Goal: Task Accomplishment & Management: Manage account settings

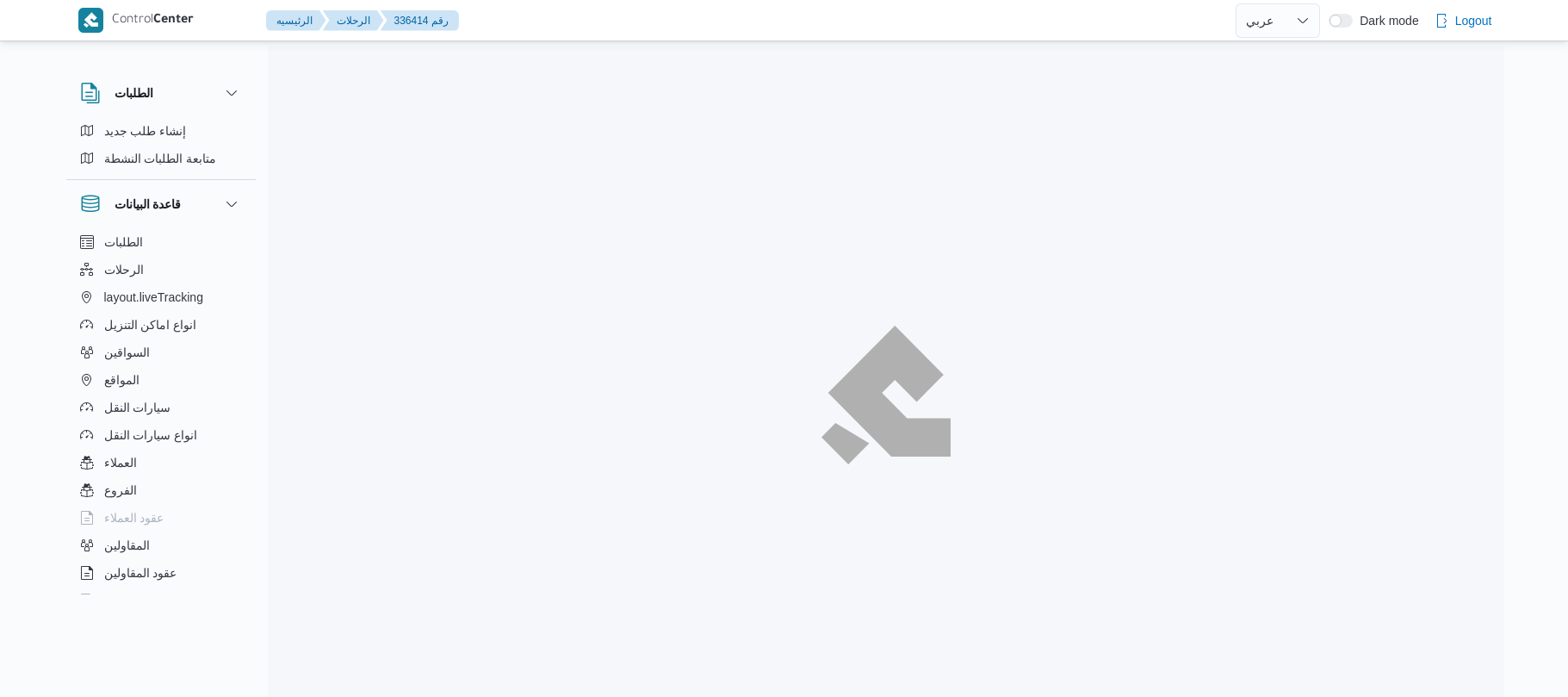
select select "ar"
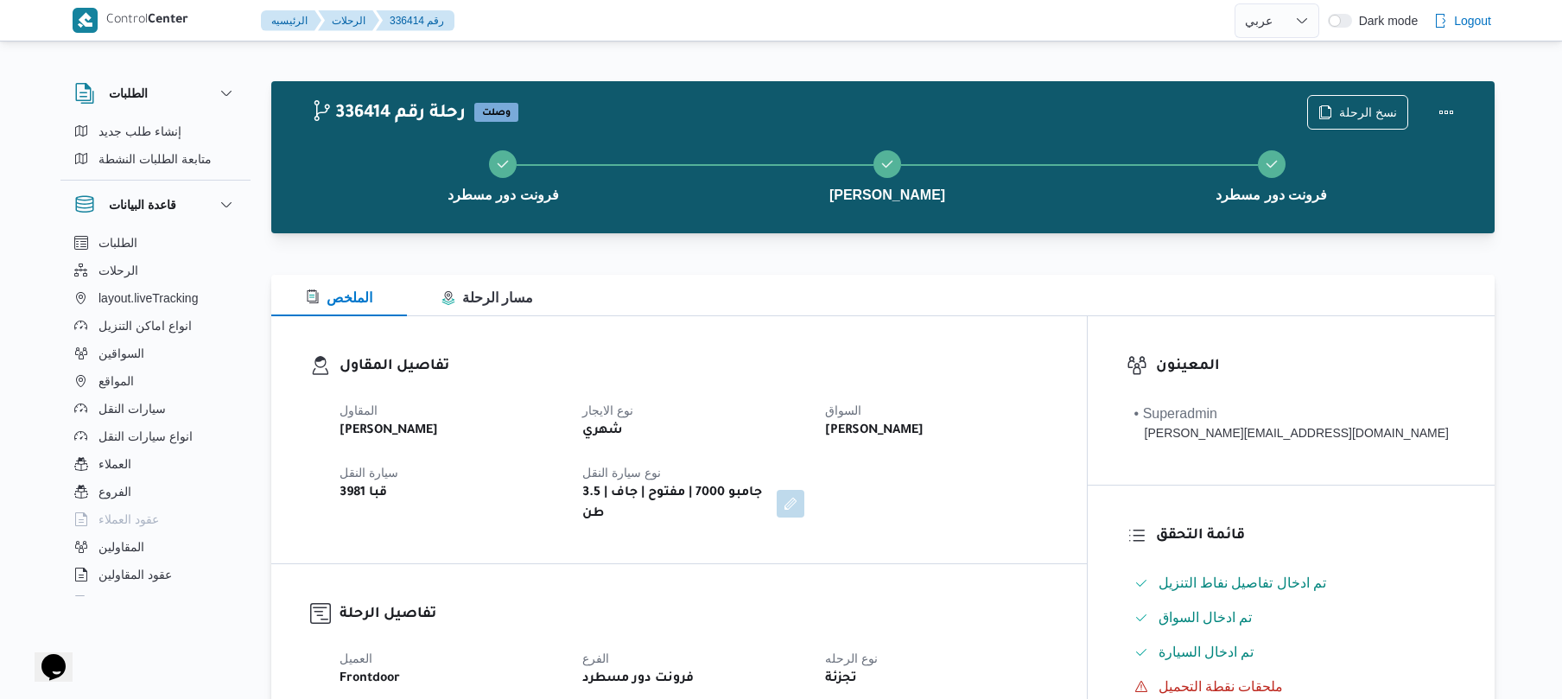
click at [910, 353] on div "تفاصيل المقاول المقاول عبدالواحد محمد احمد مسعد نوع الايجار شهري السواق شريف مح…" at bounding box center [678, 439] width 815 height 247
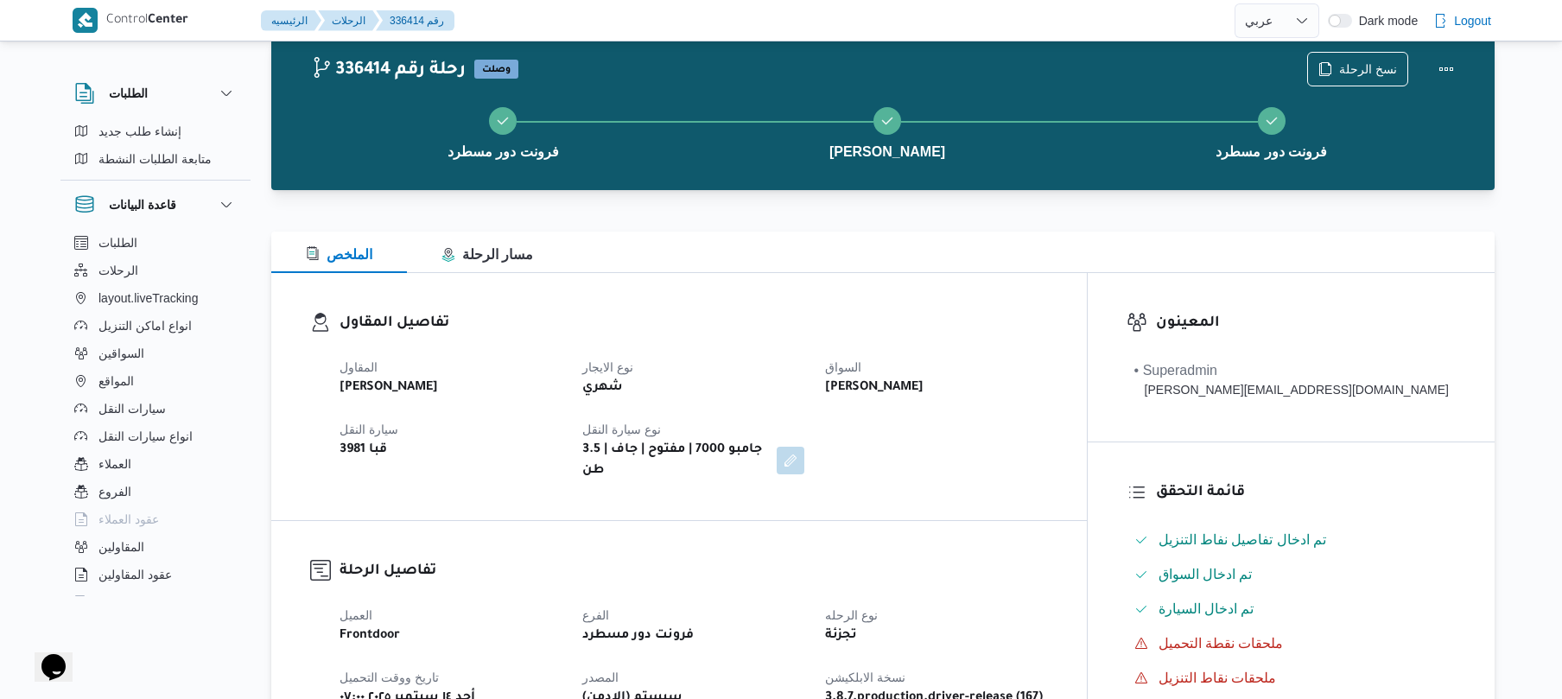
scroll to position [46, 0]
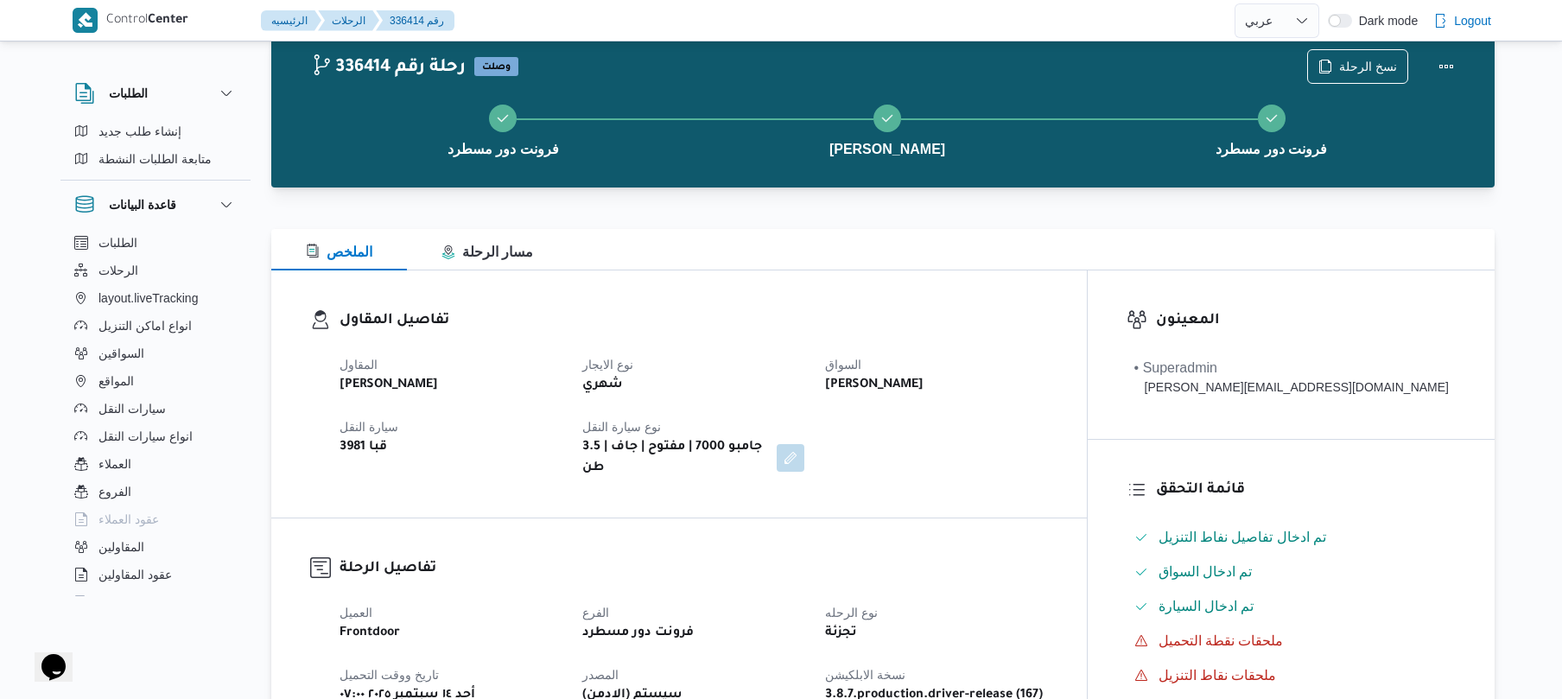
click at [1051, 432] on div "المقاول عبدالواحد محمد احمد مسعد نوع الايجار شهري السواق شريف محمد عبدالله علي …" at bounding box center [693, 416] width 729 height 145
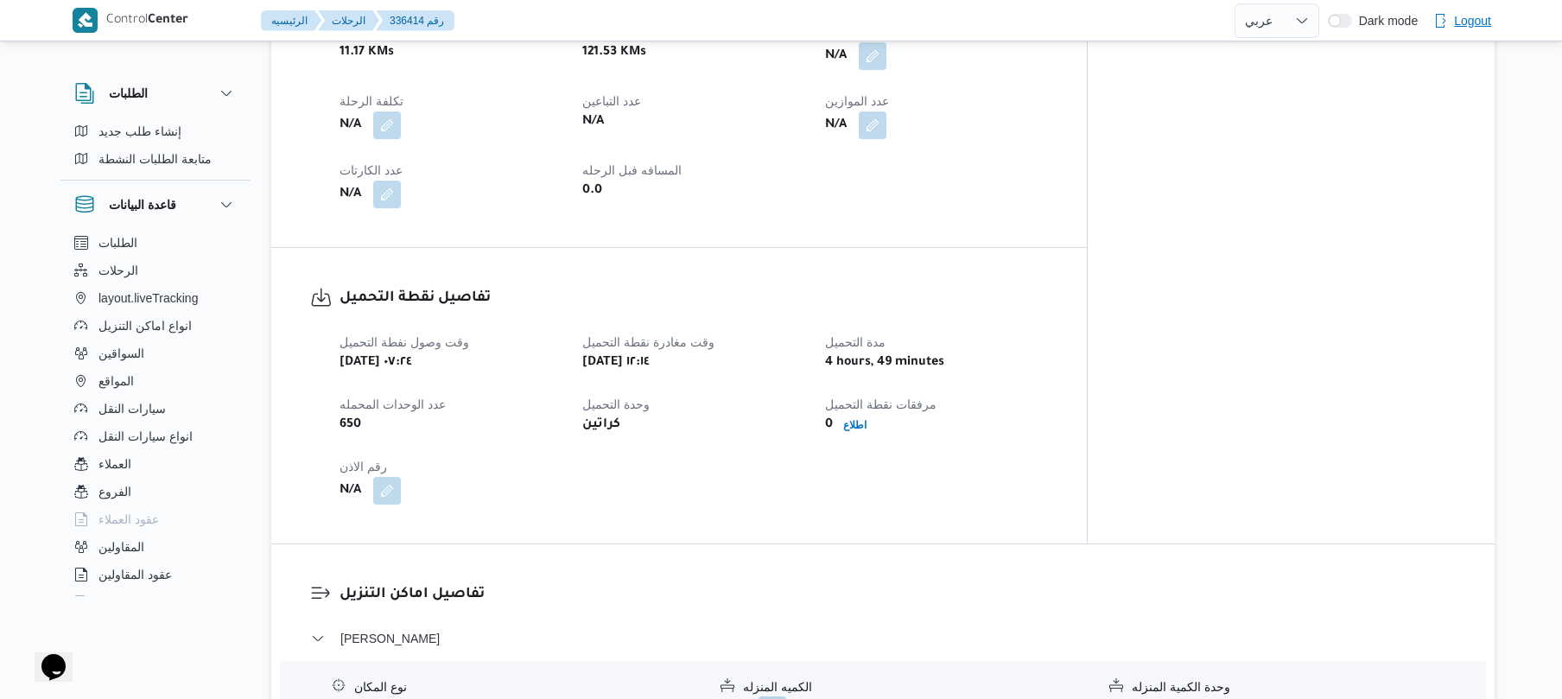
scroll to position [829, 0]
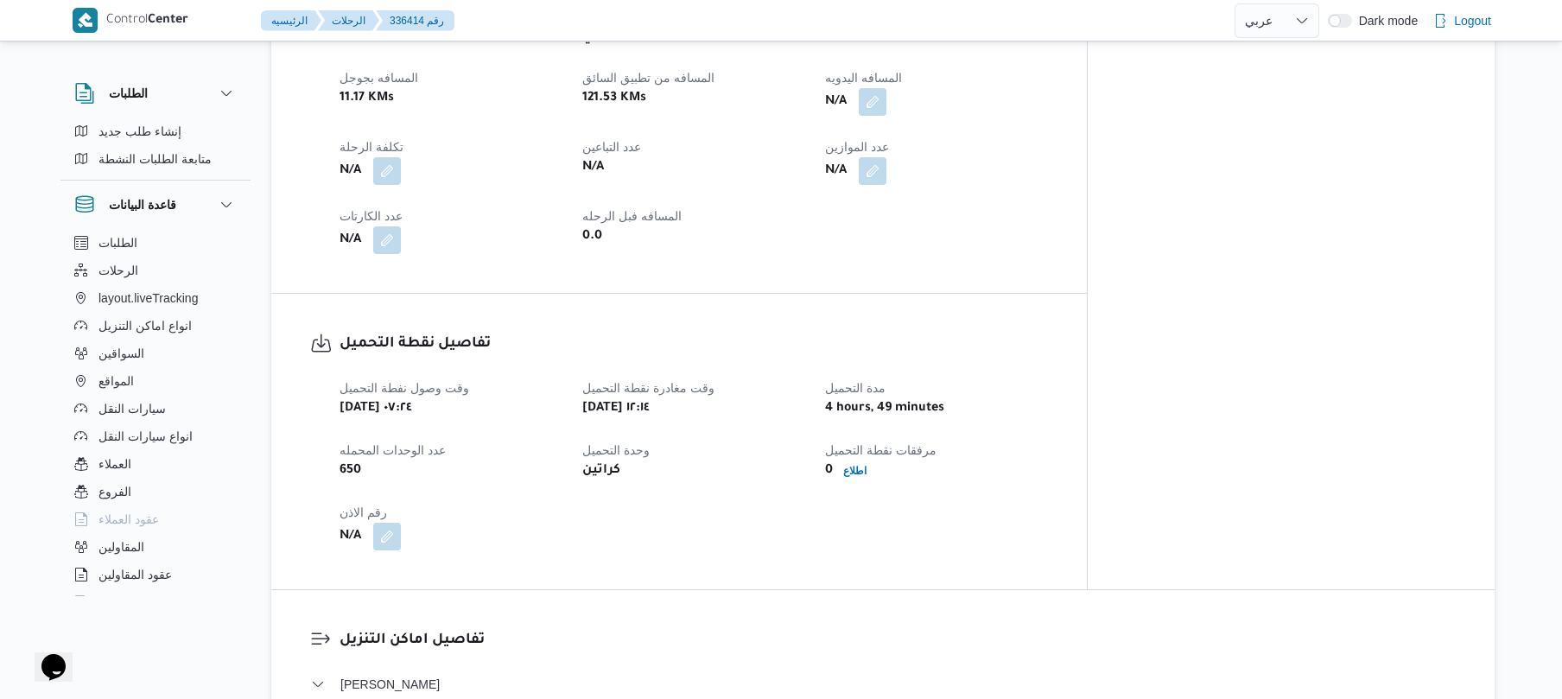
click at [708, 333] on h3 "تفاصيل نقطة التحميل" at bounding box center [693, 344] width 708 height 23
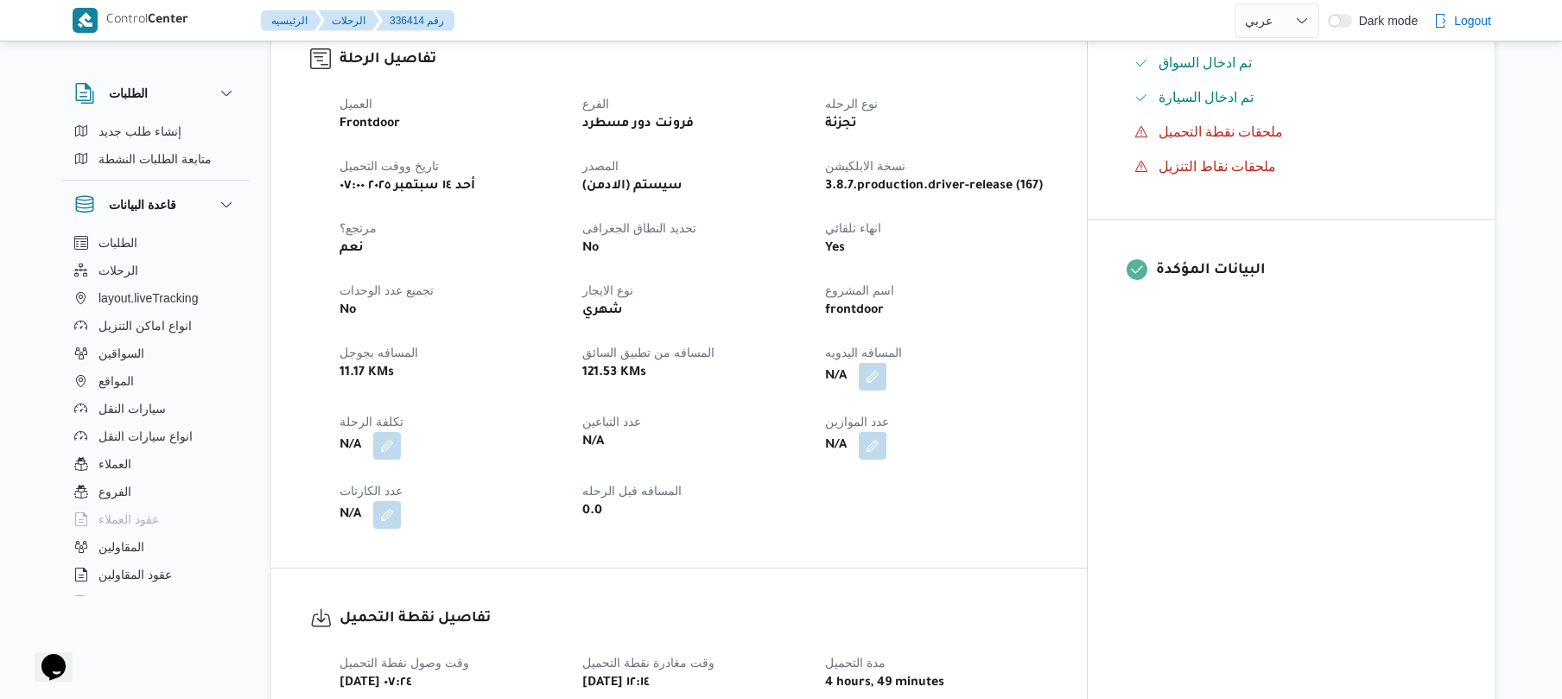
scroll to position [644, 0]
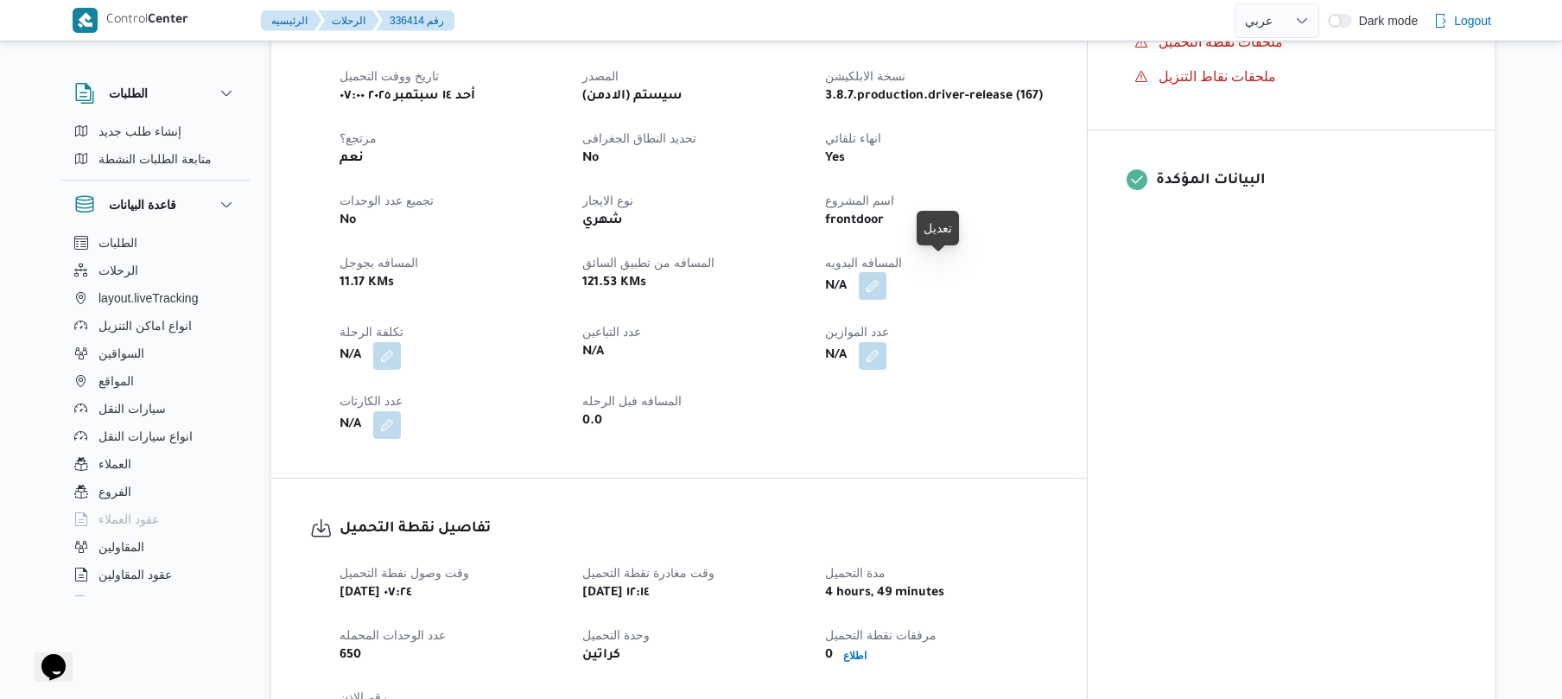
click at [886, 274] on button "button" at bounding box center [873, 286] width 28 height 28
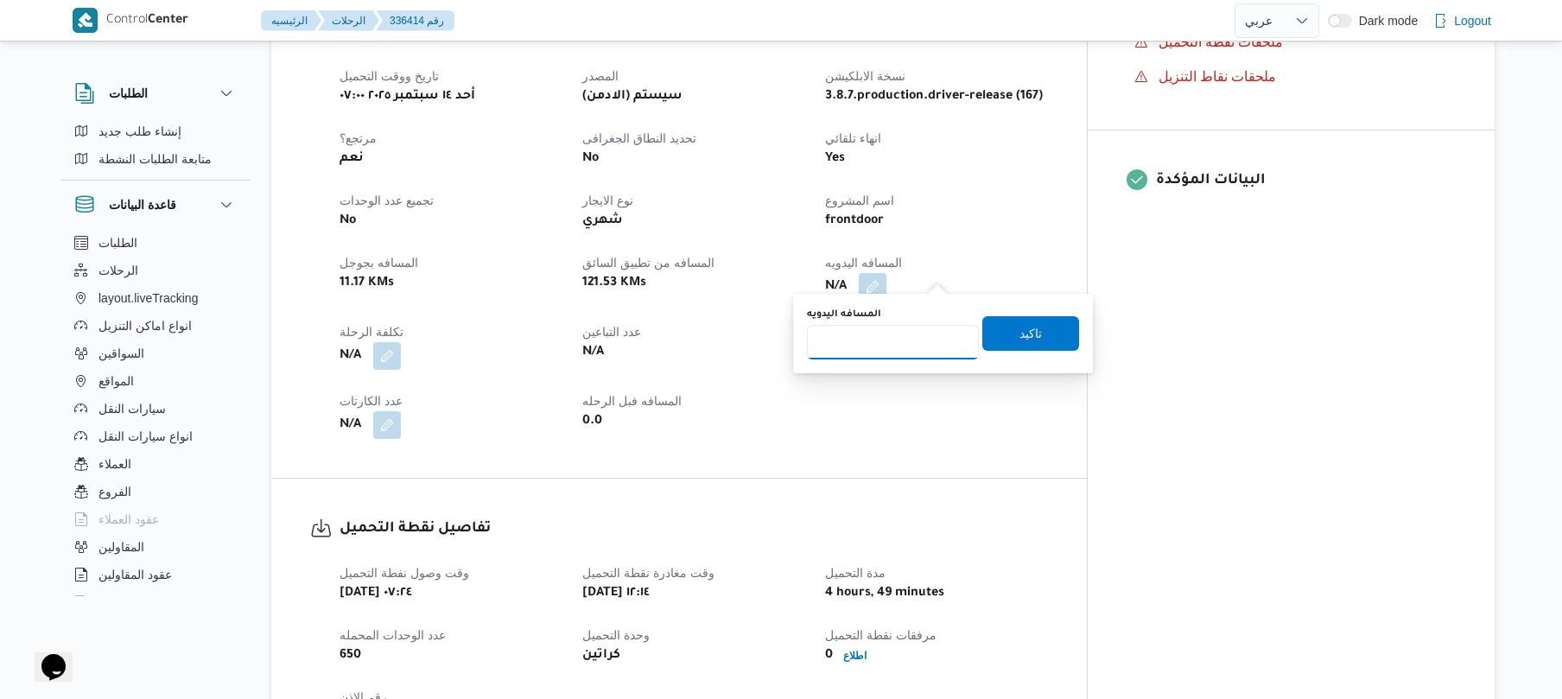
click at [881, 343] on input "المسافه اليدويه" at bounding box center [893, 342] width 172 height 35
type input "100"
click at [1027, 329] on span "تاكيد" at bounding box center [1030, 332] width 22 height 21
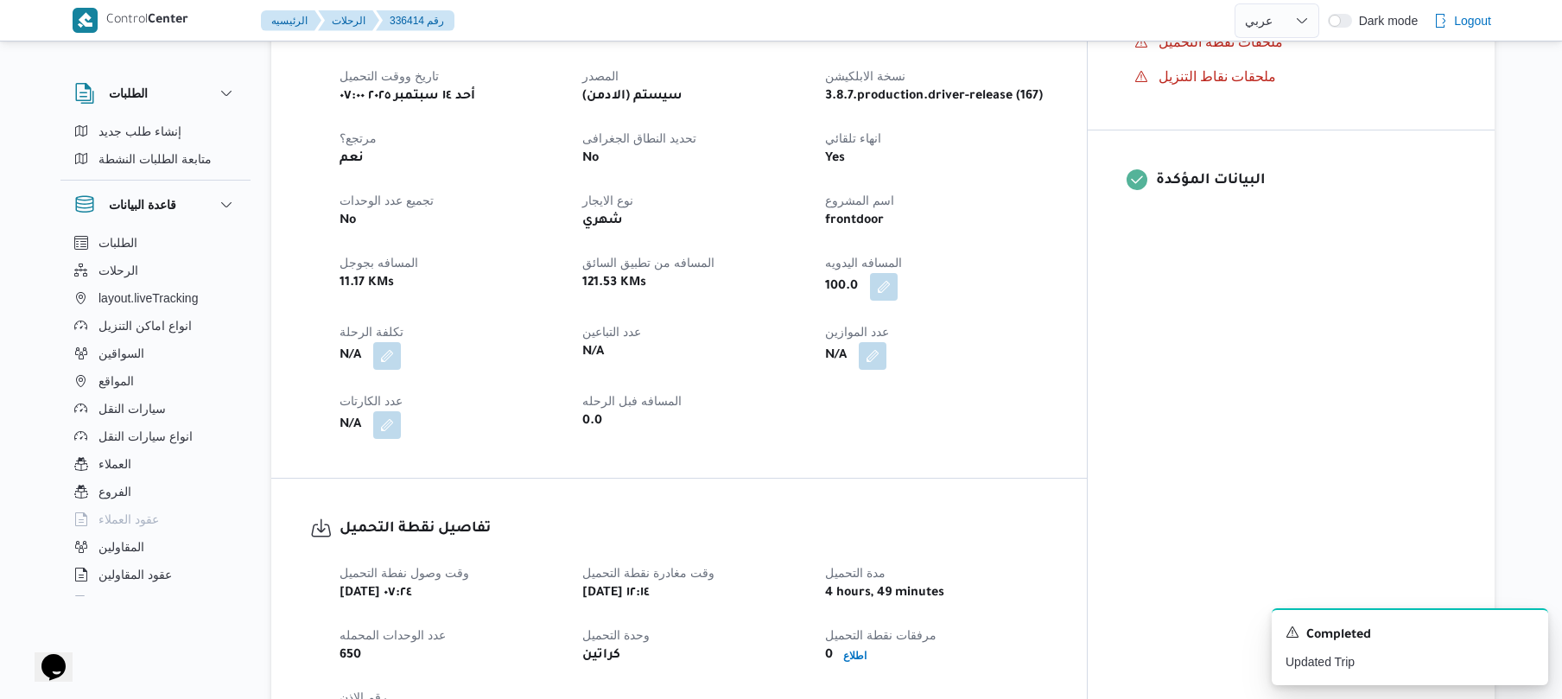
click at [1005, 321] on dt "عدد الموازين" at bounding box center [936, 331] width 222 height 21
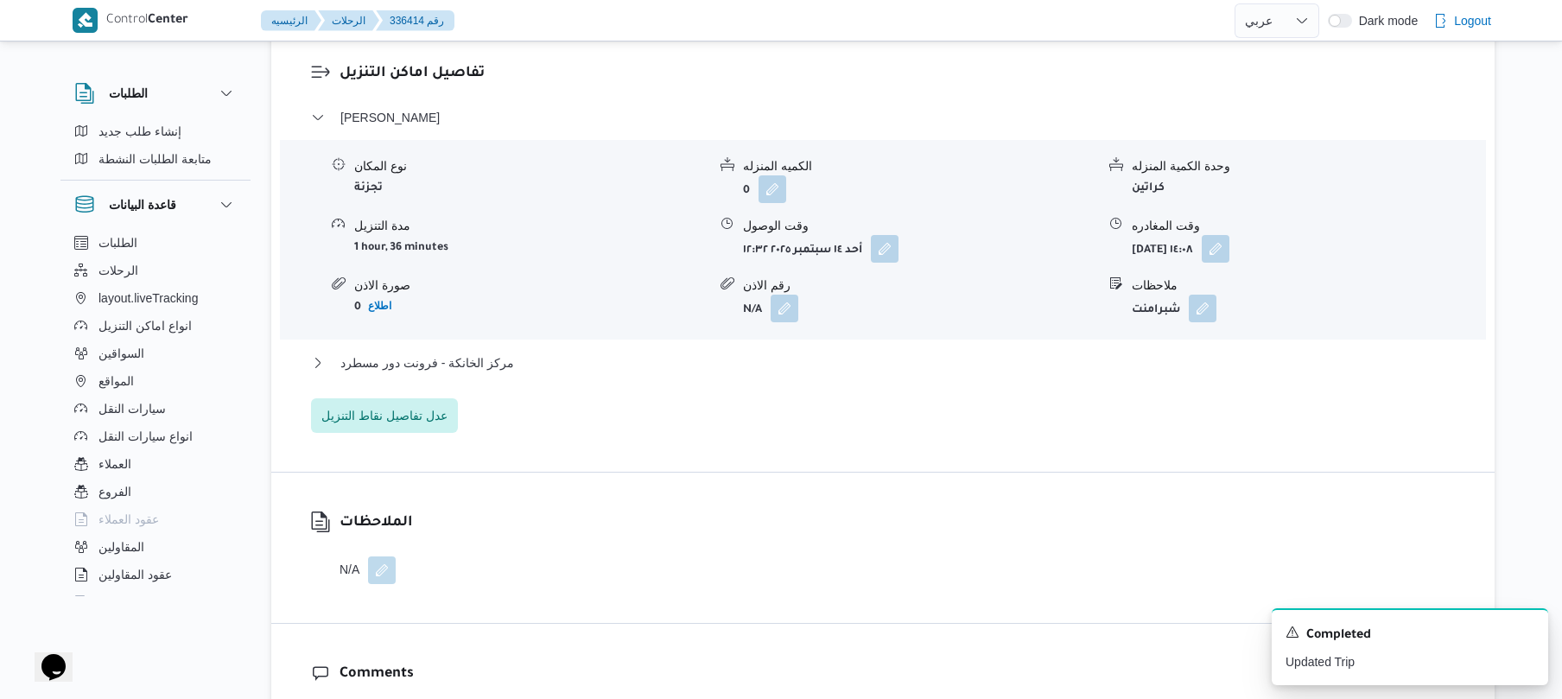
scroll to position [1474, 0]
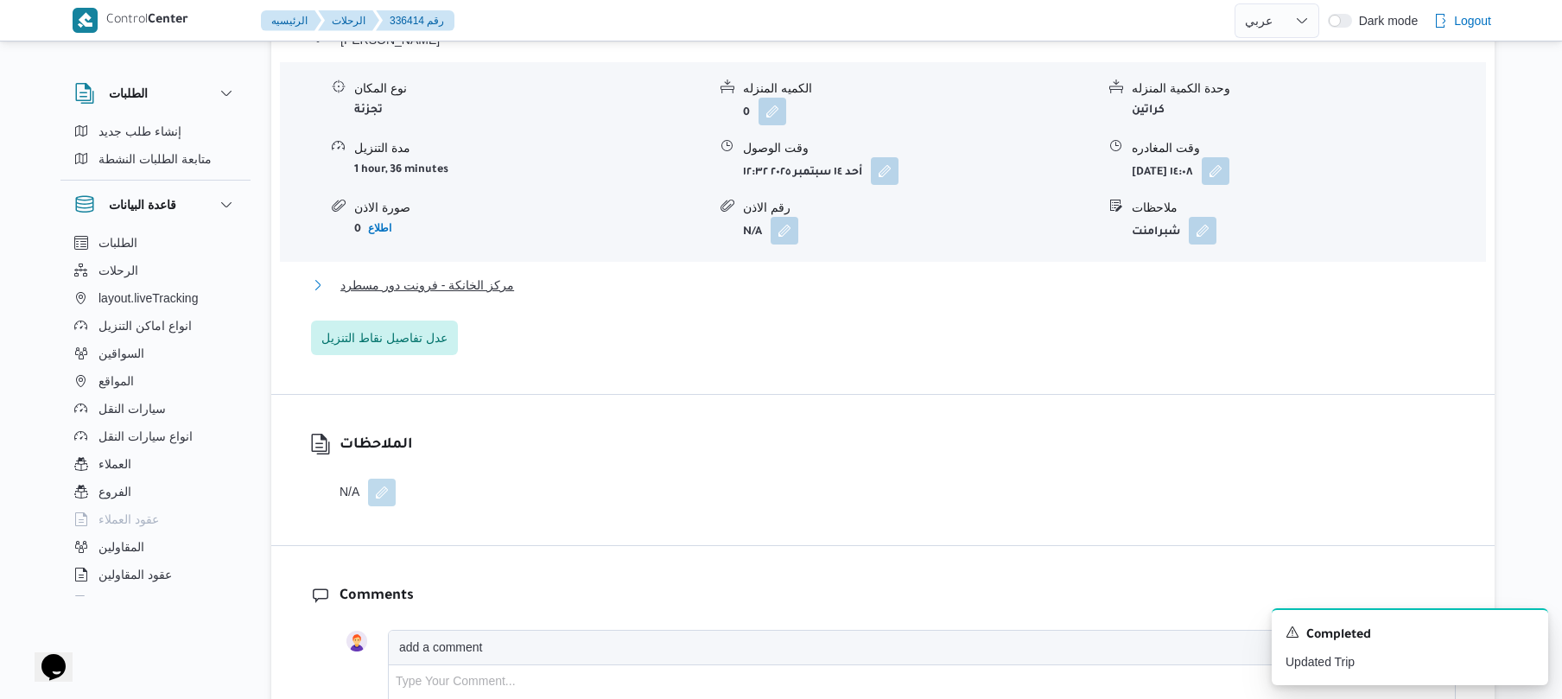
click at [1020, 280] on button "مركز الخانكة - فرونت دور مسطرد" at bounding box center [883, 285] width 1144 height 21
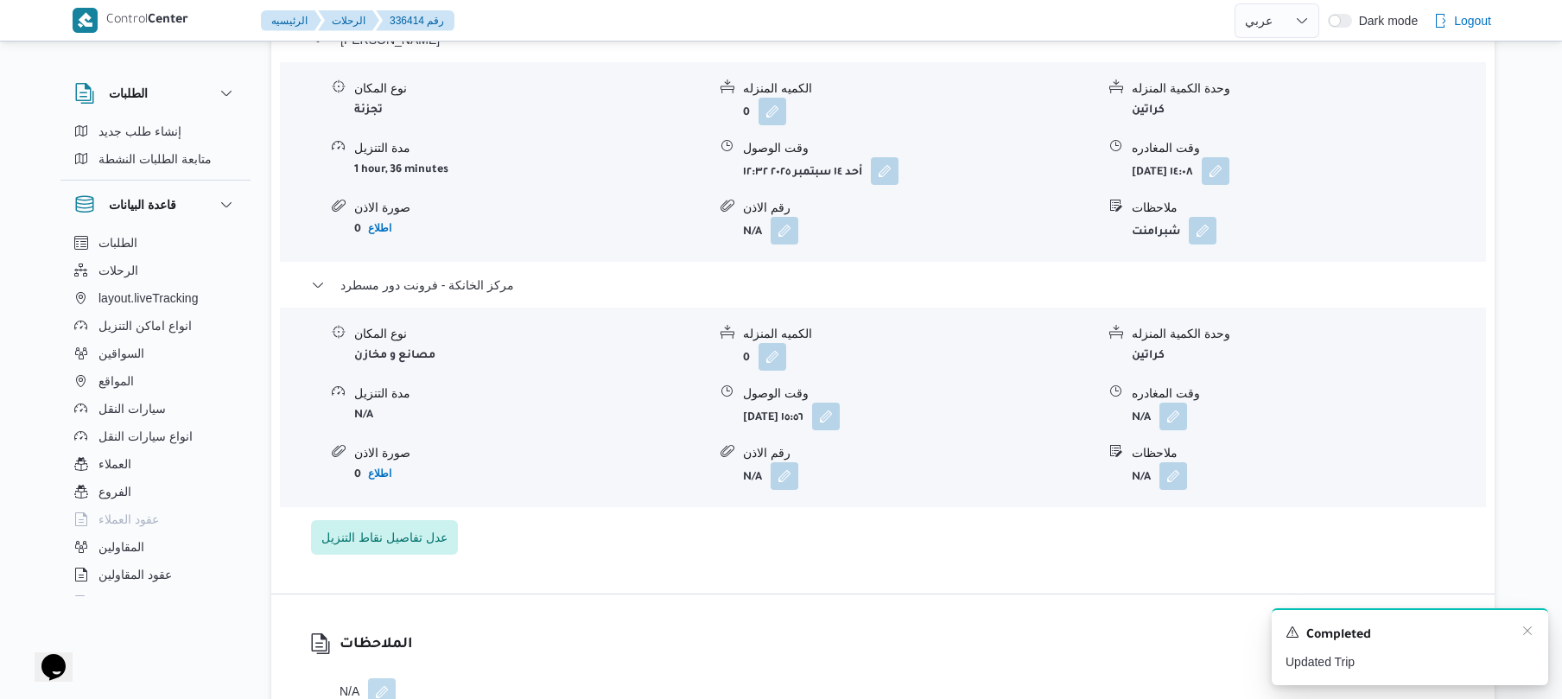
click at [1534, 627] on div "A new notification appears Completed Updated Trip" at bounding box center [1409, 646] width 276 height 77
click at [1173, 402] on button "button" at bounding box center [1173, 416] width 28 height 28
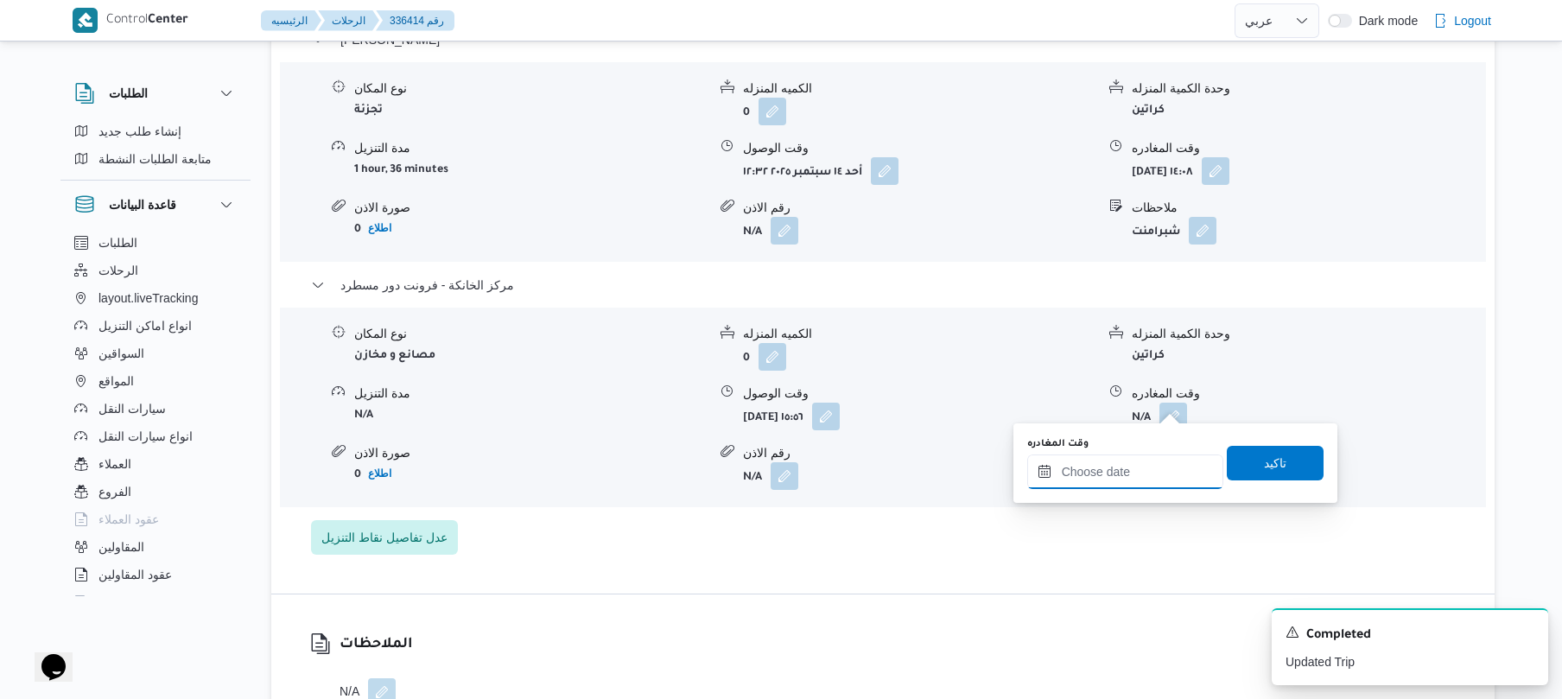
click at [1103, 458] on div at bounding box center [1125, 471] width 196 height 35
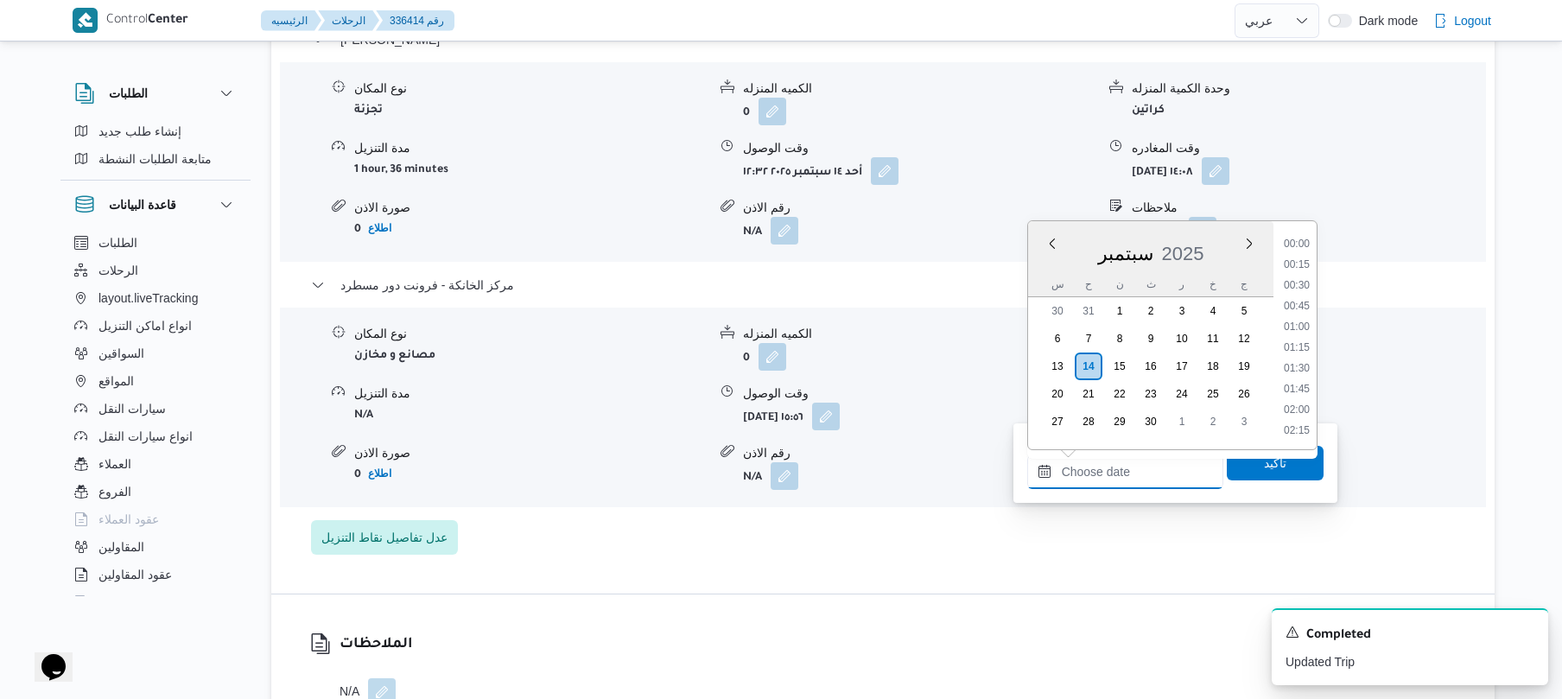
scroll to position [1369, 0]
click at [1303, 234] on li "16:30" at bounding box center [1297, 242] width 40 height 17
type input "١٤/٠٩/٢٠٢٥ ١٦:٣٠"
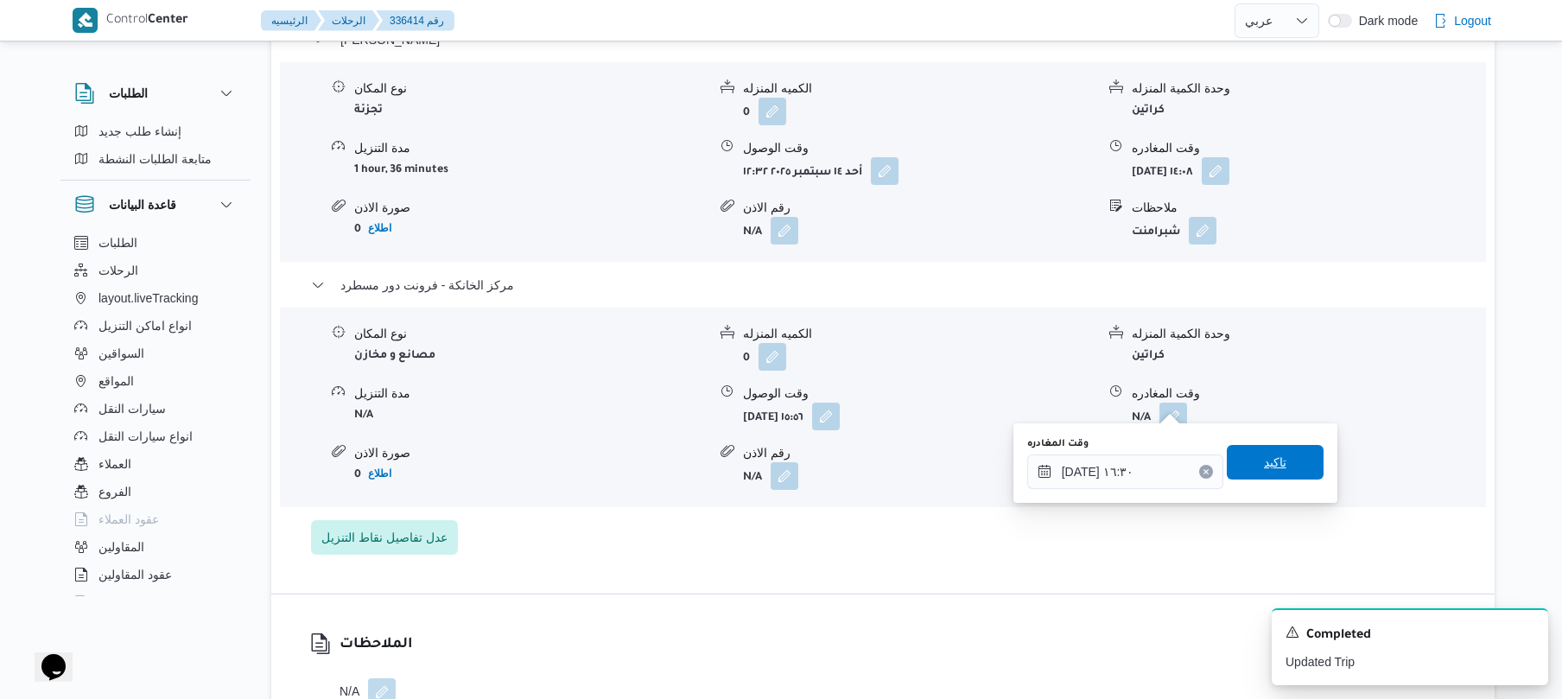
click at [1242, 464] on span "تاكيد" at bounding box center [1275, 462] width 97 height 35
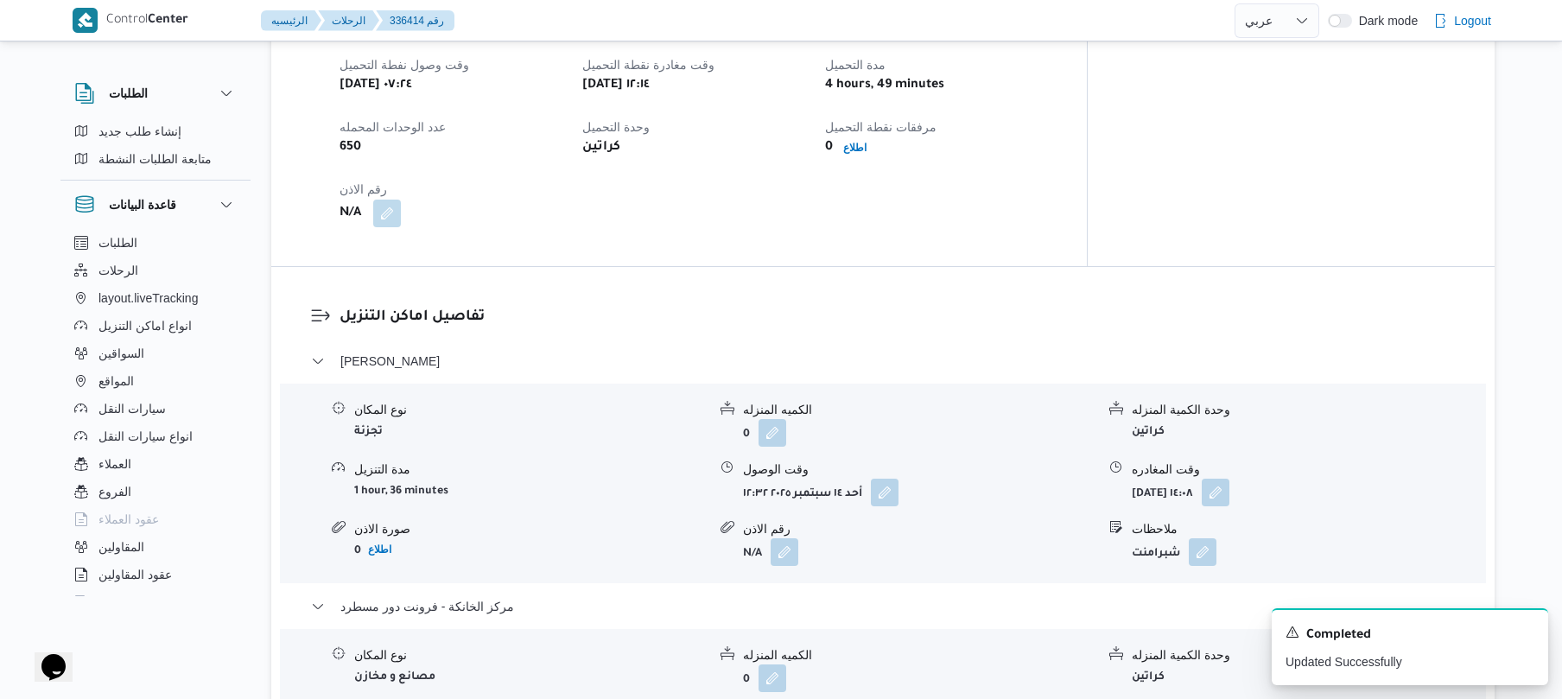
scroll to position [1151, 0]
click at [1524, 631] on icon "Dismiss toast" at bounding box center [1527, 631] width 14 height 14
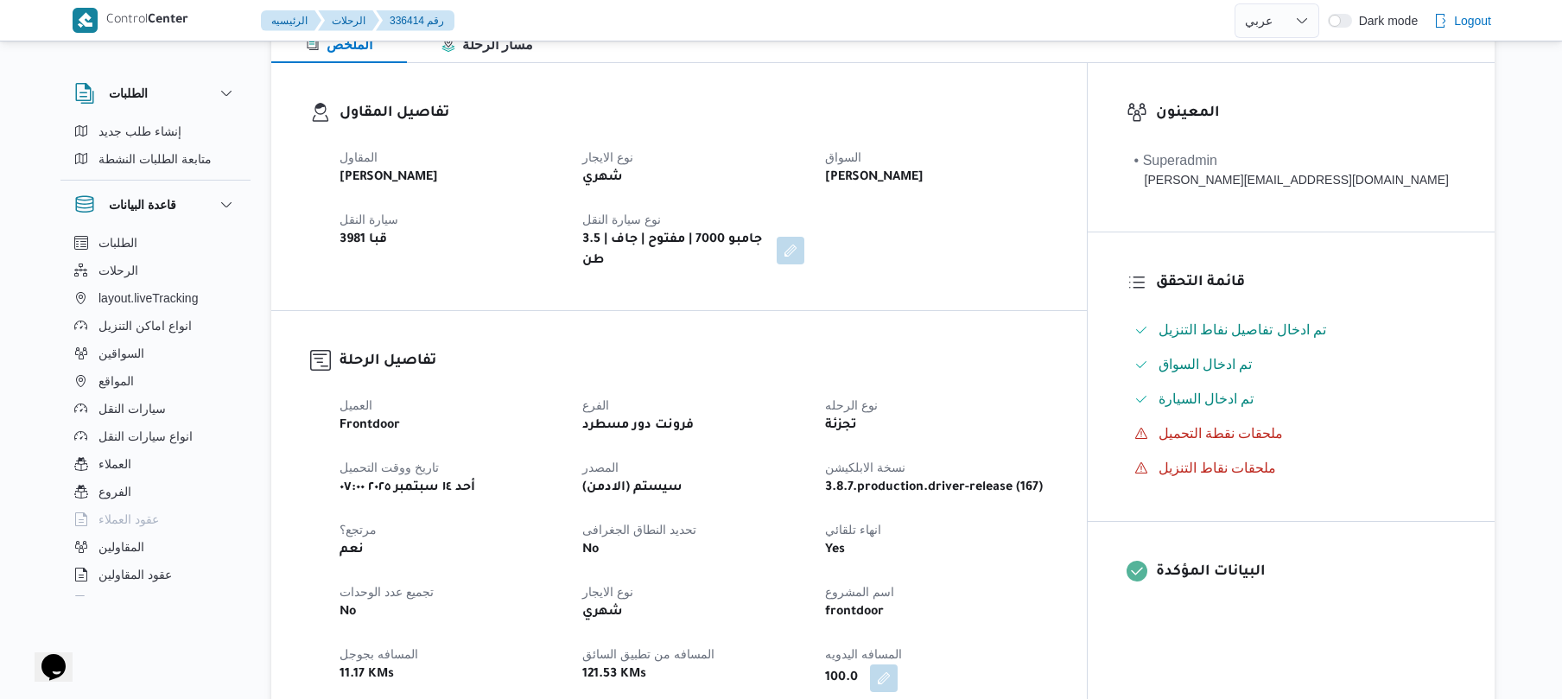
scroll to position [0, 0]
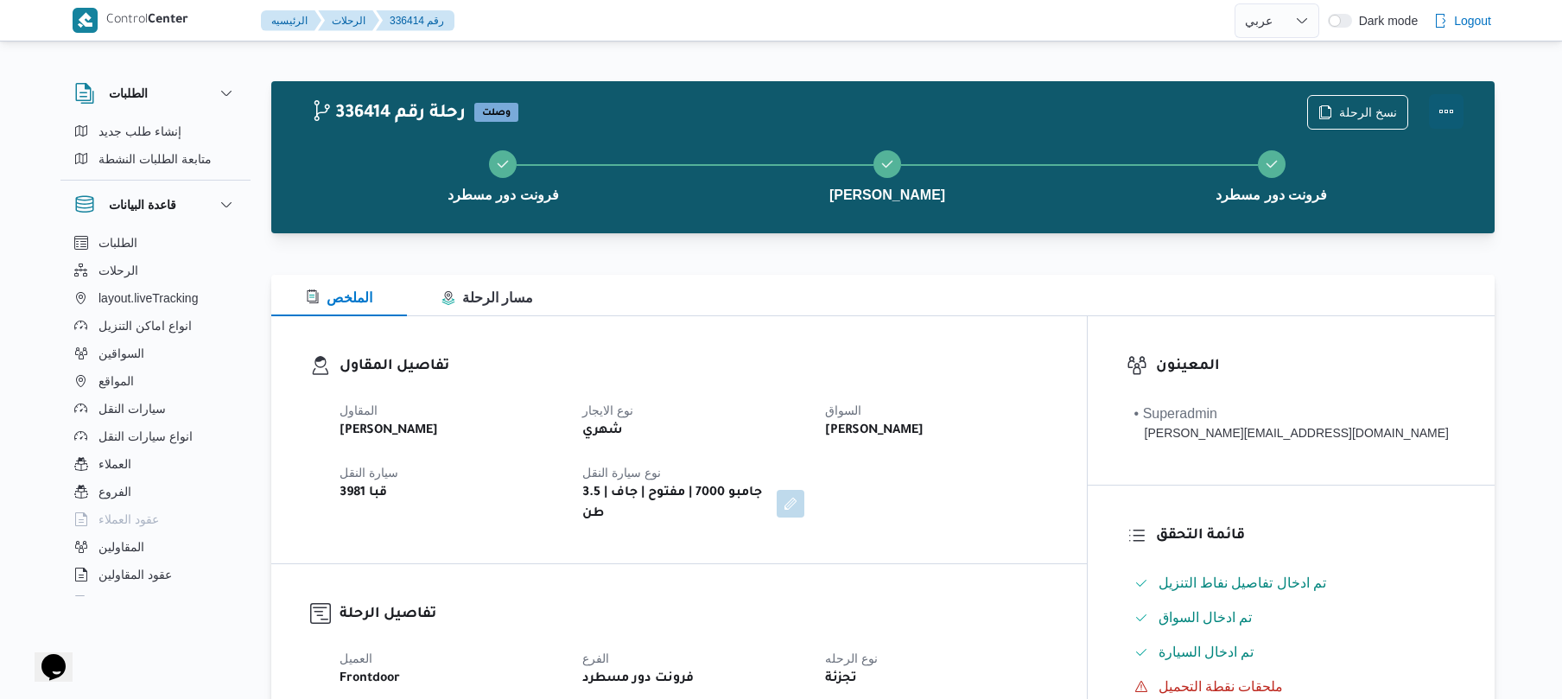
click at [1435, 118] on button "Actions" at bounding box center [1446, 111] width 35 height 35
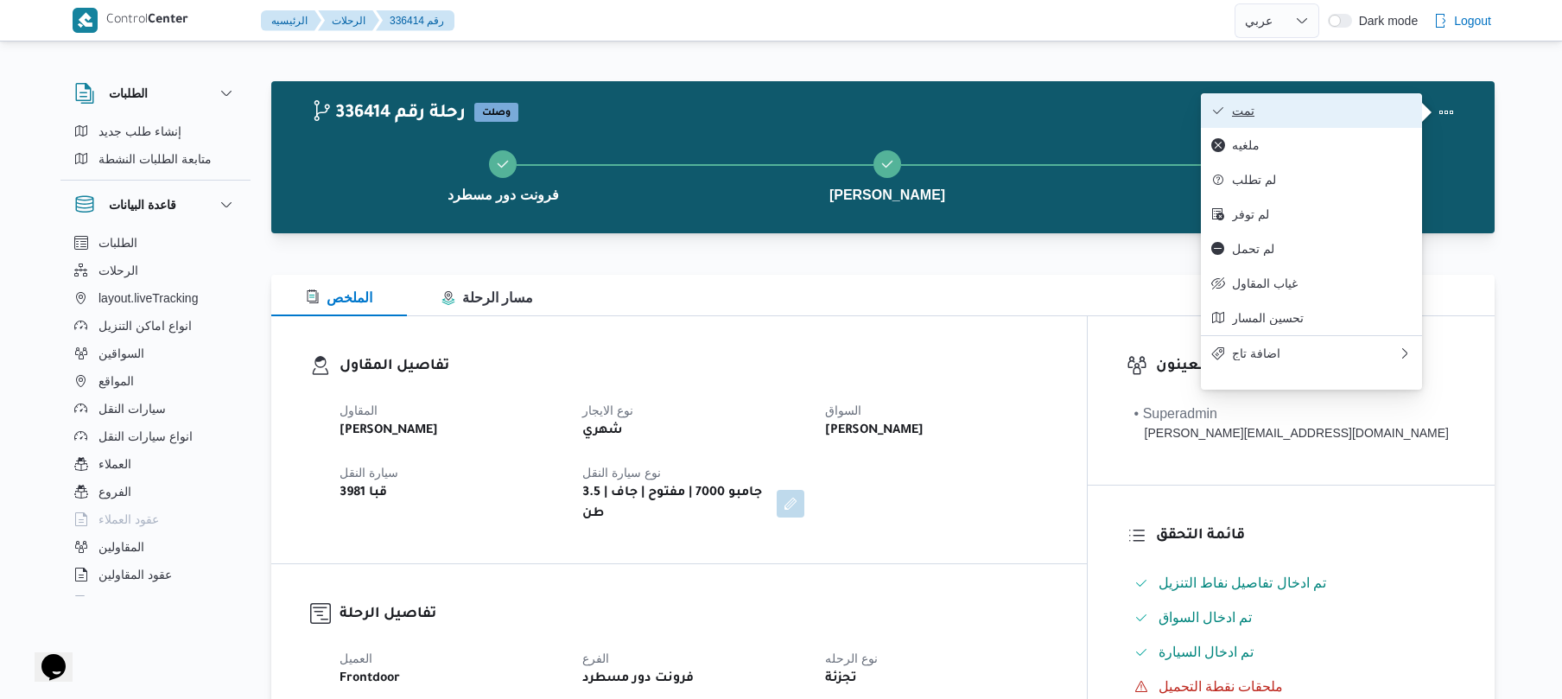
click at [1330, 105] on span "تمت" at bounding box center [1322, 111] width 180 height 14
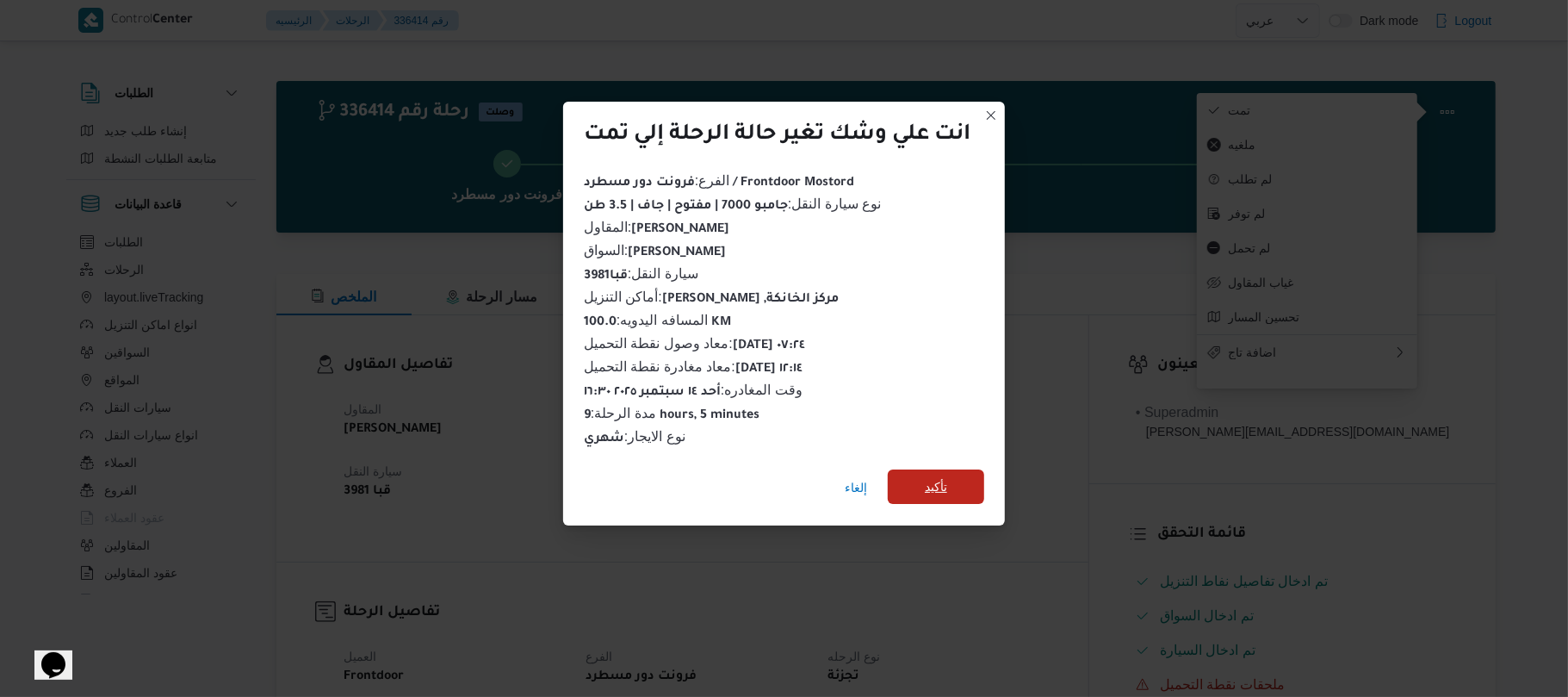
click at [940, 470] on span "تأكيد" at bounding box center [936, 487] width 97 height 35
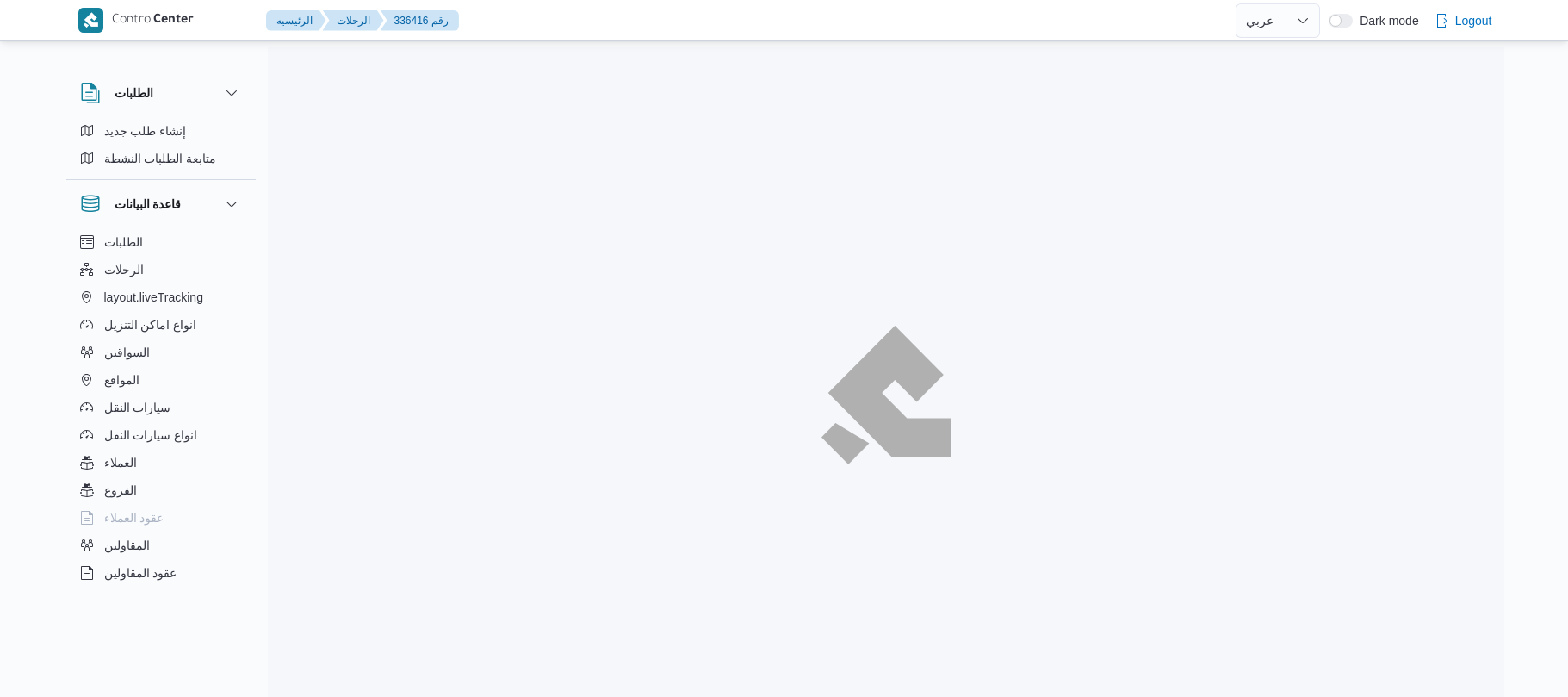
select select "ar"
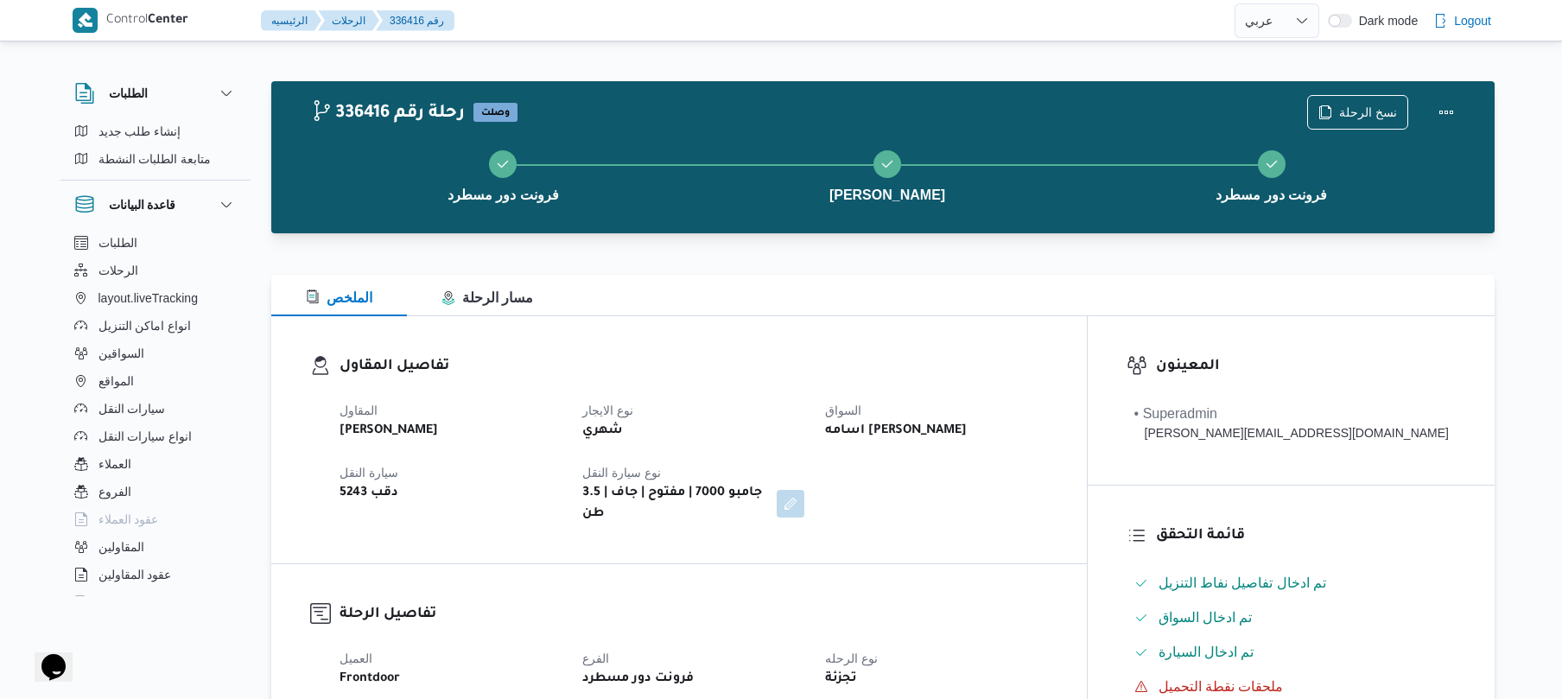
click at [1017, 299] on div "الملخص مسار الرحلة" at bounding box center [882, 295] width 1223 height 41
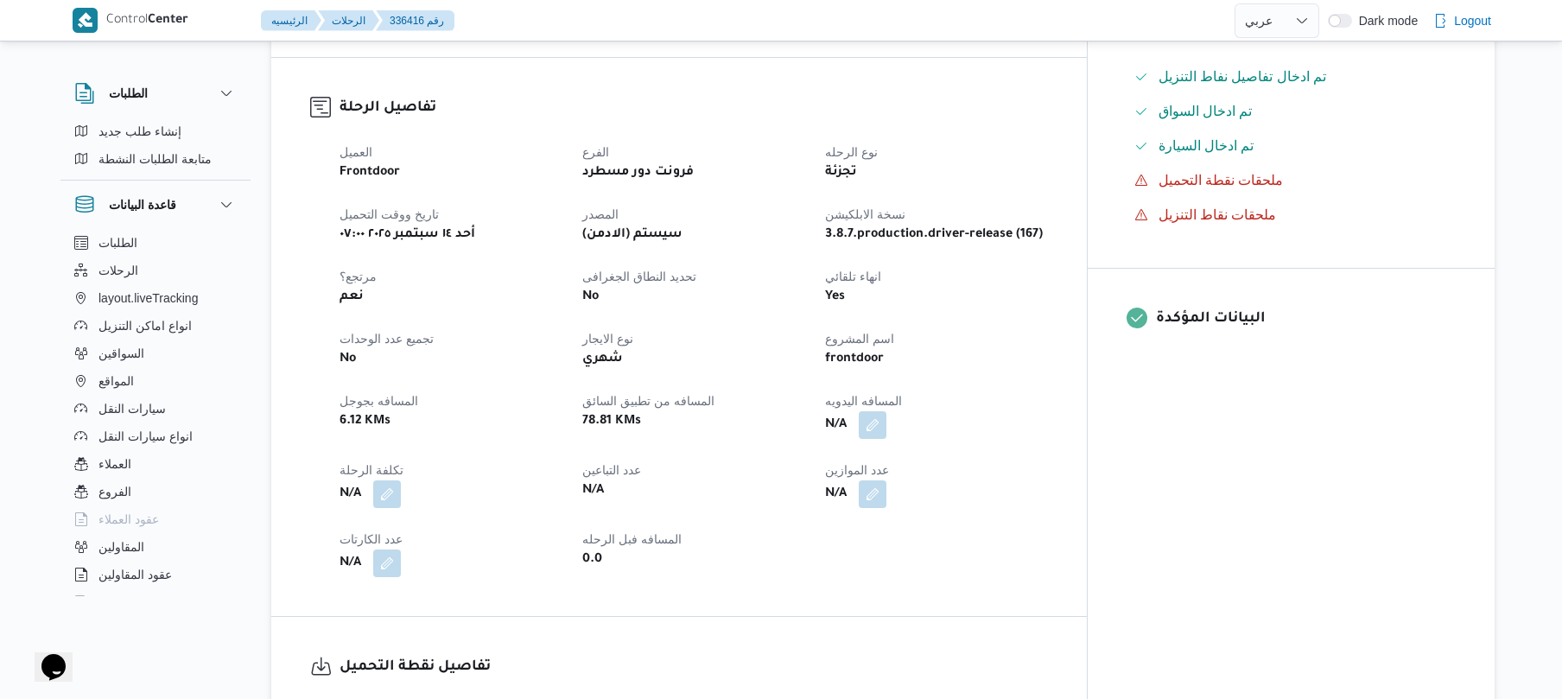
scroll to position [553, 0]
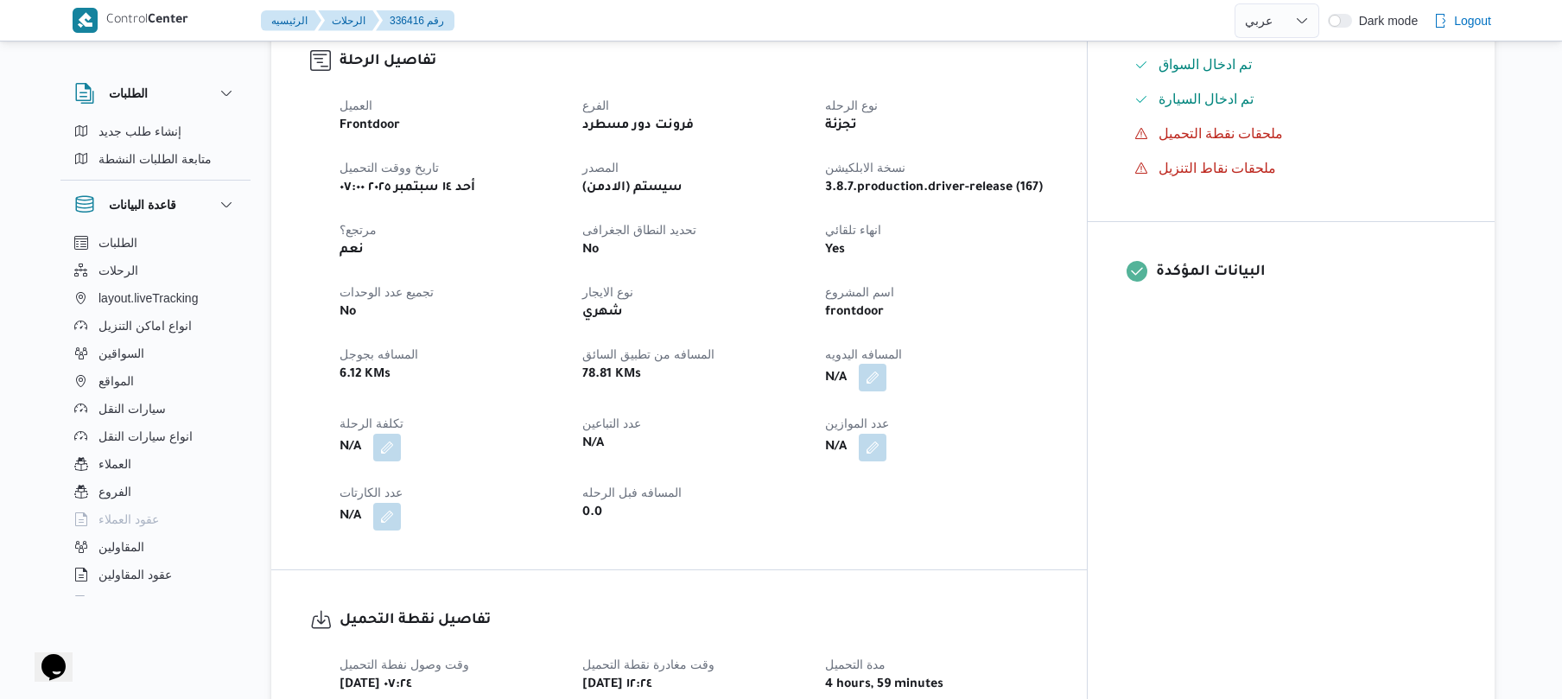
click at [886, 367] on button "button" at bounding box center [873, 378] width 28 height 28
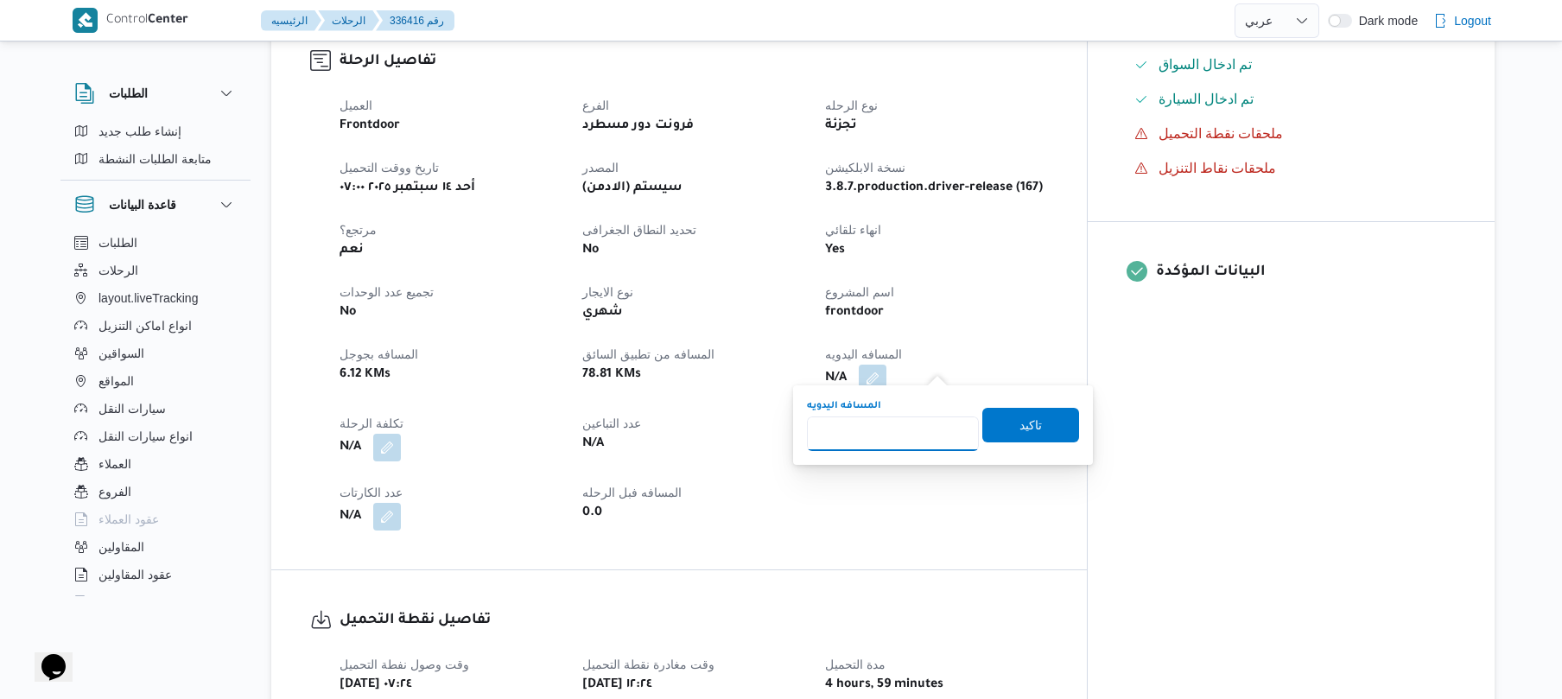
click at [913, 422] on input "المسافه اليدويه" at bounding box center [893, 433] width 172 height 35
type input "100"
click at [1019, 422] on span "تاكيد" at bounding box center [1030, 424] width 22 height 21
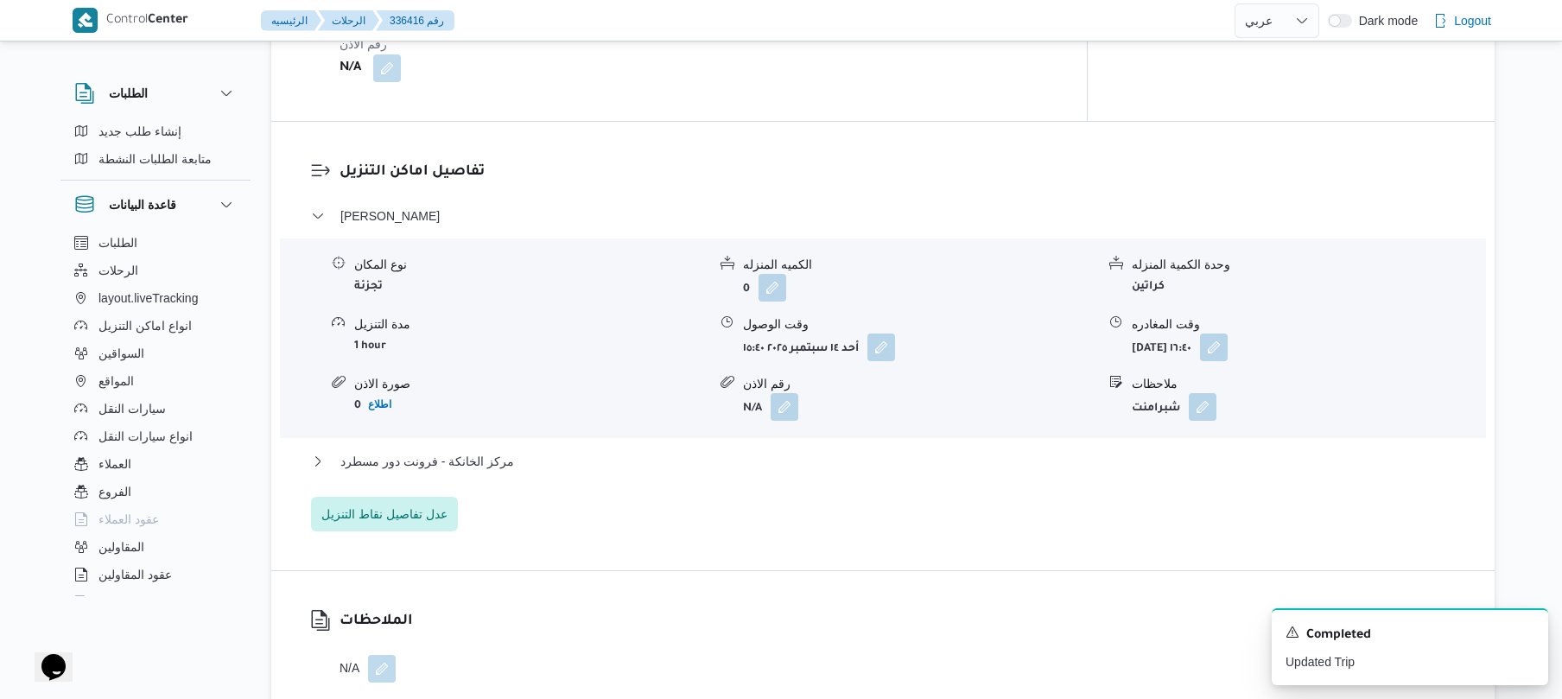
scroll to position [1421, 0]
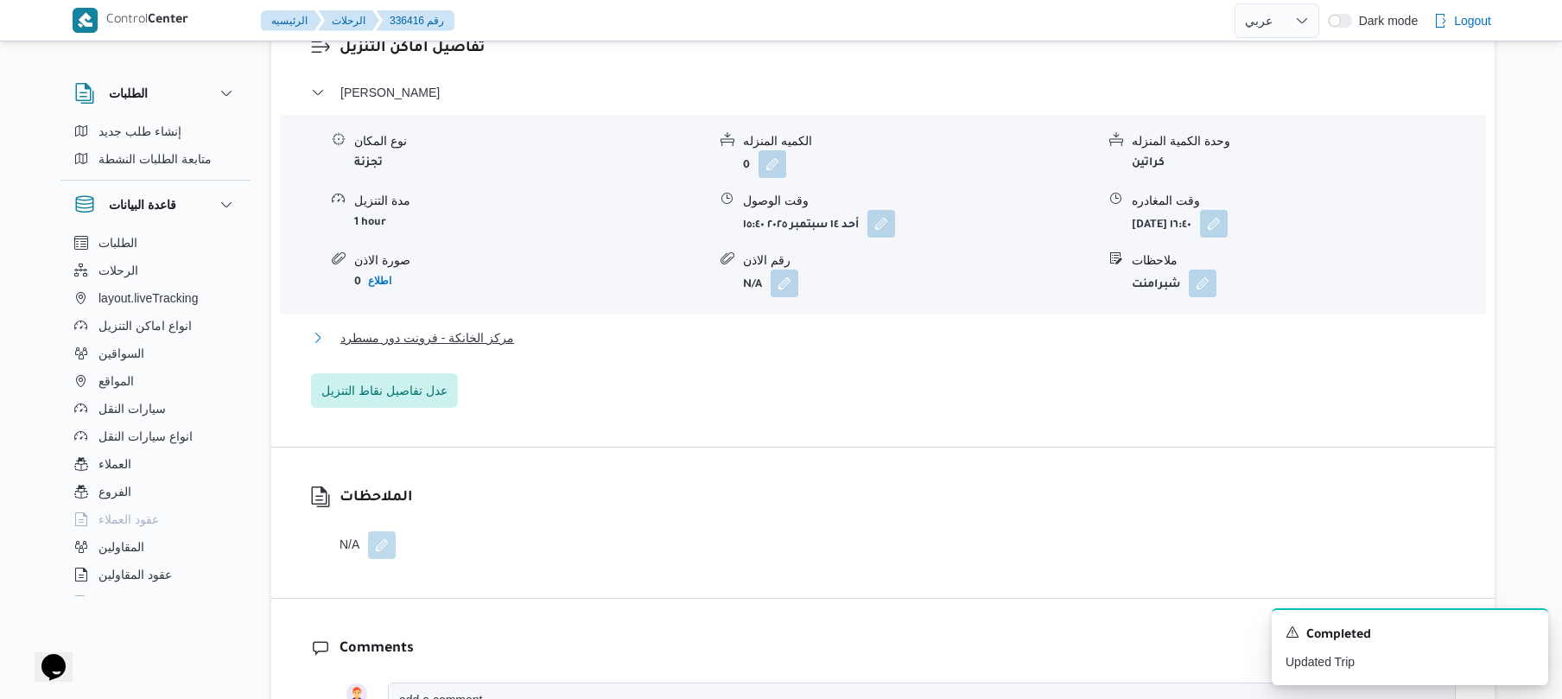
click at [829, 333] on button "مركز الخانكة - فرونت دور مسطرد" at bounding box center [883, 337] width 1144 height 21
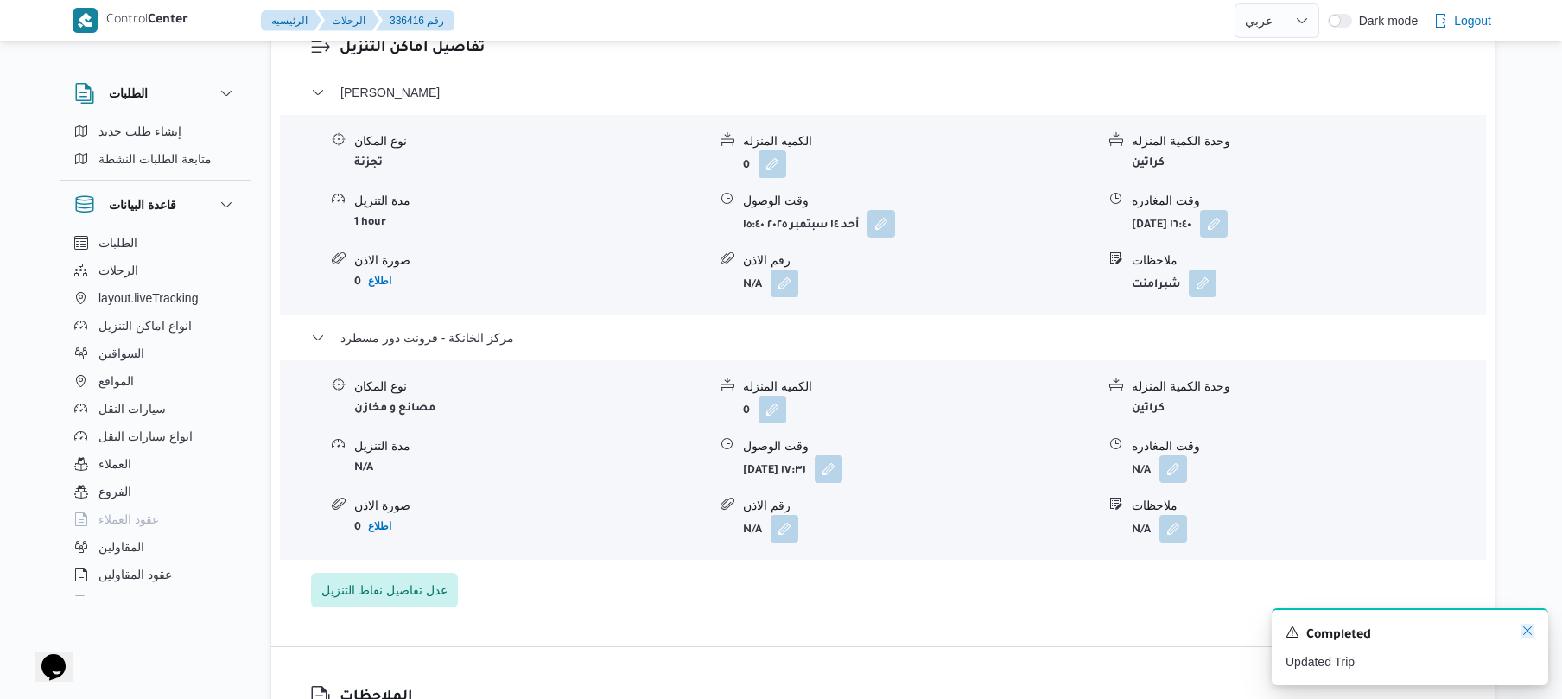
click at [1528, 632] on icon "Dismiss toast" at bounding box center [1527, 631] width 14 height 14
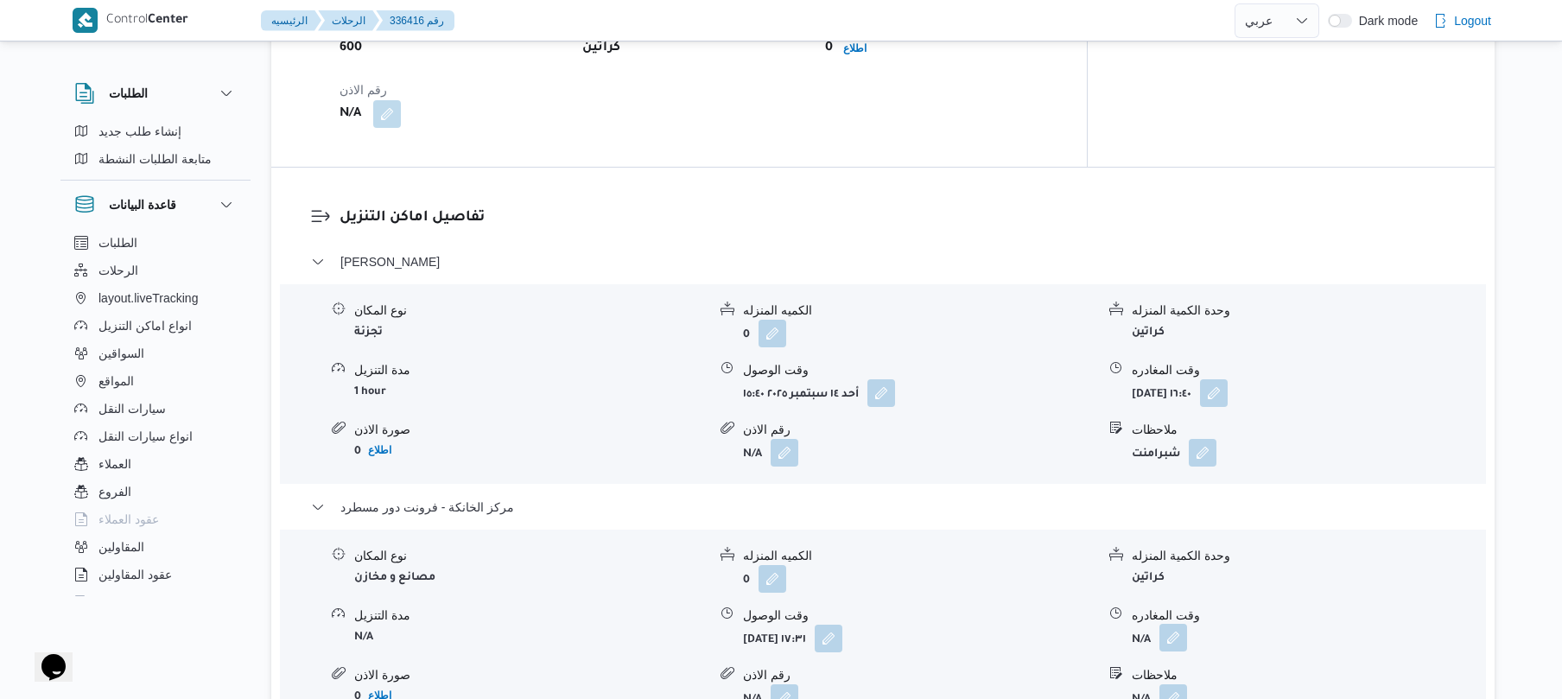
scroll to position [1375, 0]
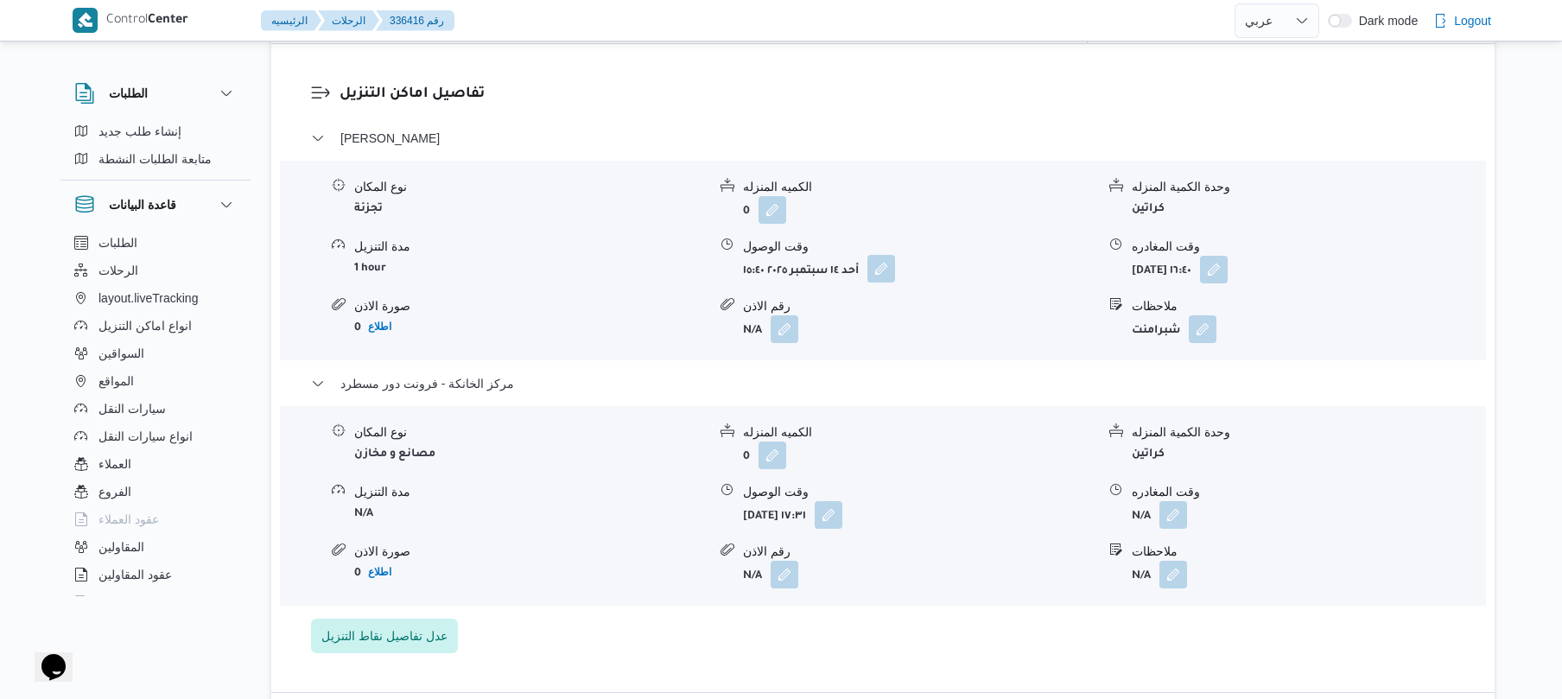
click at [886, 263] on button "button" at bounding box center [881, 269] width 28 height 28
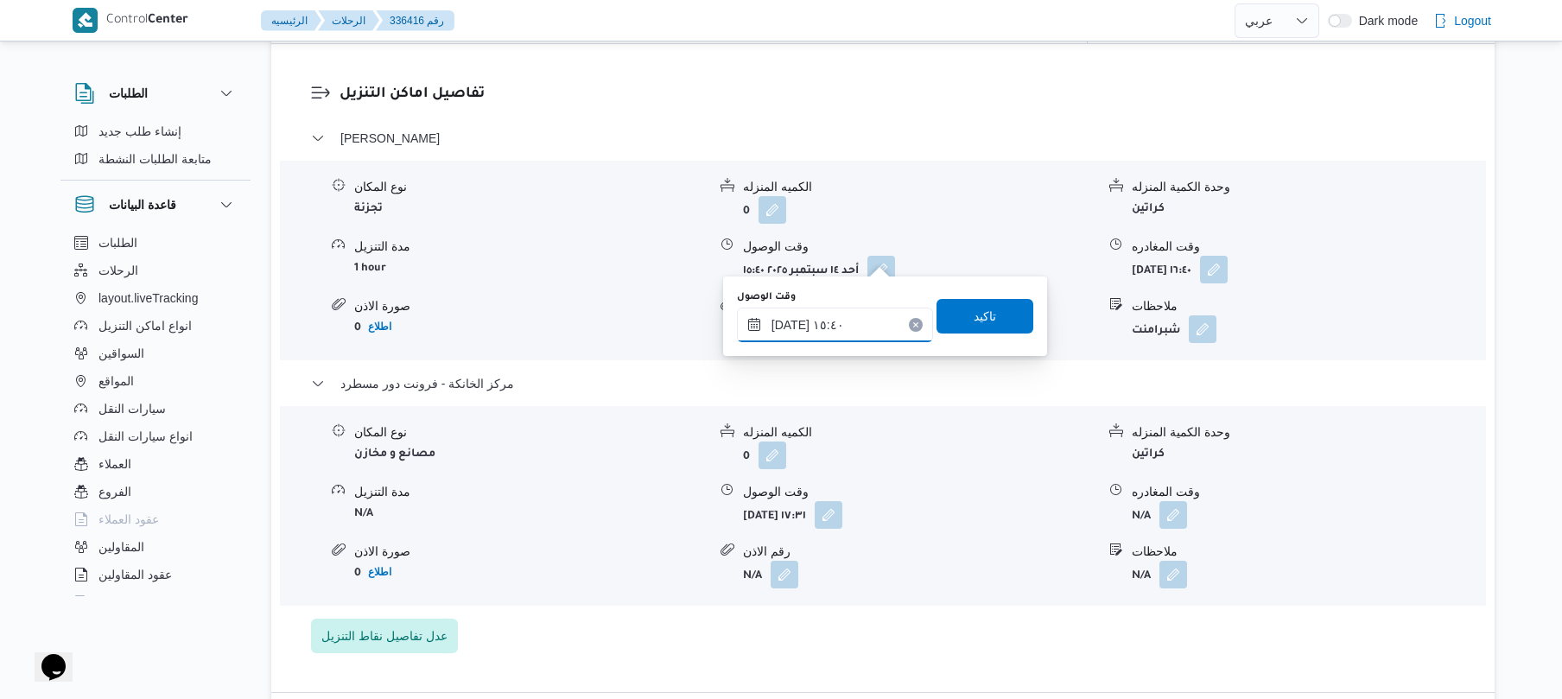
click at [819, 313] on input "١٤/٠٩/٢٠٢٥ ١٥:٤٠" at bounding box center [835, 324] width 196 height 35
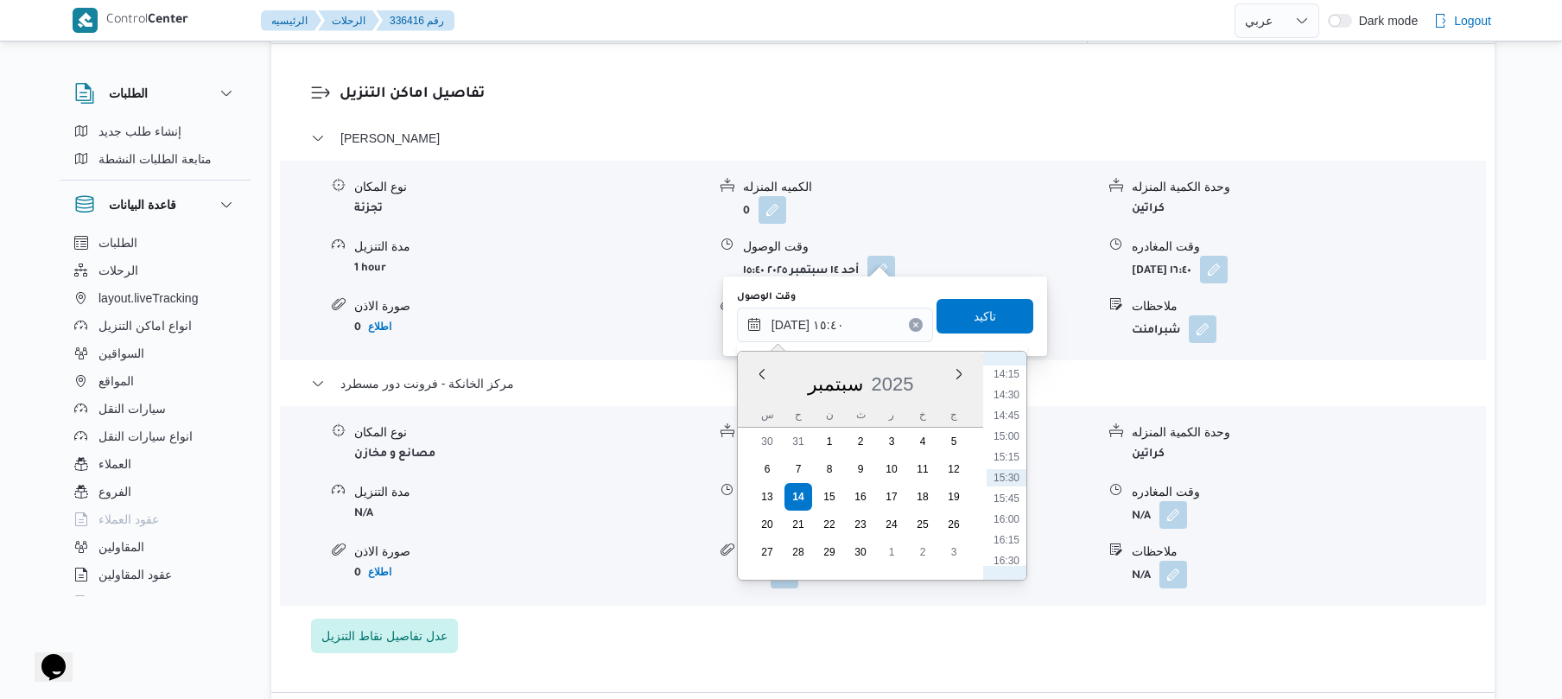
scroll to position [1011, 0]
click at [1004, 449] on li "13:00" at bounding box center [1006, 441] width 40 height 17
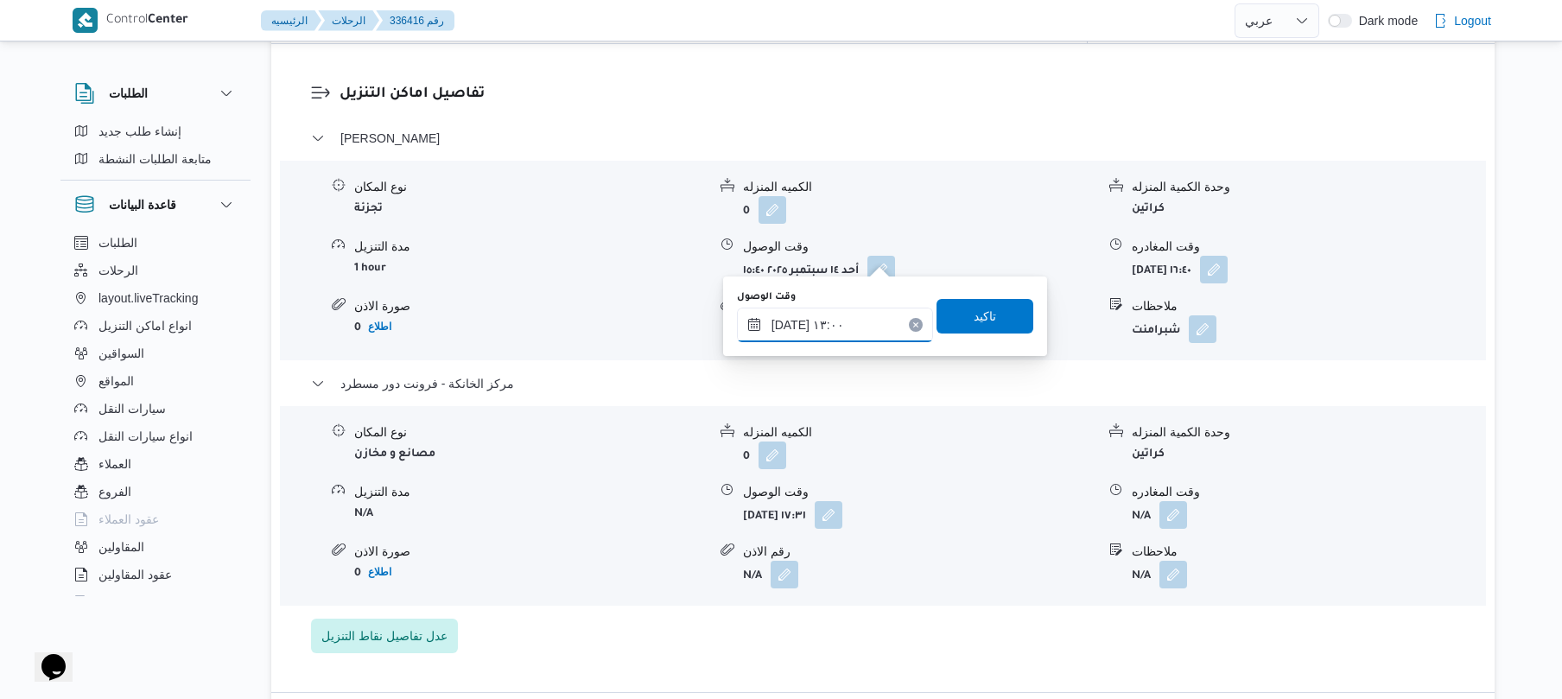
click at [788, 320] on input "١٤/٠٩/٢٠٢٥ ١٣:٠٠" at bounding box center [835, 324] width 196 height 35
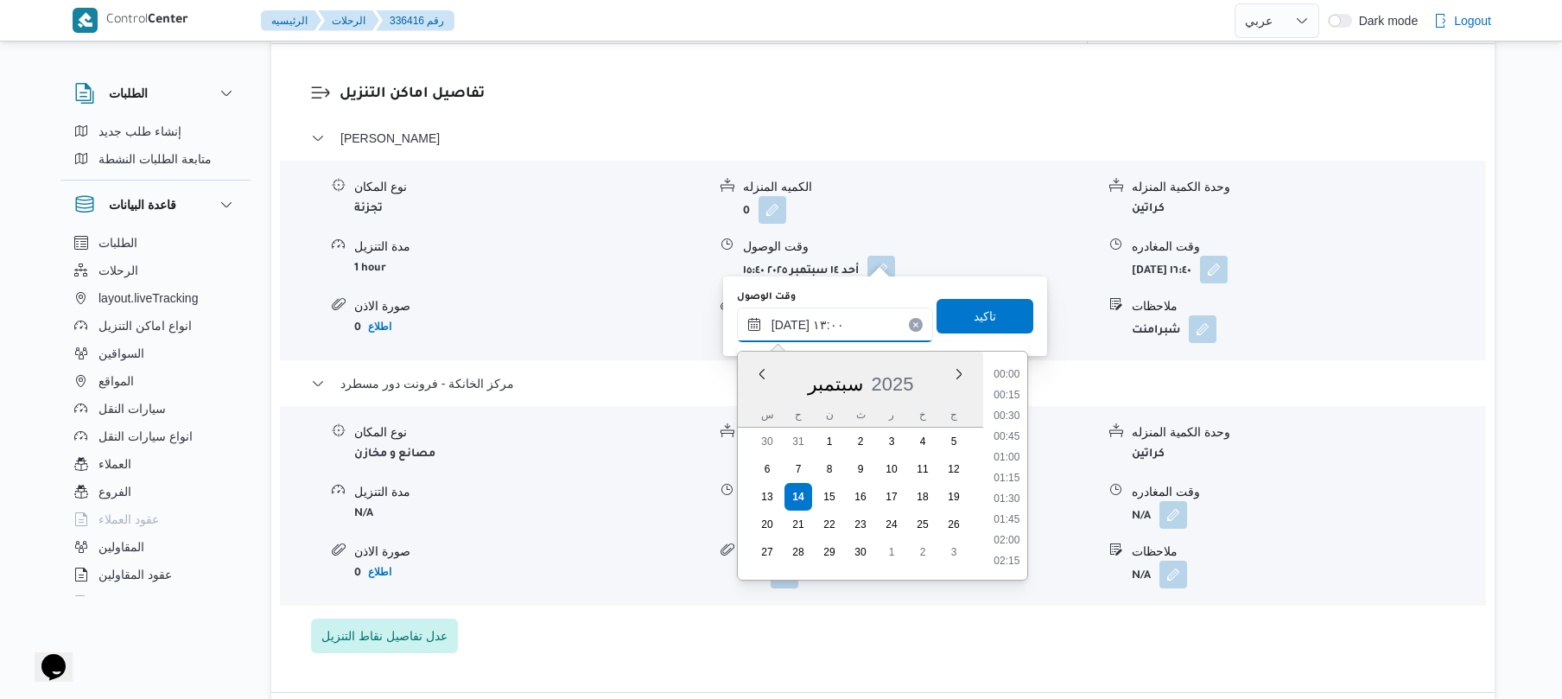
scroll to position [974, 0]
type input "١٤/٠٩/٢٠٢٥ ١٣:٢٠"
click at [955, 312] on span "تاكيد" at bounding box center [984, 315] width 97 height 35
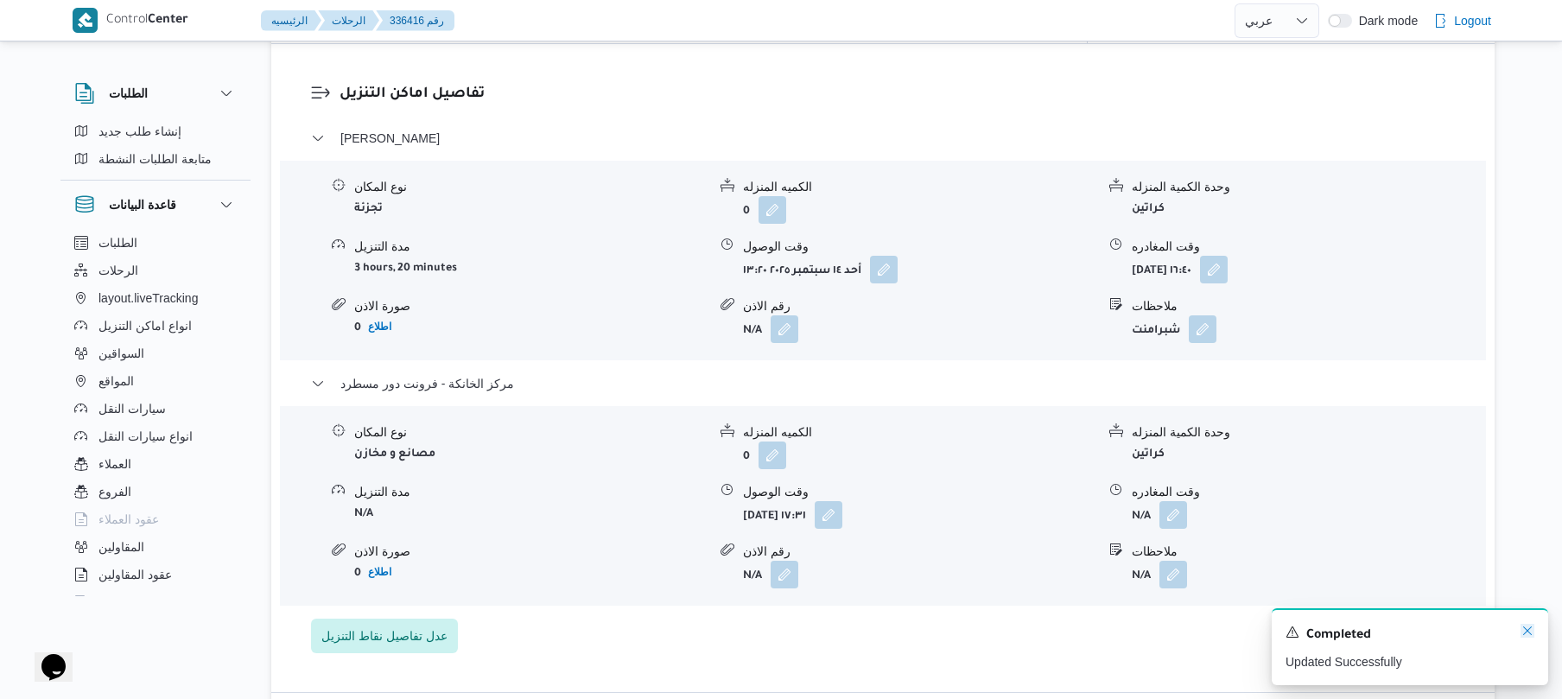
click at [1524, 634] on icon "Dismiss toast" at bounding box center [1527, 631] width 14 height 14
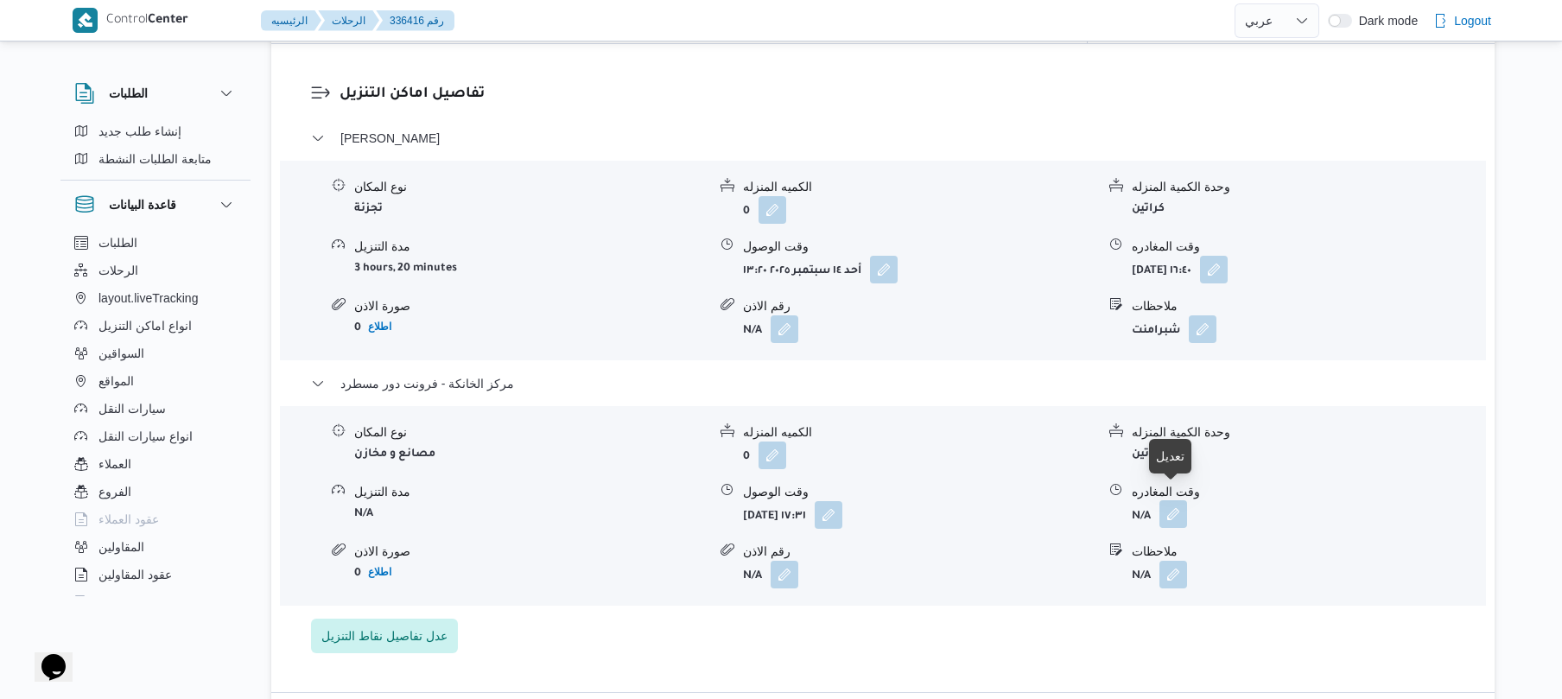
click at [1179, 500] on button "button" at bounding box center [1173, 514] width 28 height 28
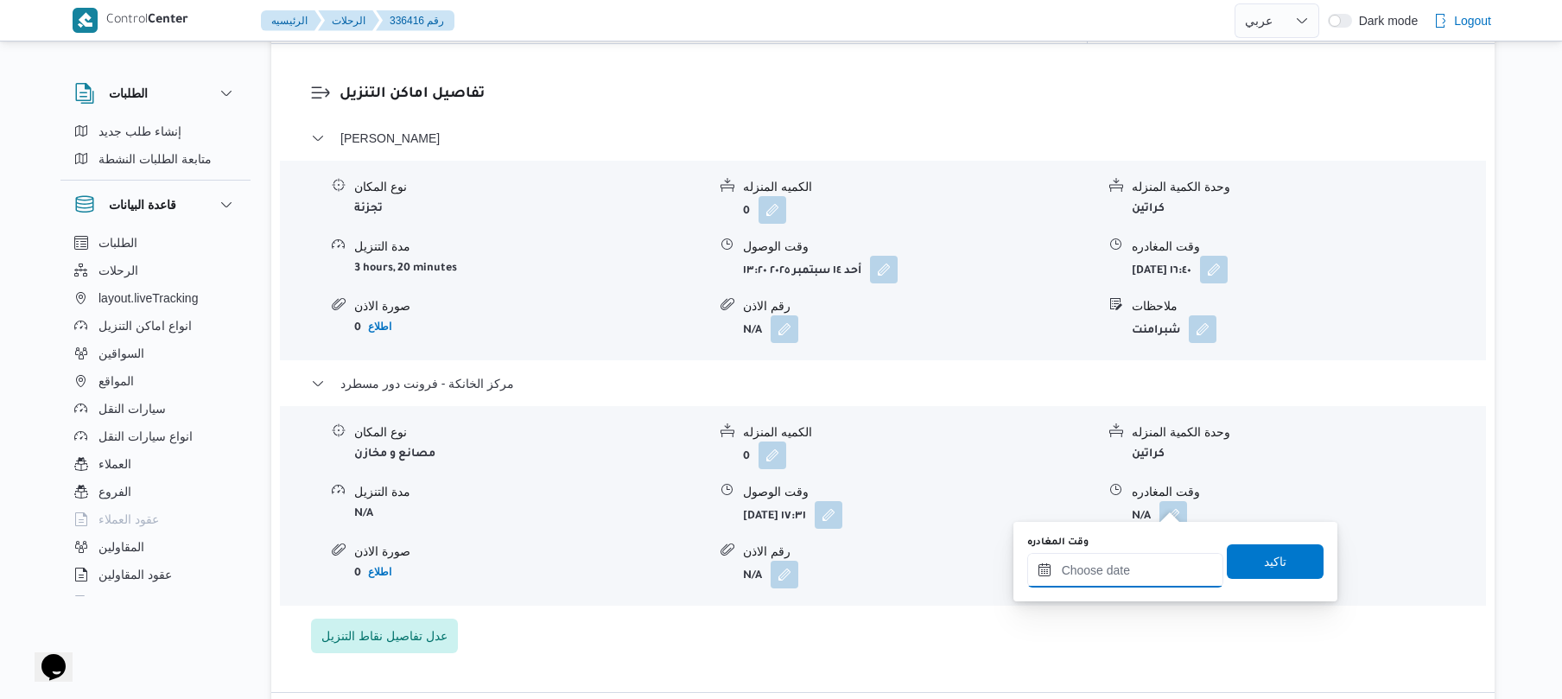
click at [1103, 567] on input "وقت المغادره" at bounding box center [1125, 570] width 196 height 35
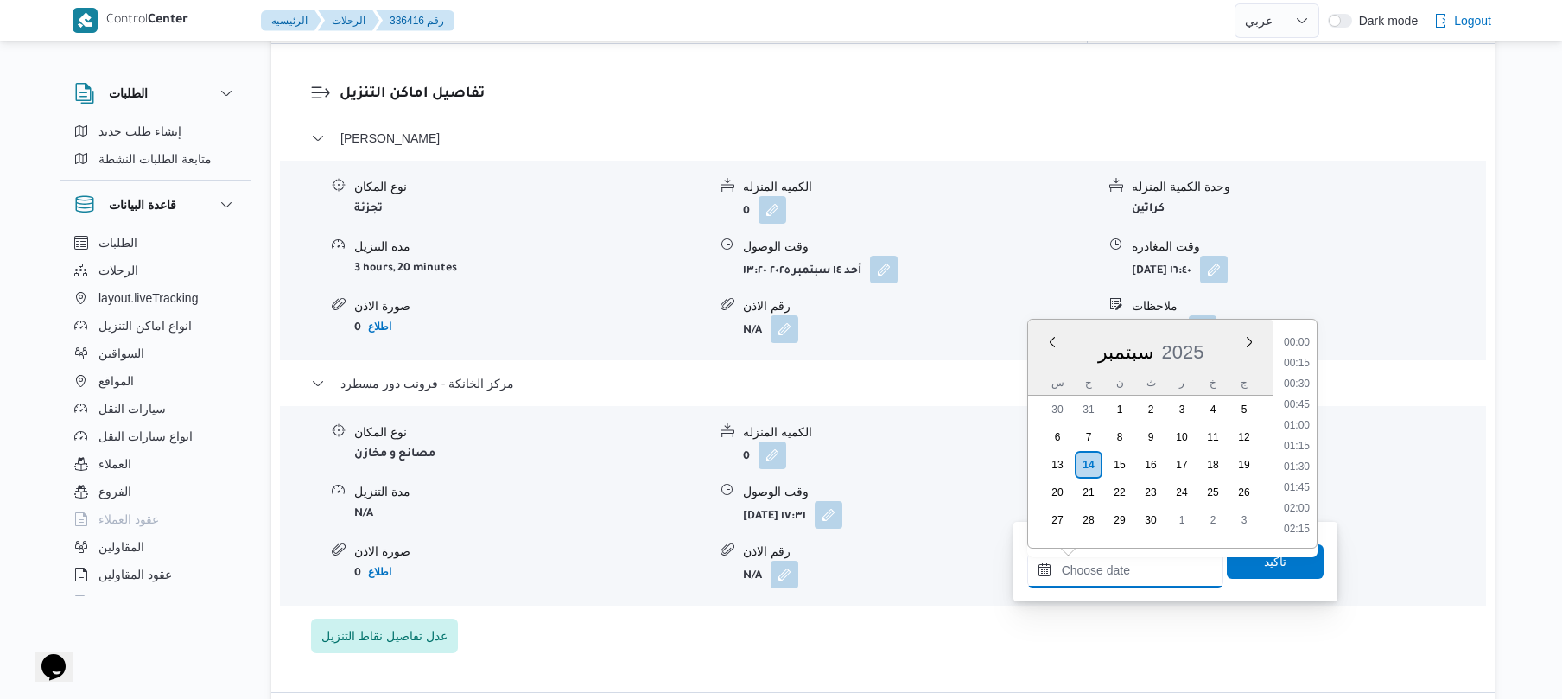
scroll to position [1369, 0]
click at [1301, 426] on li "17:30" at bounding box center [1297, 423] width 40 height 17
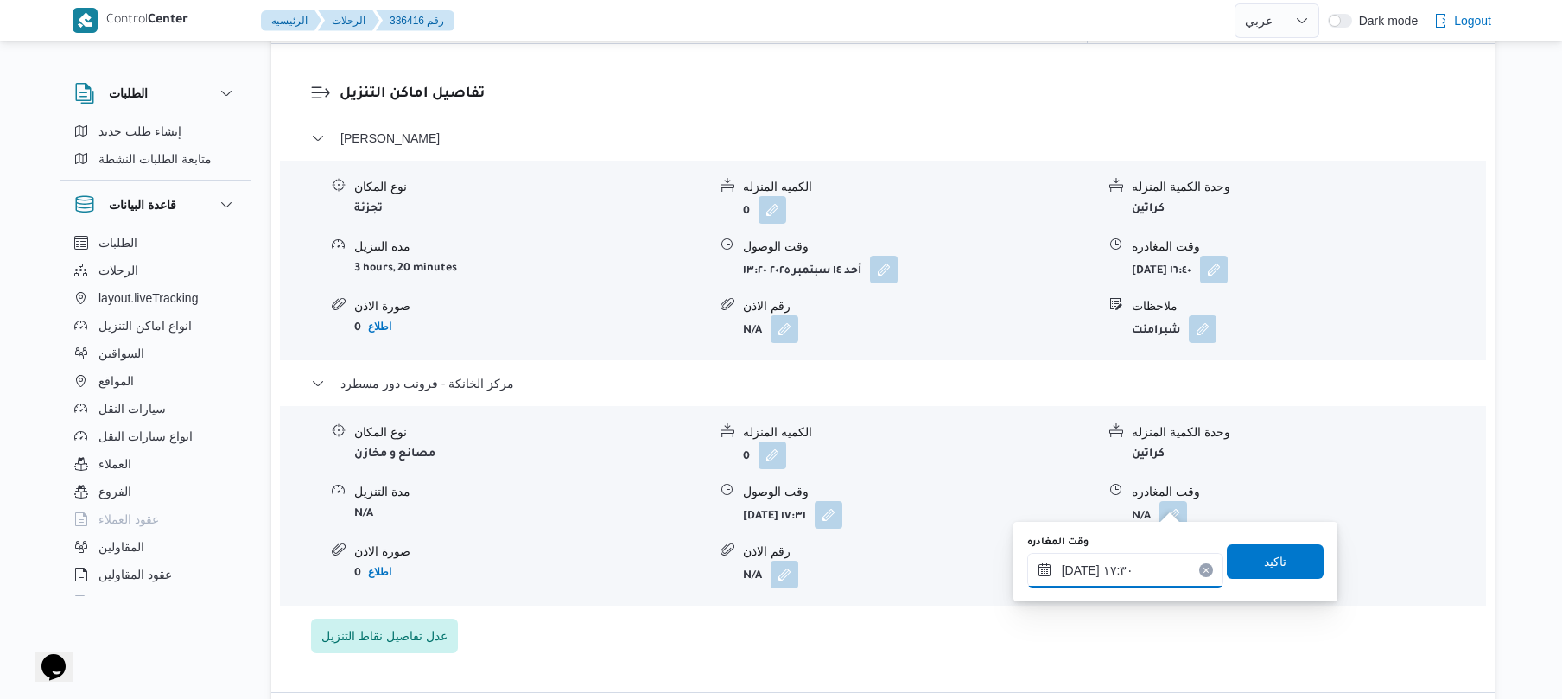
click at [1079, 567] on input "١٤/٠٩/٢٠٢٥ ١٧:٣٠" at bounding box center [1125, 570] width 196 height 35
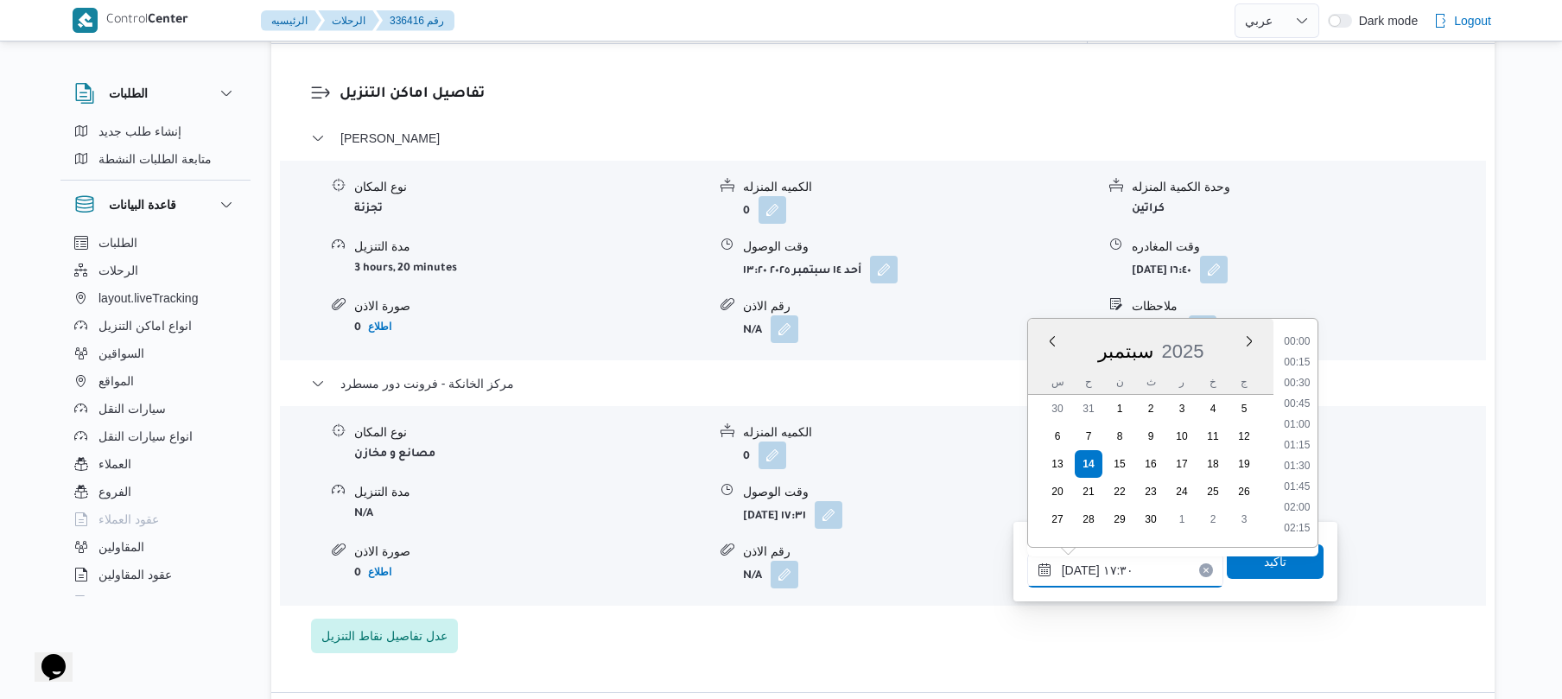
scroll to position [1347, 0]
click at [1079, 567] on input "١٤/٠٩/٢٠٢٥ ١٧:٣٠" at bounding box center [1125, 570] width 196 height 35
type input "١٤/٠٩/٢٠٢٥ ١٧:40"
click at [1266, 564] on span "تاكيد" at bounding box center [1275, 560] width 22 height 21
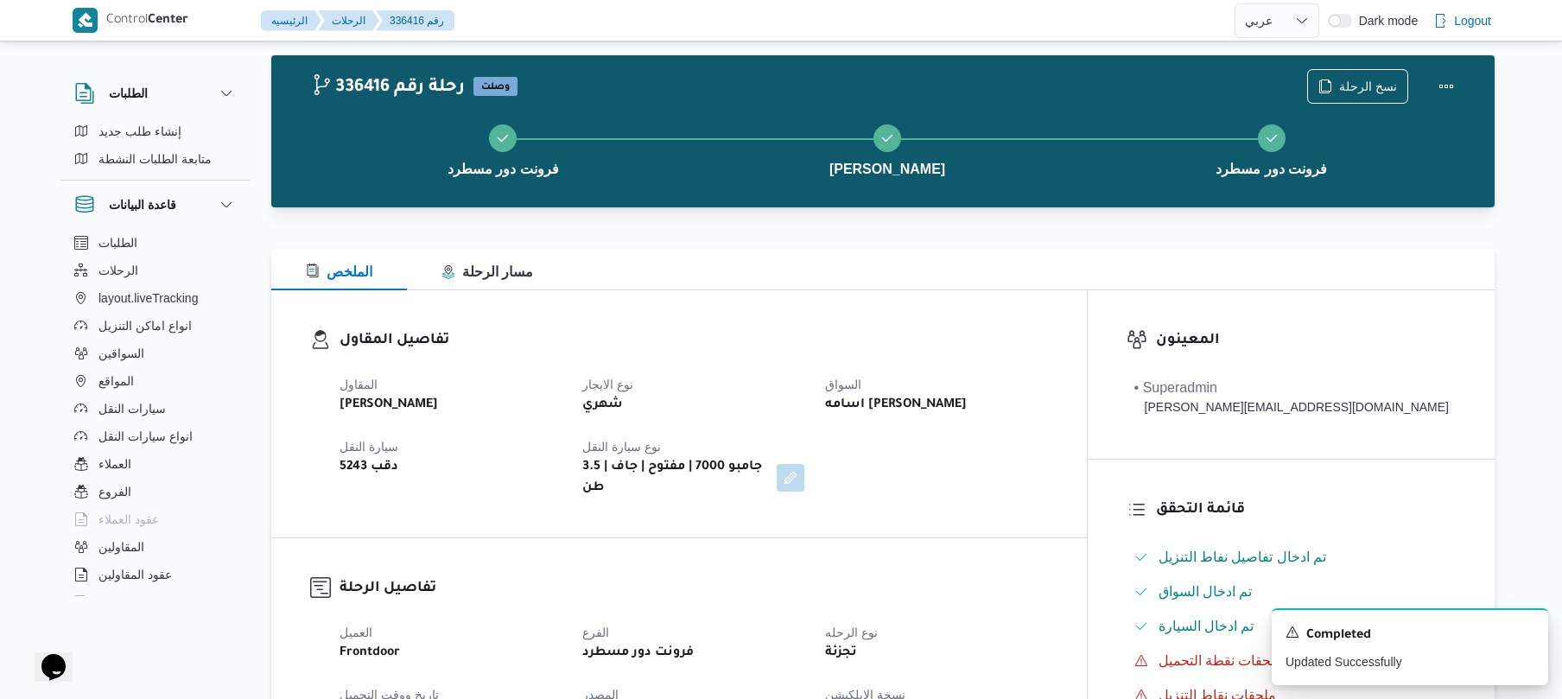
scroll to position [0, 0]
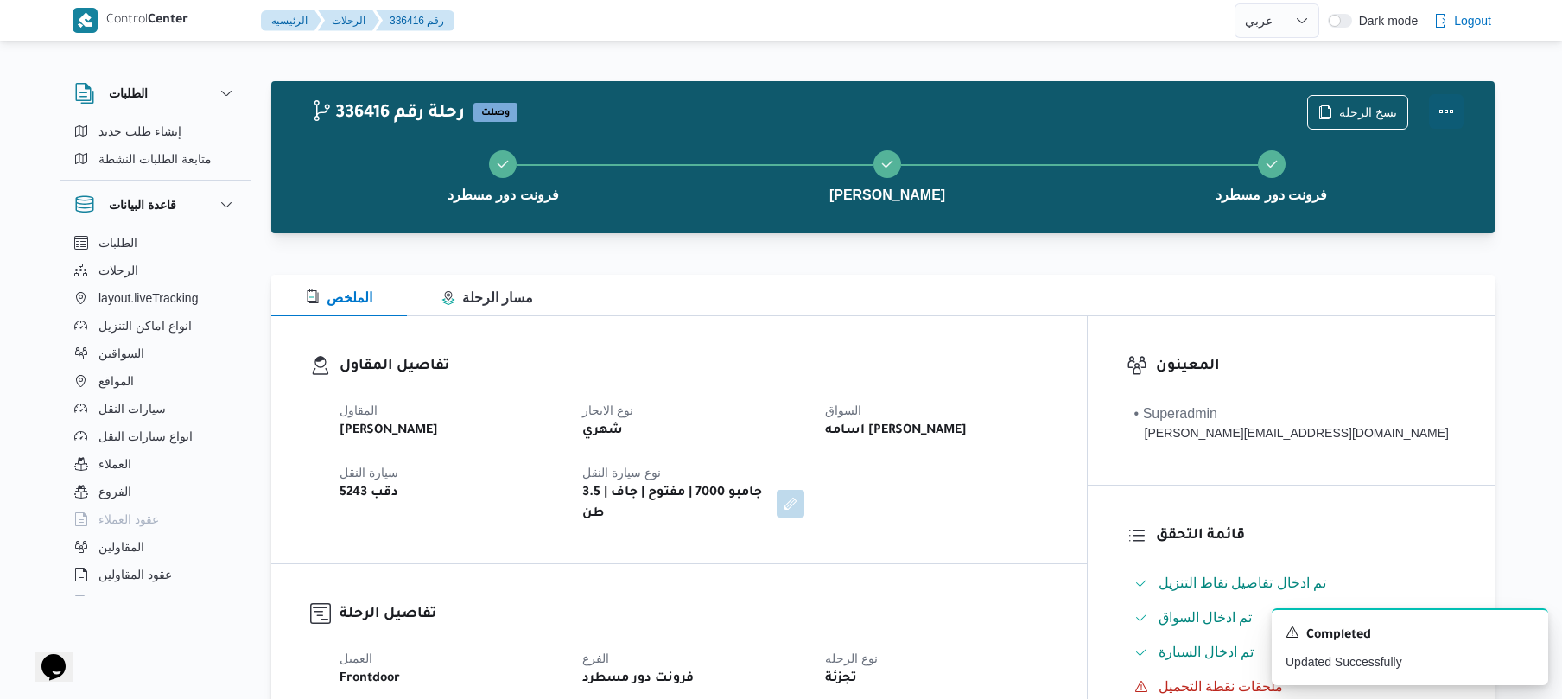
click at [1445, 105] on button "Actions" at bounding box center [1446, 111] width 35 height 35
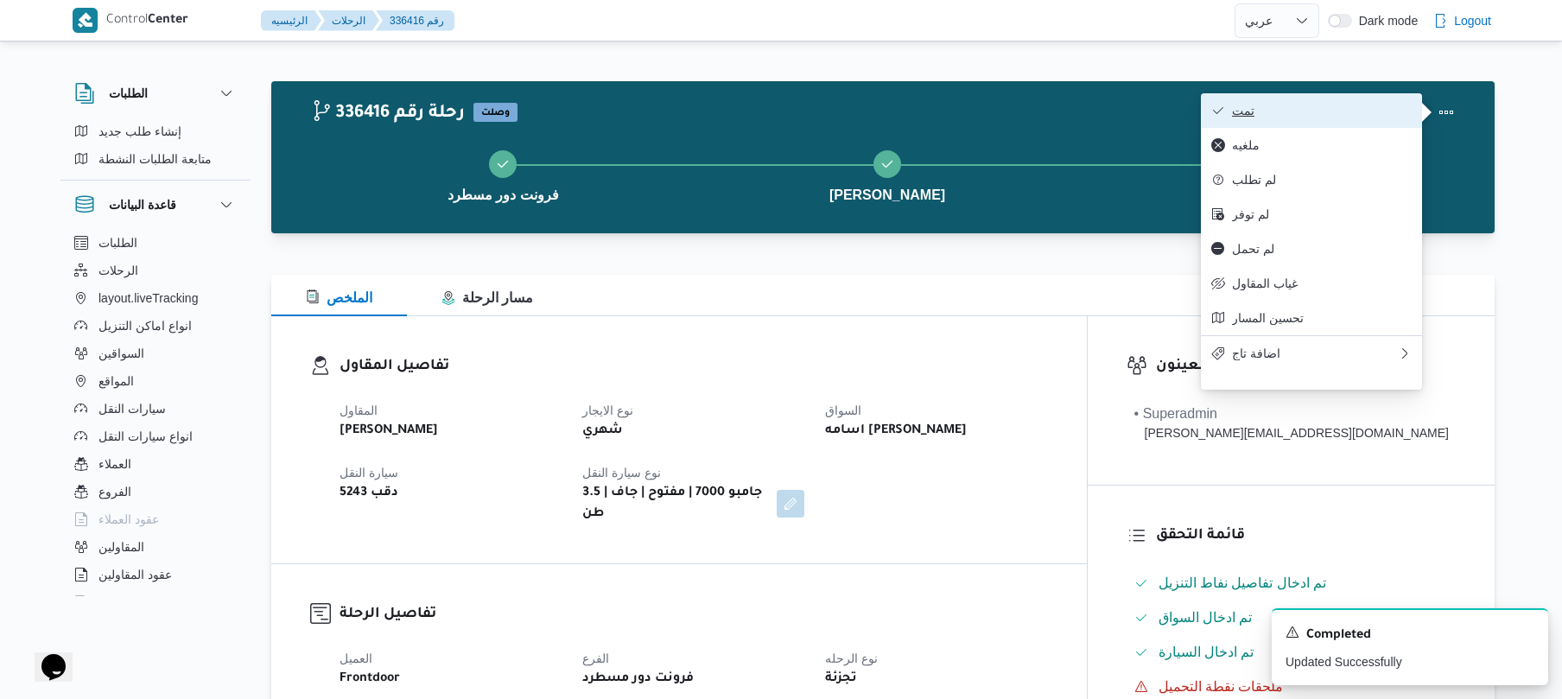
click at [1370, 100] on button "تمت" at bounding box center [1311, 110] width 221 height 35
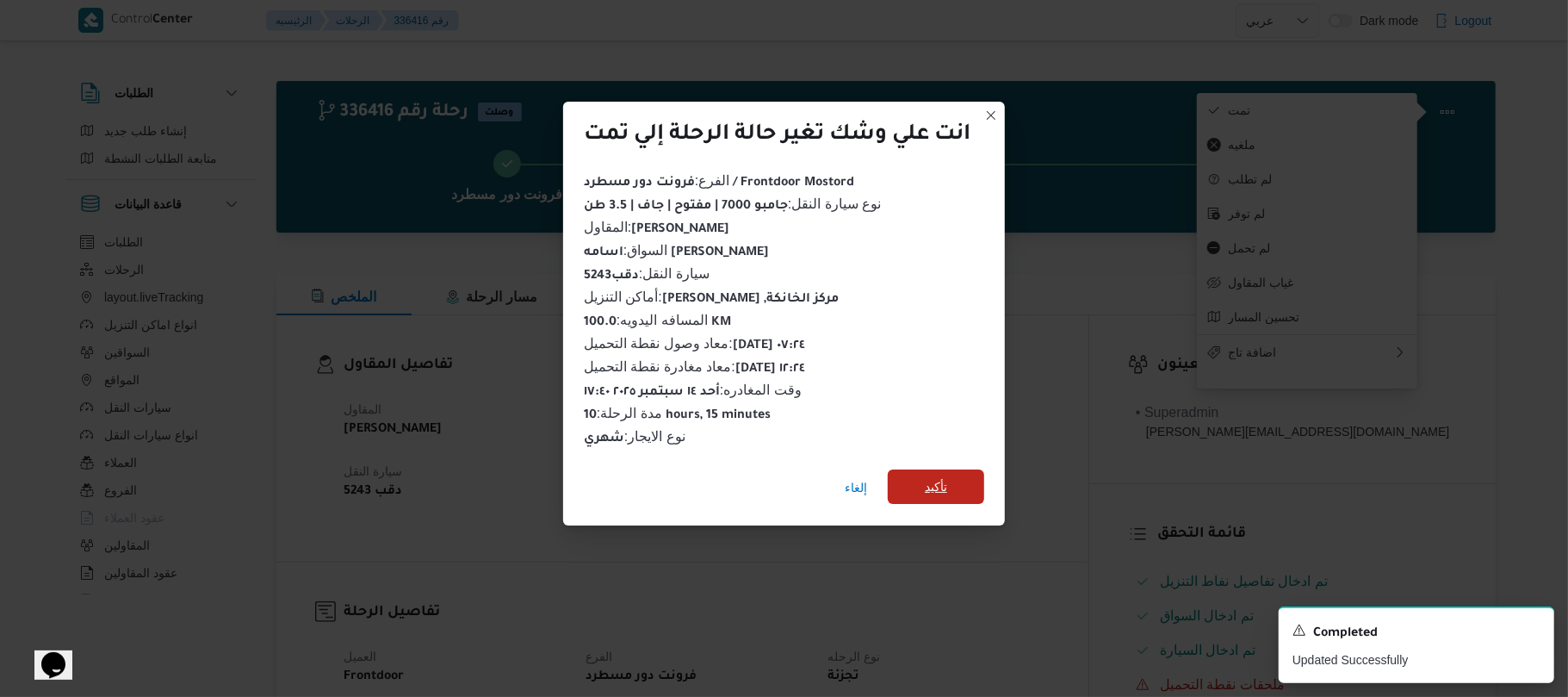
click at [980, 470] on span "تأكيد" at bounding box center [936, 487] width 97 height 35
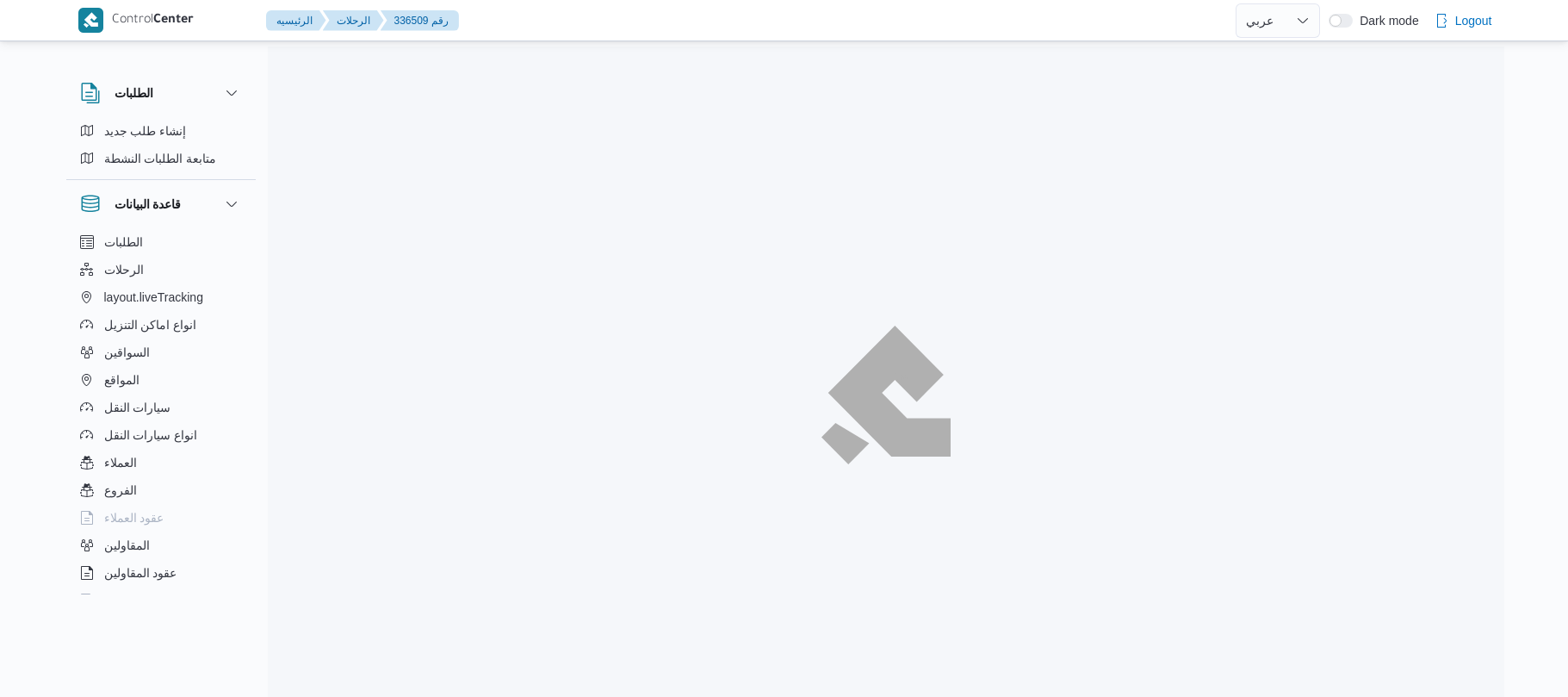
select select "ar"
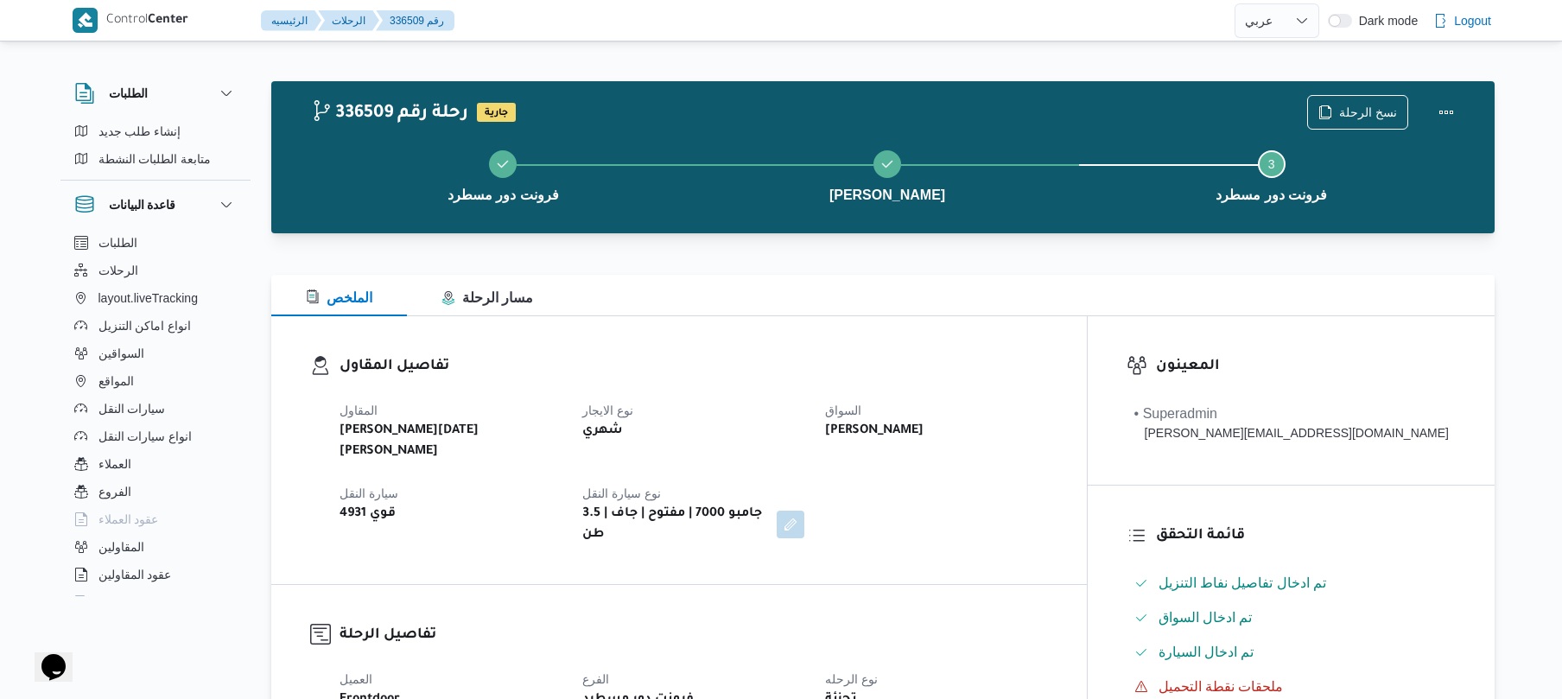
click at [971, 381] on dl "تفاصيل المقاول المقاول ابراهيم رمضان ابراهيم عثمان ابوباشا نوع الايجار شهري الس…" at bounding box center [693, 450] width 708 height 190
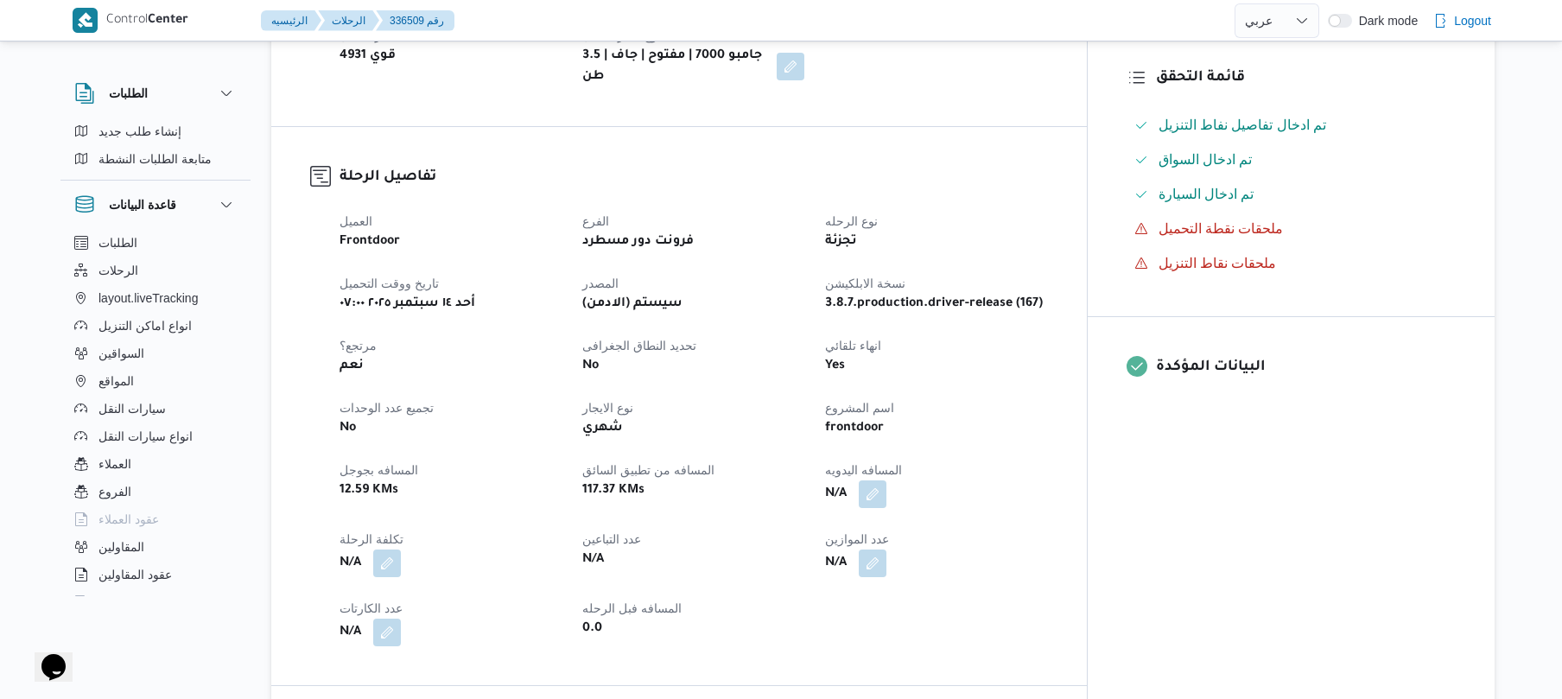
scroll to position [460, 0]
click at [886, 477] on button "button" at bounding box center [873, 491] width 28 height 28
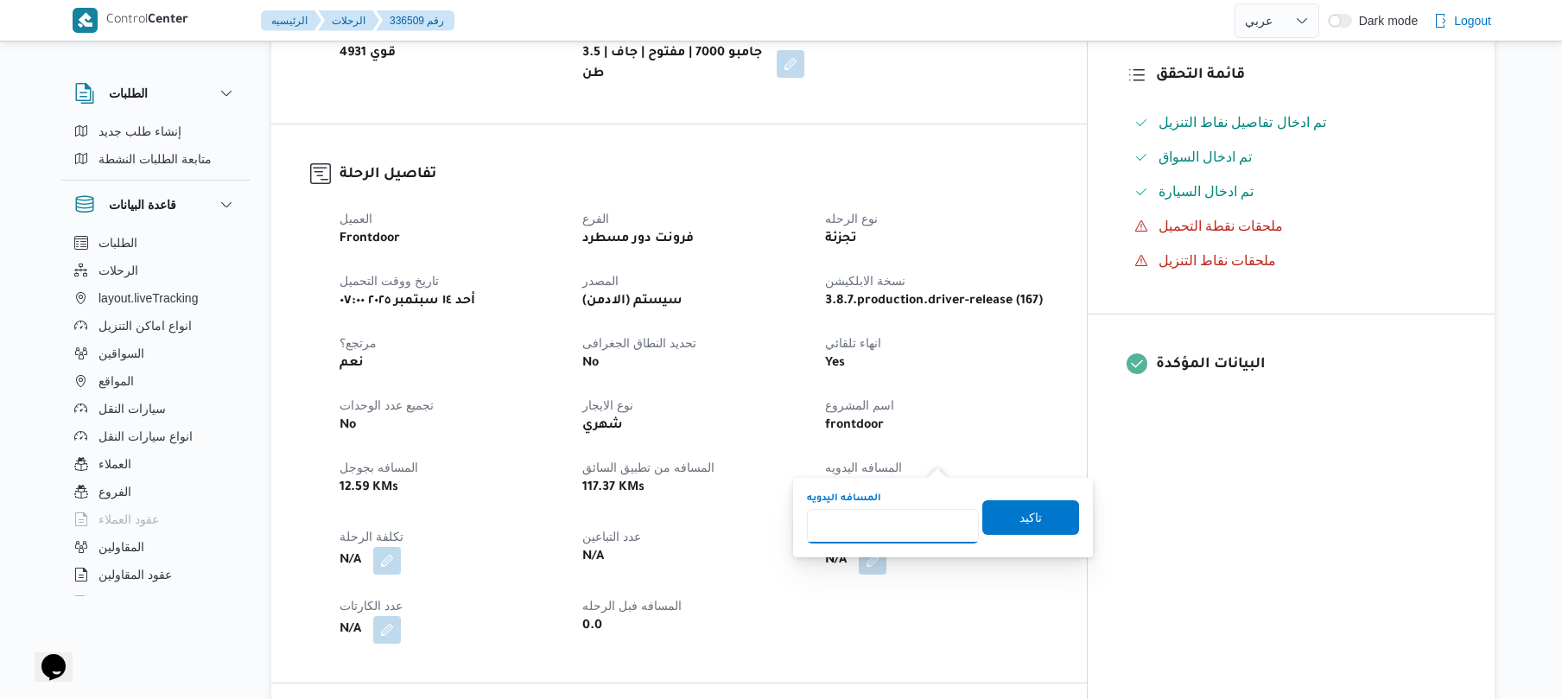
click at [892, 523] on input "المسافه اليدويه" at bounding box center [893, 526] width 172 height 35
type input "100"
click at [1004, 520] on span "تاكيد" at bounding box center [1030, 516] width 97 height 35
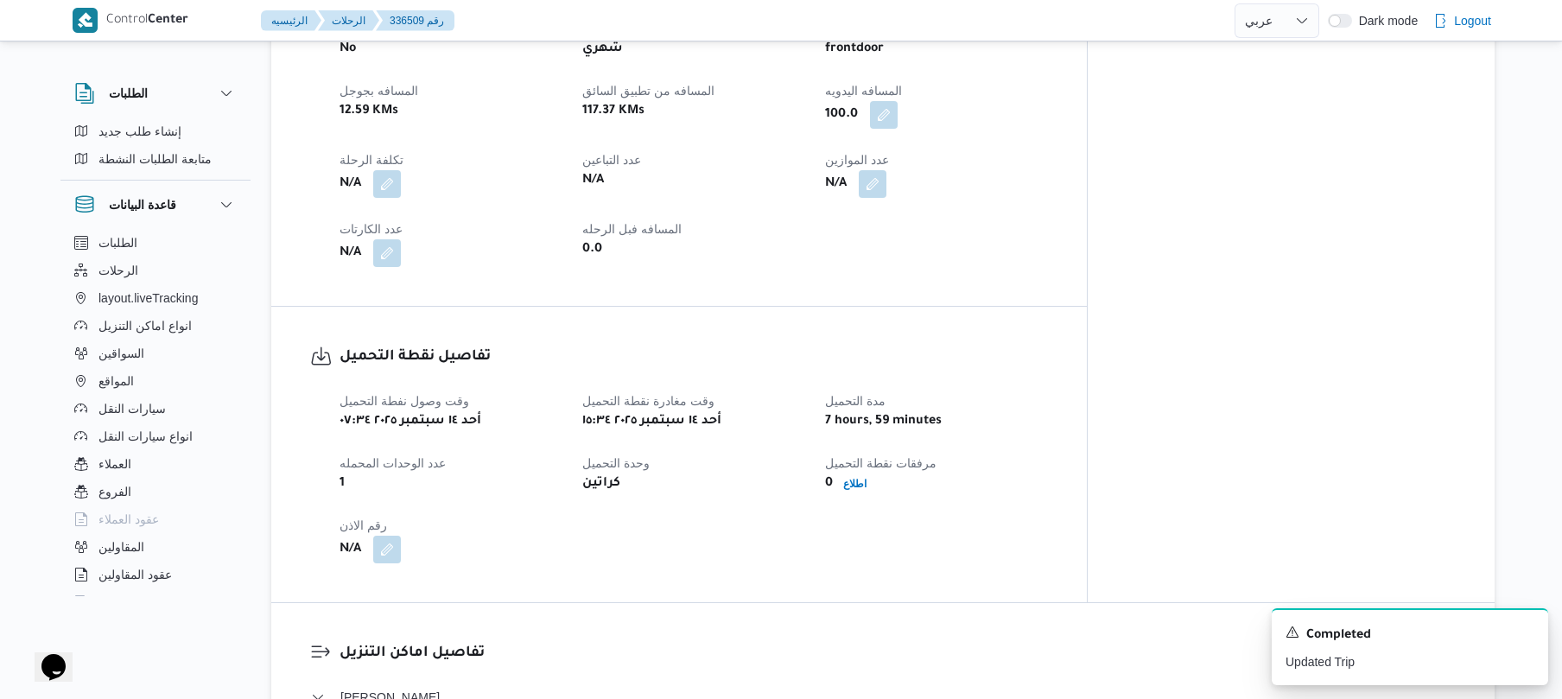
scroll to position [829, 0]
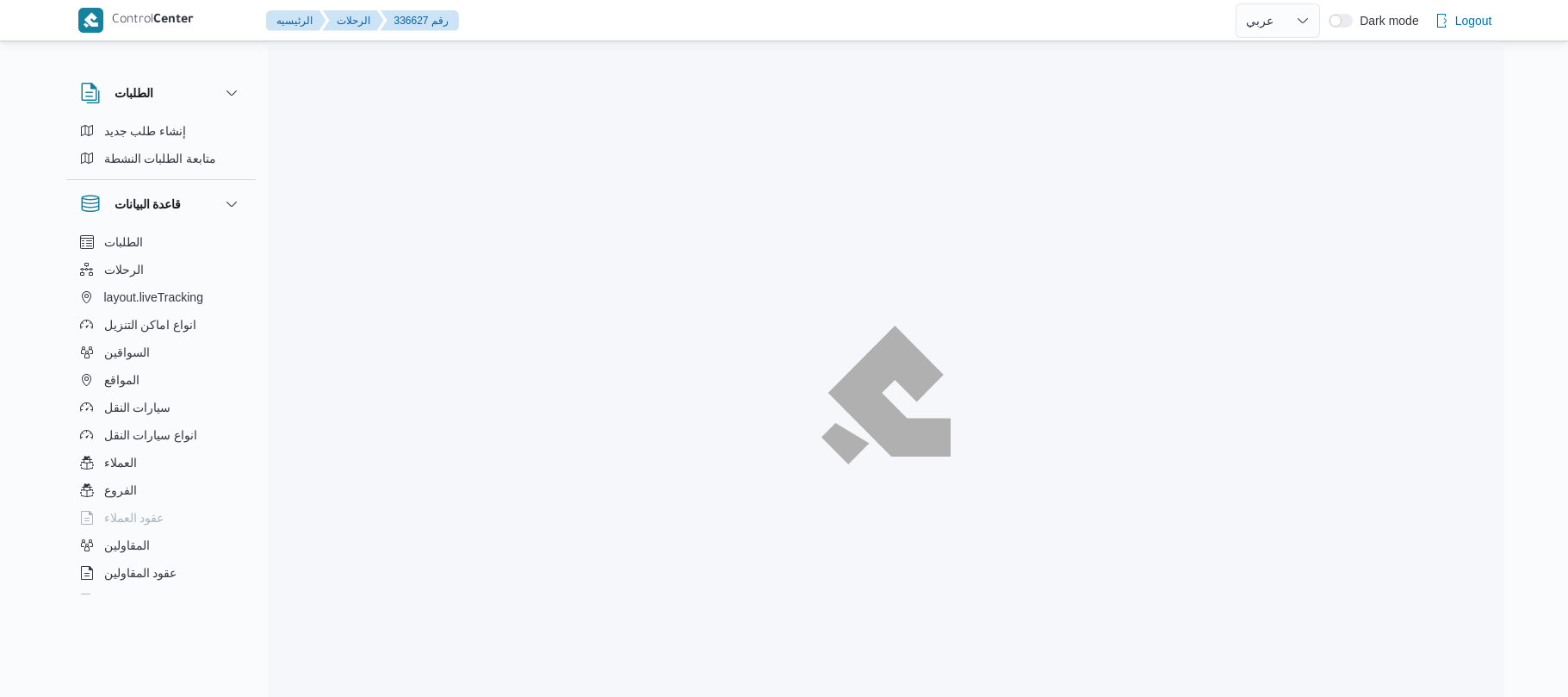
select select "ar"
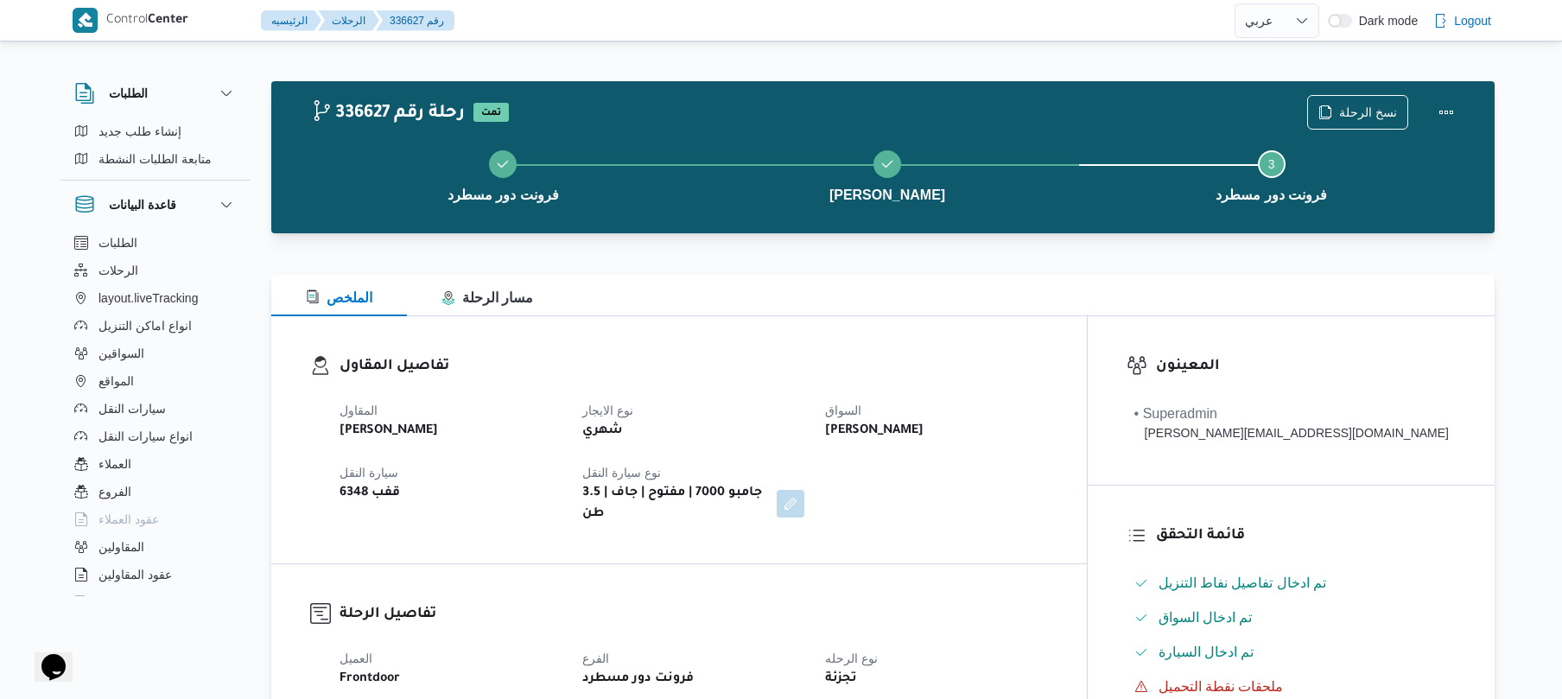
click at [921, 381] on dl "تفاصيل المقاول المقاول محمد شبل عبدالقادر شبل نوع الايجار شهري السواق علي صلاح …" at bounding box center [693, 439] width 708 height 169
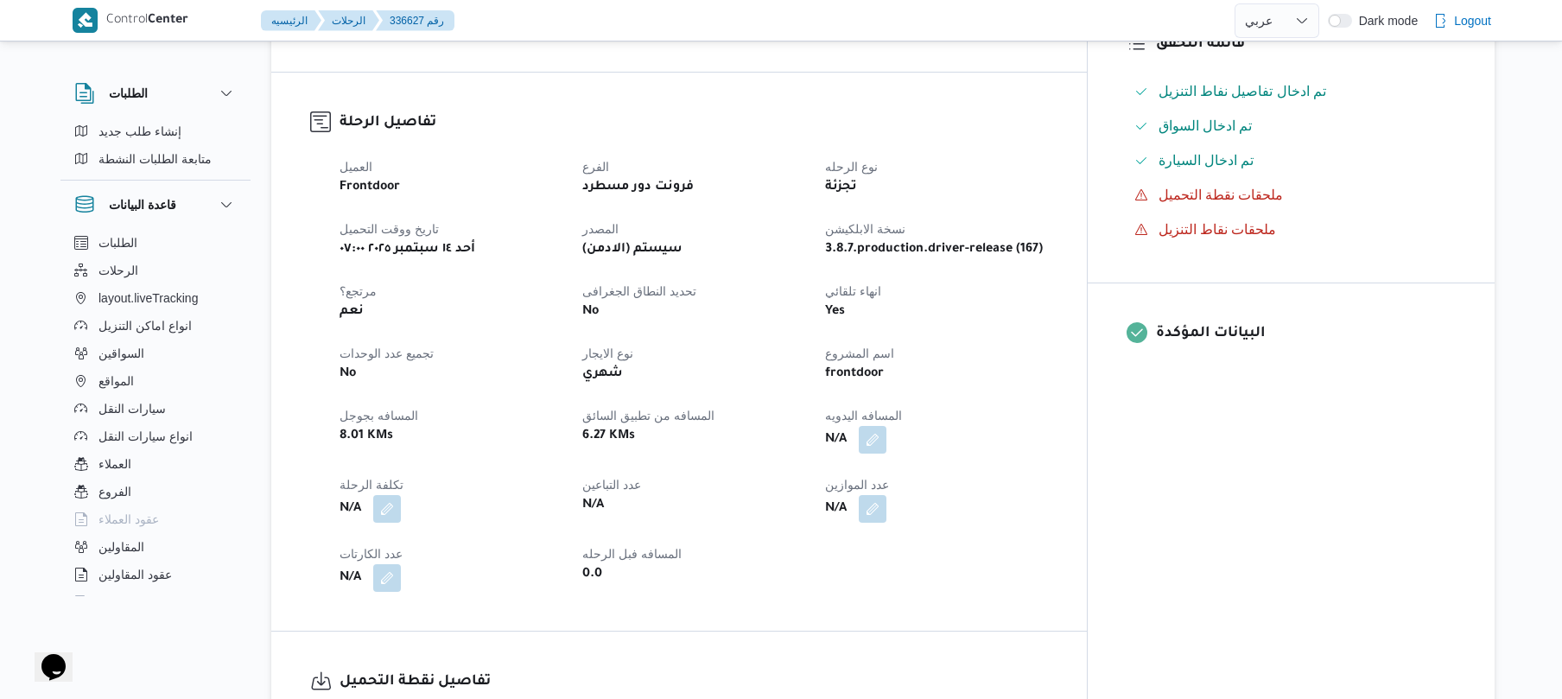
scroll to position [506, 0]
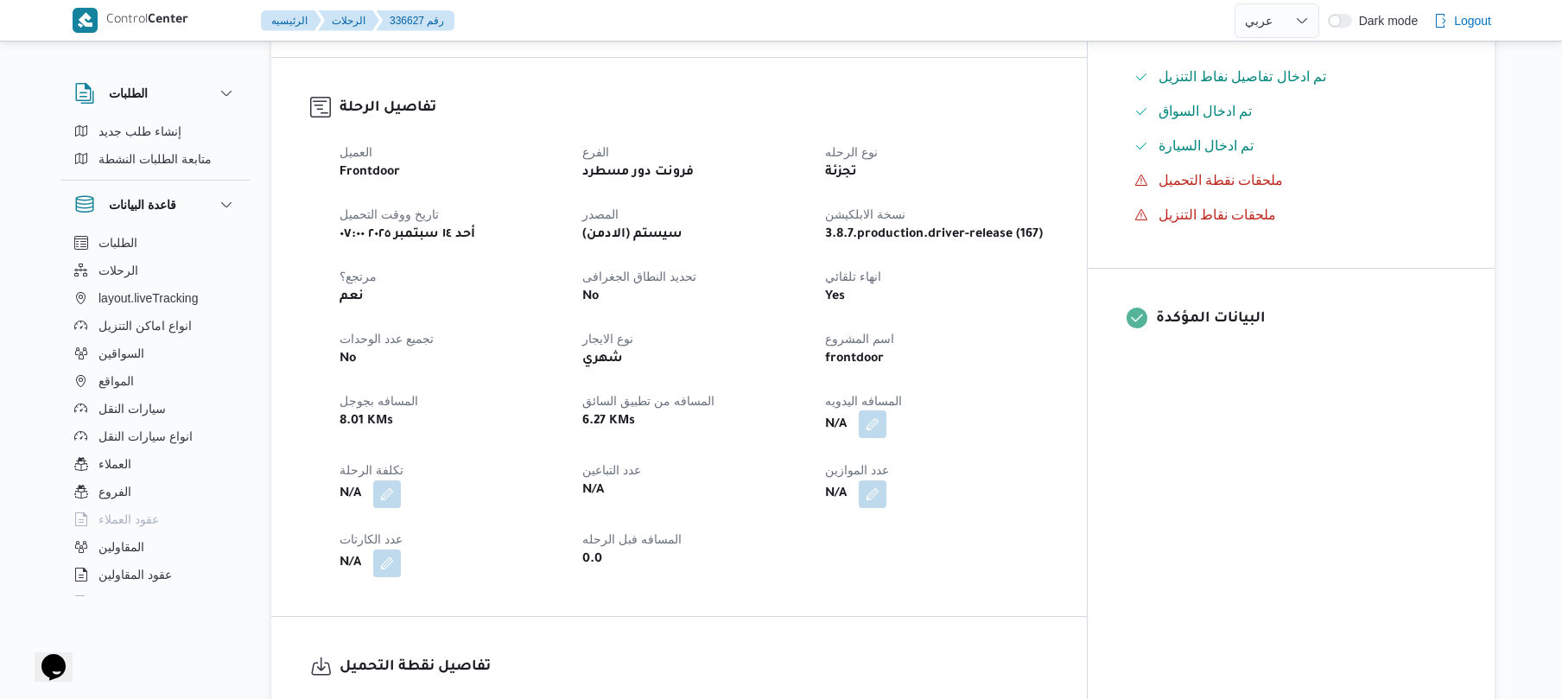
click at [886, 410] on button "button" at bounding box center [873, 424] width 28 height 28
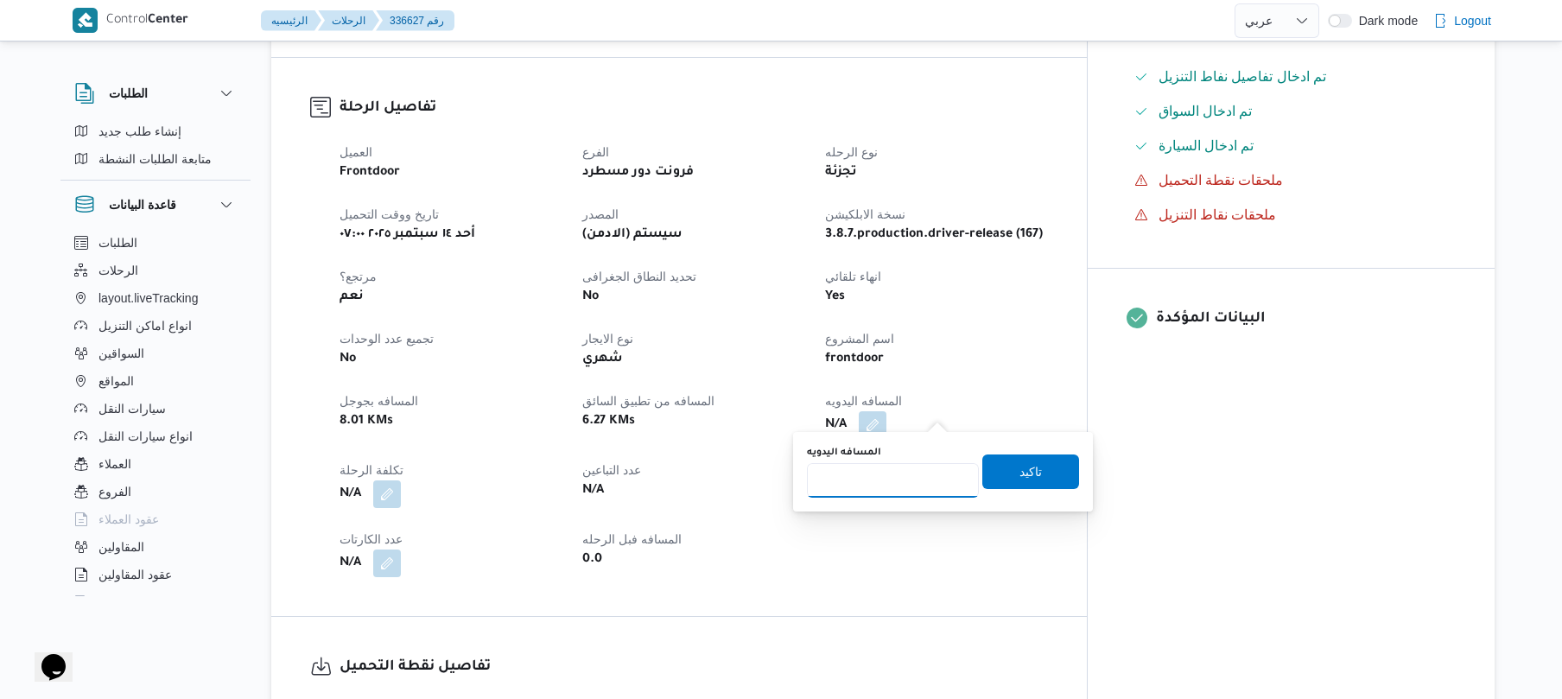
click at [891, 484] on input "المسافه اليدويه" at bounding box center [893, 480] width 172 height 35
type input "100"
click at [1024, 472] on span "تاكيد" at bounding box center [1030, 470] width 22 height 21
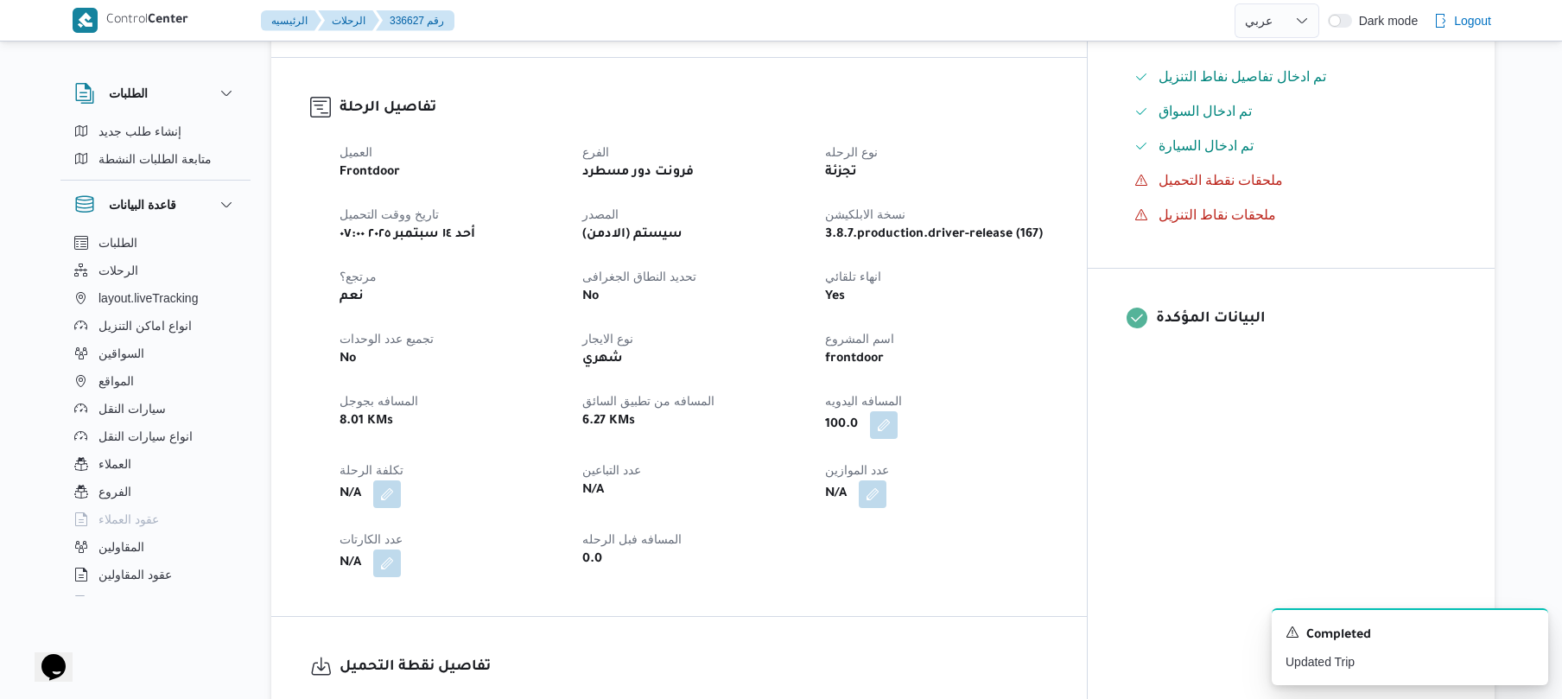
click at [1033, 247] on div "العميل Frontdoor الفرع فرونت دور مسطرد نوع الرحله تجزئة تاريخ ووقت التحميل أحد …" at bounding box center [693, 359] width 729 height 456
click at [1058, 434] on div "العميل Frontdoor الفرع فرونت دور مسطرد نوع الرحله تجزئة تاريخ ووقت التحميل أحد …" at bounding box center [693, 359] width 729 height 456
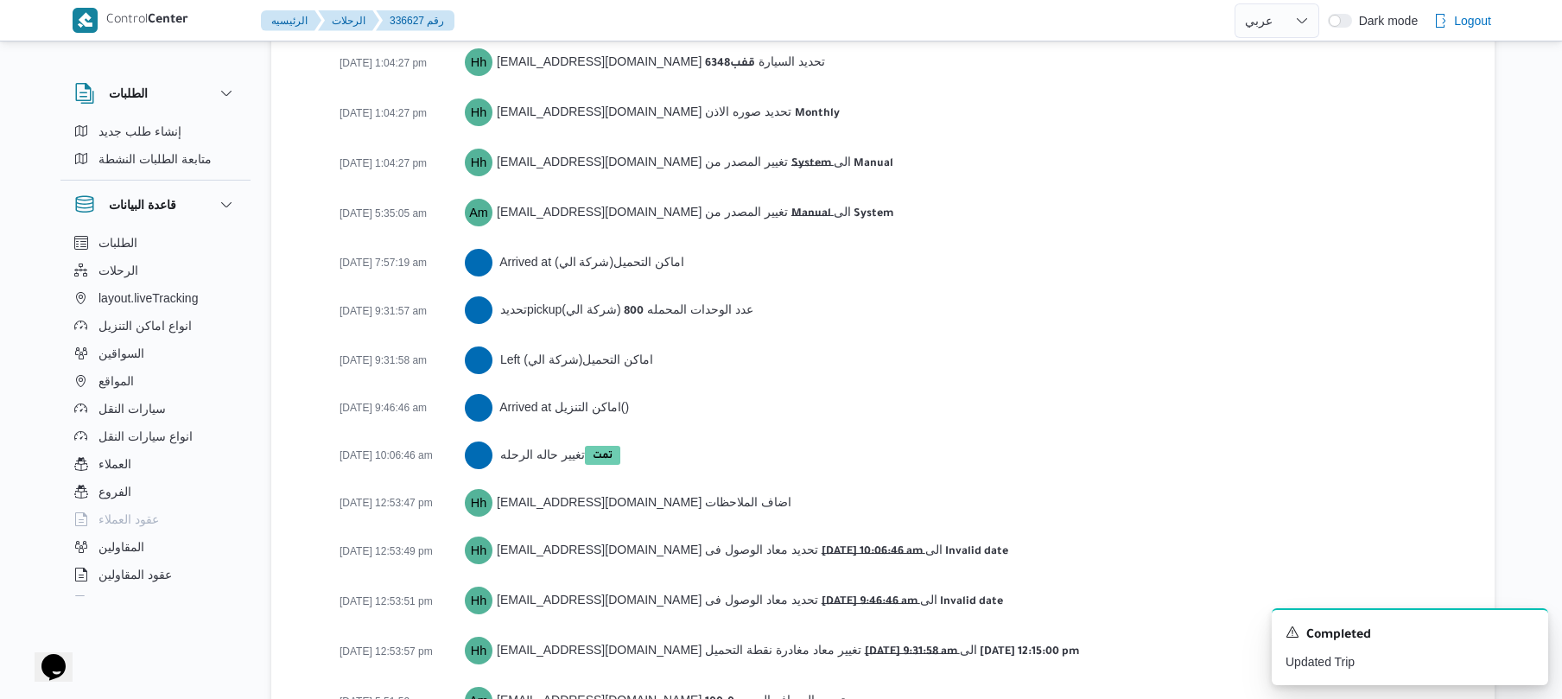
scroll to position [2672, 0]
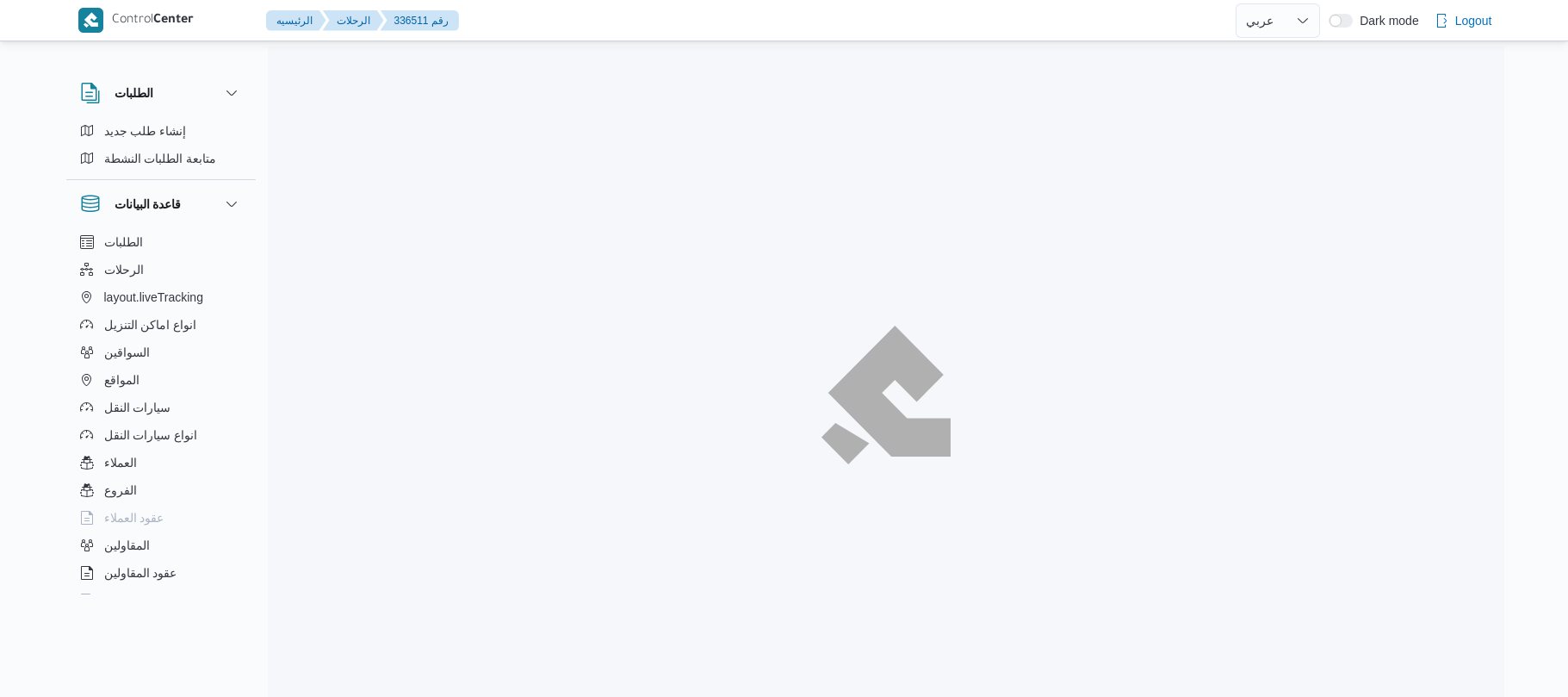
select select "ar"
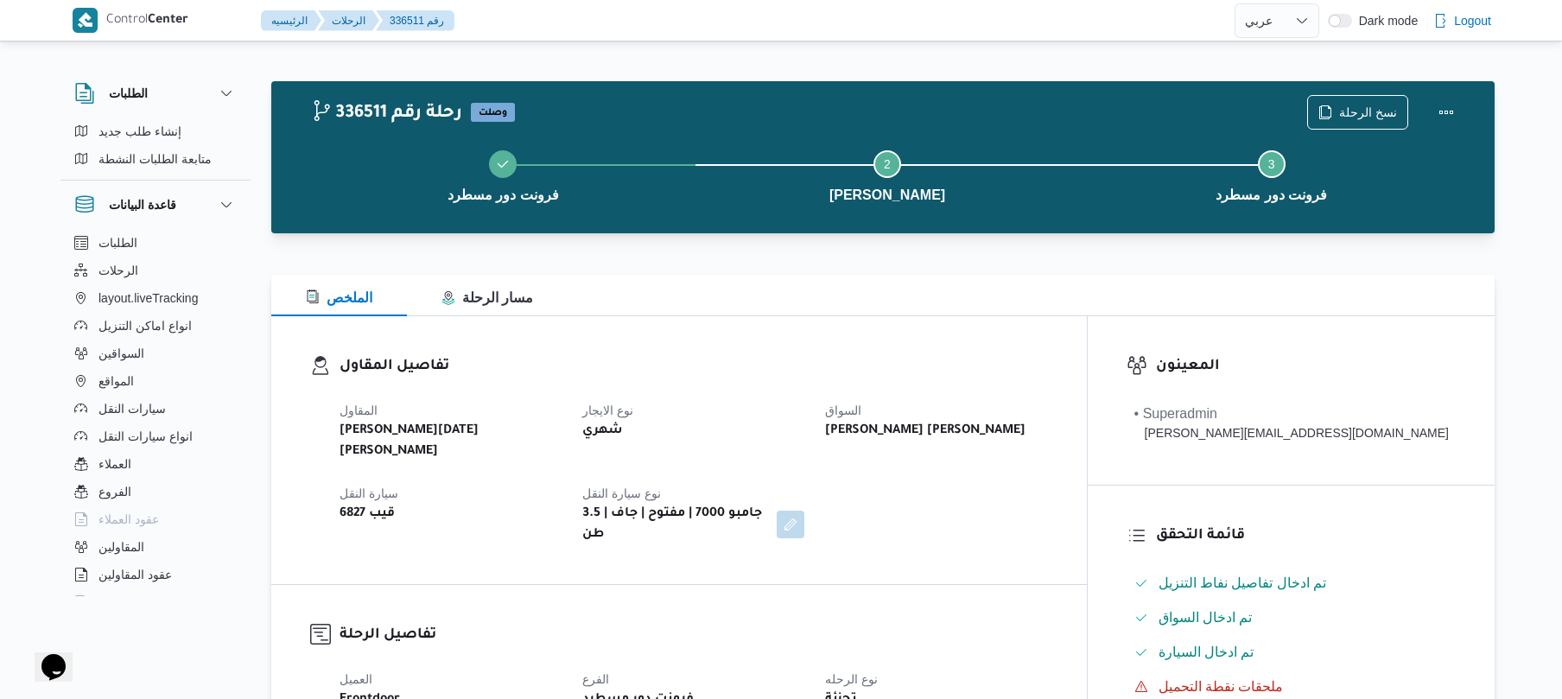
click at [1058, 511] on div "المقاول [PERSON_NAME][DATE] [PERSON_NAME] نوع الايجار شهري [PERSON_NAME] [PERSO…" at bounding box center [693, 473] width 729 height 166
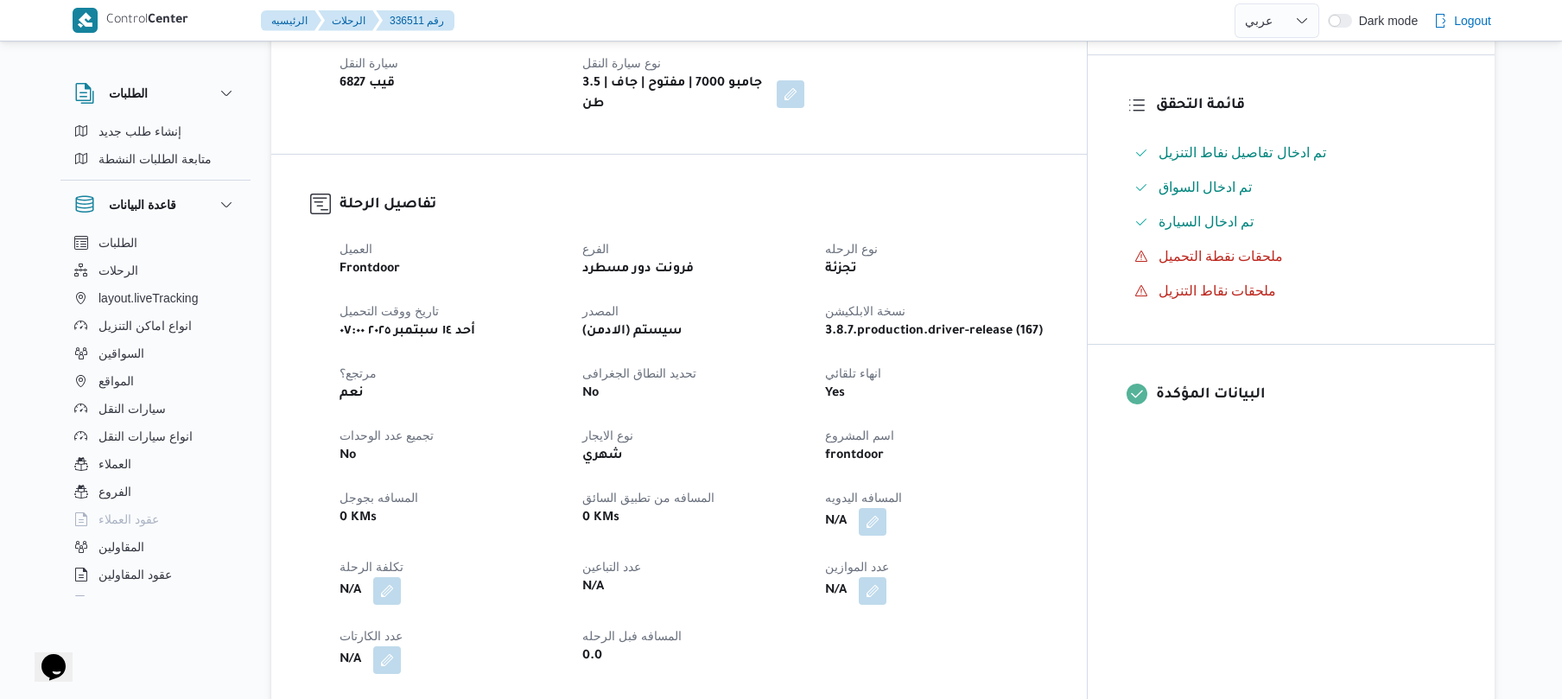
scroll to position [460, 0]
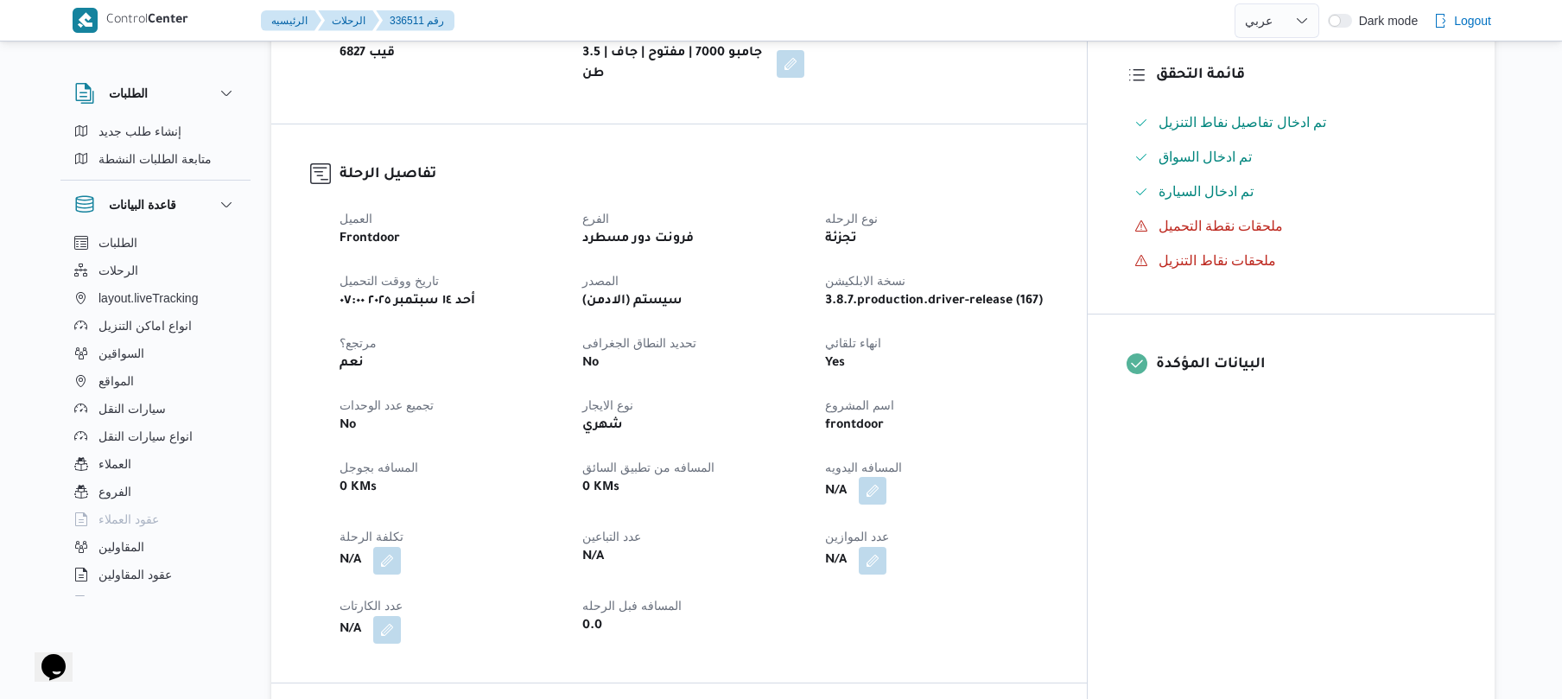
click at [886, 477] on button "button" at bounding box center [873, 491] width 28 height 28
click at [879, 548] on div "You are in a dialog. To close this dialog, hit escape. المسافه اليدويه تاكيد" at bounding box center [943, 517] width 300 height 79
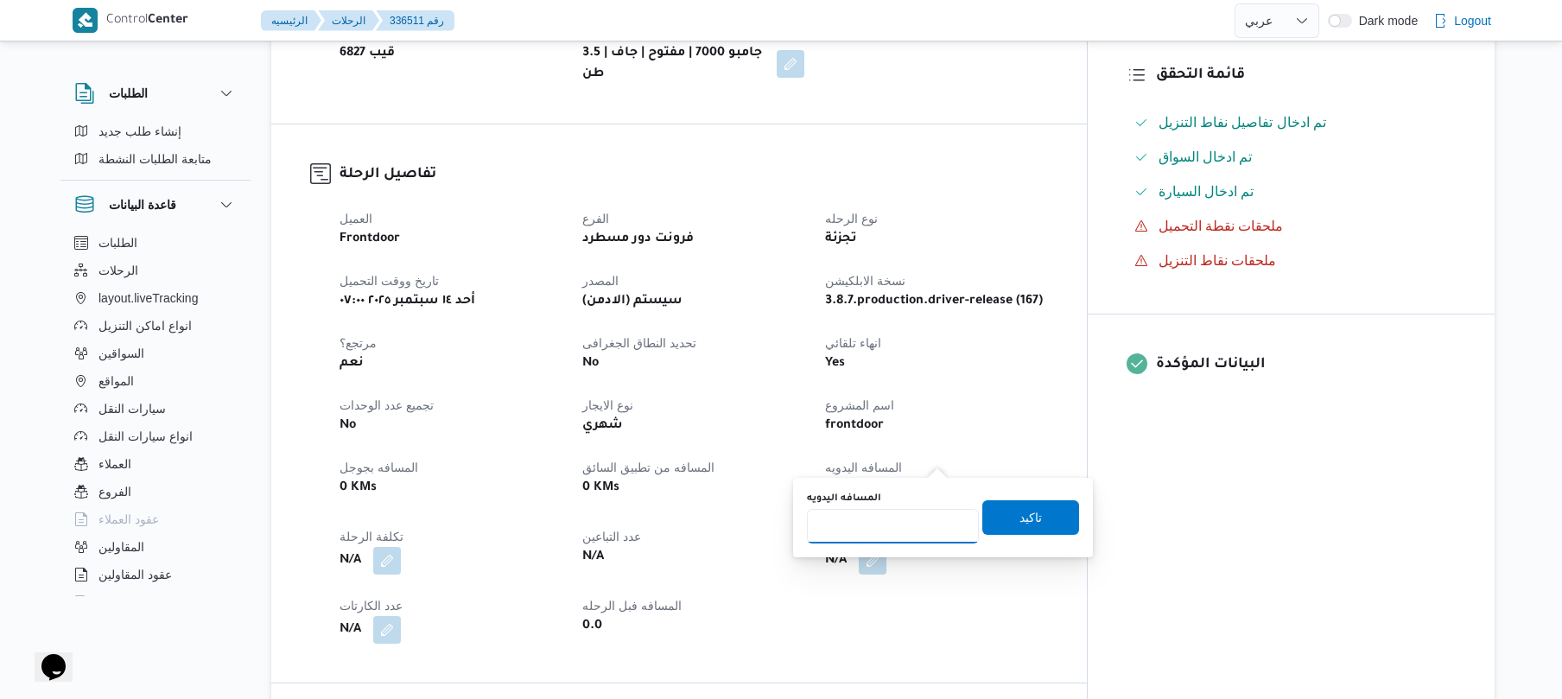
click at [886, 527] on input "المسافه اليدويه" at bounding box center [893, 526] width 172 height 35
type input "100"
click at [1000, 518] on span "تاكيد" at bounding box center [1030, 516] width 97 height 35
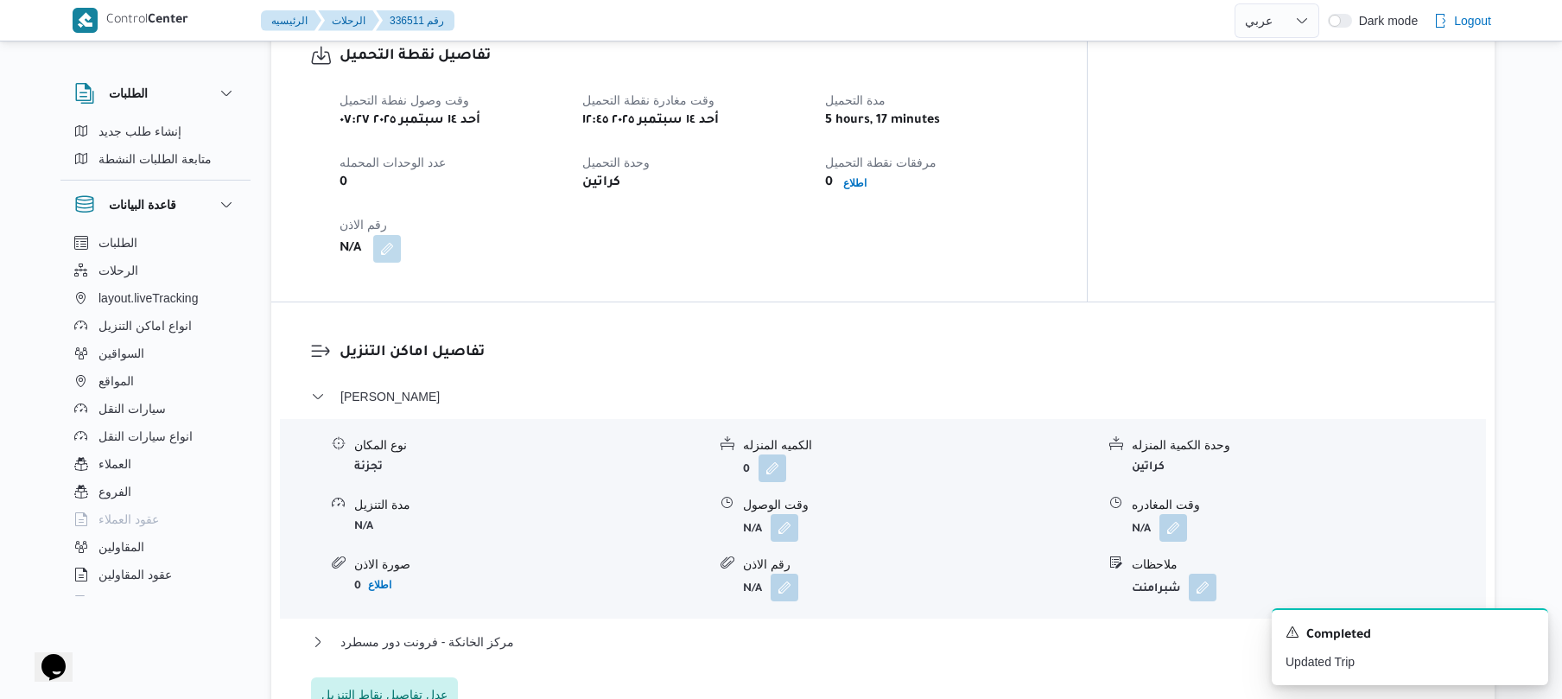
scroll to position [1138, 0]
click at [865, 631] on button "مركز الخانكة - فرونت دور مسطرد" at bounding box center [883, 641] width 1144 height 21
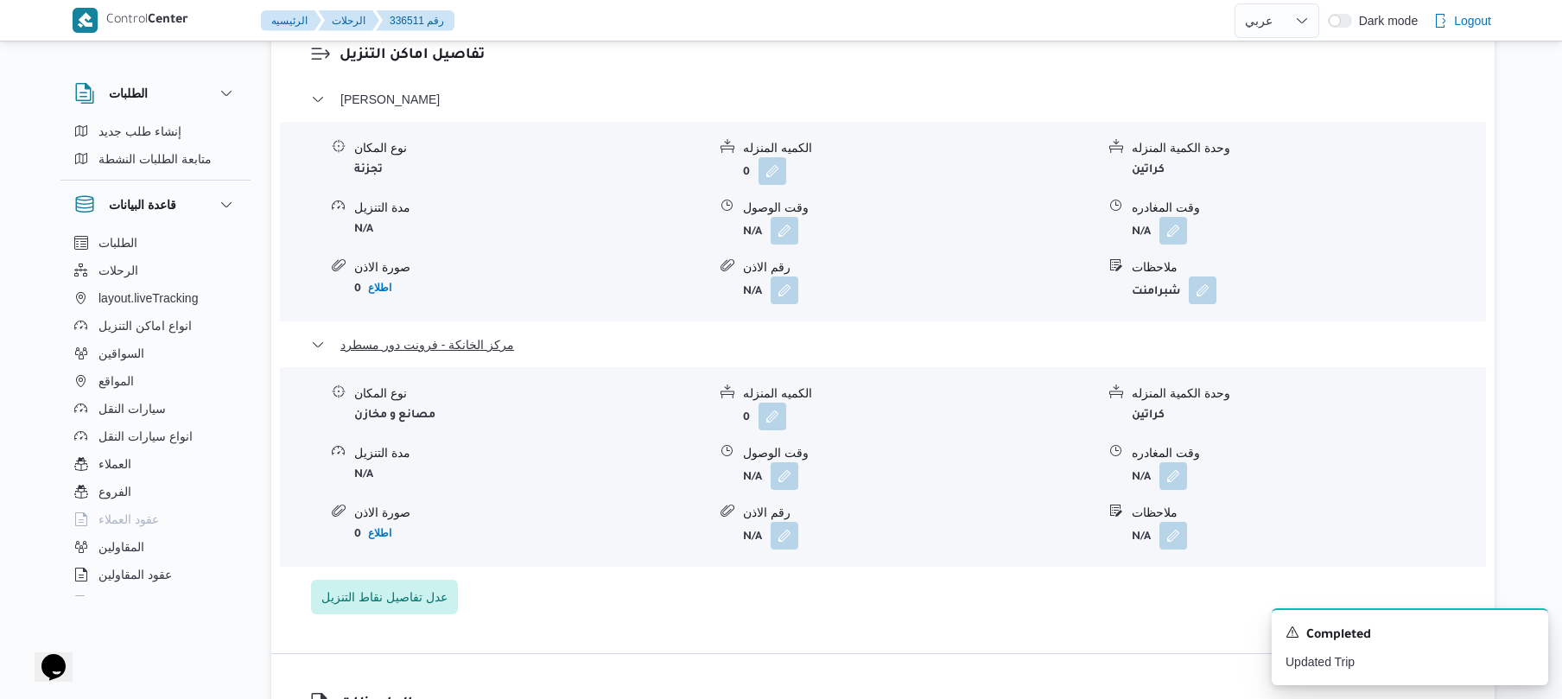
scroll to position [1507, 0]
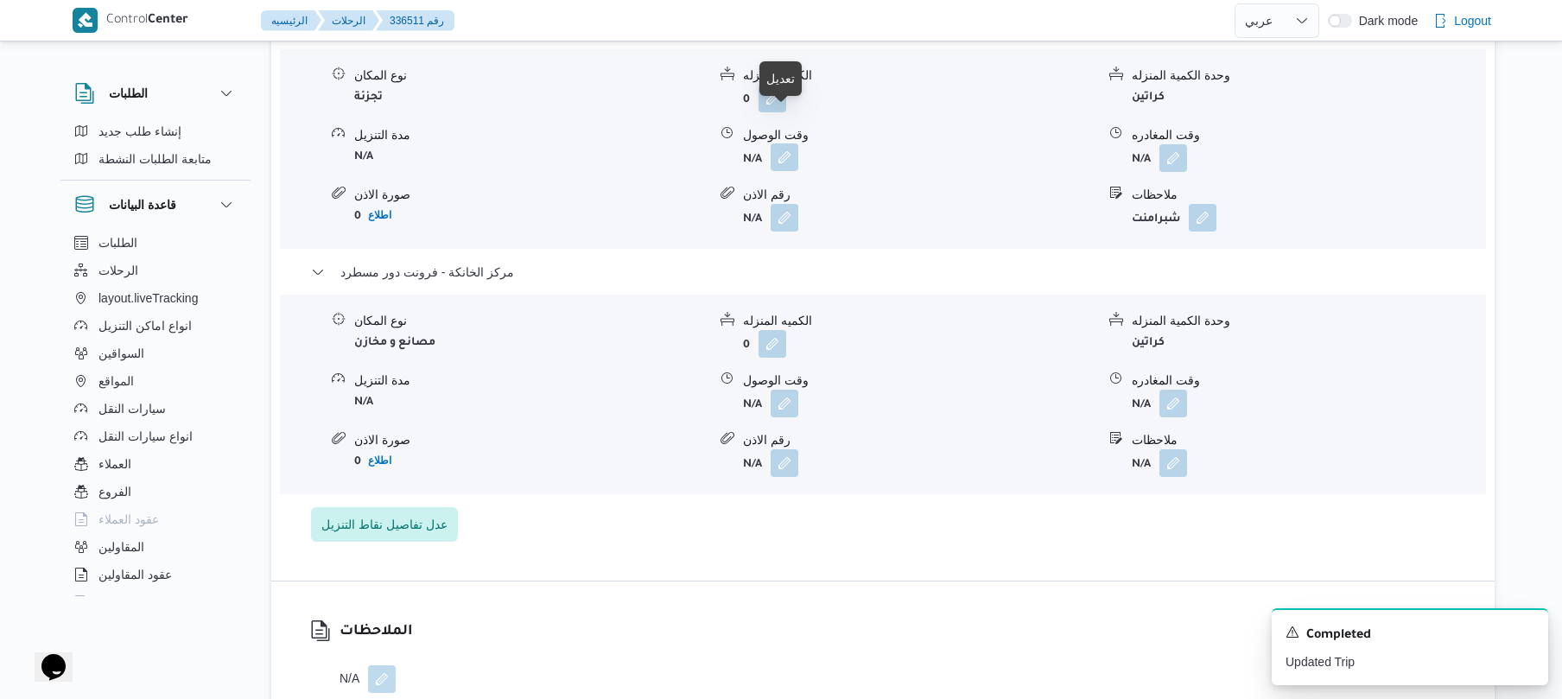
click at [779, 143] on button "button" at bounding box center [784, 157] width 28 height 28
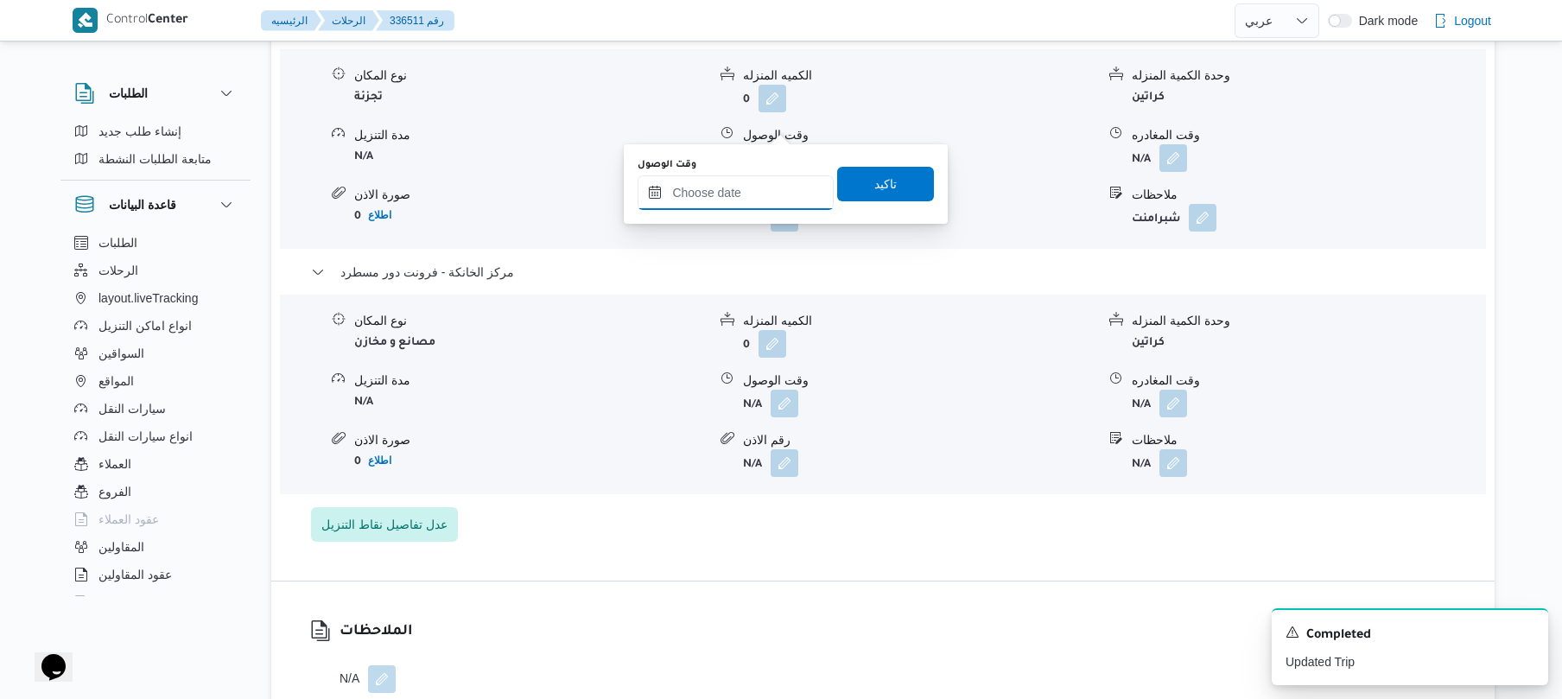
click at [746, 200] on input "وقت الوصول" at bounding box center [735, 192] width 196 height 35
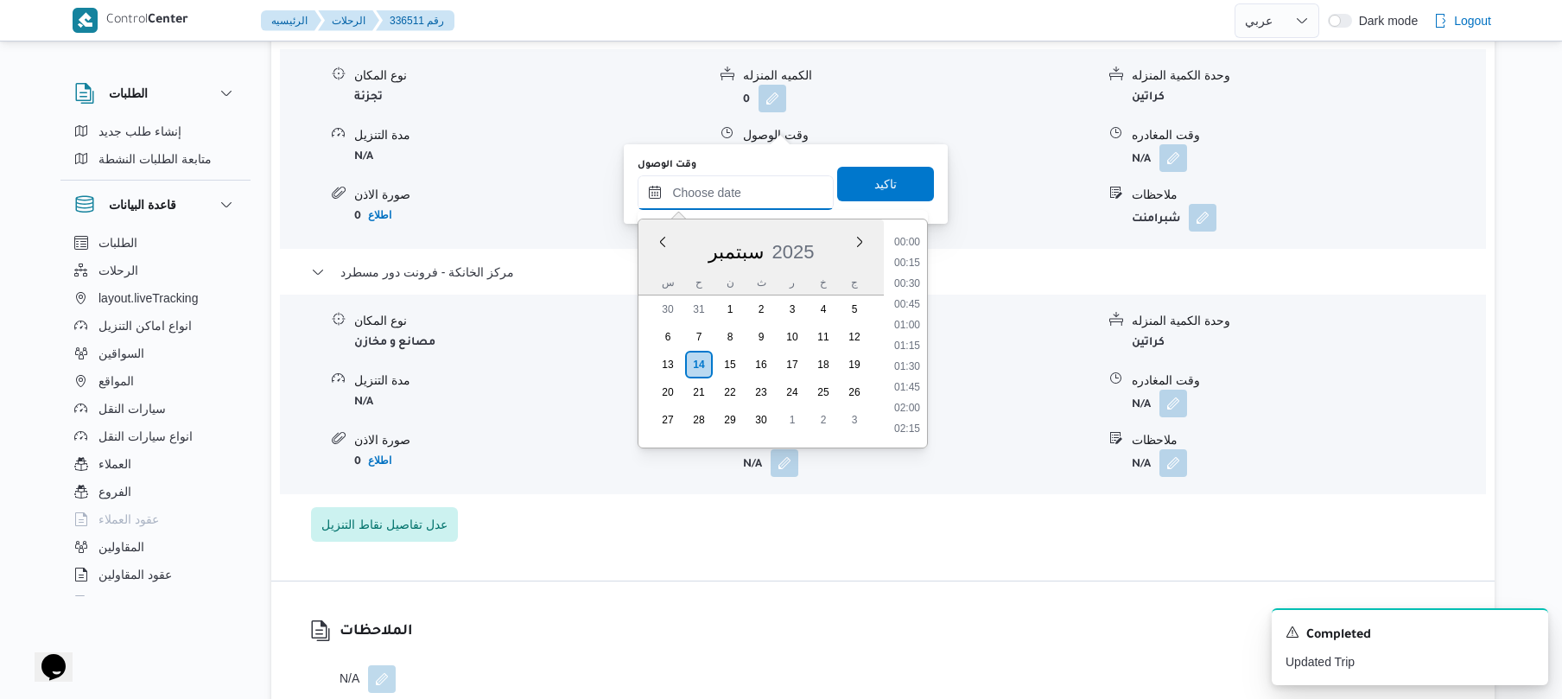
scroll to position [1369, 0]
click at [912, 278] on li "17:00" at bounding box center [907, 282] width 40 height 17
type input "[DATE] ١٧:٠٠"
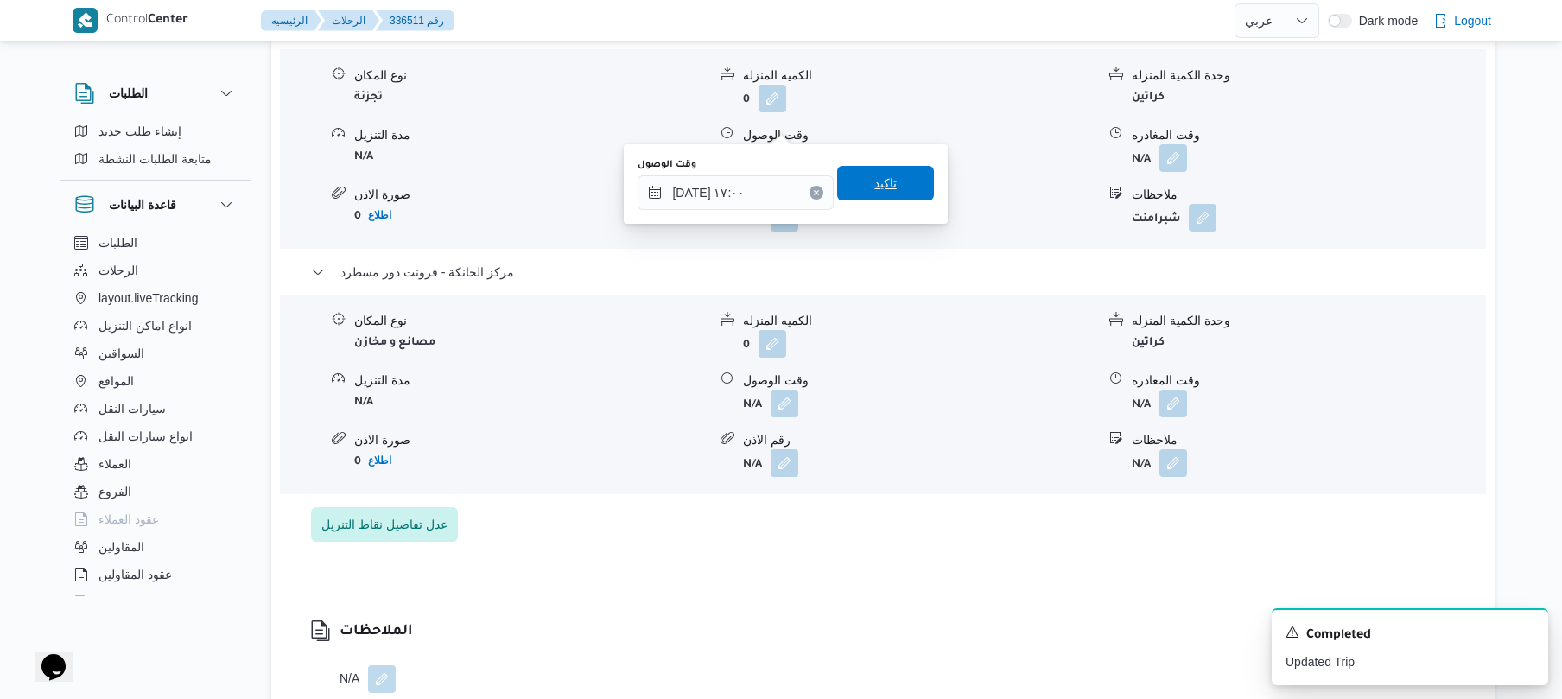
click at [896, 184] on span "تاكيد" at bounding box center [885, 183] width 97 height 35
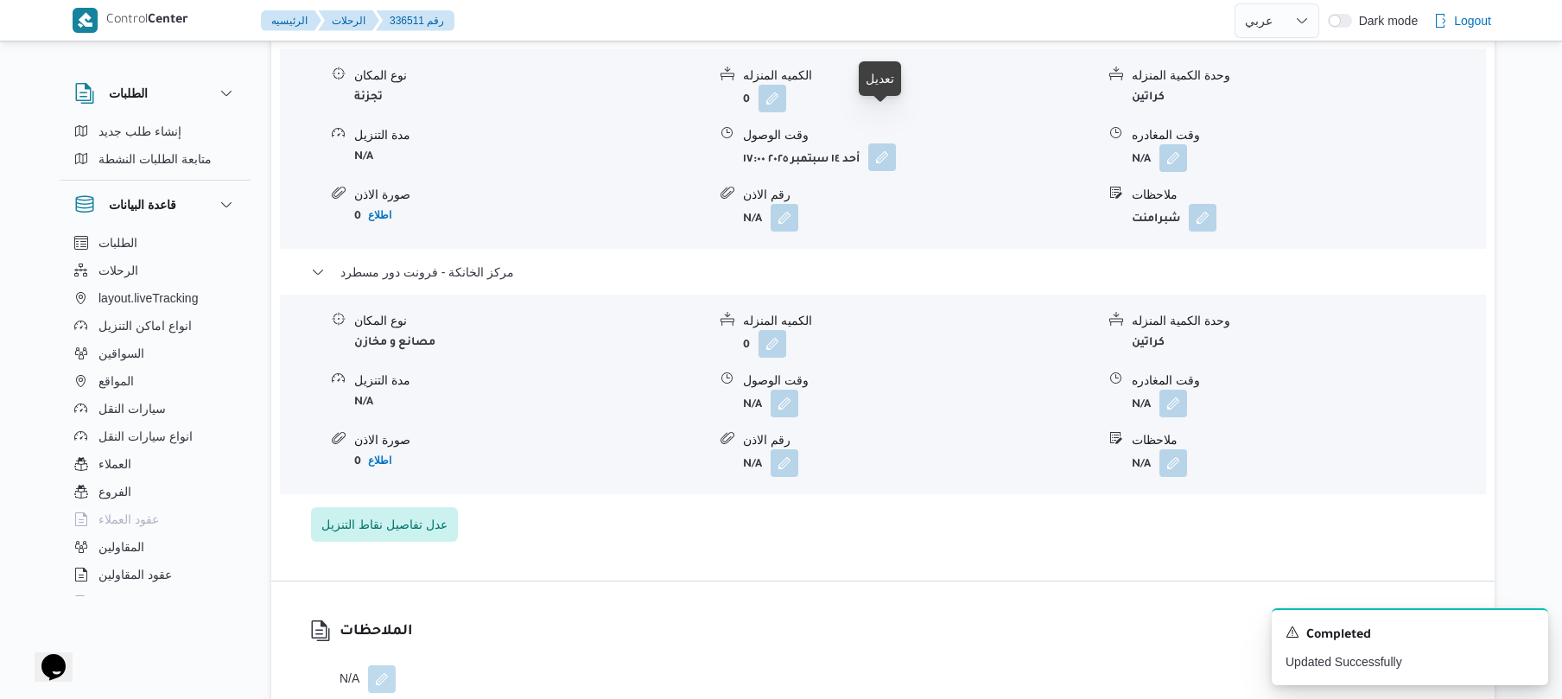
click at [879, 143] on button "button" at bounding box center [882, 157] width 28 height 28
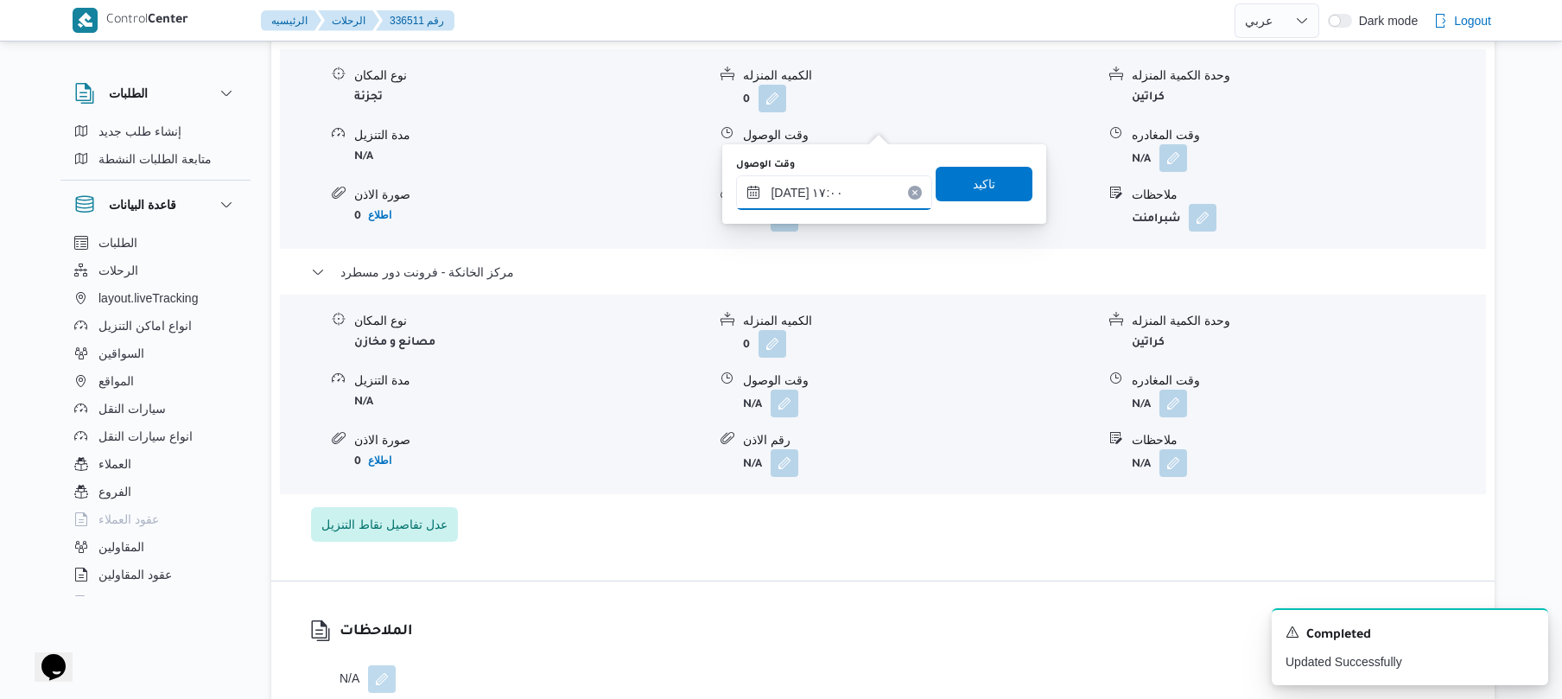
click at [826, 193] on input "١٤/٠٩/٢٠٢٥ ١٧:٠٠" at bounding box center [834, 192] width 196 height 35
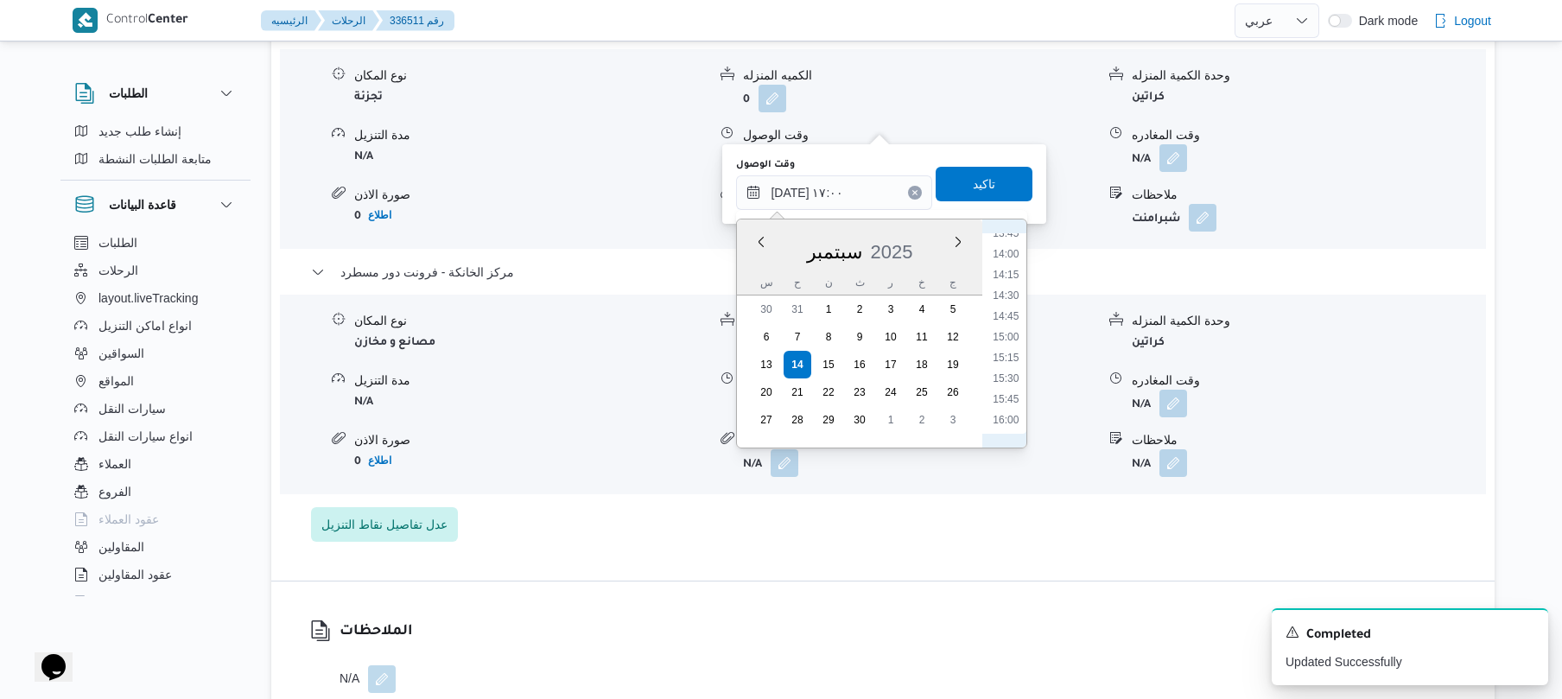
scroll to position [1135, 0]
click at [1017, 249] on li "13:45" at bounding box center [1006, 246] width 40 height 17
type input "١٤/٠٩/٢٠٢٥ ١٣:٤٥"
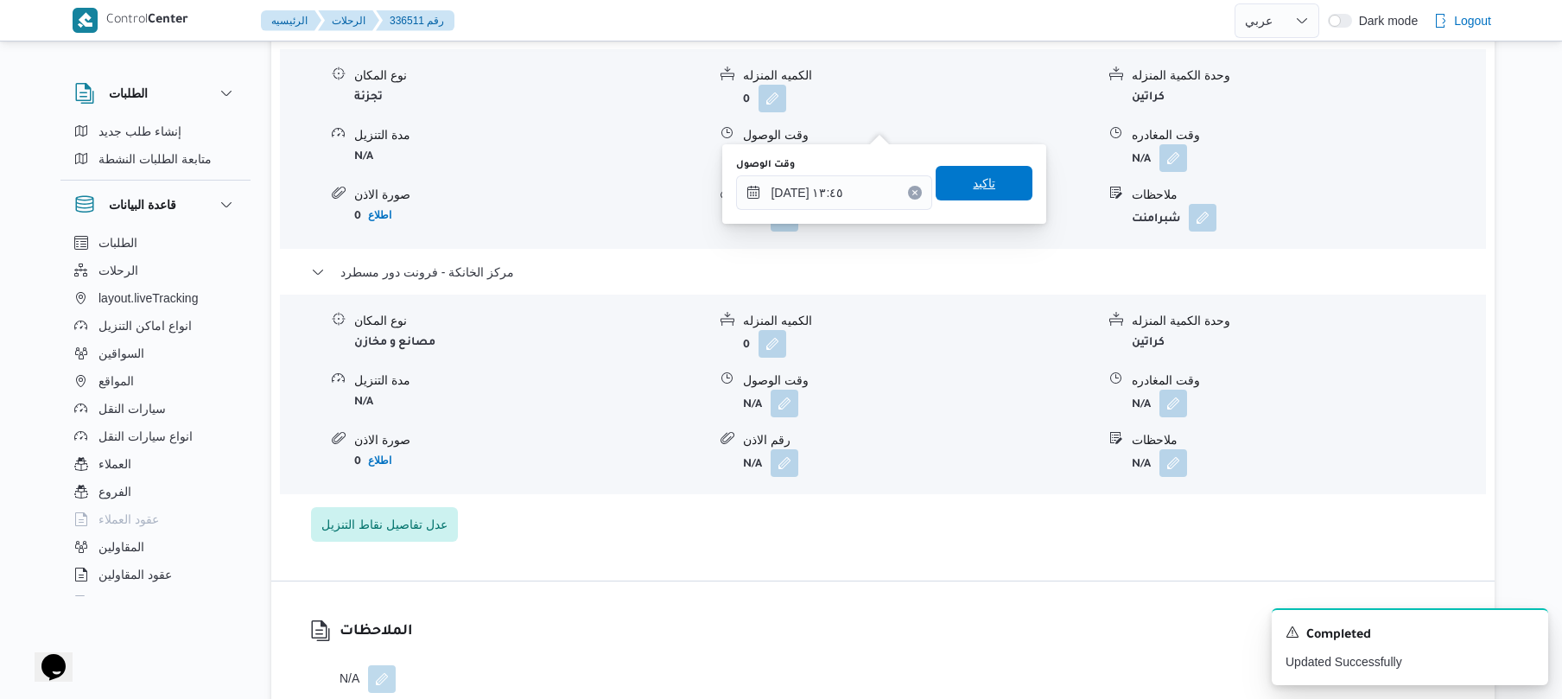
click at [976, 191] on span "تاكيد" at bounding box center [984, 183] width 22 height 21
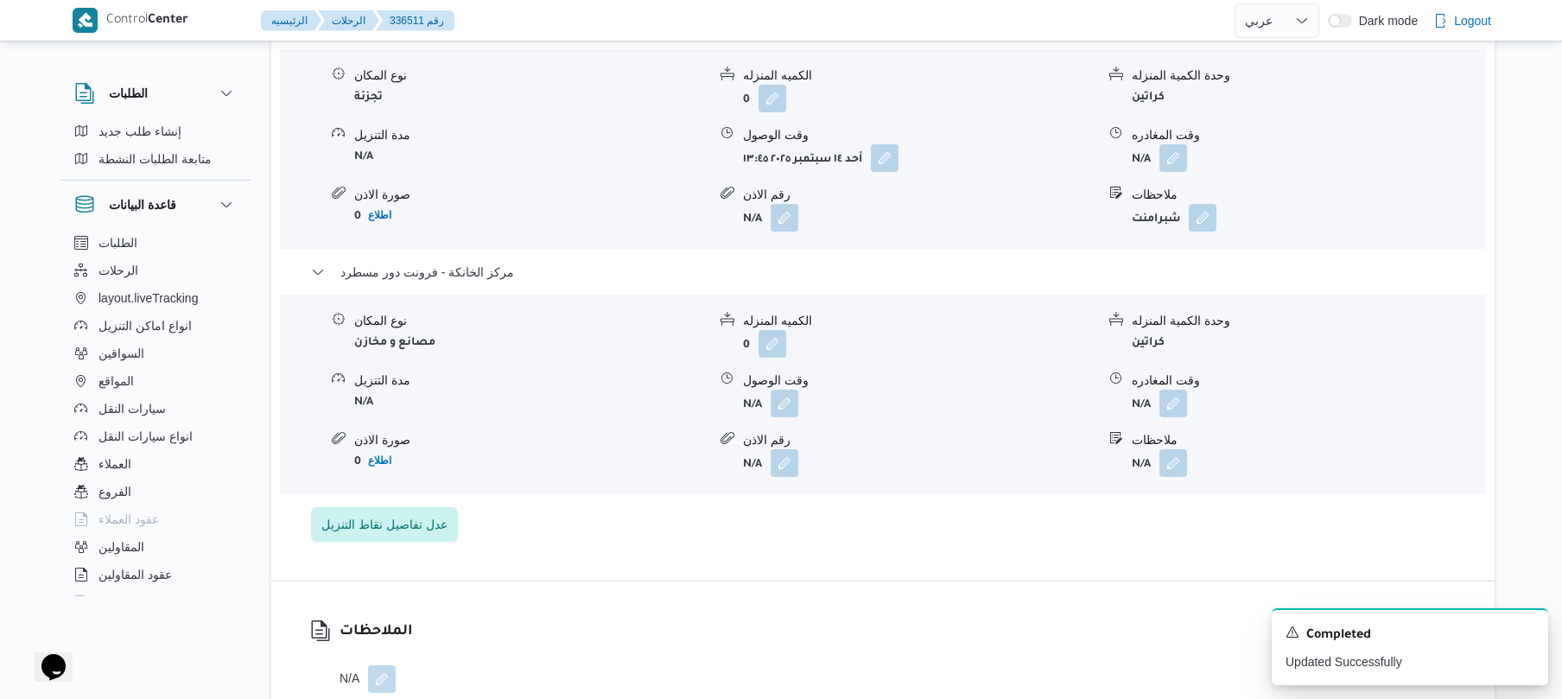
click at [1180, 382] on div "نوع المكان مصانع و مخازن الكميه المنزله 0 وحدة الكمية المنزله كراتين مدة التنزي…" at bounding box center [883, 394] width 1220 height 196
click at [1173, 389] on button "button" at bounding box center [1173, 403] width 28 height 28
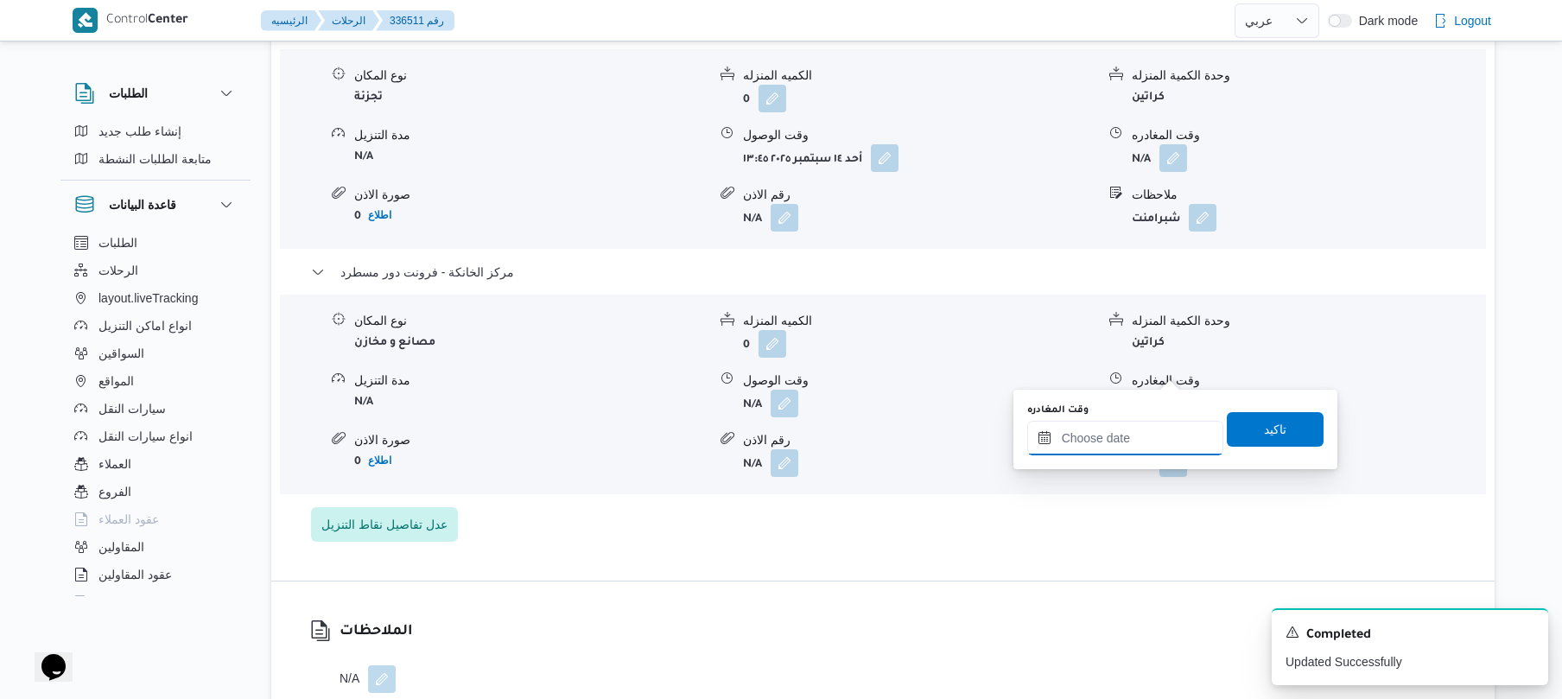
click at [1110, 429] on input "وقت المغادره" at bounding box center [1125, 438] width 196 height 35
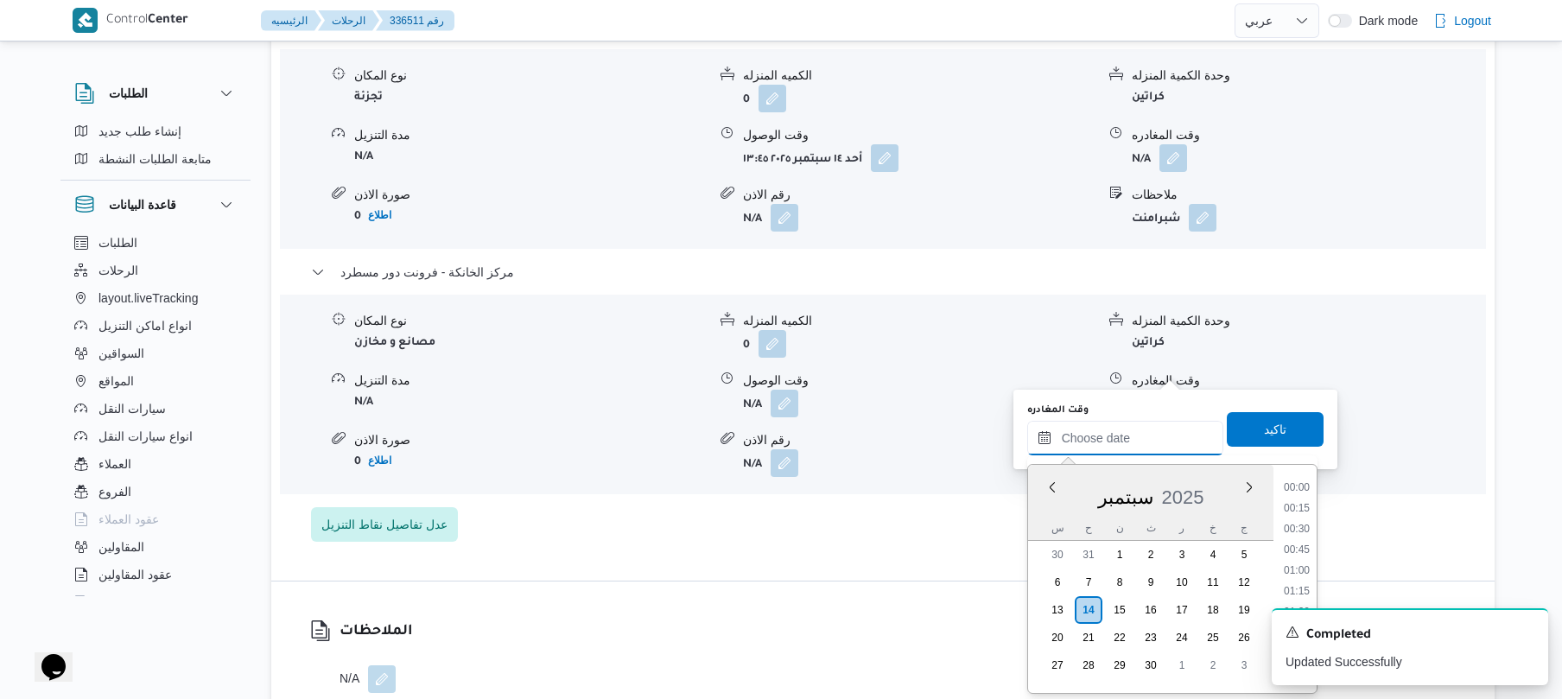
scroll to position [1369, 0]
click at [1294, 520] on li "17:00" at bounding box center [1297, 527] width 40 height 17
type input "١٤/٠٩/٢٠٢٥ ١٧:٠٠"
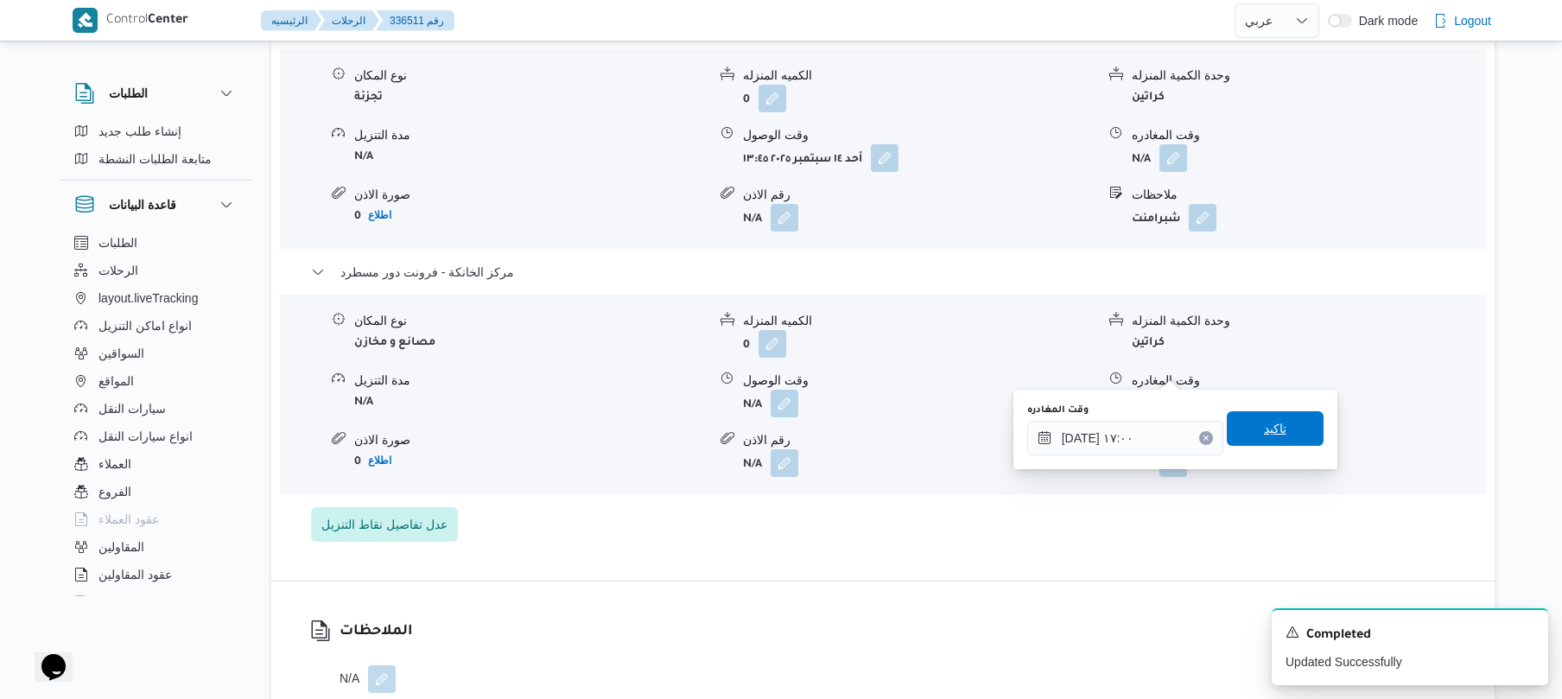
click at [1269, 432] on span "تاكيد" at bounding box center [1275, 428] width 22 height 21
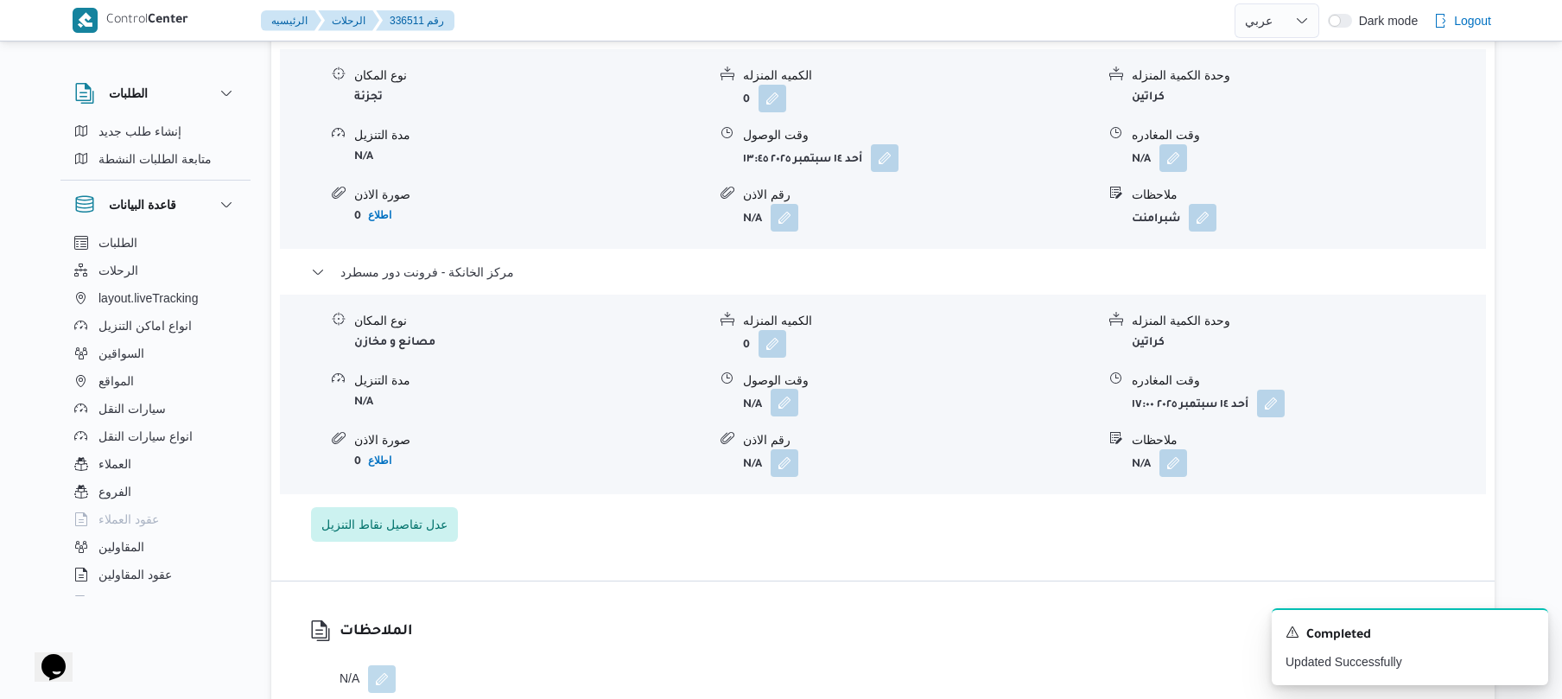
click at [783, 389] on button "button" at bounding box center [784, 403] width 28 height 28
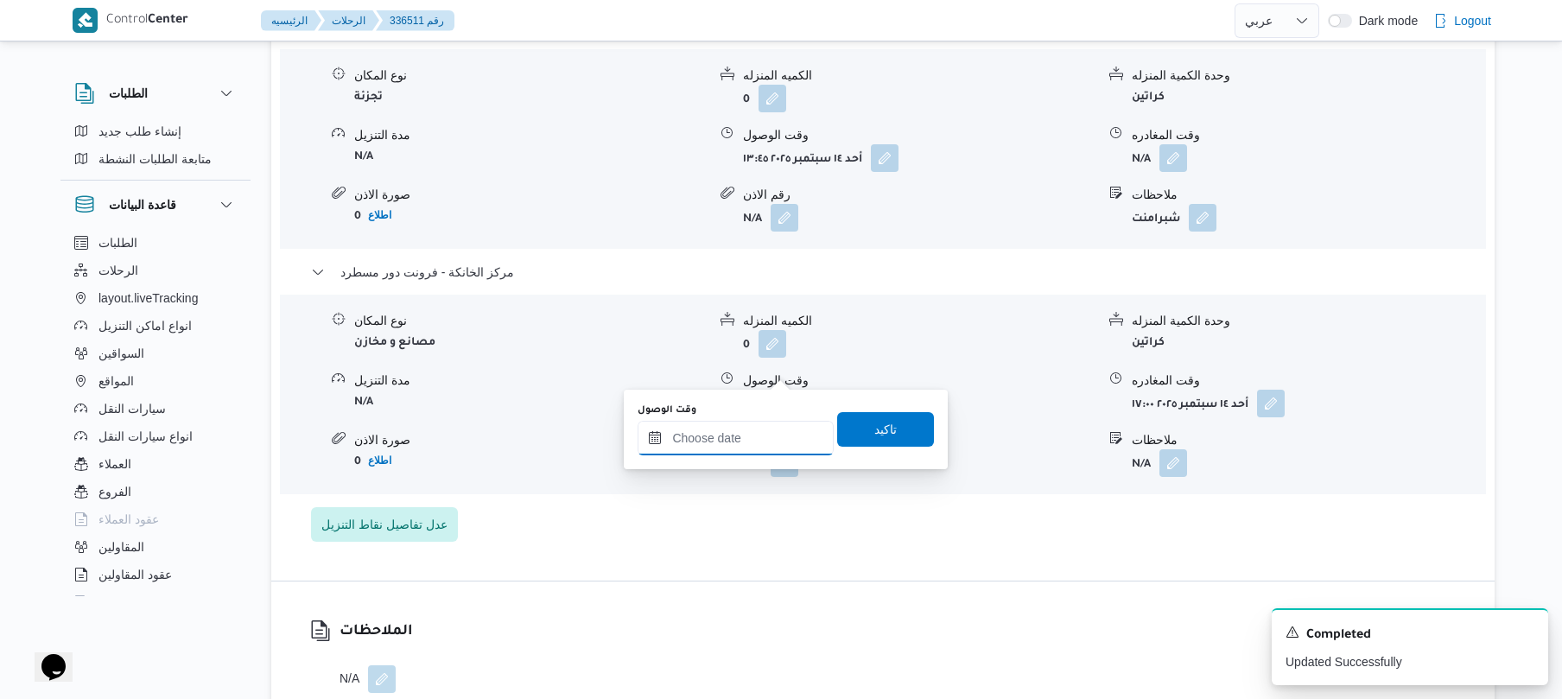
click at [762, 425] on input "وقت الوصول" at bounding box center [735, 438] width 196 height 35
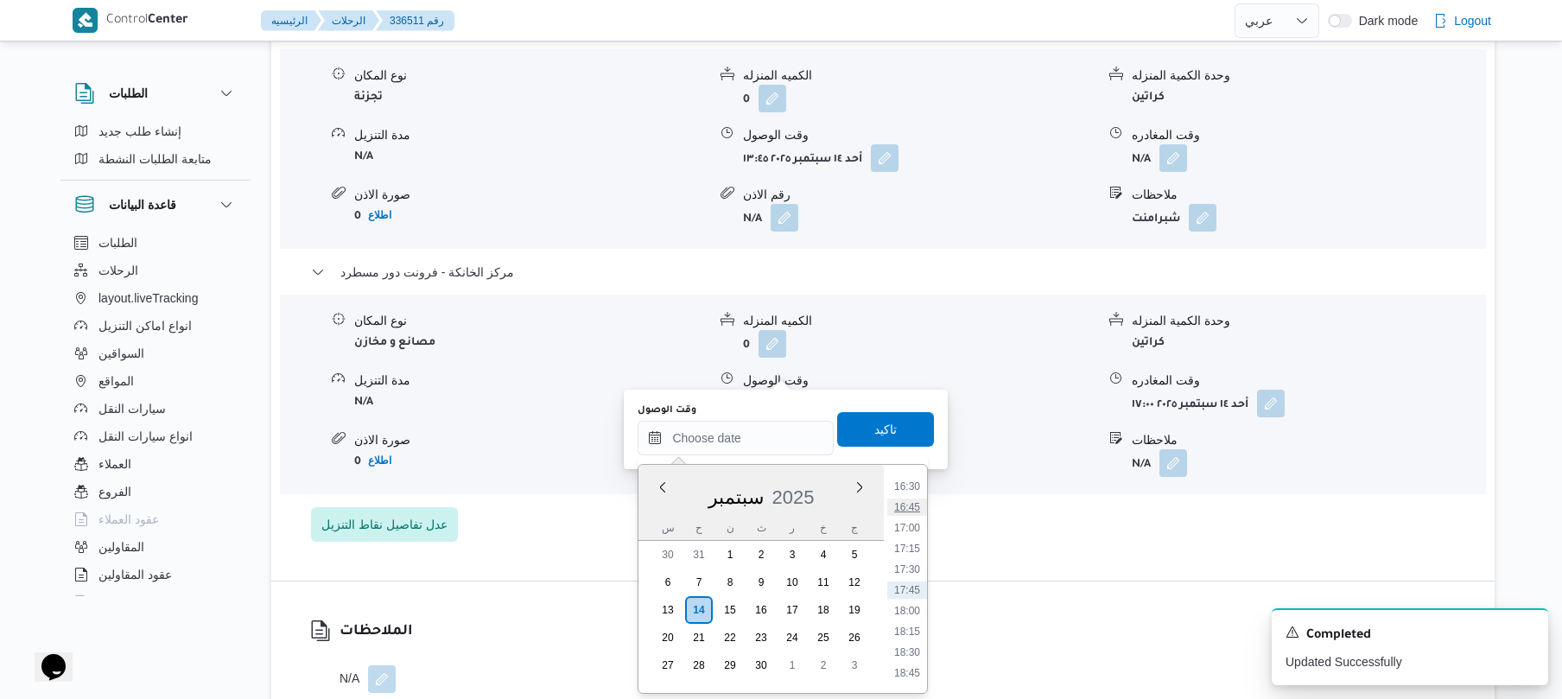
click at [916, 506] on li "16:45" at bounding box center [907, 506] width 40 height 17
type input "١٤/٠٩/٢٠٢٥ ١٦:٤٥"
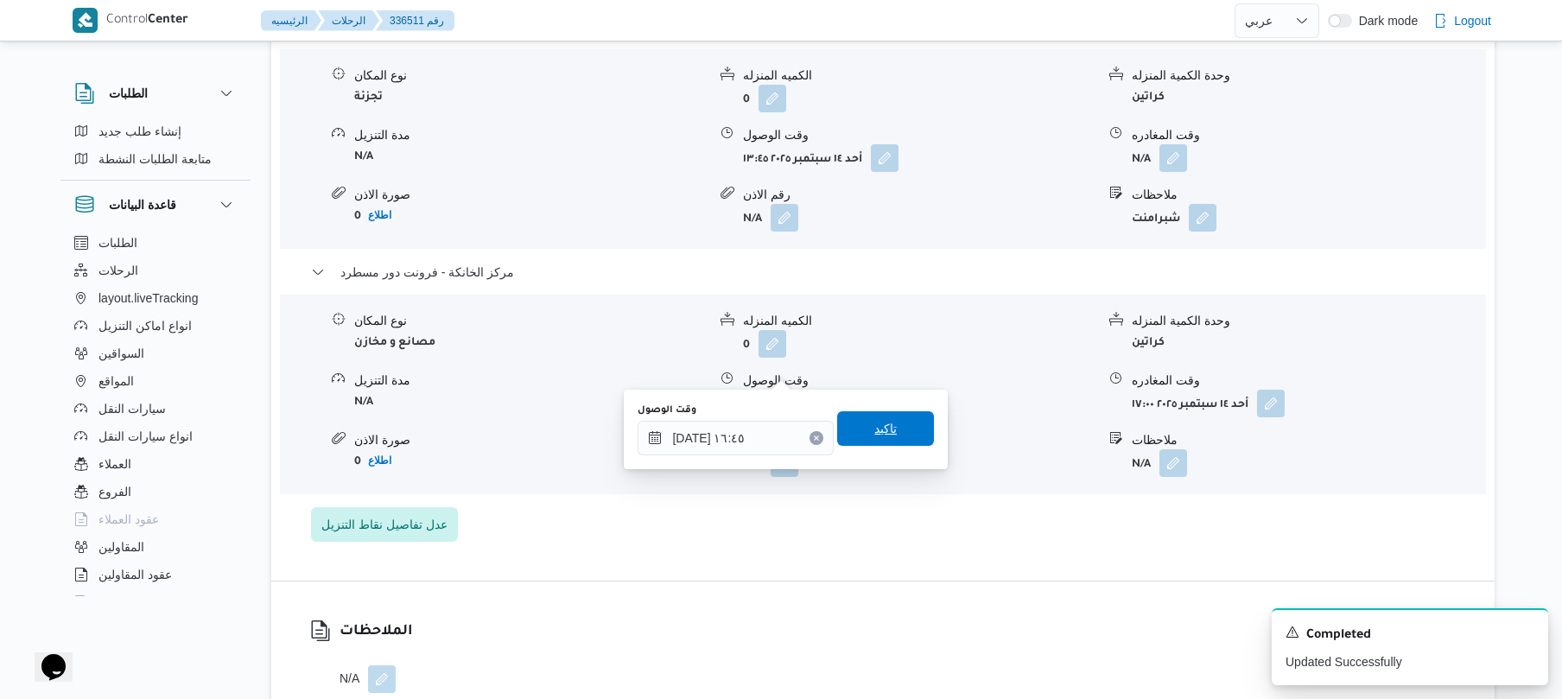
click at [892, 428] on span "تاكيد" at bounding box center [885, 428] width 97 height 35
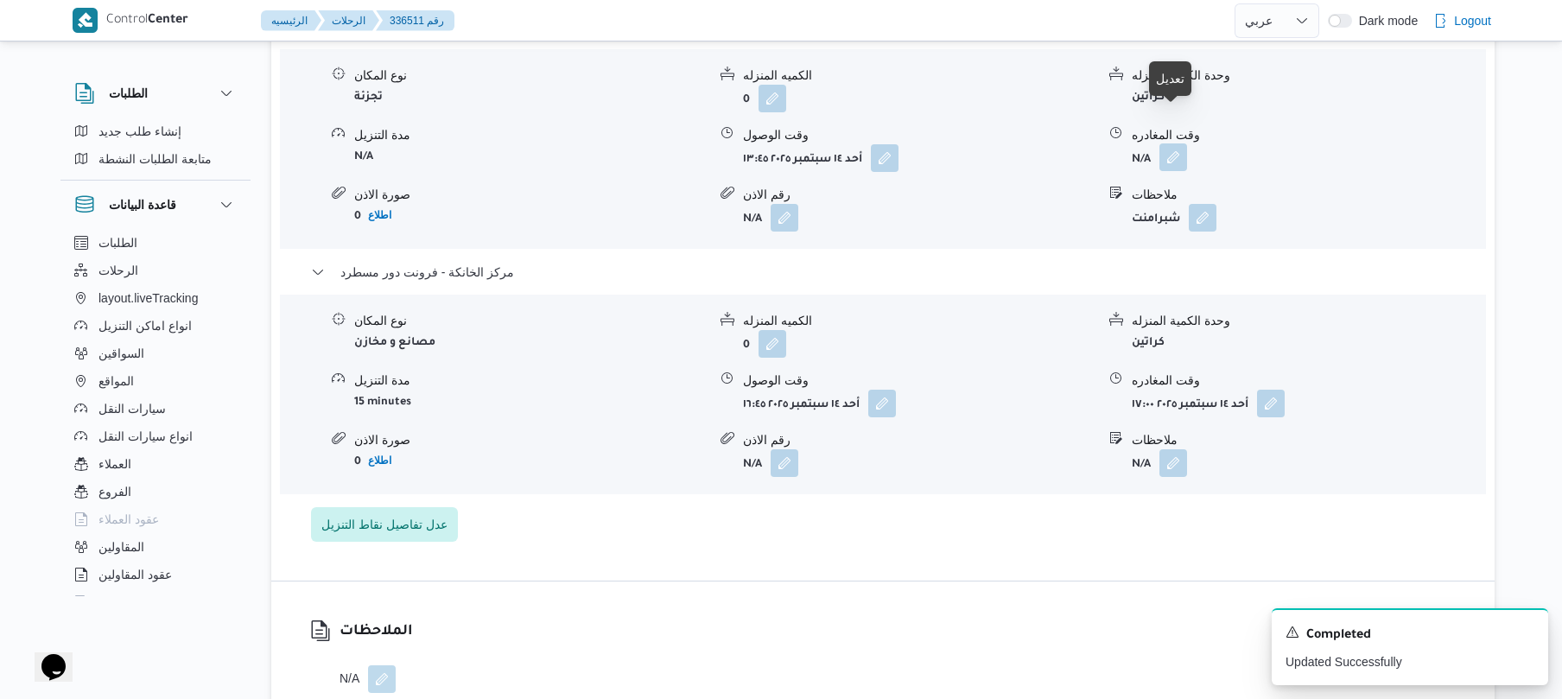
click at [1175, 143] on button "button" at bounding box center [1173, 157] width 28 height 28
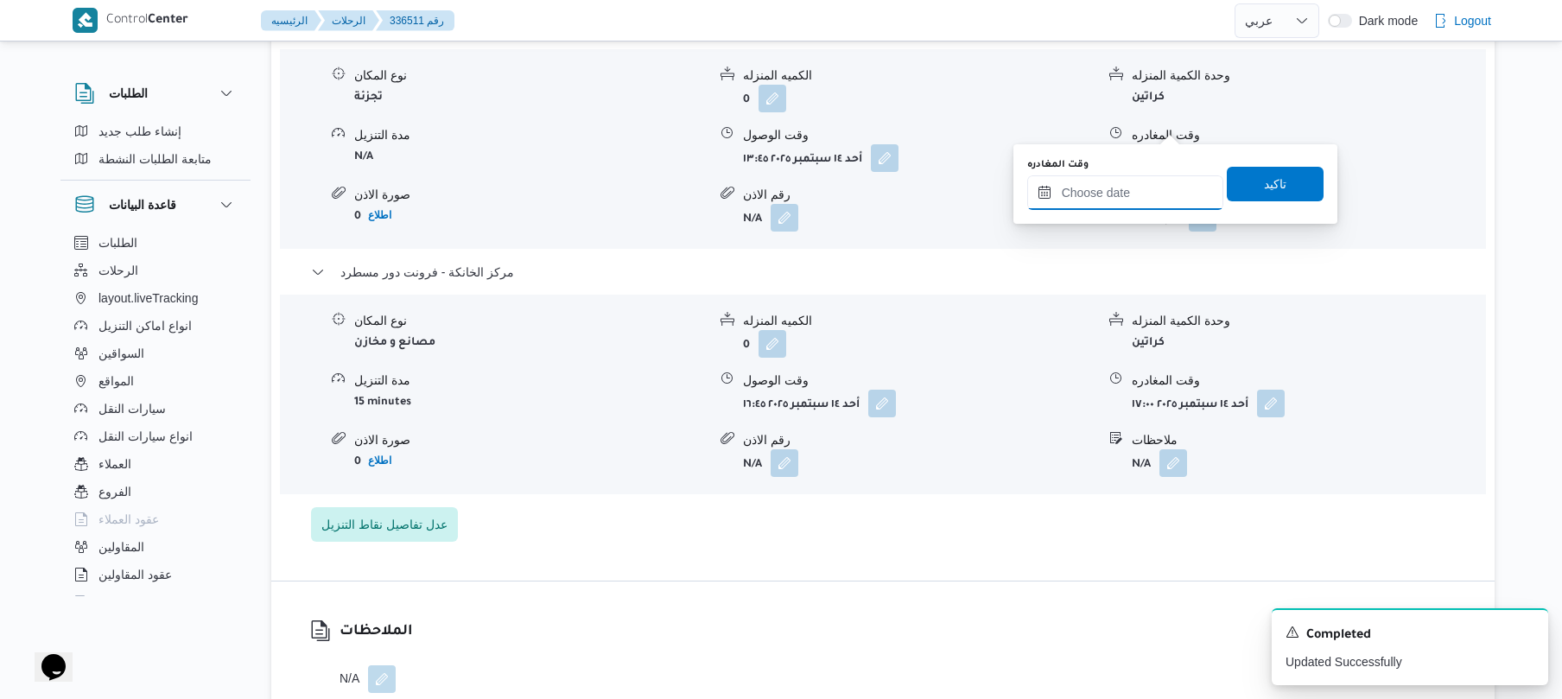
click at [1135, 181] on input "وقت المغادره" at bounding box center [1125, 192] width 196 height 35
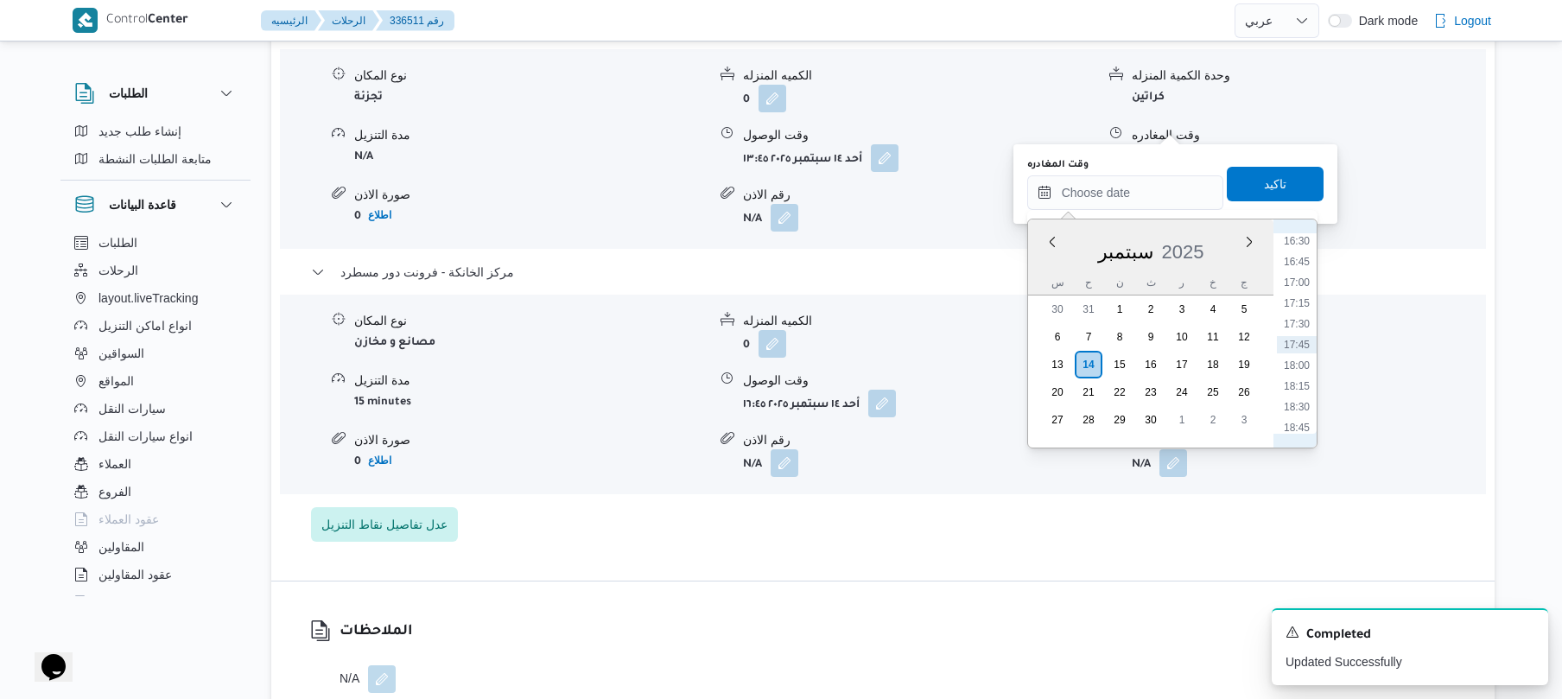
scroll to position [1200, 0]
click at [1300, 368] on li "16:00" at bounding box center [1297, 368] width 40 height 17
type input "١٤/٠٩/٢٠٢٥ ١٦:٠٠"
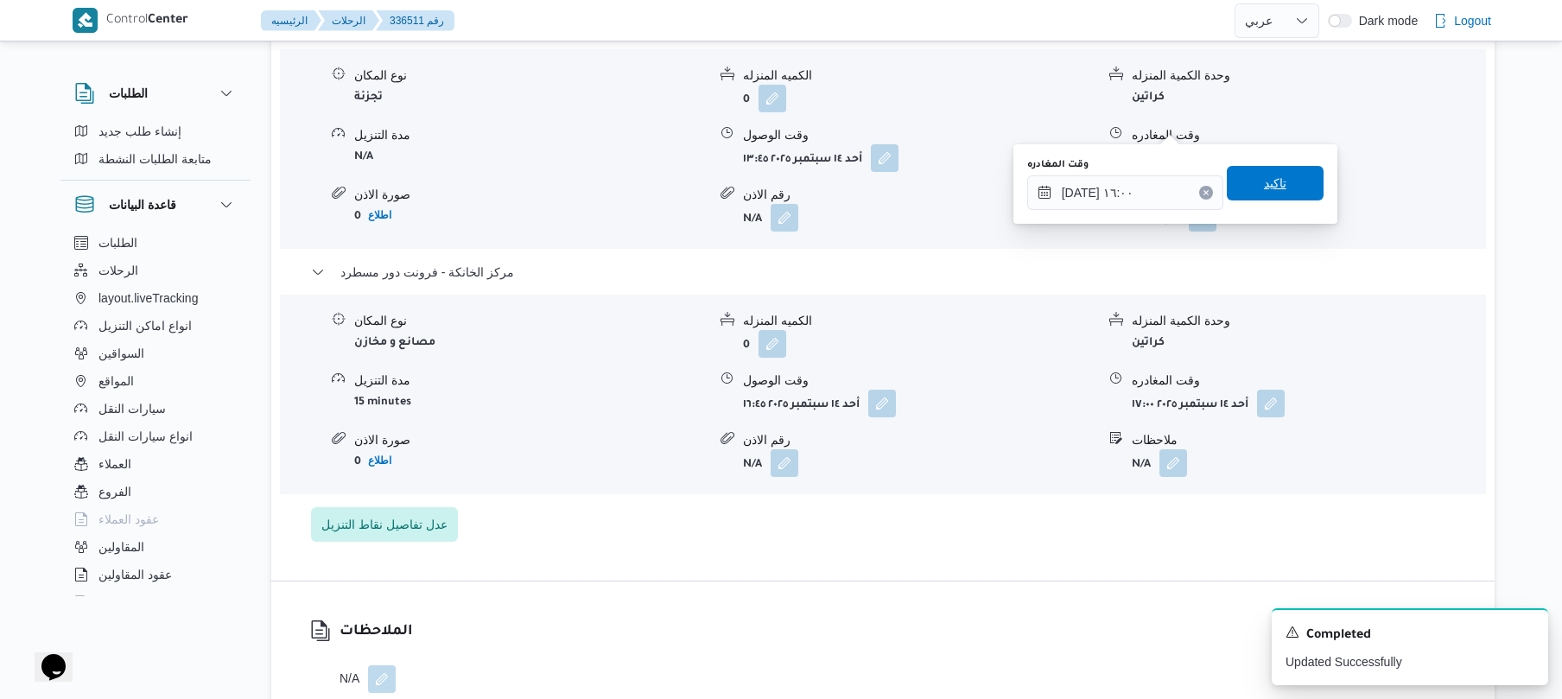
click at [1245, 176] on span "تاكيد" at bounding box center [1275, 183] width 97 height 35
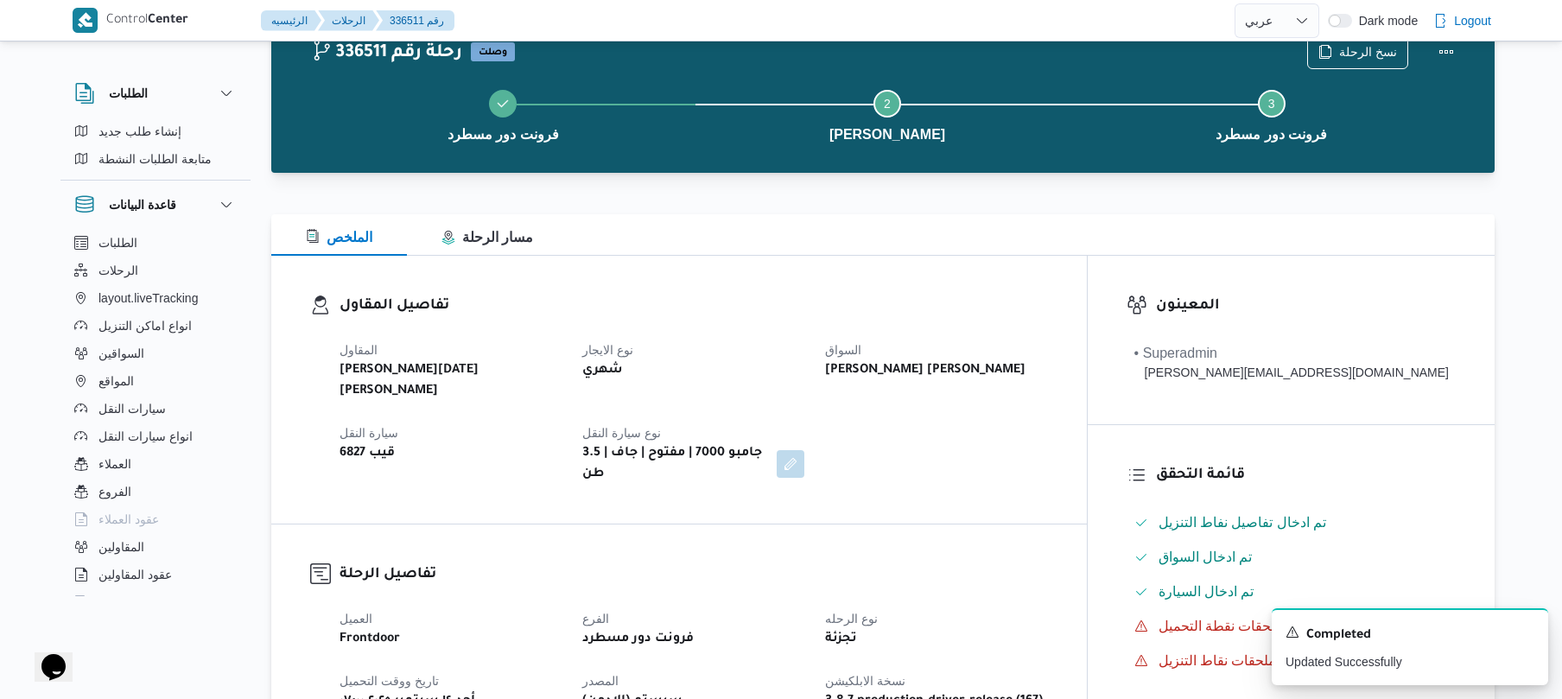
scroll to position [0, 0]
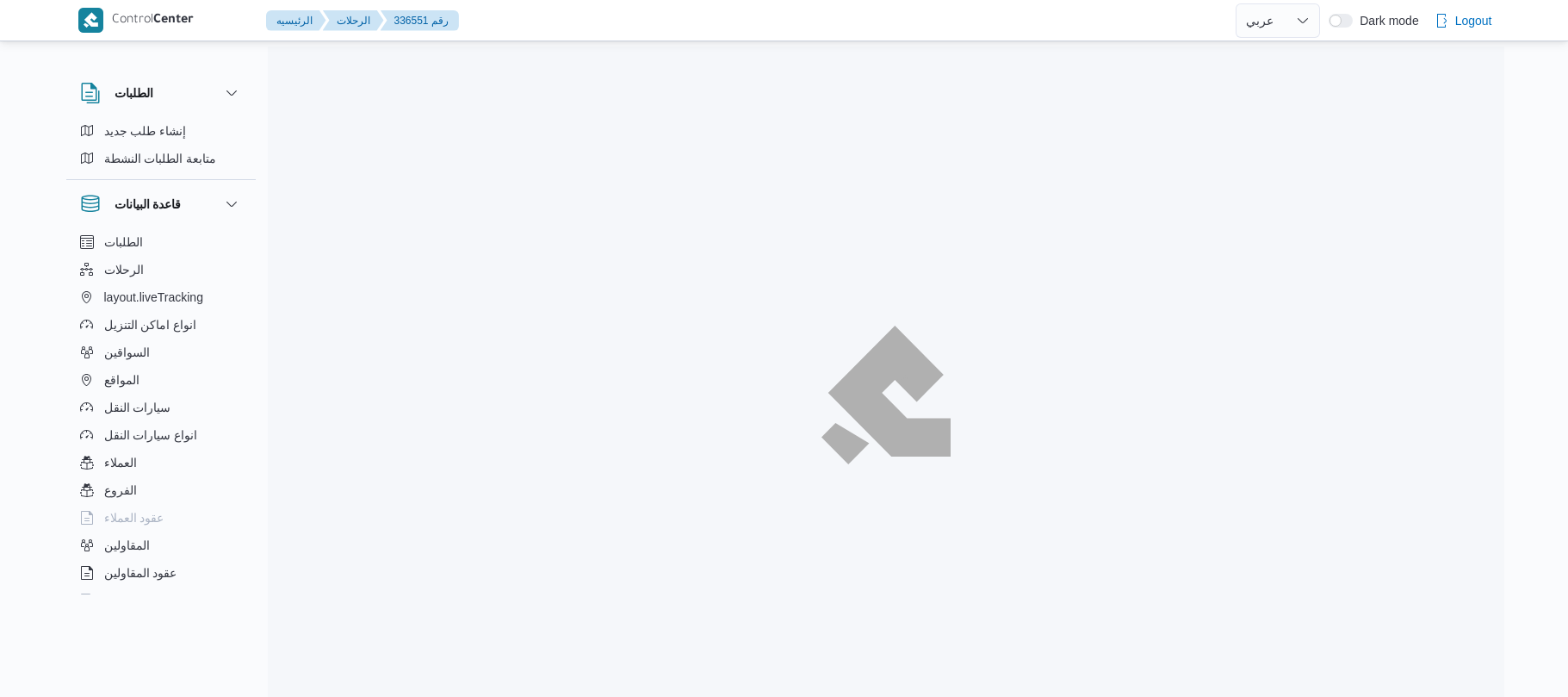
select select "ar"
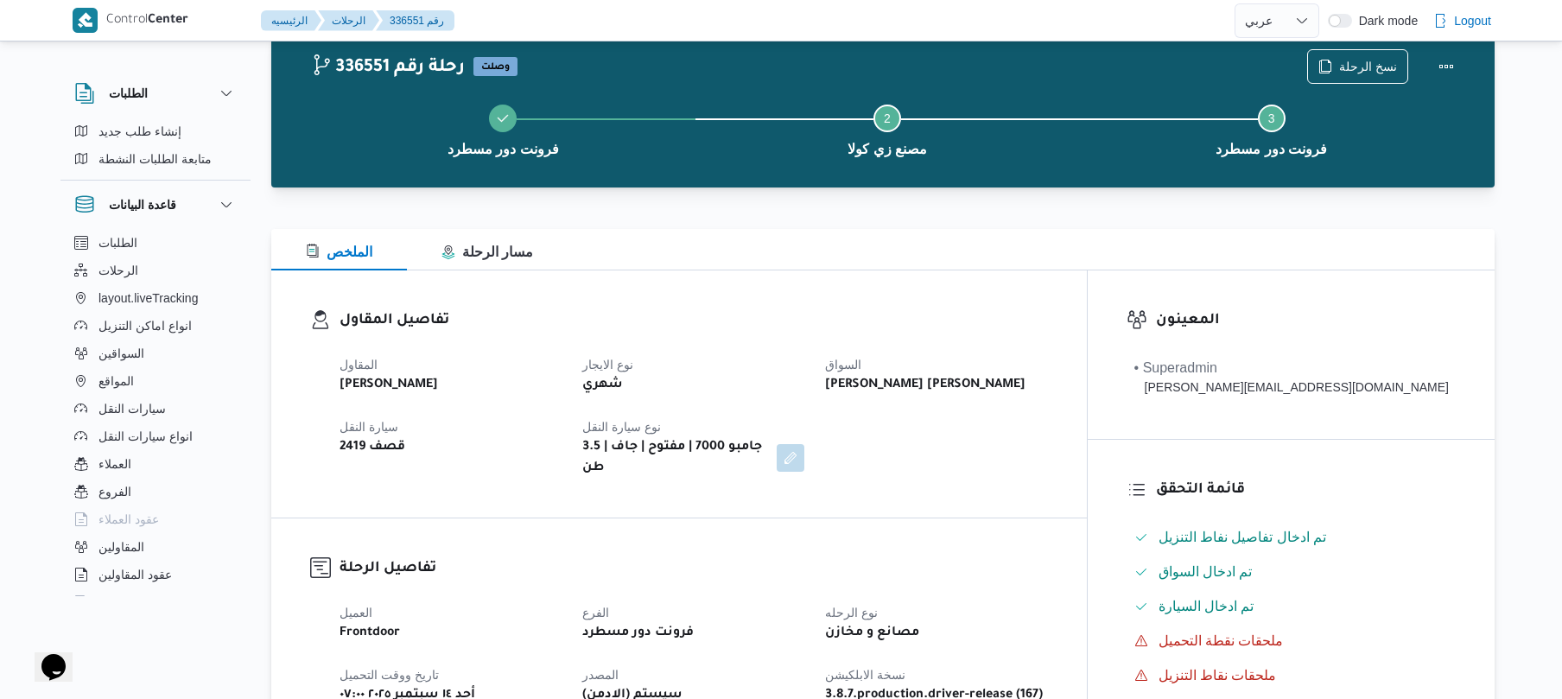
click at [1047, 356] on dt "السواق" at bounding box center [936, 364] width 222 height 21
click at [912, 235] on div "الملخص مسار الرحلة" at bounding box center [882, 249] width 1223 height 41
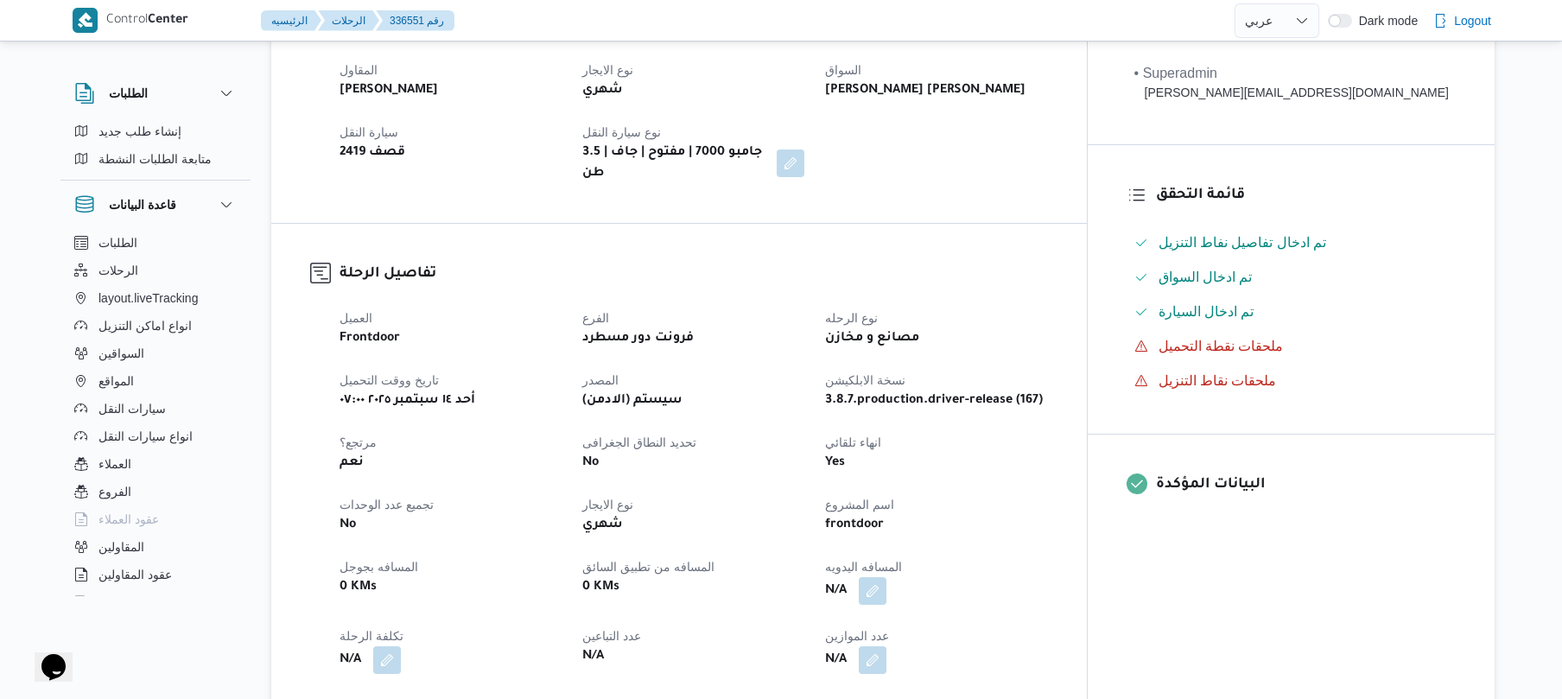
scroll to position [553, 0]
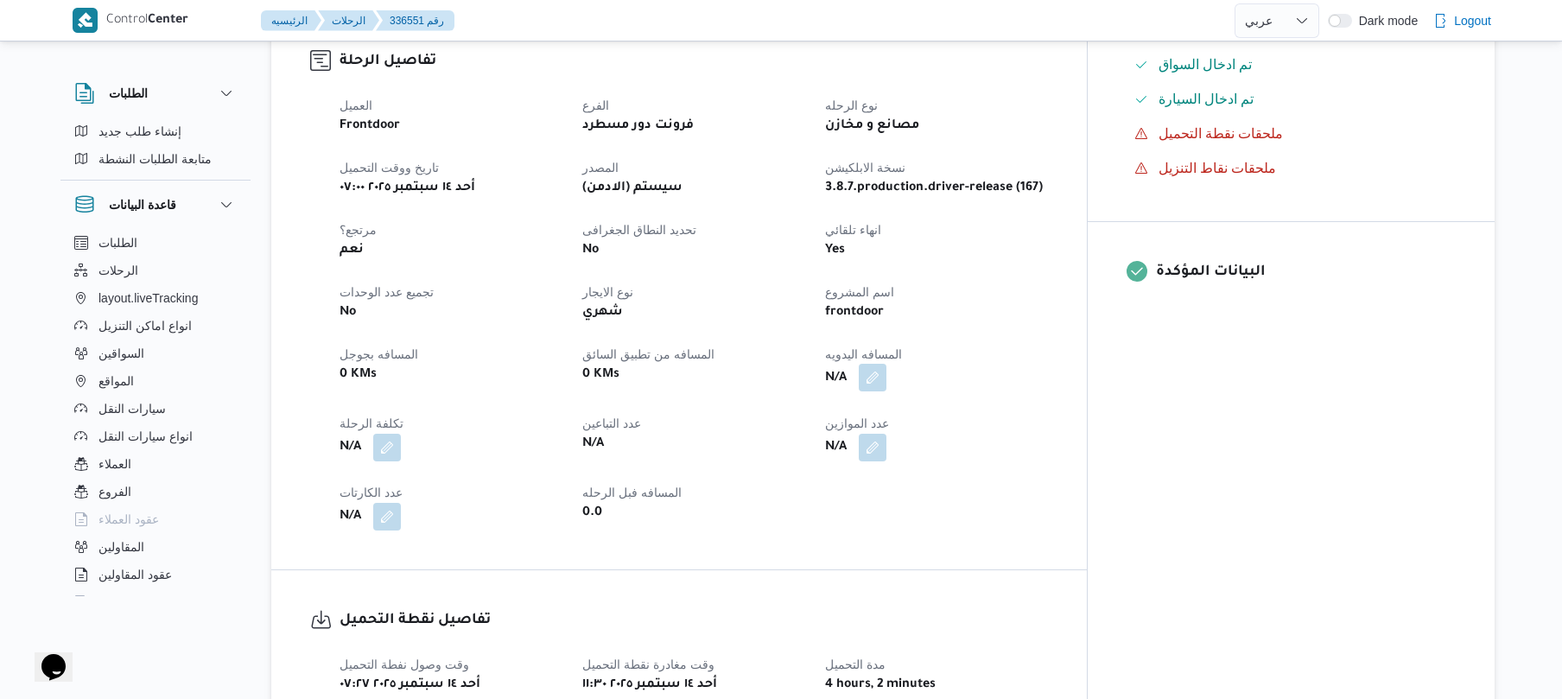
click at [886, 364] on button "button" at bounding box center [873, 378] width 28 height 28
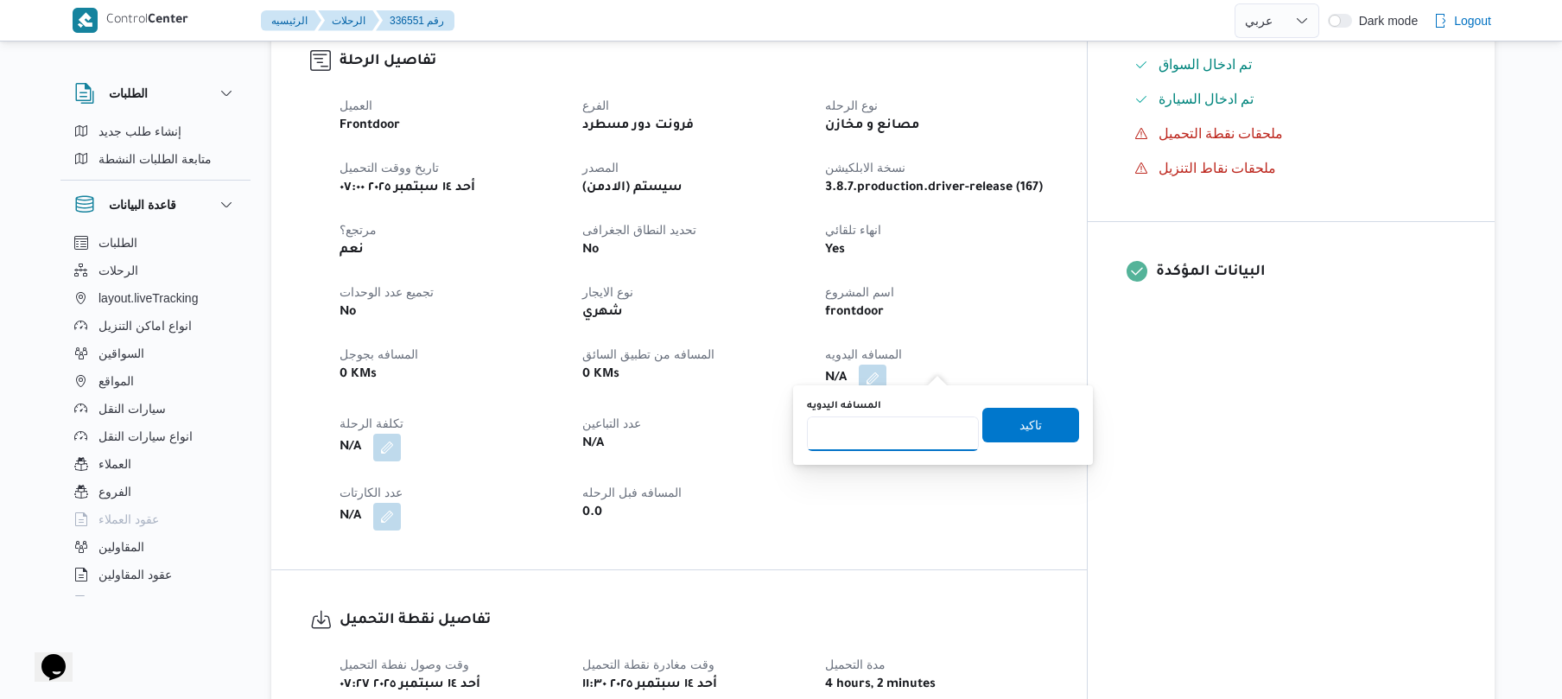
click at [889, 441] on input "المسافه اليدويه" at bounding box center [893, 433] width 172 height 35
type input "120"
click at [1031, 427] on span "تاكيد" at bounding box center [1030, 425] width 97 height 35
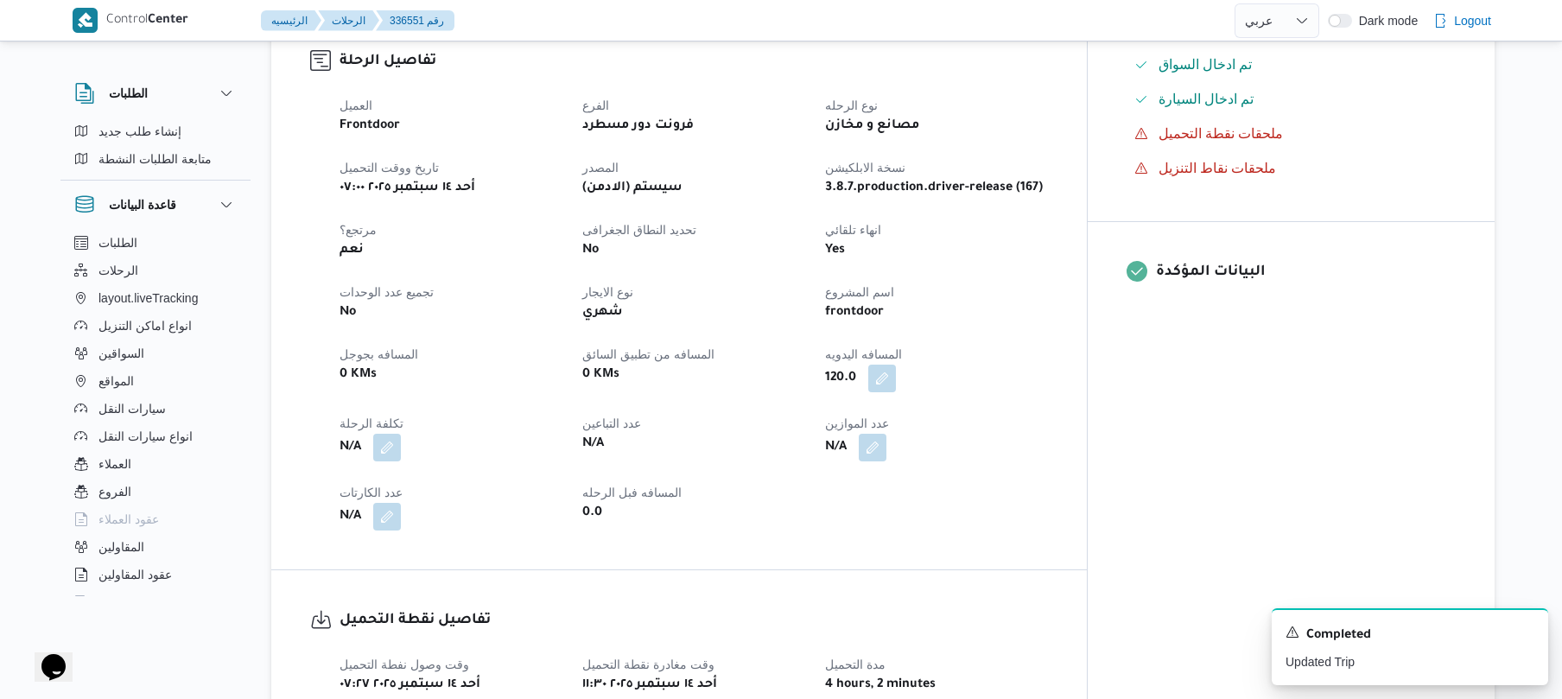
click at [1058, 453] on div "العميل Frontdoor الفرع فرونت دور مسطرد نوع الرحله مصانع و مخازن تاريخ ووقت التح…" at bounding box center [693, 313] width 729 height 456
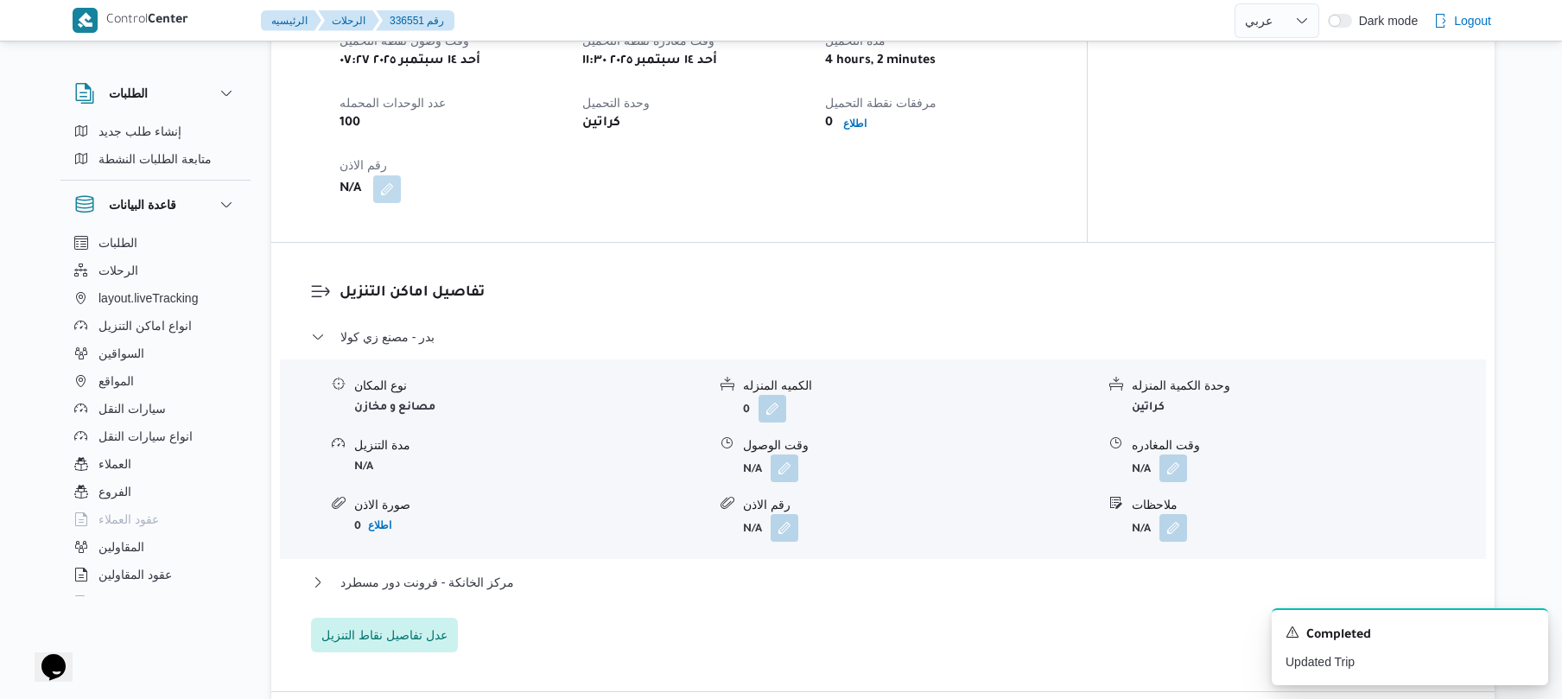
scroll to position [1428, 0]
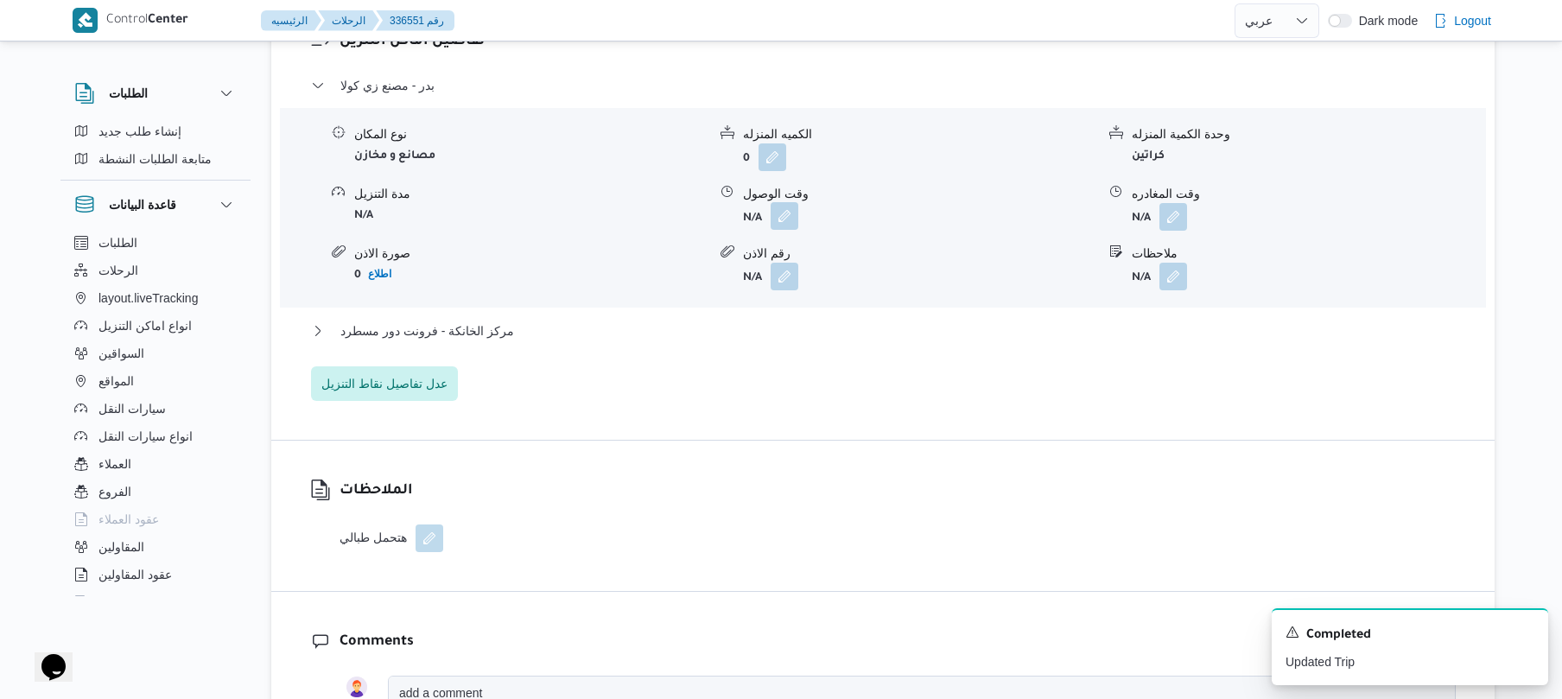
click at [793, 205] on button "button" at bounding box center [784, 216] width 28 height 28
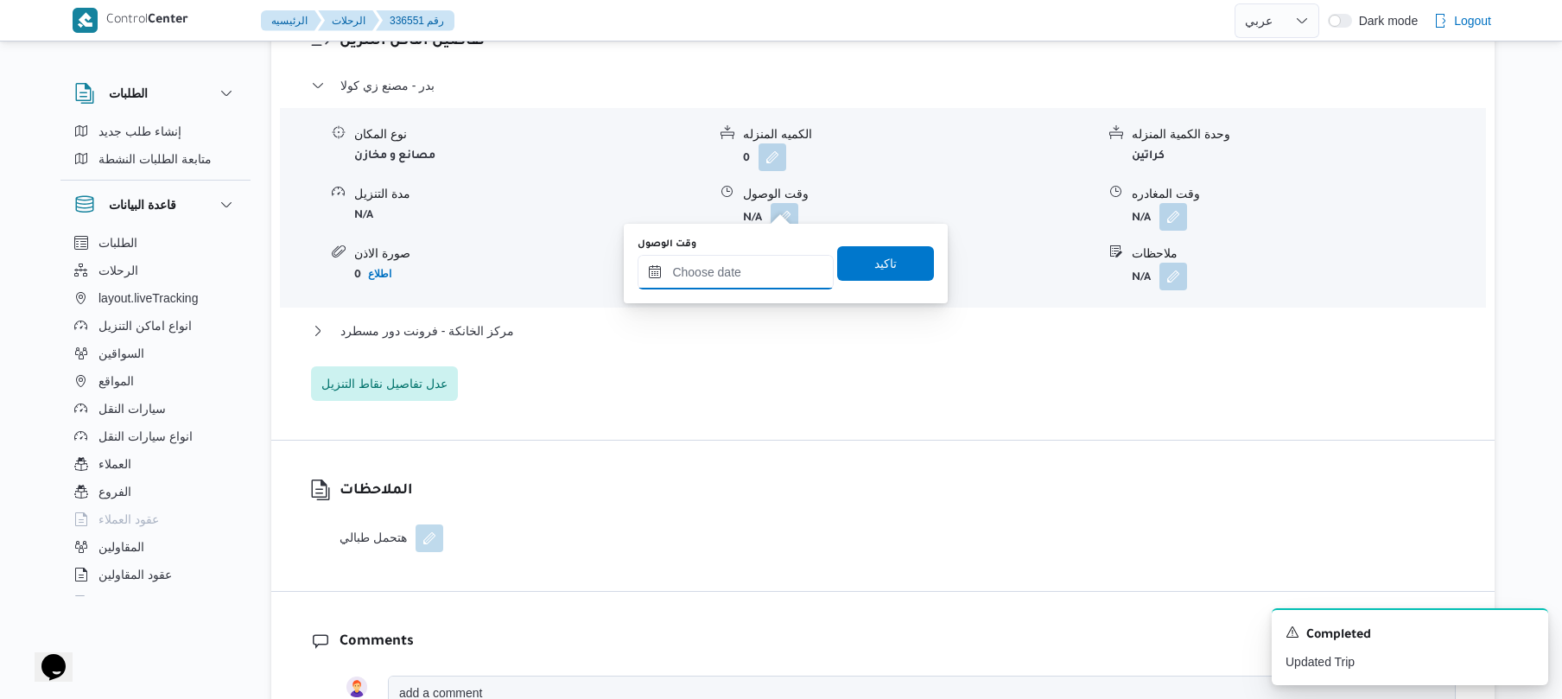
click at [743, 288] on input "وقت الوصول" at bounding box center [735, 272] width 196 height 35
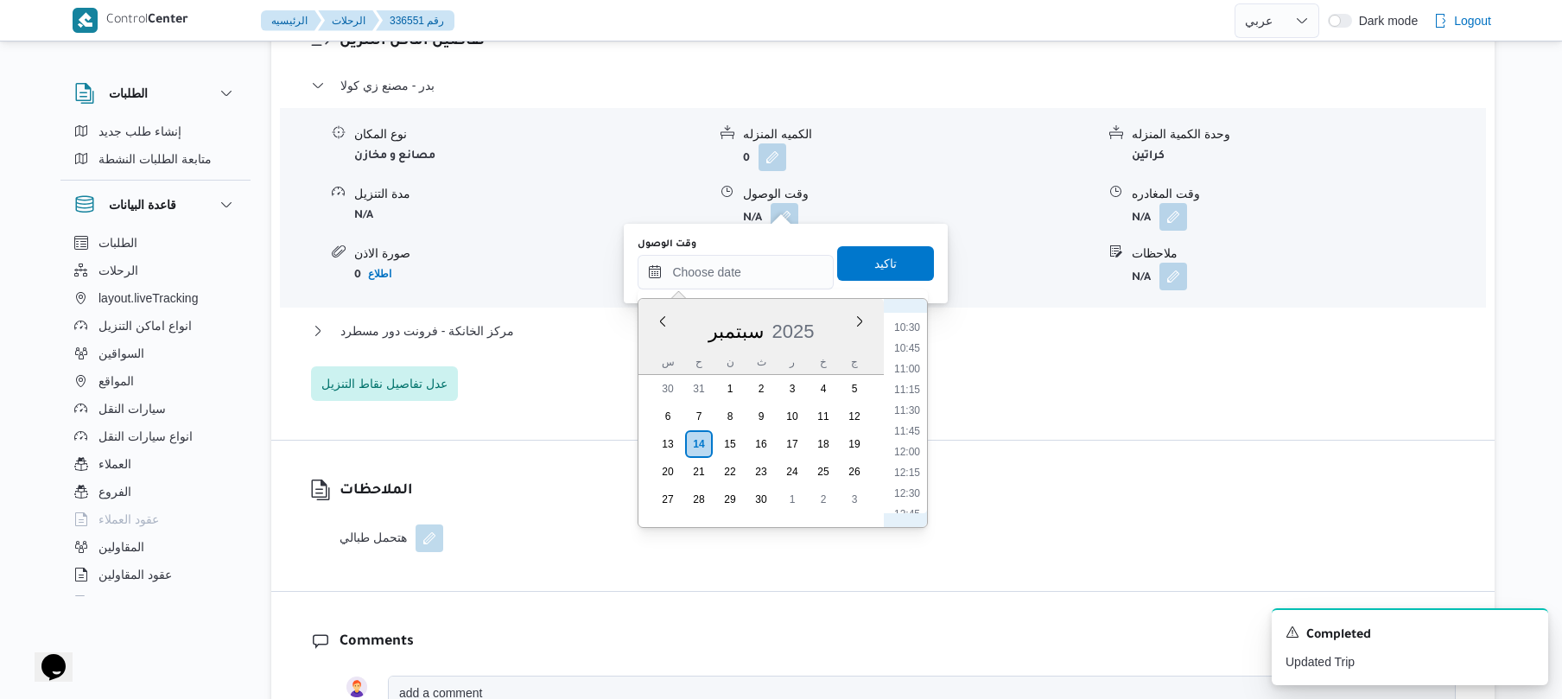
scroll to position [861, 0]
click at [903, 491] on li "12:30" at bounding box center [907, 496] width 40 height 17
type input "١٤/٠٩/٢٠٢٥ ١٢:٣٠"
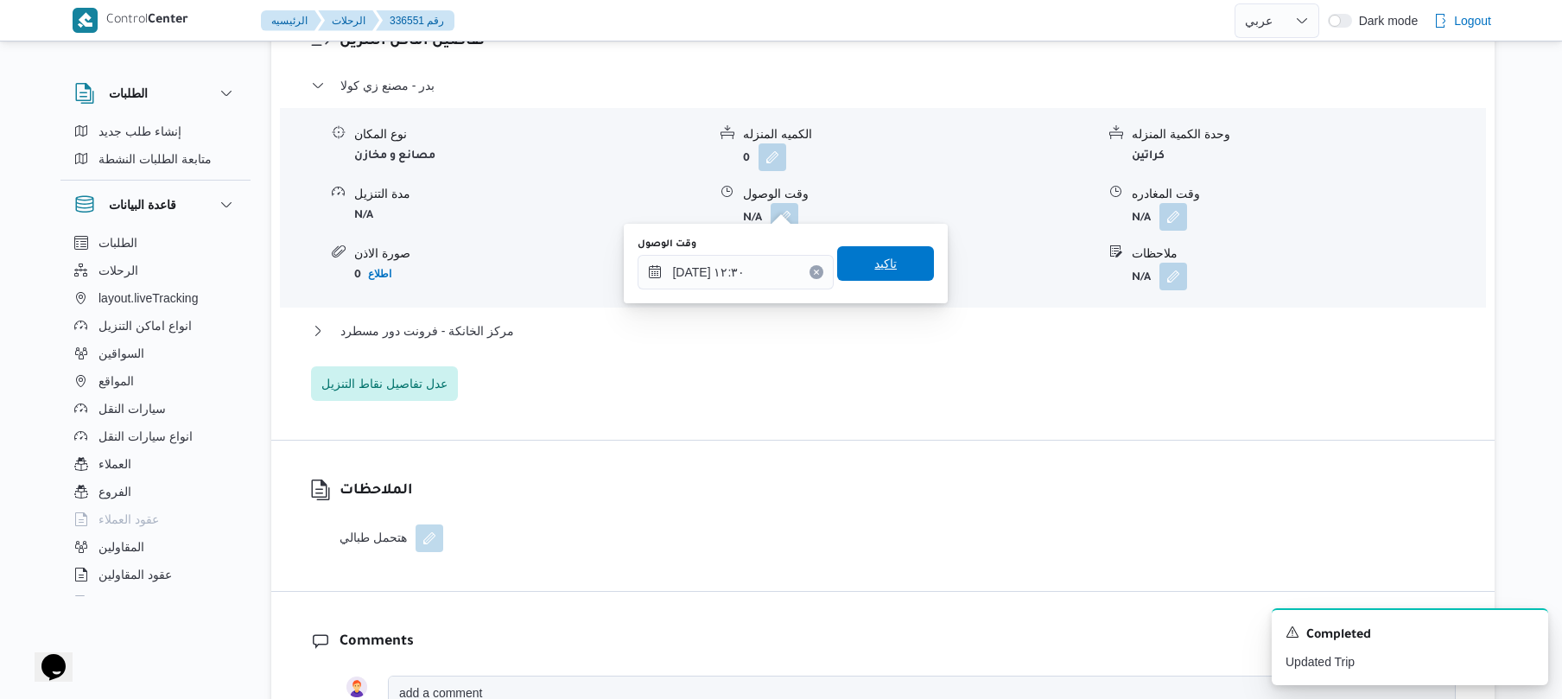
click at [874, 264] on span "تاكيد" at bounding box center [885, 263] width 22 height 21
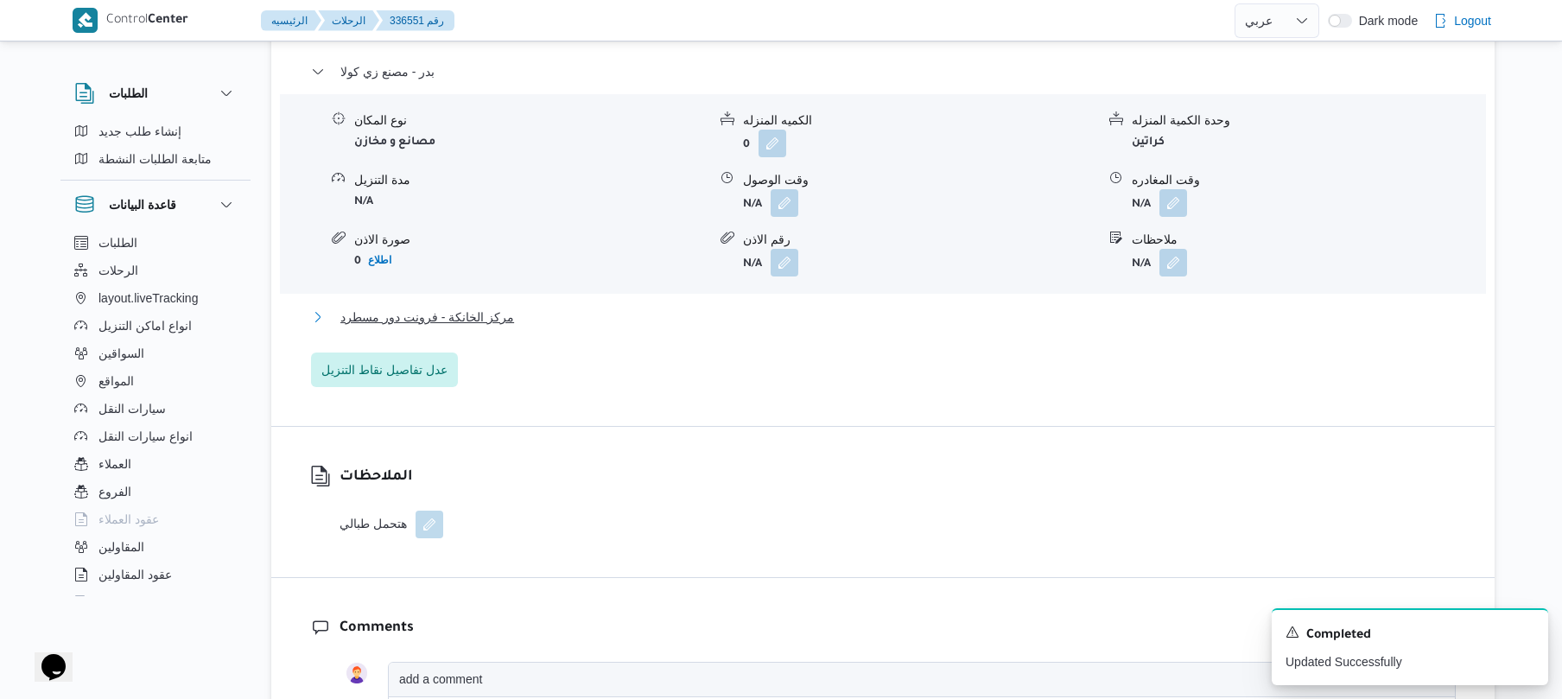
click at [808, 308] on button "مركز الخانكة - فرونت دور مسطرد" at bounding box center [883, 317] width 1144 height 21
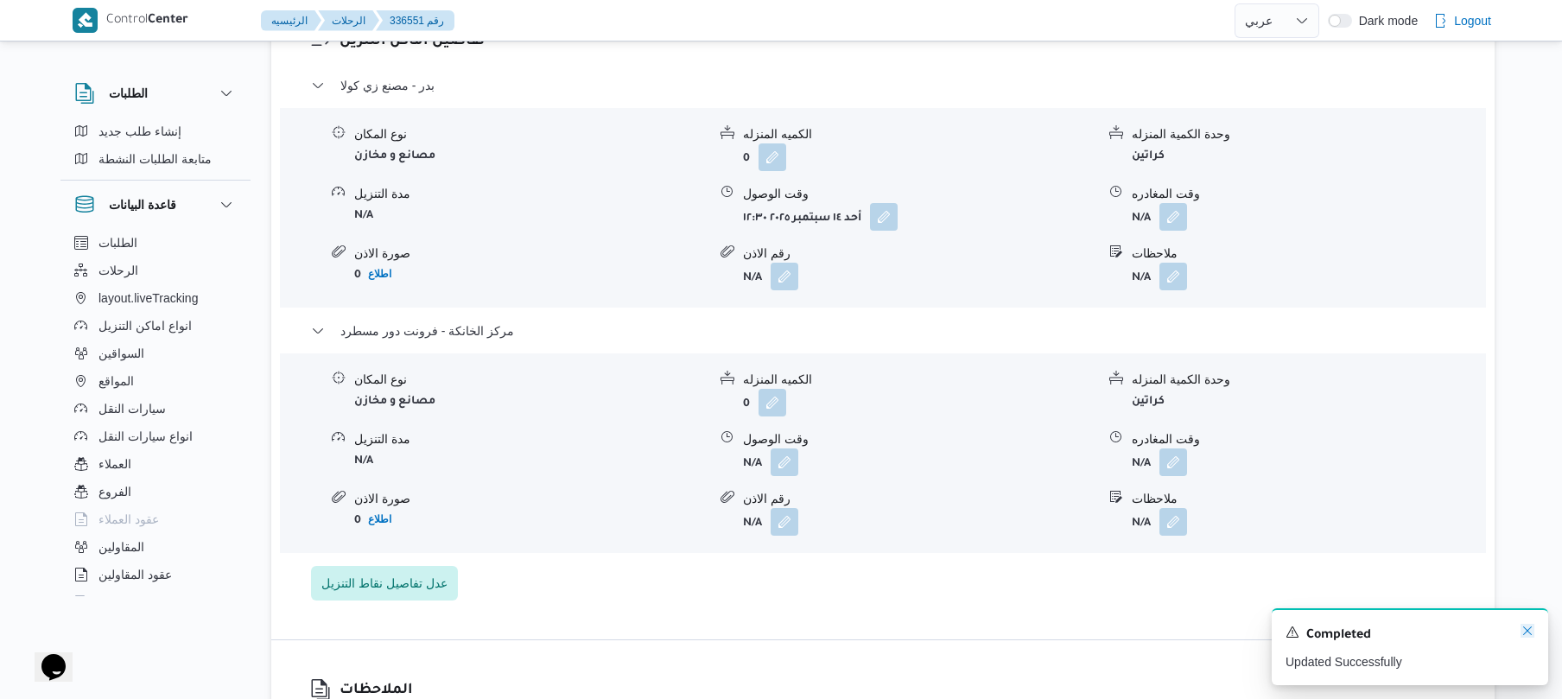
click at [1525, 630] on icon "Dismiss toast" at bounding box center [1527, 630] width 9 height 9
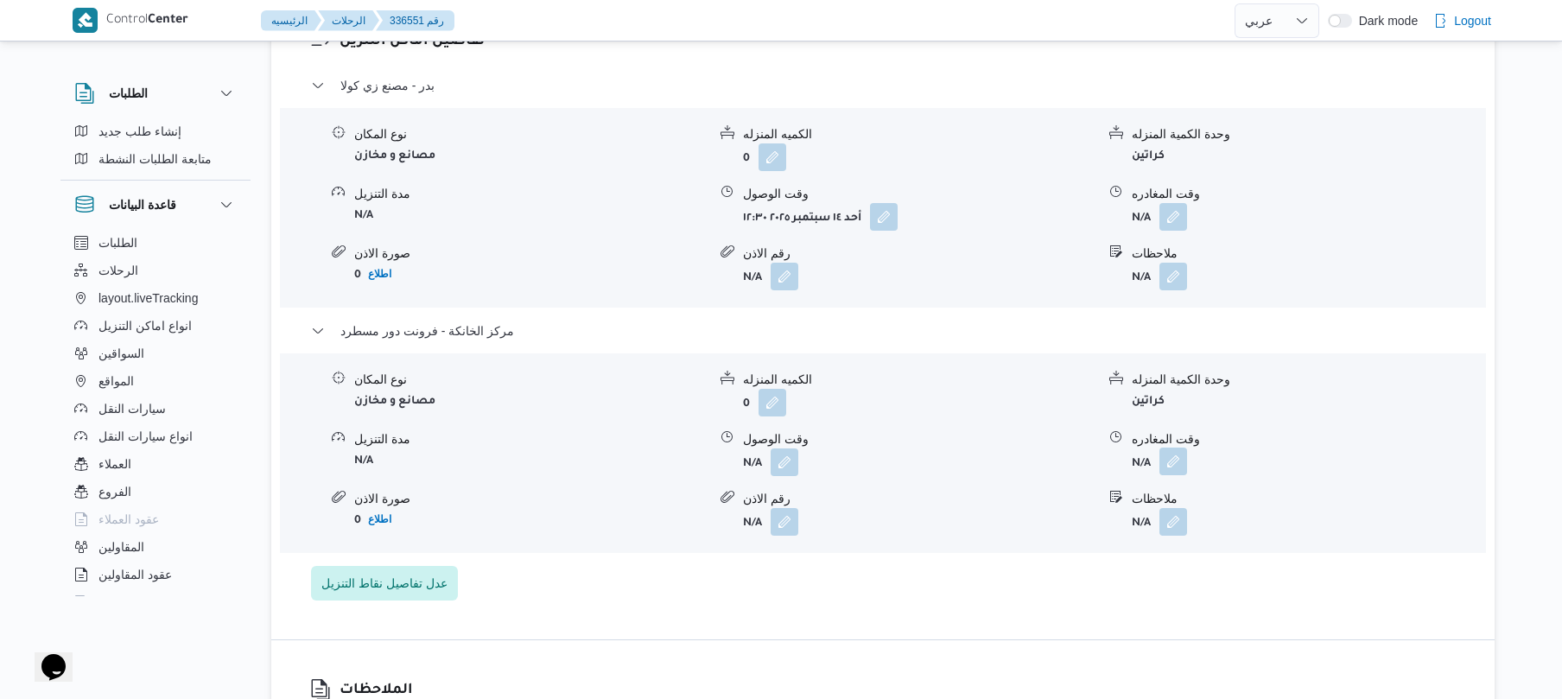
click at [1178, 453] on button "button" at bounding box center [1173, 461] width 28 height 28
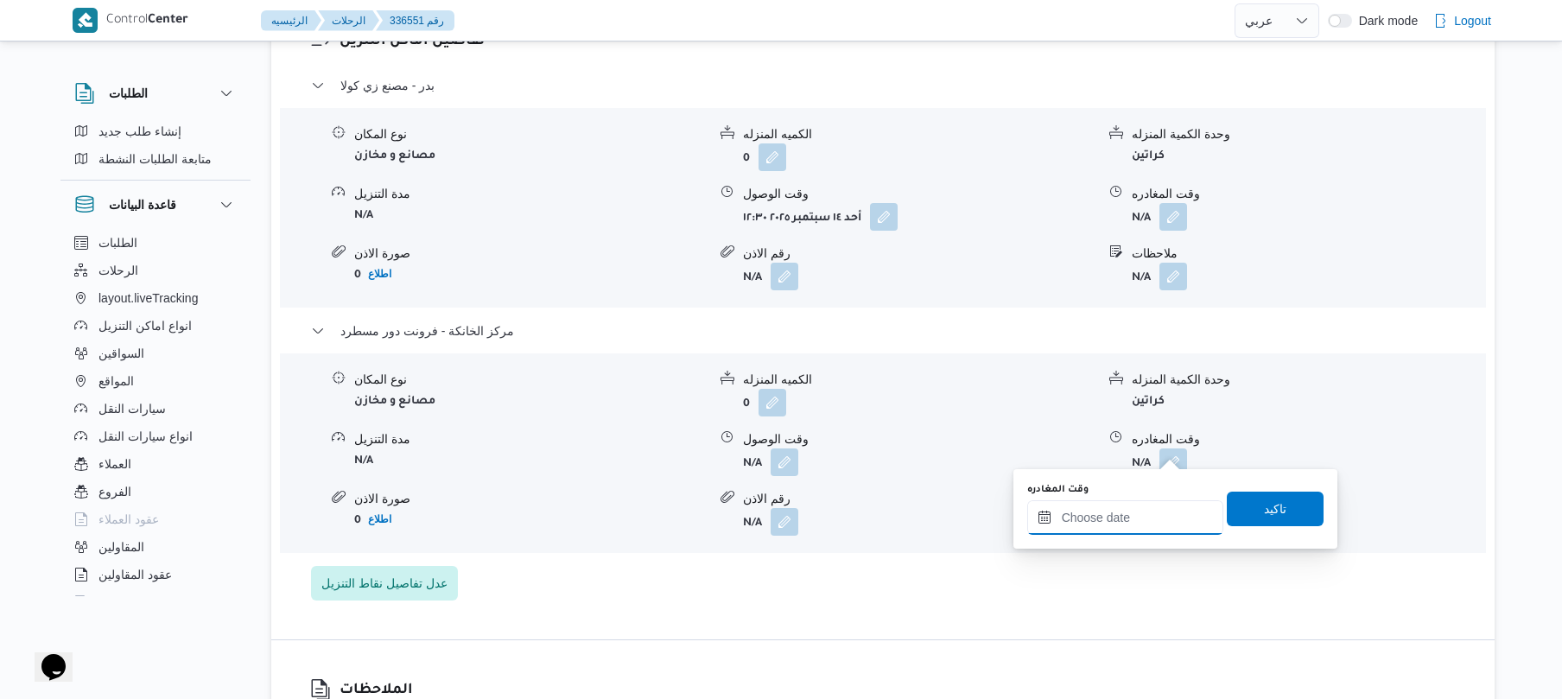
click at [1138, 518] on input "وقت المغادره" at bounding box center [1125, 517] width 196 height 35
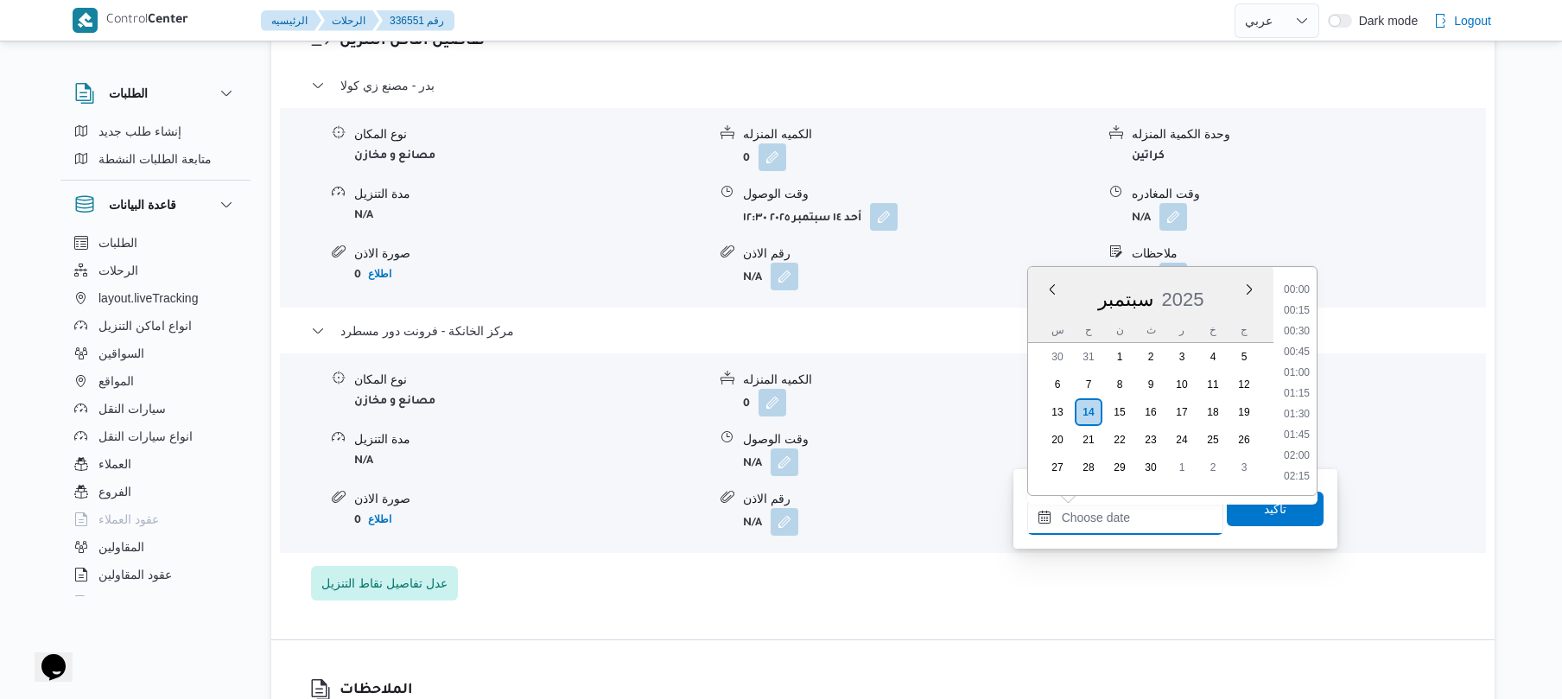
scroll to position [1369, 0]
click at [1300, 311] on li "16:45" at bounding box center [1297, 309] width 40 height 17
type input "١٤/٠٩/٢٠٢٥ ١٦:٤٥"
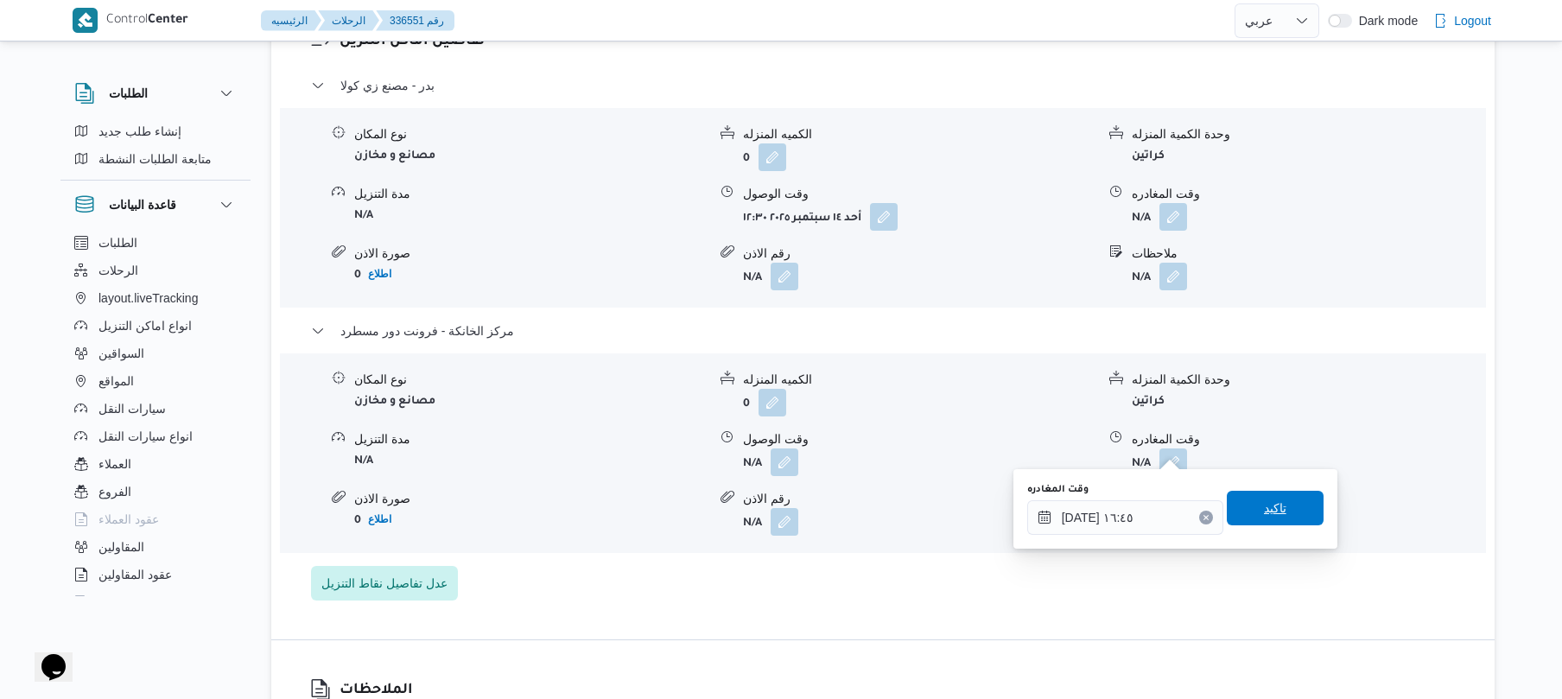
click at [1247, 498] on span "تاكيد" at bounding box center [1275, 508] width 97 height 35
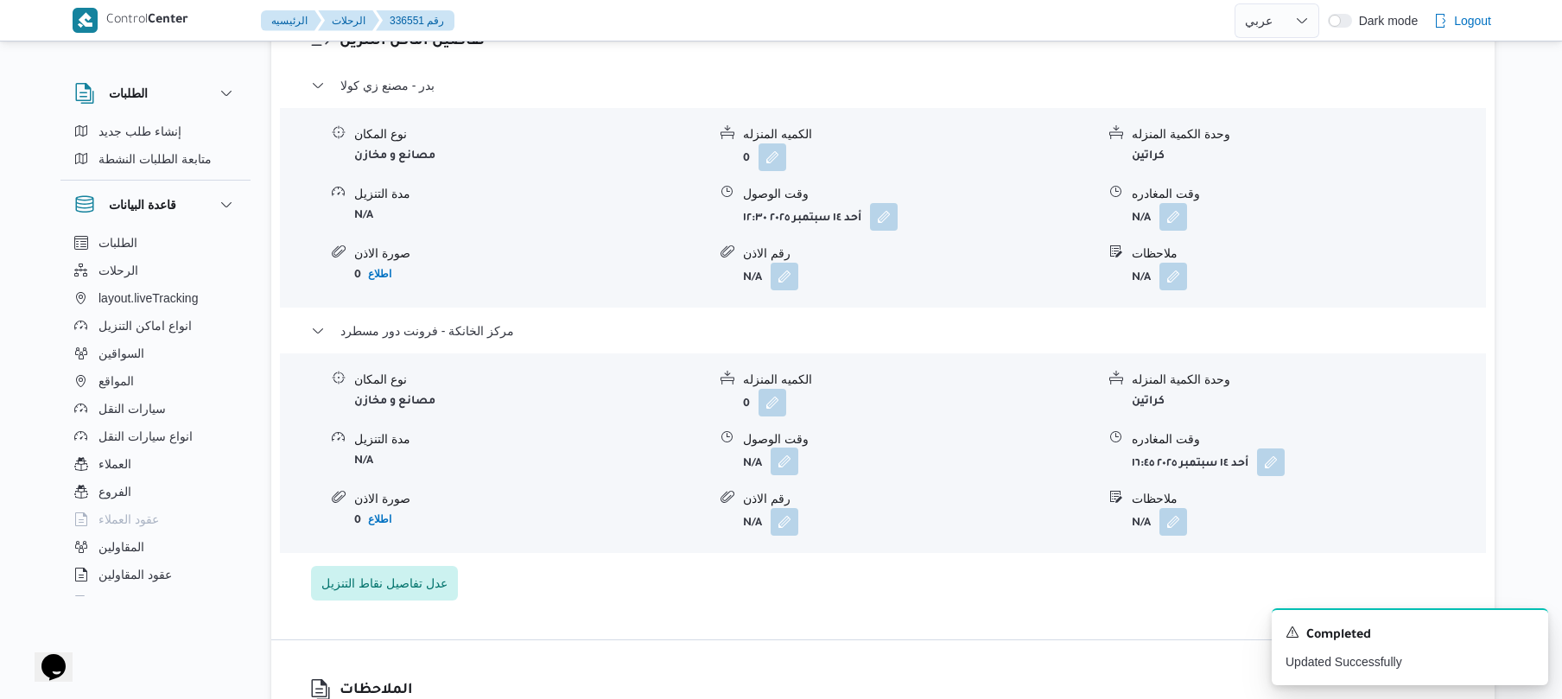
click at [789, 451] on button "button" at bounding box center [784, 461] width 28 height 28
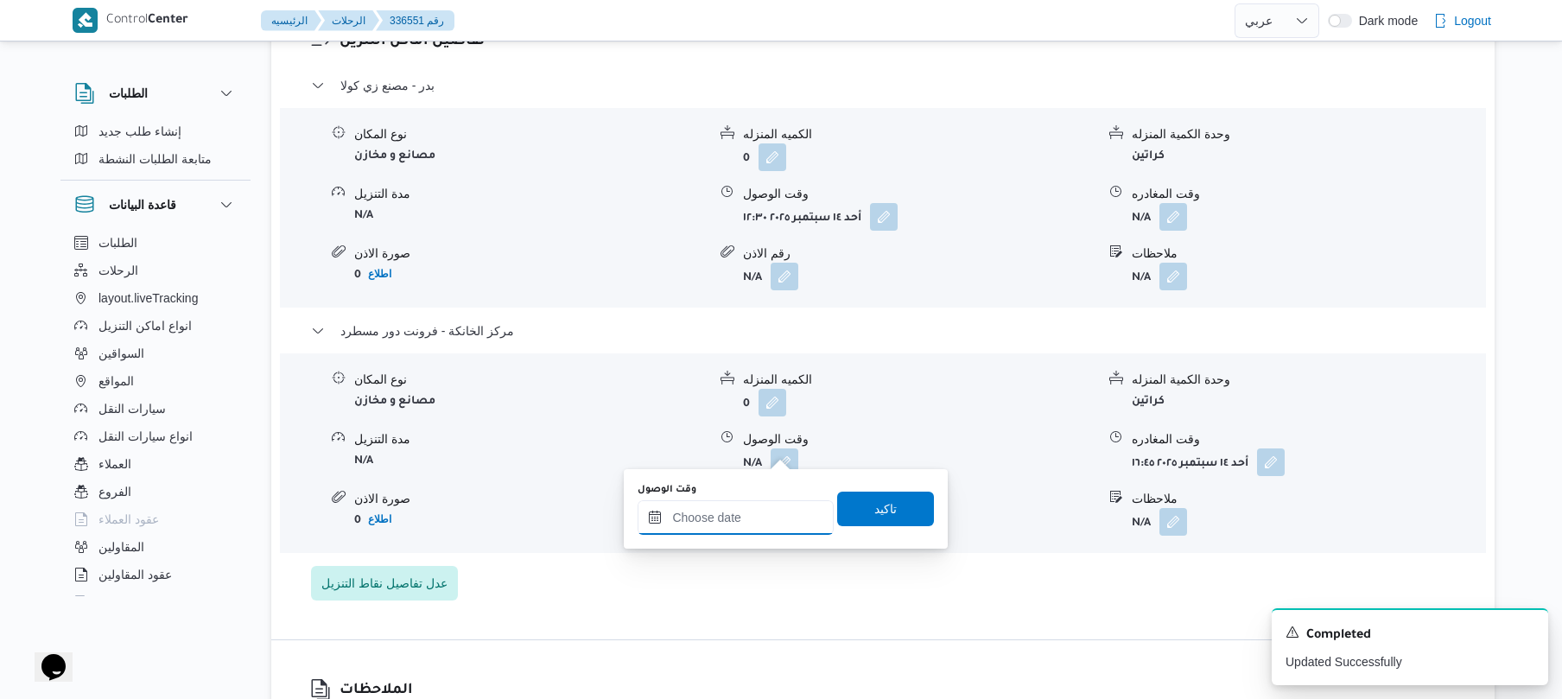
click at [751, 515] on input "وقت الوصول" at bounding box center [735, 517] width 196 height 35
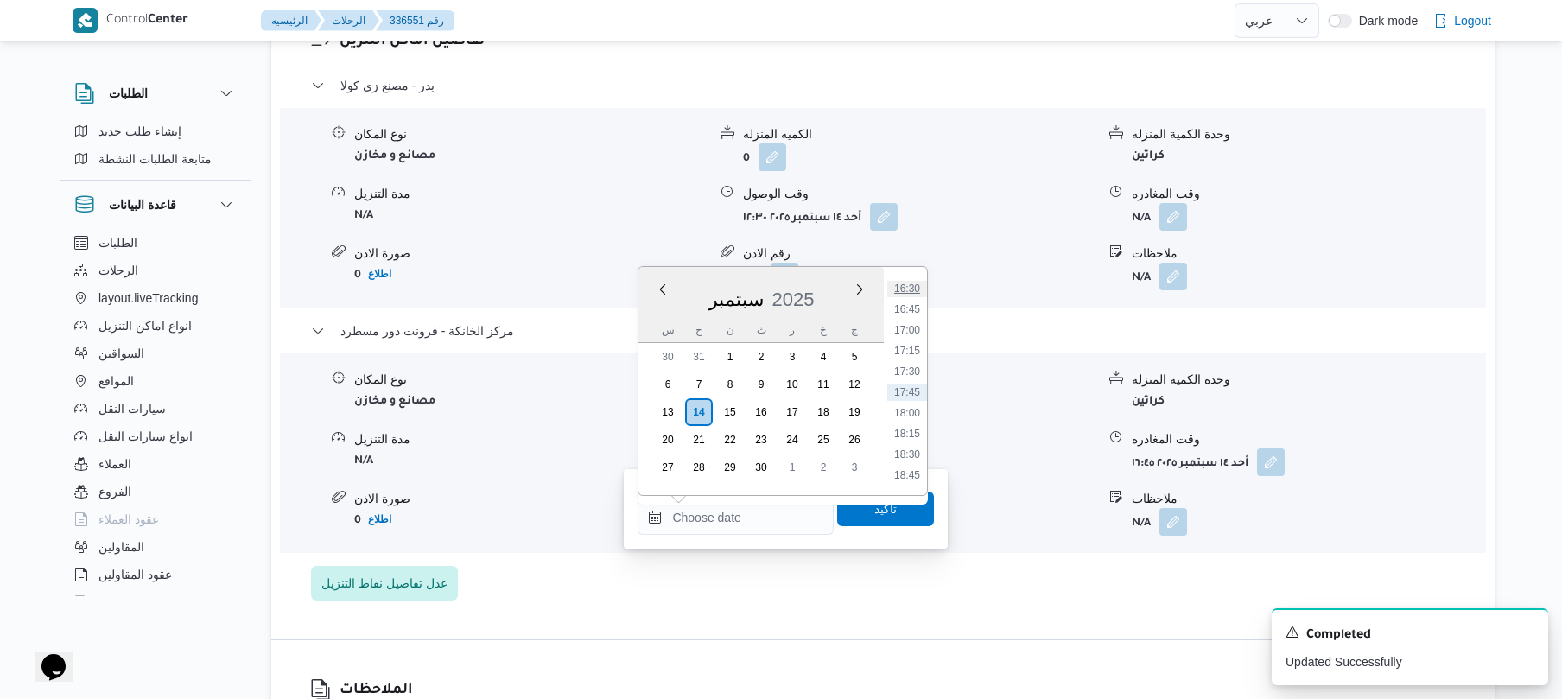
click at [909, 294] on li "16:30" at bounding box center [907, 288] width 40 height 17
type input "١٤/٠٩/٢٠٢٥ ١٦:٣٠"
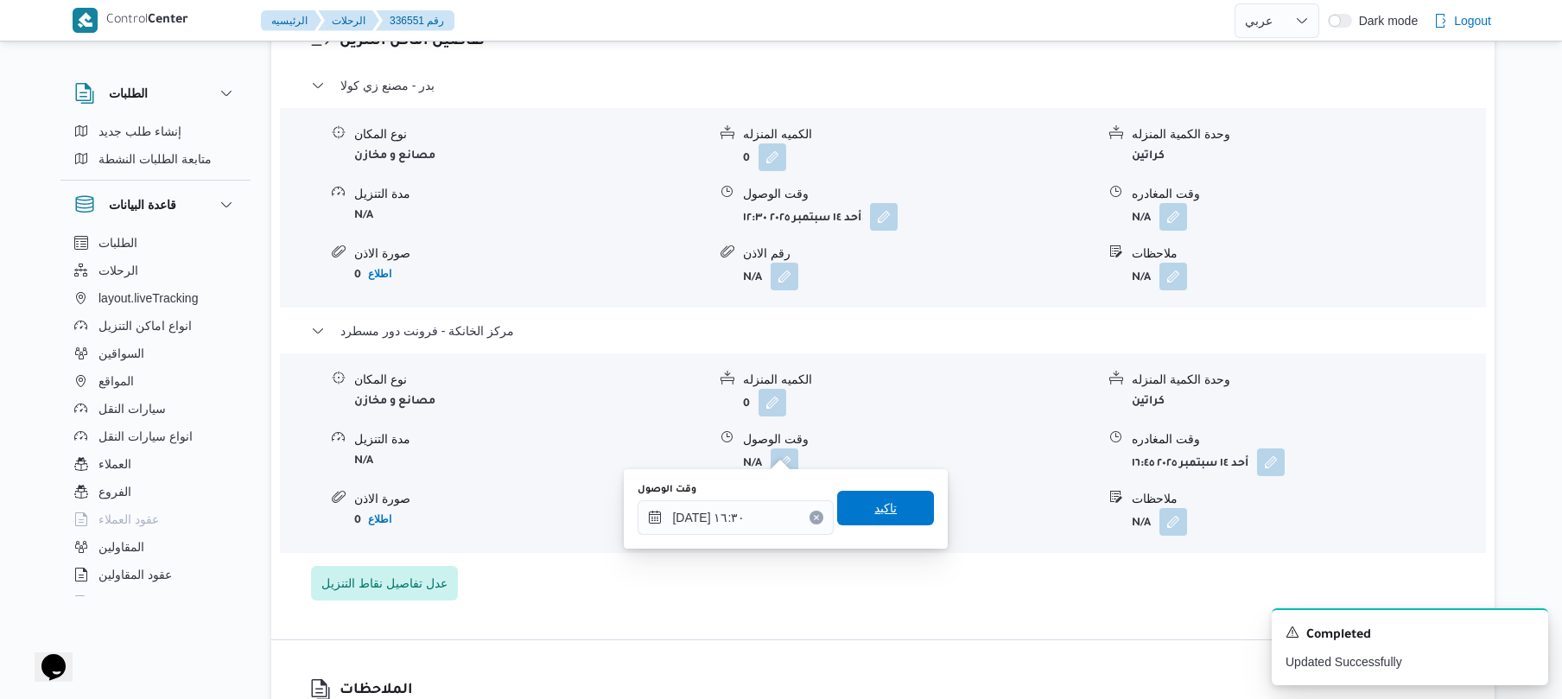
click at [875, 517] on span "تاكيد" at bounding box center [885, 508] width 22 height 21
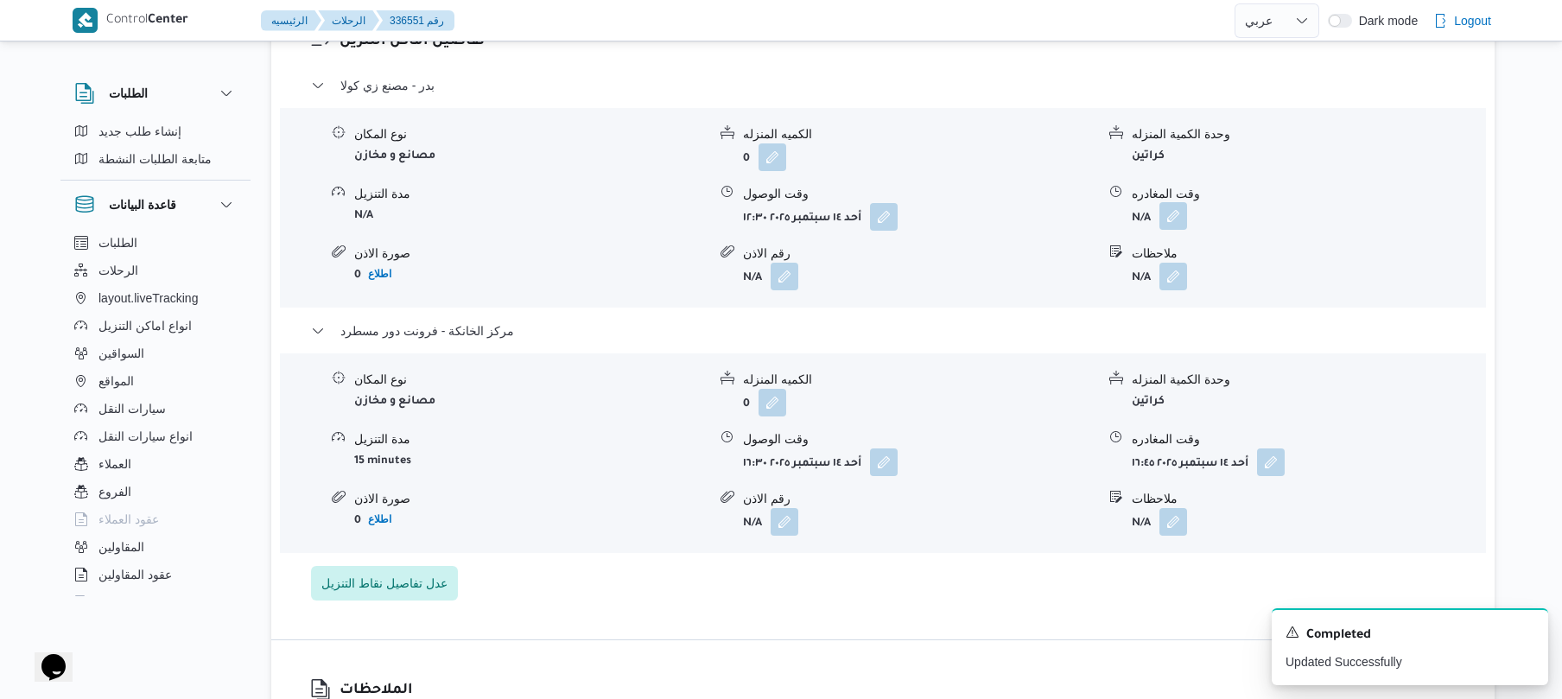
click at [1173, 202] on button "button" at bounding box center [1173, 216] width 28 height 28
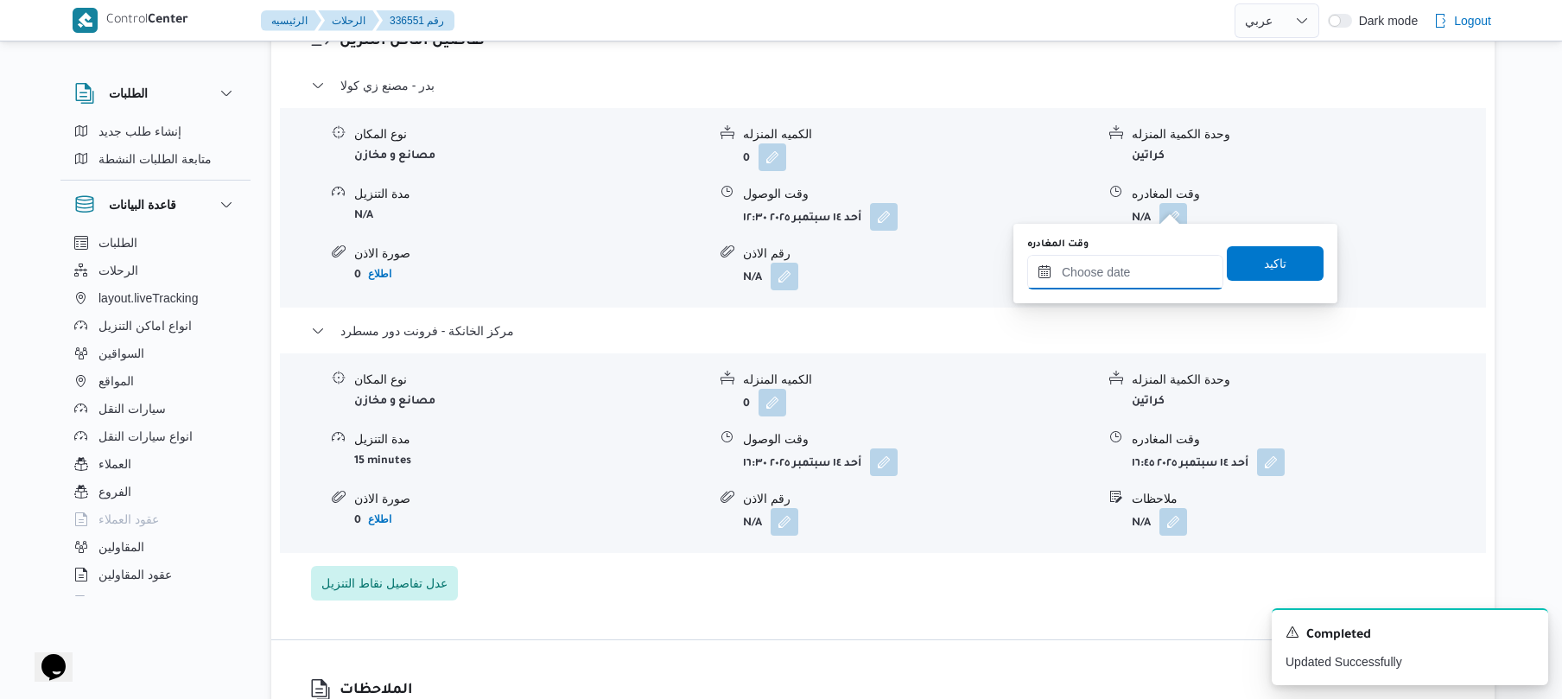
click at [1120, 269] on input "وقت المغادره" at bounding box center [1125, 272] width 196 height 35
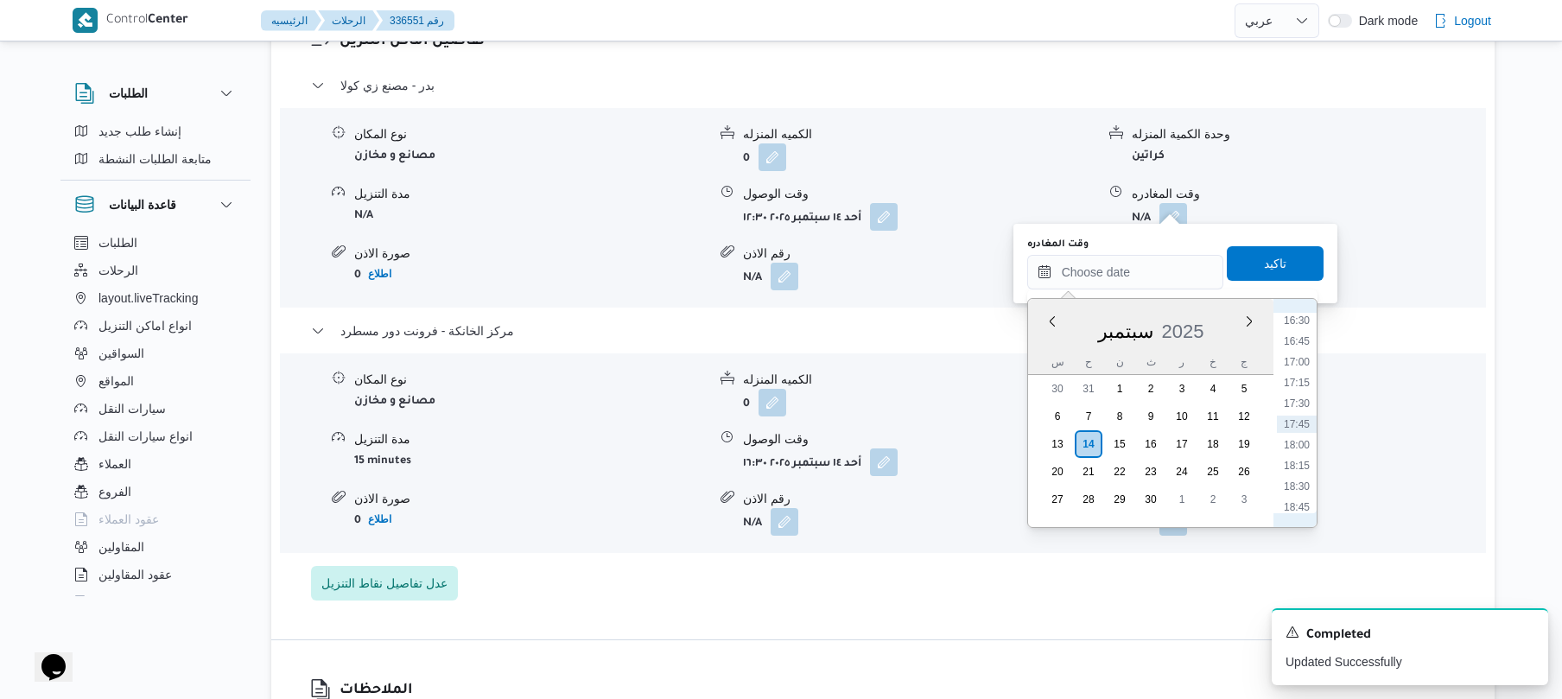
scroll to position [1200, 0]
click at [1297, 385] on li "15:15" at bounding box center [1297, 385] width 40 height 17
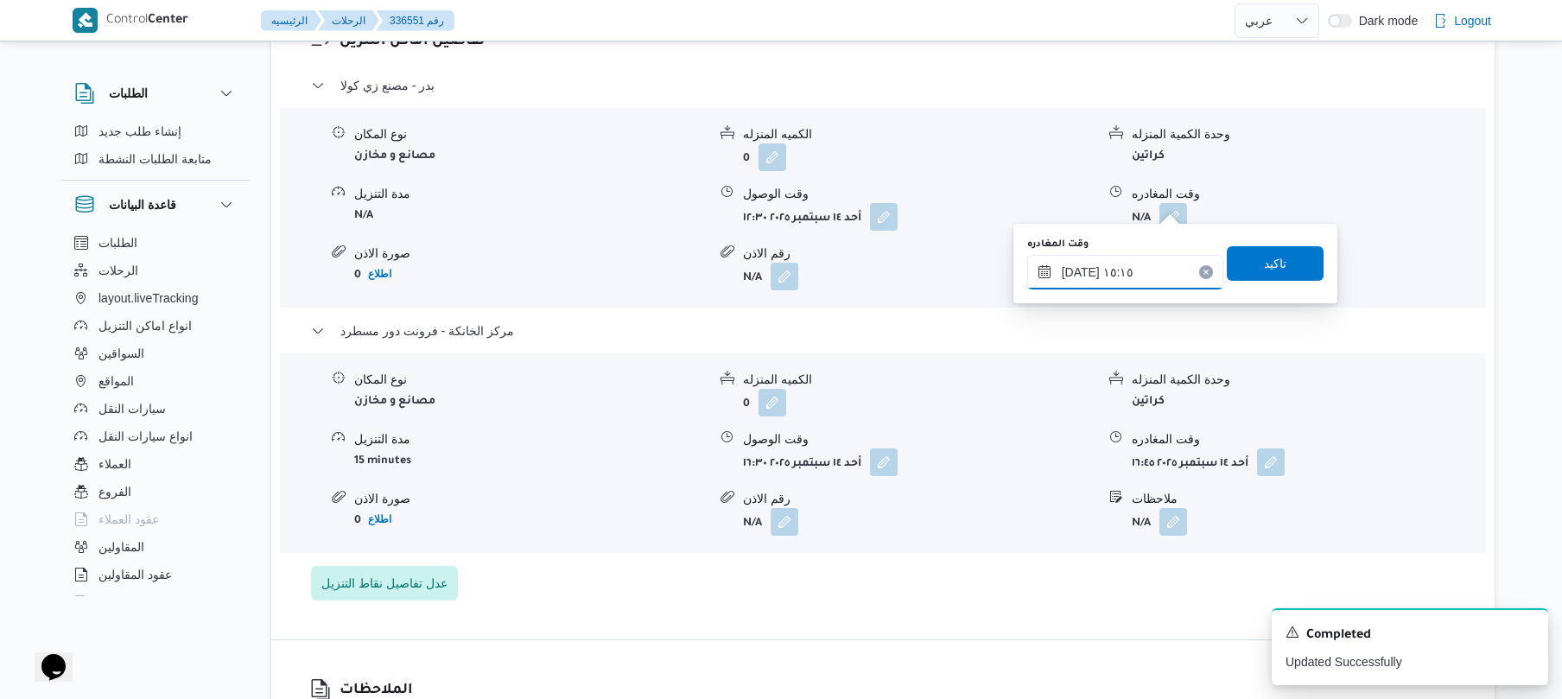
click at [1078, 271] on input "١٤/٠٩/٢٠٢٥ ١٥:١٥" at bounding box center [1125, 272] width 196 height 35
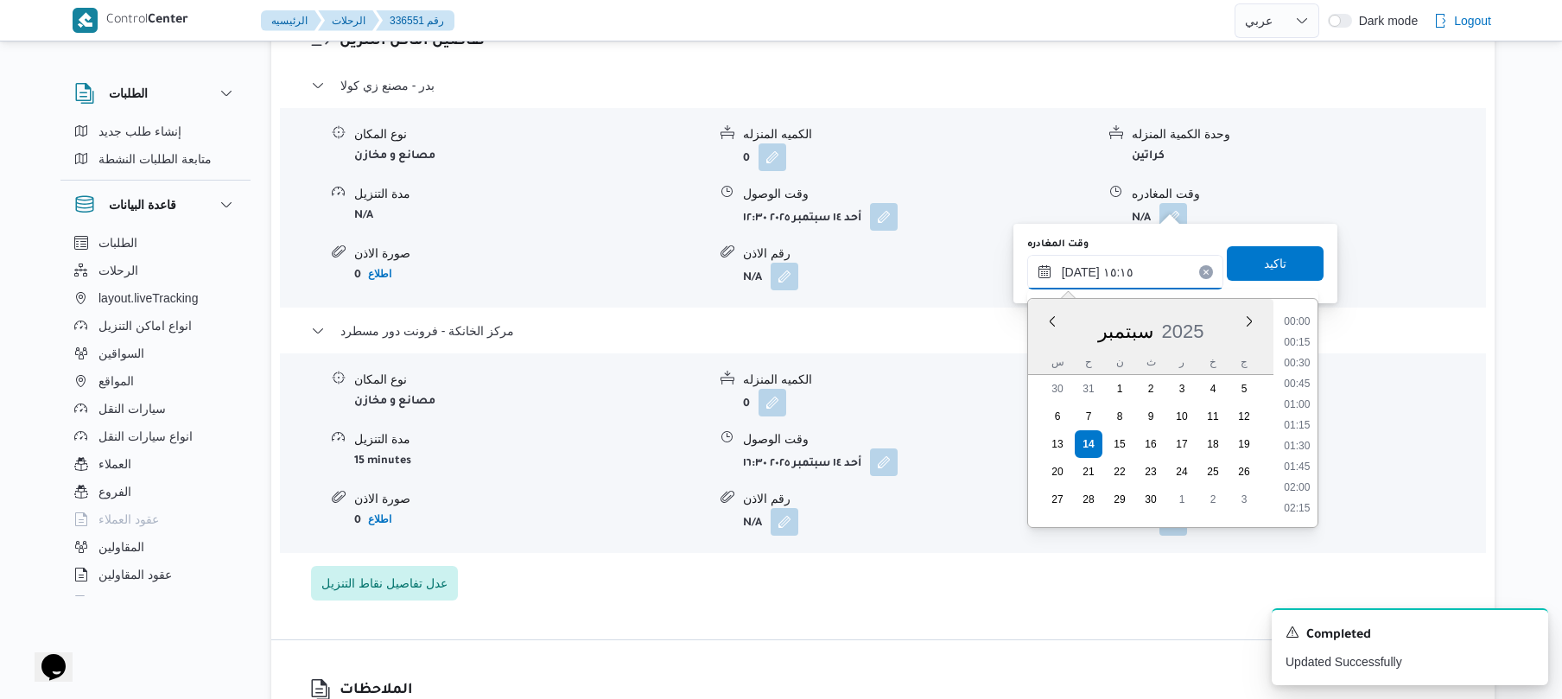
click at [1078, 271] on input "١٤/٠٩/٢٠٢٥ ١٥:١٥" at bounding box center [1125, 272] width 196 height 35
type input "١٤/٠٩/٢٠٢٥ ١٥:20"
click at [1270, 260] on span "تاكيد" at bounding box center [1275, 262] width 22 height 21
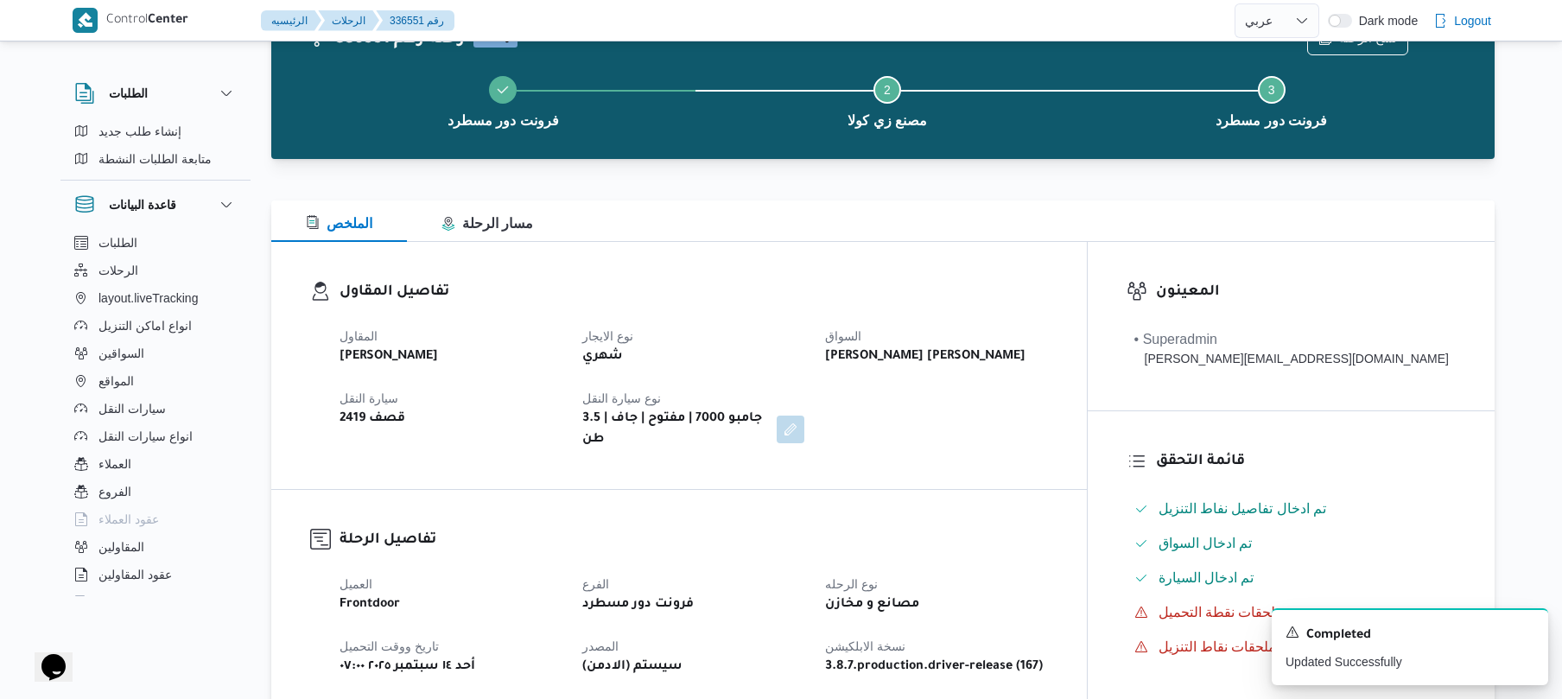
scroll to position [0, 0]
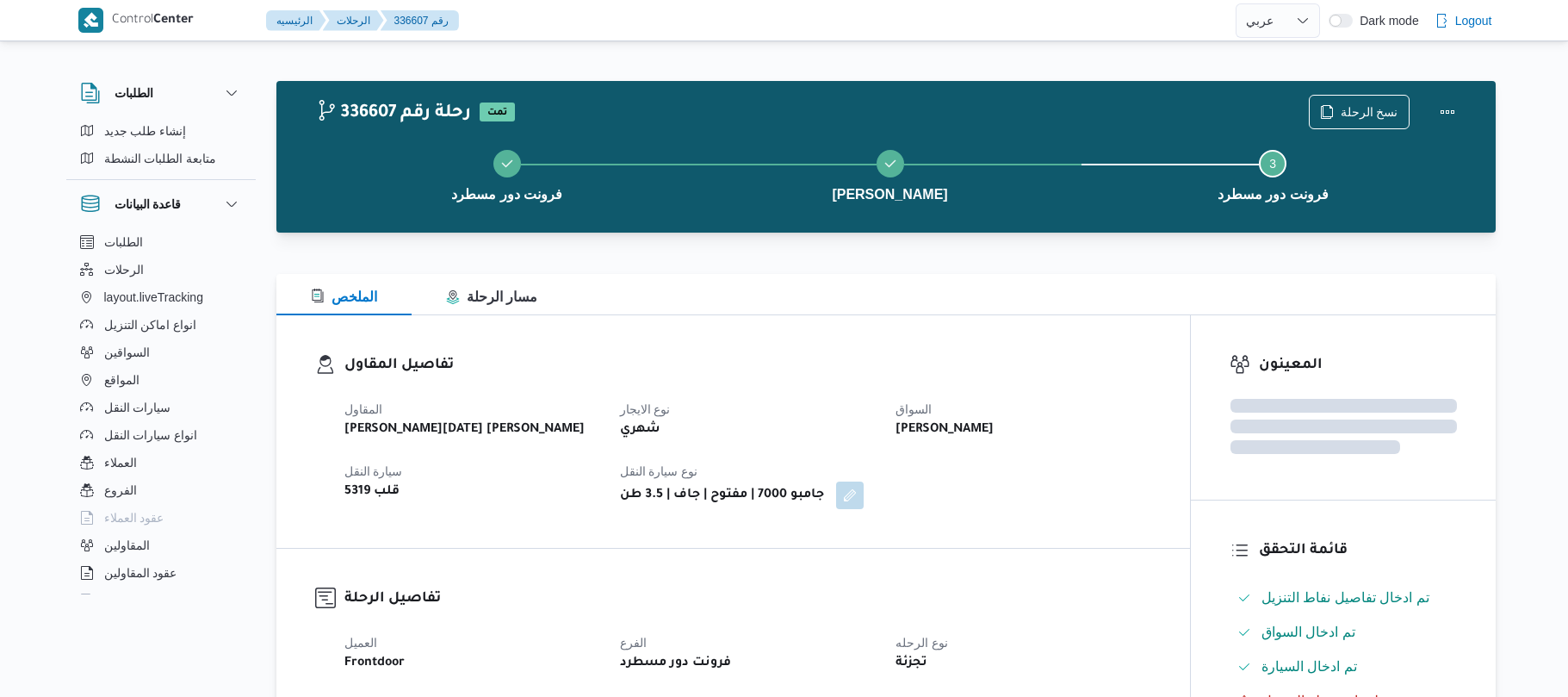
select select "ar"
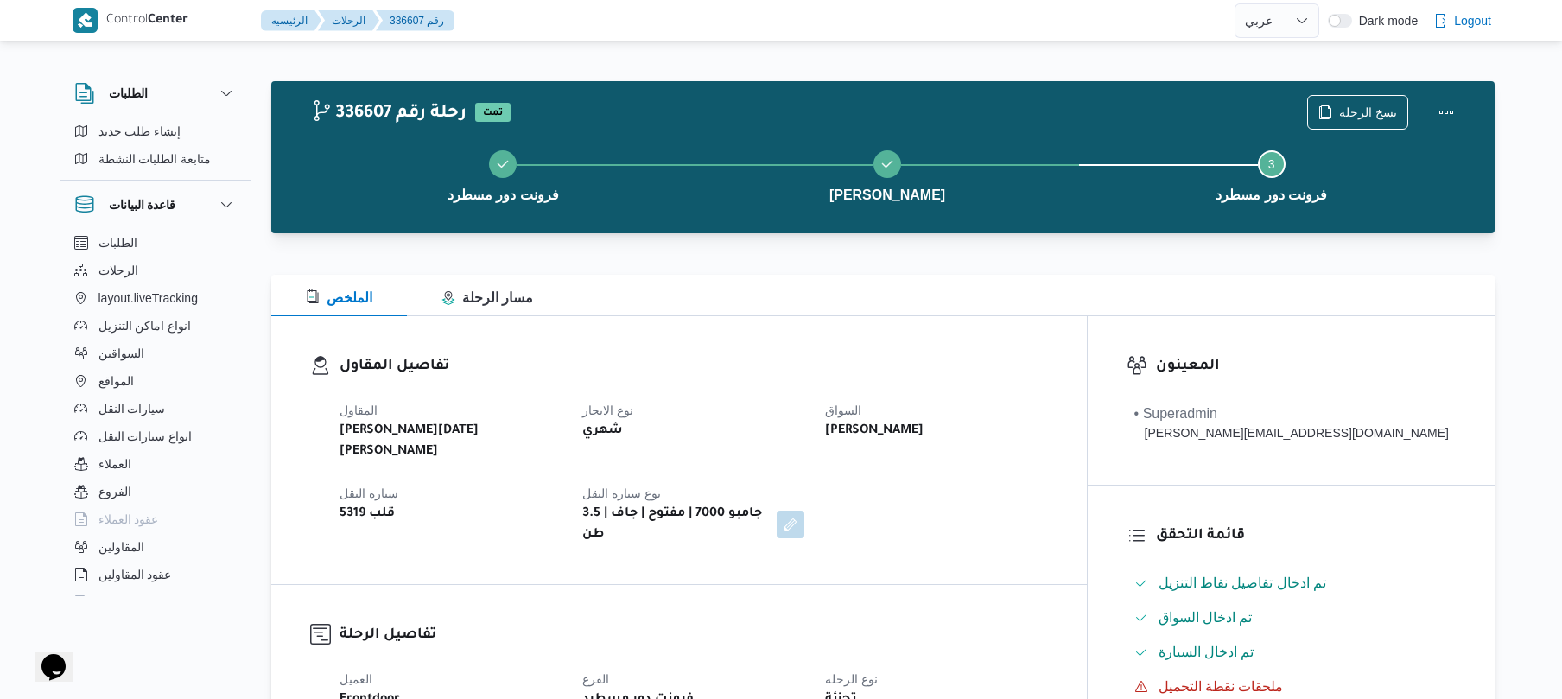
click at [889, 339] on div "تفاصيل المقاول المقاول [PERSON_NAME][DATE] [PERSON_NAME] نوع الايجار شهري السوا…" at bounding box center [678, 450] width 815 height 268
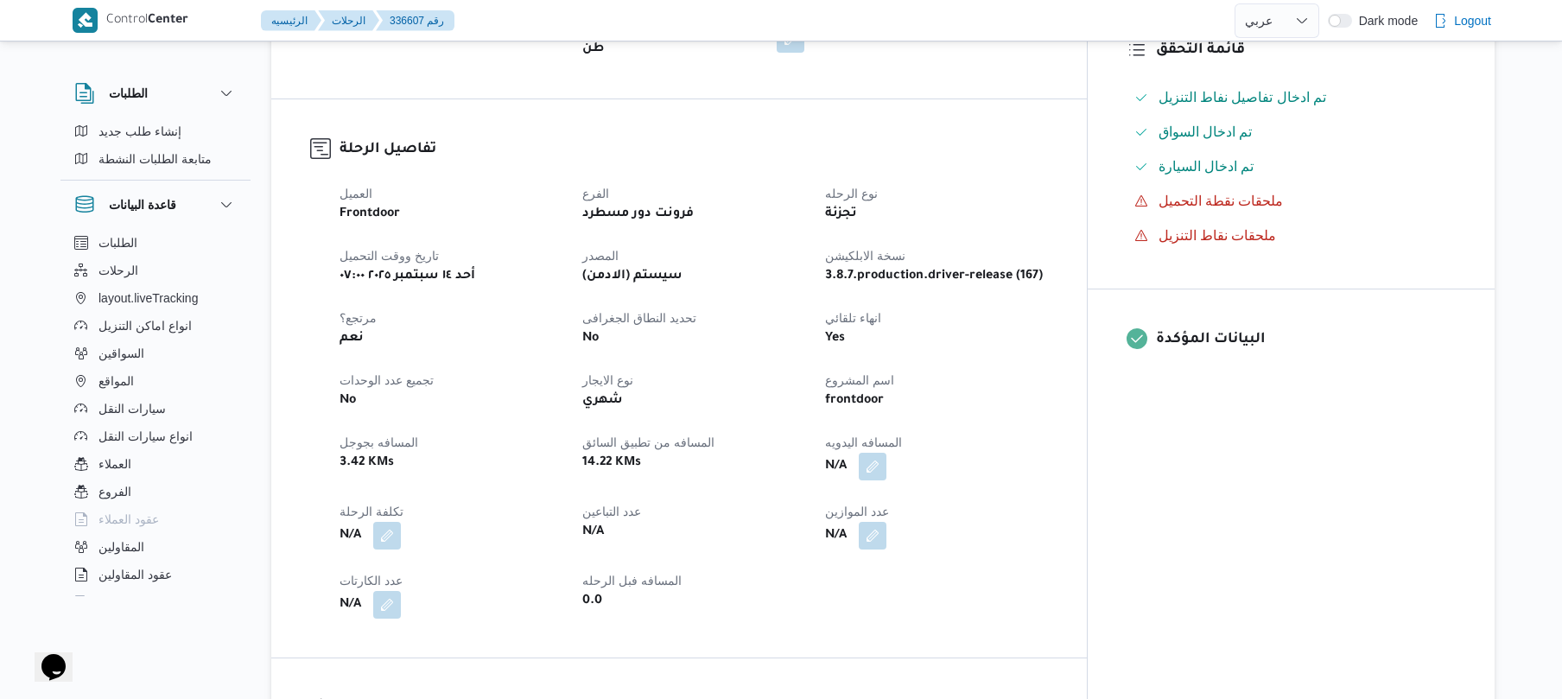
scroll to position [599, 0]
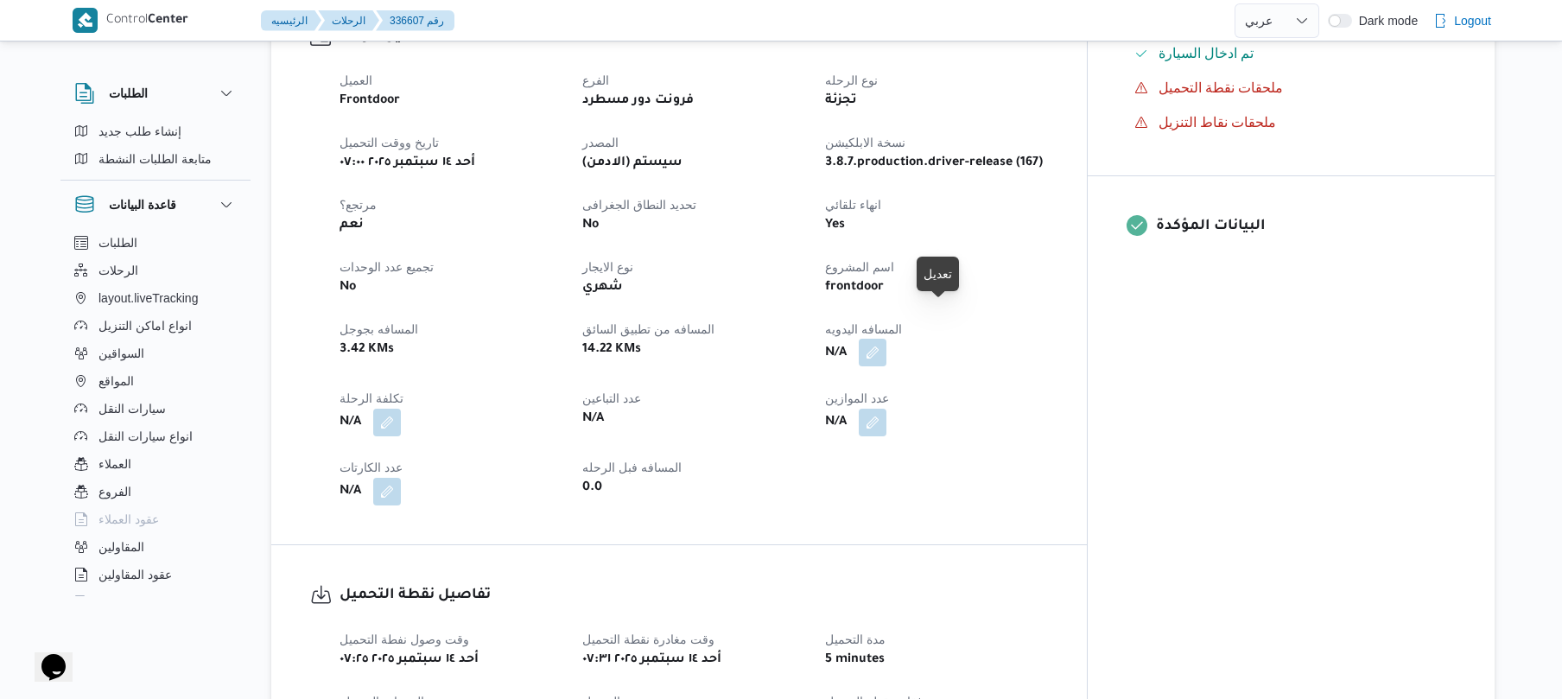
click at [886, 339] on button "button" at bounding box center [873, 353] width 28 height 28
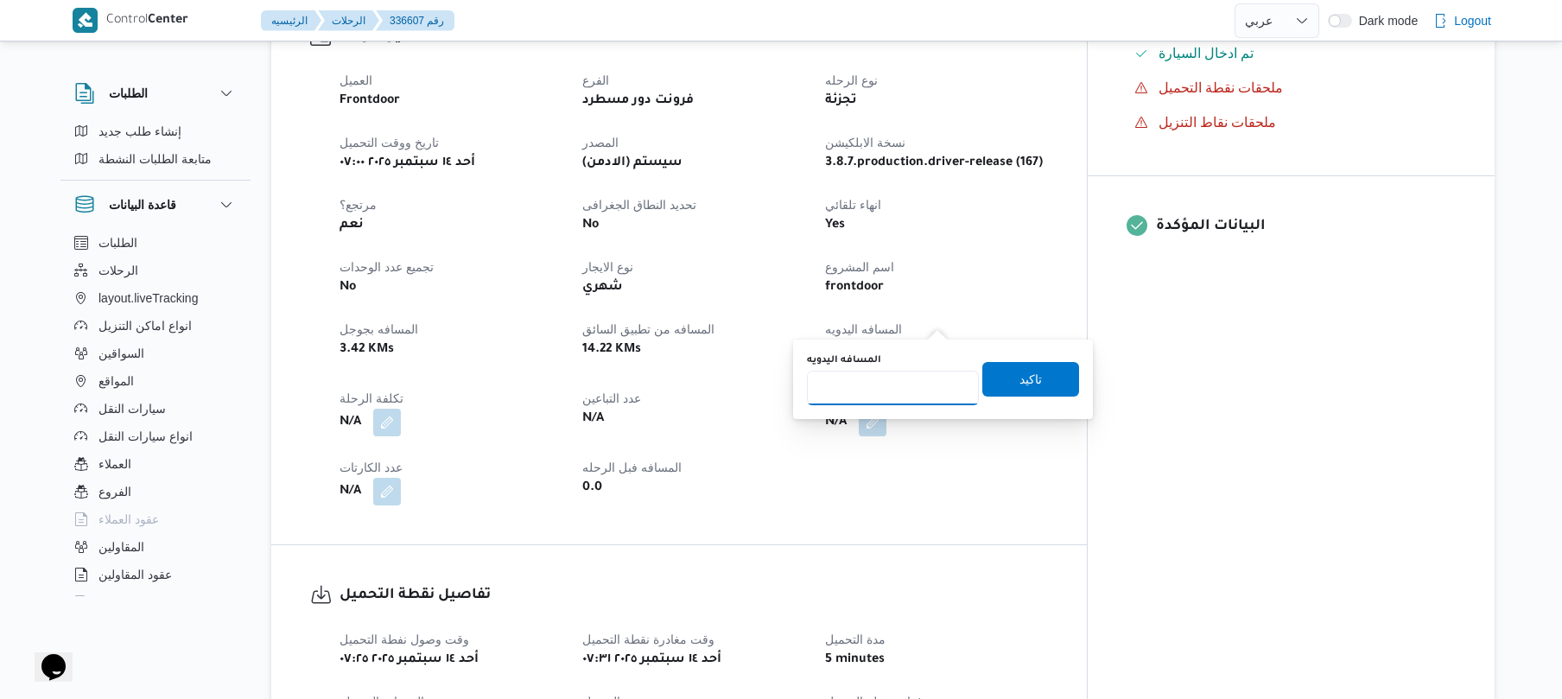
click at [889, 378] on input "المسافه اليدويه" at bounding box center [893, 388] width 172 height 35
type input "100"
click at [992, 378] on span "تاكيد" at bounding box center [1030, 378] width 97 height 35
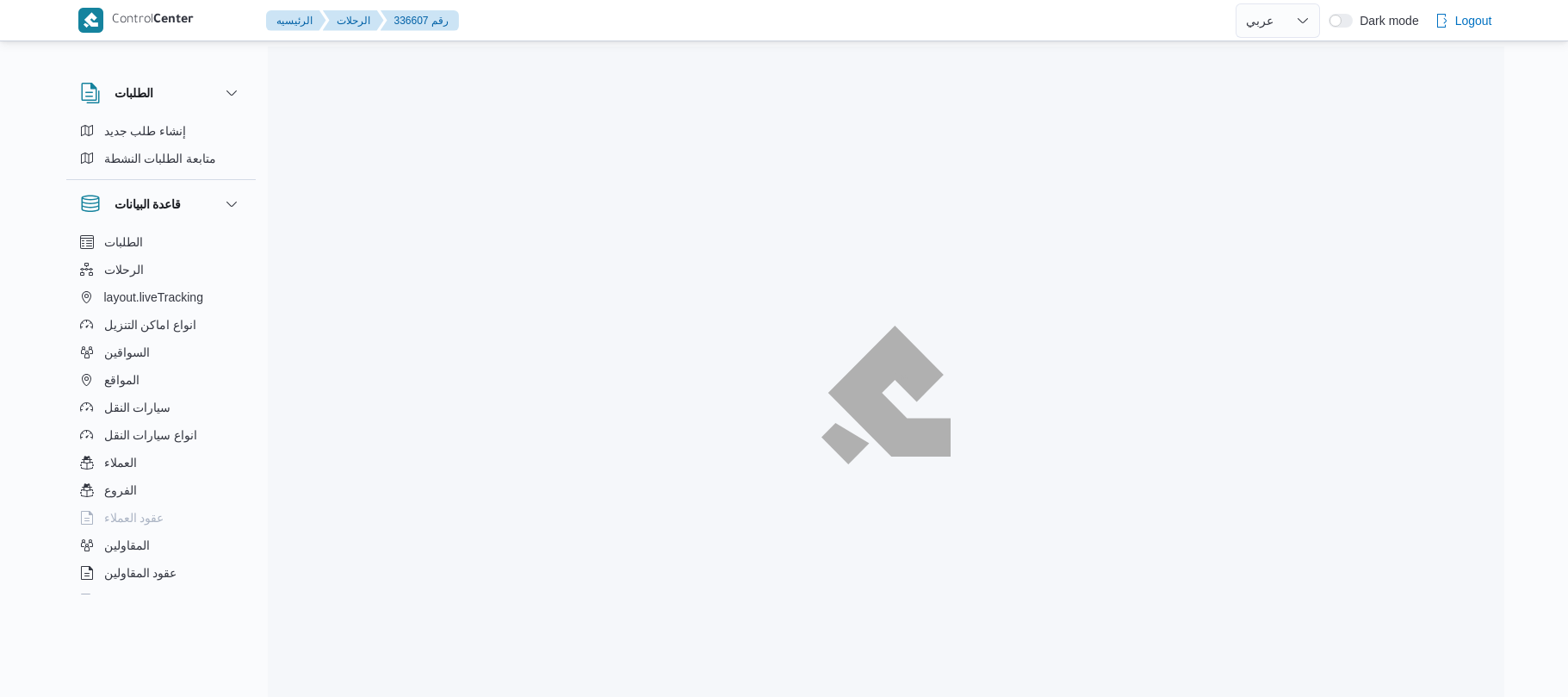
select select "ar"
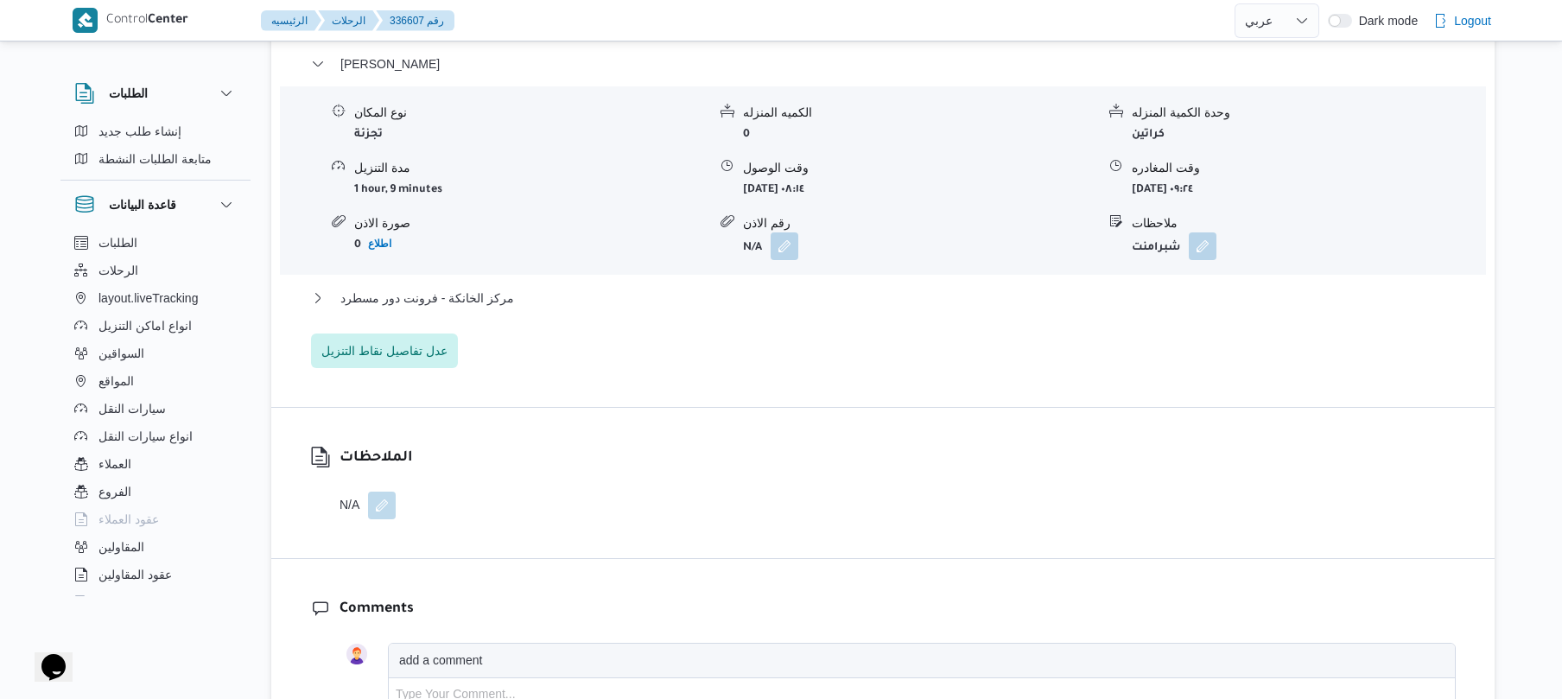
scroll to position [1474, 0]
click at [975, 284] on button "مركز الخانكة - فرونت دور مسطرد" at bounding box center [883, 294] width 1144 height 21
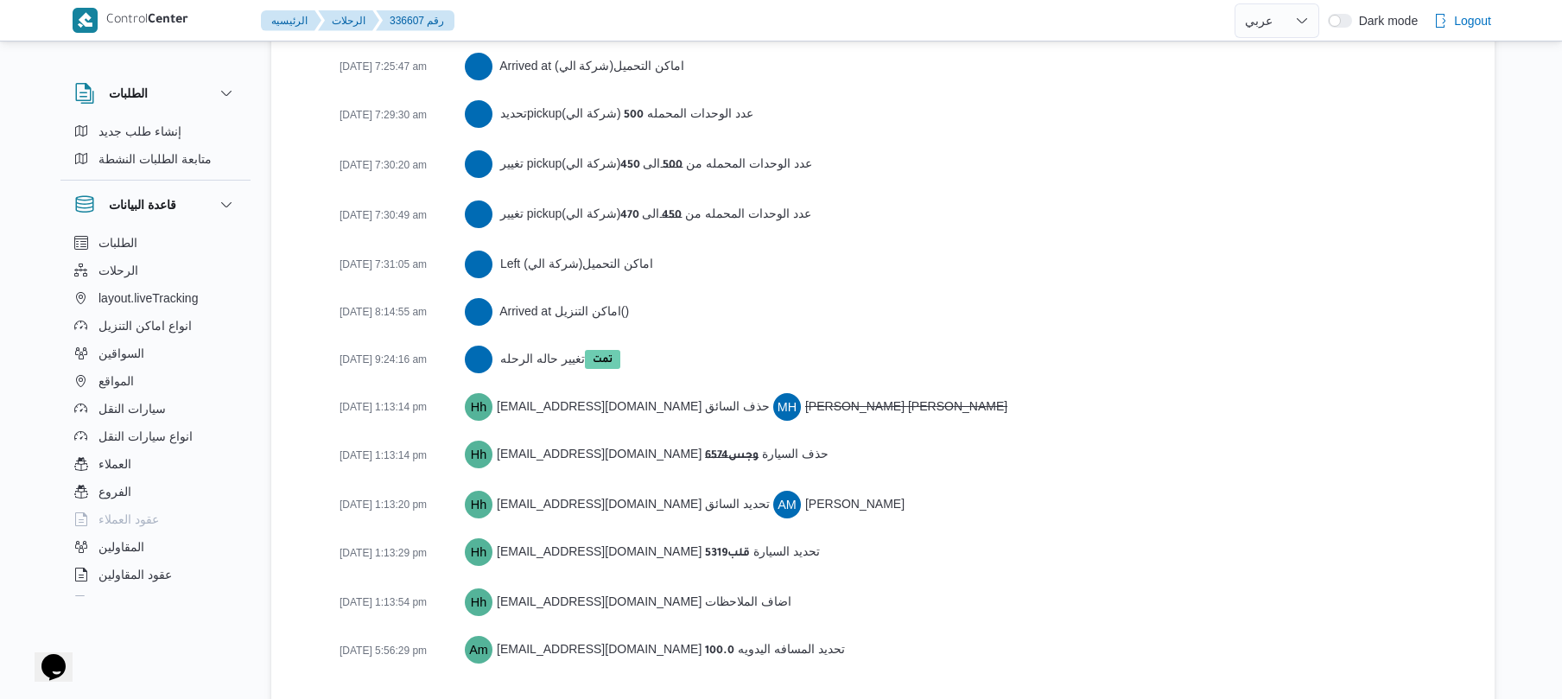
scroll to position [3038, 0]
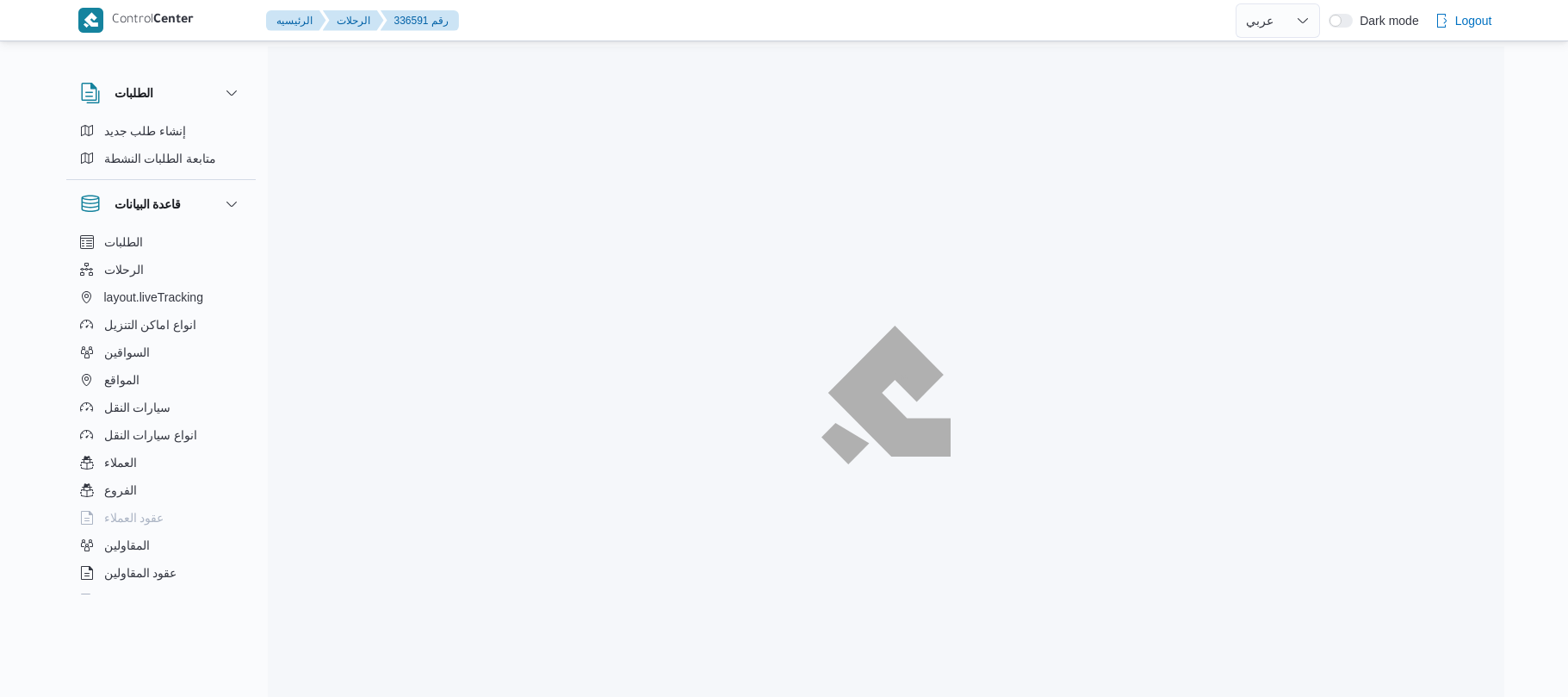
select select "ar"
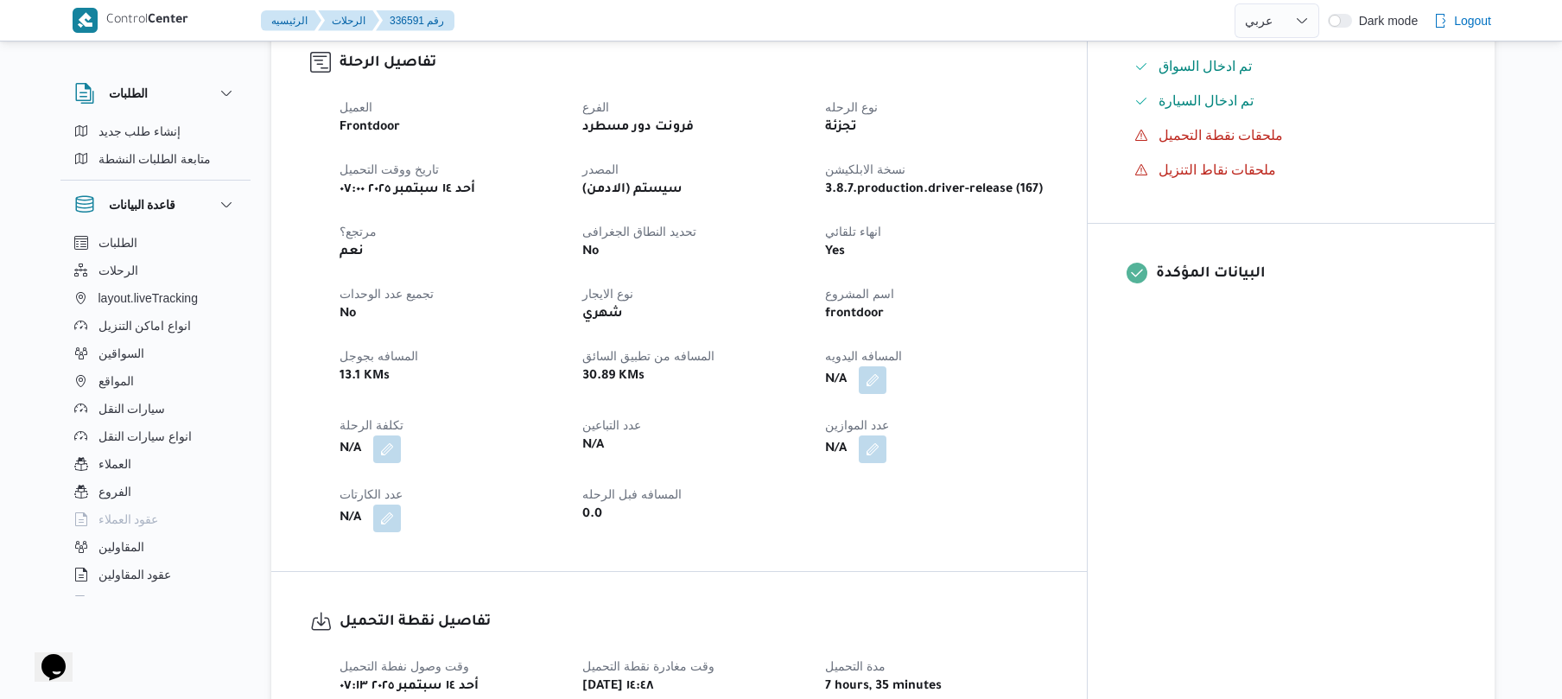
scroll to position [553, 0]
click at [972, 363] on div "N/A" at bounding box center [935, 378] width 225 height 31
click at [886, 366] on button "button" at bounding box center [873, 378] width 28 height 28
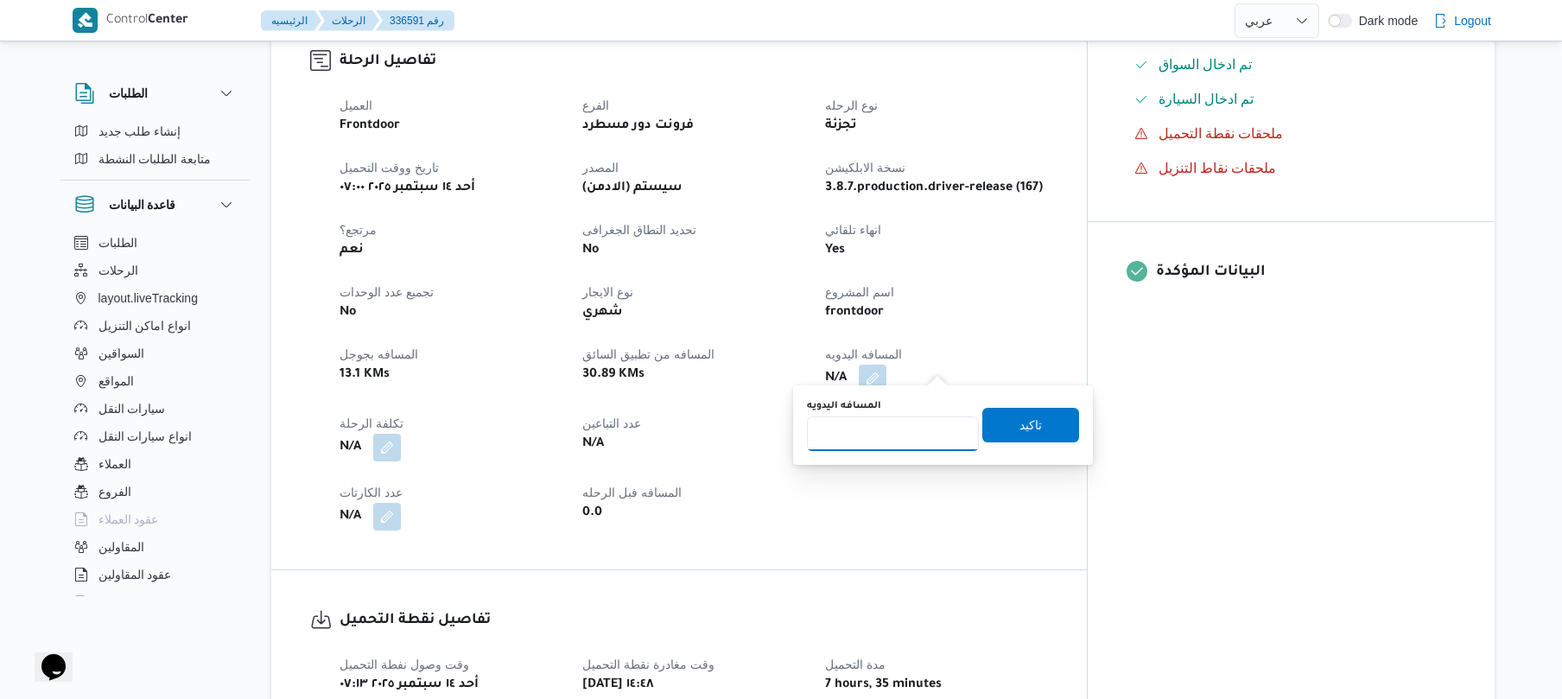
click at [909, 436] on input "المسافه اليدويه" at bounding box center [893, 433] width 172 height 35
type input "100"
click at [1019, 422] on span "تاكيد" at bounding box center [1030, 424] width 22 height 21
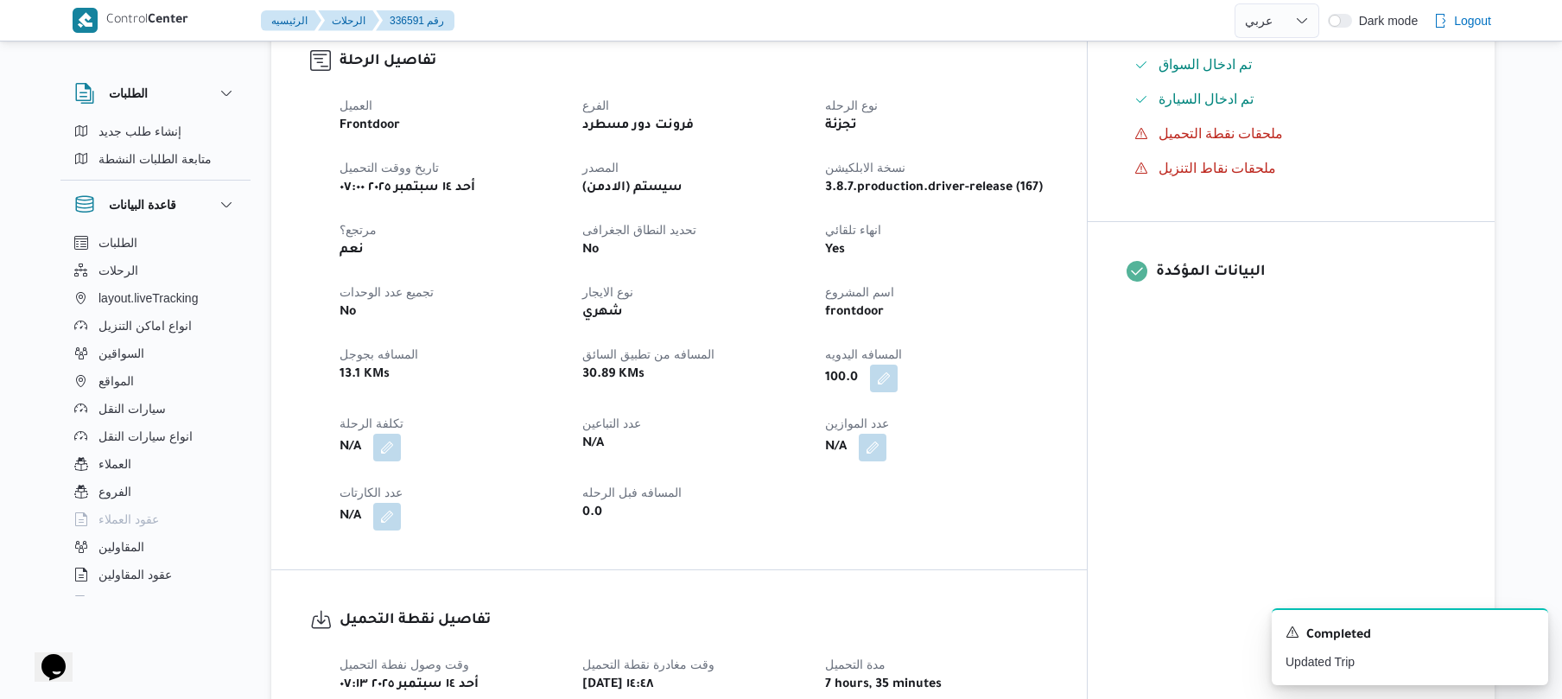
click at [1058, 191] on div "العميل Frontdoor الفرع فرونت دور مسطرد نوع الرحله تجزئة تاريخ ووقت التحميل [DAT…" at bounding box center [693, 313] width 729 height 456
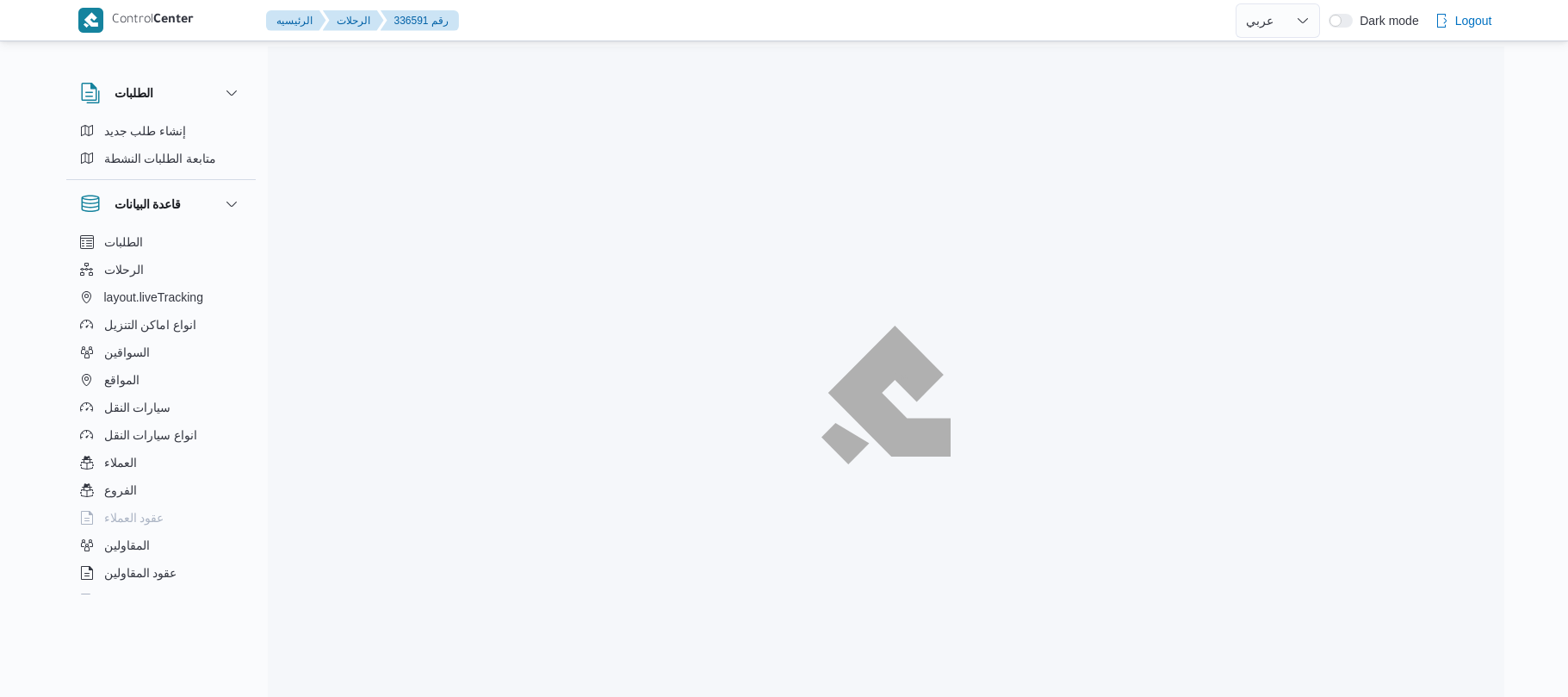
select select "ar"
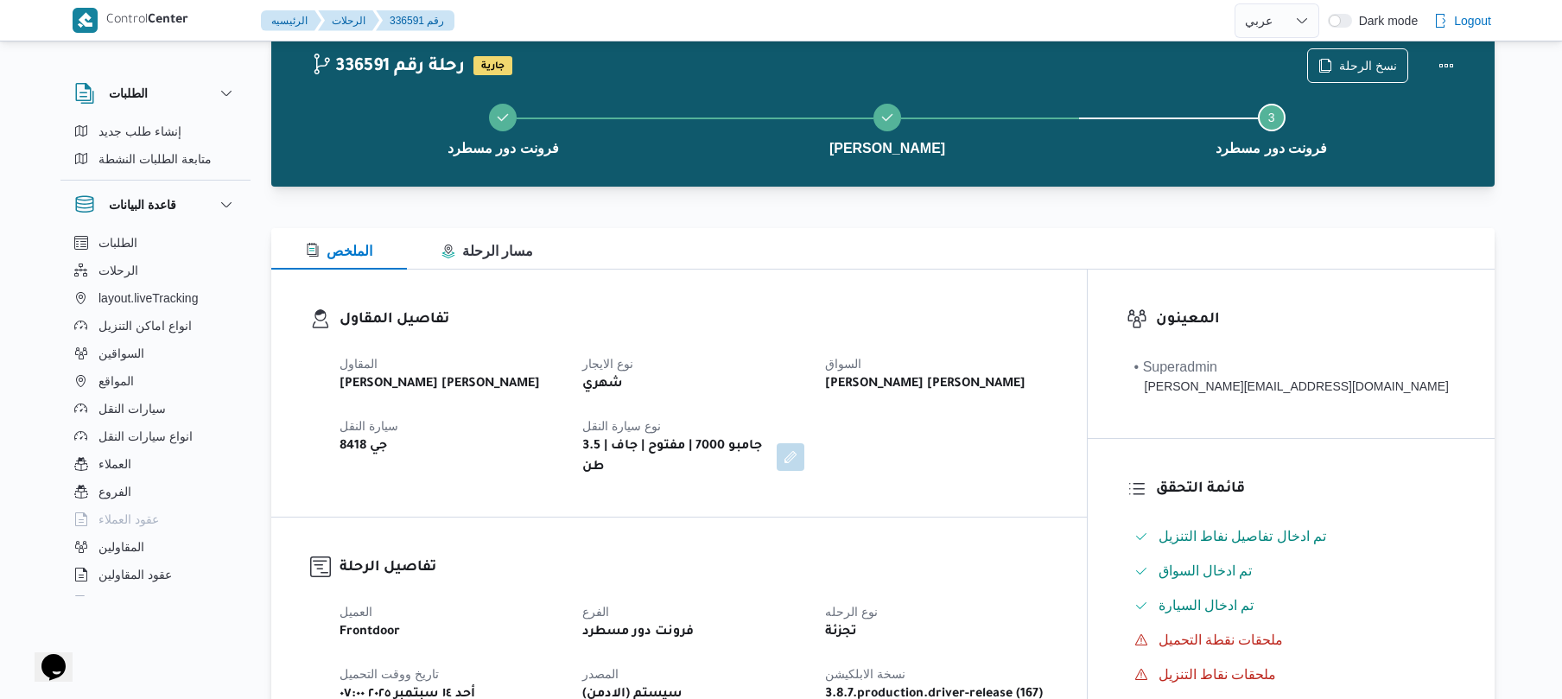
click at [1087, 415] on div "تفاصيل المقاول المقاول [PERSON_NAME] [PERSON_NAME] نوع الايجار شهري السواق [PER…" at bounding box center [678, 392] width 815 height 247
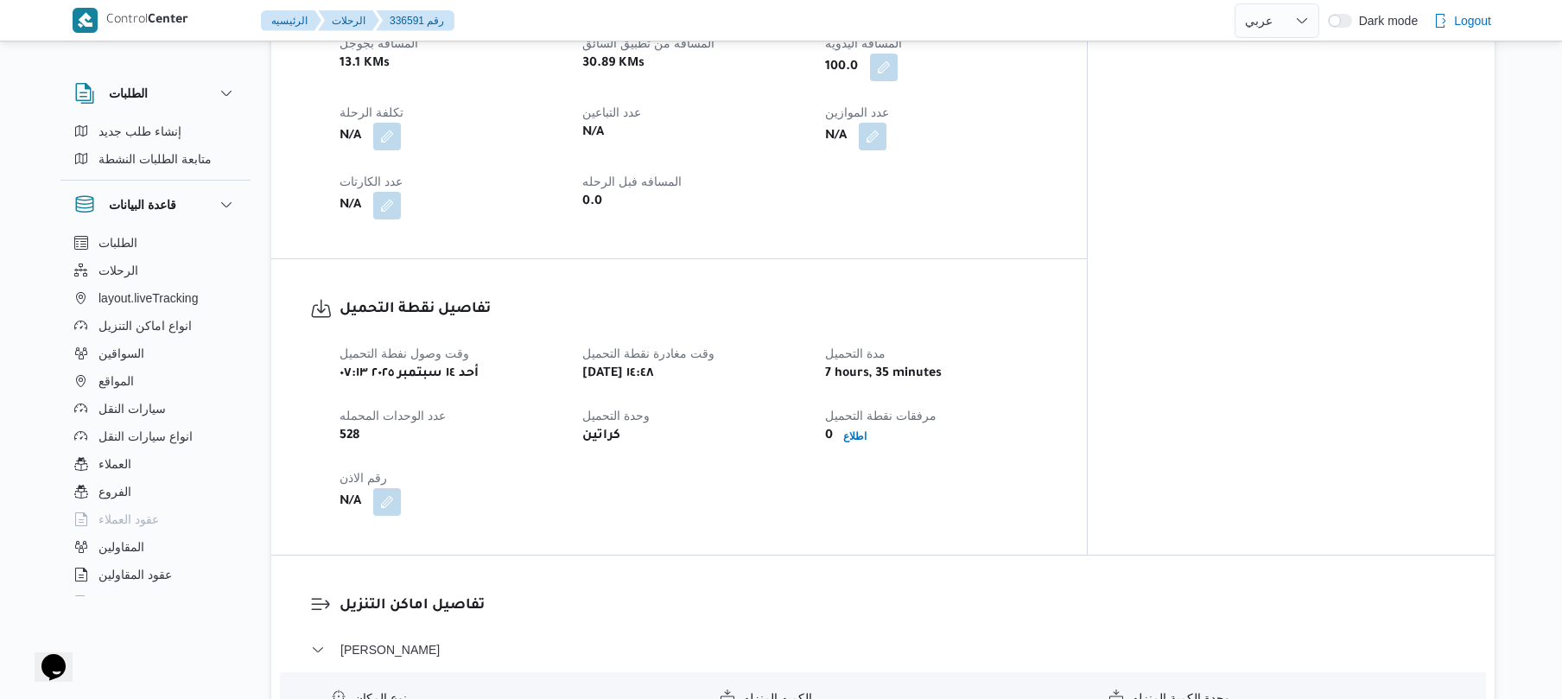
scroll to position [785, 0]
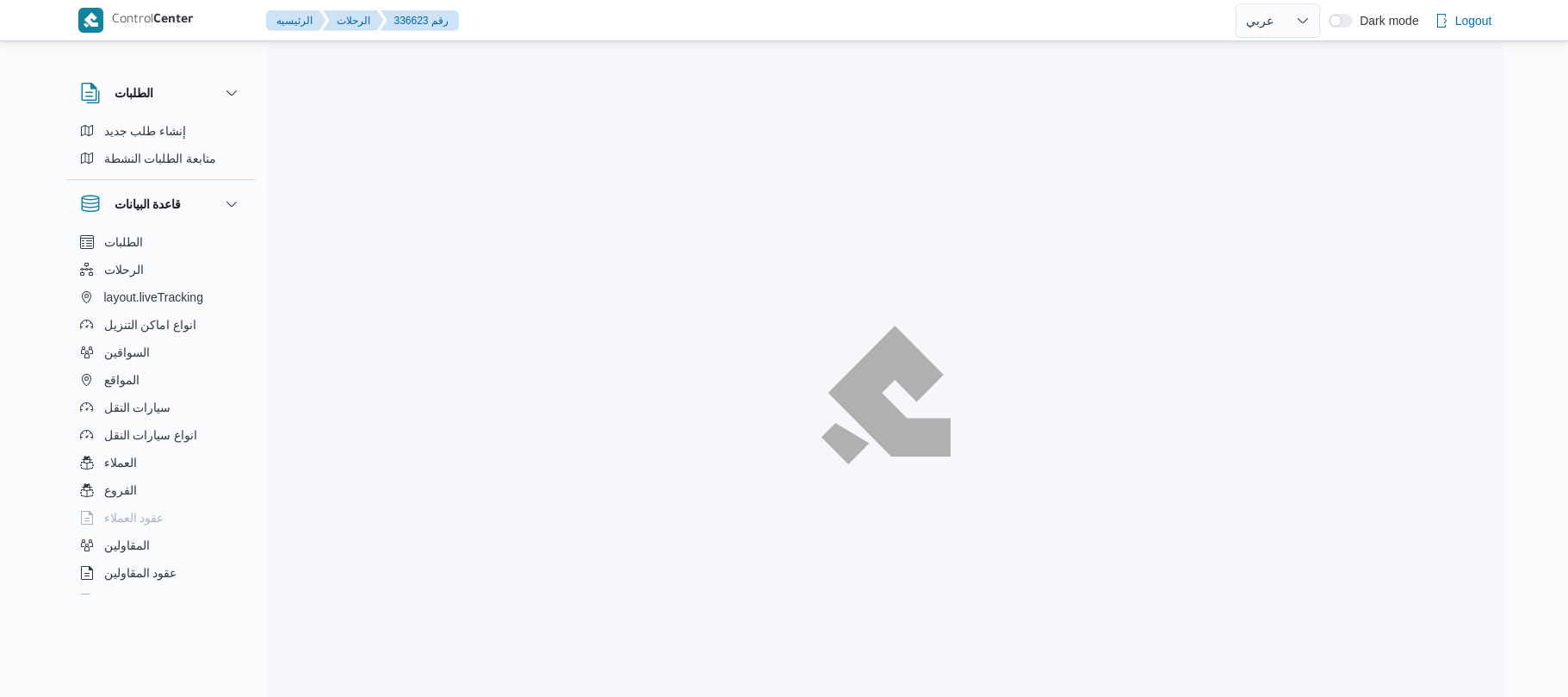
select select "ar"
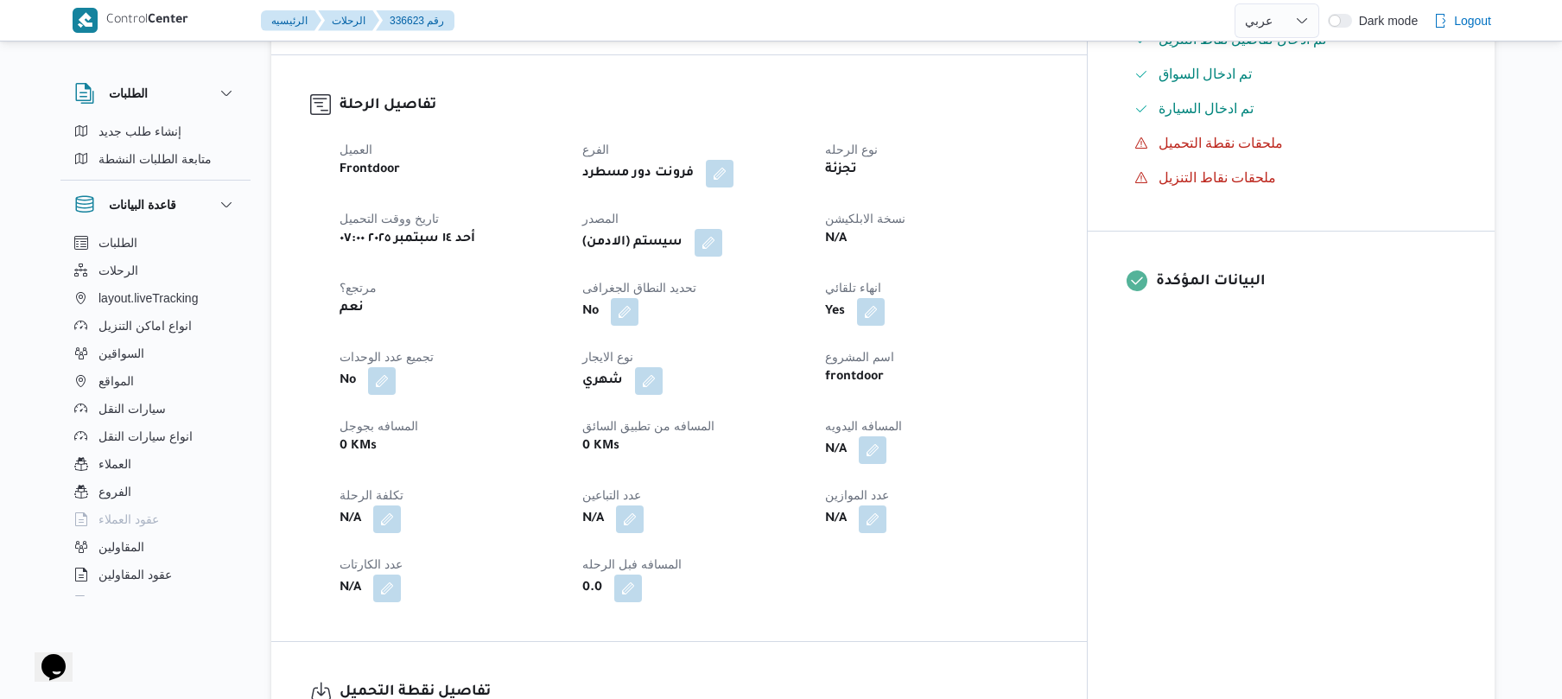
scroll to position [553, 0]
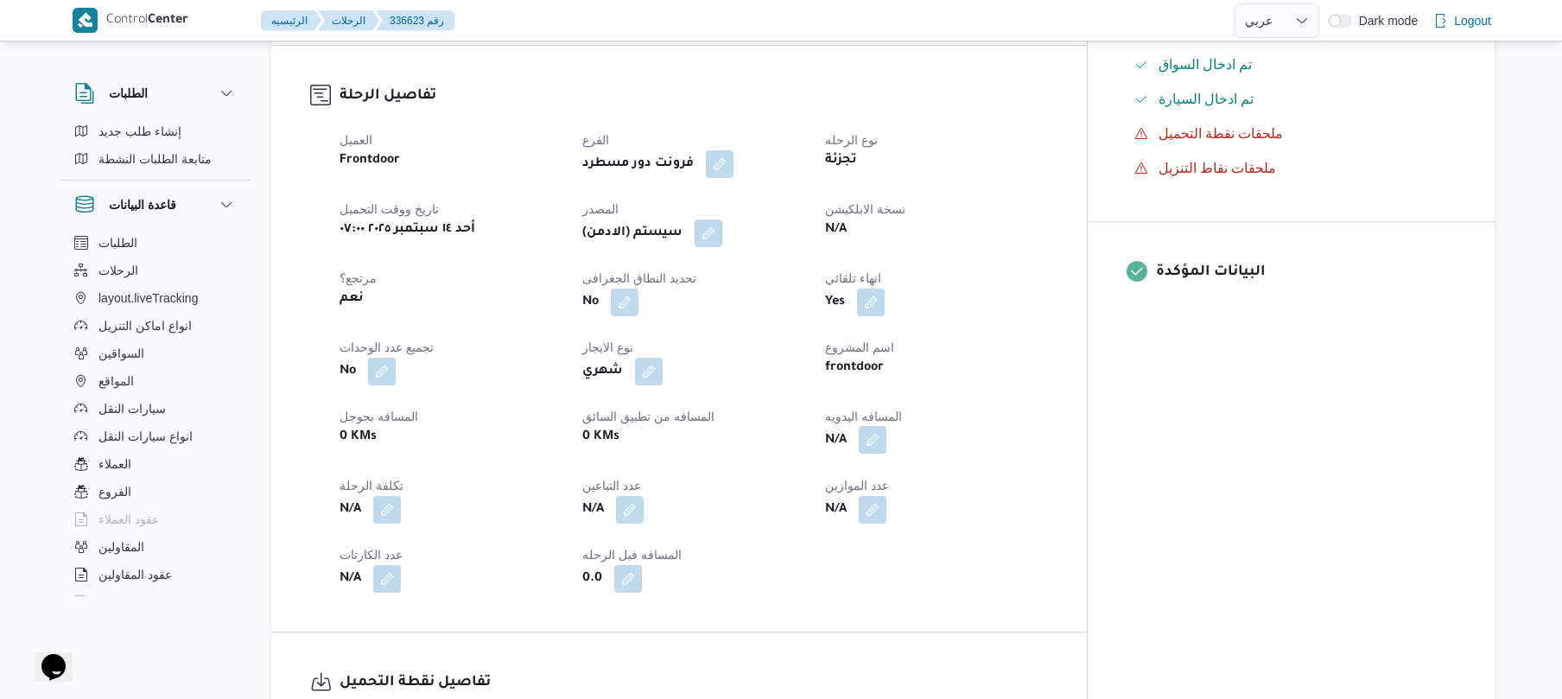
click at [886, 434] on button "button" at bounding box center [873, 440] width 28 height 28
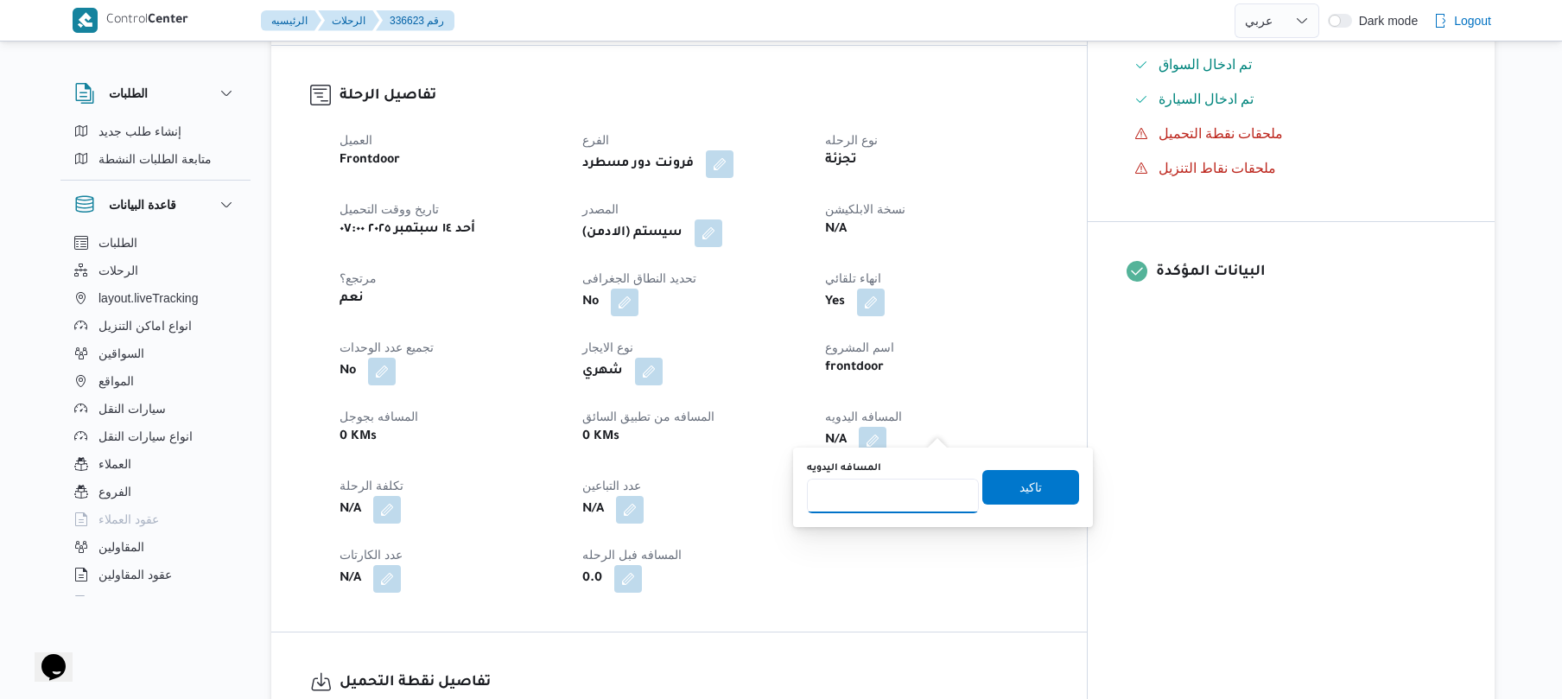
click at [879, 494] on input "المسافه اليدويه" at bounding box center [893, 496] width 172 height 35
type input "100"
click at [1004, 488] on span "تاكيد" at bounding box center [1030, 486] width 97 height 35
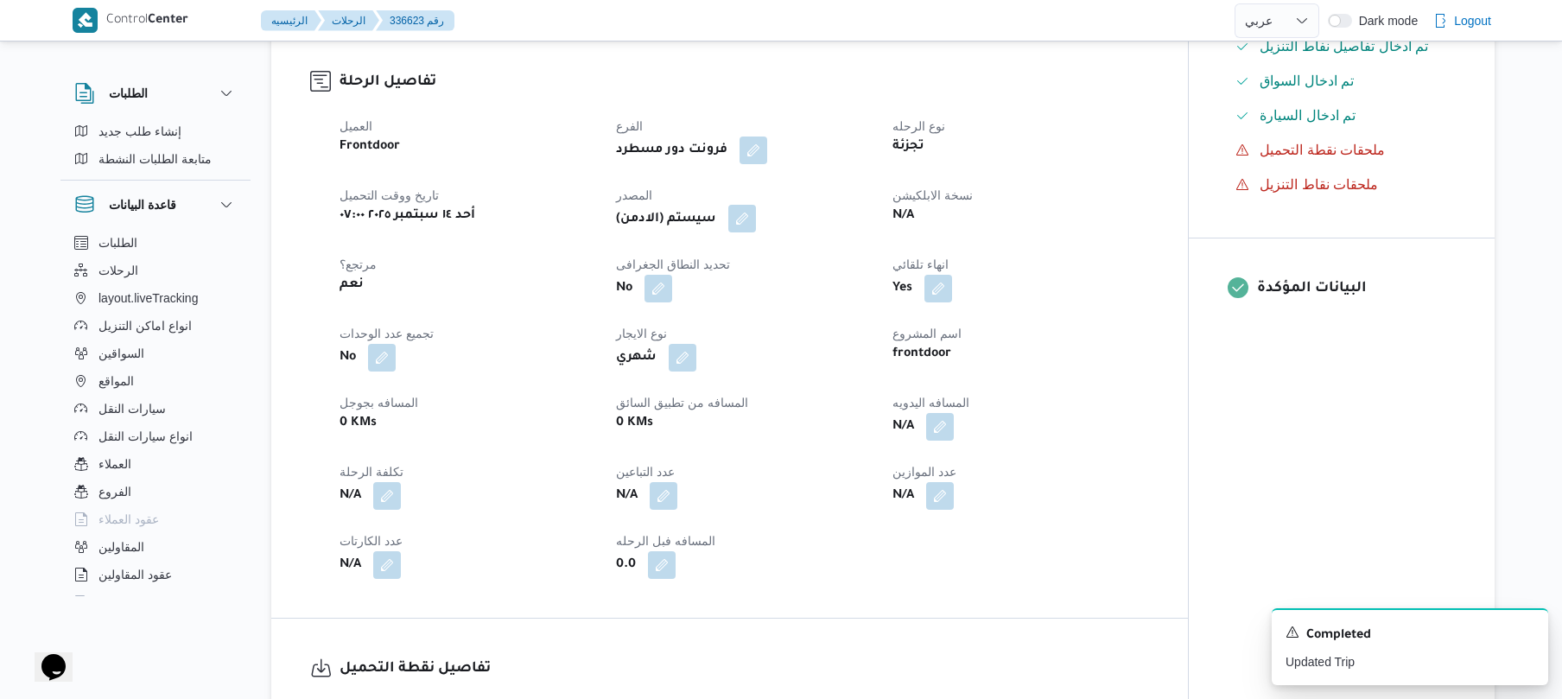
click at [745, 215] on button "button" at bounding box center [742, 219] width 28 height 28
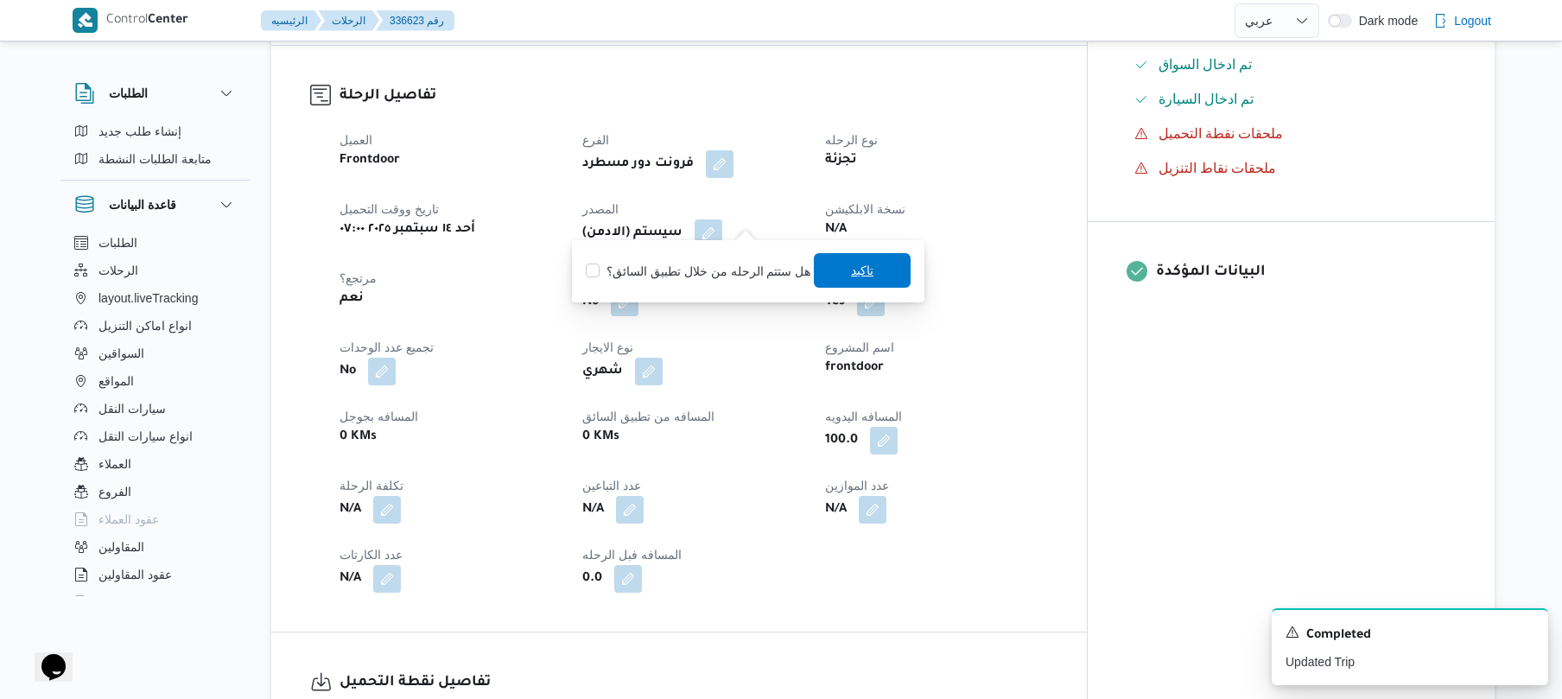
click at [838, 268] on span "تاكيد" at bounding box center [862, 270] width 97 height 35
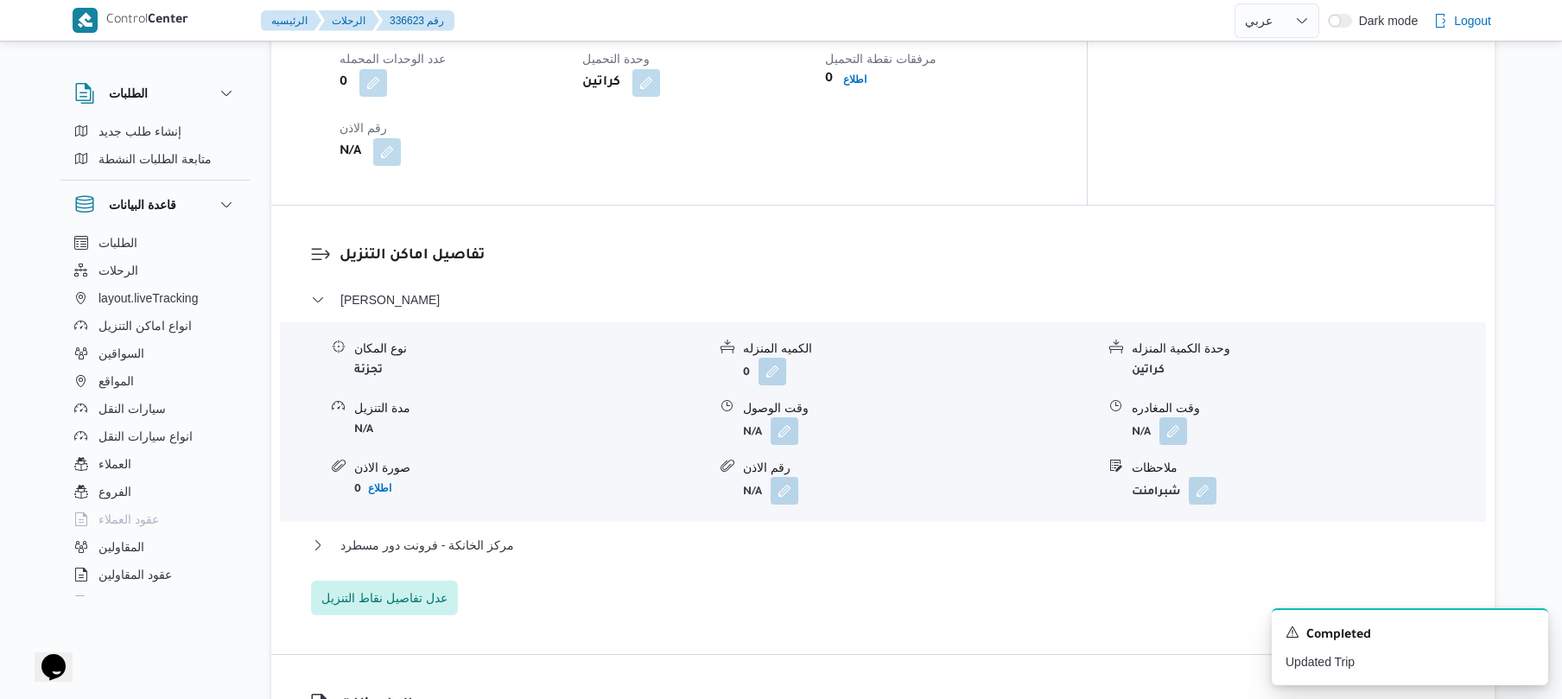
scroll to position [1335, 0]
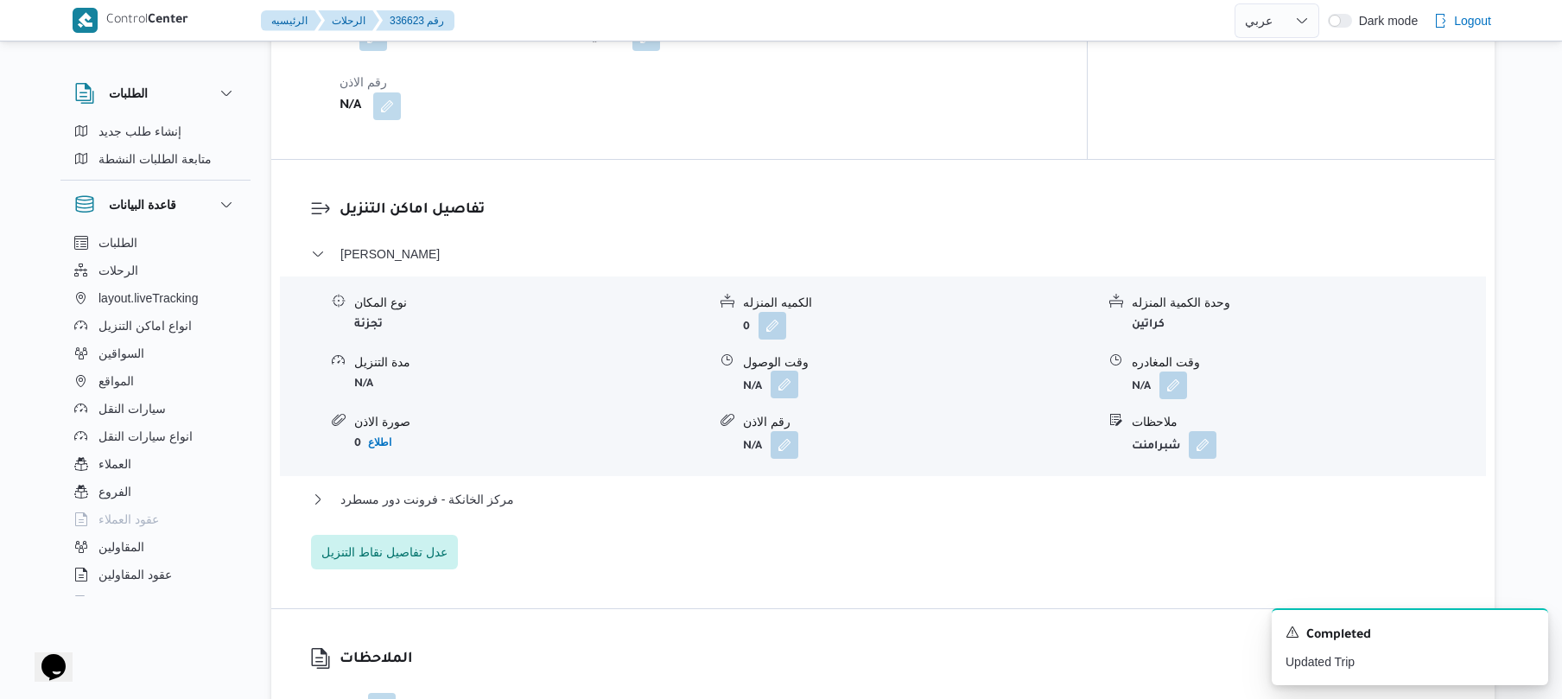
click at [789, 371] on button "button" at bounding box center [784, 385] width 28 height 28
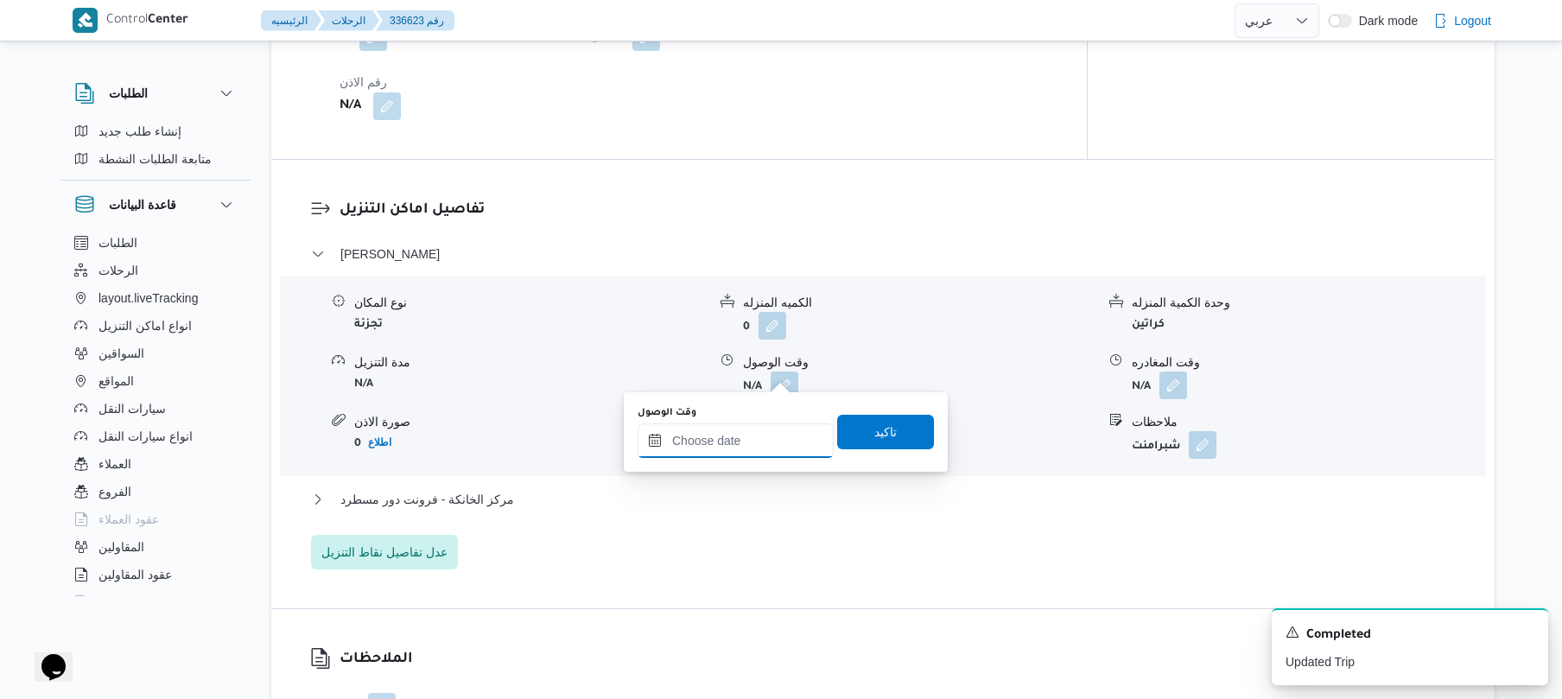
click at [744, 433] on input "وقت الوصول" at bounding box center [735, 440] width 196 height 35
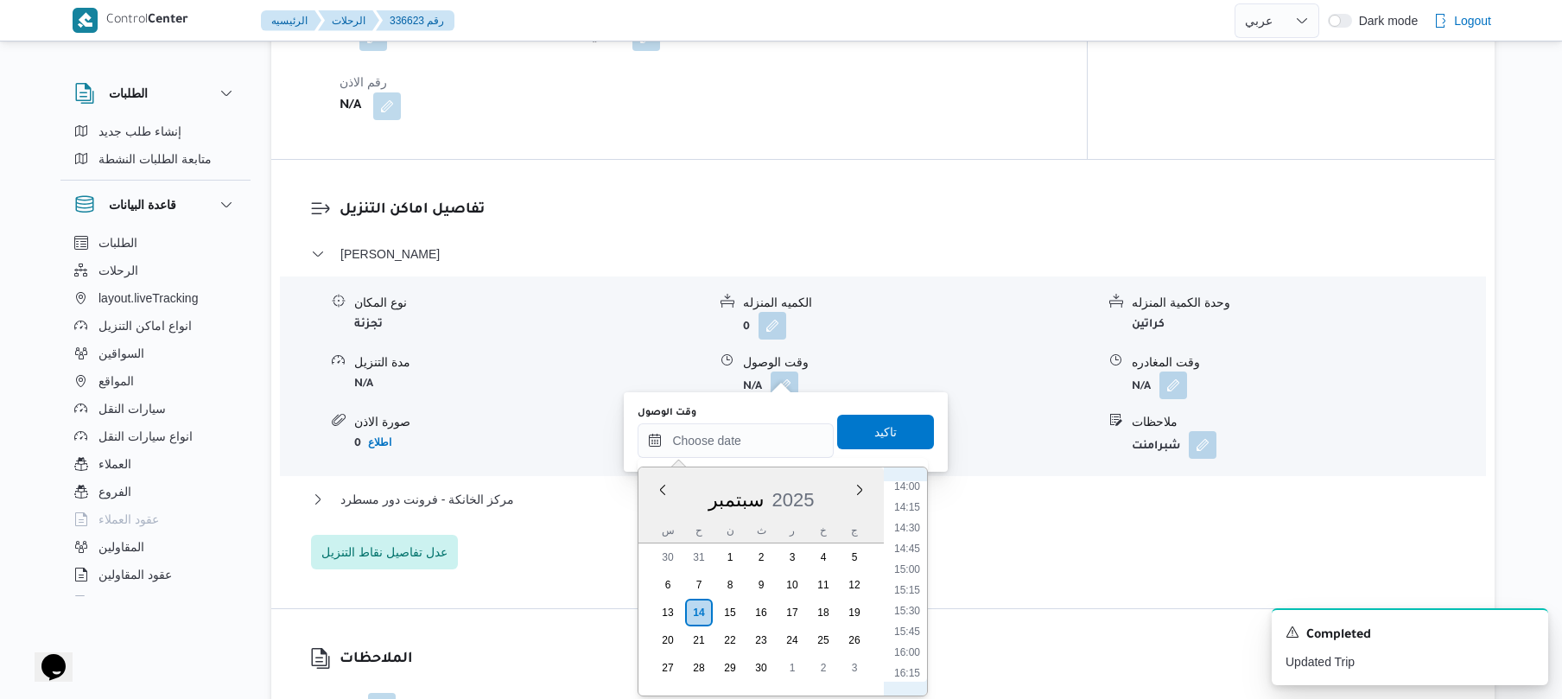
scroll to position [937, 0]
click at [903, 654] on li "13:15" at bounding box center [907, 651] width 40 height 17
type input "١٤/٠٩/٢٠٢٥ ١٣:١٥"
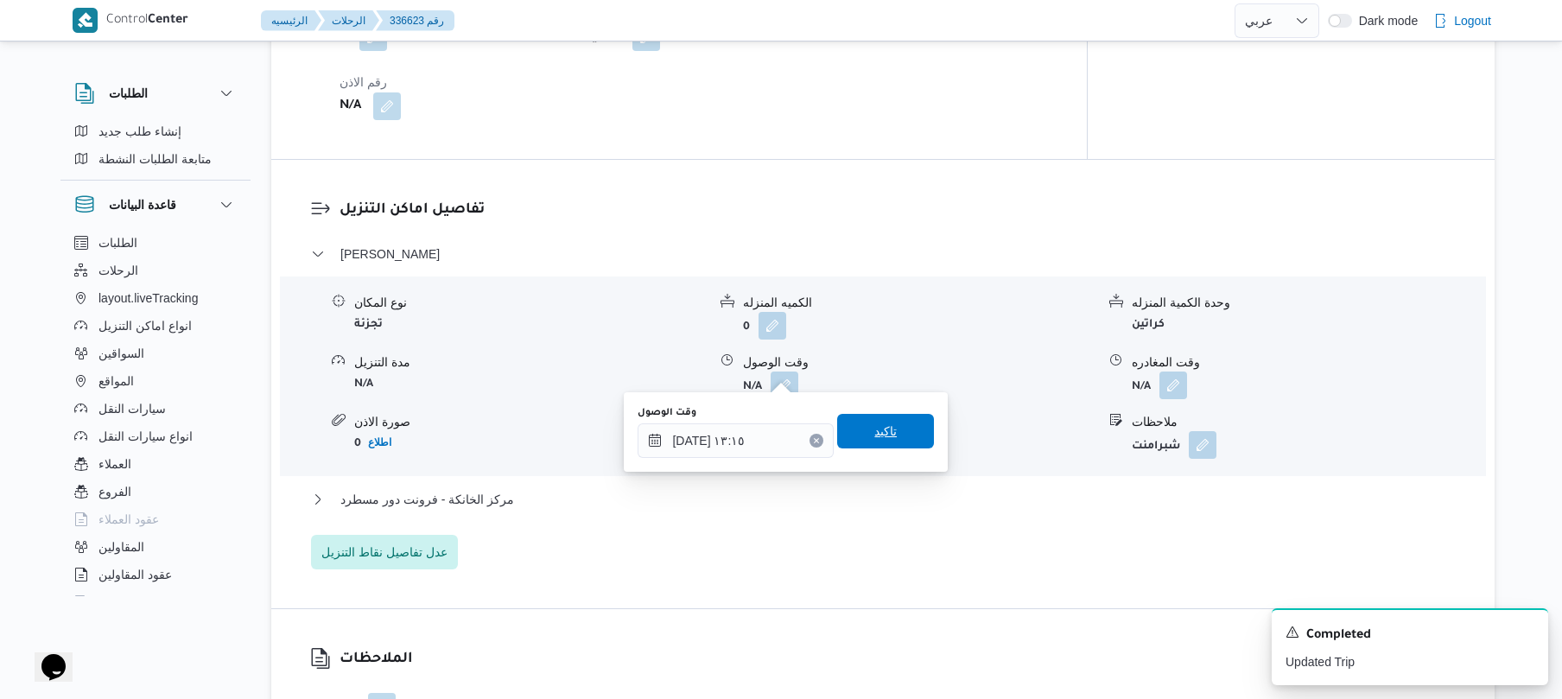
click at [886, 433] on span "تاكيد" at bounding box center [885, 431] width 97 height 35
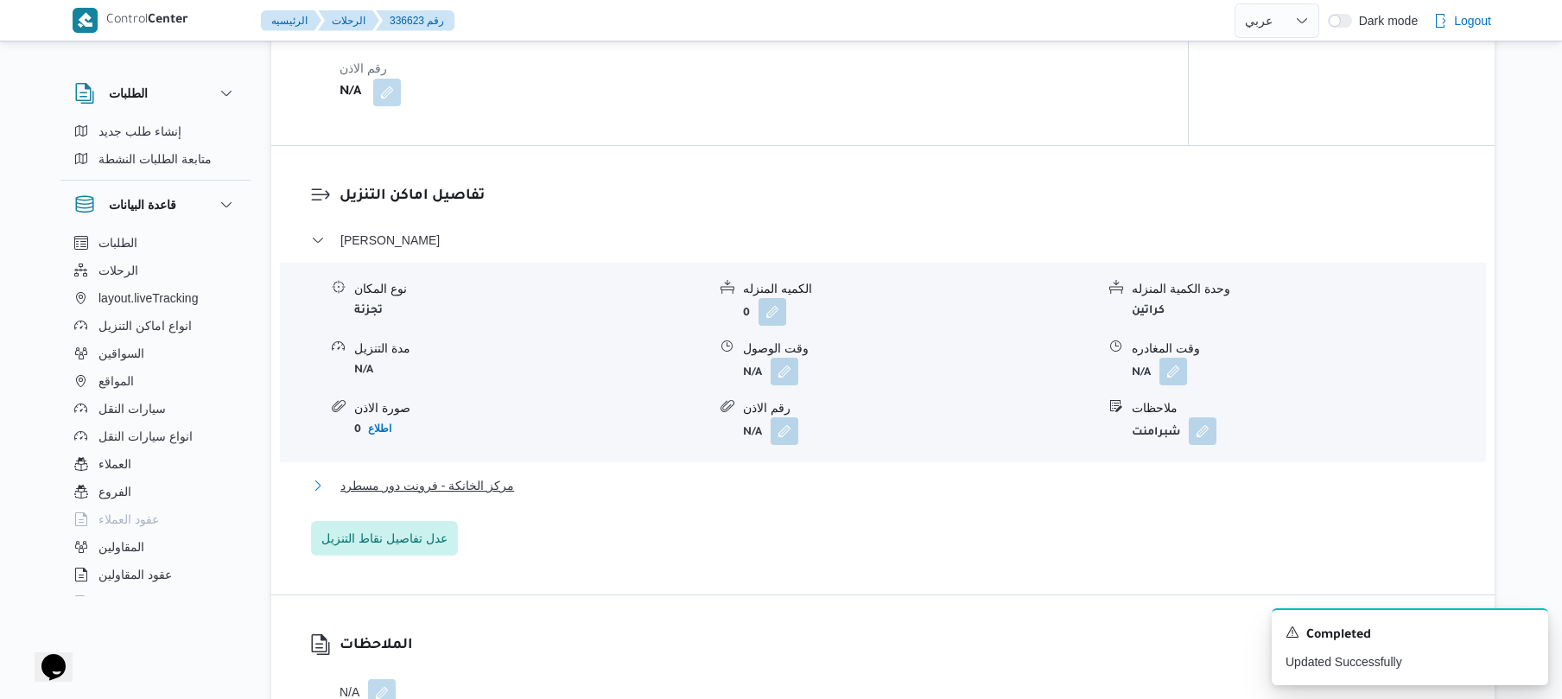
click at [826, 491] on button "مركز الخانكة - فرونت دور مسطرد" at bounding box center [883, 485] width 1144 height 21
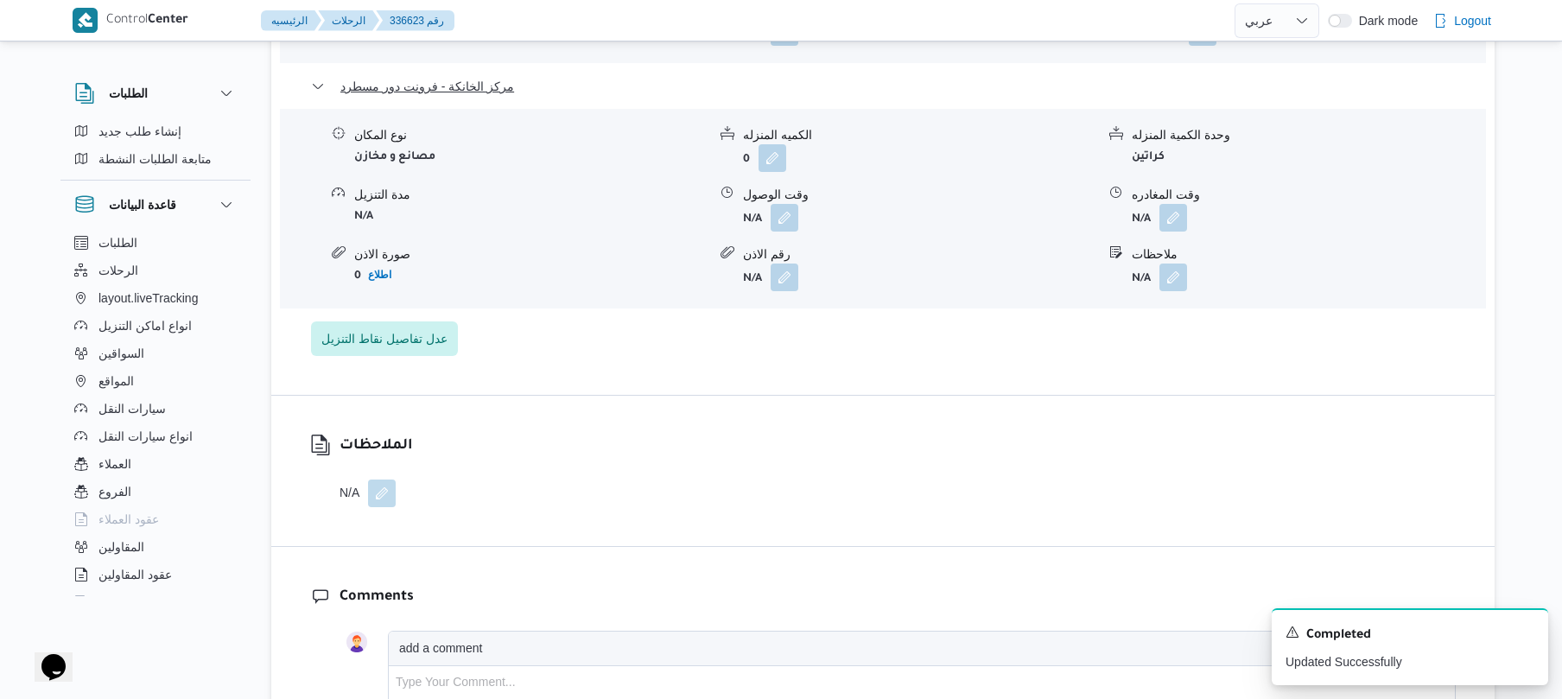
scroll to position [1750, 0]
click at [1172, 207] on button "button" at bounding box center [1173, 215] width 28 height 28
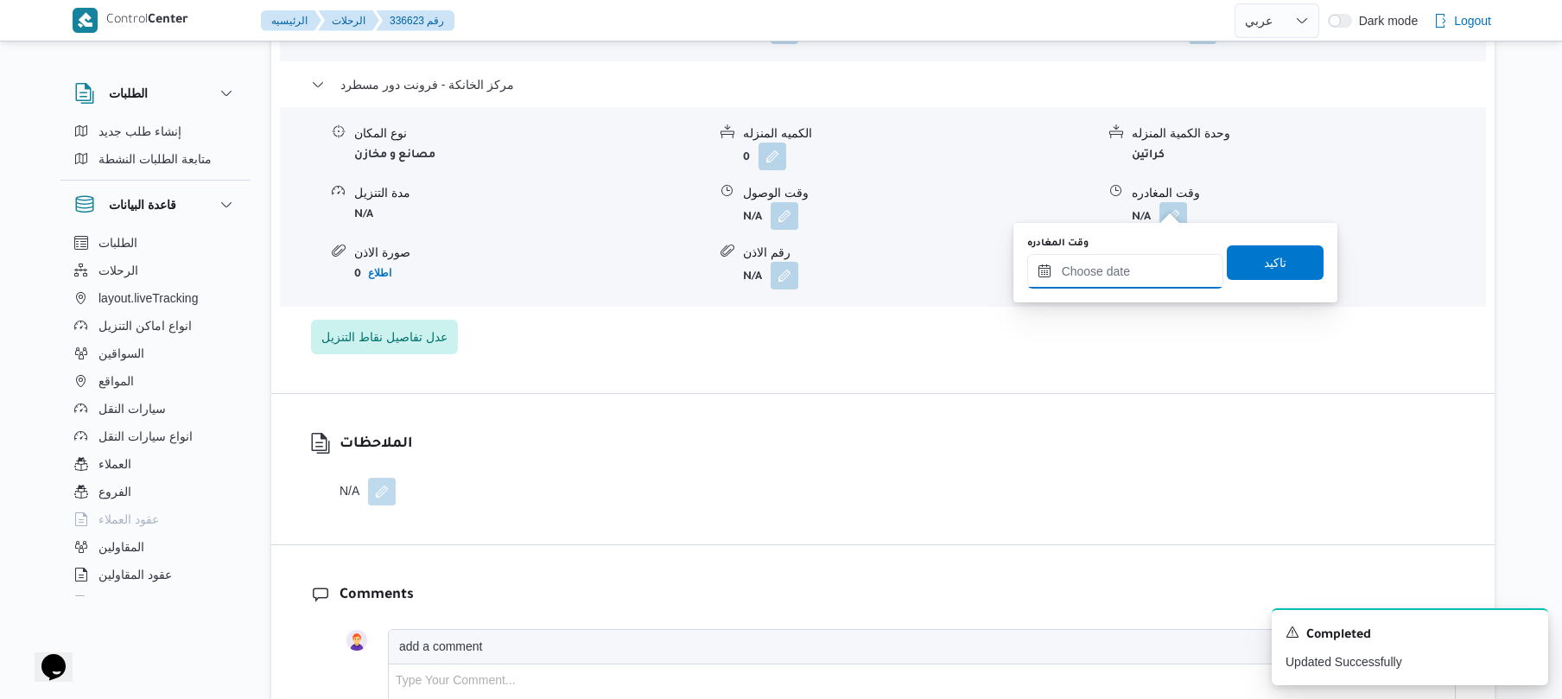
click at [1110, 263] on input "وقت المغادره" at bounding box center [1125, 271] width 196 height 35
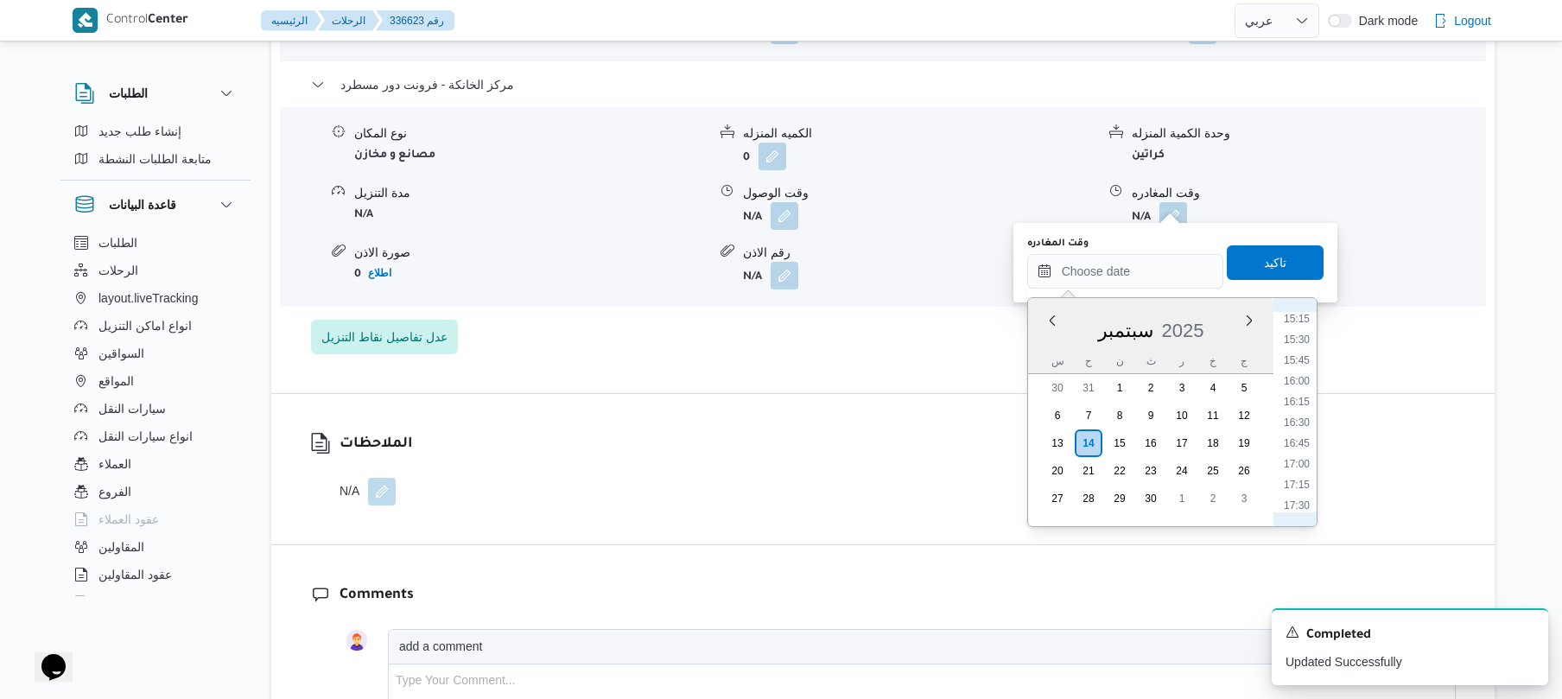
scroll to position [1390, 0]
click at [1301, 423] on li "18:00" at bounding box center [1297, 423] width 40 height 17
type input "١٤/٠٩/٢٠٢٥ ١٨:٠٠"
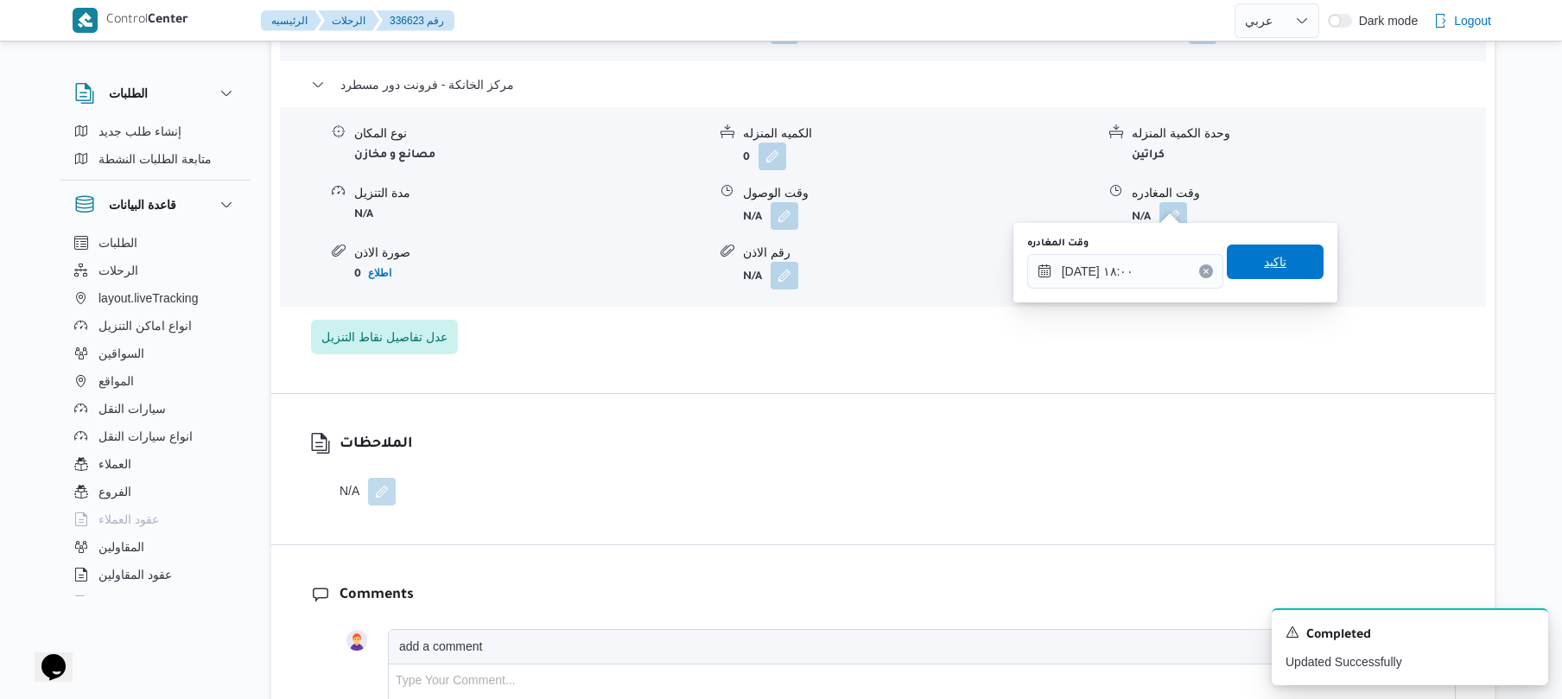
click at [1277, 276] on span "تاكيد" at bounding box center [1275, 261] width 97 height 35
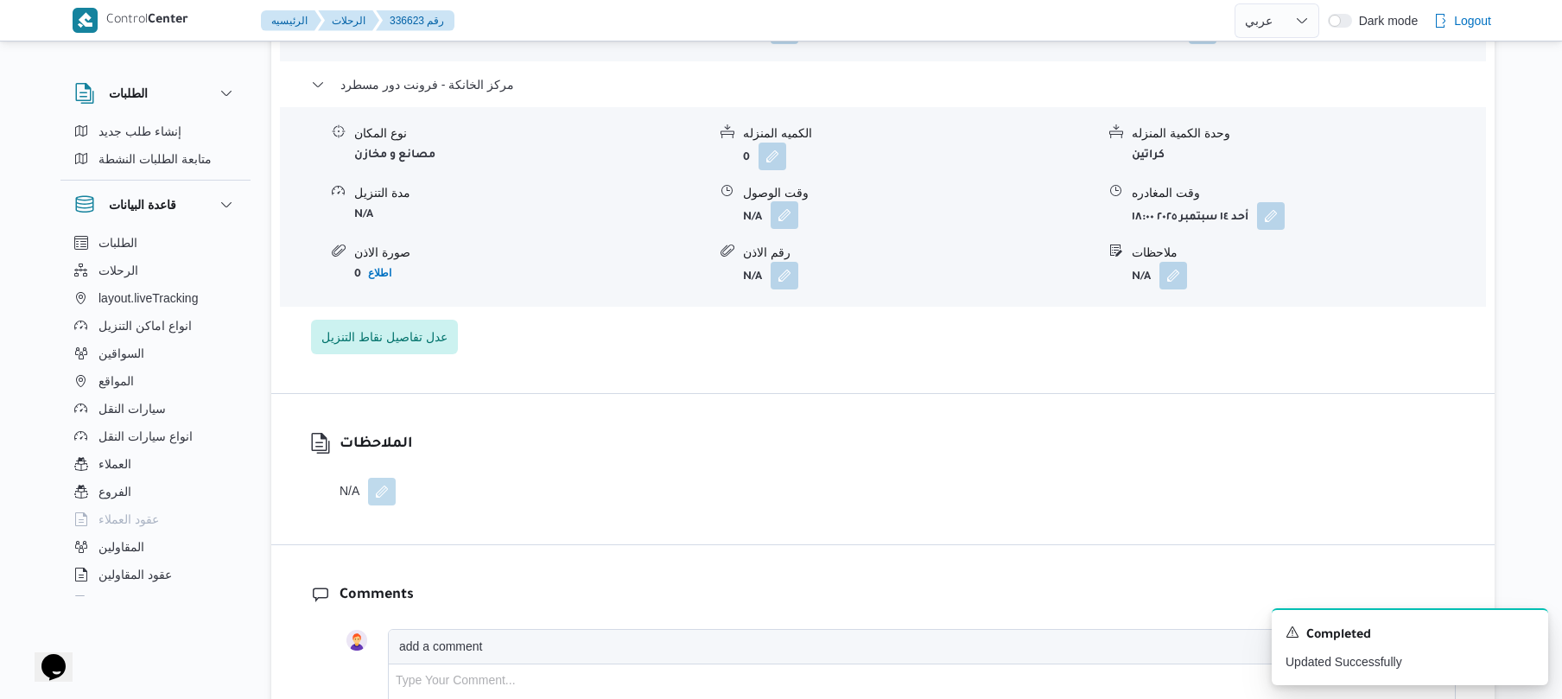
click at [789, 201] on button "button" at bounding box center [784, 215] width 28 height 28
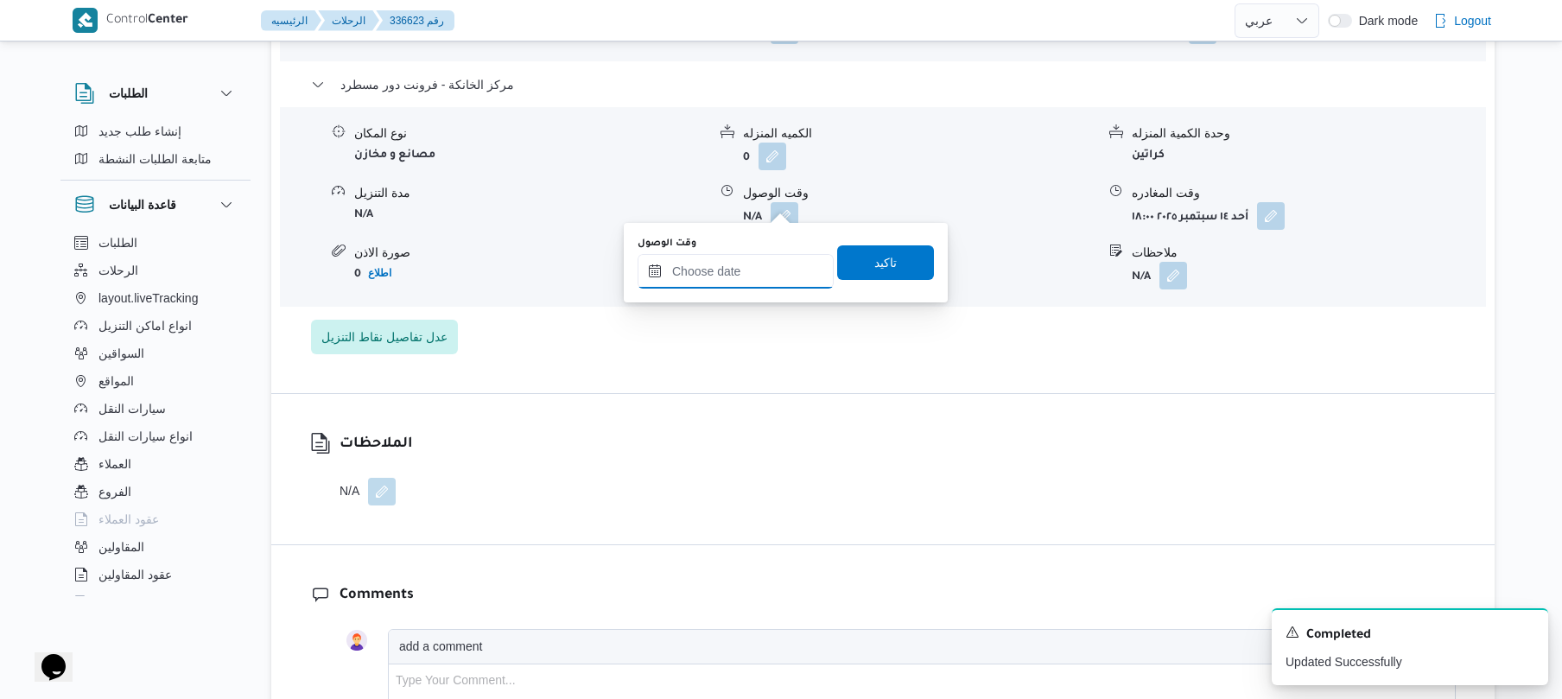
click at [754, 277] on input "وقت الوصول" at bounding box center [735, 271] width 196 height 35
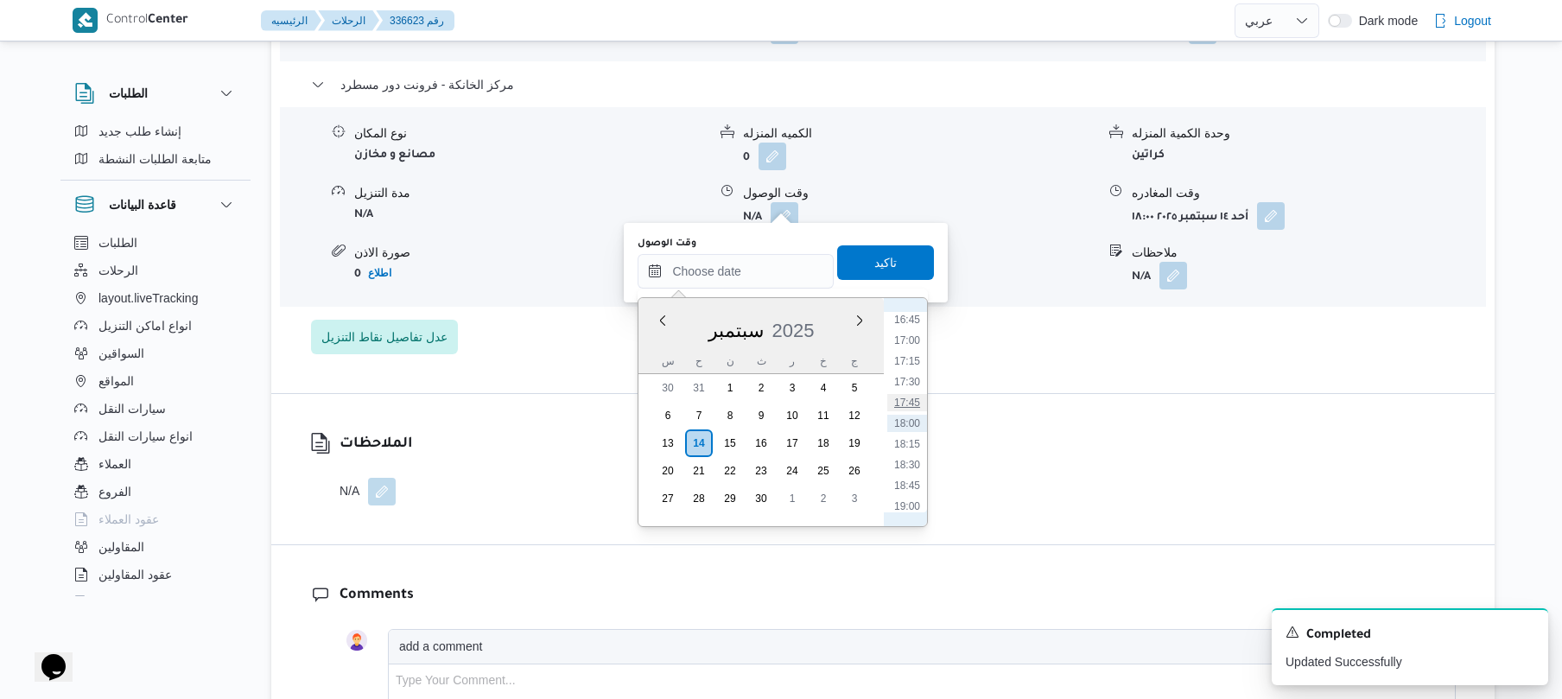
click at [906, 404] on li "17:45" at bounding box center [907, 402] width 40 height 17
type input "١٤/٠٩/٢٠٢٥ ١٧:٤٥"
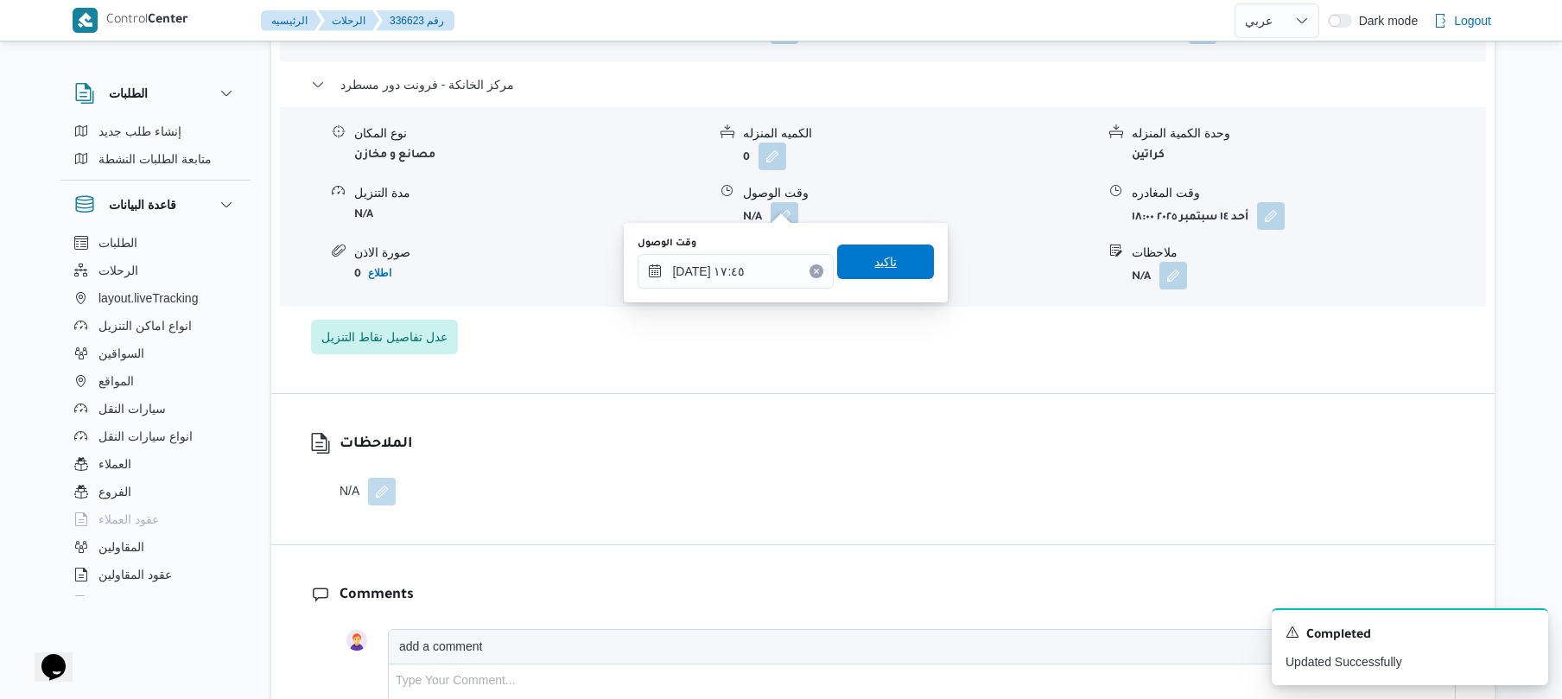
click at [899, 263] on span "تاكيد" at bounding box center [885, 261] width 97 height 35
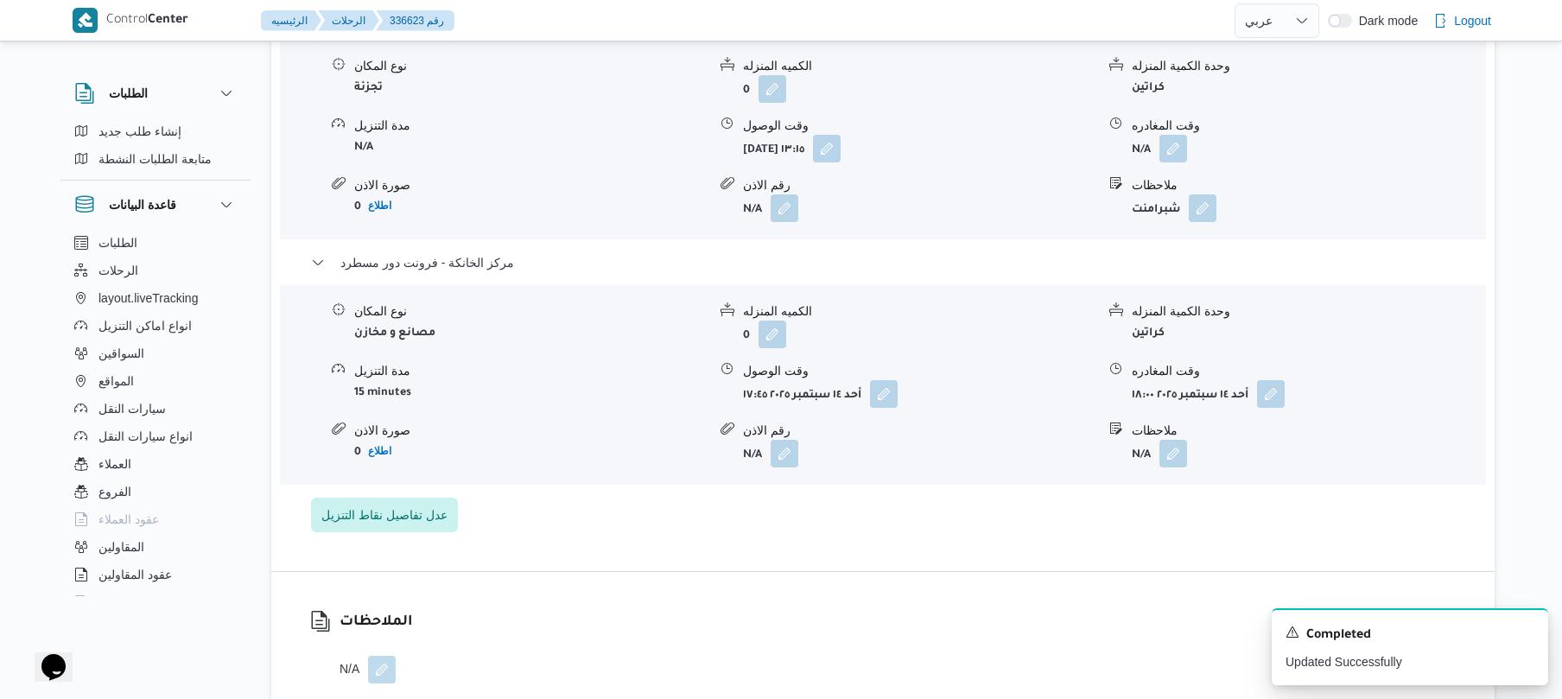
scroll to position [1520, 0]
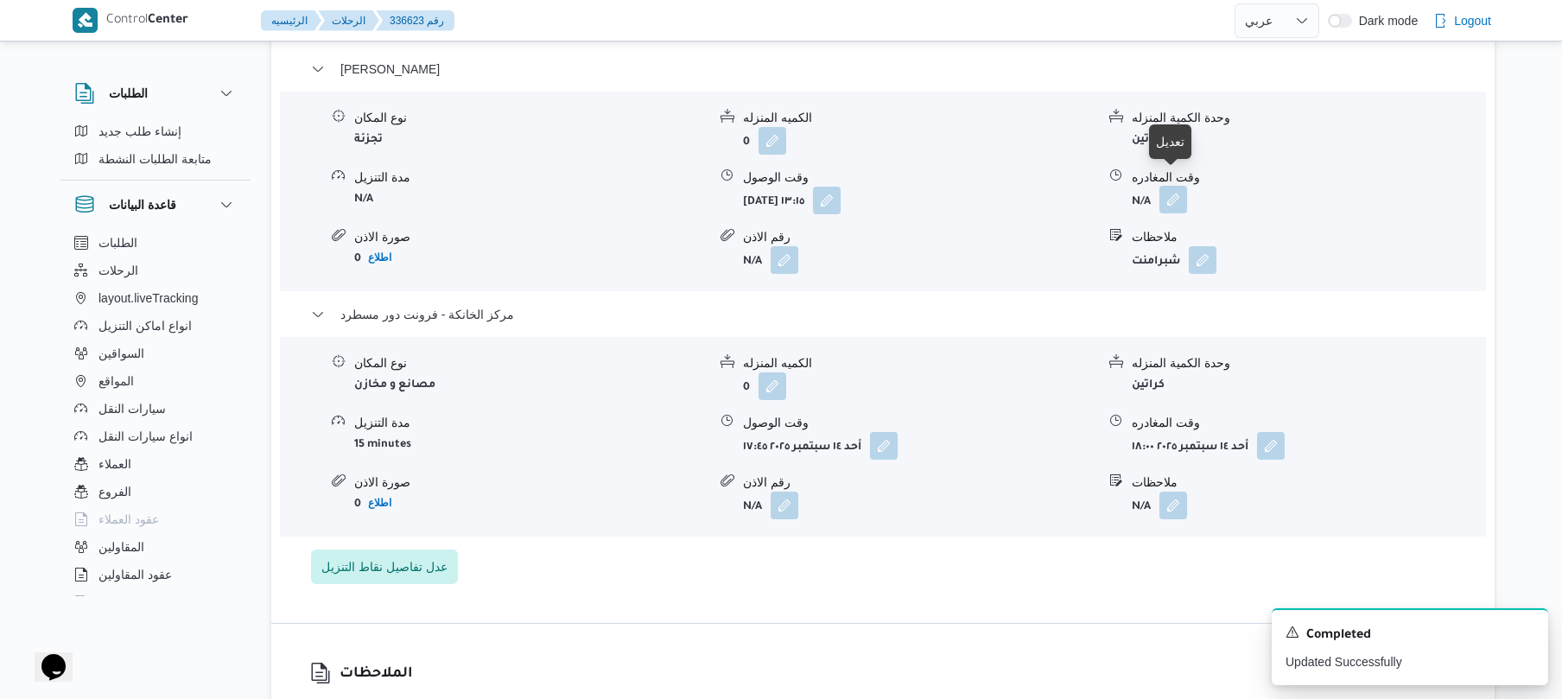
click at [1185, 171] on dl "وقت المغادره N/A" at bounding box center [1308, 191] width 352 height 46
click at [1175, 187] on button "button" at bounding box center [1173, 200] width 28 height 28
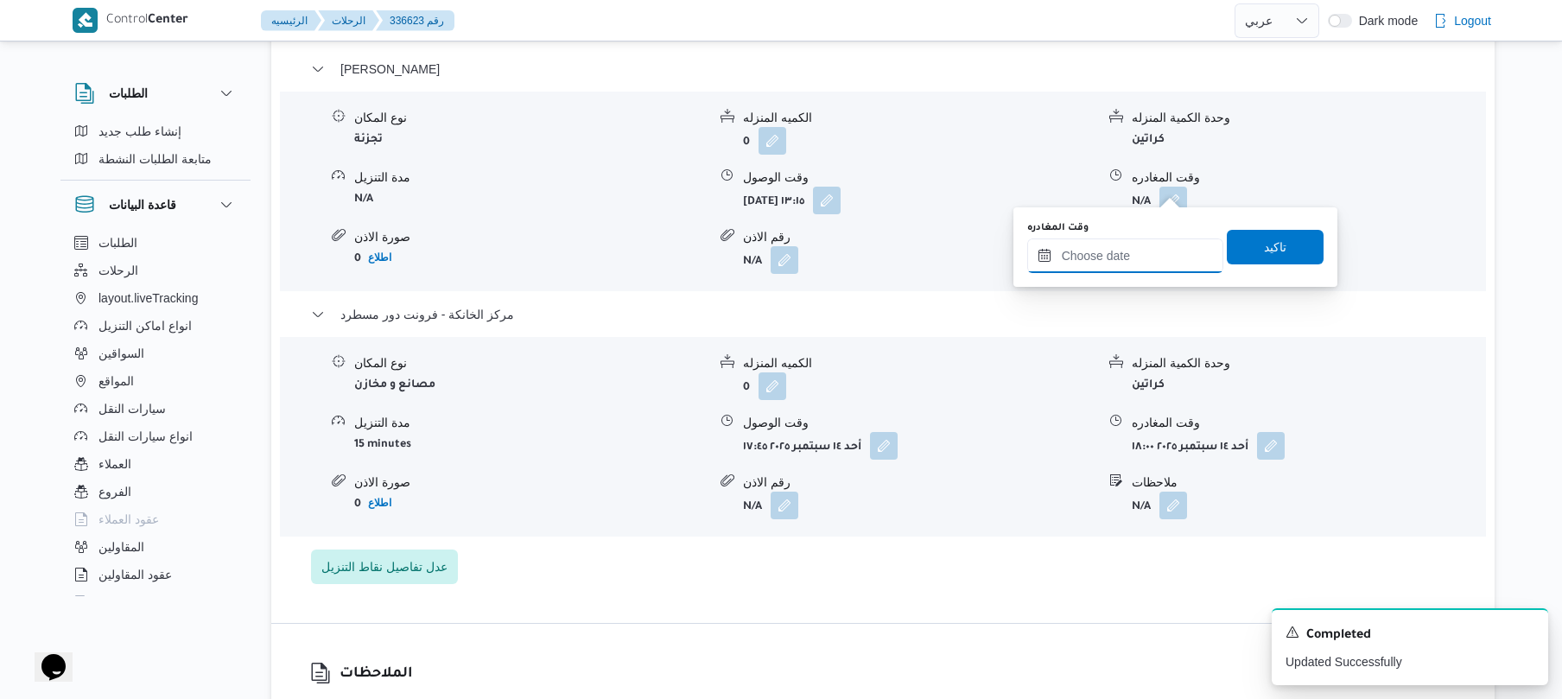
click at [1106, 253] on input "وقت المغادره" at bounding box center [1125, 255] width 196 height 35
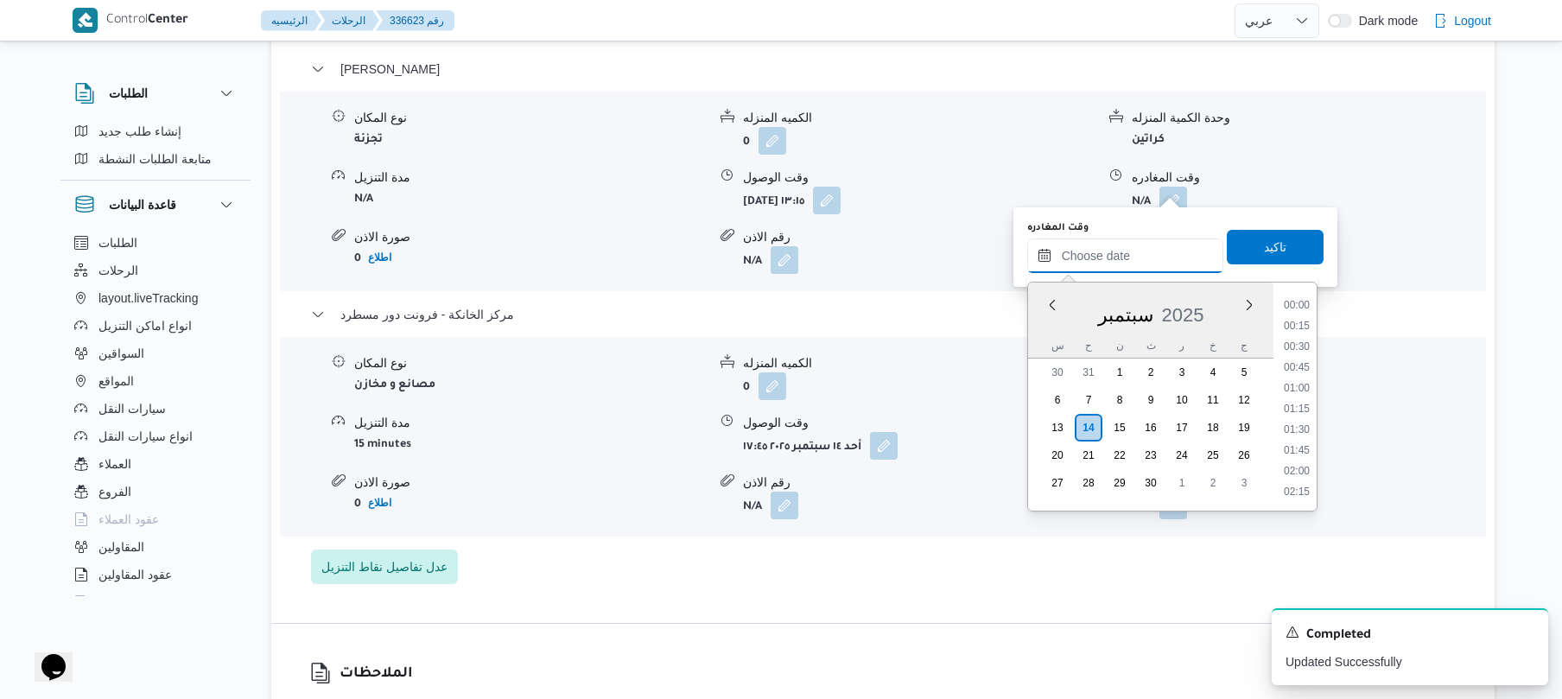
scroll to position [1390, 0]
click at [1292, 301] on li "16:45" at bounding box center [1297, 303] width 40 height 17
type input "١٤/٠٩/٢٠٢٥ ١٦:٤٥"
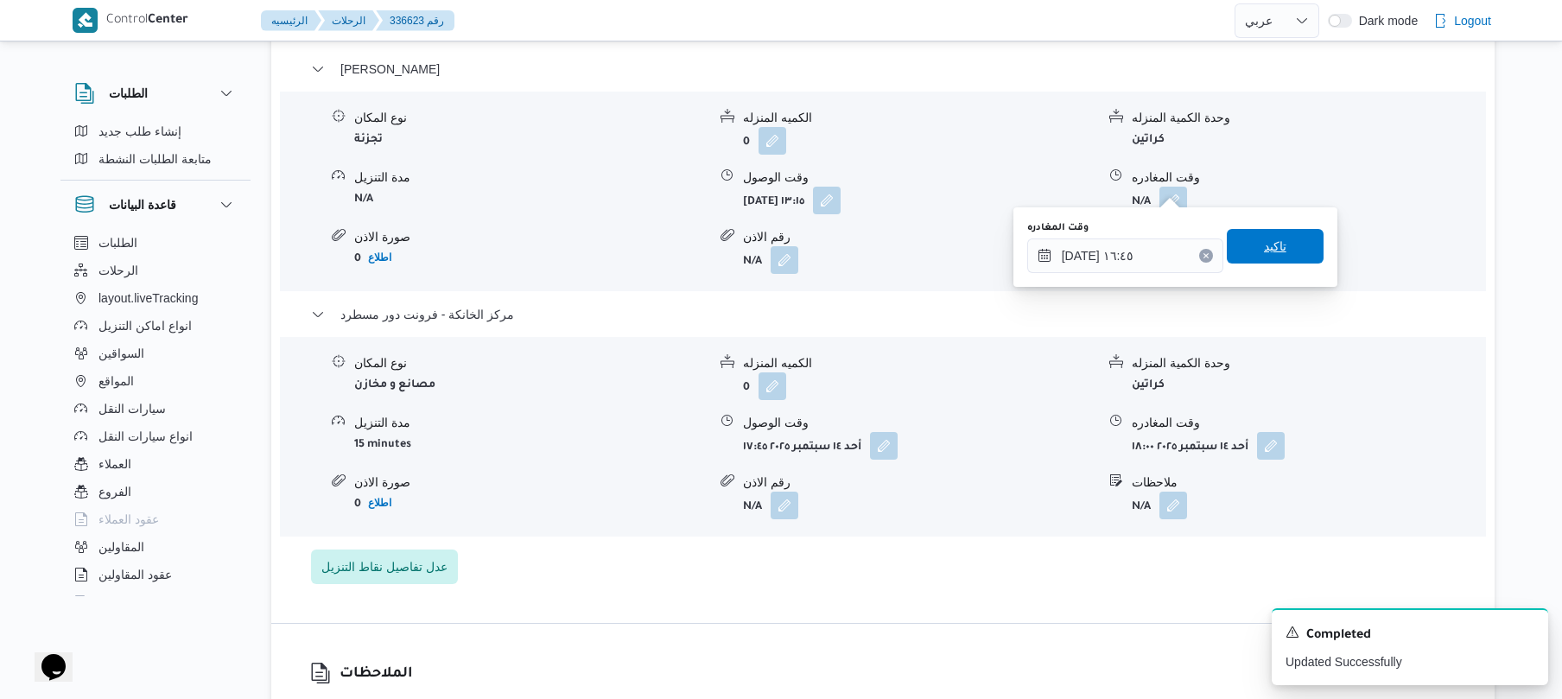
click at [1283, 237] on span "تاكيد" at bounding box center [1275, 246] width 97 height 35
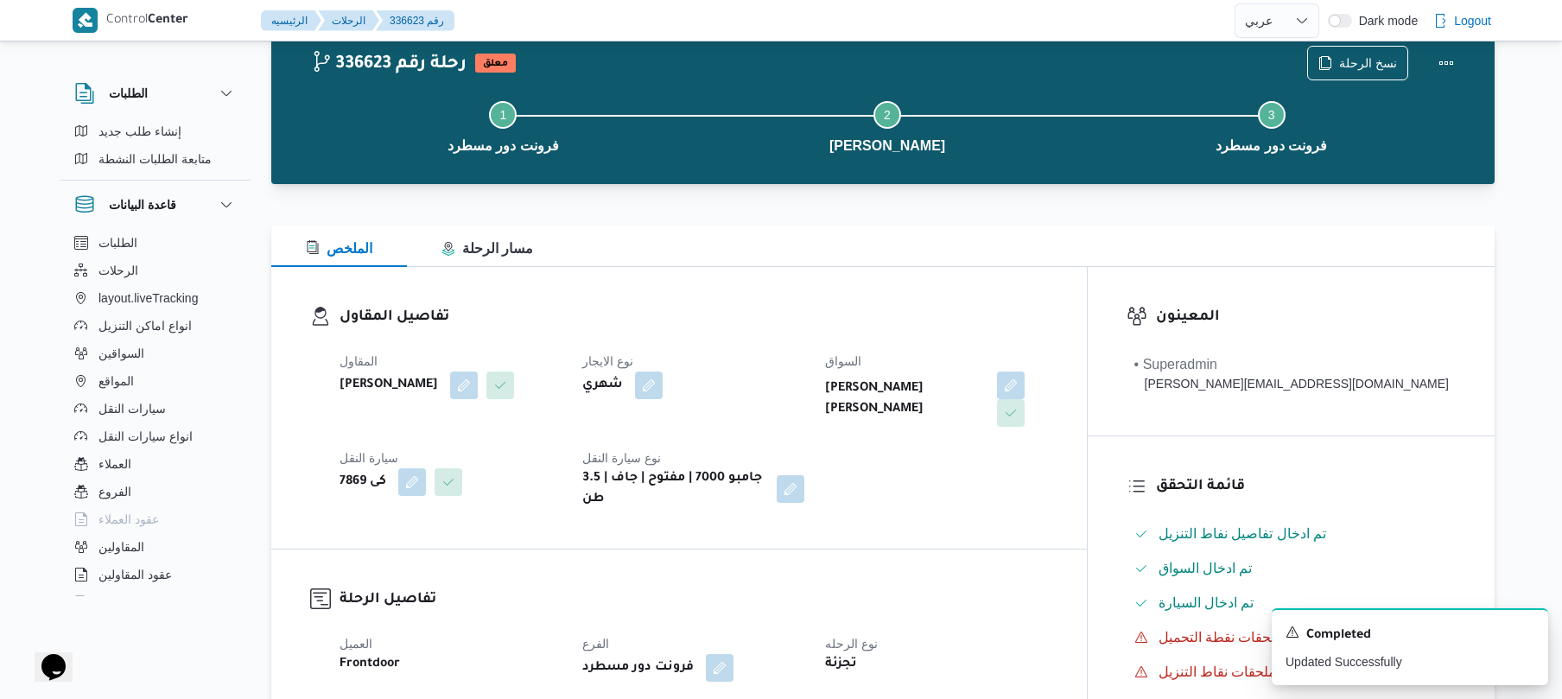
scroll to position [0, 0]
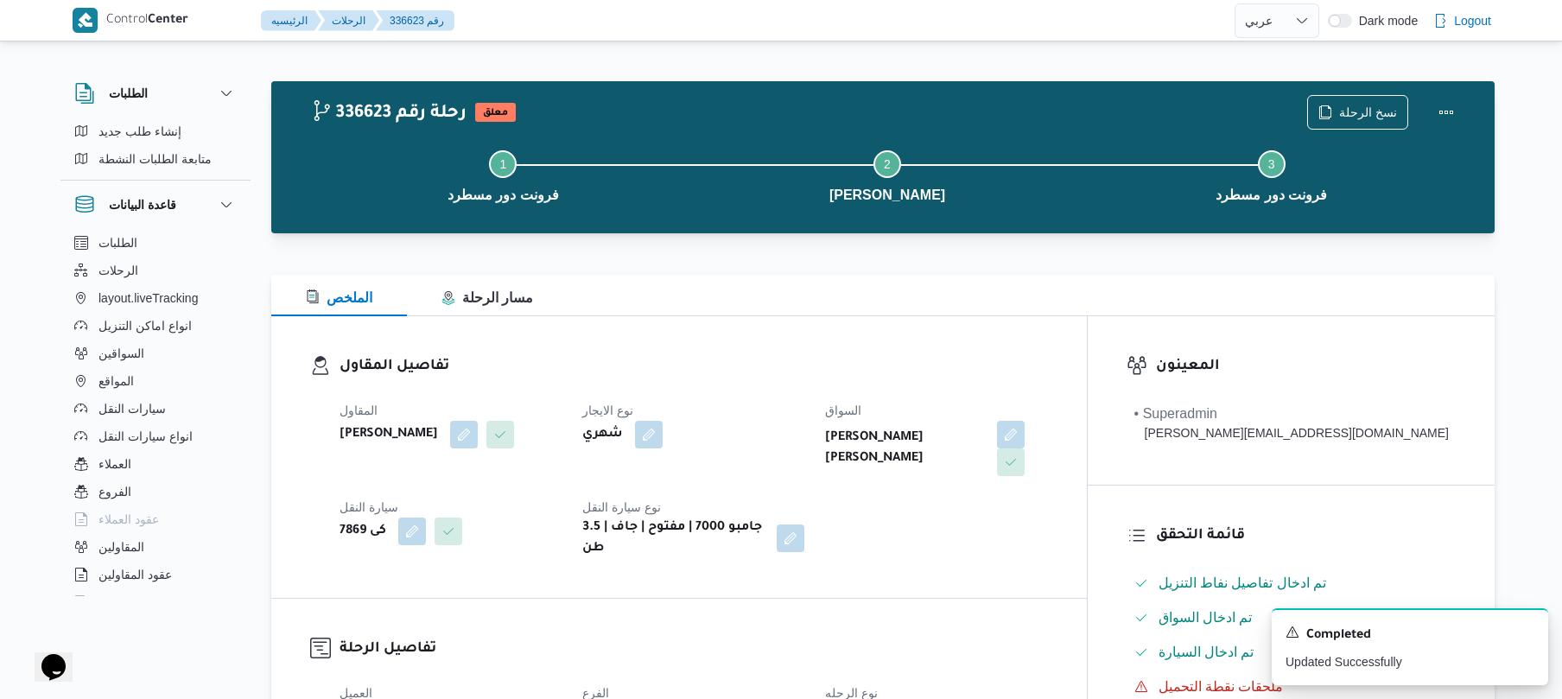
click at [1048, 371] on h3 "تفاصيل المقاول" at bounding box center [693, 366] width 708 height 23
click at [1430, 107] on button "Actions" at bounding box center [1446, 111] width 35 height 35
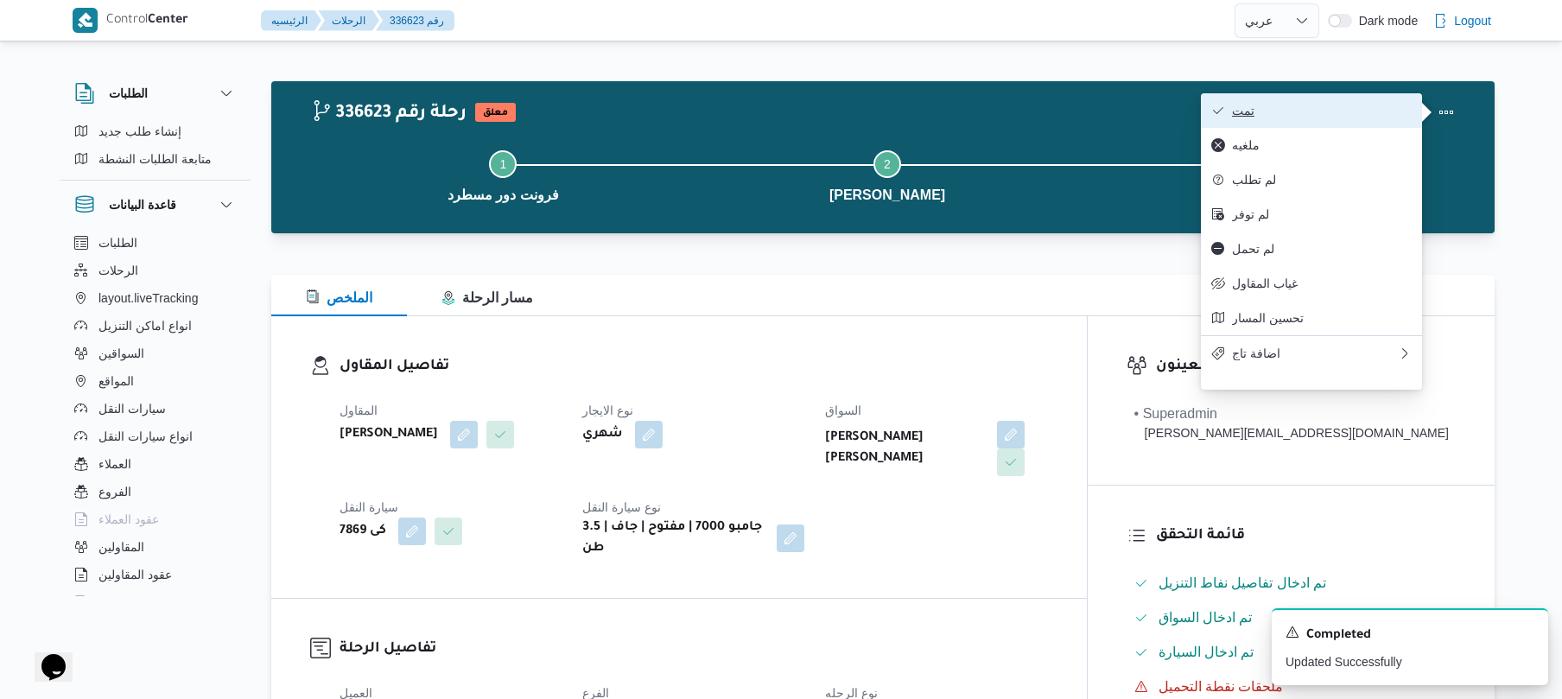
click at [1362, 112] on span "تمت" at bounding box center [1322, 111] width 180 height 14
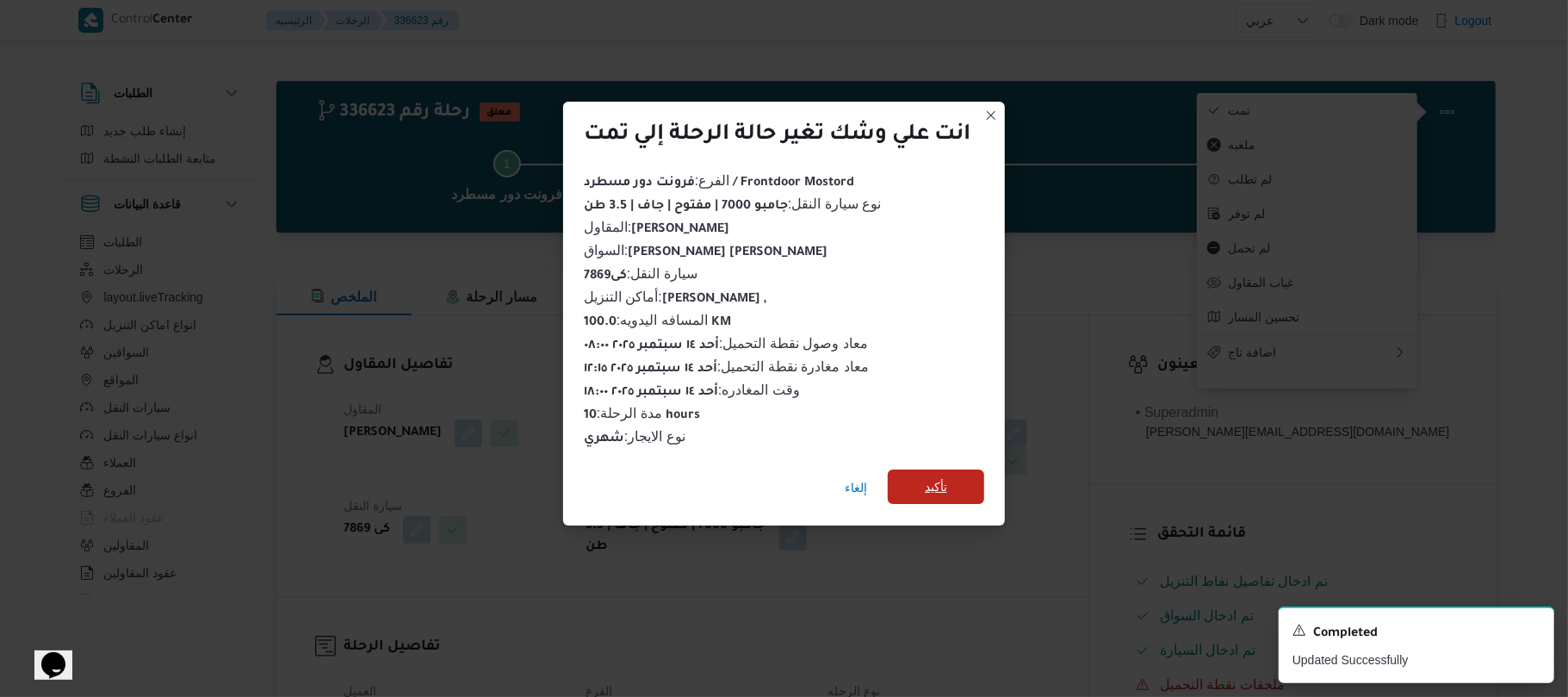
click at [964, 470] on span "تأكيد" at bounding box center [936, 487] width 97 height 35
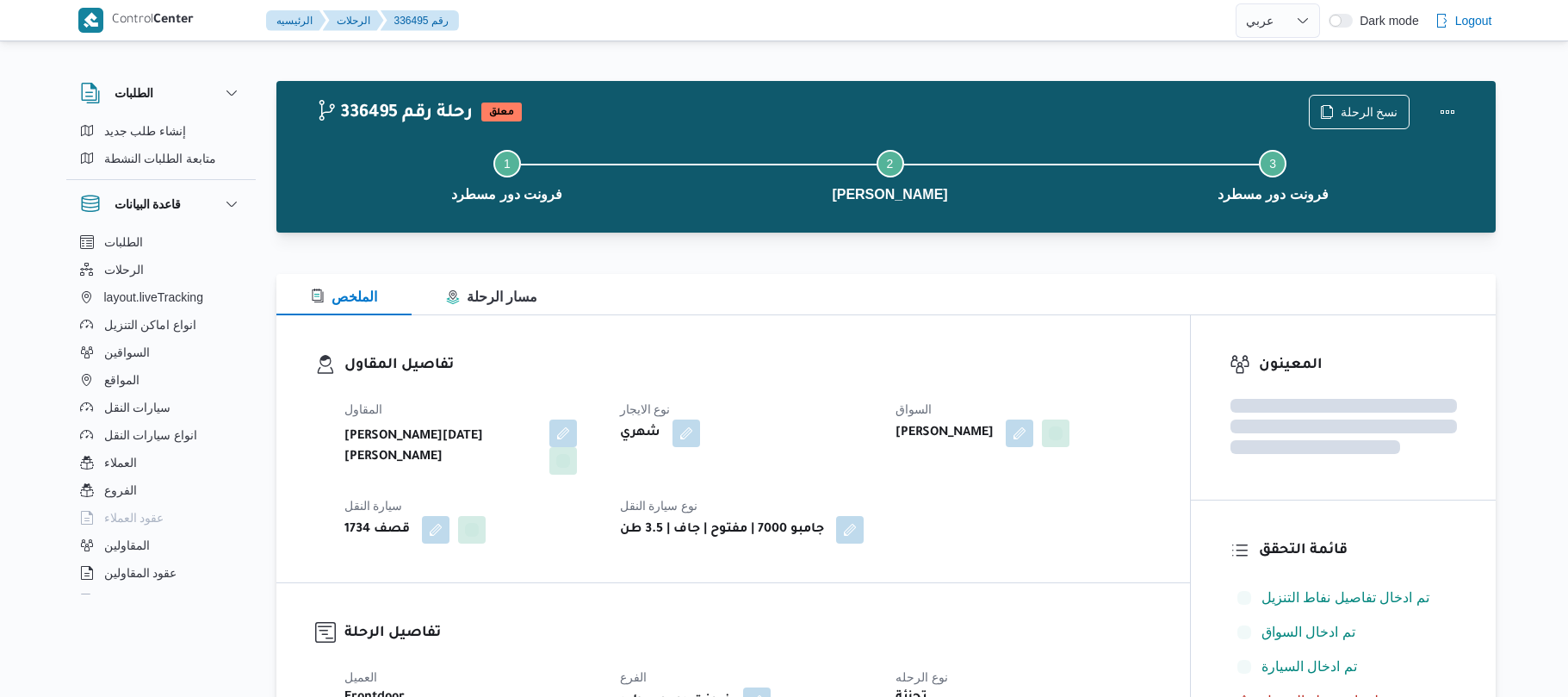
select select "ar"
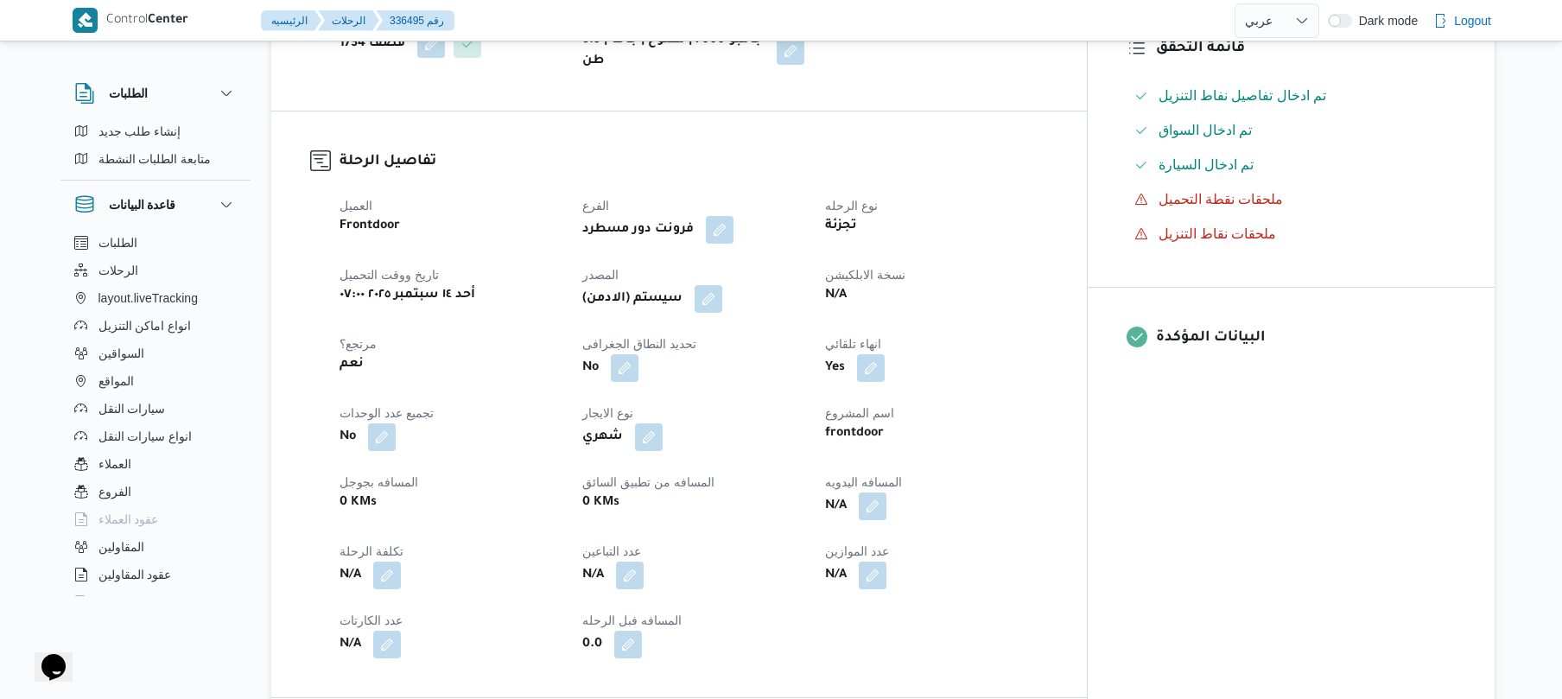
scroll to position [644, 0]
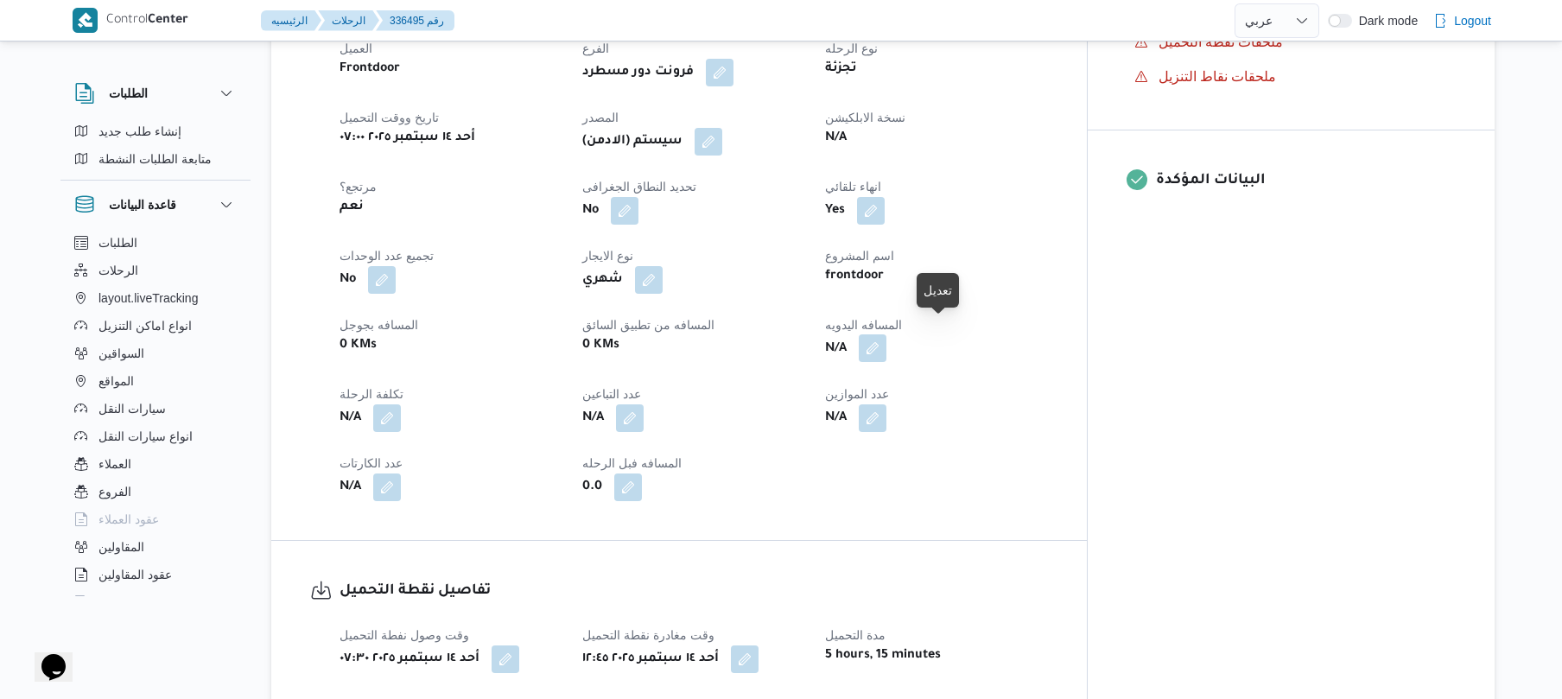
click at [886, 336] on button "button" at bounding box center [873, 348] width 28 height 28
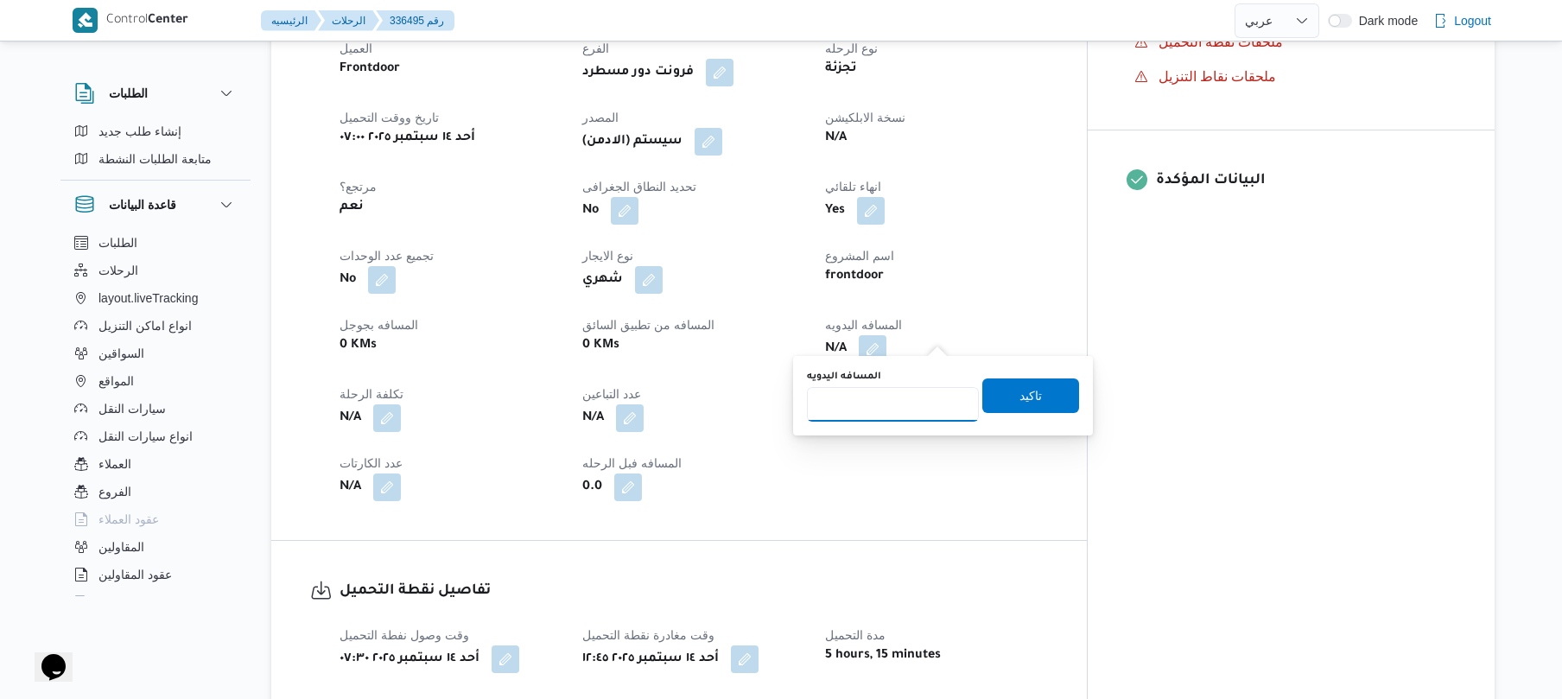
click at [885, 406] on input "المسافه اليدويه" at bounding box center [893, 404] width 172 height 35
type input "100"
click at [1019, 398] on span "تاكيد" at bounding box center [1030, 394] width 22 height 21
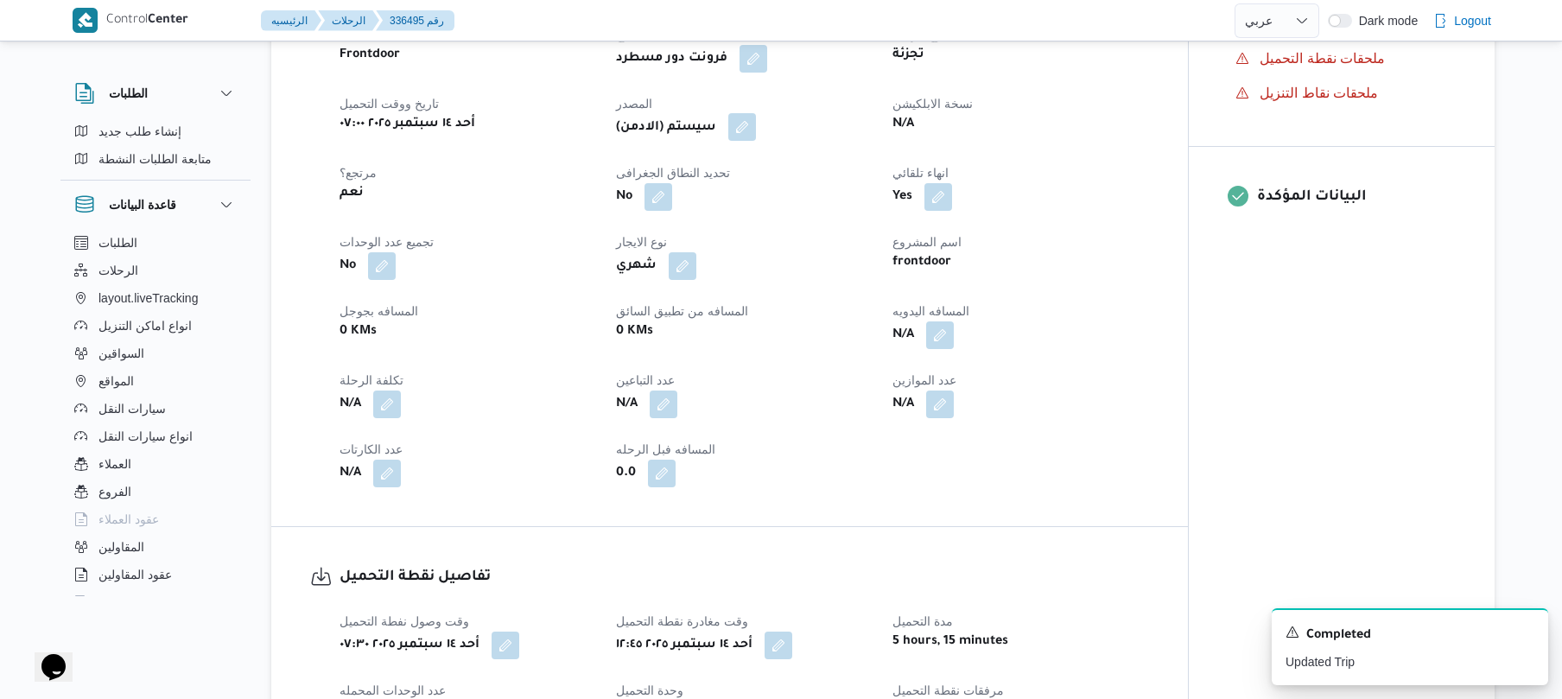
click at [754, 130] on button "button" at bounding box center [742, 127] width 28 height 28
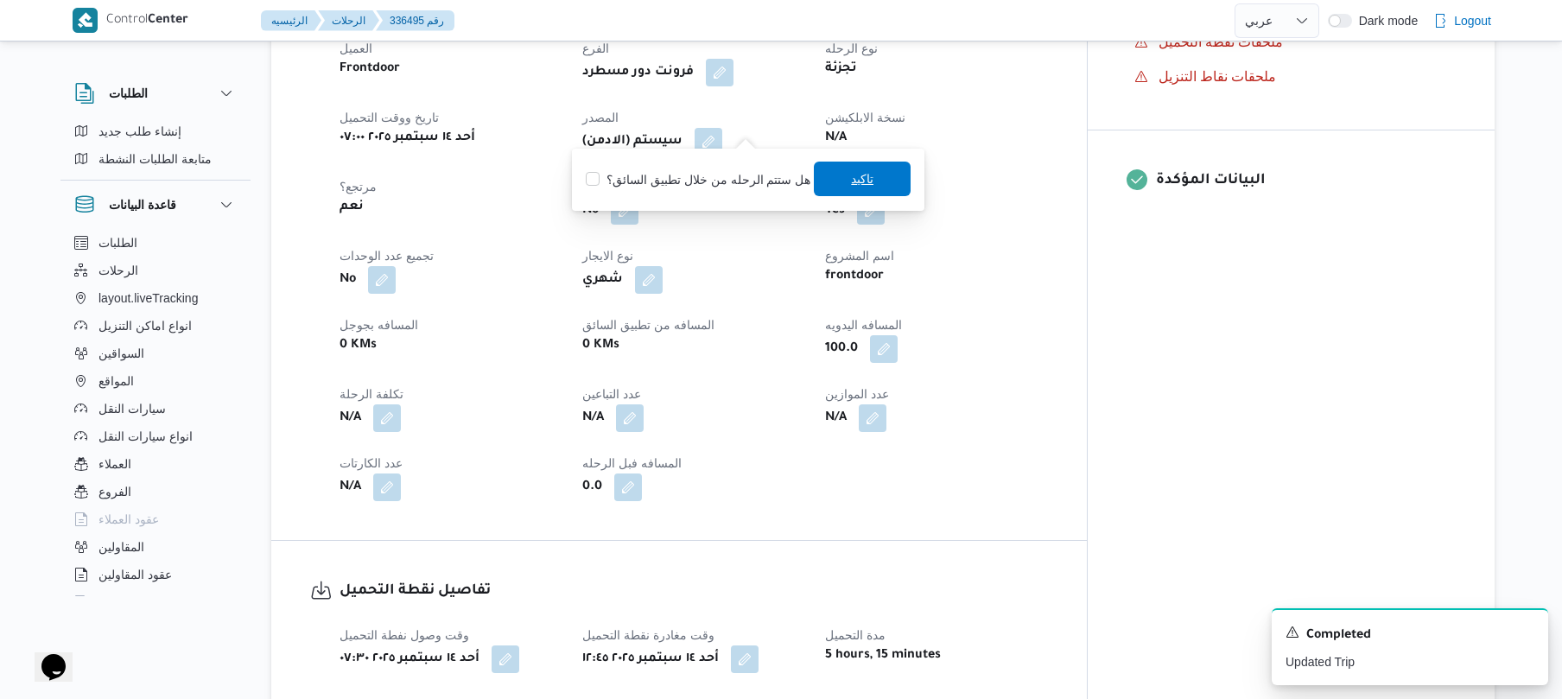
click at [838, 176] on span "تاكيد" at bounding box center [862, 179] width 97 height 35
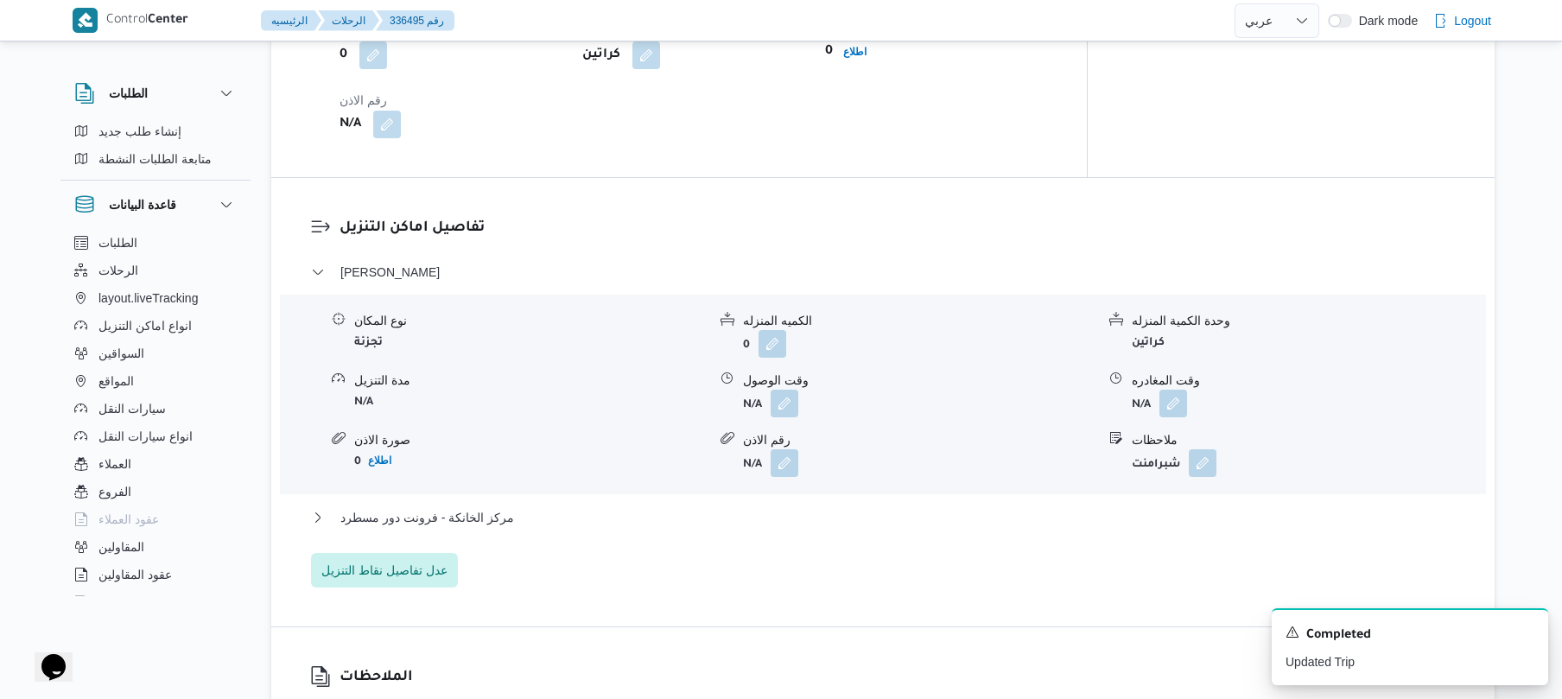
scroll to position [1474, 0]
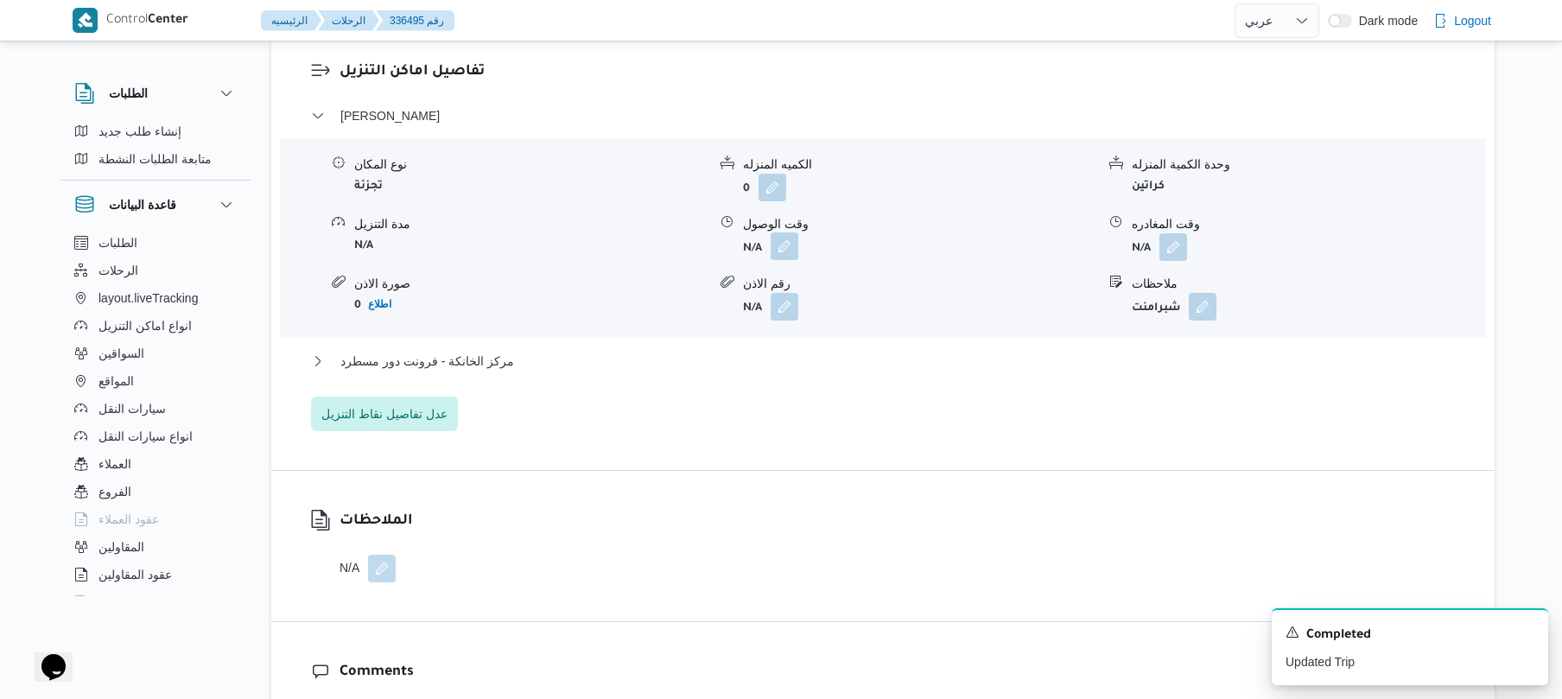
click at [789, 236] on button "button" at bounding box center [784, 246] width 28 height 28
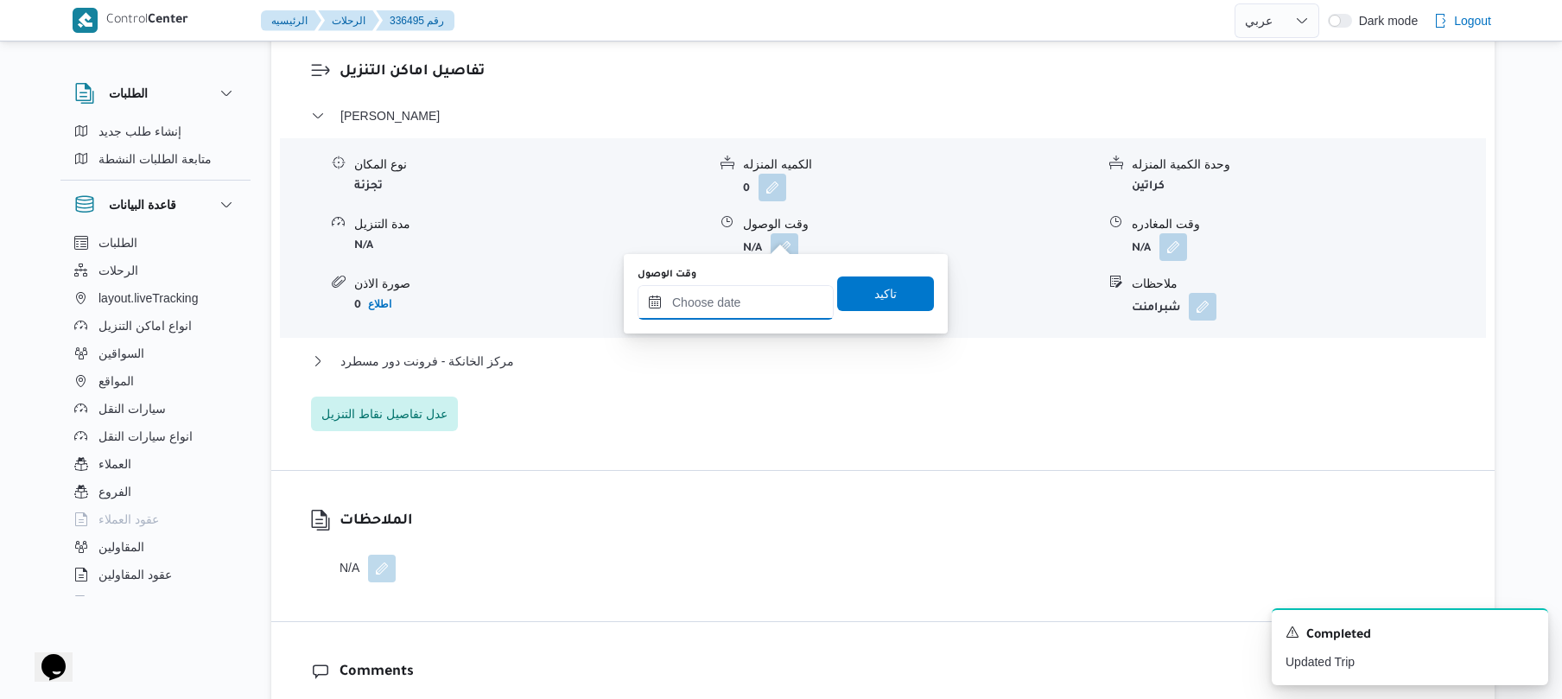
click at [736, 308] on input "وقت الوصول" at bounding box center [735, 302] width 196 height 35
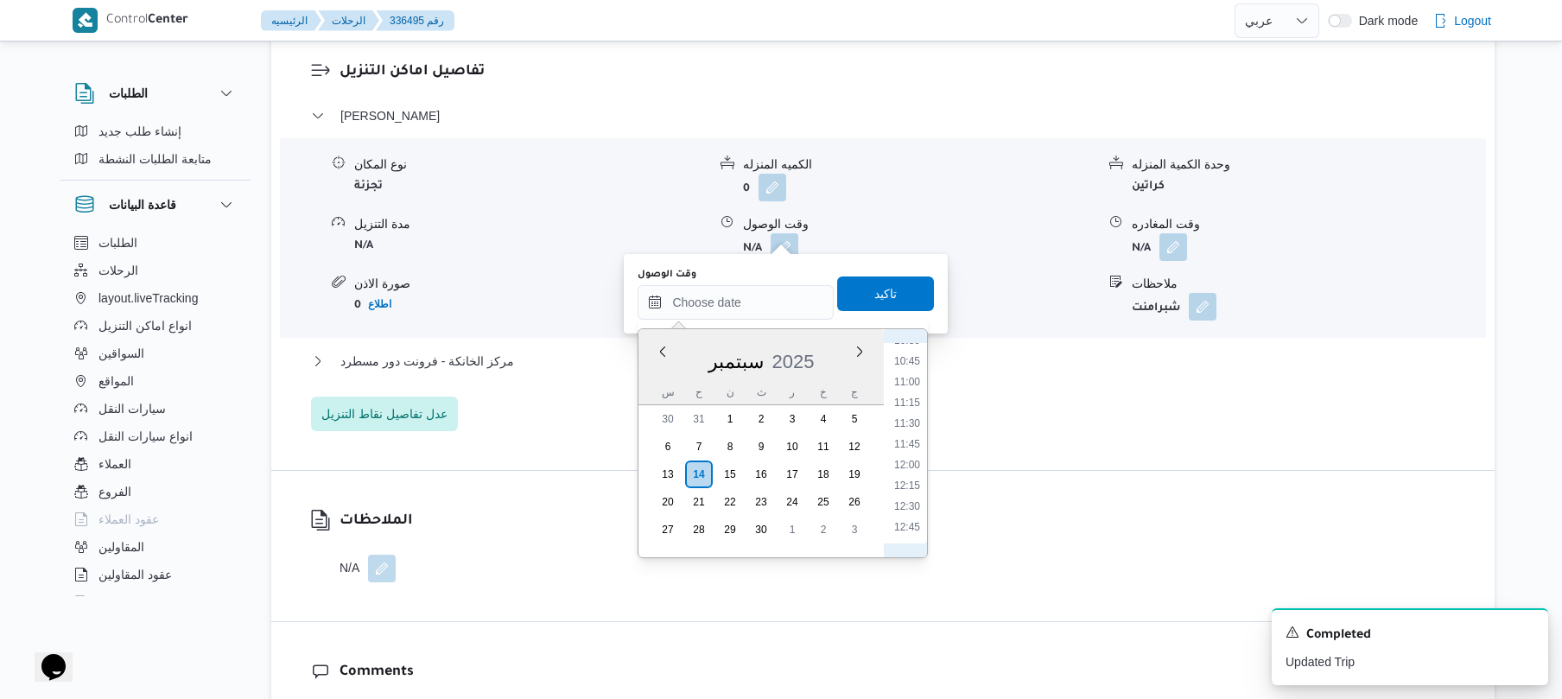
scroll to position [1051, 0]
click at [921, 440] on li "13:45" at bounding box center [907, 440] width 40 height 17
type input "١٤/٠٩/٢٠٢٥ ١٣:٤٥"
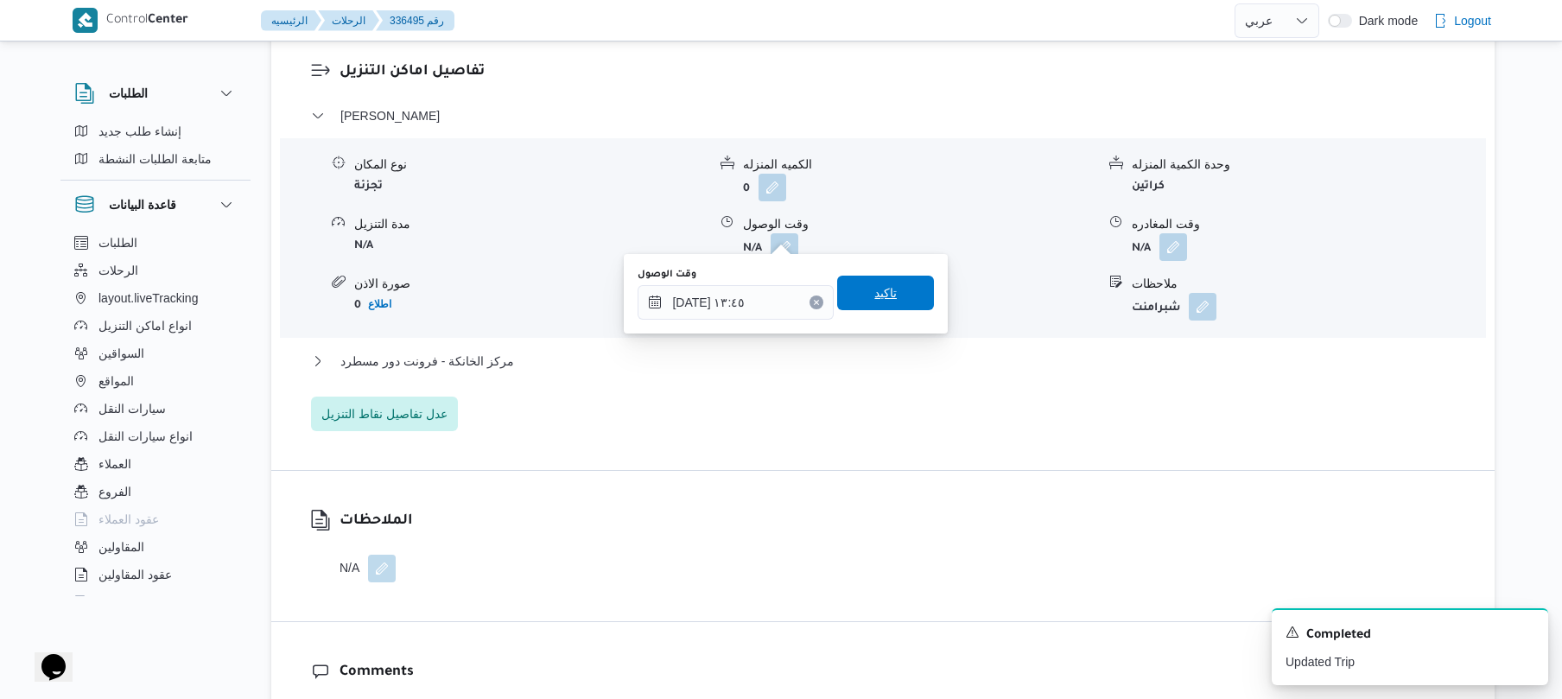
click at [879, 298] on span "تاكيد" at bounding box center [885, 292] width 22 height 21
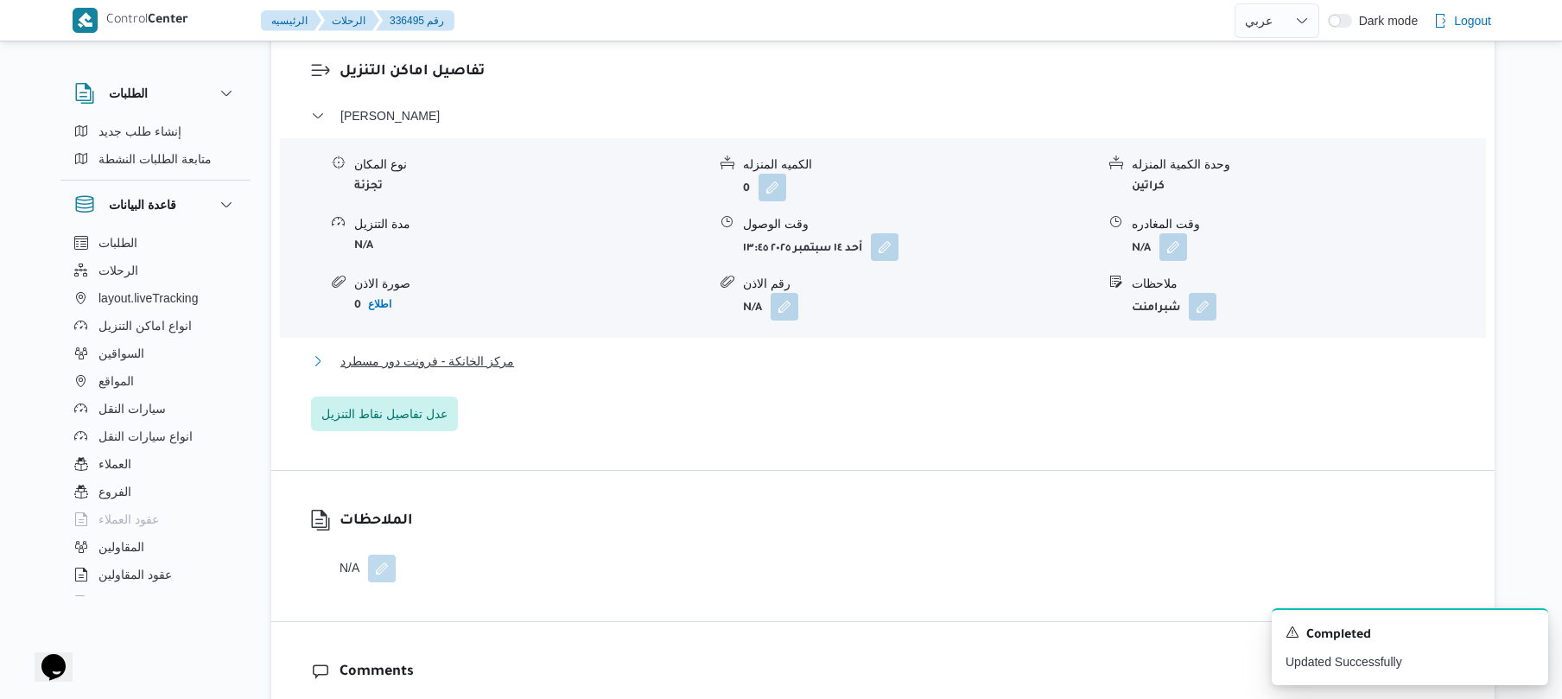
click at [833, 353] on button "مركز الخانكة - فرونت دور مسطرد" at bounding box center [883, 361] width 1144 height 21
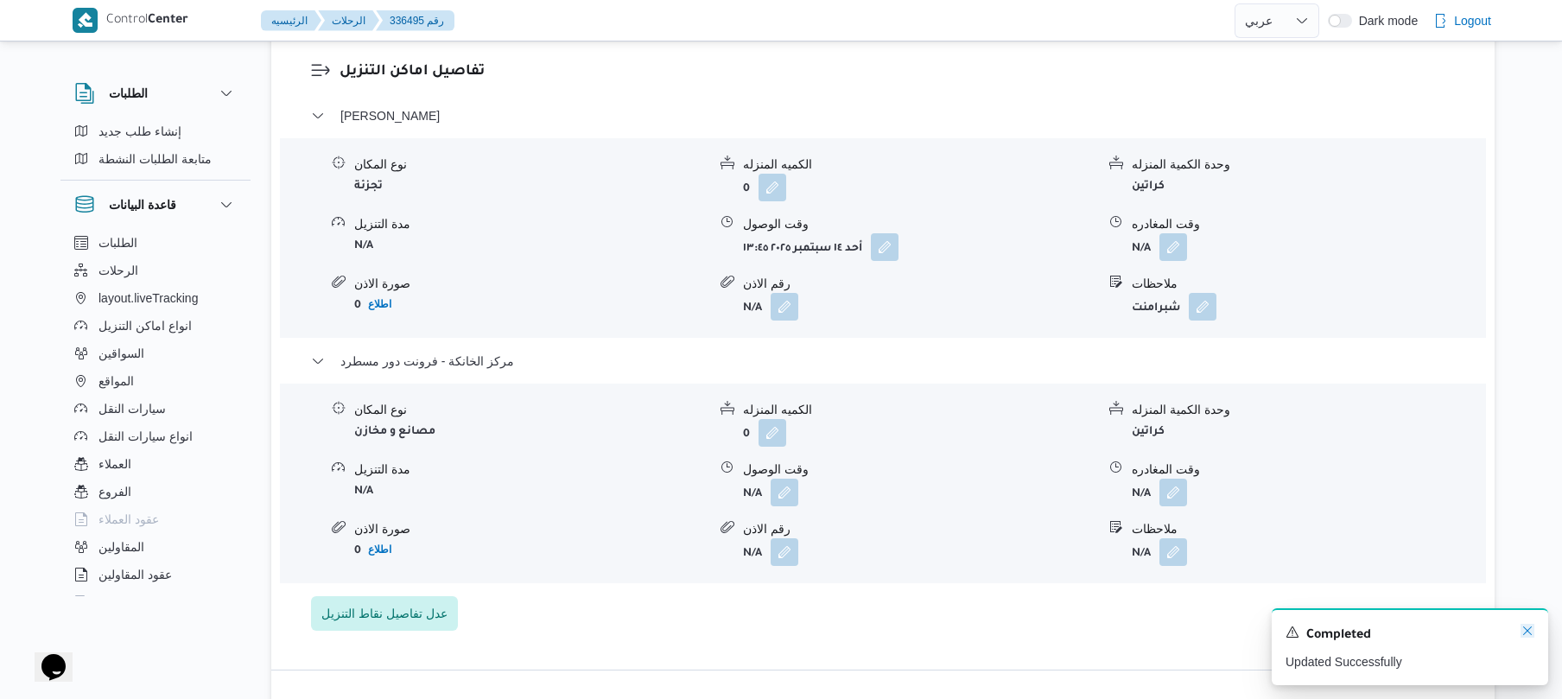
click at [1527, 633] on icon "Dismiss toast" at bounding box center [1527, 631] width 14 height 14
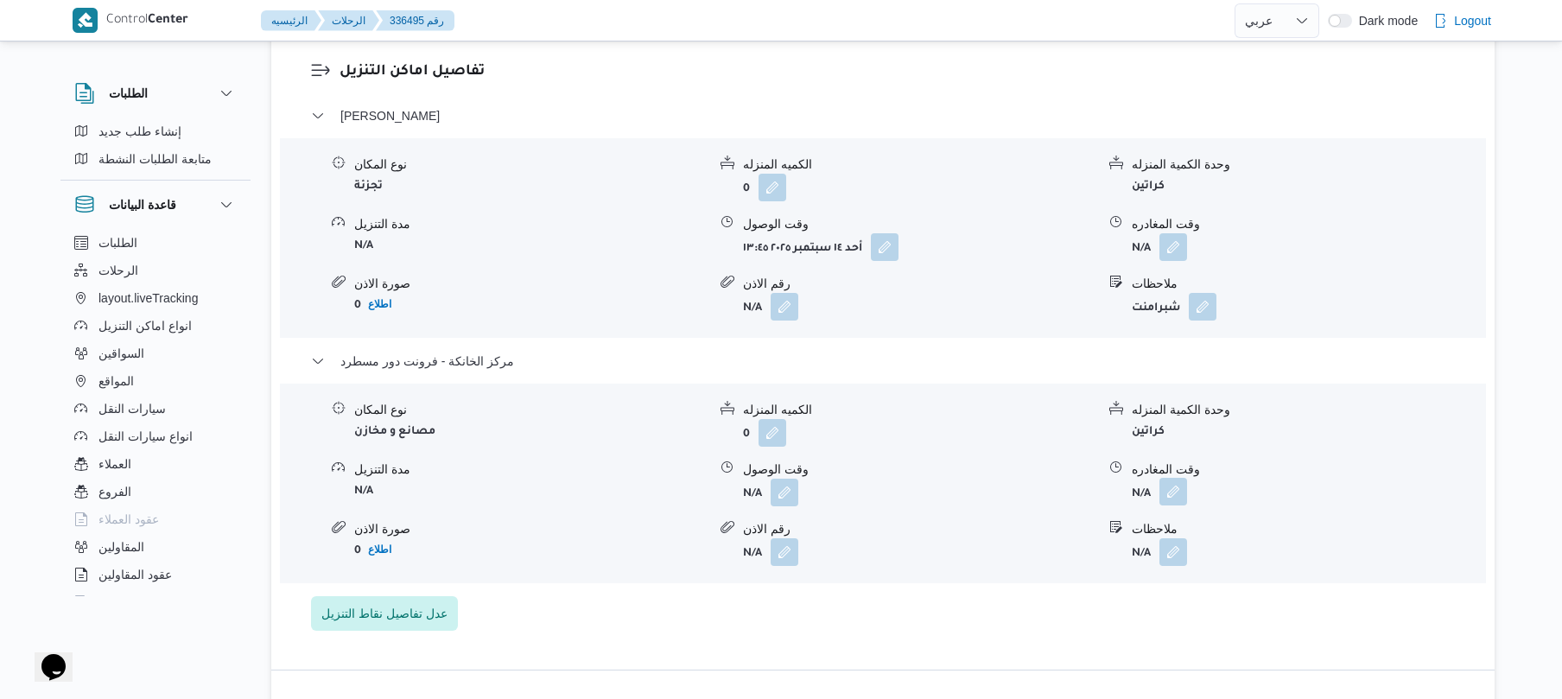
click at [1164, 491] on button "button" at bounding box center [1173, 492] width 28 height 28
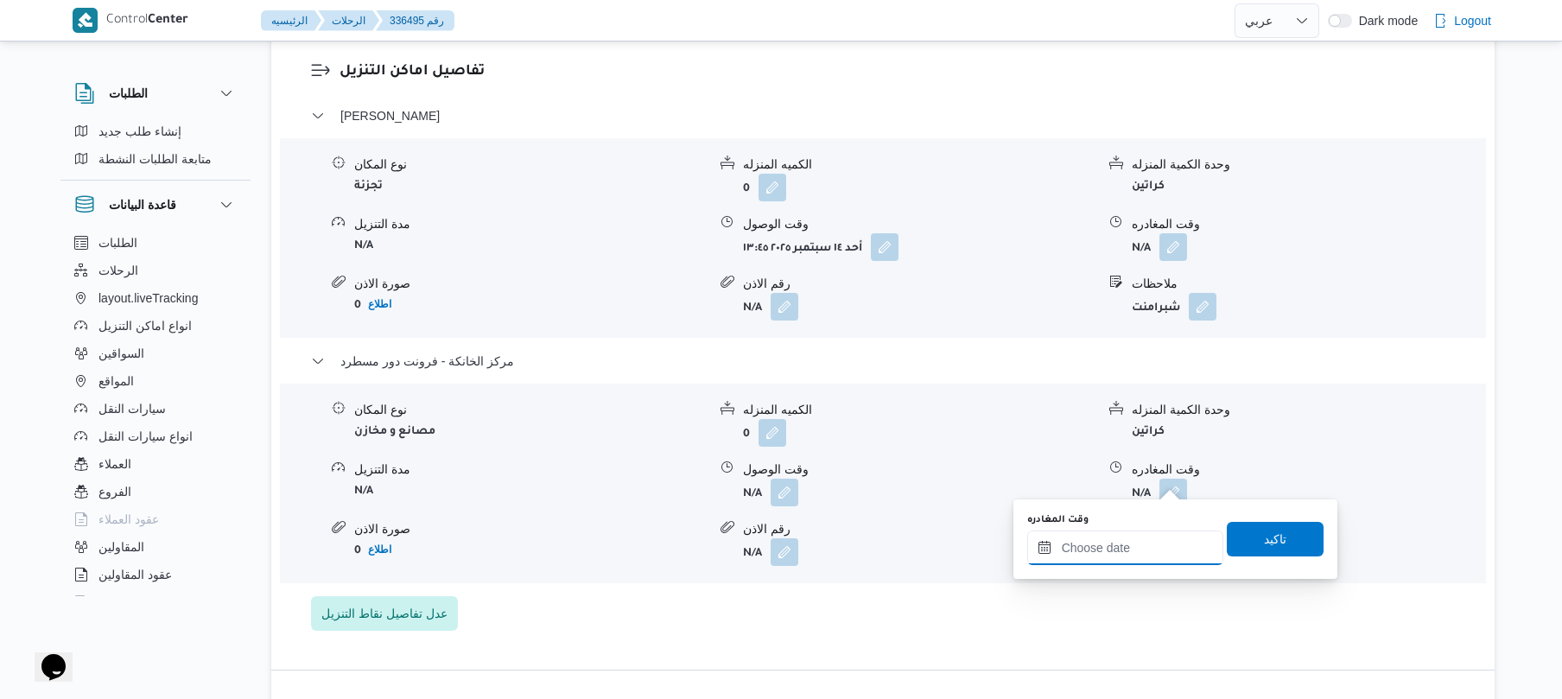
click at [1124, 557] on input "وقت المغادره" at bounding box center [1125, 547] width 196 height 35
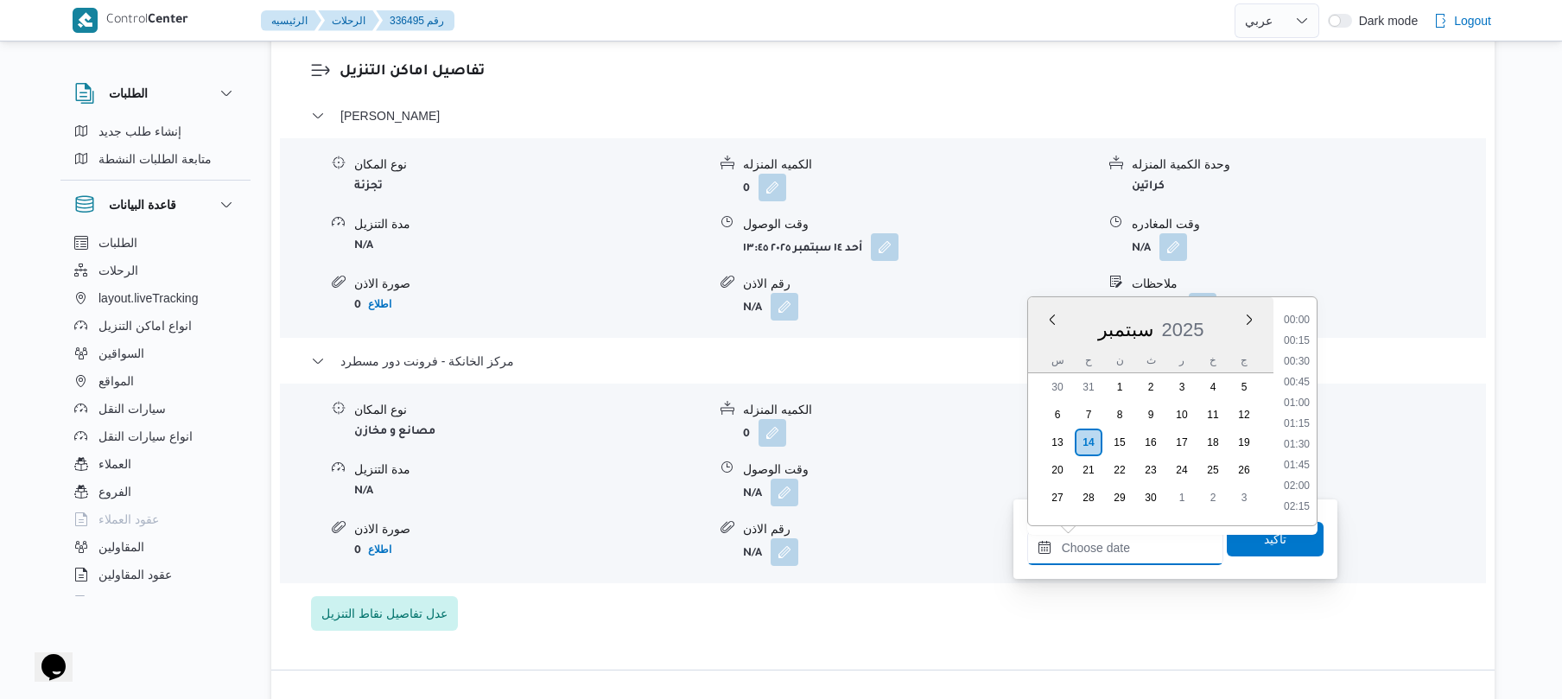
scroll to position [1390, 0]
click at [1293, 360] on li "17:15" at bounding box center [1297, 360] width 40 height 17
type input "١٤/٠٩/٢٠٢٥ ١٧:١٥"
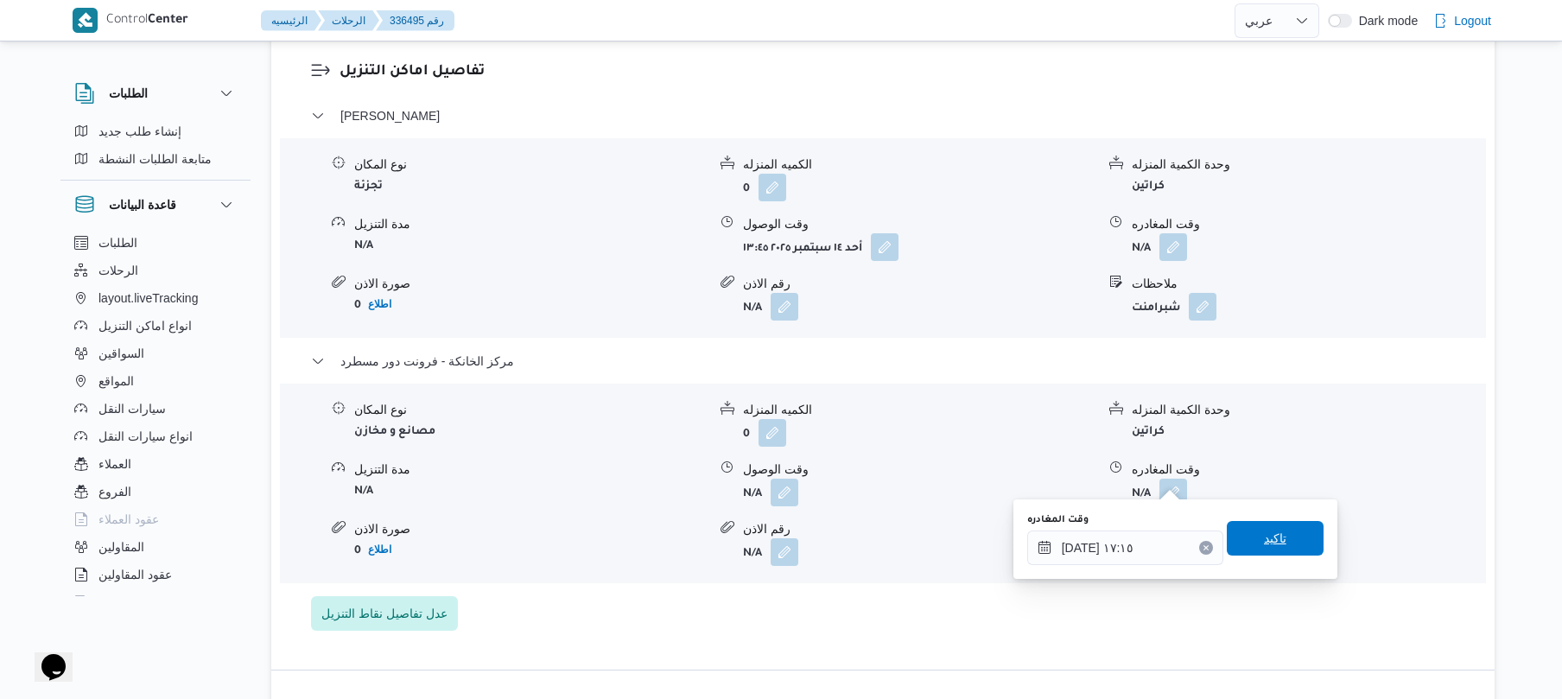
click at [1265, 542] on span "تاكيد" at bounding box center [1275, 538] width 22 height 21
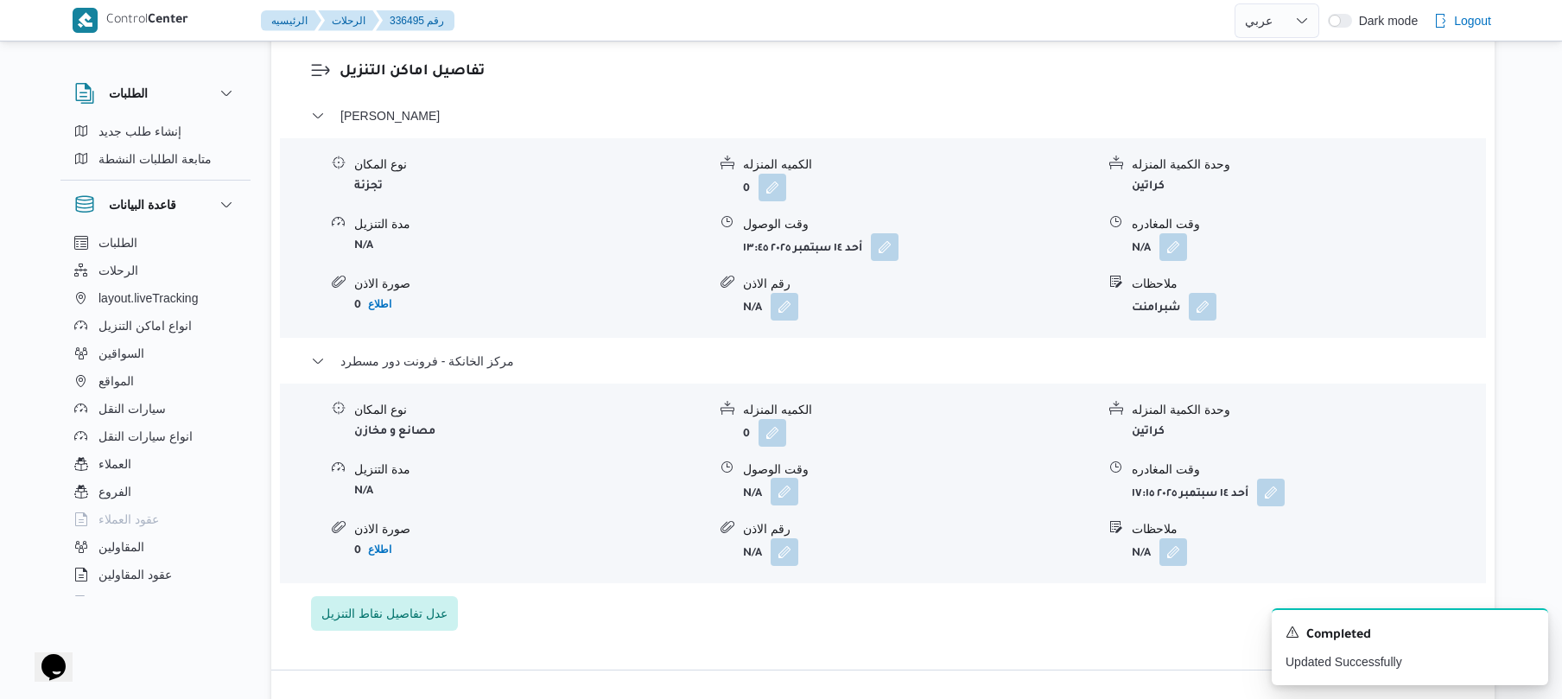
click at [777, 481] on button "button" at bounding box center [784, 492] width 28 height 28
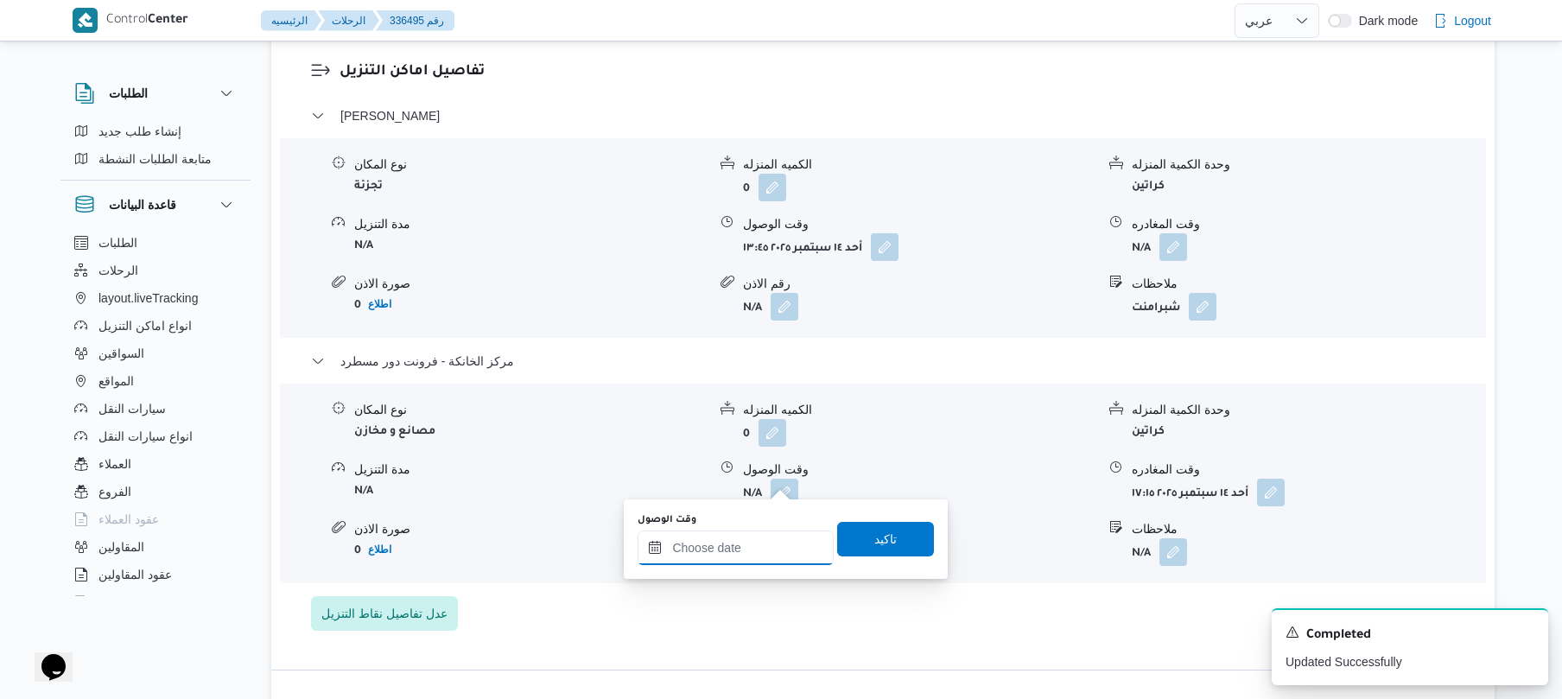
click at [751, 547] on input "وقت الوصول" at bounding box center [735, 547] width 196 height 35
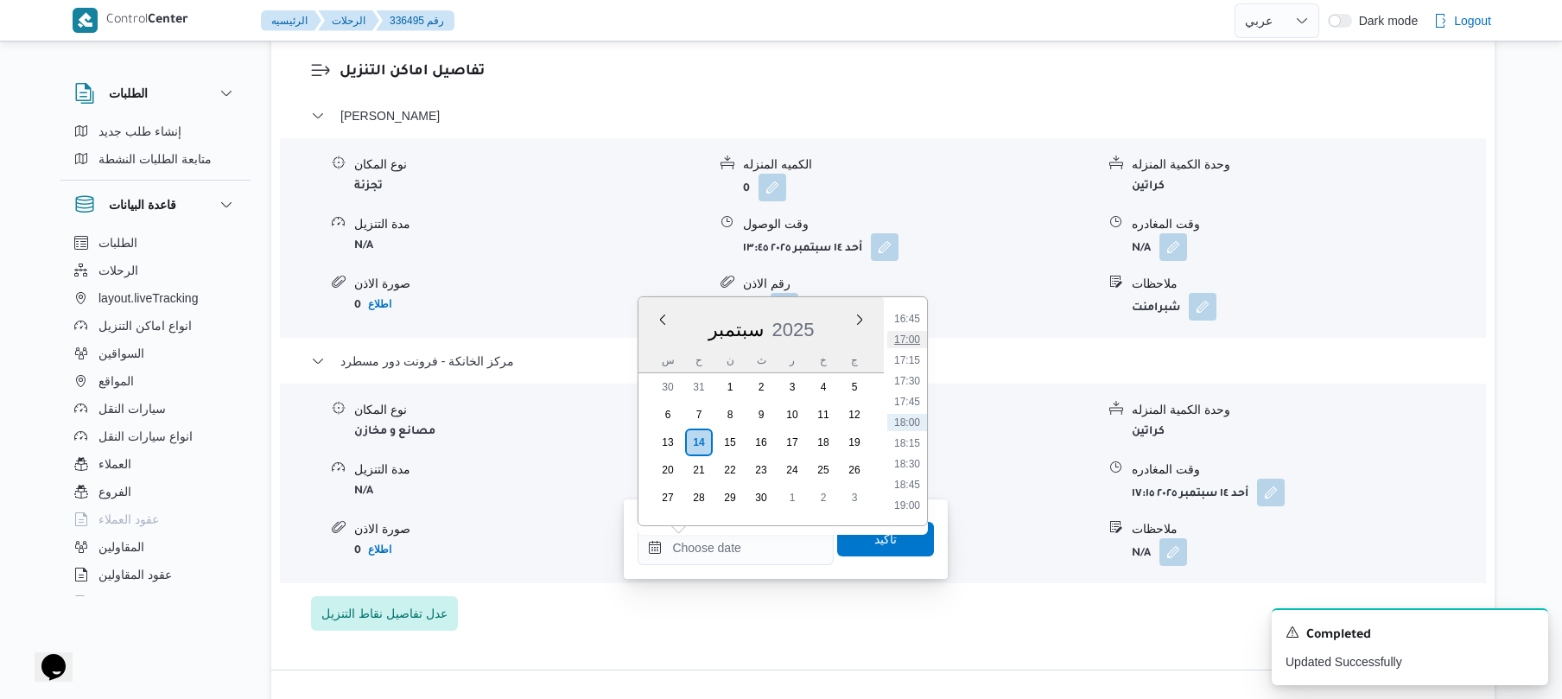
click at [912, 336] on li "17:00" at bounding box center [907, 339] width 40 height 17
type input "١٤/٠٩/٢٠٢٥ ١٧:٠٠"
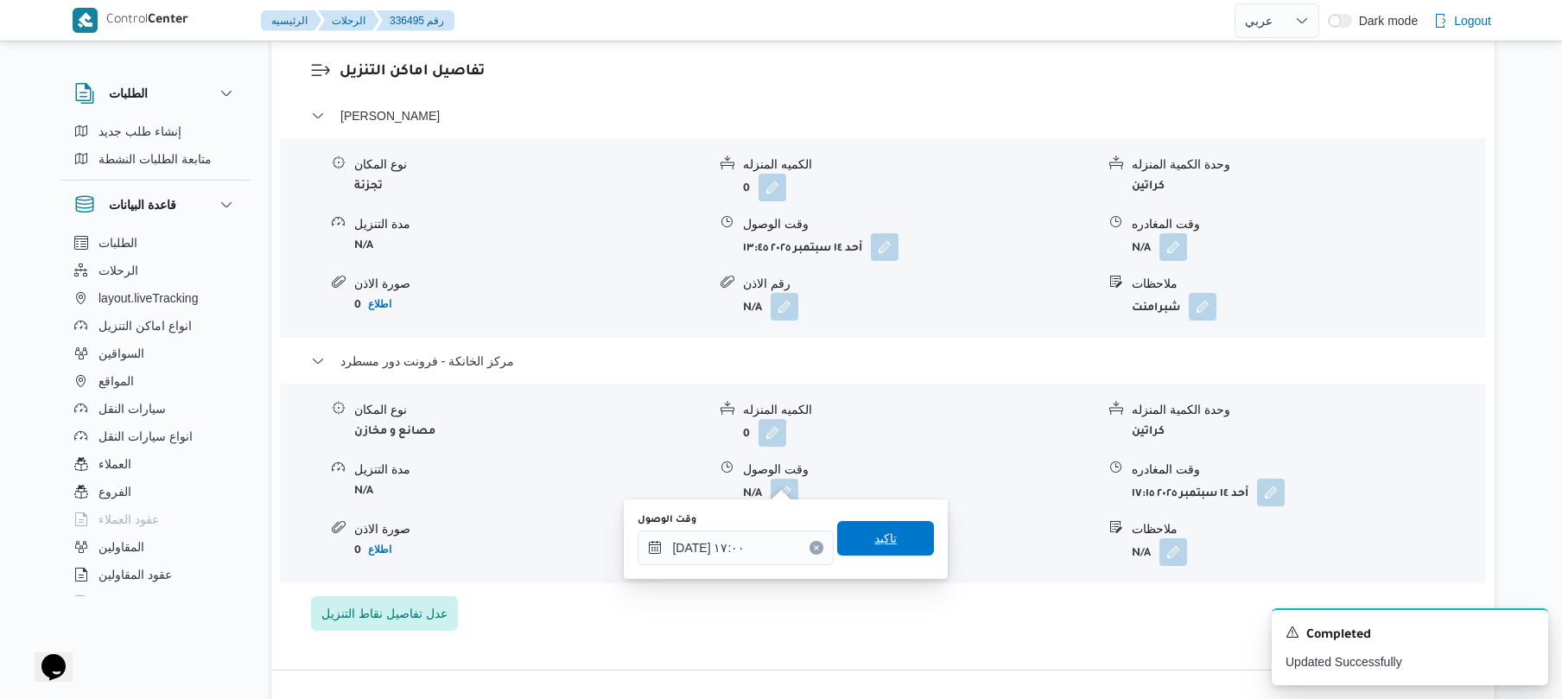
click at [874, 529] on span "تاكيد" at bounding box center [885, 538] width 22 height 21
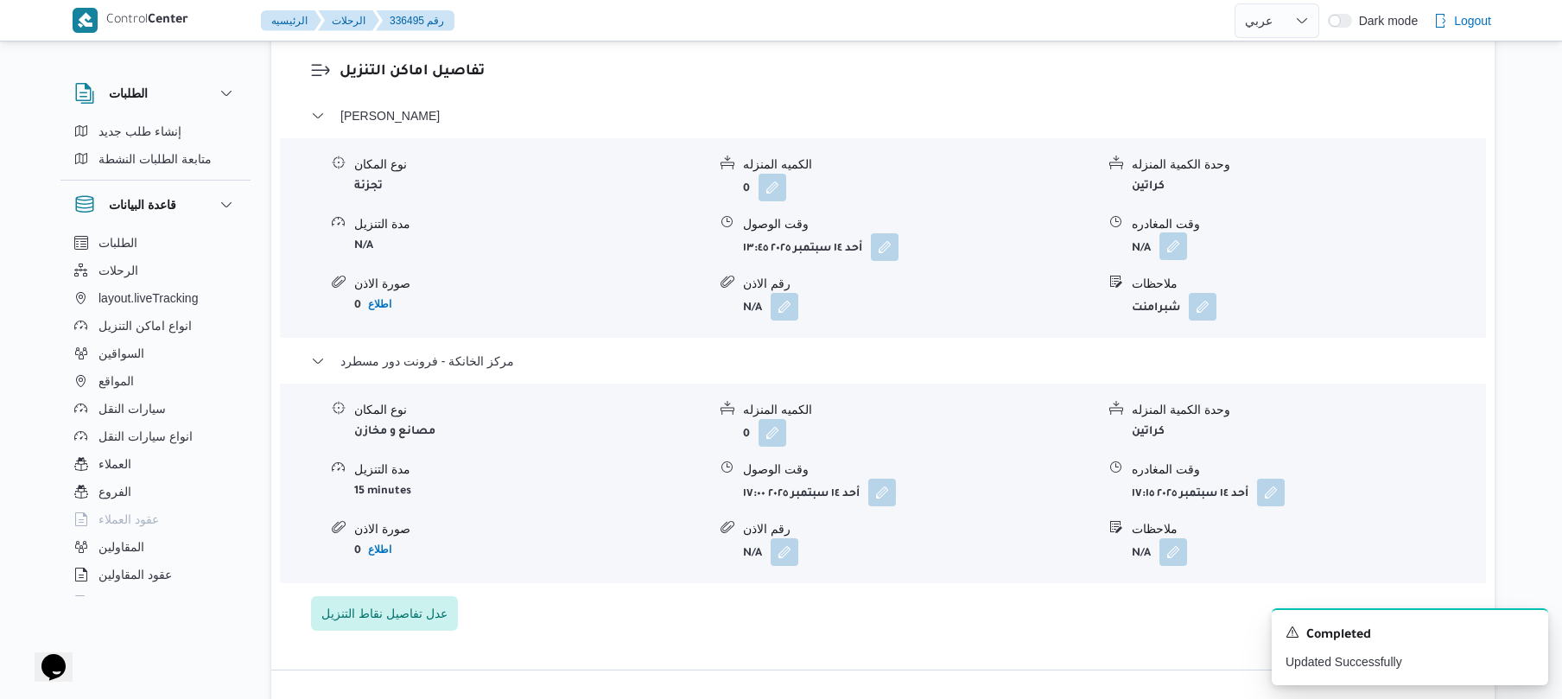
click at [1172, 237] on button "button" at bounding box center [1173, 246] width 28 height 28
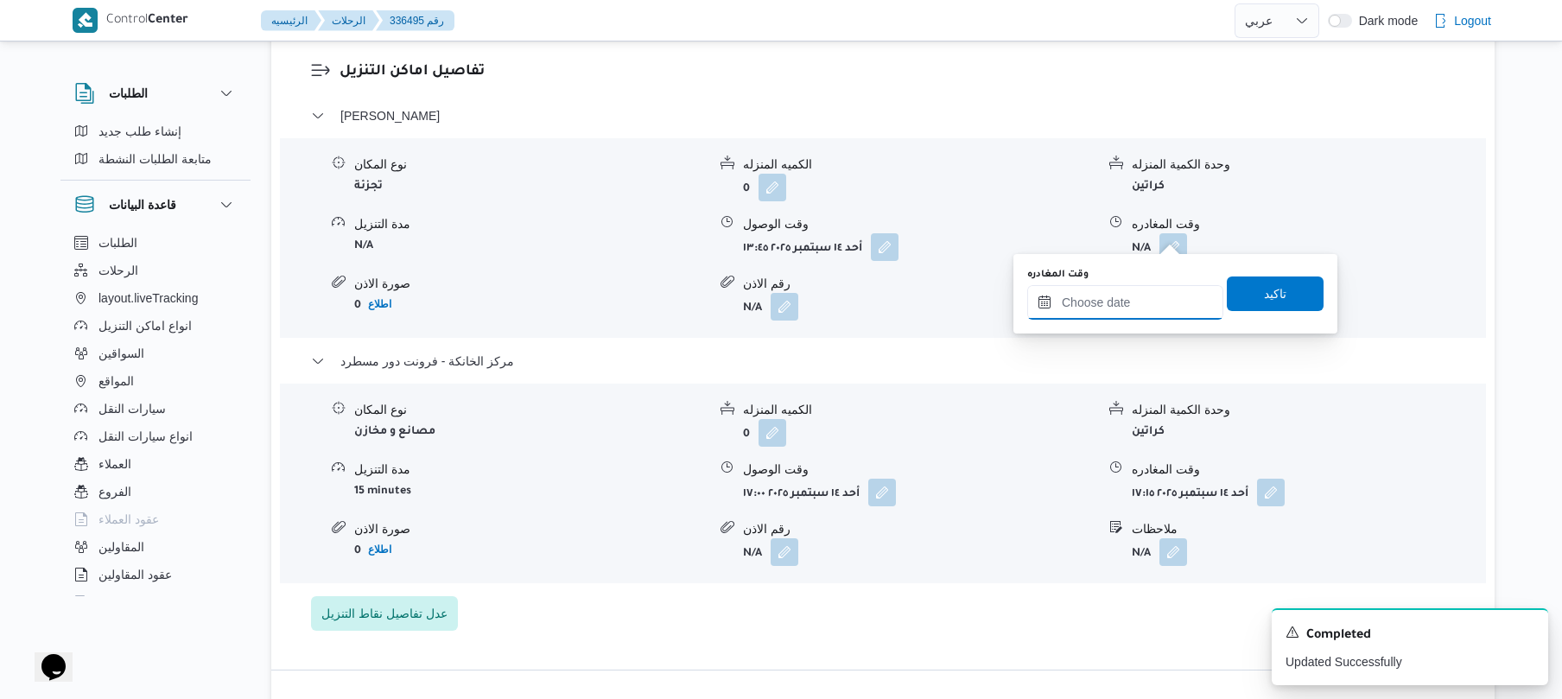
click at [1110, 306] on input "وقت المغادره" at bounding box center [1125, 302] width 196 height 35
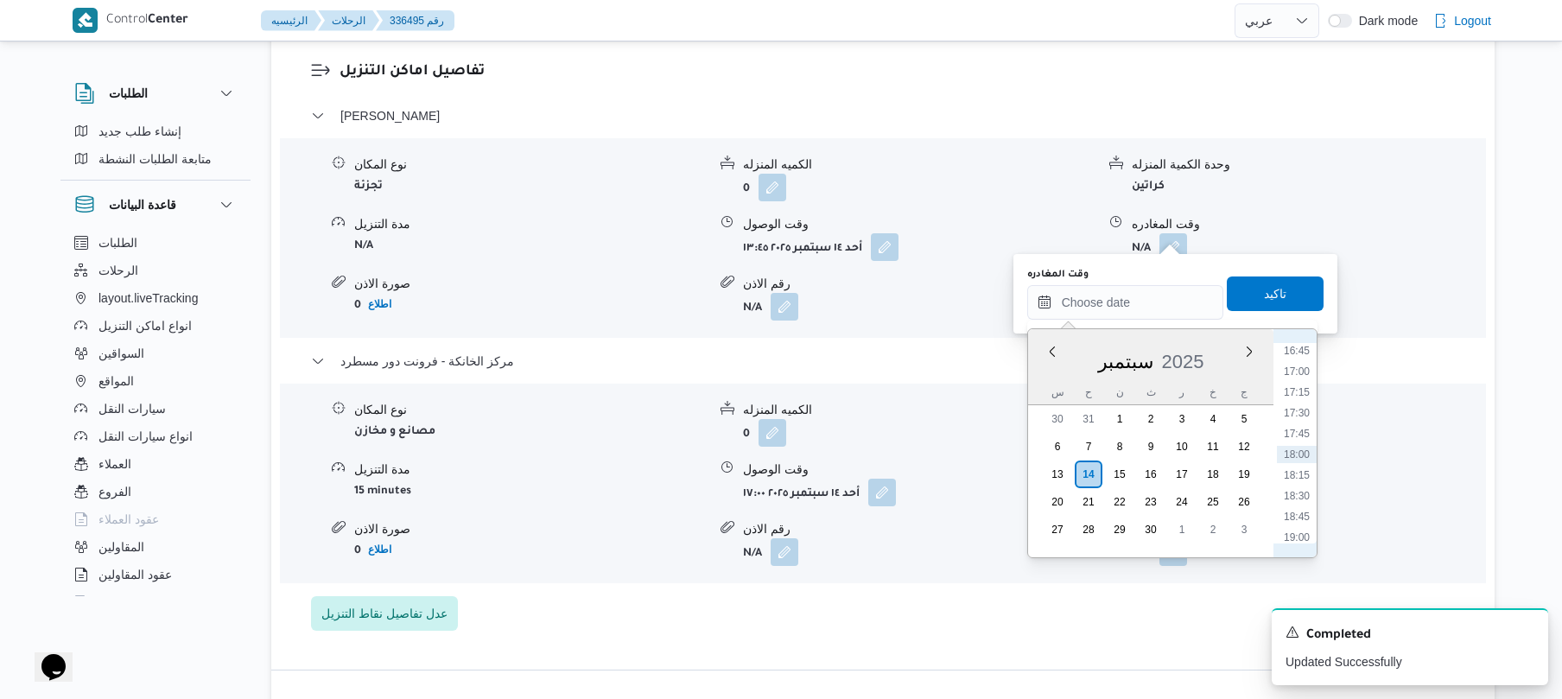
scroll to position [1220, 0]
click at [1290, 467] on ul "00:00 00:15 00:30 00:45 01:00 01:15 01:30 01:45 02:00 02:15 02:30 02:45 03:00 0…" at bounding box center [1297, 443] width 40 height 200
click at [1292, 460] on li "16:00" at bounding box center [1297, 457] width 40 height 17
type input "١٤/٠٩/٢٠٢٥ ١٦:٠٠"
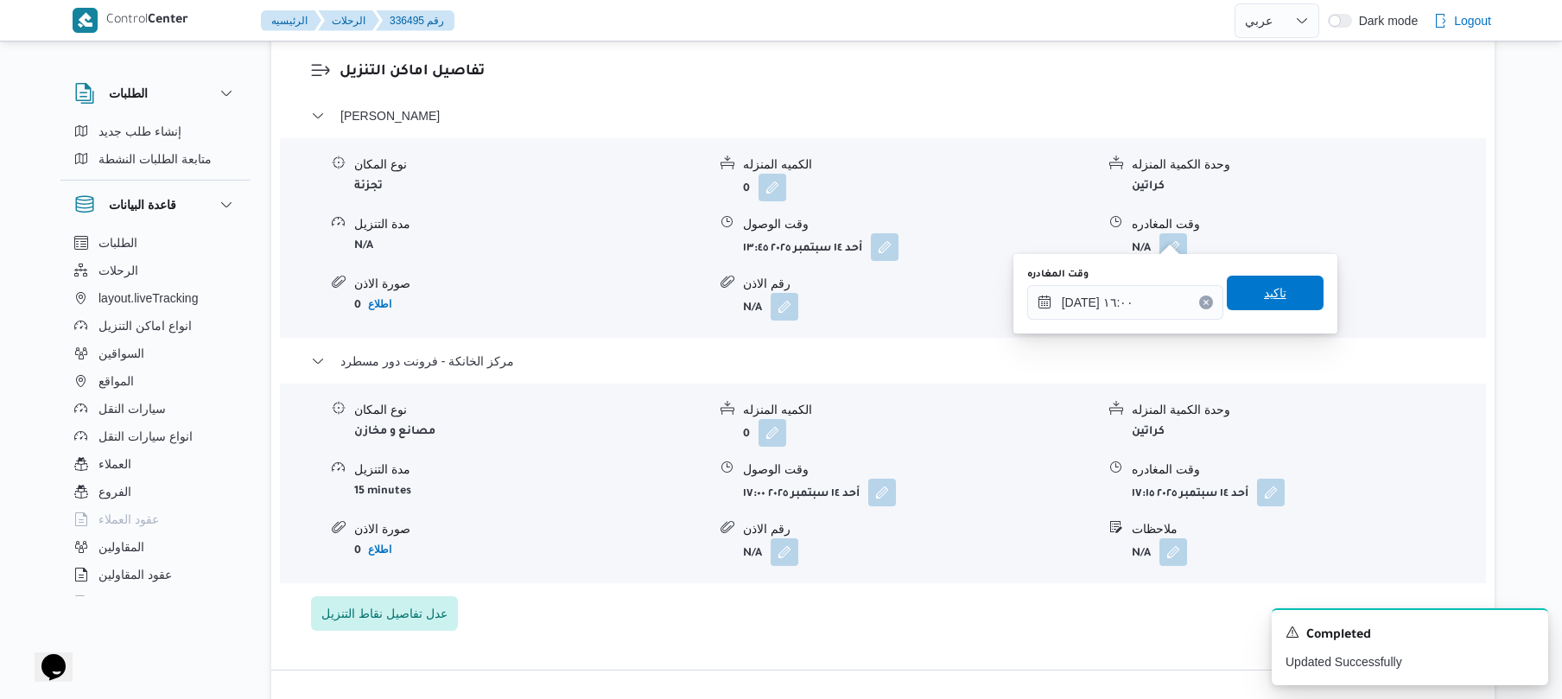
click at [1287, 295] on span "تاكيد" at bounding box center [1275, 293] width 97 height 35
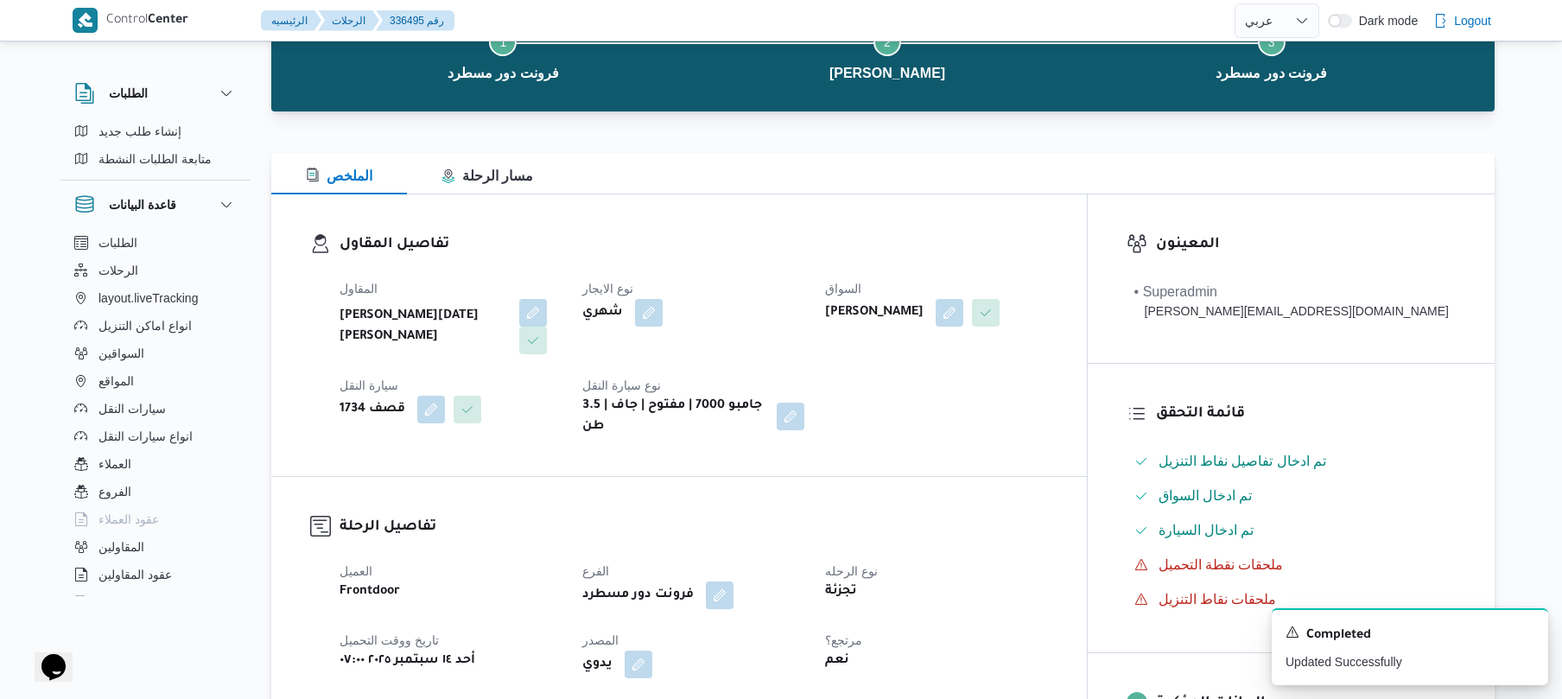
scroll to position [0, 0]
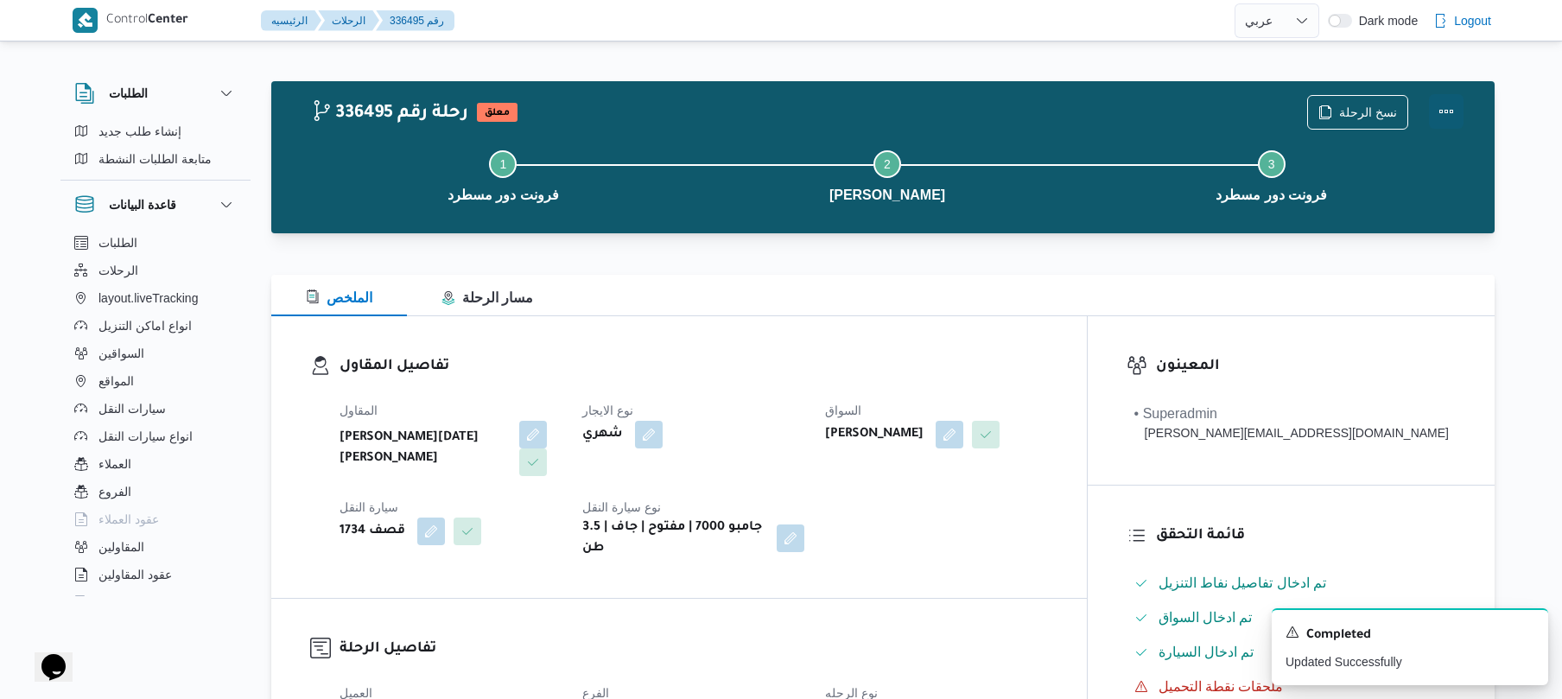
click at [1449, 114] on button "Actions" at bounding box center [1446, 111] width 35 height 35
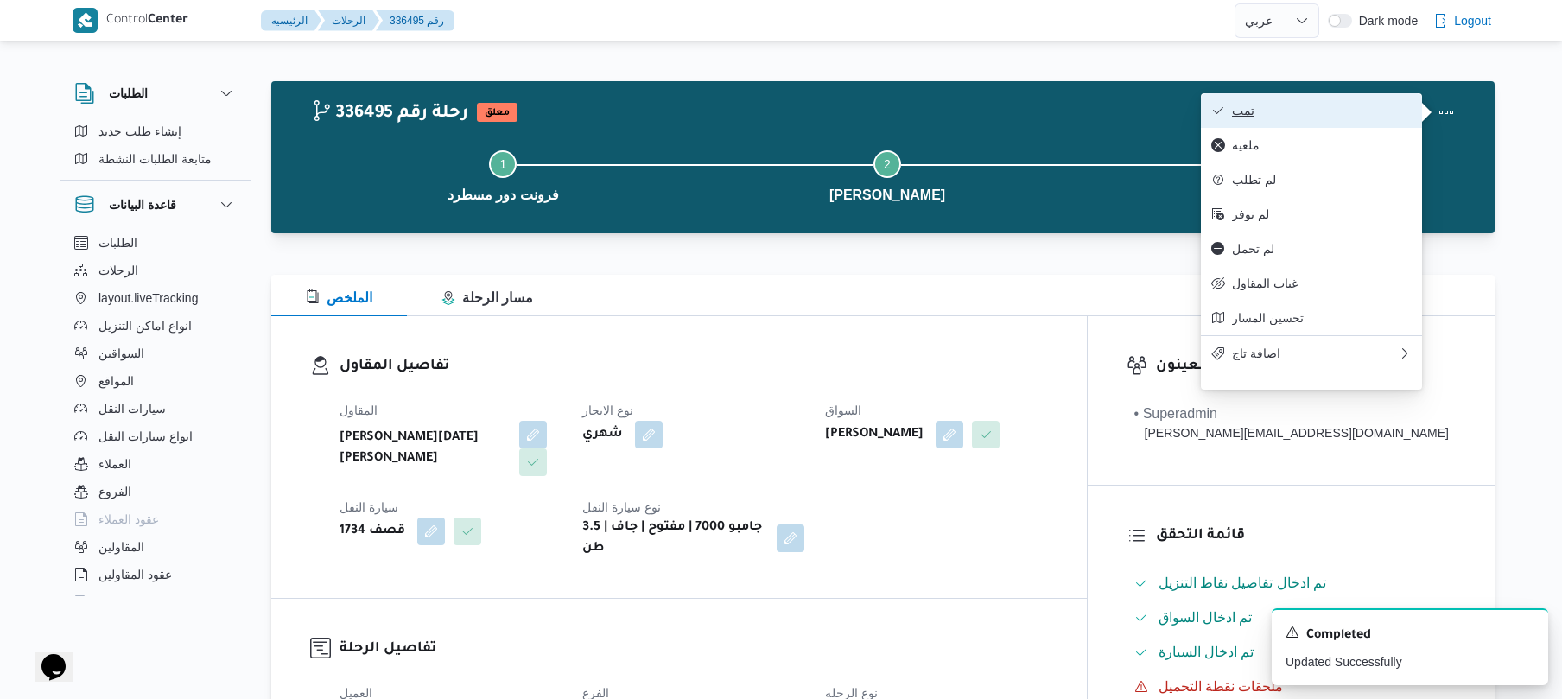
click at [1324, 121] on button "تمت" at bounding box center [1311, 110] width 221 height 35
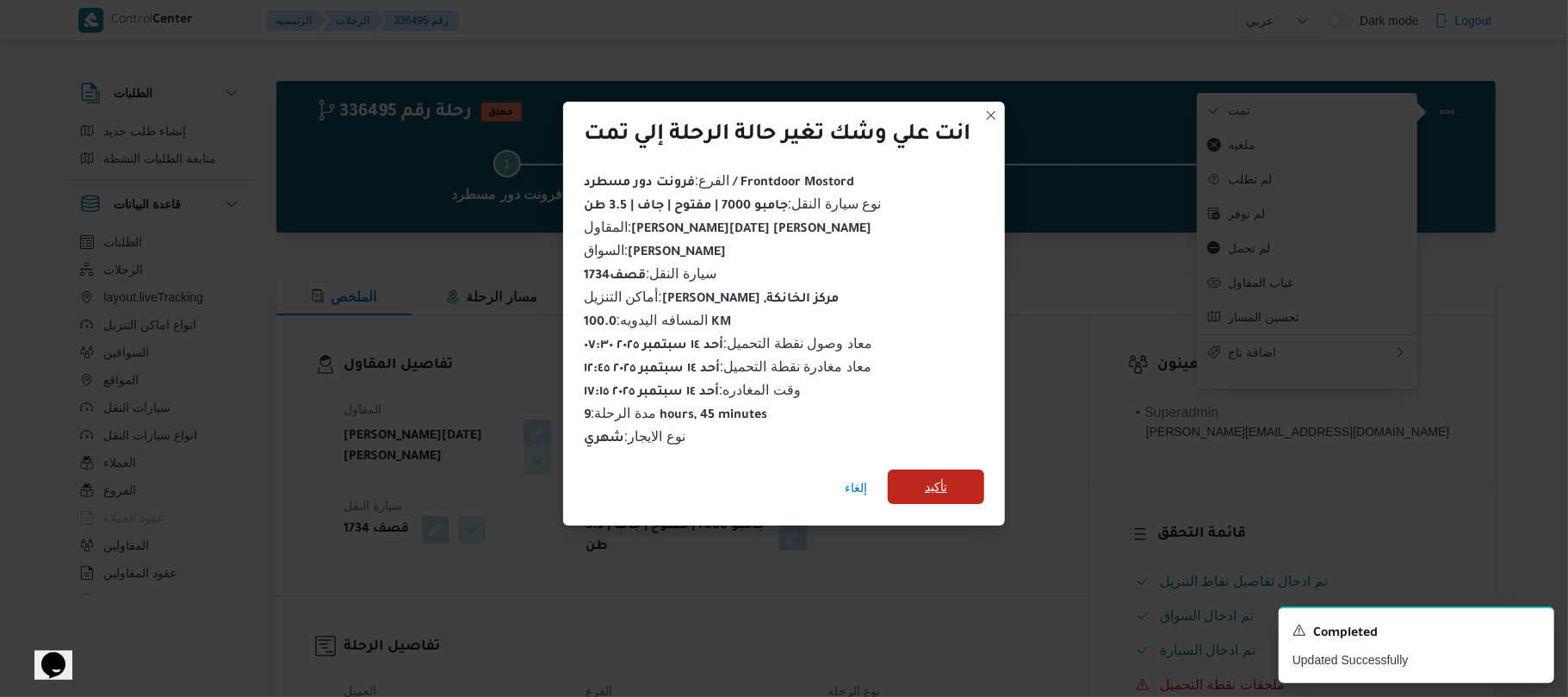
click at [944, 477] on span "تأكيد" at bounding box center [936, 487] width 22 height 21
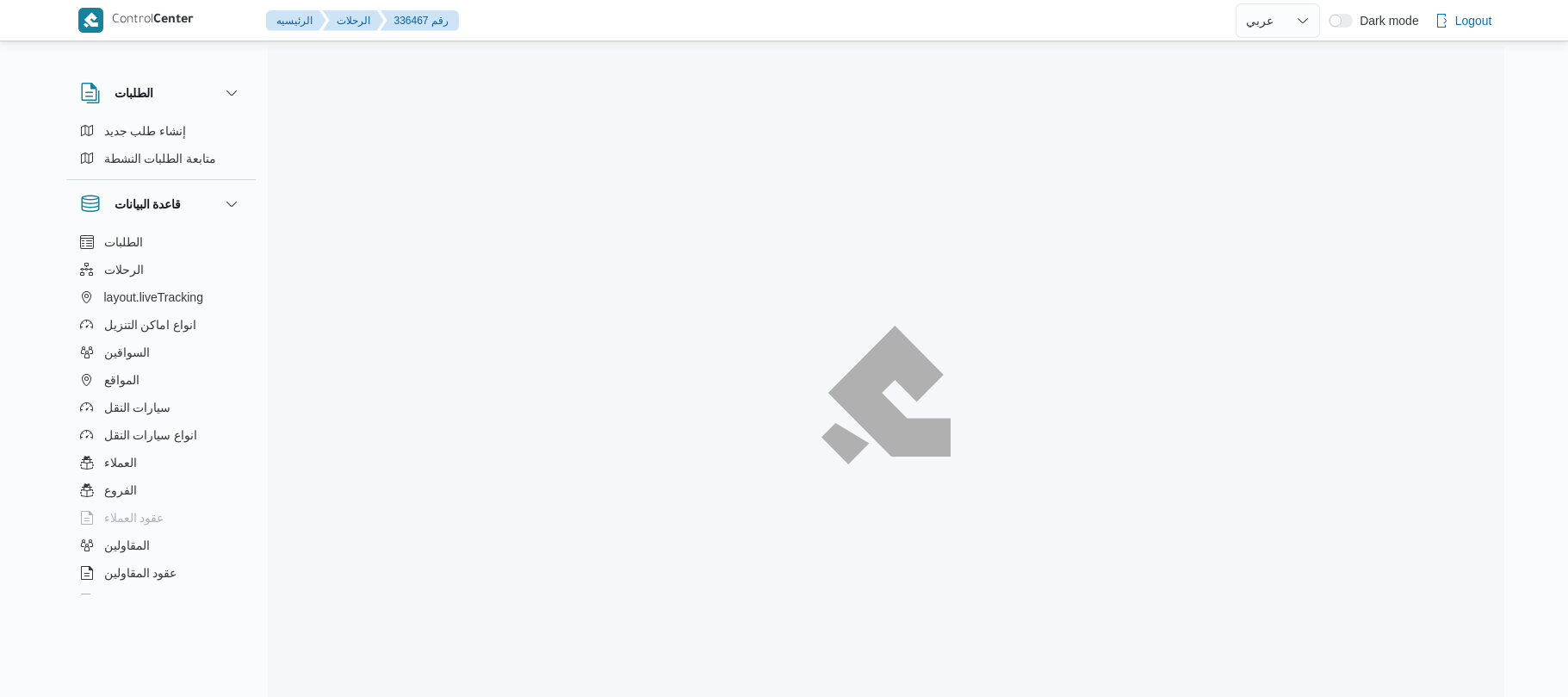
select select "ar"
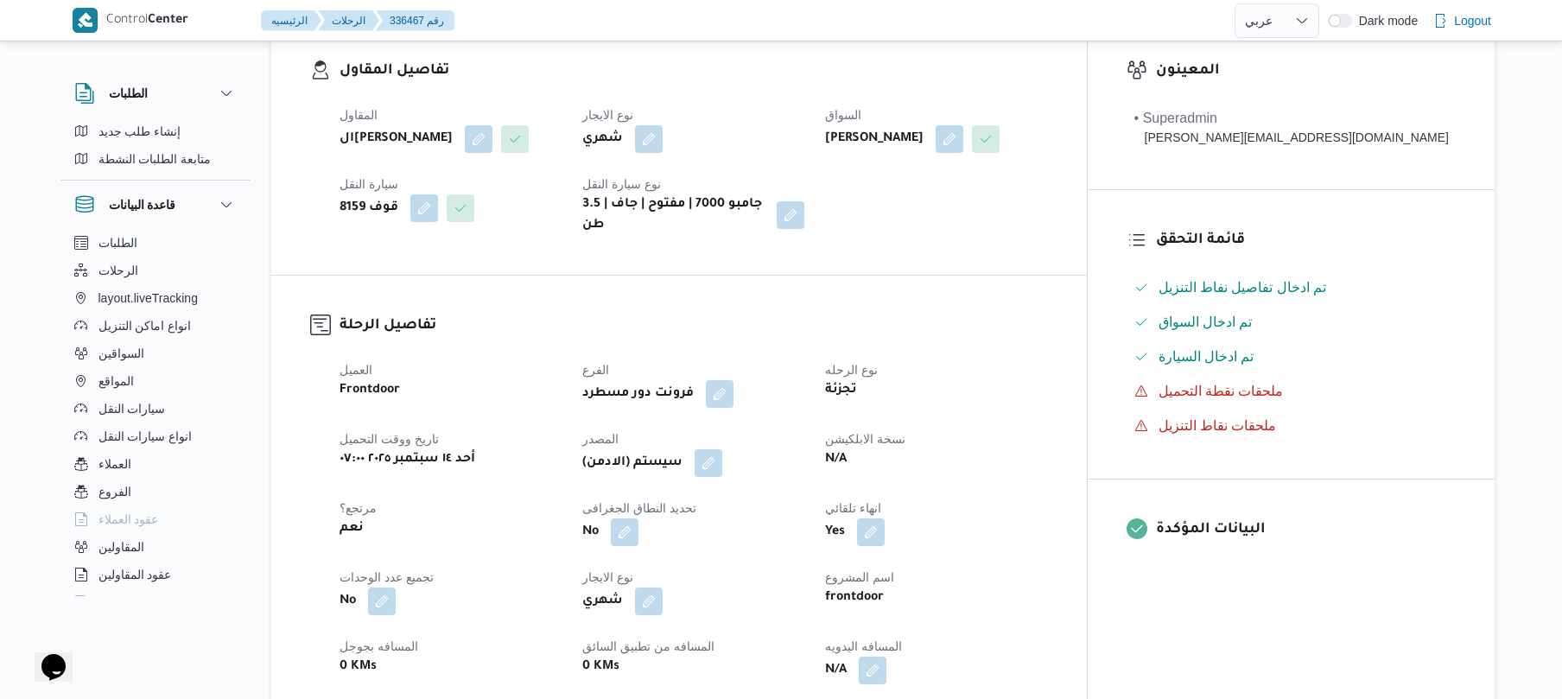
scroll to position [599, 0]
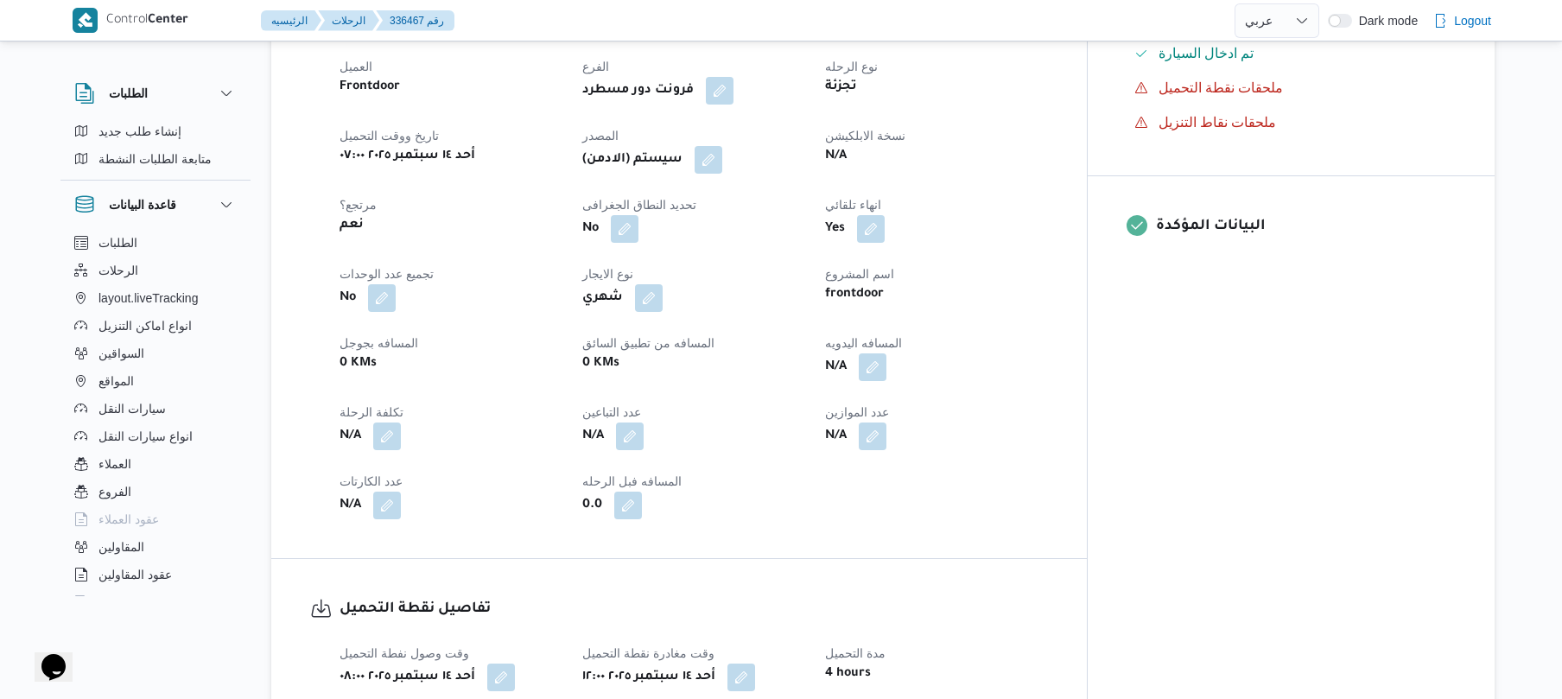
click at [957, 363] on div "N/A" at bounding box center [935, 367] width 225 height 31
click at [886, 352] on button "button" at bounding box center [873, 366] width 28 height 28
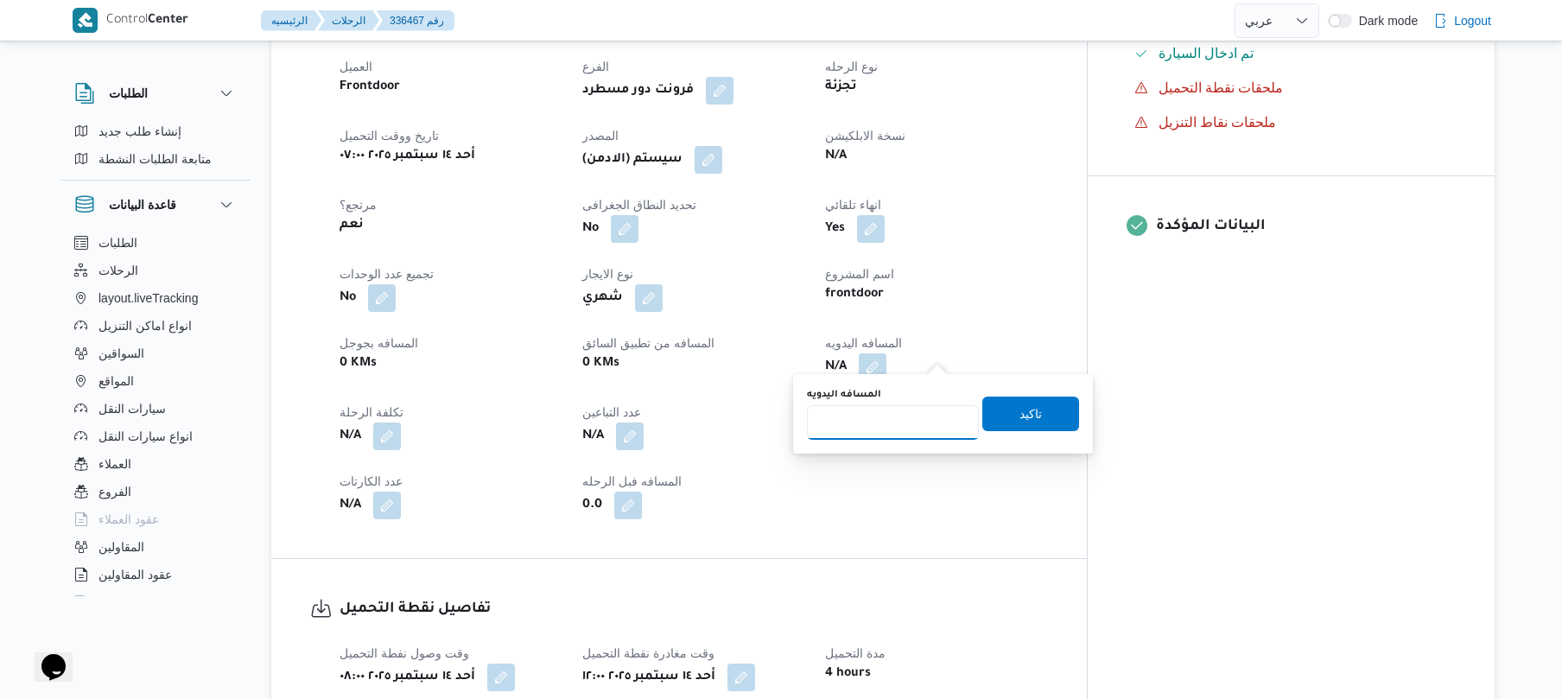
click at [891, 434] on input "المسافه اليدويه" at bounding box center [893, 422] width 172 height 35
type input "100"
click at [1027, 406] on span "تاكيد" at bounding box center [1030, 413] width 22 height 21
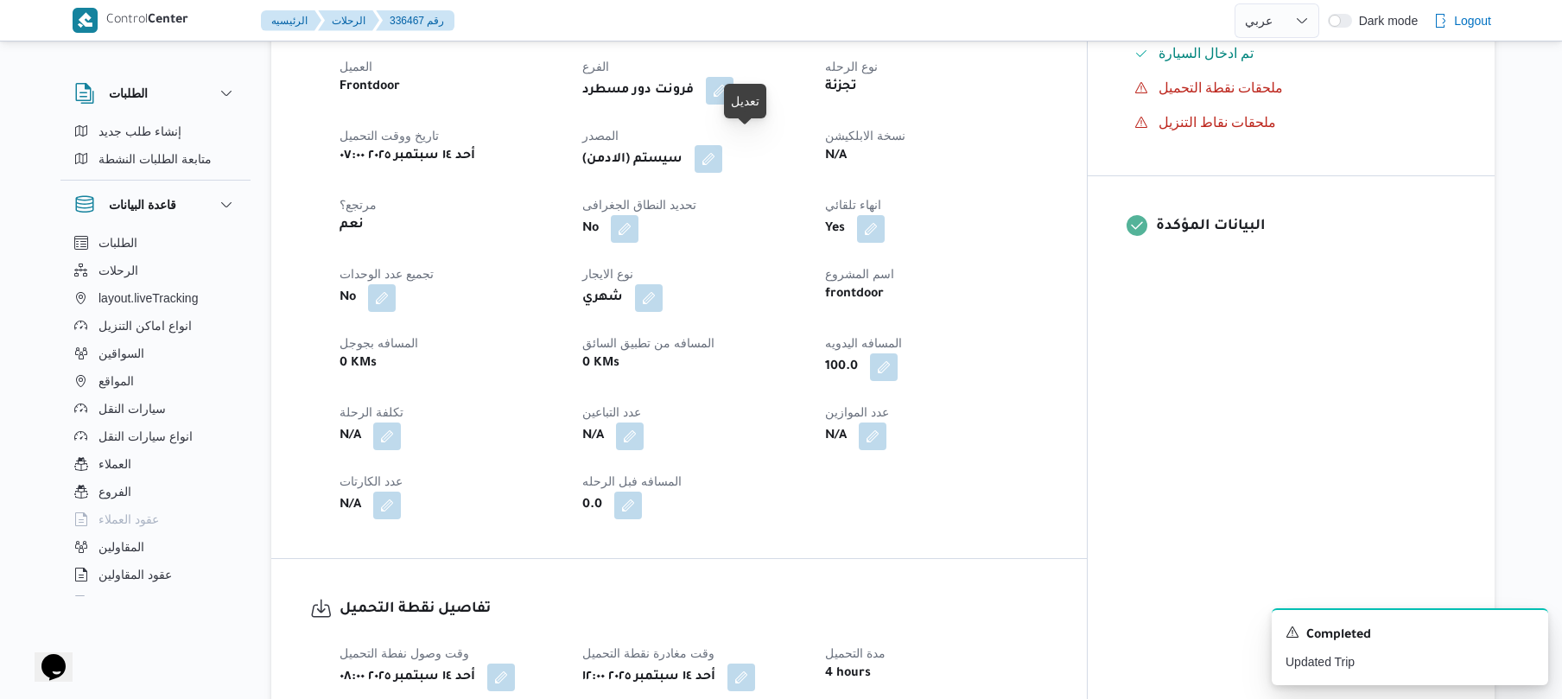
click at [722, 145] on button "button" at bounding box center [708, 159] width 28 height 28
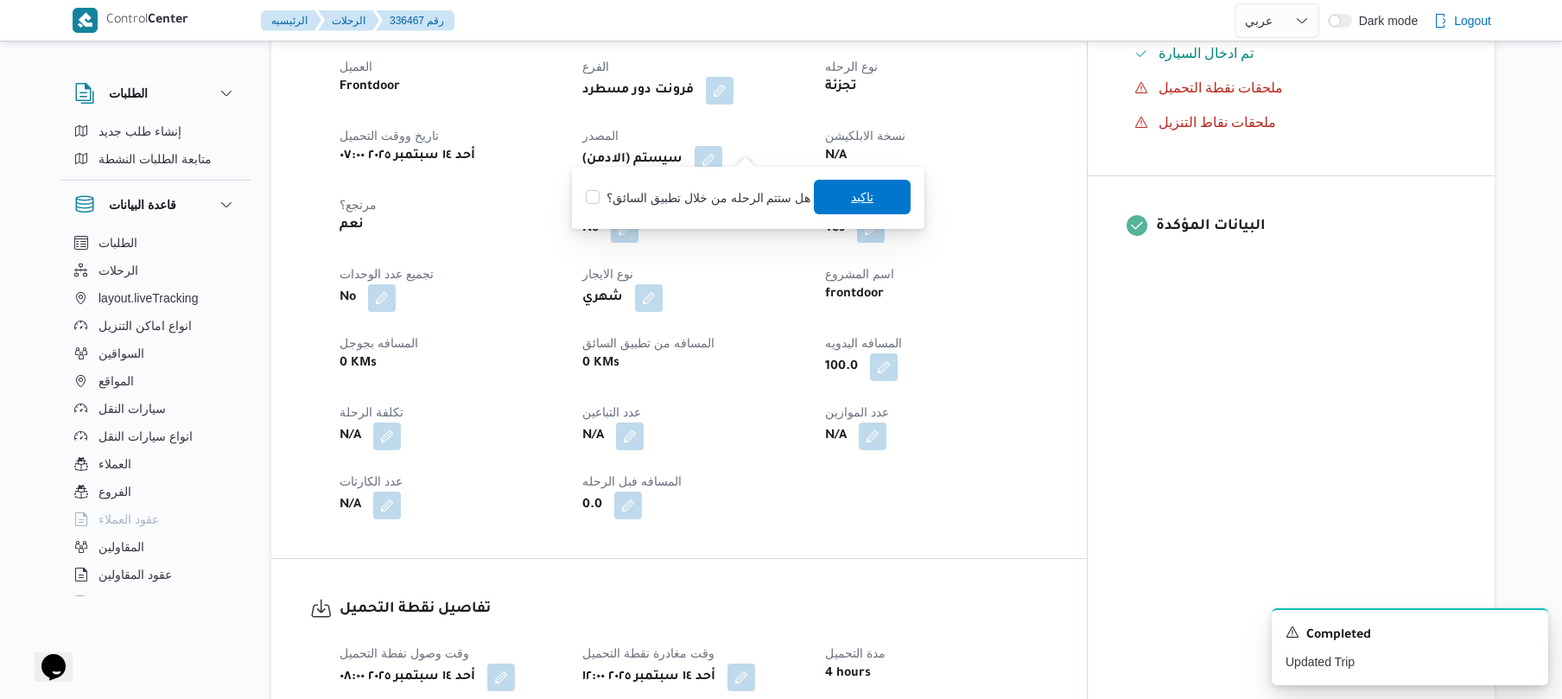
click at [851, 200] on span "تاكيد" at bounding box center [862, 197] width 22 height 21
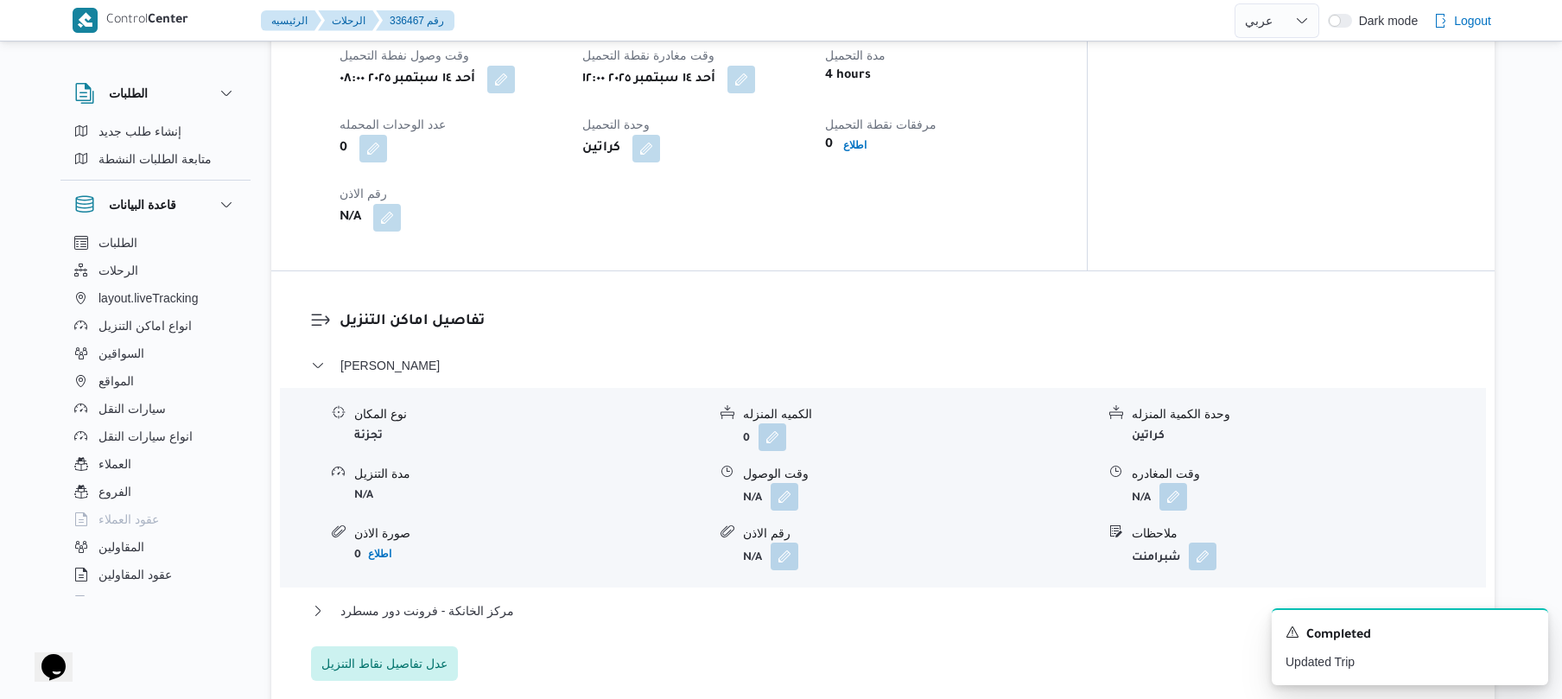
scroll to position [1197, 0]
click at [781, 481] on button "button" at bounding box center [784, 495] width 28 height 28
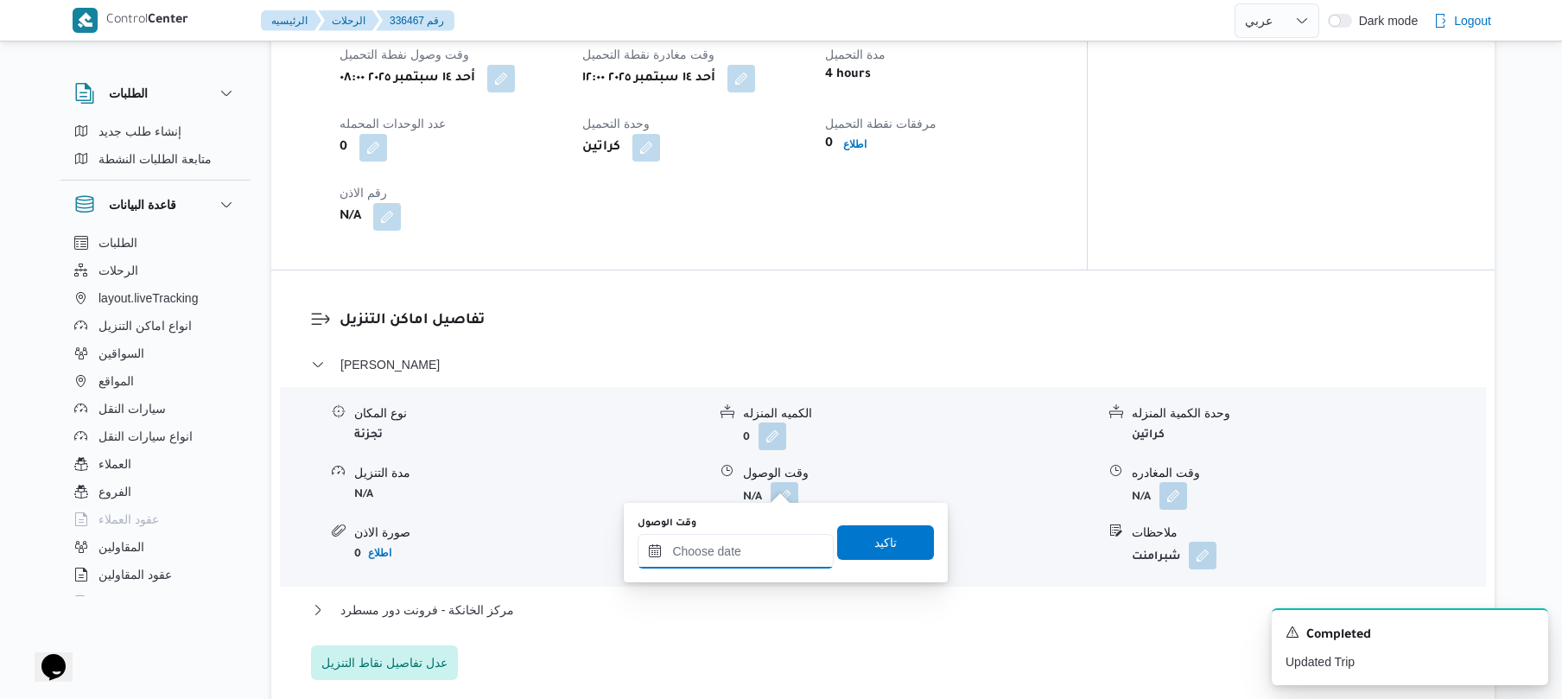
click at [691, 549] on input "وقت الوصول" at bounding box center [735, 551] width 196 height 35
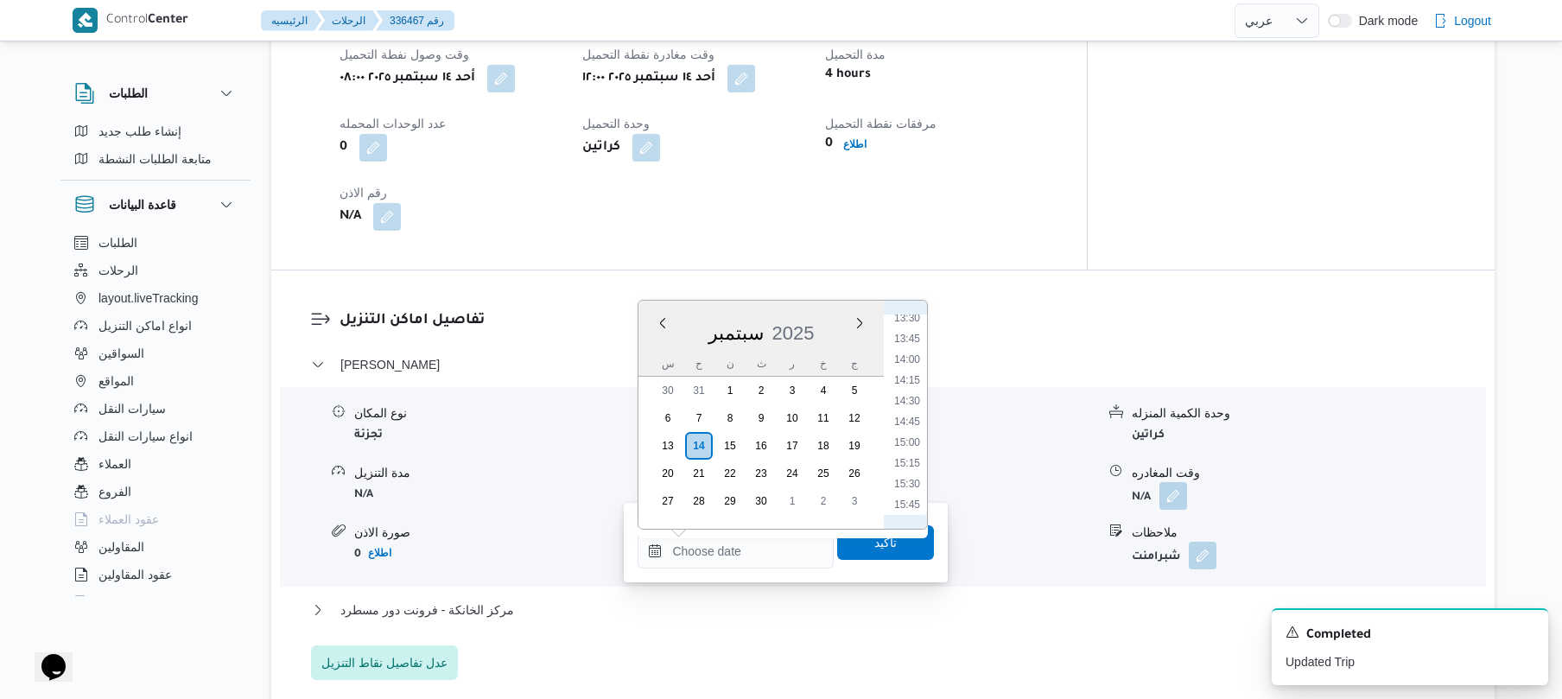
scroll to position [1049, 0]
click at [917, 346] on li "13:00" at bounding box center [907, 352] width 40 height 17
type input "١٤/٠٩/٢٠٢٥ ١٣:٠٠"
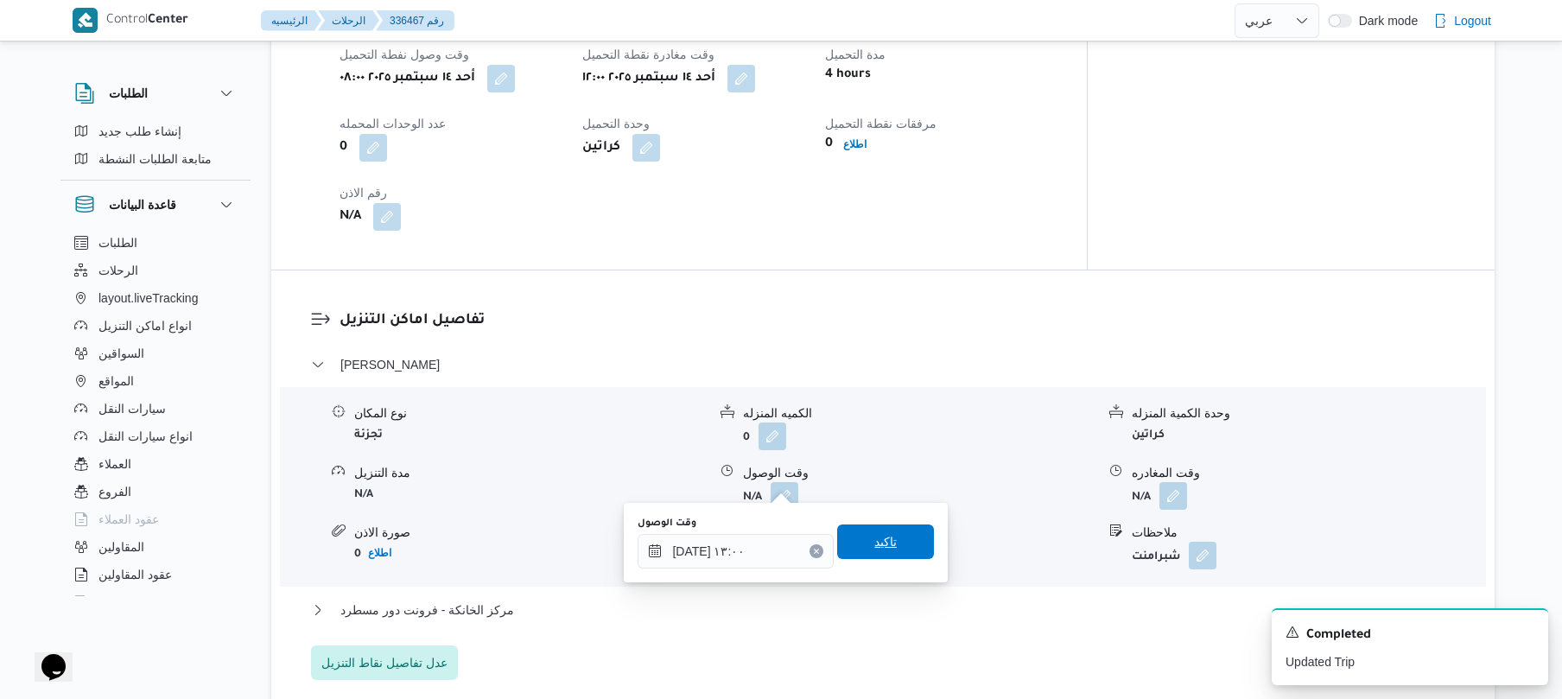
click at [878, 546] on span "تاكيد" at bounding box center [885, 541] width 22 height 21
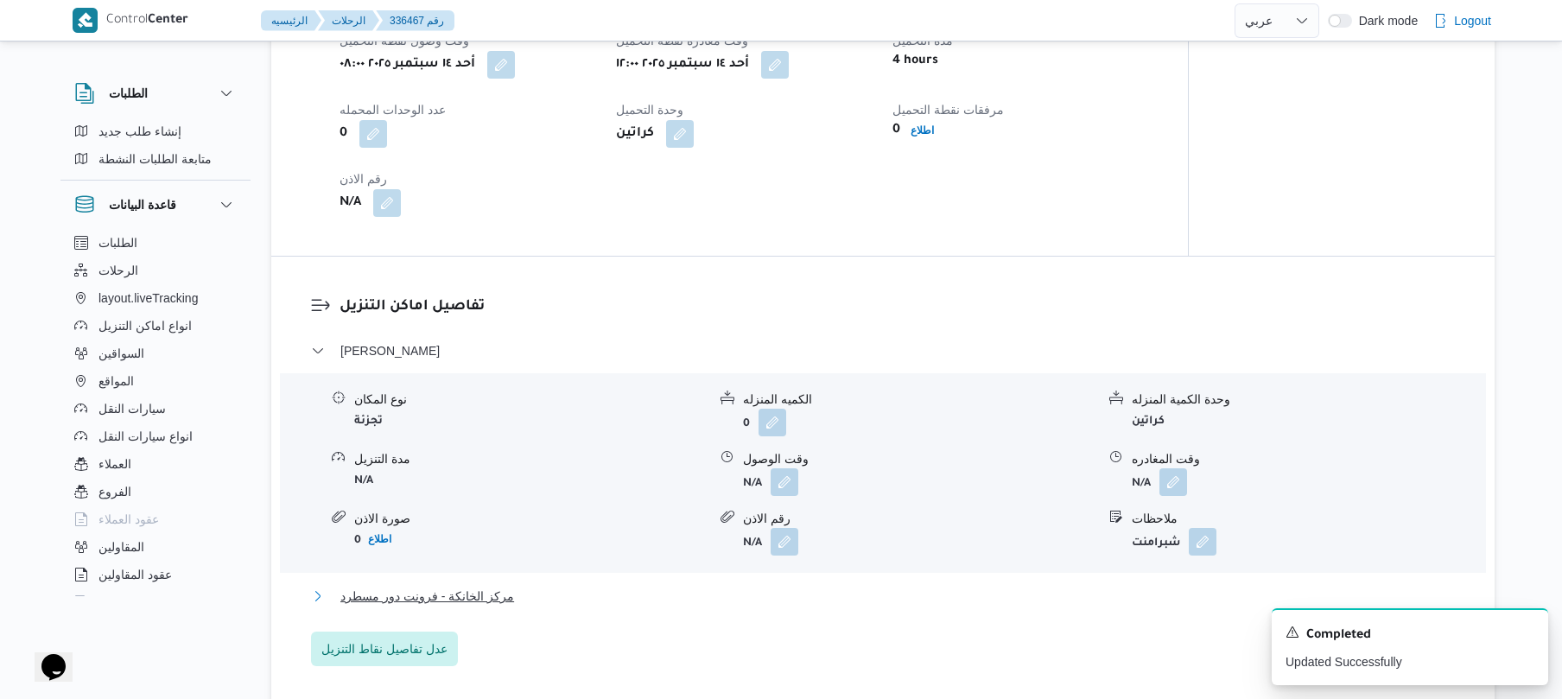
click at [789, 599] on button "مركز الخانكة - فرونت دور مسطرد" at bounding box center [883, 596] width 1144 height 21
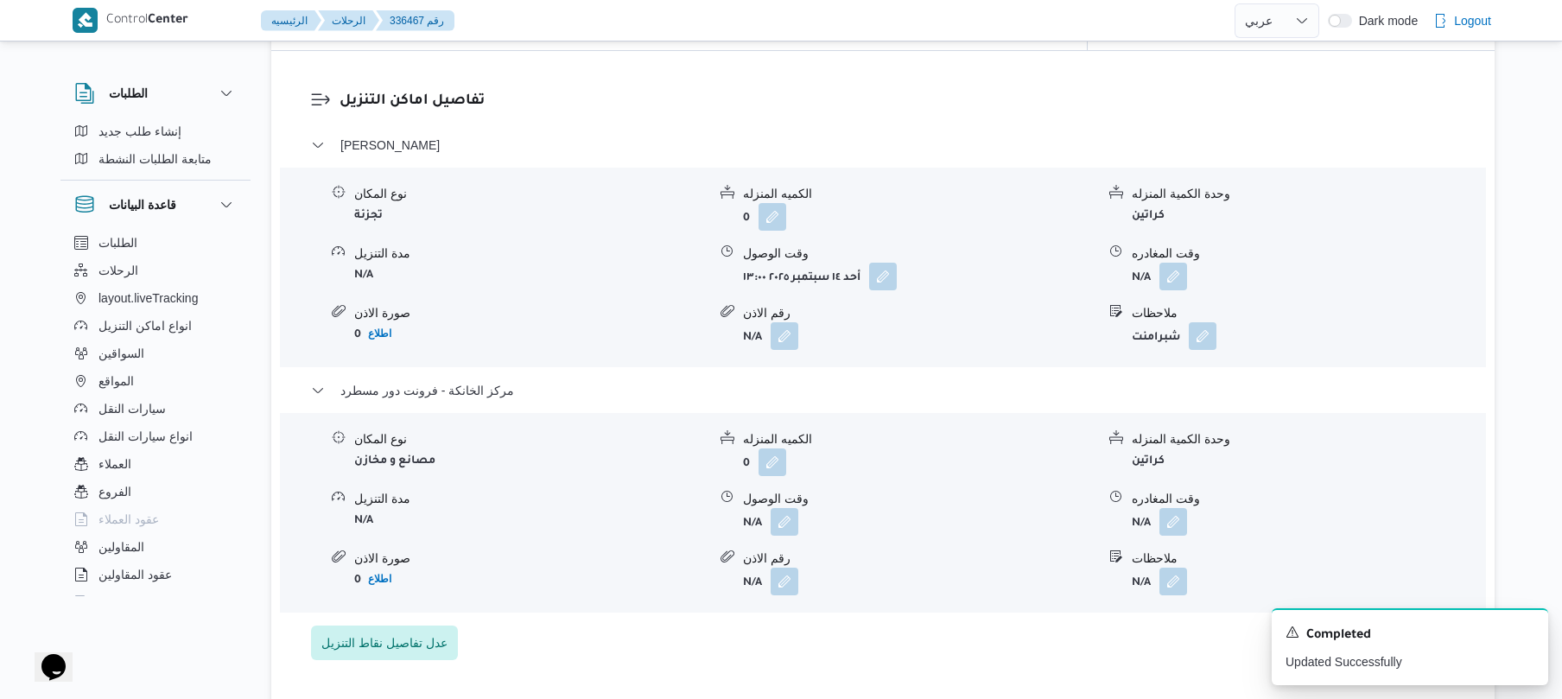
scroll to position [1704, 0]
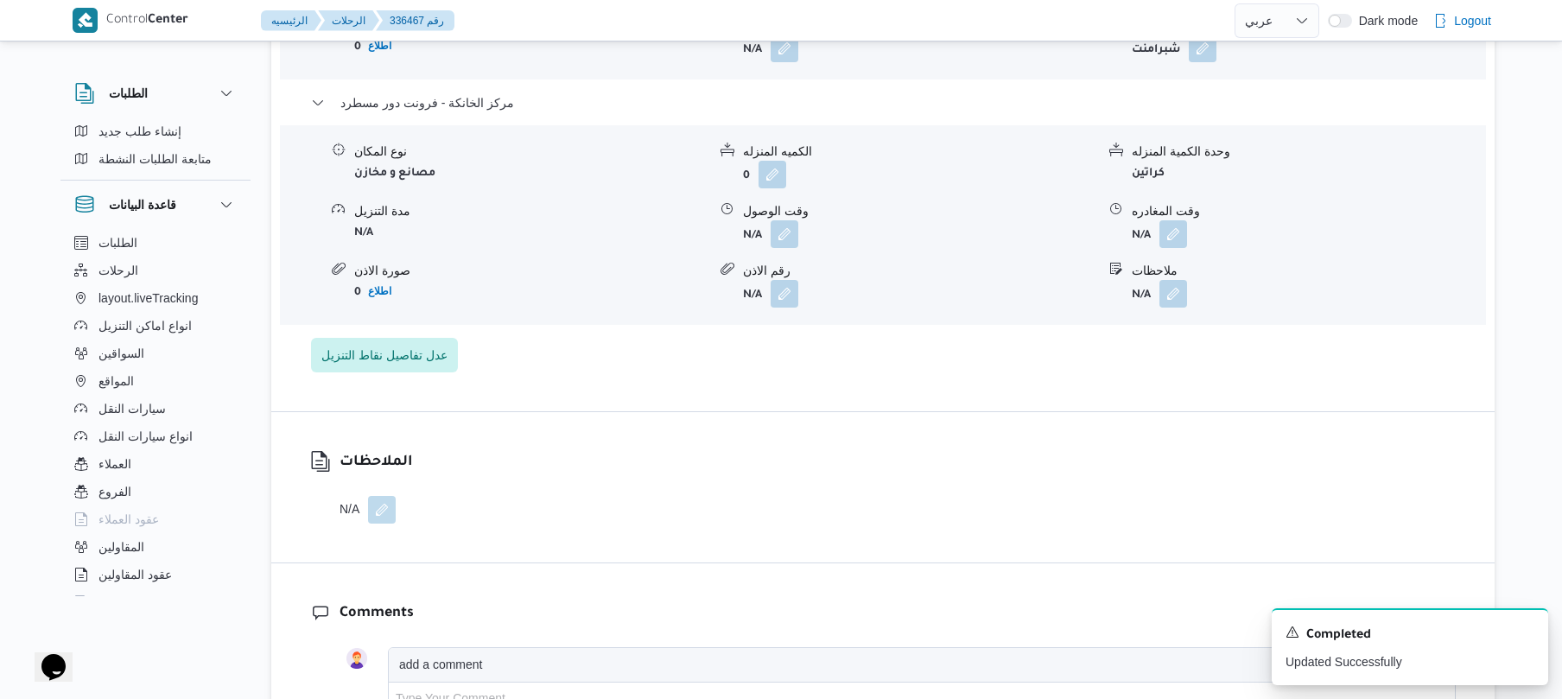
click at [1162, 237] on div "نوع المكان مصانع و مخازن الكميه المنزله 0 وحدة الكمية المنزله كراتين مدة التنزي…" at bounding box center [883, 225] width 1220 height 196
click at [1170, 225] on button "button" at bounding box center [1173, 233] width 28 height 28
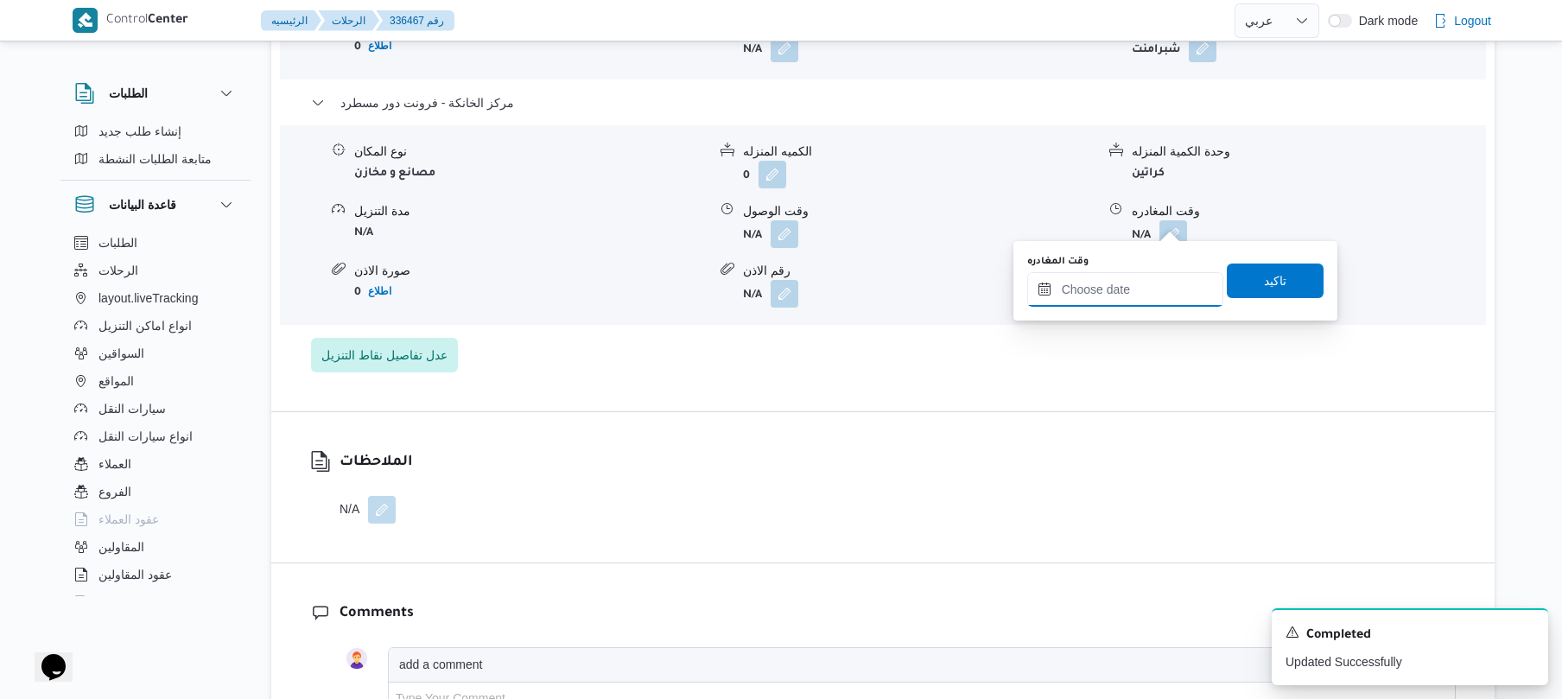
click at [1113, 288] on input "وقت المغادره" at bounding box center [1125, 289] width 196 height 35
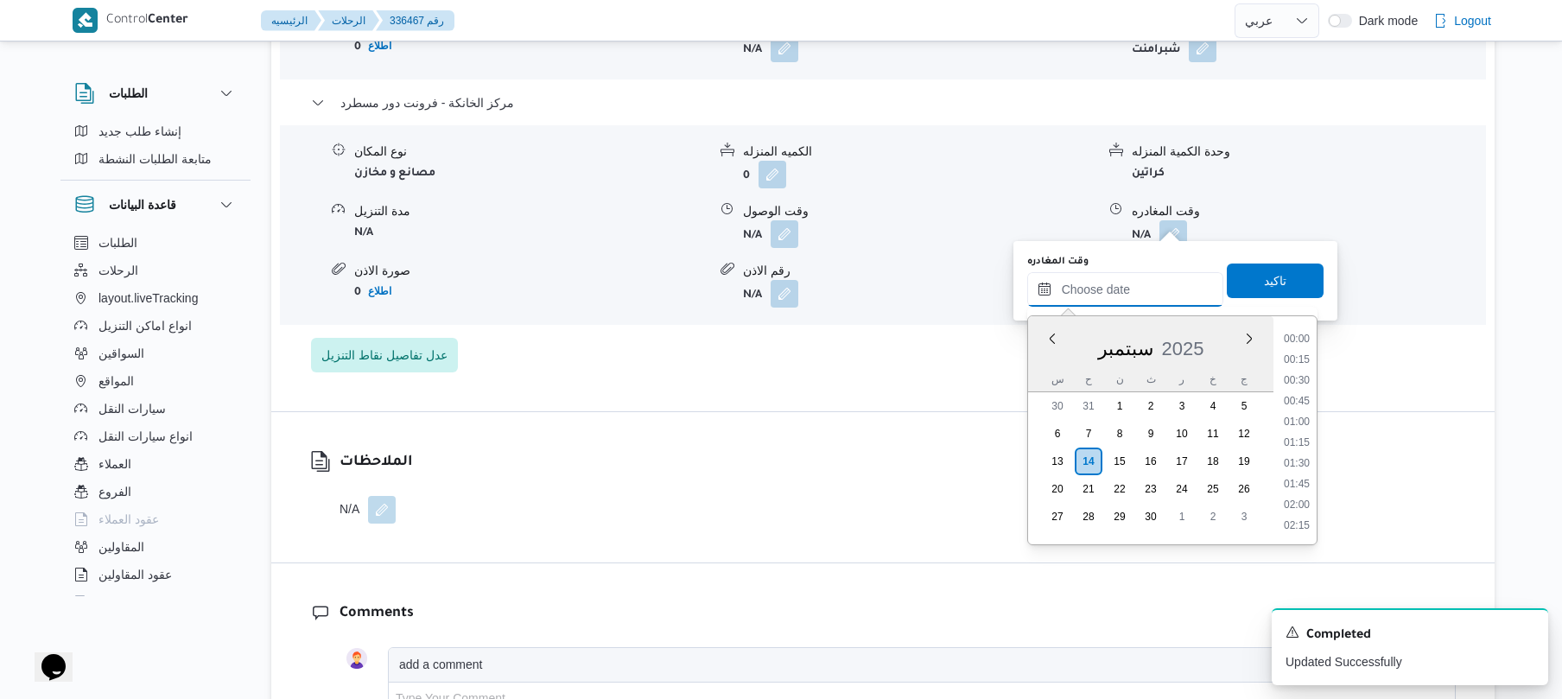
scroll to position [1390, 0]
click at [1301, 443] on li "18:00" at bounding box center [1297, 441] width 40 height 17
type input "١٤/٠٩/٢٠٢٥ ١٨:٠٠"
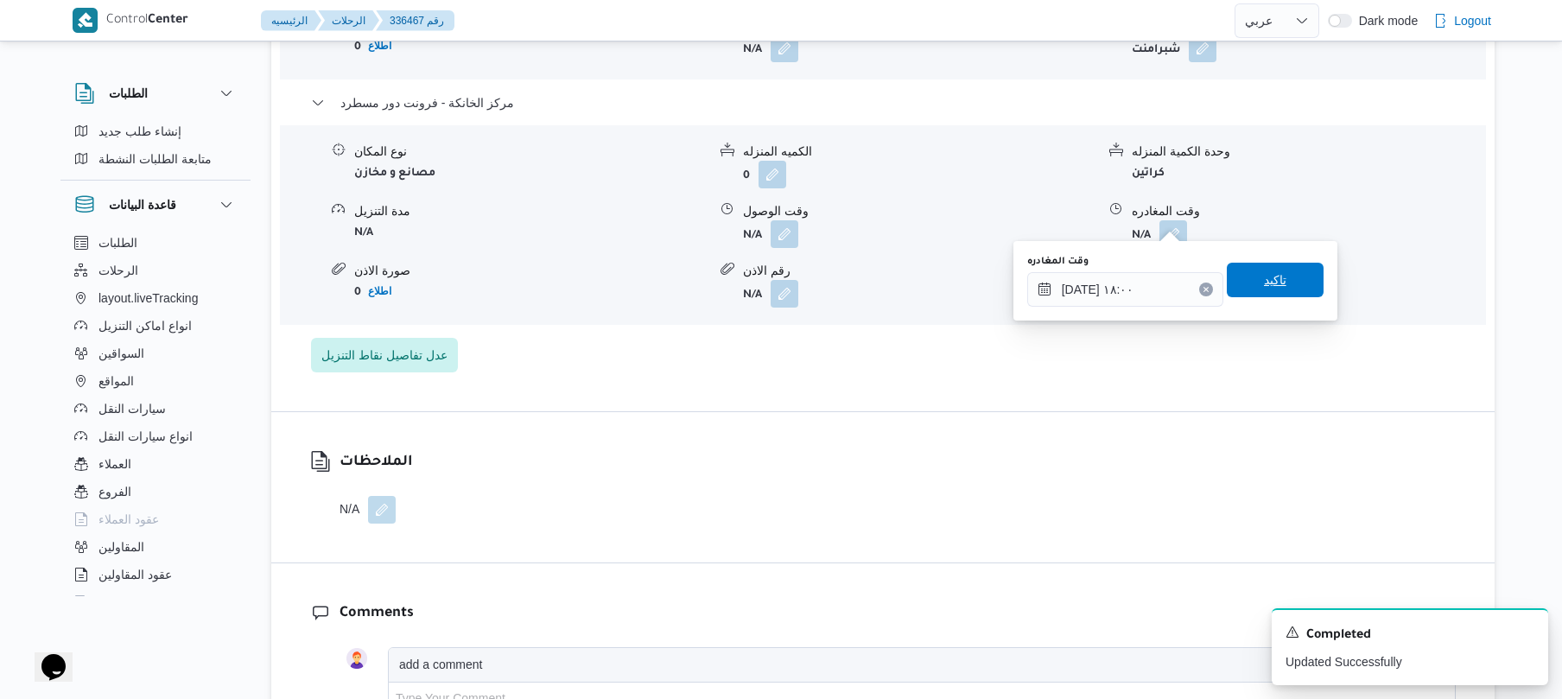
click at [1290, 287] on span "تاكيد" at bounding box center [1275, 280] width 97 height 35
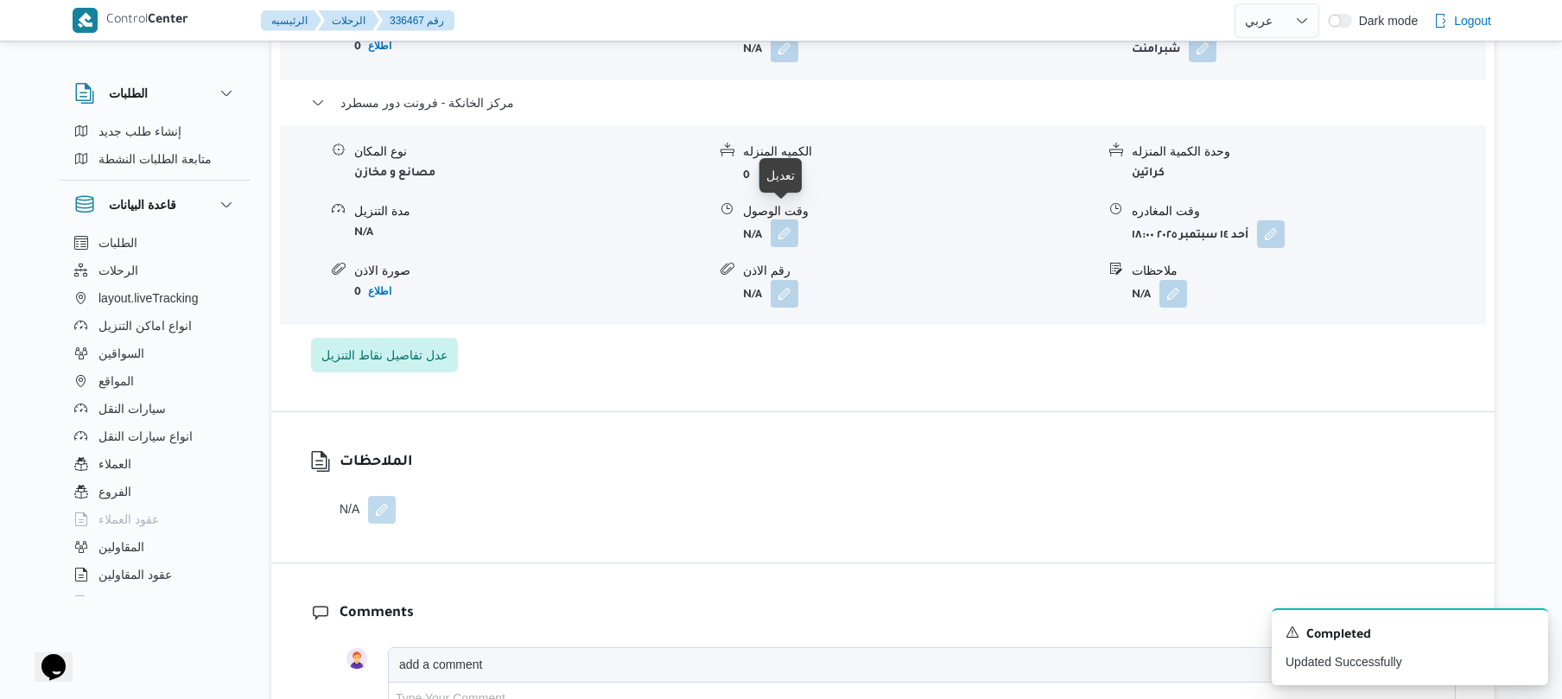
click at [782, 226] on button "button" at bounding box center [784, 233] width 28 height 28
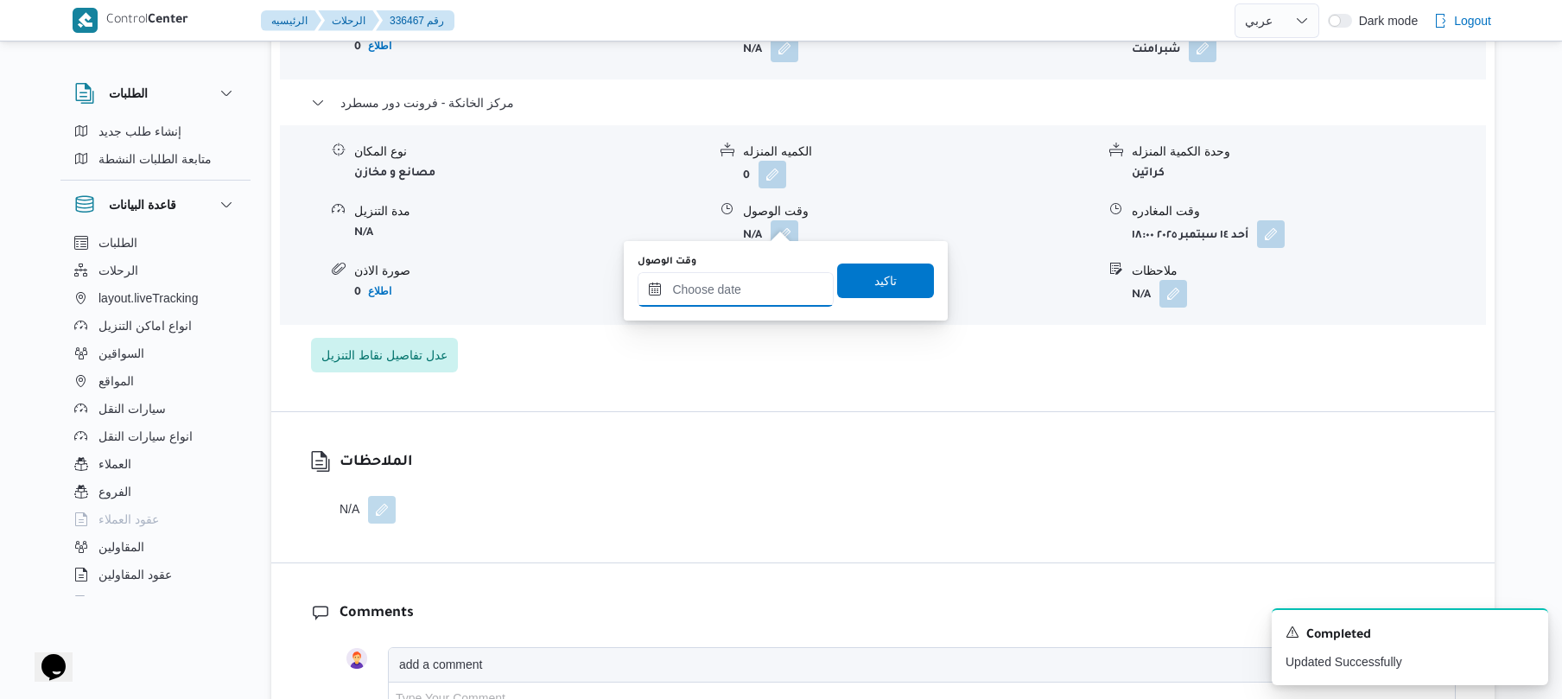
click at [753, 280] on input "وقت الوصول" at bounding box center [735, 289] width 196 height 35
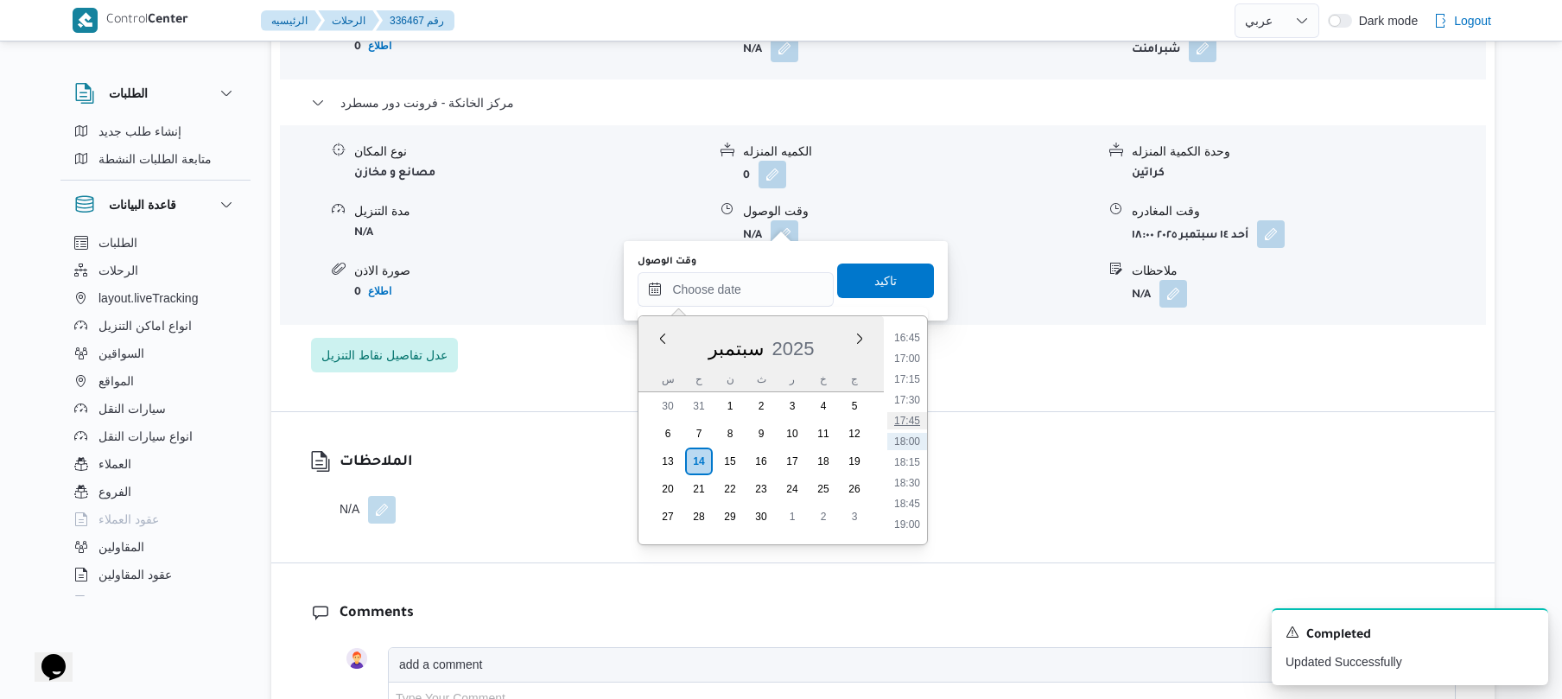
click at [921, 415] on li "17:45" at bounding box center [907, 420] width 40 height 17
type input "١٤/٠٩/٢٠٢٥ ١٧:٤٥"
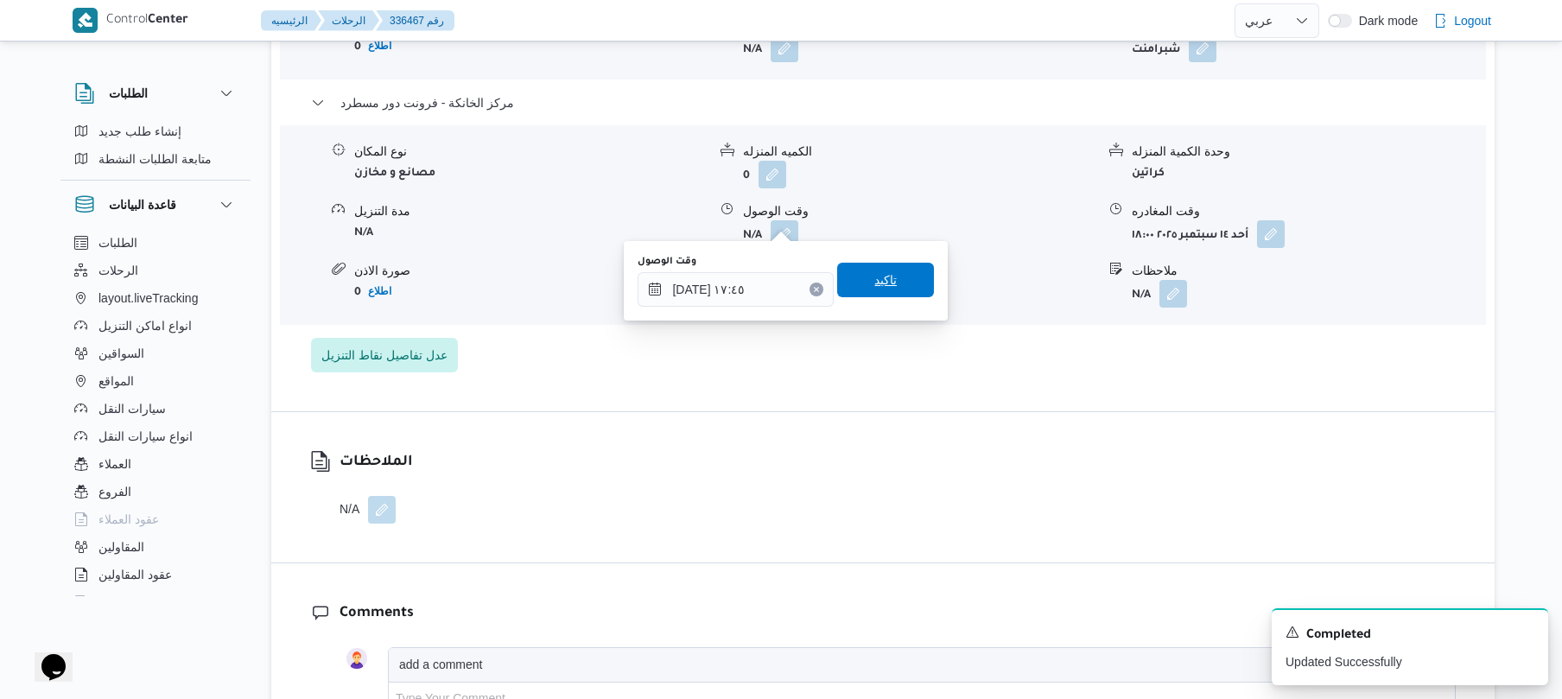
click at [916, 290] on span "تاكيد" at bounding box center [885, 280] width 97 height 35
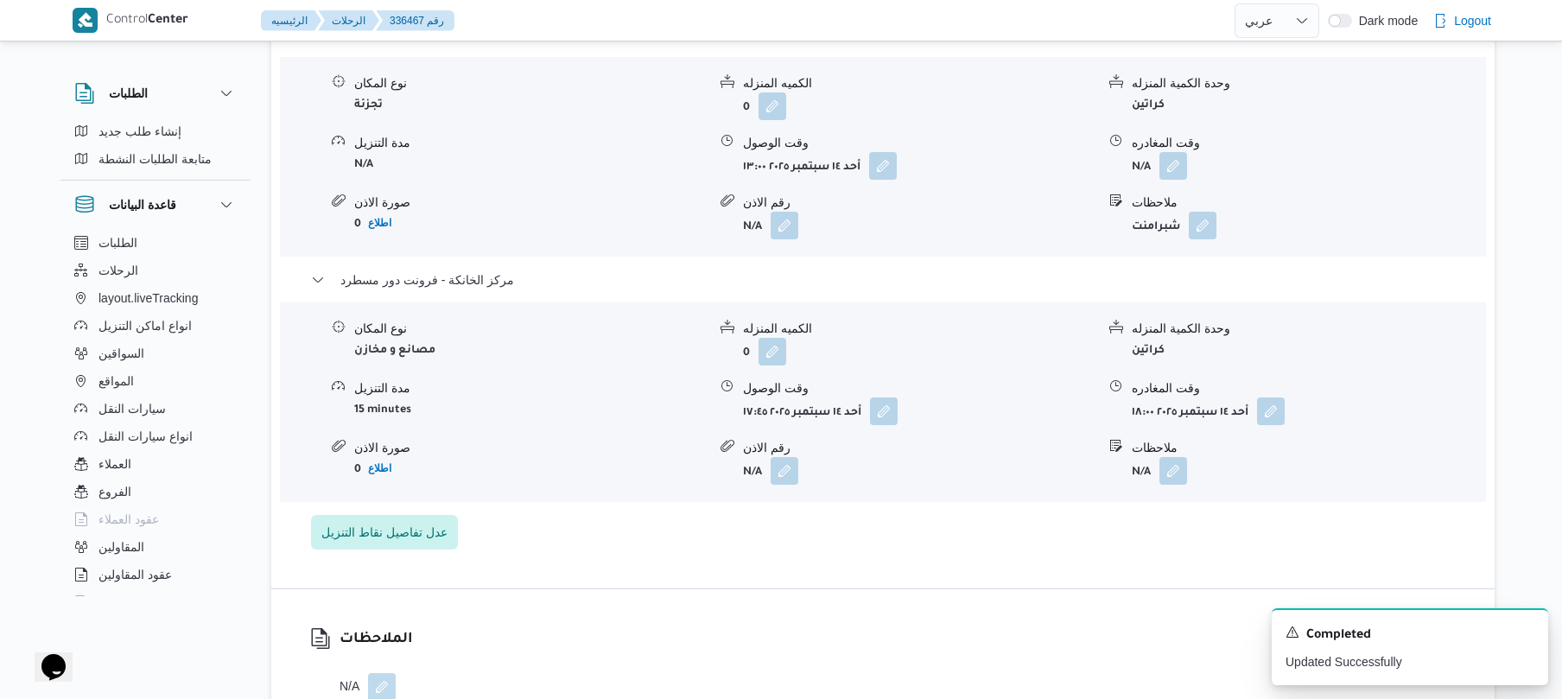
scroll to position [1474, 0]
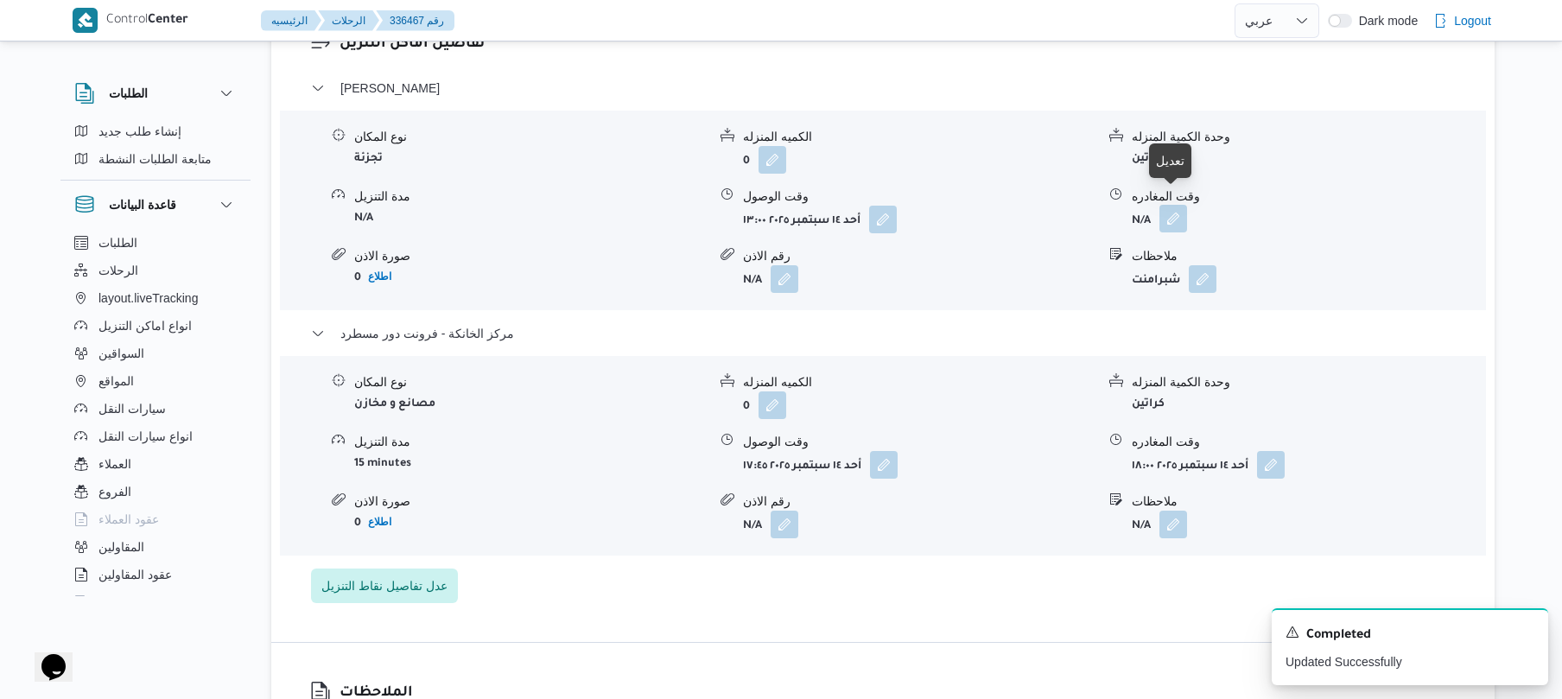
click at [1171, 209] on button "button" at bounding box center [1173, 219] width 28 height 28
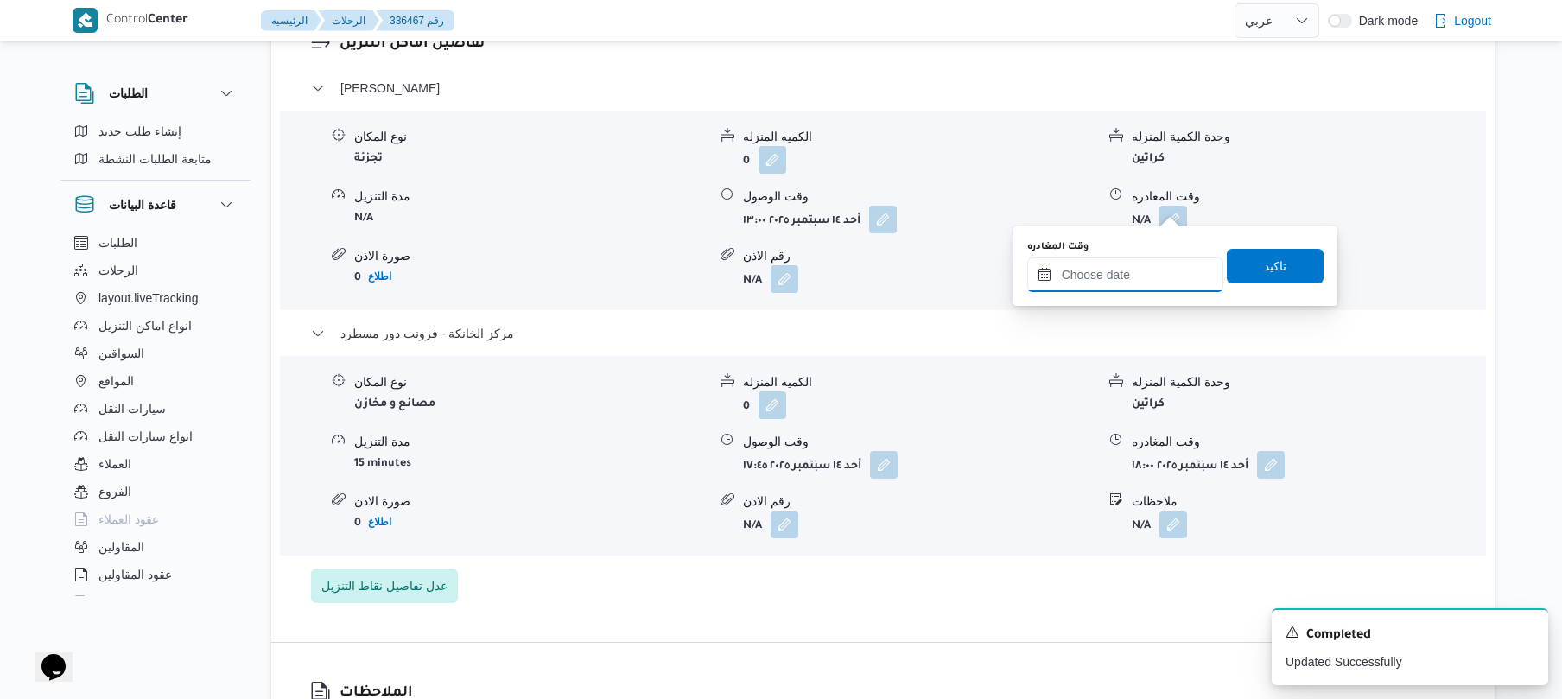
click at [1104, 269] on input "وقت المغادره" at bounding box center [1125, 274] width 196 height 35
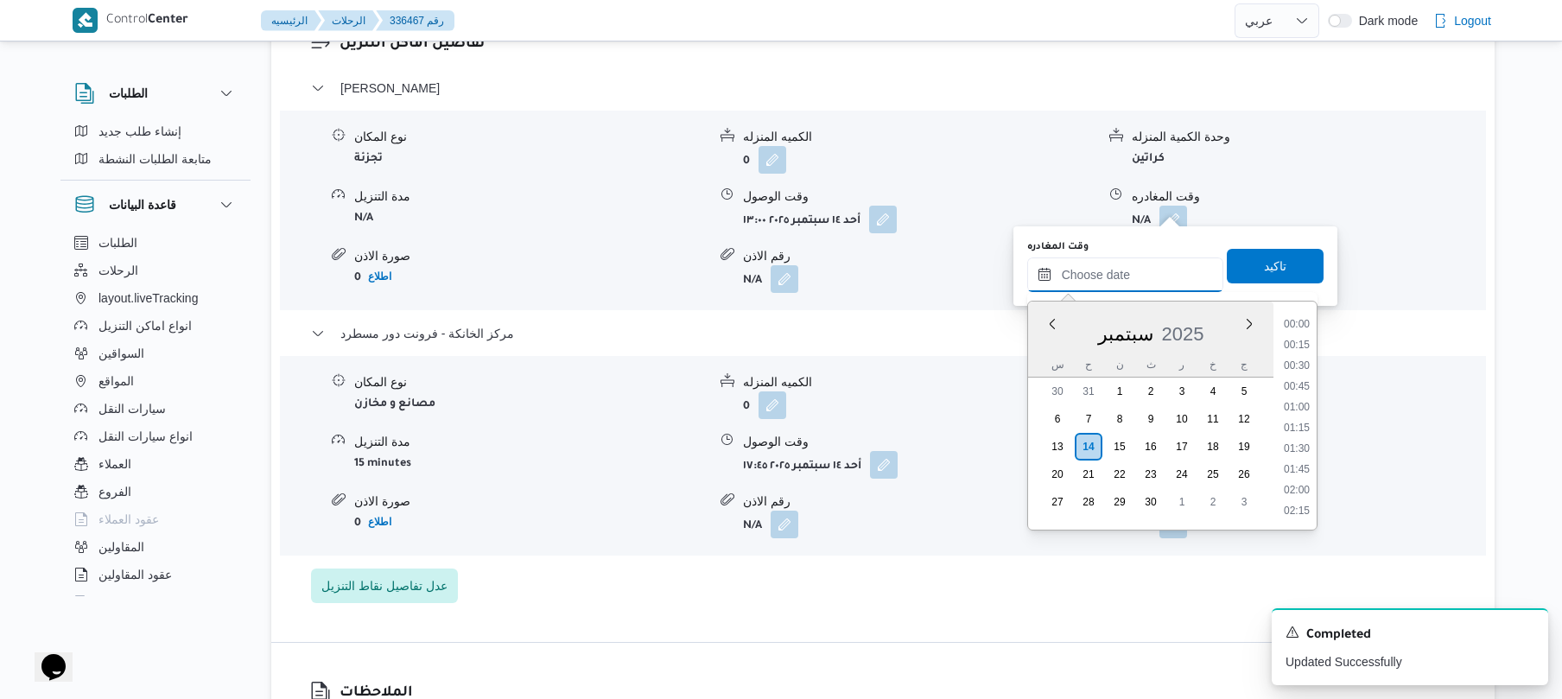
scroll to position [1390, 0]
click at [1304, 328] on li "16:45" at bounding box center [1297, 322] width 40 height 17
type input "١٤/٠٩/٢٠٢٥ ١٦:٤٥"
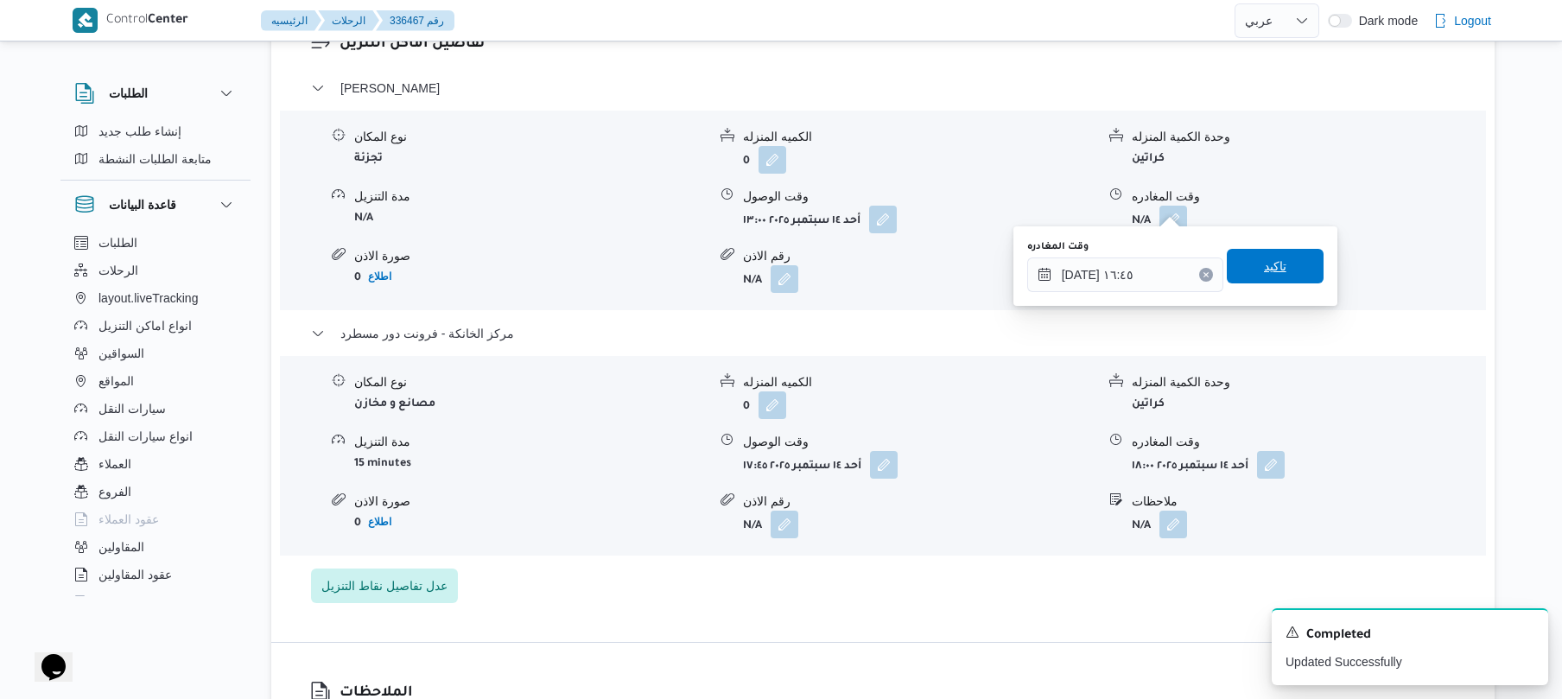
click at [1290, 256] on span "تاكيد" at bounding box center [1275, 266] width 97 height 35
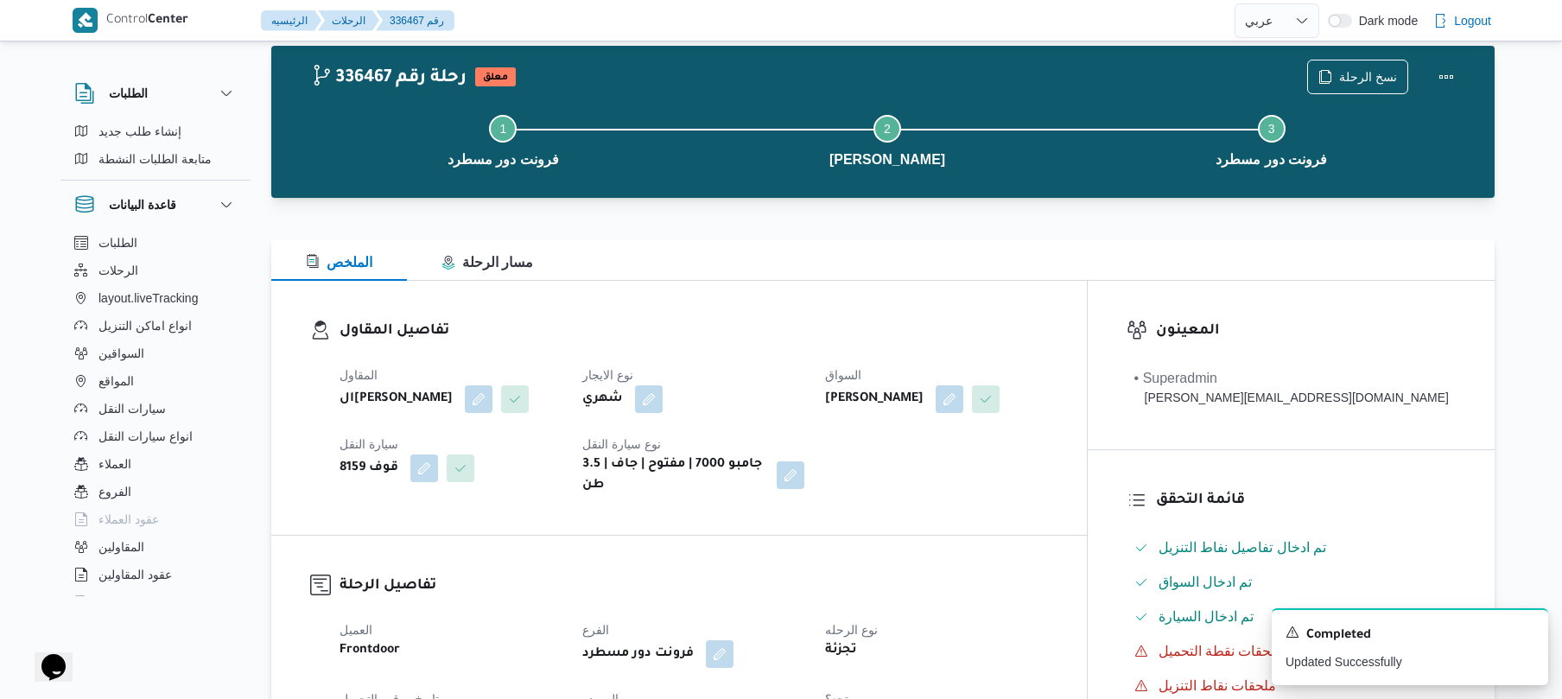
scroll to position [0, 0]
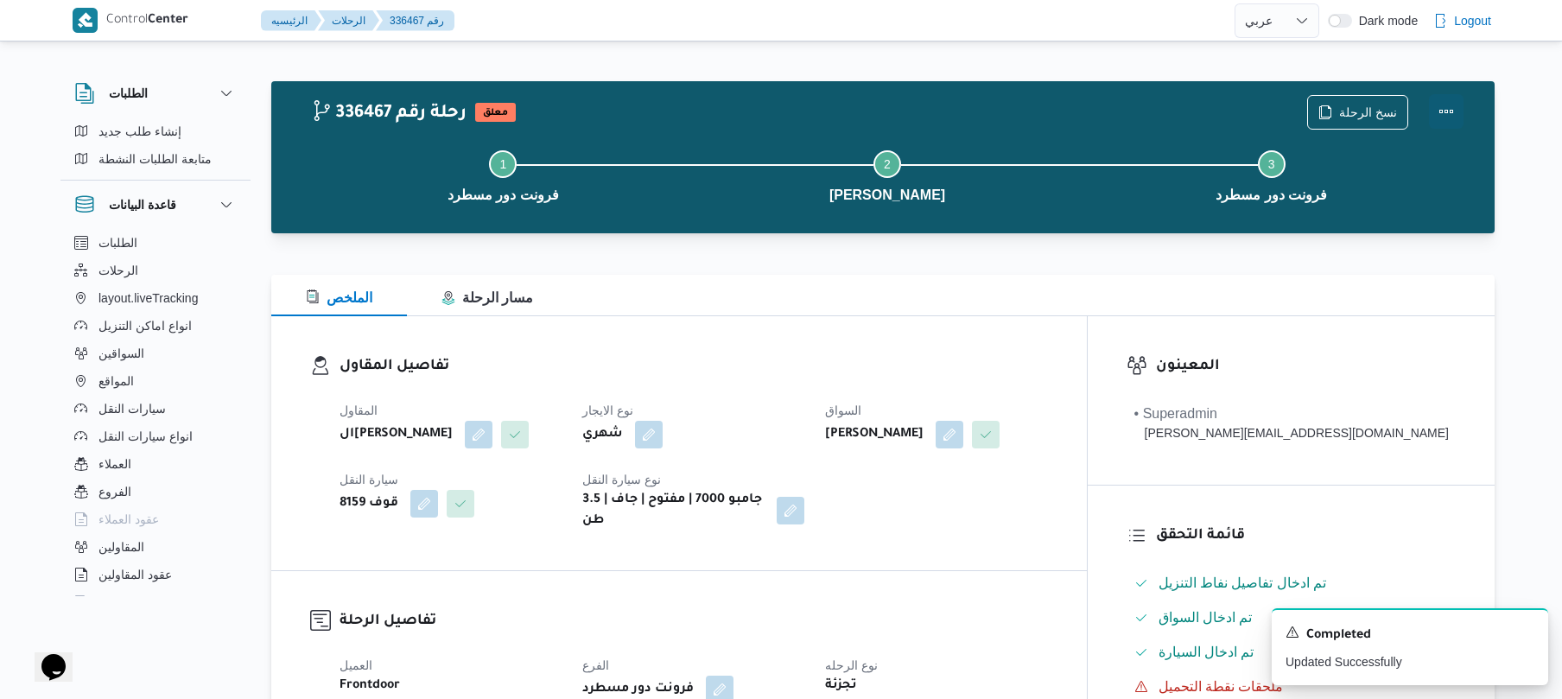
click at [1430, 111] on button "Actions" at bounding box center [1446, 111] width 35 height 35
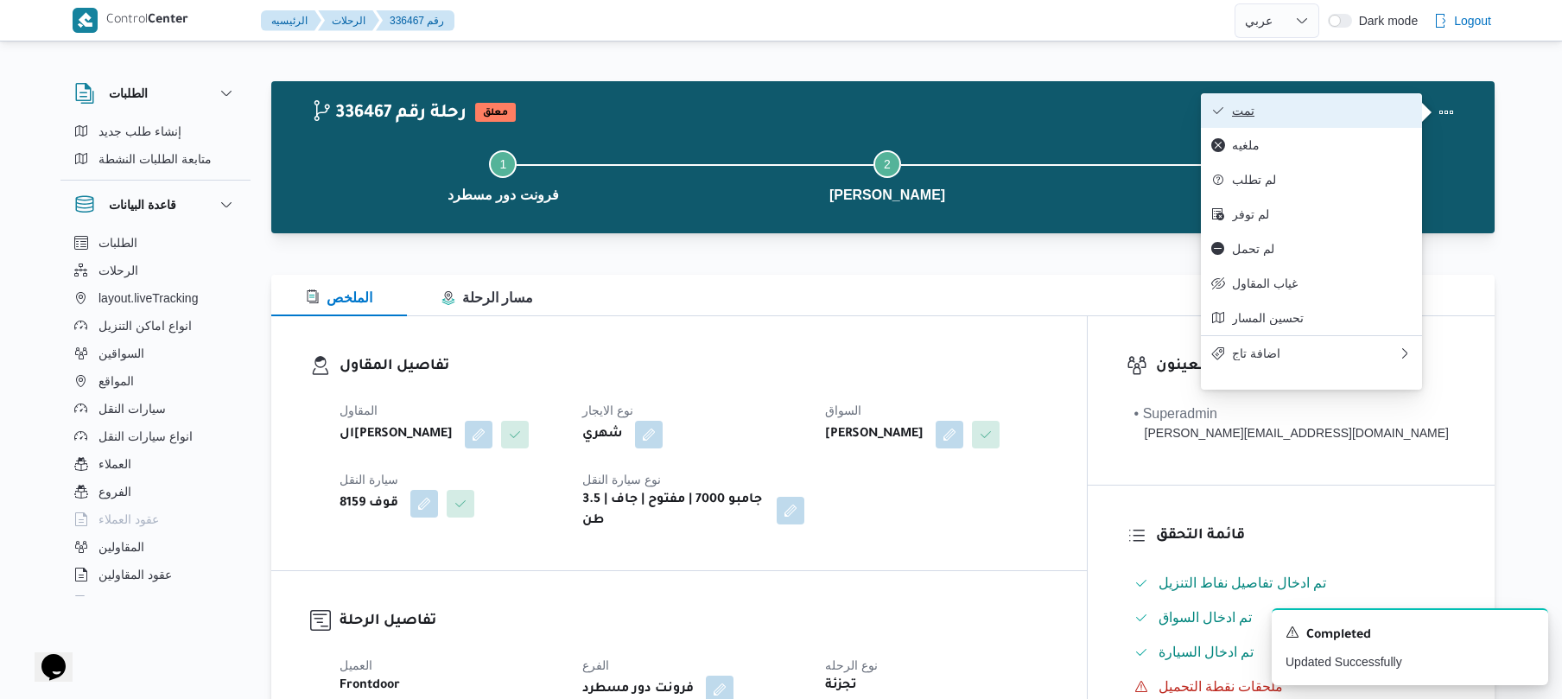
click at [1342, 114] on span "تمت" at bounding box center [1322, 111] width 180 height 14
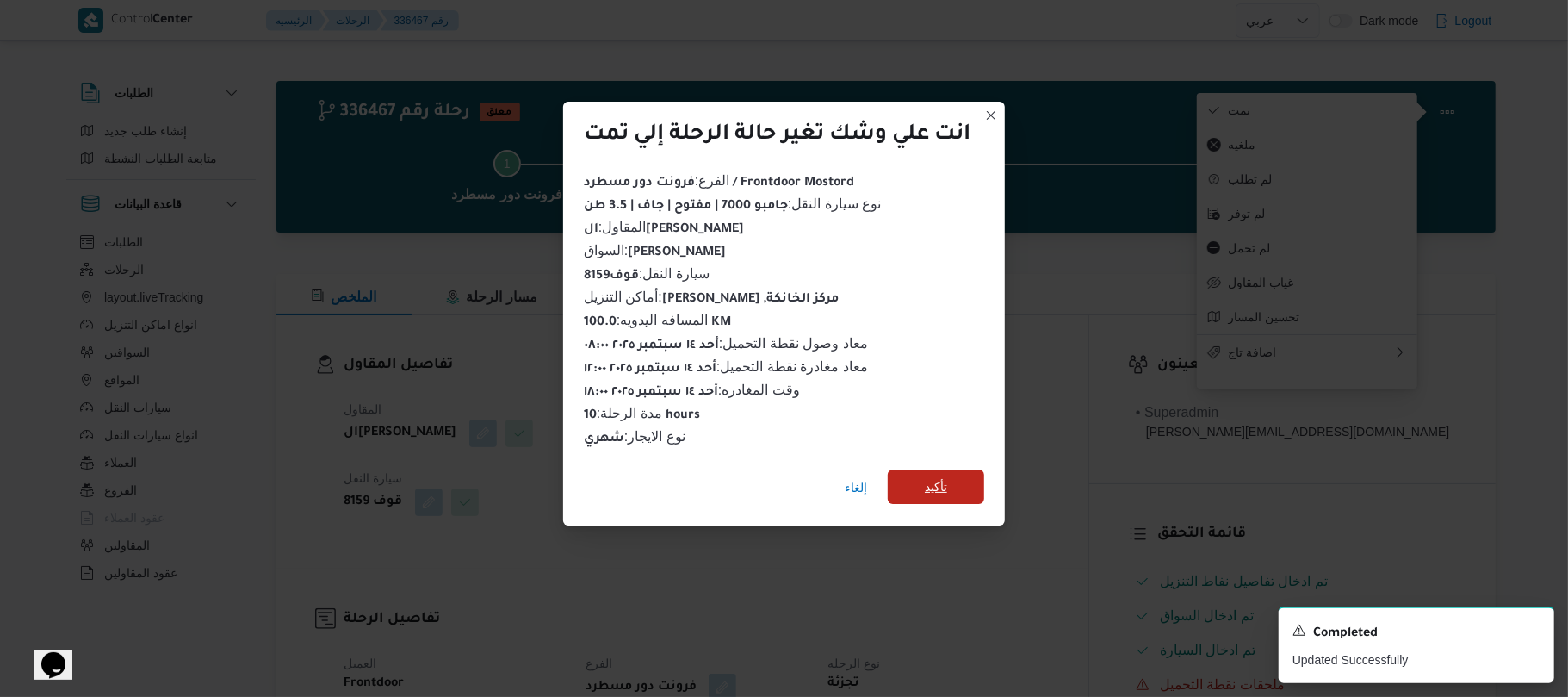
click at [940, 484] on span "تأكيد" at bounding box center [936, 487] width 22 height 21
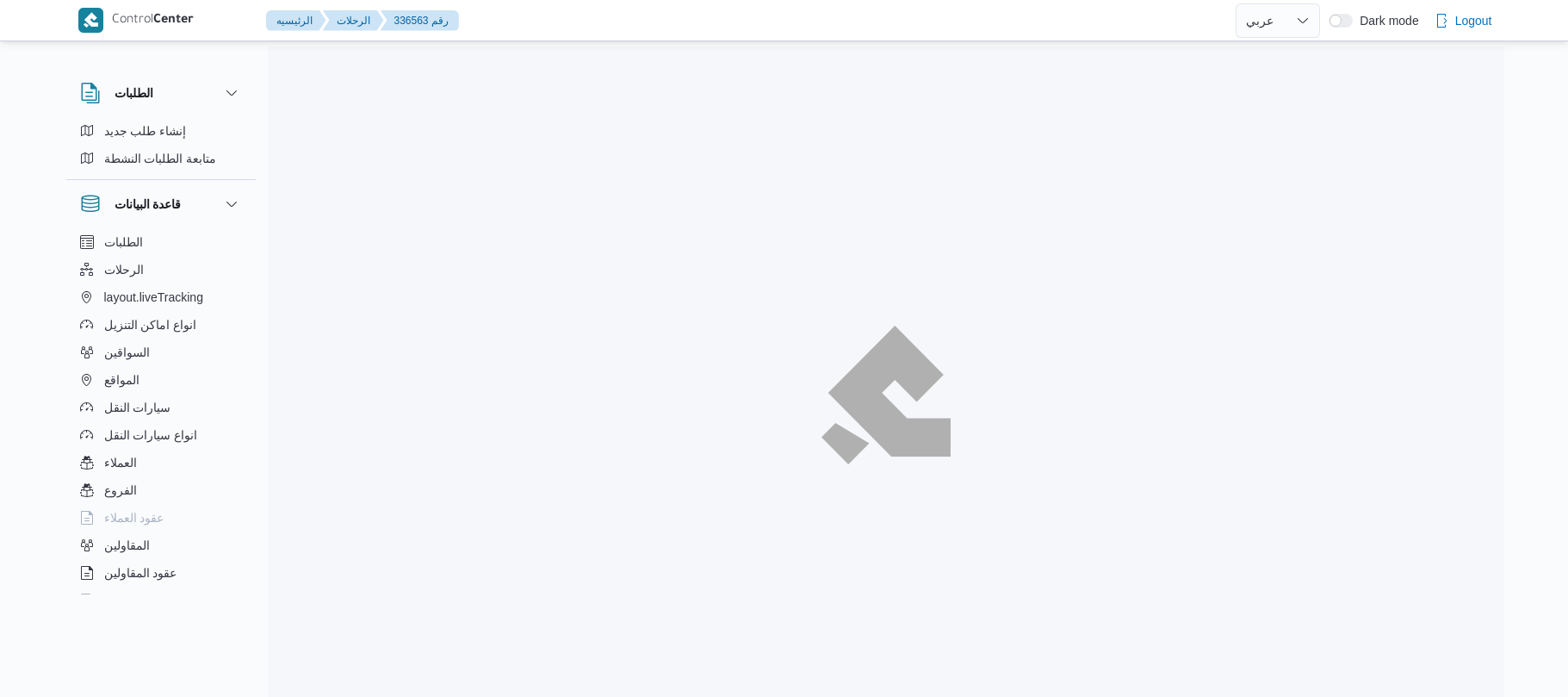
select select "ar"
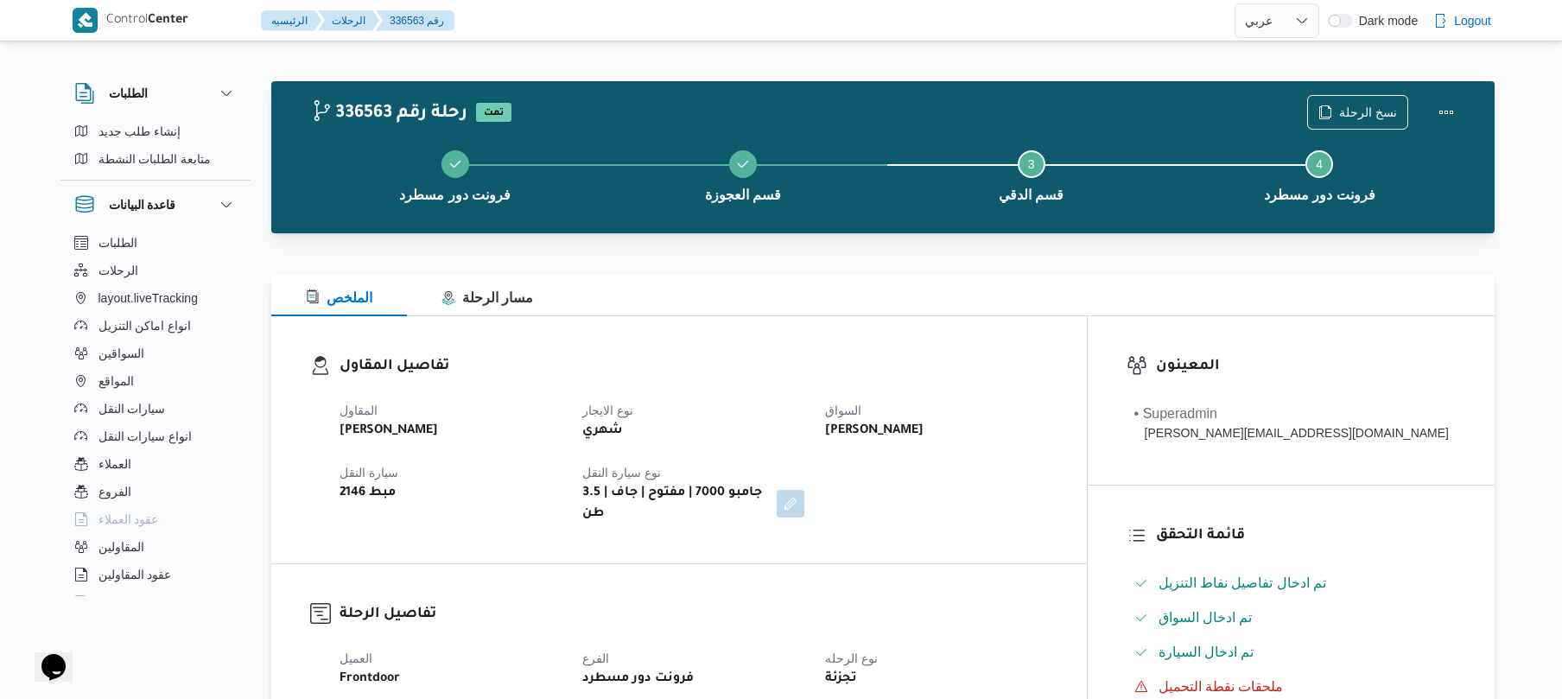
click at [798, 321] on div "تفاصيل المقاول المقاول [PERSON_NAME] نوع الايجار شهري السواق [PERSON_NAME] [PER…" at bounding box center [678, 439] width 815 height 247
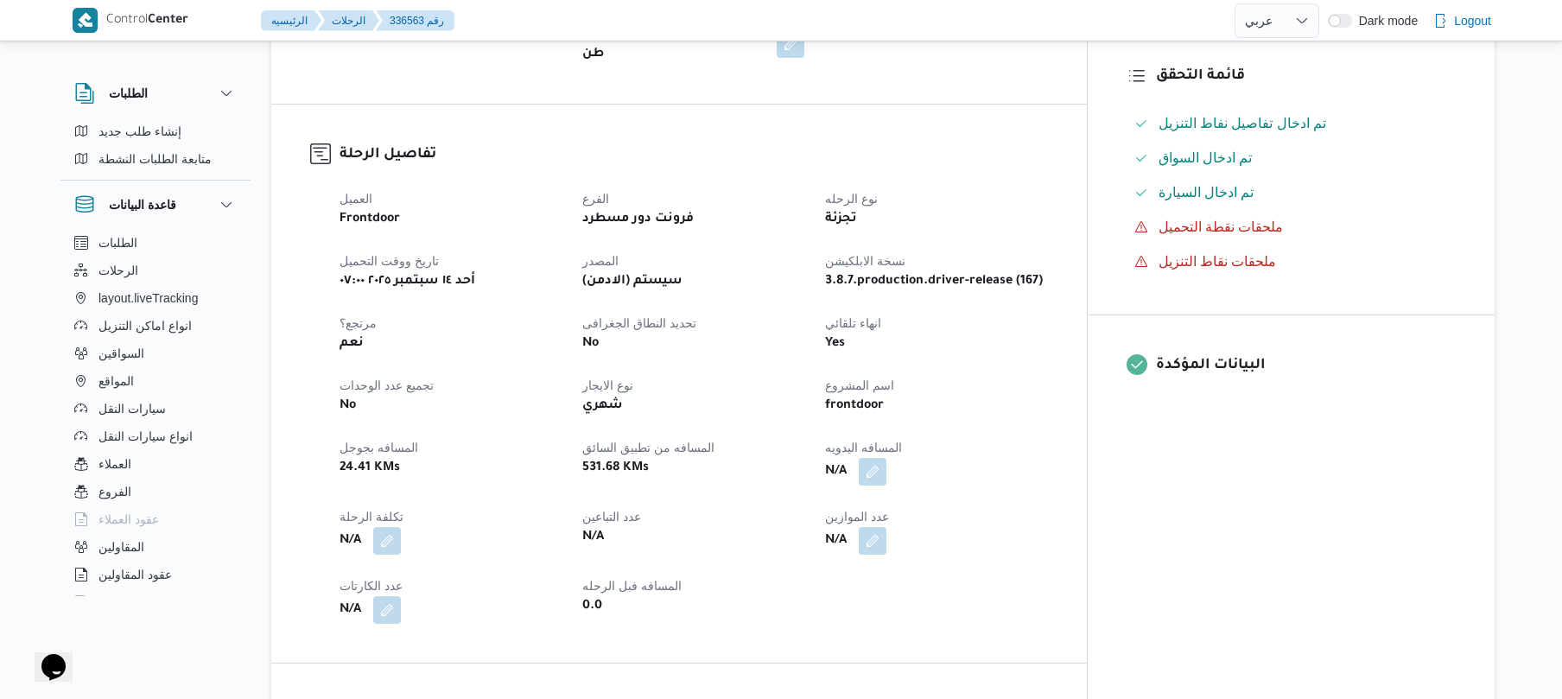
scroll to position [506, 0]
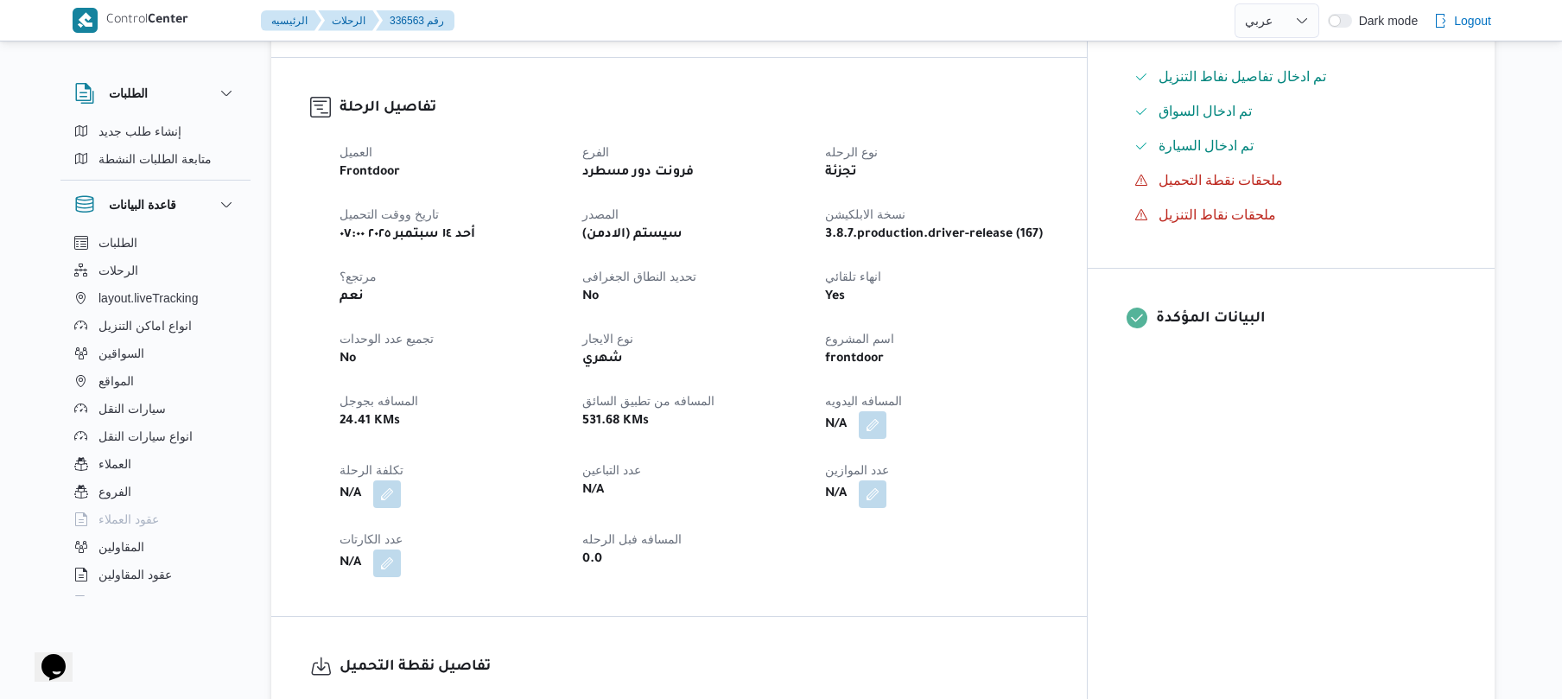
click at [950, 425] on div "N/A" at bounding box center [935, 424] width 225 height 31
click at [886, 411] on button "button" at bounding box center [873, 424] width 28 height 28
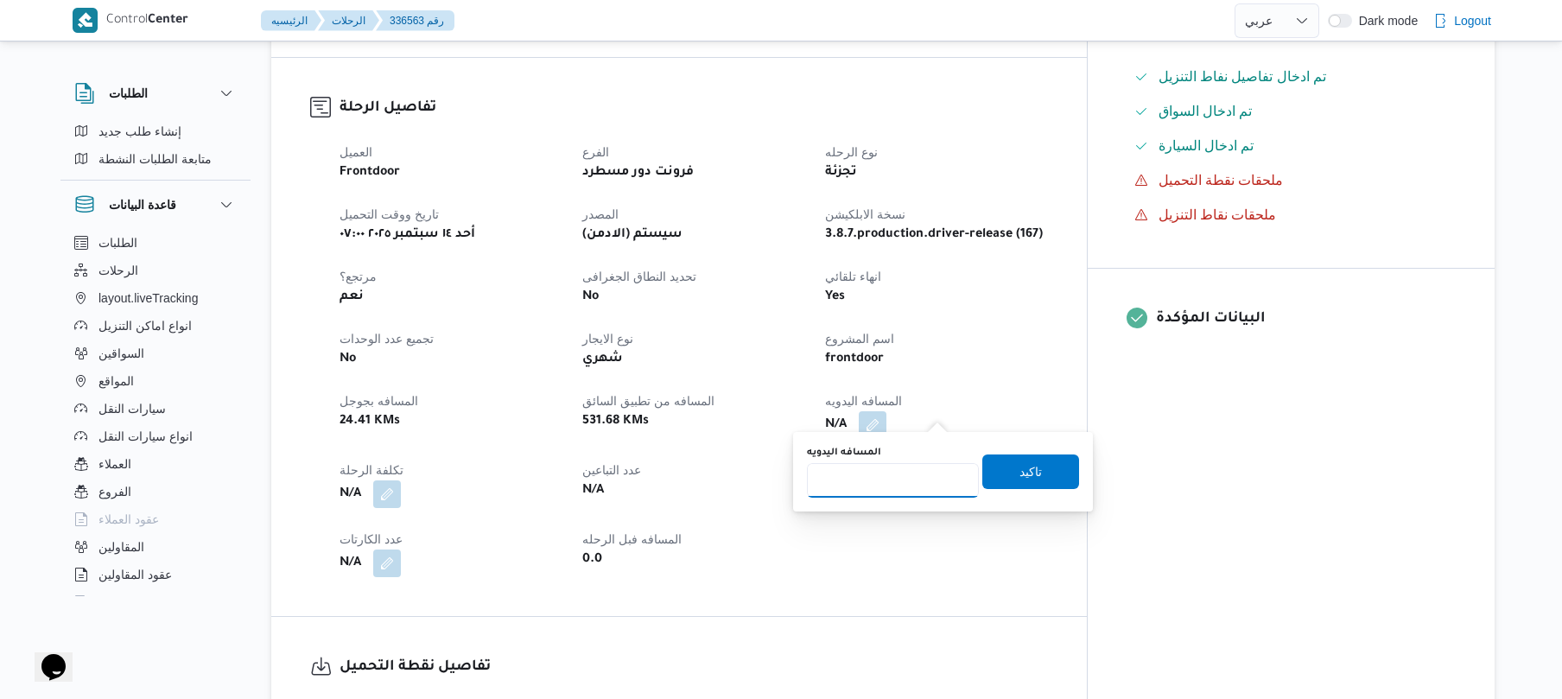
click at [891, 482] on input "المسافه اليدويه" at bounding box center [893, 480] width 172 height 35
type input "105"
click at [1004, 468] on span "تاكيد" at bounding box center [1030, 470] width 97 height 35
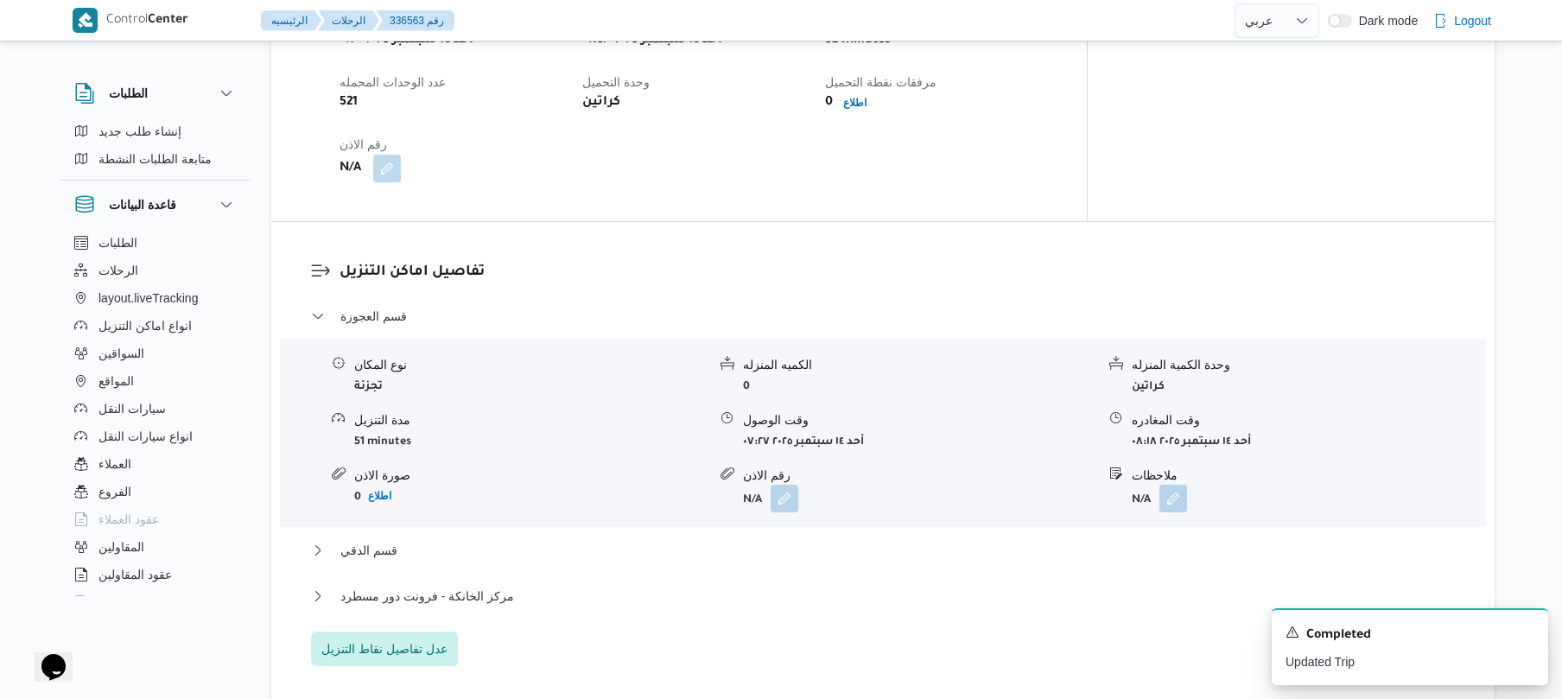
scroll to position [1244, 0]
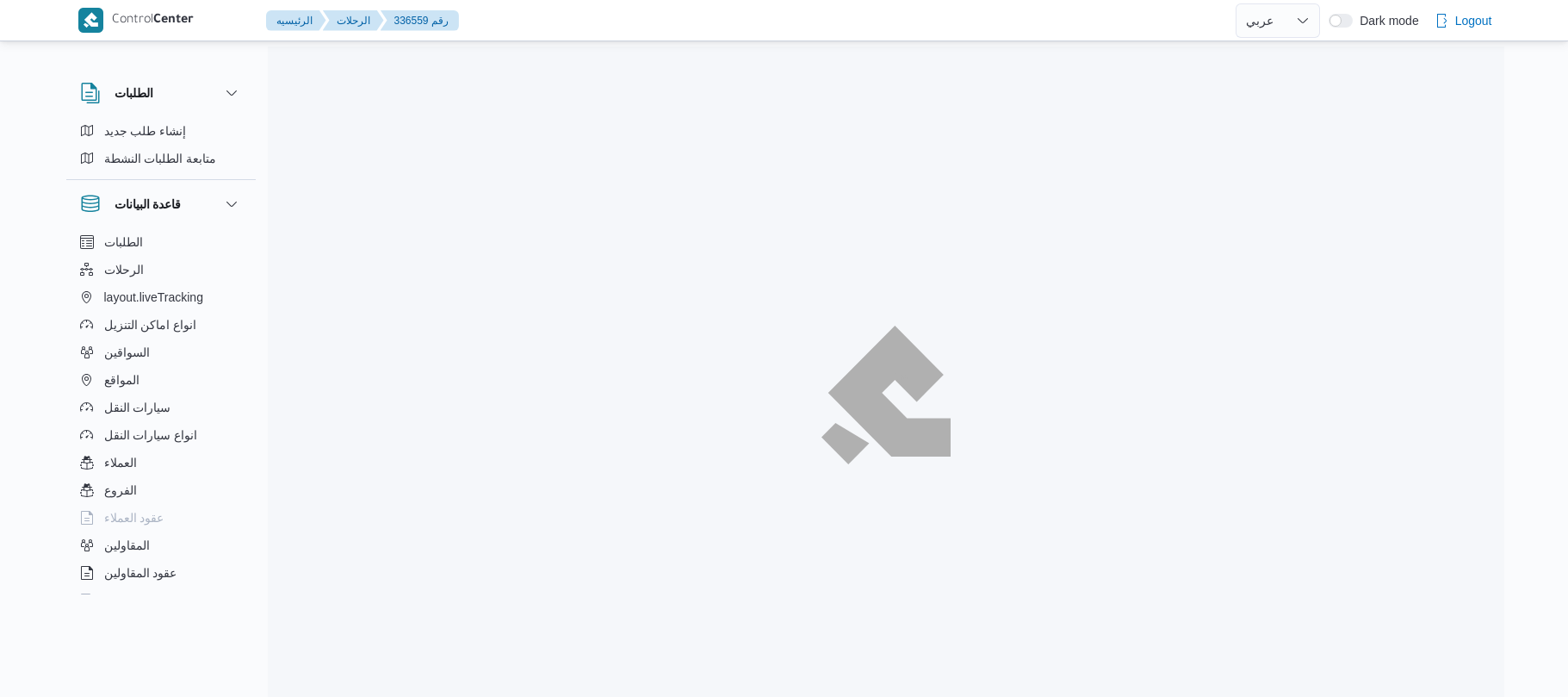
select select "ar"
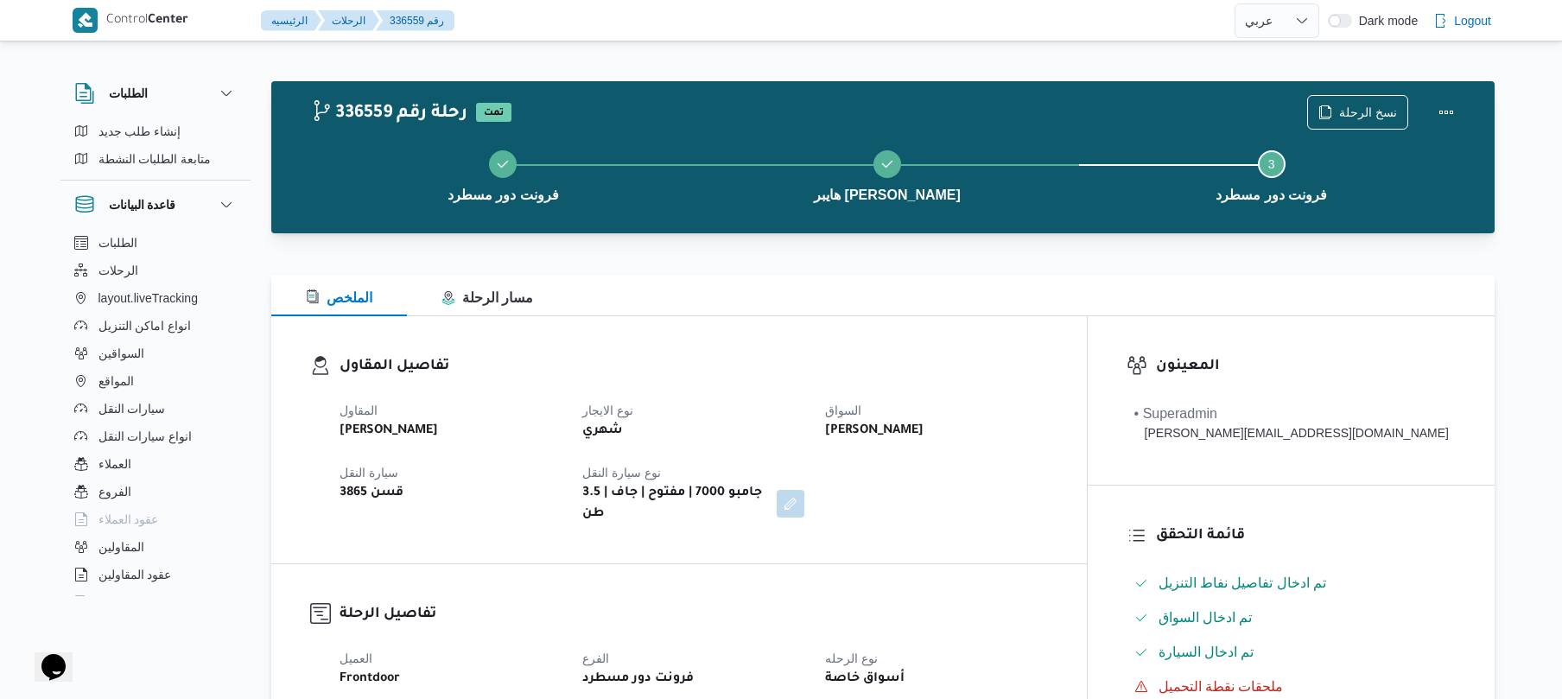
click at [936, 312] on div "الملخص مسار الرحلة" at bounding box center [882, 295] width 1223 height 41
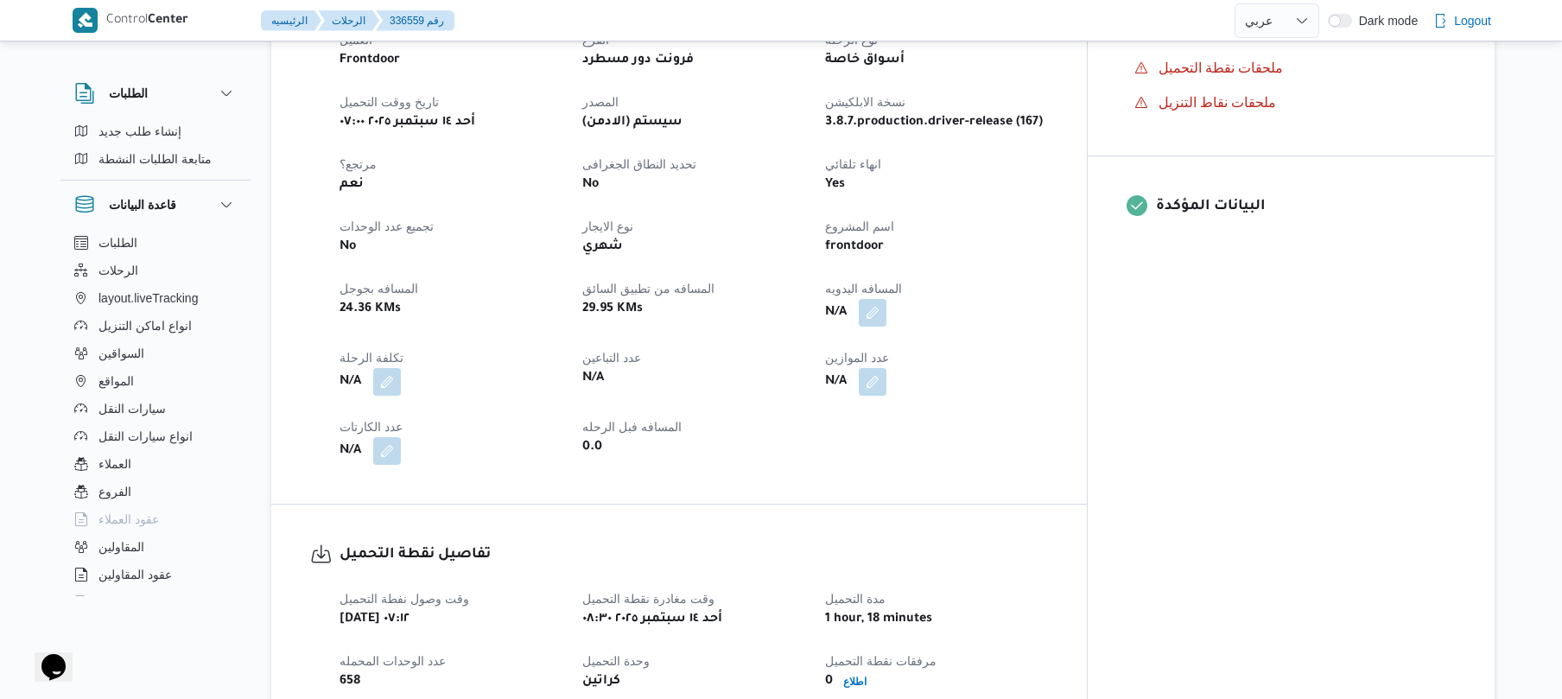
scroll to position [553, 0]
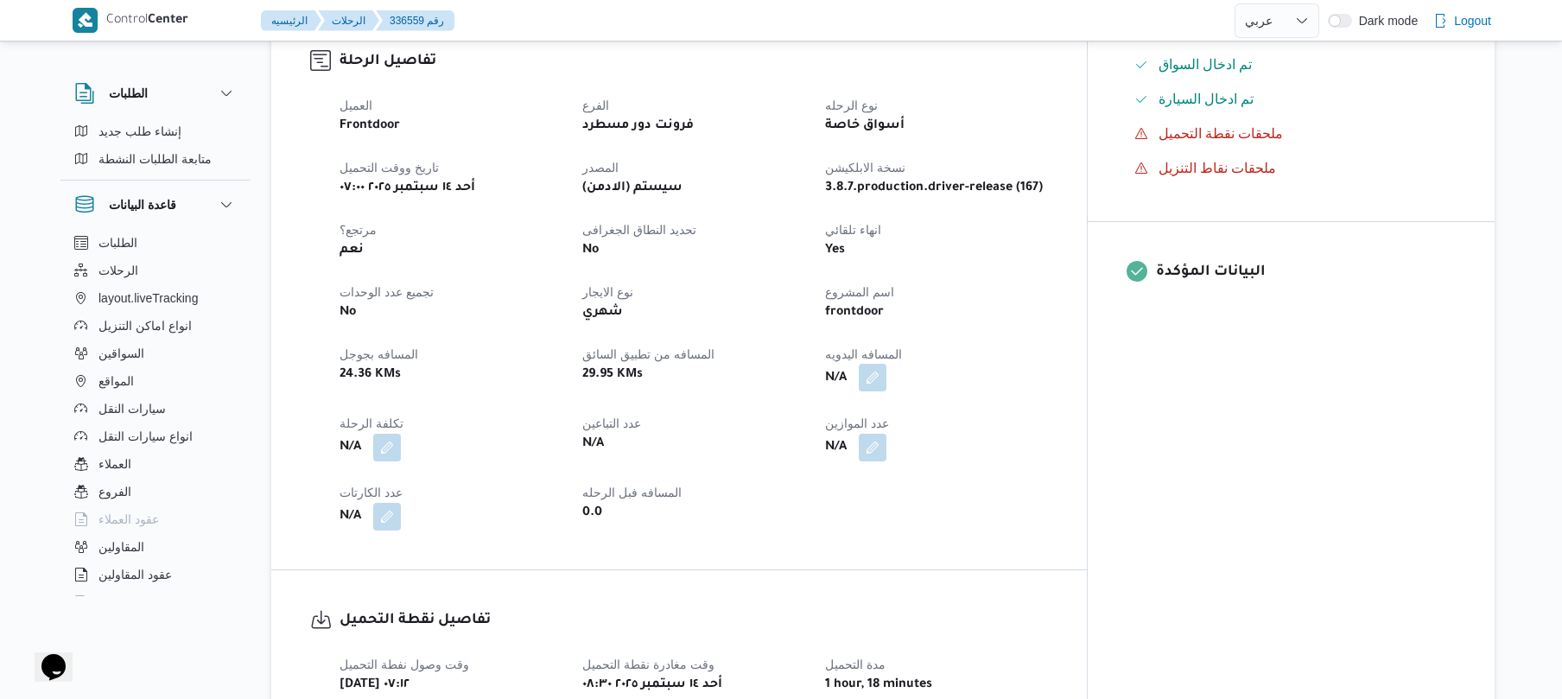
click at [886, 367] on button "button" at bounding box center [873, 378] width 28 height 28
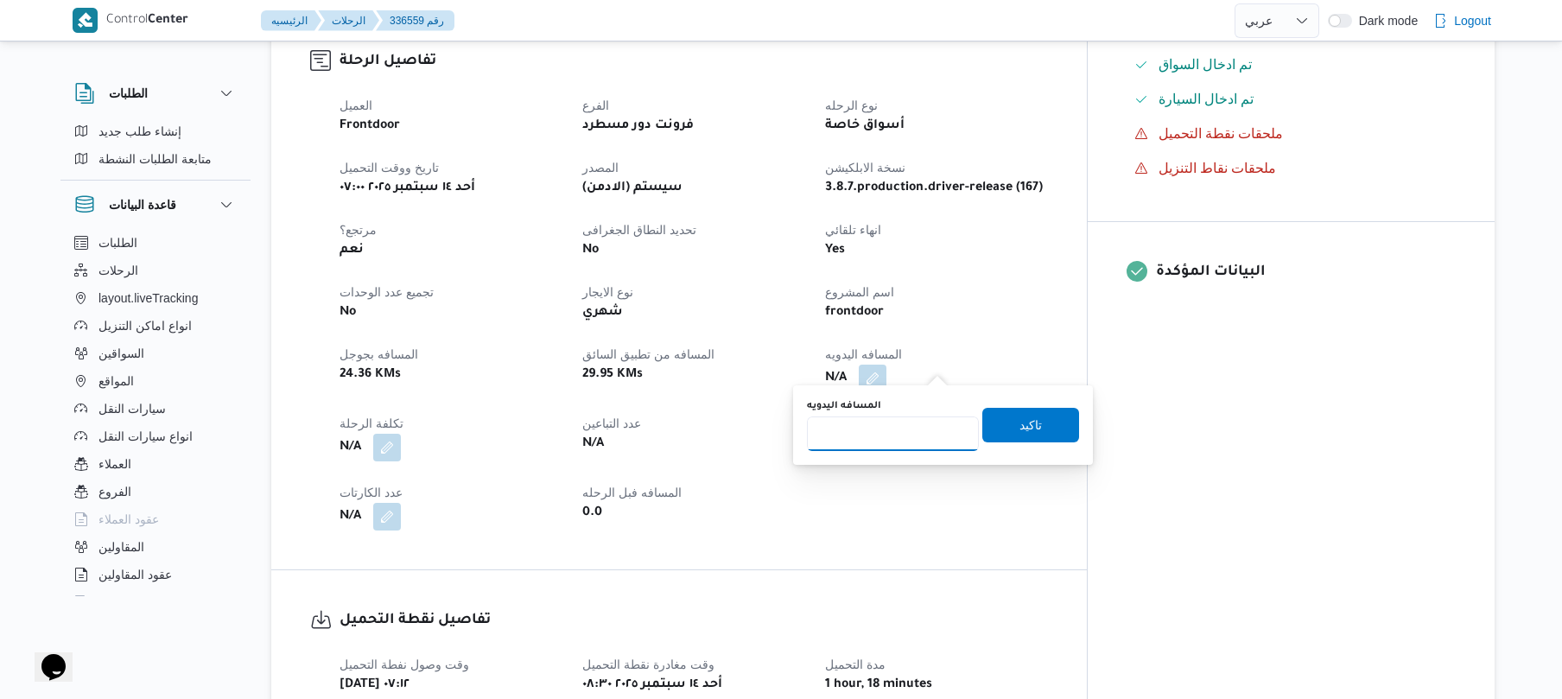
click at [895, 428] on input "المسافه اليدويه" at bounding box center [893, 433] width 172 height 35
type input "90"
click at [1035, 430] on span "تاكيد" at bounding box center [1030, 424] width 97 height 35
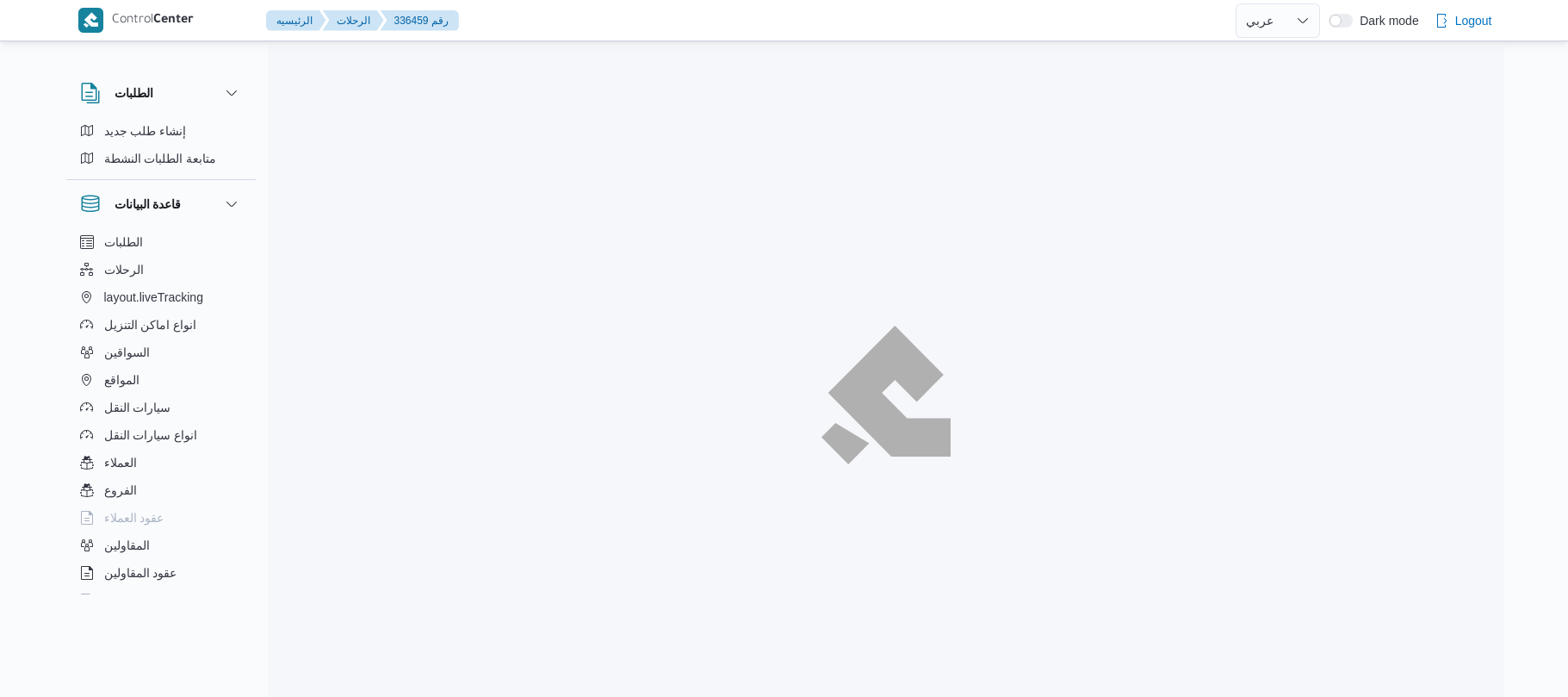
select select "ar"
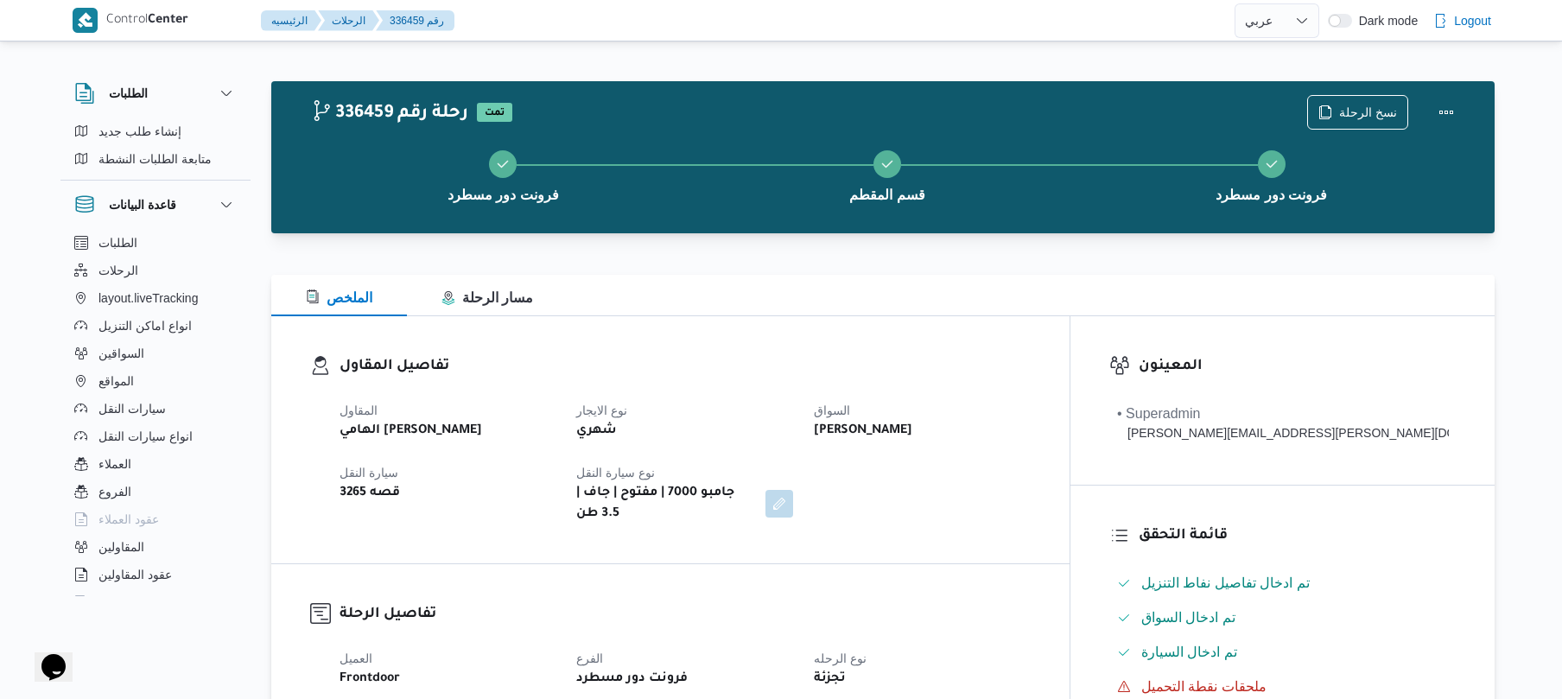
click at [996, 311] on div "الملخص مسار الرحلة" at bounding box center [882, 295] width 1223 height 41
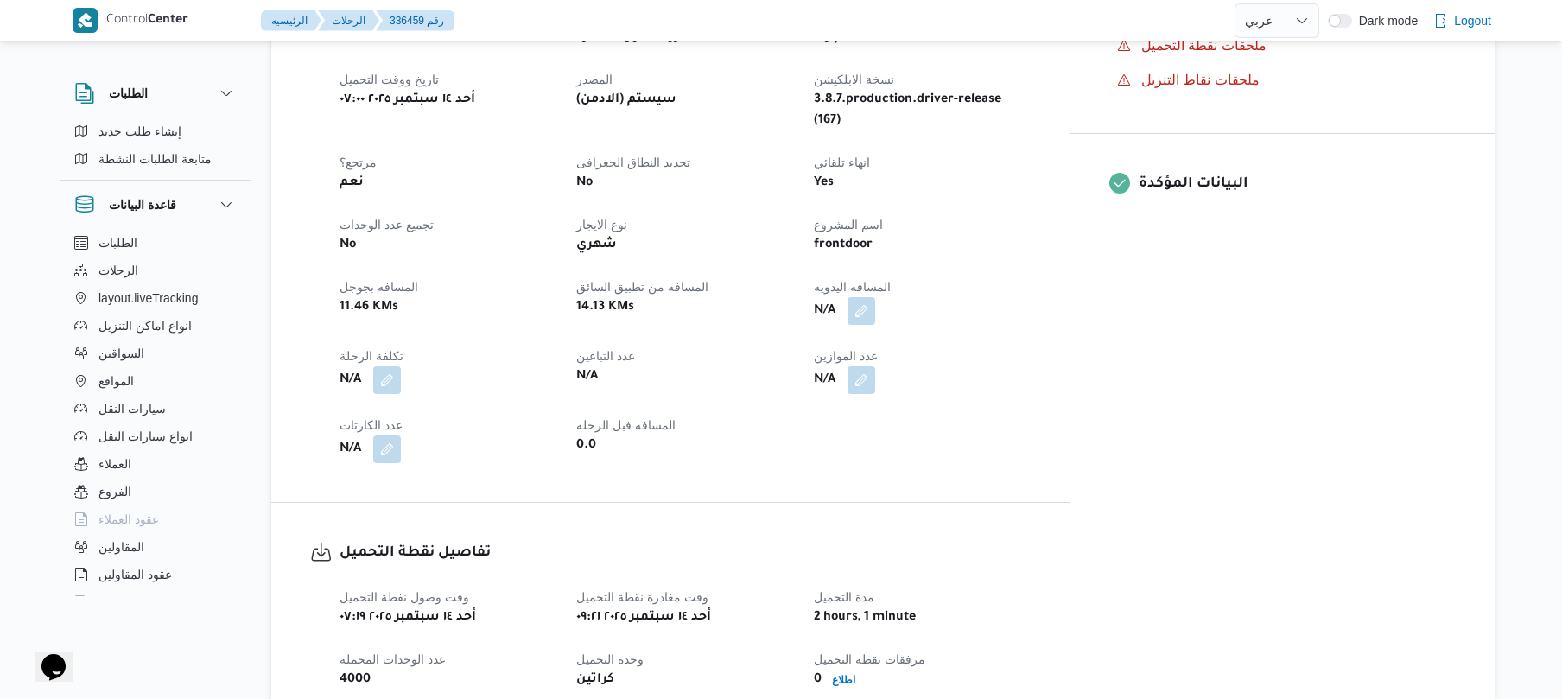
scroll to position [691, 0]
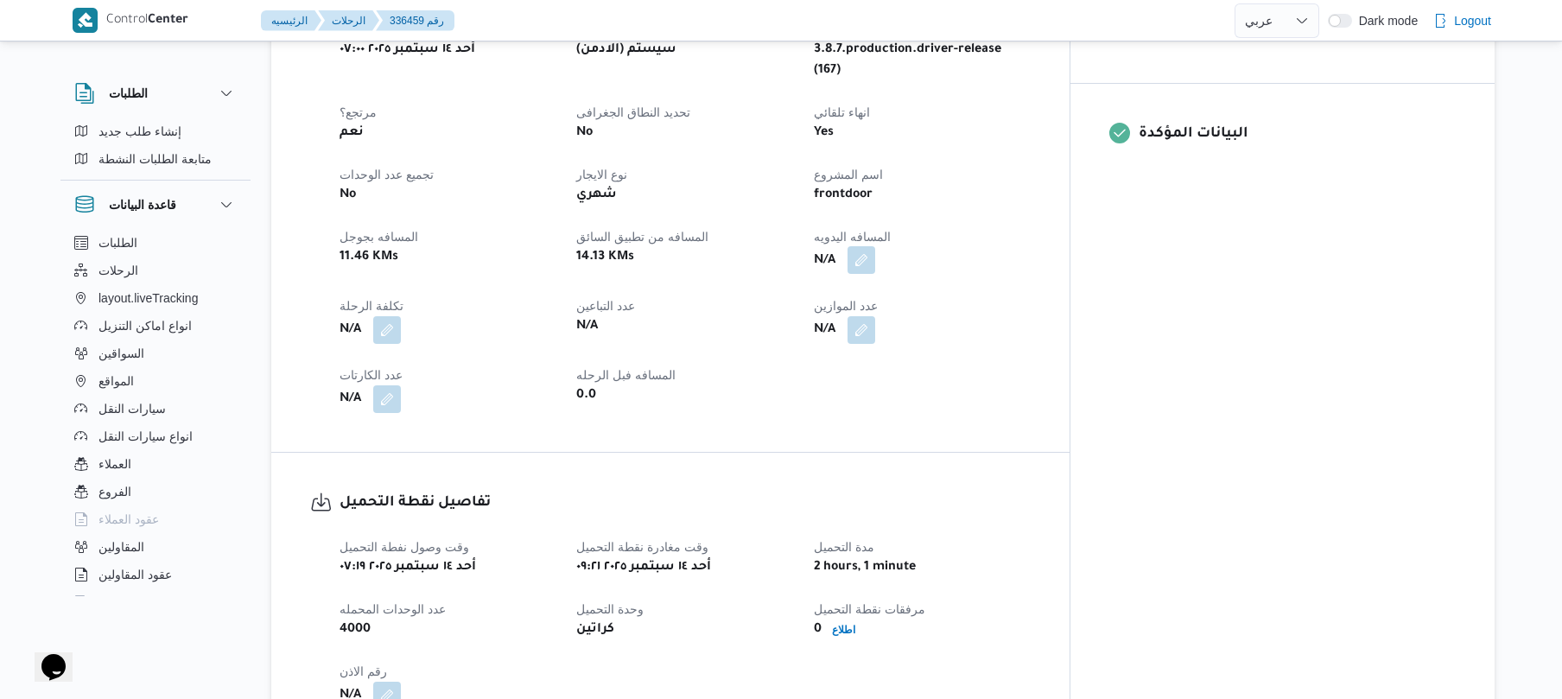
click at [875, 246] on button "button" at bounding box center [861, 260] width 28 height 28
click at [899, 292] on input "المسافه اليدويه" at bounding box center [893, 295] width 172 height 35
type input "120"
click at [997, 294] on span "تاكيد" at bounding box center [1030, 286] width 97 height 35
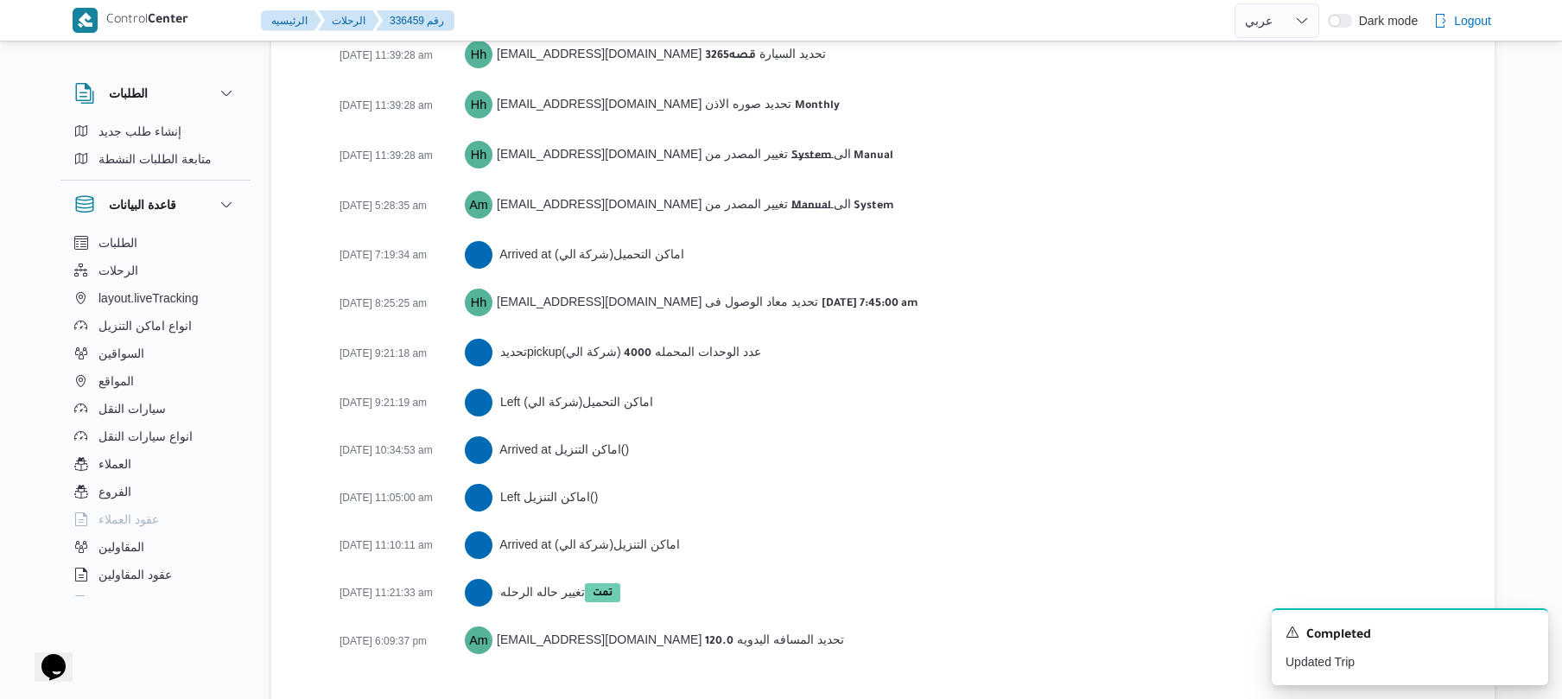
scroll to position [2657, 0]
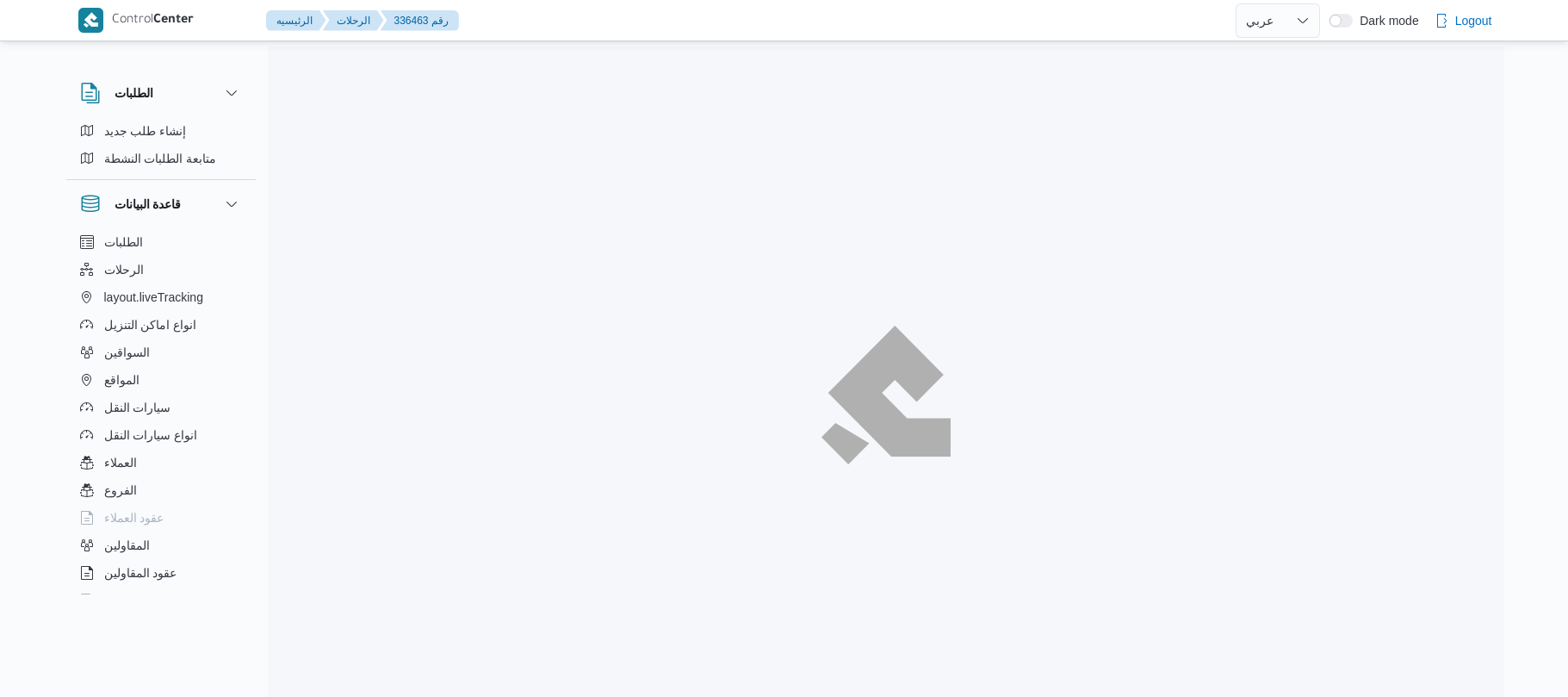
select select "ar"
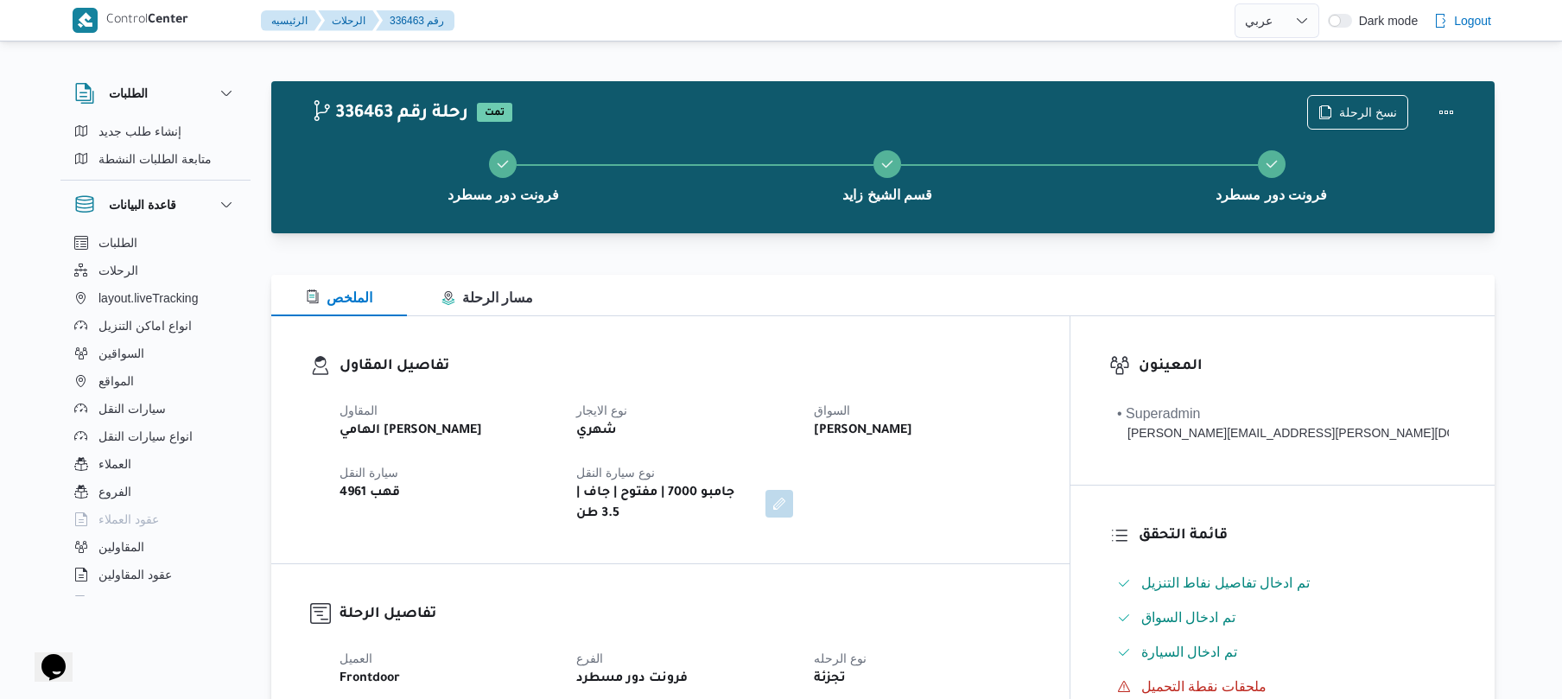
click at [1040, 266] on div at bounding box center [882, 264] width 1223 height 21
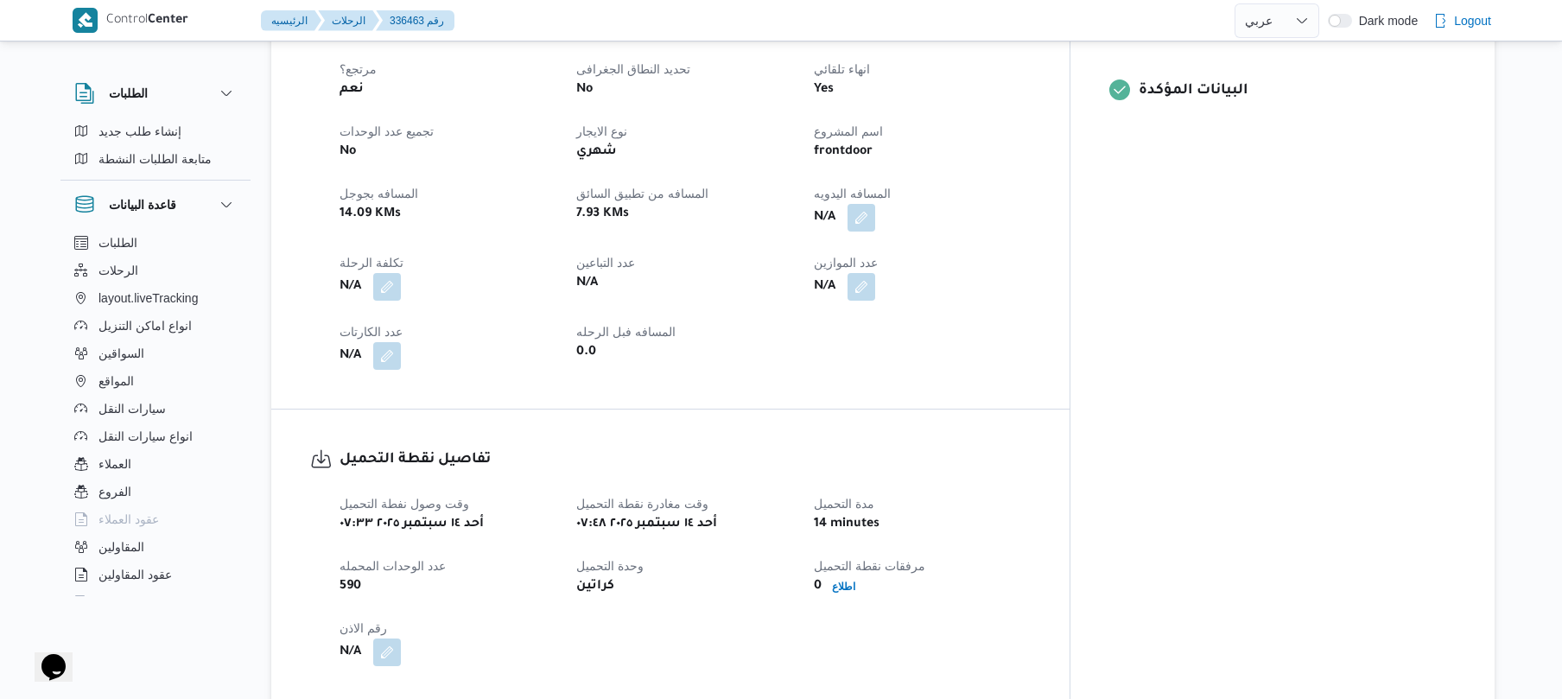
scroll to position [737, 0]
click at [875, 200] on button "button" at bounding box center [861, 214] width 28 height 28
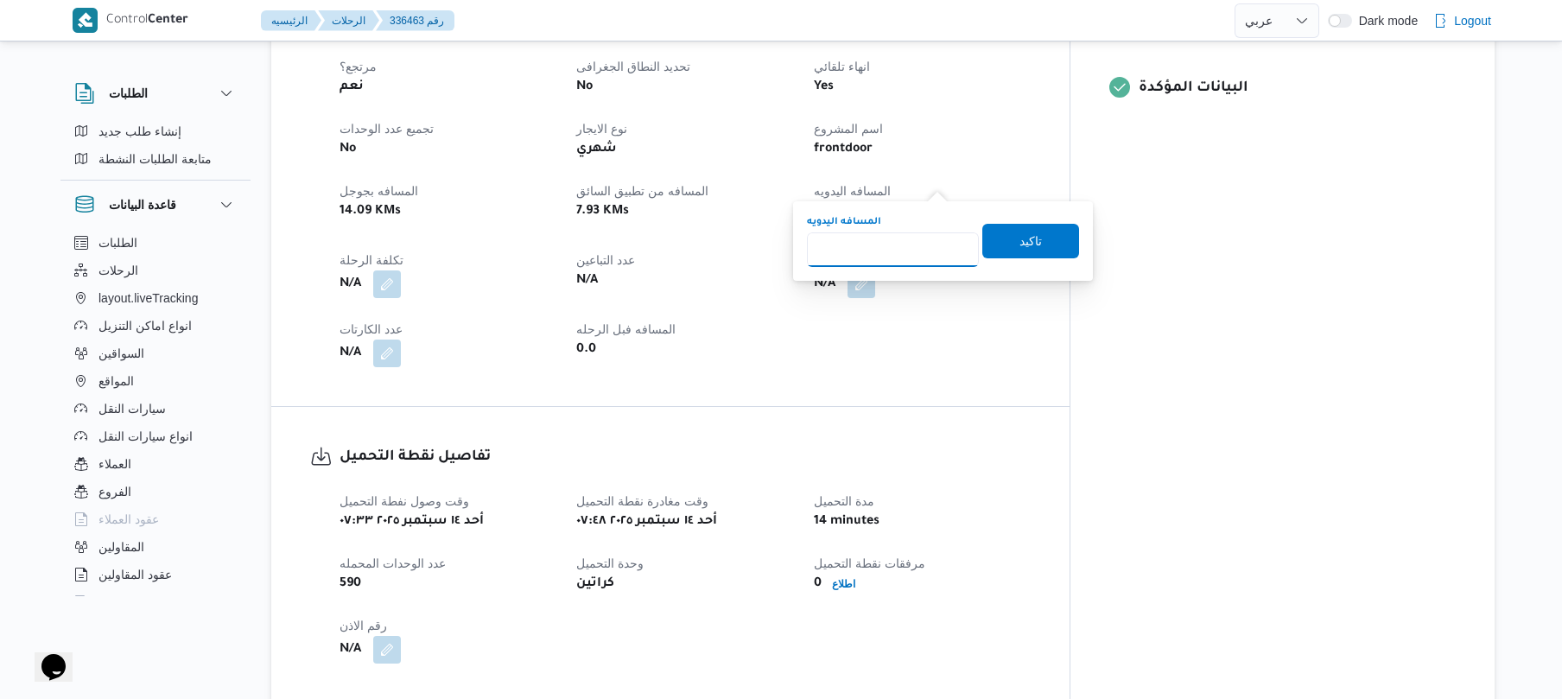
click at [914, 249] on input "المسافه اليدويه" at bounding box center [893, 249] width 172 height 35
type input "130"
click at [997, 250] on span "تاكيد" at bounding box center [1030, 240] width 97 height 35
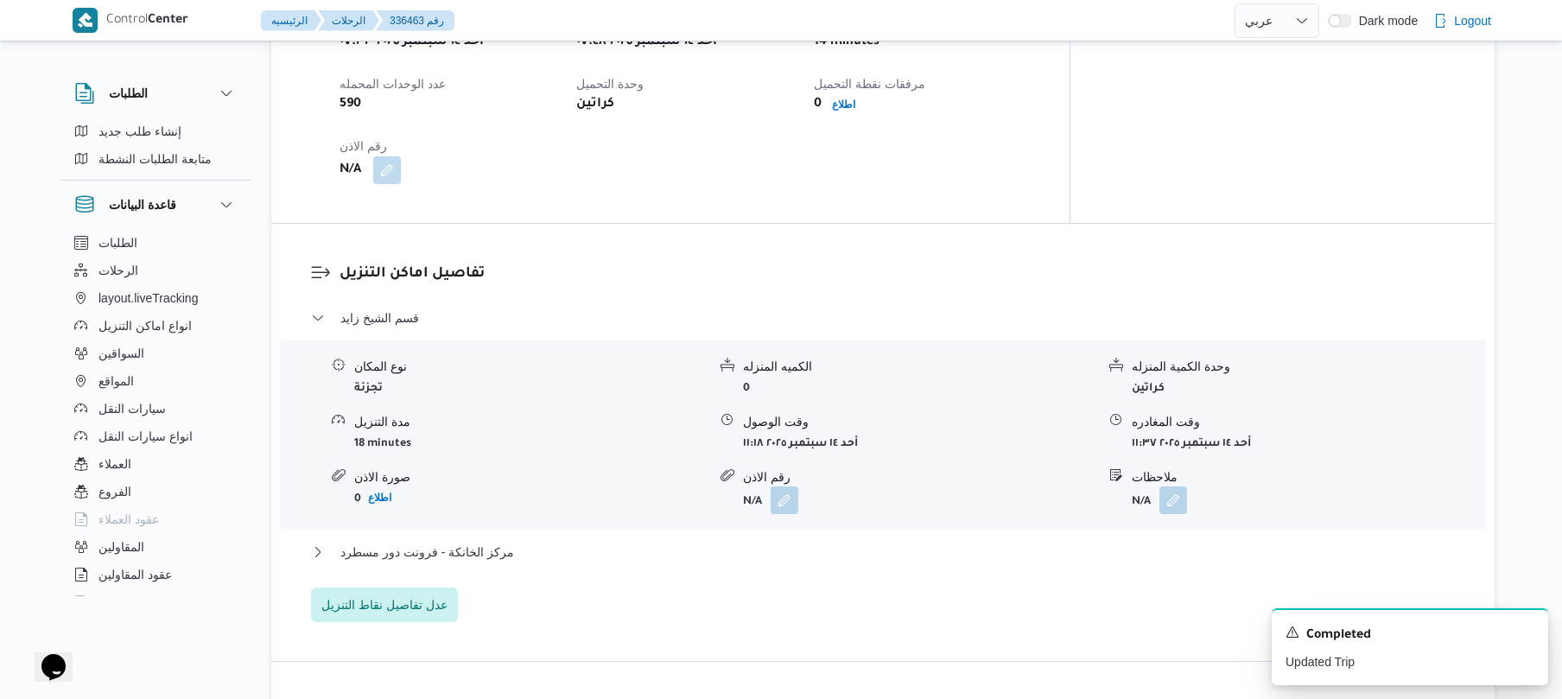
scroll to position [1244, 0]
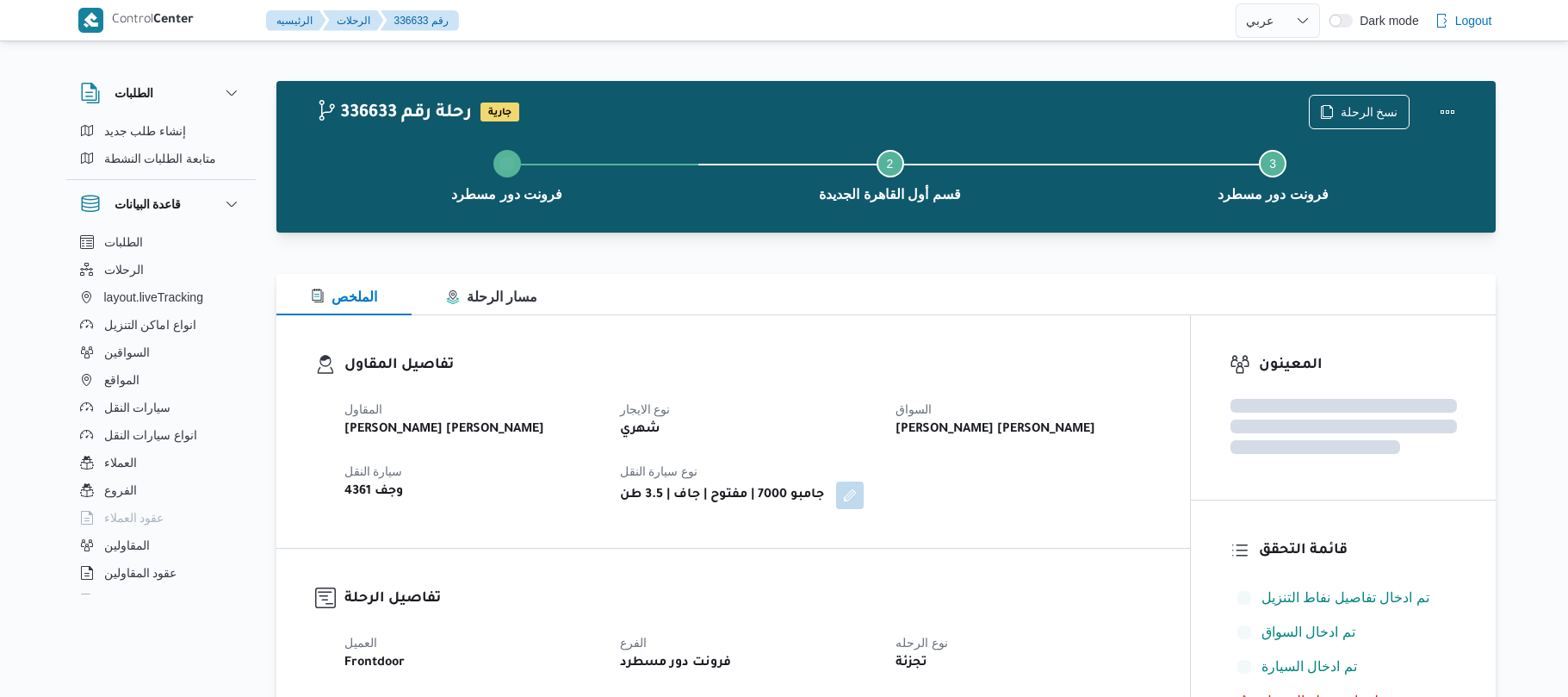
select select "ar"
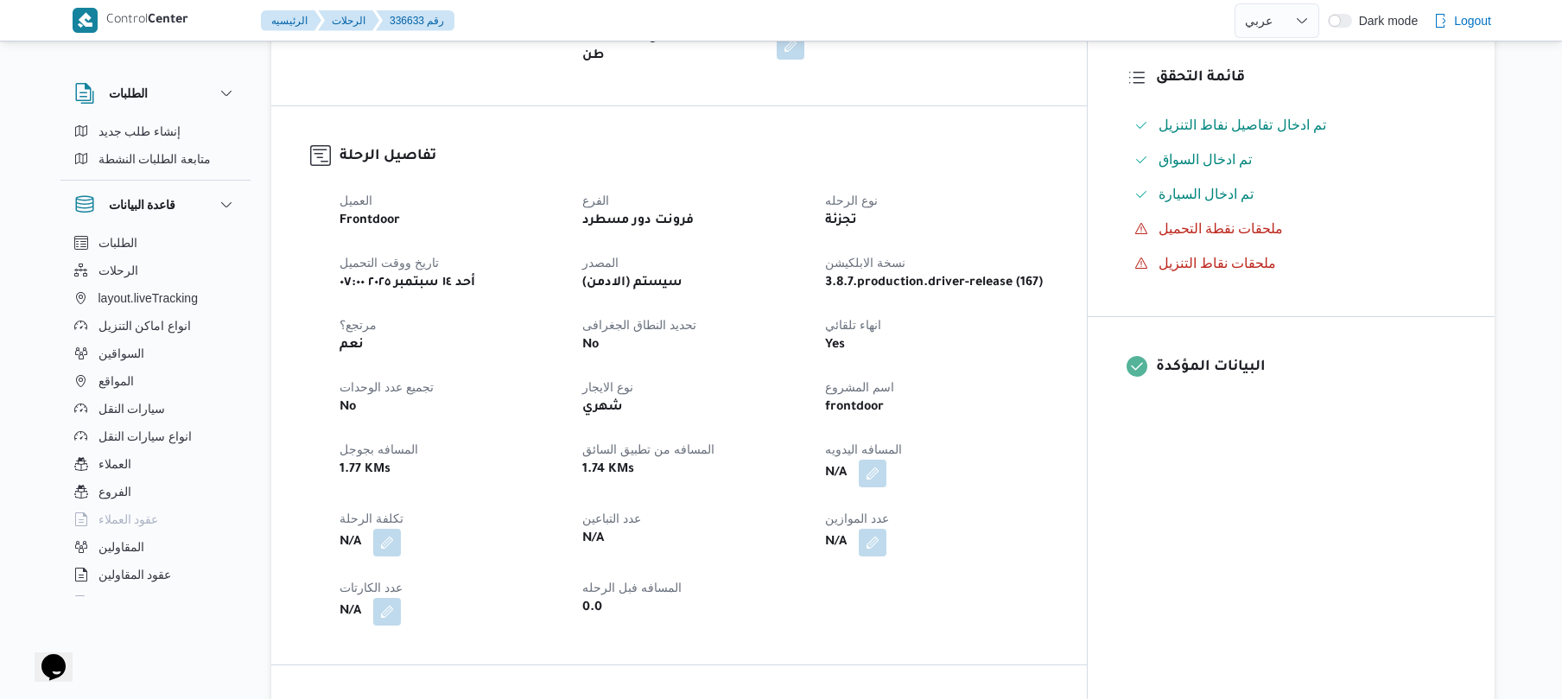
scroll to position [460, 0]
click at [886, 460] on button "button" at bounding box center [873, 470] width 28 height 28
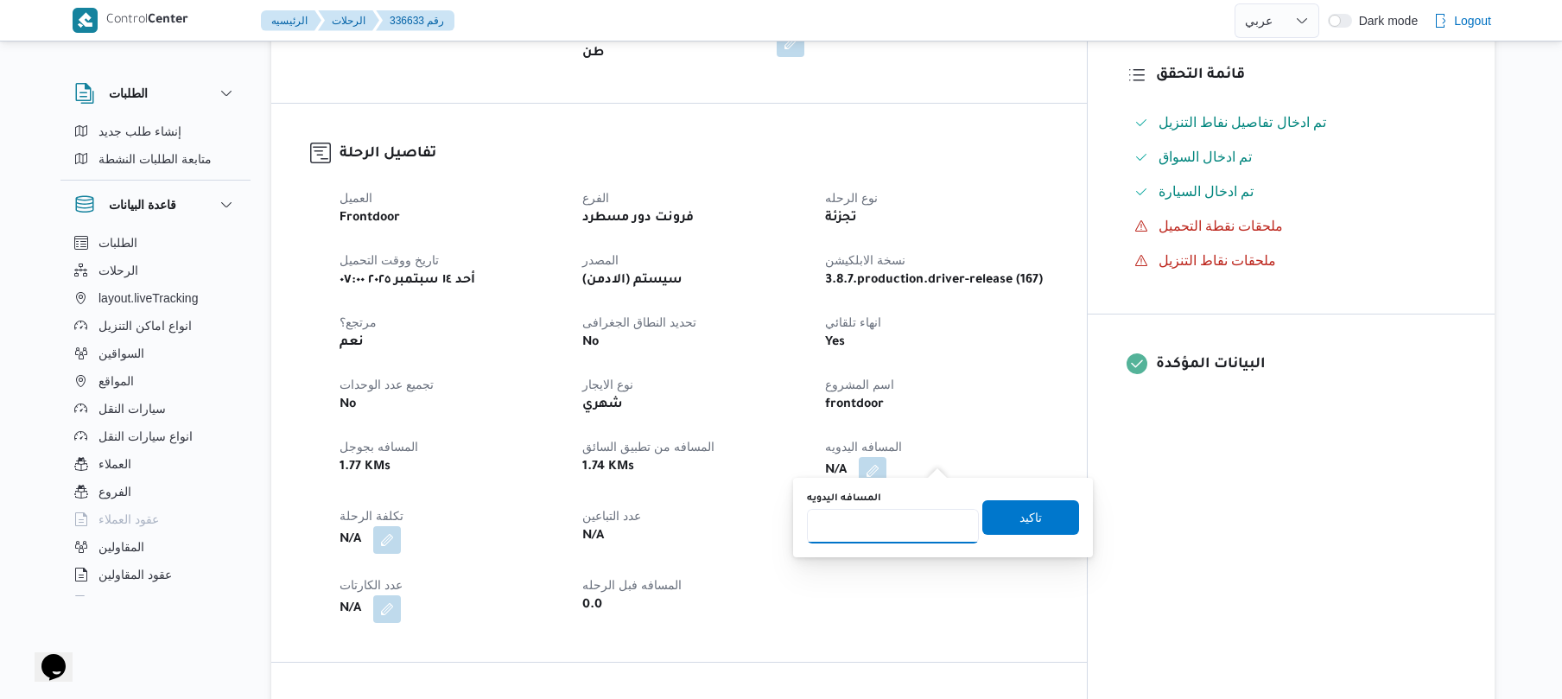
click at [895, 527] on input "المسافه اليدويه" at bounding box center [893, 526] width 172 height 35
type input "120"
click at [1019, 522] on span "تاكيد" at bounding box center [1030, 516] width 22 height 21
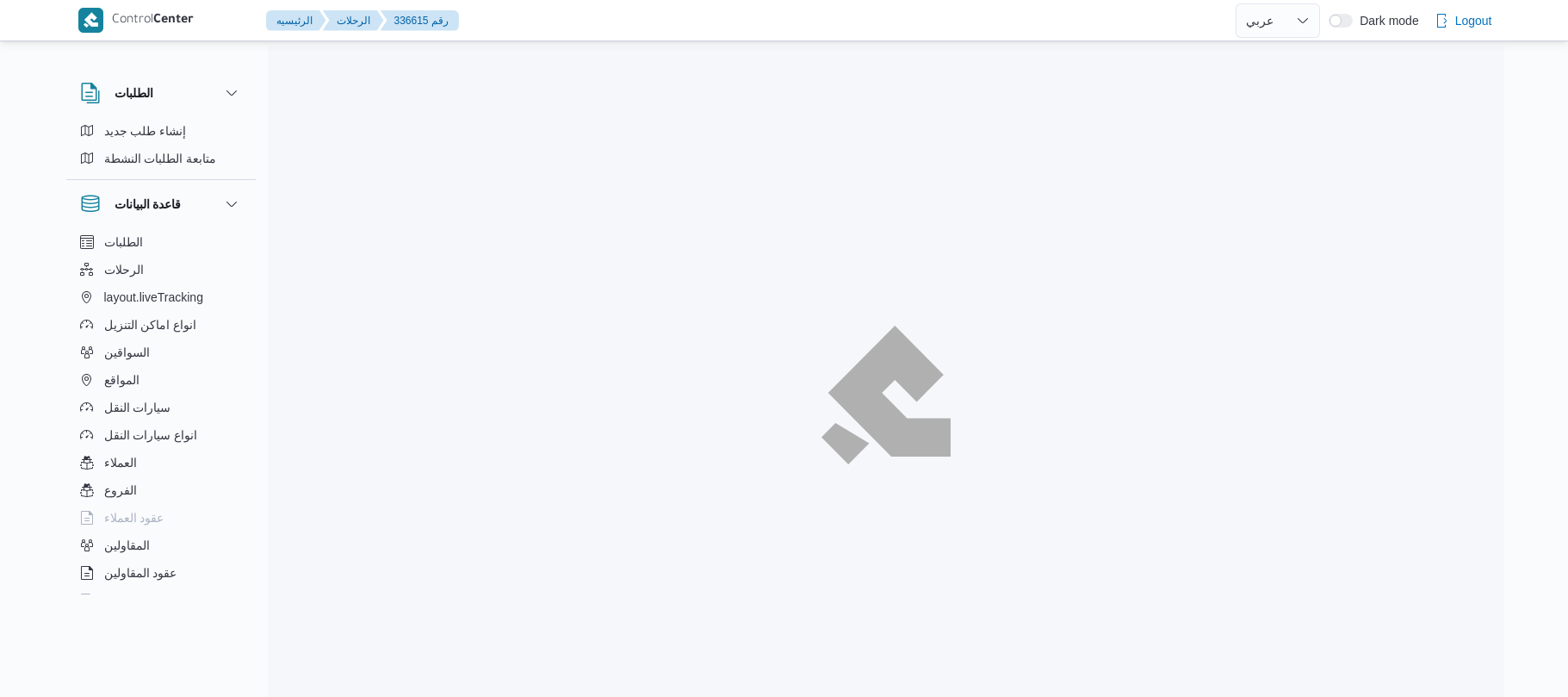
select select "ar"
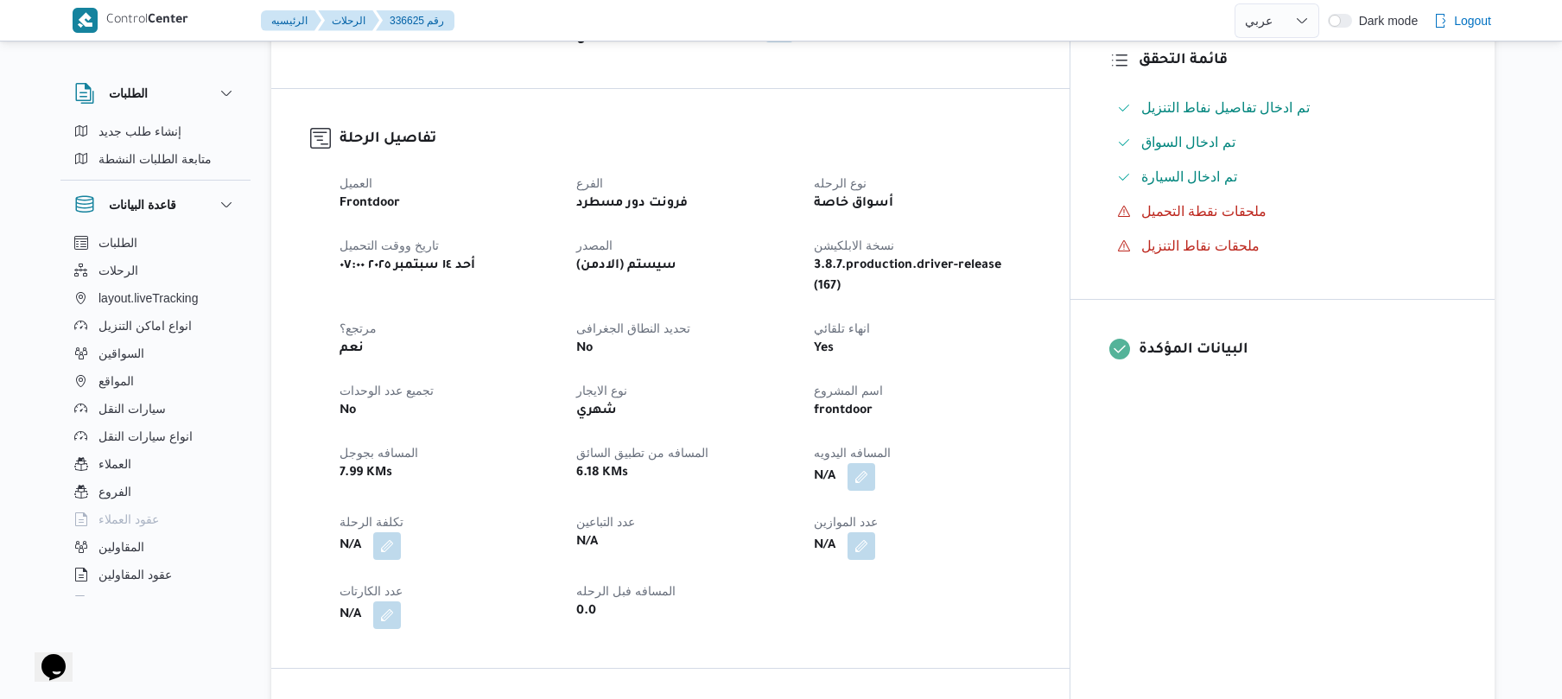
scroll to position [460, 0]
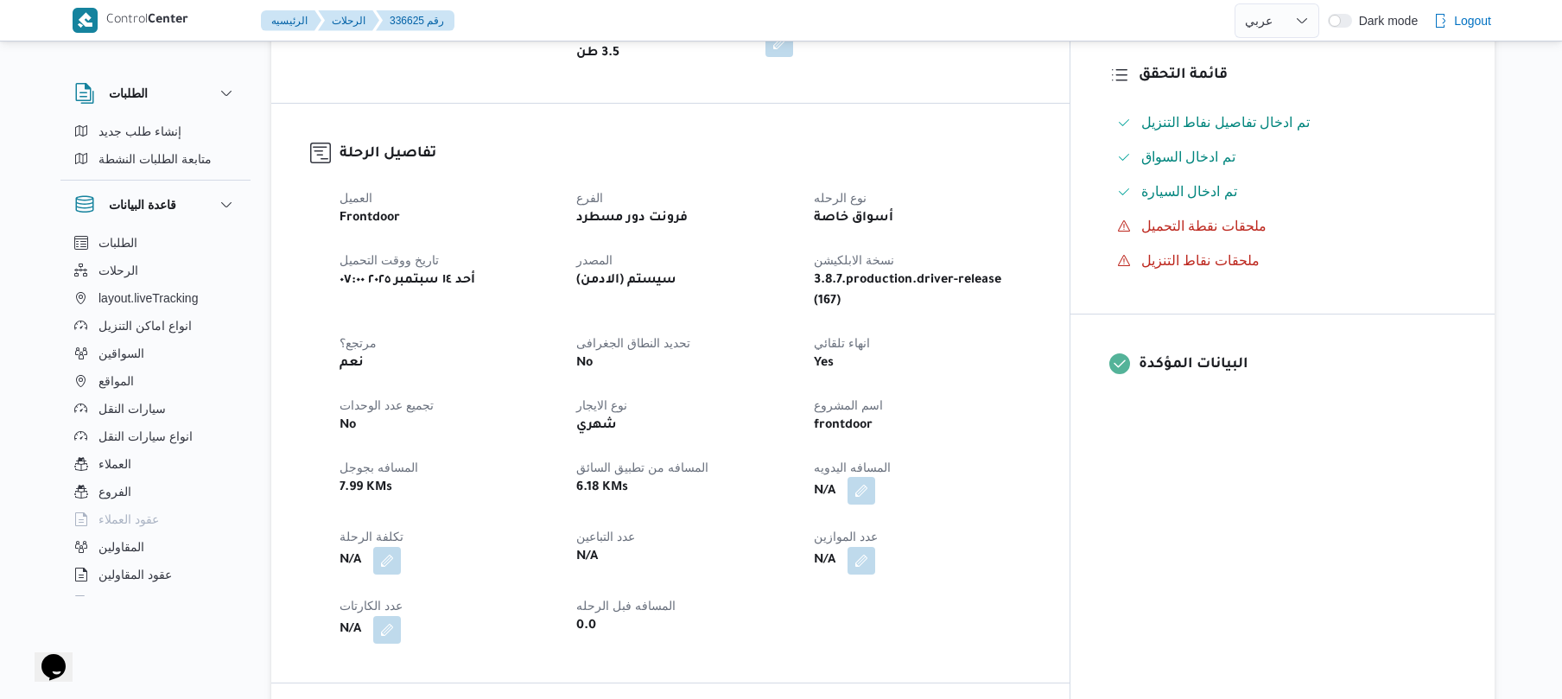
click at [875, 477] on button "button" at bounding box center [861, 491] width 28 height 28
click at [872, 527] on input "المسافه اليدويه" at bounding box center [893, 526] width 172 height 35
type input "120"
click at [992, 517] on span "تاكيد" at bounding box center [1030, 516] width 97 height 35
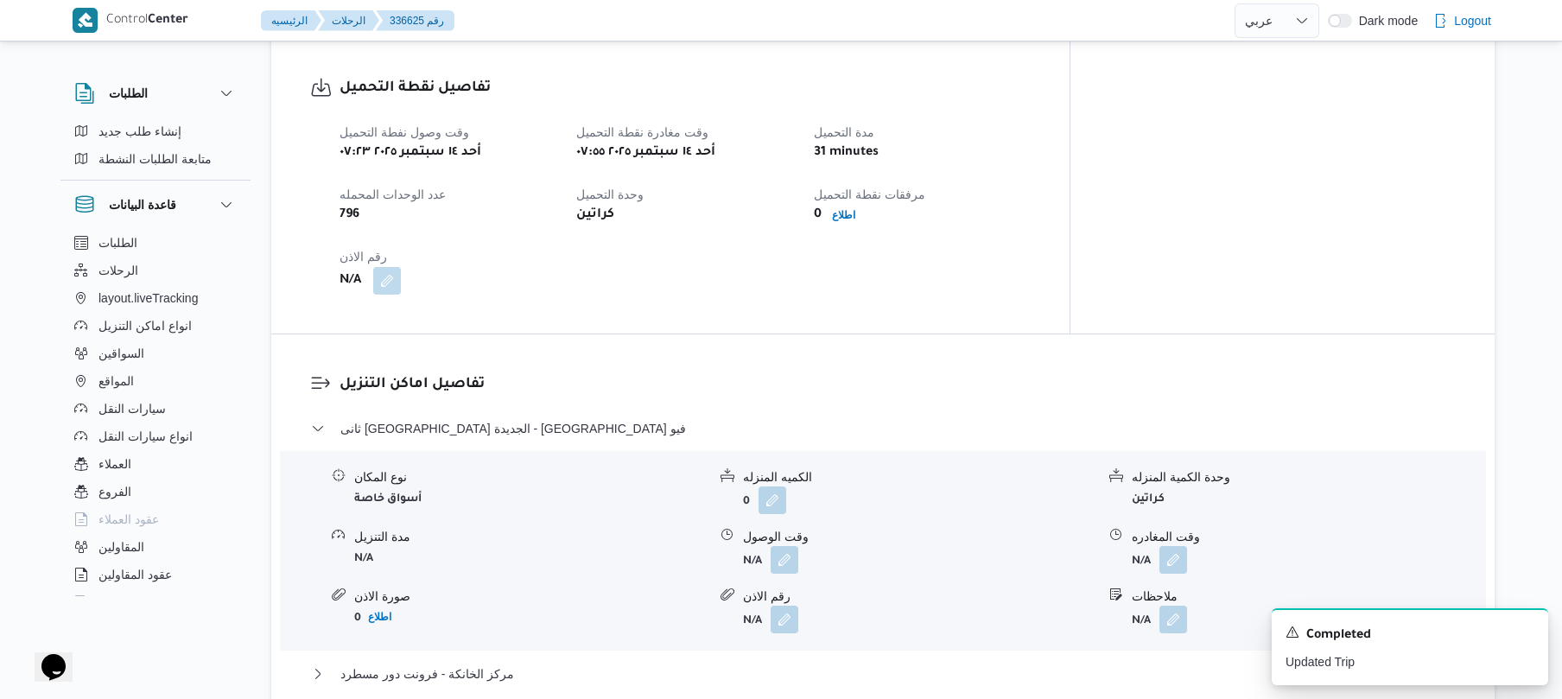
scroll to position [1151, 0]
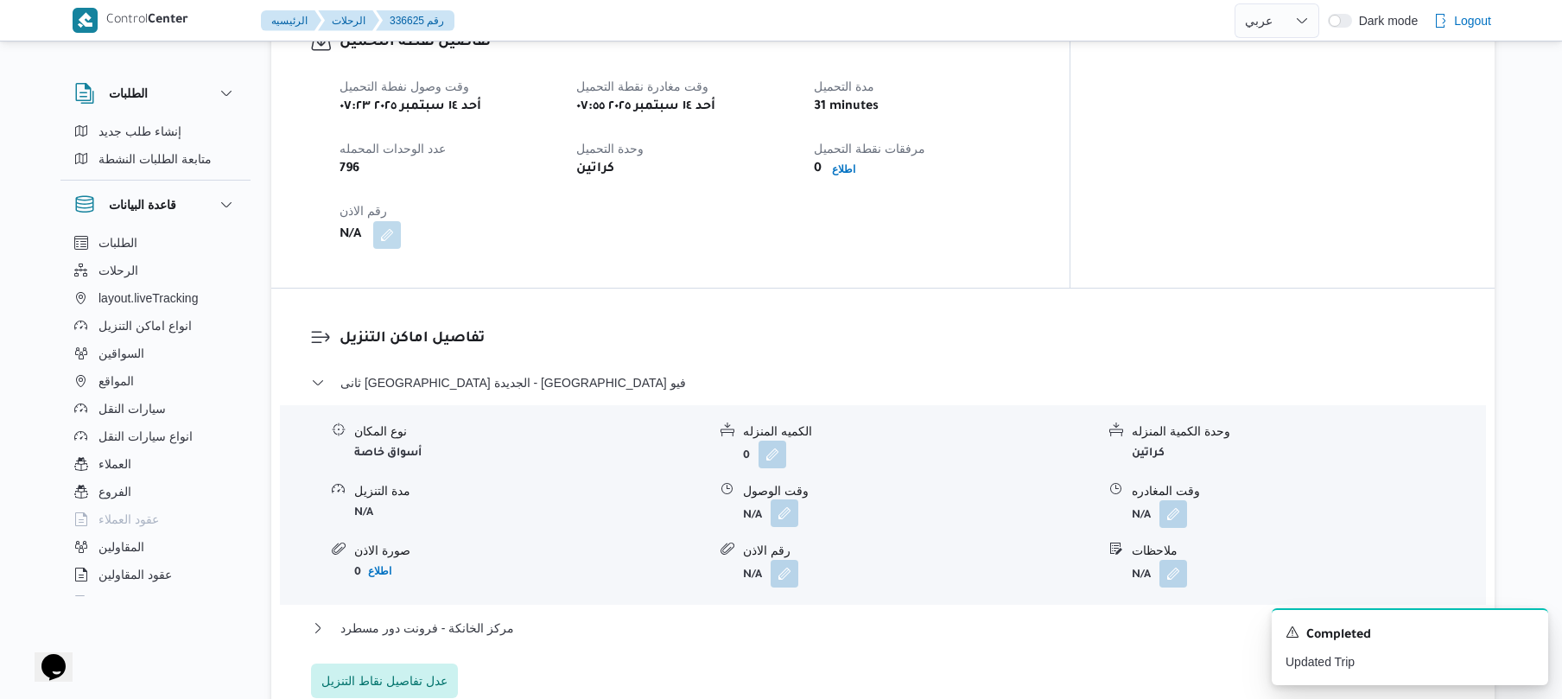
click at [788, 499] on button "button" at bounding box center [784, 513] width 28 height 28
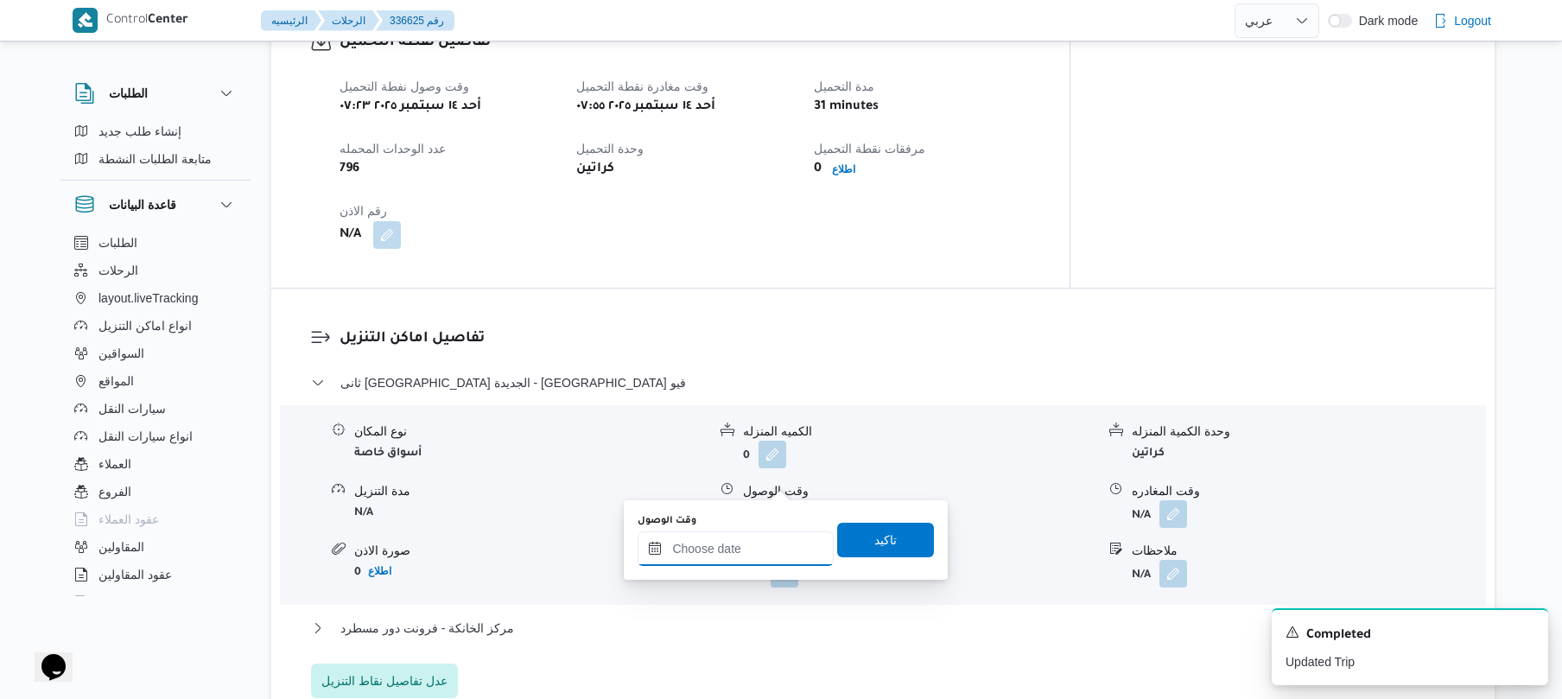
click at [731, 543] on input "وقت الوصول" at bounding box center [735, 548] width 196 height 35
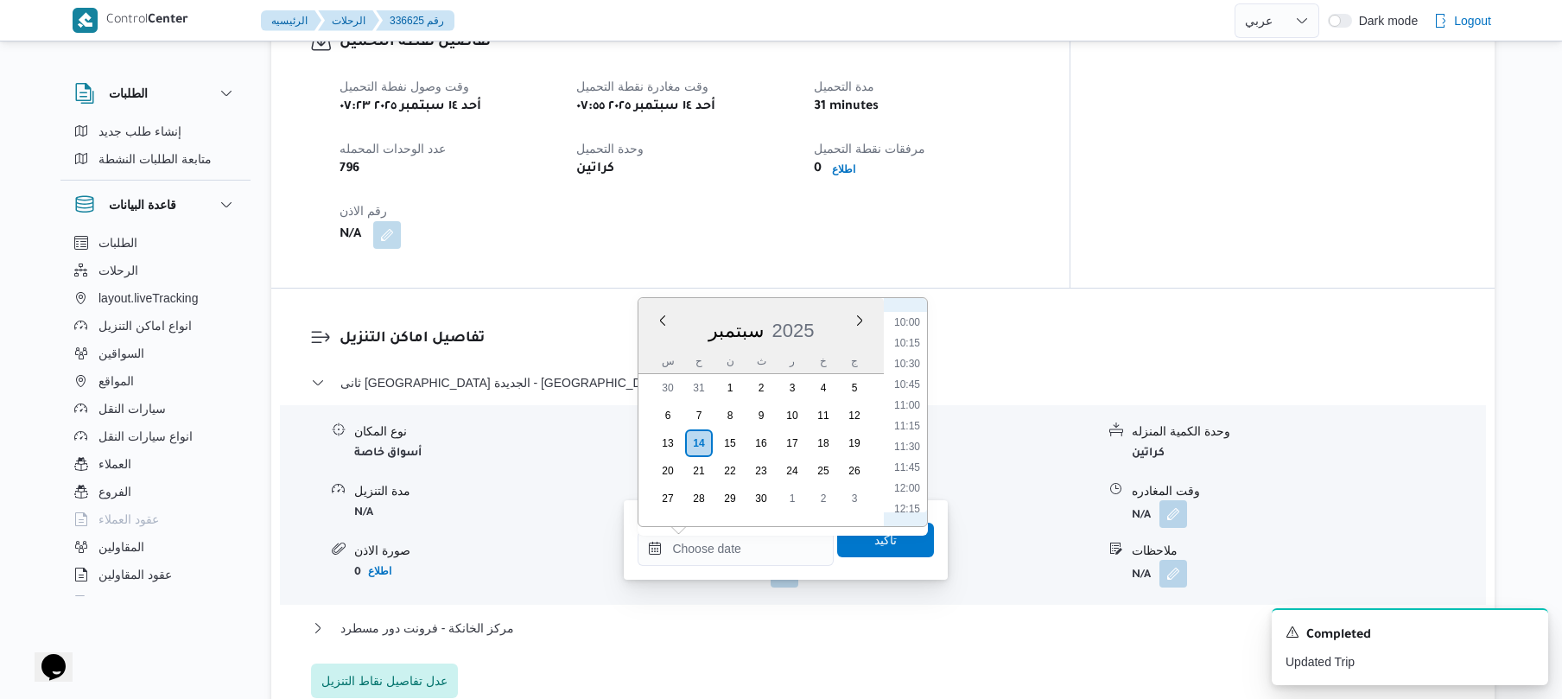
scroll to position [729, 0]
click at [909, 337] on li "09:00" at bounding box center [907, 337] width 40 height 17
type input "١٤/٠٩/٢٠٢٥ ٠٩:٠٠"
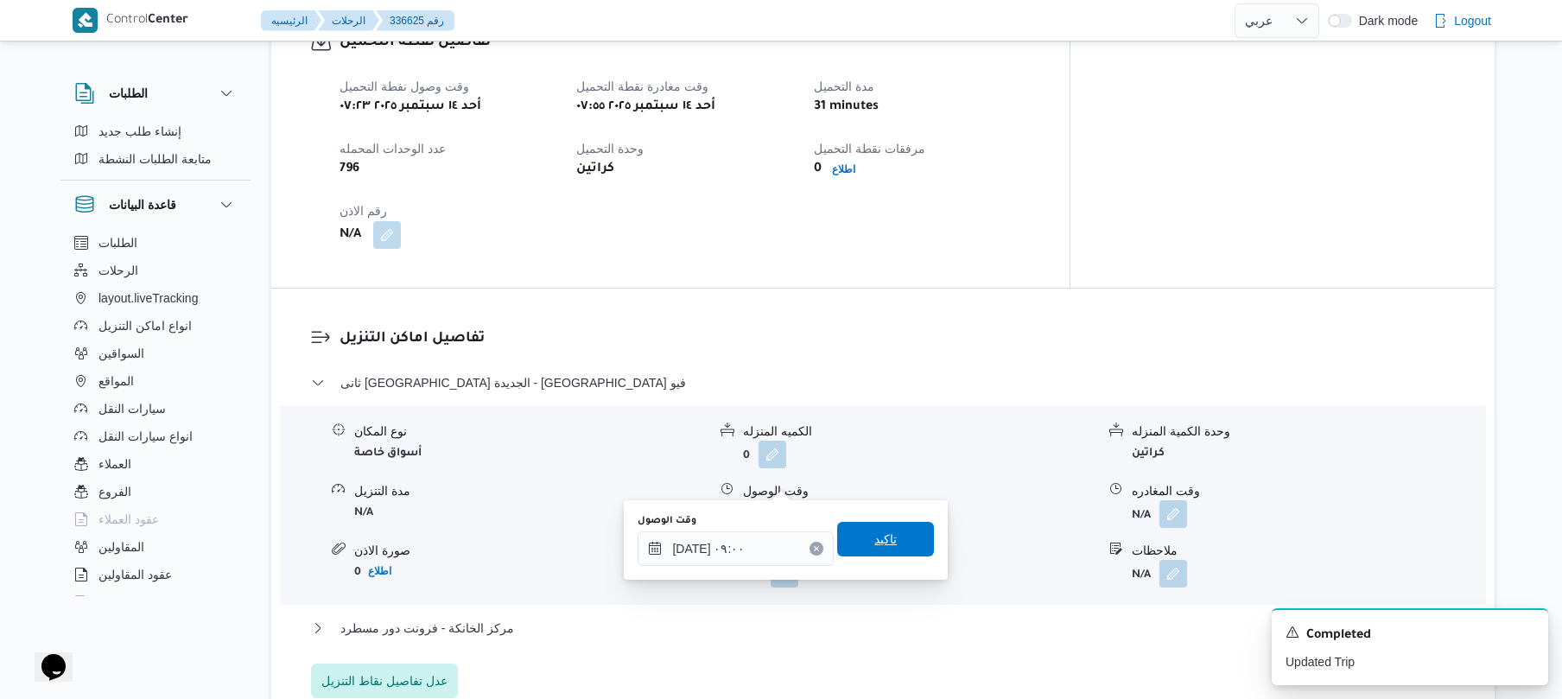
click at [855, 548] on span "تاكيد" at bounding box center [885, 539] width 97 height 35
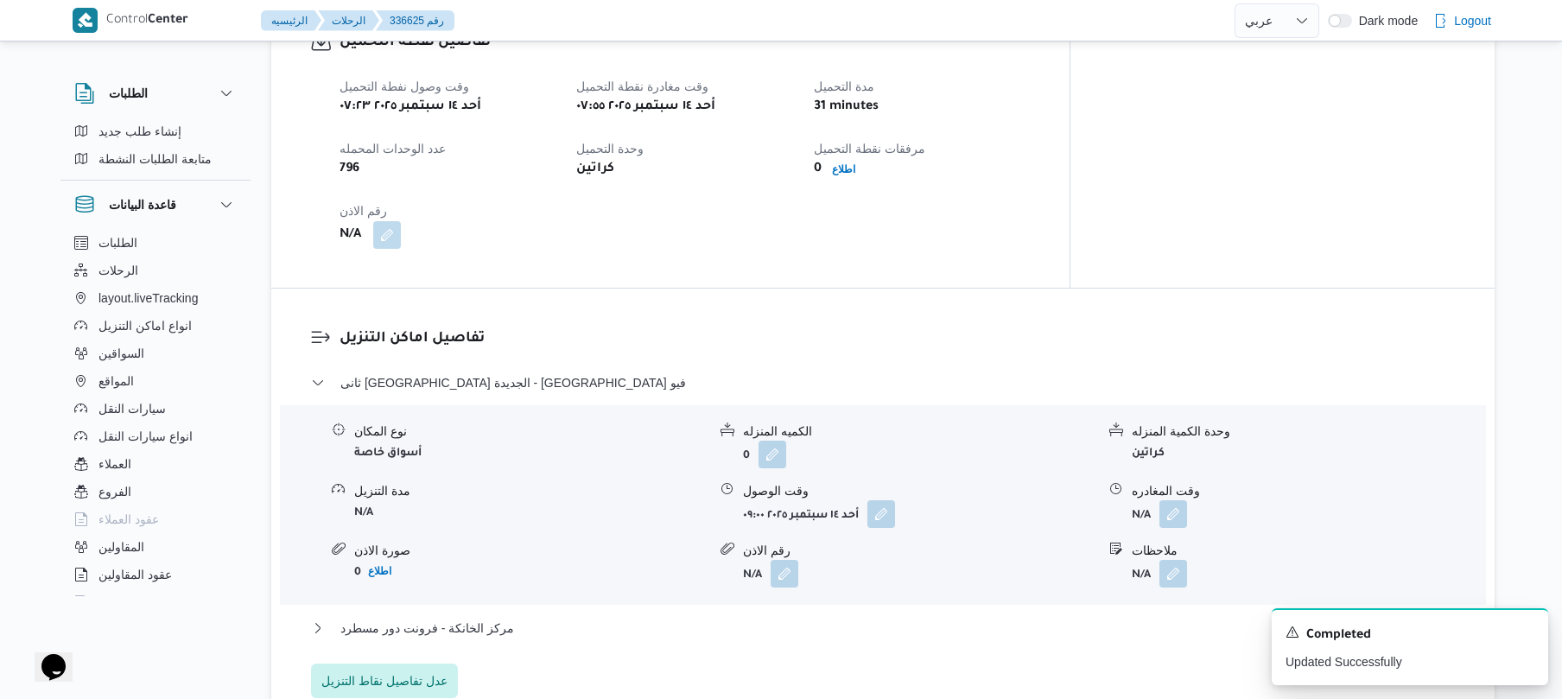
click at [755, 618] on div "مركز الخانكة - فرونت دور مسطرد" at bounding box center [883, 634] width 1144 height 33
click at [876, 618] on button "مركز الخانكة - فرونت دور مسطرد" at bounding box center [883, 628] width 1144 height 21
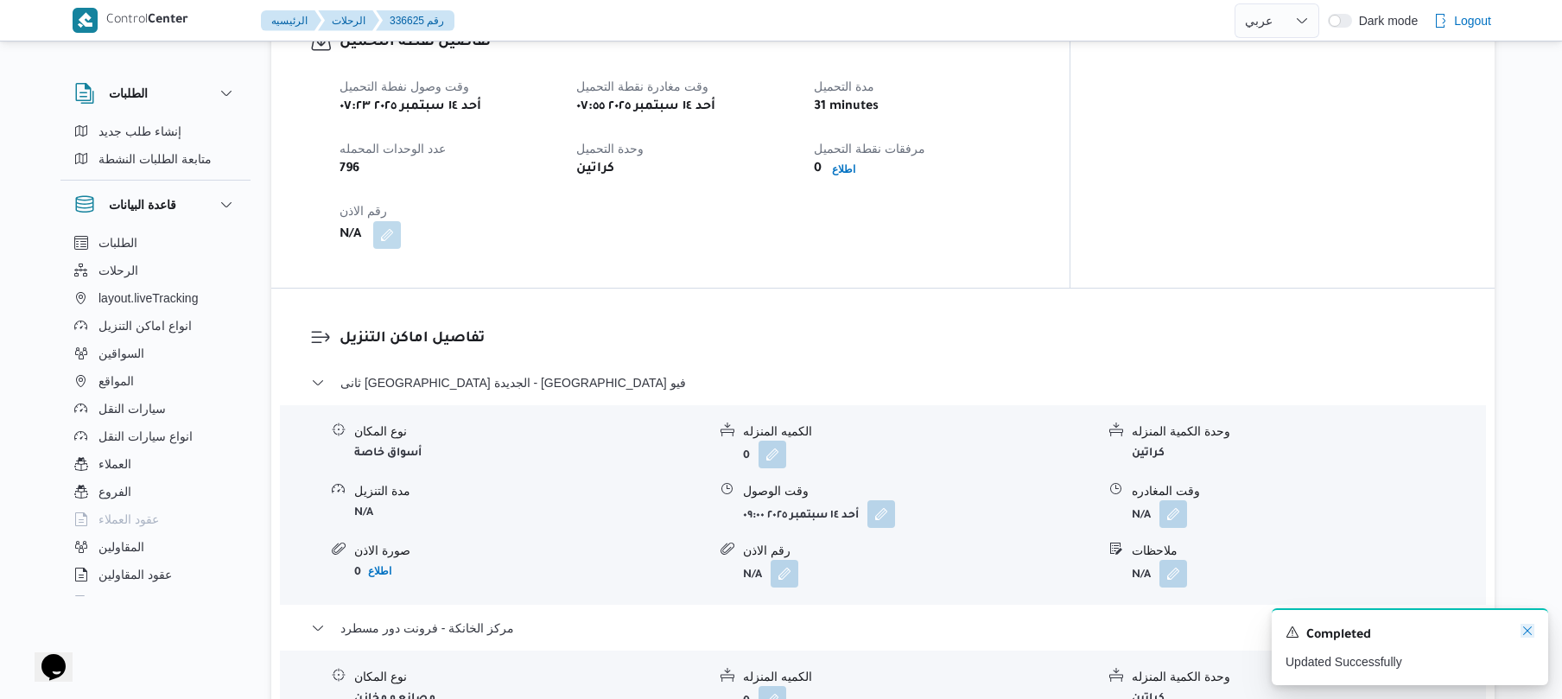
click at [1529, 630] on icon "Dismiss toast" at bounding box center [1527, 630] width 9 height 9
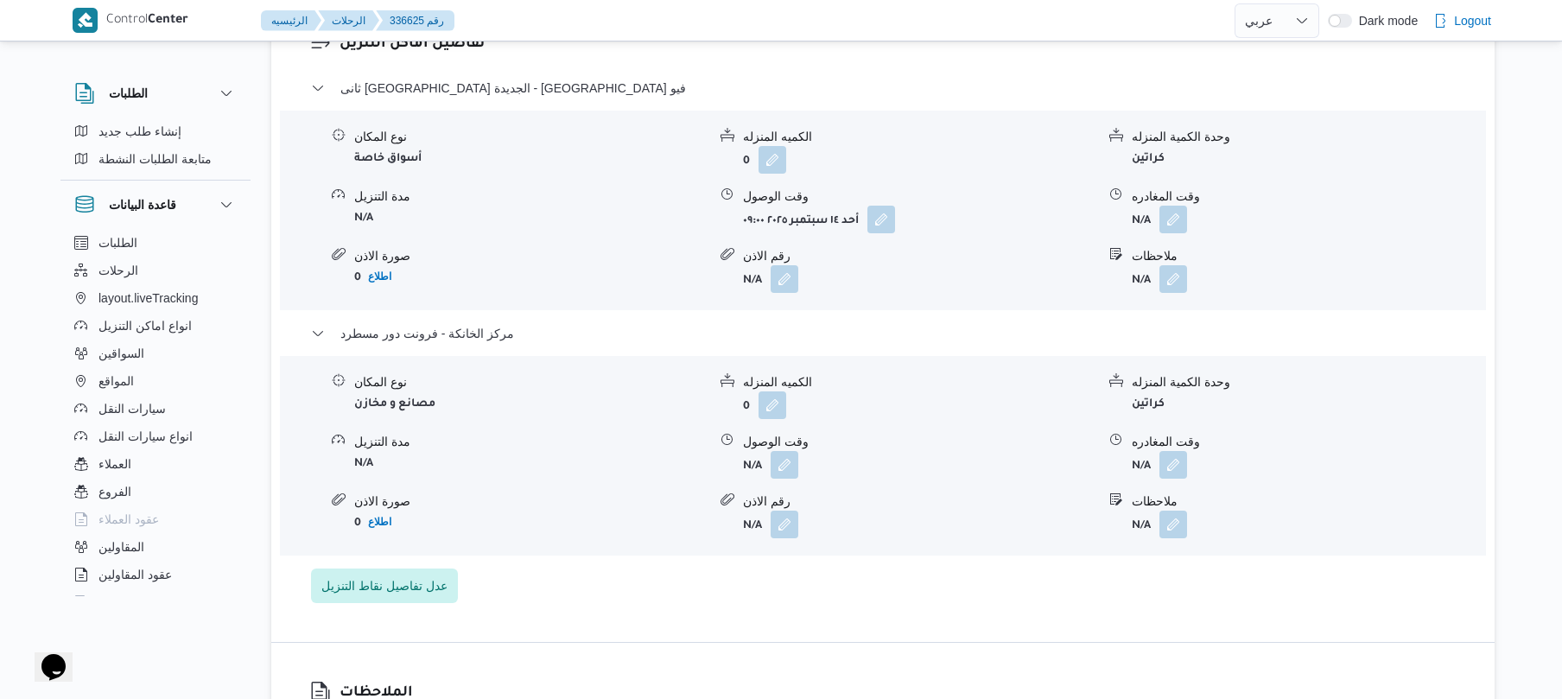
scroll to position [1520, 0]
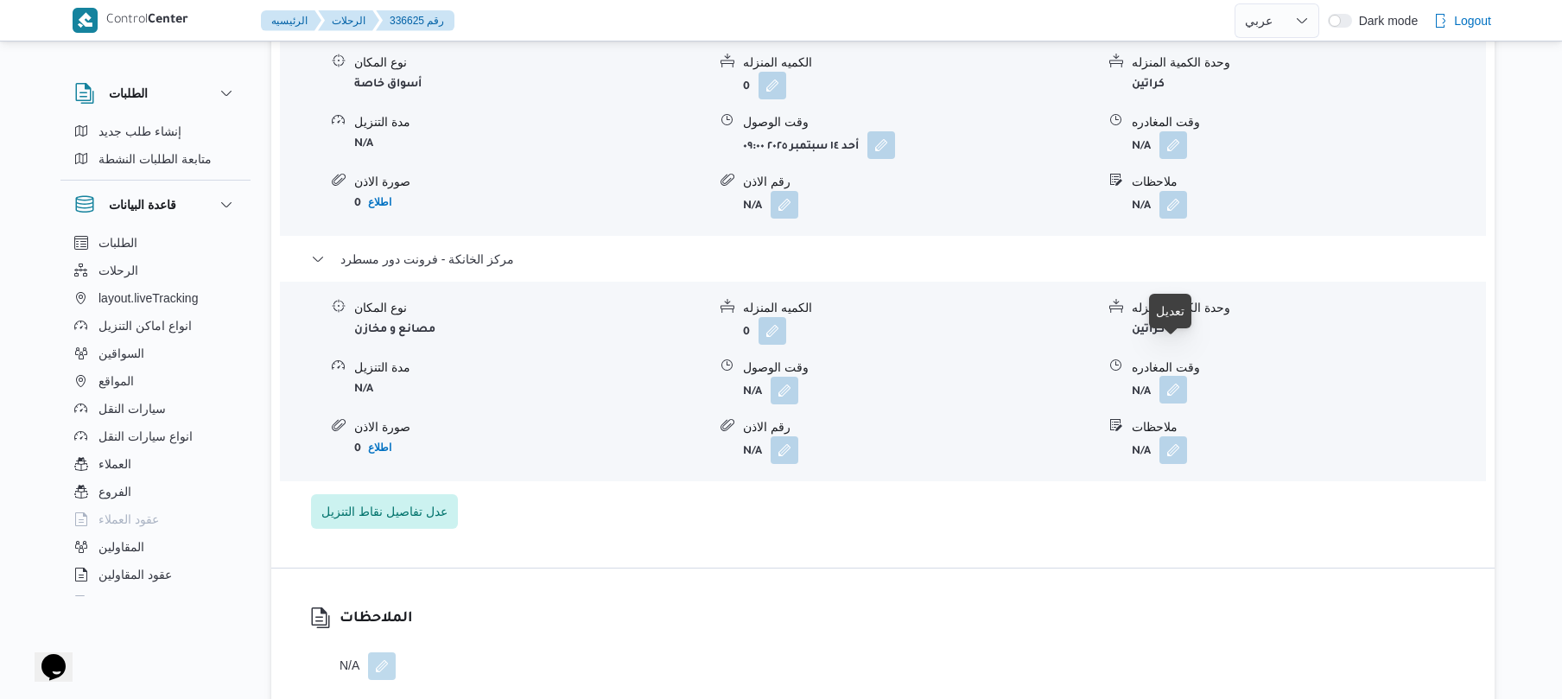
click at [1173, 376] on button "button" at bounding box center [1173, 390] width 28 height 28
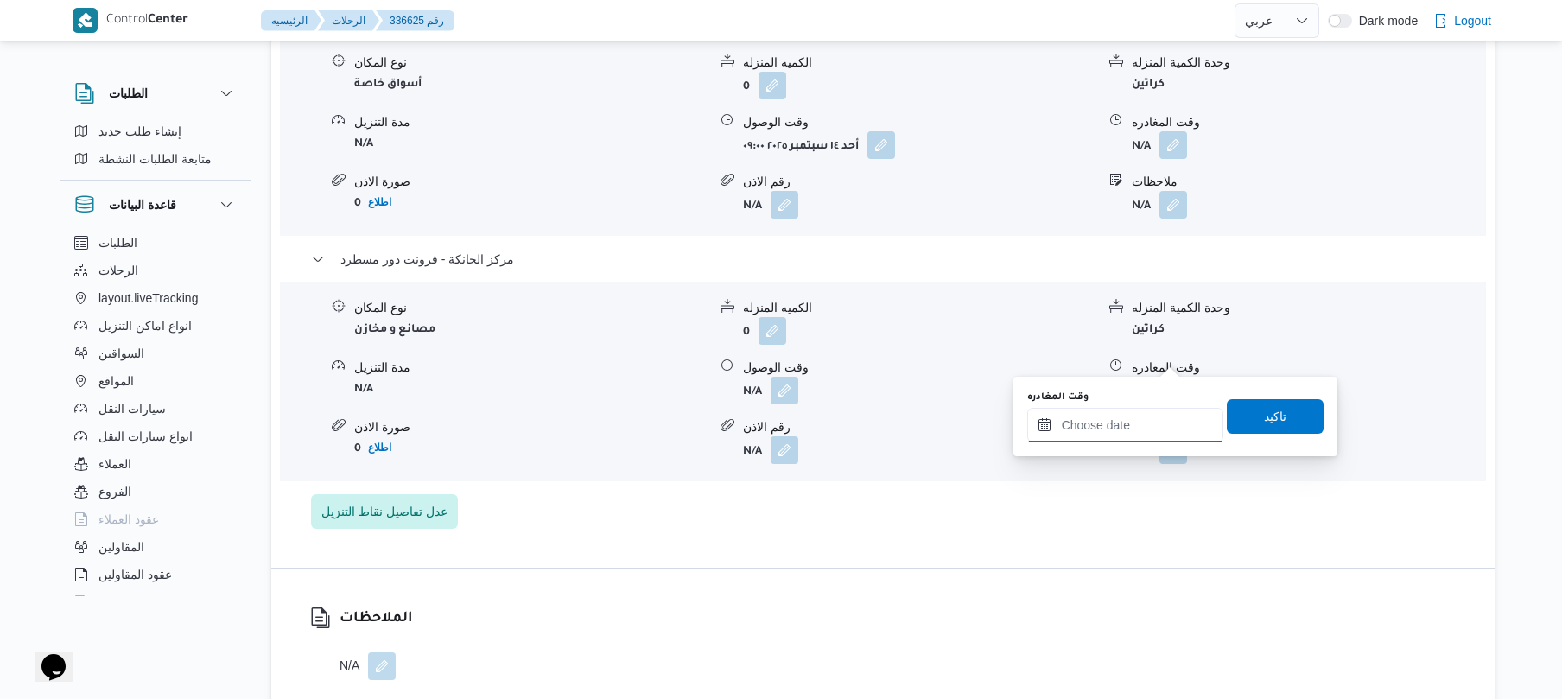
click at [1100, 423] on input "وقت المغادره" at bounding box center [1125, 425] width 196 height 35
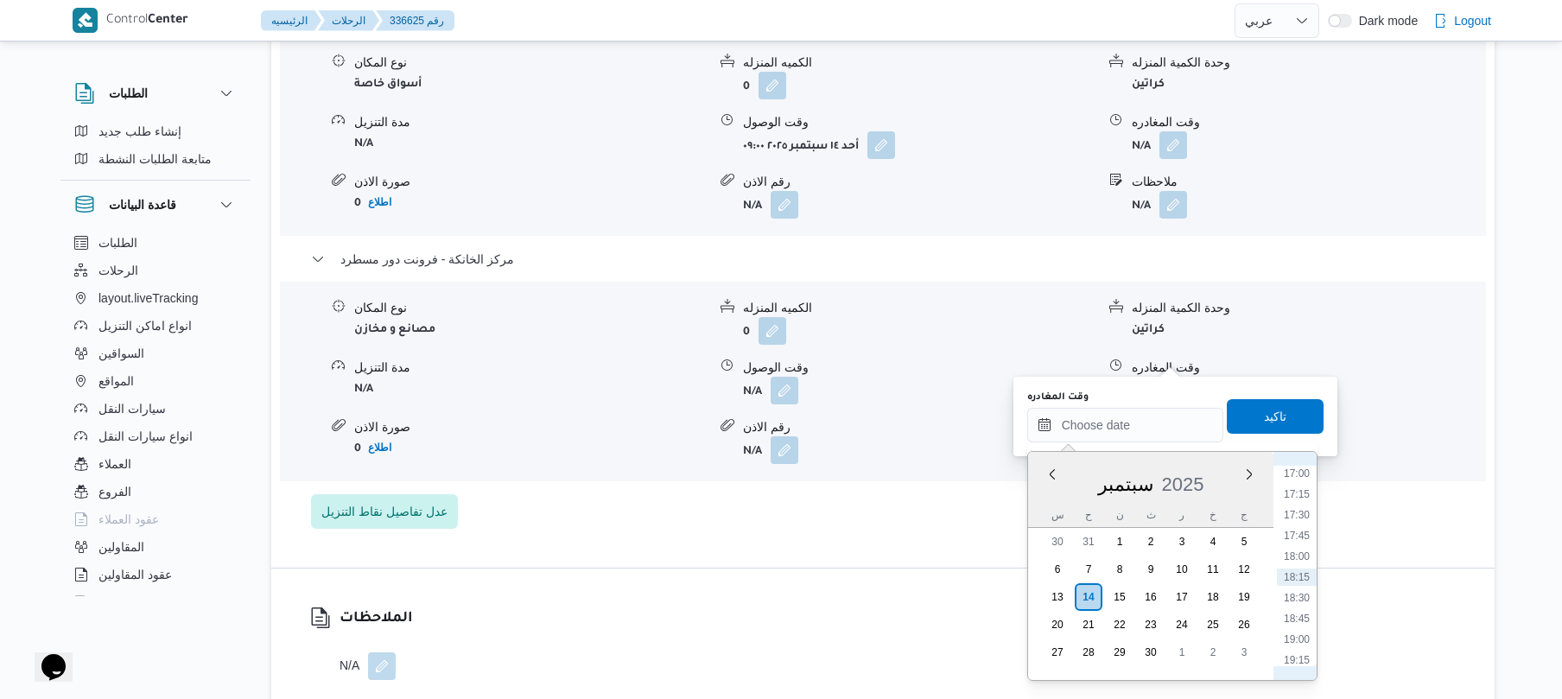
scroll to position [1241, 0]
click at [1296, 601] on li "16:30" at bounding box center [1297, 601] width 40 height 17
type input "[DATE] ١٦:٣٠"
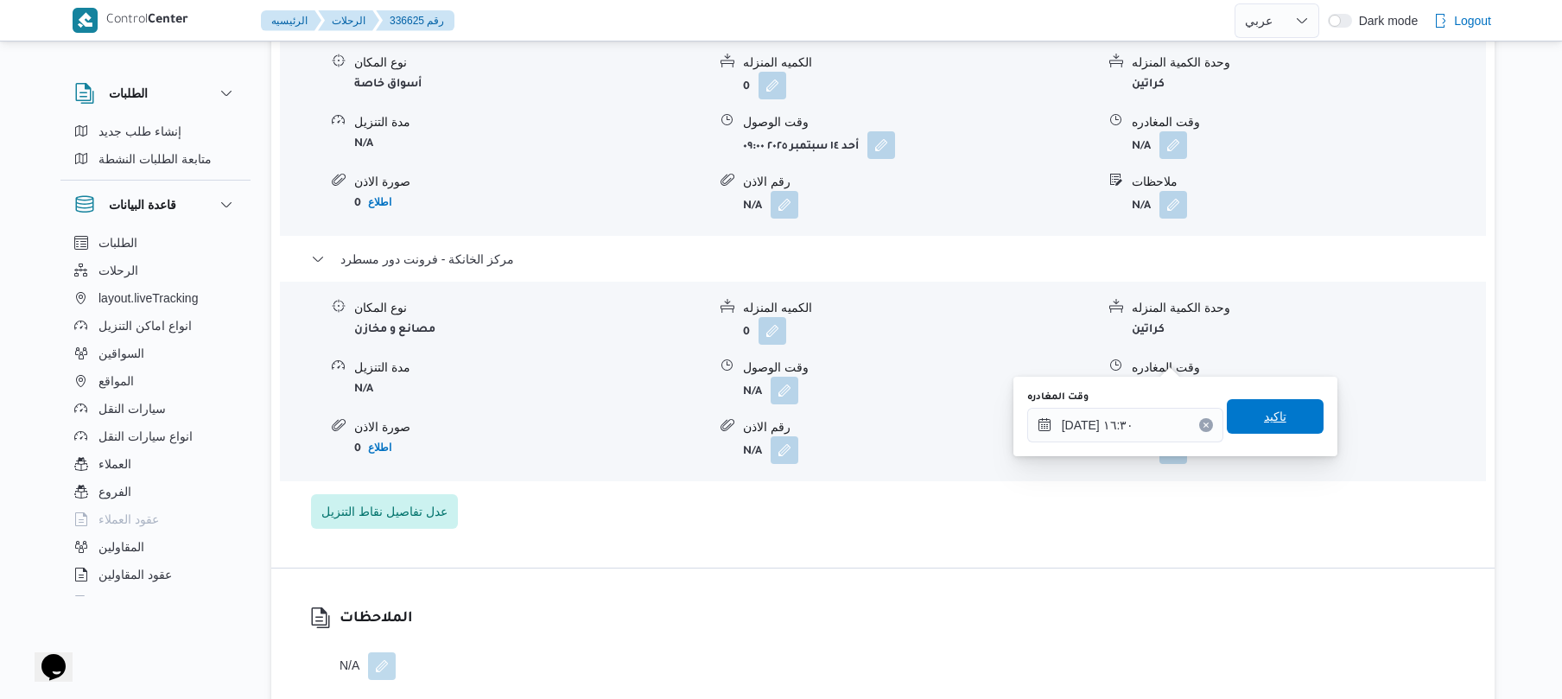
click at [1279, 420] on span "تاكيد" at bounding box center [1275, 416] width 97 height 35
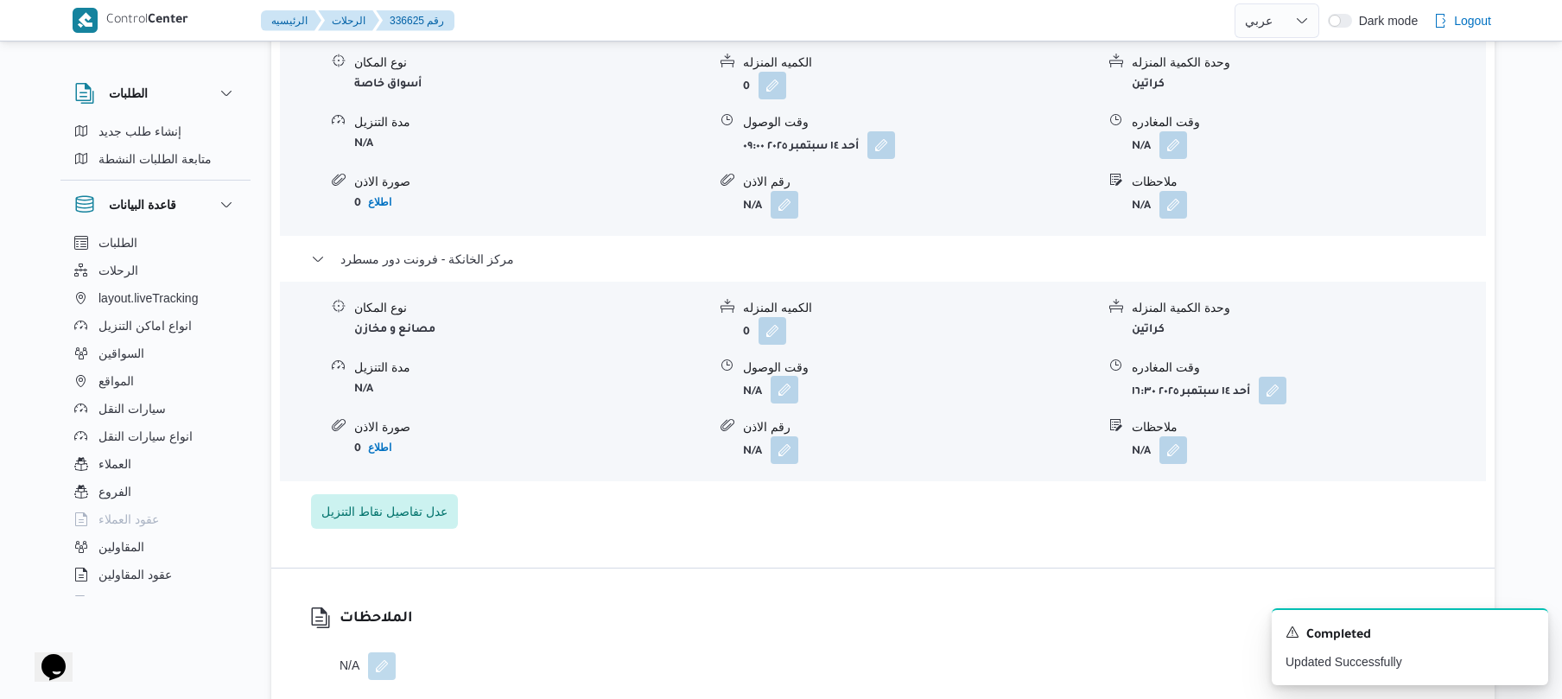
click at [791, 376] on button "button" at bounding box center [784, 390] width 28 height 28
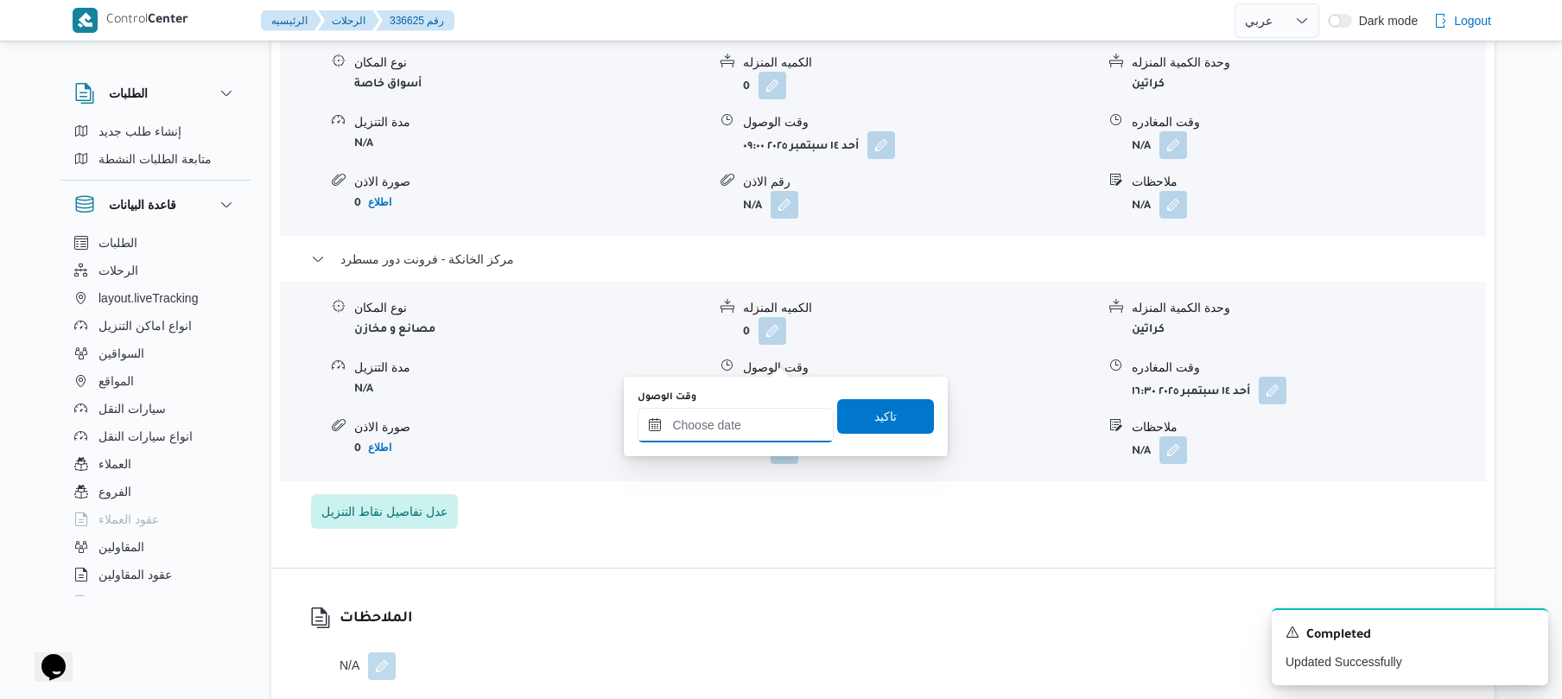
click at [737, 423] on input "وقت الوصول" at bounding box center [735, 425] width 196 height 35
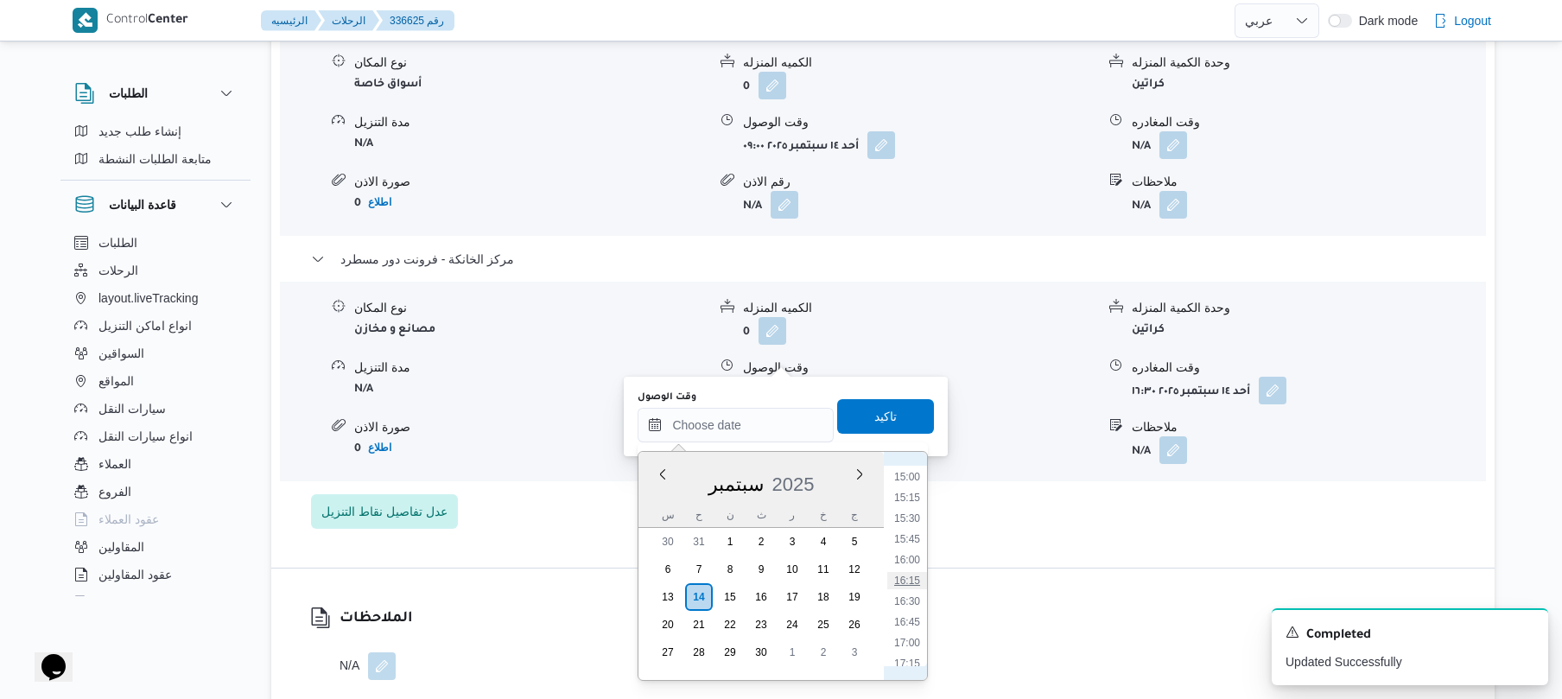
click at [909, 581] on li "16:15" at bounding box center [907, 580] width 40 height 17
type input "[DATE] ١٦:١٥"
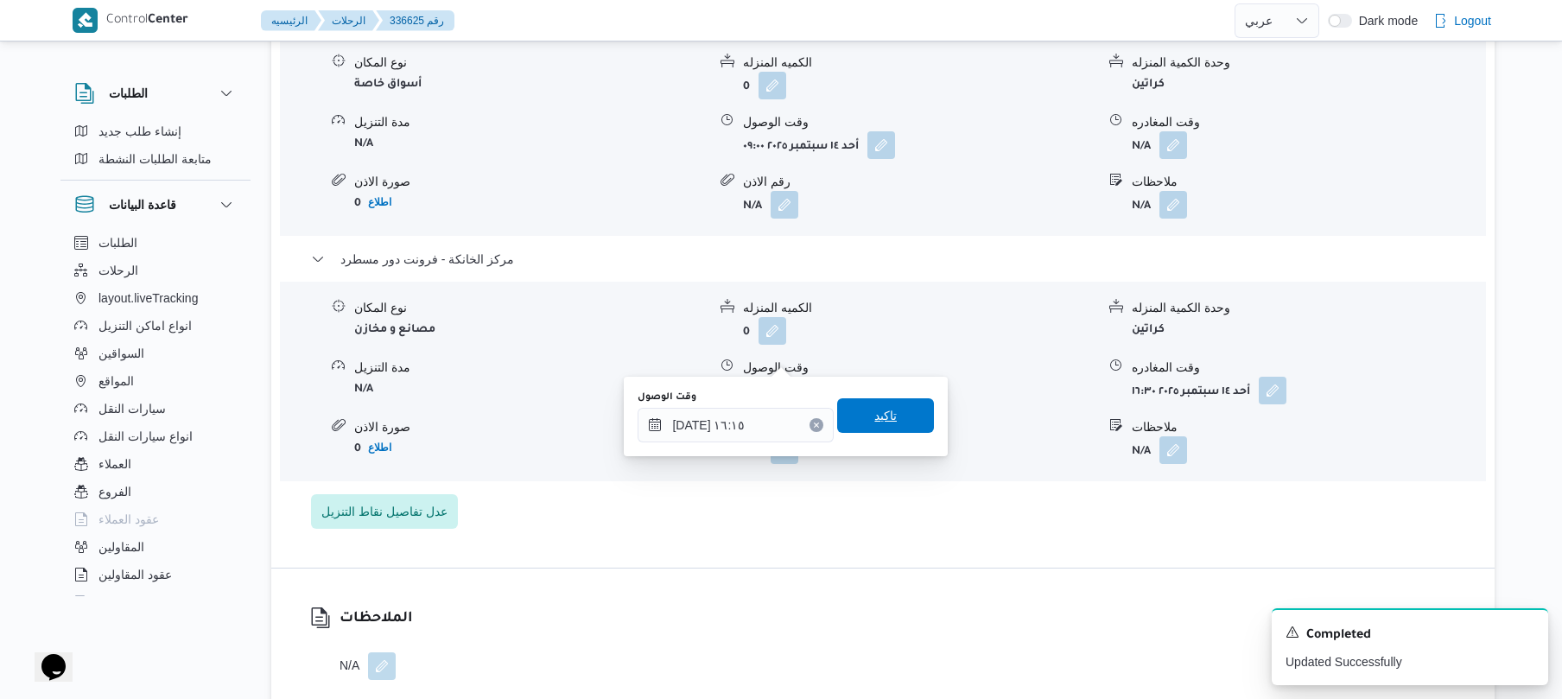
click at [874, 415] on span "تاكيد" at bounding box center [885, 415] width 22 height 21
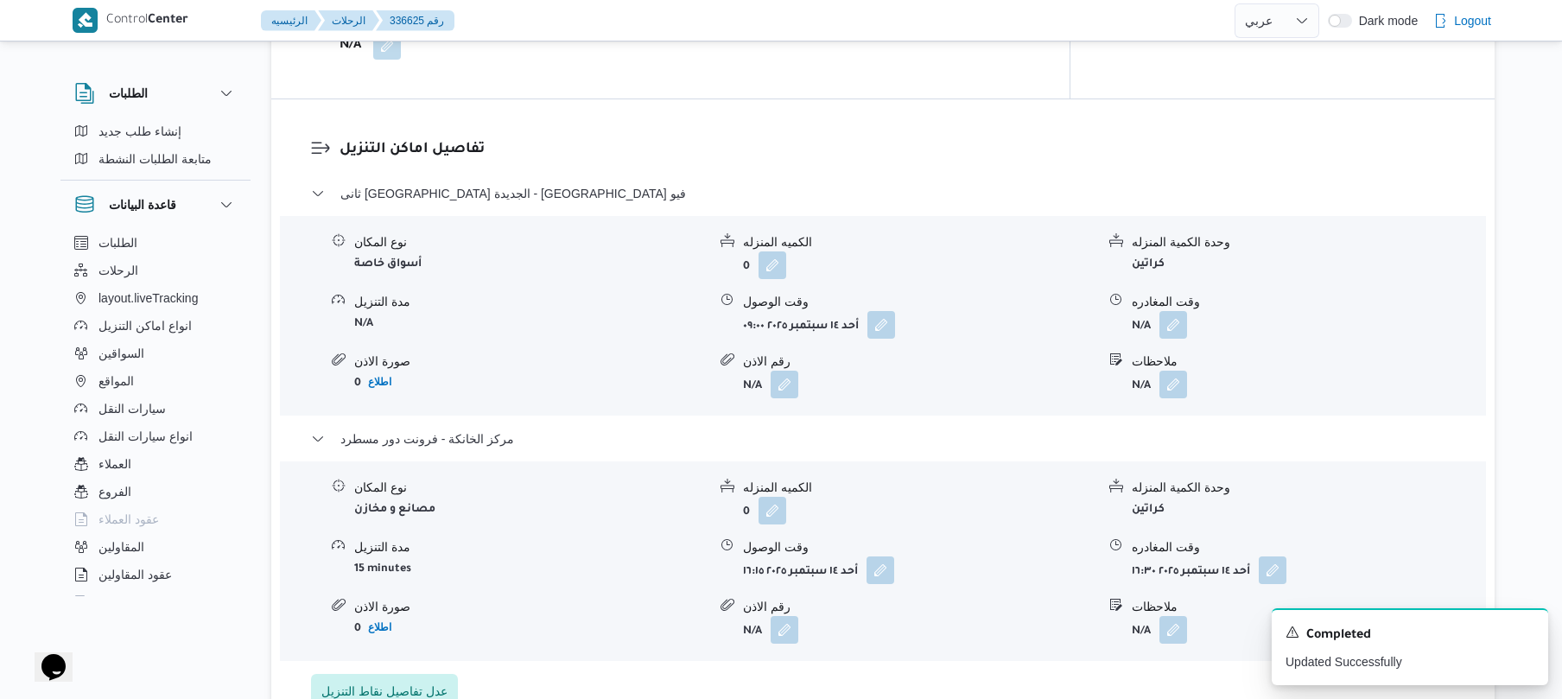
scroll to position [1335, 0]
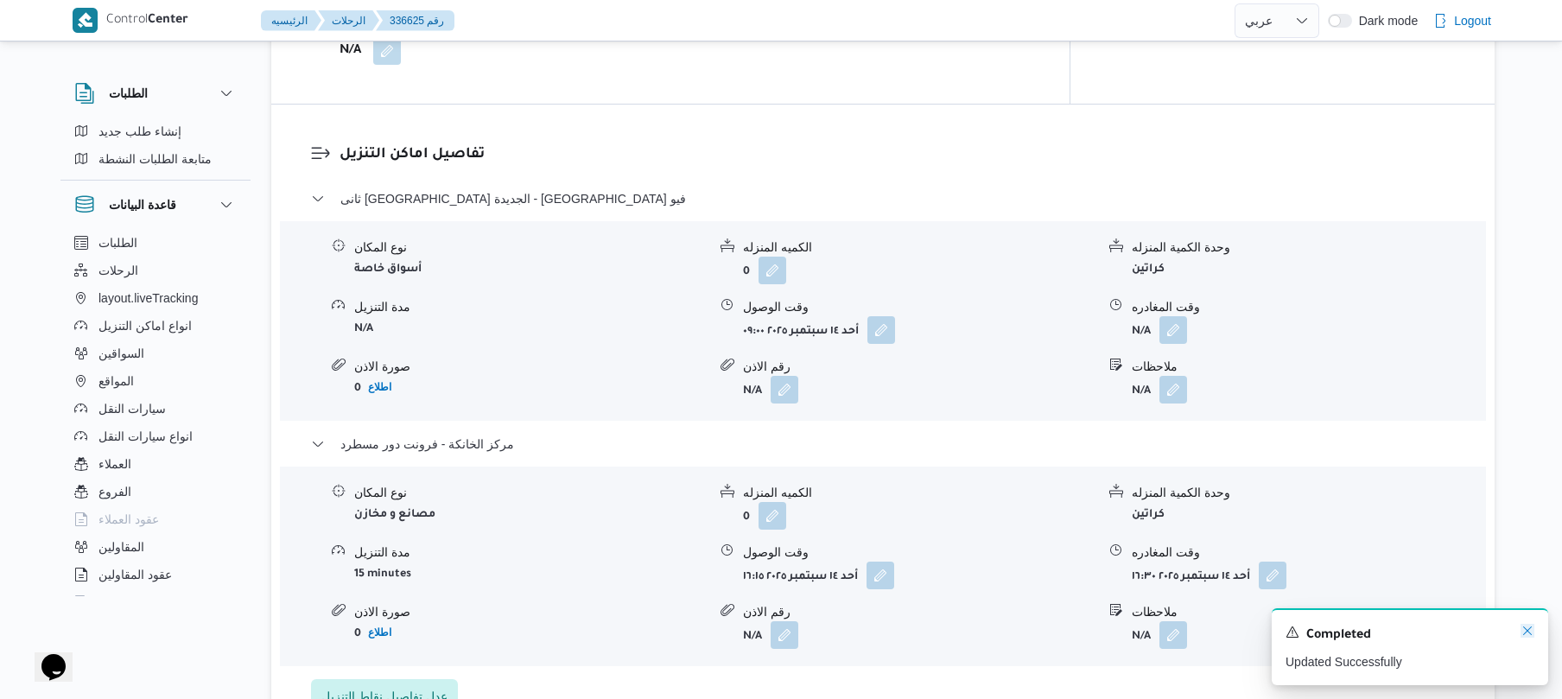
click at [1528, 634] on icon "Dismiss toast" at bounding box center [1527, 631] width 14 height 14
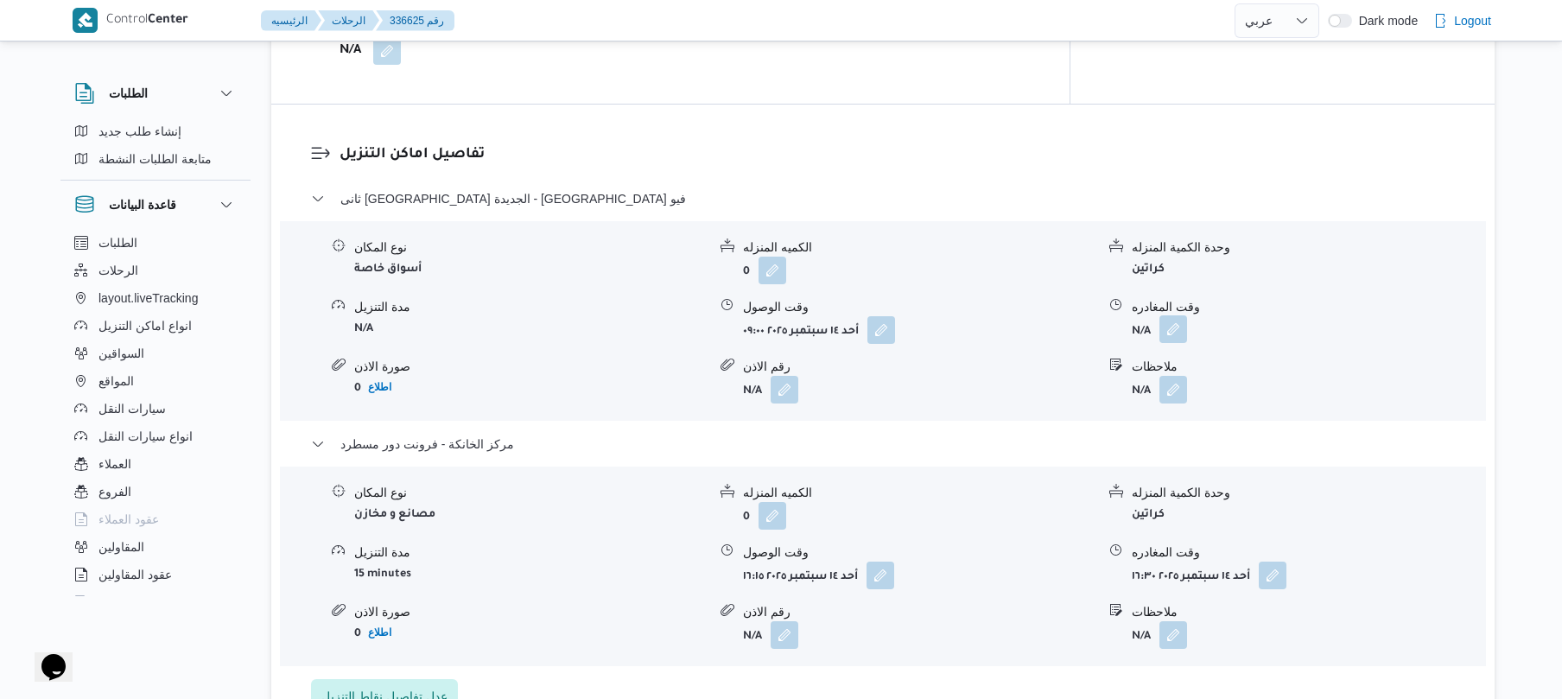
click at [1170, 315] on button "button" at bounding box center [1173, 329] width 28 height 28
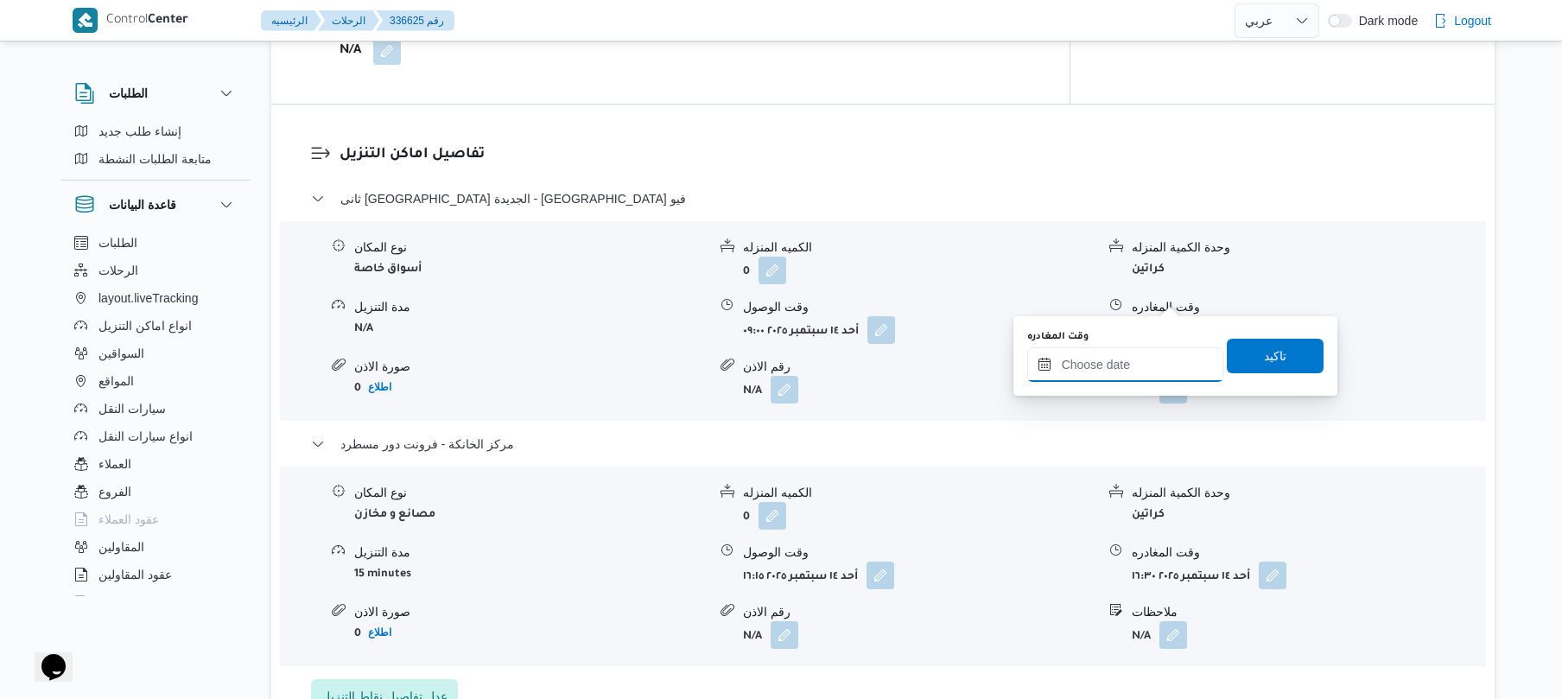
click at [1096, 365] on input "وقت المغادره" at bounding box center [1125, 364] width 196 height 35
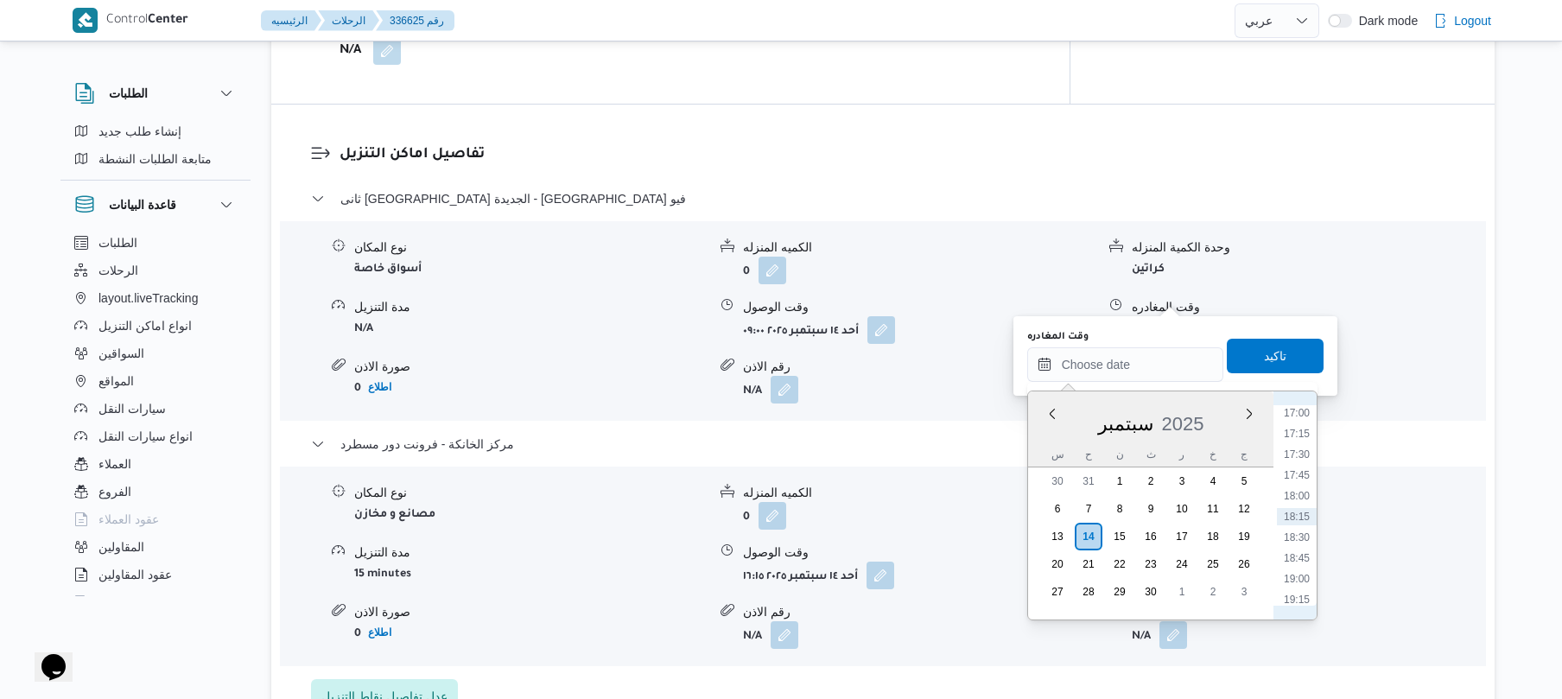
scroll to position [1241, 0]
click at [1297, 456] on li "15:30" at bounding box center [1297, 457] width 40 height 17
type input "[DATE] ١٥:٣٠"
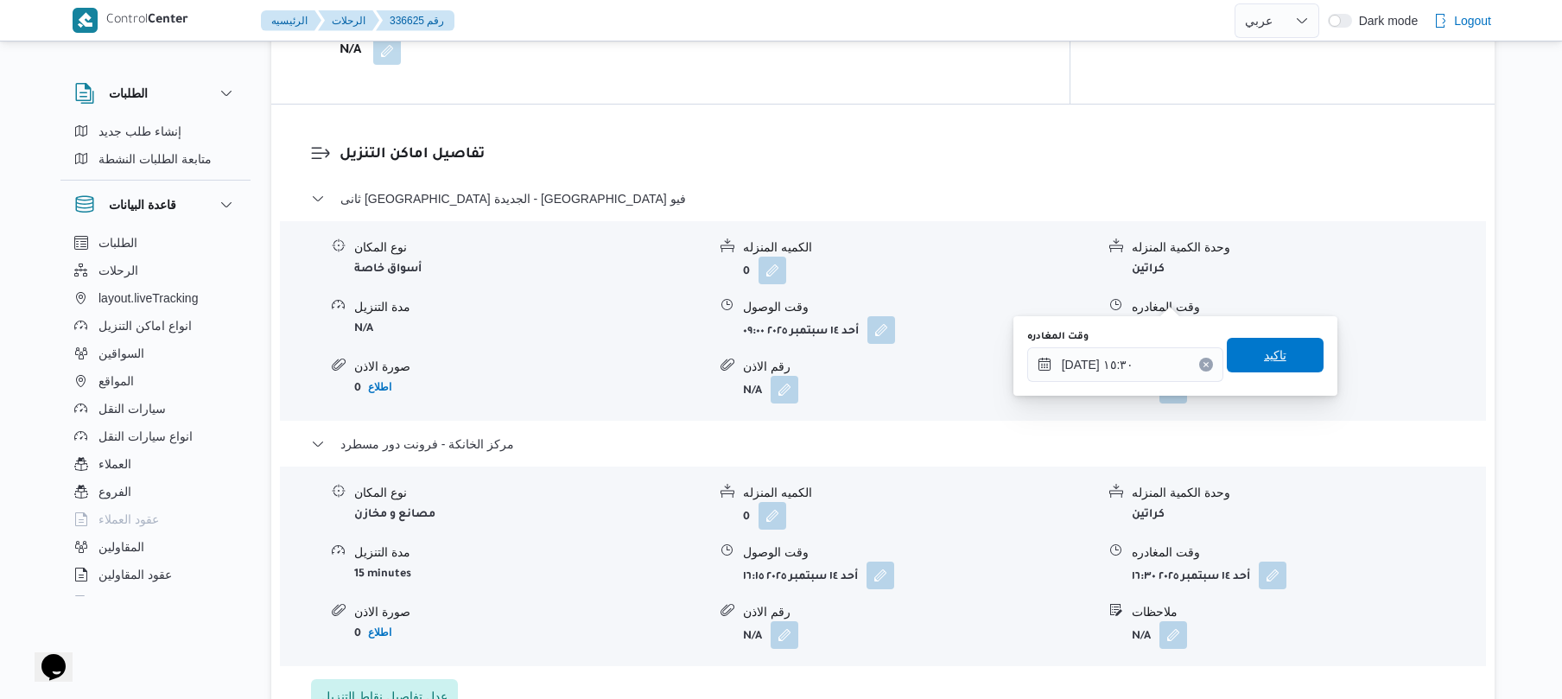
click at [1270, 360] on span "تاكيد" at bounding box center [1275, 355] width 22 height 21
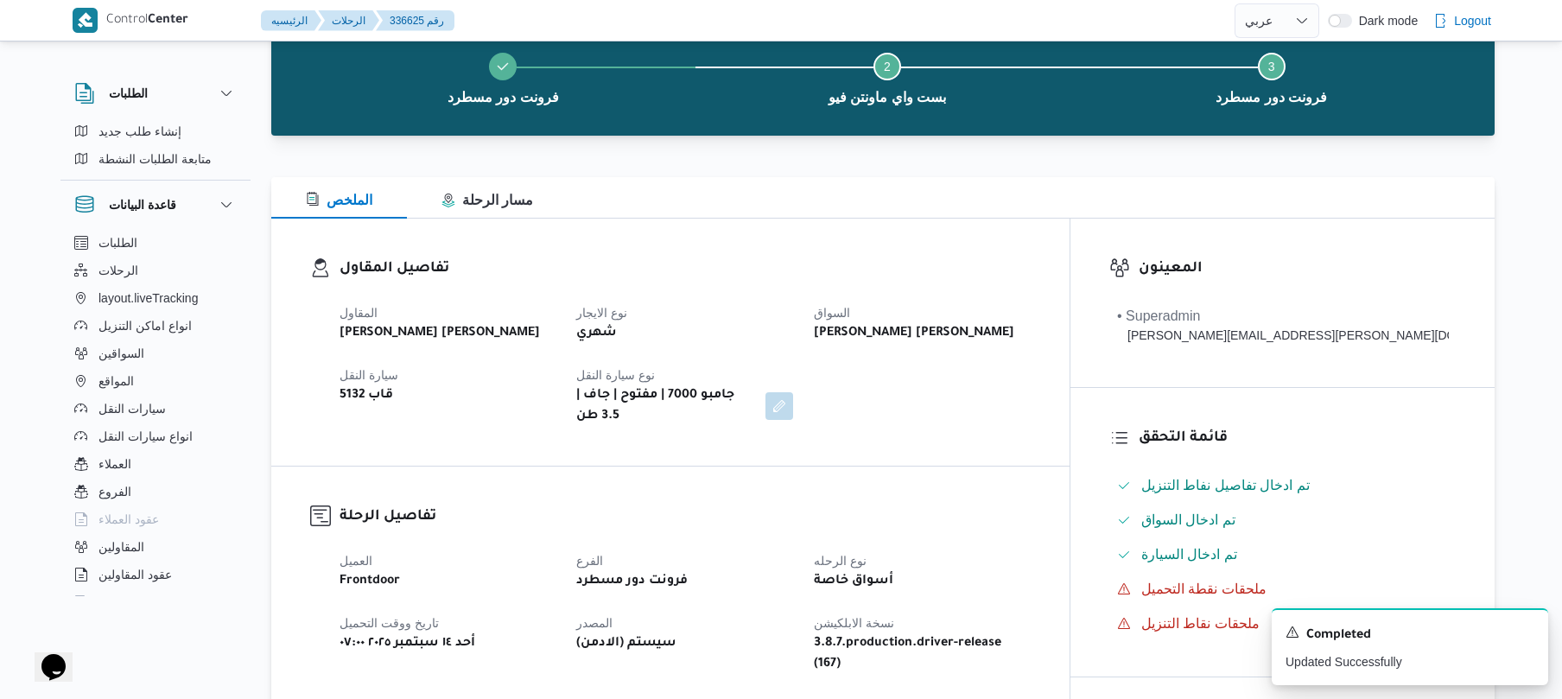
scroll to position [0, 0]
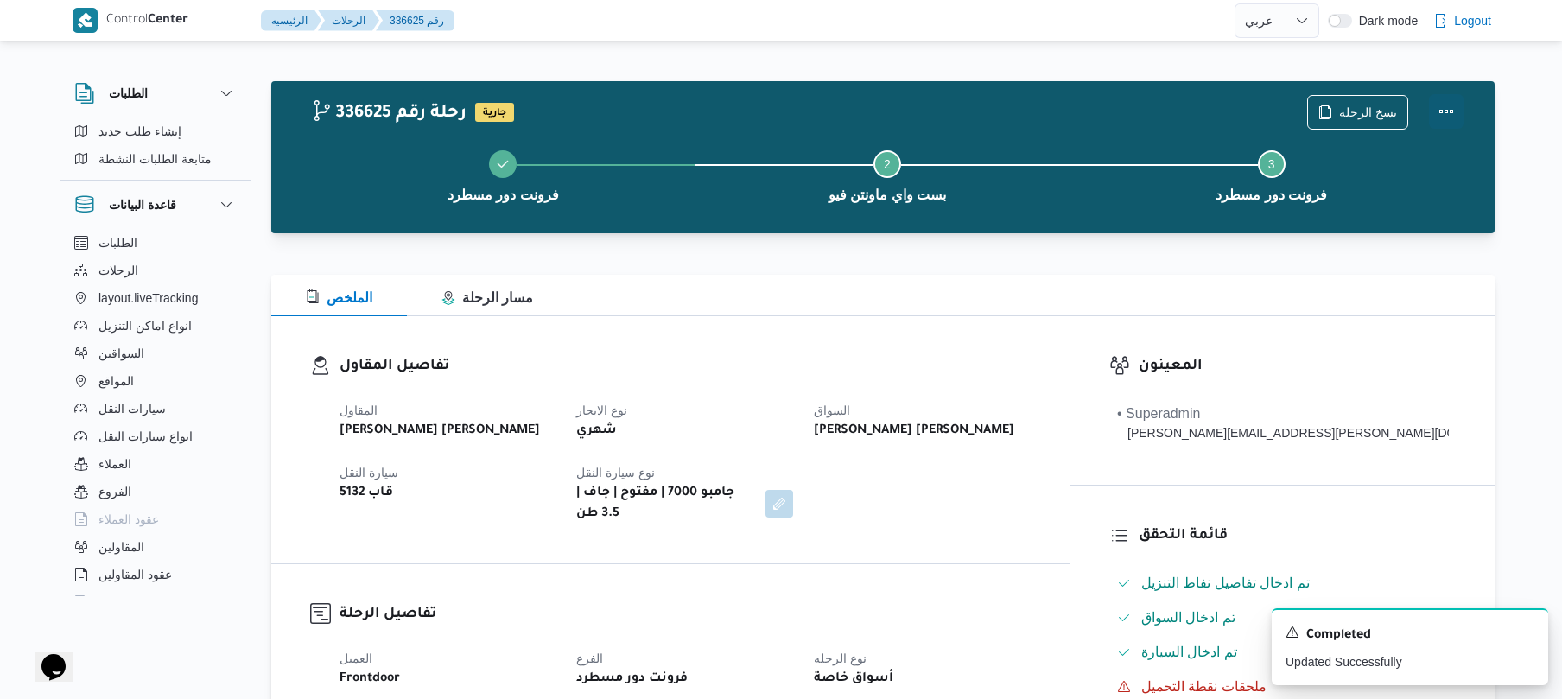
click at [1460, 105] on button "Actions" at bounding box center [1446, 111] width 35 height 35
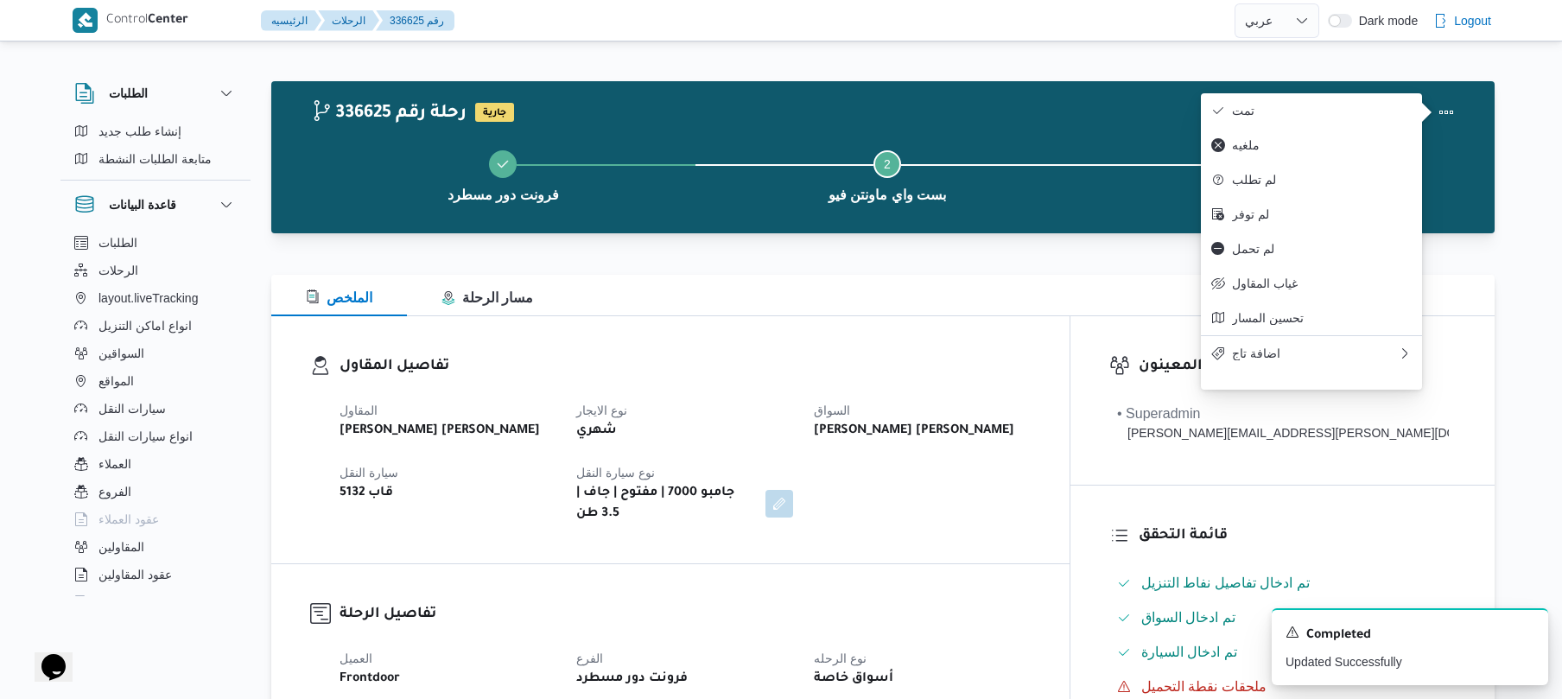
click at [1031, 422] on div "شعبان عاشور محمد بله" at bounding box center [921, 431] width 219 height 24
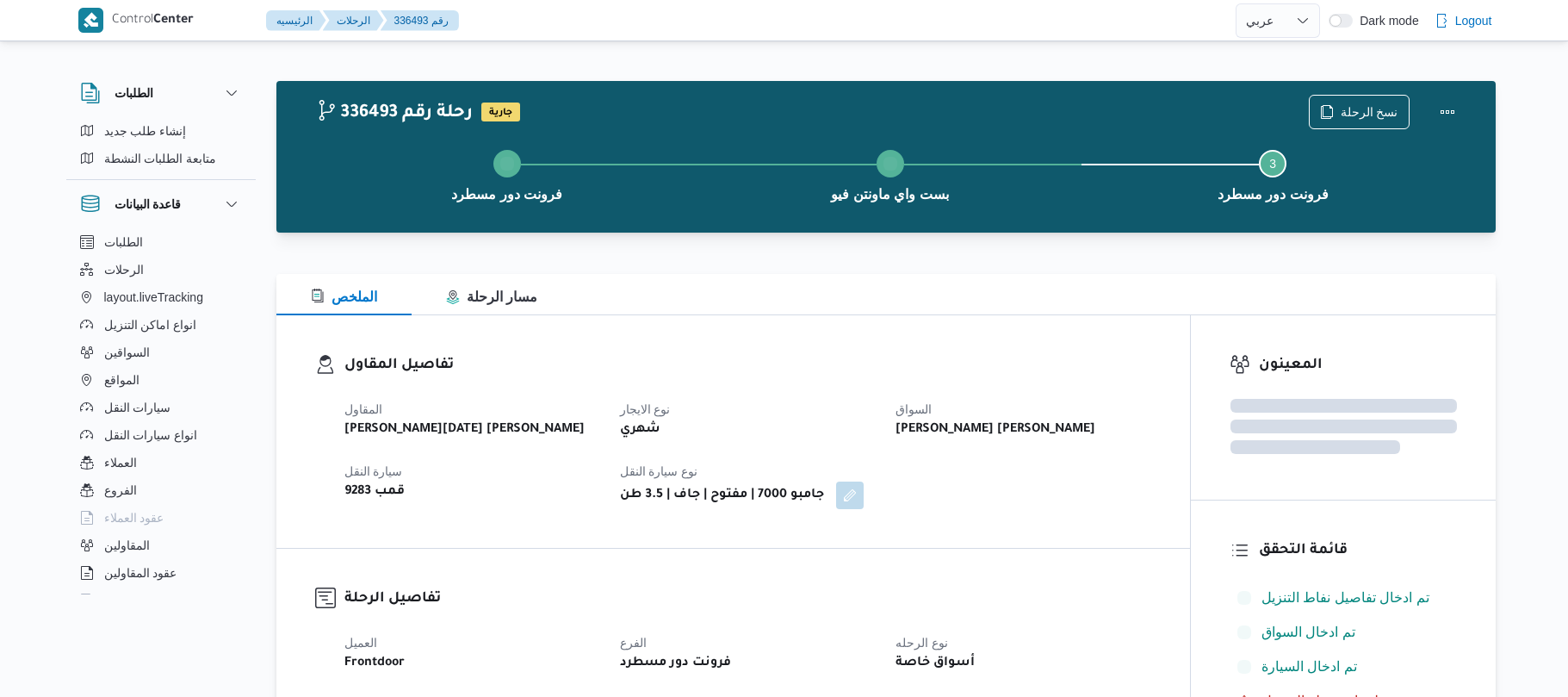
select select "ar"
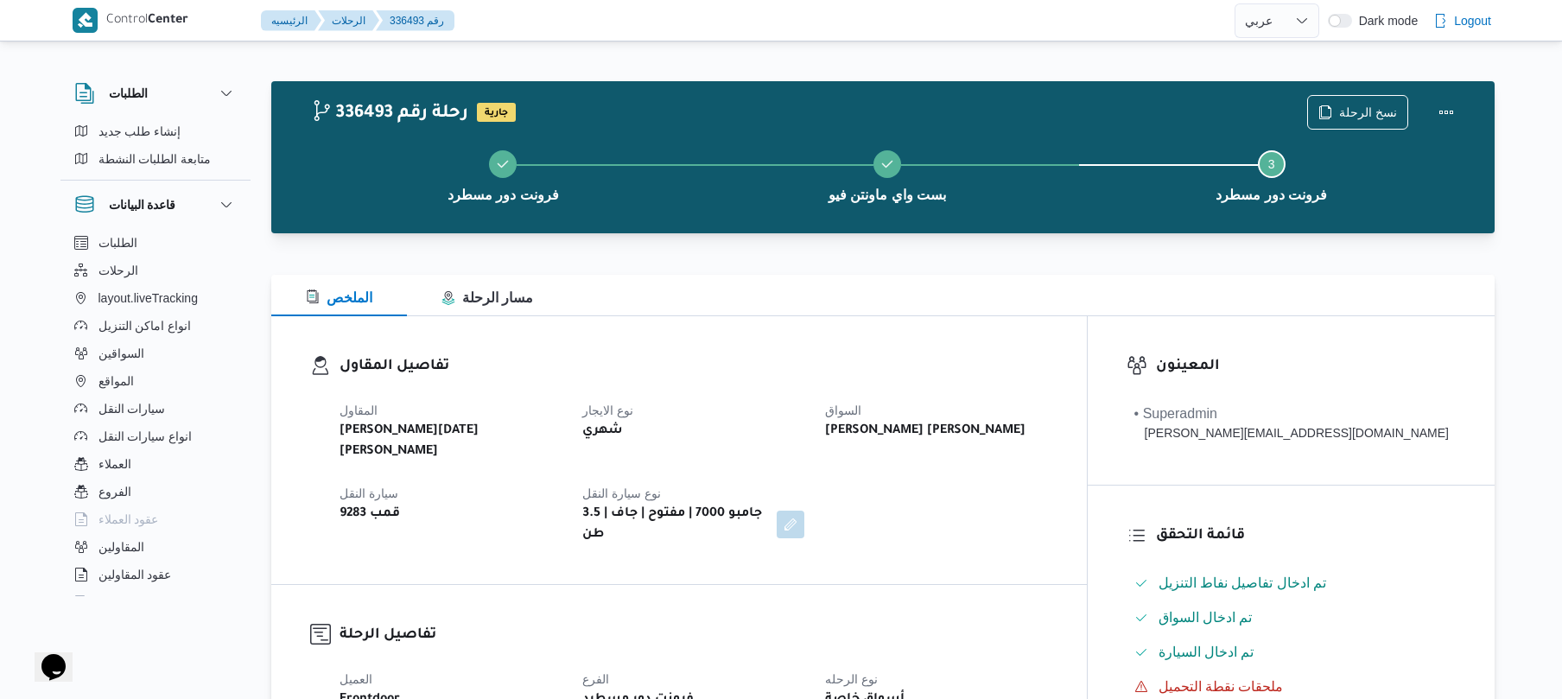
click at [893, 314] on div "الملخص مسار الرحلة" at bounding box center [882, 295] width 1223 height 41
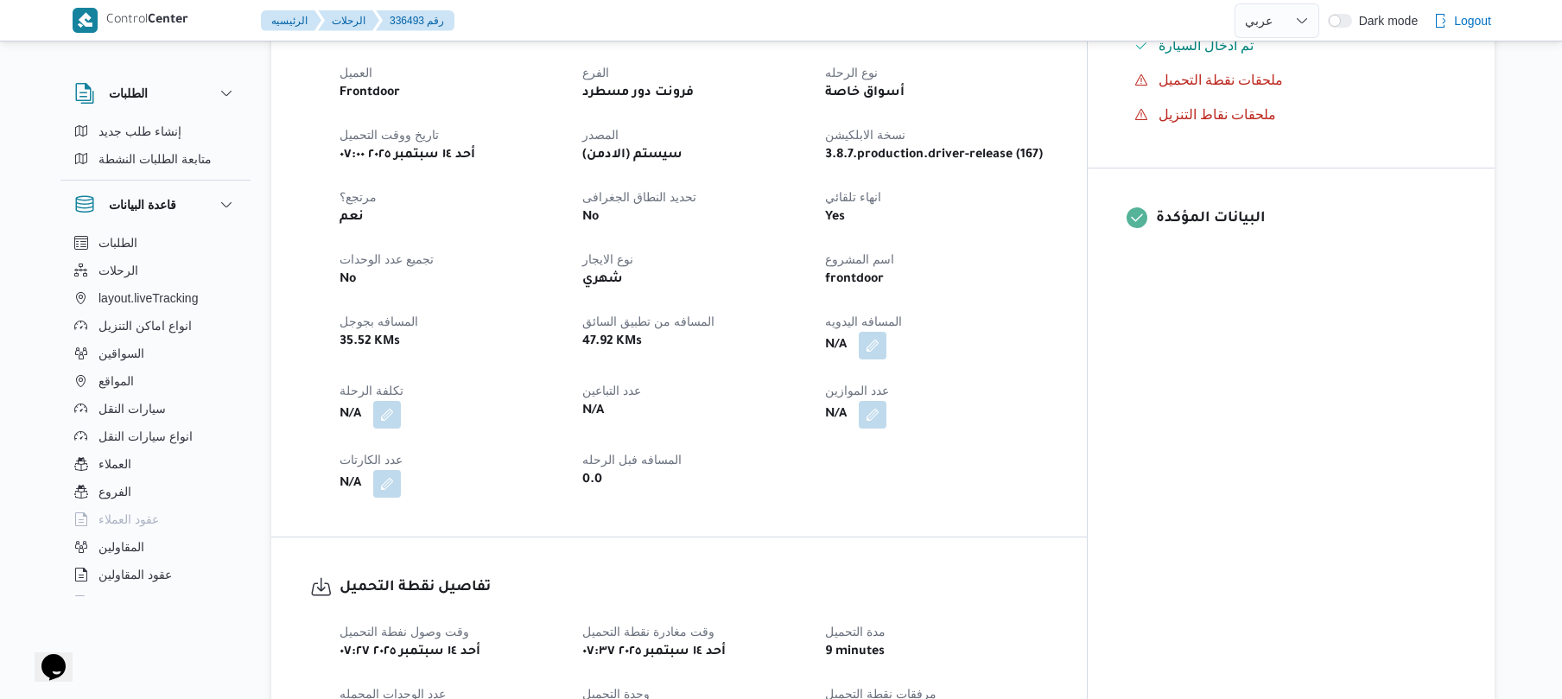
scroll to position [553, 0]
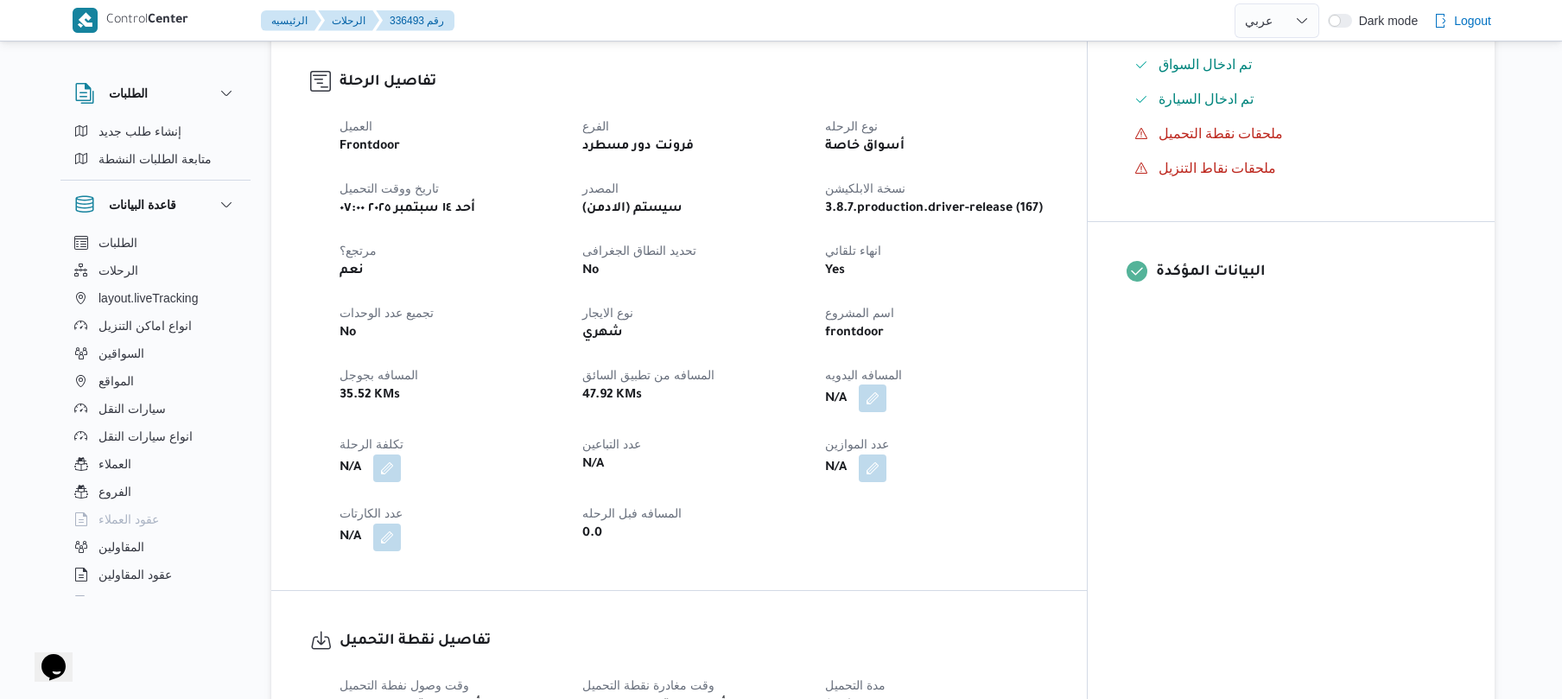
click at [886, 384] on button "button" at bounding box center [873, 398] width 28 height 28
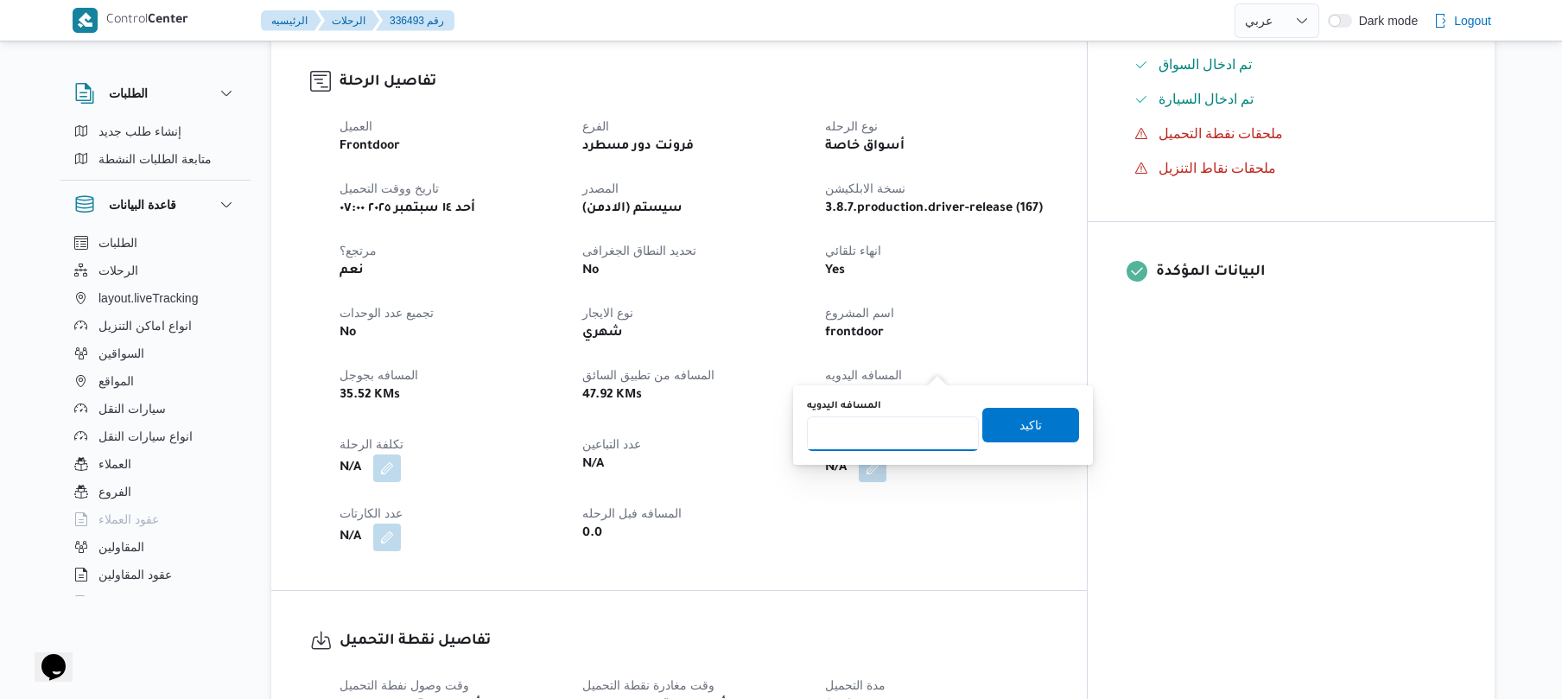
click at [903, 432] on input "المسافه اليدويه" at bounding box center [893, 433] width 172 height 35
type input "120"
click at [1019, 428] on span "تاكيد" at bounding box center [1030, 424] width 22 height 21
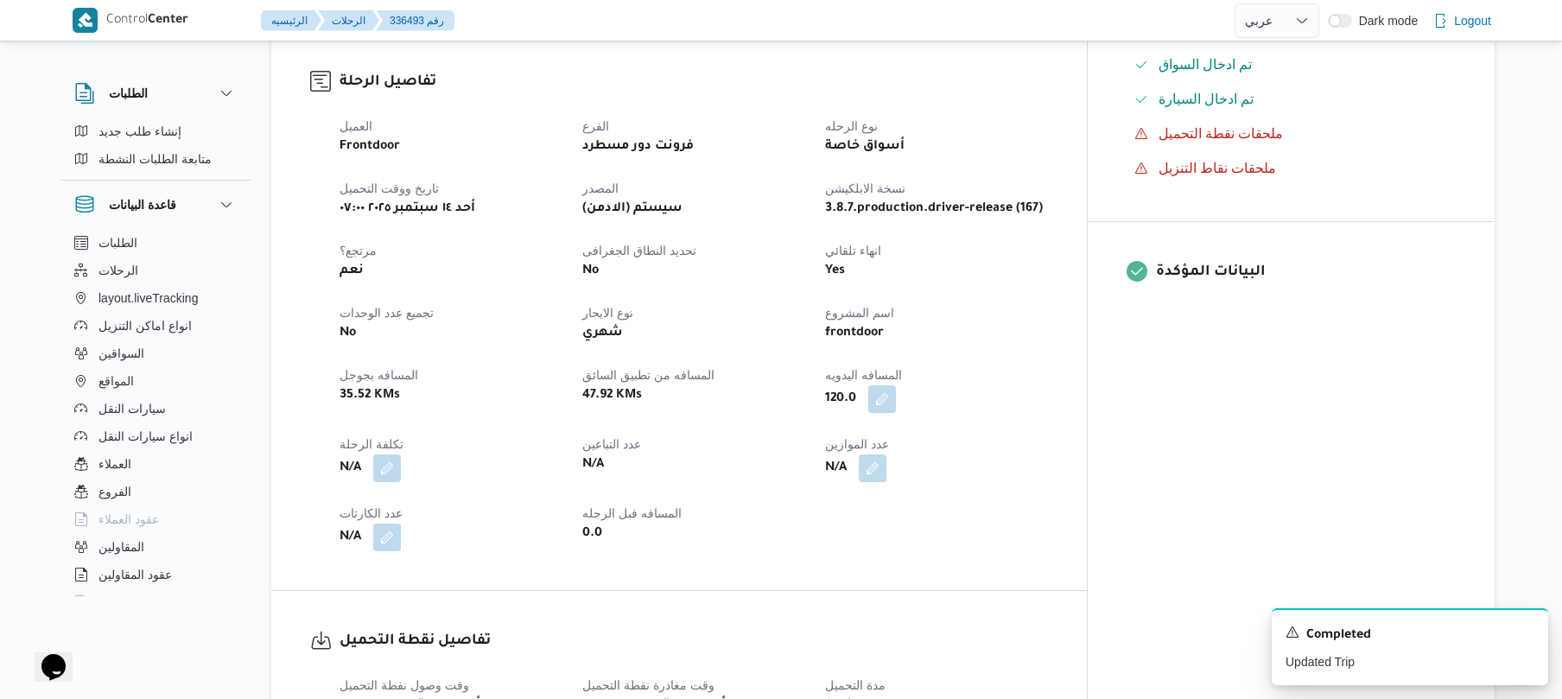
click at [1049, 384] on div "120.0" at bounding box center [935, 399] width 225 height 31
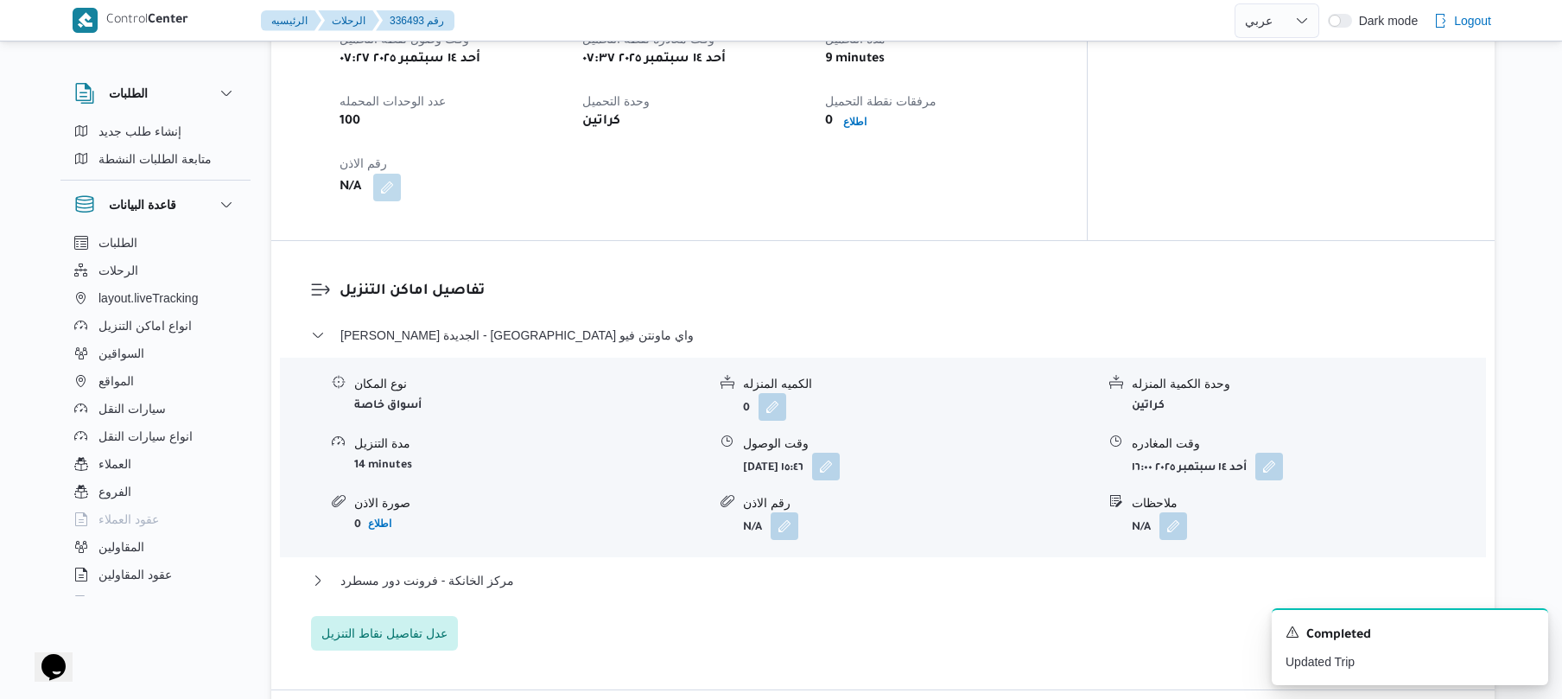
scroll to position [1244, 0]
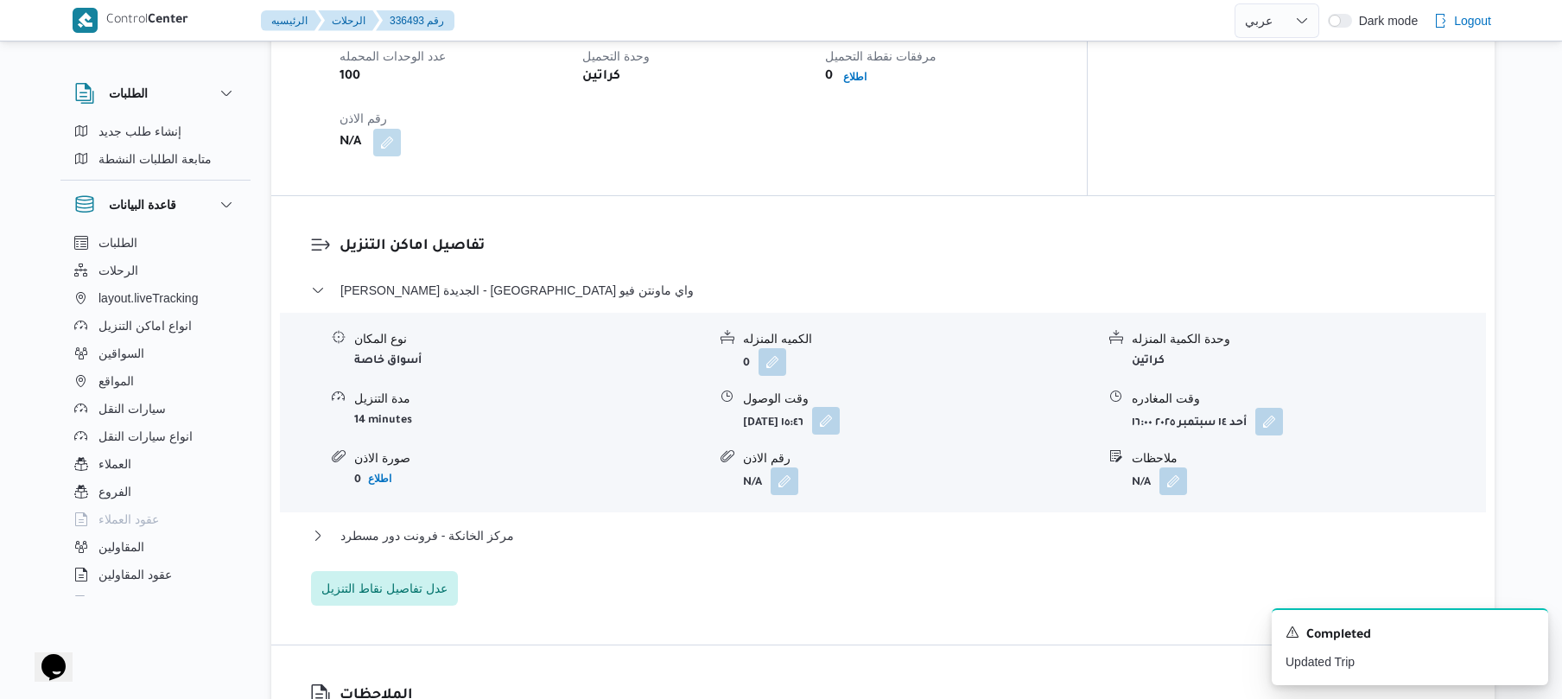
click at [840, 407] on button "button" at bounding box center [826, 421] width 28 height 28
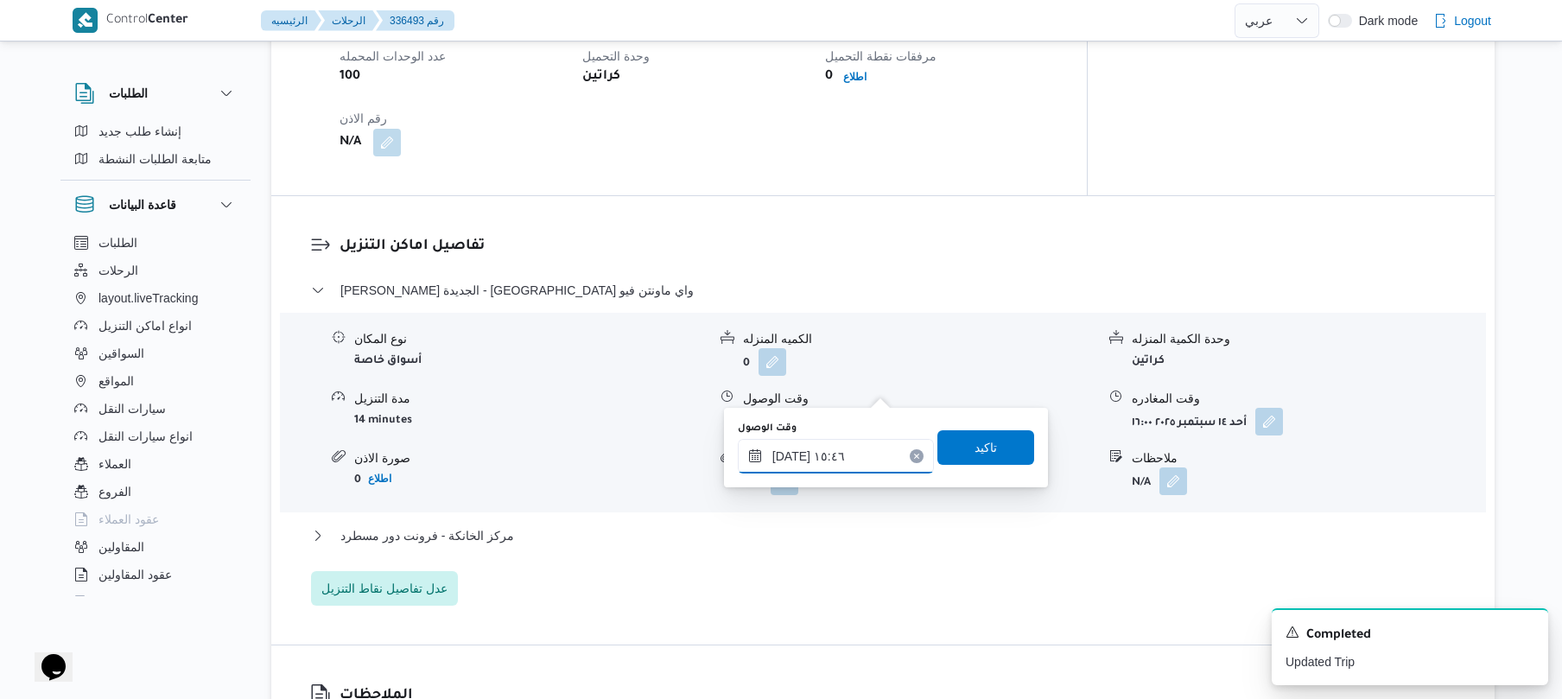
click at [833, 454] on input "[DATE] ١٥:٤٦" at bounding box center [836, 456] width 196 height 35
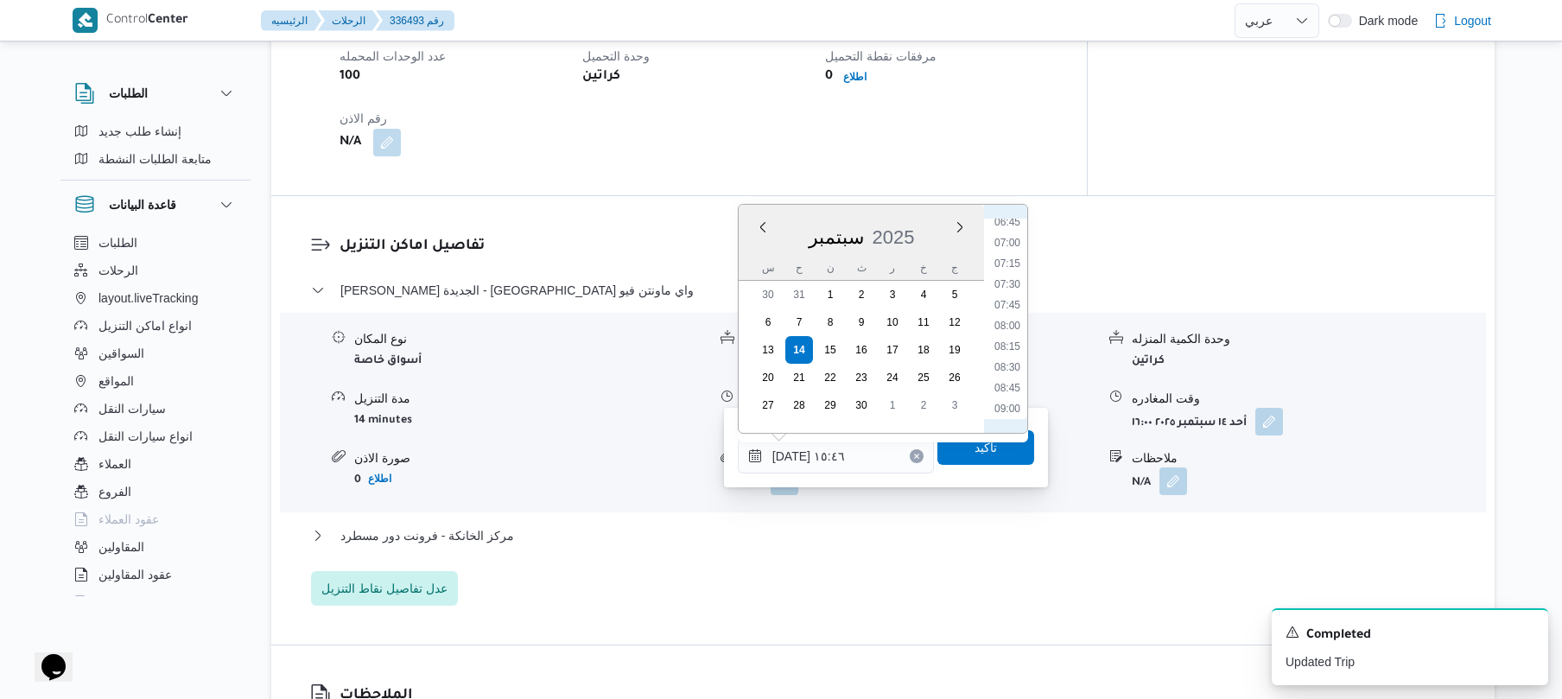
scroll to position [516, 0]
click at [1003, 392] on li "08:15" at bounding box center [1007, 395] width 40 height 17
type input "[DATE] ٠٨:١٥"
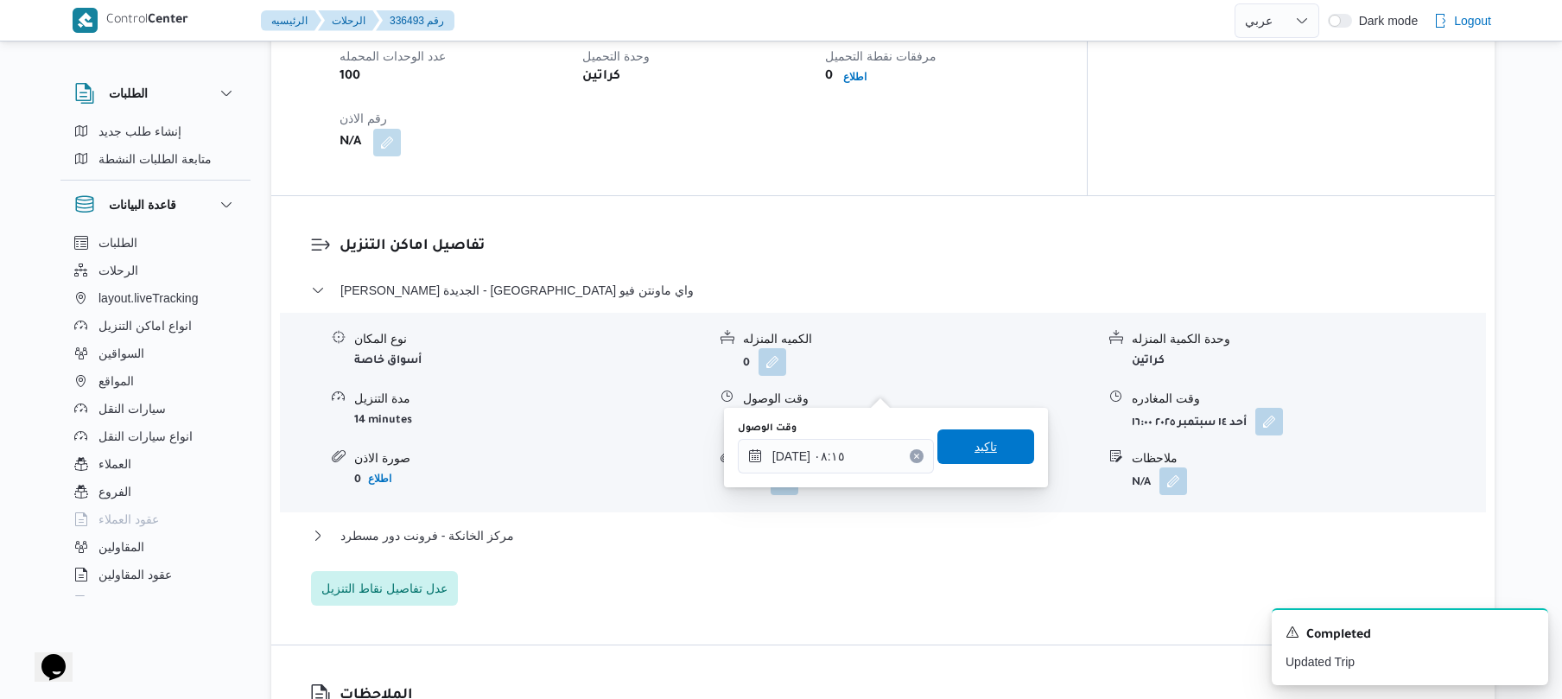
click at [976, 444] on span "تاكيد" at bounding box center [985, 446] width 22 height 21
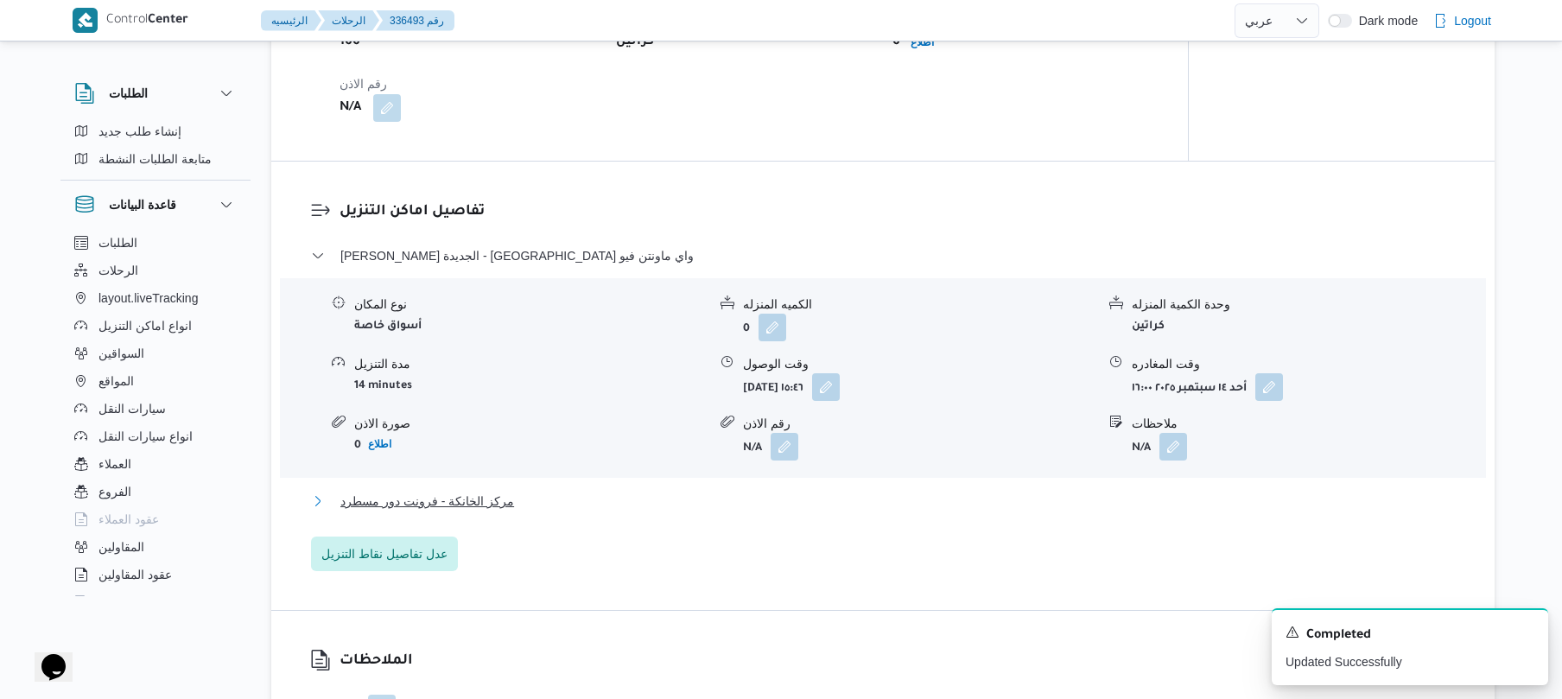
click at [884, 501] on button "مركز الخانكة - فرونت دور مسطرد" at bounding box center [883, 501] width 1144 height 21
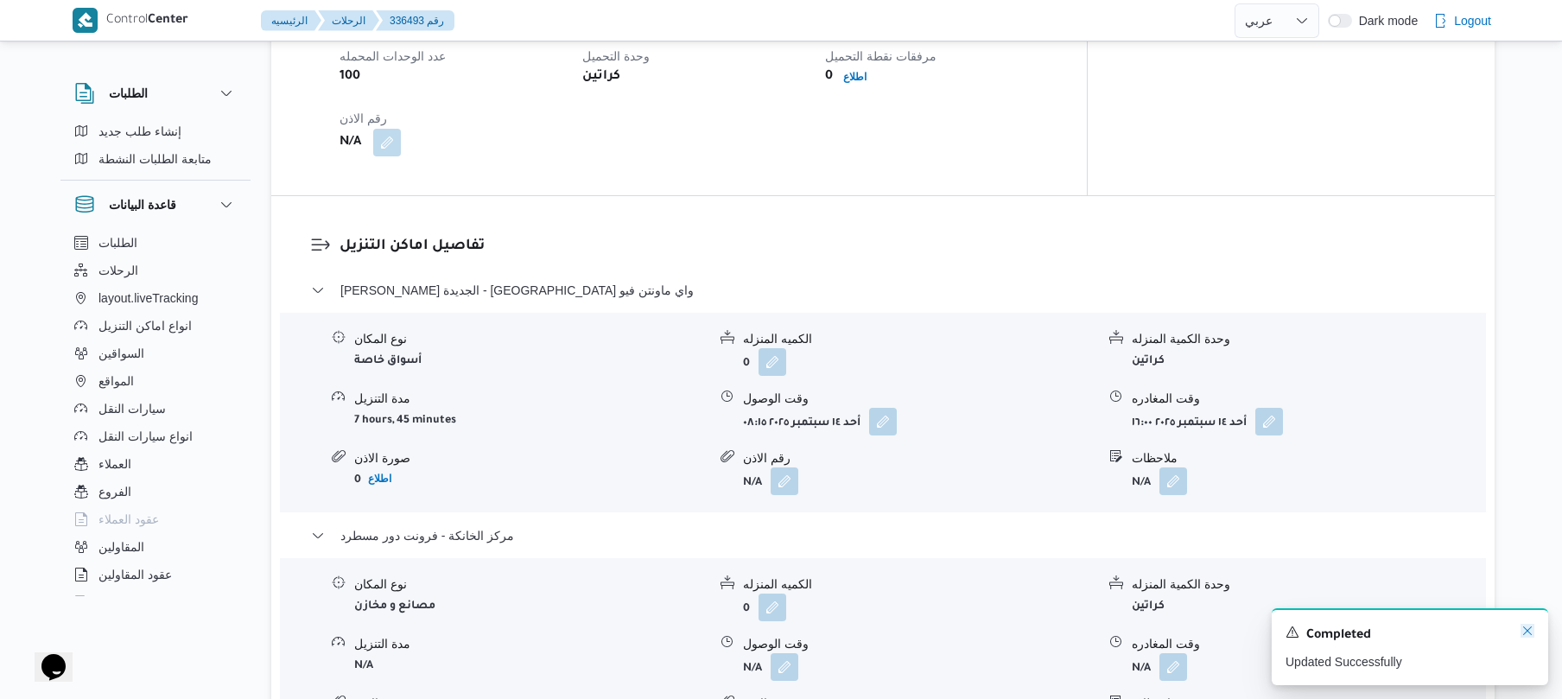
click at [1525, 629] on icon "Dismiss toast" at bounding box center [1527, 631] width 14 height 14
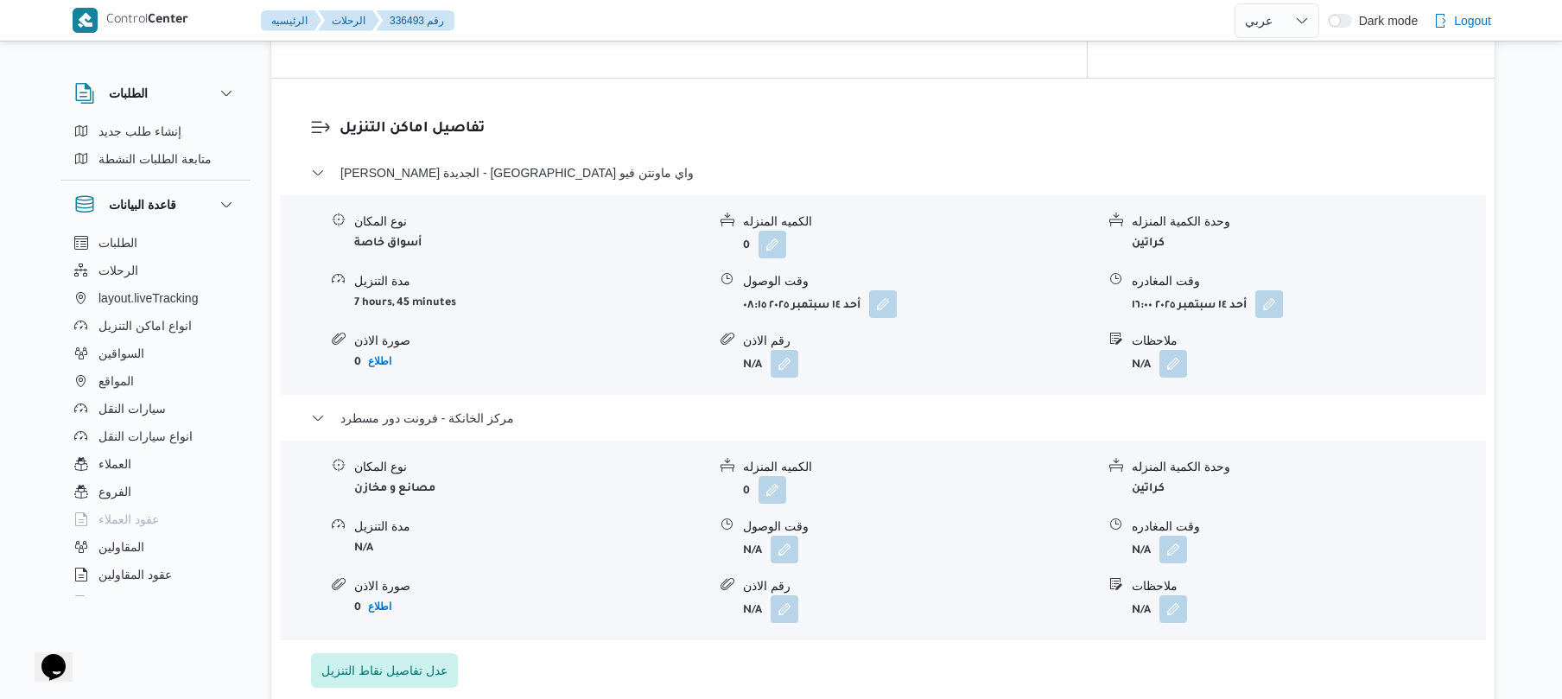
scroll to position [1382, 0]
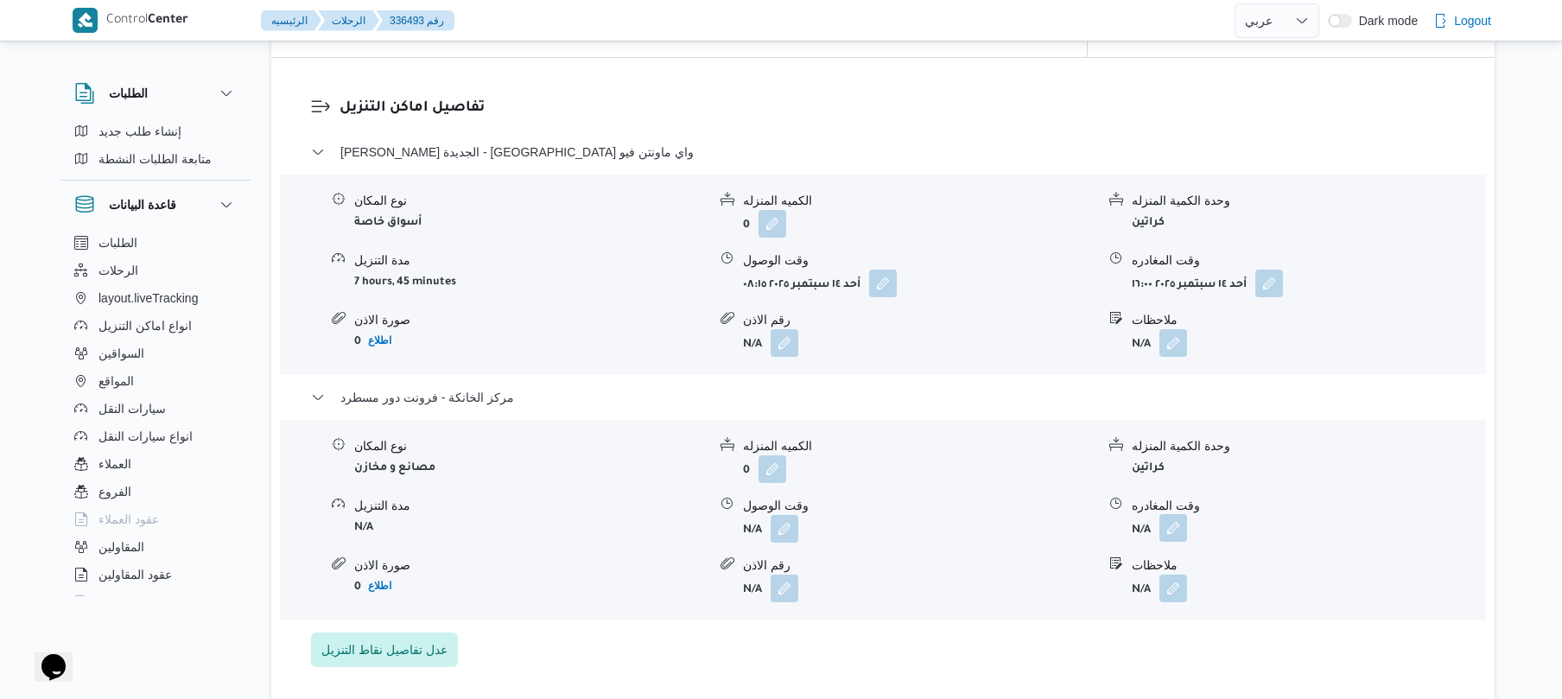
click at [1175, 514] on button "button" at bounding box center [1173, 528] width 28 height 28
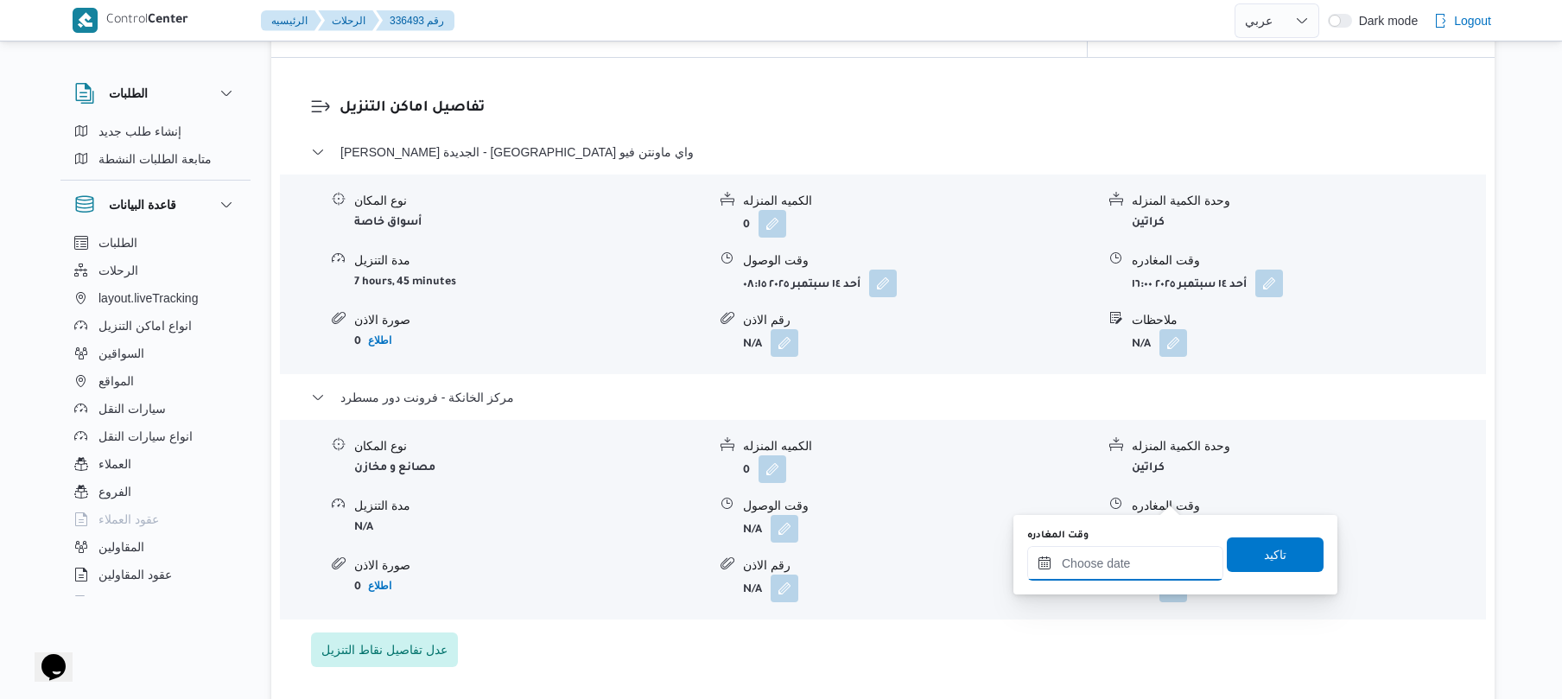
click at [1128, 563] on input "وقت المغادره" at bounding box center [1125, 563] width 196 height 35
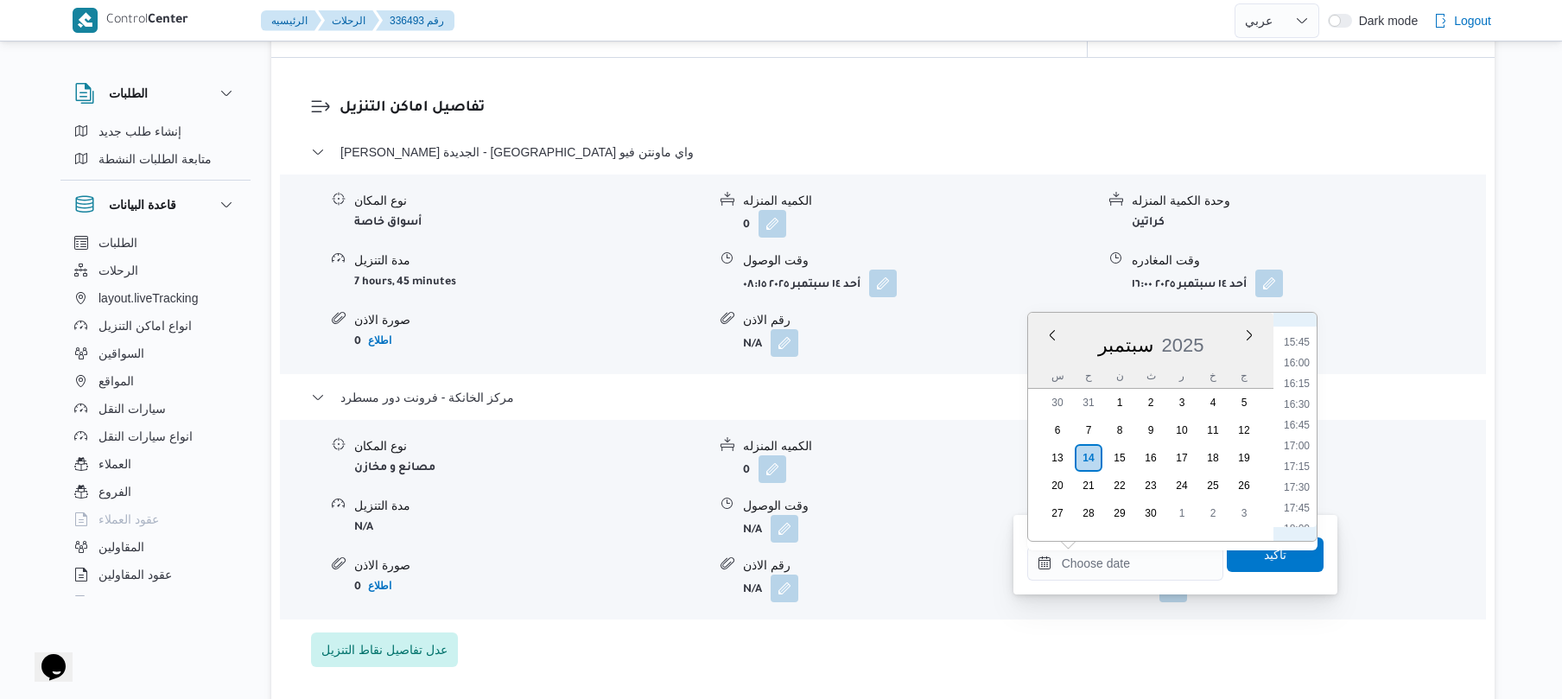
scroll to position [1261, 0]
click at [1299, 439] on li "16:30" at bounding box center [1297, 442] width 40 height 17
type input "[DATE] ١٦:٣٠"
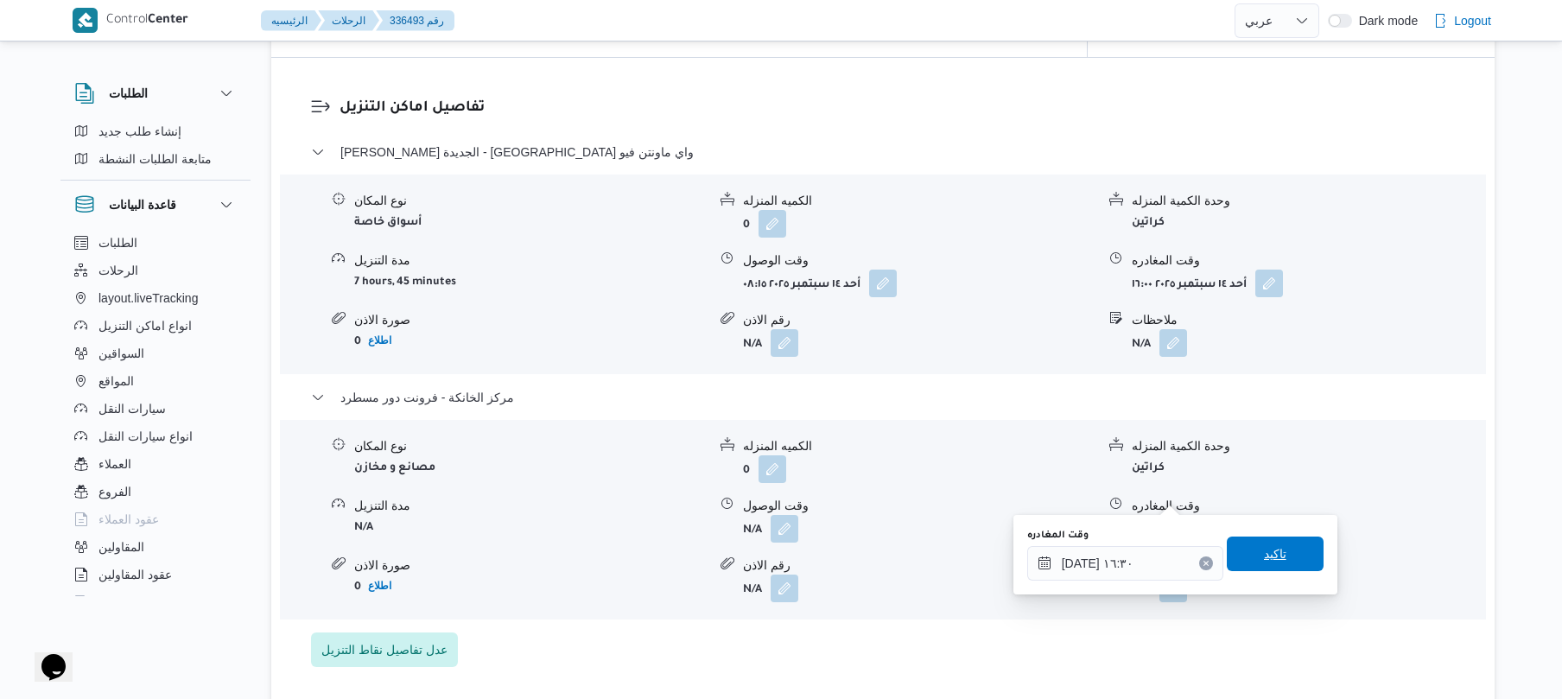
click at [1269, 543] on span "تاكيد" at bounding box center [1275, 553] width 97 height 35
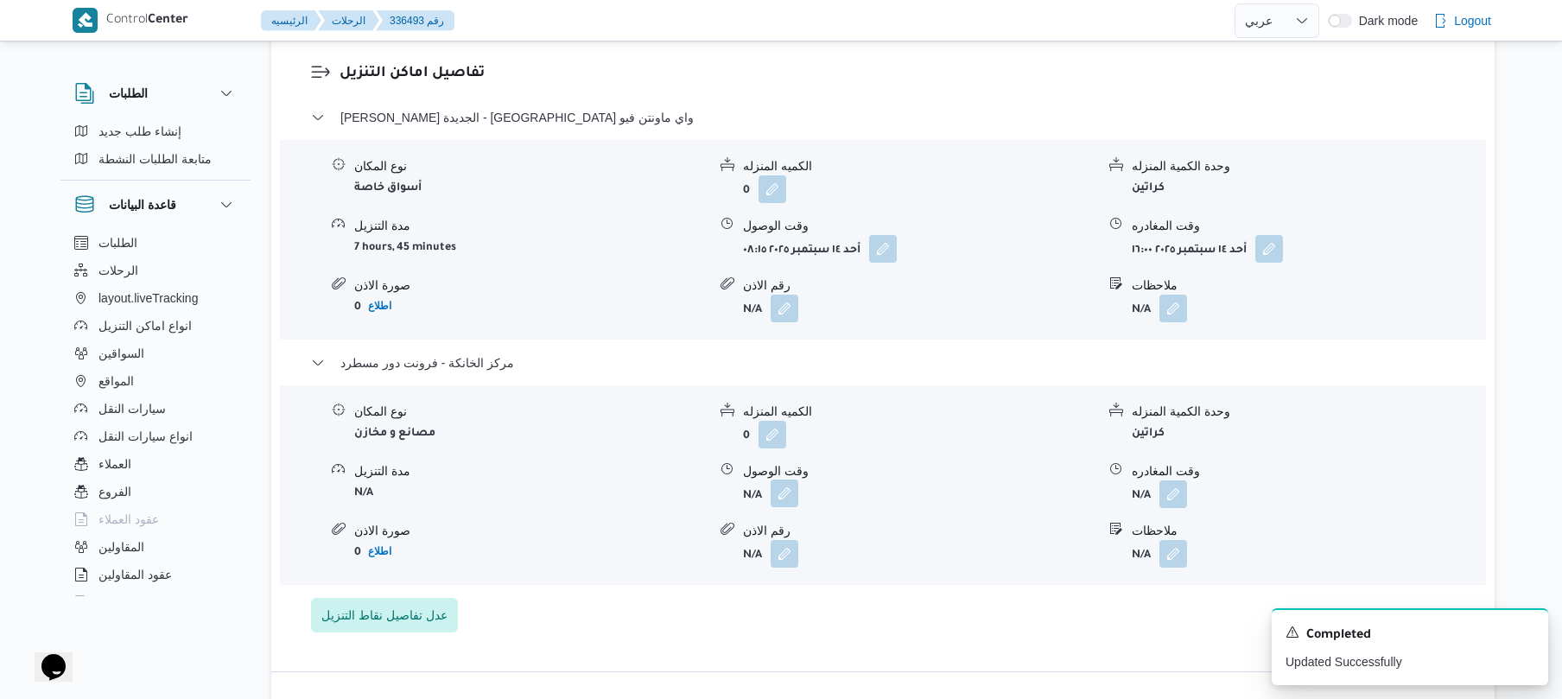
click at [782, 502] on button "button" at bounding box center [784, 493] width 28 height 28
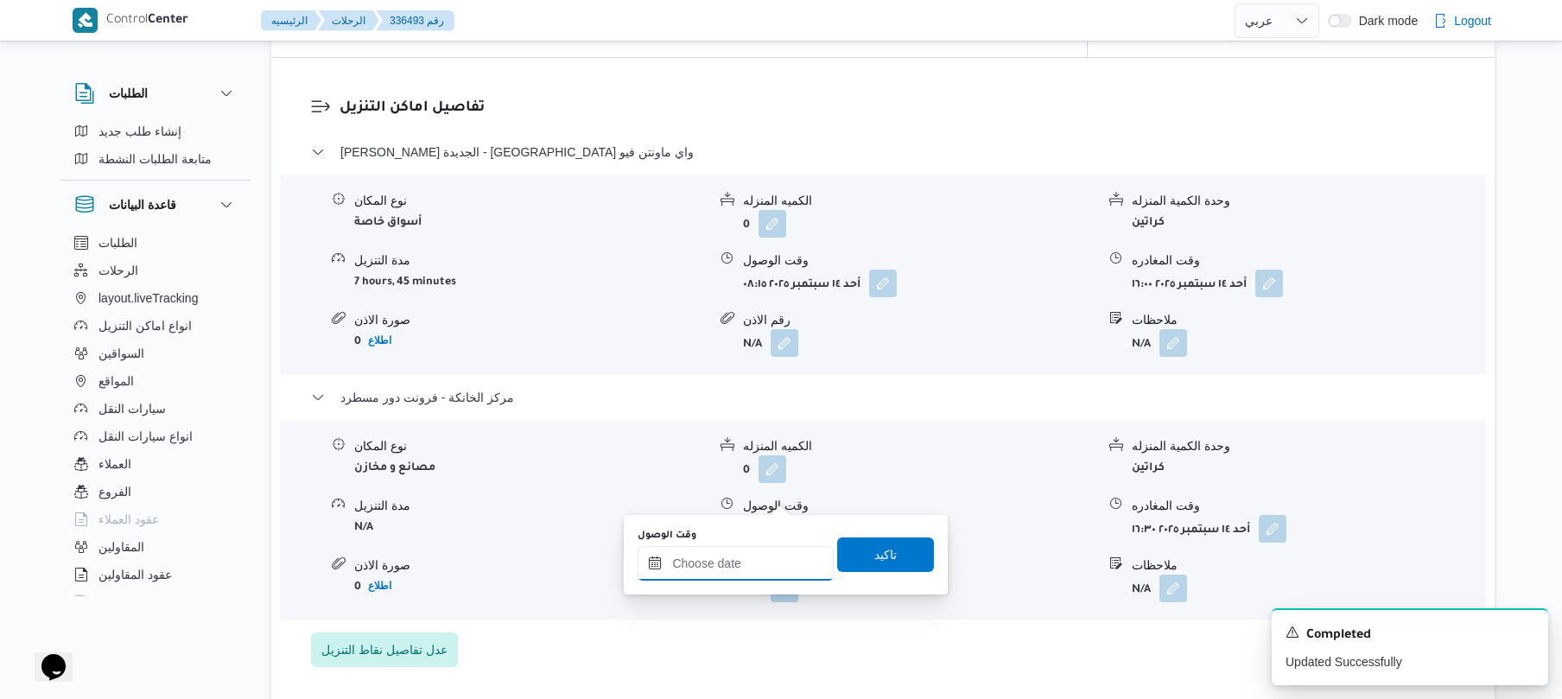
click at [726, 560] on input "وقت الوصول" at bounding box center [735, 563] width 196 height 35
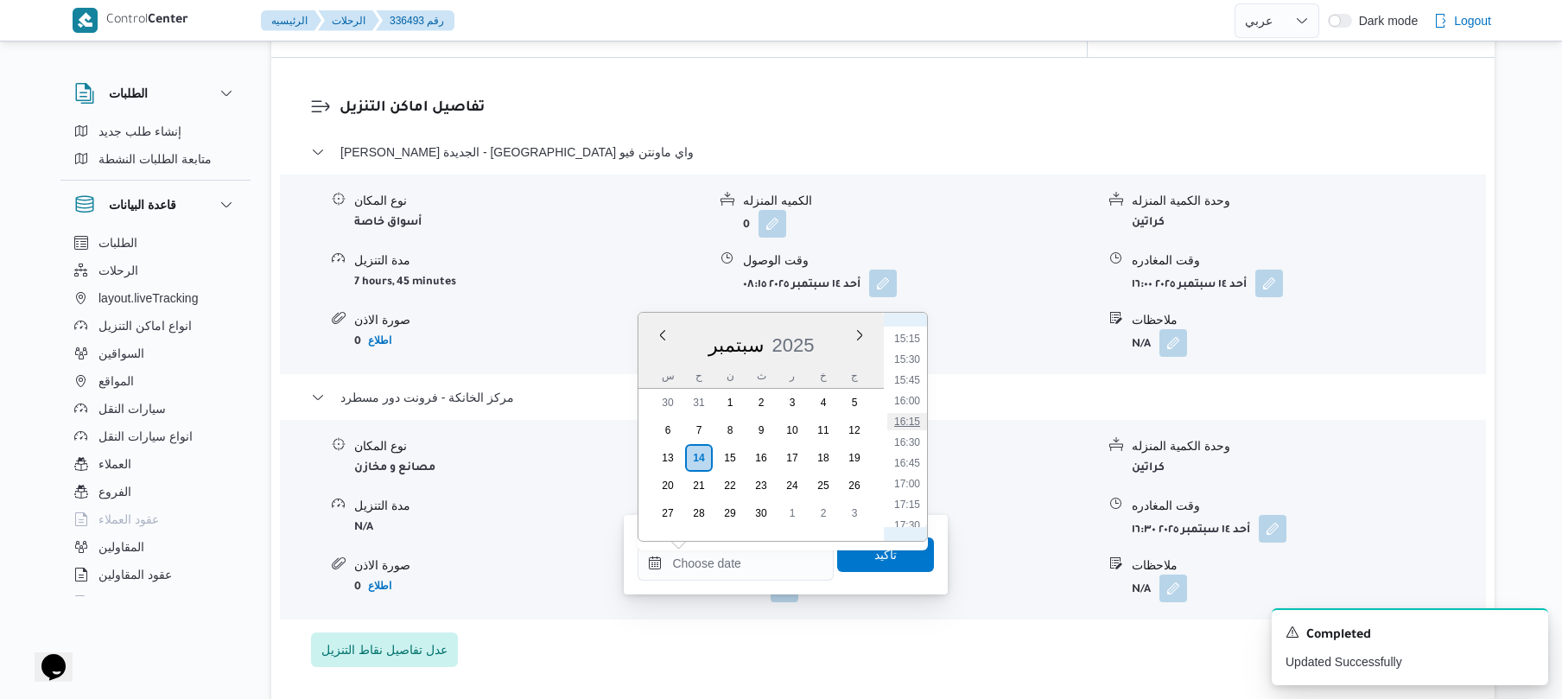
click at [913, 422] on li "16:15" at bounding box center [907, 421] width 40 height 17
type input "[DATE] ١٦:١٥"
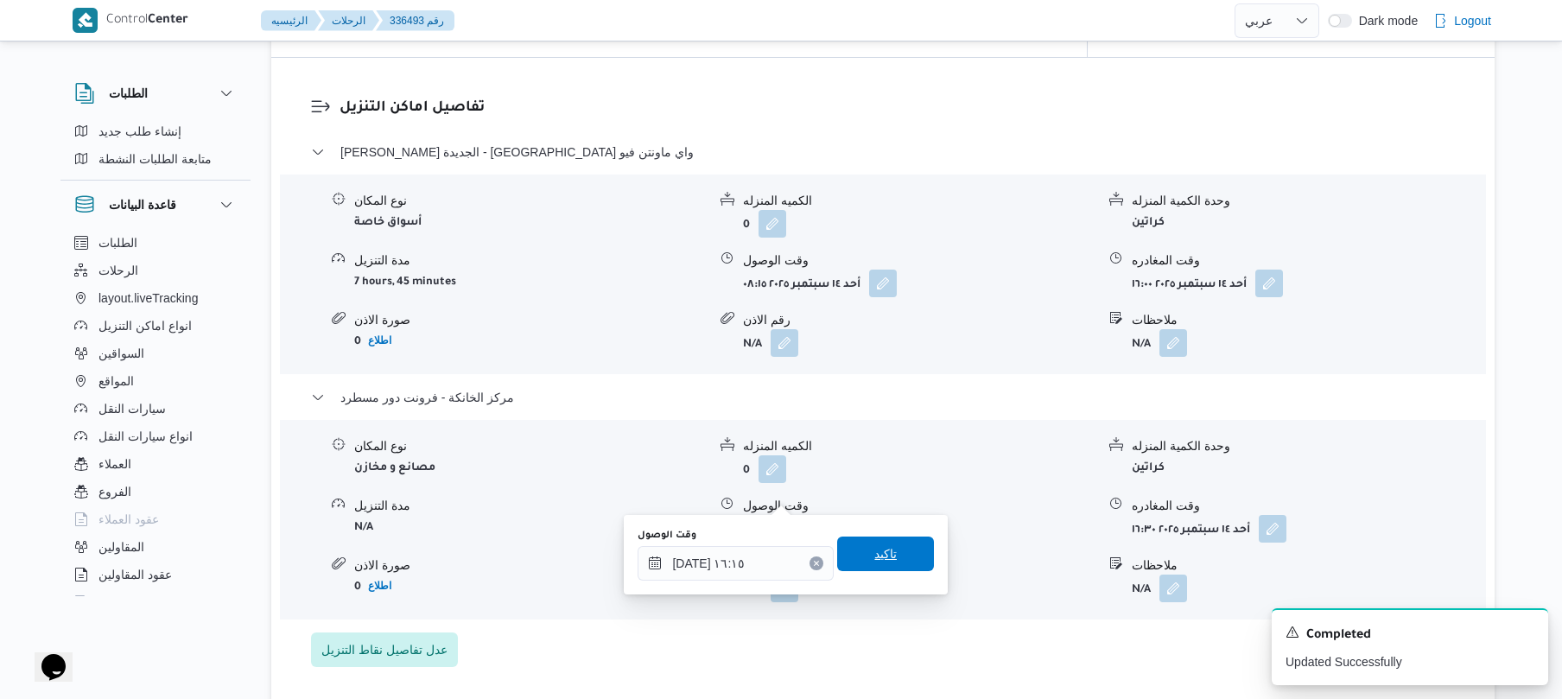
click at [871, 564] on span "تاكيد" at bounding box center [885, 553] width 97 height 35
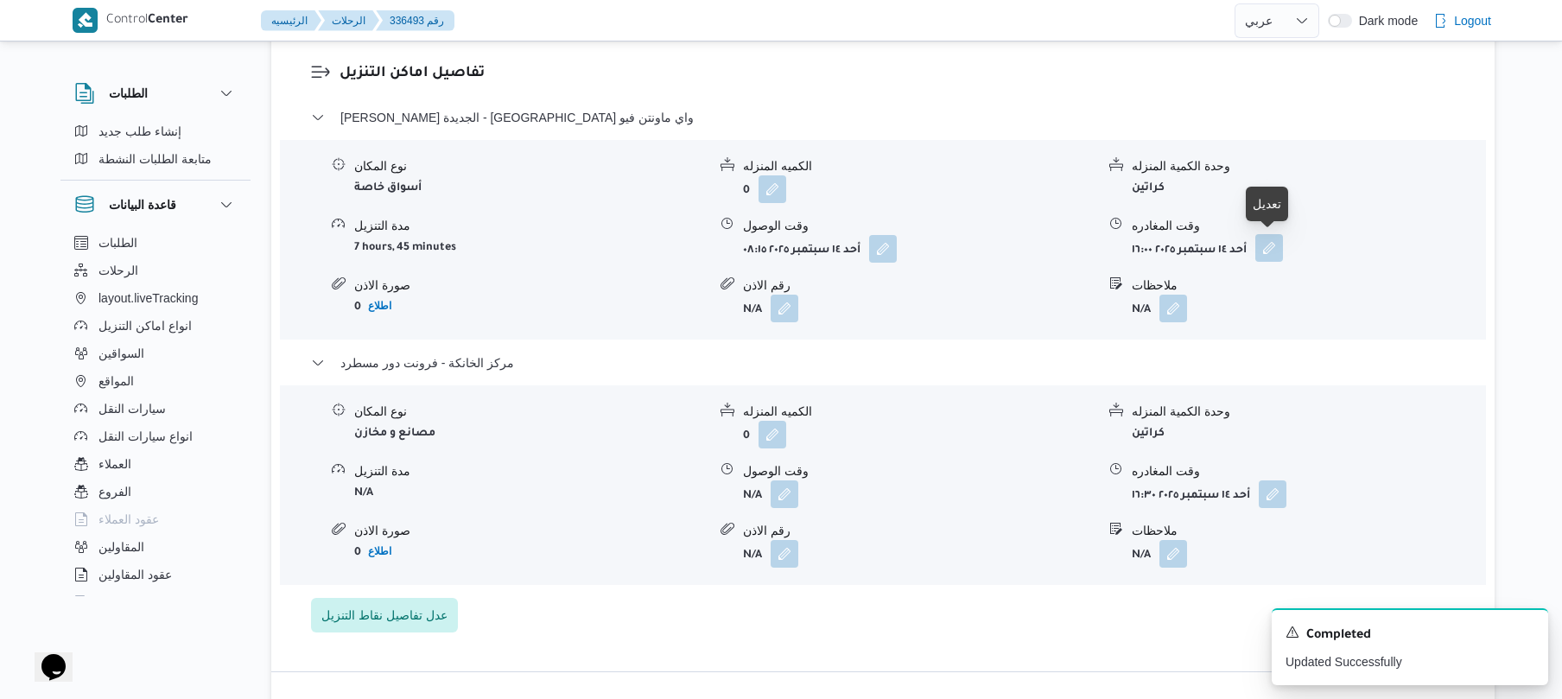
click at [1268, 249] on button "button" at bounding box center [1269, 248] width 28 height 28
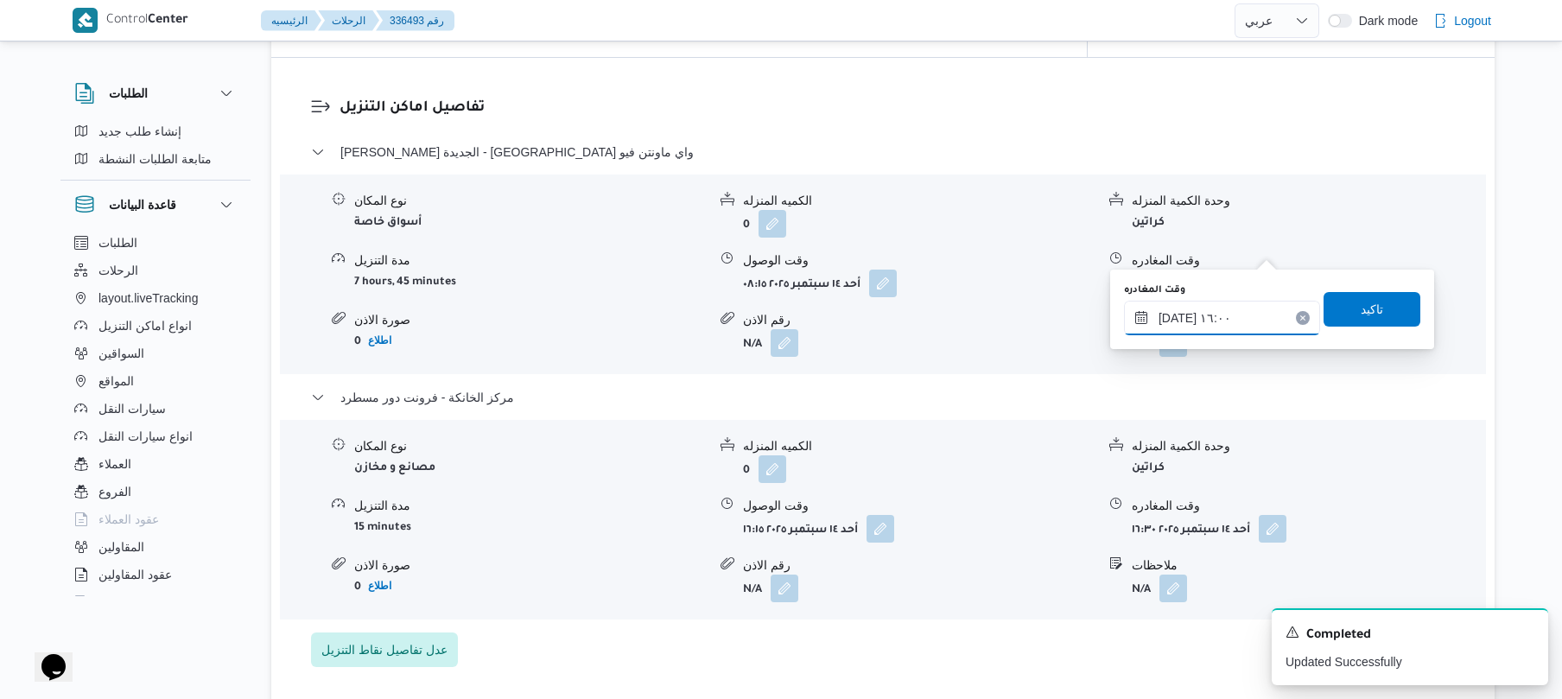
click at [1172, 322] on input "١٤/٠٩/٢٠٢٥ ١٦:٠٠" at bounding box center [1222, 318] width 196 height 35
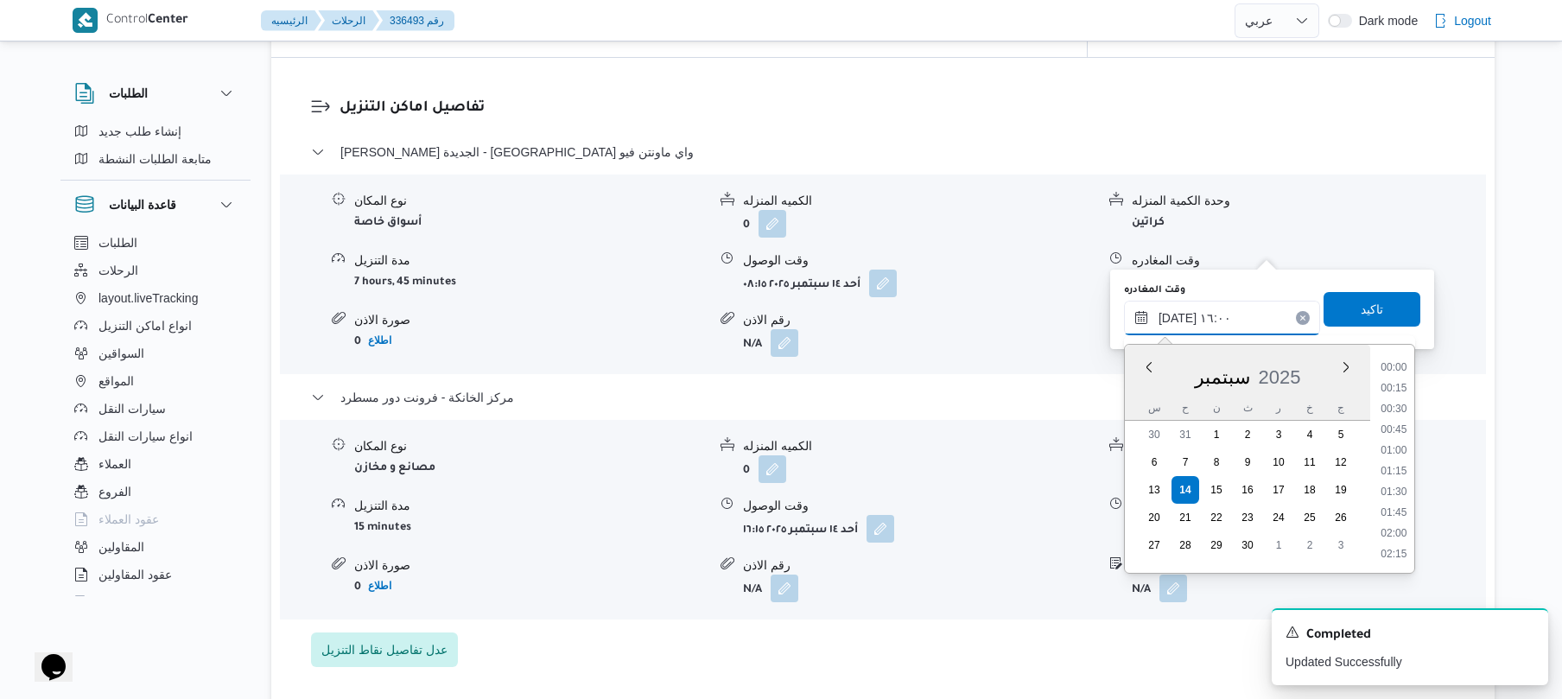
scroll to position [1223, 0]
click at [1400, 425] on li "15:30" at bounding box center [1393, 429] width 40 height 17
type input "١٤/٠٩/٢٠٢٥ ١٥:٣٠"
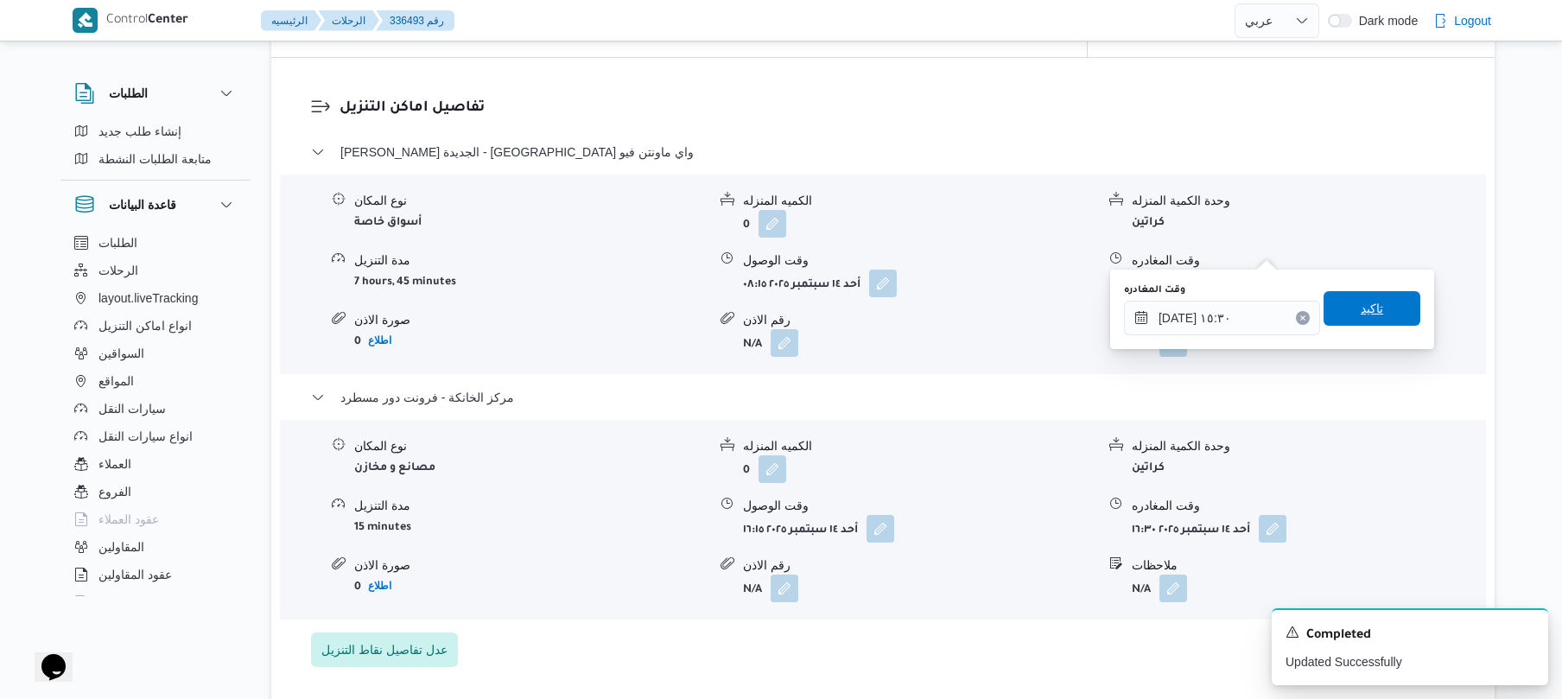
click at [1385, 326] on span "تاكيد" at bounding box center [1371, 308] width 97 height 35
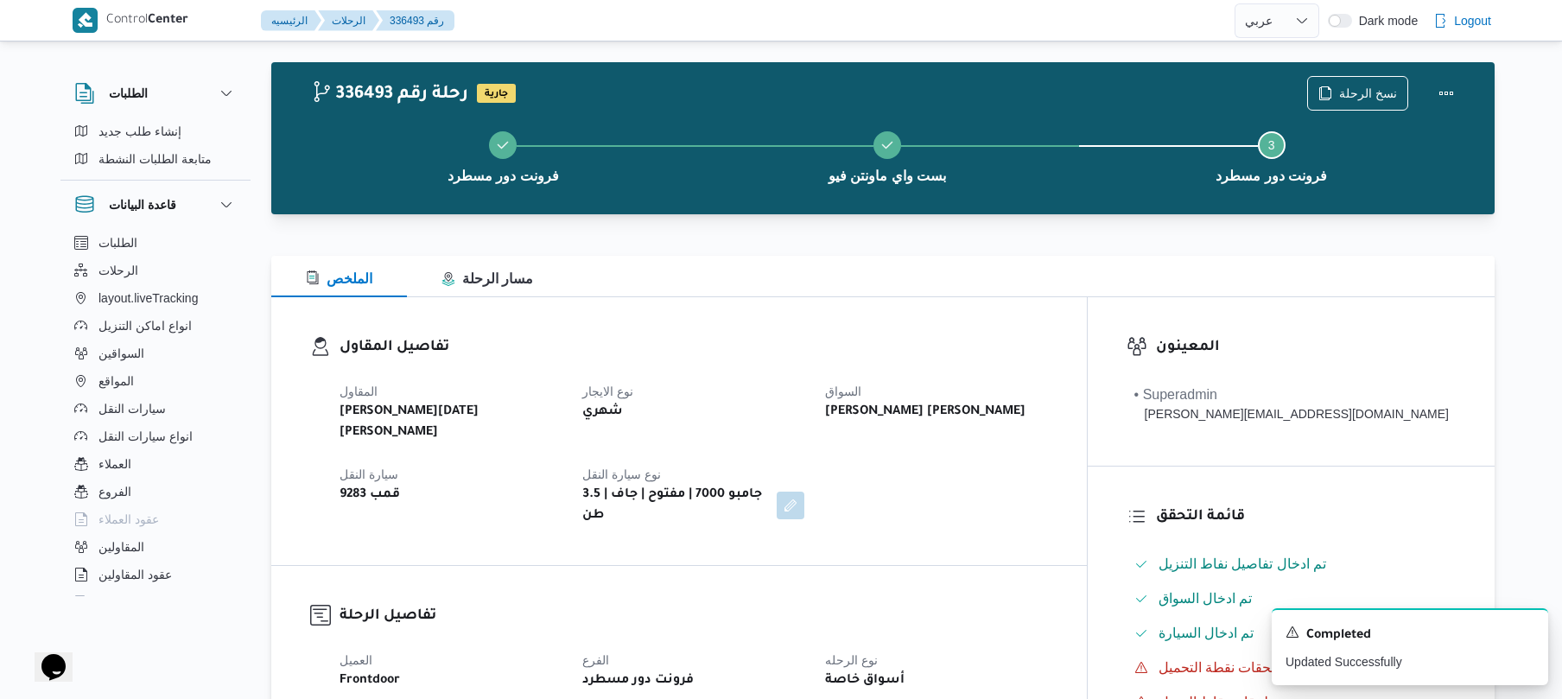
scroll to position [0, 0]
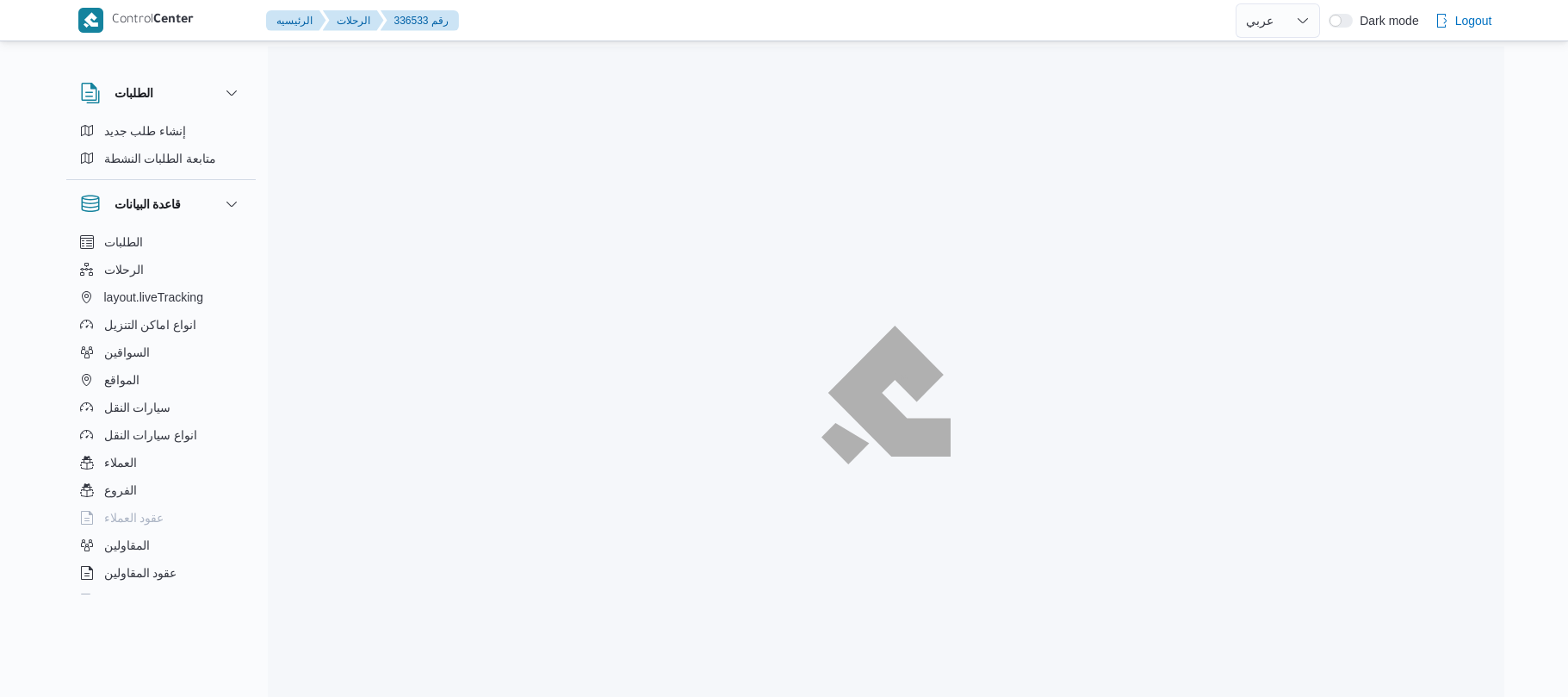
select select "ar"
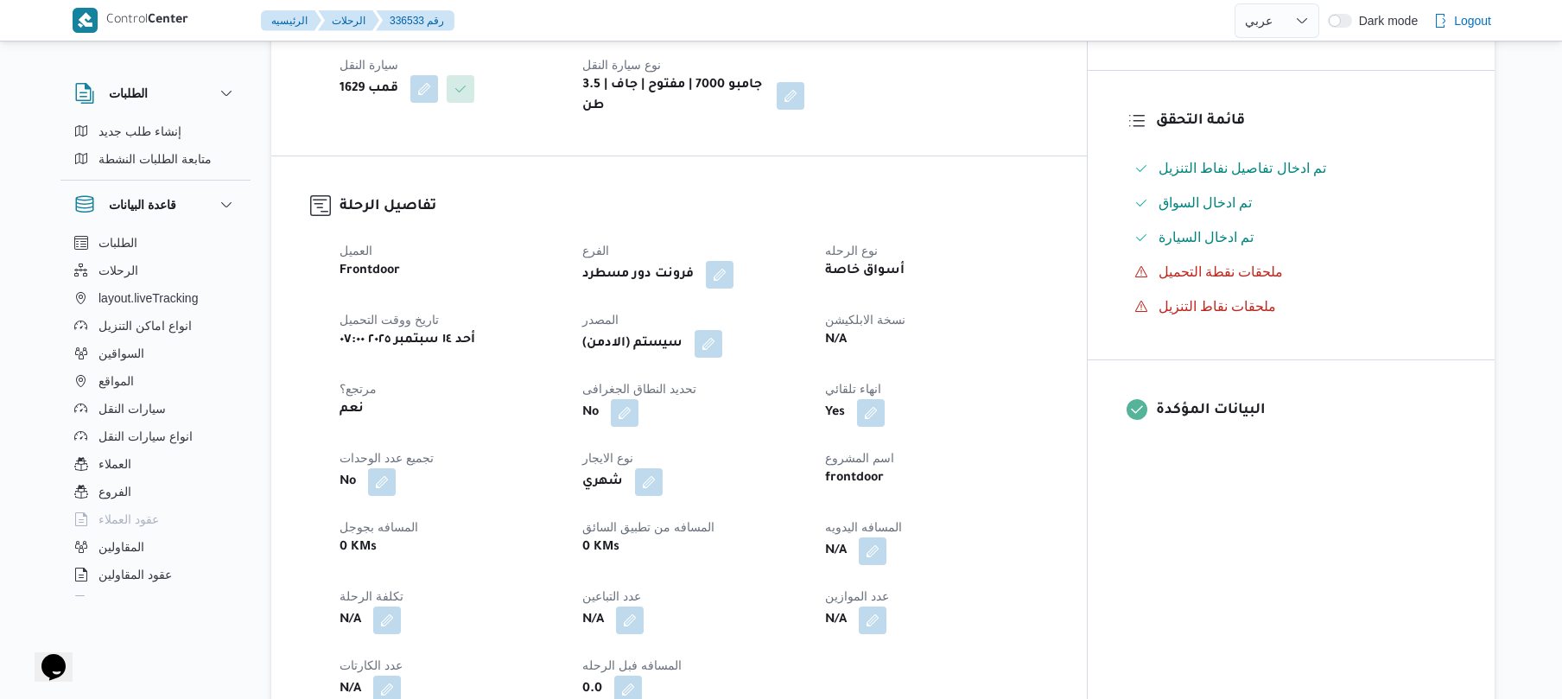
scroll to position [460, 0]
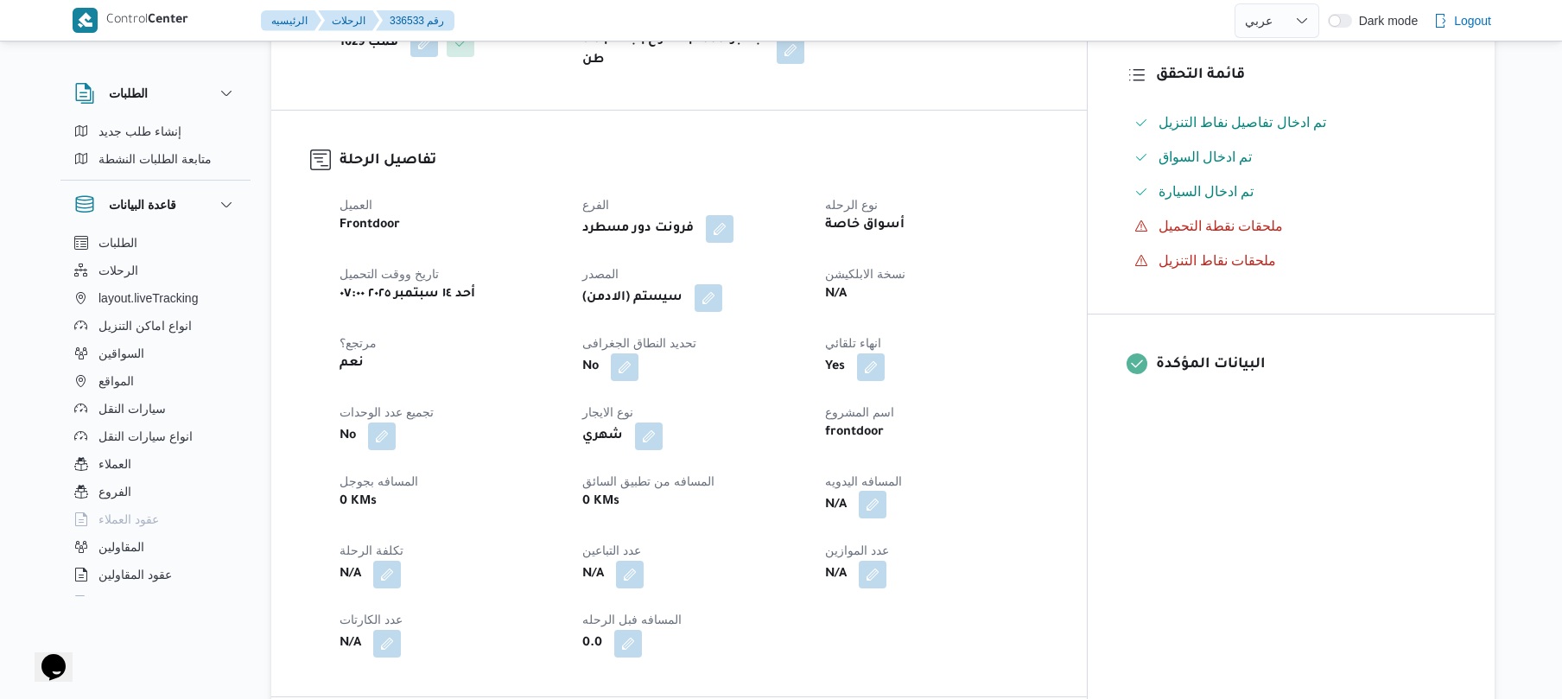
click at [886, 517] on button "button" at bounding box center [873, 505] width 28 height 28
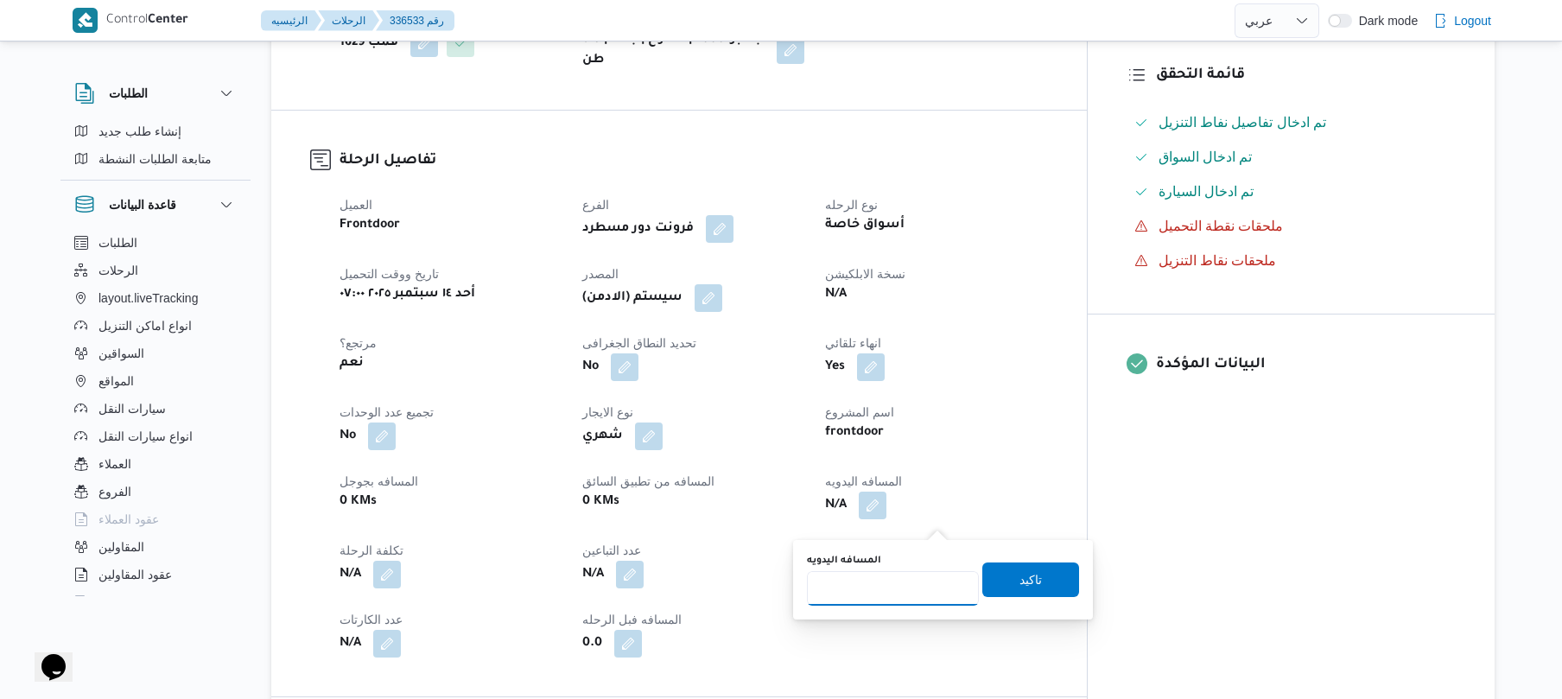
click at [902, 587] on input "المسافه اليدويه" at bounding box center [893, 588] width 172 height 35
type input "130"
click at [1024, 580] on span "تاكيد" at bounding box center [1030, 578] width 22 height 21
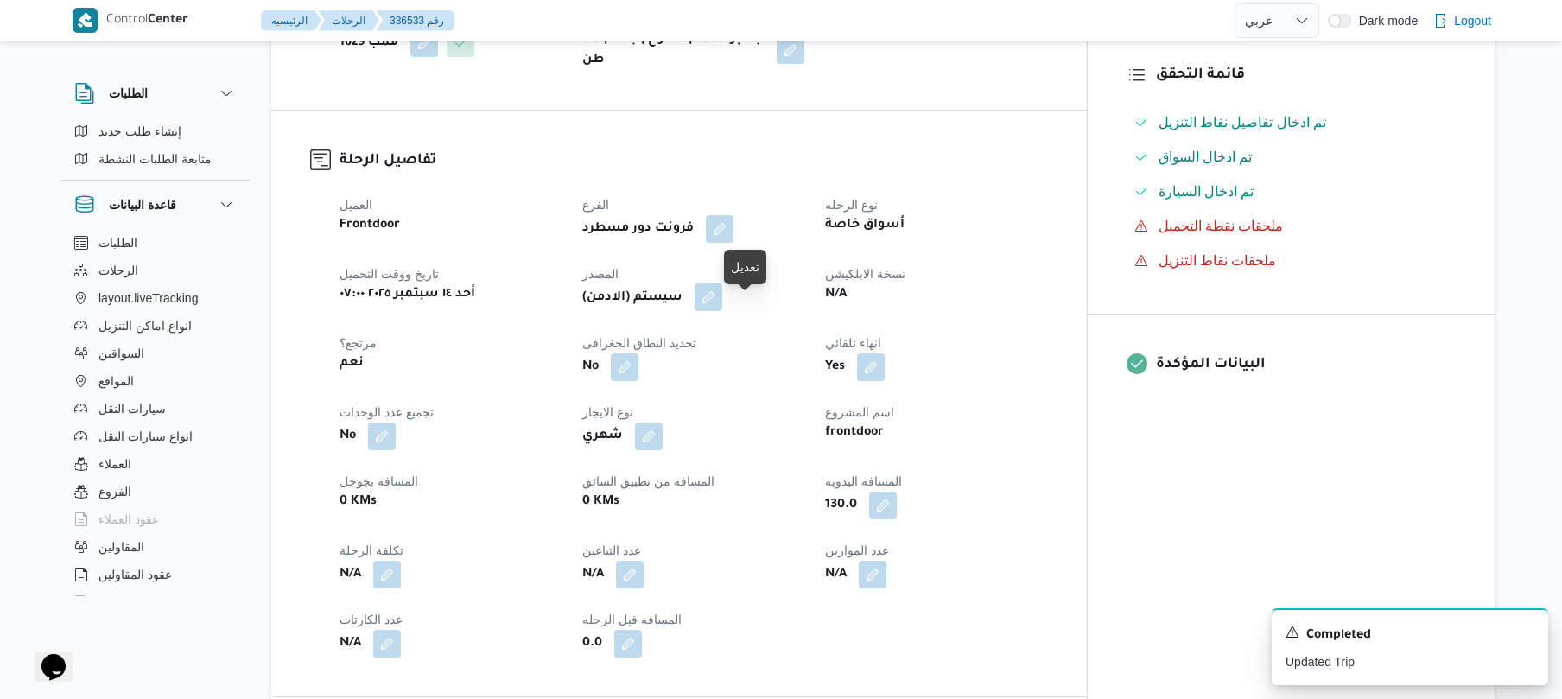
click at [722, 311] on button "button" at bounding box center [708, 297] width 28 height 28
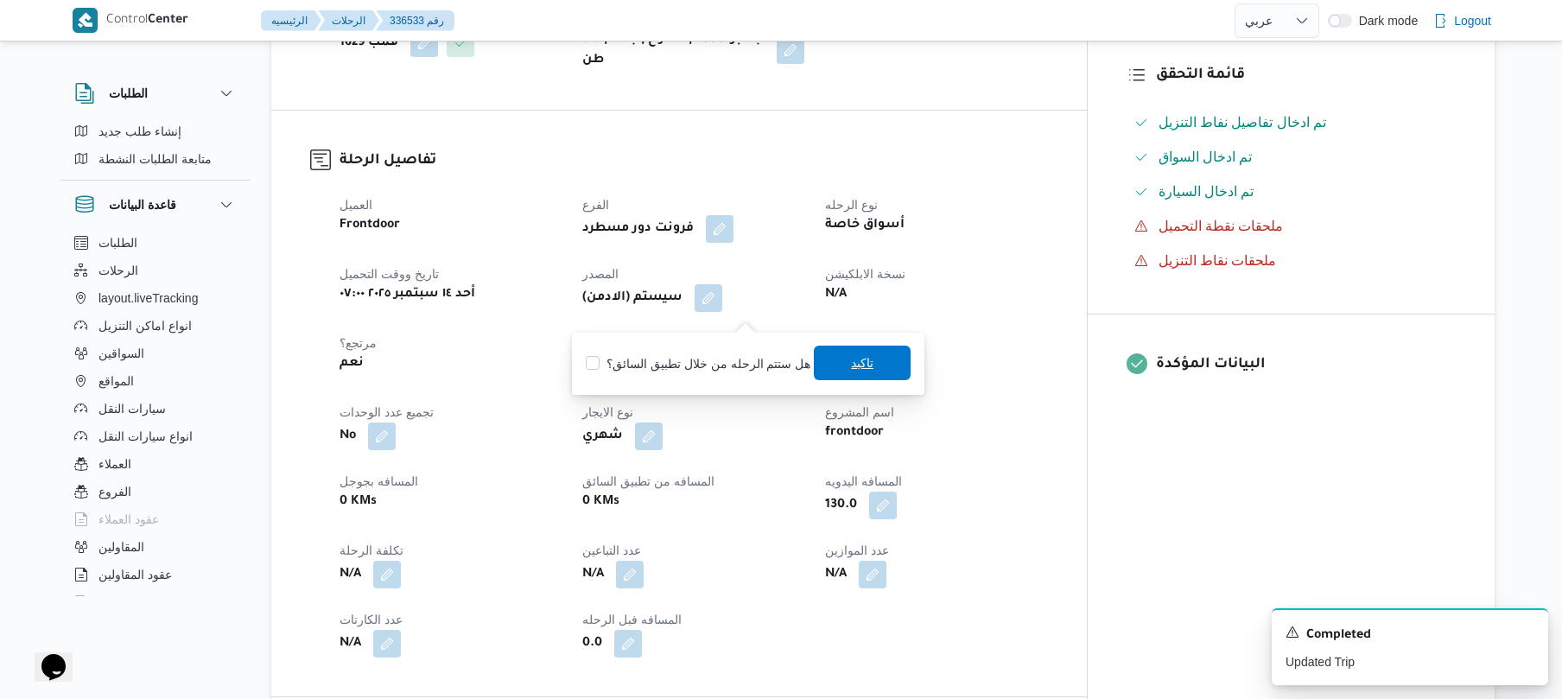
click at [884, 367] on span "تاكيد" at bounding box center [862, 362] width 97 height 35
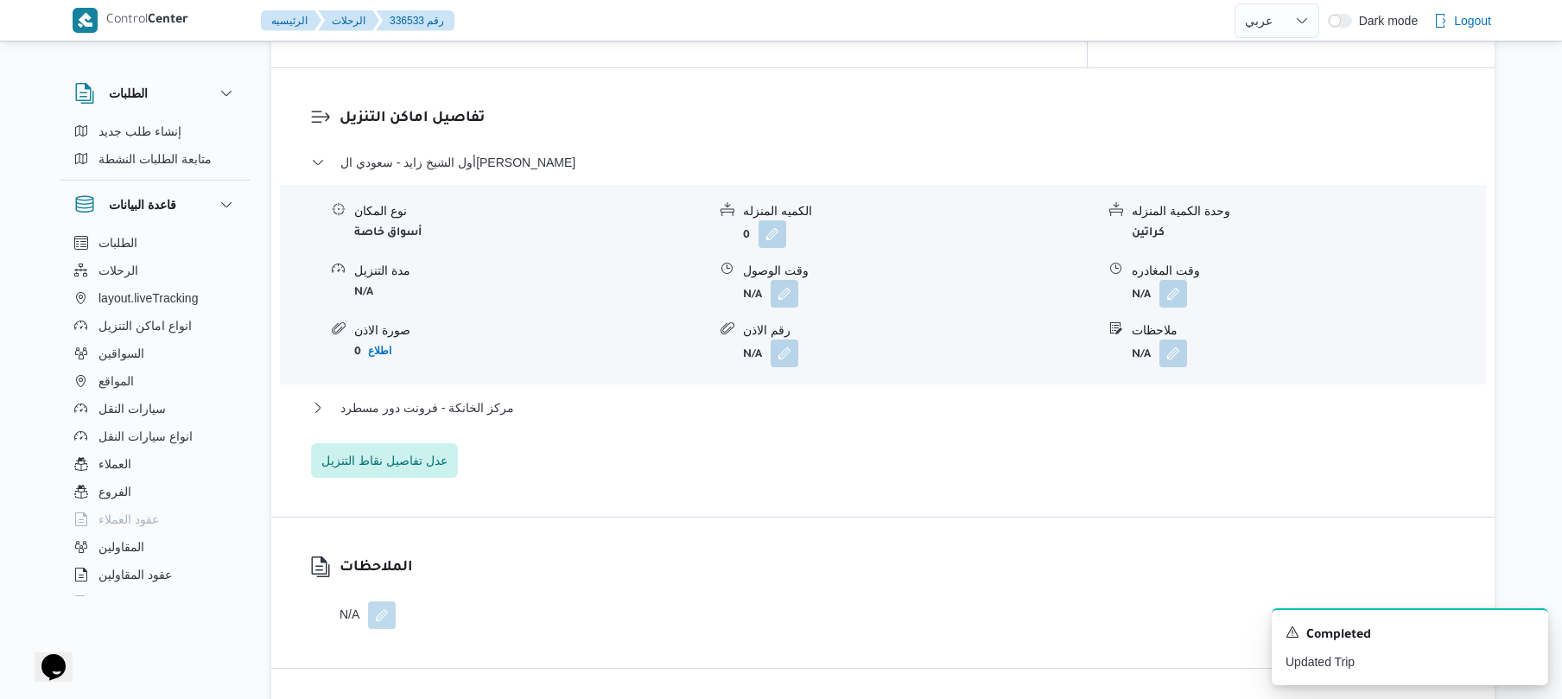
scroll to position [1428, 0]
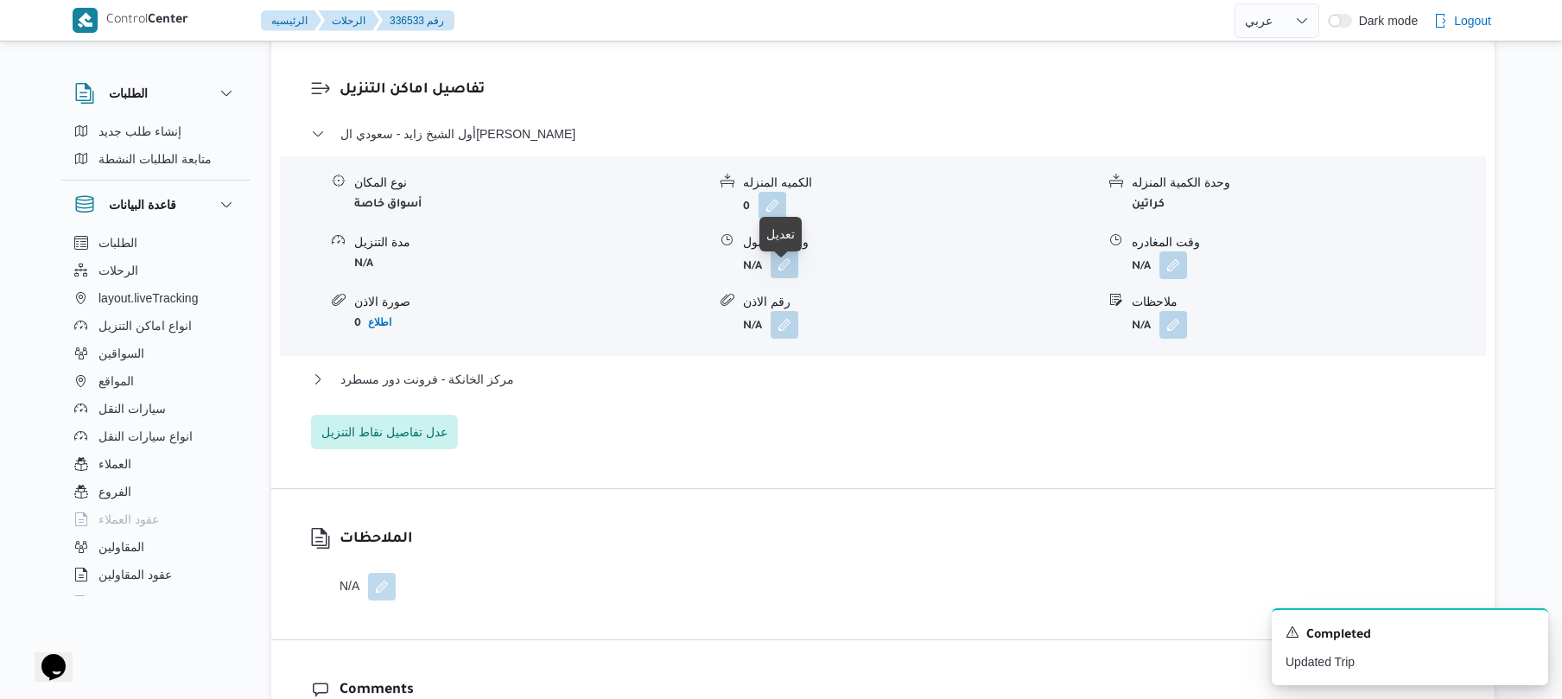
click at [783, 275] on button "button" at bounding box center [784, 264] width 28 height 28
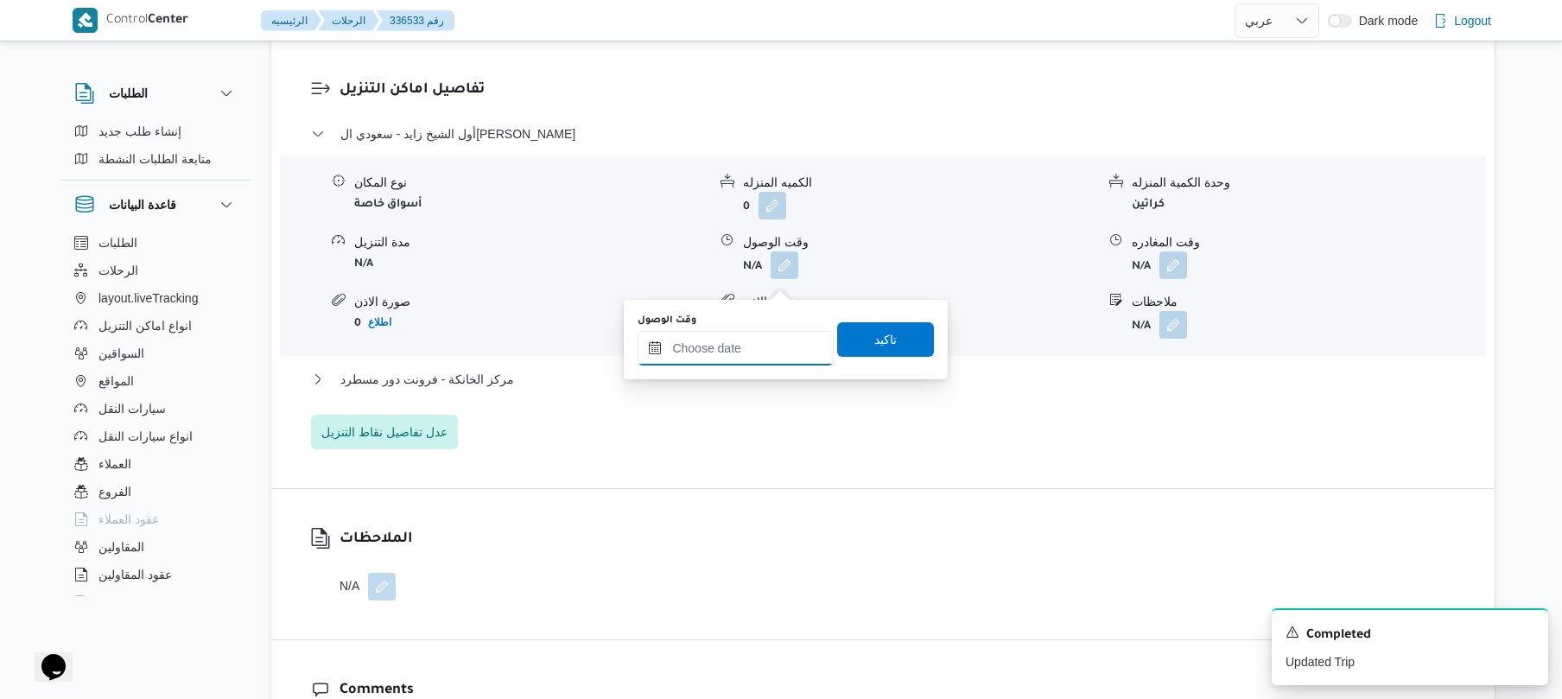
click at [740, 333] on input "وقت الوصول" at bounding box center [735, 348] width 196 height 35
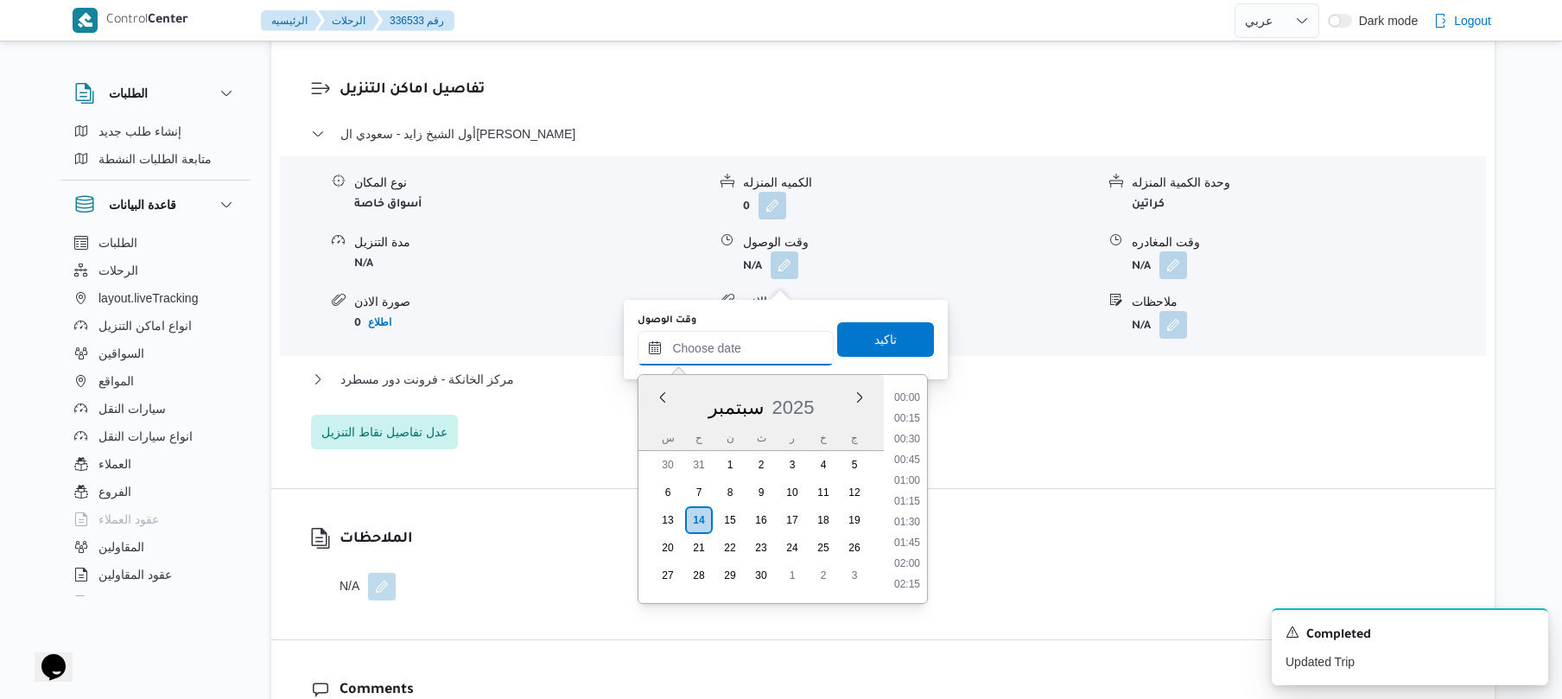
scroll to position [1431, 0]
click at [924, 409] on li "17:30" at bounding box center [907, 417] width 40 height 17
type input "١٤/٠٩/٢٠٢٥ ١٧:٣٠"
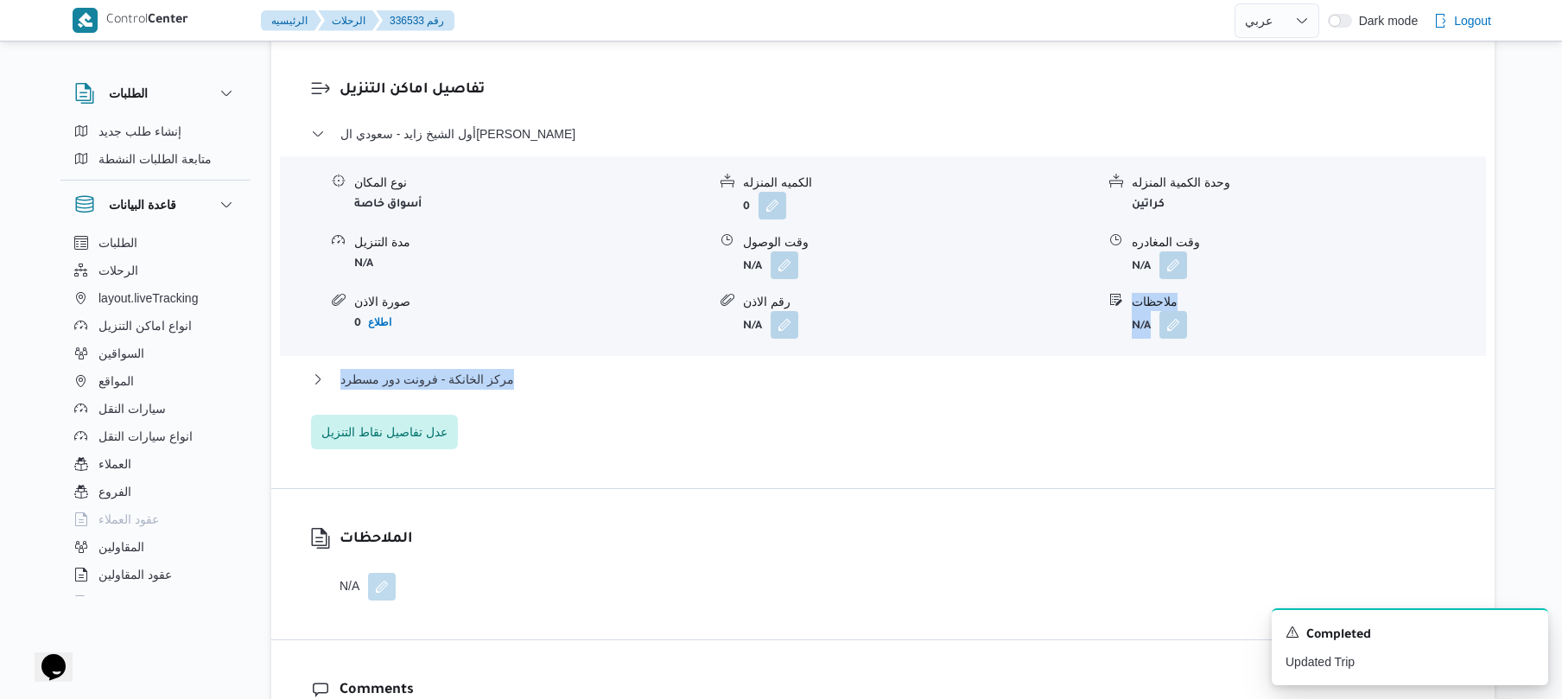
drag, startPoint x: 924, startPoint y: 408, endPoint x: 845, endPoint y: 250, distance: 176.9
click at [845, 250] on div "أول الشيخ زايد - سعودي الشيخ زايد نوع المكان أسواق خاصة الكميه المنزله 0 وحدة ا…" at bounding box center [883, 287] width 1144 height 326
click at [789, 275] on button "button" at bounding box center [784, 264] width 28 height 28
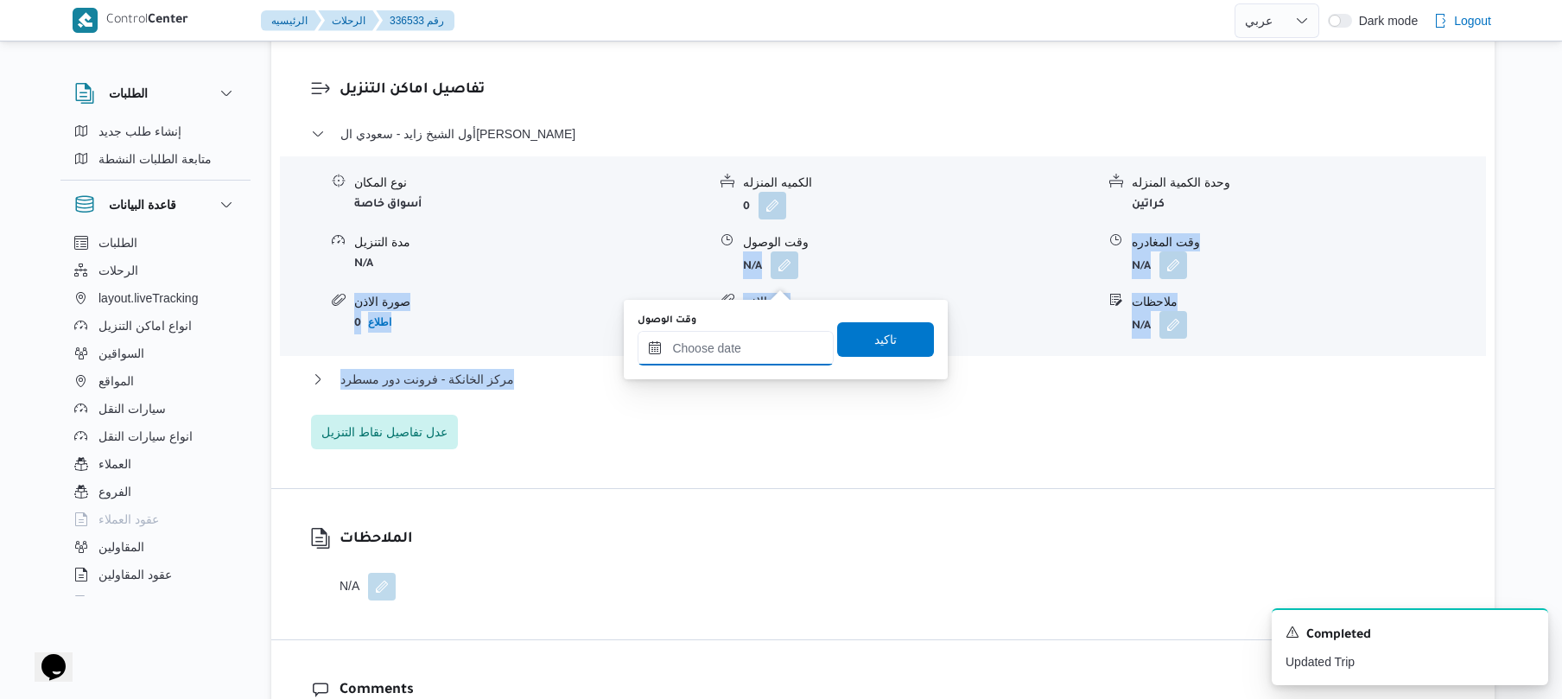
click at [730, 349] on input "وقت الوصول" at bounding box center [735, 348] width 196 height 35
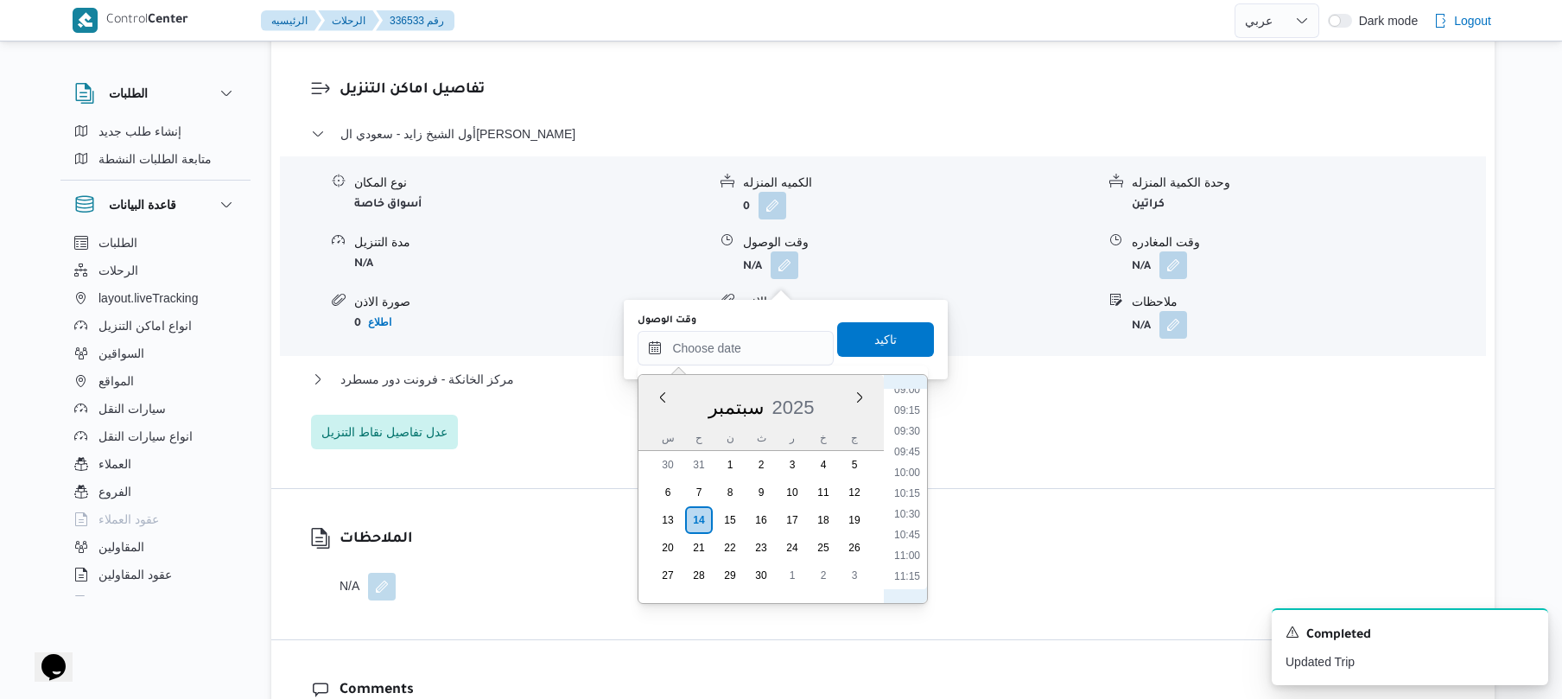
scroll to position [585, 0]
click at [910, 536] on li "08:45" at bounding box center [907, 537] width 40 height 17
type input "١٤/٠٩/٢٠٢٥ ٠٨:٤٥"
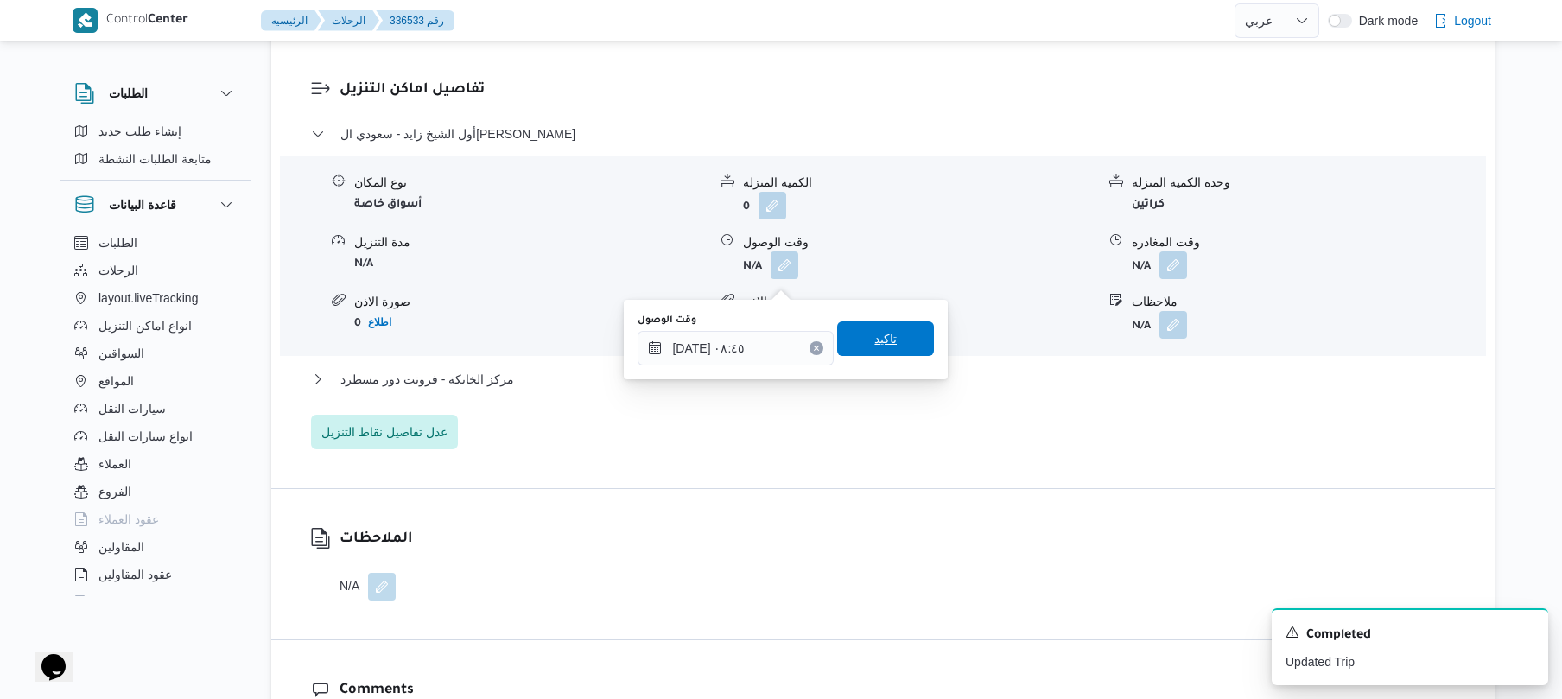
click at [890, 330] on span "تاكيد" at bounding box center [885, 338] width 97 height 35
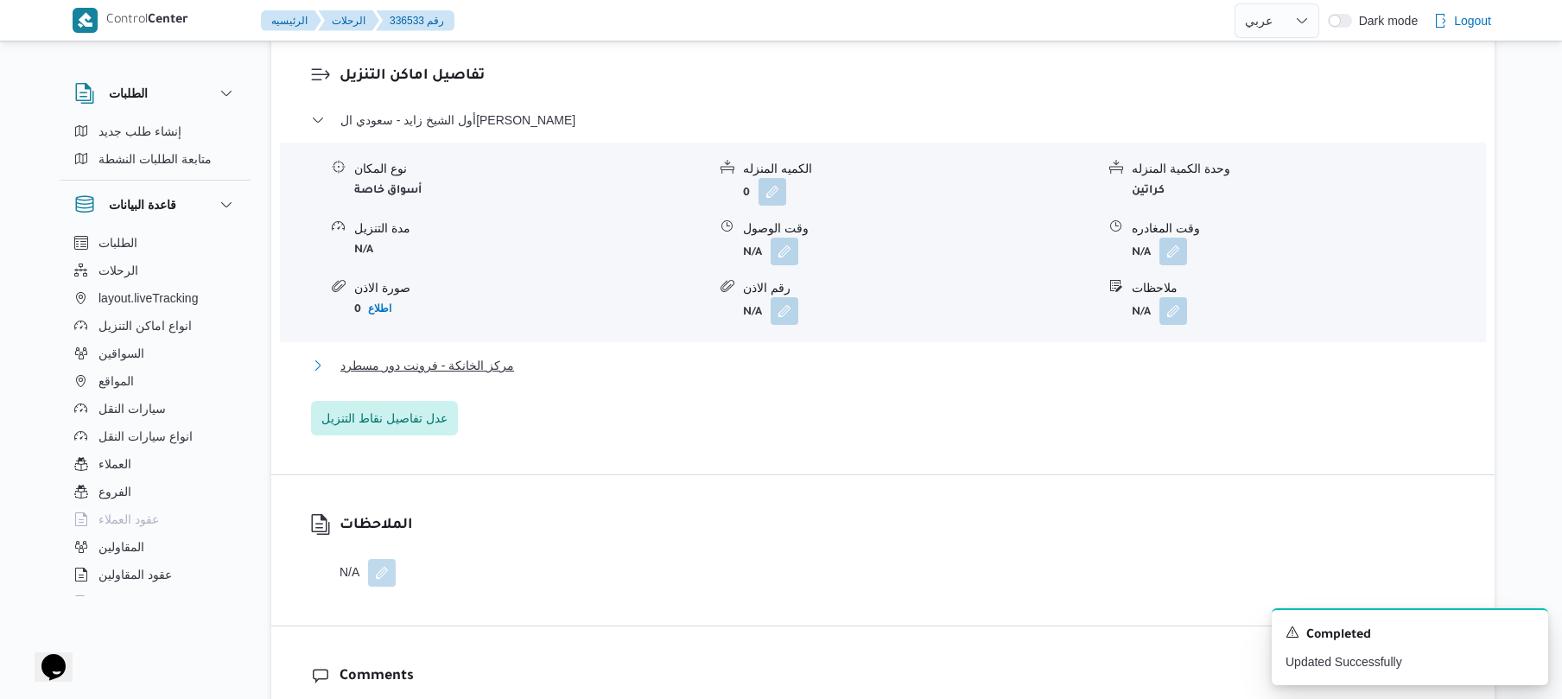
click at [836, 376] on button "مركز الخانكة - فرونت دور مسطرد" at bounding box center [883, 365] width 1144 height 21
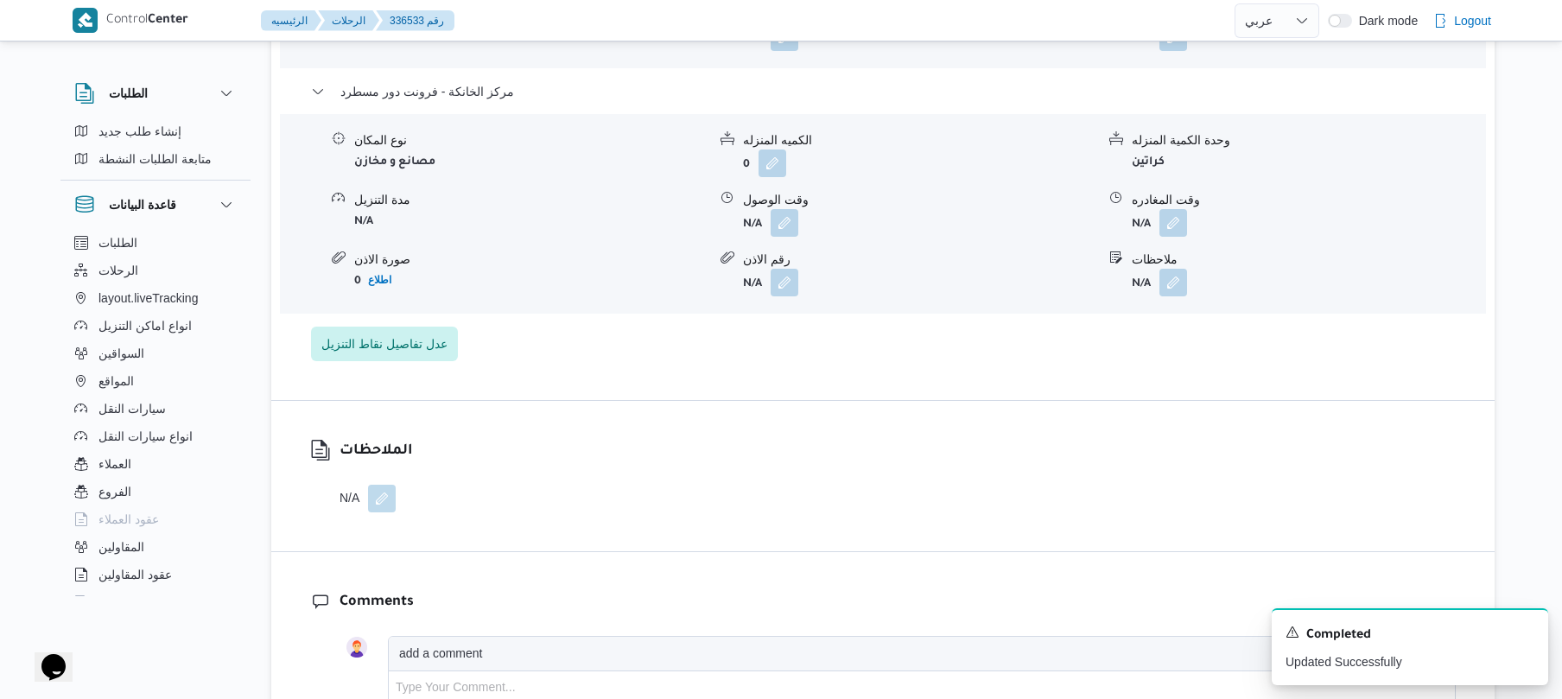
scroll to position [1750, 0]
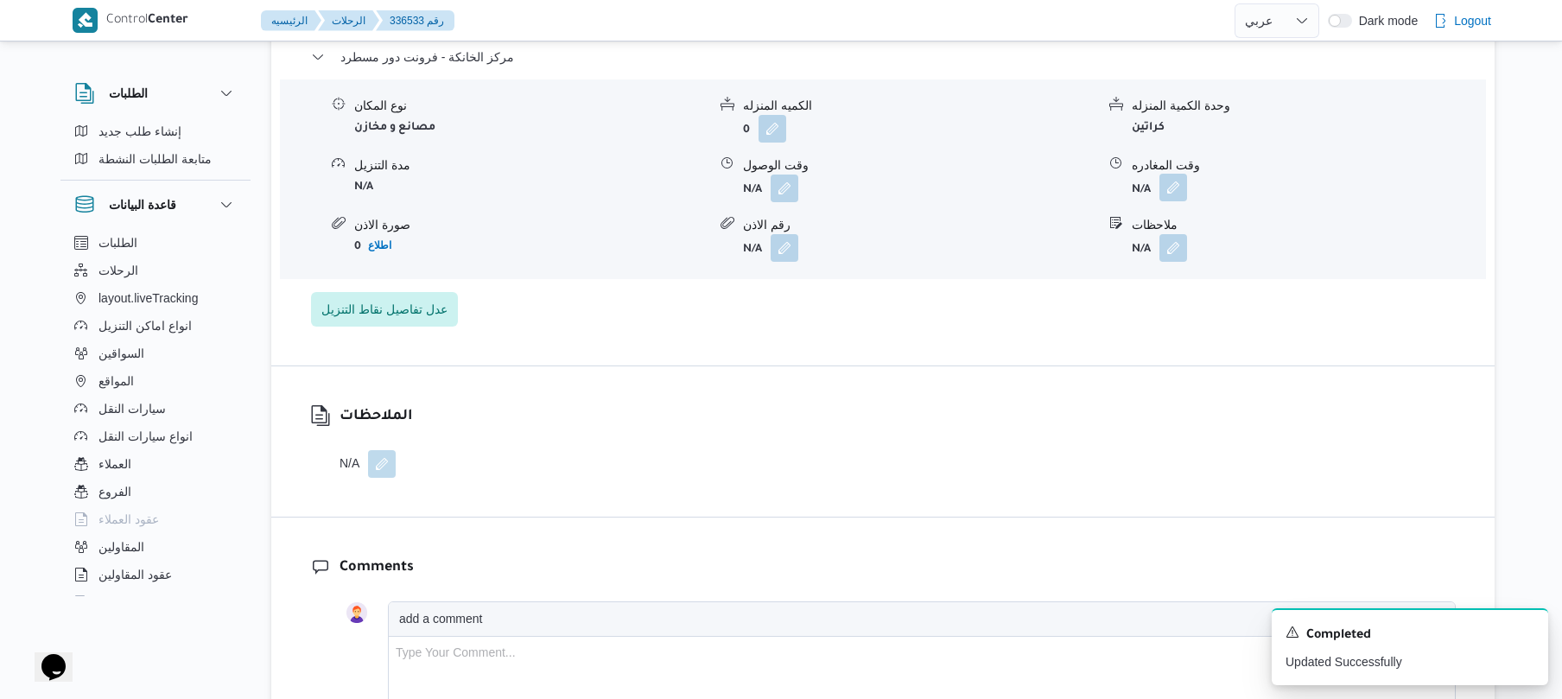
click at [1172, 198] on button "button" at bounding box center [1173, 188] width 28 height 28
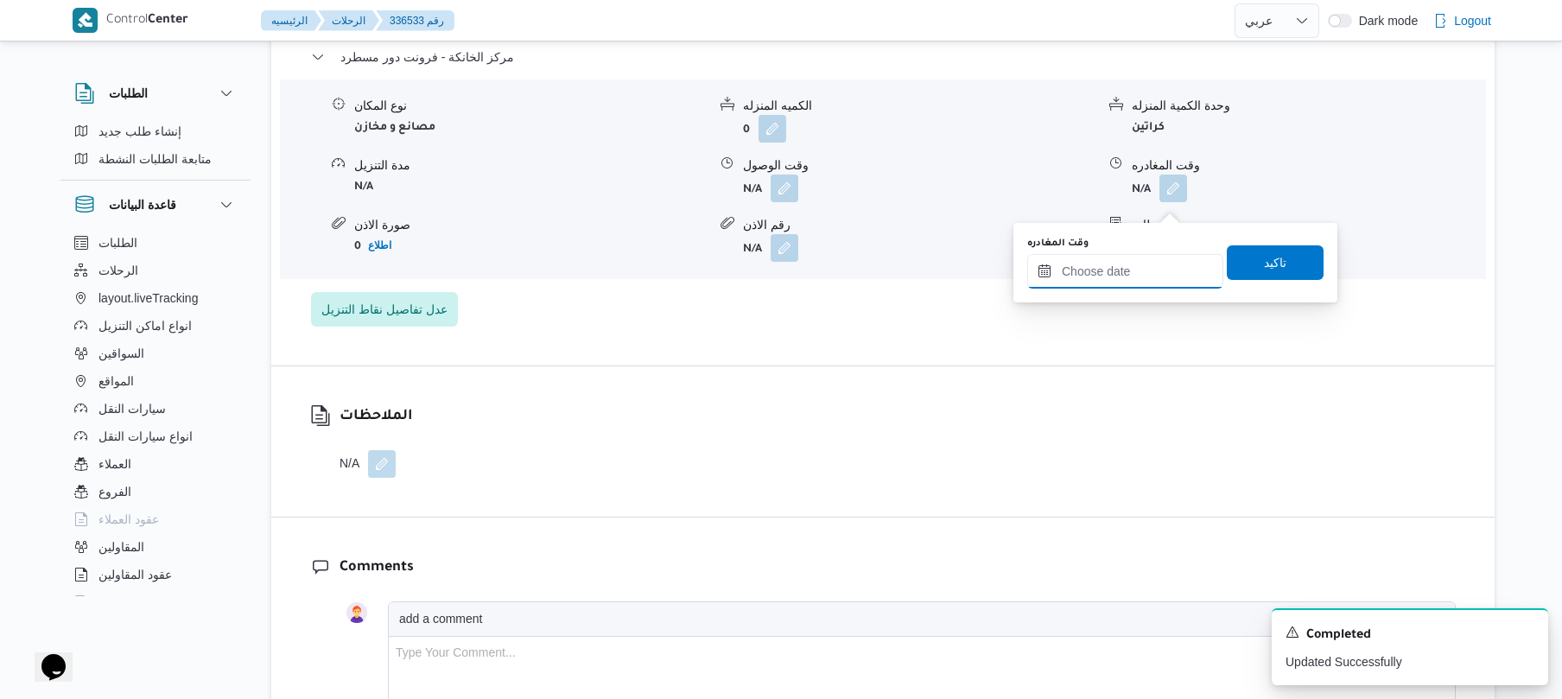
click at [1113, 264] on input "وقت المغادره" at bounding box center [1125, 271] width 196 height 35
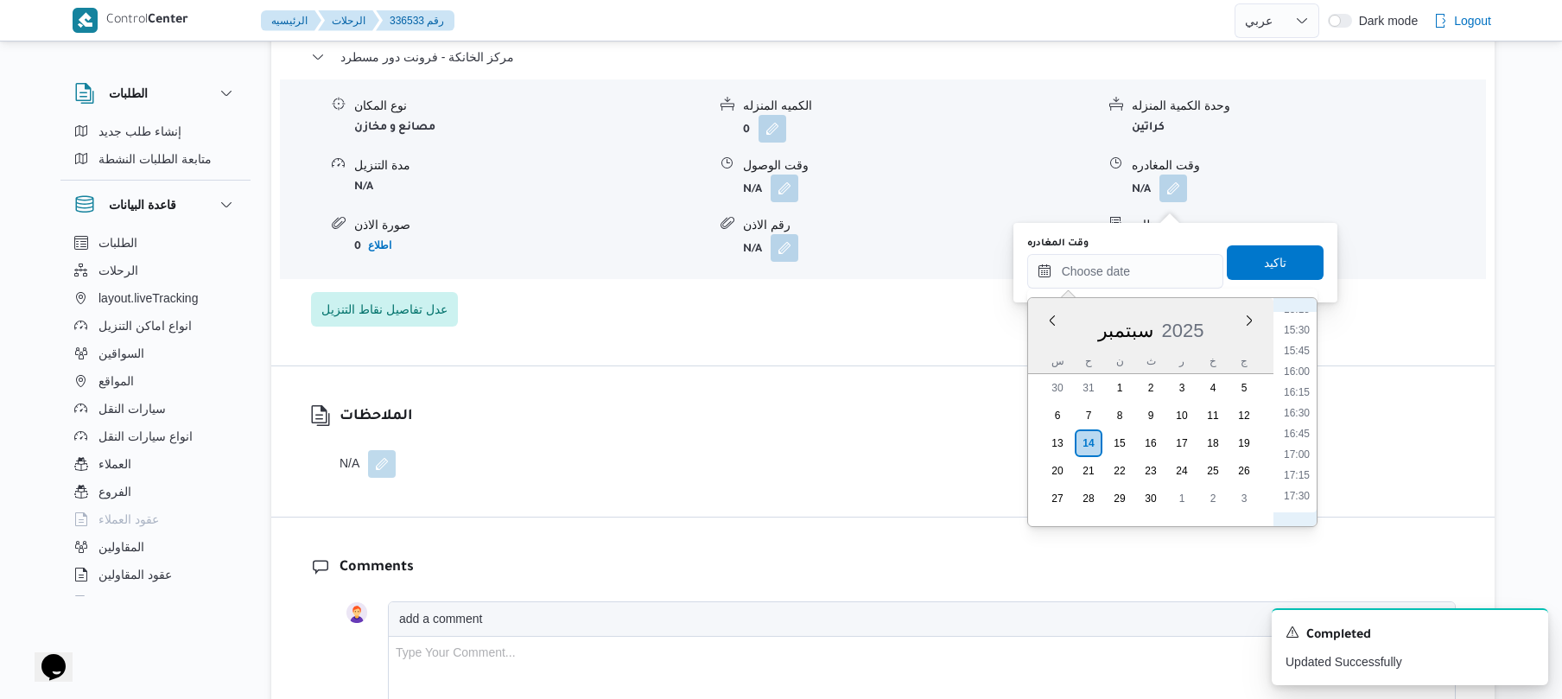
scroll to position [1262, 0]
click at [1296, 425] on li "16:30" at bounding box center [1297, 426] width 40 height 17
type input "[DATE] ١٦:٣٠"
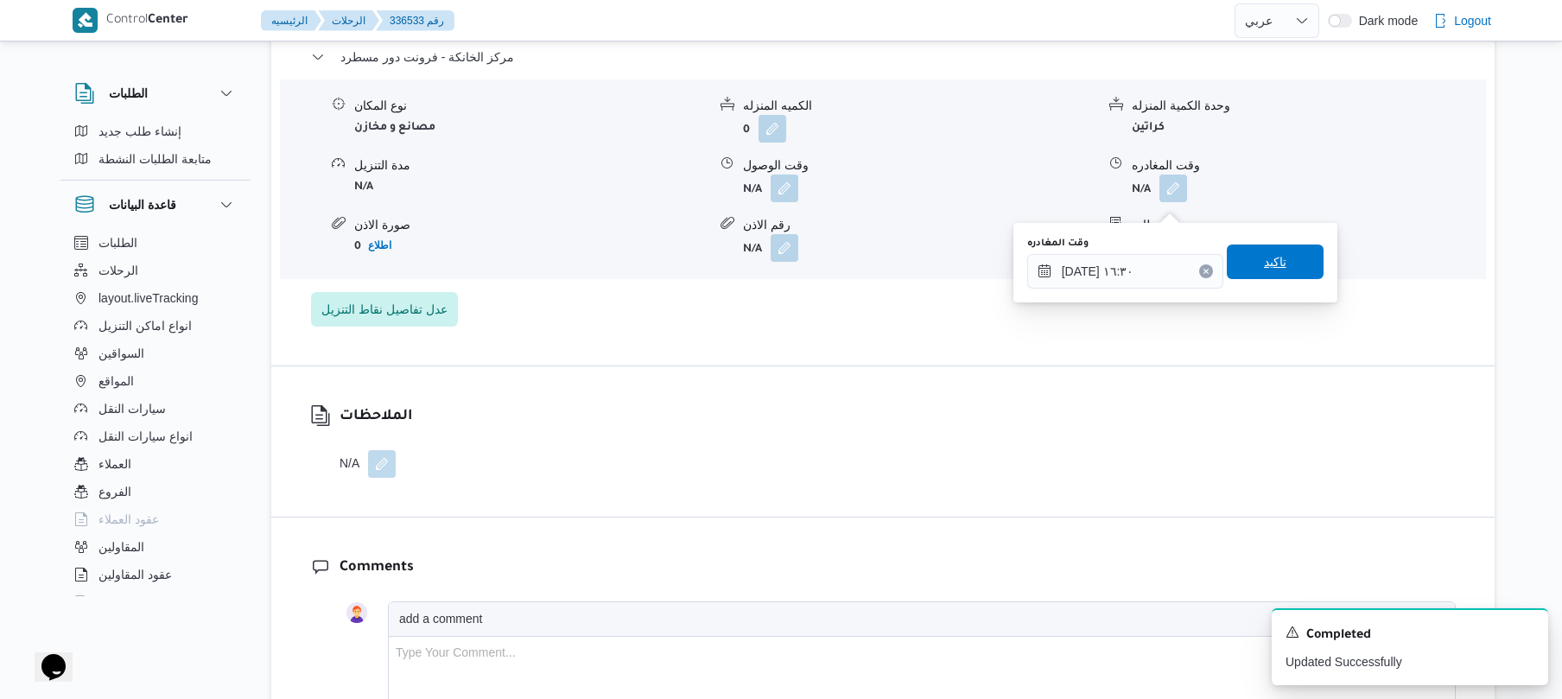
click at [1272, 256] on span "تاكيد" at bounding box center [1275, 261] width 22 height 21
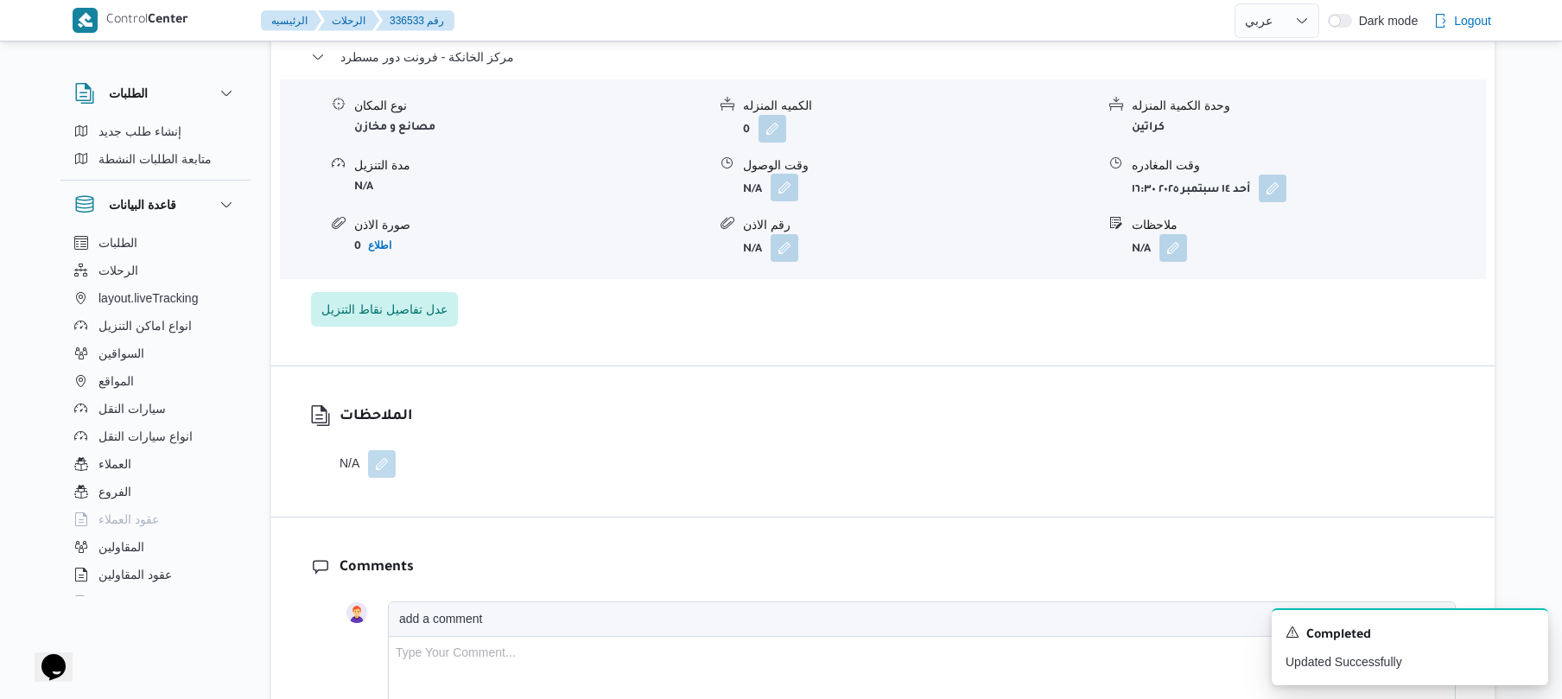
click at [784, 199] on button "button" at bounding box center [784, 188] width 28 height 28
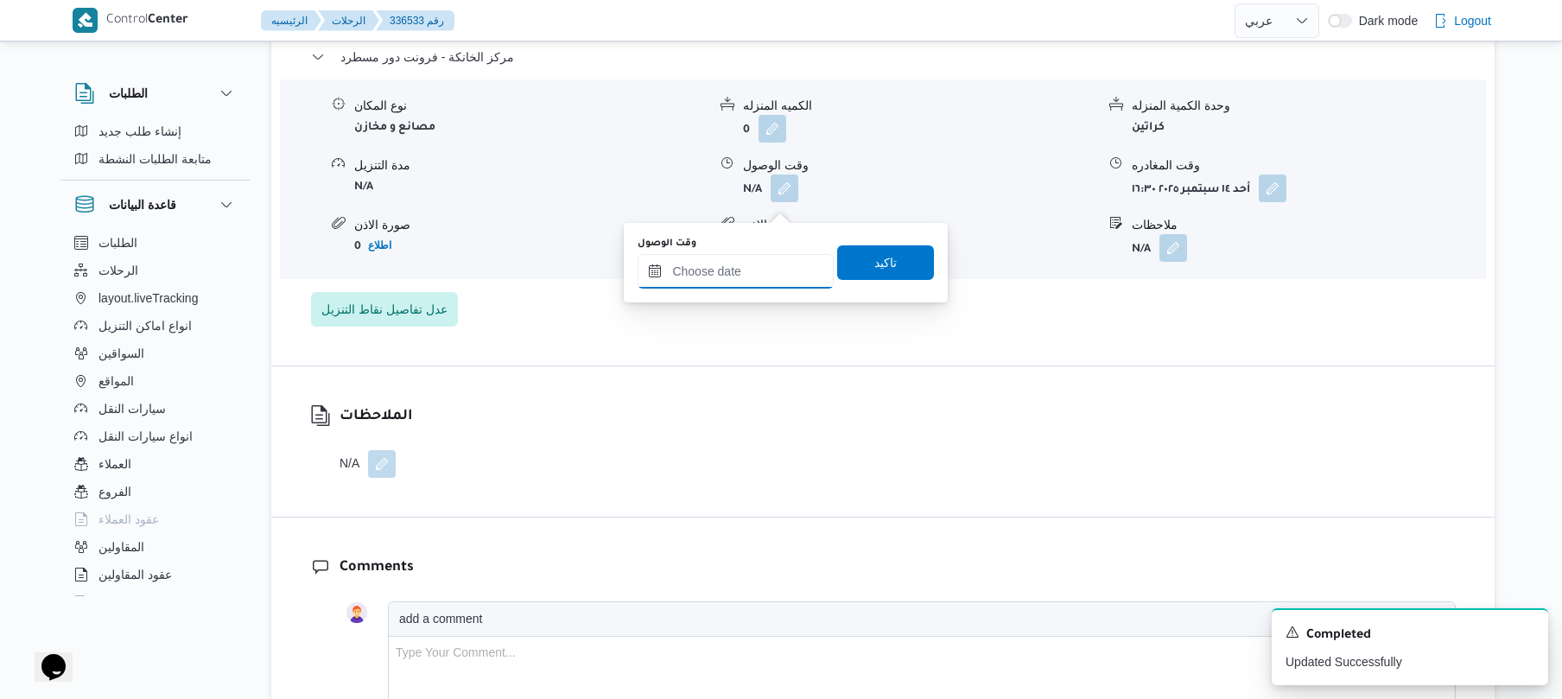
click at [768, 257] on input "وقت الوصول" at bounding box center [735, 271] width 196 height 35
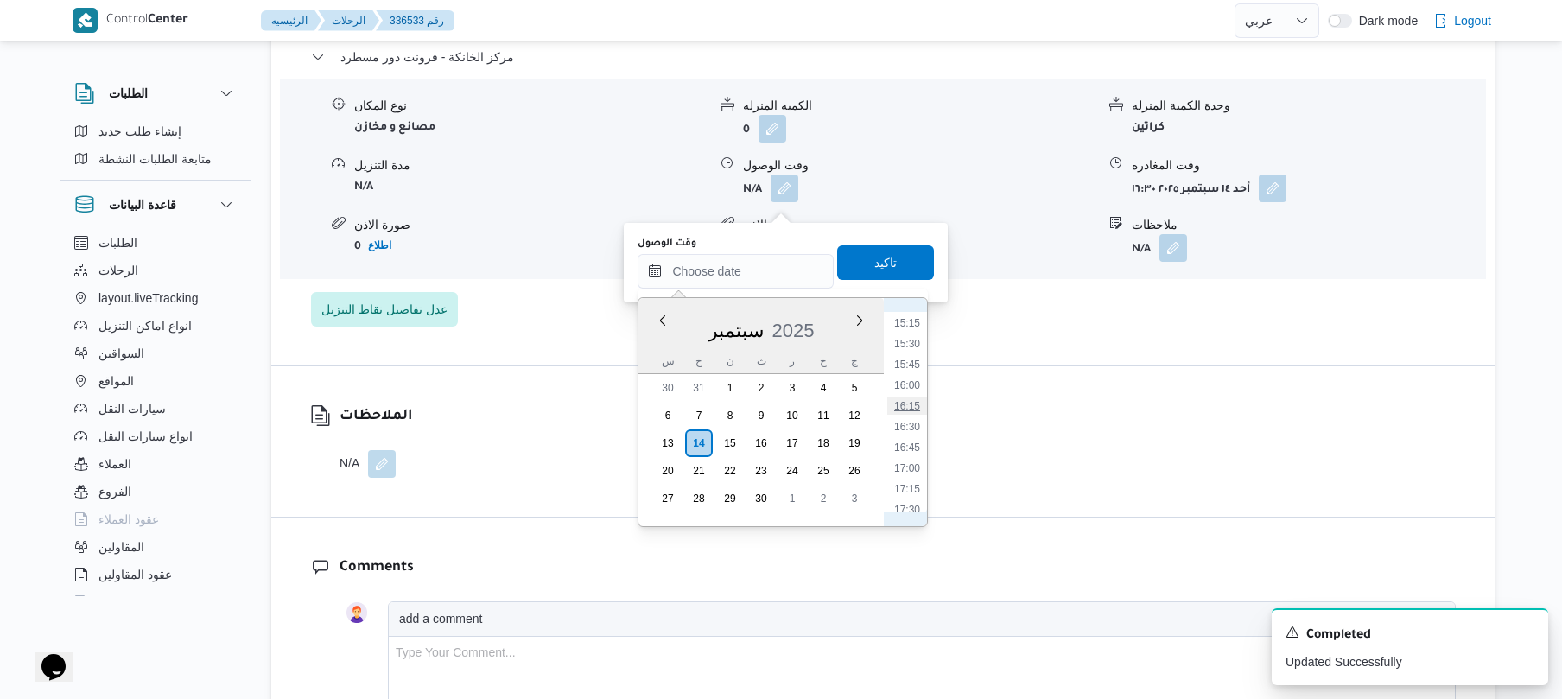
click at [912, 409] on li "16:15" at bounding box center [907, 405] width 40 height 17
type input "[DATE] ١٦:١٥"
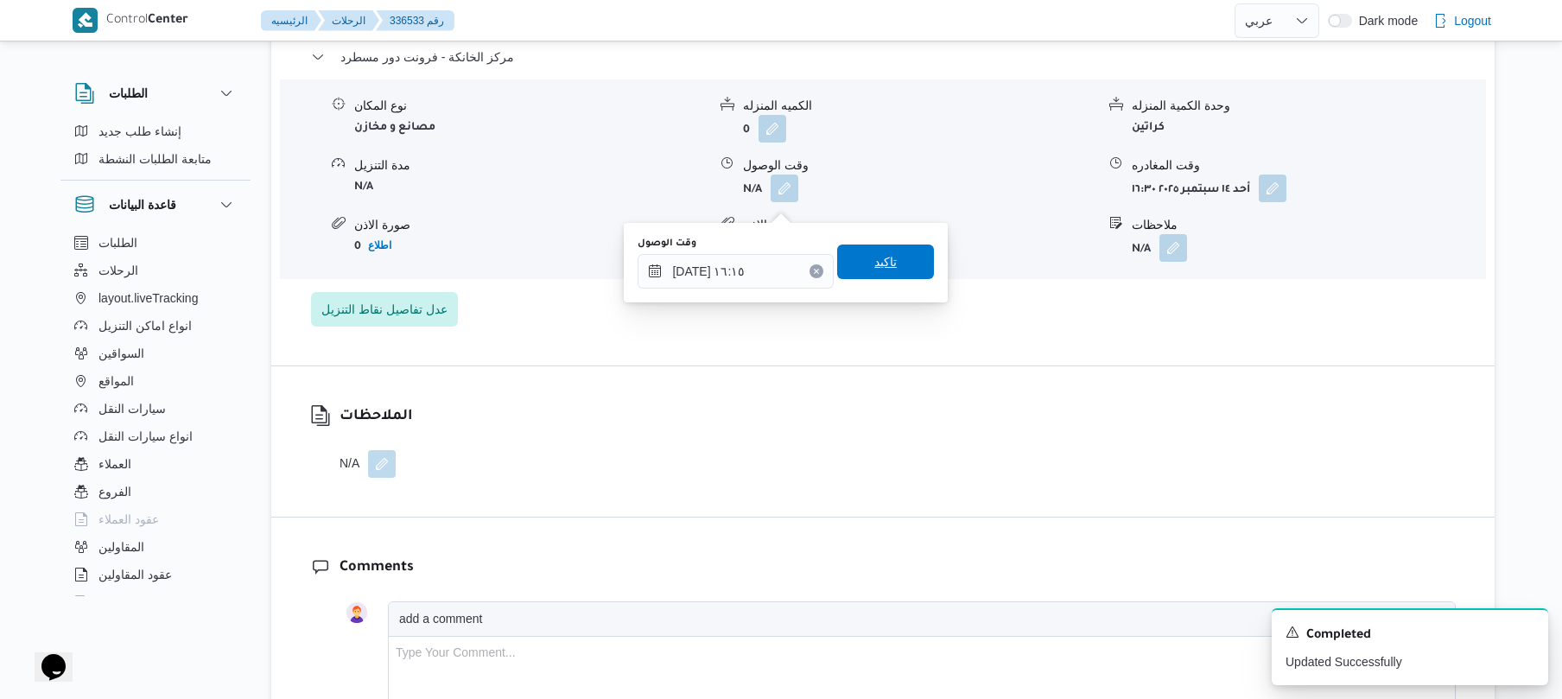
click at [898, 263] on span "تاكيد" at bounding box center [885, 261] width 97 height 35
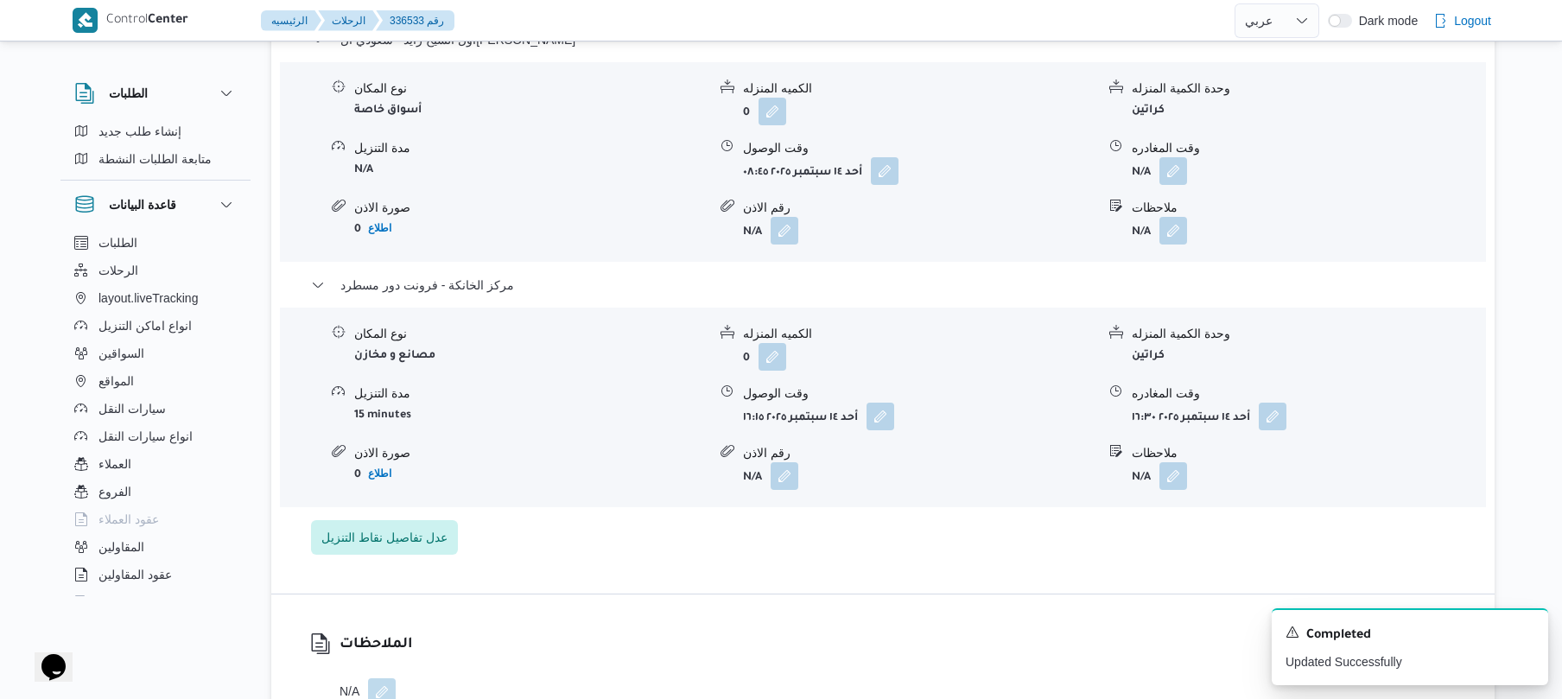
scroll to position [1520, 0]
click at [1182, 186] on button "button" at bounding box center [1173, 172] width 28 height 28
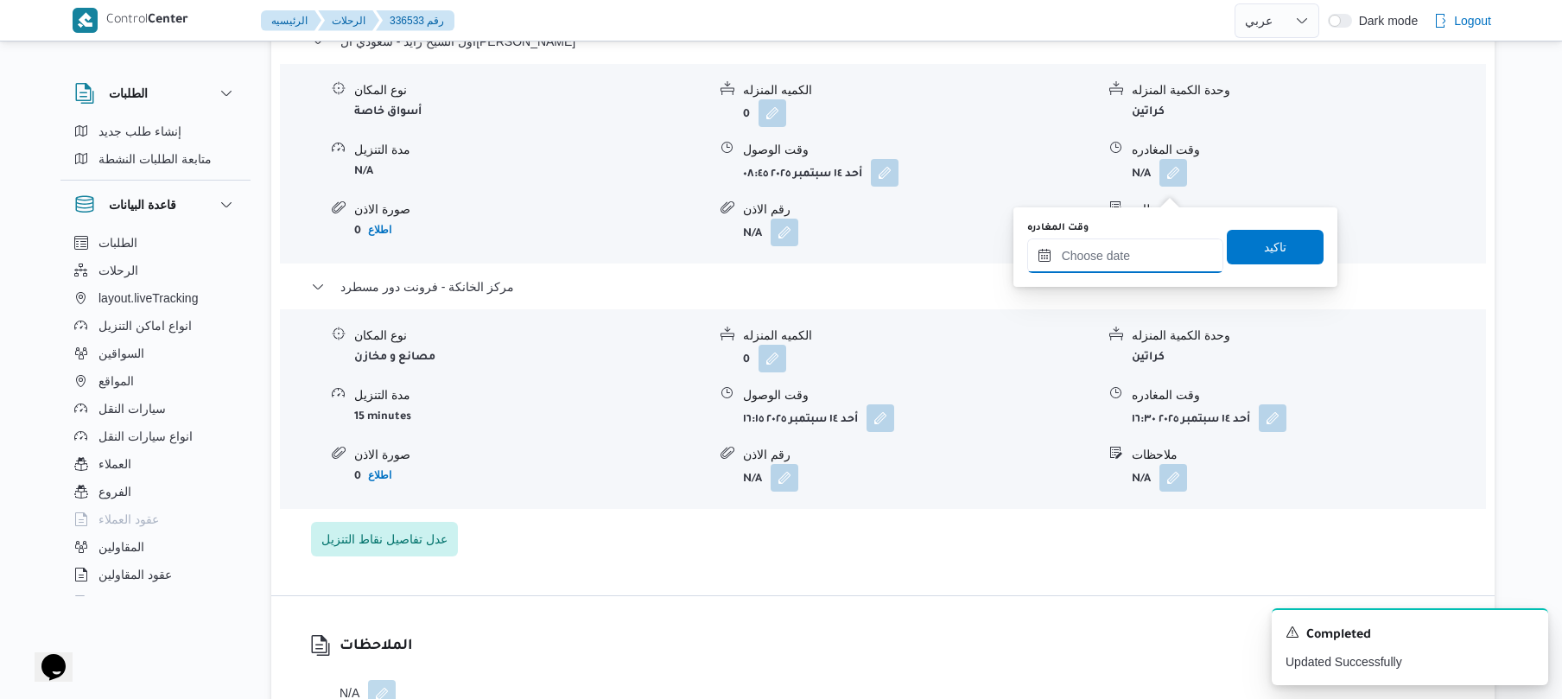
click at [1104, 261] on input "وقت المغادره" at bounding box center [1125, 255] width 196 height 35
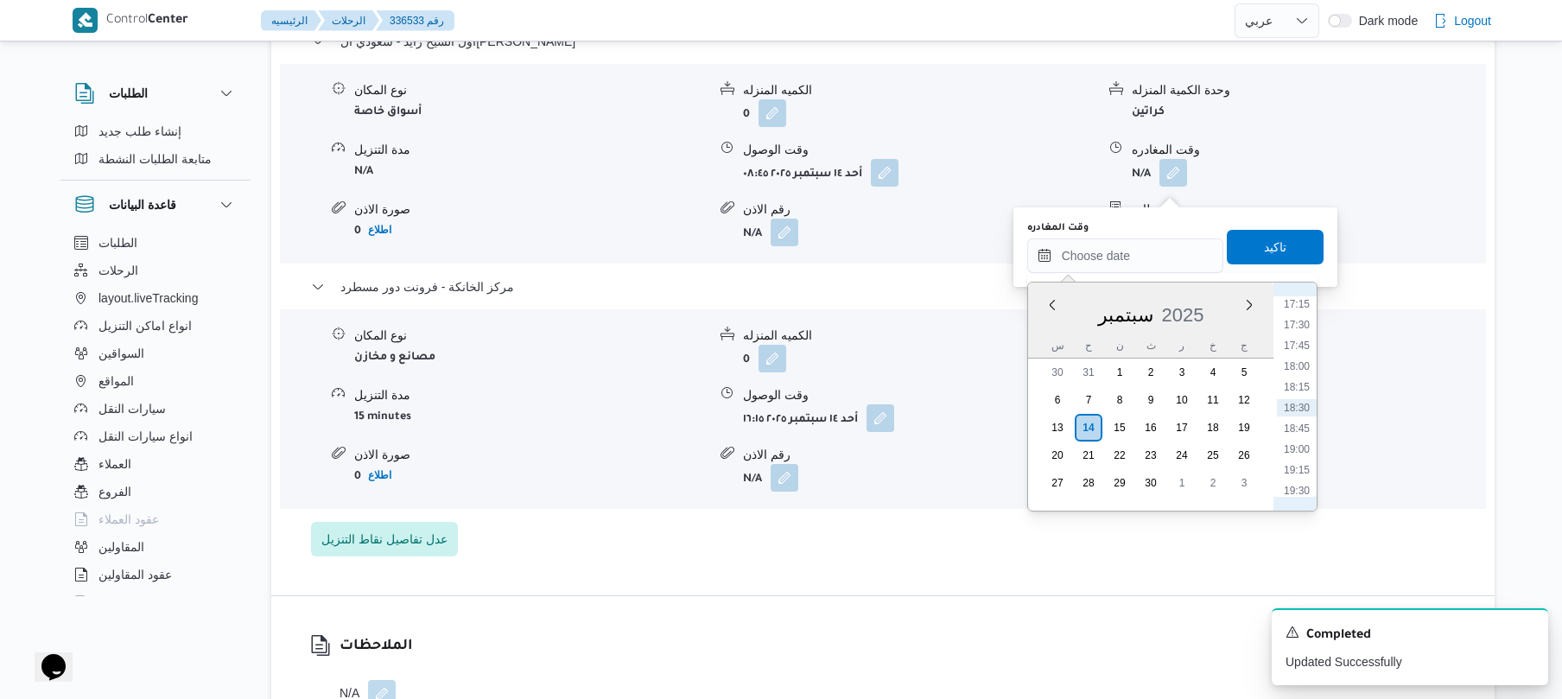
scroll to position [1262, 0]
click at [1296, 311] on li "15:15" at bounding box center [1297, 307] width 40 height 17
type input "[DATE] ١٥:١٥"
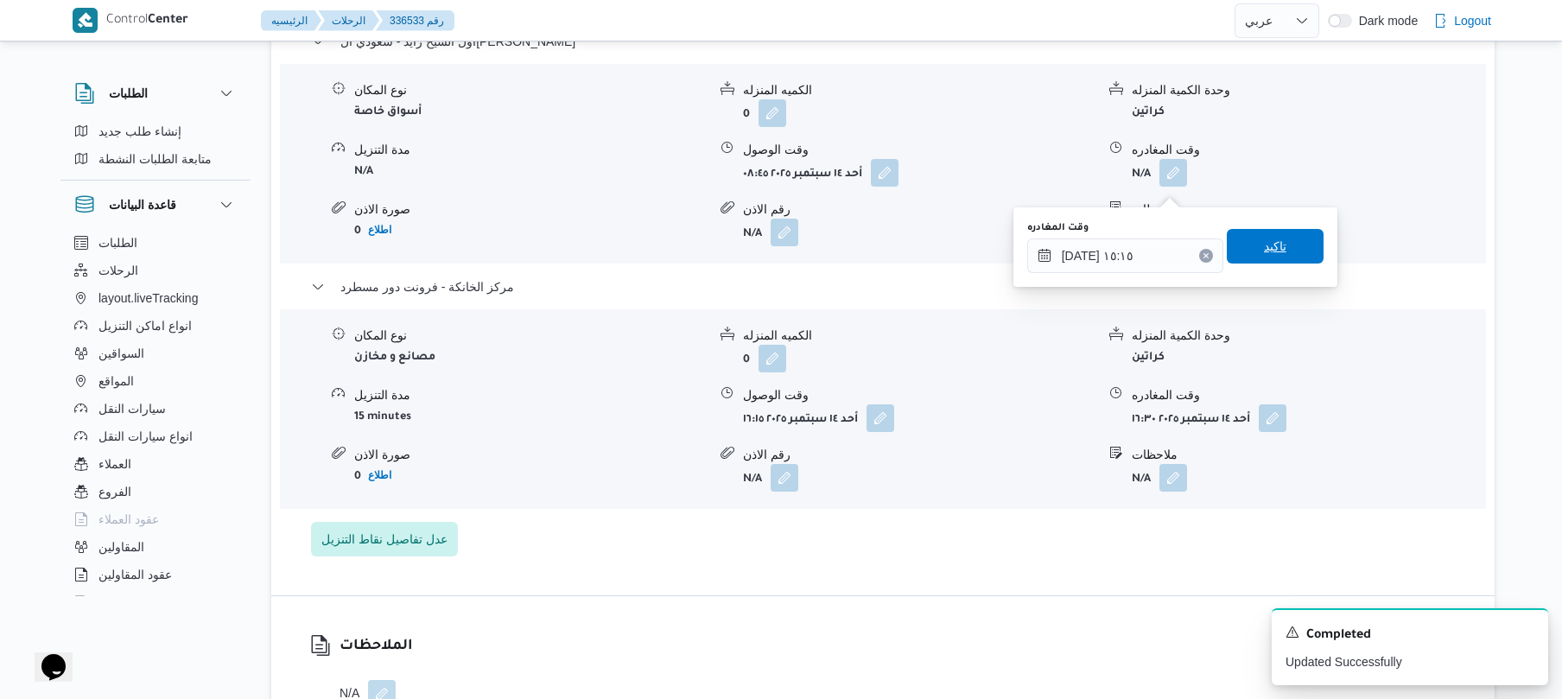
click at [1287, 236] on span "تاكيد" at bounding box center [1275, 246] width 97 height 35
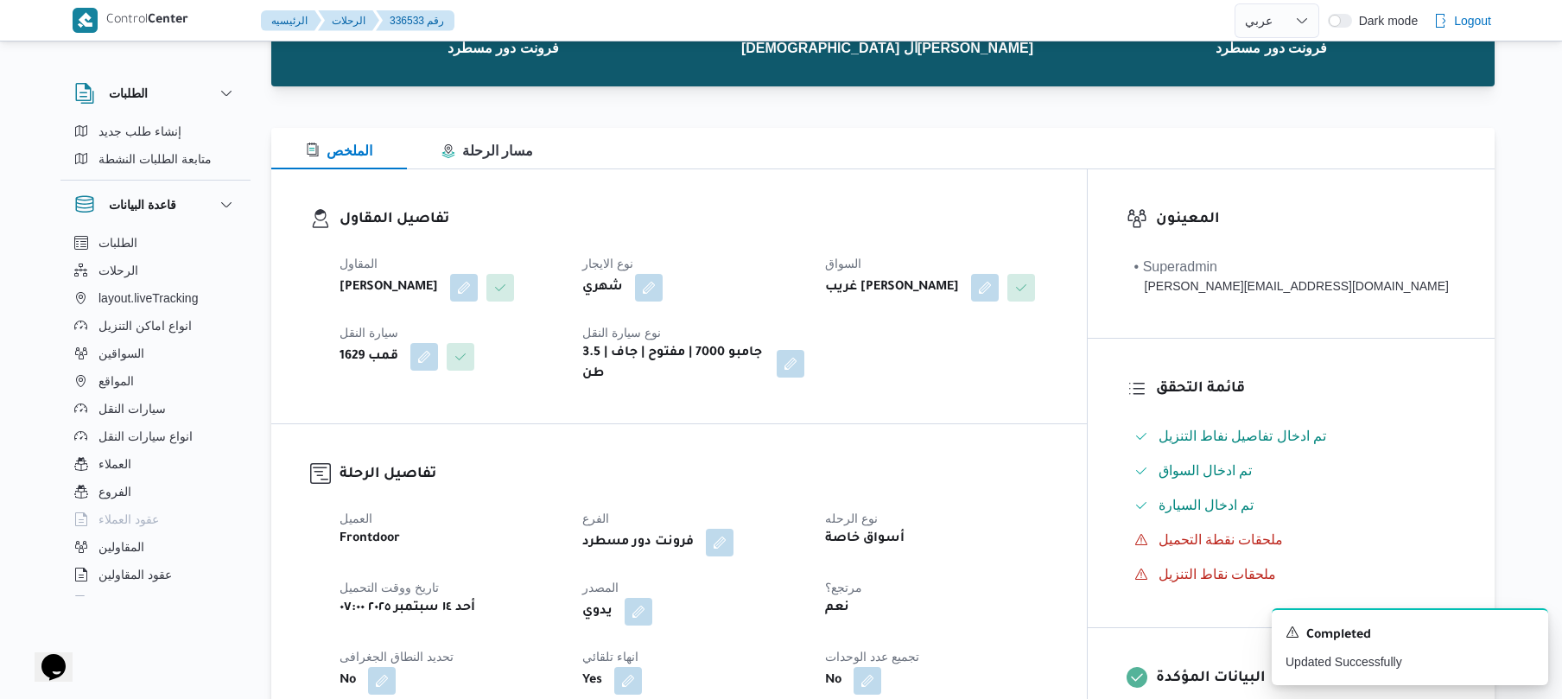
scroll to position [0, 0]
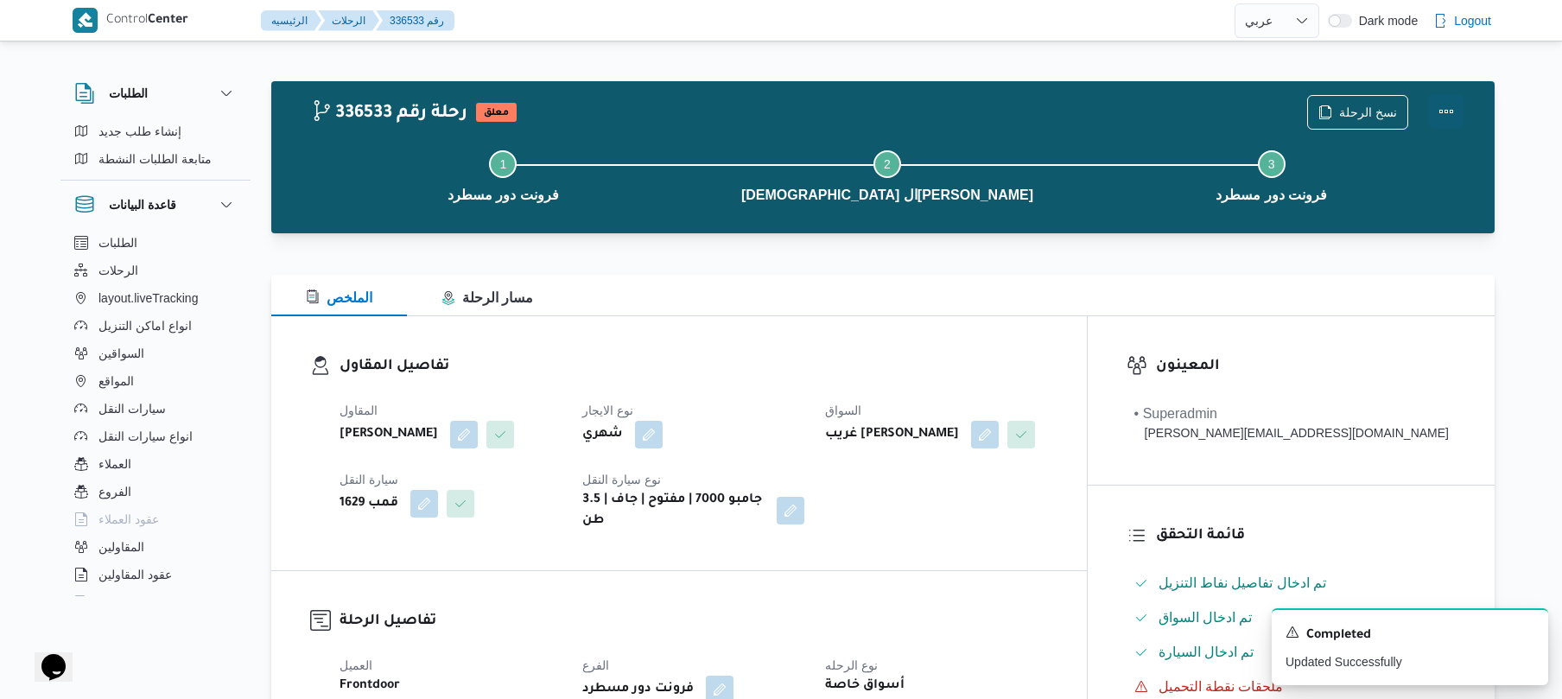
click at [1442, 104] on button "Actions" at bounding box center [1446, 111] width 35 height 35
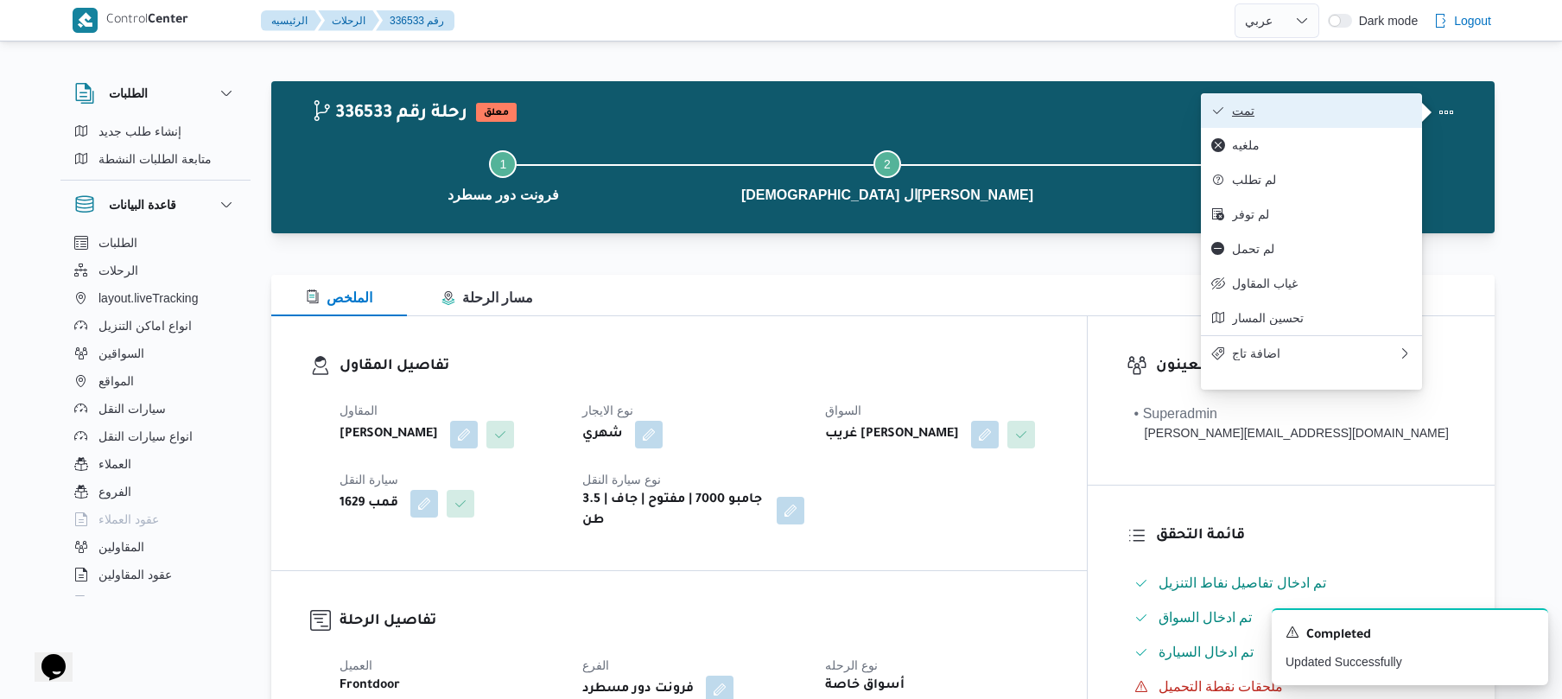
click at [1366, 105] on span "تمت" at bounding box center [1322, 111] width 180 height 14
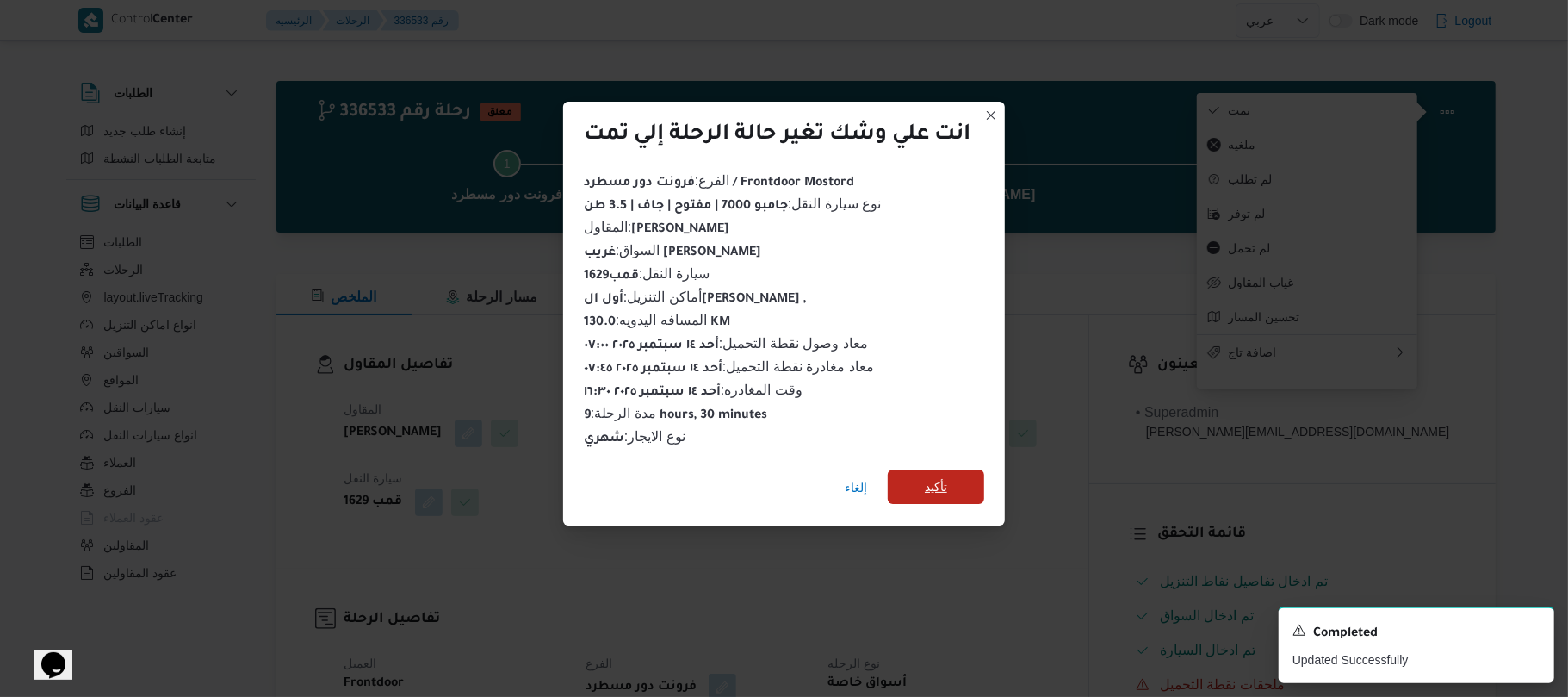
click at [945, 477] on span "تأكيد" at bounding box center [936, 487] width 22 height 21
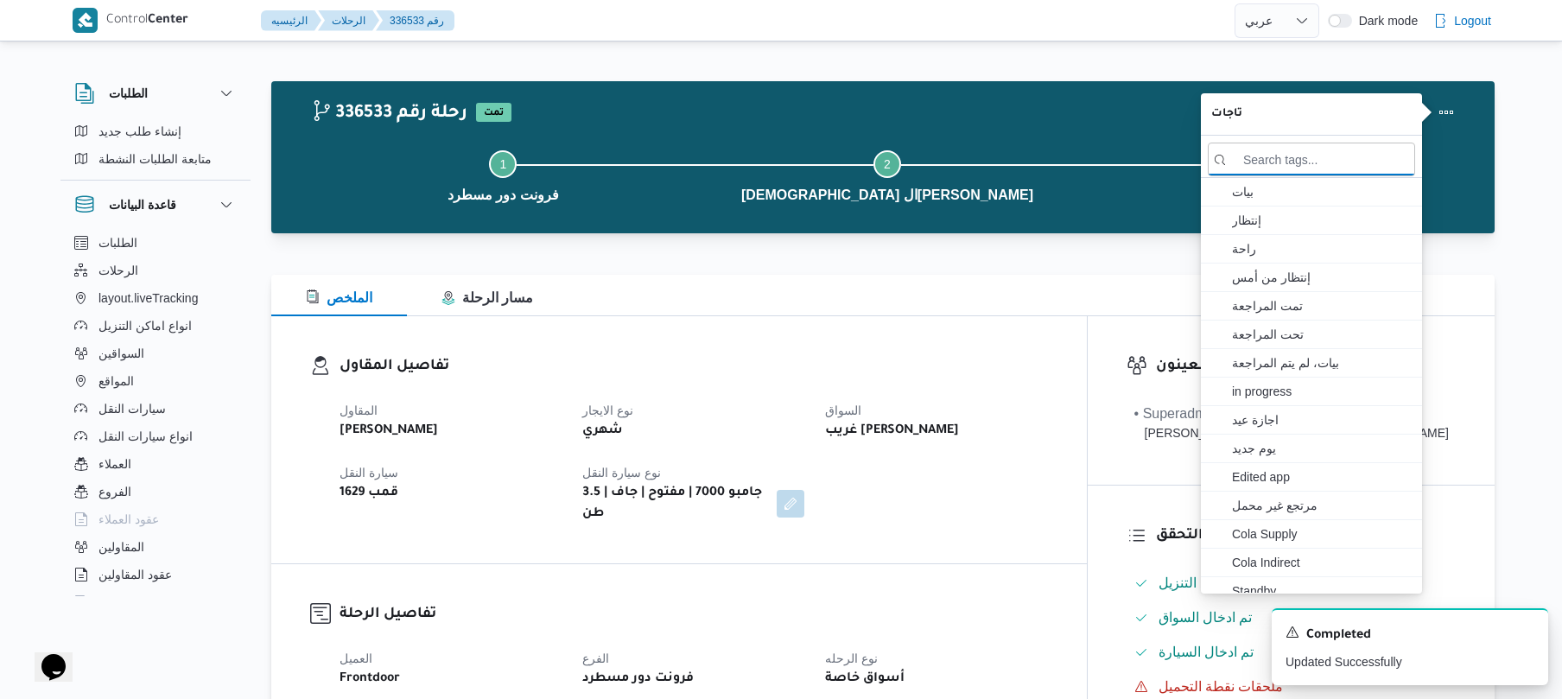
click at [1051, 119] on div "Step 1 is incomplete 1 فرونت دور مسطرد Step 2 is incomplete 2 سعودي الشيخ زايد …" at bounding box center [887, 174] width 1173 height 111
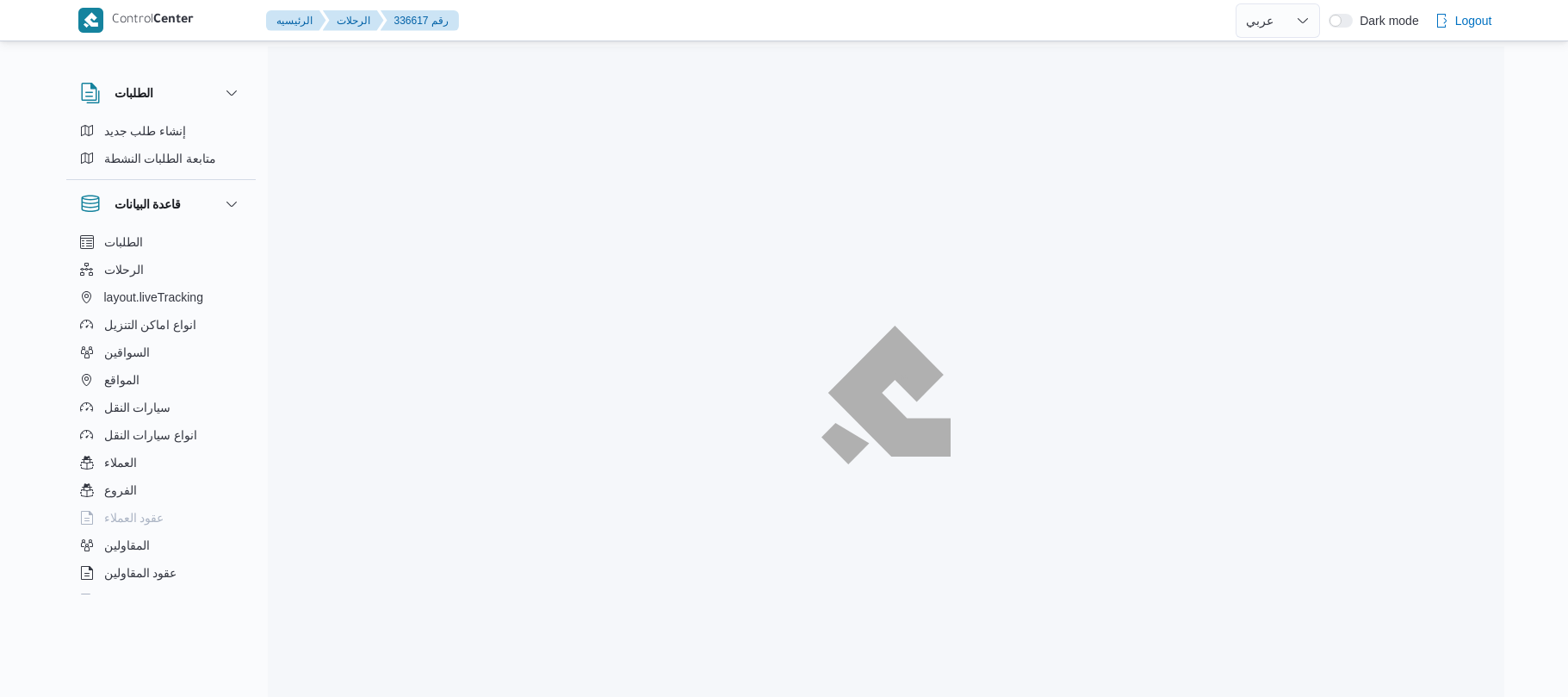
select select "ar"
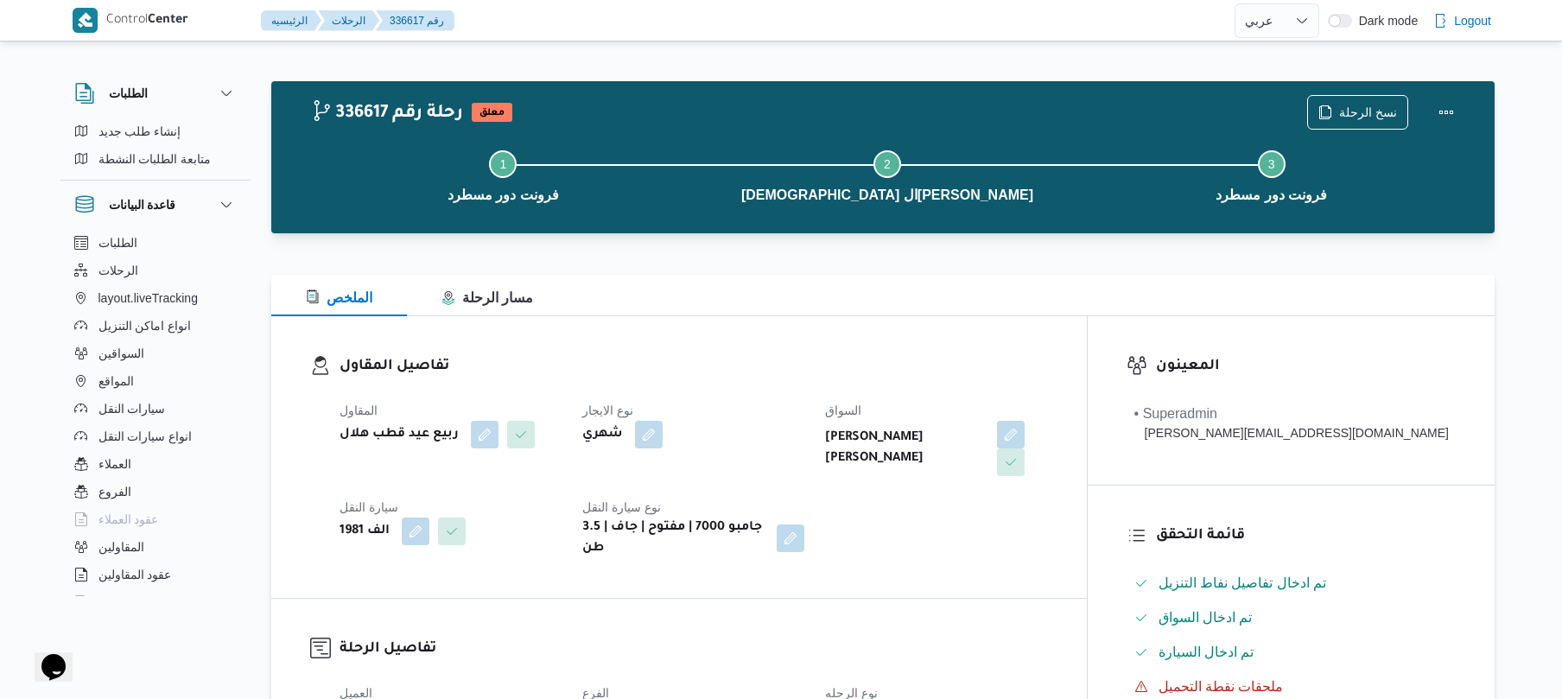
click at [872, 311] on div "الملخص مسار الرحلة" at bounding box center [882, 295] width 1223 height 41
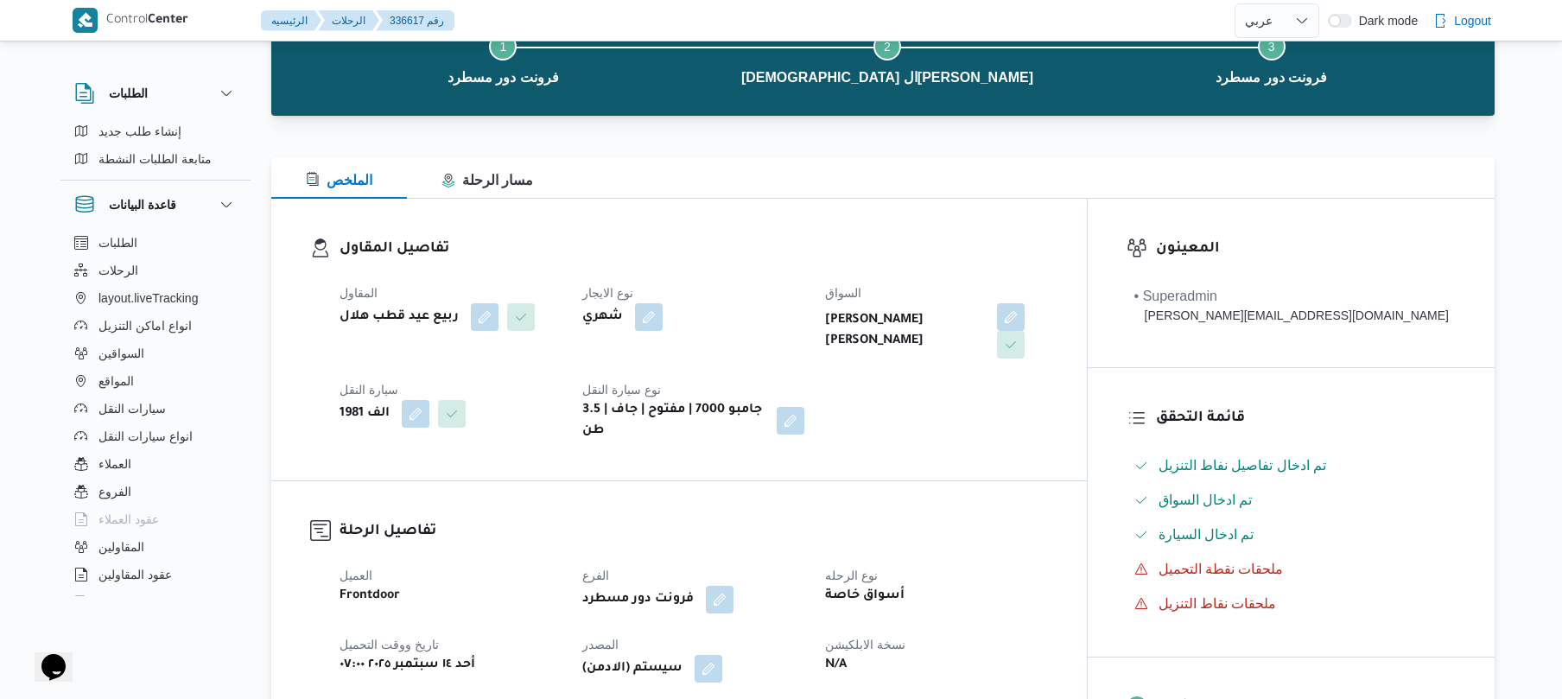
scroll to position [368, 0]
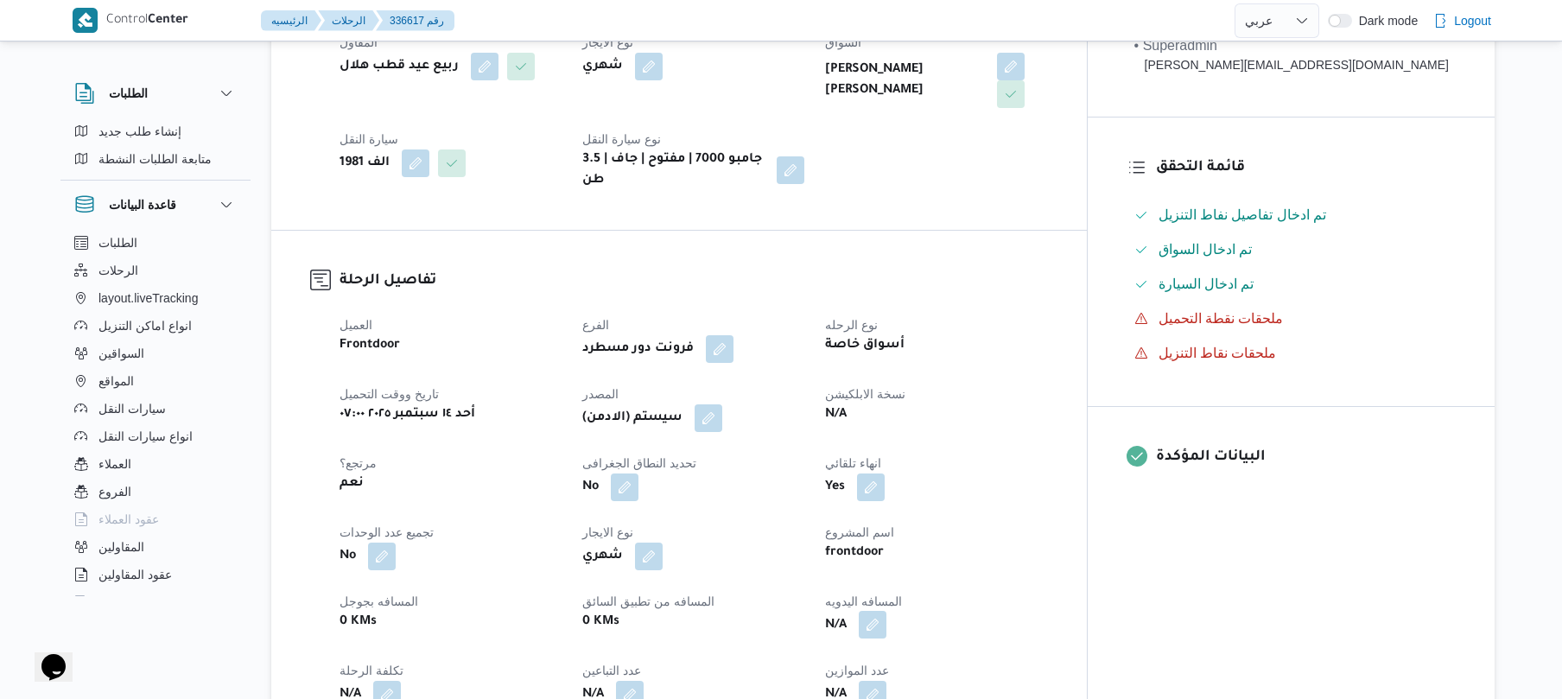
click at [886, 611] on button "button" at bounding box center [873, 625] width 28 height 28
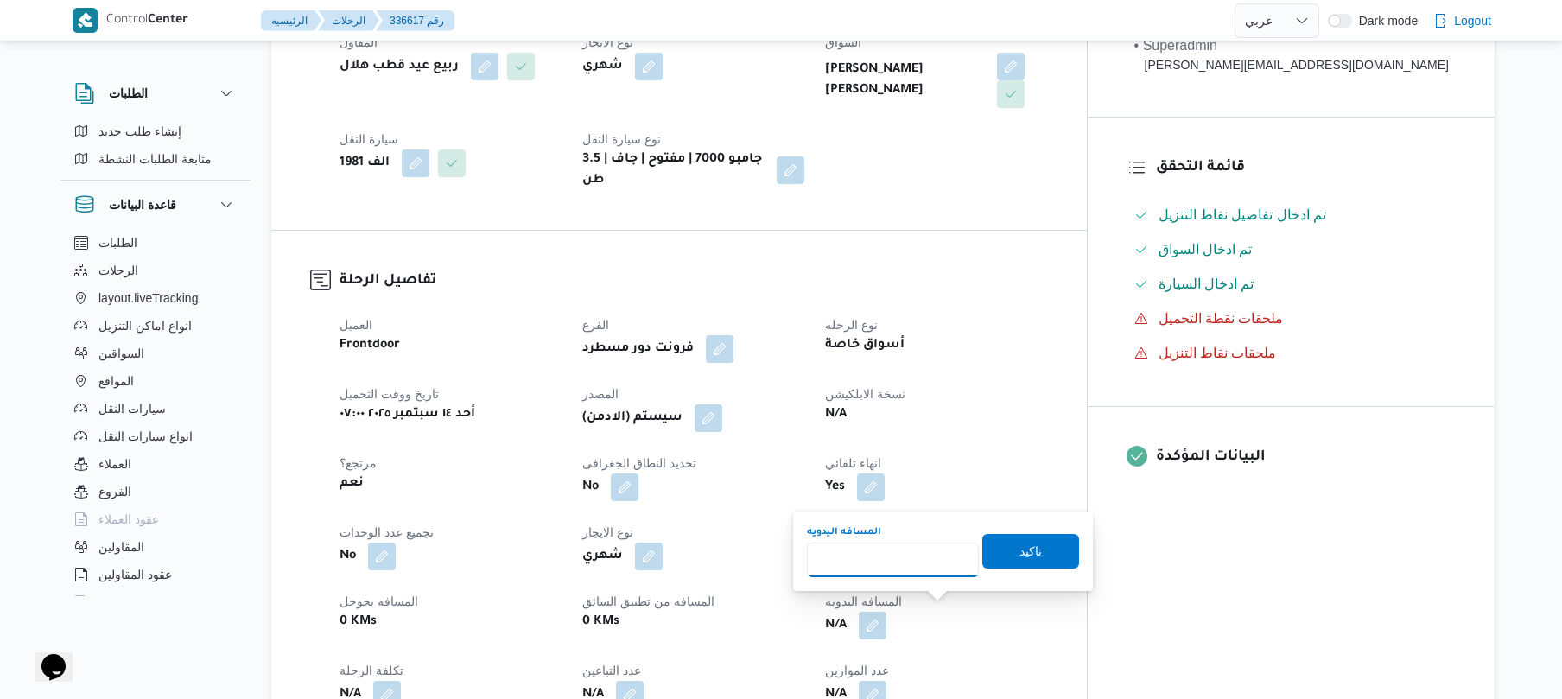
click at [913, 551] on input "المسافه اليدويه" at bounding box center [893, 559] width 172 height 35
type input "130"
click at [1051, 550] on span "تاكيد" at bounding box center [1030, 551] width 97 height 35
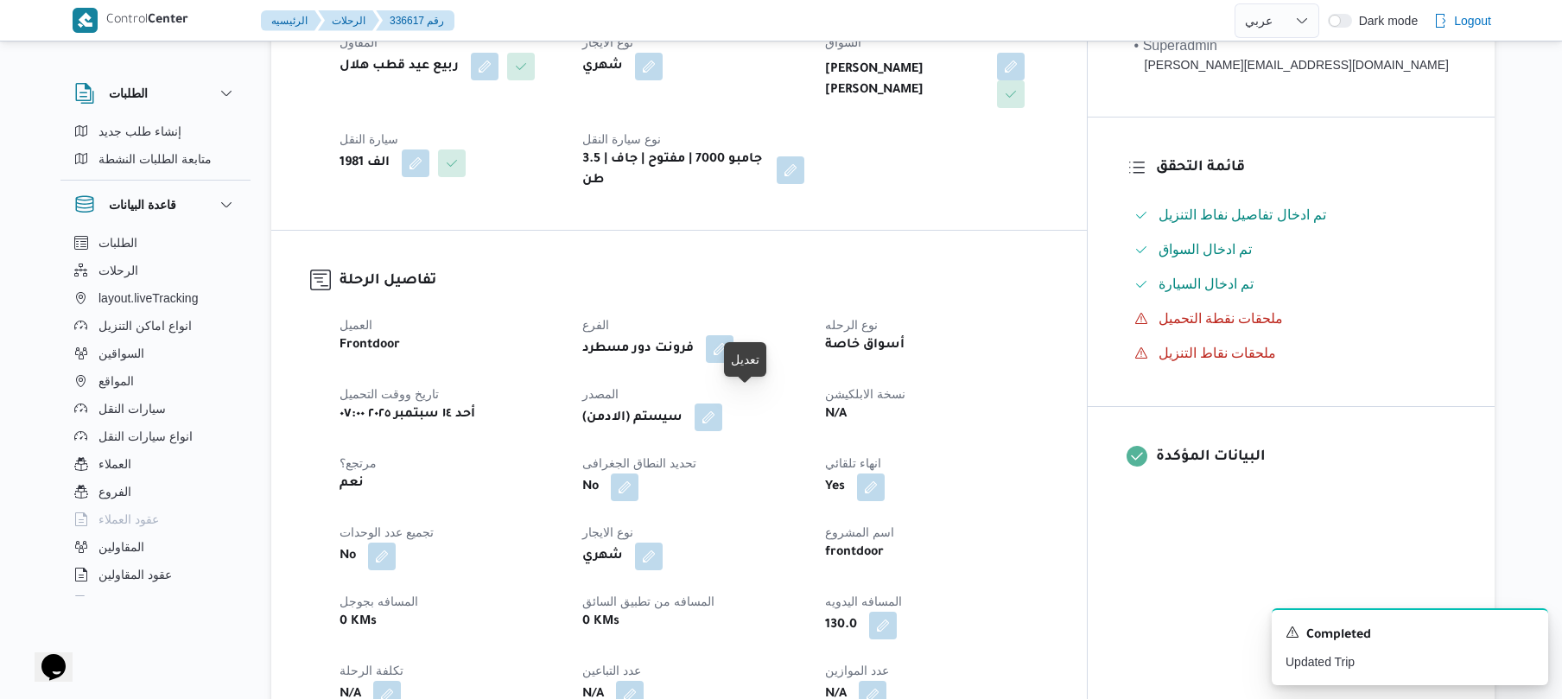
click at [722, 405] on button "button" at bounding box center [708, 417] width 28 height 28
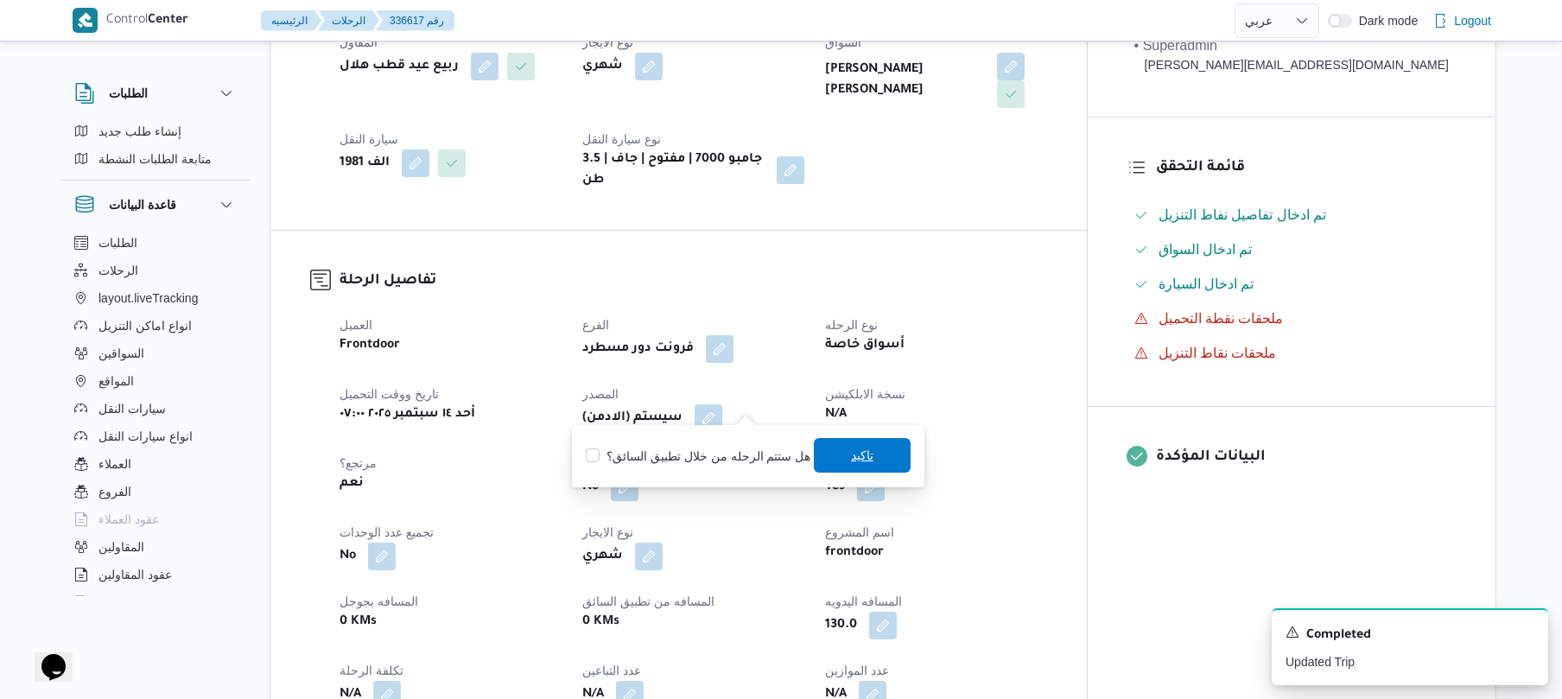
click at [833, 449] on span "تاكيد" at bounding box center [862, 455] width 97 height 35
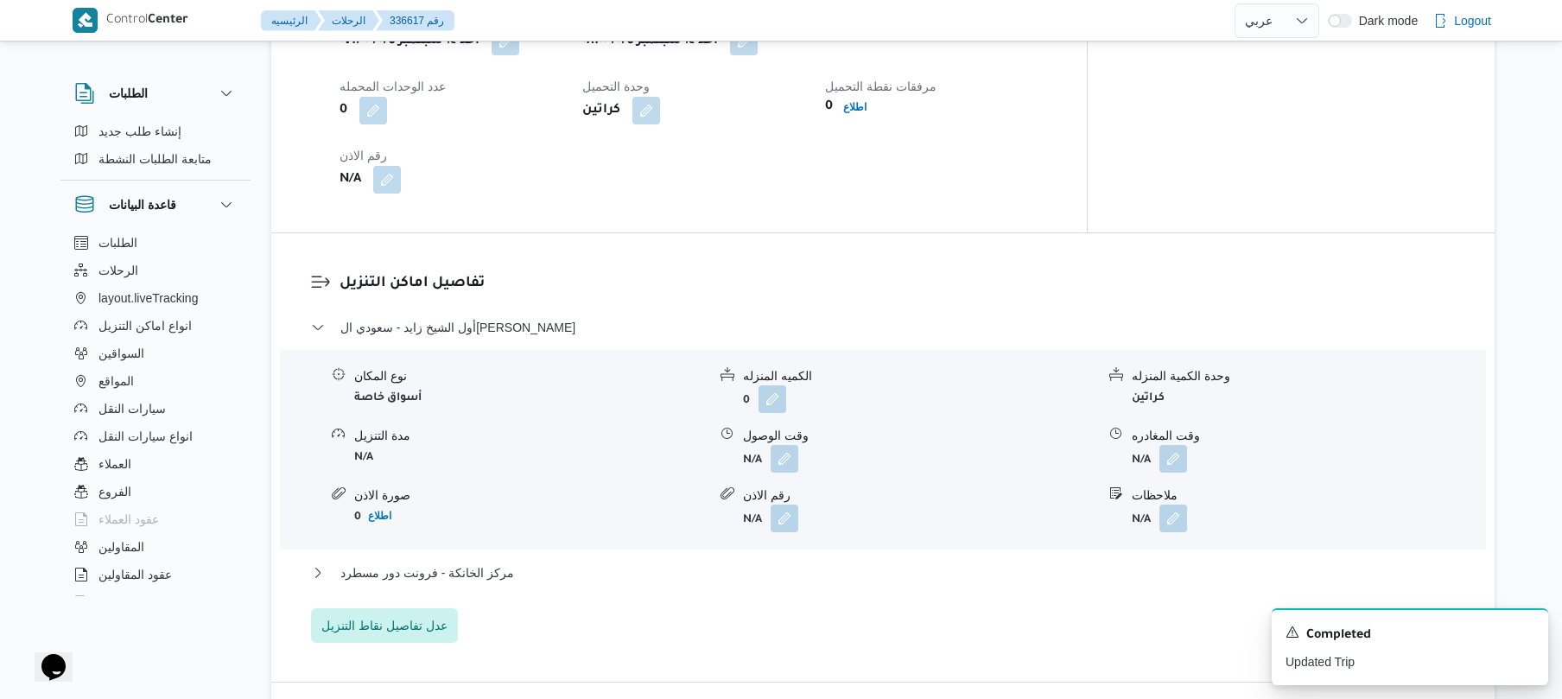
scroll to position [1382, 0]
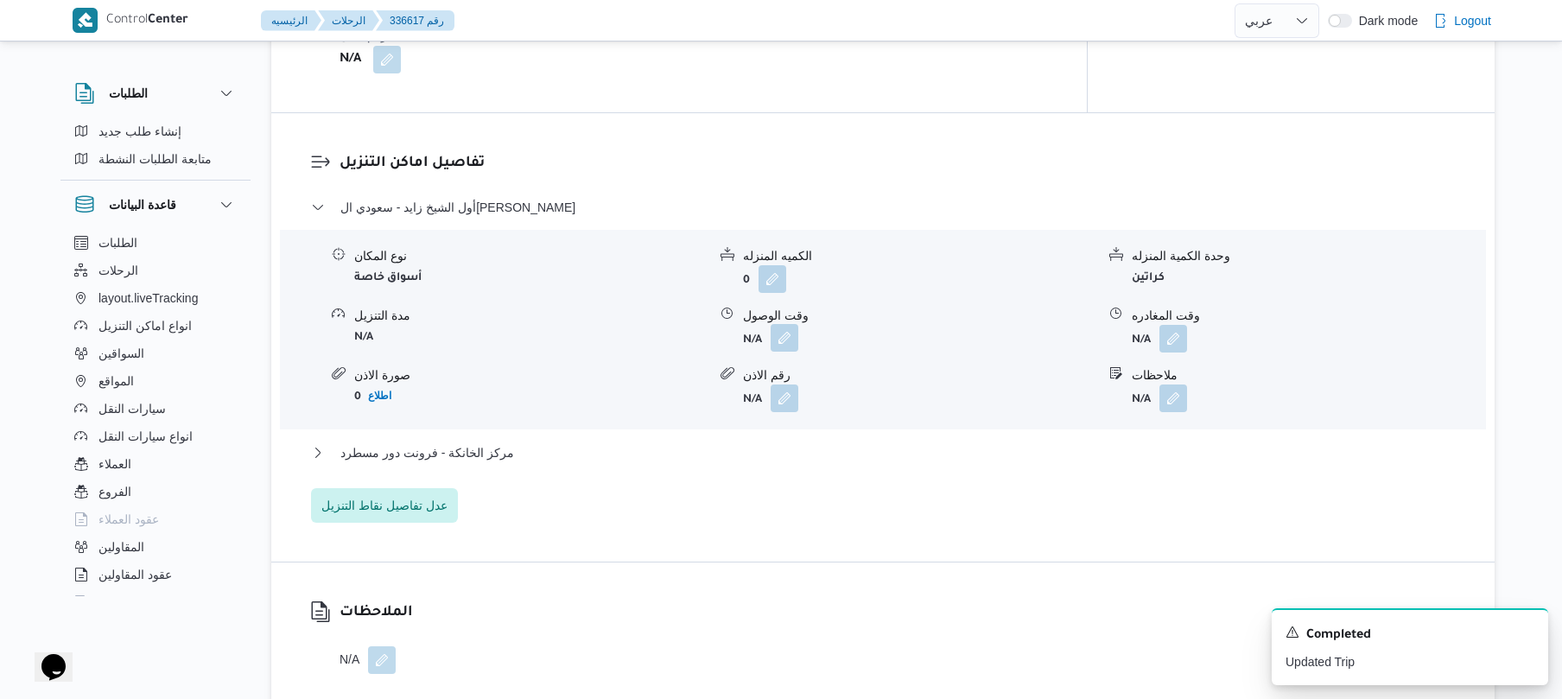
click at [786, 324] on button "button" at bounding box center [784, 338] width 28 height 28
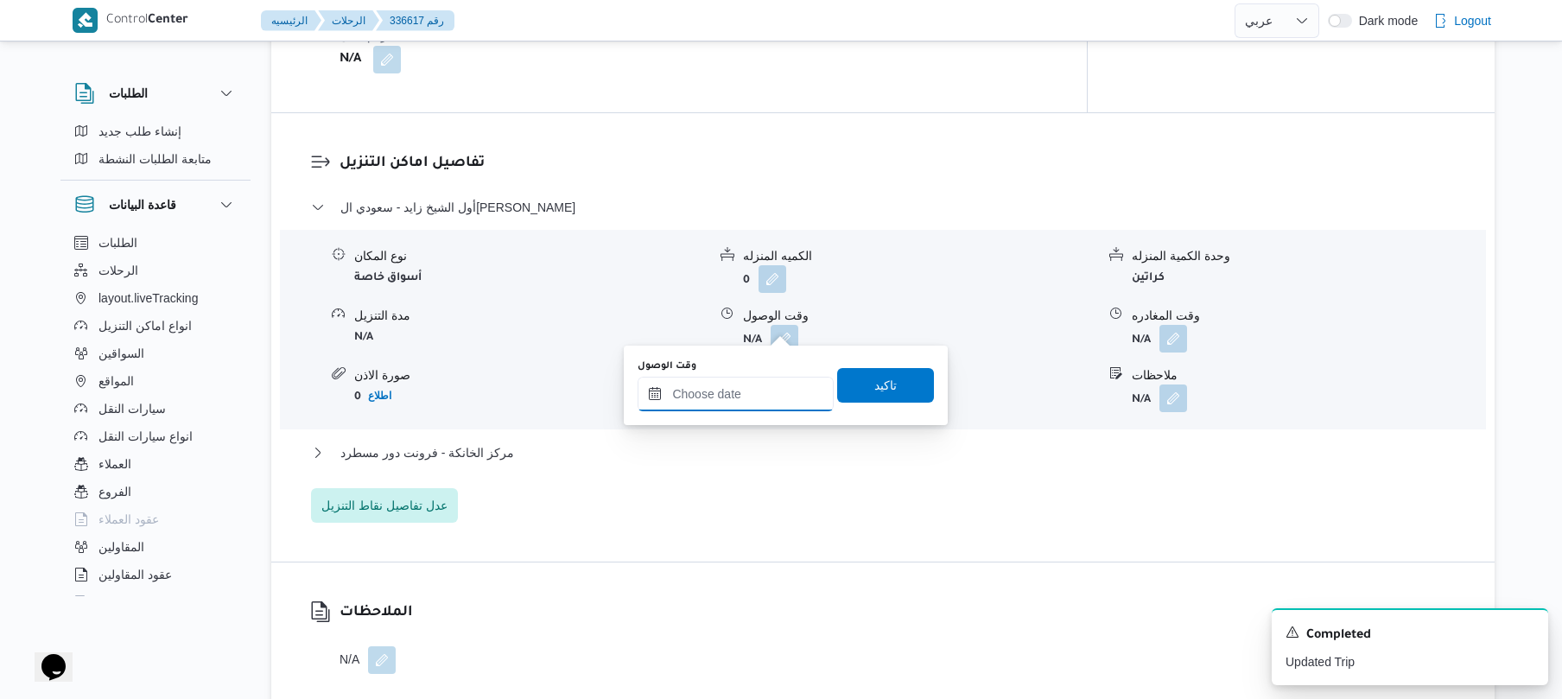
click at [726, 394] on input "وقت الوصول" at bounding box center [735, 394] width 196 height 35
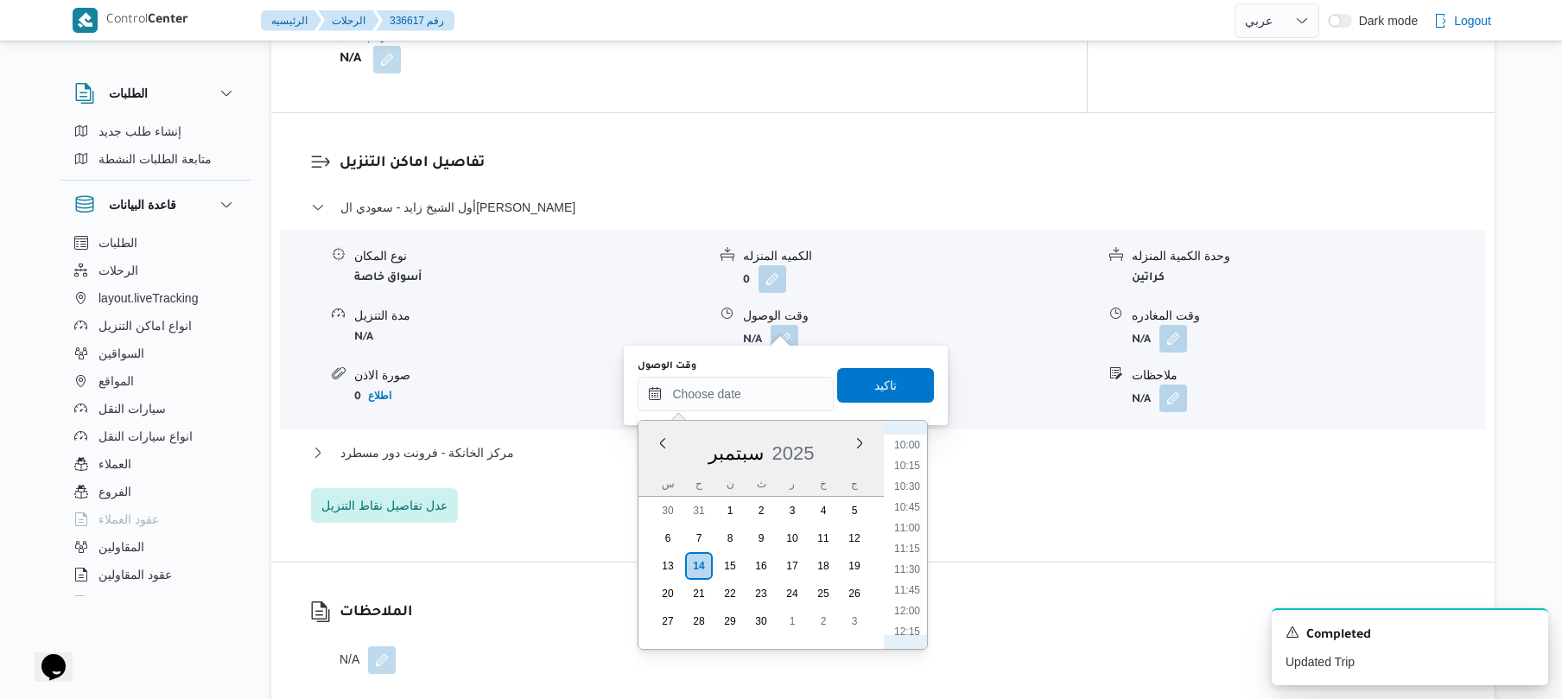
scroll to position [754, 0]
click at [910, 439] on li "09:00" at bounding box center [907, 435] width 40 height 17
type input "[DATE] ٠٩:٠٠"
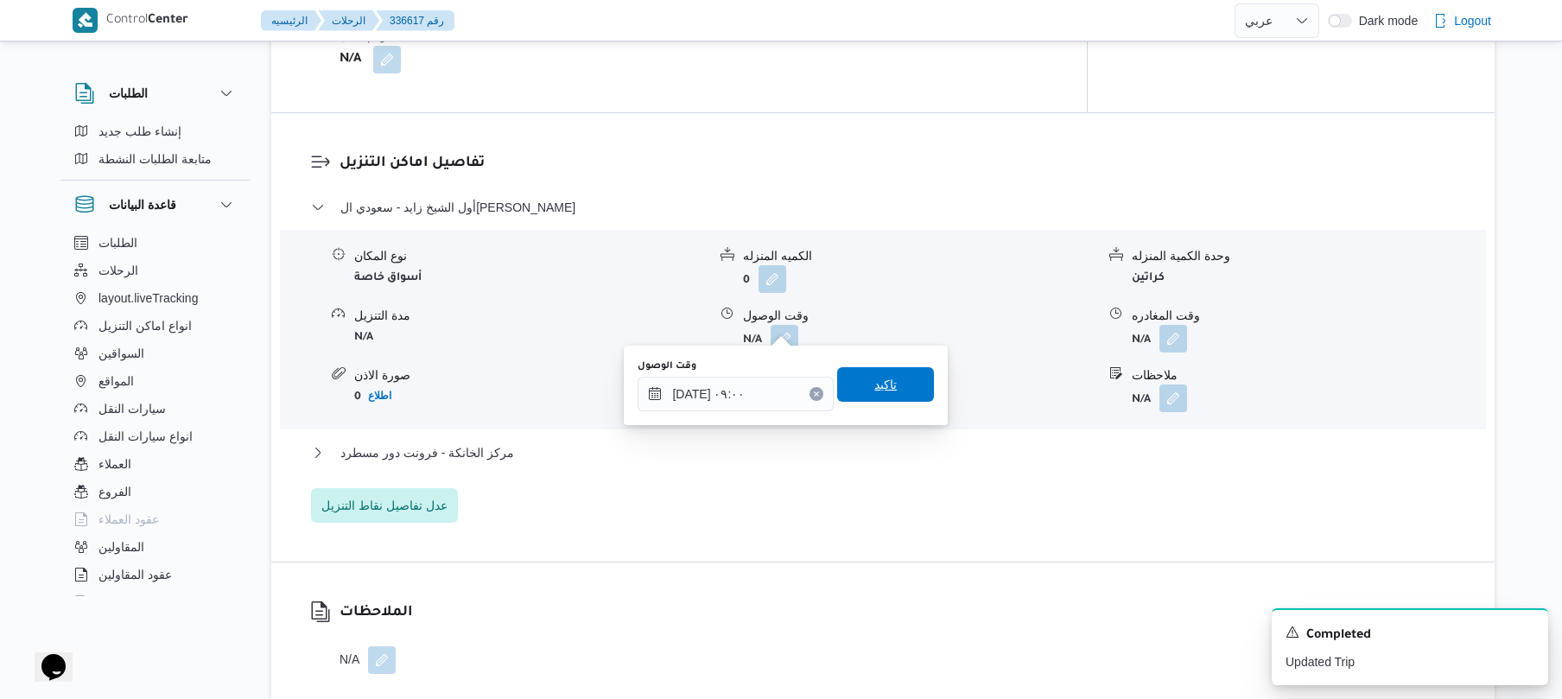
click at [874, 375] on span "تاكيد" at bounding box center [885, 384] width 22 height 21
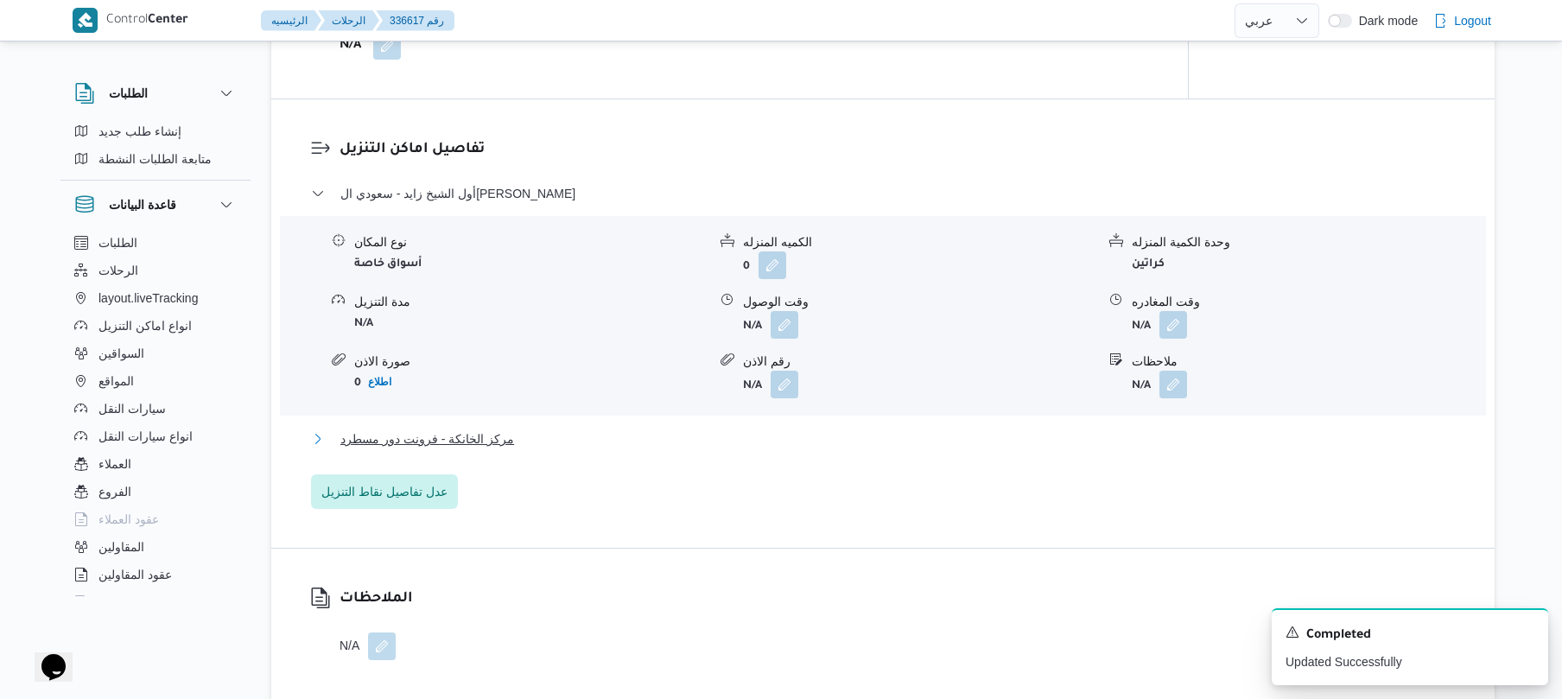
click at [779, 430] on button "مركز الخانكة - فرونت دور مسطرد" at bounding box center [883, 438] width 1144 height 21
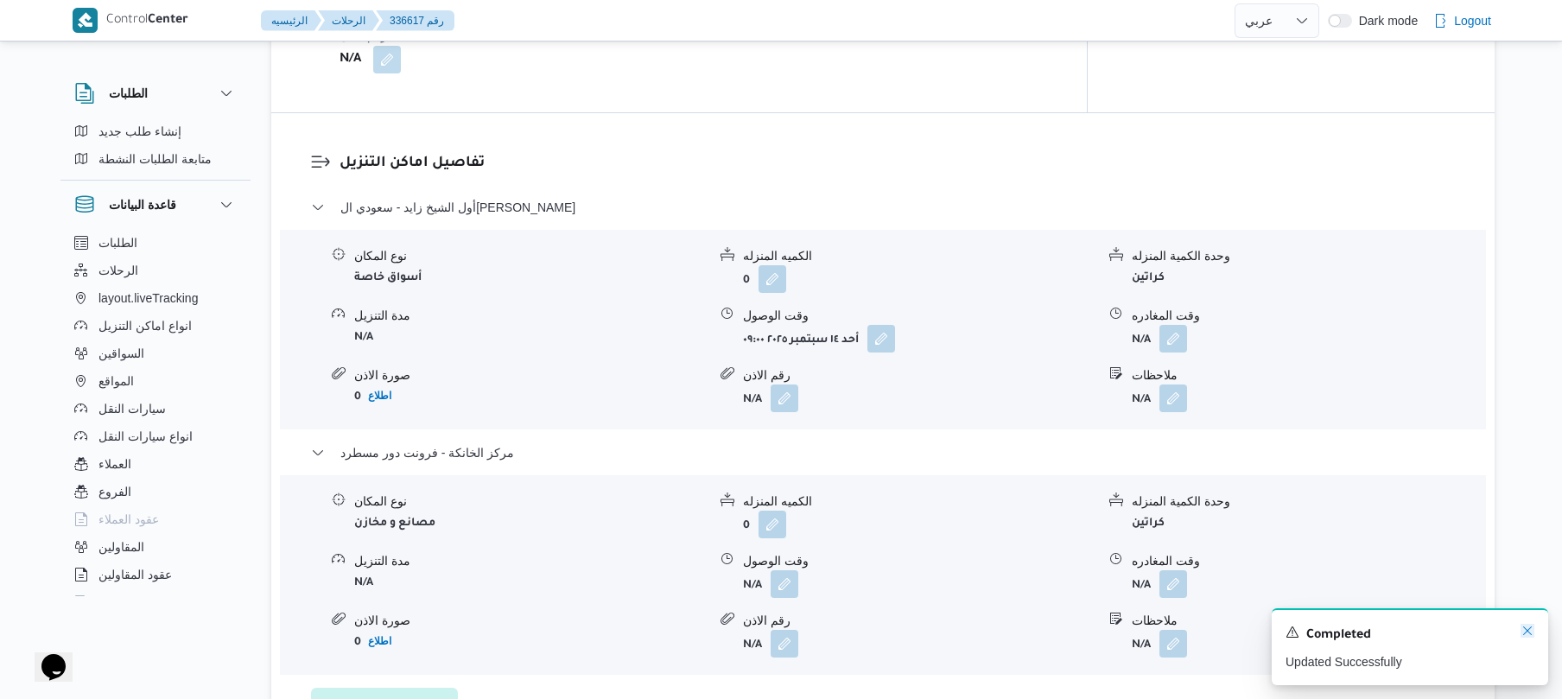
click at [1531, 632] on icon "Dismiss toast" at bounding box center [1527, 631] width 14 height 14
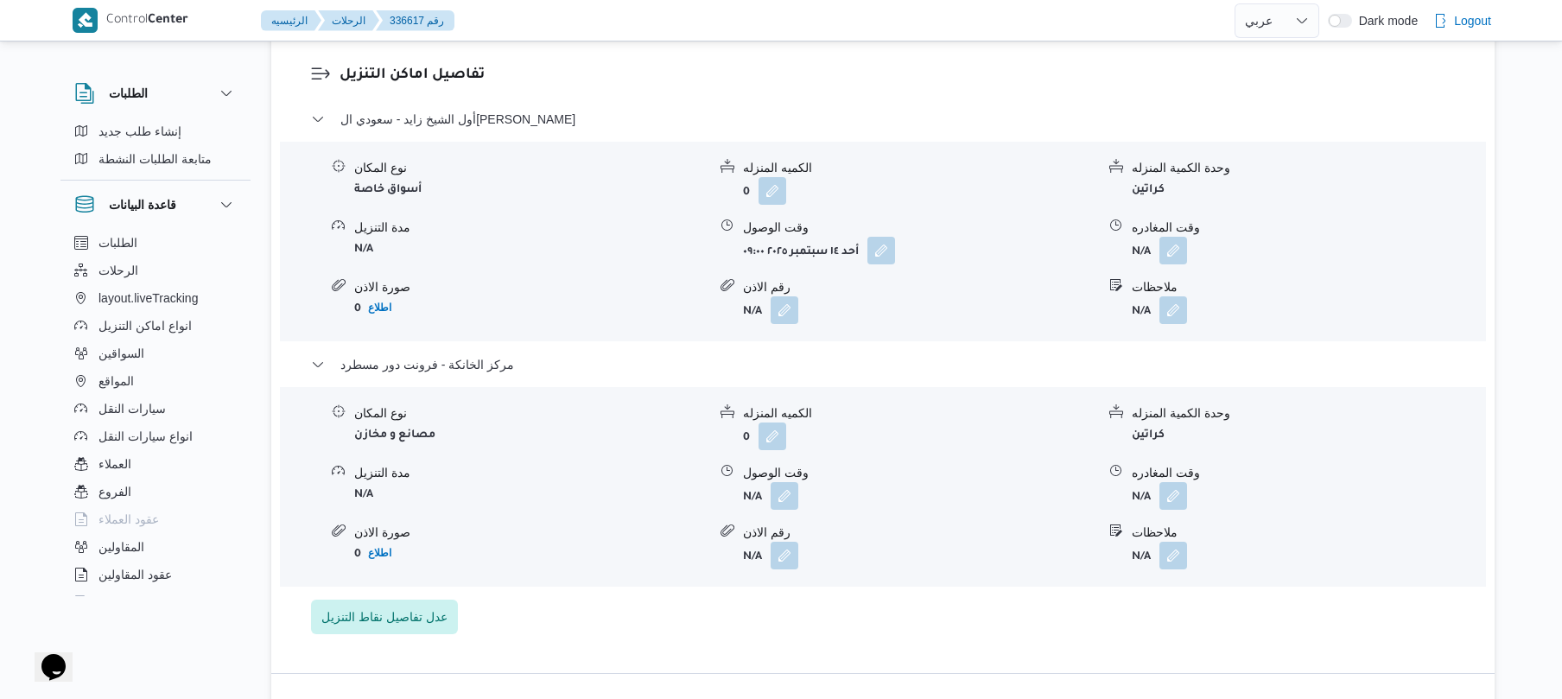
scroll to position [1474, 0]
drag, startPoint x: 1179, startPoint y: 491, endPoint x: 1186, endPoint y: 504, distance: 14.7
click at [1186, 504] on div "نوع المكان مصانع و مخازن الكميه المنزله 0 وحدة الكمية المنزله كراتين مدة التنزي…" at bounding box center [883, 483] width 1220 height 196
click at [1180, 479] on button "button" at bounding box center [1173, 492] width 28 height 28
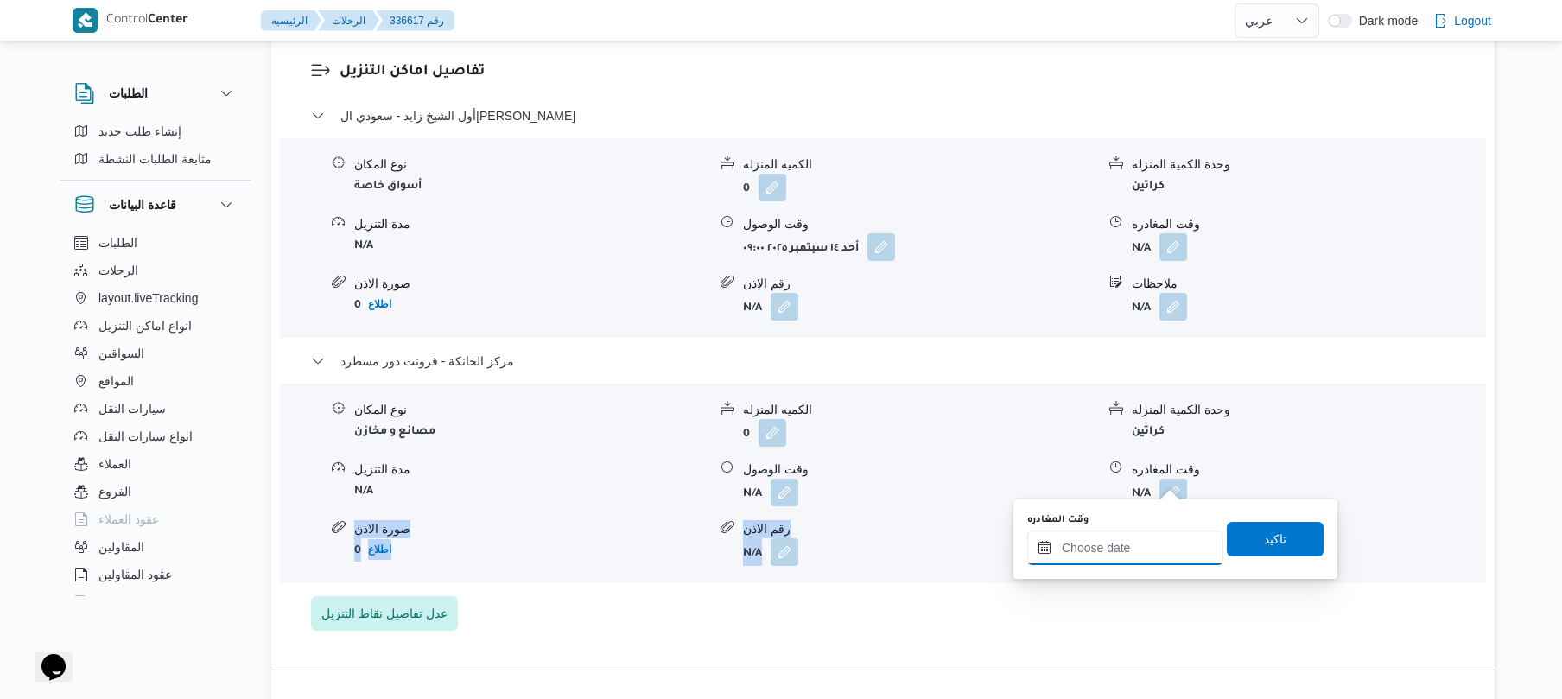
click at [1099, 540] on input "وقت المغادره" at bounding box center [1125, 547] width 196 height 35
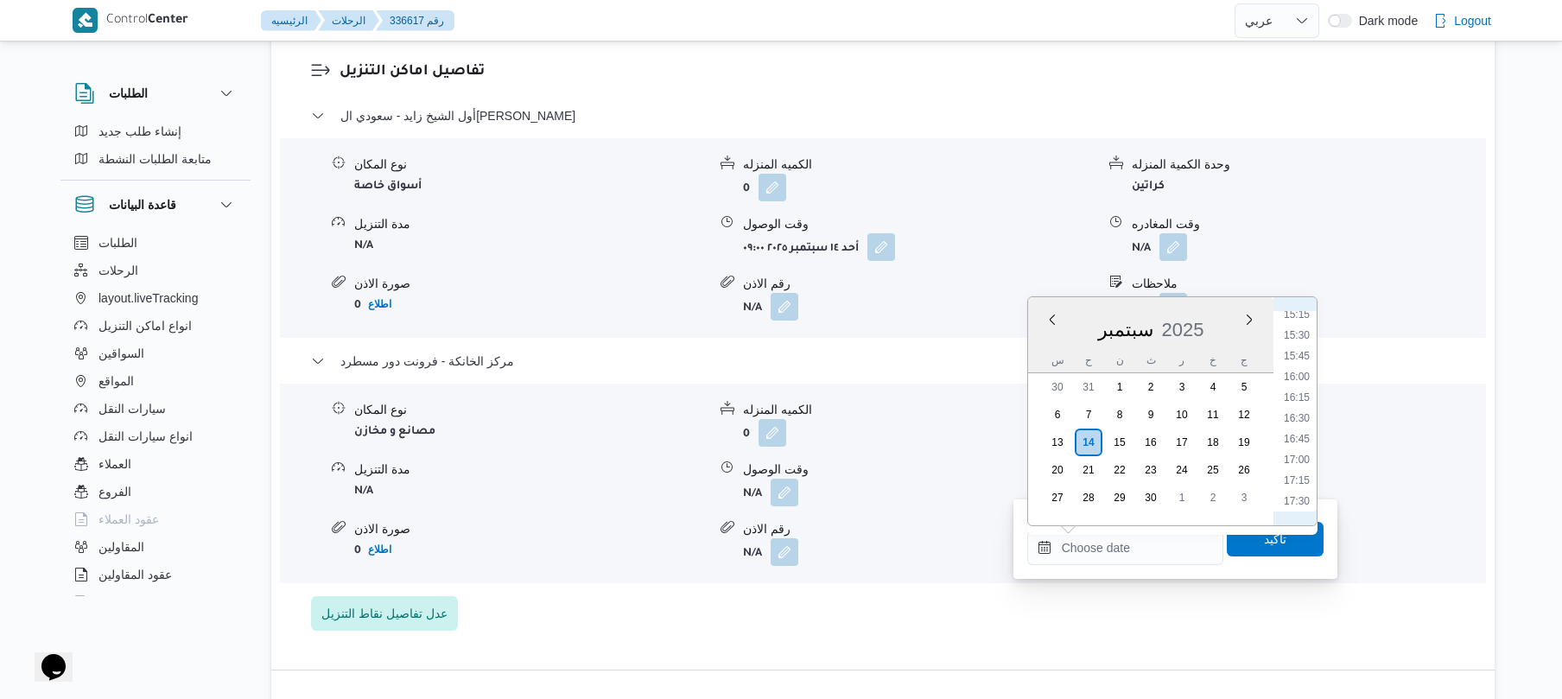
scroll to position [1261, 0]
click at [1296, 427] on li "16:30" at bounding box center [1297, 426] width 40 height 17
type input "[DATE] ١٦:٣٠"
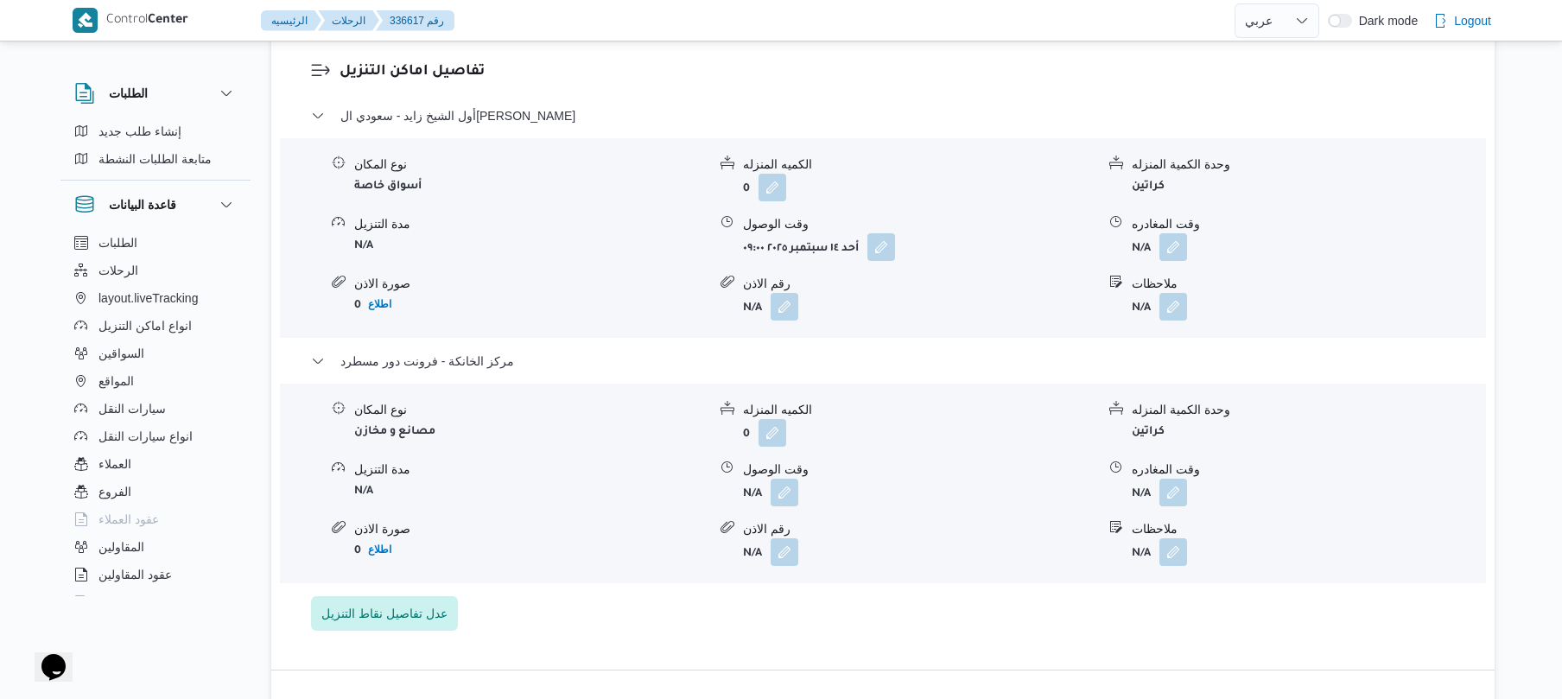
click at [1296, 427] on div "وحدة الكمية المنزله كراتين" at bounding box center [1308, 424] width 352 height 46
click at [1182, 480] on button "button" at bounding box center [1173, 492] width 28 height 28
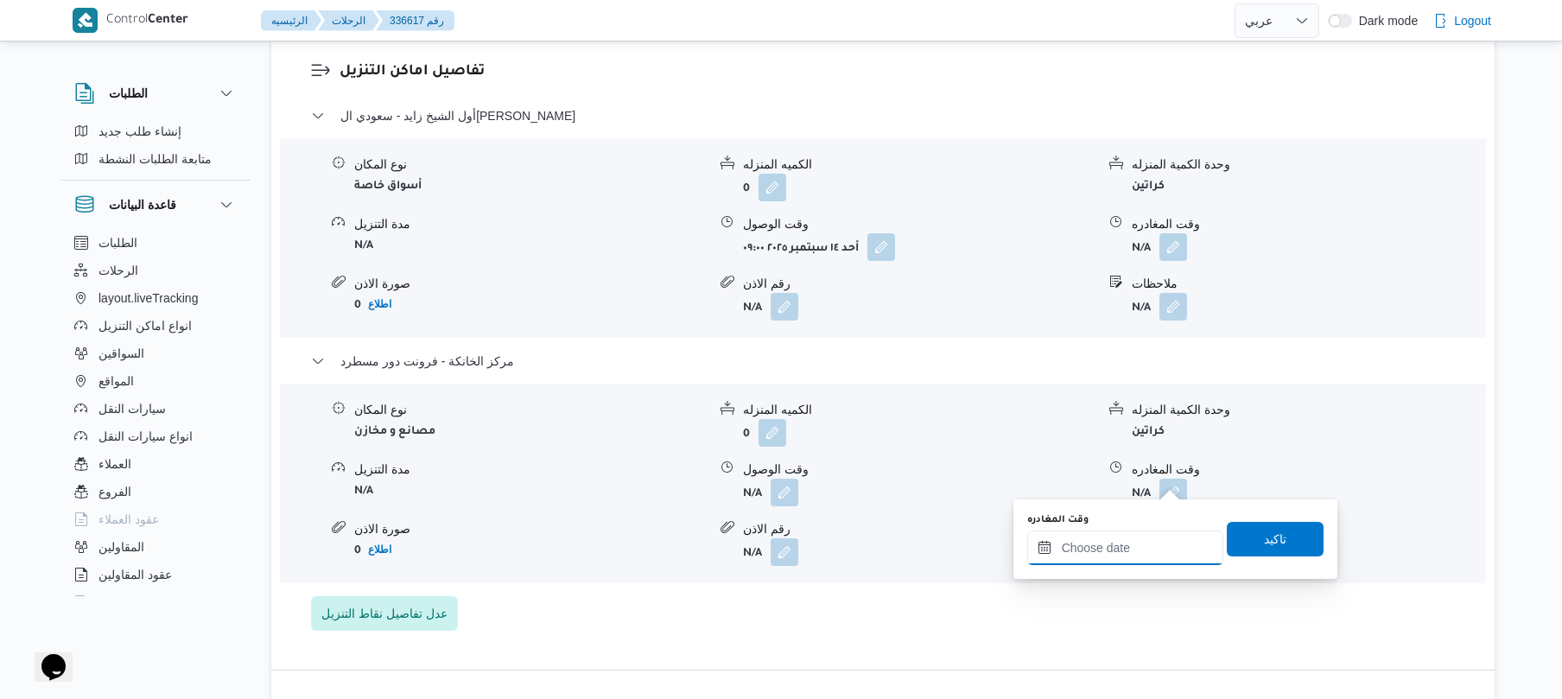
click at [1123, 556] on input "وقت المغادره" at bounding box center [1125, 547] width 196 height 35
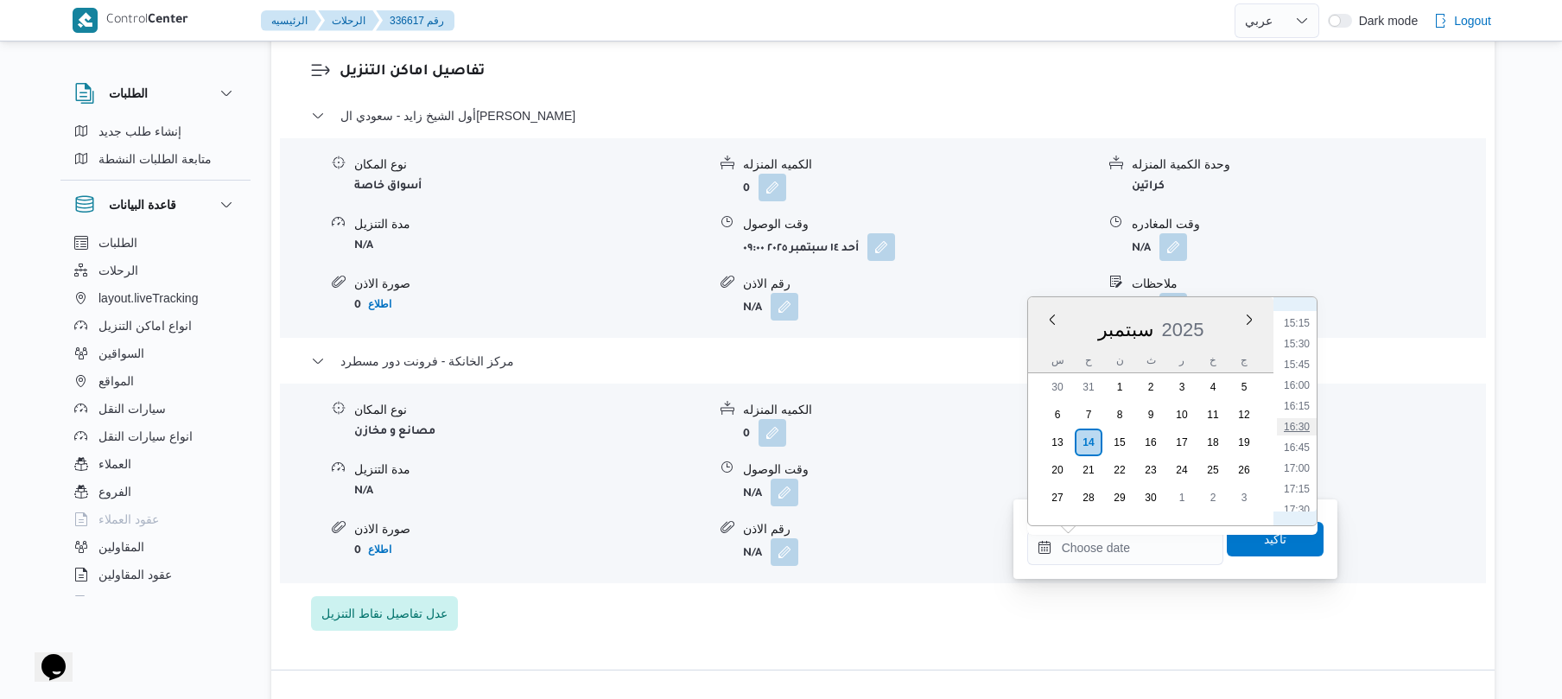
click at [1296, 430] on li "16:30" at bounding box center [1297, 426] width 40 height 17
type input "[DATE] ١٦:٣٠"
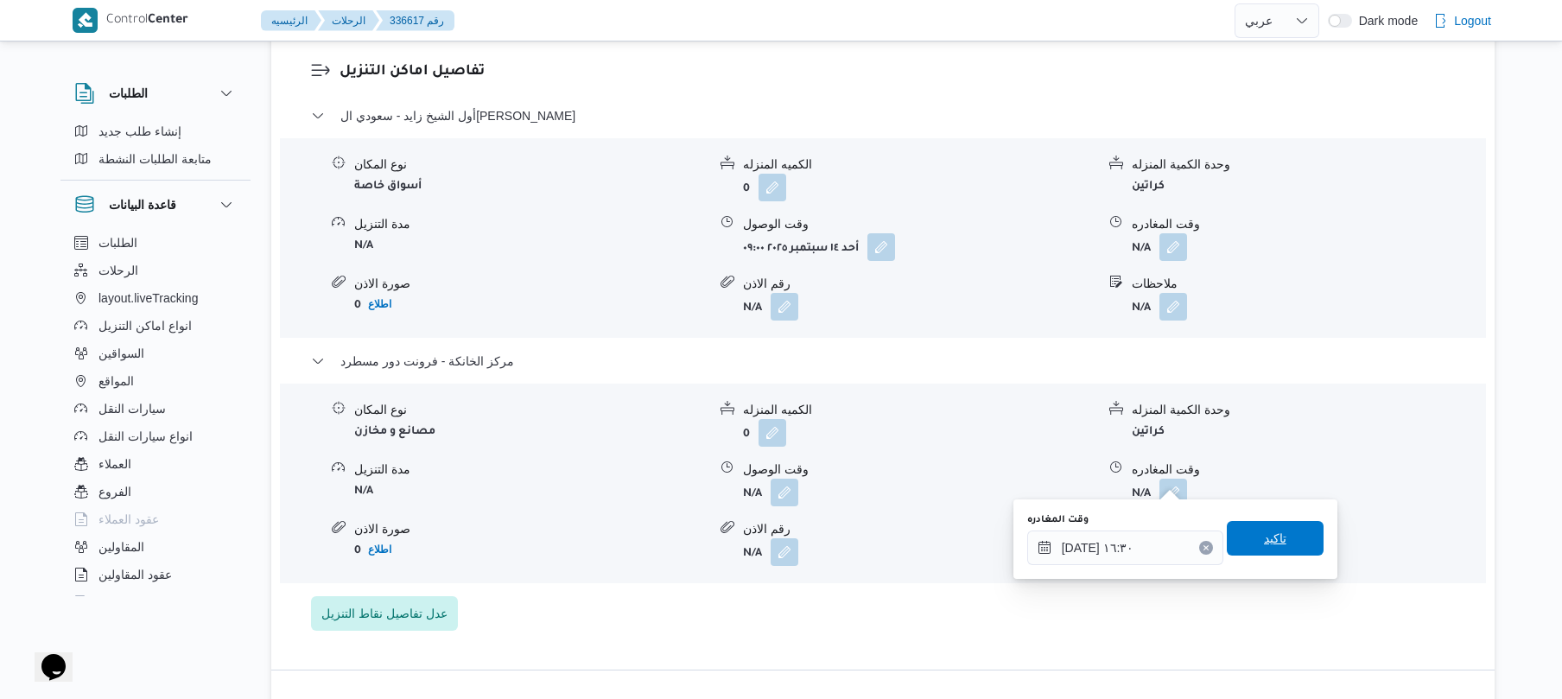
click at [1255, 550] on span "تاكيد" at bounding box center [1275, 538] width 97 height 35
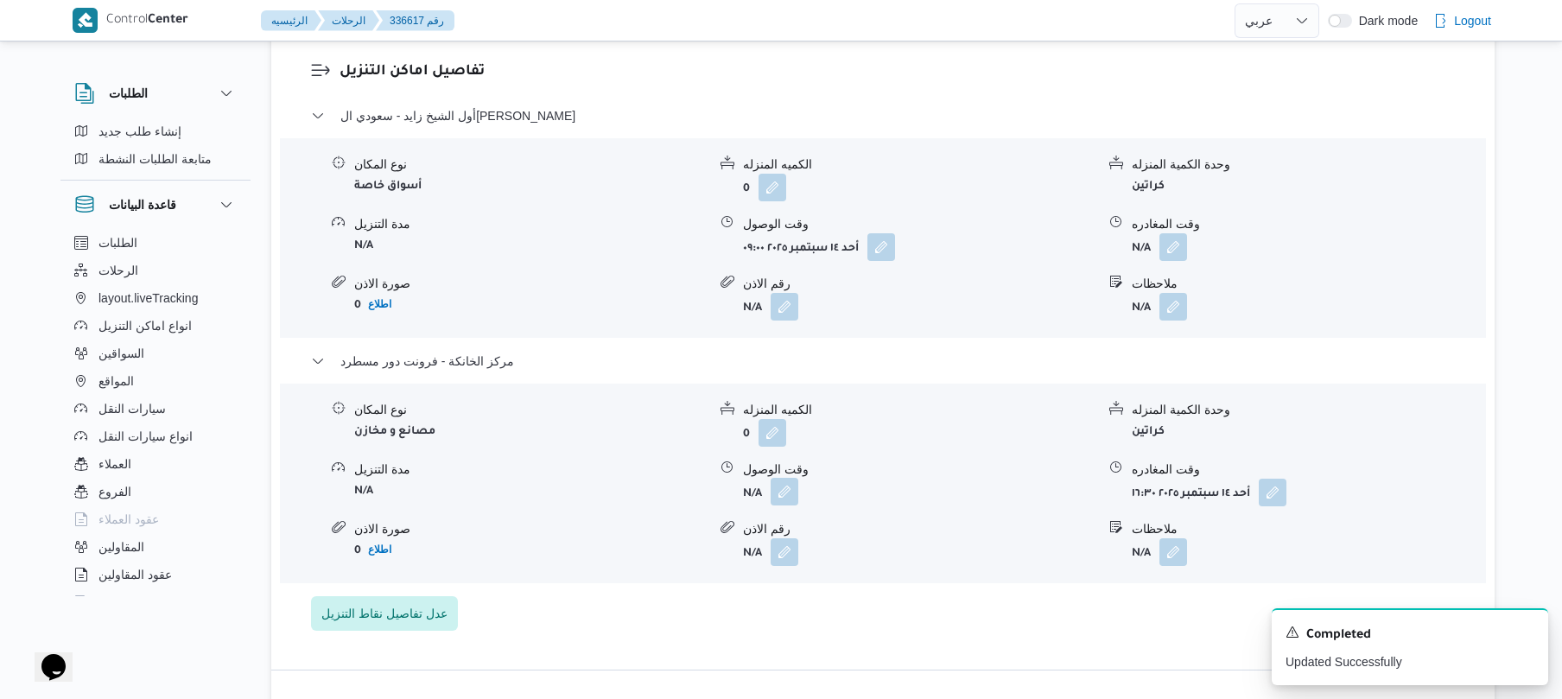
click at [789, 487] on button "button" at bounding box center [784, 492] width 28 height 28
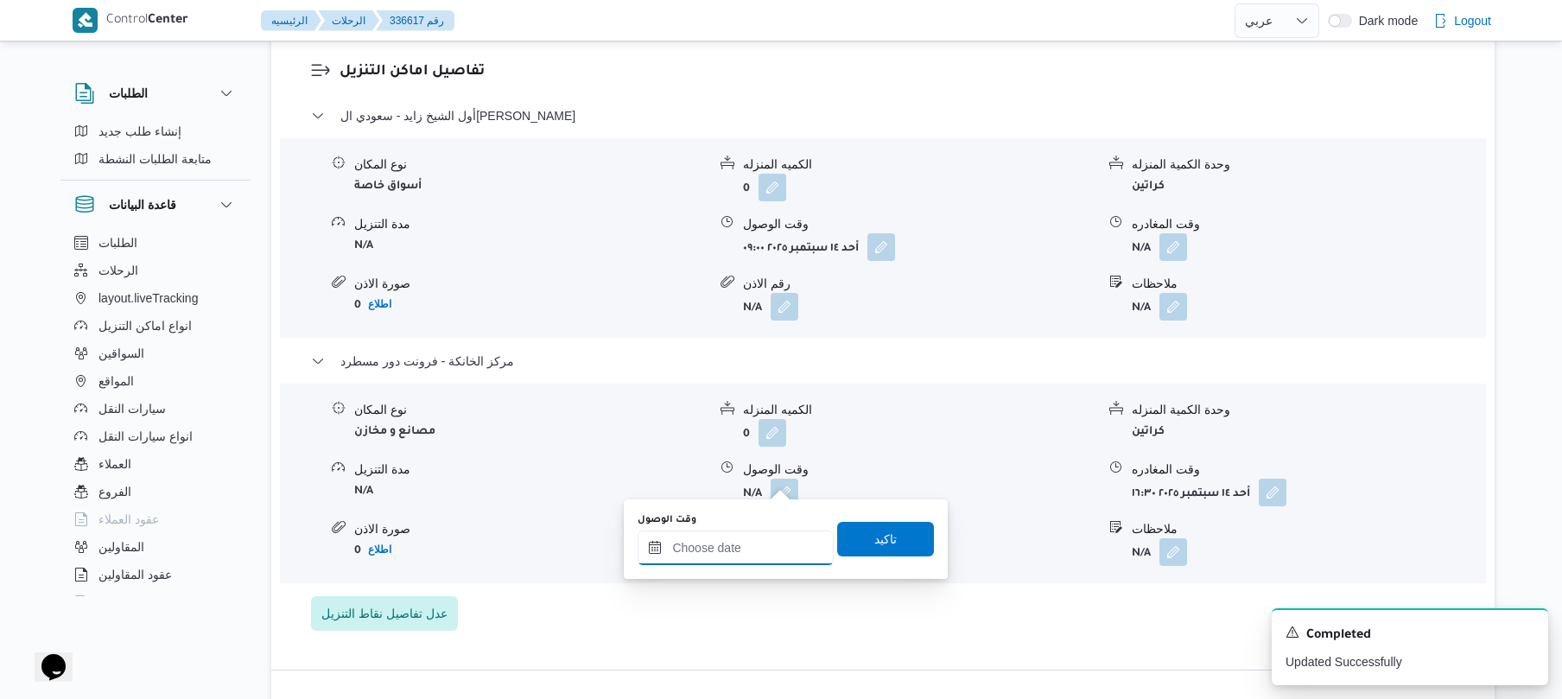
click at [724, 548] on input "وقت الوصول" at bounding box center [735, 547] width 196 height 35
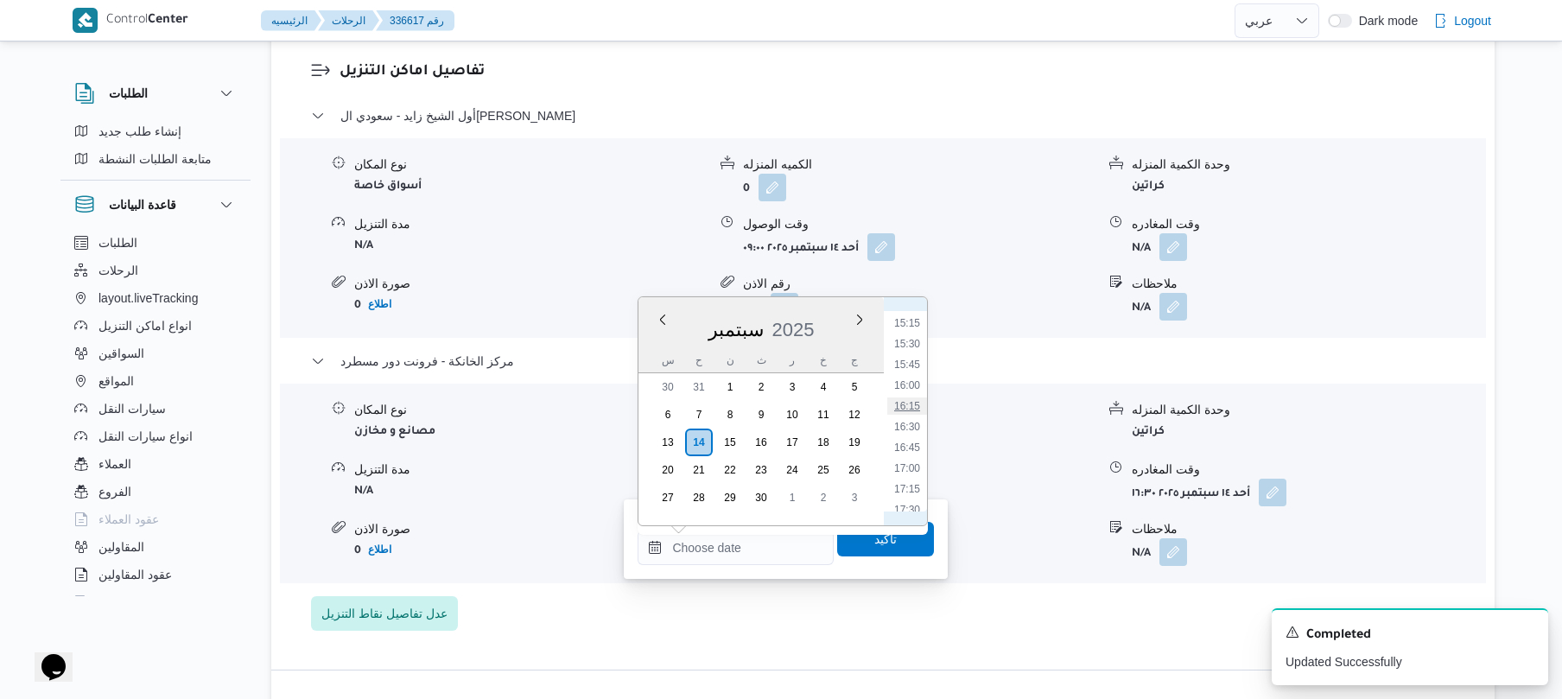
click at [916, 409] on li "16:15" at bounding box center [907, 405] width 40 height 17
type input "١٤/٠٩/٢٠٢٥ ١٦:١٥"
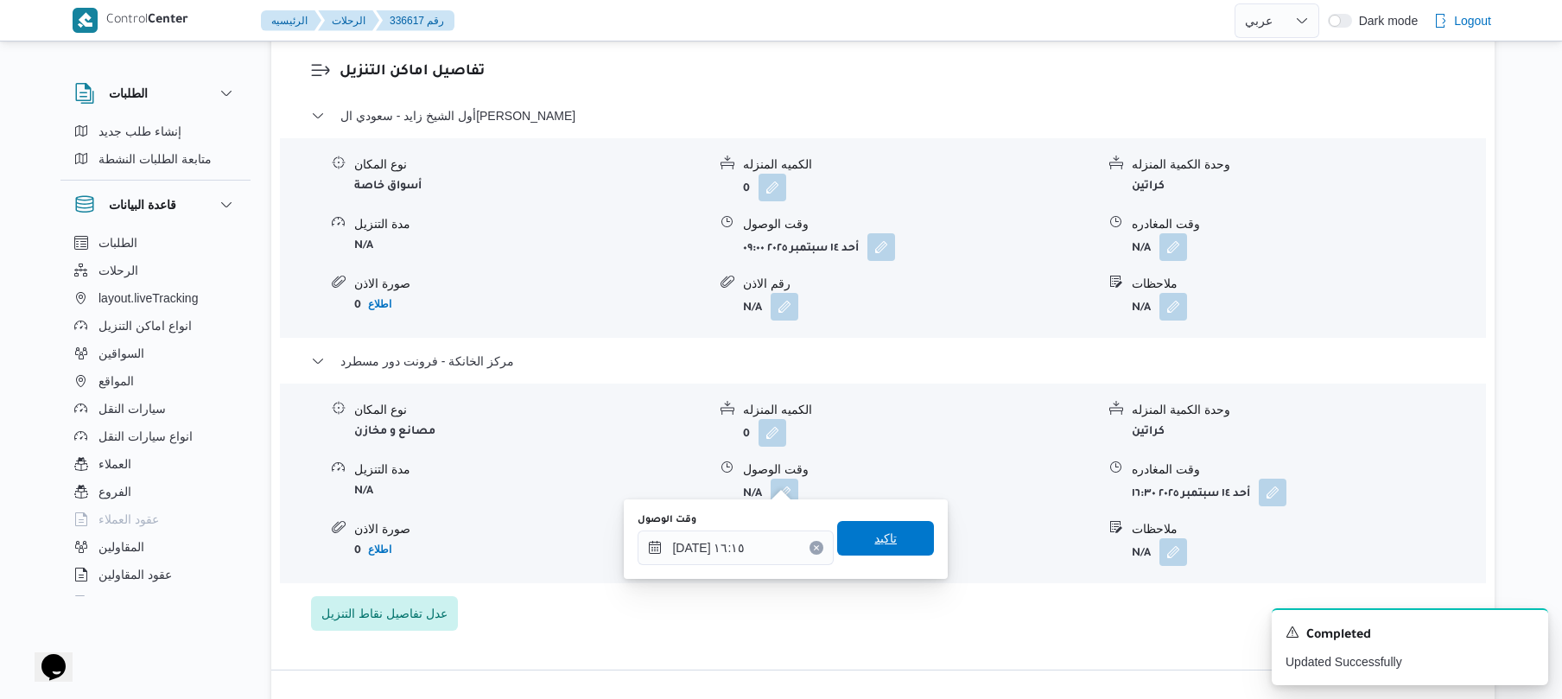
click at [876, 541] on span "تاكيد" at bounding box center [885, 538] width 22 height 21
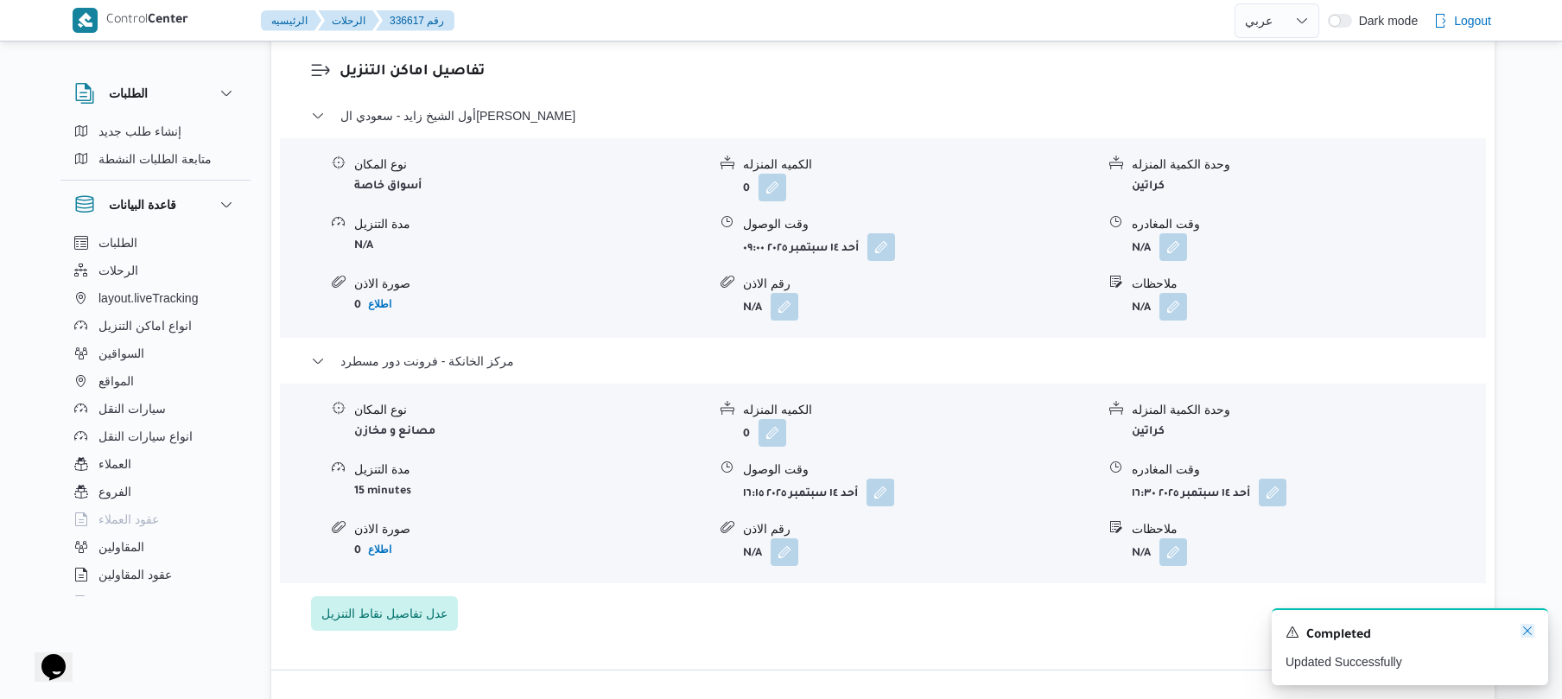
click at [1524, 632] on icon "Dismiss toast" at bounding box center [1527, 631] width 14 height 14
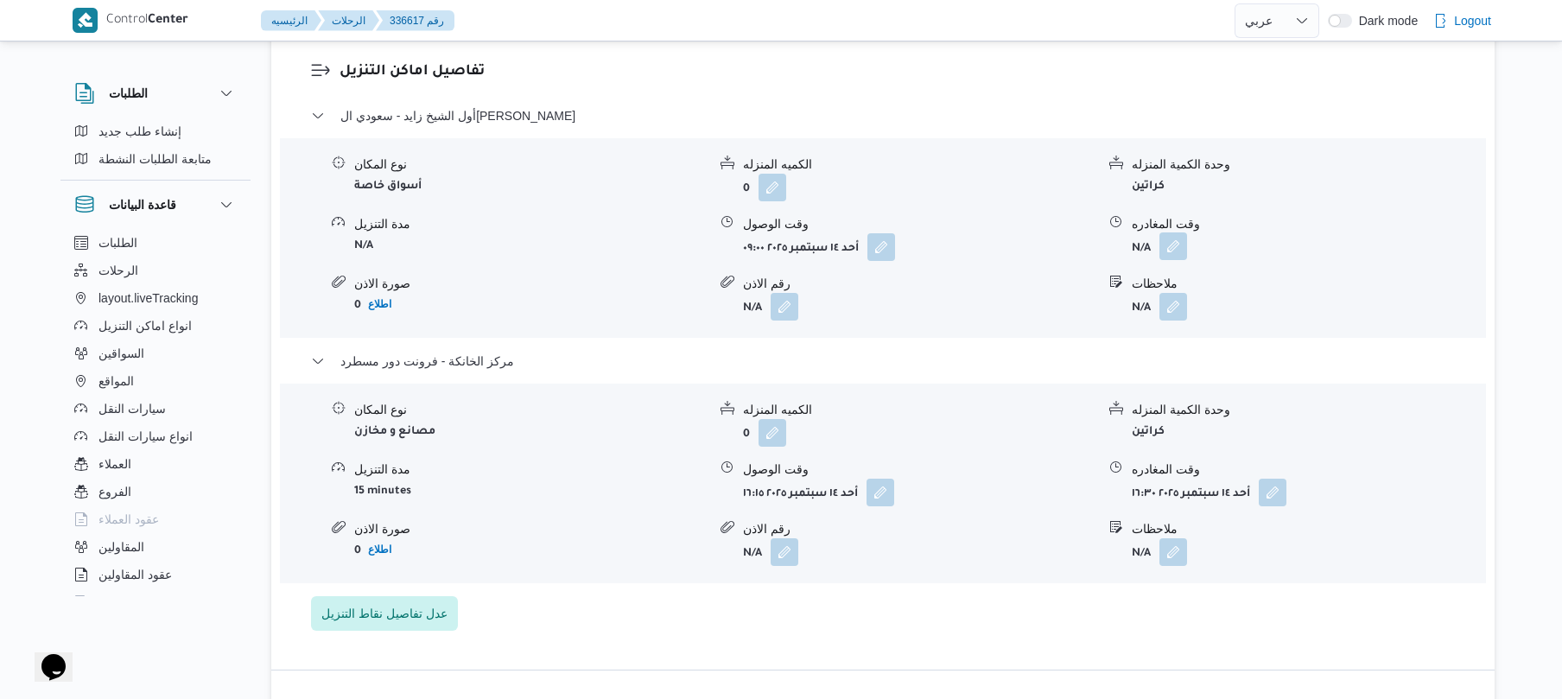
click at [1164, 232] on button "button" at bounding box center [1173, 246] width 28 height 28
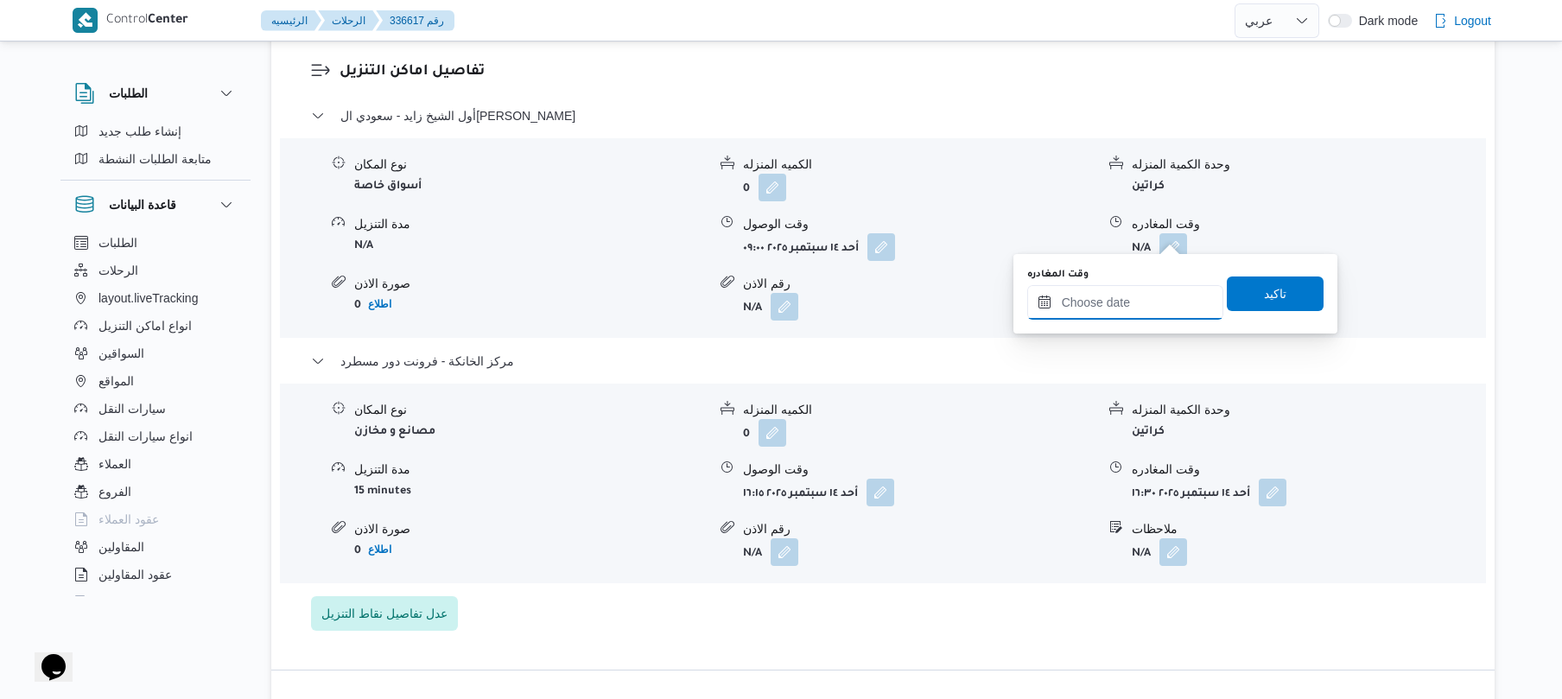
click at [1103, 305] on input "وقت المغادره" at bounding box center [1125, 302] width 196 height 35
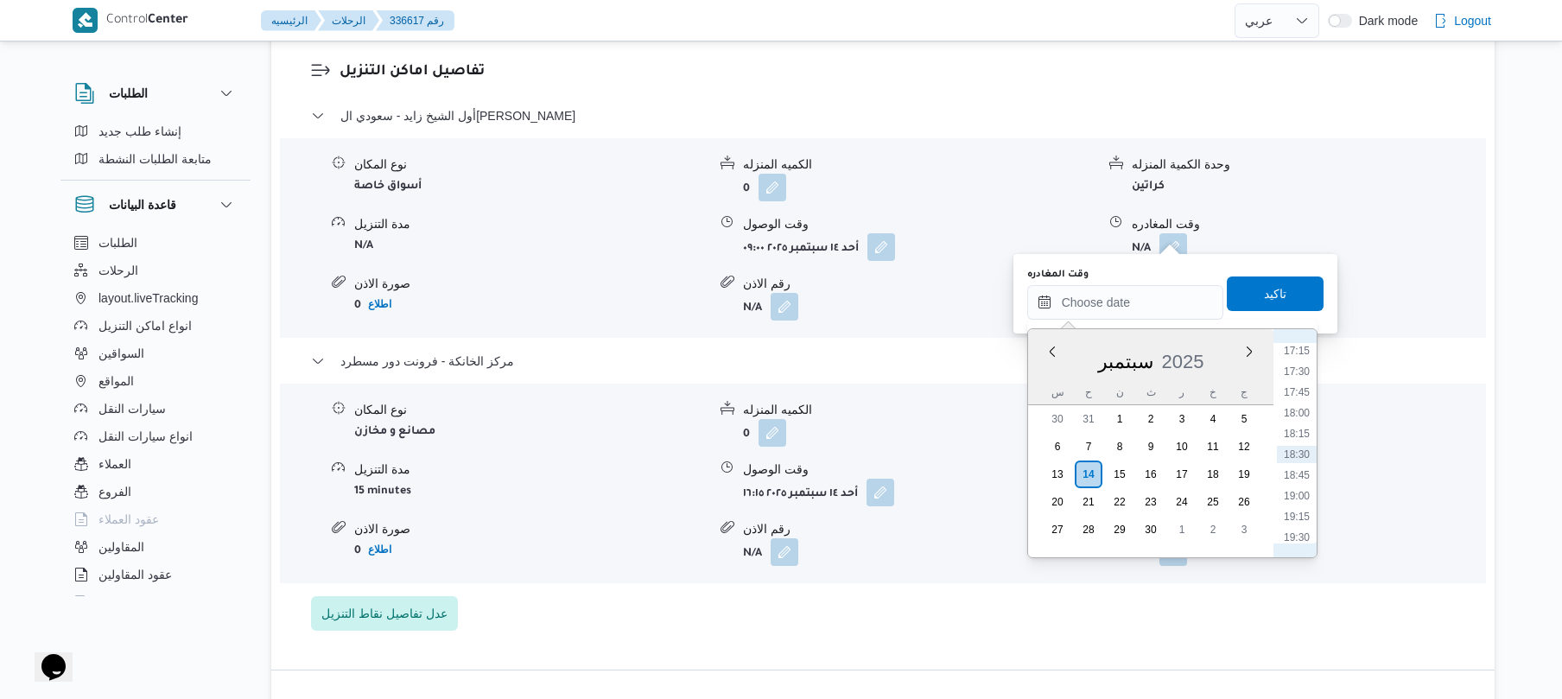
scroll to position [1262, 0]
click at [1303, 360] on li "15:15" at bounding box center [1297, 353] width 40 height 17
type input "١٤/٠٩/٢٠٢٥ ١٥:١٥"
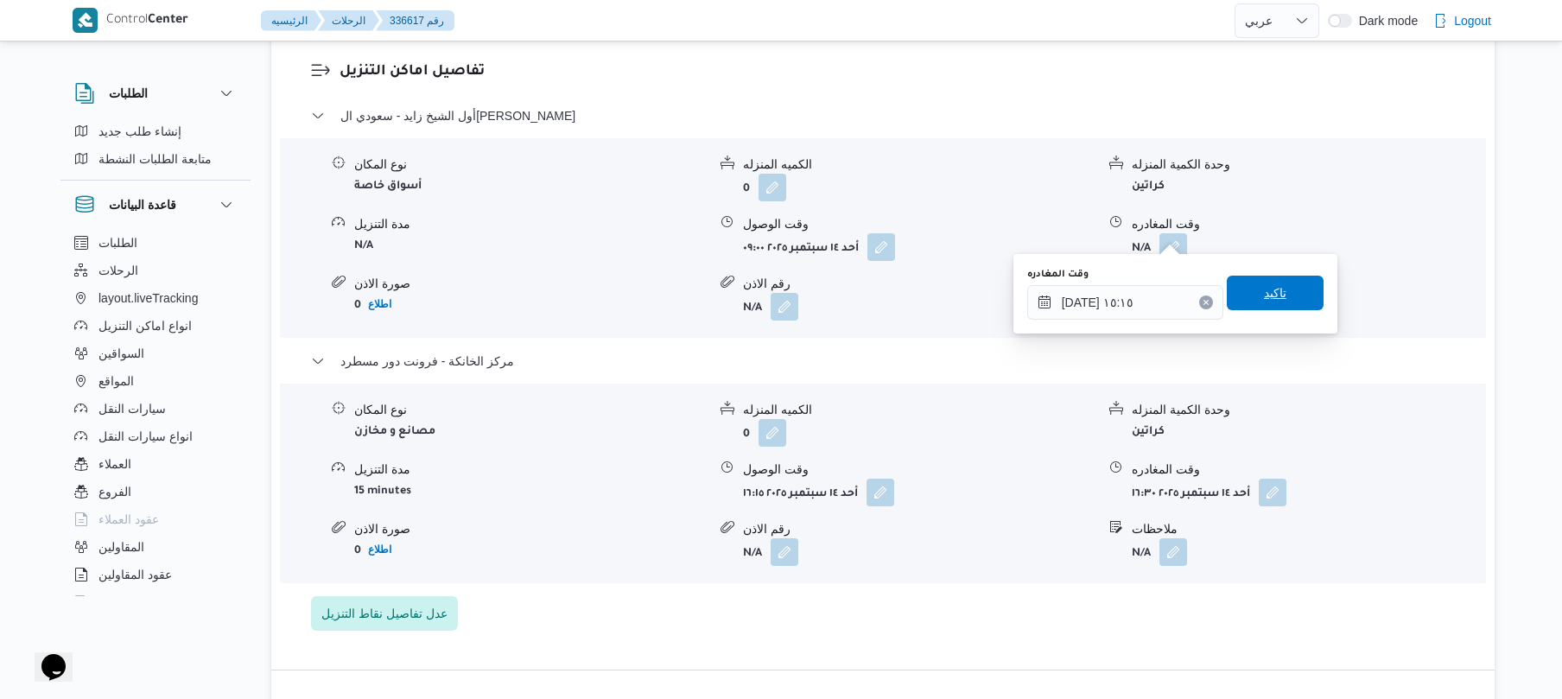
click at [1285, 299] on span "تاكيد" at bounding box center [1275, 293] width 97 height 35
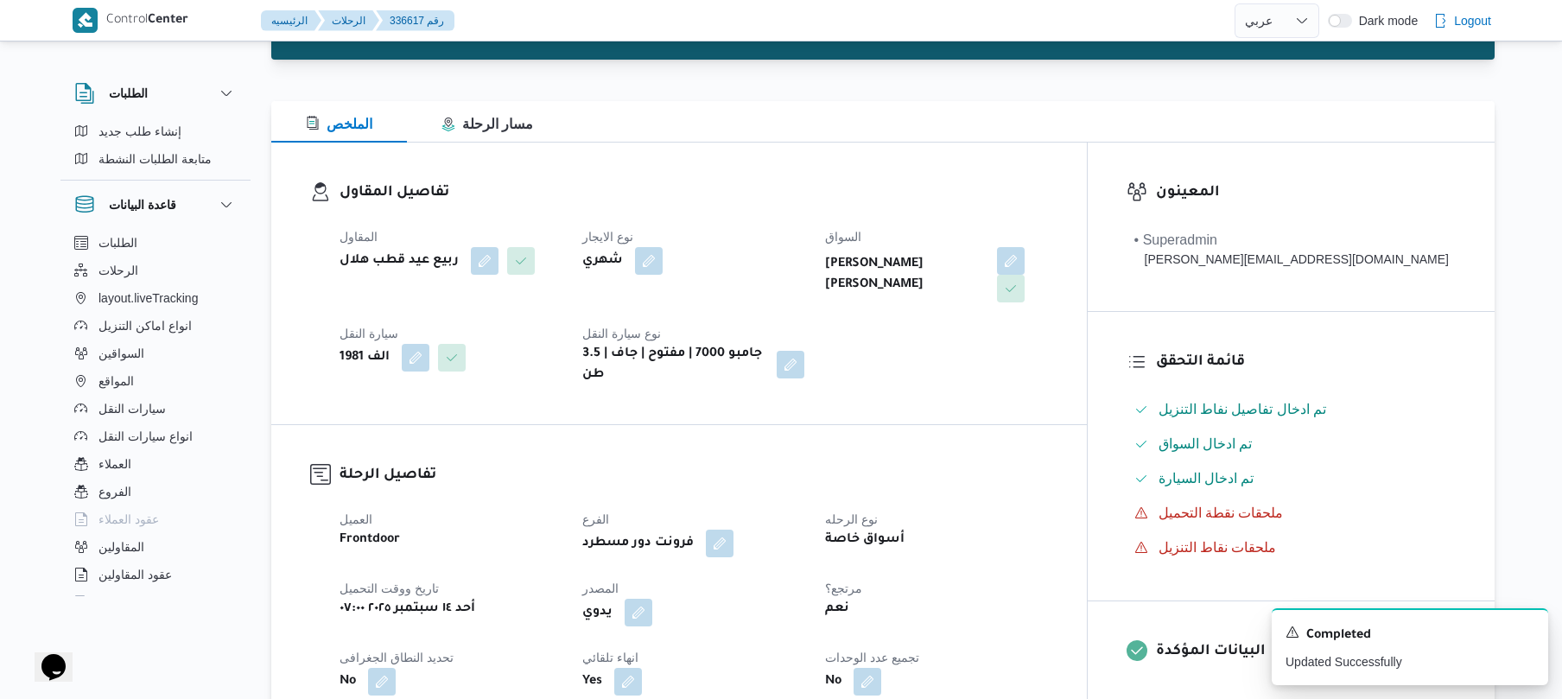
scroll to position [0, 0]
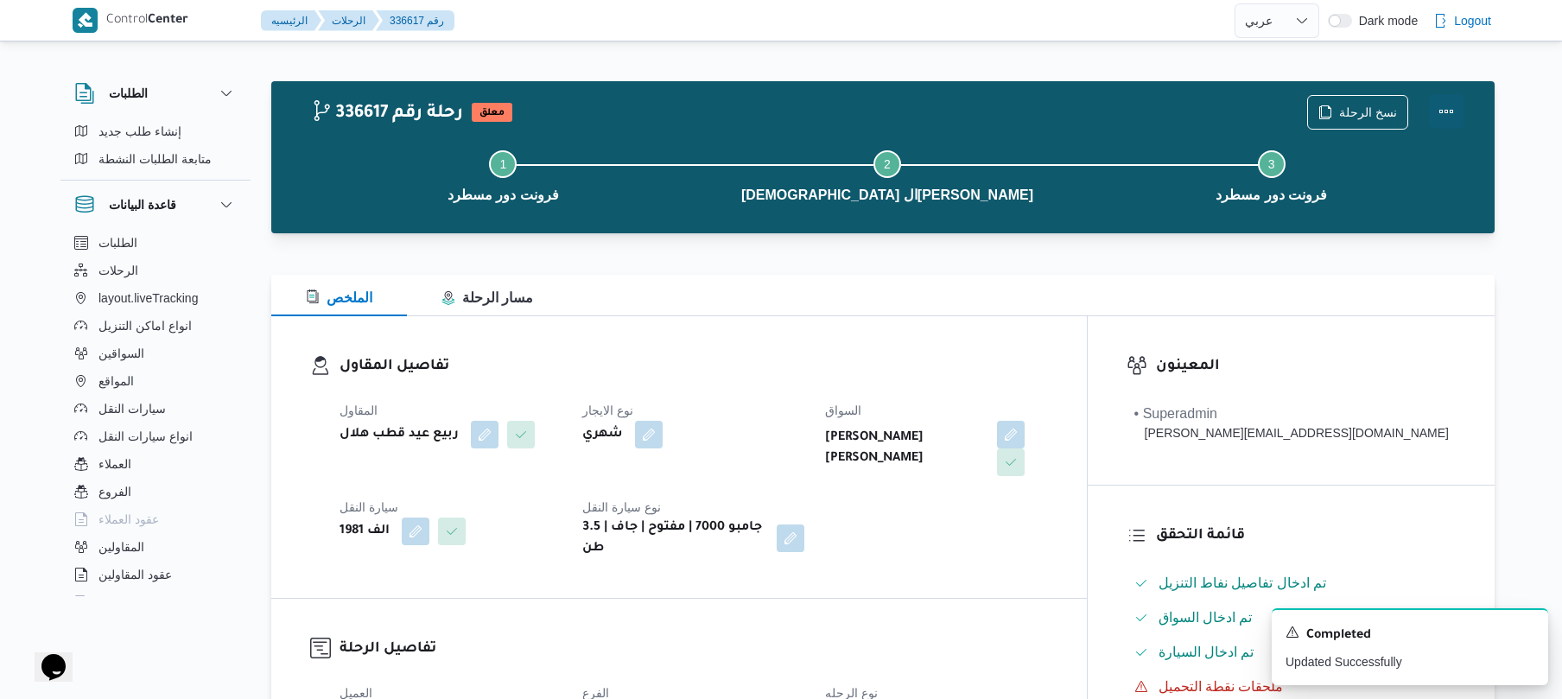
click at [1453, 100] on button "Actions" at bounding box center [1446, 111] width 35 height 35
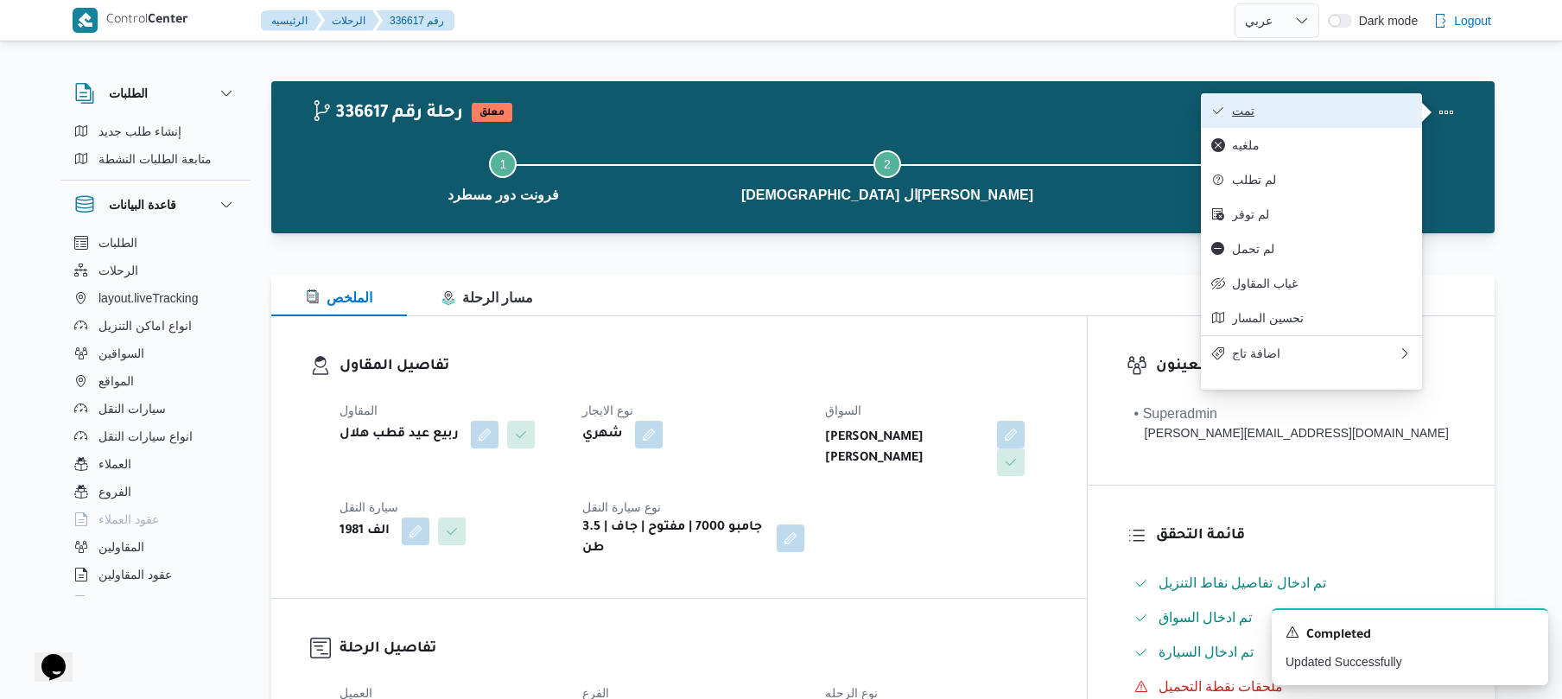
click at [1344, 116] on span "تمت" at bounding box center [1322, 111] width 180 height 14
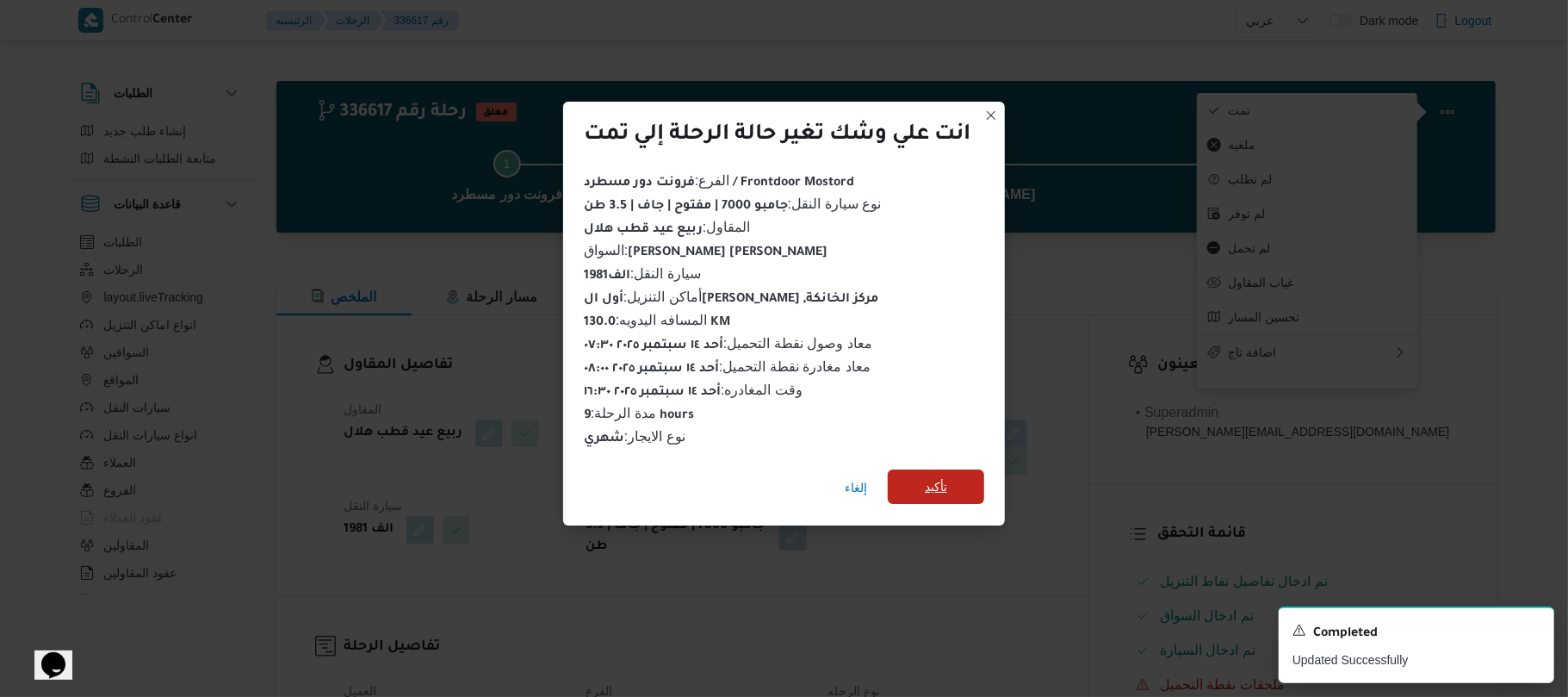
click at [971, 470] on span "تأكيد" at bounding box center [936, 487] width 97 height 35
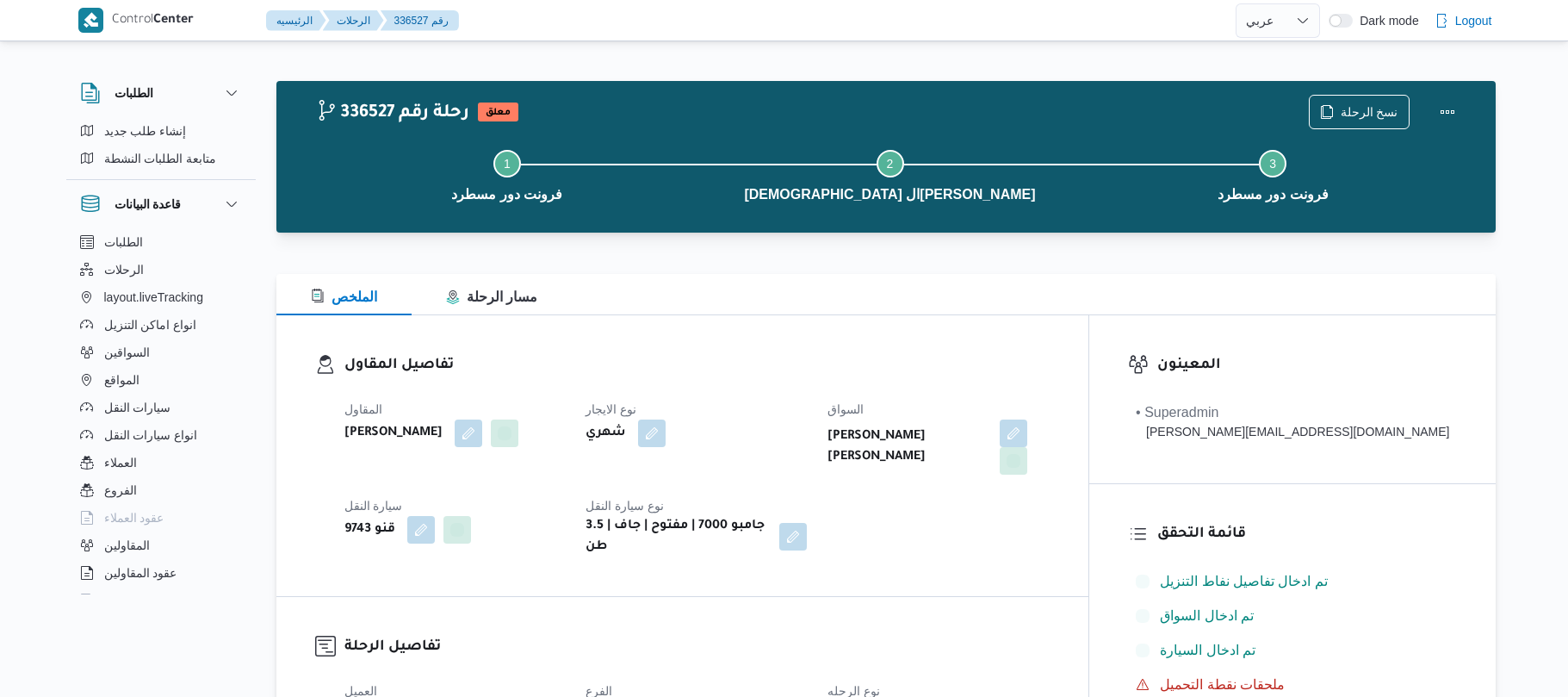
select select "ar"
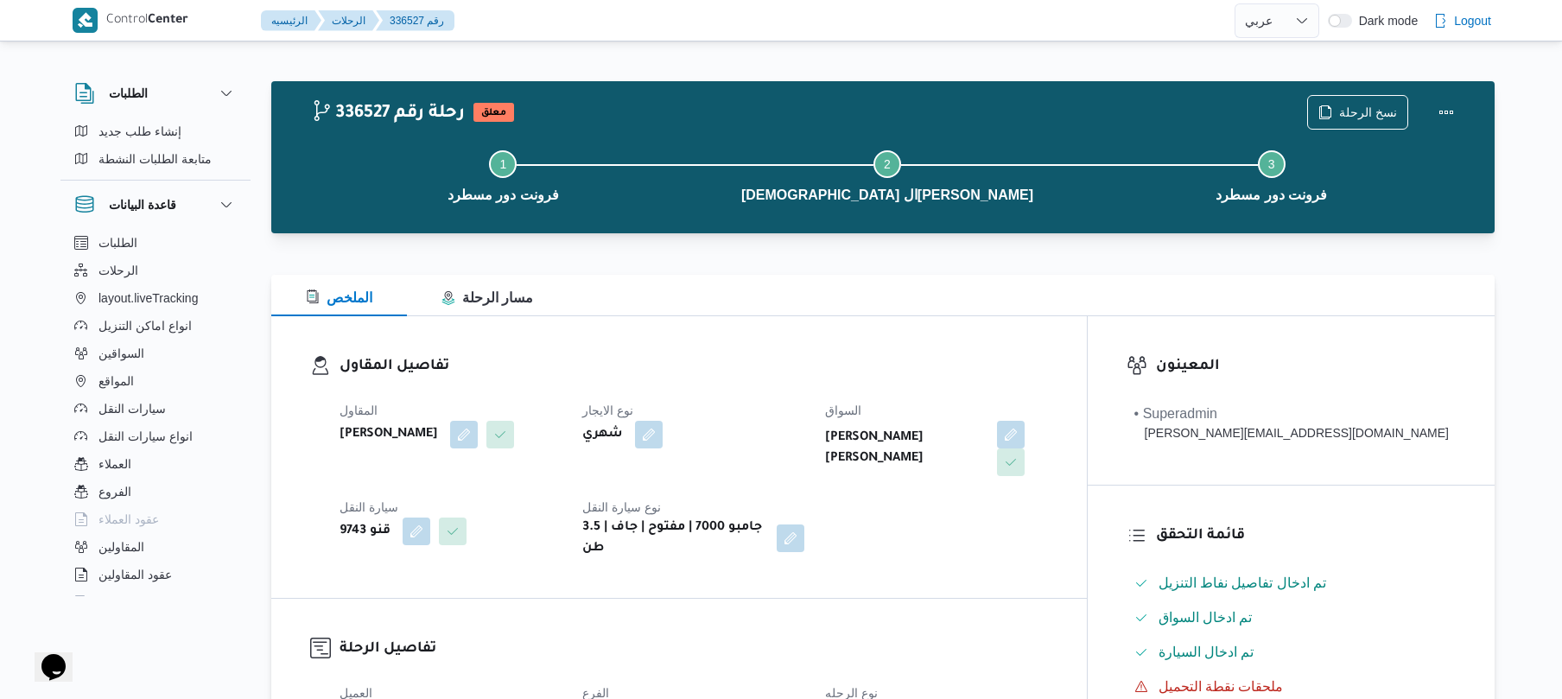
click at [930, 291] on div "الملخص مسار الرحلة" at bounding box center [882, 295] width 1223 height 41
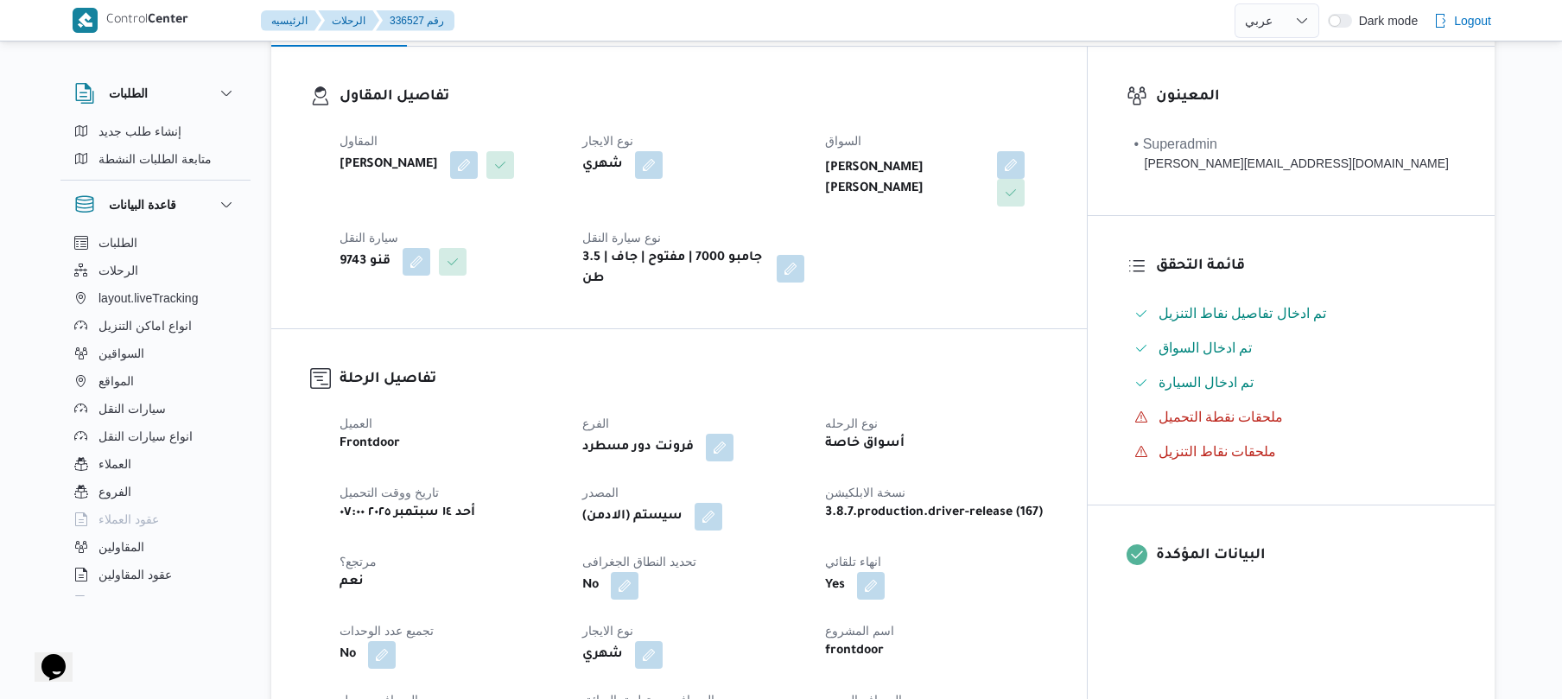
scroll to position [506, 0]
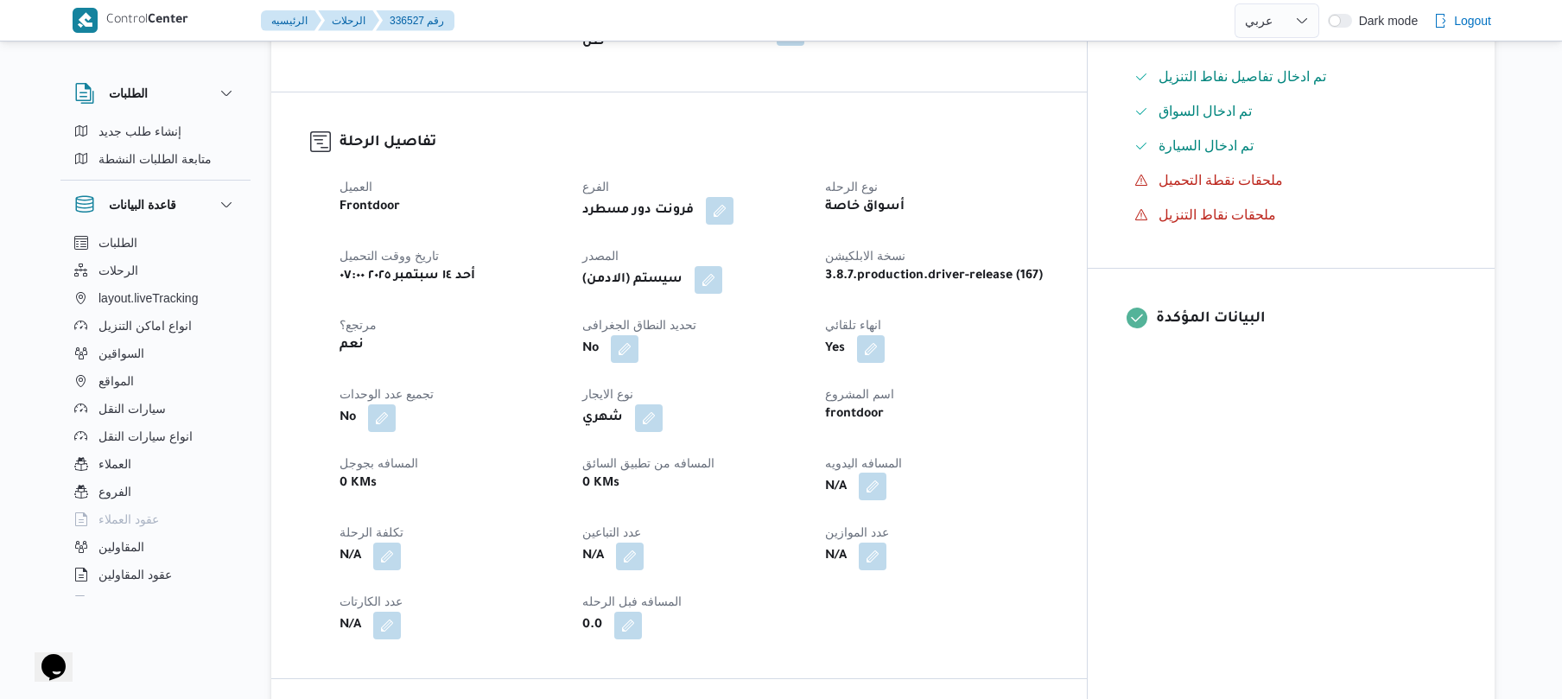
click at [886, 479] on button "button" at bounding box center [873, 486] width 28 height 28
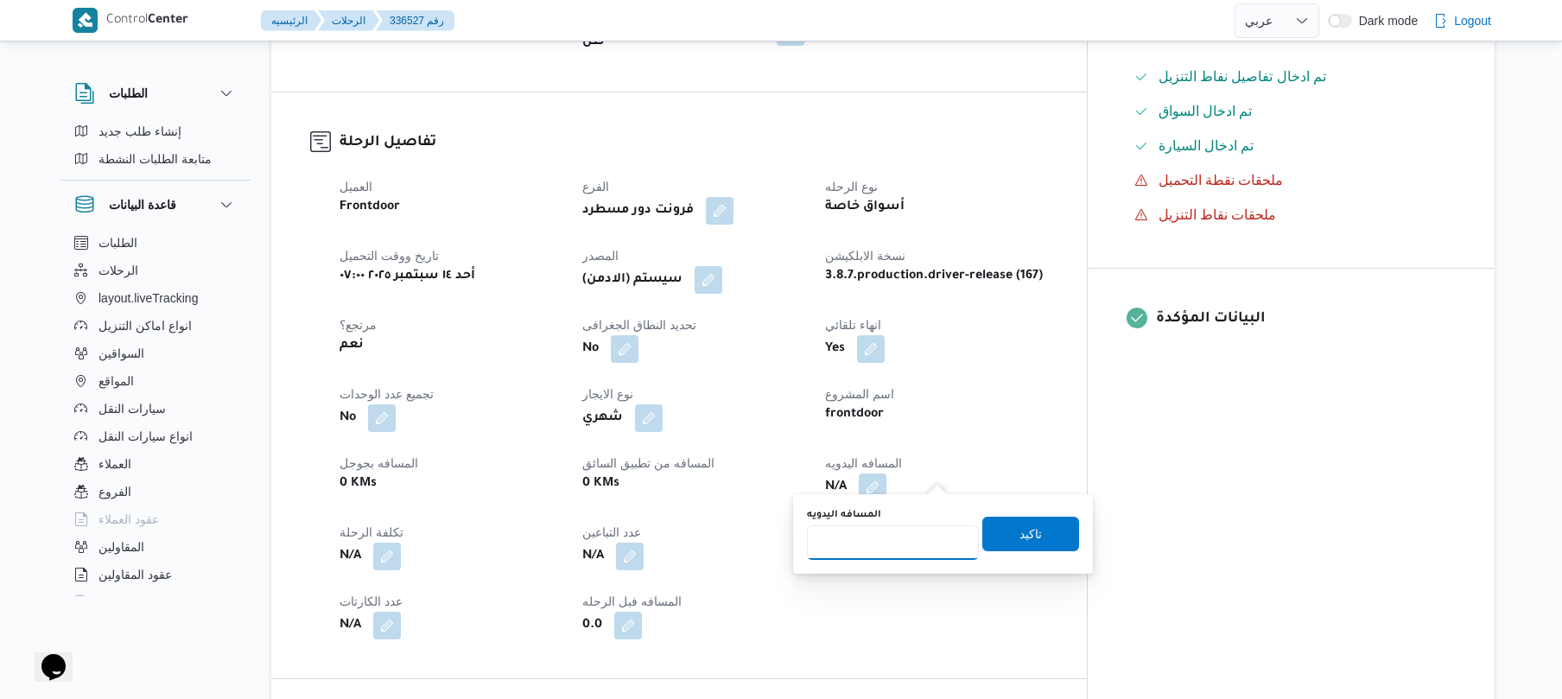
click at [895, 542] on input "المسافه اليدويه" at bounding box center [893, 542] width 172 height 35
type input "130"
click at [1000, 534] on span "تاكيد" at bounding box center [1030, 534] width 97 height 35
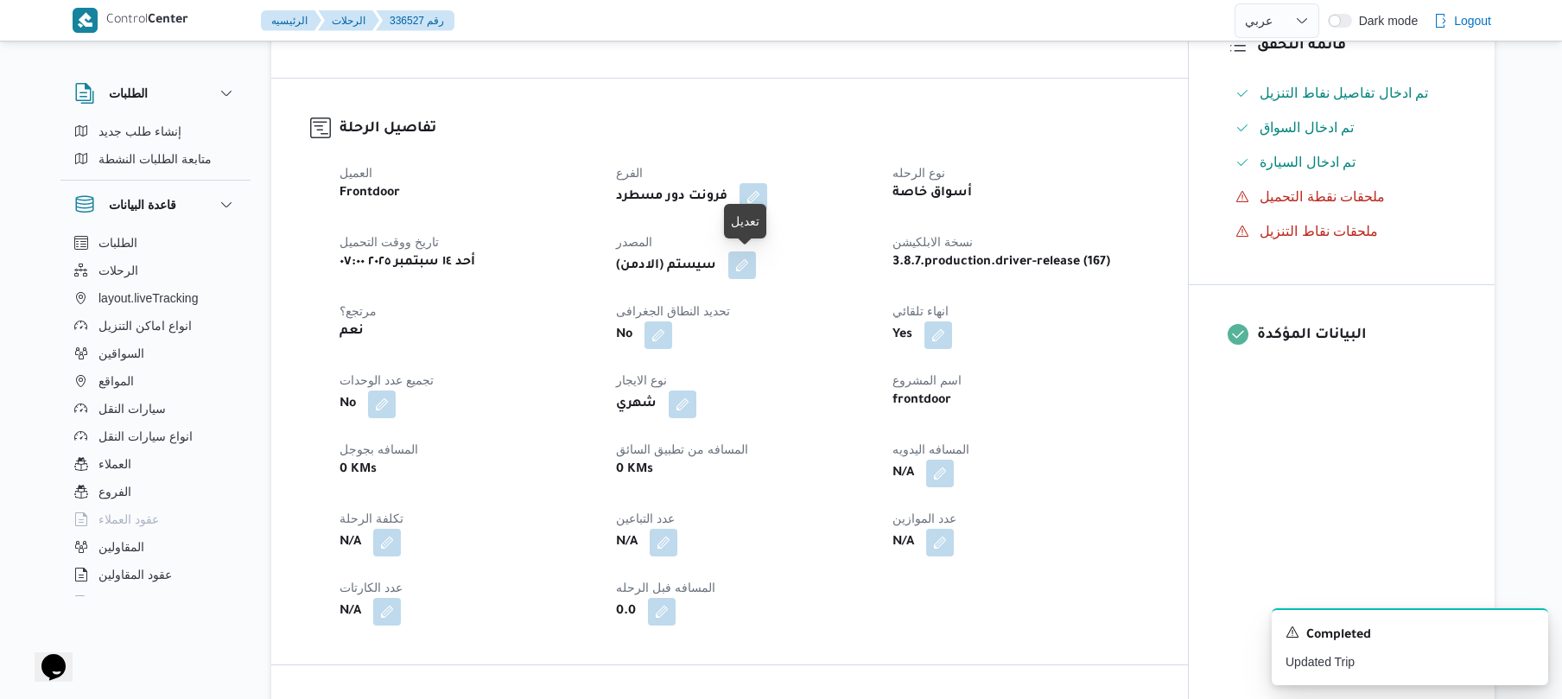
click at [745, 273] on button "button" at bounding box center [742, 265] width 28 height 28
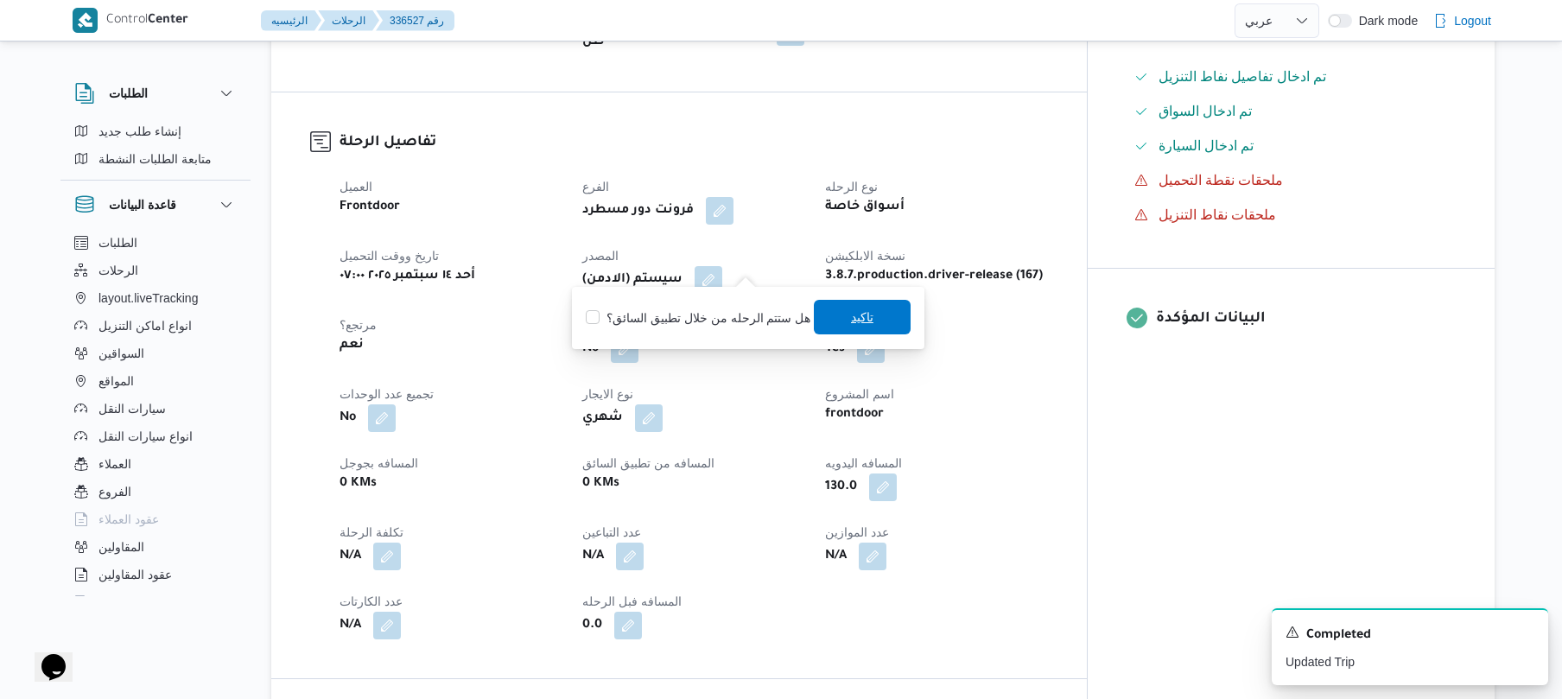
click at [830, 318] on span "تاكيد" at bounding box center [862, 317] width 97 height 35
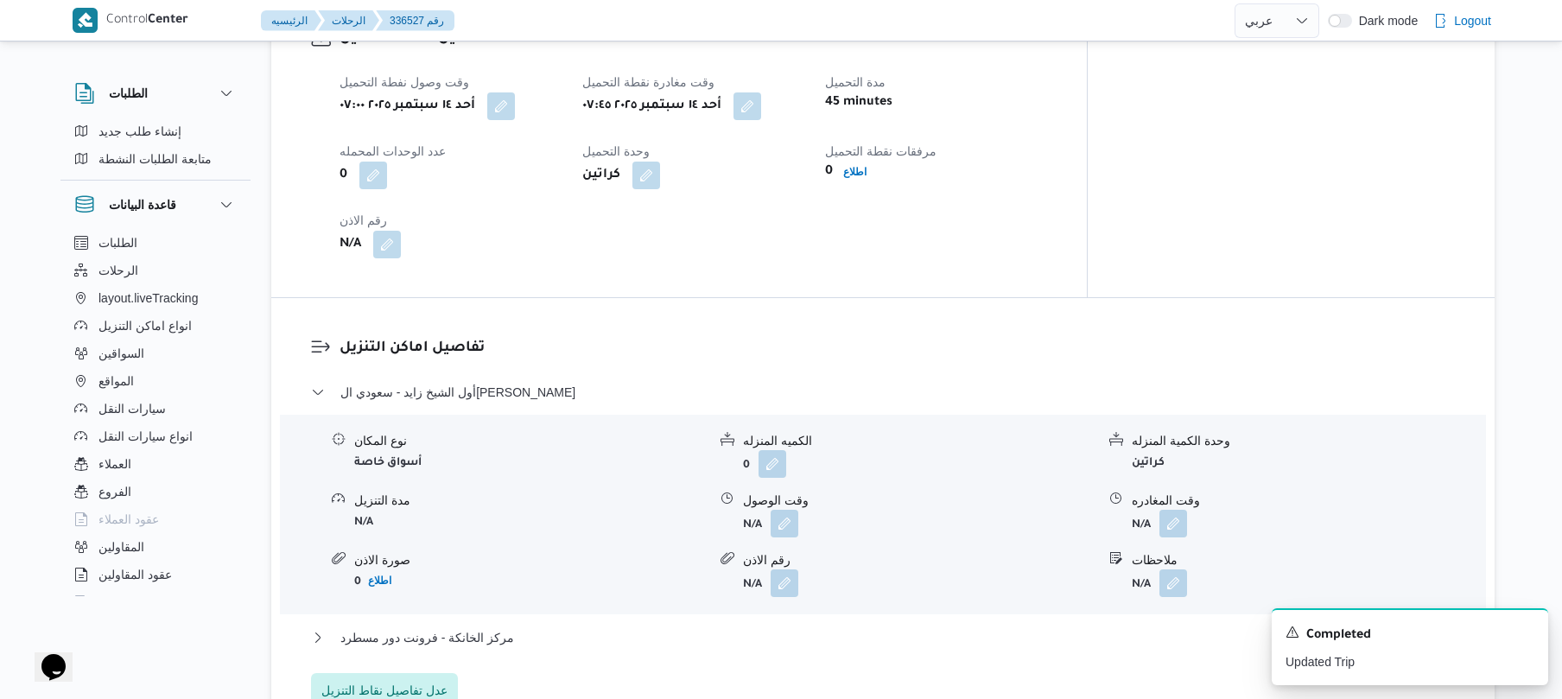
scroll to position [1335, 0]
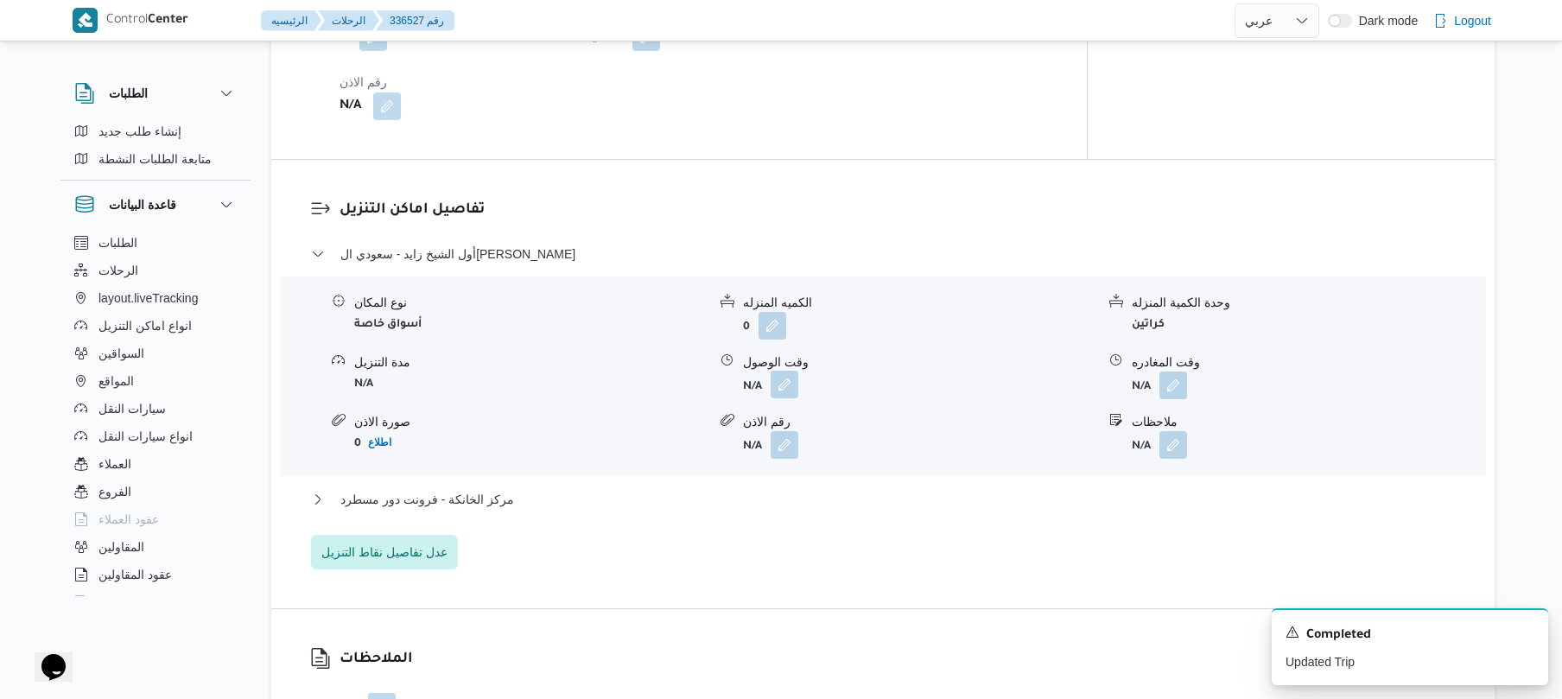
click at [788, 371] on button "button" at bounding box center [784, 385] width 28 height 28
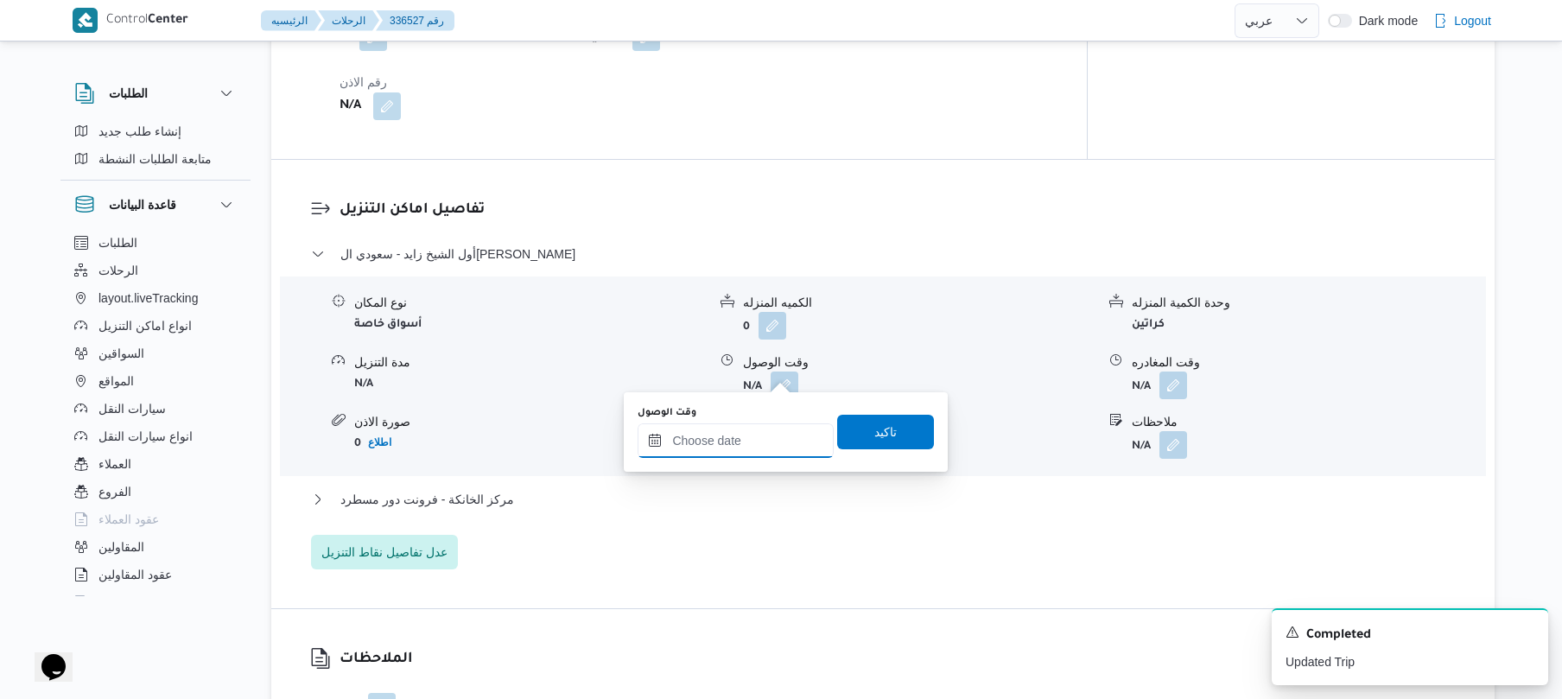
click at [757, 428] on input "وقت الوصول" at bounding box center [735, 440] width 196 height 35
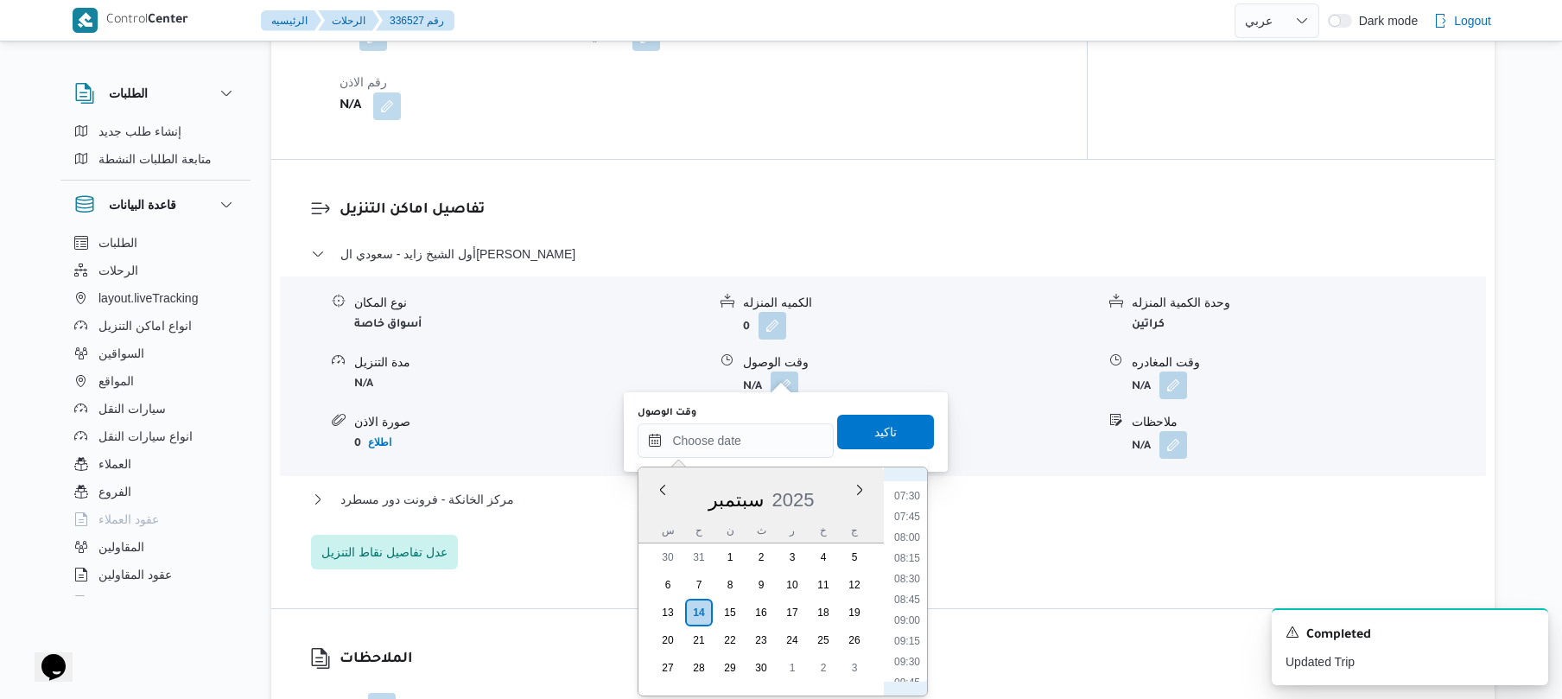
scroll to position [585, 0]
click at [907, 633] on li "08:45" at bounding box center [907, 630] width 40 height 17
type input "١٤/٠٩/٢٠٢٥ ٠٨:٤٥"
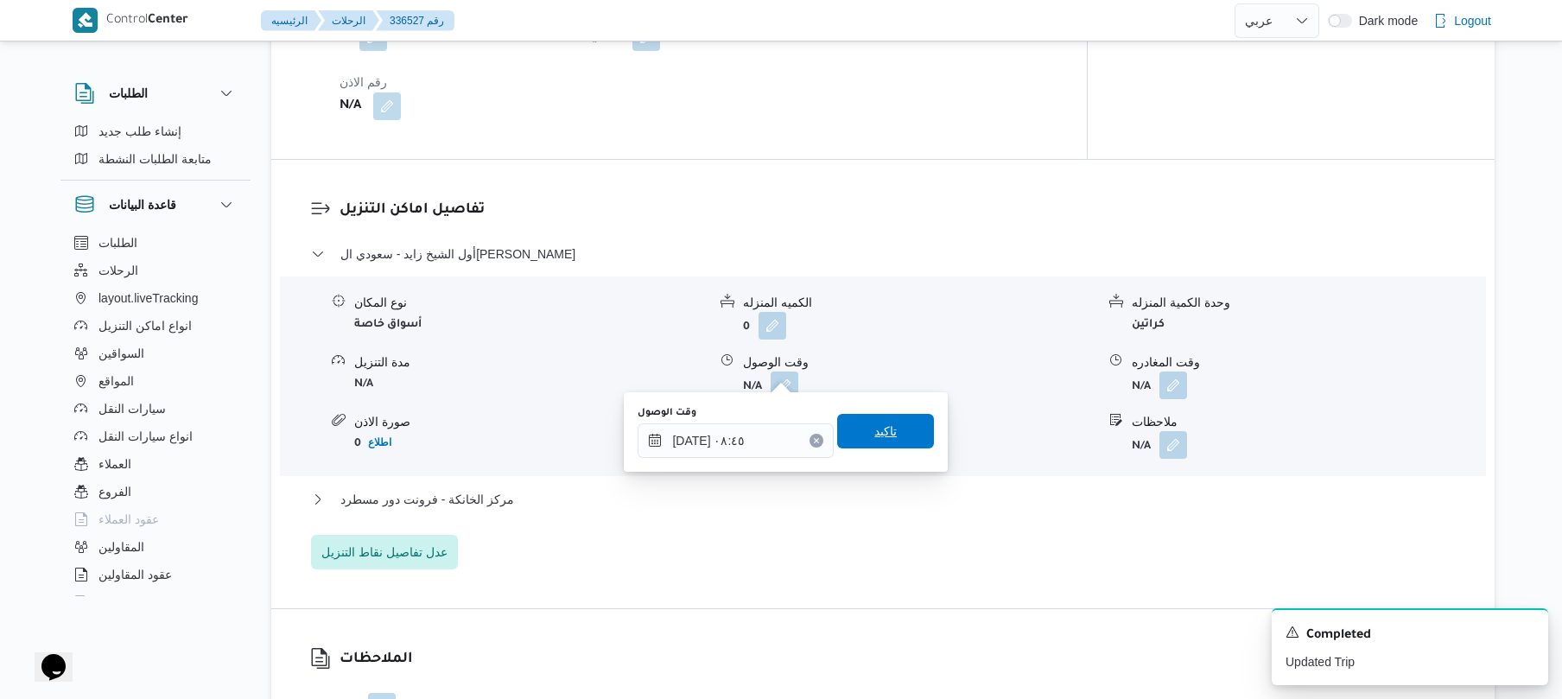
click at [885, 422] on span "تاكيد" at bounding box center [885, 431] width 22 height 21
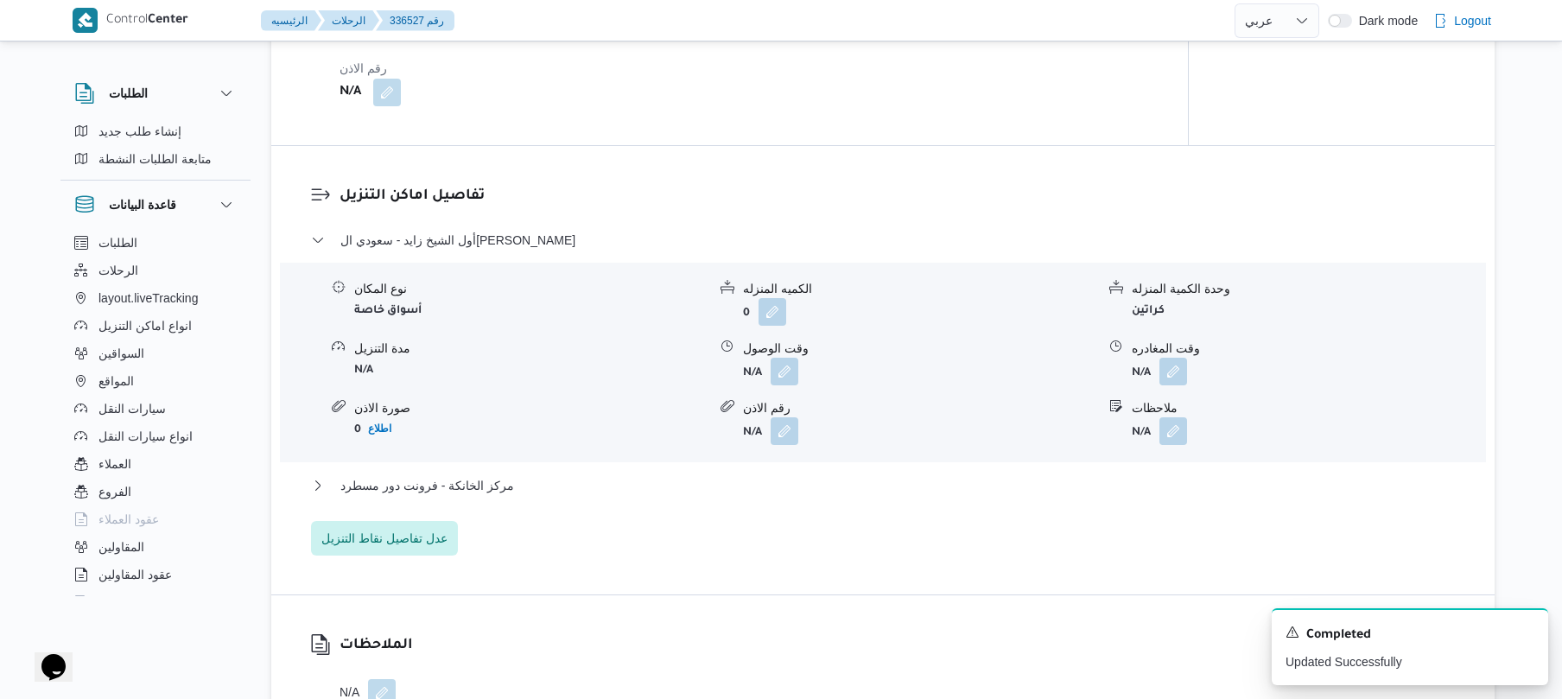
click at [834, 499] on div "مركز الخانكة - فرونت دور مسطرد" at bounding box center [883, 491] width 1144 height 33
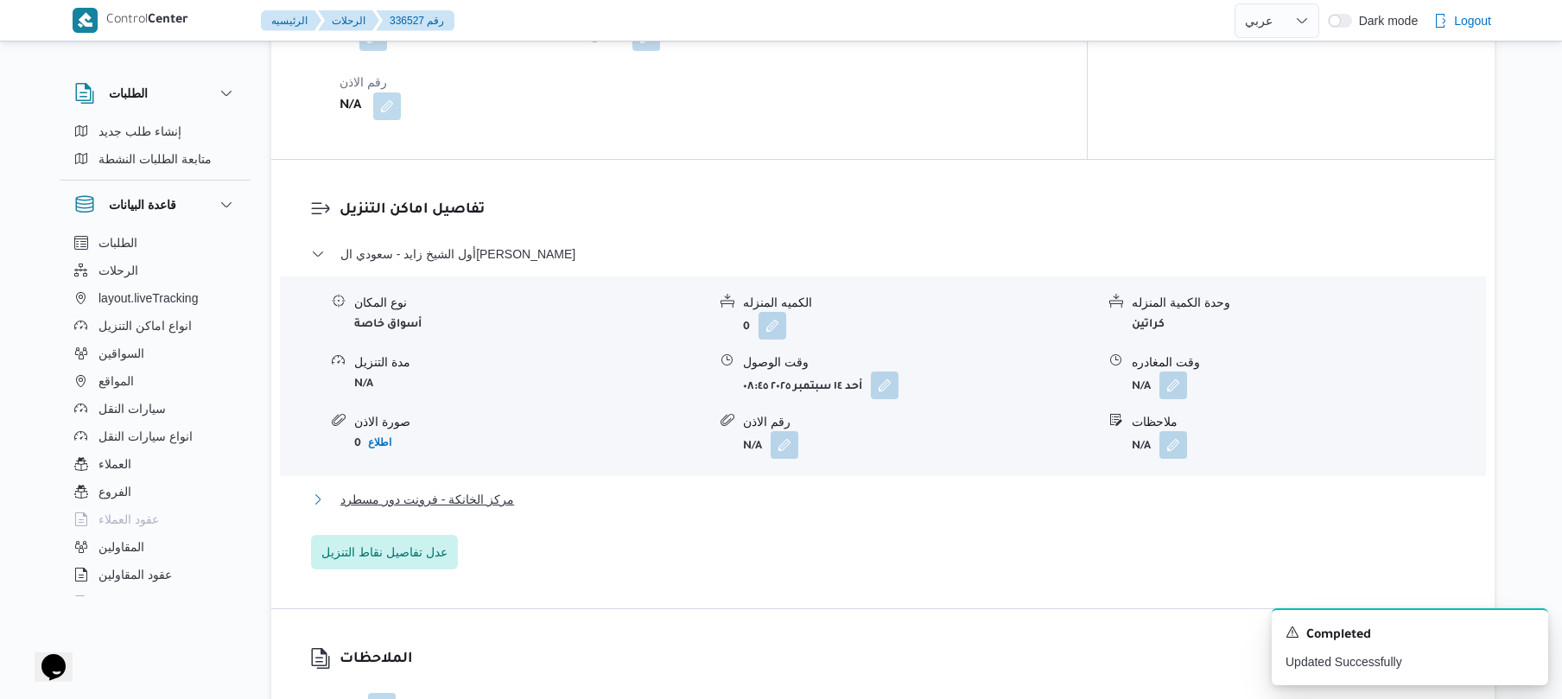
click at [847, 489] on button "مركز الخانكة - فرونت دور مسطرد" at bounding box center [883, 499] width 1144 height 21
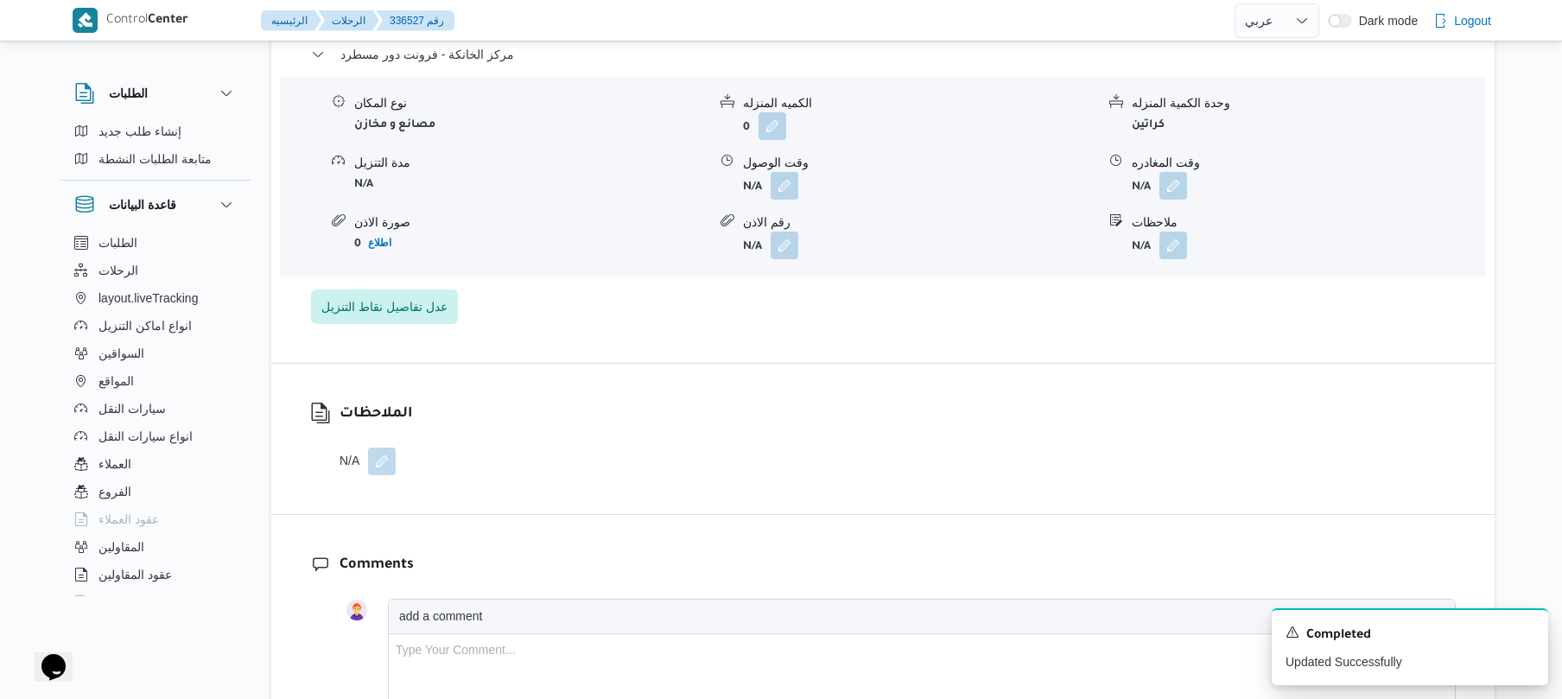
scroll to position [1797, 0]
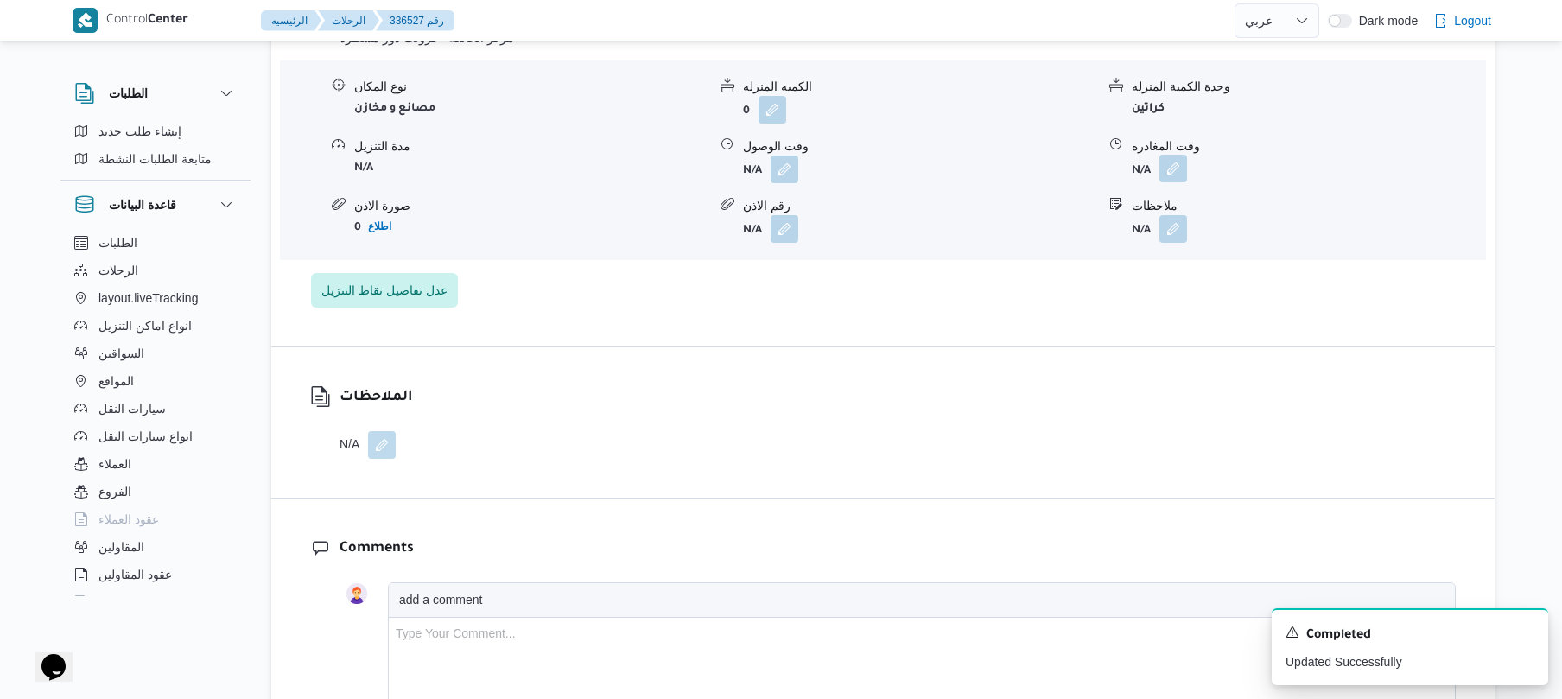
click at [1171, 155] on button "button" at bounding box center [1173, 169] width 28 height 28
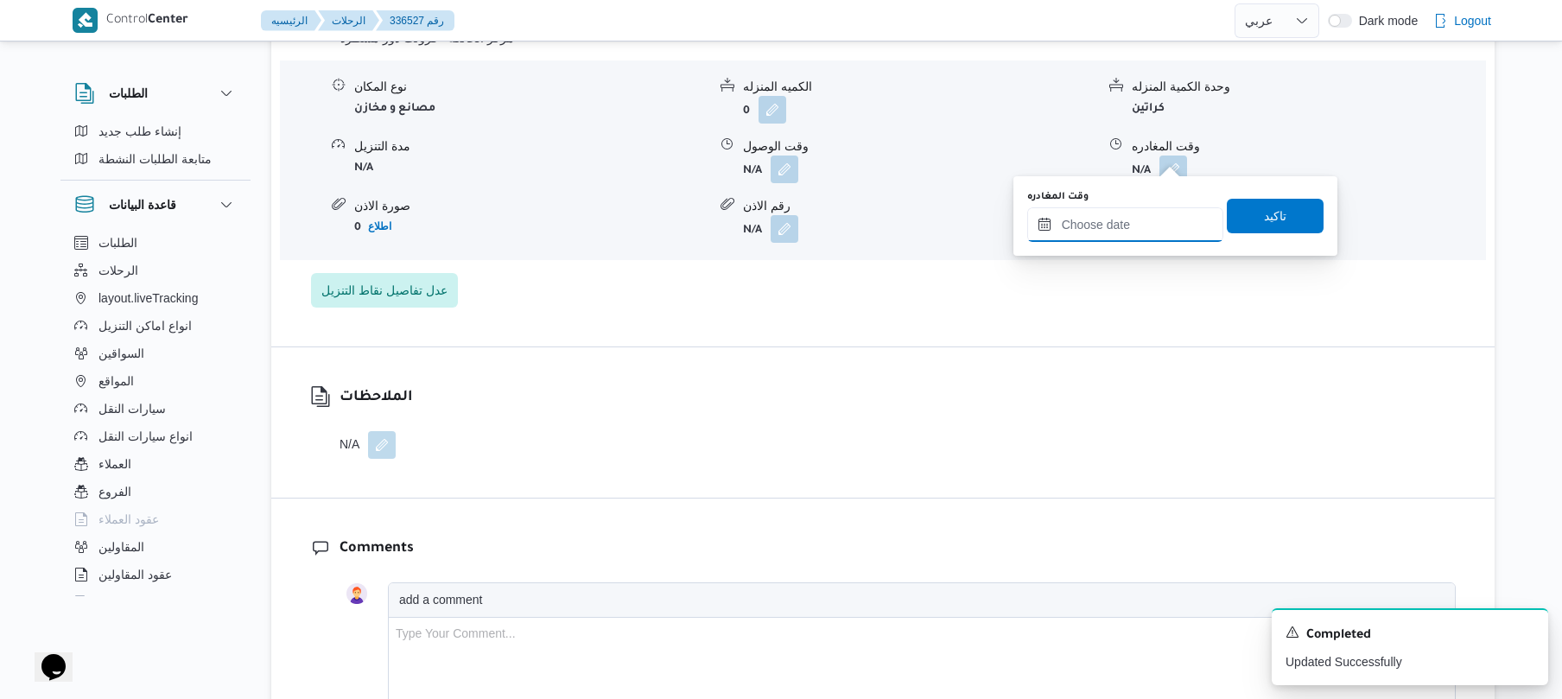
click at [1110, 219] on input "وقت المغادره" at bounding box center [1125, 224] width 196 height 35
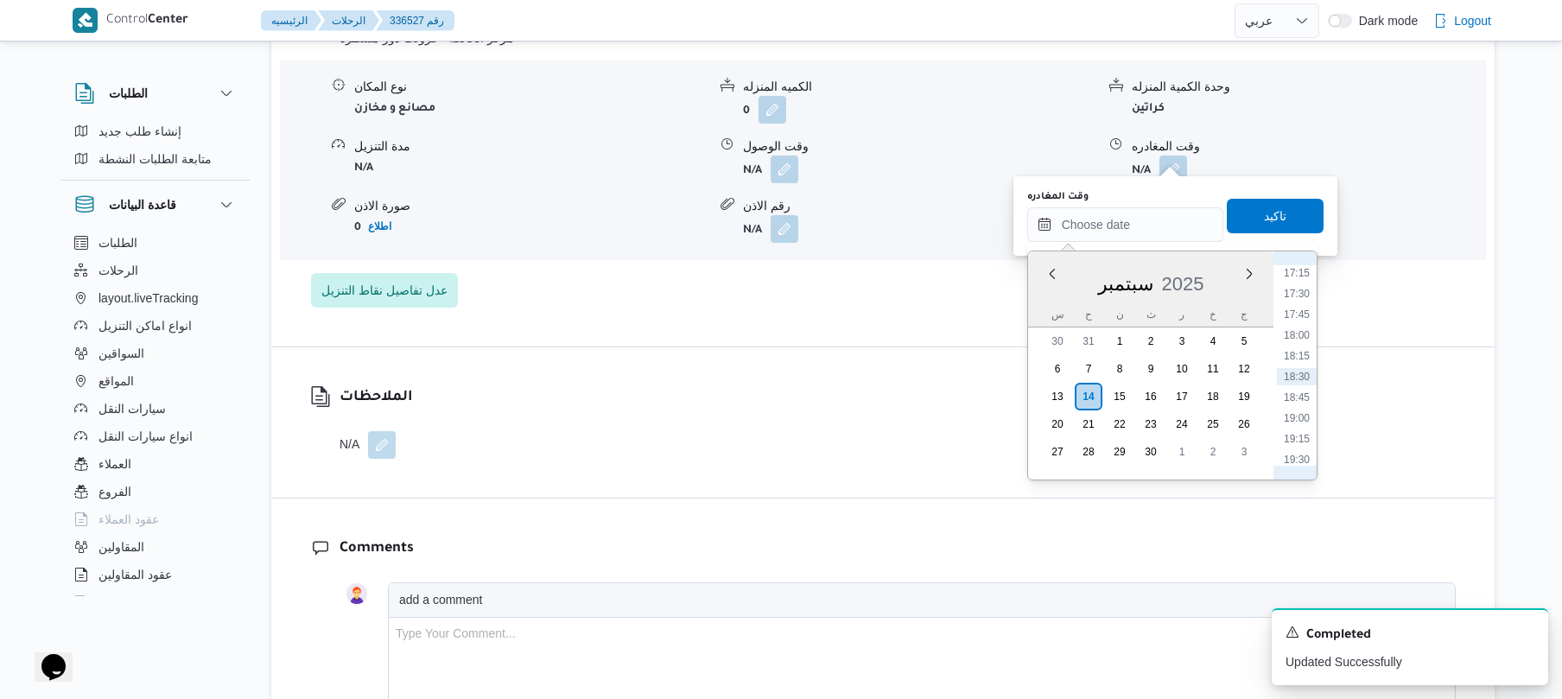
scroll to position [1262, 0]
click at [1299, 404] on li "16:45" at bounding box center [1297, 400] width 40 height 17
type input "١٤/٠٩/٢٠٢٥ ١٦:٤٥"
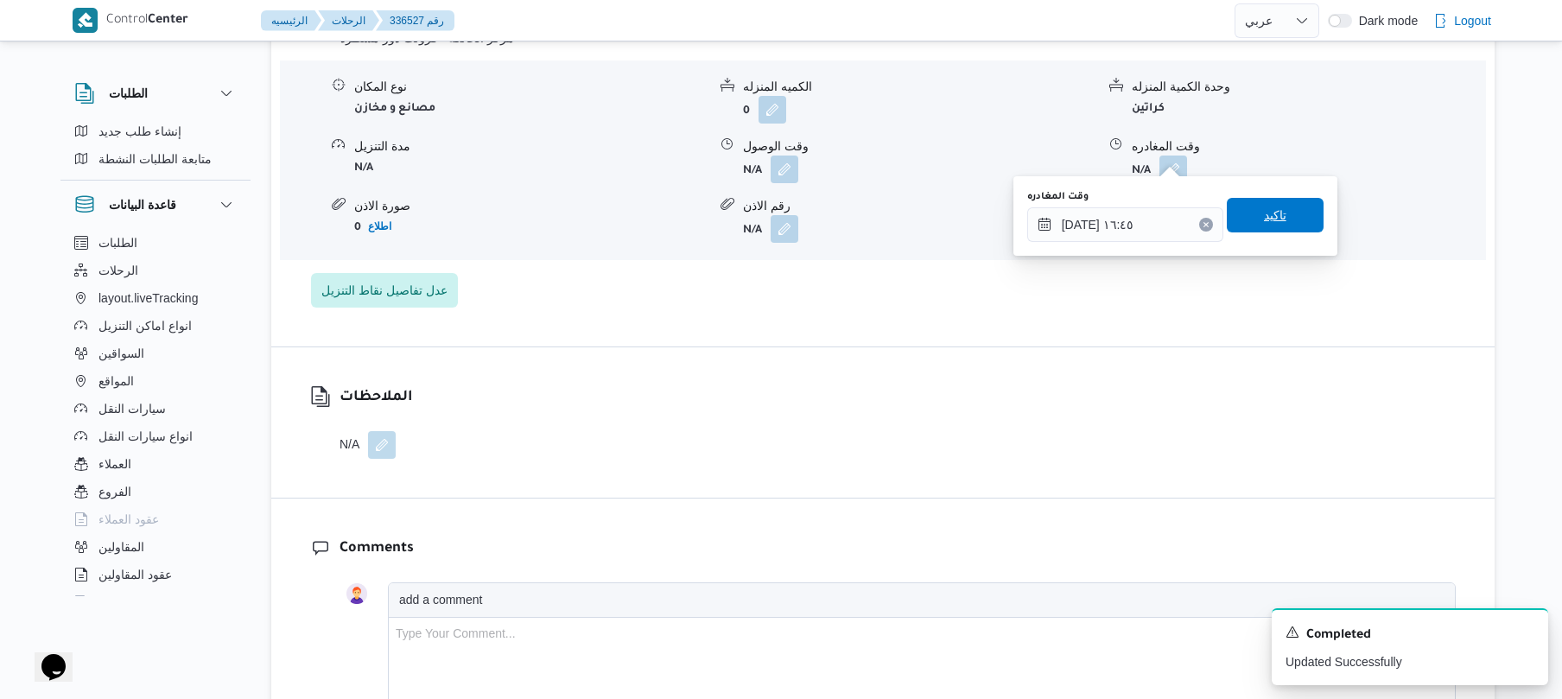
click at [1285, 219] on span "تاكيد" at bounding box center [1275, 215] width 97 height 35
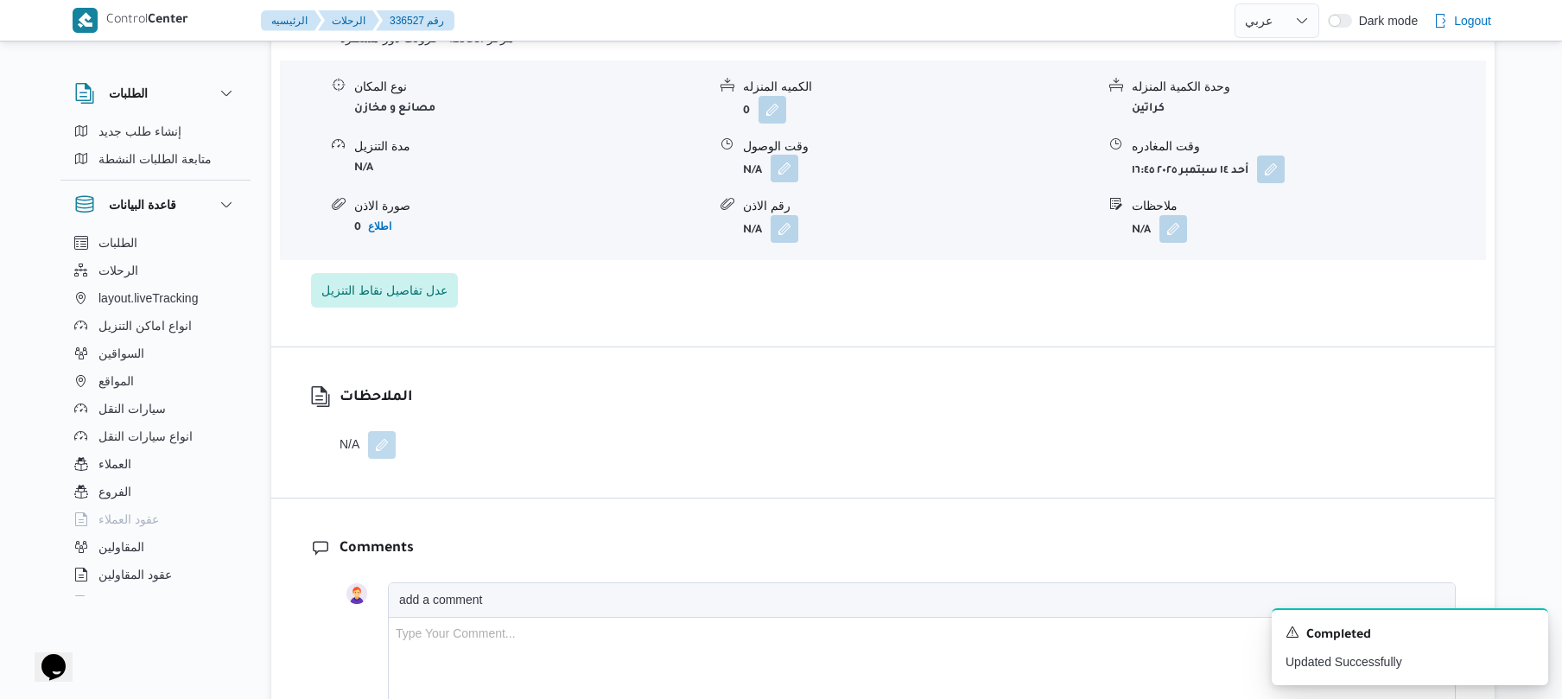
click at [788, 160] on button "button" at bounding box center [784, 169] width 28 height 28
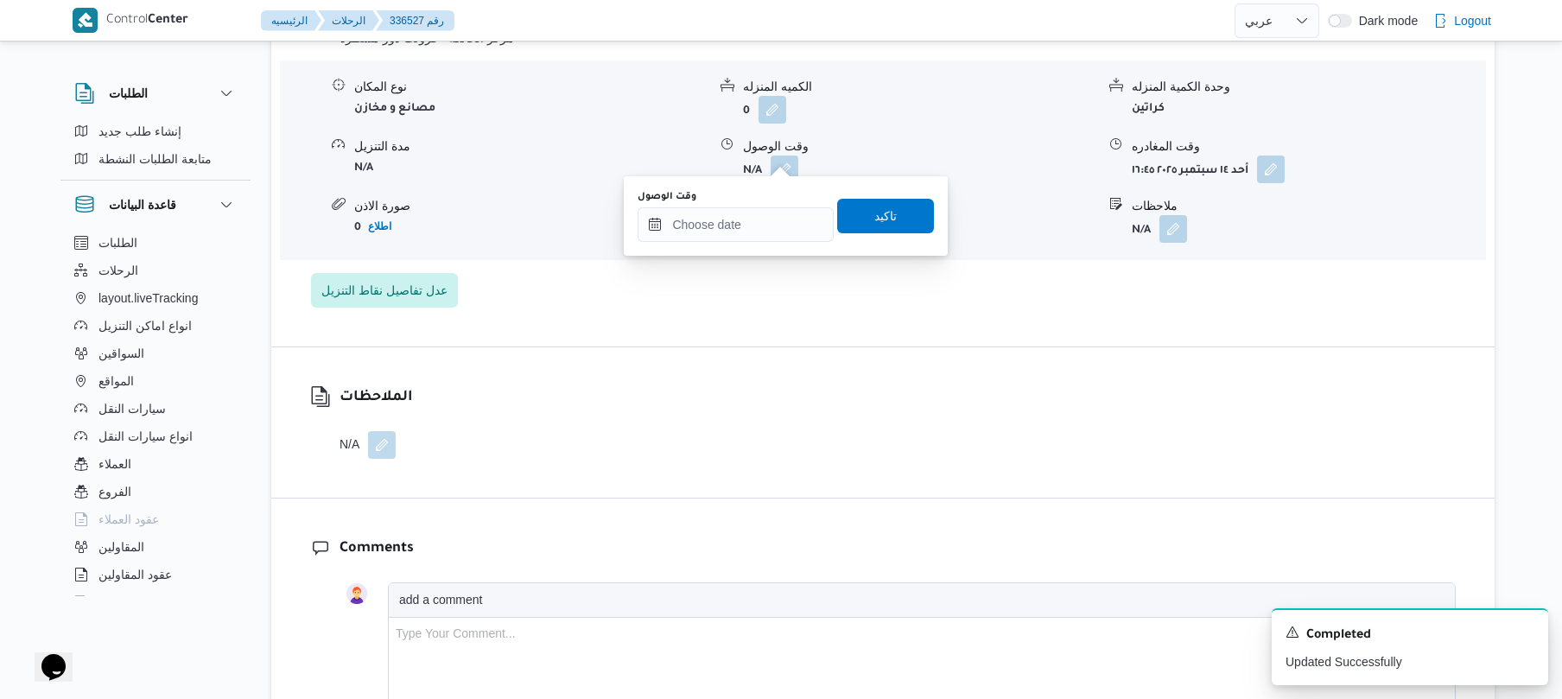
click at [719, 244] on div "You are in a dialog. To close this dialog, hit escape. وقت الوصول تاكيد" at bounding box center [786, 215] width 324 height 79
click at [764, 226] on input "وقت الوصول" at bounding box center [735, 224] width 196 height 35
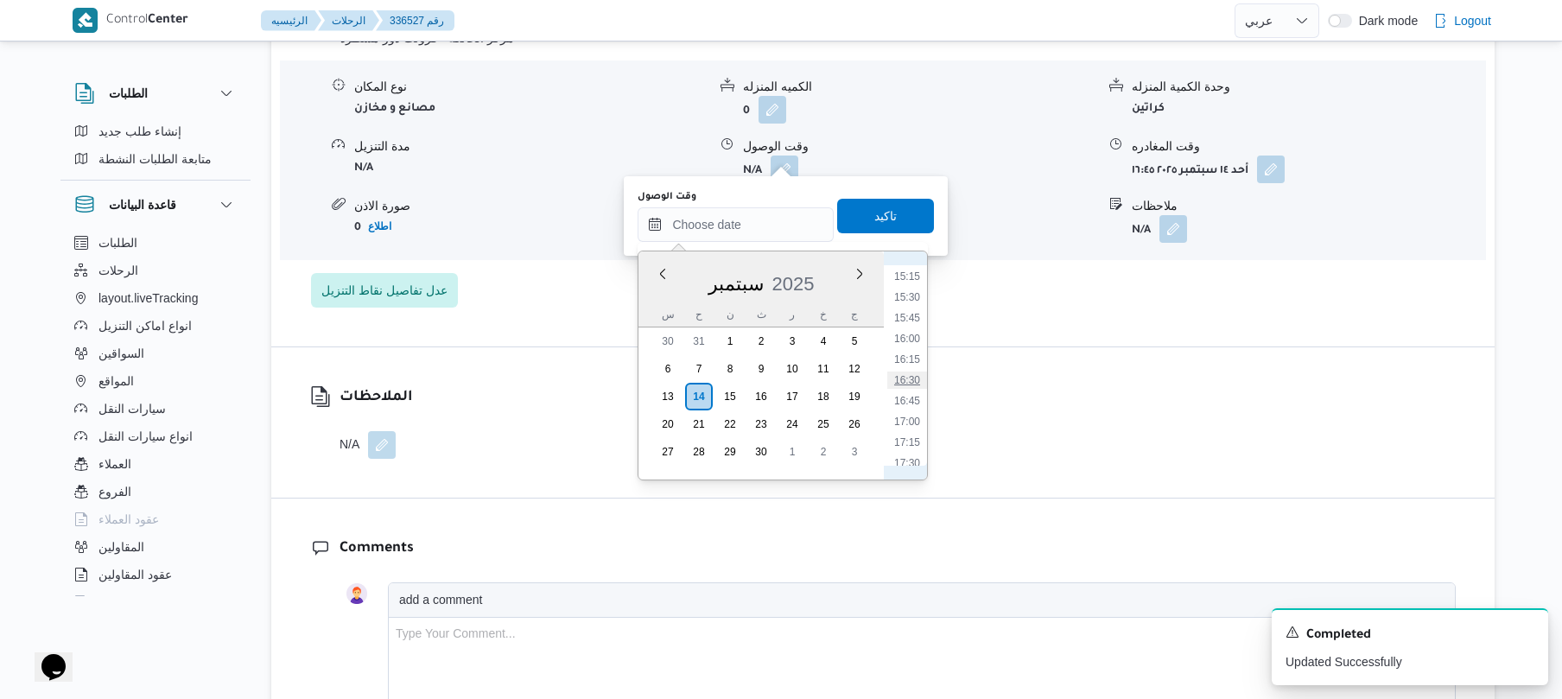
click at [906, 387] on li "16:30" at bounding box center [907, 379] width 40 height 17
type input "[DATE] ١٦:٣٠"
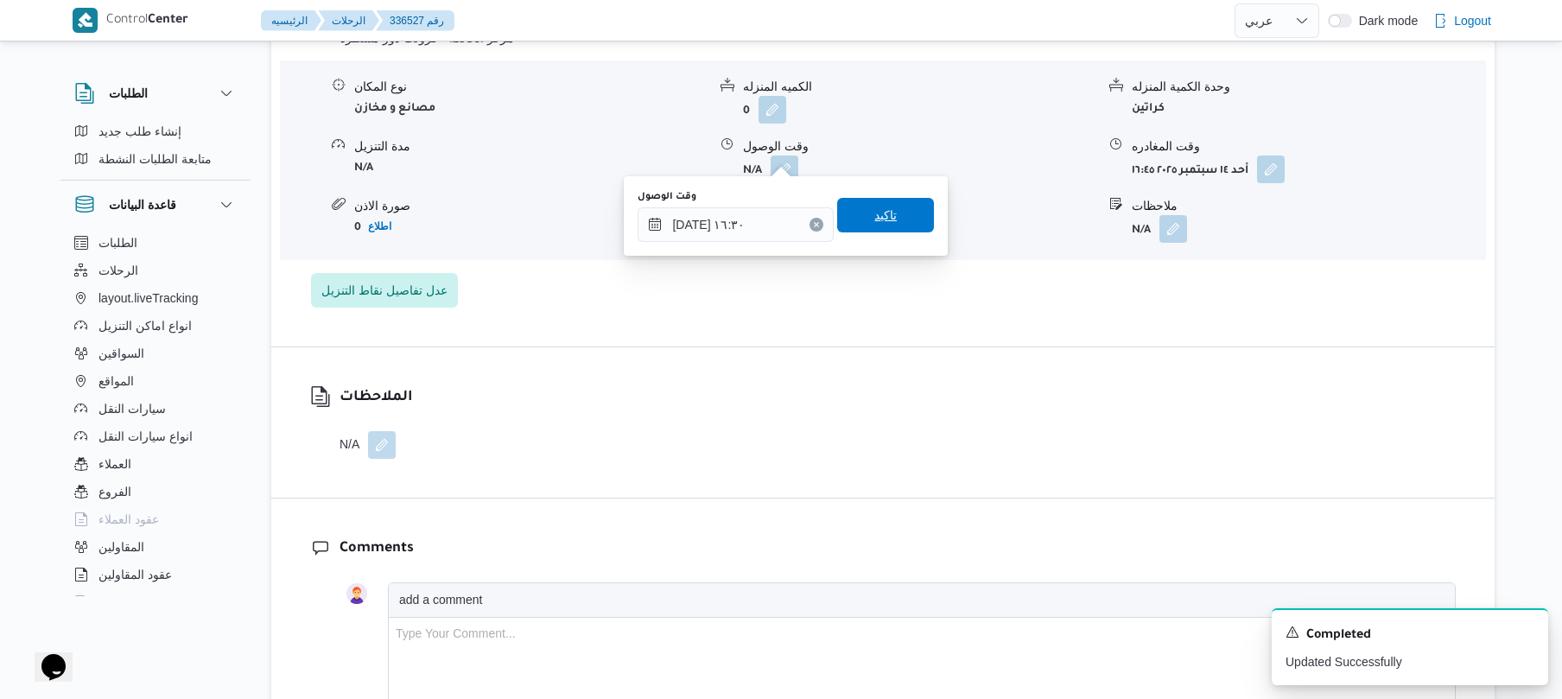
click at [892, 223] on span "تاكيد" at bounding box center [885, 215] width 97 height 35
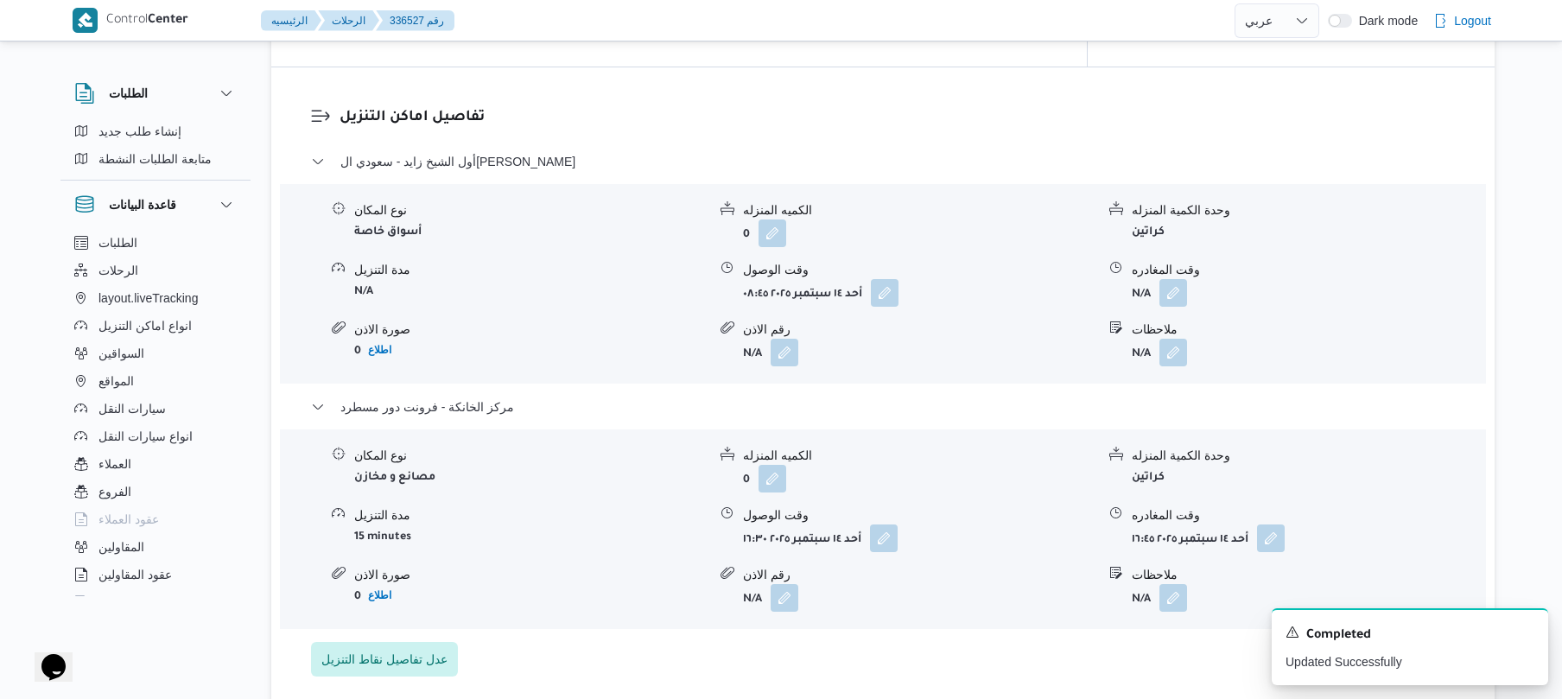
scroll to position [1474, 0]
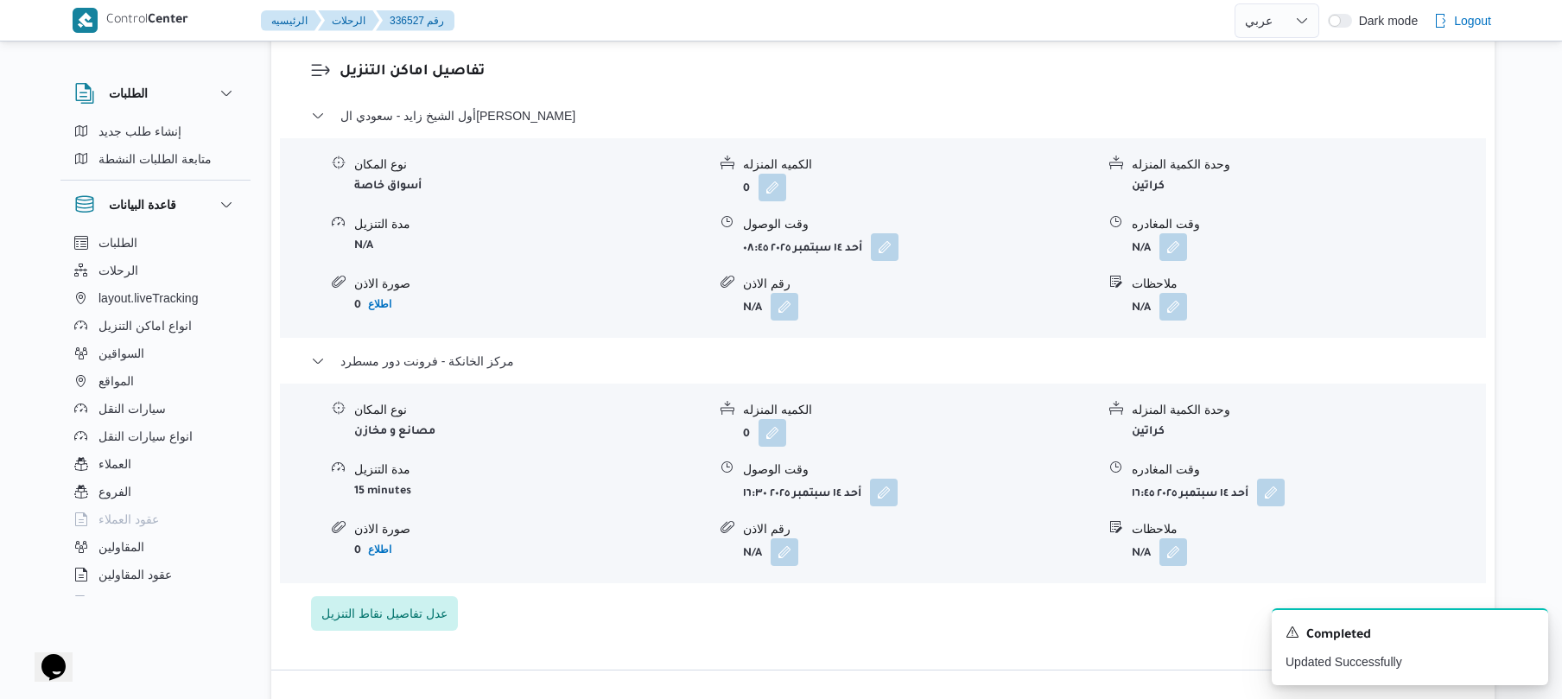
click at [1193, 238] on form "N/A" at bounding box center [1308, 247] width 352 height 28
click at [1172, 236] on button "button" at bounding box center [1173, 246] width 28 height 28
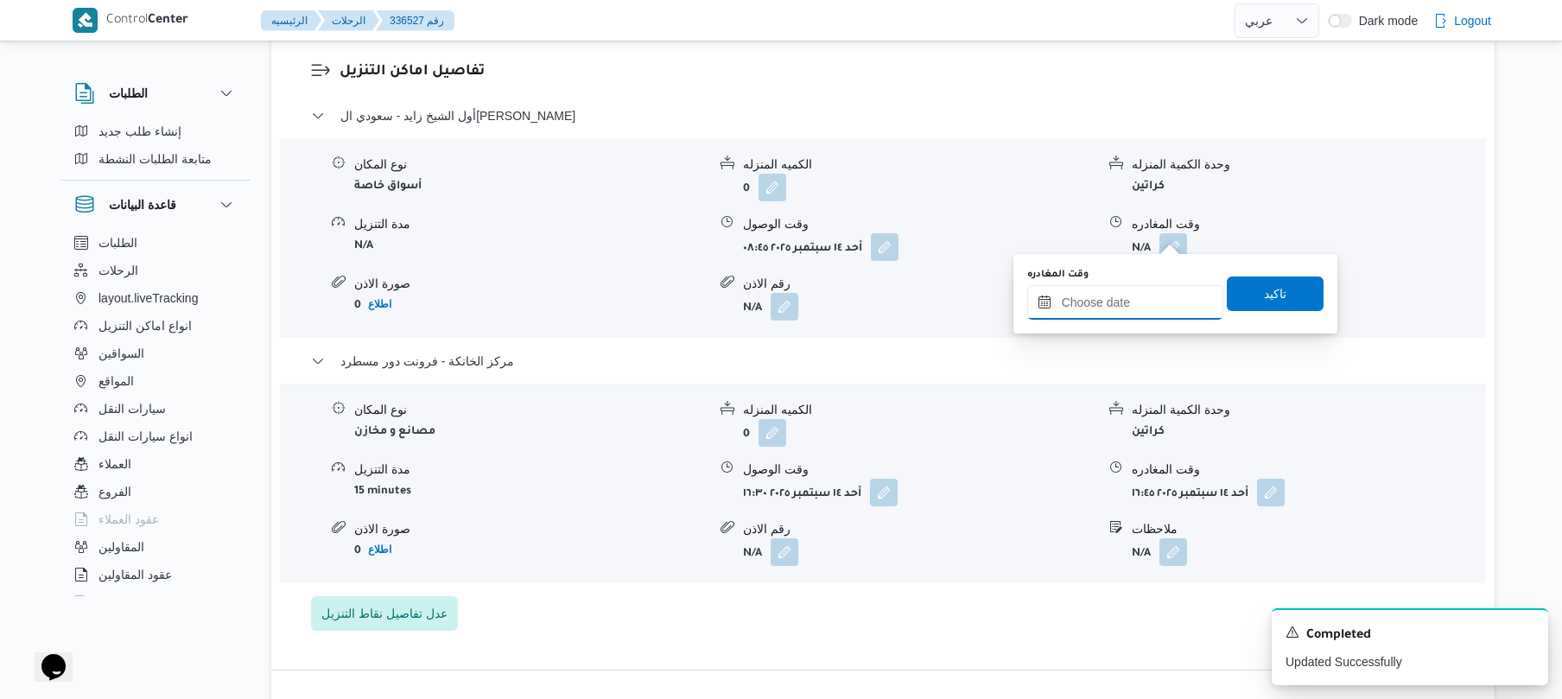
click at [1107, 295] on input "وقت المغادره" at bounding box center [1125, 302] width 196 height 35
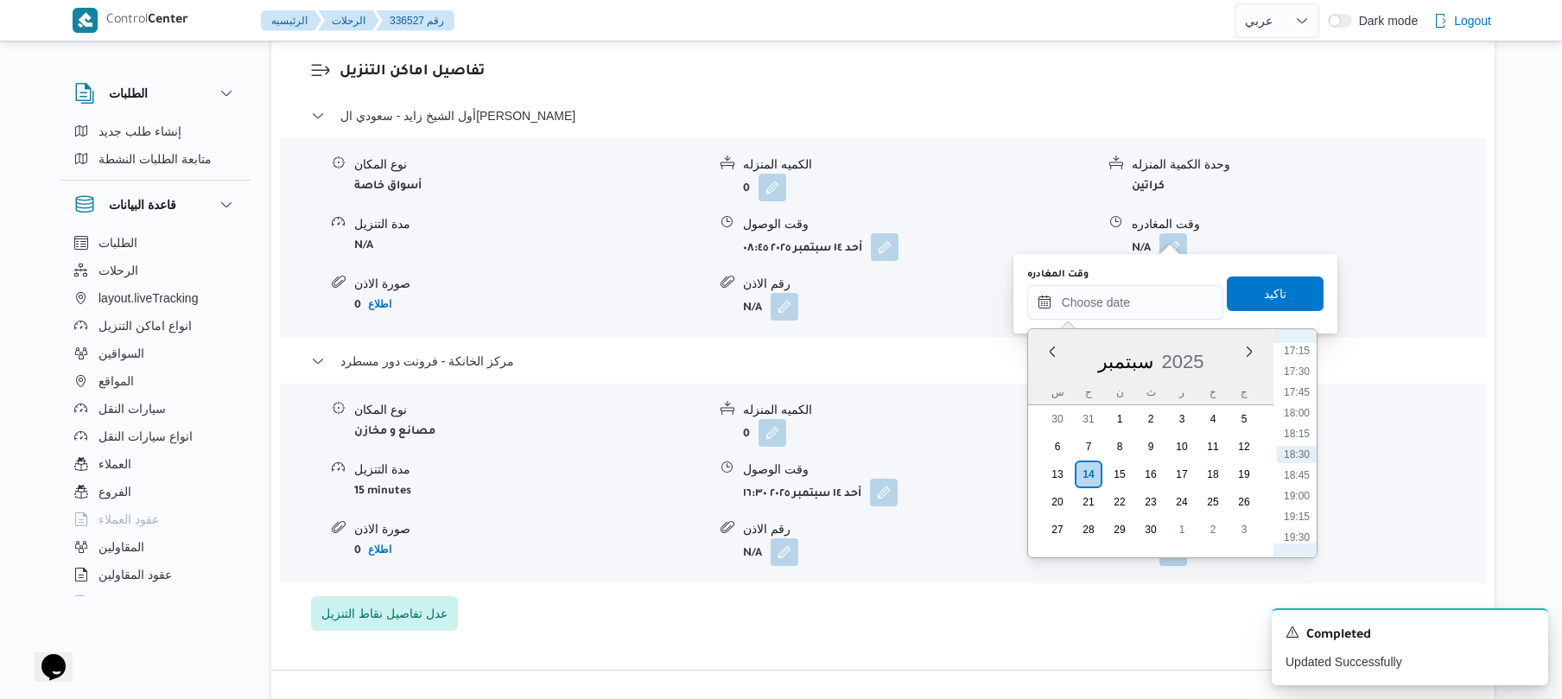
scroll to position [1262, 0]
click at [1296, 373] on li "15:30" at bounding box center [1297, 374] width 40 height 17
type input "١٤/٠٩/٢٠٢٥ ١٥:٣٠"
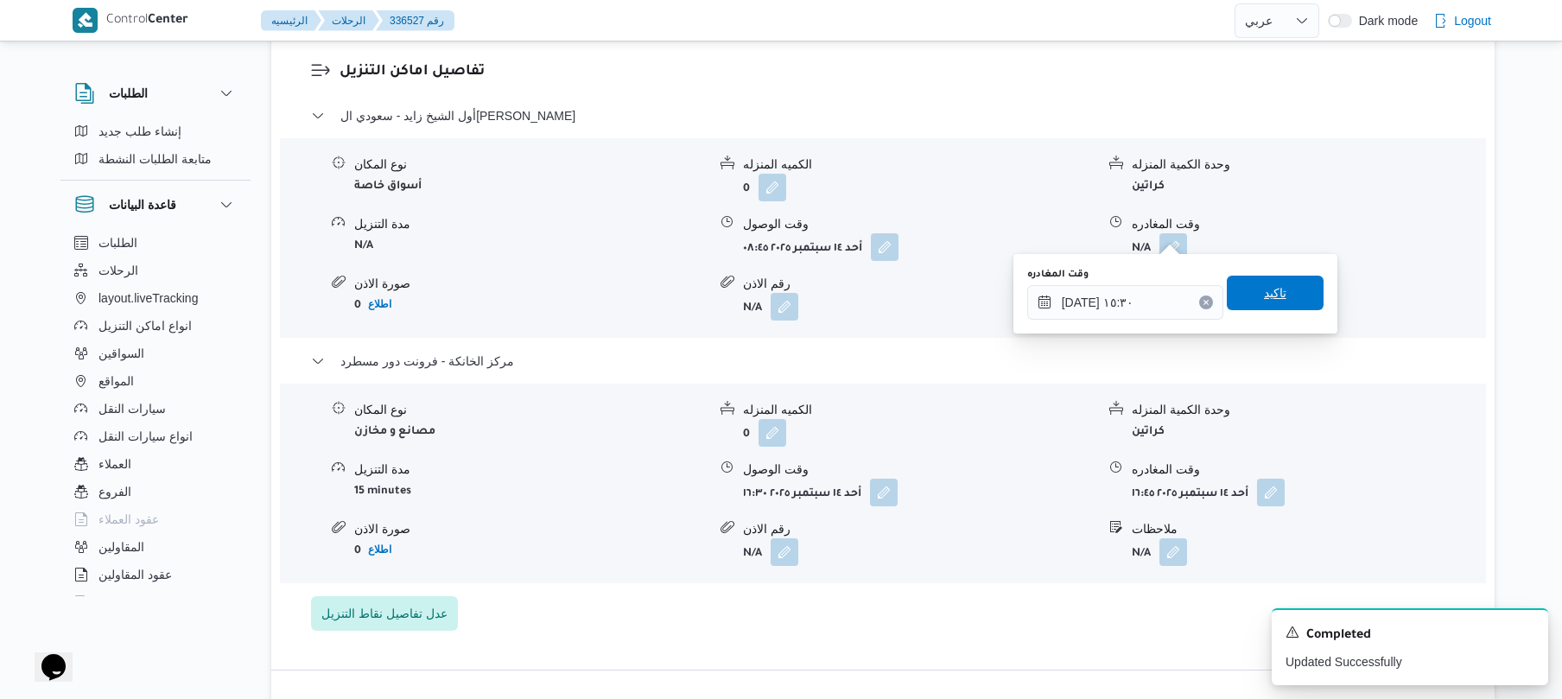
click at [1282, 301] on span "تاكيد" at bounding box center [1275, 293] width 97 height 35
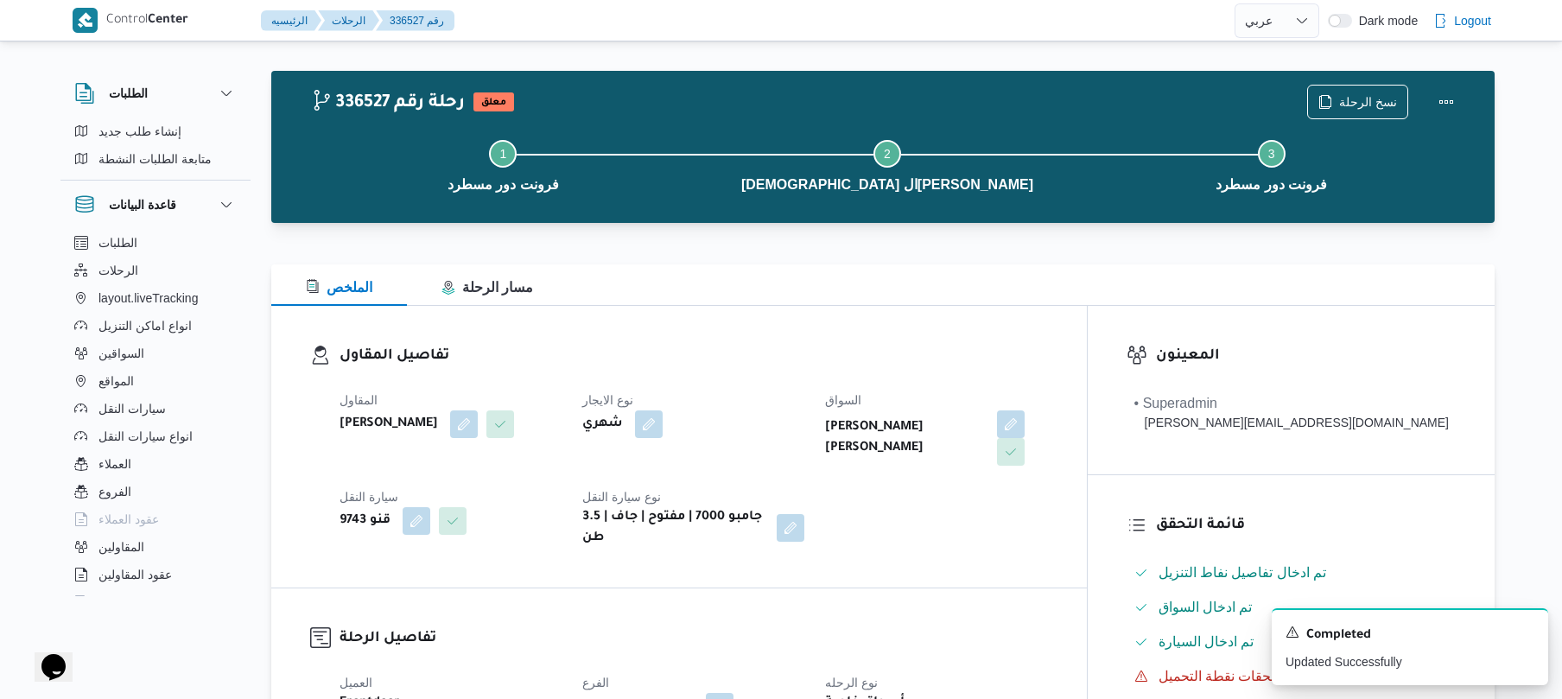
scroll to position [0, 0]
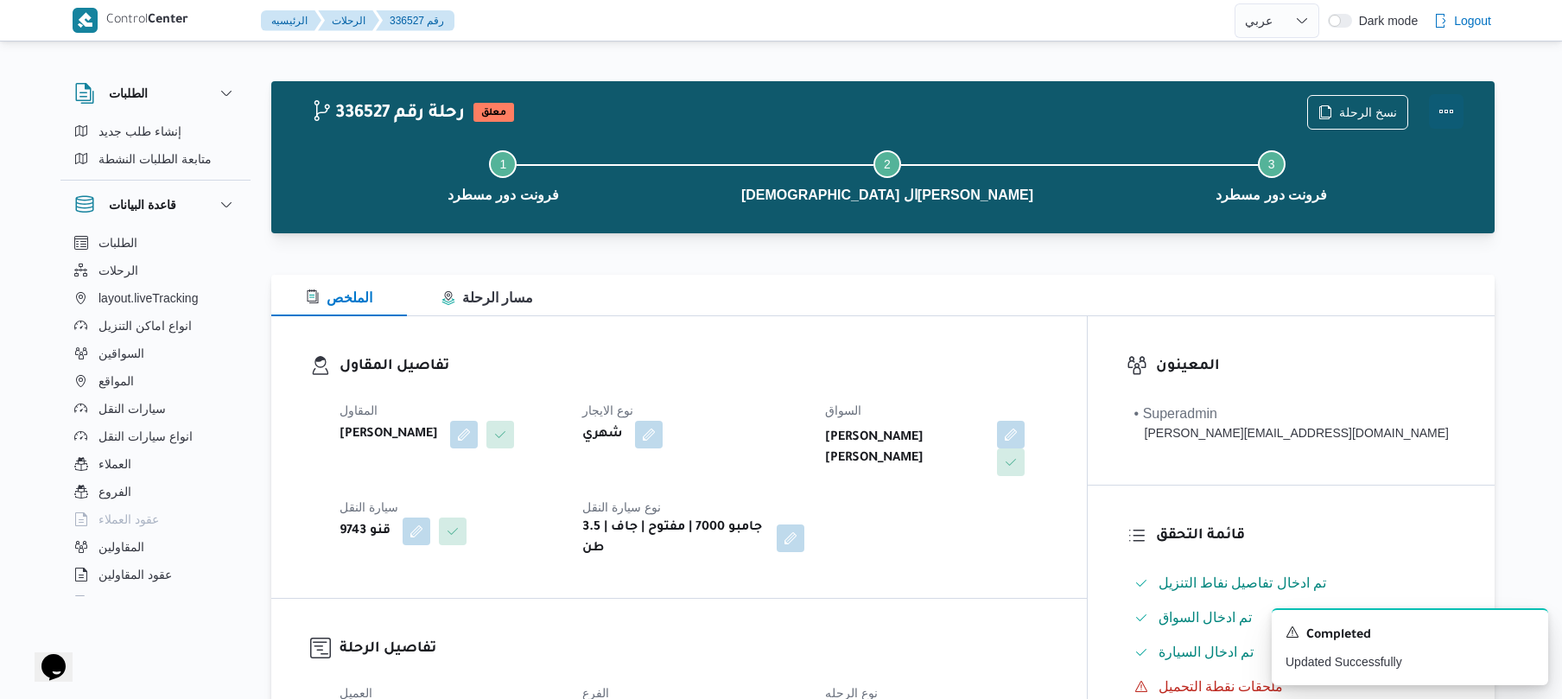
click at [1448, 108] on button "Actions" at bounding box center [1446, 111] width 35 height 35
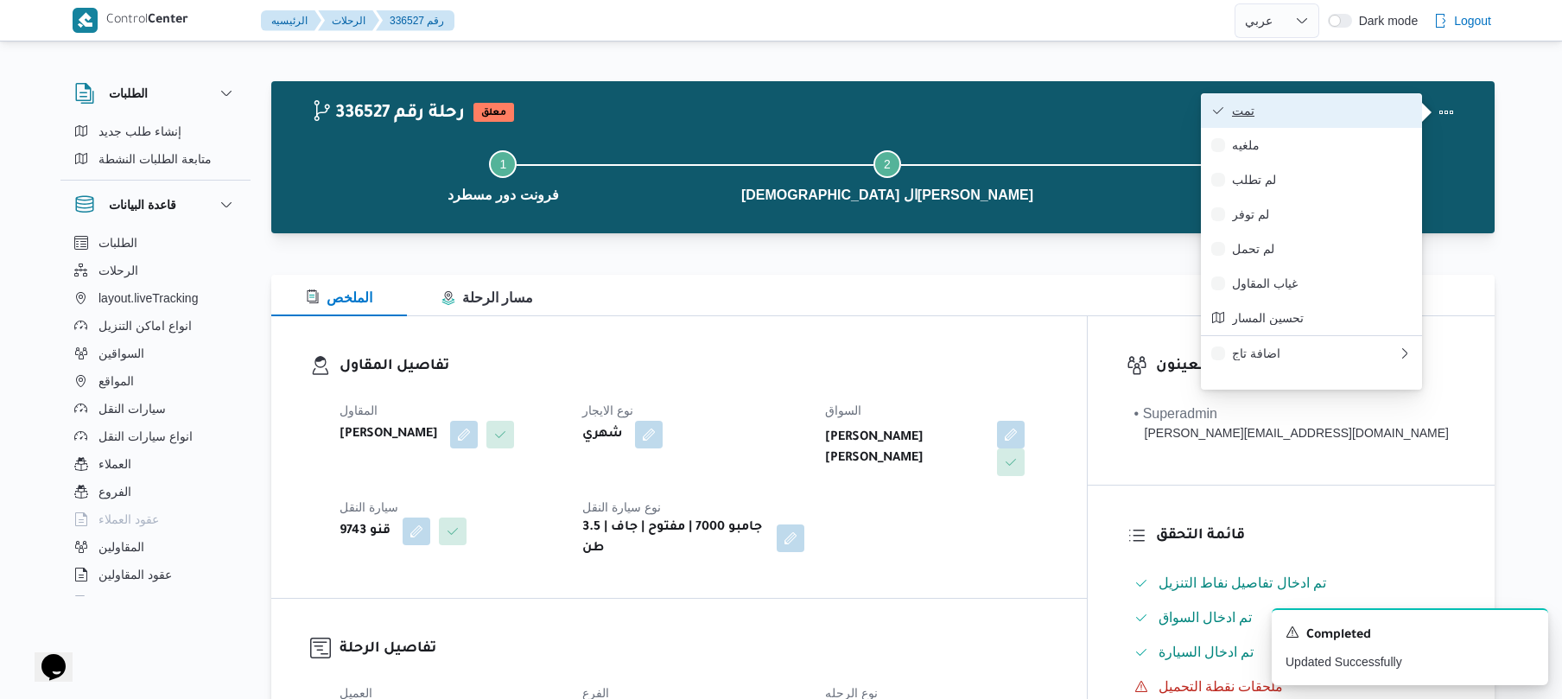
click at [1344, 108] on span "تمت" at bounding box center [1322, 111] width 180 height 14
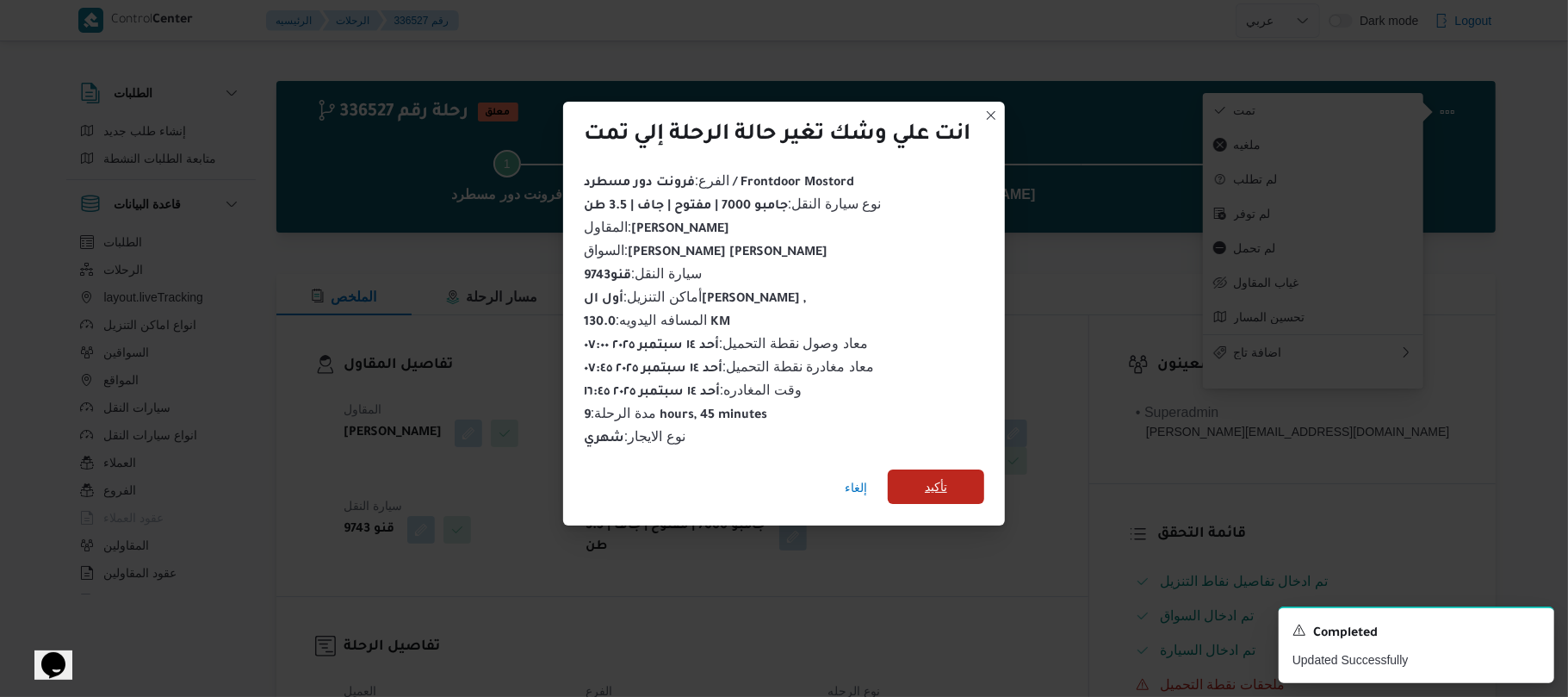
click at [958, 481] on span "تأكيد" at bounding box center [936, 487] width 97 height 35
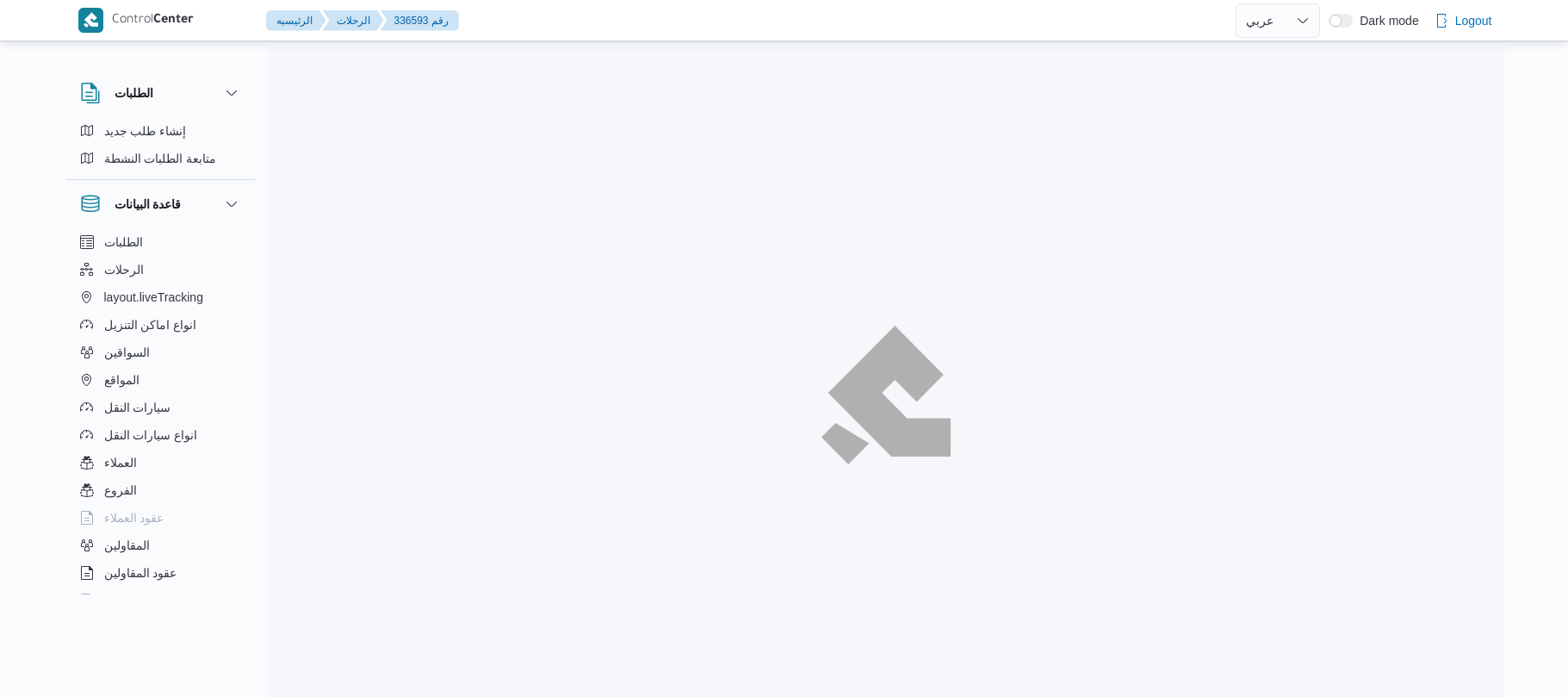
select select "ar"
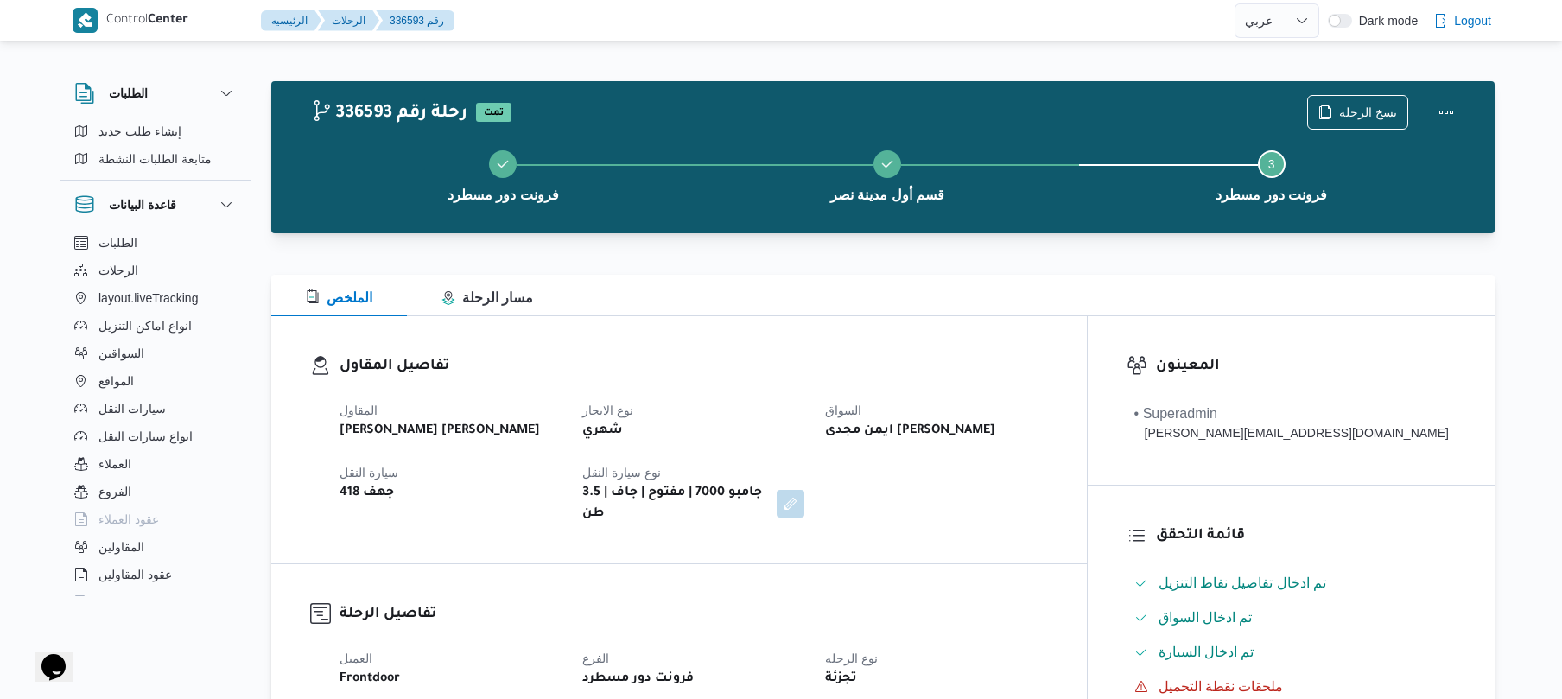
click at [829, 363] on h3 "تفاصيل المقاول" at bounding box center [693, 366] width 708 height 23
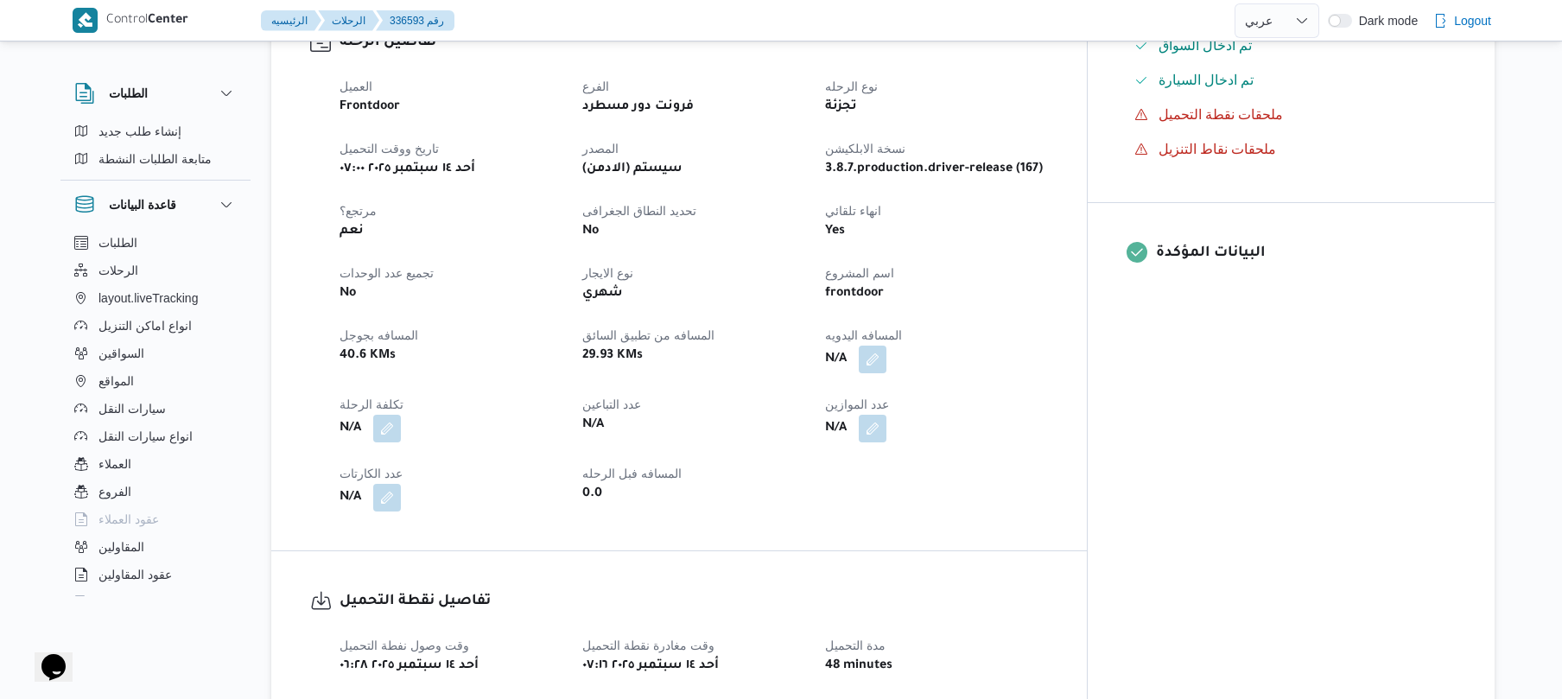
scroll to position [599, 0]
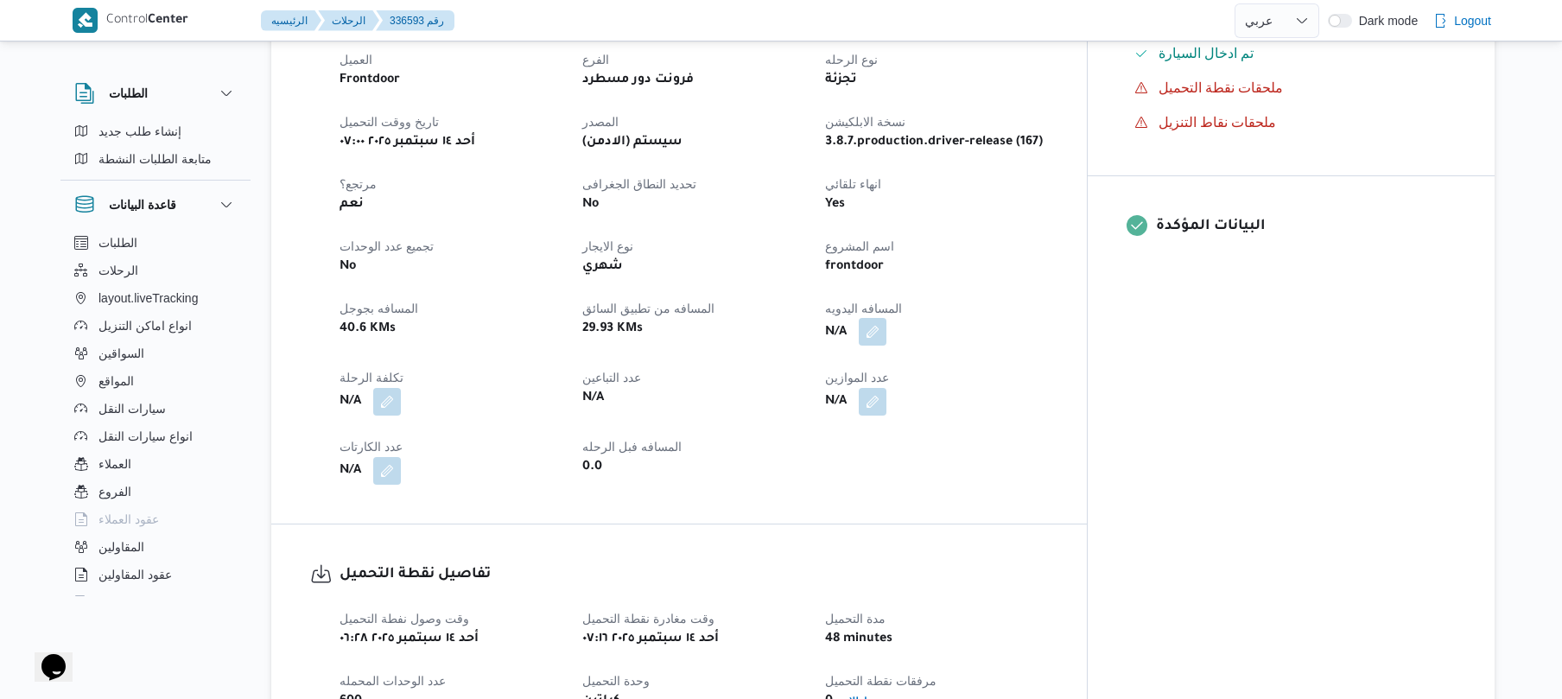
click at [886, 322] on button "button" at bounding box center [873, 332] width 28 height 28
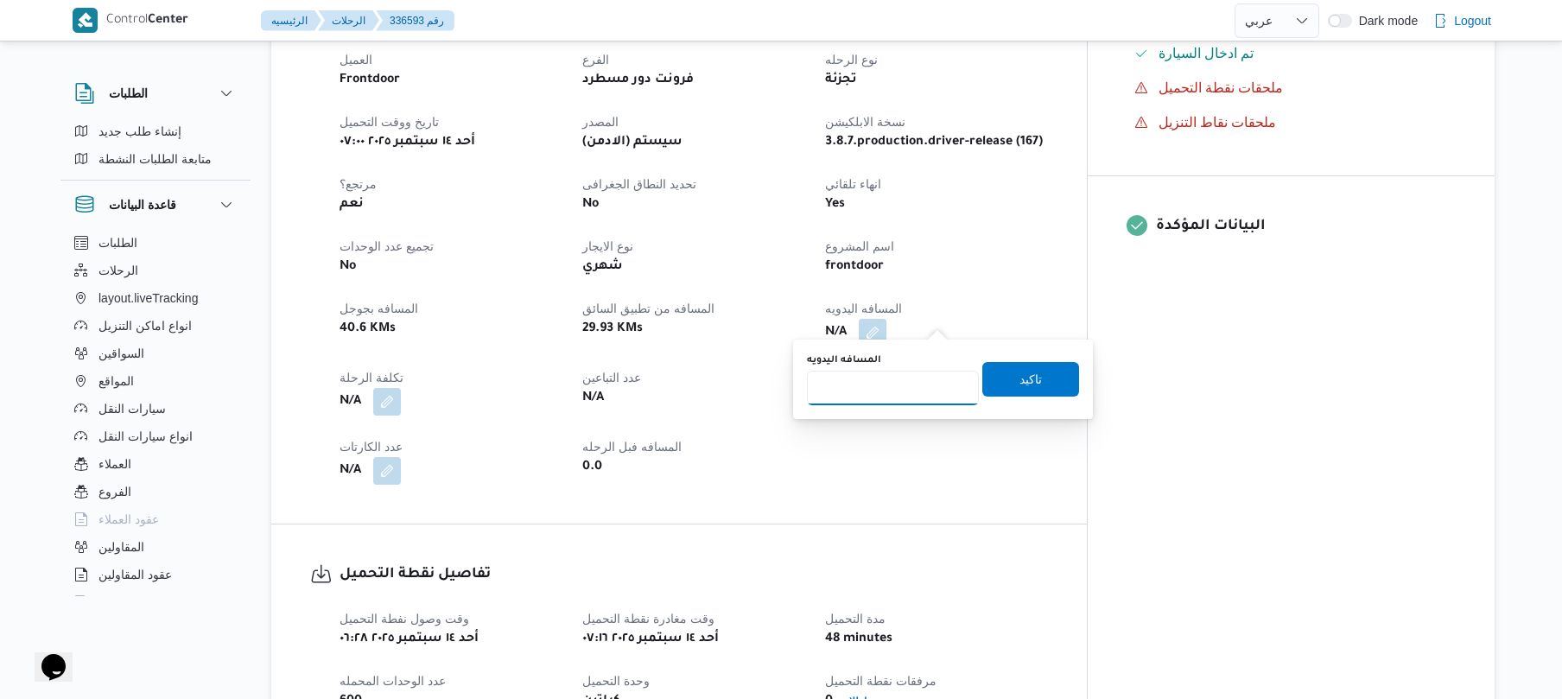
click at [874, 394] on input "المسافه اليدويه" at bounding box center [893, 388] width 172 height 35
type input "90"
click at [998, 381] on span "تاكيد" at bounding box center [1030, 378] width 97 height 35
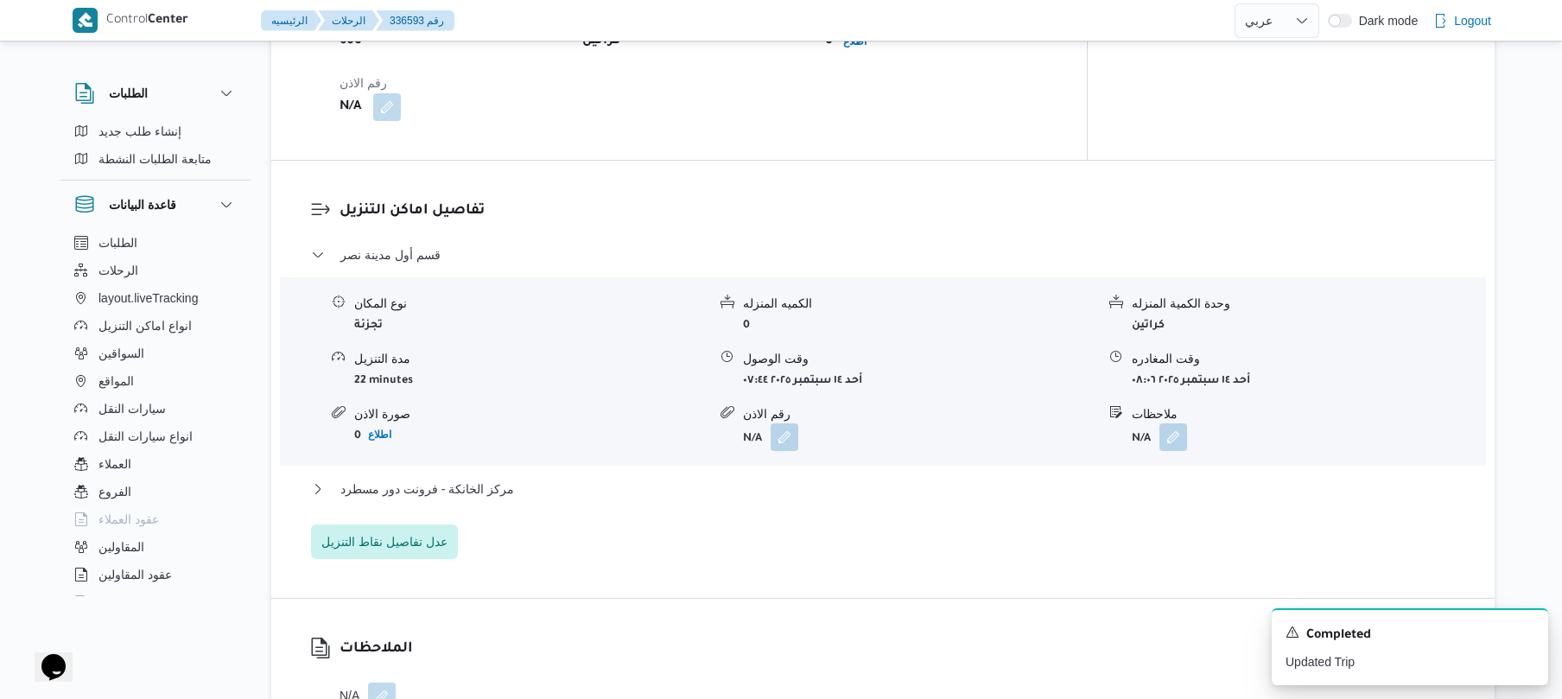
scroll to position [1290, 0]
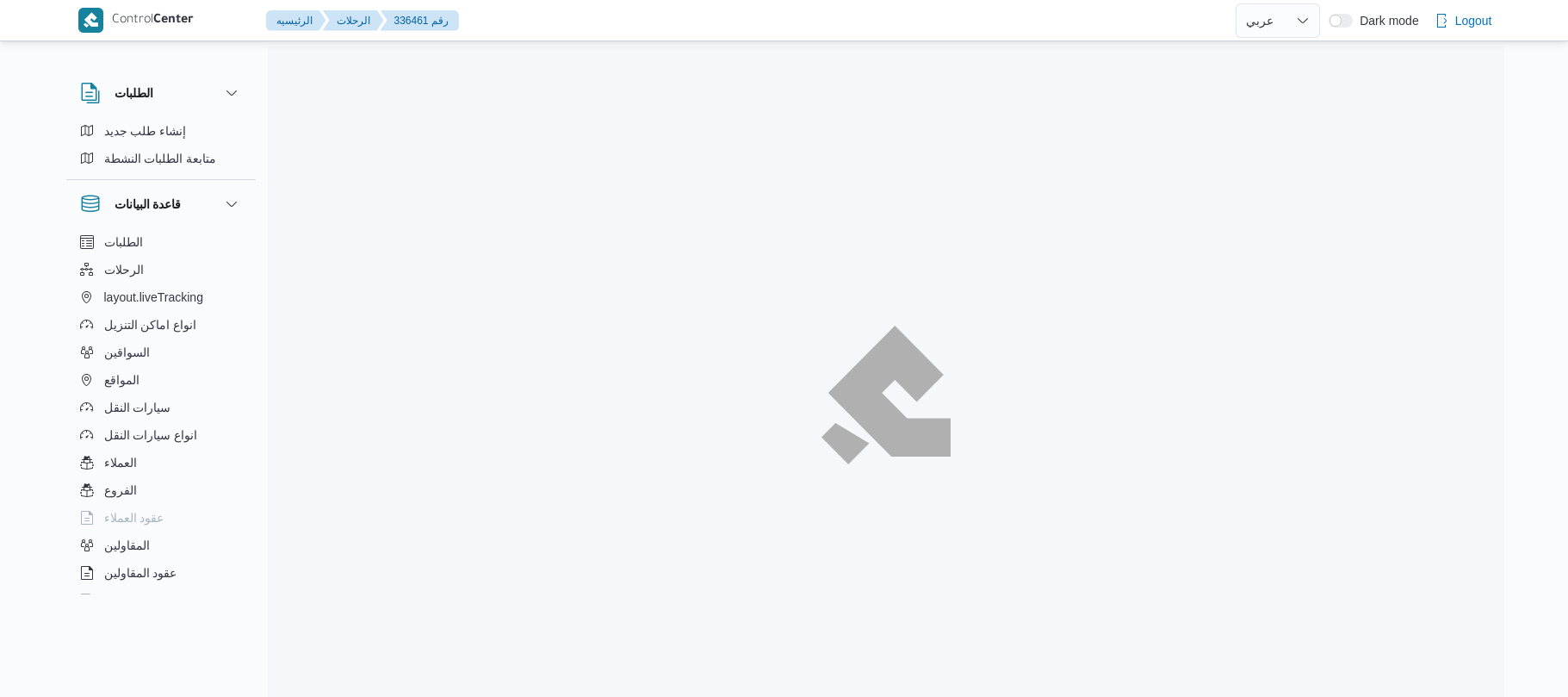
select select "ar"
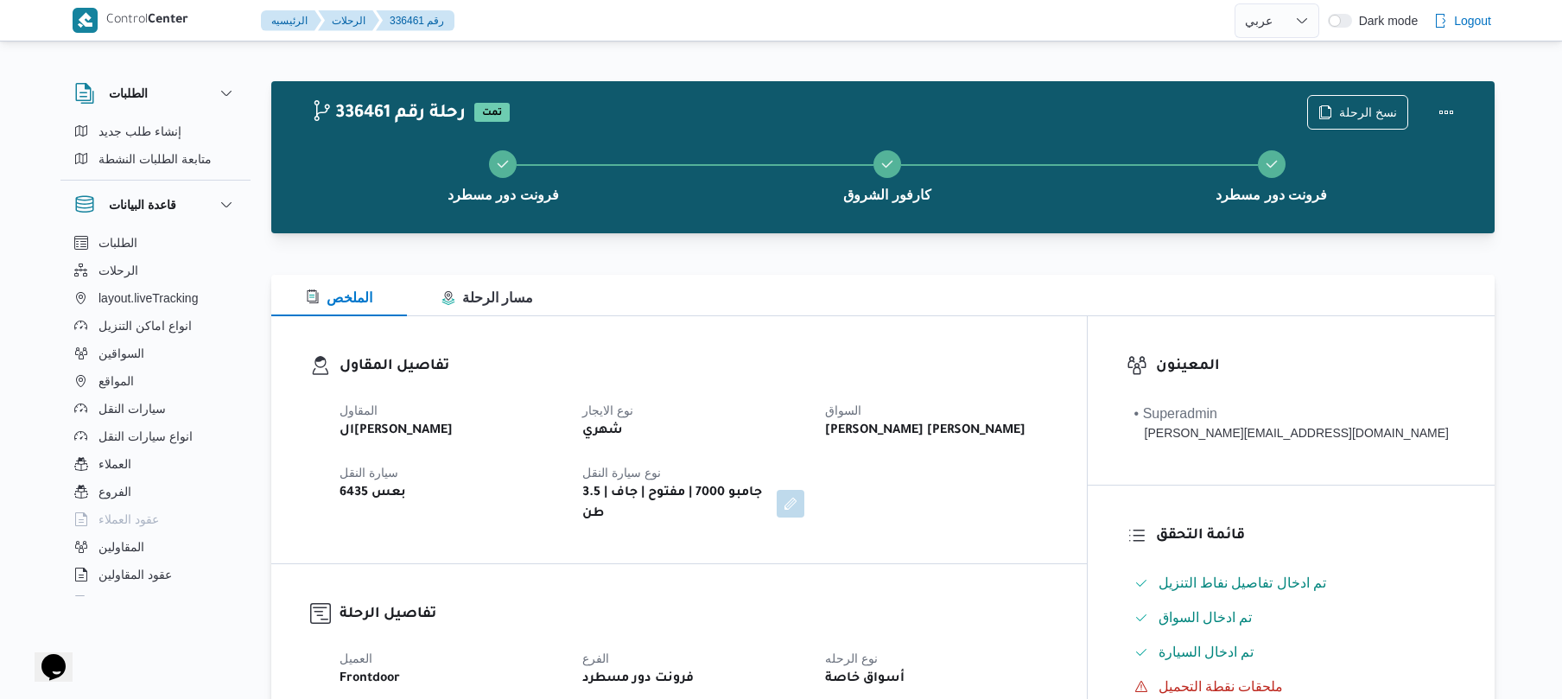
click at [961, 282] on div "الملخص مسار الرحلة" at bounding box center [882, 295] width 1223 height 41
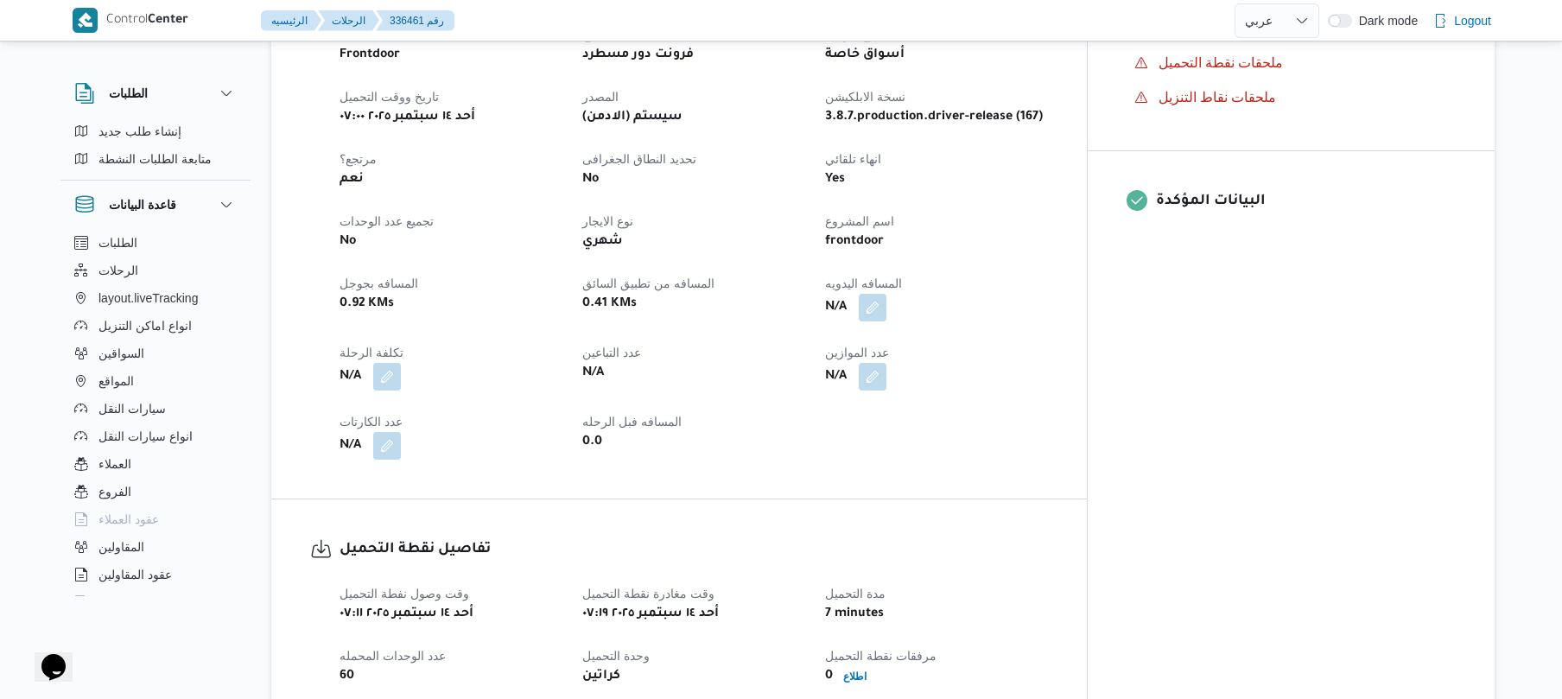
scroll to position [783, 0]
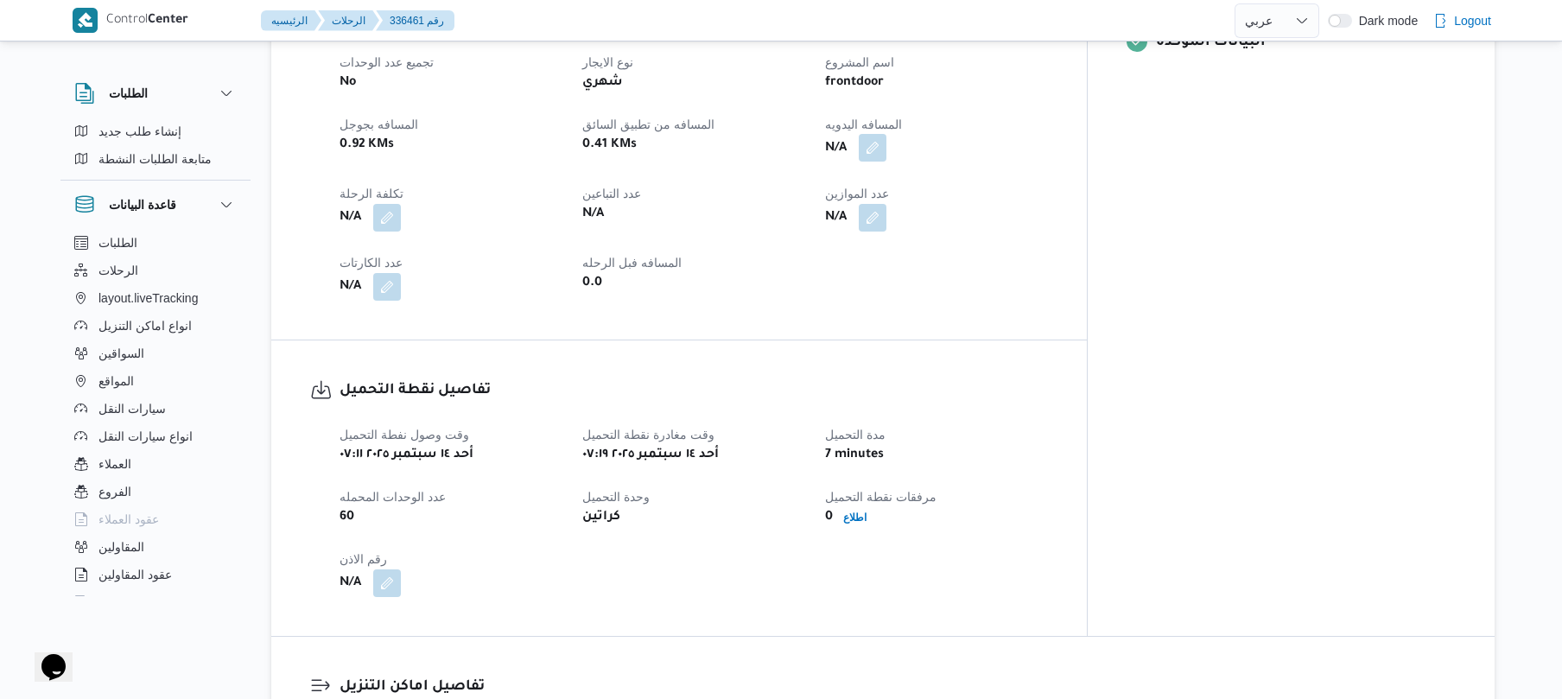
click at [886, 134] on button "button" at bounding box center [873, 148] width 28 height 28
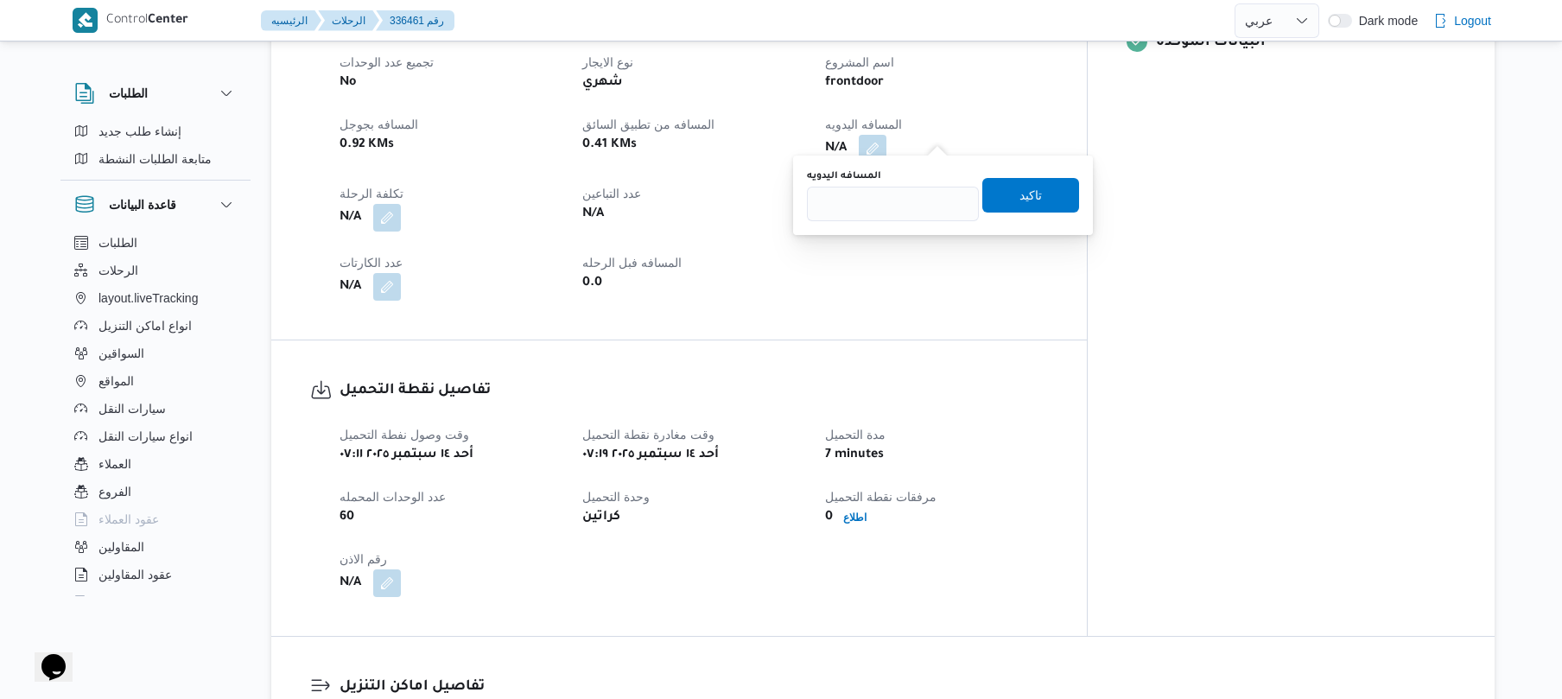
click at [892, 225] on div "You are in a dialog. To close this dialog, hit escape. المسافه اليدويه تاكيد" at bounding box center [943, 194] width 300 height 79
click at [900, 205] on input "المسافه اليدويه" at bounding box center [893, 204] width 172 height 35
type input "120"
click at [1020, 187] on span "تاكيد" at bounding box center [1030, 194] width 22 height 21
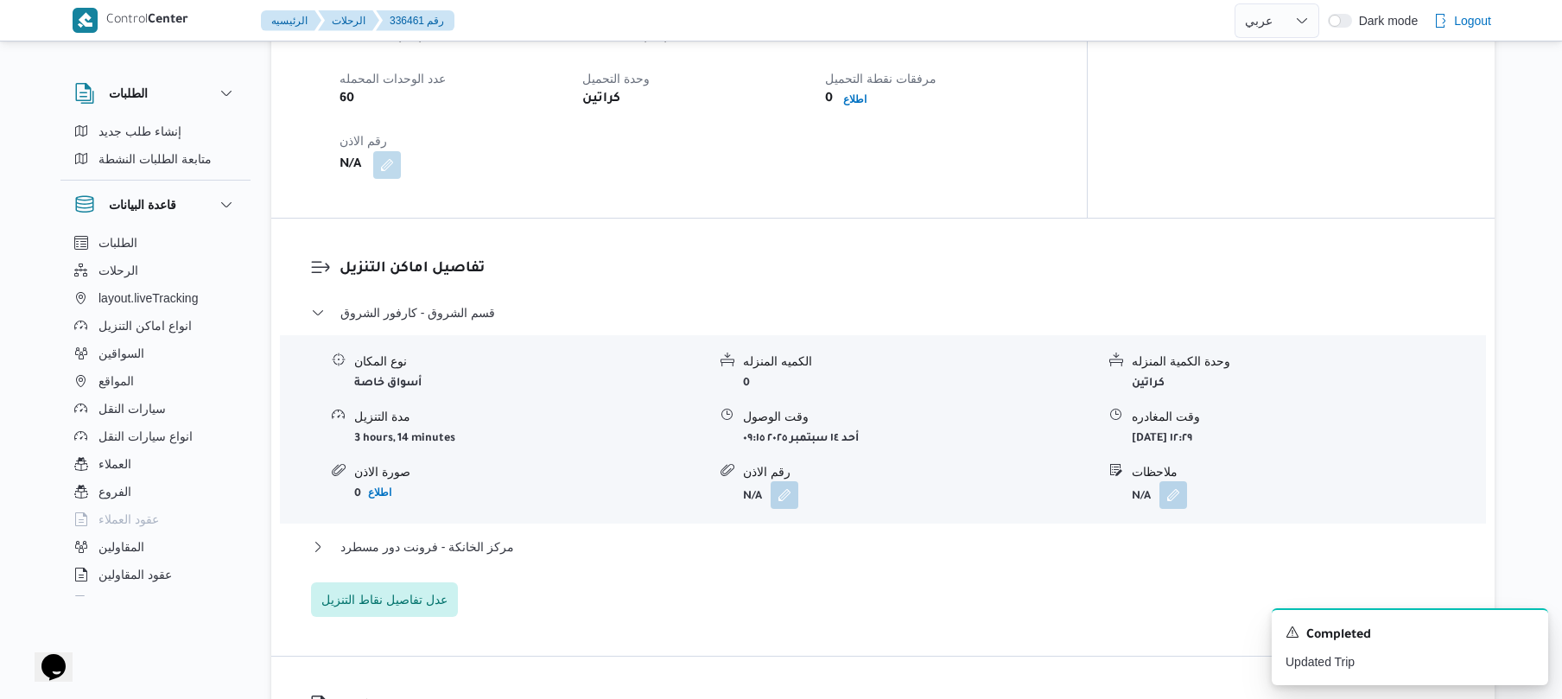
scroll to position [1244, 0]
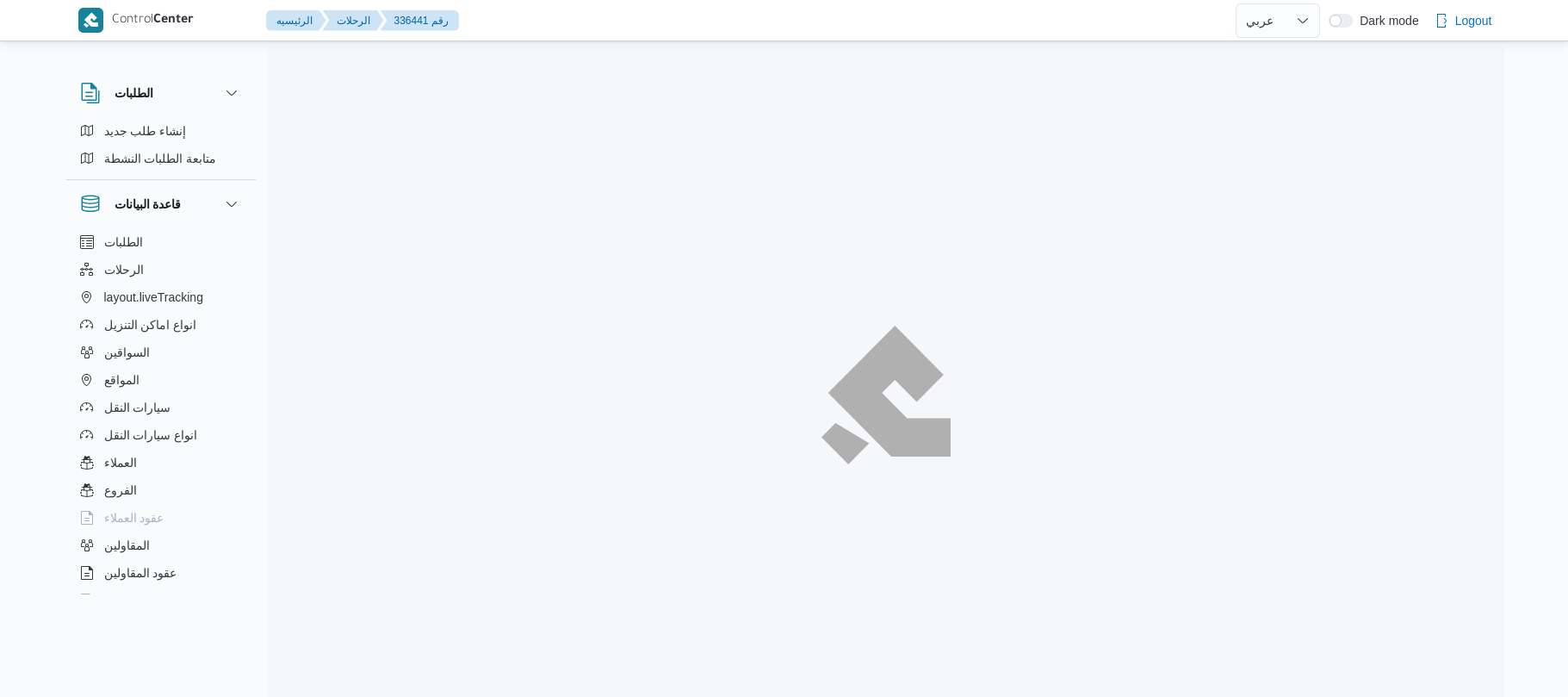
select select "ar"
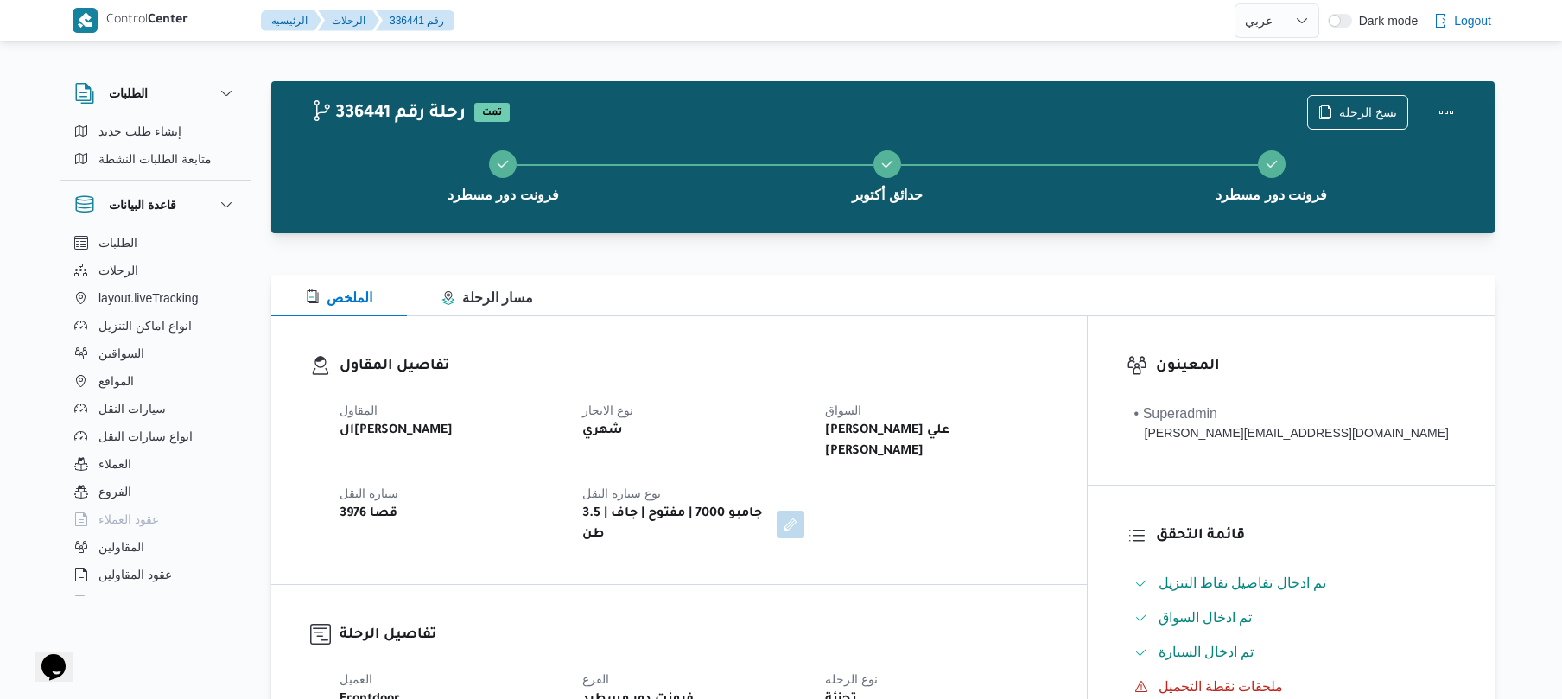
click at [1003, 283] on div "الملخص مسار الرحلة" at bounding box center [882, 295] width 1223 height 41
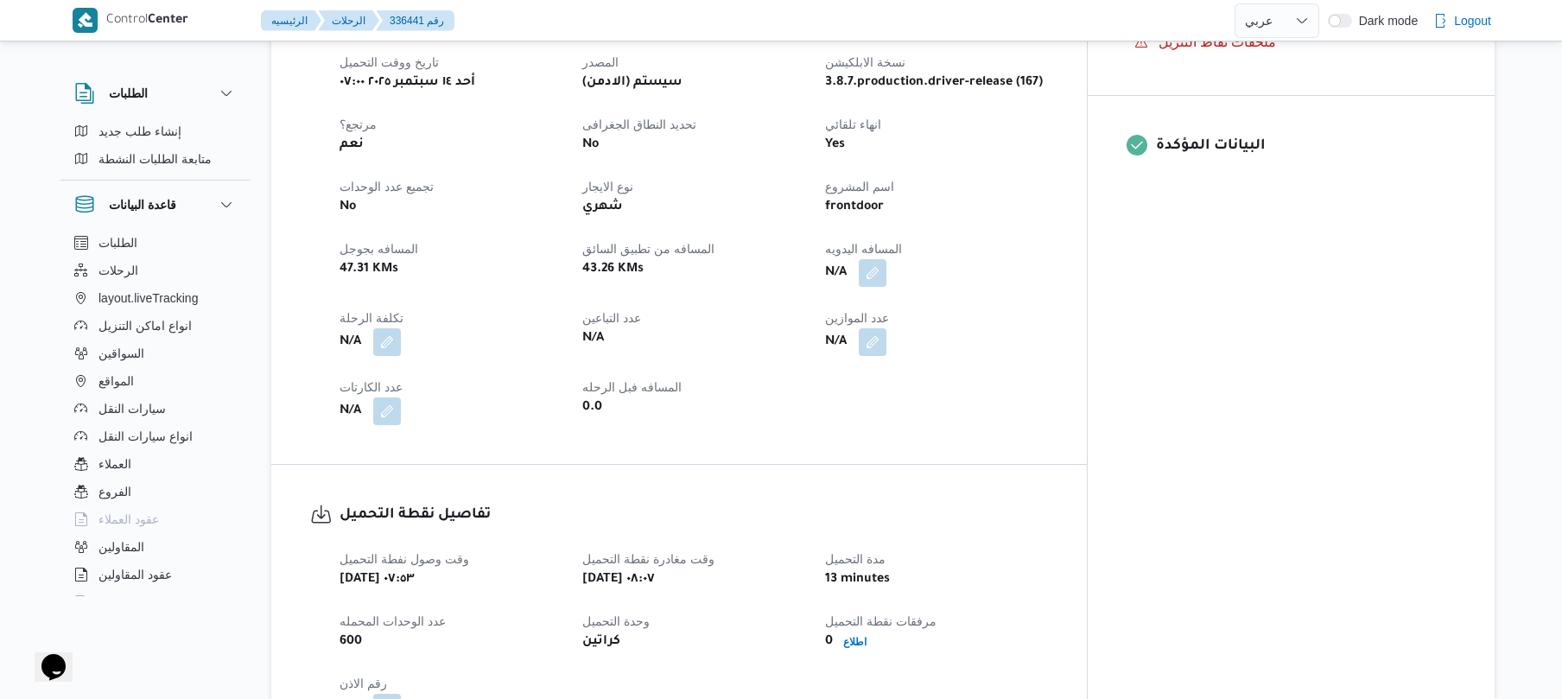
scroll to position [644, 0]
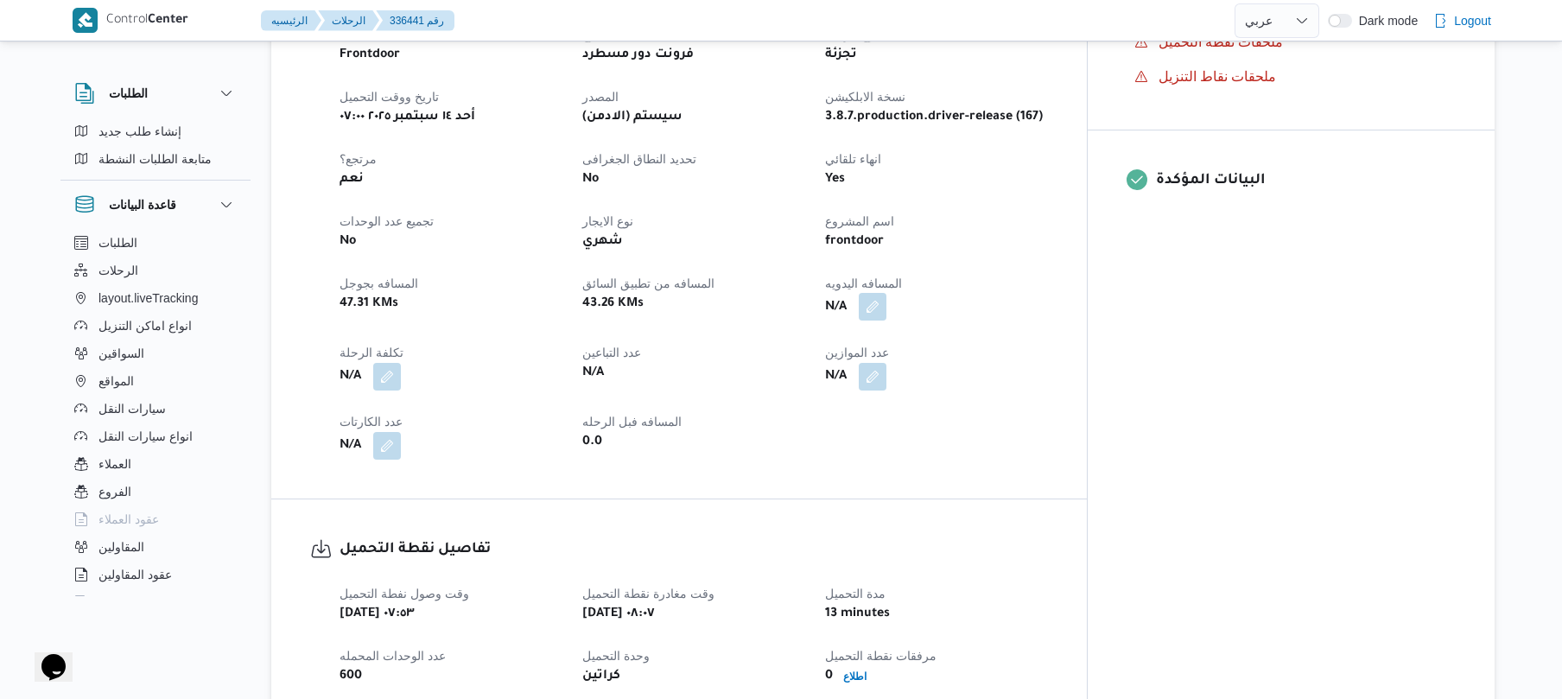
click at [886, 293] on button "button" at bounding box center [873, 307] width 28 height 28
click at [906, 342] on input "المسافه اليدويه" at bounding box center [893, 342] width 172 height 35
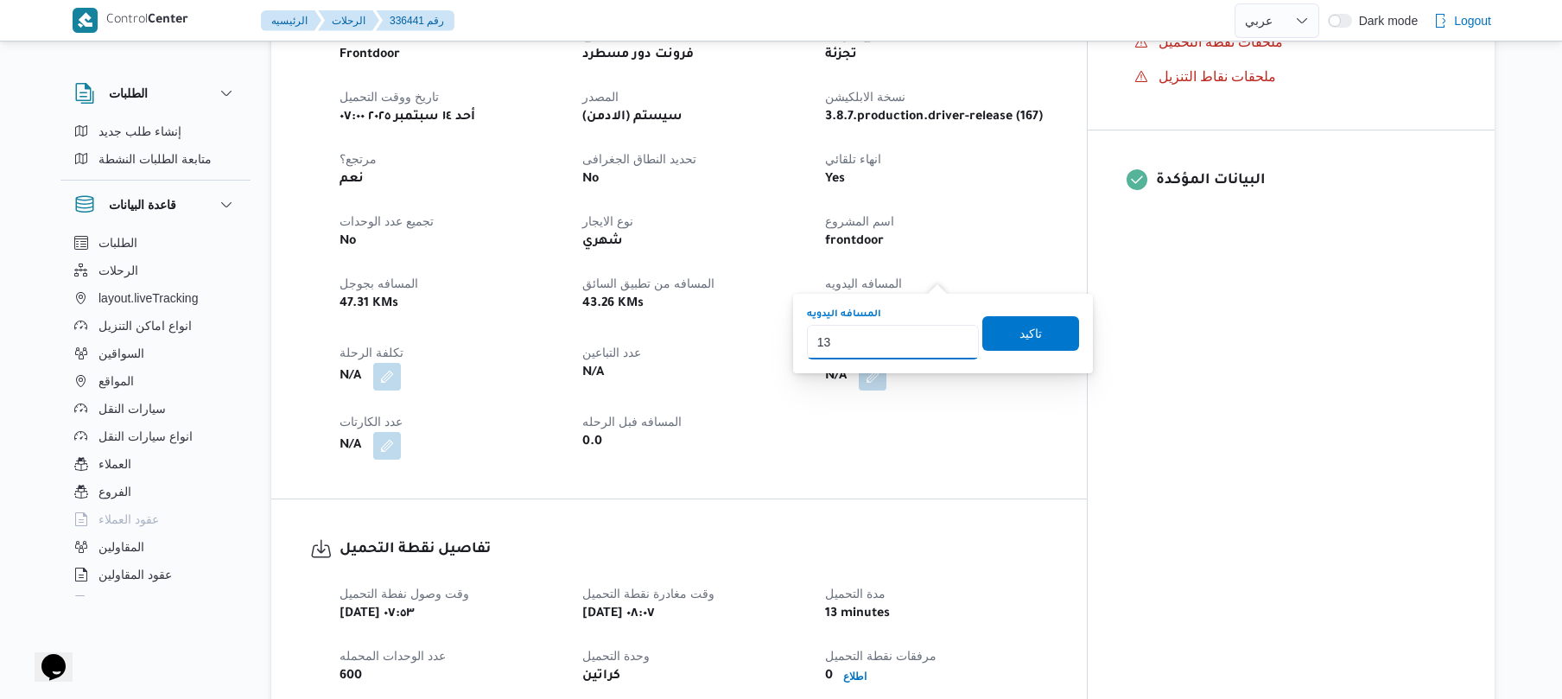
type input "135"
click at [1023, 336] on span "تاكيد" at bounding box center [1030, 332] width 22 height 21
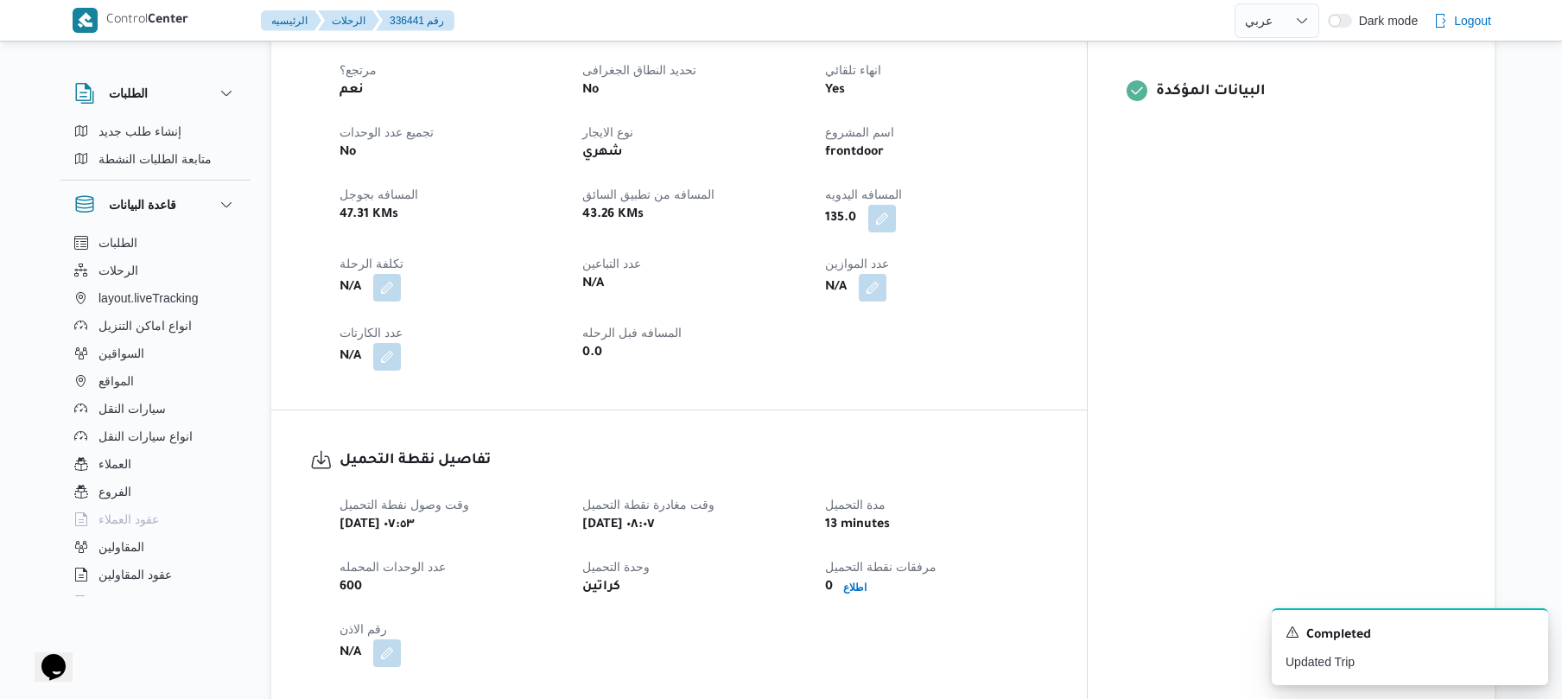
scroll to position [737, 0]
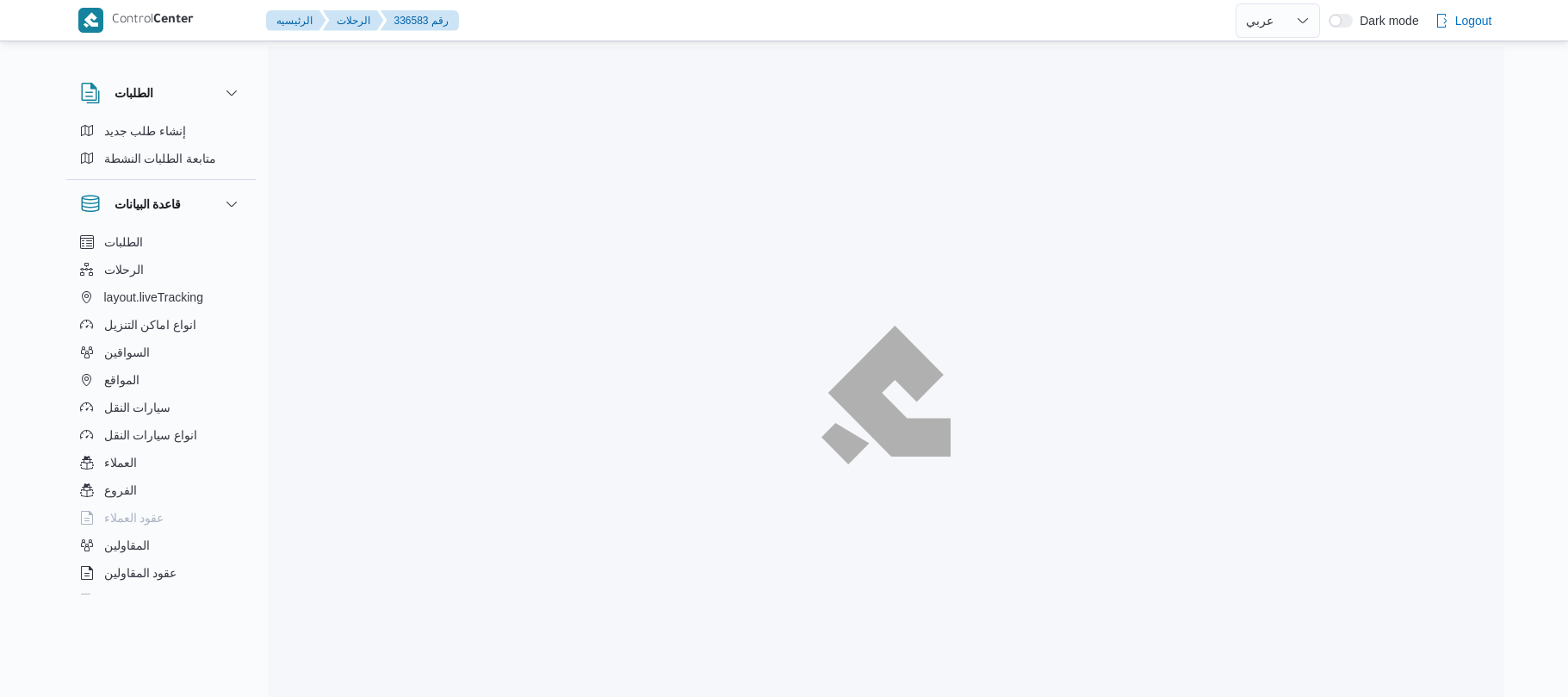
select select "ar"
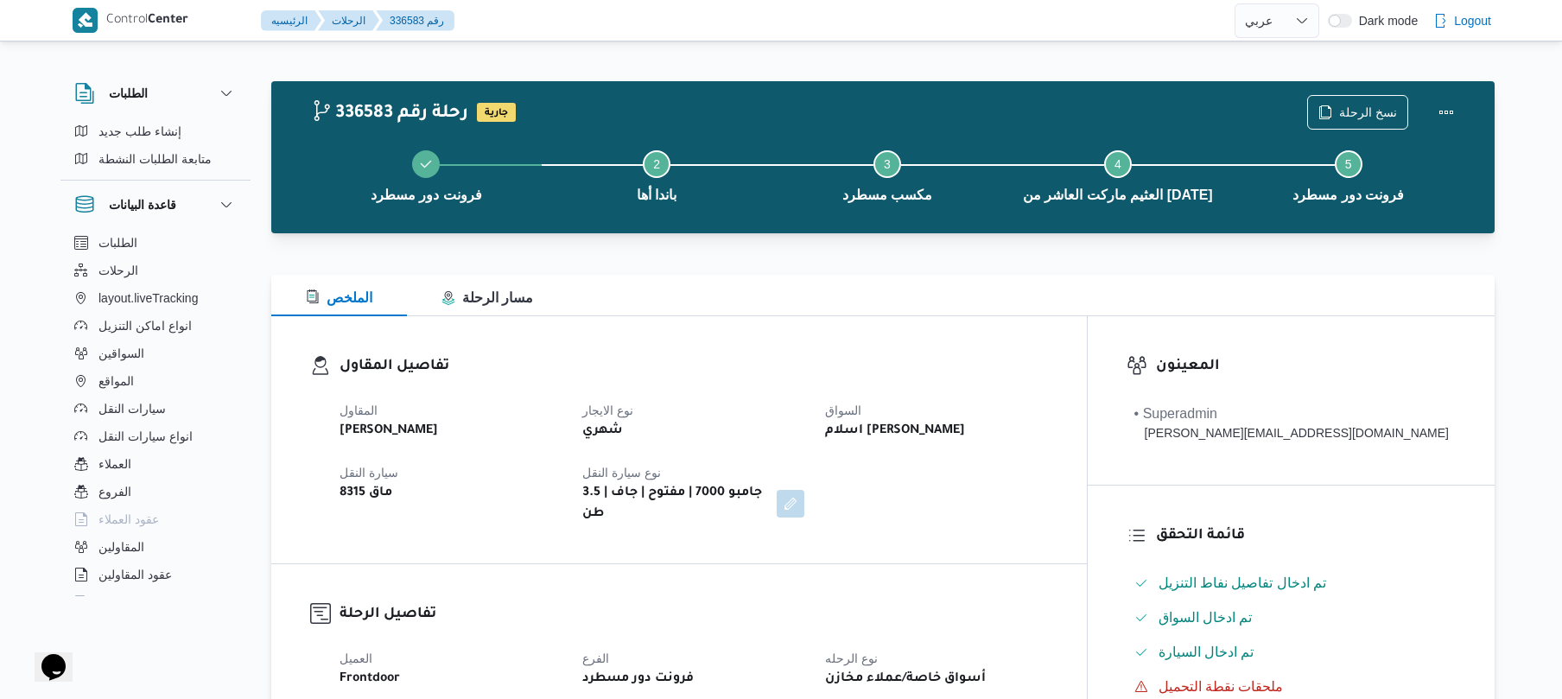
click at [927, 398] on div "المقاول [PERSON_NAME] نوع الايجار شهري السواق اسلام [PERSON_NAME] سيارة النقل م…" at bounding box center [693, 462] width 729 height 145
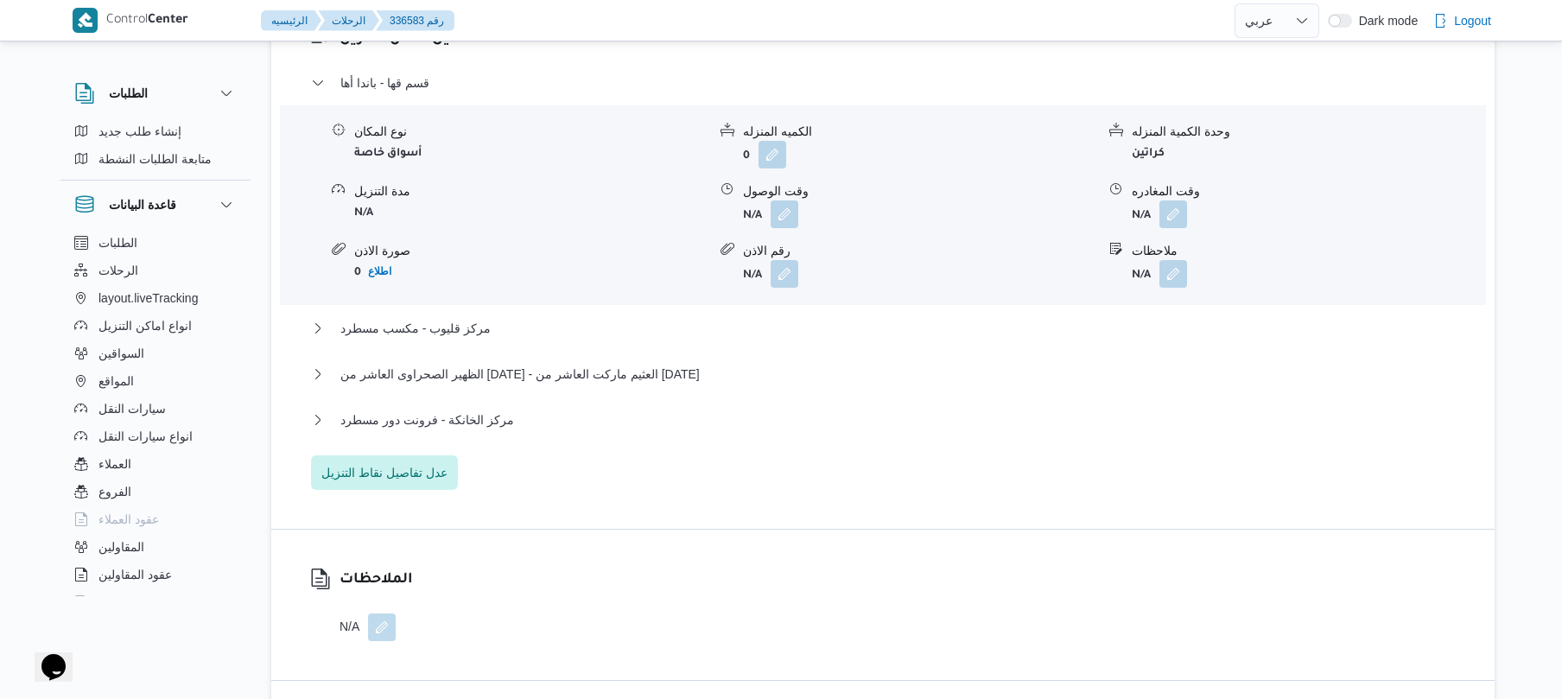
scroll to position [1428, 0]
click at [924, 371] on button "الظهير الصحراوى العاشر من رمضان - العثيم ماركت العاشر من رمضان" at bounding box center [883, 376] width 1144 height 21
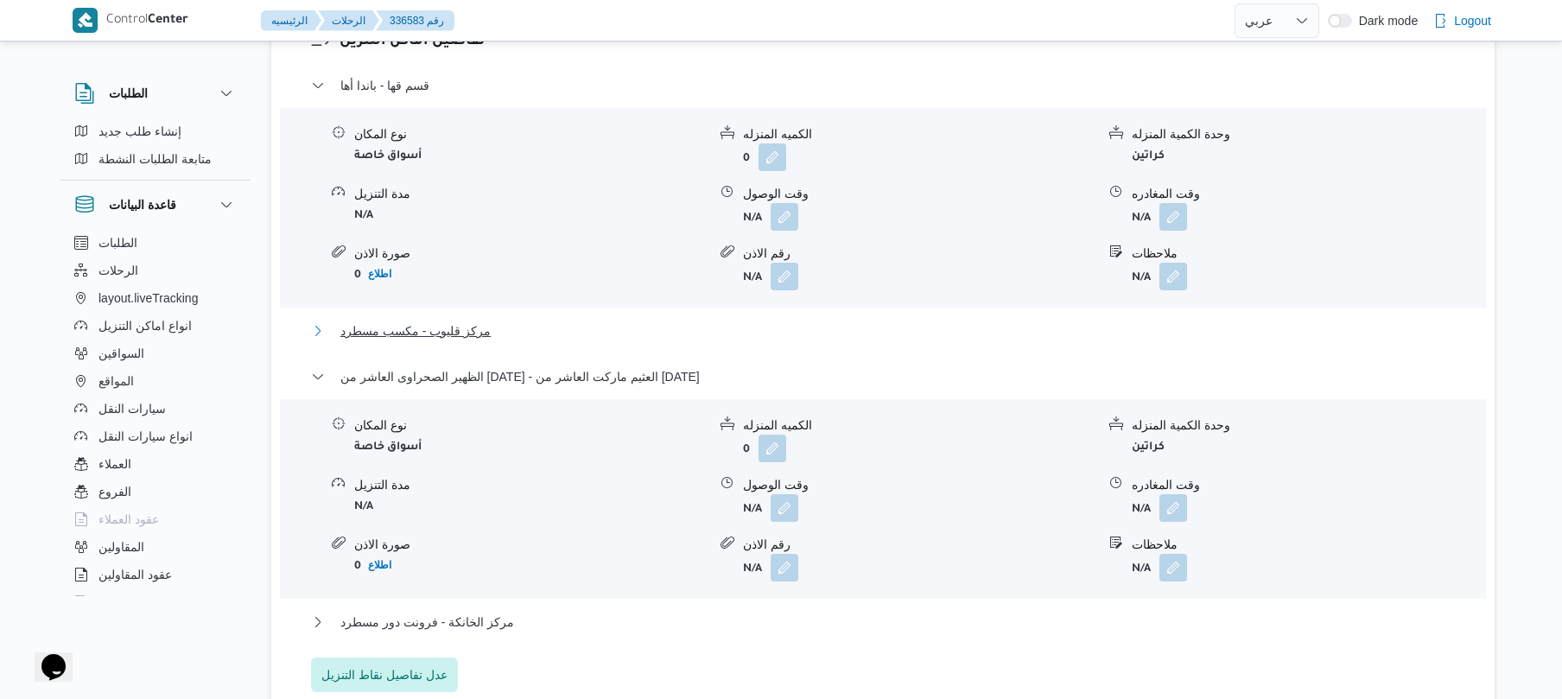
click at [952, 325] on button "مركز قليوب - مكسب مسطرد" at bounding box center [883, 330] width 1144 height 21
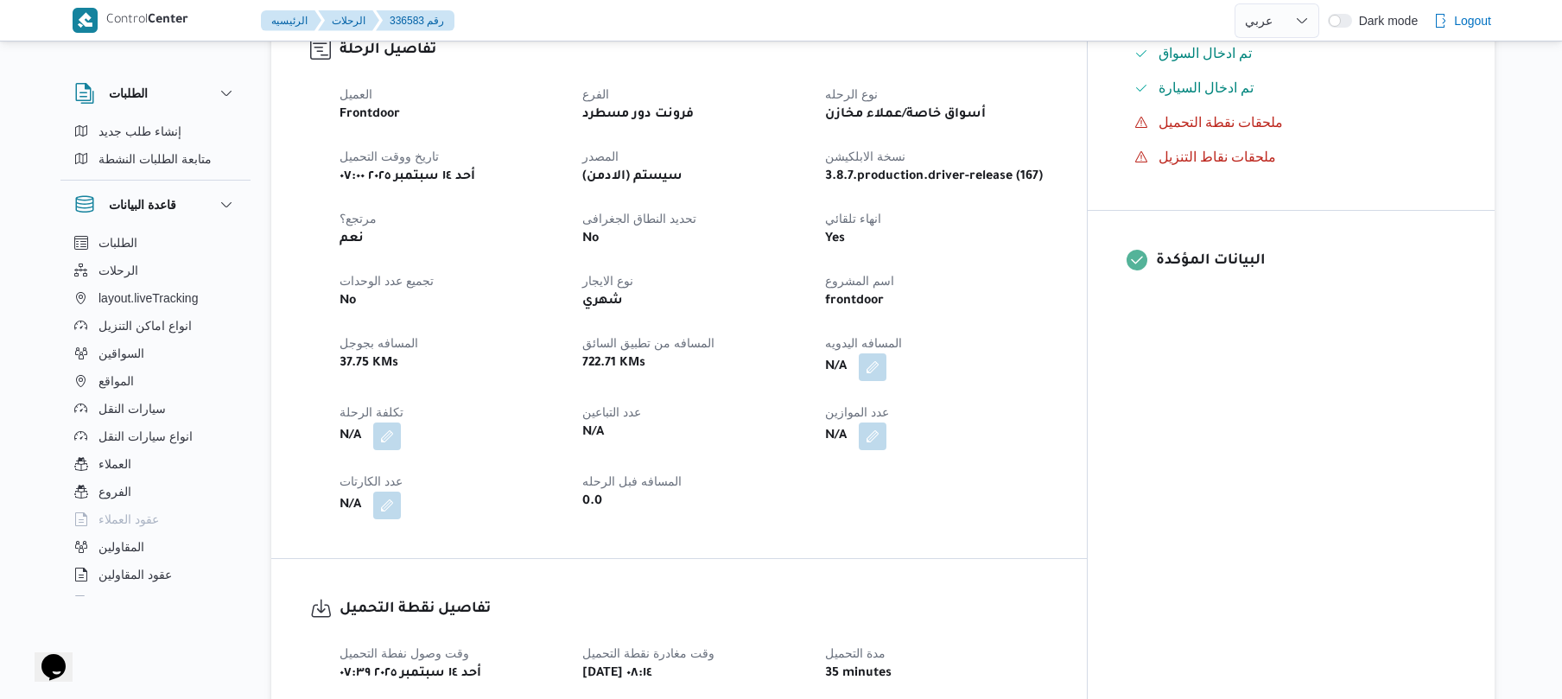
scroll to position [599, 0]
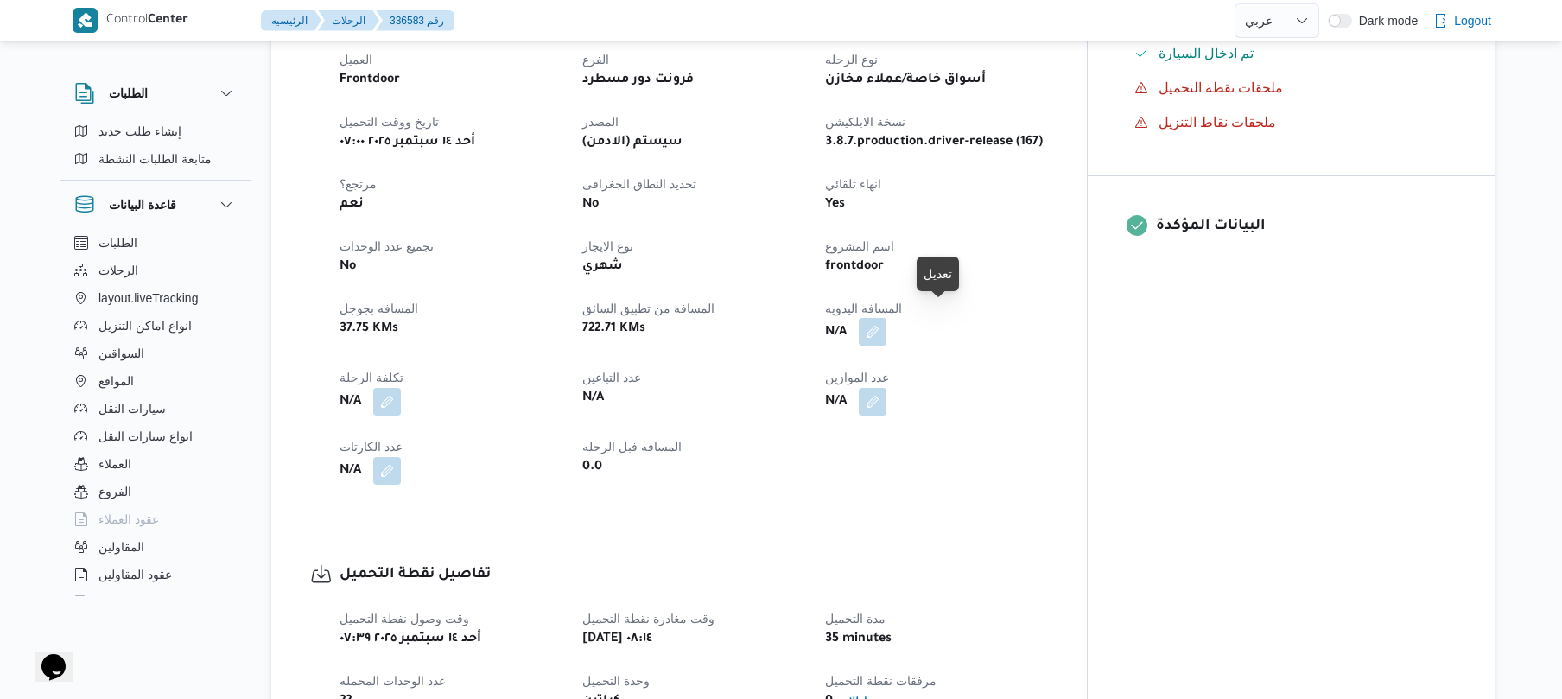
click at [886, 323] on button "button" at bounding box center [873, 332] width 28 height 28
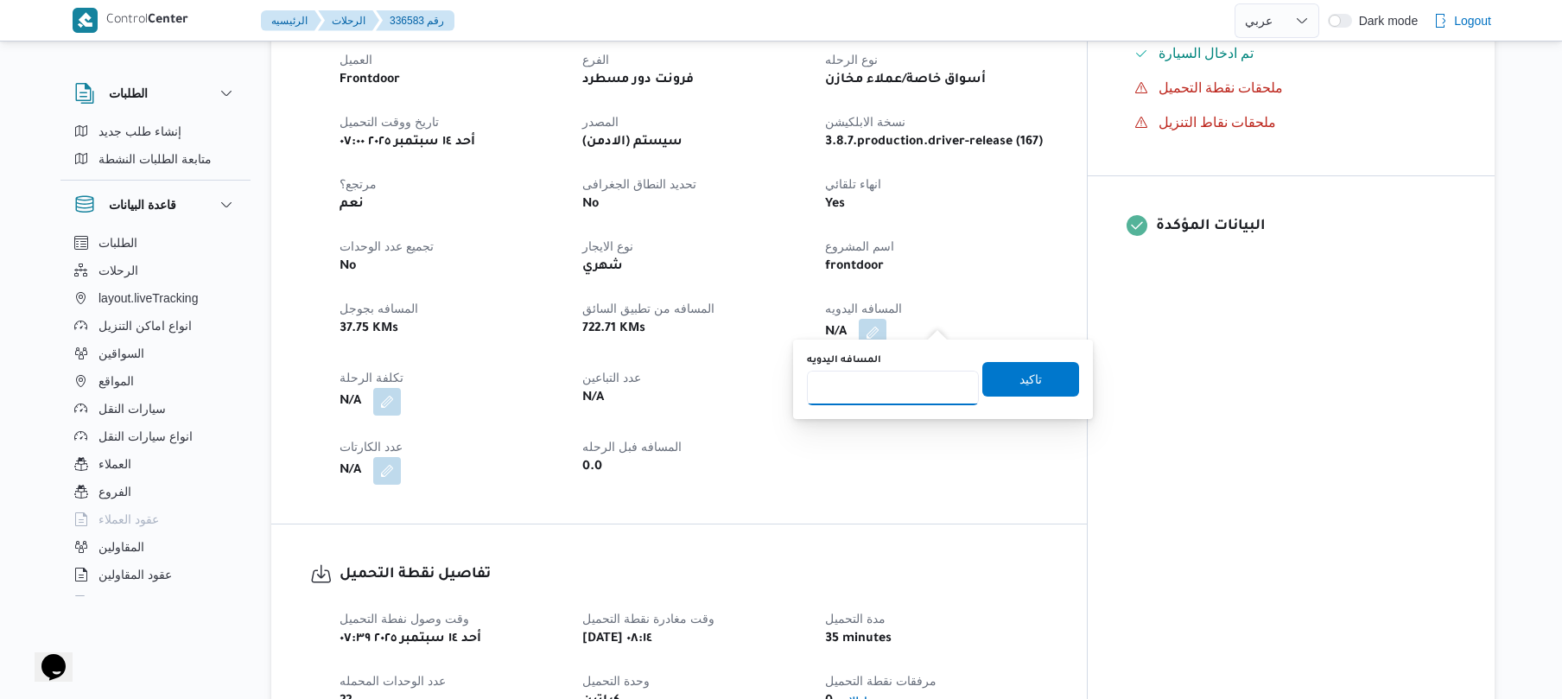
click at [921, 381] on input "المسافه اليدويه" at bounding box center [893, 388] width 172 height 35
type input "130"
click at [1019, 387] on span "تاكيد" at bounding box center [1030, 378] width 22 height 21
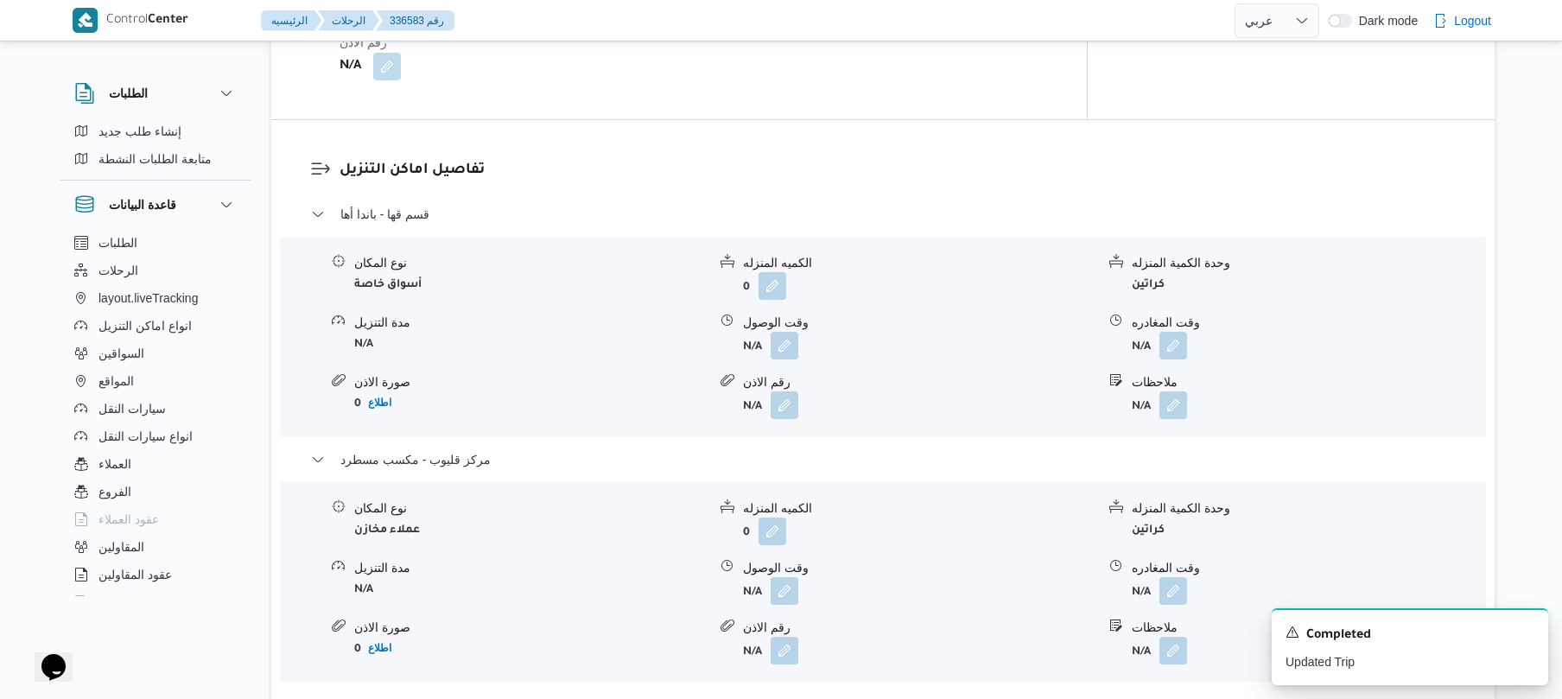
scroll to position [1335, 0]
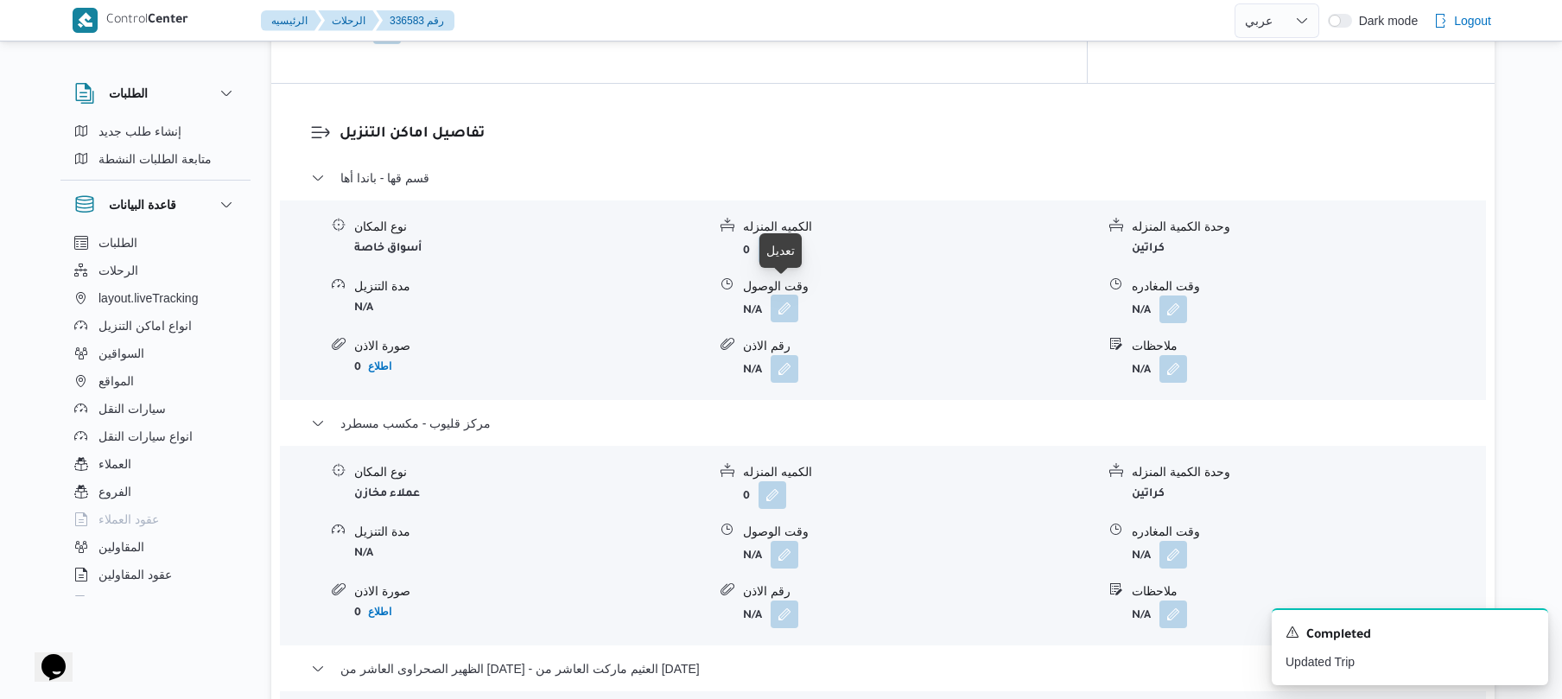
click at [789, 304] on button "button" at bounding box center [784, 309] width 28 height 28
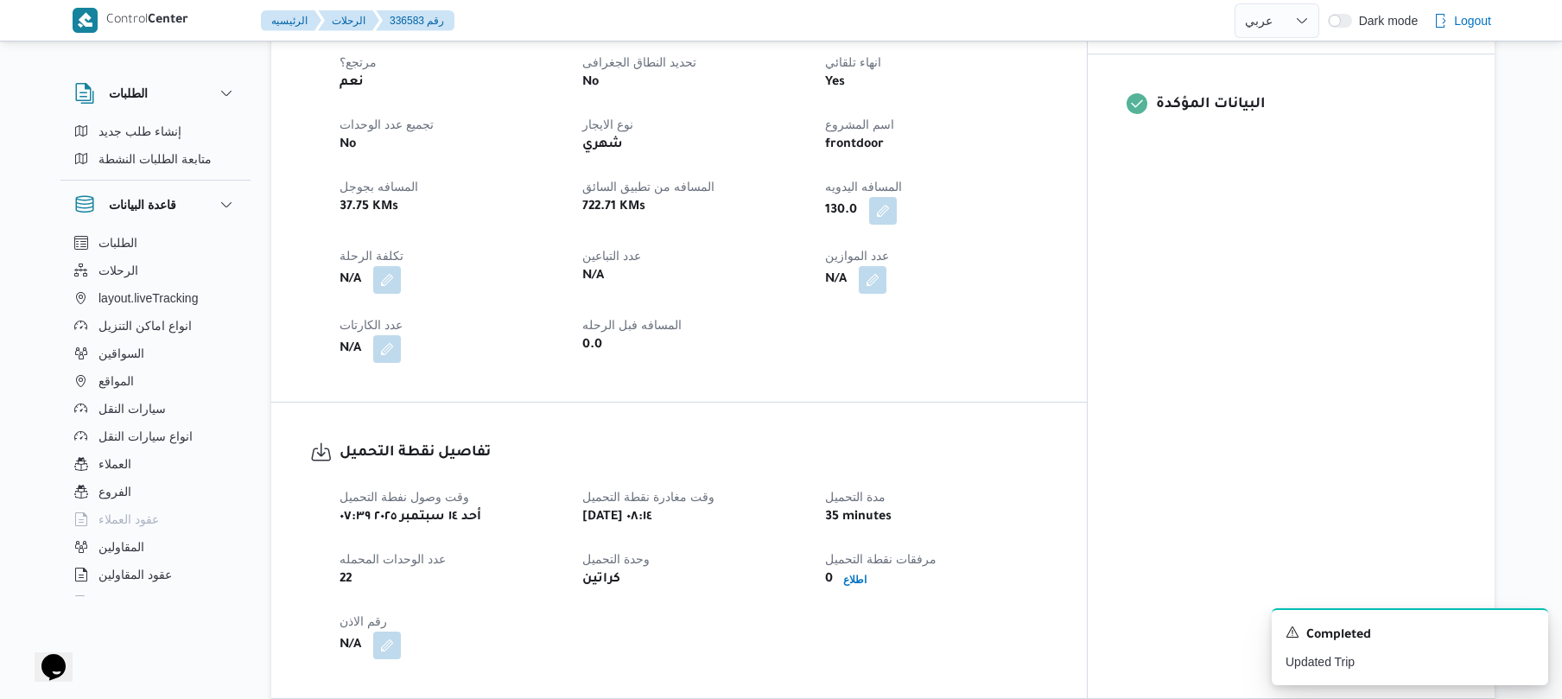
scroll to position [506, 0]
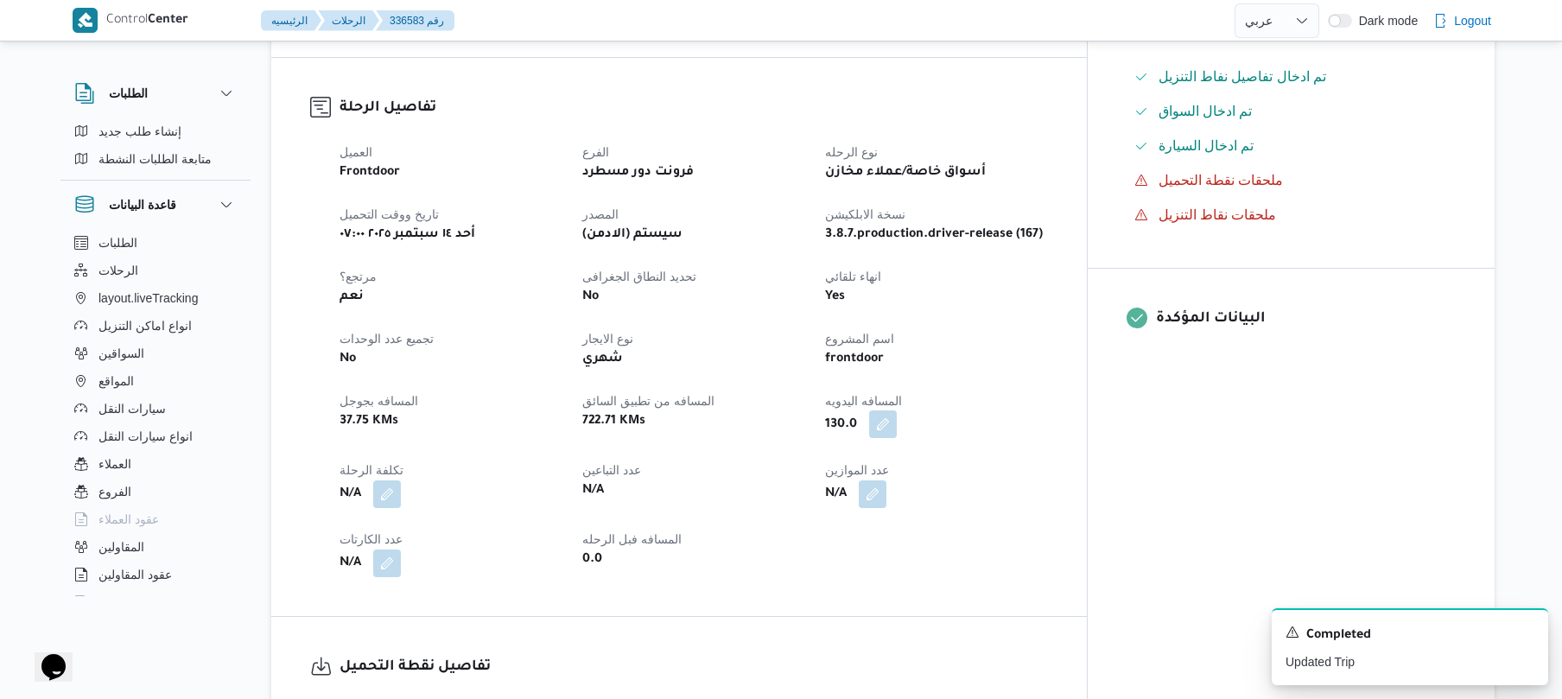
click at [897, 410] on button "button" at bounding box center [883, 424] width 28 height 28
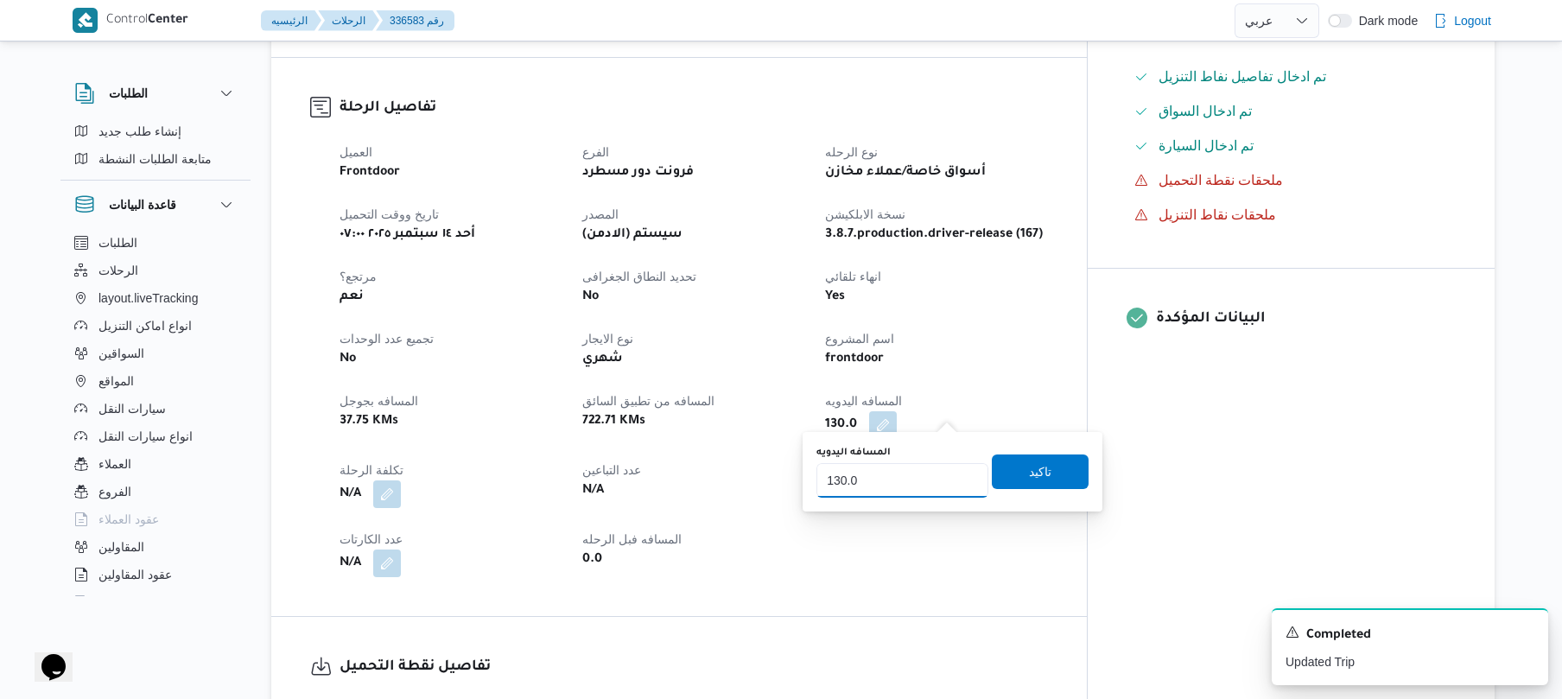
click at [926, 471] on input "130.0" at bounding box center [902, 480] width 172 height 35
type input "1"
type input "145"
click at [1013, 479] on span "تاكيد" at bounding box center [1040, 470] width 97 height 35
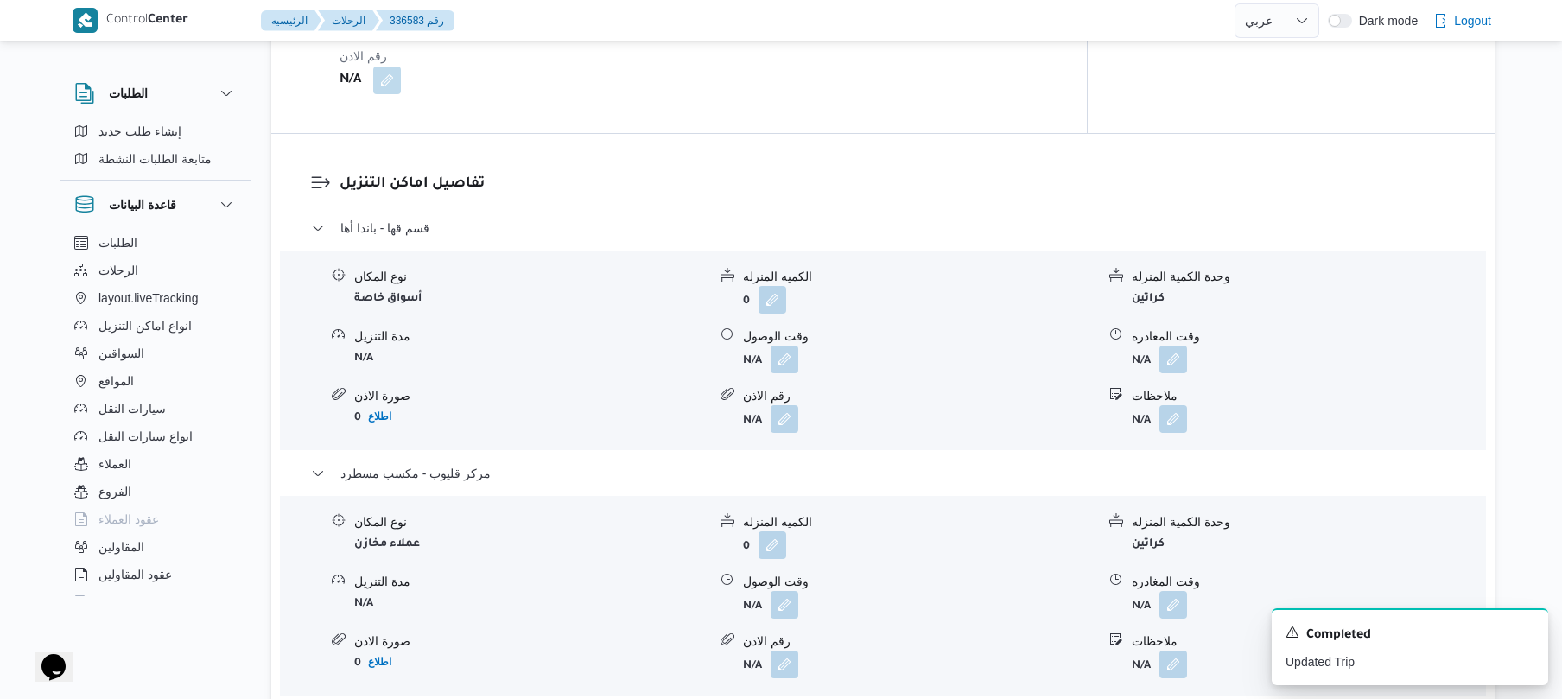
scroll to position [1290, 0]
click at [789, 342] on button "button" at bounding box center [784, 354] width 28 height 28
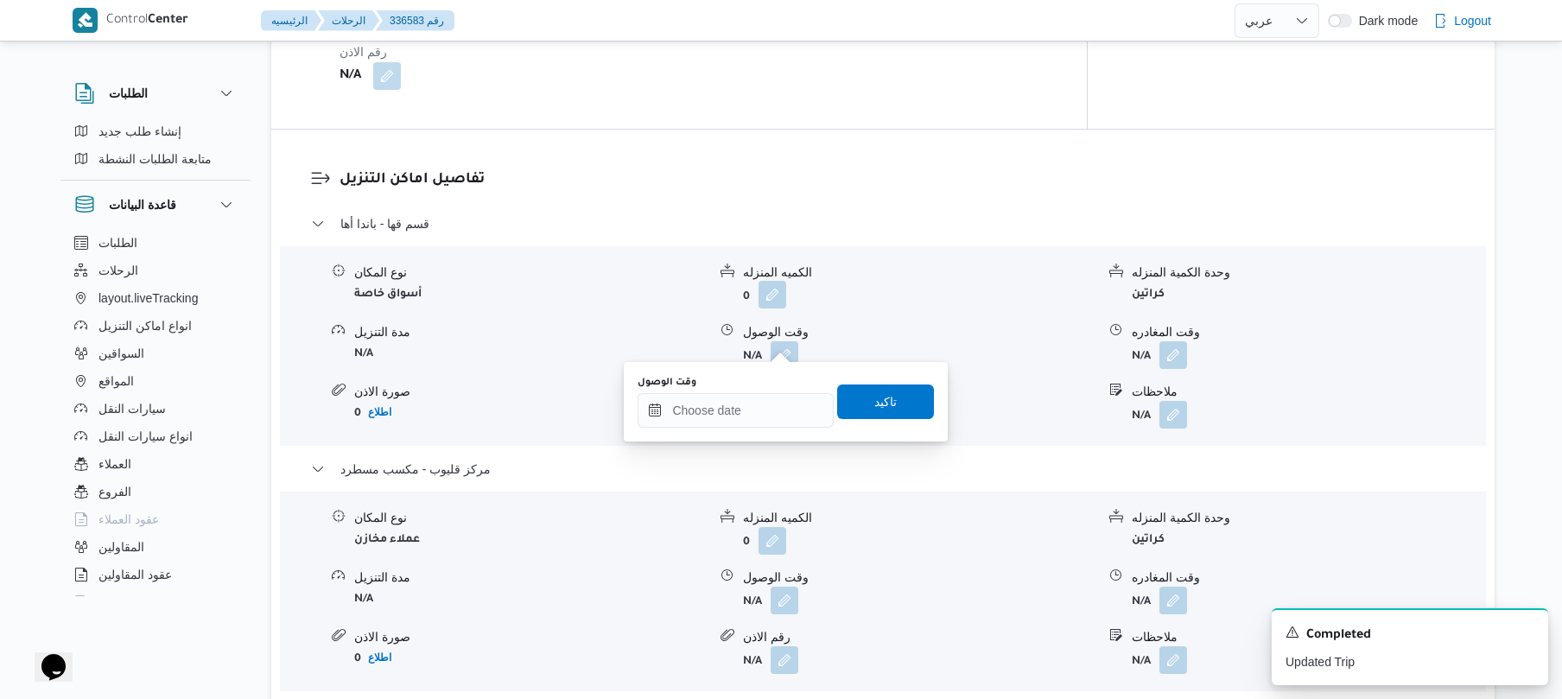
drag, startPoint x: 734, startPoint y: 436, endPoint x: 781, endPoint y: 283, distance: 159.8
click at [734, 437] on div "You are in a dialog. To close this dialog, hit escape. وقت الوصول تاكيد" at bounding box center [786, 401] width 324 height 79
click at [751, 399] on input "وقت الوصول" at bounding box center [735, 410] width 196 height 35
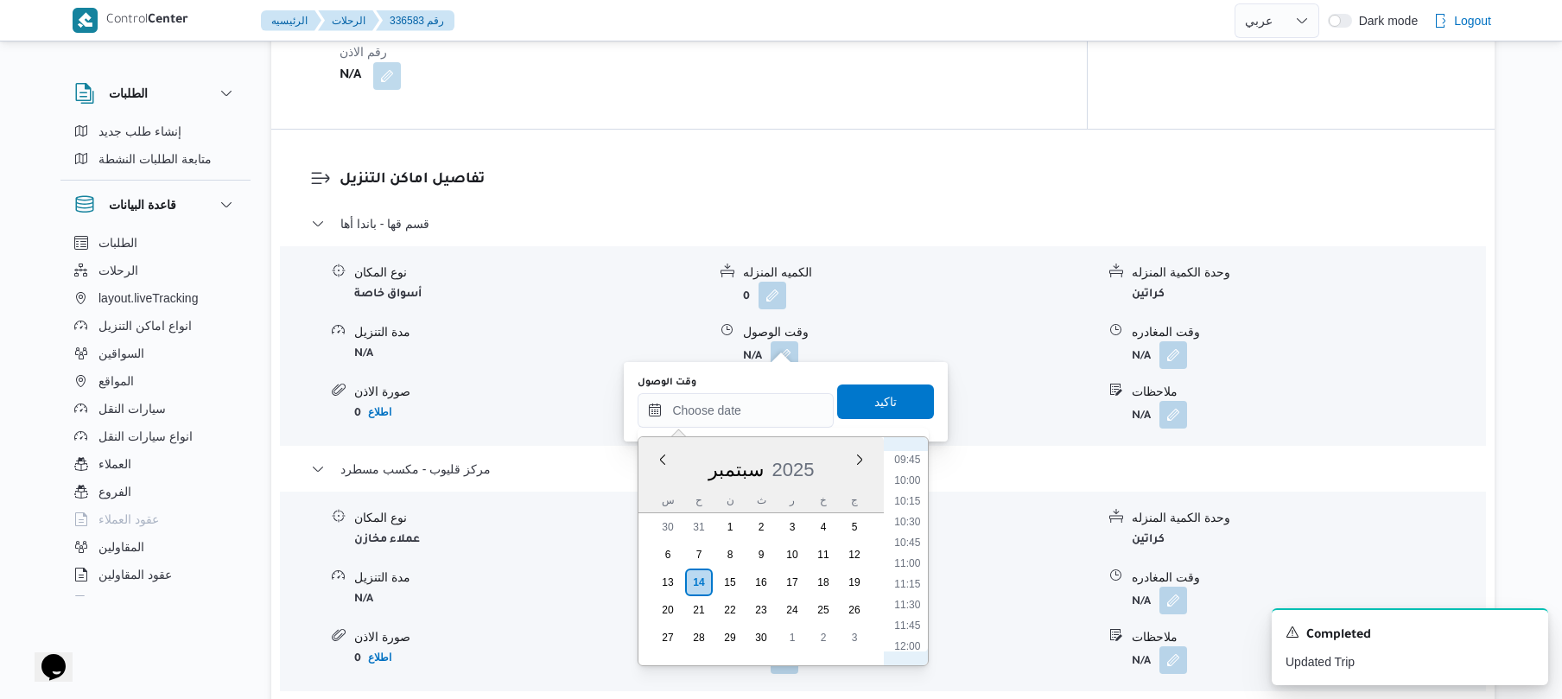
scroll to position [775, 0]
click at [916, 456] on li "09:15" at bounding box center [908, 451] width 40 height 17
type input "١٤/٠٩/٢٠٢٥ ٠٩:١٥"
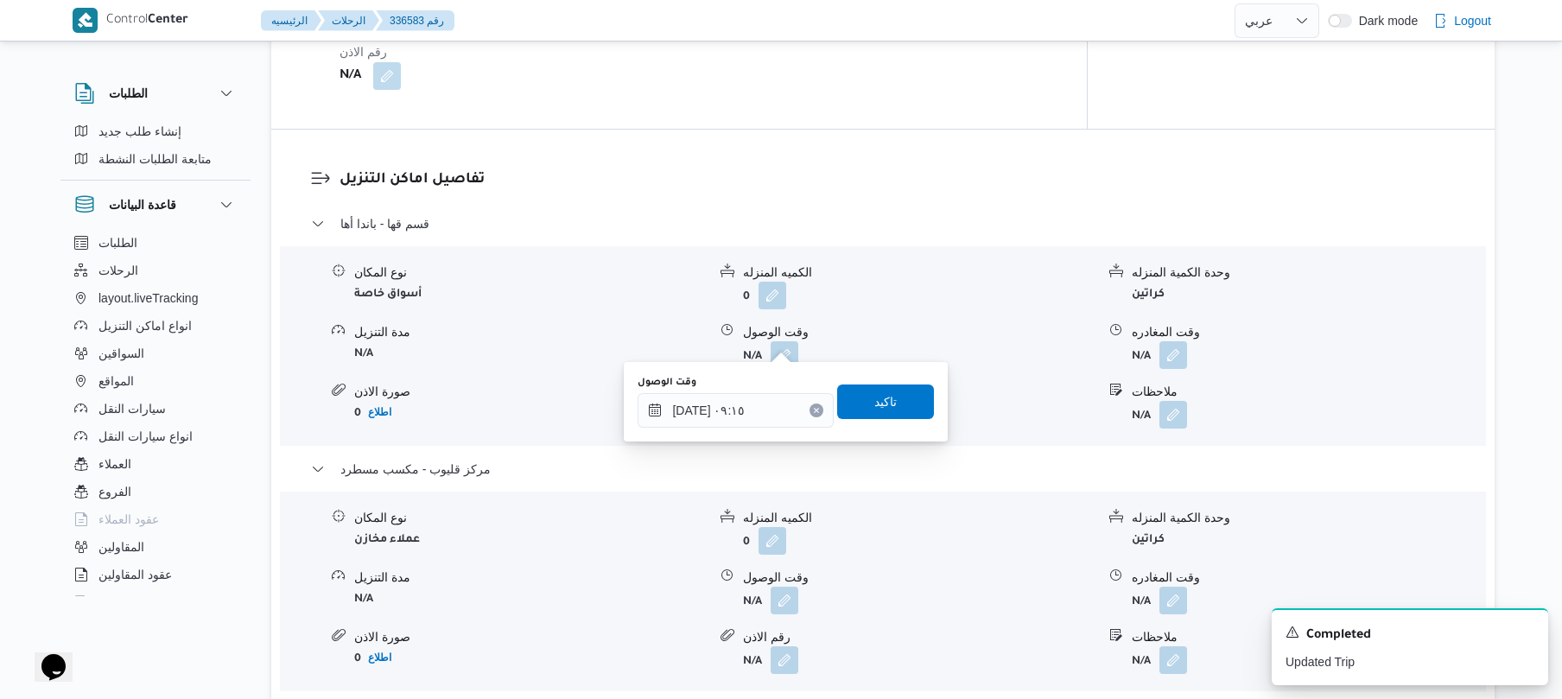
click at [903, 420] on div "وقت الوصول ١٤/٠٩/٢٠٢٥ ٠٩:١٥ تاكيد" at bounding box center [786, 401] width 300 height 55
click at [903, 419] on div "وقت الوصول ١٤/٠٩/٢٠٢٥ ٠٩:١٥ تاكيد" at bounding box center [786, 401] width 300 height 55
click at [859, 405] on span "تاكيد" at bounding box center [885, 401] width 97 height 35
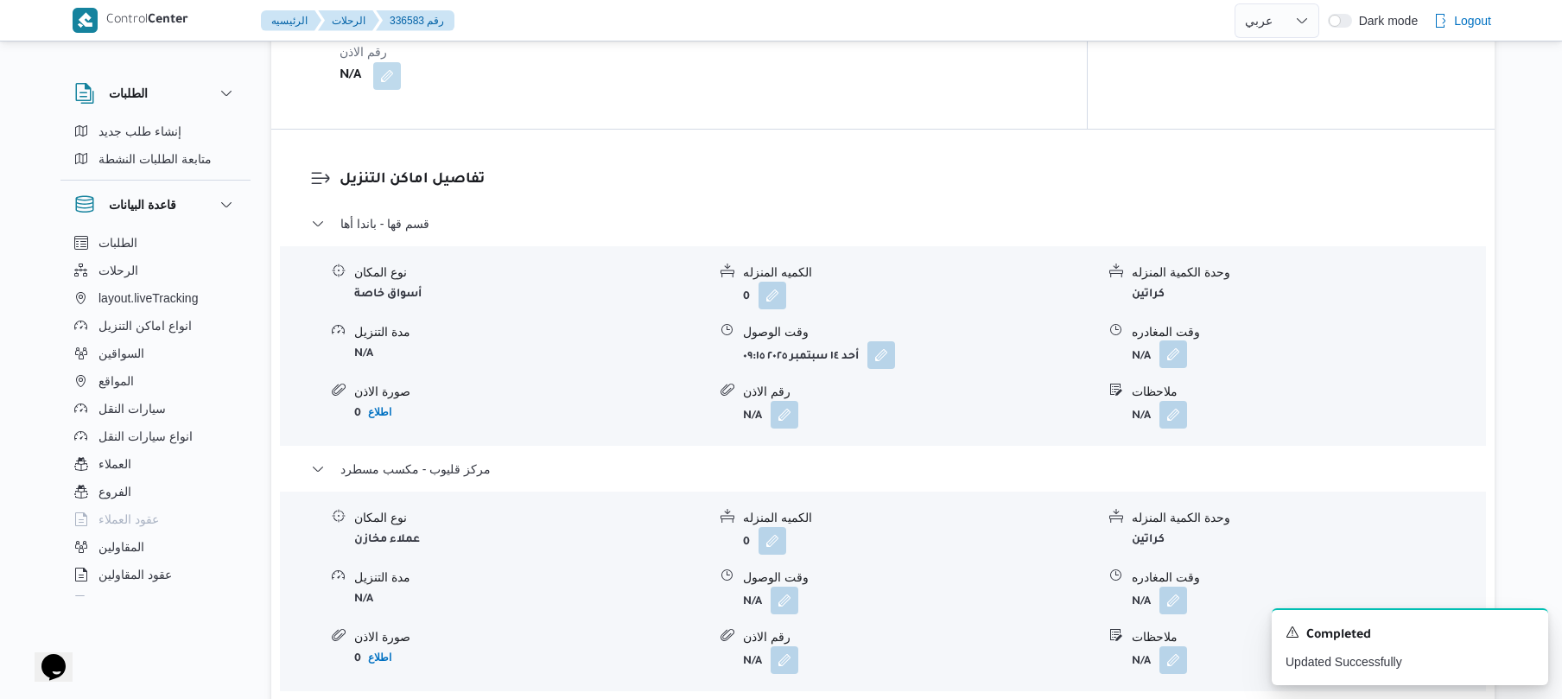
click at [1176, 340] on button "button" at bounding box center [1173, 354] width 28 height 28
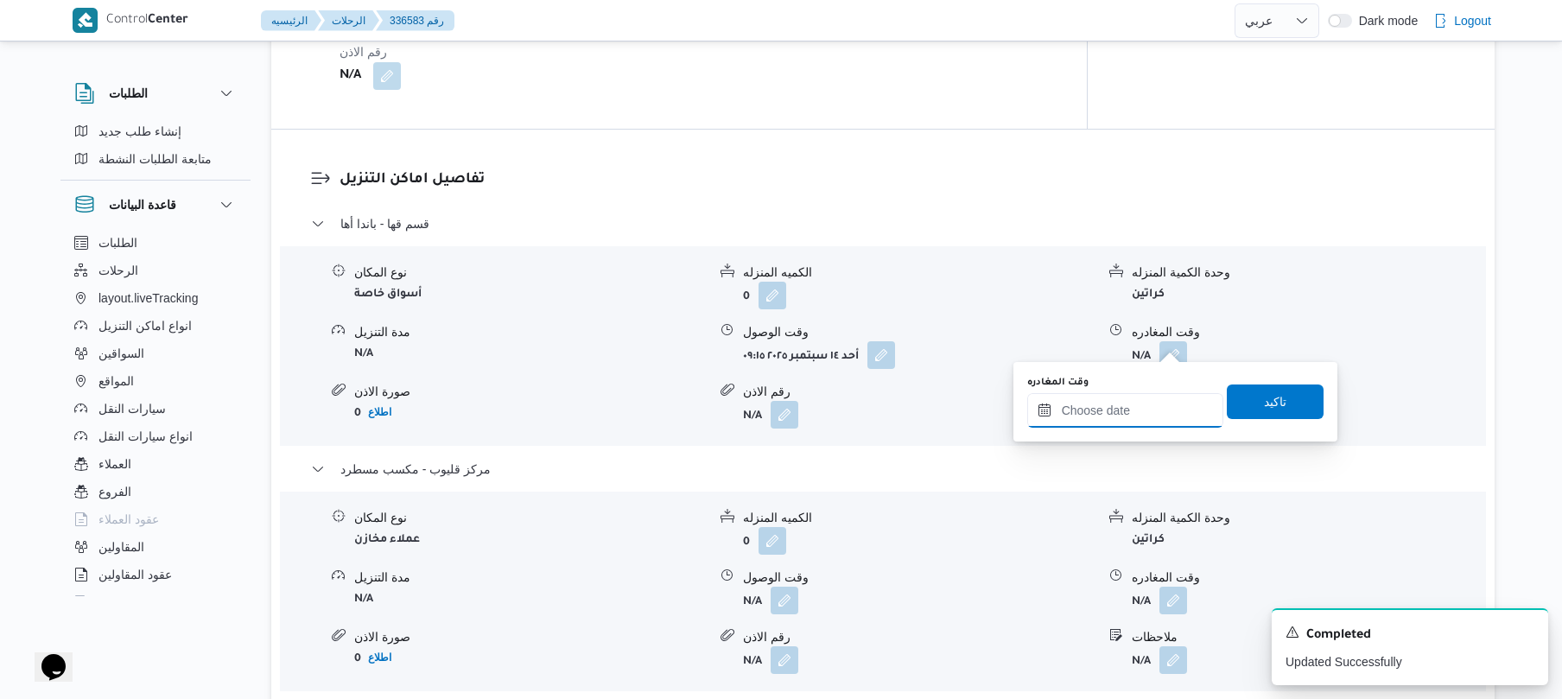
click at [1113, 409] on input "وقت المغادره" at bounding box center [1125, 410] width 196 height 35
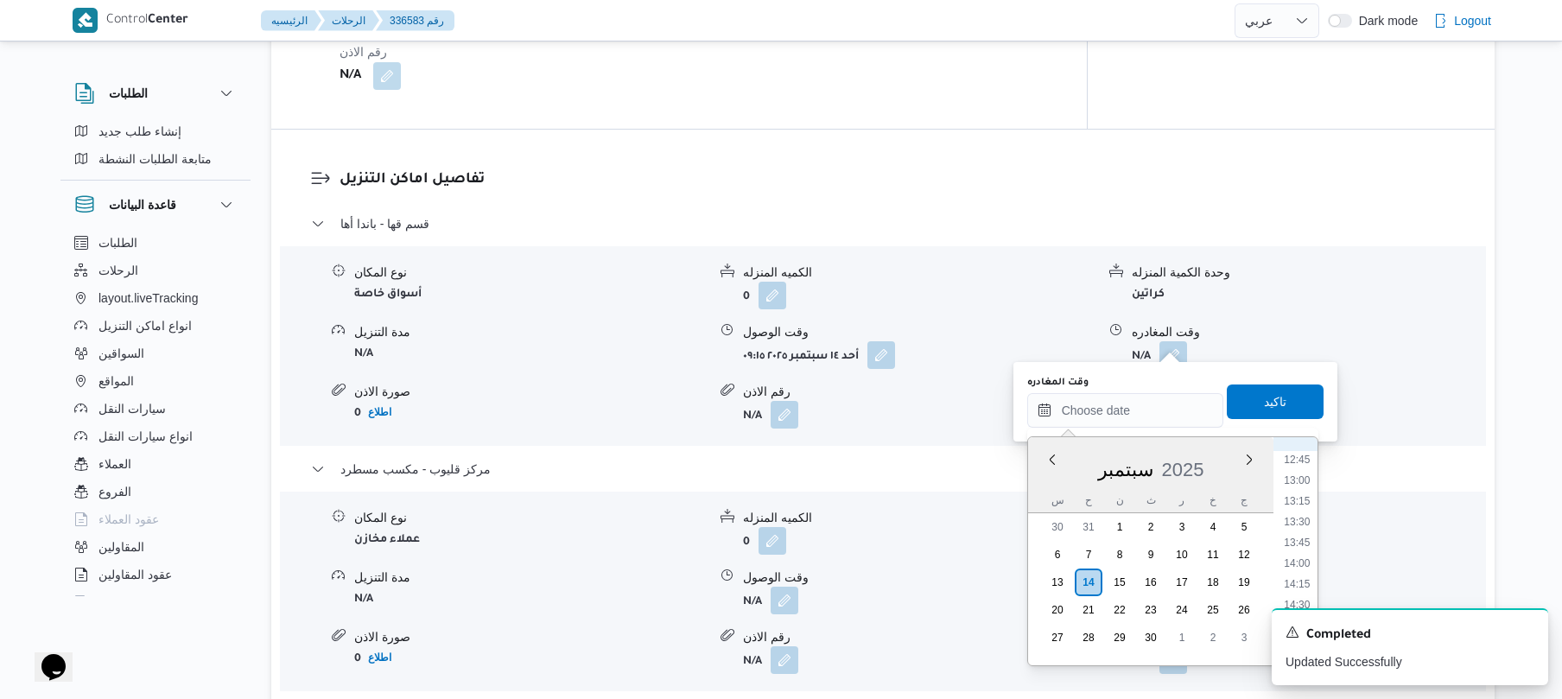
scroll to position [888, 0]
click at [1299, 565] on li "12:00" at bounding box center [1297, 566] width 40 height 17
type input "١٤/٠٩/٢٠٢٥ ١٢:٠٠"
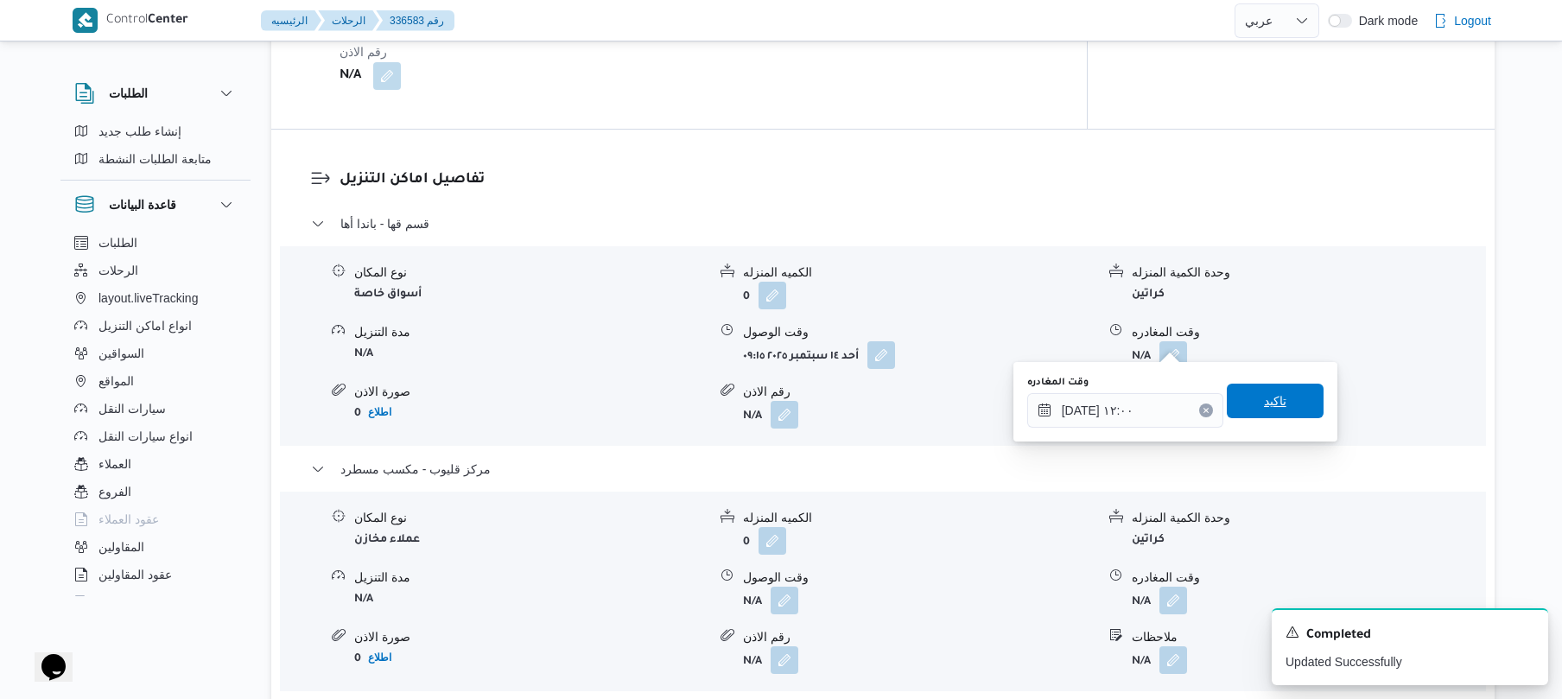
click at [1273, 401] on span "تاكيد" at bounding box center [1275, 400] width 22 height 21
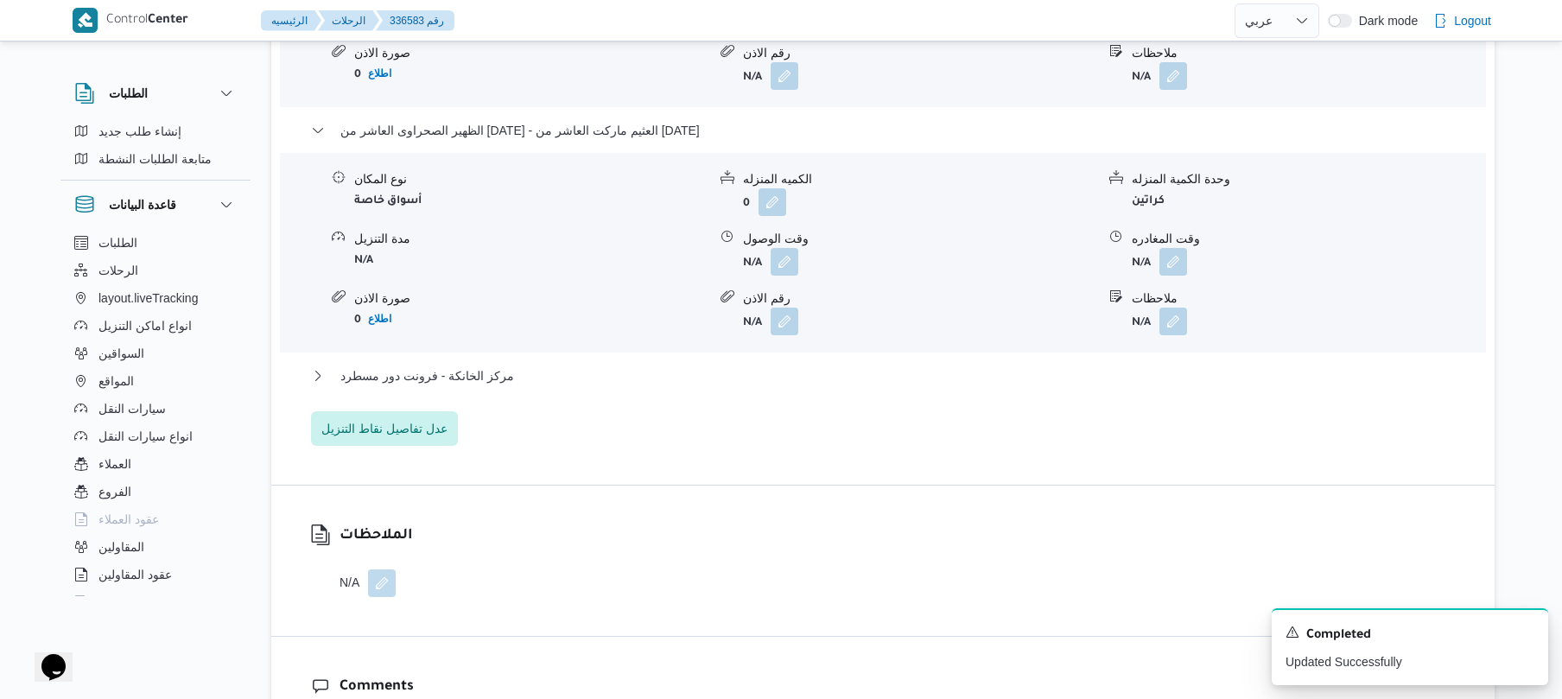
scroll to position [1888, 0]
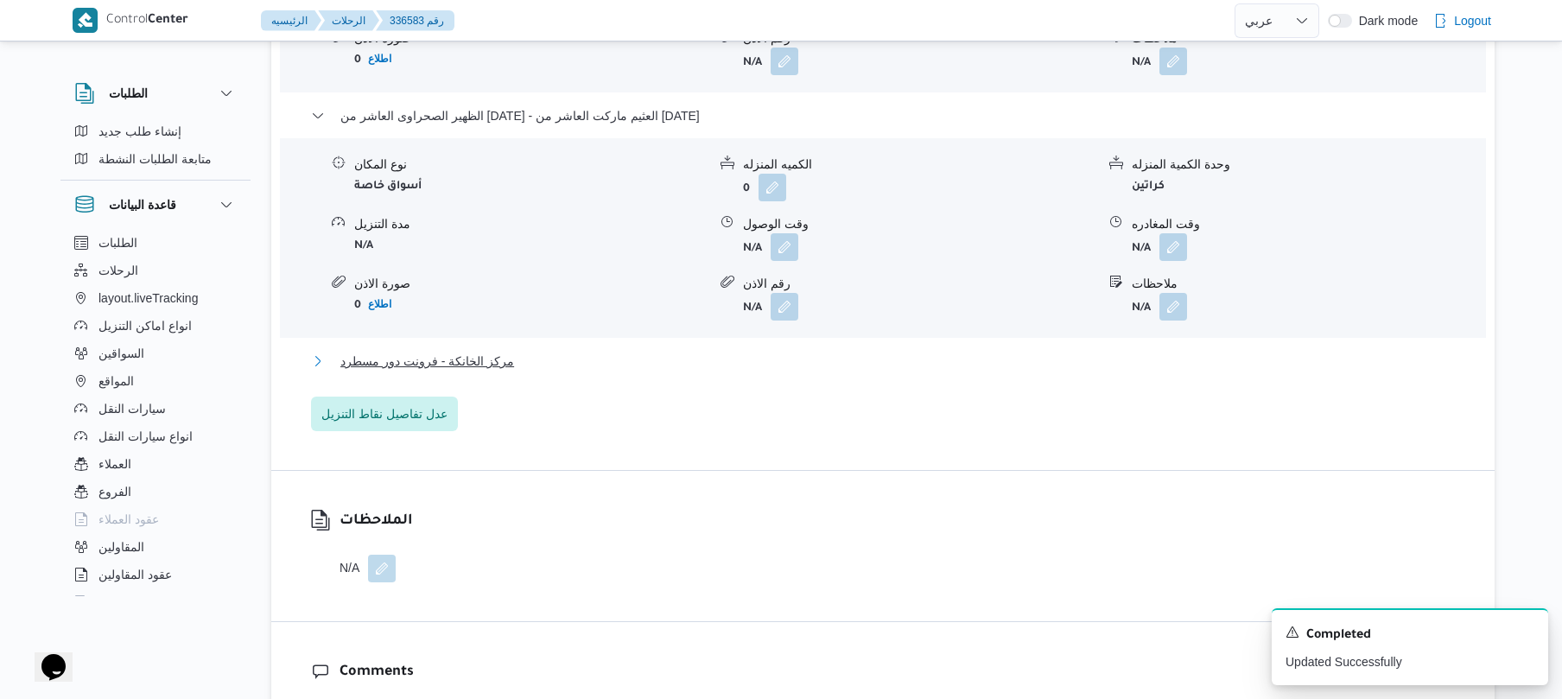
click at [1110, 356] on button "مركز الخانكة - فرونت دور مسطرد" at bounding box center [883, 361] width 1144 height 21
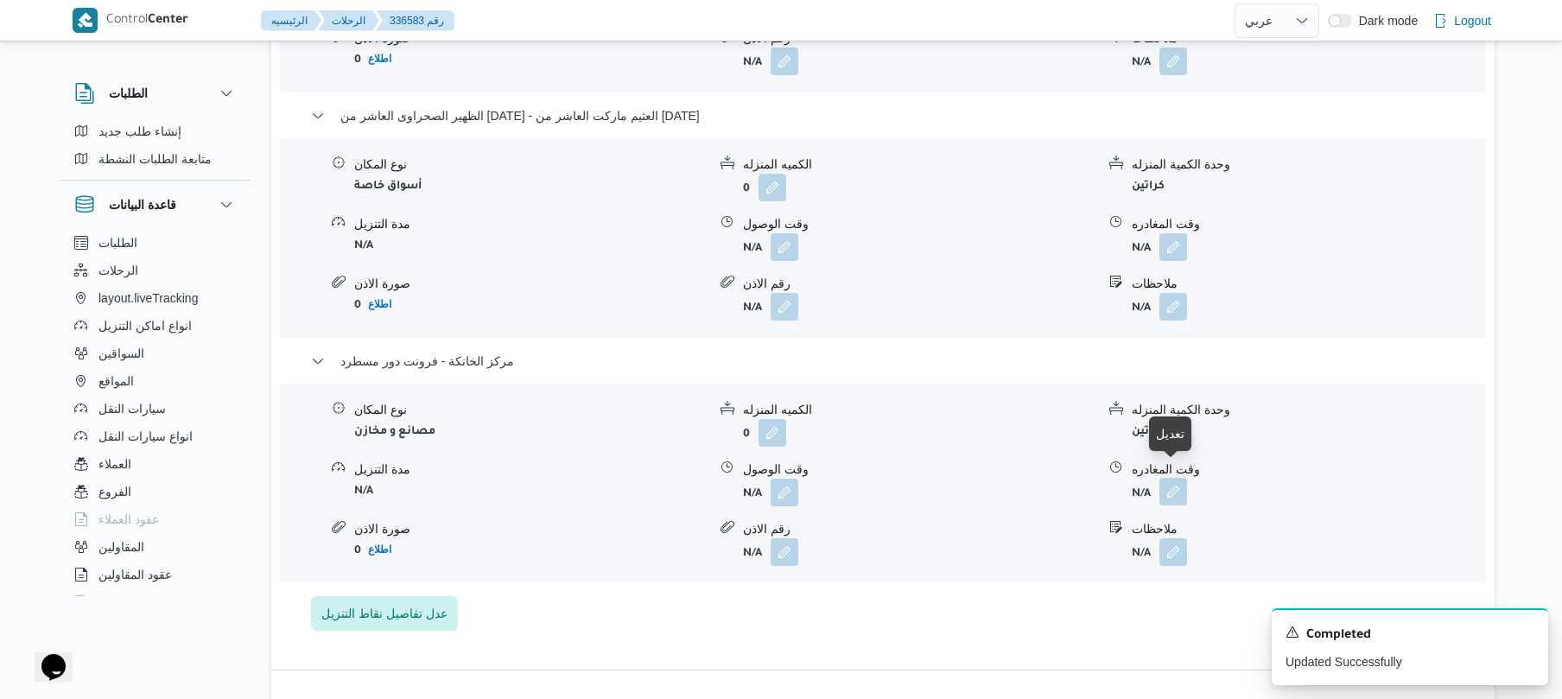
click at [1170, 480] on button "button" at bounding box center [1173, 492] width 28 height 28
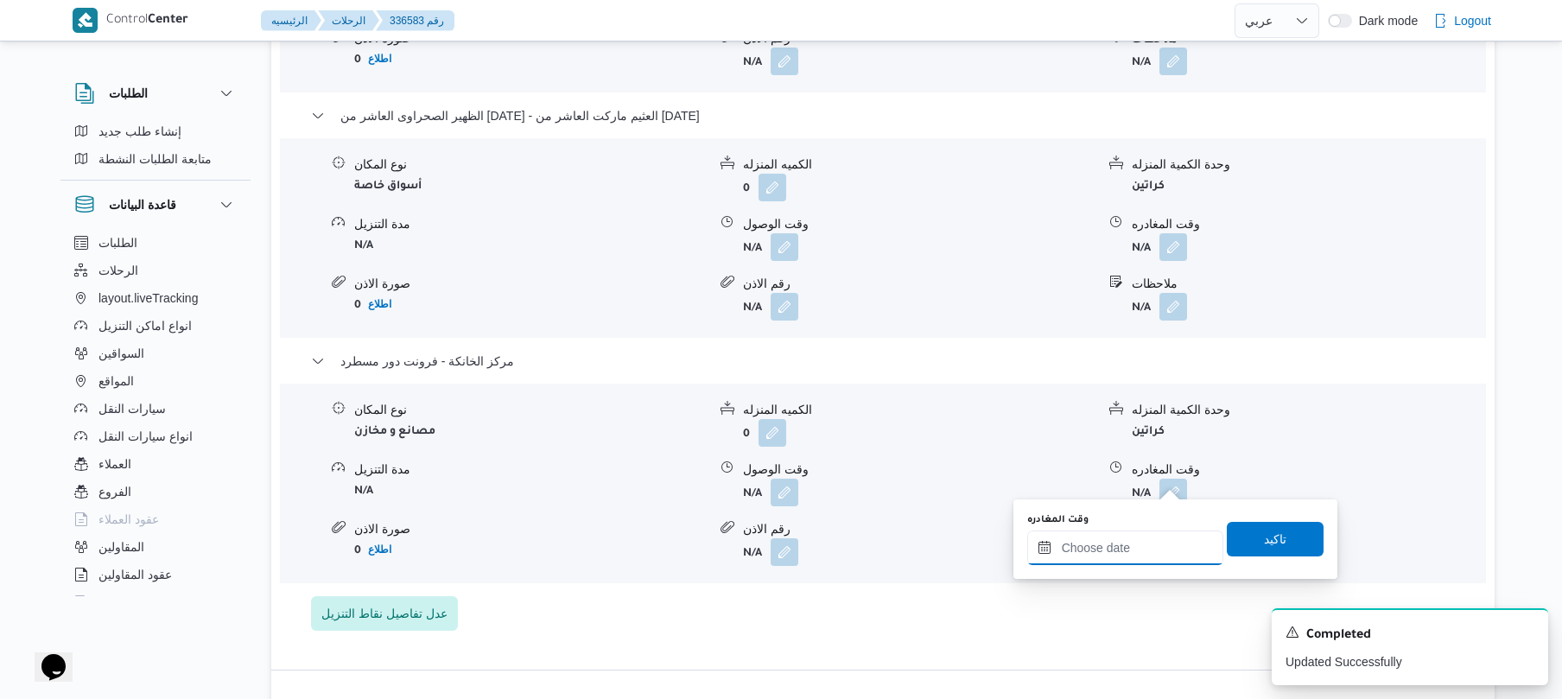
click at [1111, 544] on input "وقت المغادره" at bounding box center [1125, 547] width 196 height 35
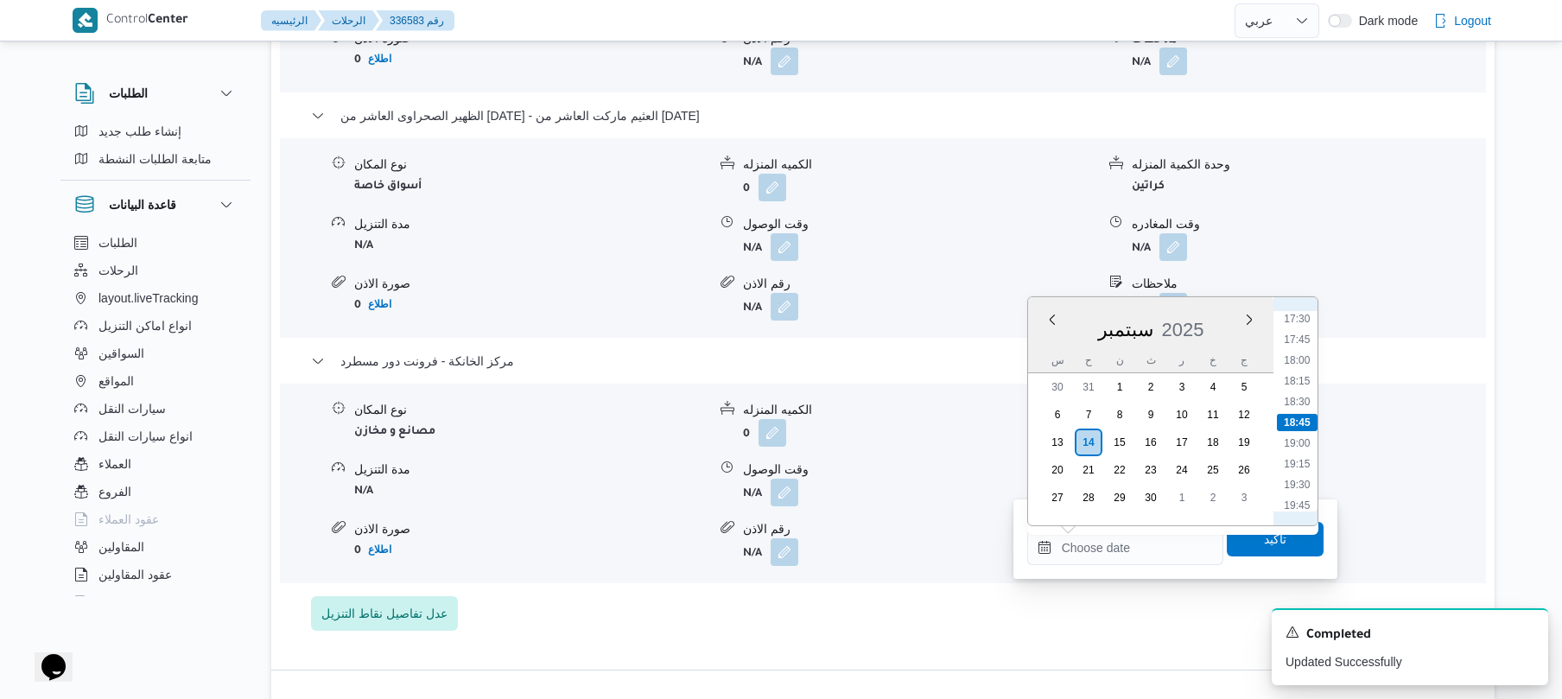
scroll to position [1282, 0]
click at [1301, 420] on li "16:45" at bounding box center [1297, 426] width 40 height 17
type input "١٤/٠٩/٢٠٢٥ ١٦:٤٥"
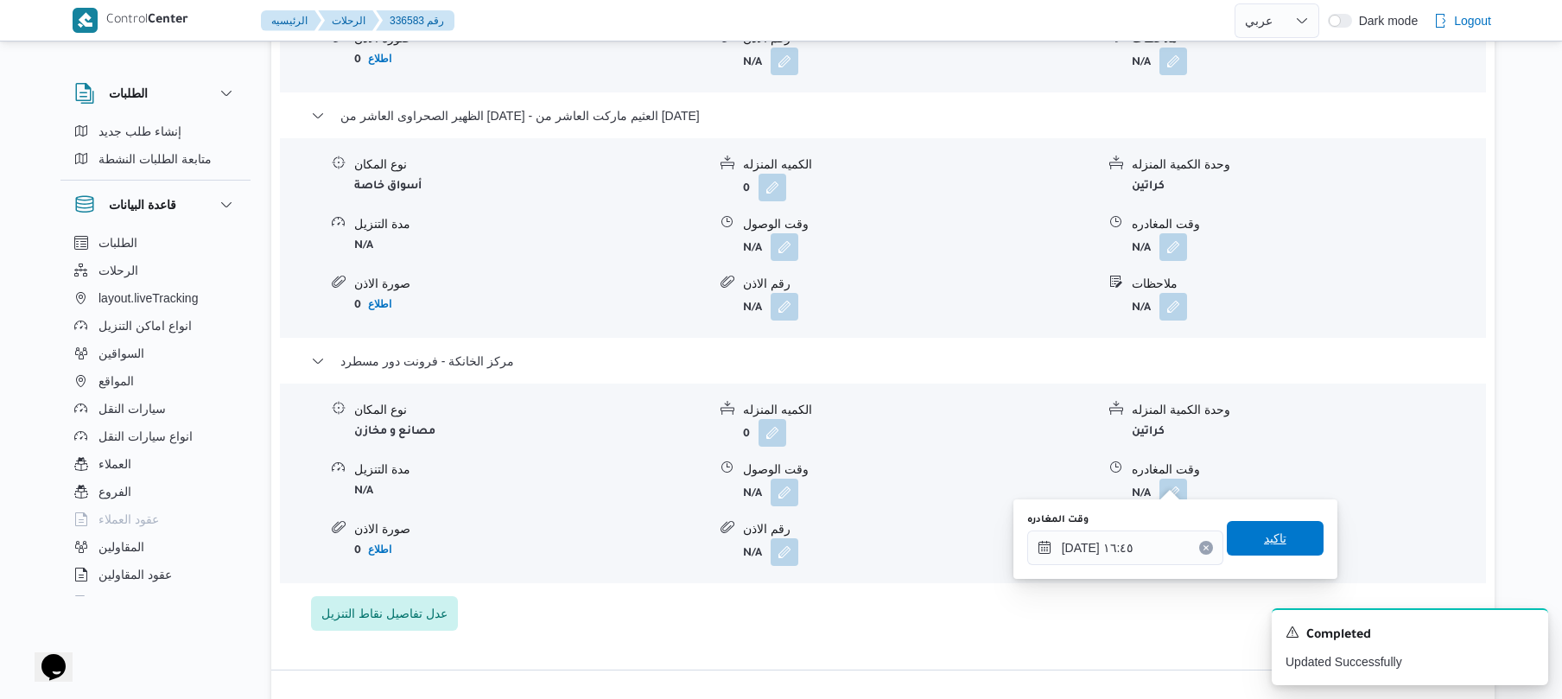
click at [1264, 529] on span "تاكيد" at bounding box center [1275, 538] width 22 height 21
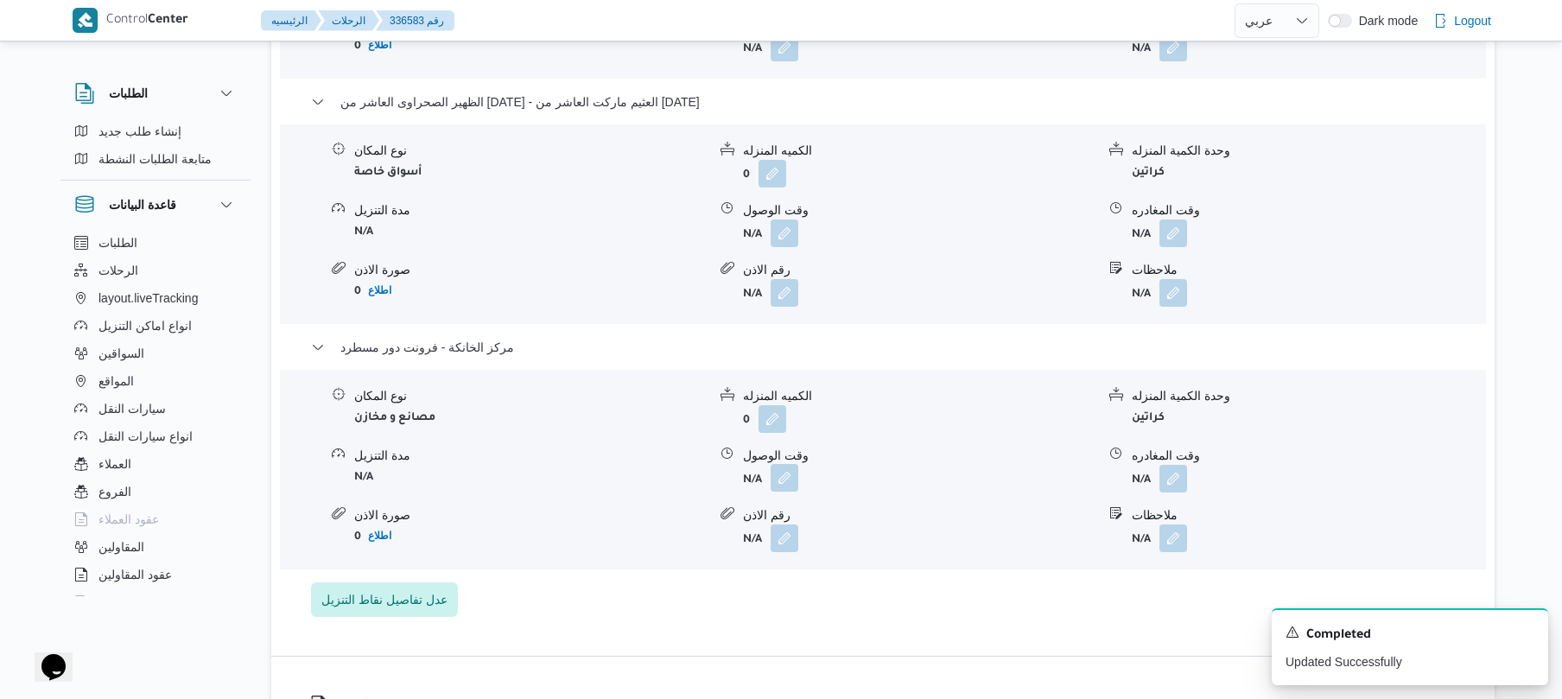
click at [781, 481] on button "button" at bounding box center [784, 478] width 28 height 28
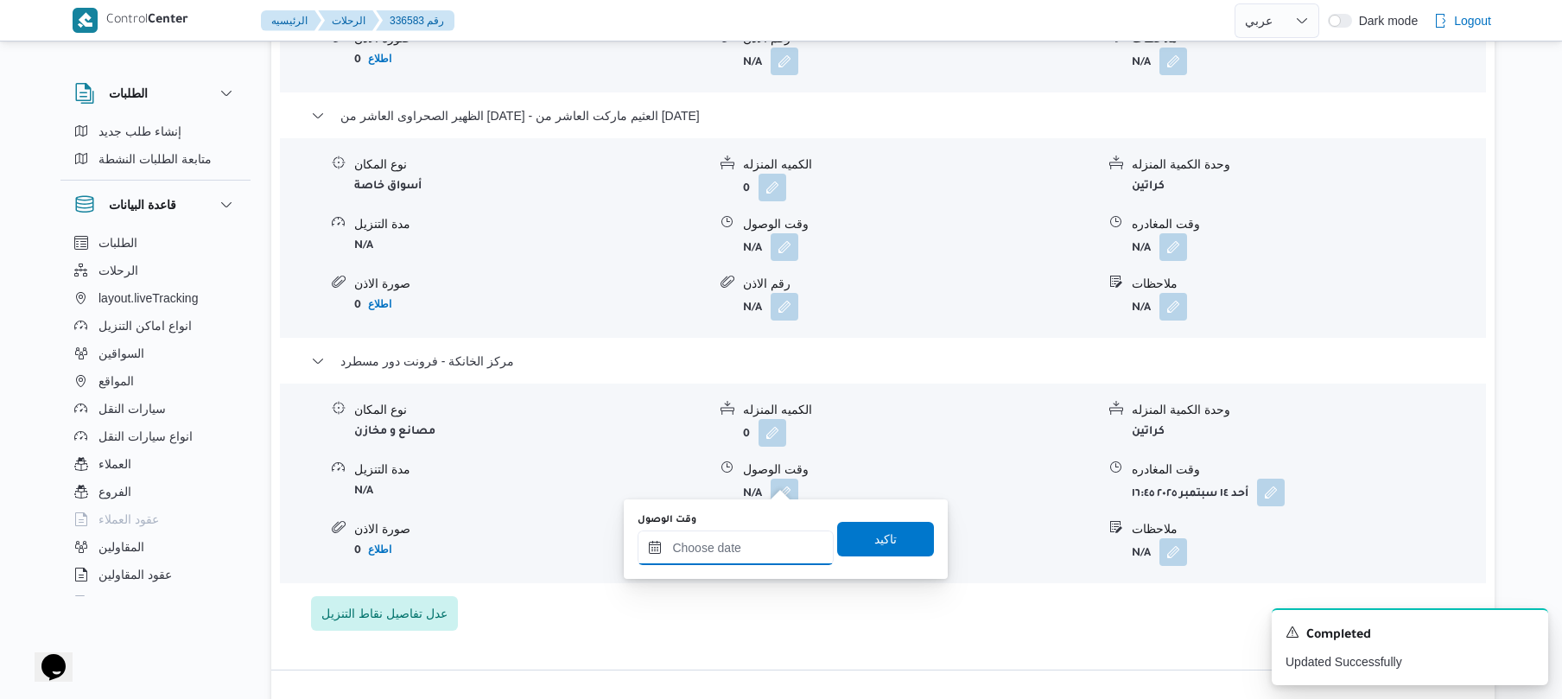
click at [761, 549] on input "وقت الوصول" at bounding box center [735, 547] width 196 height 35
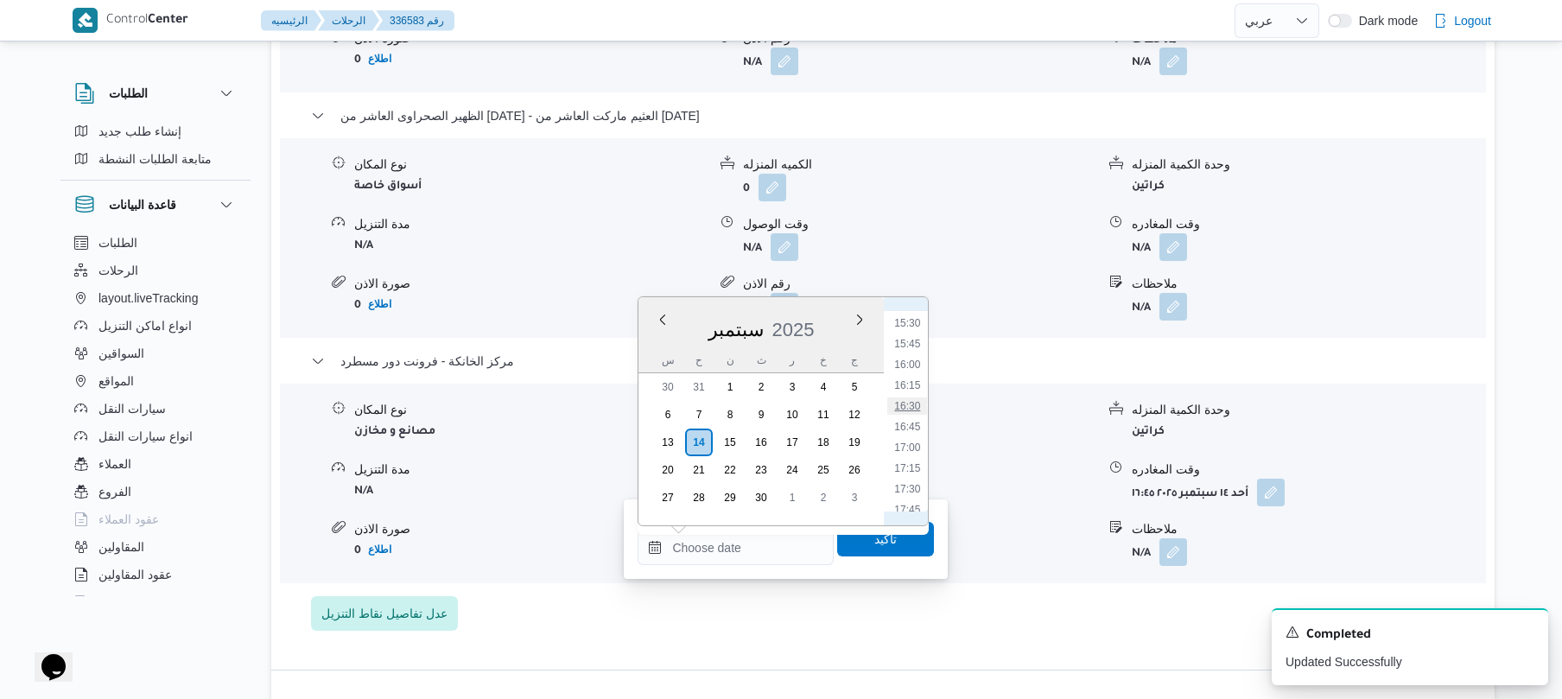
click at [913, 404] on li "16:30" at bounding box center [908, 405] width 40 height 17
type input "[DATE] ١٦:٣٠"
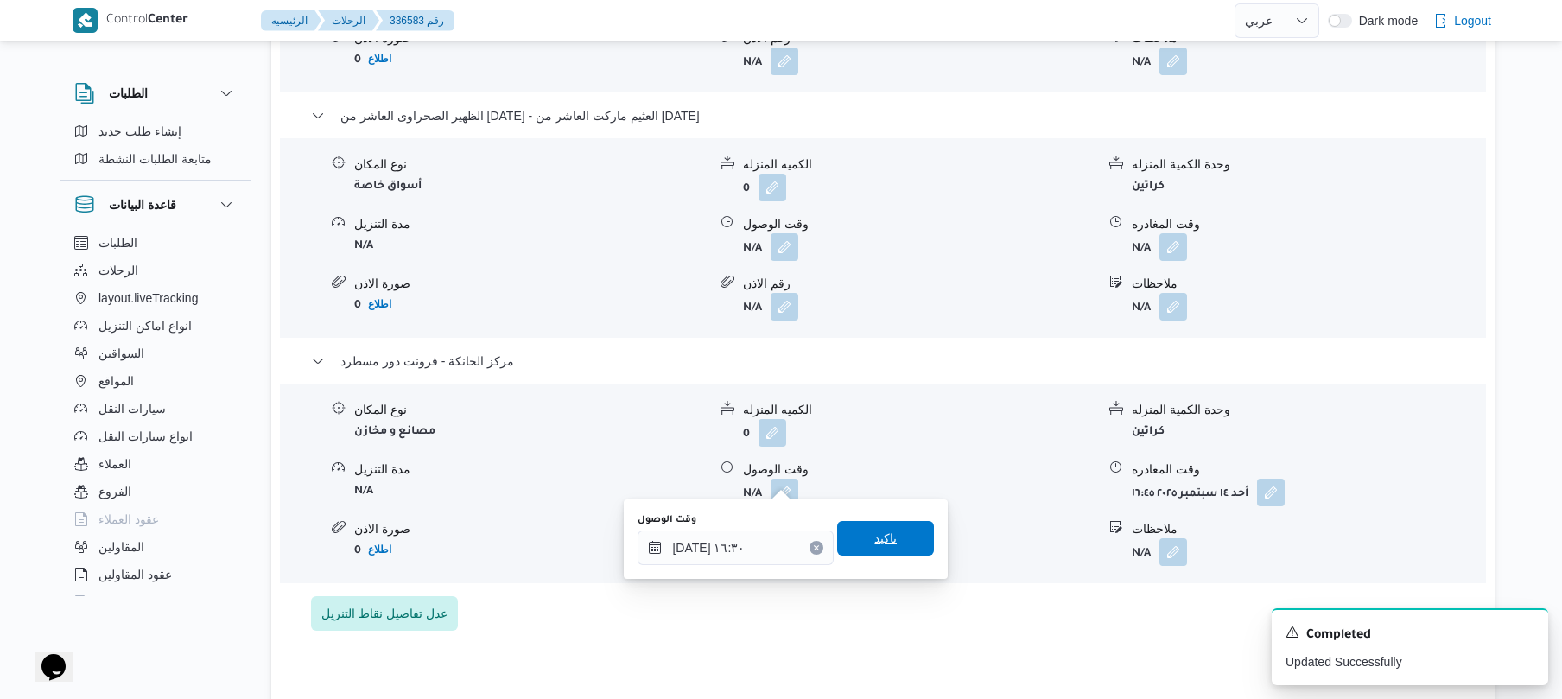
click at [888, 547] on span "تاكيد" at bounding box center [885, 538] width 97 height 35
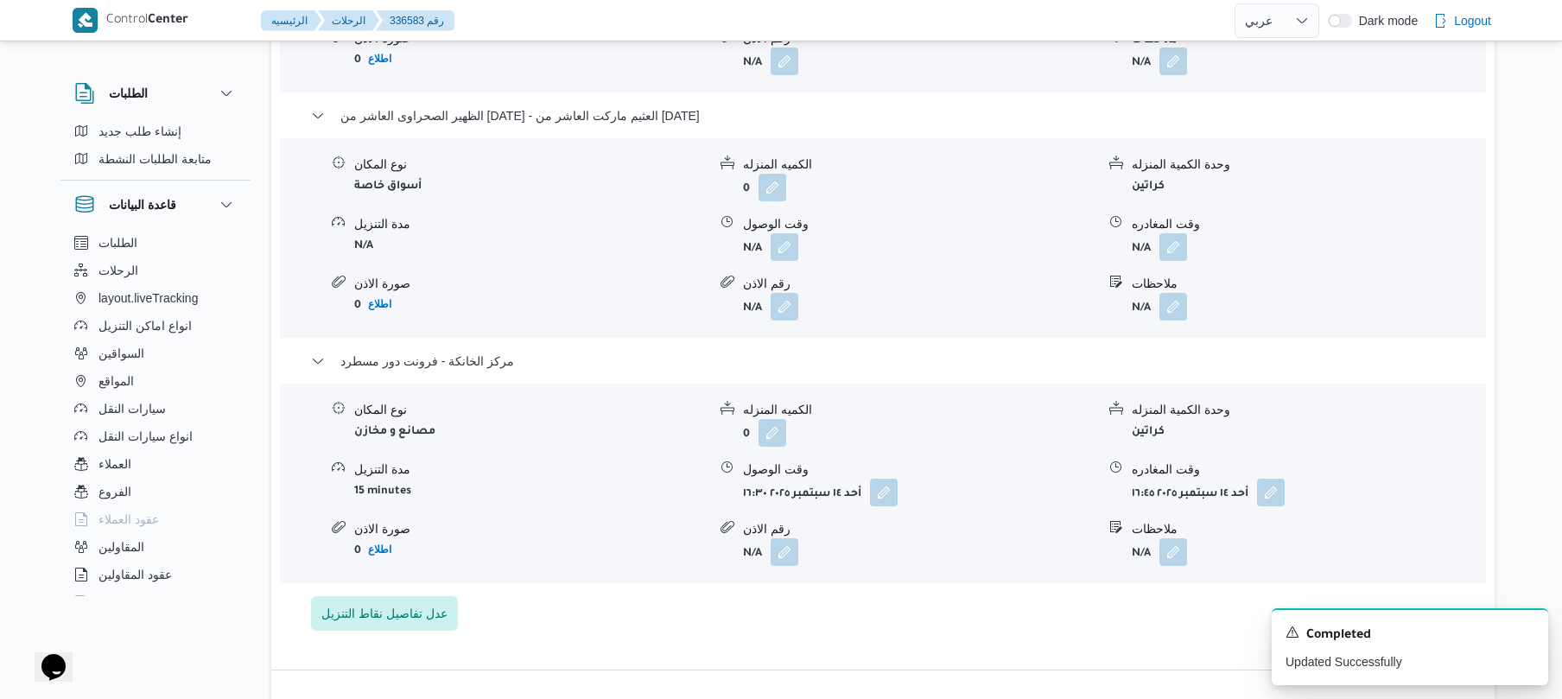
click at [1398, 140] on div "نوع المكان أسواق خاصة الكميه المنزله 0 وحدة الكمية المنزله كراتين مدة التنزيل N…" at bounding box center [883, 238] width 1220 height 196
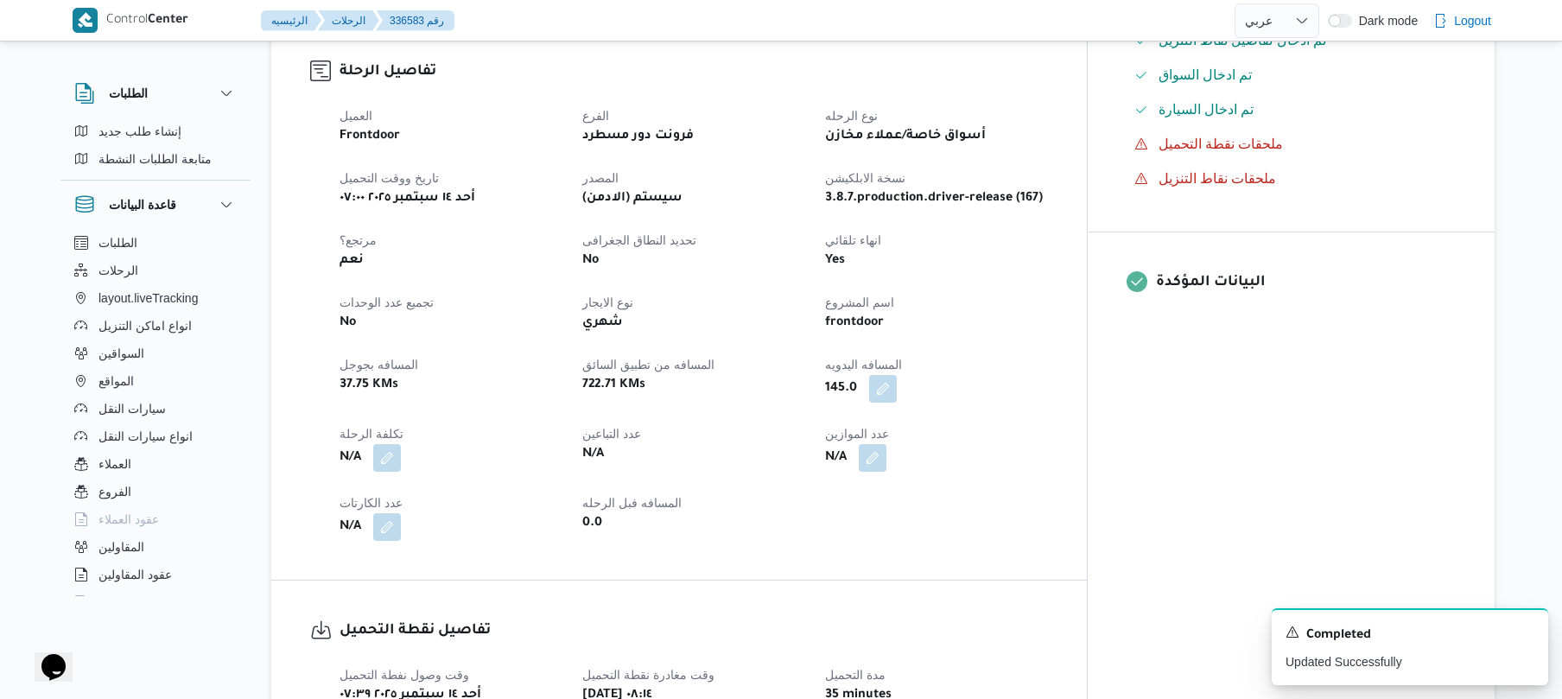
scroll to position [0, 0]
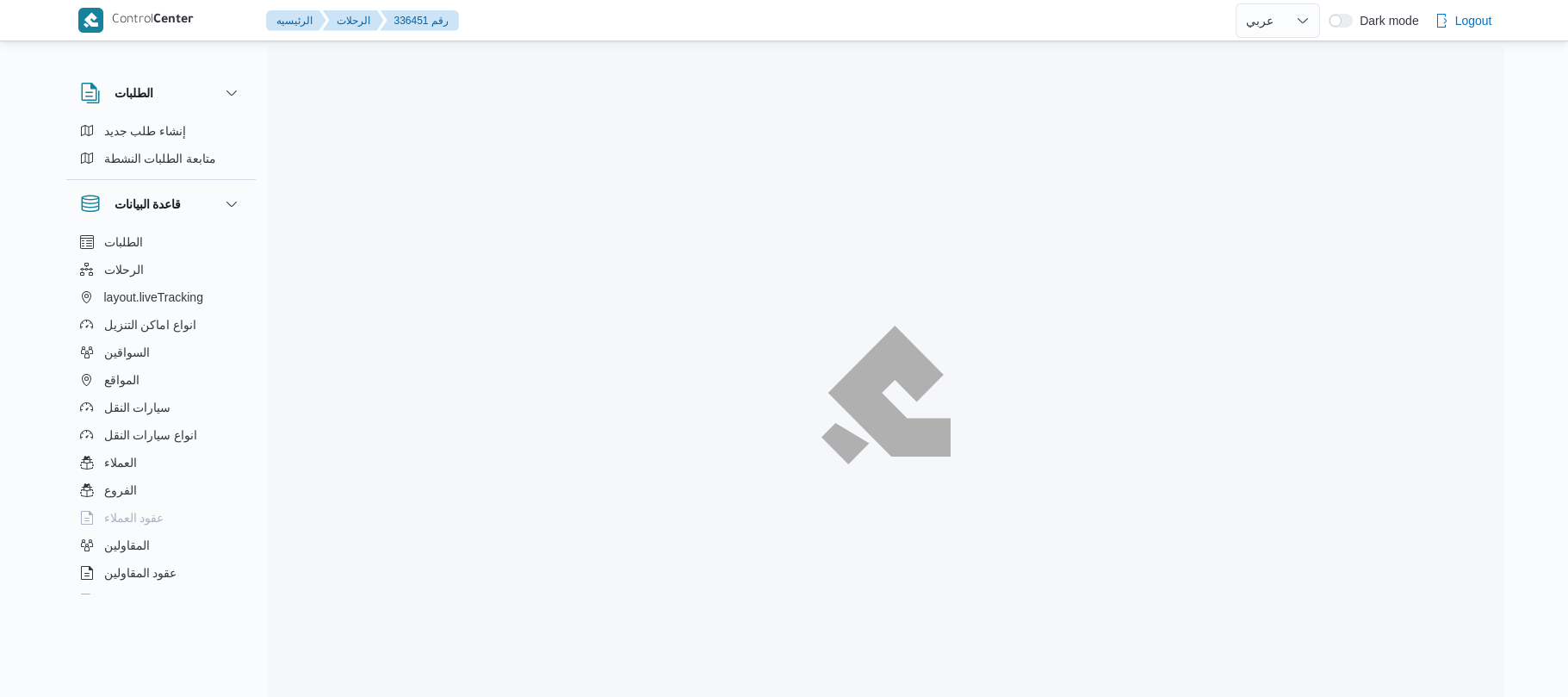
select select "ar"
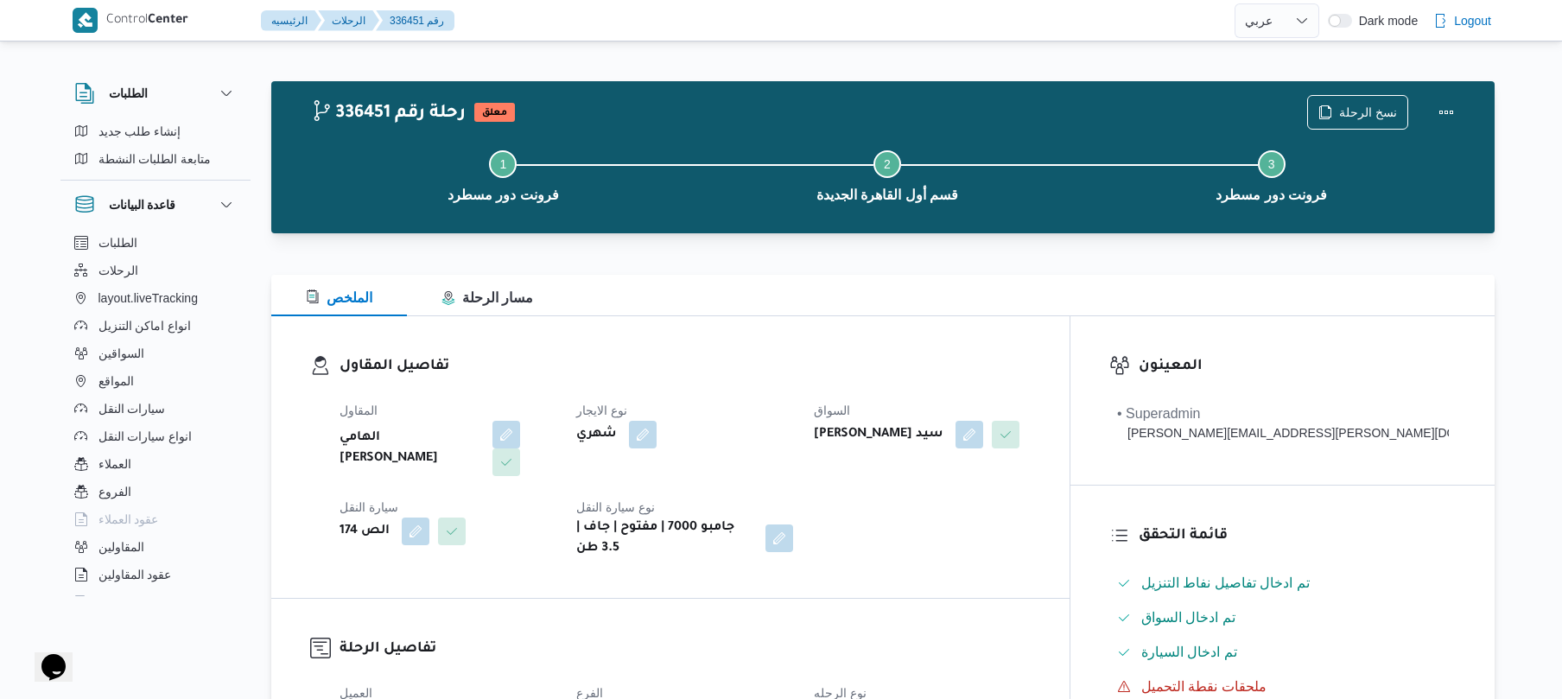
click at [1033, 268] on div at bounding box center [882, 264] width 1223 height 21
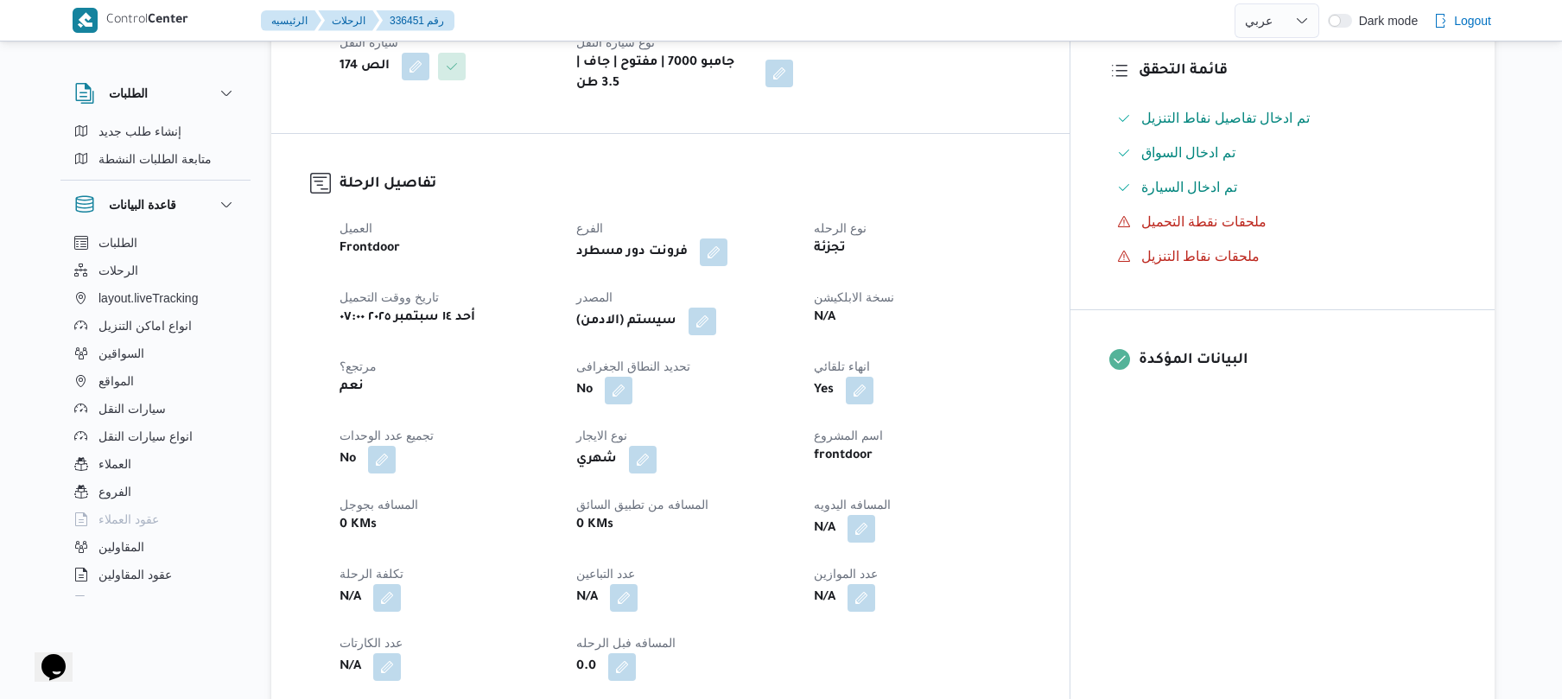
scroll to position [599, 0]
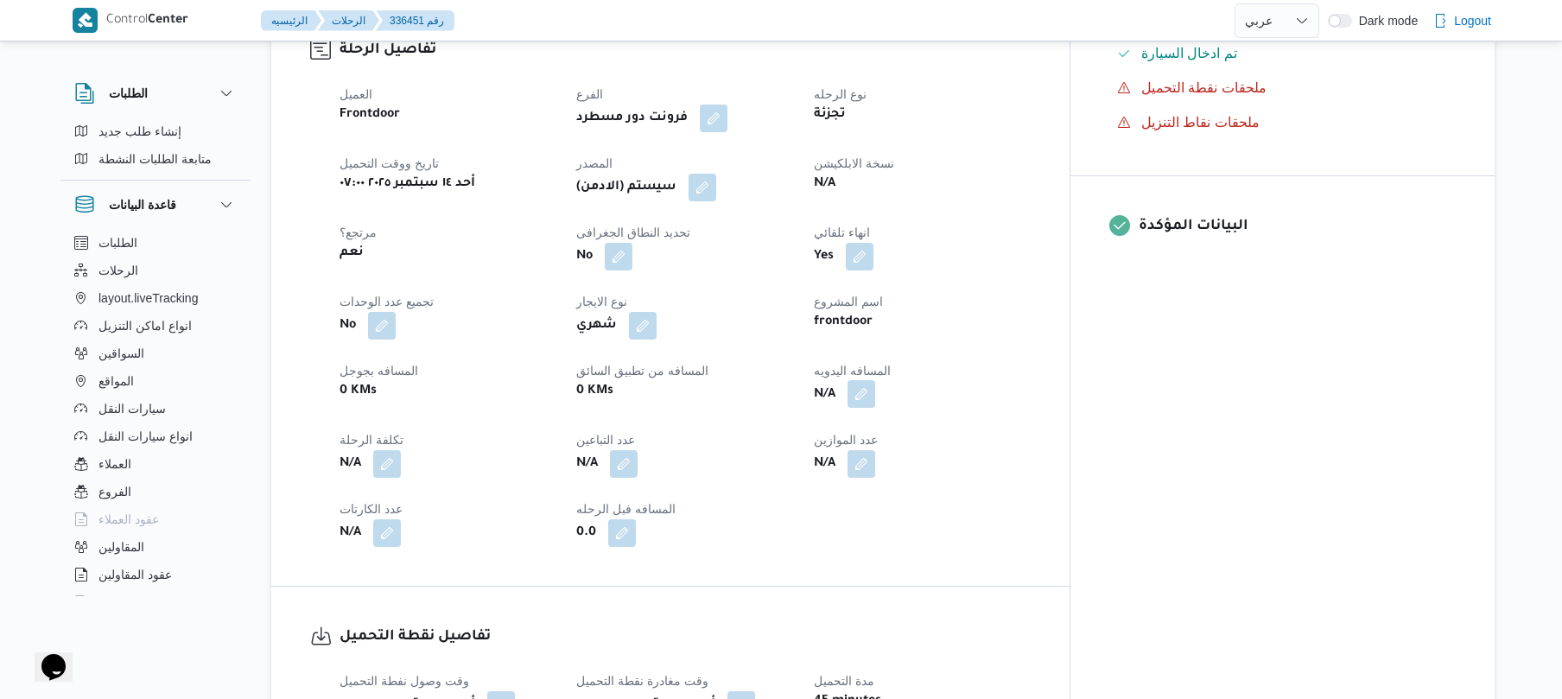
click at [875, 380] on button "button" at bounding box center [861, 394] width 28 height 28
click at [902, 419] on input "المسافه اليدويه" at bounding box center [893, 422] width 172 height 35
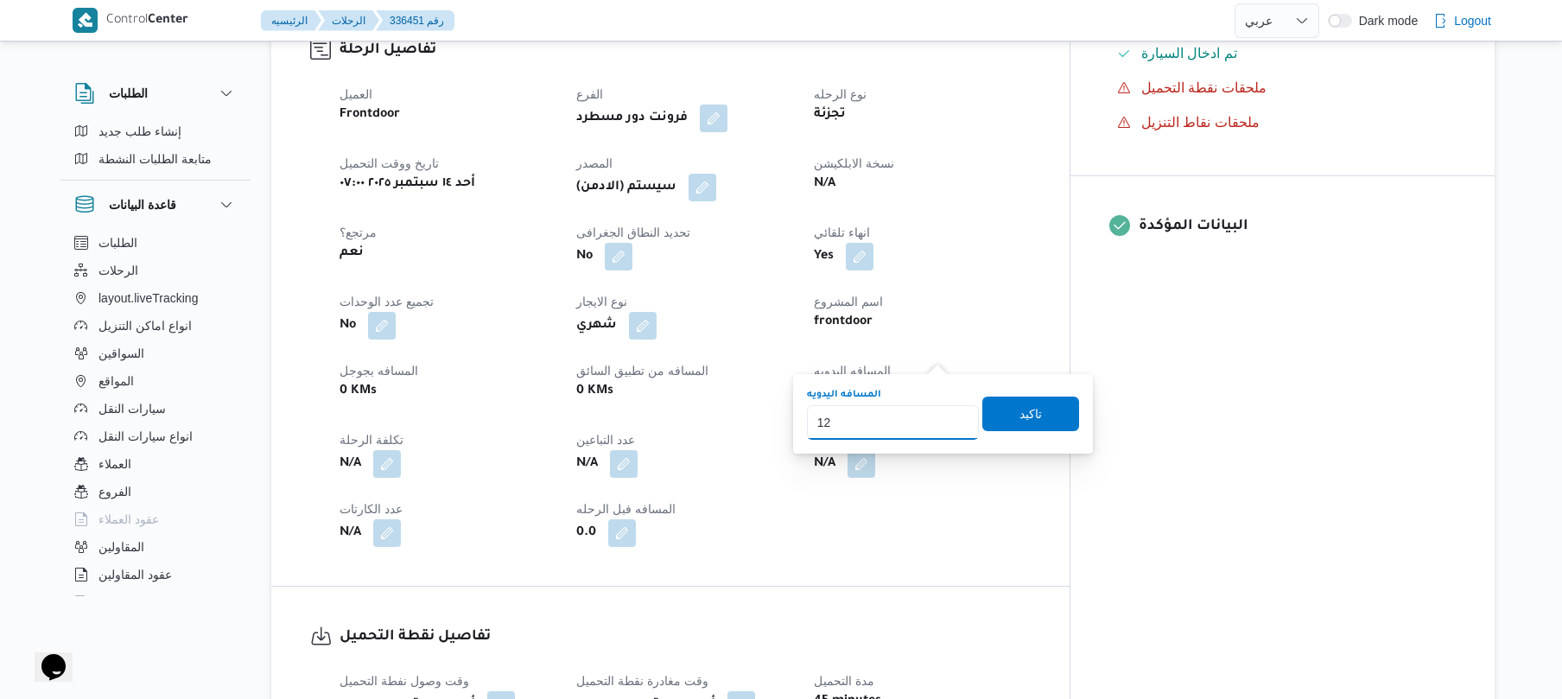
type input "120"
click at [997, 415] on span "تاكيد" at bounding box center [1030, 413] width 97 height 35
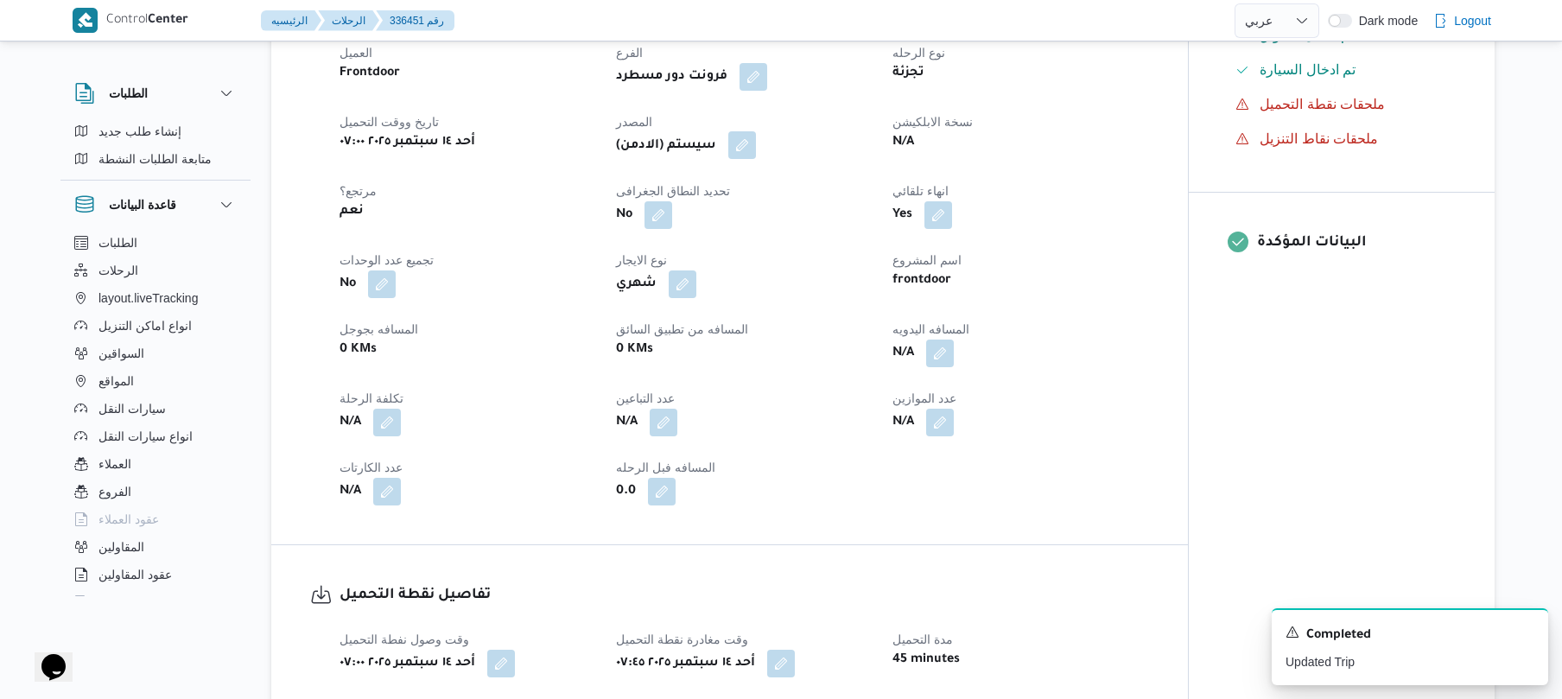
click at [751, 149] on button "button" at bounding box center [742, 145] width 28 height 28
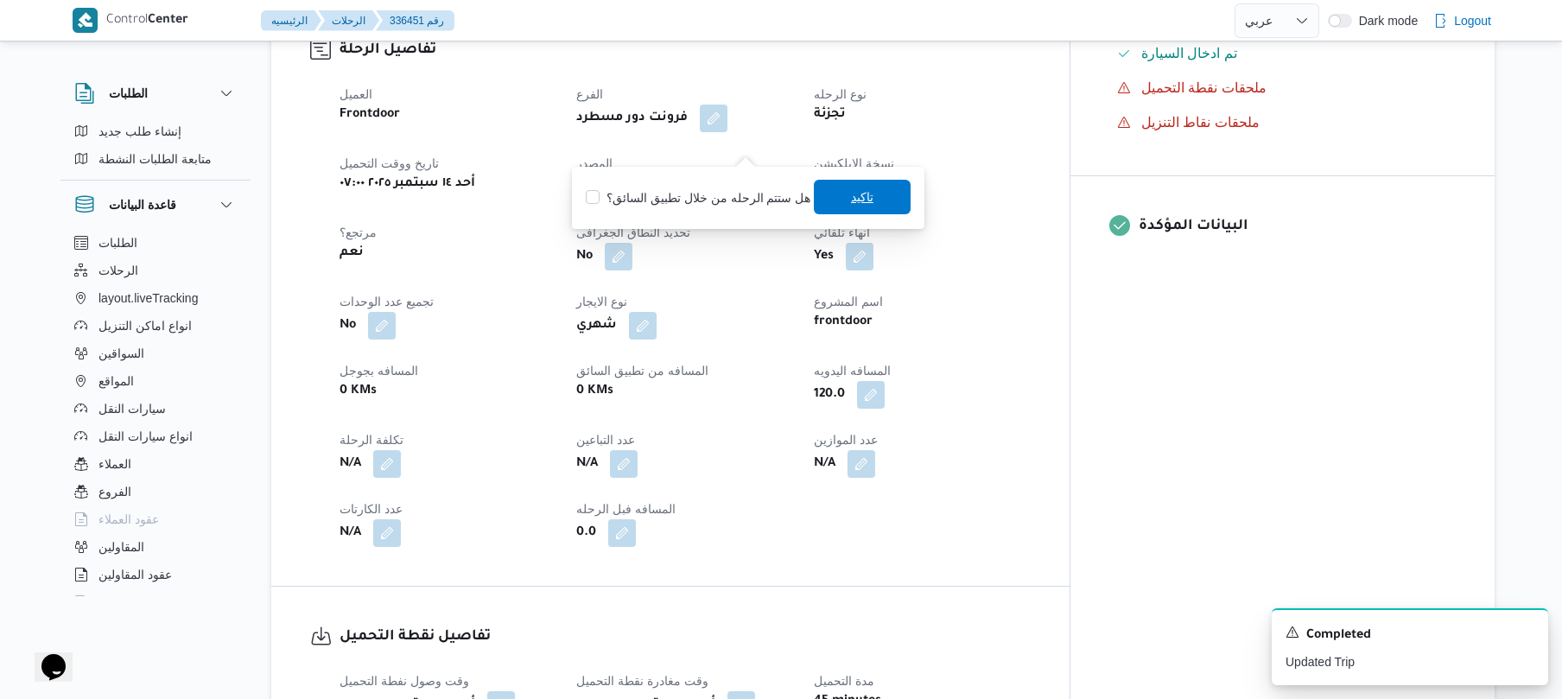
click at [834, 192] on span "تاكيد" at bounding box center [862, 197] width 97 height 35
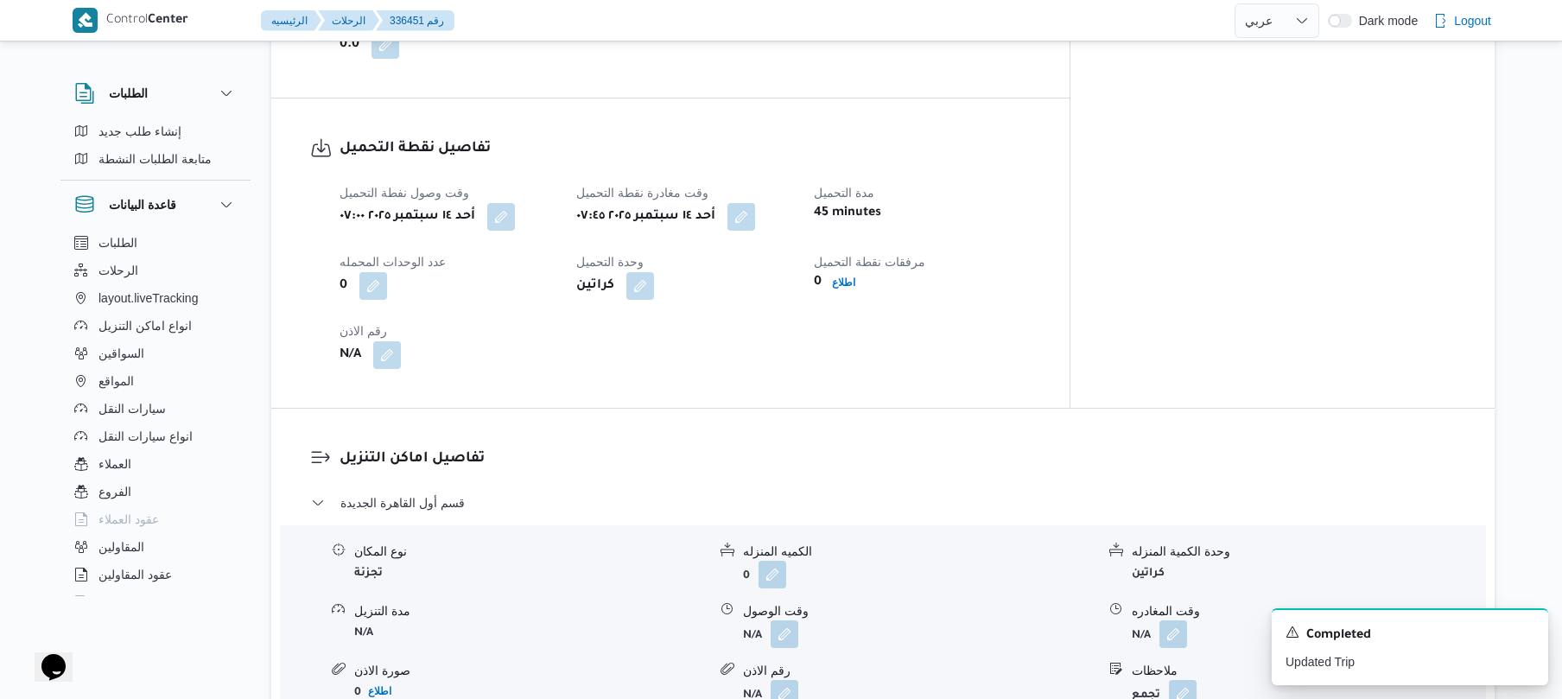
scroll to position [1151, 0]
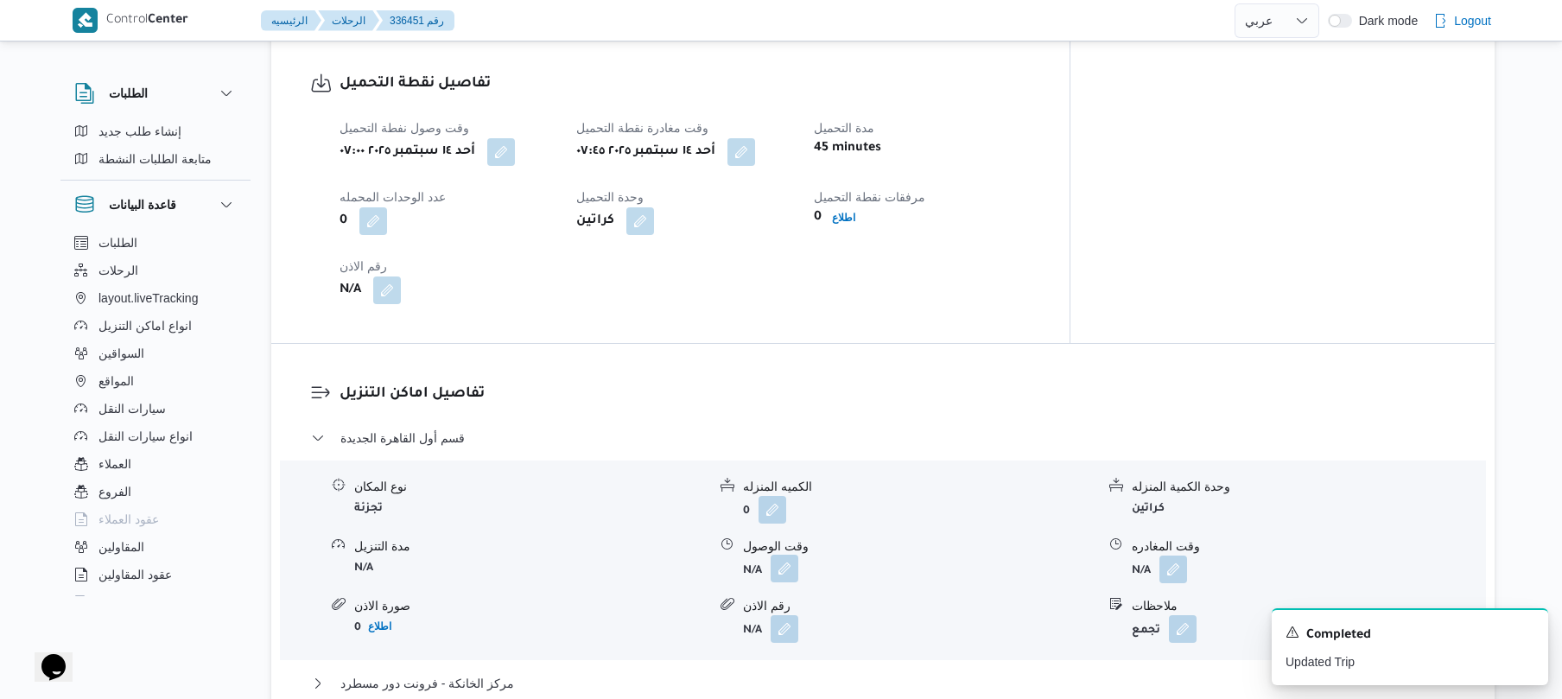
click at [786, 555] on button "button" at bounding box center [784, 569] width 28 height 28
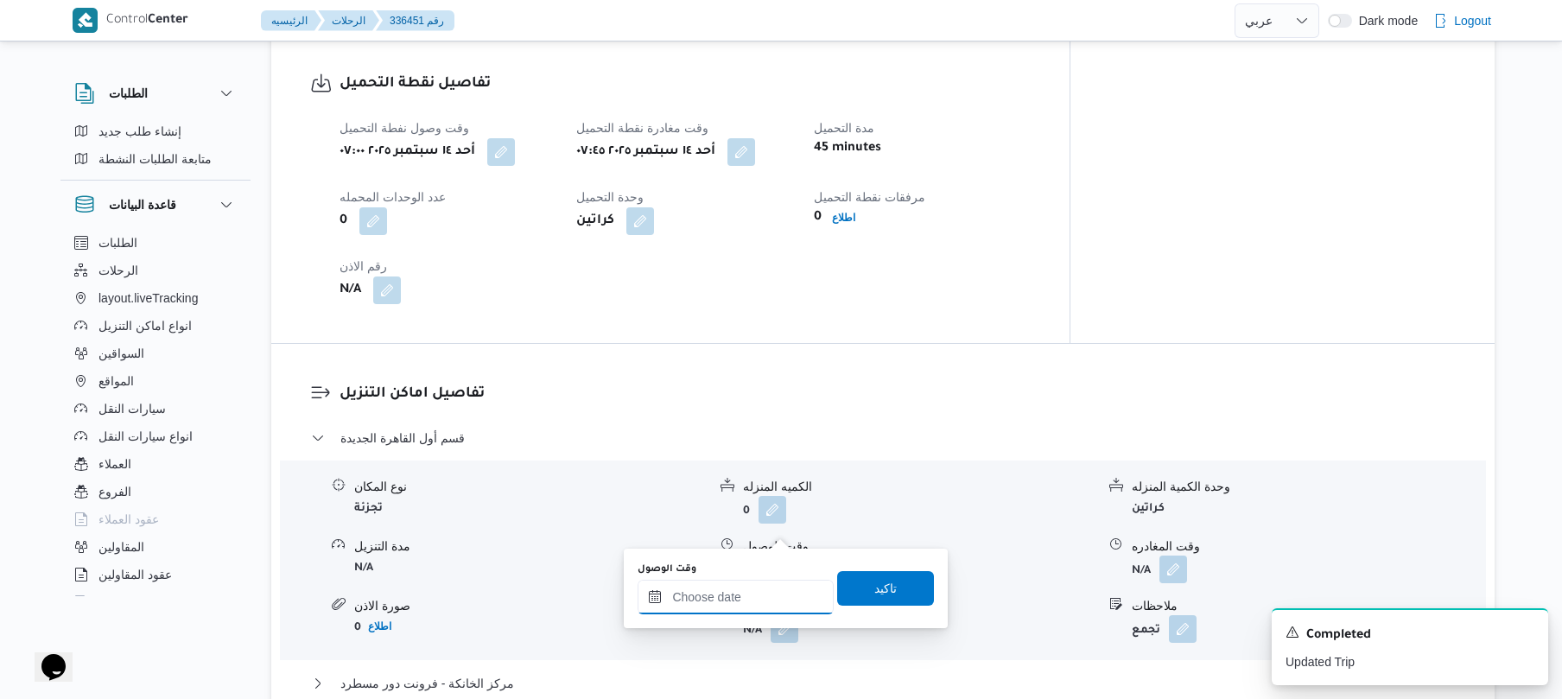
click at [740, 605] on input "وقت الوصول" at bounding box center [735, 597] width 196 height 35
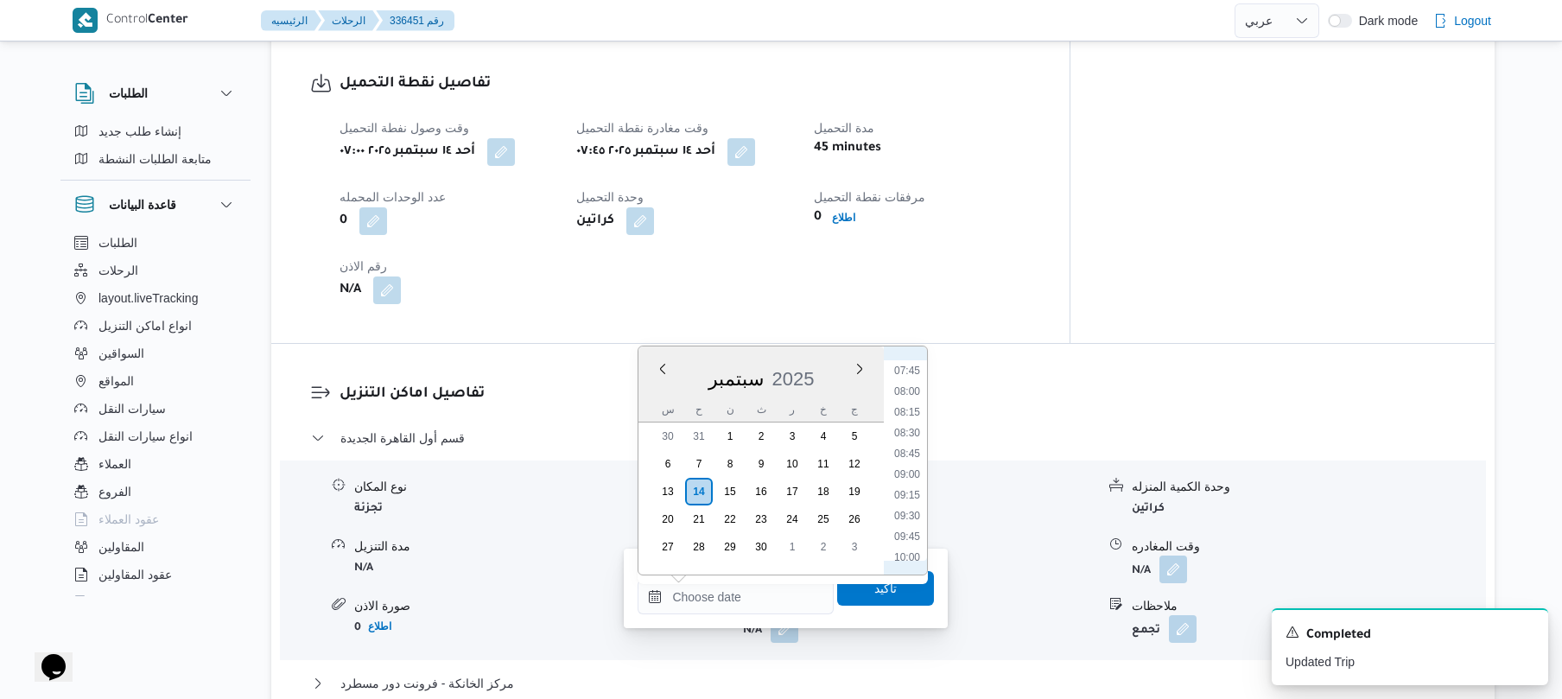
scroll to position [599, 0]
click at [900, 475] on li "08:30" at bounding box center [907, 474] width 40 height 17
type input "[DATE] ٠٨:٣٠"
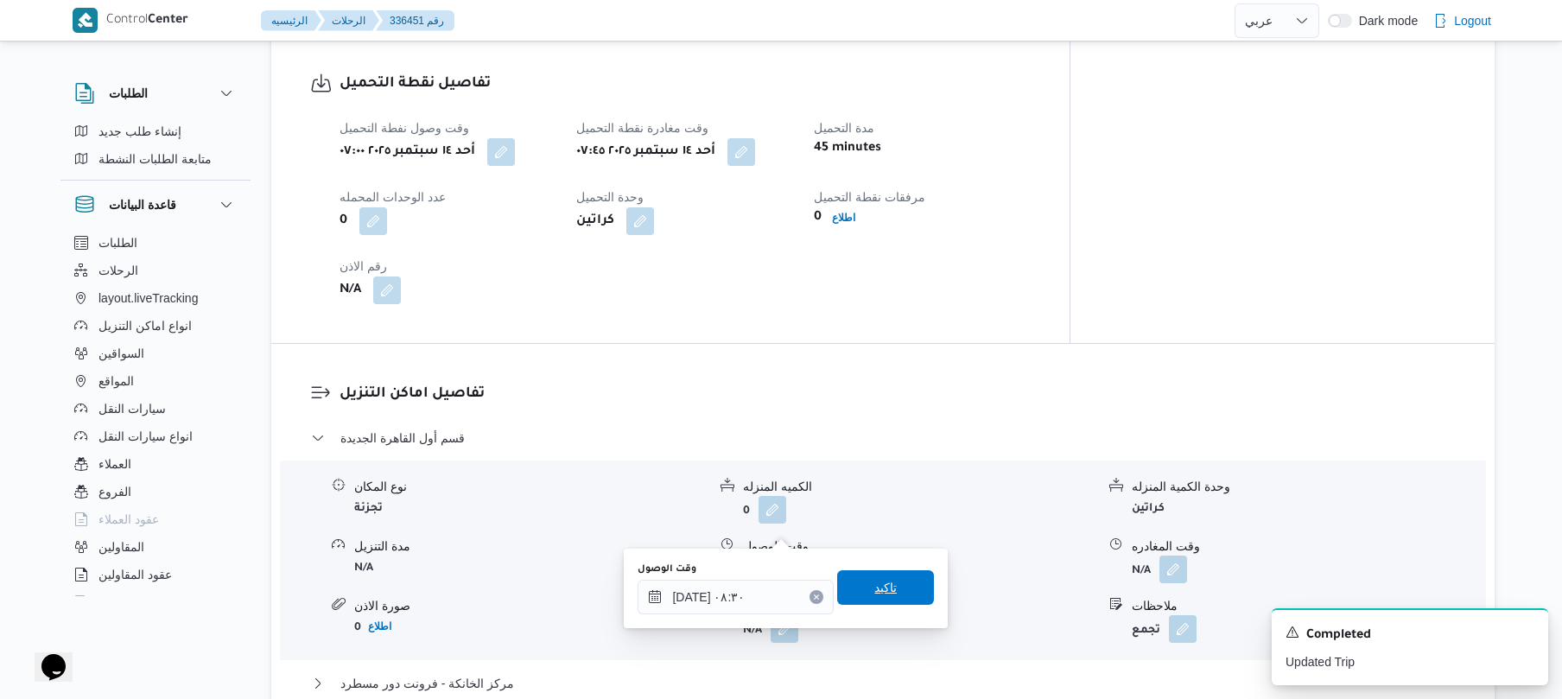
click at [882, 592] on span "تاكيد" at bounding box center [885, 587] width 22 height 21
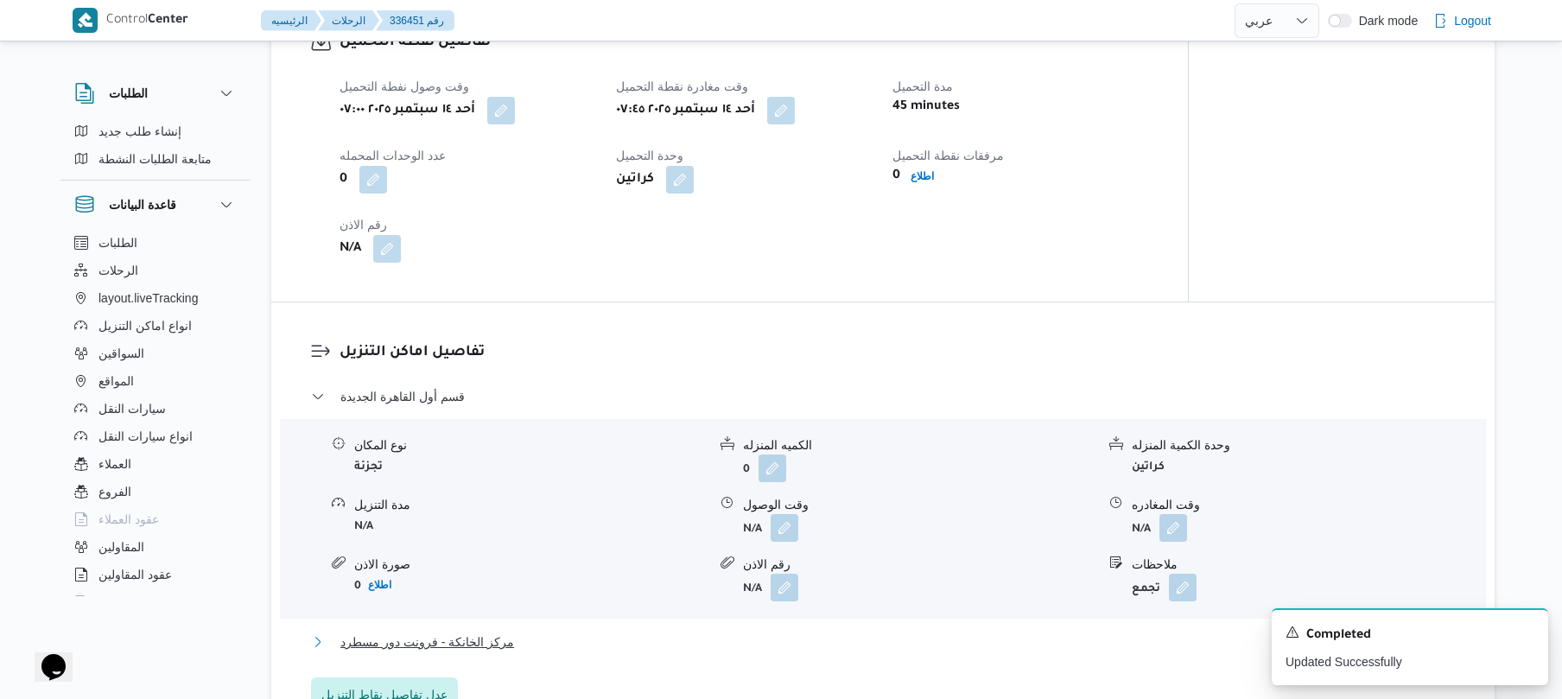
click at [846, 633] on button "مركز الخانكة - فرونت دور مسطرد" at bounding box center [883, 641] width 1144 height 21
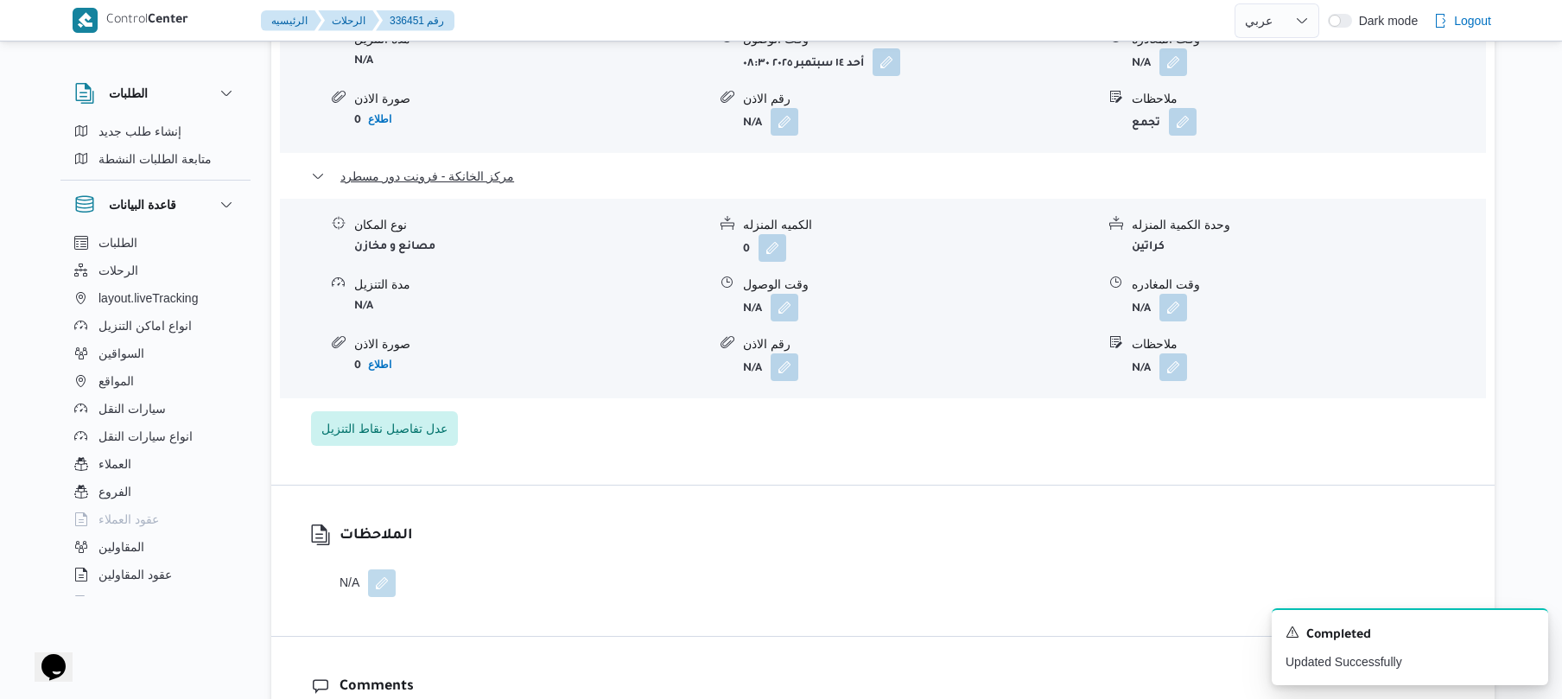
scroll to position [1704, 0]
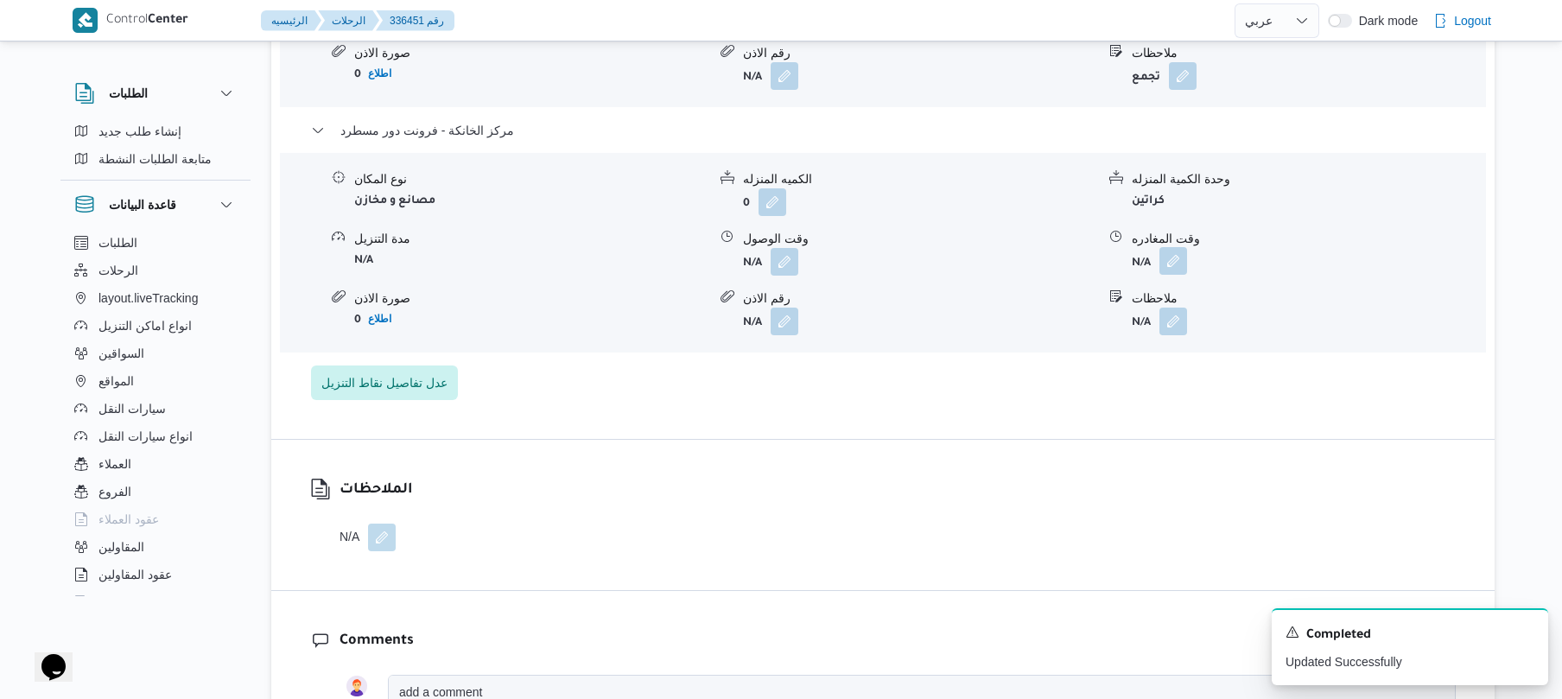
click at [1172, 247] on button "button" at bounding box center [1173, 261] width 28 height 28
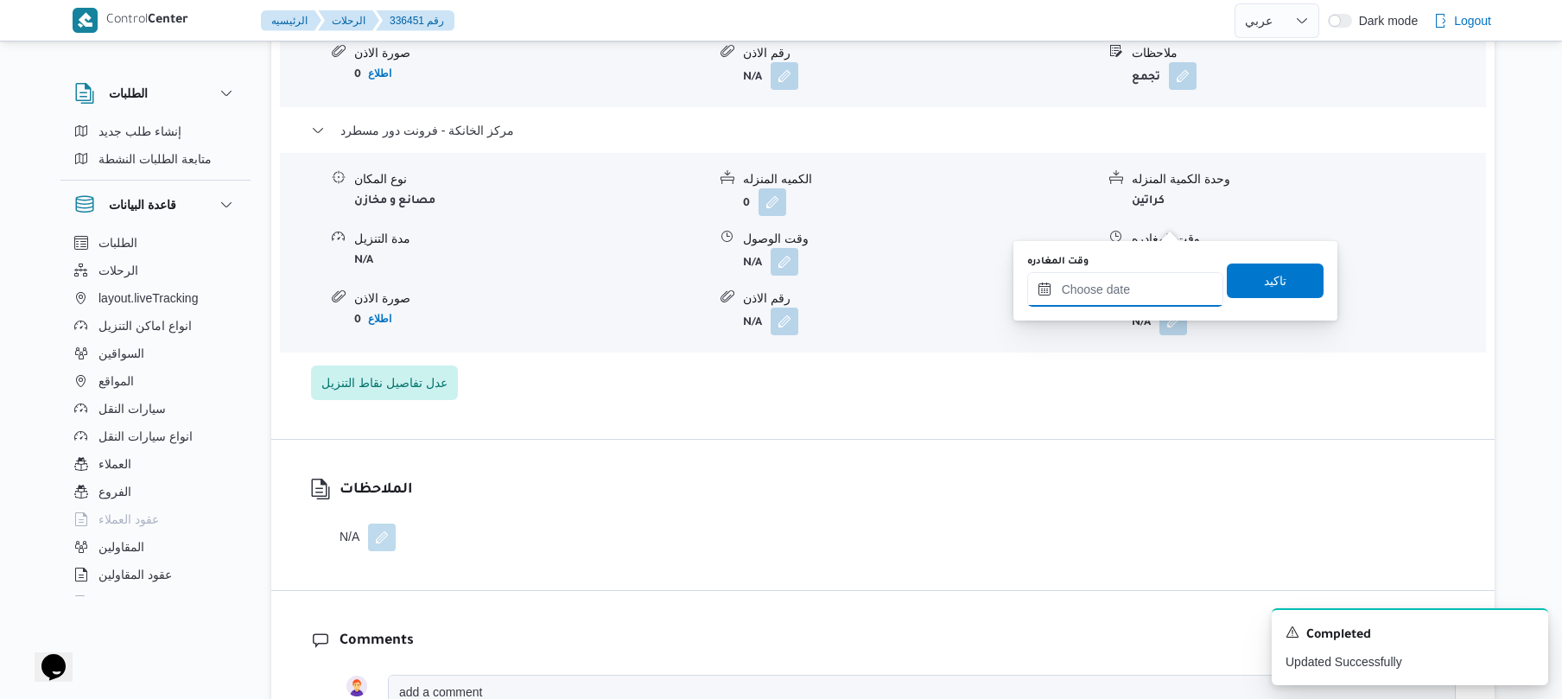
click at [1104, 298] on input "وقت المغادره" at bounding box center [1125, 289] width 196 height 35
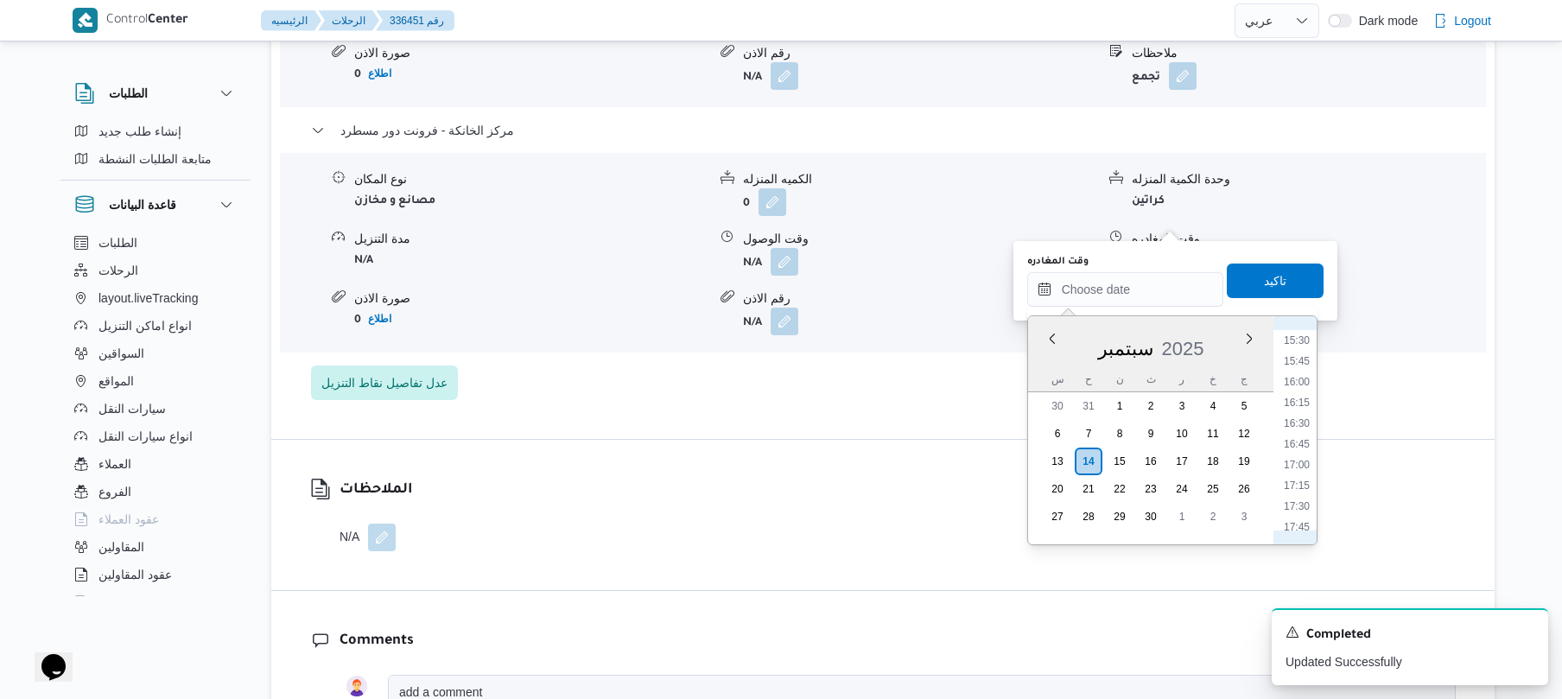
scroll to position [1283, 0]
click at [1293, 404] on li "16:15" at bounding box center [1297, 403] width 40 height 17
type input "[DATE] ١٦:١٥"
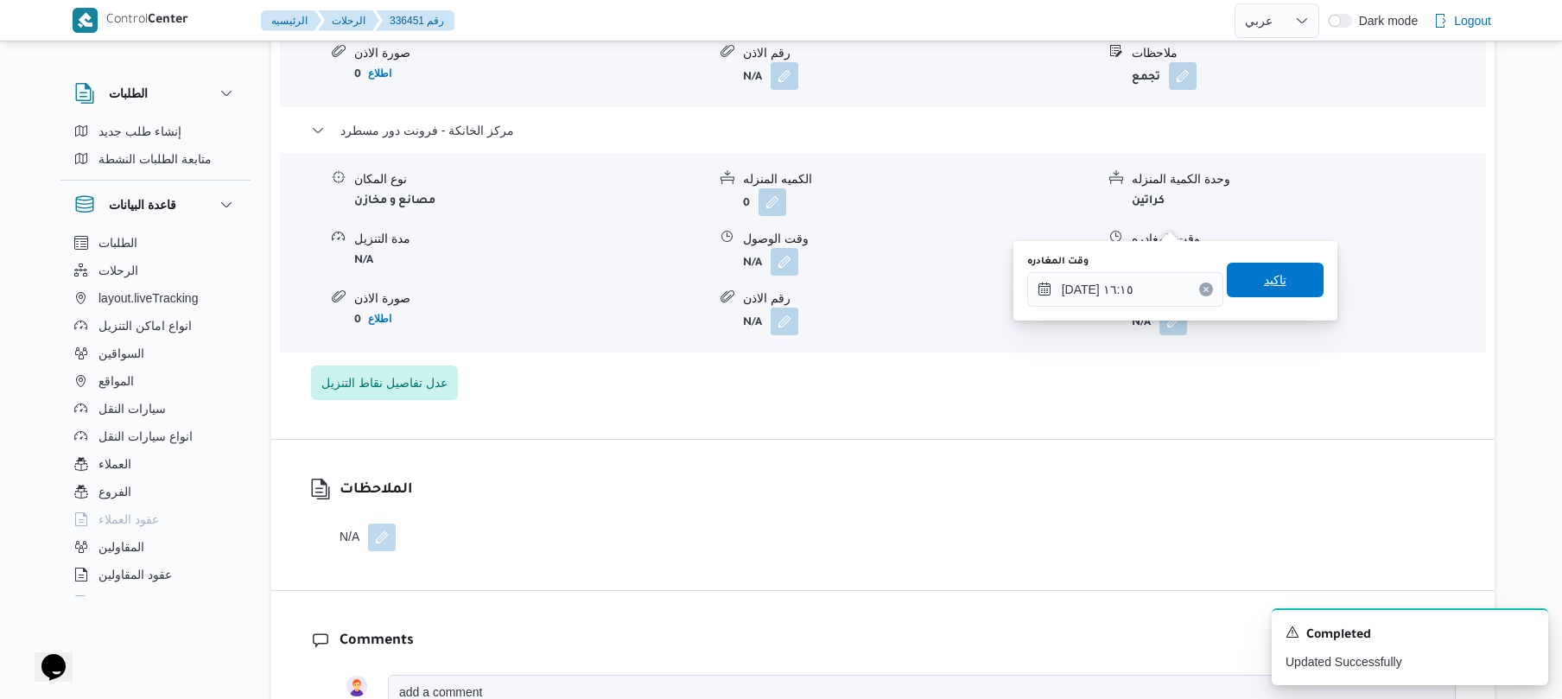
click at [1262, 267] on span "تاكيد" at bounding box center [1275, 280] width 97 height 35
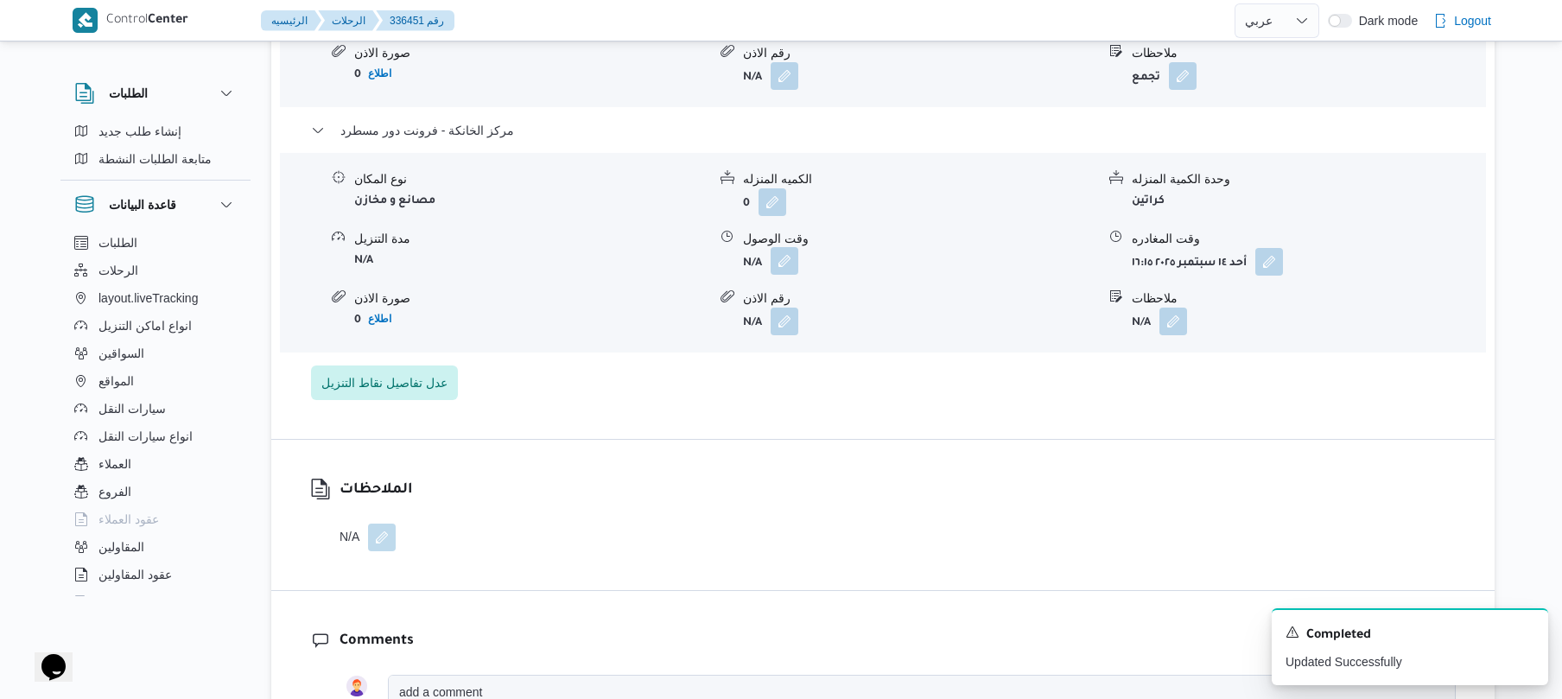
click at [788, 247] on button "button" at bounding box center [784, 261] width 28 height 28
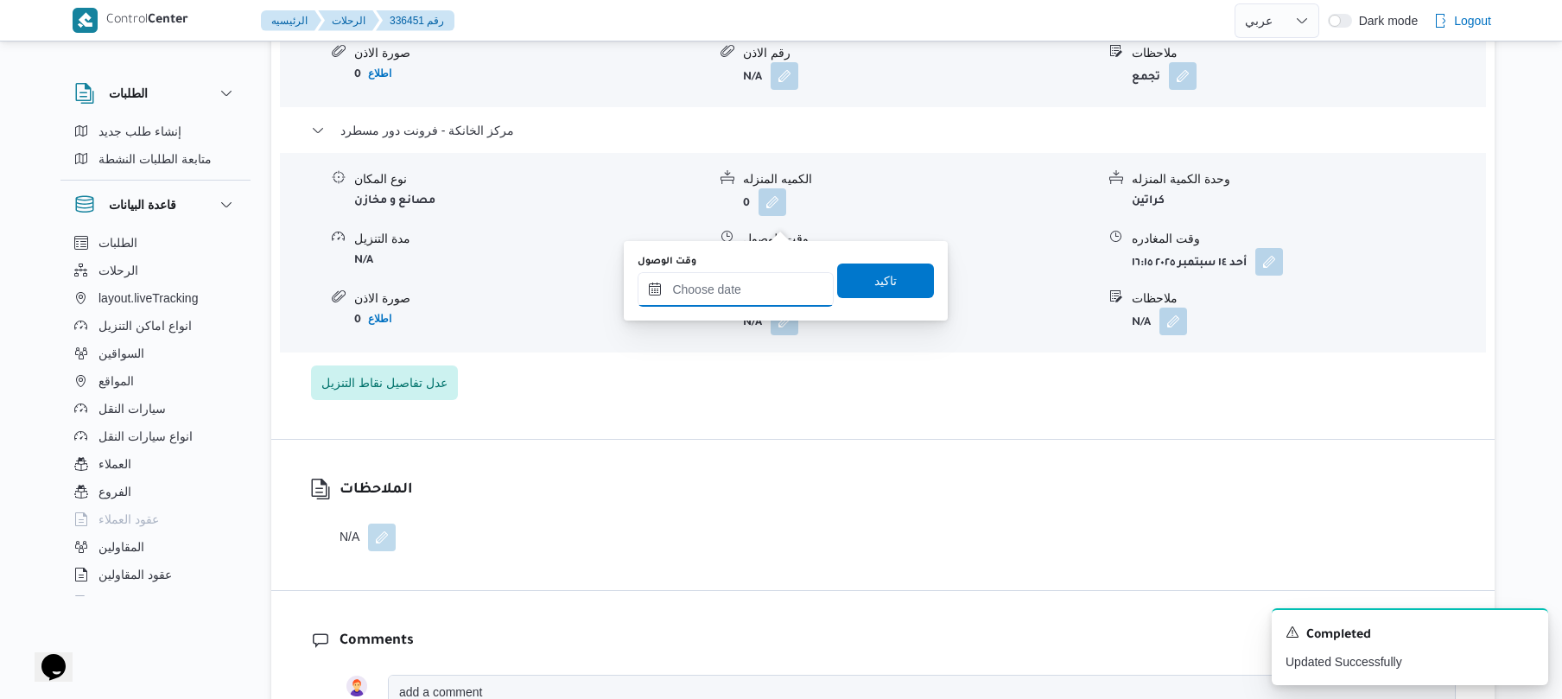
click at [761, 288] on input "وقت الوصول" at bounding box center [735, 289] width 196 height 35
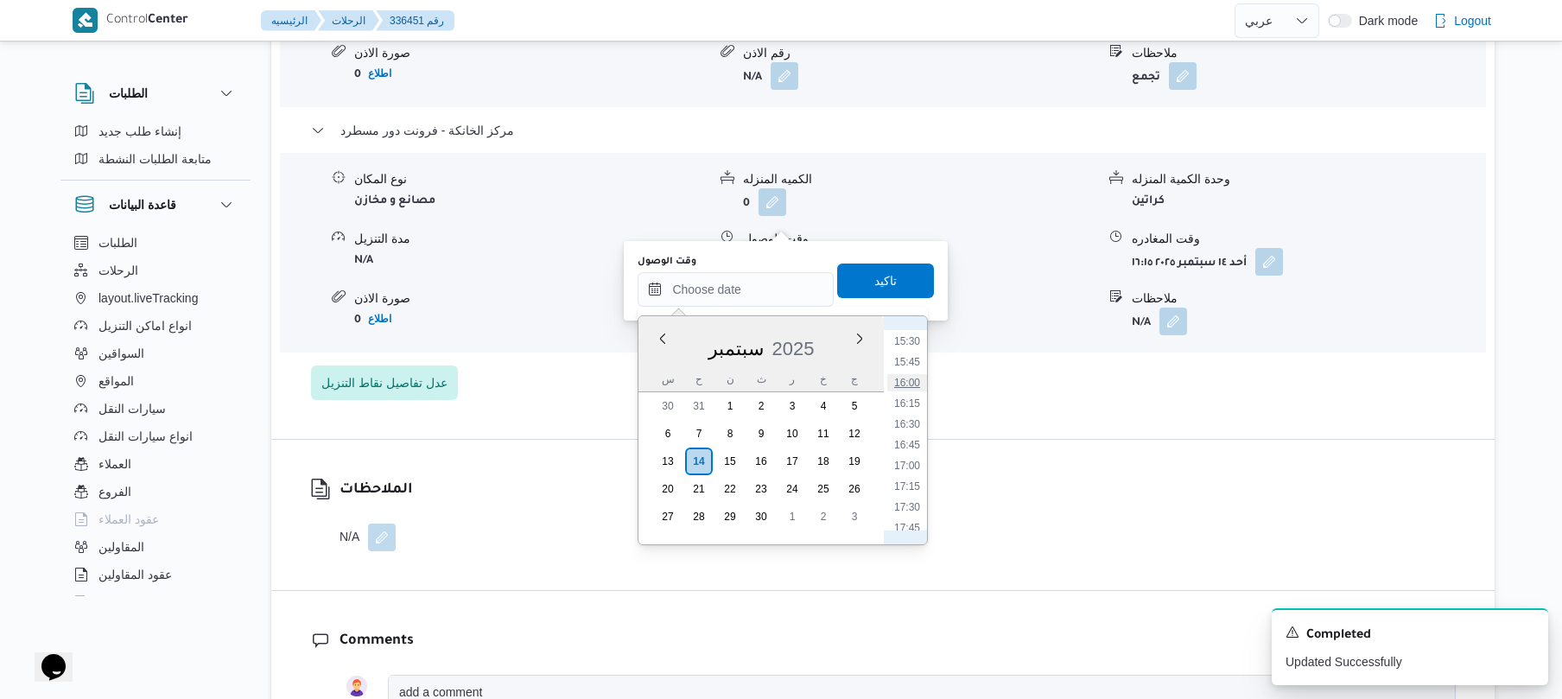
click at [912, 387] on li "16:00" at bounding box center [907, 382] width 40 height 17
type input "١٤/٠٩/٢٠٢٥ ١٦:٠٠"
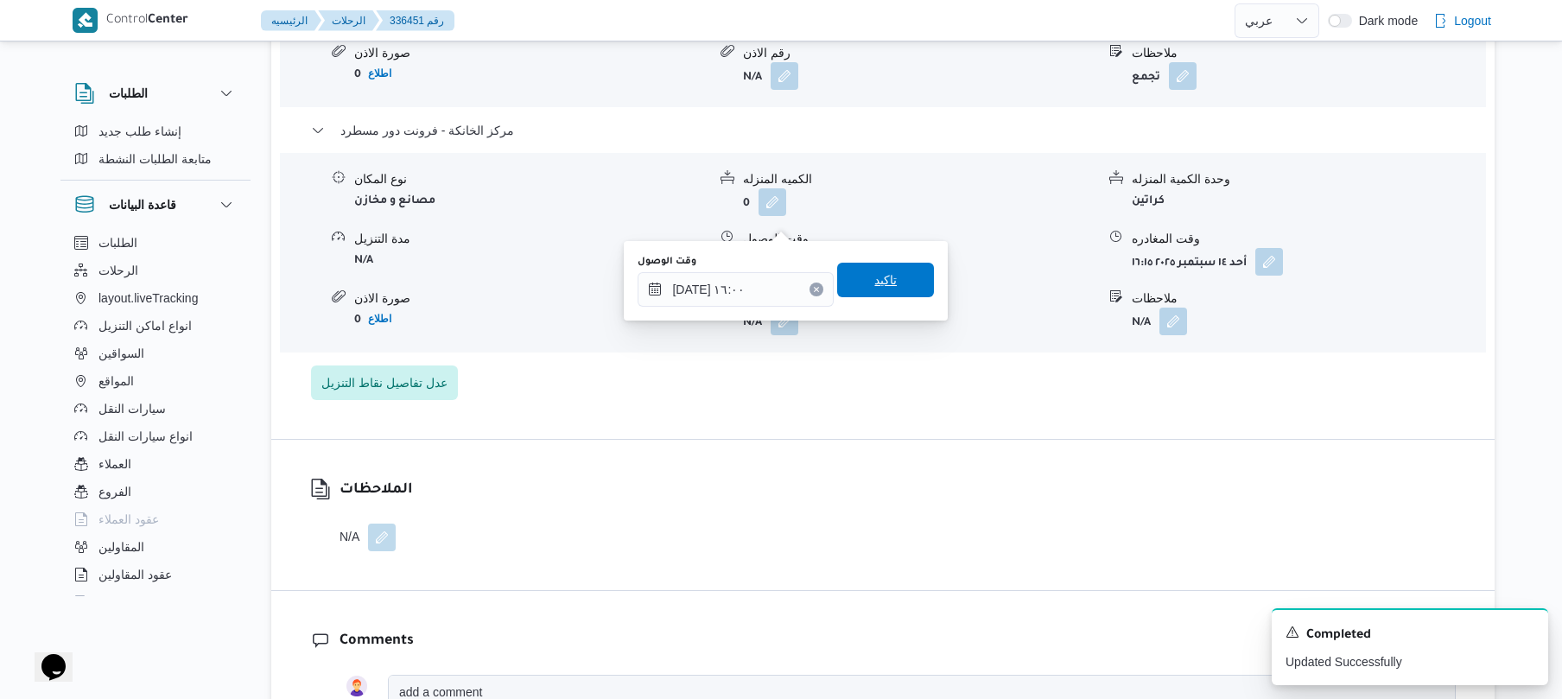
click at [884, 282] on span "تاكيد" at bounding box center [885, 279] width 22 height 21
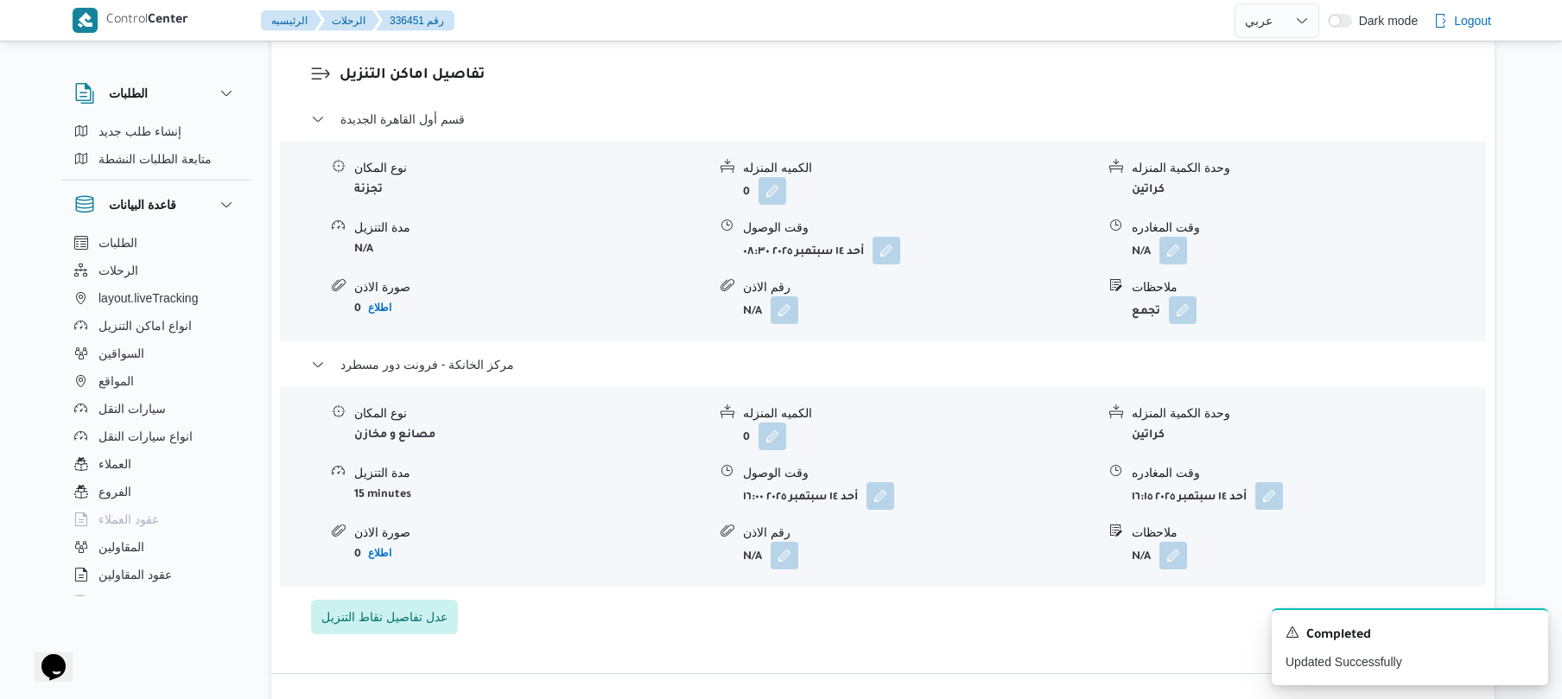
scroll to position [1428, 0]
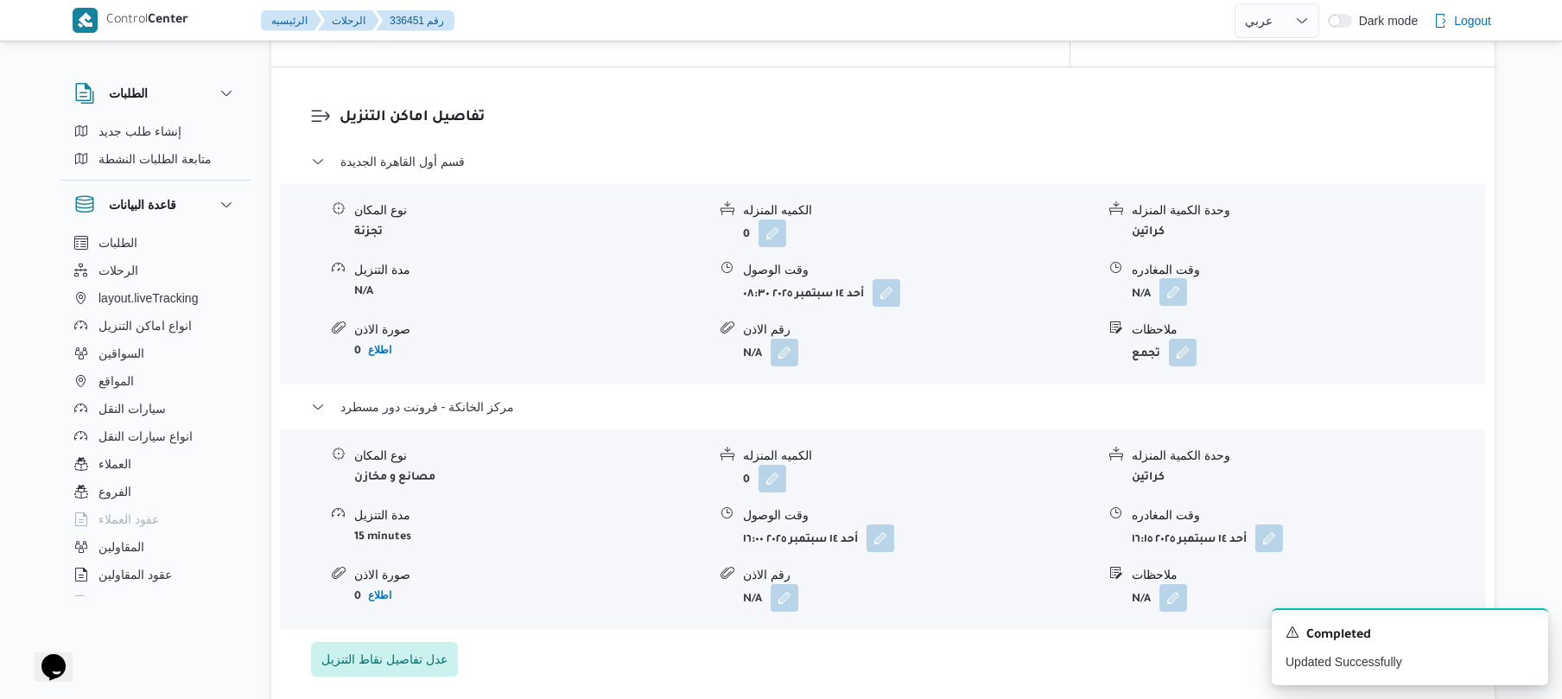
click at [1176, 278] on button "button" at bounding box center [1173, 292] width 28 height 28
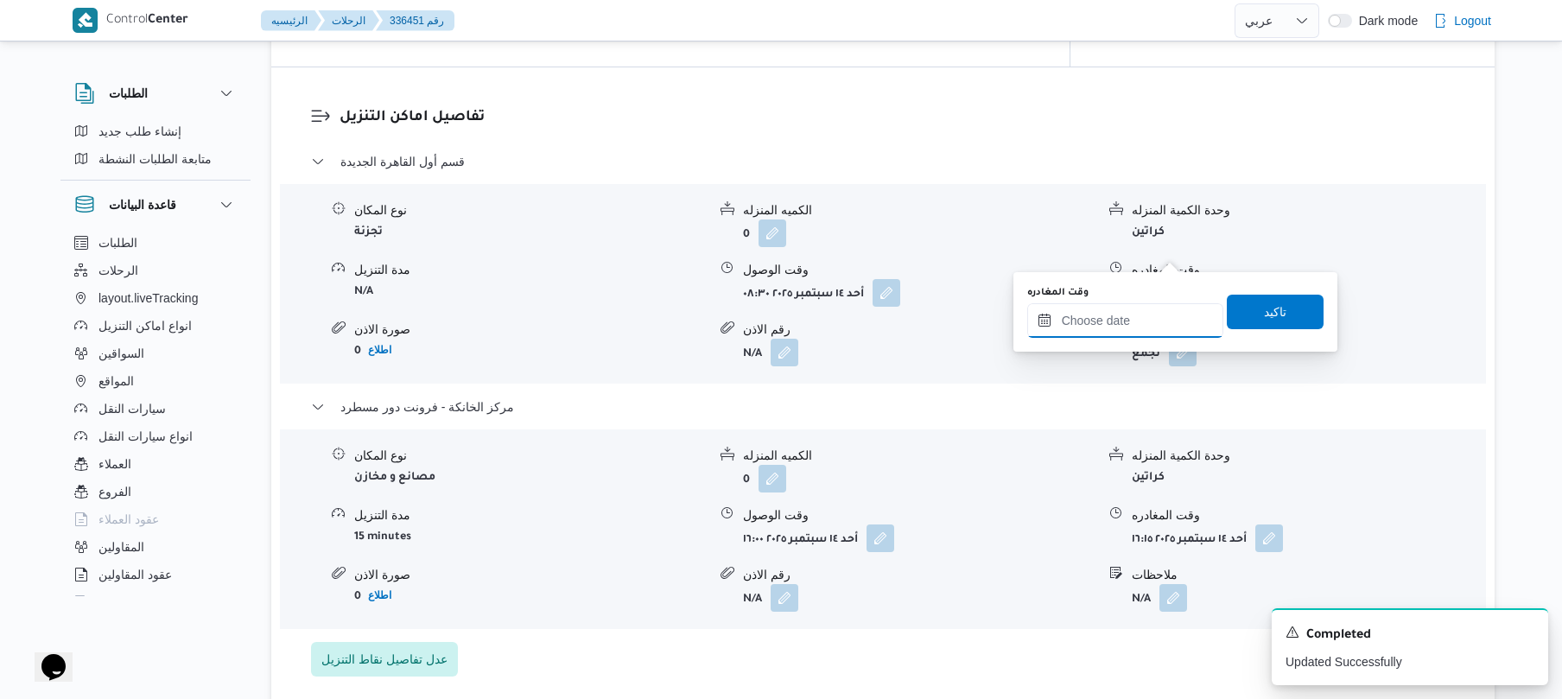
click at [1138, 305] on input "وقت المغادره" at bounding box center [1125, 320] width 196 height 35
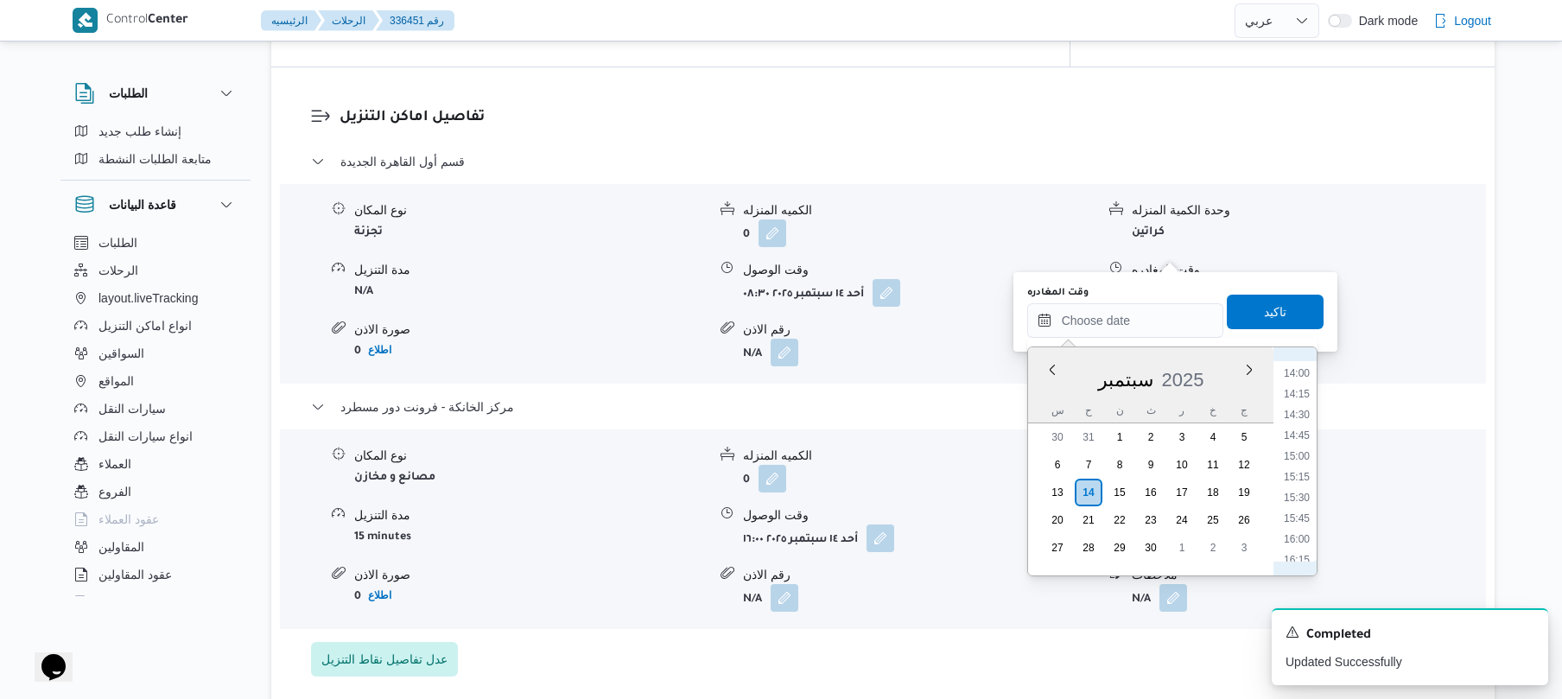
scroll to position [1113, 0]
click at [1296, 523] on li "15:15" at bounding box center [1297, 520] width 40 height 17
type input "[DATE] ١٥:١٥"
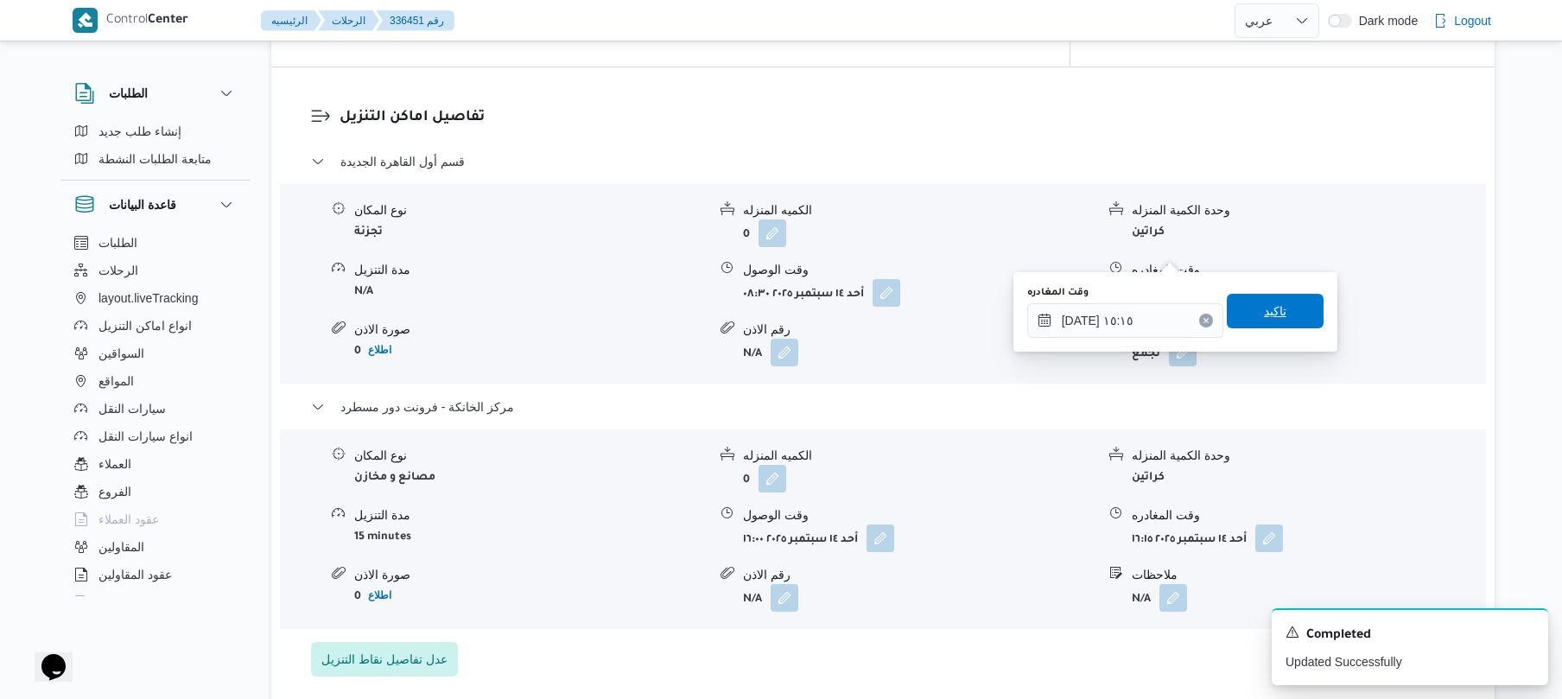
click at [1277, 316] on span "تاكيد" at bounding box center [1275, 311] width 97 height 35
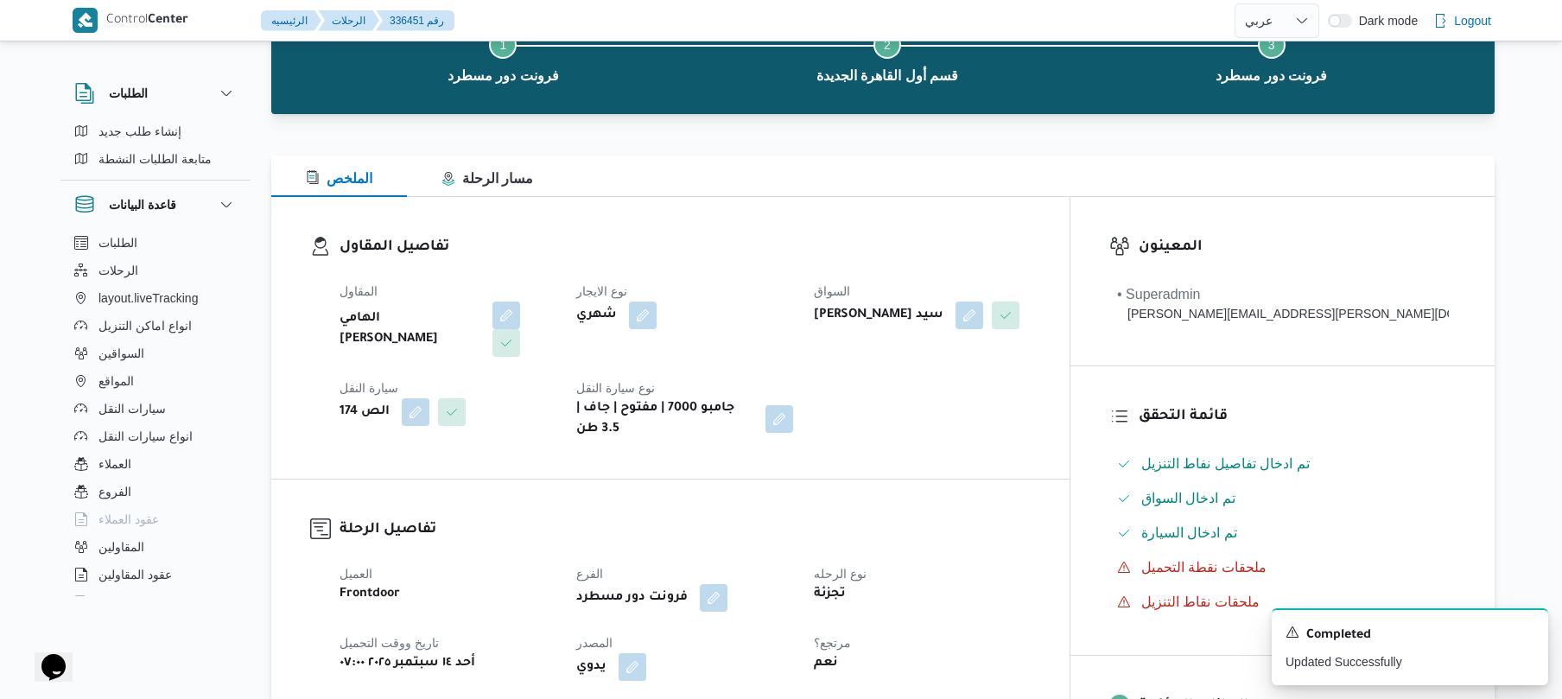
scroll to position [0, 0]
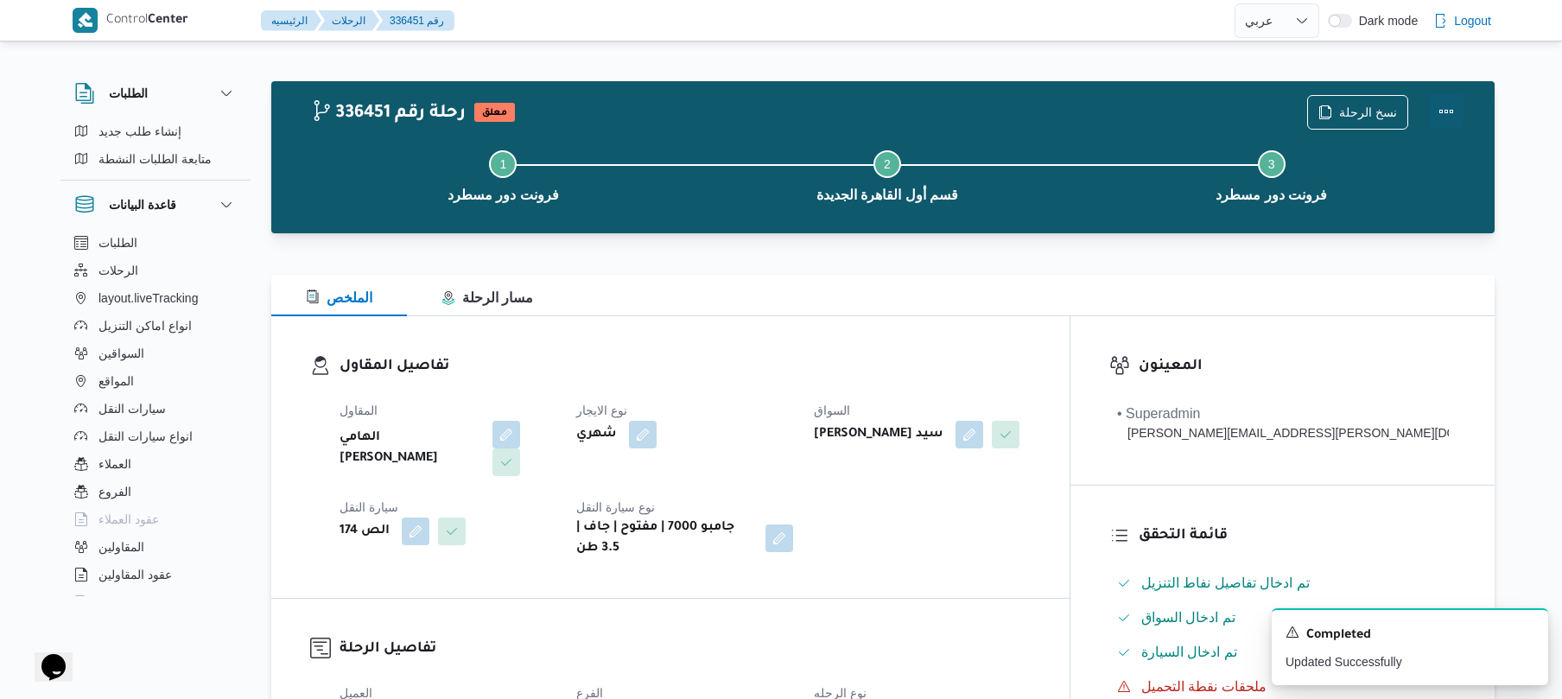
click at [1444, 111] on button "Actions" at bounding box center [1446, 111] width 35 height 35
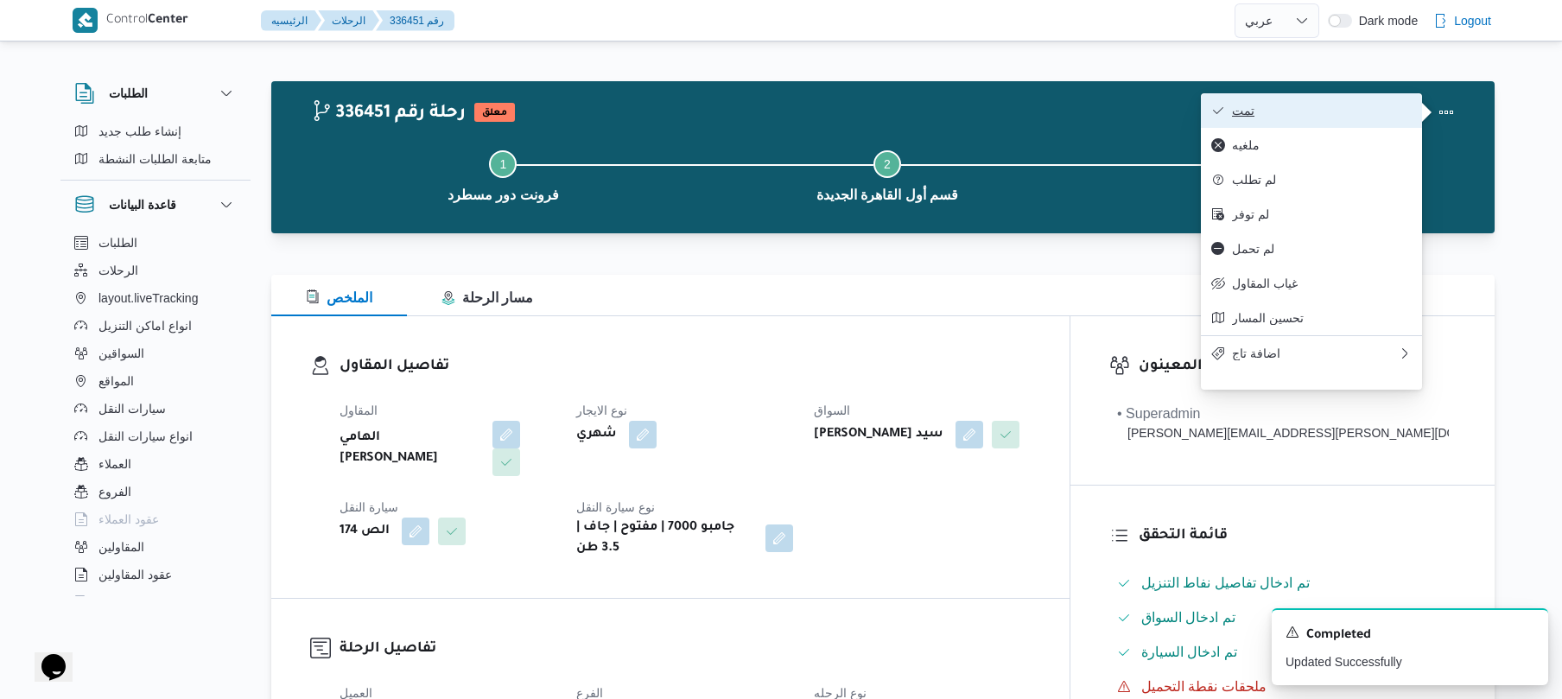
click at [1346, 121] on button "تمت" at bounding box center [1311, 110] width 221 height 35
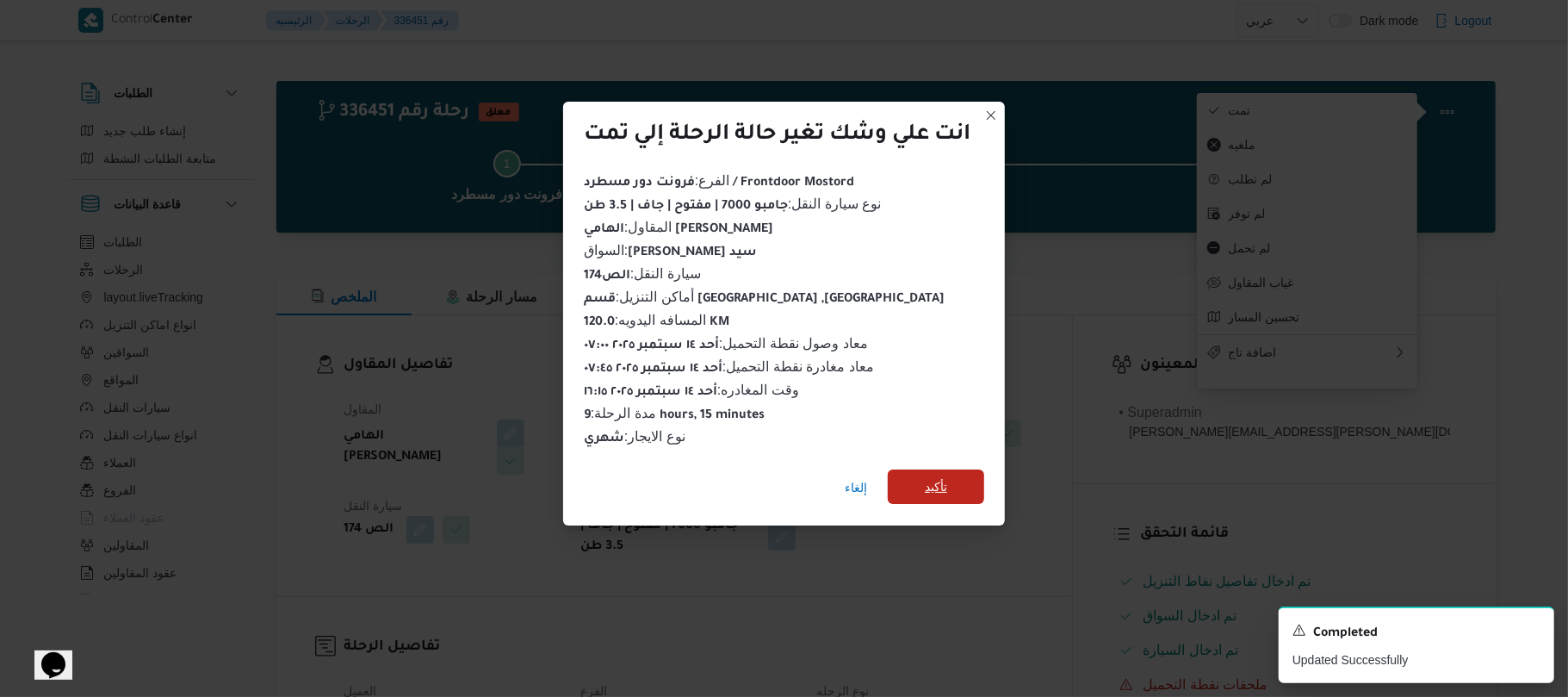
click at [958, 477] on span "تأكيد" at bounding box center [936, 487] width 97 height 35
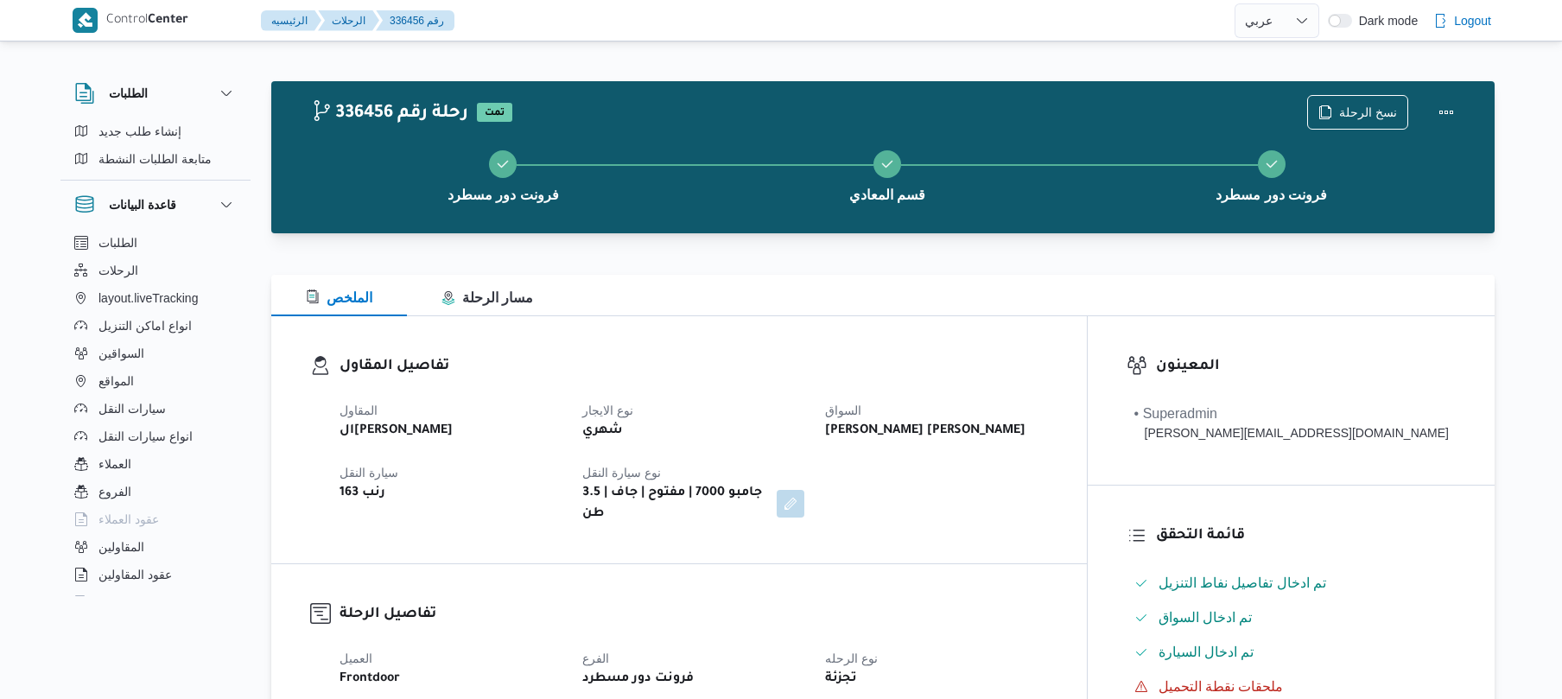
select select "ar"
click at [928, 336] on div "تفاصيل المقاول المقاول الهامي [PERSON_NAME] نوع الايجار شهري السواق [PERSON_NAM…" at bounding box center [678, 439] width 815 height 247
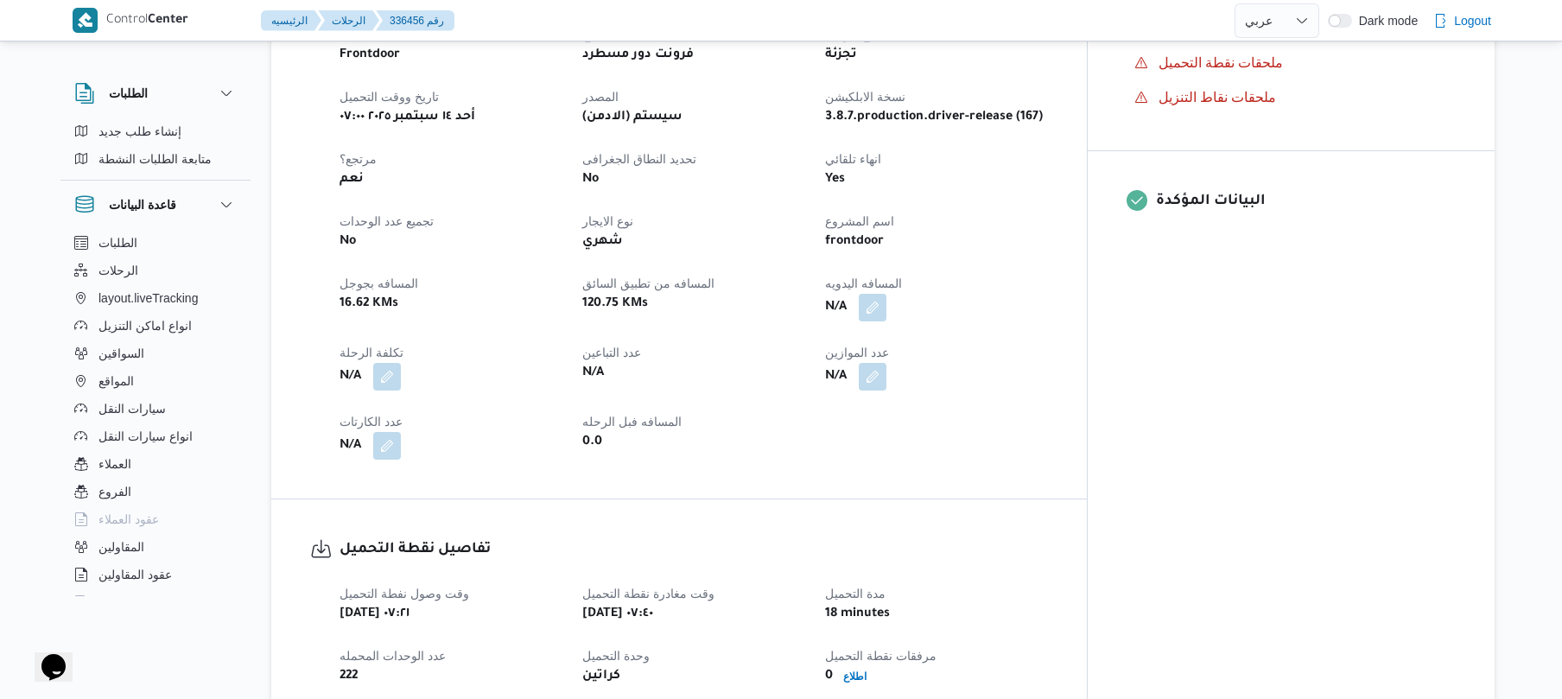
scroll to position [783, 0]
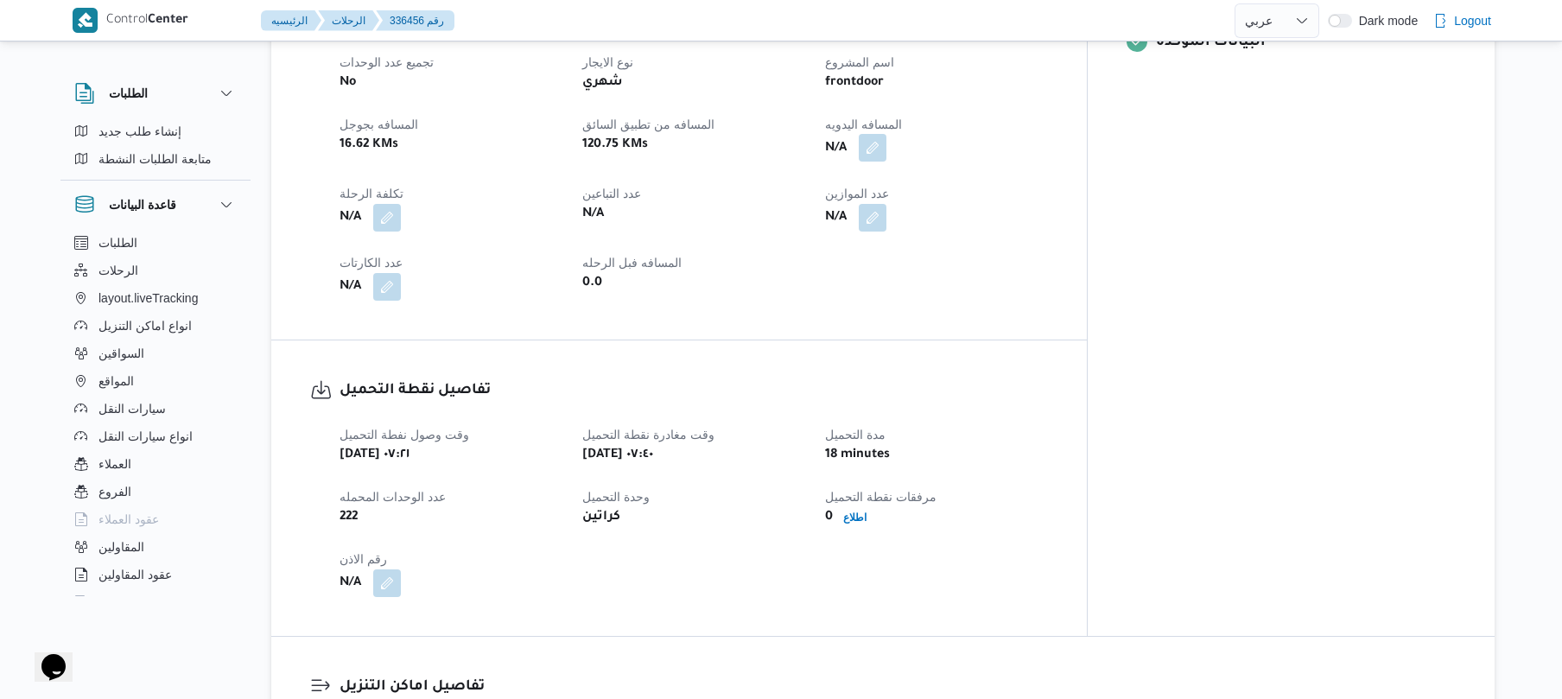
click at [886, 139] on button "button" at bounding box center [873, 148] width 28 height 28
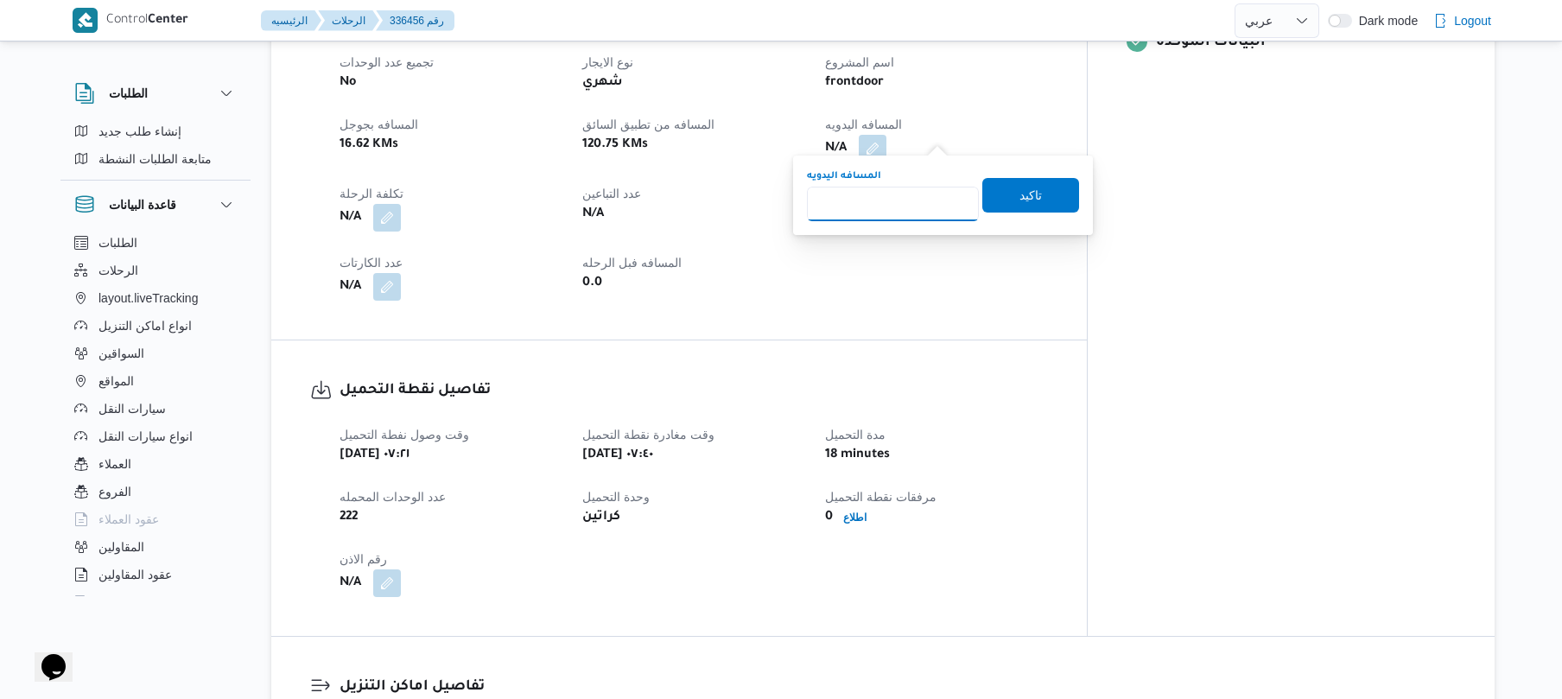
click at [913, 202] on input "المسافه اليدويه" at bounding box center [893, 204] width 172 height 35
type input "125"
click at [1019, 198] on span "تاكيد" at bounding box center [1030, 194] width 22 height 21
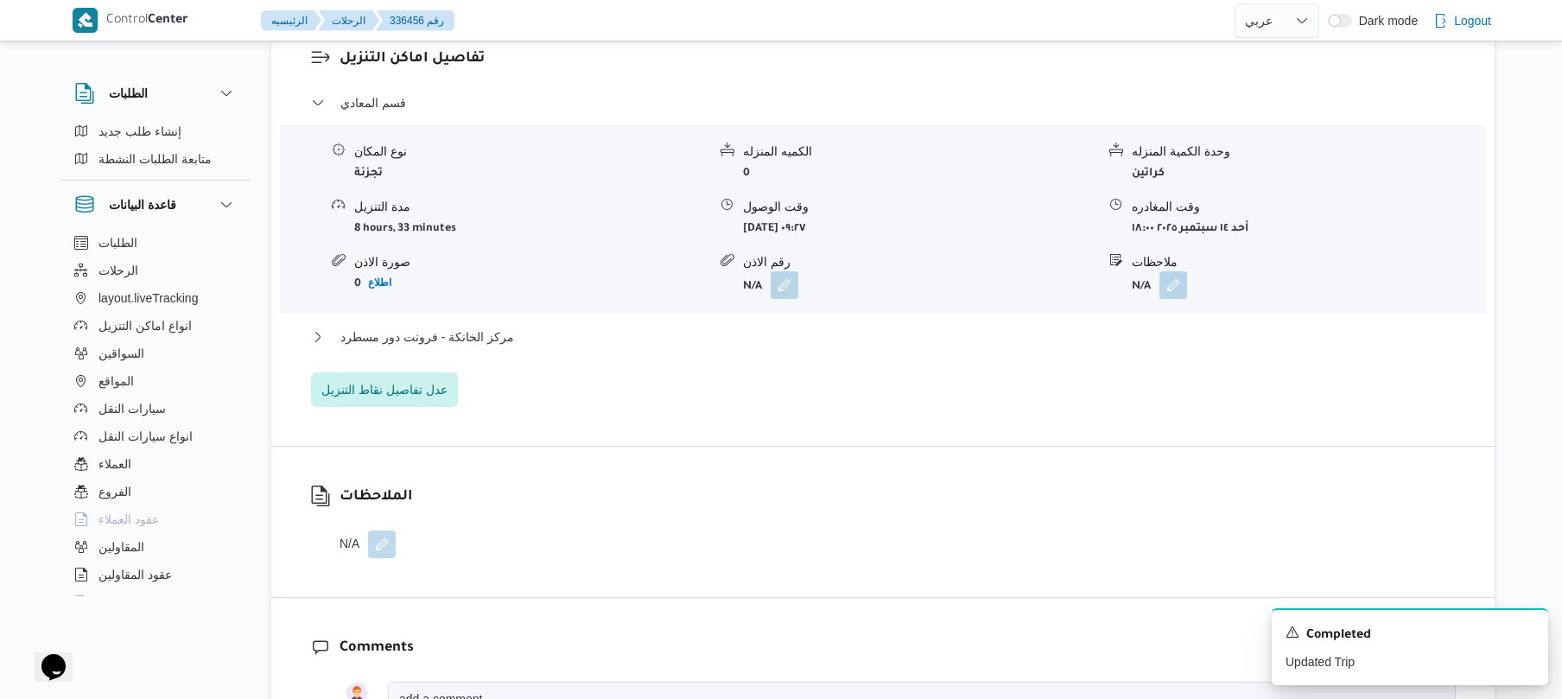
scroll to position [1428, 0]
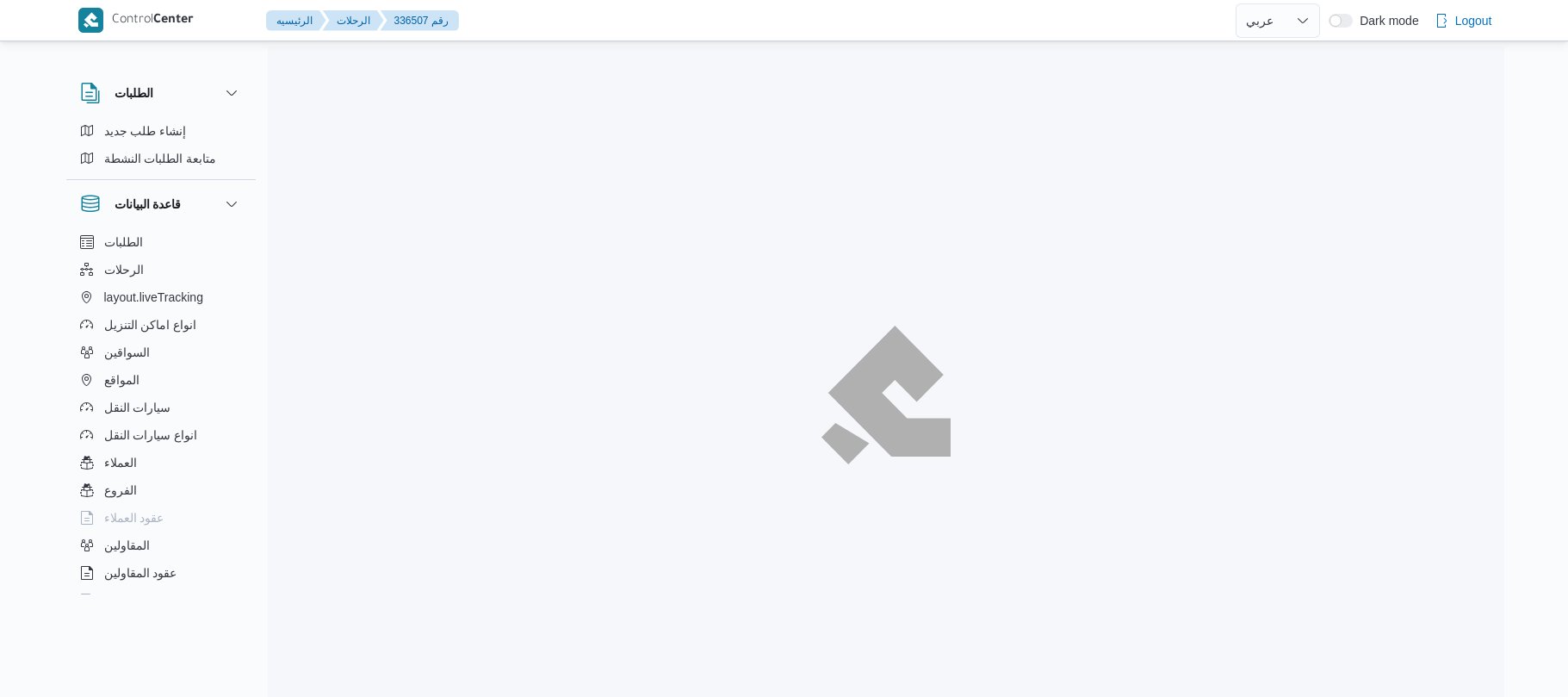
select select "ar"
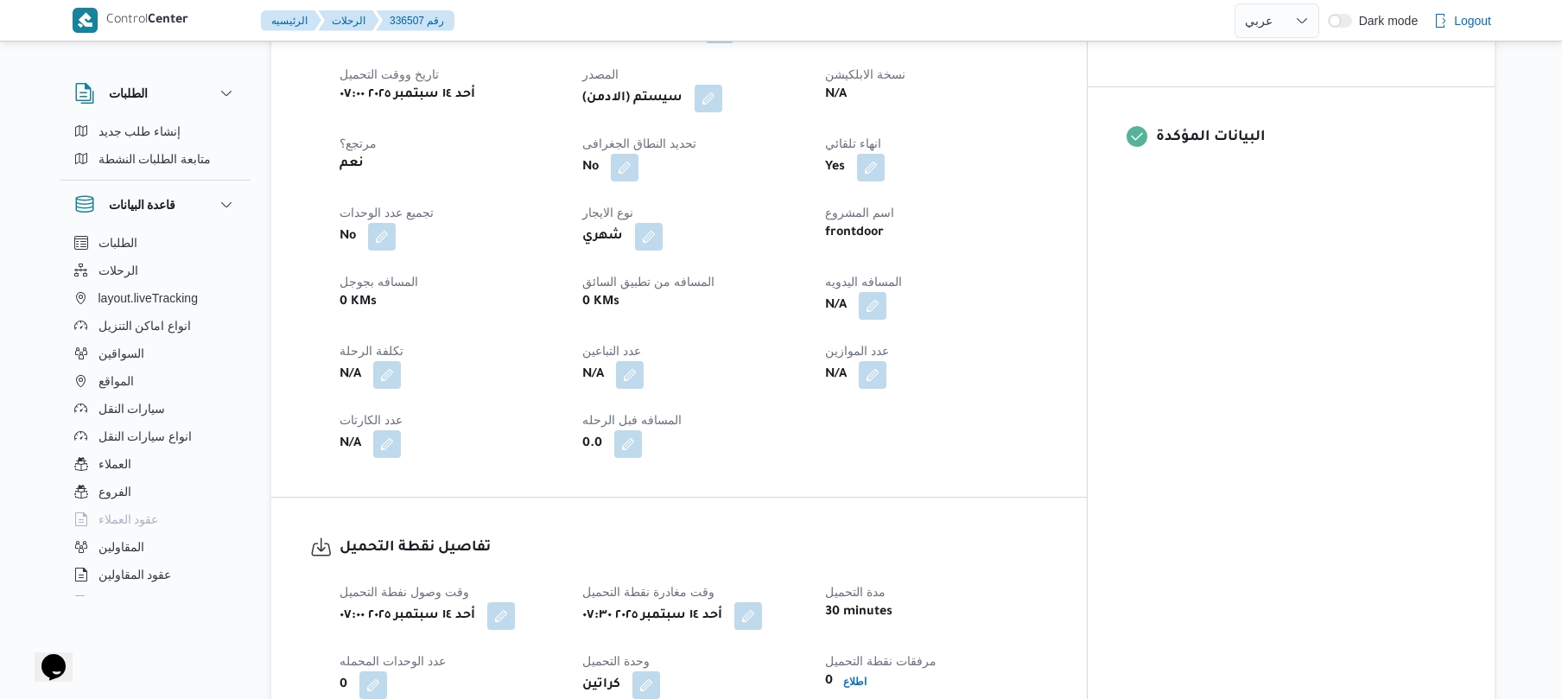
scroll to position [691, 0]
click at [886, 291] on button "button" at bounding box center [873, 302] width 28 height 28
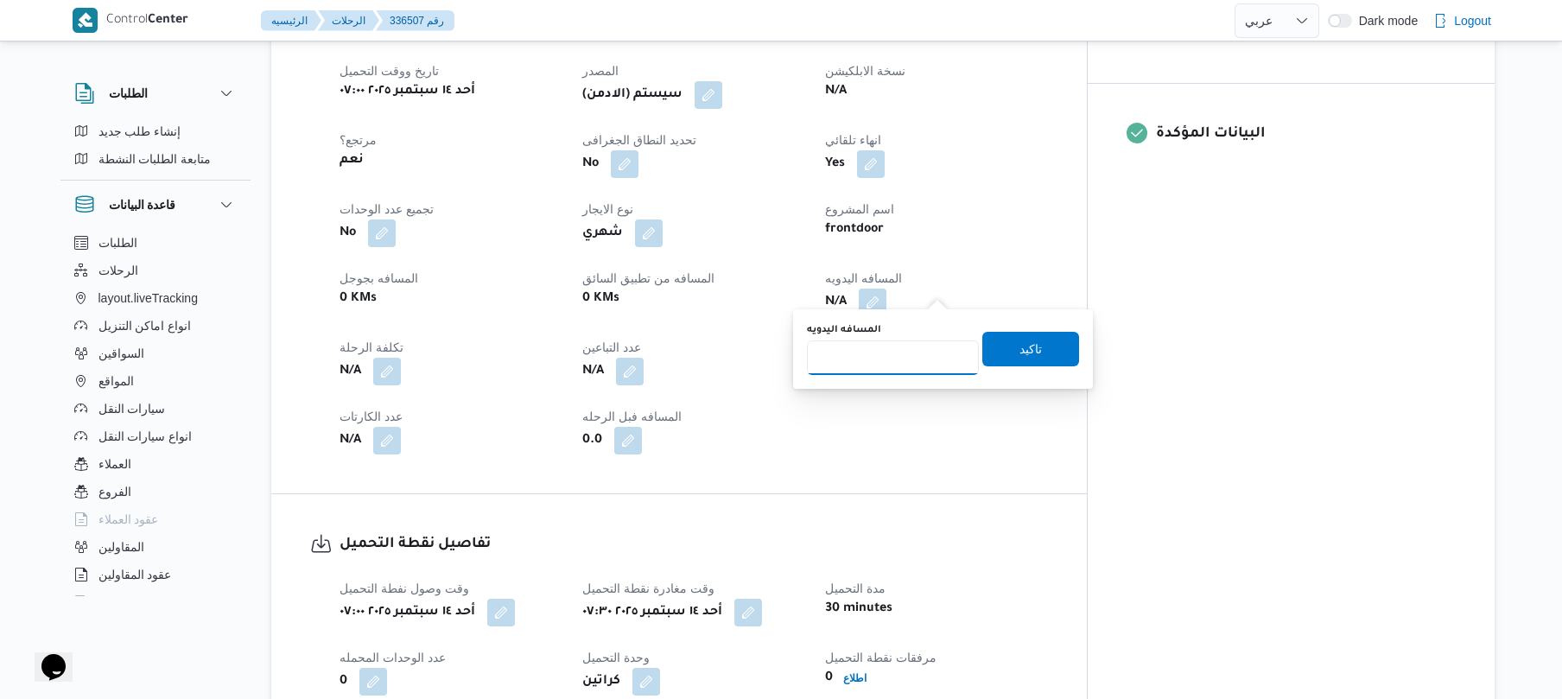
click at [902, 364] on input "المسافه اليدويه" at bounding box center [893, 357] width 172 height 35
type input "130"
click at [1024, 344] on span "تاكيد" at bounding box center [1030, 348] width 22 height 21
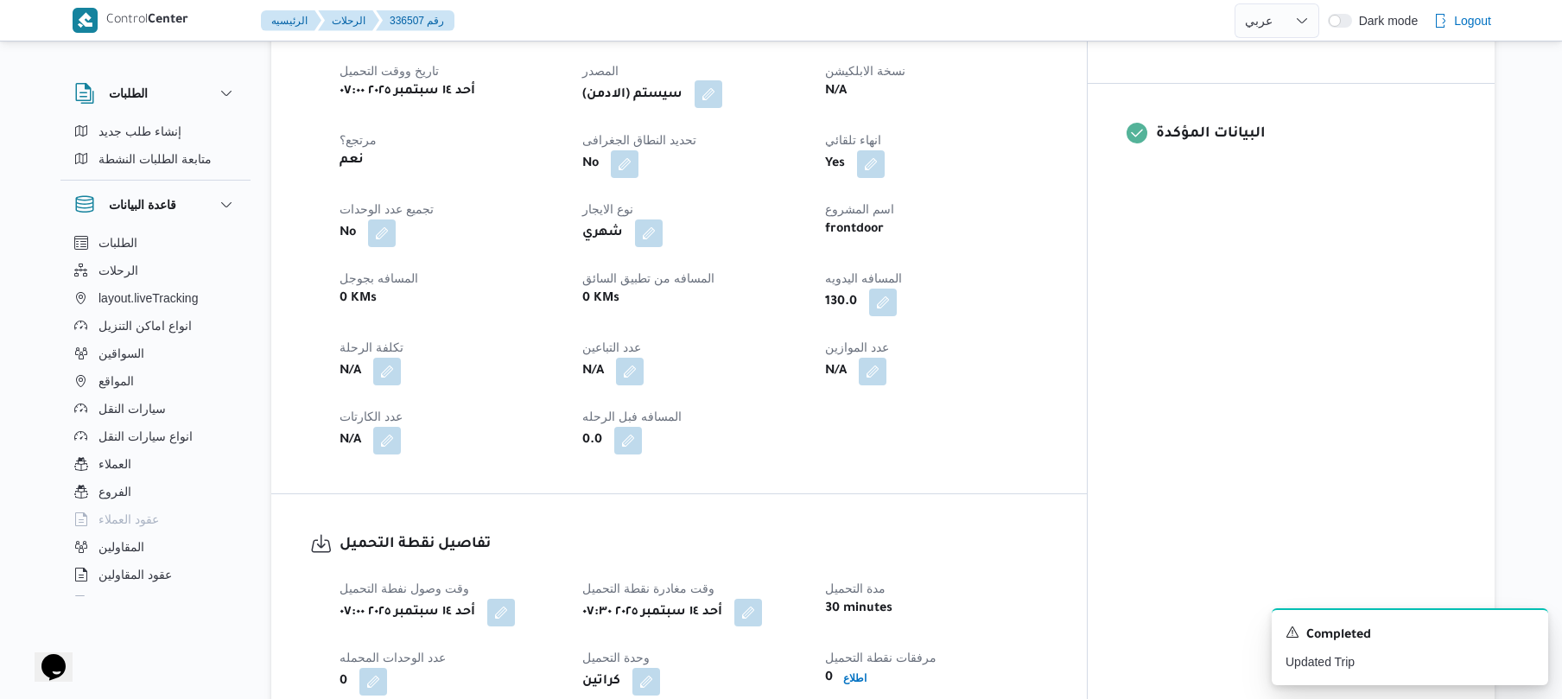
click at [722, 87] on button "button" at bounding box center [708, 94] width 28 height 28
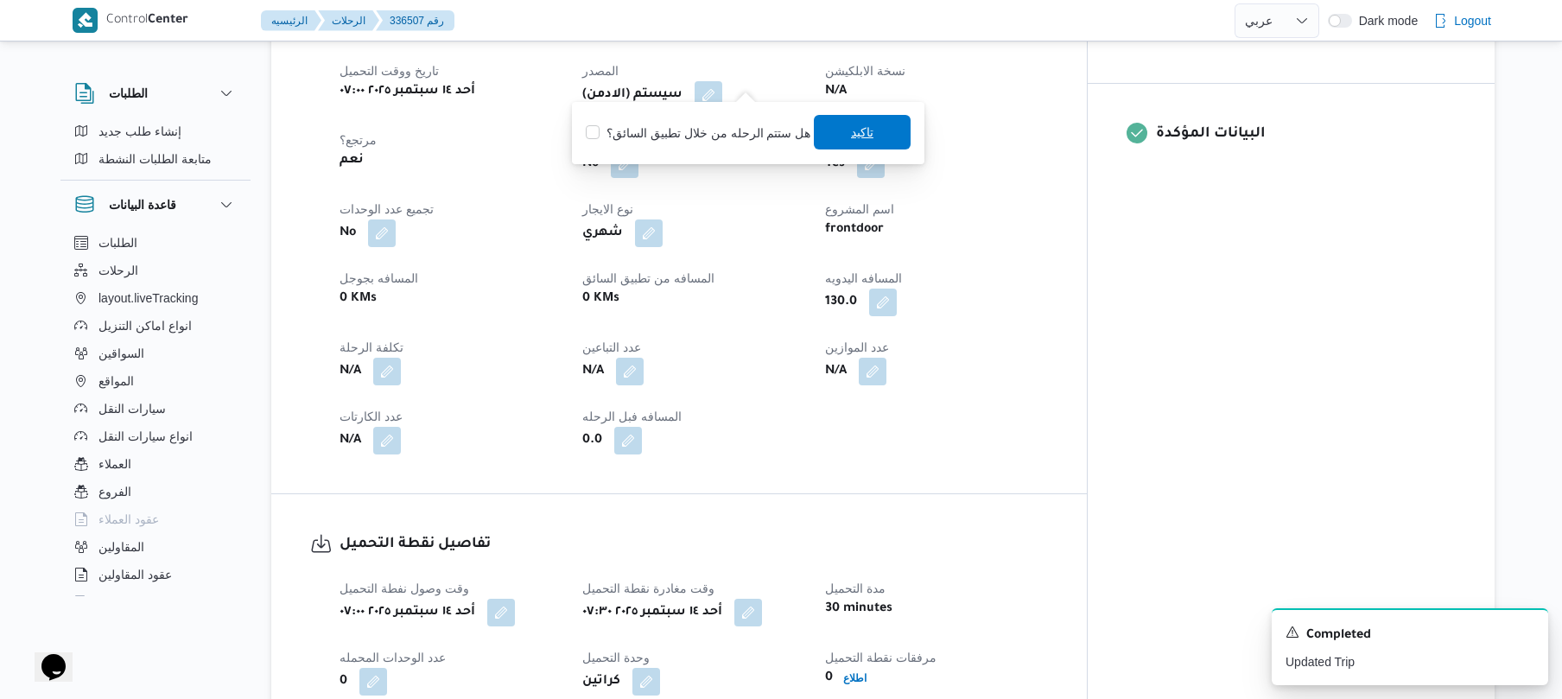
click at [829, 136] on span "تاكيد" at bounding box center [862, 132] width 97 height 35
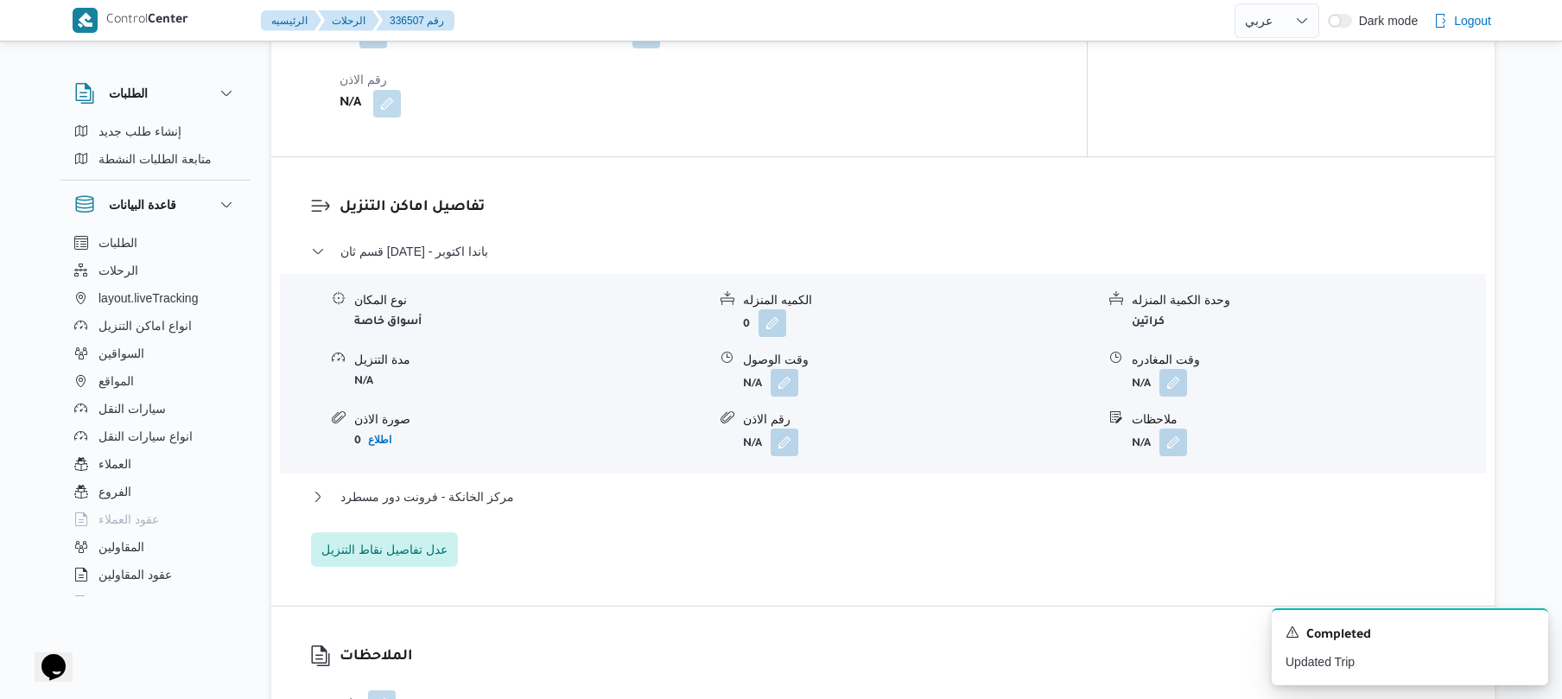
scroll to position [1382, 0]
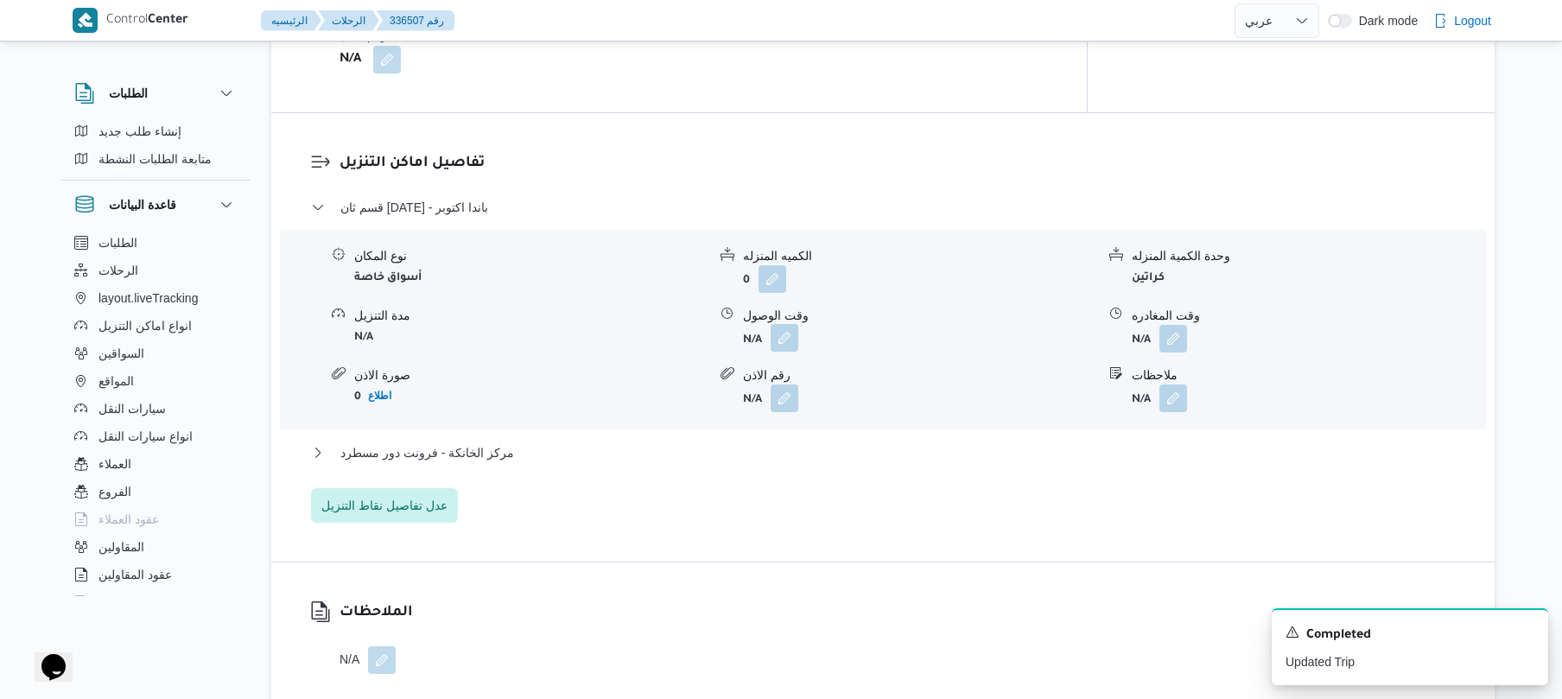
click at [796, 324] on button "button" at bounding box center [784, 338] width 28 height 28
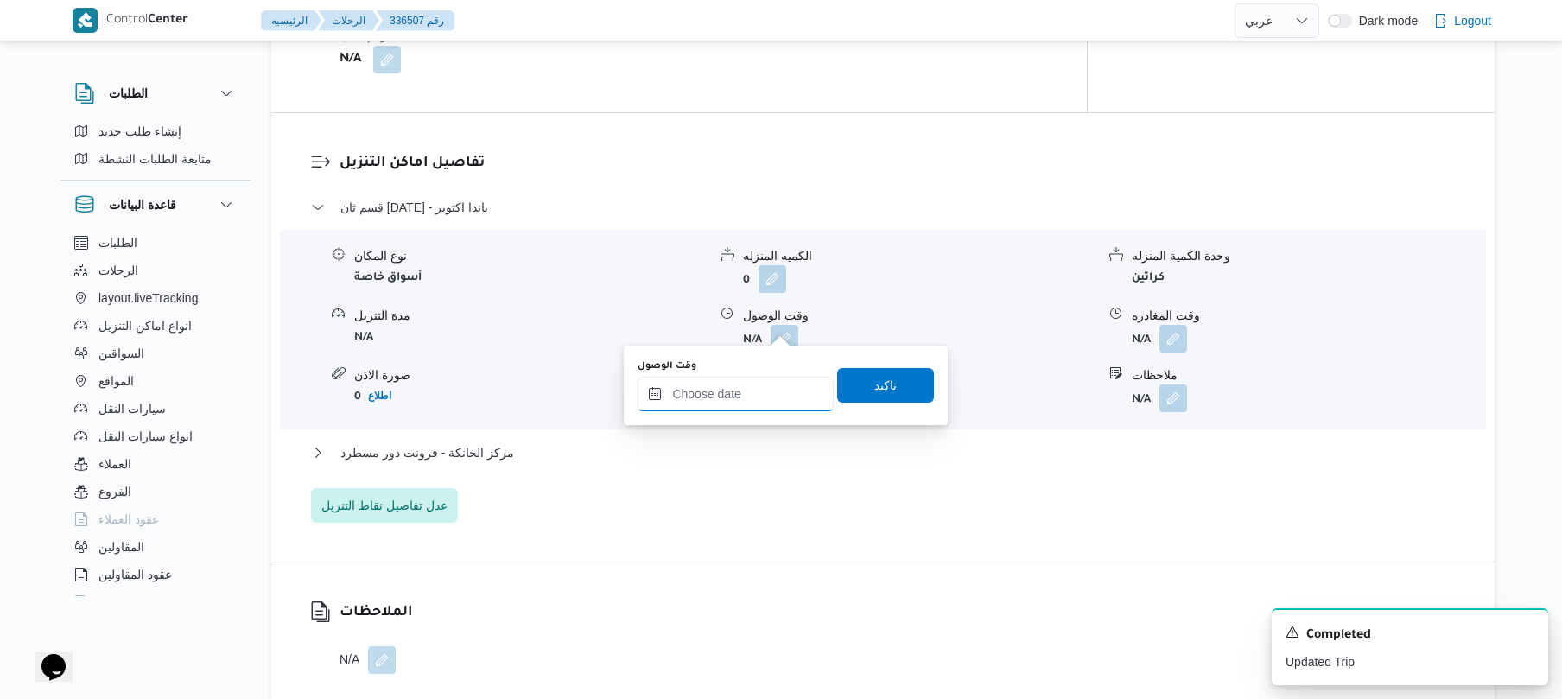
click at [762, 384] on input "وقت الوصول" at bounding box center [735, 394] width 196 height 35
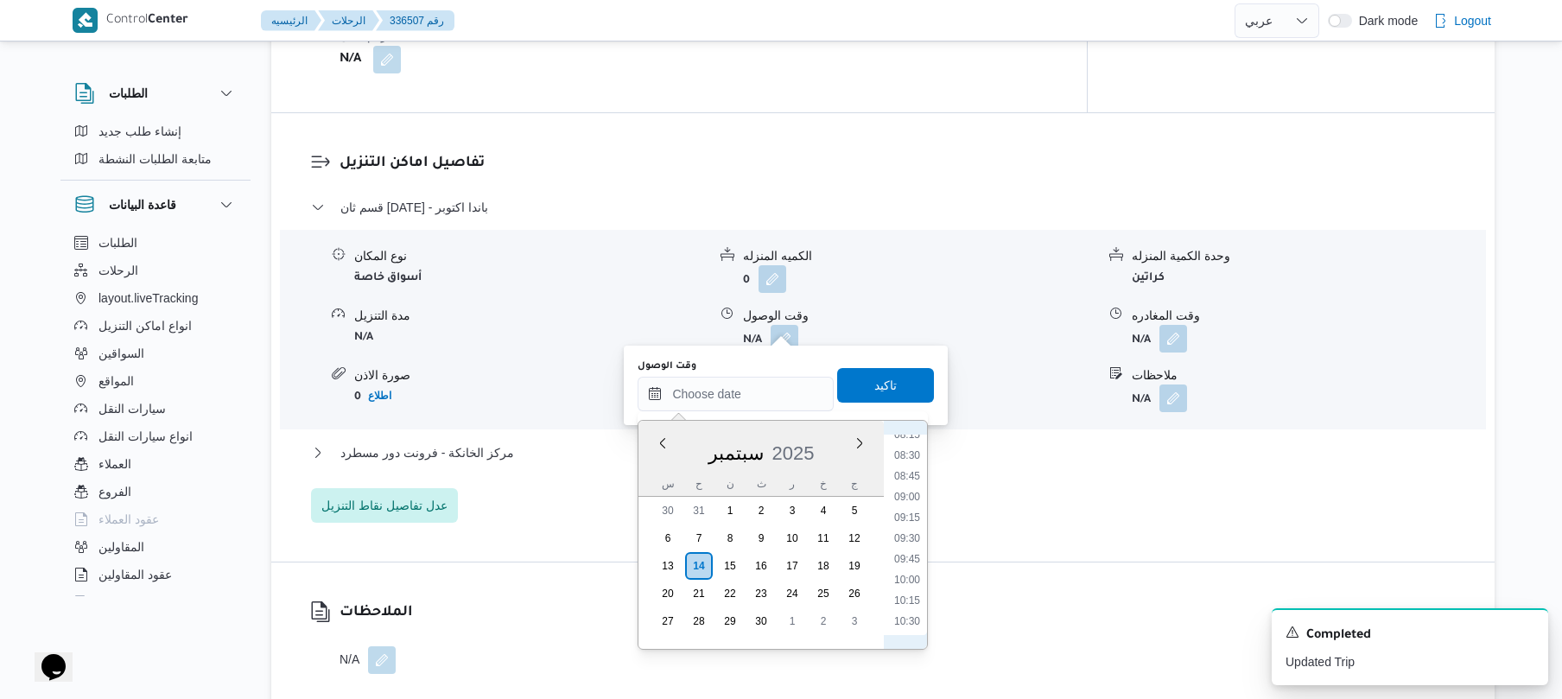
scroll to position [662, 0]
click at [910, 495] on ul "00:00 00:15 00:30 00:45 01:00 01:15 01:30 01:45 02:00 02:15 02:30 02:45 03:00 0…" at bounding box center [907, 534] width 40 height 200
click at [907, 482] on li "08:30" at bounding box center [907, 486] width 40 height 17
type input "١٤/٠٩/٢٠٢٥ ٠٨:٣٠"
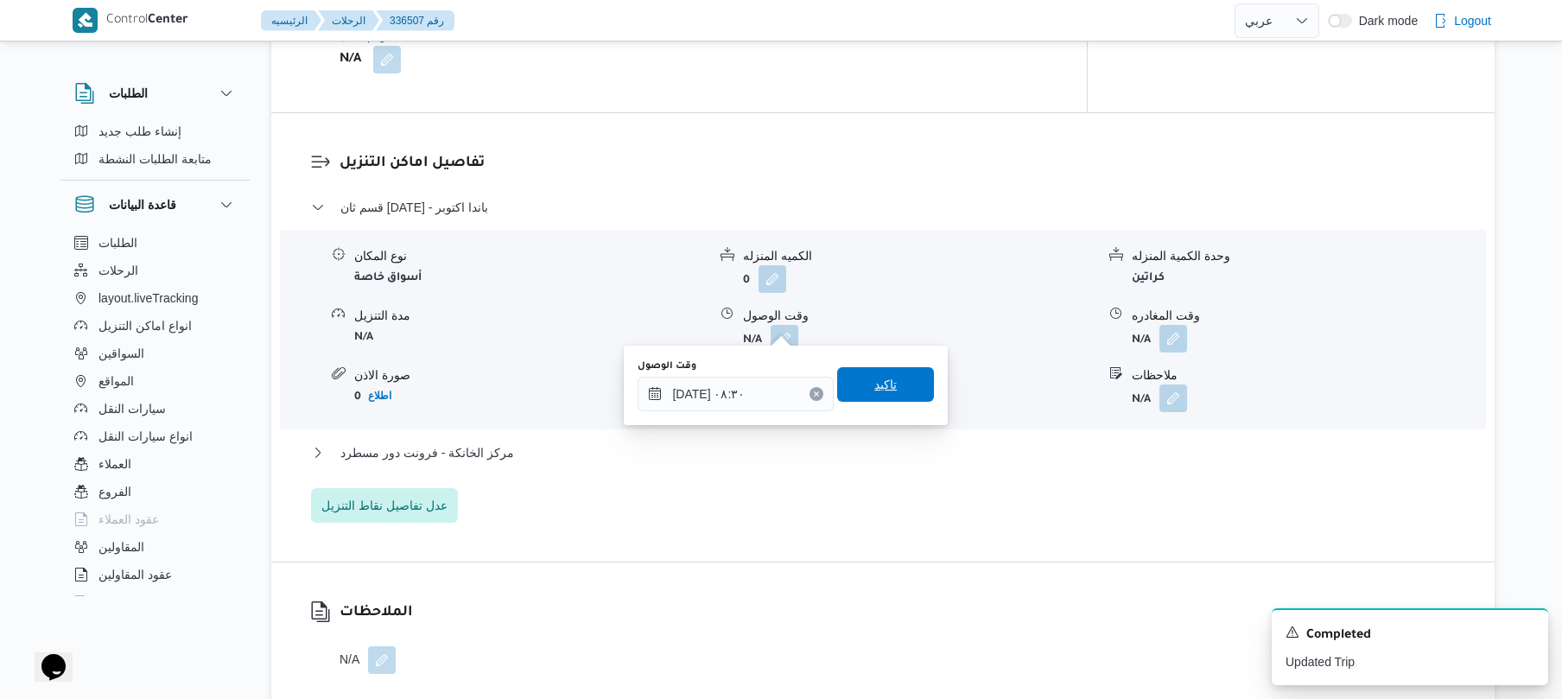
click at [892, 388] on span "تاكيد" at bounding box center [885, 384] width 97 height 35
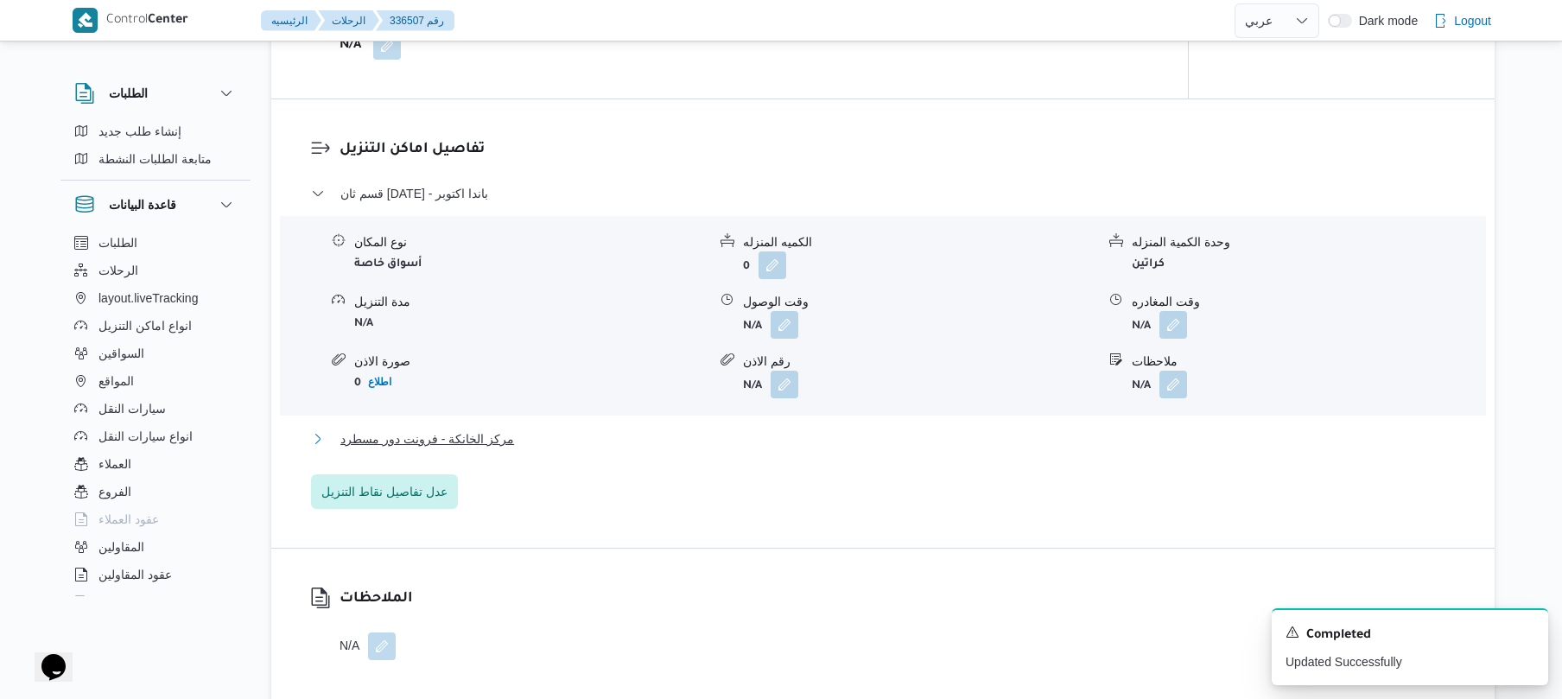
click at [844, 439] on button "مركز الخانكة - فرونت دور مسطرد" at bounding box center [883, 438] width 1144 height 21
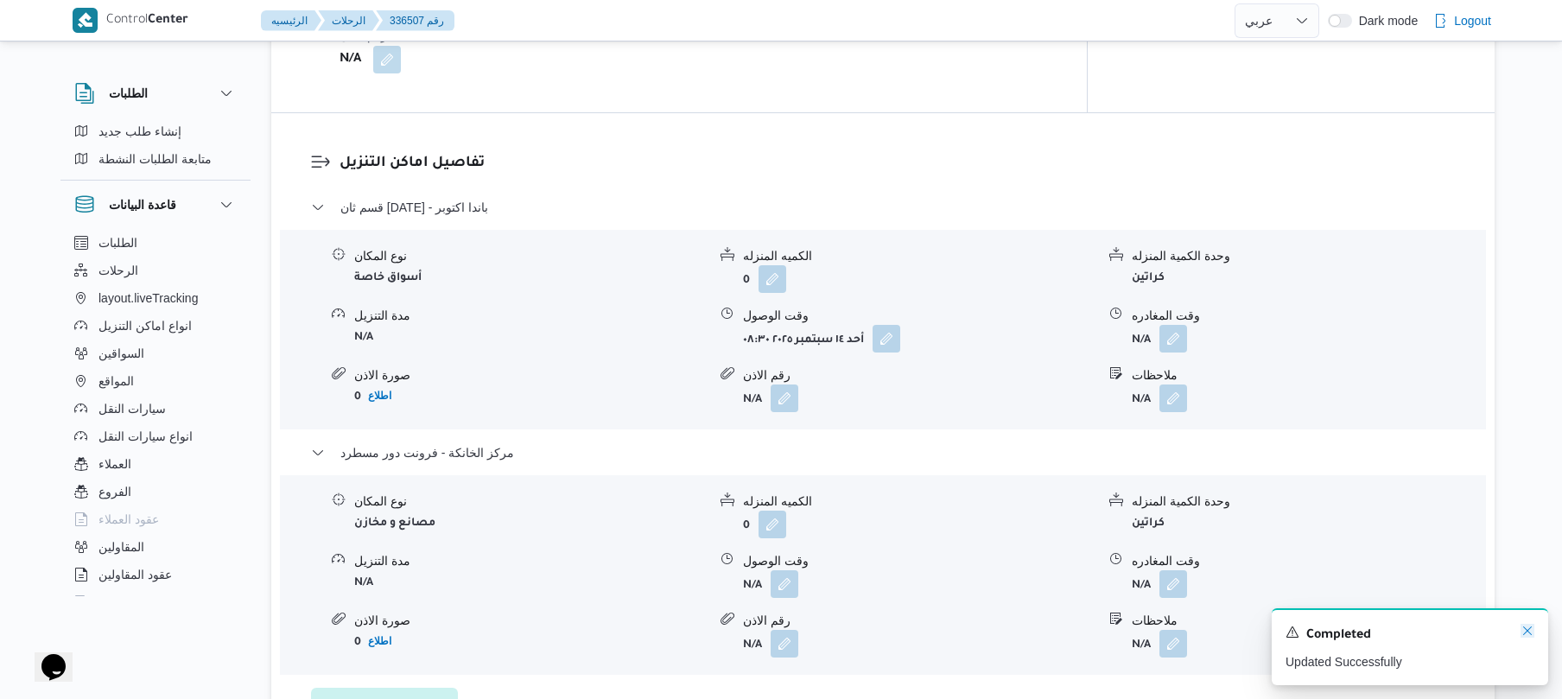
click at [1525, 636] on icon "Dismiss toast" at bounding box center [1527, 631] width 14 height 14
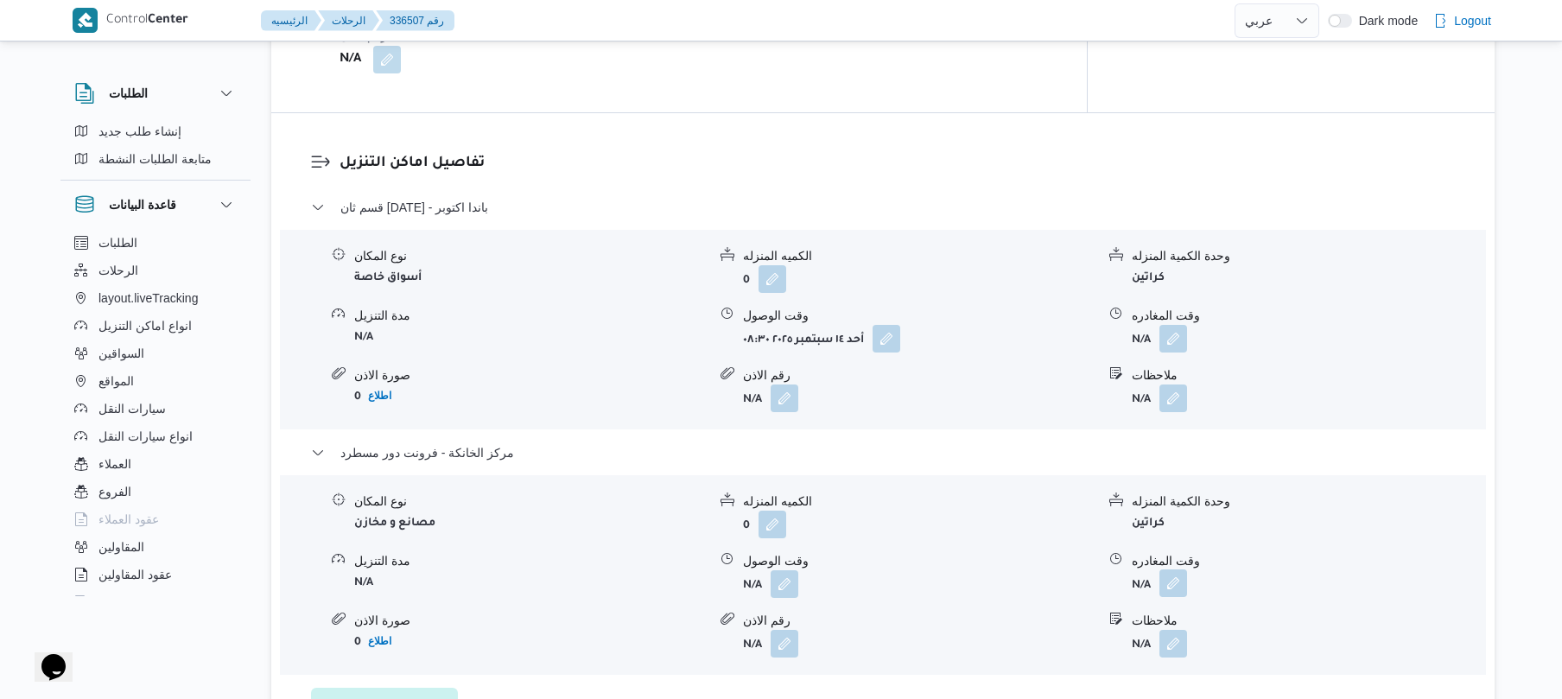
click at [1169, 575] on button "button" at bounding box center [1173, 583] width 28 height 28
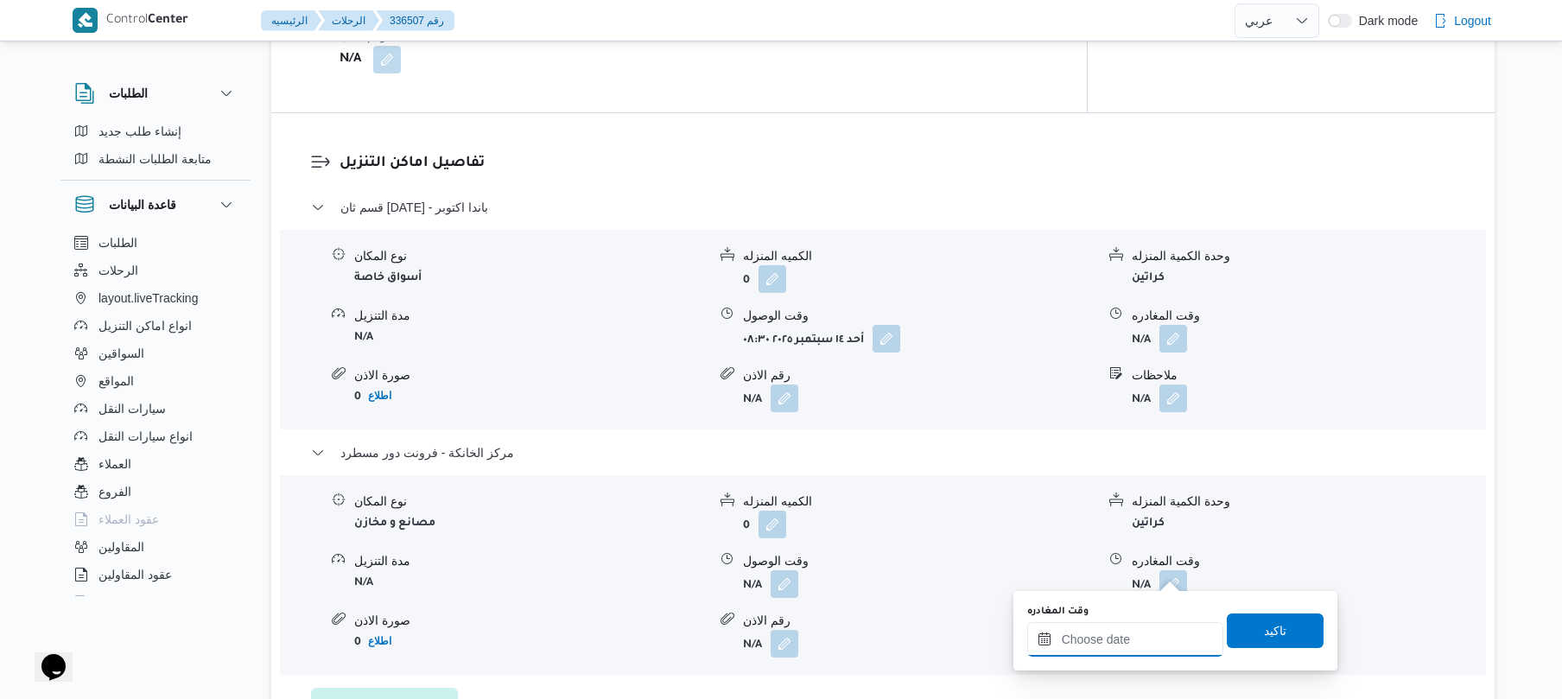
click at [1106, 641] on input "وقت المغادره" at bounding box center [1125, 639] width 196 height 35
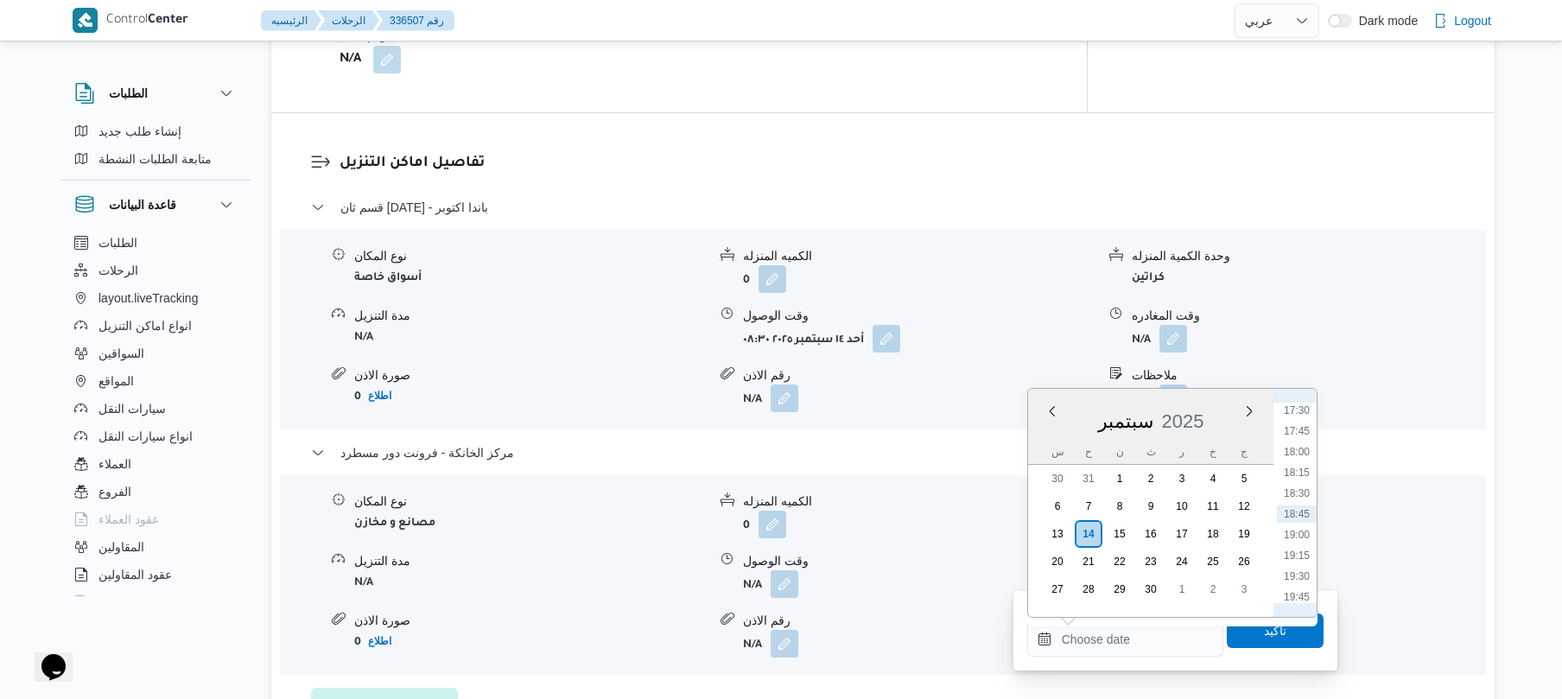
scroll to position [1282, 0]
click at [1296, 498] on li "16:30" at bounding box center [1297, 497] width 40 height 17
type input "١٤/٠٩/٢٠٢٥ ١٦:٣٠"
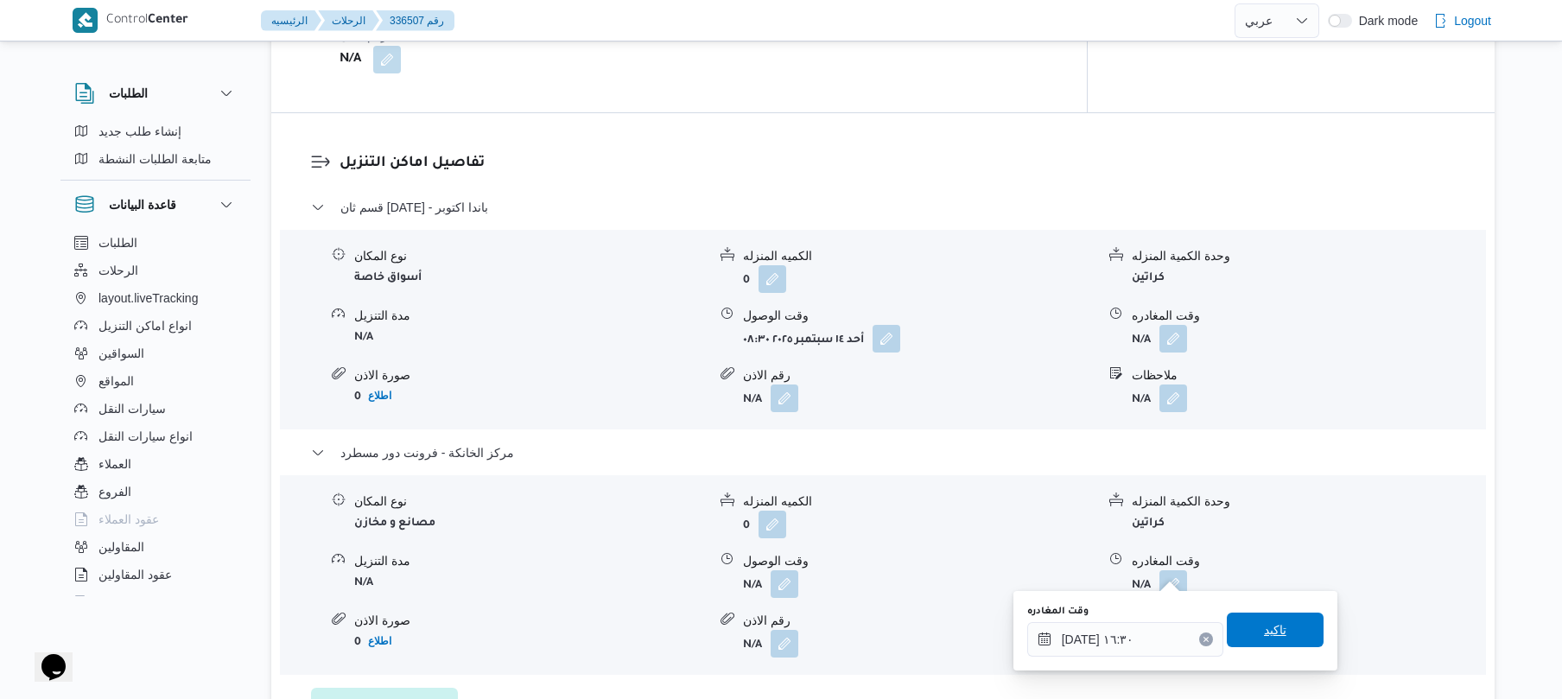
click at [1264, 633] on span "تاكيد" at bounding box center [1275, 629] width 22 height 21
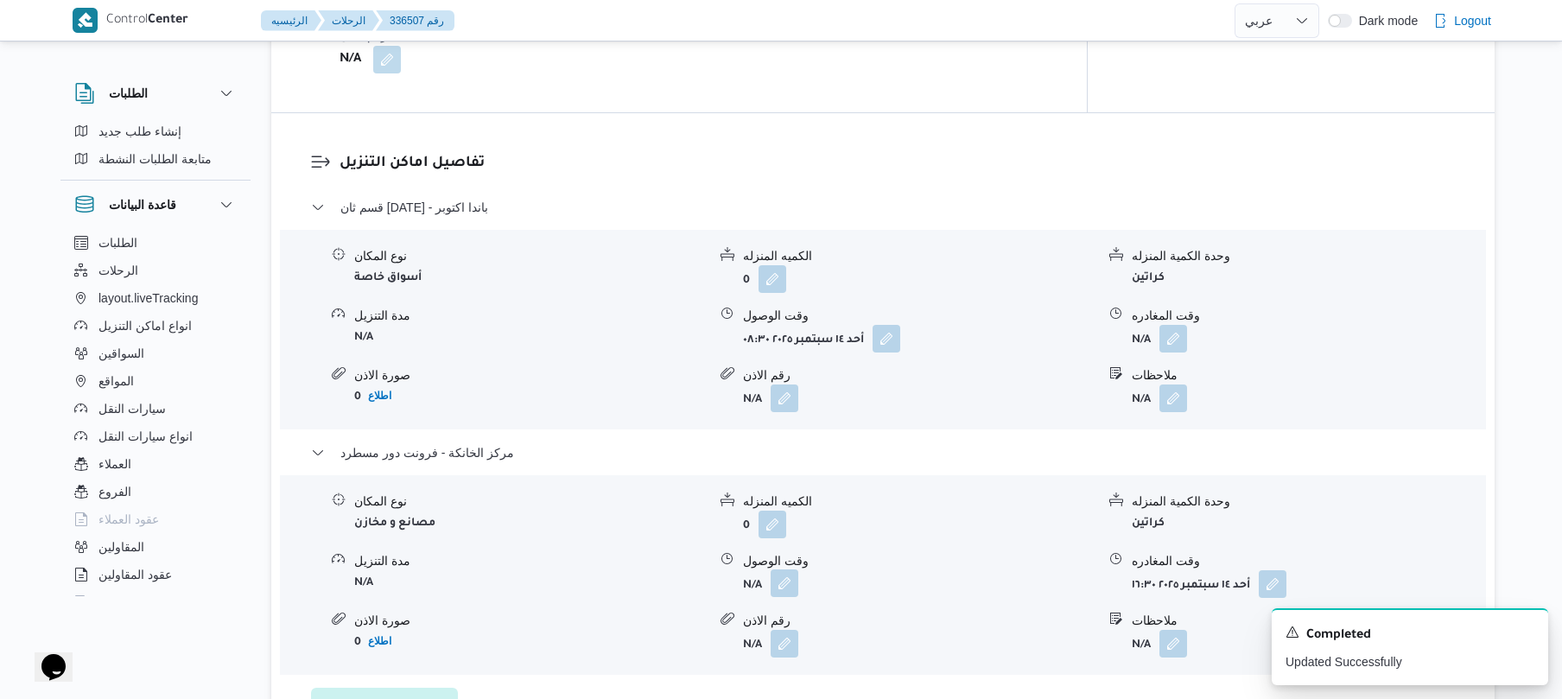
click at [783, 570] on button "button" at bounding box center [784, 583] width 28 height 28
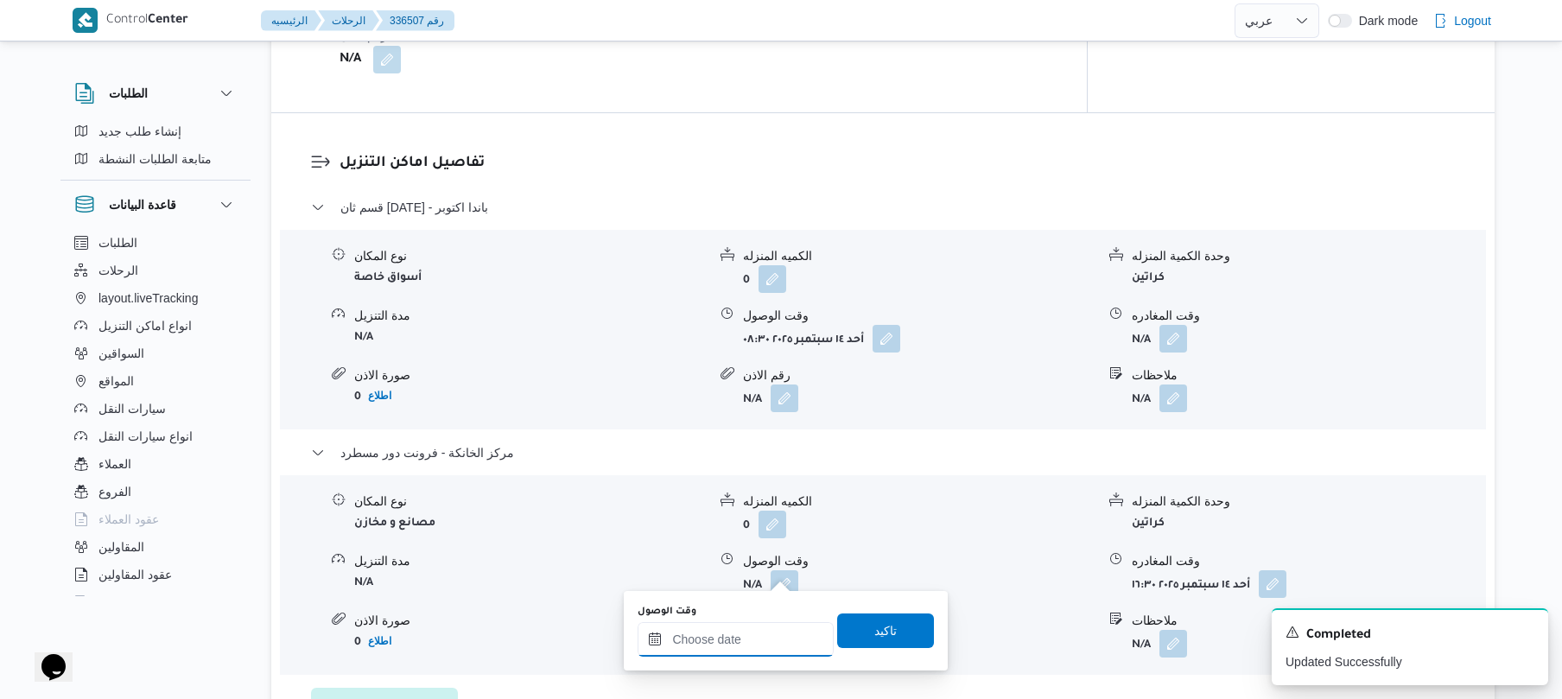
click at [757, 646] on input "وقت الوصول" at bounding box center [735, 639] width 196 height 35
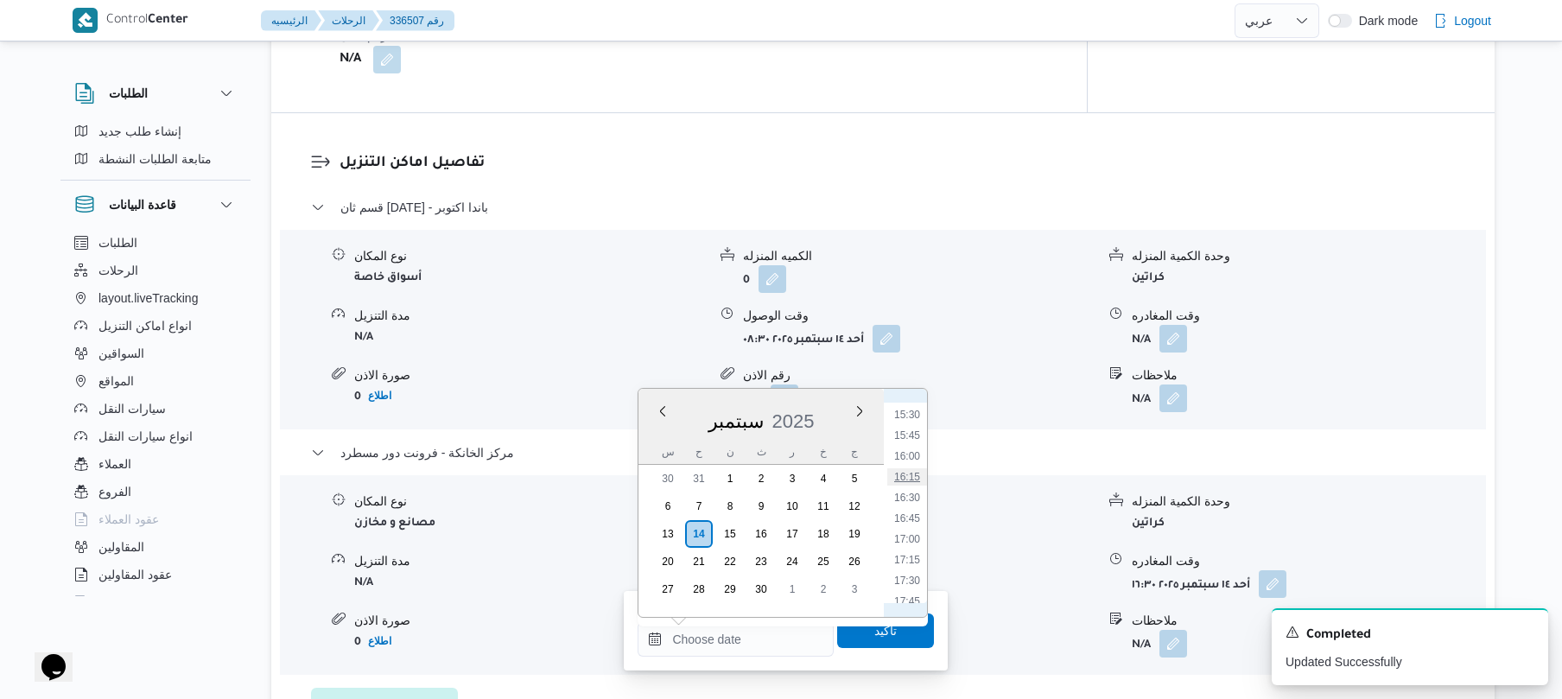
click at [910, 479] on li "16:15" at bounding box center [907, 476] width 40 height 17
type input "١٤/٠٩/٢٠٢٥ ١٦:١٥"
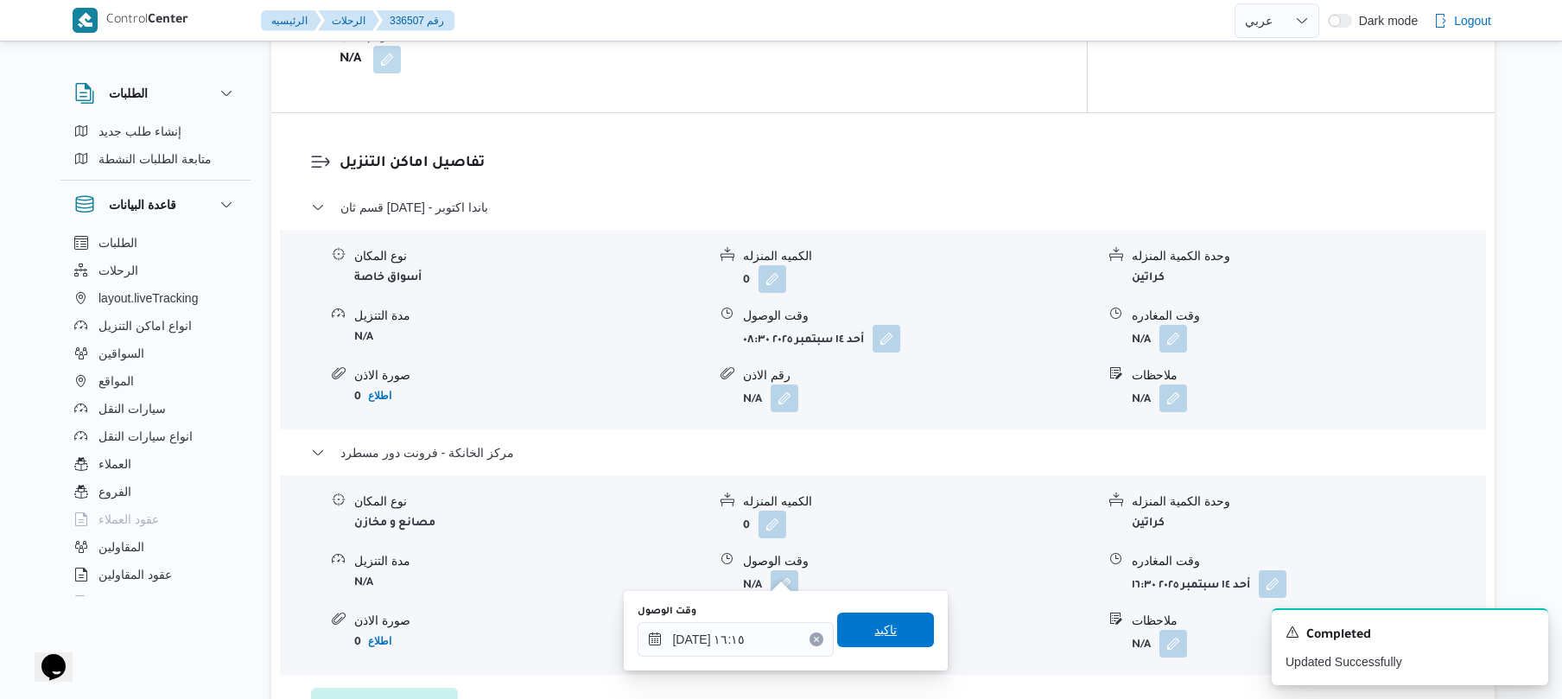
click at [878, 632] on span "تاكيد" at bounding box center [885, 629] width 22 height 21
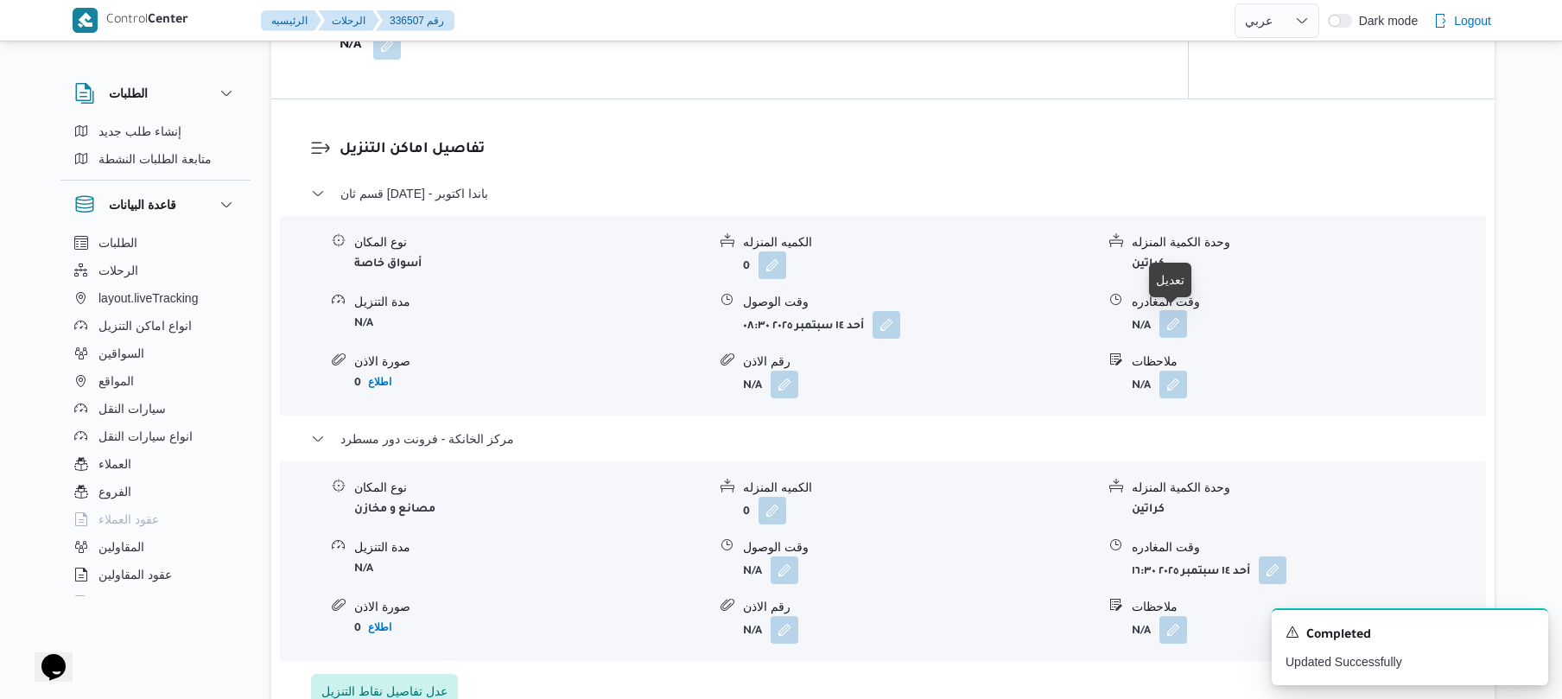
click at [1170, 322] on button "button" at bounding box center [1173, 324] width 28 height 28
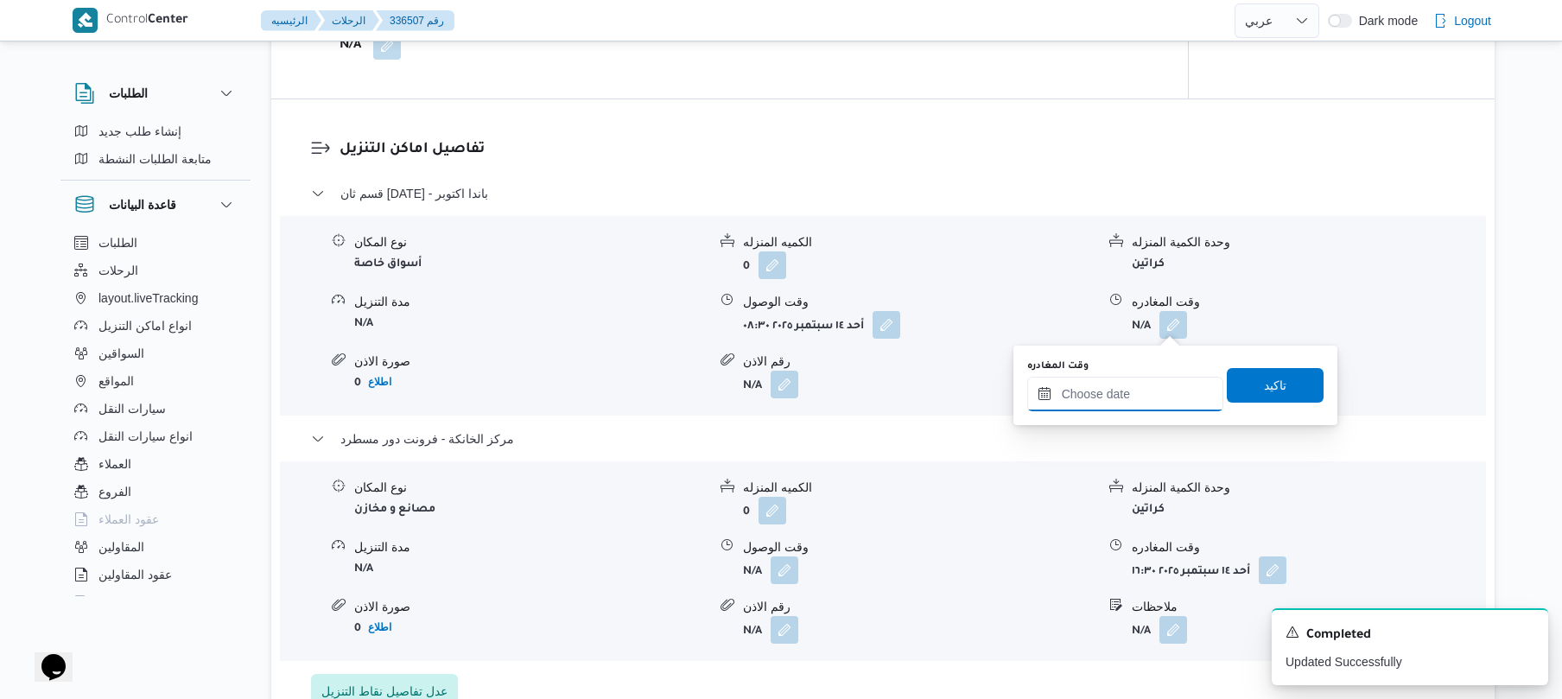
click at [1132, 378] on input "وقت المغادره" at bounding box center [1125, 394] width 196 height 35
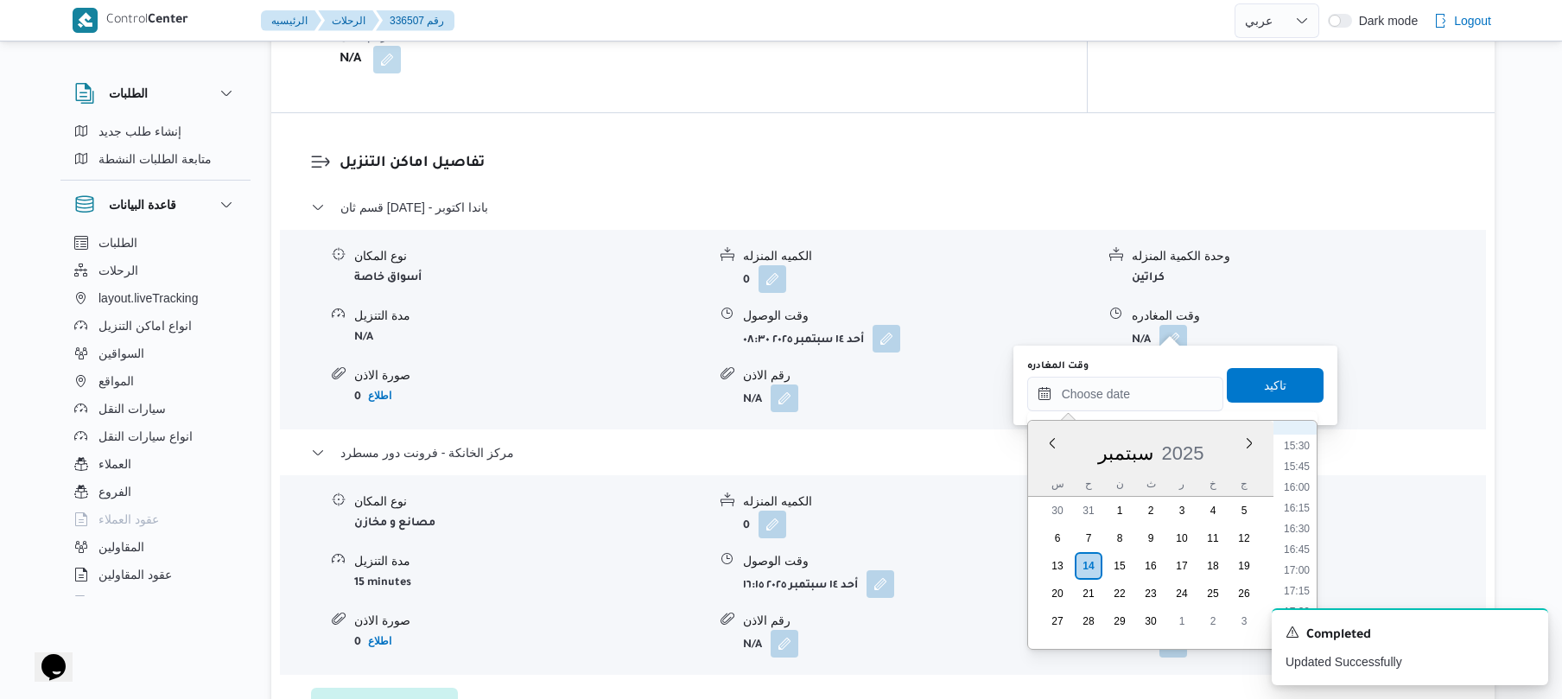
scroll to position [1113, 0]
click at [1292, 589] on li "15:15" at bounding box center [1297, 594] width 40 height 17
type input "١٤/٠٩/٢٠٢٥ ١٥:١٥"
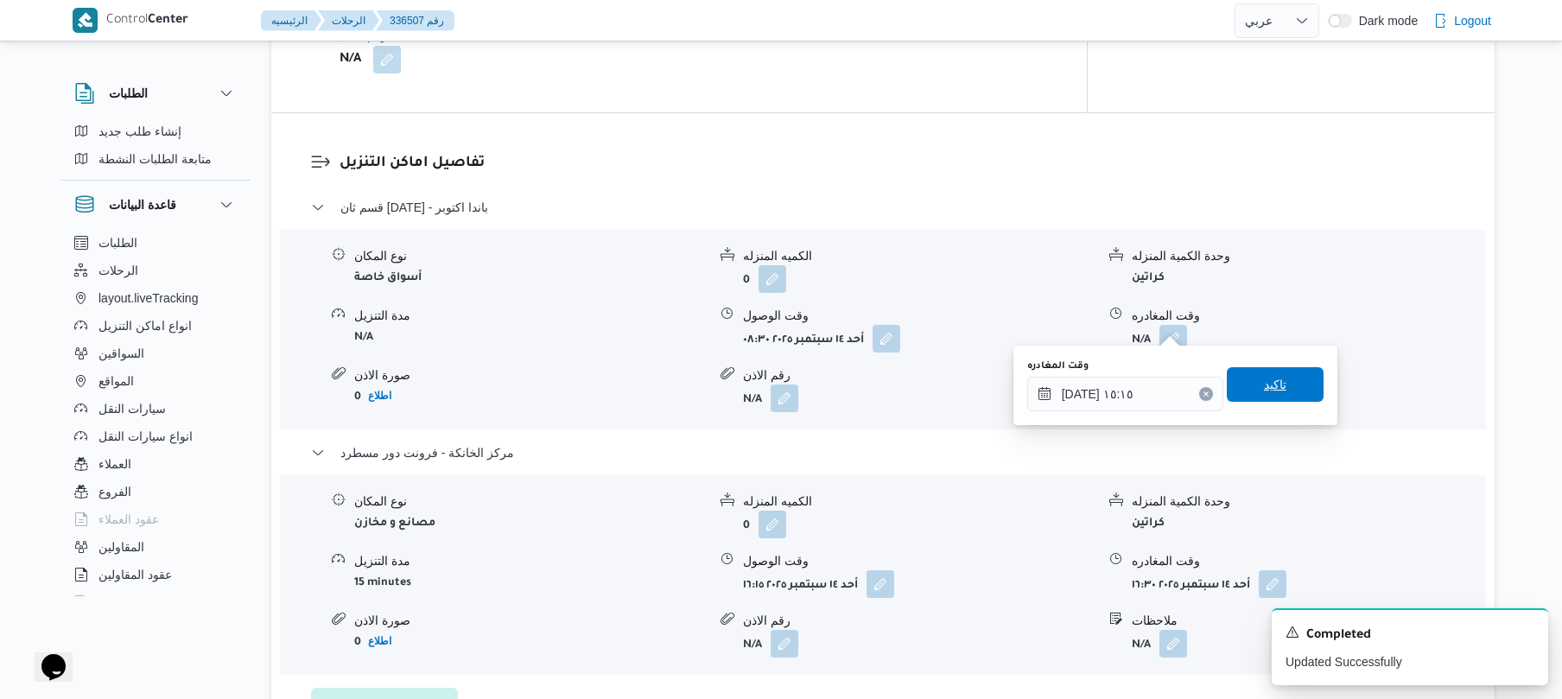
click at [1264, 392] on span "تاكيد" at bounding box center [1275, 384] width 22 height 21
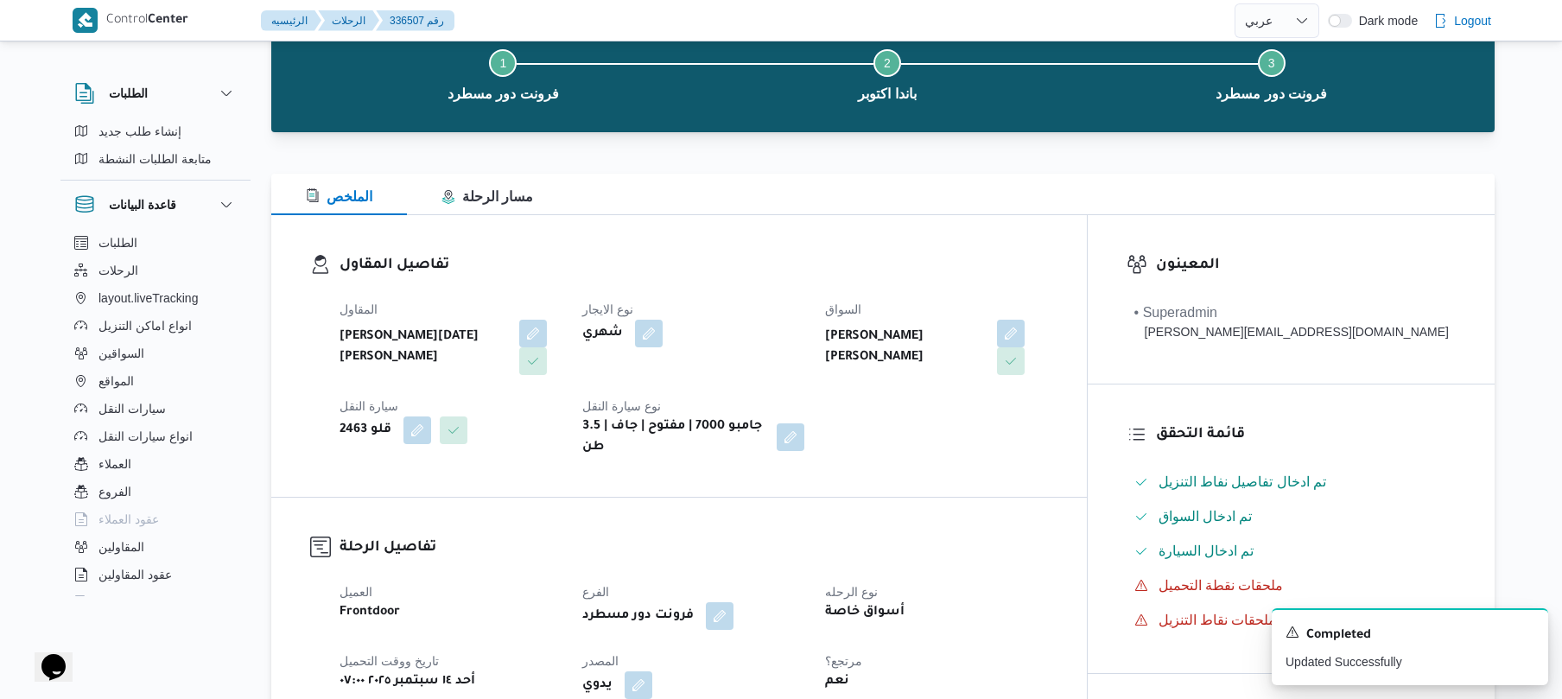
scroll to position [0, 0]
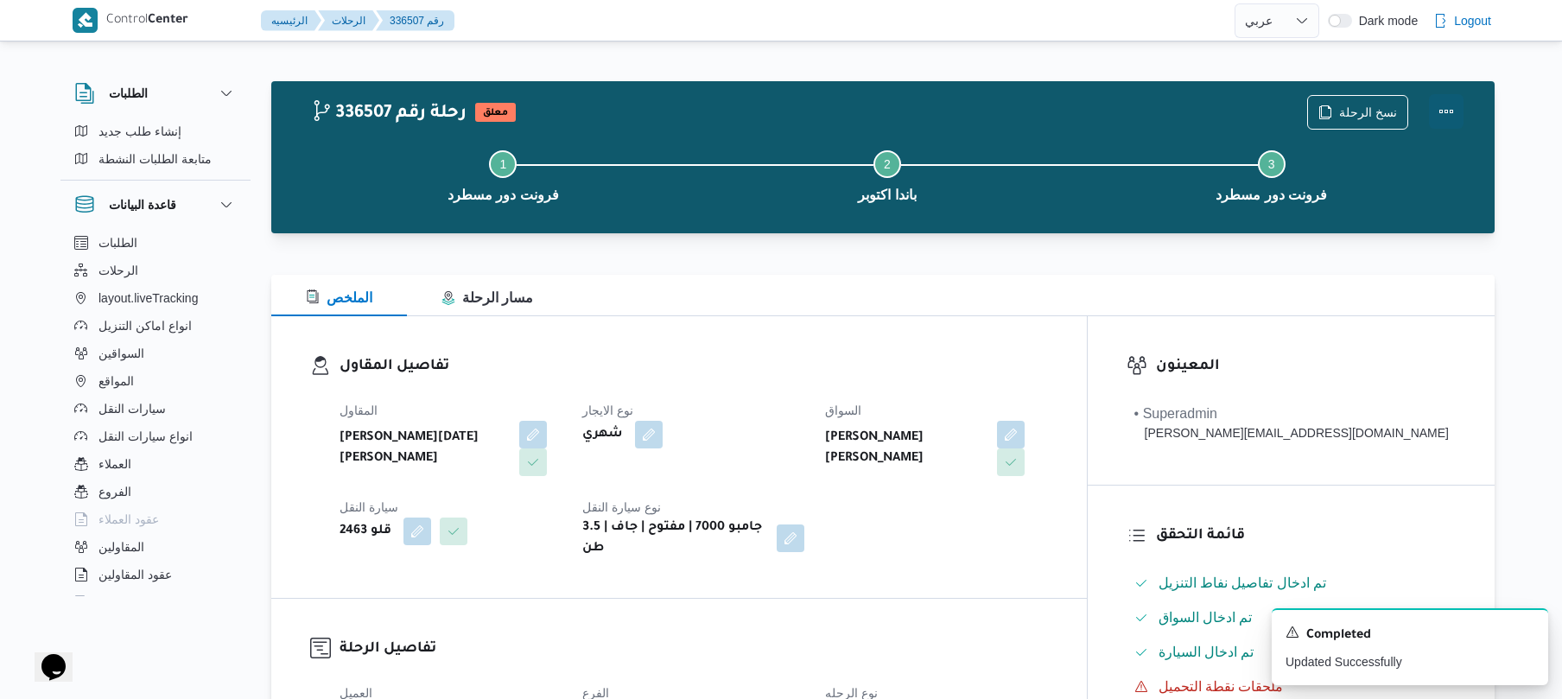
click at [1449, 117] on button "Actions" at bounding box center [1446, 111] width 35 height 35
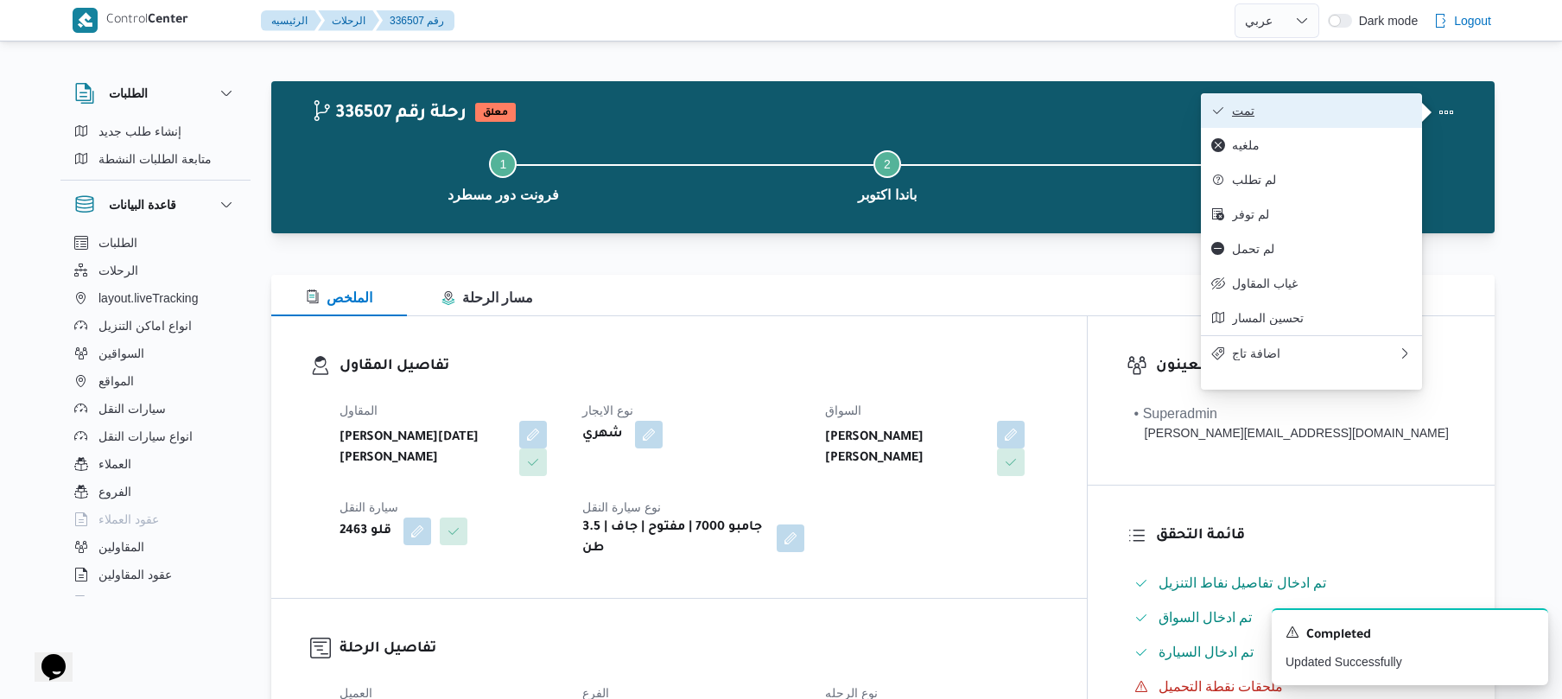
click at [1370, 111] on span "تمت" at bounding box center [1322, 111] width 180 height 14
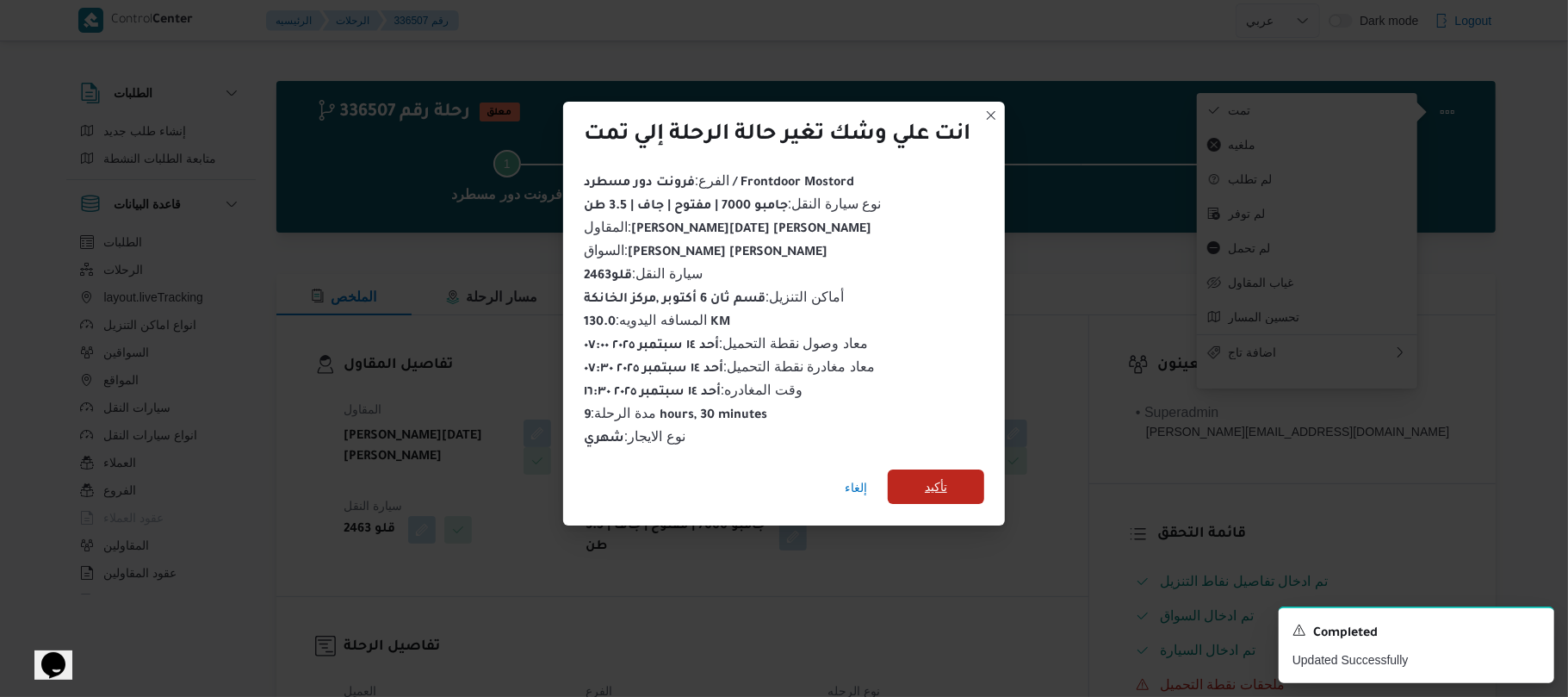
click at [970, 470] on span "تأكيد" at bounding box center [936, 487] width 97 height 35
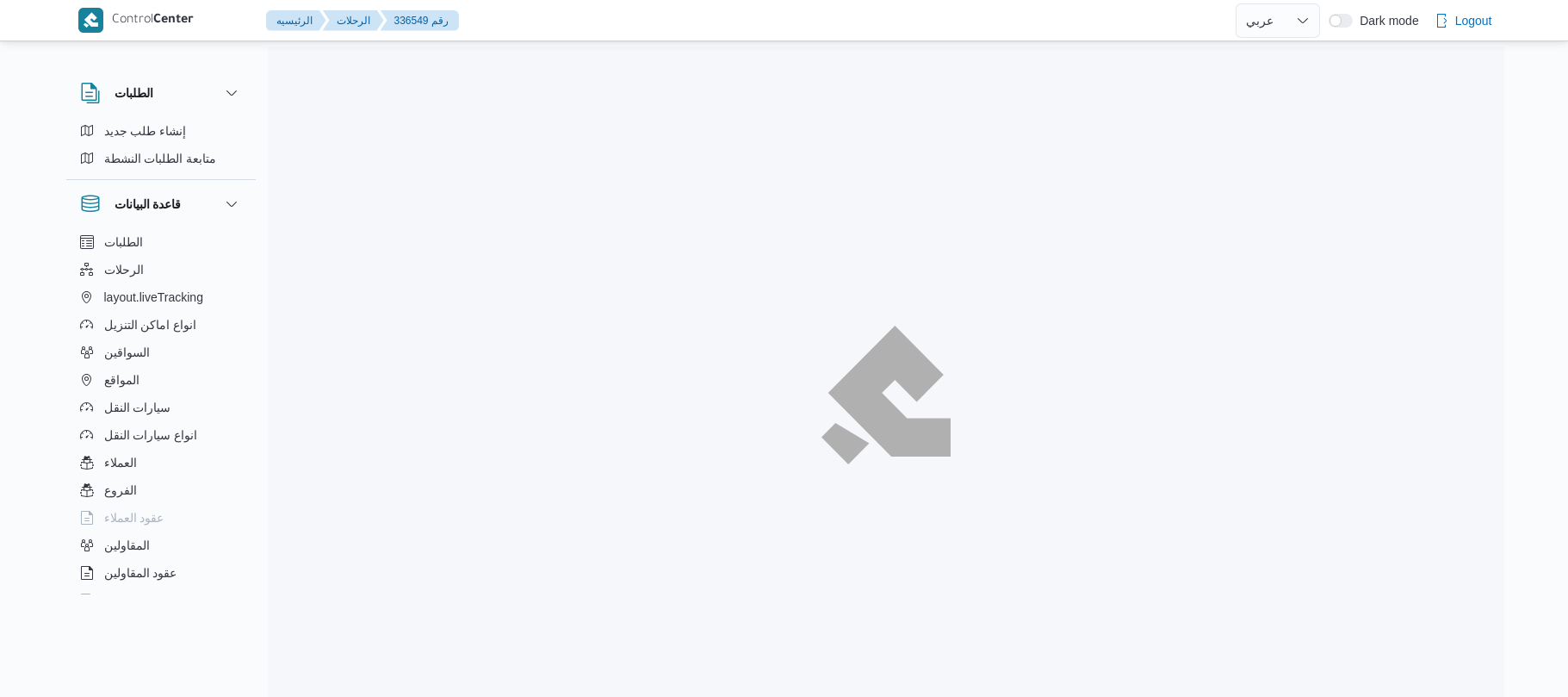
select select "ar"
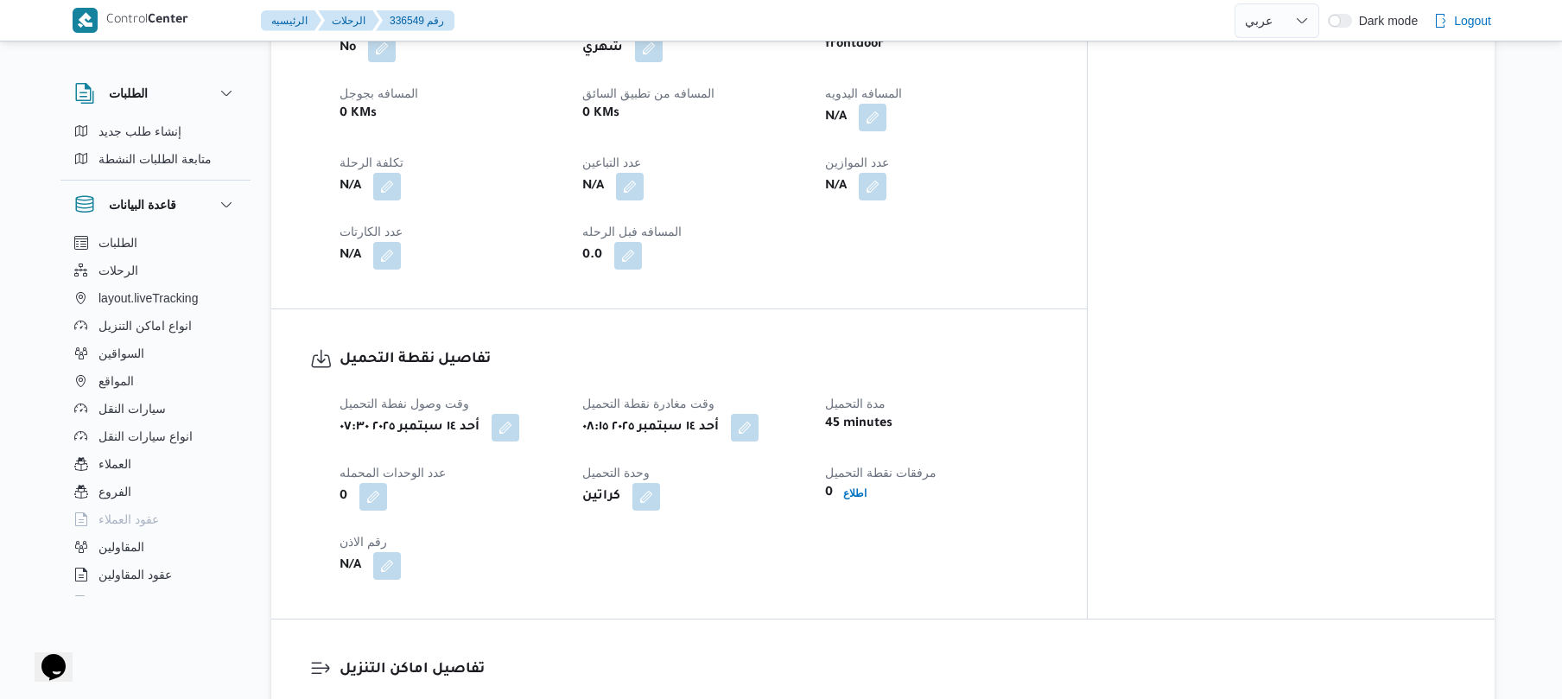
scroll to position [783, 0]
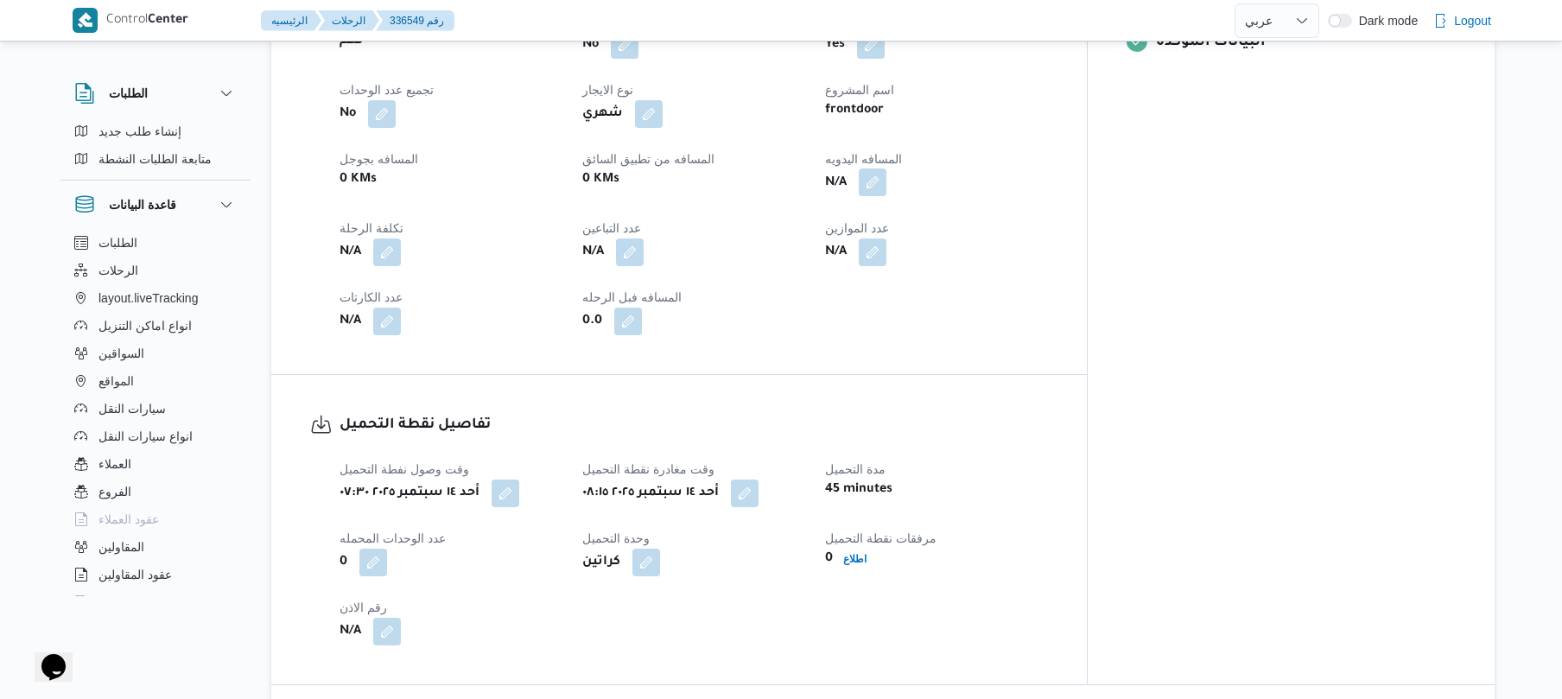
click at [886, 193] on button "button" at bounding box center [873, 182] width 28 height 28
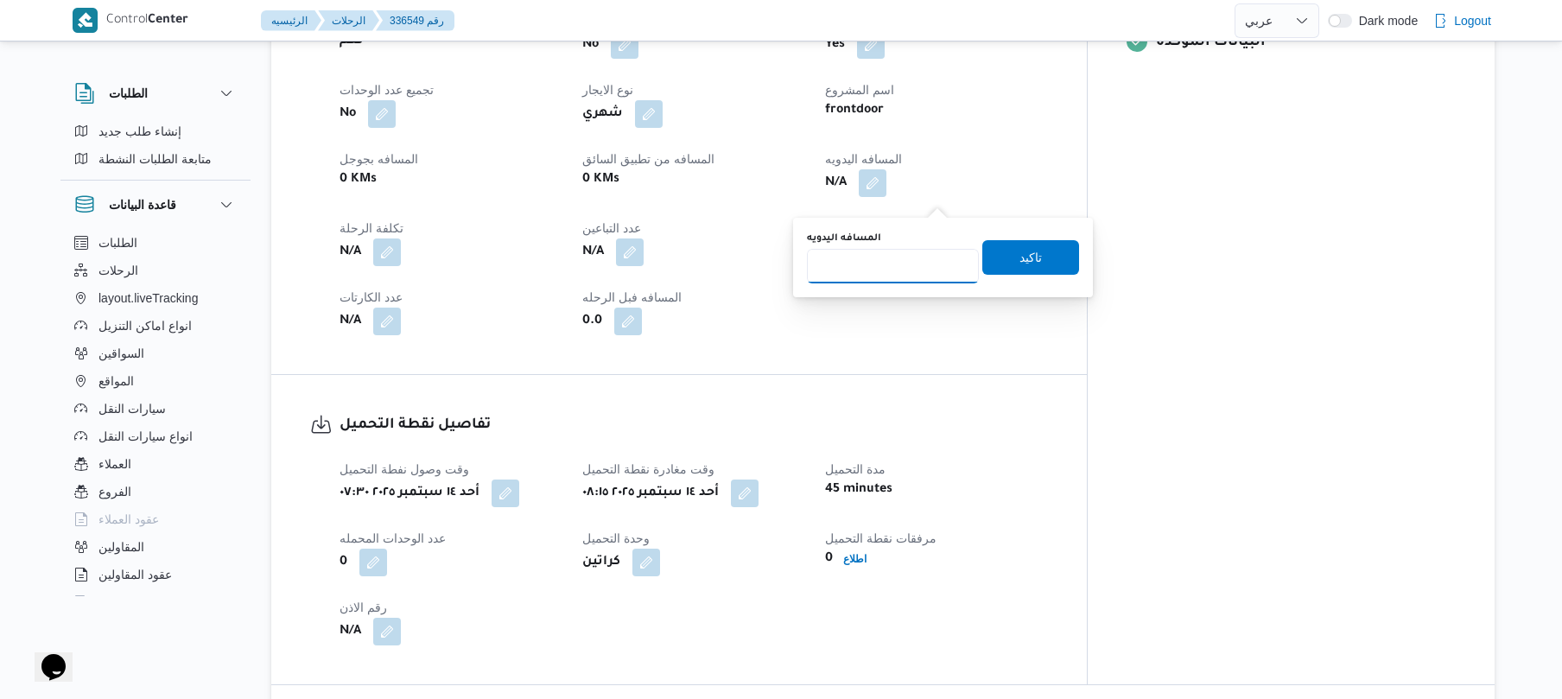
click at [893, 260] on input "المسافه اليدويه" at bounding box center [893, 266] width 172 height 35
type input "70"
click at [1002, 257] on span "تاكيد" at bounding box center [1030, 257] width 97 height 35
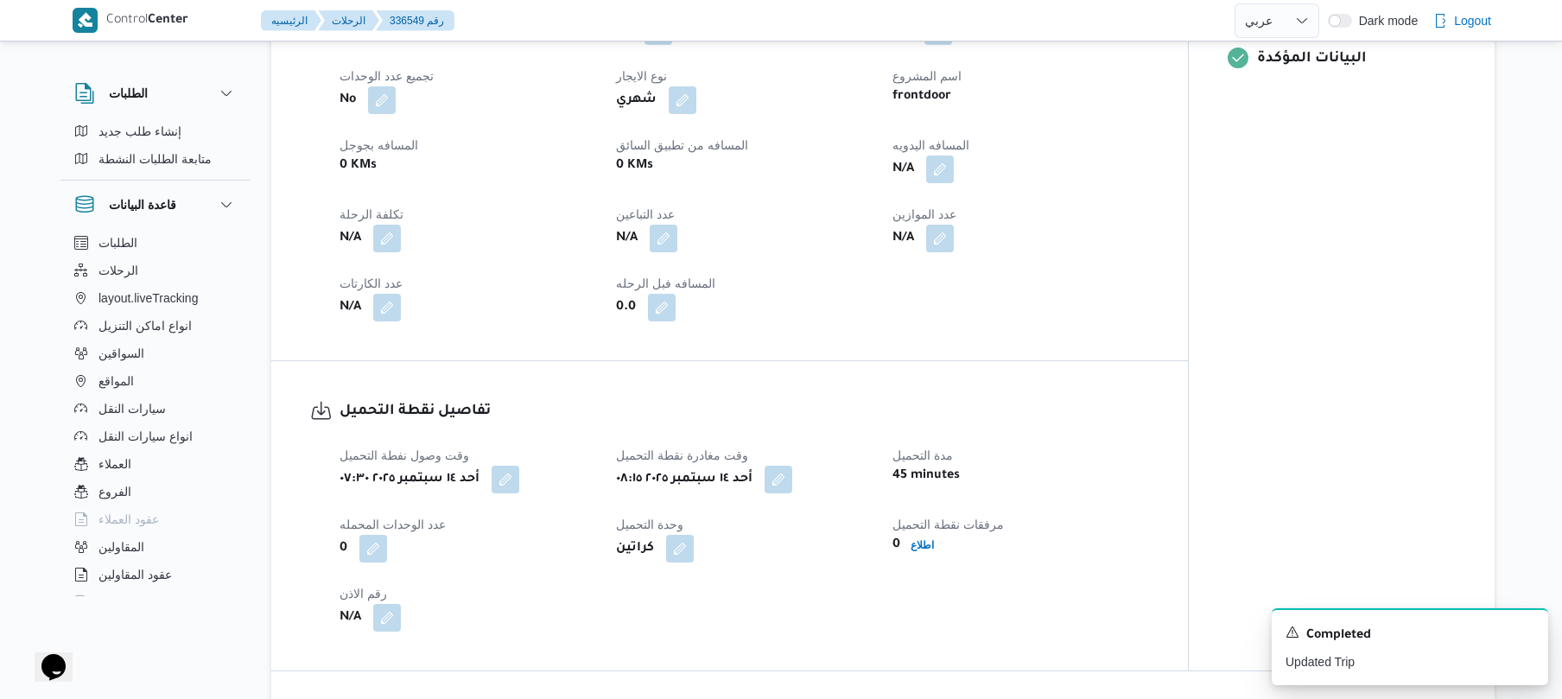
click at [767, 294] on dt "المسافه فبل الرحله" at bounding box center [744, 283] width 256 height 21
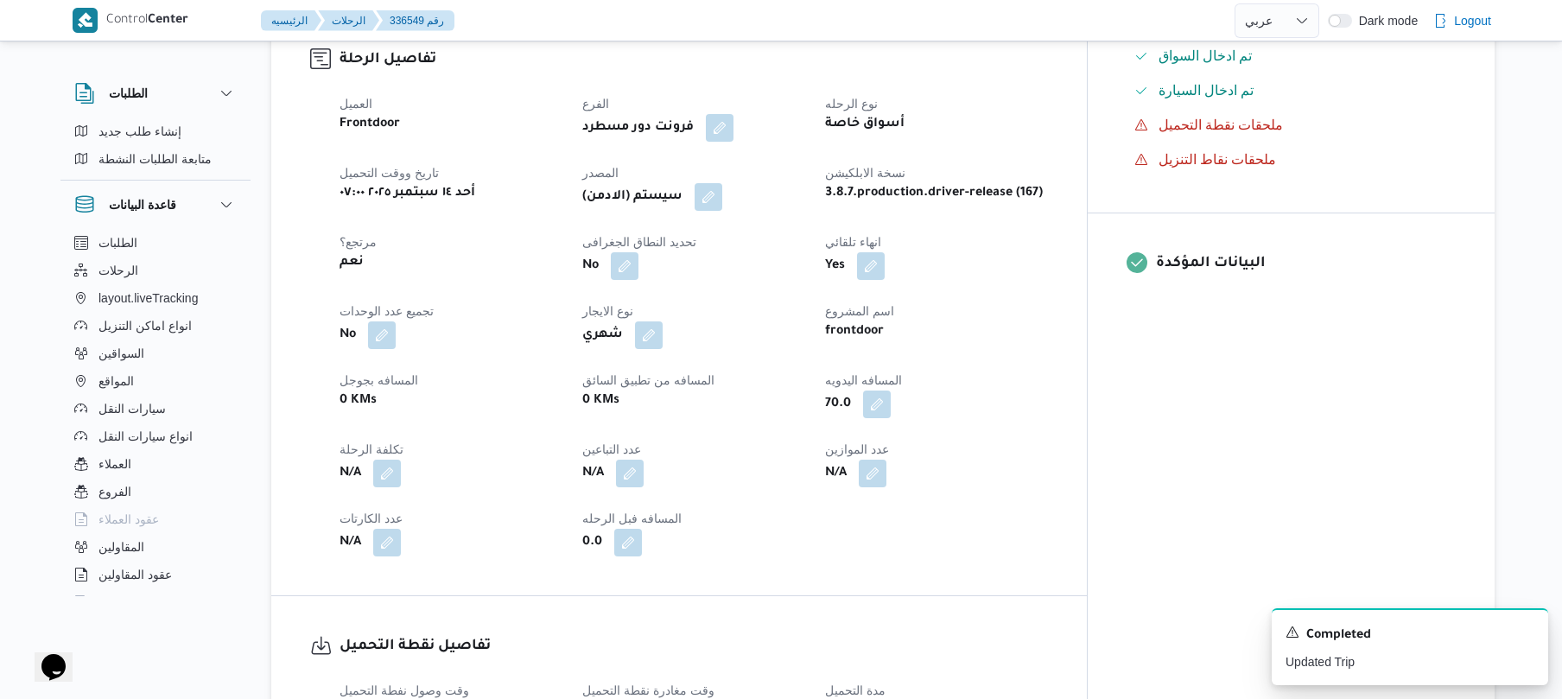
scroll to position [553, 0]
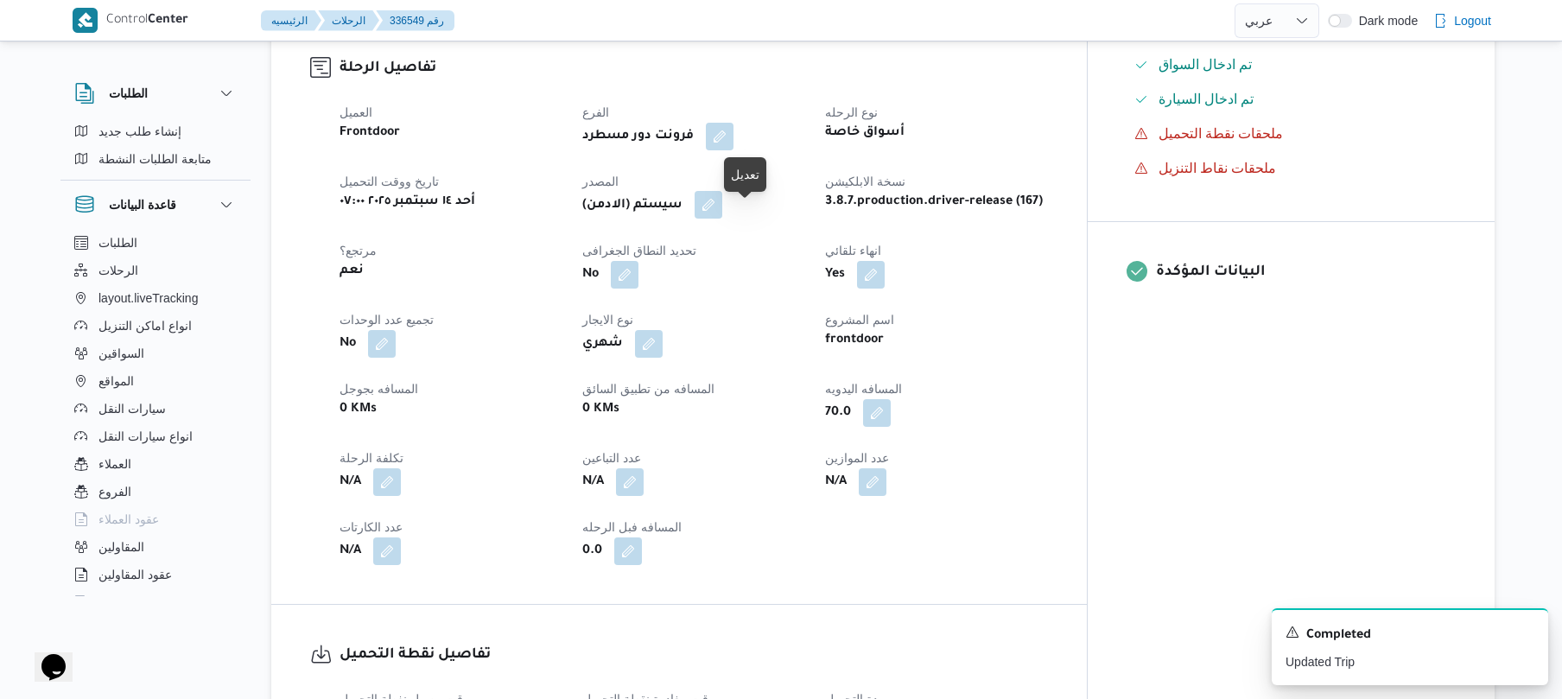
click at [722, 219] on button "button" at bounding box center [708, 205] width 28 height 28
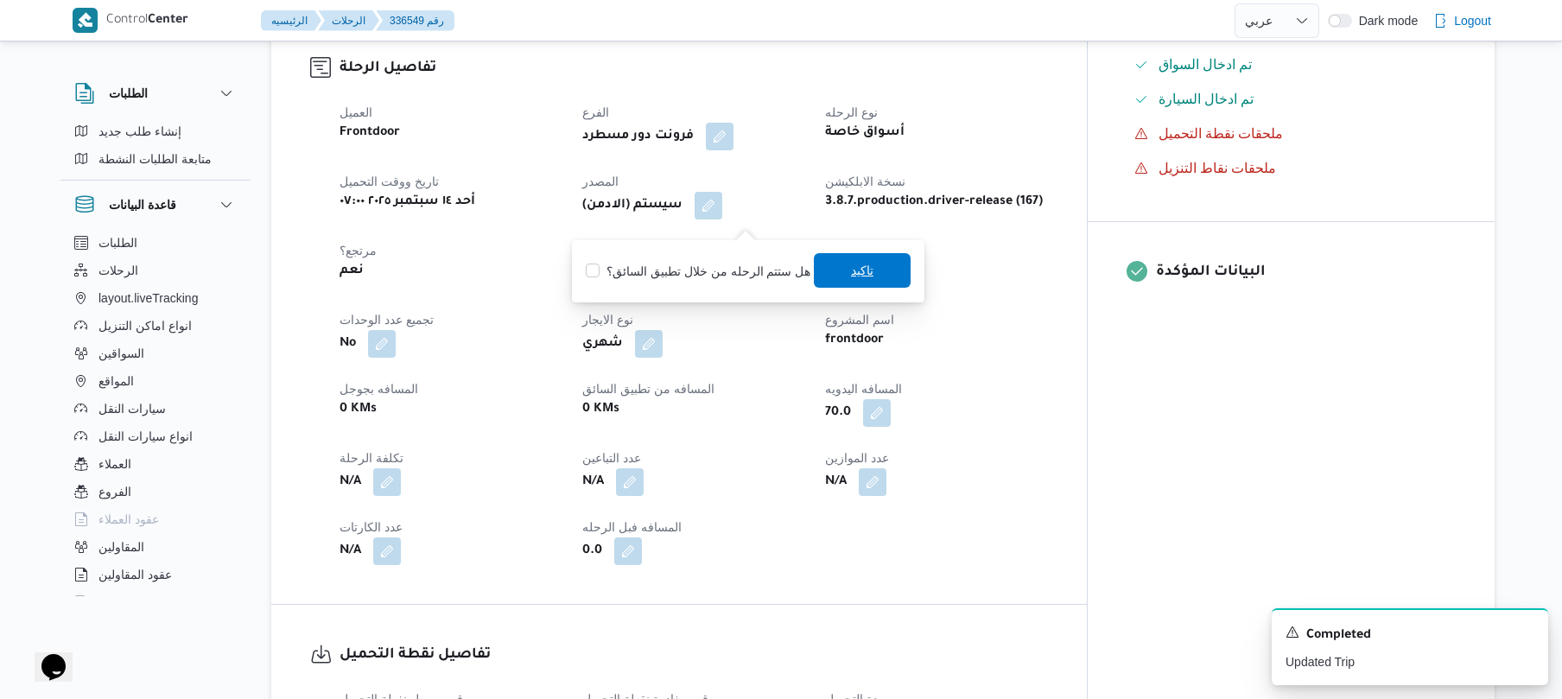
click at [834, 269] on span "تاكيد" at bounding box center [862, 270] width 97 height 35
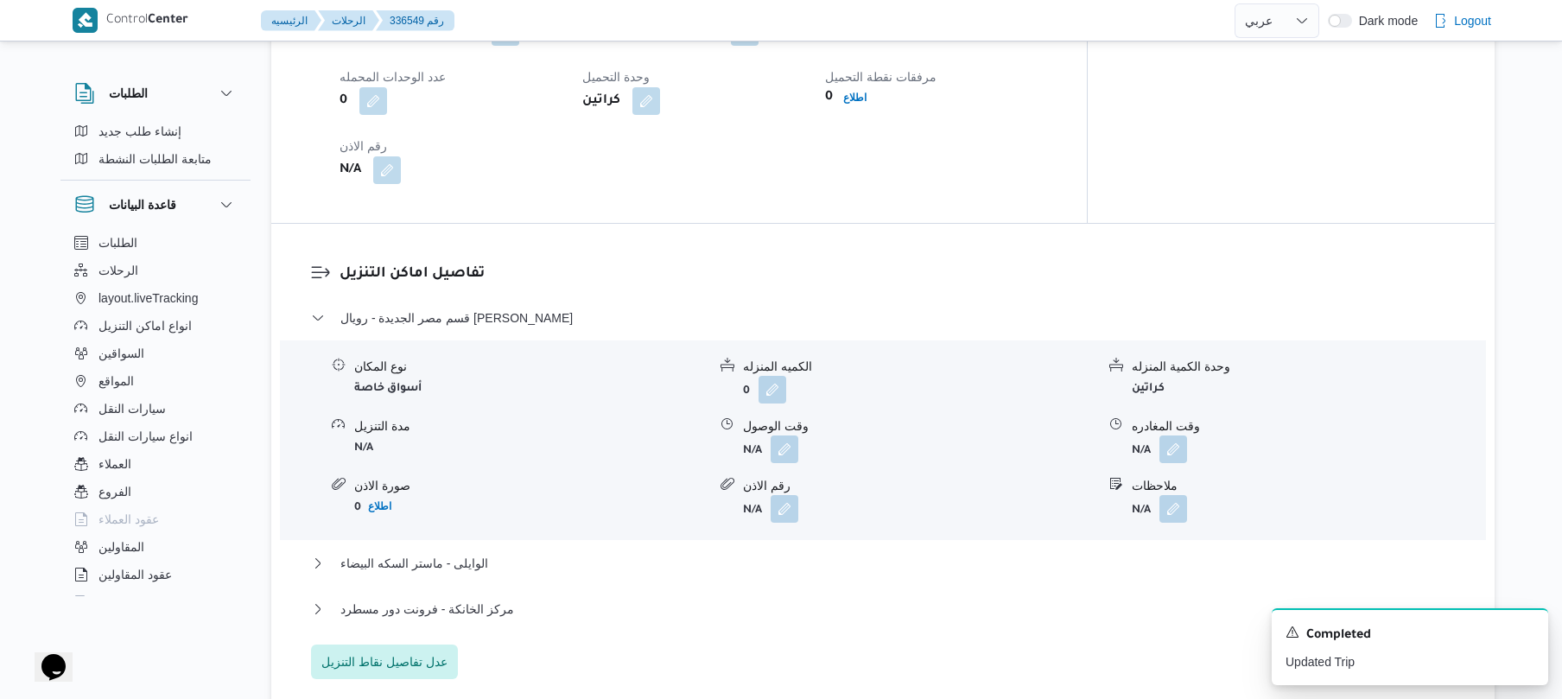
scroll to position [1428, 0]
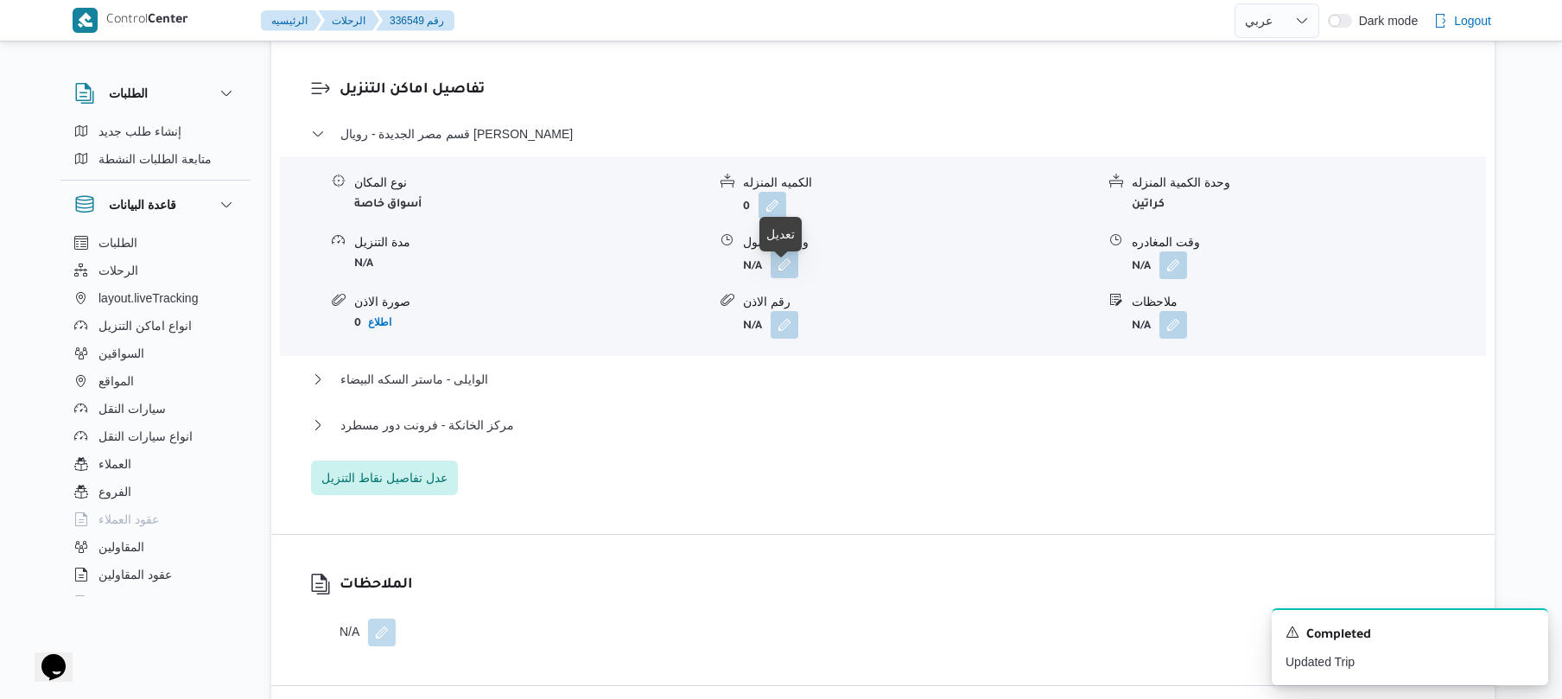
click at [775, 278] on button "button" at bounding box center [784, 264] width 28 height 28
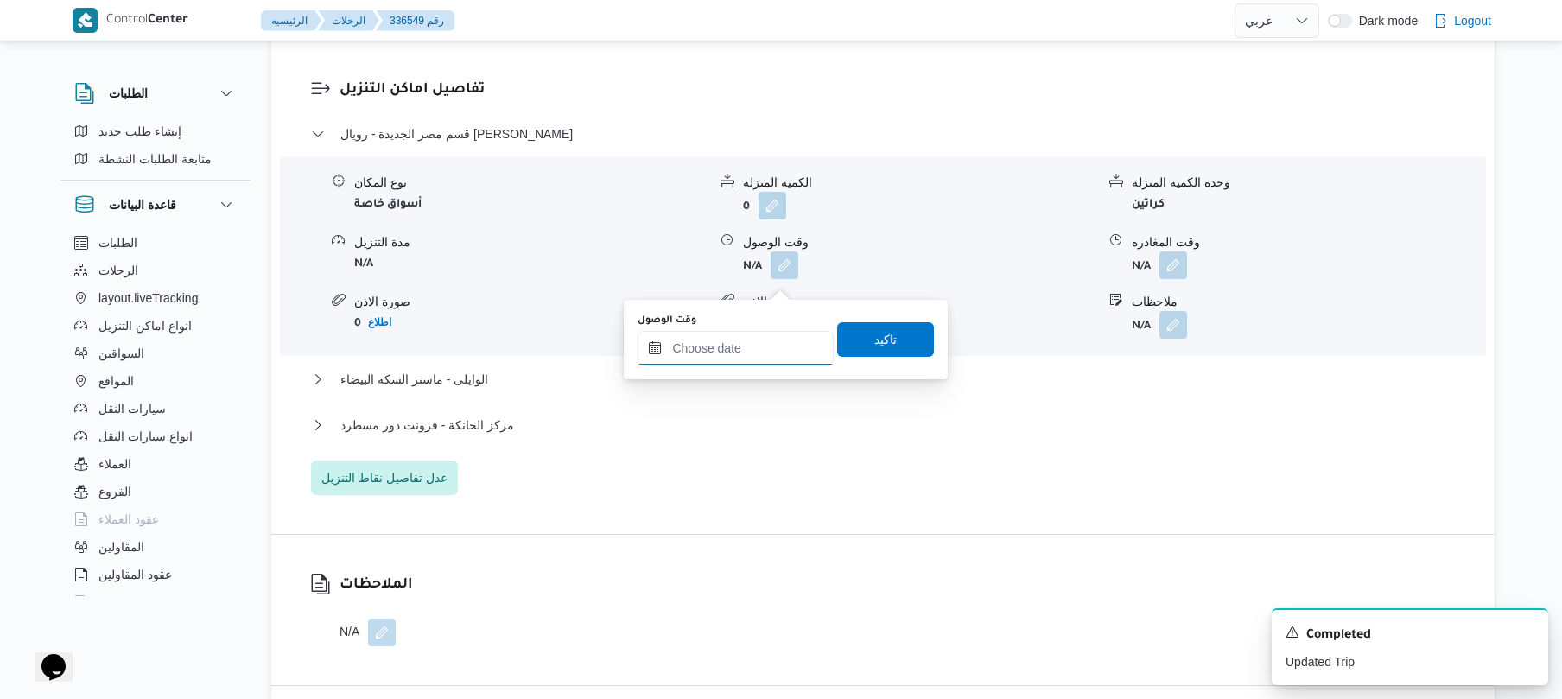
click at [741, 347] on input "وقت الوصول" at bounding box center [735, 348] width 196 height 35
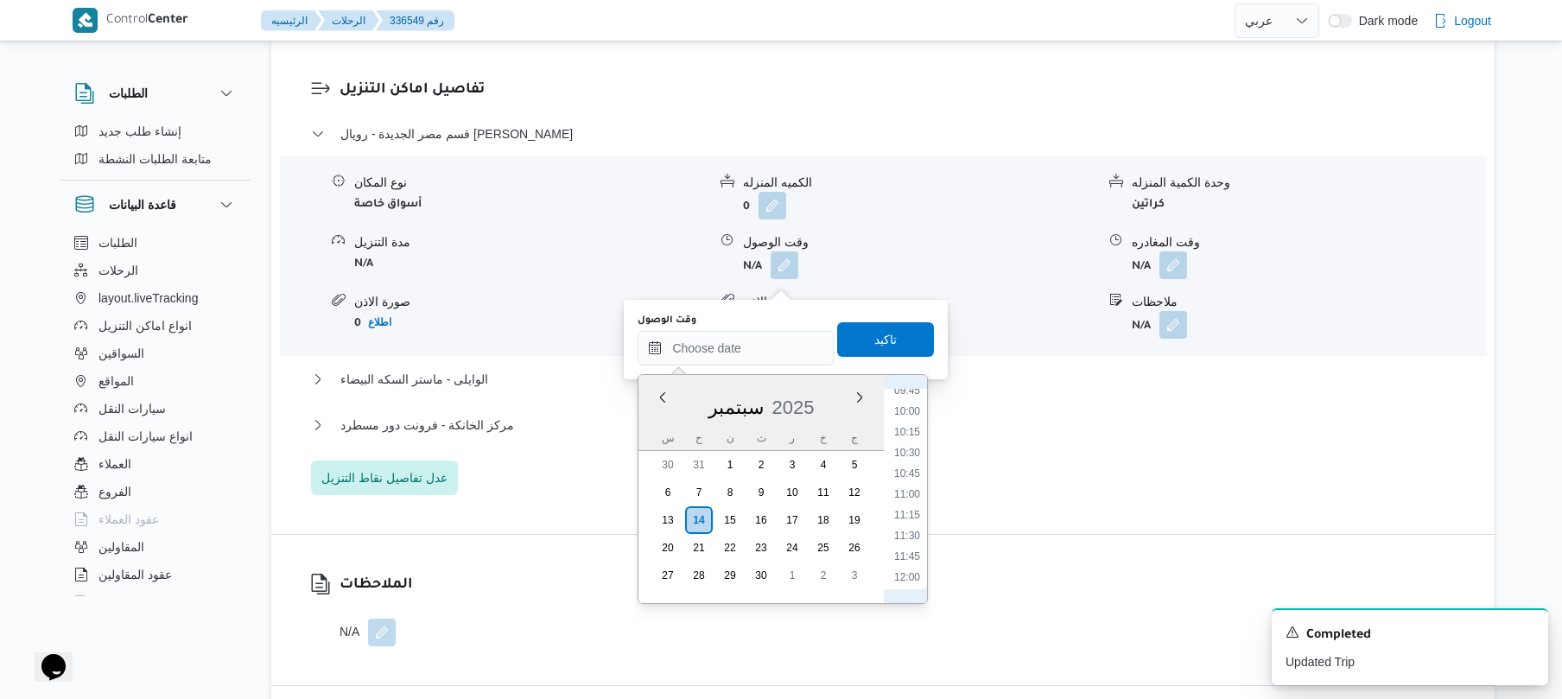
scroll to position [775, 0]
click at [916, 411] on li "09:30" at bounding box center [907, 410] width 40 height 17
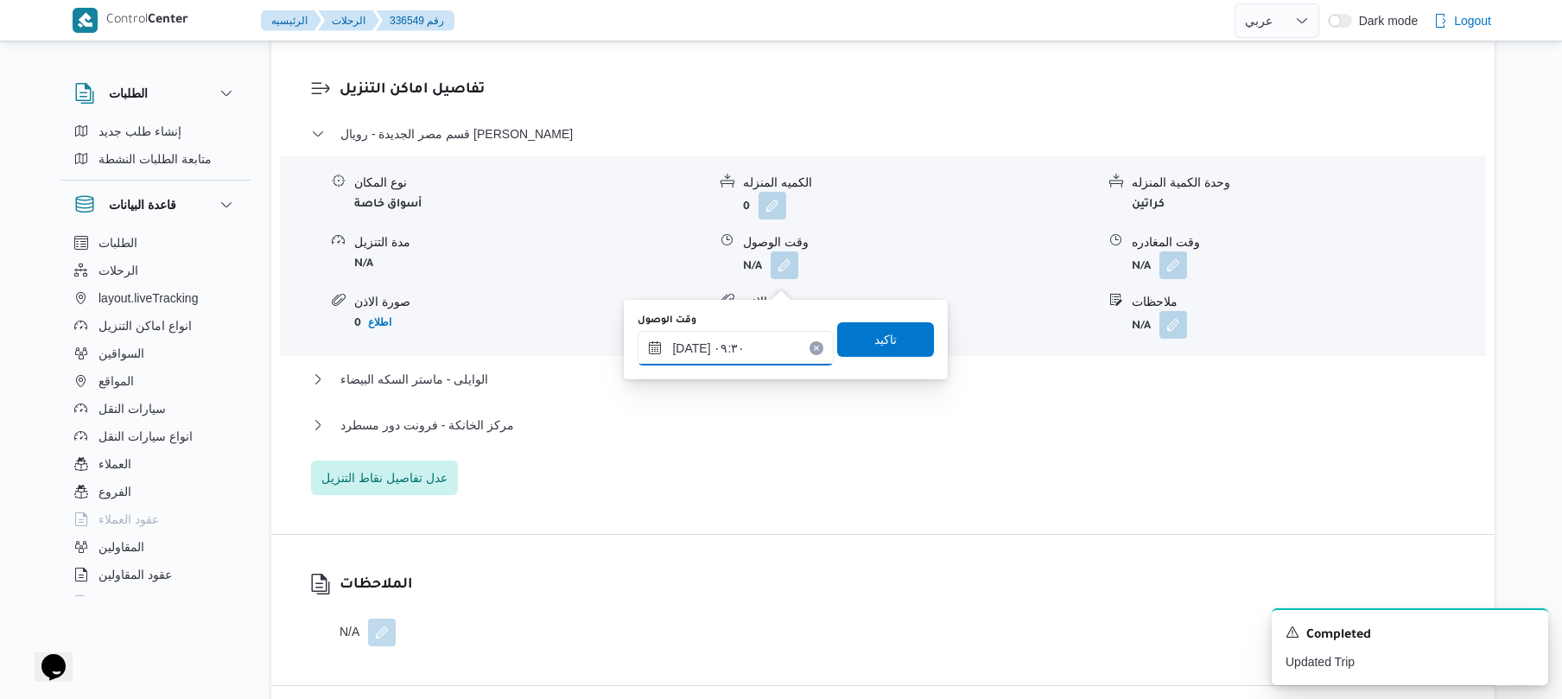
click at [693, 346] on input "١٤/٠٩/٢٠٢٥ ٠٩:٣٠" at bounding box center [735, 348] width 196 height 35
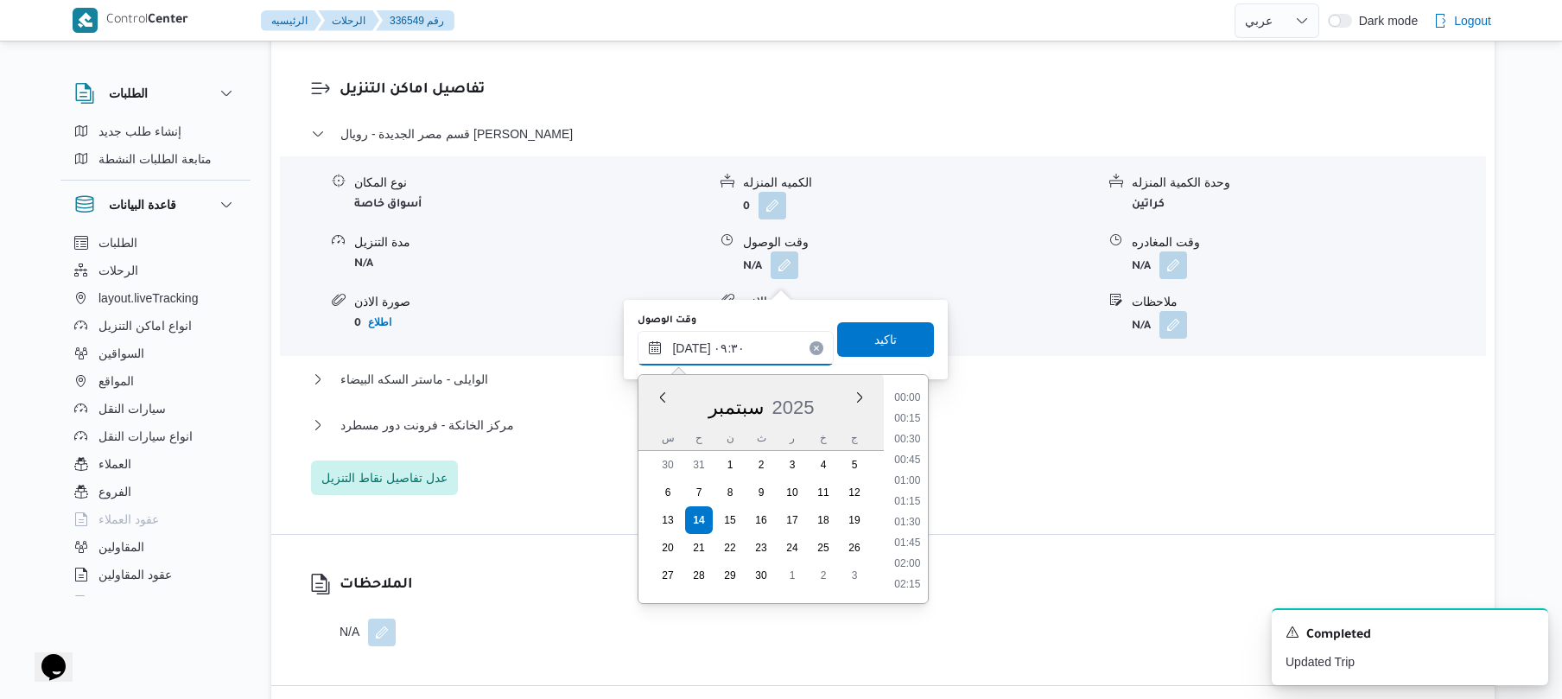
click at [693, 346] on input "١٤/٠٩/٢٠٢٥ ٠٩:٣٠" at bounding box center [735, 348] width 196 height 35
type input "١٤/٠٩/٢٠٢٥ ٠٩:00"
click at [878, 343] on span "تاكيد" at bounding box center [885, 338] width 22 height 21
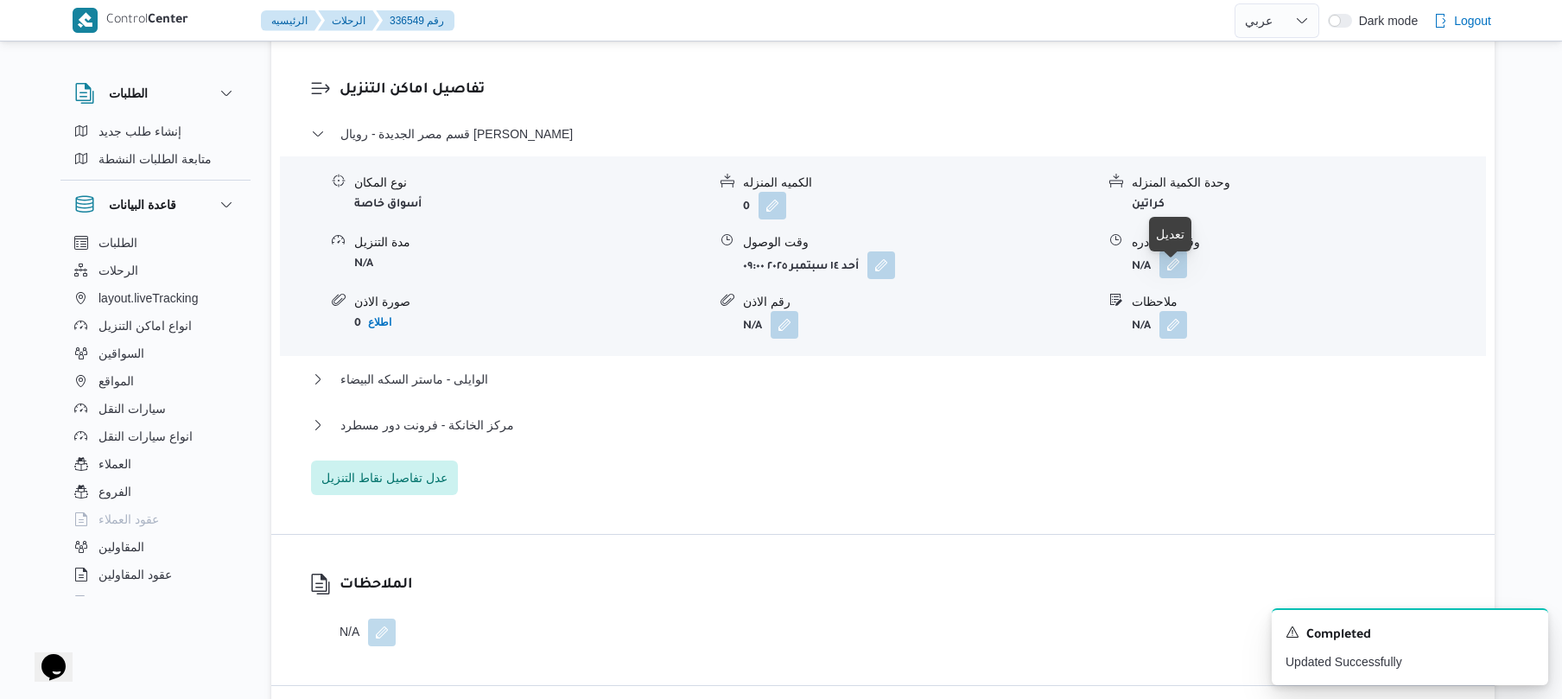
click at [1175, 278] on button "button" at bounding box center [1173, 264] width 28 height 28
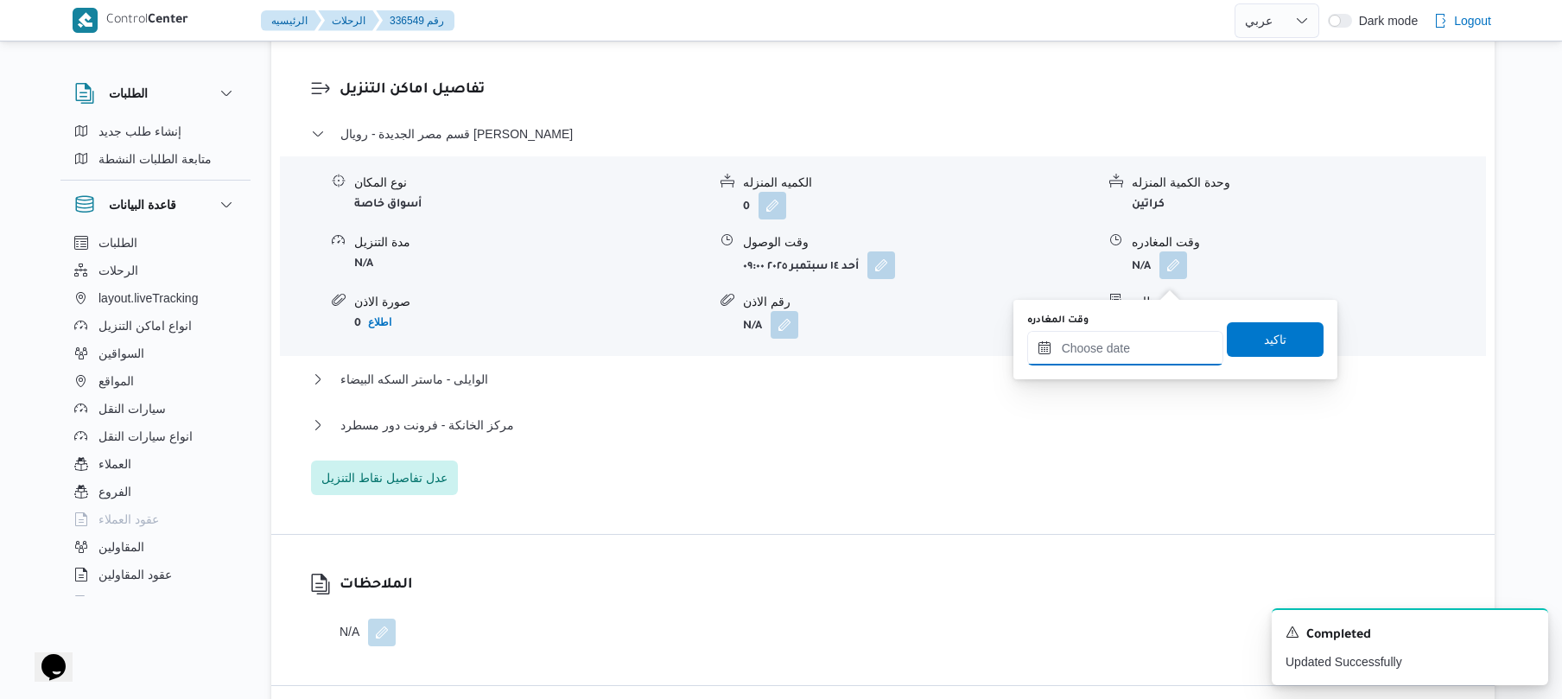
click at [1100, 339] on input "وقت المغادره" at bounding box center [1125, 348] width 196 height 35
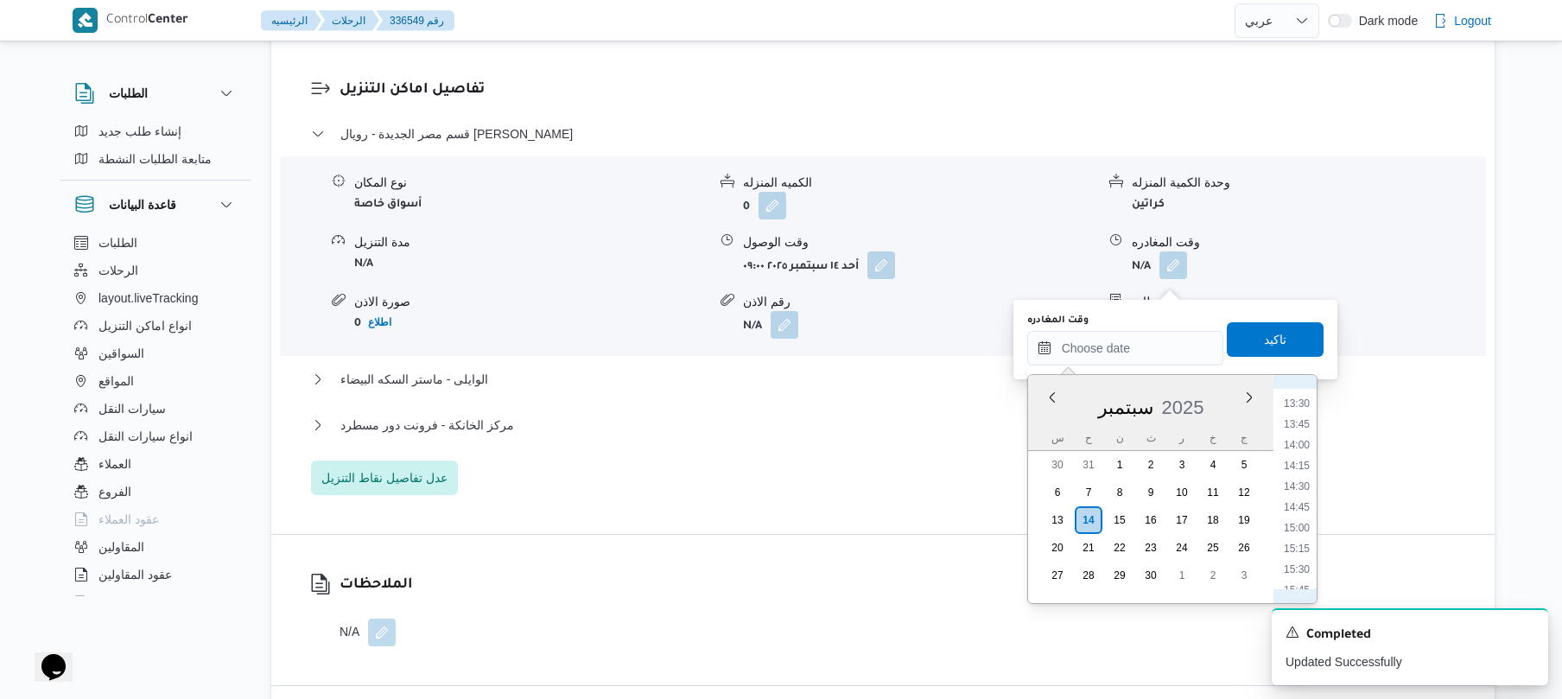
scroll to position [944, 0]
click at [1303, 449] on li "12:00" at bounding box center [1297, 448] width 40 height 17
type input "١٤/٠٩/٢٠٢٥ ١٢:٠٠"
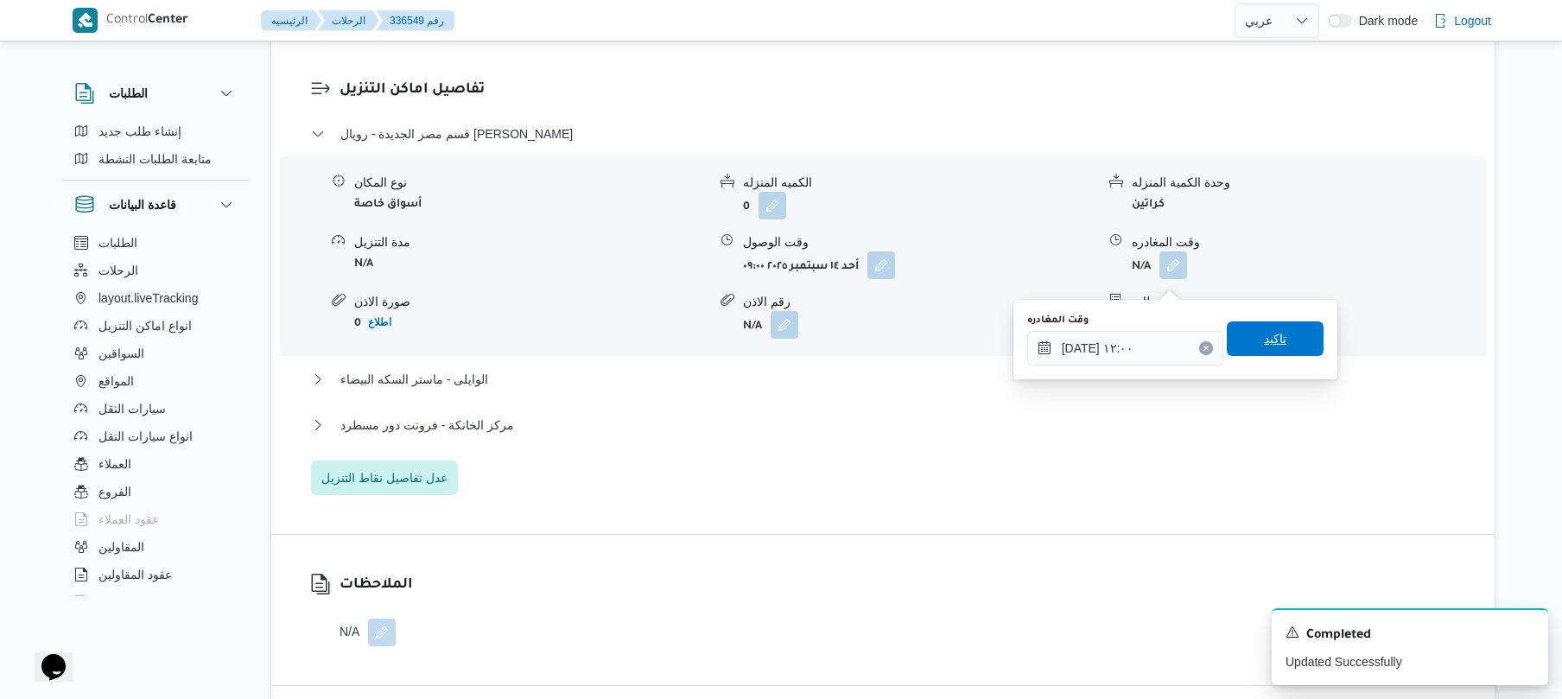
click at [1273, 350] on span "تاكيد" at bounding box center [1275, 338] width 97 height 35
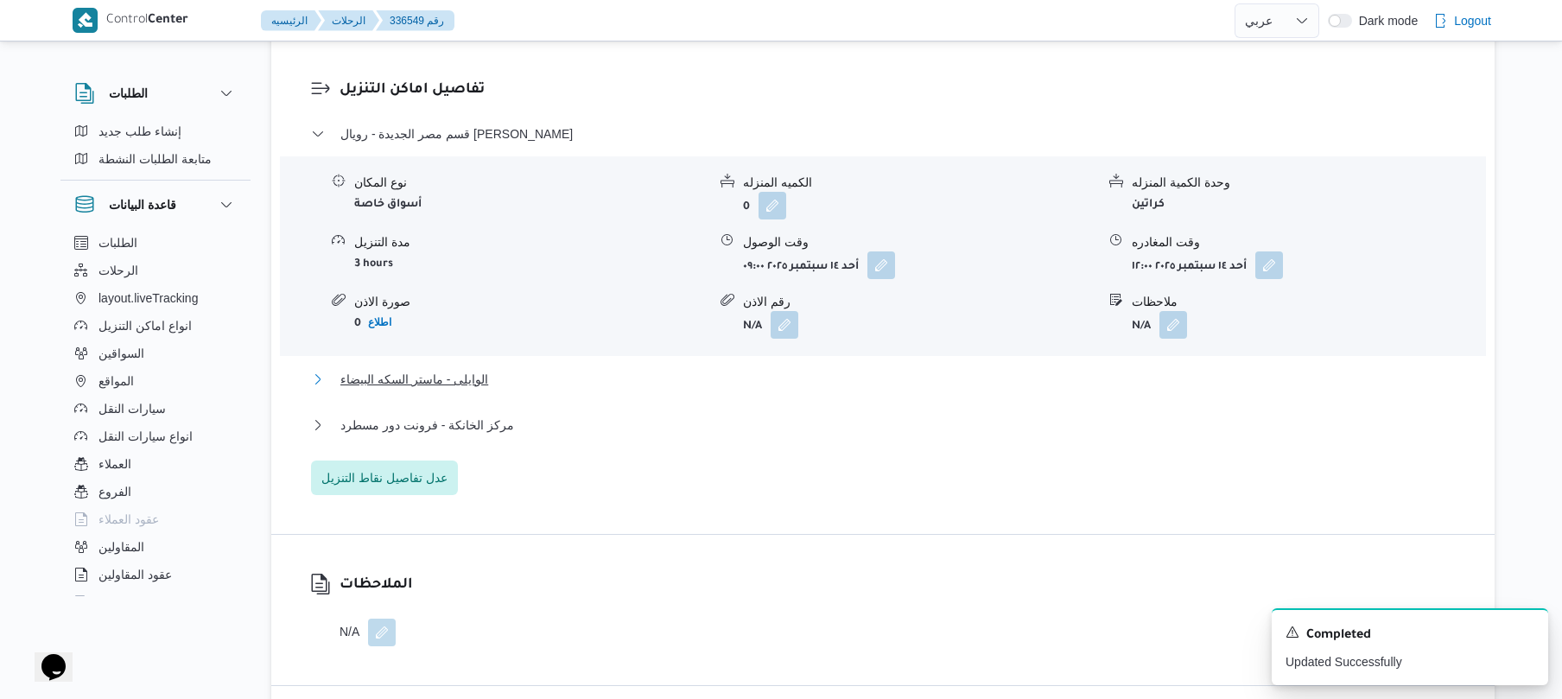
click at [1119, 390] on button "الوايلى - ماستر السكه البيضاء" at bounding box center [883, 379] width 1144 height 21
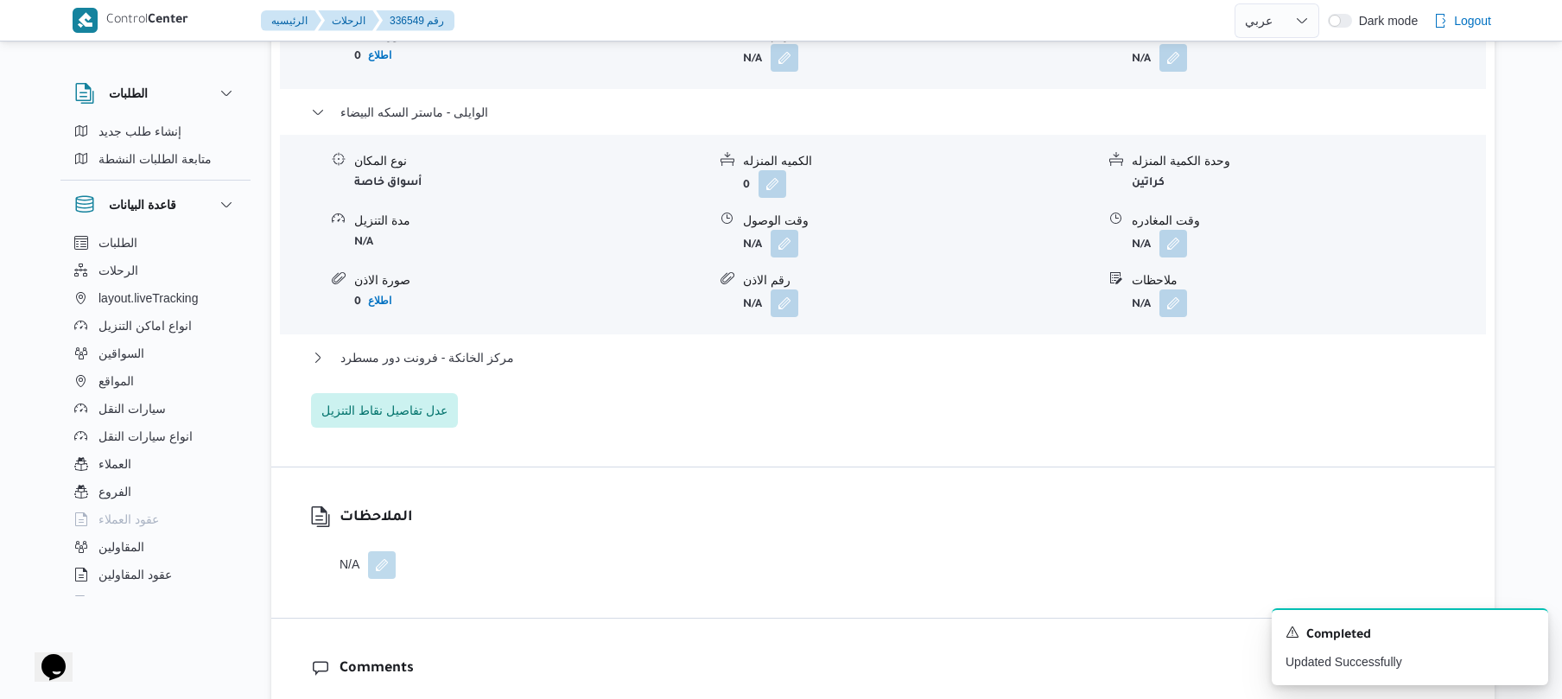
scroll to position [1750, 0]
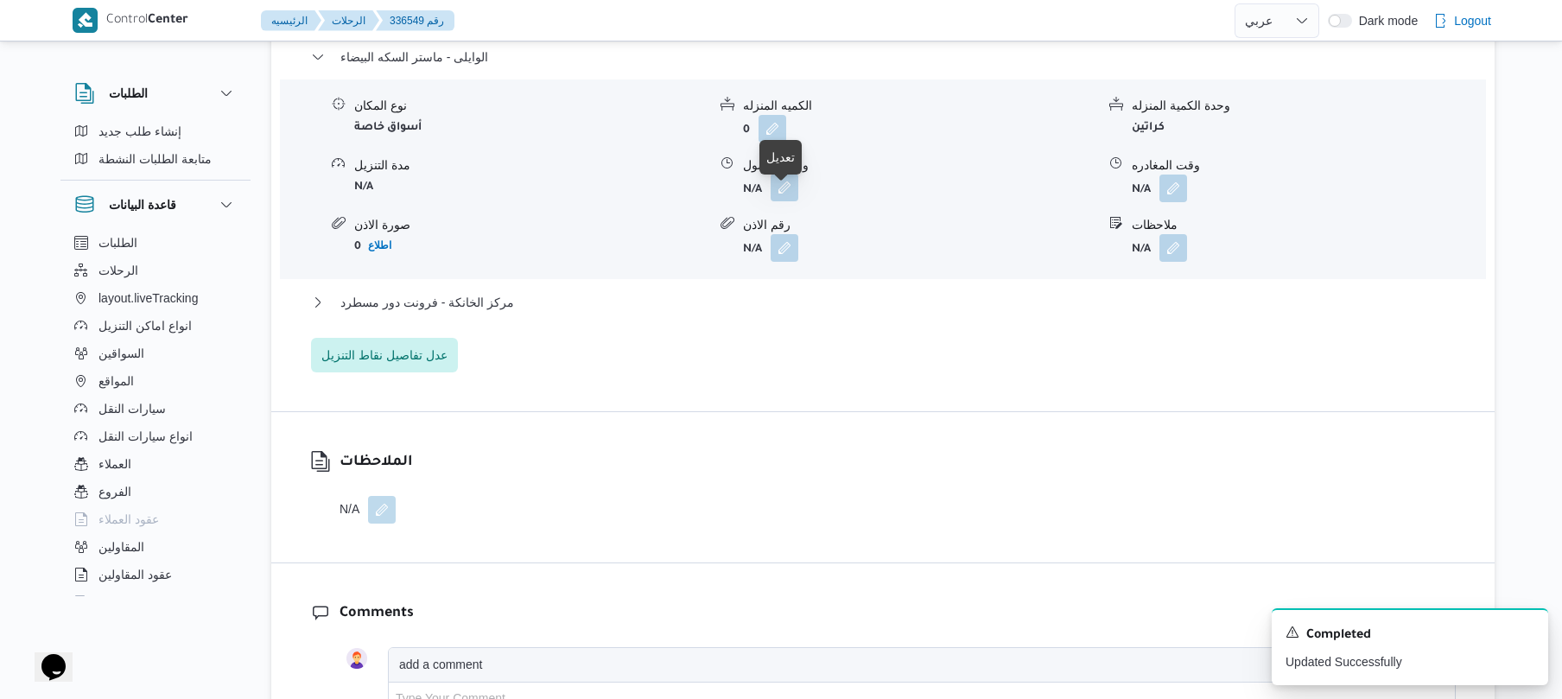
click at [789, 201] on button "button" at bounding box center [784, 188] width 28 height 28
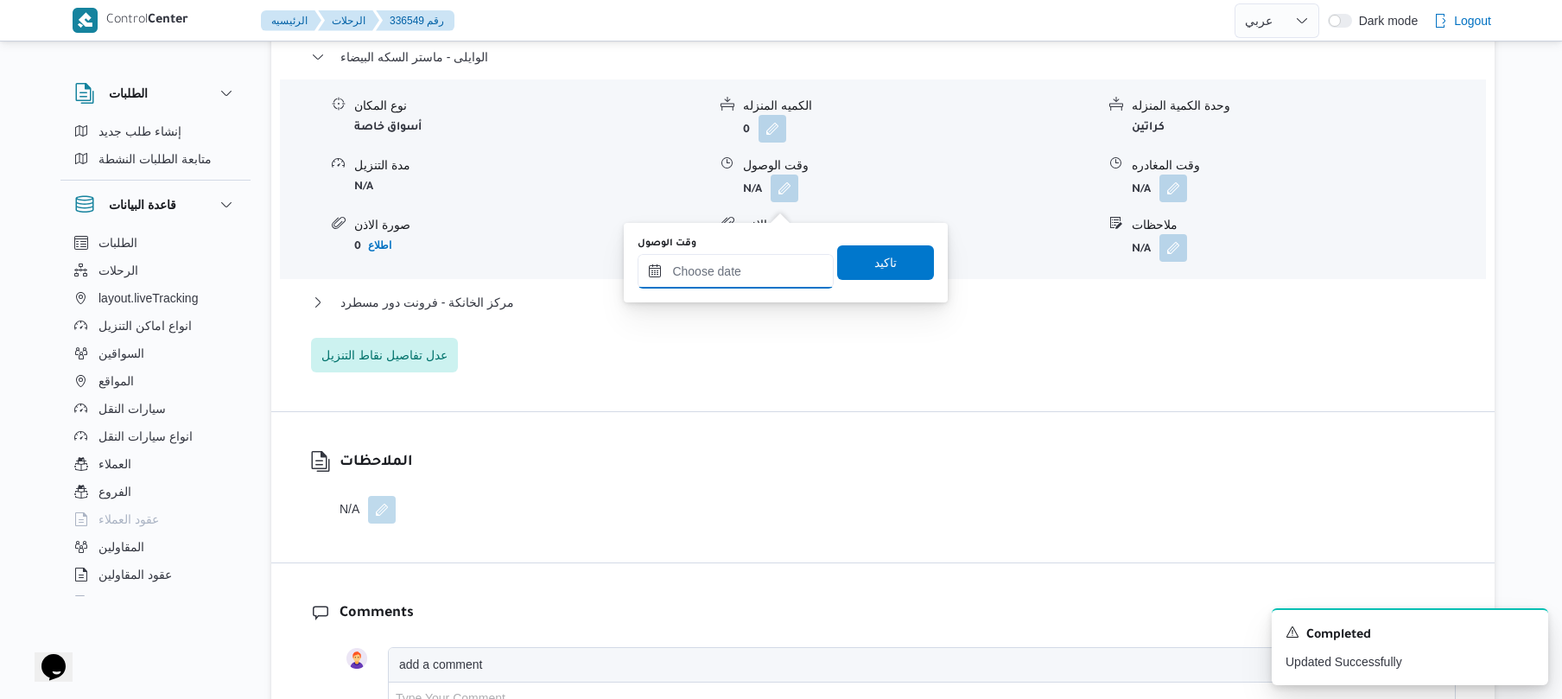
click at [741, 257] on input "وقت الوصول" at bounding box center [735, 271] width 196 height 35
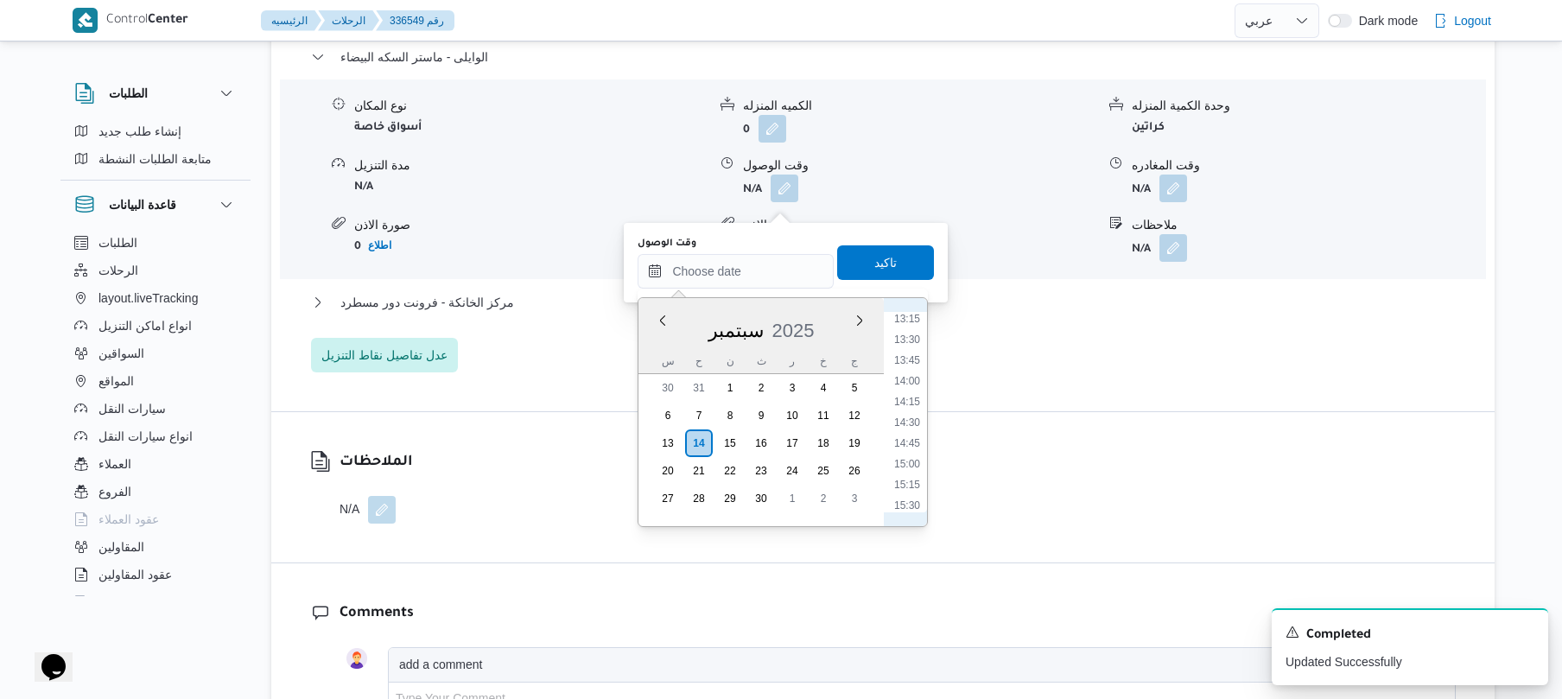
scroll to position [944, 0]
click at [913, 388] on li "12:15" at bounding box center [907, 392] width 40 height 17
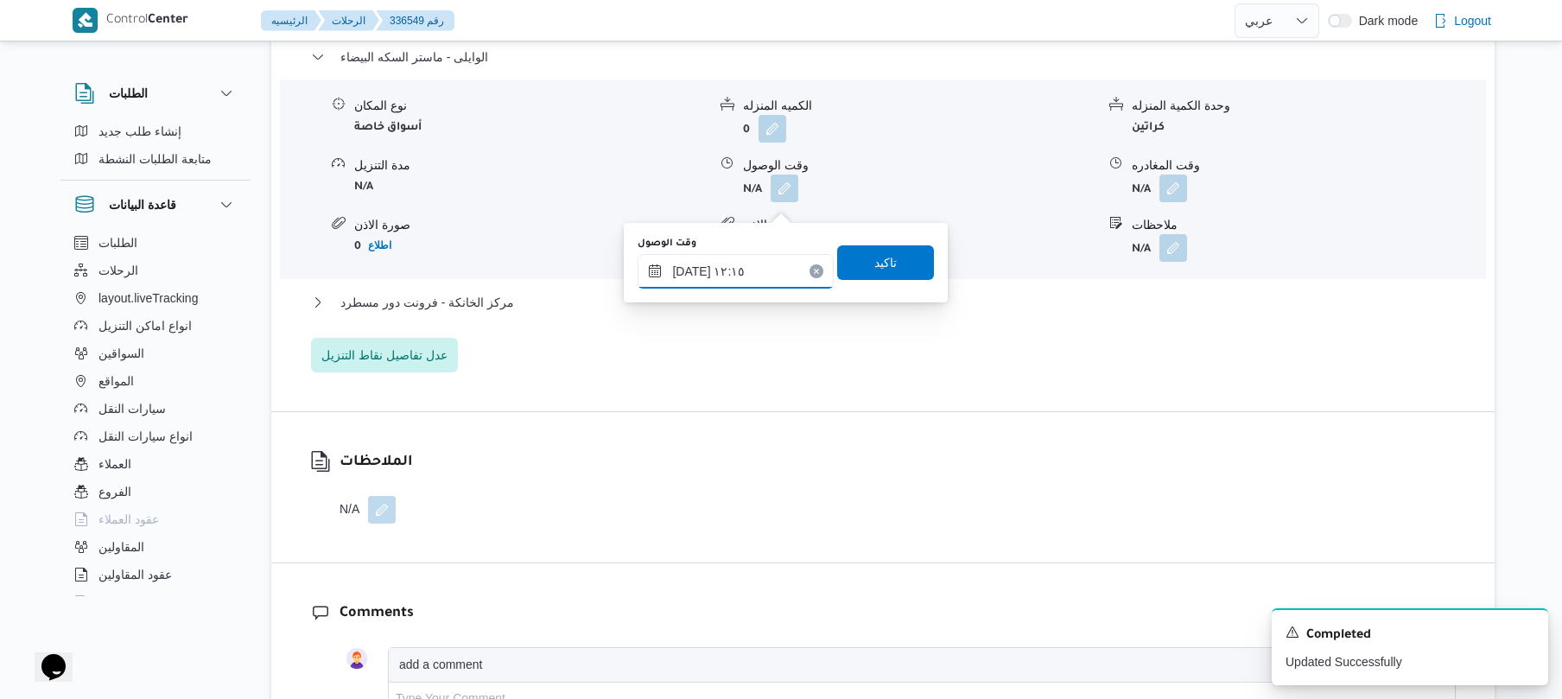
click at [691, 270] on input "١٤/٠٩/٢٠٢٥ ١٢:١٥" at bounding box center [735, 271] width 196 height 35
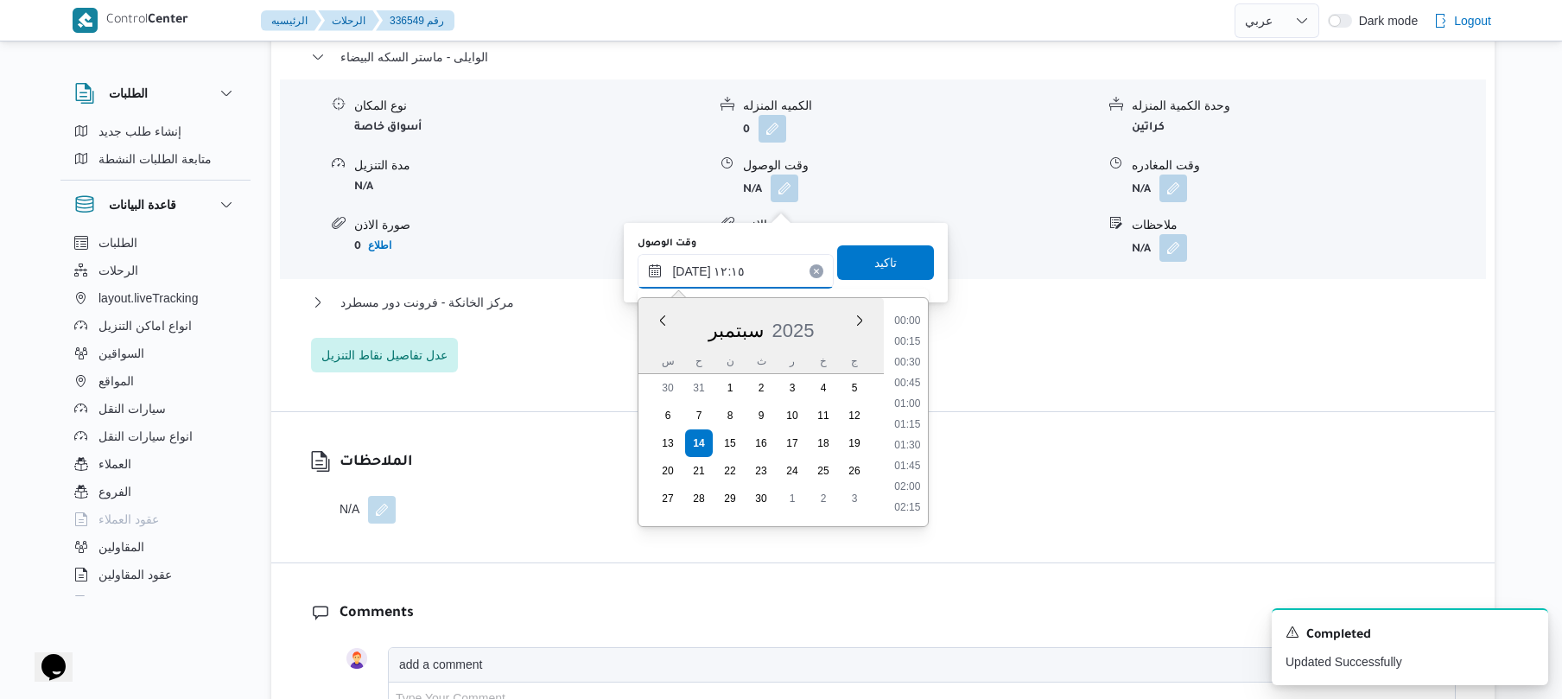
click at [691, 270] on input "١٤/٠٩/٢٠٢٥ ١٢:١٥" at bounding box center [735, 271] width 196 height 35
type input "١٤/٠٩/٢٠٢٥ ١٢:20"
click at [874, 269] on span "تاكيد" at bounding box center [885, 262] width 22 height 21
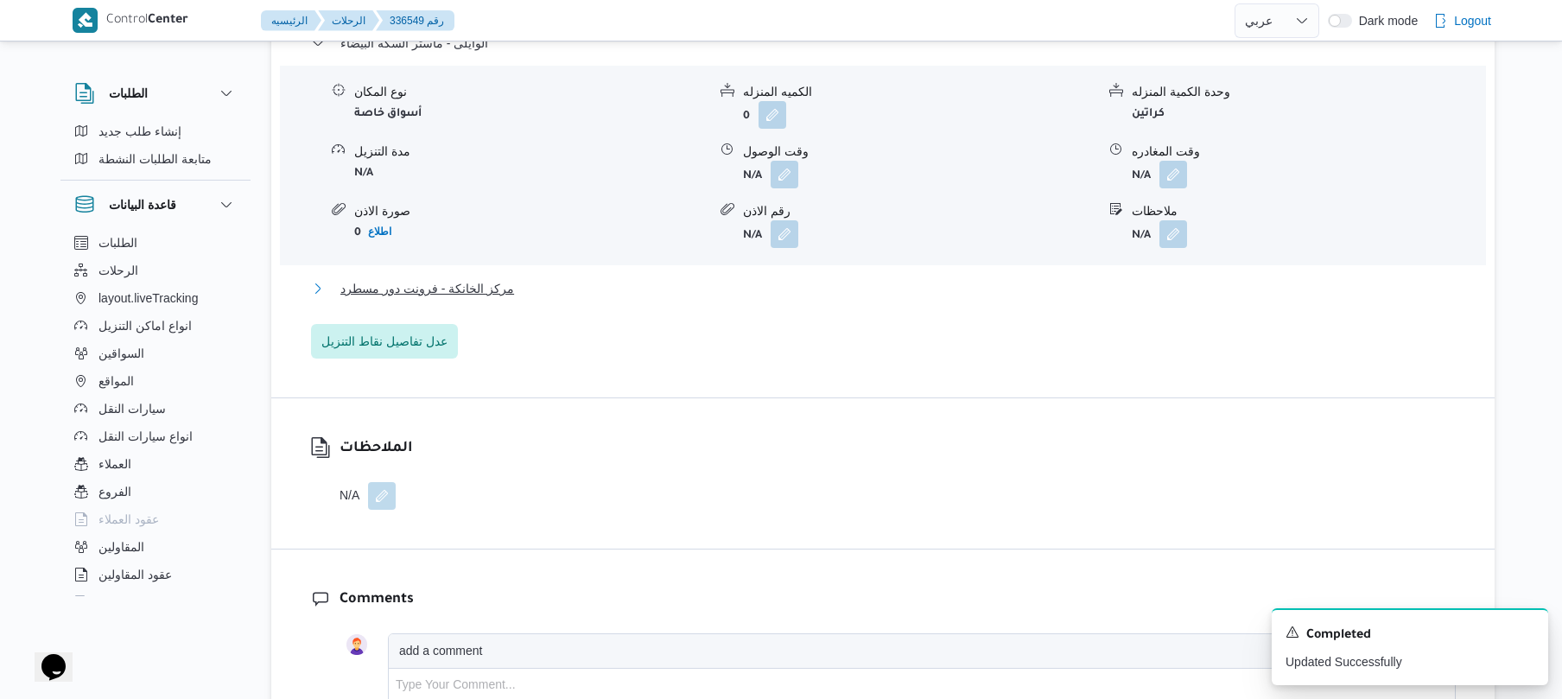
click at [745, 299] on button "مركز الخانكة - فرونت دور مسطرد" at bounding box center [883, 288] width 1144 height 21
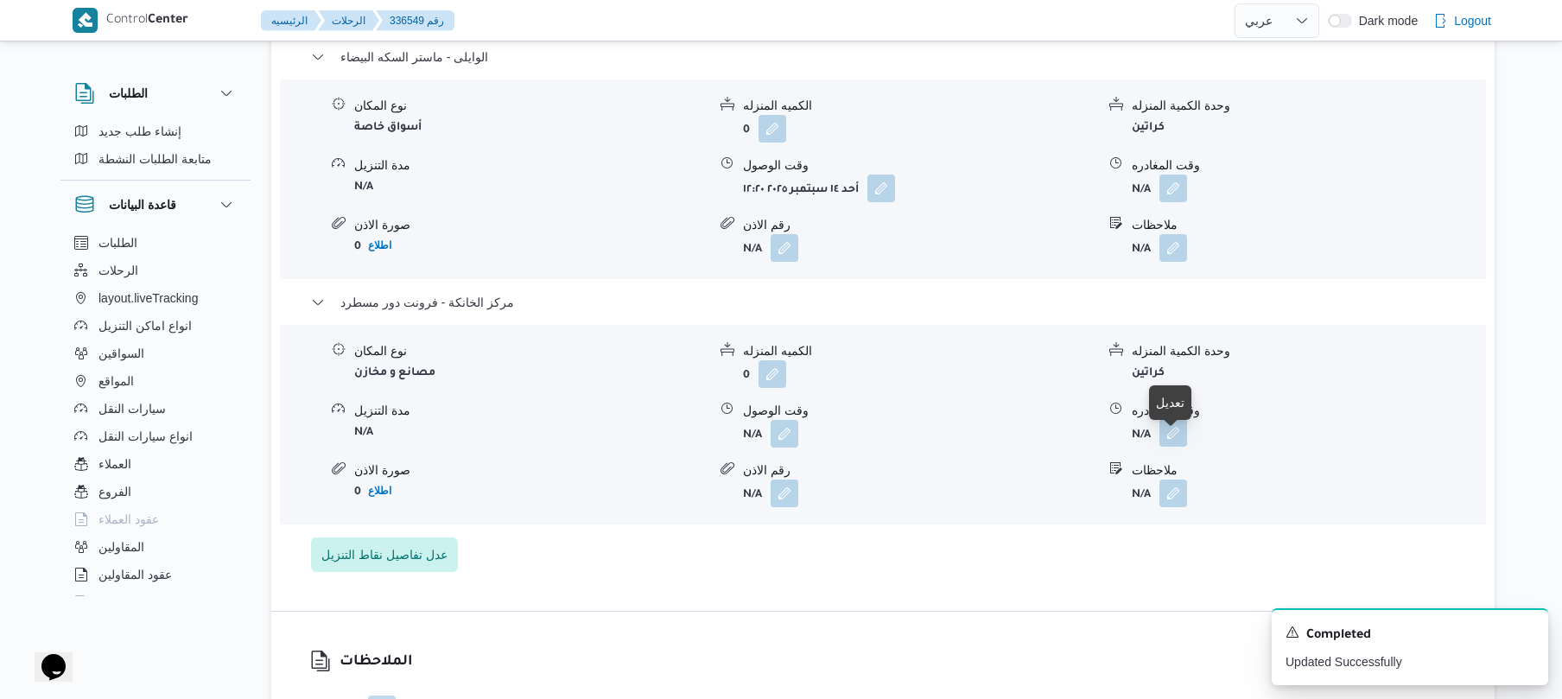
click at [1178, 447] on button "button" at bounding box center [1173, 433] width 28 height 28
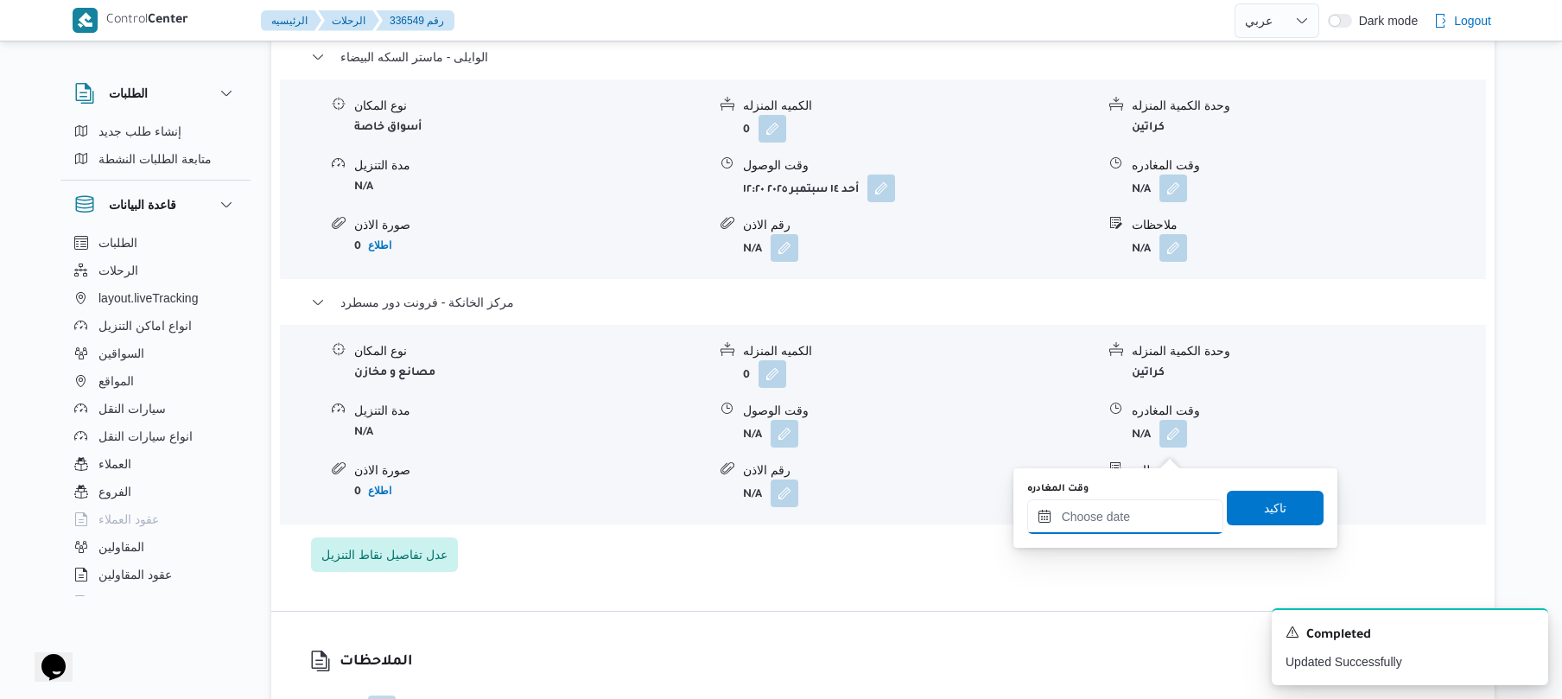
click at [1106, 510] on input "وقت المغادره" at bounding box center [1125, 516] width 196 height 35
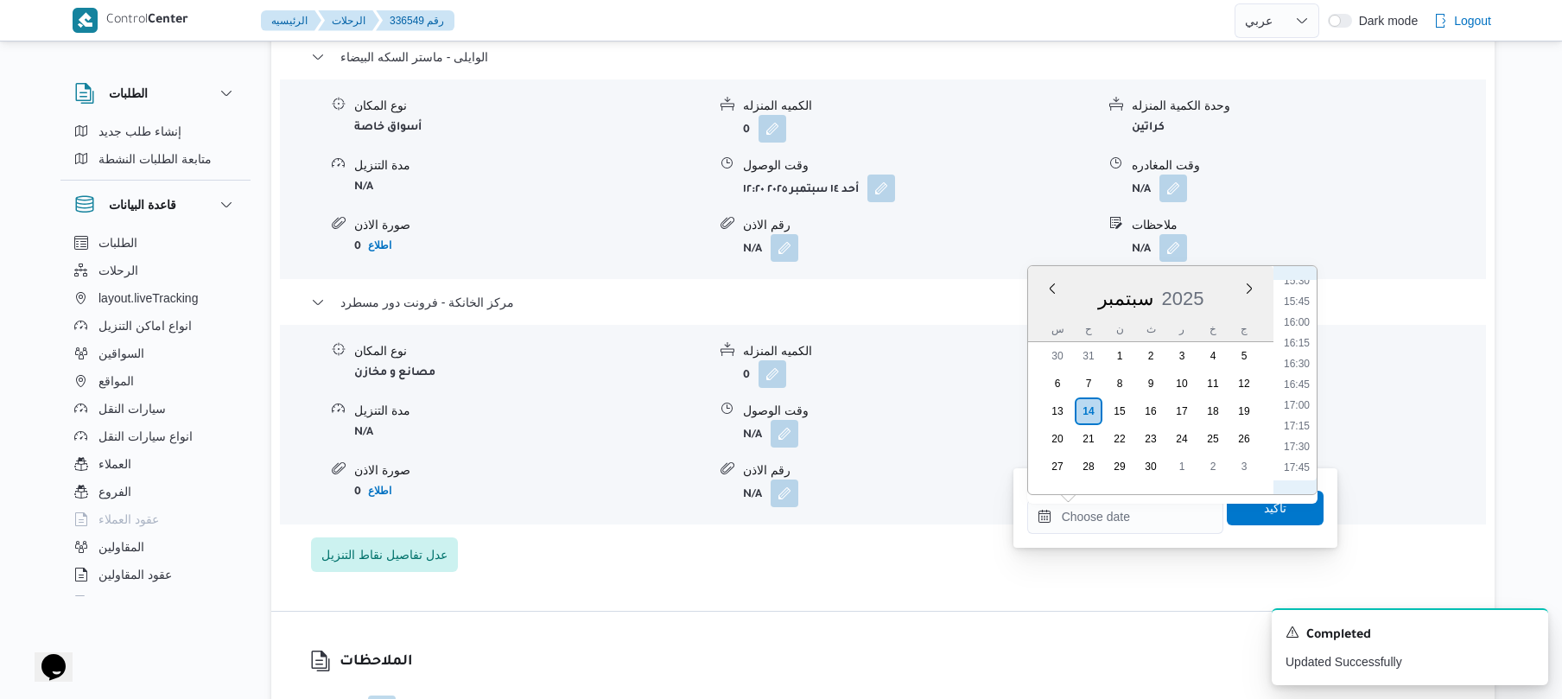
scroll to position [1282, 0]
click at [1300, 375] on li "16:30" at bounding box center [1297, 374] width 40 height 17
type input "١٤/٠٩/٢٠٢٥ ١٦:٣٠"
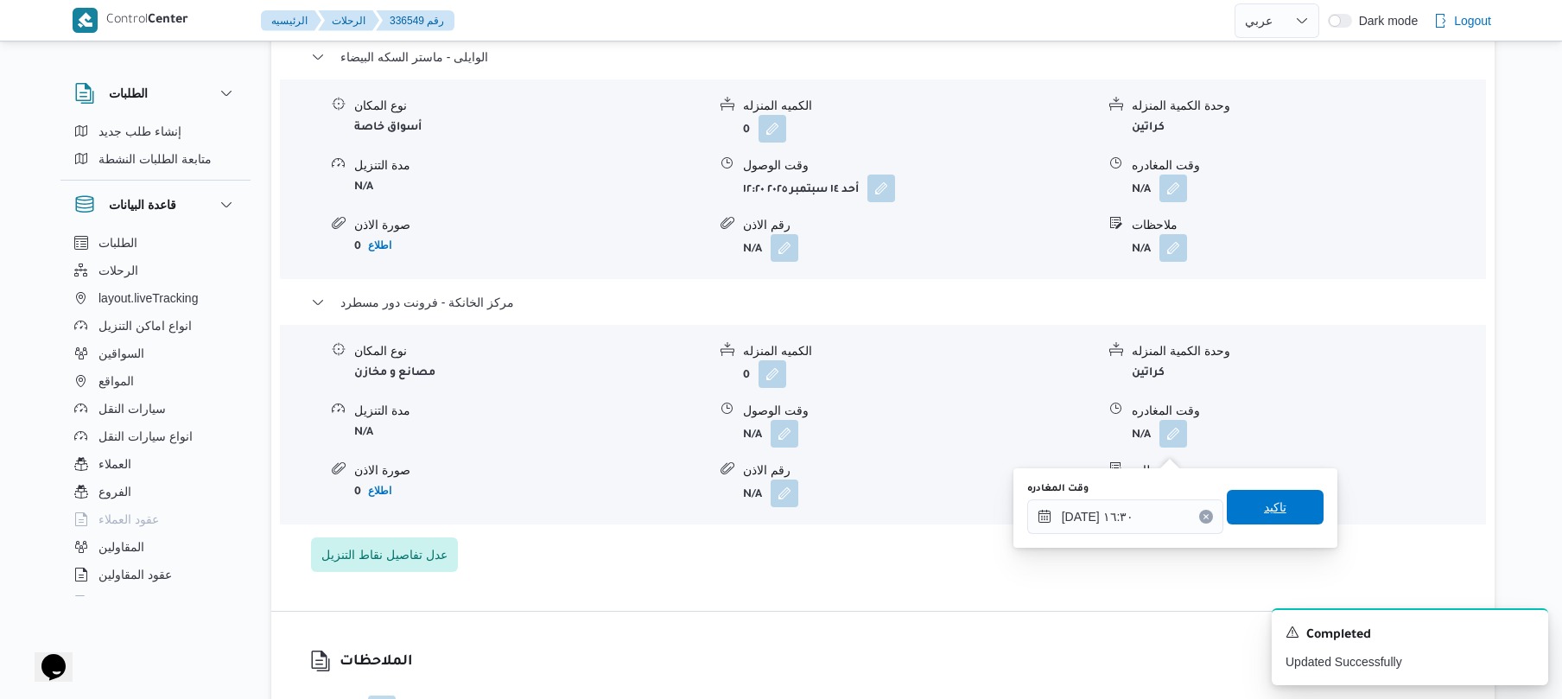
click at [1269, 515] on span "تاكيد" at bounding box center [1275, 507] width 22 height 21
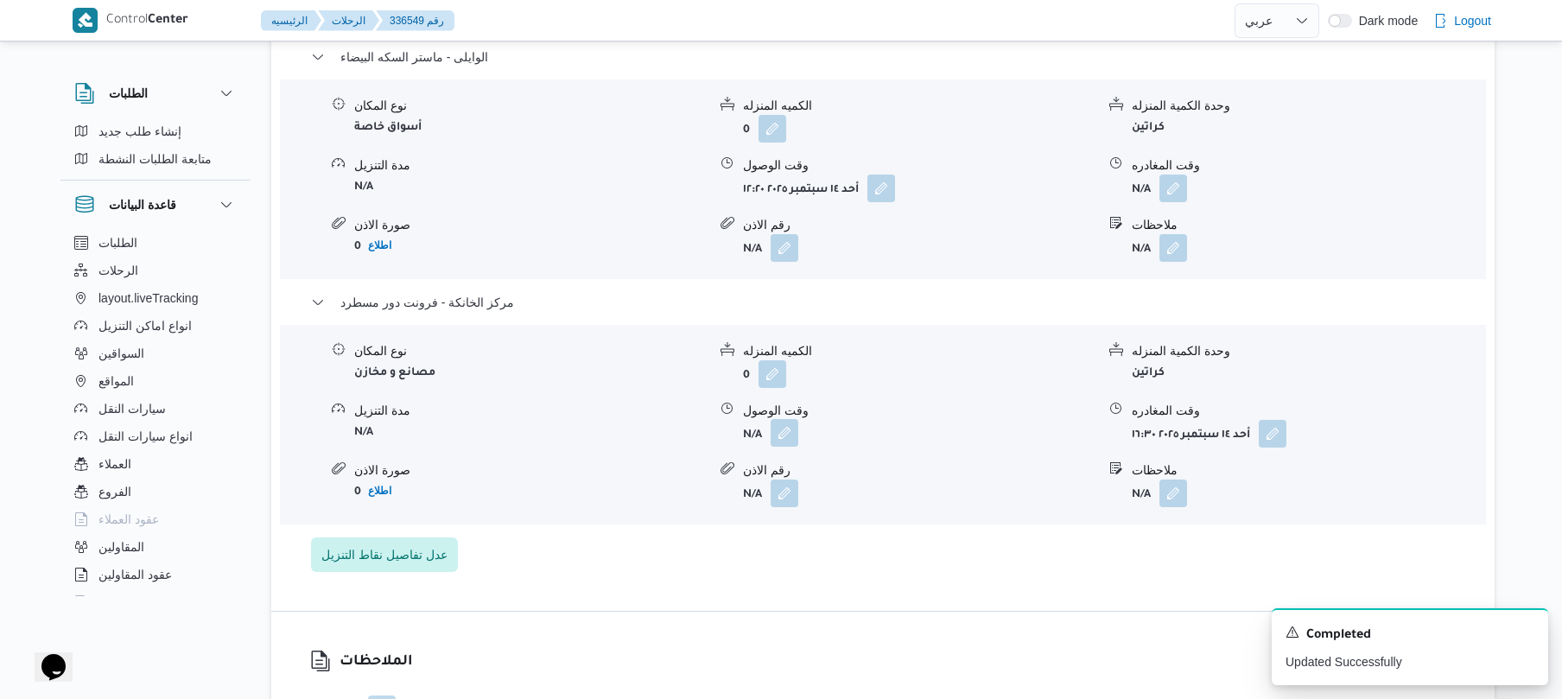
click at [788, 447] on button "button" at bounding box center [784, 433] width 28 height 28
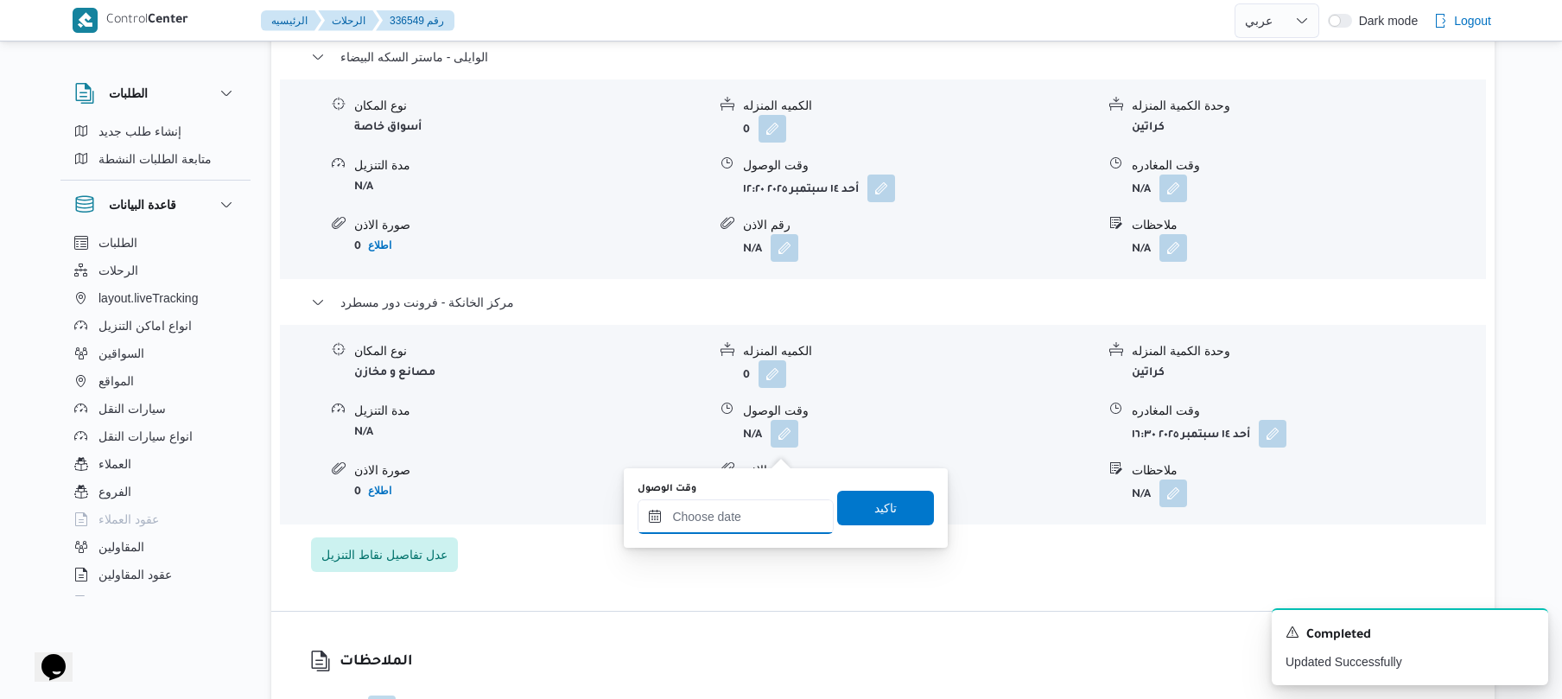
click at [739, 515] on input "وقت الوصول" at bounding box center [735, 516] width 196 height 35
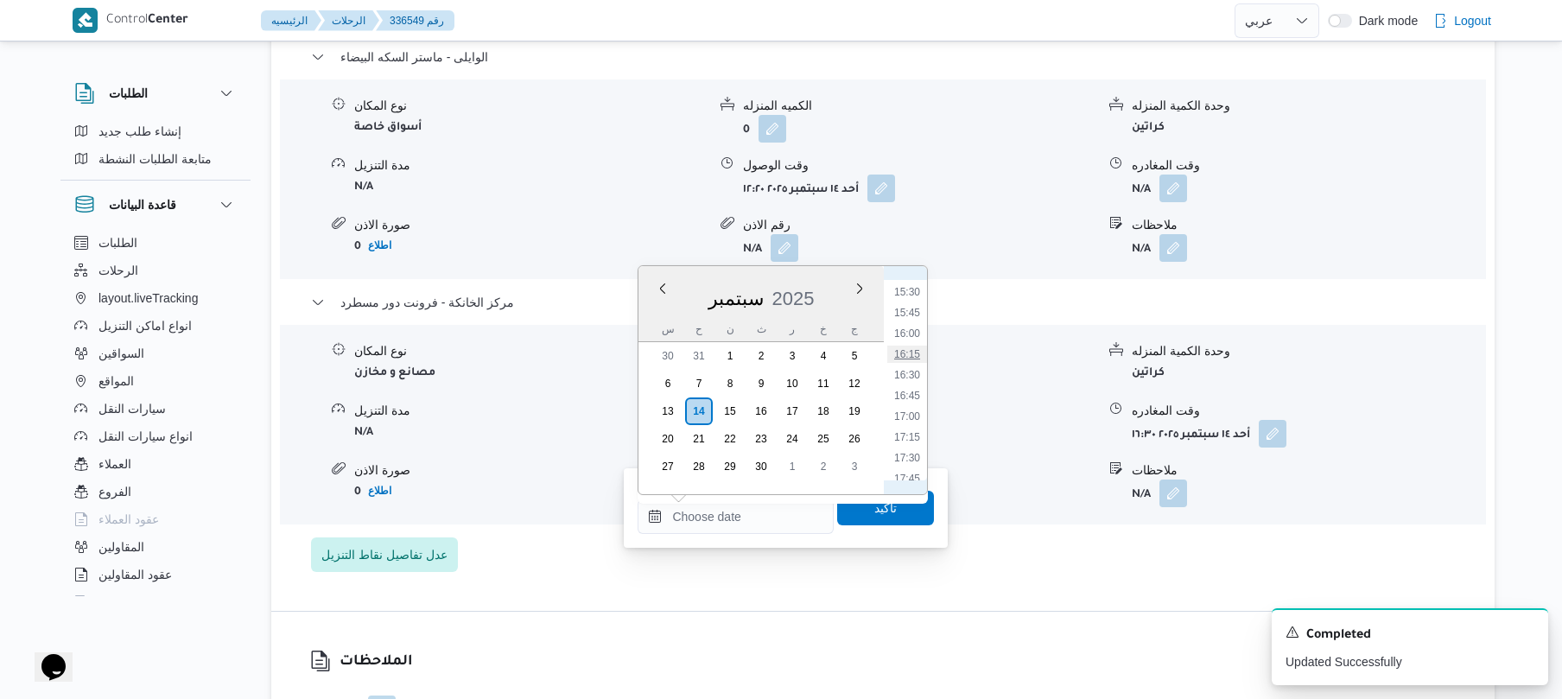
click at [907, 356] on li "16:15" at bounding box center [907, 353] width 40 height 17
type input "١٤/٠٩/٢٠٢٥ ١٦:١٥"
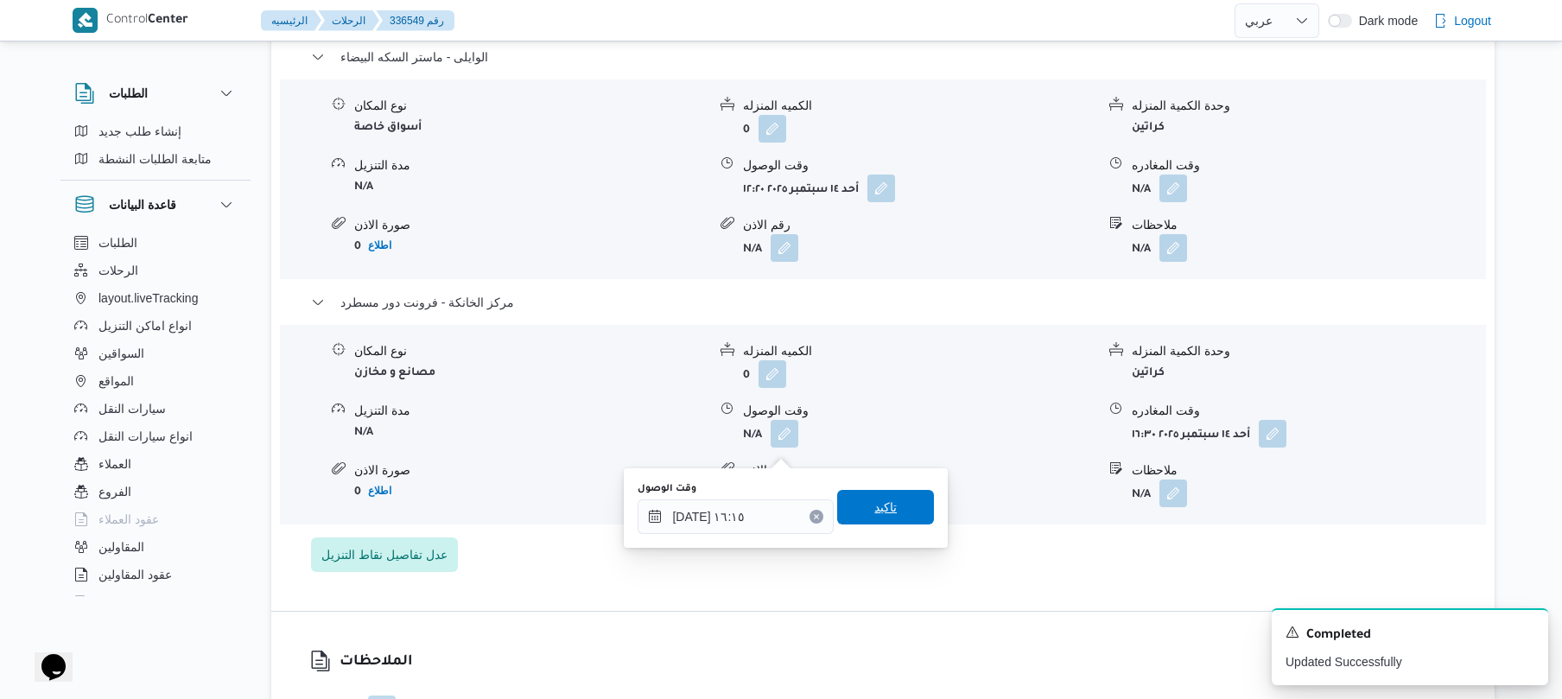
click at [897, 498] on span "تاكيد" at bounding box center [885, 507] width 97 height 35
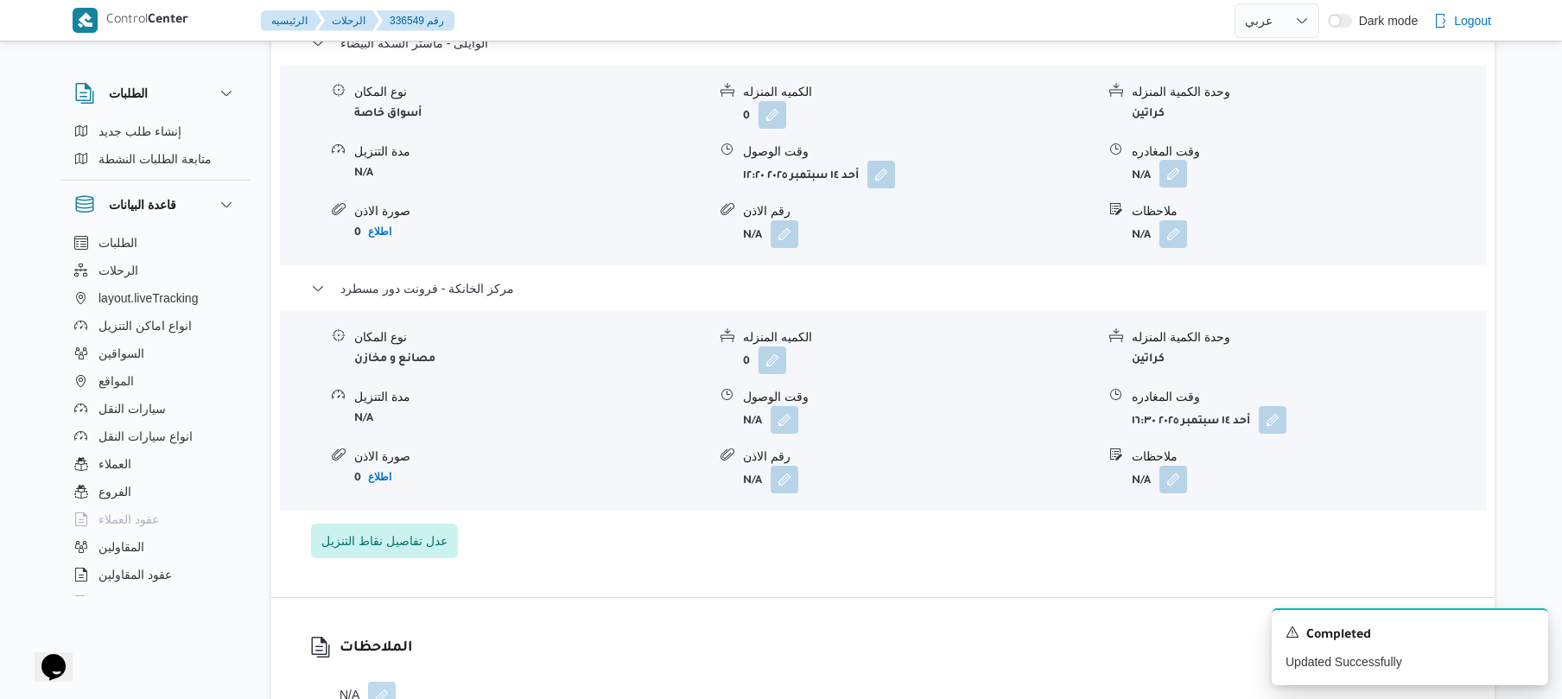
click at [1175, 187] on button "button" at bounding box center [1173, 174] width 28 height 28
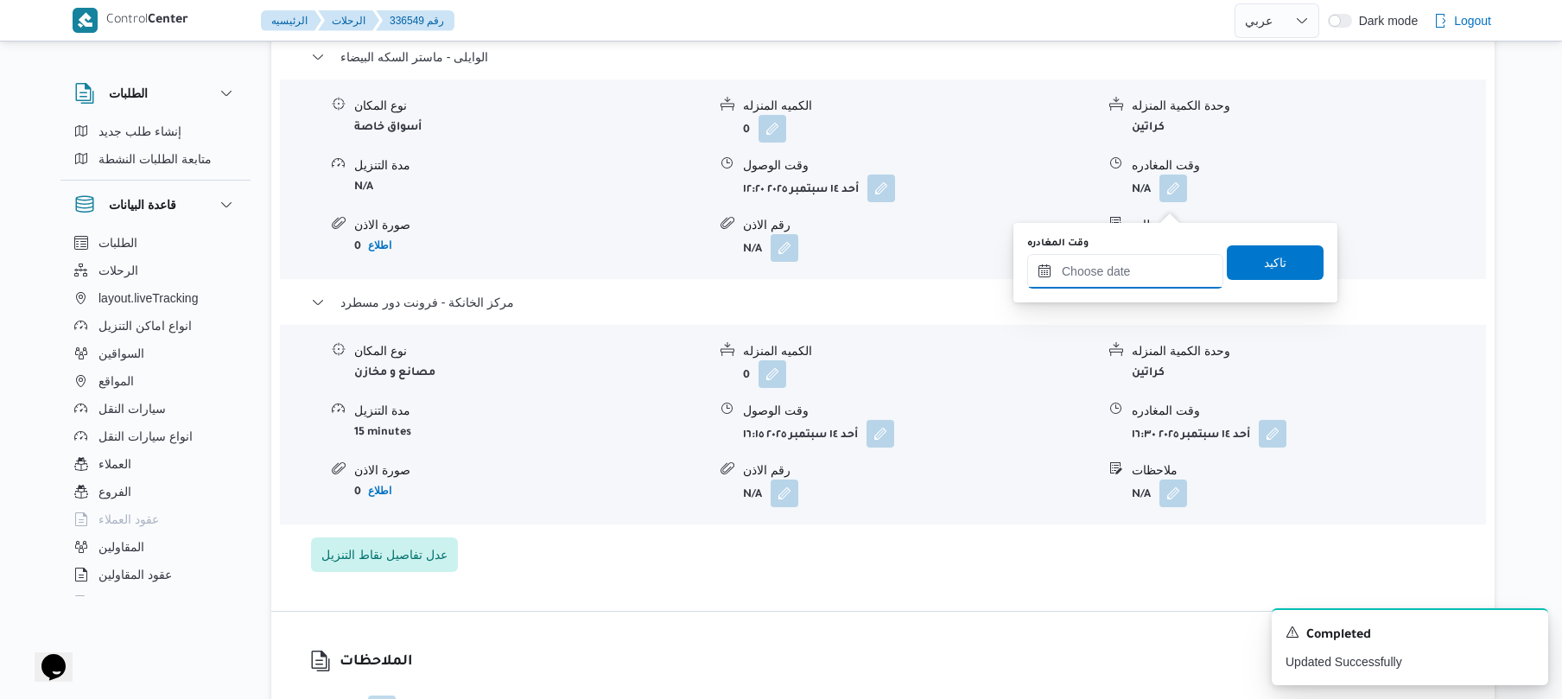
click at [1097, 269] on input "وقت المغادره" at bounding box center [1125, 271] width 196 height 35
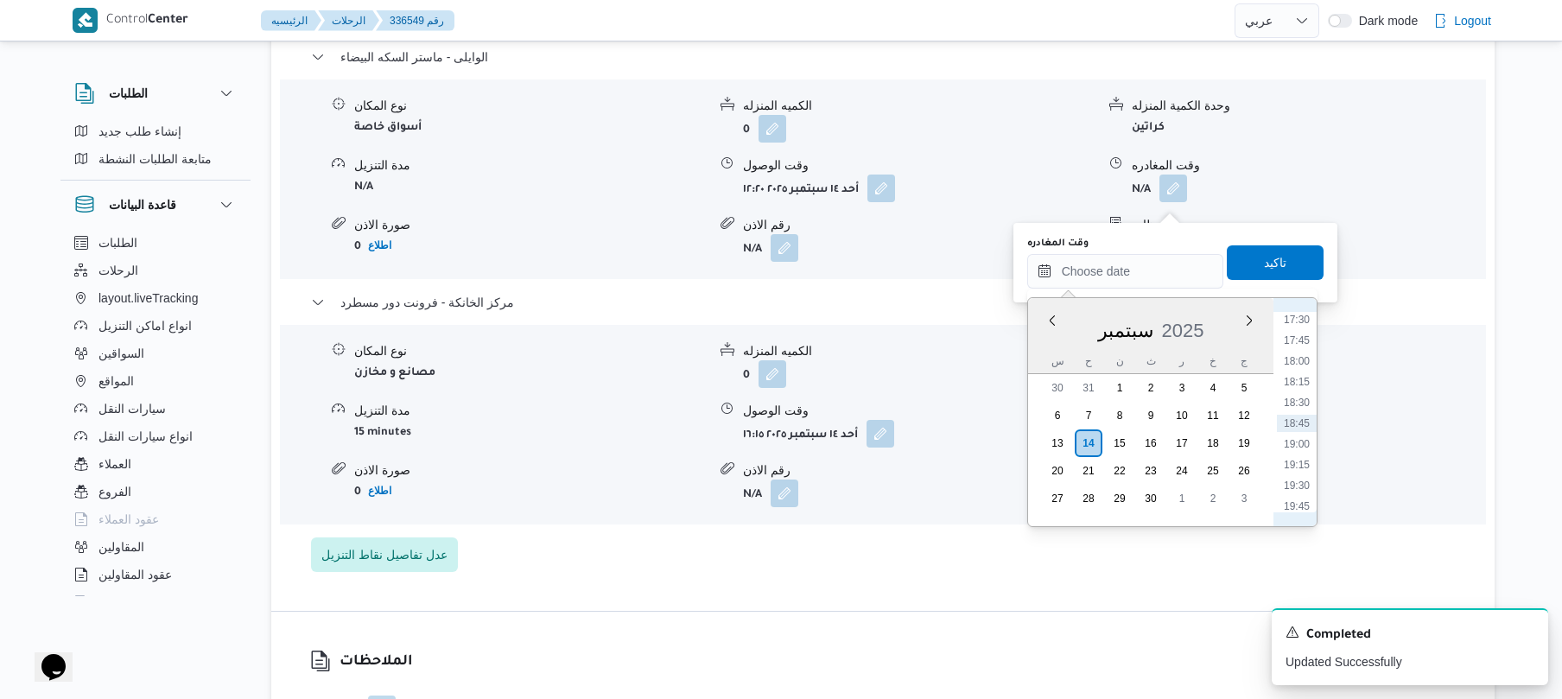
scroll to position [1283, 0]
click at [1303, 326] on li "15:30" at bounding box center [1297, 322] width 40 height 17
type input "١٤/٠٩/٢٠٢٥ ١٥:٣٠"
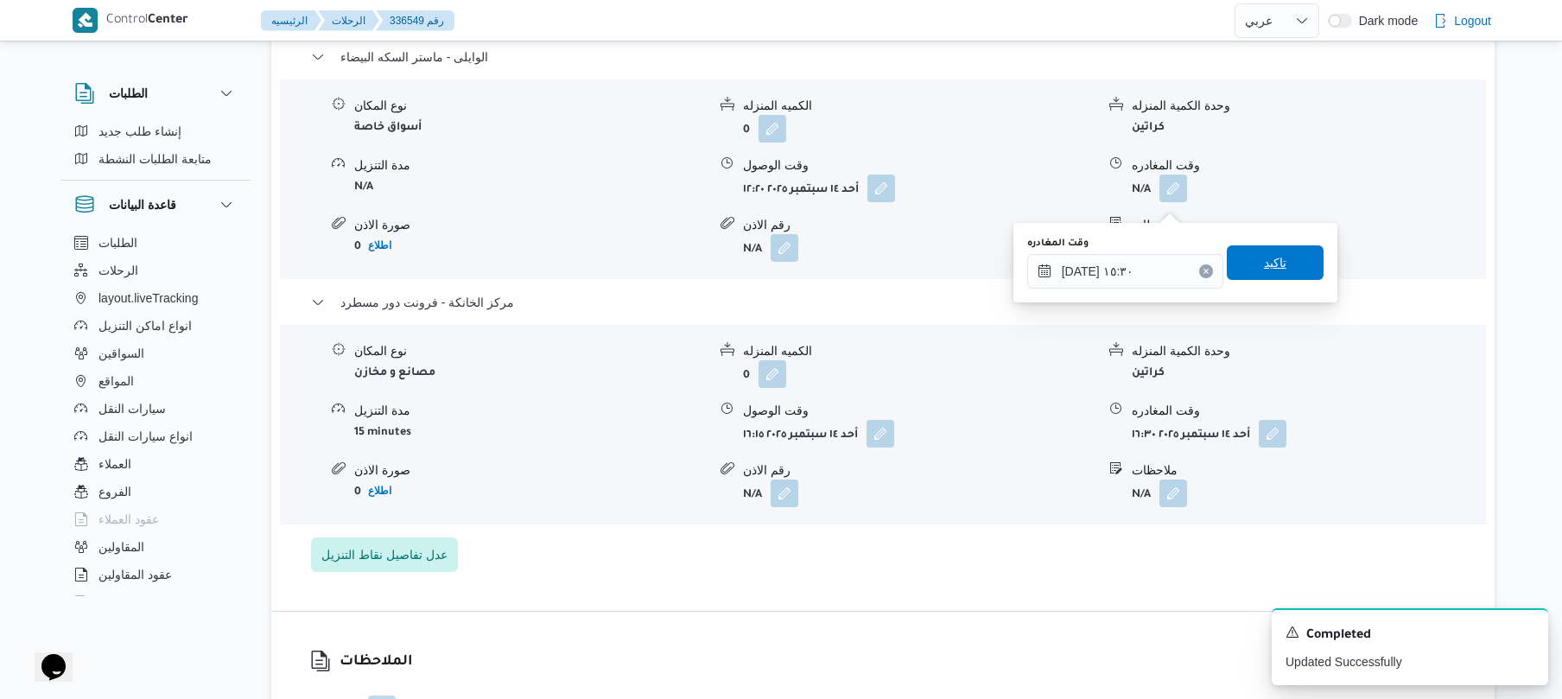
click at [1282, 257] on span "تاكيد" at bounding box center [1275, 262] width 97 height 35
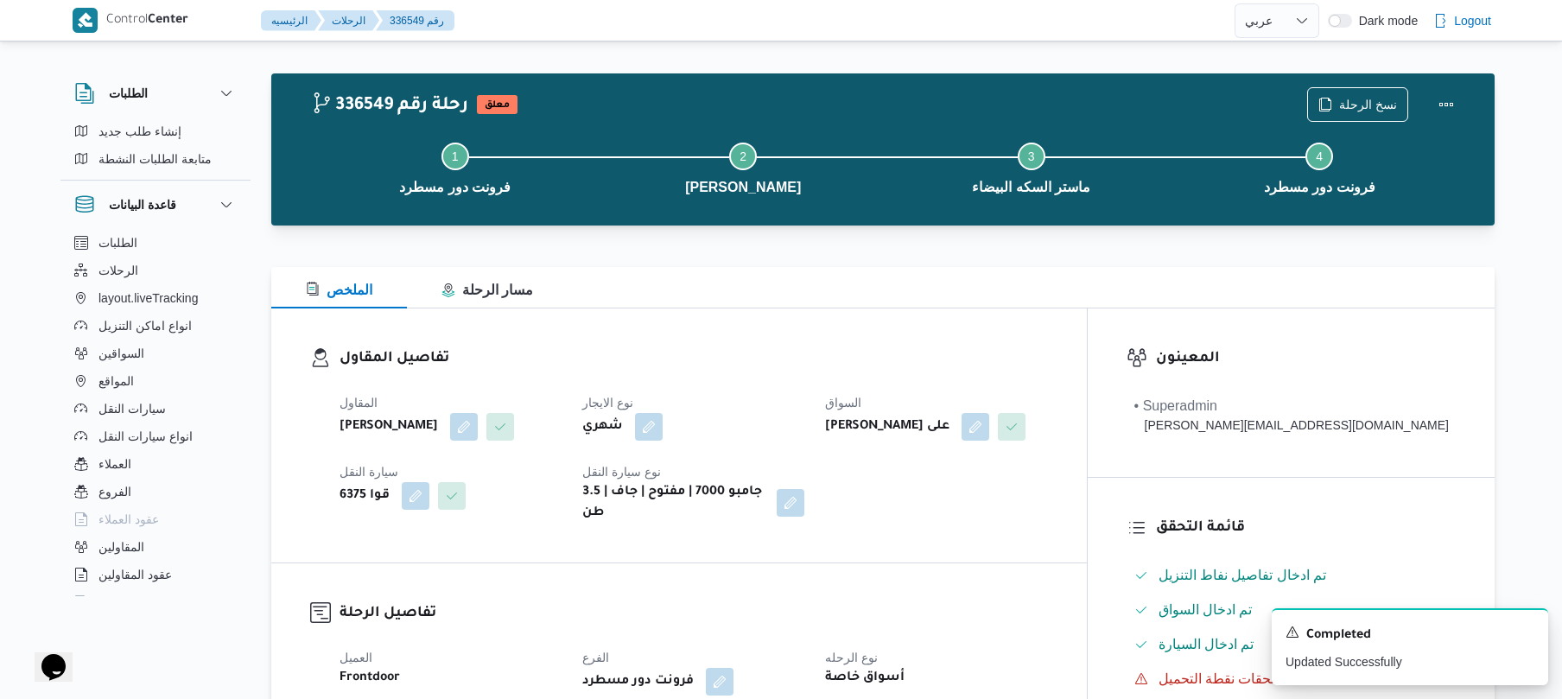
scroll to position [0, 0]
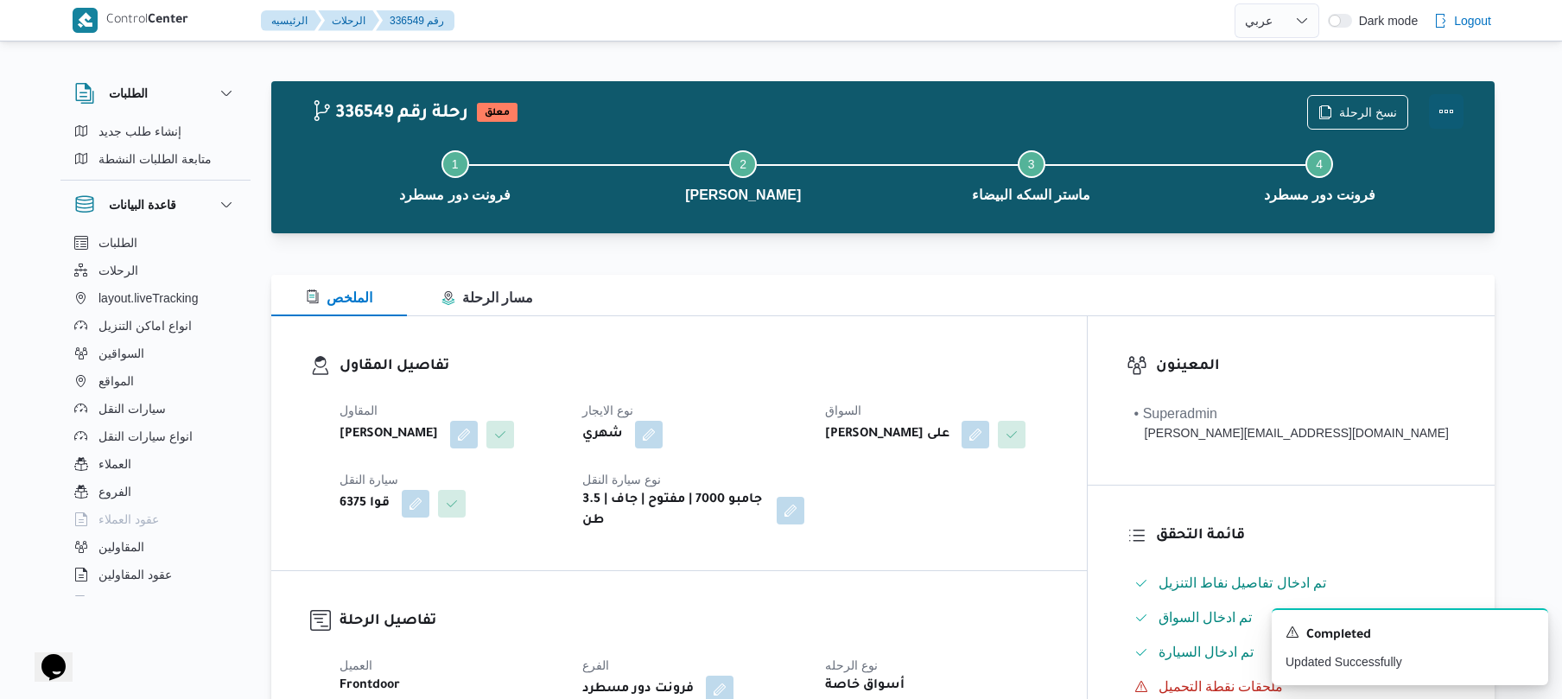
click at [1441, 112] on button "Actions" at bounding box center [1446, 111] width 35 height 35
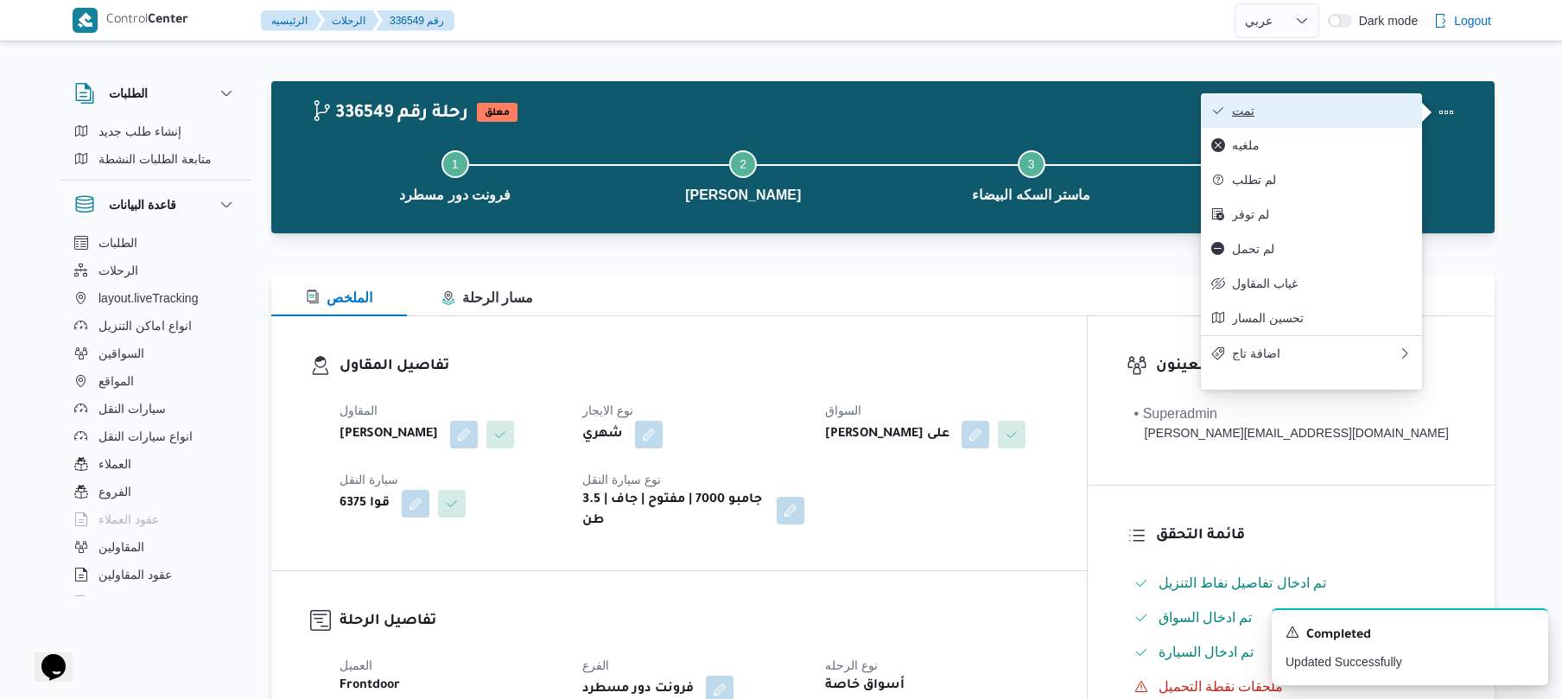
click at [1347, 102] on button "تمت" at bounding box center [1311, 110] width 221 height 35
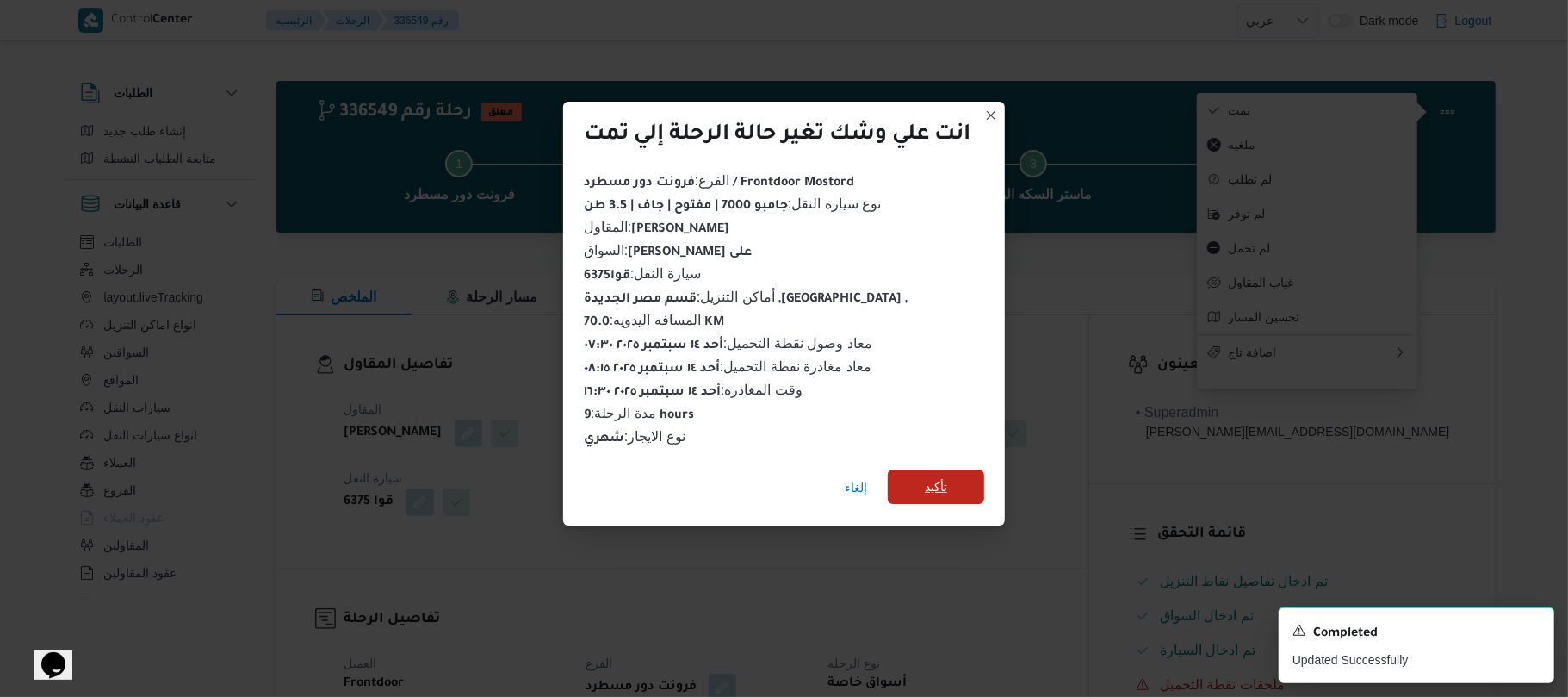
click at [947, 484] on span "تأكيد" at bounding box center [936, 487] width 22 height 21
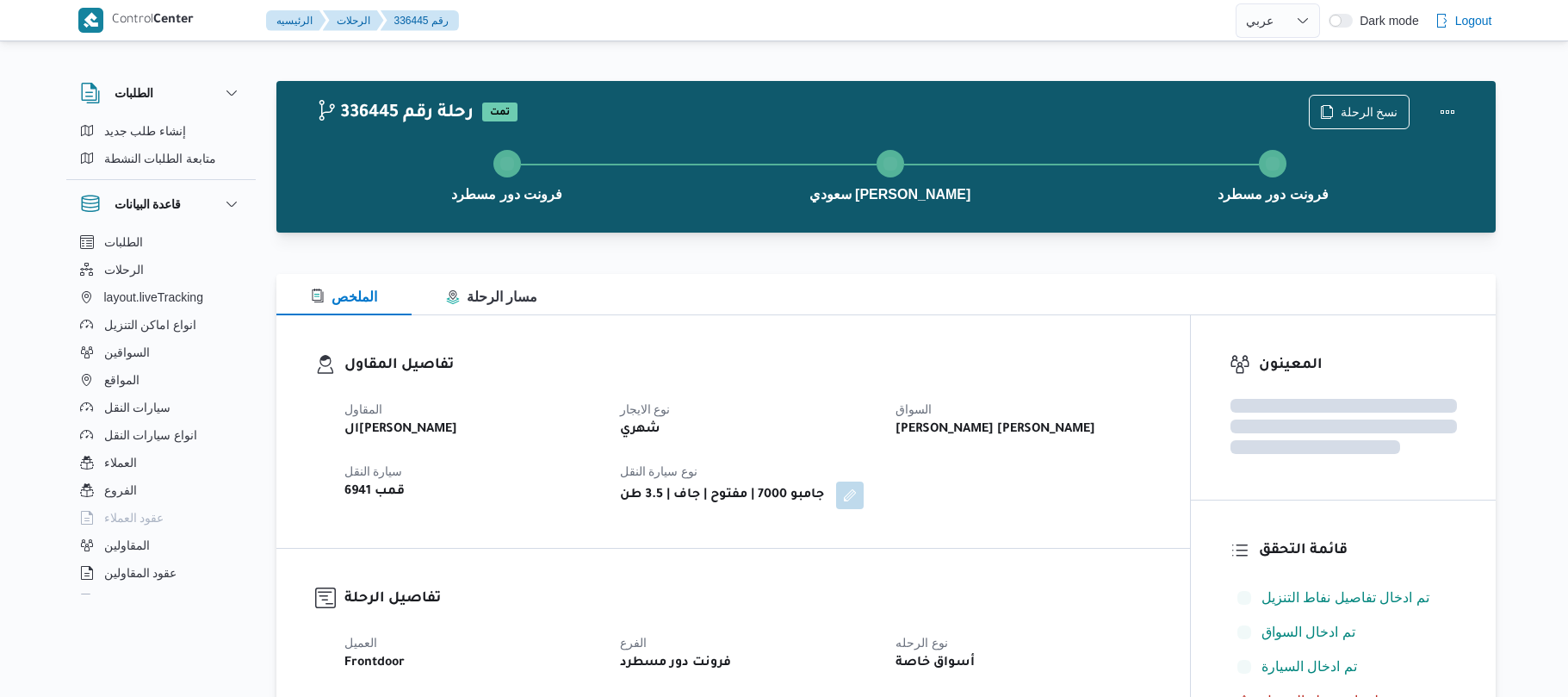
select select "ar"
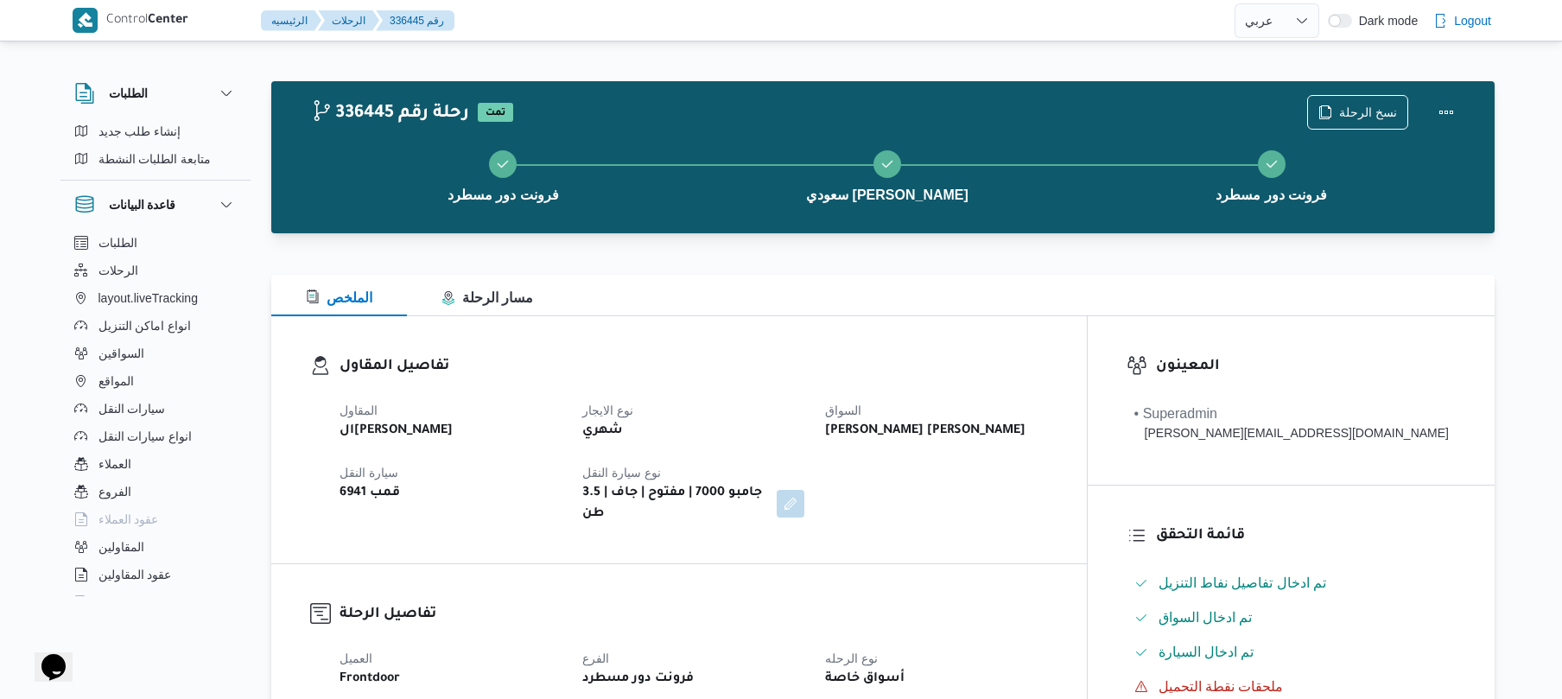
click at [965, 319] on div "تفاصيل المقاول المقاول ال[PERSON_NAME] نوع الايجار شهري السواق [PERSON_NAME] [P…" at bounding box center [678, 439] width 815 height 247
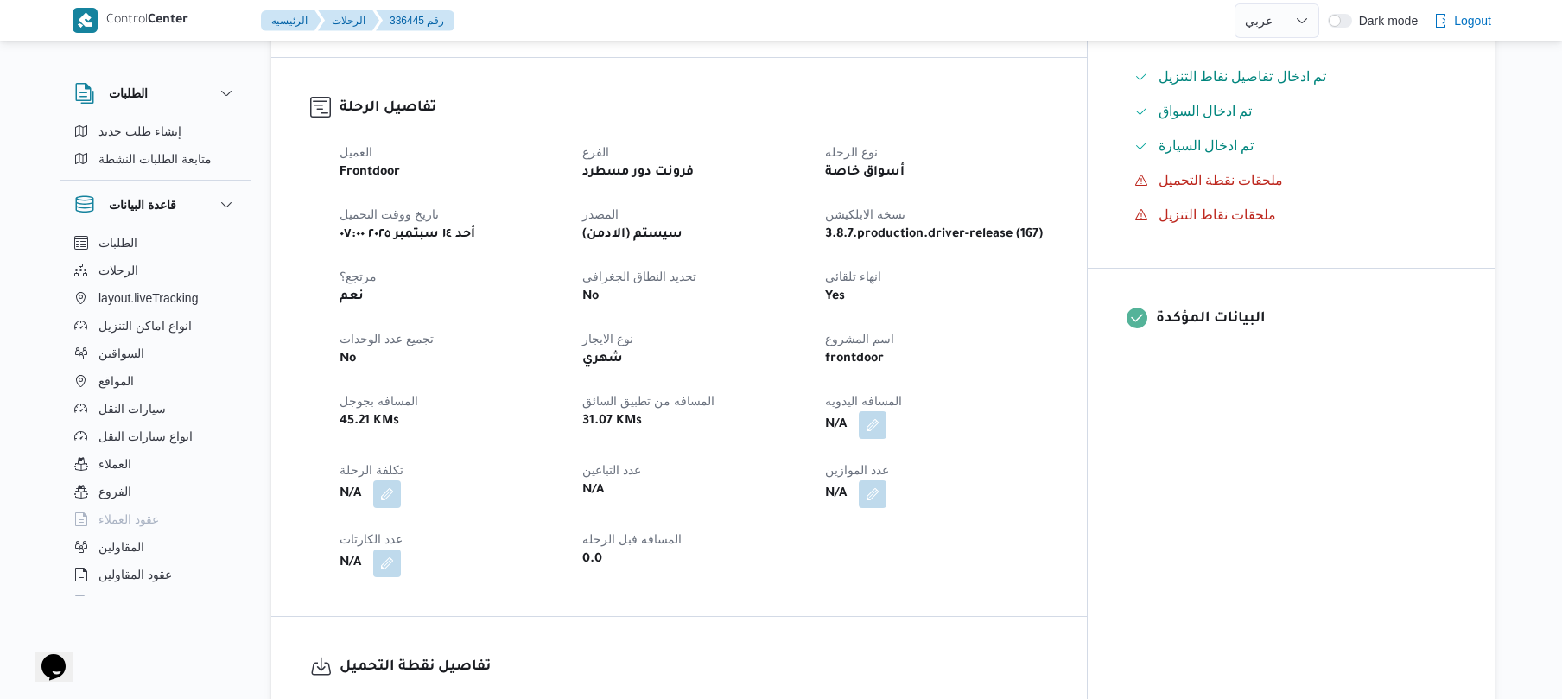
scroll to position [460, 0]
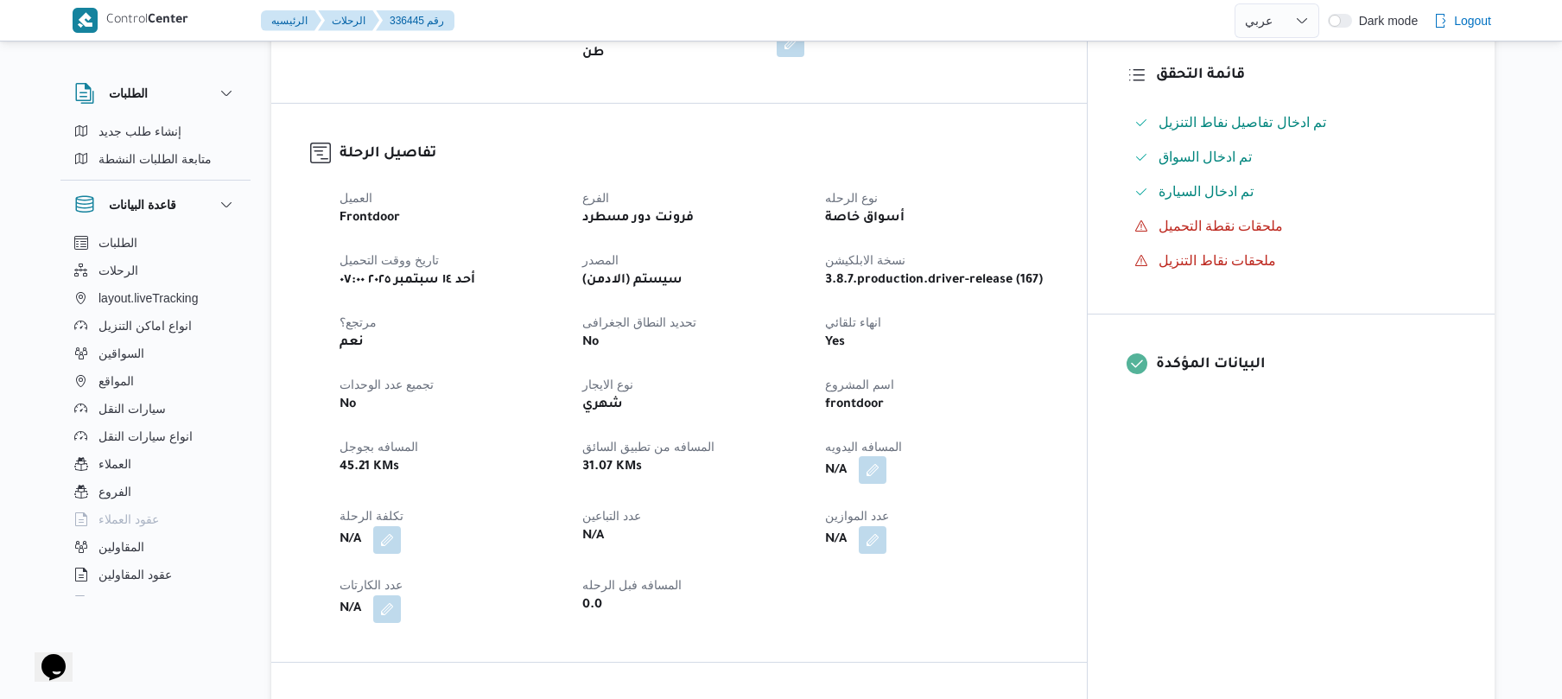
click at [886, 456] on button "button" at bounding box center [873, 470] width 28 height 28
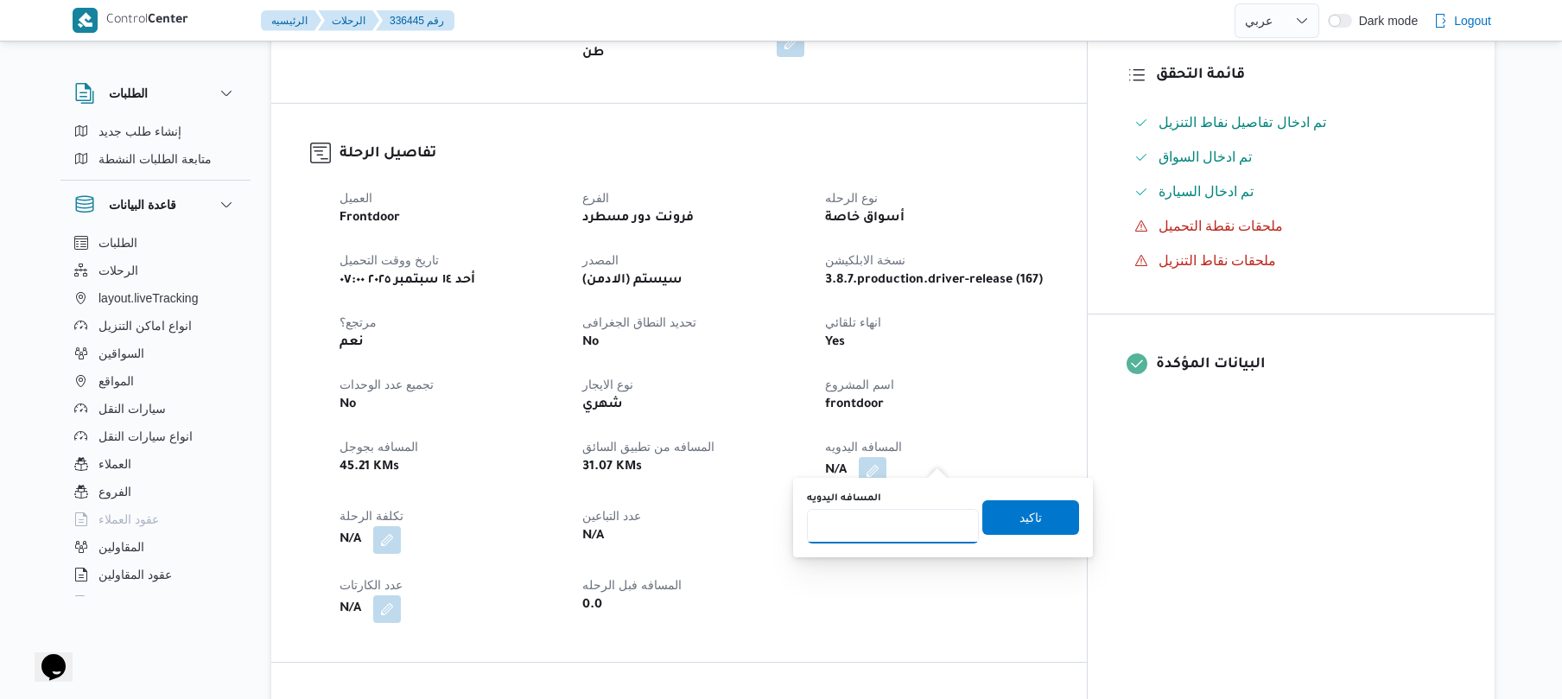
click at [900, 527] on input "المسافه اليدويه" at bounding box center [893, 526] width 172 height 35
type input "120"
click at [1041, 520] on span "تاكيد" at bounding box center [1030, 516] width 97 height 35
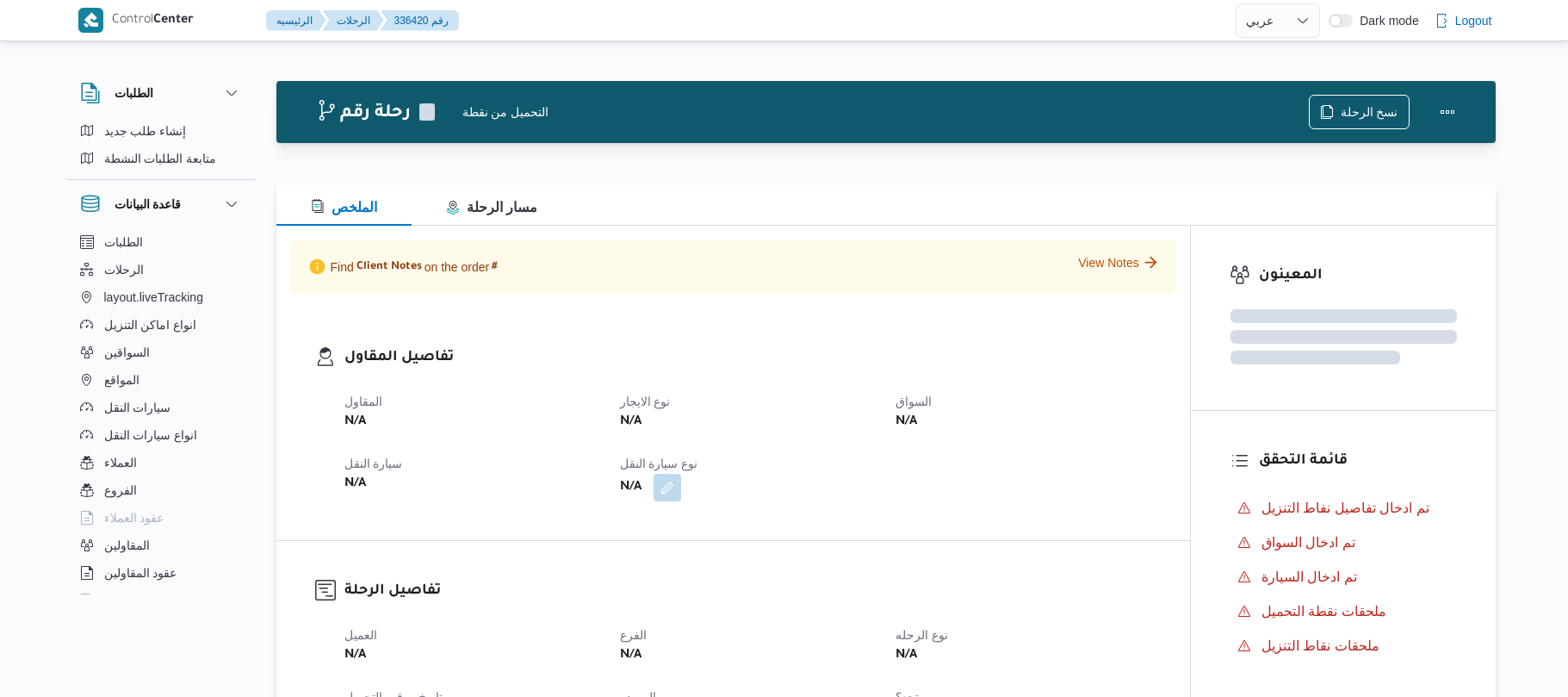
select select "ar"
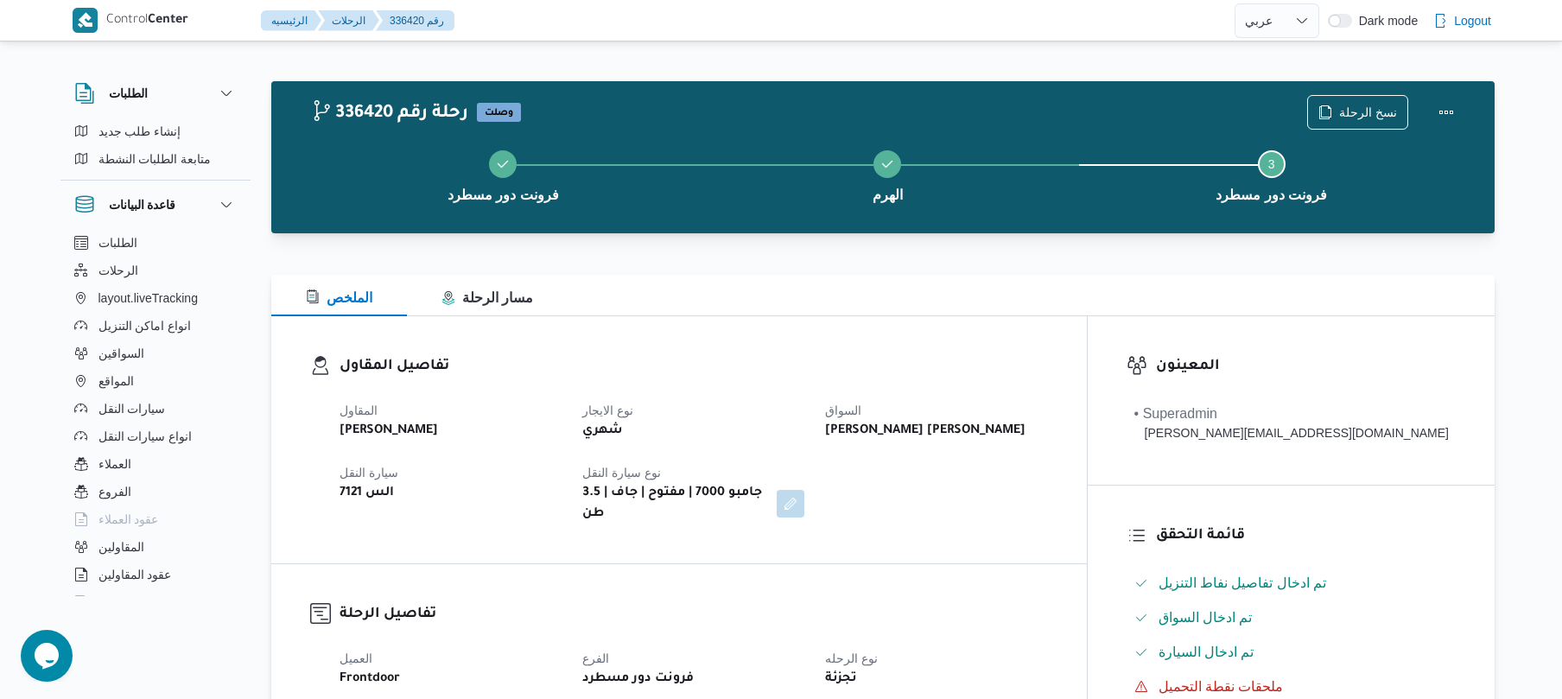
click at [989, 329] on div "تفاصيل المقاول المقاول [PERSON_NAME] نوع الايجار شهري السواق [PERSON_NAME] [PER…" at bounding box center [678, 439] width 815 height 247
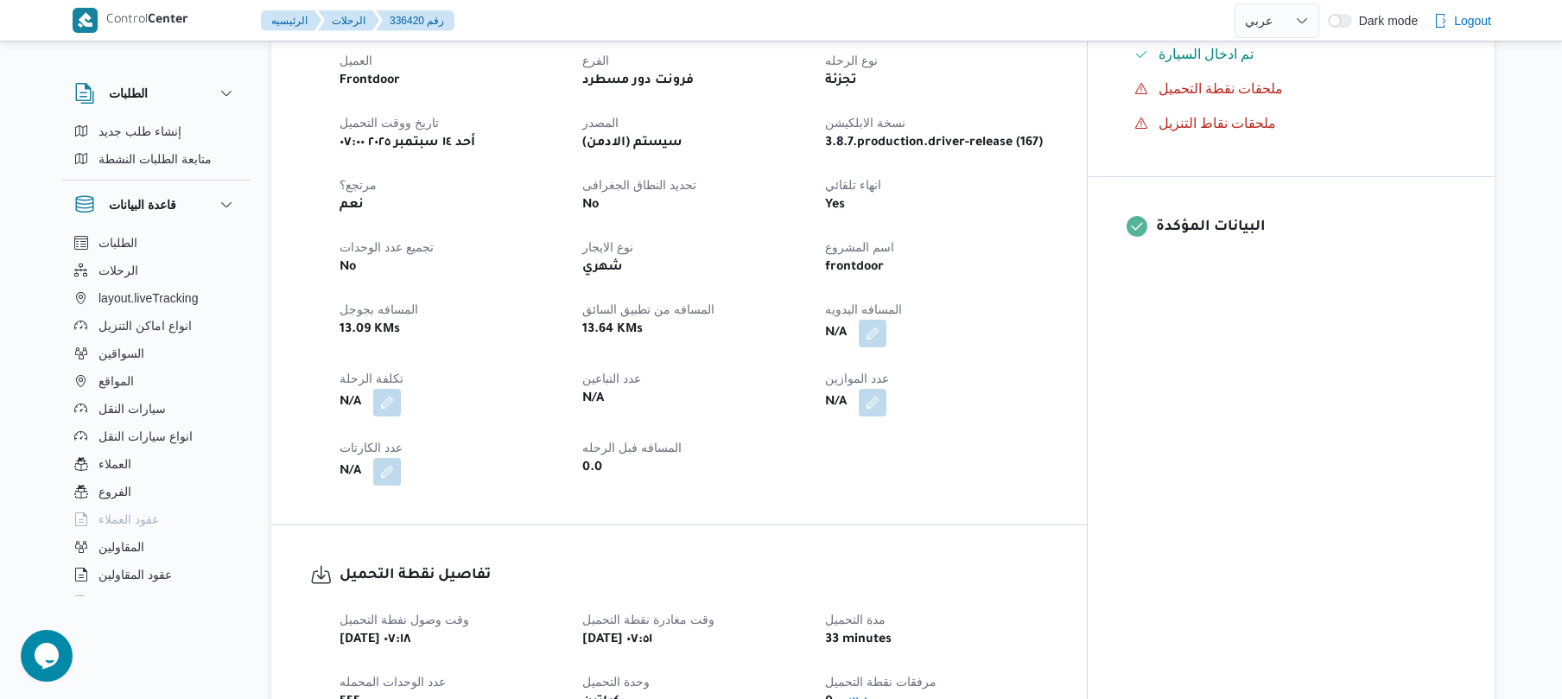
scroll to position [599, 0]
click at [886, 318] on button "button" at bounding box center [873, 332] width 28 height 28
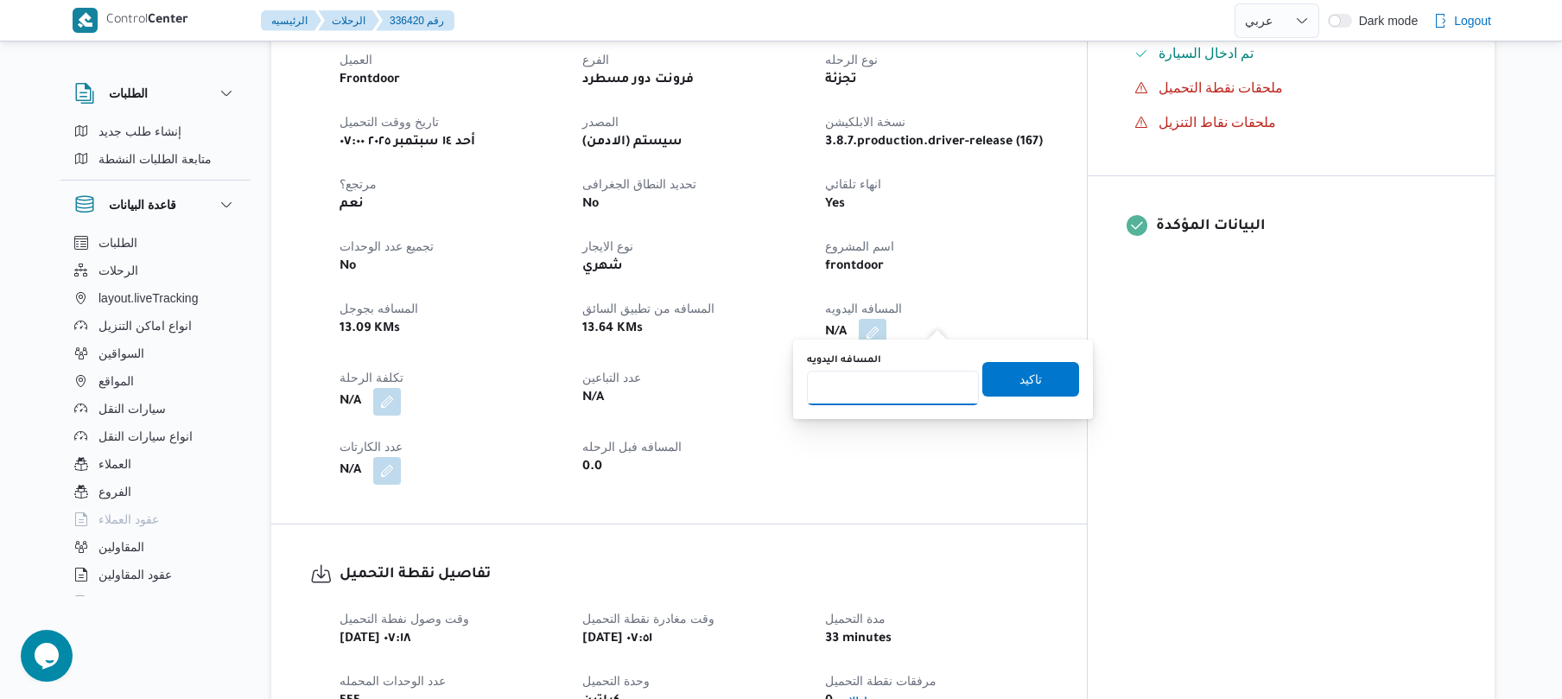
click at [902, 398] on input "المسافه اليدويه" at bounding box center [893, 388] width 172 height 35
type input "90"
click at [1006, 368] on span "تاكيد" at bounding box center [1030, 378] width 97 height 35
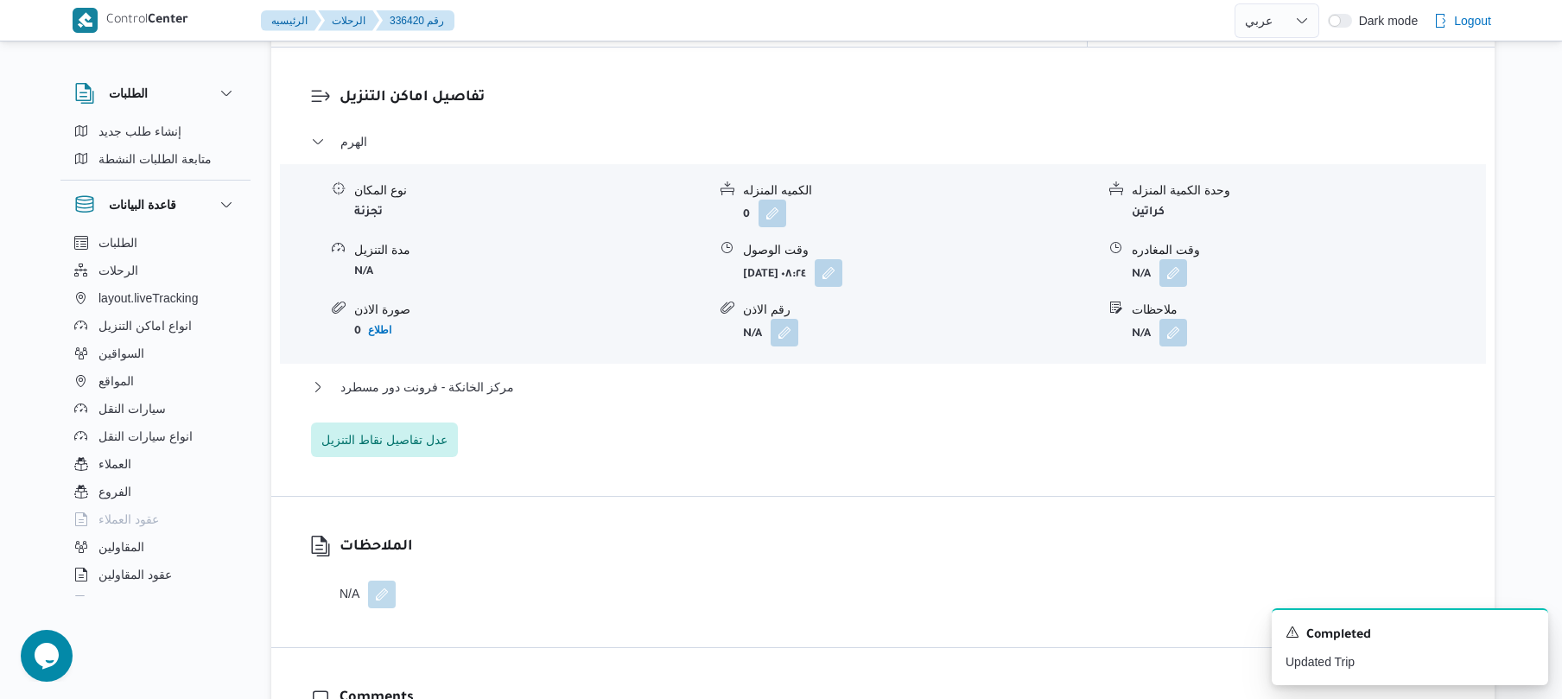
scroll to position [1382, 0]
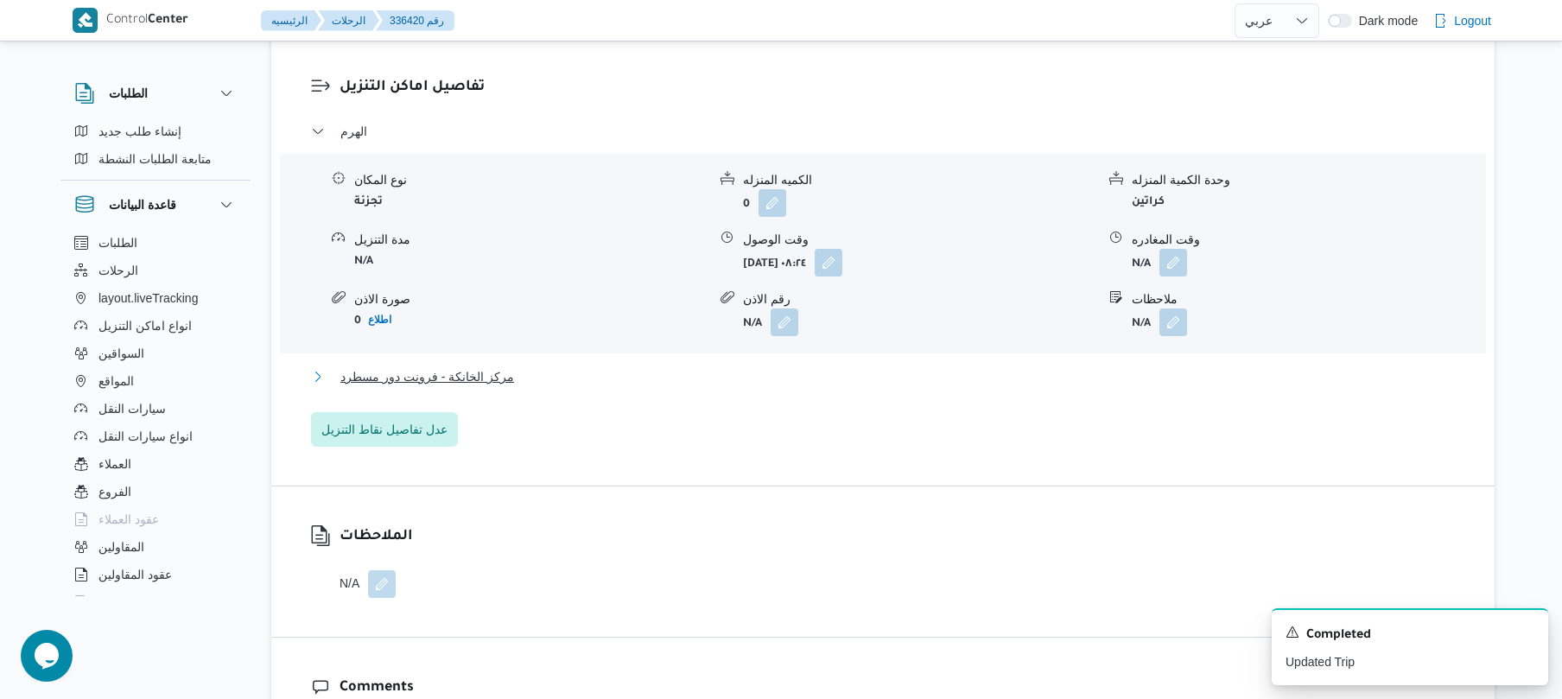
click at [992, 367] on button "مركز الخانكة - فرونت دور مسطرد" at bounding box center [883, 376] width 1144 height 21
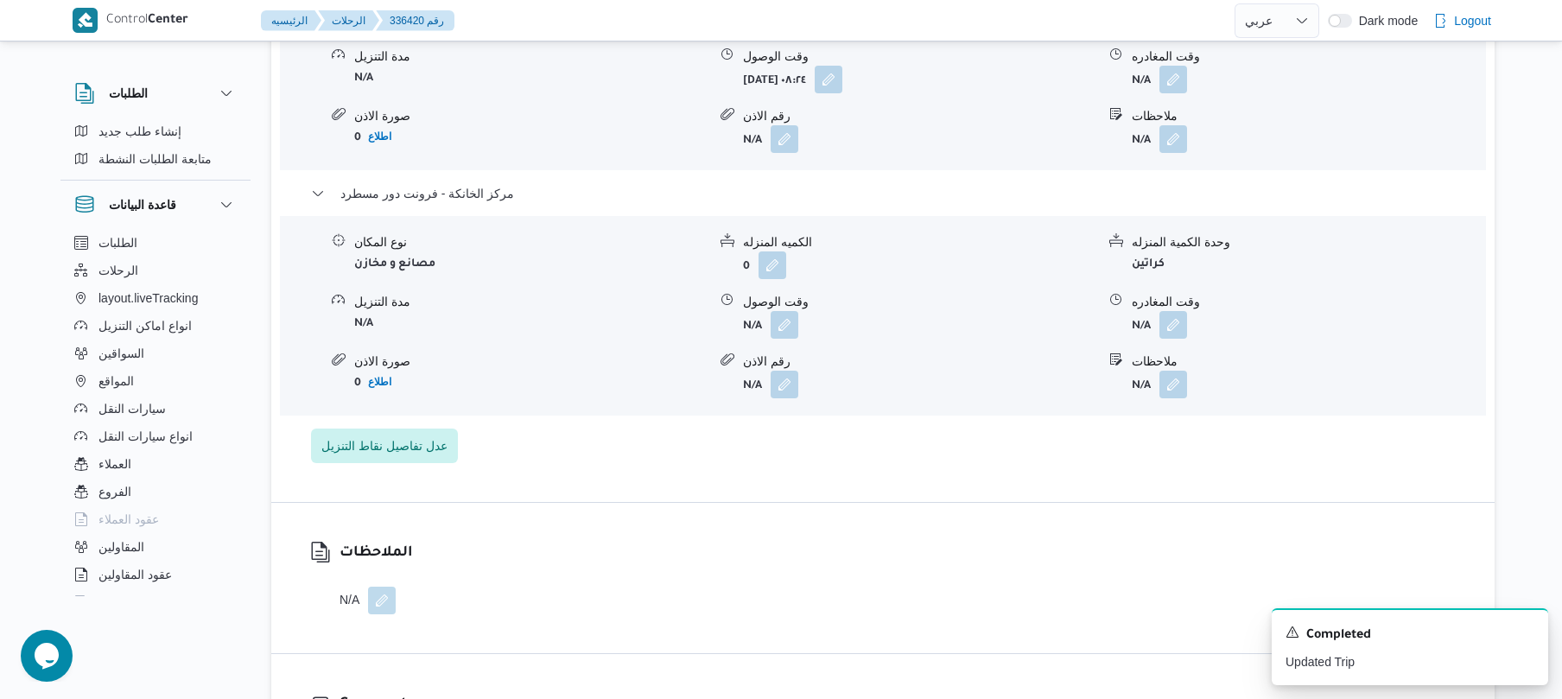
scroll to position [1566, 0]
click at [1176, 313] on button "button" at bounding box center [1173, 323] width 28 height 28
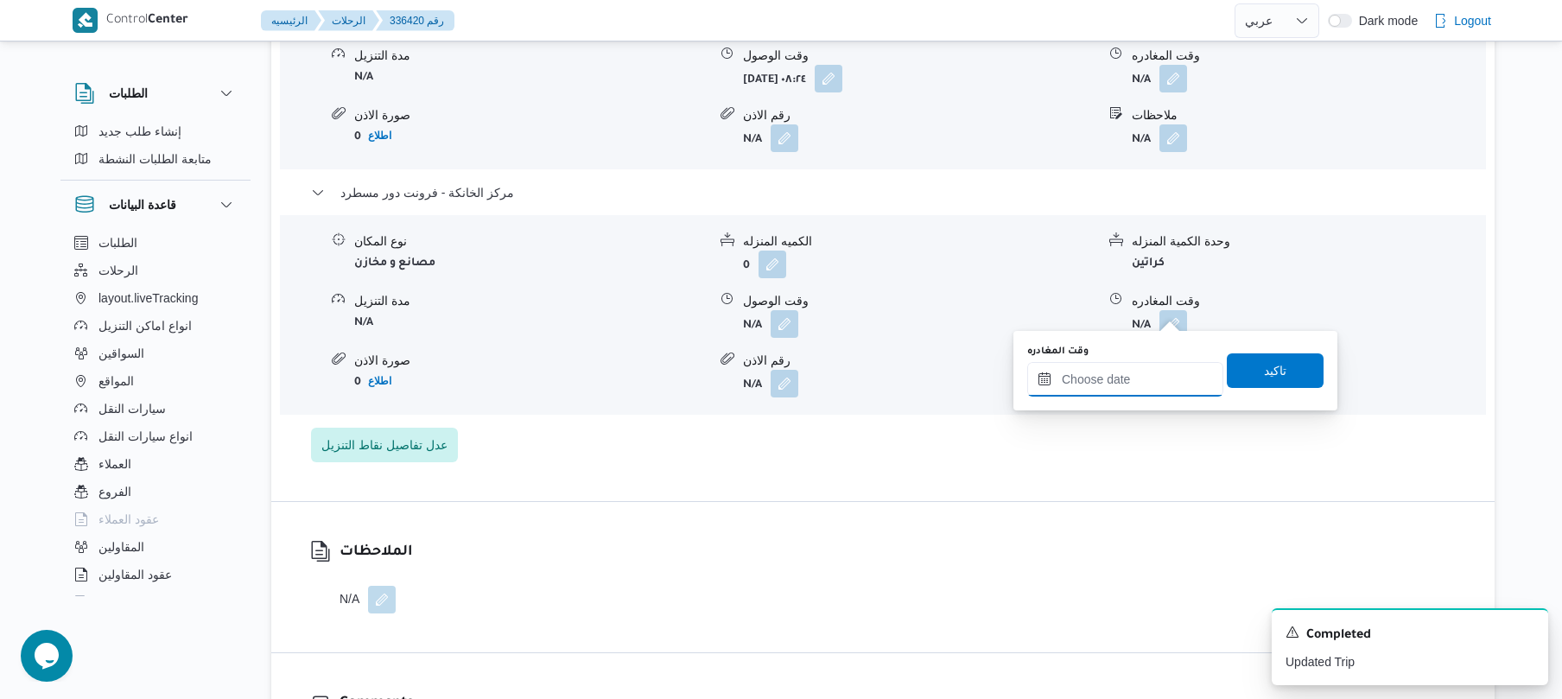
click at [1117, 378] on input "وقت المغادره" at bounding box center [1125, 379] width 196 height 35
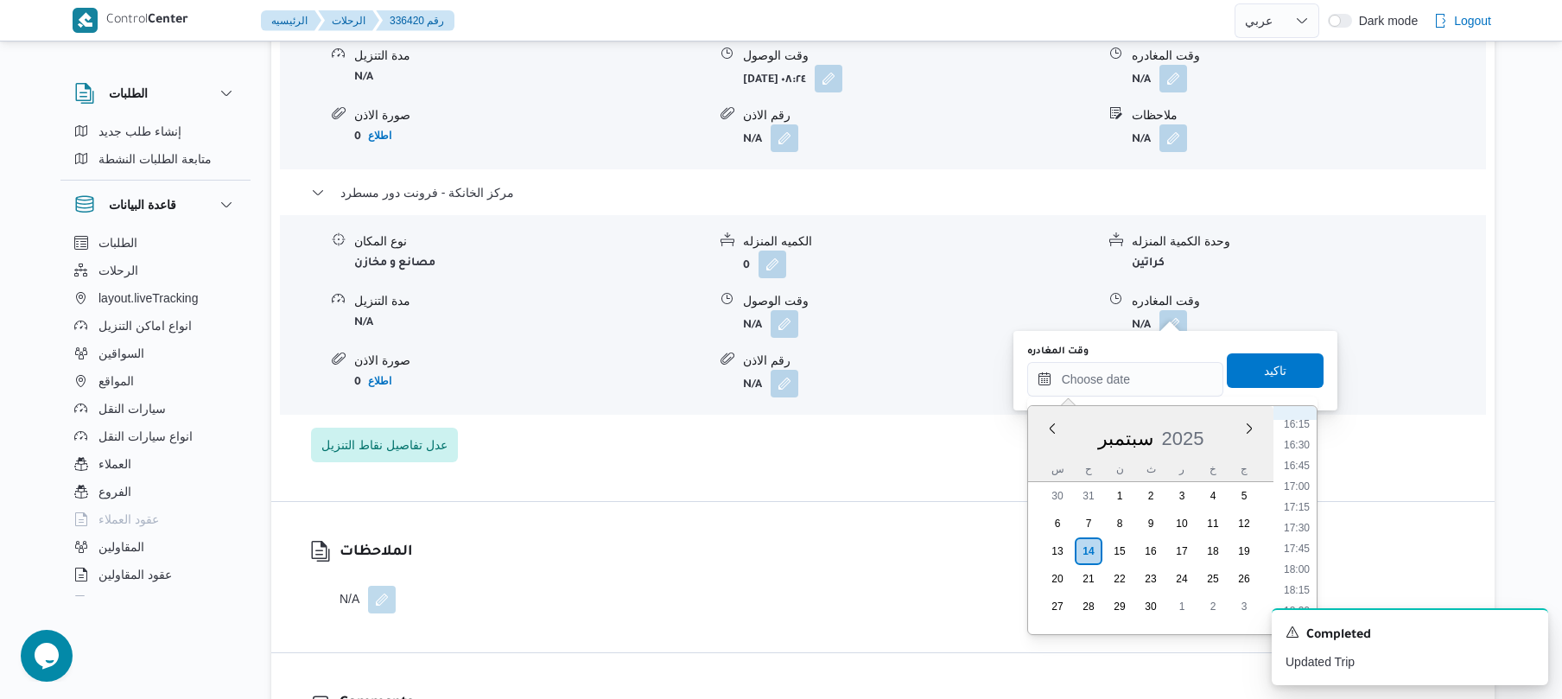
scroll to position [1303, 0]
click at [1299, 517] on li "16:45" at bounding box center [1297, 513] width 40 height 17
type input "١٤/٠٩/٢٠٢٥ ١٦:٤٥"
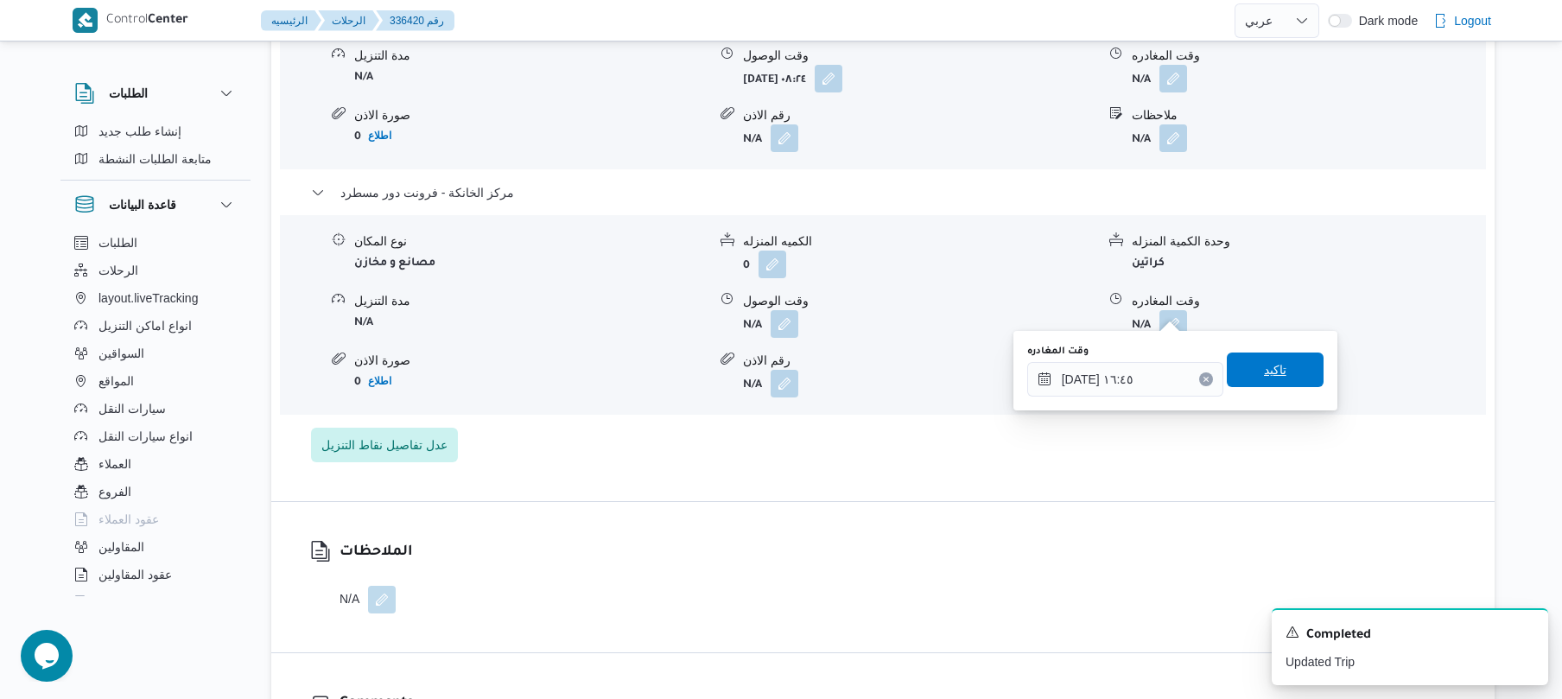
click at [1275, 373] on span "تاكيد" at bounding box center [1275, 369] width 22 height 21
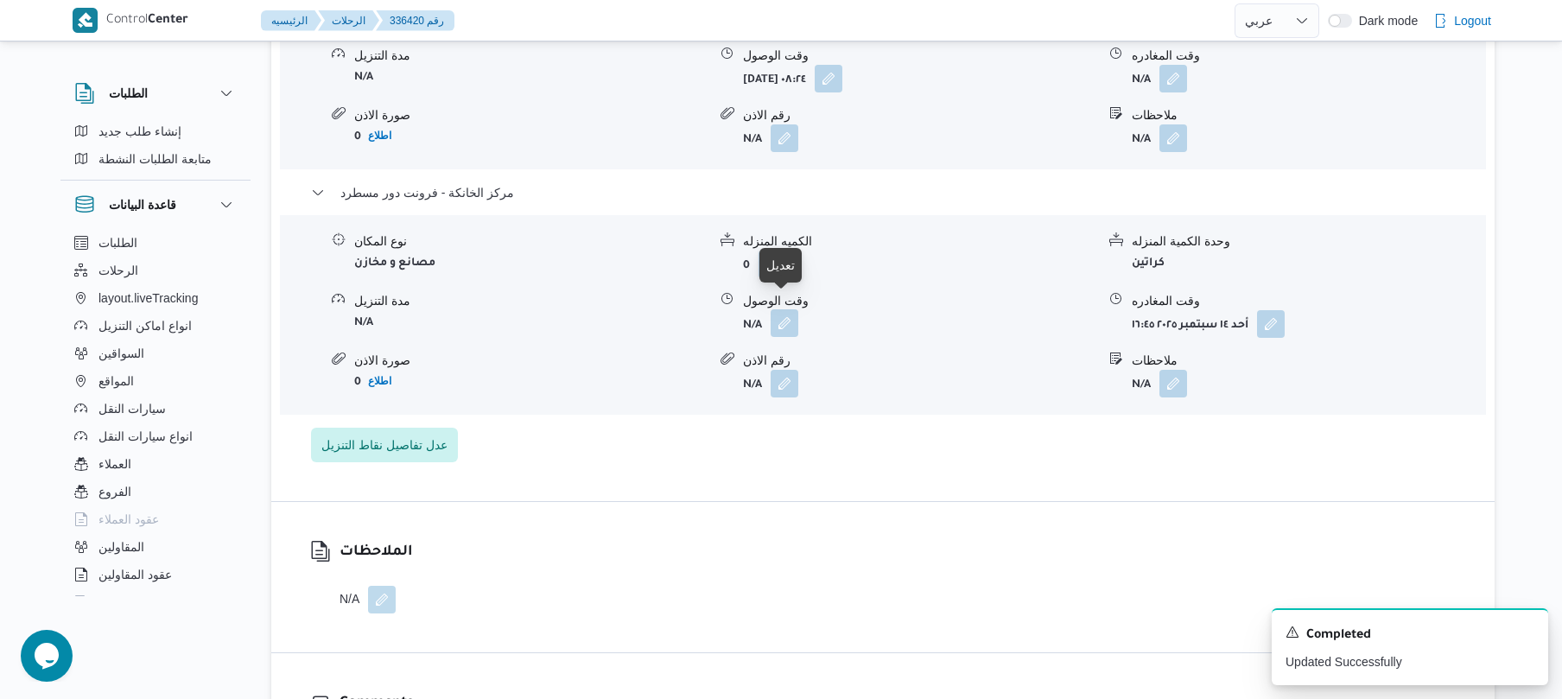
click at [784, 313] on button "button" at bounding box center [784, 323] width 28 height 28
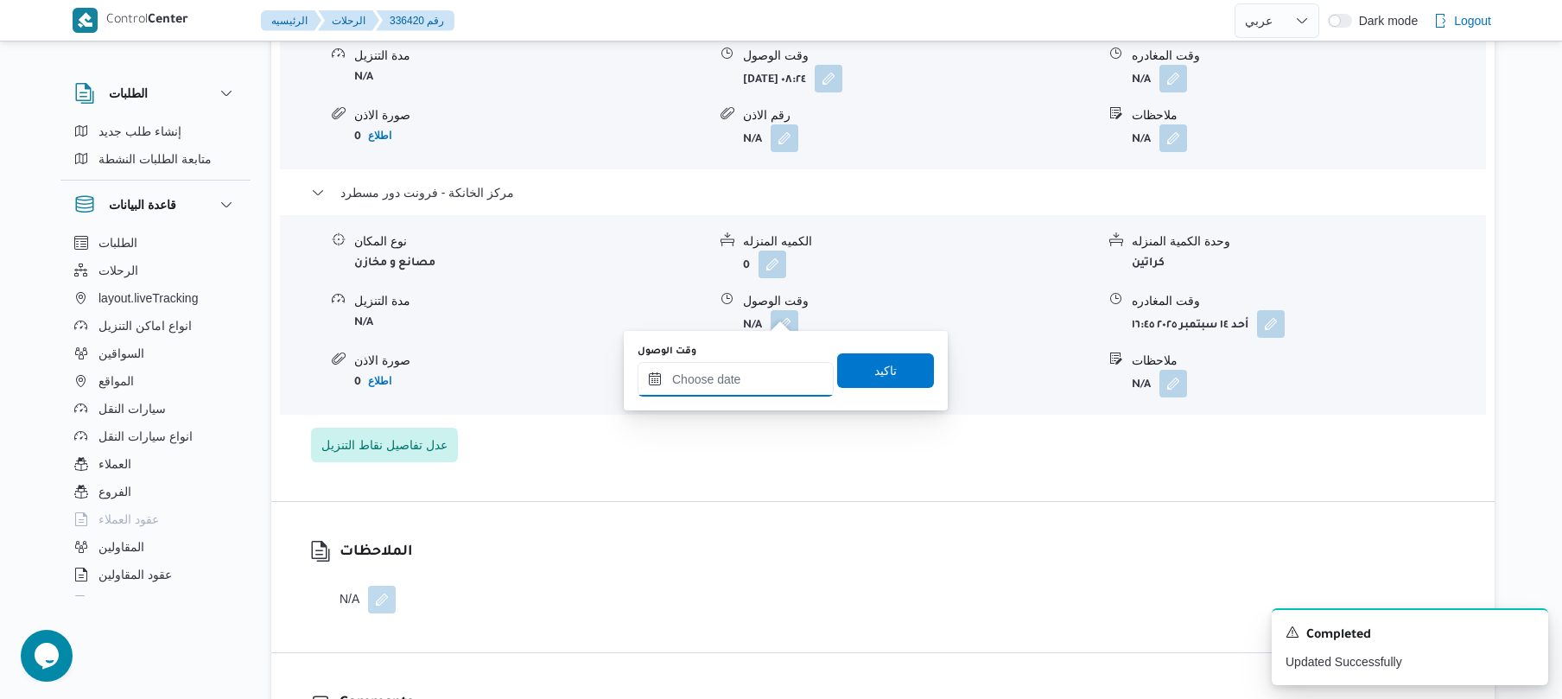
click at [734, 389] on input "وقت الوصول" at bounding box center [735, 379] width 196 height 35
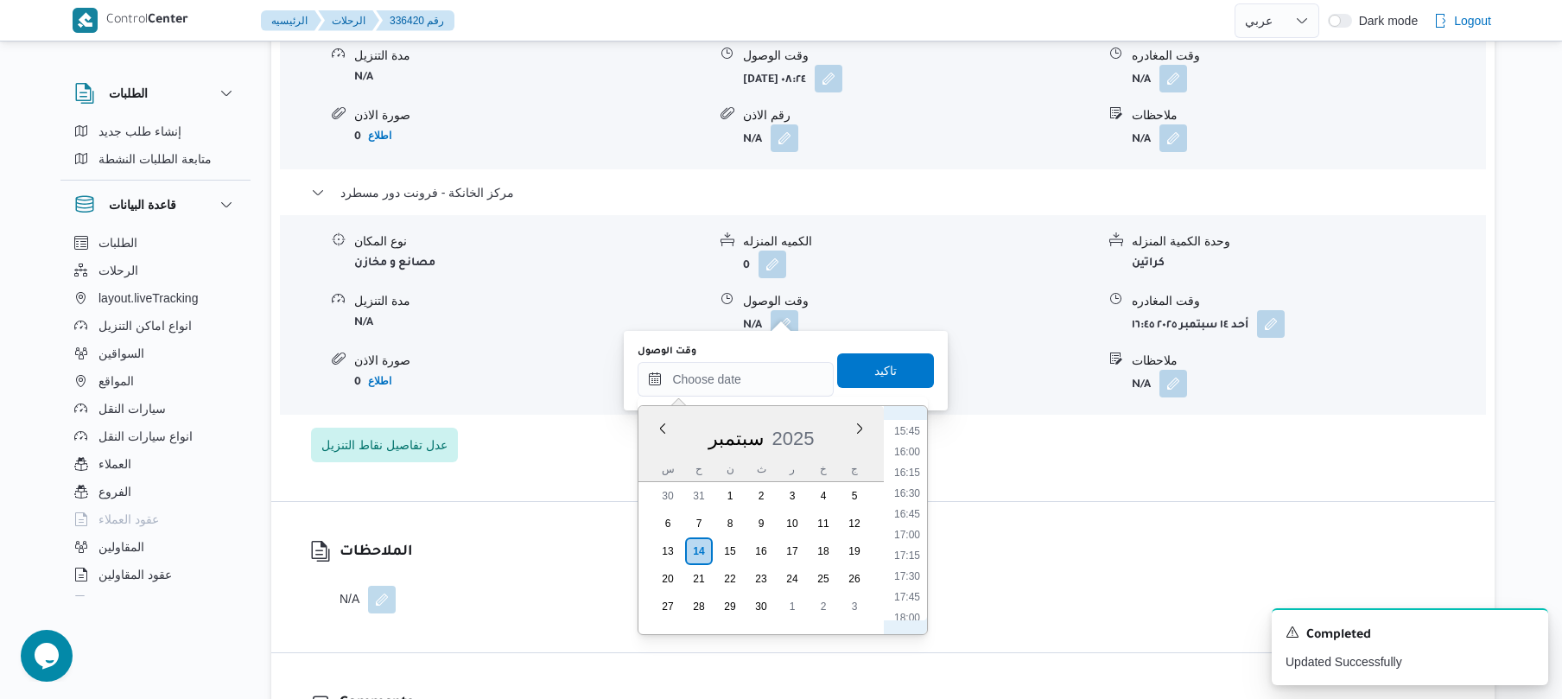
click at [906, 503] on ul "00:00 00:15 00:30 00:45 01:00 01:15 01:30 01:45 02:00 02:15 02:30 02:45 03:00 0…" at bounding box center [907, 520] width 40 height 200
click at [906, 494] on li "16:30" at bounding box center [907, 493] width 40 height 17
type input "١٤/٠٩/٢٠٢٥ ١٦:٣٠"
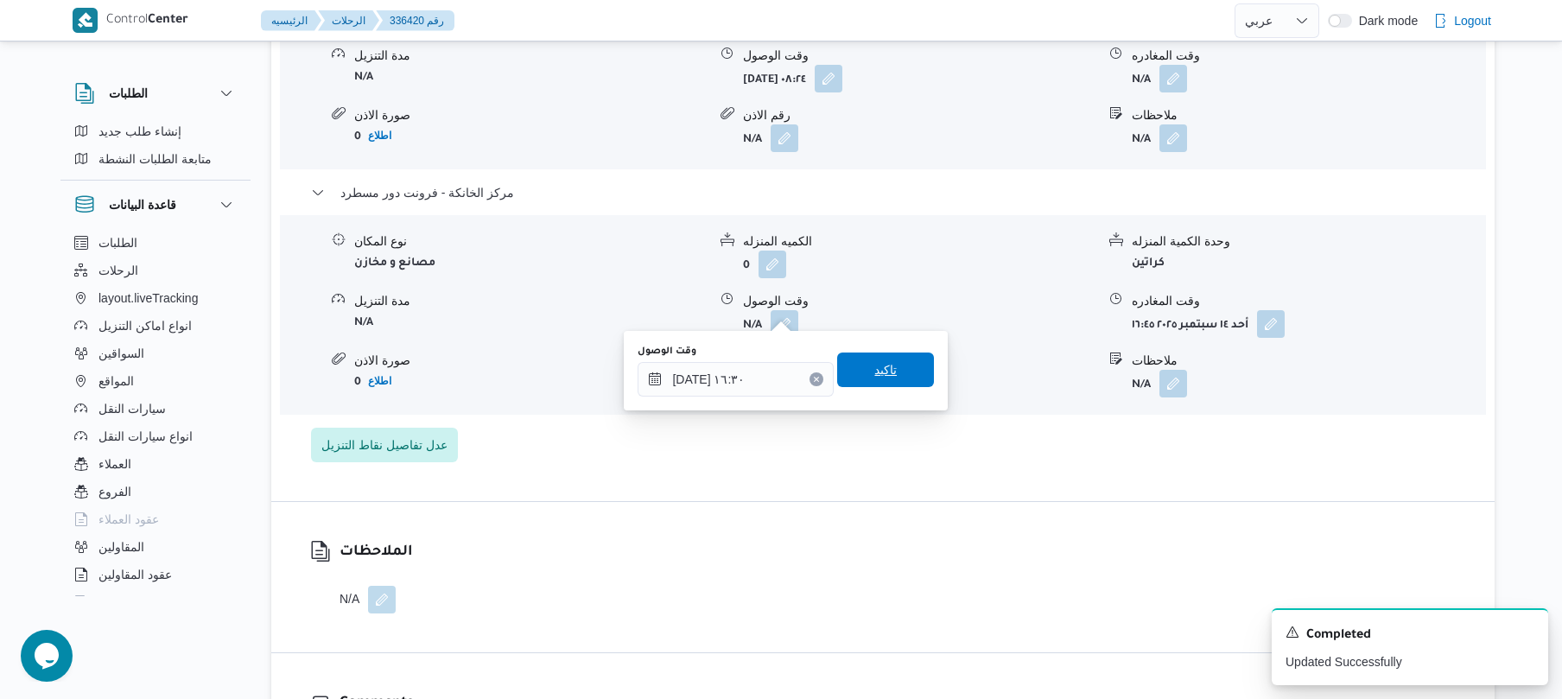
click at [897, 377] on span "تاكيد" at bounding box center [885, 369] width 97 height 35
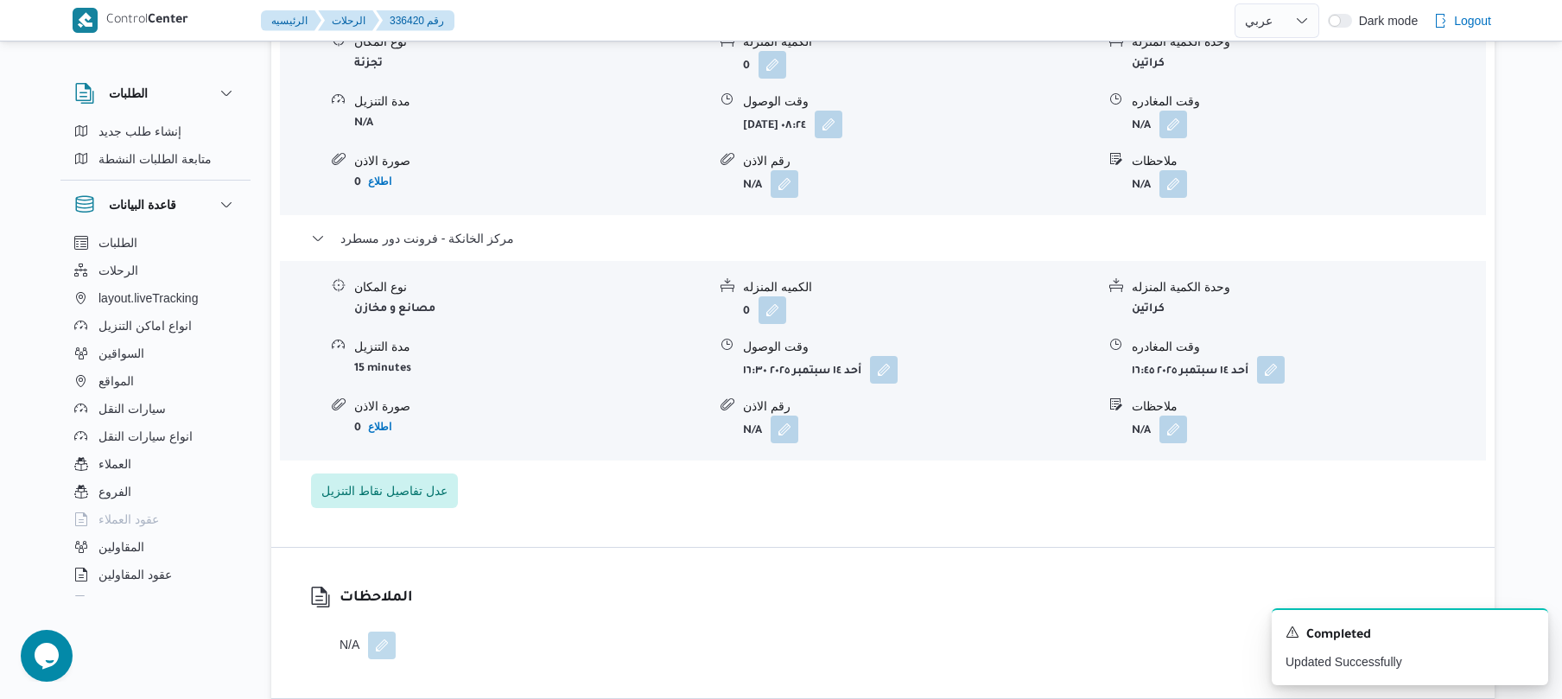
scroll to position [1335, 0]
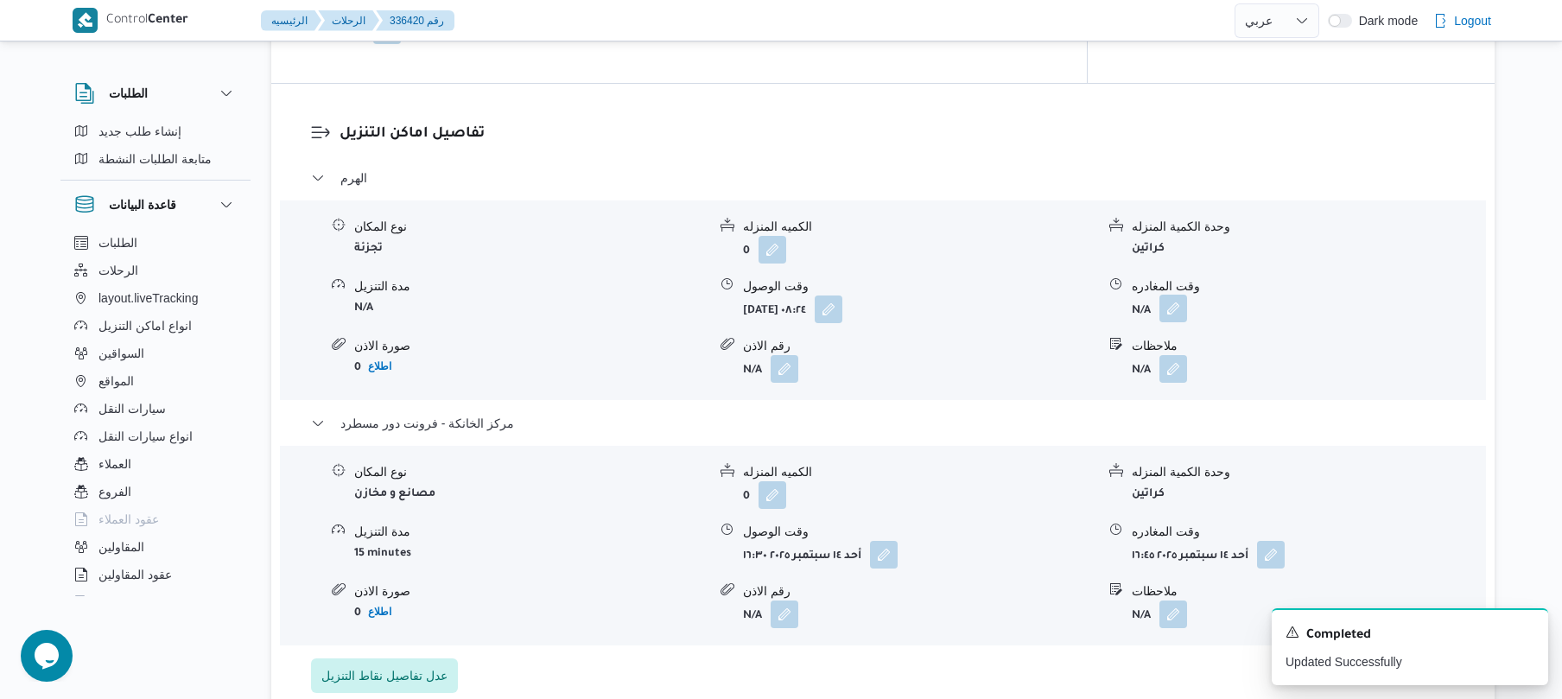
click at [1176, 295] on button "button" at bounding box center [1173, 309] width 28 height 28
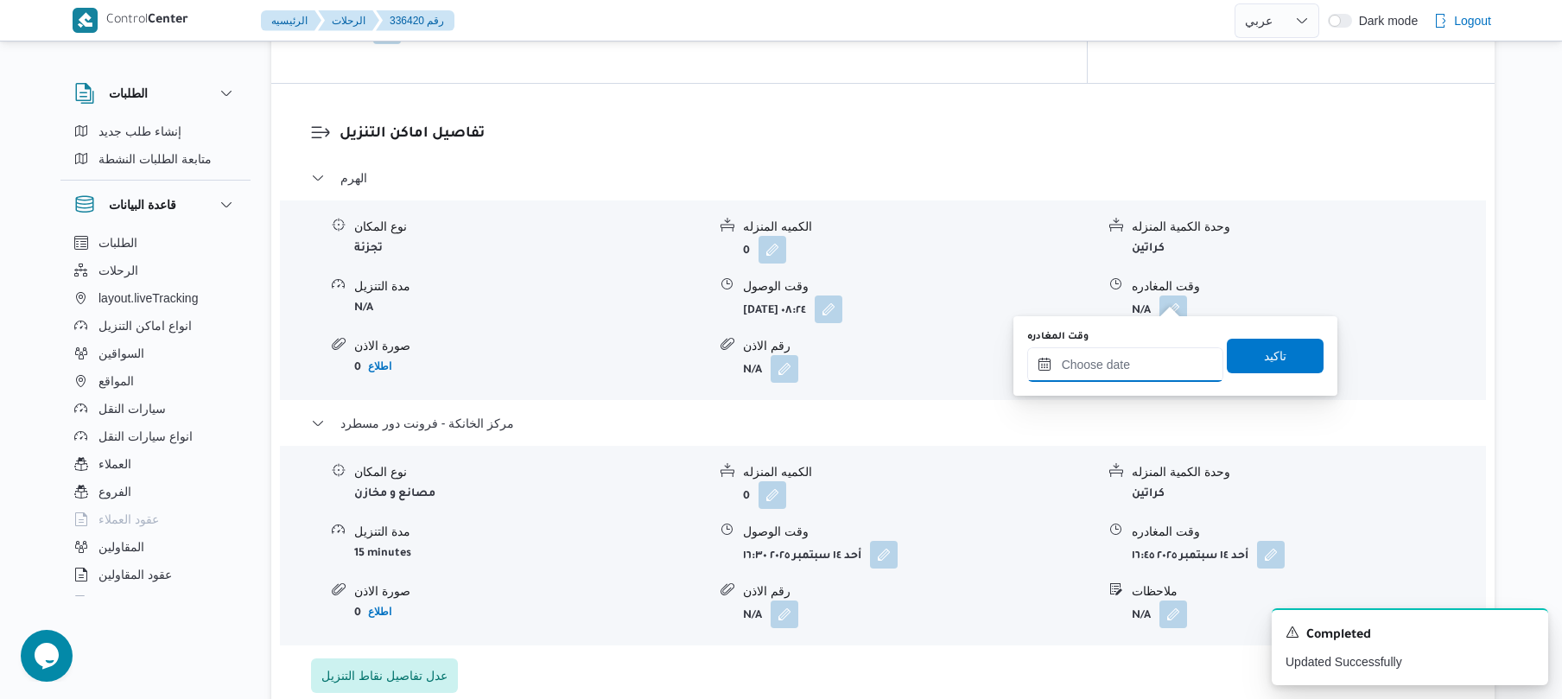
click at [1114, 363] on input "وقت المغادره" at bounding box center [1125, 364] width 196 height 35
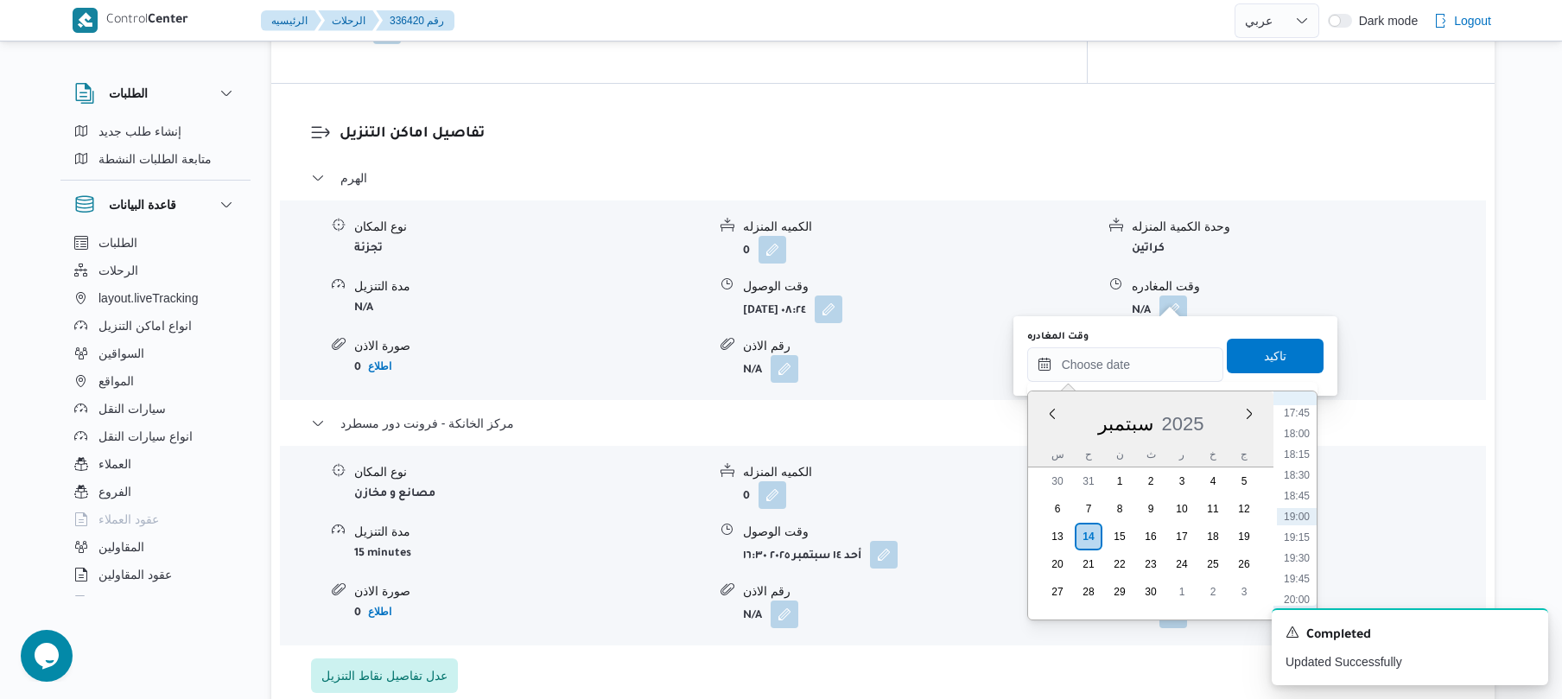
scroll to position [1303, 0]
click at [1292, 412] on li "15:45" at bounding box center [1297, 416] width 40 height 17
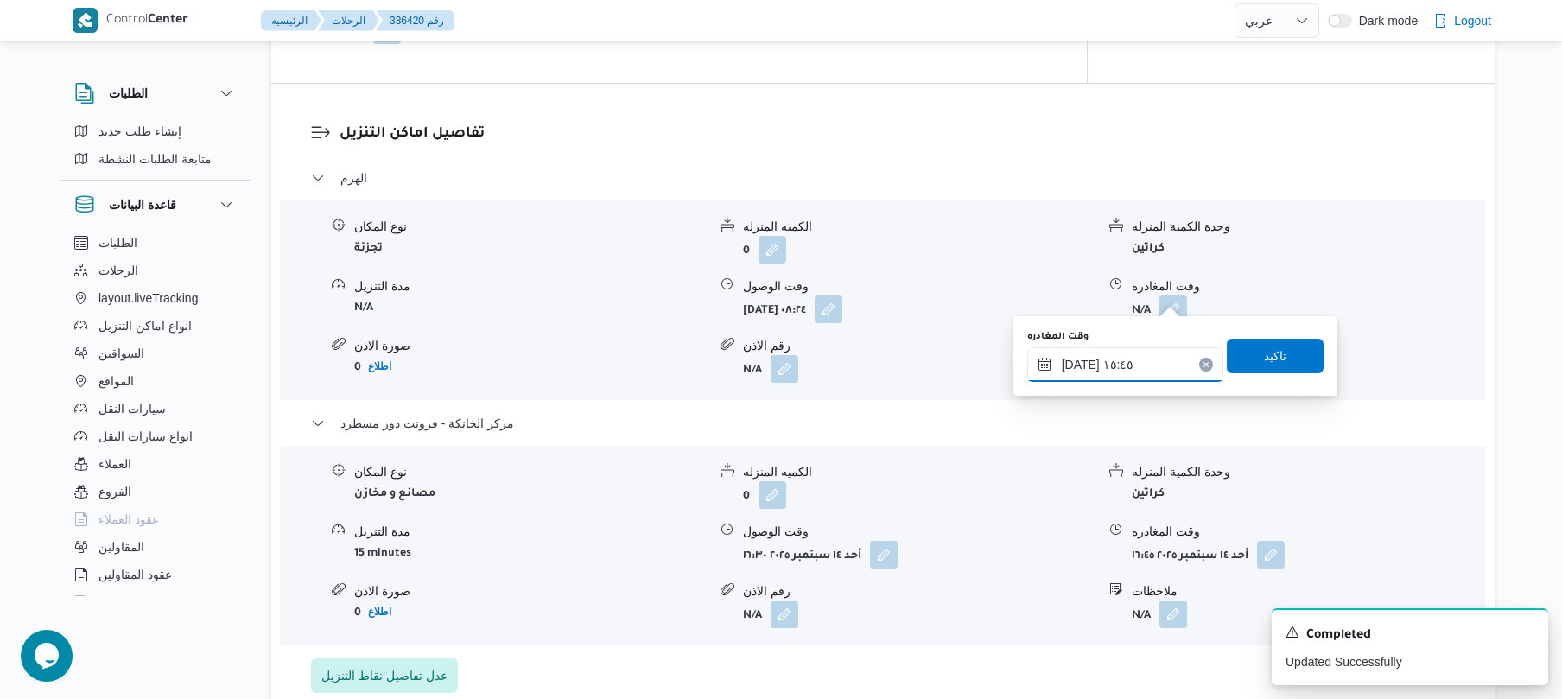
click at [1079, 359] on input "١٤/٠٩/٢٠٢٥ ١٥:٤٥" at bounding box center [1125, 364] width 196 height 35
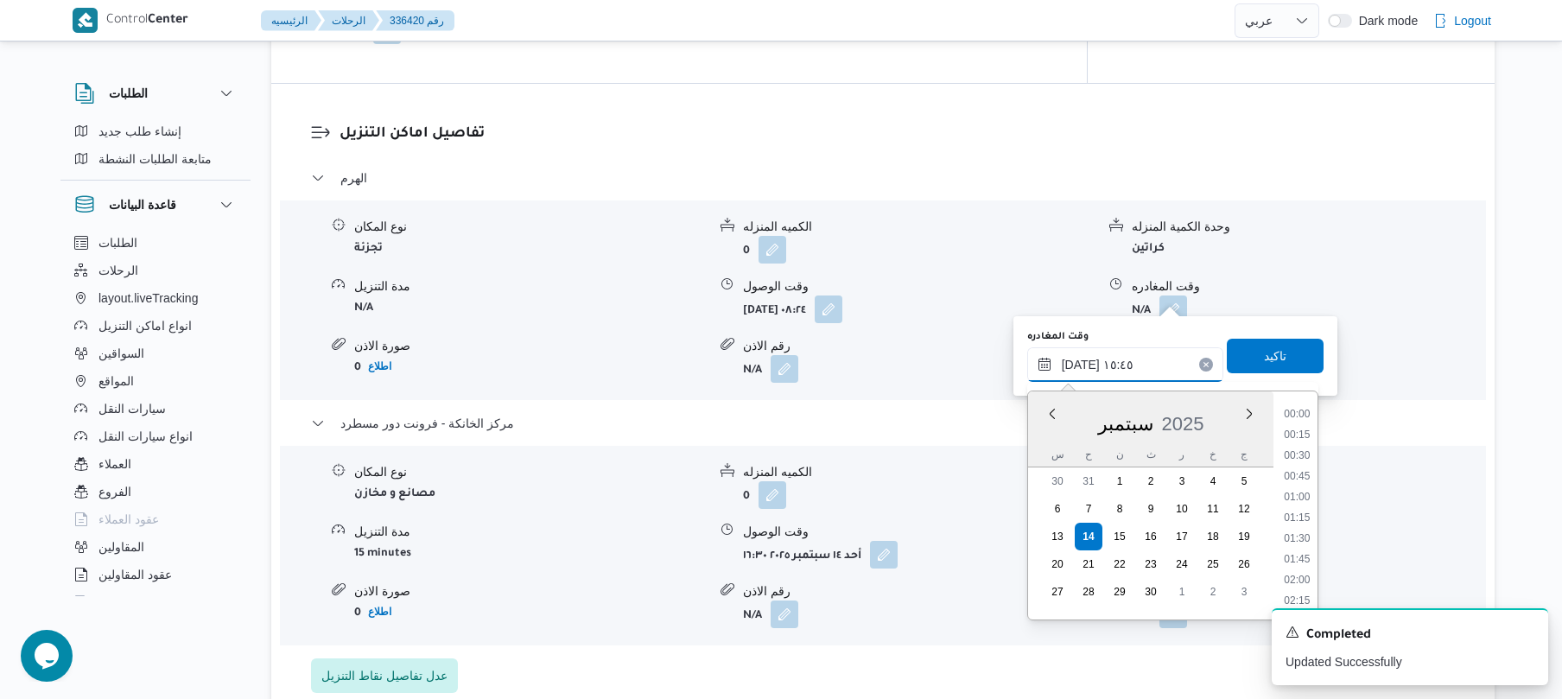
click at [1079, 359] on input "١٤/٠٩/٢٠٢٥ ١٥:٤٥" at bounding box center [1125, 364] width 196 height 35
type input "١٤/٠٩/٢٠٢٥ ١٥:٤٠"
click at [1255, 365] on span "تاكيد" at bounding box center [1275, 355] width 97 height 35
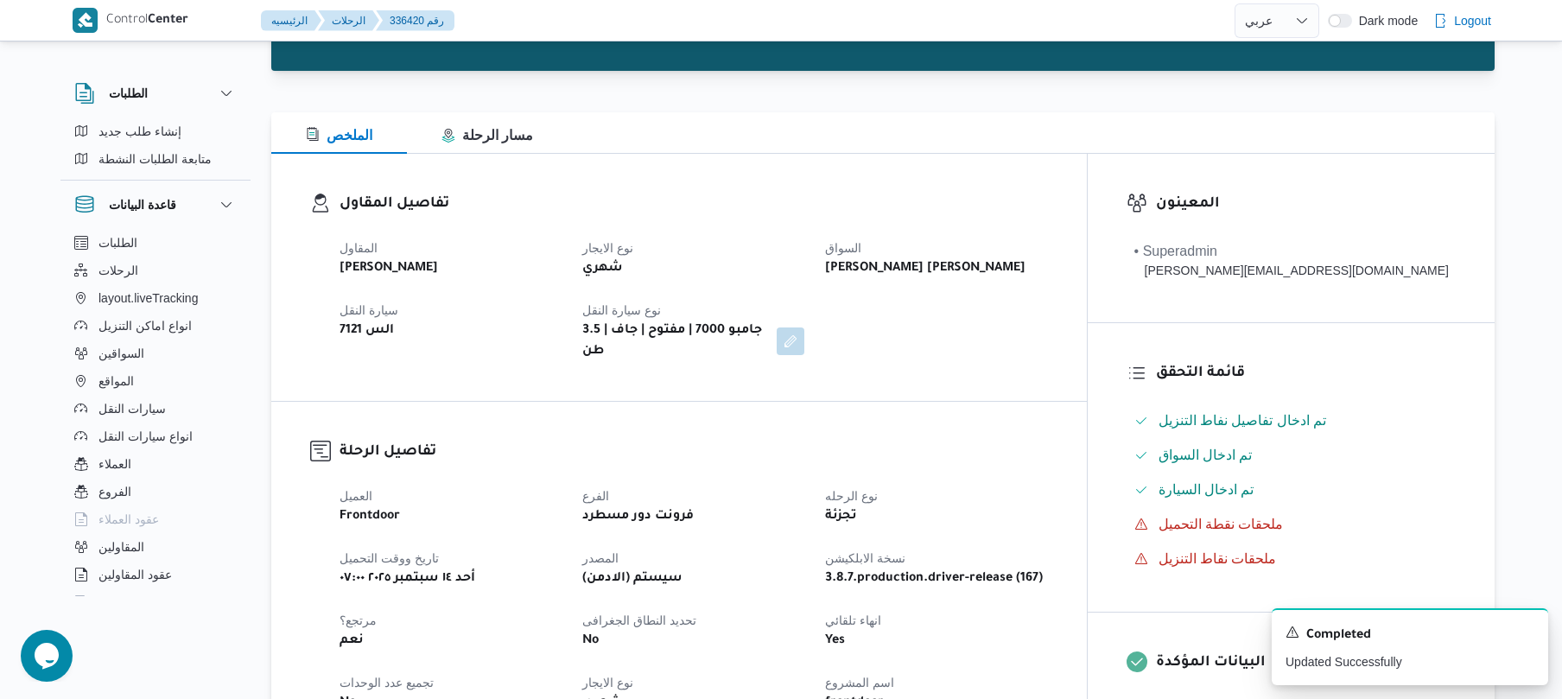
scroll to position [0, 0]
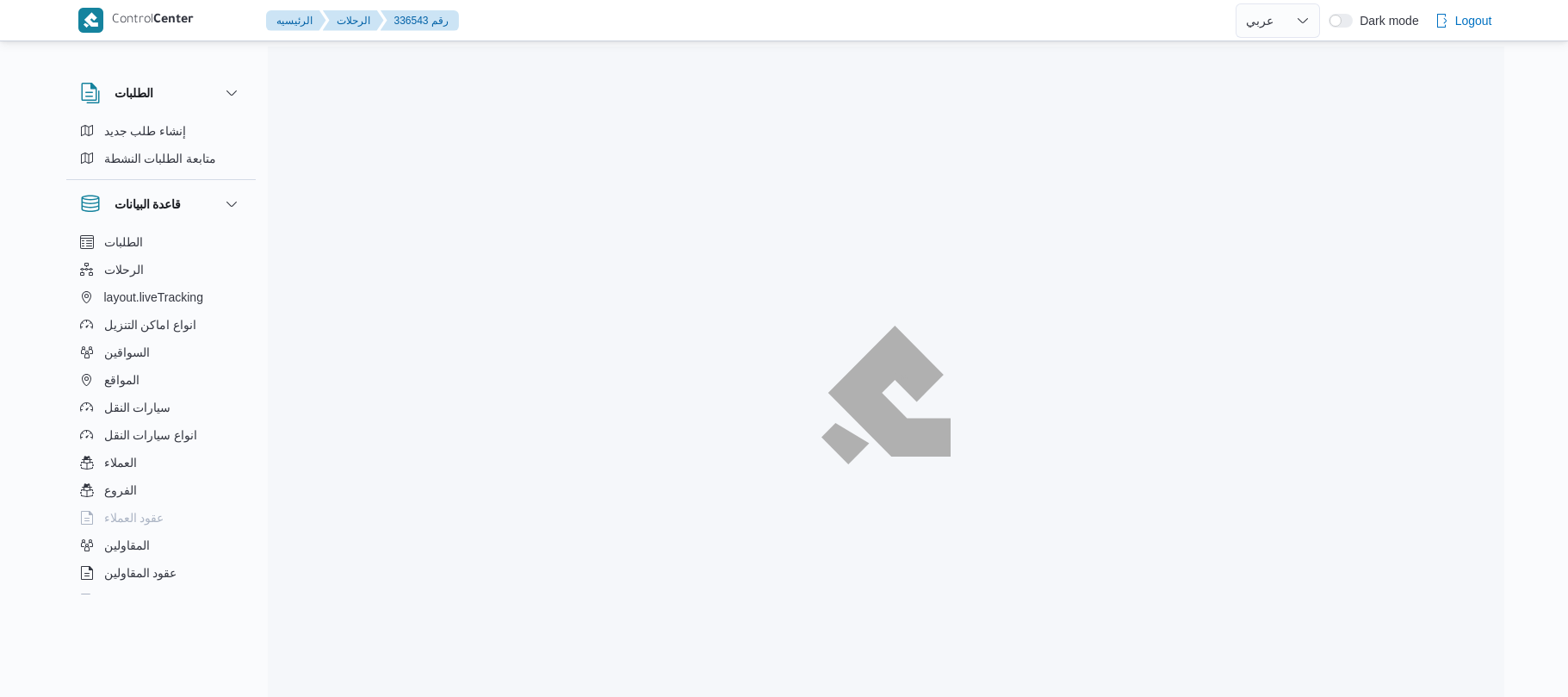
select select "ar"
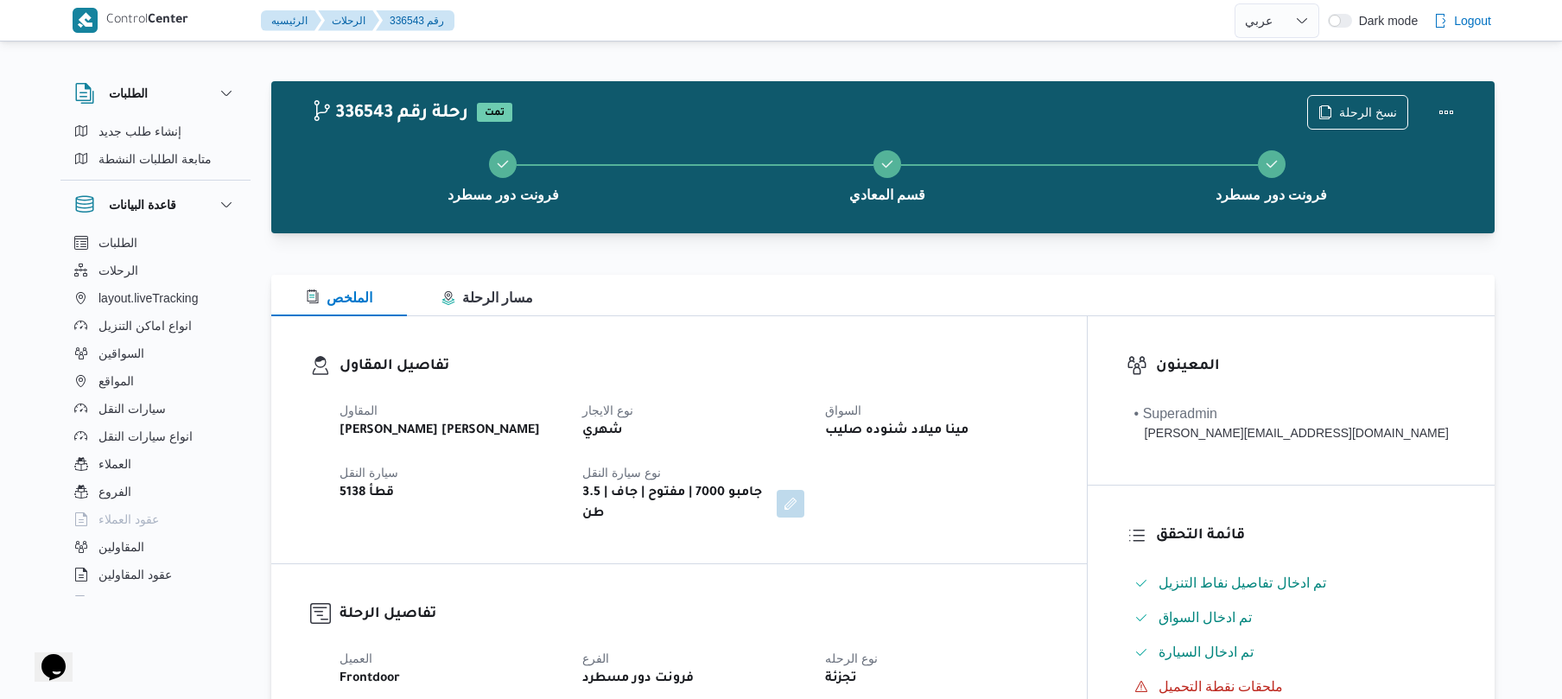
click at [978, 364] on h3 "تفاصيل المقاول" at bounding box center [693, 366] width 708 height 23
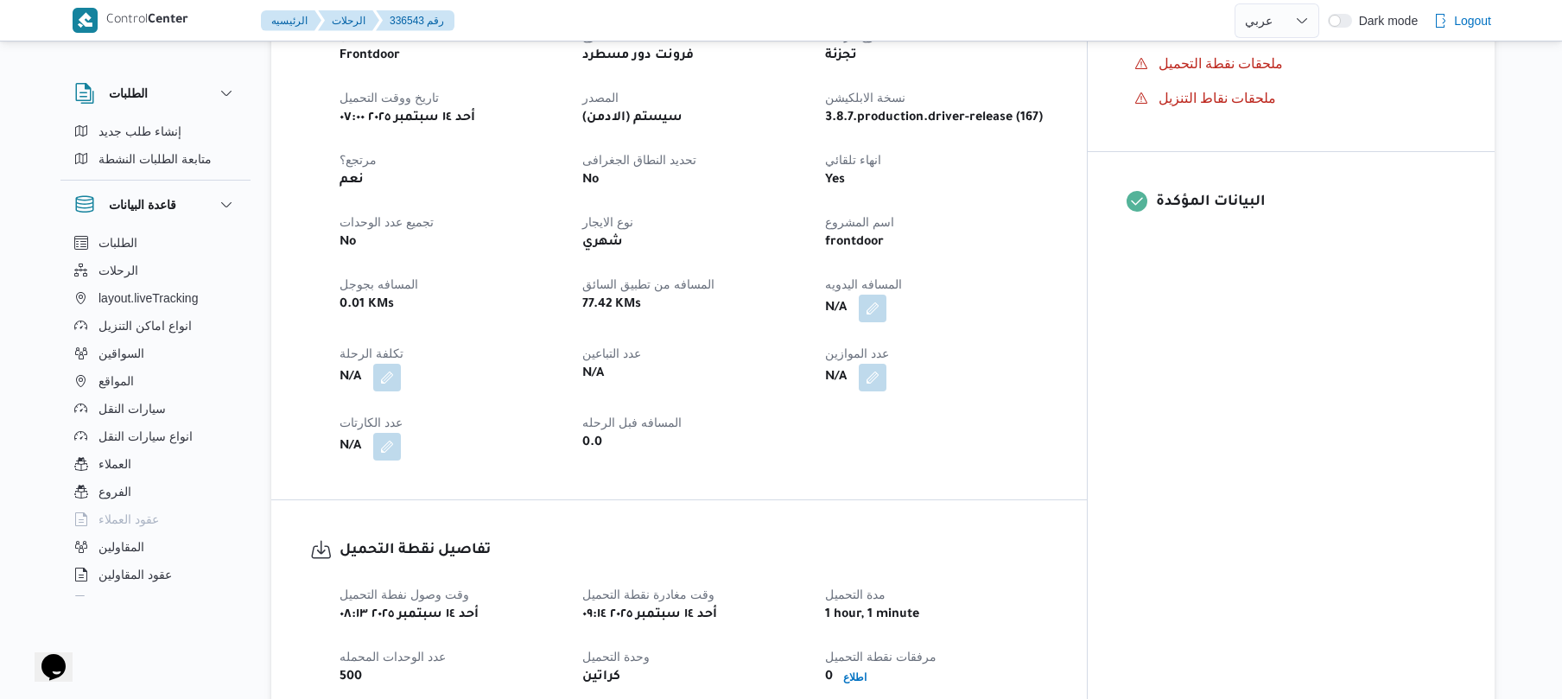
scroll to position [644, 0]
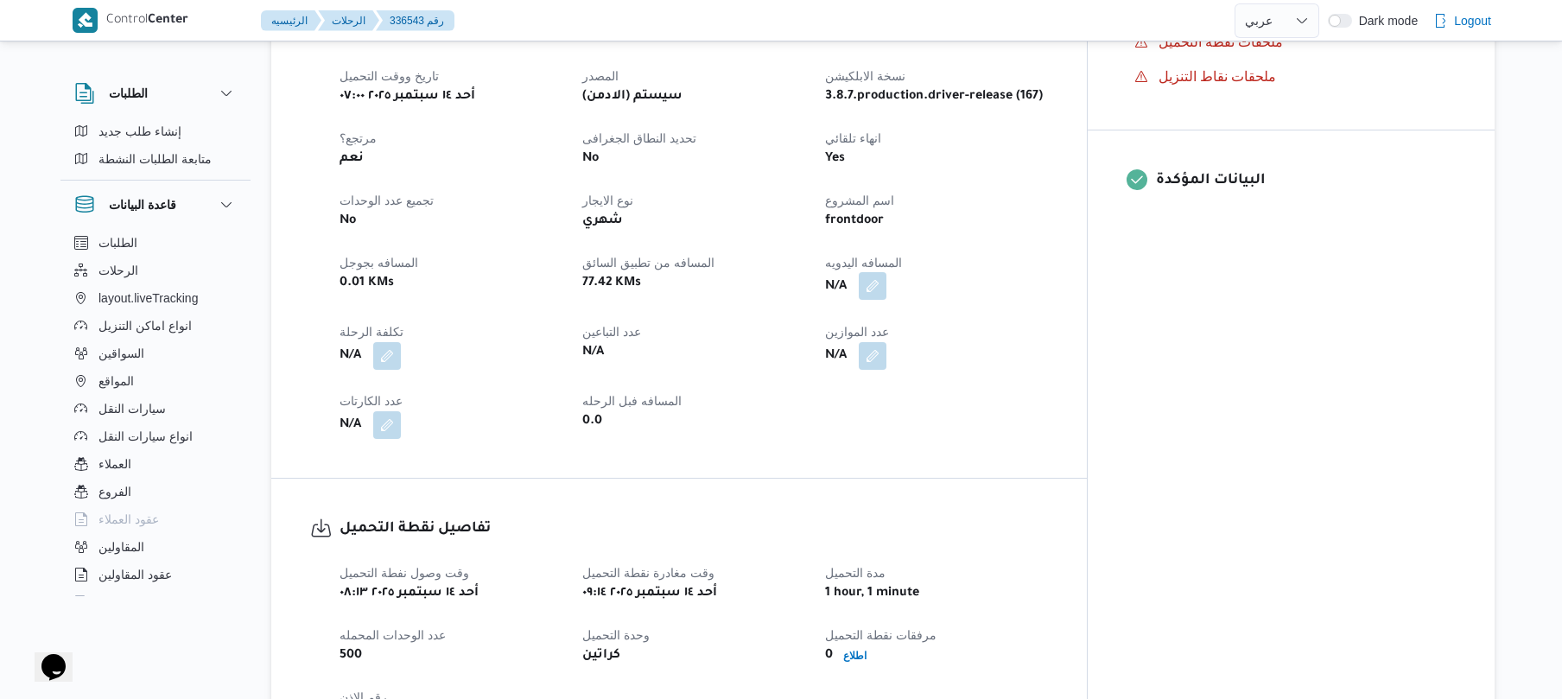
click at [886, 281] on button "button" at bounding box center [873, 286] width 28 height 28
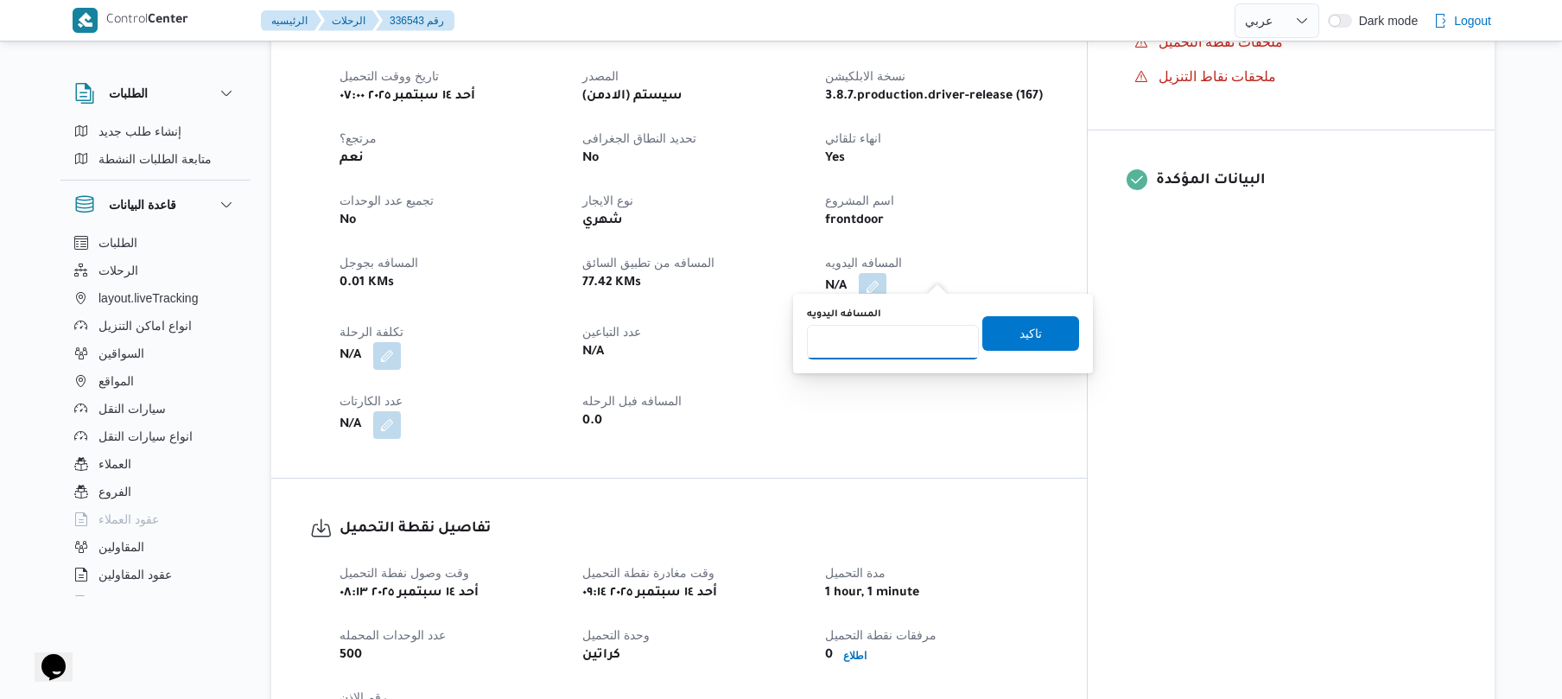
click at [905, 356] on input "المسافه اليدويه" at bounding box center [893, 342] width 172 height 35
type input "125"
click at [995, 343] on span "تاكيد" at bounding box center [1030, 332] width 97 height 35
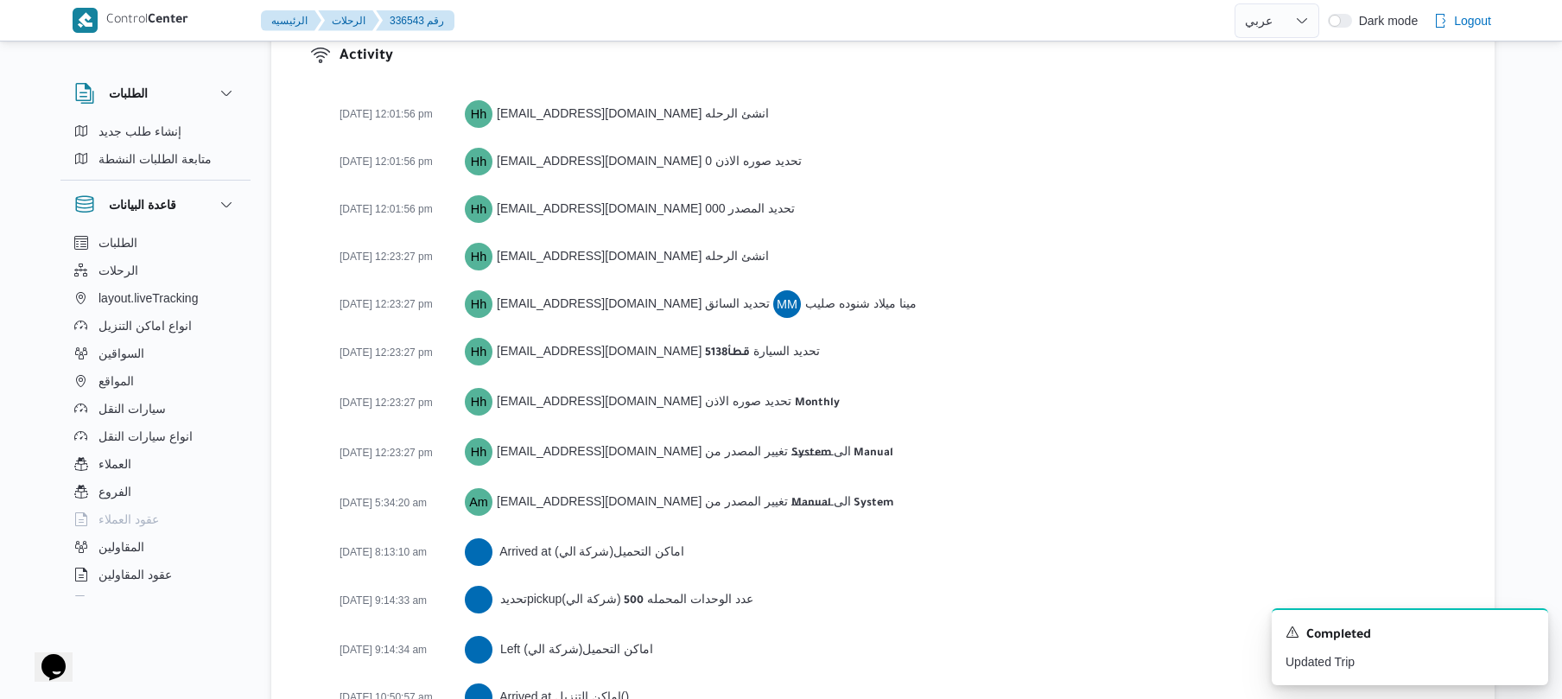
scroll to position [2285, 0]
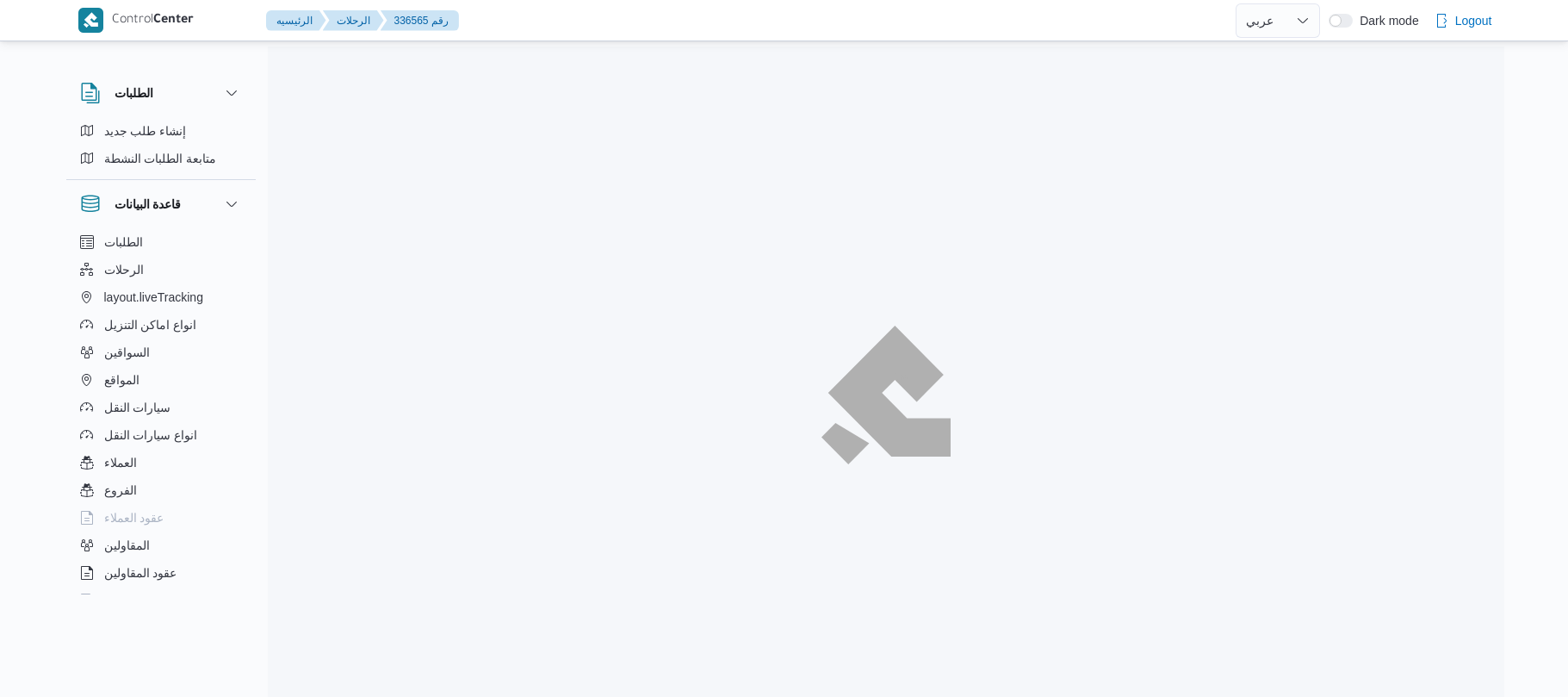
select select "ar"
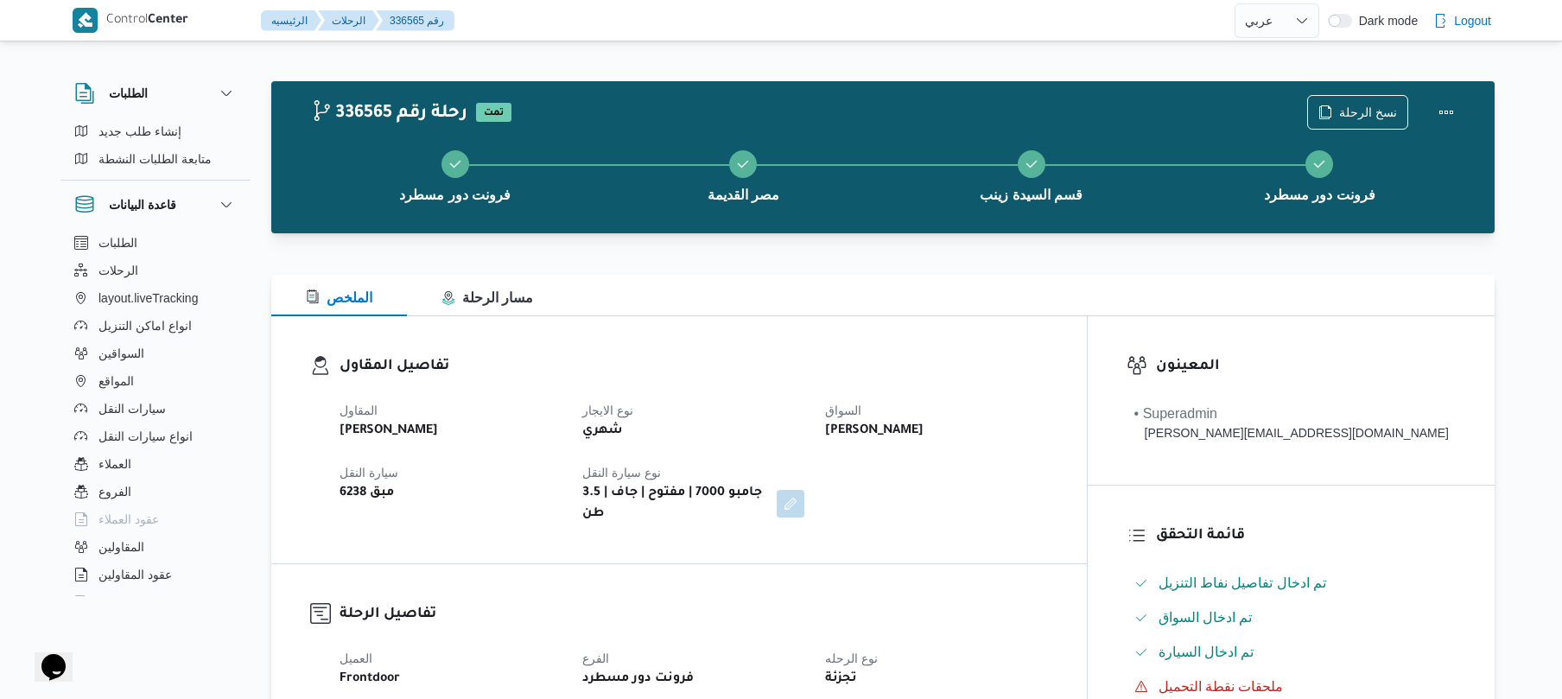
click at [1024, 350] on div "تفاصيل المقاول المقاول [PERSON_NAME] نوع الايجار شهري السواق [PERSON_NAME] سيار…" at bounding box center [678, 439] width 815 height 247
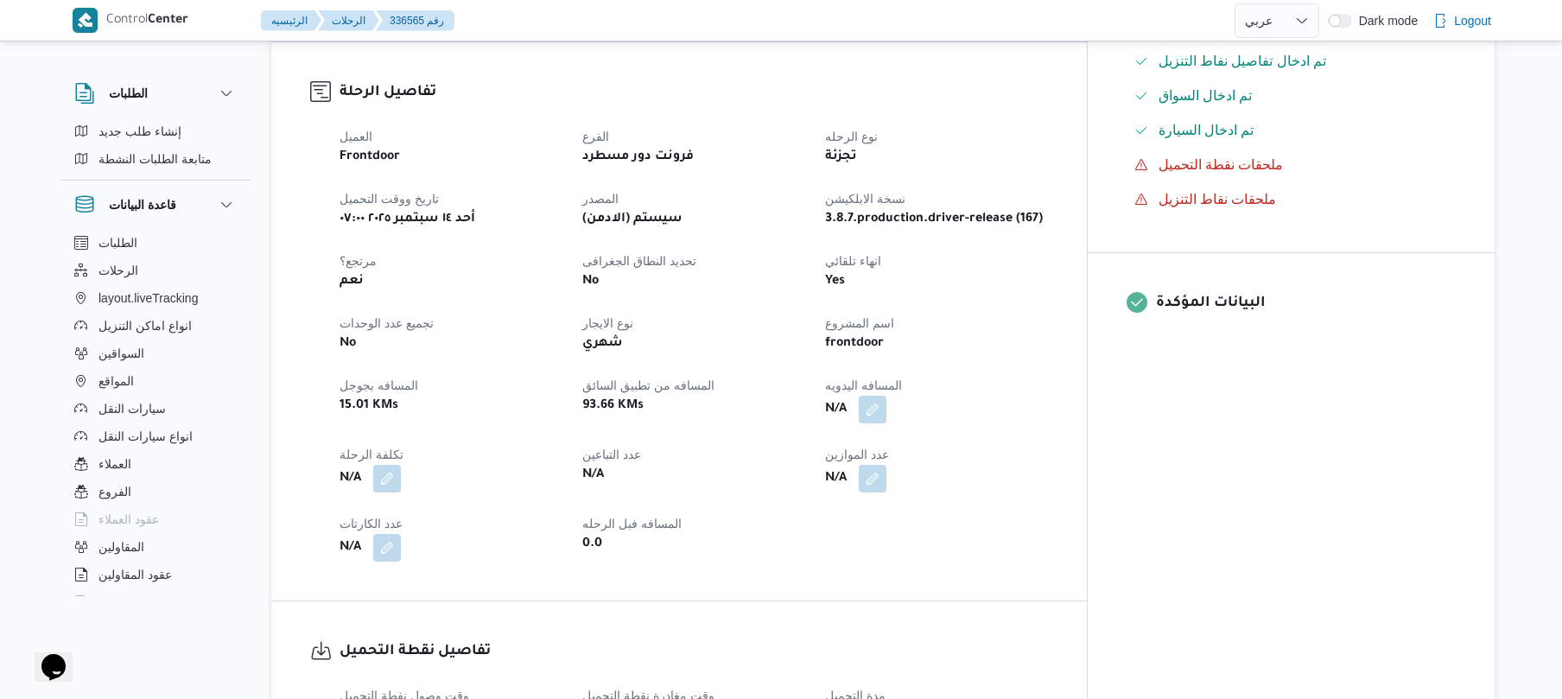
scroll to position [553, 0]
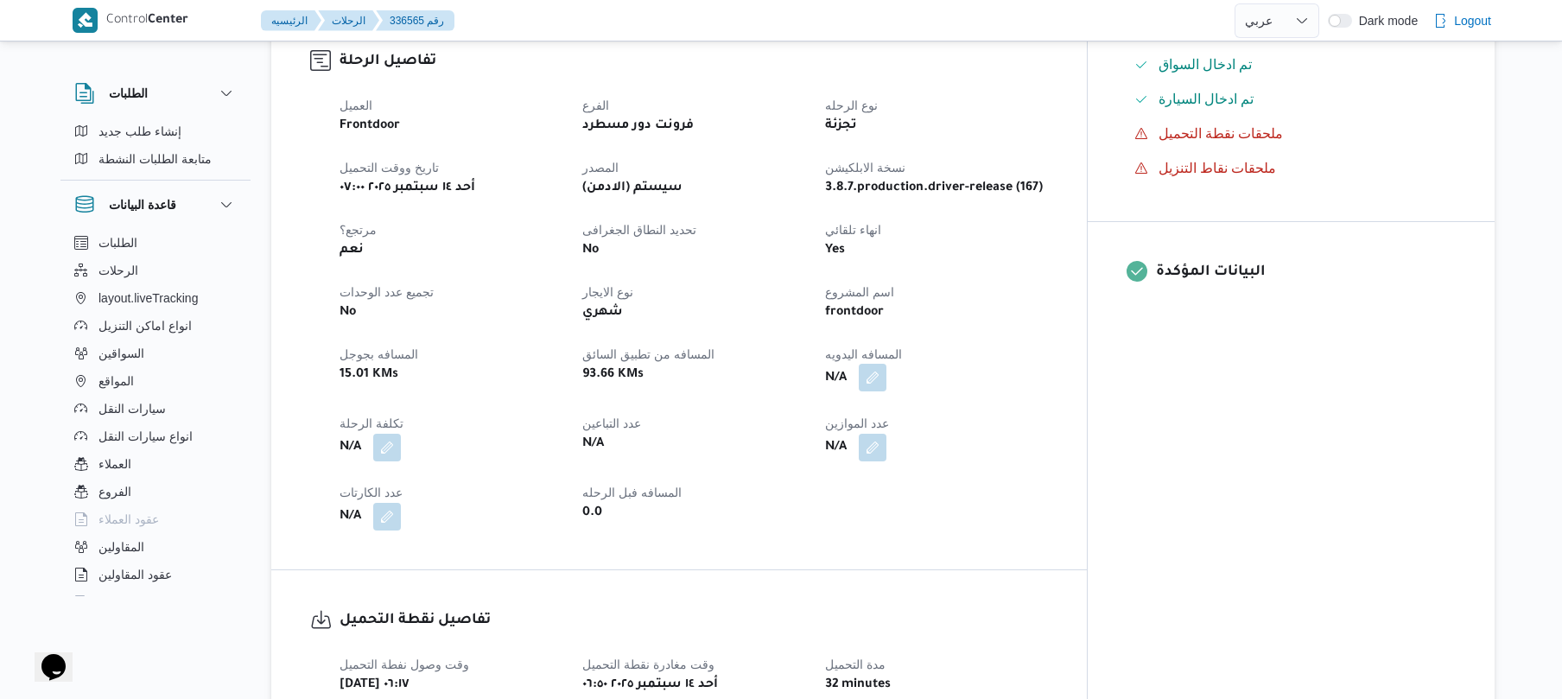
click at [886, 364] on button "button" at bounding box center [873, 378] width 28 height 28
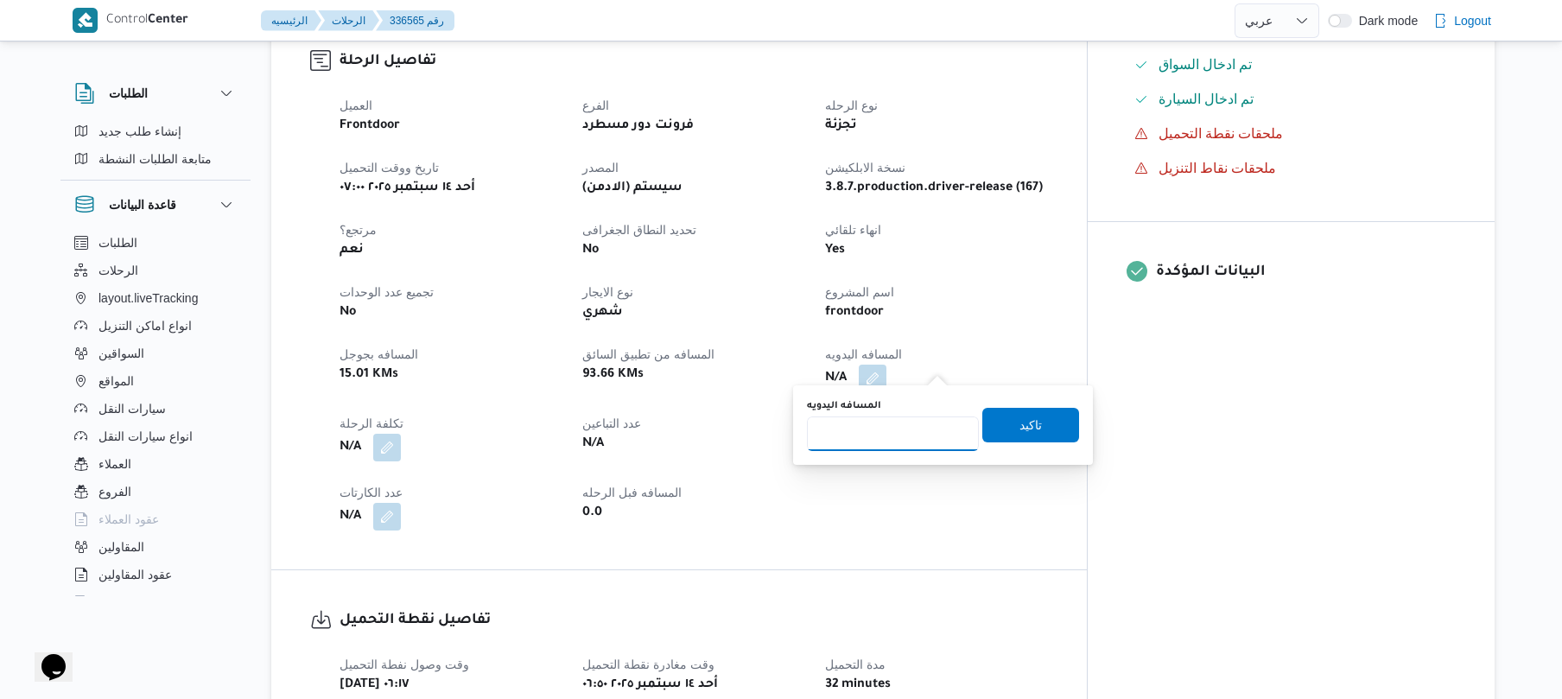
click at [886, 439] on input "المسافه اليدويه" at bounding box center [893, 433] width 172 height 35
type input "100"
click at [1004, 430] on span "تاكيد" at bounding box center [1030, 424] width 97 height 35
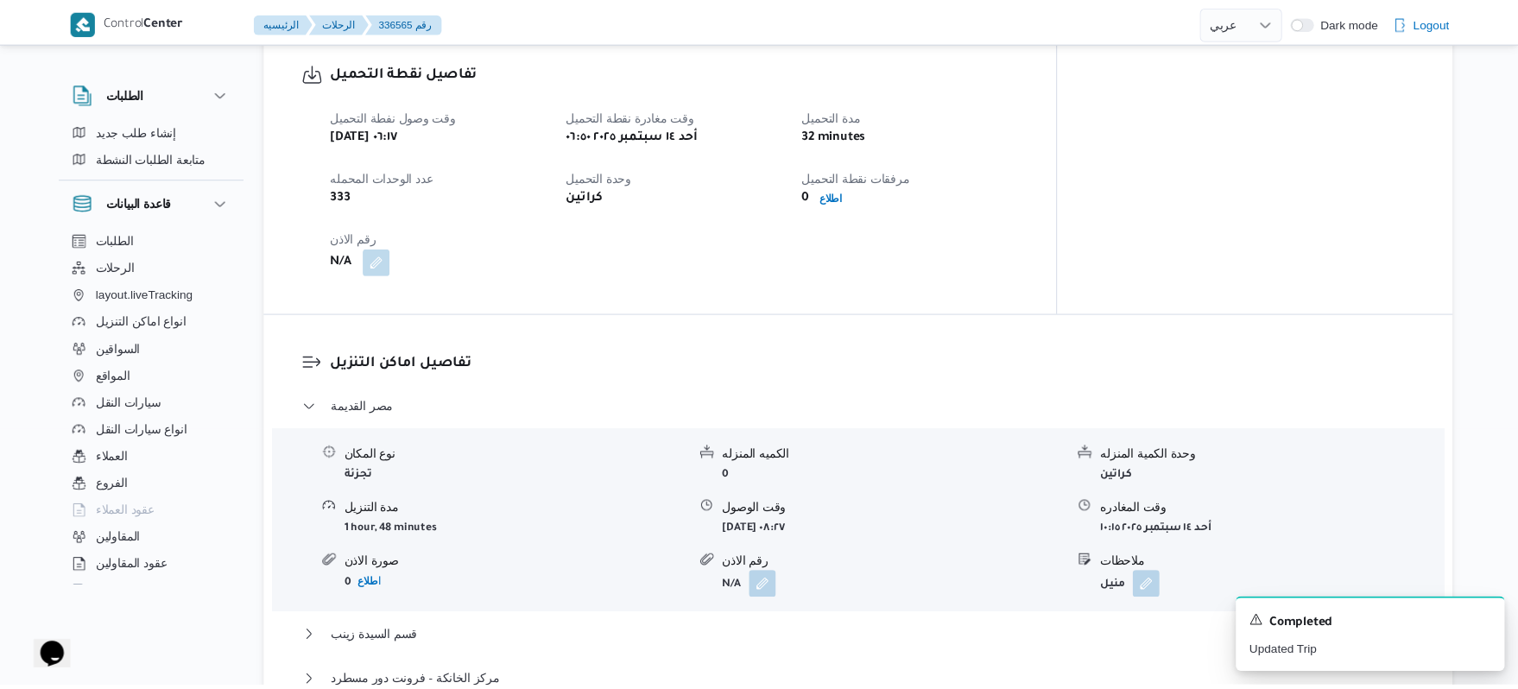
scroll to position [1106, 0]
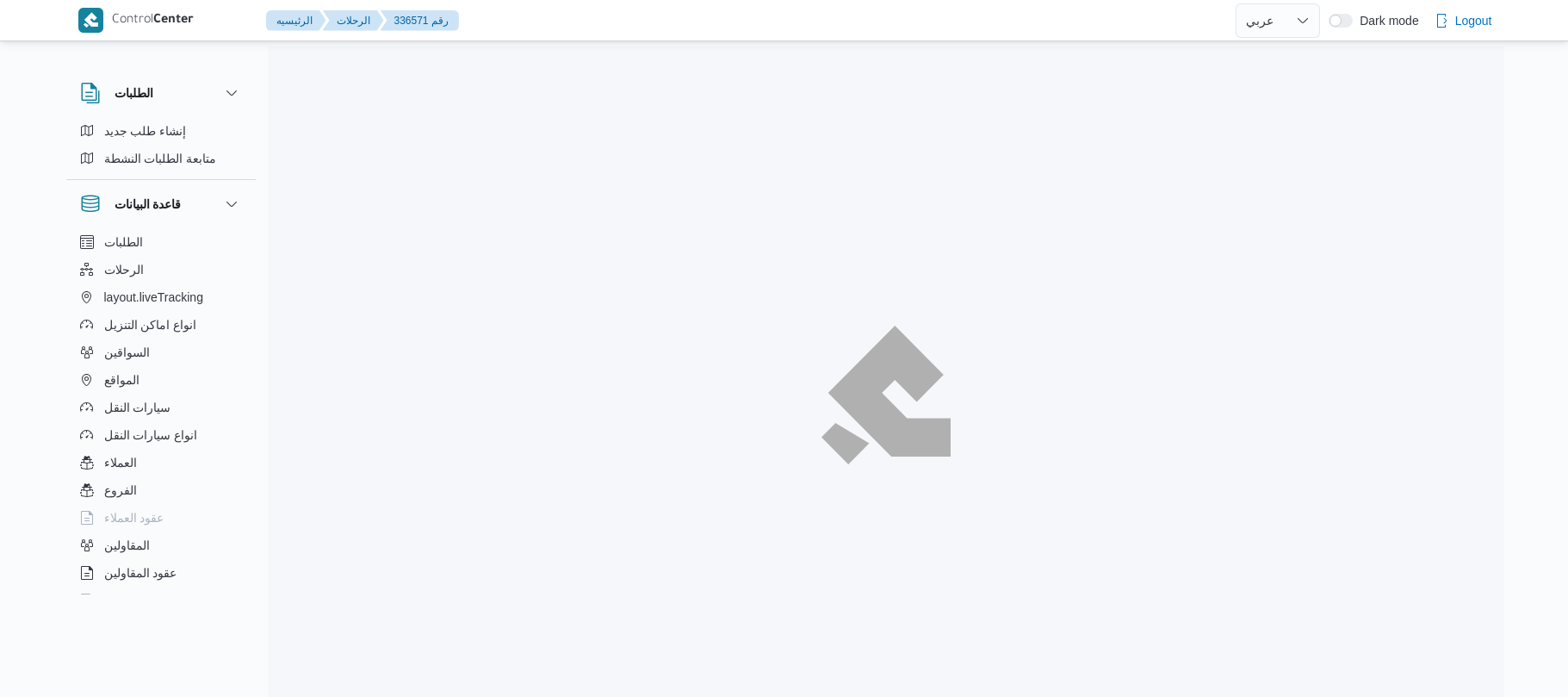
select select "ar"
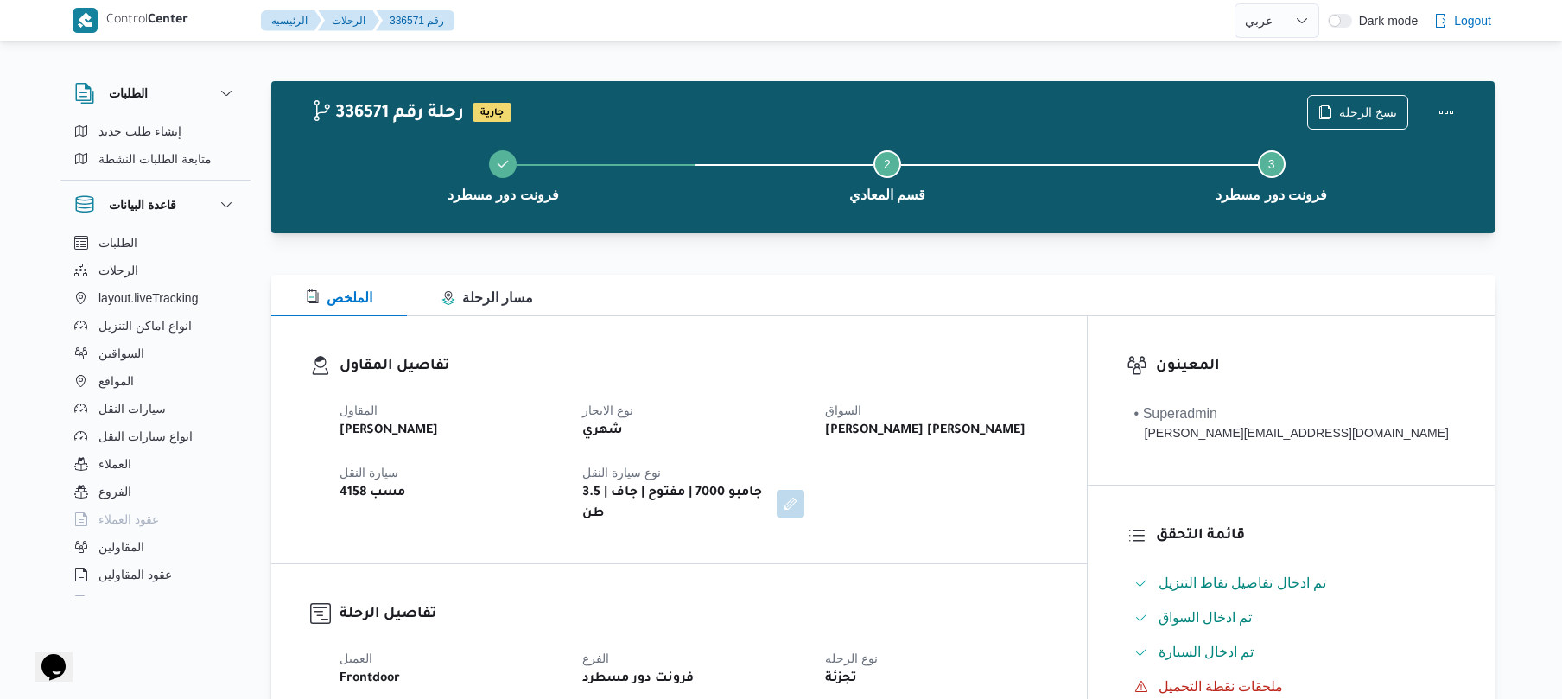
click at [923, 328] on div "تفاصيل المقاول المقاول [PERSON_NAME] نوع الايجار شهري السواق [PERSON_NAME] [PER…" at bounding box center [678, 439] width 815 height 247
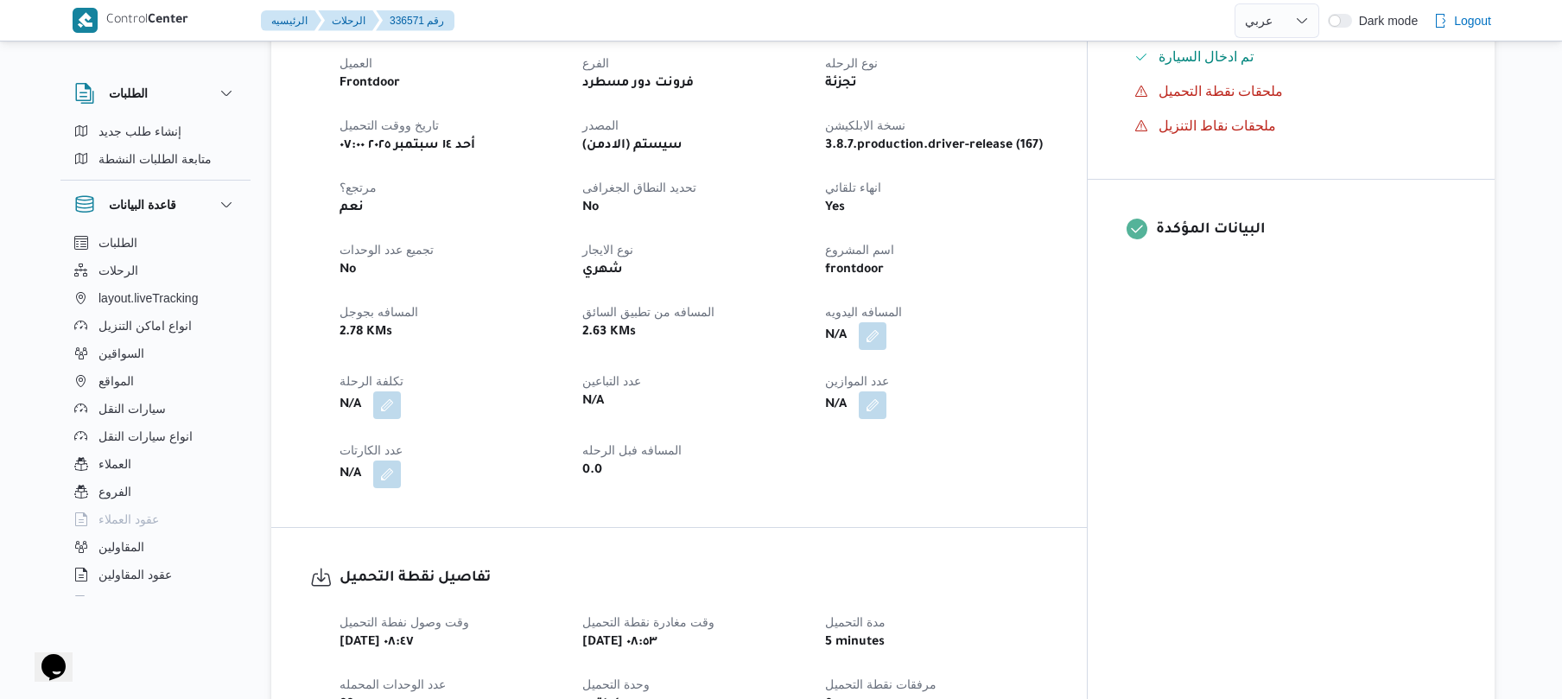
scroll to position [599, 0]
click at [886, 318] on button "button" at bounding box center [873, 332] width 28 height 28
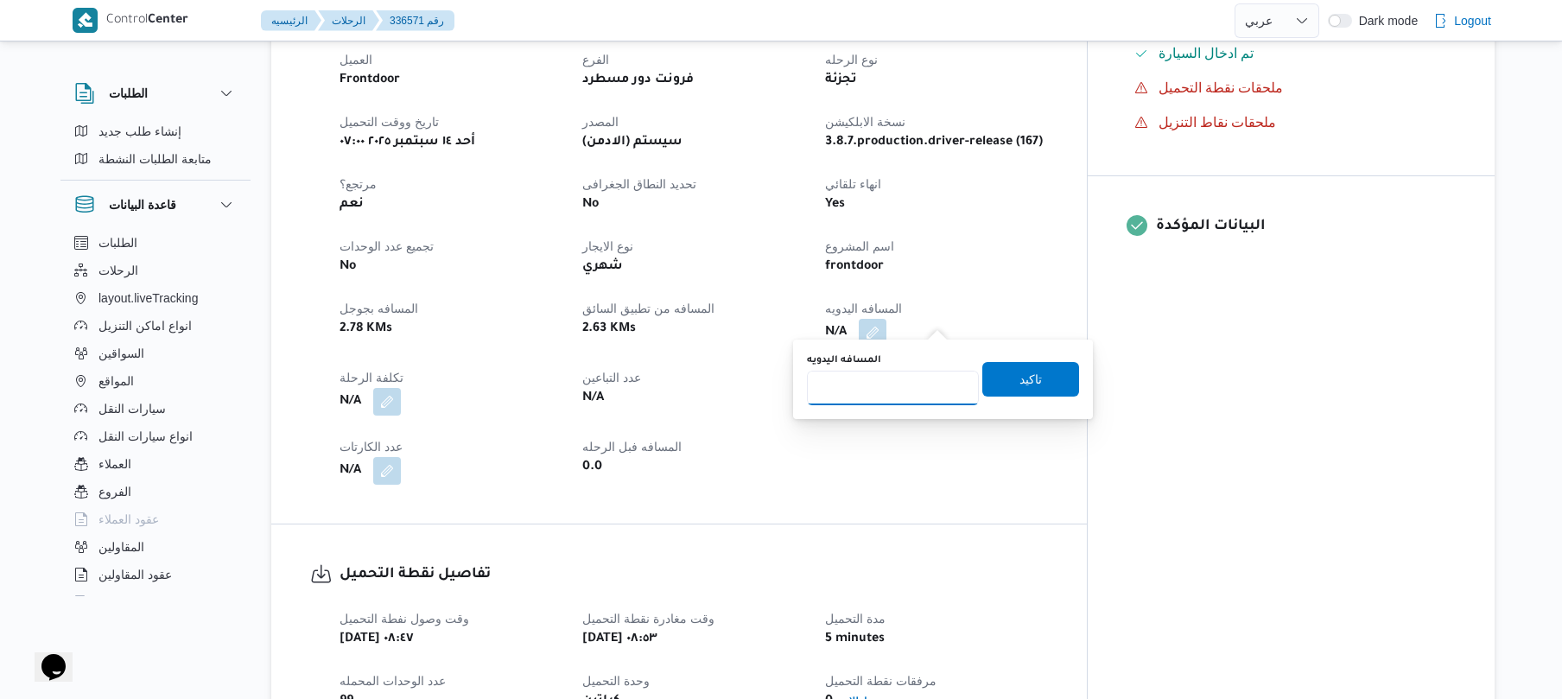
click at [884, 394] on input "المسافه اليدويه" at bounding box center [893, 388] width 172 height 35
type input "125"
click at [1019, 381] on span "تاكيد" at bounding box center [1030, 378] width 22 height 21
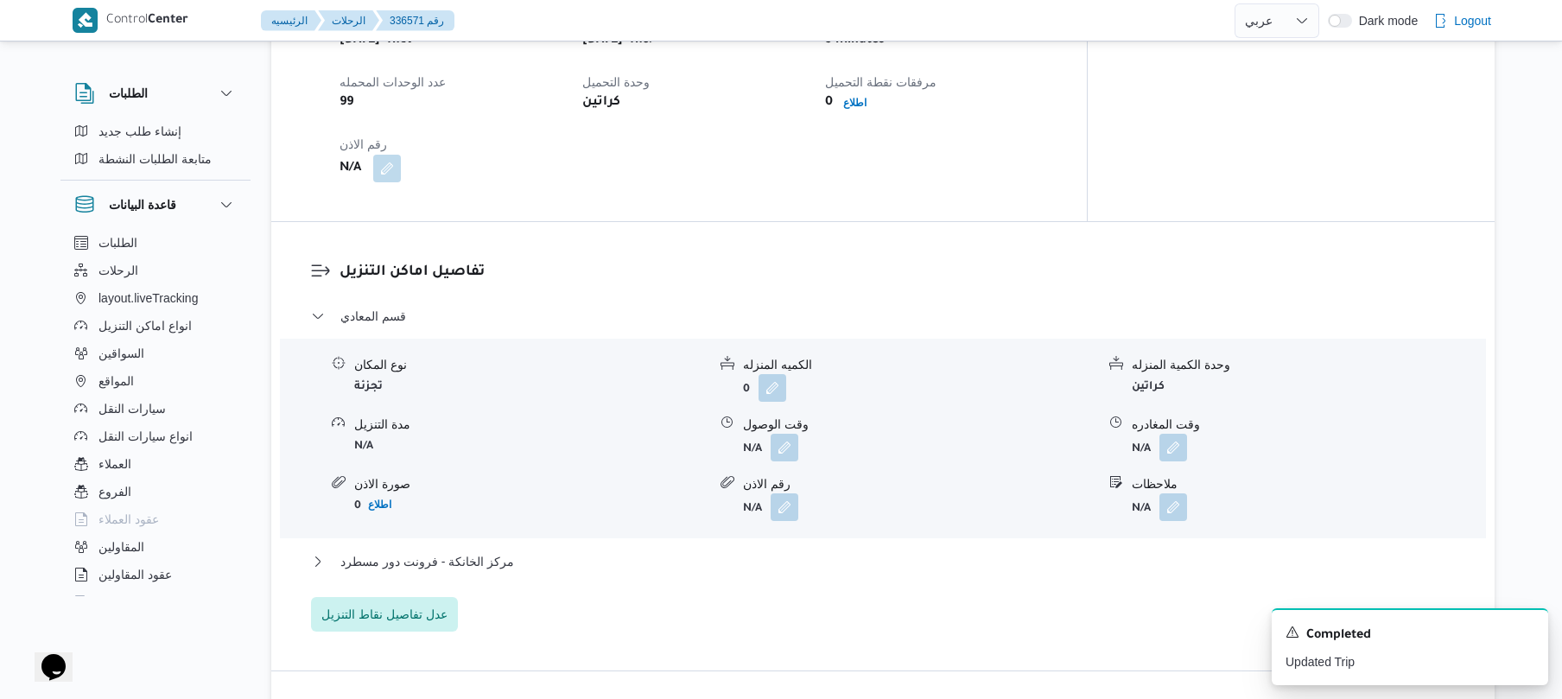
scroll to position [1244, 0]
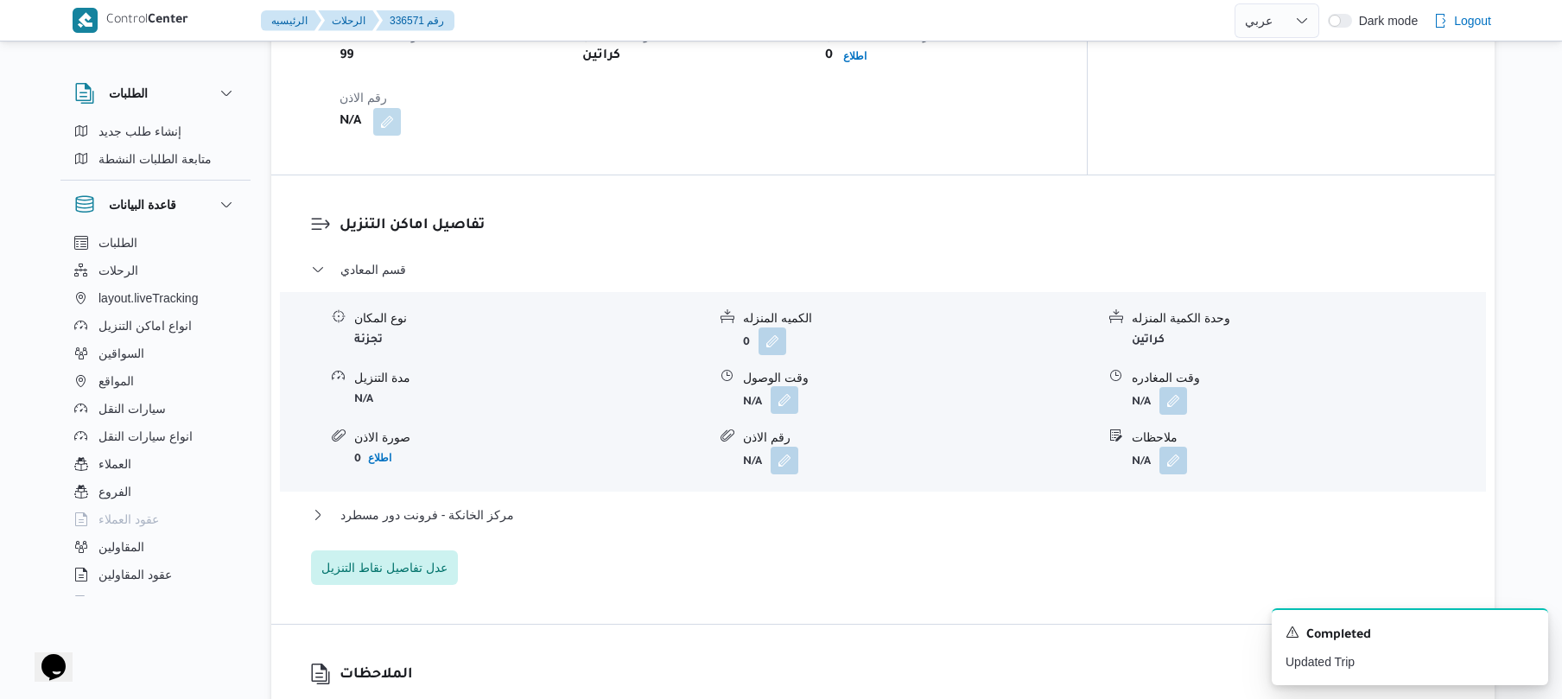
click at [796, 386] on button "button" at bounding box center [784, 400] width 28 height 28
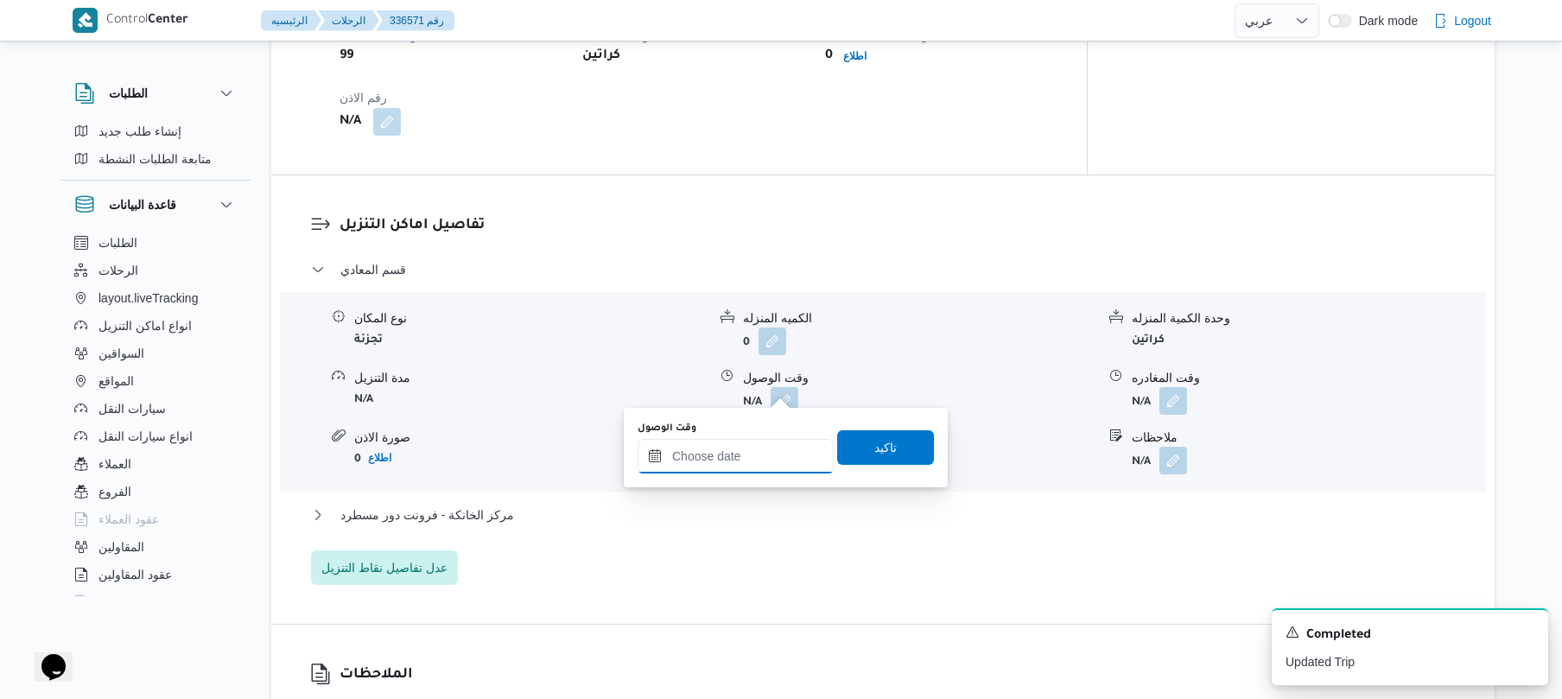
click at [738, 468] on input "وقت الوصول" at bounding box center [735, 456] width 196 height 35
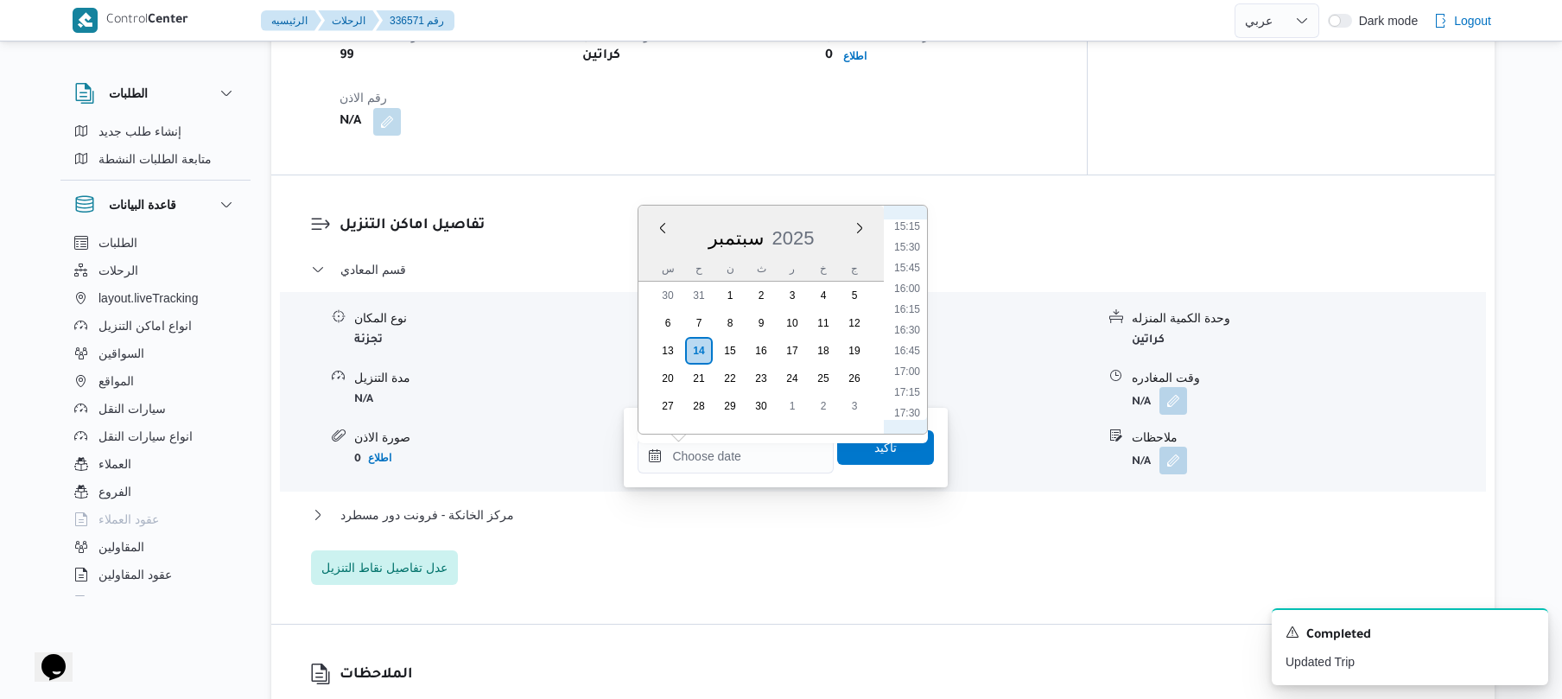
scroll to position [755, 0]
click at [909, 281] on li "09:45" at bounding box center [907, 281] width 40 height 17
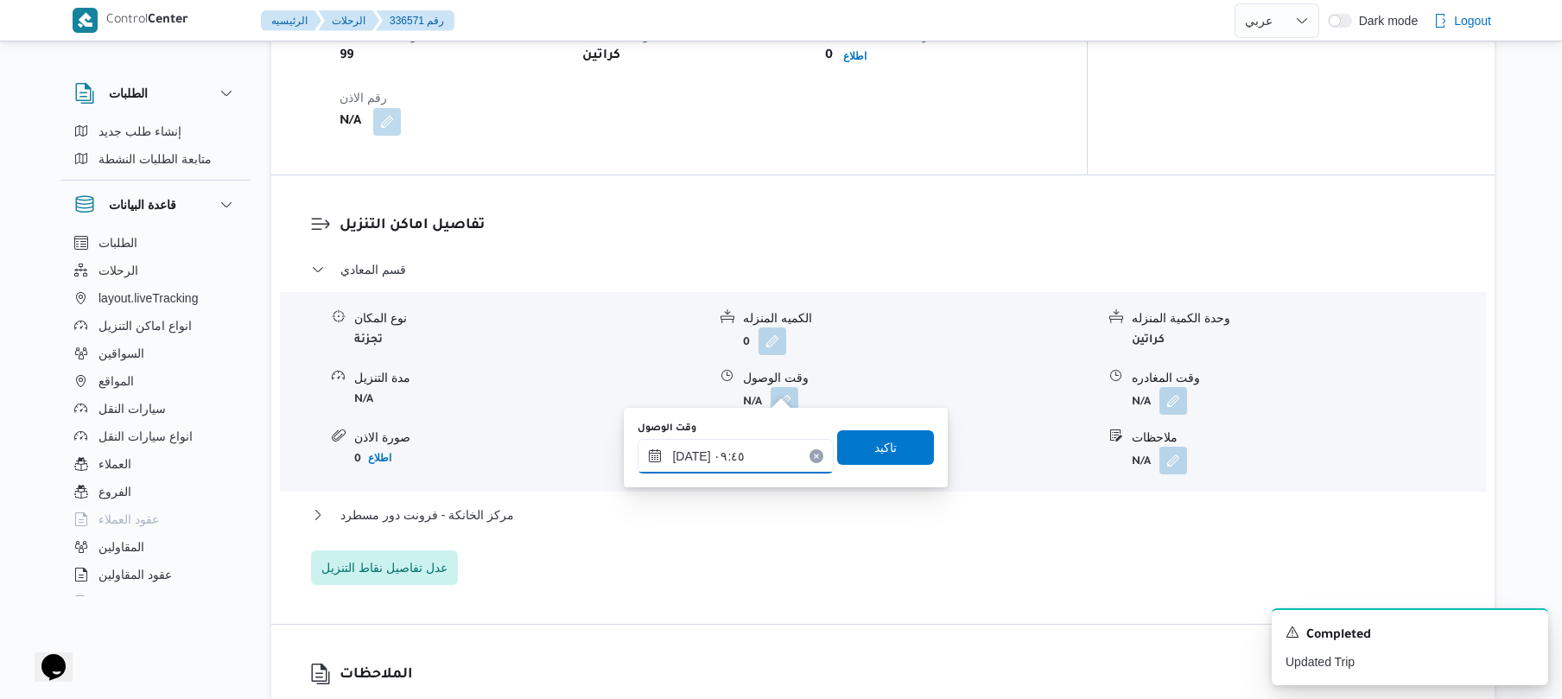
click at [692, 451] on input "١٤/٠٩/٢٠٢٥ ٠٩:٤٥" at bounding box center [735, 456] width 196 height 35
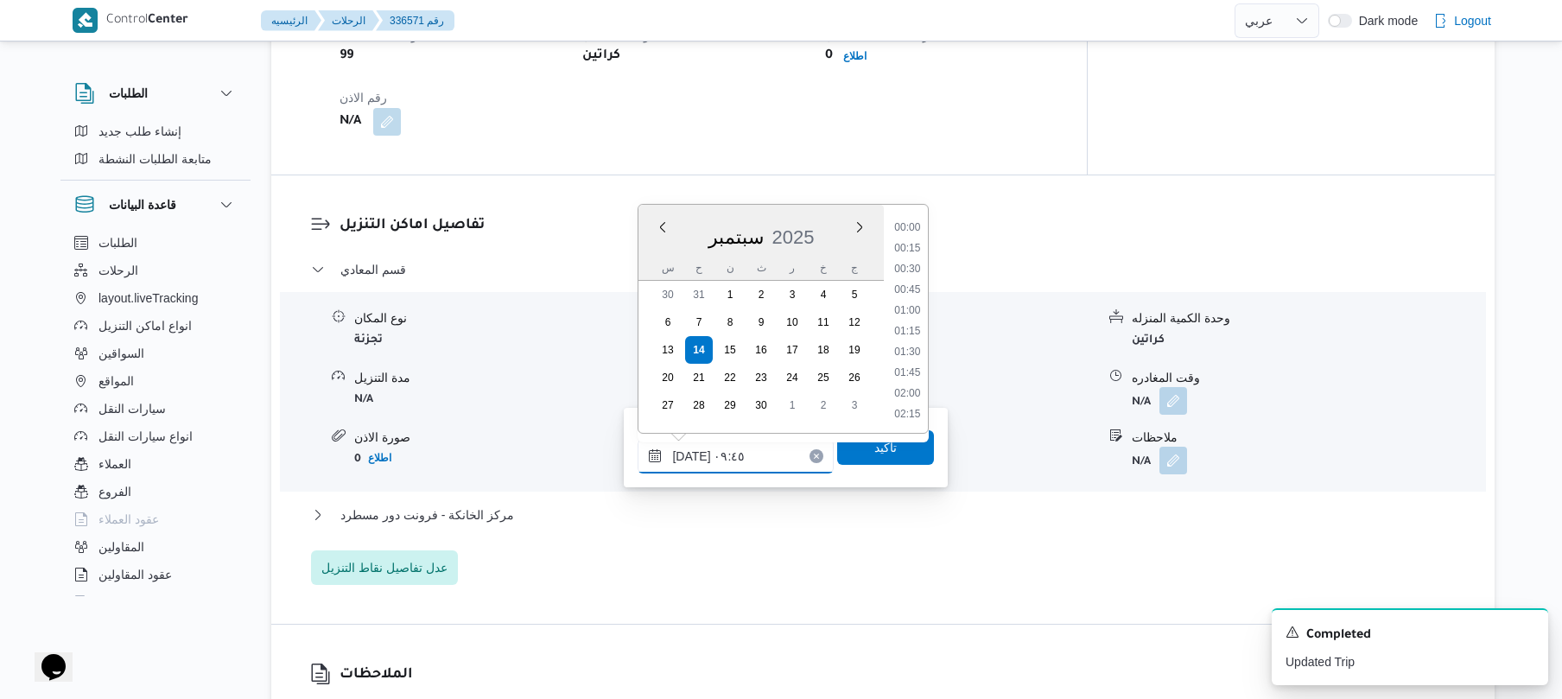
scroll to position [705, 0]
type input "١٤/٠٩/٢٠٢٥ ٠٩:50"
click at [843, 456] on span "تاكيد" at bounding box center [885, 446] width 97 height 35
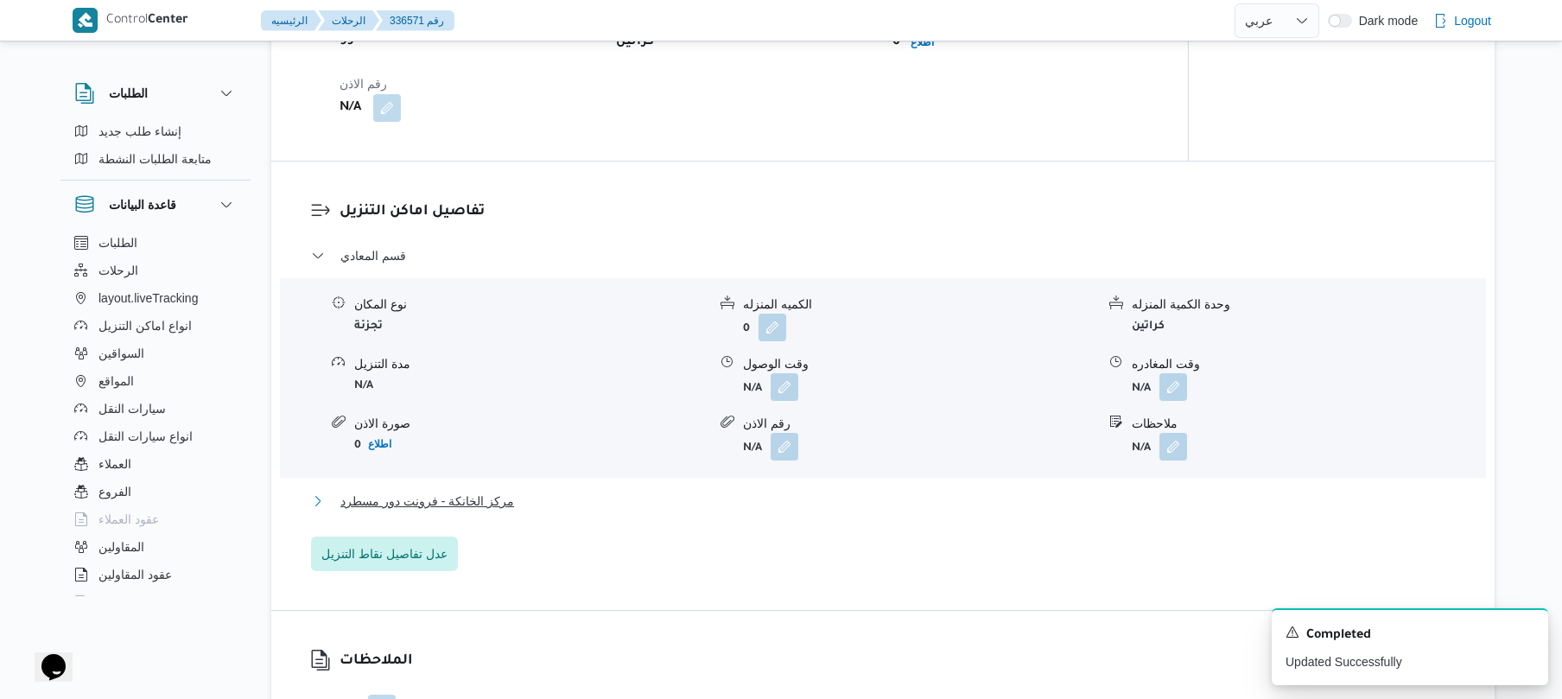
click at [732, 496] on button "مركز الخانكة - فرونت دور مسطرد" at bounding box center [883, 501] width 1144 height 21
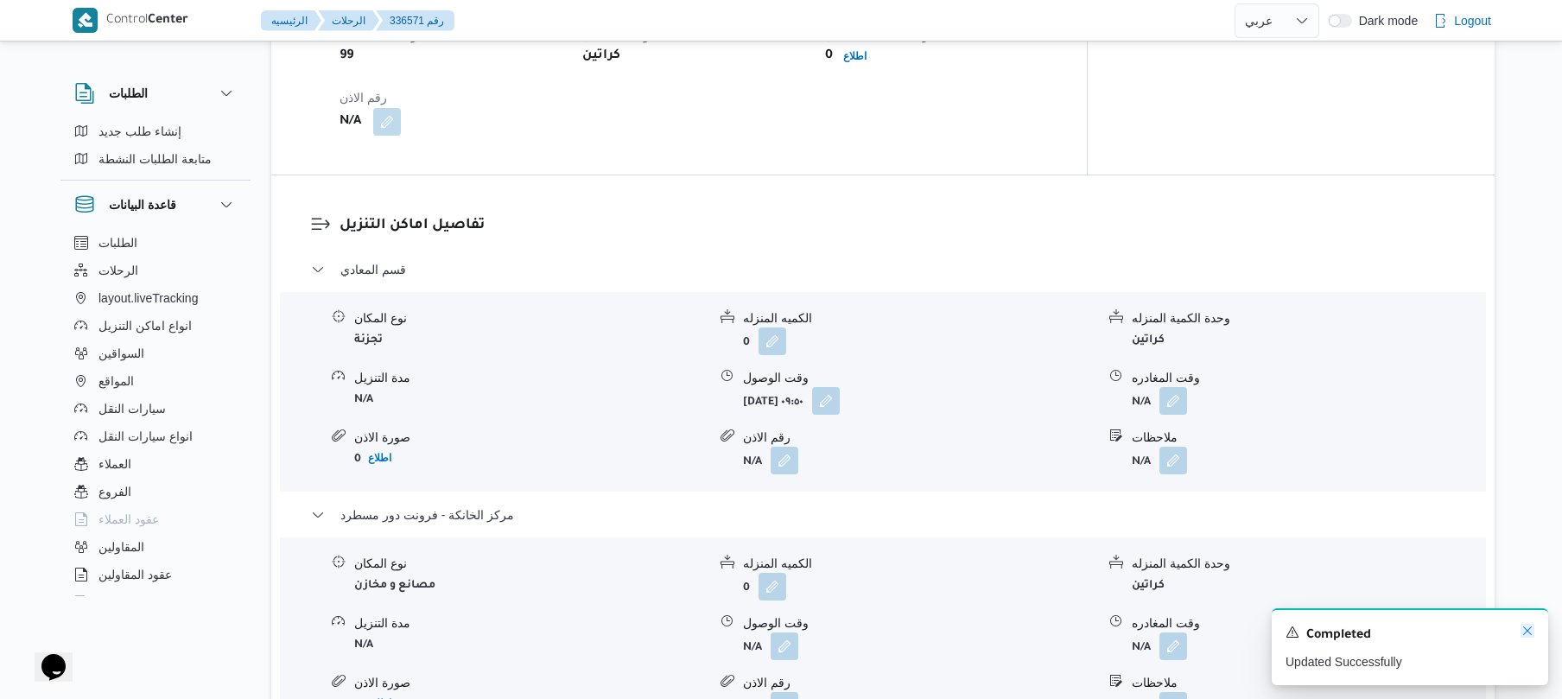
click at [1524, 632] on icon "Dismiss toast" at bounding box center [1527, 631] width 14 height 14
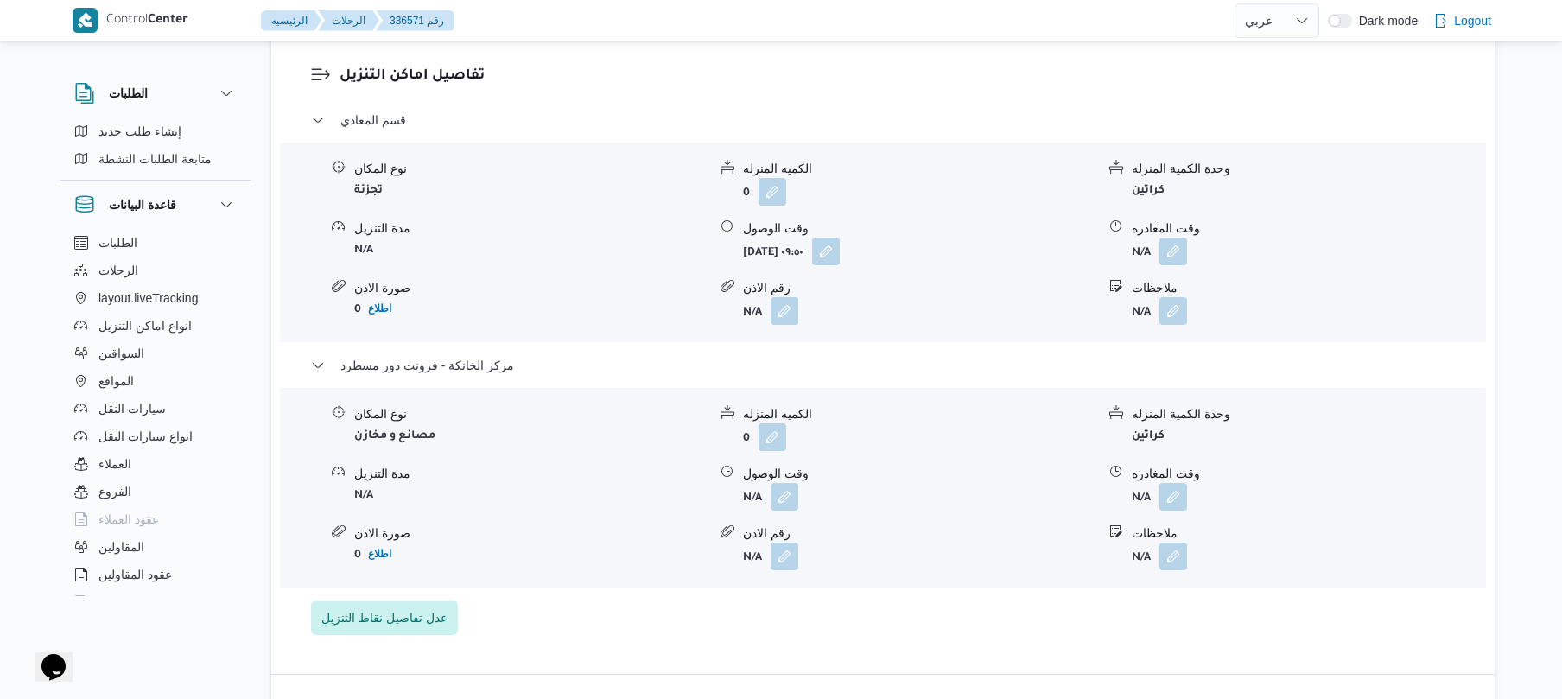
scroll to position [1474, 0]
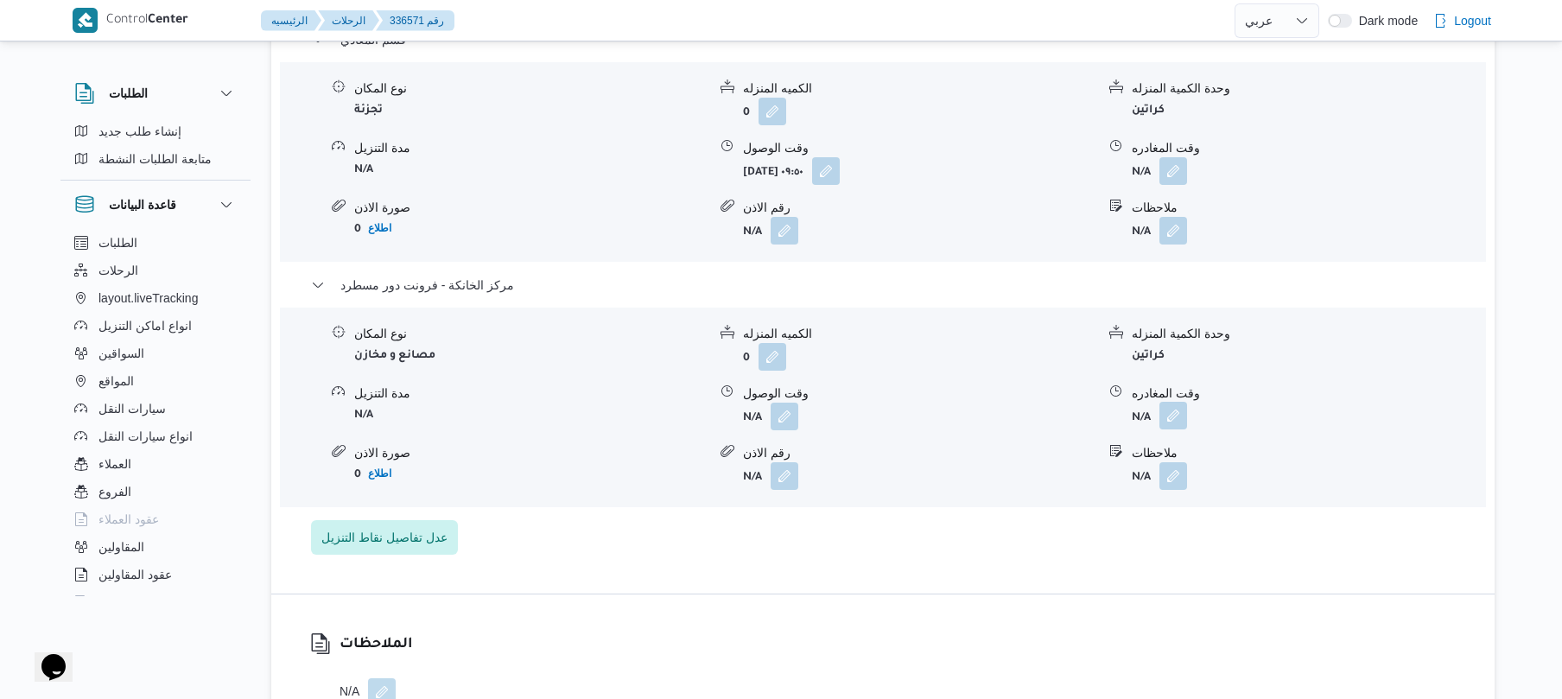
click at [1187, 404] on button "button" at bounding box center [1173, 416] width 28 height 28
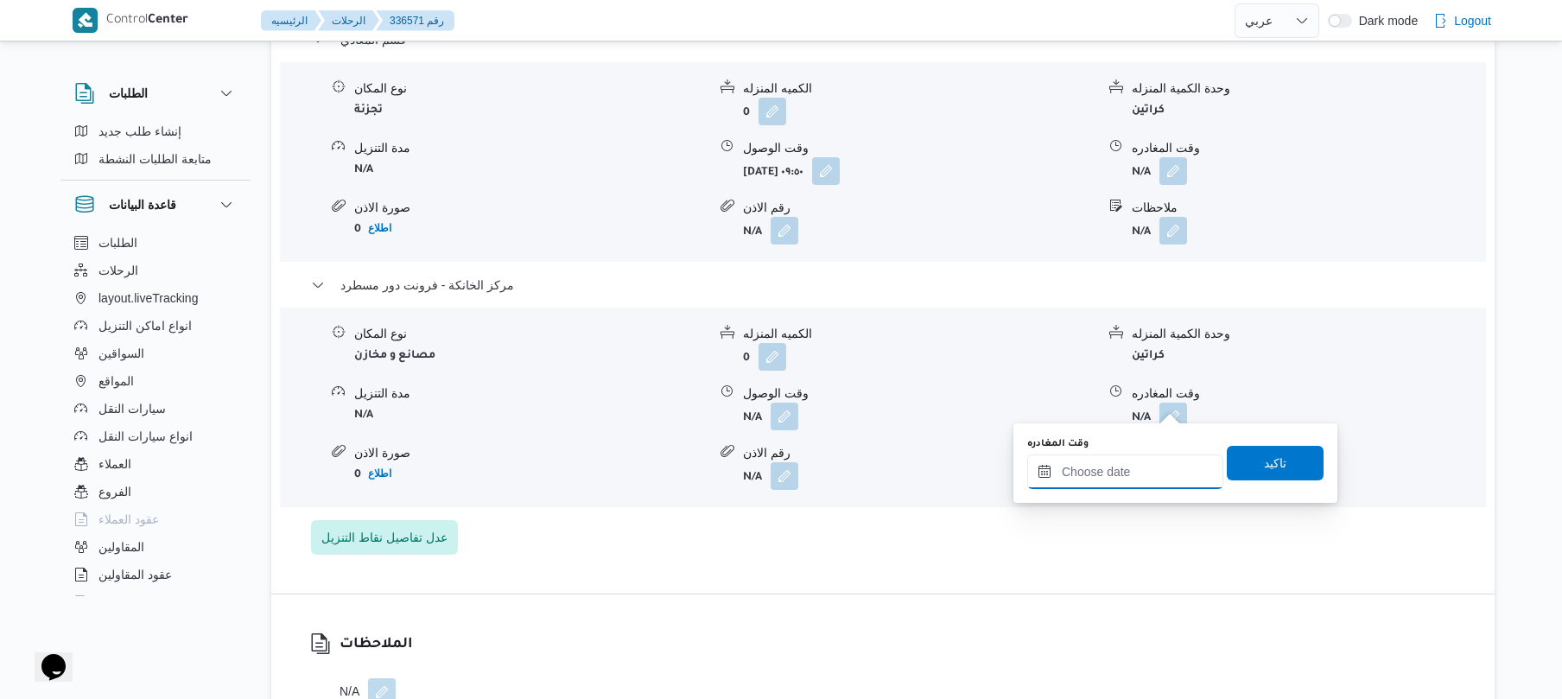
click at [1134, 487] on input "وقت المغادره" at bounding box center [1125, 471] width 196 height 35
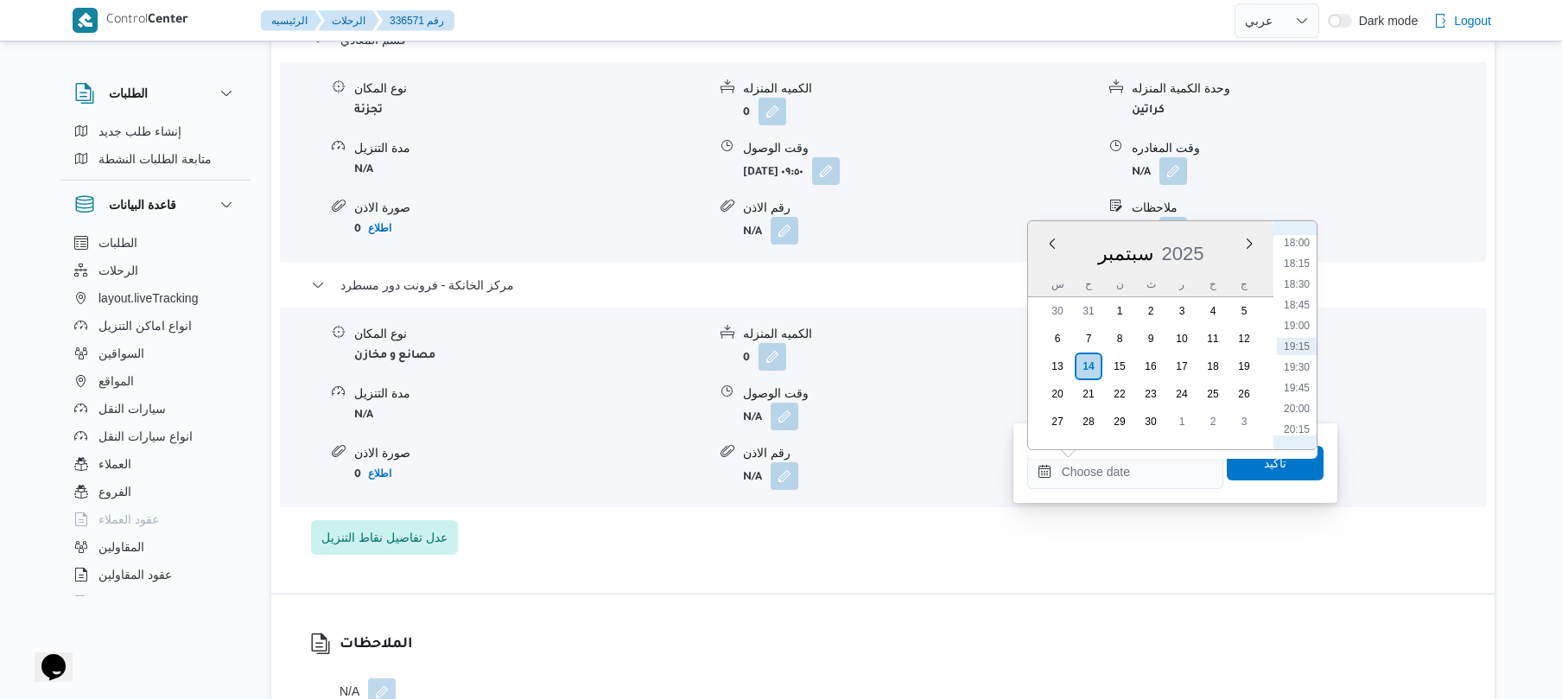
scroll to position [1323, 0]
click at [1296, 284] on li "16:30" at bounding box center [1297, 288] width 40 height 17
type input "١٤/٠٩/٢٠٢٥ ١٦:٣٠"
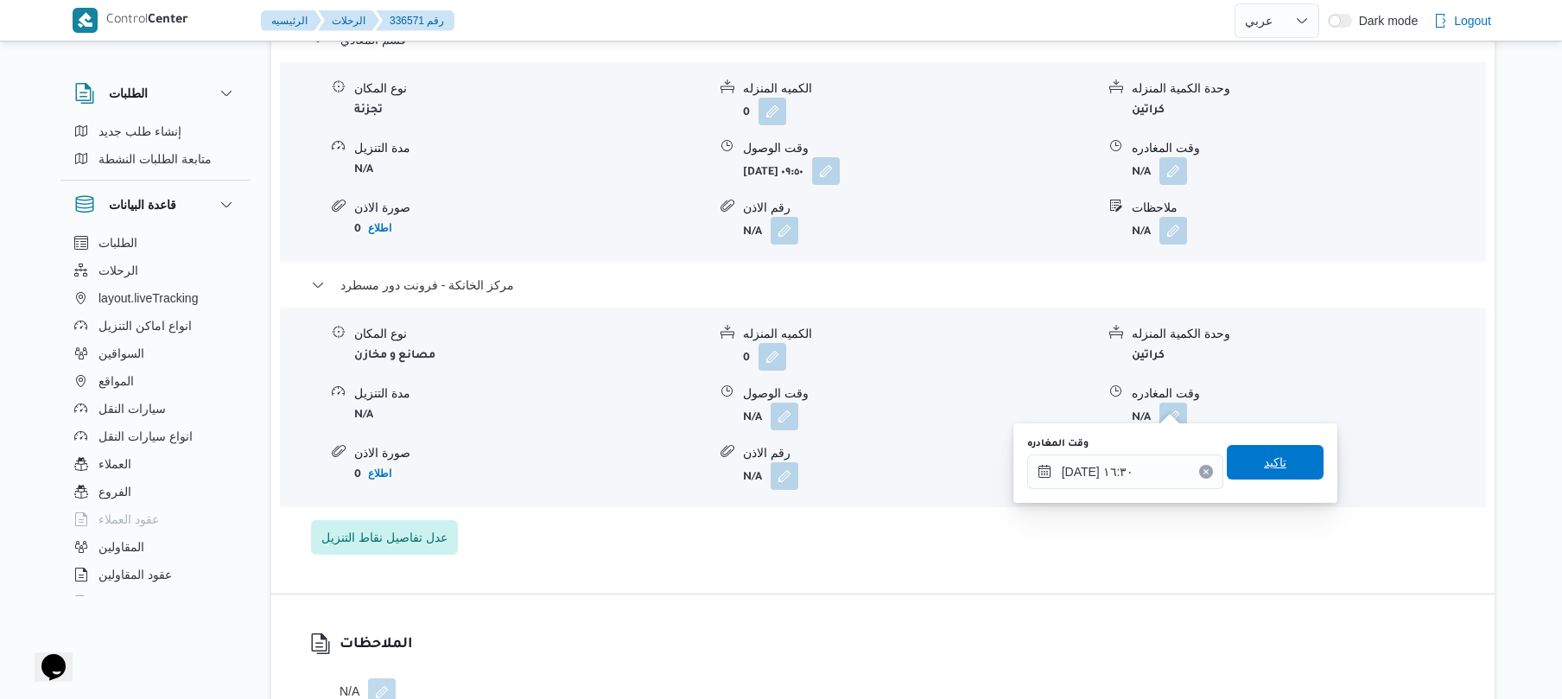
click at [1242, 475] on span "تاكيد" at bounding box center [1275, 462] width 97 height 35
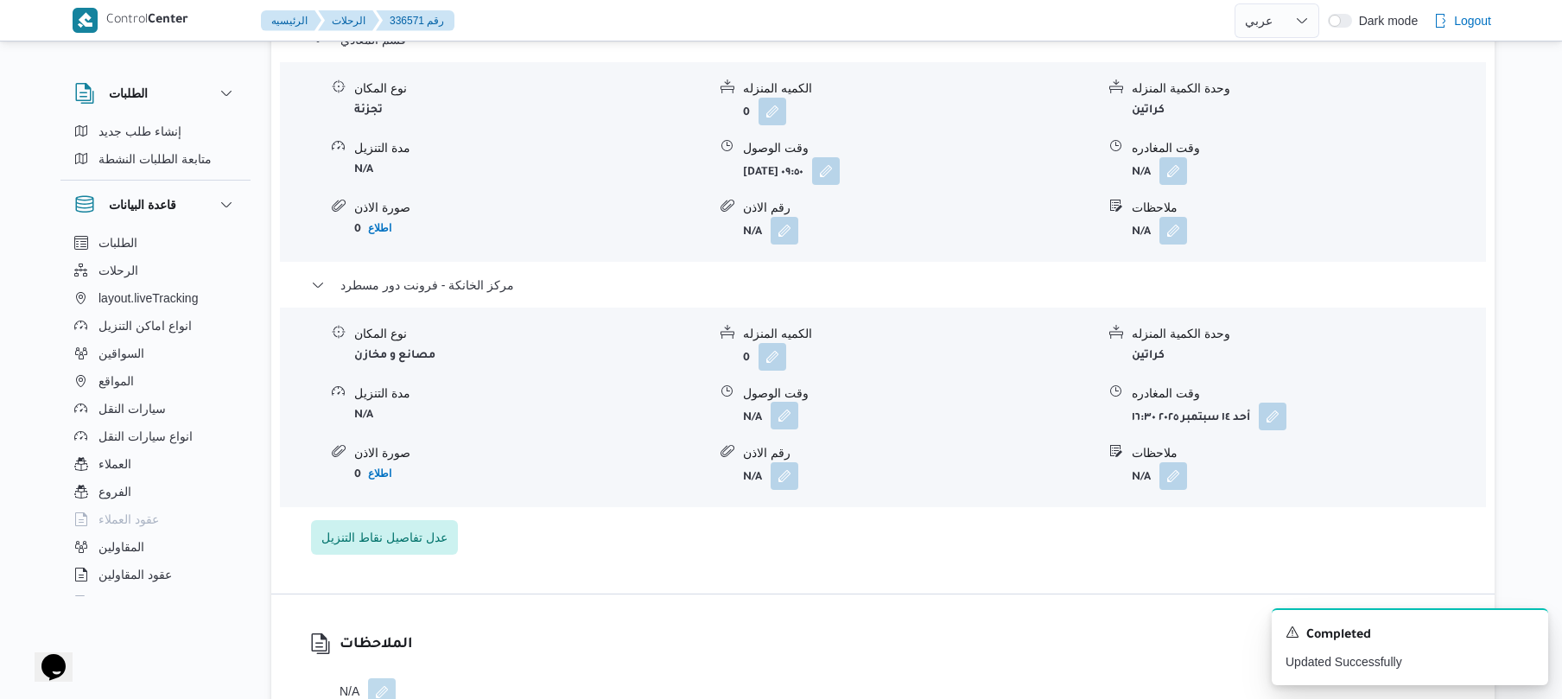
click at [781, 402] on button "button" at bounding box center [784, 416] width 28 height 28
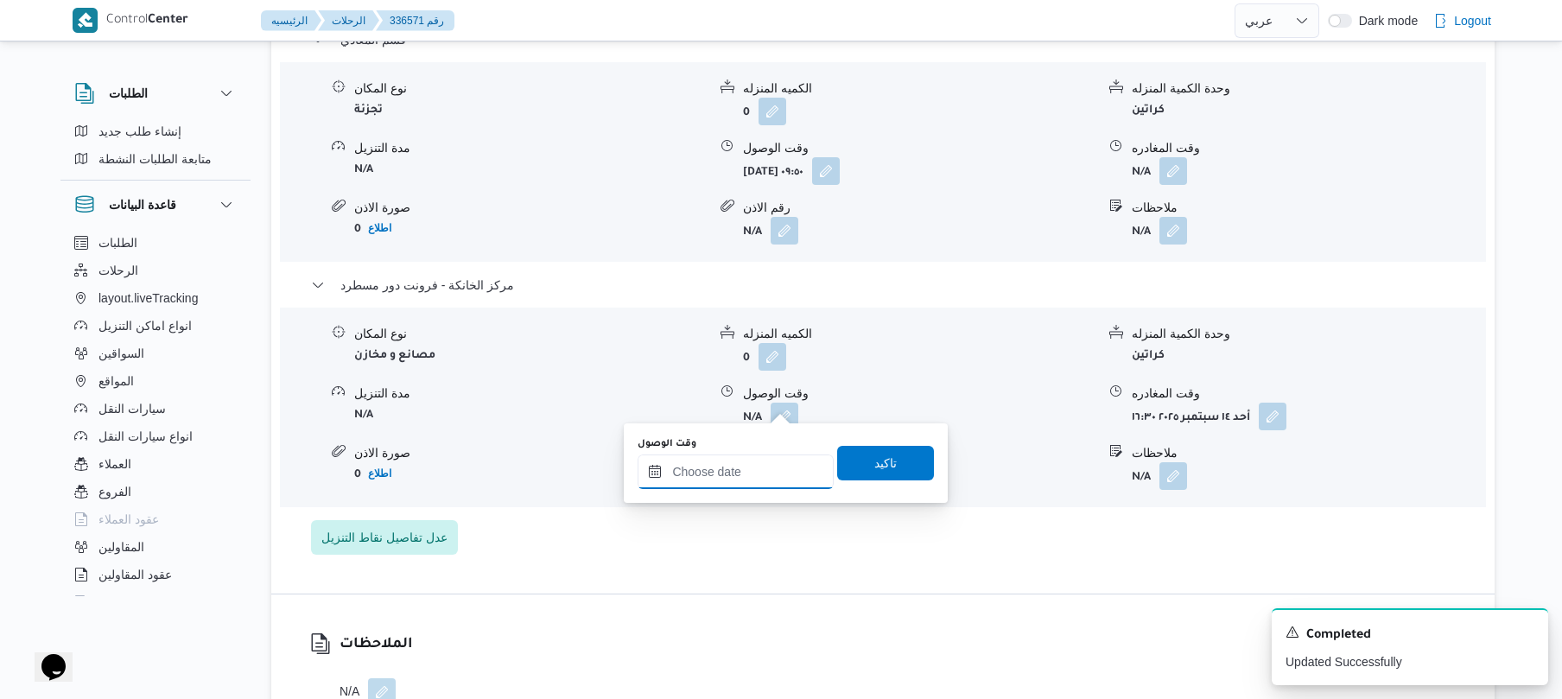
click at [751, 473] on input "وقت الوصول" at bounding box center [735, 471] width 196 height 35
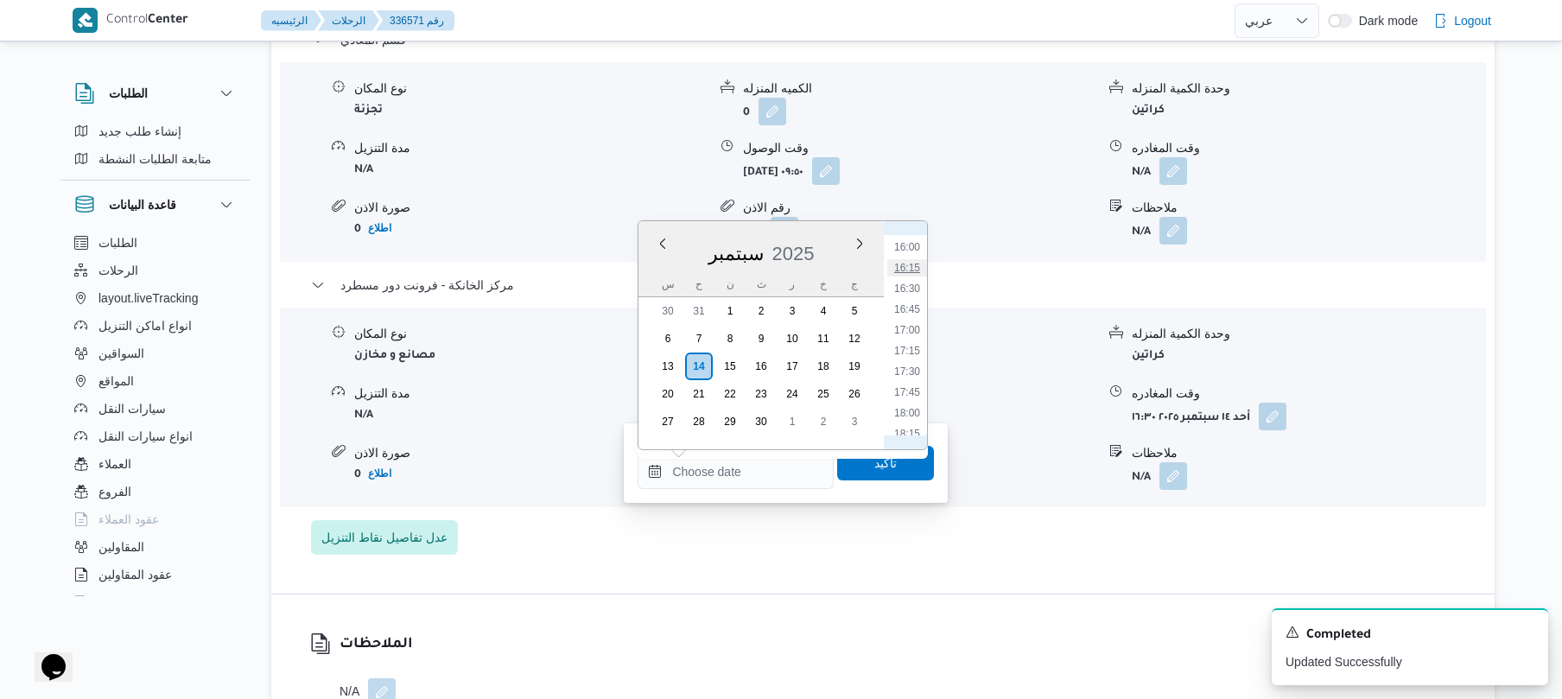
click at [910, 273] on li "16:15" at bounding box center [907, 267] width 40 height 17
type input "١٤/٠٩/٢٠٢٥ ١٦:١٥"
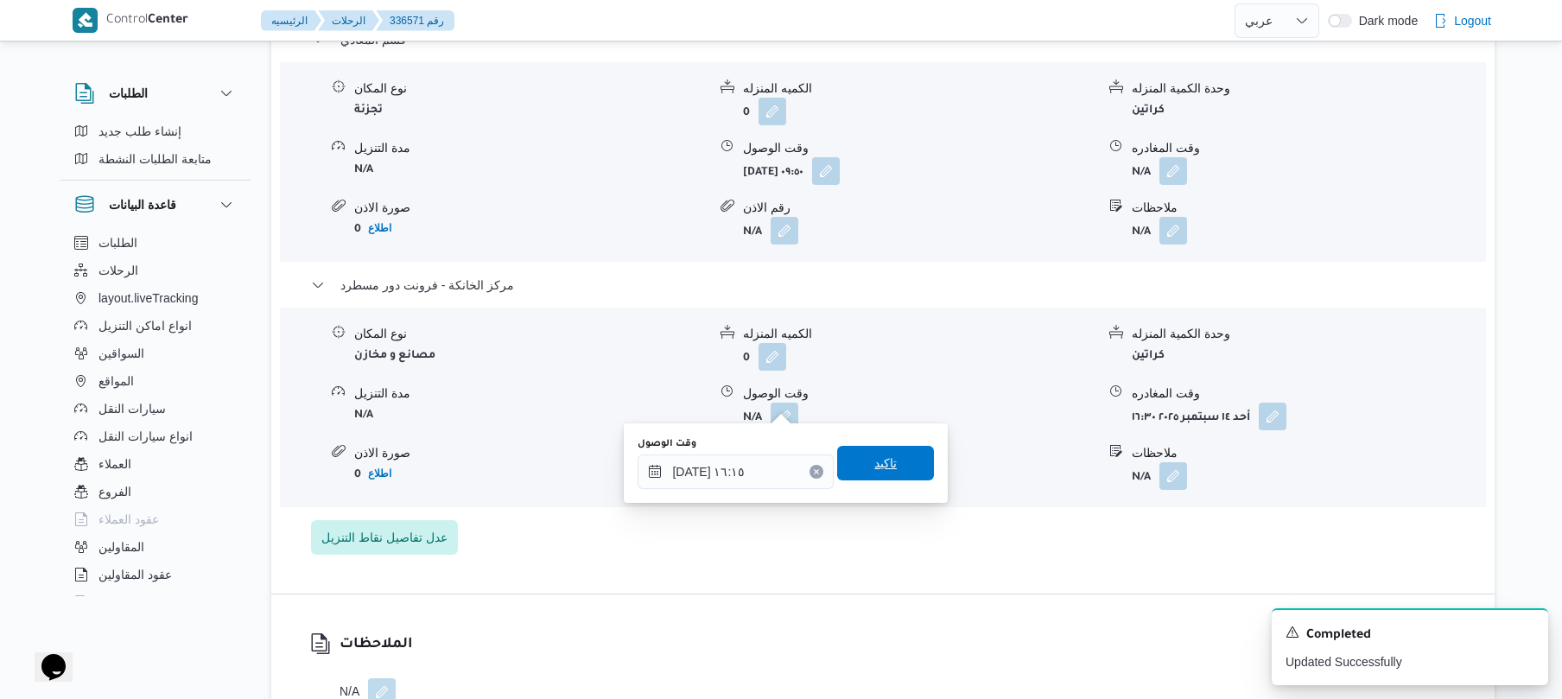
click at [879, 467] on span "تاكيد" at bounding box center [885, 463] width 22 height 21
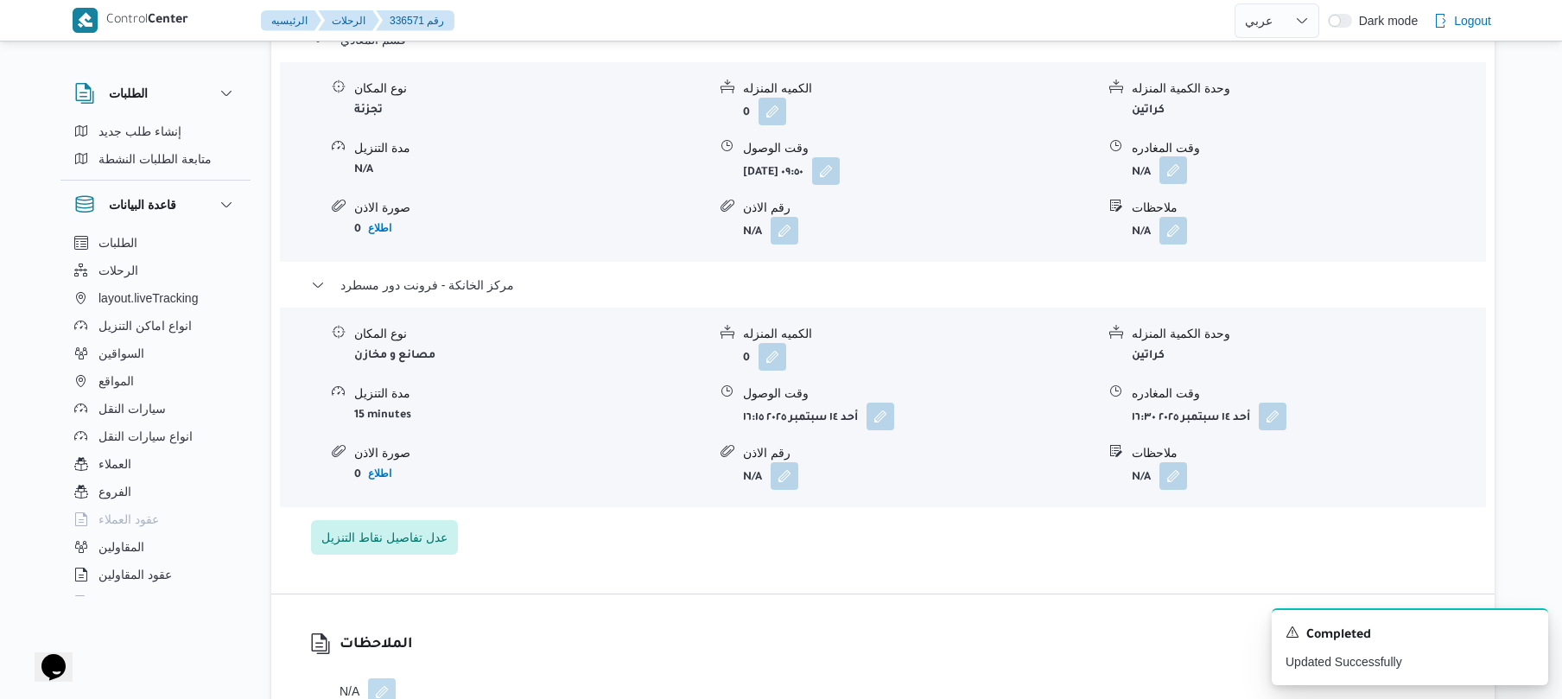
click at [1173, 156] on button "button" at bounding box center [1173, 170] width 28 height 28
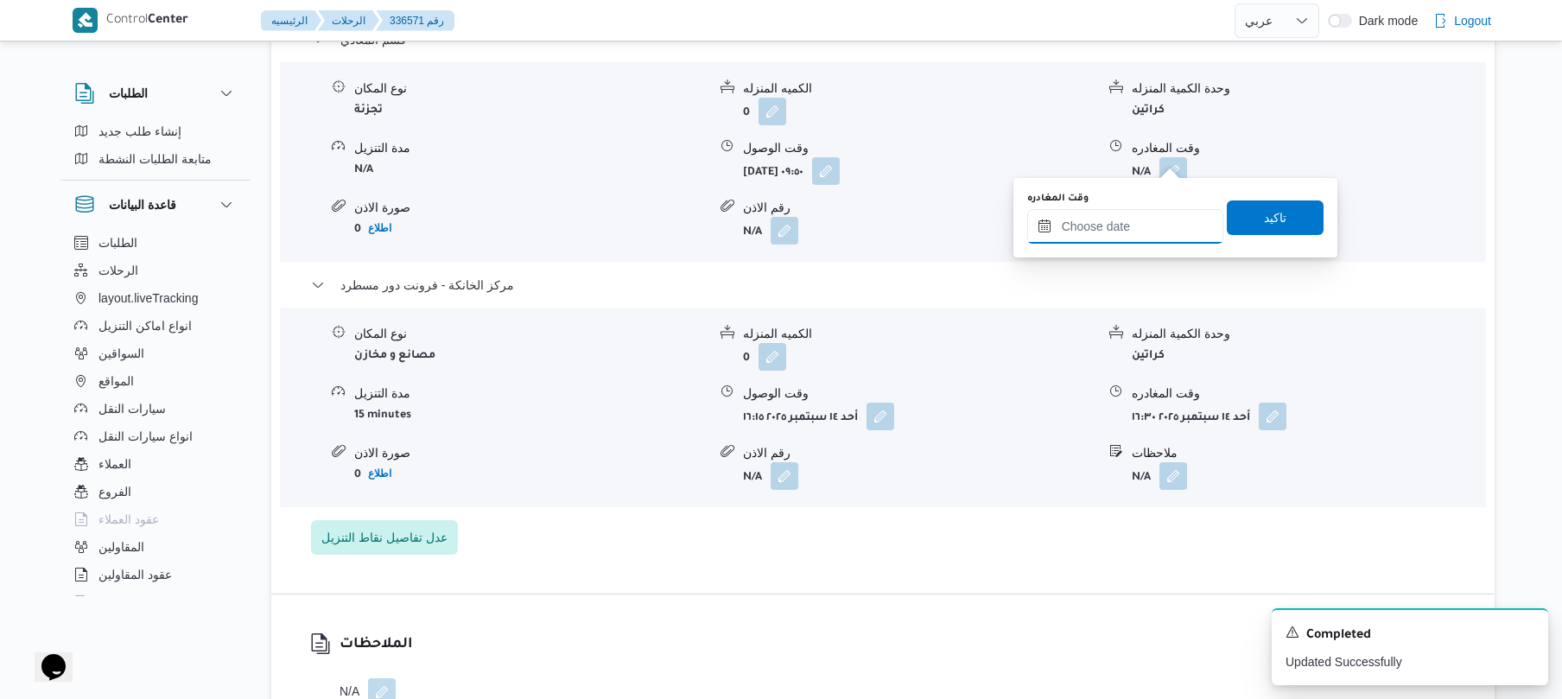
click at [1107, 229] on input "وقت المغادره" at bounding box center [1125, 226] width 196 height 35
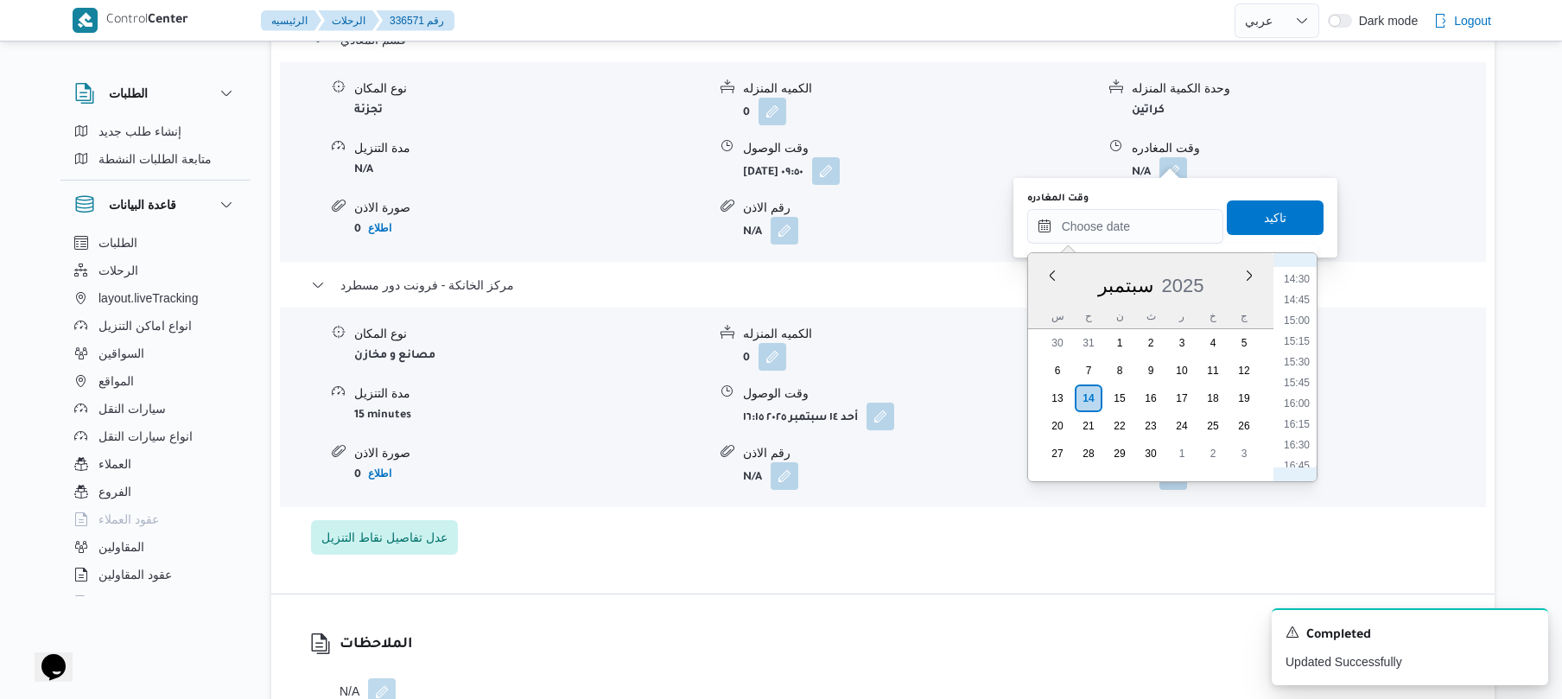
scroll to position [1155, 0]
click at [1296, 390] on li "15:15" at bounding box center [1297, 385] width 40 height 17
type input "١٤/٠٩/٢٠٢٥ ١٥:١٥"
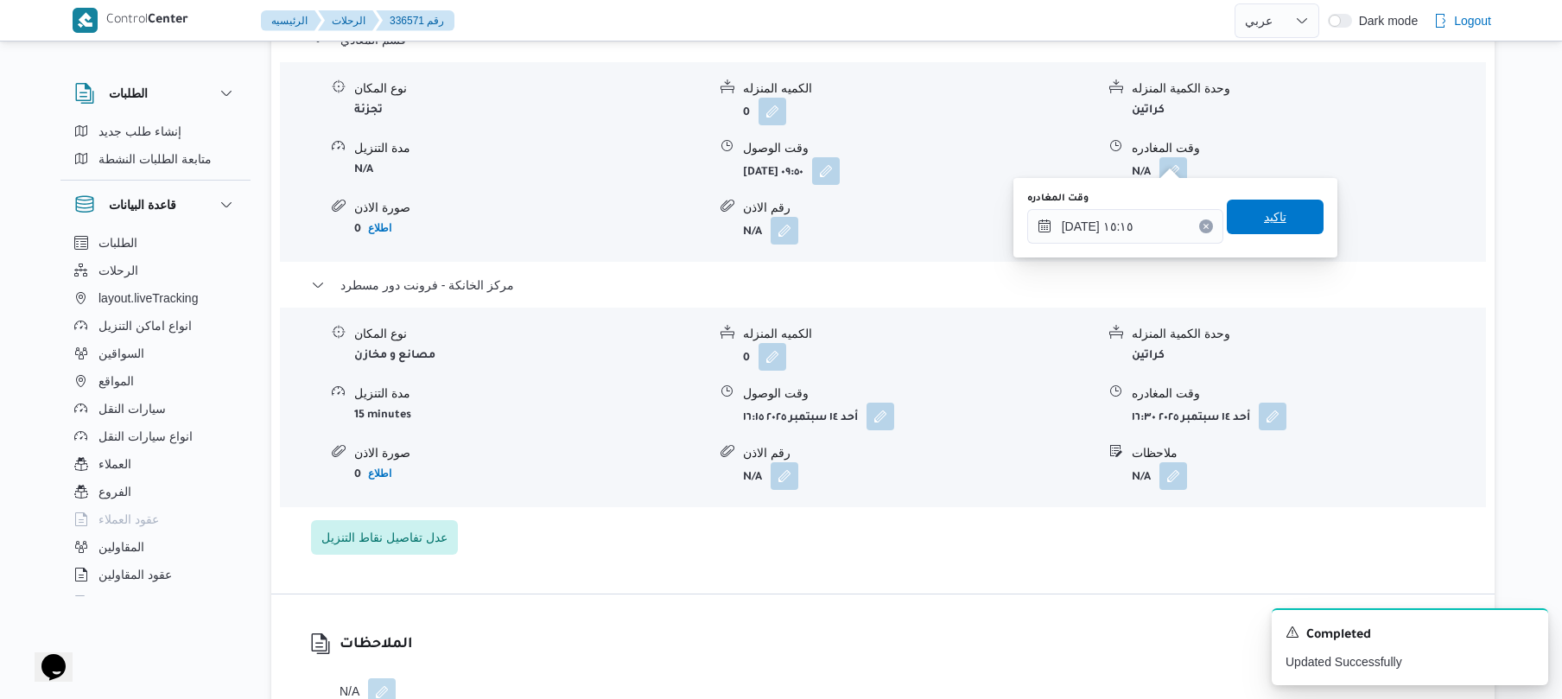
click at [1275, 223] on span "تاكيد" at bounding box center [1275, 216] width 22 height 21
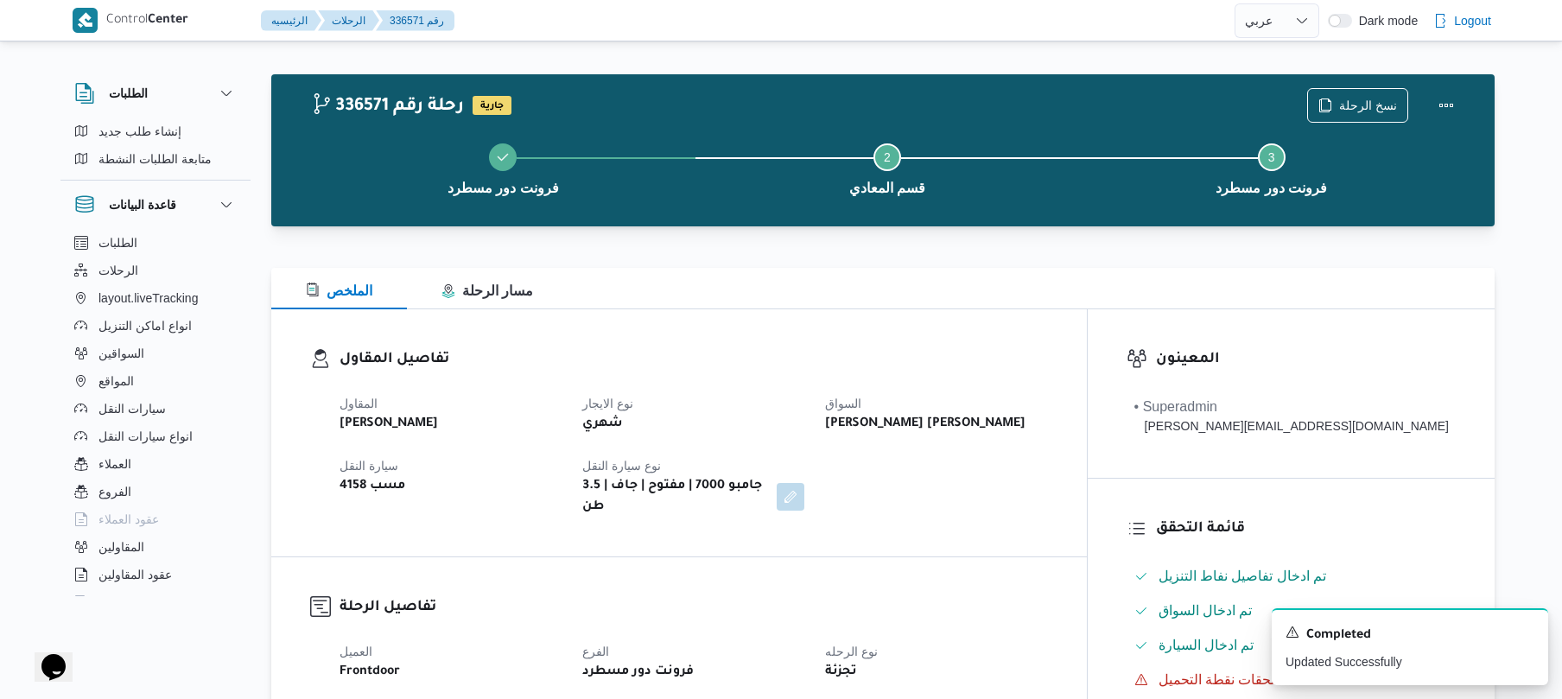
scroll to position [0, 0]
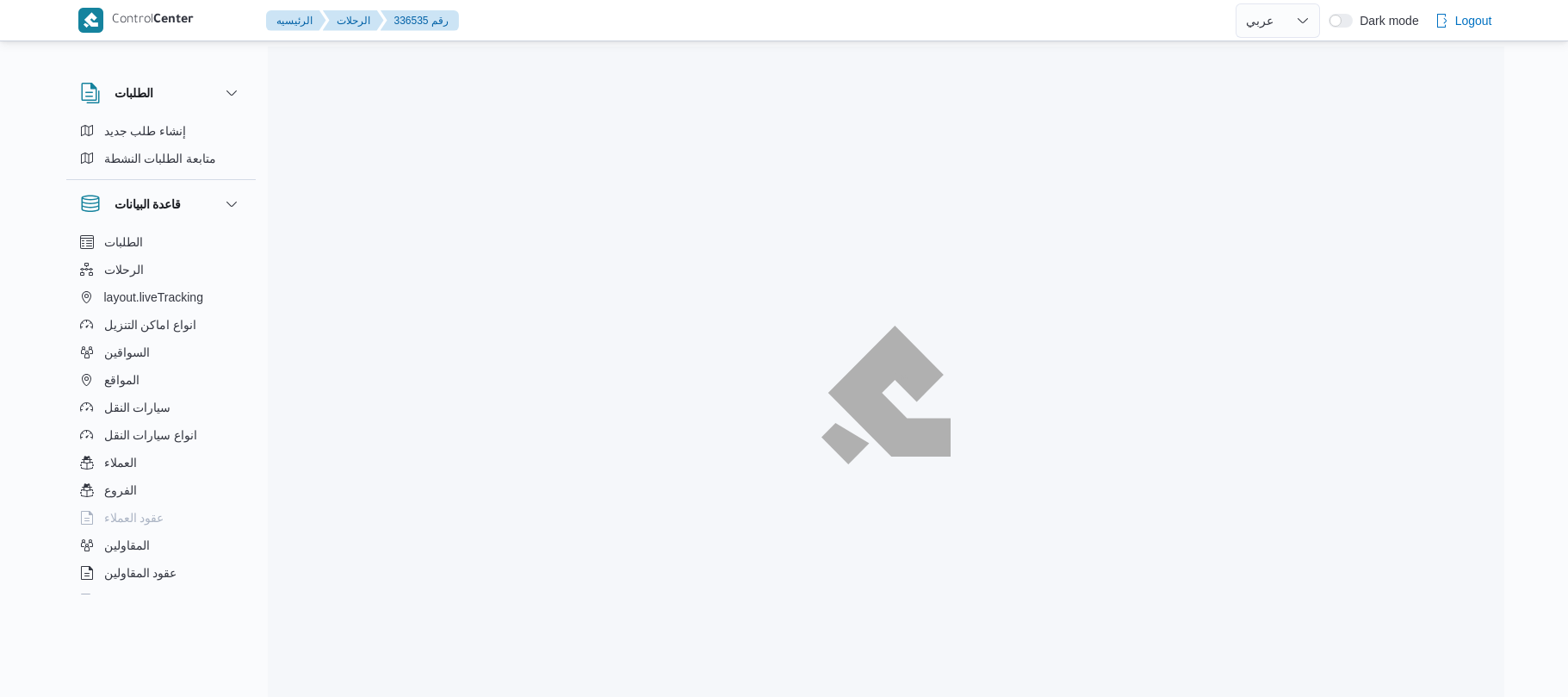
select select "ar"
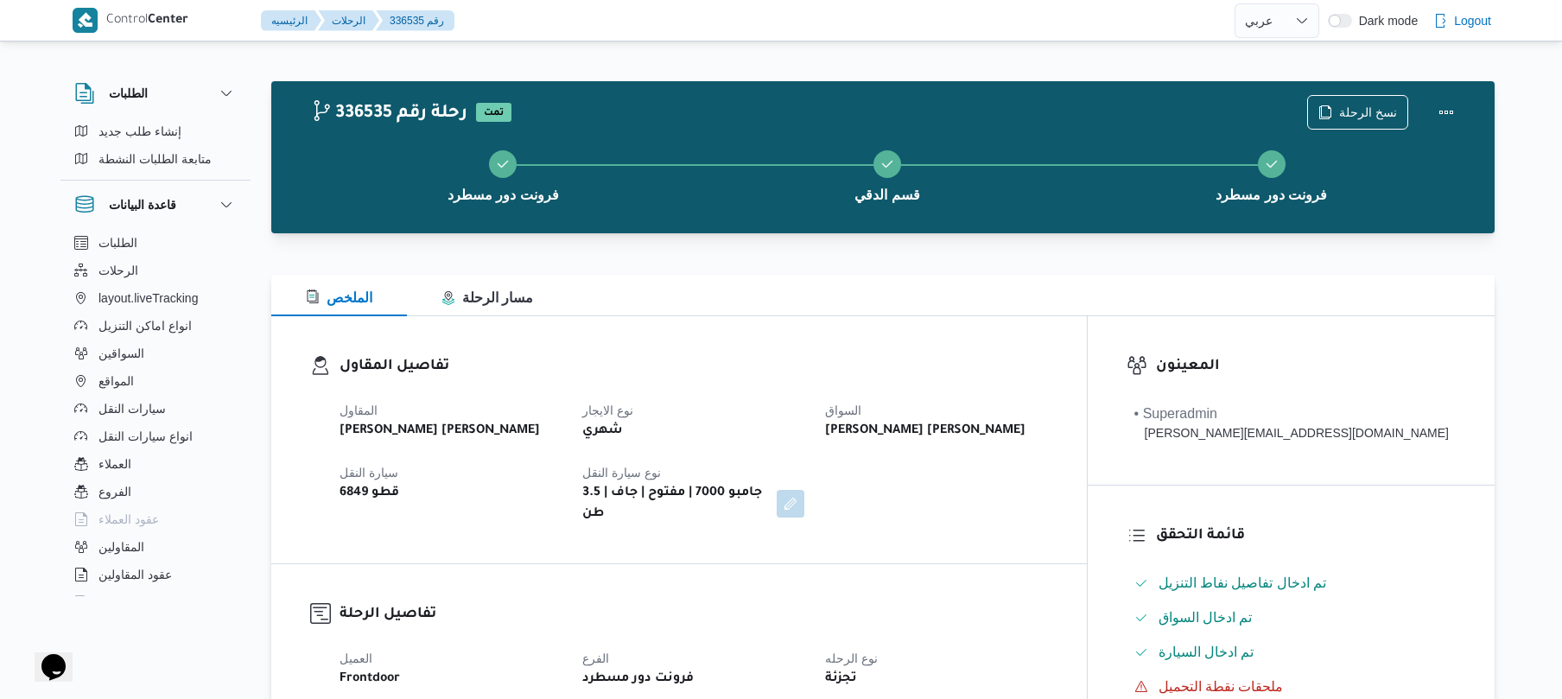
click at [986, 288] on div "الملخص مسار الرحلة" at bounding box center [882, 295] width 1223 height 41
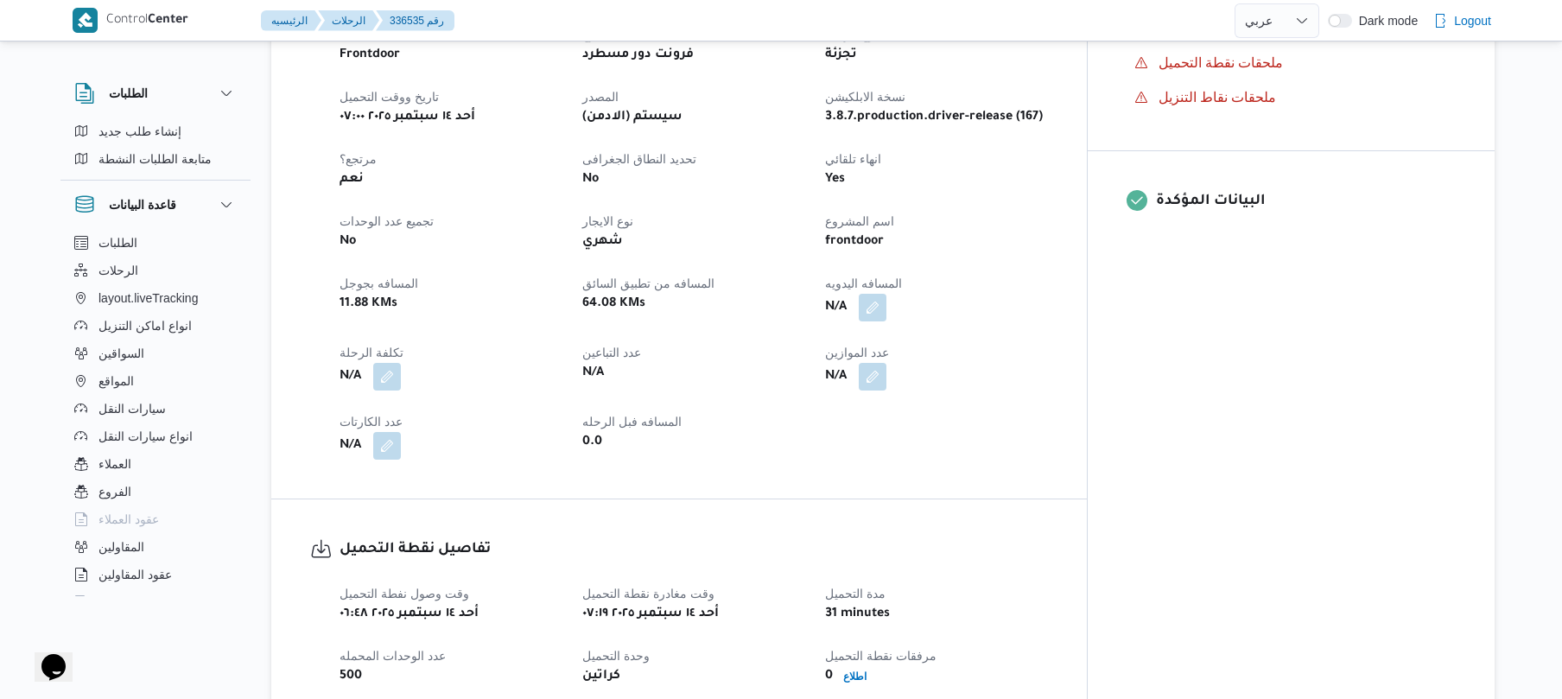
scroll to position [691, 0]
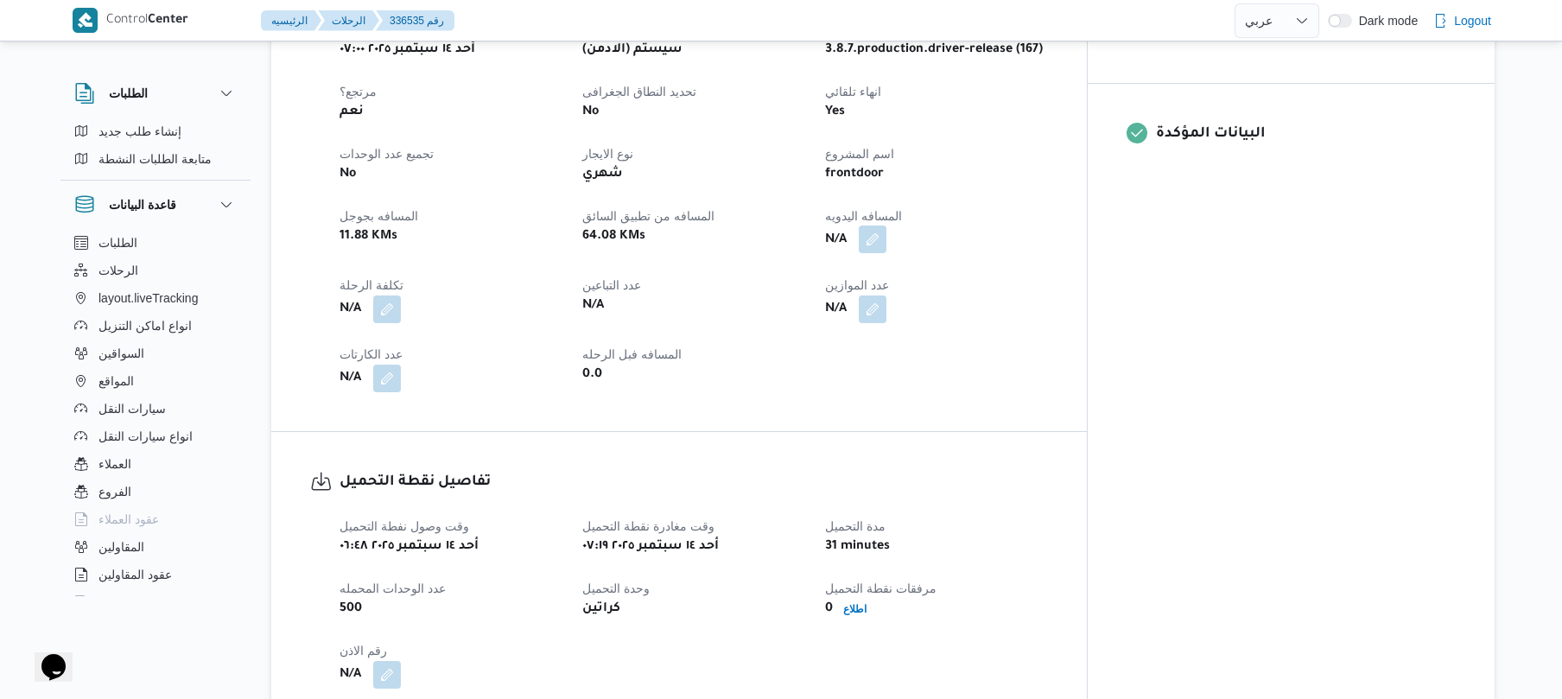
click at [886, 226] on button "button" at bounding box center [873, 239] width 28 height 28
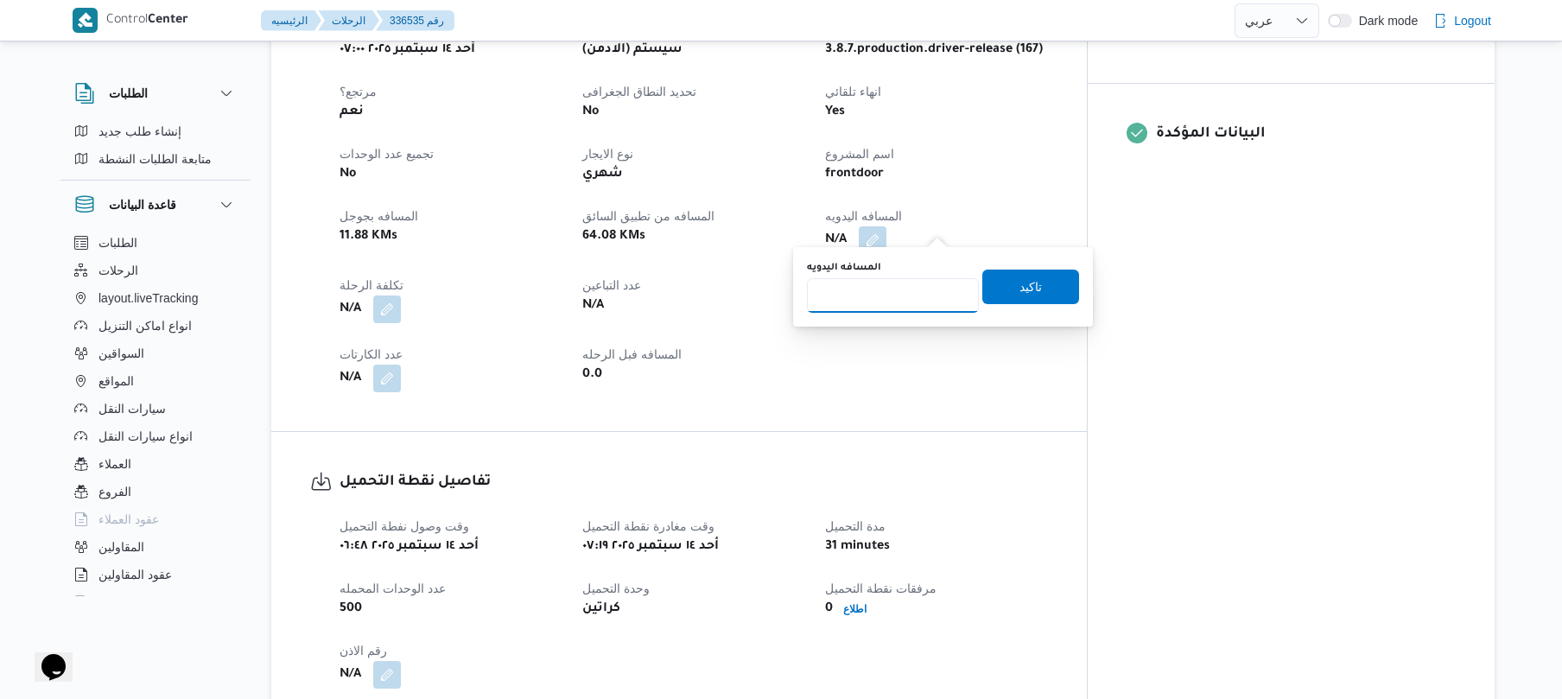
click at [912, 291] on input "المسافه اليدويه" at bounding box center [893, 295] width 172 height 35
type input "80"
click at [1050, 275] on span "تاكيد" at bounding box center [1030, 286] width 97 height 35
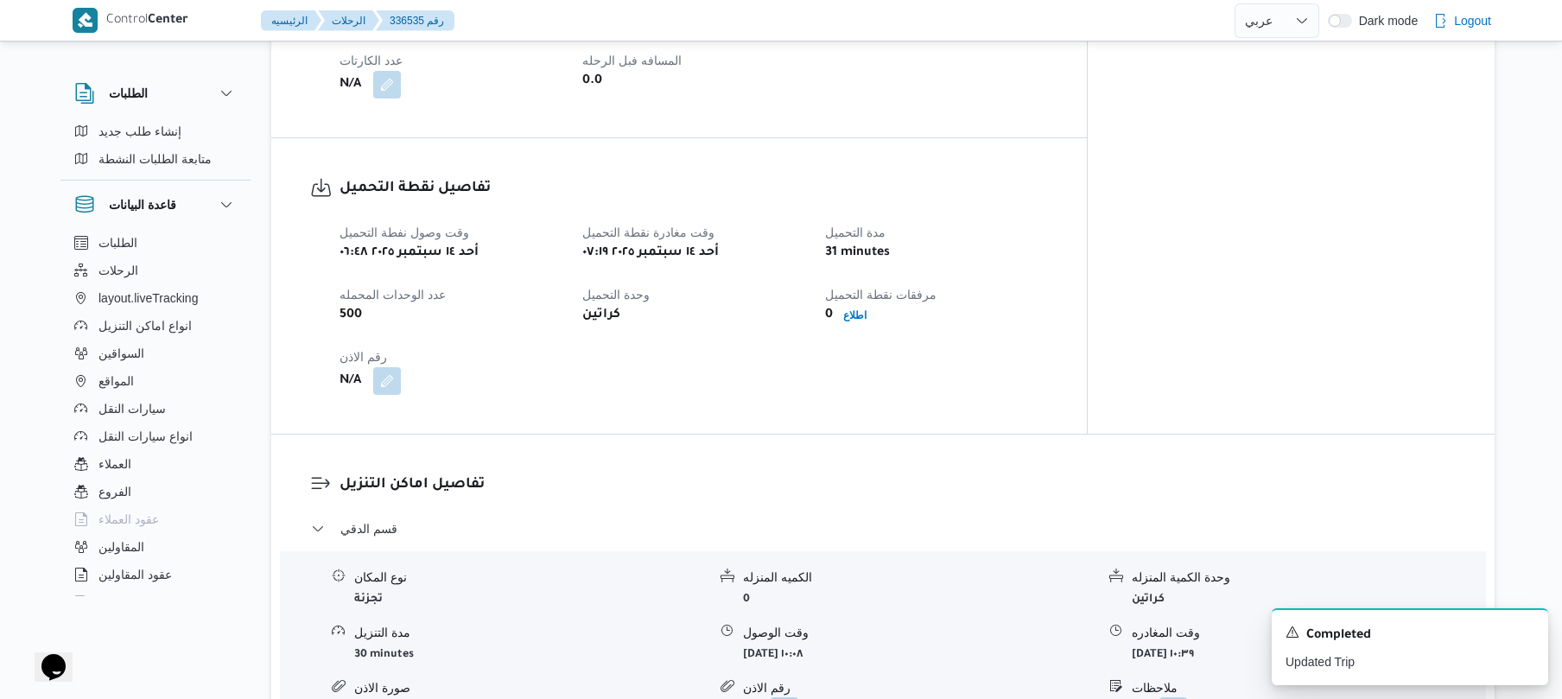
scroll to position [1151, 0]
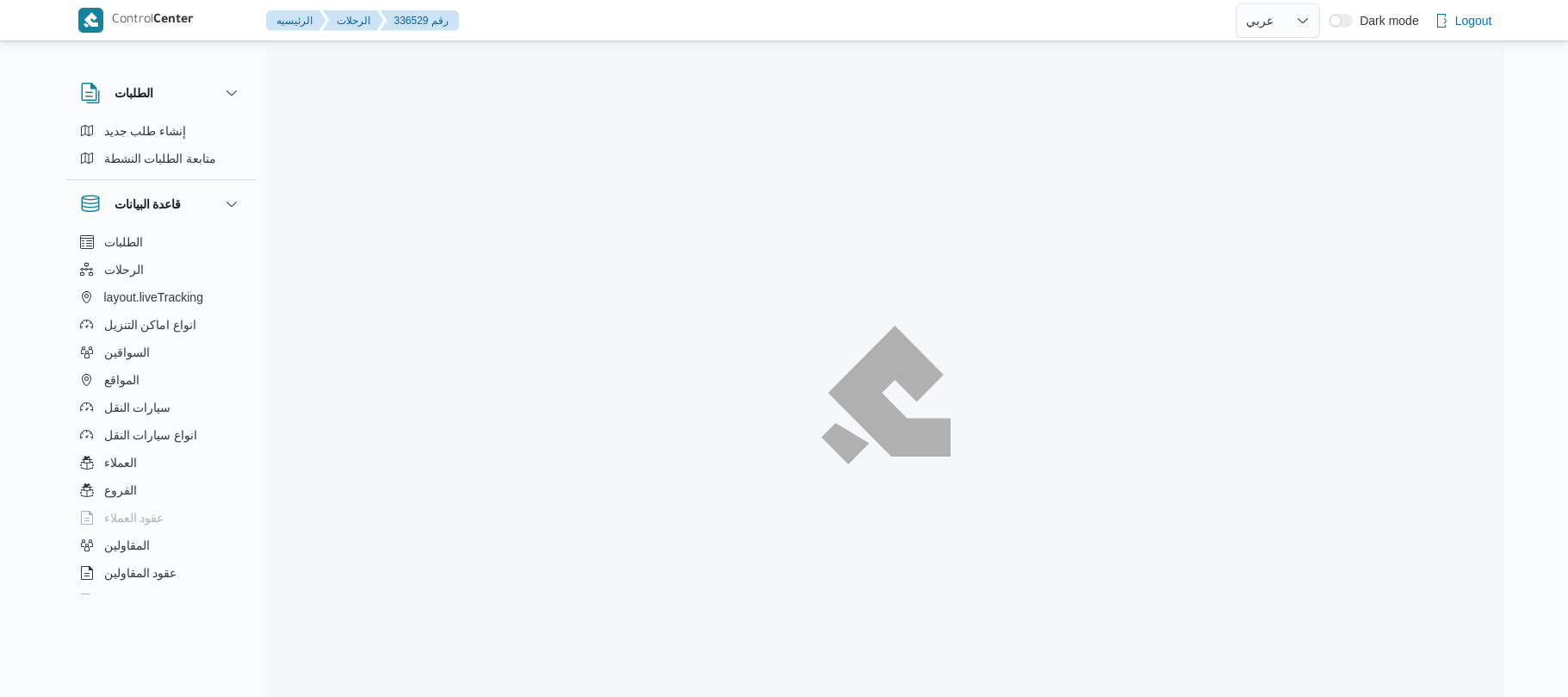
select select "ar"
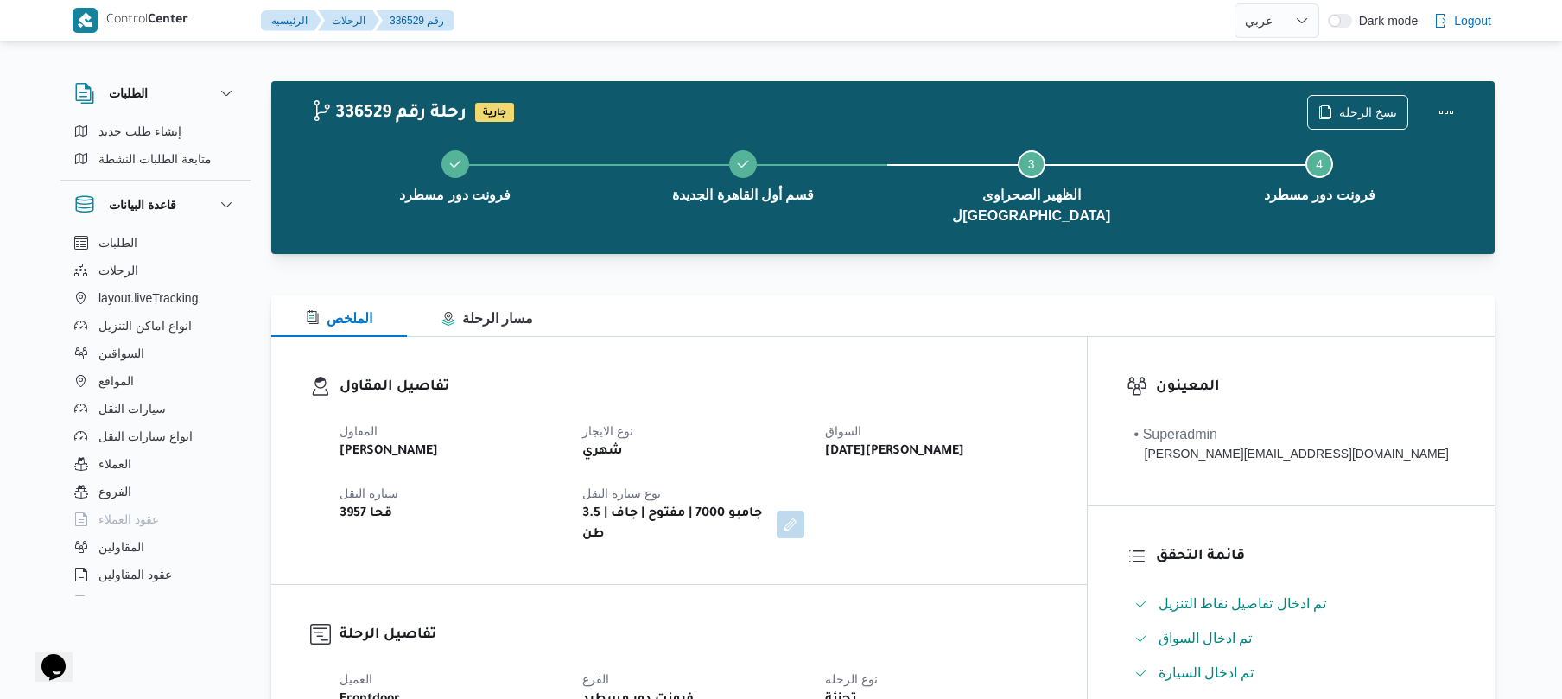
click at [973, 337] on div "تفاصيل المقاول المقاول علي عبدالناصر علي بخيت علي نوع الايجار شهري السواق خميس …" at bounding box center [678, 460] width 815 height 247
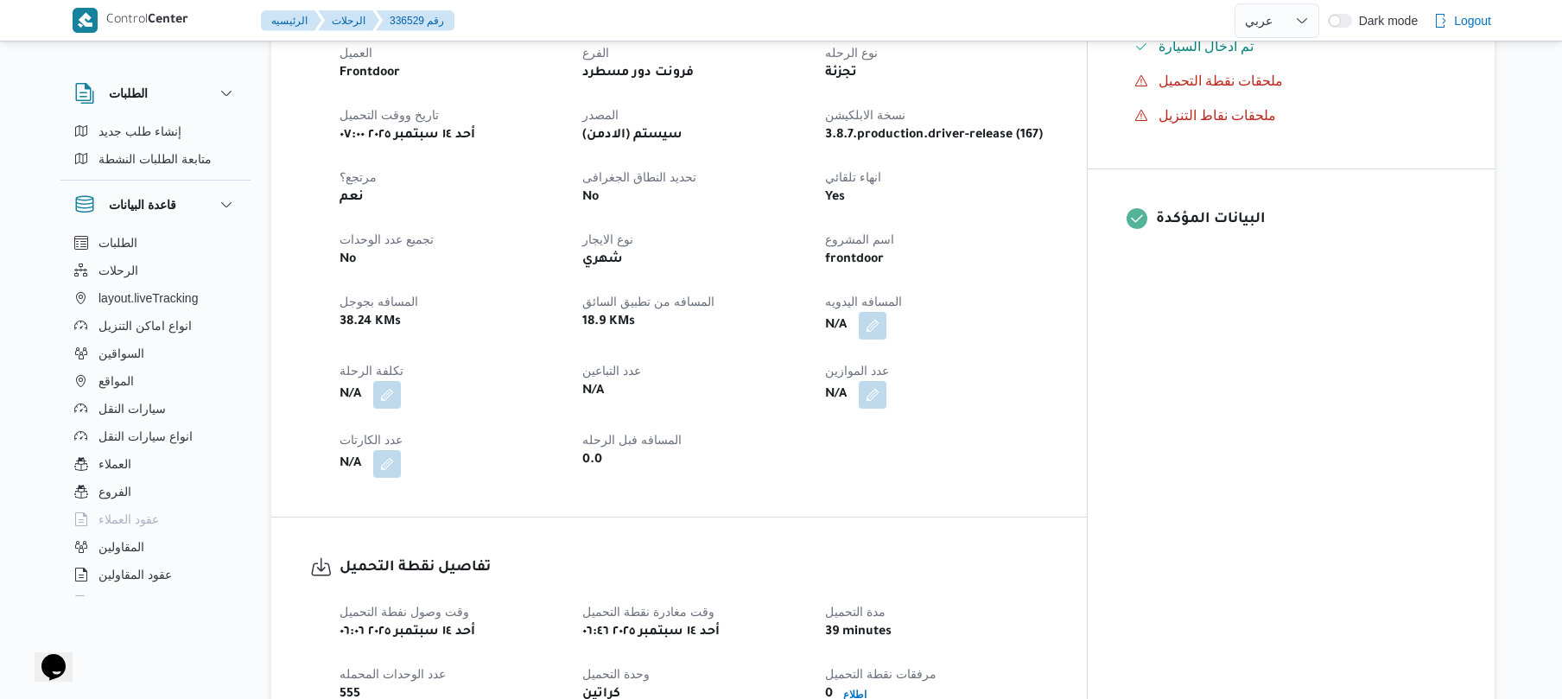
scroll to position [691, 0]
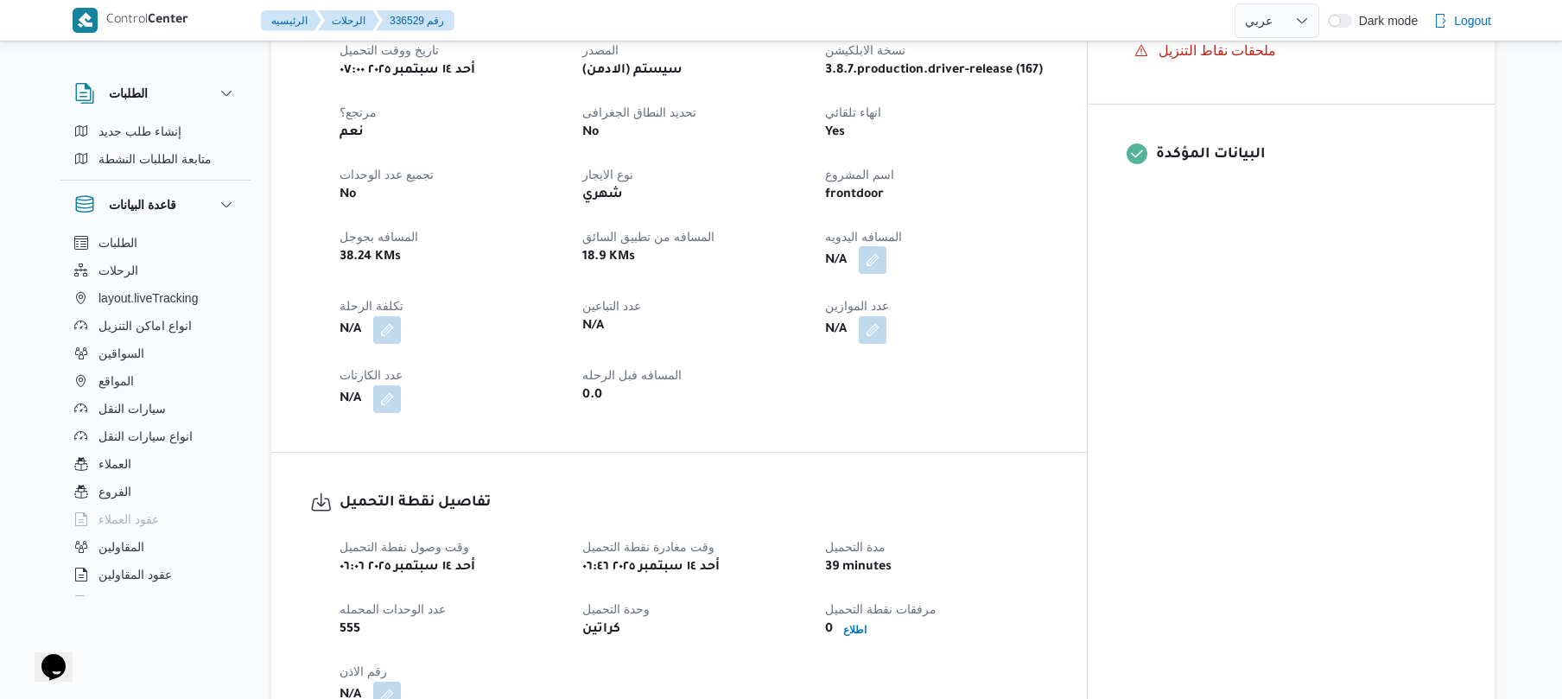
click at [886, 246] on button "button" at bounding box center [873, 260] width 28 height 28
click at [910, 294] on input "المسافه اليدويه" at bounding box center [893, 295] width 172 height 35
type input "120"
click at [1020, 297] on span "تاكيد" at bounding box center [1030, 286] width 97 height 35
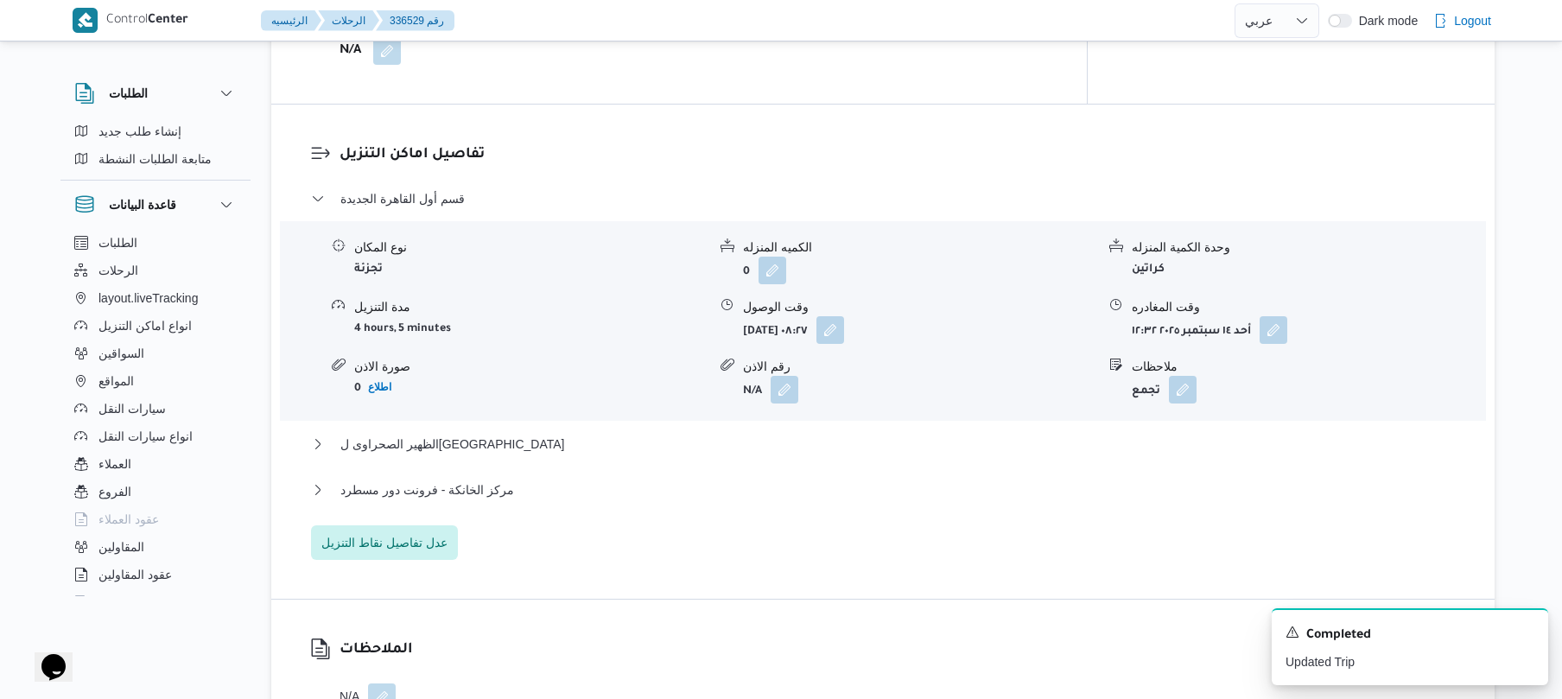
scroll to position [1382, 0]
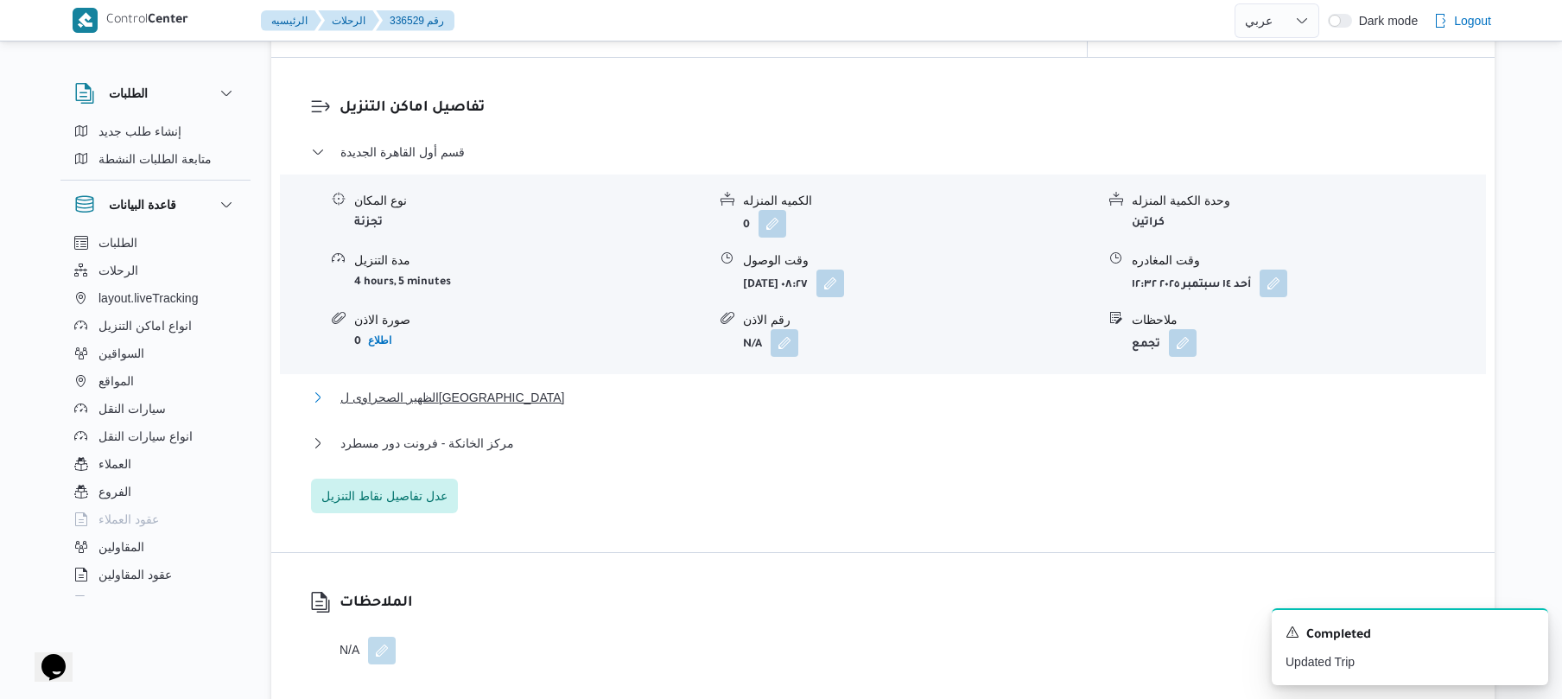
click at [746, 387] on button "الظهير الصحراوى لمحافظة القاهرة" at bounding box center [883, 397] width 1144 height 21
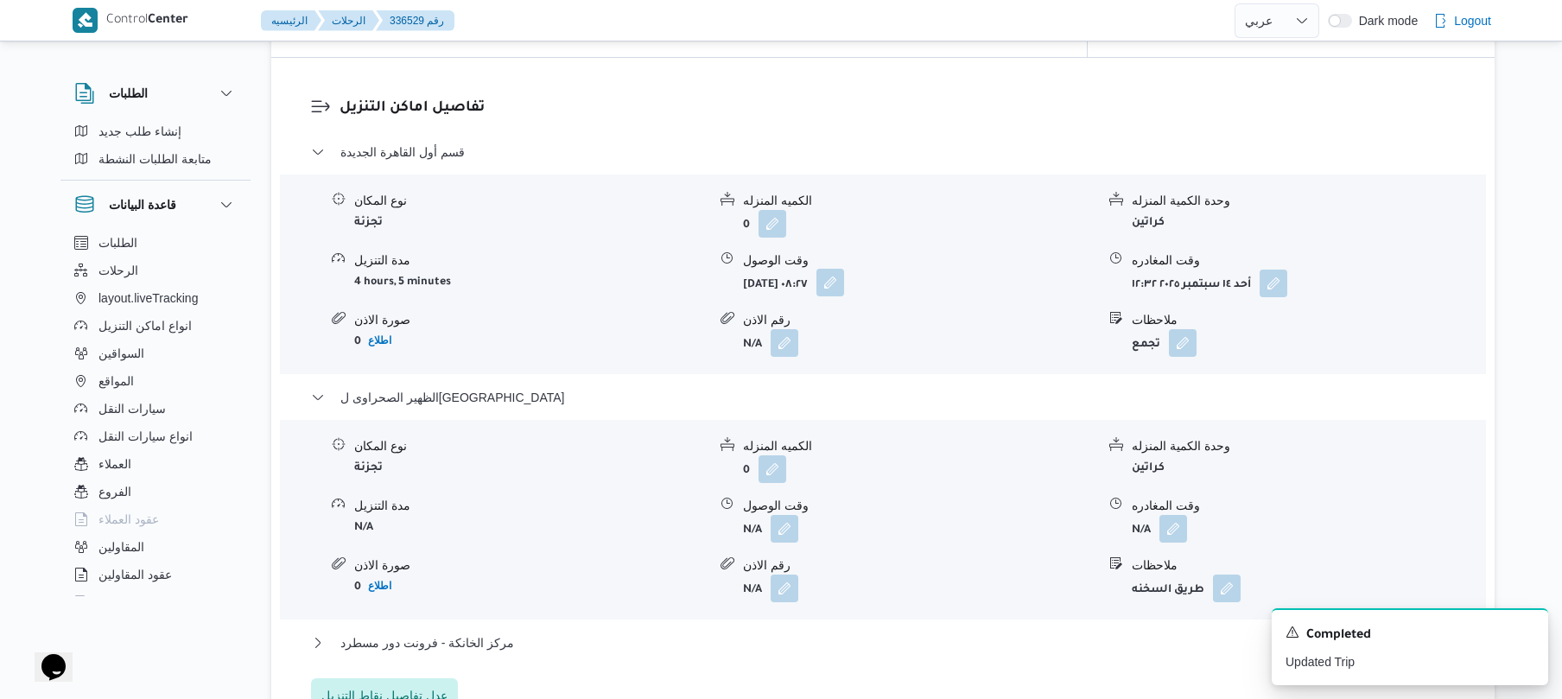
click at [844, 269] on button "button" at bounding box center [830, 283] width 28 height 28
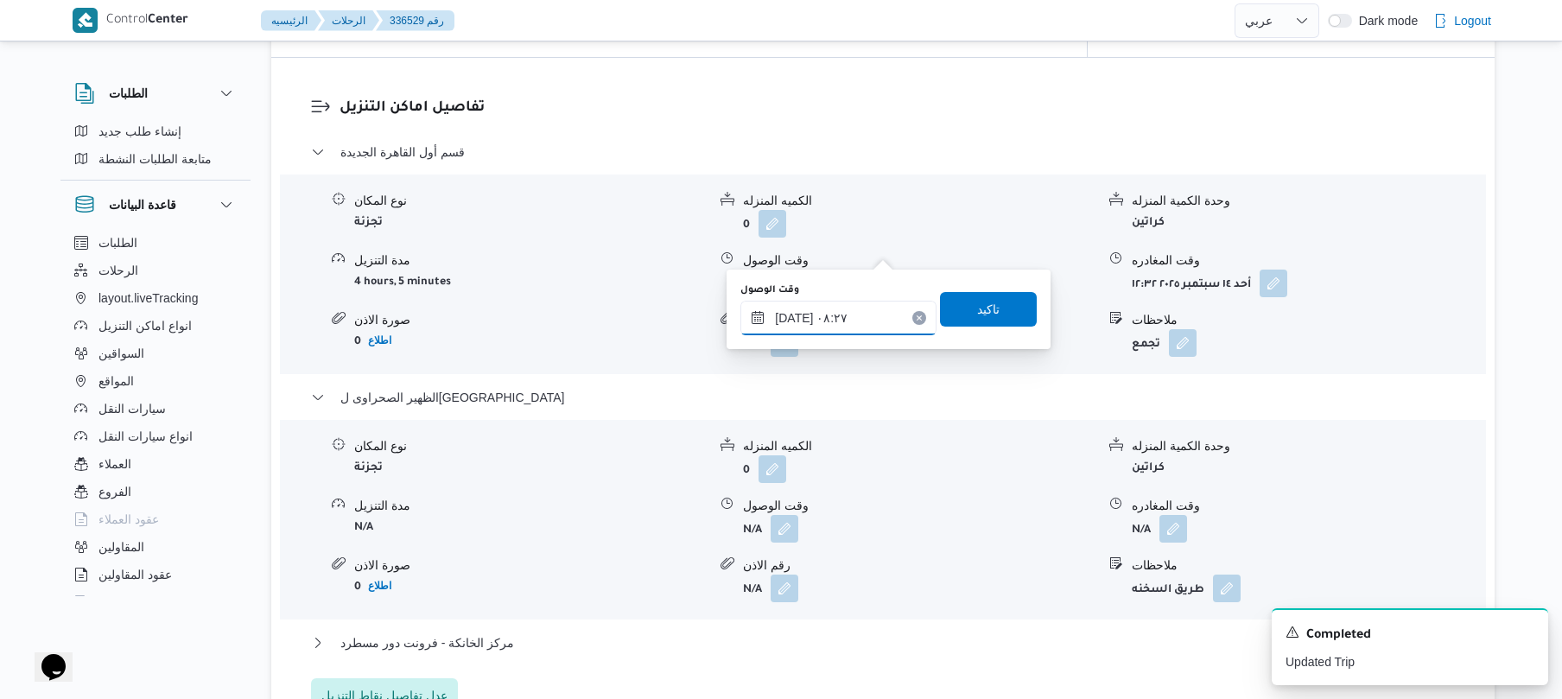
click at [833, 308] on input "١٤/٠٩/٢٠٢٥ ٠٨:٢٧" at bounding box center [838, 318] width 196 height 35
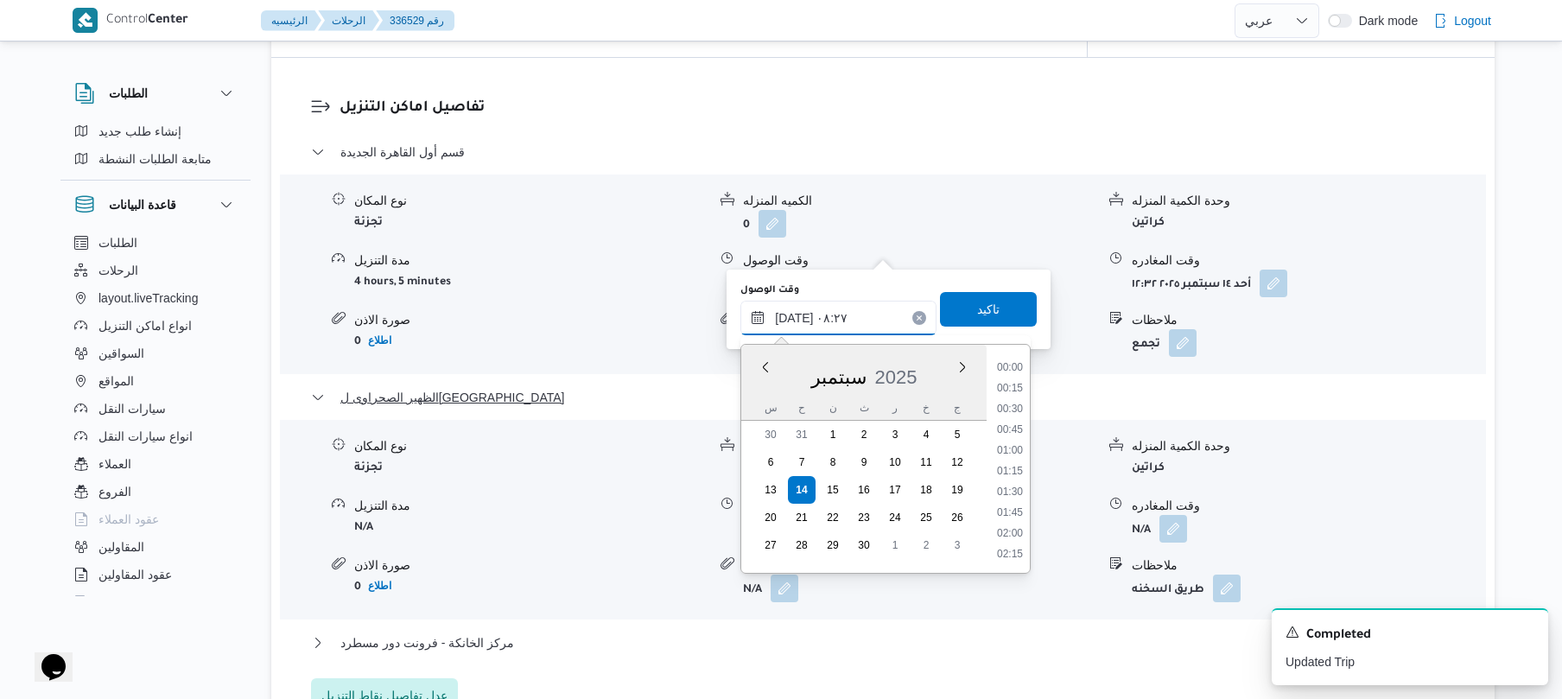
scroll to position [580, 0]
click at [1014, 427] on li "07:45" at bounding box center [1010, 429] width 40 height 17
type input "١٤/٠٩/٢٠٢٥ ٠٧:٤٥"
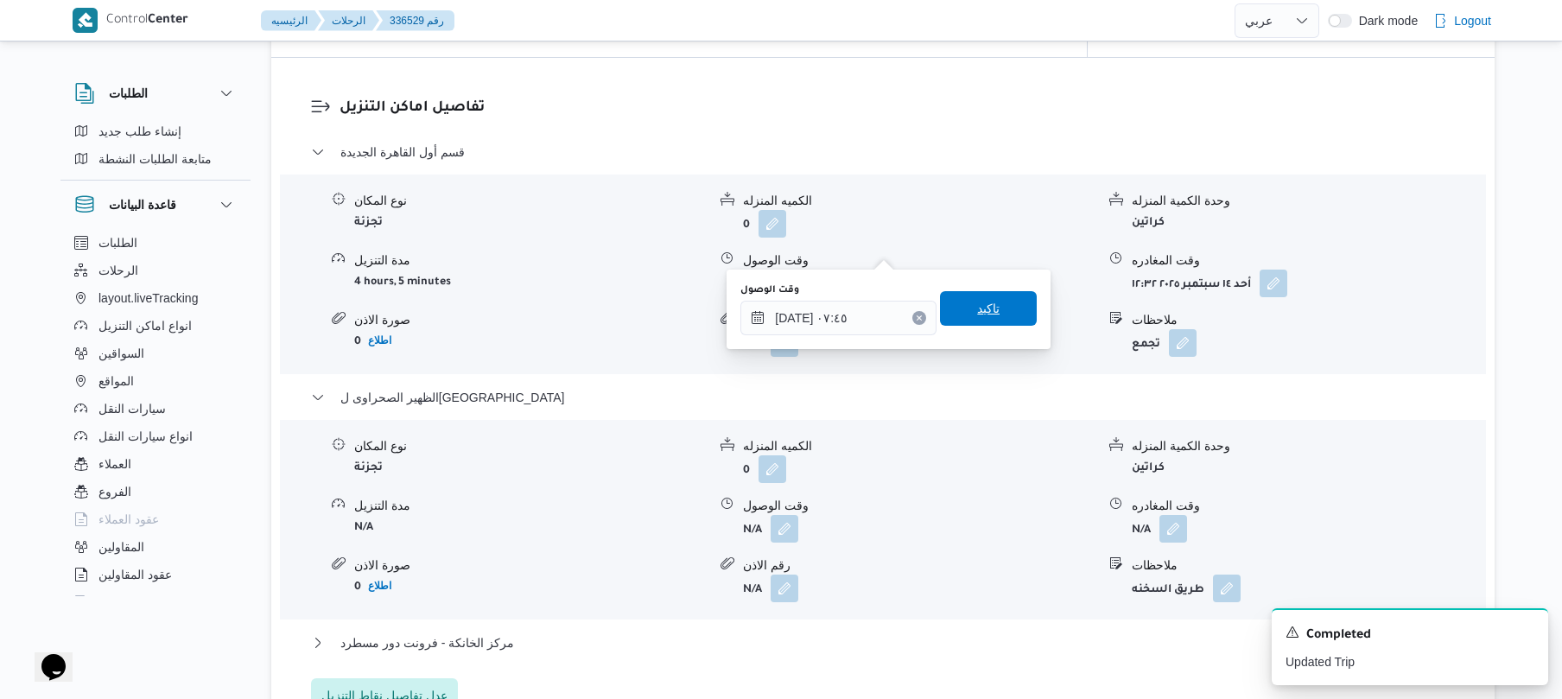
click at [1006, 318] on span "تاكيد" at bounding box center [988, 308] width 97 height 35
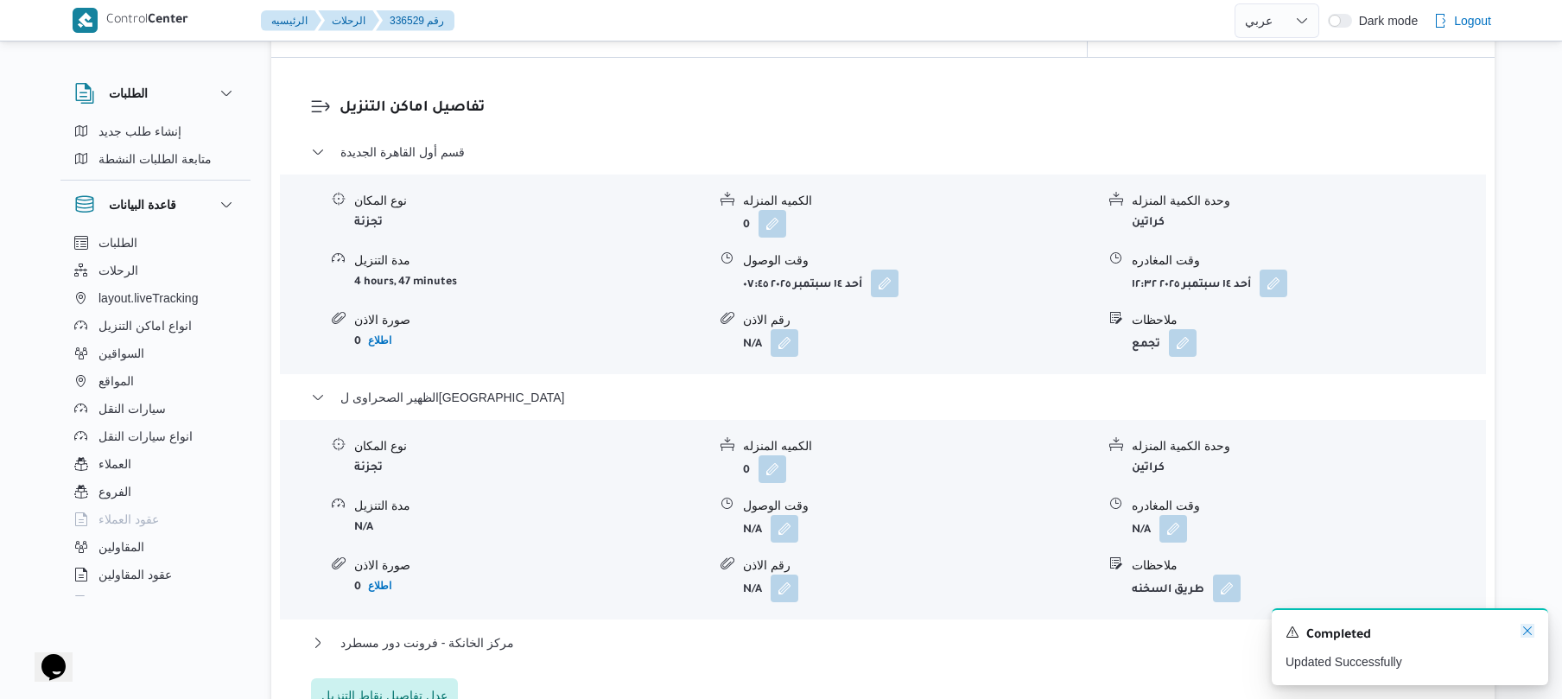
click at [1522, 632] on icon "Dismiss toast" at bounding box center [1527, 631] width 14 height 14
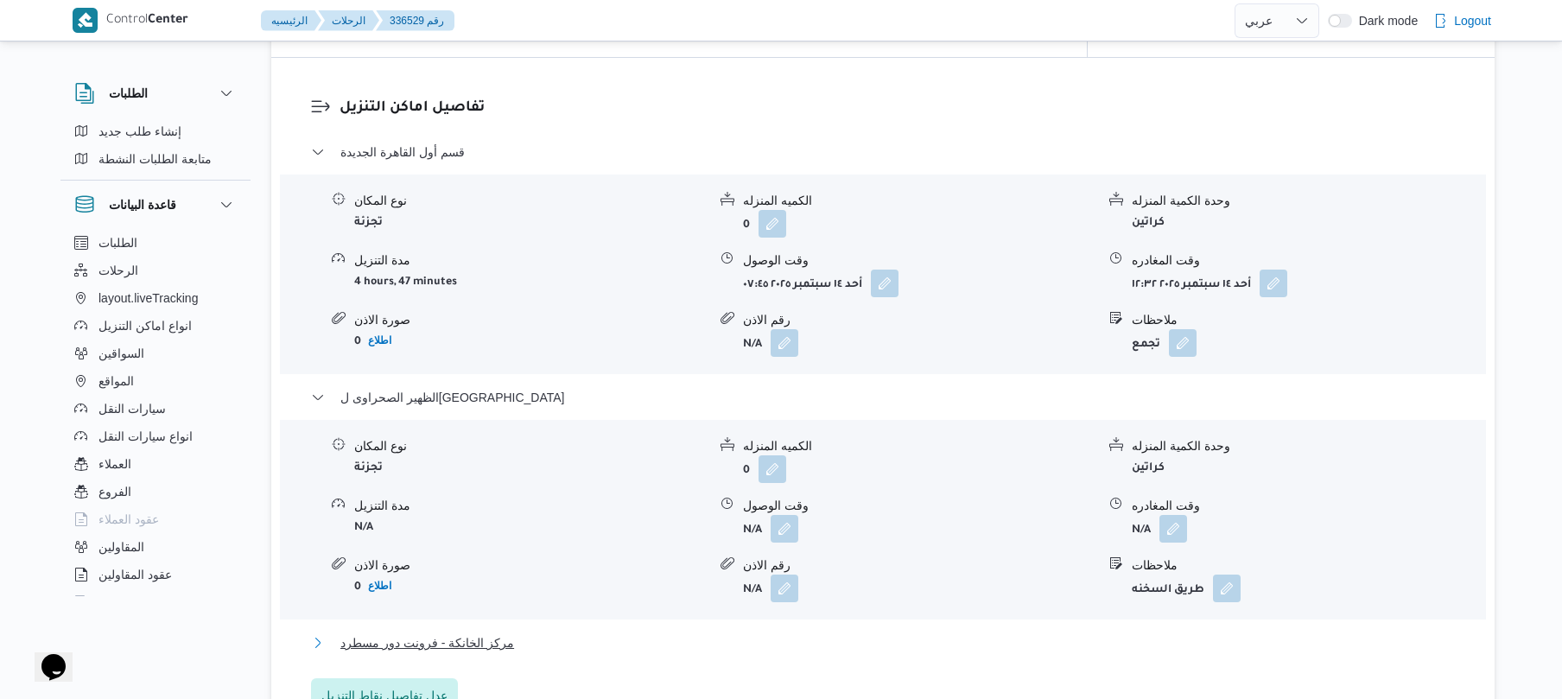
click at [1287, 632] on button "مركز الخانكة - فرونت دور مسطرد" at bounding box center [883, 642] width 1144 height 21
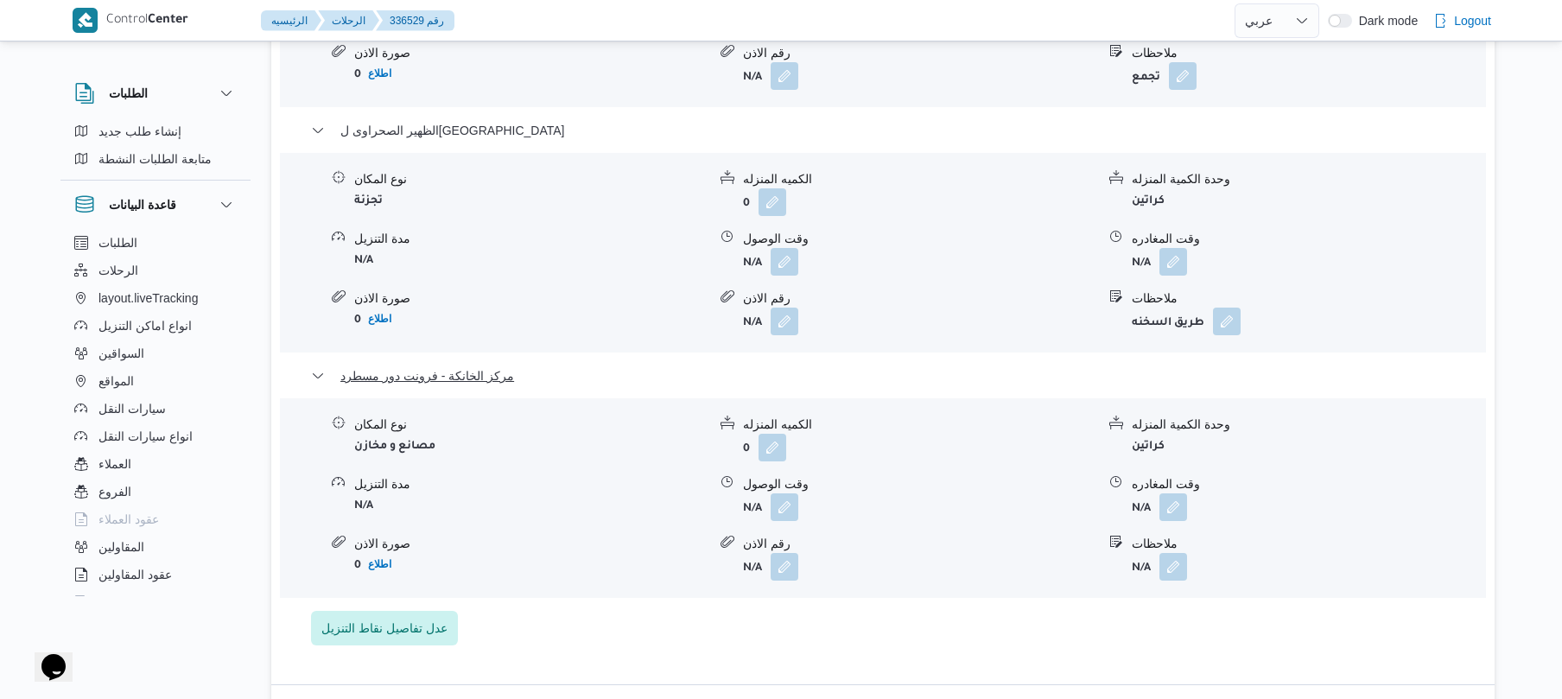
scroll to position [1658, 0]
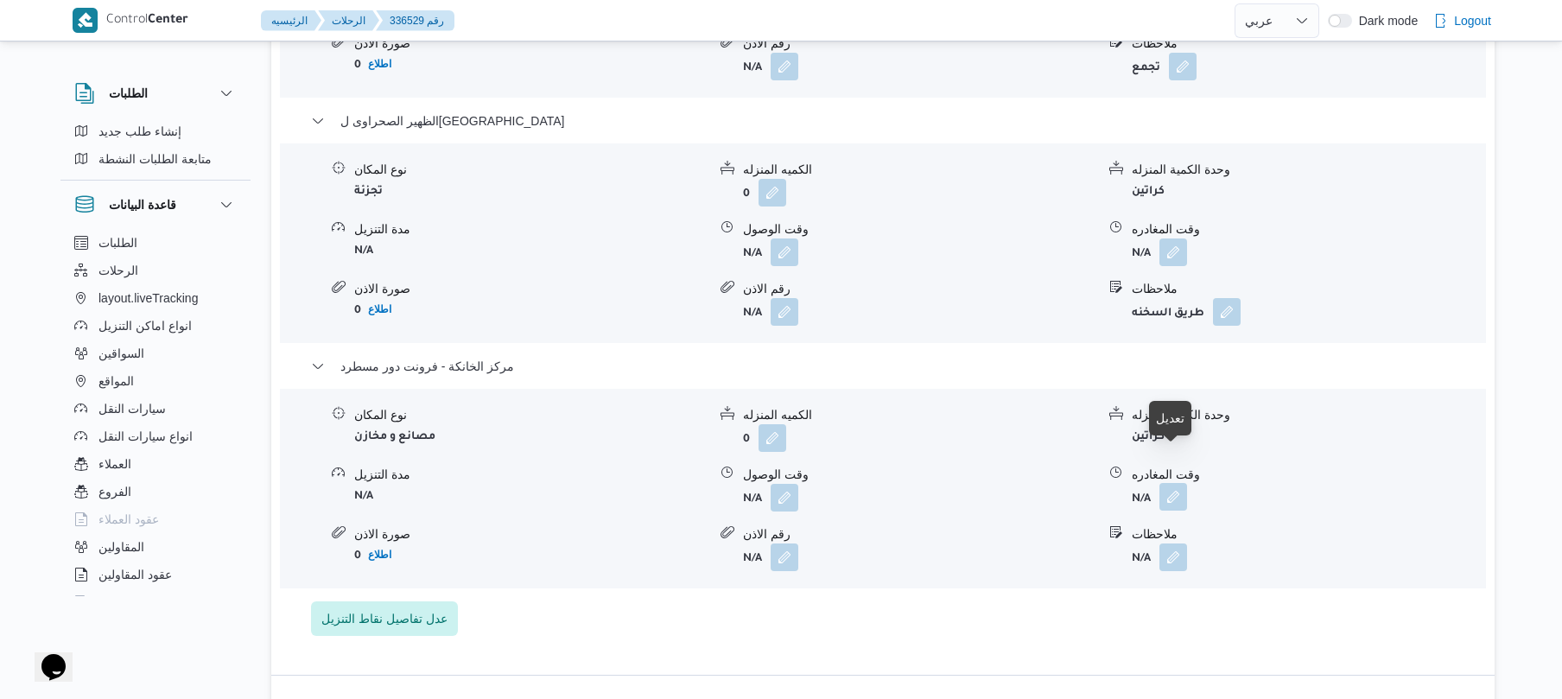
click at [1175, 483] on button "button" at bounding box center [1173, 497] width 28 height 28
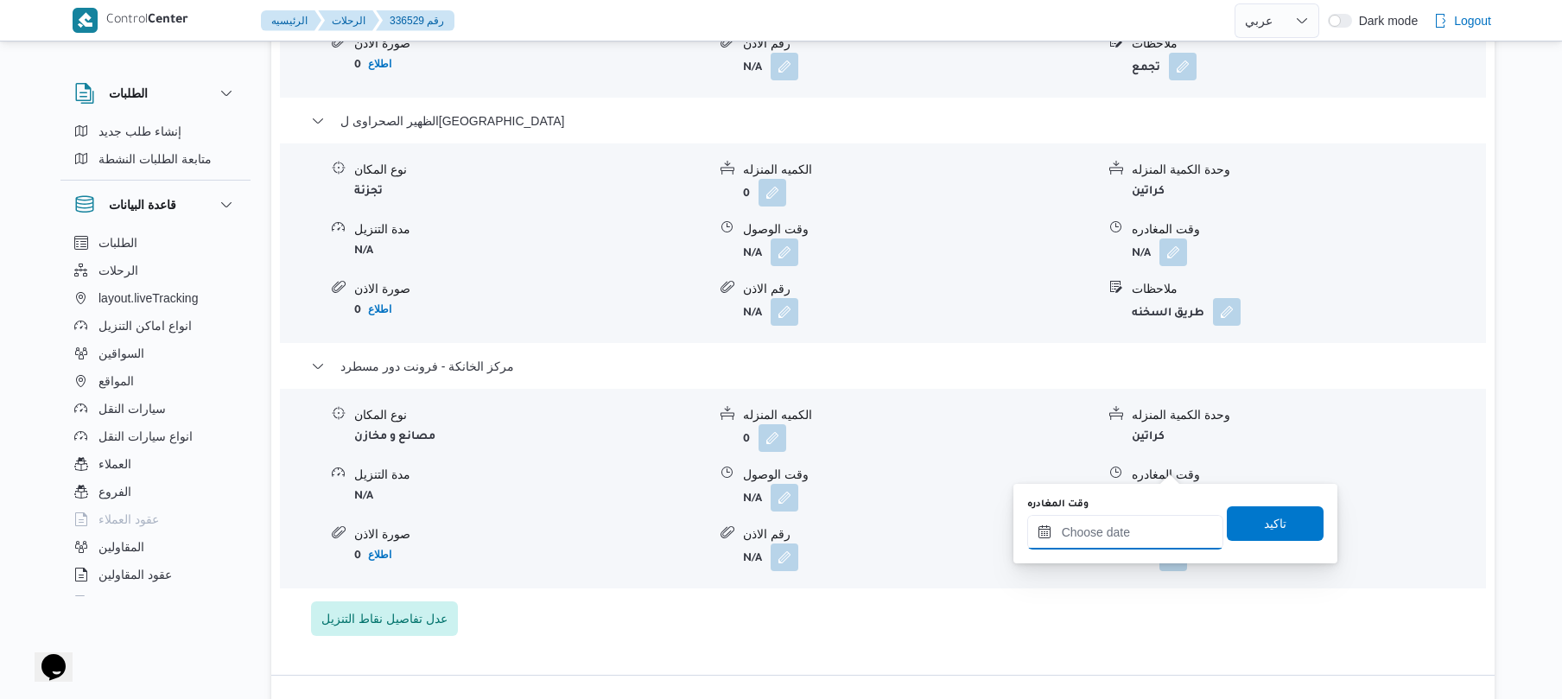
click at [1124, 529] on input "وقت المغادره" at bounding box center [1125, 532] width 196 height 35
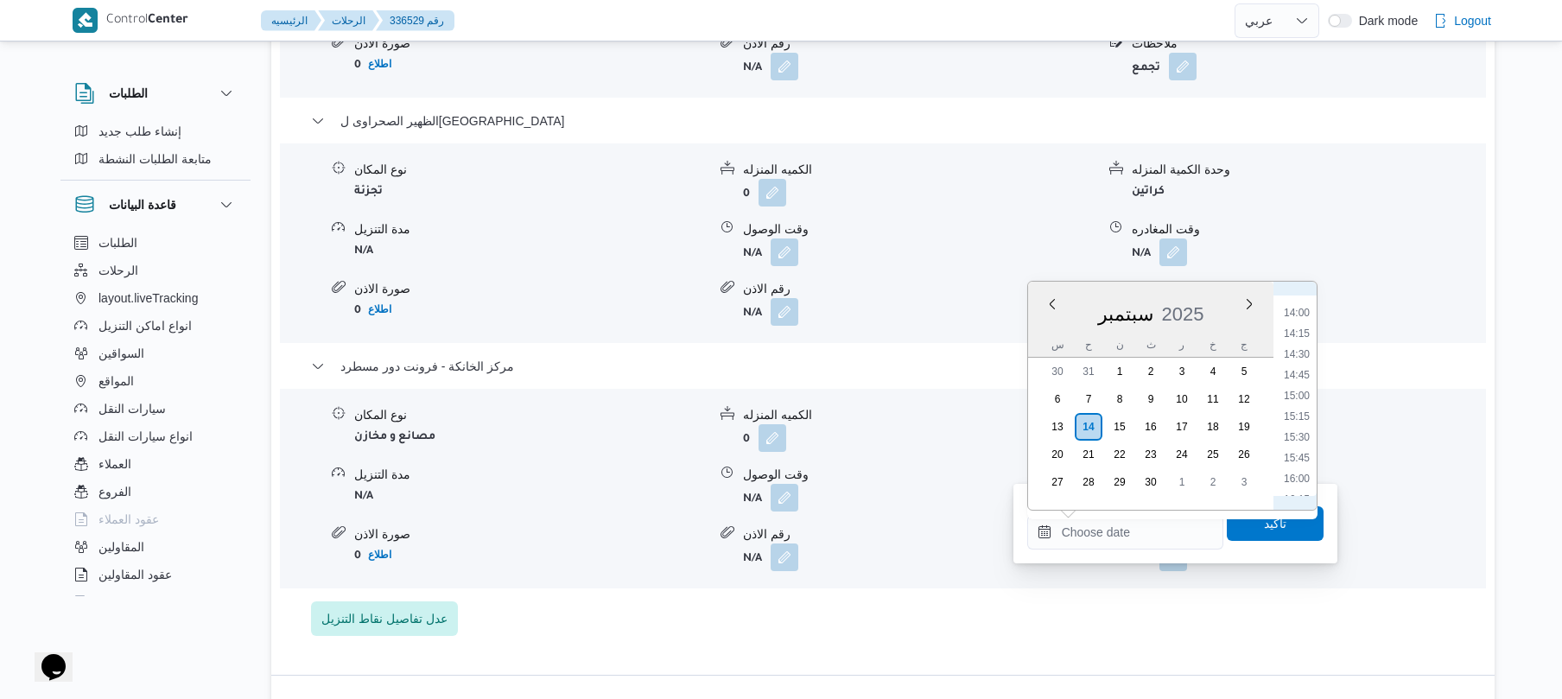
scroll to position [1323, 0]
click at [1300, 352] on li "16:30" at bounding box center [1297, 348] width 40 height 17
type input "[DATE] ١٦:٣٠"
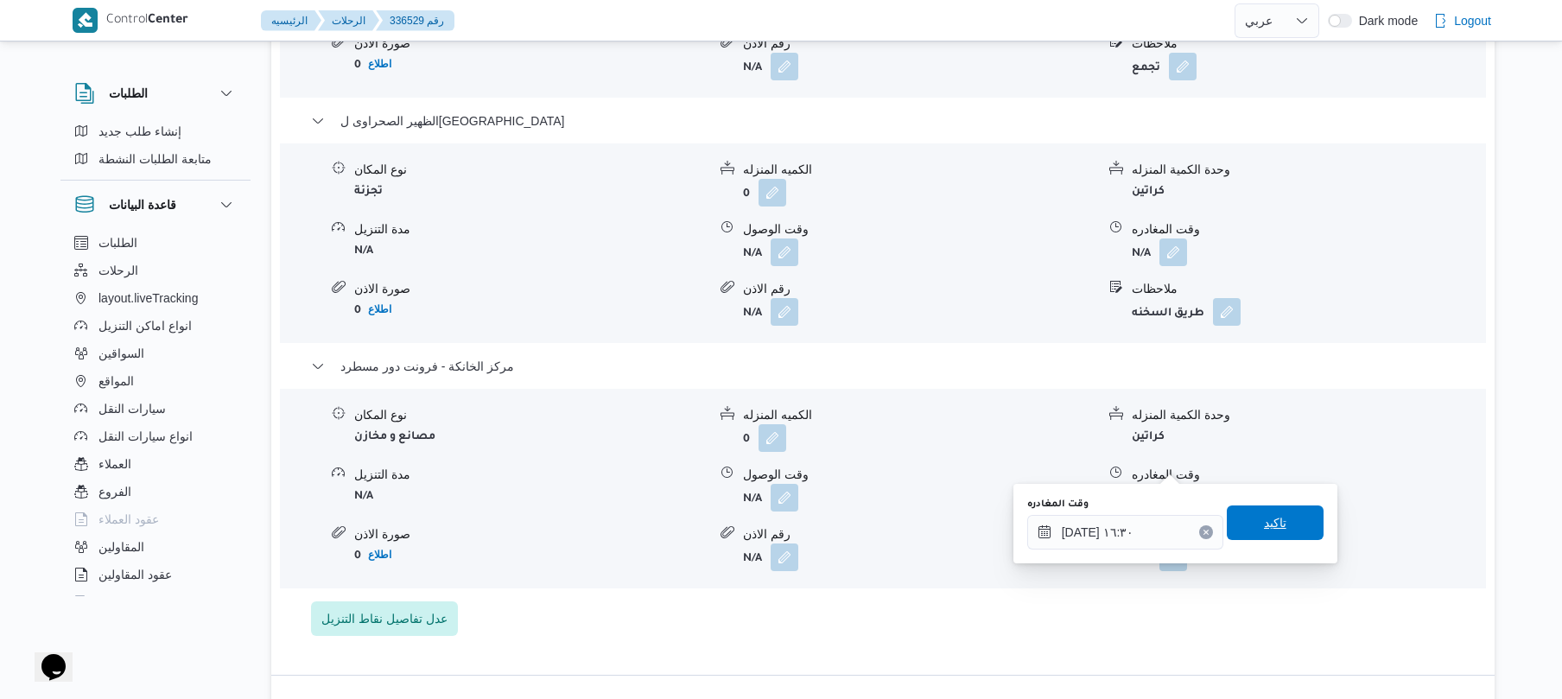
click at [1264, 522] on span "تاكيد" at bounding box center [1275, 522] width 22 height 21
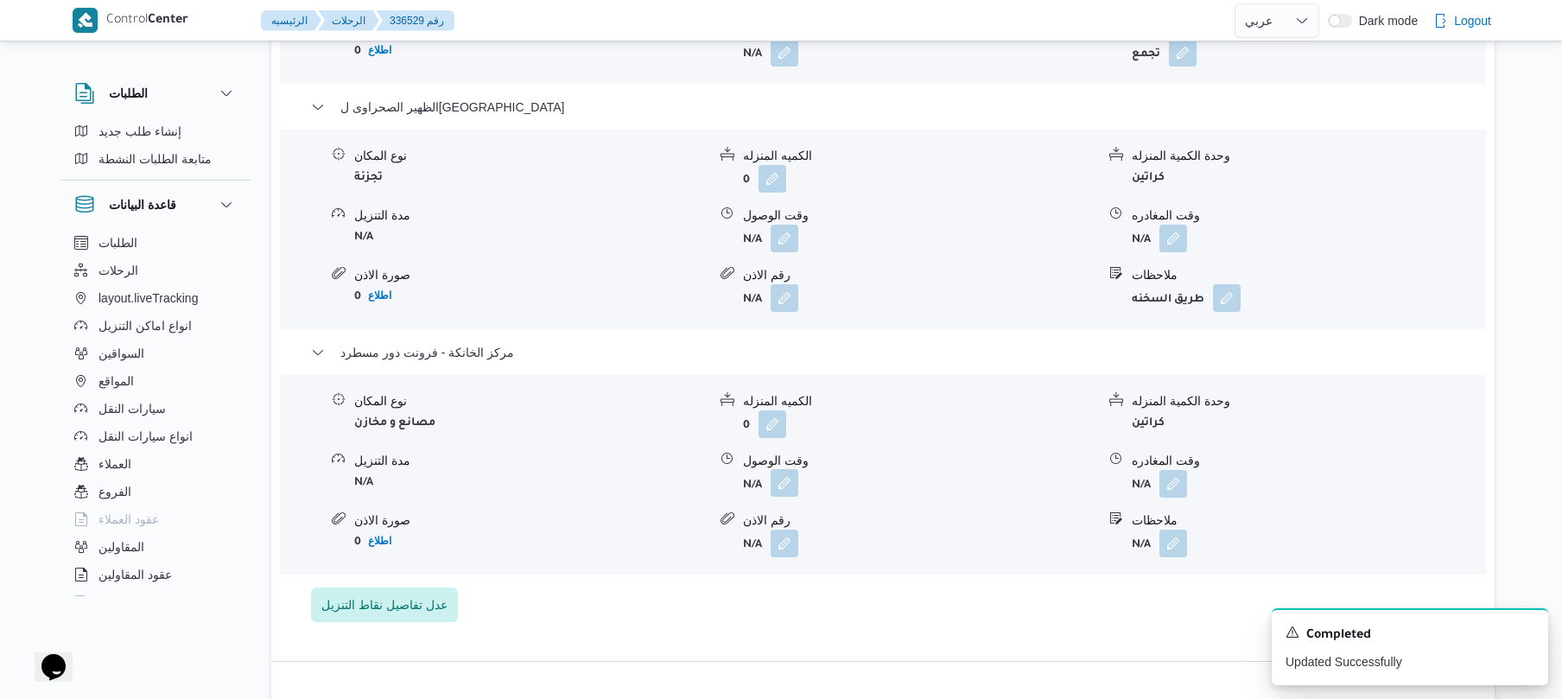
click at [782, 469] on button "button" at bounding box center [784, 483] width 28 height 28
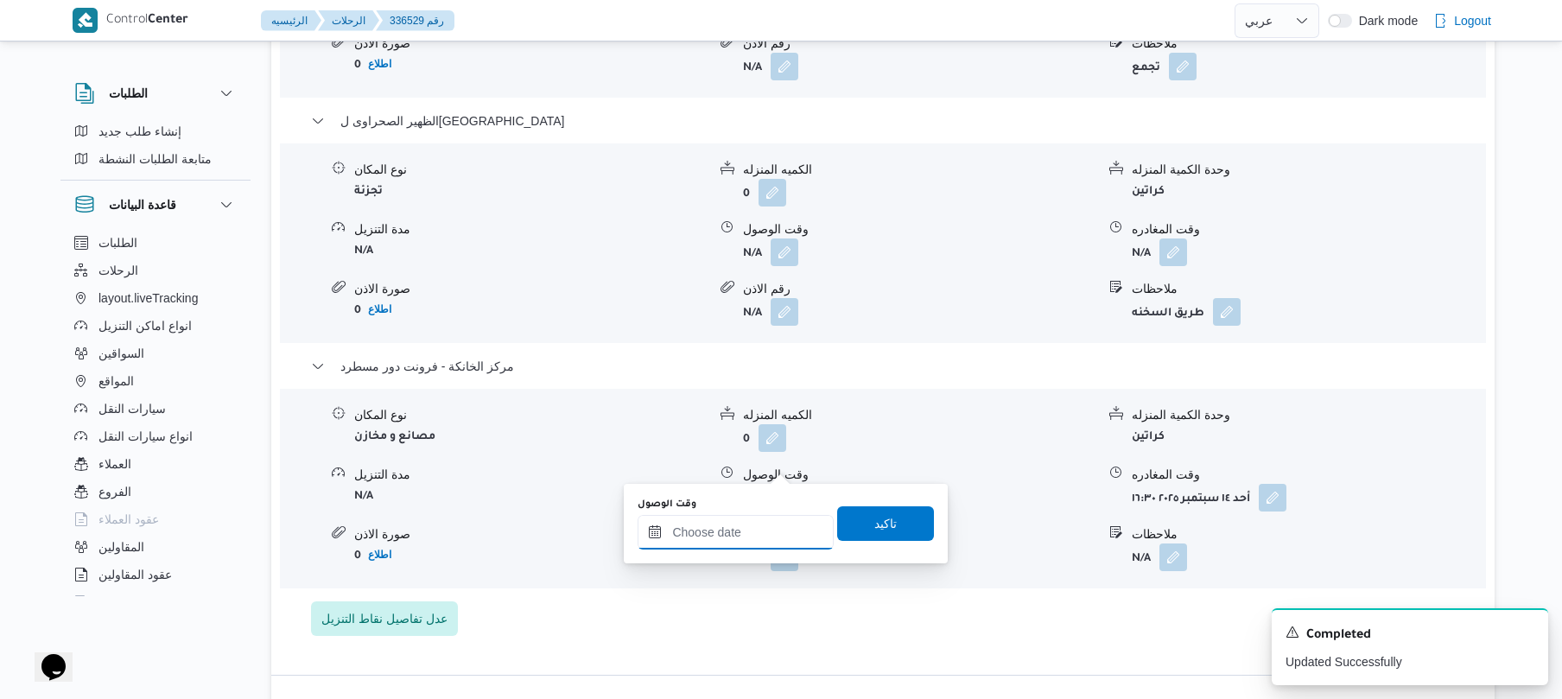
click at [757, 526] on input "وقت الوصول" at bounding box center [735, 532] width 196 height 35
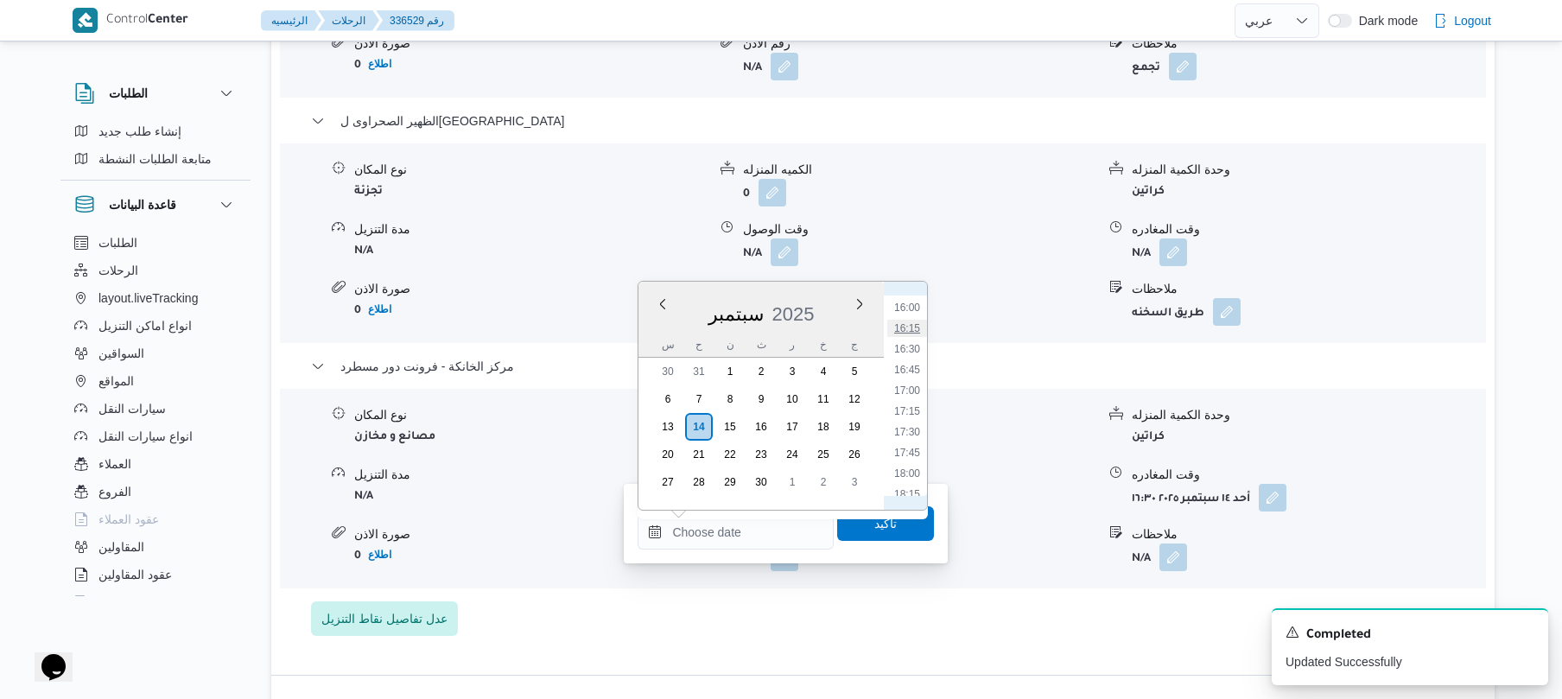
click at [916, 332] on li "16:15" at bounding box center [907, 328] width 40 height 17
type input "[DATE] ١٦:١٥"
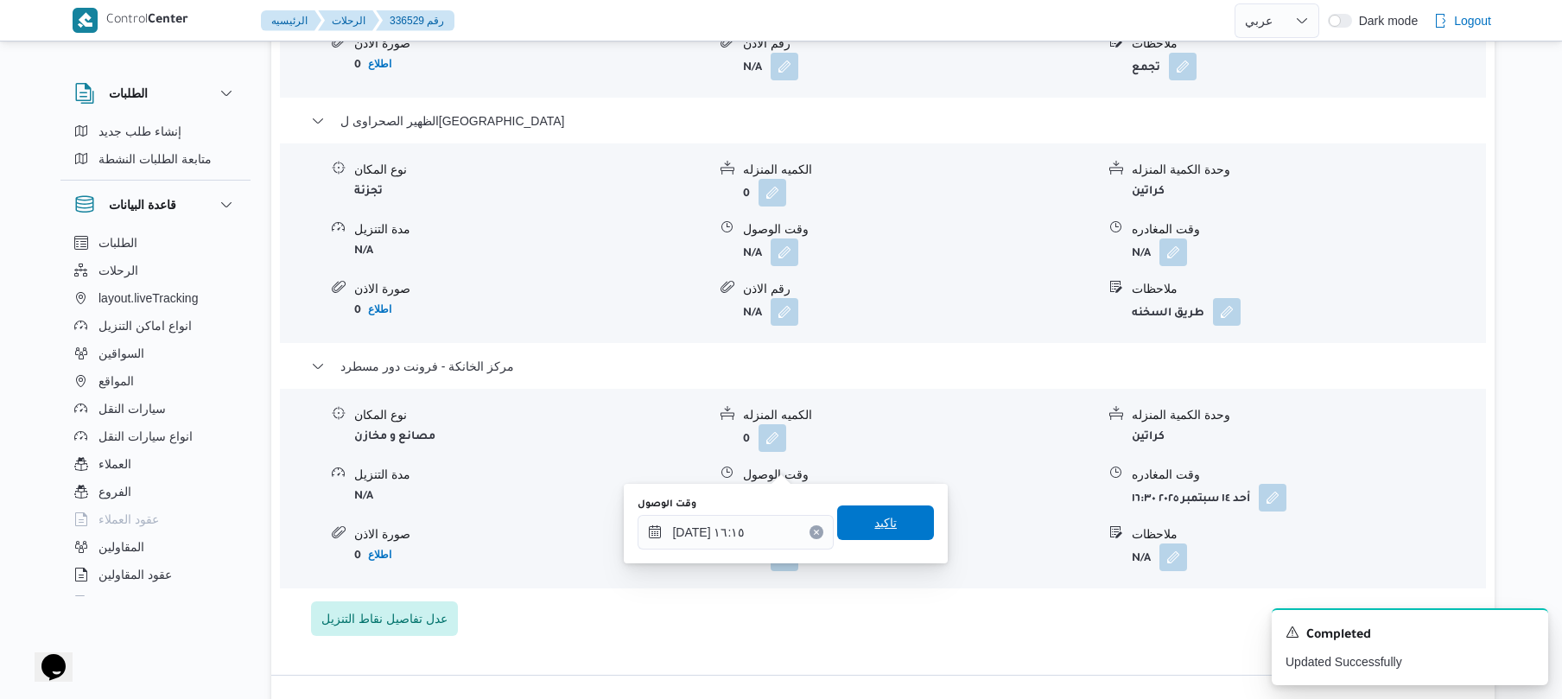
click at [888, 530] on span "تاكيد" at bounding box center [885, 522] width 97 height 35
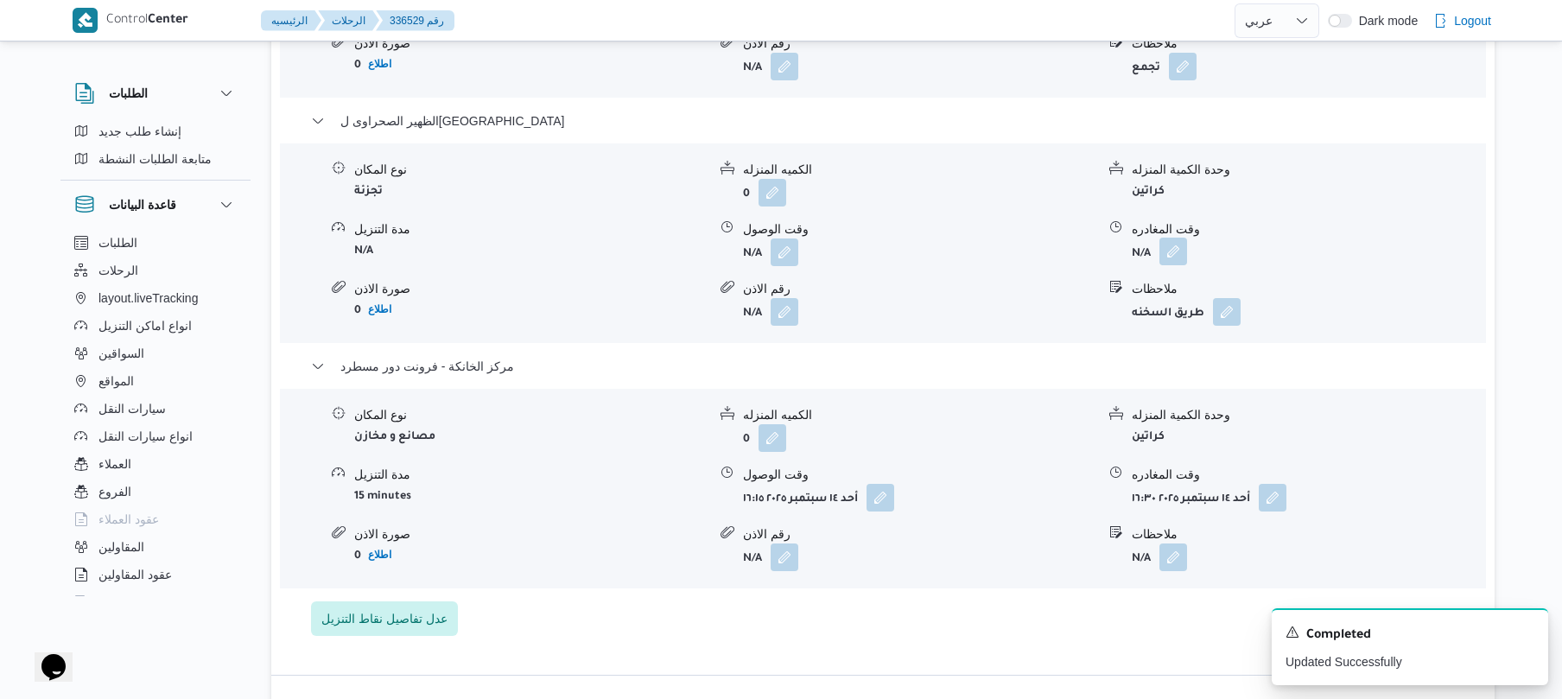
click at [1173, 238] on button "button" at bounding box center [1173, 252] width 28 height 28
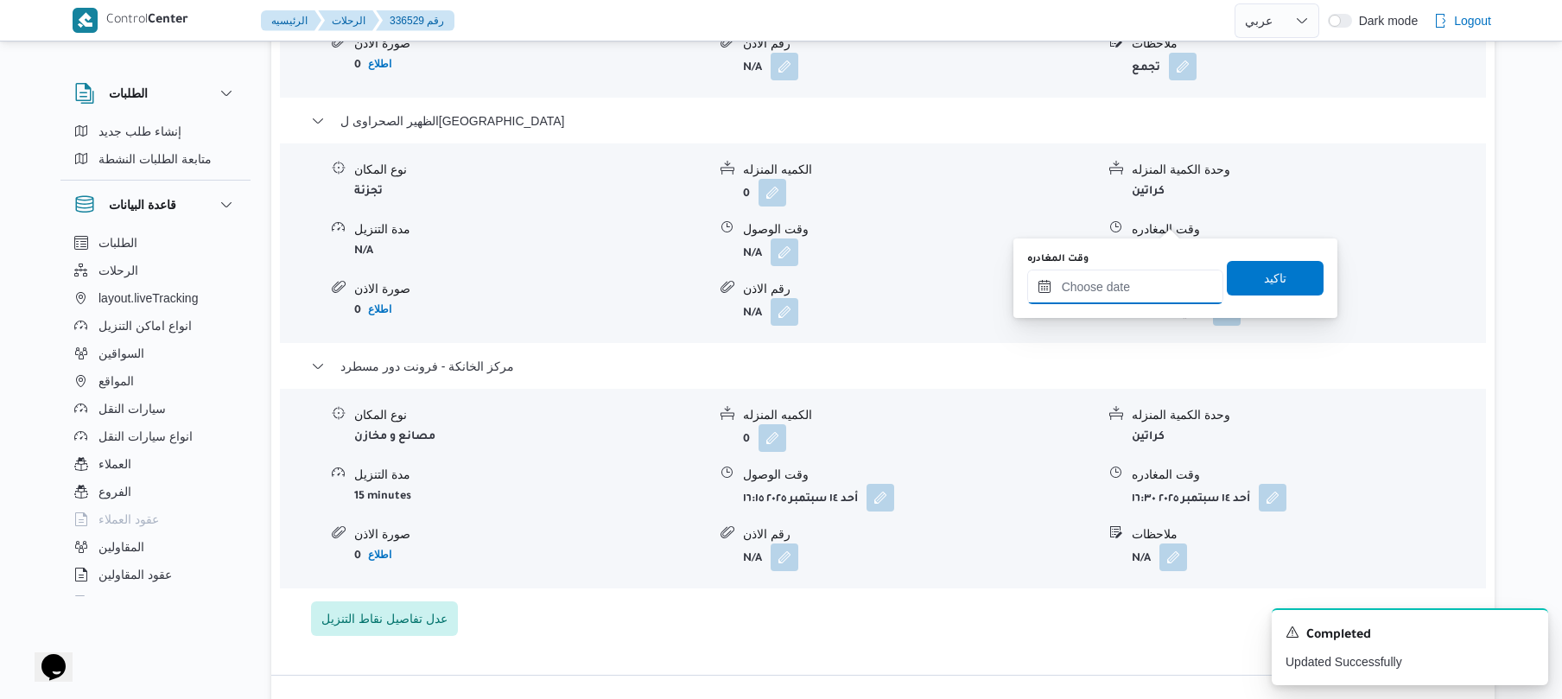
click at [1124, 282] on input "وقت المغادره" at bounding box center [1125, 286] width 196 height 35
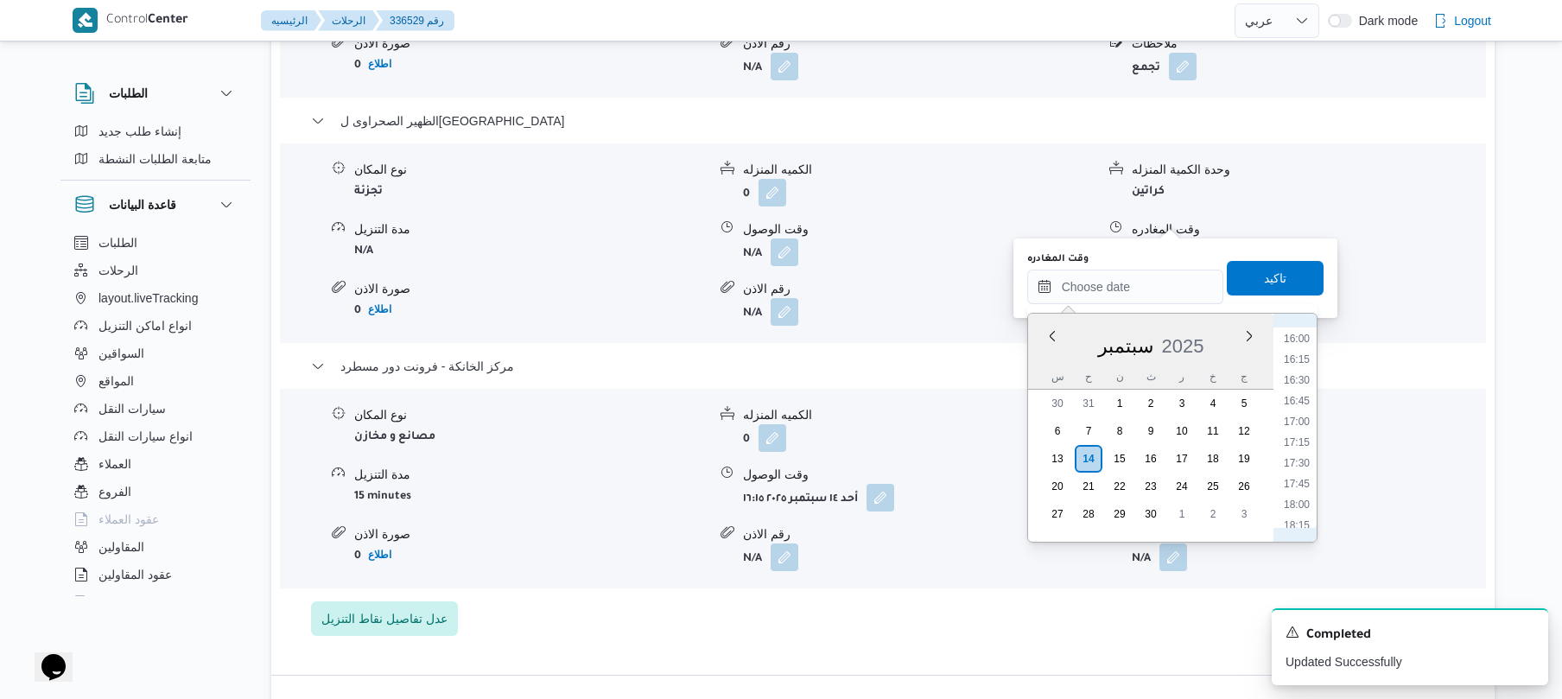
scroll to position [1155, 0]
click at [1304, 444] on li "15:15" at bounding box center [1297, 445] width 40 height 17
type input "١٤/٠٩/٢٠٢٥ ١٥:١٥"
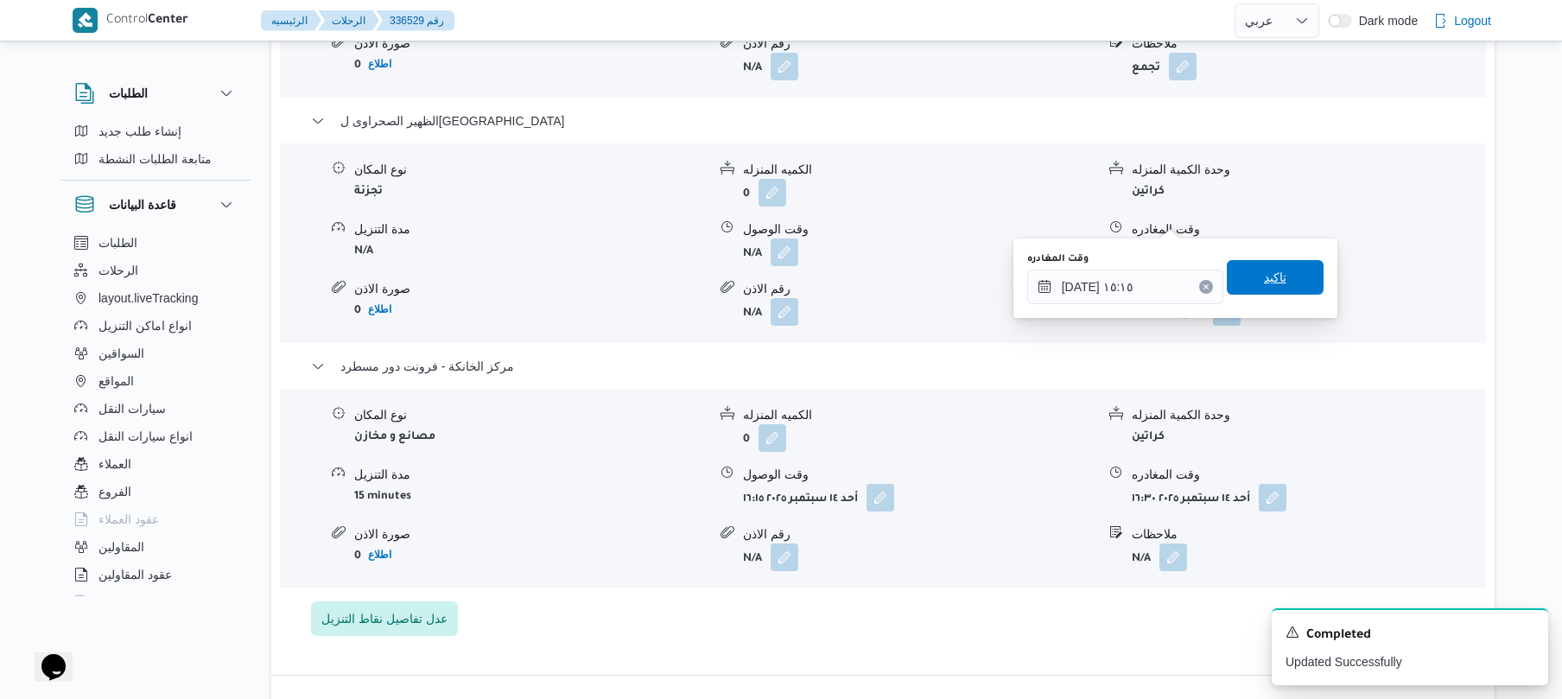
click at [1270, 285] on span "تاكيد" at bounding box center [1275, 277] width 22 height 21
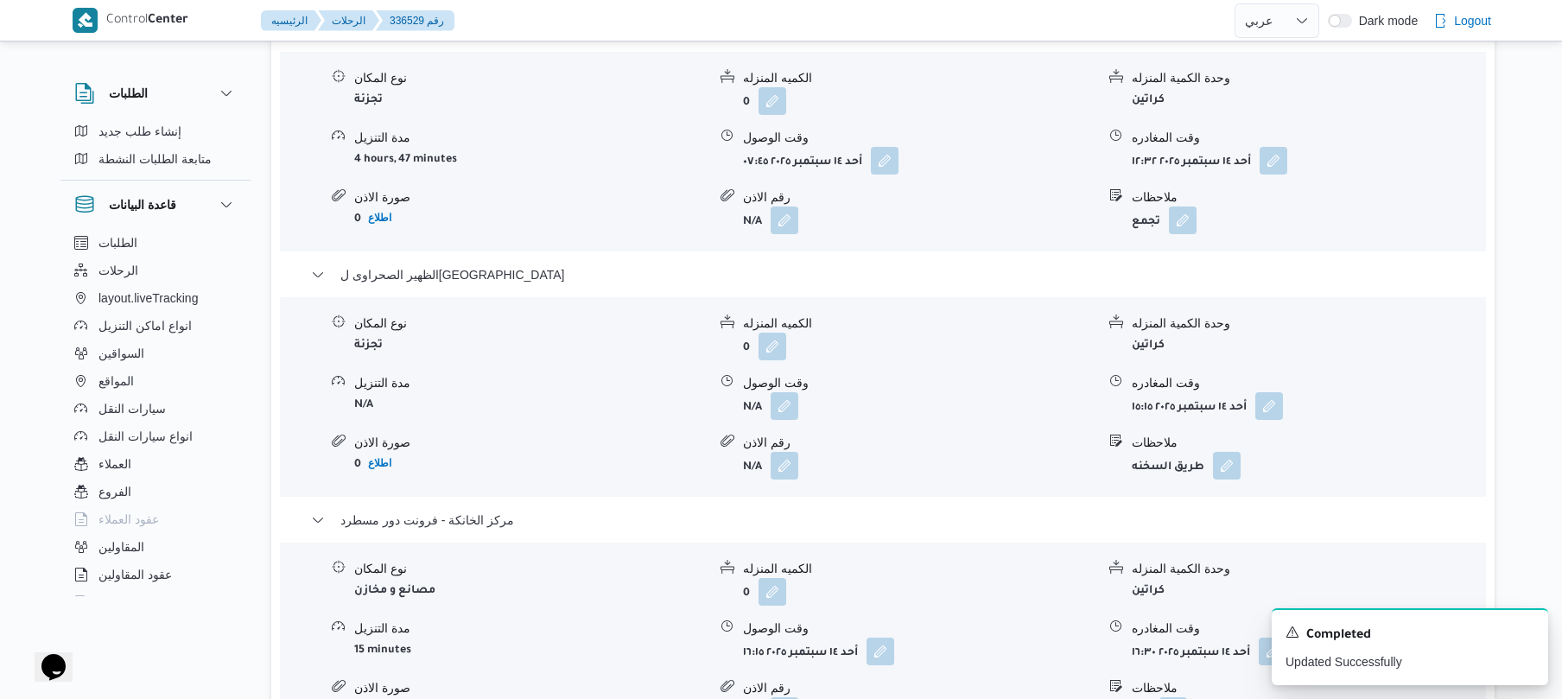
scroll to position [1428, 0]
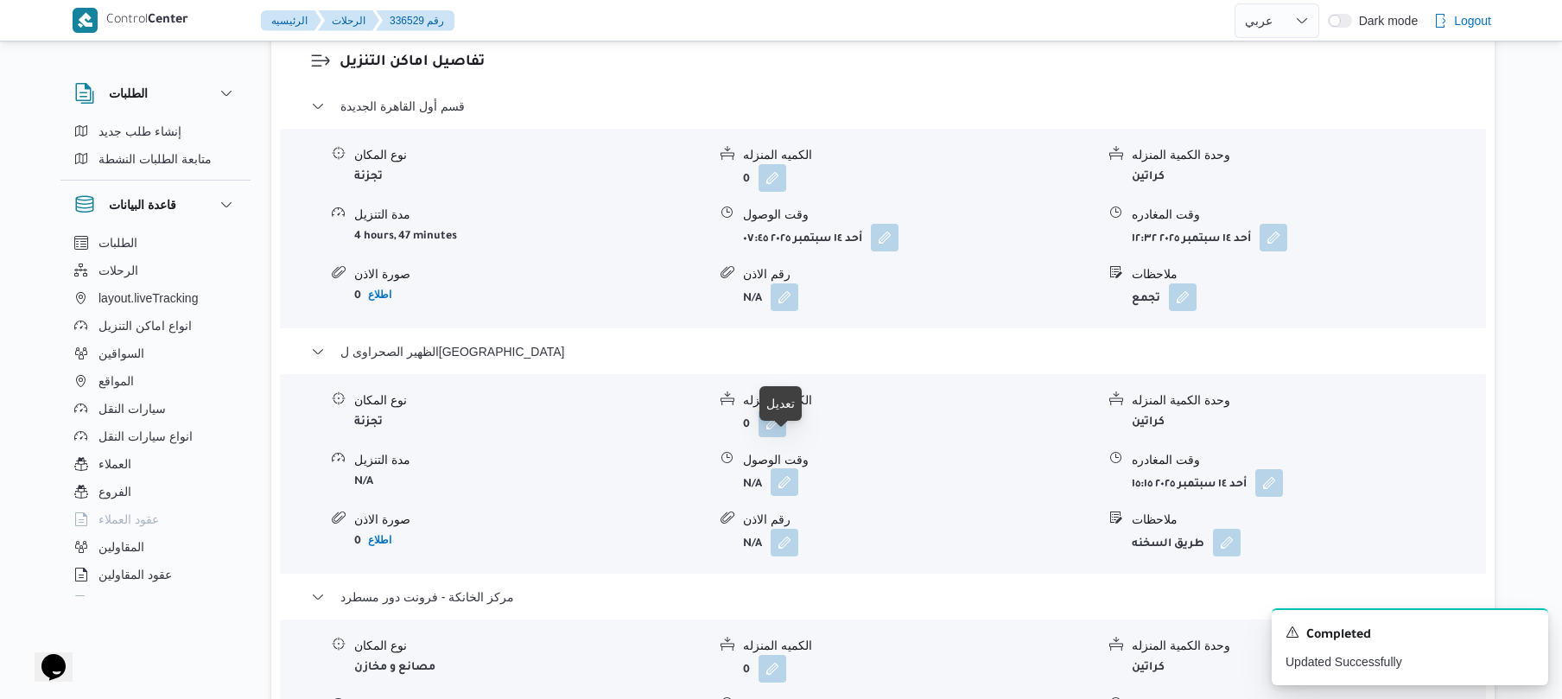
click at [785, 468] on button "button" at bounding box center [784, 482] width 28 height 28
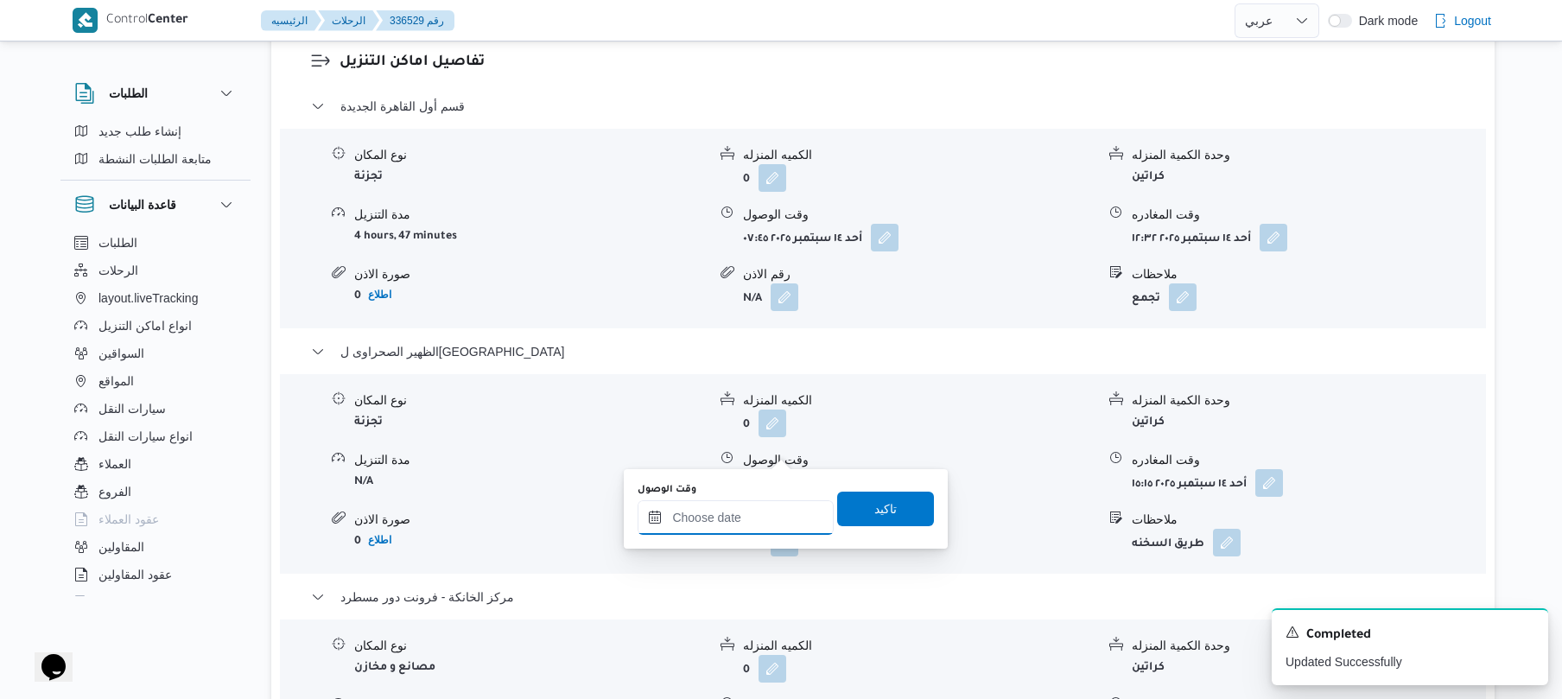
click at [741, 509] on input "وقت الوصول" at bounding box center [735, 517] width 196 height 35
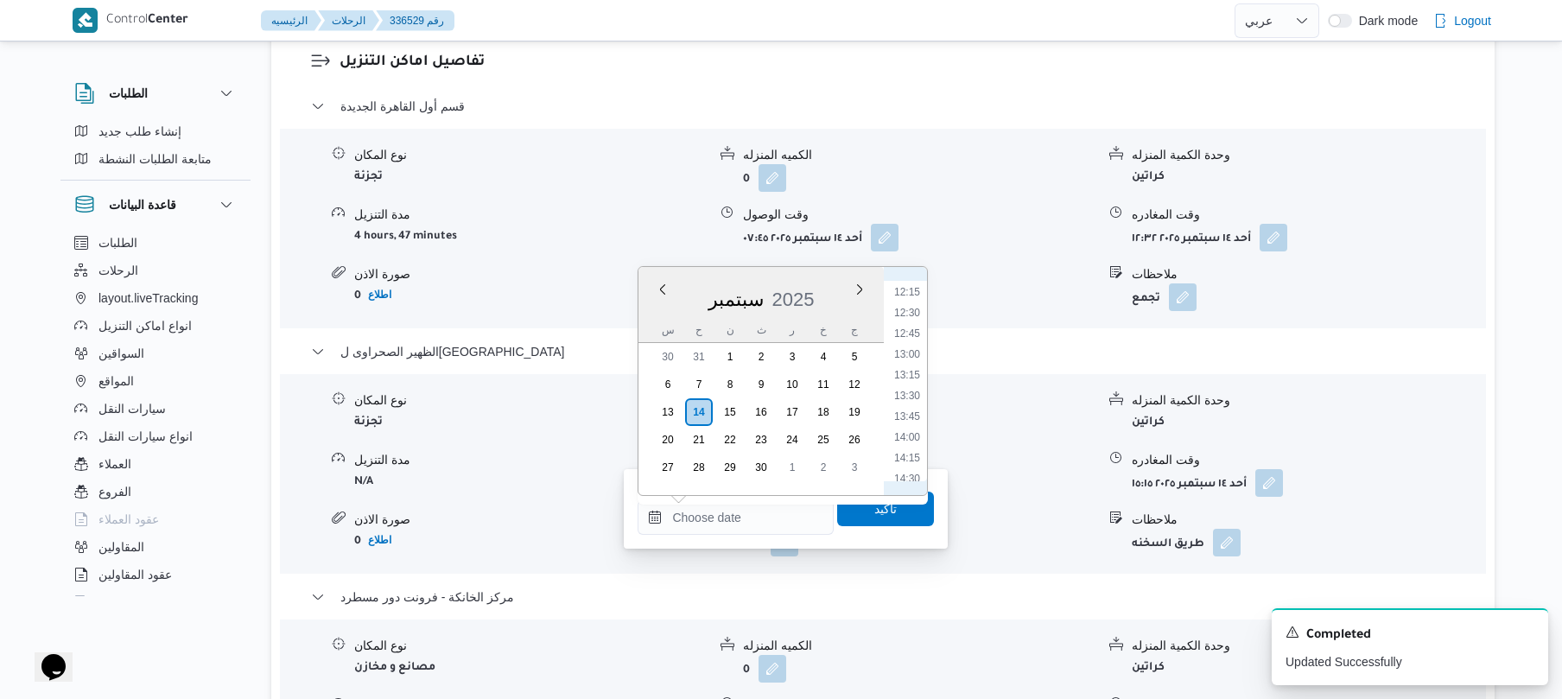
scroll to position [982, 0]
click at [910, 427] on li "13:30" at bounding box center [907, 426] width 40 height 17
type input "١٤/٠٩/٢٠٢٥ ١٣:٣٠"
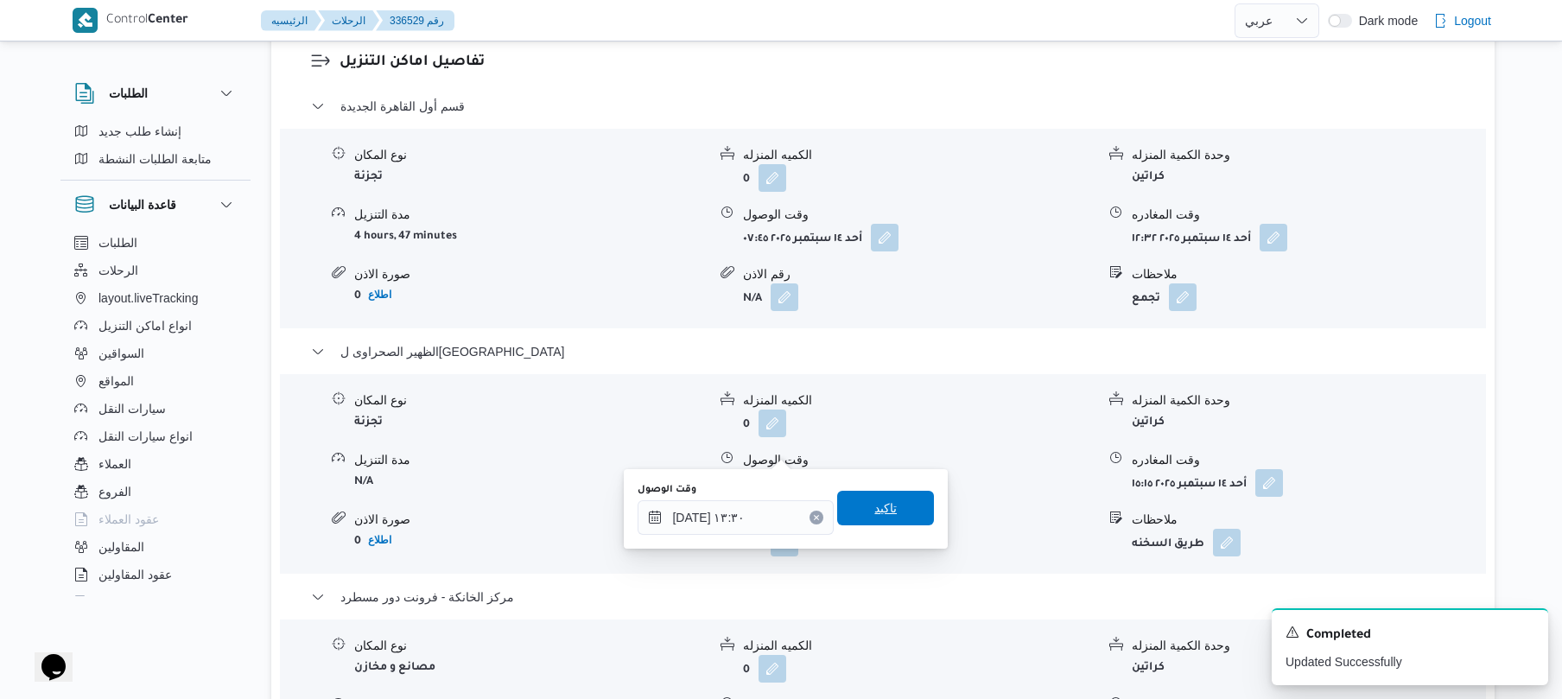
click at [874, 517] on span "تاكيد" at bounding box center [885, 508] width 22 height 21
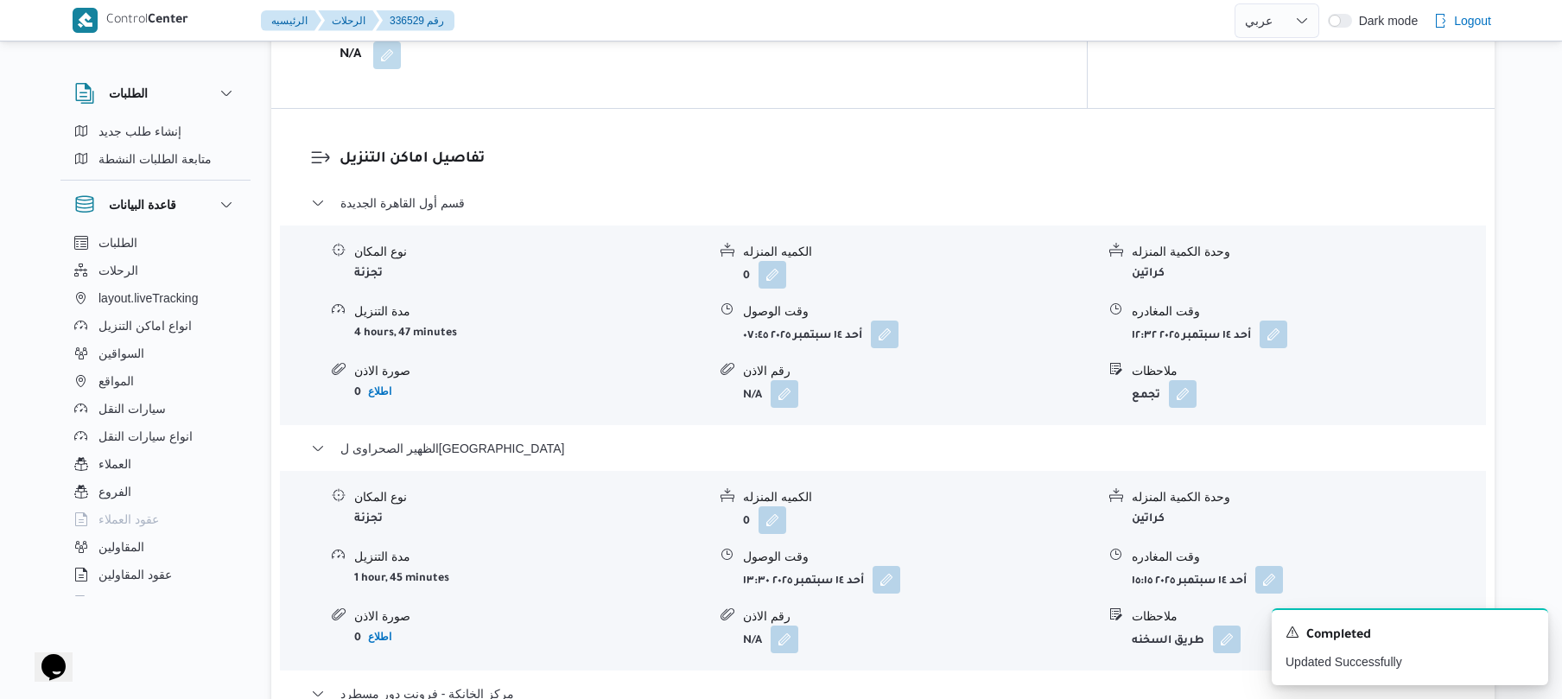
scroll to position [0, 0]
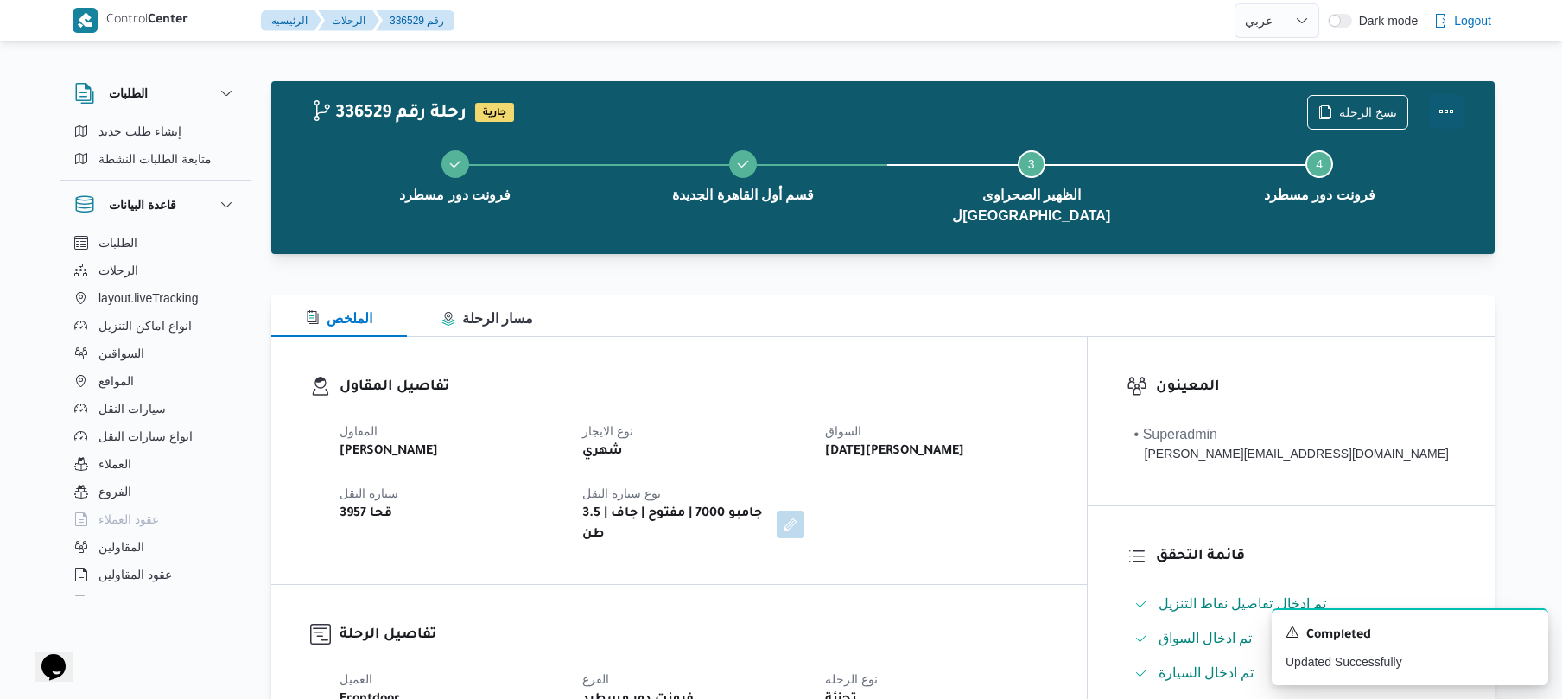
click at [1445, 114] on button "Actions" at bounding box center [1446, 111] width 35 height 35
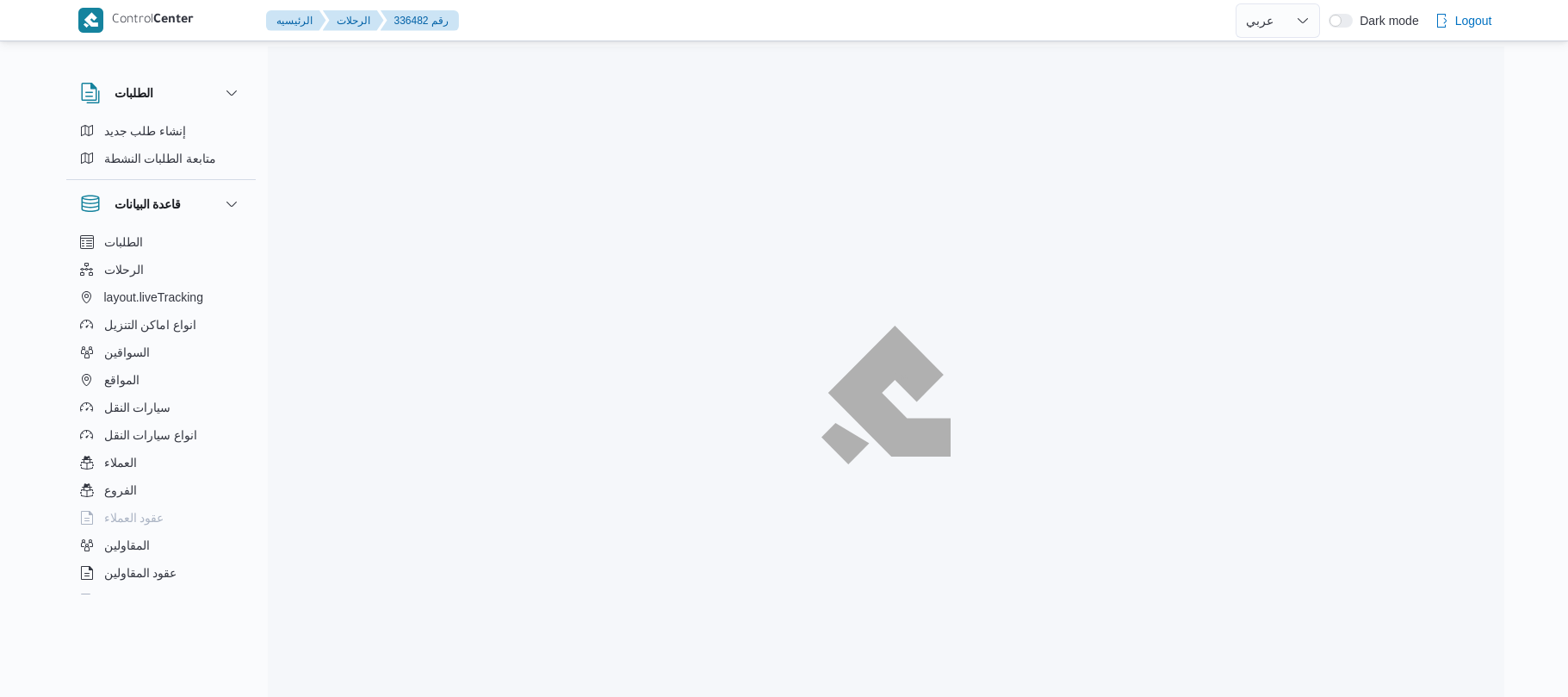
select select "ar"
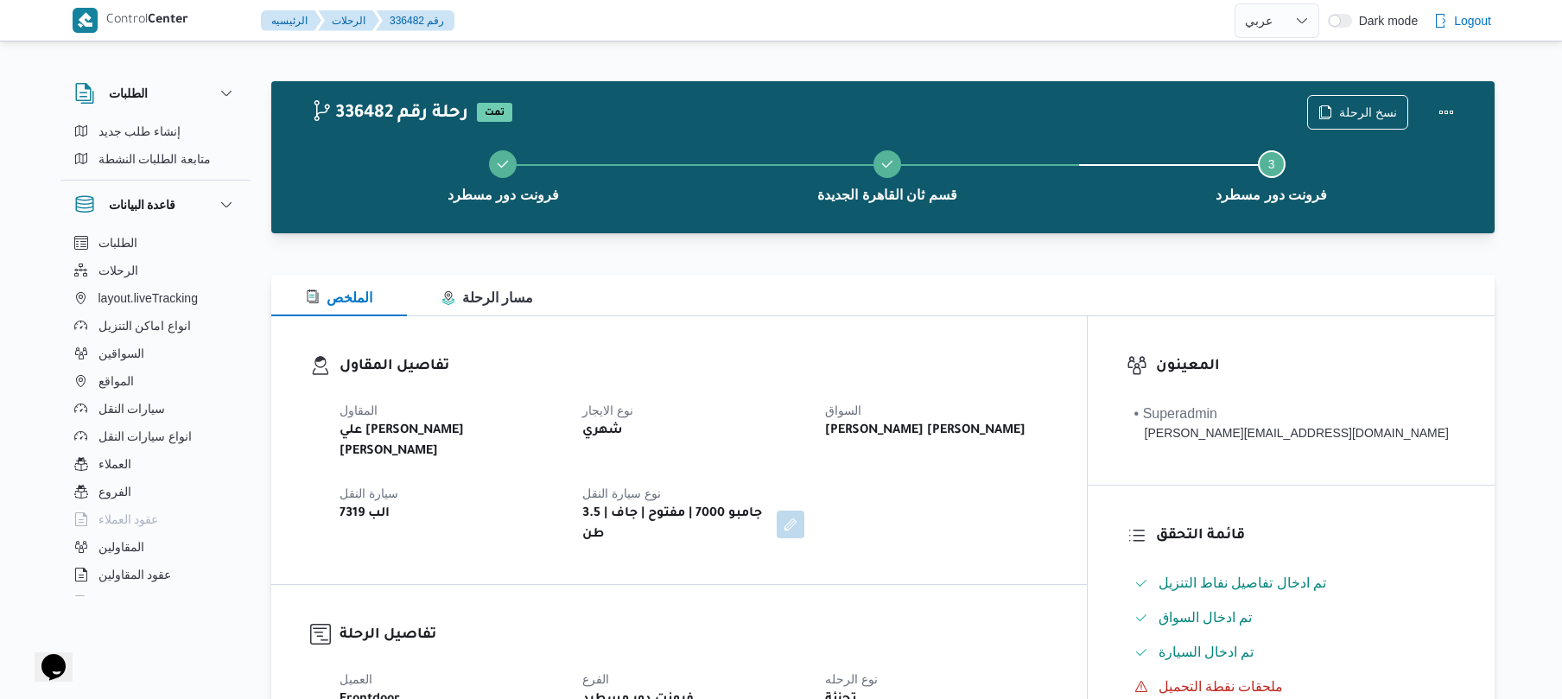
click at [1058, 453] on div "المقاول علي [PERSON_NAME] [PERSON_NAME] نوع الايجار شهري [PERSON_NAME] [PERSON_…" at bounding box center [693, 473] width 729 height 166
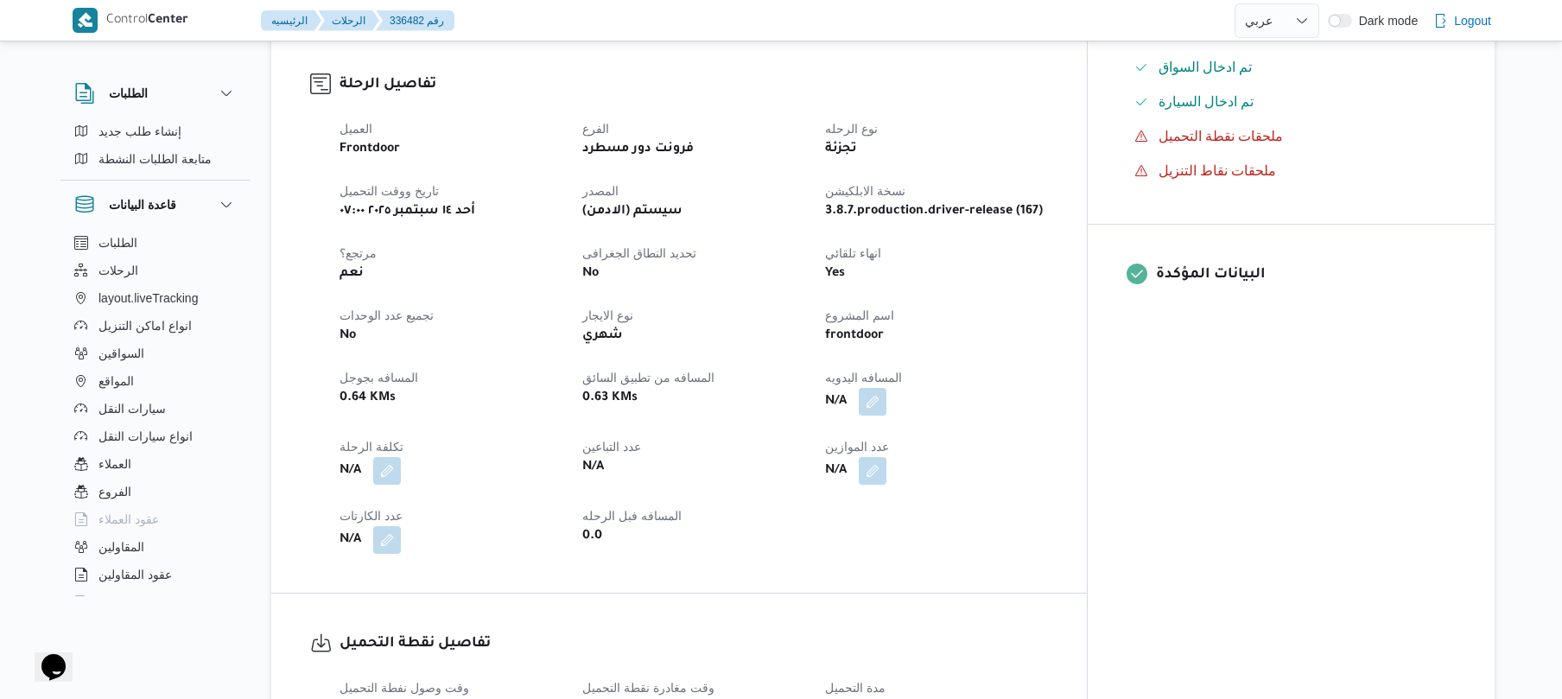
scroll to position [553, 0]
click at [886, 384] on button "button" at bounding box center [873, 398] width 28 height 28
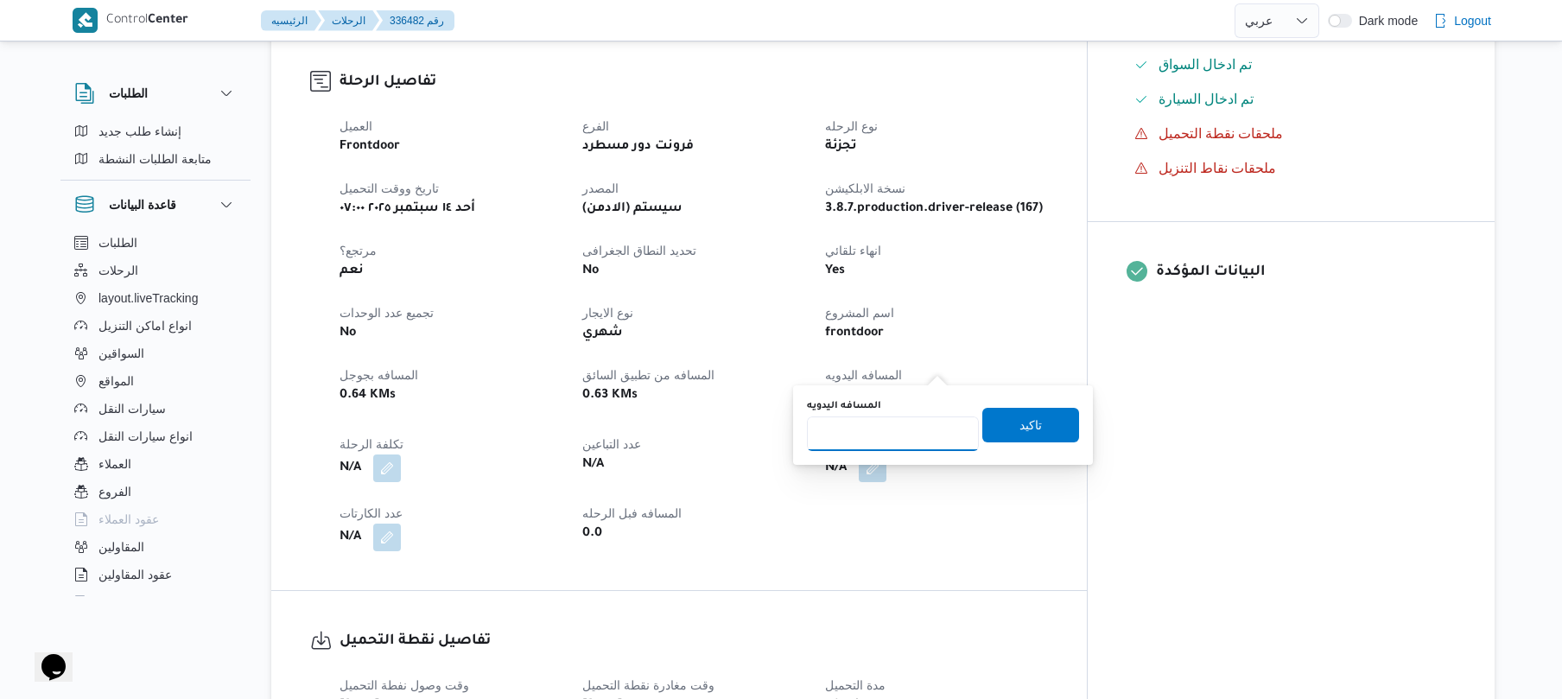
click at [923, 422] on input "المسافه اليدويه" at bounding box center [893, 433] width 172 height 35
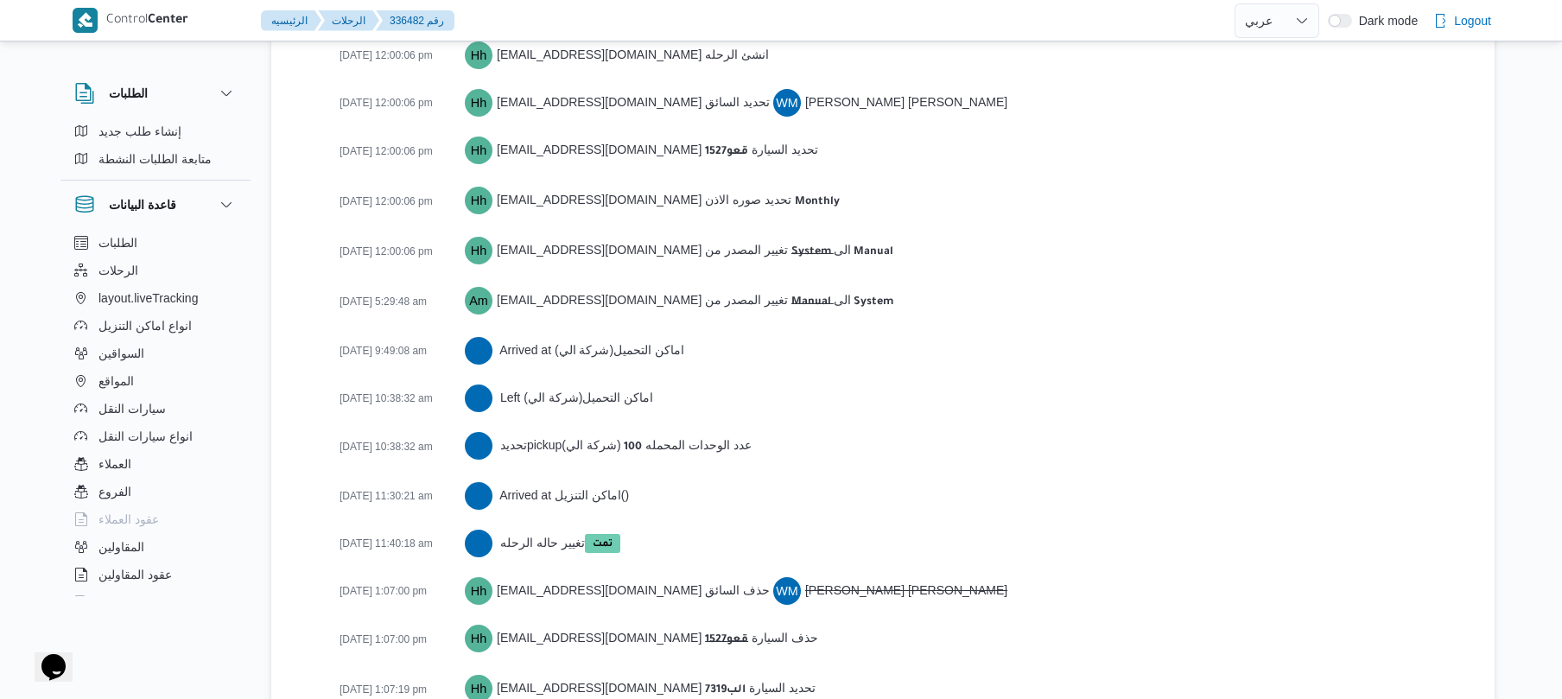
scroll to position [2704, 0]
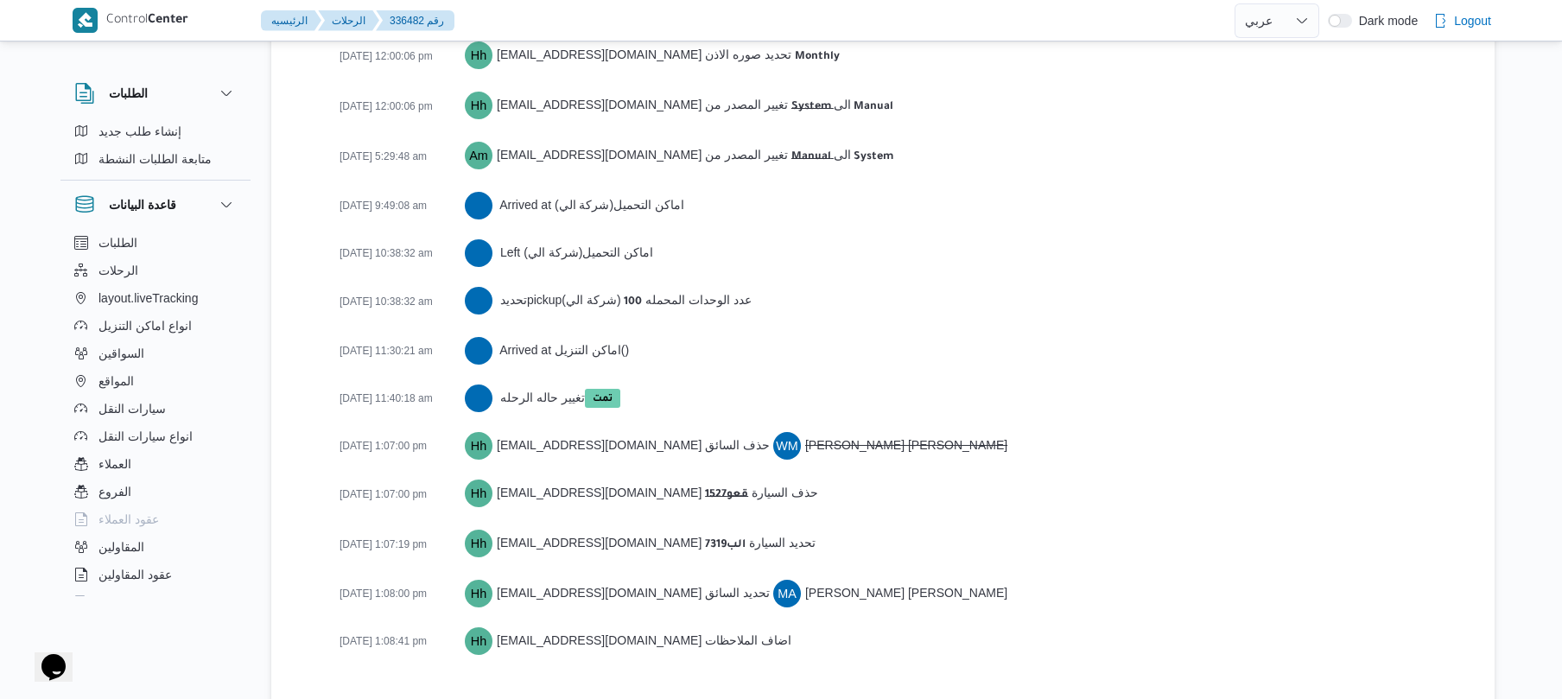
type input "120"
click at [1133, 238] on div "[DATE] 10:38:32 am Left اماكن التحميل ( شركة الي )" at bounding box center [897, 253] width 1116 height 30
click at [1111, 335] on div "14-09-2025 11:30:21 am Arrived at اماكن التنزيل ( )" at bounding box center [897, 350] width 1116 height 30
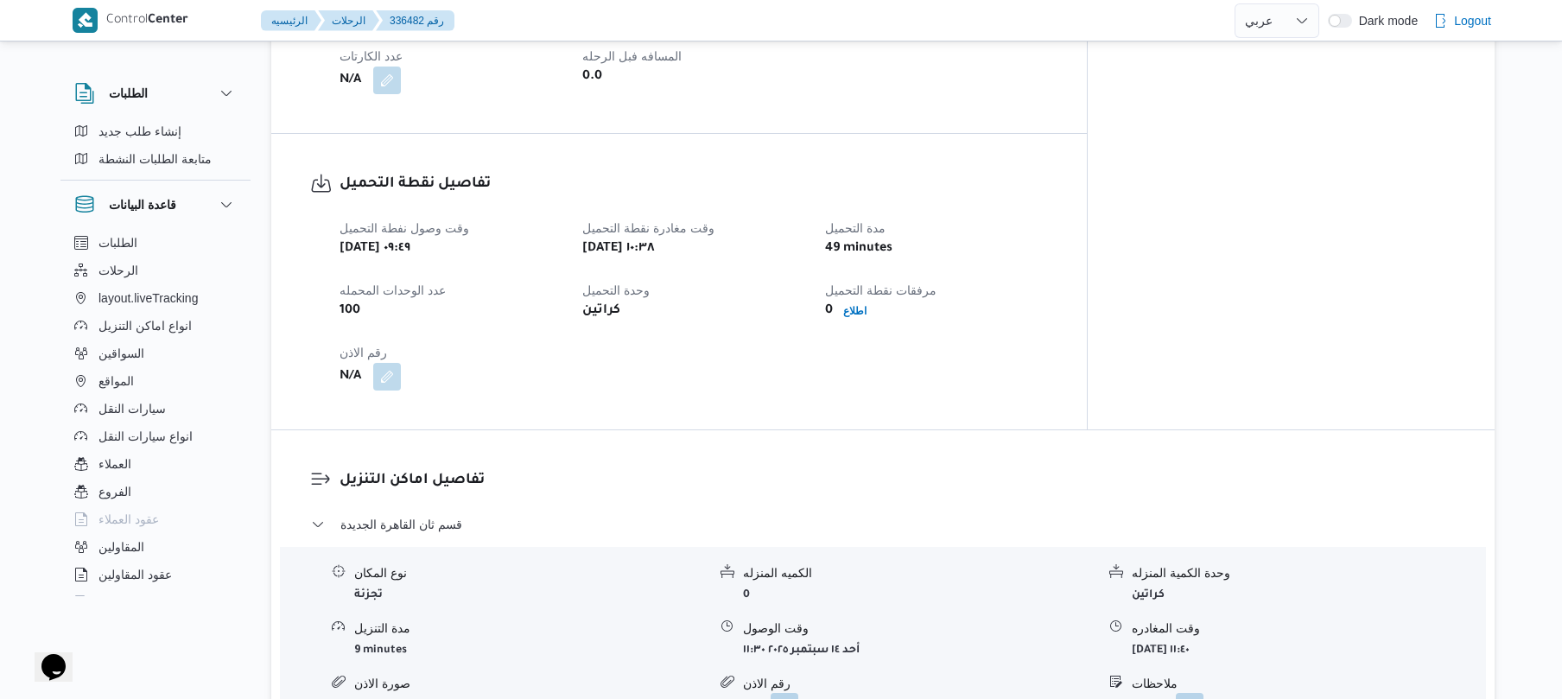
scroll to position [0, 0]
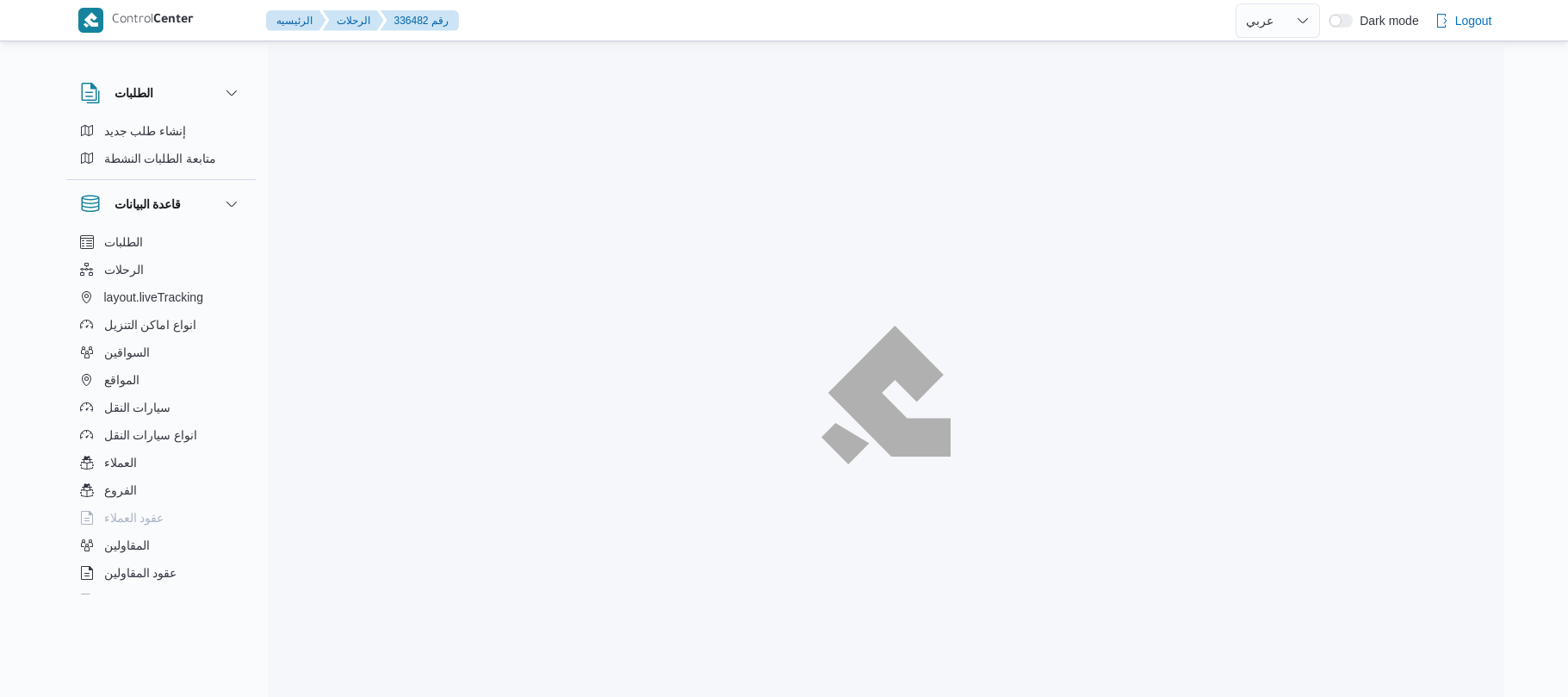
select select "ar"
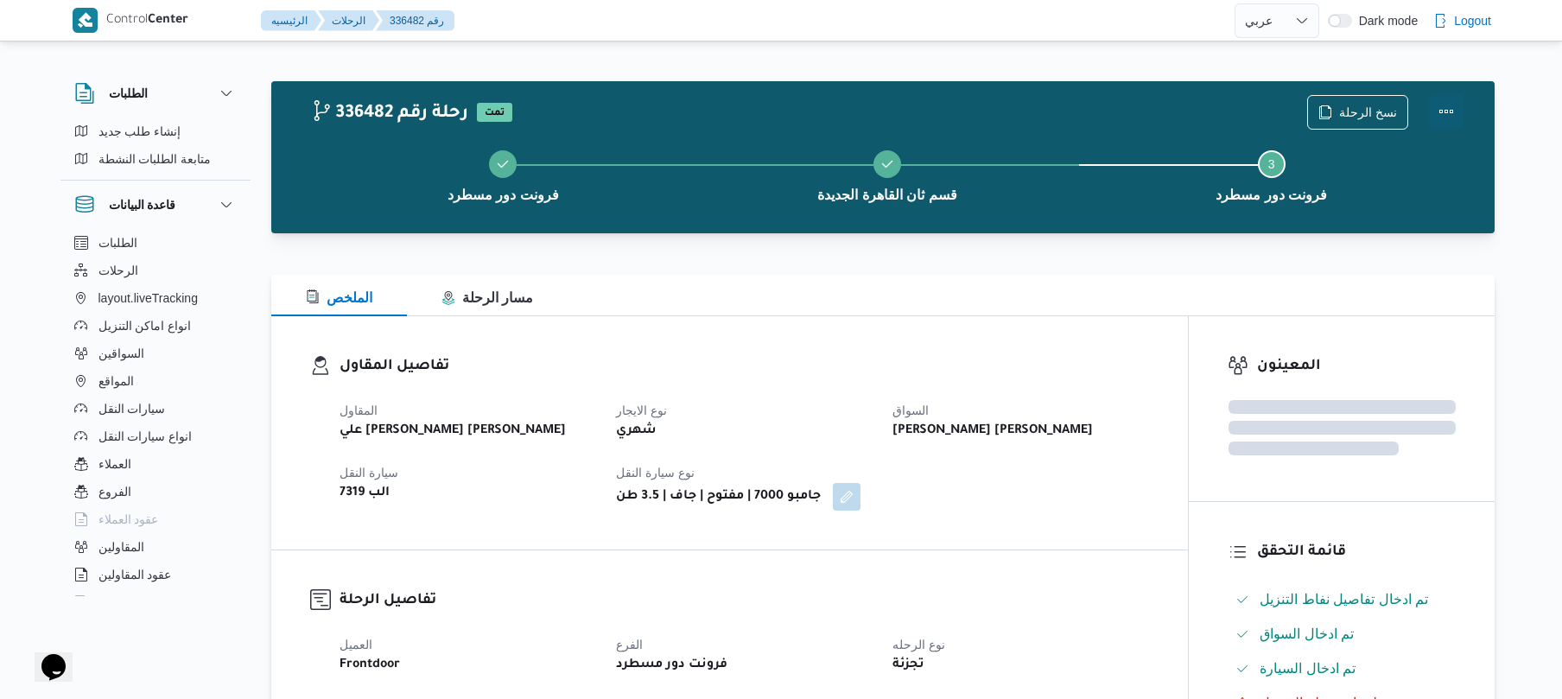
click at [1451, 111] on button "Actions" at bounding box center [1446, 111] width 35 height 35
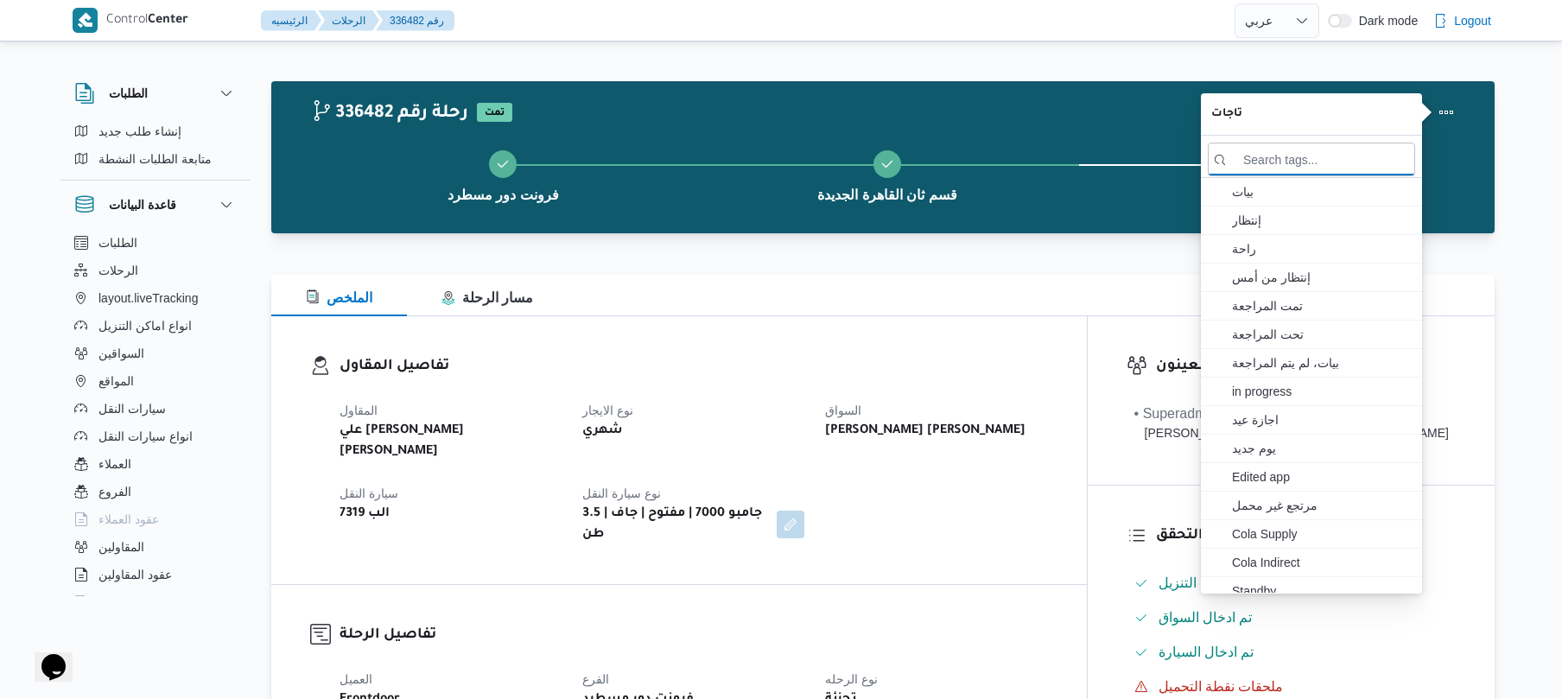
click at [968, 288] on div "الملخص مسار الرحلة" at bounding box center [882, 295] width 1223 height 41
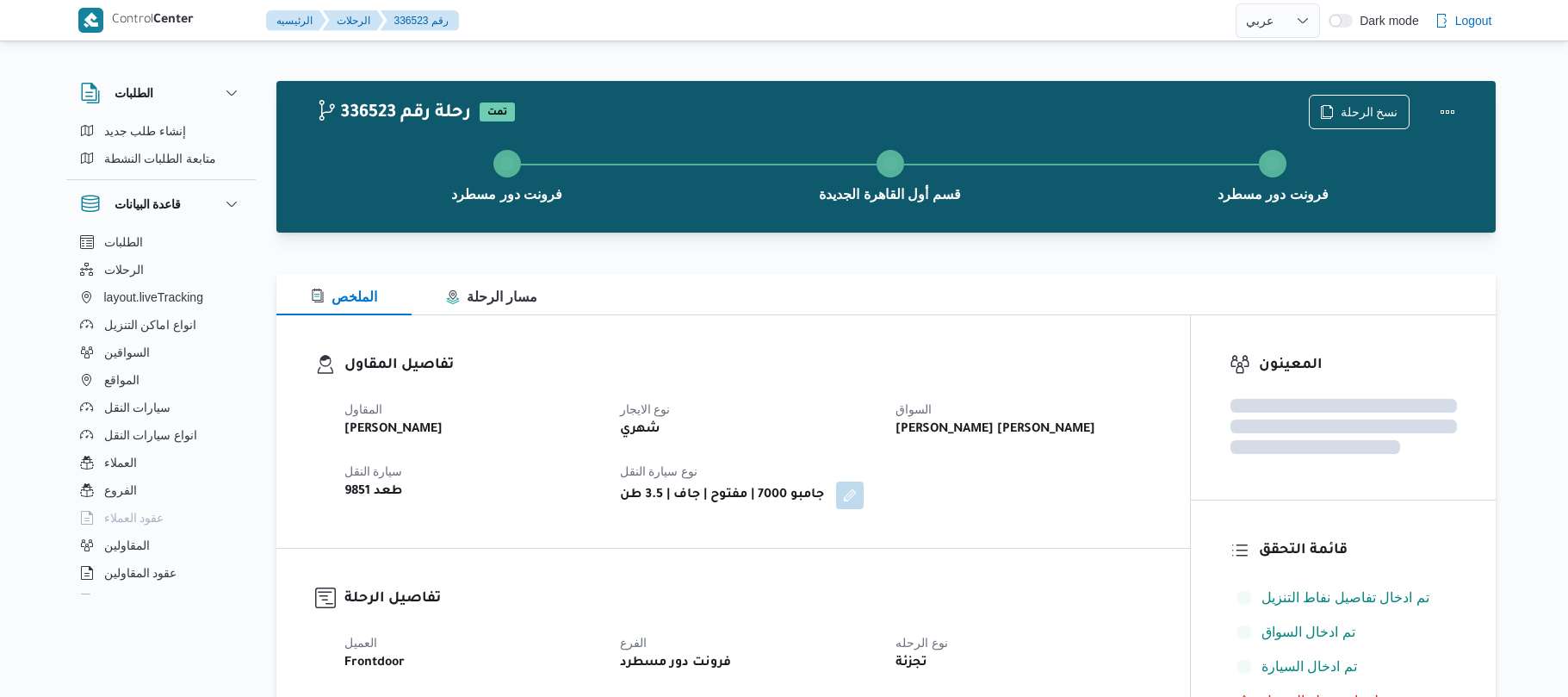
select select "ar"
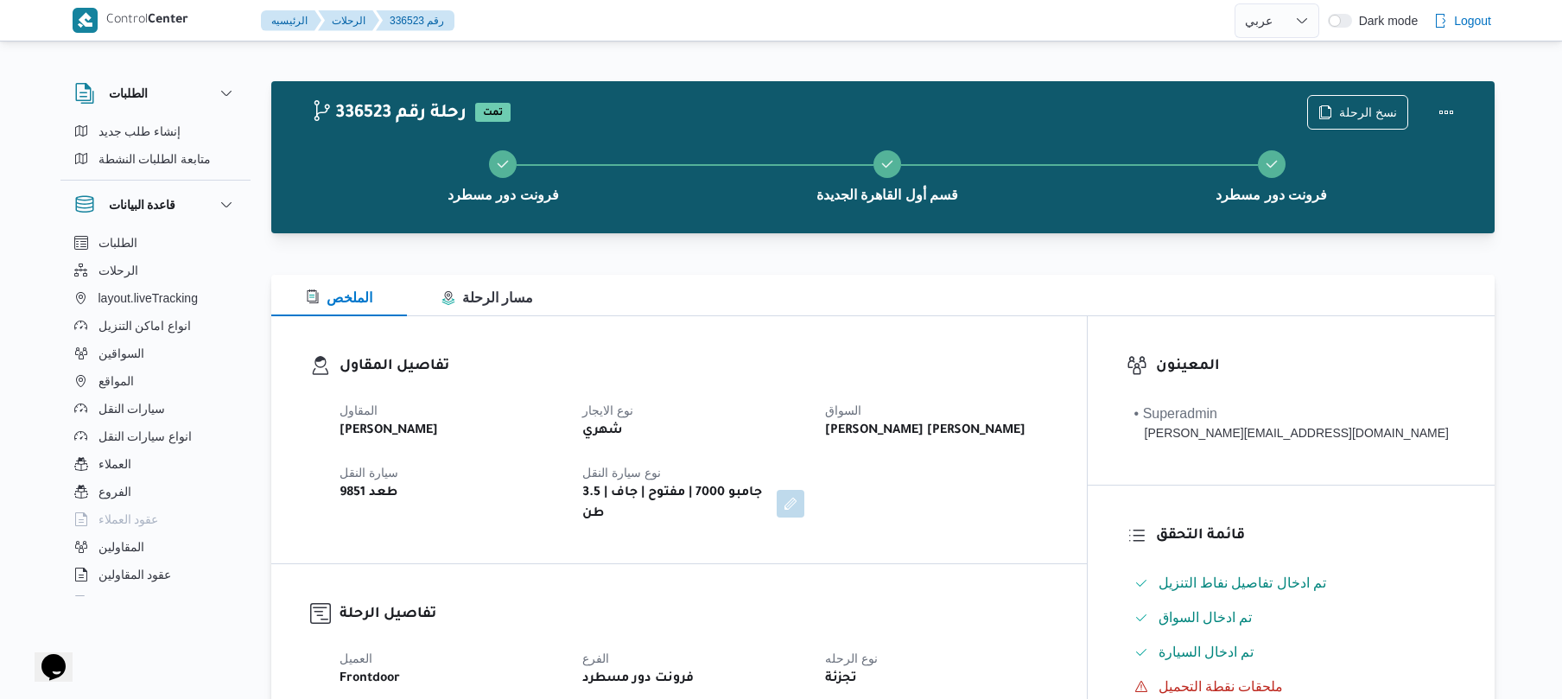
click at [867, 273] on div at bounding box center [882, 264] width 1223 height 21
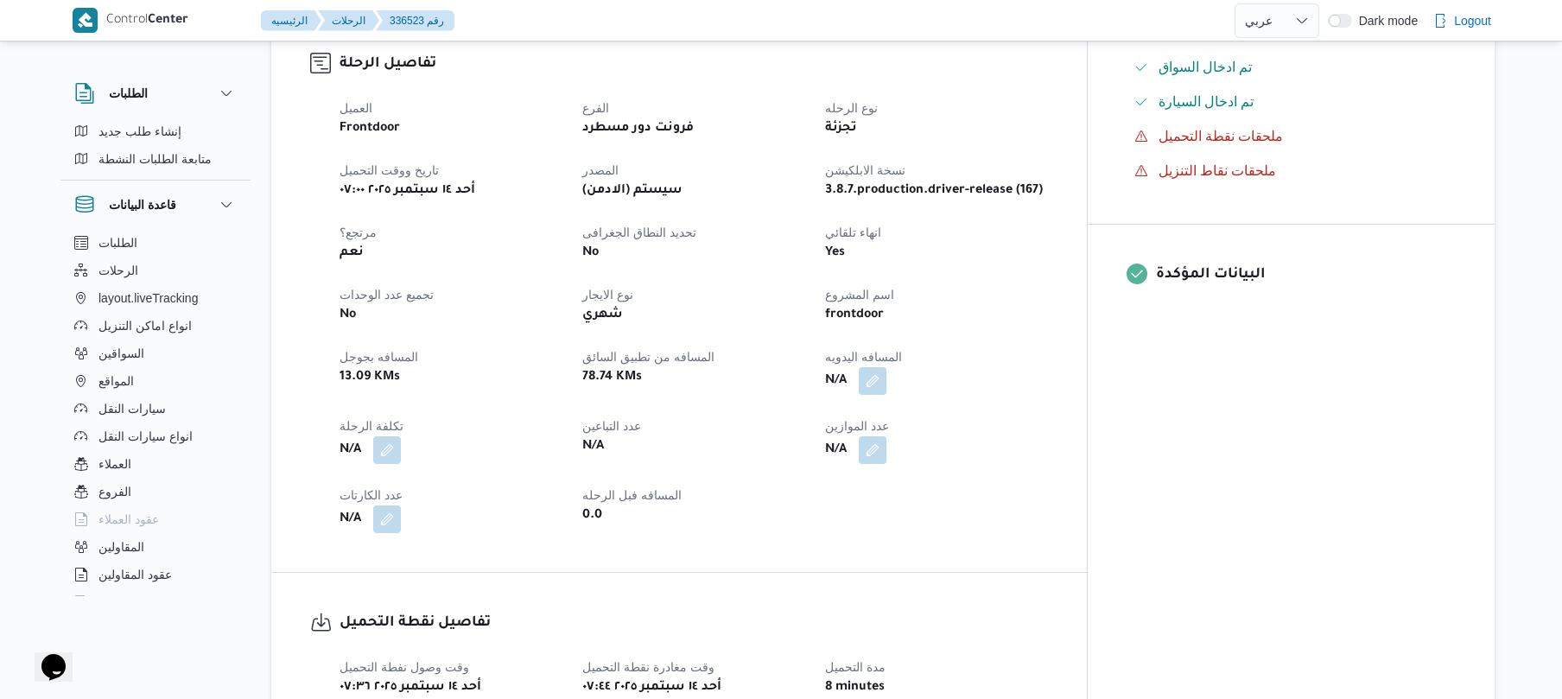
scroll to position [553, 0]
click at [886, 364] on button "button" at bounding box center [873, 378] width 28 height 28
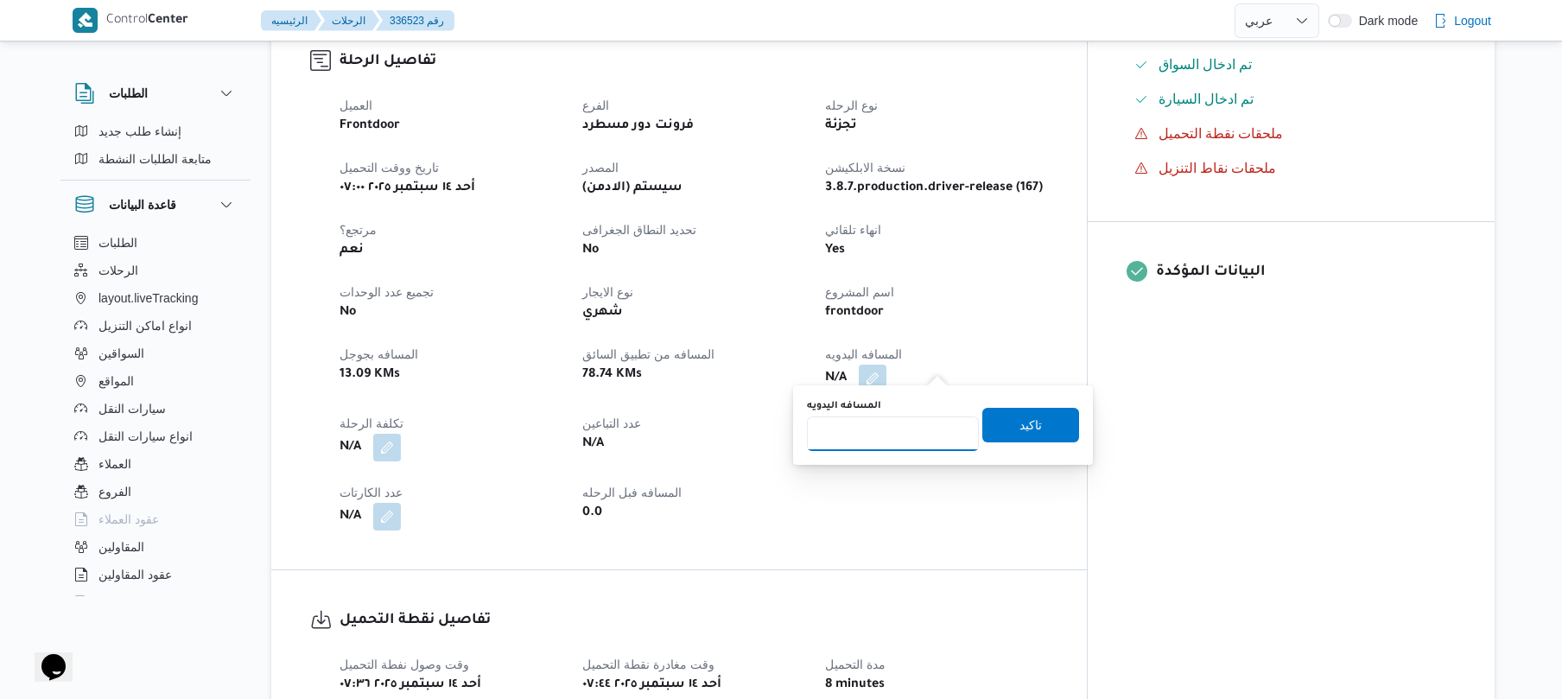
click at [903, 430] on input "المسافه اليدويه" at bounding box center [893, 433] width 172 height 35
type input "120"
click at [1028, 423] on span "تاكيد" at bounding box center [1030, 424] width 22 height 21
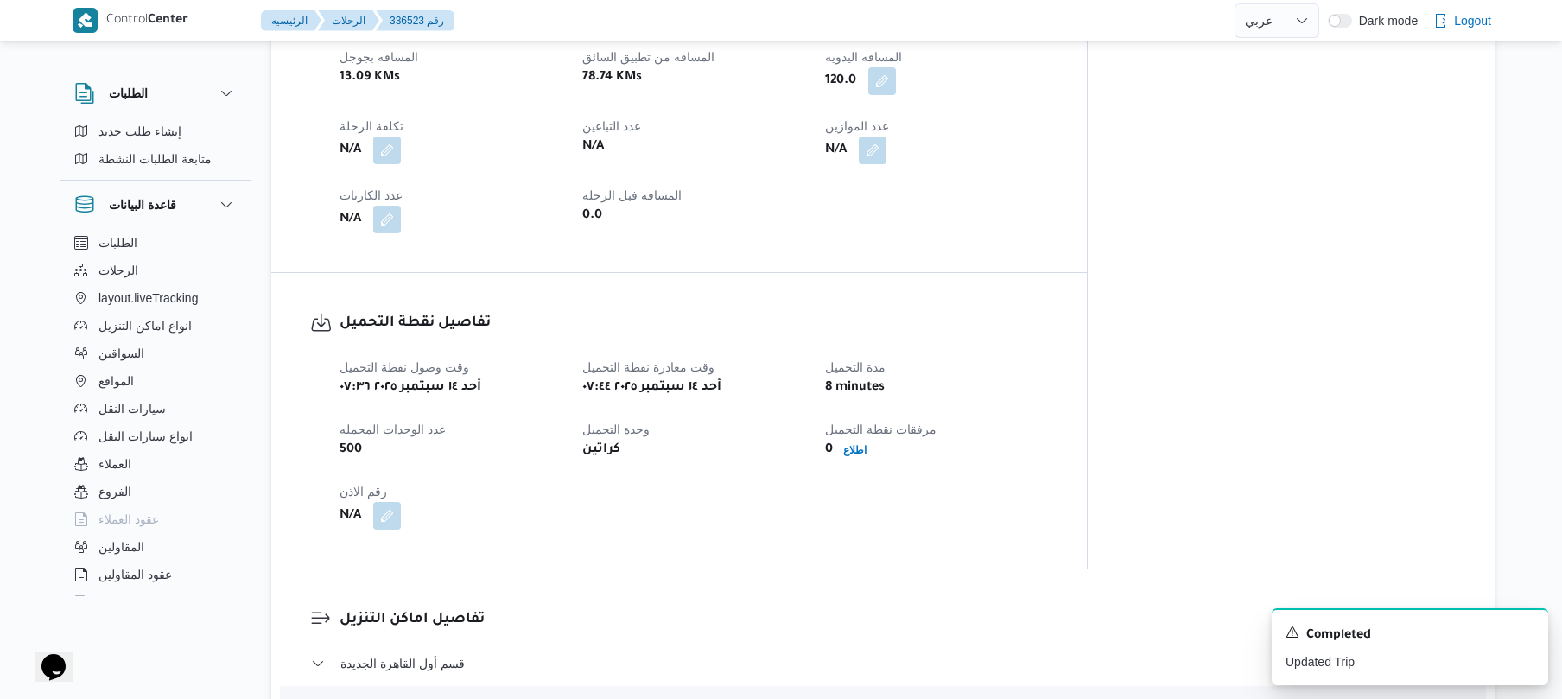
scroll to position [1059, 0]
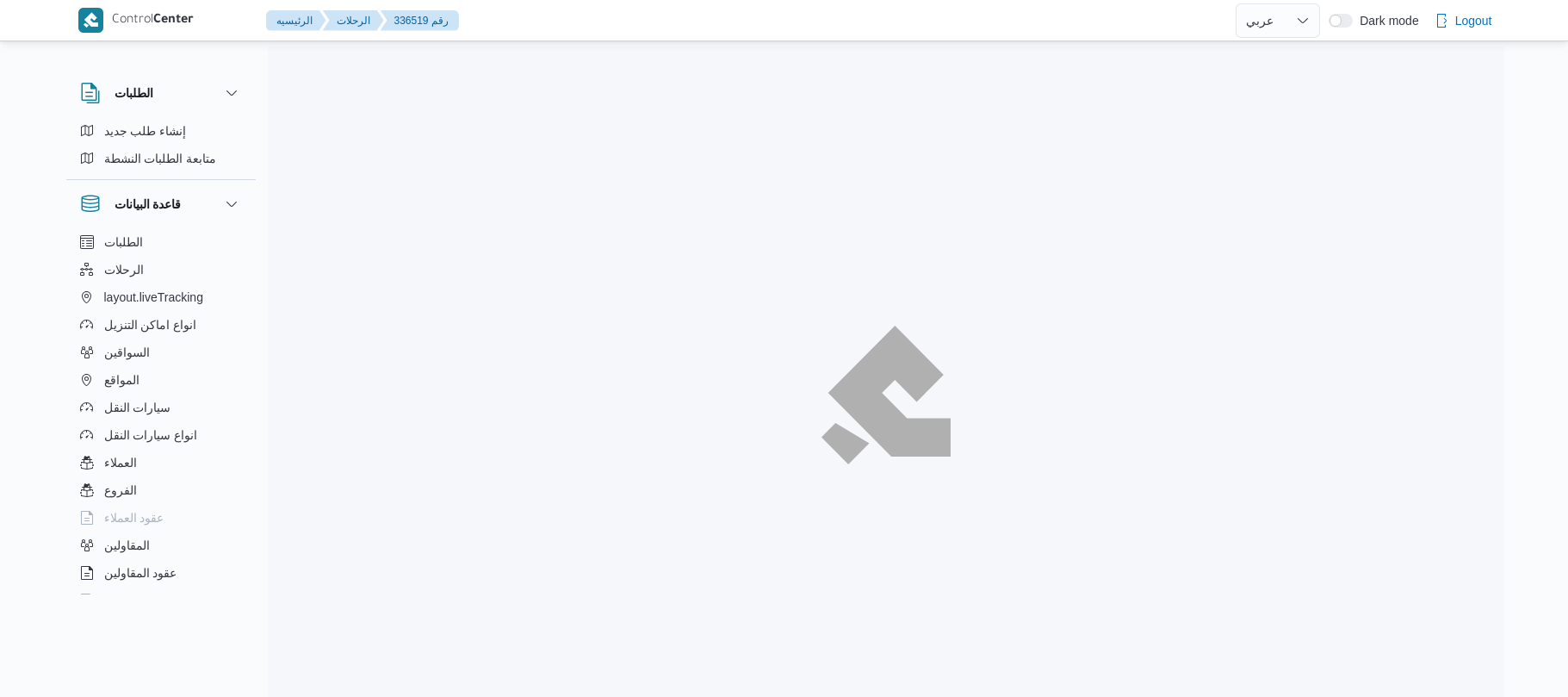
select select "ar"
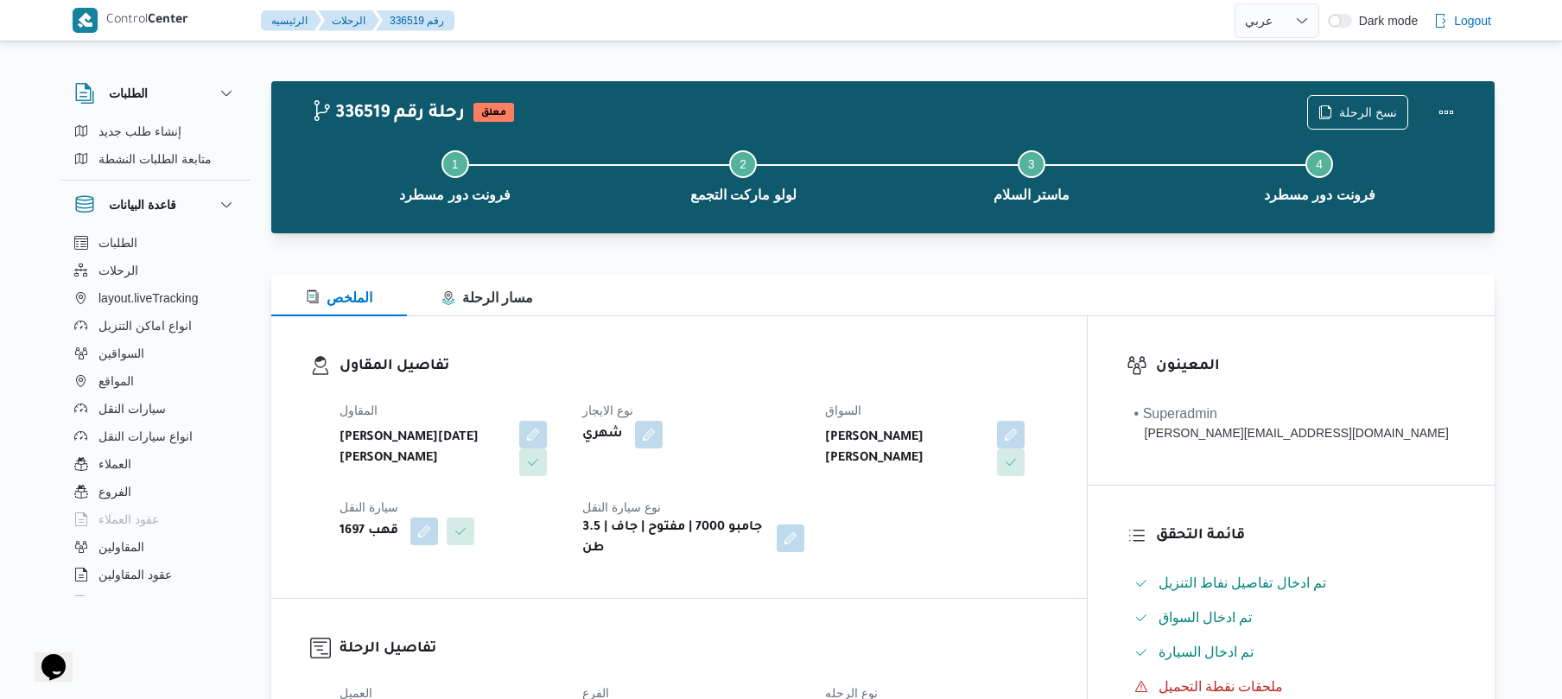
click at [874, 325] on div "تفاصيل المقاول المقاول [PERSON_NAME][DATE] [PERSON_NAME] نوع الايجار شهري السوا…" at bounding box center [678, 457] width 815 height 282
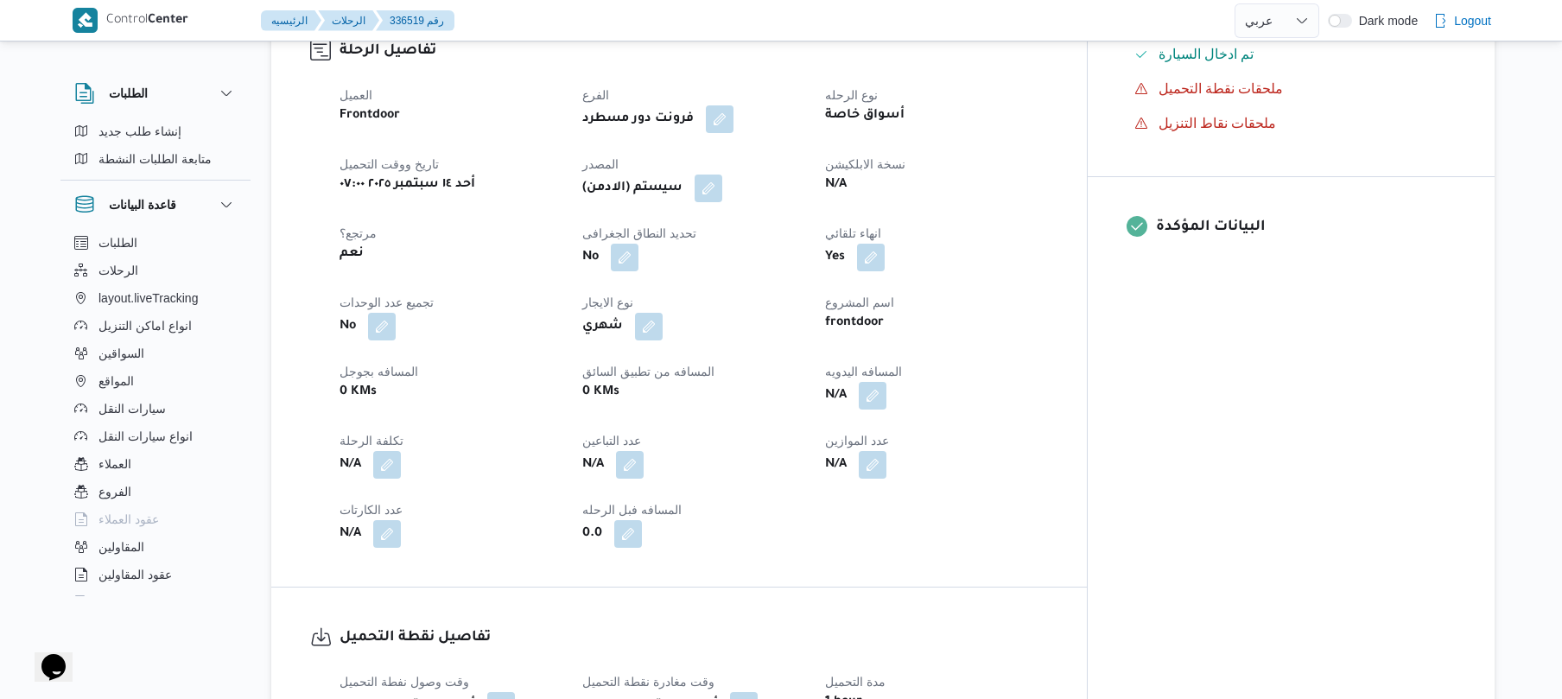
scroll to position [599, 0]
click at [886, 384] on button "button" at bounding box center [873, 394] width 28 height 28
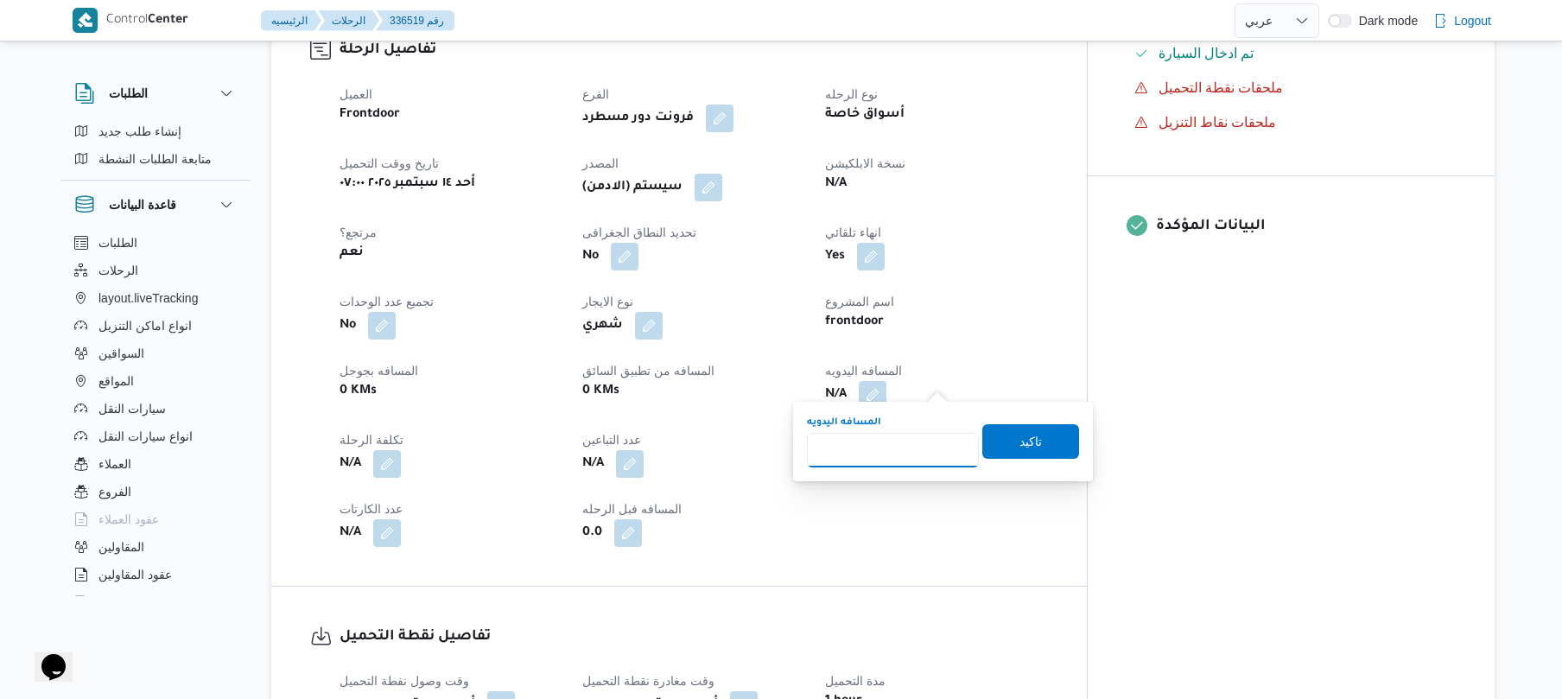
click at [895, 441] on input "المسافه اليدويه" at bounding box center [893, 450] width 172 height 35
type input "120"
click at [1000, 446] on span "تاكيد" at bounding box center [1030, 440] width 97 height 35
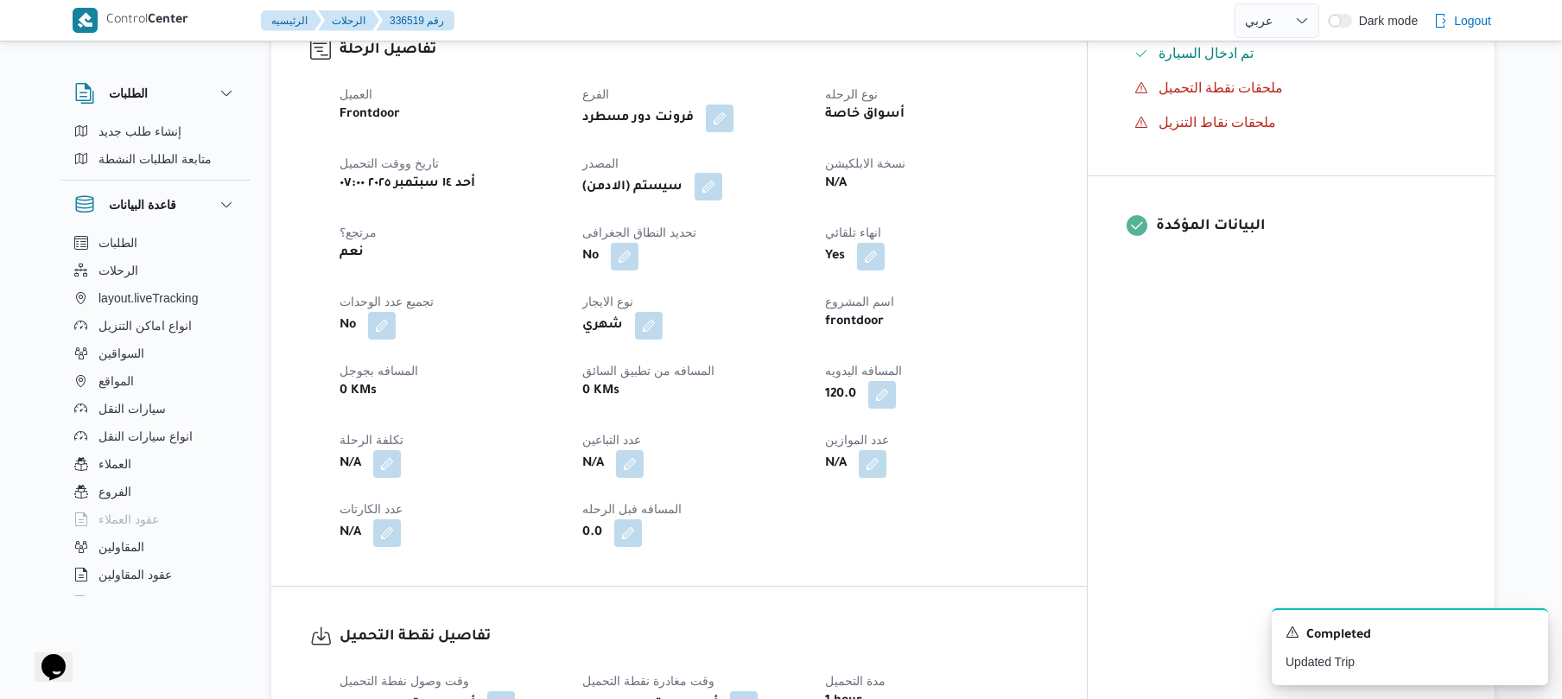
click at [722, 173] on button "button" at bounding box center [708, 187] width 28 height 28
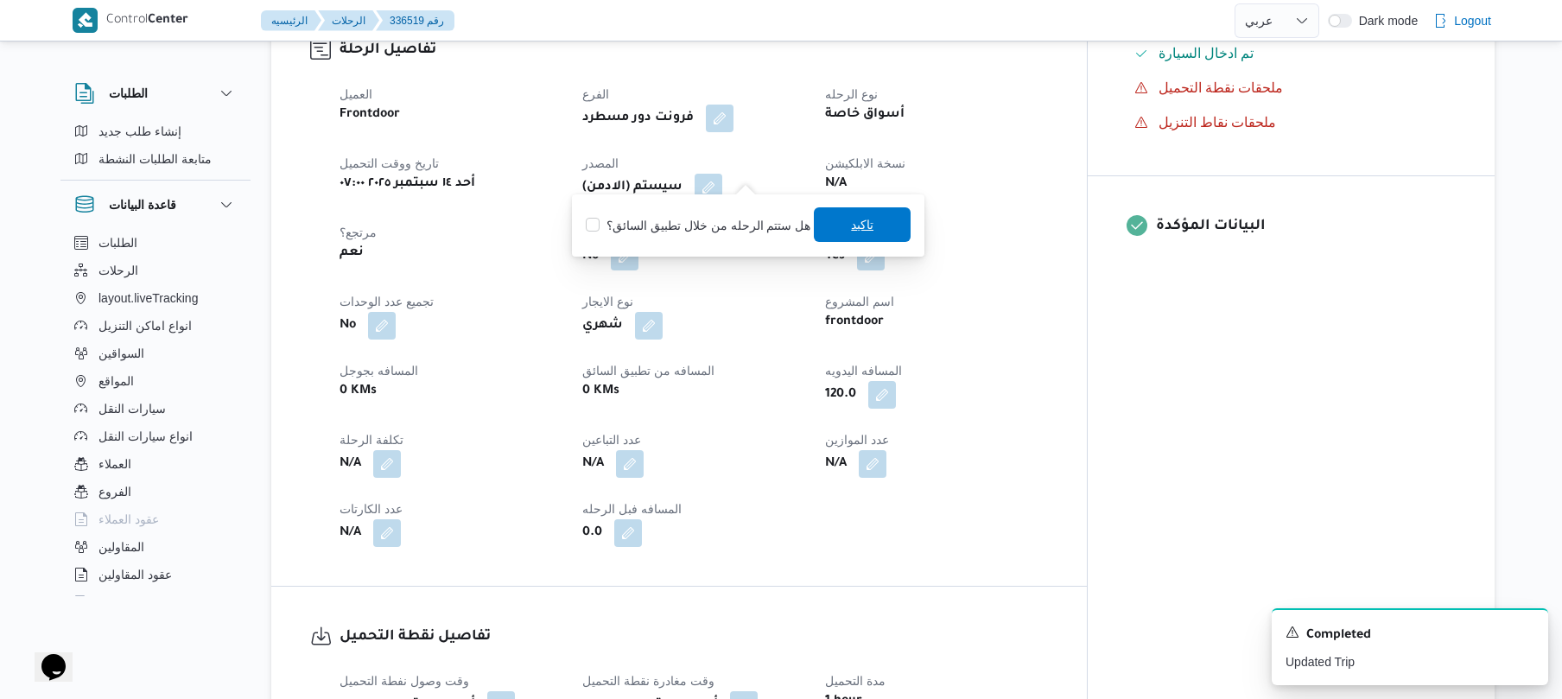
click at [851, 231] on span "تاكيد" at bounding box center [862, 224] width 22 height 21
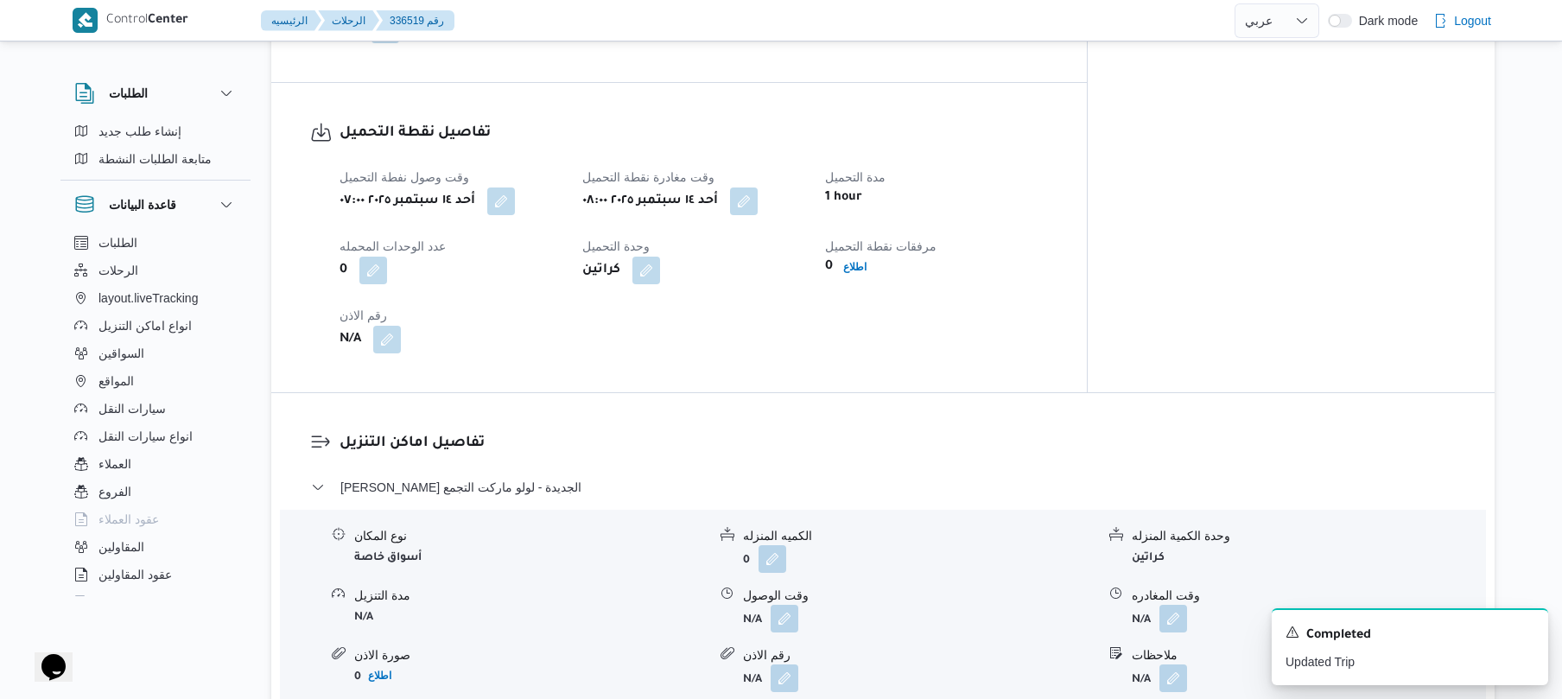
scroll to position [1197, 0]
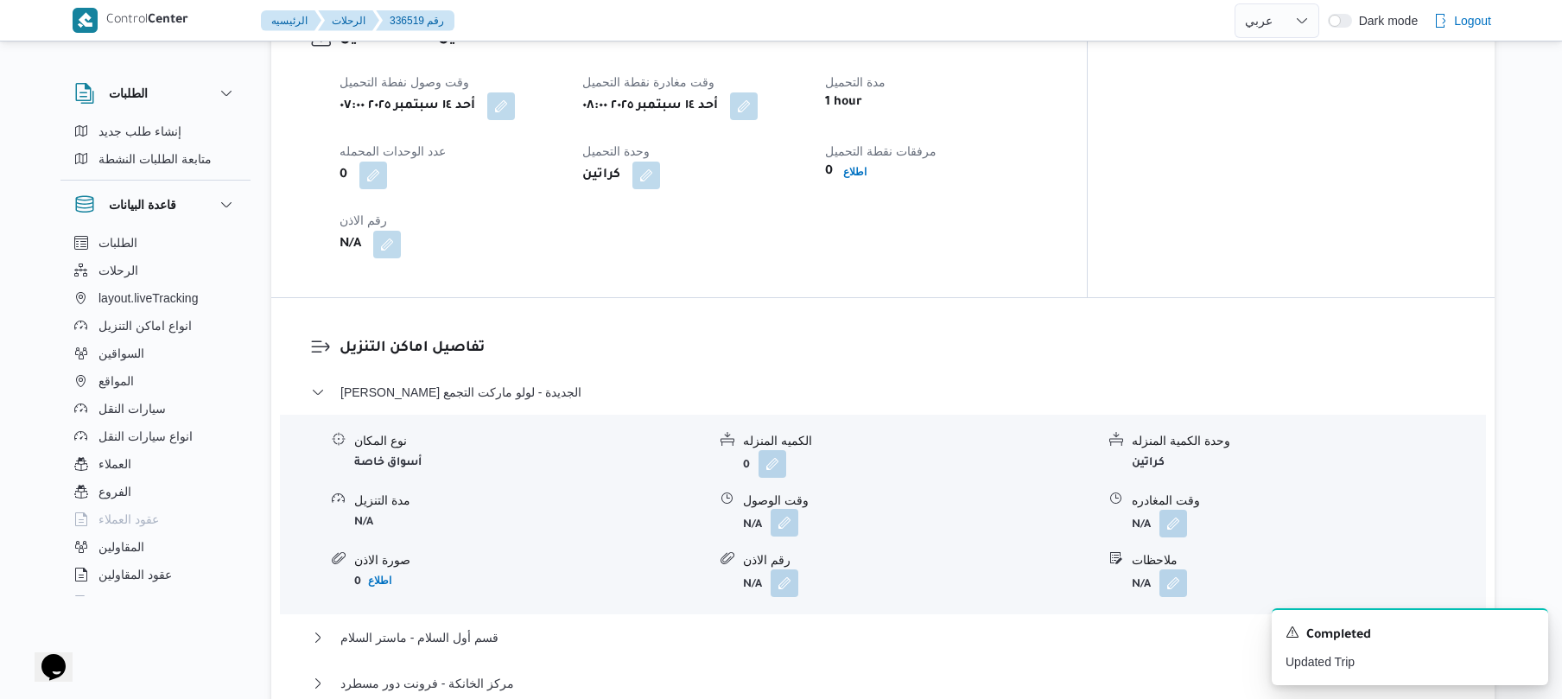
click at [786, 509] on button "button" at bounding box center [784, 523] width 28 height 28
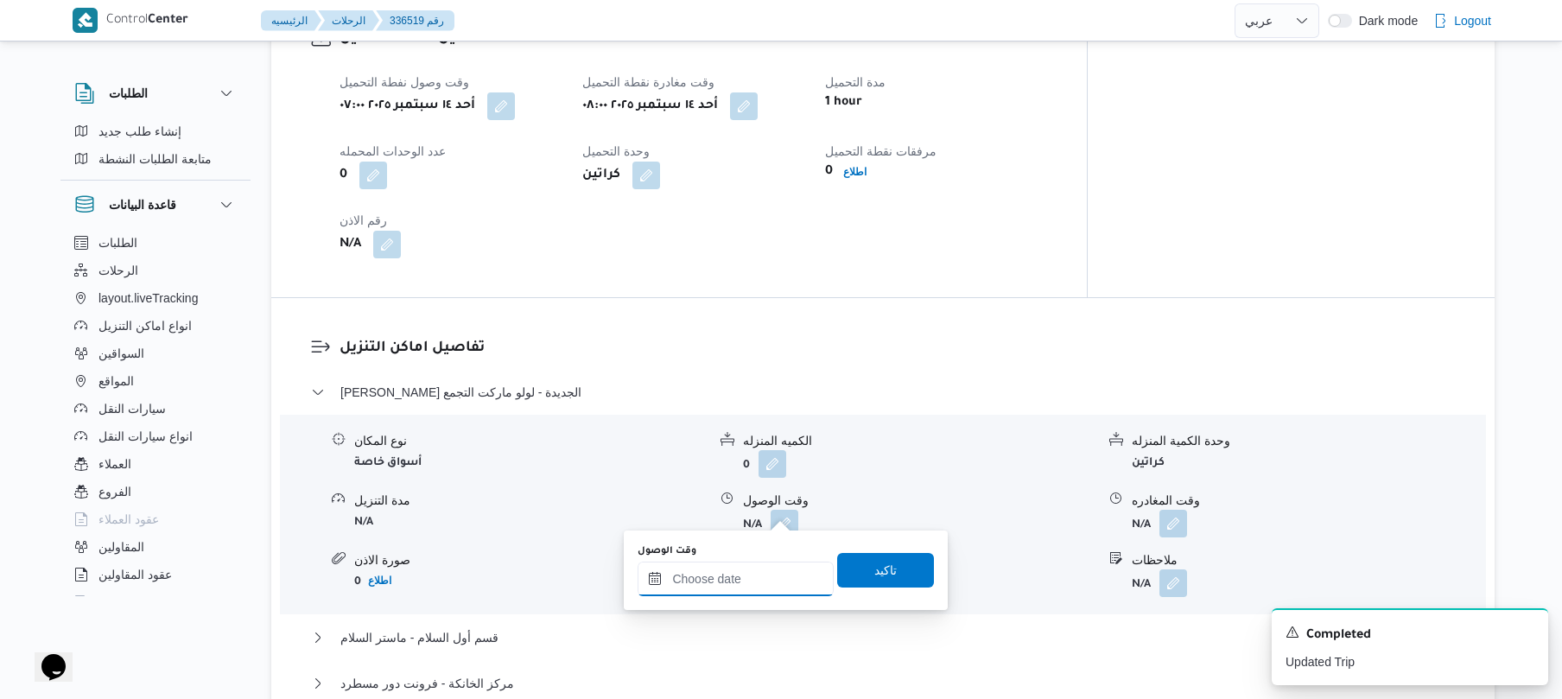
click at [740, 581] on input "وقت الوصول" at bounding box center [735, 578] width 196 height 35
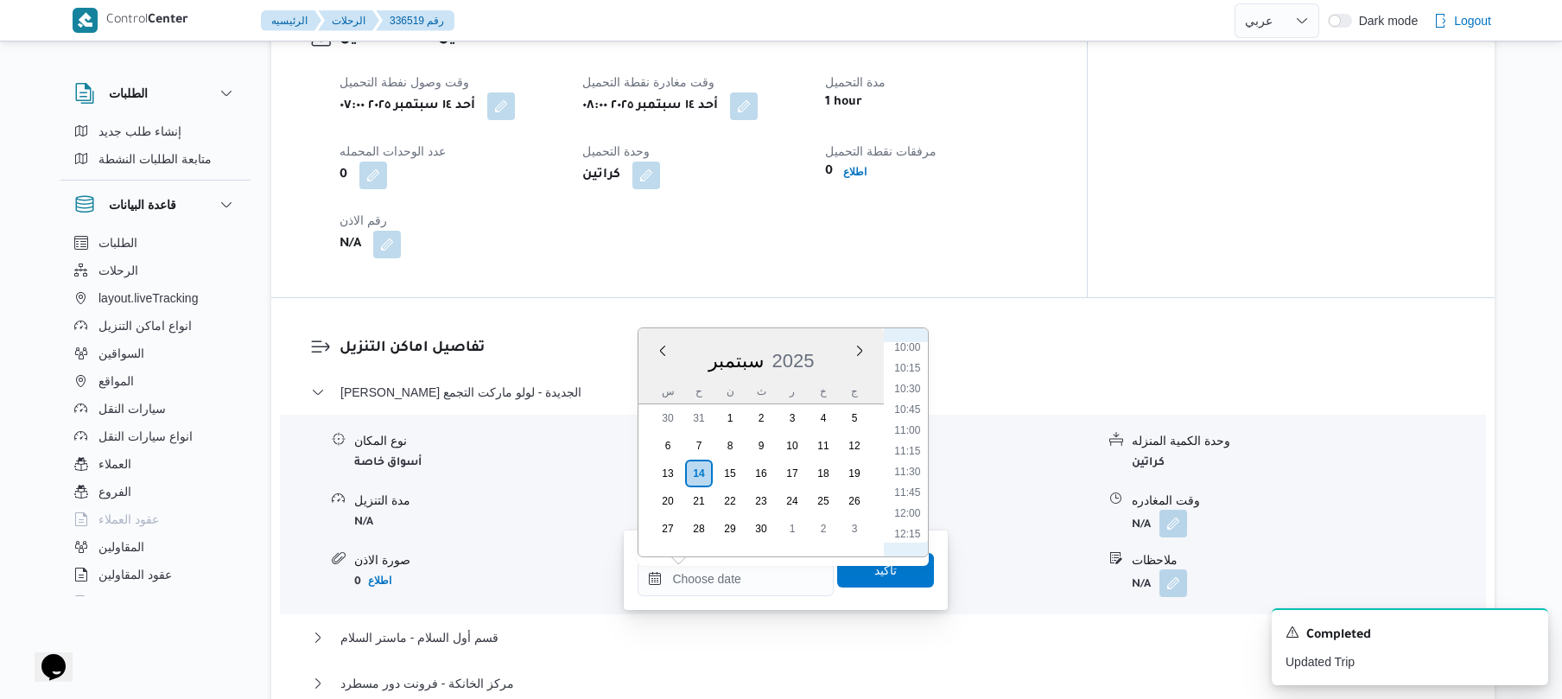
scroll to position [662, 0]
click at [910, 406] on li "08:45" at bounding box center [908, 414] width 40 height 17
type input "١٤/٠٩/٢٠٢٥ ٠٨:٤٥"
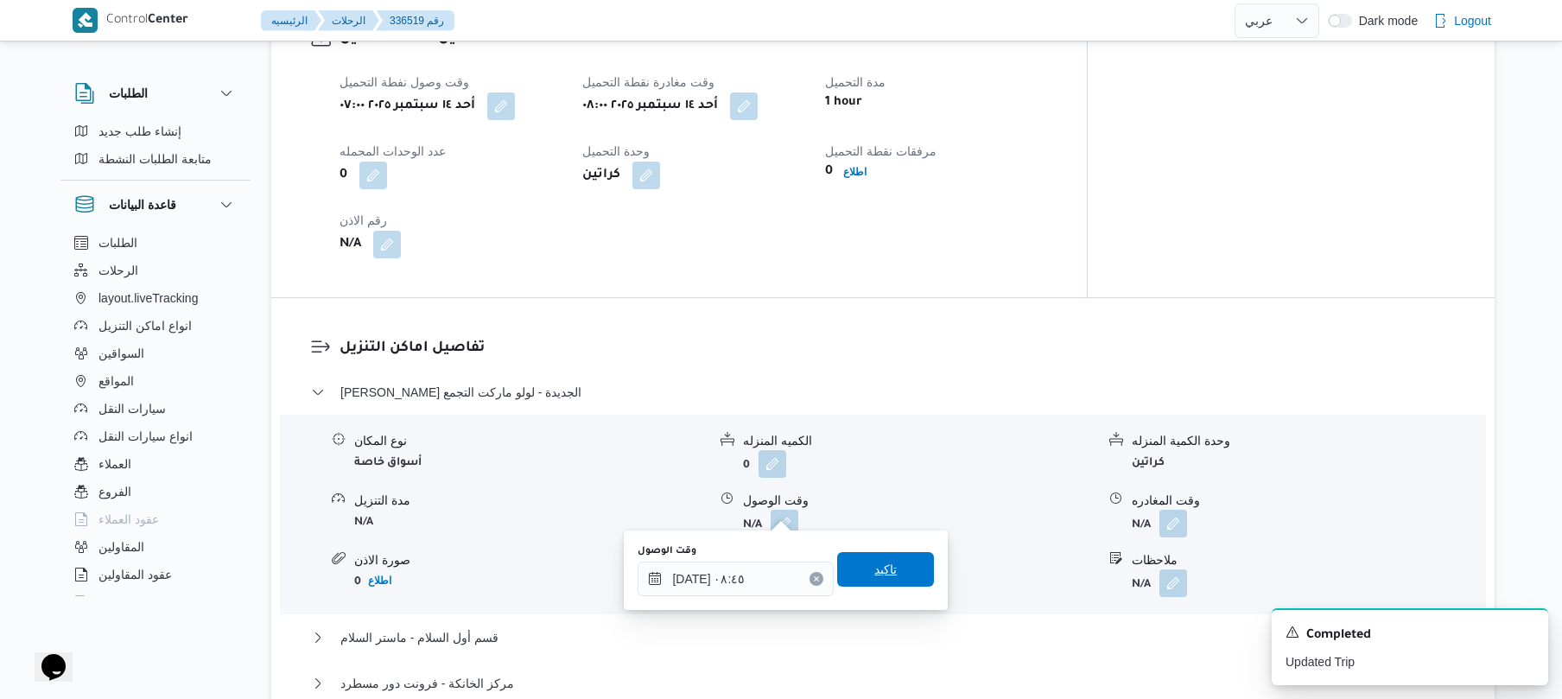
click at [874, 568] on span "تاكيد" at bounding box center [885, 569] width 22 height 21
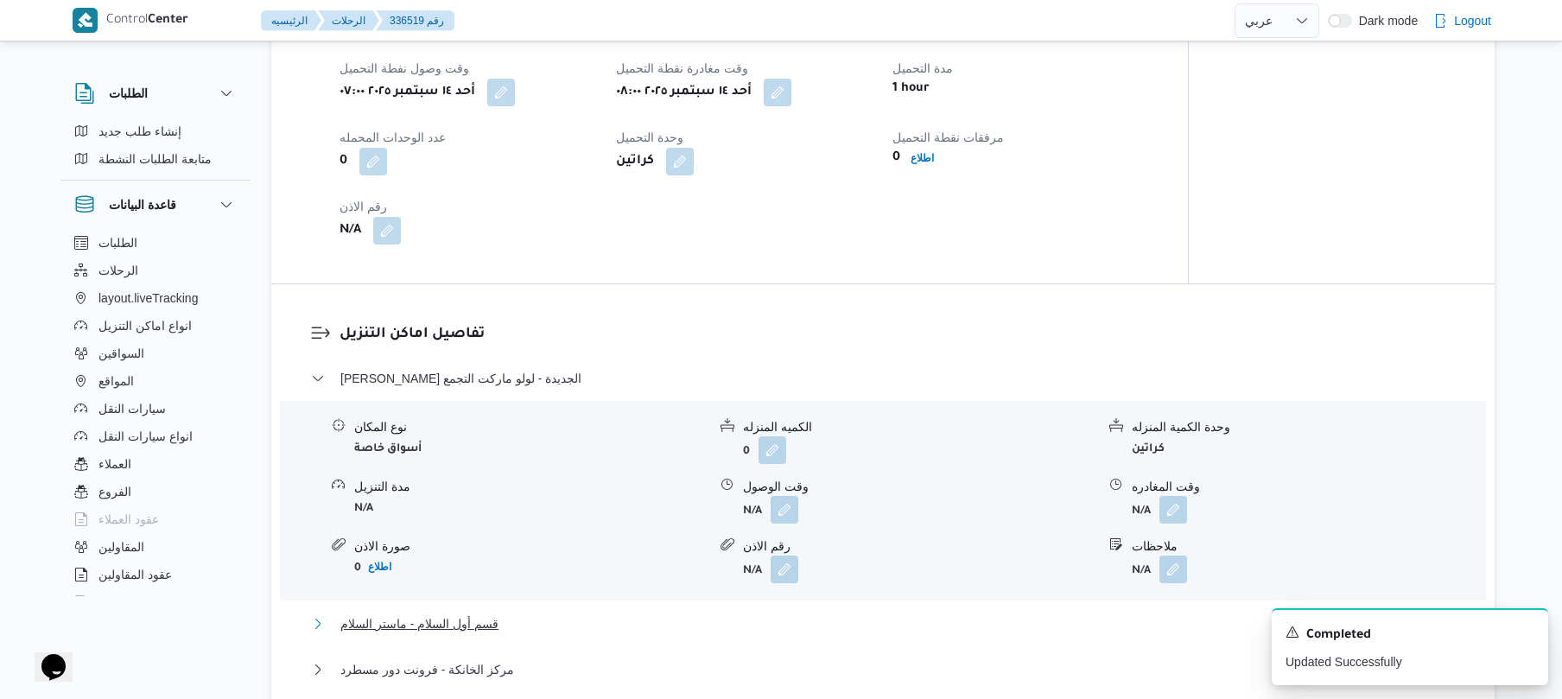
click at [793, 624] on button "قسم أول السلام - ماستر السلام" at bounding box center [883, 623] width 1144 height 21
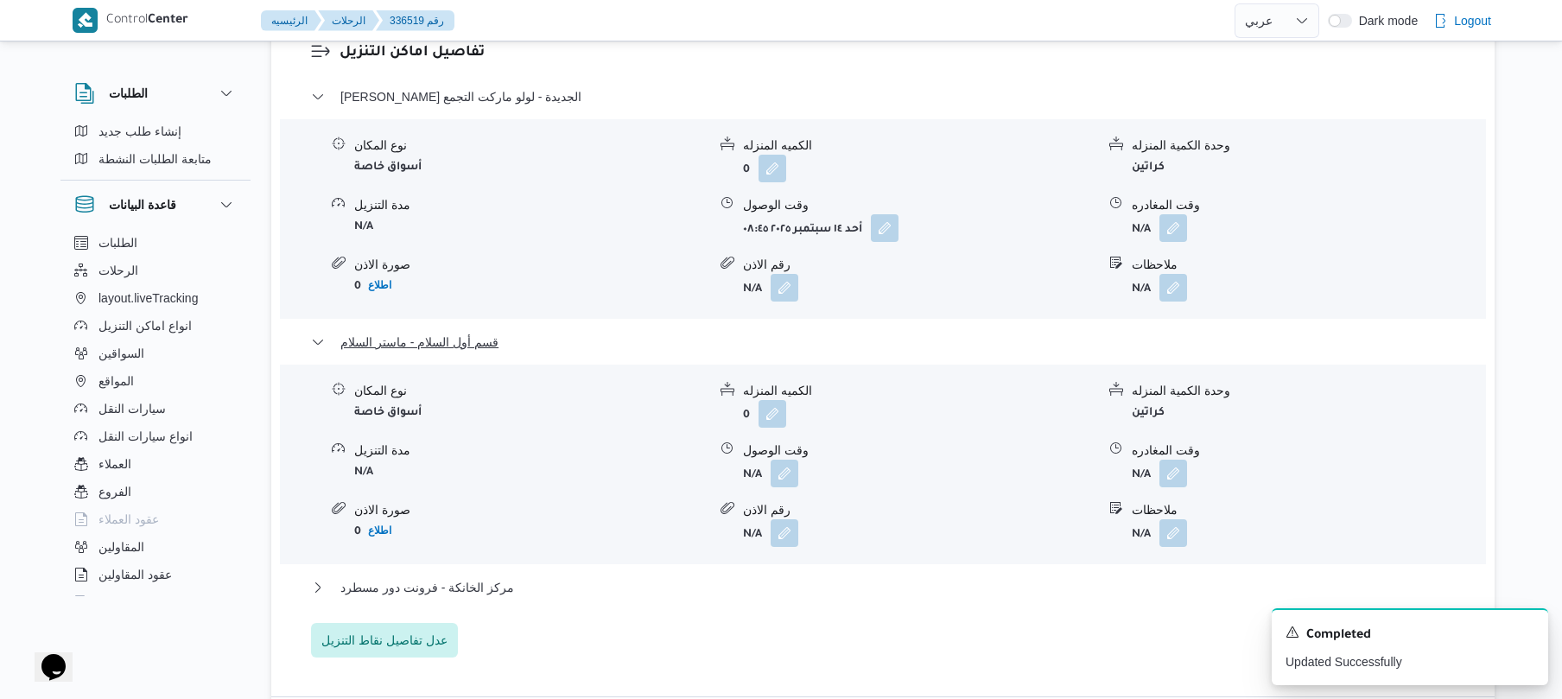
scroll to position [1612, 0]
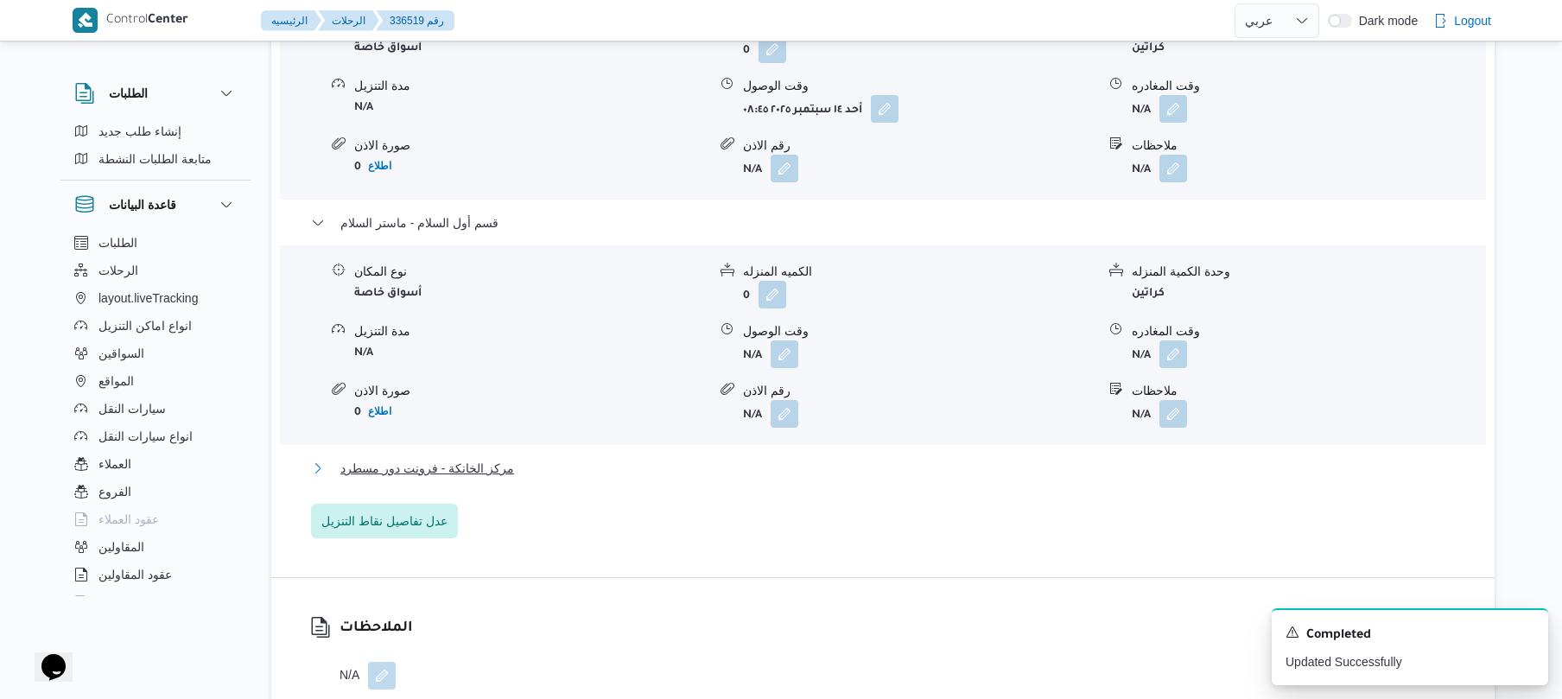
click at [883, 460] on button "مركز الخانكة - فرونت دور مسطرد" at bounding box center [883, 468] width 1144 height 21
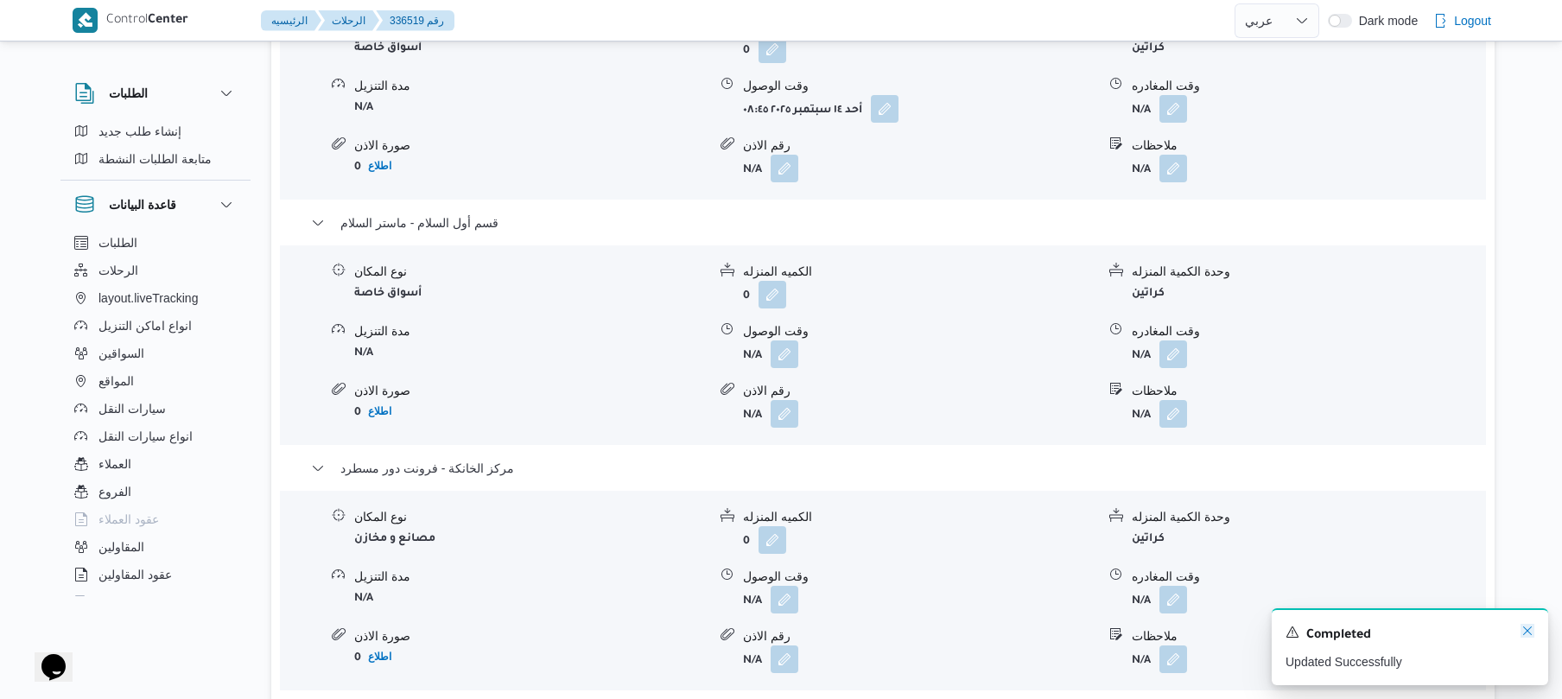
click at [1528, 633] on icon "Dismiss toast" at bounding box center [1527, 630] width 9 height 9
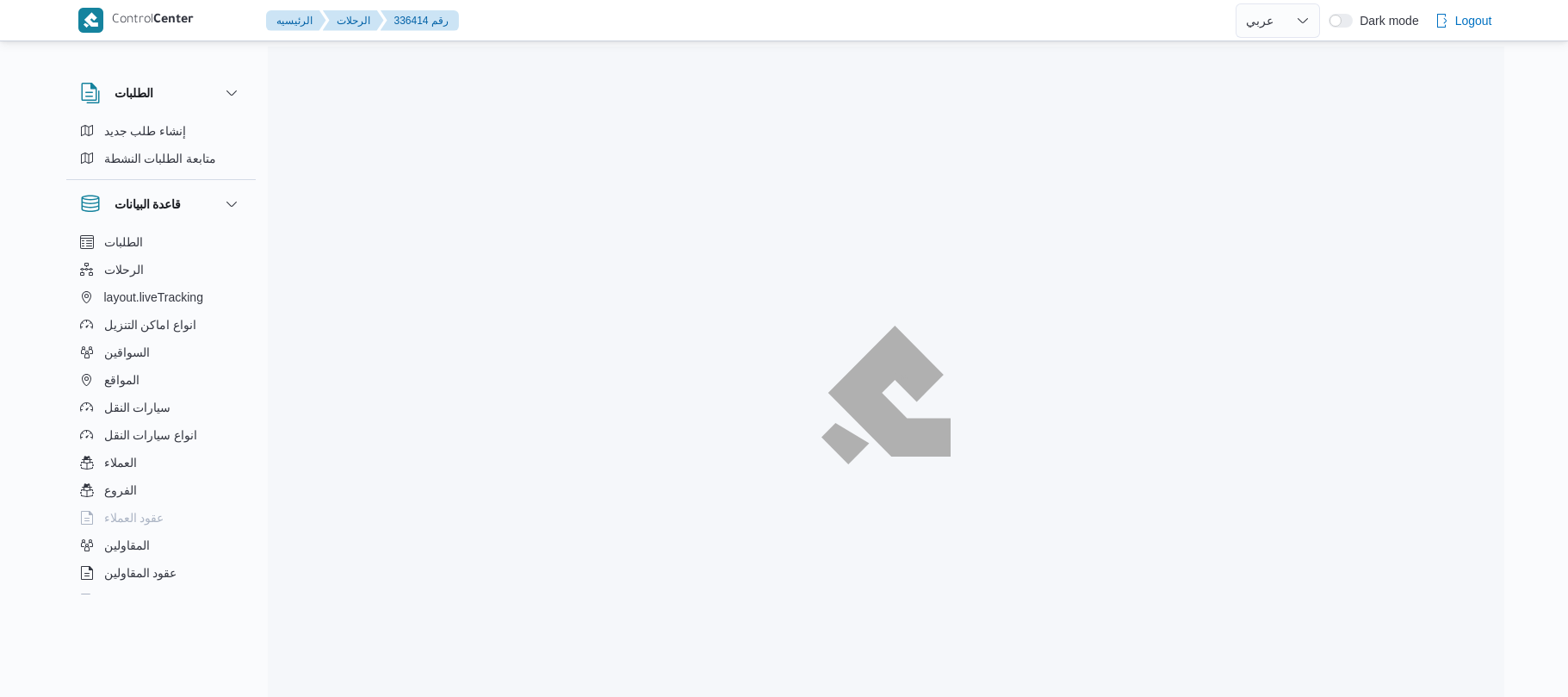
select select "ar"
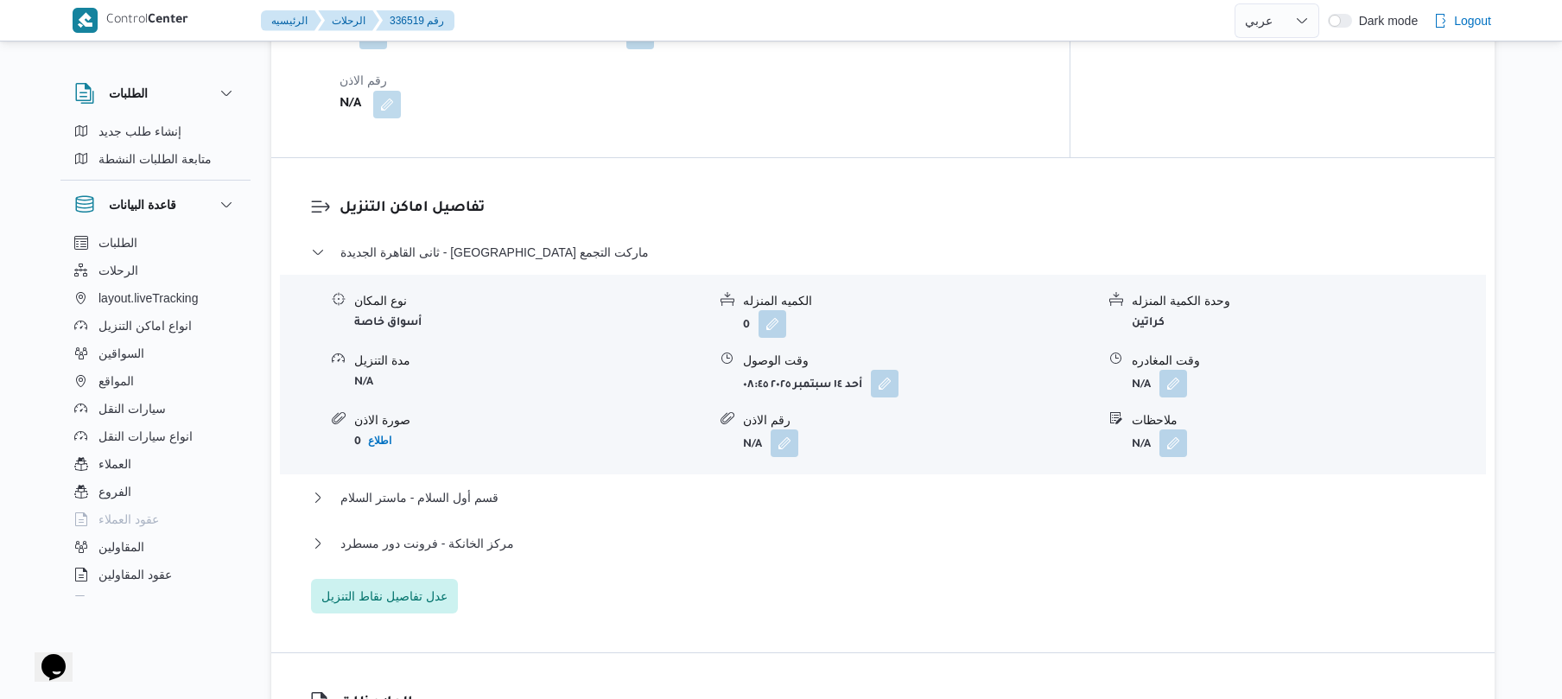
scroll to position [1382, 0]
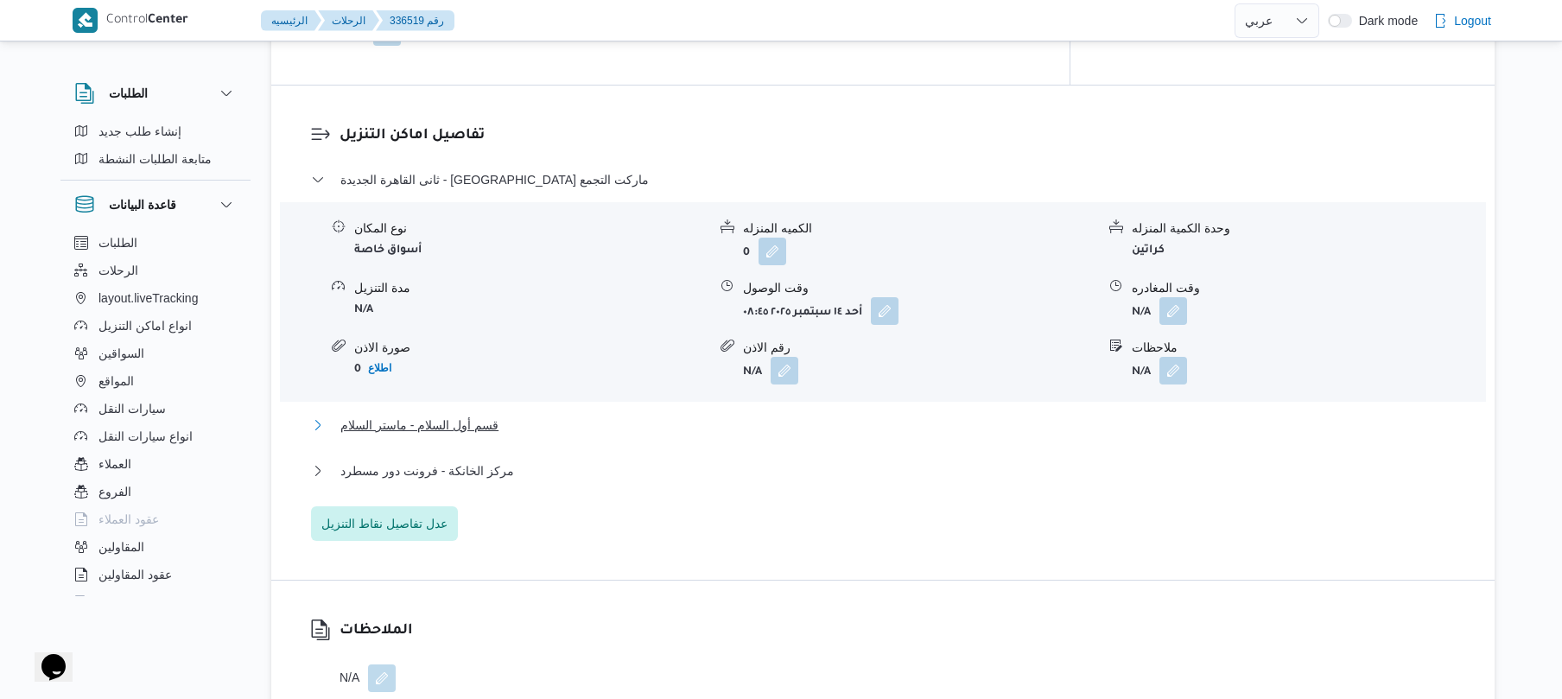
click at [717, 435] on button "قسم أول السلام - ماستر السلام" at bounding box center [883, 425] width 1144 height 21
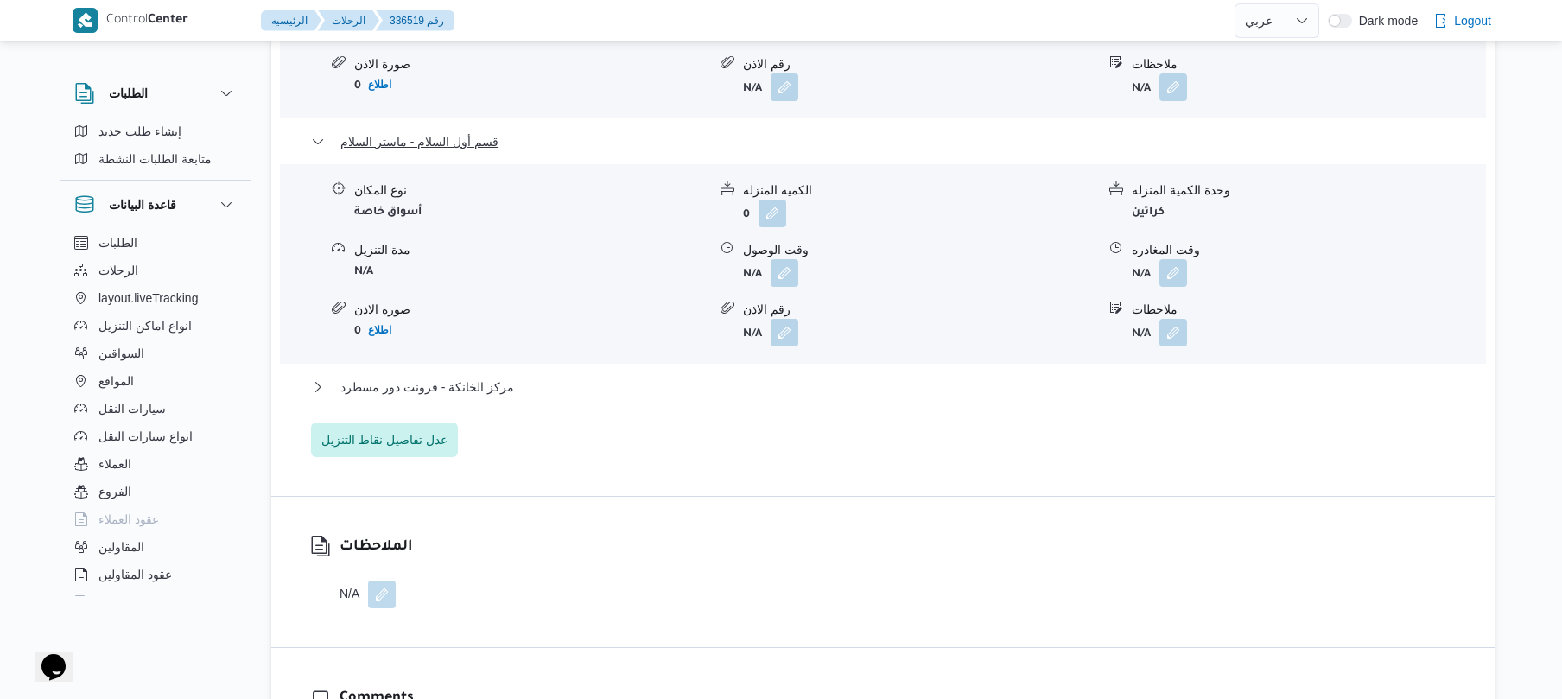
scroll to position [1750, 0]
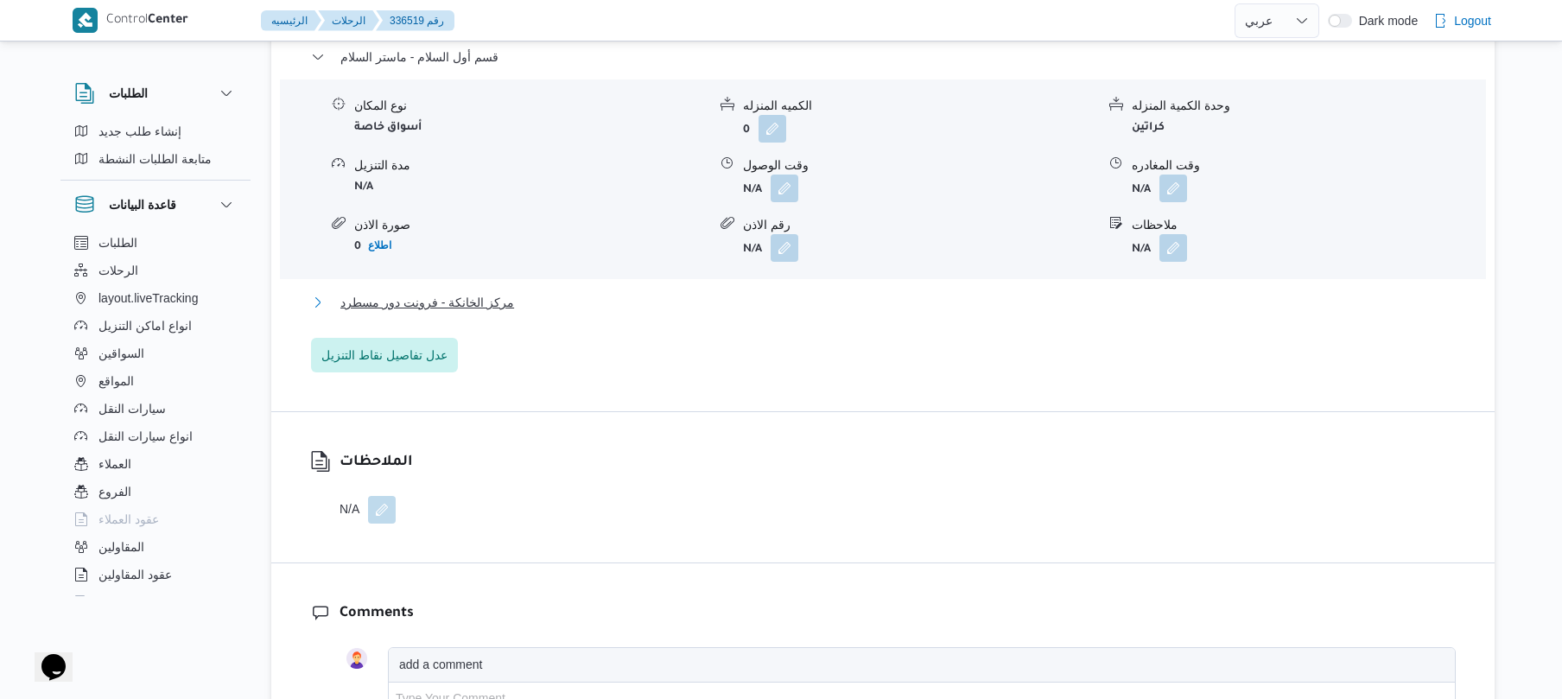
click at [1050, 313] on button "مركز الخانكة - فرونت دور مسطرد" at bounding box center [883, 302] width 1144 height 21
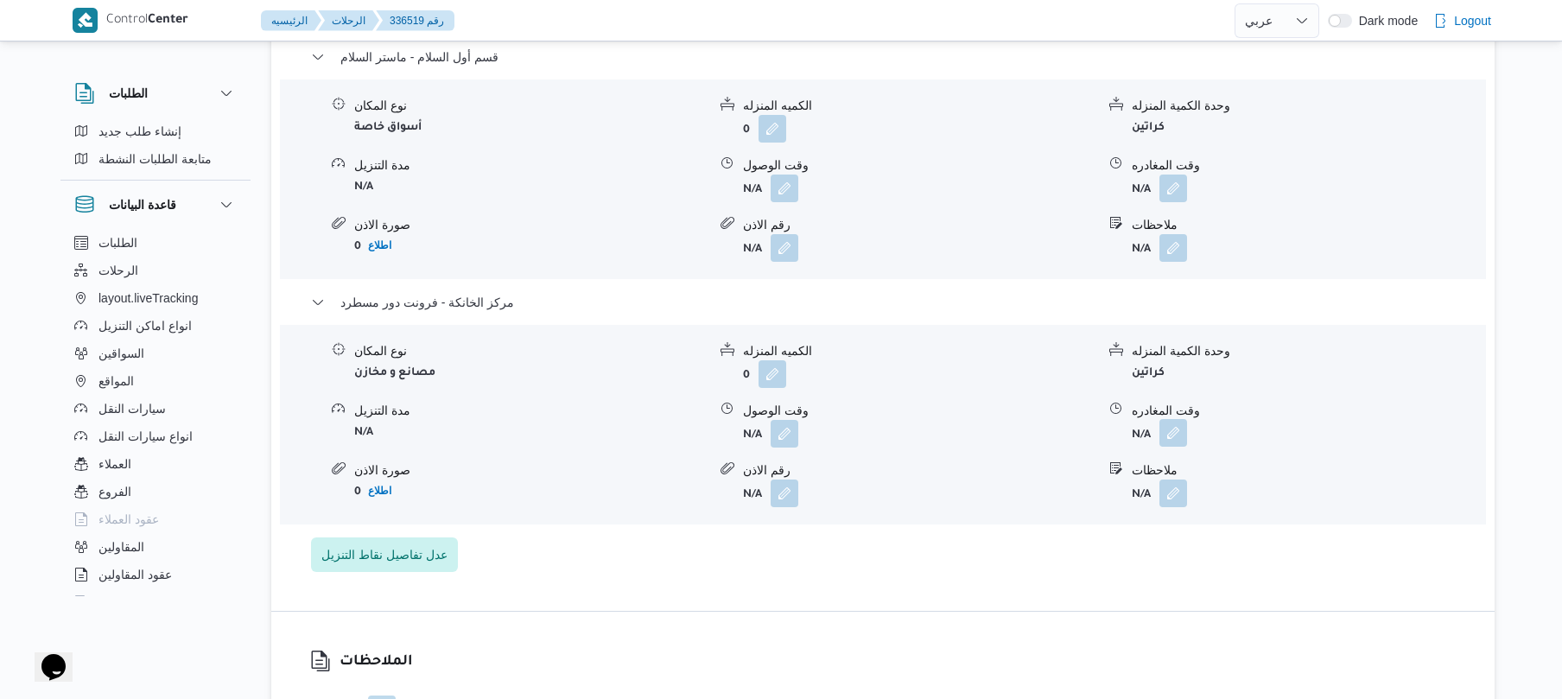
click at [1176, 440] on button "button" at bounding box center [1173, 433] width 28 height 28
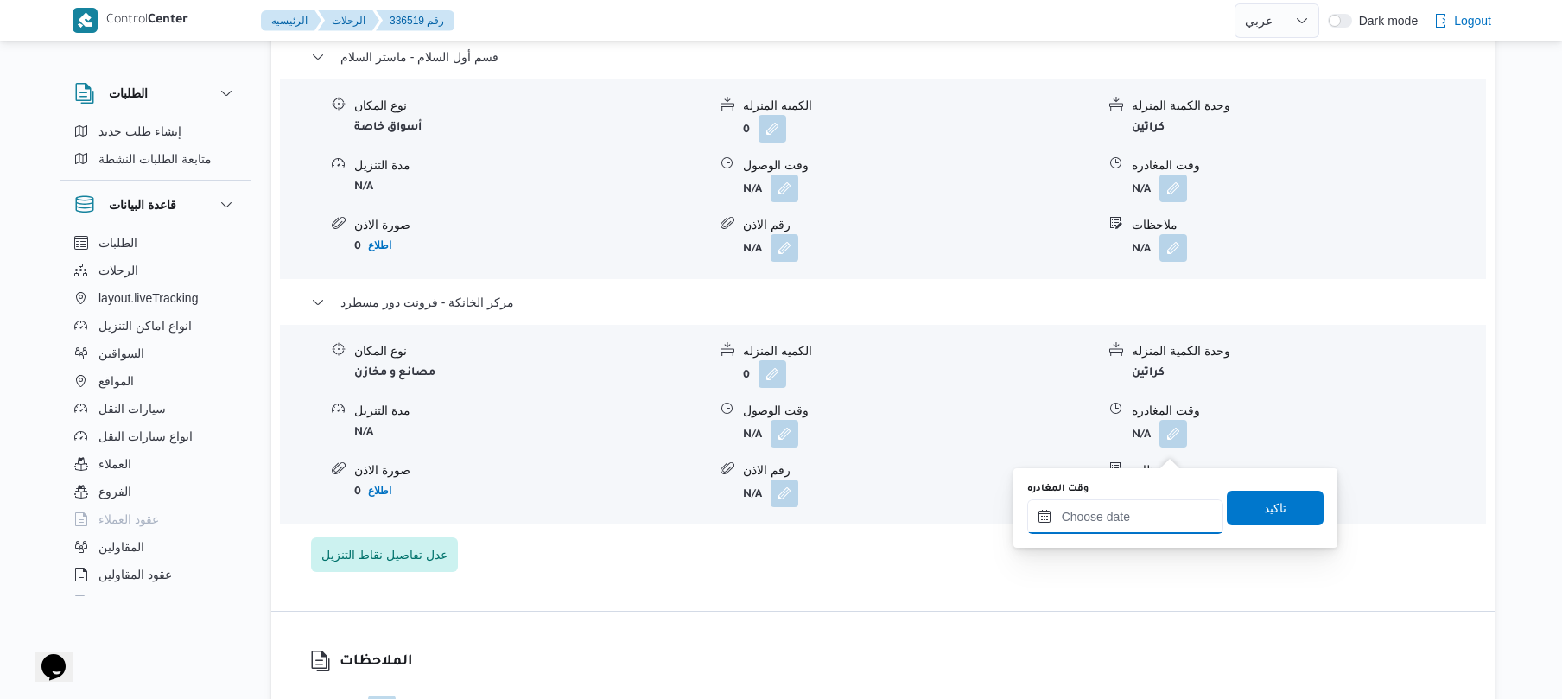
click at [1092, 511] on input "وقت المغادره" at bounding box center [1125, 516] width 196 height 35
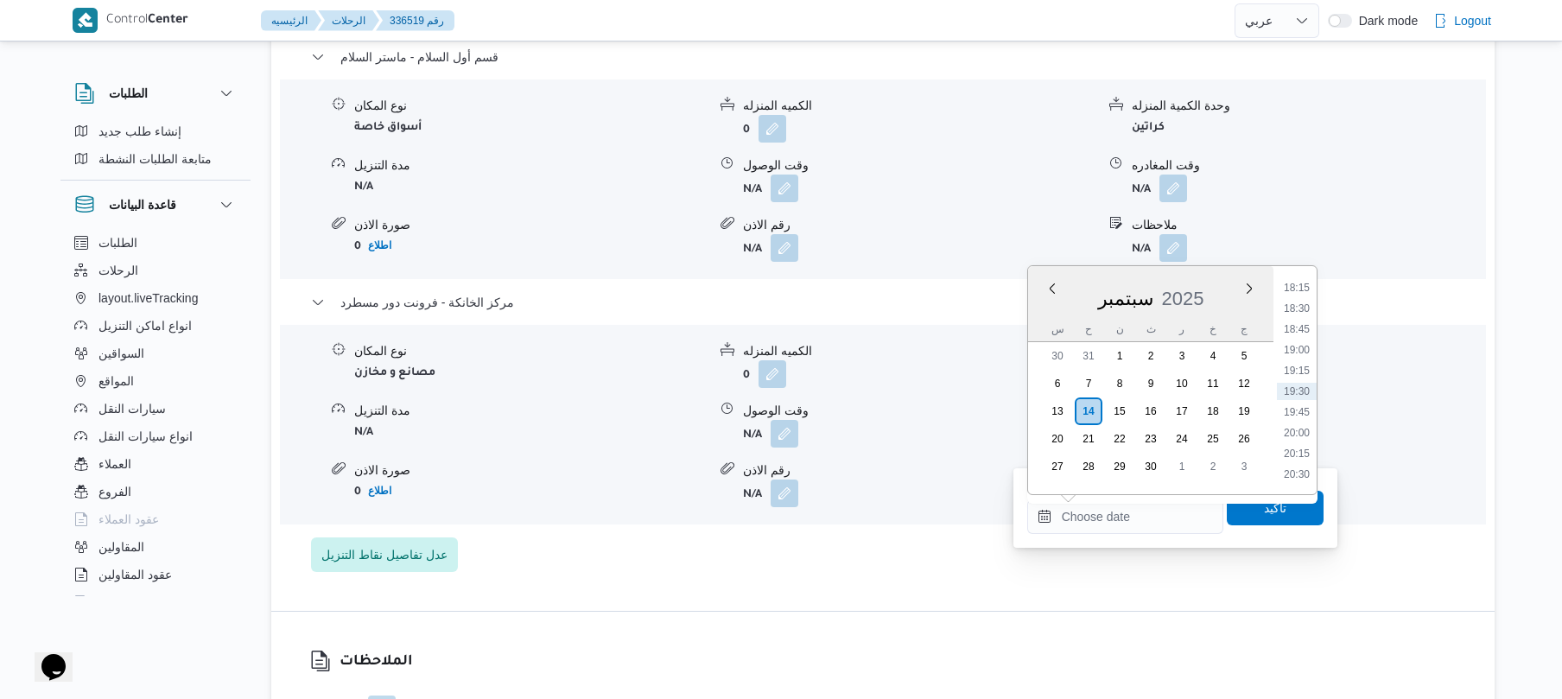
scroll to position [1344, 0]
click at [1303, 312] on li "16:30" at bounding box center [1297, 312] width 40 height 17
type input "١٤/٠٩/٢٠٢٥ ١٦:٣٠"
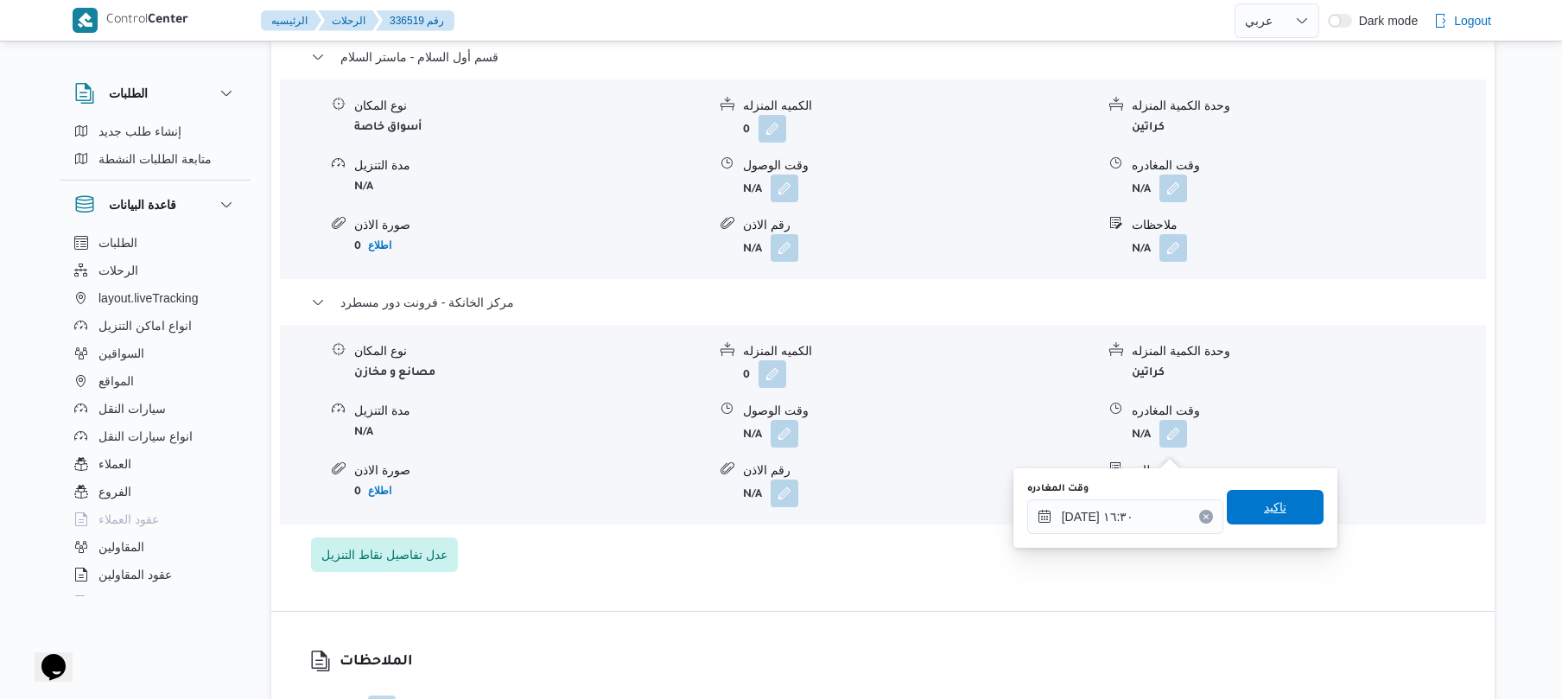
click at [1264, 503] on span "تاكيد" at bounding box center [1275, 507] width 22 height 21
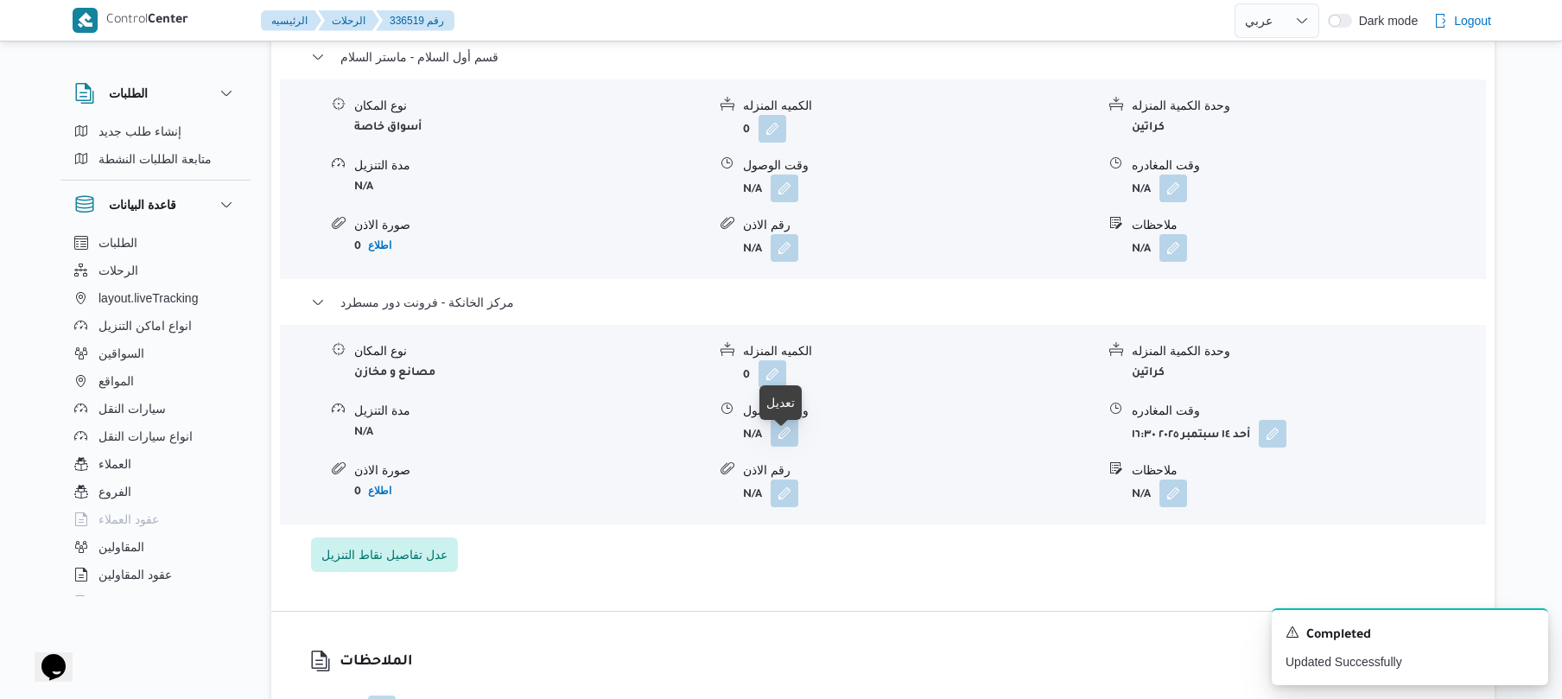
click at [777, 447] on button "button" at bounding box center [784, 433] width 28 height 28
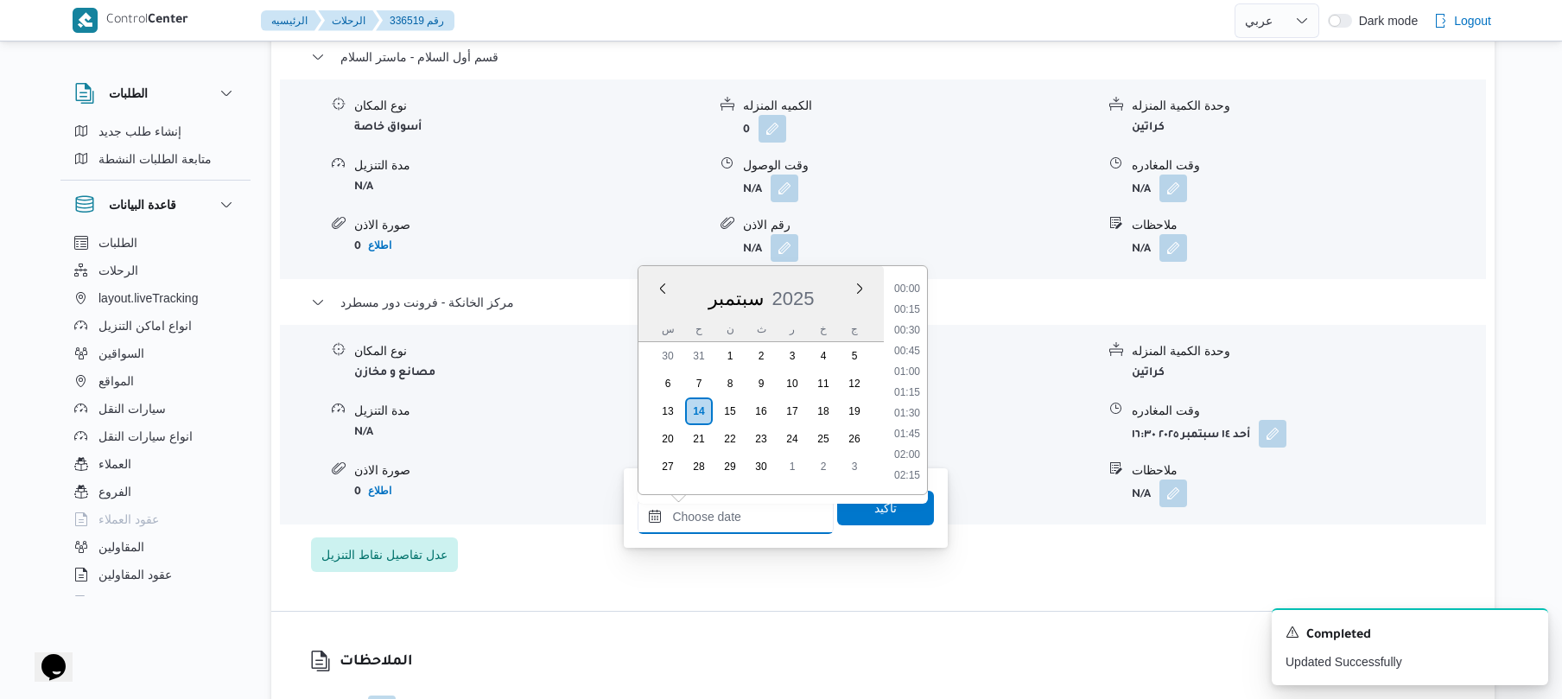
click at [729, 530] on input "وقت الوصول" at bounding box center [735, 516] width 196 height 35
click at [910, 290] on li "16:15" at bounding box center [907, 291] width 40 height 17
type input "[DATE] ١٦:١٥"
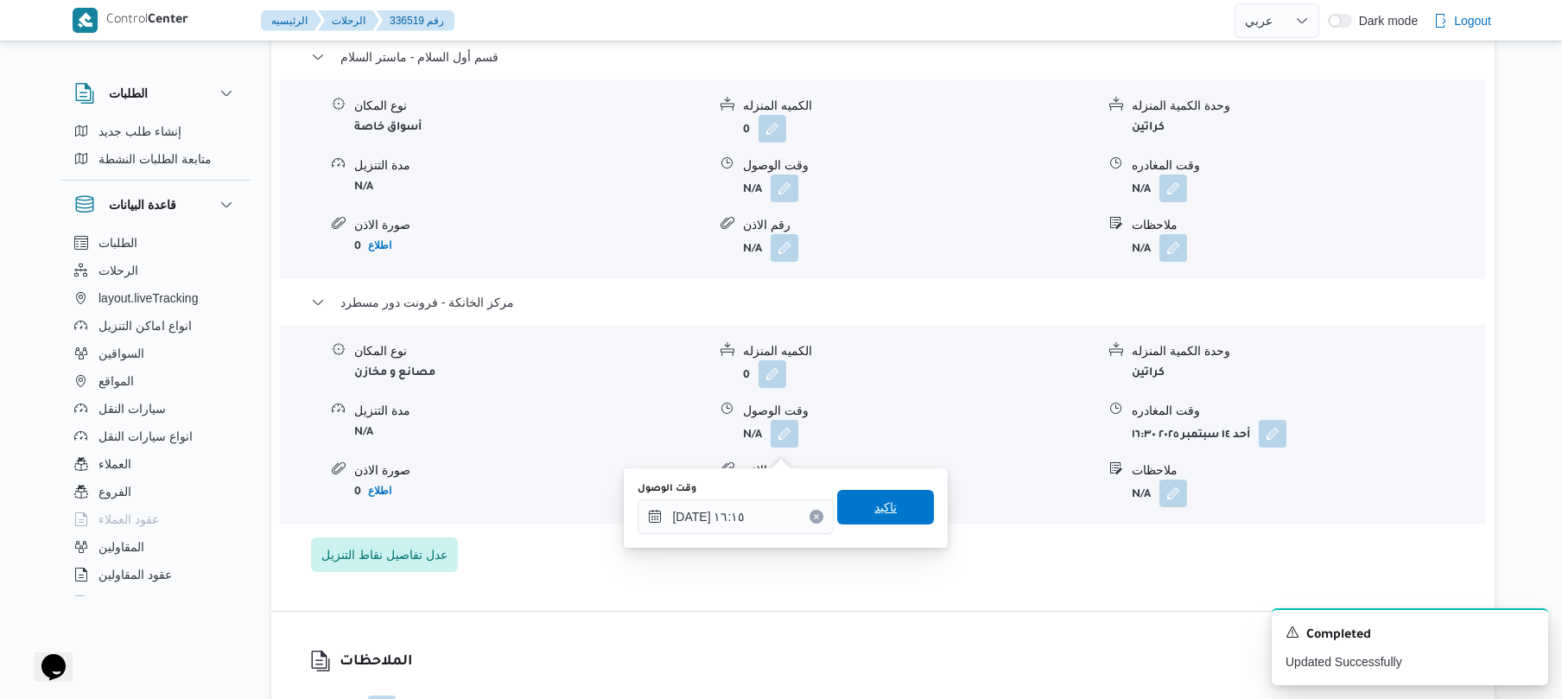
click at [847, 508] on span "تاكيد" at bounding box center [885, 507] width 97 height 35
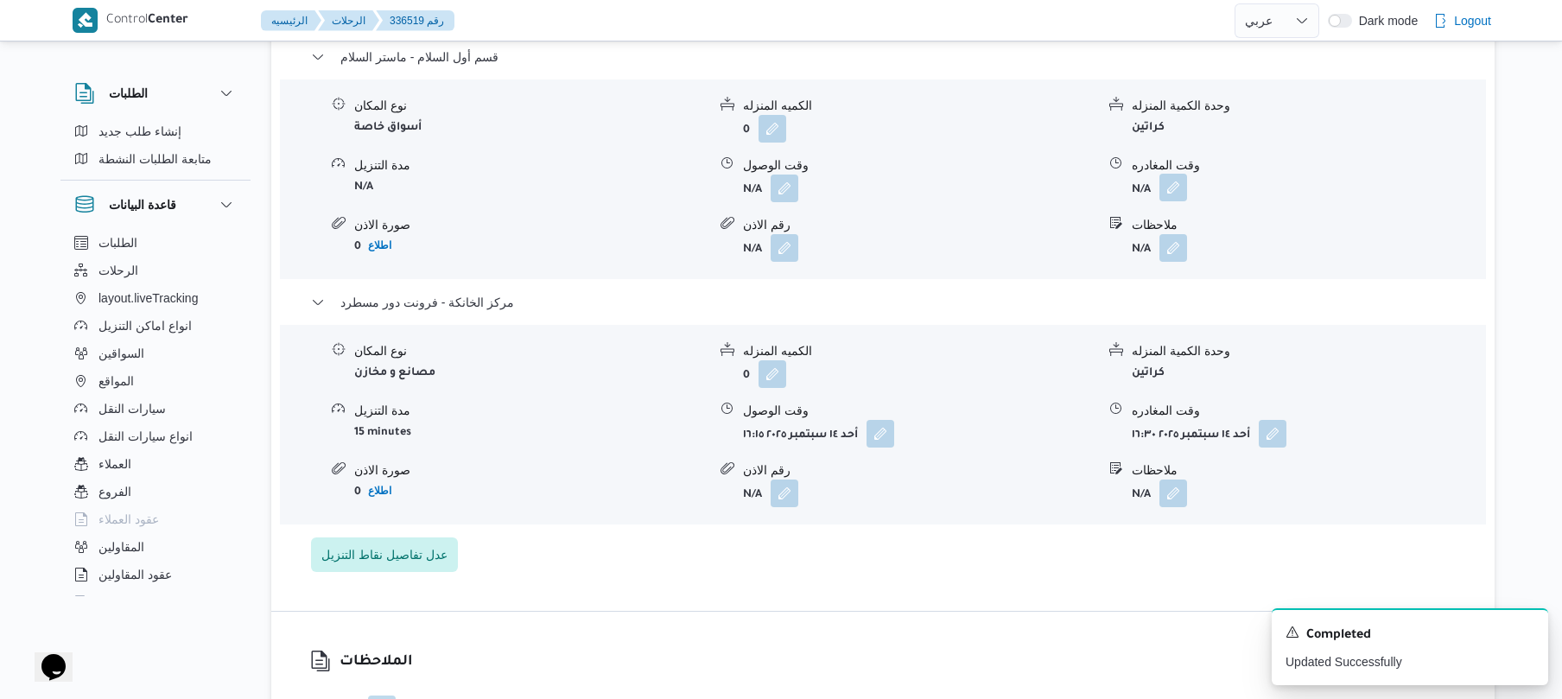
click at [1168, 201] on button "button" at bounding box center [1173, 188] width 28 height 28
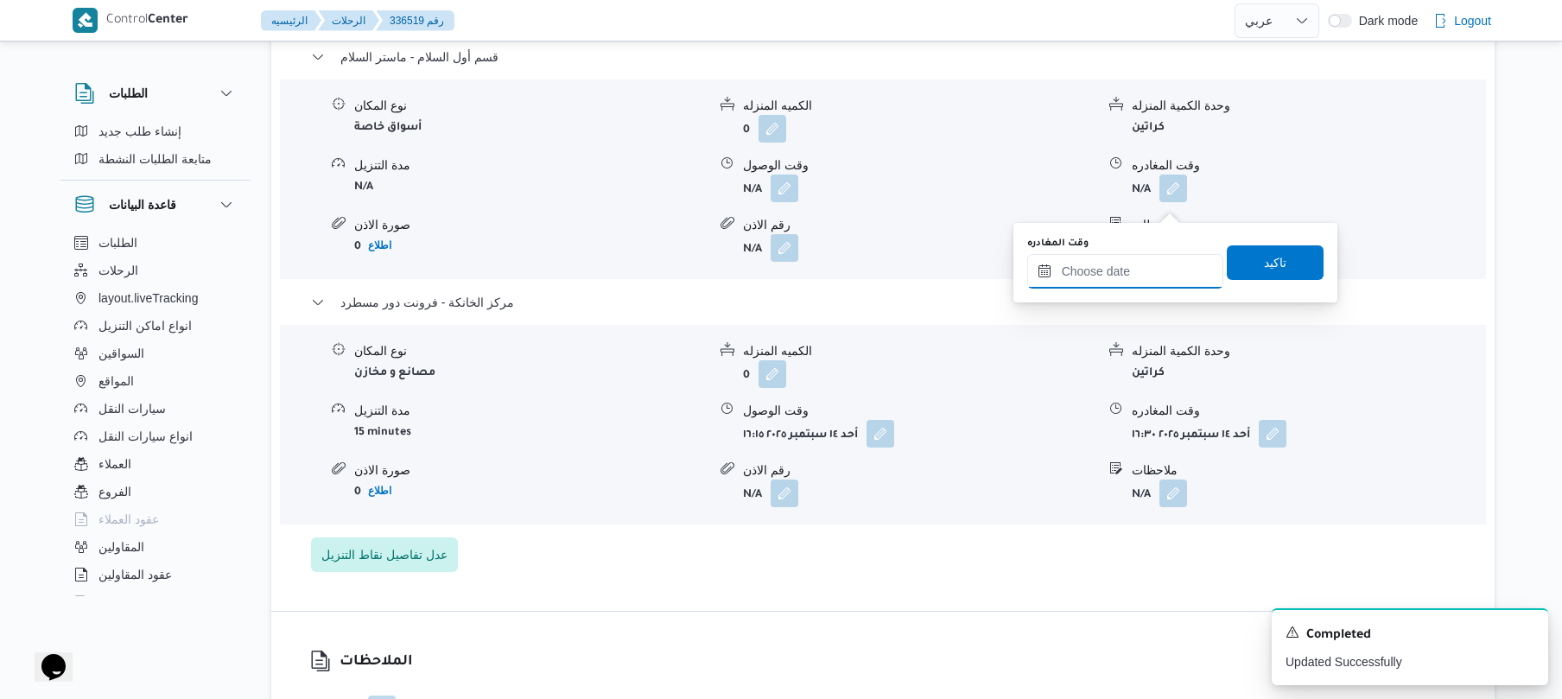
click at [1127, 278] on input "وقت المغادره" at bounding box center [1125, 271] width 196 height 35
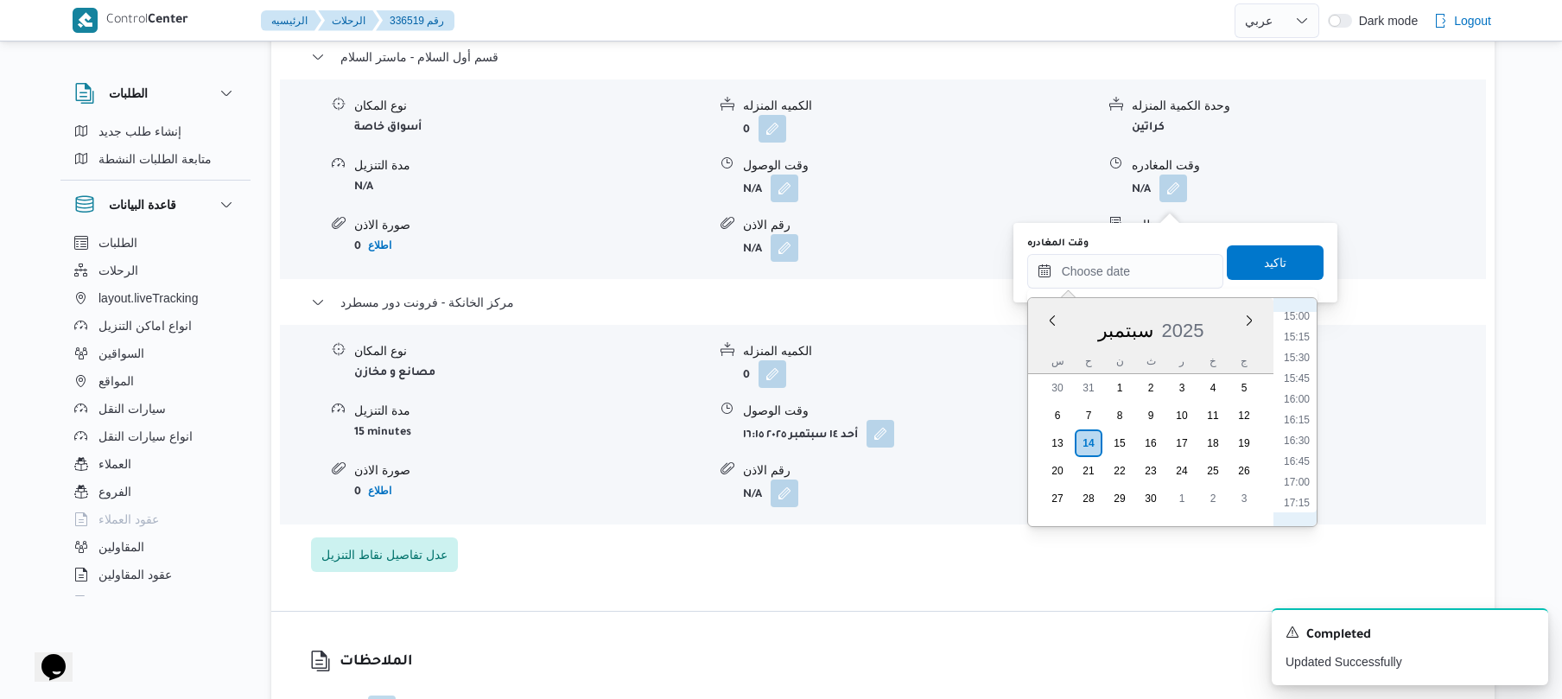
scroll to position [1176, 0]
click at [1296, 453] on li "15:45" at bounding box center [1297, 450] width 40 height 17
type input "١٤/٠٩/٢٠٢٥ ١٥:٤٥"
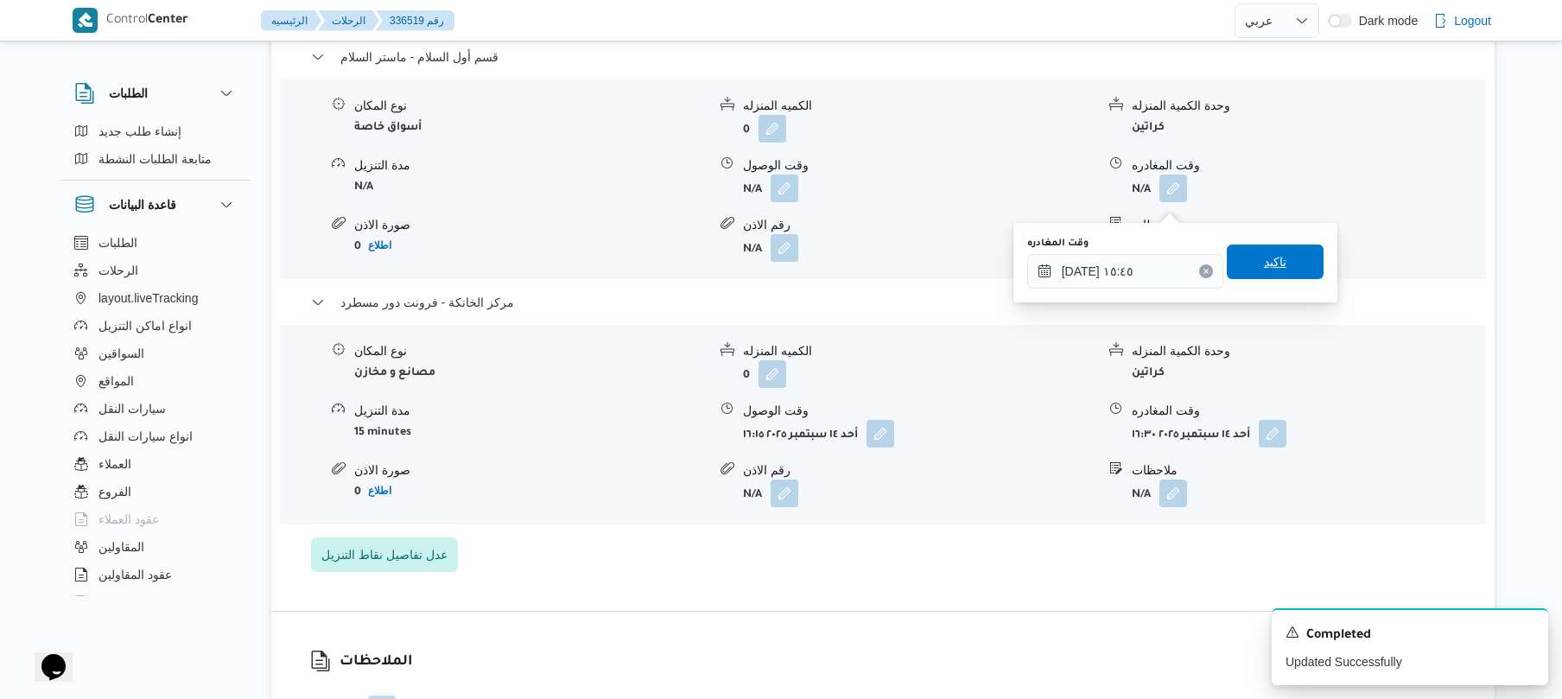
click at [1278, 263] on span "تاكيد" at bounding box center [1275, 261] width 97 height 35
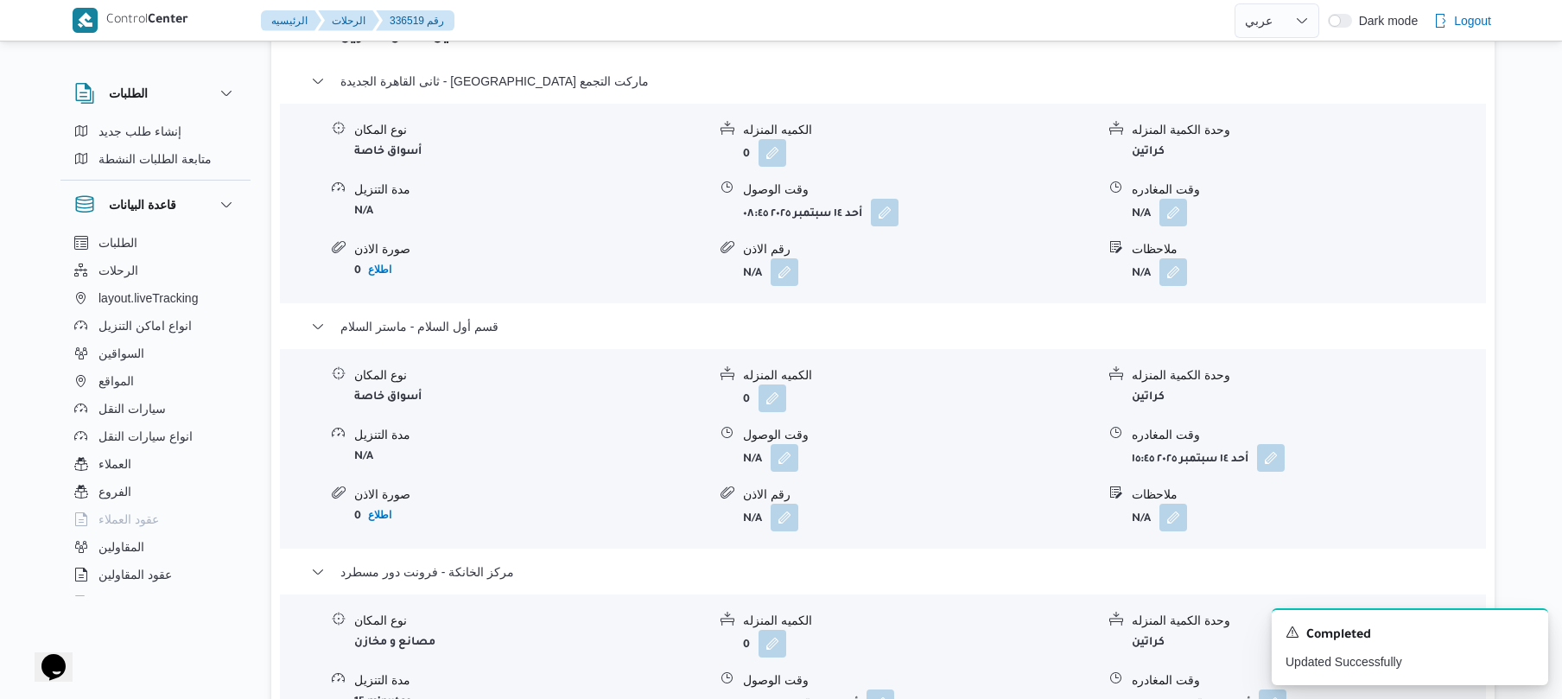
scroll to position [1428, 0]
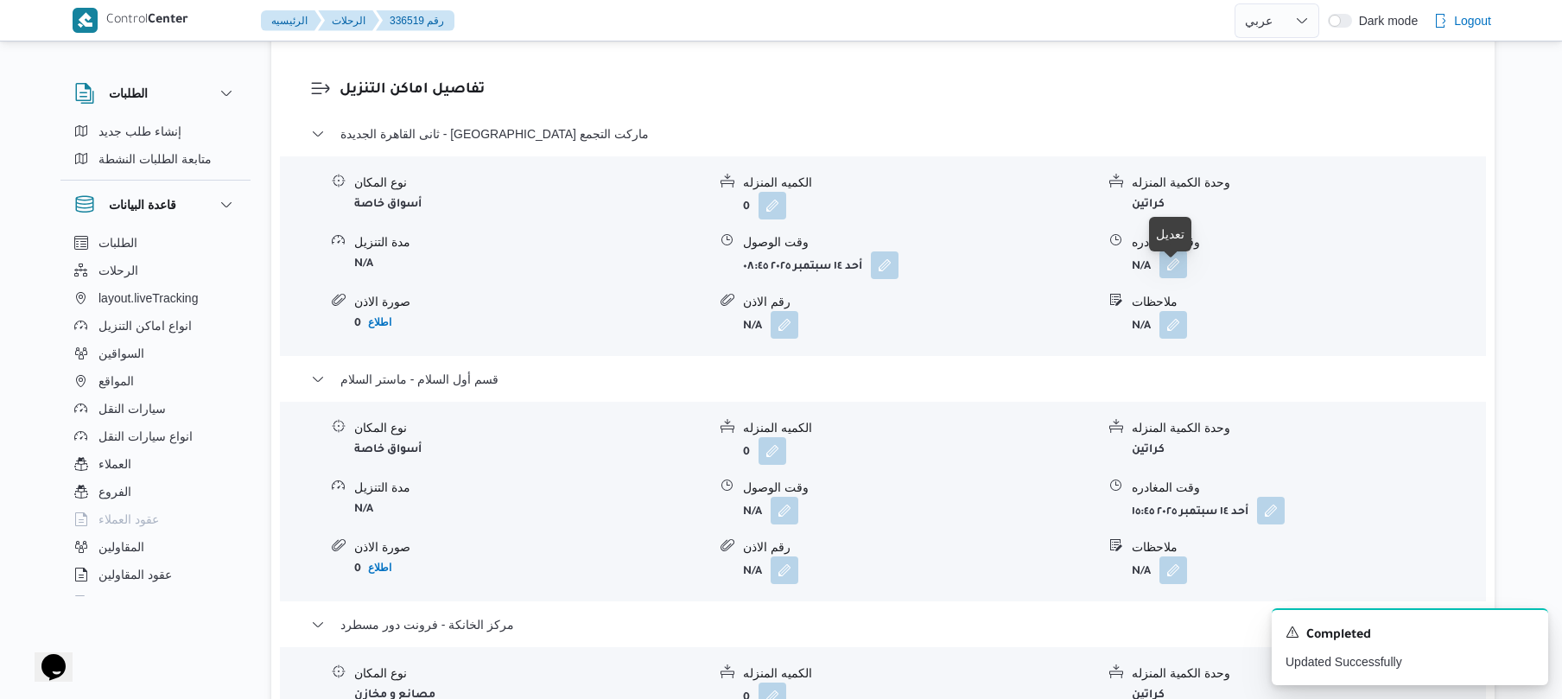
click at [1185, 277] on button "button" at bounding box center [1173, 264] width 28 height 28
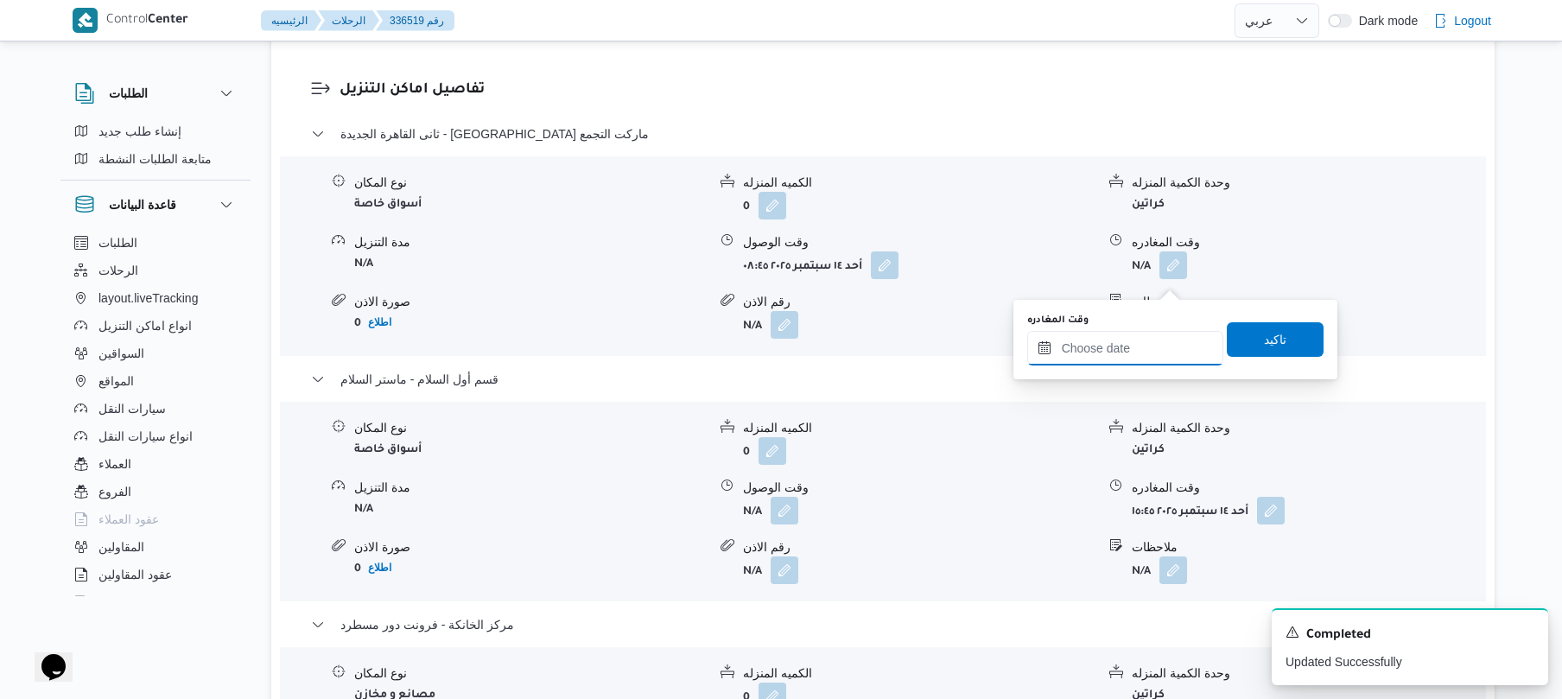
click at [1109, 345] on input "وقت المغادره" at bounding box center [1125, 348] width 196 height 35
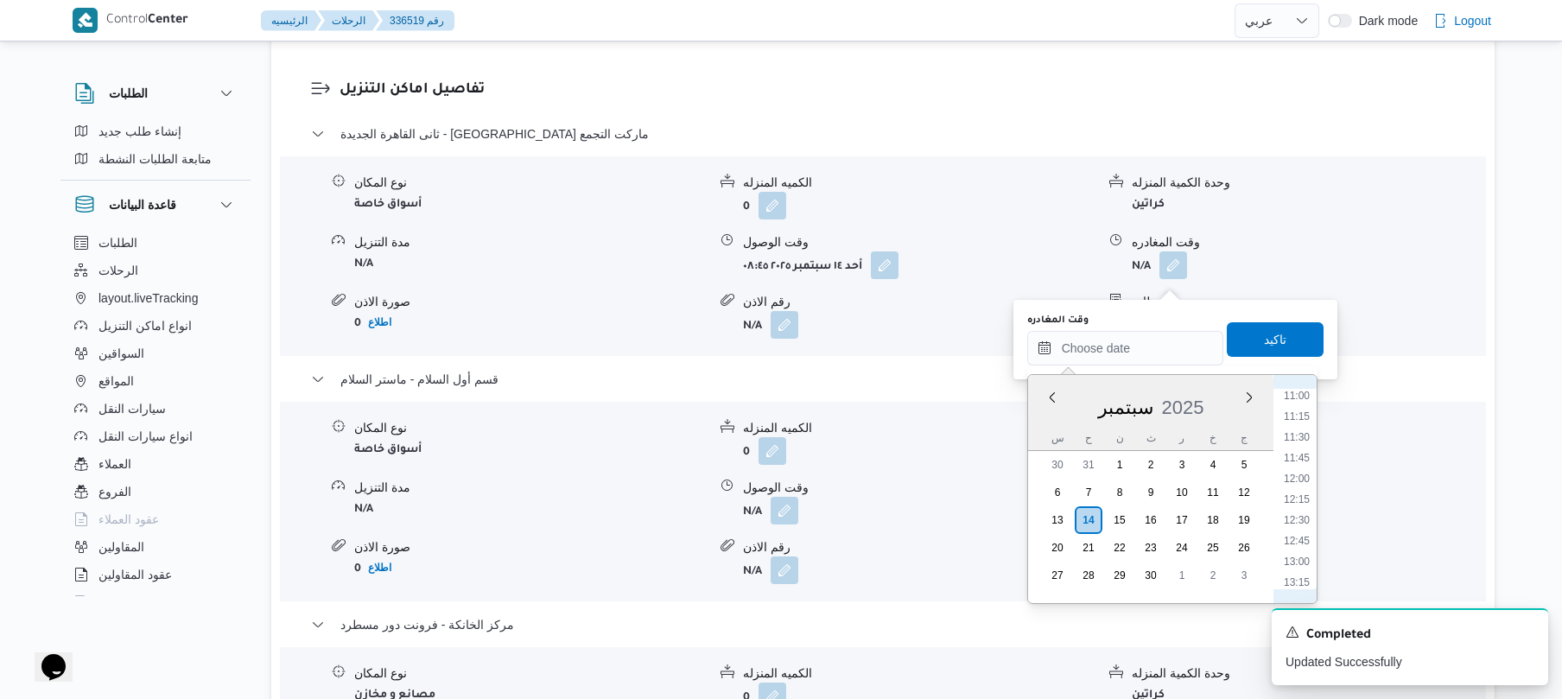
scroll to position [837, 0]
click at [1301, 557] on li "12:00" at bounding box center [1297, 555] width 40 height 17
type input "١٤/٠٩/٢٠٢٥ ١٢:٠٠"
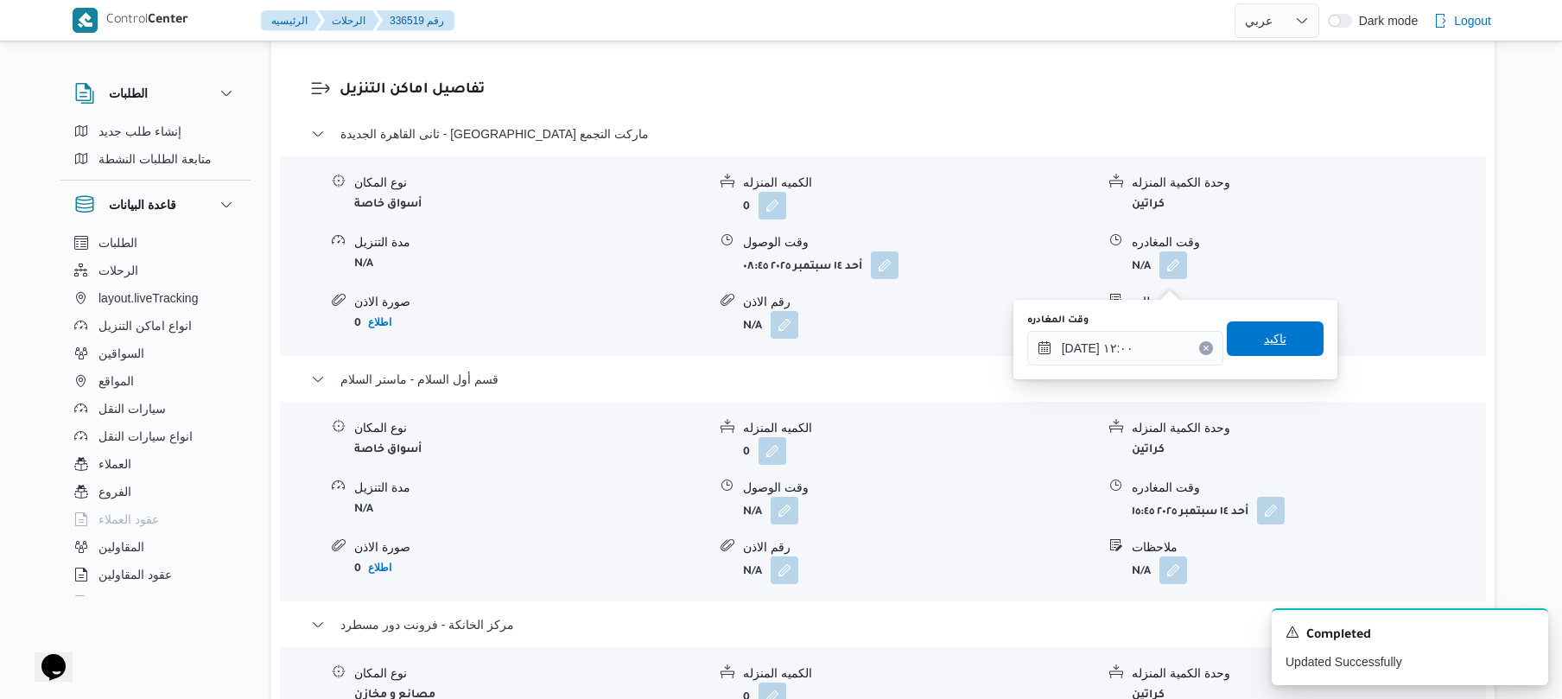
click at [1270, 340] on span "تاكيد" at bounding box center [1275, 338] width 22 height 21
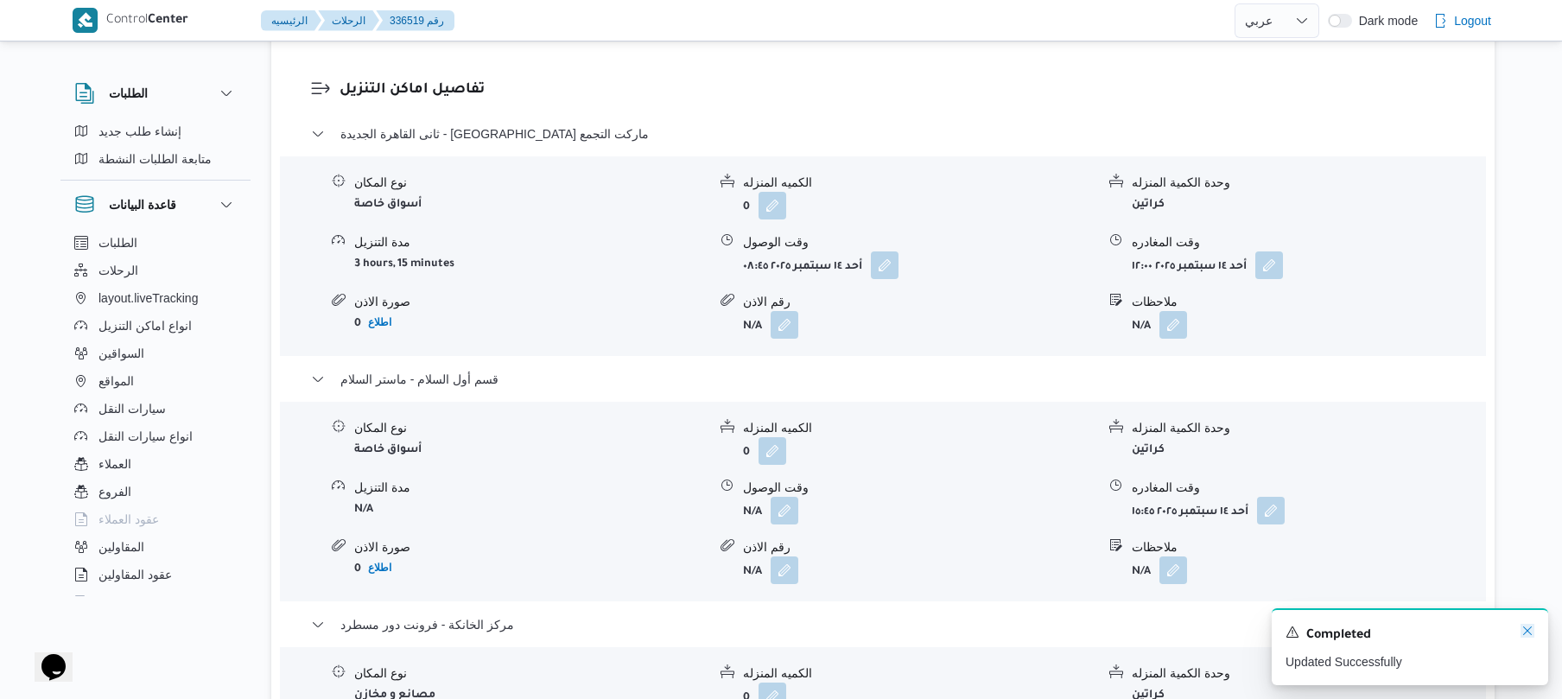
click at [1524, 632] on icon "Dismiss toast" at bounding box center [1527, 631] width 14 height 14
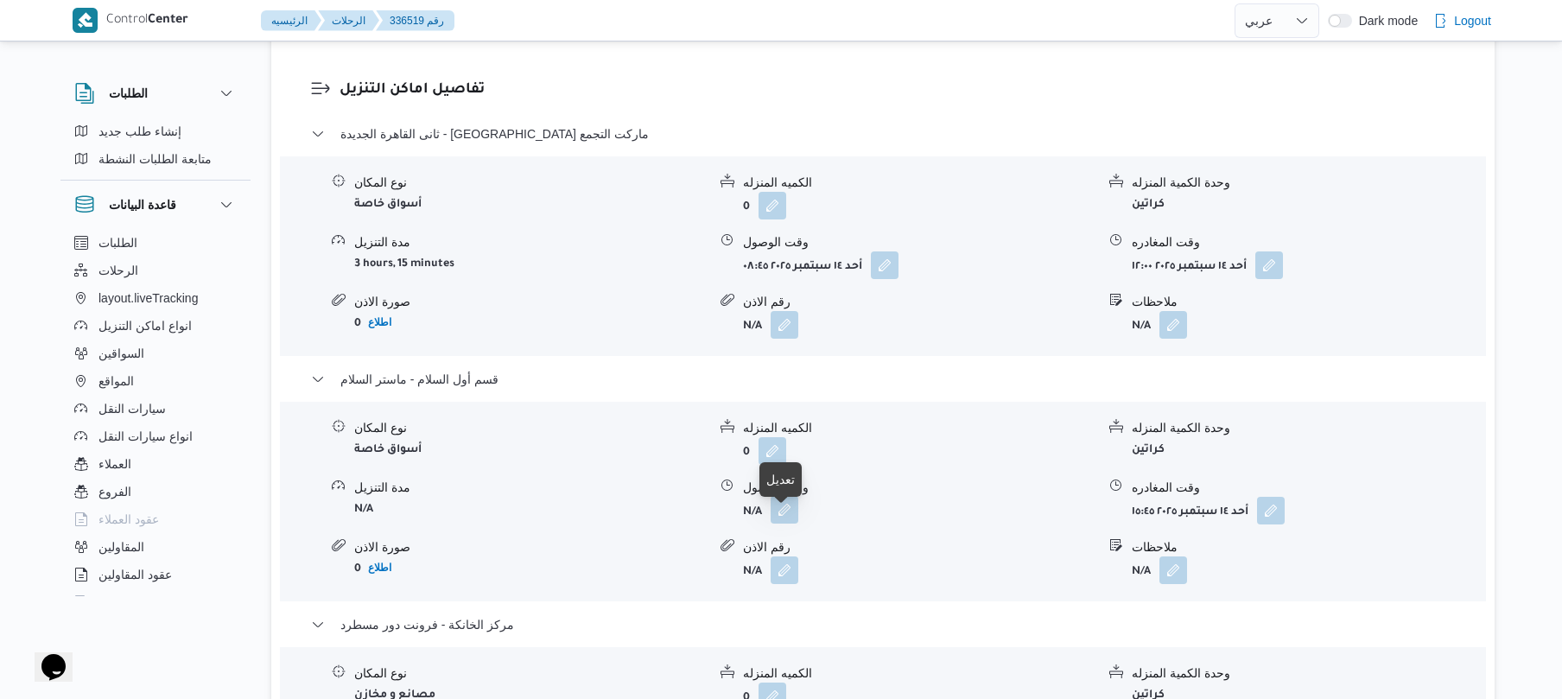
click at [791, 523] on button "button" at bounding box center [784, 510] width 28 height 28
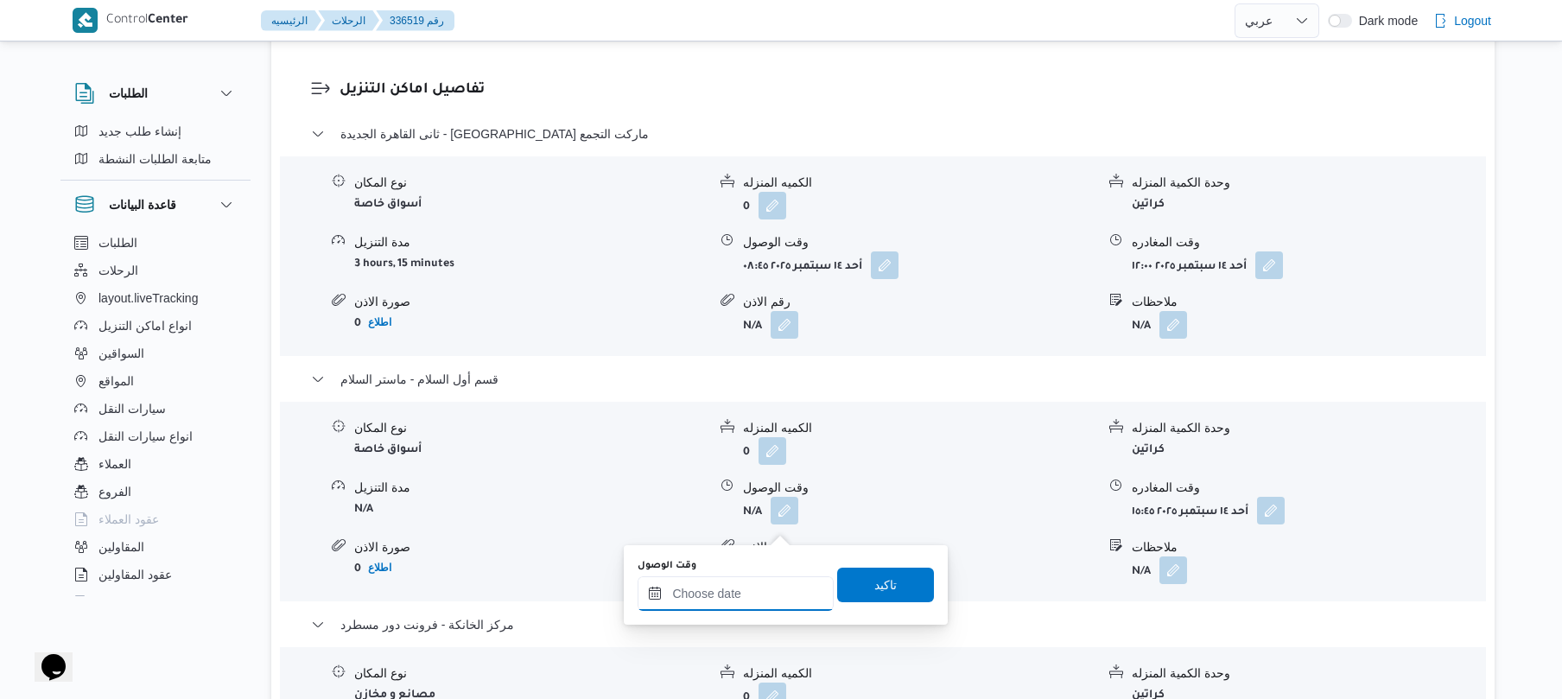
click at [746, 588] on input "وقت الوصول" at bounding box center [735, 593] width 196 height 35
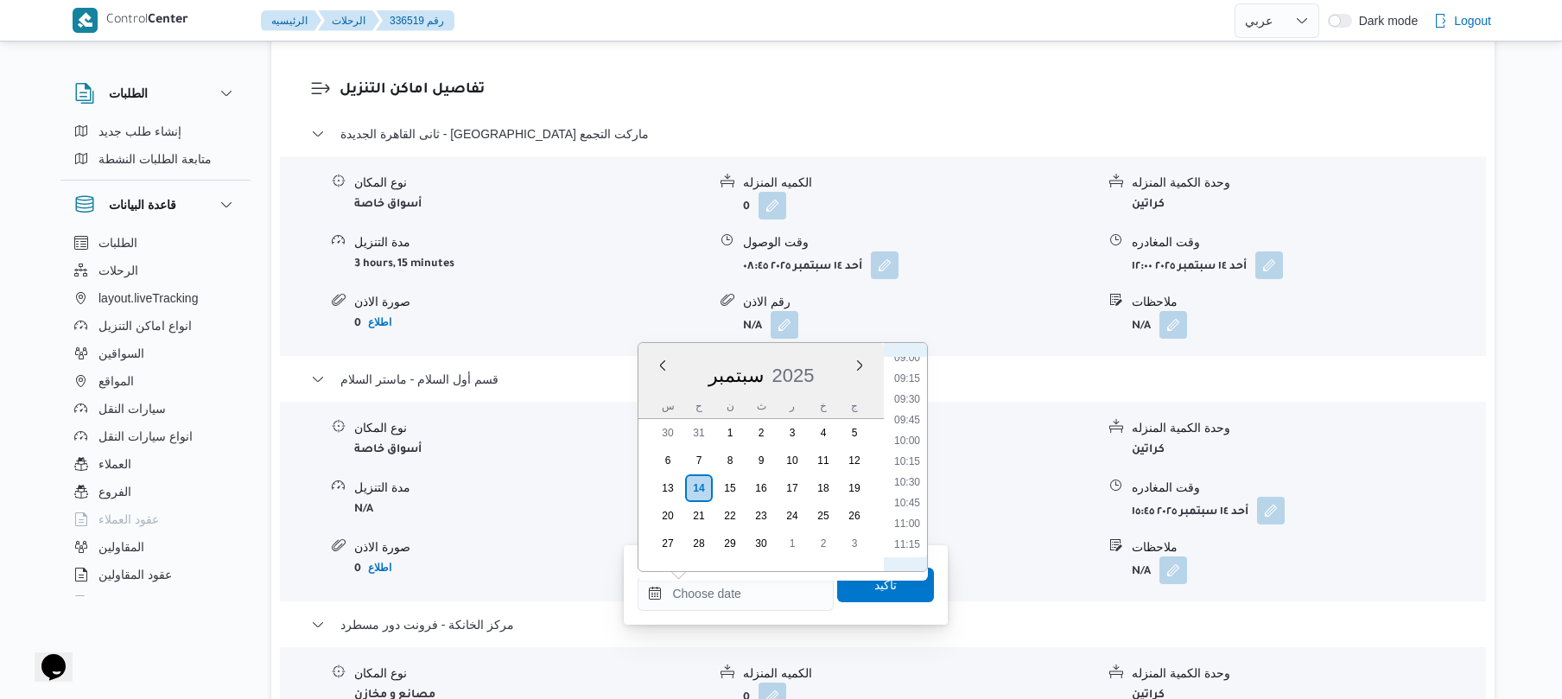
scroll to position [833, 0]
click at [910, 527] on li "12:00" at bounding box center [907, 527] width 40 height 17
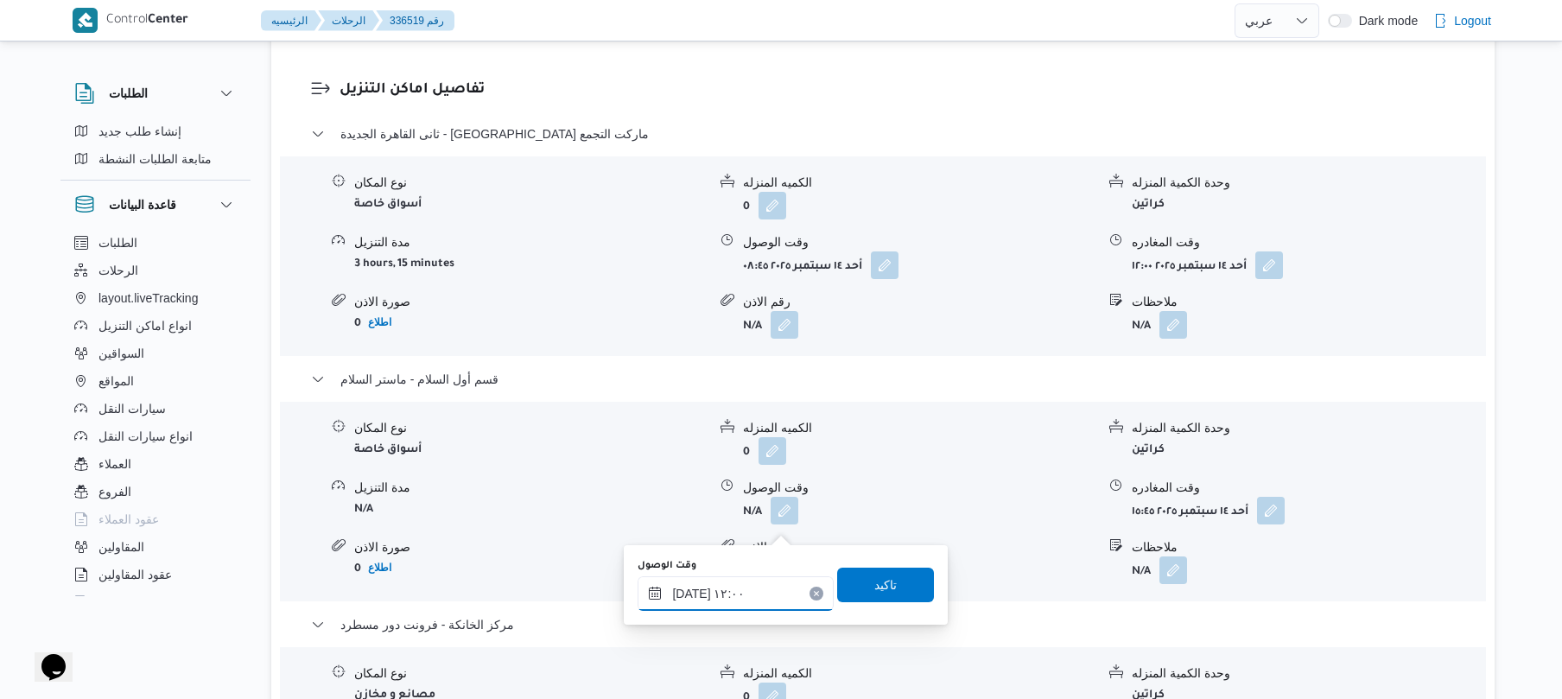
click at [691, 588] on input "١٤/٠٩/٢٠٢٥ ١٢:٠٠" at bounding box center [735, 593] width 196 height 35
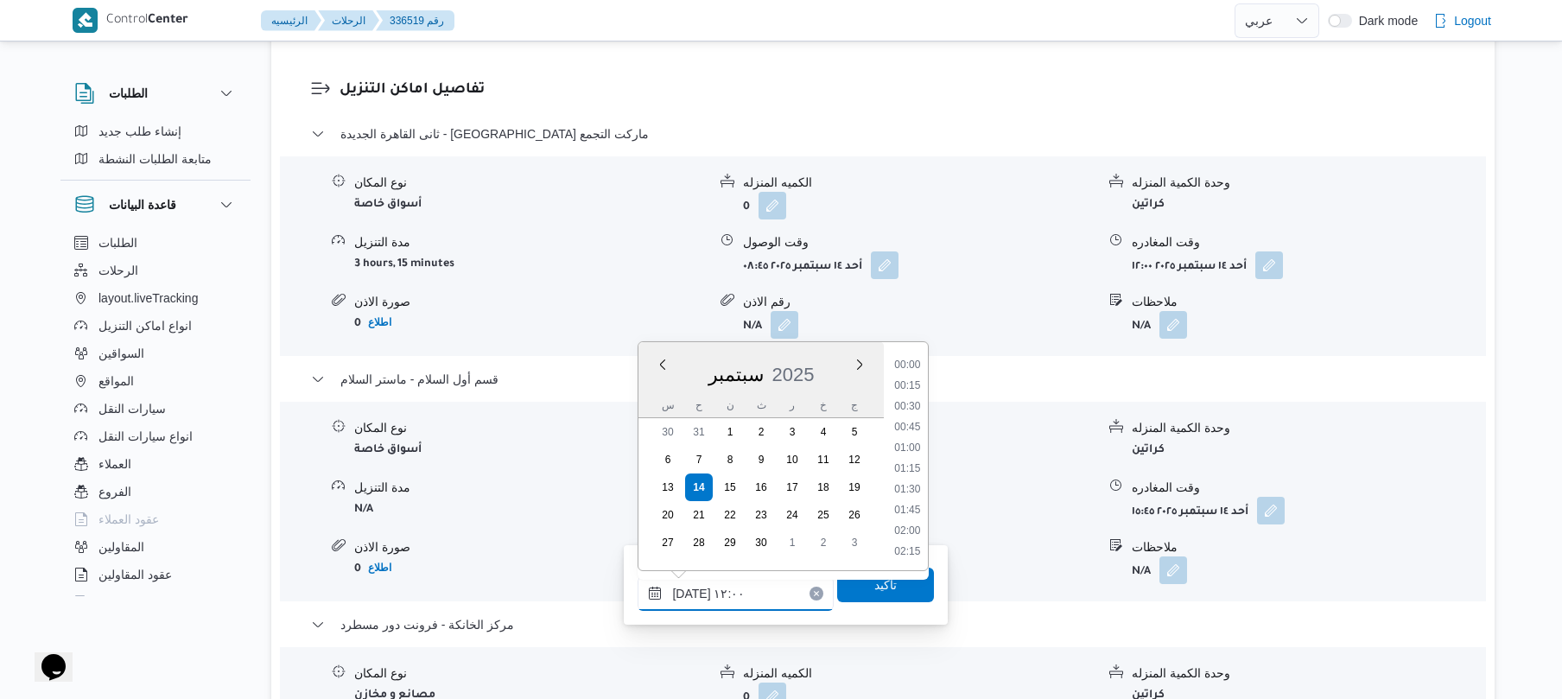
click at [691, 588] on input "١٤/٠٩/٢٠٢٥ ١٢:٠٠" at bounding box center [735, 593] width 196 height 35
type input "١٤/٠٩/٢٠٢٥ ١٢:20"
click at [889, 594] on span "تاكيد" at bounding box center [885, 584] width 97 height 35
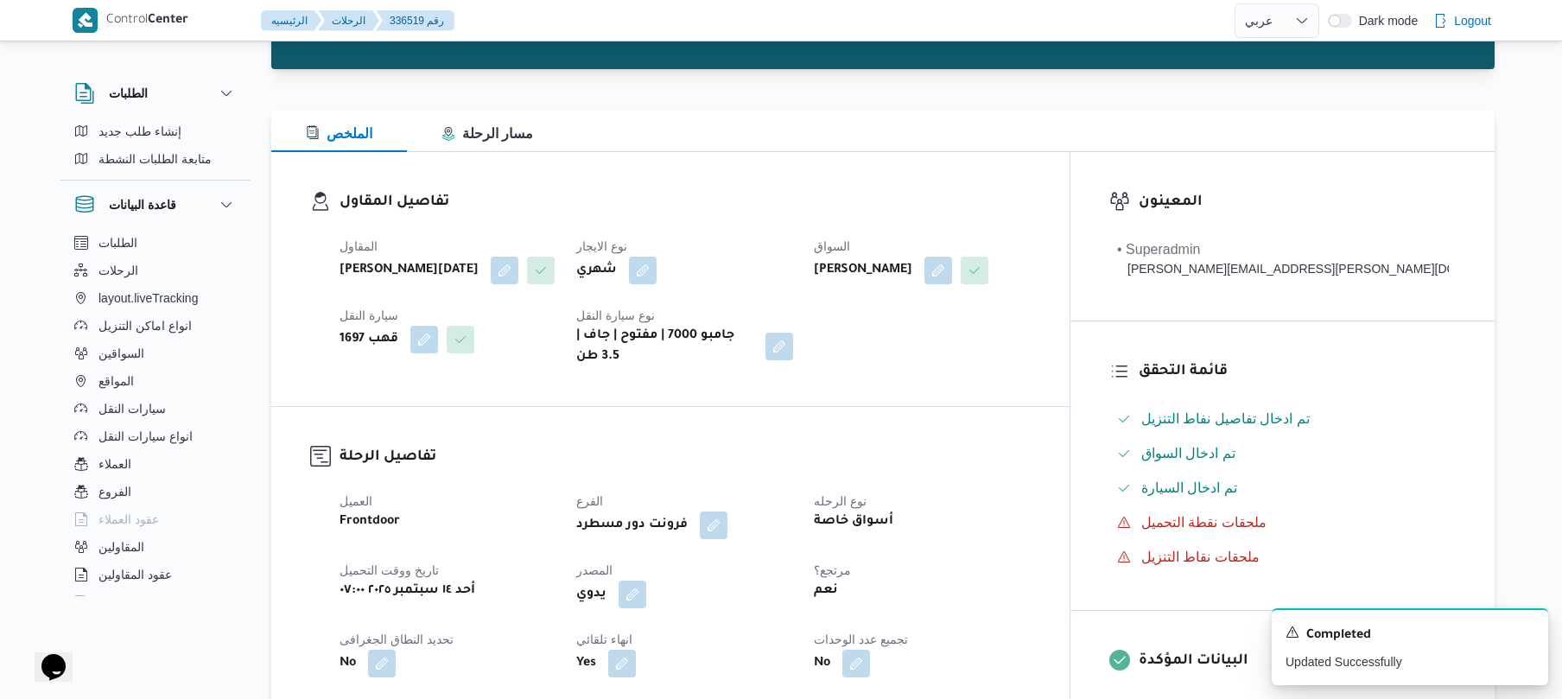
scroll to position [0, 0]
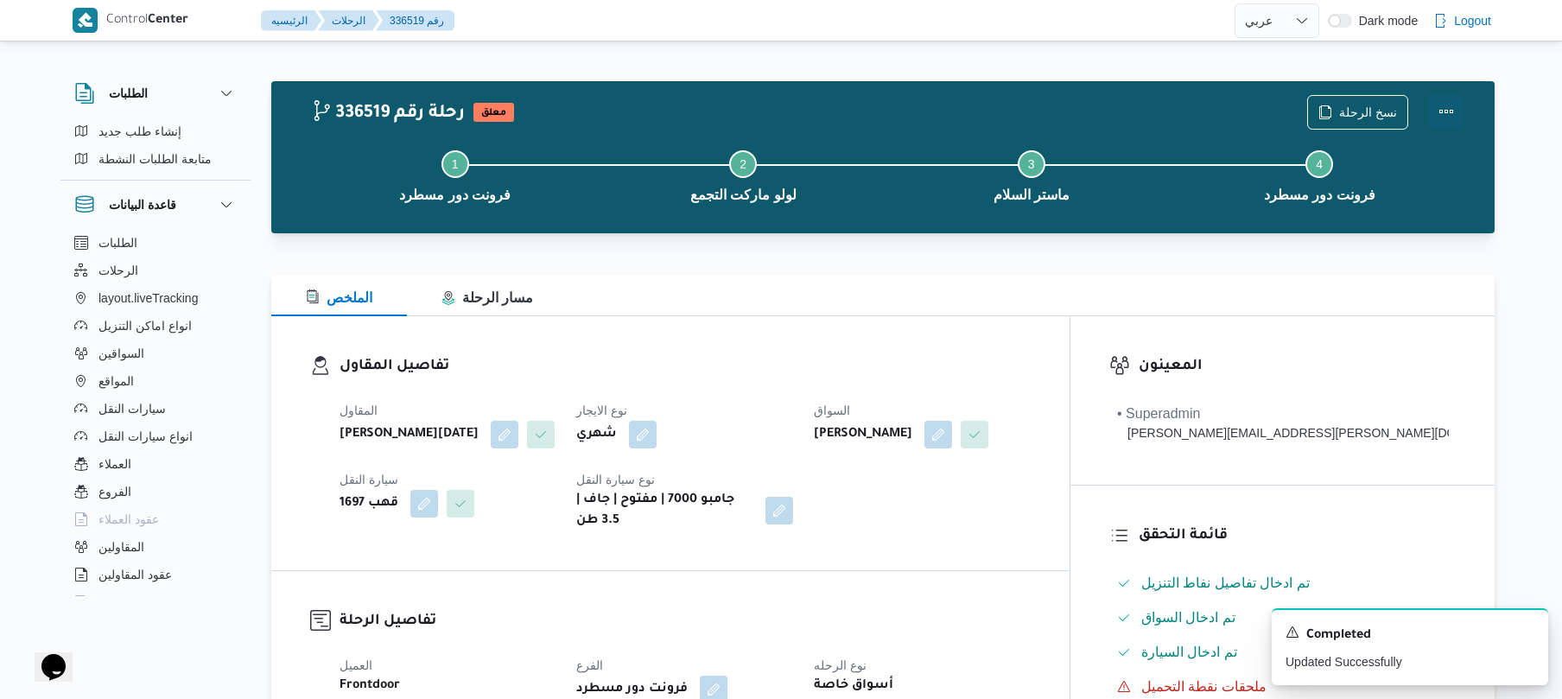
click at [1438, 109] on button "Actions" at bounding box center [1446, 111] width 35 height 35
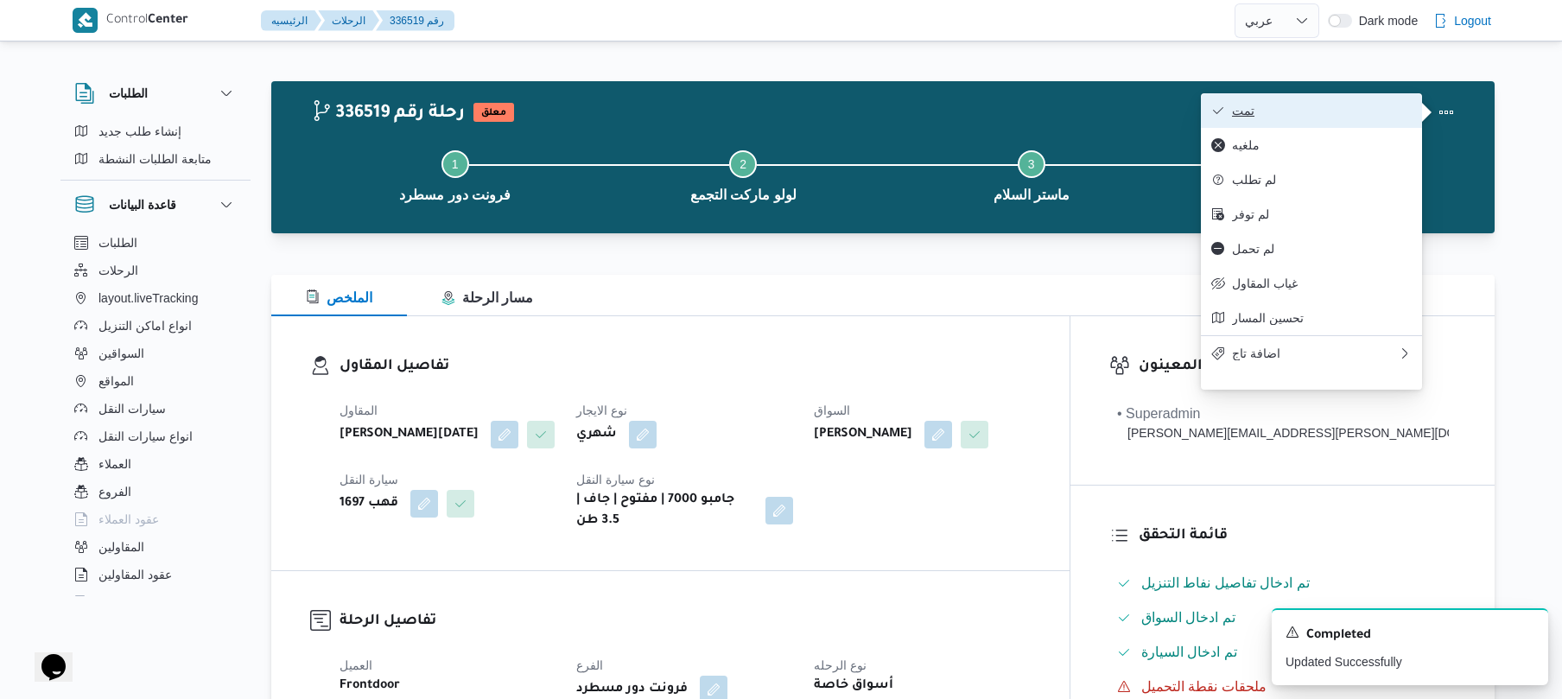
click at [1366, 112] on span "تمت" at bounding box center [1322, 111] width 180 height 14
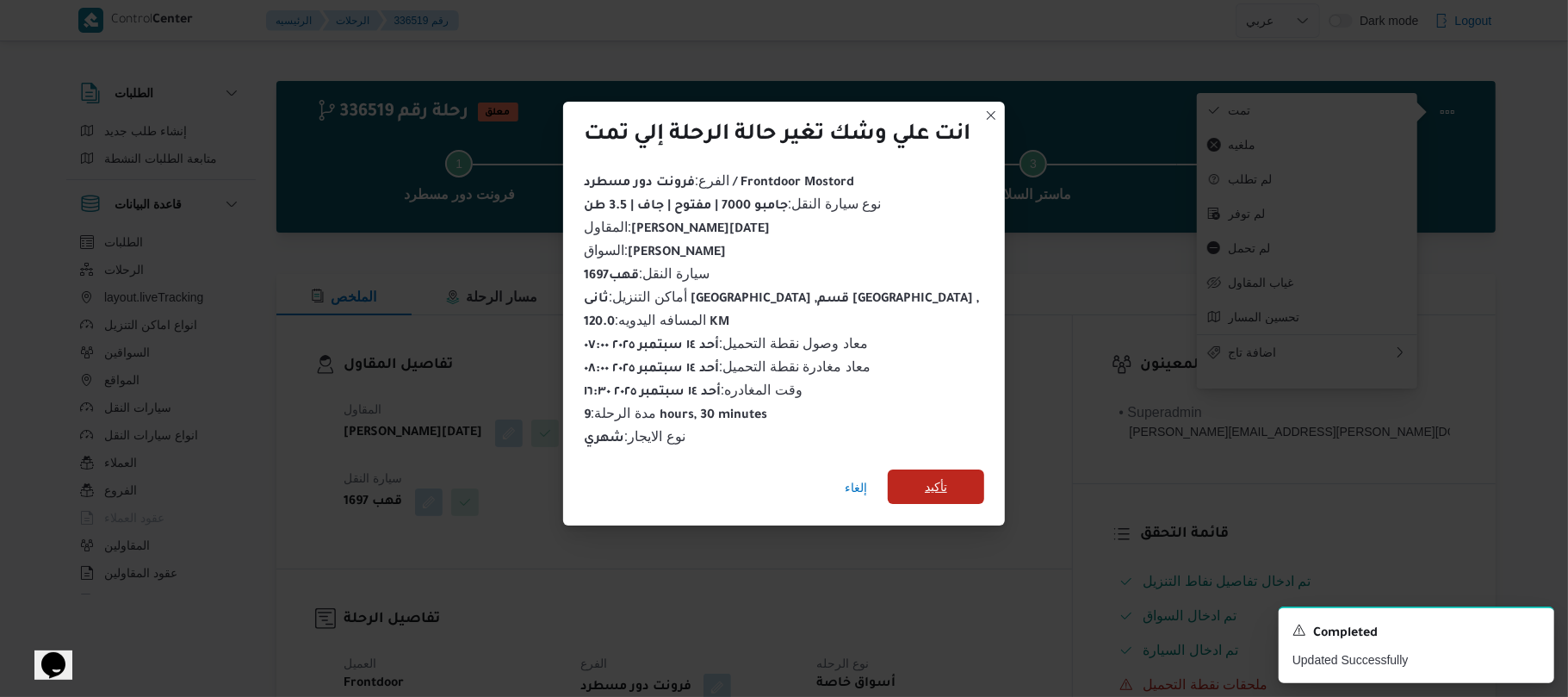
click at [965, 470] on span "تأكيد" at bounding box center [936, 487] width 97 height 35
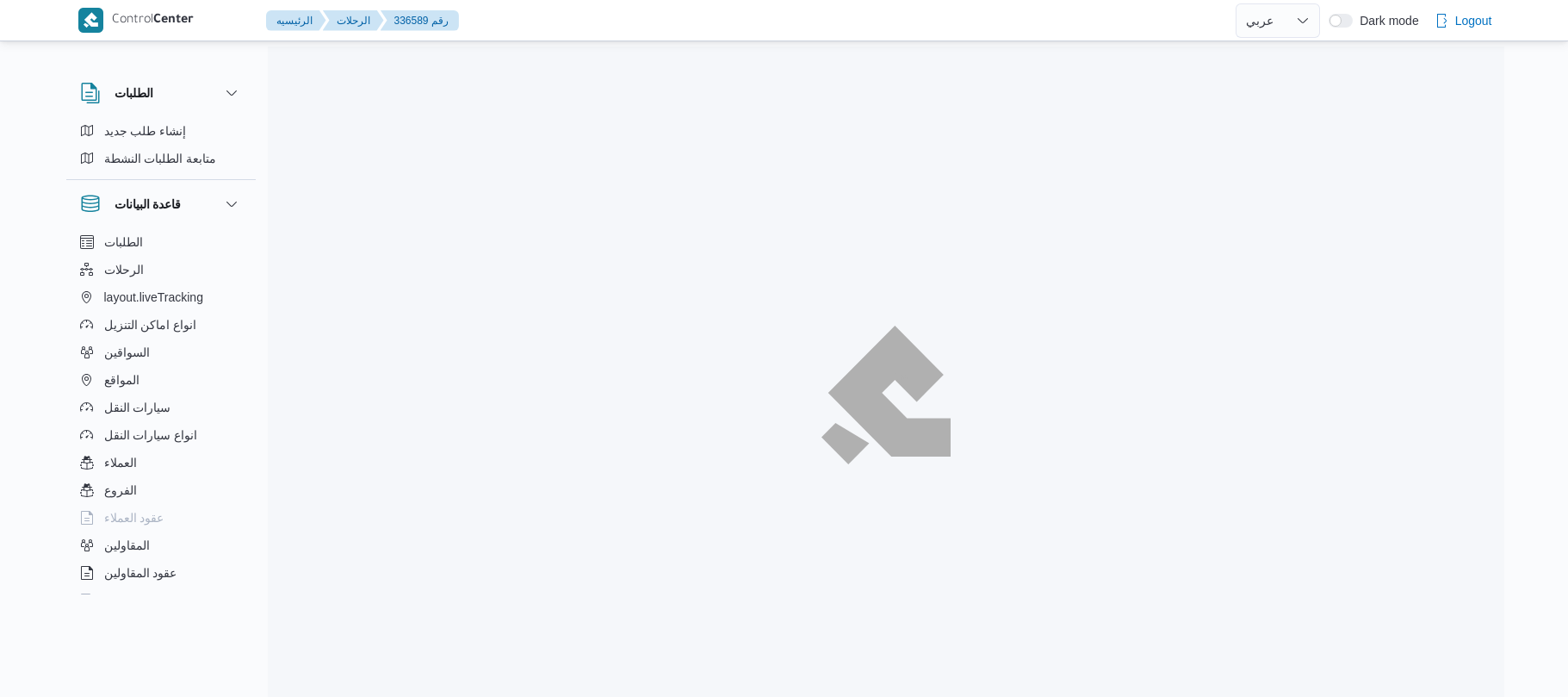
select select "ar"
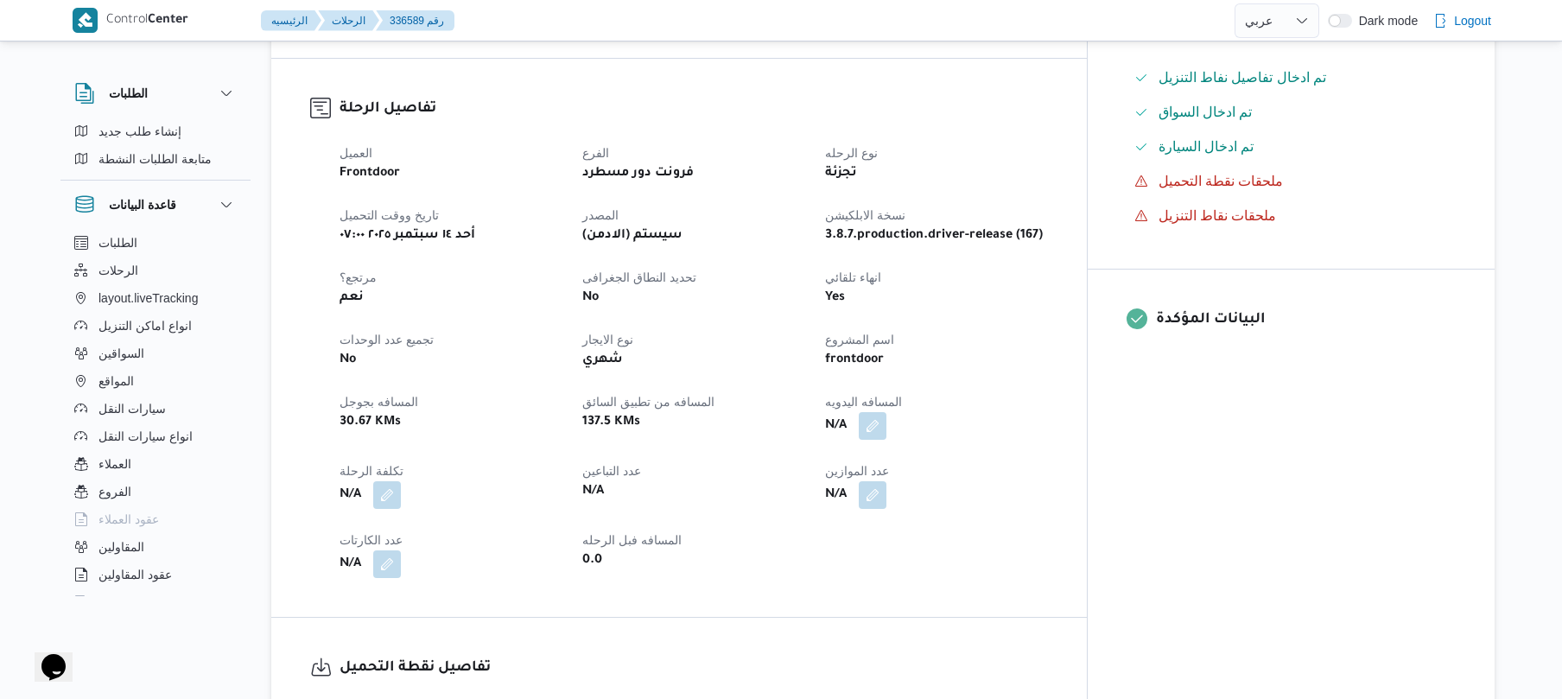
scroll to position [506, 0]
click at [886, 410] on button "button" at bounding box center [873, 424] width 28 height 28
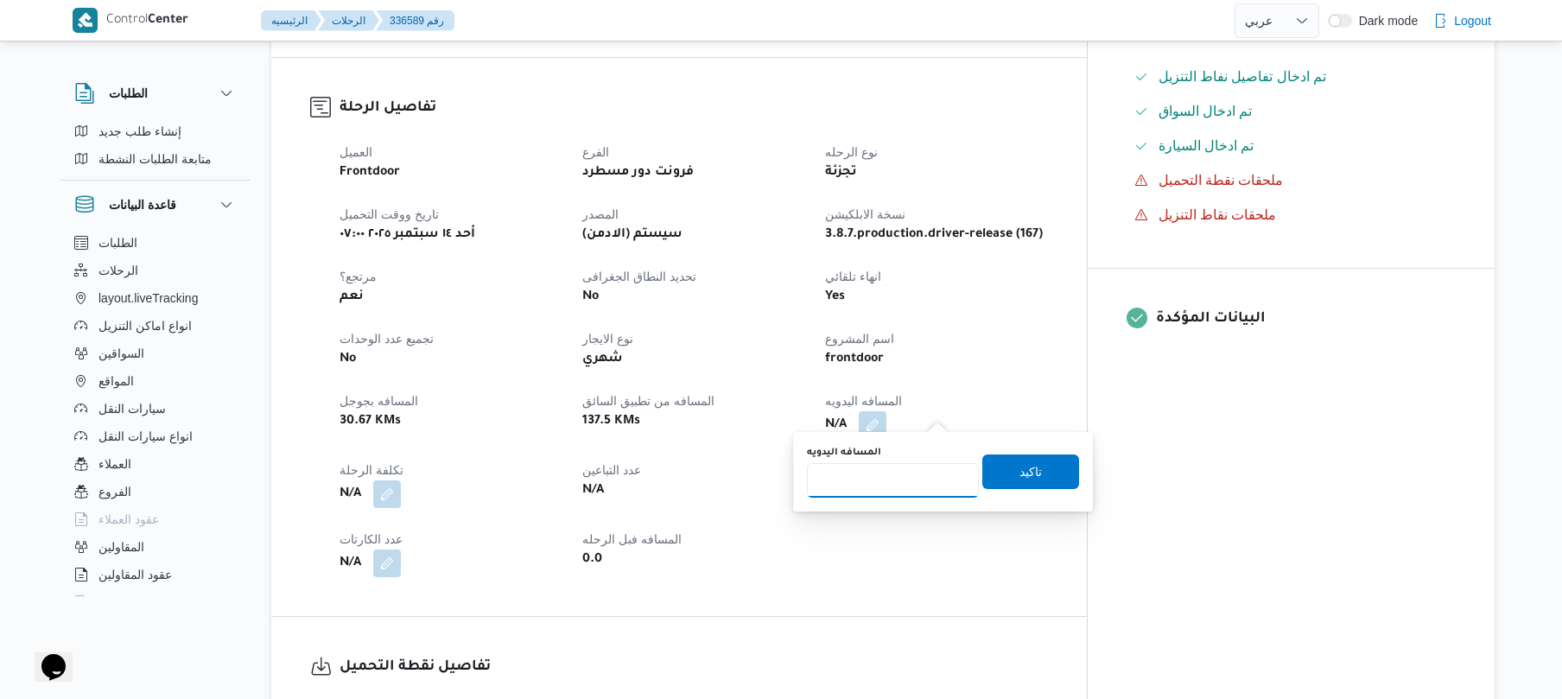
click at [917, 481] on input "المسافه اليدويه" at bounding box center [893, 480] width 172 height 35
type input "120"
click at [1003, 474] on span "تاكيد" at bounding box center [1030, 470] width 97 height 35
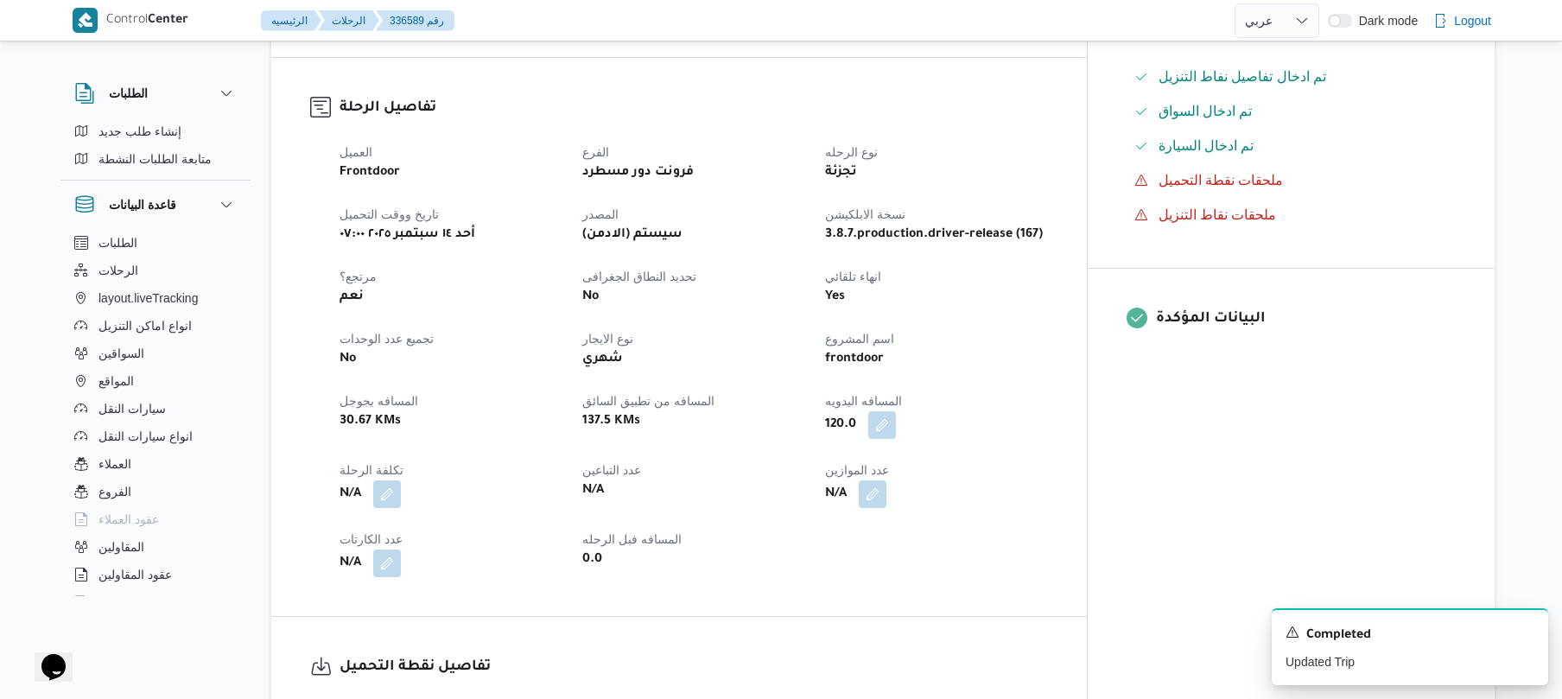
click at [1087, 420] on div "تفاصيل الرحلة العميل Frontdoor الفرع فرونت دور مسطرد نوع الرحله تجزئة تاريخ ووق…" at bounding box center [678, 337] width 815 height 558
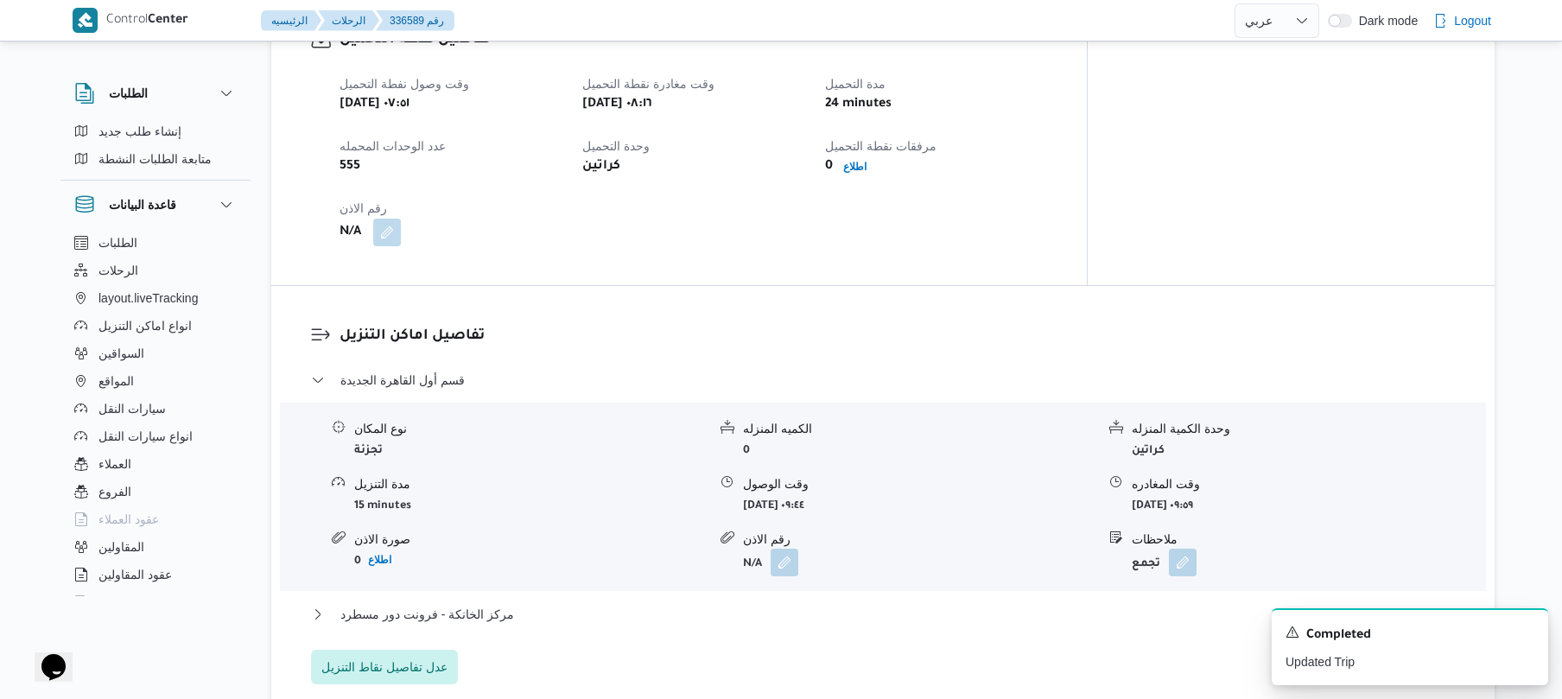
scroll to position [1290, 0]
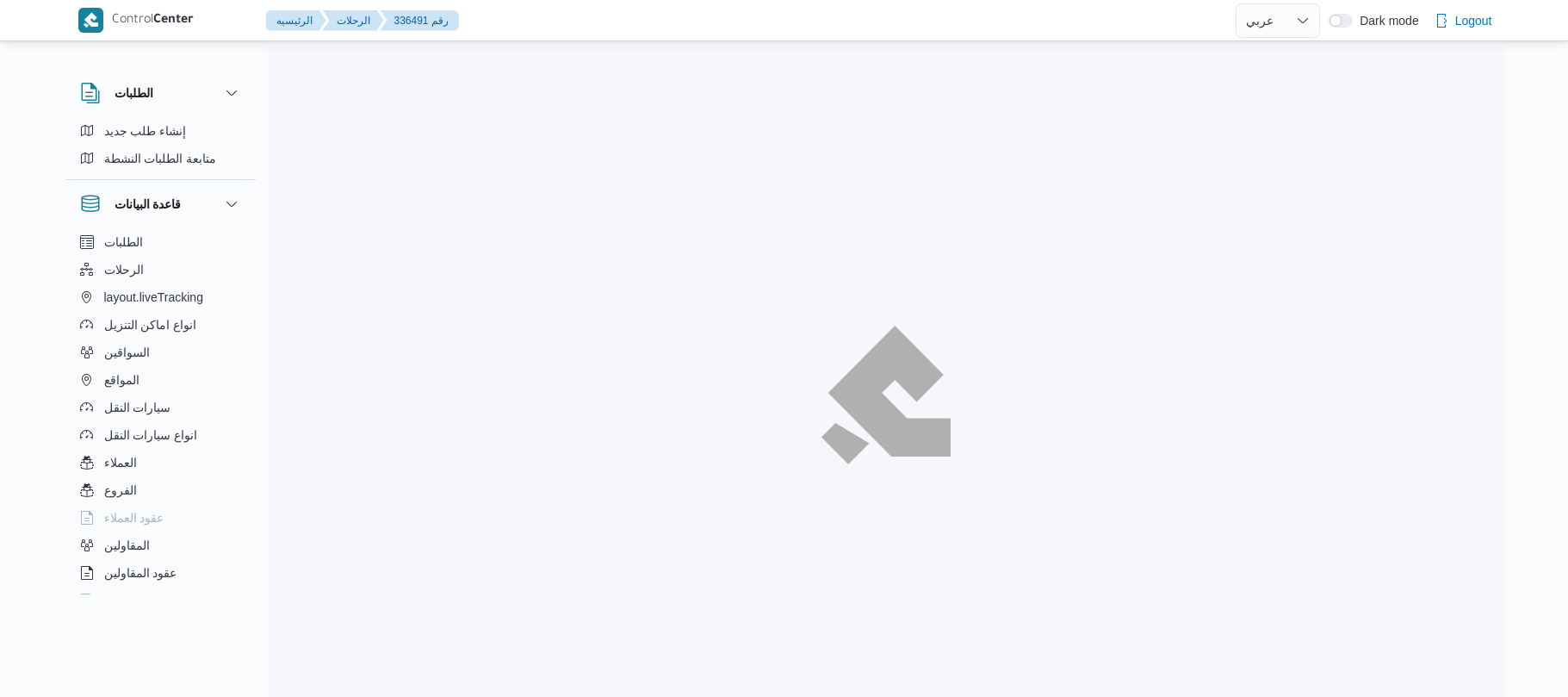
select select "ar"
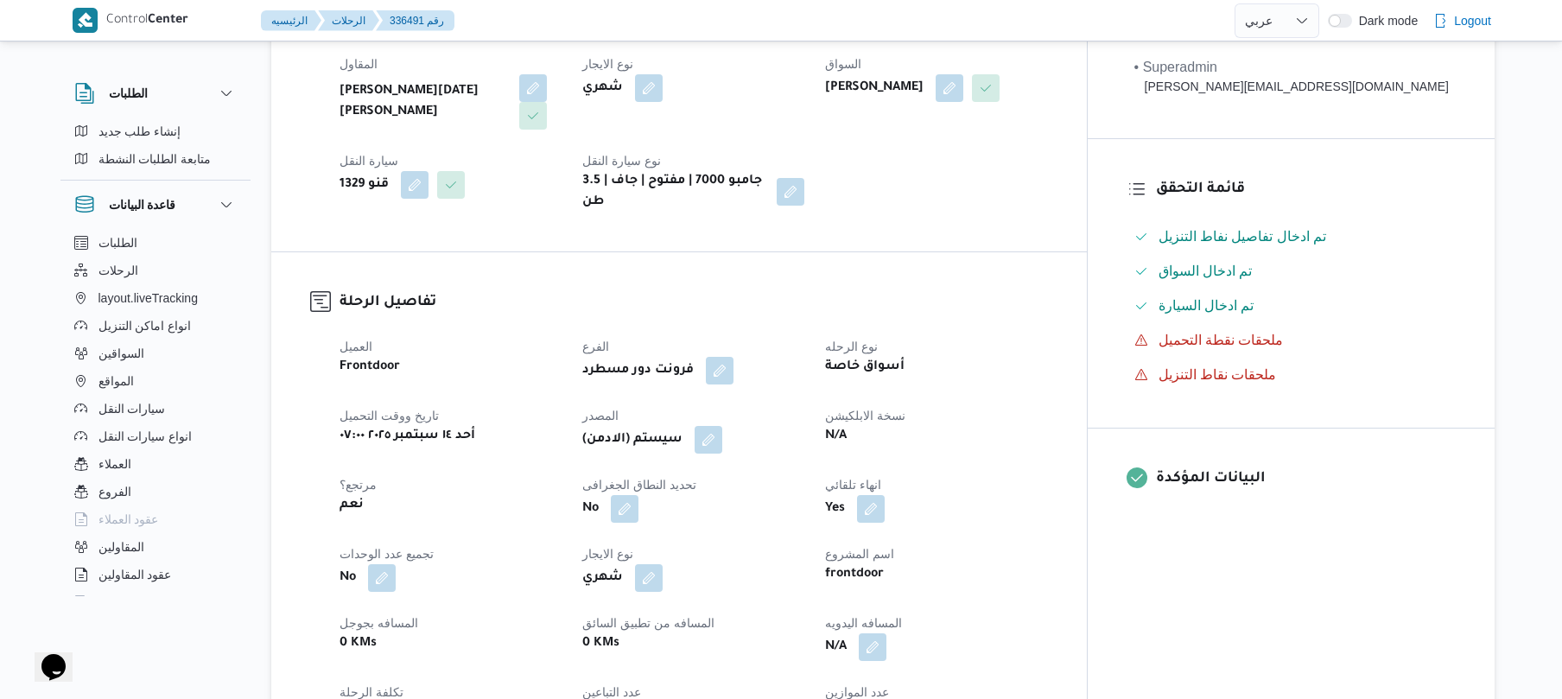
scroll to position [553, 0]
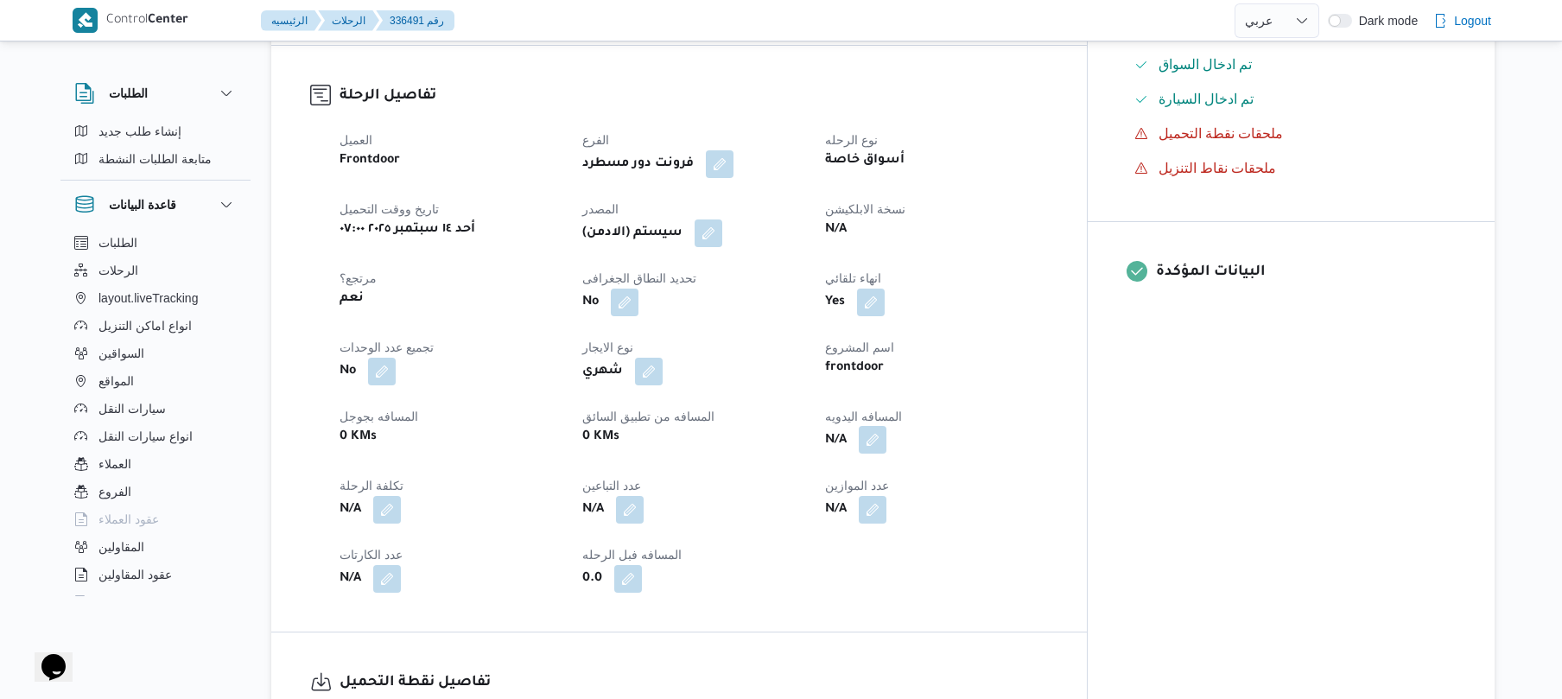
click at [886, 427] on button "button" at bounding box center [873, 440] width 28 height 28
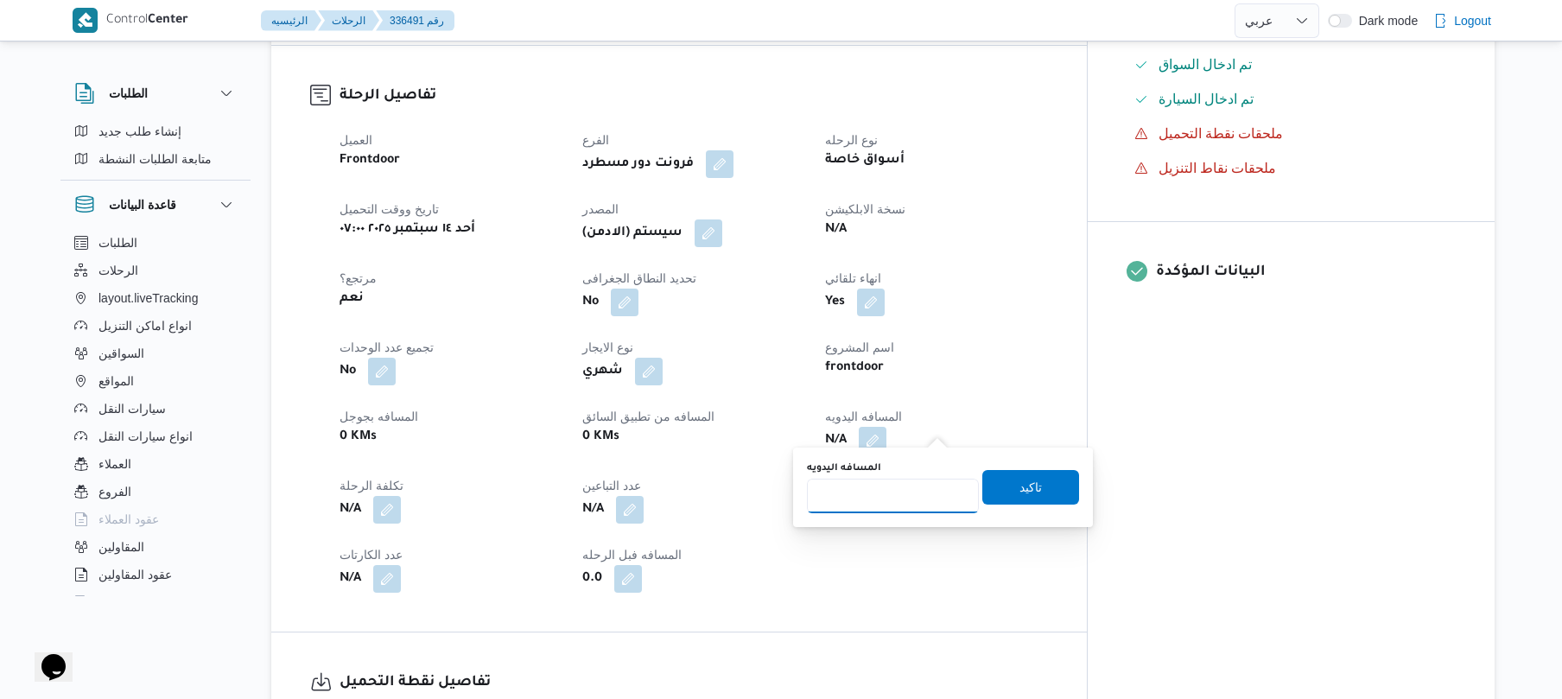
click at [905, 482] on input "المسافه اليدويه" at bounding box center [893, 496] width 172 height 35
type input "80"
click at [992, 492] on span "تاكيد" at bounding box center [1030, 487] width 97 height 35
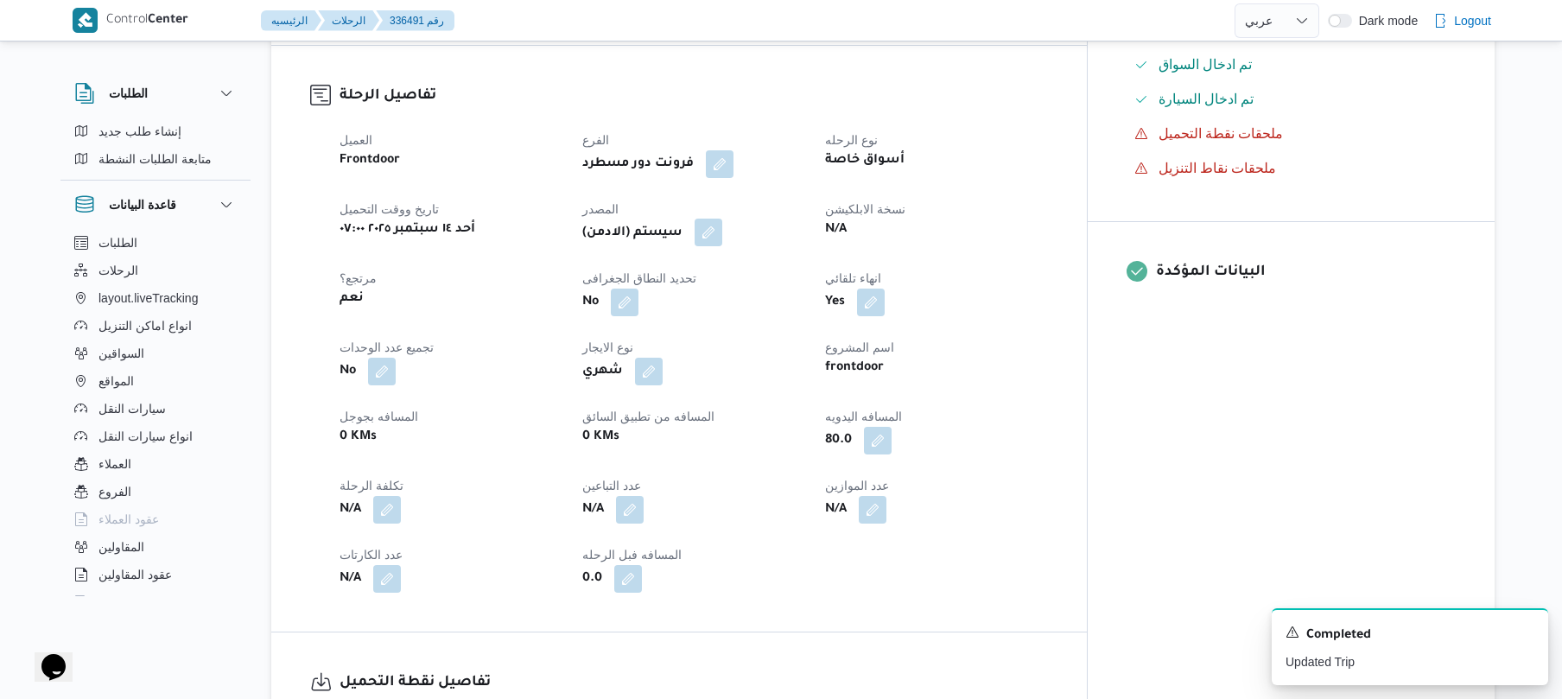
click at [722, 219] on button "button" at bounding box center [708, 233] width 28 height 28
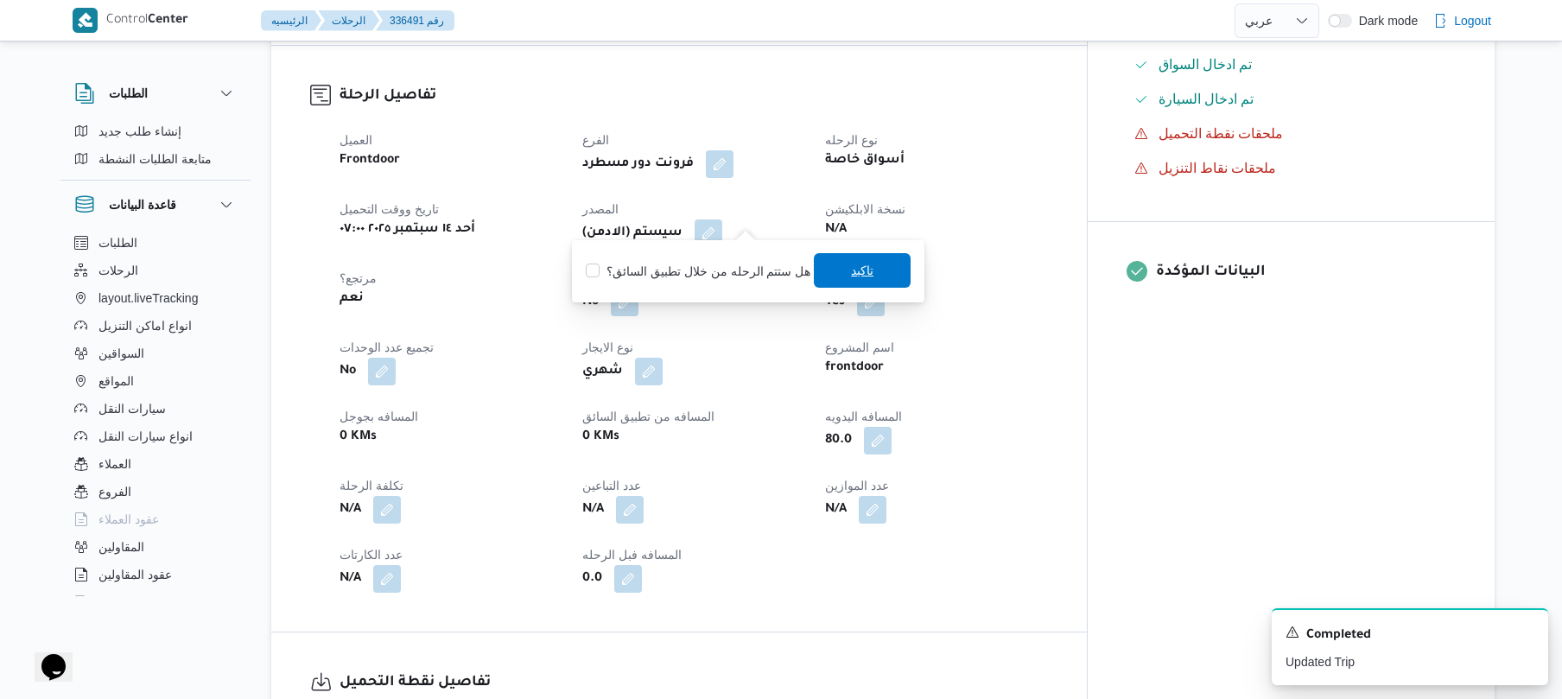
click at [841, 274] on span "تاكيد" at bounding box center [862, 270] width 97 height 35
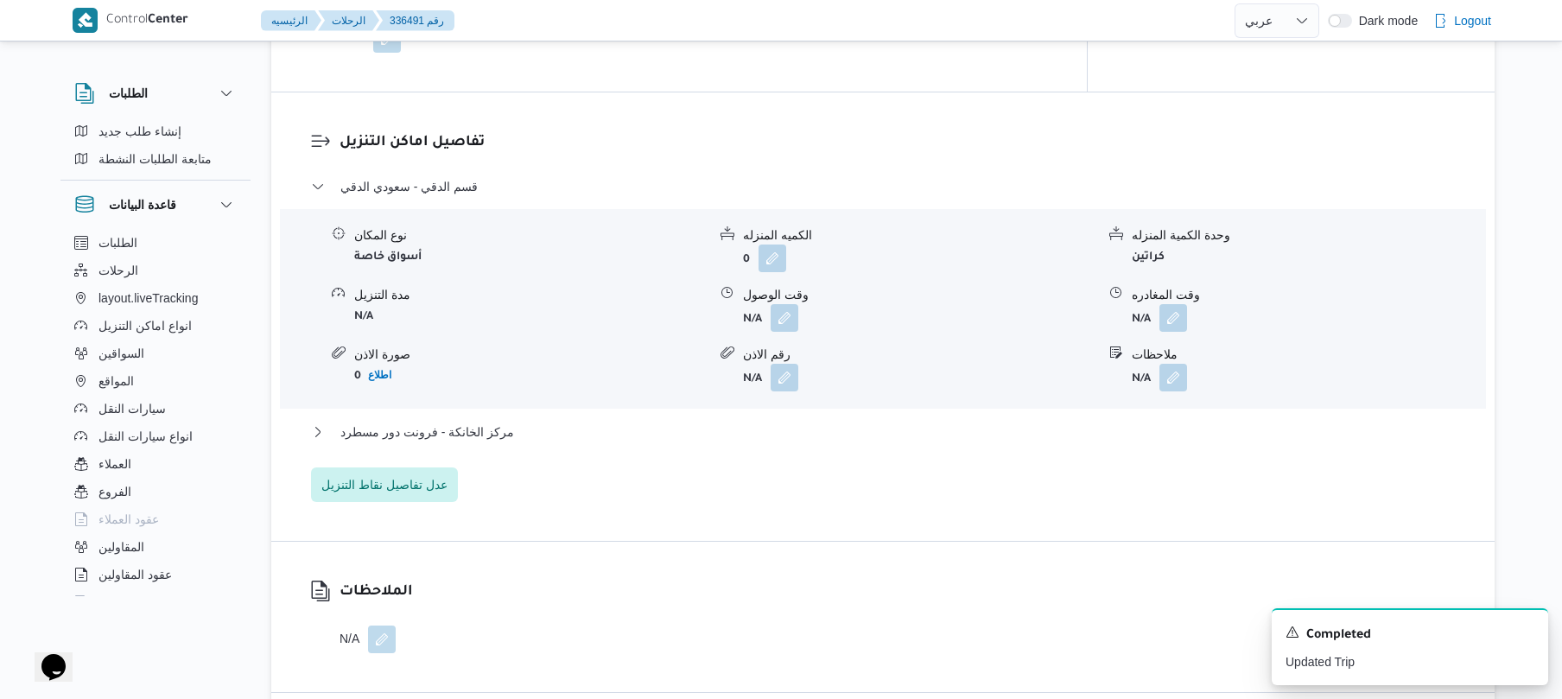
scroll to position [1428, 0]
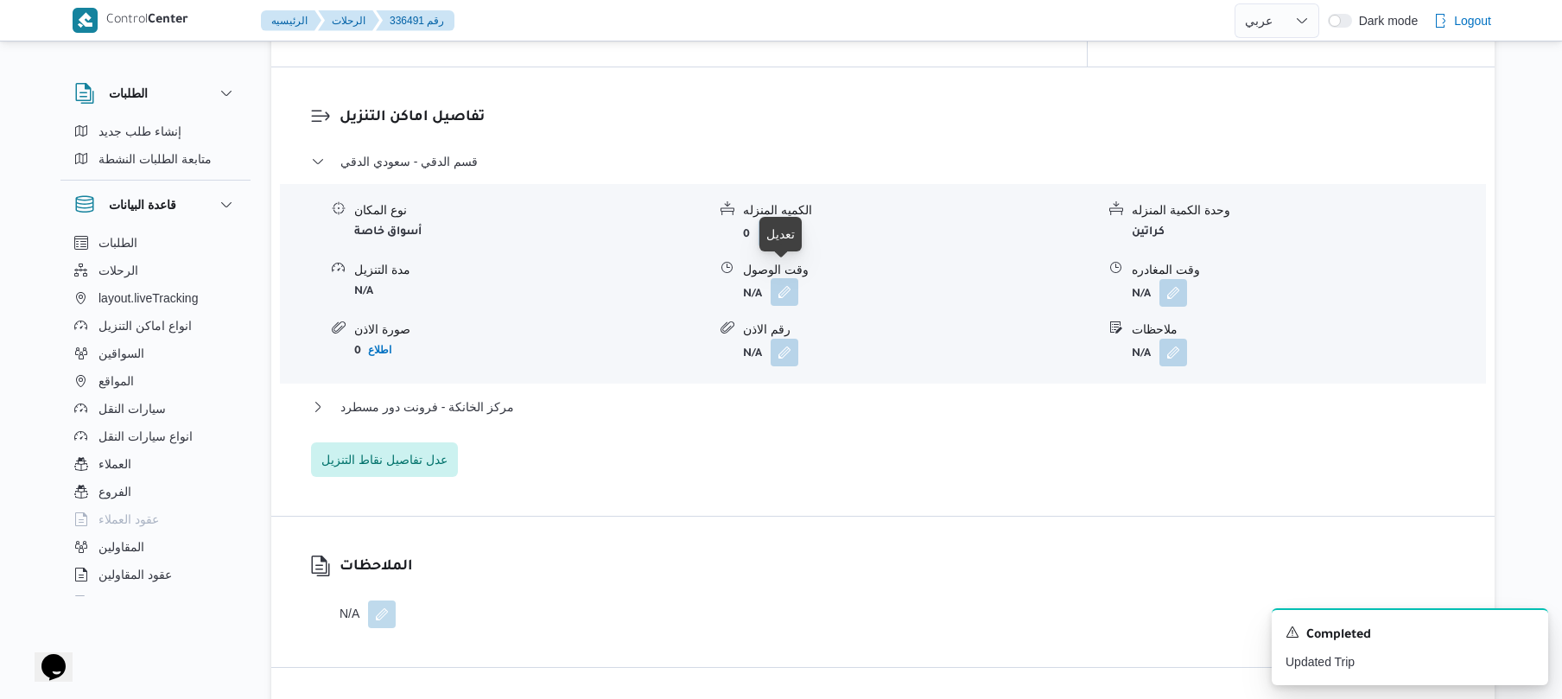
click at [785, 281] on button "button" at bounding box center [784, 292] width 28 height 28
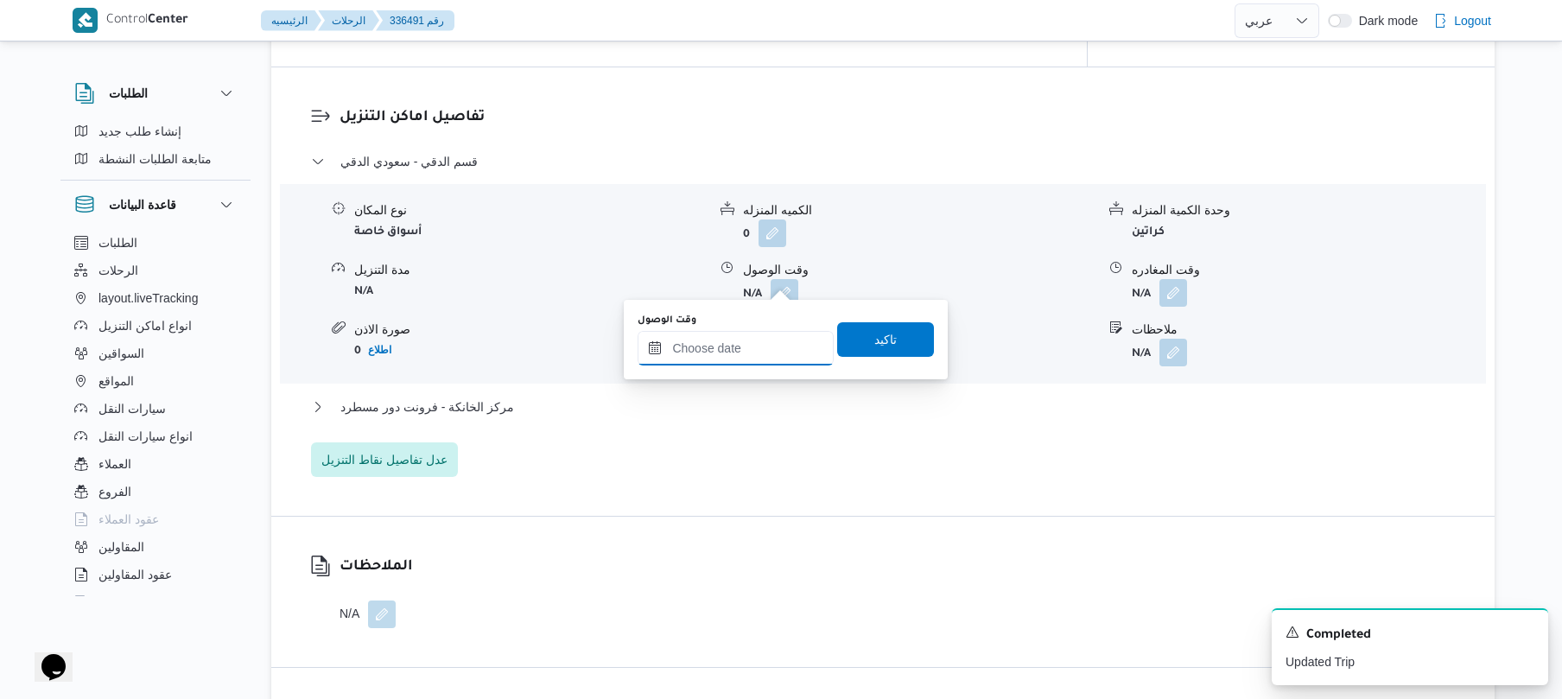
click at [734, 339] on input "وقت الوصول" at bounding box center [735, 348] width 196 height 35
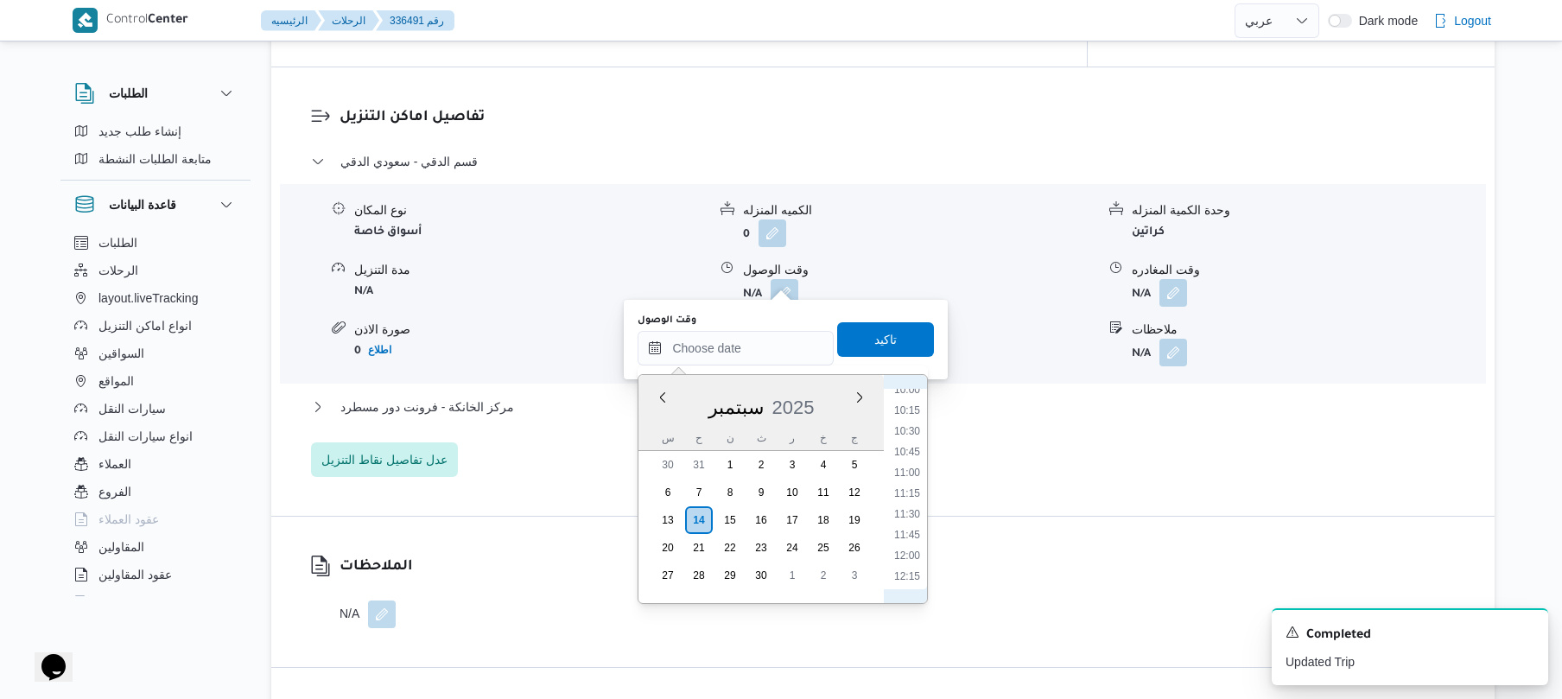
scroll to position [668, 0]
click at [913, 434] on li "08:30" at bounding box center [907, 434] width 40 height 17
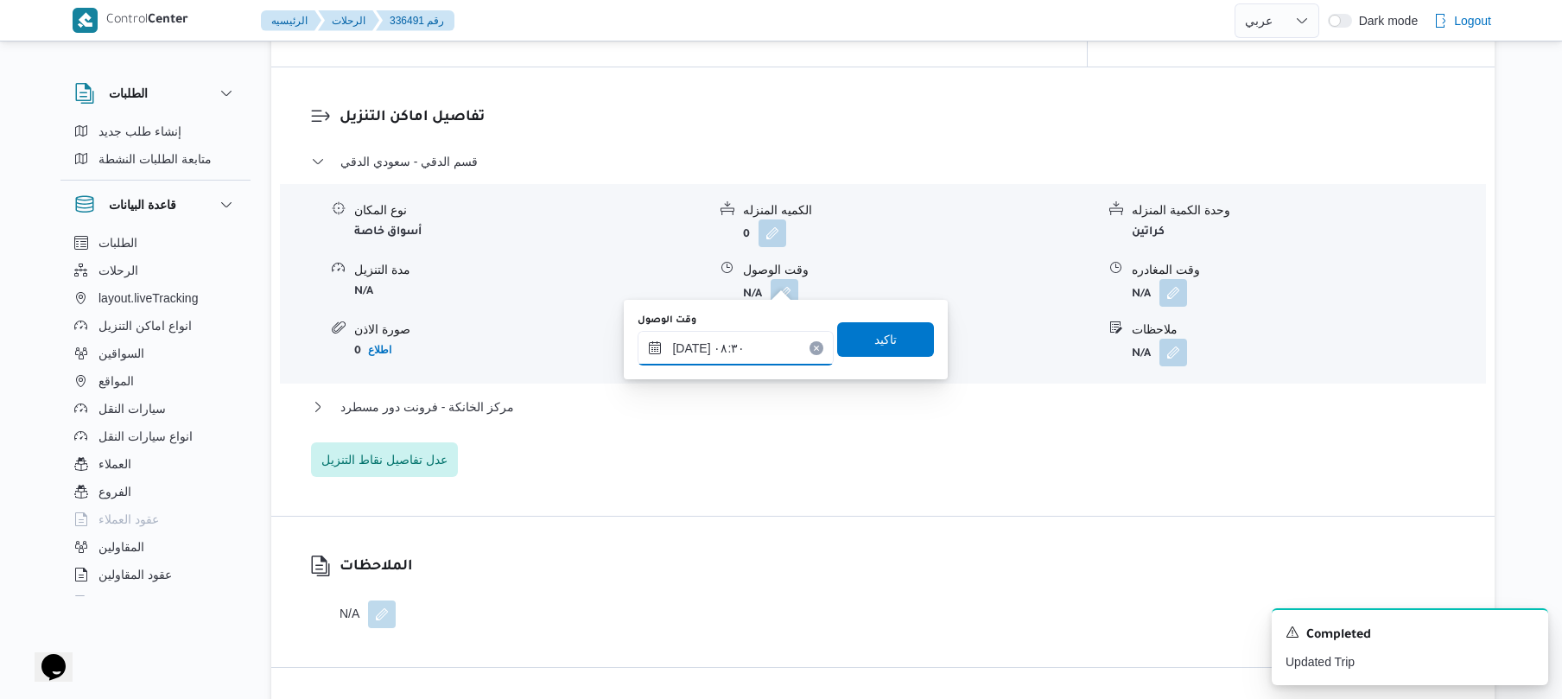
click at [693, 340] on input "١٤/٠٩/٢٠٢٥ ٠٨:٣٠" at bounding box center [735, 348] width 196 height 35
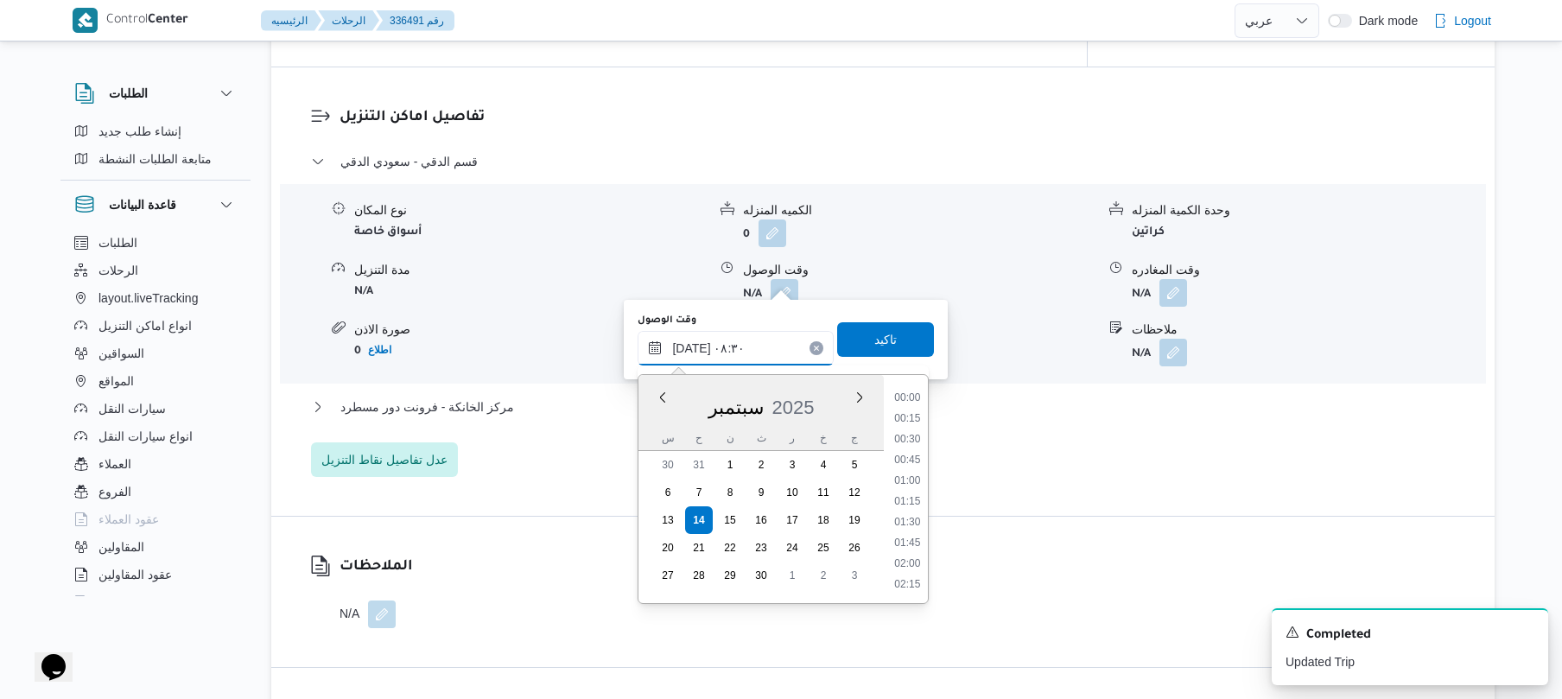
scroll to position [601, 0]
type input "١٤/٠٩/٢٠٢٥ ٠٨:١٠"
click at [860, 347] on span "تاكيد" at bounding box center [885, 338] width 97 height 35
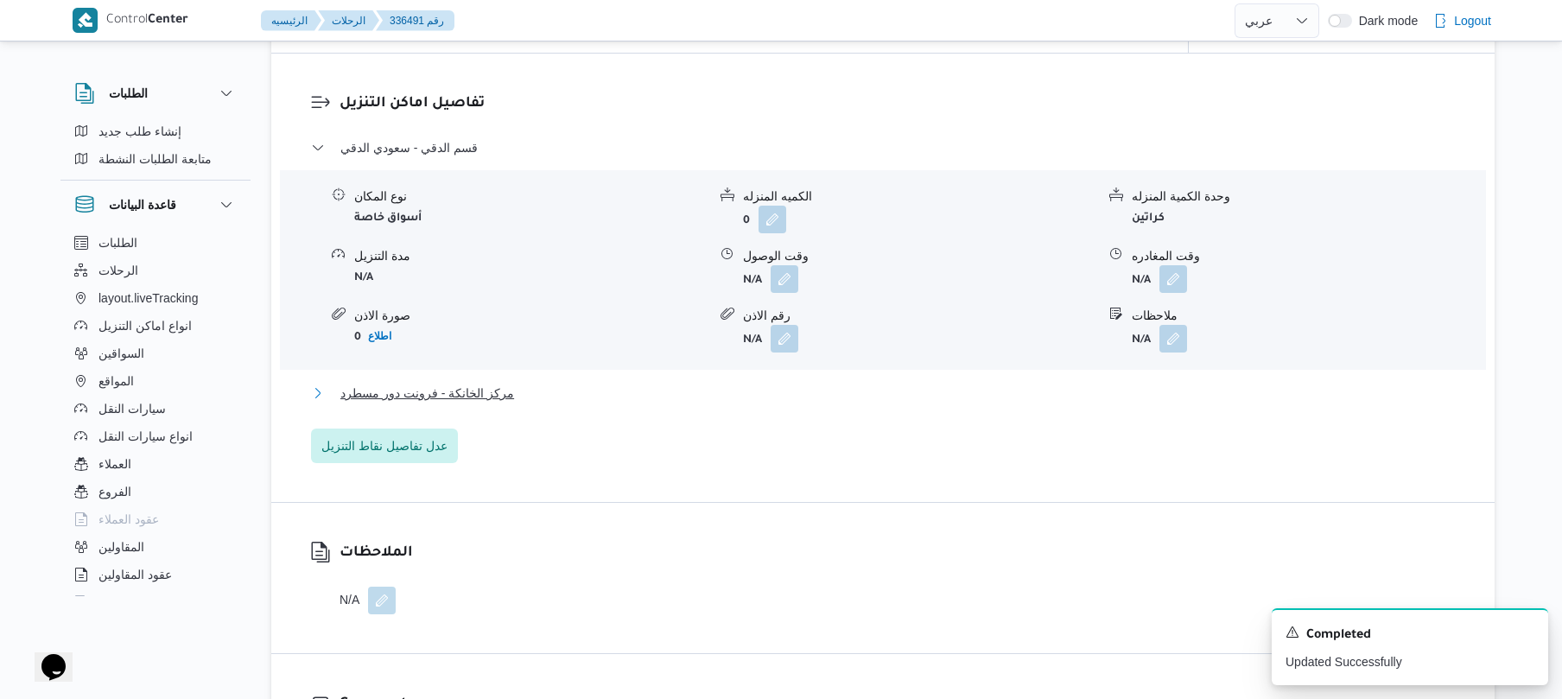
click at [739, 399] on button "مركز الخانكة - فرونت دور مسطرد" at bounding box center [883, 393] width 1144 height 21
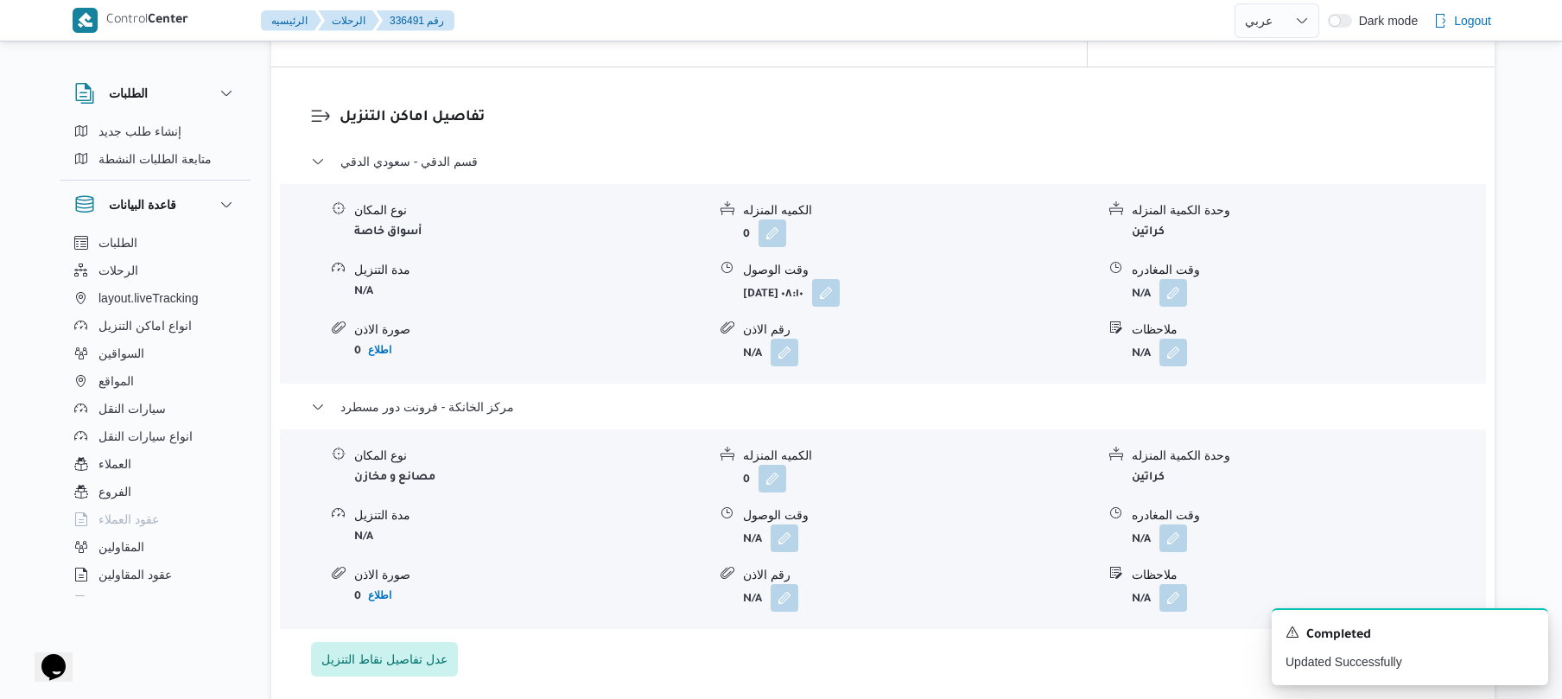
click at [1190, 529] on form "N/A" at bounding box center [1308, 538] width 352 height 28
click at [1171, 529] on button "button" at bounding box center [1173, 537] width 28 height 28
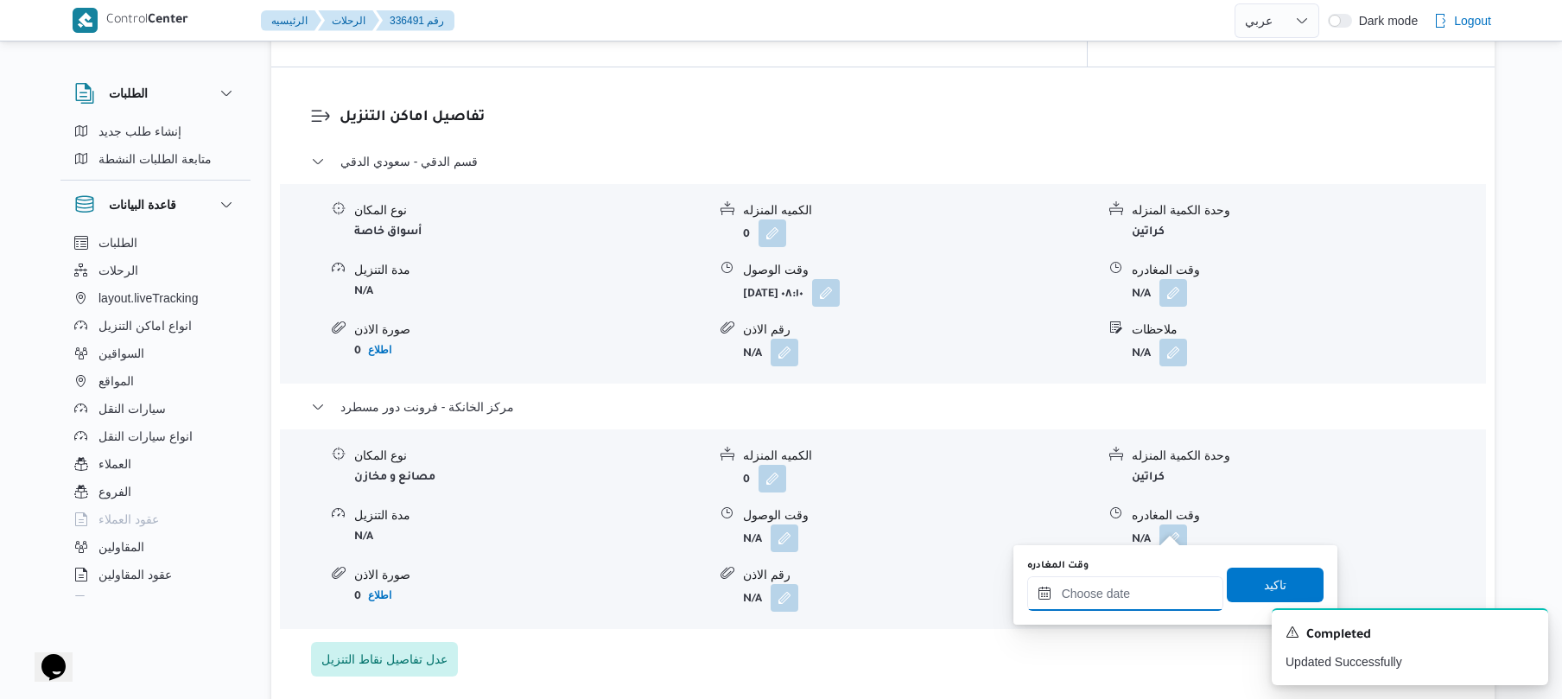
click at [1127, 582] on input "وقت المغادره" at bounding box center [1125, 593] width 196 height 35
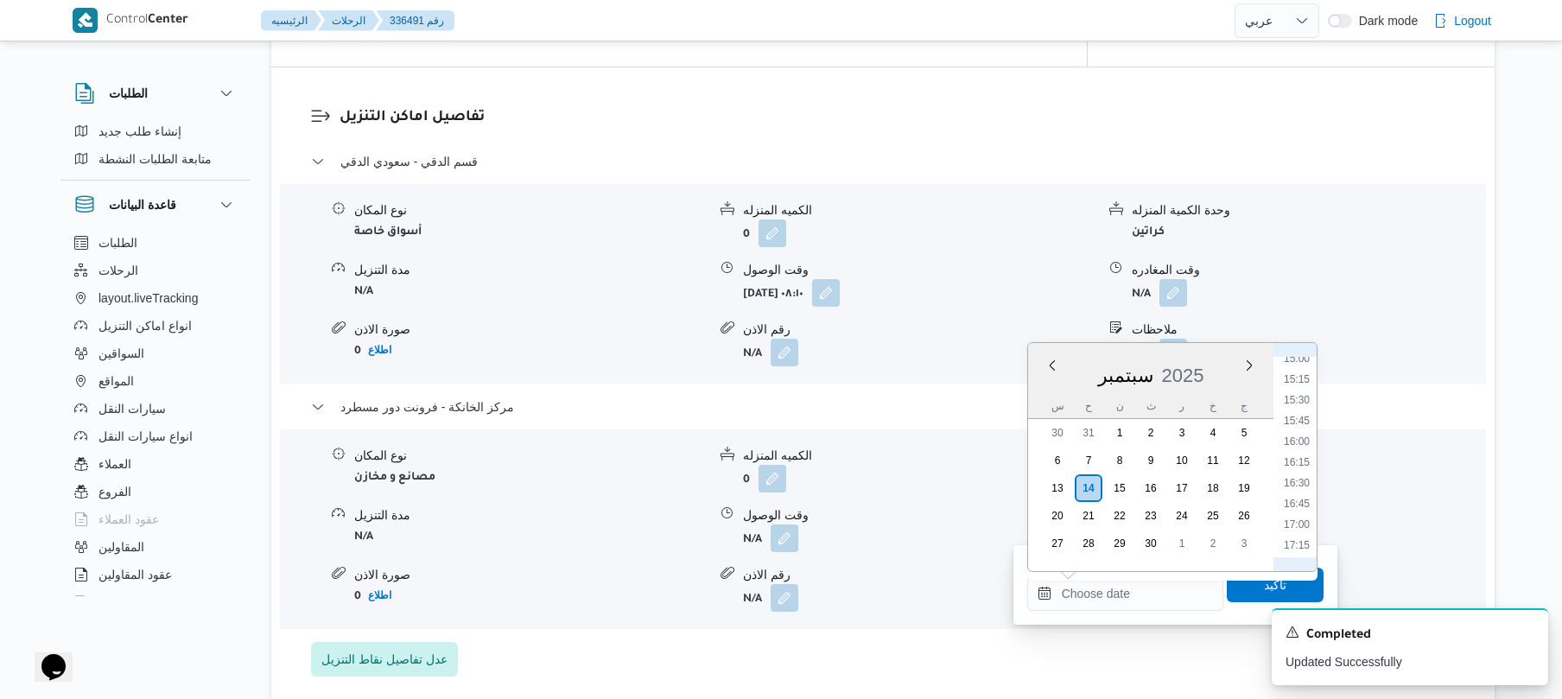
scroll to position [1173, 0]
click at [1293, 517] on li "16:00" at bounding box center [1297, 518] width 40 height 17
type input "١٤/٠٩/٢٠٢٥ ١٦:٠٠"
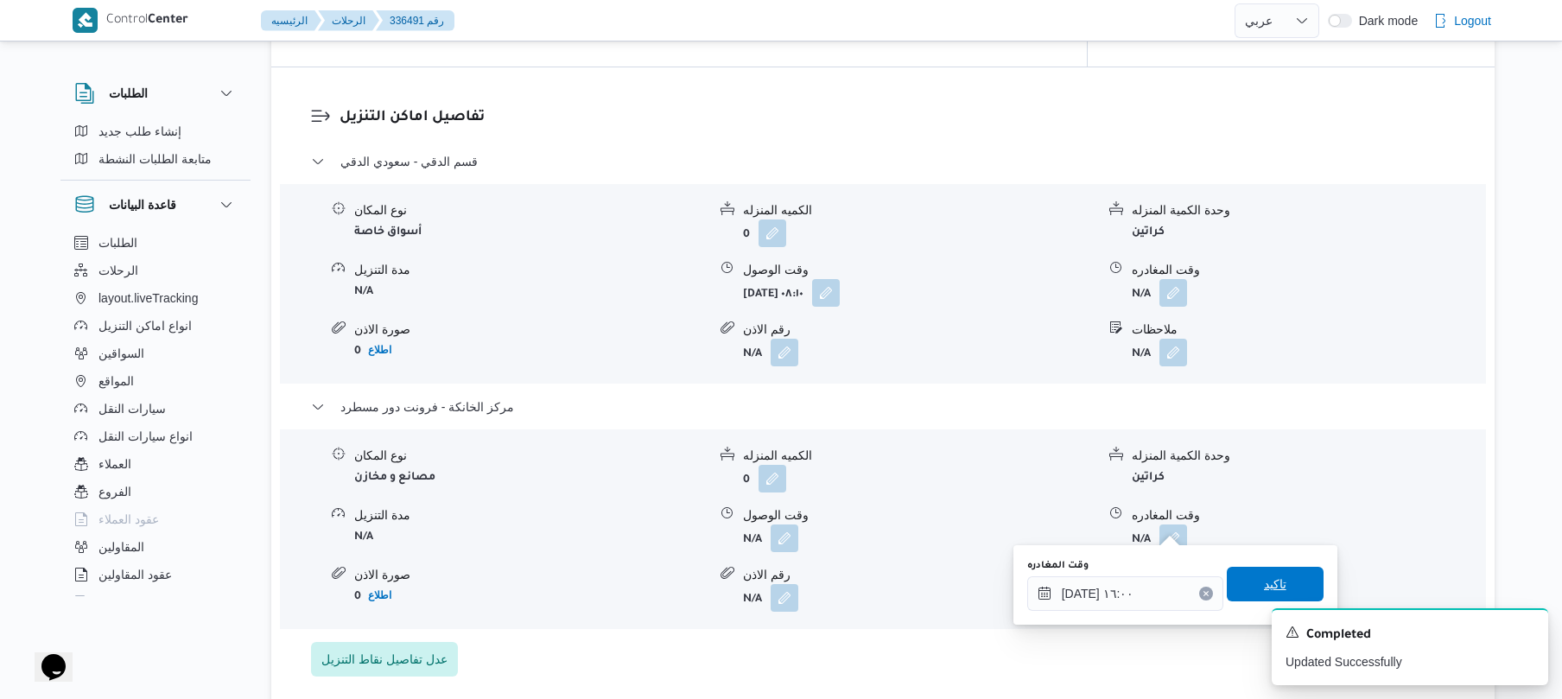
click at [1251, 581] on span "تاكيد" at bounding box center [1275, 584] width 97 height 35
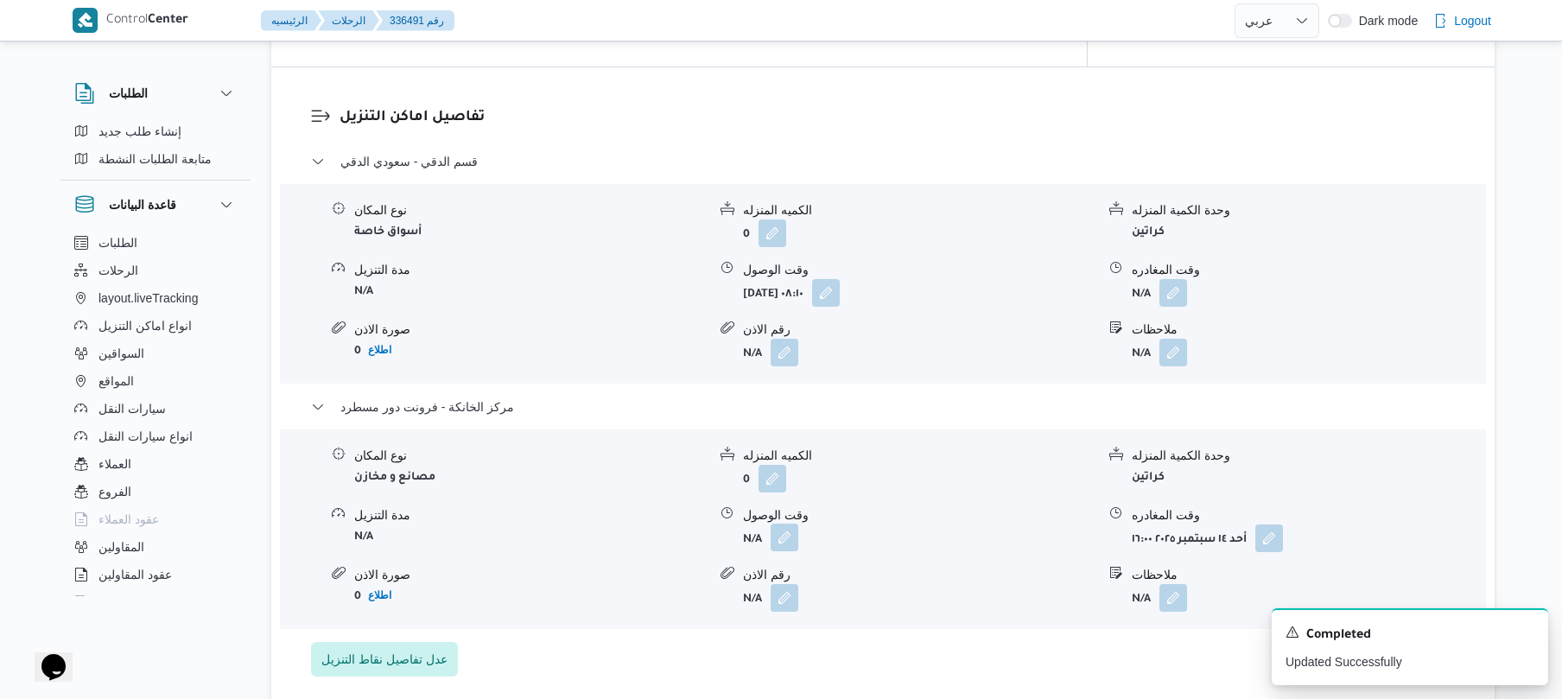
click at [779, 523] on button "button" at bounding box center [784, 537] width 28 height 28
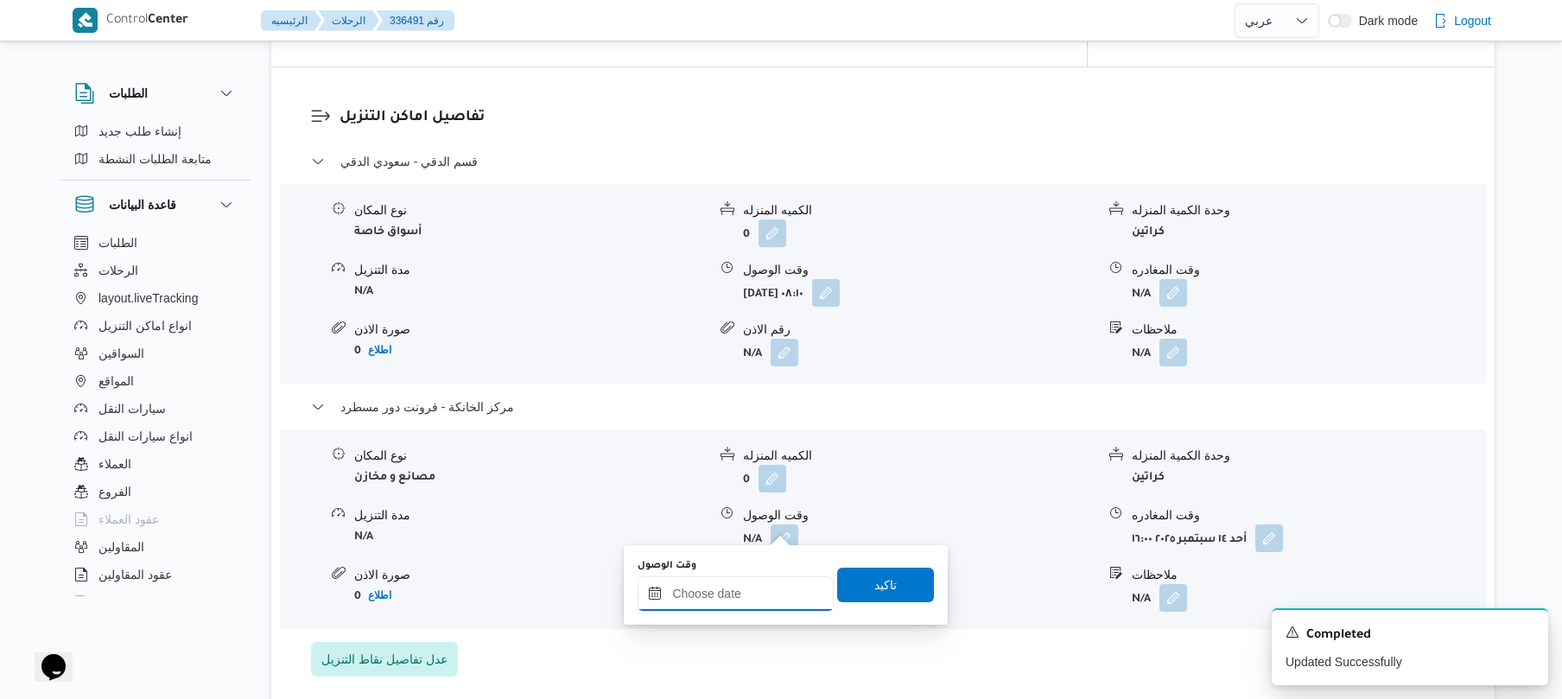
click at [712, 609] on input "وقت الوصول" at bounding box center [735, 593] width 196 height 35
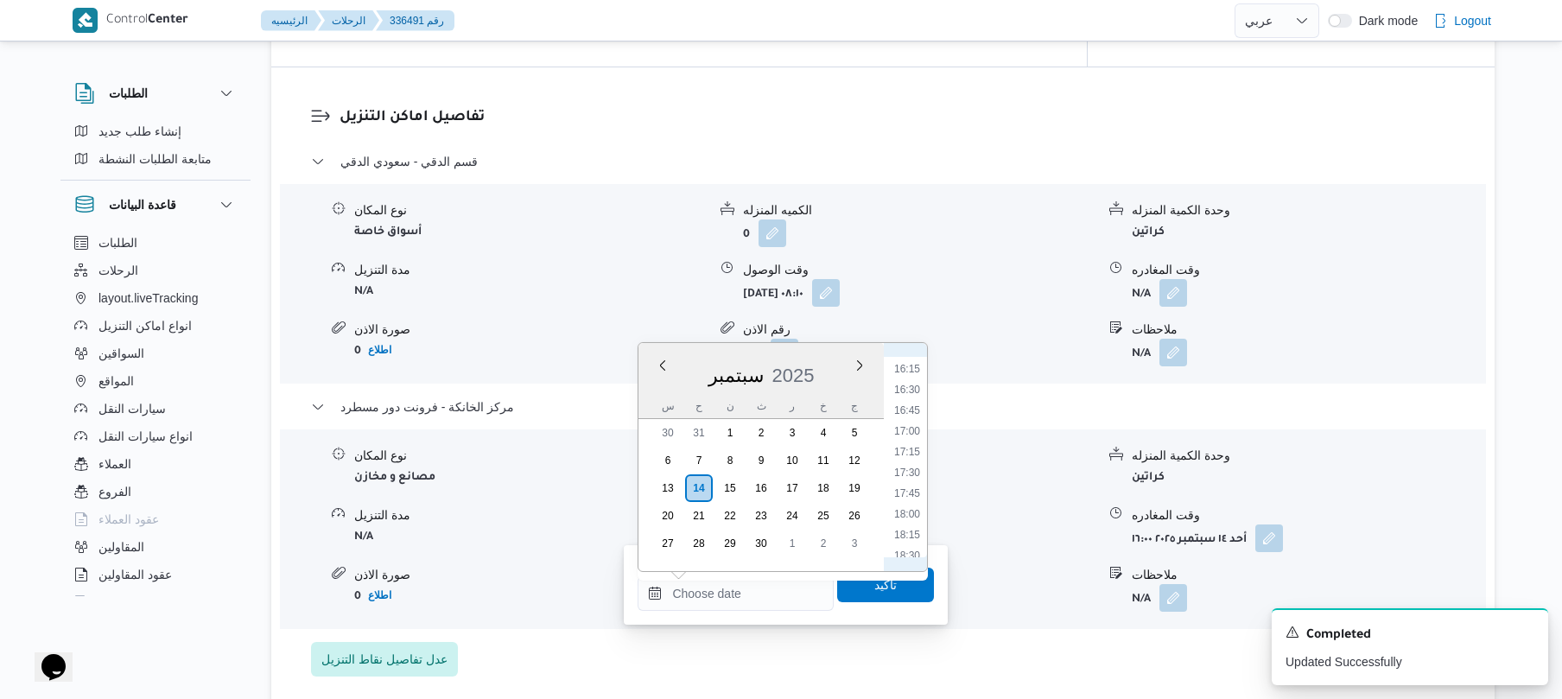
scroll to position [1287, 0]
click at [913, 387] on li "15:45" at bounding box center [907, 384] width 40 height 17
type input "١٤/٠٩/٢٠٢٥ ١٥:٤٥"
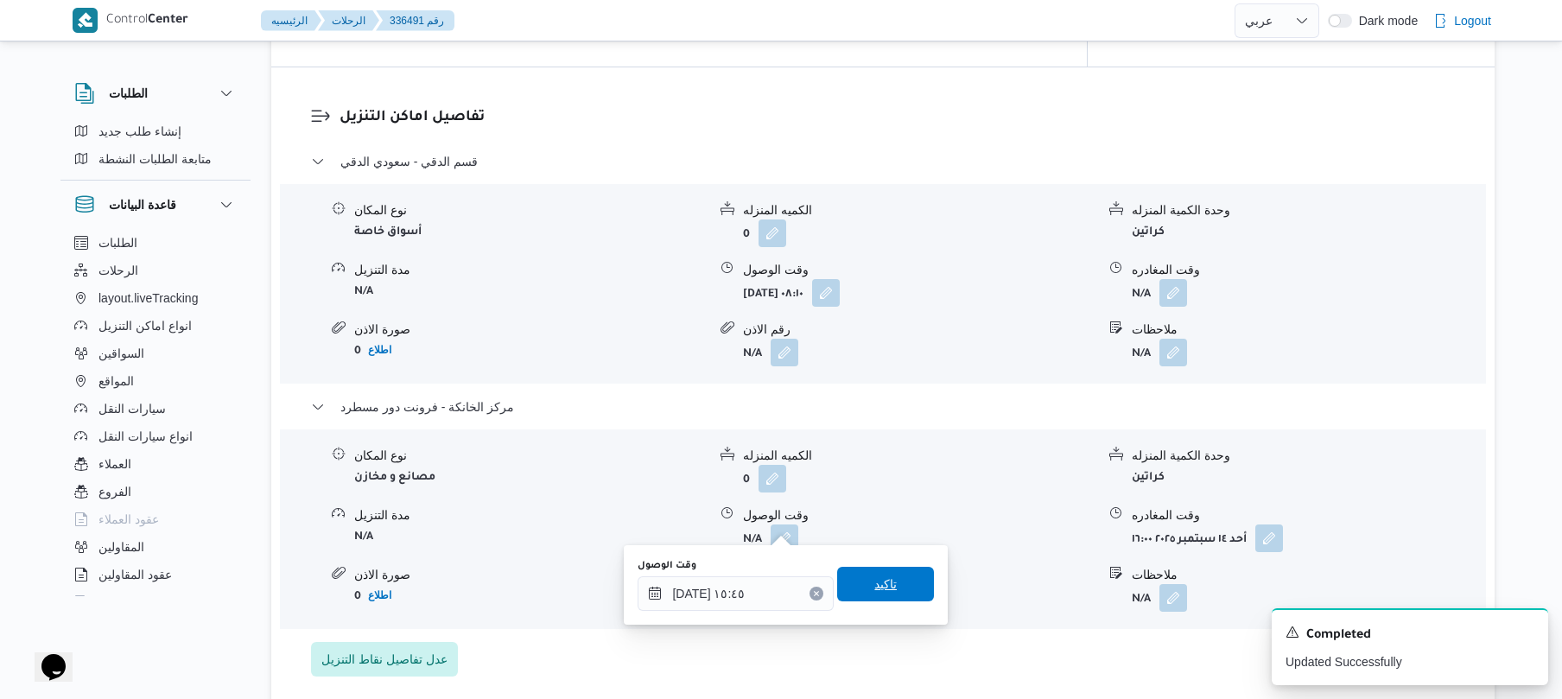
click at [907, 574] on span "تاكيد" at bounding box center [885, 584] width 97 height 35
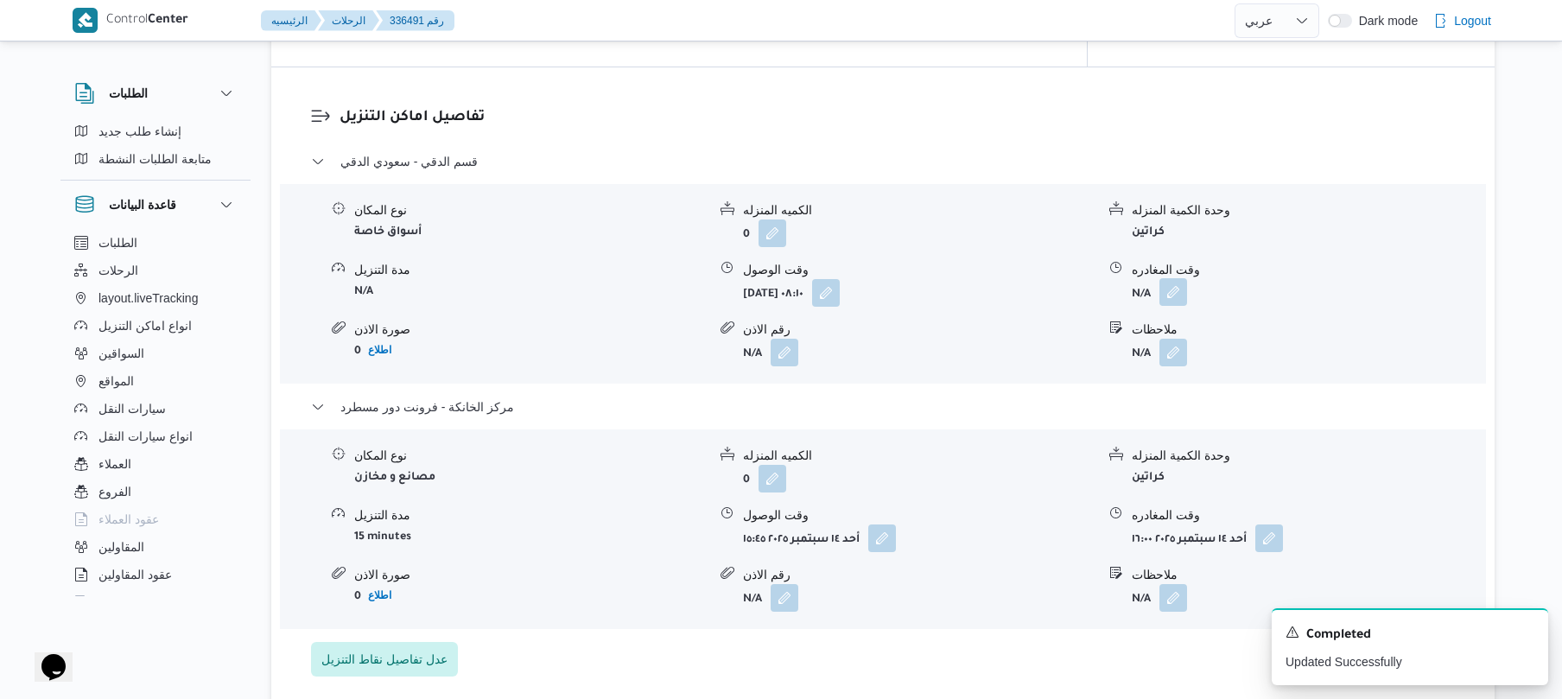
click at [1172, 278] on button "button" at bounding box center [1173, 292] width 28 height 28
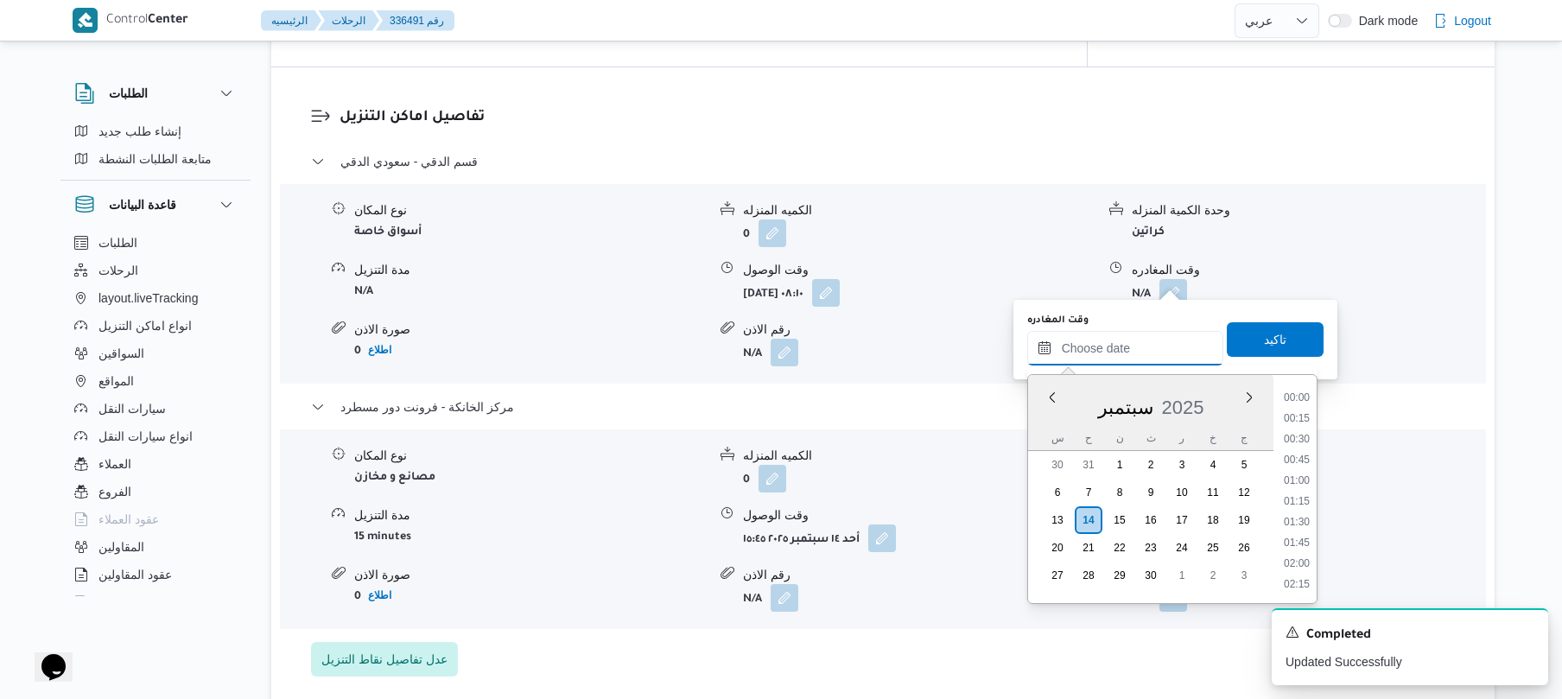
click at [1106, 342] on input "وقت المغادره" at bounding box center [1125, 348] width 196 height 35
click at [1297, 466] on li "15:00" at bounding box center [1297, 465] width 40 height 17
type input "١٤/٠٩/٢٠٢٥ ١٥:٠٠"
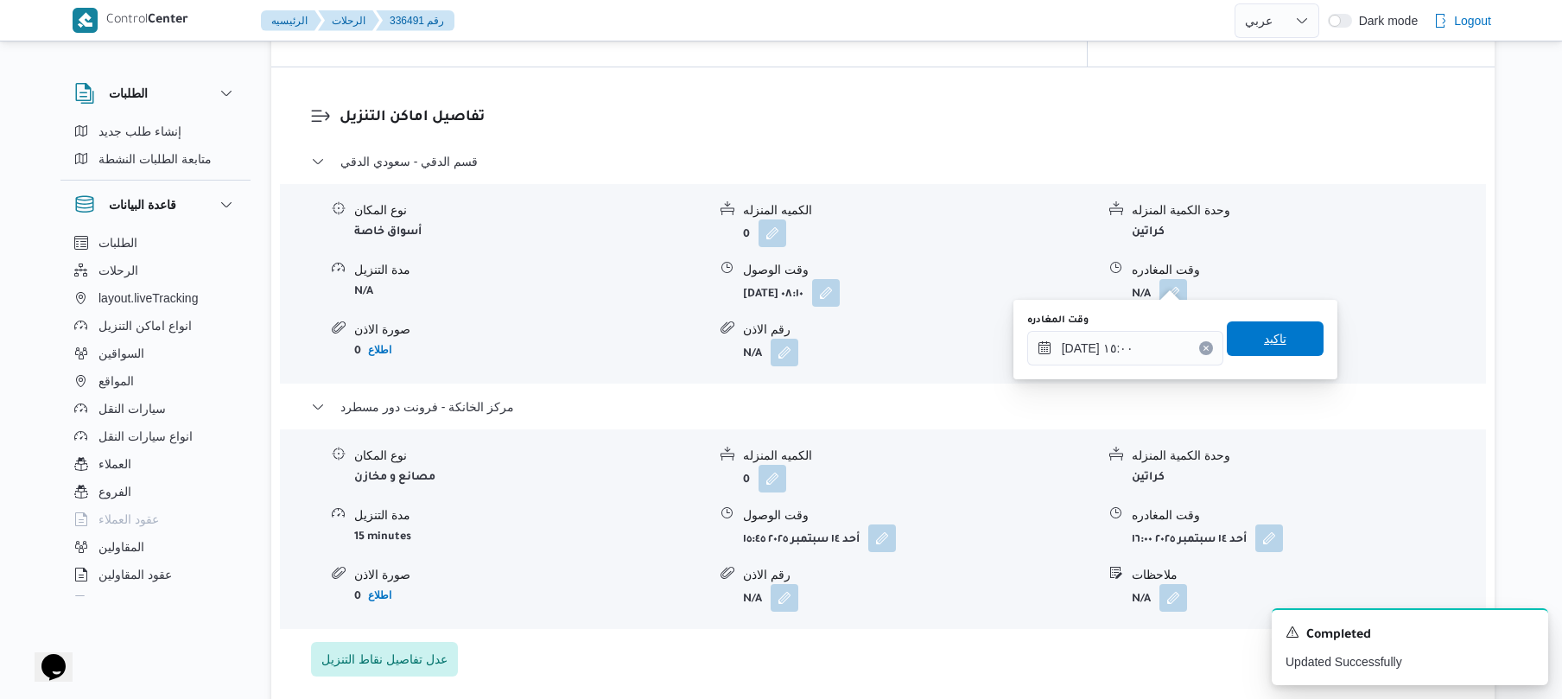
click at [1275, 332] on span "تاكيد" at bounding box center [1275, 338] width 22 height 21
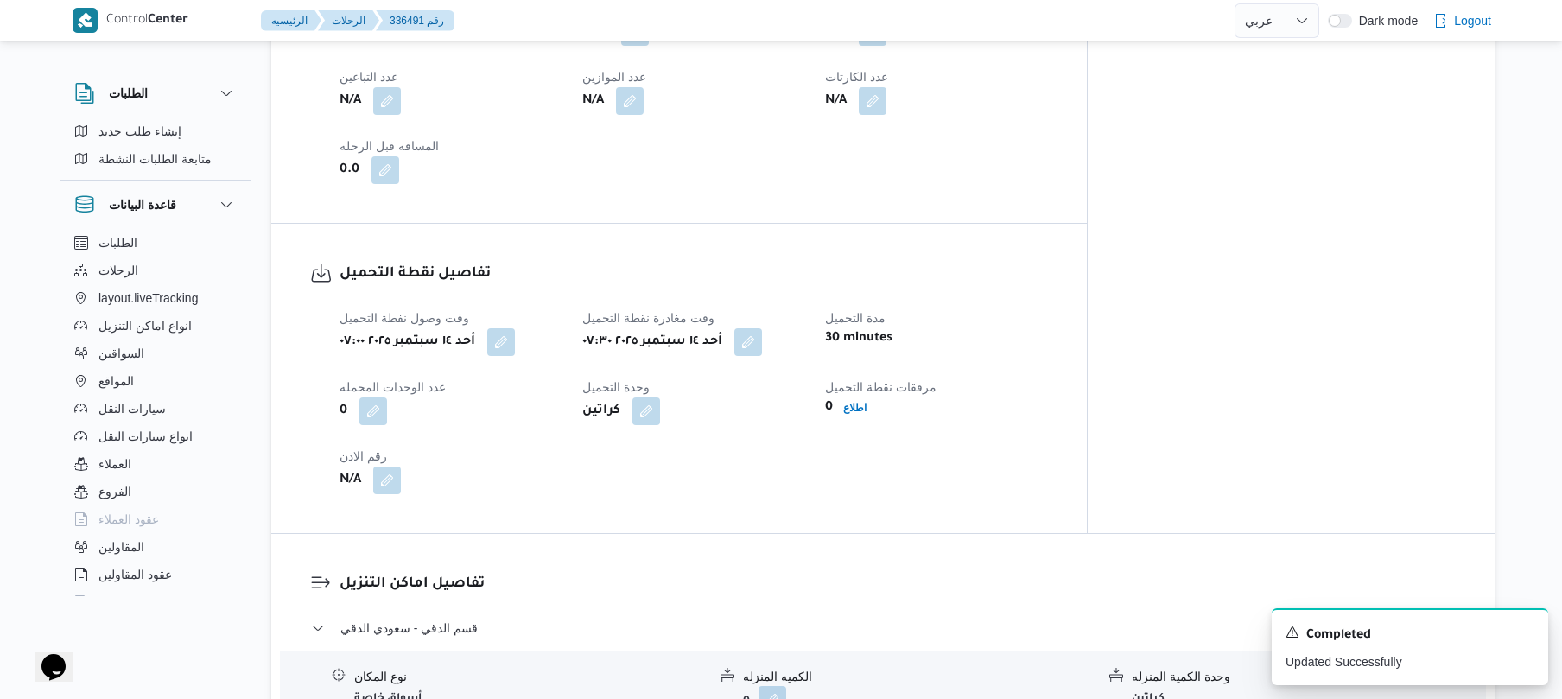
scroll to position [875, 0]
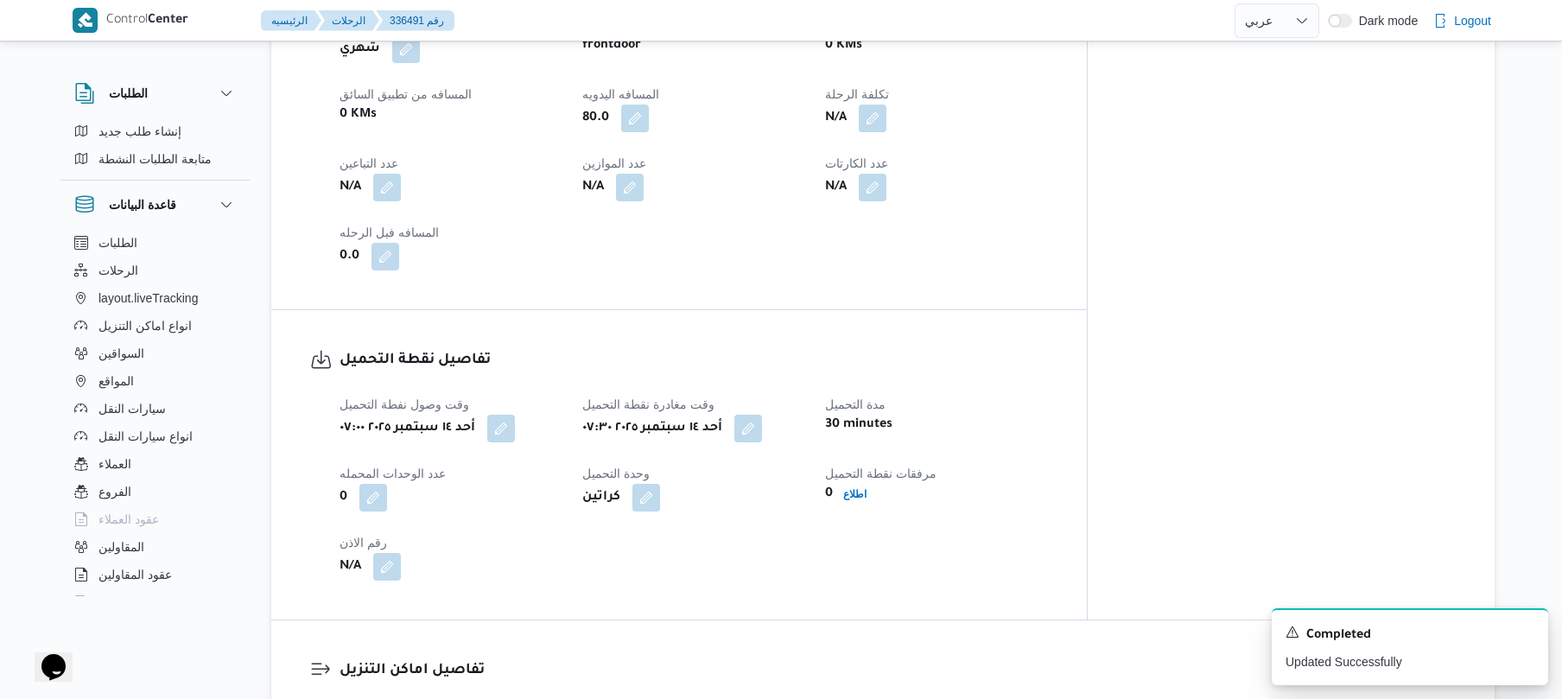
click at [882, 208] on div "العميل Frontdoor الفرع فرونت دور مسطرد نوع الرحله أسواق خاصة تاريخ ووقت التحميل…" at bounding box center [693, 39] width 729 height 484
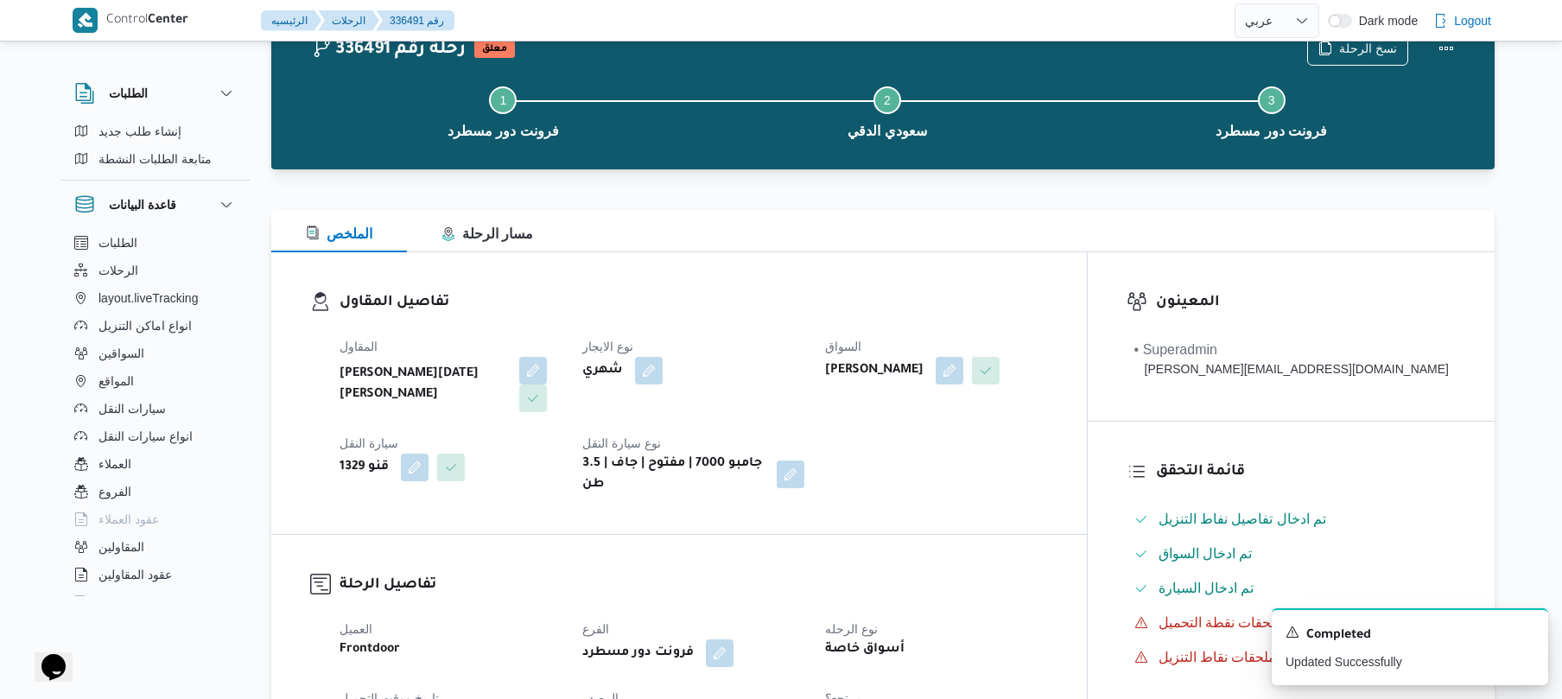
scroll to position [0, 0]
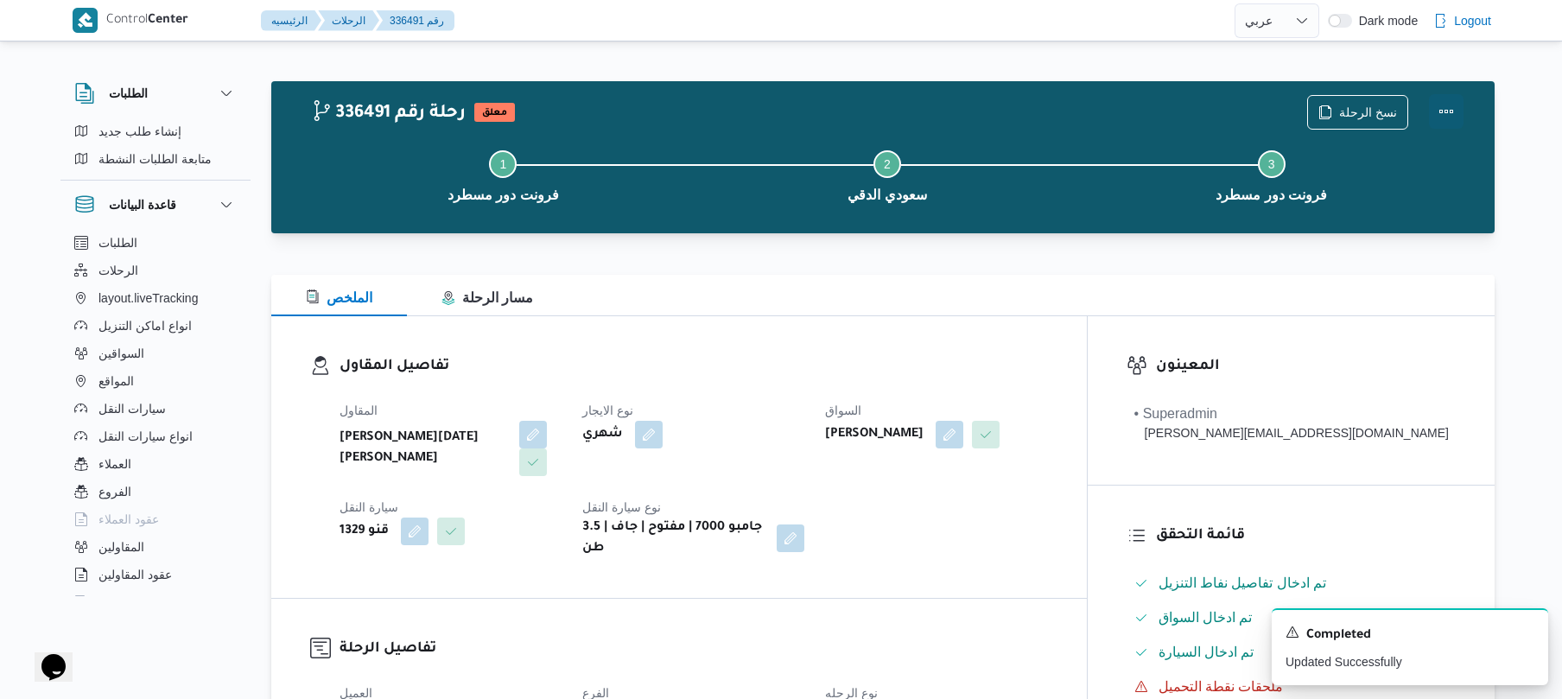
click at [1445, 118] on button "Actions" at bounding box center [1446, 111] width 35 height 35
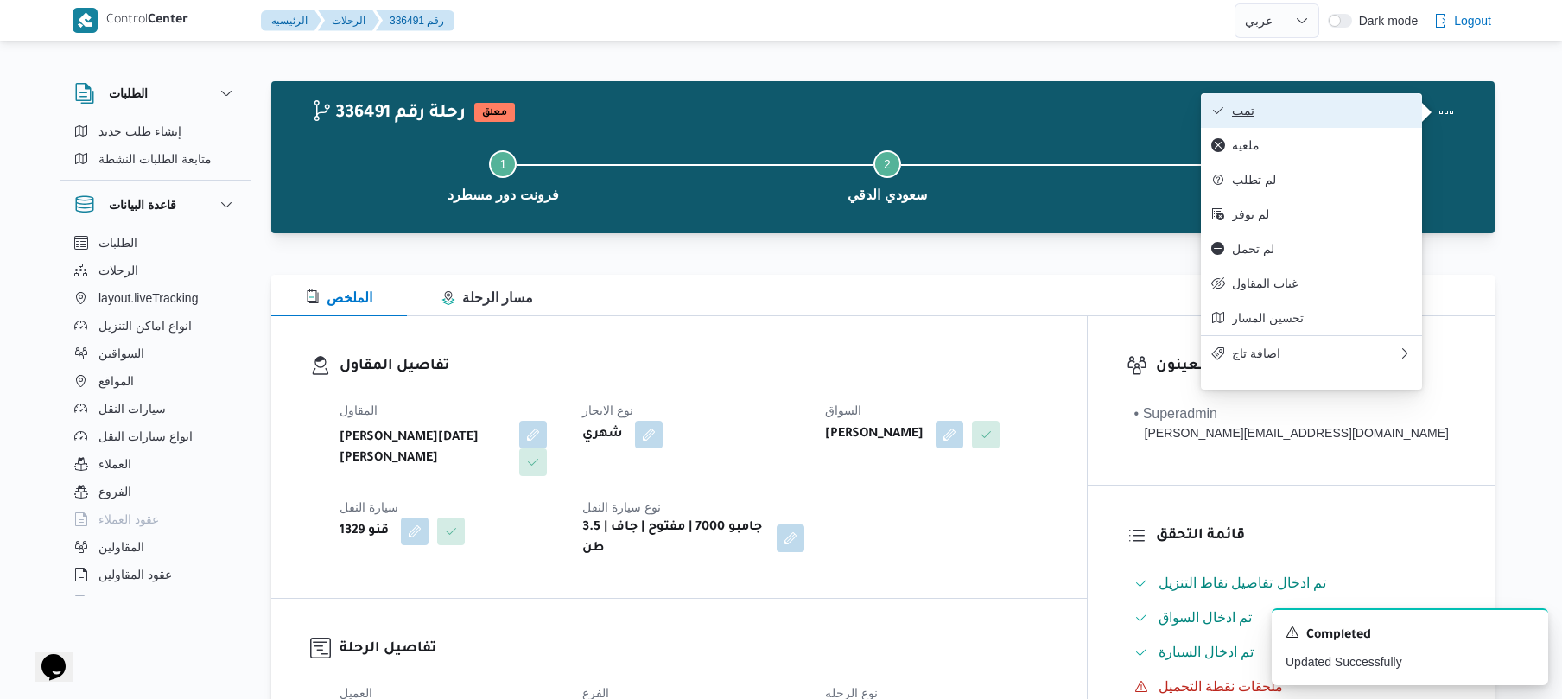
click at [1346, 117] on span "تمت" at bounding box center [1322, 111] width 180 height 14
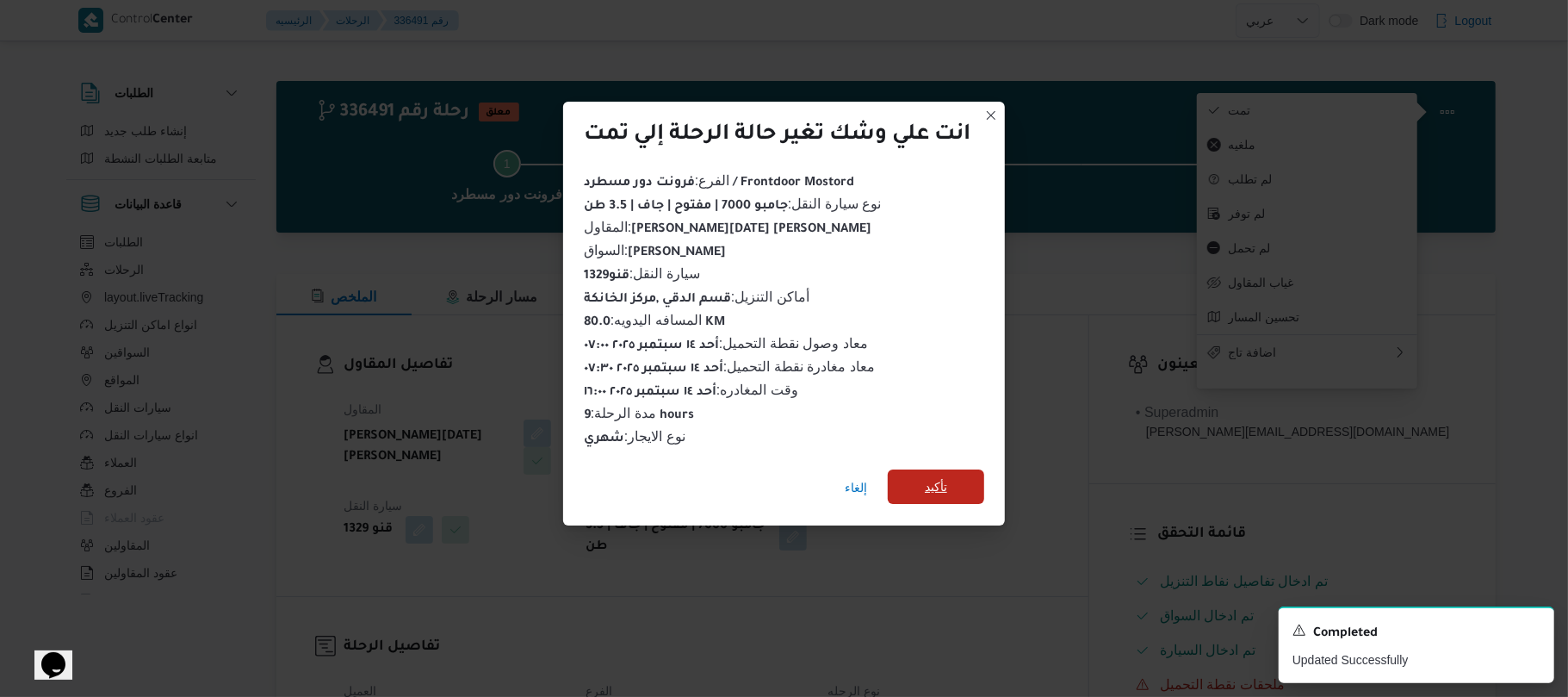
click at [951, 472] on span "تأكيد" at bounding box center [936, 487] width 97 height 35
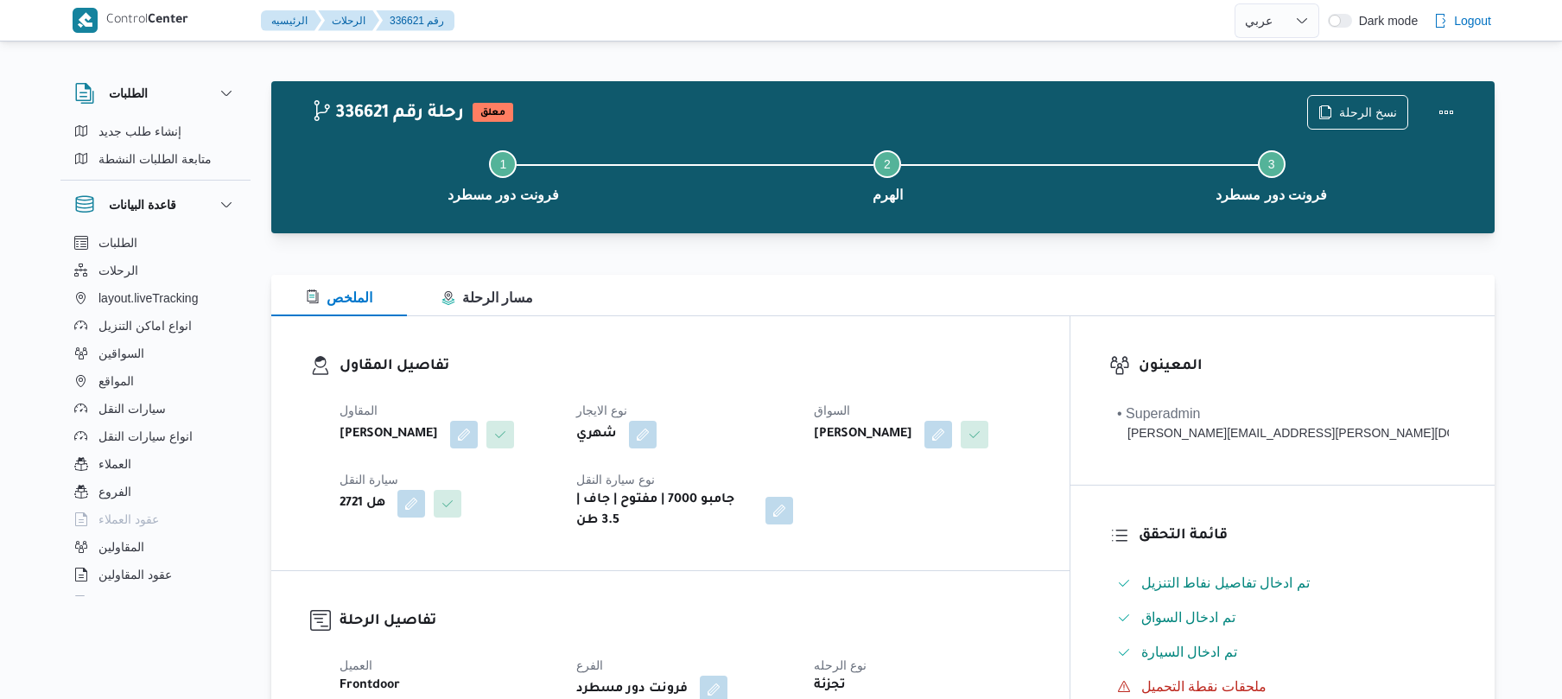
select select "ar"
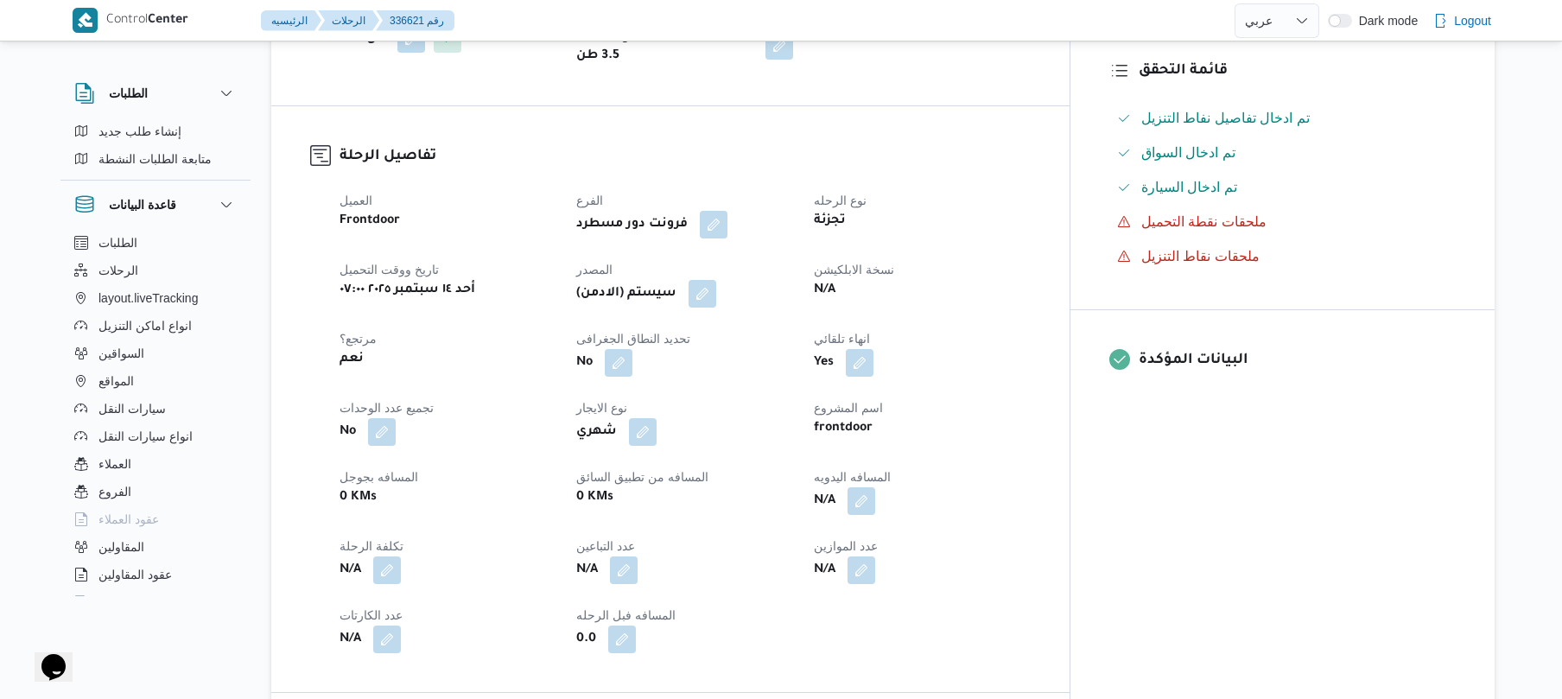
scroll to position [691, 0]
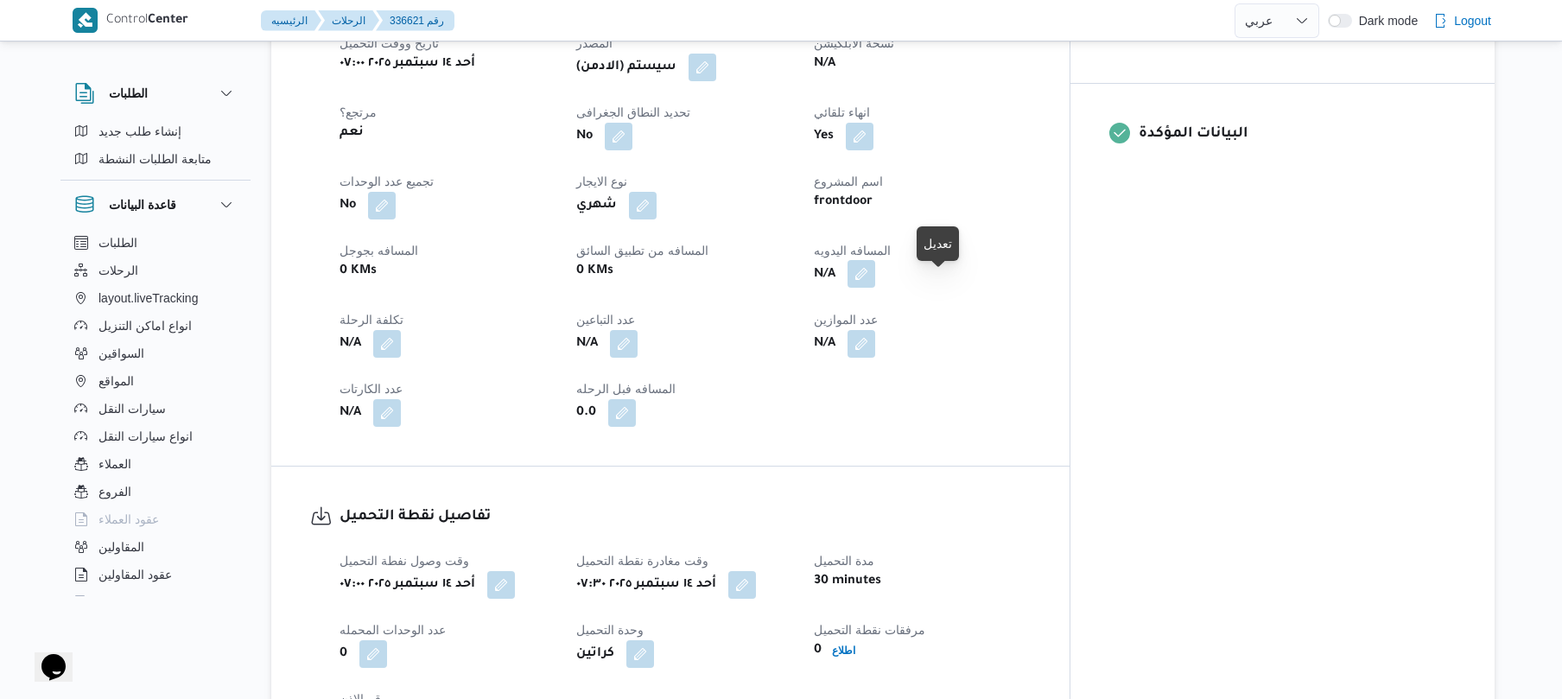
click at [875, 288] on button "button" at bounding box center [861, 274] width 28 height 28
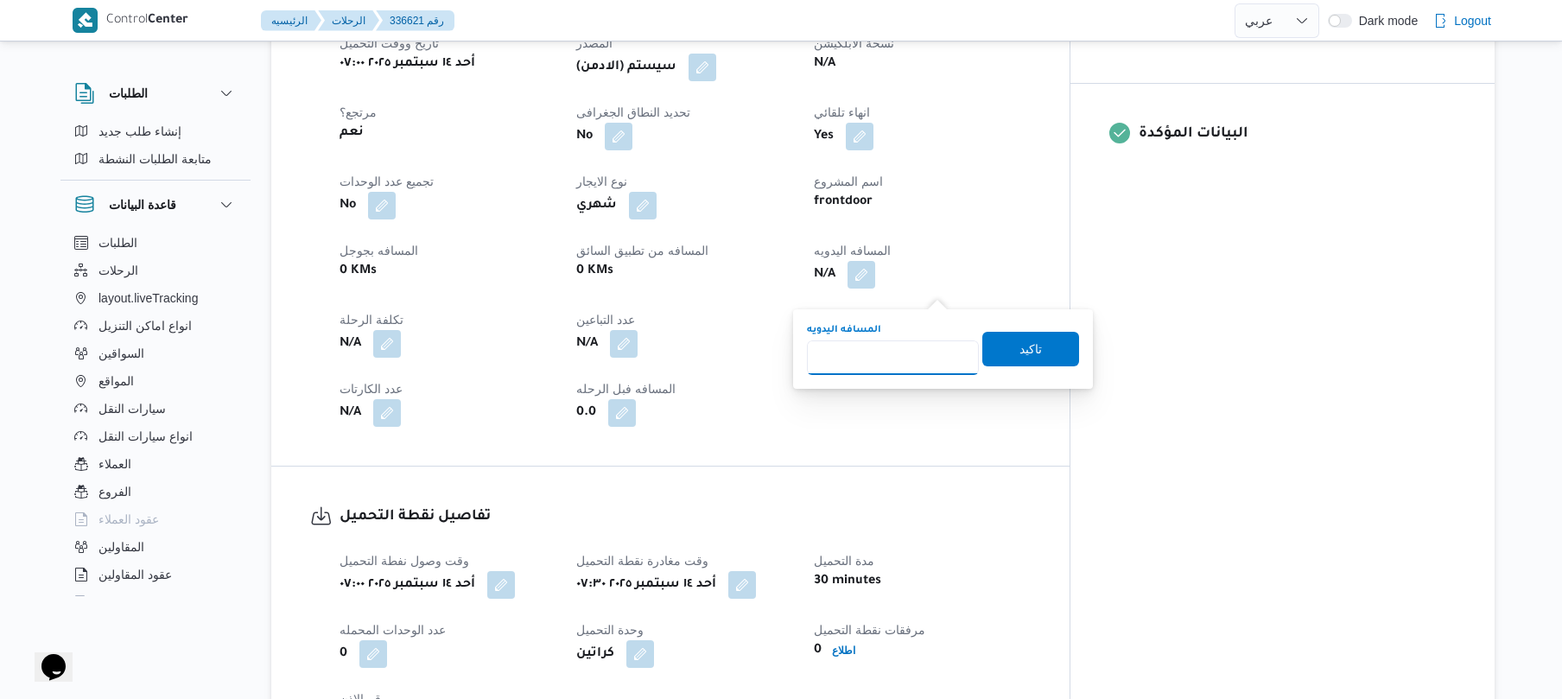
click at [893, 366] on input "المسافه اليدويه" at bounding box center [893, 357] width 172 height 35
type input "90"
click at [1033, 350] on span "تاكيد" at bounding box center [1030, 348] width 97 height 35
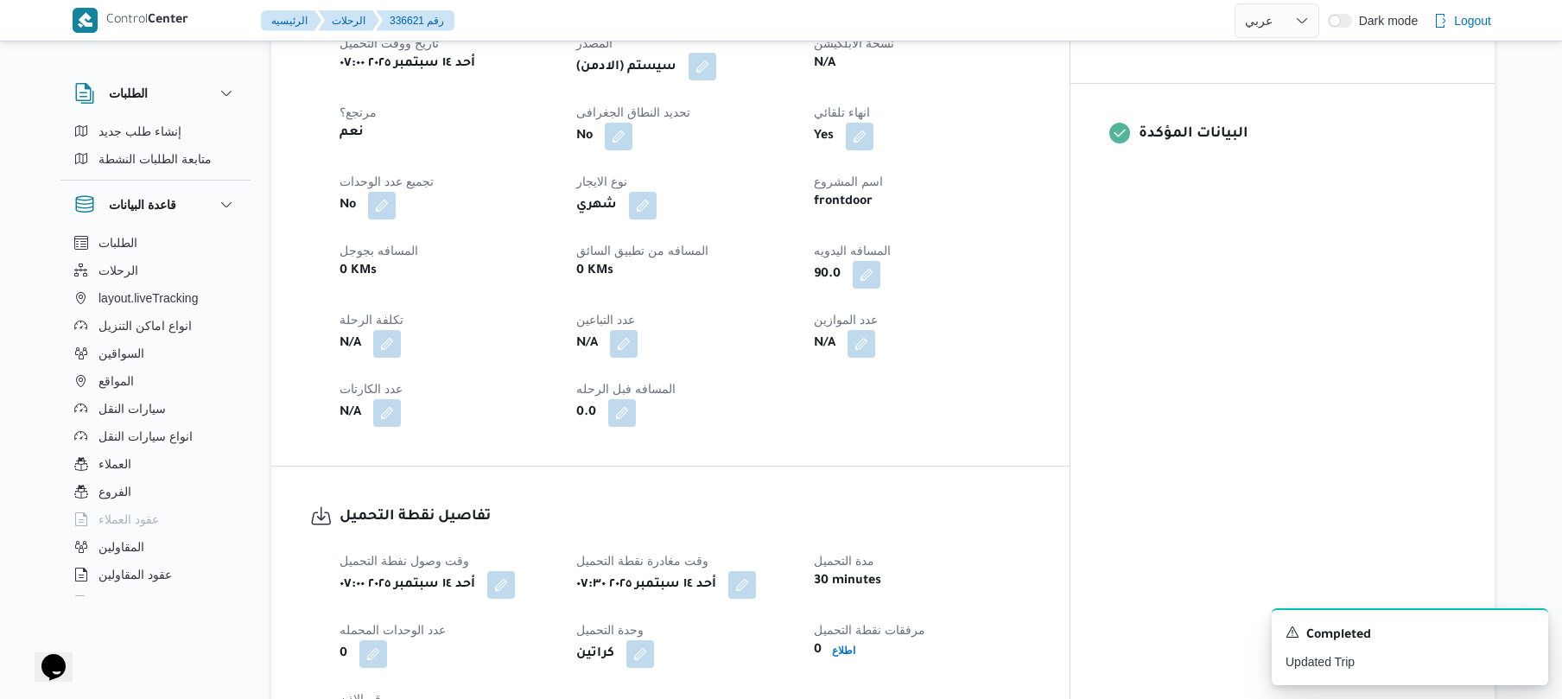
click at [716, 74] on button "button" at bounding box center [702, 67] width 28 height 28
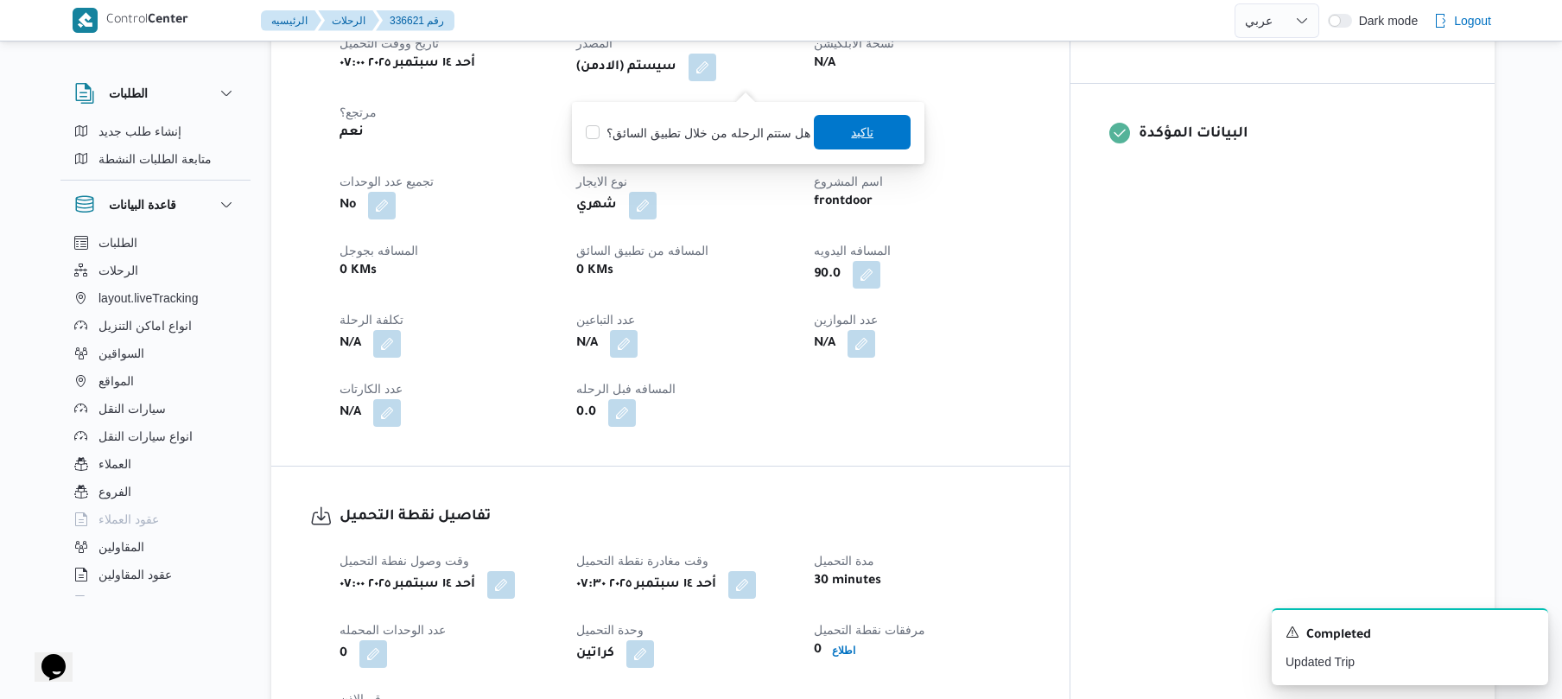
click at [851, 131] on span "تاكيد" at bounding box center [862, 132] width 22 height 21
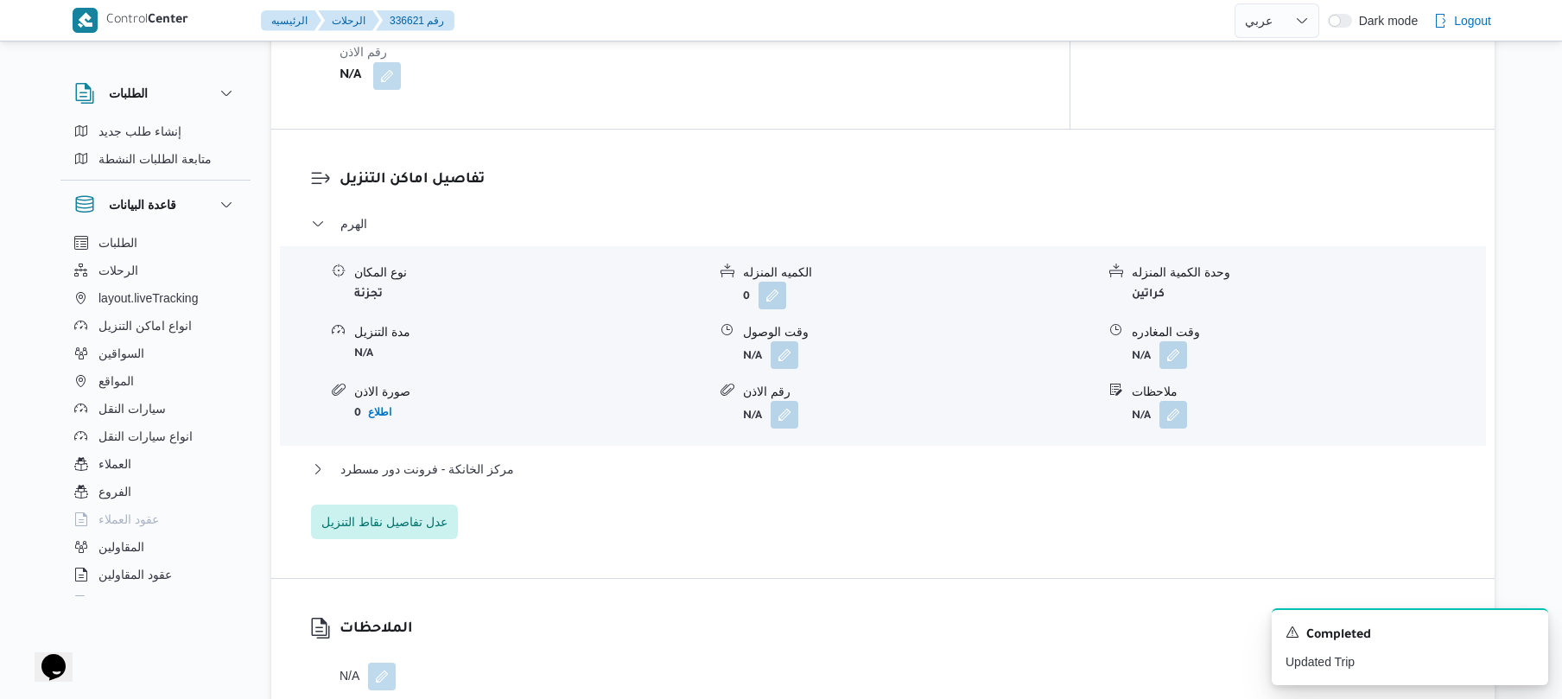
scroll to position [1382, 0]
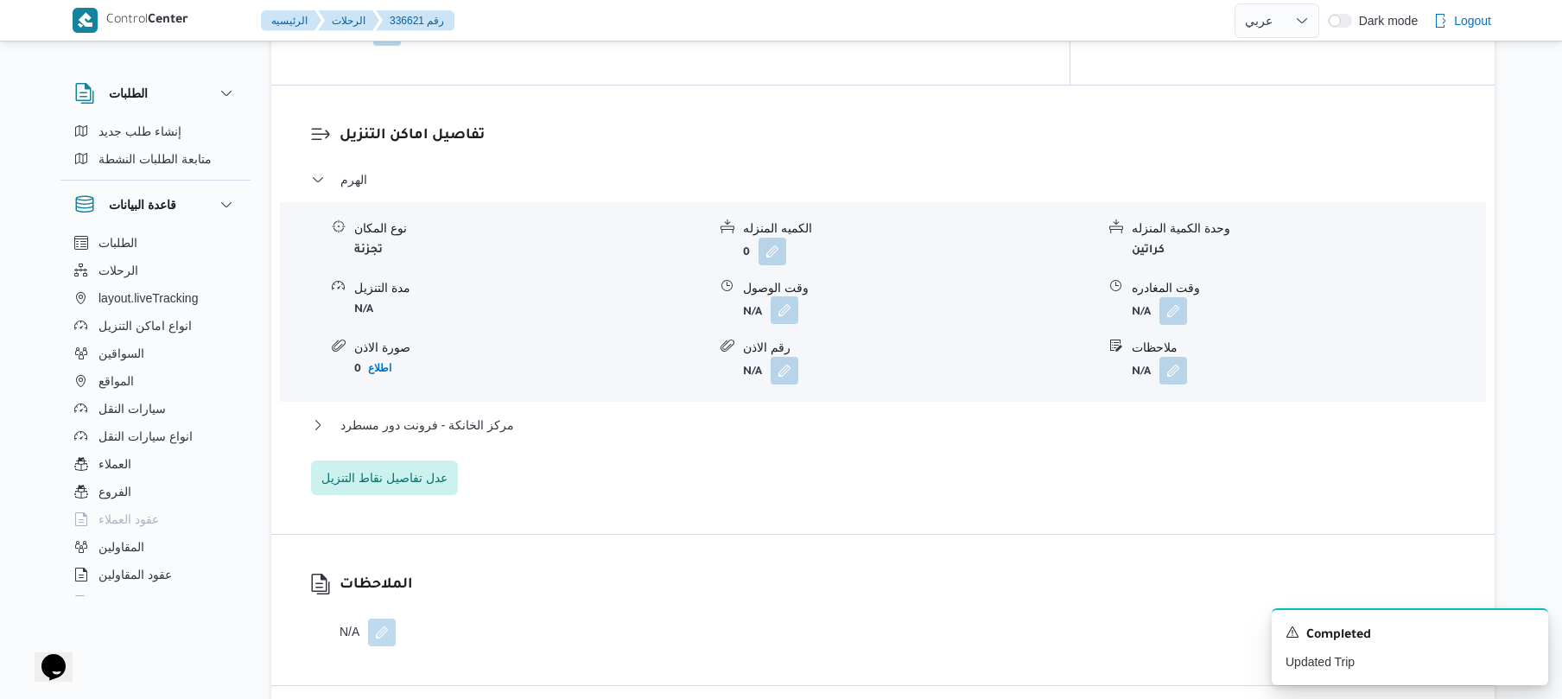
click at [781, 324] on button "button" at bounding box center [784, 310] width 28 height 28
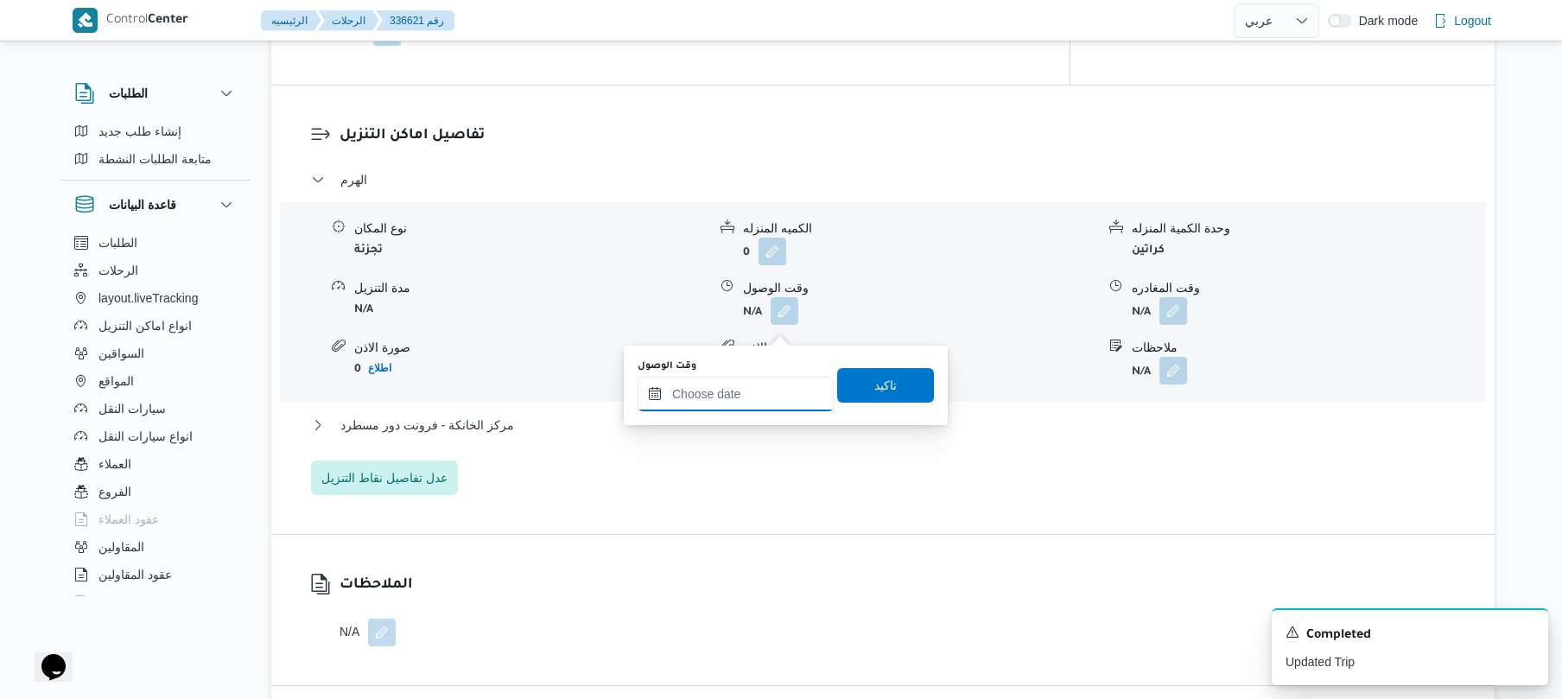
click at [746, 381] on input "وقت الوصول" at bounding box center [735, 394] width 196 height 35
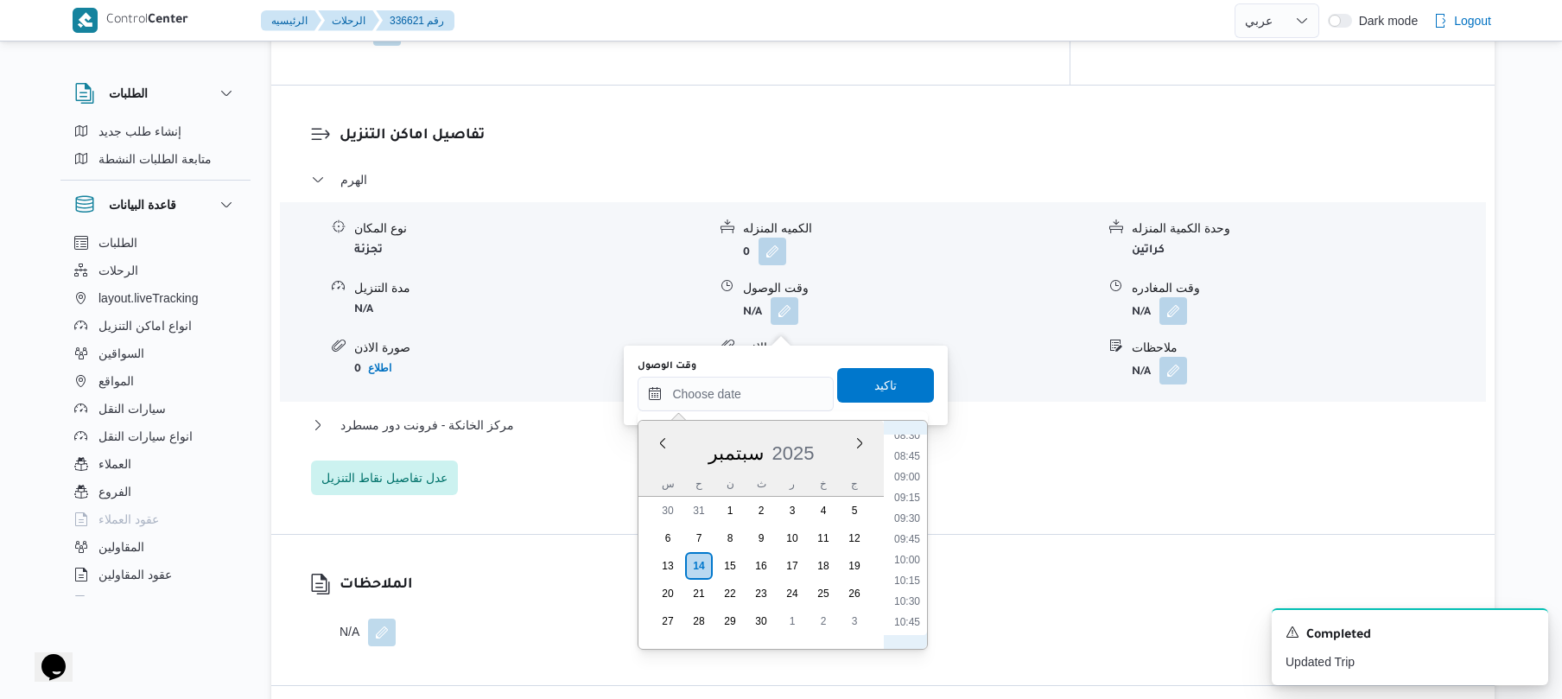
scroll to position [668, 0]
click at [899, 480] on li "08:30" at bounding box center [907, 480] width 40 height 17
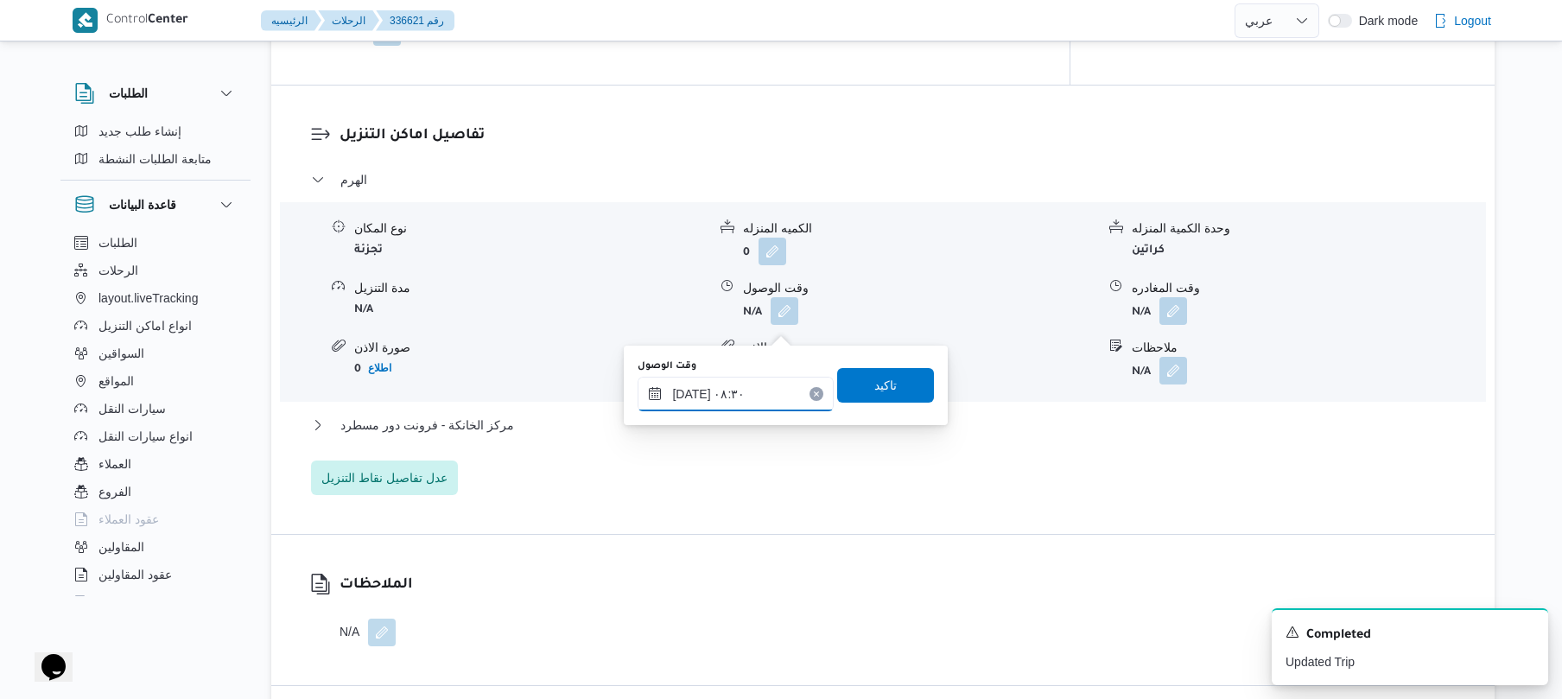
click at [693, 390] on input "١٤/٠٩/٢٠٢٥ ٠٨:٣٠" at bounding box center [735, 394] width 196 height 35
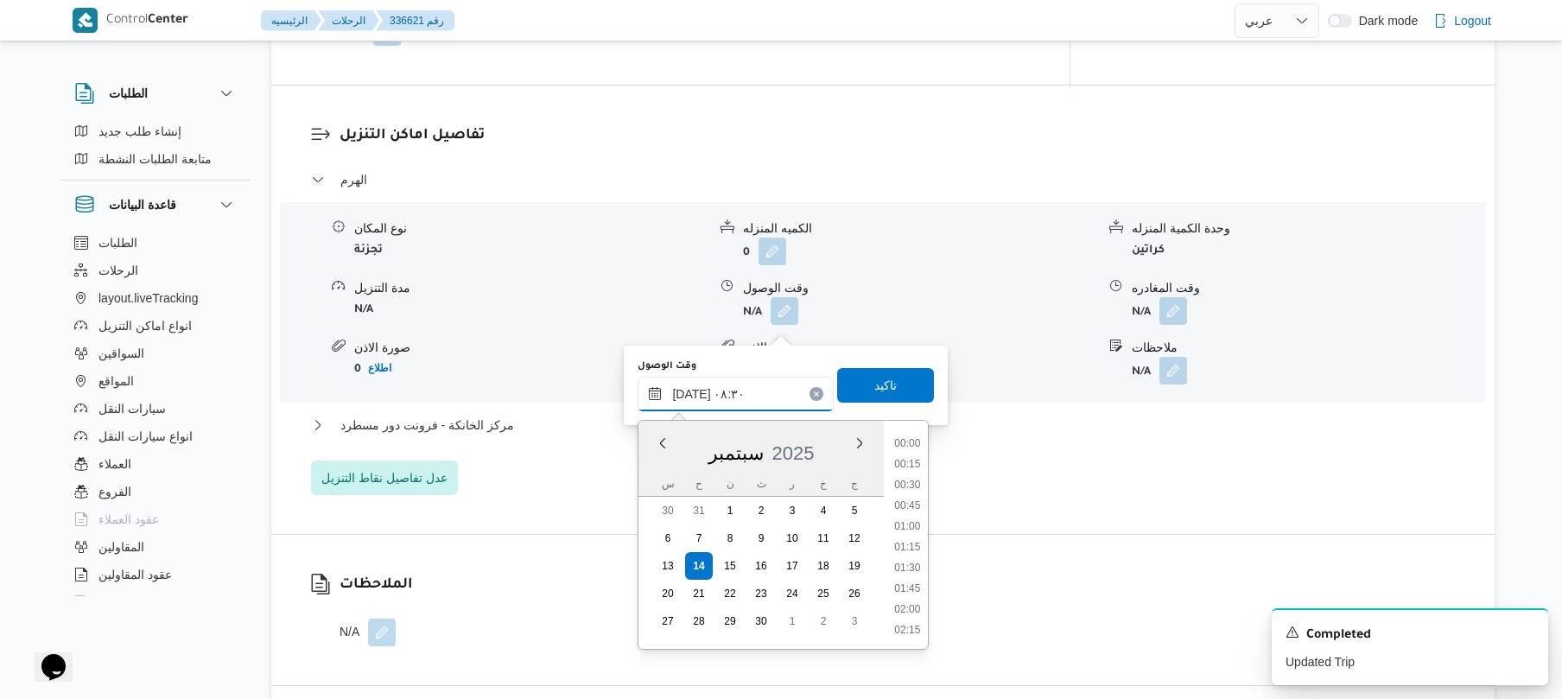
click at [693, 390] on input "١٤/٠٩/٢٠٢٥ ٠٨:٣٠" at bounding box center [735, 394] width 196 height 35
type input "١٤/٠٩/٢٠٢٥ ٠٨:٢٠"
click at [878, 382] on span "تاكيد" at bounding box center [885, 384] width 22 height 21
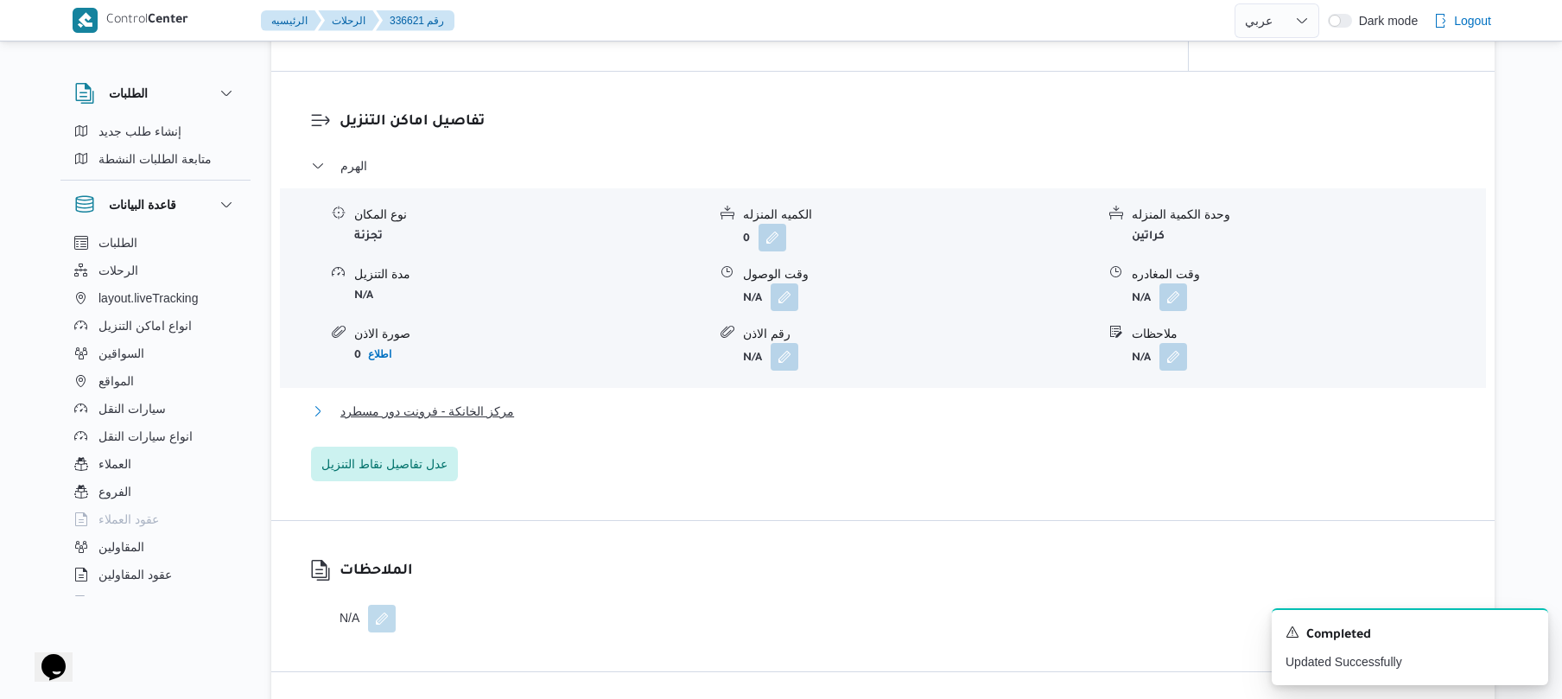
click at [750, 422] on button "مركز الخانكة - فرونت دور مسطرد" at bounding box center [883, 411] width 1144 height 21
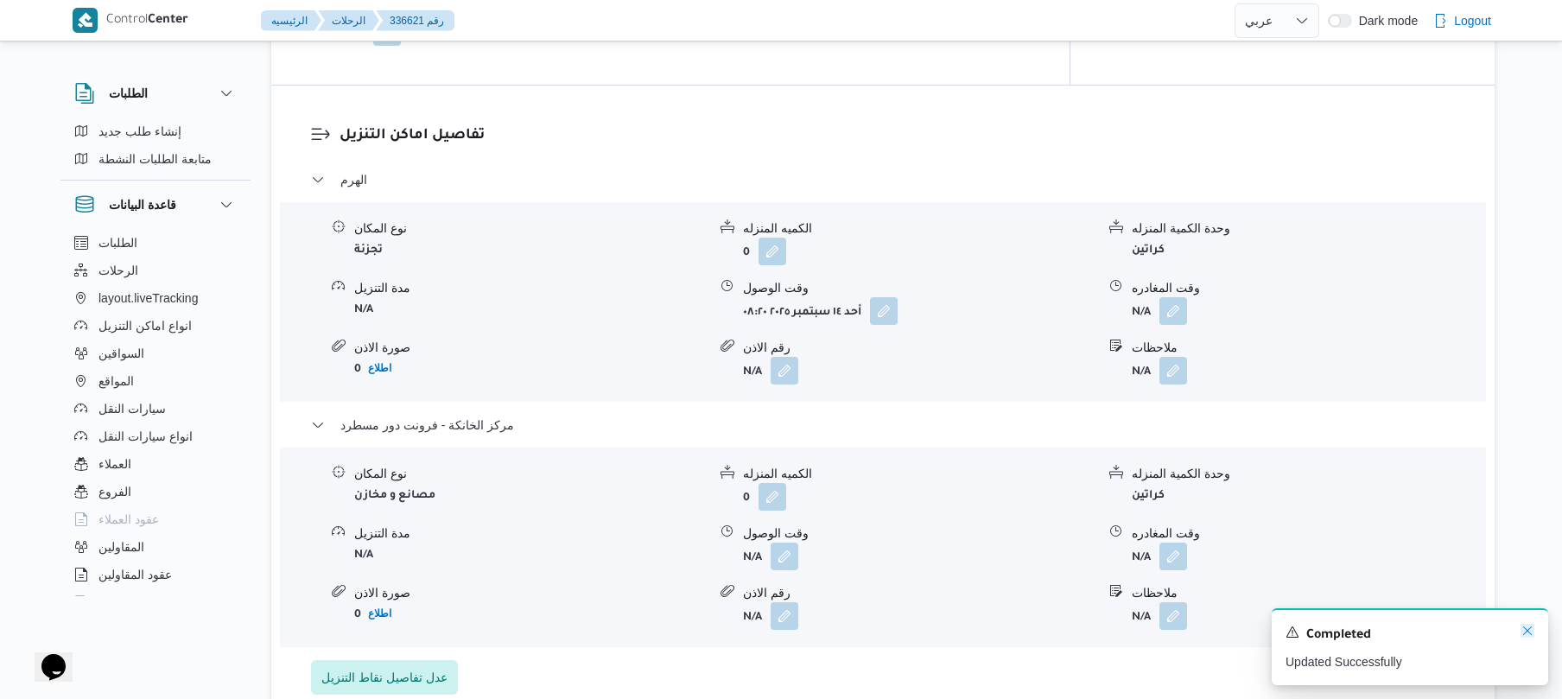
click at [1529, 634] on icon "Dismiss toast" at bounding box center [1527, 630] width 9 height 9
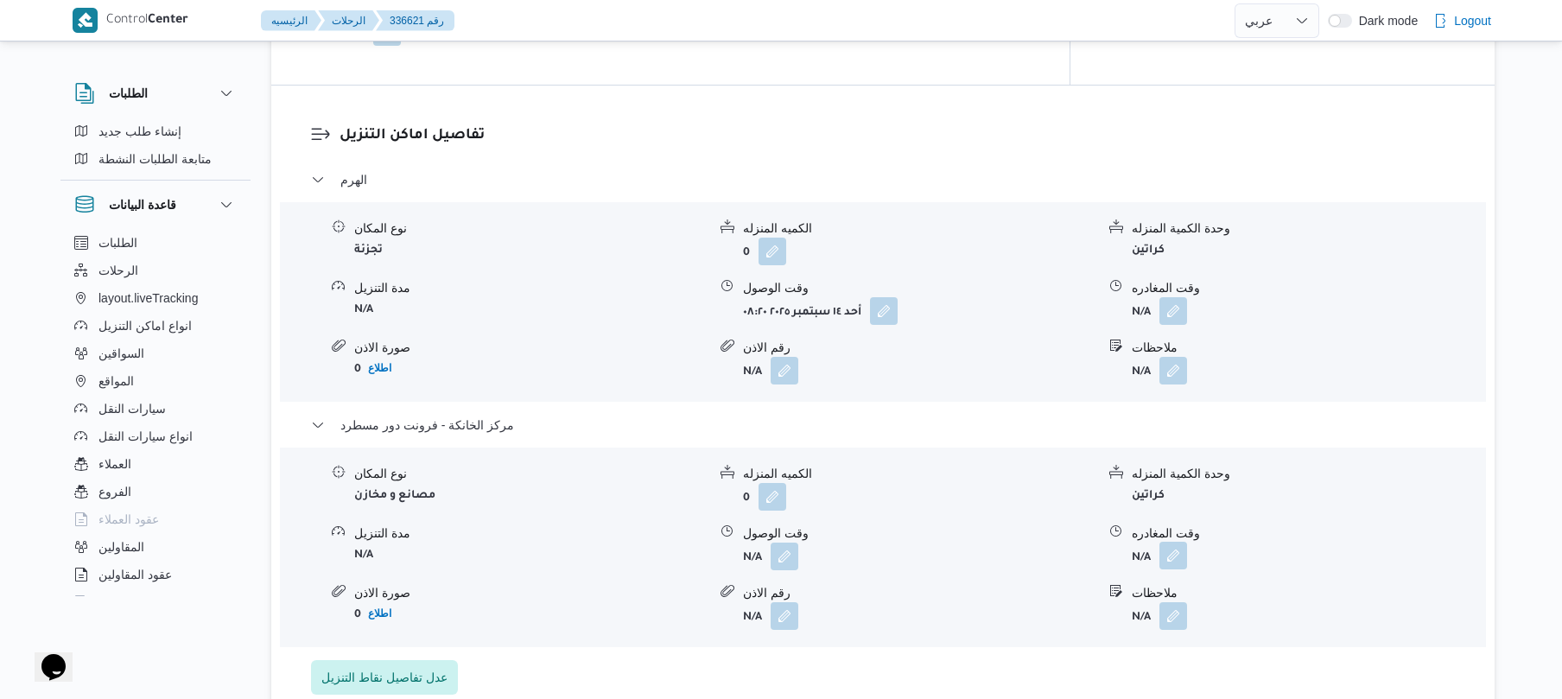
click at [1178, 568] on button "button" at bounding box center [1173, 556] width 28 height 28
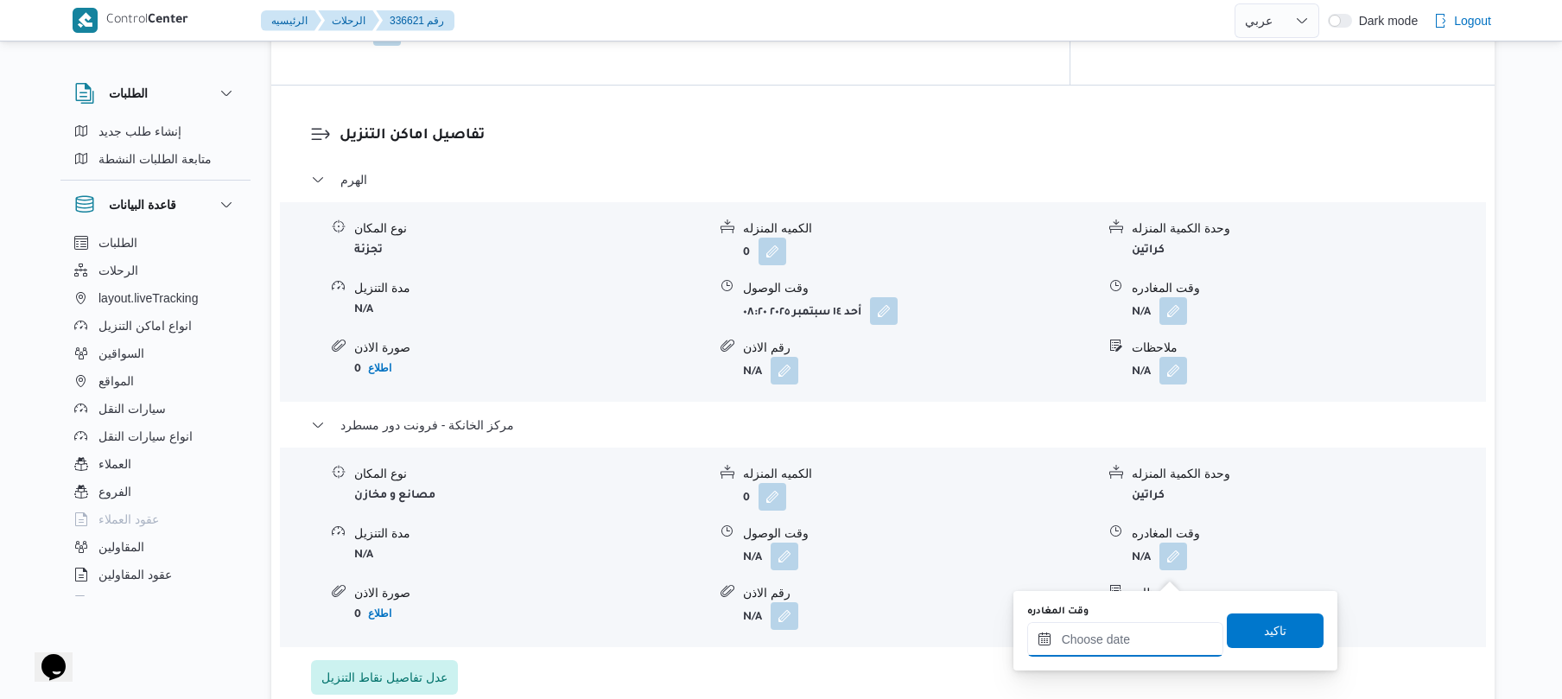
click at [1096, 637] on input "وقت المغادره" at bounding box center [1125, 639] width 196 height 35
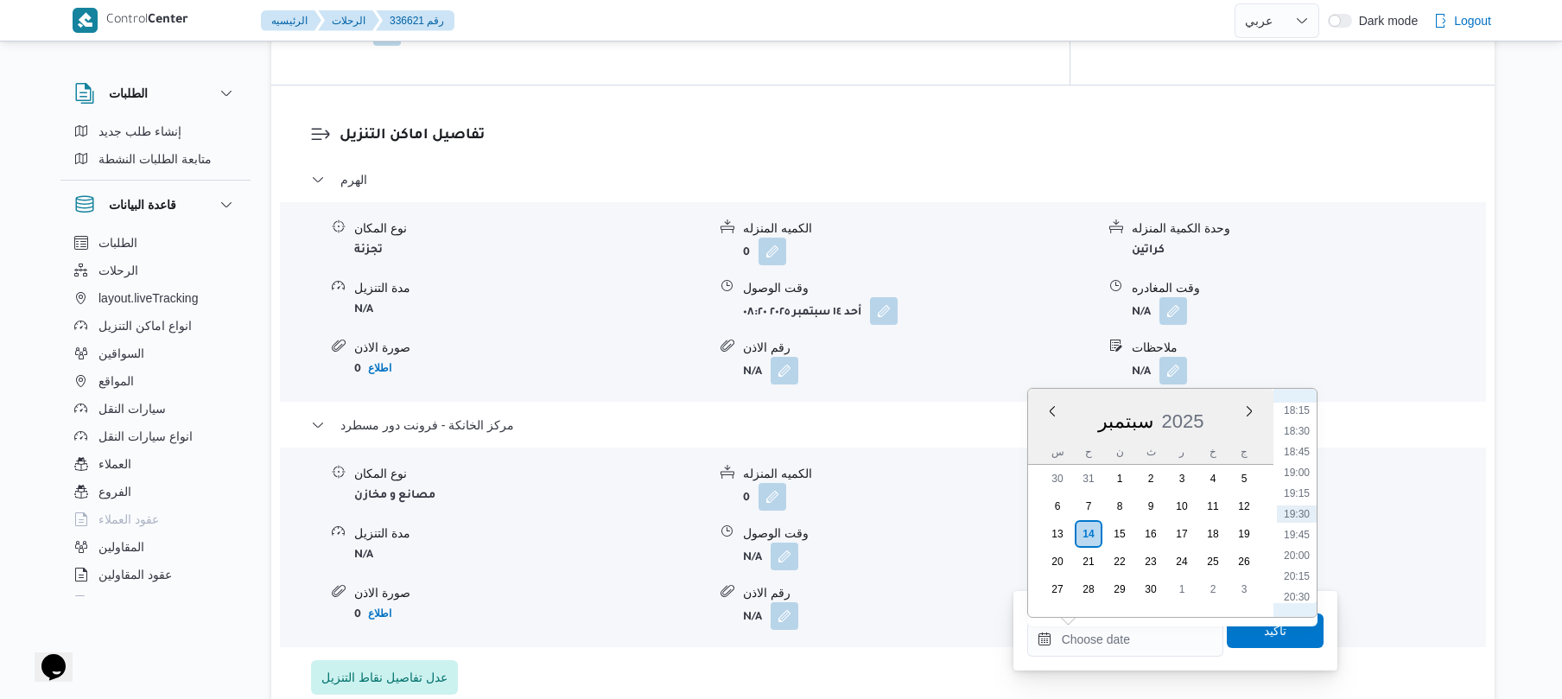
scroll to position [1344, 0]
click at [1294, 434] on li "16:30" at bounding box center [1297, 435] width 40 height 17
type input "[DATE] ١٦:٣٠"
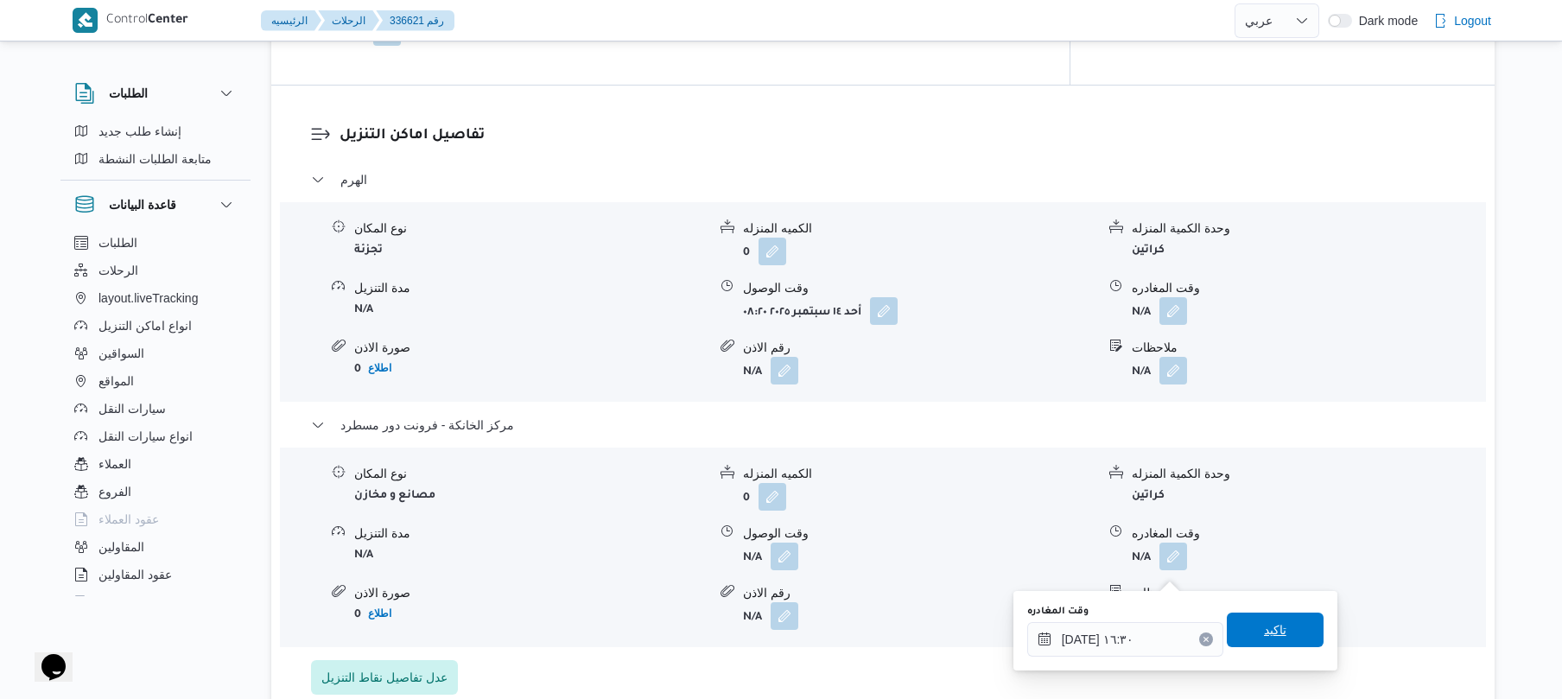
click at [1264, 639] on span "تاكيد" at bounding box center [1275, 629] width 22 height 21
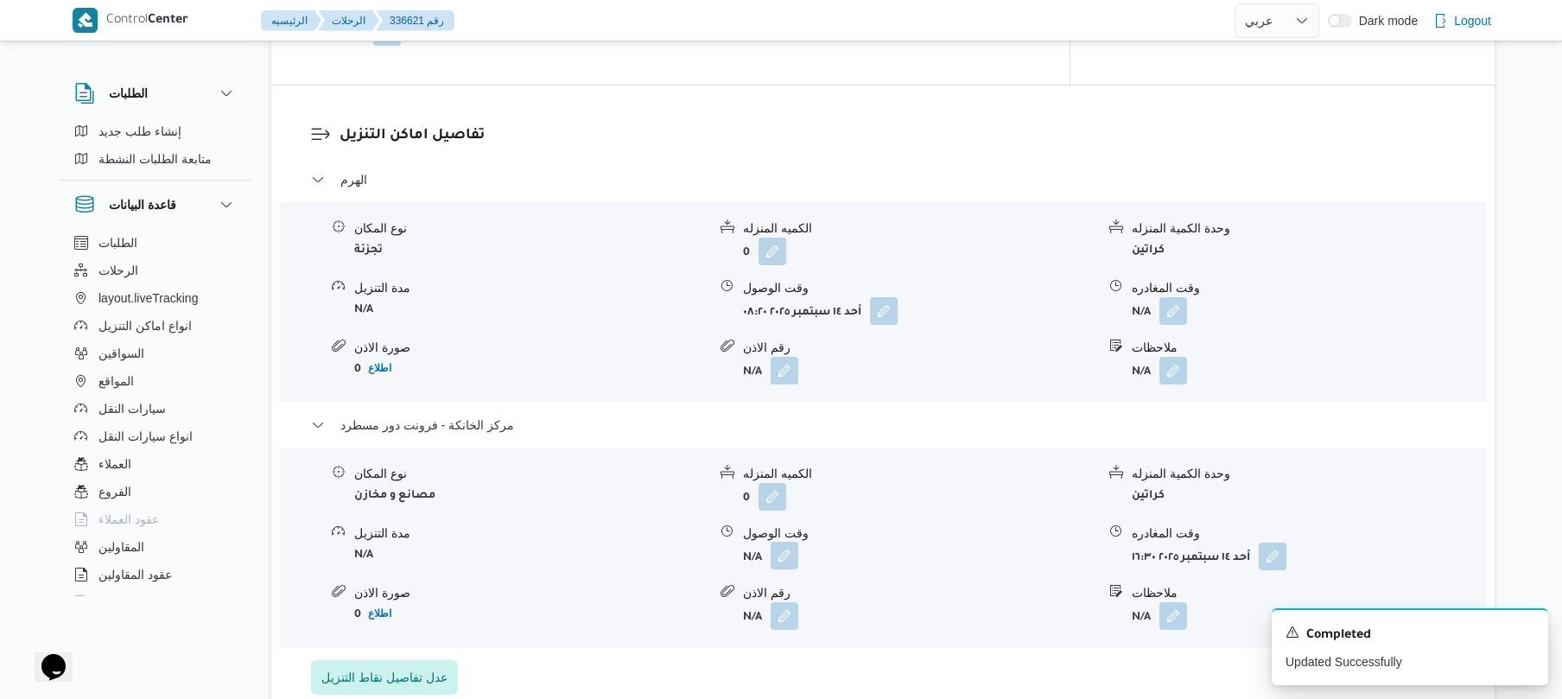
click at [777, 569] on button "button" at bounding box center [784, 556] width 28 height 28
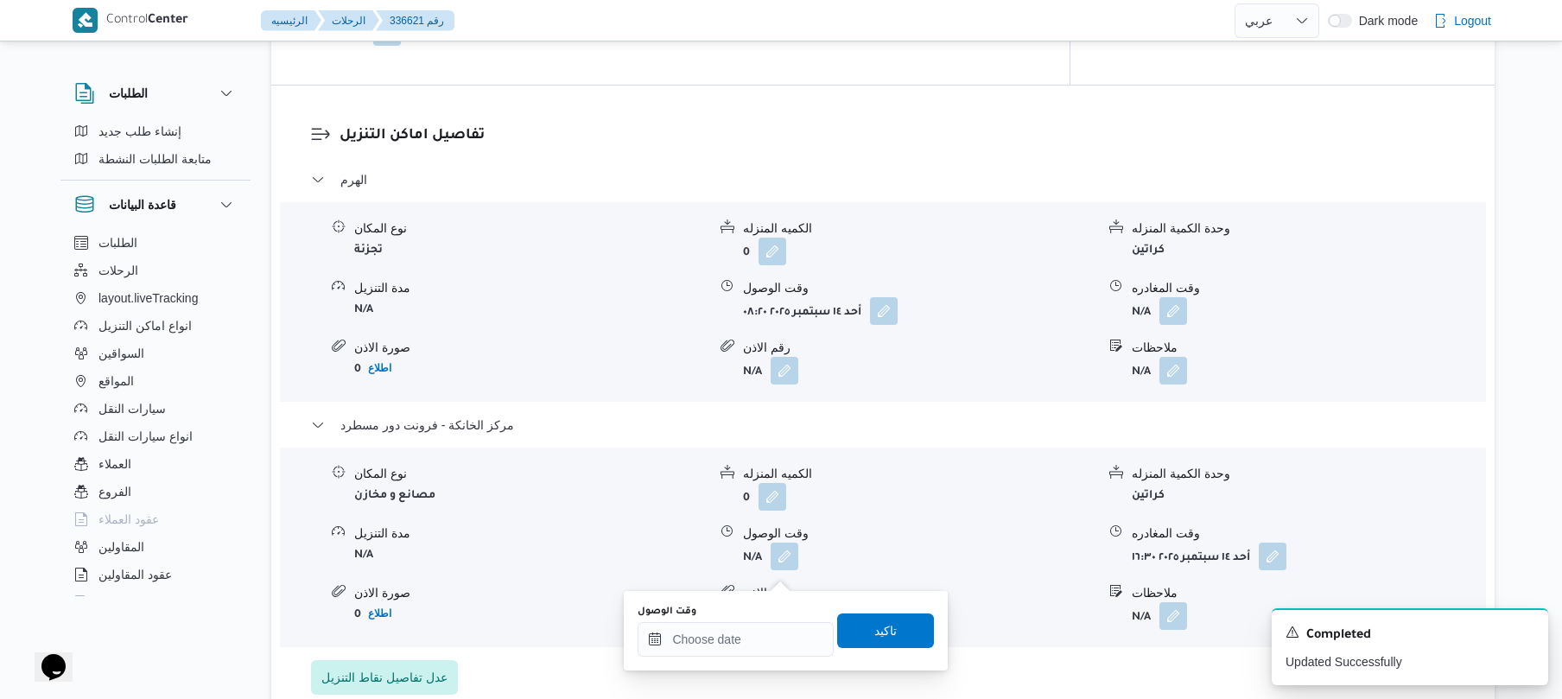
click at [736, 619] on div "وقت الوصول" at bounding box center [735, 631] width 196 height 52
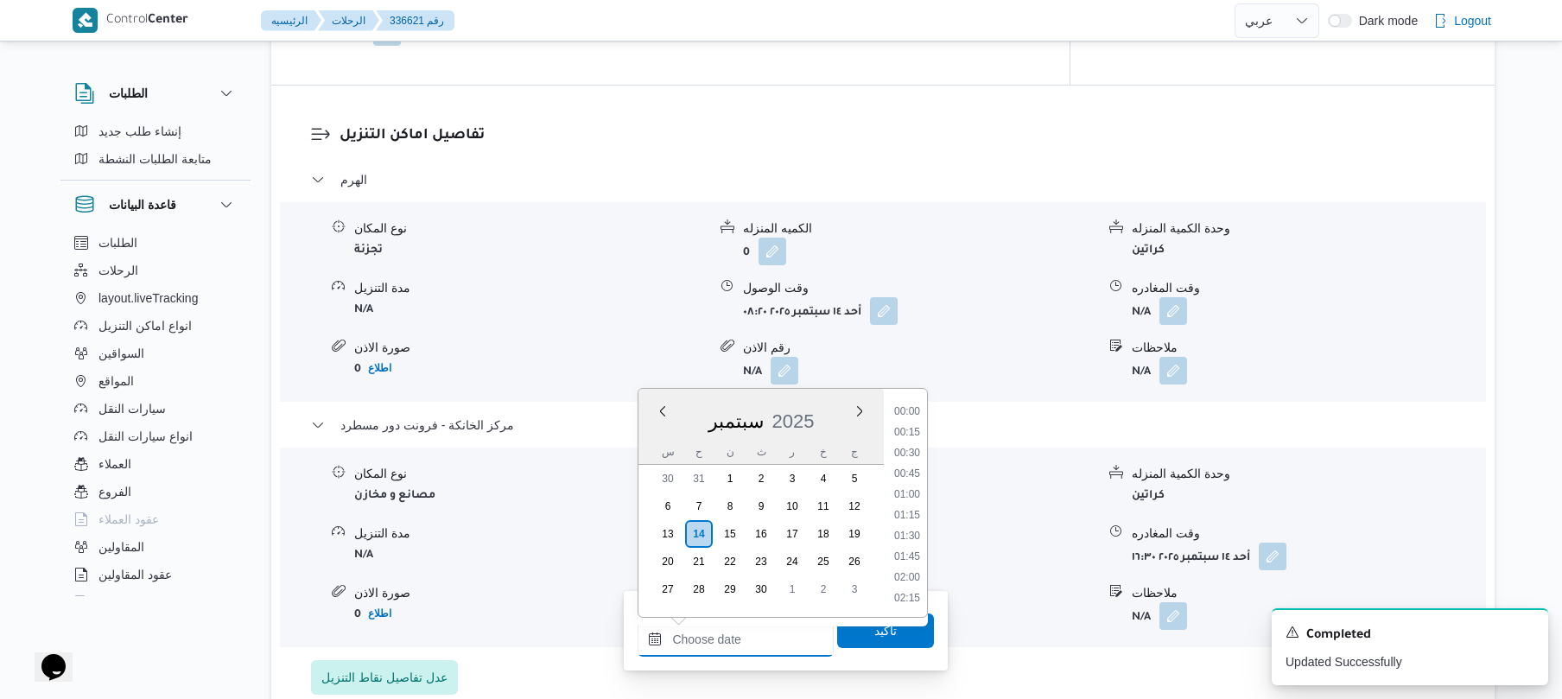
click at [737, 631] on input "وقت الوصول" at bounding box center [735, 639] width 196 height 35
click at [912, 418] on li "16:15" at bounding box center [907, 414] width 40 height 17
type input "١٤/٠٩/٢٠٢٥ ١٦:١٥"
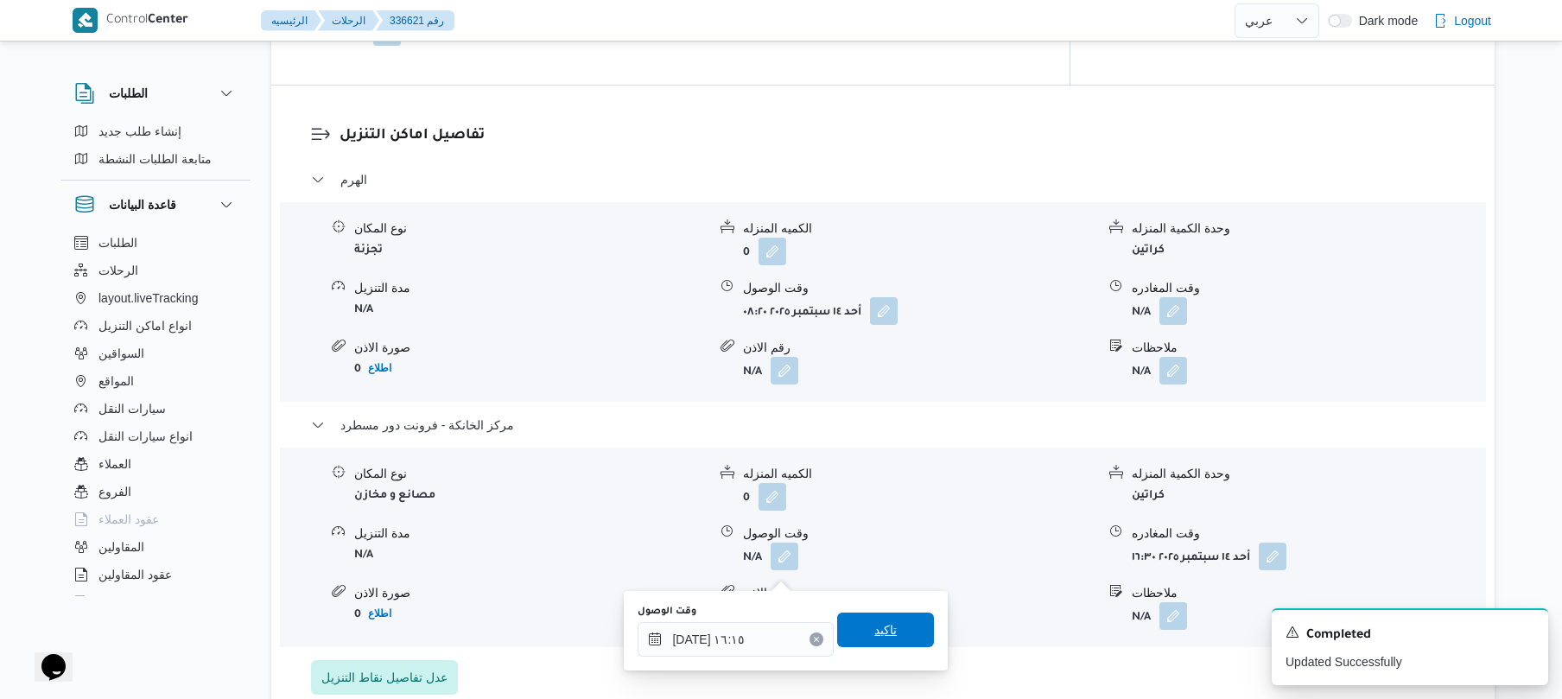
click at [875, 622] on span "تاكيد" at bounding box center [885, 629] width 22 height 21
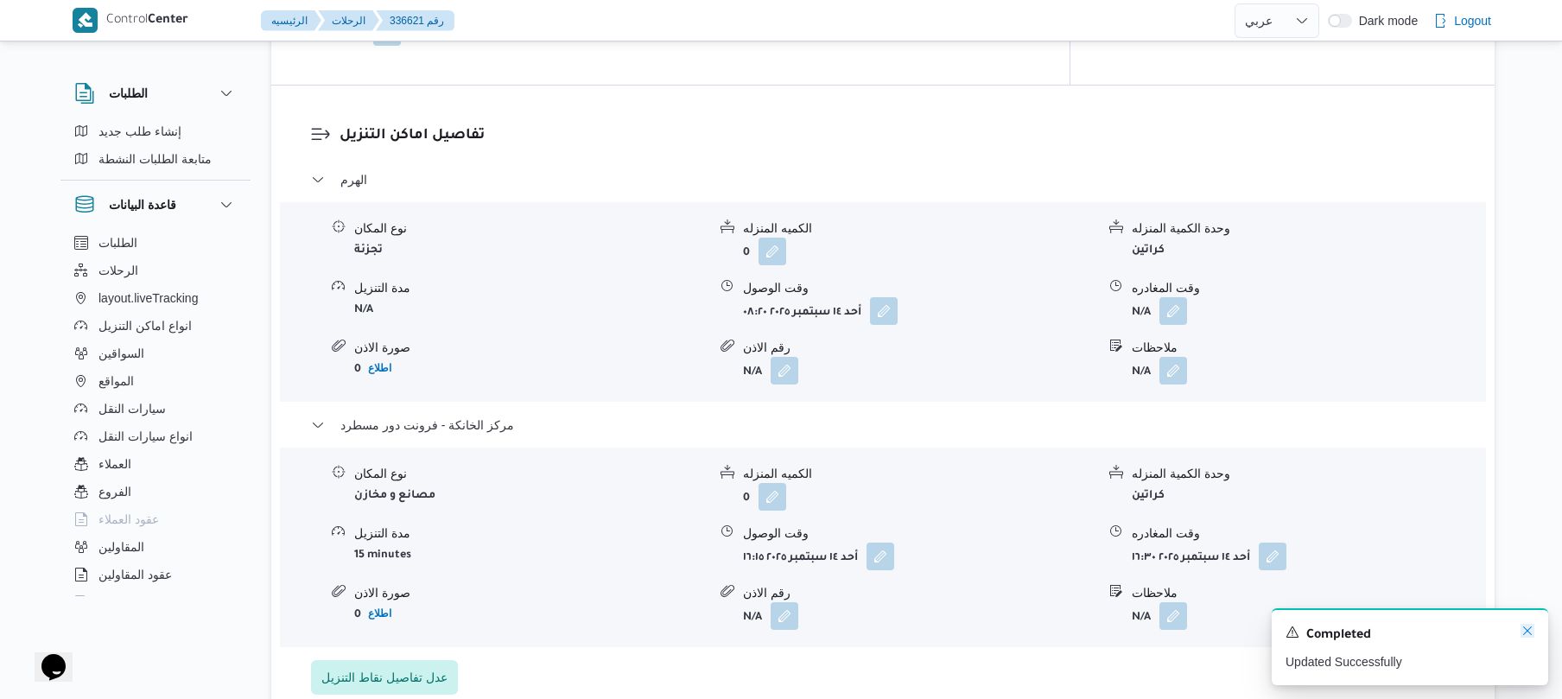
click at [1525, 632] on icon "Dismiss toast" at bounding box center [1527, 631] width 14 height 14
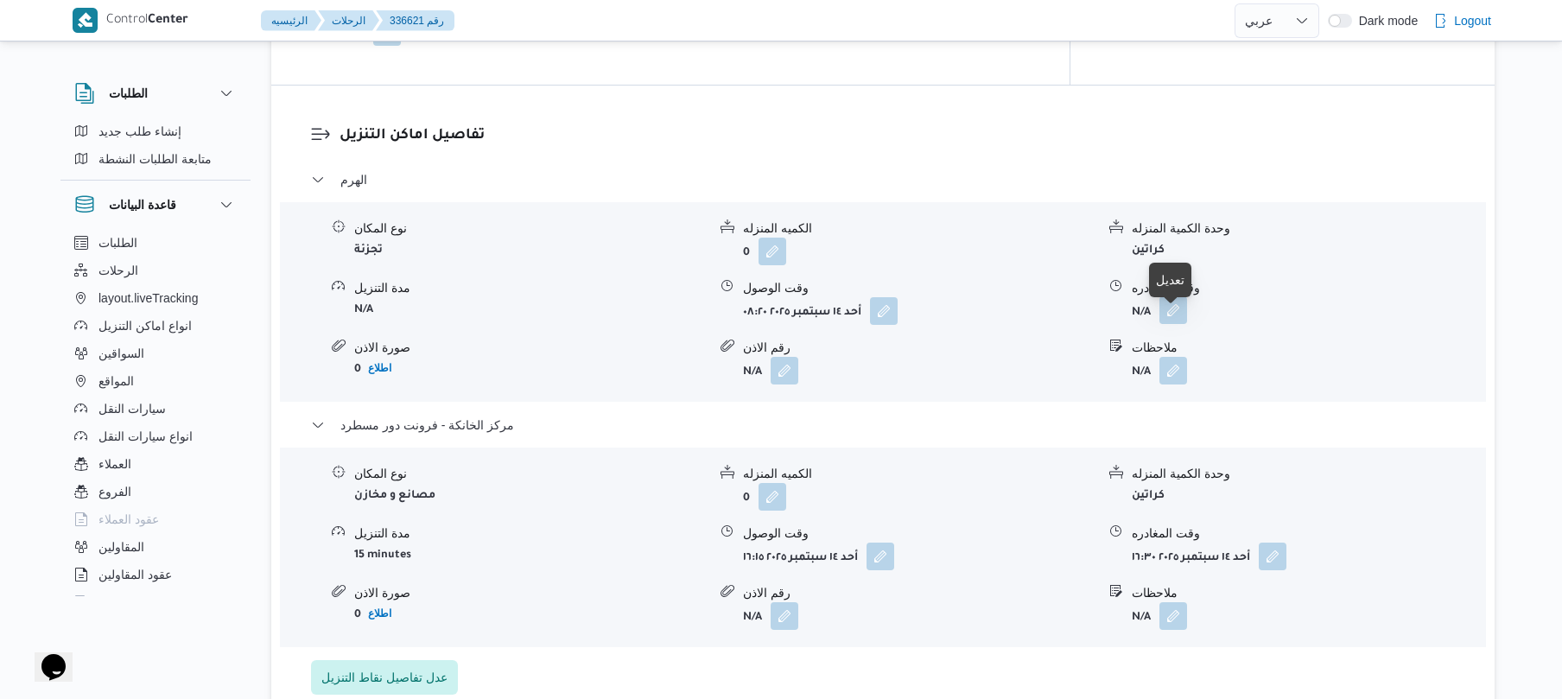
click at [1165, 321] on button "button" at bounding box center [1173, 310] width 28 height 28
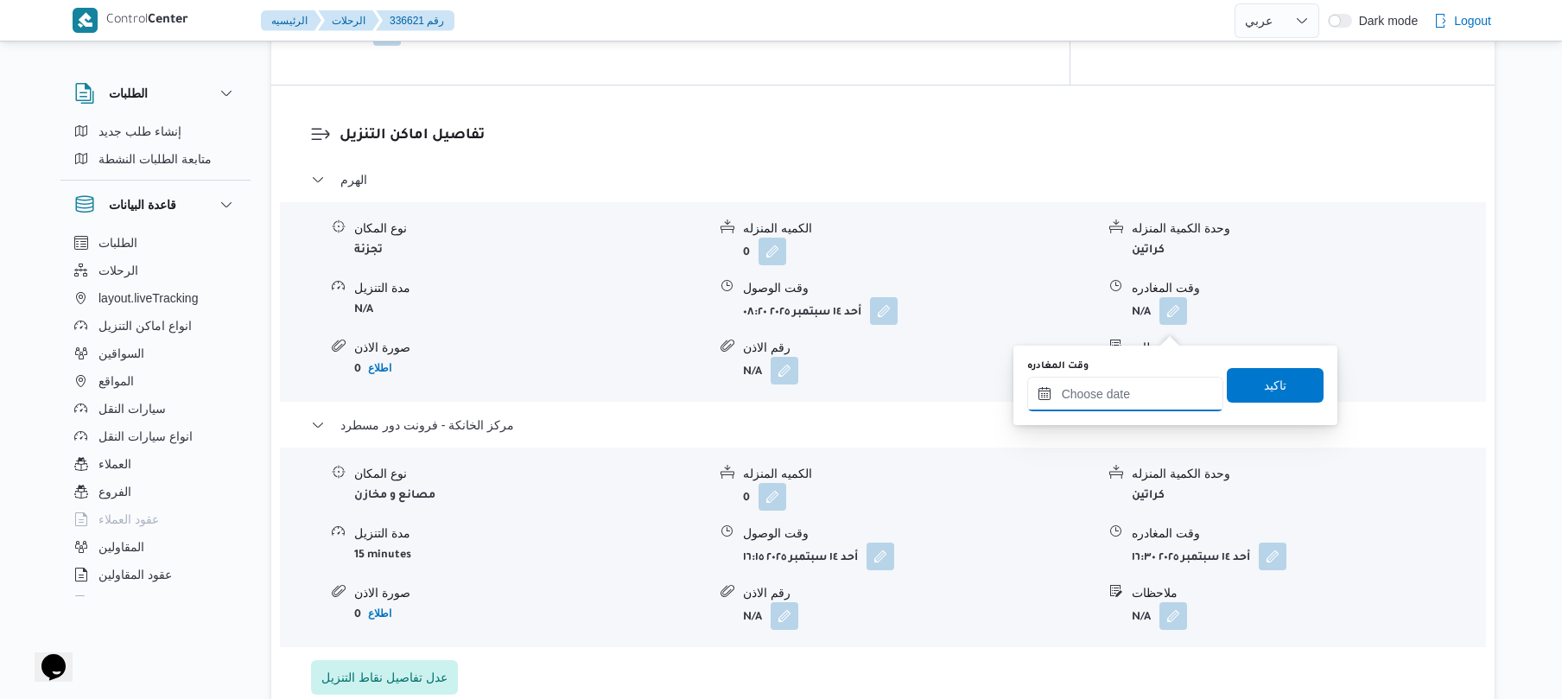
click at [1106, 394] on input "وقت المغادره" at bounding box center [1125, 394] width 196 height 35
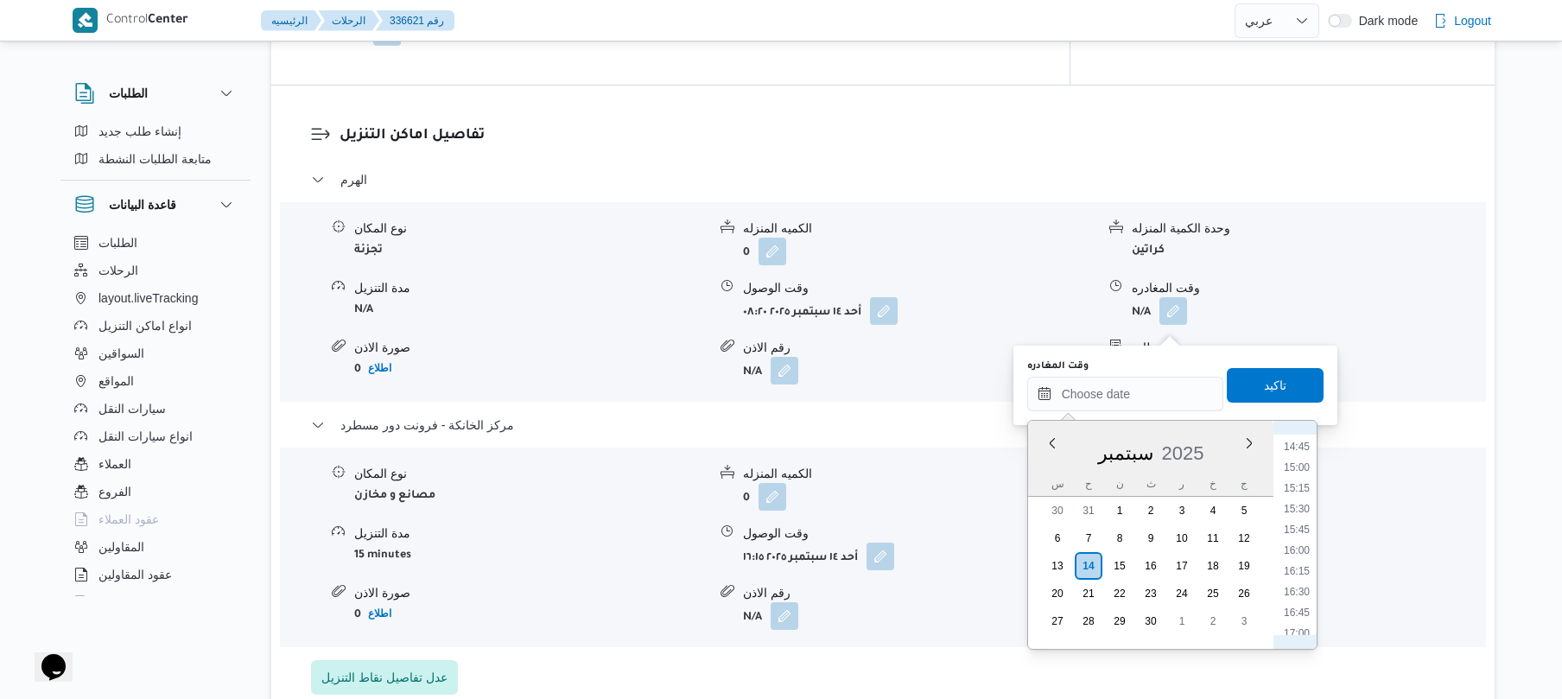
scroll to position [1176, 0]
click at [1296, 549] on li "15:30" at bounding box center [1297, 552] width 40 height 17
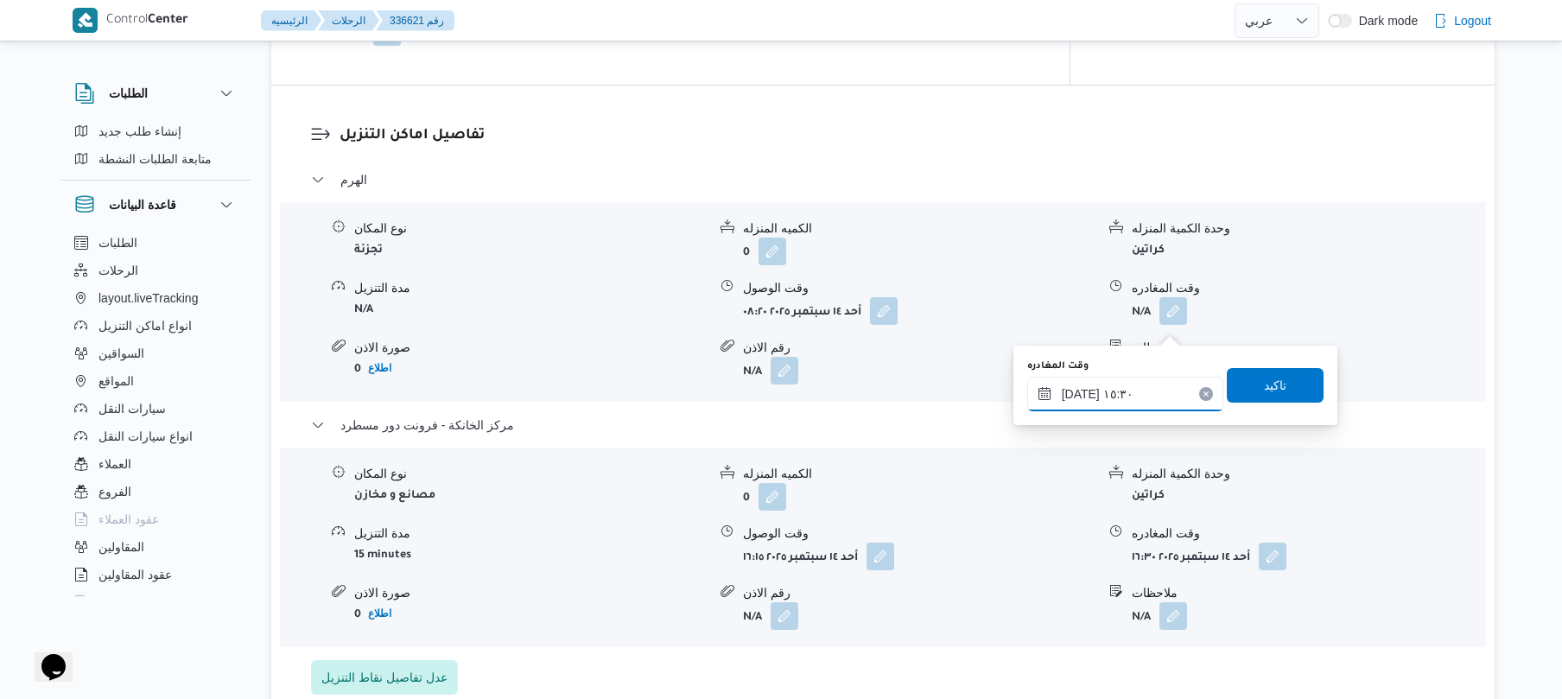
click at [1080, 392] on input "[DATE] ١٥:٣٠" at bounding box center [1125, 394] width 196 height 35
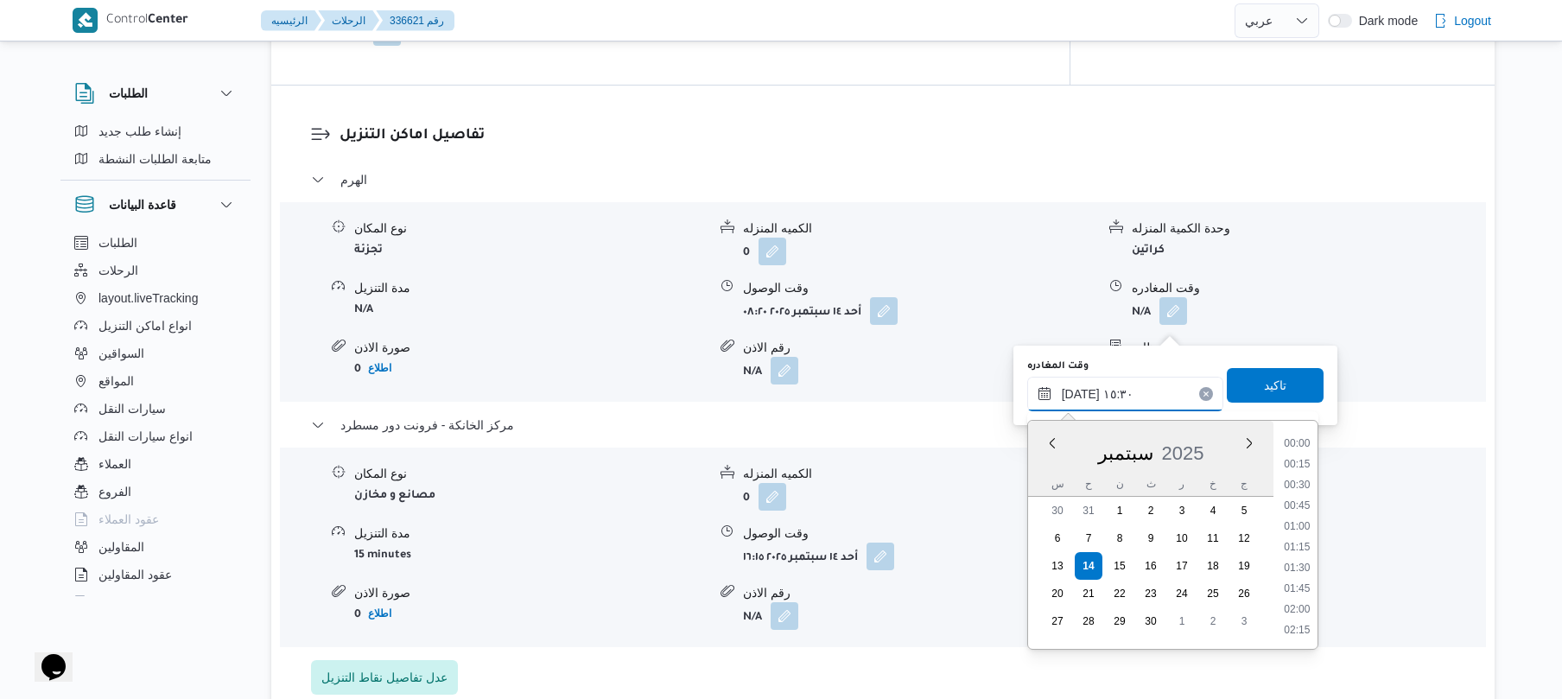
scroll to position [1182, 0]
type input "١٤/٠٩/٢٠٢٥ ١٥:25"
click at [1251, 374] on span "تاكيد" at bounding box center [1275, 384] width 97 height 35
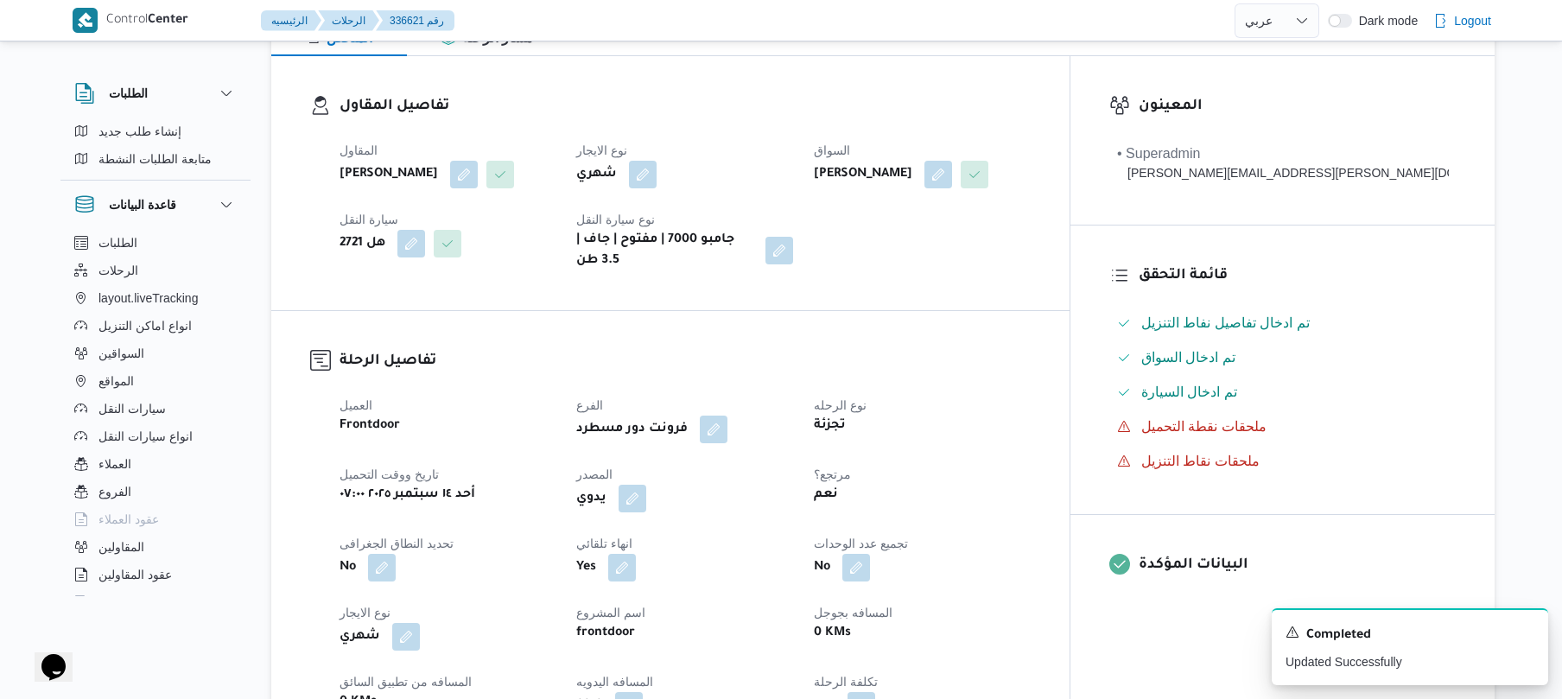
scroll to position [0, 0]
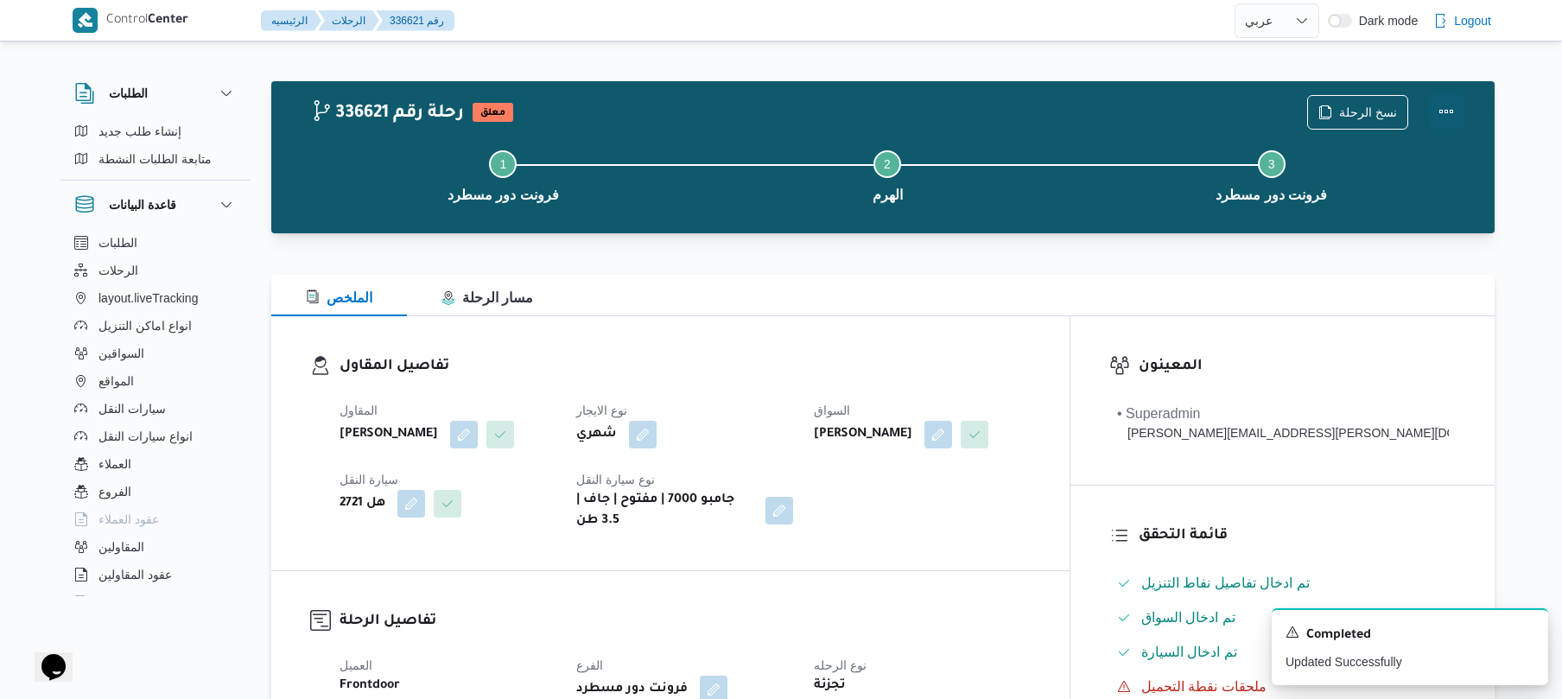
click at [1448, 115] on button "Actions" at bounding box center [1446, 111] width 35 height 35
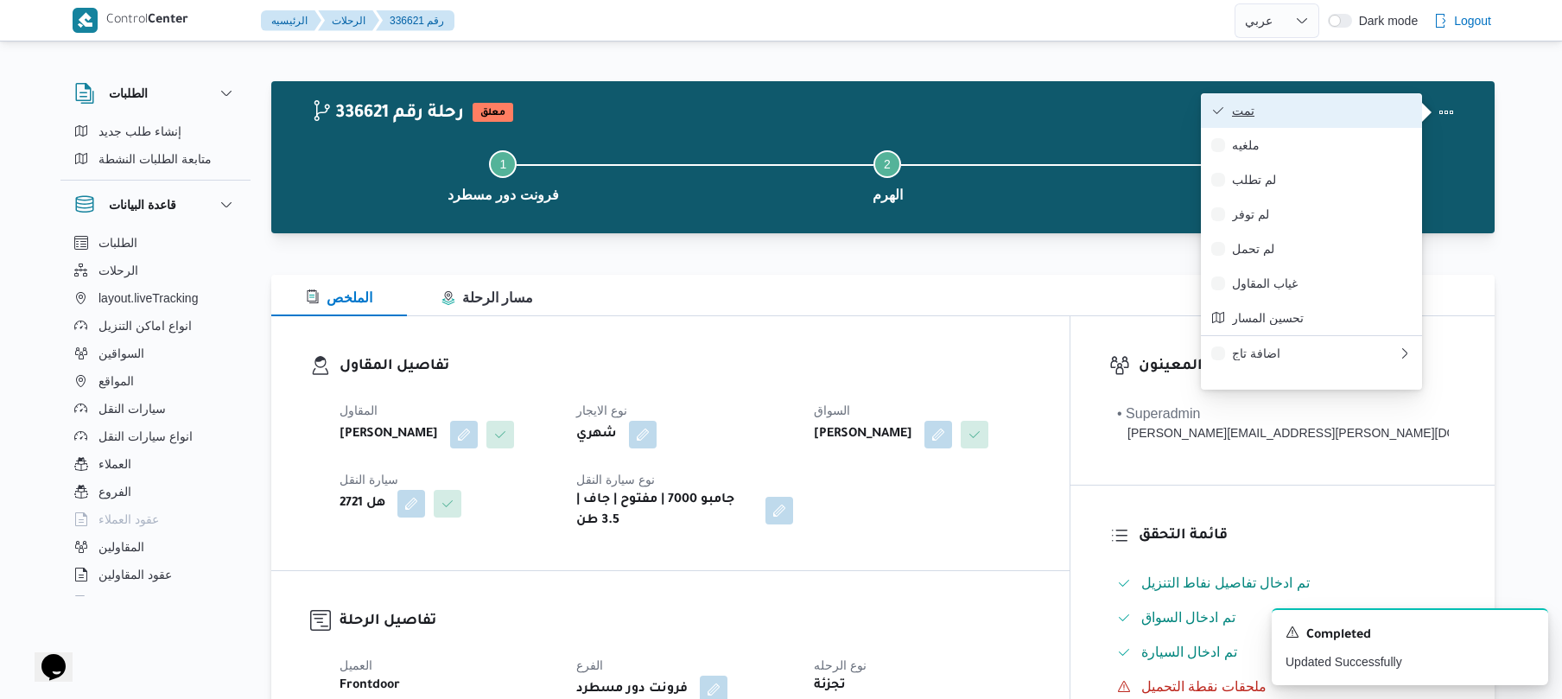
click at [1363, 124] on button "تمت" at bounding box center [1311, 110] width 221 height 35
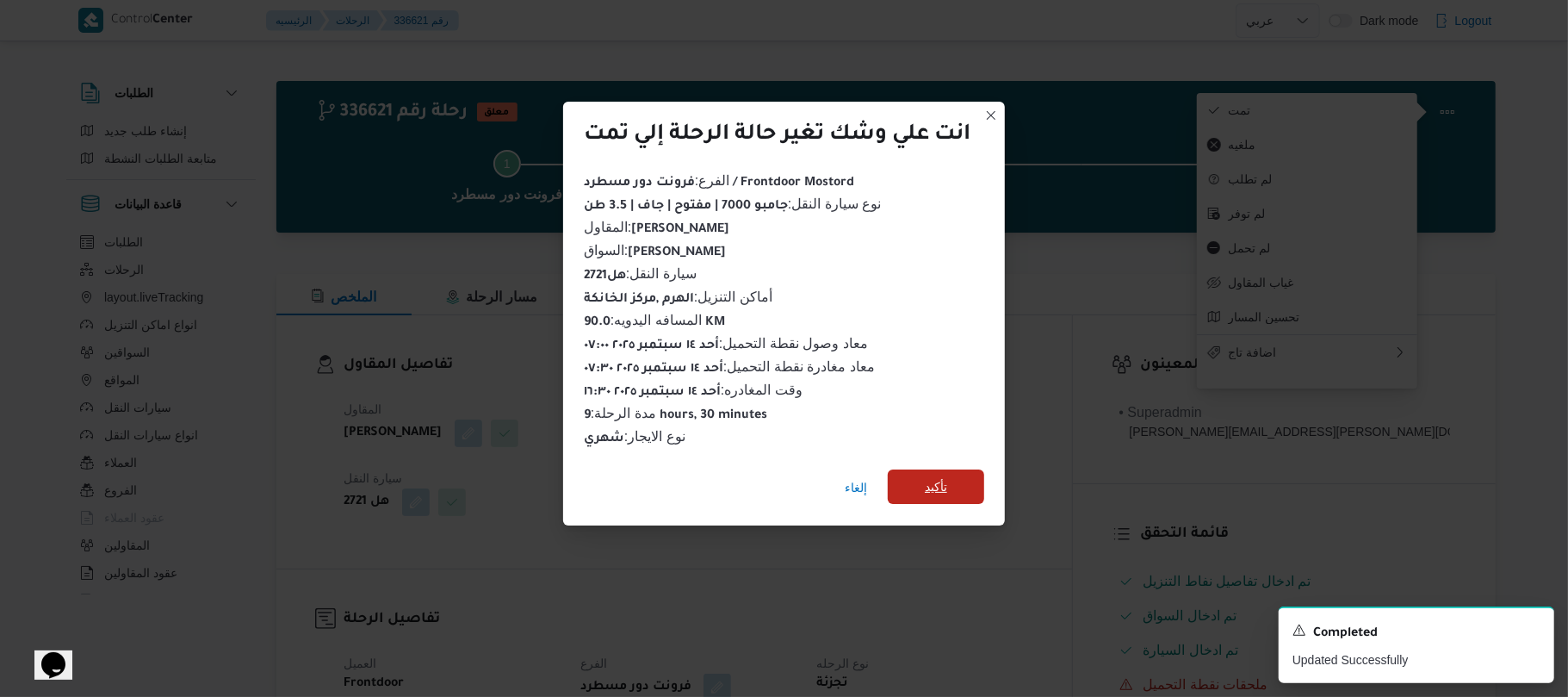
click at [972, 471] on span "تأكيد" at bounding box center [936, 487] width 97 height 35
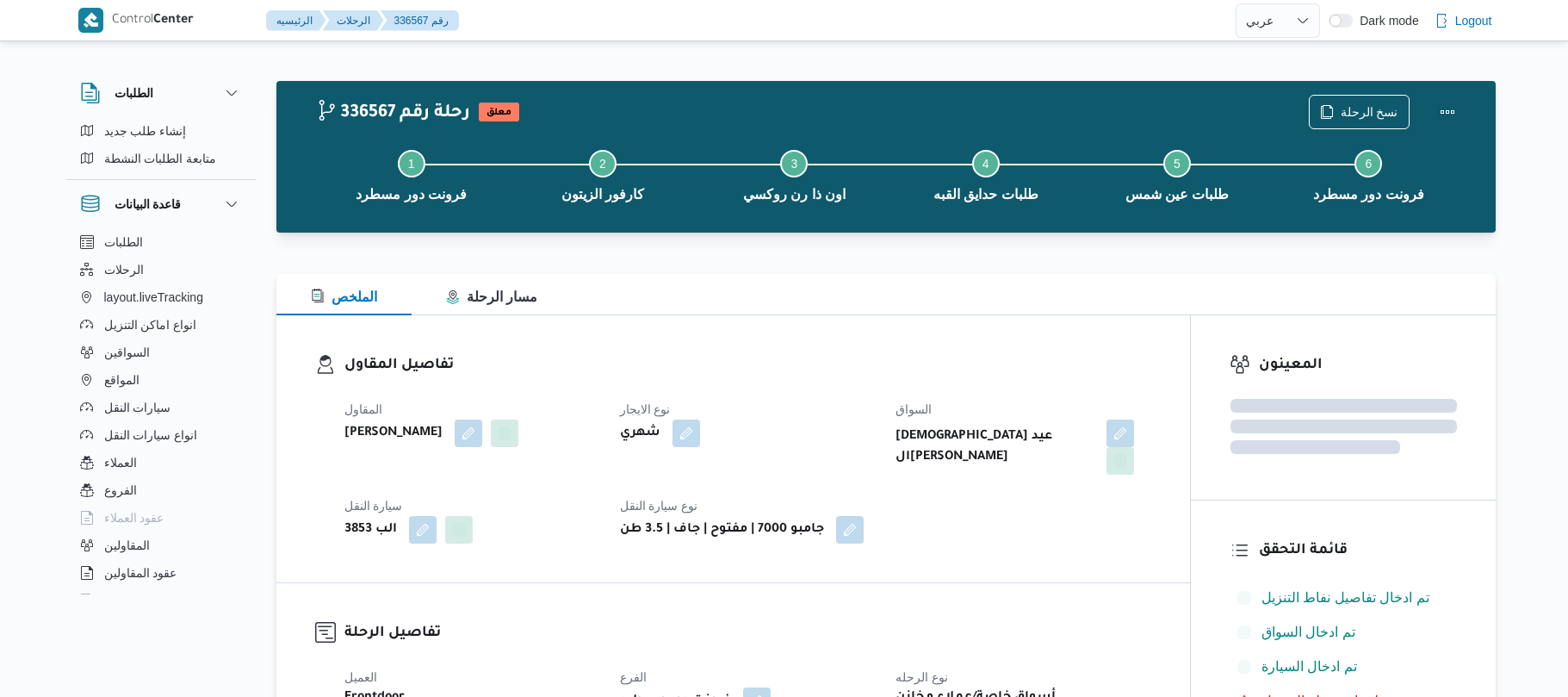
select select "ar"
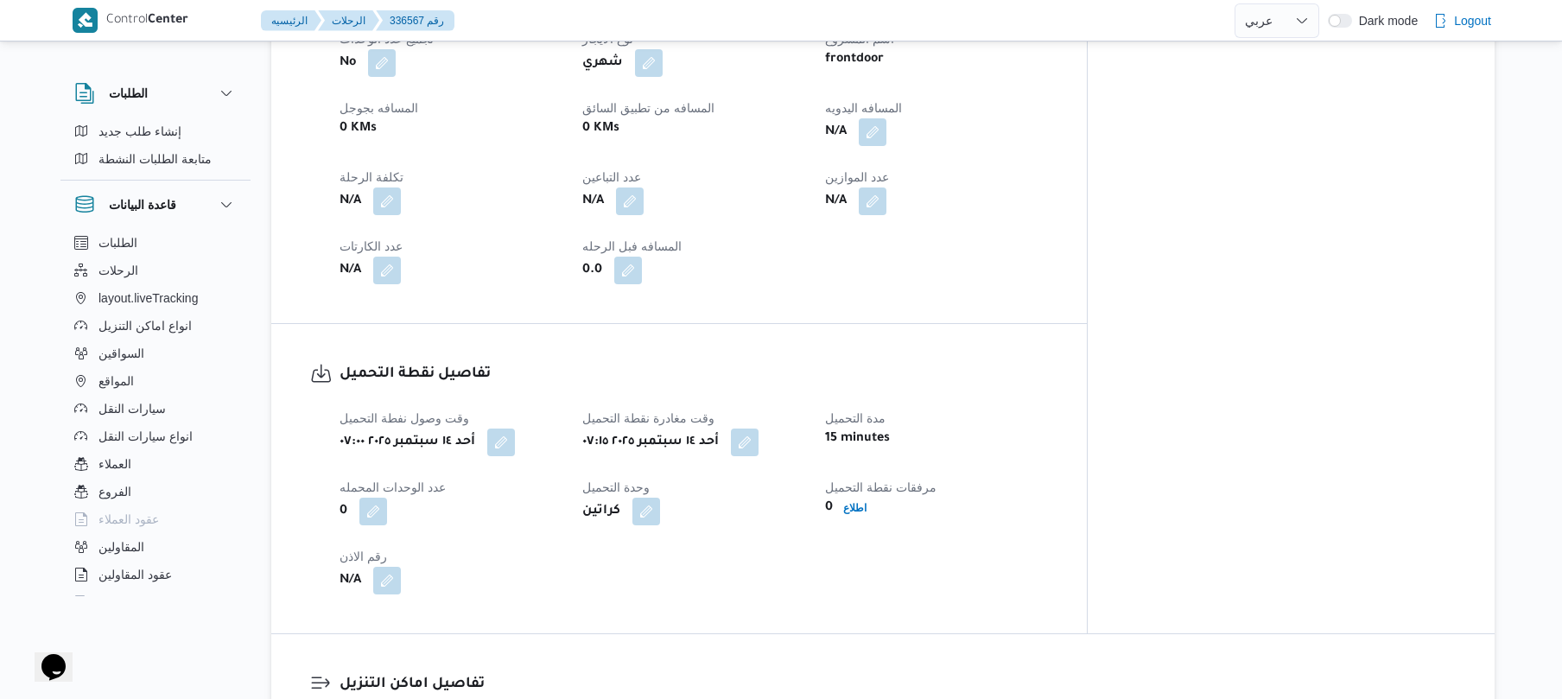
scroll to position [829, 0]
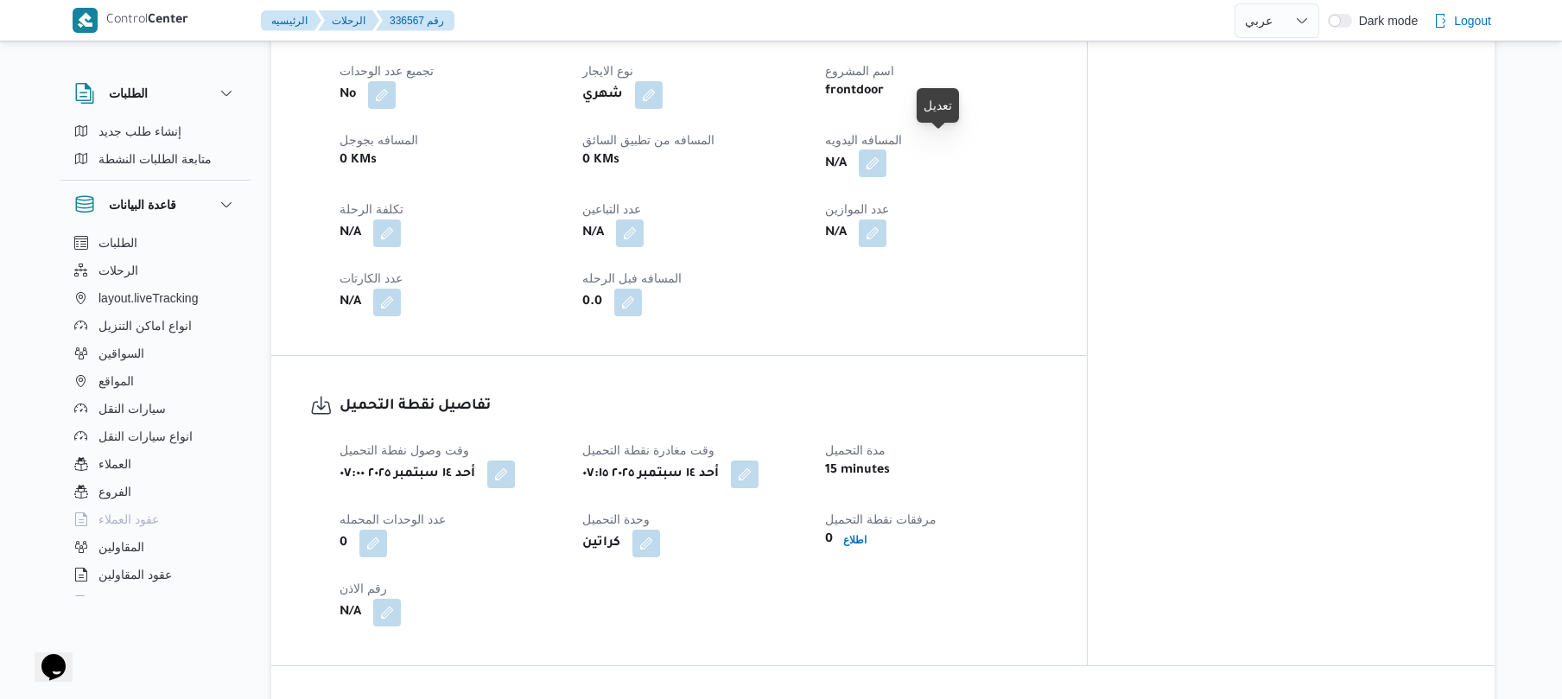
click at [886, 149] on button "button" at bounding box center [873, 163] width 28 height 28
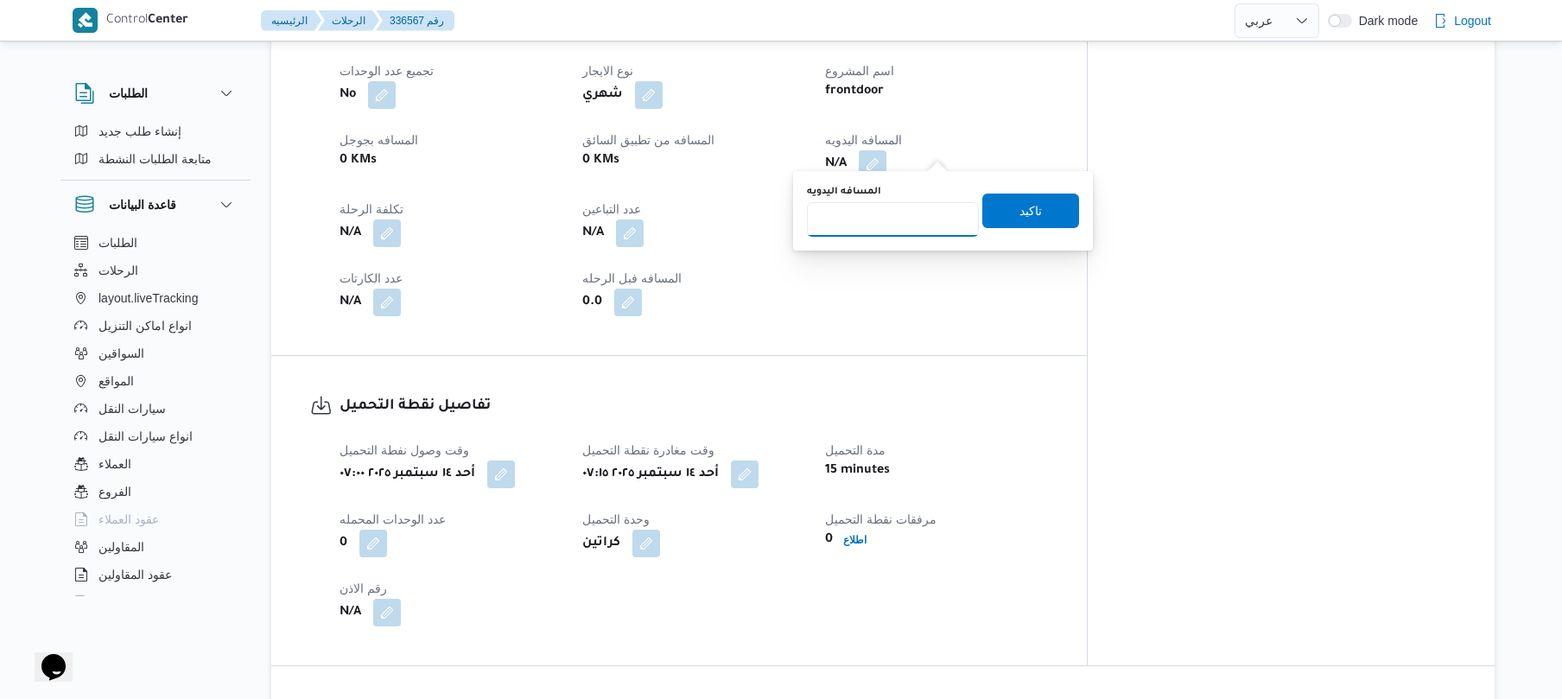
click at [885, 211] on input "المسافه اليدويه" at bounding box center [893, 219] width 172 height 35
type input "75"
click at [1019, 209] on span "تاكيد" at bounding box center [1030, 210] width 22 height 21
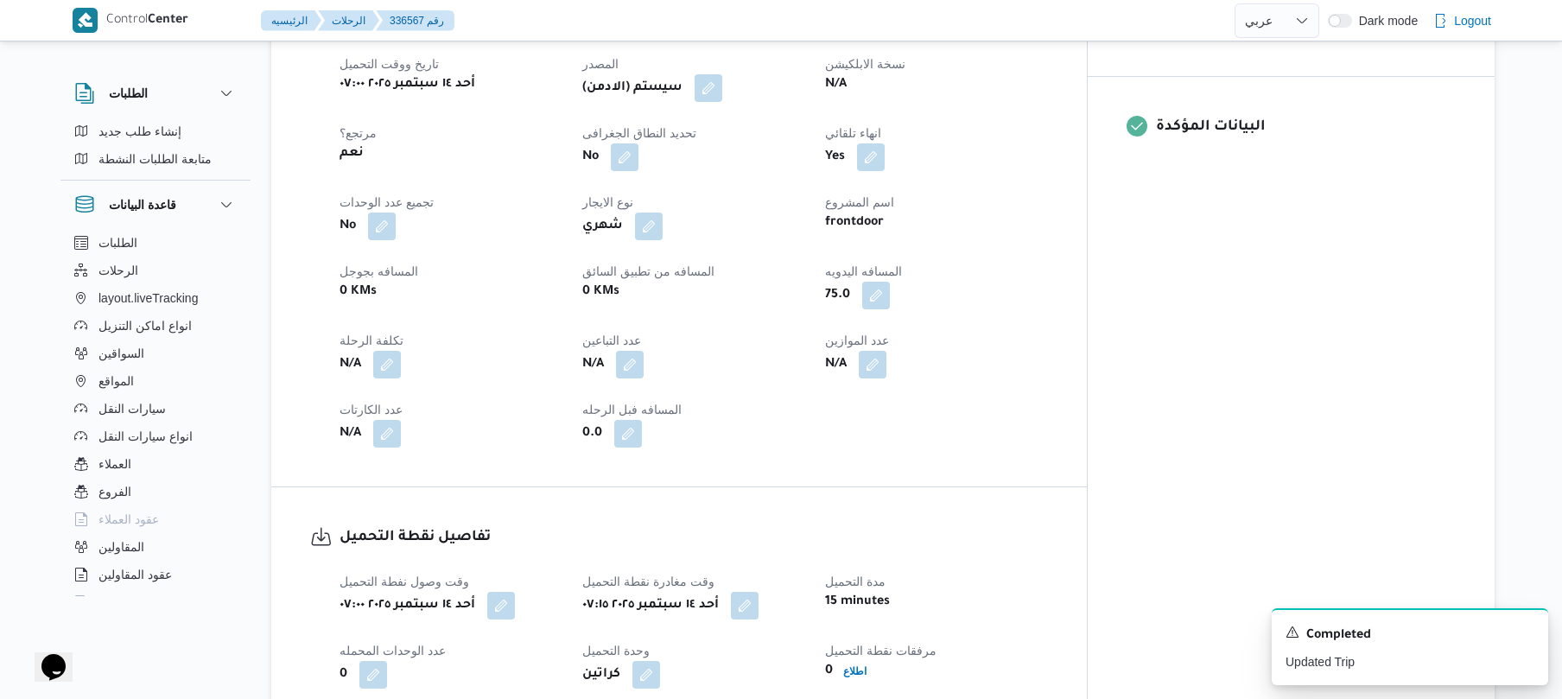
scroll to position [599, 0]
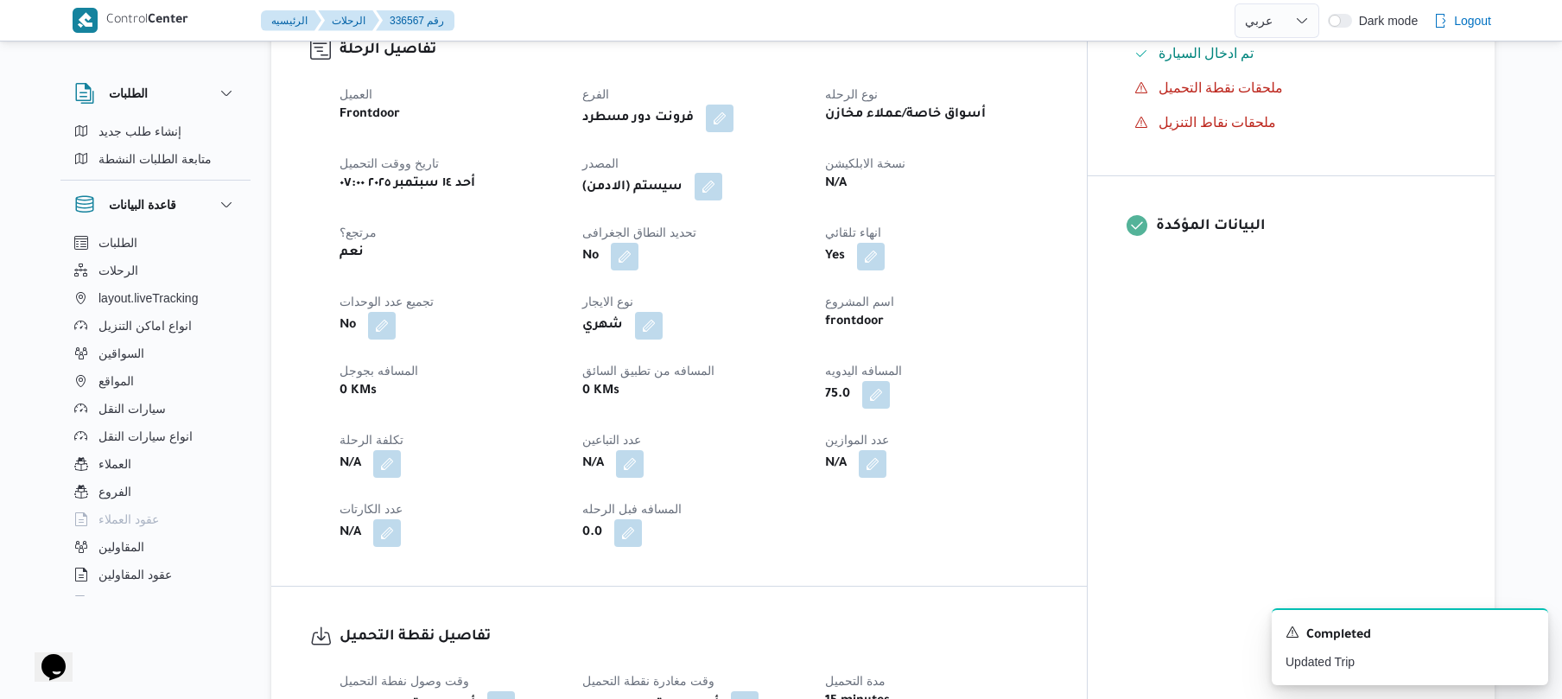
click at [722, 173] on button "button" at bounding box center [708, 187] width 28 height 28
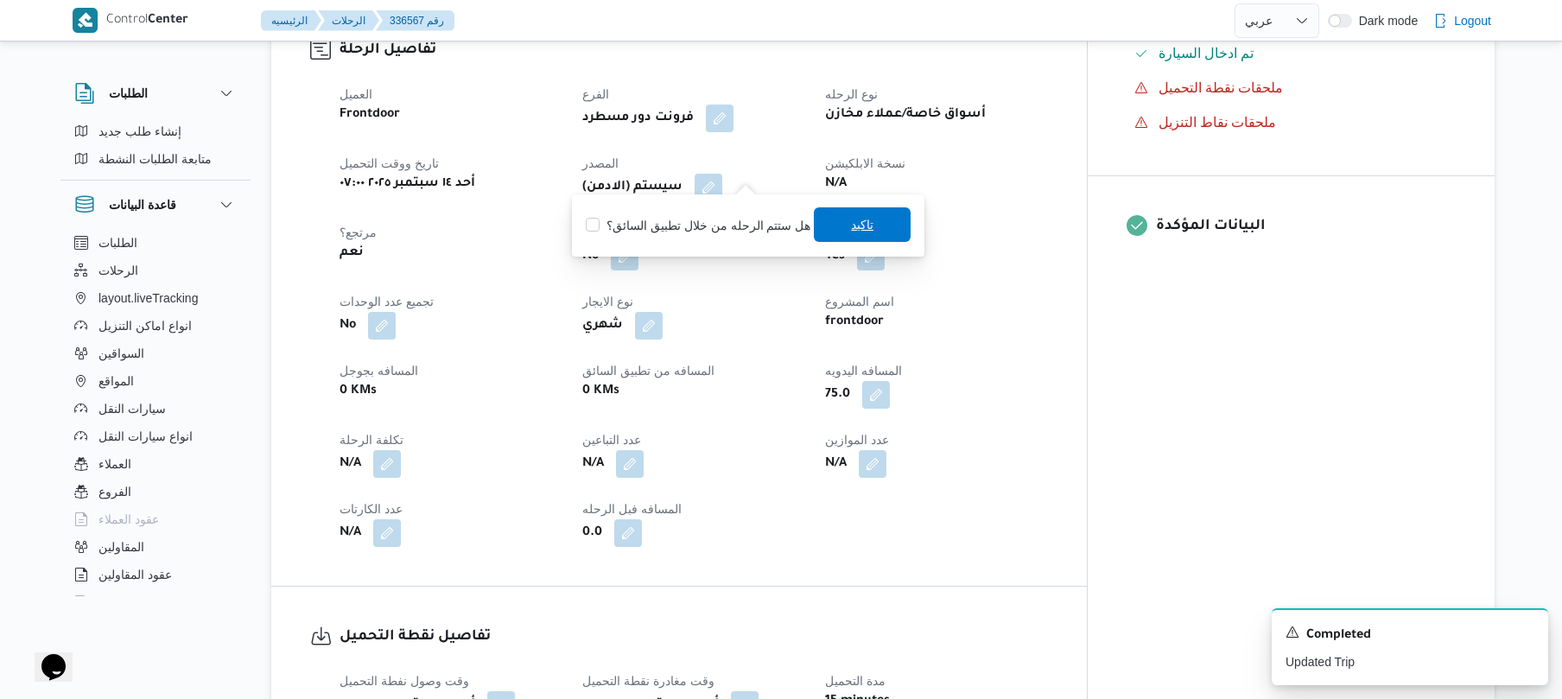
click at [888, 233] on span "تاكيد" at bounding box center [862, 224] width 97 height 35
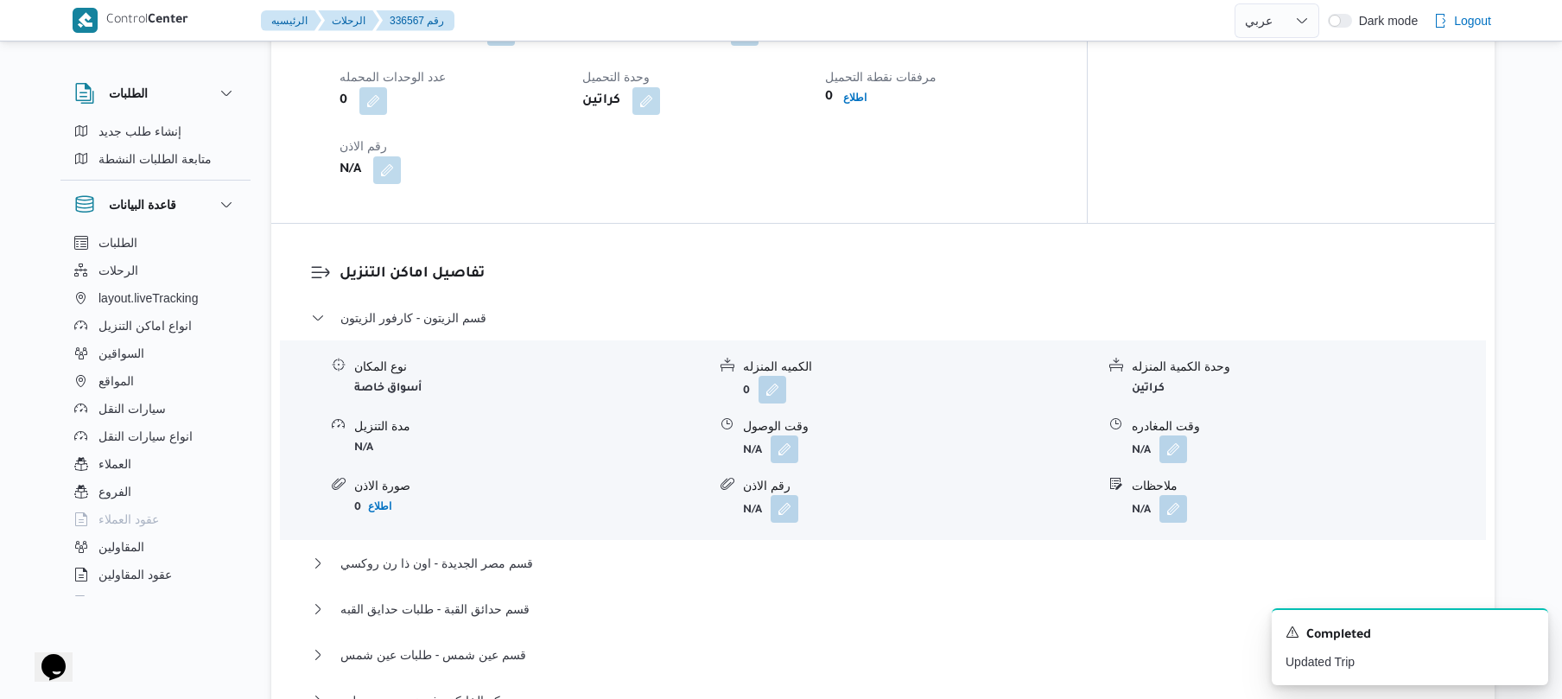
scroll to position [1335, 0]
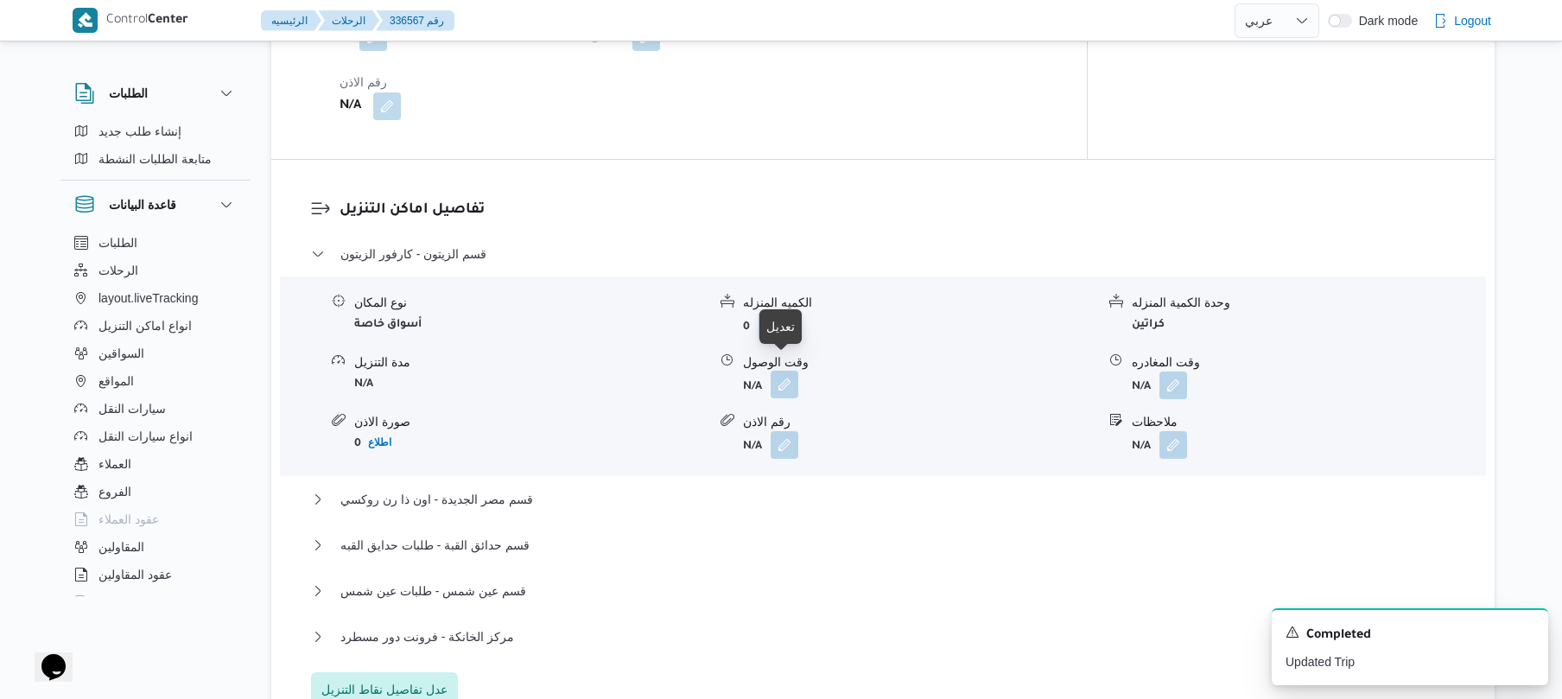
click at [777, 377] on button "button" at bounding box center [784, 385] width 28 height 28
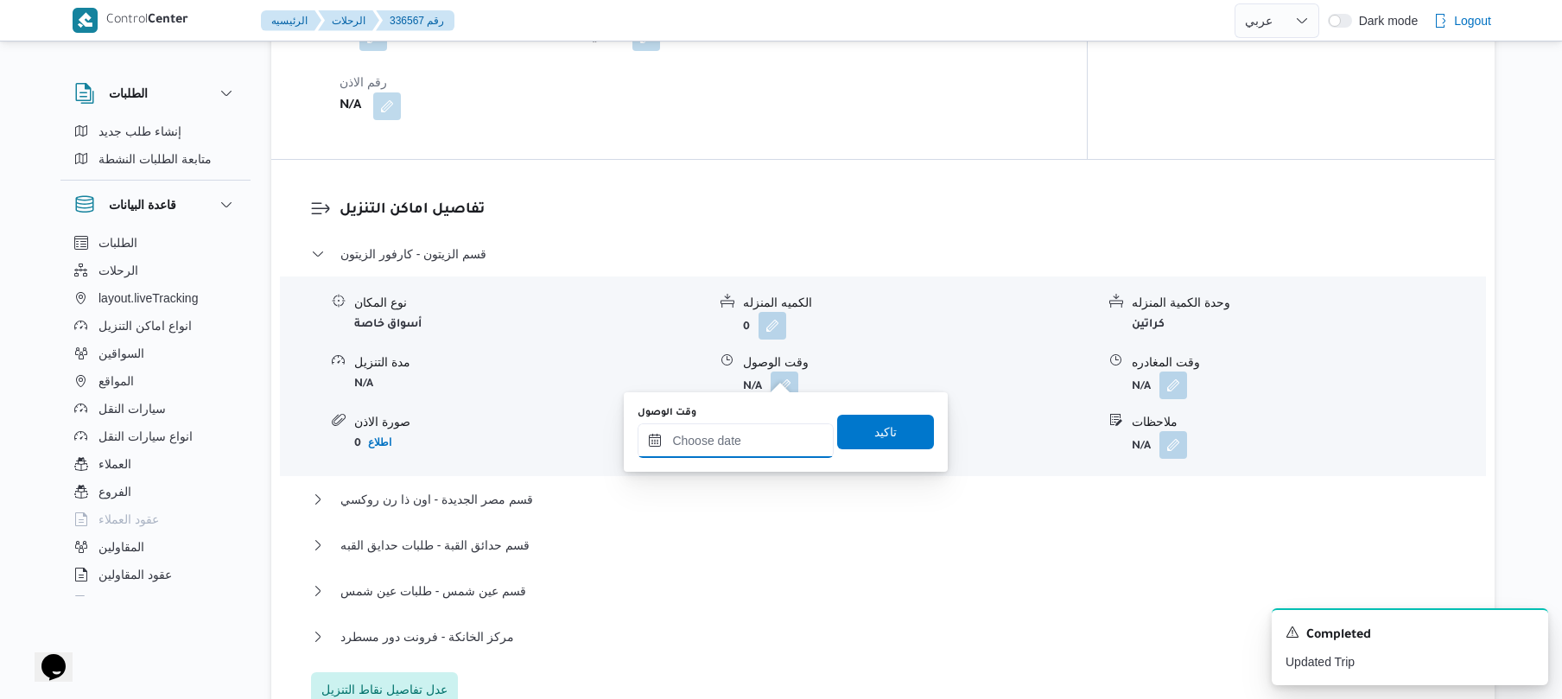
click at [736, 437] on input "وقت الوصول" at bounding box center [735, 440] width 196 height 35
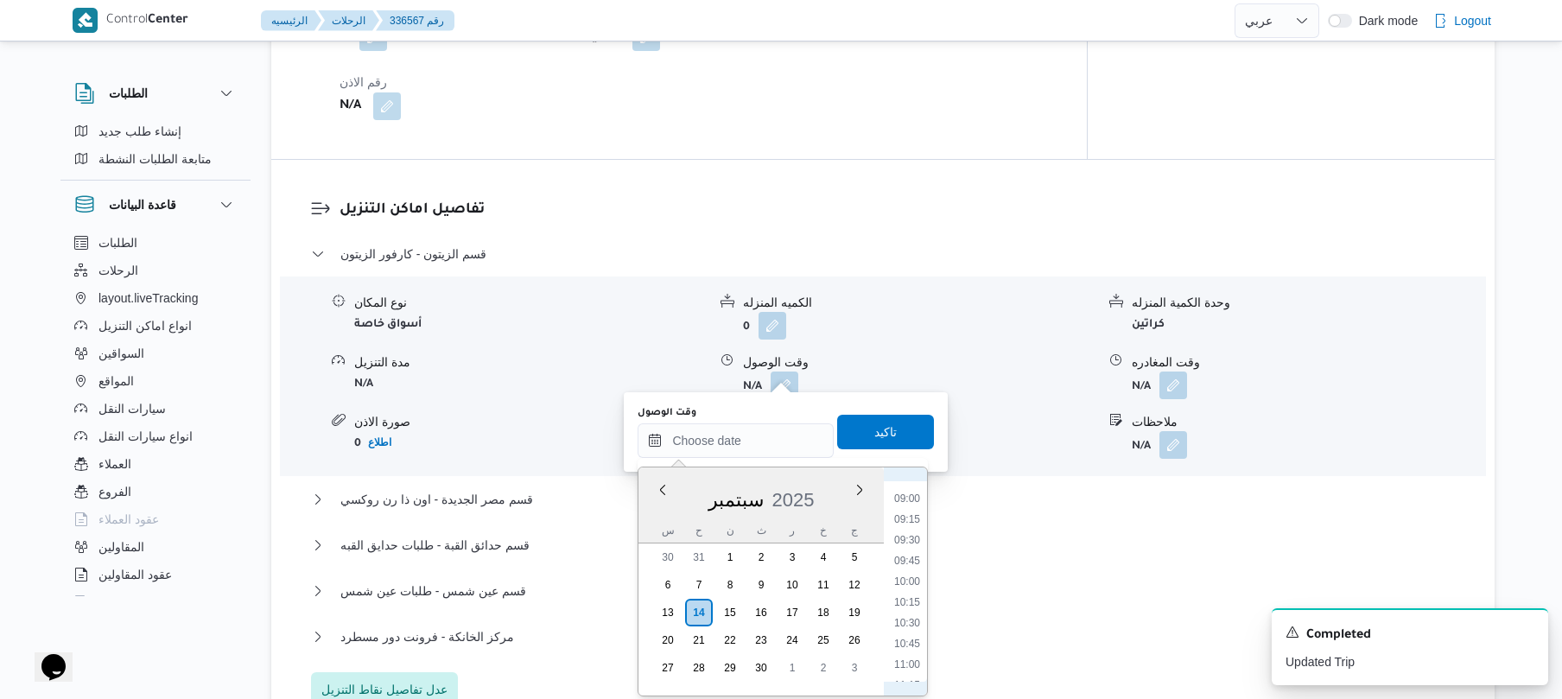
scroll to position [668, 0]
click at [1058, 101] on div "وقت وصول نفطة التحميل [DATE] ٠٧:٠٠ وقت مغادرة نقطة التحميل [DATE] ٠٧:١٥ مدة الت…" at bounding box center [693, 26] width 729 height 207
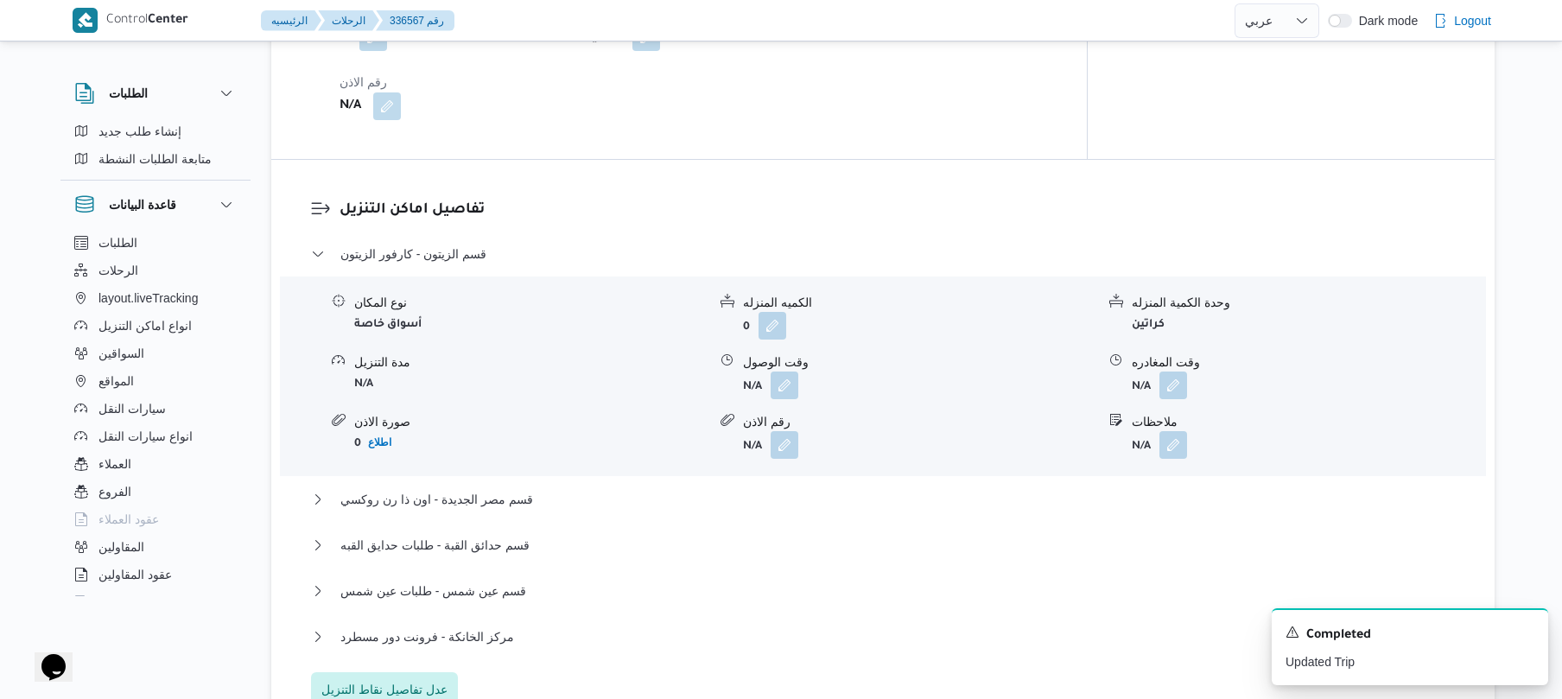
scroll to position [1382, 0]
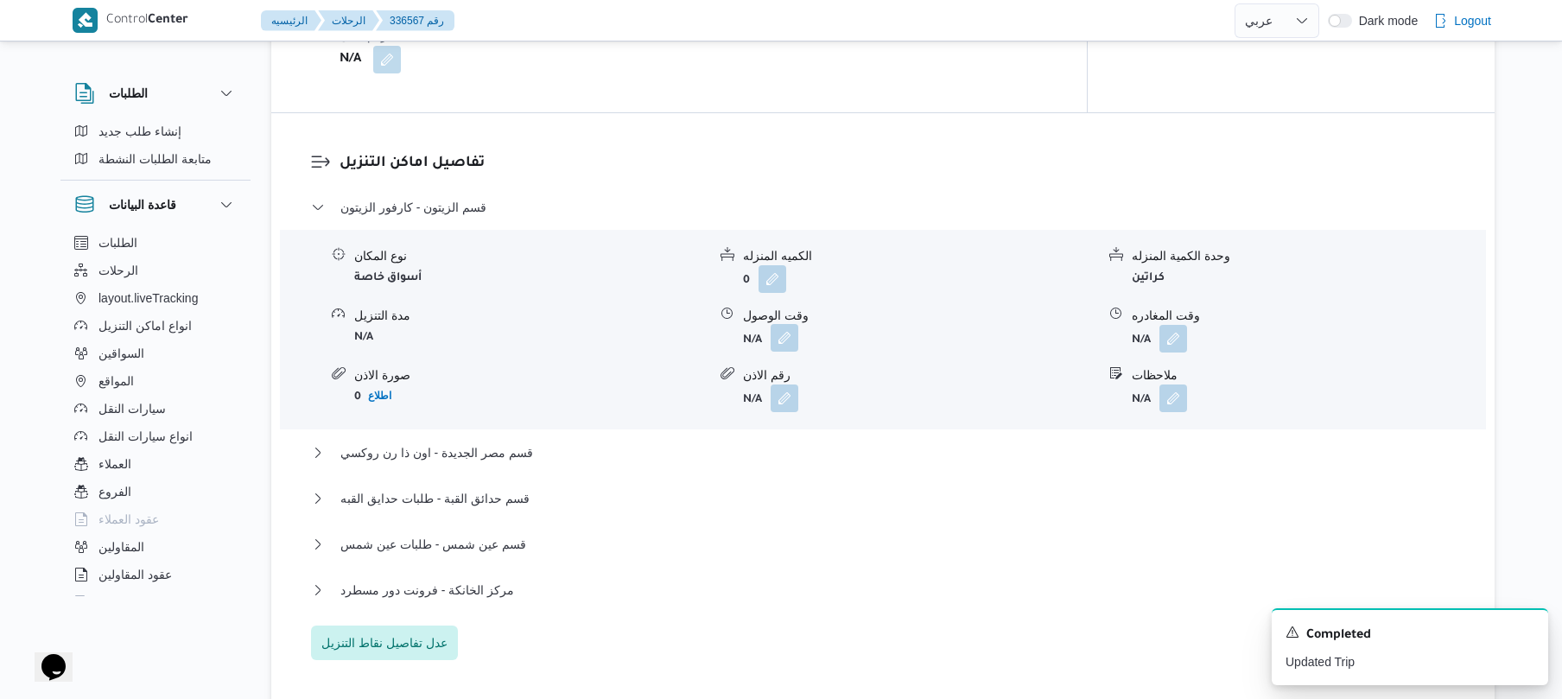
click at [789, 330] on button "button" at bounding box center [784, 338] width 28 height 28
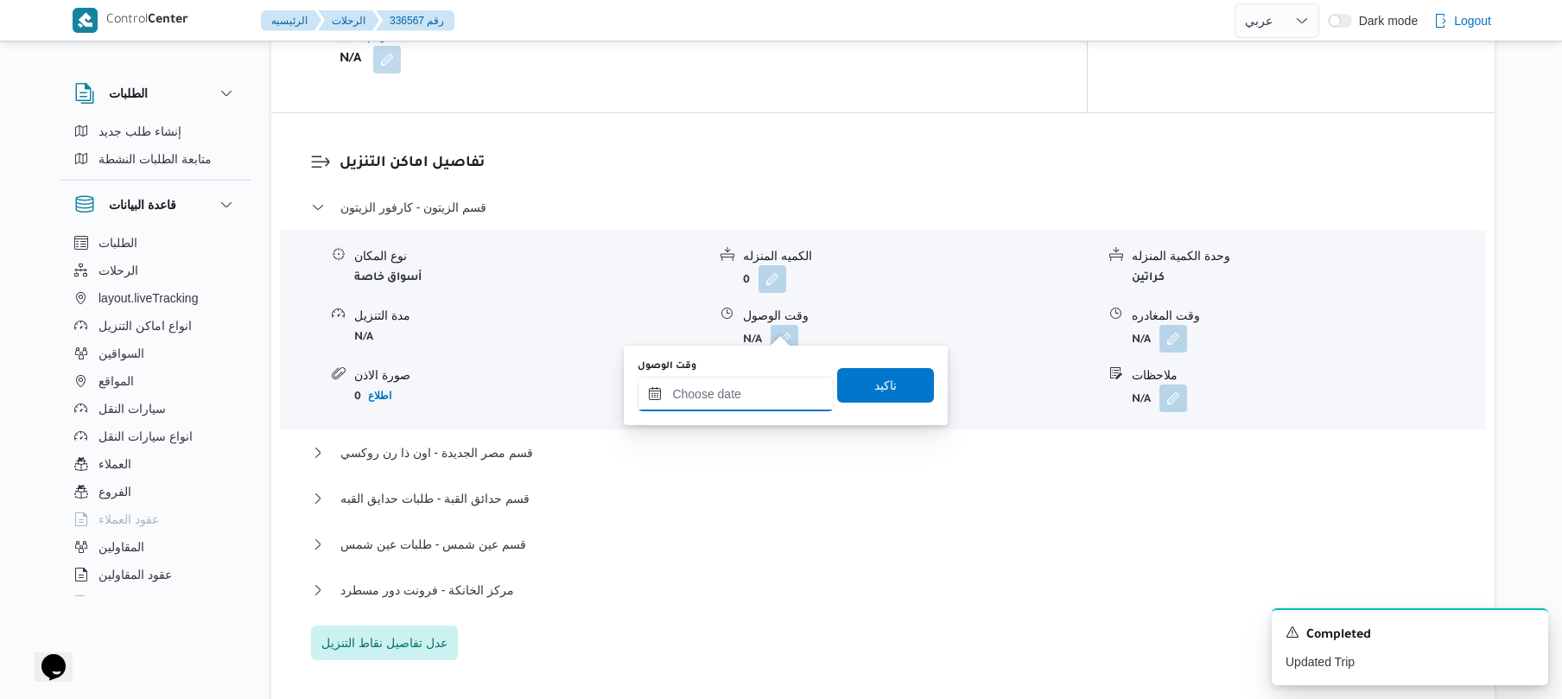
click at [758, 391] on input "وقت الوصول" at bounding box center [735, 394] width 196 height 35
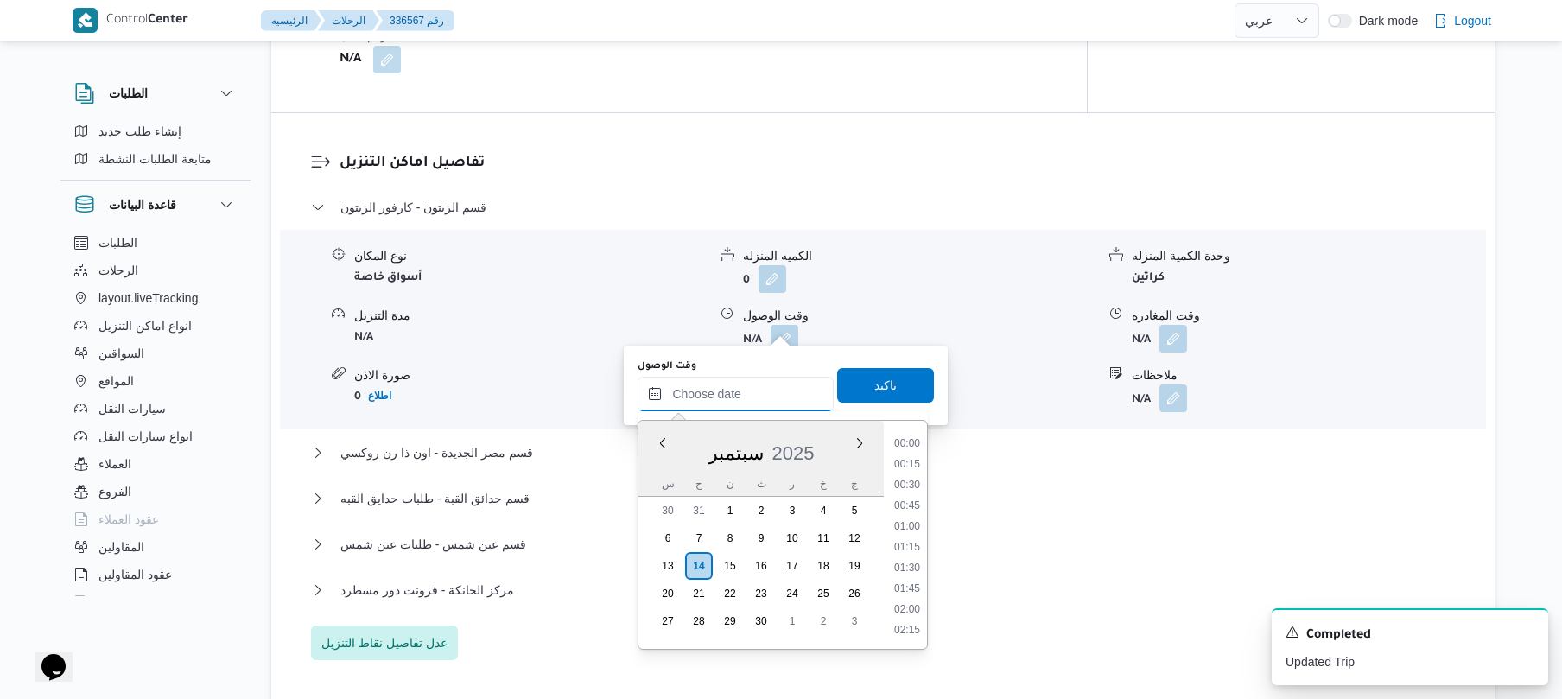
scroll to position [1514, 0]
click at [1048, 122] on div "تفاصيل اماكن التنزيل قسم الزيتون - كارفور الزيتون نوع المكان أسواق خاصة الكميه …" at bounding box center [882, 406] width 1223 height 586
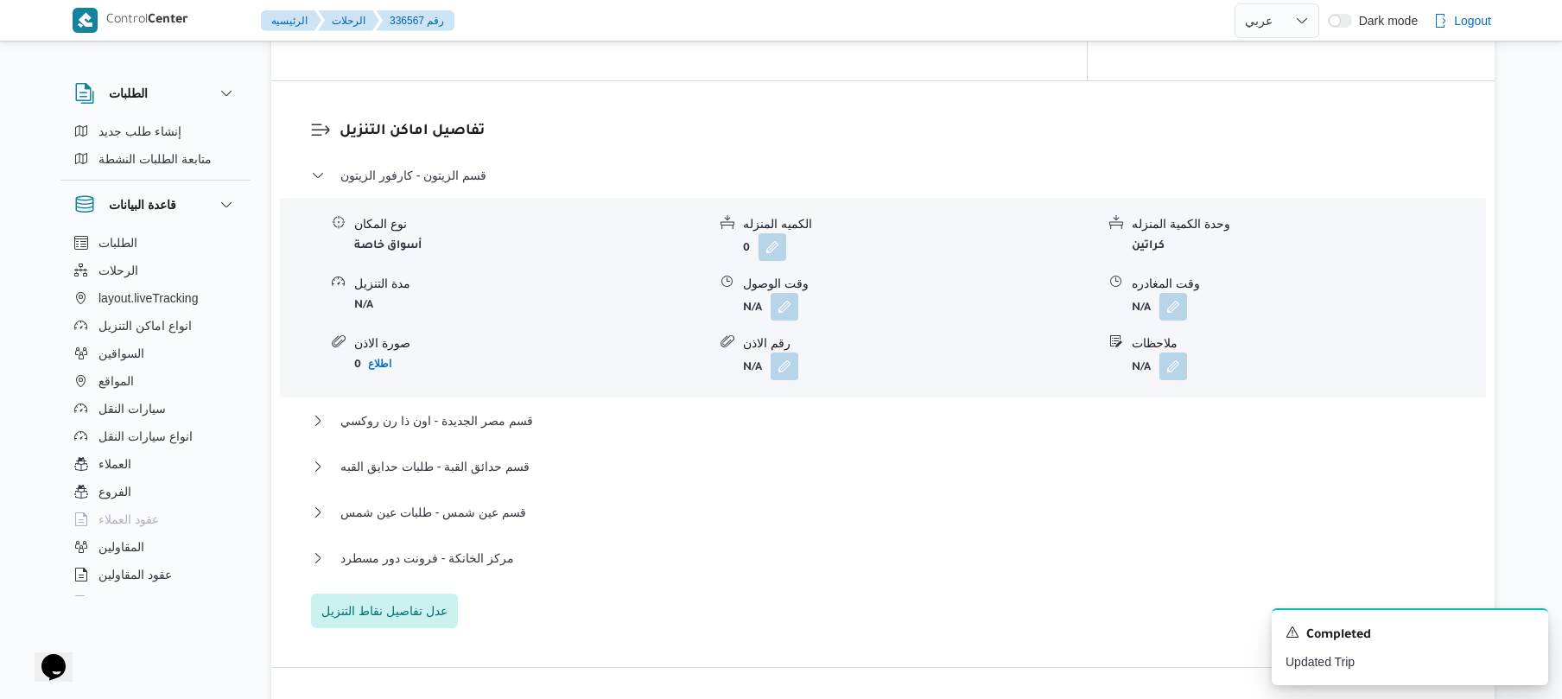
scroll to position [1474, 0]
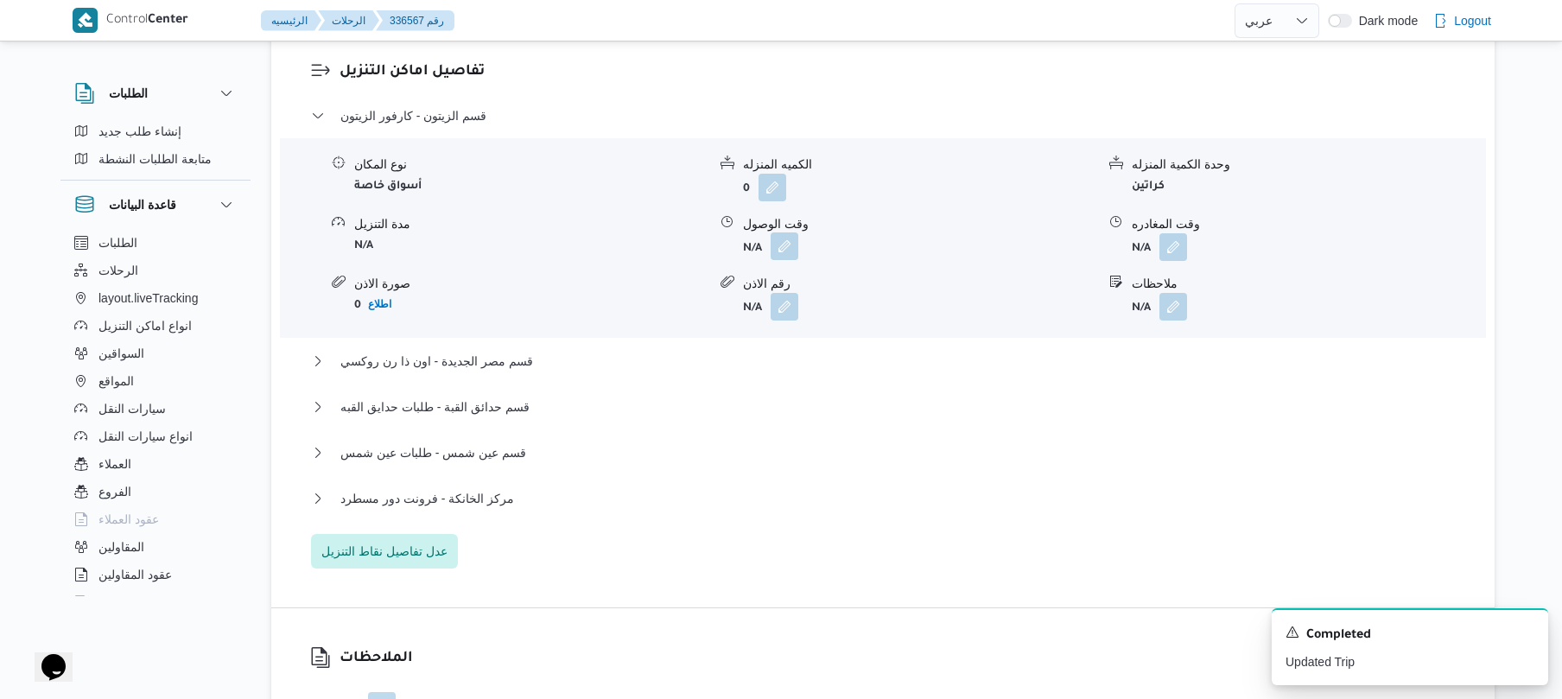
click at [776, 243] on button "button" at bounding box center [784, 246] width 28 height 28
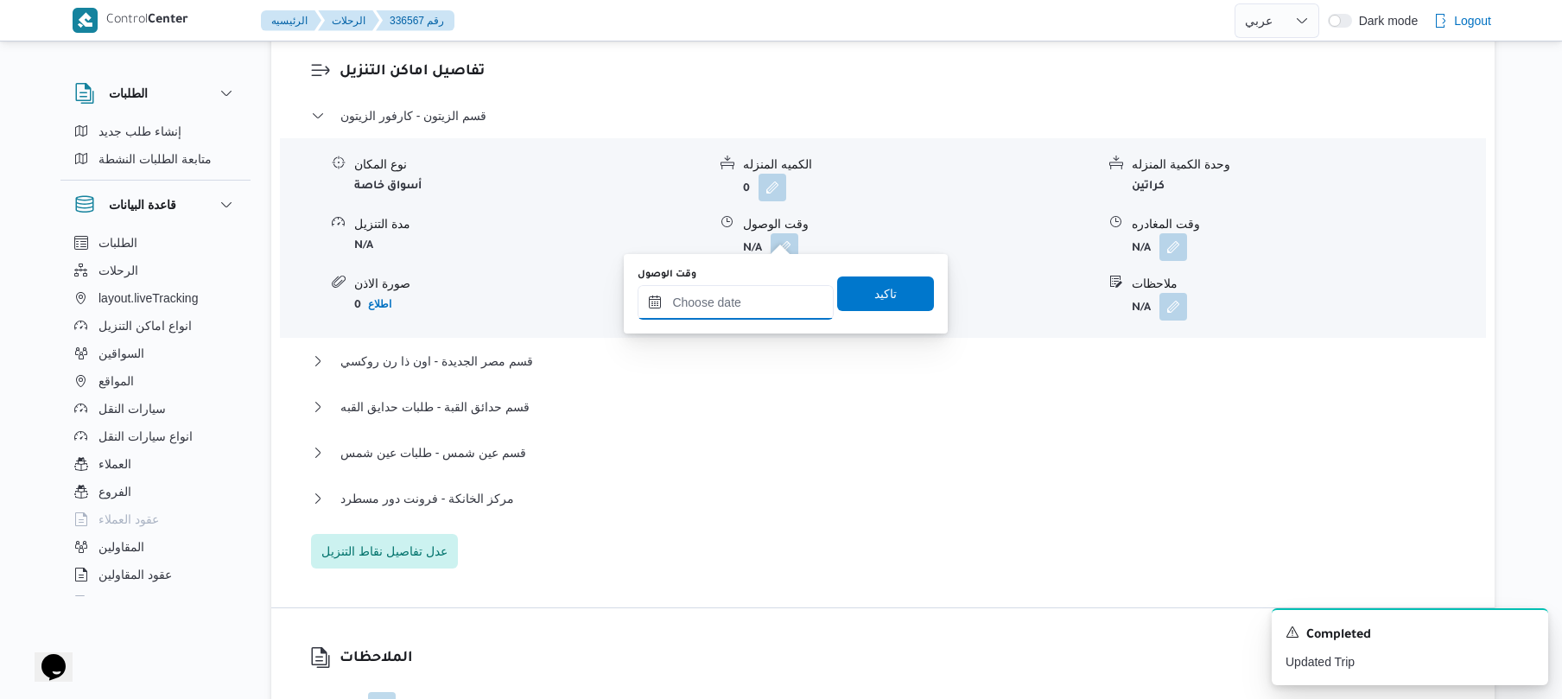
click at [744, 304] on input "وقت الوصول" at bounding box center [735, 302] width 196 height 35
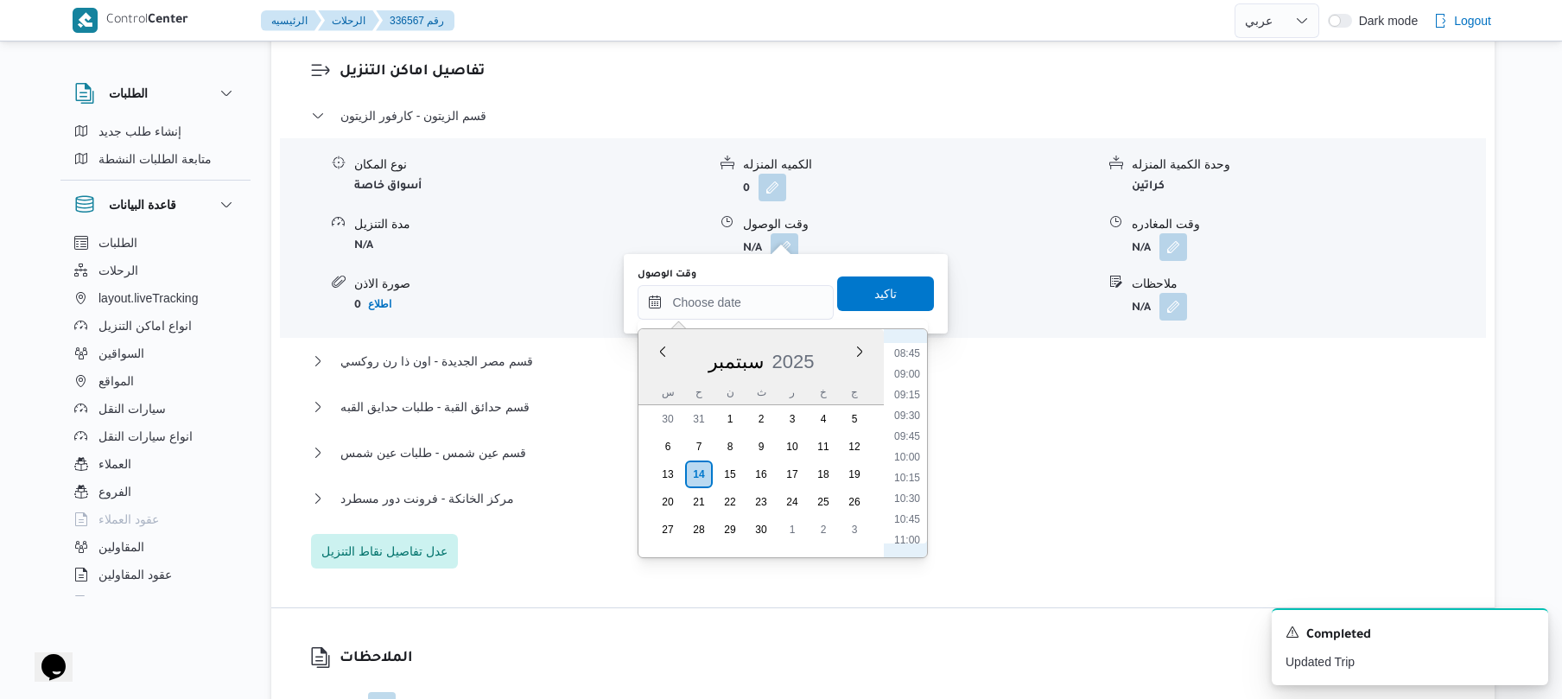
scroll to position [555, 0]
click at [914, 457] on li "08:00" at bounding box center [907, 460] width 40 height 17
type input "[DATE] ٠٨:٠٠"
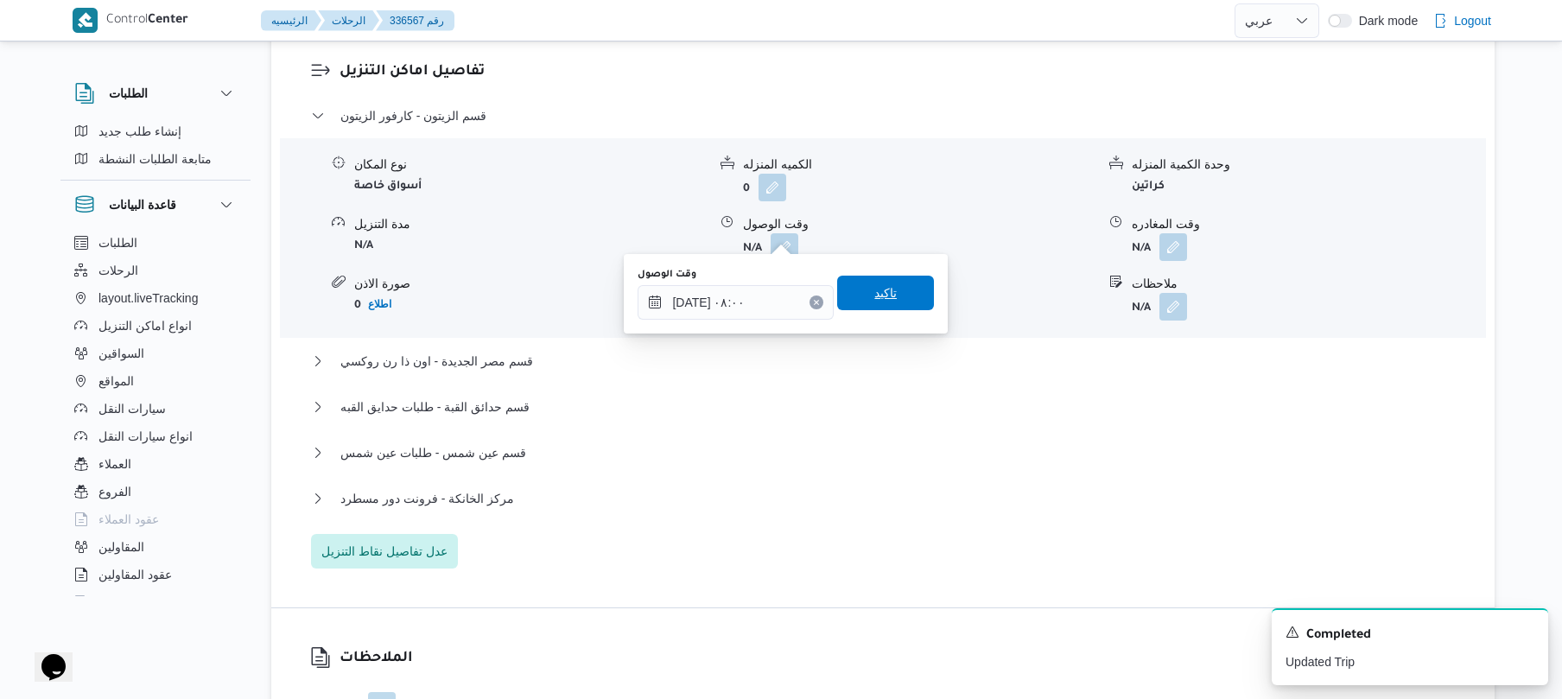
click at [900, 295] on span "تاكيد" at bounding box center [885, 293] width 97 height 35
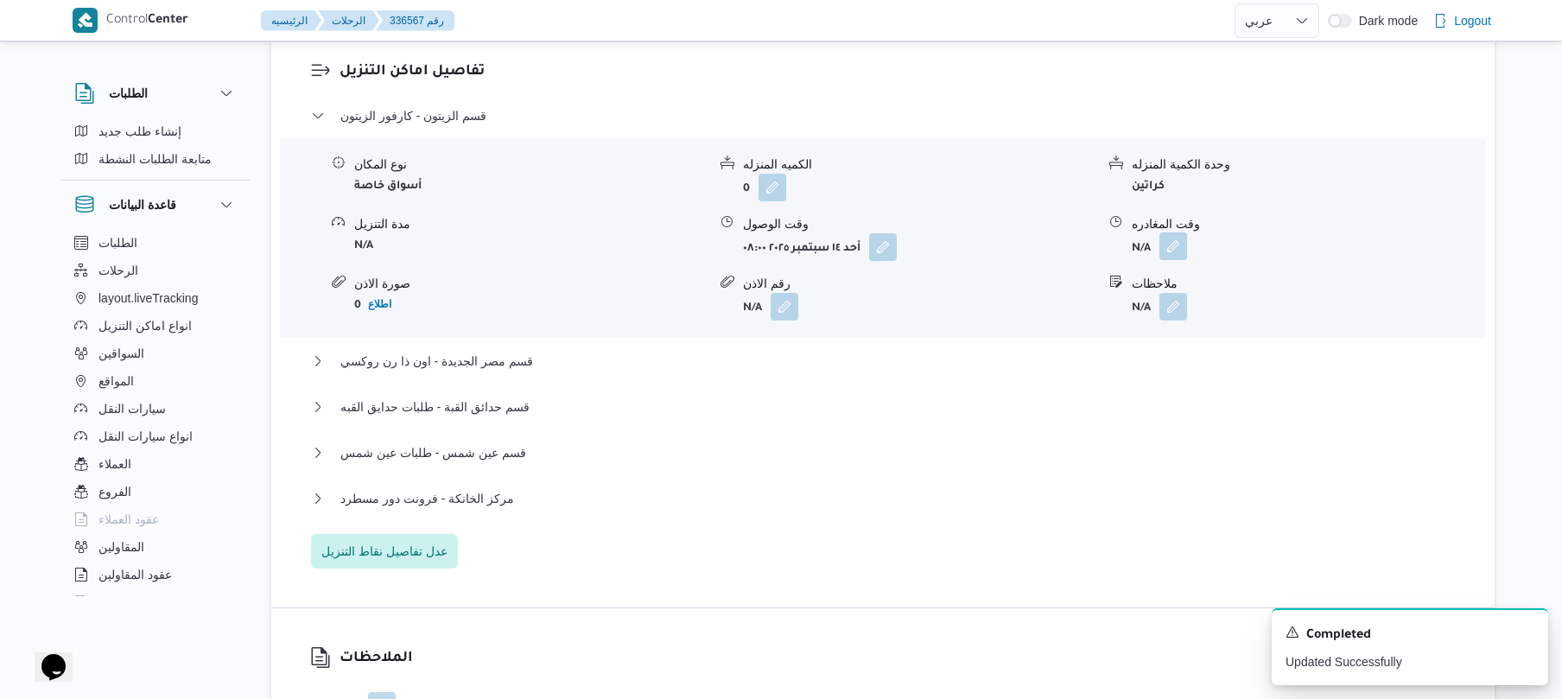
click at [1170, 232] on button "button" at bounding box center [1173, 246] width 28 height 28
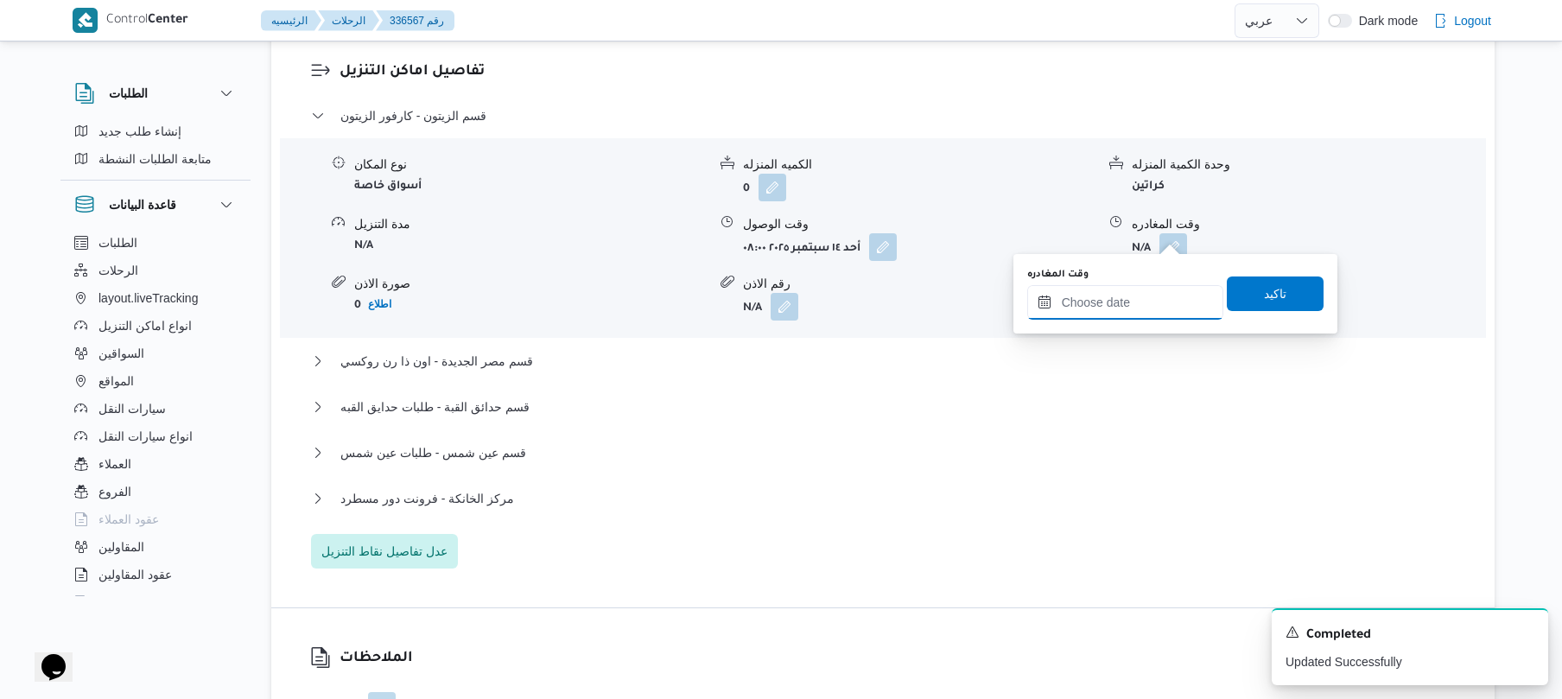
click at [1107, 304] on input "وقت المغادره" at bounding box center [1125, 302] width 196 height 35
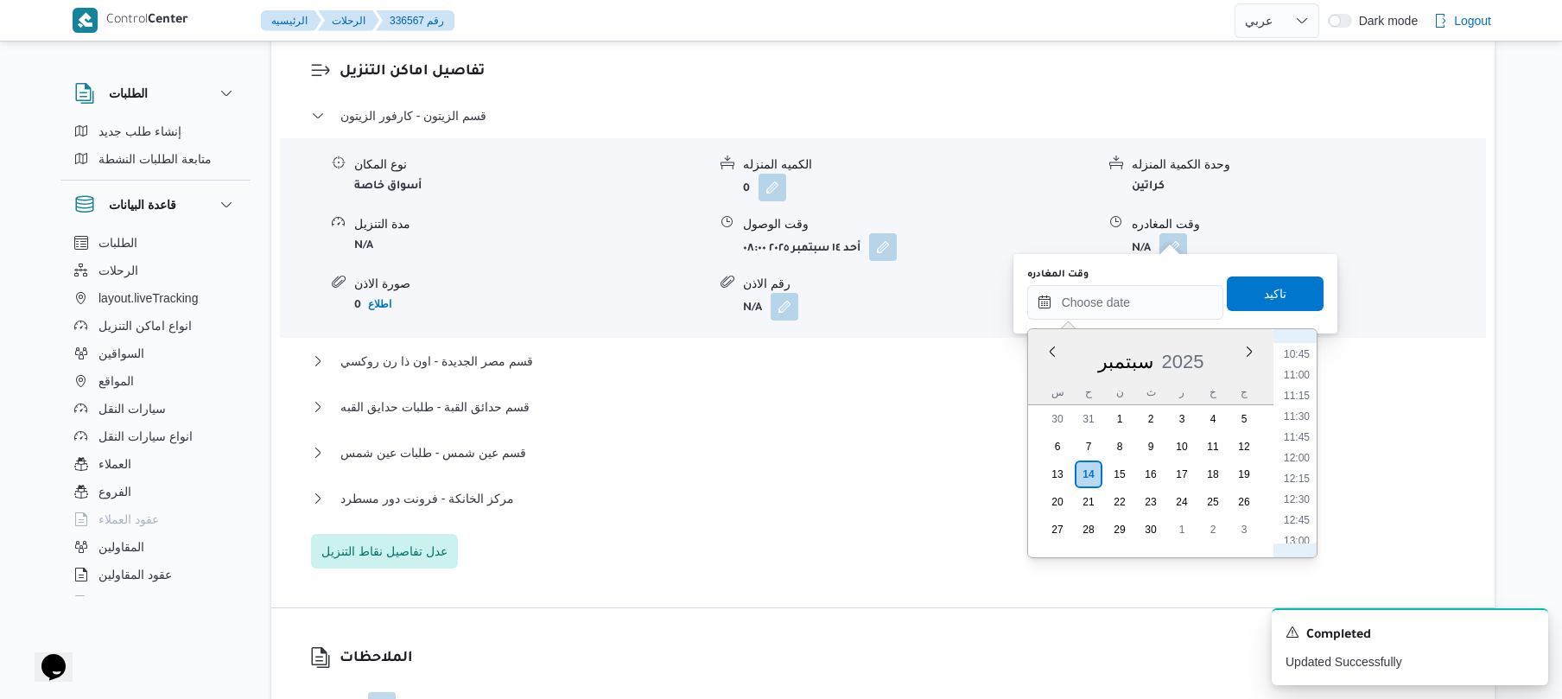
scroll to position [837, 0]
click at [1296, 491] on li "11:45" at bounding box center [1297, 488] width 40 height 17
type input "[DATE] ١١:٤٥"
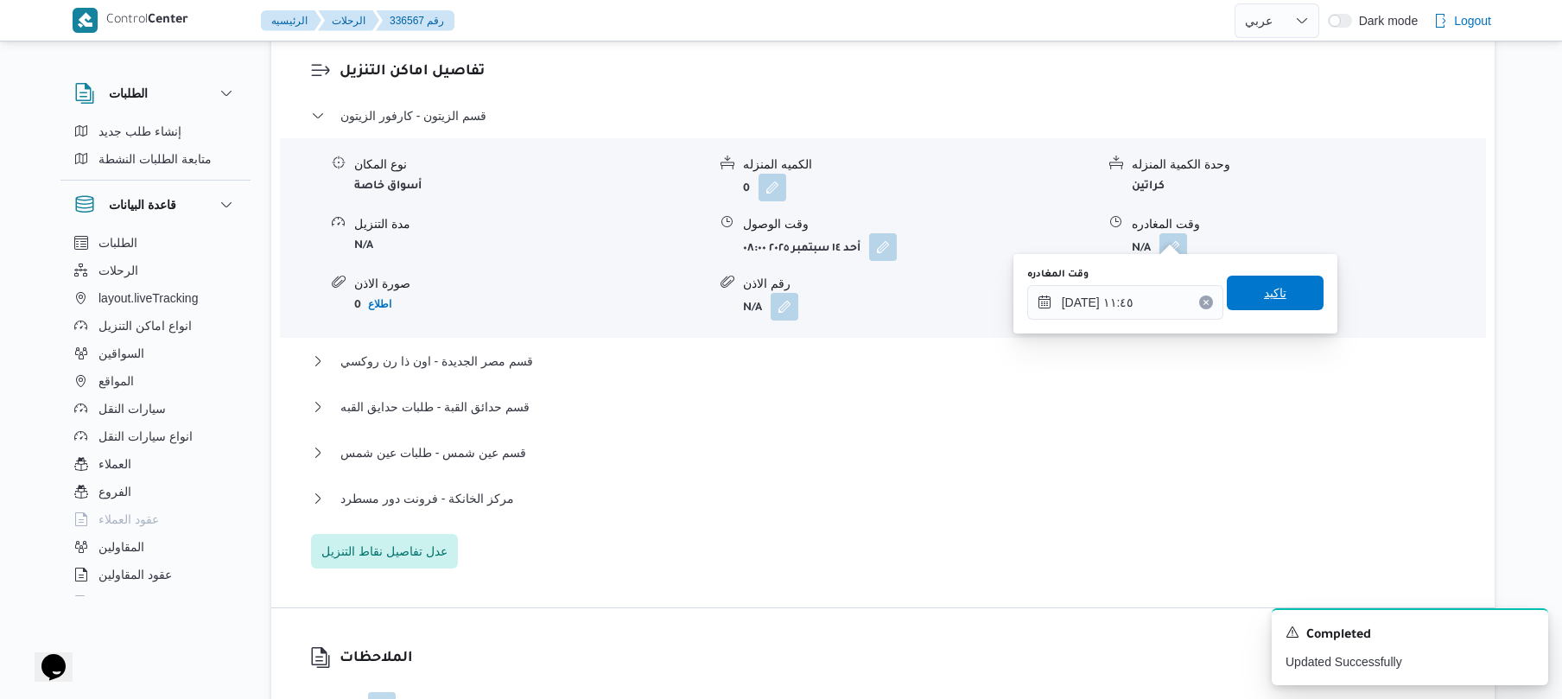
click at [1290, 285] on span "تاكيد" at bounding box center [1275, 293] width 97 height 35
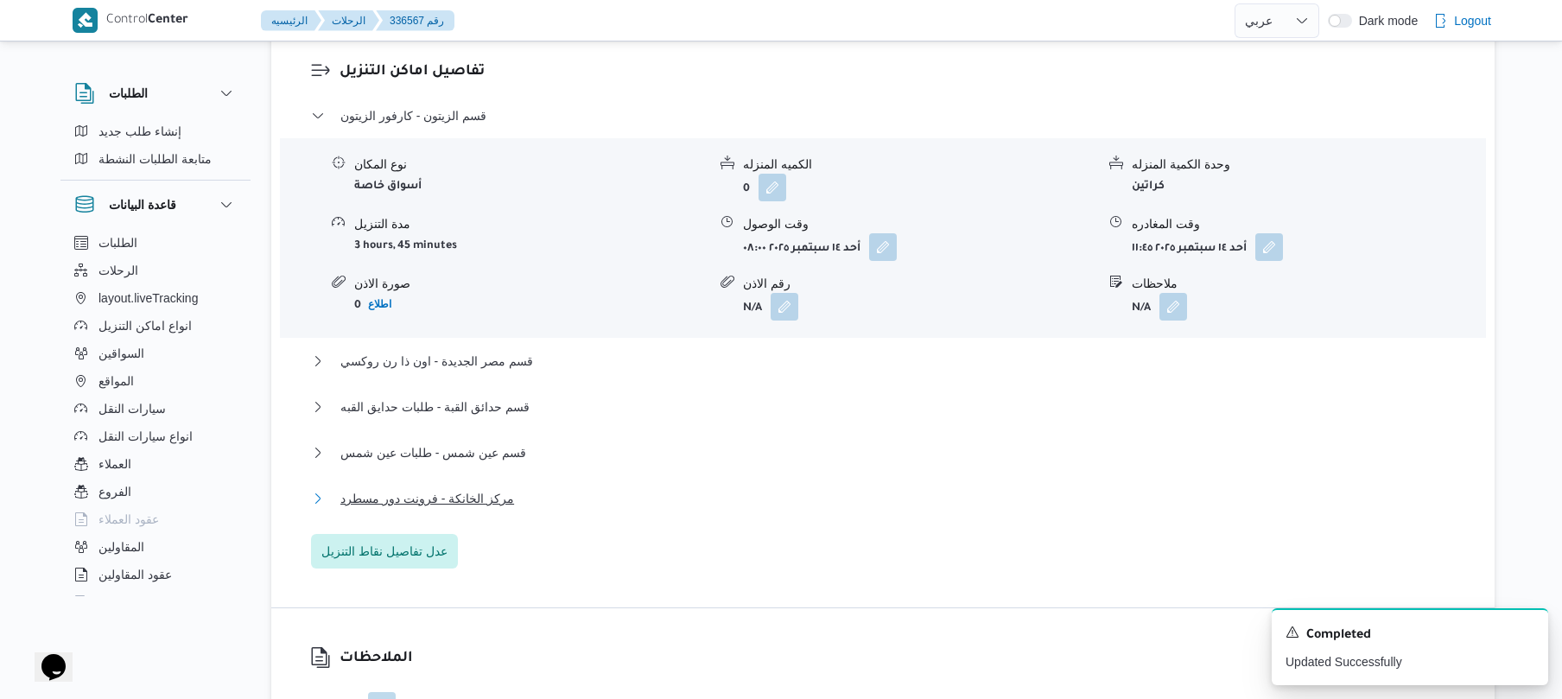
click at [941, 492] on button "مركز الخانكة - فرونت دور مسطرد" at bounding box center [883, 498] width 1144 height 21
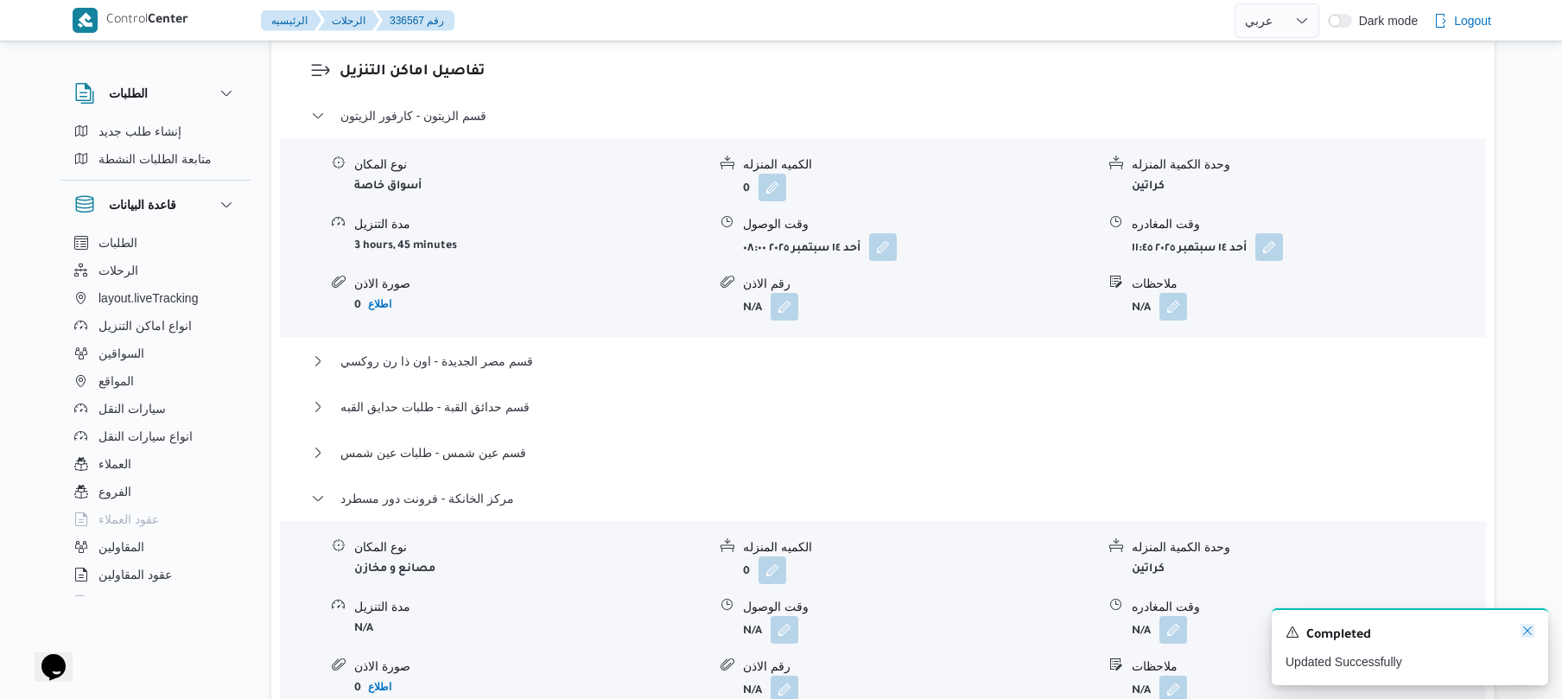
click at [1528, 631] on icon "Dismiss toast" at bounding box center [1527, 630] width 9 height 9
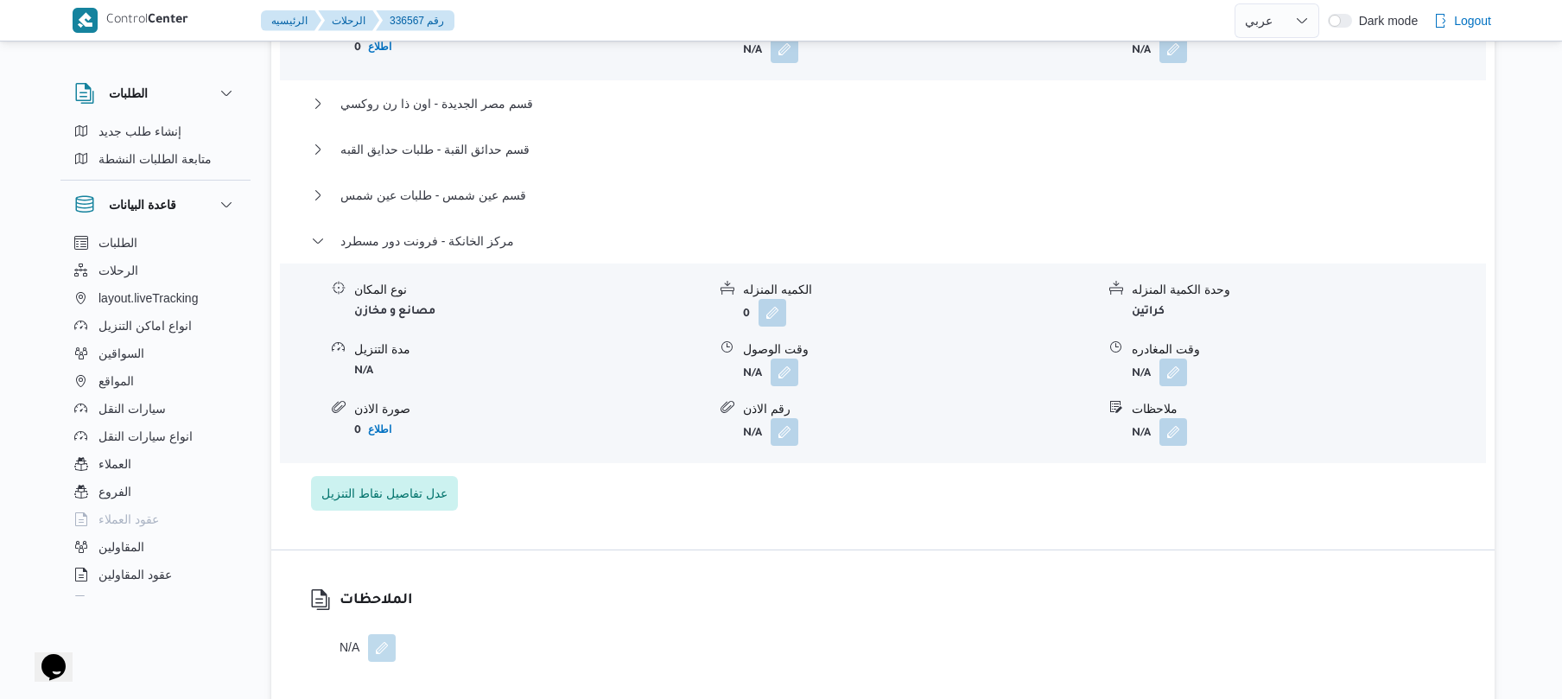
scroll to position [1750, 0]
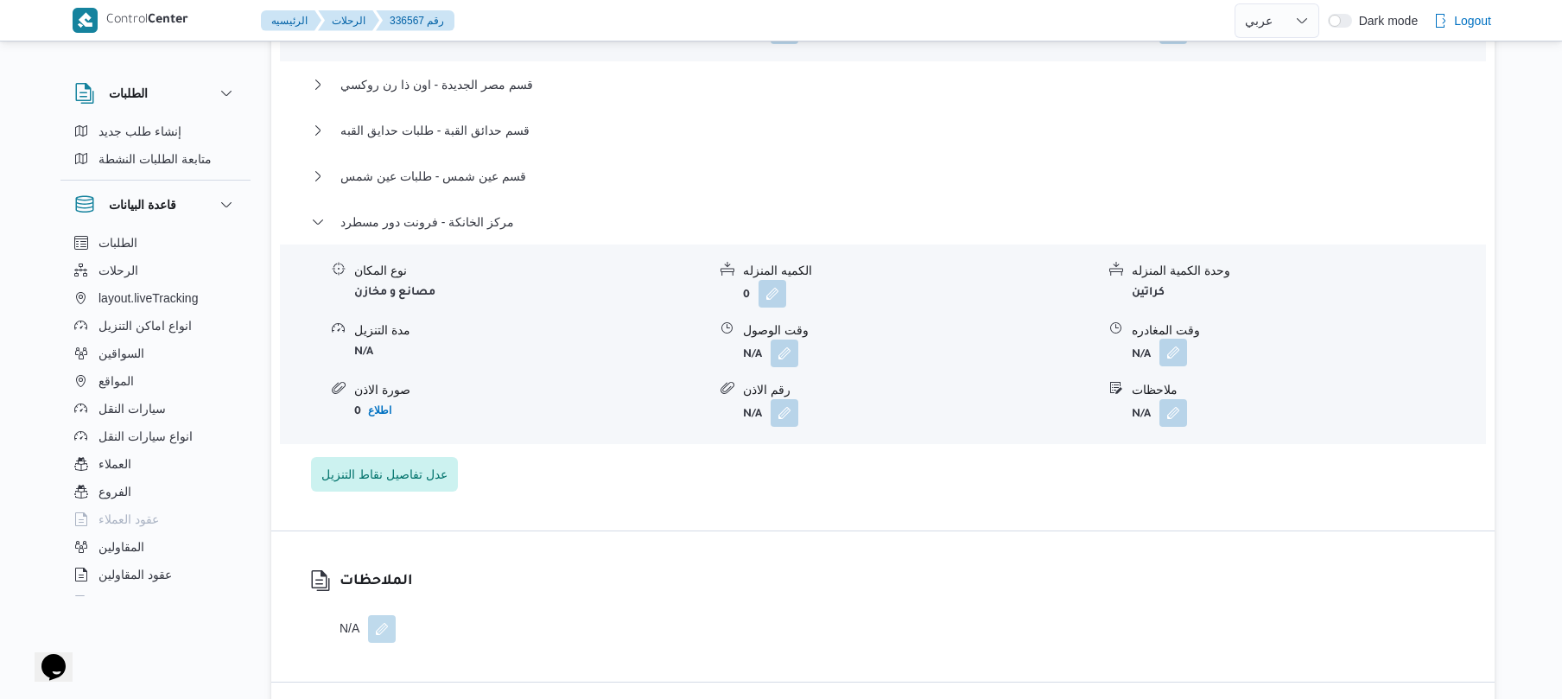
click at [1178, 339] on button "button" at bounding box center [1173, 353] width 28 height 28
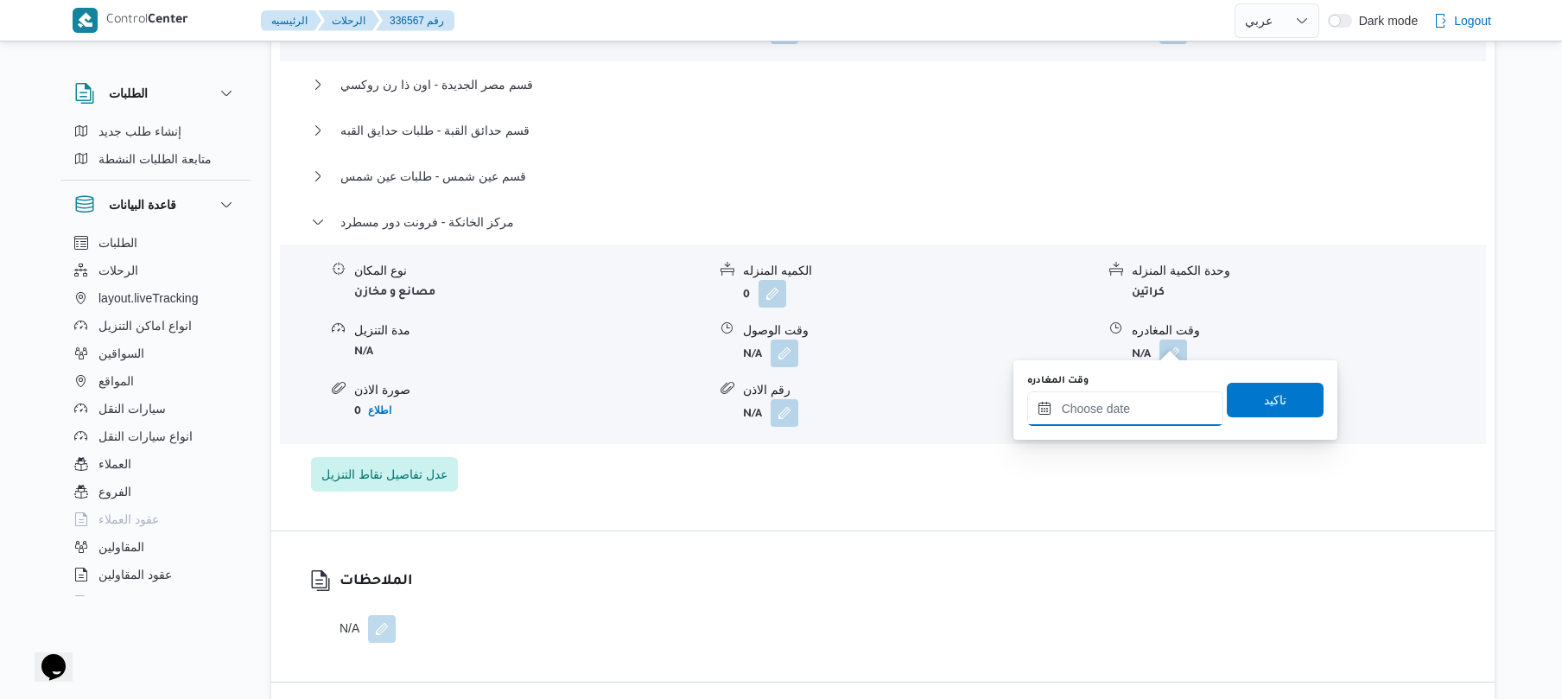
click at [1138, 392] on input "وقت المغادره" at bounding box center [1125, 408] width 196 height 35
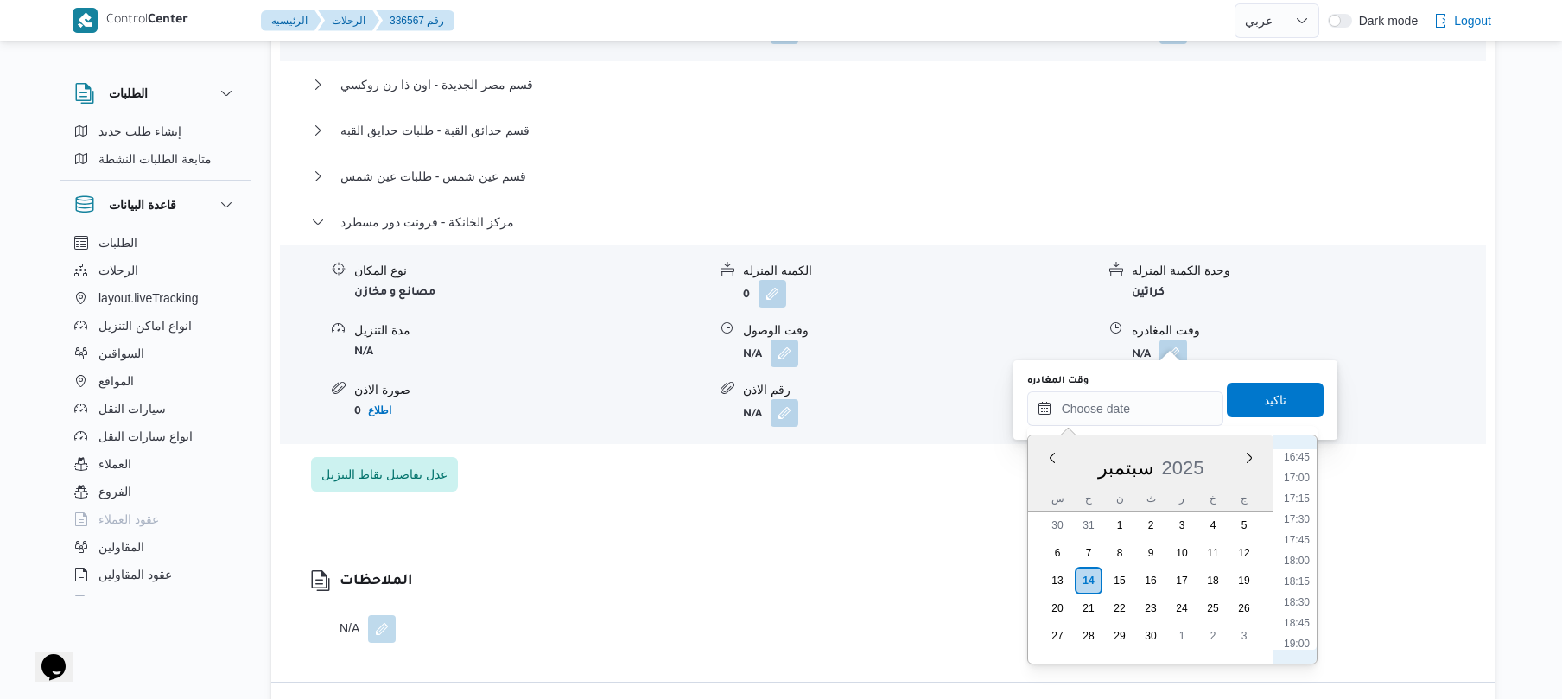
scroll to position [1345, 0]
click at [1297, 485] on li "16:30" at bounding box center [1297, 480] width 40 height 17
type input "[DATE] ١٦:٣٠"
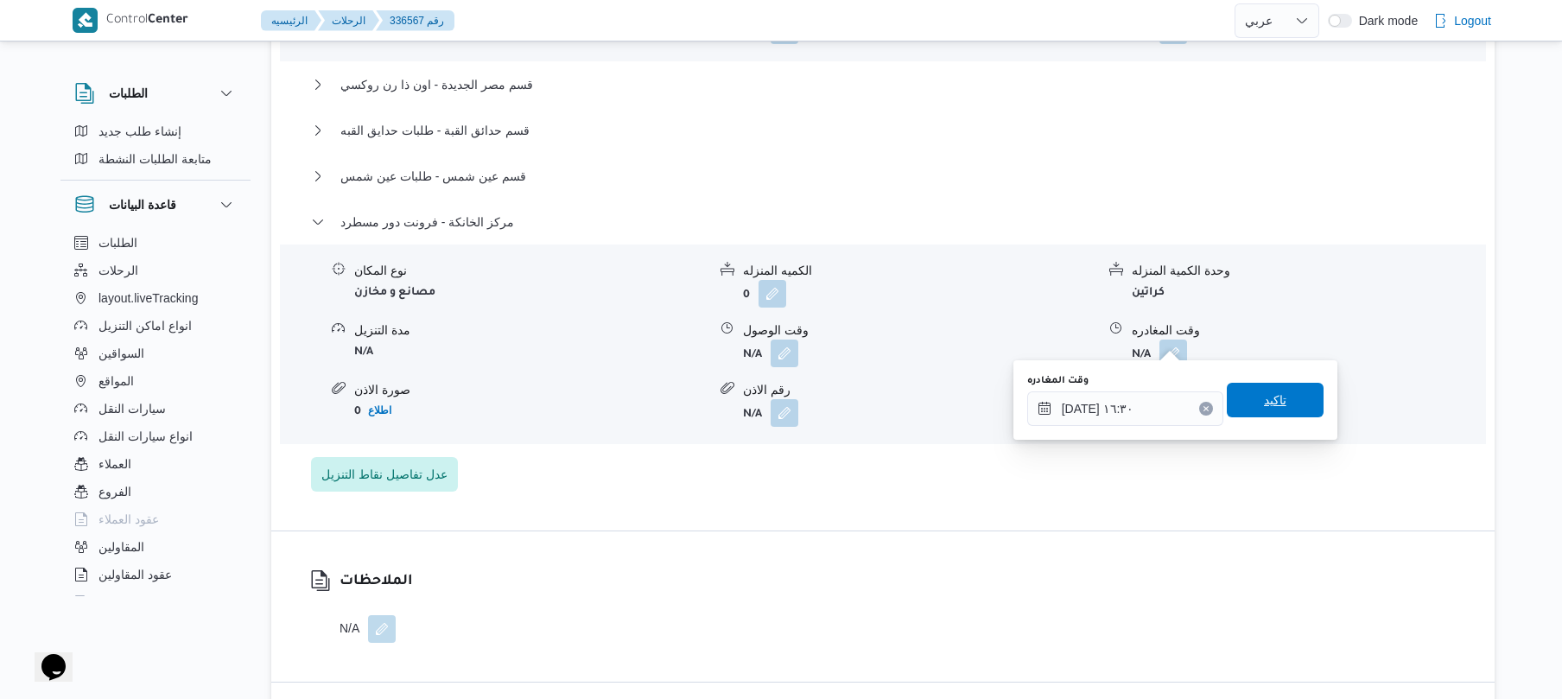
click at [1271, 415] on span "تاكيد" at bounding box center [1275, 400] width 97 height 35
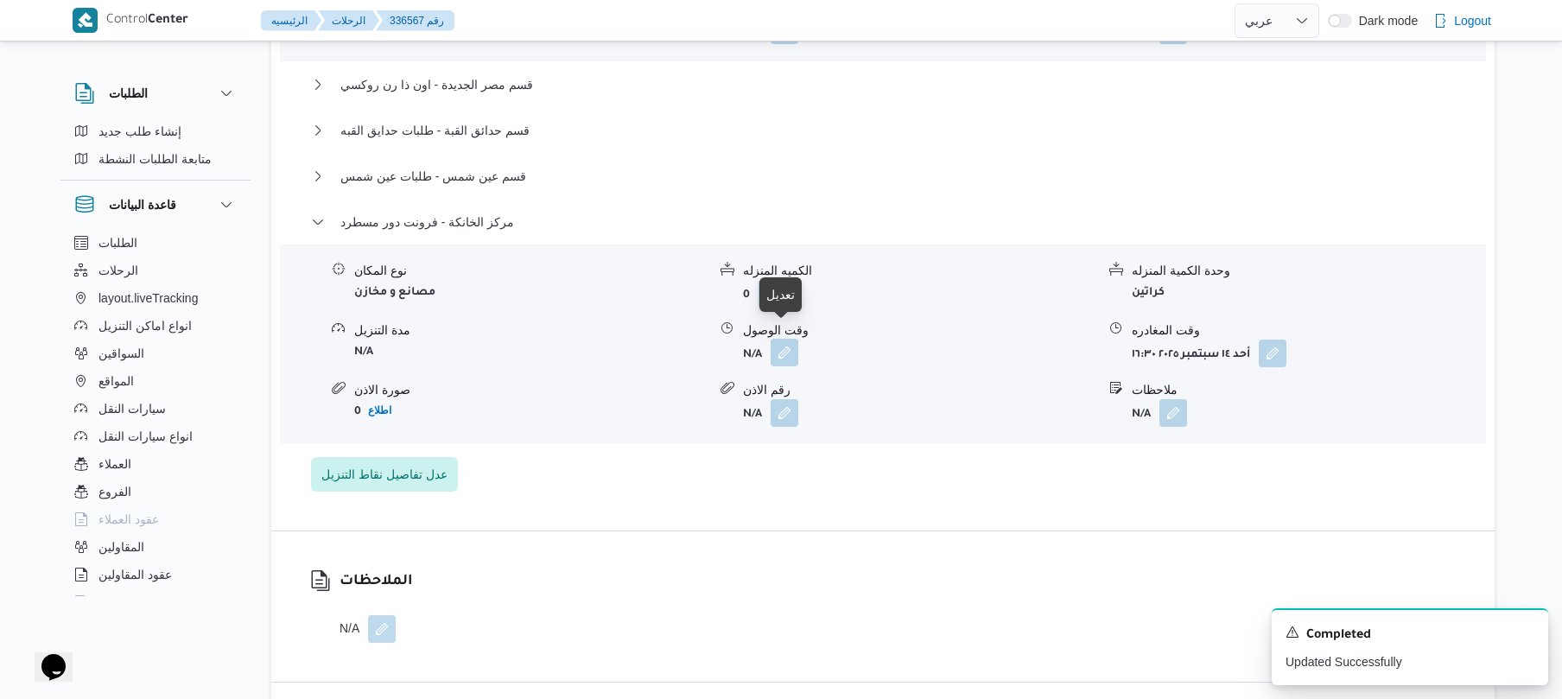
click at [786, 339] on button "button" at bounding box center [784, 353] width 28 height 28
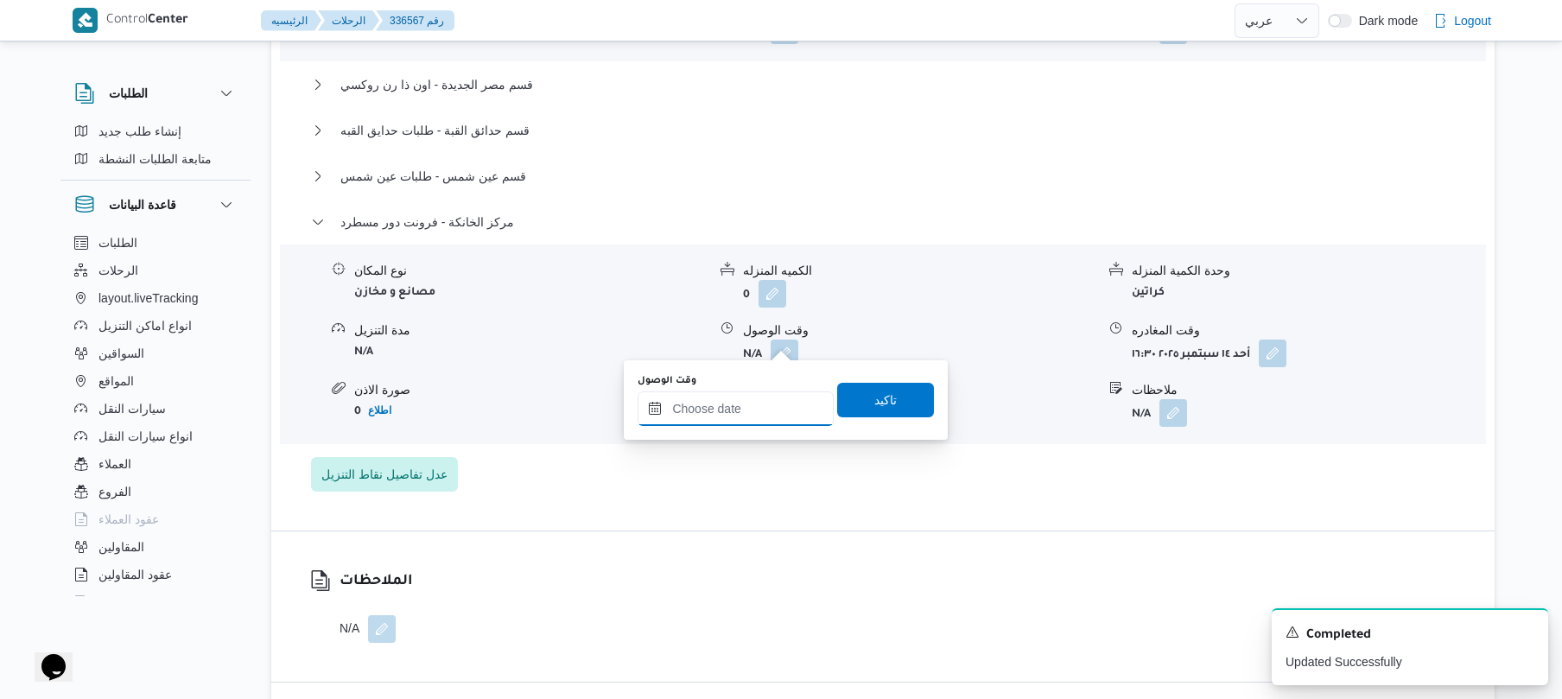
drag, startPoint x: 739, startPoint y: 411, endPoint x: 769, endPoint y: 411, distance: 29.4
click at [739, 411] on input "وقت الوصول" at bounding box center [735, 408] width 196 height 35
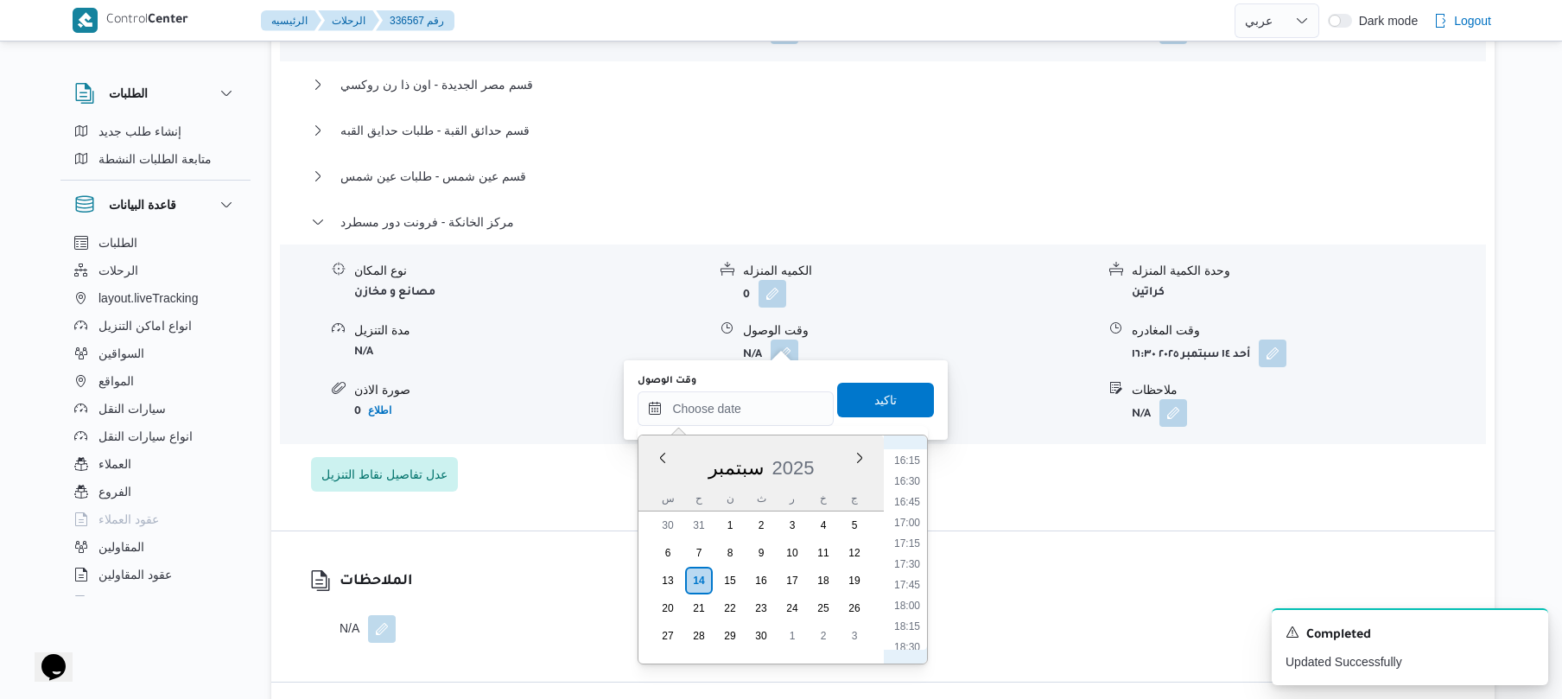
scroll to position [1176, 0]
click at [910, 629] on li "16:15" at bounding box center [907, 629] width 40 height 17
type input "[DATE] ١٦:١٥"
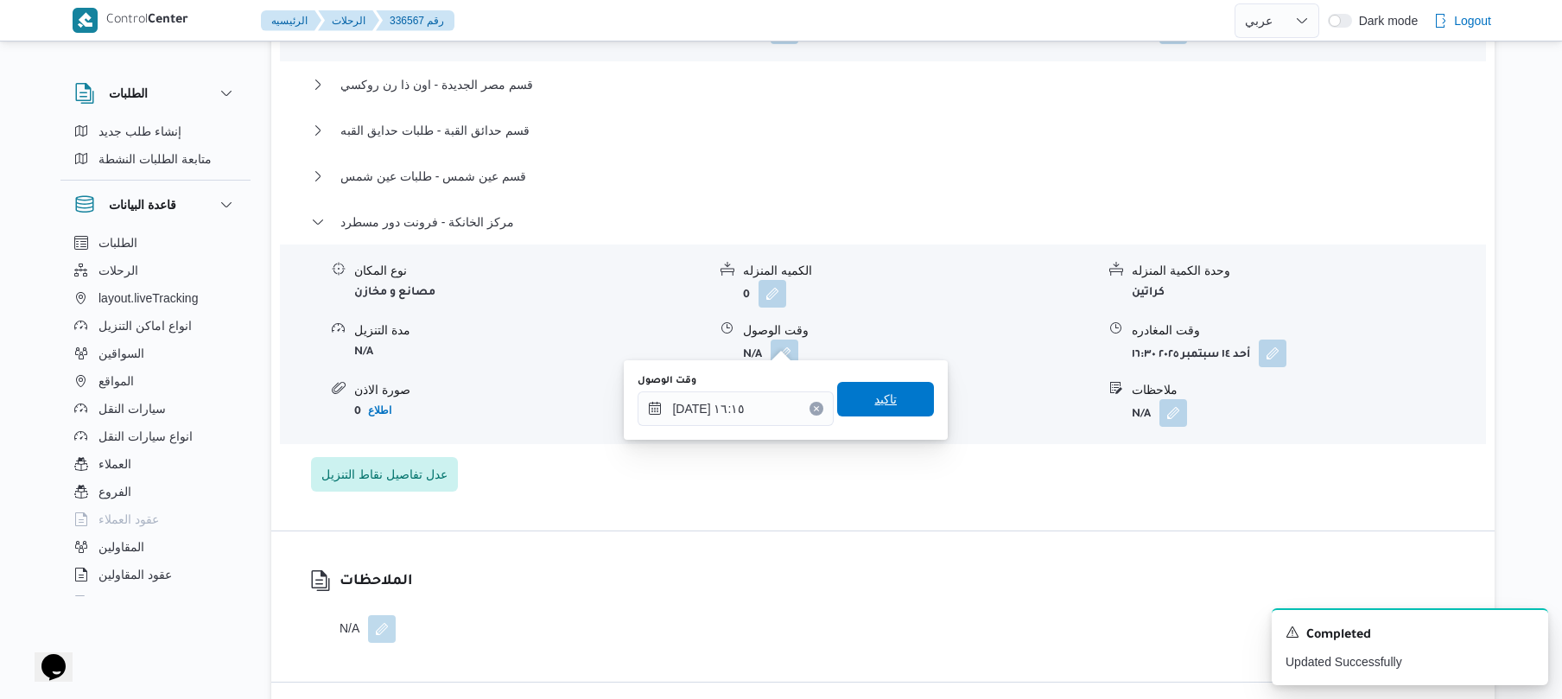
click at [902, 401] on span "تاكيد" at bounding box center [885, 399] width 97 height 35
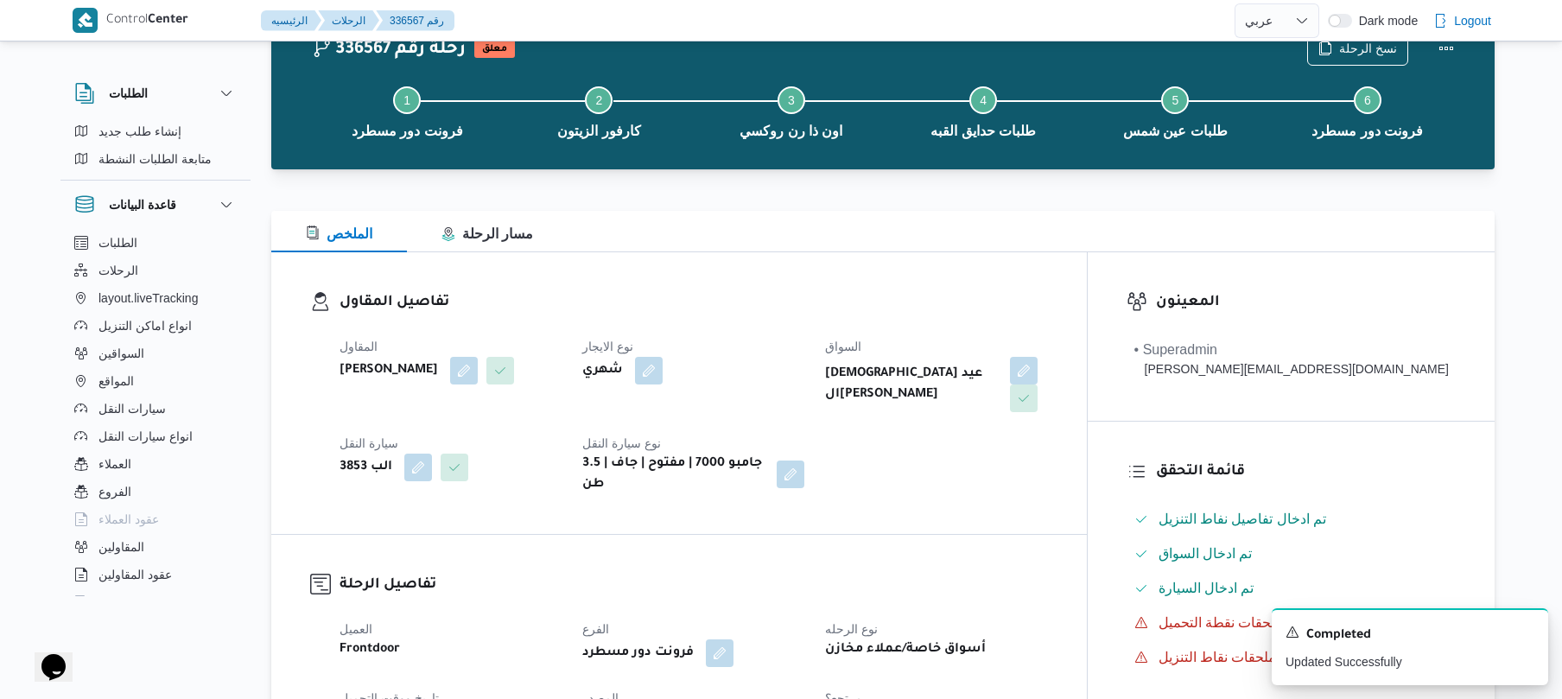
scroll to position [0, 0]
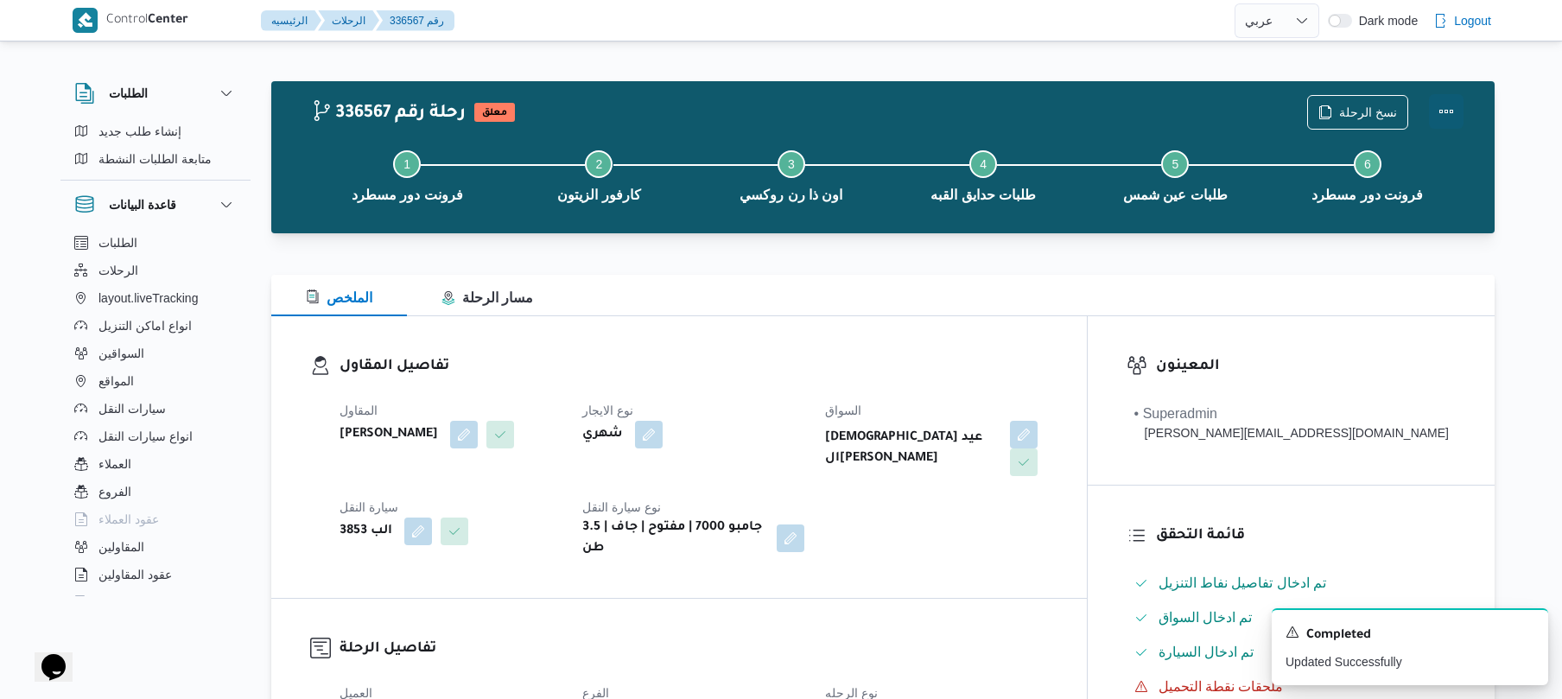
click at [1452, 115] on button "Actions" at bounding box center [1446, 111] width 35 height 35
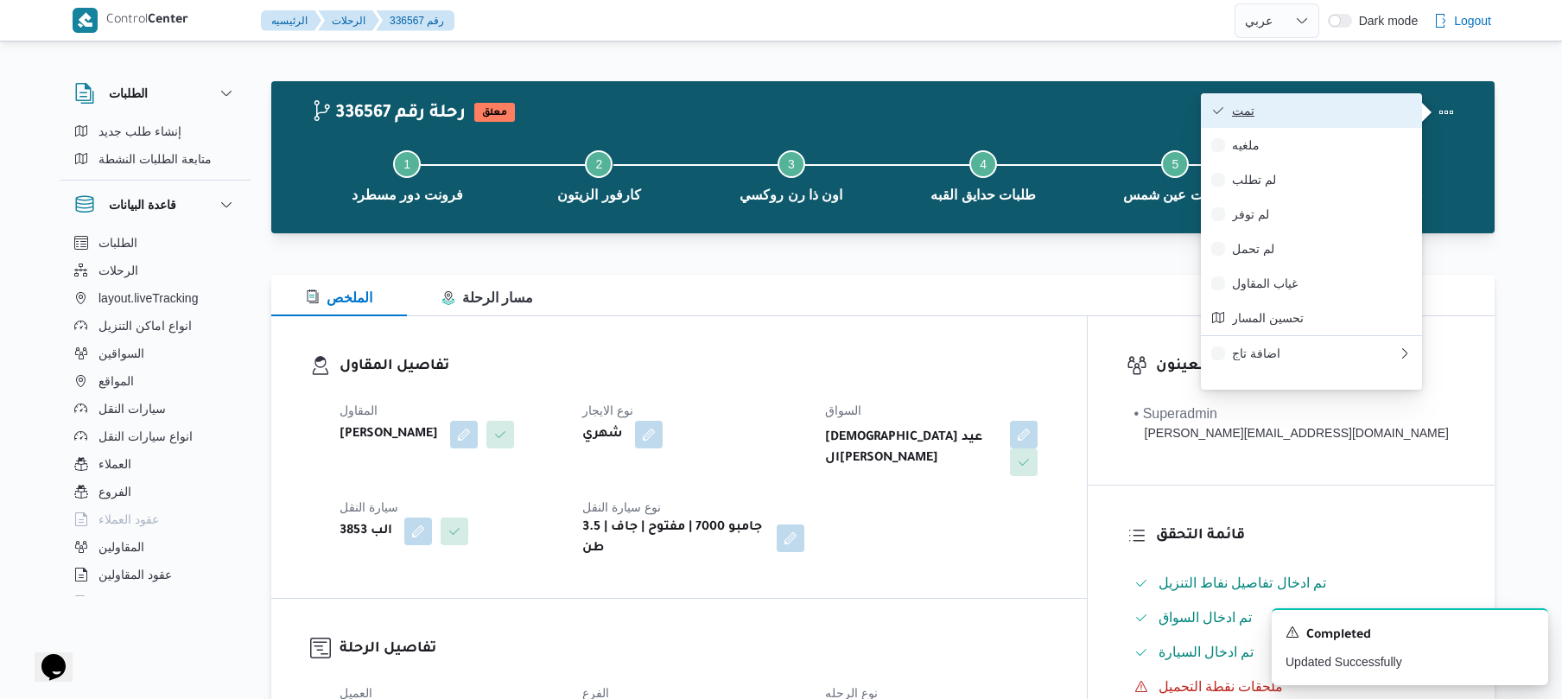
click at [1370, 117] on span "تمت" at bounding box center [1322, 111] width 180 height 14
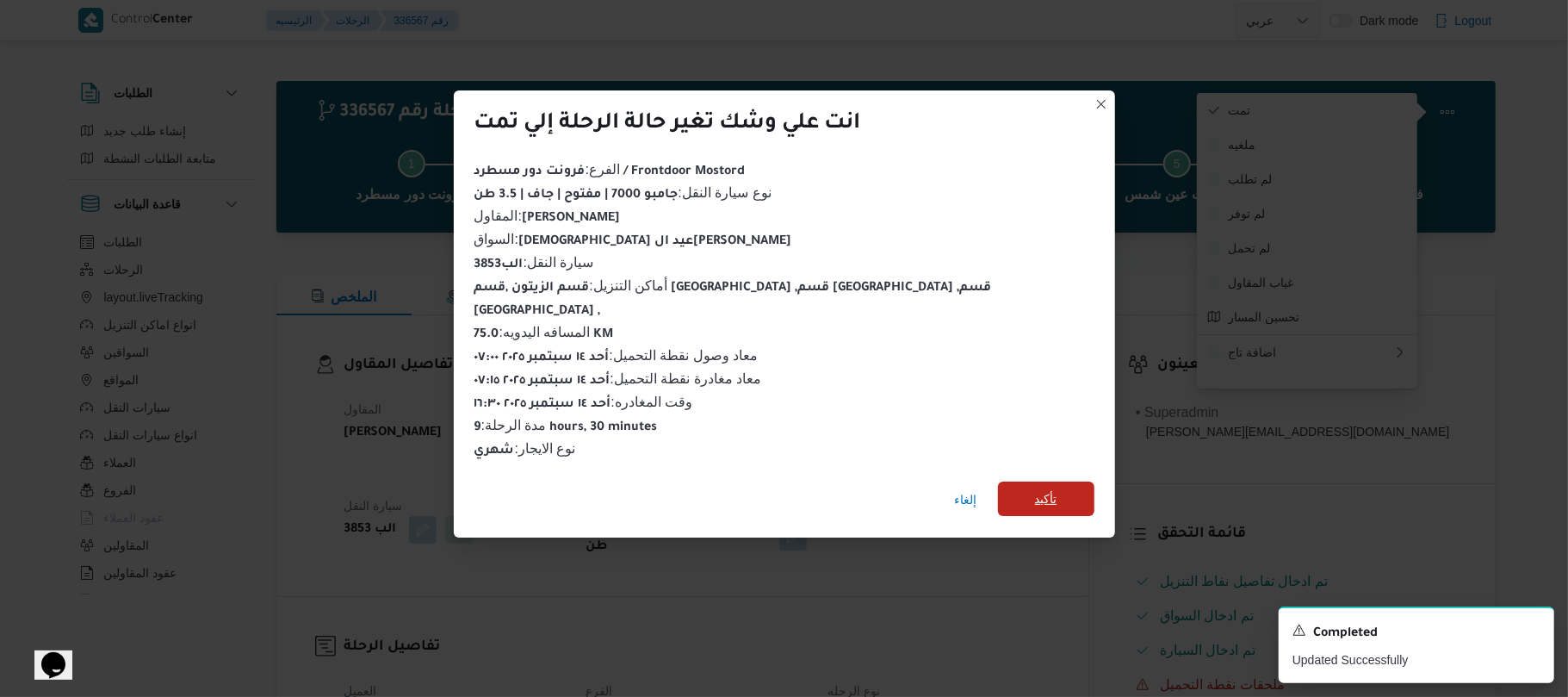
click at [1035, 489] on span "تأكيد" at bounding box center [1046, 499] width 22 height 21
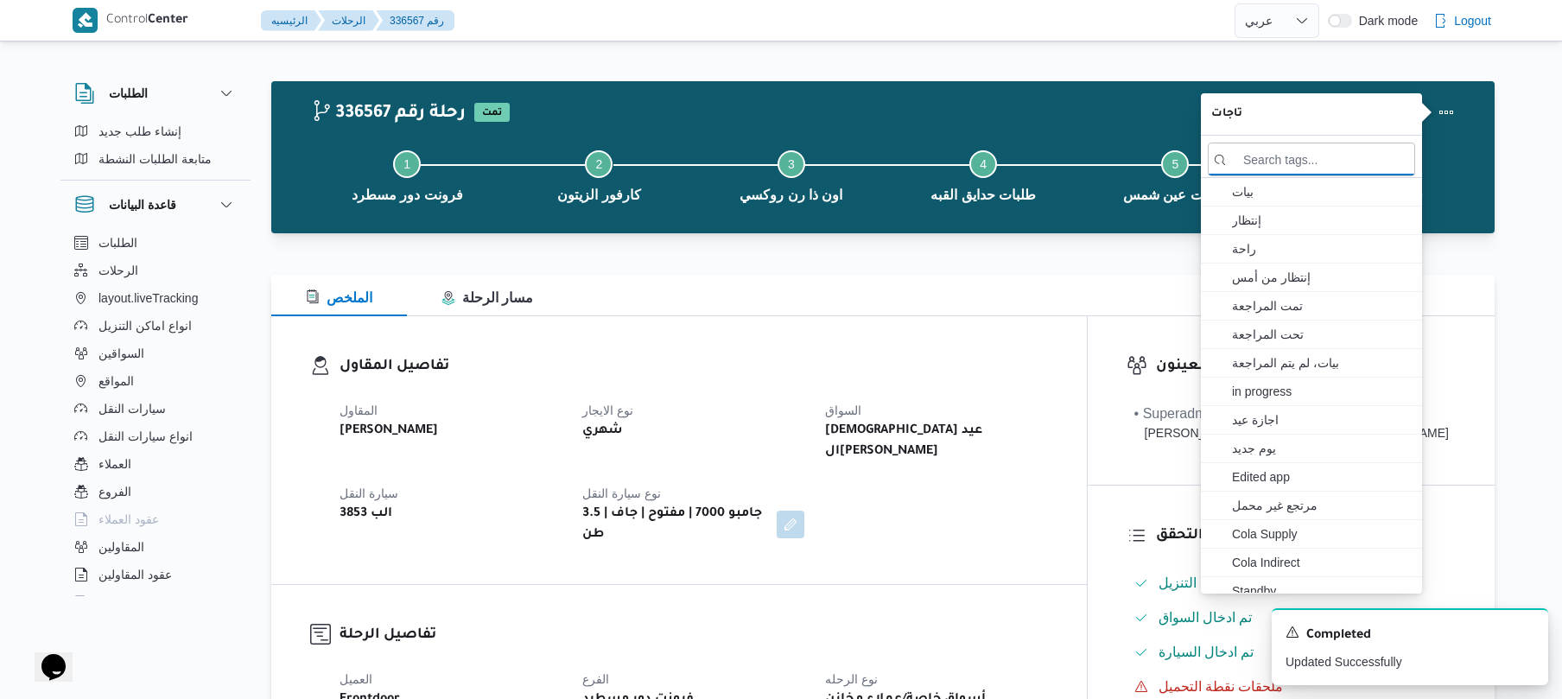
click at [983, 487] on div "المقاول [PERSON_NAME] نوع الايجار شهري السواق اسلام عيد [PERSON_NAME] النقل الب…" at bounding box center [693, 473] width 729 height 166
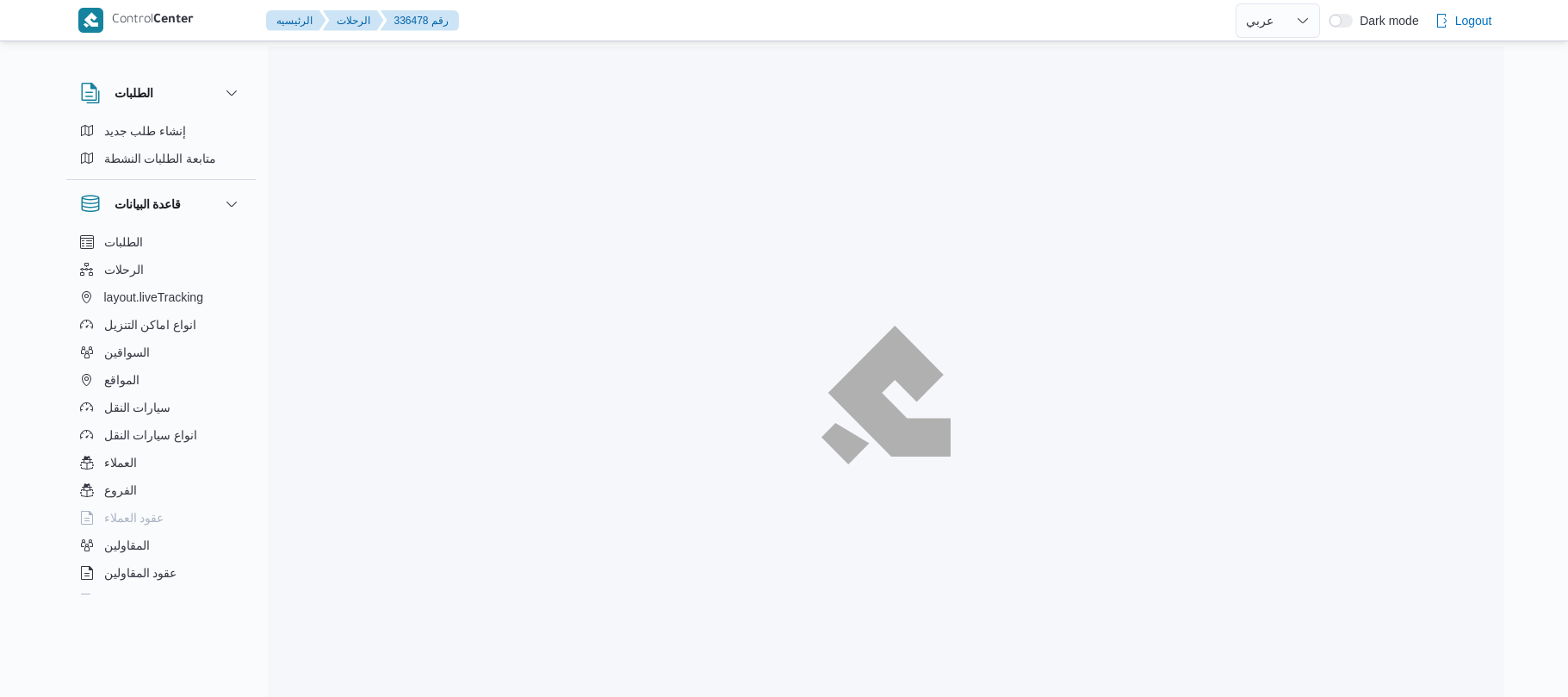
select select "ar"
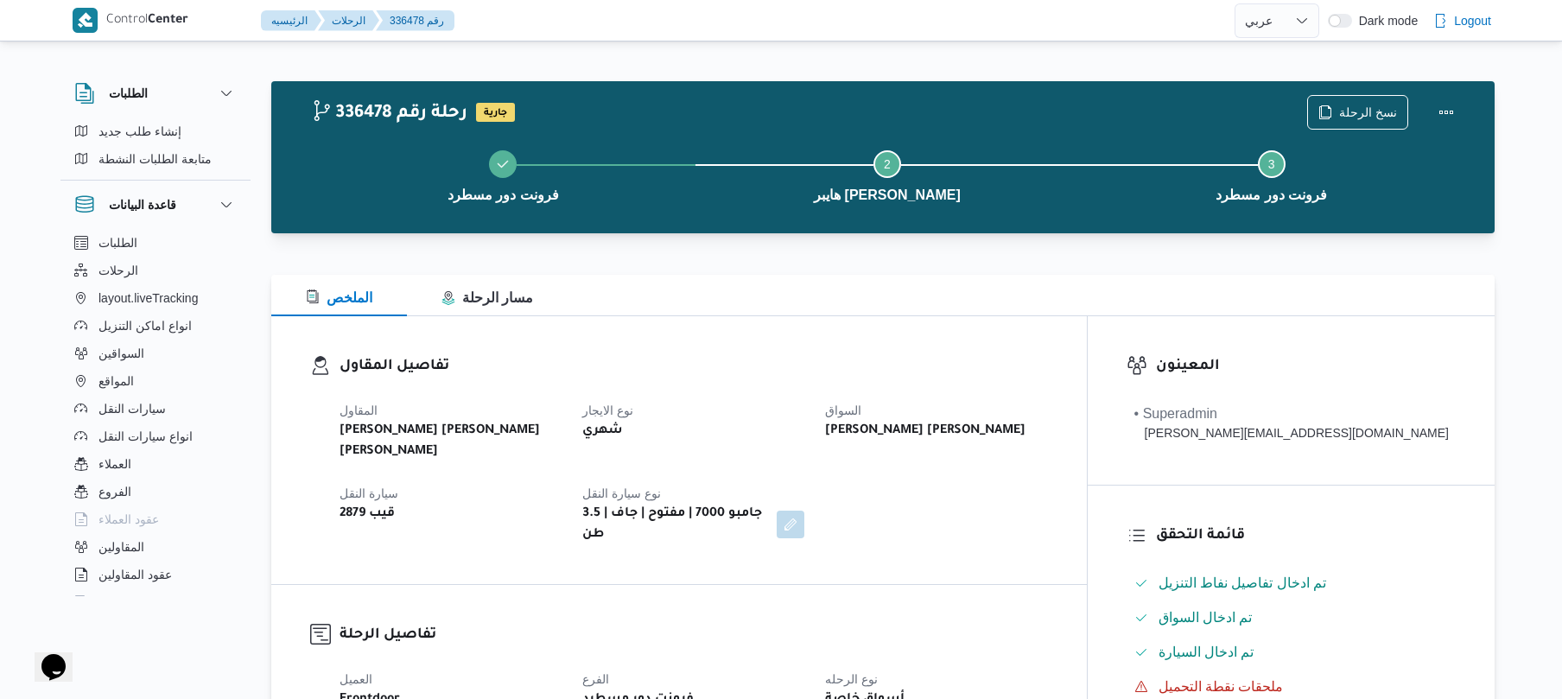
click at [930, 250] on div at bounding box center [882, 243] width 1223 height 21
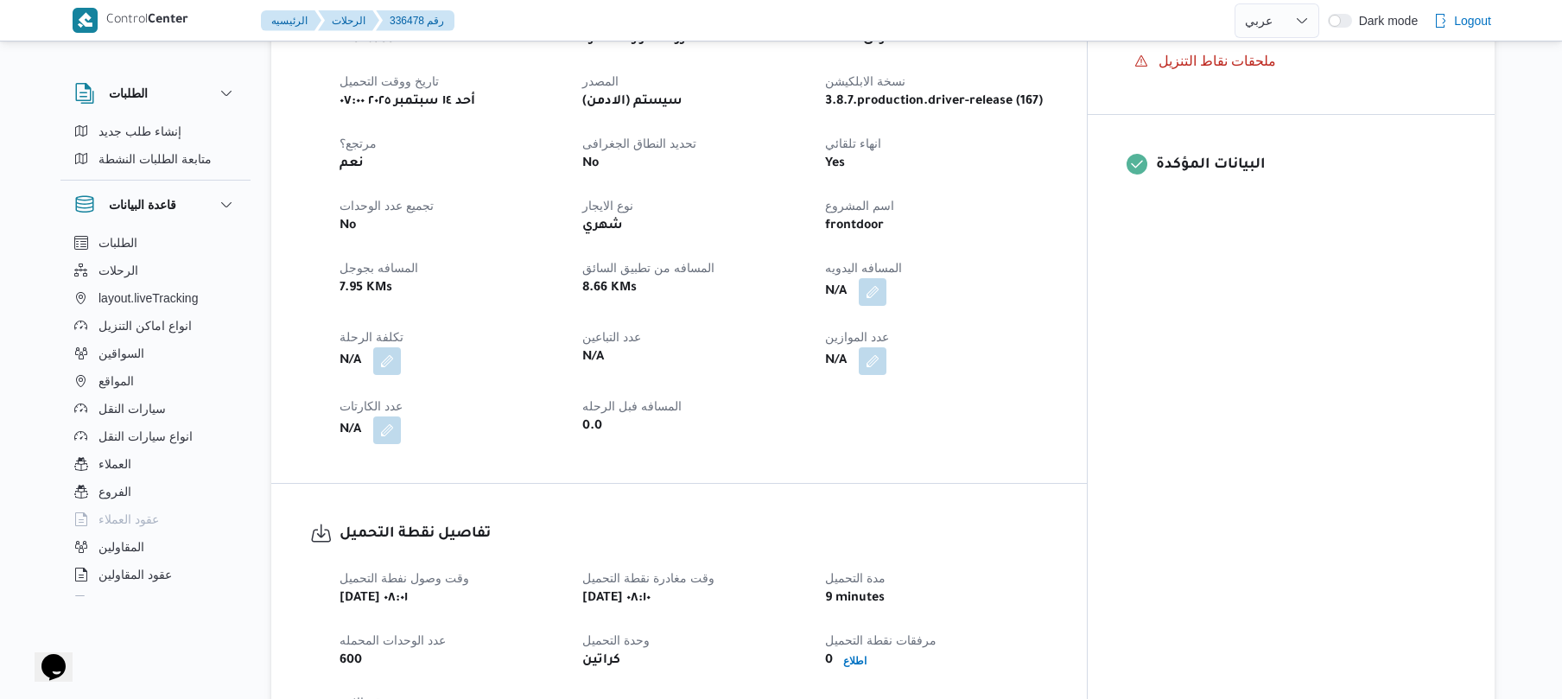
scroll to position [644, 0]
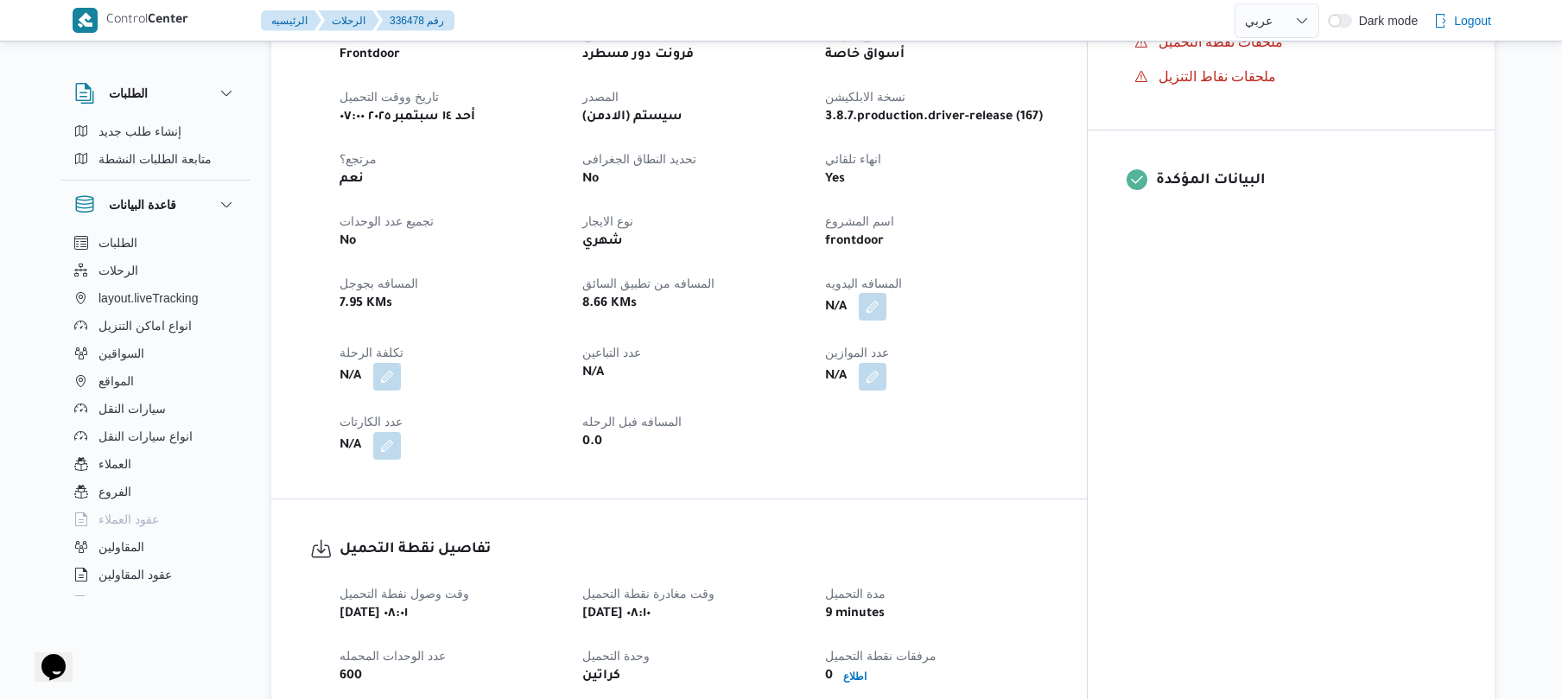
click at [886, 293] on button "button" at bounding box center [873, 307] width 28 height 28
click at [903, 340] on input "المسافه اليدويه" at bounding box center [893, 342] width 172 height 35
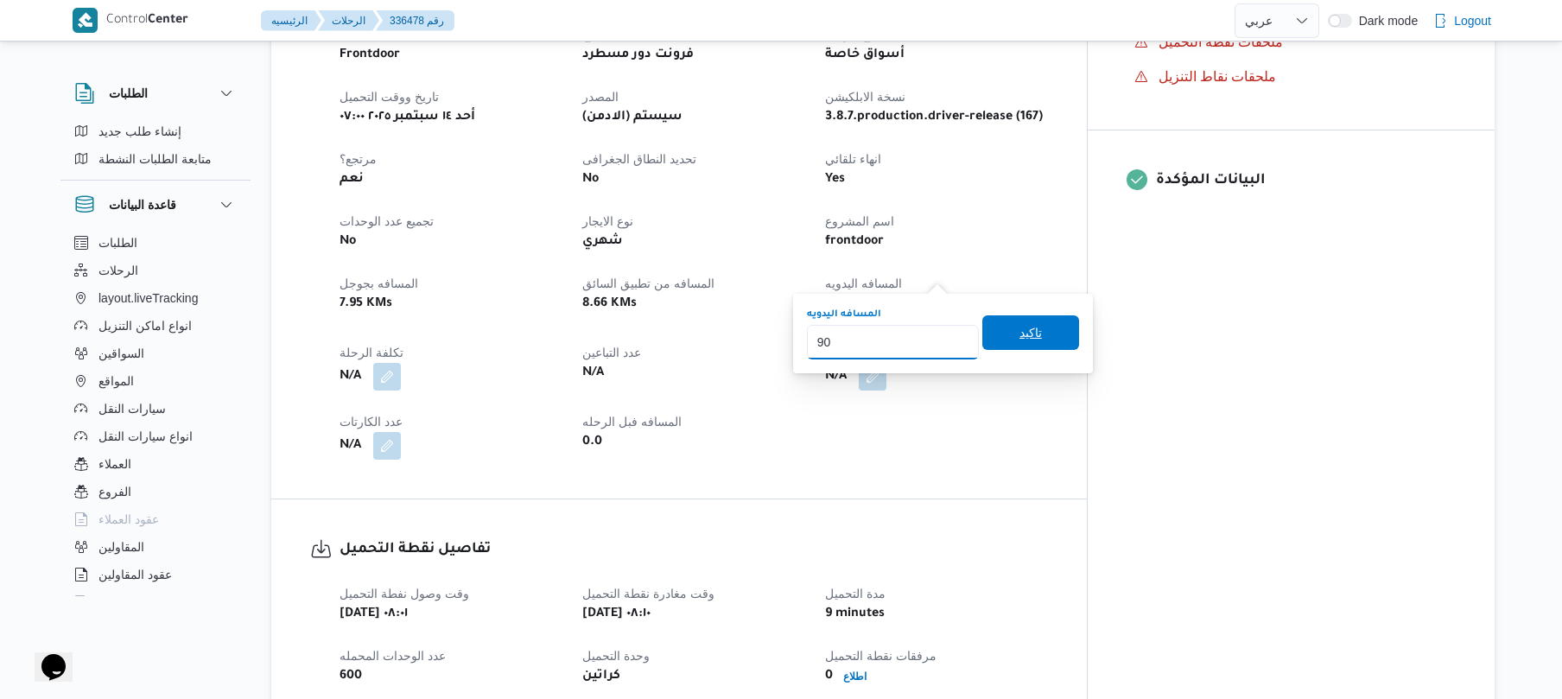
type input "90"
click at [1019, 328] on span "تاكيد" at bounding box center [1030, 332] width 22 height 21
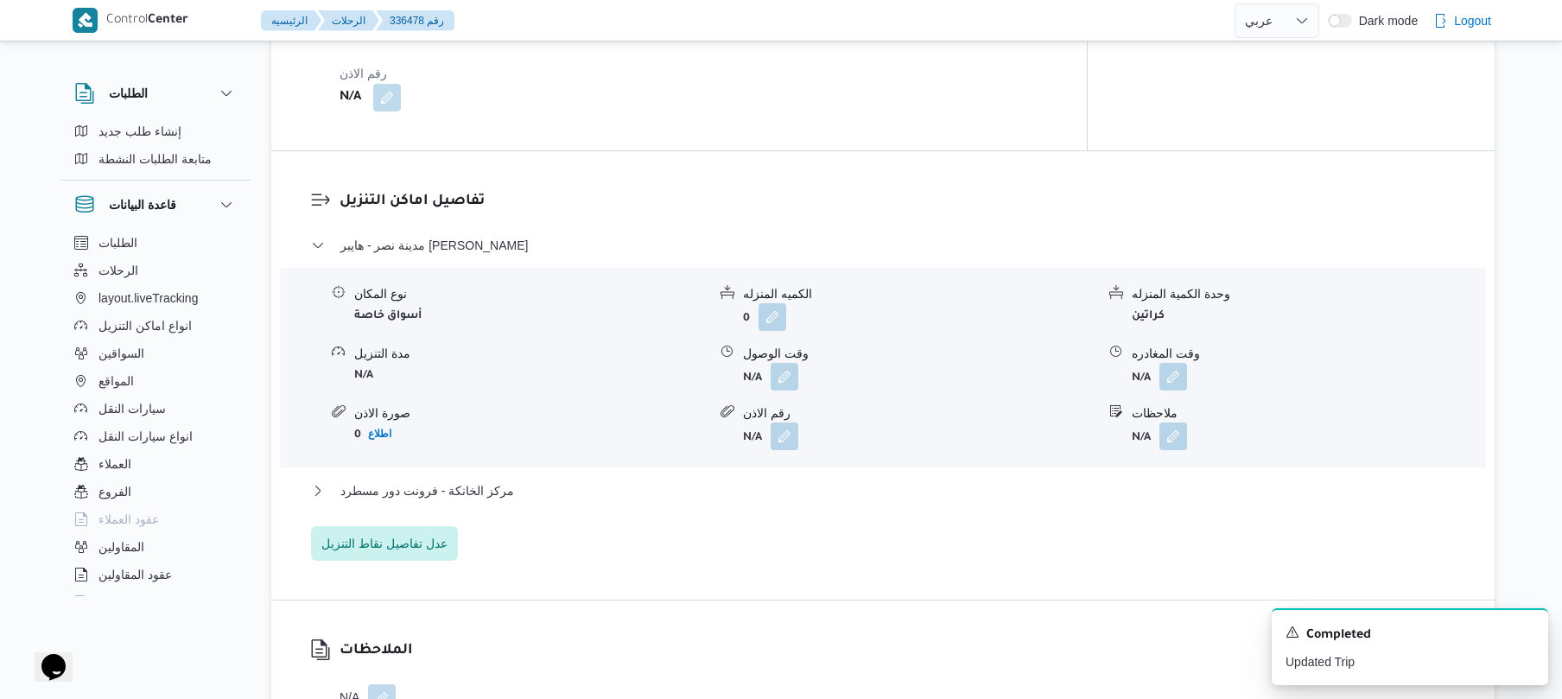
scroll to position [1290, 0]
click at [802, 362] on form "N/A" at bounding box center [919, 376] width 352 height 28
click at [788, 361] on button "button" at bounding box center [784, 375] width 28 height 28
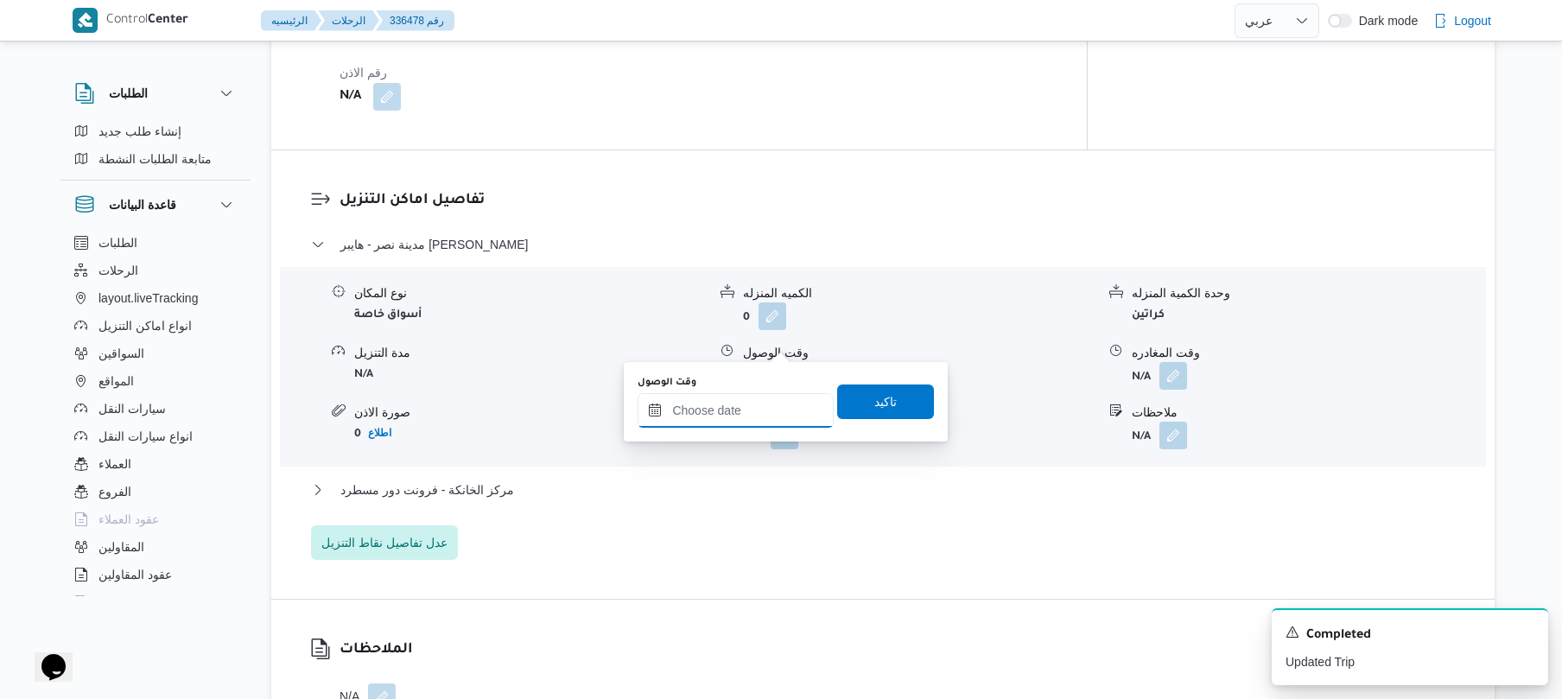
drag, startPoint x: 751, startPoint y: 413, endPoint x: 782, endPoint y: 397, distance: 34.0
click at [751, 413] on input "وقت الوصول" at bounding box center [735, 410] width 196 height 35
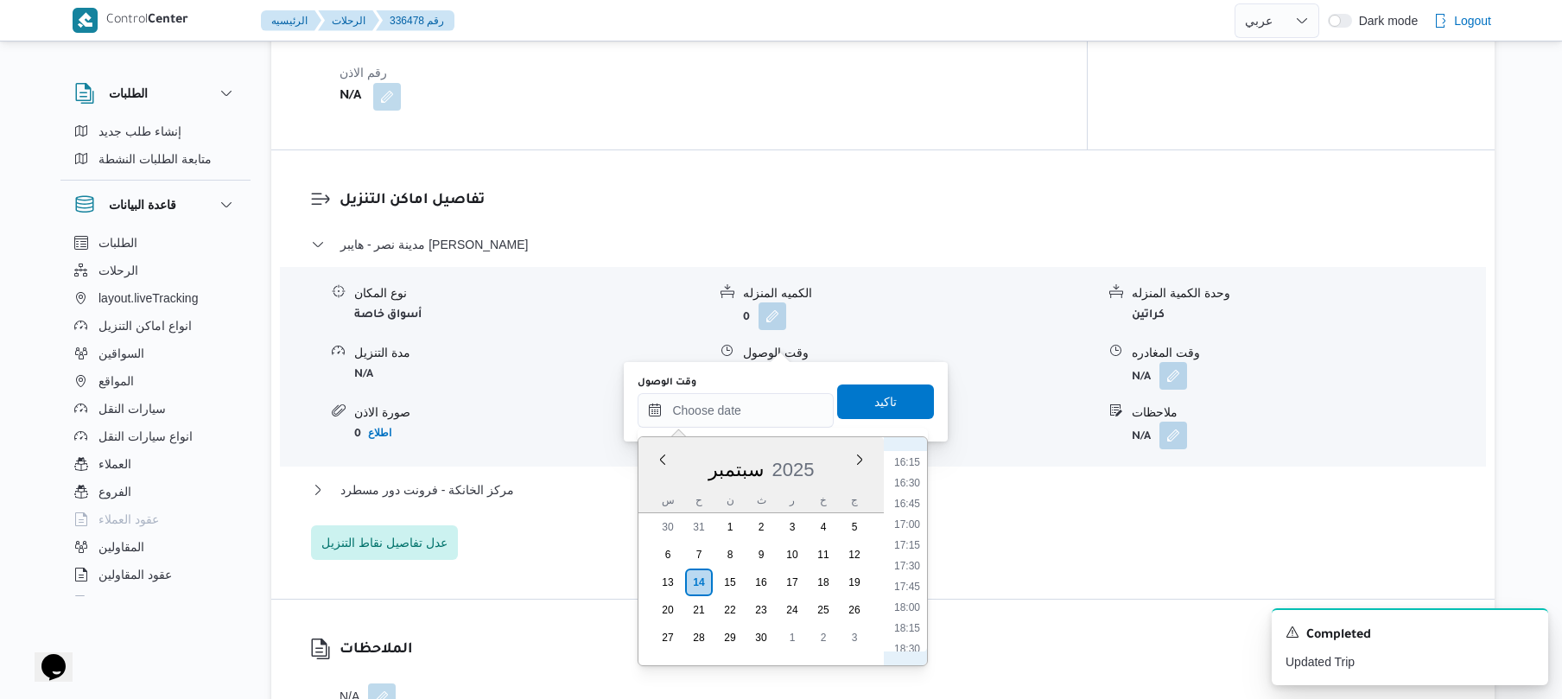
scroll to position [668, 0]
click at [906, 536] on li "09:00" at bounding box center [907, 537] width 40 height 17
type input "[DATE] ٠٩:٠٠"
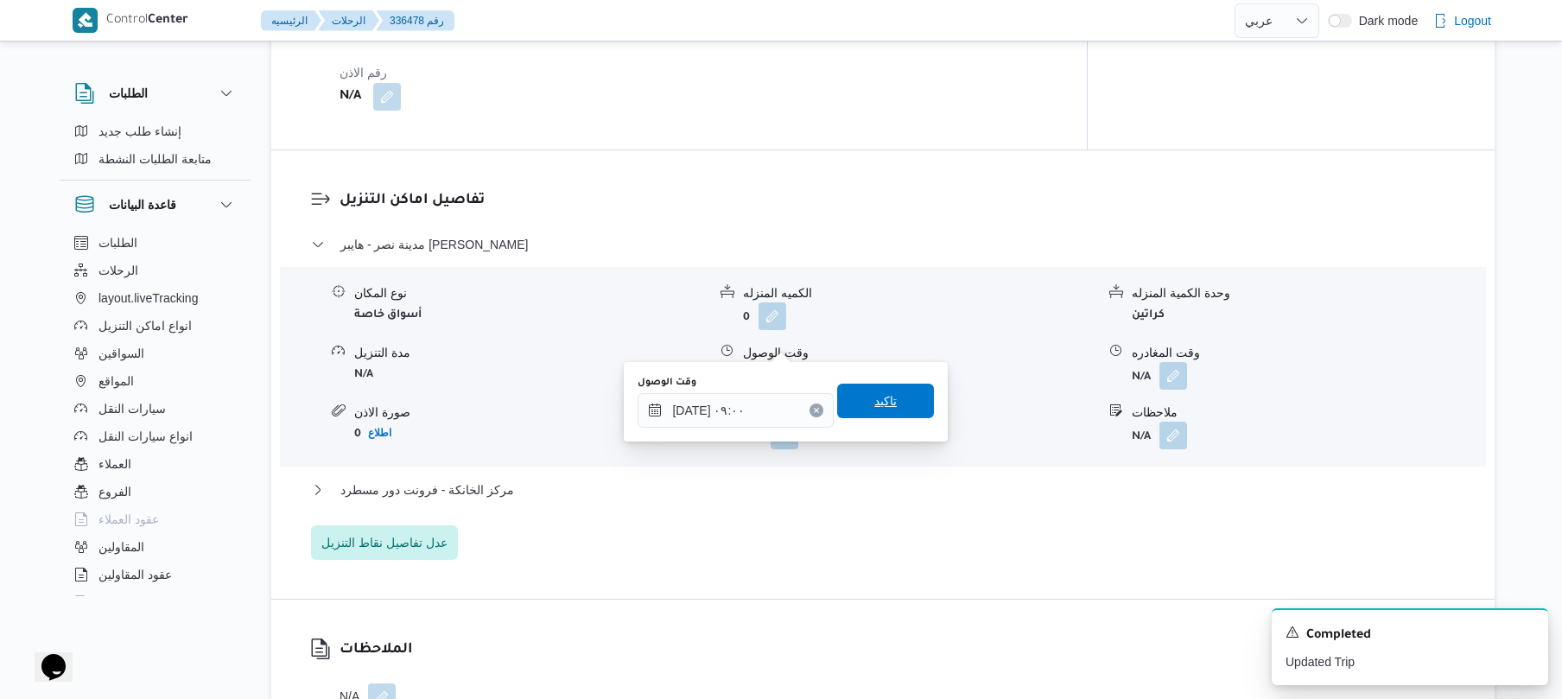
click at [891, 409] on span "تاكيد" at bounding box center [885, 401] width 97 height 35
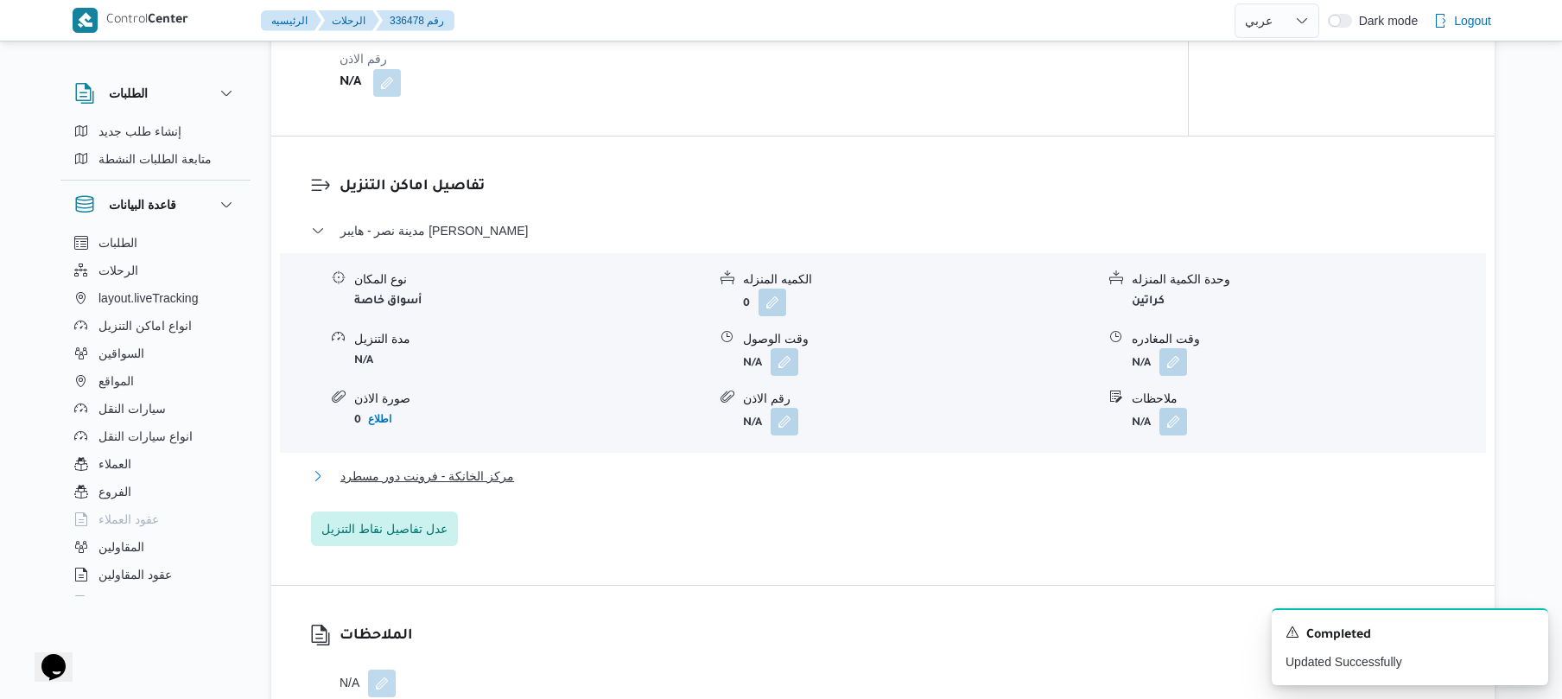
click at [829, 466] on button "مركز الخانكة - فرونت دور مسطرد" at bounding box center [883, 476] width 1144 height 21
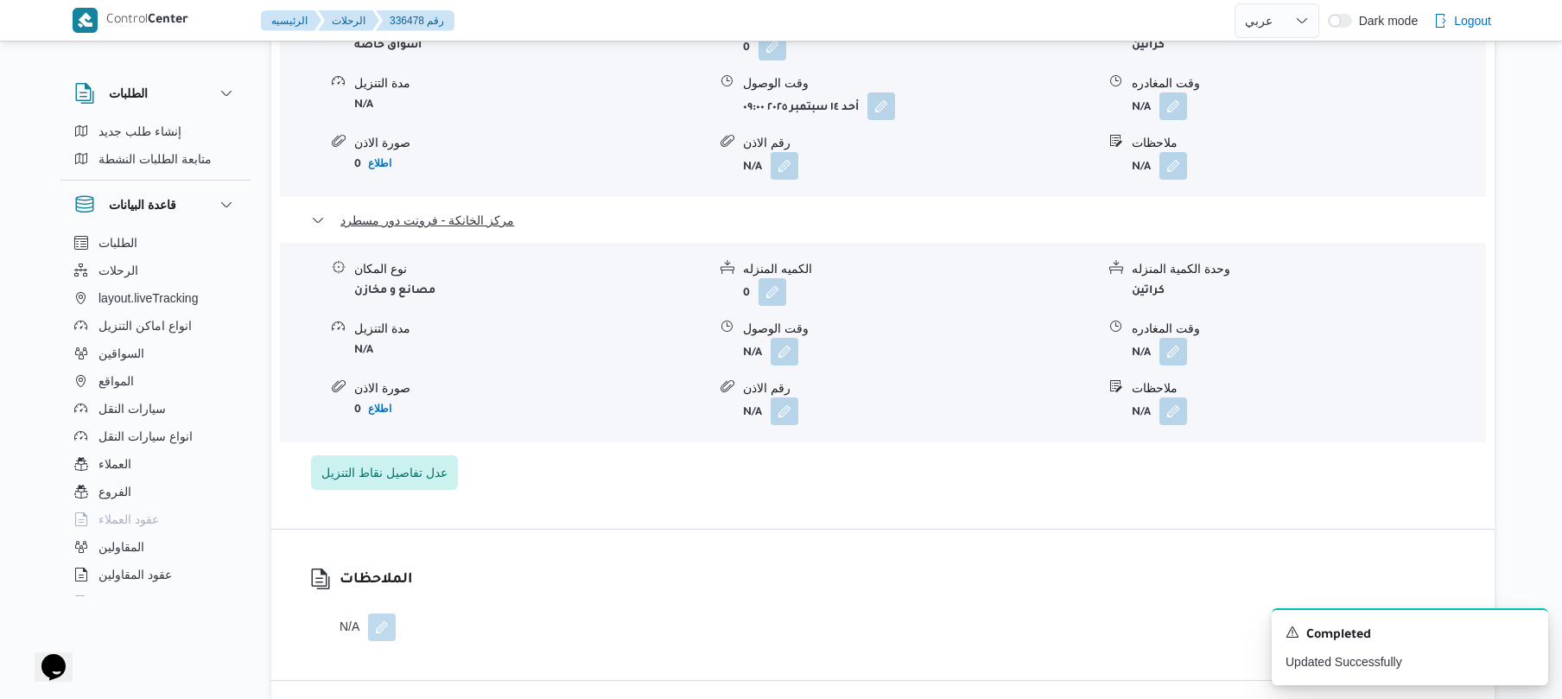
scroll to position [1612, 0]
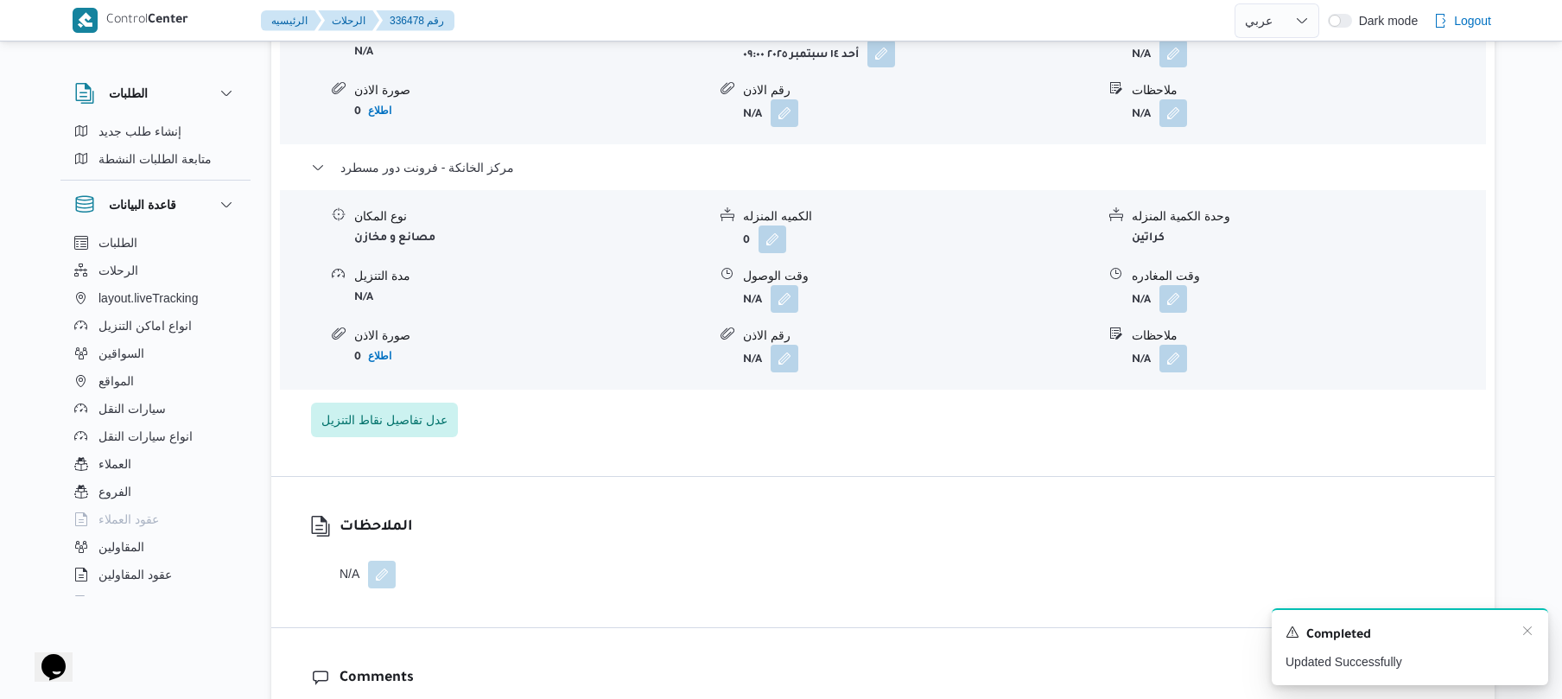
click at [1527, 624] on div "A new notification appears Completed Updated Successfully" at bounding box center [1409, 646] width 276 height 77
click at [1527, 627] on icon "Dismiss toast" at bounding box center [1527, 631] width 14 height 14
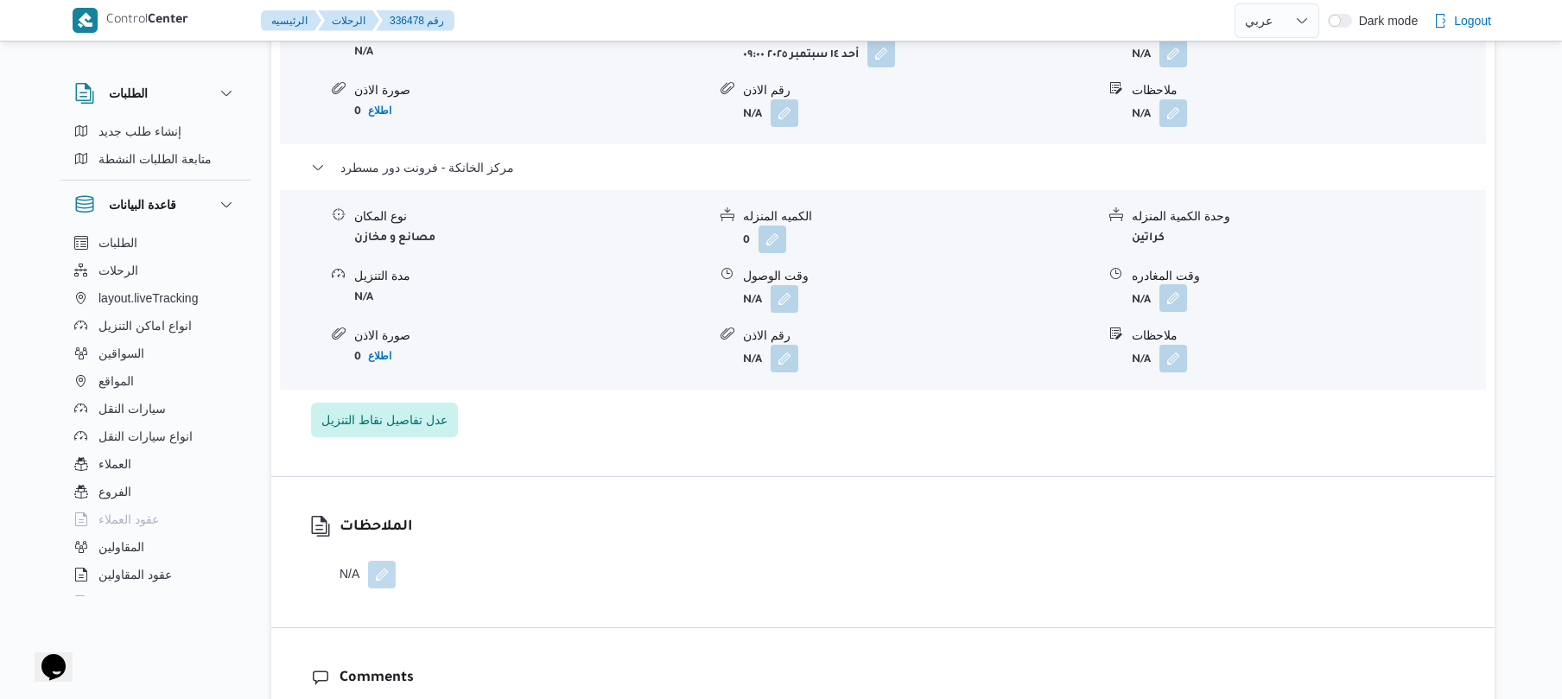
click at [1185, 284] on button "button" at bounding box center [1173, 298] width 28 height 28
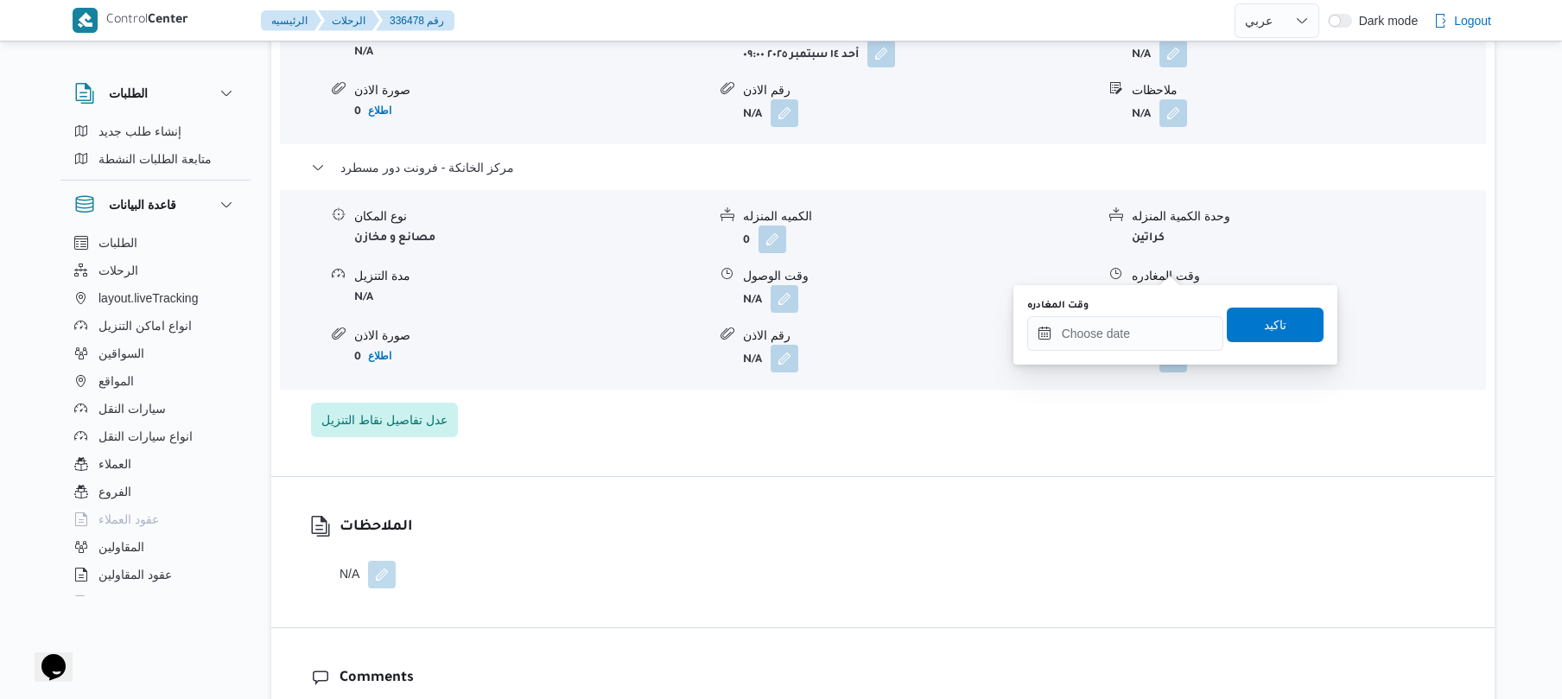
click at [1128, 352] on div "You are in a dialog. To close this dialog, hit escape. وقت المغادره تاكيد" at bounding box center [1175, 324] width 324 height 79
click at [1134, 330] on input "وقت المغادره" at bounding box center [1125, 333] width 196 height 35
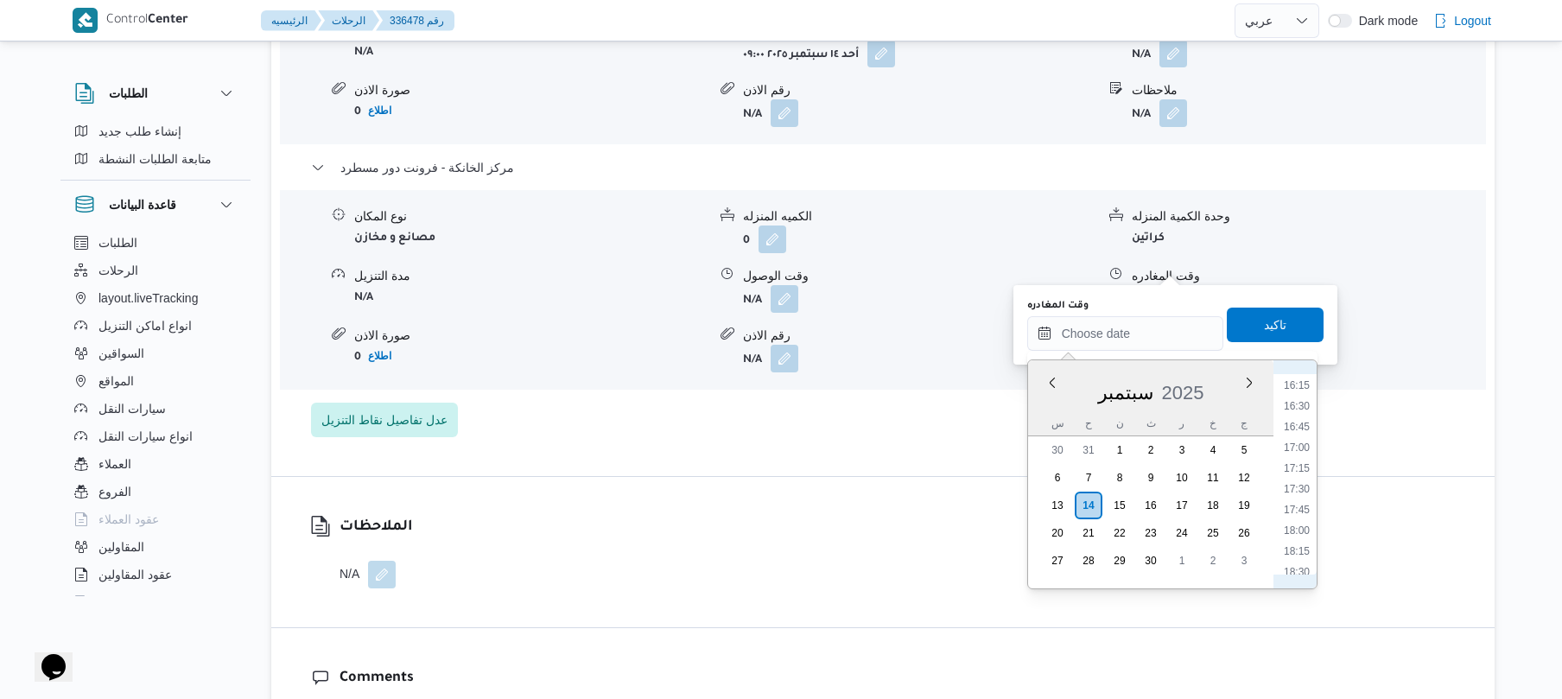
scroll to position [1176, 0]
click at [1301, 517] on li "15:45" at bounding box center [1297, 512] width 40 height 17
type input "[DATE] ١٥:٤٥"
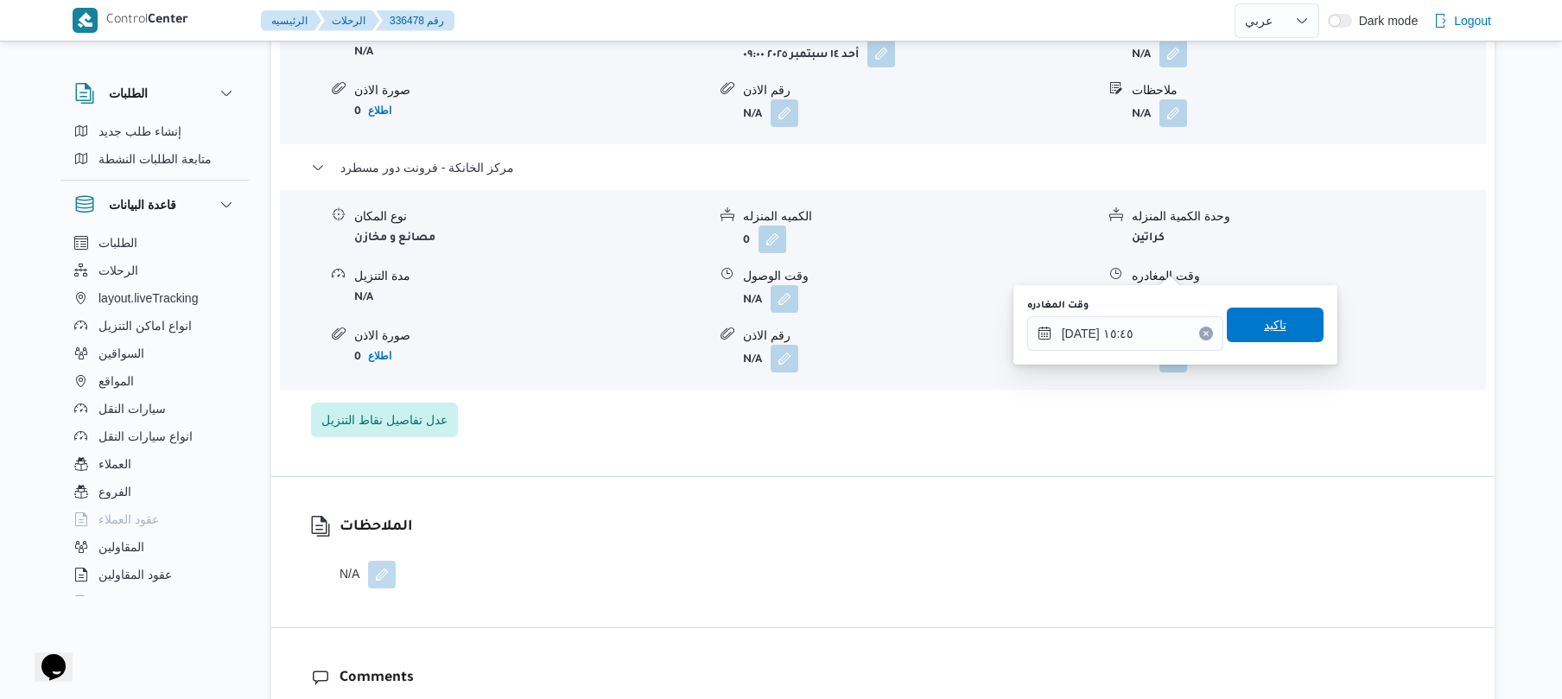
click at [1256, 333] on span "تاكيد" at bounding box center [1275, 324] width 97 height 35
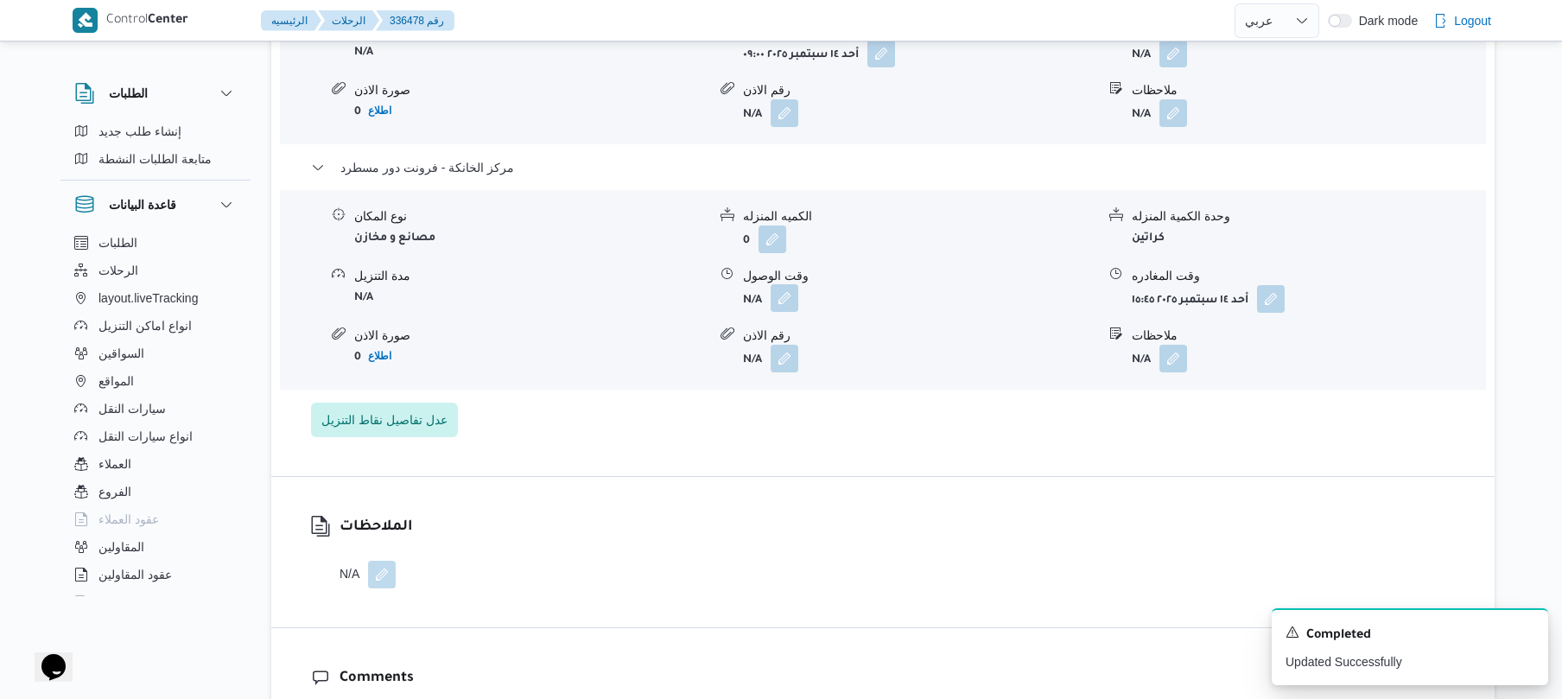
click at [789, 284] on button "button" at bounding box center [784, 298] width 28 height 28
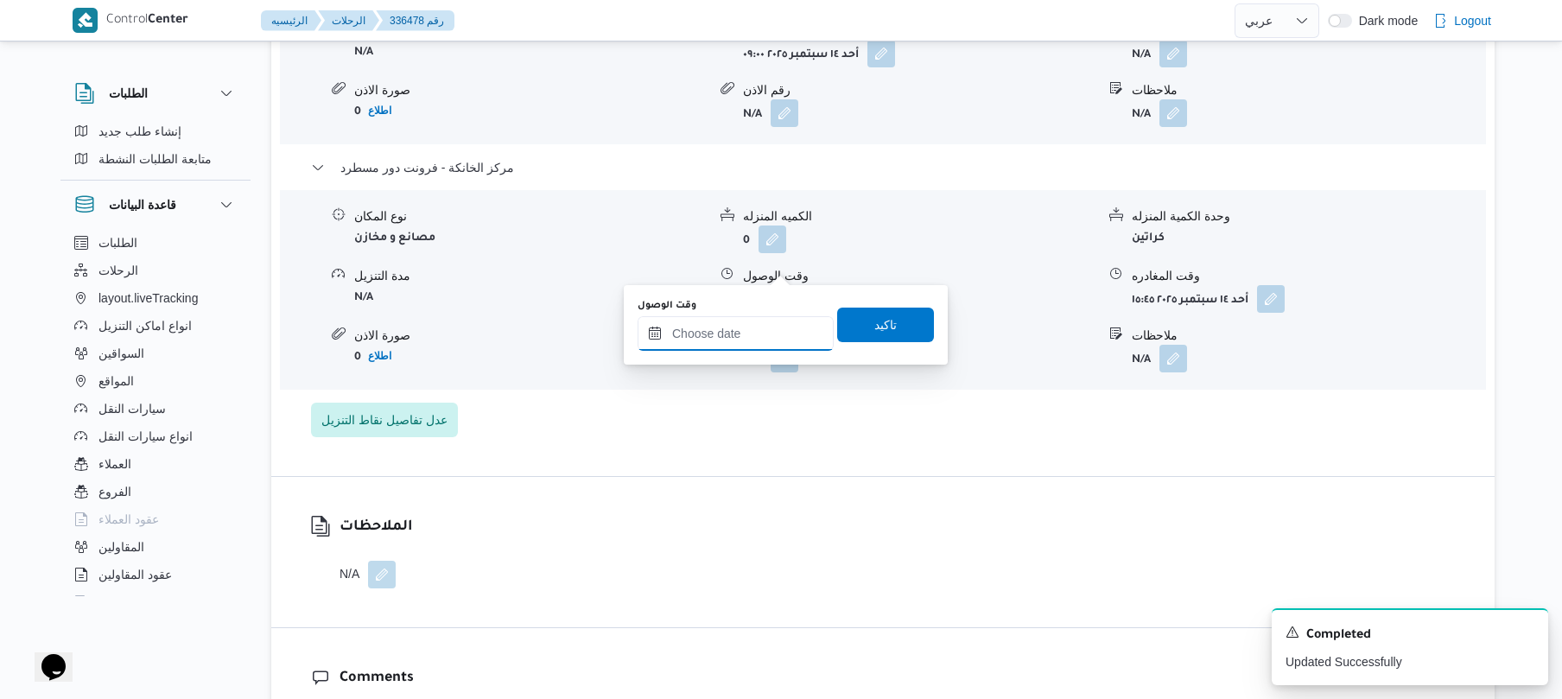
click at [768, 339] on input "وقت الوصول" at bounding box center [735, 333] width 196 height 35
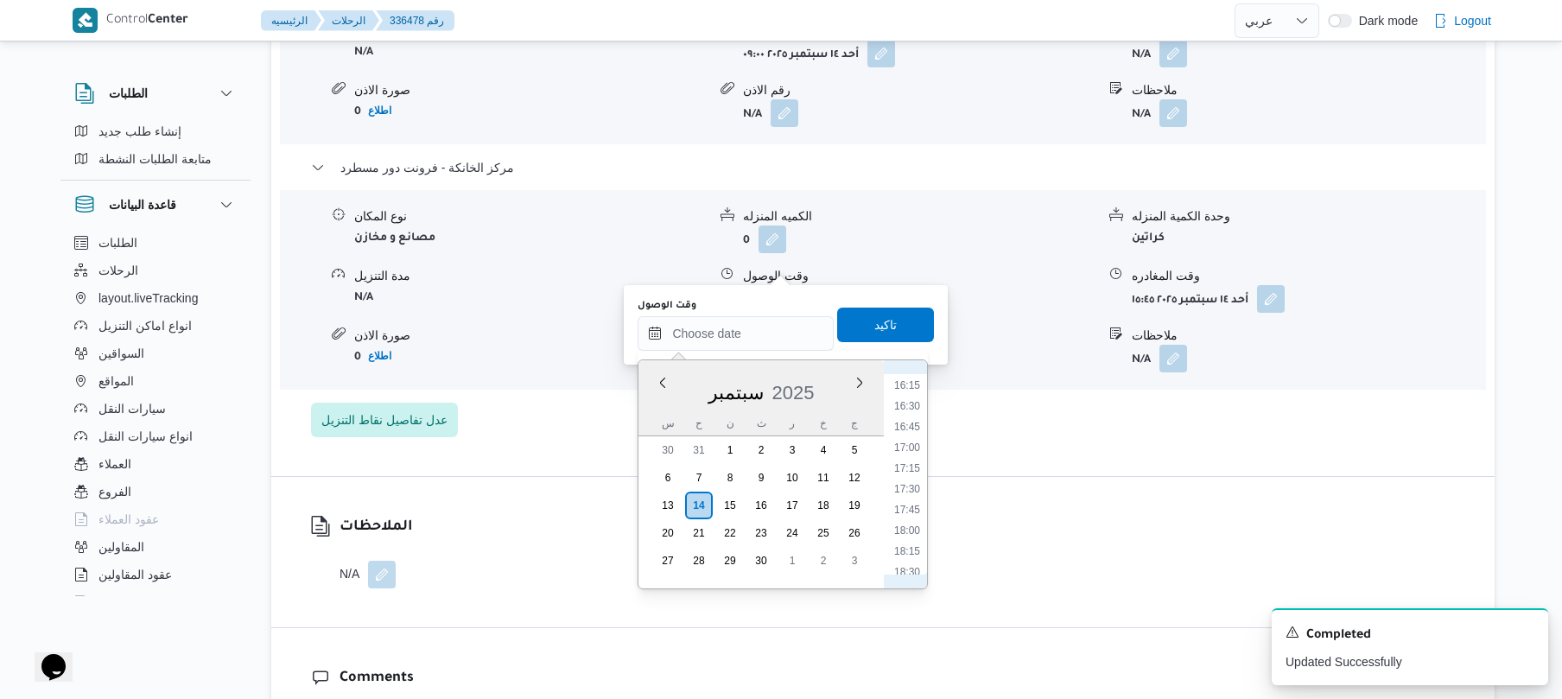
scroll to position [1289, 0]
click at [910, 377] on li "15:30" at bounding box center [907, 379] width 40 height 17
type input "[DATE] ١٥:٣٠"
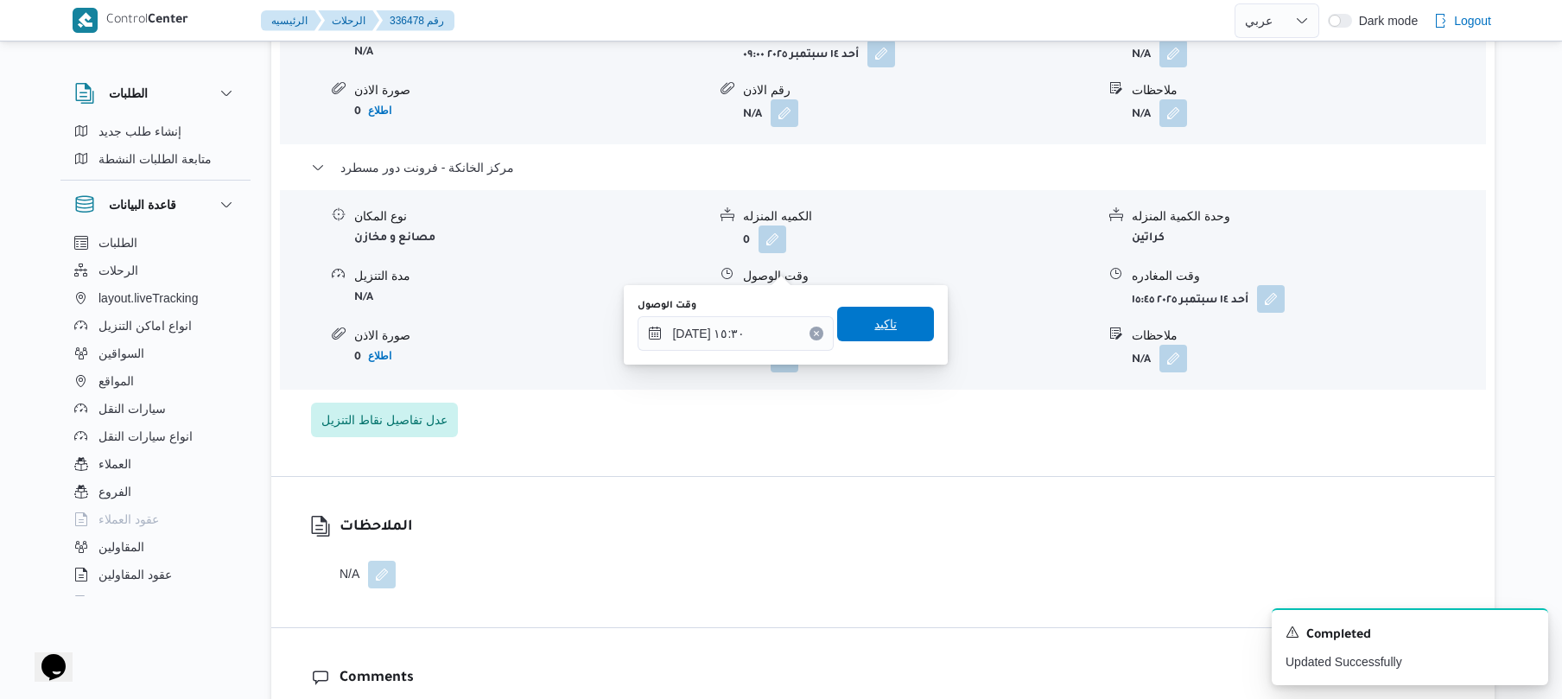
click at [903, 330] on span "تاكيد" at bounding box center [885, 324] width 97 height 35
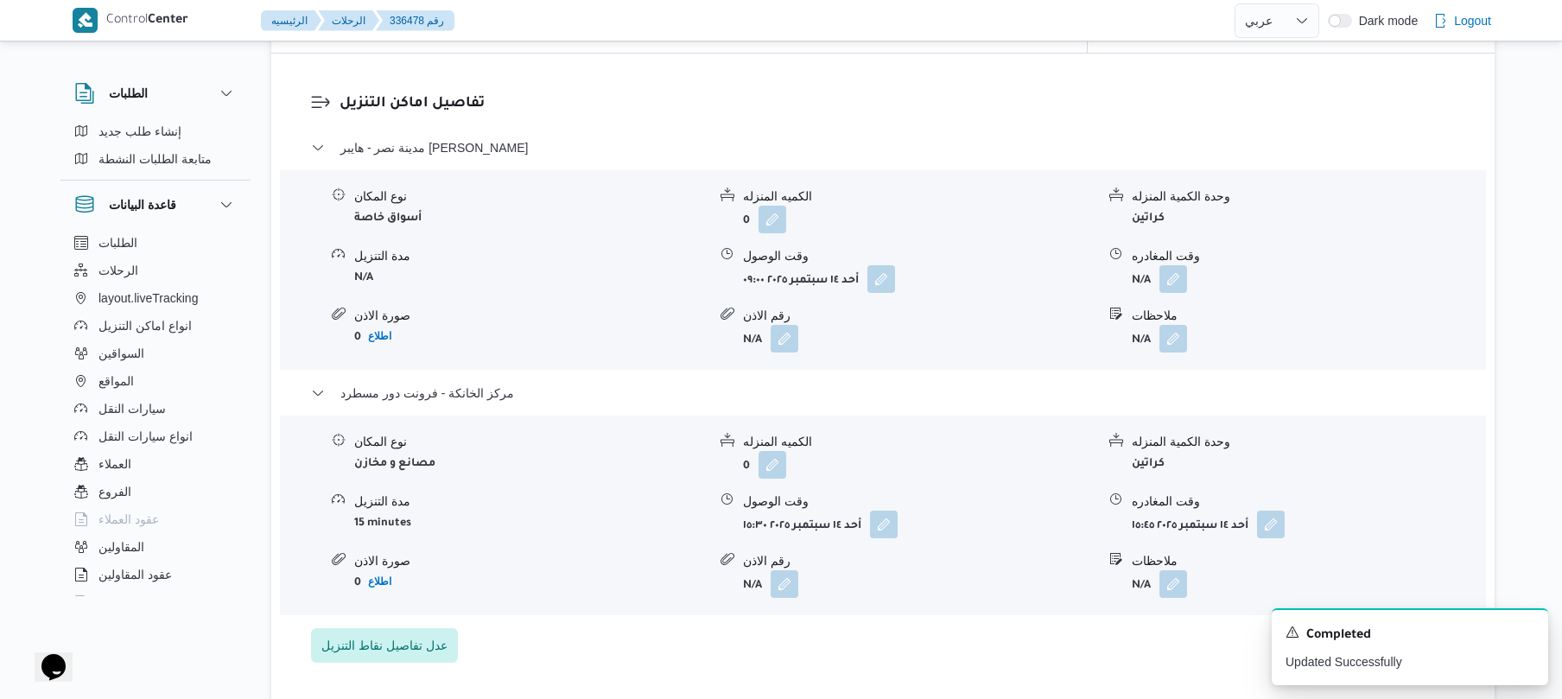
scroll to position [1382, 0]
click at [1169, 269] on button "button" at bounding box center [1173, 283] width 28 height 28
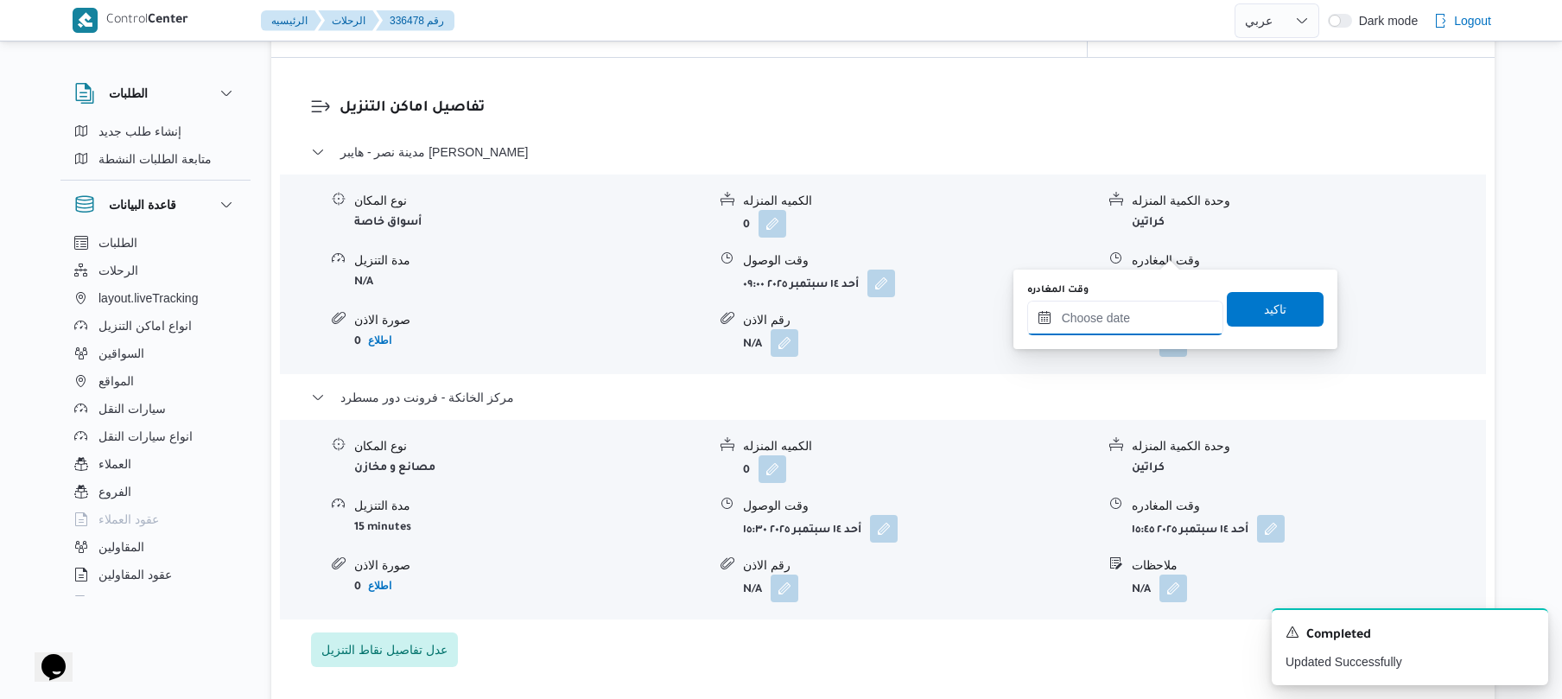
click at [1132, 301] on input "وقت المغادره" at bounding box center [1125, 318] width 196 height 35
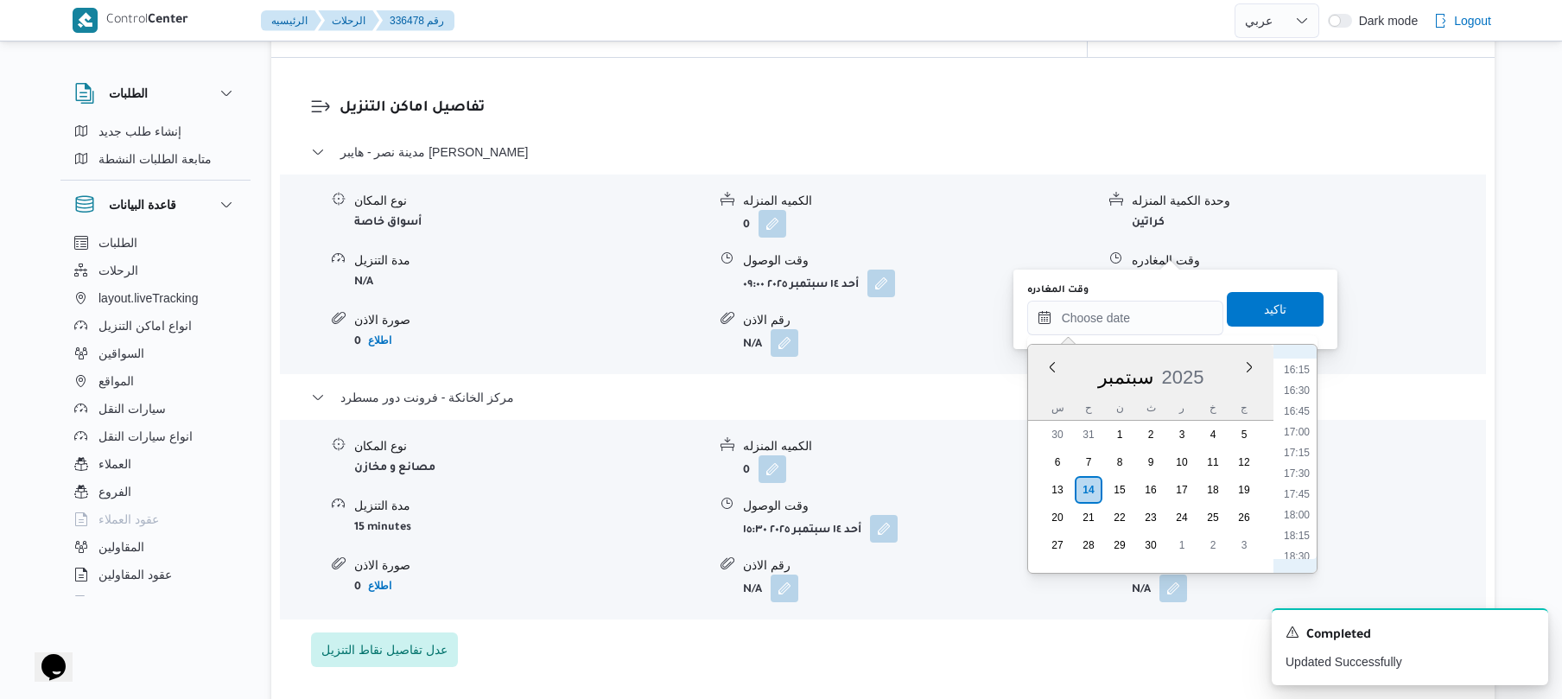
scroll to position [1176, 0]
click at [1284, 392] on li "14:30" at bounding box center [1297, 393] width 40 height 17
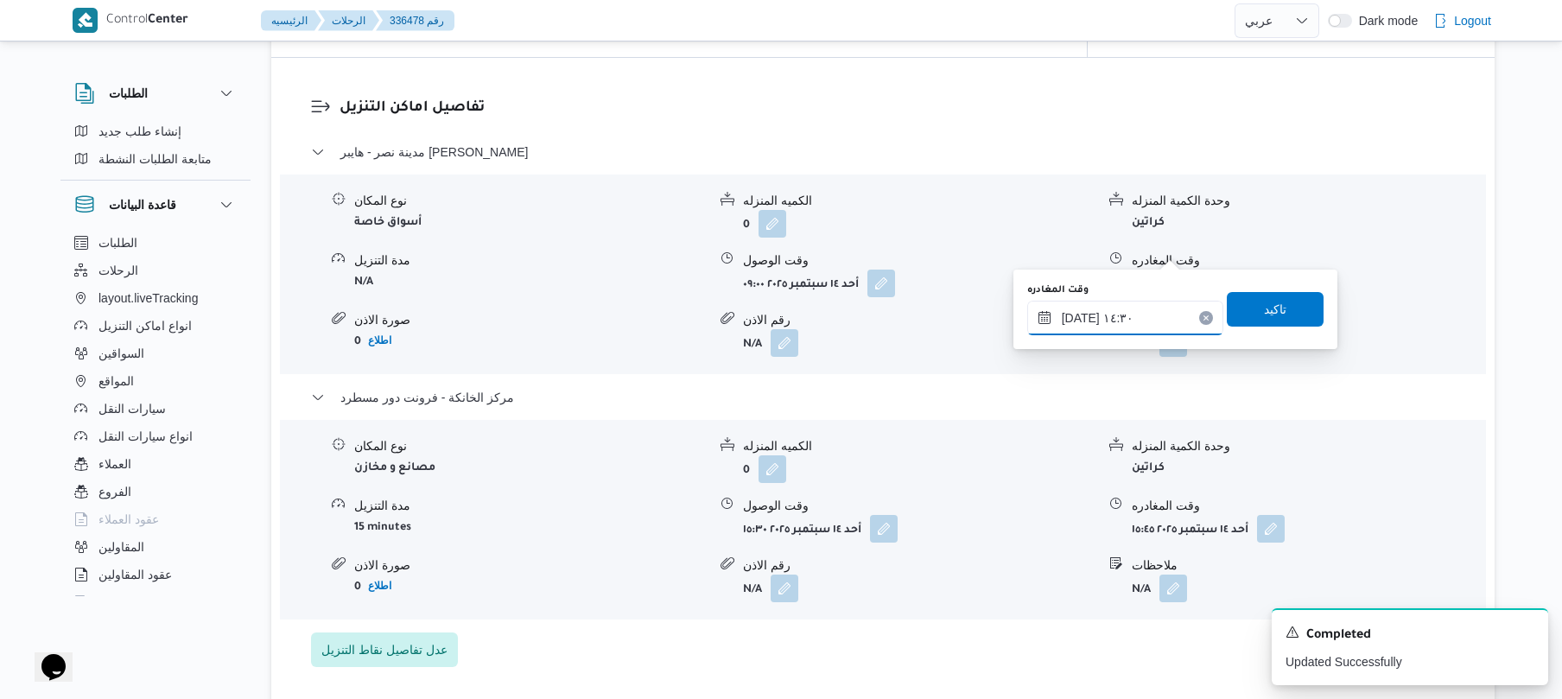
click at [1080, 314] on input "١٤/٠٩/٢٠٢٥ ١٤:٣٠" at bounding box center [1125, 318] width 196 height 35
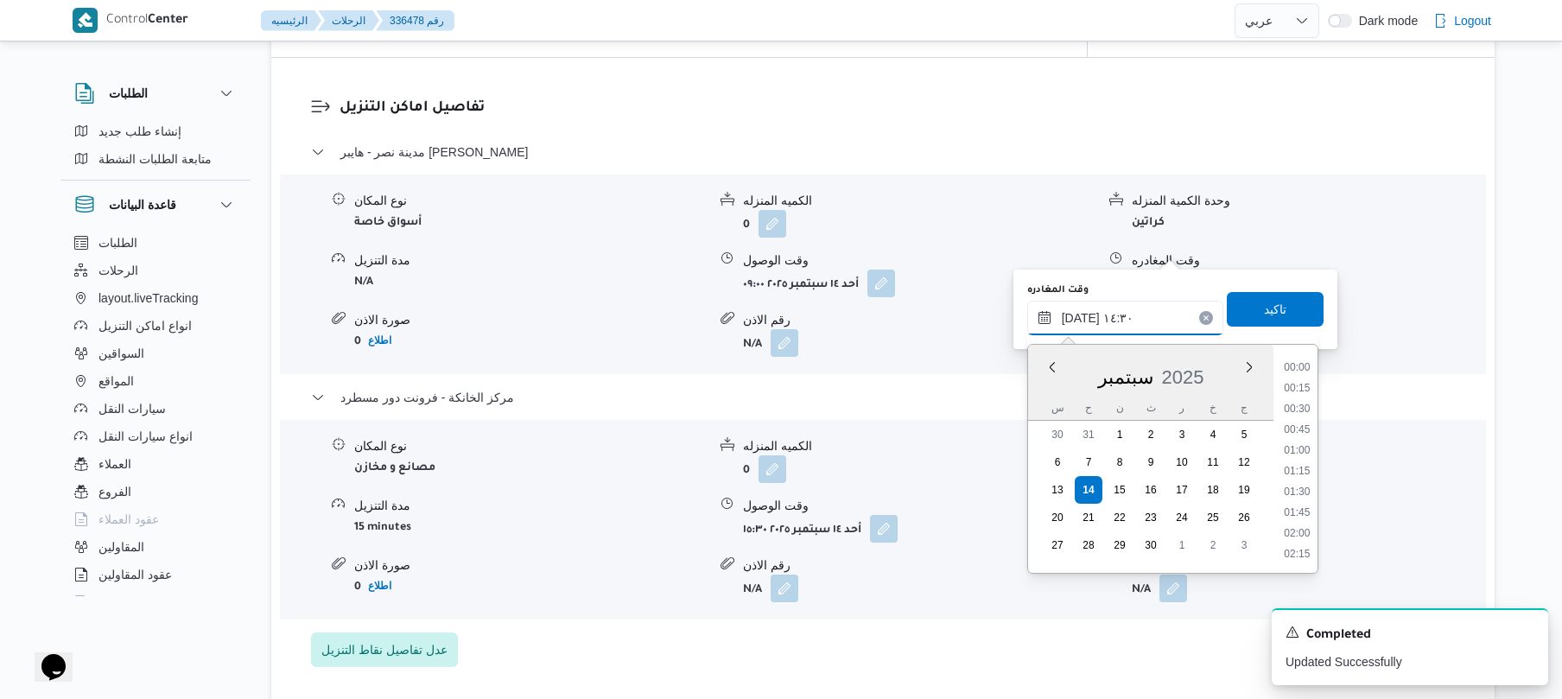
click at [1080, 314] on input "١٤/٠٩/٢٠٢٥ ١٤:٣٠" at bounding box center [1125, 318] width 196 height 35
type input "١٤/٠٩/٢٠٢٥ ١٤:50"
click at [1264, 312] on span "تاكيد" at bounding box center [1275, 308] width 22 height 21
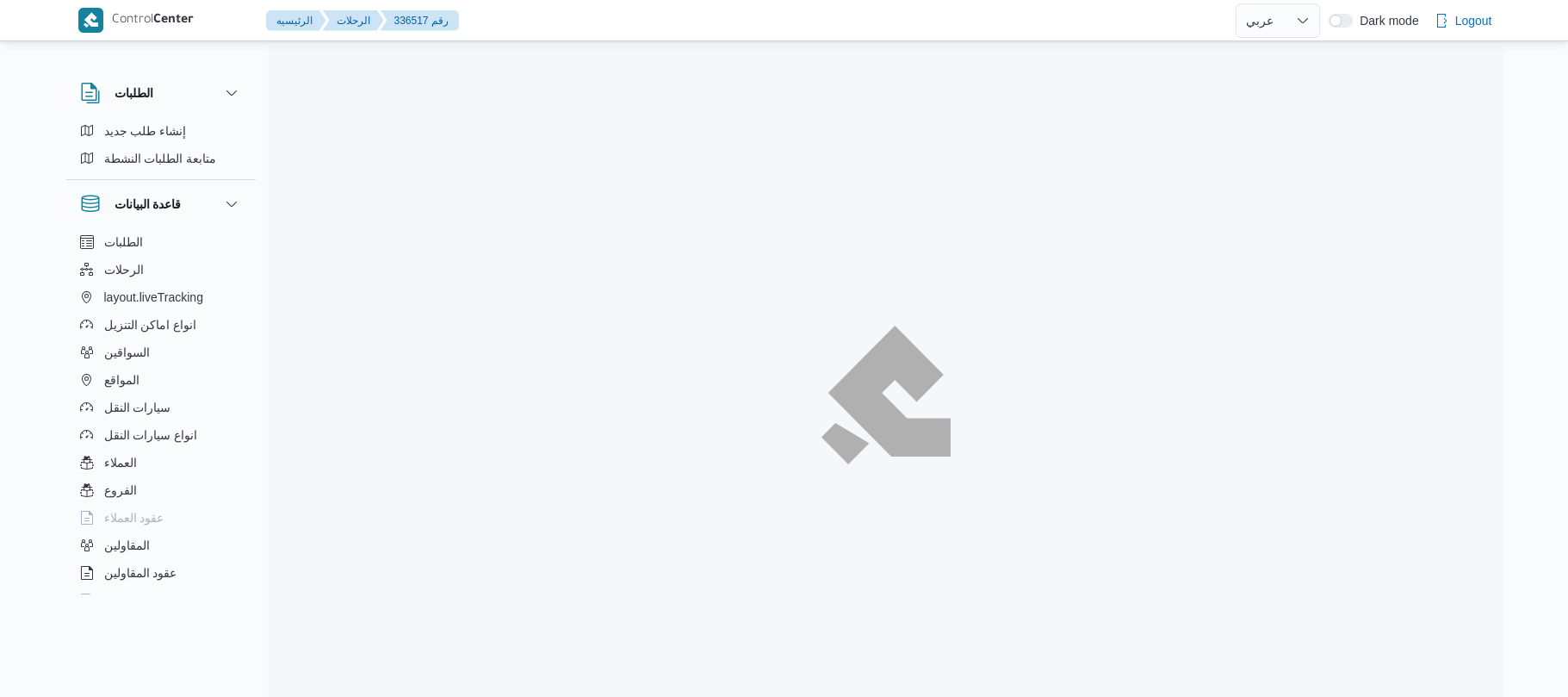
select select "ar"
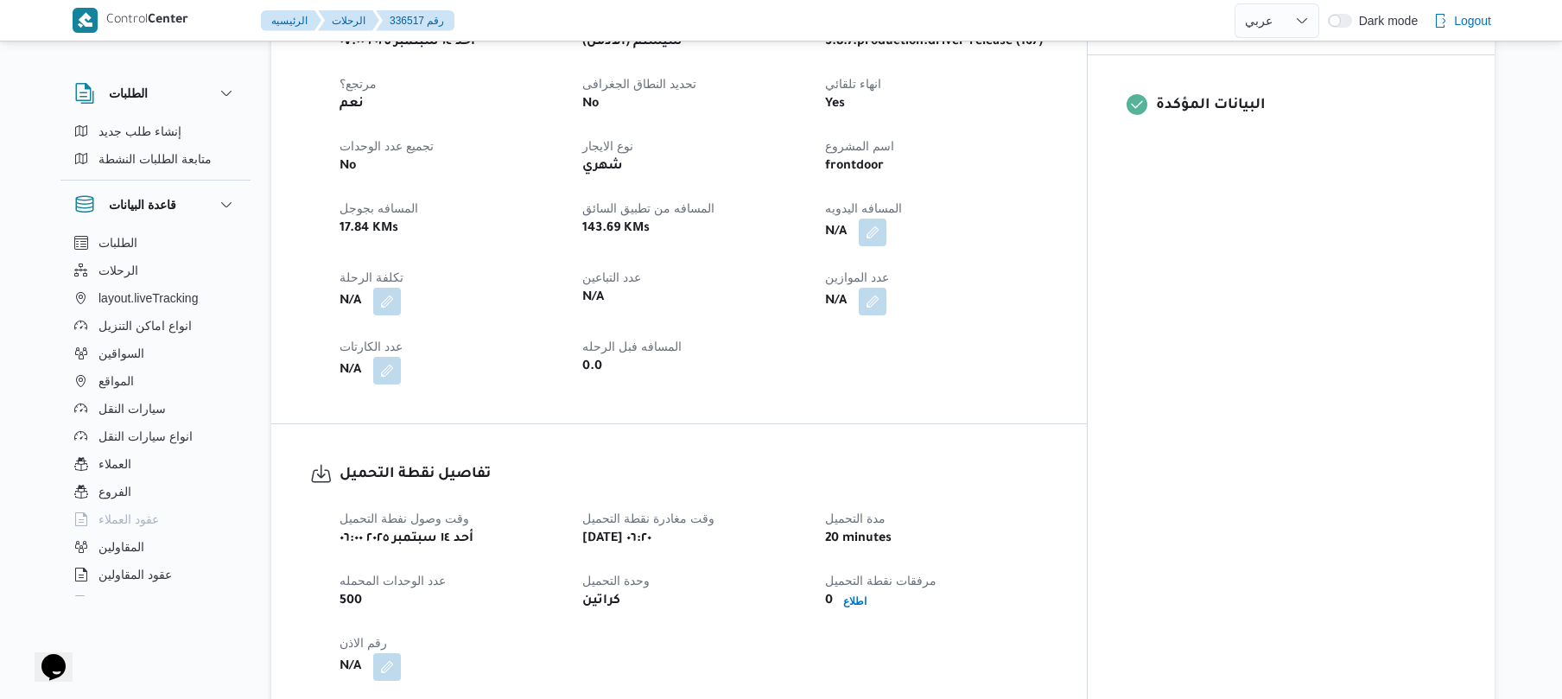
scroll to position [599, 0]
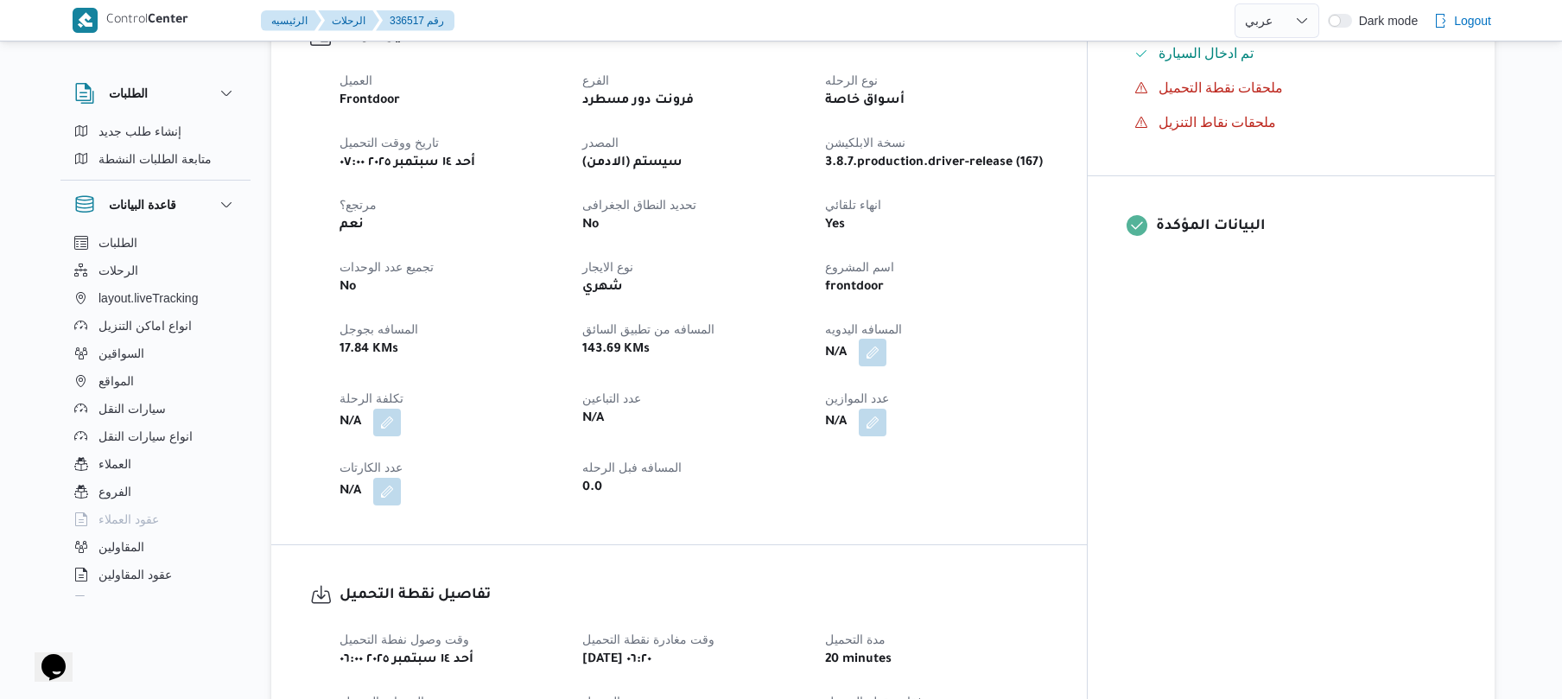
click at [886, 339] on button "button" at bounding box center [873, 353] width 28 height 28
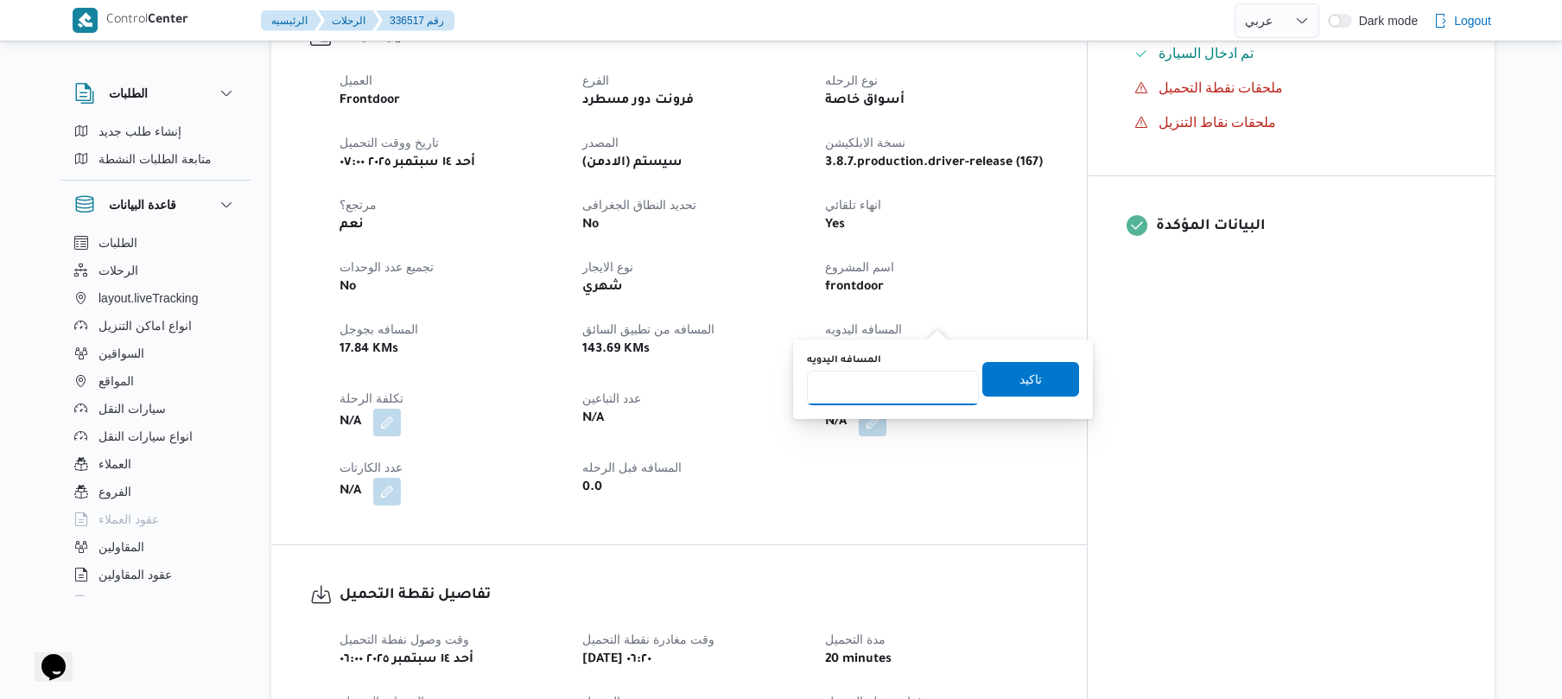
click at [893, 384] on input "المسافه اليدويه" at bounding box center [893, 388] width 172 height 35
type input "120"
click at [1005, 384] on span "تاكيد" at bounding box center [1030, 378] width 97 height 35
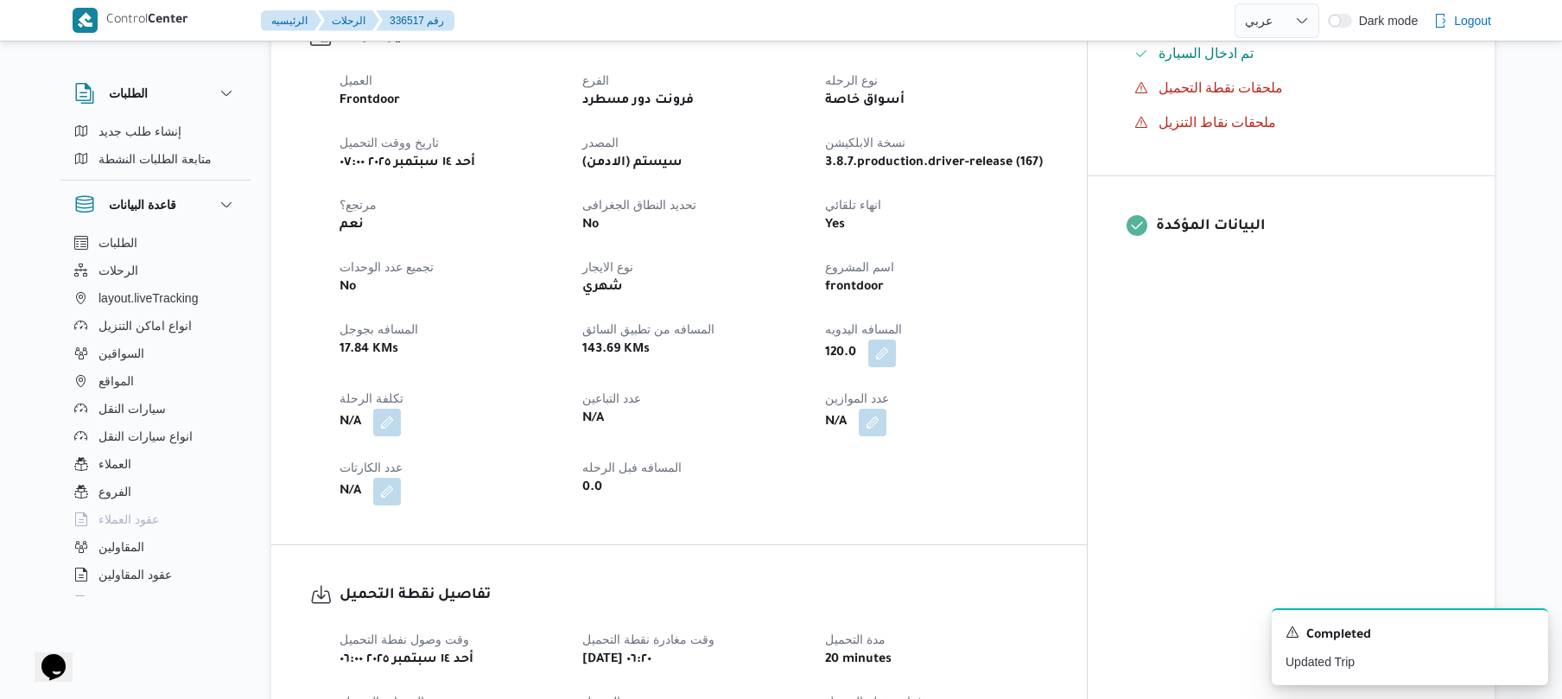
click at [1049, 407] on div "N/A" at bounding box center [935, 422] width 225 height 31
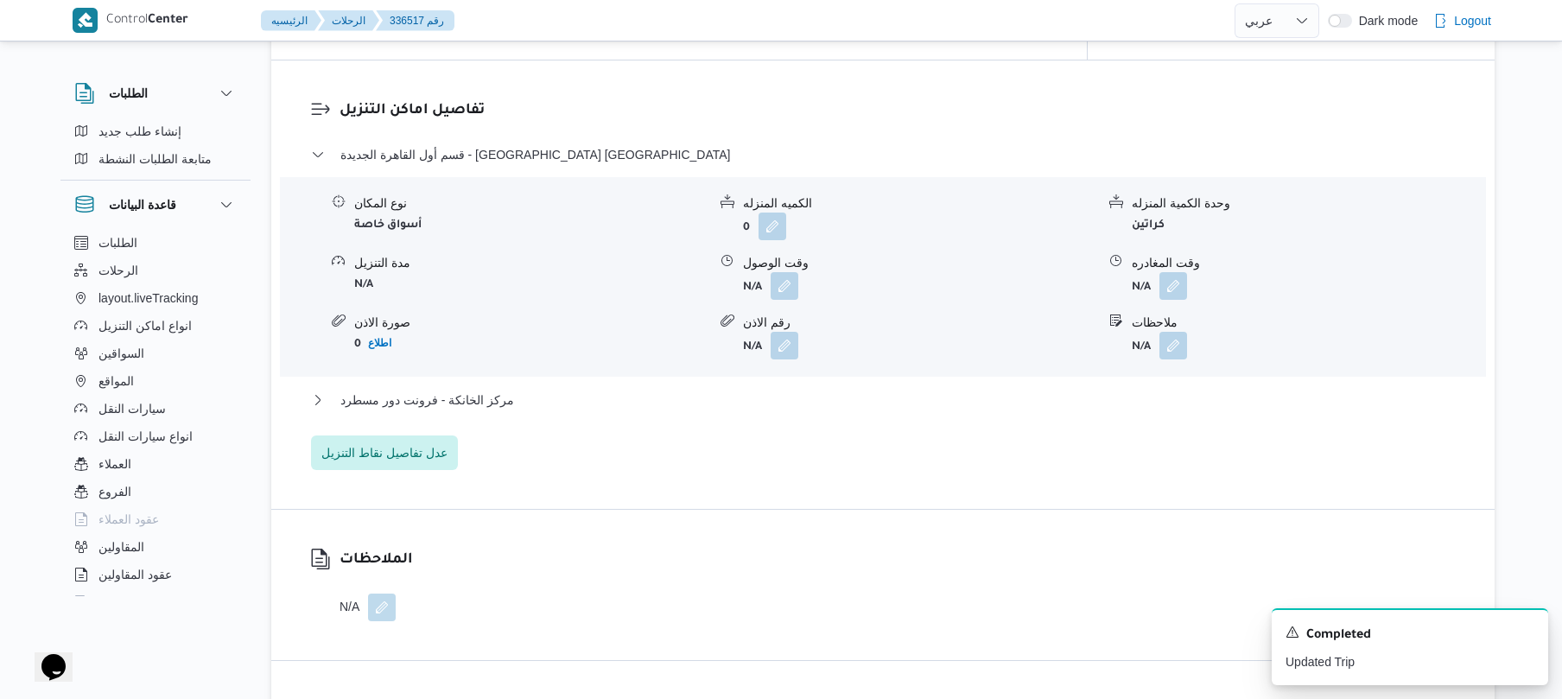
scroll to position [1382, 0]
click at [943, 387] on div "مركز الخانكة - فرونت دور مسطرد" at bounding box center [883, 403] width 1144 height 33
click at [955, 387] on button "مركز الخانكة - فرونت دور مسطرد" at bounding box center [883, 397] width 1144 height 21
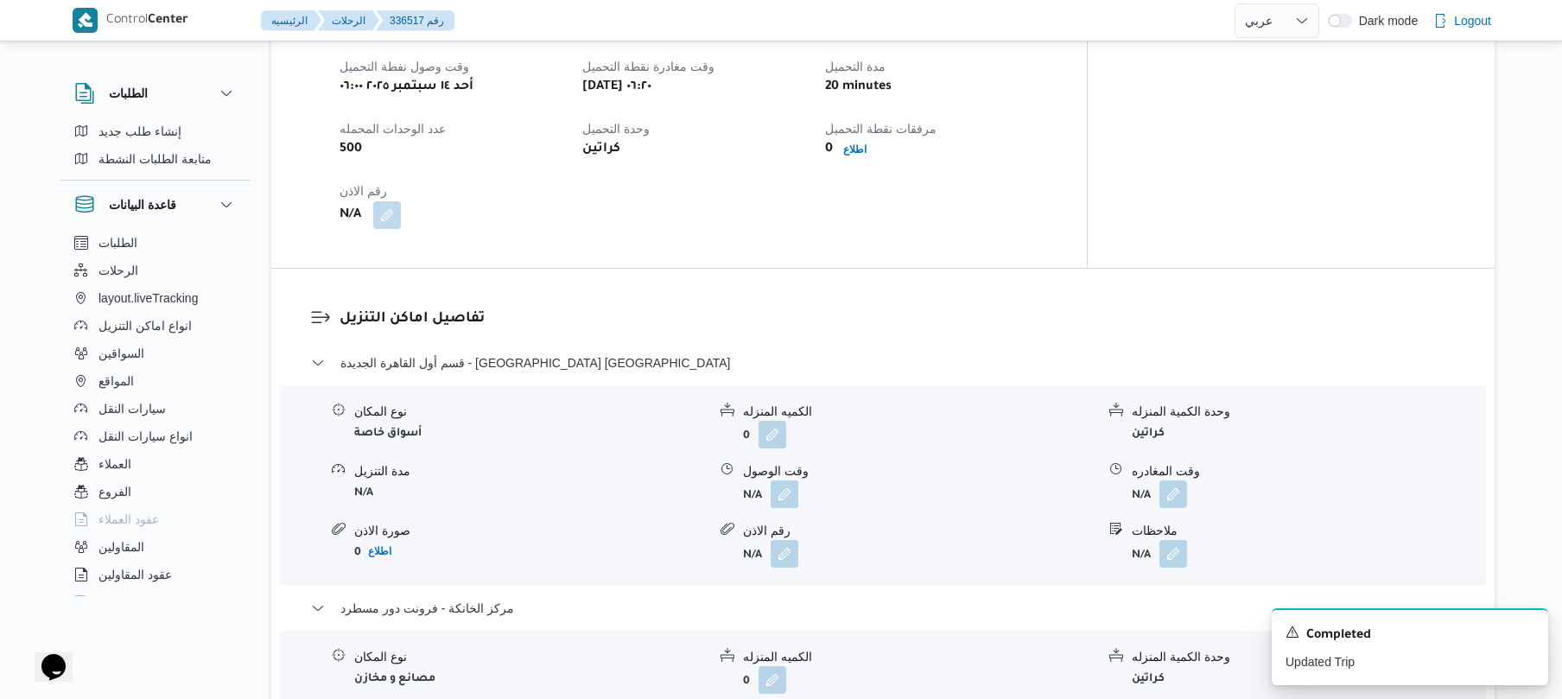
scroll to position [1428, 0]
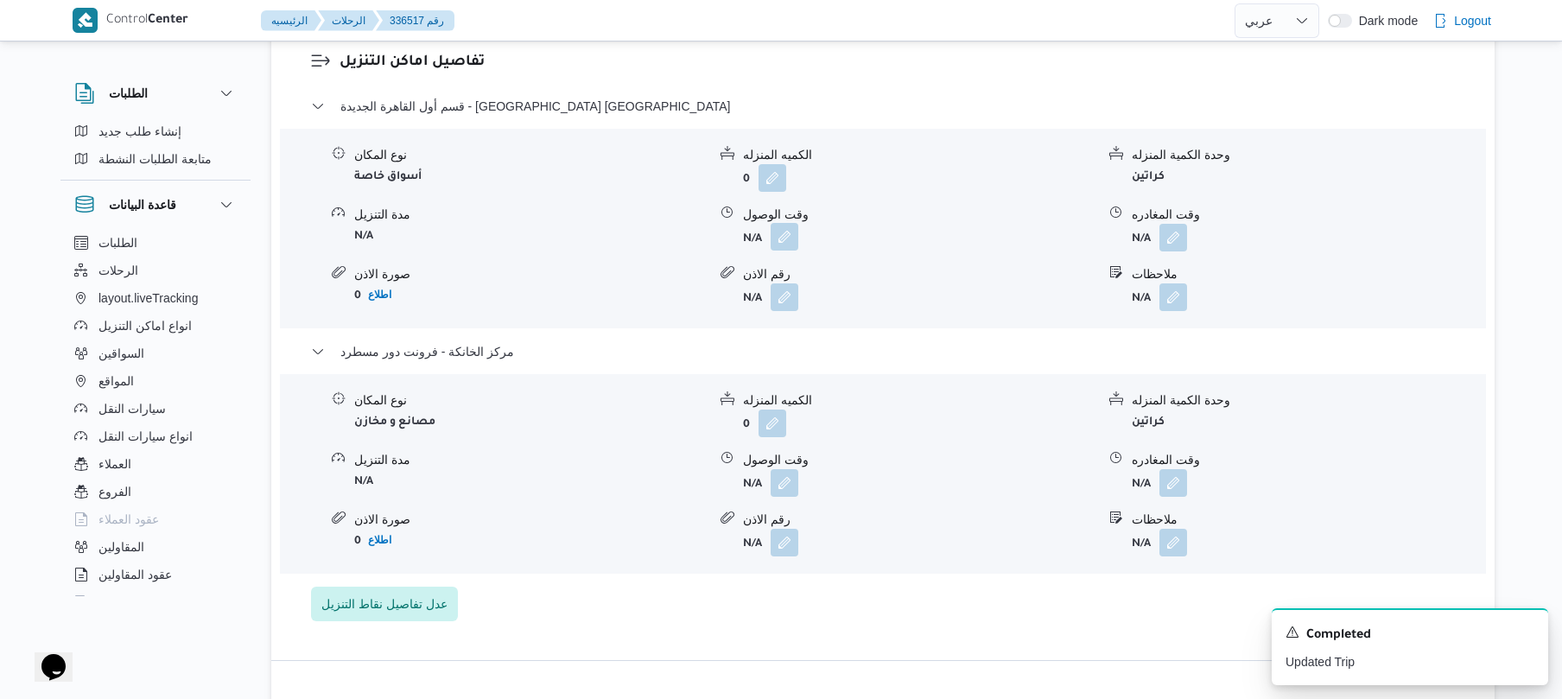
click at [784, 223] on button "button" at bounding box center [784, 237] width 28 height 28
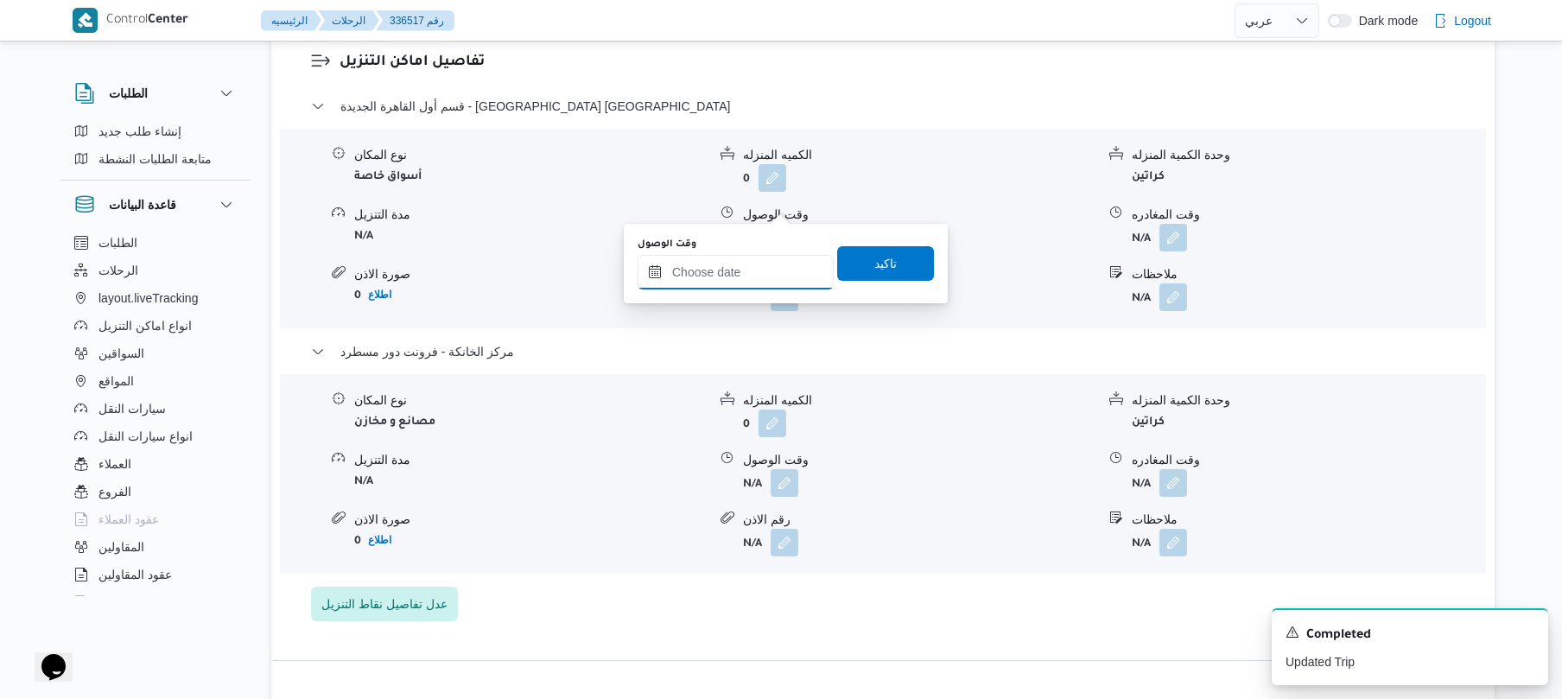
click at [733, 282] on input "وقت الوصول" at bounding box center [735, 272] width 196 height 35
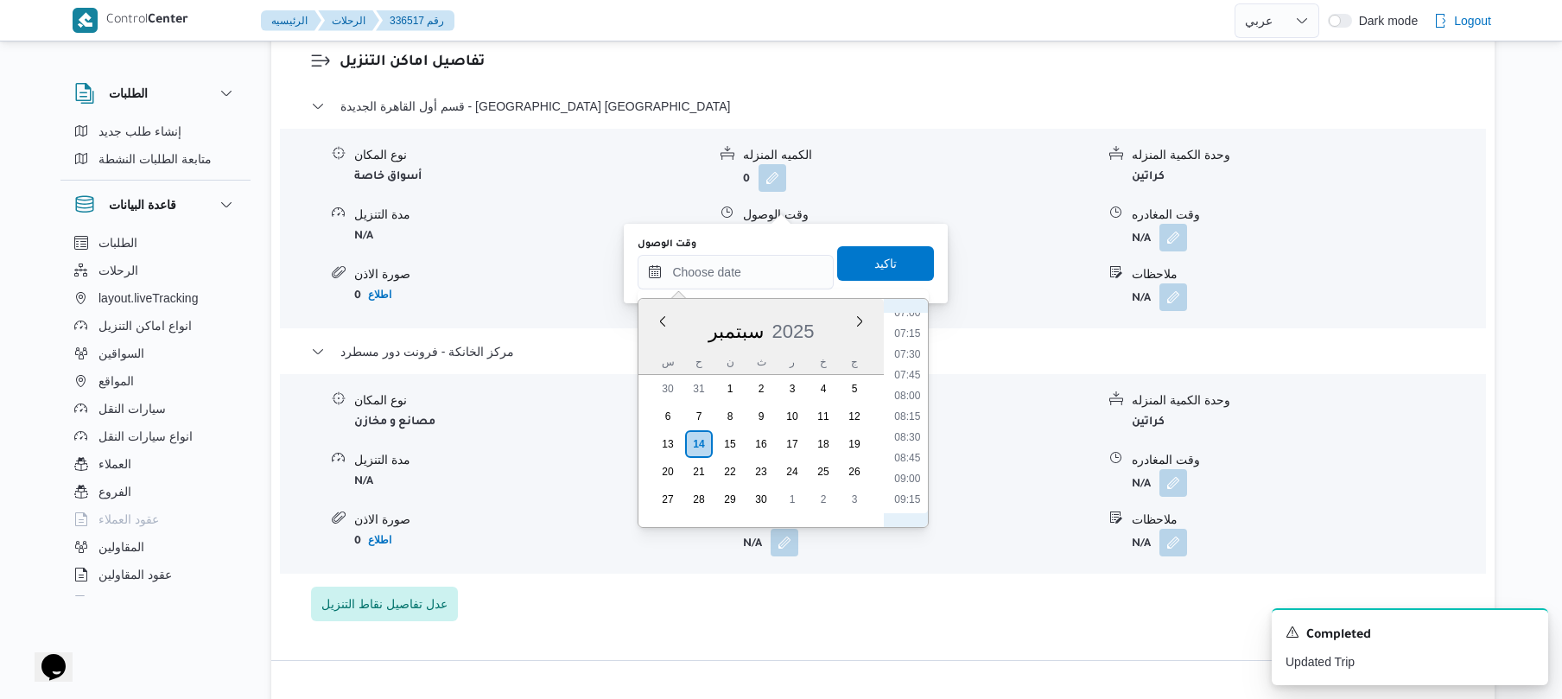
scroll to position [519, 0]
click at [907, 398] on li "07:15" at bounding box center [908, 403] width 40 height 17
type input "١٤/٠٩/٢٠٢٥ ٠٧:١٥"
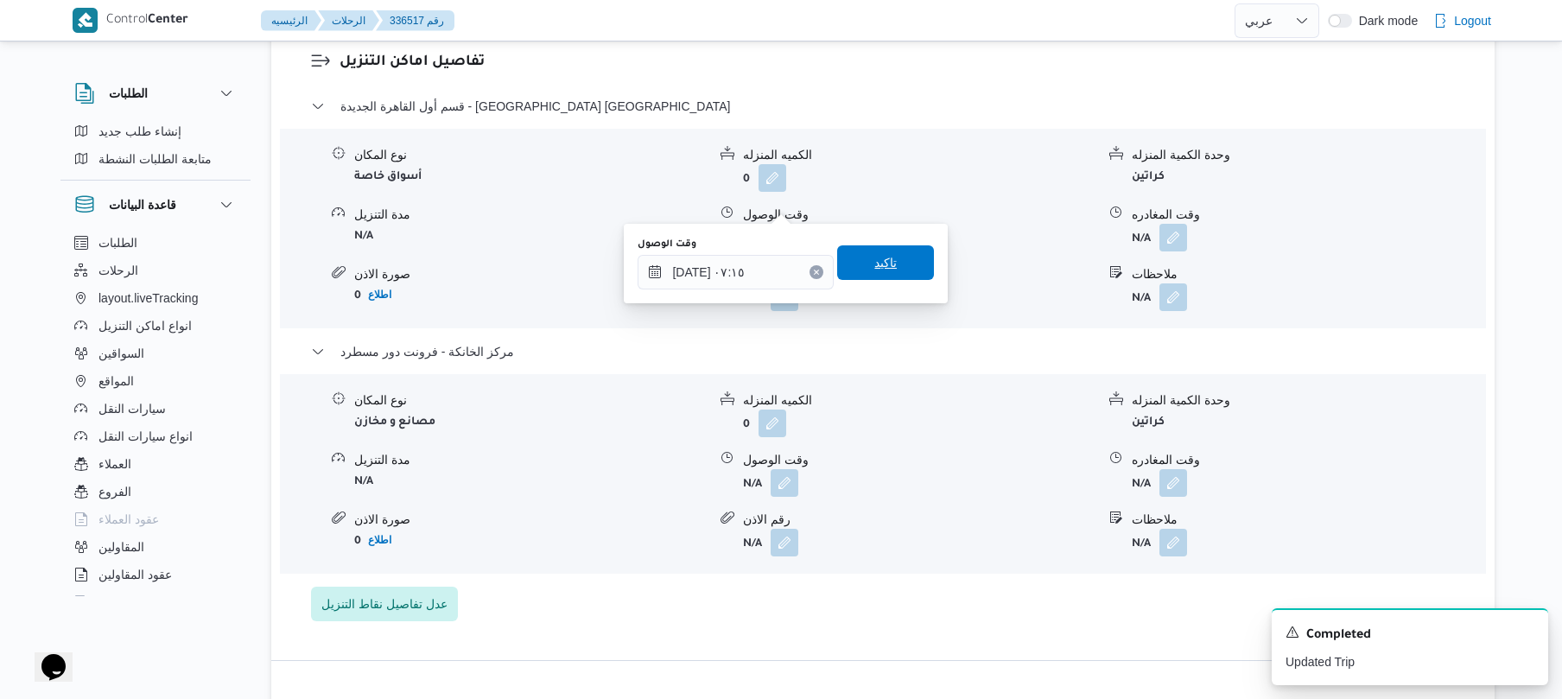
click at [889, 261] on span "تاكيد" at bounding box center [885, 262] width 97 height 35
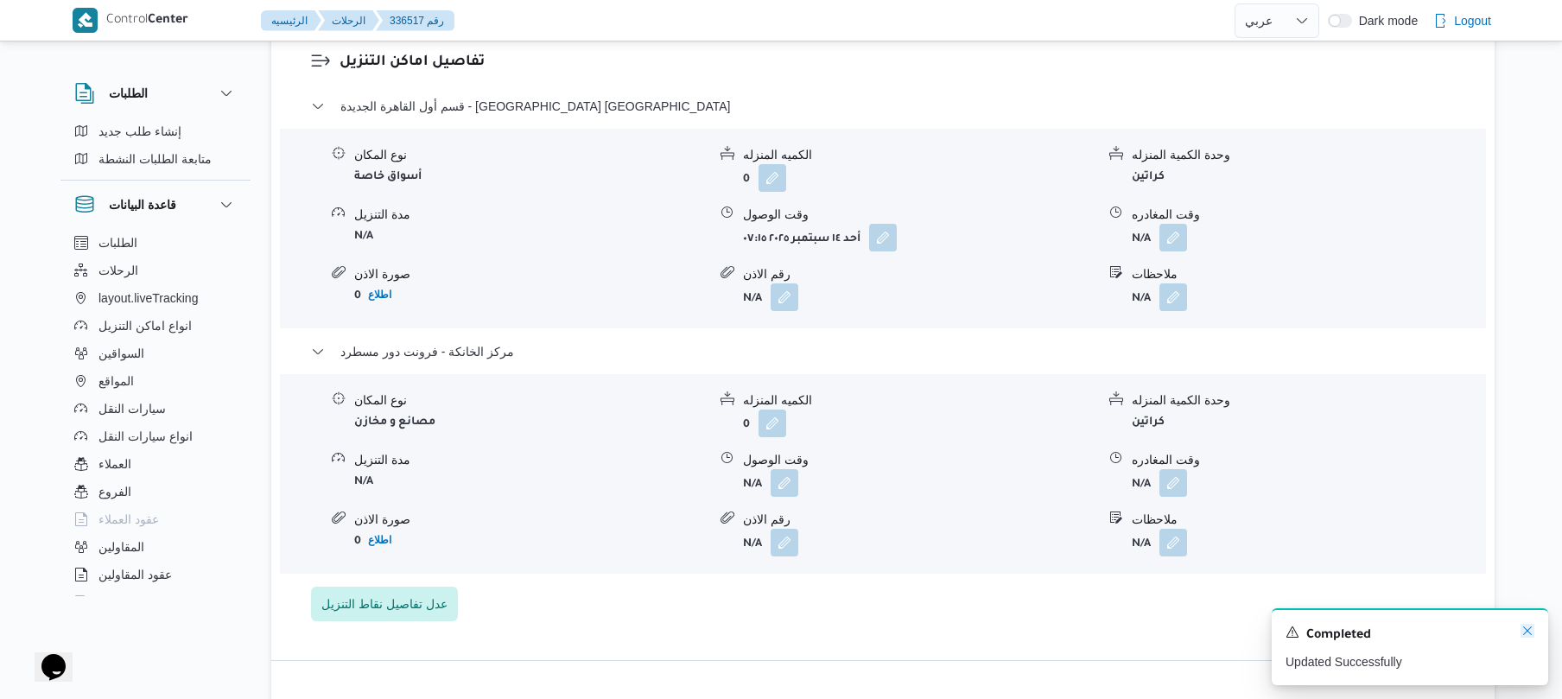
click at [1528, 630] on icon "Dismiss toast" at bounding box center [1527, 631] width 14 height 14
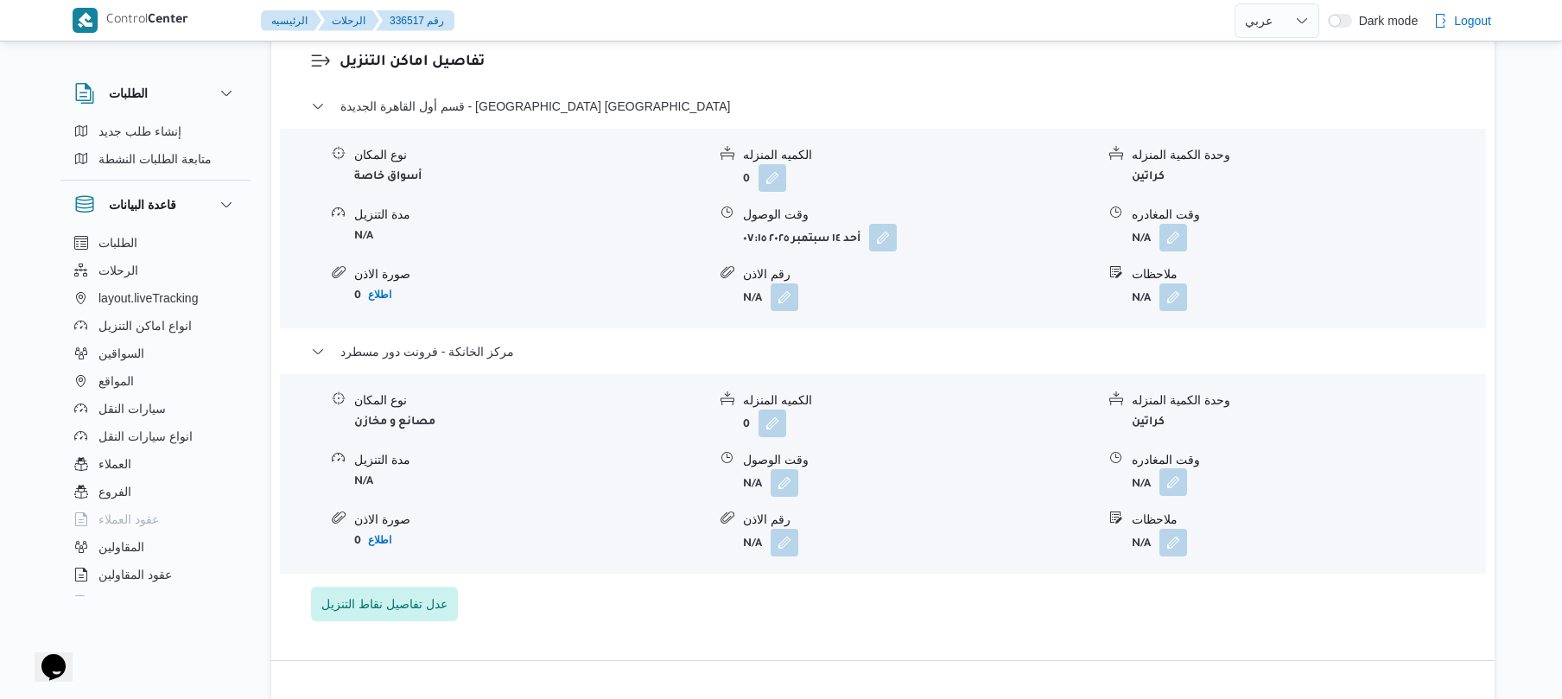
click at [1175, 468] on button "button" at bounding box center [1173, 482] width 28 height 28
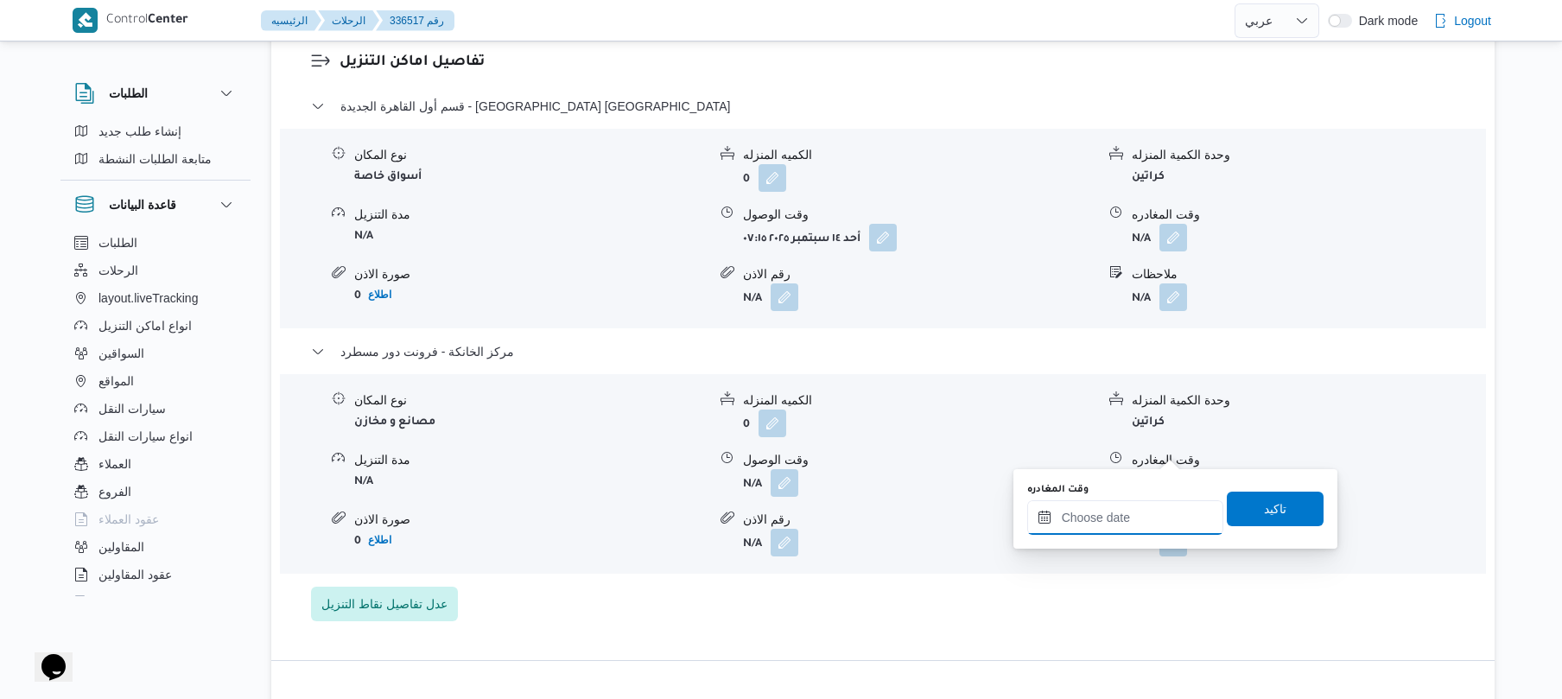
click at [1133, 516] on input "وقت المغادره" at bounding box center [1125, 517] width 196 height 35
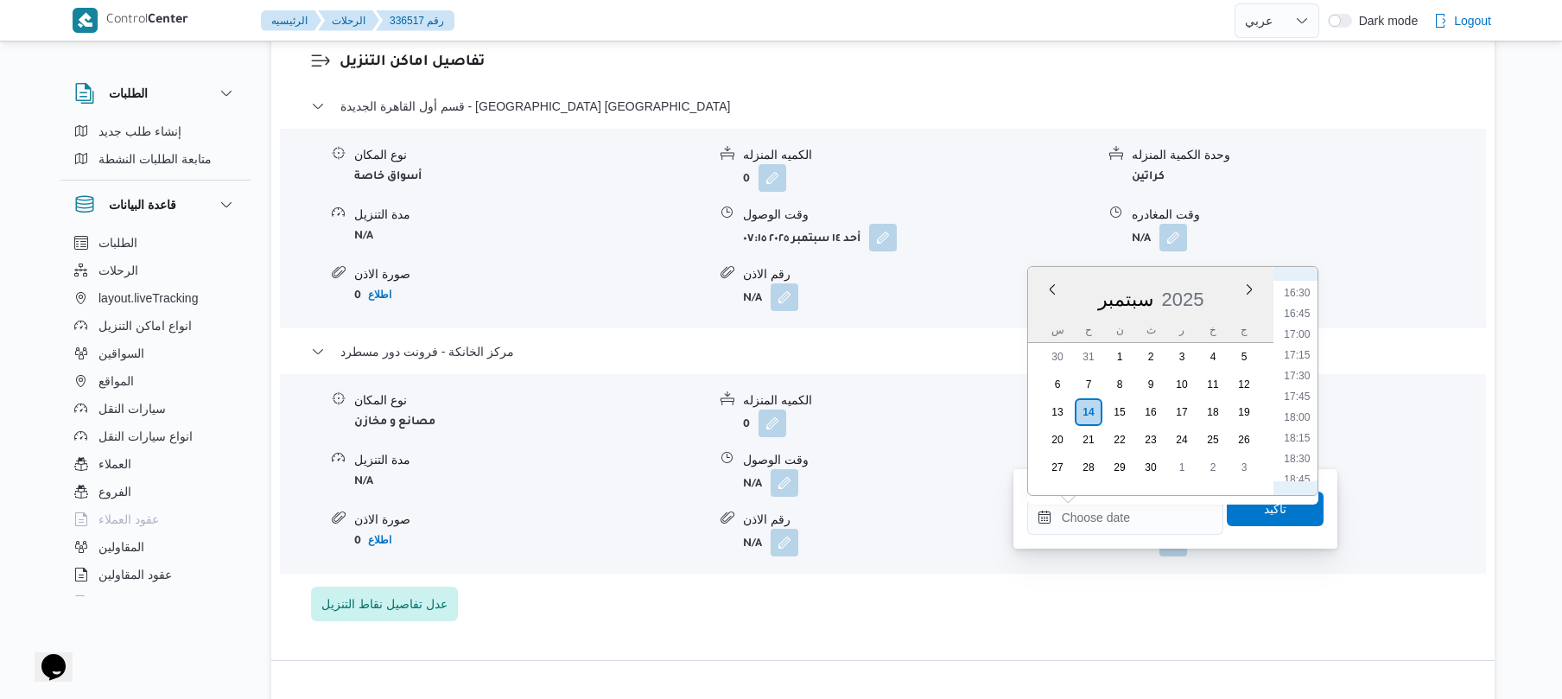
scroll to position [1194, 0]
click at [1297, 404] on li "15:45" at bounding box center [1297, 401] width 40 height 17
type input "١٤/٠٩/٢٠٢٥ ١٥:٤٥"
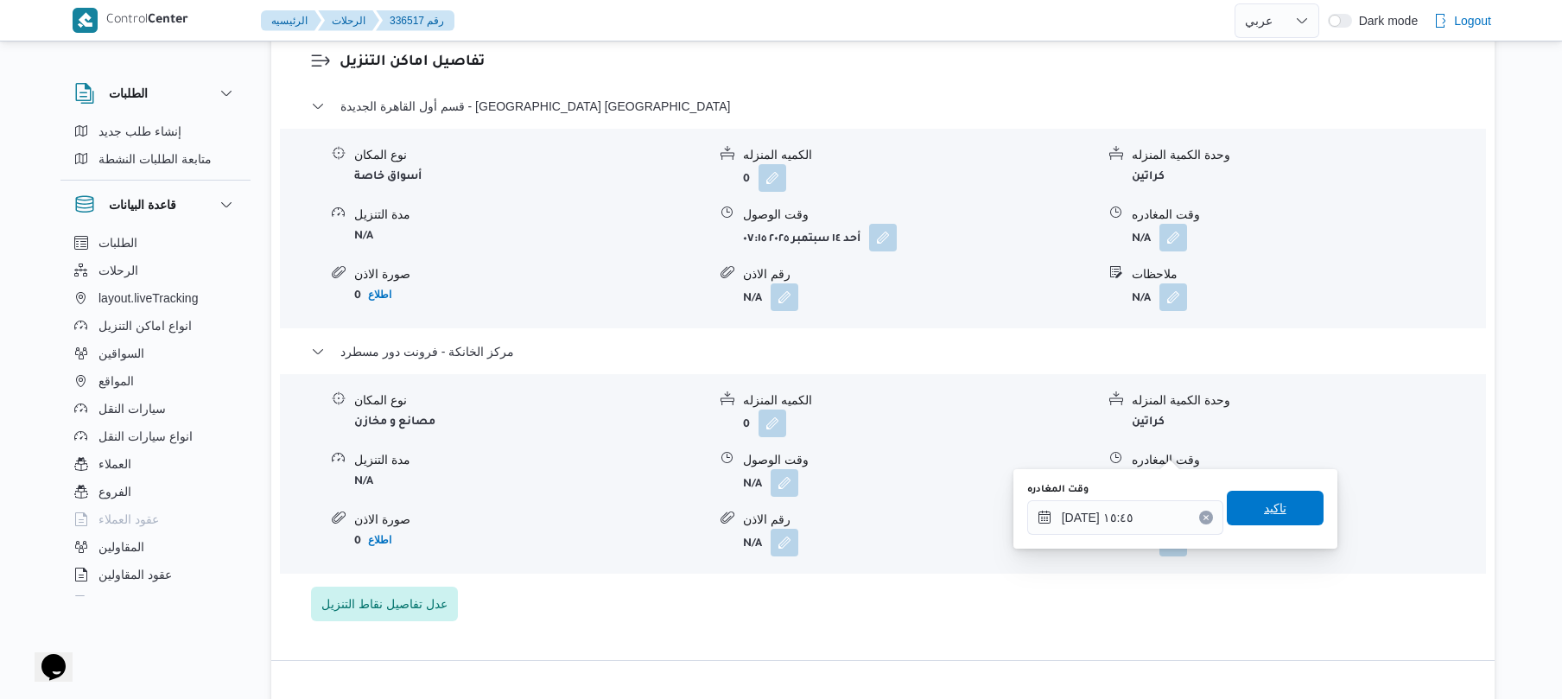
click at [1264, 498] on span "تاكيد" at bounding box center [1275, 508] width 22 height 21
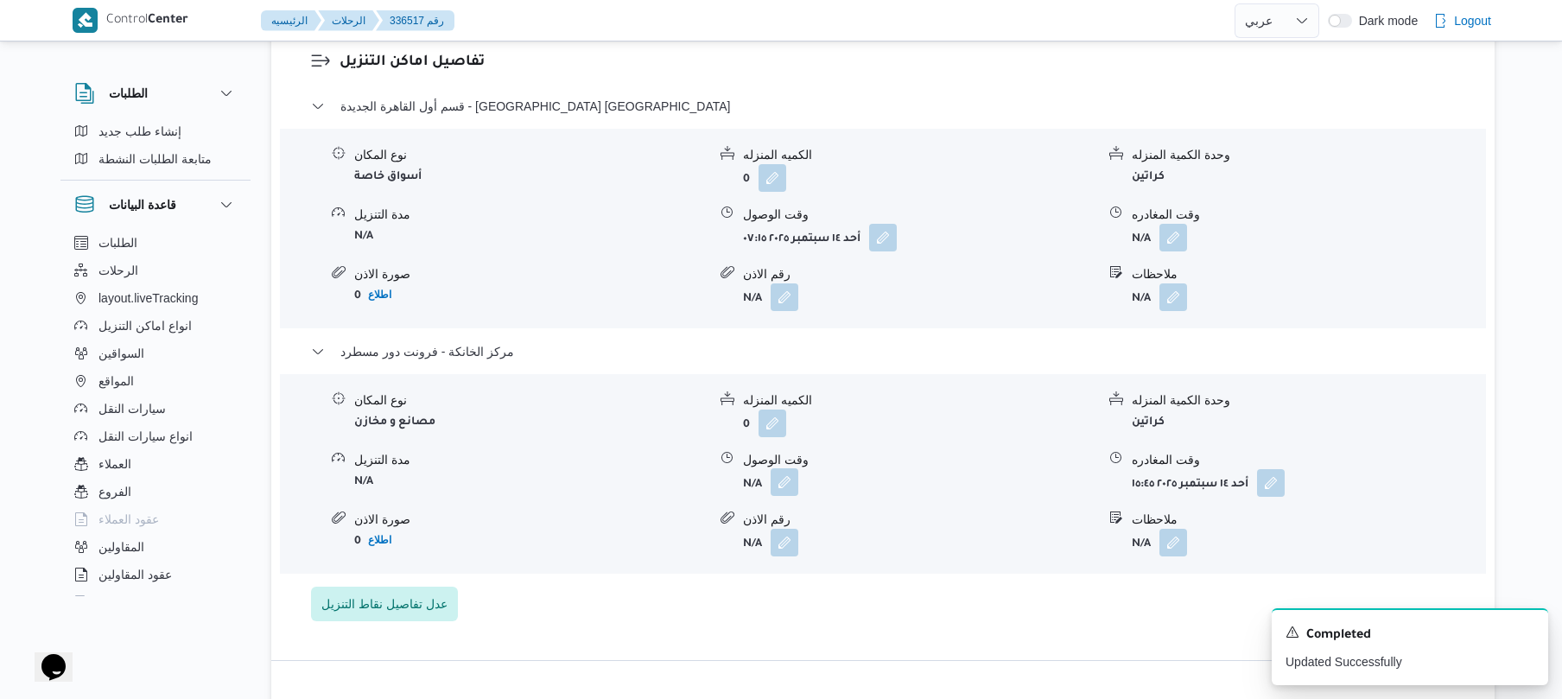
click at [786, 468] on button "button" at bounding box center [784, 482] width 28 height 28
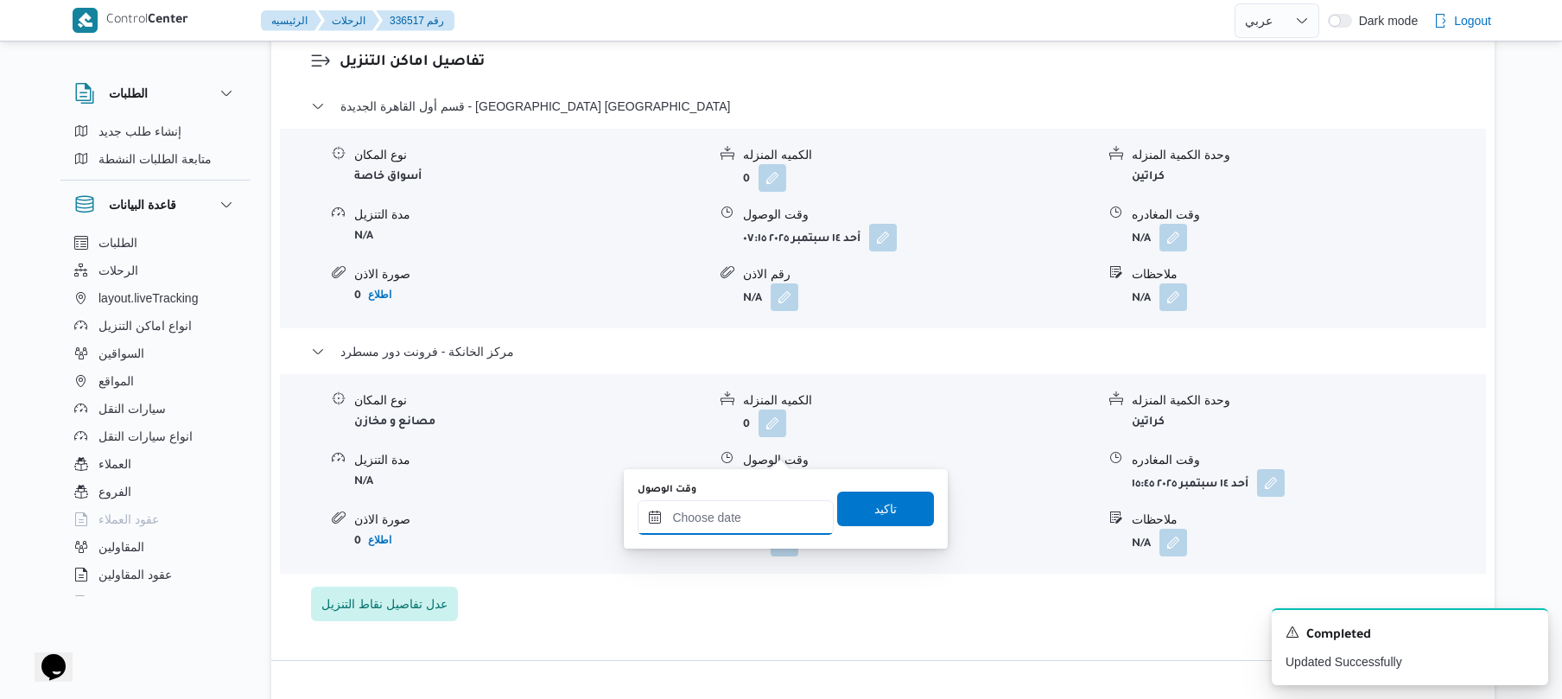
click at [761, 516] on input "وقت الوصول" at bounding box center [735, 517] width 196 height 35
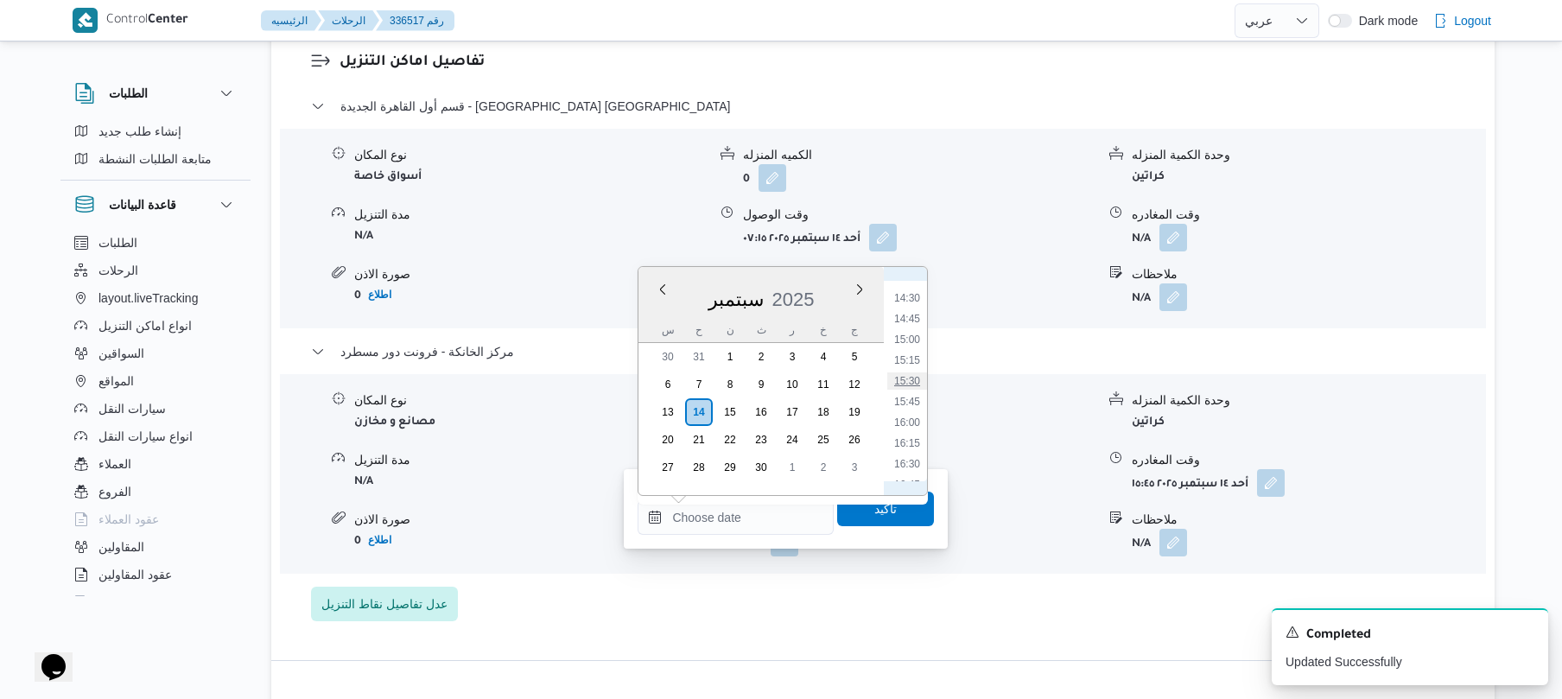
click at [916, 382] on li "15:30" at bounding box center [907, 380] width 40 height 17
type input "[DATE] ١٥:٣٠"
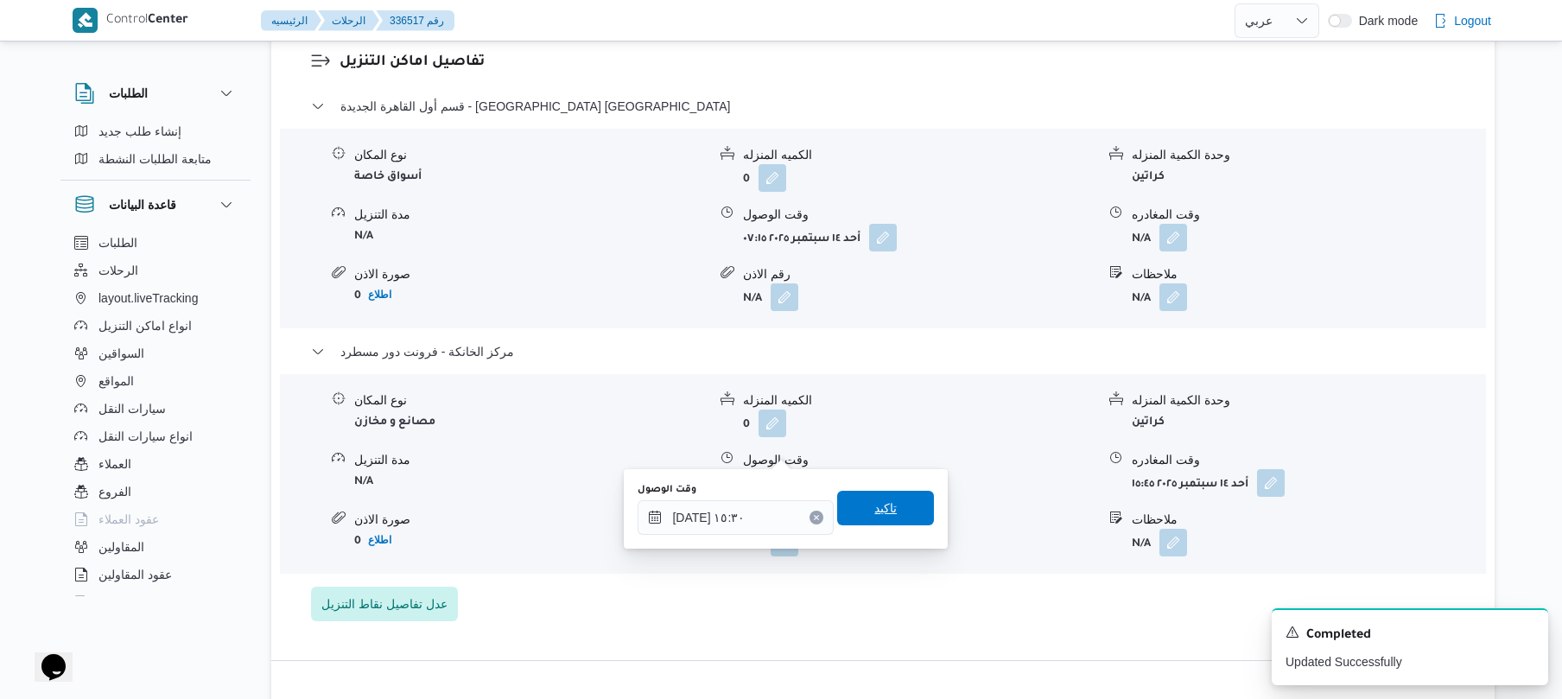
click at [874, 512] on span "تاكيد" at bounding box center [885, 508] width 22 height 21
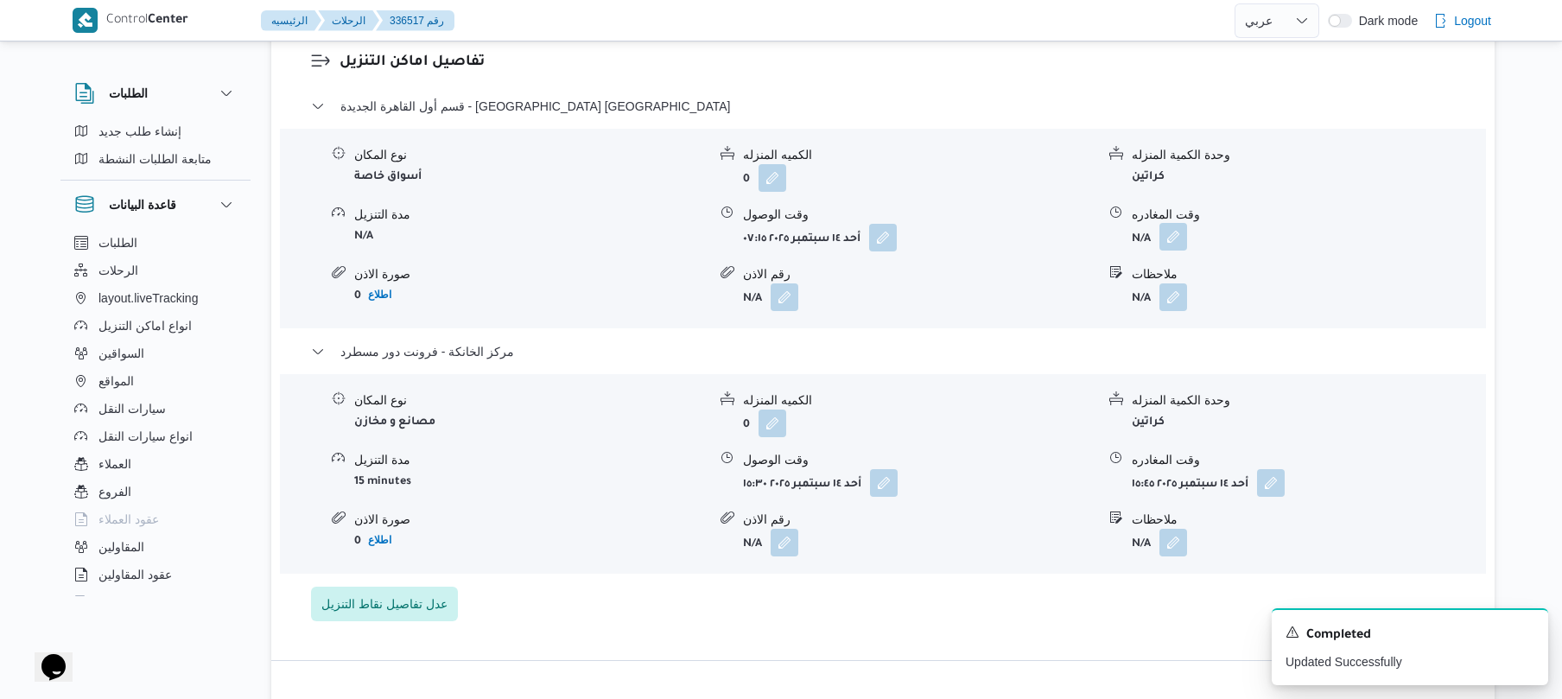
click at [1171, 223] on button "button" at bounding box center [1173, 237] width 28 height 28
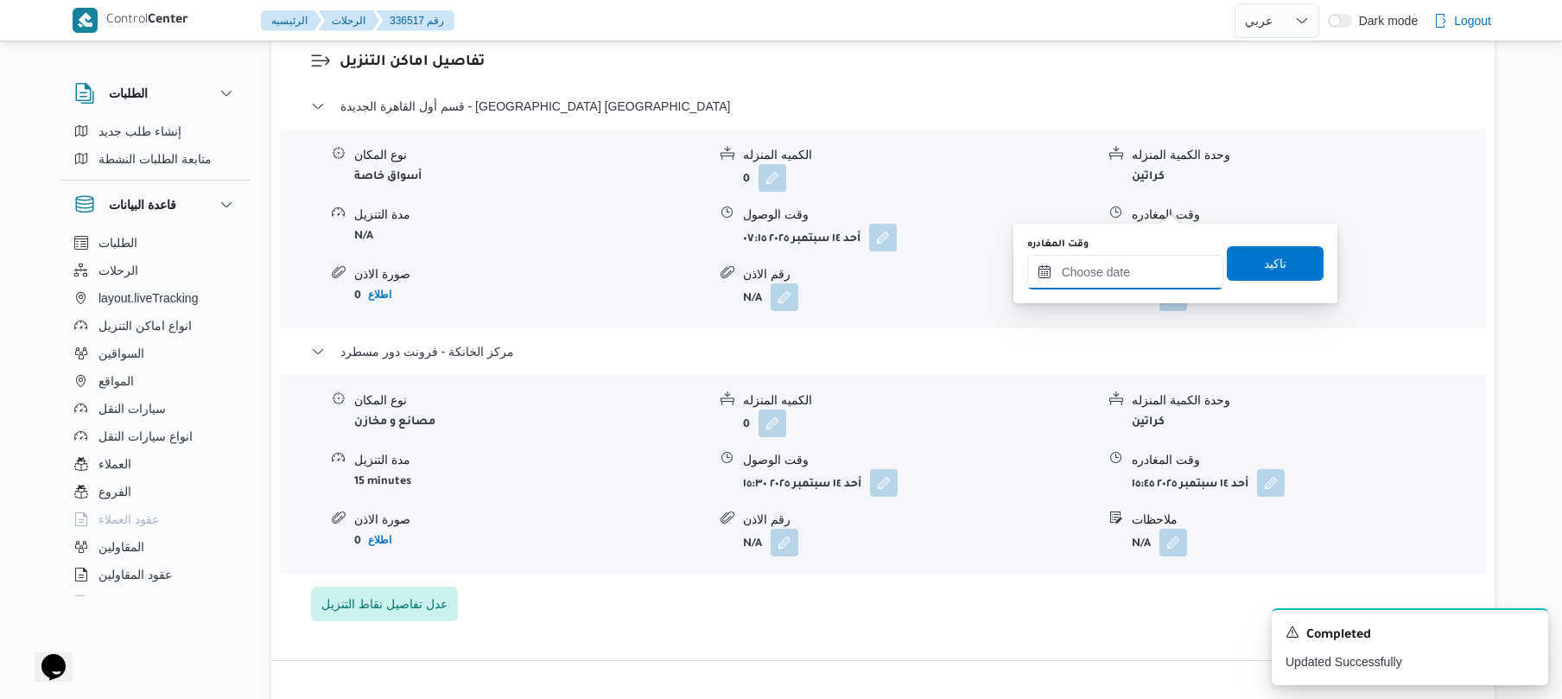
click at [1097, 277] on input "وقت المغادره" at bounding box center [1125, 272] width 196 height 35
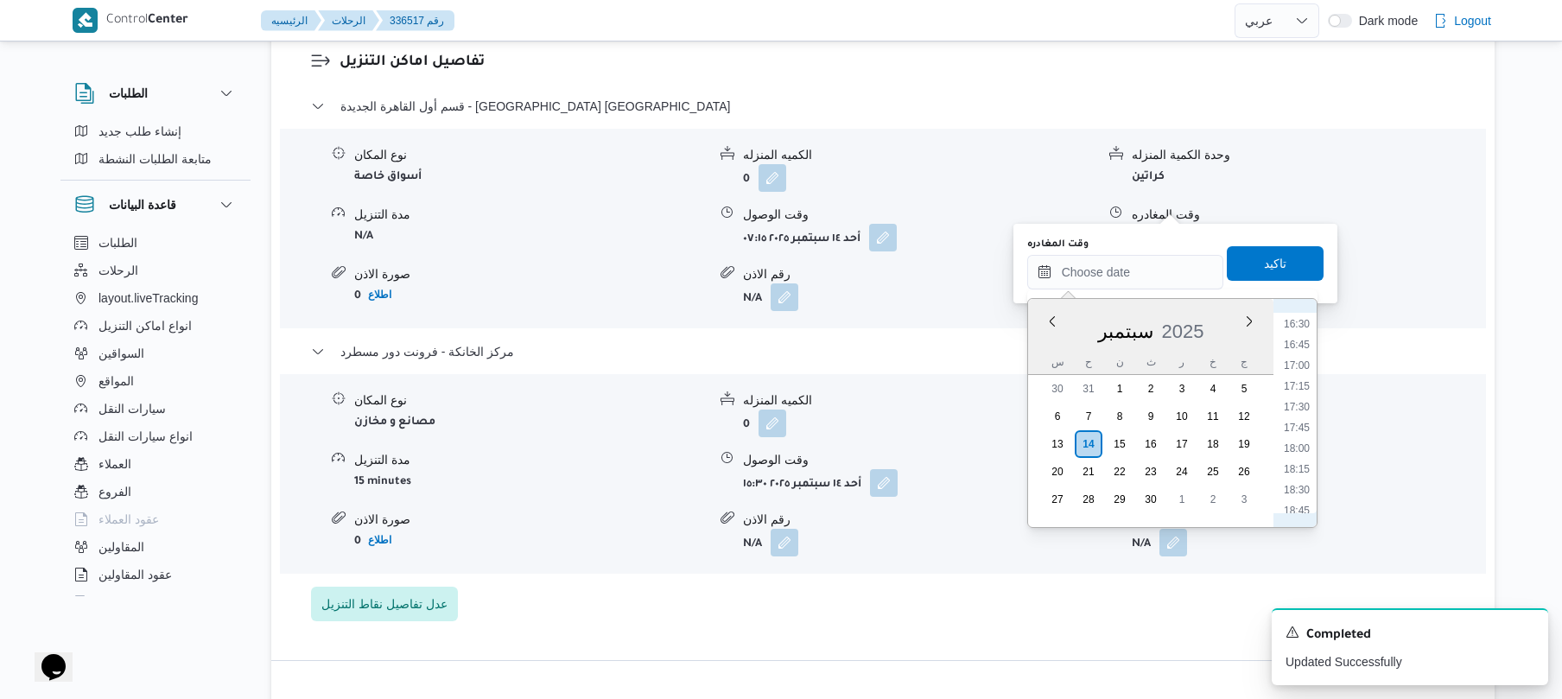
scroll to position [1196, 0]
click at [1297, 350] on li "14:45" at bounding box center [1297, 347] width 40 height 17
type input "١٤/٠٩/٢٠٢٥ ١٤:٤٥"
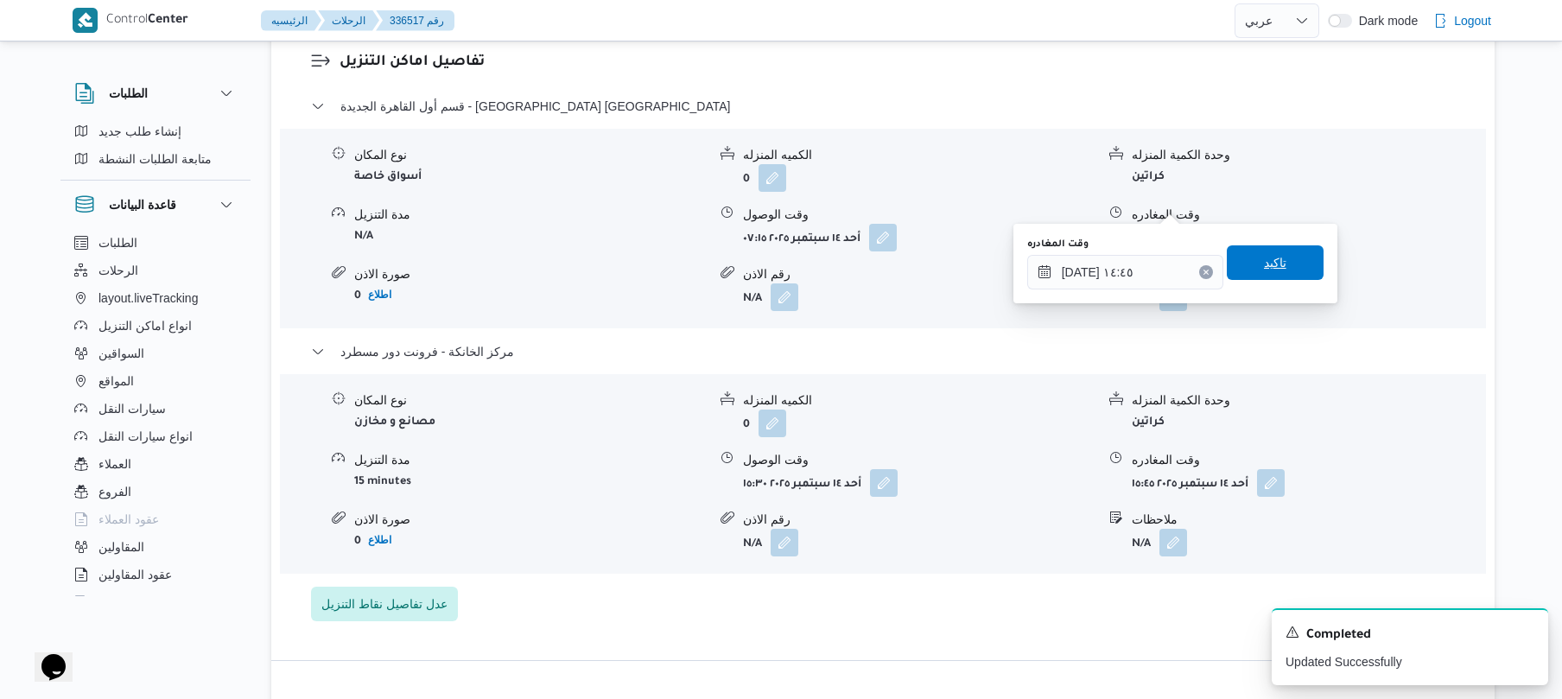
click at [1287, 268] on span "تاكيد" at bounding box center [1275, 262] width 97 height 35
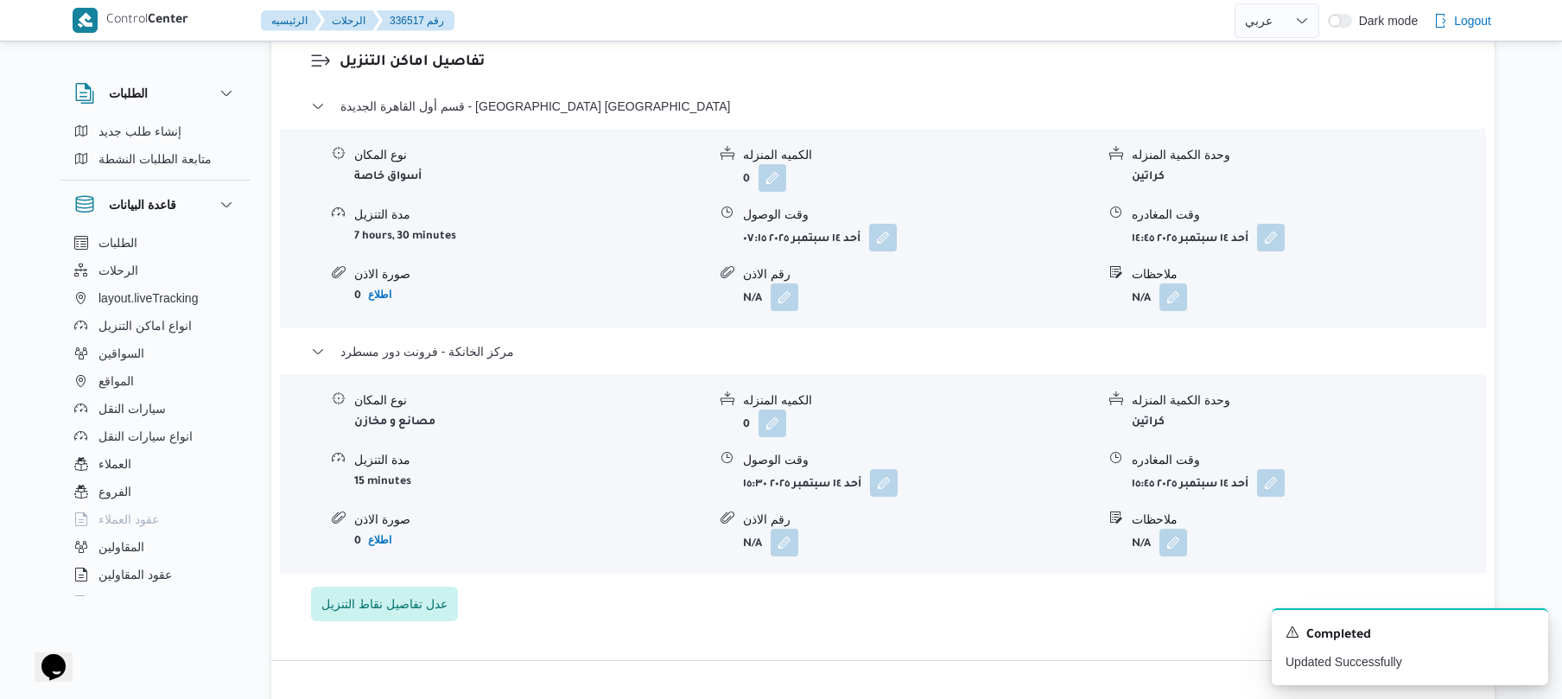
click at [1324, 206] on div "وقت المغادره" at bounding box center [1308, 215] width 352 height 18
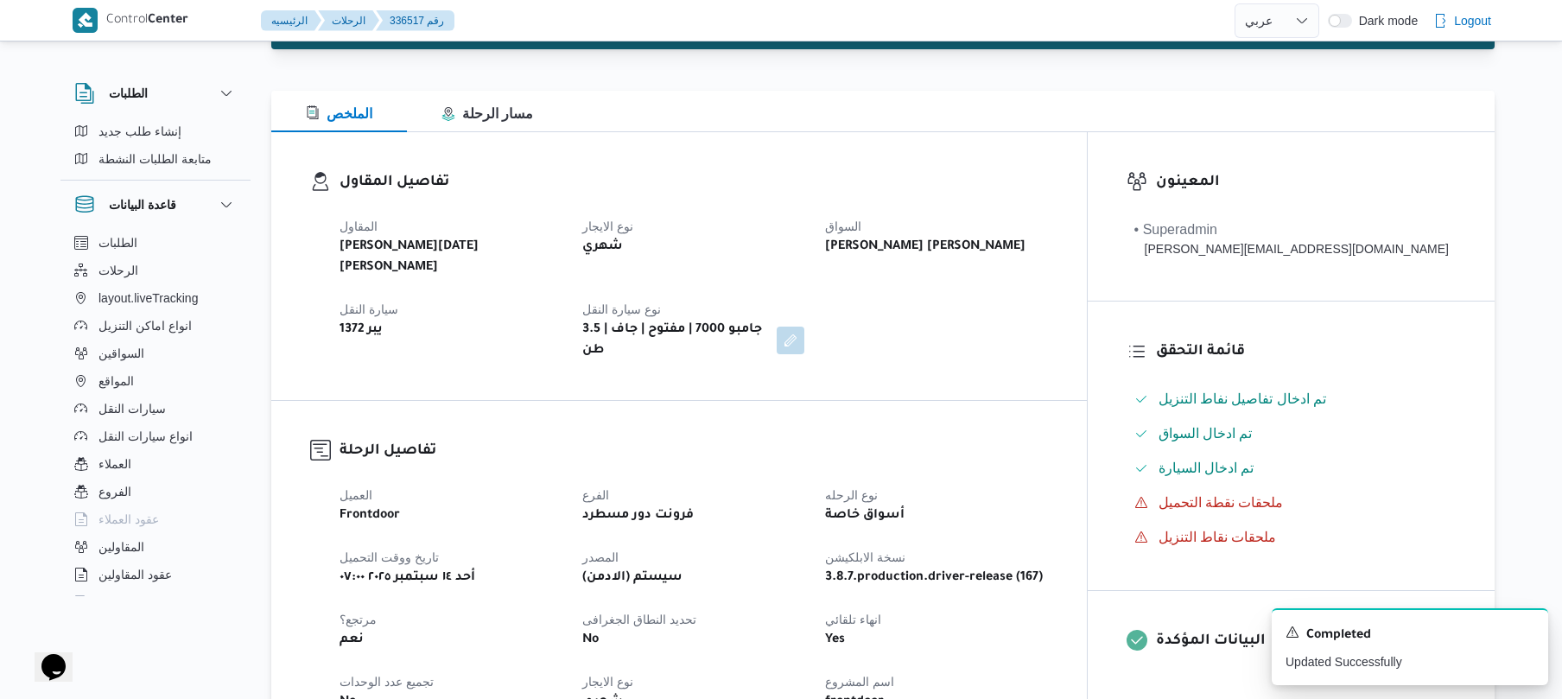
scroll to position [0, 0]
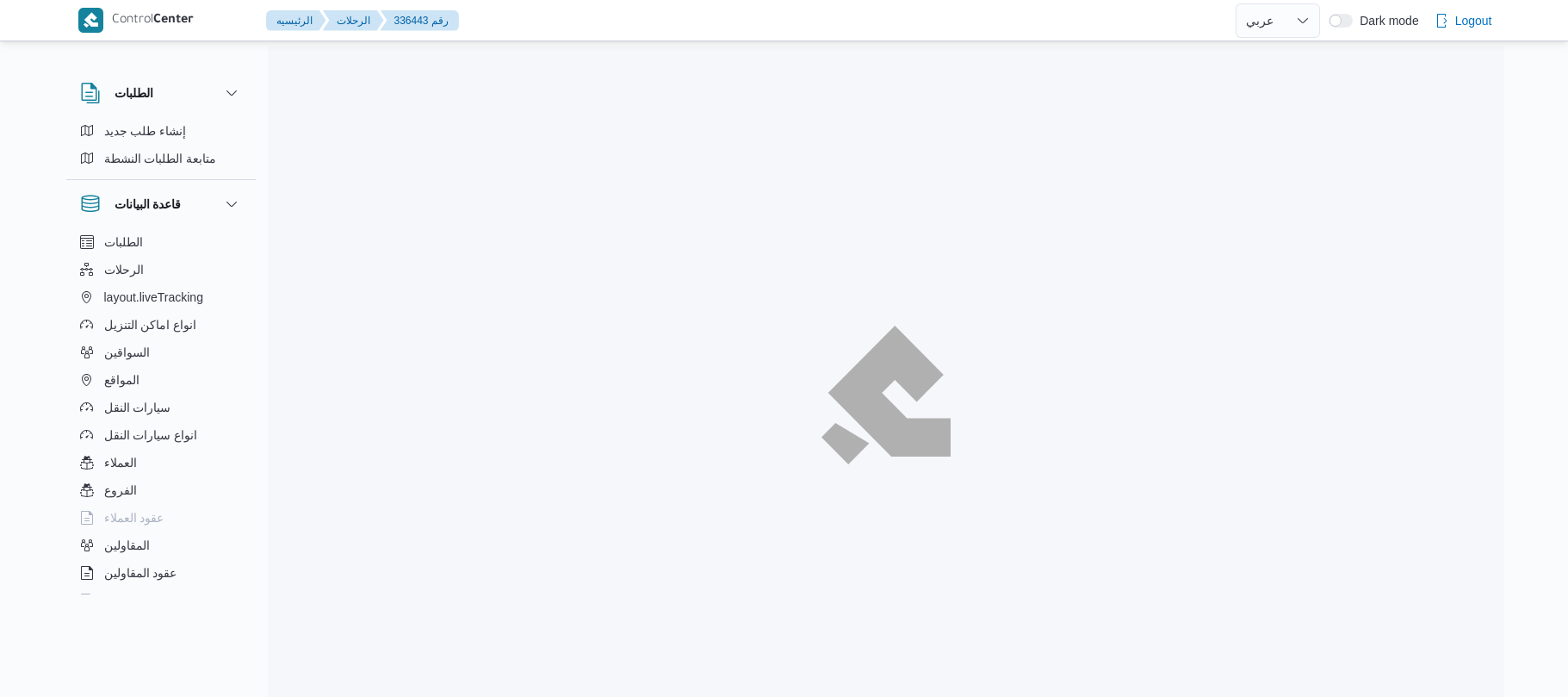
select select "ar"
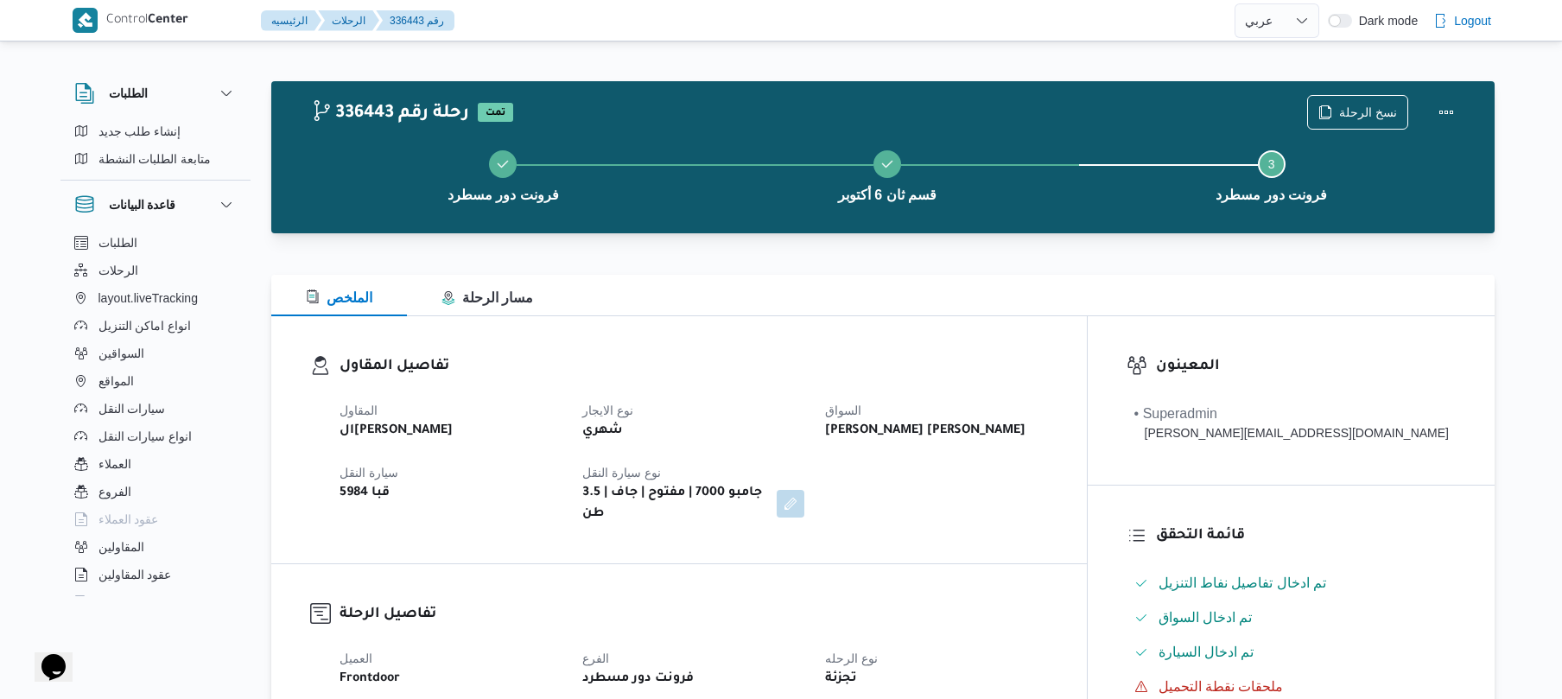
click at [869, 374] on h3 "تفاصيل المقاول" at bounding box center [693, 366] width 708 height 23
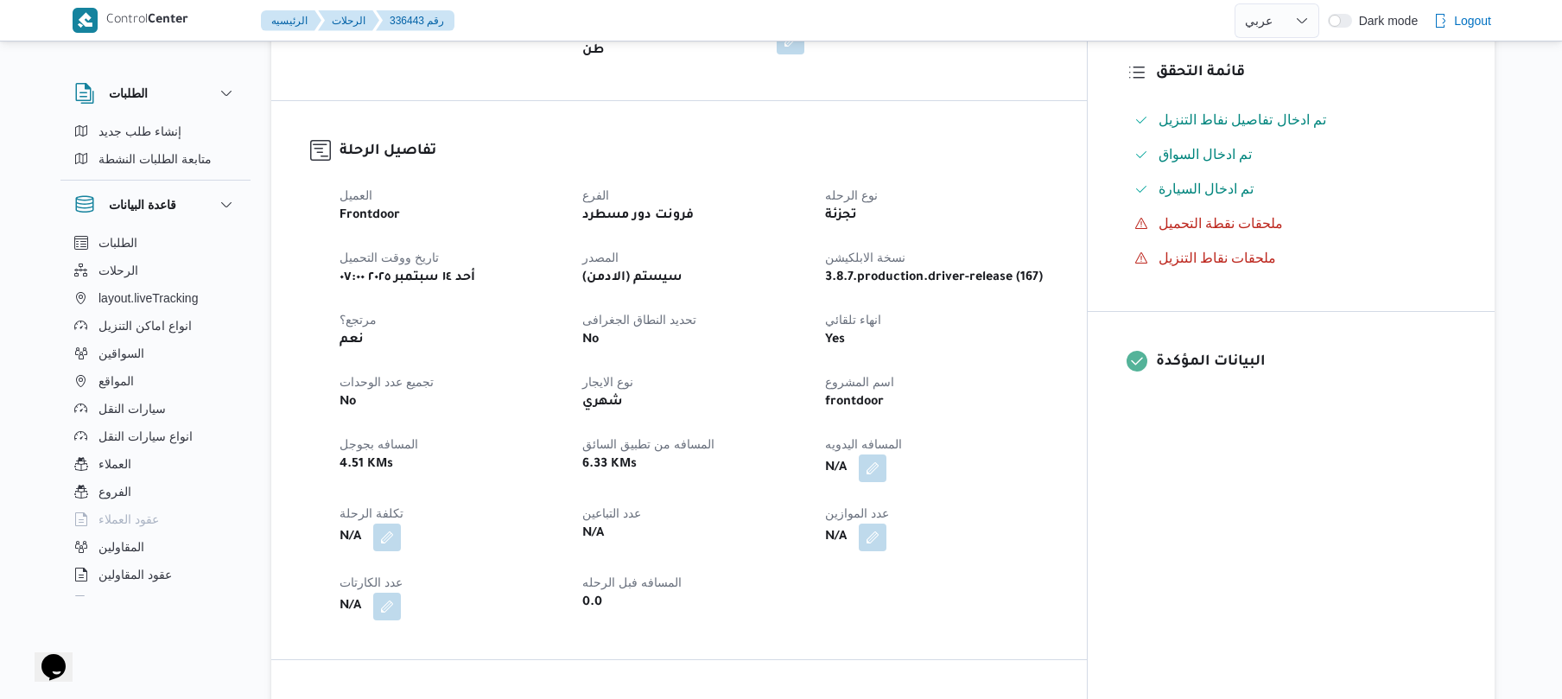
scroll to position [506, 0]
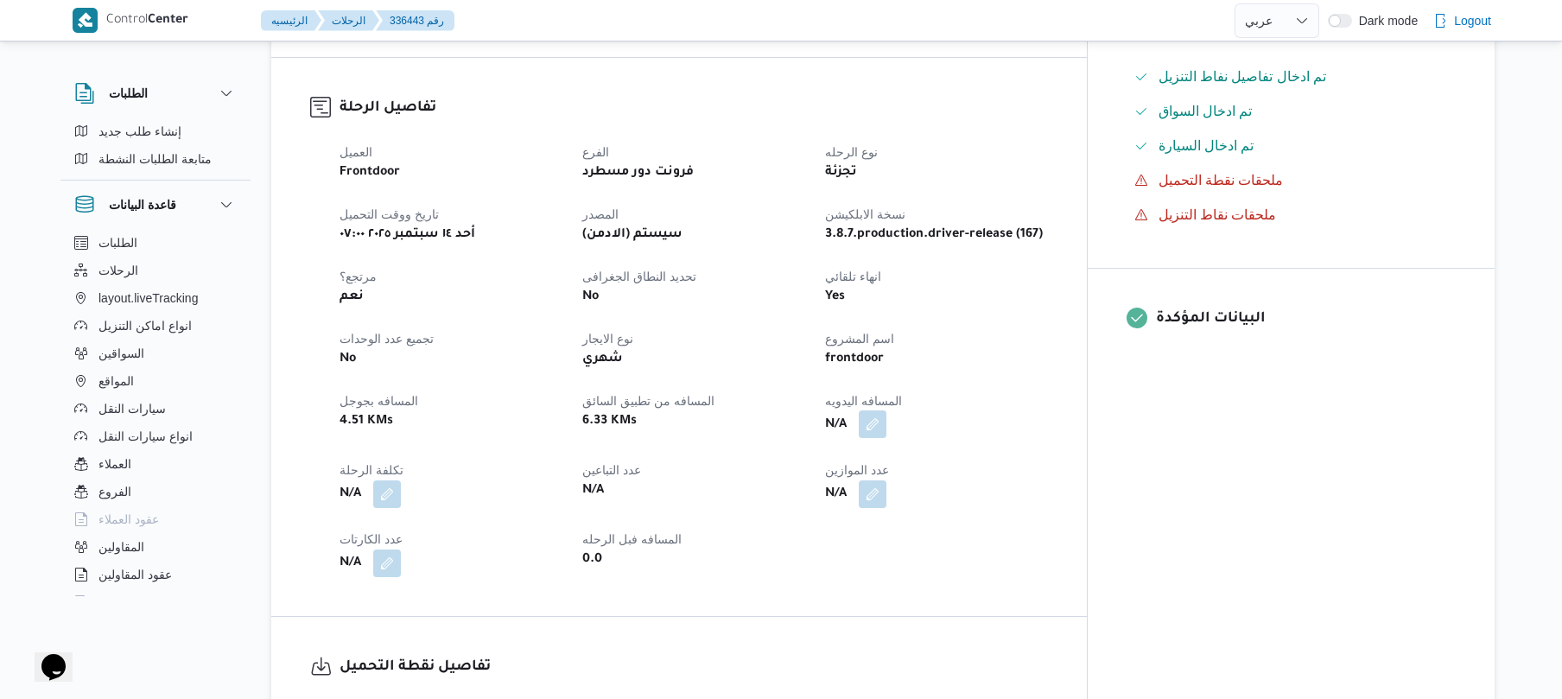
click at [886, 423] on button "button" at bounding box center [873, 424] width 28 height 28
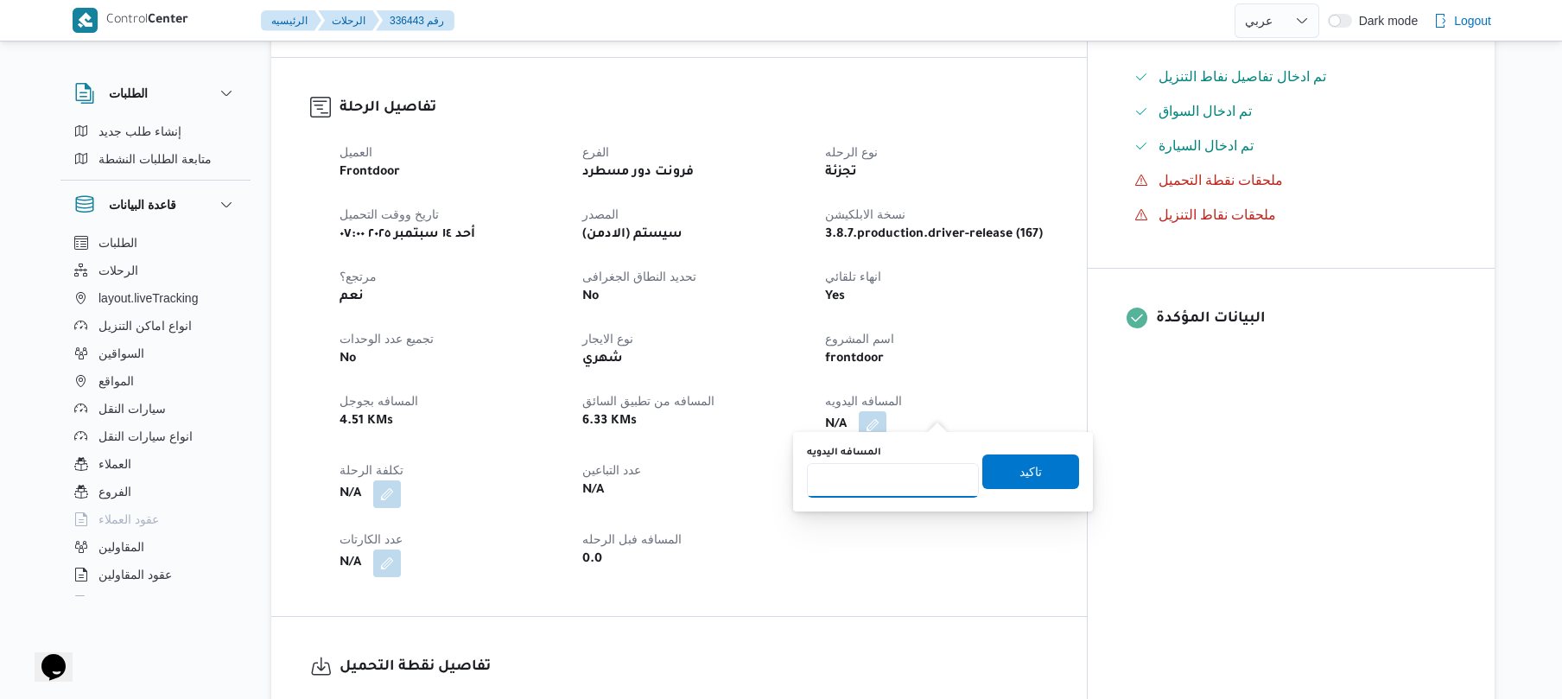
click at [902, 471] on input "المسافه اليدويه" at bounding box center [893, 480] width 172 height 35
type input "130"
click at [1006, 471] on span "تاكيد" at bounding box center [1030, 470] width 97 height 35
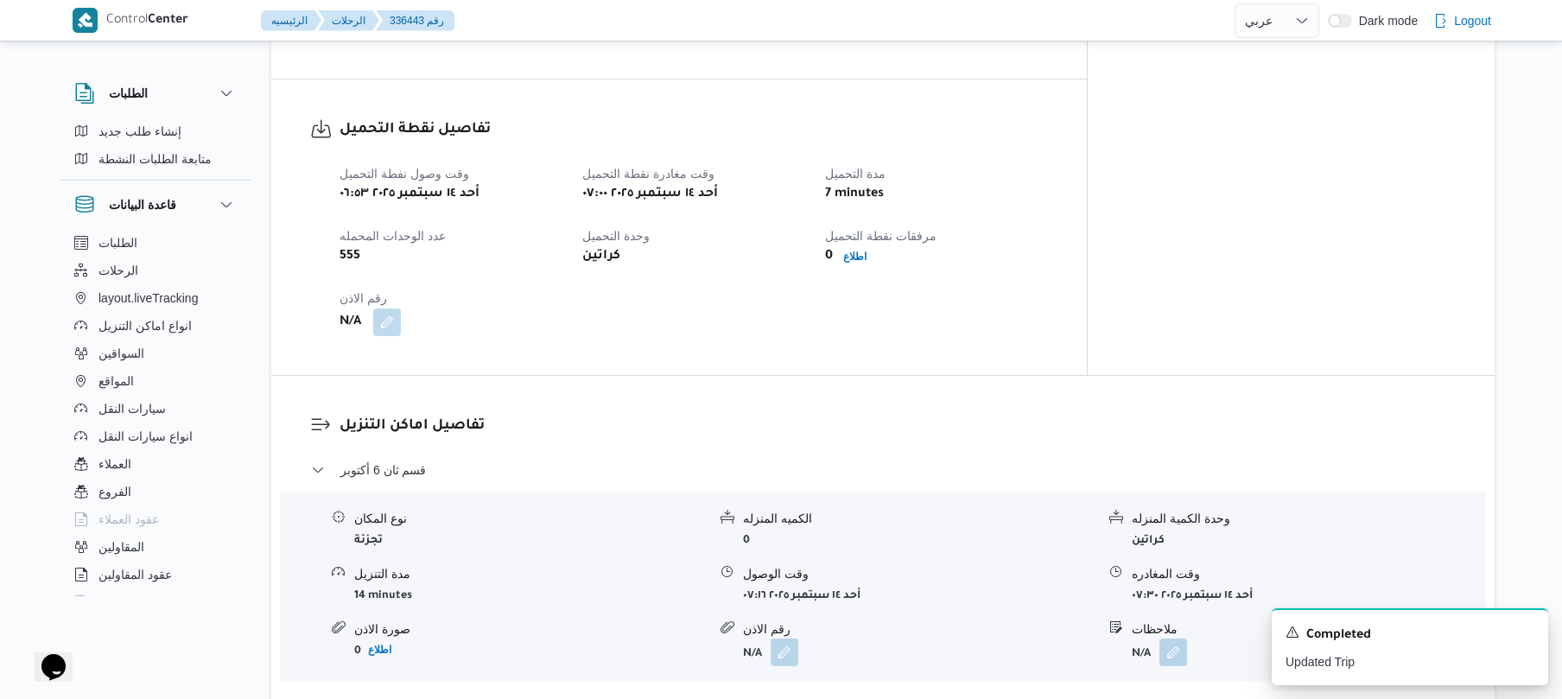
scroll to position [1151, 0]
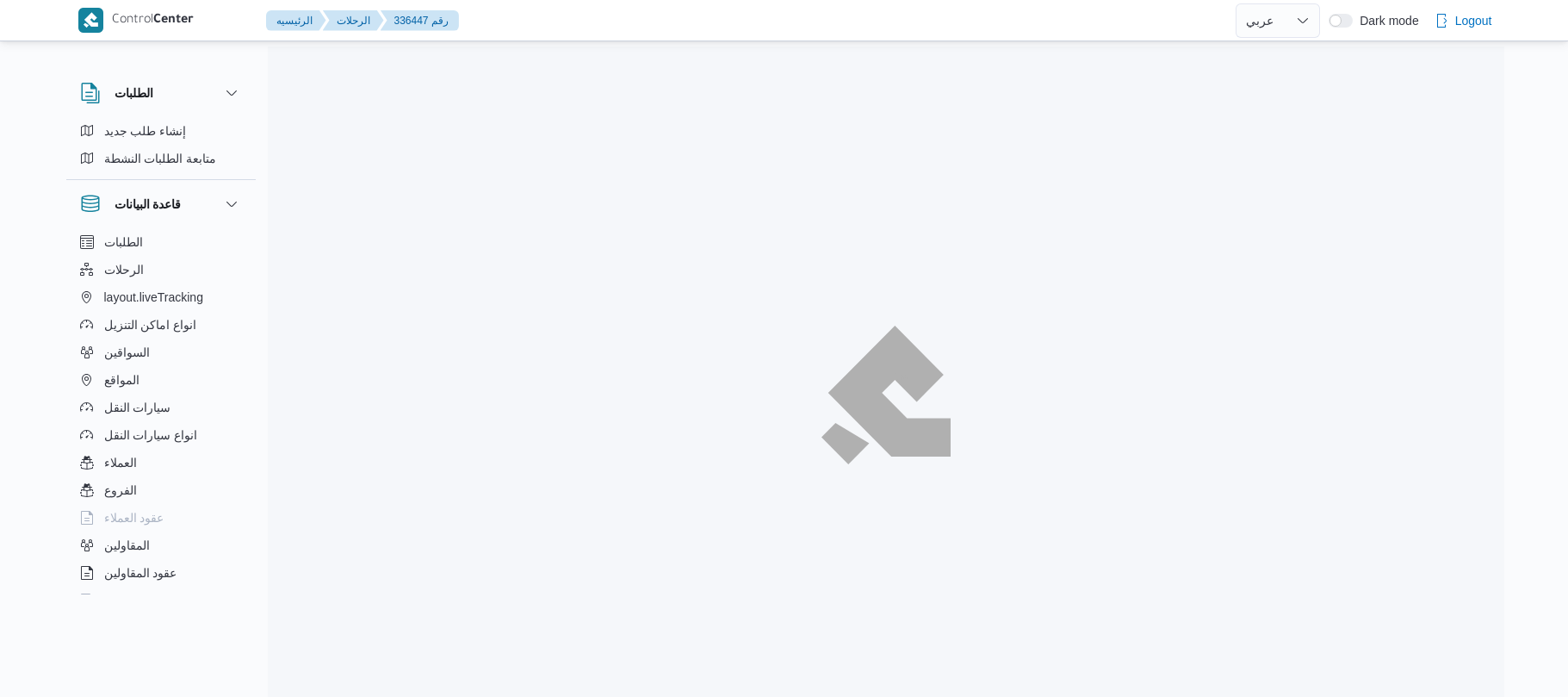
select select "ar"
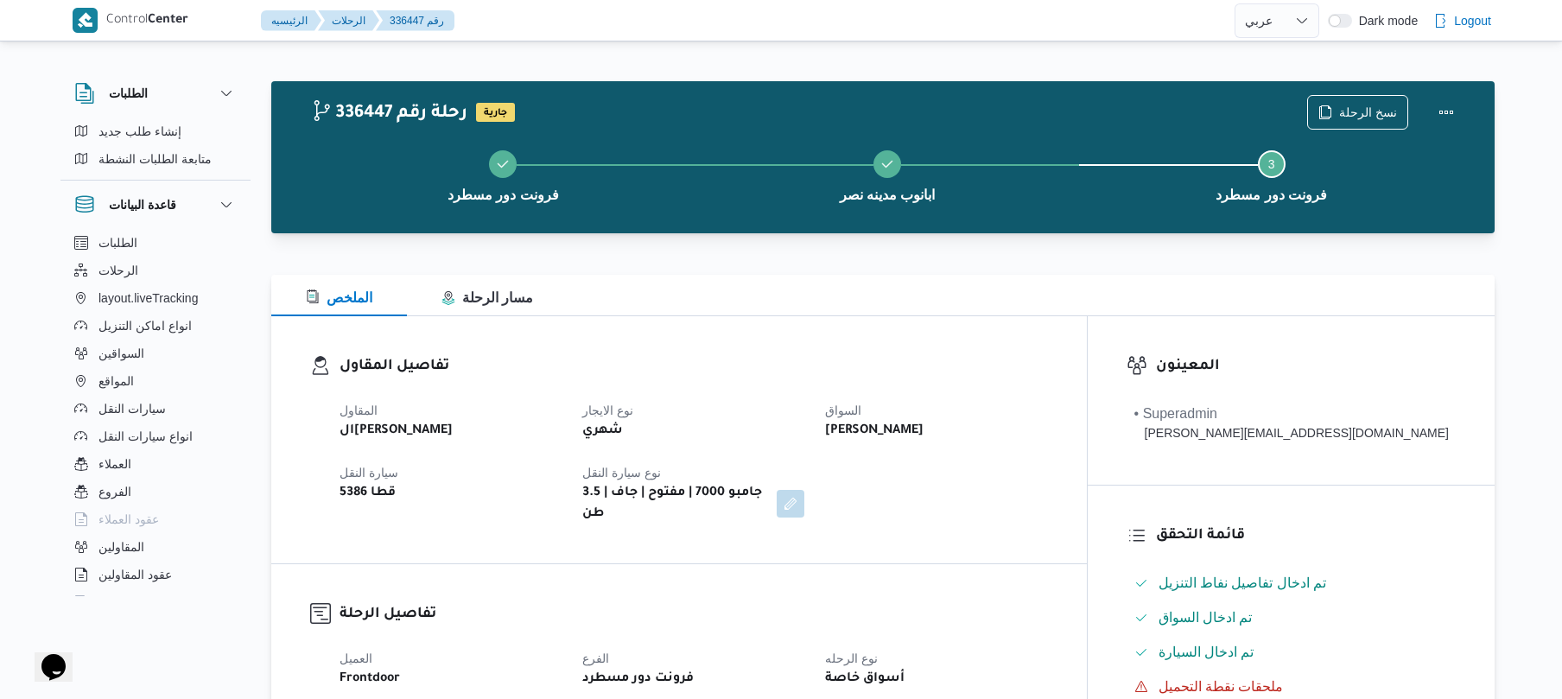
click at [872, 385] on dl "تفاصيل المقاول المقاول الهامي [PERSON_NAME] نوع الايجار شهري السواق [PERSON_NAM…" at bounding box center [693, 439] width 708 height 169
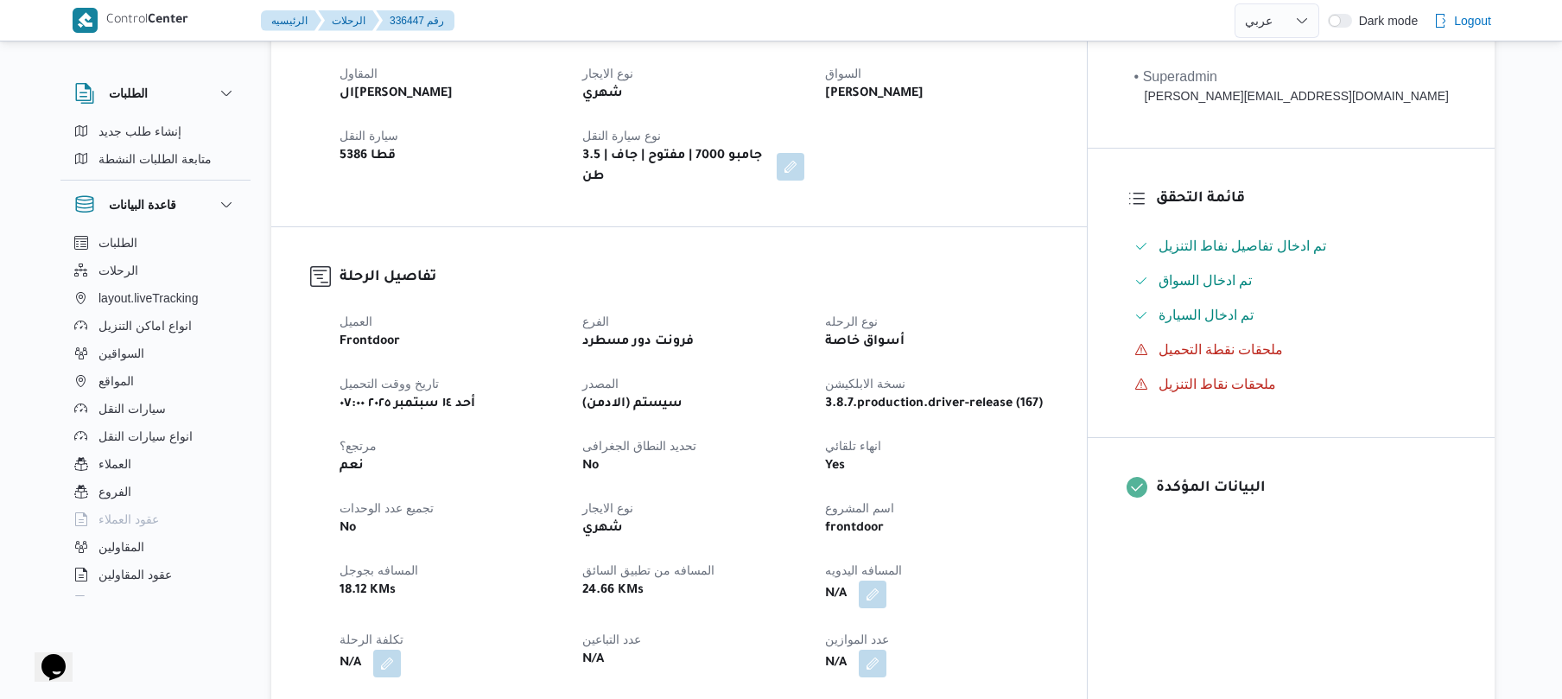
scroll to position [506, 0]
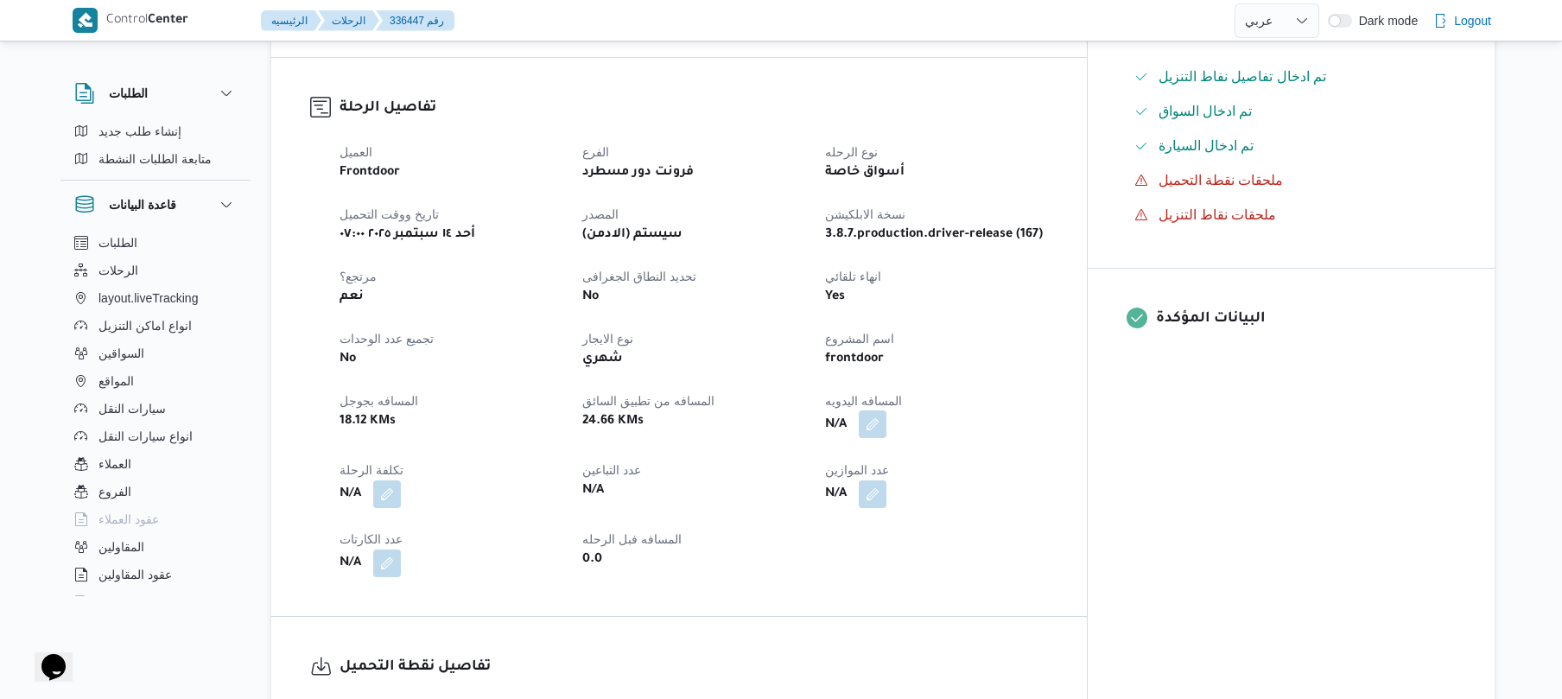
click at [886, 419] on button "button" at bounding box center [873, 424] width 28 height 28
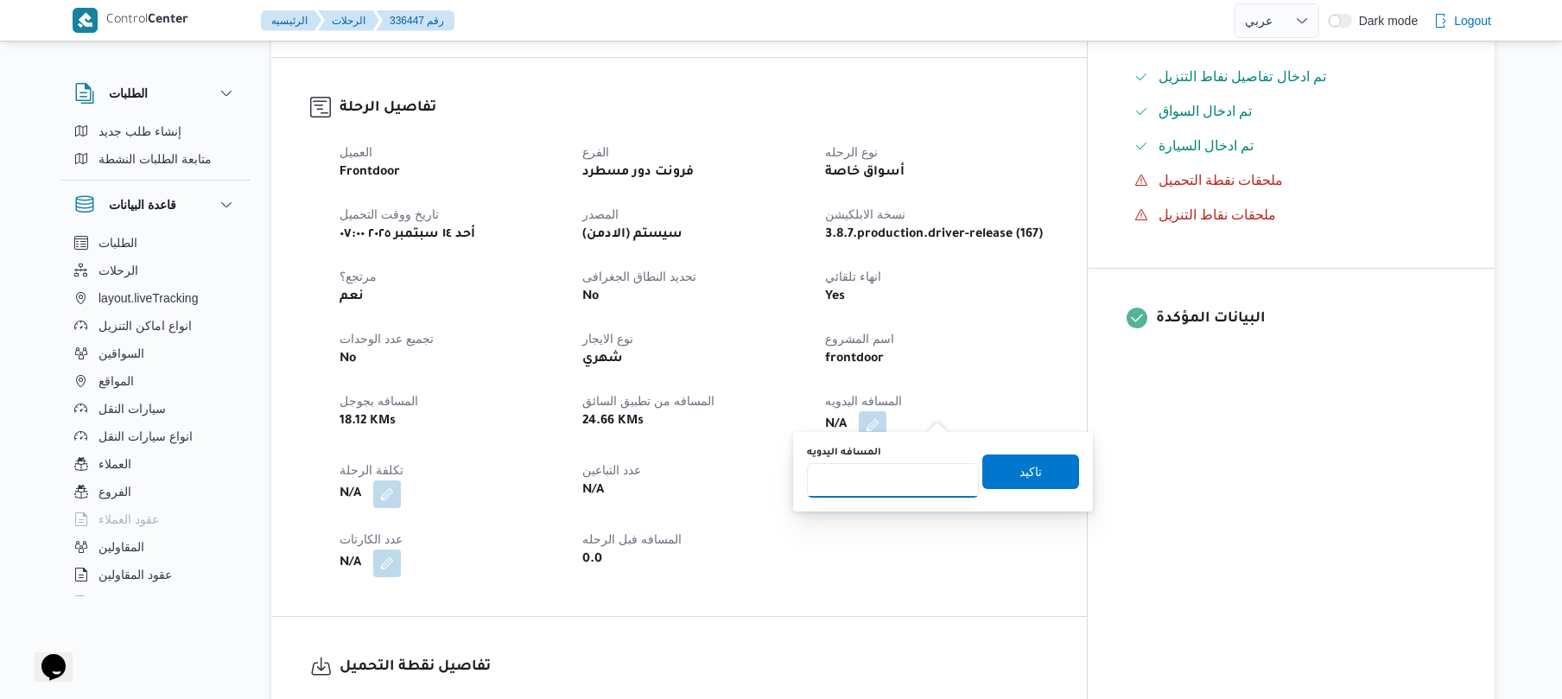
click at [879, 496] on input "المسافه اليدويه" at bounding box center [893, 480] width 172 height 35
type input "90"
click at [998, 478] on span "تاكيد" at bounding box center [1030, 470] width 97 height 35
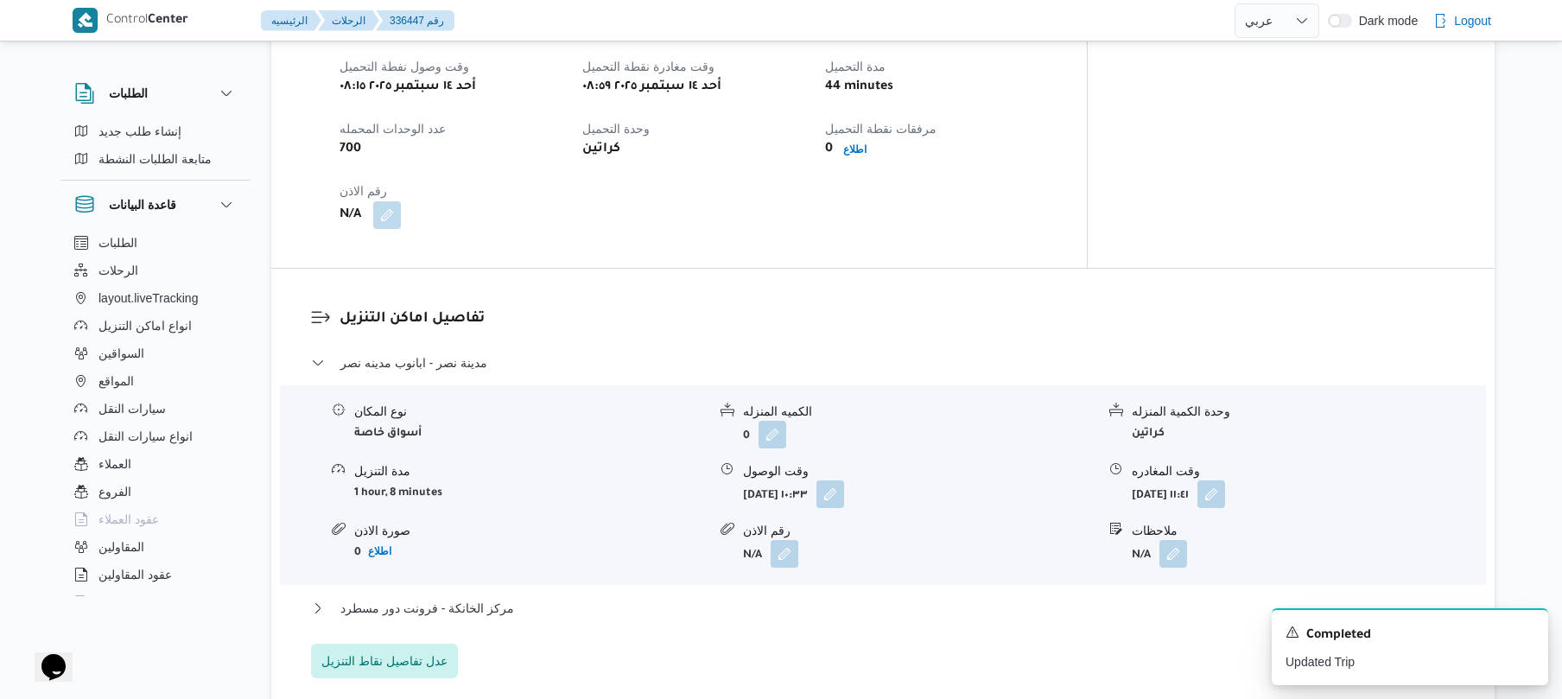
scroll to position [1151, 0]
click at [809, 597] on button "مركز الخانكة - فرونت دور مسطرد" at bounding box center [883, 607] width 1144 height 21
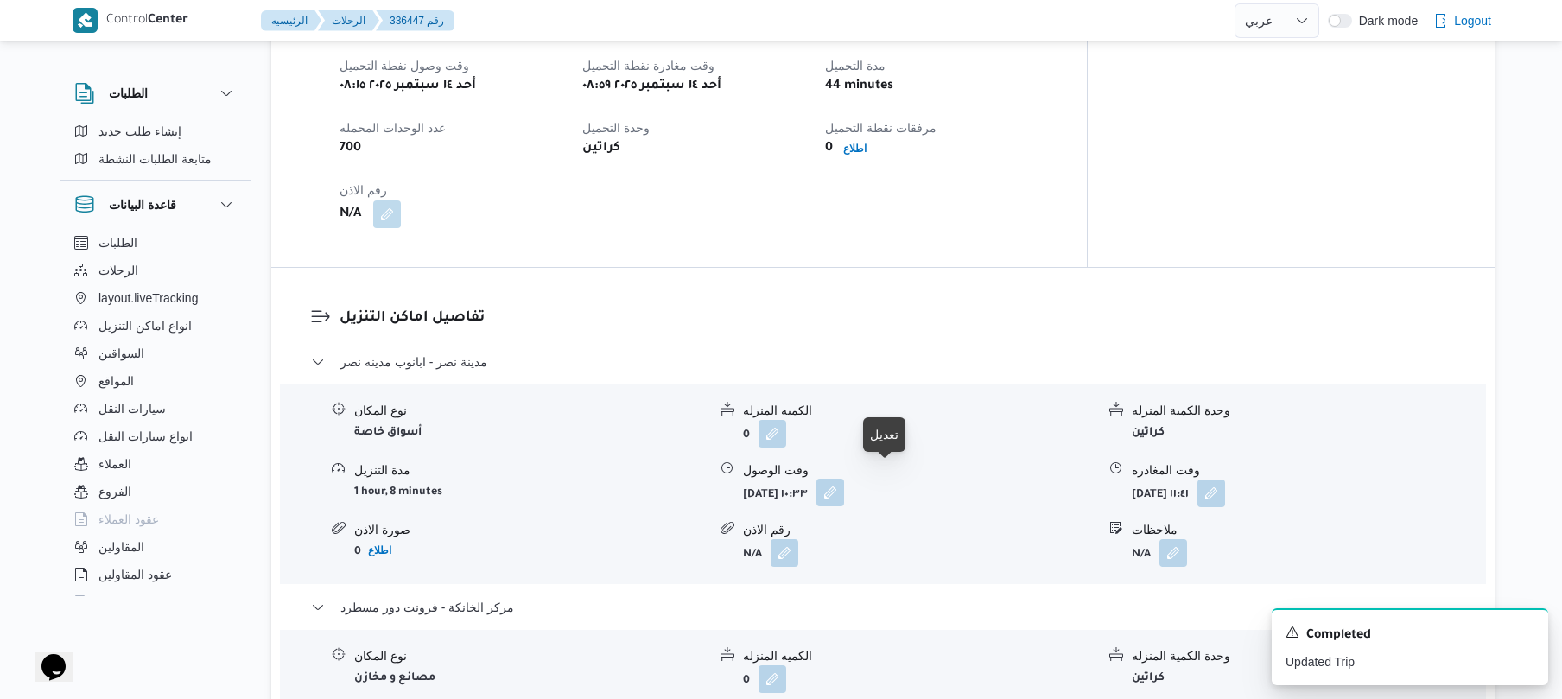
click at [844, 479] on button "button" at bounding box center [830, 493] width 28 height 28
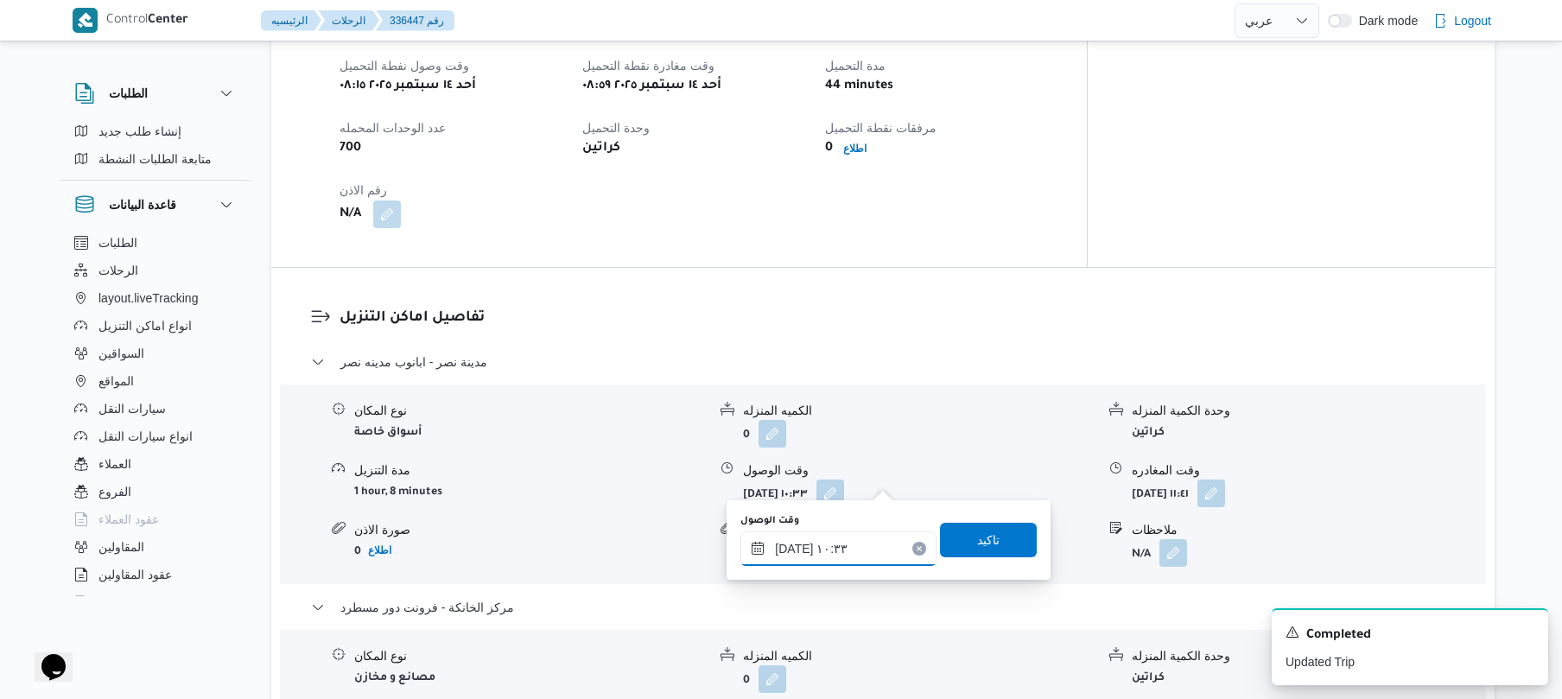
click at [810, 561] on input "١٤/٠٩/٢٠٢٥ ١٠:٣٣" at bounding box center [838, 548] width 196 height 35
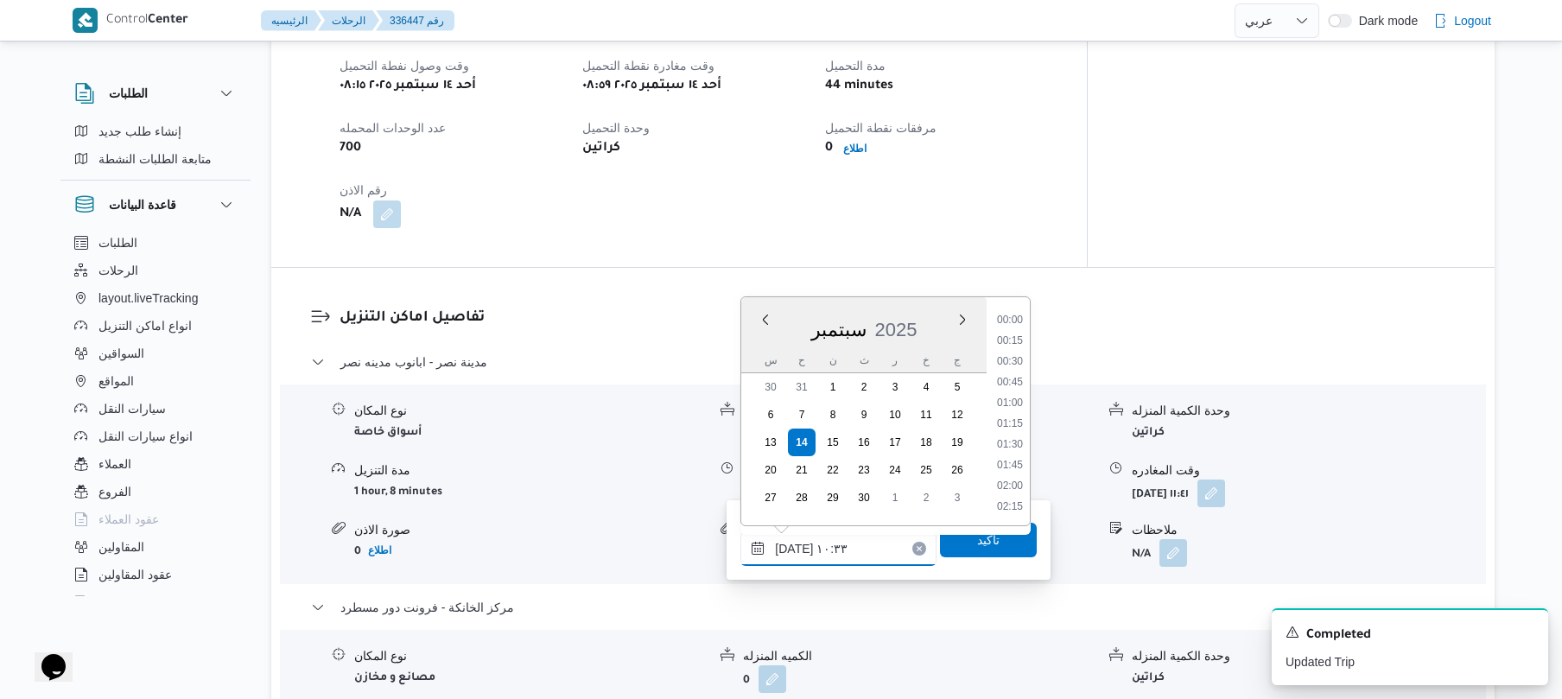
scroll to position [767, 0]
click at [1019, 356] on li "09:45" at bounding box center [1010, 360] width 40 height 17
type input "١٤/٠٩/٢٠٢٥ ٠٩:٤٥"
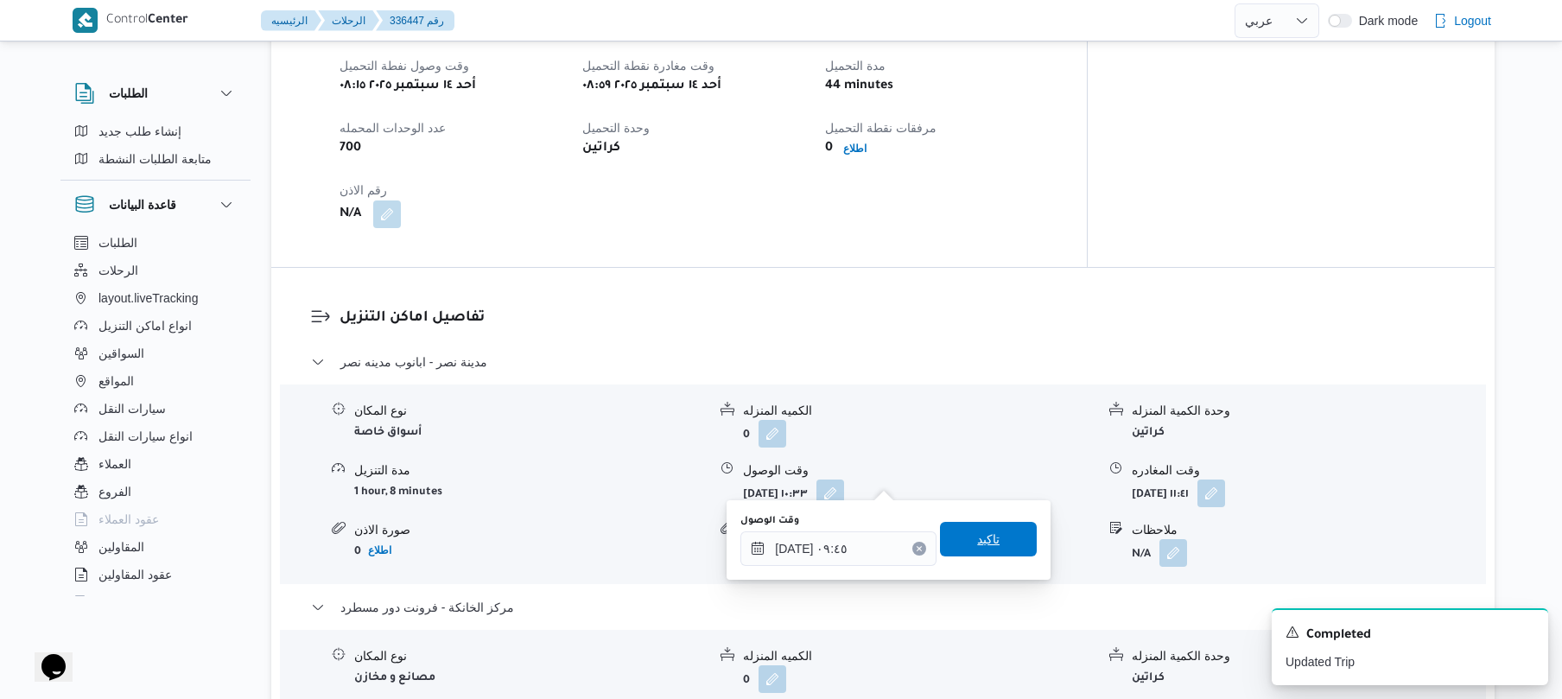
click at [985, 532] on span "تاكيد" at bounding box center [988, 539] width 22 height 21
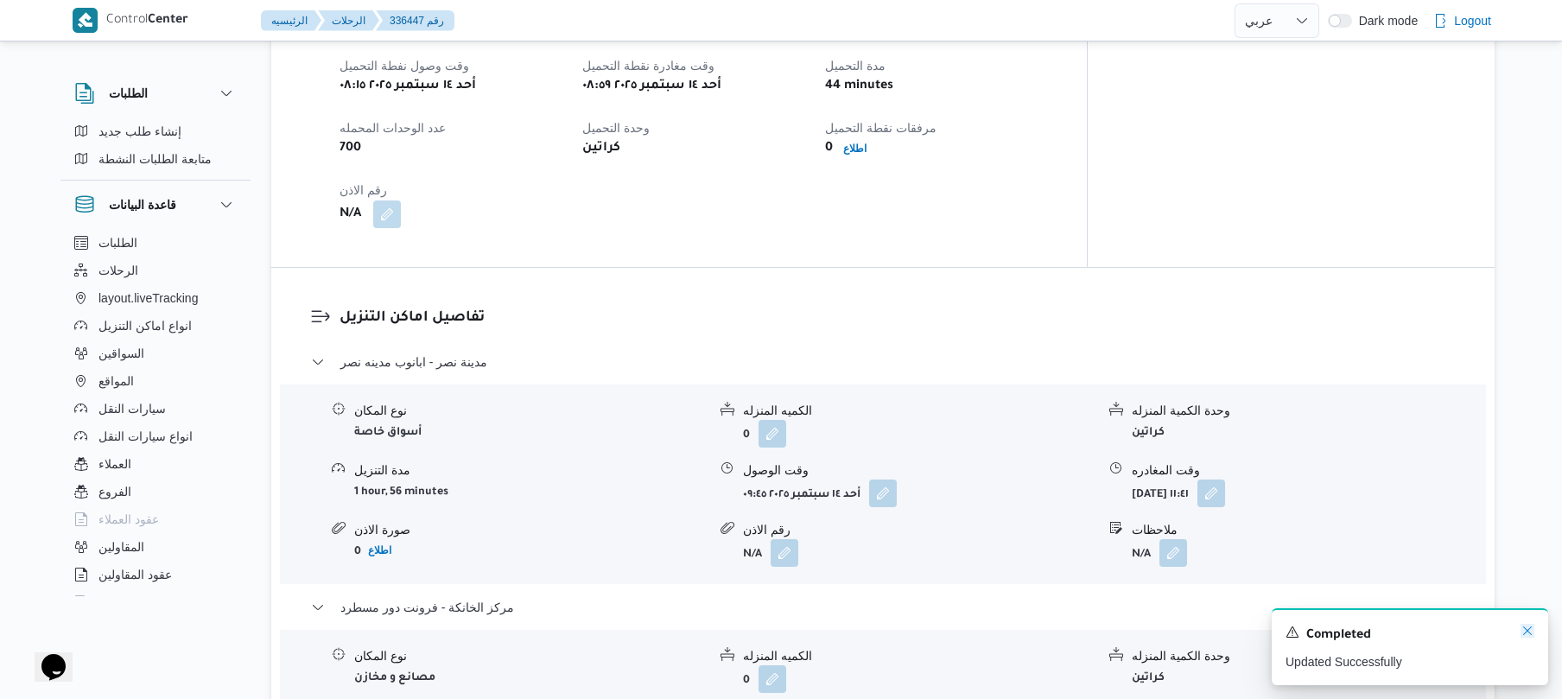
click at [1525, 633] on icon "Dismiss toast" at bounding box center [1527, 631] width 14 height 14
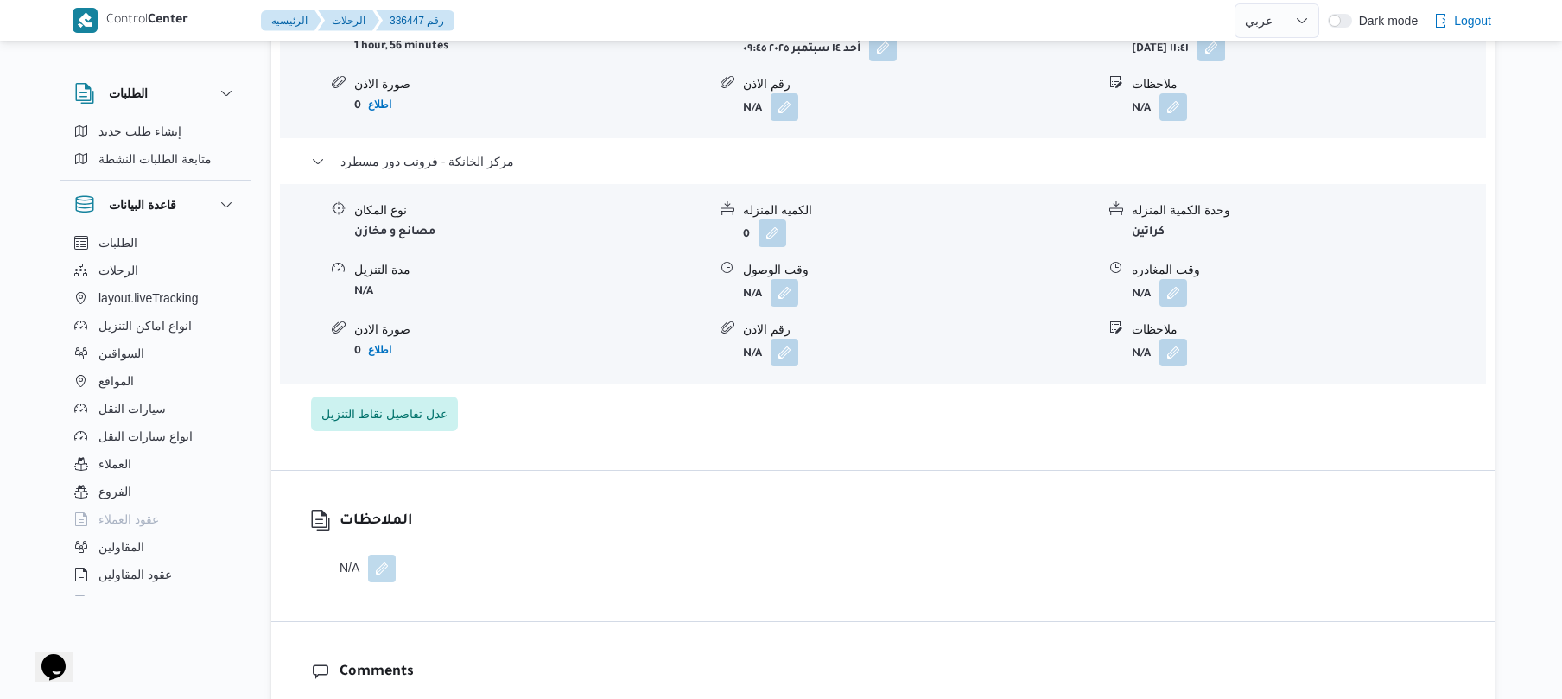
scroll to position [1612, 0]
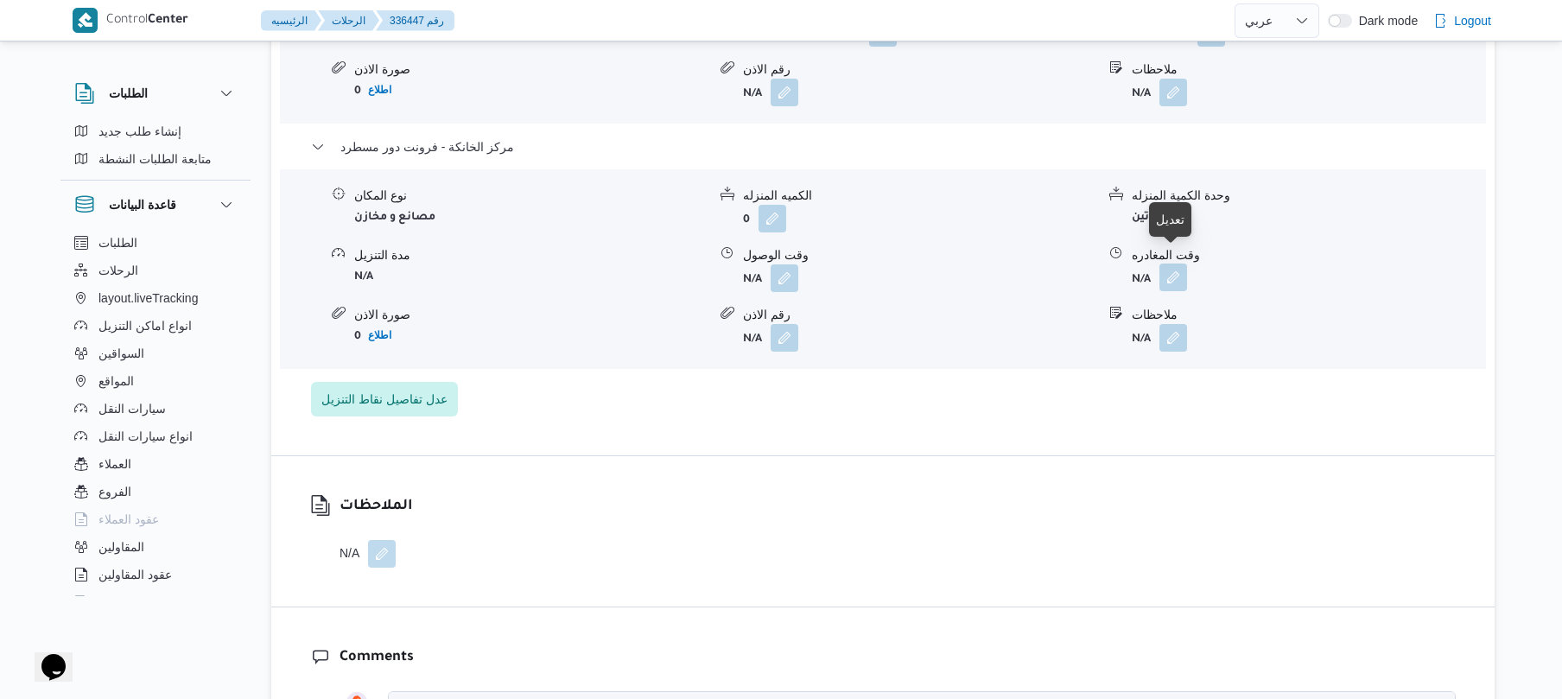
click at [1182, 273] on button "button" at bounding box center [1173, 277] width 28 height 28
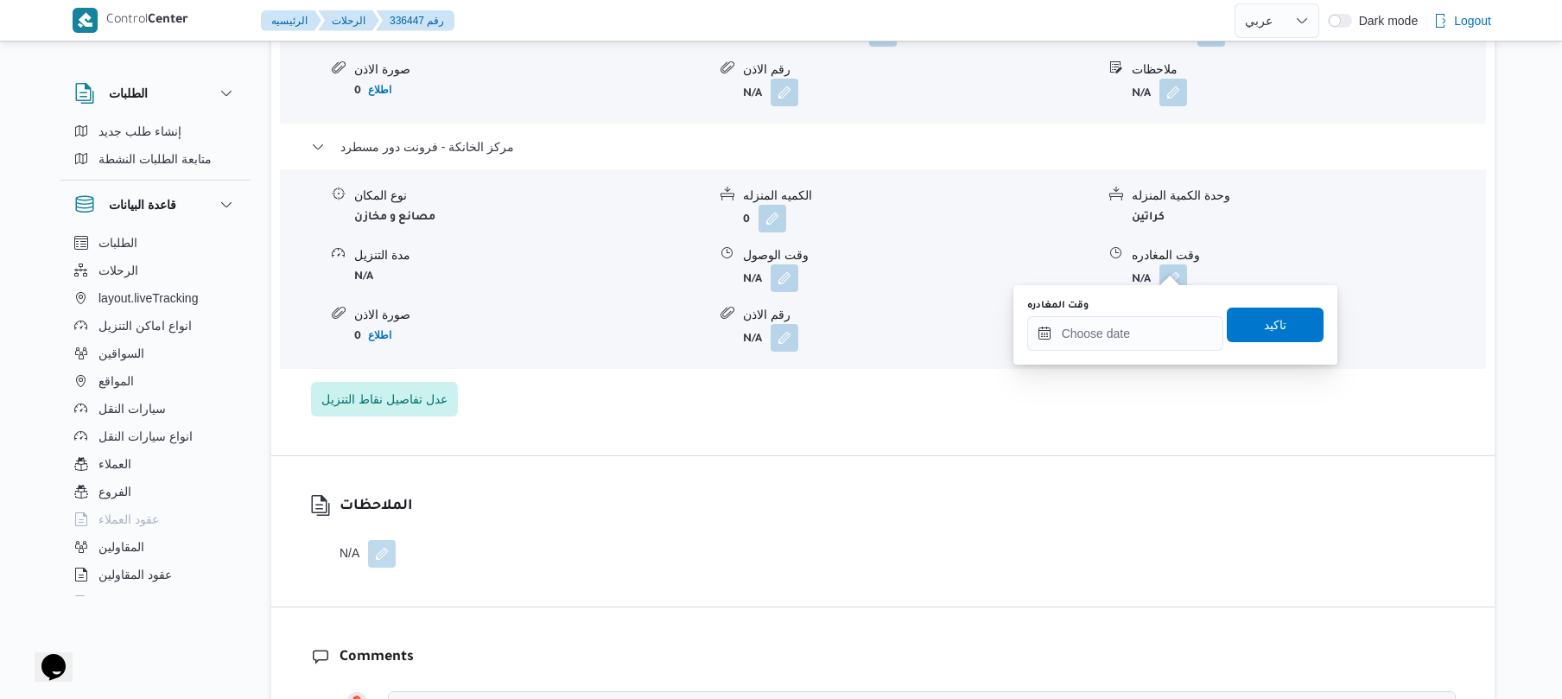
click at [1106, 364] on div "مدينة نصر - ابانوب مدينه نصر نوع المكان أسواق خاصة الكميه المنزله 0 وحدة الكمية…" at bounding box center [883, 153] width 1144 height 525
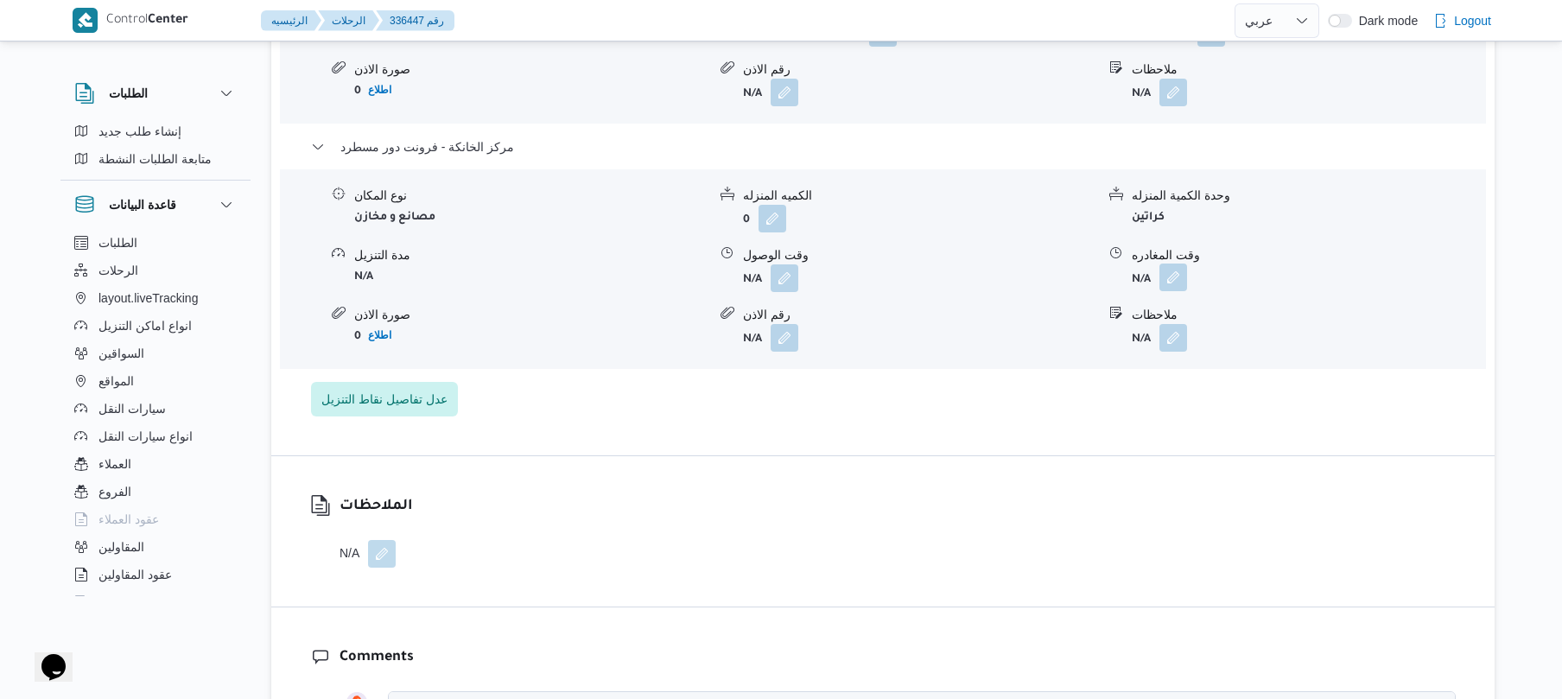
click at [1168, 274] on button "button" at bounding box center [1173, 277] width 28 height 28
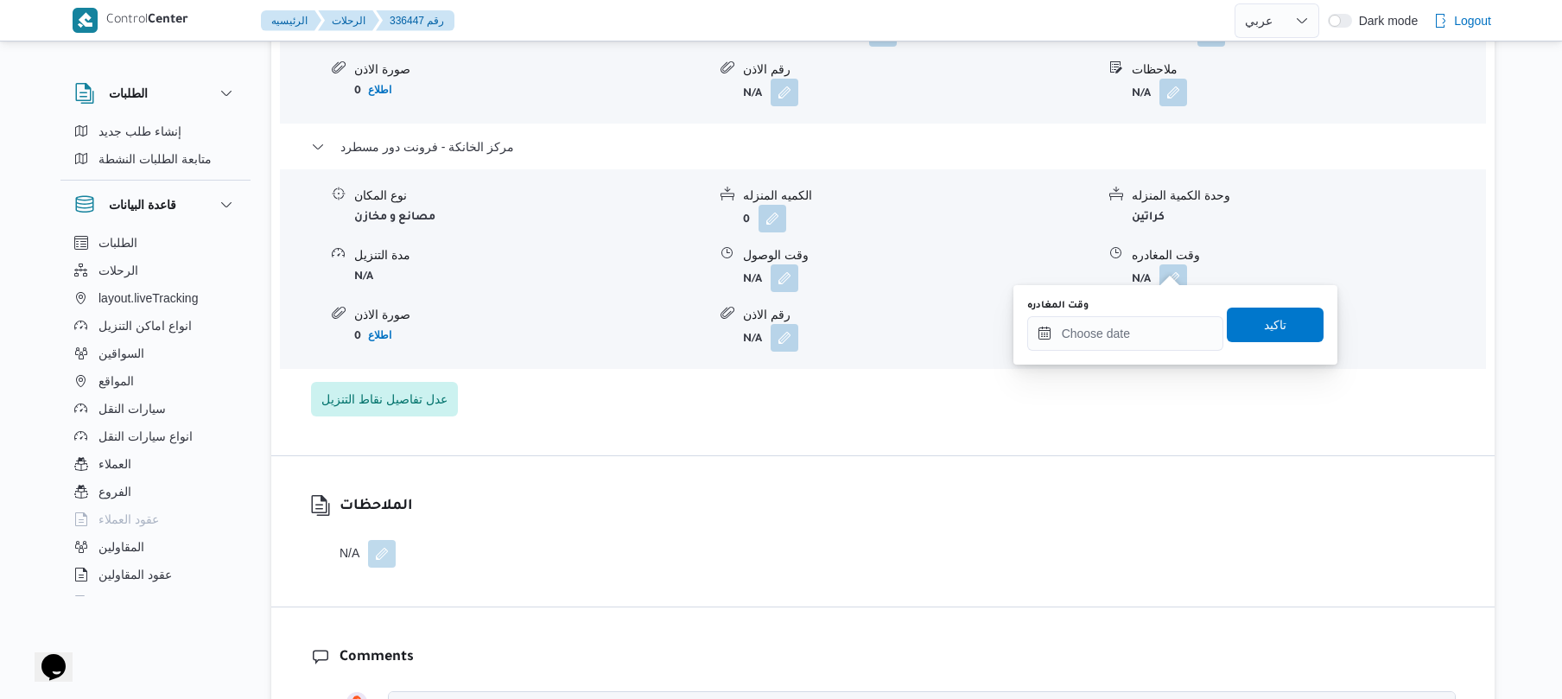
click at [1121, 350] on div "وقت المغادره تاكيد" at bounding box center [1175, 324] width 300 height 55
click at [1126, 330] on input "وقت المغادره" at bounding box center [1125, 333] width 196 height 35
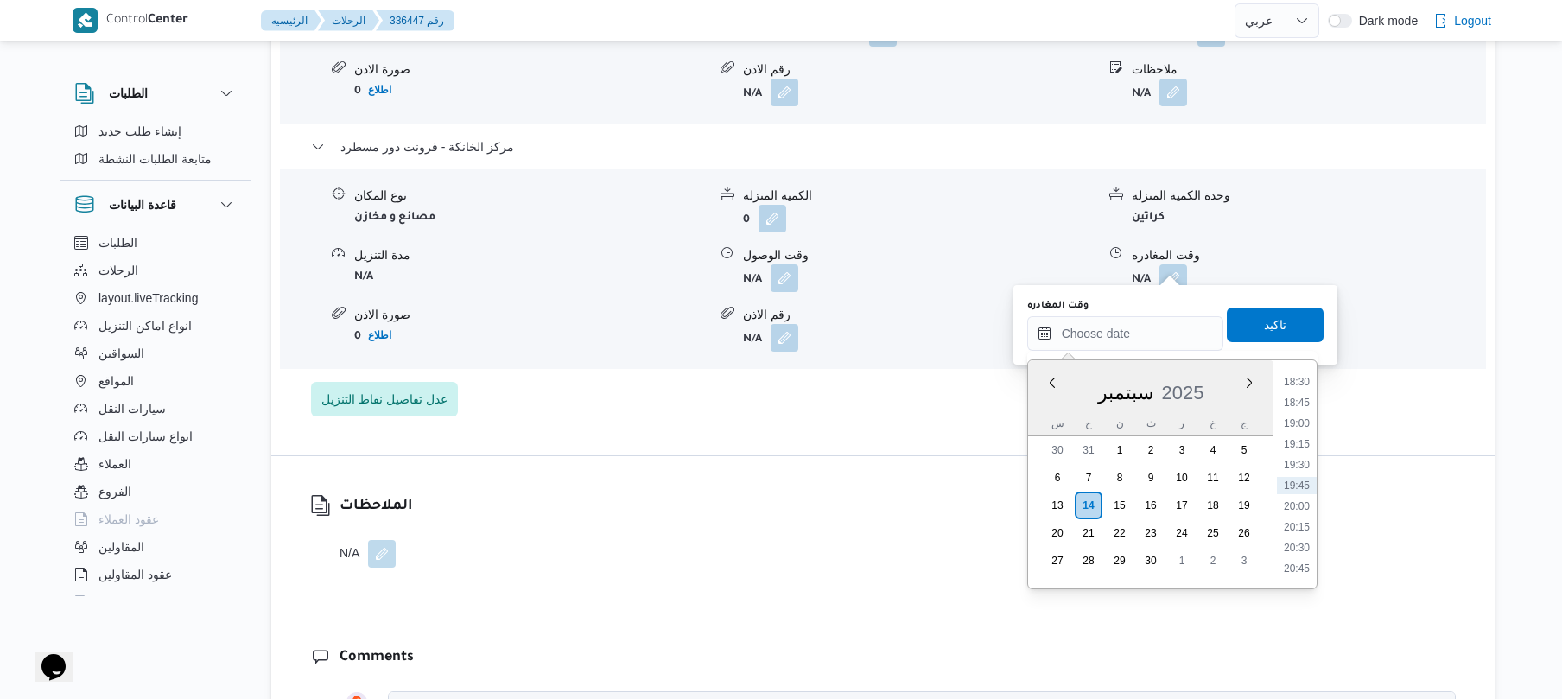
scroll to position [1366, 0]
click at [1299, 384] on li "16:30" at bounding box center [1297, 385] width 40 height 17
type input "١٤/٠٩/٢٠٢٥ ١٦:٣٠"
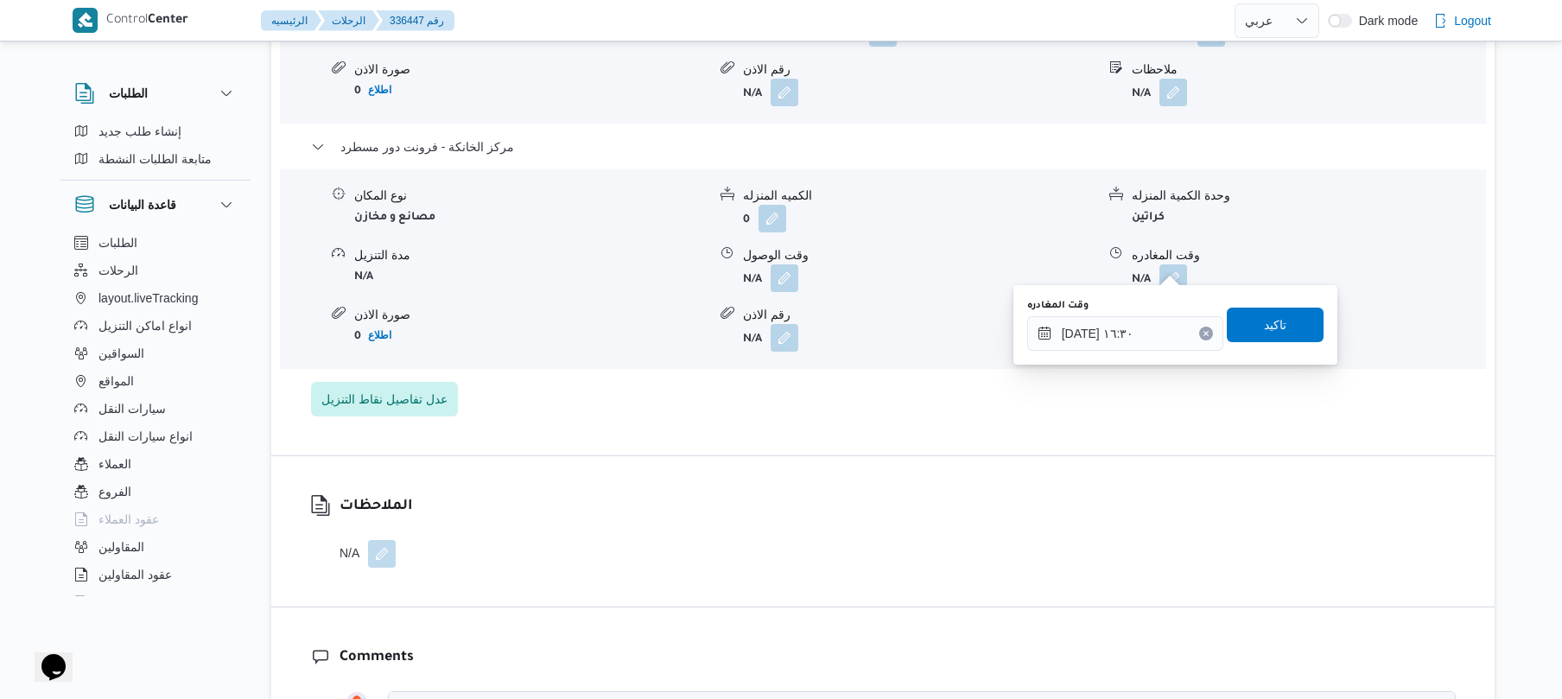
click at [1252, 301] on div "وقت المغادره ١٤/٠٩/٢٠٢٥ ١٦:٣٠ تاكيد" at bounding box center [1175, 324] width 300 height 55
click at [1264, 315] on span "تاكيد" at bounding box center [1275, 324] width 22 height 21
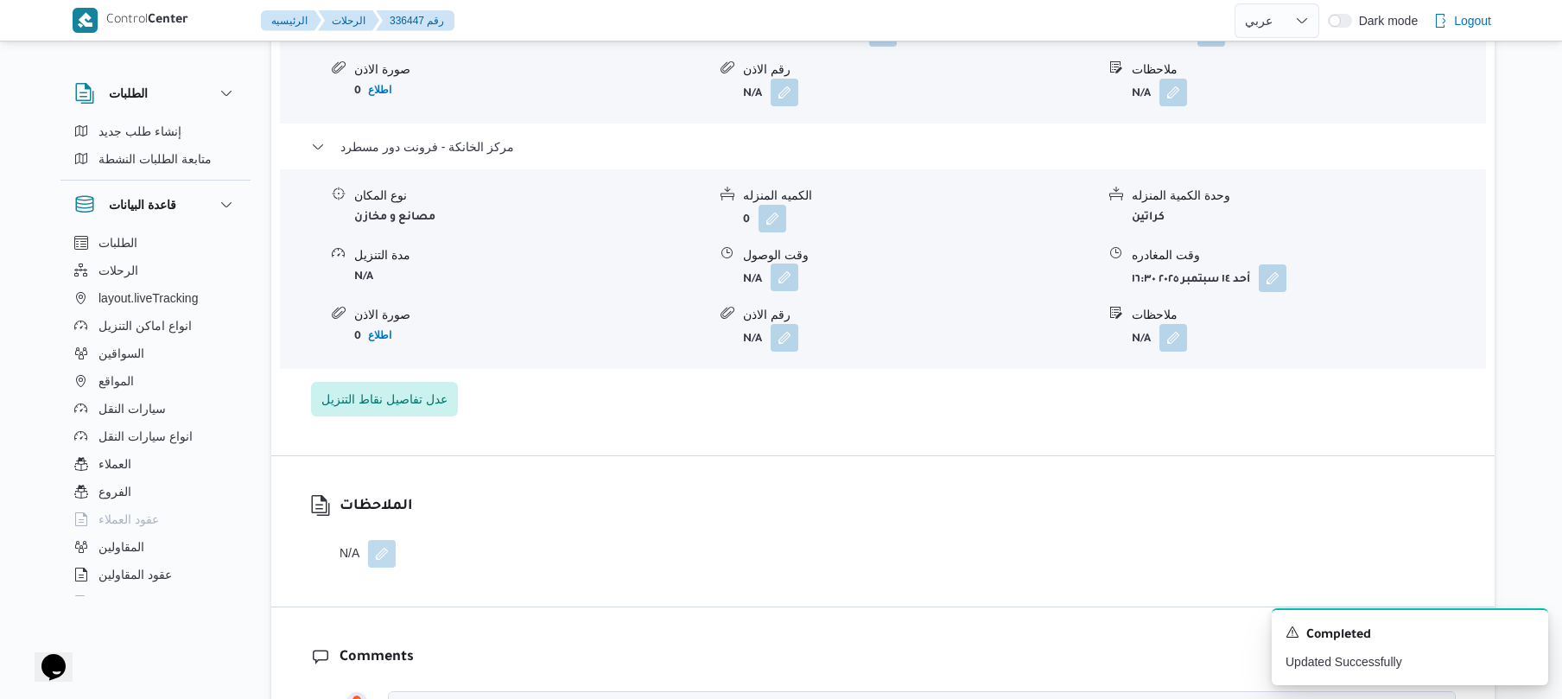
click at [786, 267] on button "button" at bounding box center [784, 277] width 28 height 28
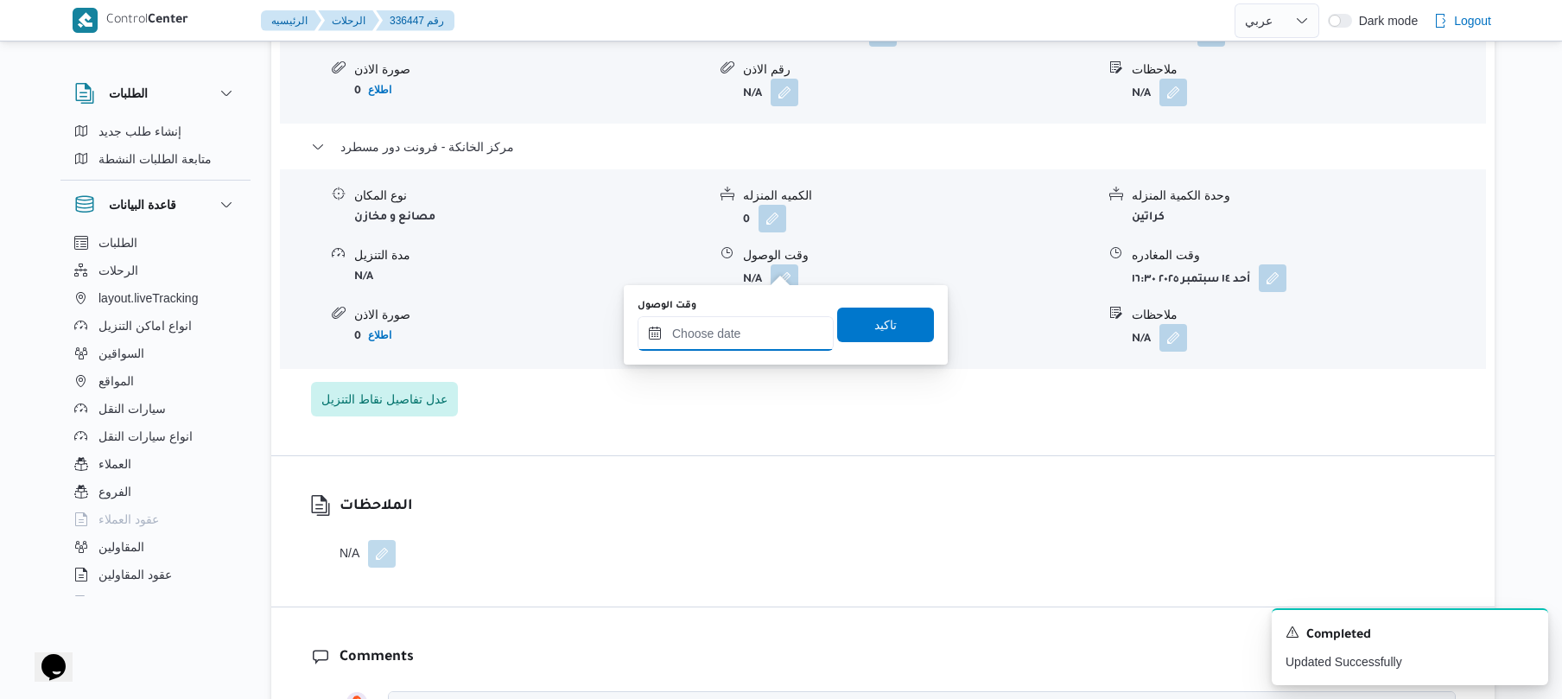
click at [757, 339] on input "وقت الوصول" at bounding box center [735, 333] width 196 height 35
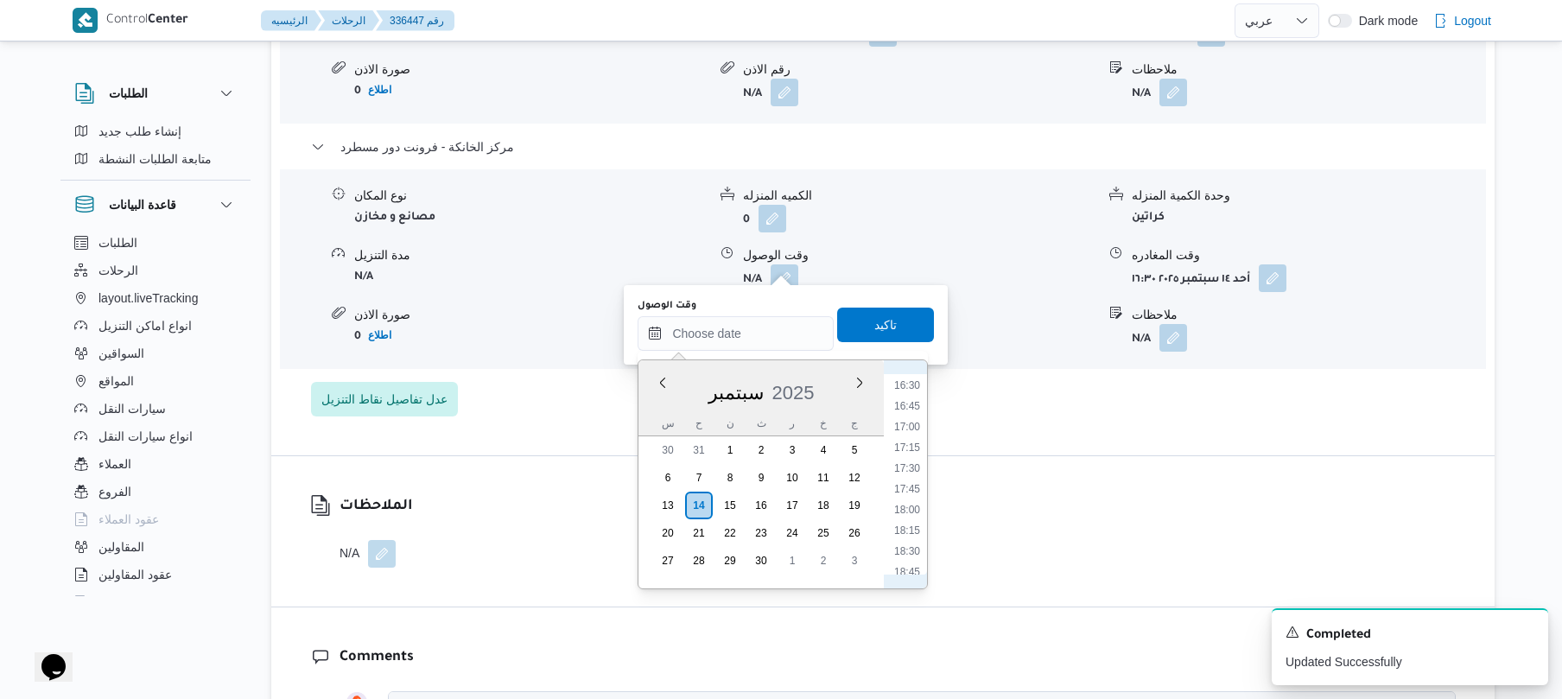
scroll to position [1196, 0]
click at [909, 537] on li "16:15" at bounding box center [907, 533] width 40 height 17
type input "١٤/٠٩/٢٠٢٥ ١٦:١٥"
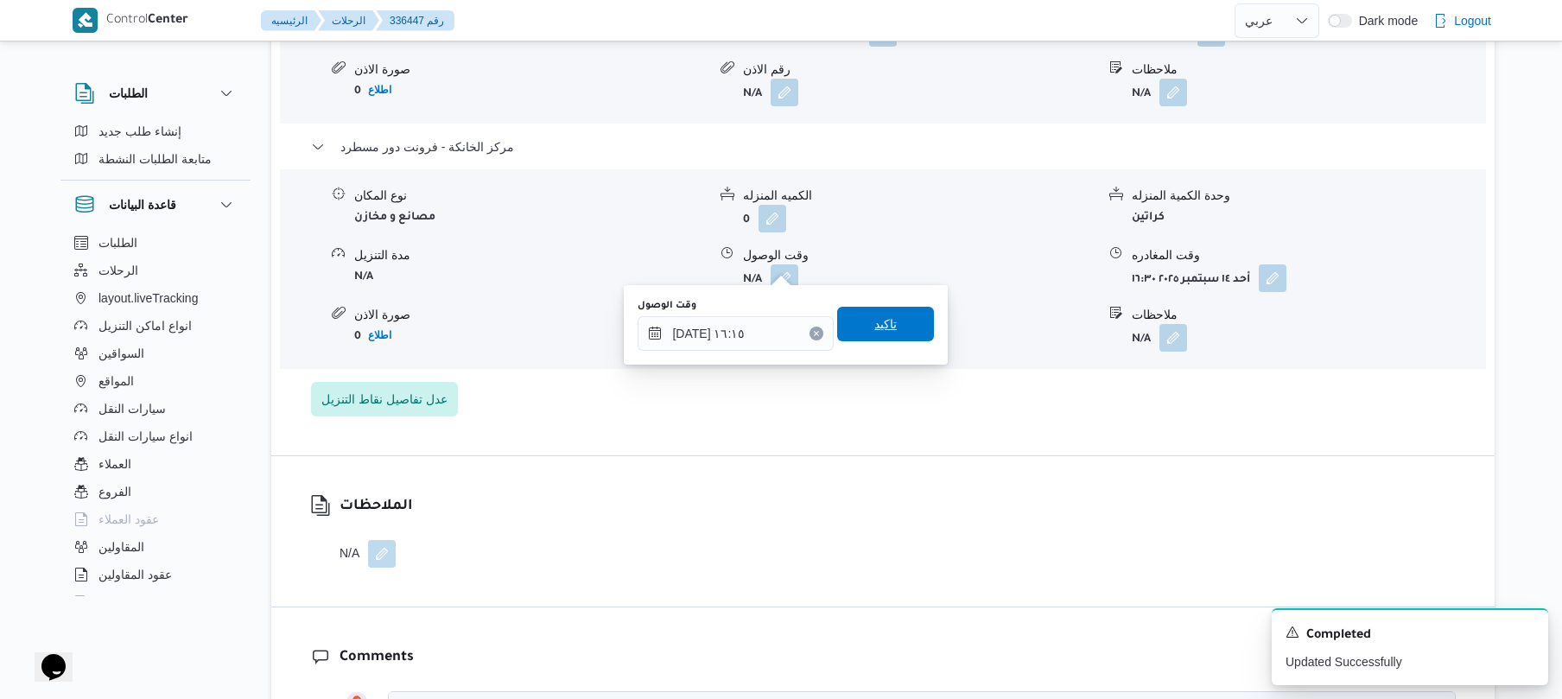
click at [896, 316] on span "تاكيد" at bounding box center [885, 324] width 97 height 35
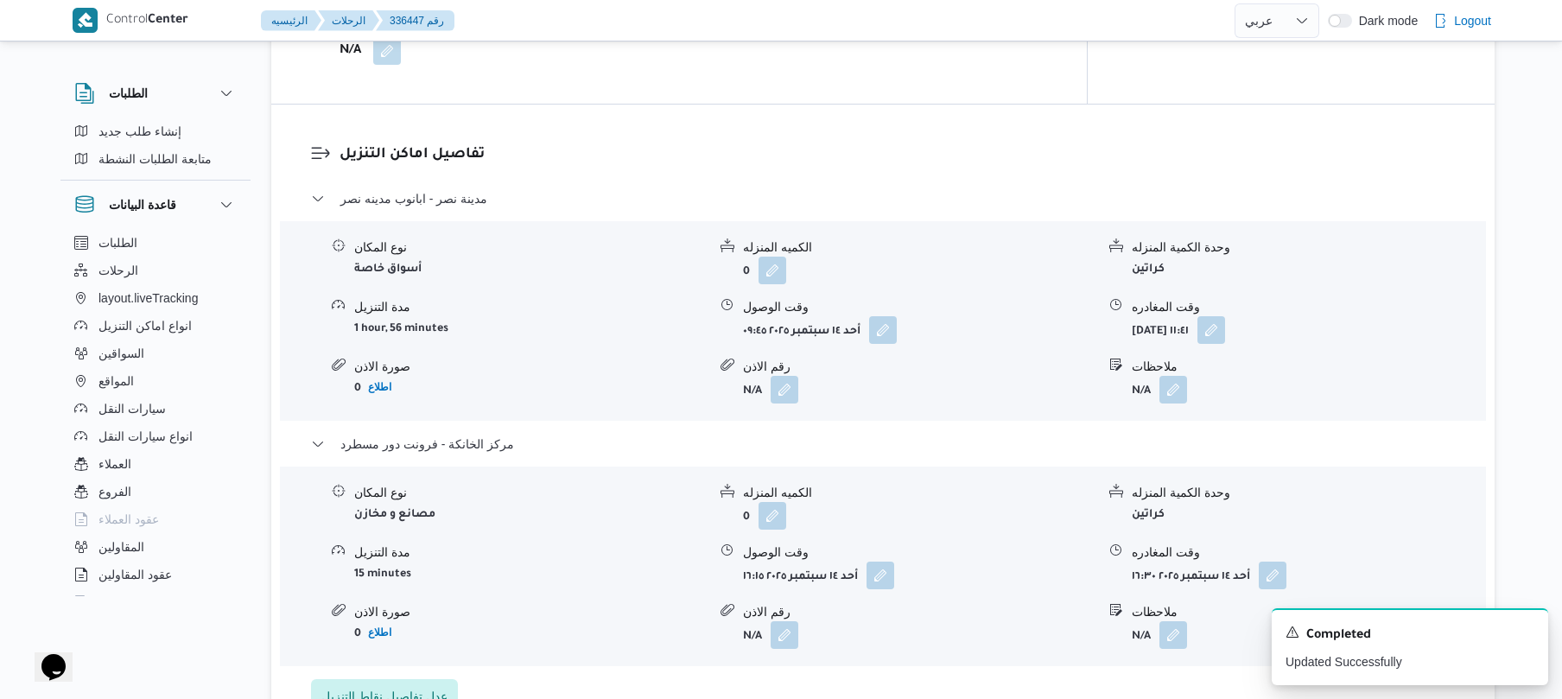
scroll to position [1244, 0]
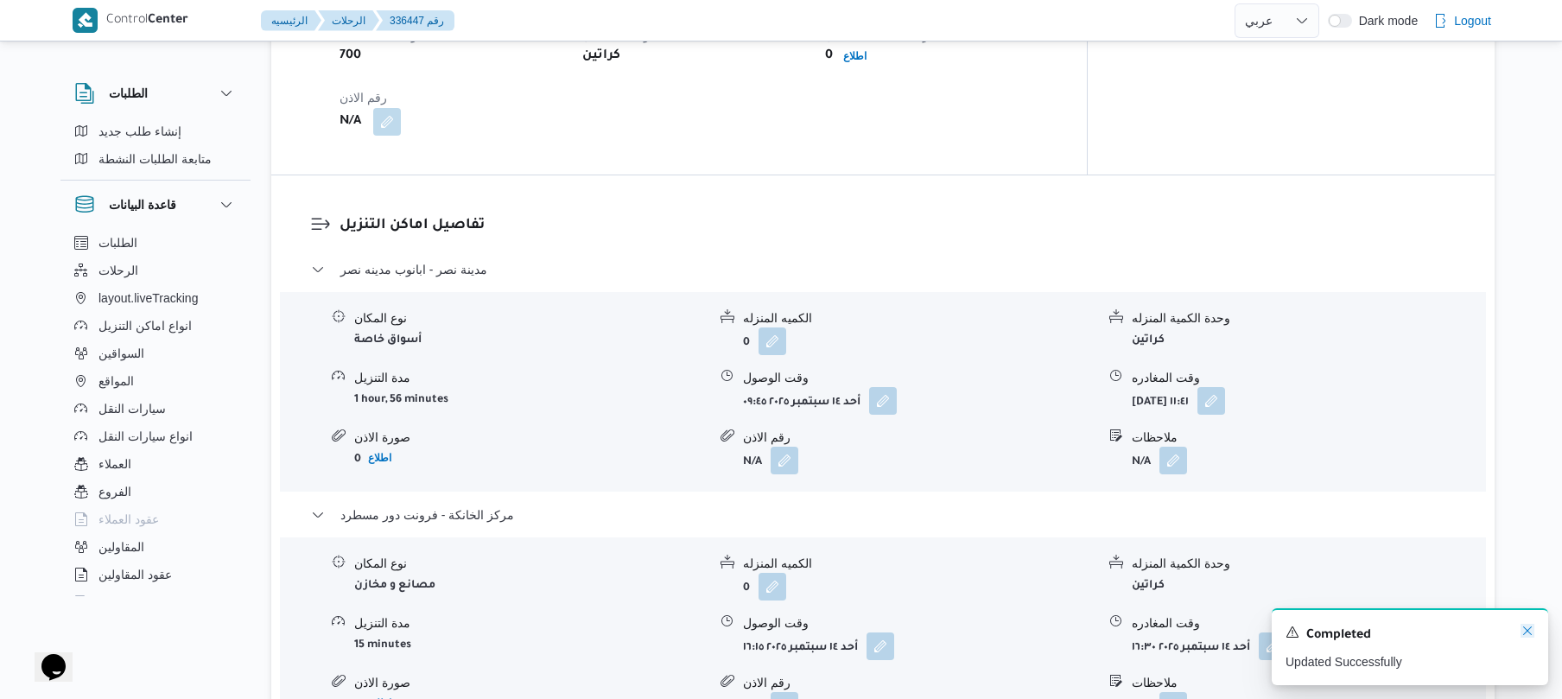
click at [1531, 631] on icon "Dismiss toast" at bounding box center [1527, 631] width 14 height 14
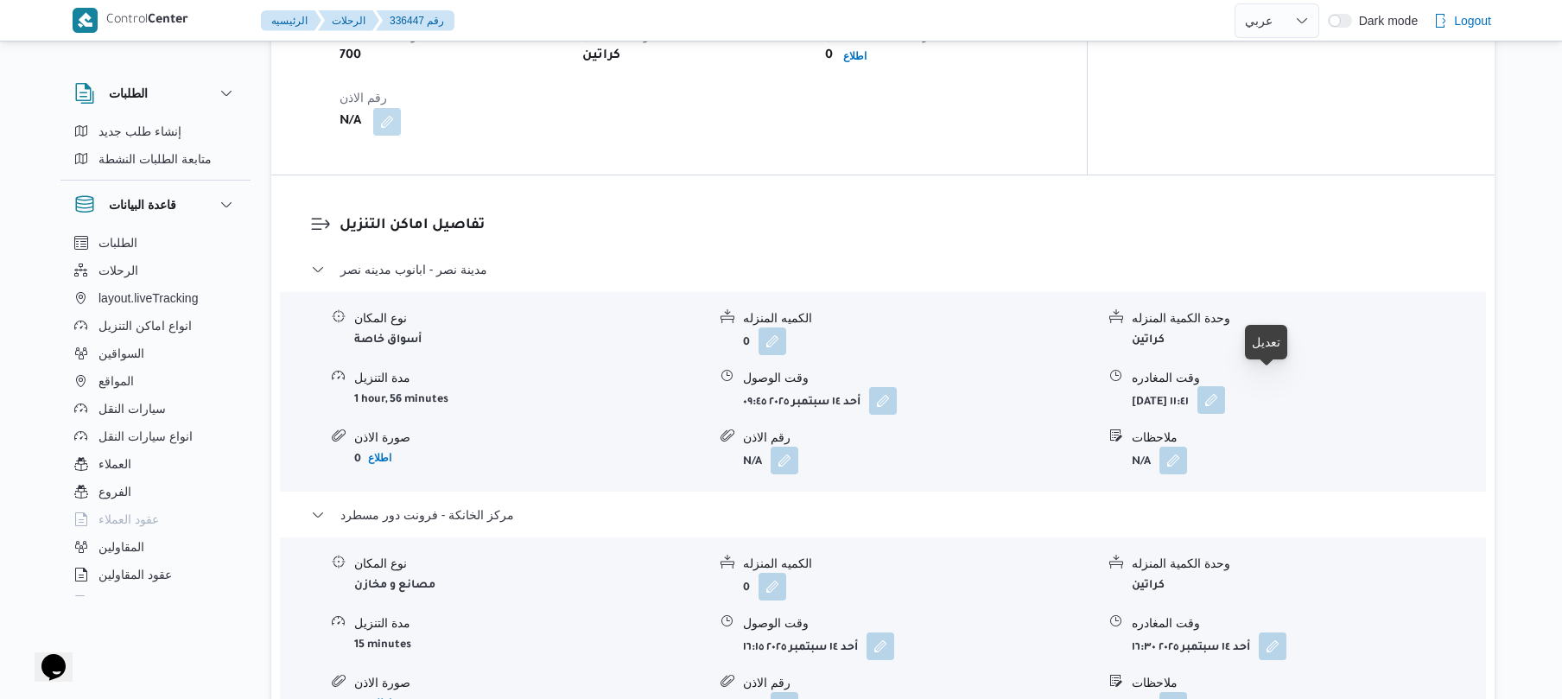
click at [1225, 386] on button "button" at bounding box center [1211, 400] width 28 height 28
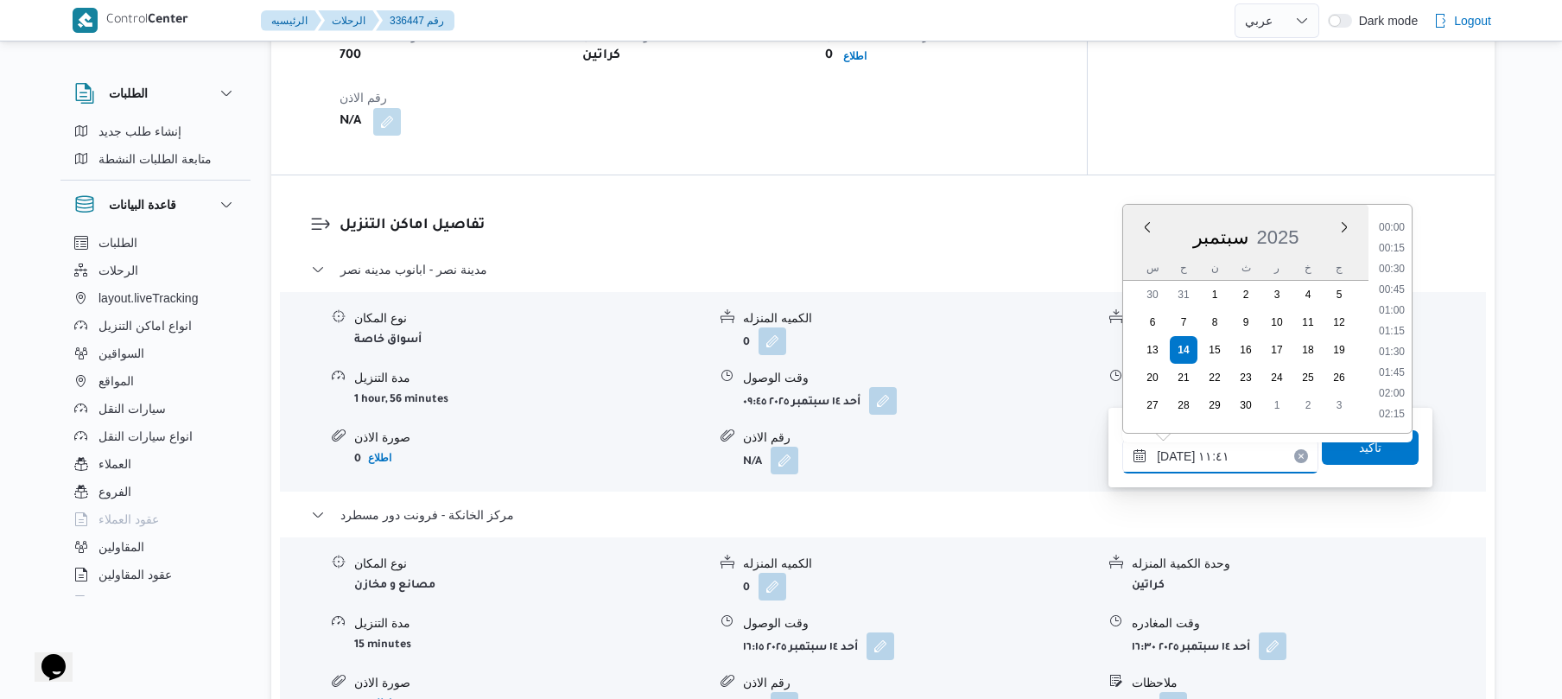
click at [1189, 461] on input "١٤/٠٩/٢٠٢٥ ١١:٤١" at bounding box center [1220, 456] width 196 height 35
click at [1400, 323] on li "15:30" at bounding box center [1392, 319] width 40 height 17
type input "١٤/٠٩/٢٠٢٥ ١٥:٣٠"
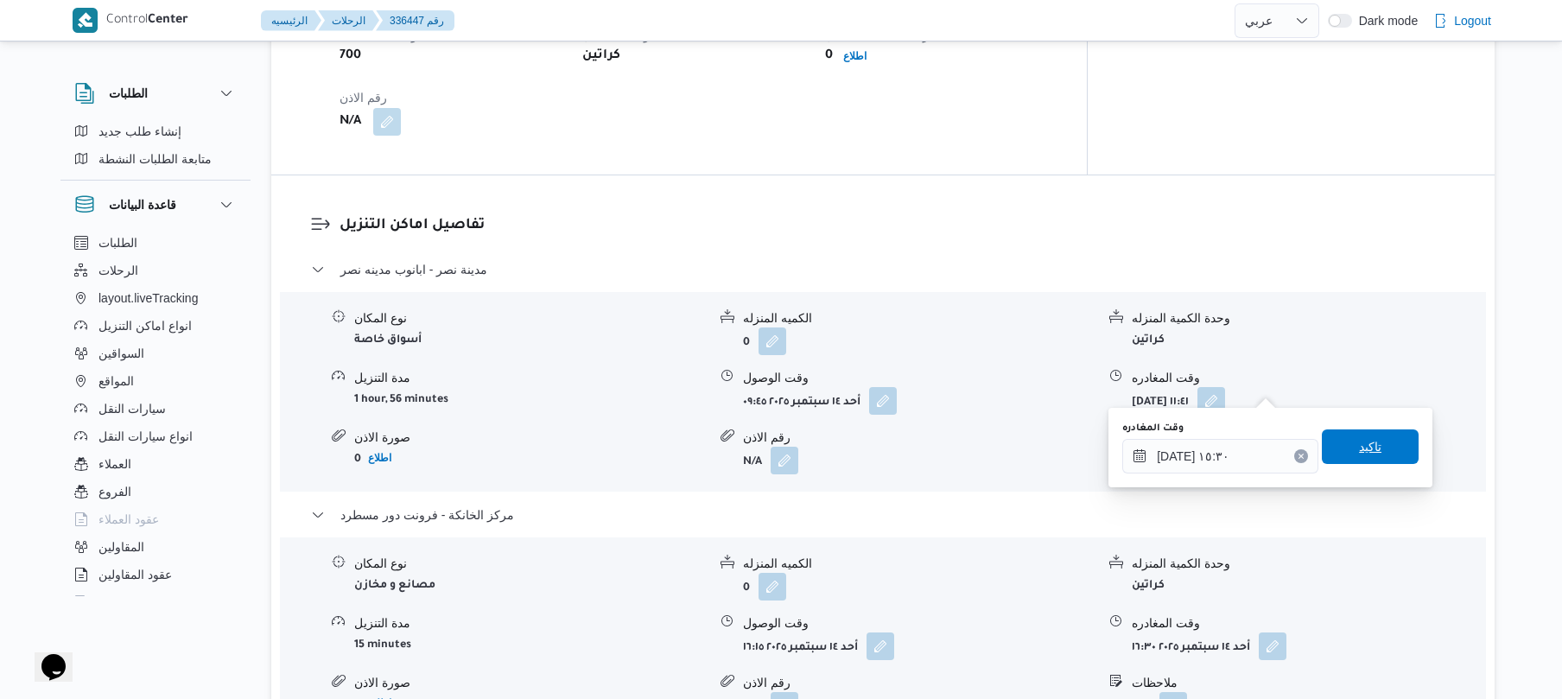
click at [1359, 449] on span "تاكيد" at bounding box center [1370, 446] width 22 height 21
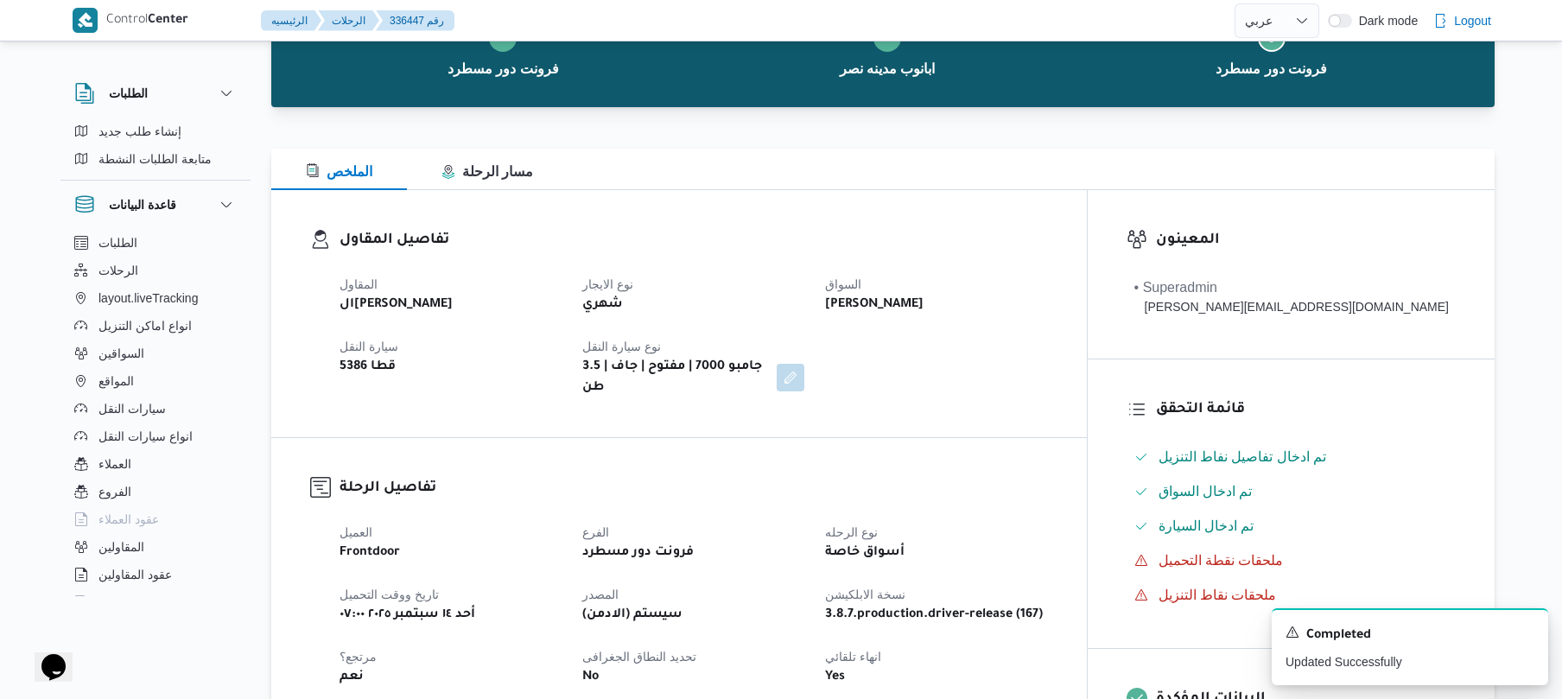
scroll to position [0, 0]
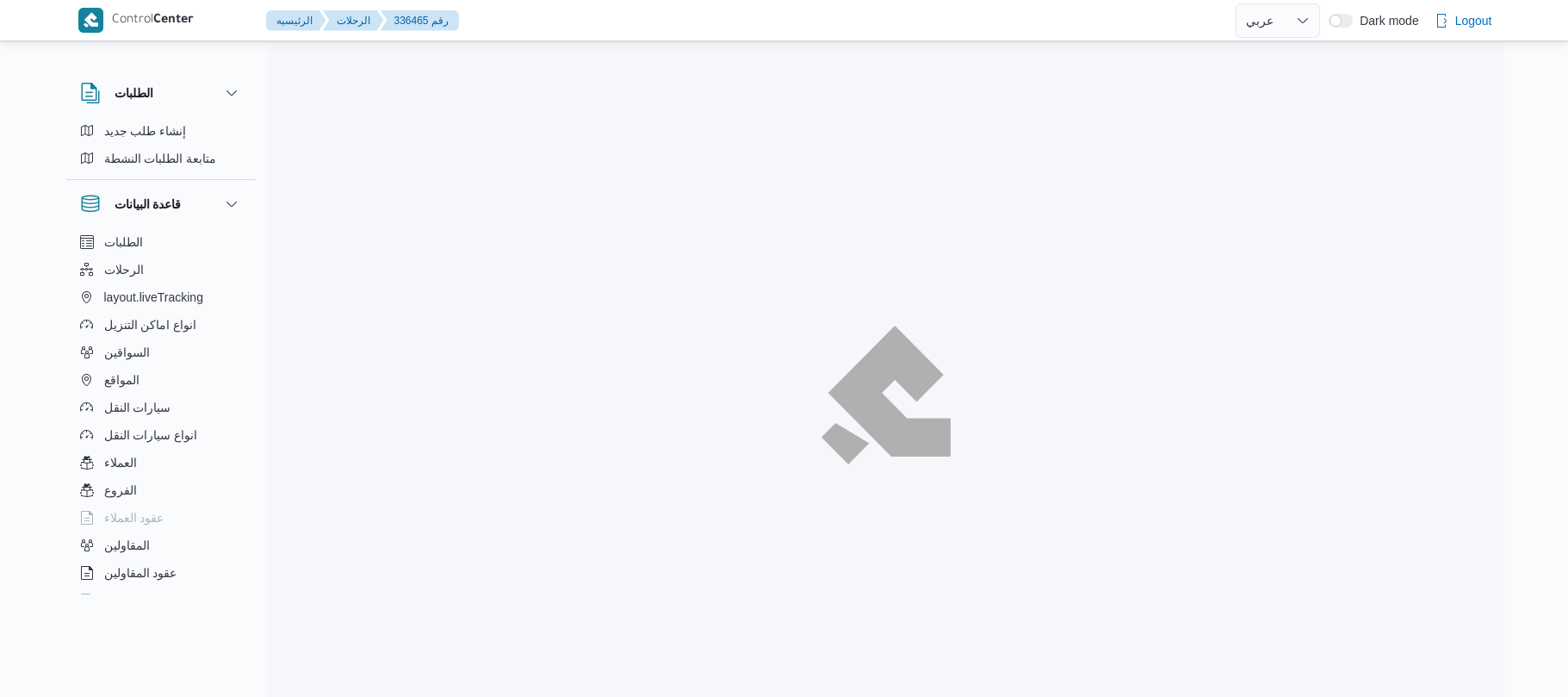
select select "ar"
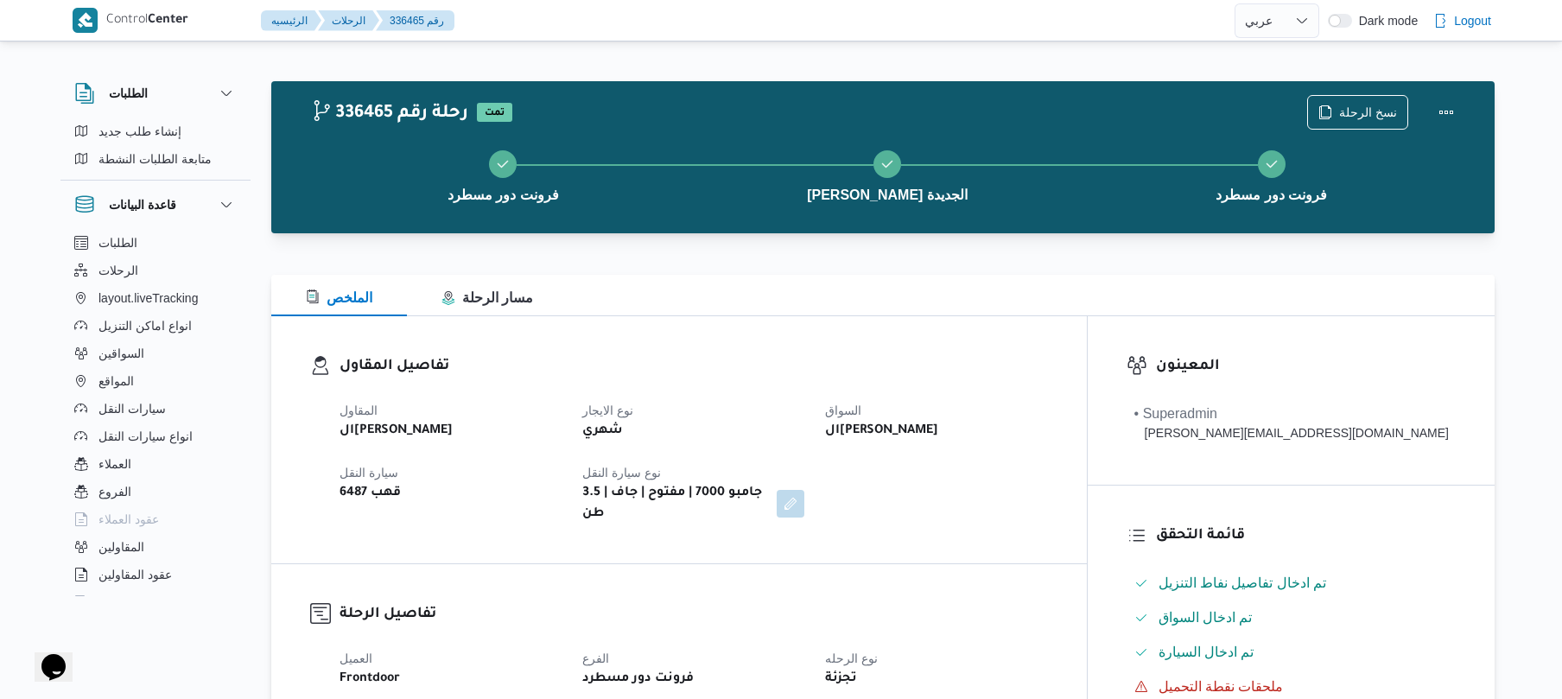
click at [1024, 259] on div at bounding box center [882, 264] width 1223 height 21
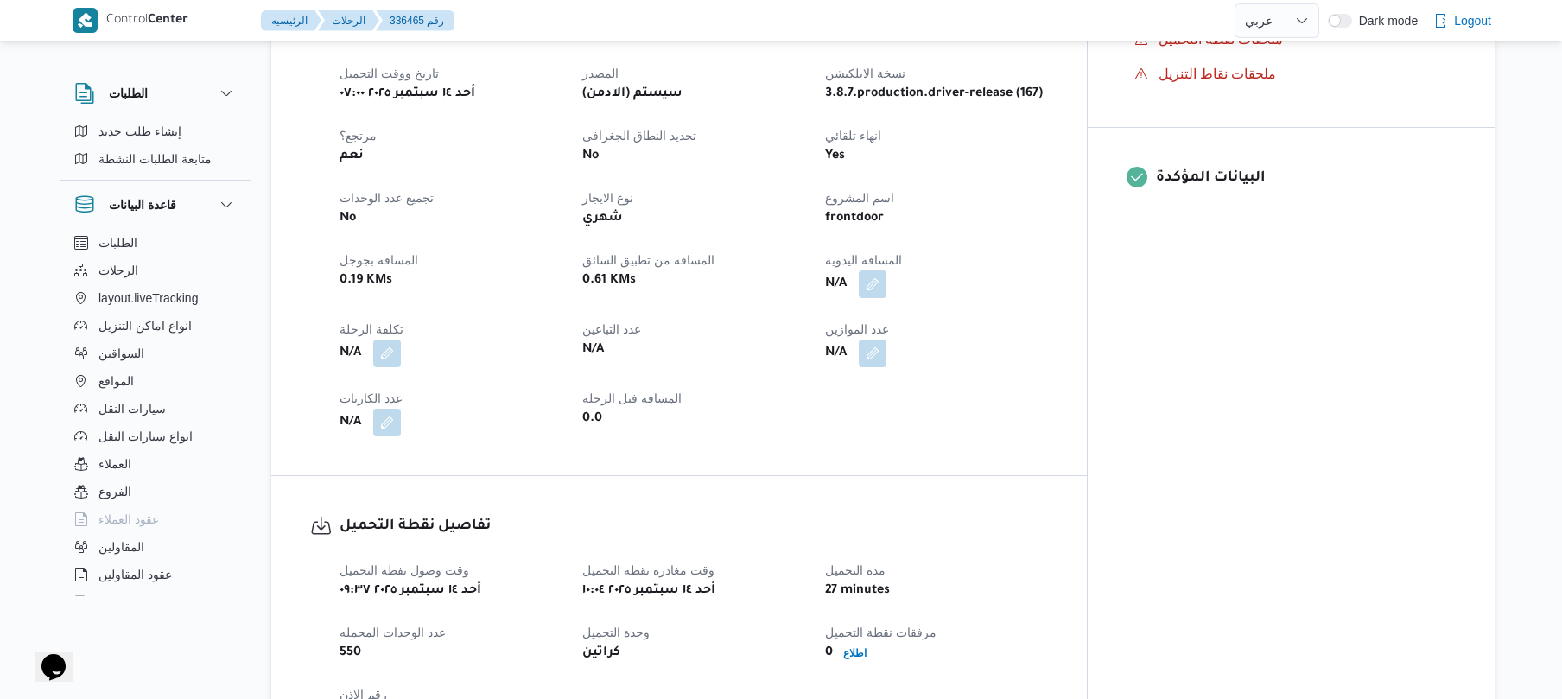
scroll to position [691, 0]
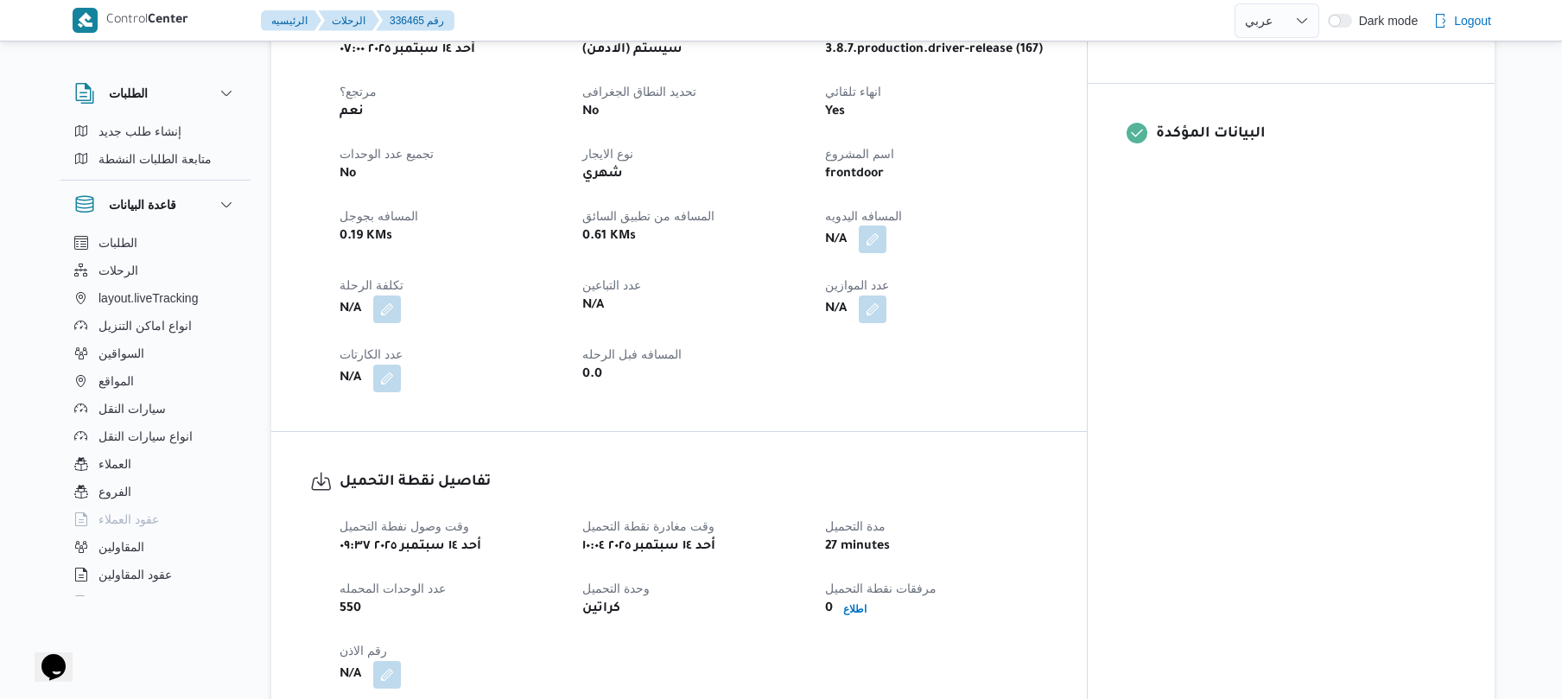
click at [886, 231] on button "button" at bounding box center [873, 239] width 28 height 28
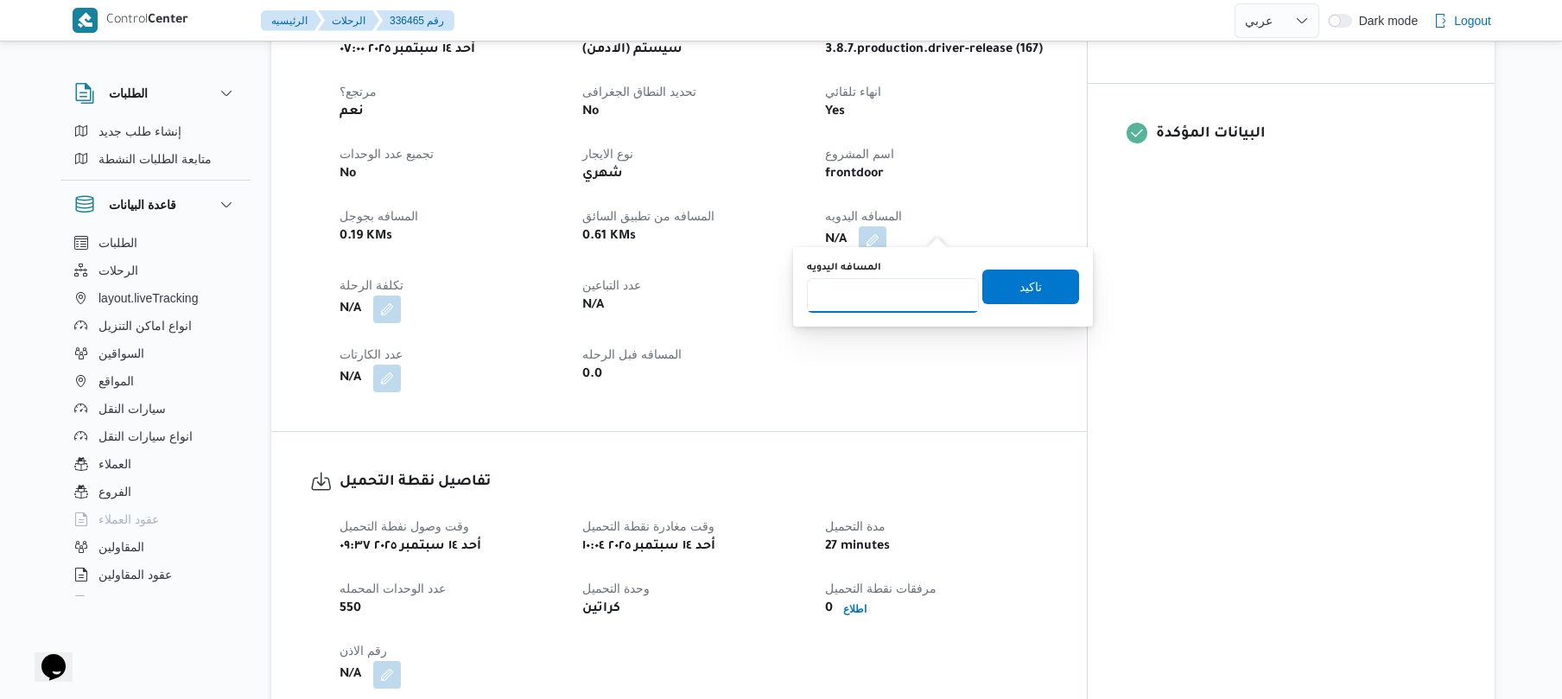
click at [923, 301] on input "المسافه اليدويه" at bounding box center [893, 295] width 172 height 35
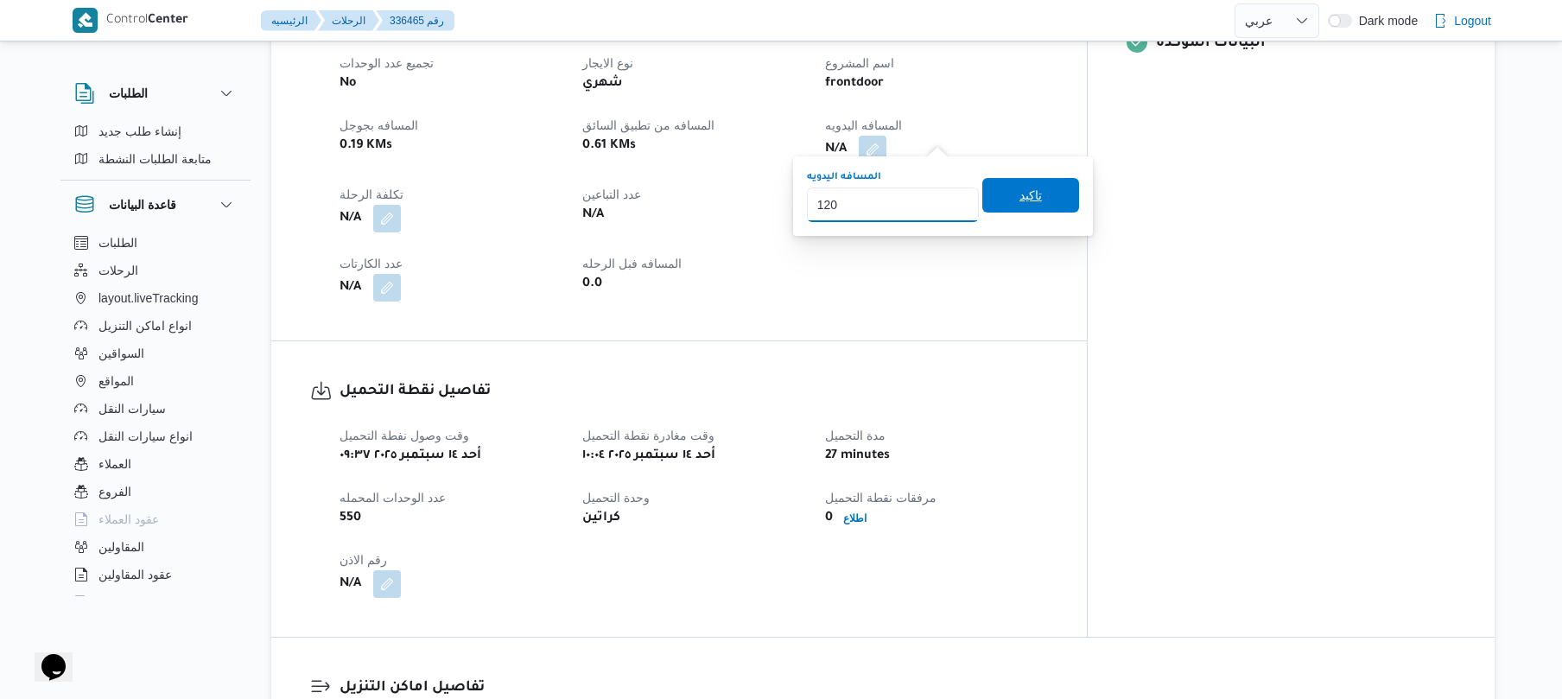
scroll to position [869, 0]
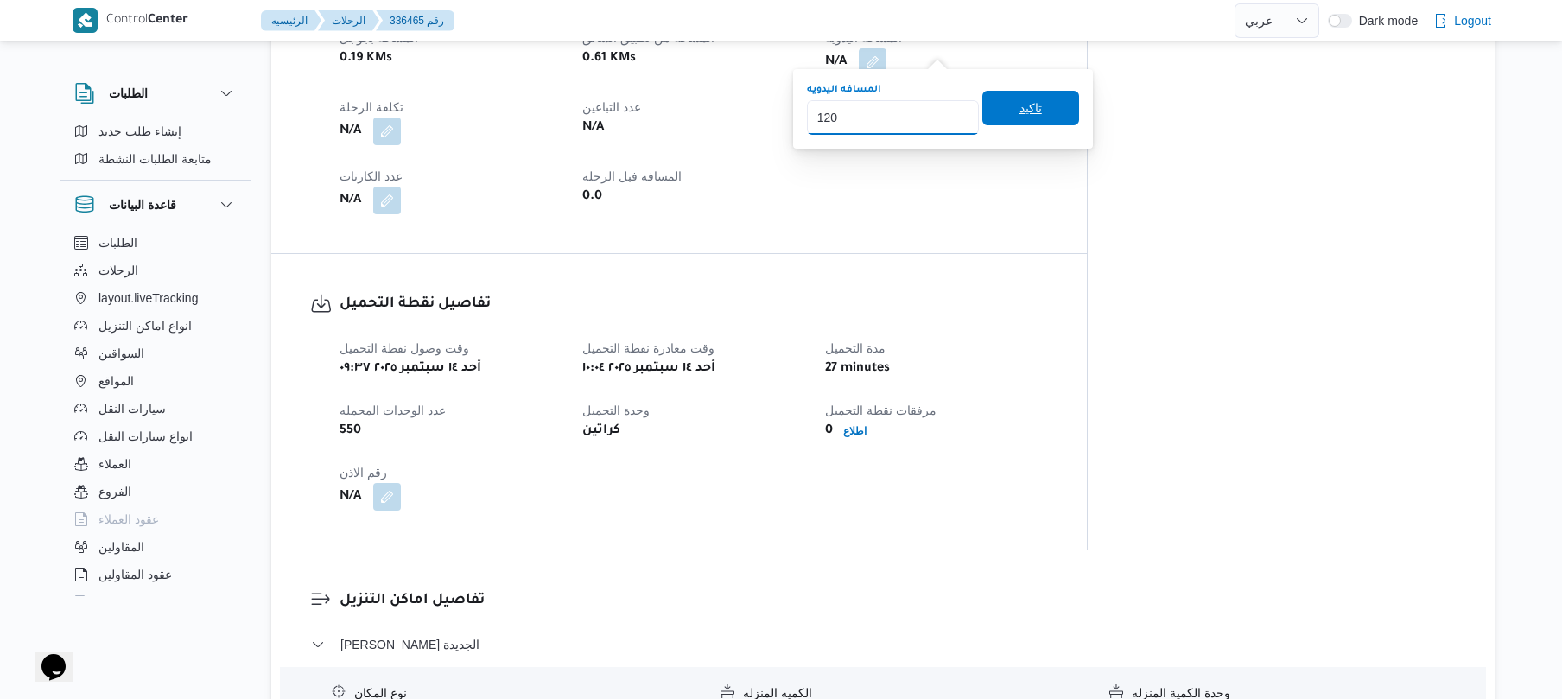
type input "120"
click at [1019, 112] on span "تاكيد" at bounding box center [1030, 108] width 22 height 21
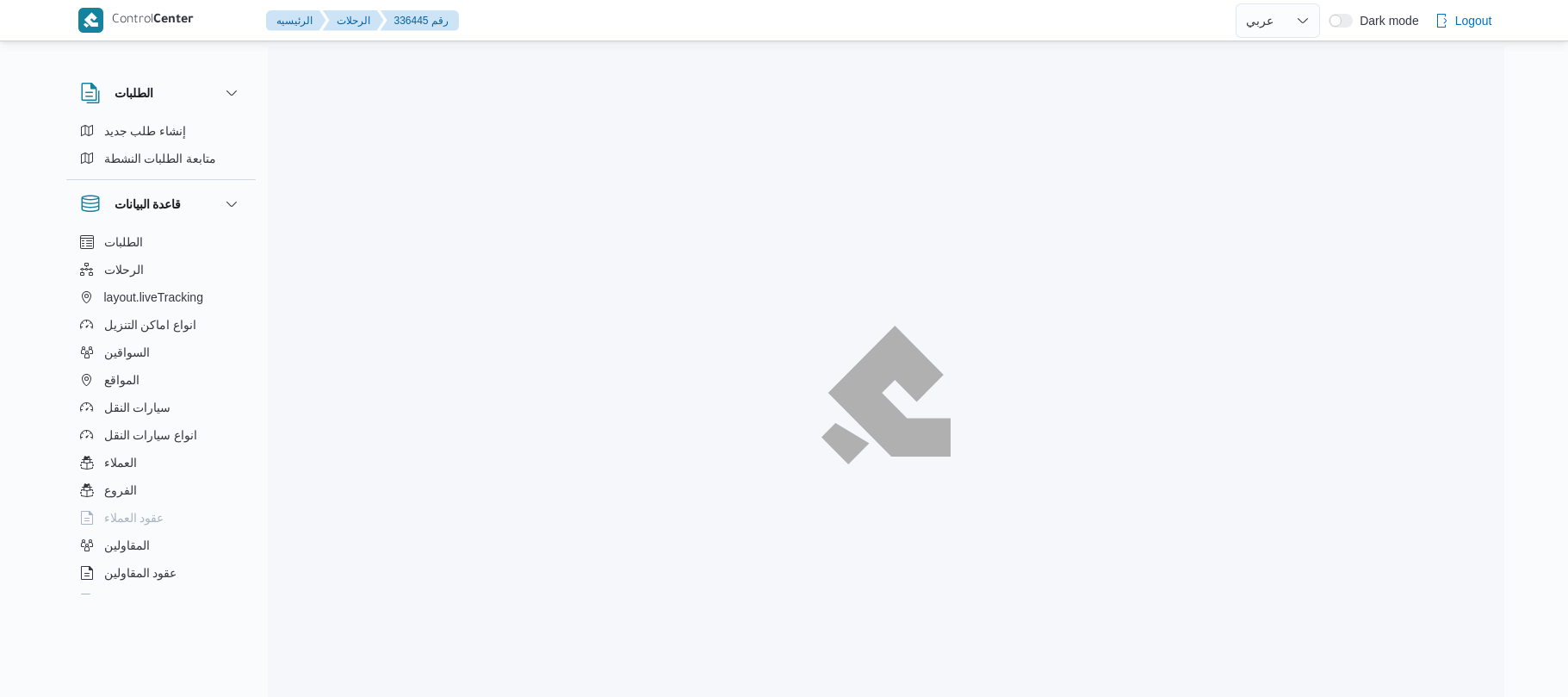
select select "ar"
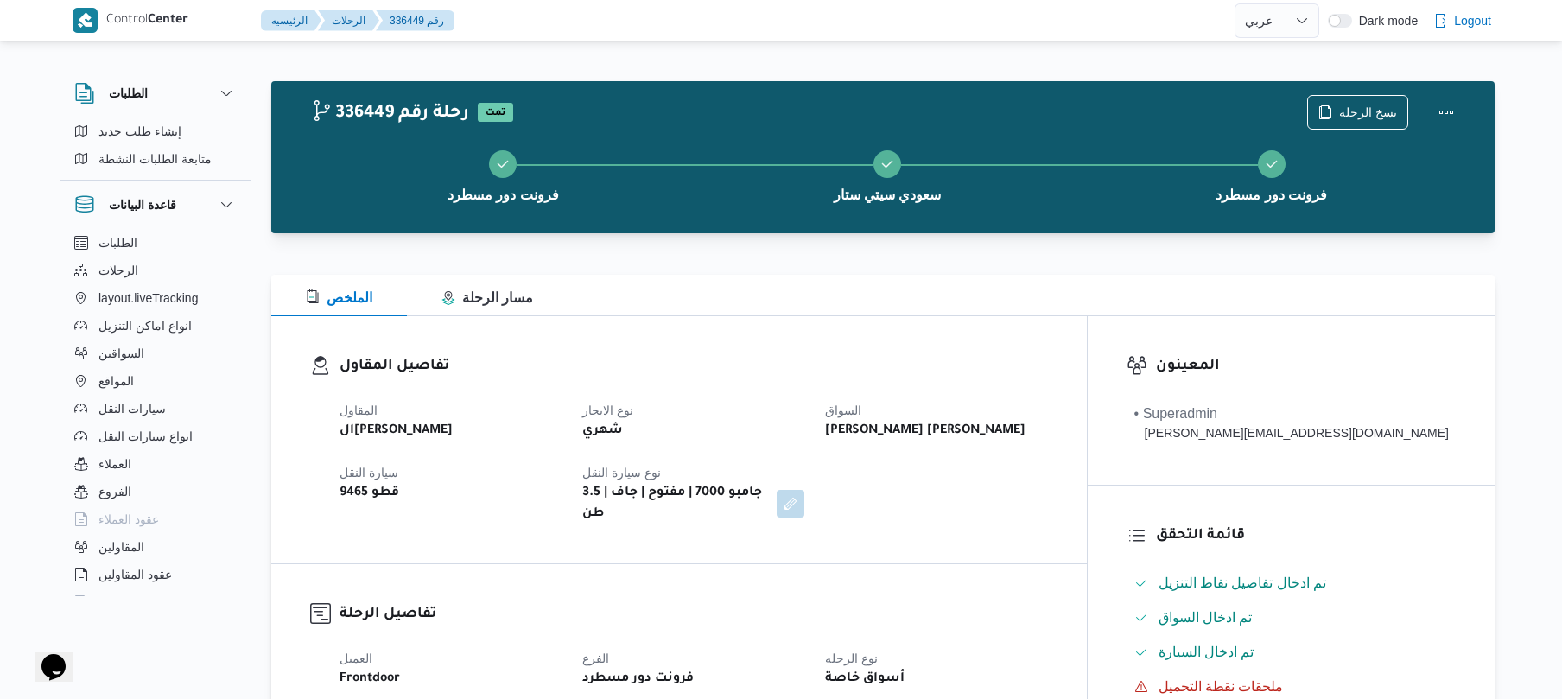
click at [785, 316] on div "تفاصيل المقاول المقاول الهامي [PERSON_NAME] نوع الايجار شهري [PERSON_NAME] [PER…" at bounding box center [678, 439] width 815 height 247
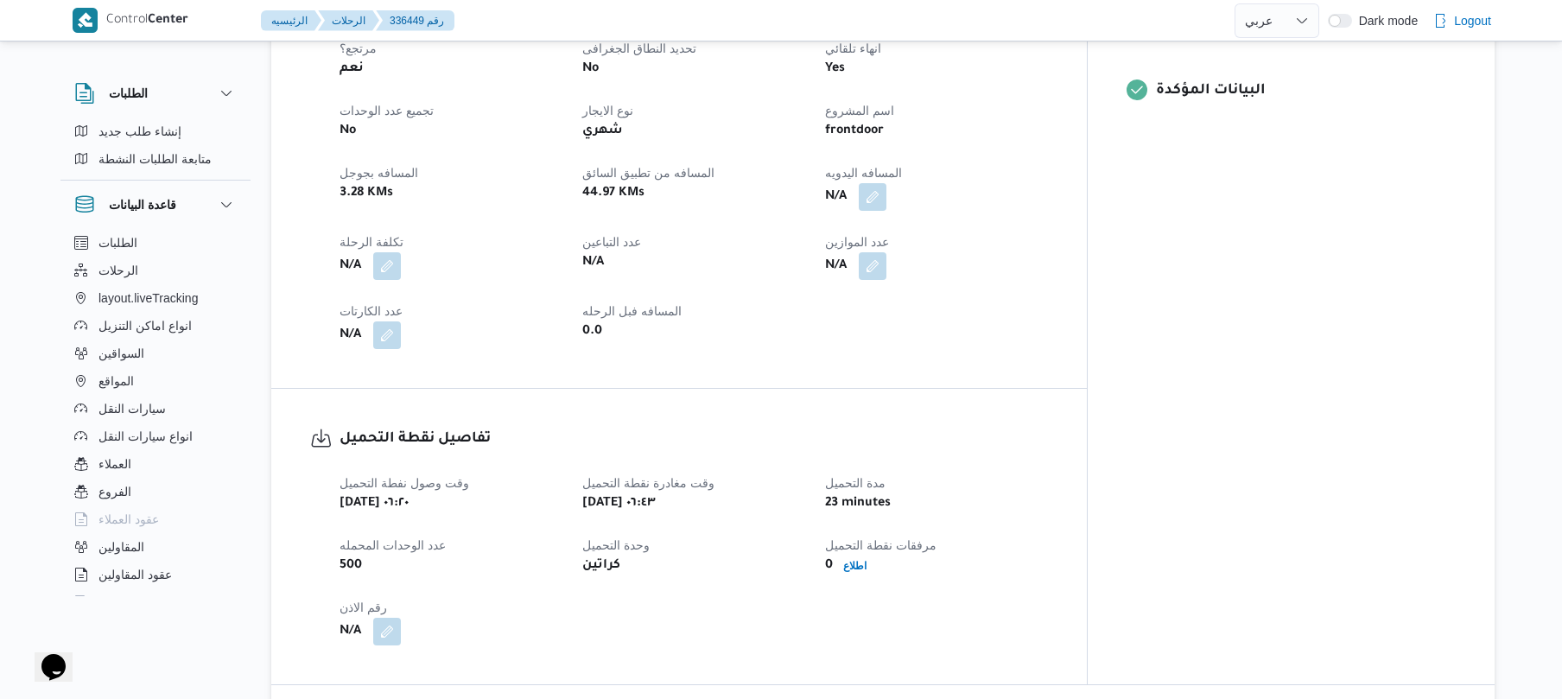
scroll to position [691, 0]
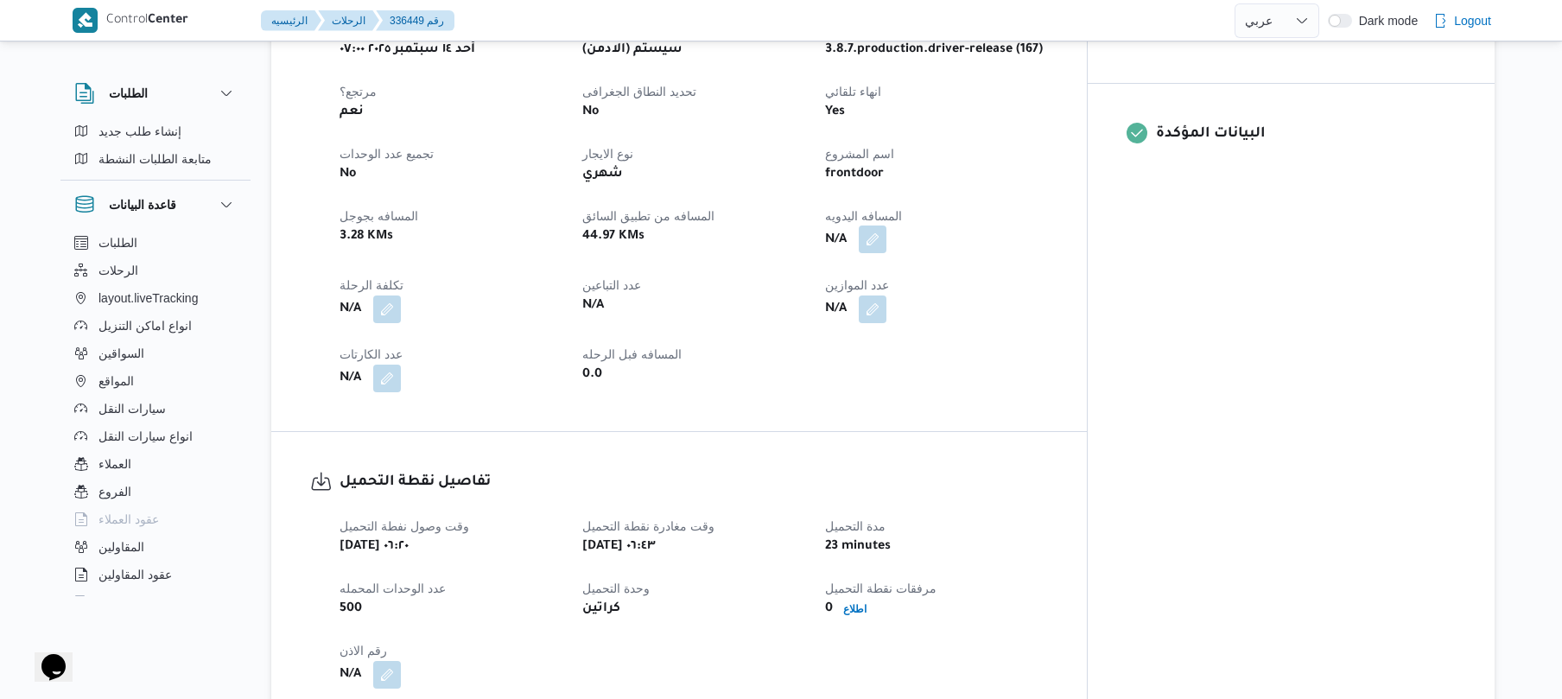
click at [886, 225] on button "button" at bounding box center [873, 239] width 28 height 28
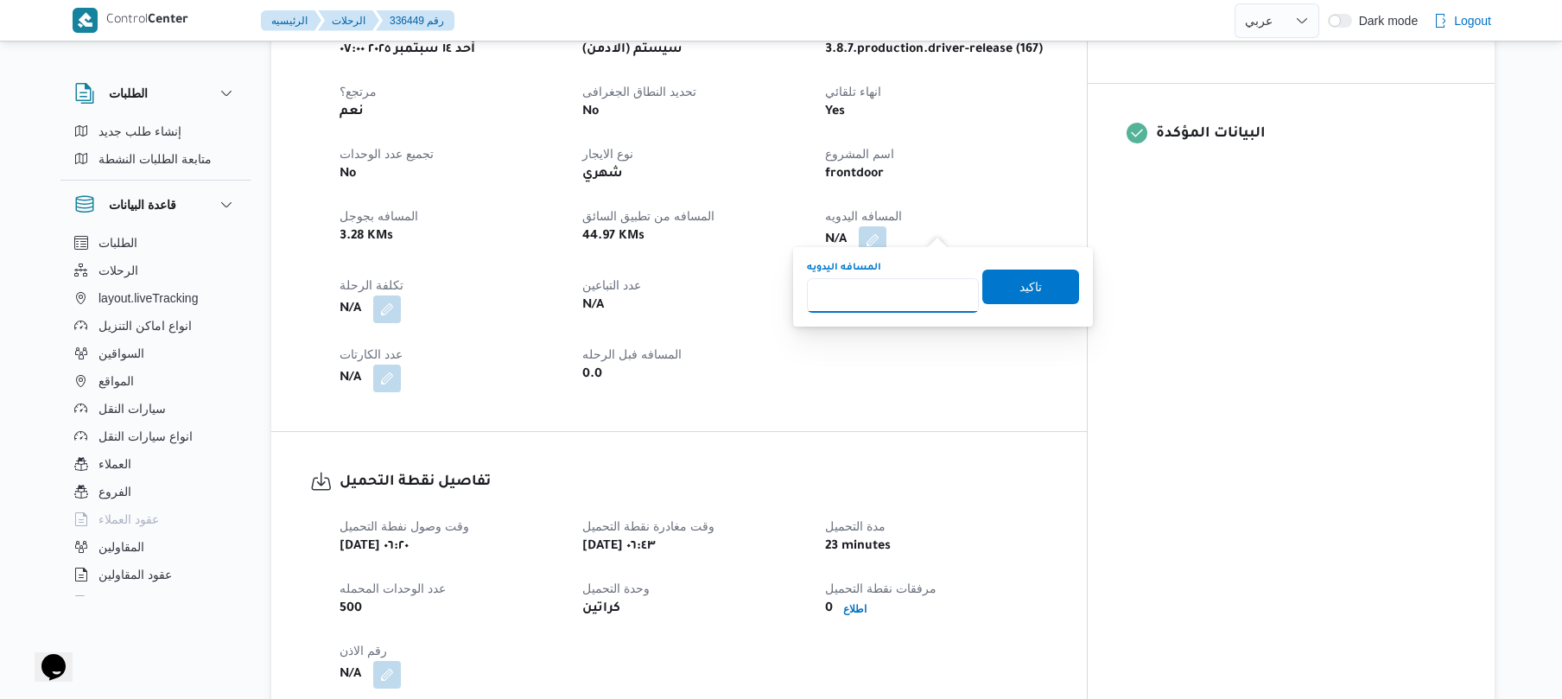
click at [906, 284] on input "المسافه اليدويه" at bounding box center [893, 295] width 172 height 35
type input "90"
click at [986, 295] on span "تاكيد" at bounding box center [1030, 286] width 97 height 35
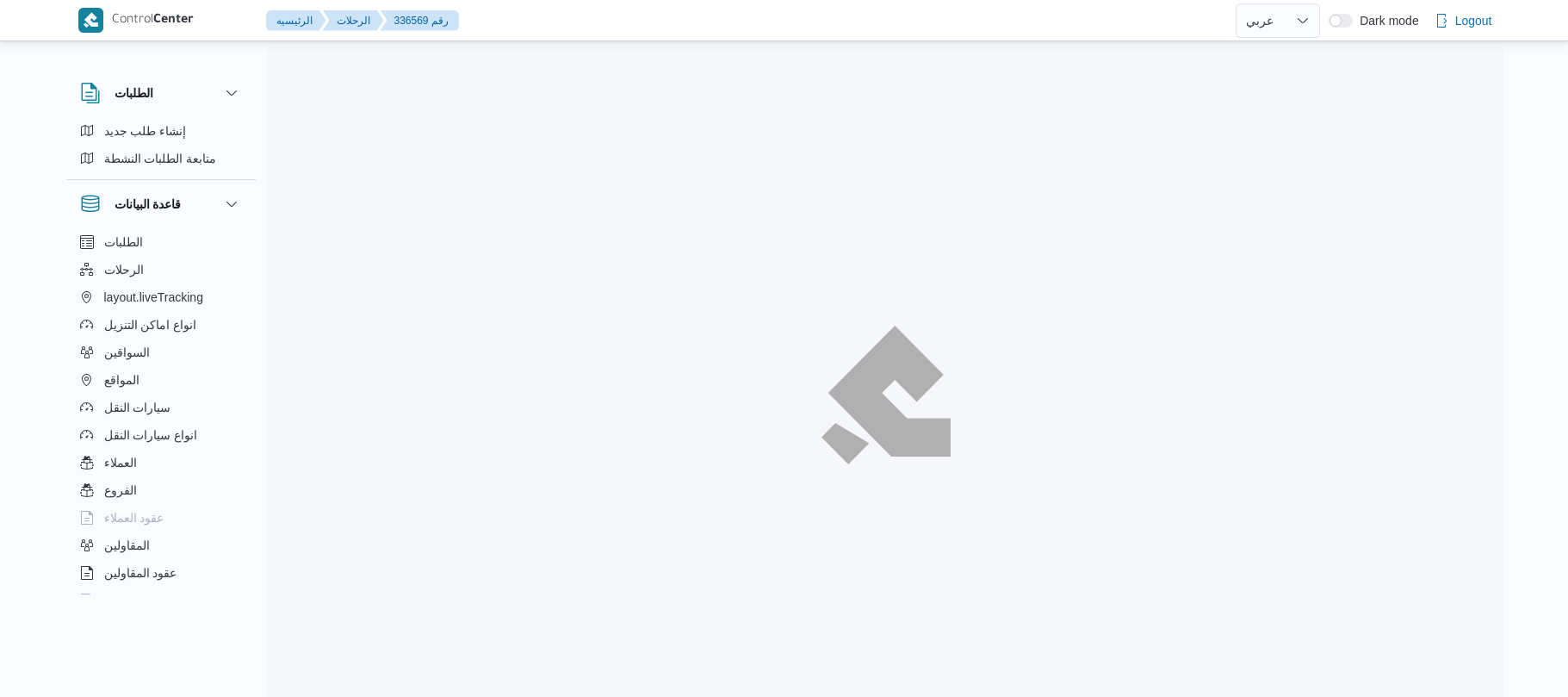
select select "ar"
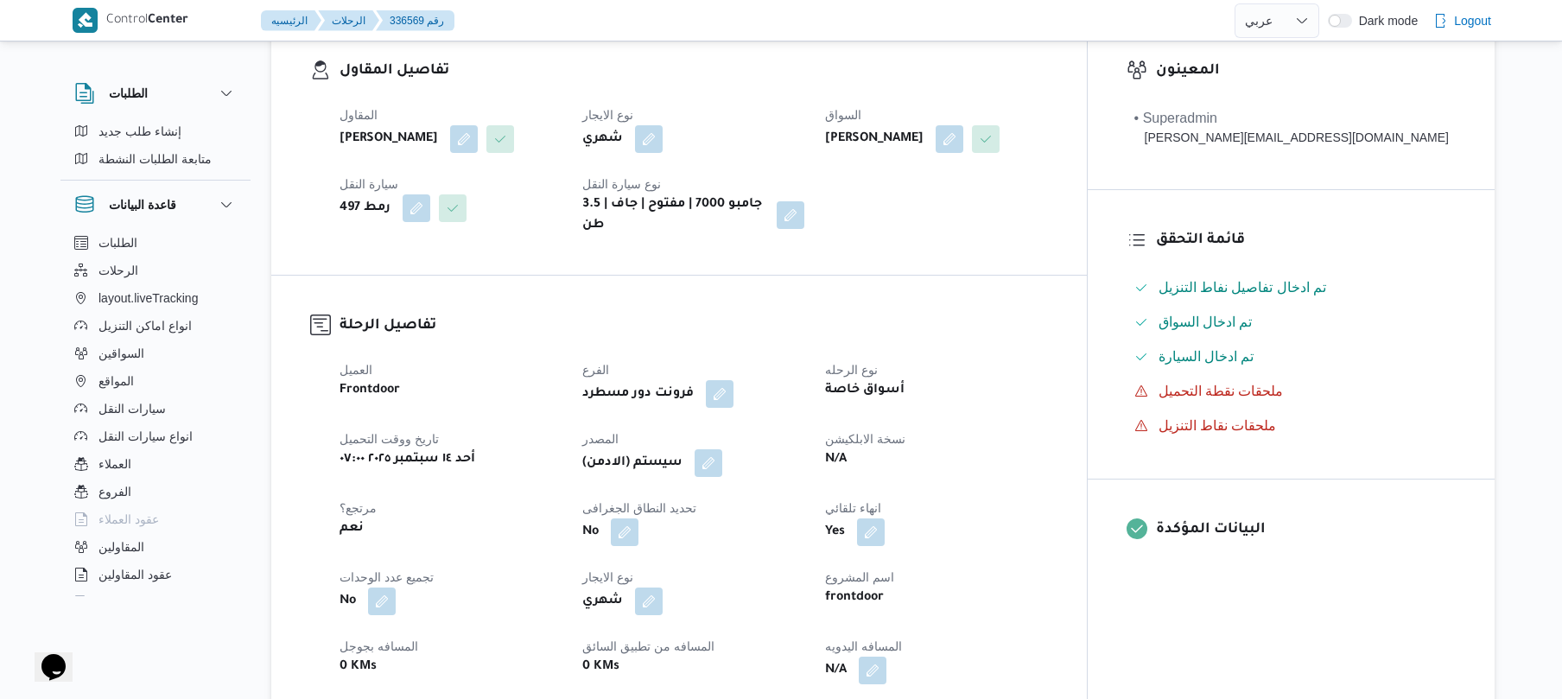
scroll to position [506, 0]
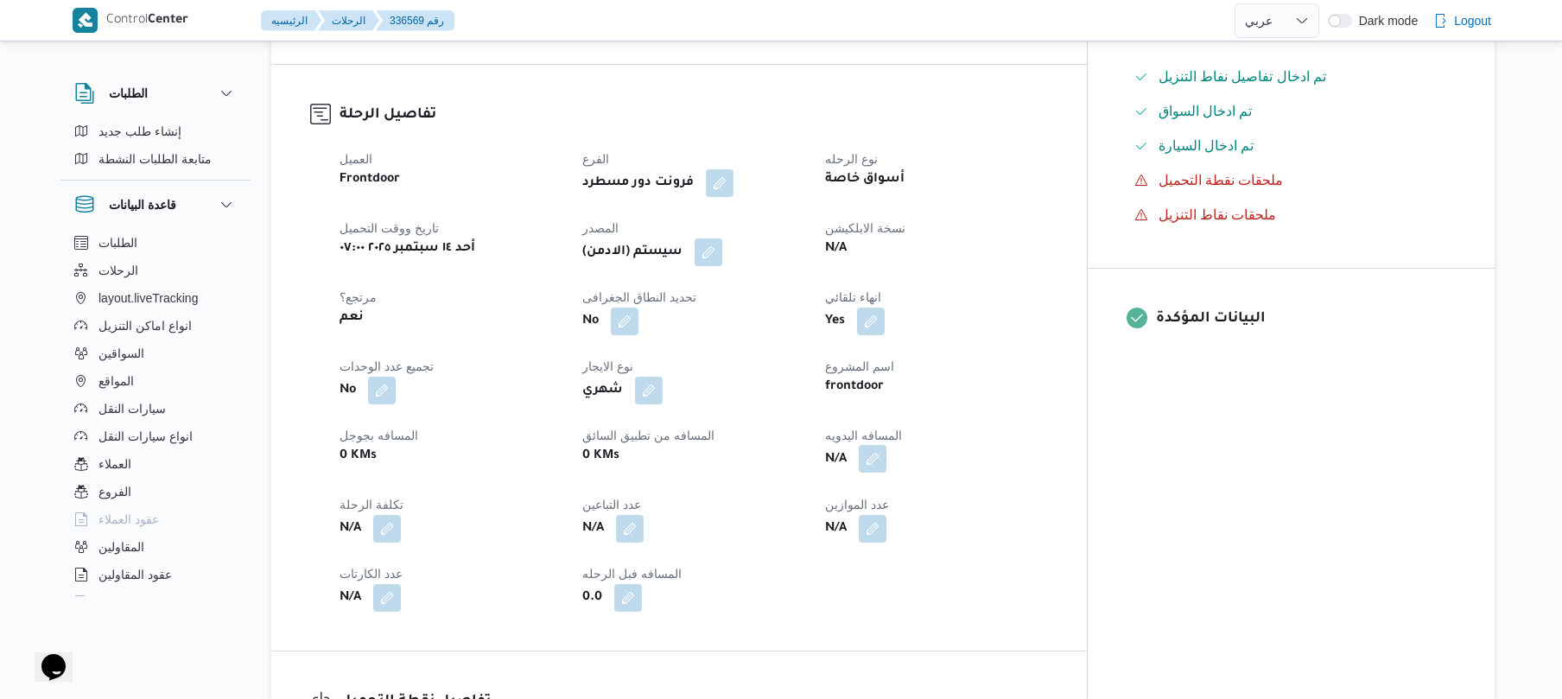
click at [886, 471] on button "button" at bounding box center [873, 459] width 28 height 28
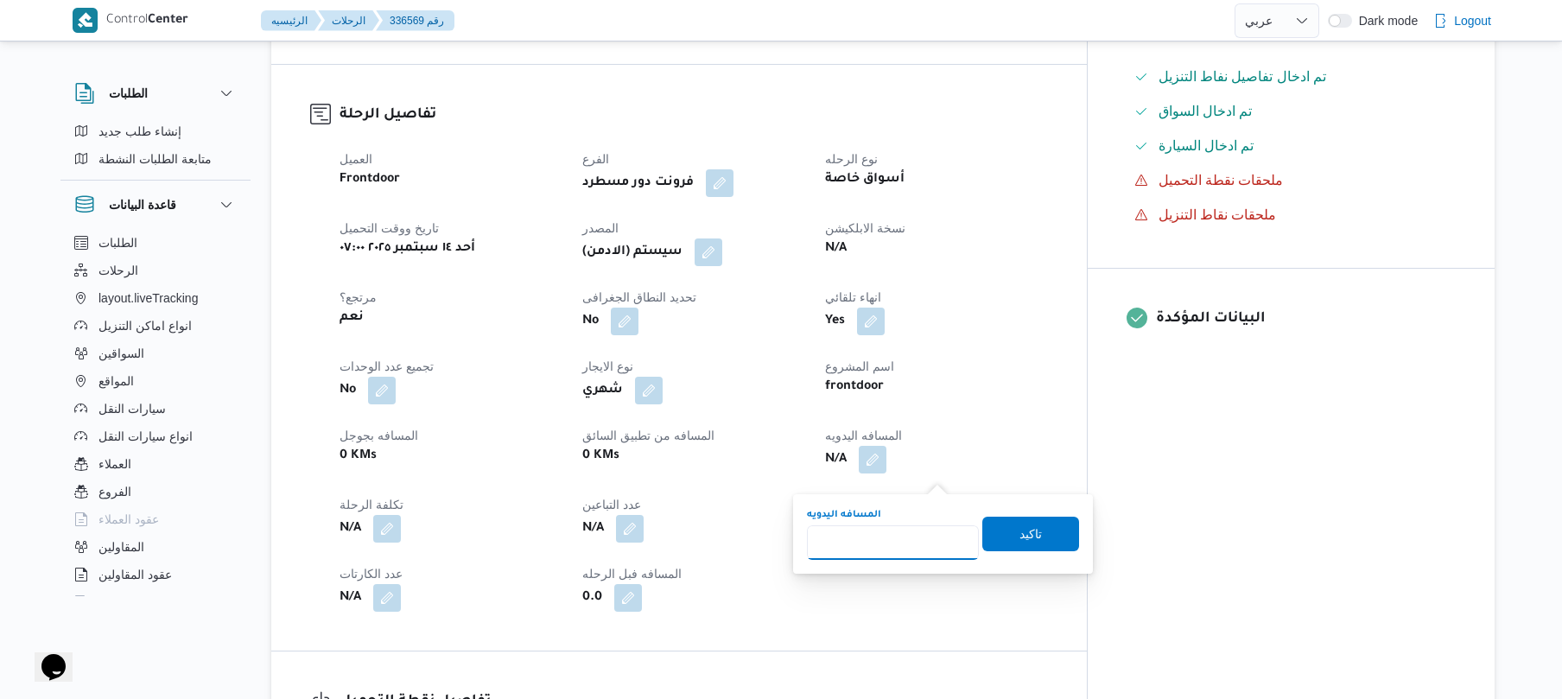
click at [850, 537] on input "المسافه اليدويه" at bounding box center [893, 542] width 172 height 35
type input "90"
click at [1024, 526] on span "تاكيد" at bounding box center [1030, 533] width 22 height 21
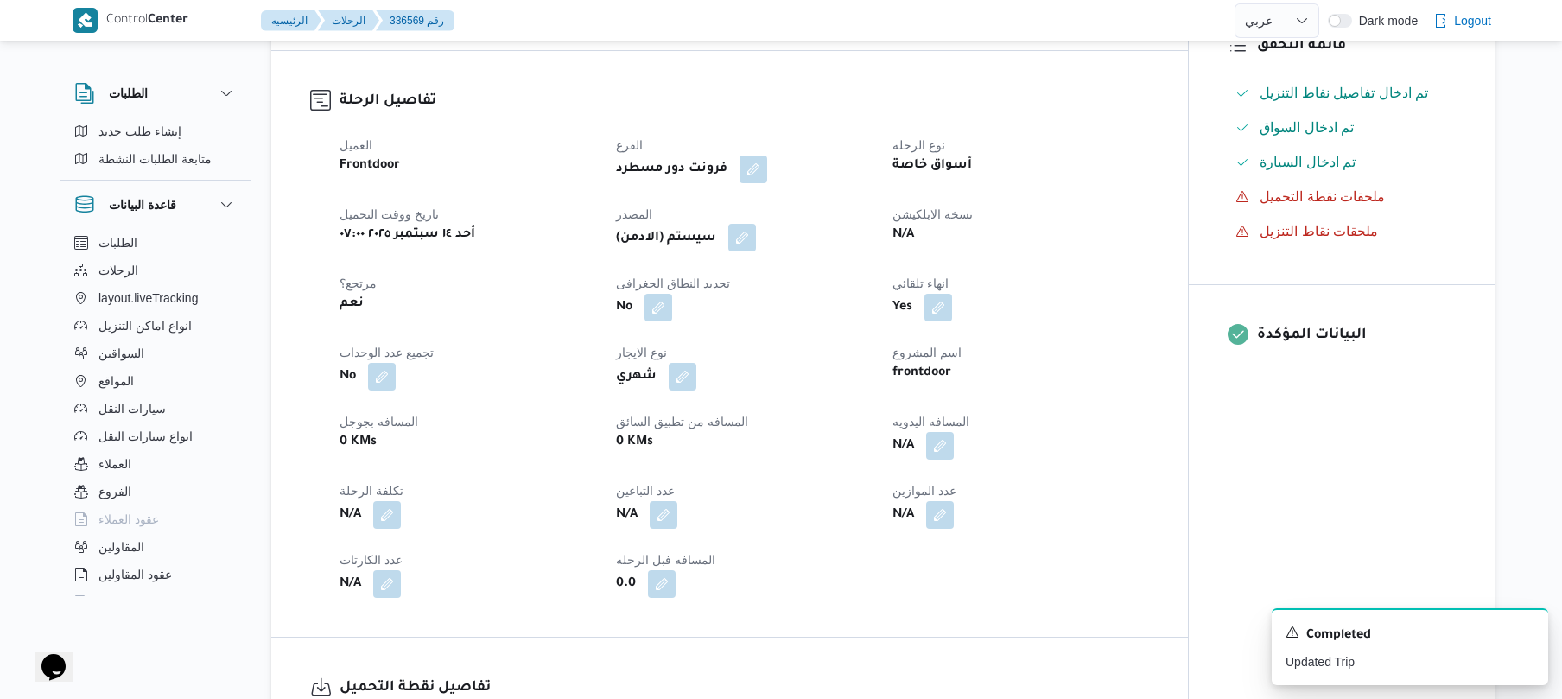
click at [755, 251] on button "button" at bounding box center [742, 238] width 28 height 28
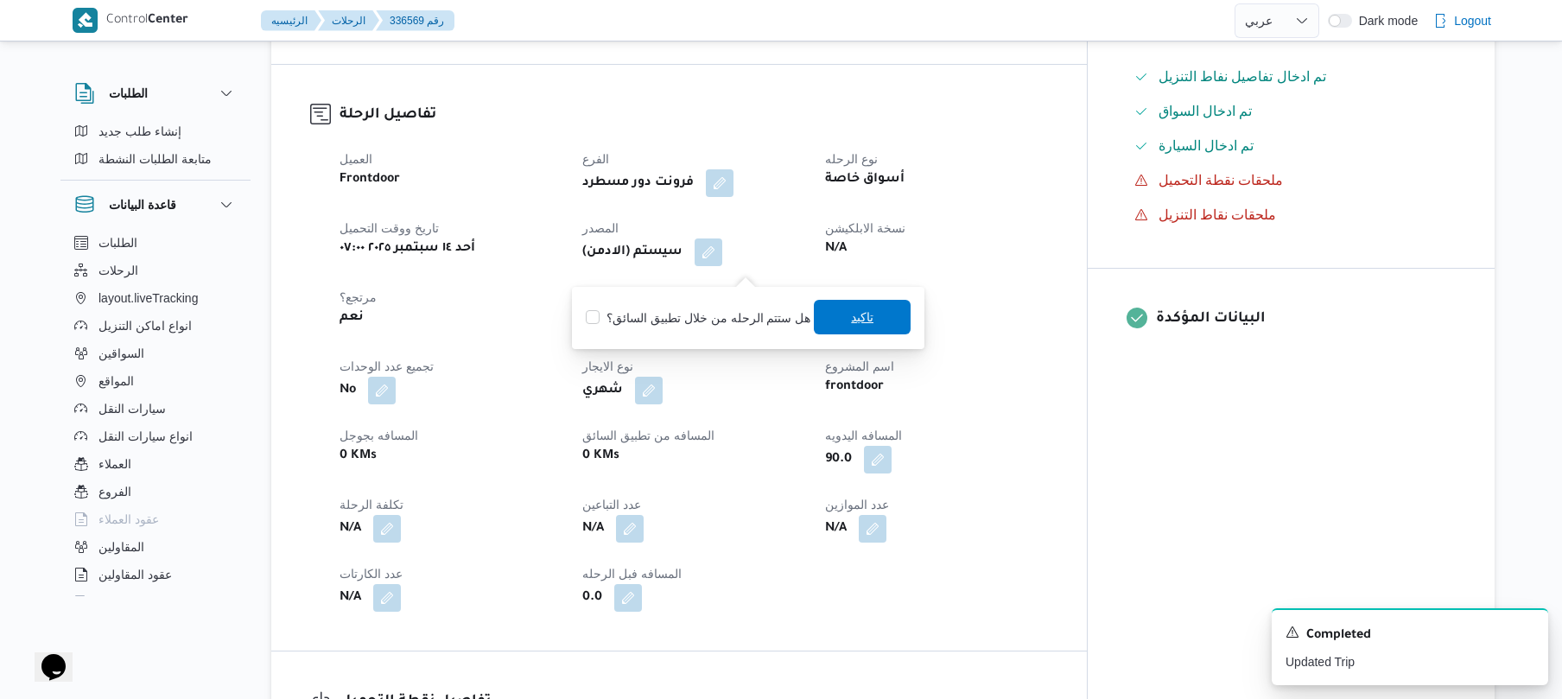
click at [836, 320] on span "تاكيد" at bounding box center [862, 317] width 97 height 35
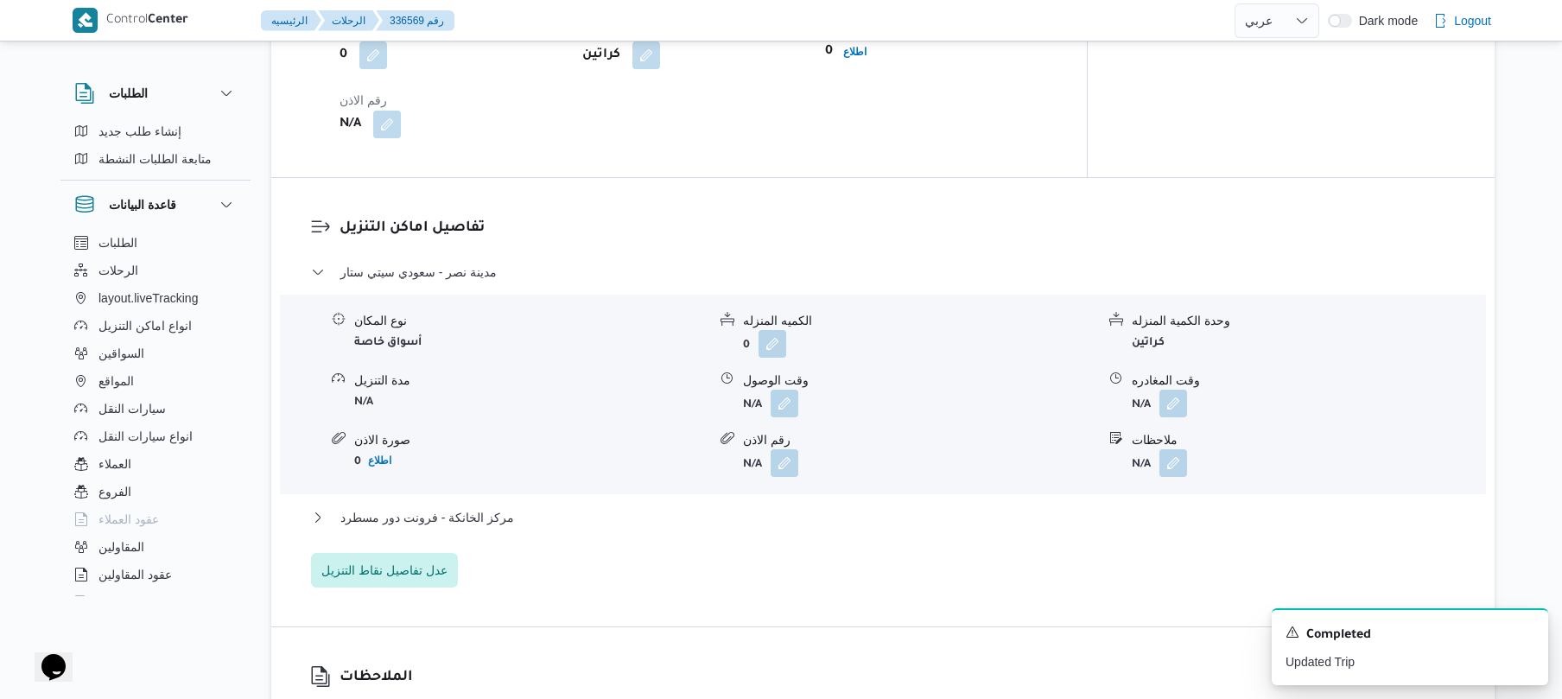
scroll to position [1335, 0]
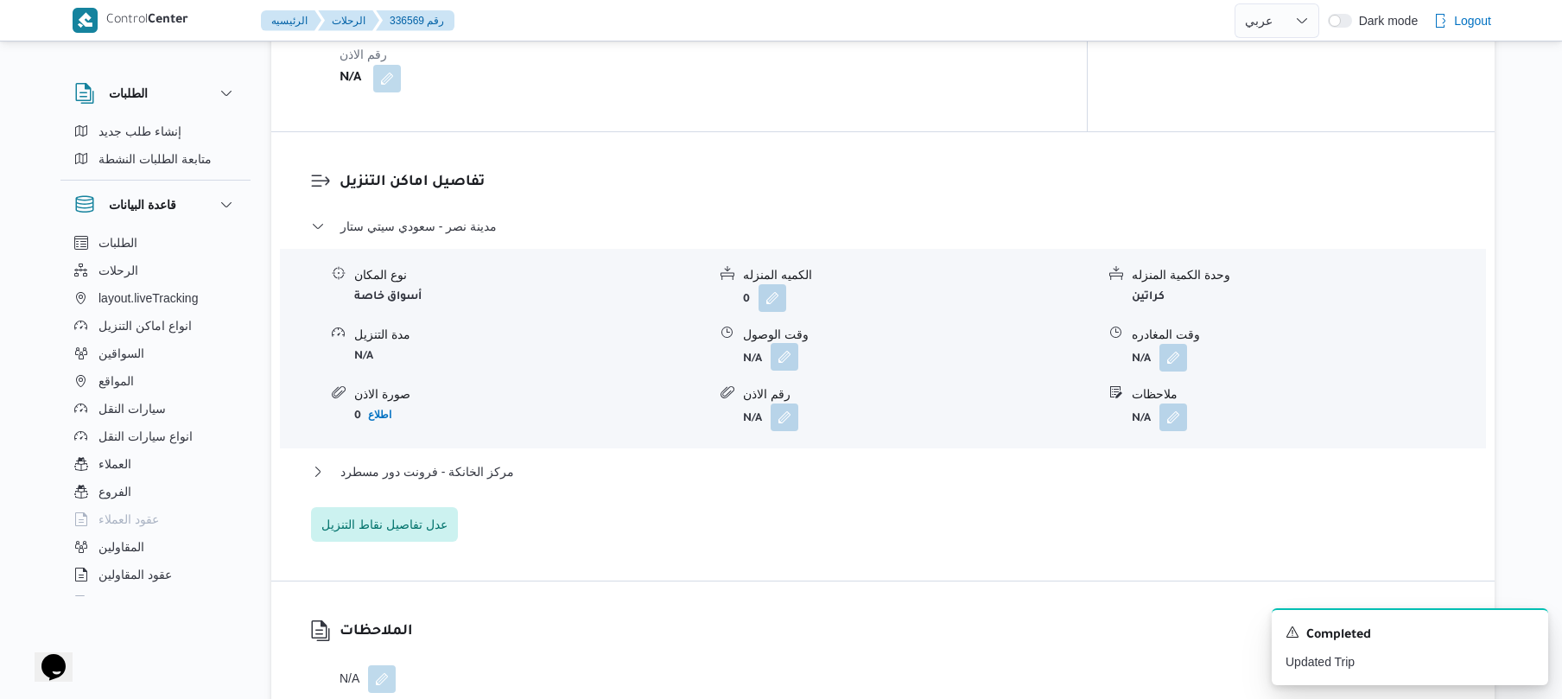
click at [791, 370] on button "button" at bounding box center [784, 357] width 28 height 28
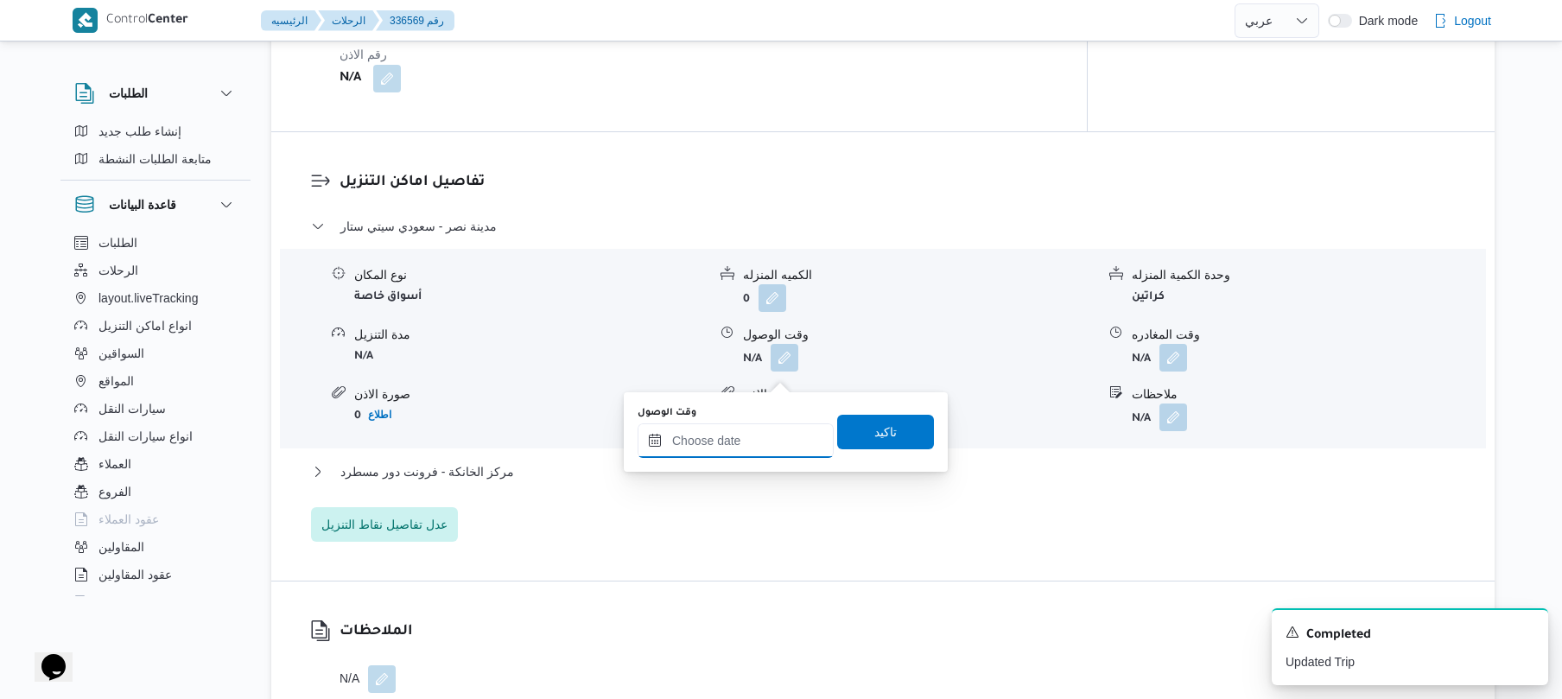
click at [757, 436] on input "وقت الوصول" at bounding box center [735, 440] width 196 height 35
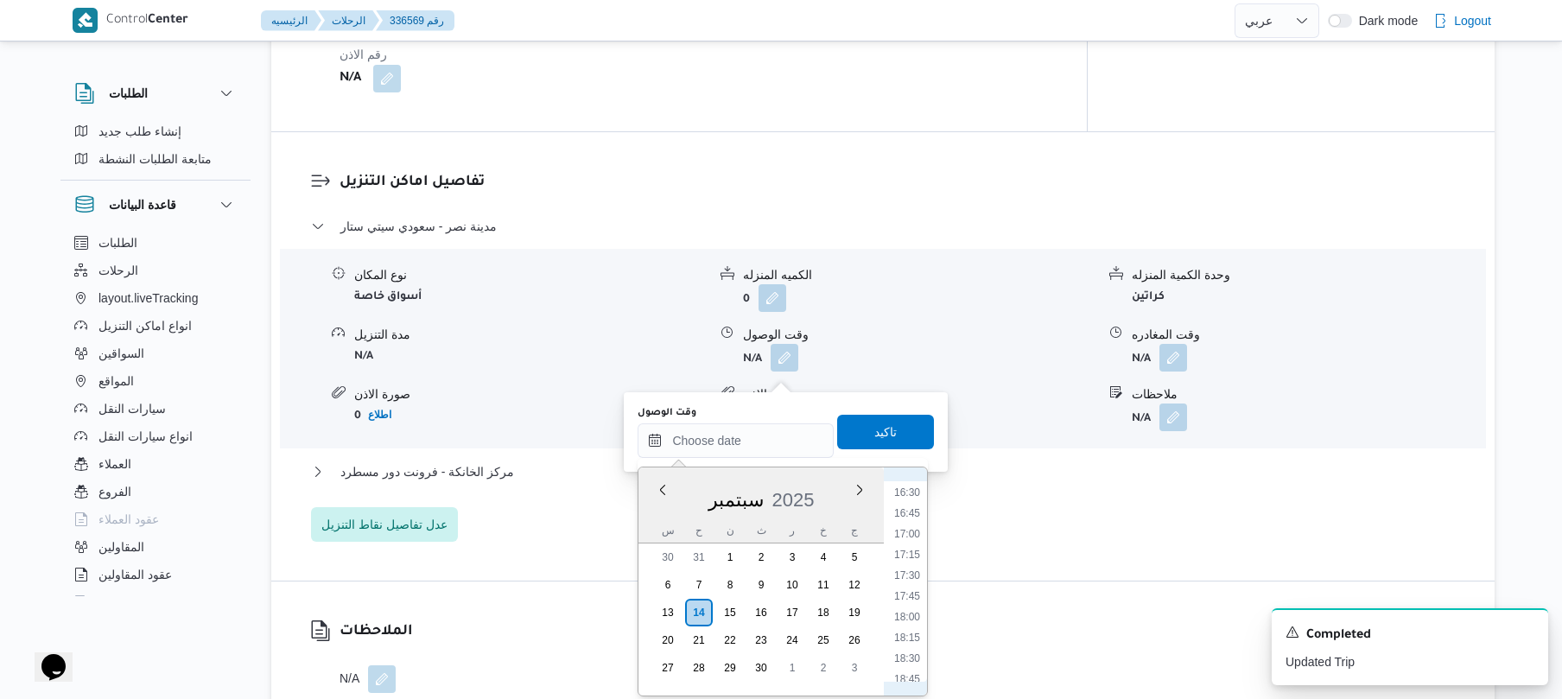
scroll to position [632, 0]
click at [924, 517] on li "08:00" at bounding box center [907, 520] width 40 height 17
type input "١٤/٠٩/٢٠٢٥ ٠٨:٠٠"
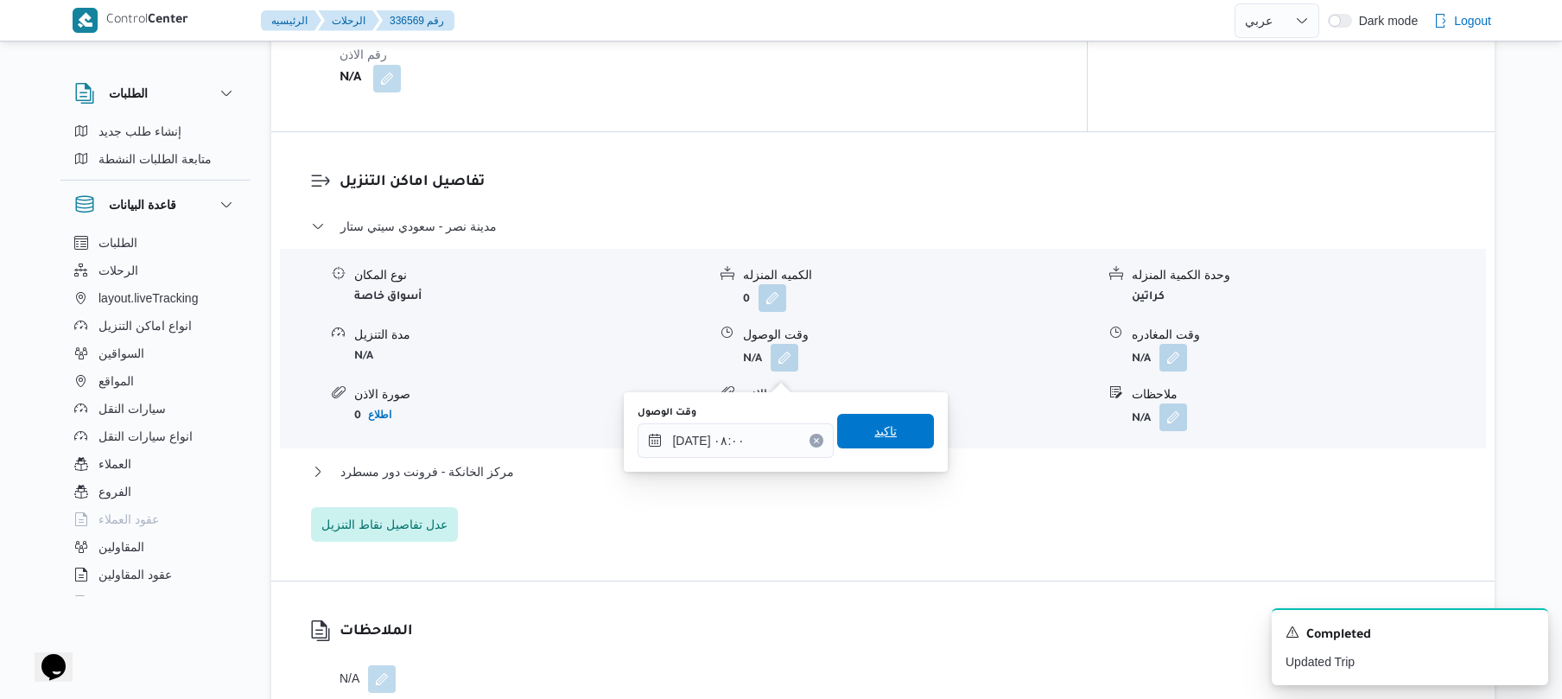
click at [878, 428] on span "تاكيد" at bounding box center [885, 431] width 22 height 21
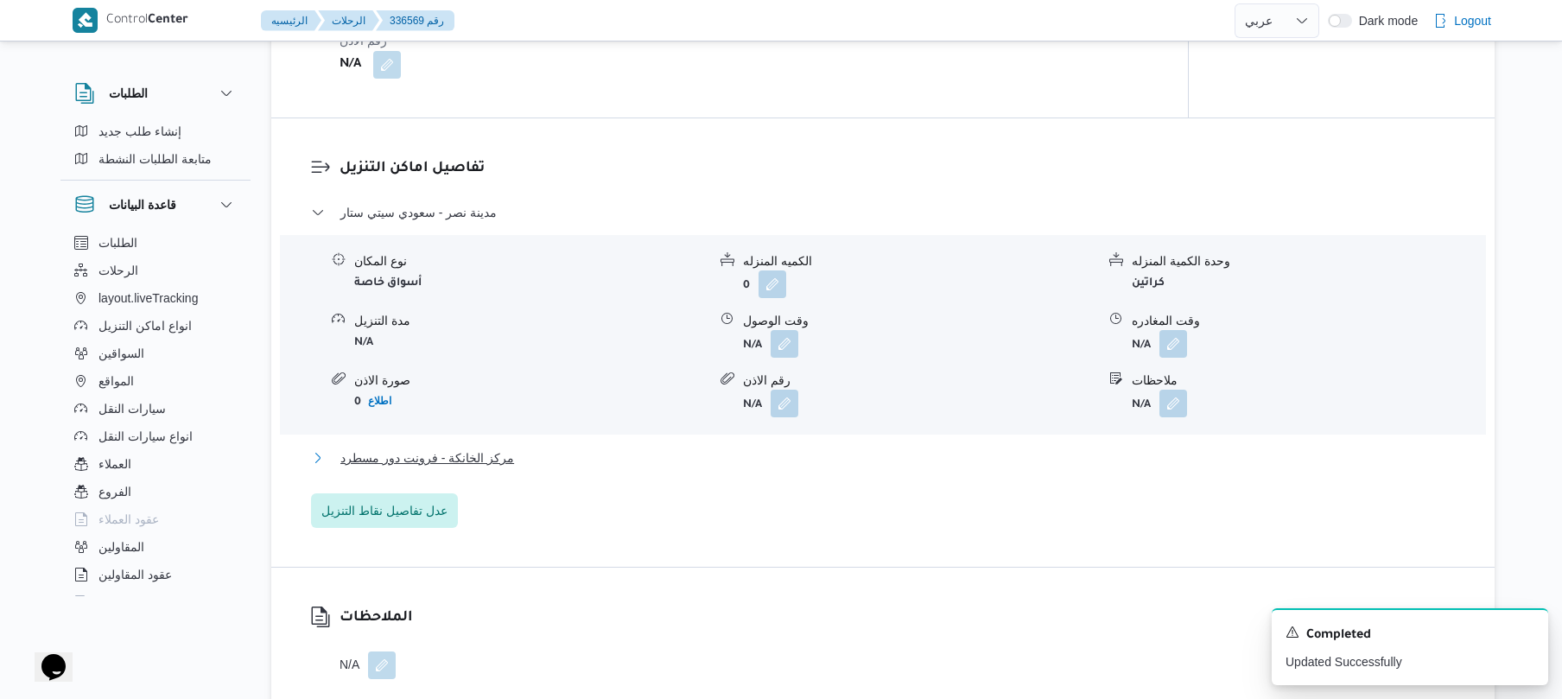
click at [822, 468] on button "مركز الخانكة - فرونت دور مسطرد" at bounding box center [883, 457] width 1144 height 21
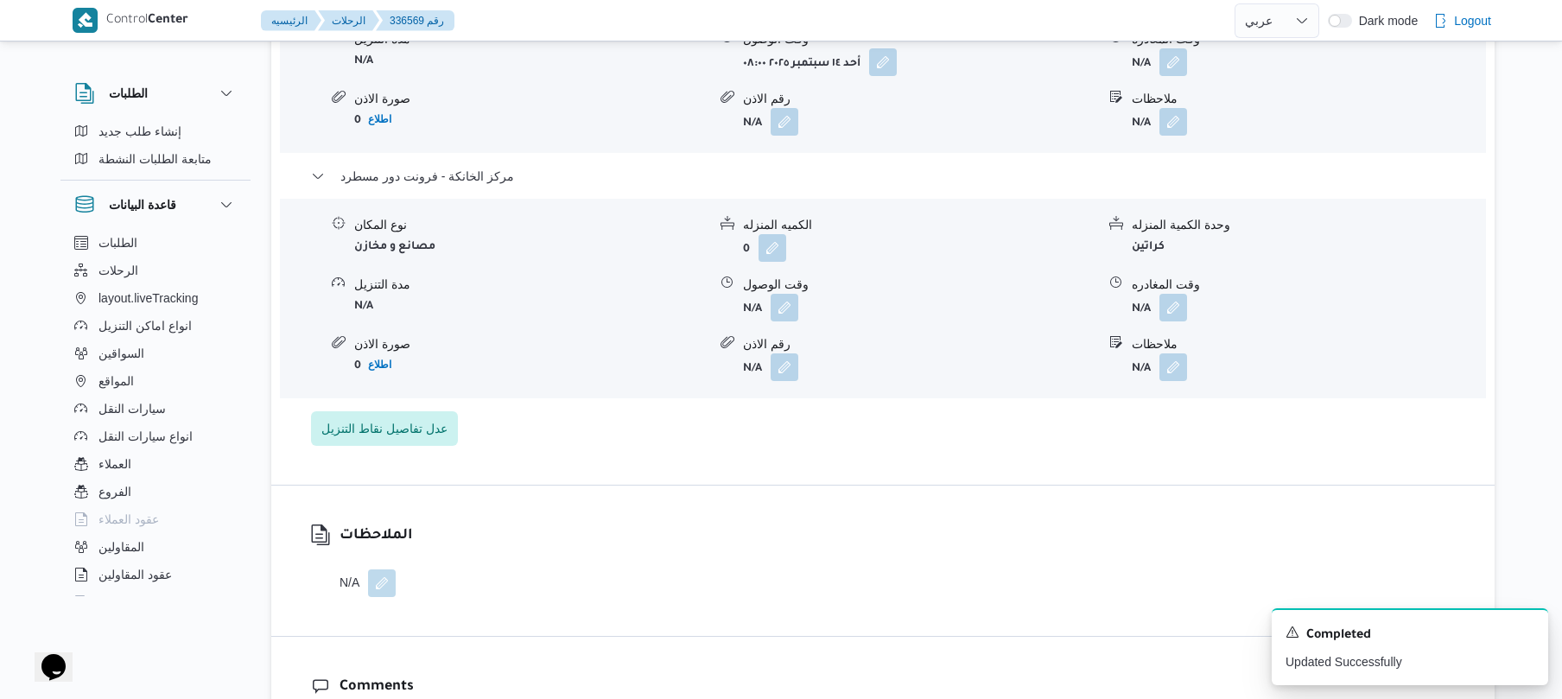
scroll to position [1704, 0]
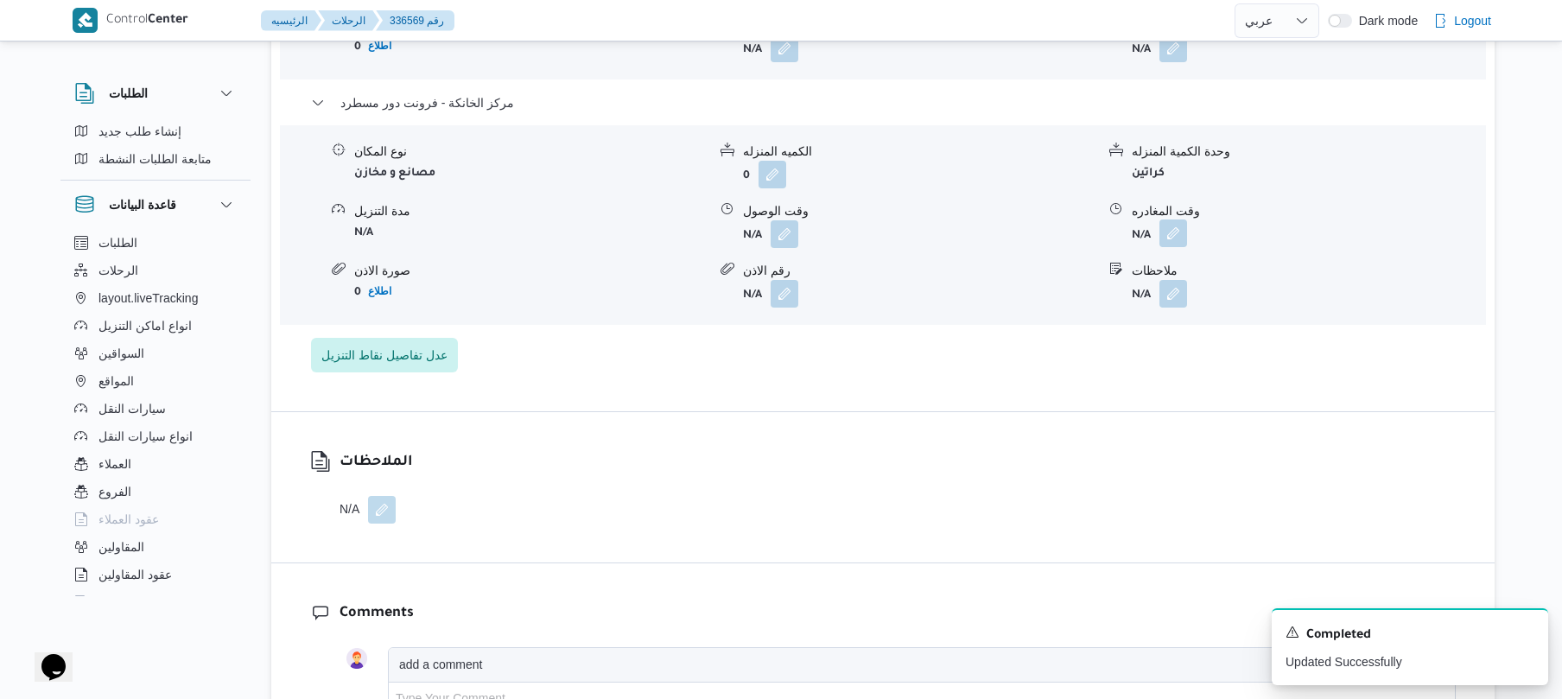
click at [1178, 244] on button "button" at bounding box center [1173, 233] width 28 height 28
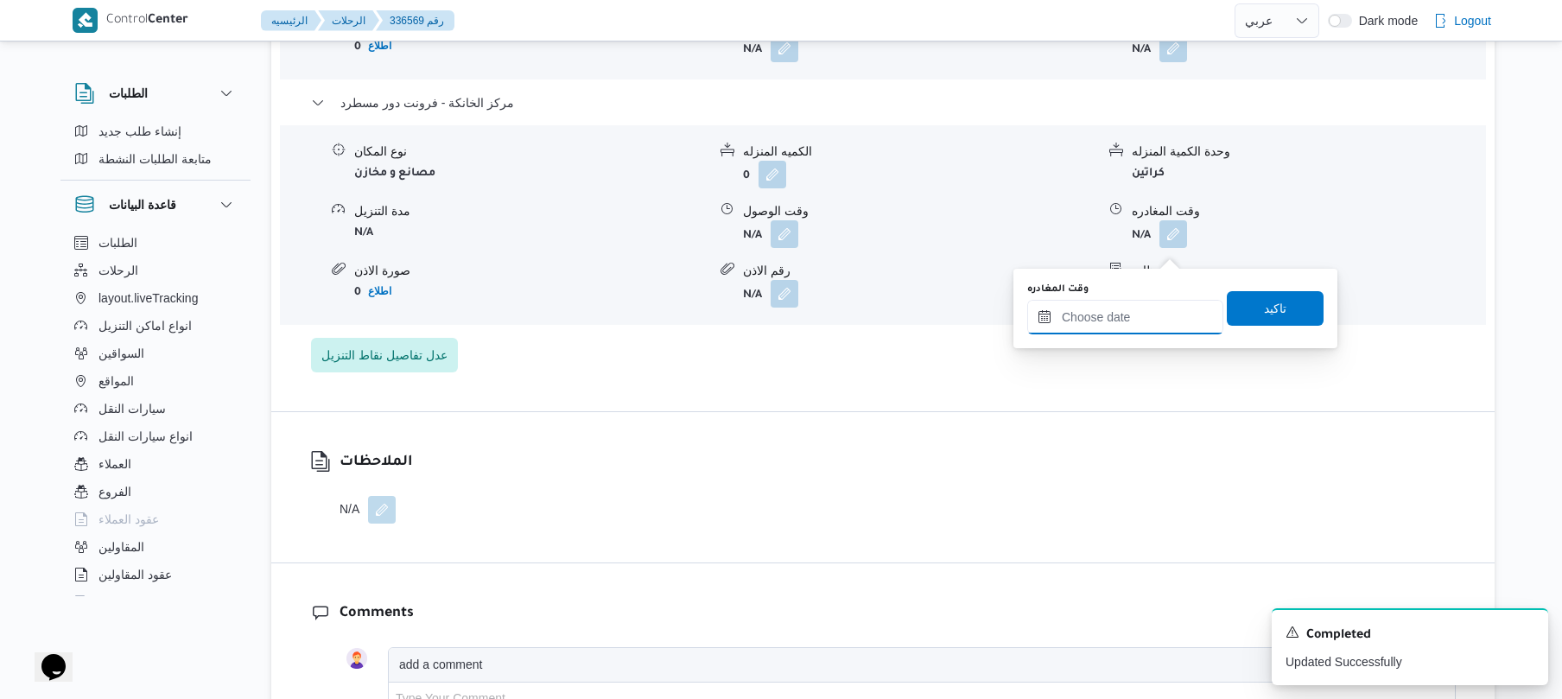
click at [1119, 318] on input "وقت المغادره" at bounding box center [1125, 317] width 196 height 35
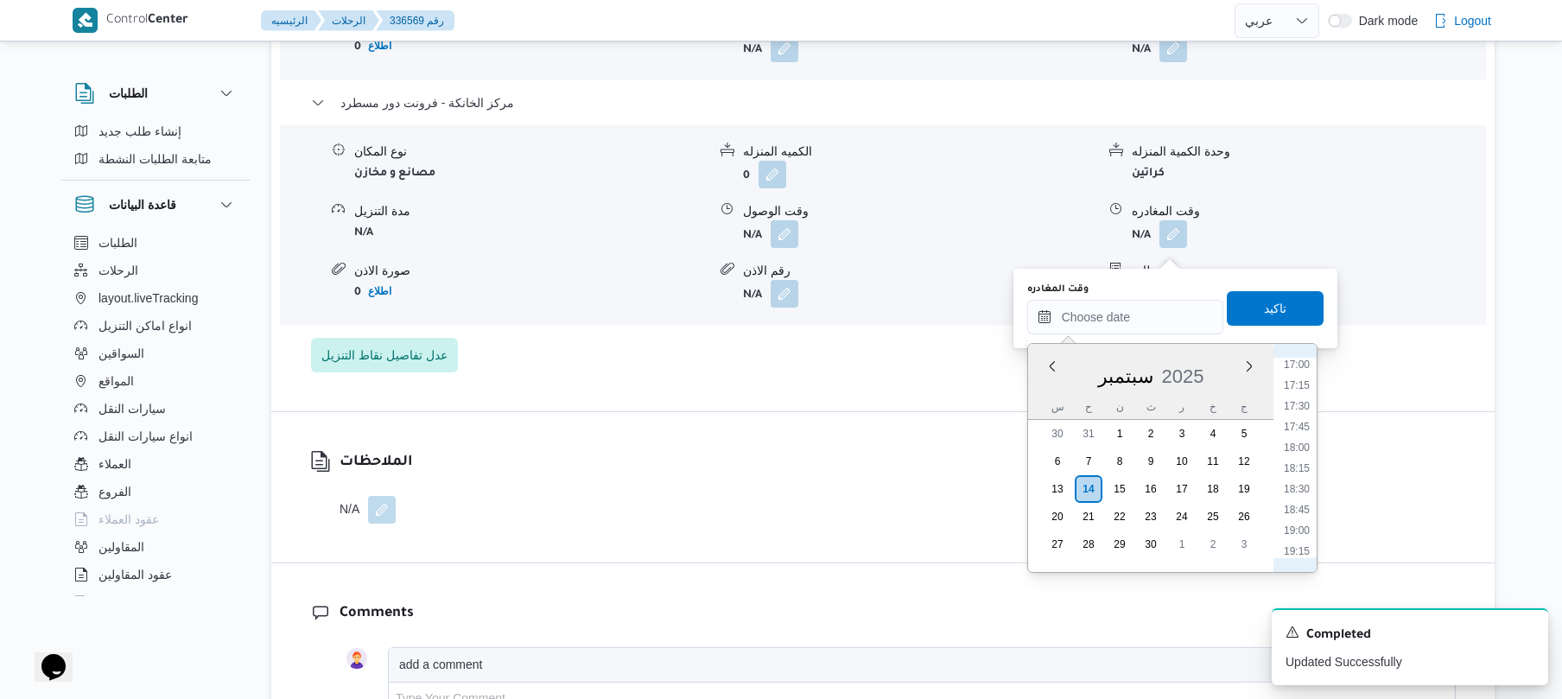
scroll to position [1366, 0]
click at [1296, 363] on li "16:30" at bounding box center [1297, 368] width 40 height 17
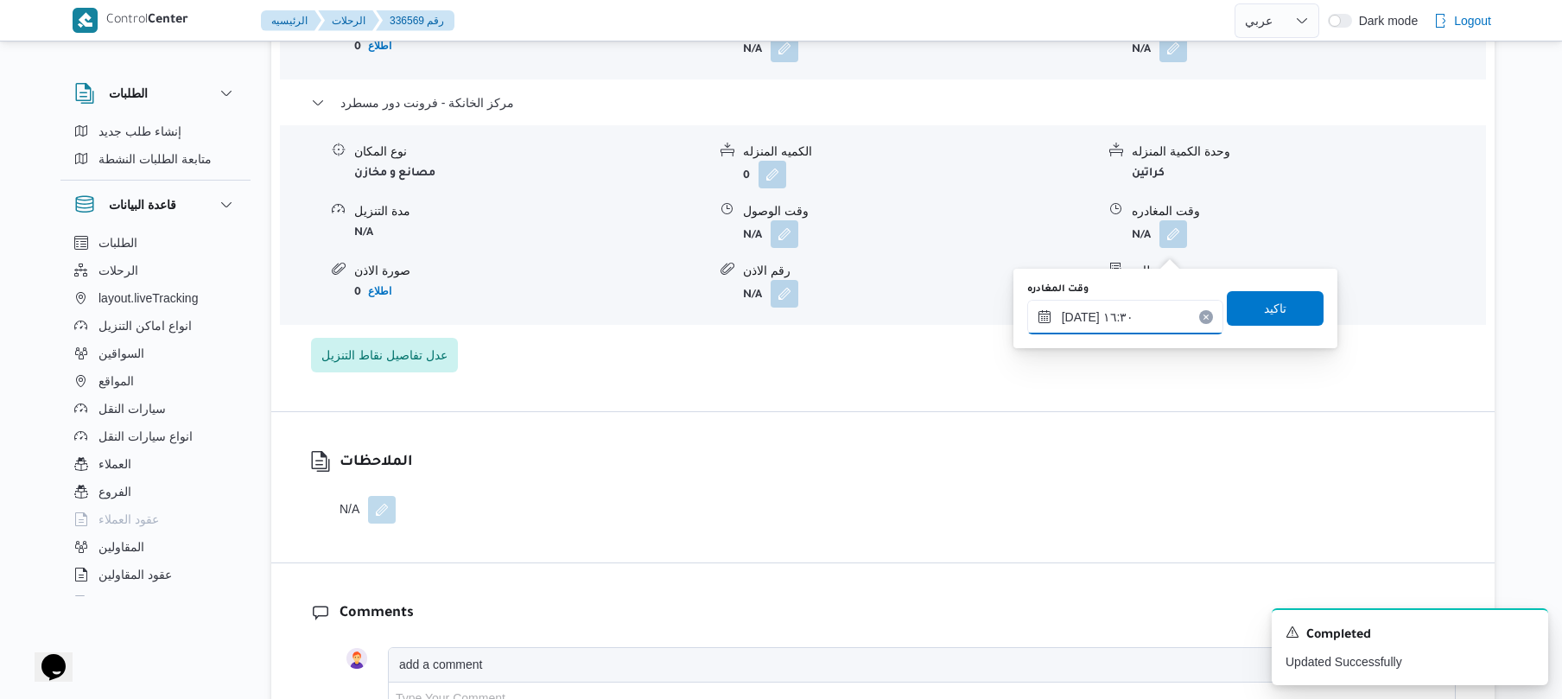
type input "١٤/٠٩/٢٠٢٥ ١٦:٣٠"
click at [1280, 316] on span "تاكيد" at bounding box center [1275, 307] width 97 height 35
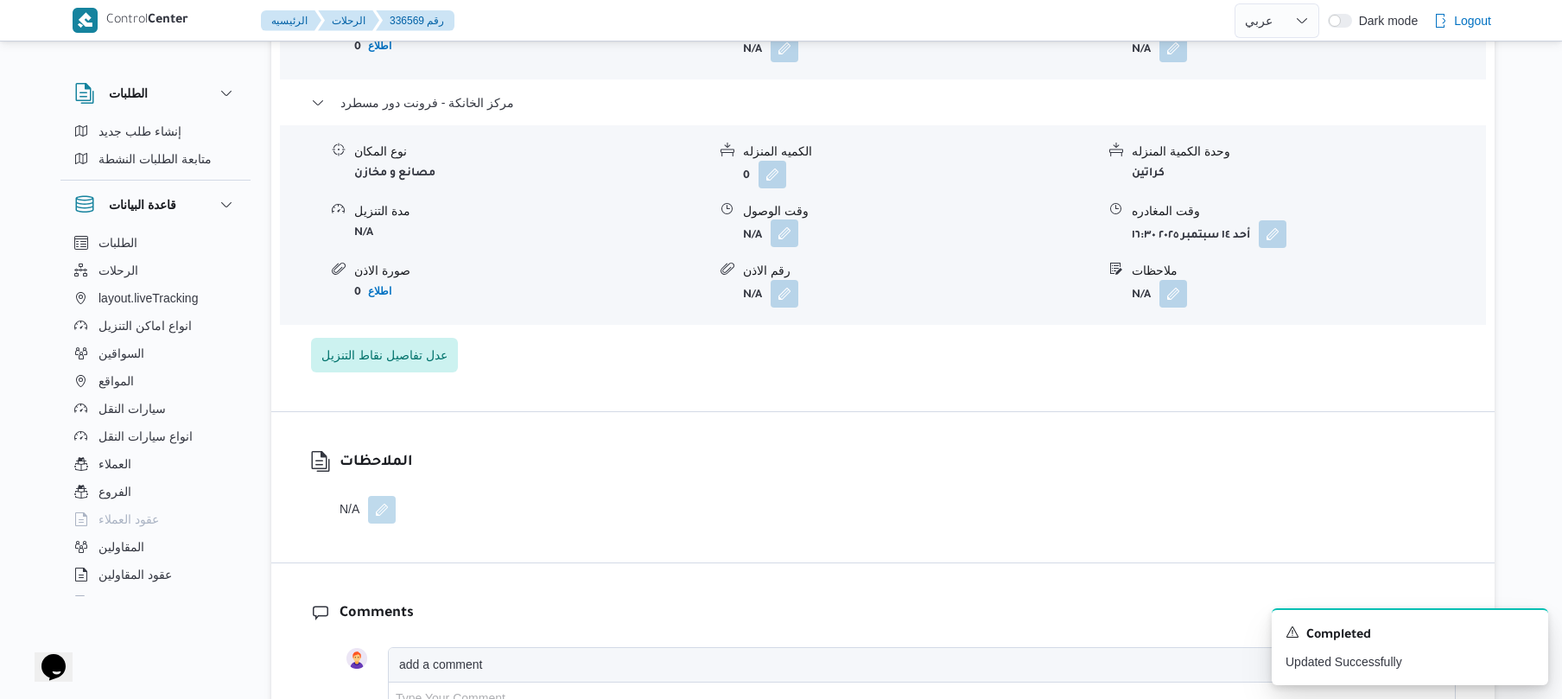
click at [784, 245] on button "button" at bounding box center [784, 233] width 28 height 28
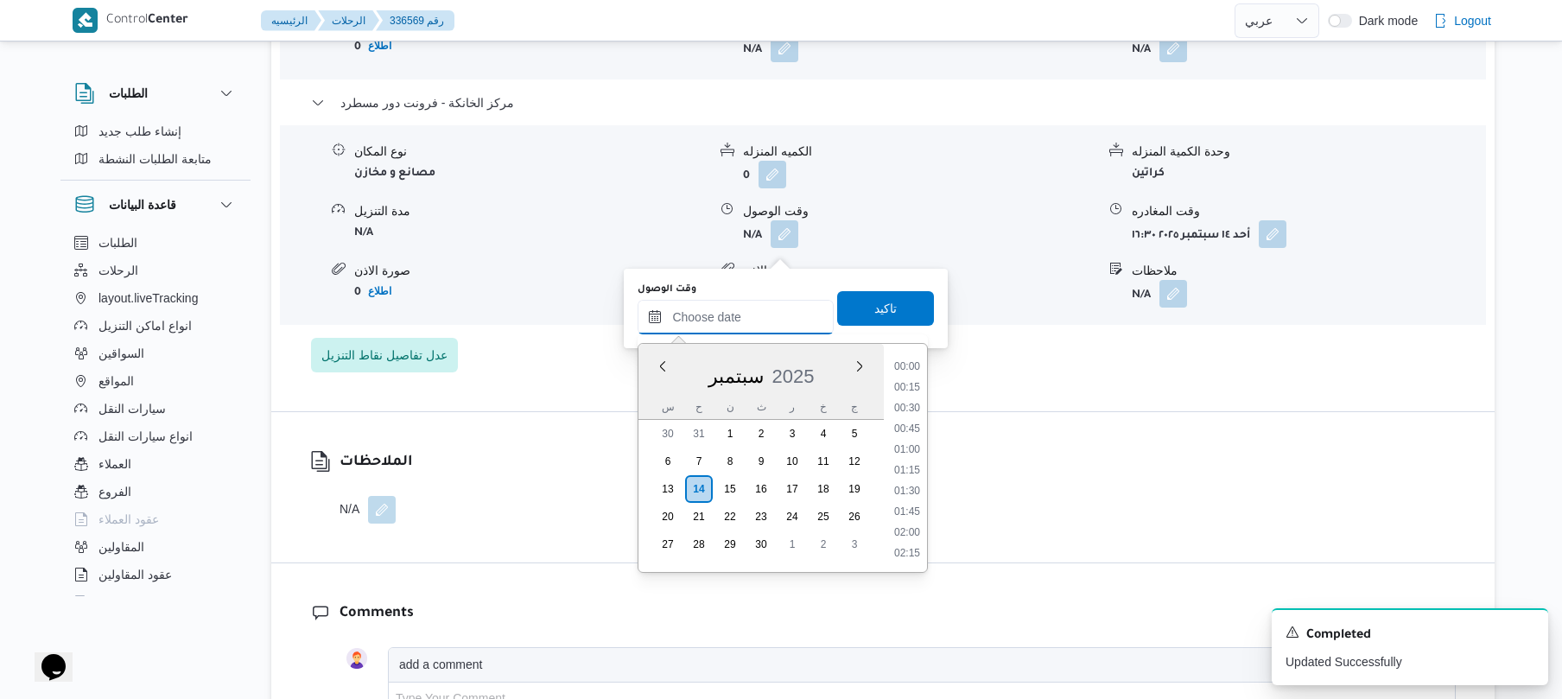
click at [764, 306] on input "وقت الوصول" at bounding box center [735, 317] width 196 height 35
click at [903, 519] on li "16:15" at bounding box center [907, 517] width 40 height 17
type input "١٤/٠٩/٢٠٢٥ ١٦:١٥"
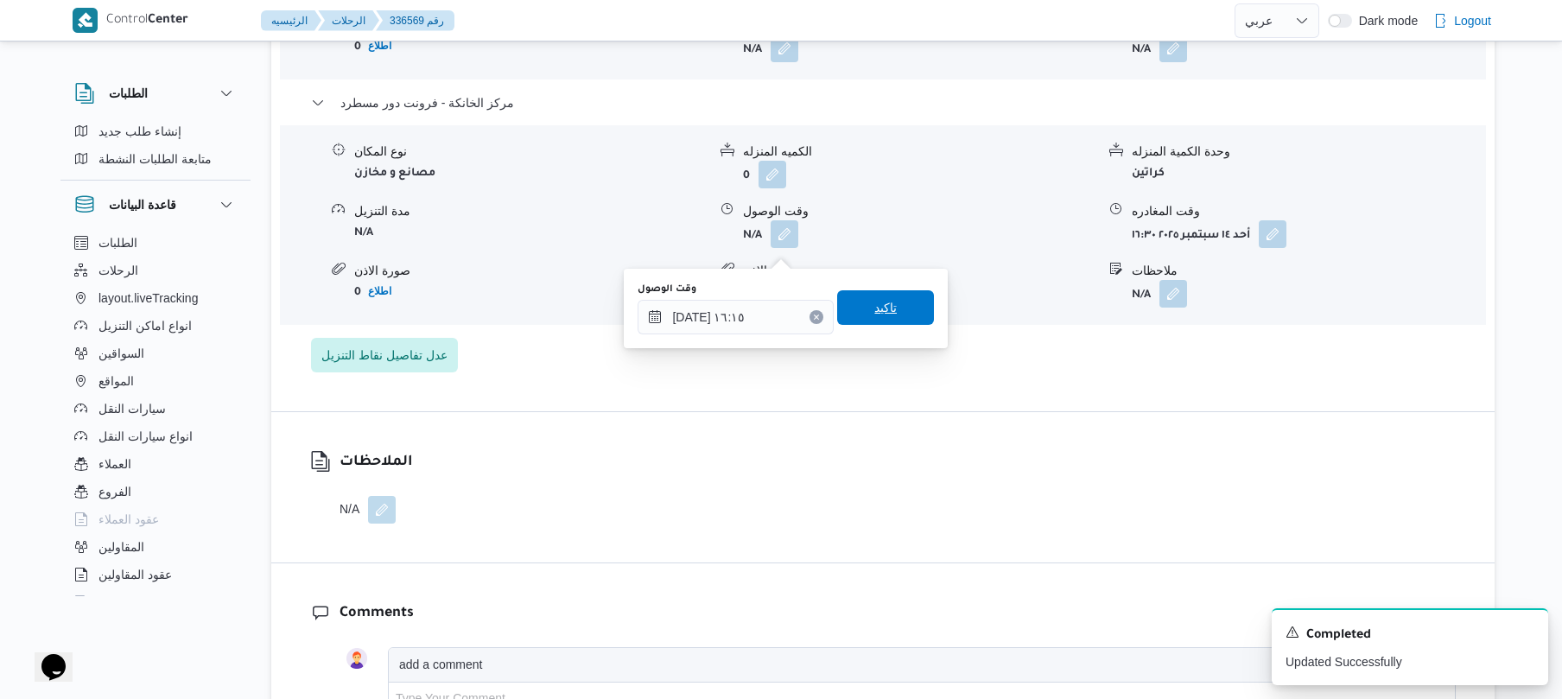
click at [892, 295] on span "تاكيد" at bounding box center [885, 307] width 97 height 35
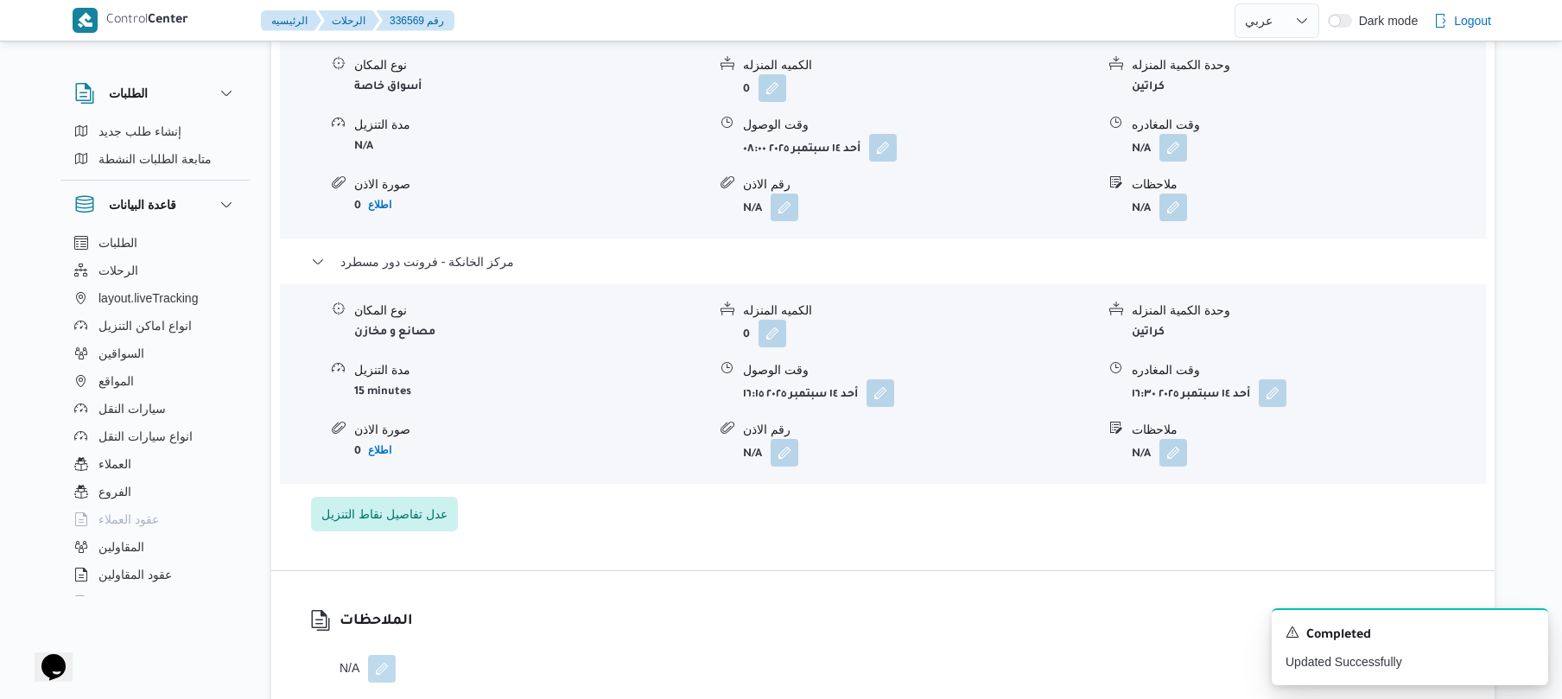
scroll to position [1520, 0]
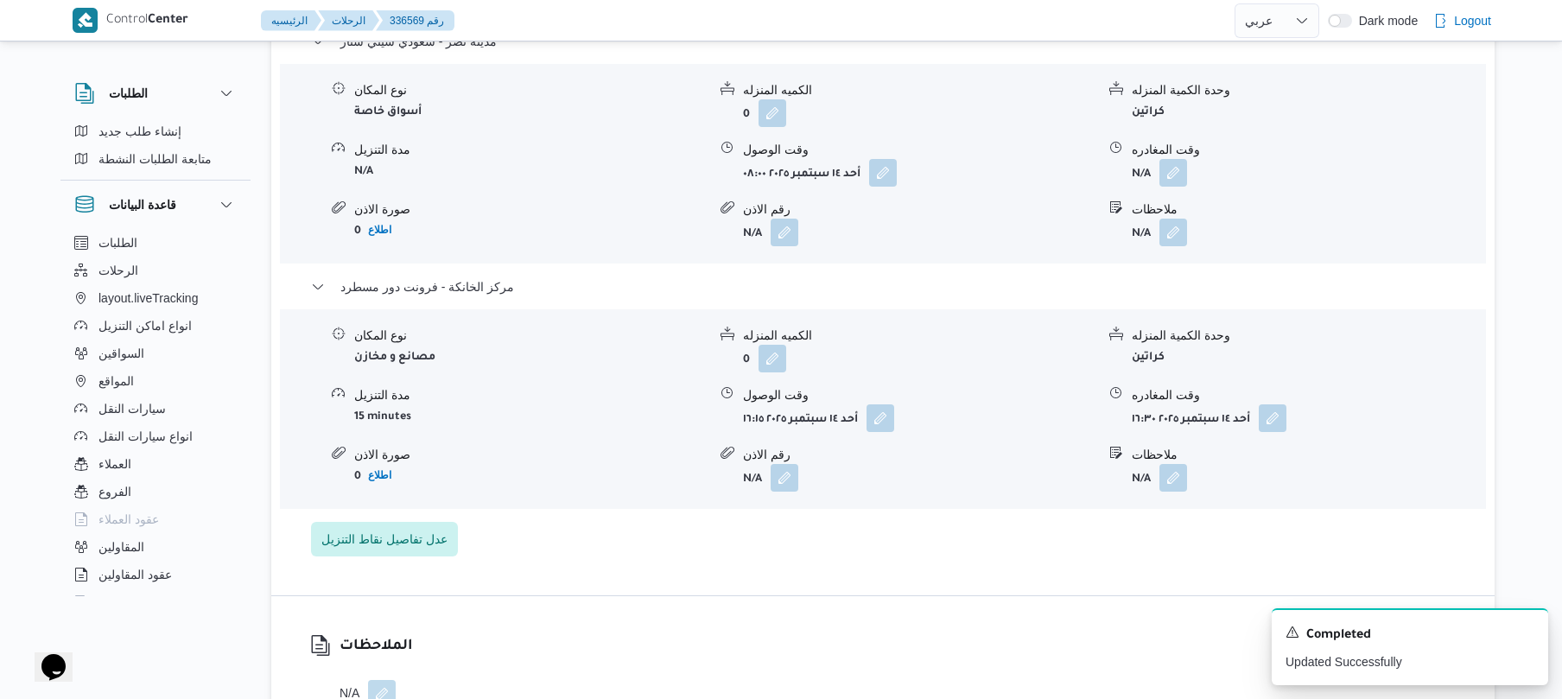
click at [1178, 201] on div "نوع المكان أسواق خاصة الكميه المنزله 0 وحدة الكمية المنزله كراتين مدة التنزيل N…" at bounding box center [883, 164] width 1220 height 196
click at [1178, 181] on button "button" at bounding box center [1173, 172] width 28 height 28
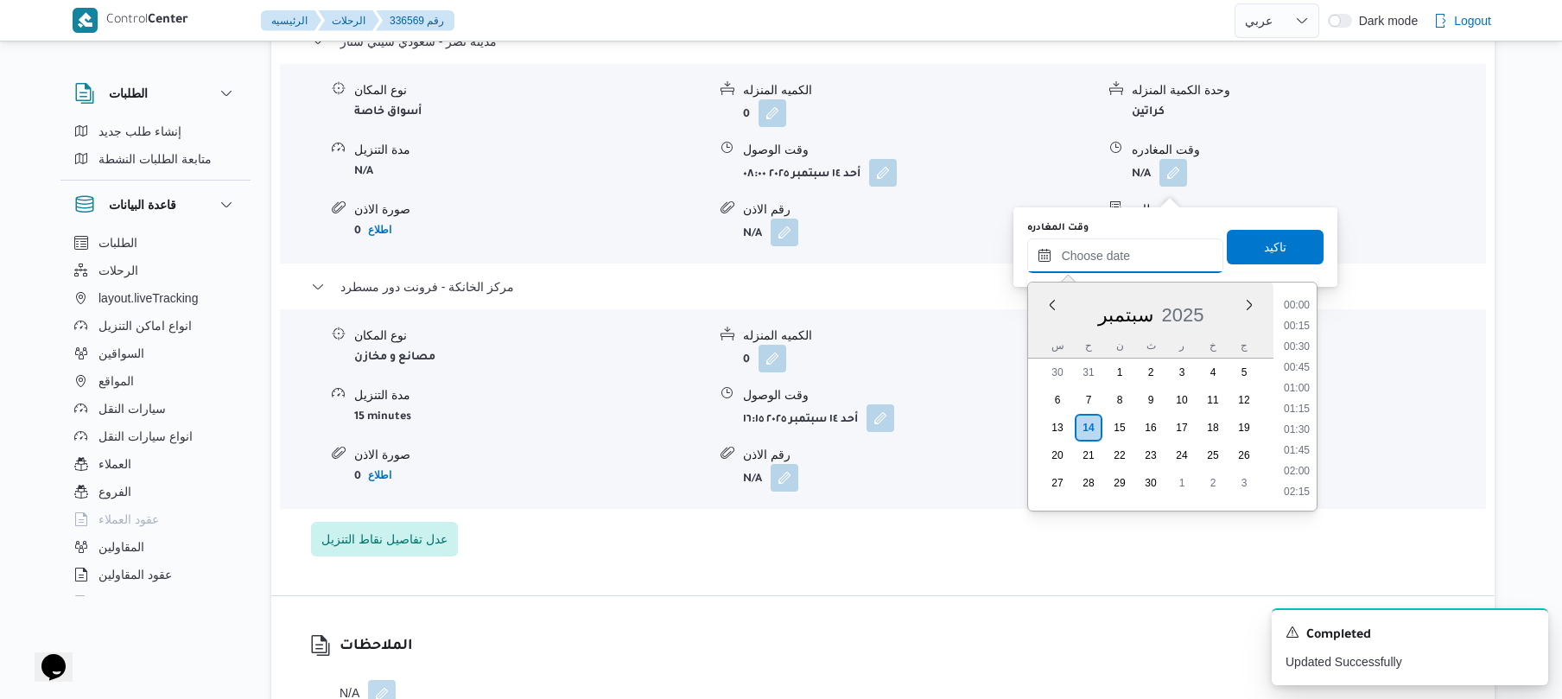
drag, startPoint x: 1106, startPoint y: 250, endPoint x: 1137, endPoint y: 256, distance: 30.7
click at [1106, 250] on input "وقت المغادره" at bounding box center [1125, 255] width 196 height 35
click at [1300, 390] on li "15:30" at bounding box center [1297, 393] width 40 height 17
type input "١٤/٠٩/٢٠٢٥ ١٥:٣٠"
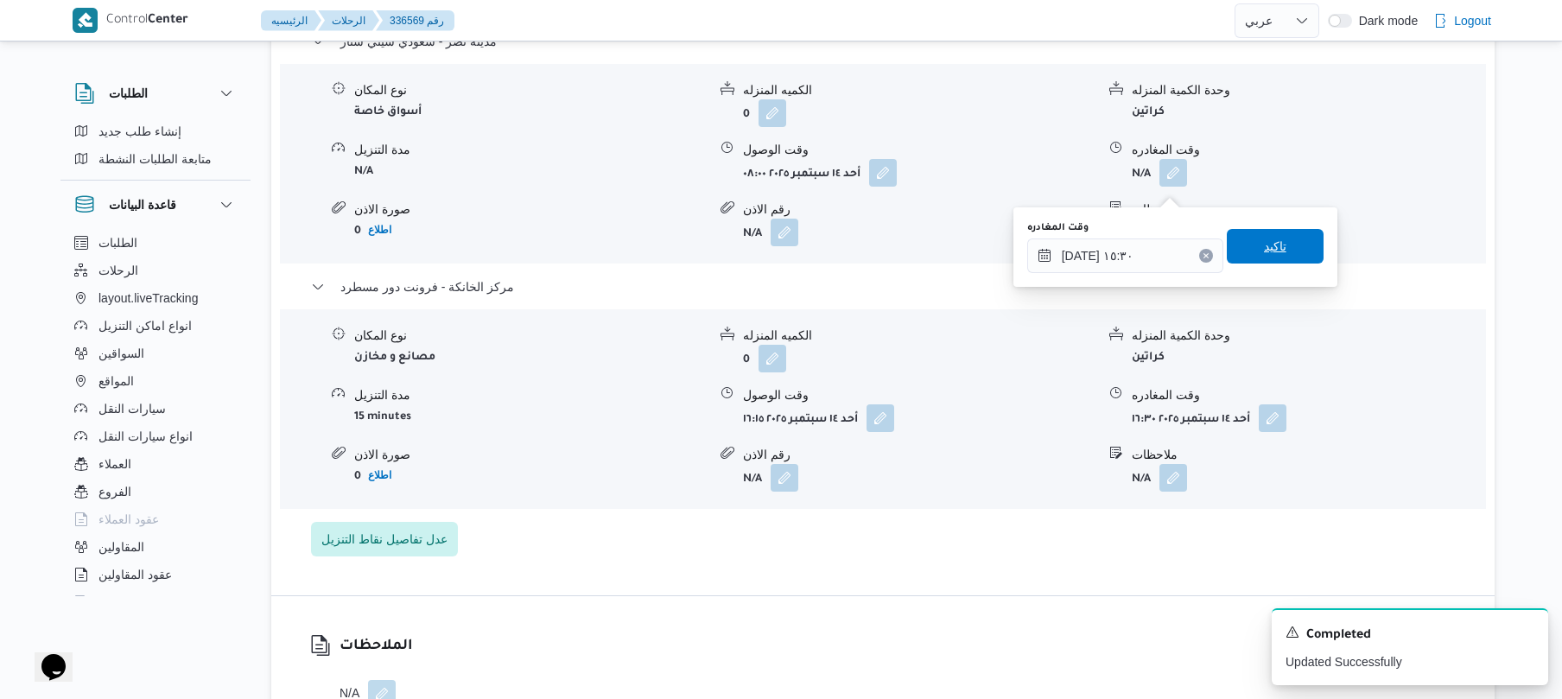
click at [1287, 249] on span "تاكيد" at bounding box center [1275, 246] width 97 height 35
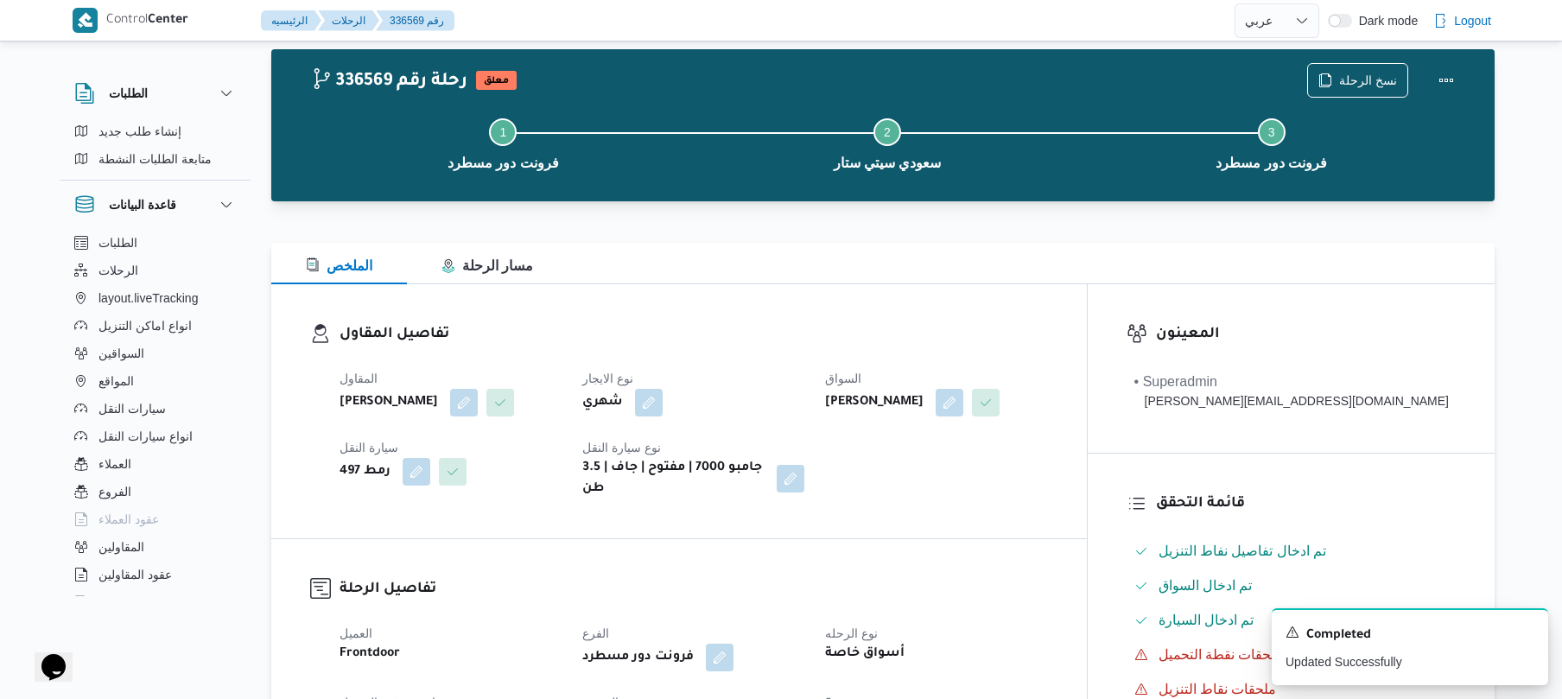
scroll to position [0, 0]
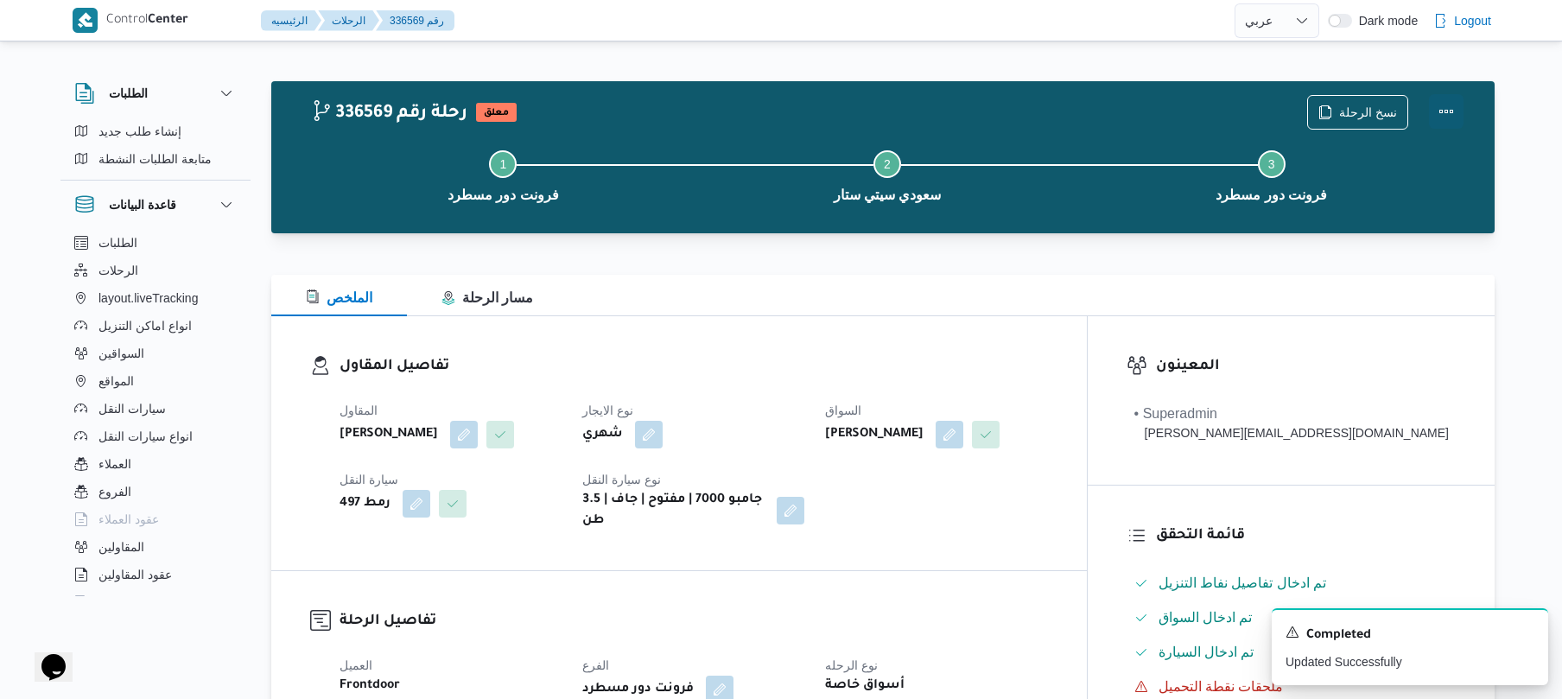
click at [1444, 105] on button "Actions" at bounding box center [1446, 111] width 35 height 35
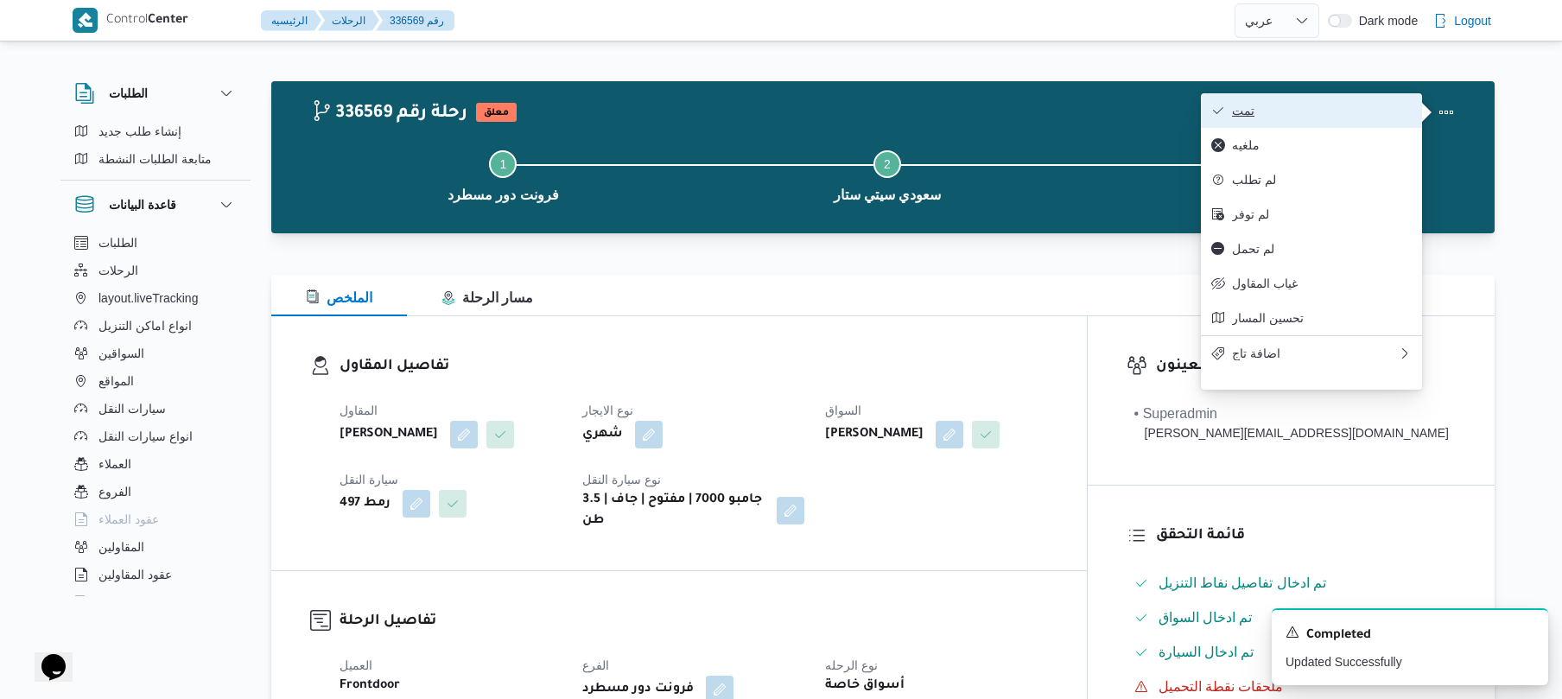
click at [1345, 117] on span "تمت" at bounding box center [1322, 111] width 180 height 14
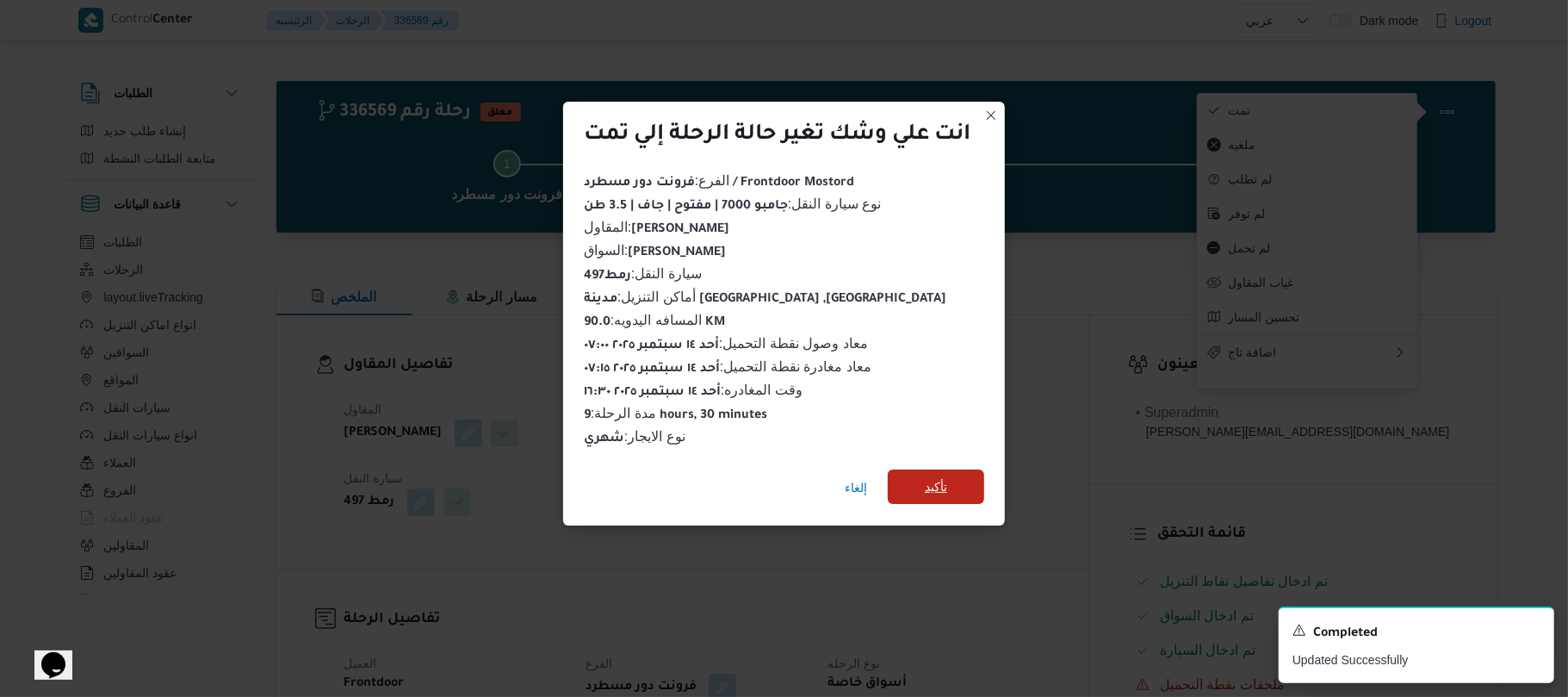
click at [966, 470] on span "تأكيد" at bounding box center [936, 487] width 97 height 35
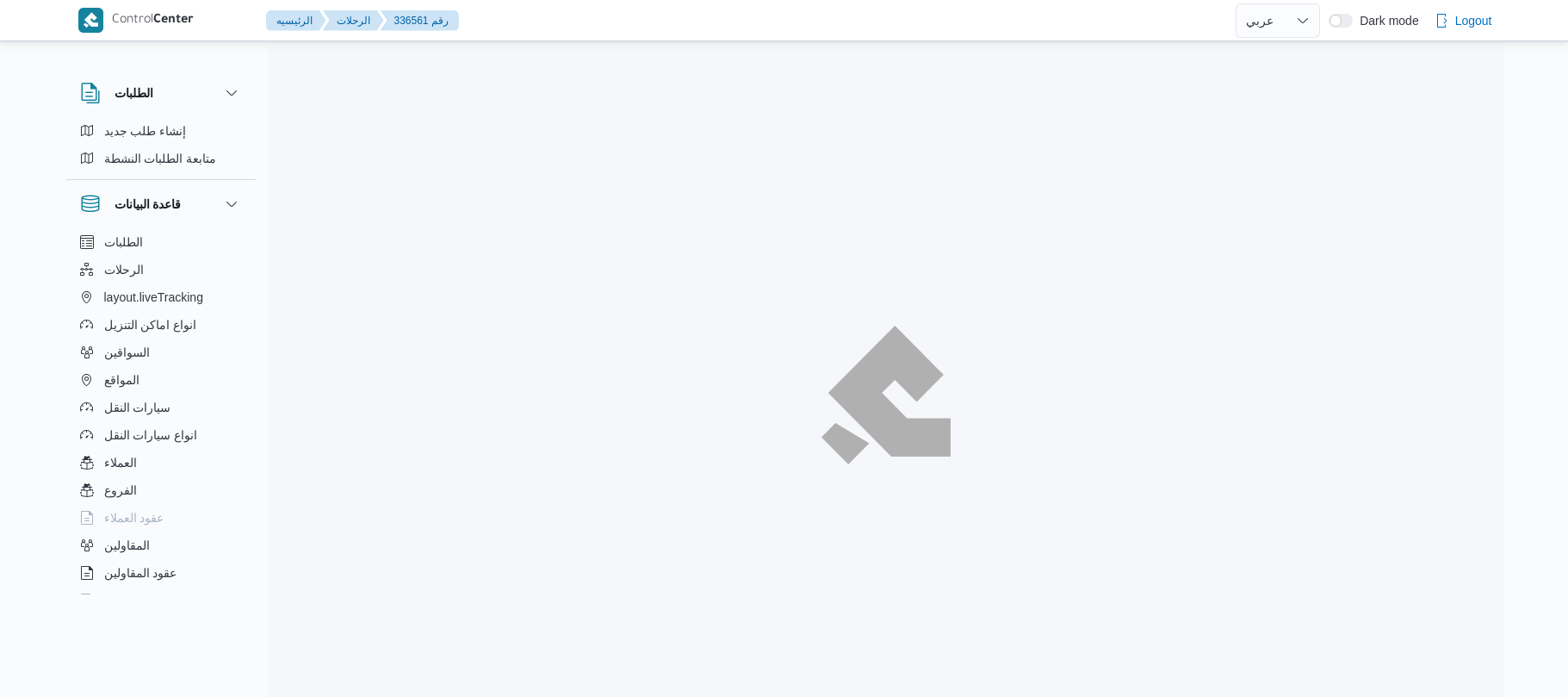
select select "ar"
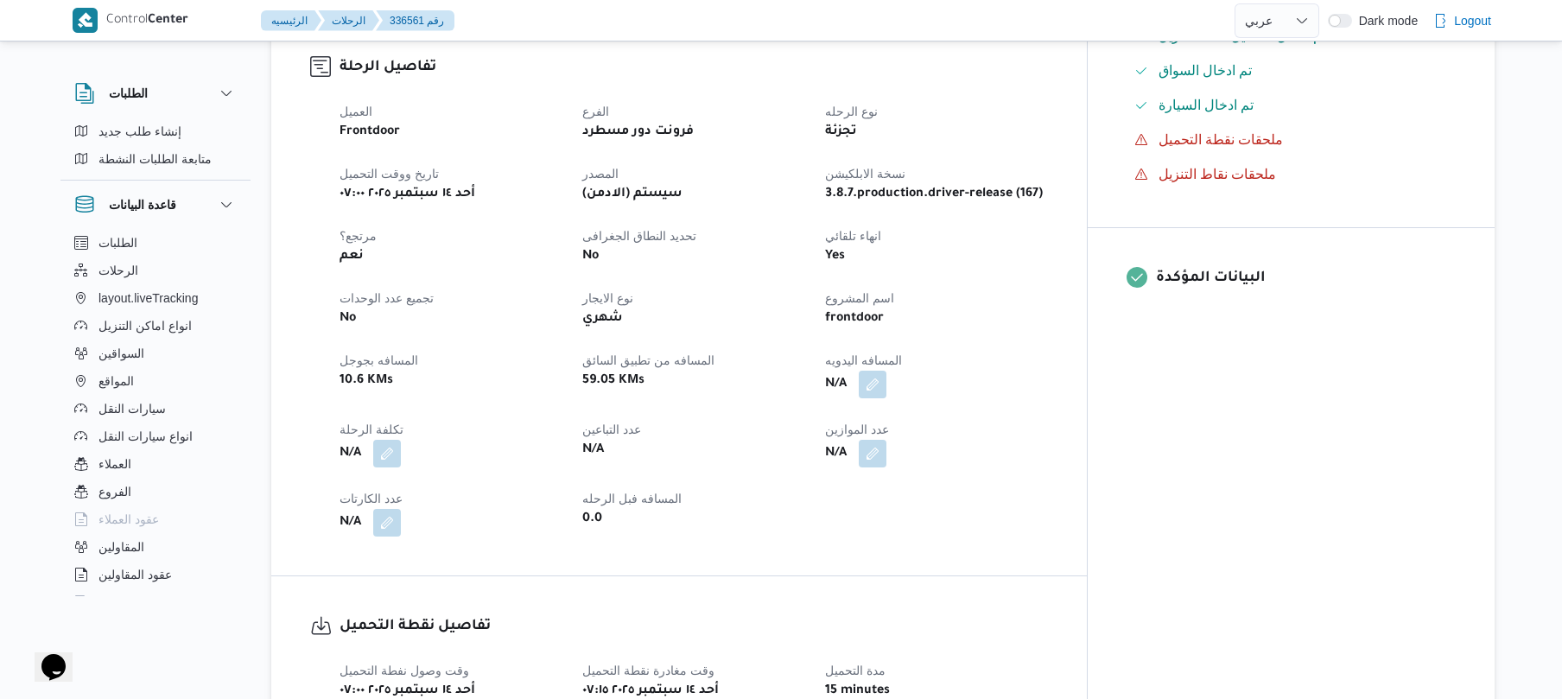
scroll to position [553, 0]
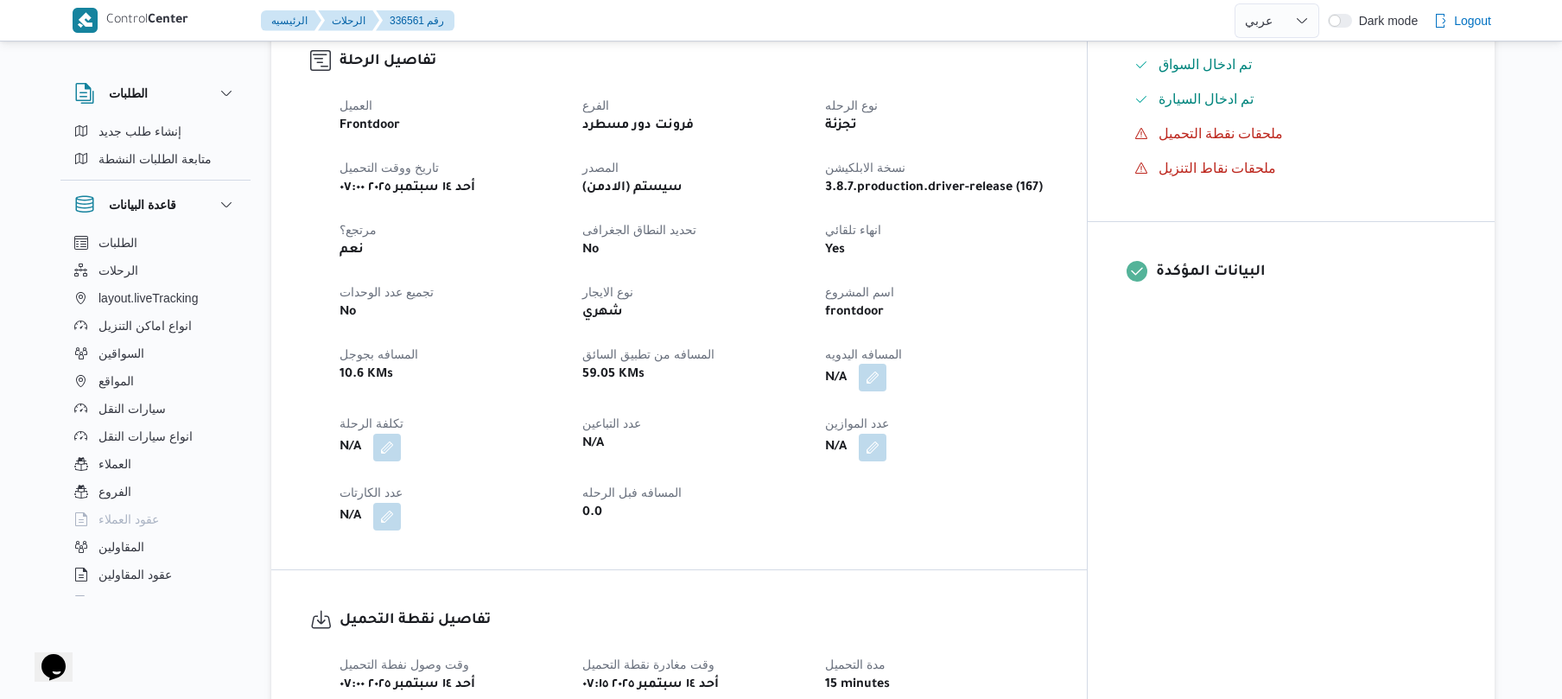
click at [886, 366] on button "button" at bounding box center [873, 378] width 28 height 28
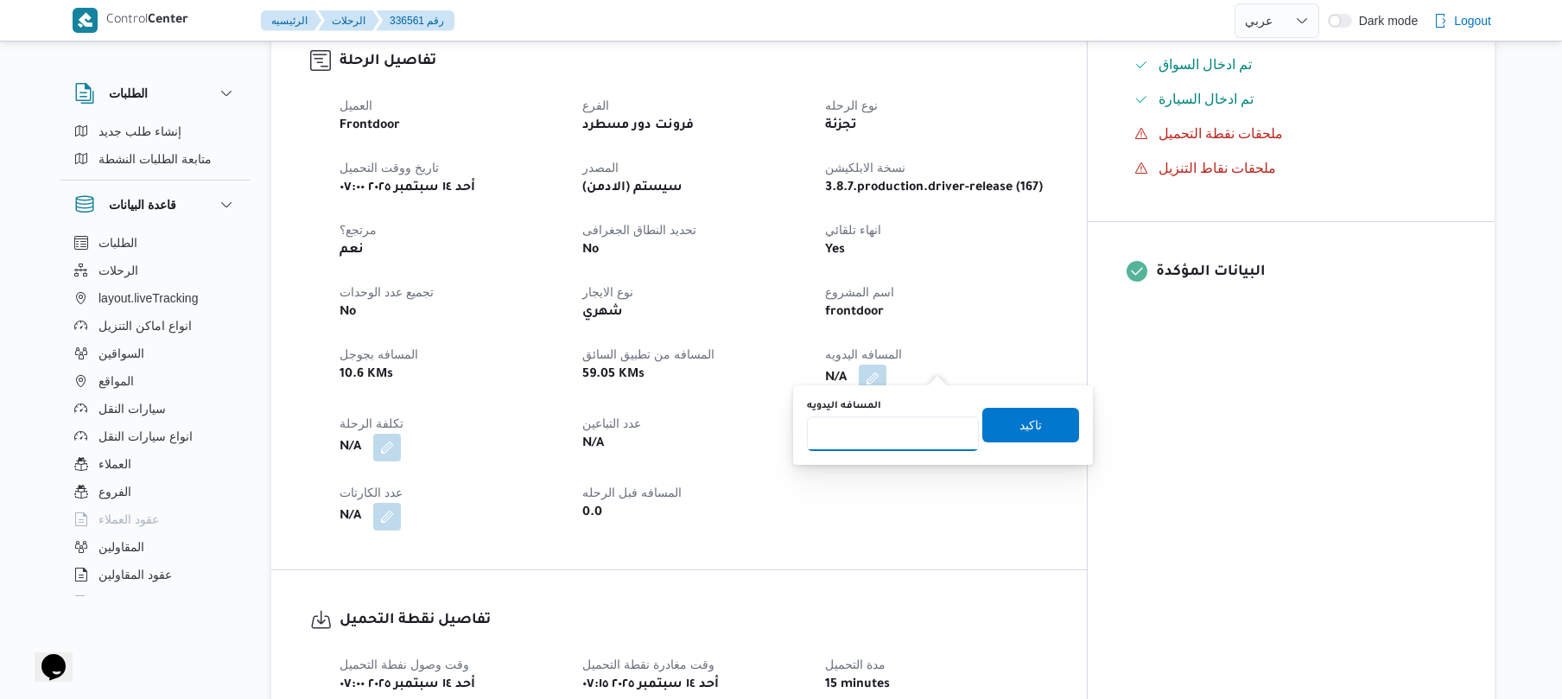
click at [902, 416] on input "المسافه اليدويه" at bounding box center [893, 433] width 172 height 35
type input "120"
click at [1019, 416] on span "تاكيد" at bounding box center [1030, 424] width 22 height 21
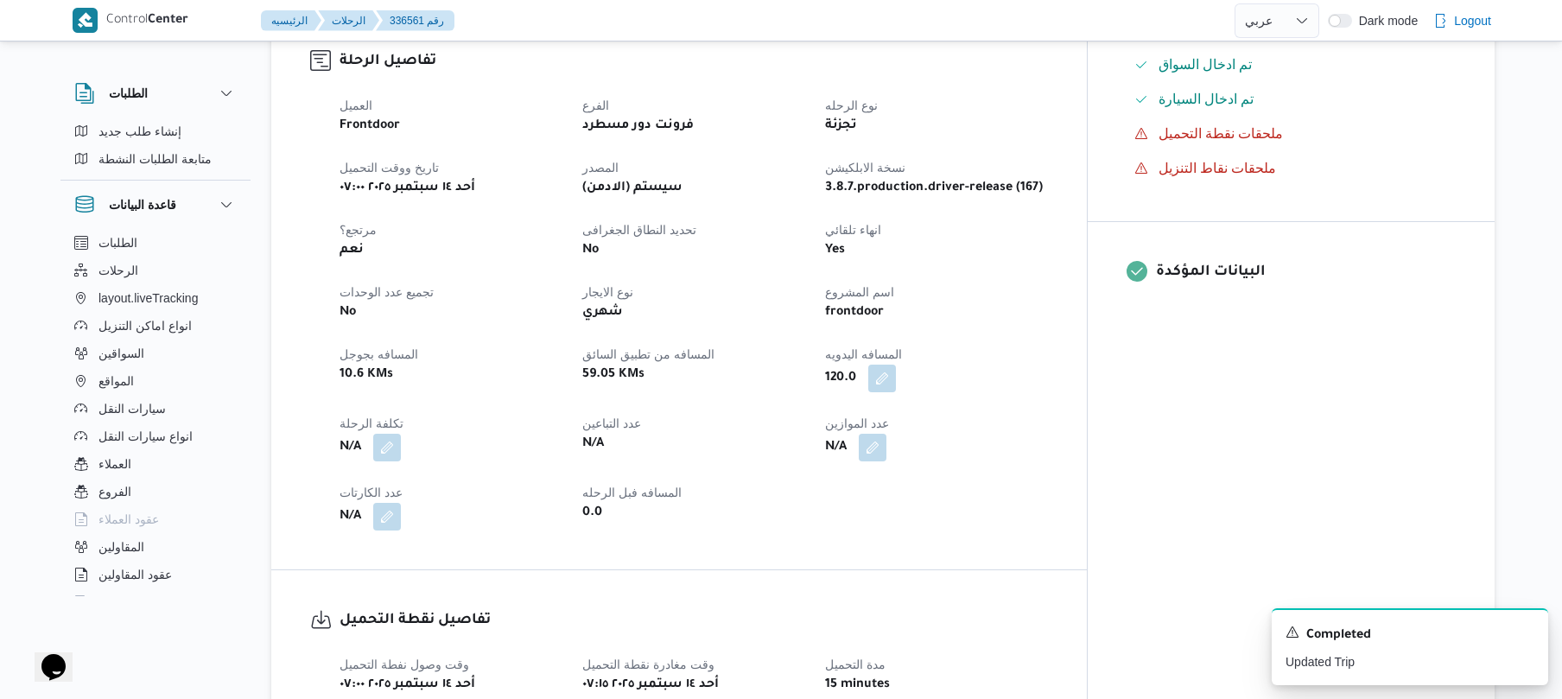
click at [1049, 247] on div "Yes" at bounding box center [935, 250] width 225 height 24
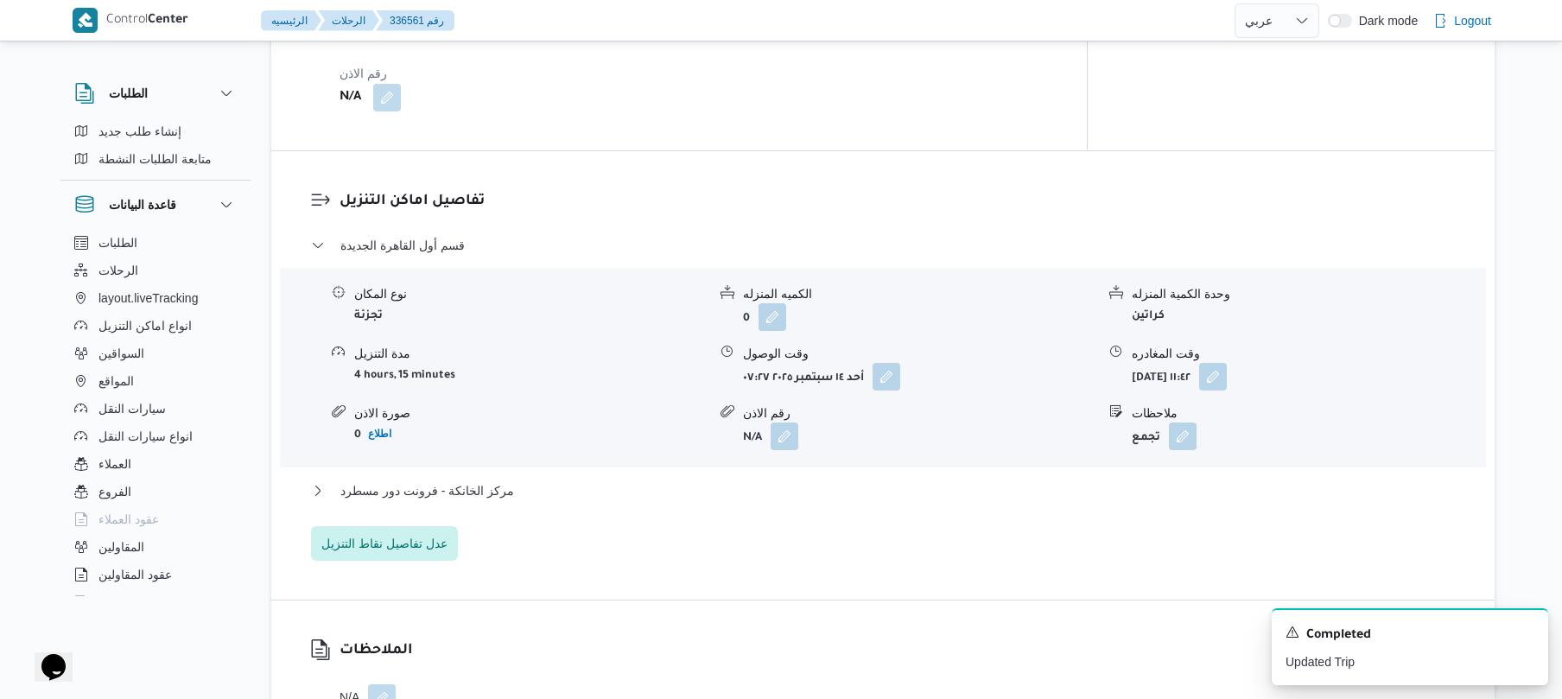
scroll to position [1290, 0]
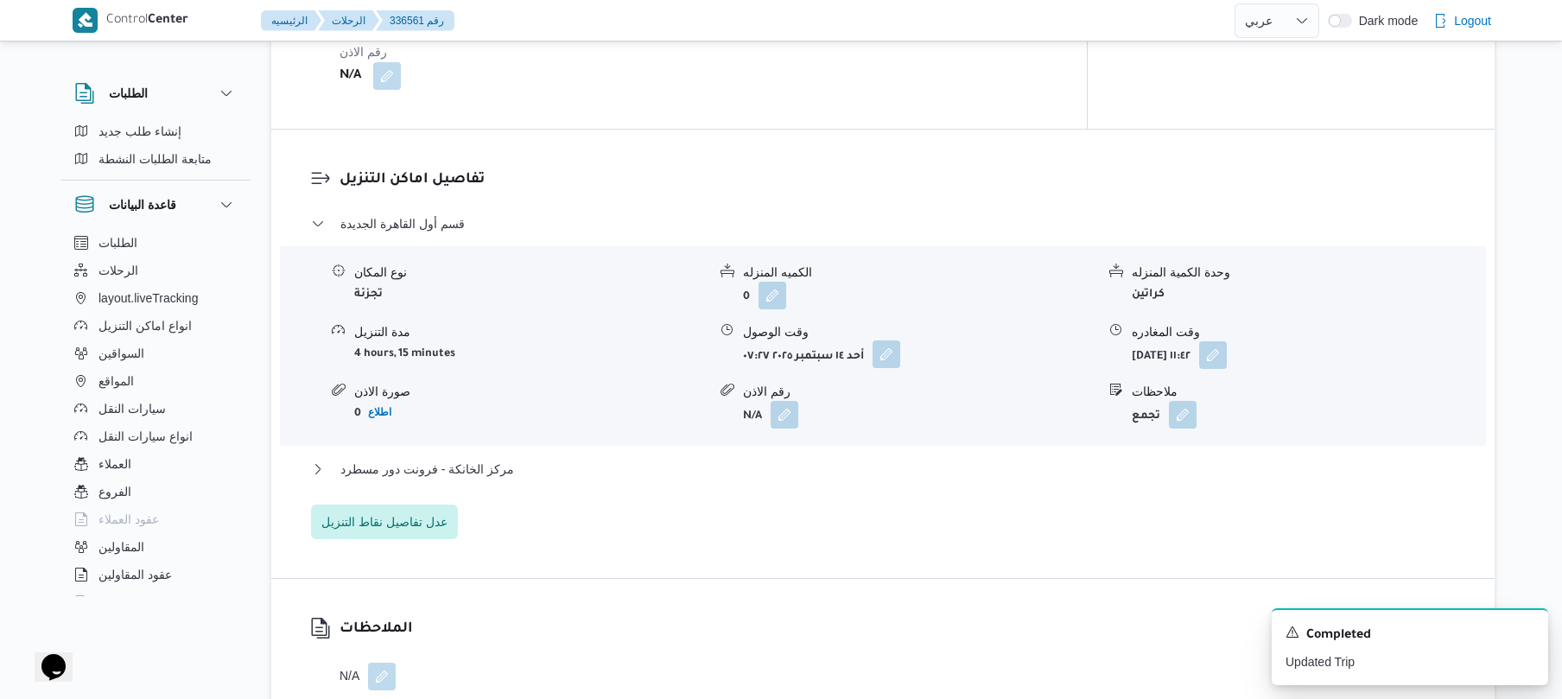
click at [893, 340] on button "button" at bounding box center [886, 354] width 28 height 28
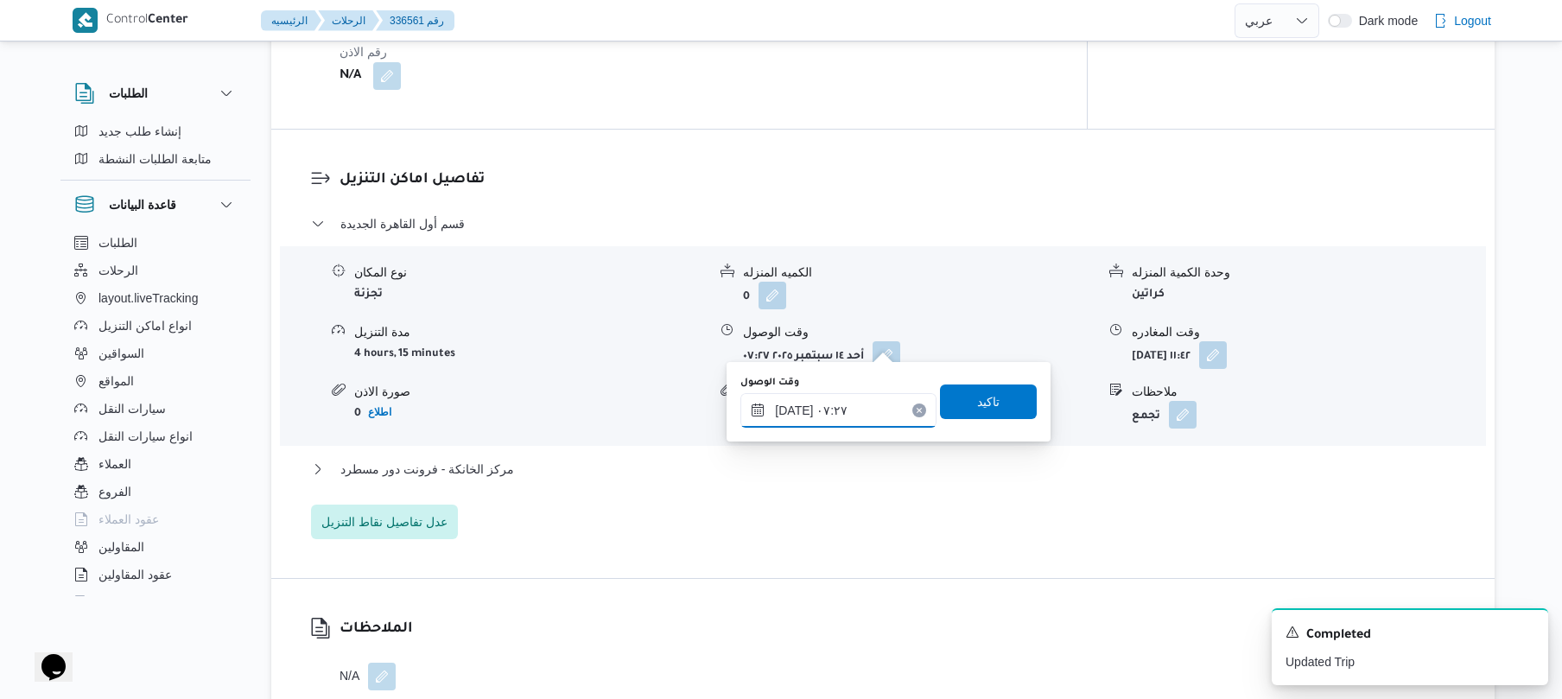
click at [816, 420] on input "١٤/٠٩/٢٠٢٥ ٠٧:٢٧" at bounding box center [838, 410] width 196 height 35
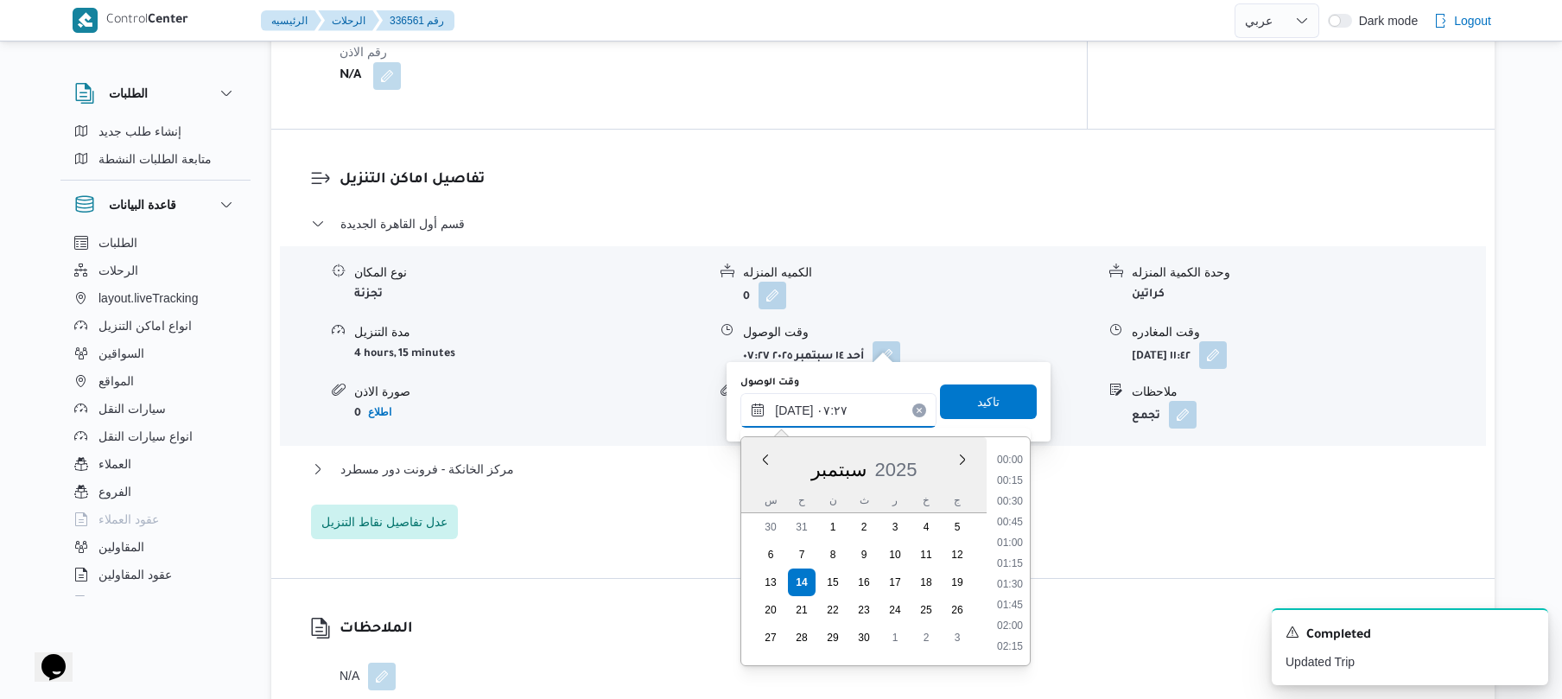
scroll to position [498, 0]
click at [1005, 624] on li "08:00" at bounding box center [1010, 625] width 40 height 17
type input "[DATE] ٠٨:٠٠"
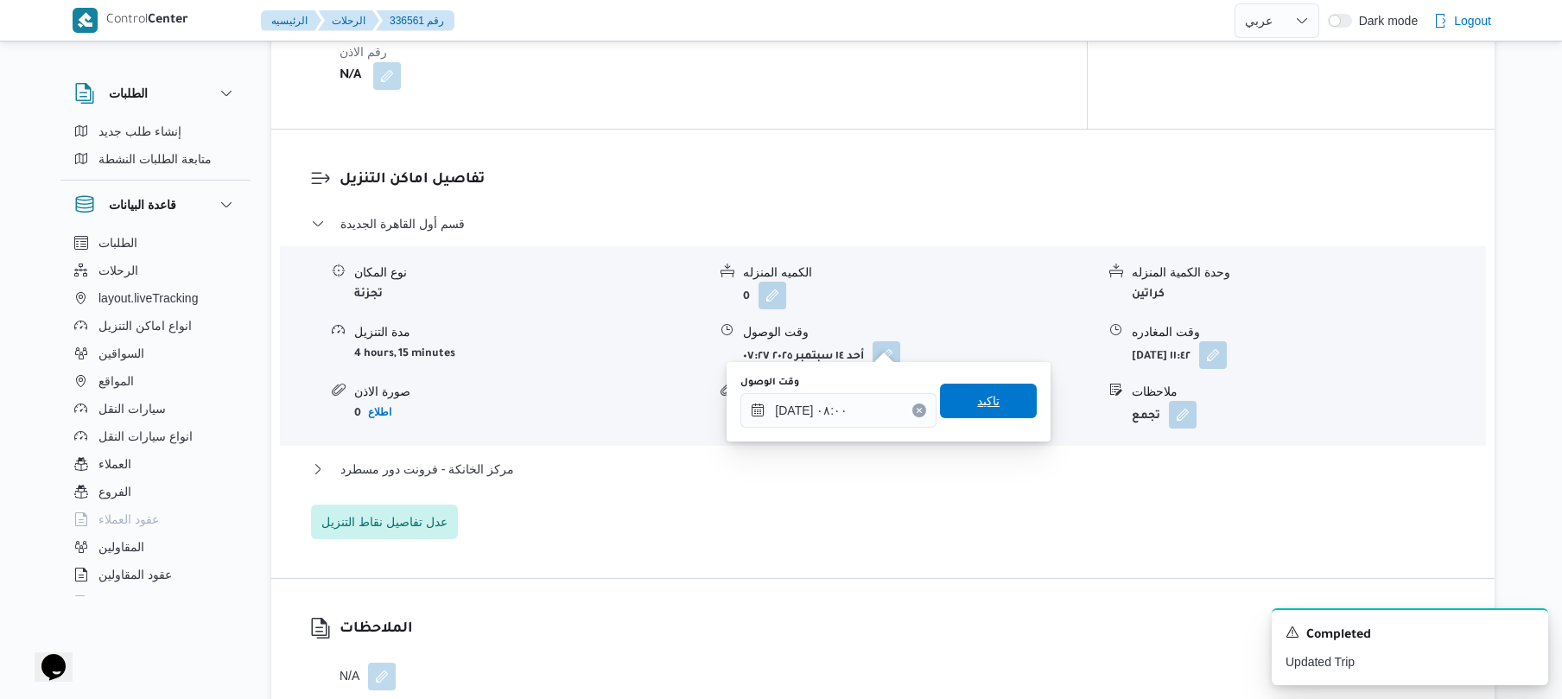
click at [977, 397] on span "تاكيد" at bounding box center [988, 400] width 22 height 21
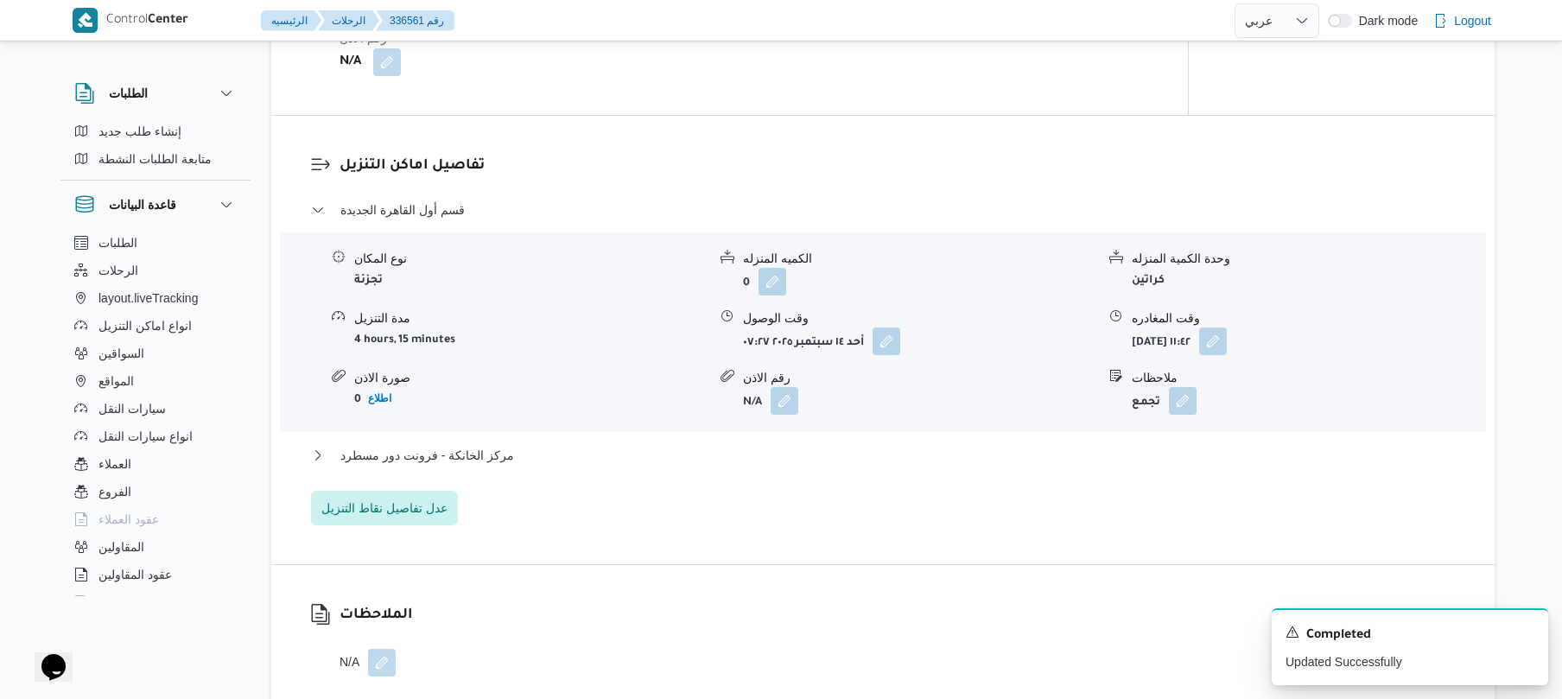
click at [793, 480] on div "قسم أول القاهرة الجديدة نوع المكان تجزئة الكميه المنزله 0 وحدة الكمية المنزله ك…" at bounding box center [883, 363] width 1144 height 326
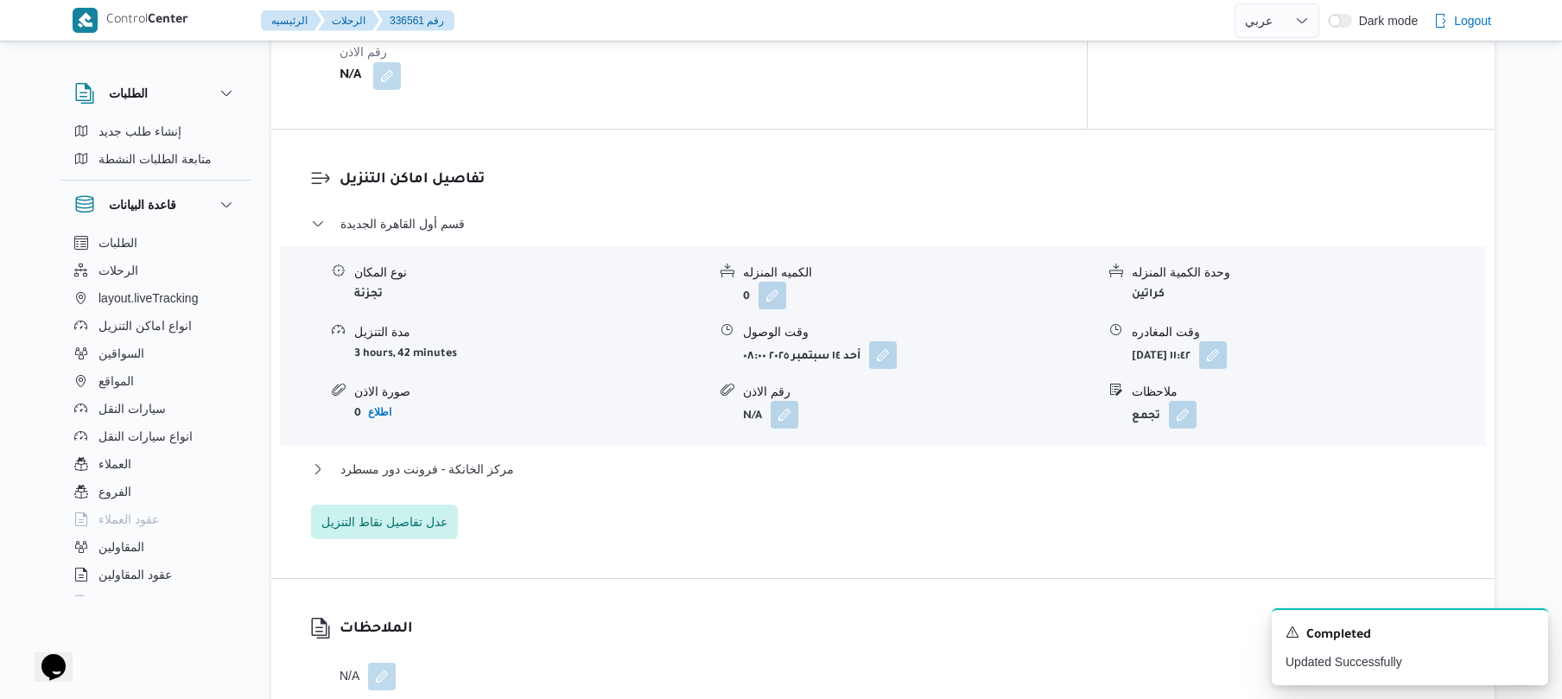
click at [800, 465] on div "مركز الخانكة - فرونت دور مسطرد" at bounding box center [883, 475] width 1144 height 33
click at [805, 460] on button "مركز الخانكة - فرونت دور مسطرد" at bounding box center [883, 469] width 1144 height 21
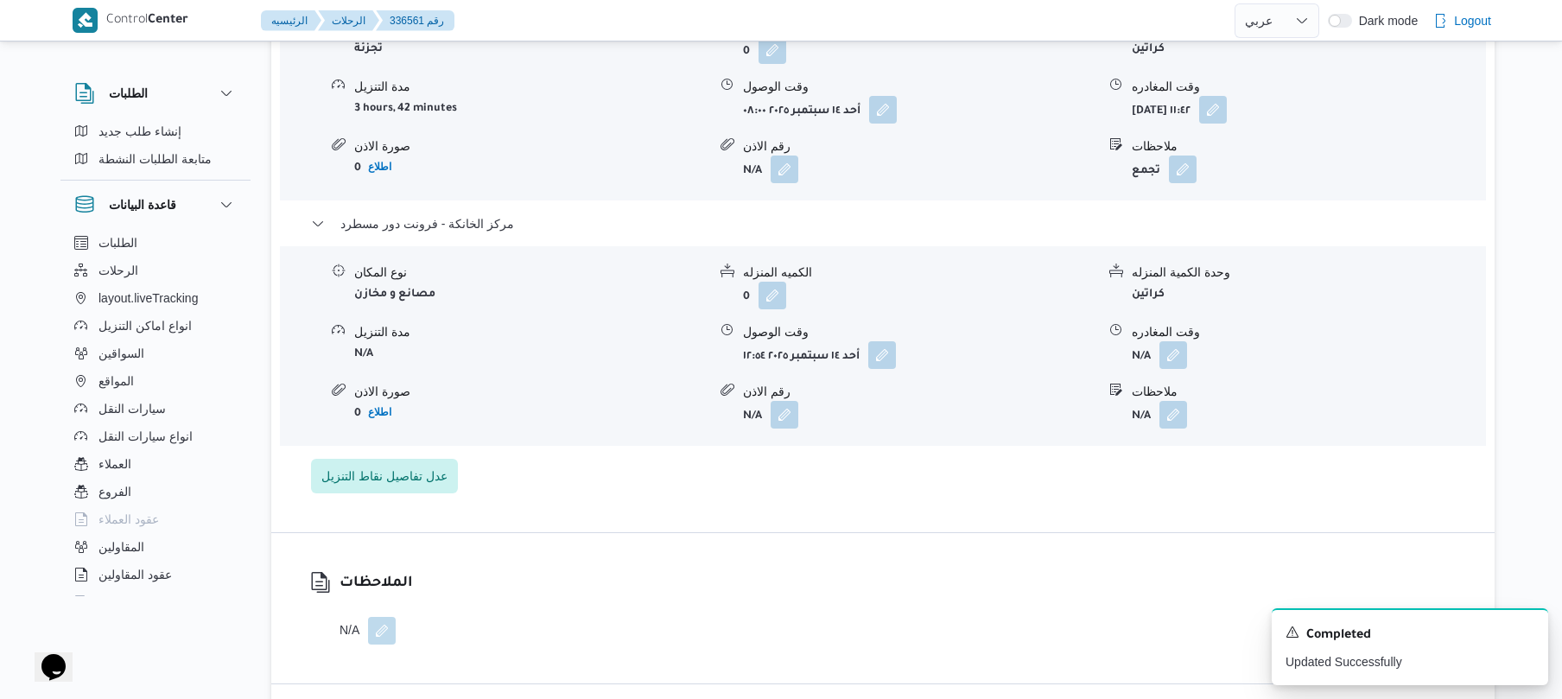
scroll to position [1750, 0]
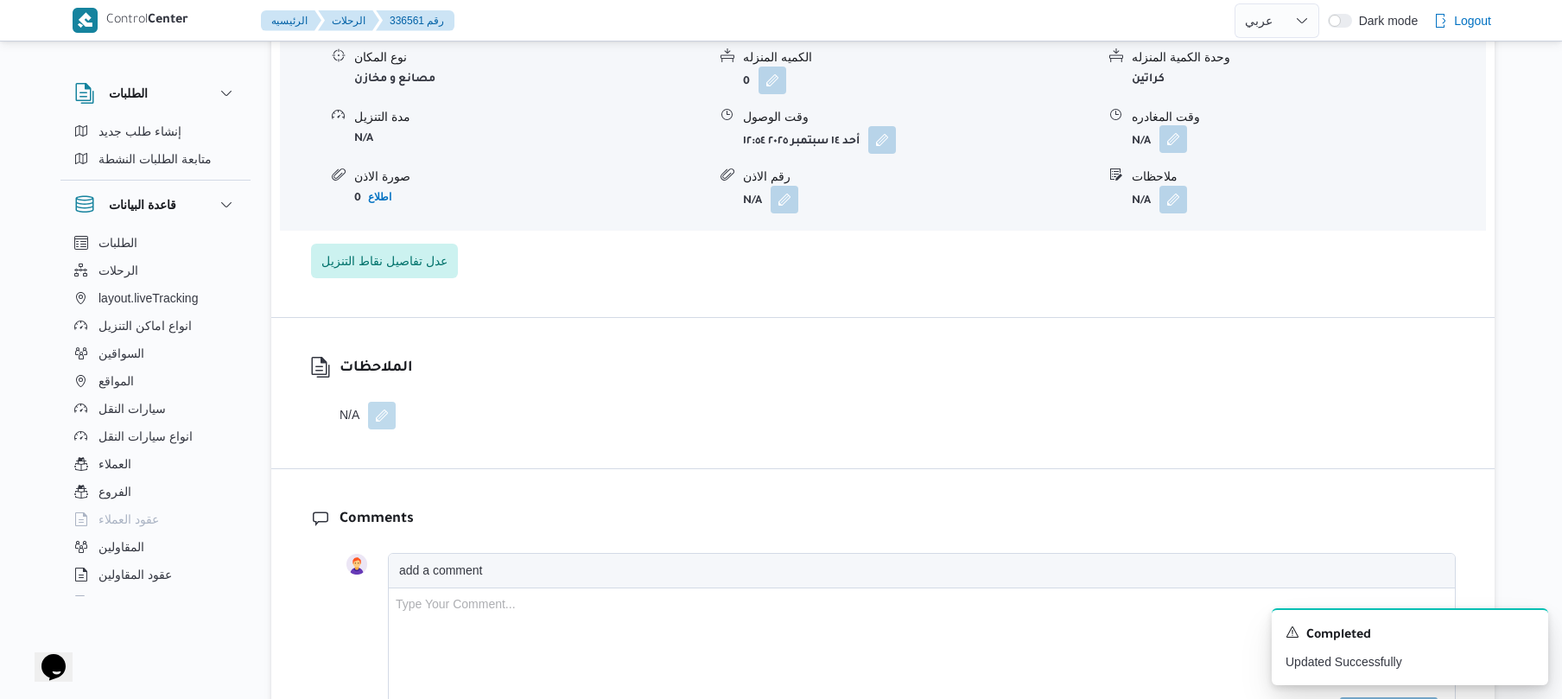
click at [1169, 125] on button "button" at bounding box center [1173, 139] width 28 height 28
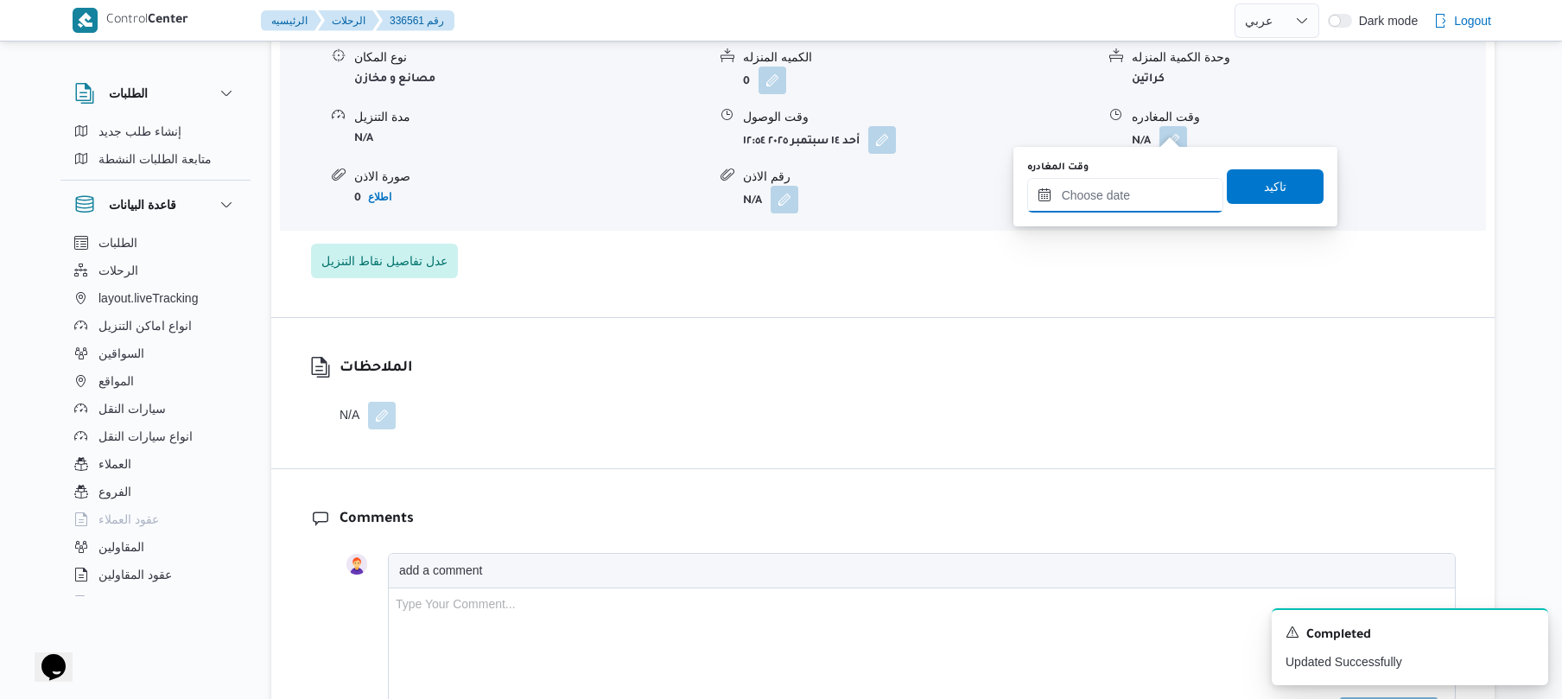
click at [1124, 191] on input "وقت المغادره" at bounding box center [1125, 195] width 196 height 35
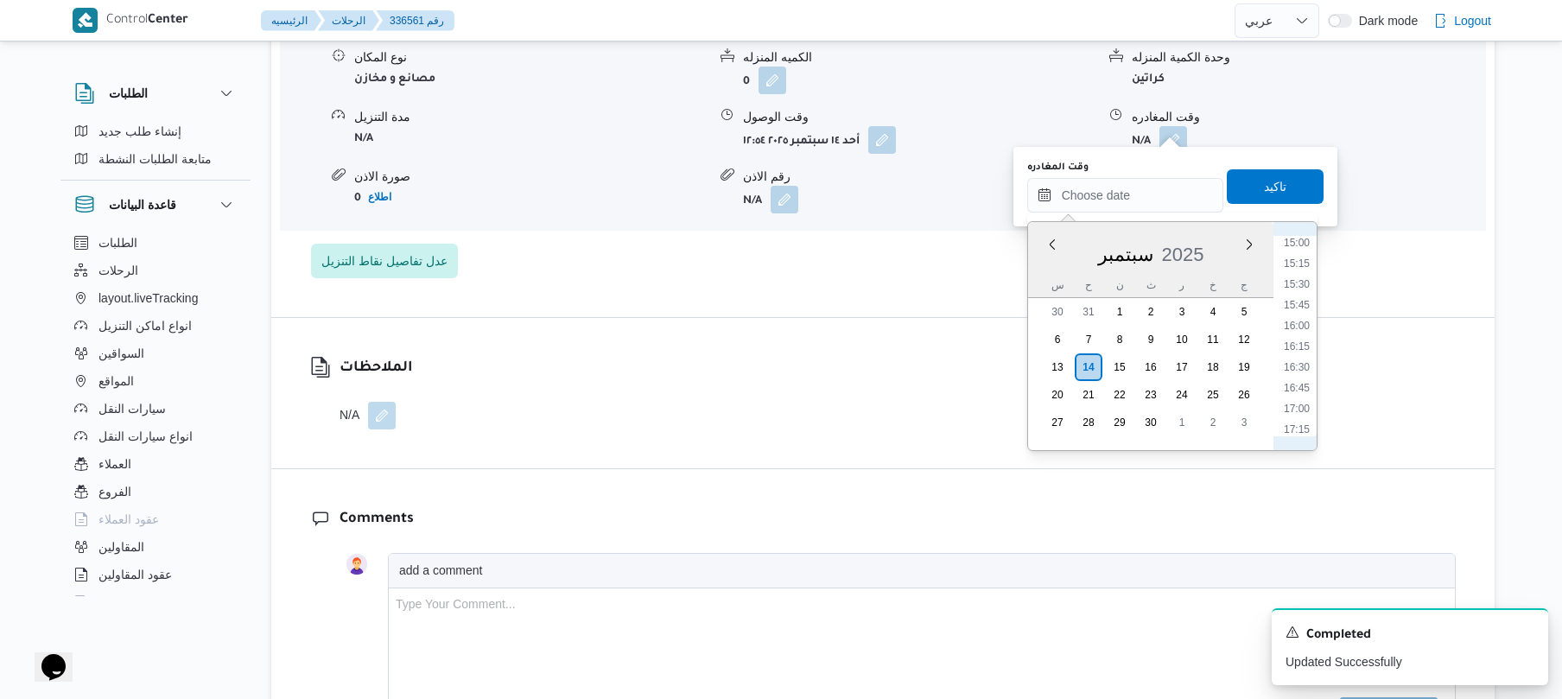
scroll to position [1196, 0]
click at [1297, 390] on li "16:15" at bounding box center [1297, 395] width 40 height 17
type input "[DATE] ١٦:١٥"
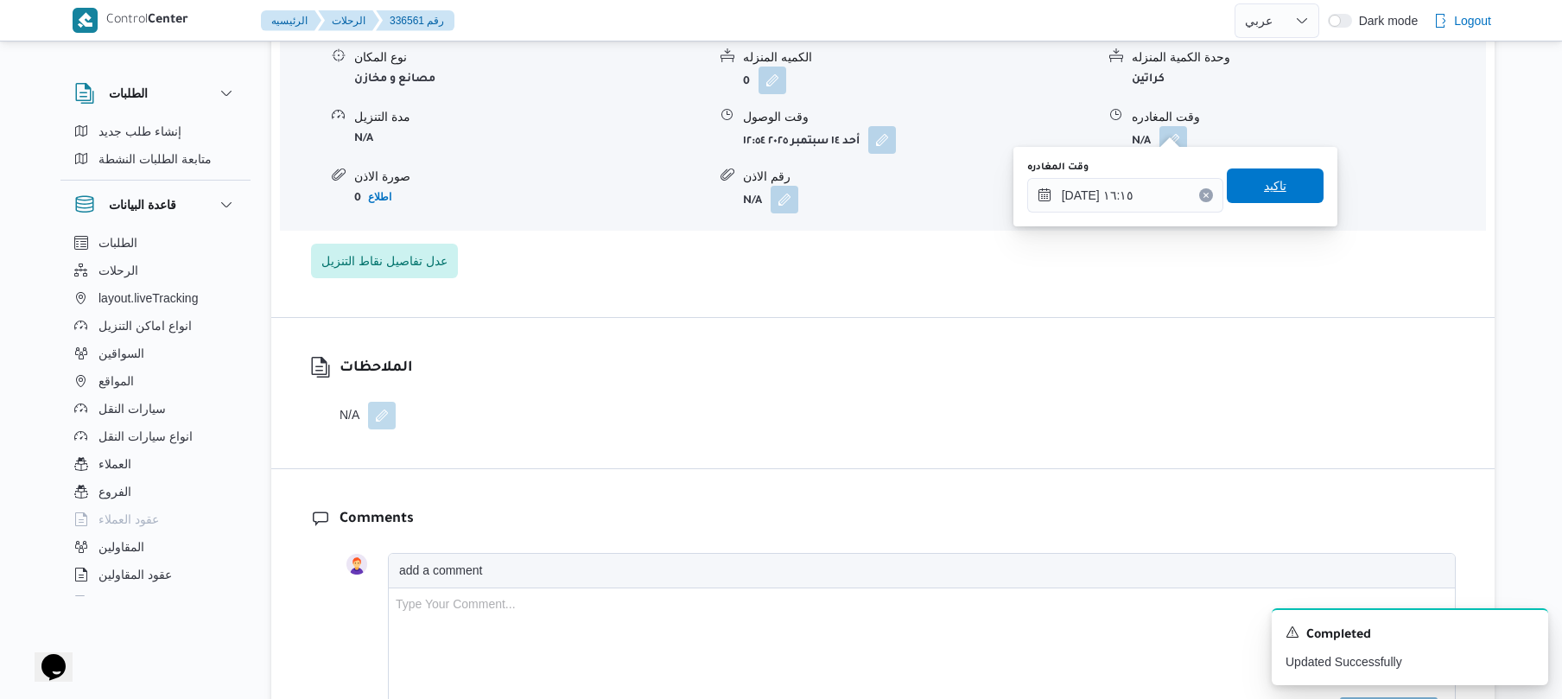
click at [1272, 198] on span "تاكيد" at bounding box center [1275, 185] width 97 height 35
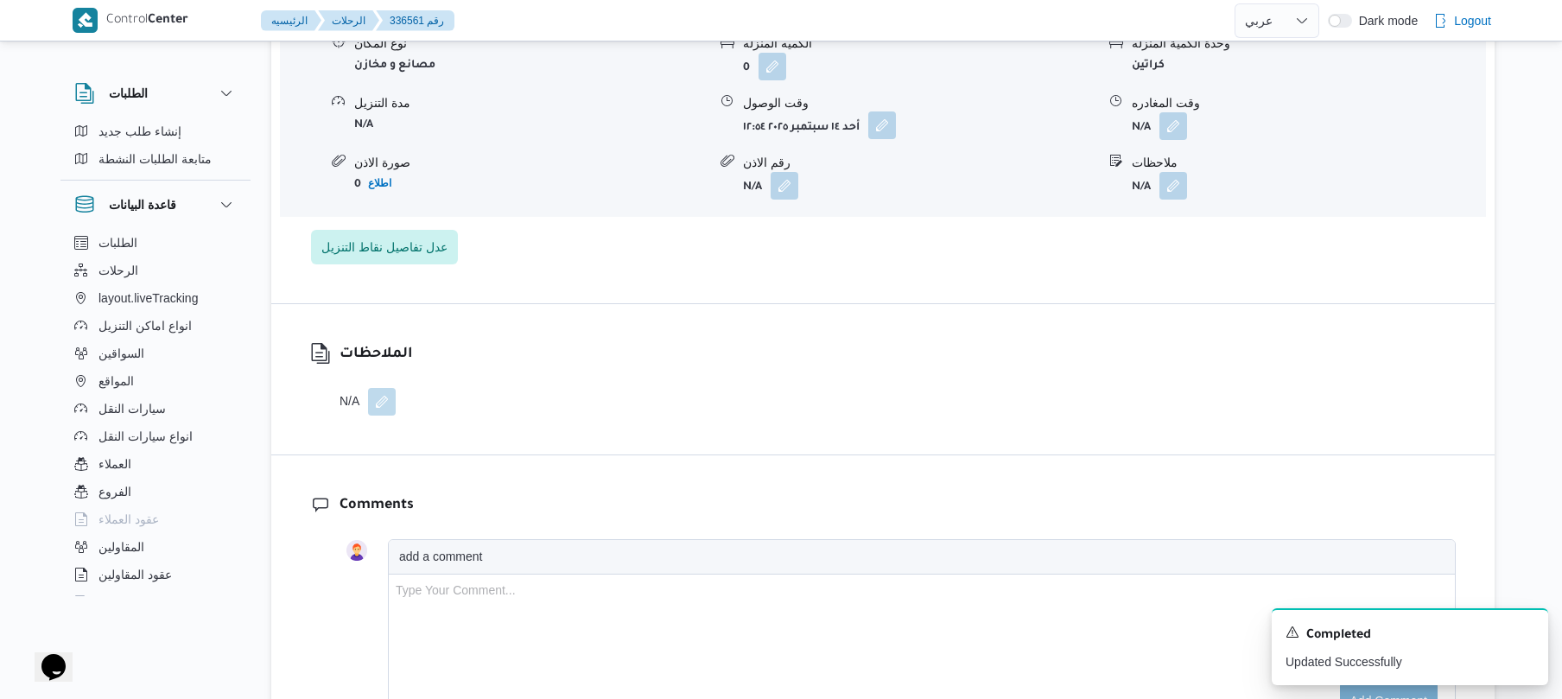
click at [878, 123] on button "button" at bounding box center [882, 125] width 28 height 28
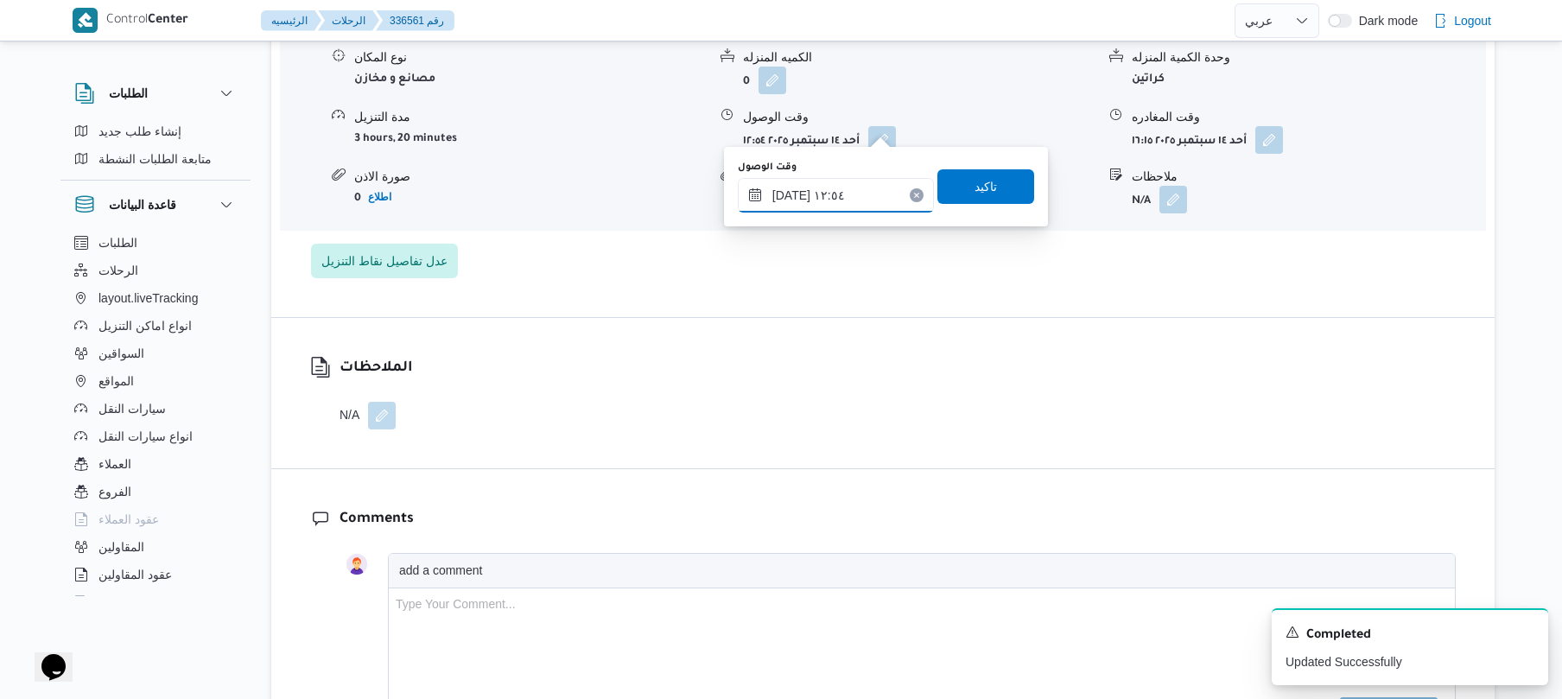
click at [844, 201] on input "١٤/٠٩/٢٠٢٥ ١٢:٥٤" at bounding box center [836, 195] width 196 height 35
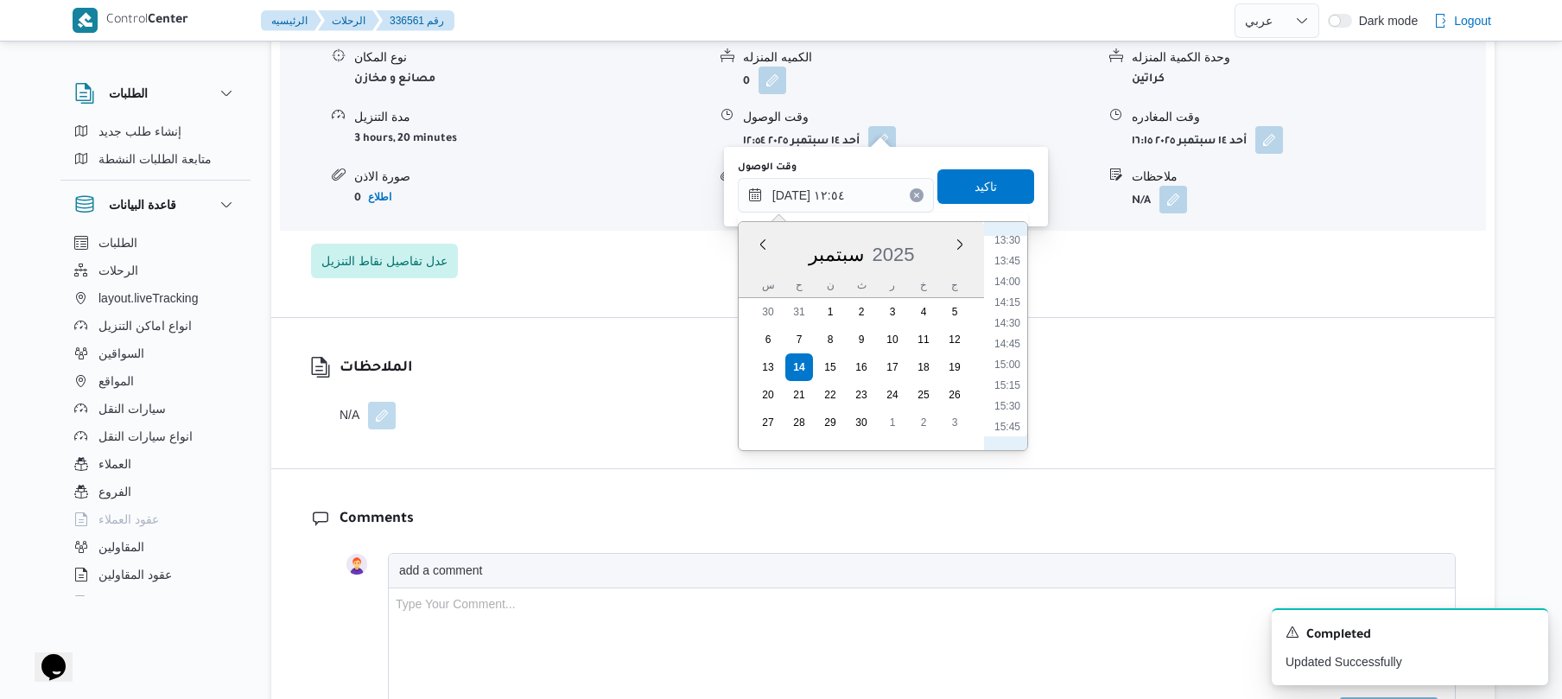
scroll to position [1294, 0]
click at [1009, 271] on li "16:00" at bounding box center [1007, 277] width 40 height 17
type input "١٤/٠٩/٢٠٢٥ ١٦:٠٠"
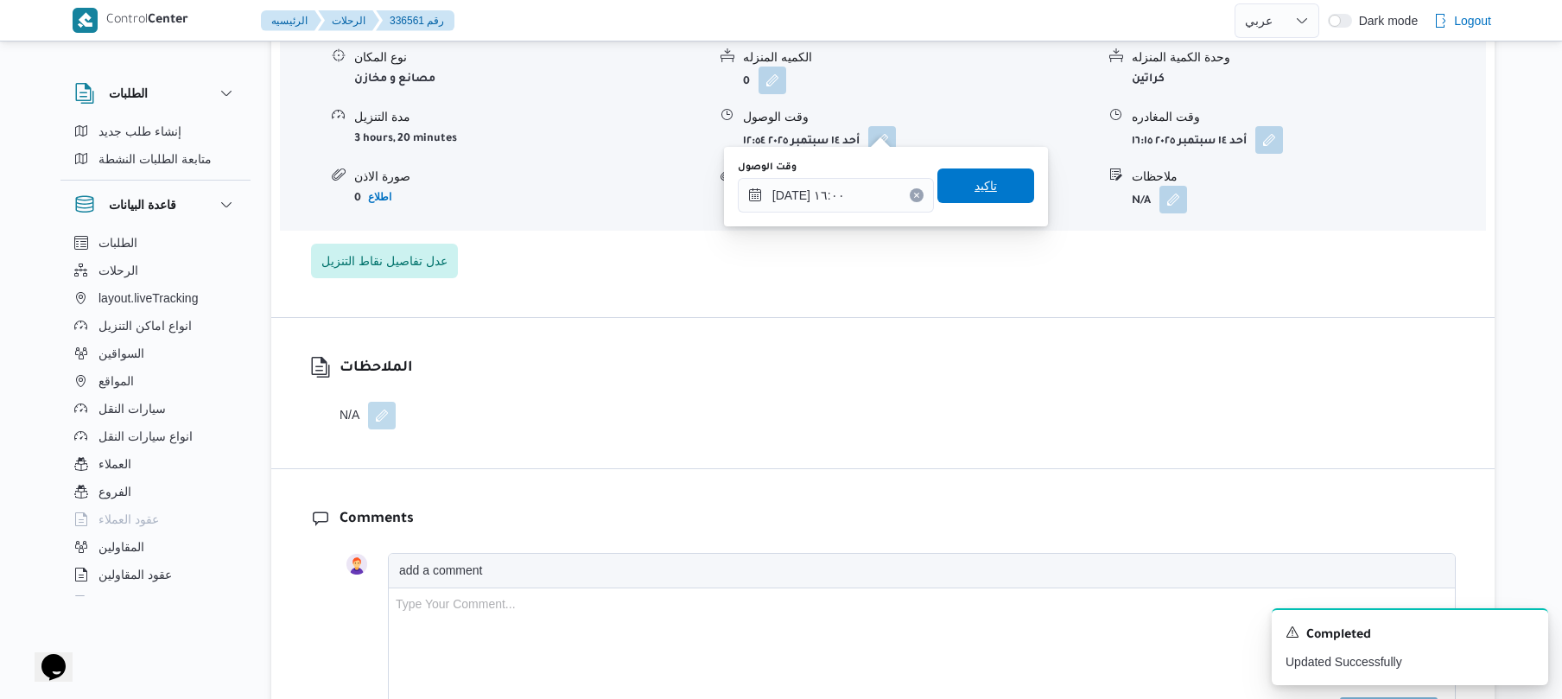
click at [1003, 183] on span "تاكيد" at bounding box center [985, 185] width 97 height 35
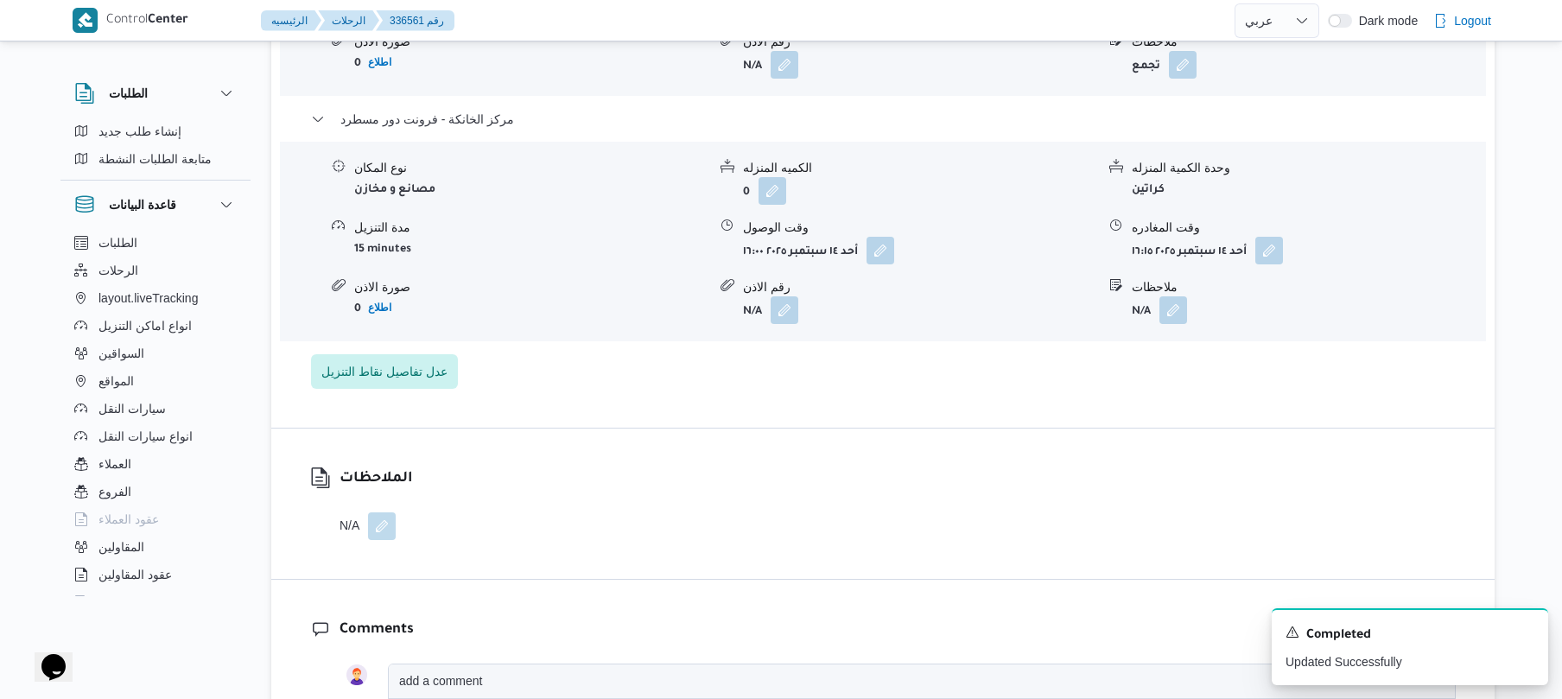
scroll to position [1382, 0]
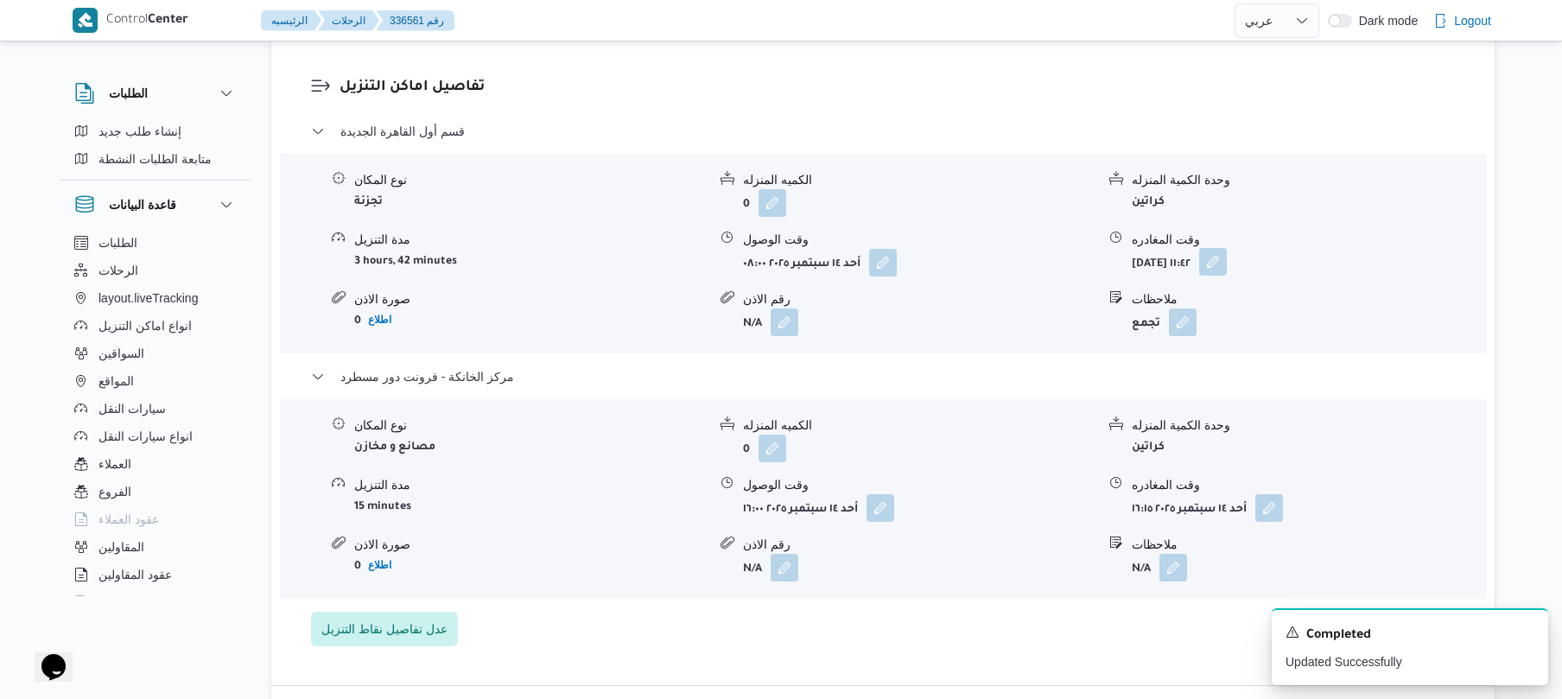
click at [1227, 260] on button "button" at bounding box center [1213, 262] width 28 height 28
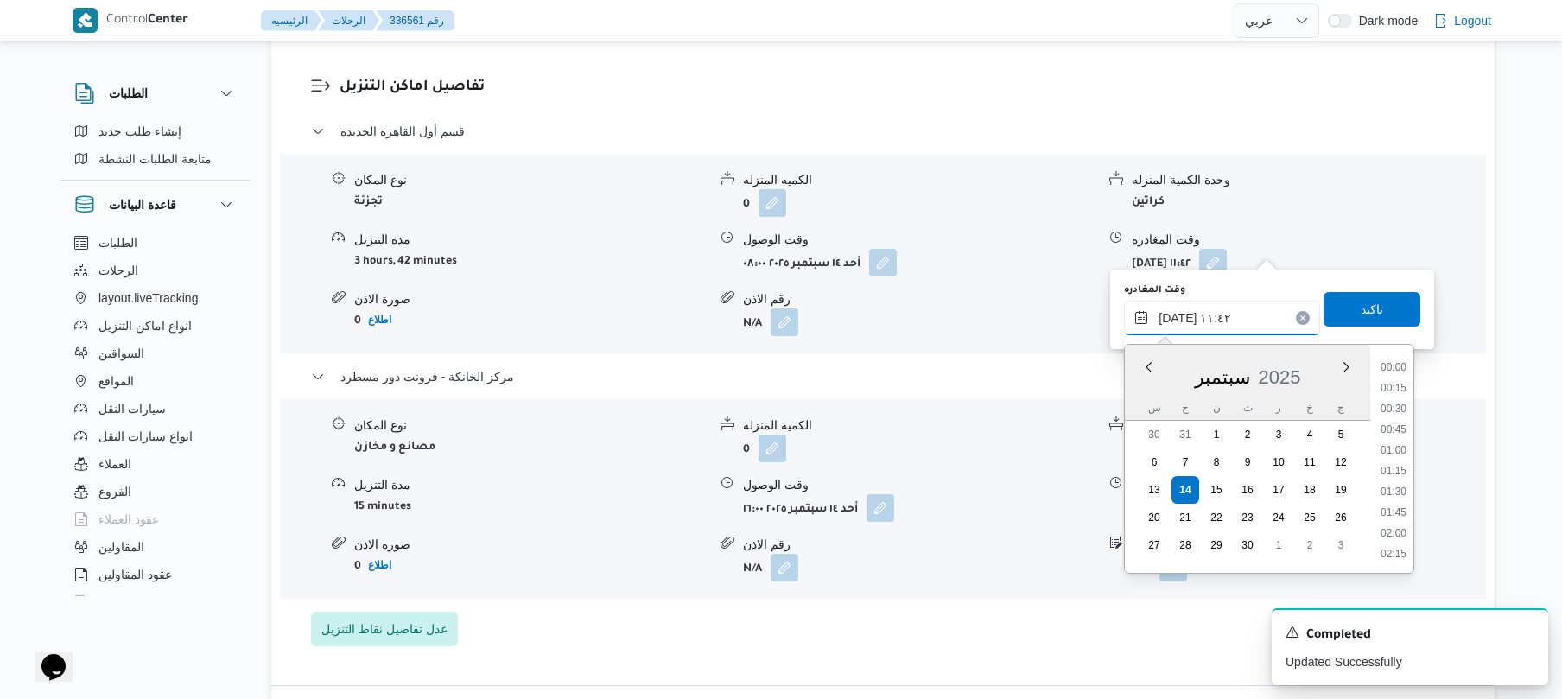
click at [1237, 301] on input "١٤/٠٩/٢٠٢٥ ١١:٤٢" at bounding box center [1222, 318] width 196 height 35
click at [1400, 442] on li "15:15" at bounding box center [1393, 441] width 40 height 17
type input "١٤/٠٩/٢٠٢٥ ١٥:١٥"
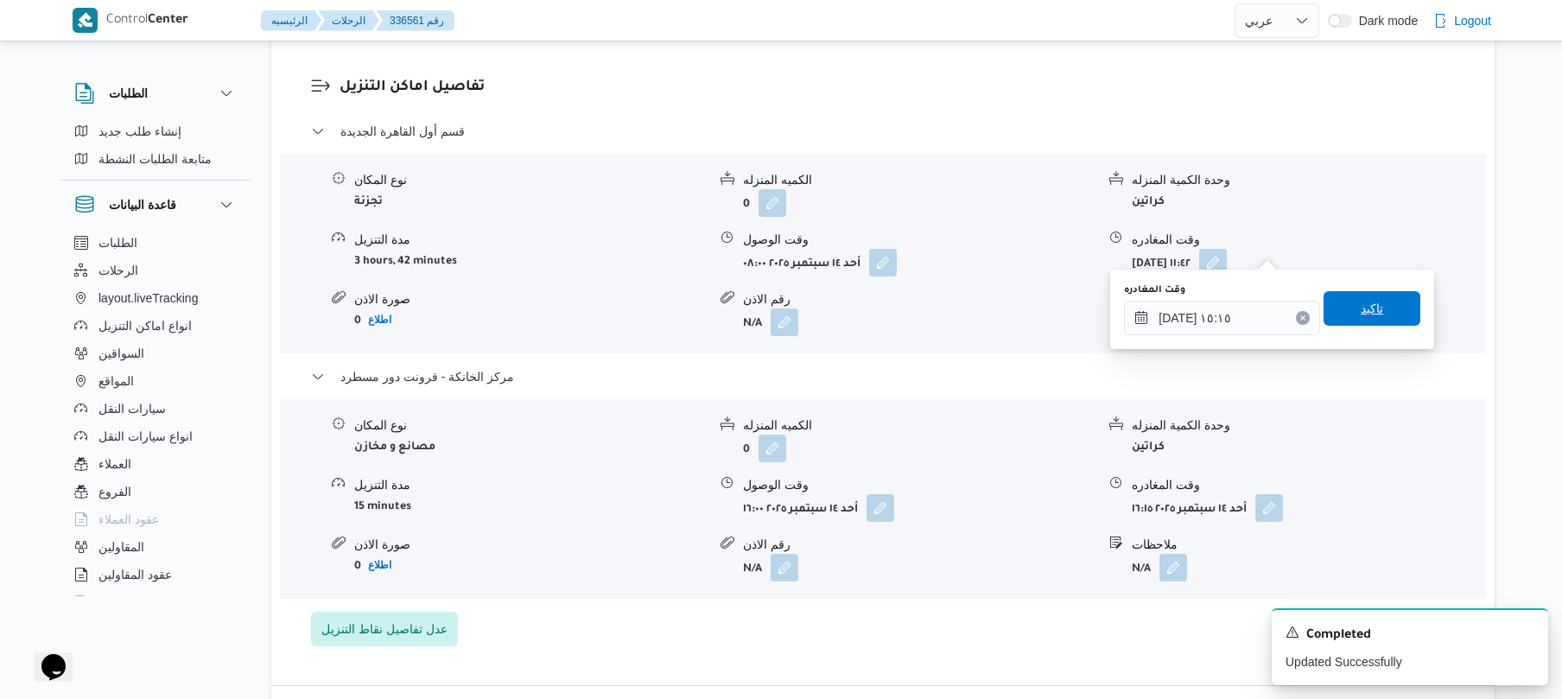
click at [1366, 311] on span "تاكيد" at bounding box center [1371, 308] width 22 height 21
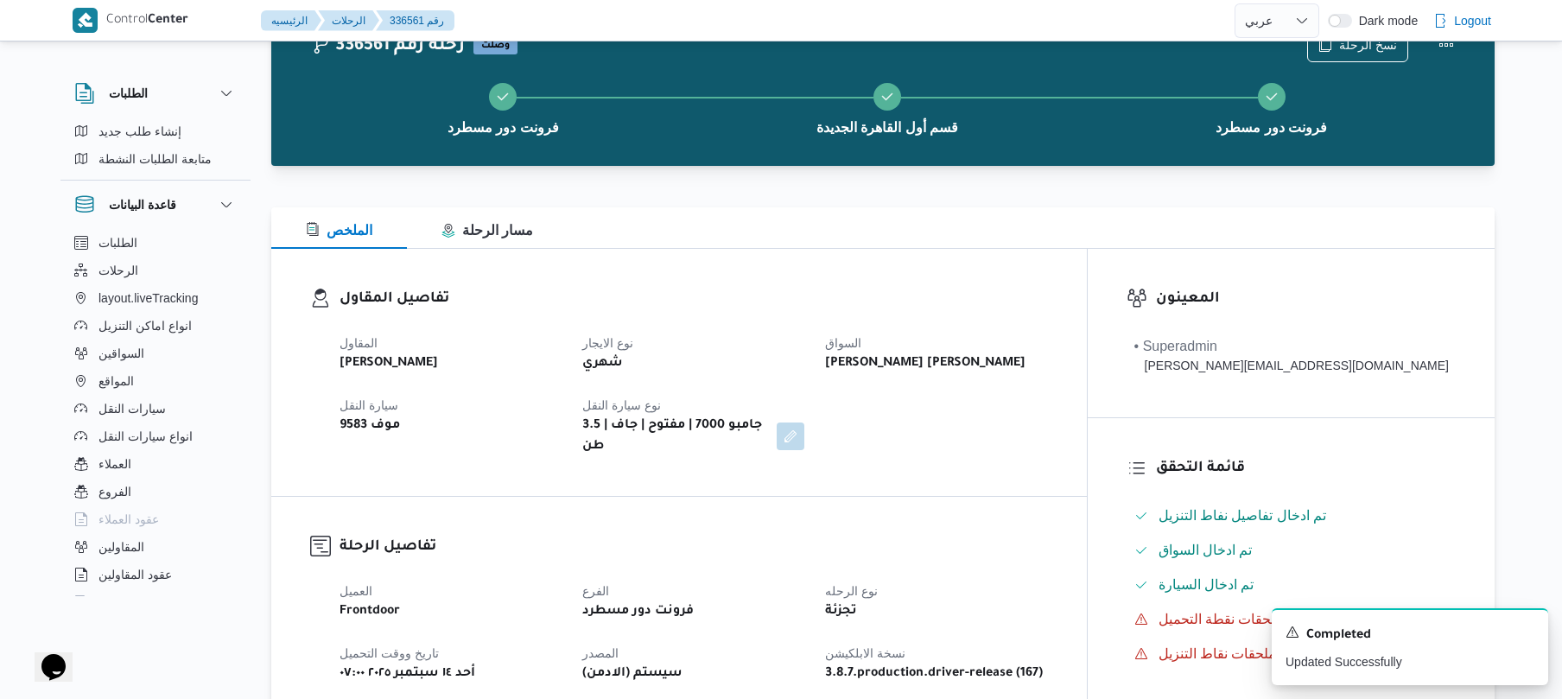
scroll to position [0, 0]
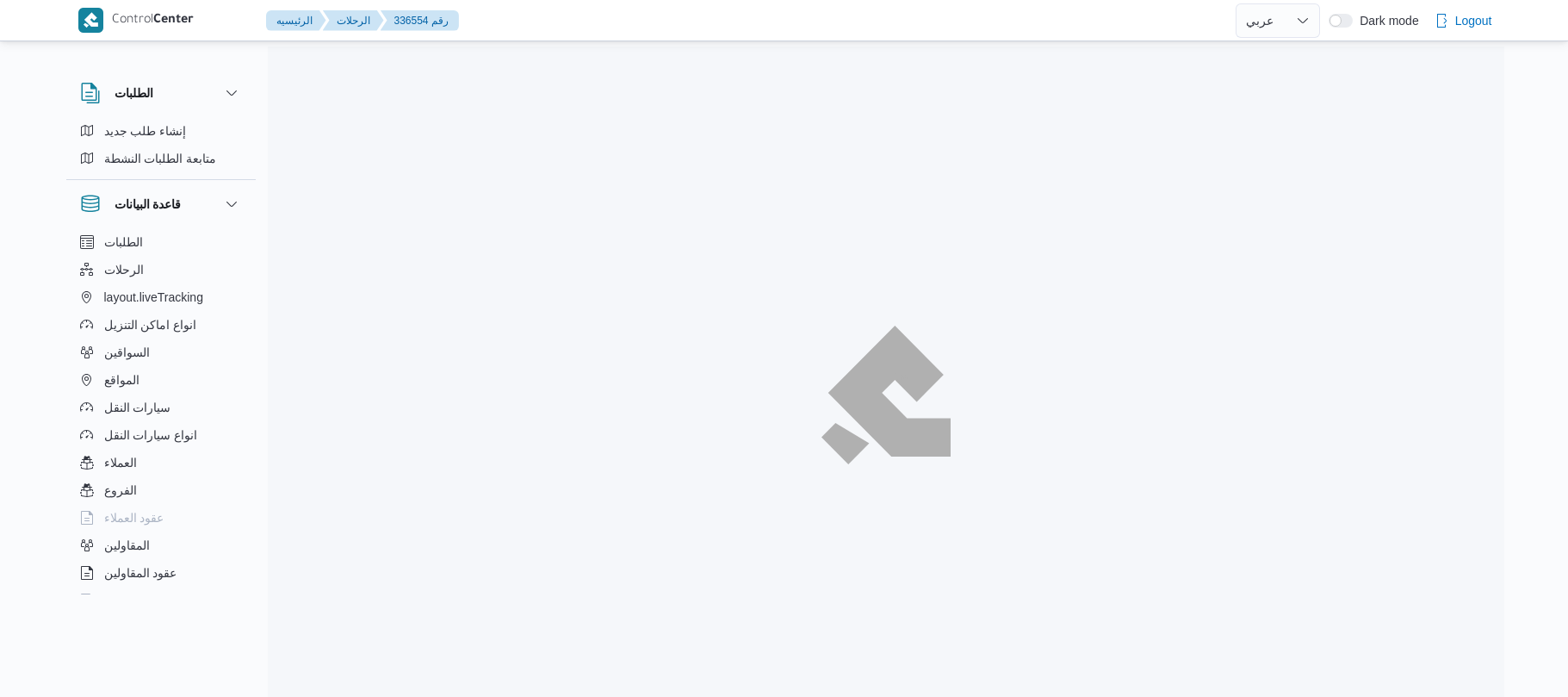
select select "ar"
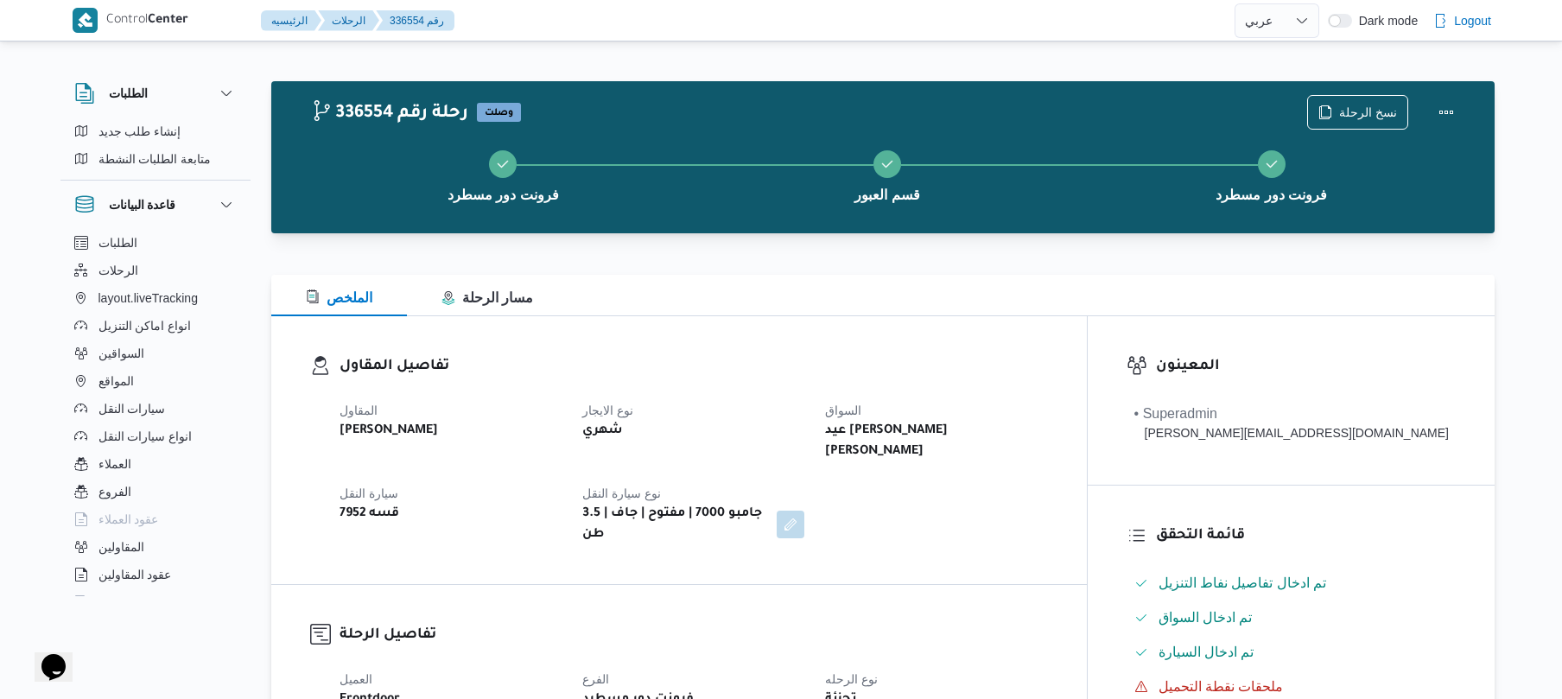
click at [960, 326] on div "تفاصيل المقاول المقاول [PERSON_NAME] نوع الايجار شهري السواق عيد [PERSON_NAME] …" at bounding box center [678, 450] width 815 height 268
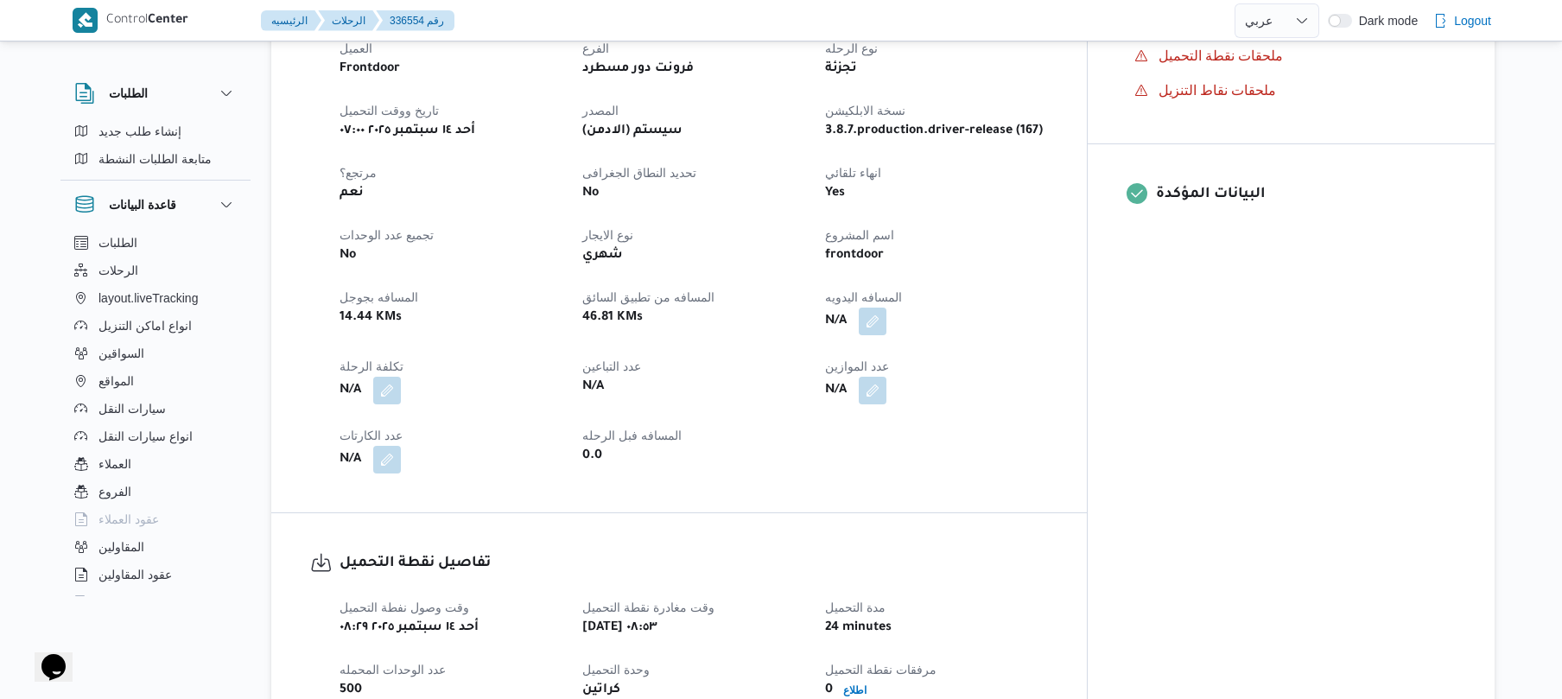
scroll to position [644, 0]
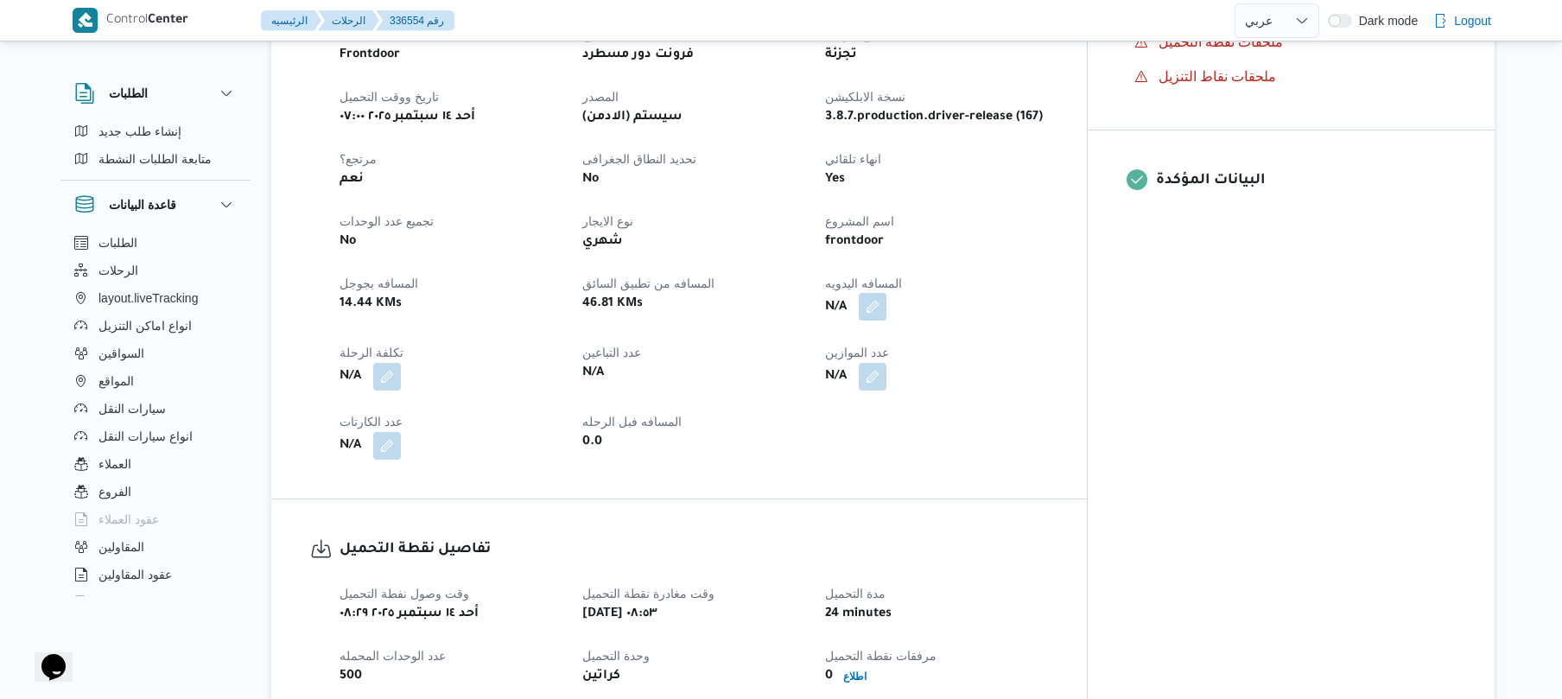
click at [886, 293] on button "button" at bounding box center [873, 307] width 28 height 28
click at [902, 347] on input "المسافه اليدويه" at bounding box center [893, 342] width 172 height 35
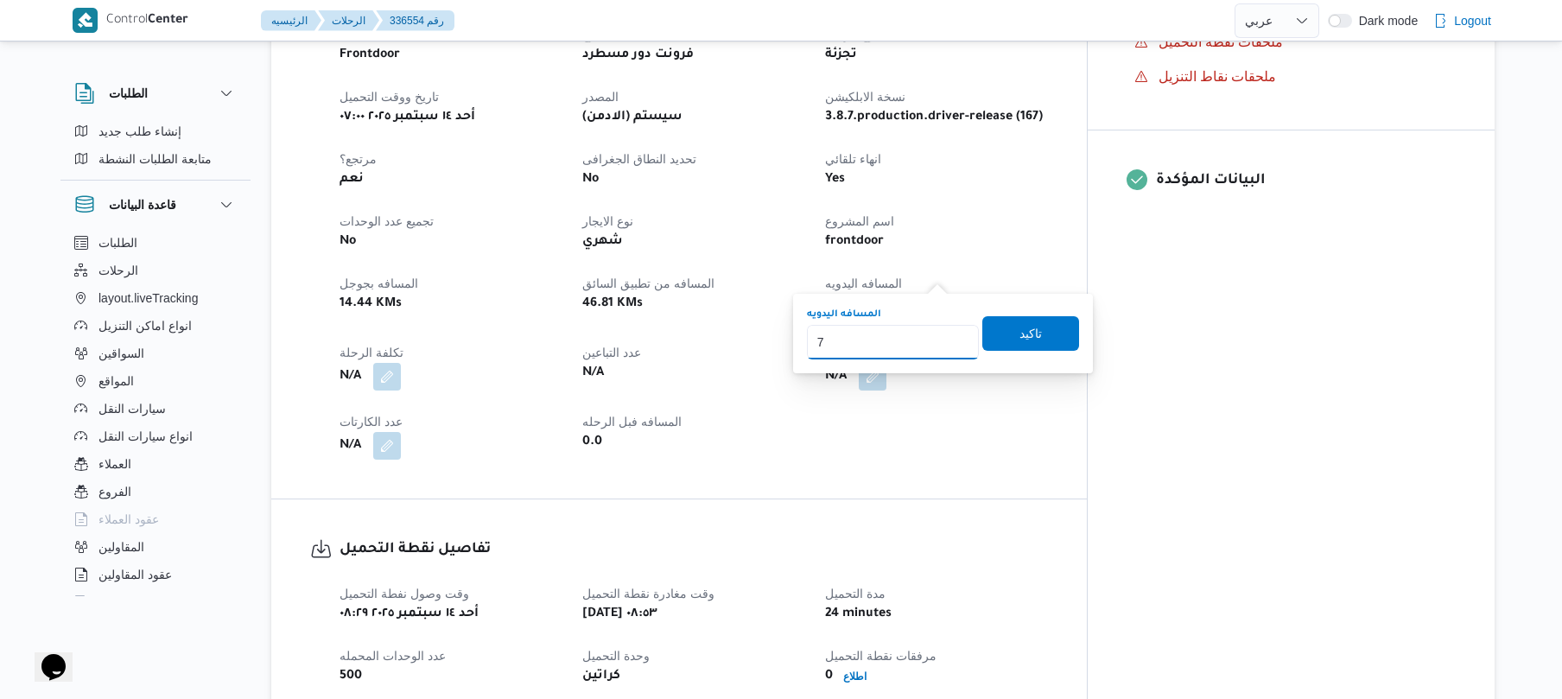
type input "70"
click at [1026, 336] on span "تاكيد" at bounding box center [1030, 332] width 22 height 21
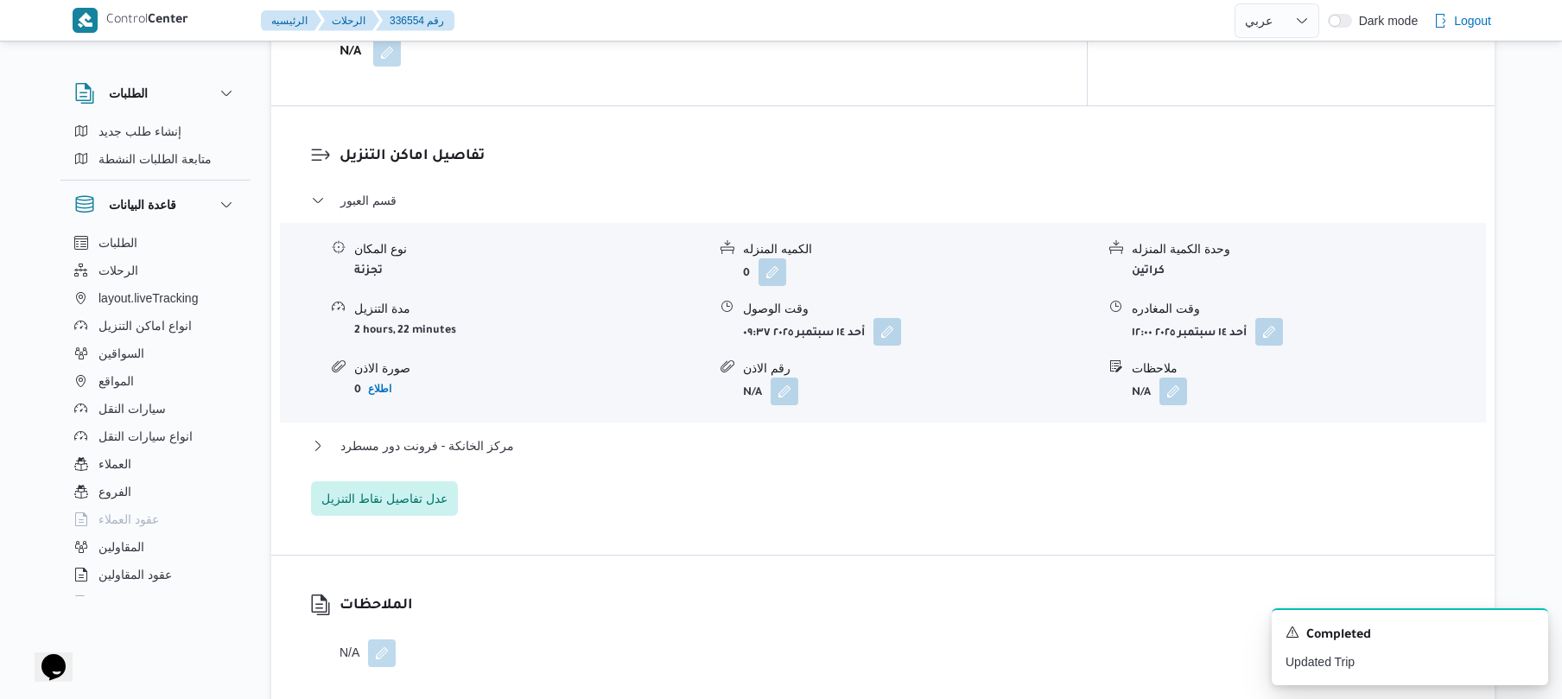
scroll to position [1335, 0]
click at [889, 315] on button "button" at bounding box center [887, 329] width 28 height 28
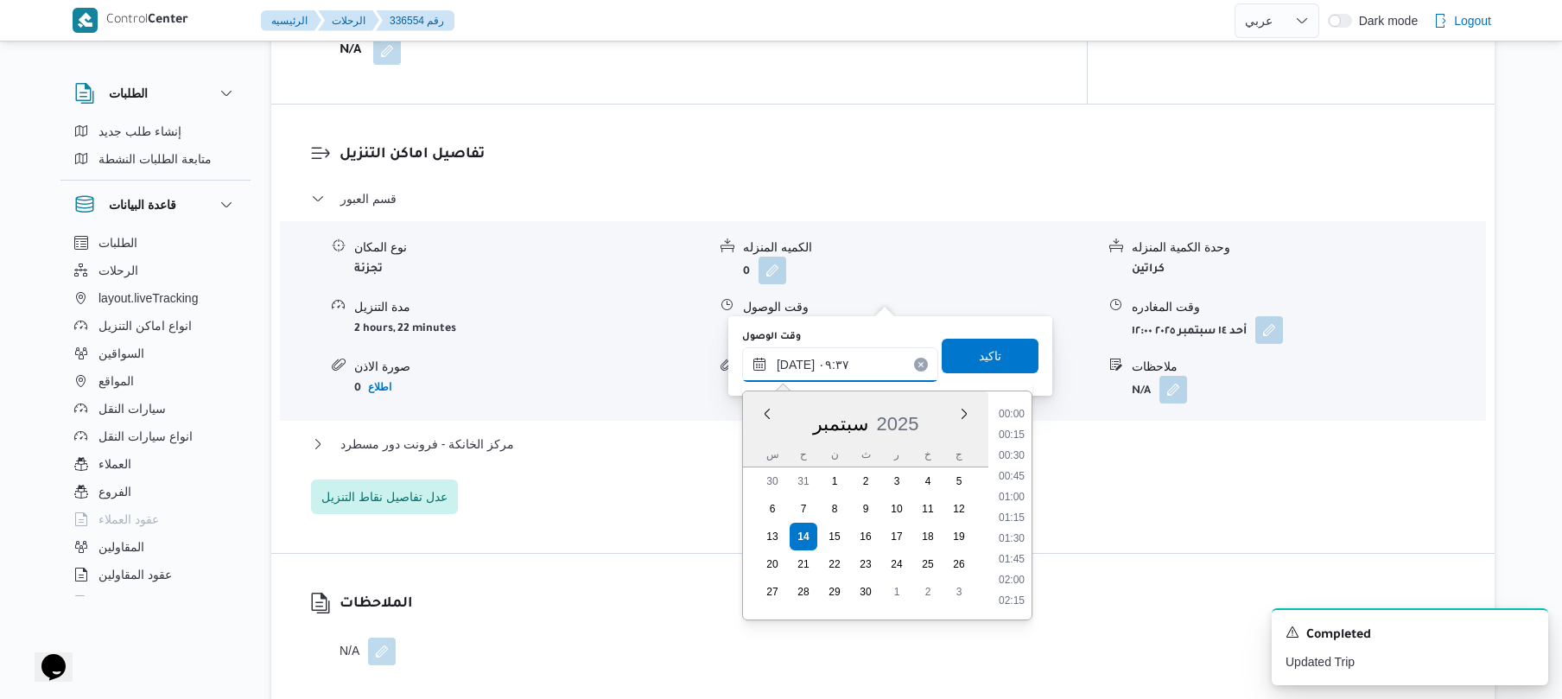
click at [824, 367] on input "[DATE] ٠٩:٣٧" at bounding box center [840, 364] width 196 height 35
click at [637, 434] on button "مركز الخانكة - فرونت دور مسطرد" at bounding box center [883, 444] width 1144 height 21
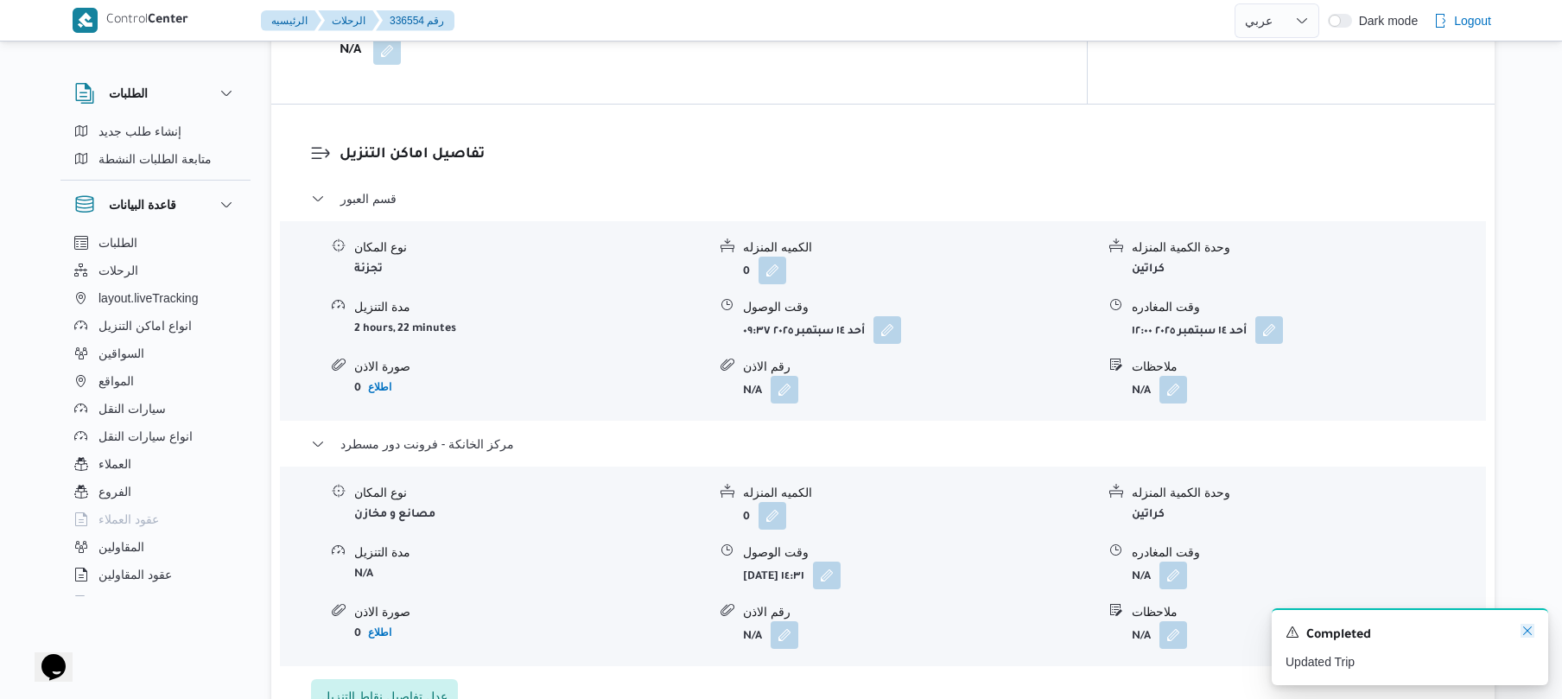
click at [1528, 636] on icon "Dismiss toast" at bounding box center [1527, 631] width 14 height 14
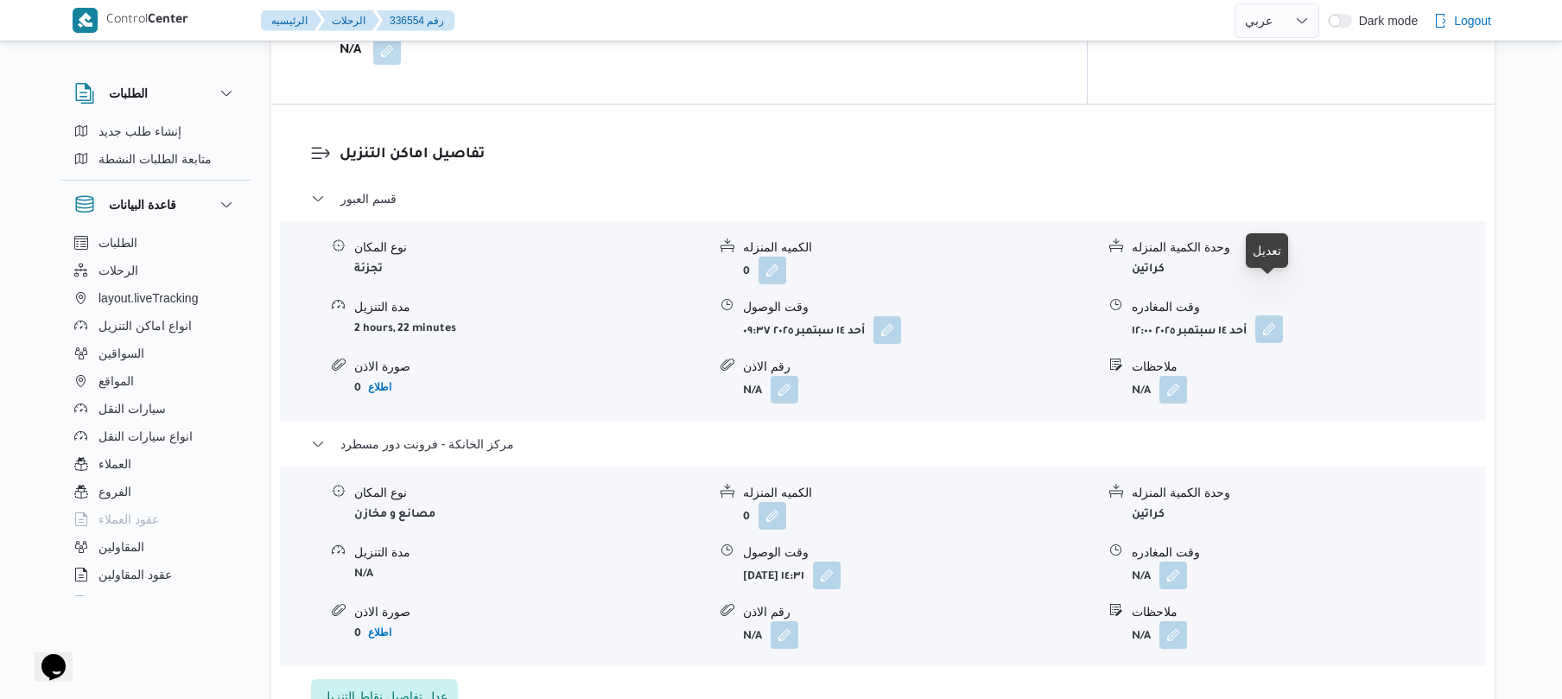
click at [1270, 315] on button "button" at bounding box center [1269, 329] width 28 height 28
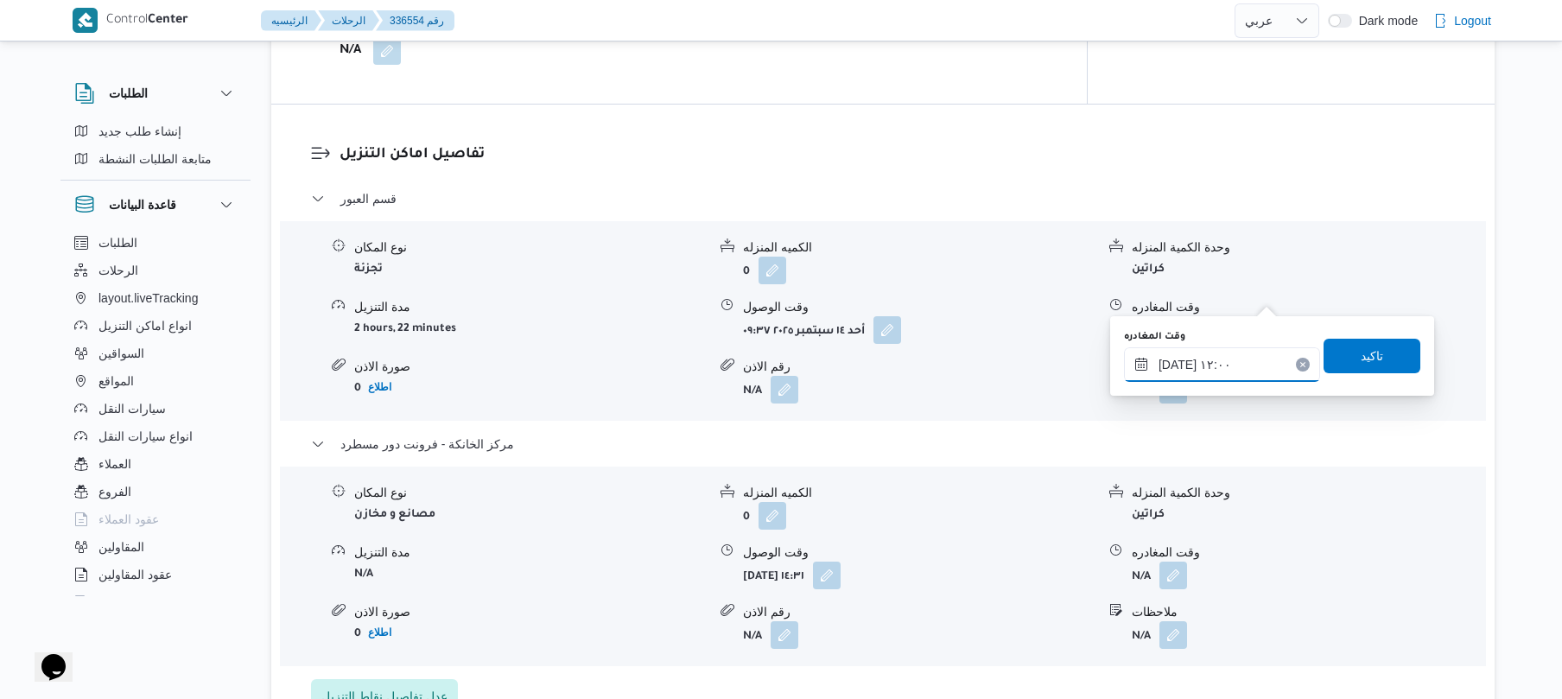
click at [1172, 371] on input "[DATE] ١٢:٠٠" at bounding box center [1222, 364] width 196 height 35
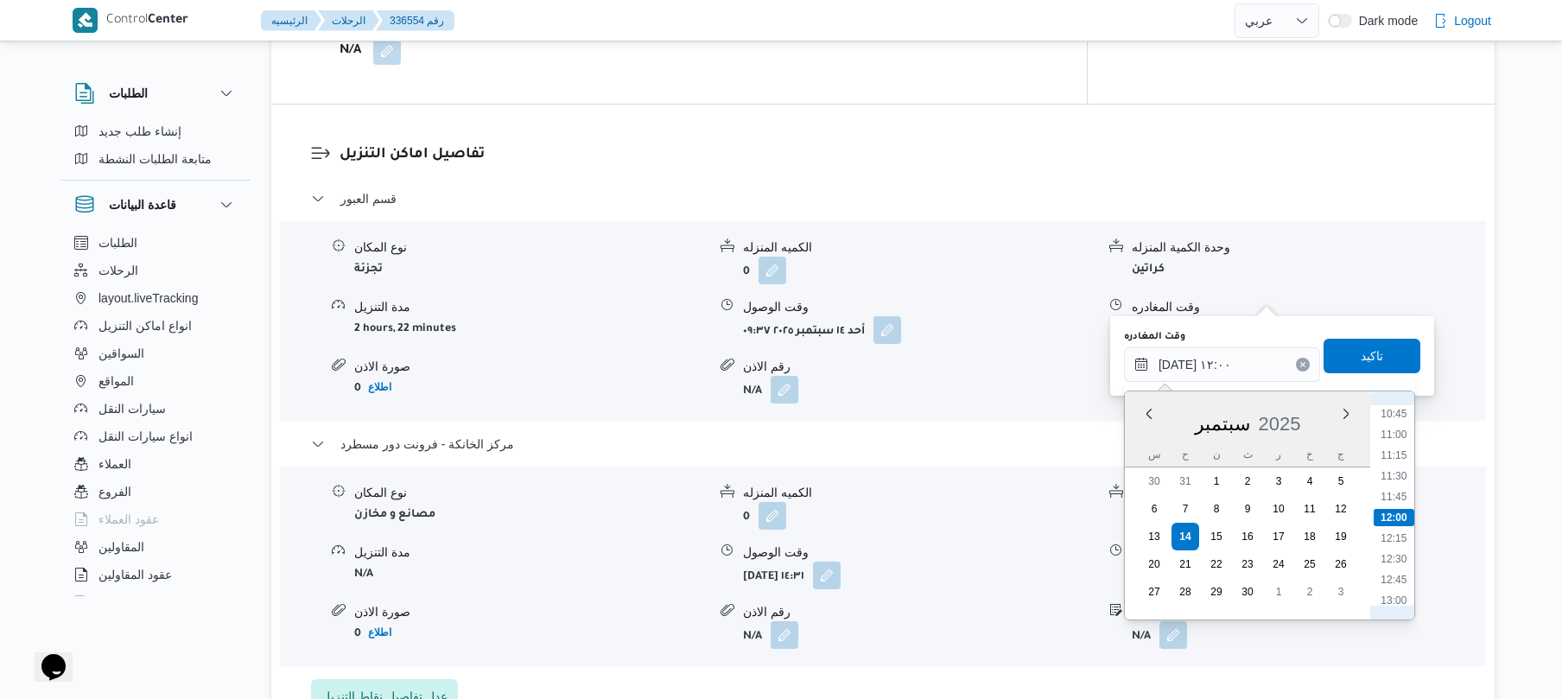
scroll to position [1062, 0]
click at [1398, 512] on li "14:00" at bounding box center [1393, 512] width 40 height 17
type input "[DATE] ١٤:٠٠"
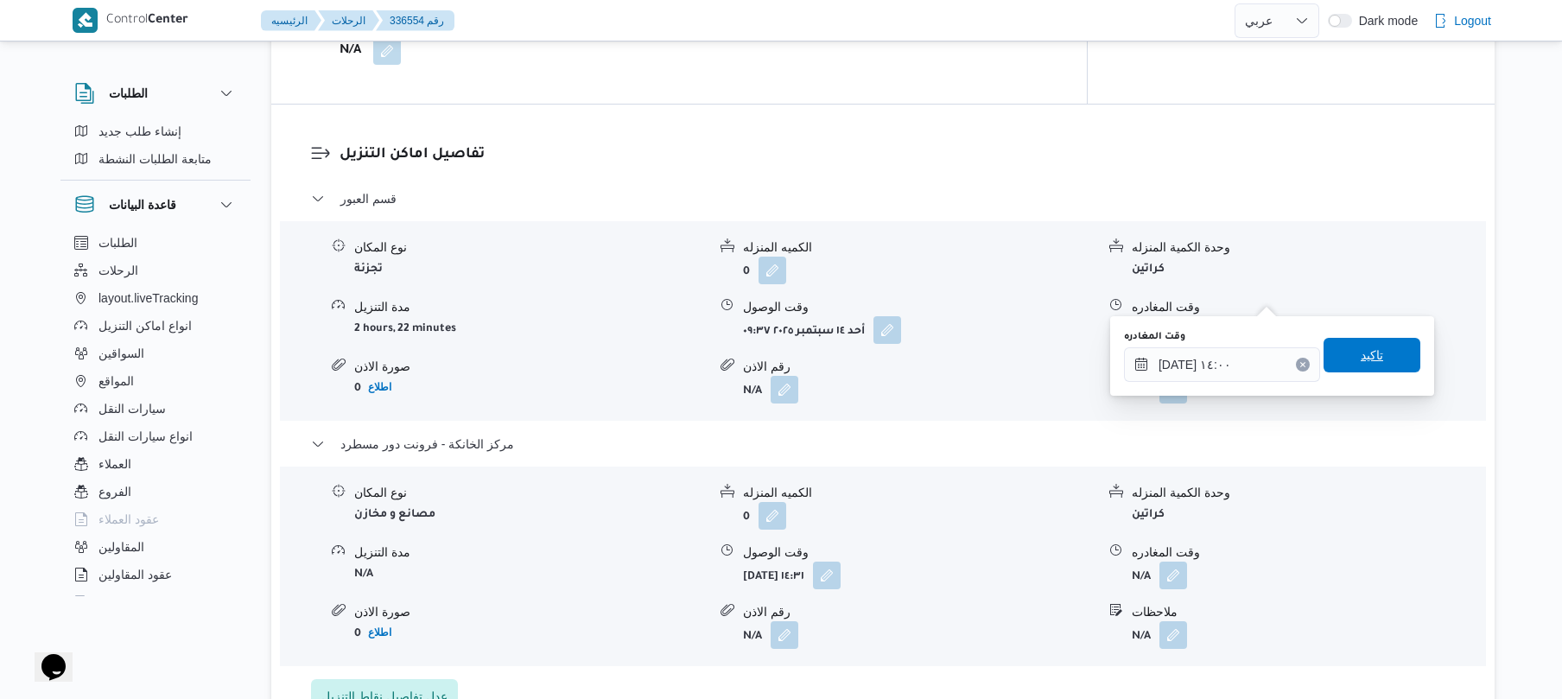
click at [1387, 359] on span "تاكيد" at bounding box center [1371, 355] width 97 height 35
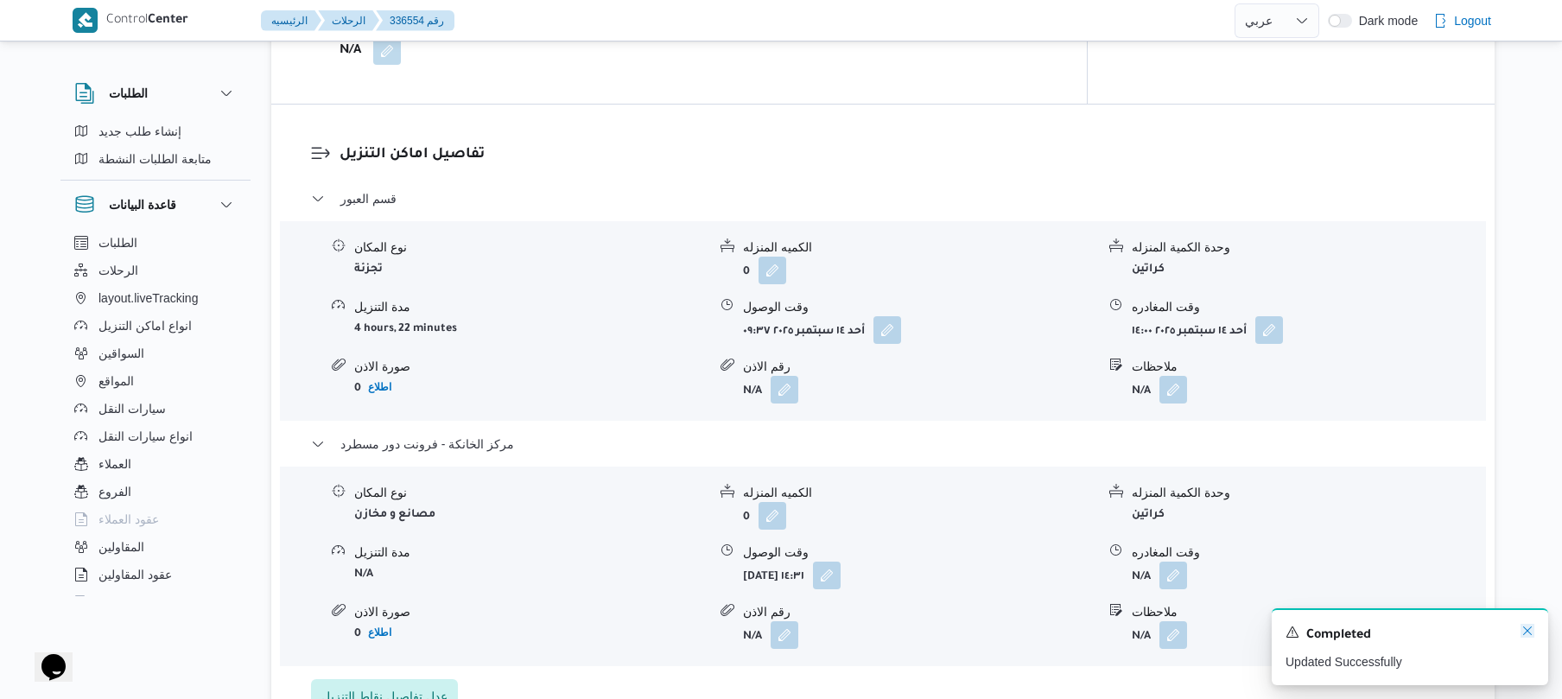
click at [1521, 630] on icon "Dismiss toast" at bounding box center [1527, 631] width 14 height 14
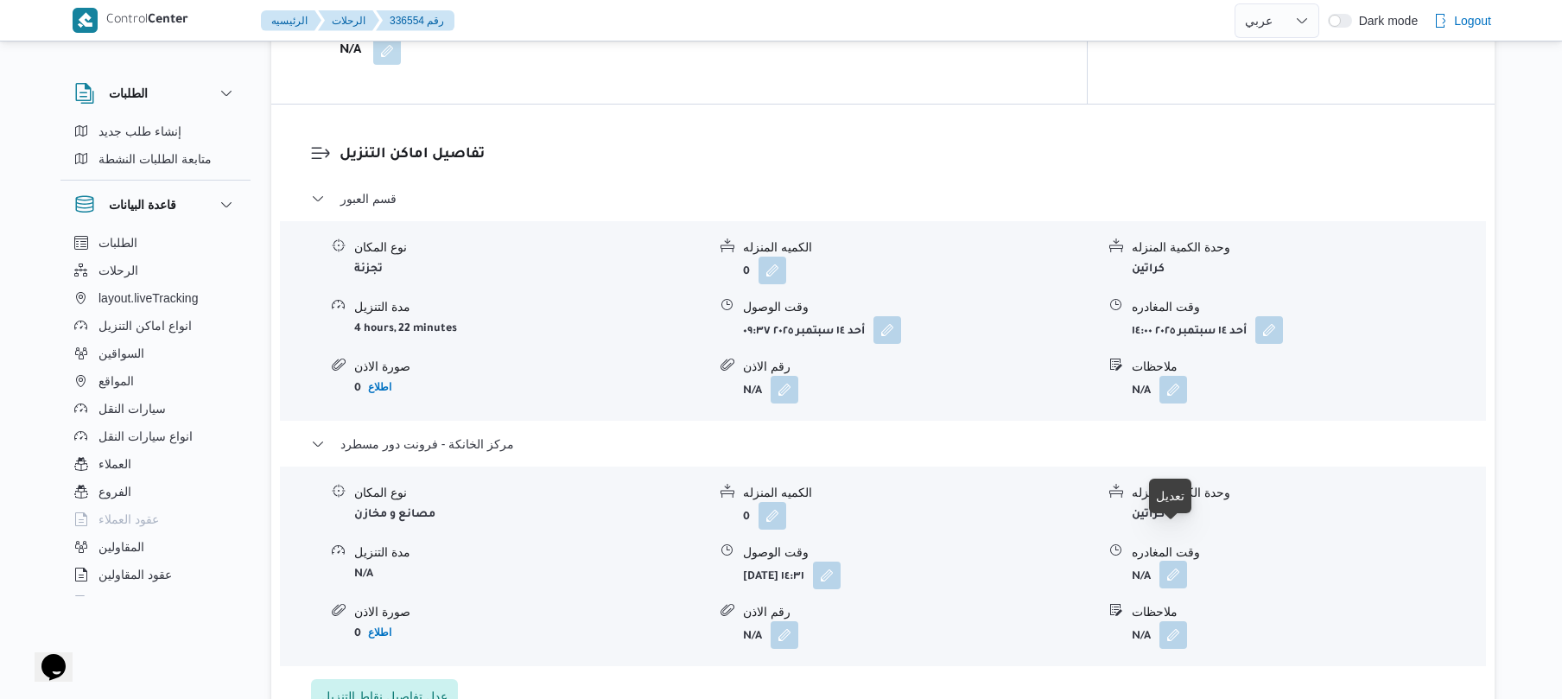
click at [1171, 561] on button "button" at bounding box center [1173, 575] width 28 height 28
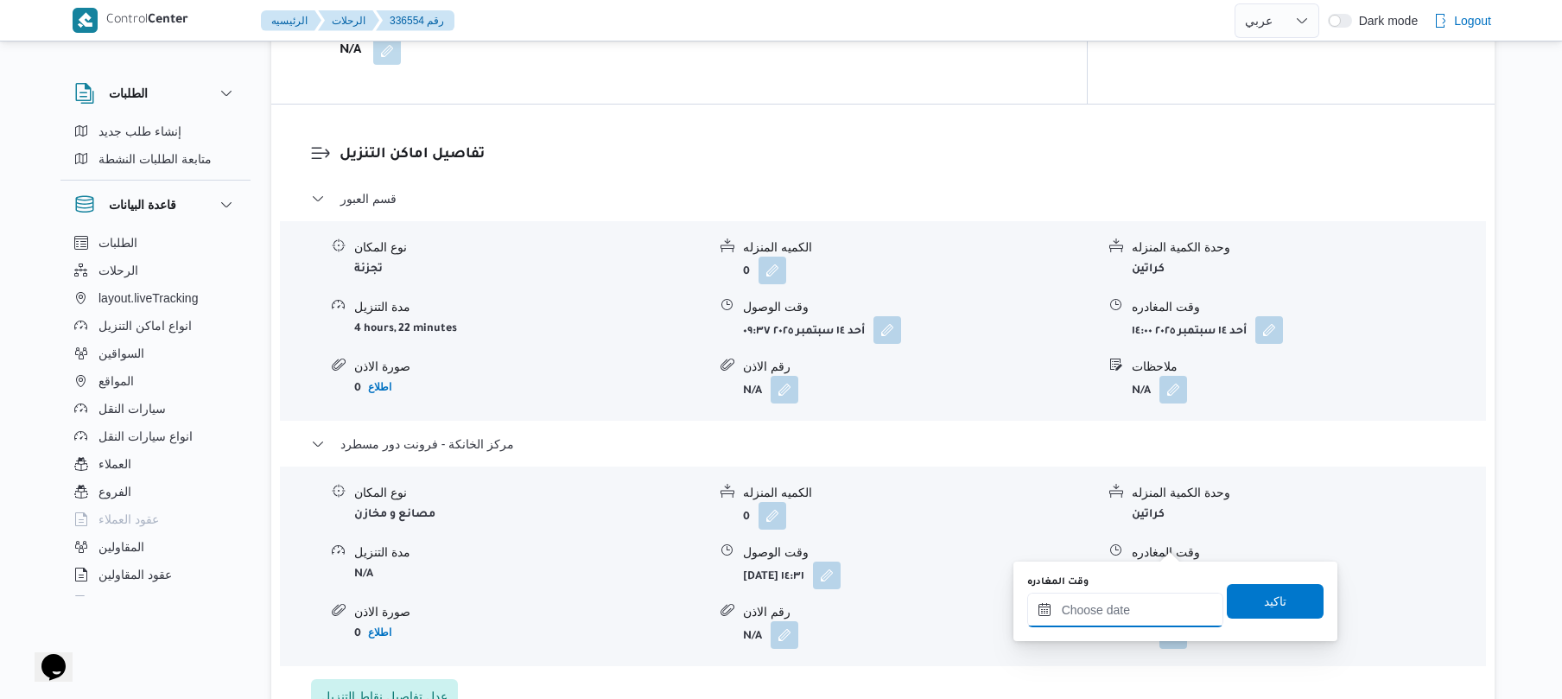
click at [1073, 613] on input "وقت المغادره" at bounding box center [1125, 610] width 196 height 35
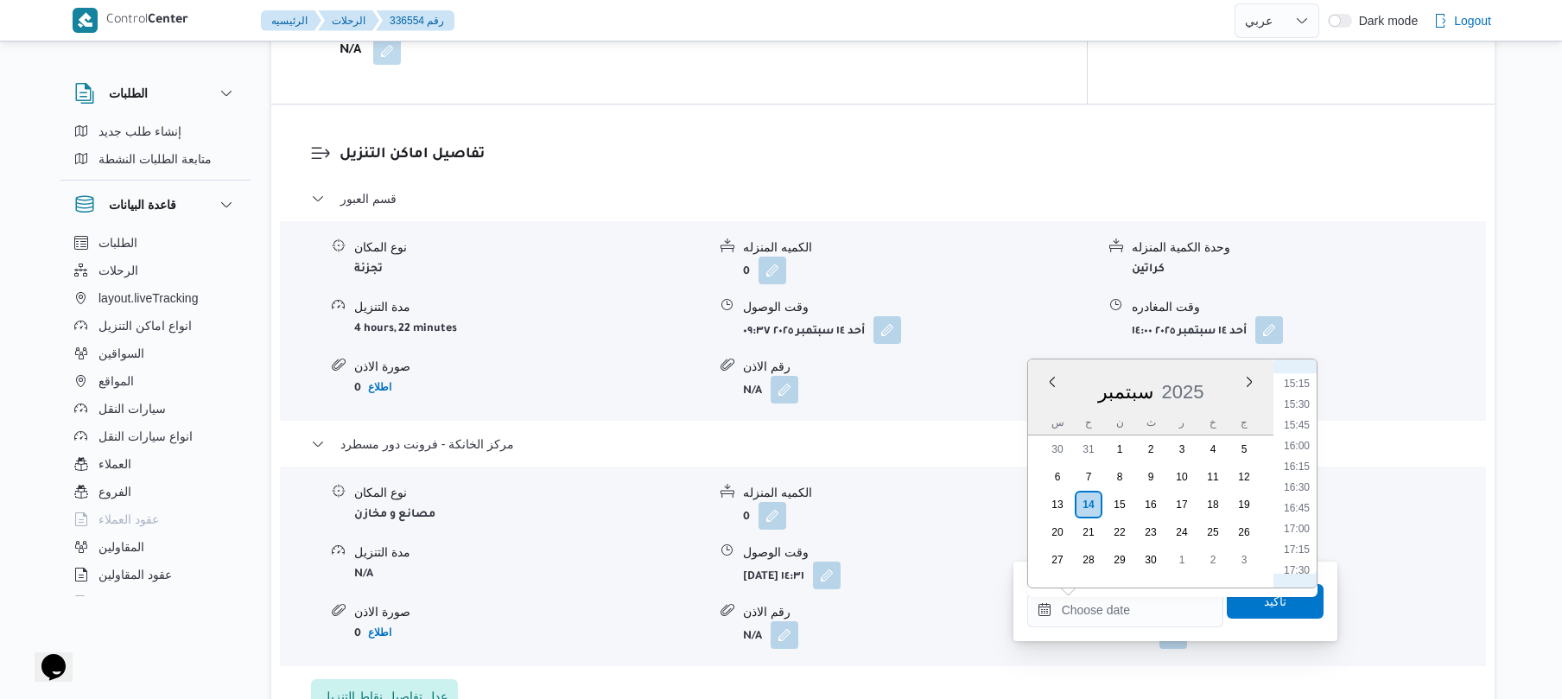
scroll to position [1194, 0]
click at [1300, 429] on li "15:00" at bounding box center [1297, 431] width 40 height 17
type input "[DATE] ١٥:٠٠"
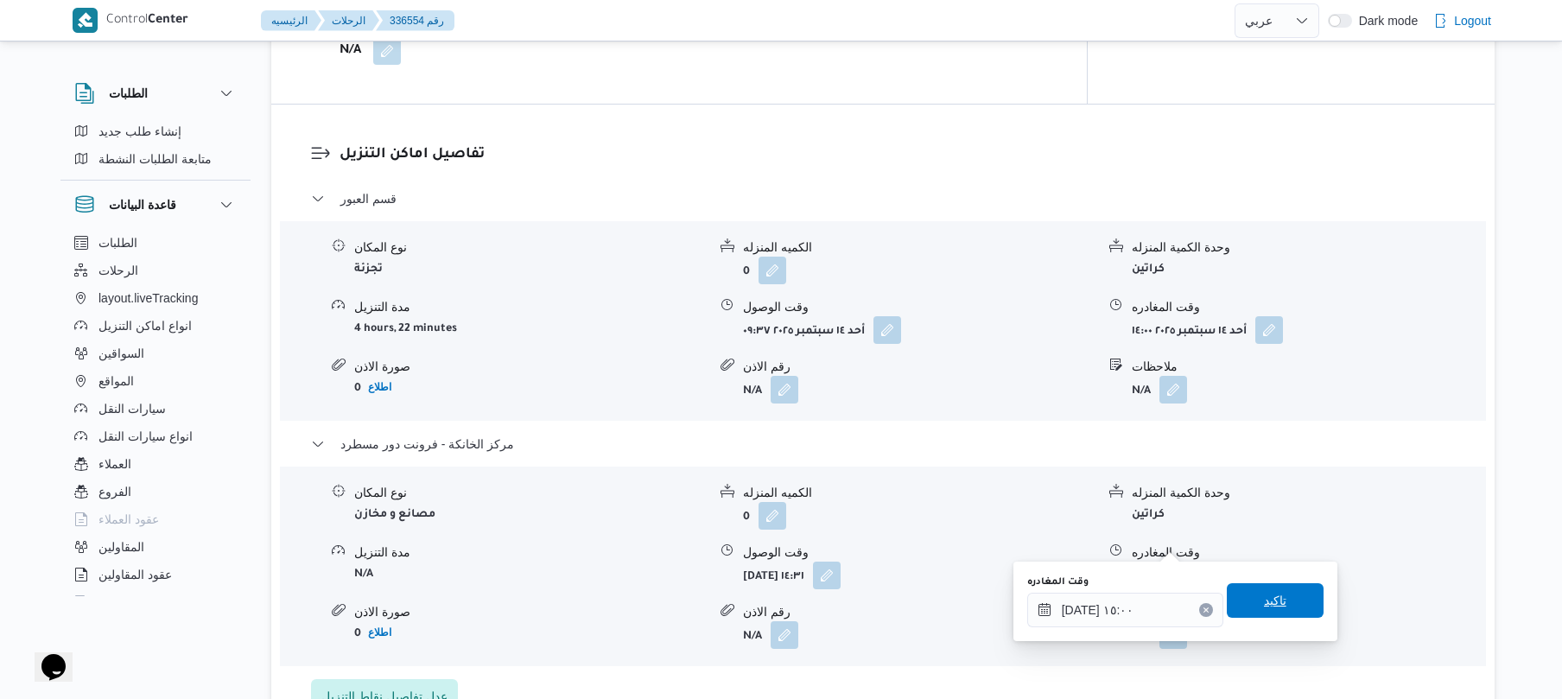
click at [1268, 603] on span "تاكيد" at bounding box center [1275, 600] width 22 height 21
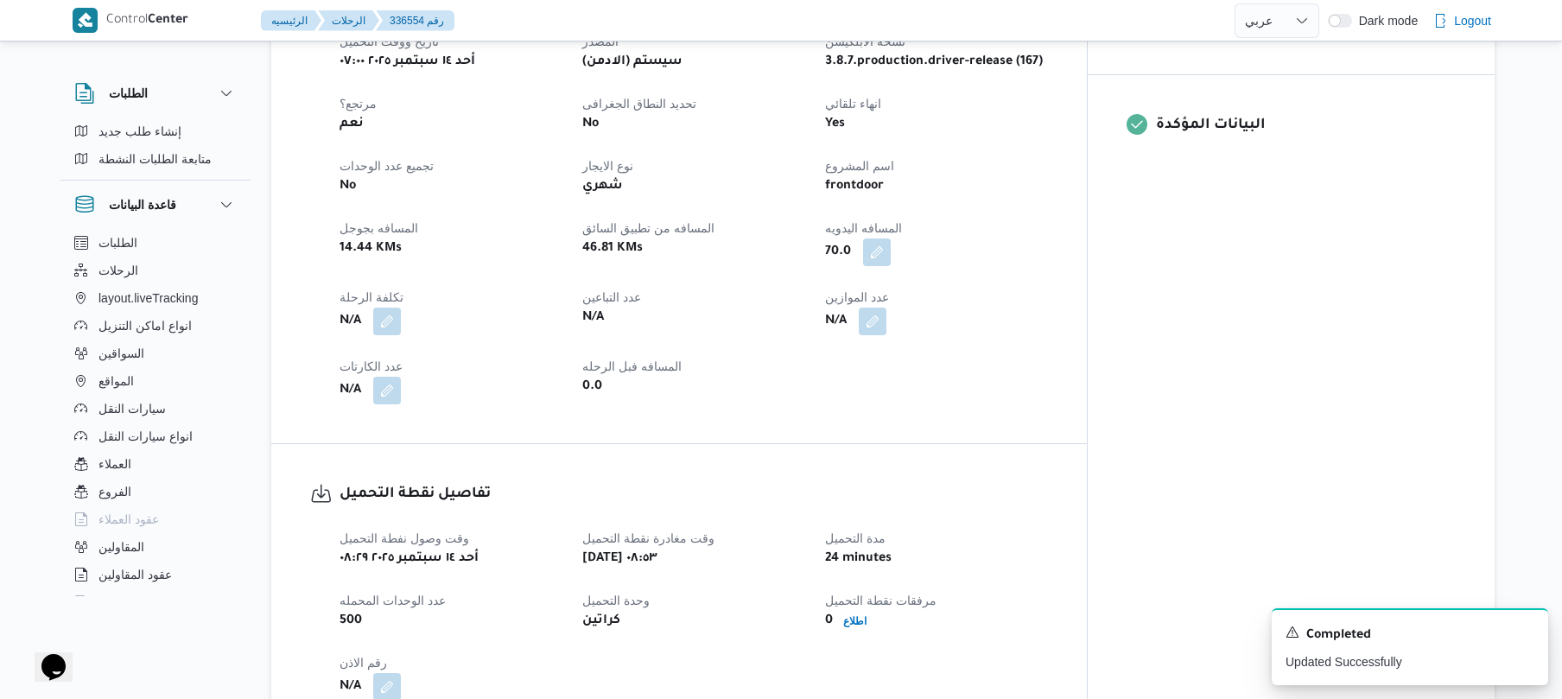
scroll to position [0, 0]
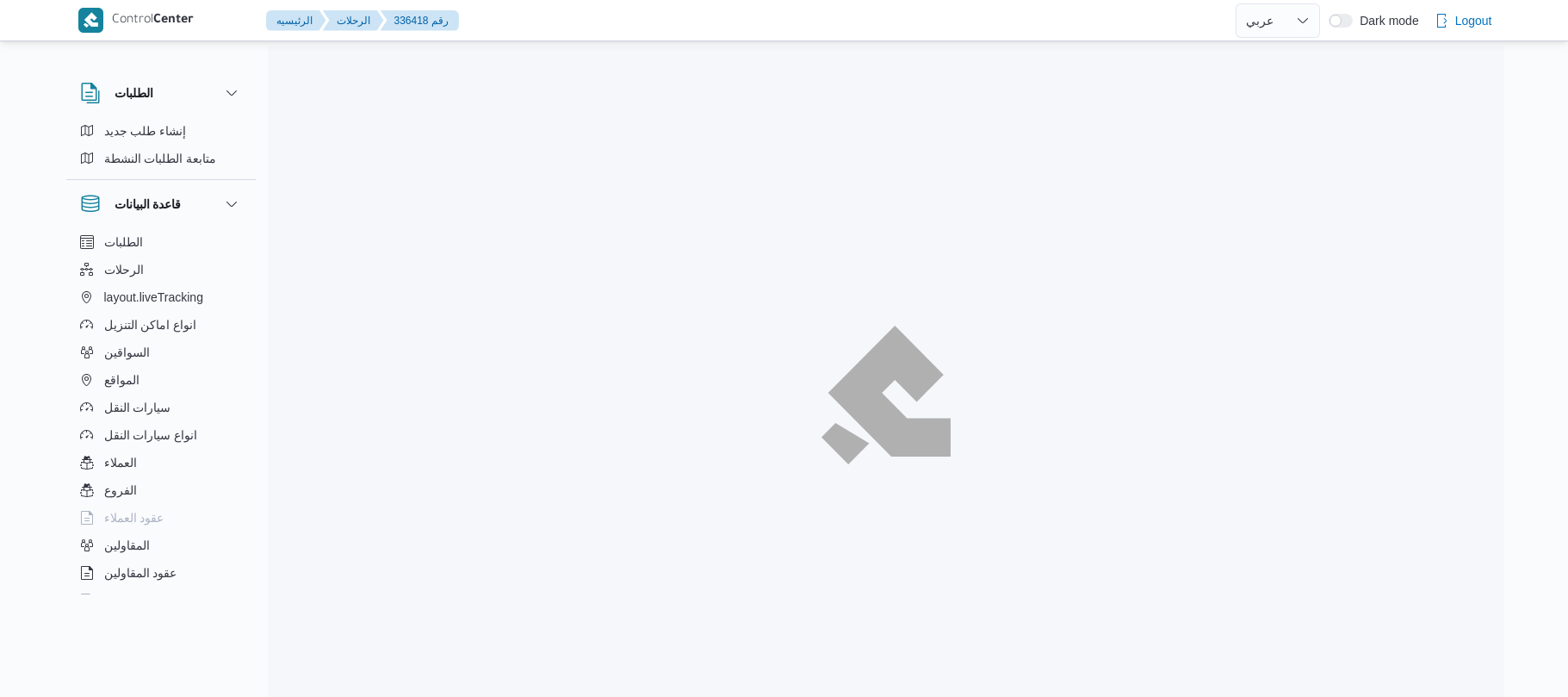
select select "ar"
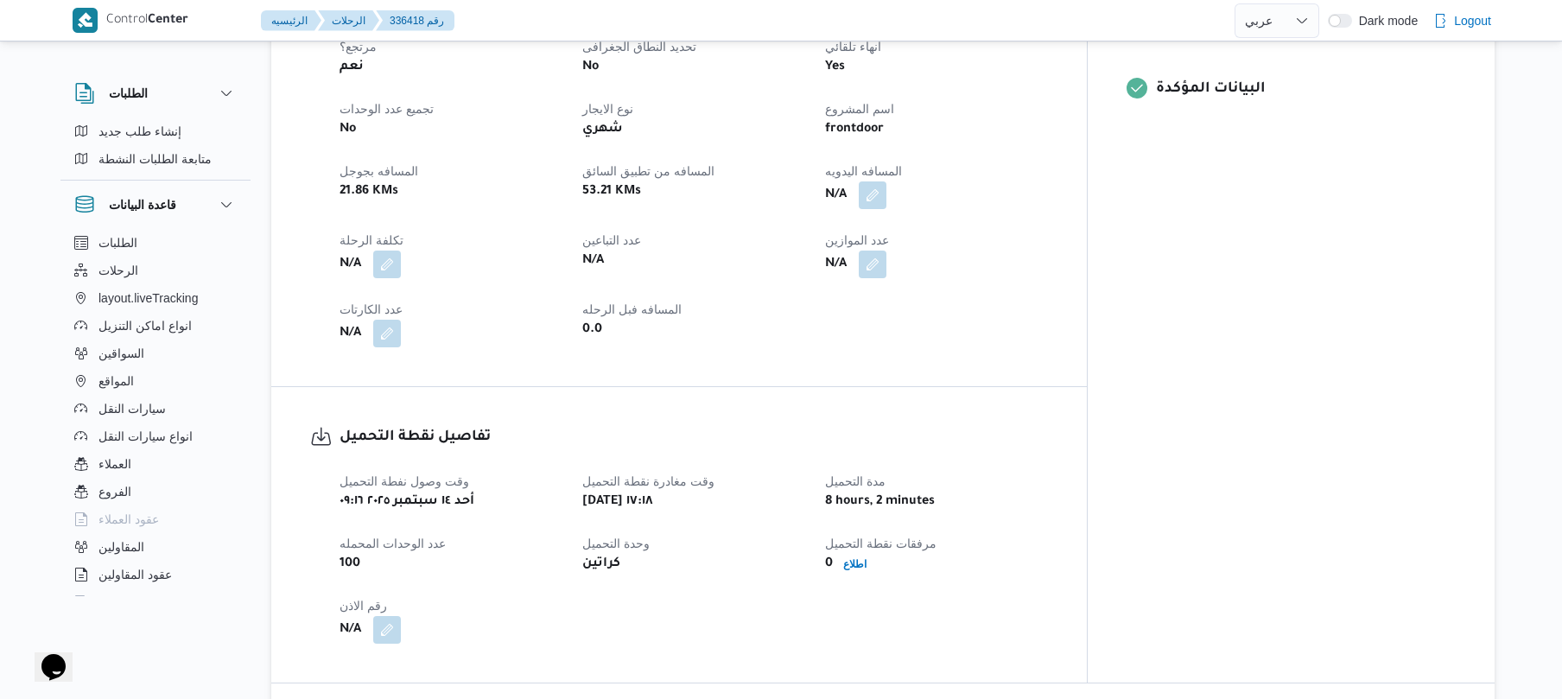
scroll to position [737, 0]
click at [886, 180] on button "button" at bounding box center [873, 194] width 28 height 28
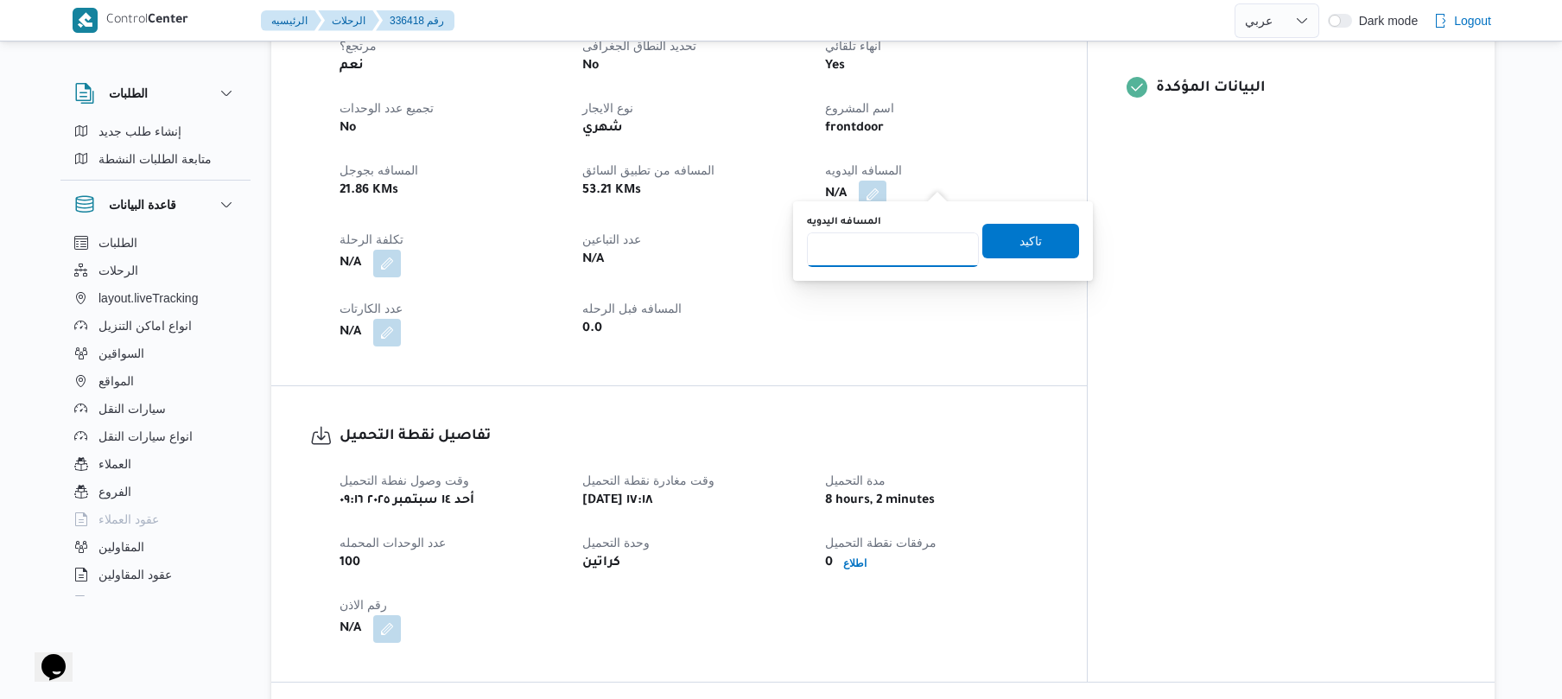
click at [910, 240] on input "المسافه اليدويه" at bounding box center [893, 249] width 172 height 35
type input "90"
click at [1024, 239] on span "تاكيد" at bounding box center [1030, 240] width 22 height 21
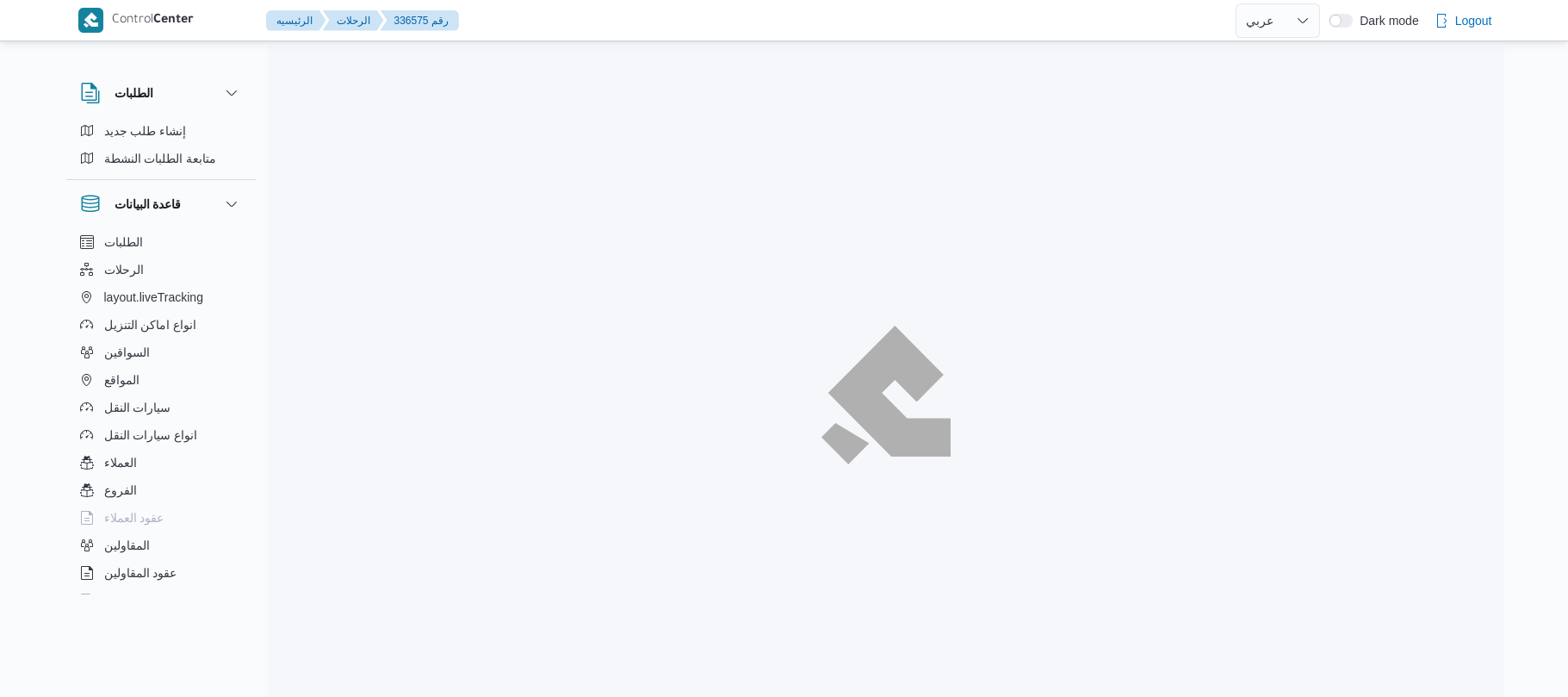
select select "ar"
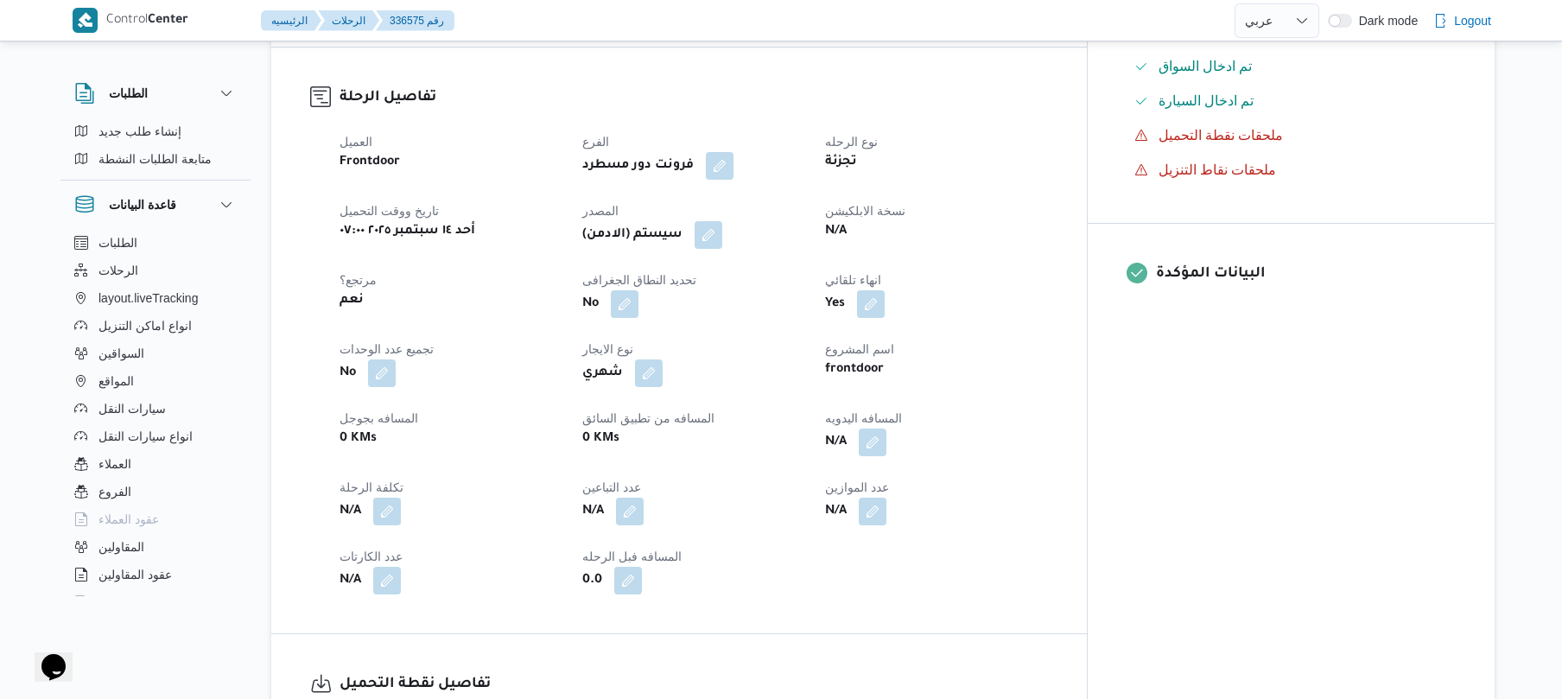
scroll to position [553, 0]
click at [886, 426] on button "button" at bounding box center [873, 440] width 28 height 28
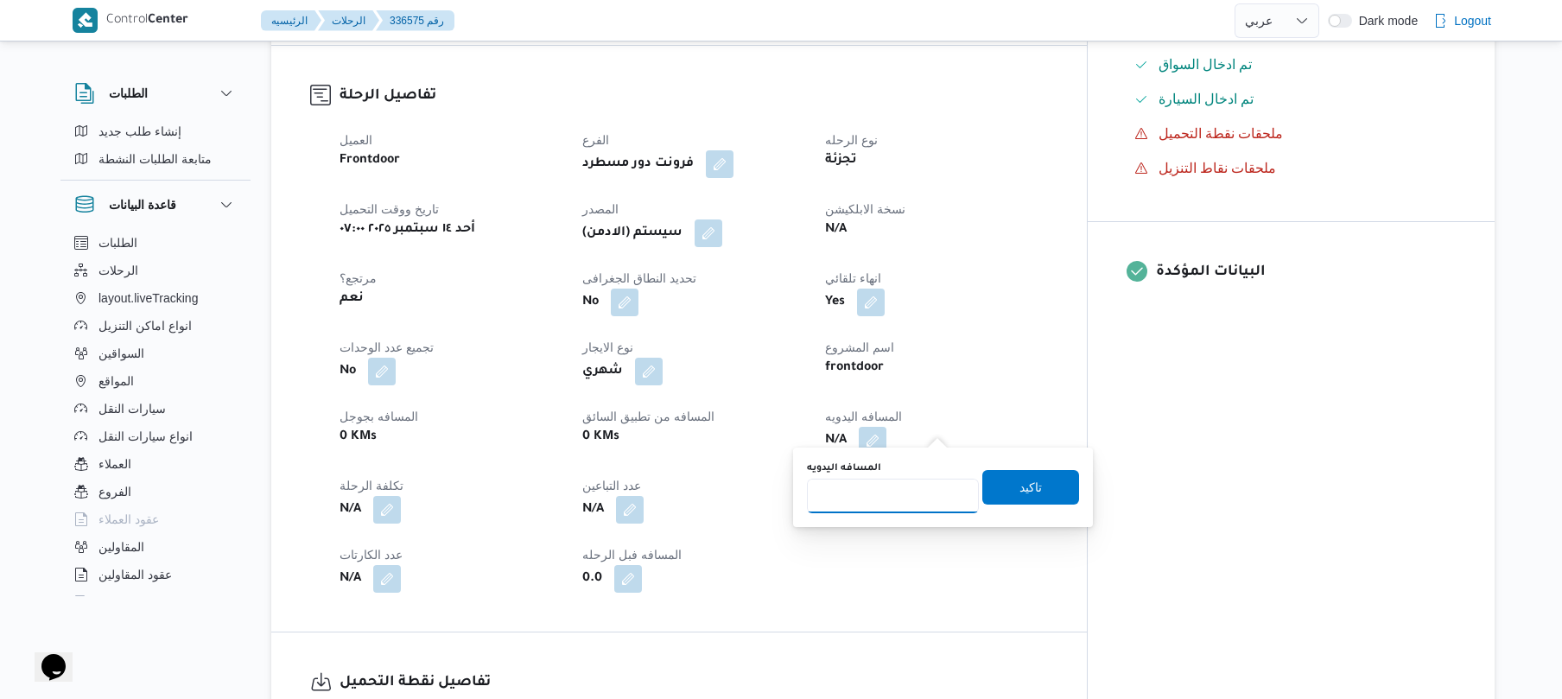
click at [895, 496] on input "المسافه اليدويه" at bounding box center [893, 496] width 172 height 35
type input "120"
click at [1035, 478] on span "تاكيد" at bounding box center [1030, 486] width 97 height 35
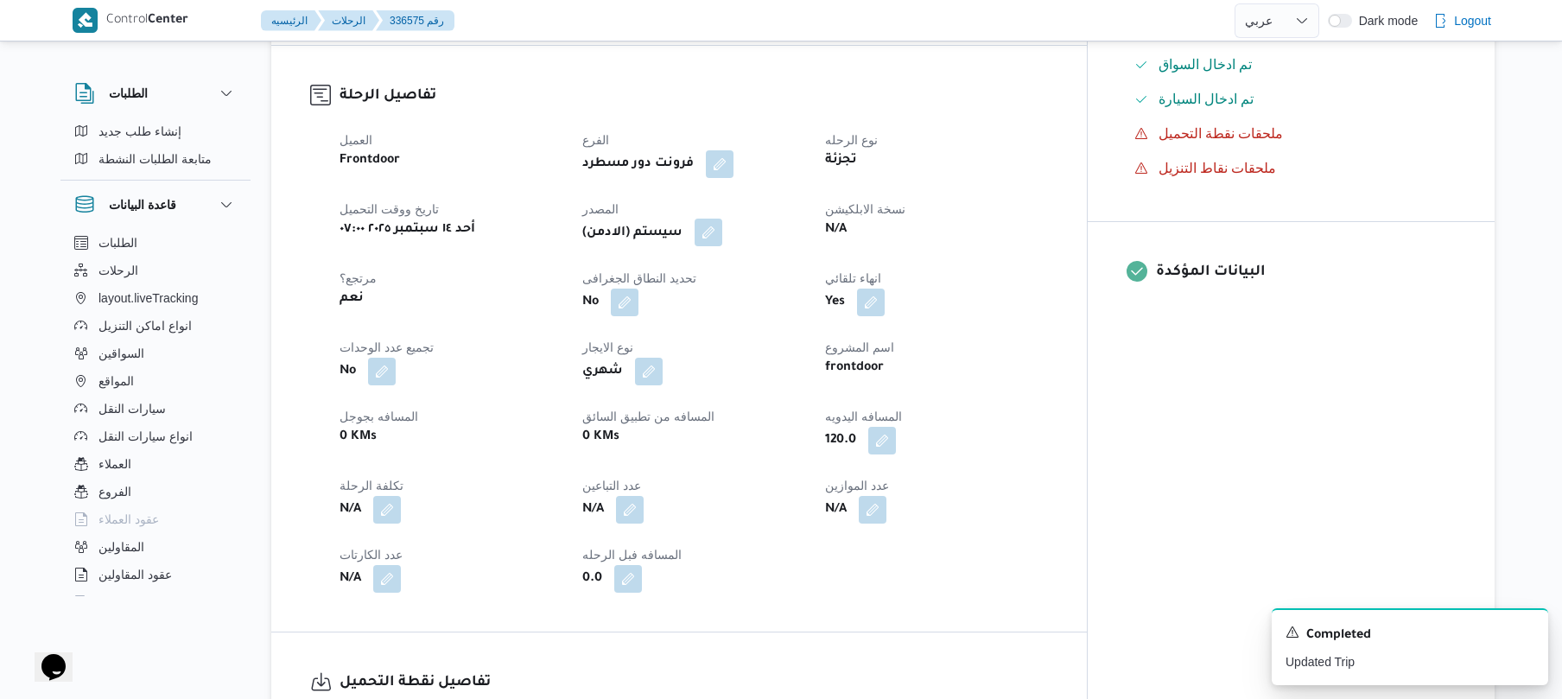
click at [722, 223] on button "button" at bounding box center [708, 233] width 28 height 28
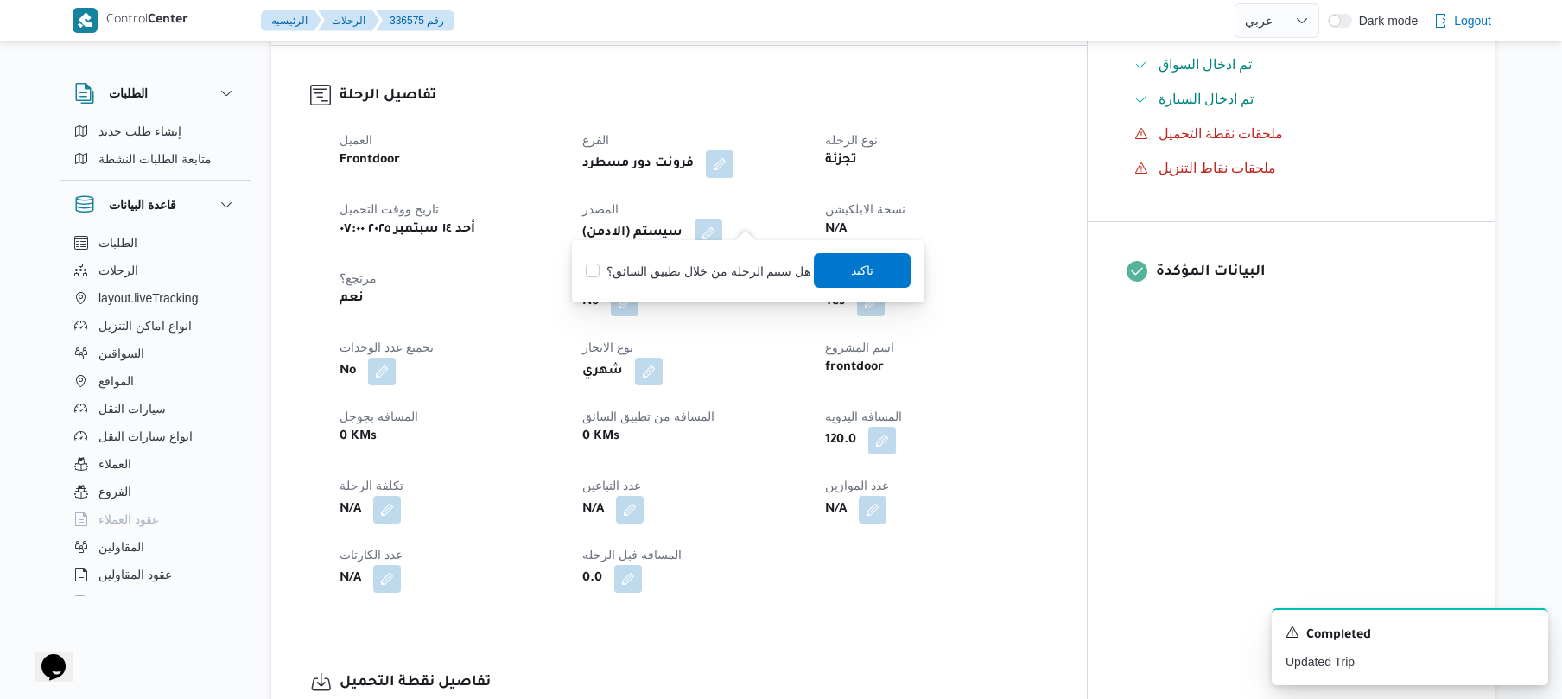
click at [827, 263] on span "تاكيد" at bounding box center [862, 270] width 97 height 35
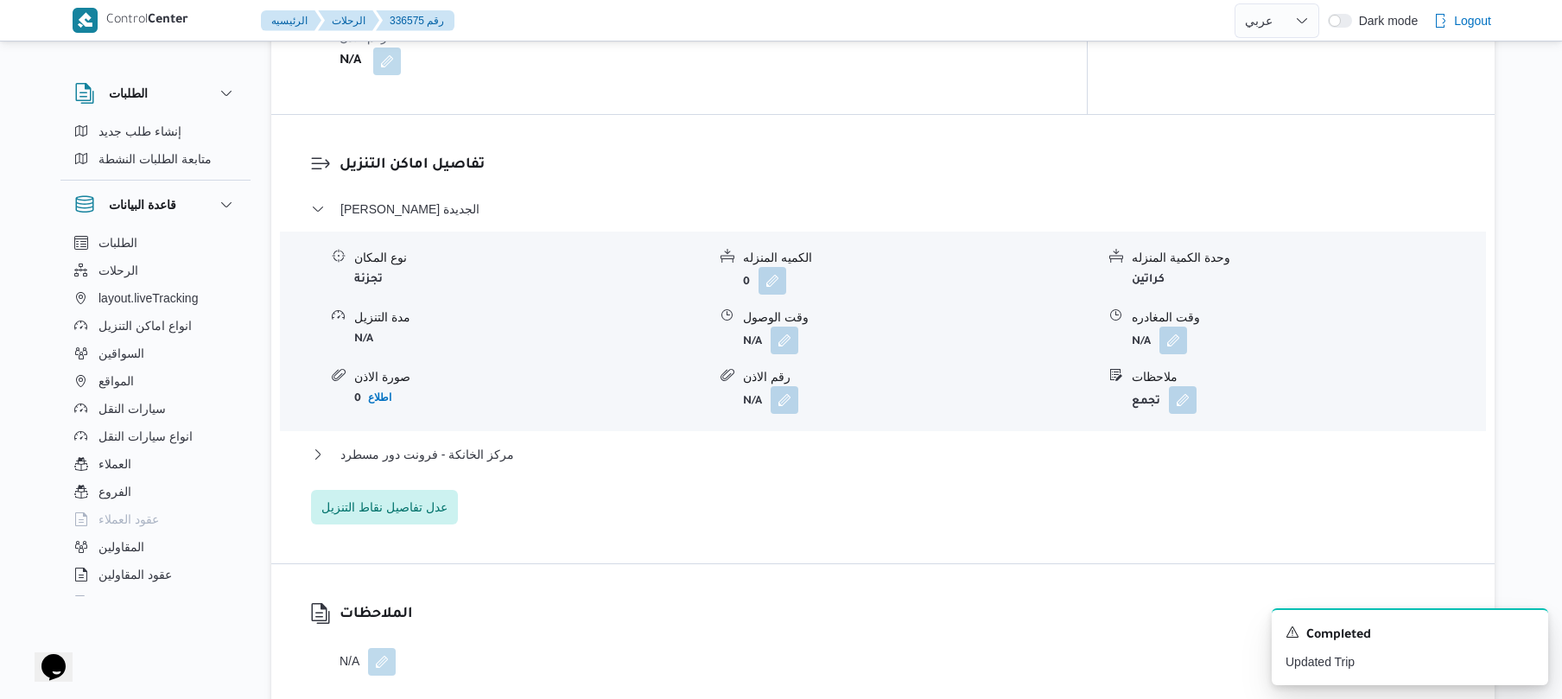
scroll to position [1382, 0]
click at [769, 326] on span at bounding box center [780, 339] width 36 height 28
click at [785, 326] on button "button" at bounding box center [784, 338] width 28 height 28
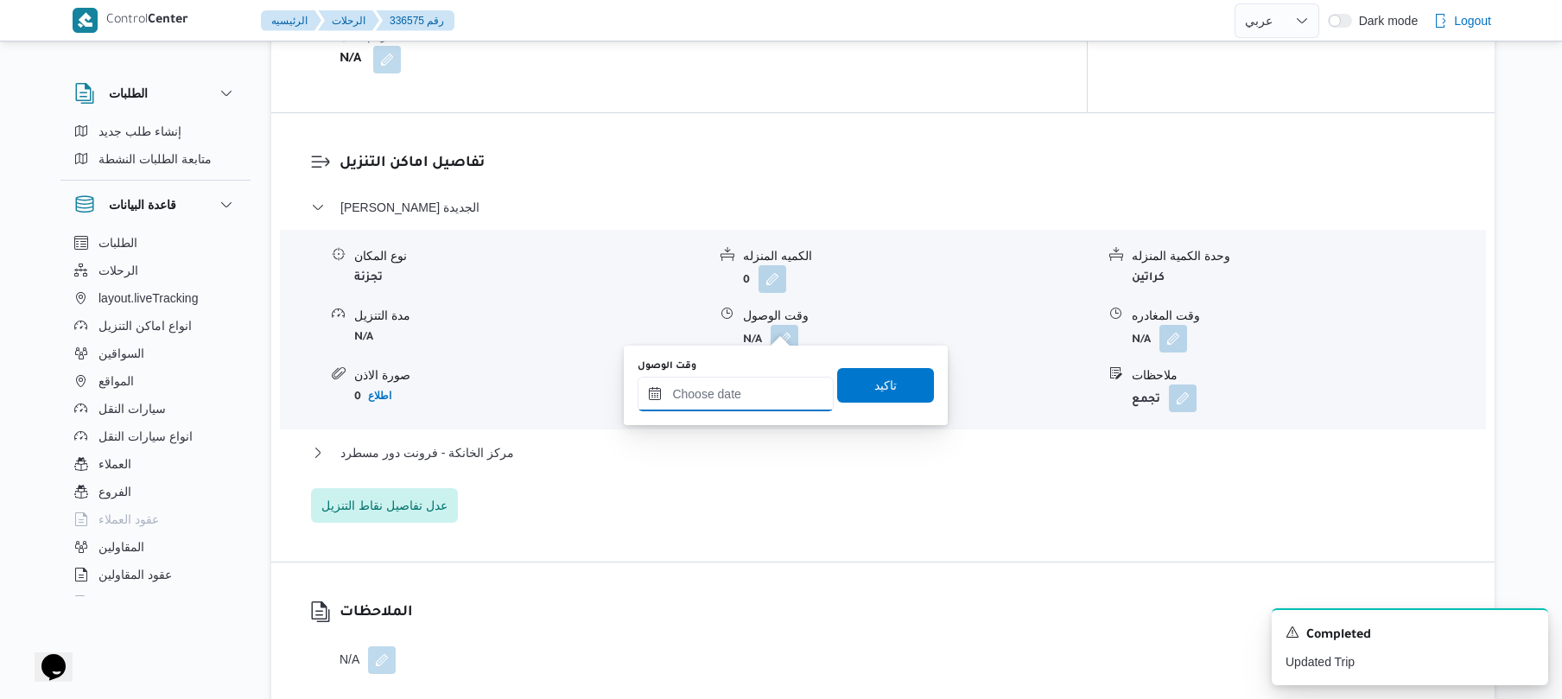
click at [754, 395] on input "وقت الوصول" at bounding box center [735, 394] width 196 height 35
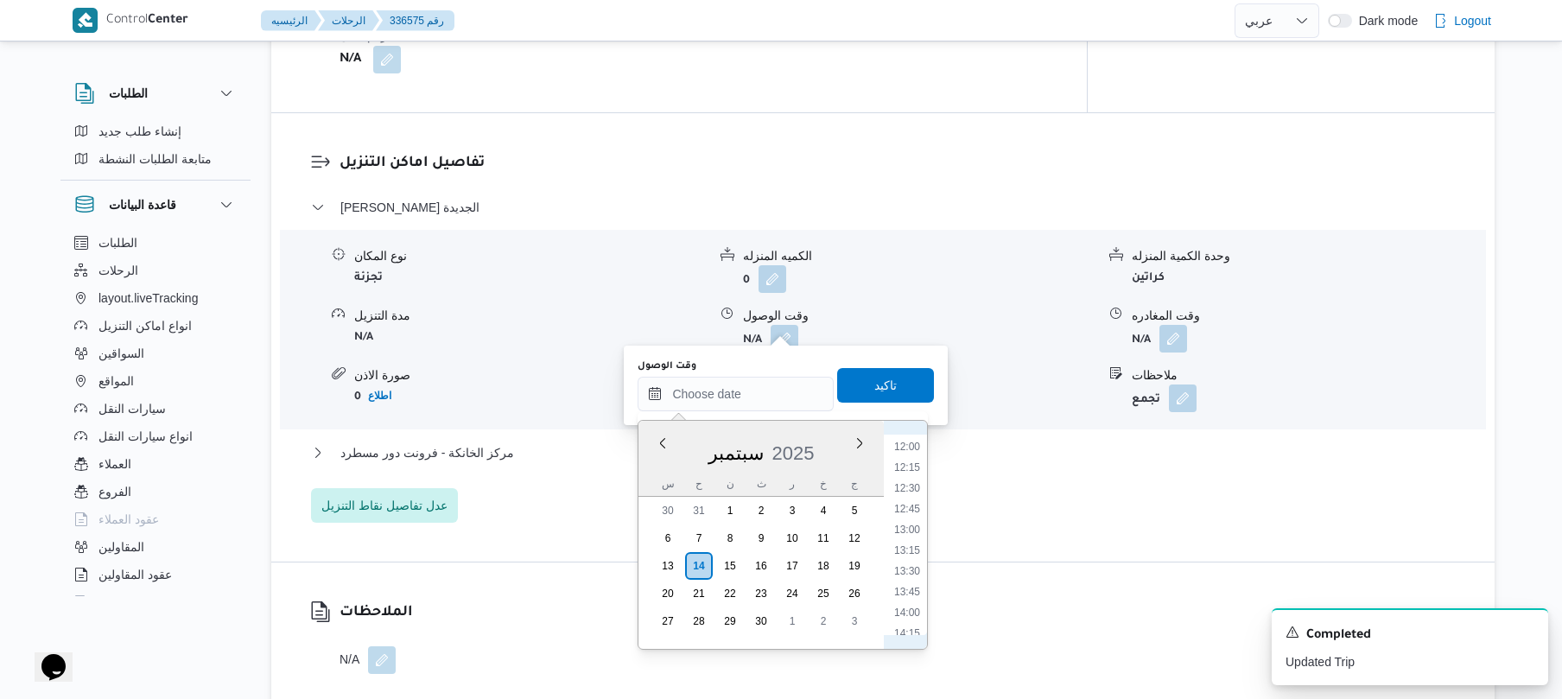
scroll to position [653, 0]
click at [902, 494] on li "08:30" at bounding box center [907, 494] width 40 height 17
type input "[DATE] ٠٨:٣٠"
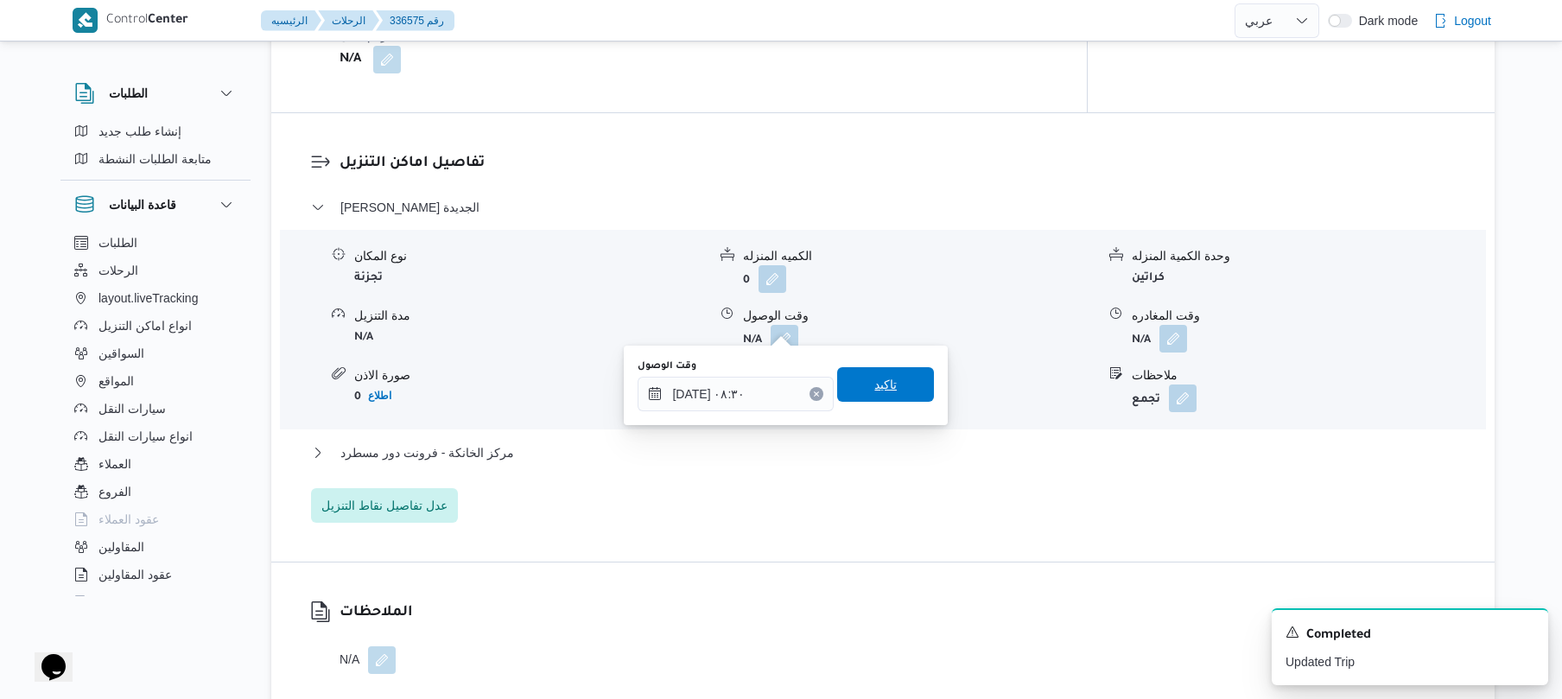
click at [892, 375] on span "تاكيد" at bounding box center [885, 384] width 97 height 35
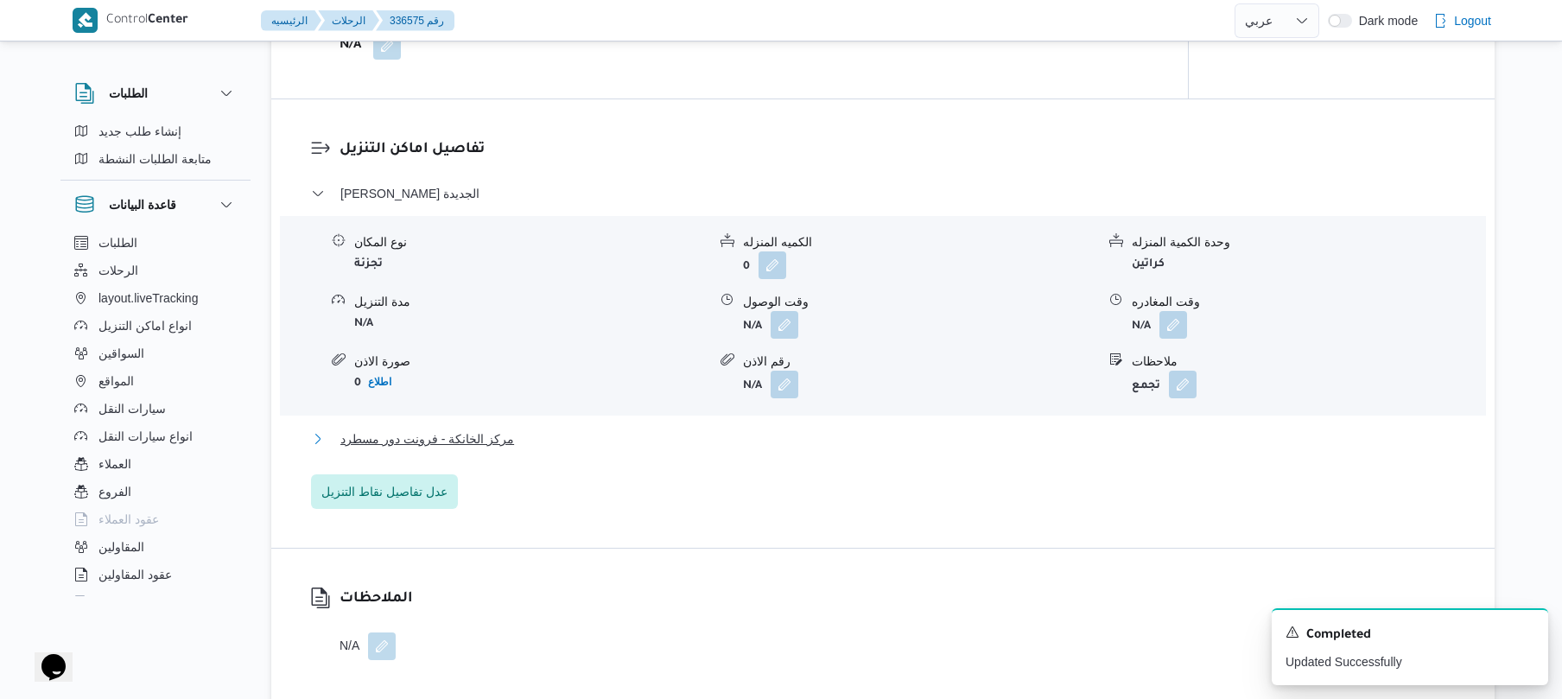
click at [833, 437] on button "مركز الخانكة - فرونت دور مسطرد" at bounding box center [883, 438] width 1144 height 21
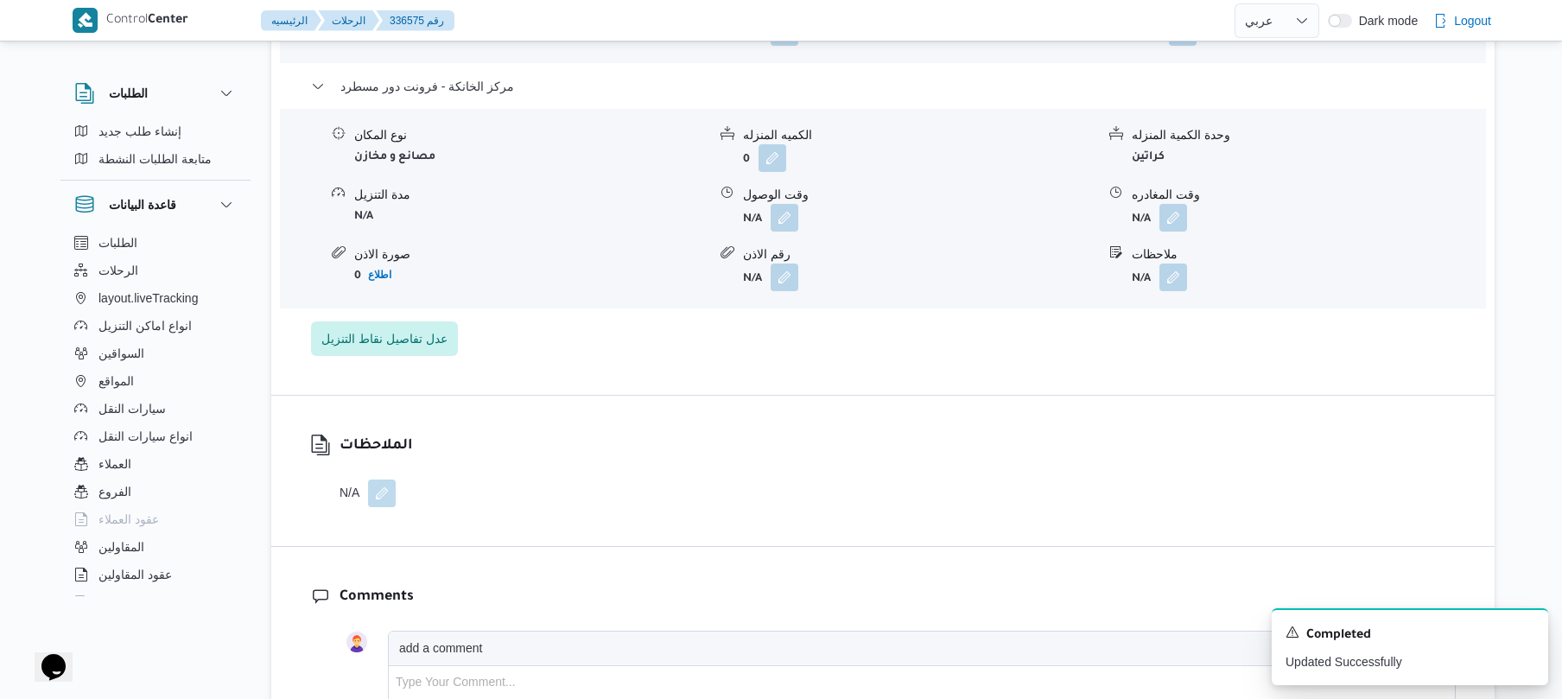
scroll to position [1750, 0]
click at [1173, 209] on button "button" at bounding box center [1173, 215] width 28 height 28
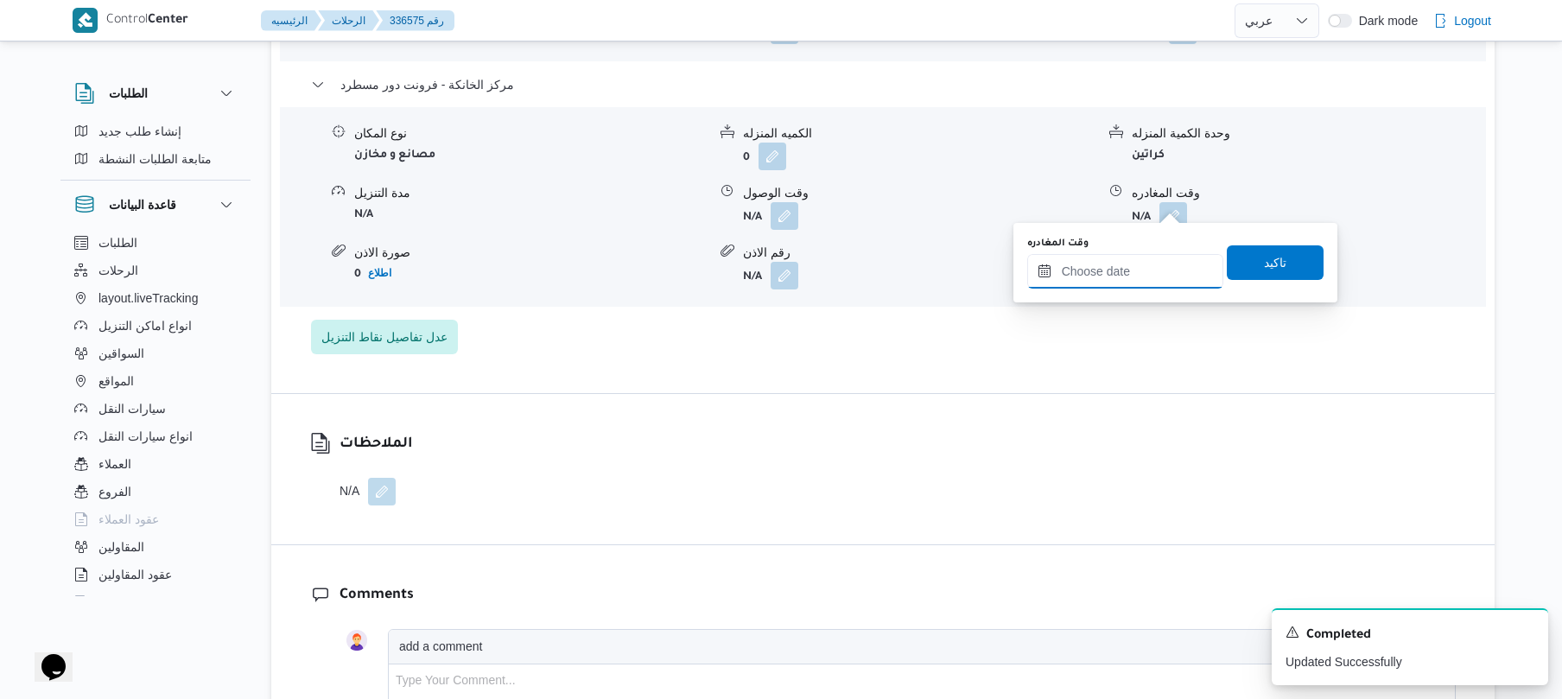
click at [1099, 267] on input "وقت المغادره" at bounding box center [1125, 271] width 196 height 35
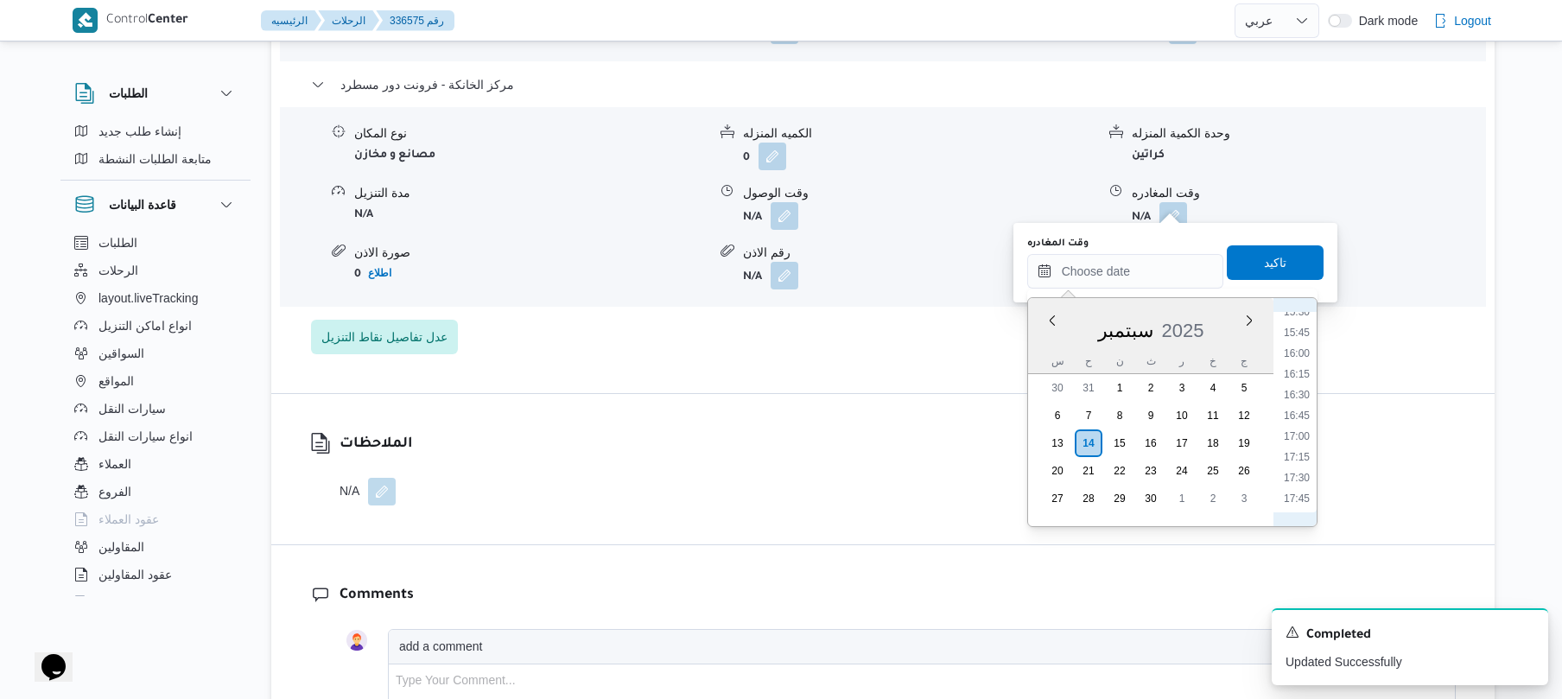
scroll to position [1217, 0]
click at [1294, 447] on li "16:15" at bounding box center [1297, 450] width 40 height 17
type input "١٤/٠٩/٢٠٢٥ ١٦:١٥"
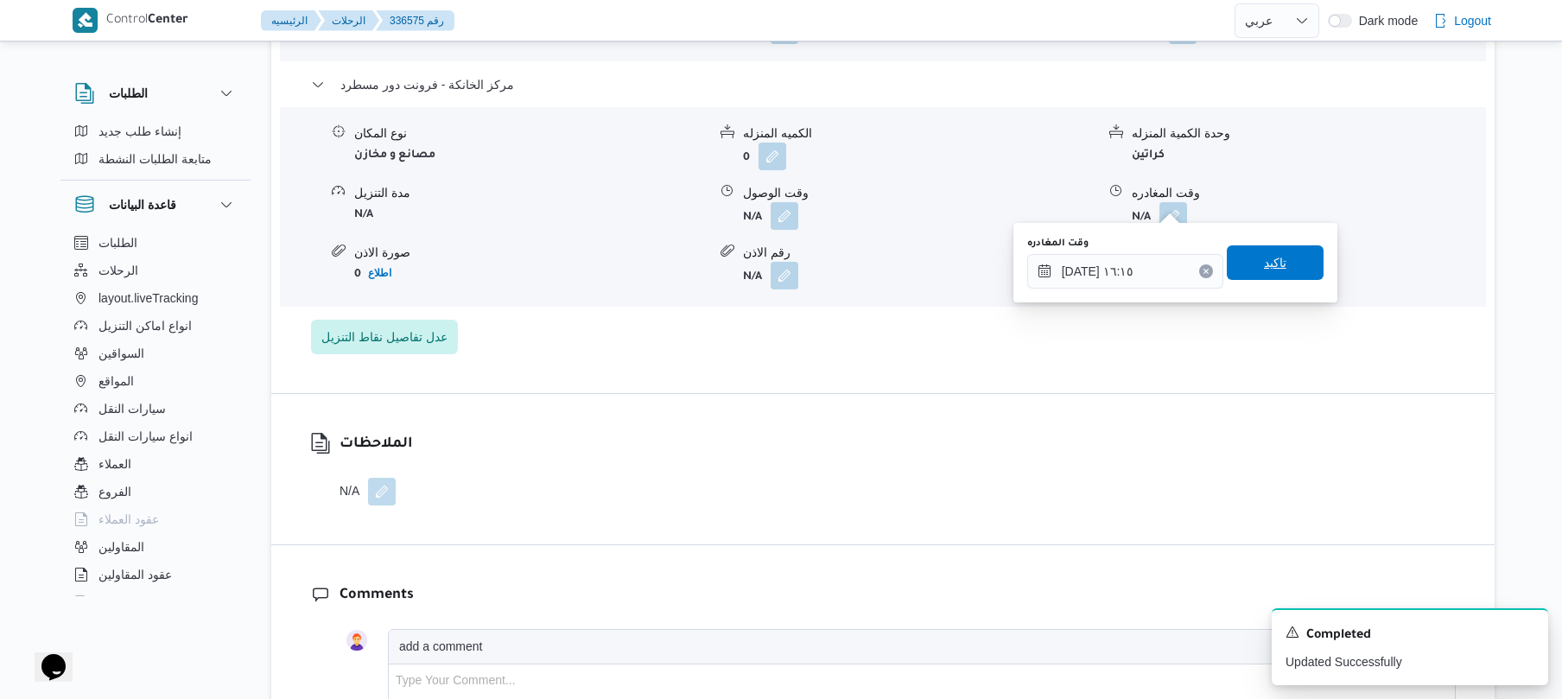
click at [1265, 263] on span "تاكيد" at bounding box center [1275, 262] width 22 height 21
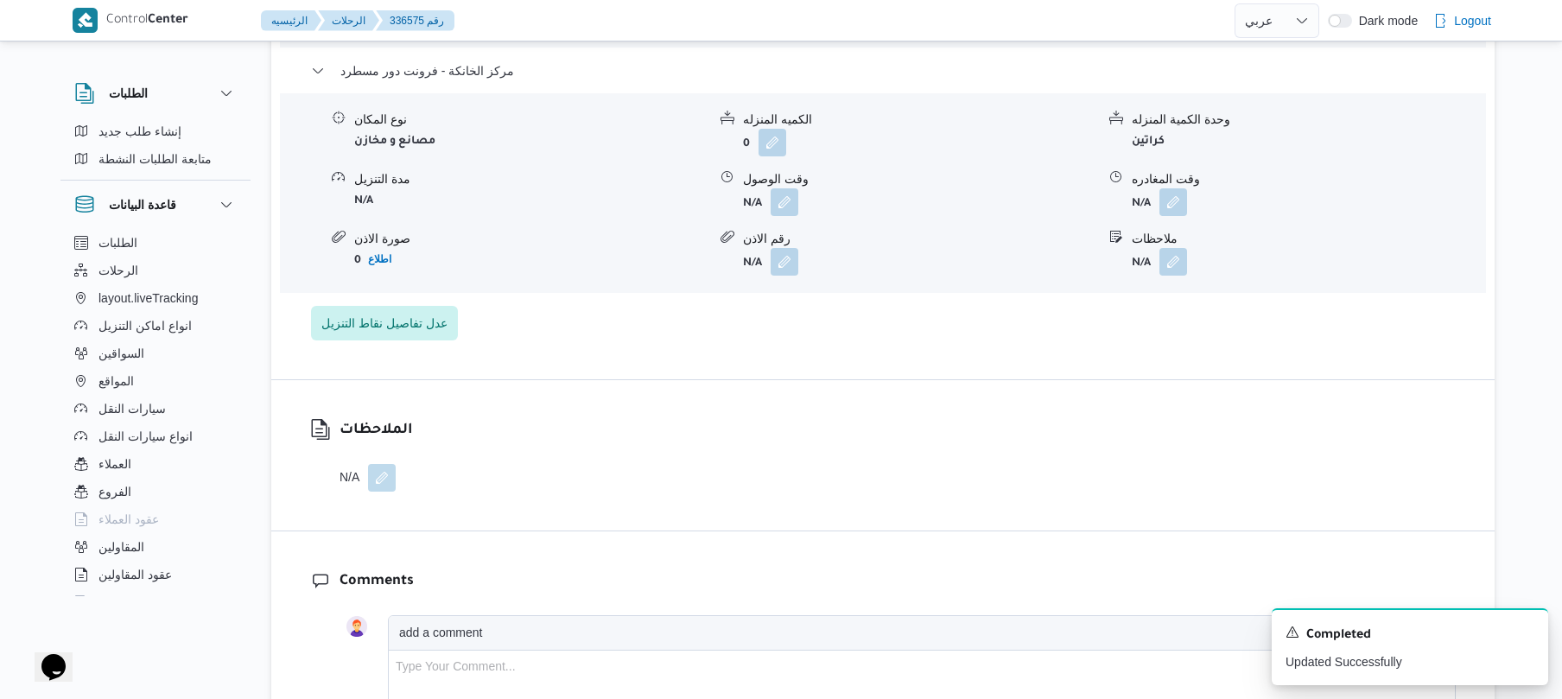
click at [788, 215] on div "نوع المكان مصانع و مخازن الكميه المنزله 0 وحدة الكمية المنزله كراتين مدة التنزي…" at bounding box center [883, 193] width 1220 height 196
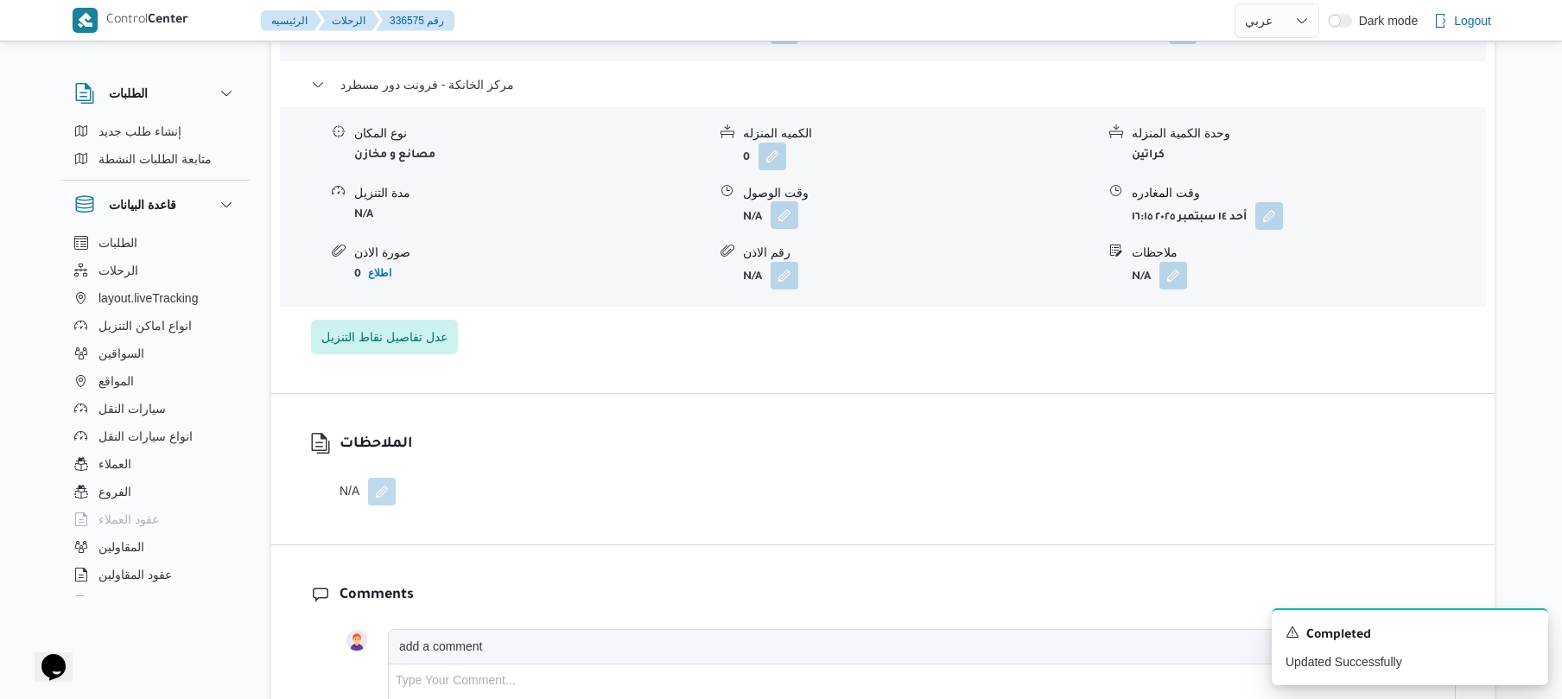
click at [784, 201] on button "button" at bounding box center [784, 215] width 28 height 28
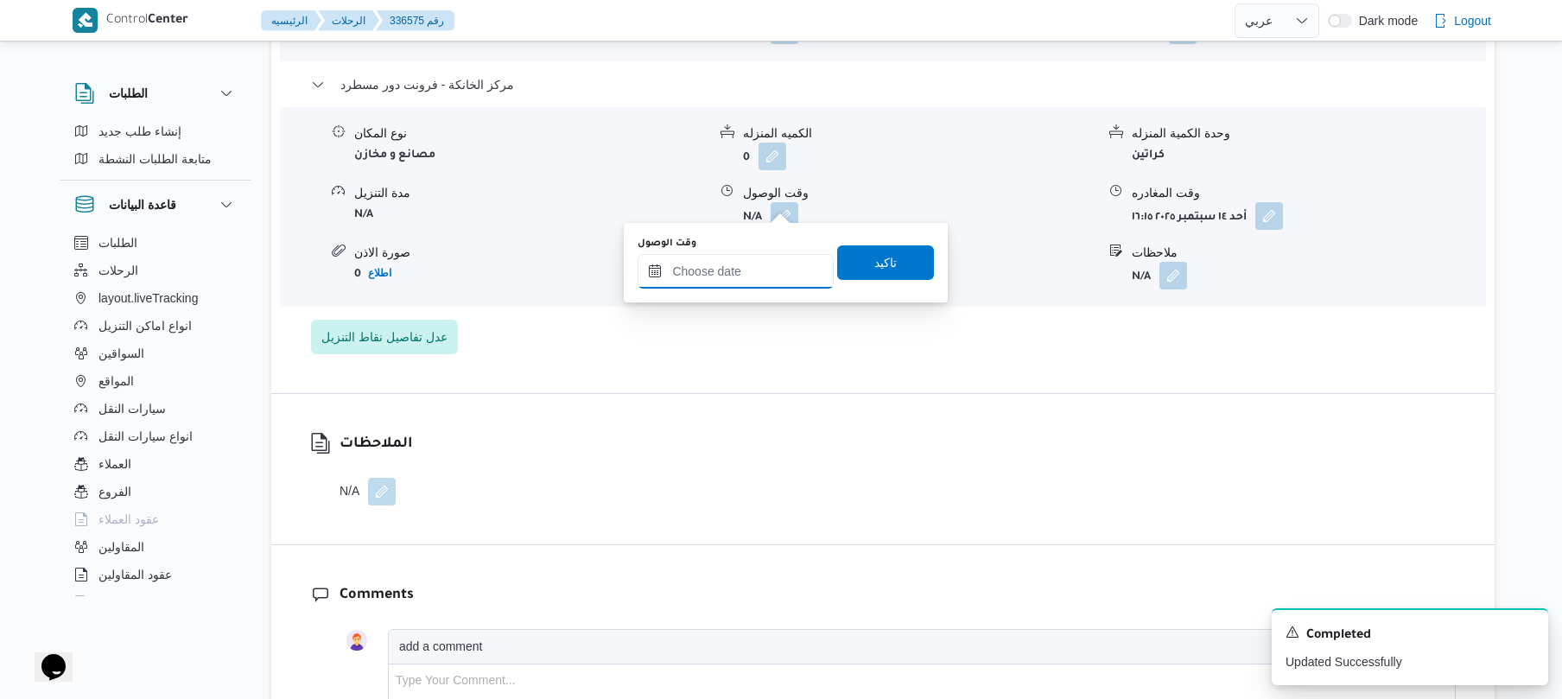
click at [754, 267] on input "وقت الوصول" at bounding box center [735, 271] width 196 height 35
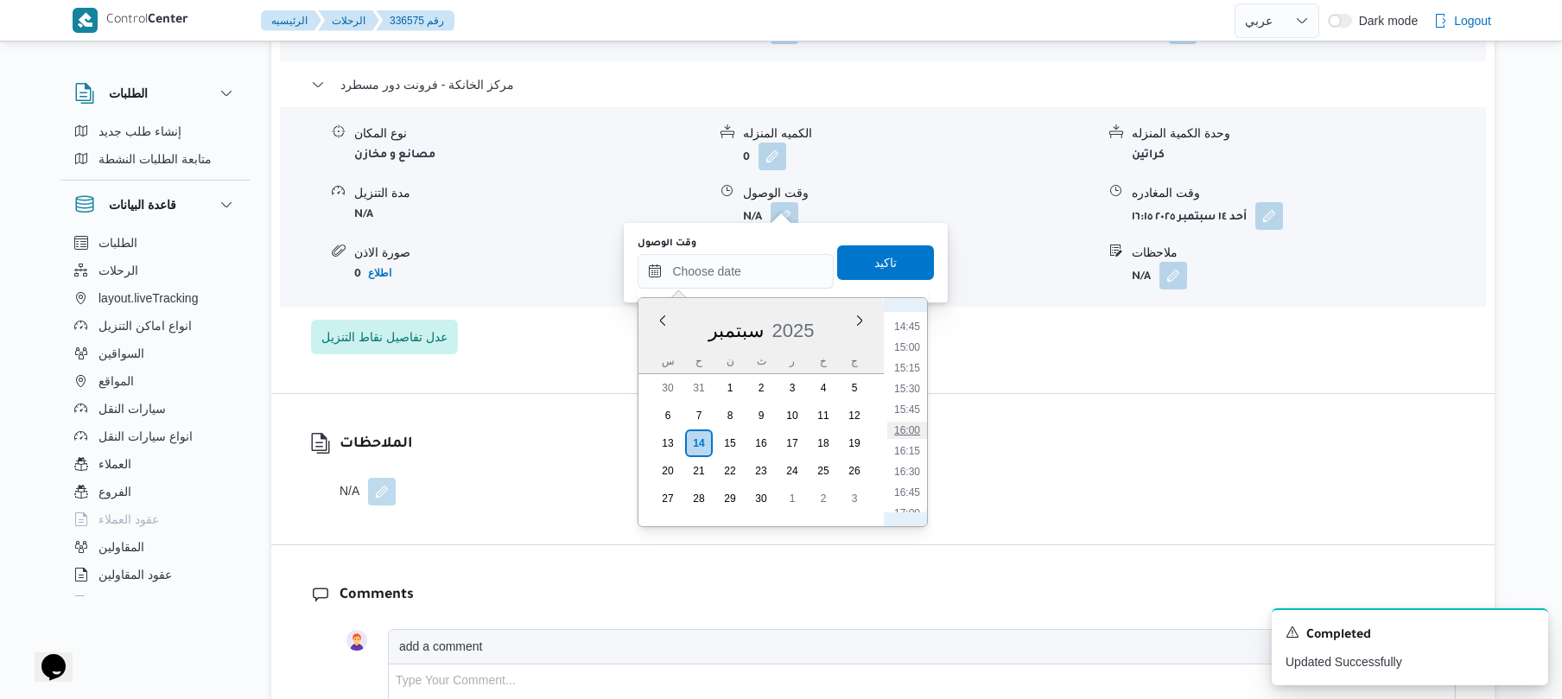
click at [912, 430] on li "16:00" at bounding box center [907, 430] width 40 height 17
type input "١٤/٠٩/٢٠٢٥ ١٦:٠٠"
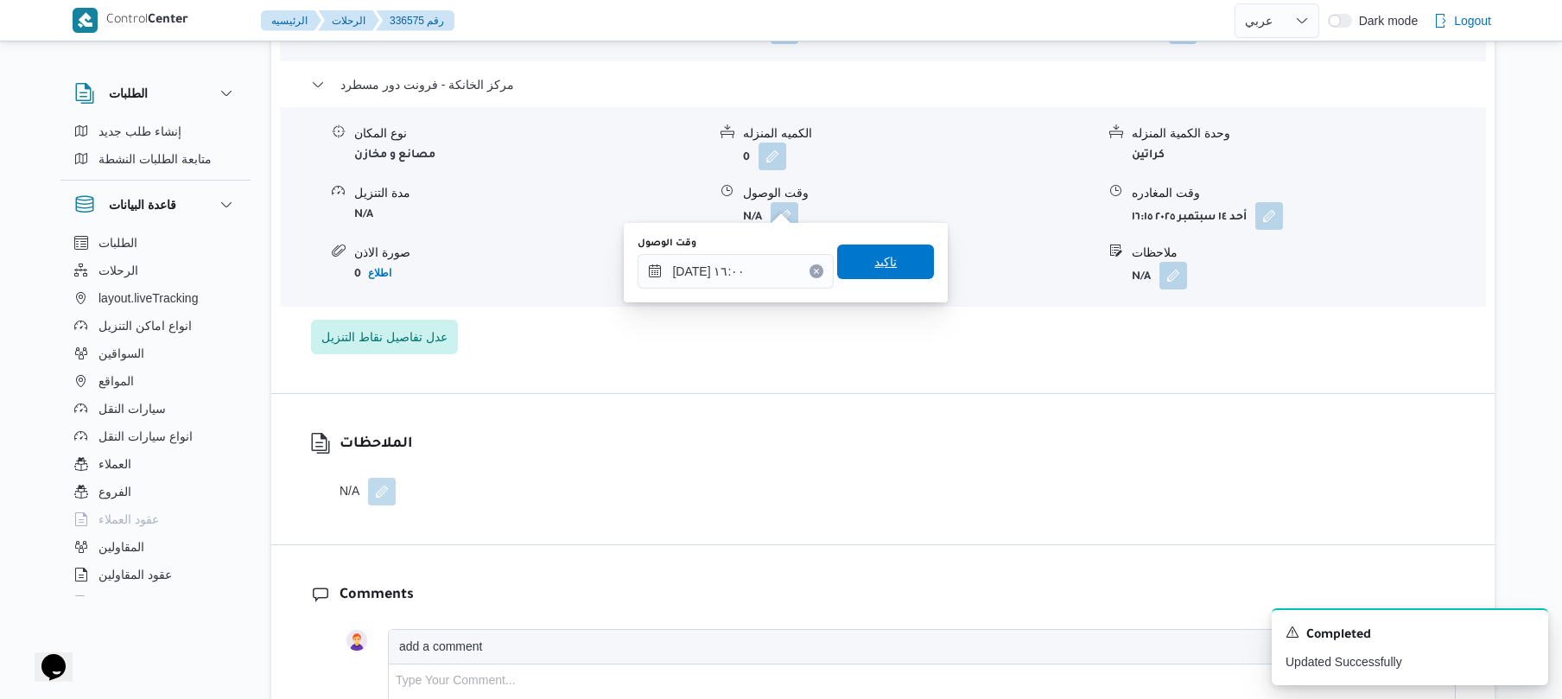
click at [907, 259] on span "تاكيد" at bounding box center [885, 261] width 97 height 35
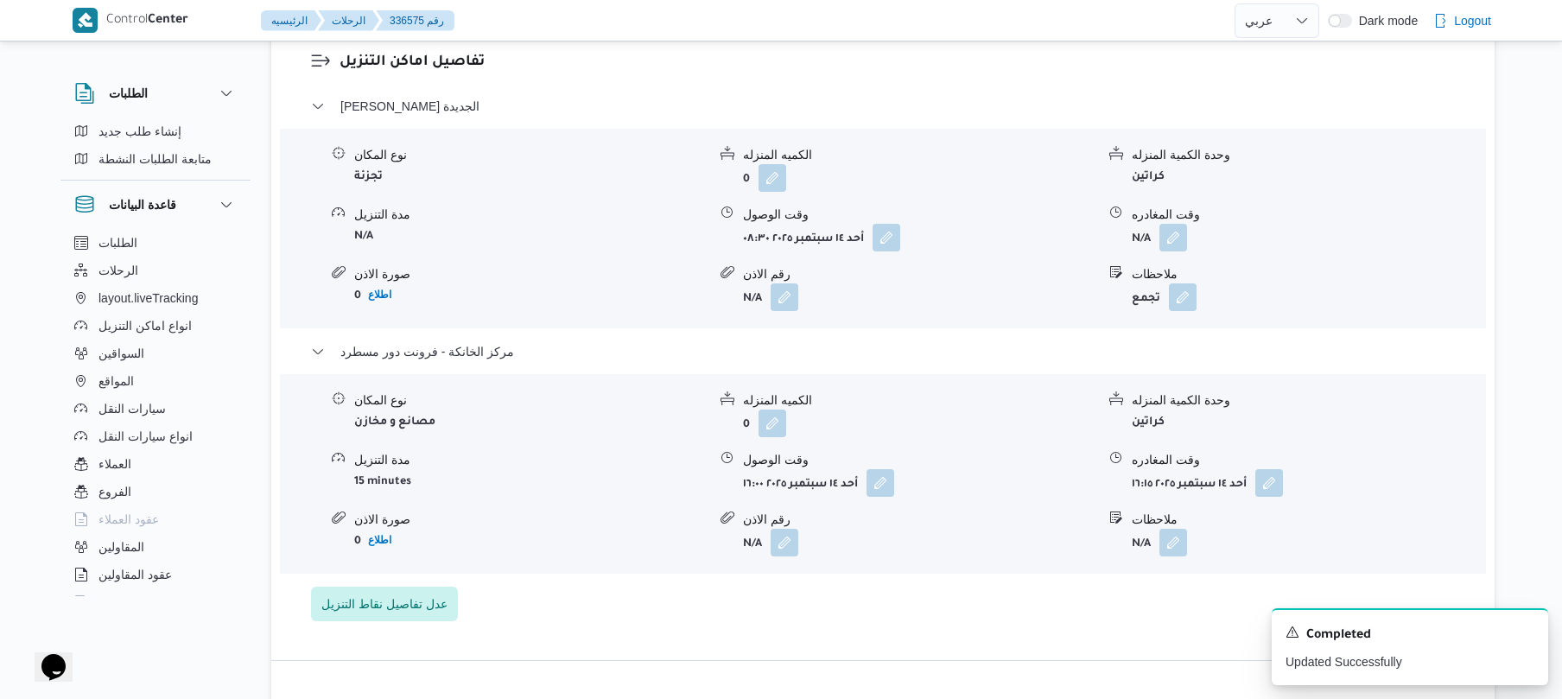
scroll to position [1474, 0]
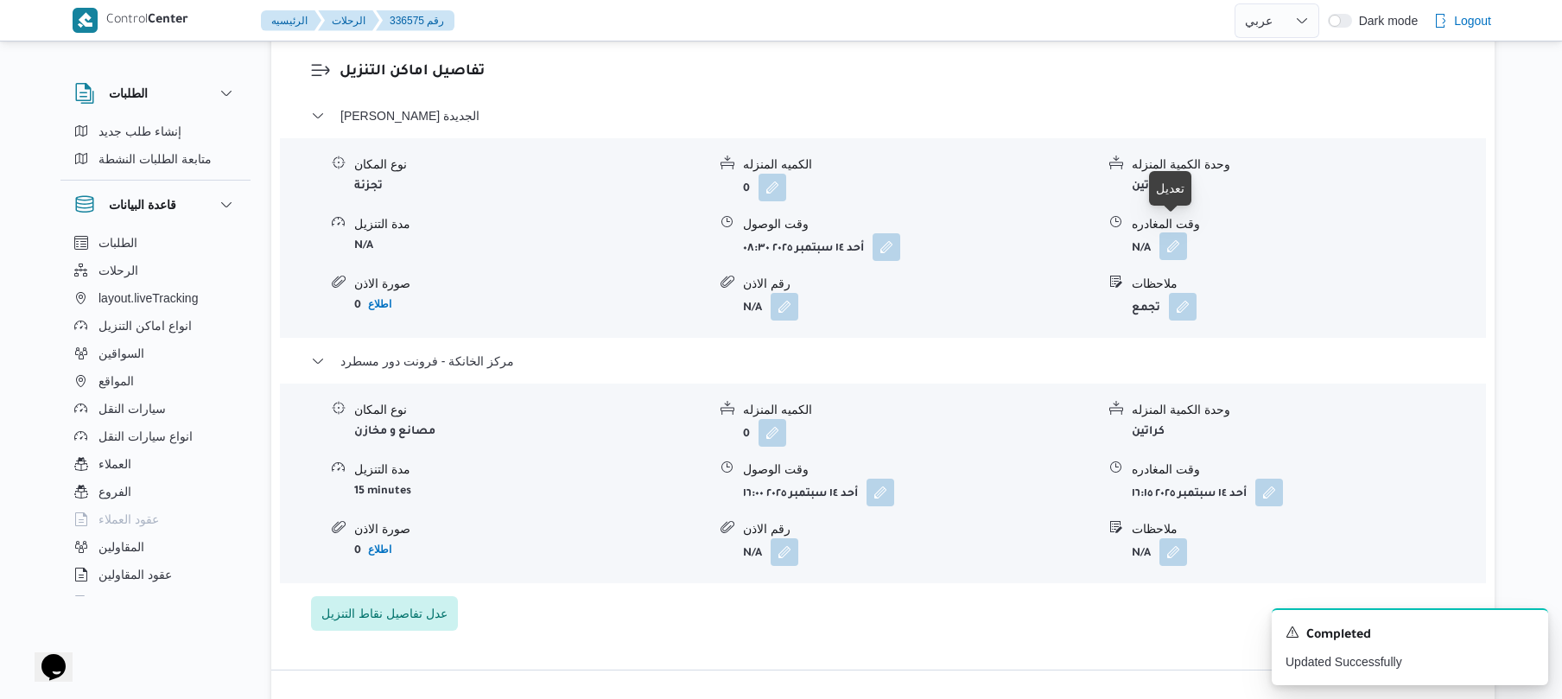
click at [1171, 232] on button "button" at bounding box center [1173, 246] width 28 height 28
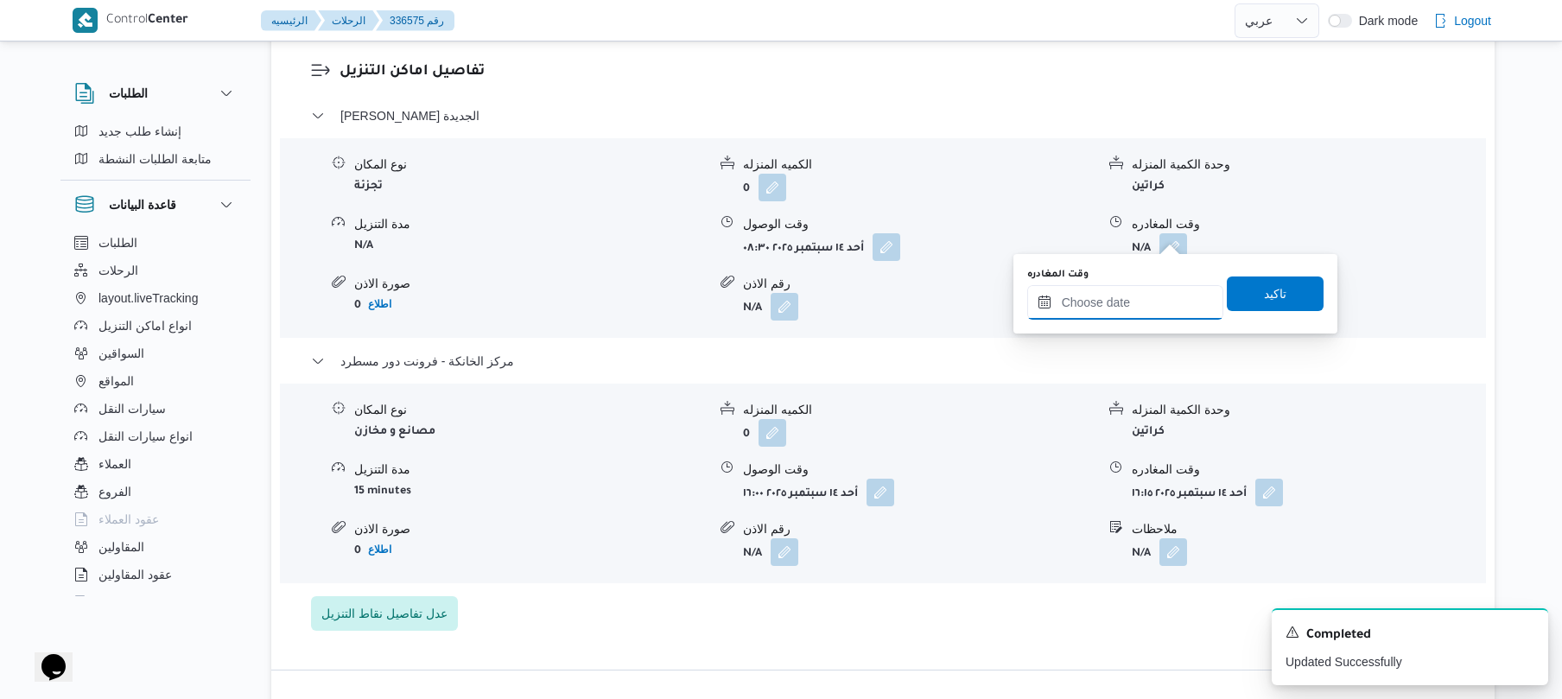
click at [1107, 290] on input "وقت المغادره" at bounding box center [1125, 302] width 196 height 35
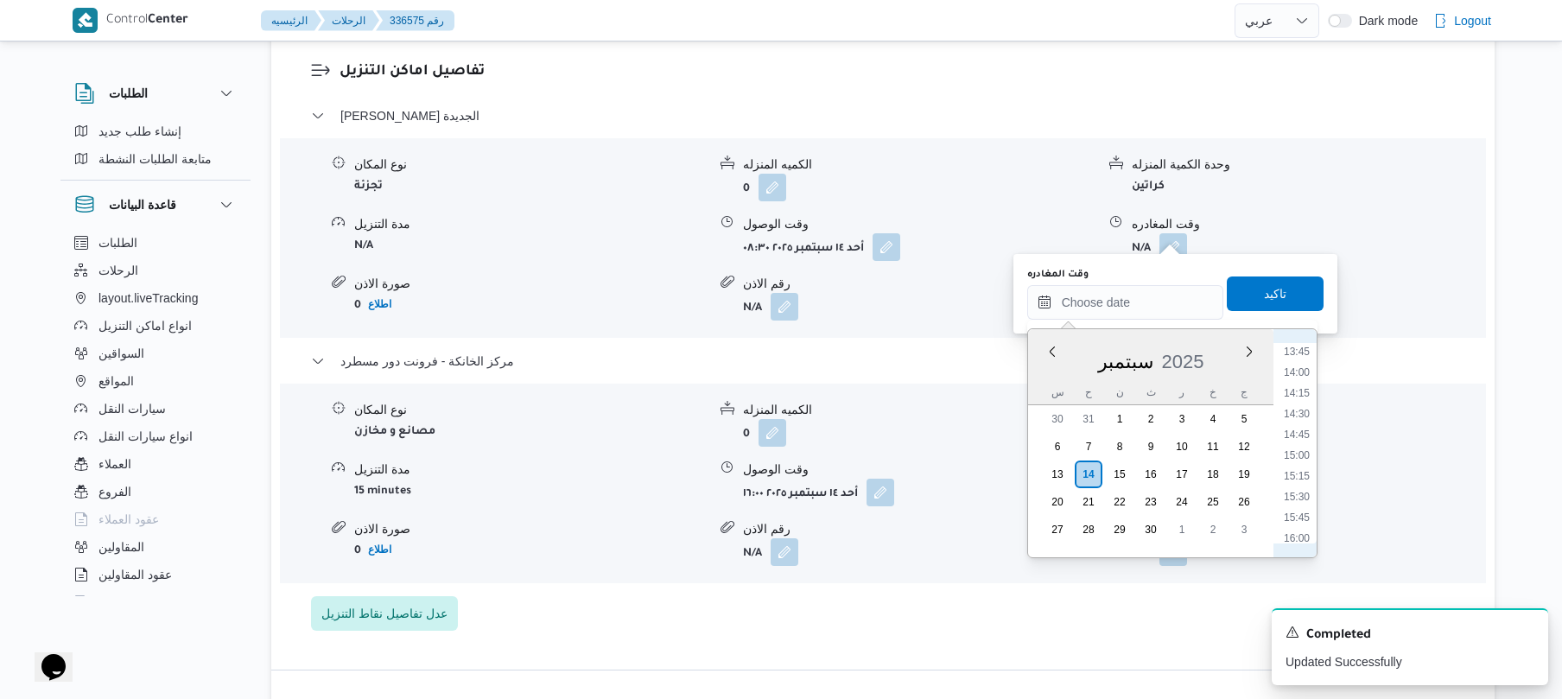
scroll to position [1217, 0]
click at [1303, 401] on li "15:15" at bounding box center [1297, 398] width 40 height 17
type input "١٤/٠٩/٢٠٢٥ ١٥:١٥"
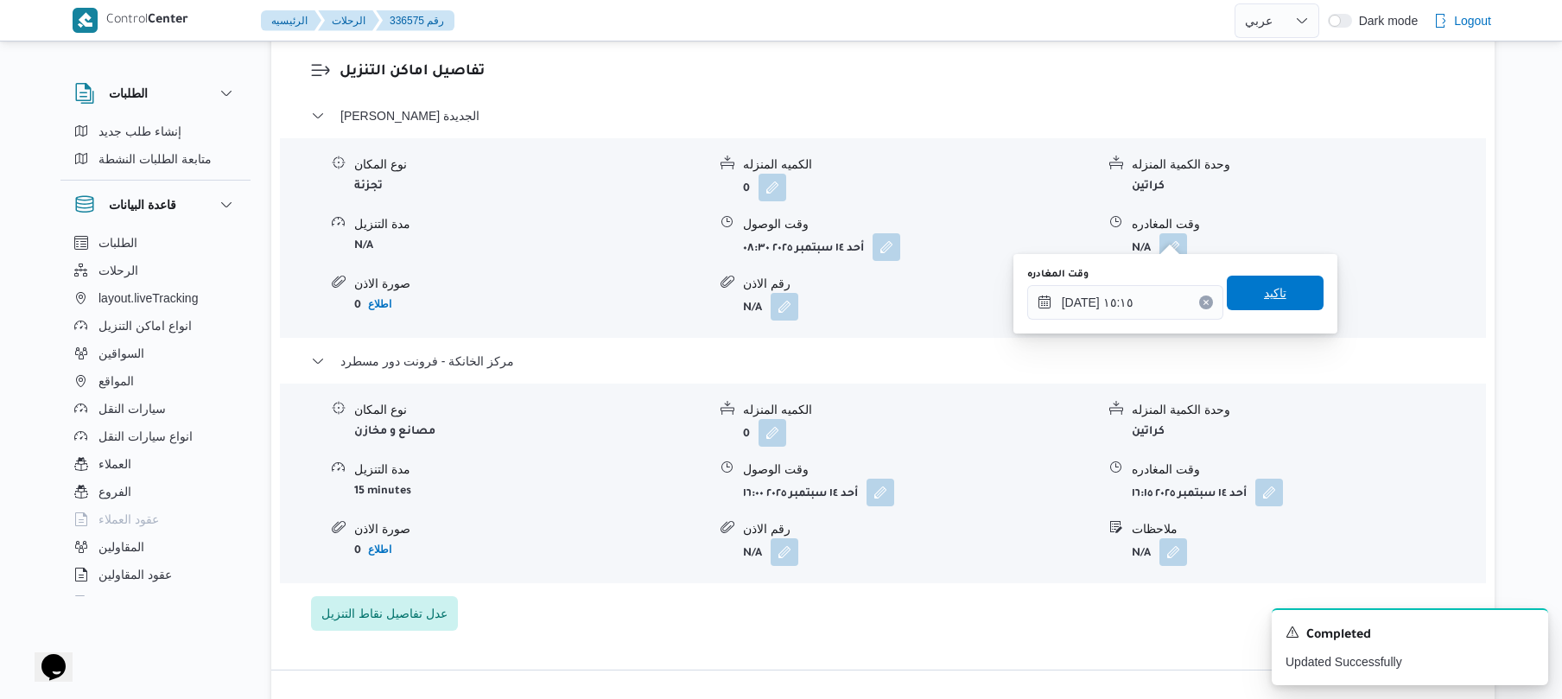
click at [1264, 295] on span "تاكيد" at bounding box center [1275, 292] width 22 height 21
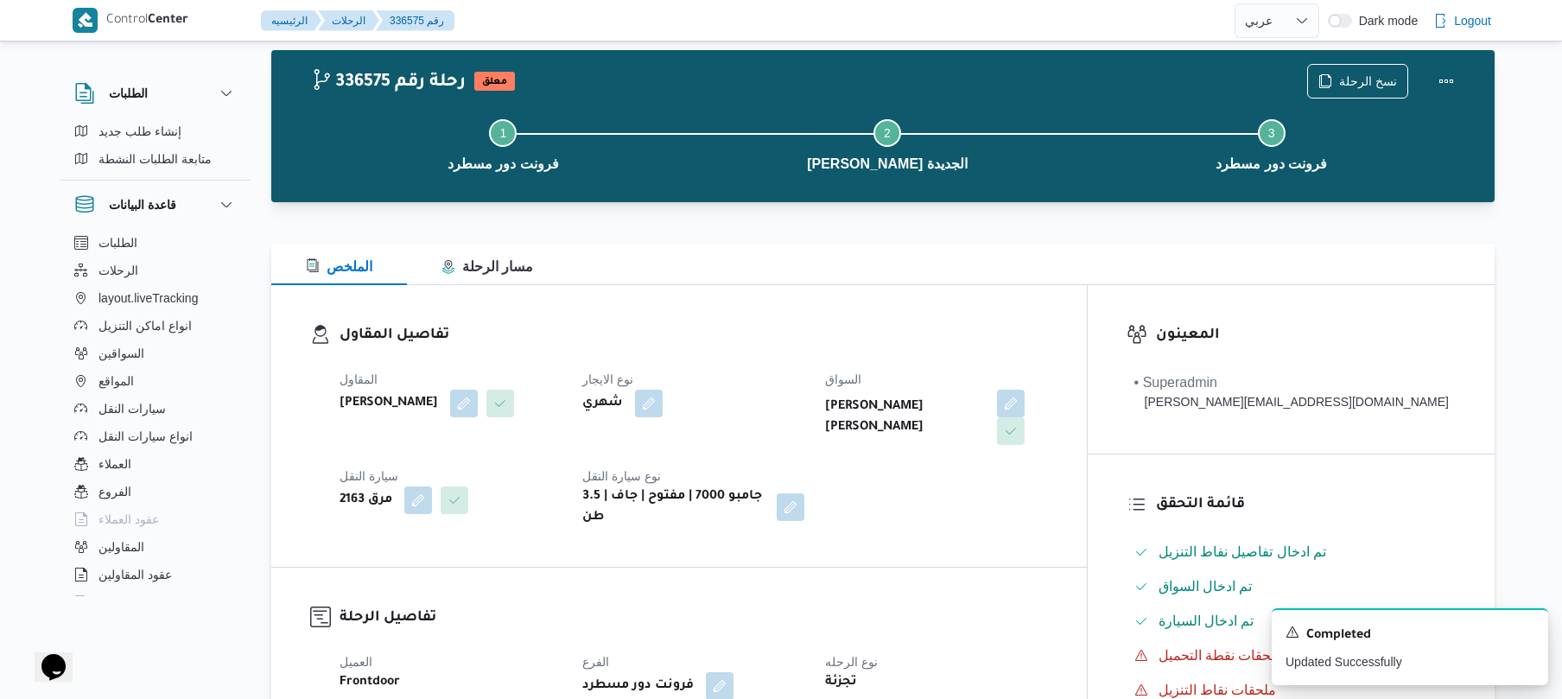
scroll to position [0, 0]
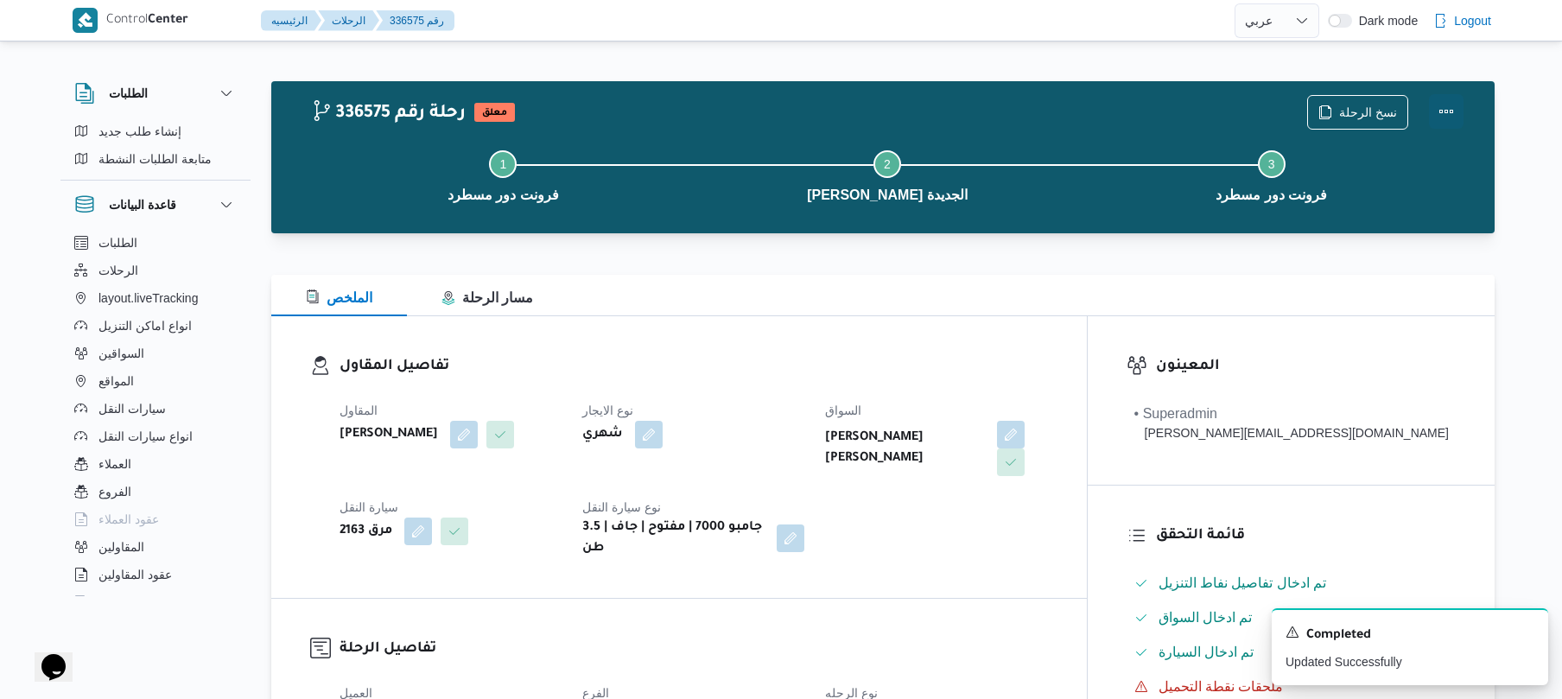
click at [1448, 118] on button "Actions" at bounding box center [1446, 111] width 35 height 35
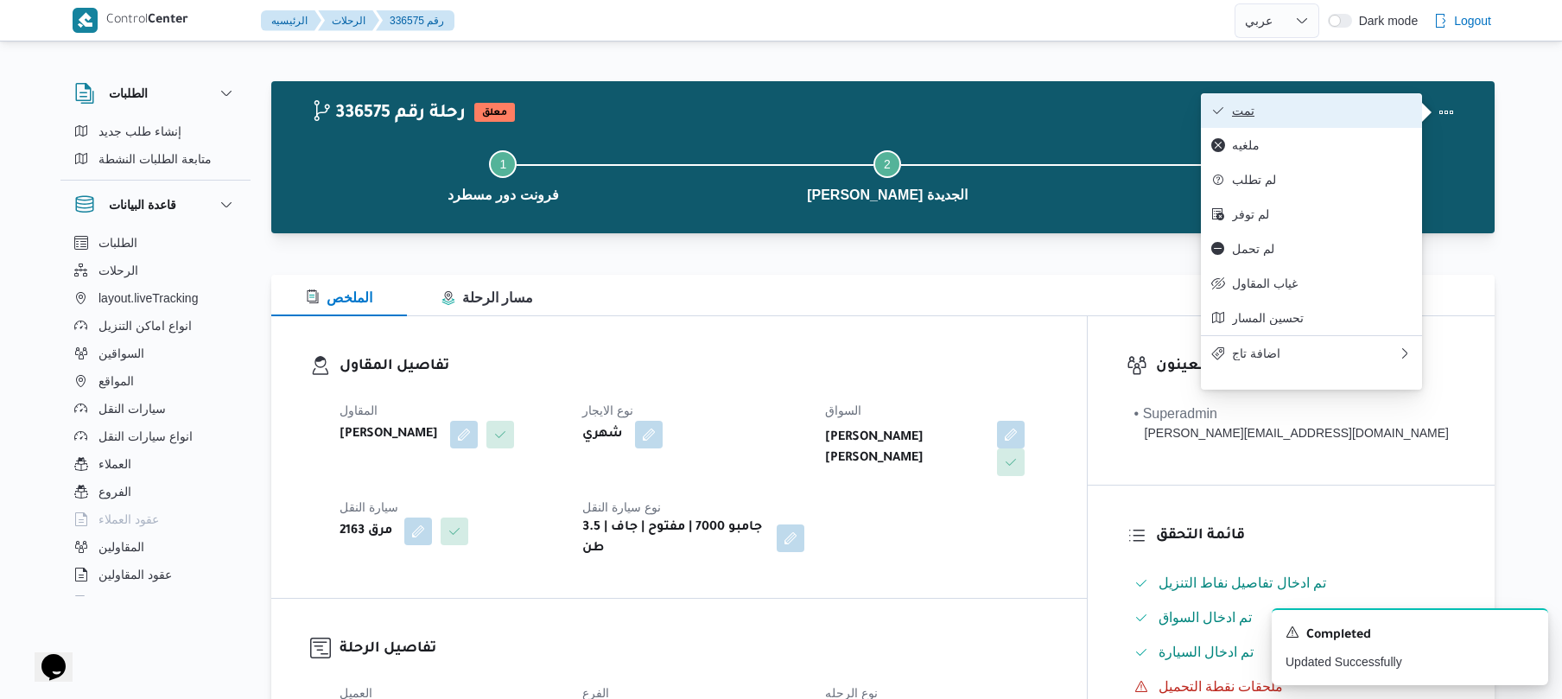
click at [1345, 105] on span "تمت" at bounding box center [1322, 111] width 180 height 14
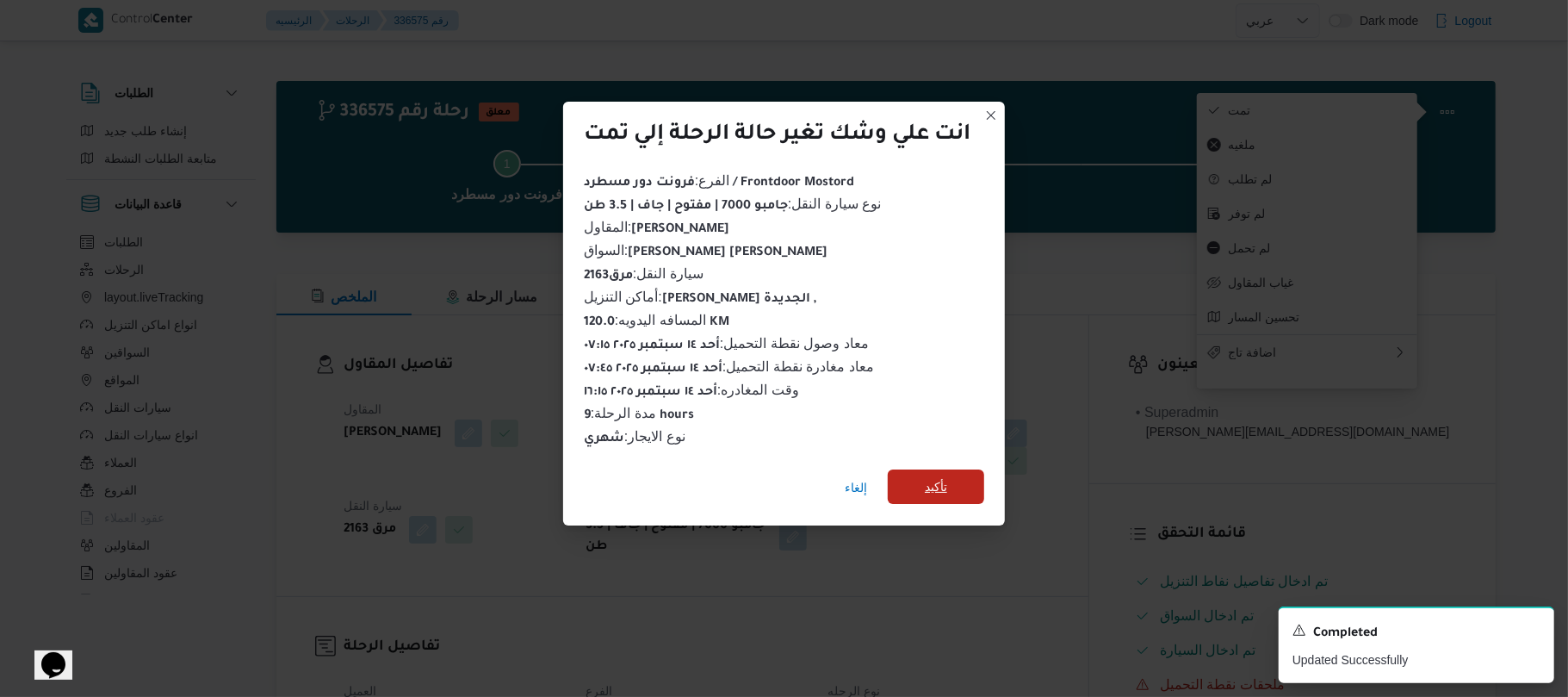
click at [952, 470] on span "تأكيد" at bounding box center [936, 487] width 97 height 35
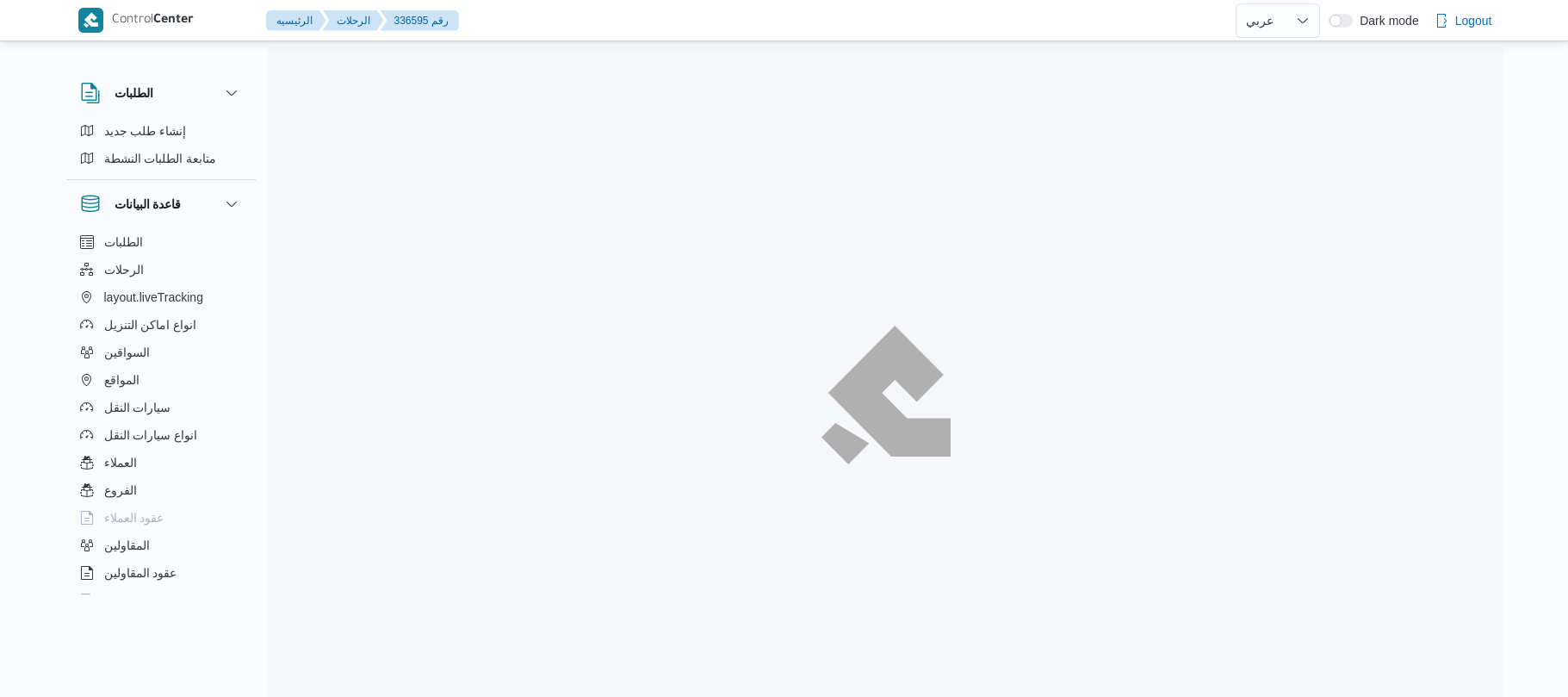
select select "ar"
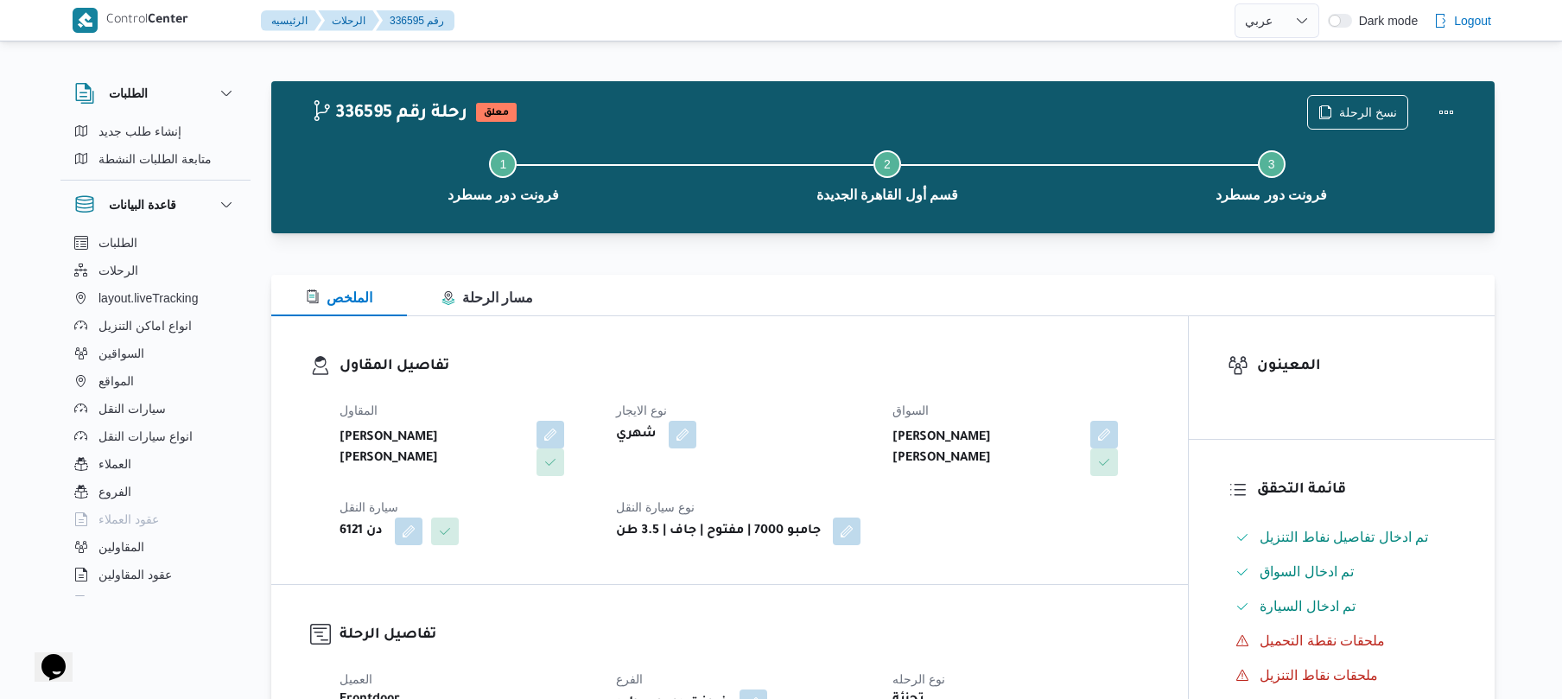
click at [868, 340] on div "تفاصيل المقاول المقاول [PERSON_NAME] [PERSON_NAME] نوع الايجار شهري السواق [PER…" at bounding box center [729, 450] width 916 height 268
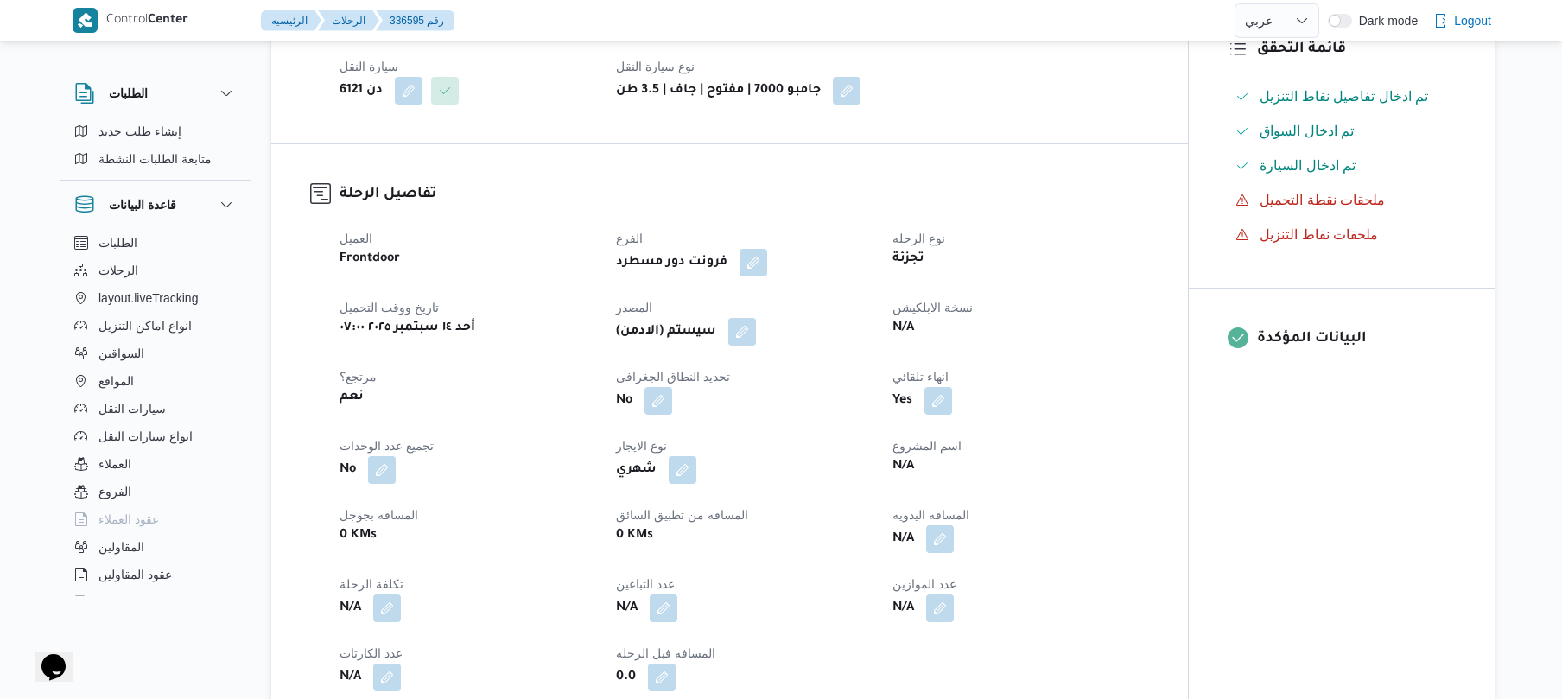
scroll to position [506, 0]
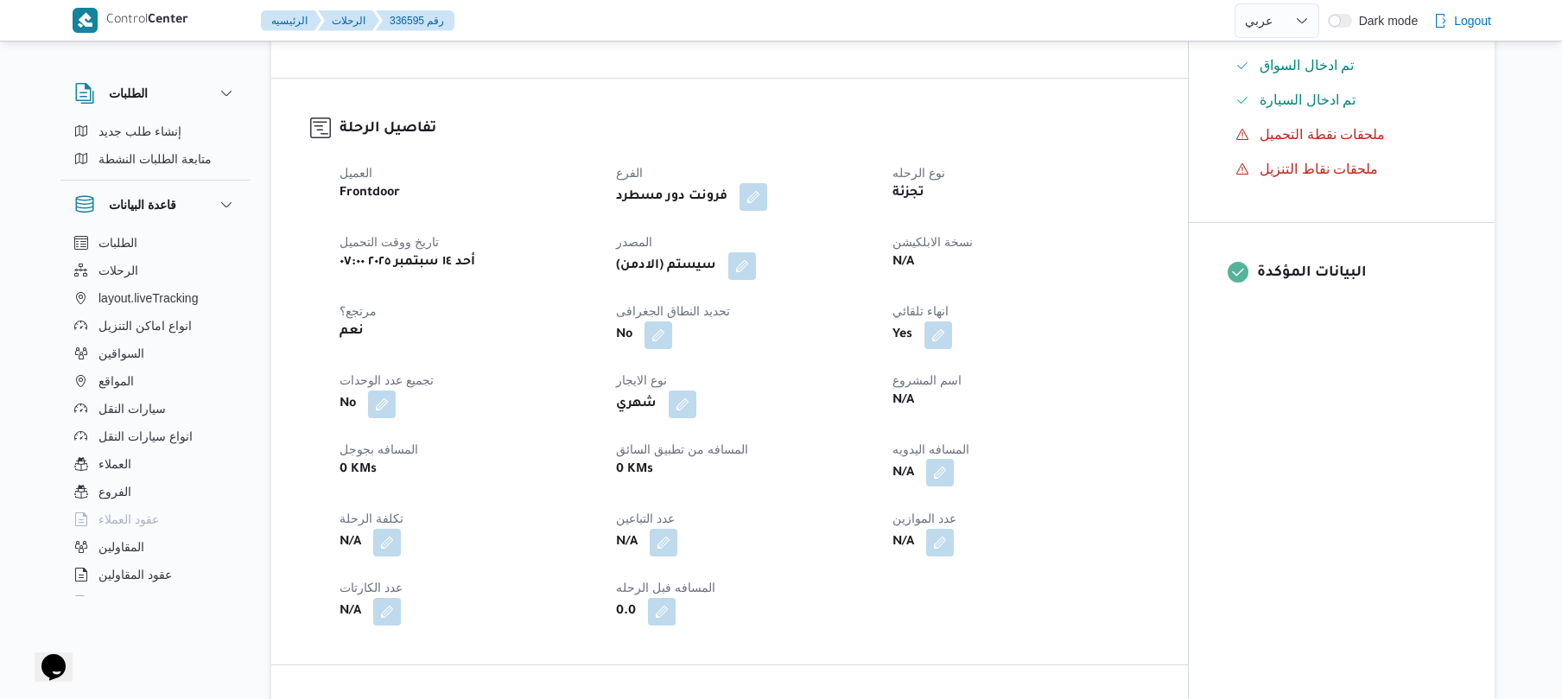
click at [936, 481] on button "button" at bounding box center [940, 473] width 28 height 28
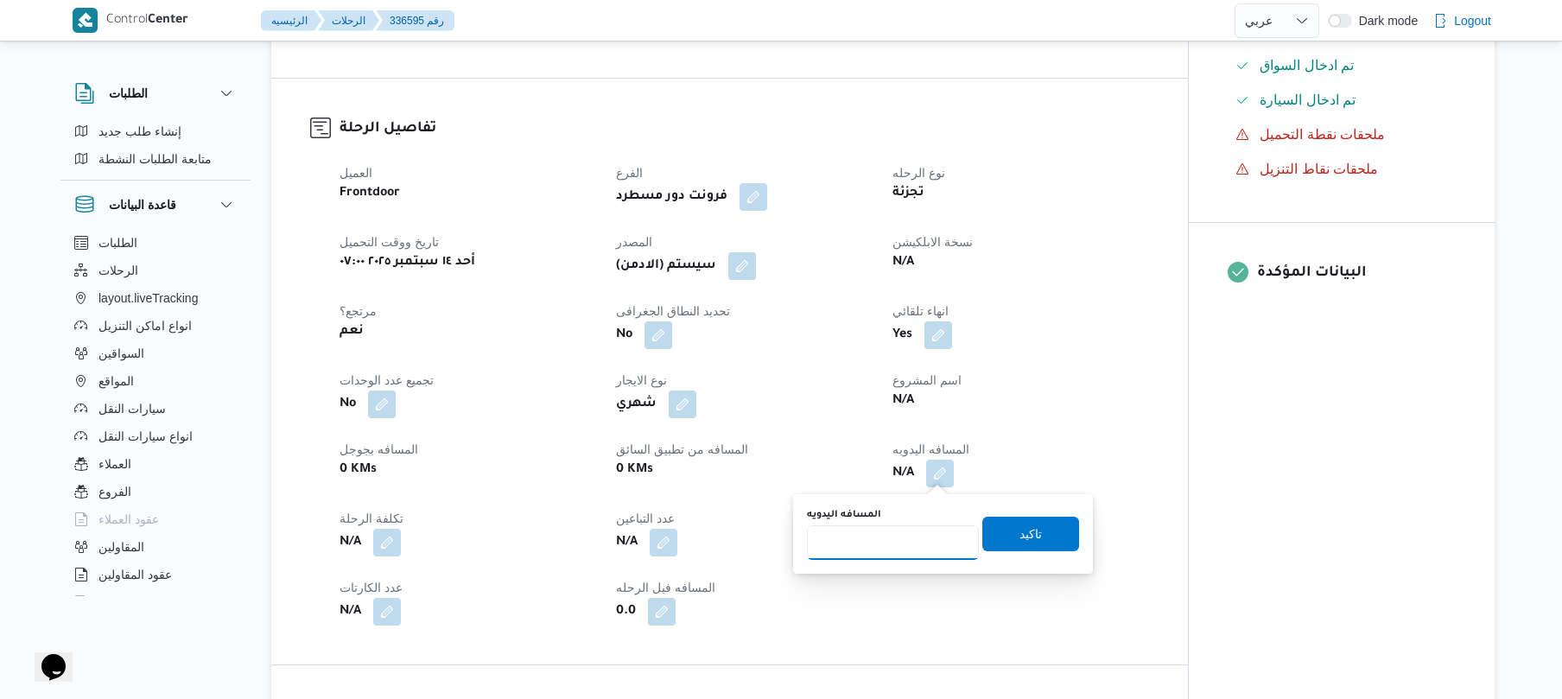
click at [891, 537] on input "المسافه اليدويه" at bounding box center [893, 542] width 172 height 35
type input "120"
click at [1019, 530] on span "تاكيد" at bounding box center [1030, 533] width 22 height 21
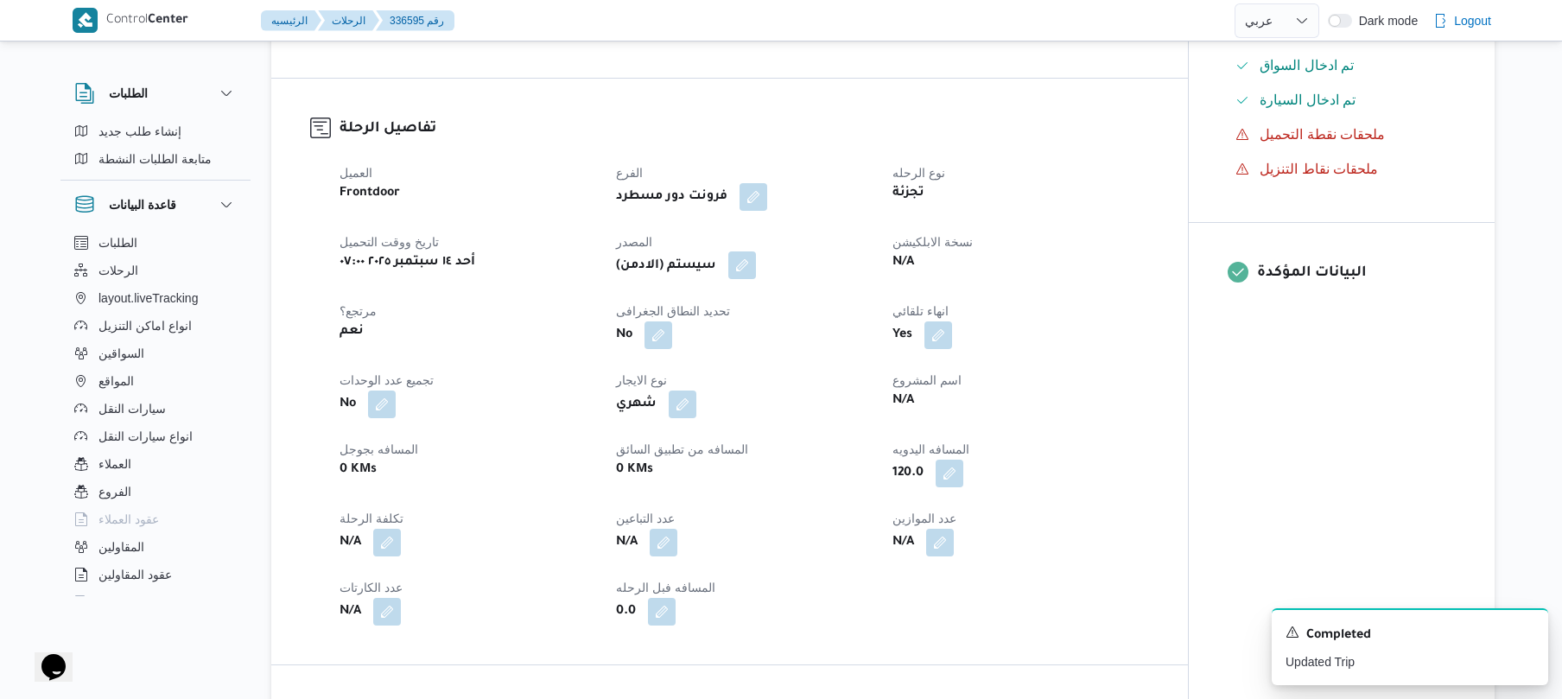
click at [744, 271] on button "button" at bounding box center [742, 265] width 28 height 28
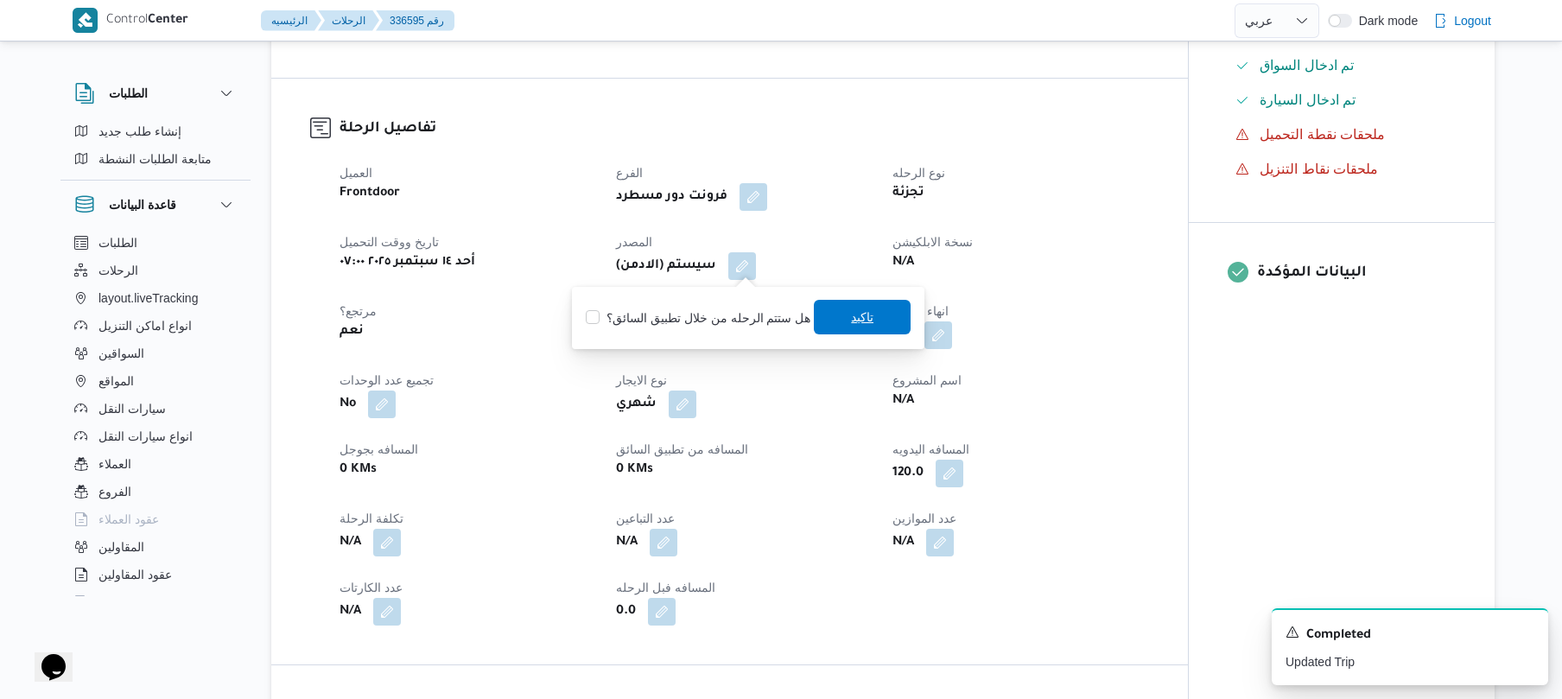
click at [840, 320] on span "تاكيد" at bounding box center [862, 317] width 97 height 35
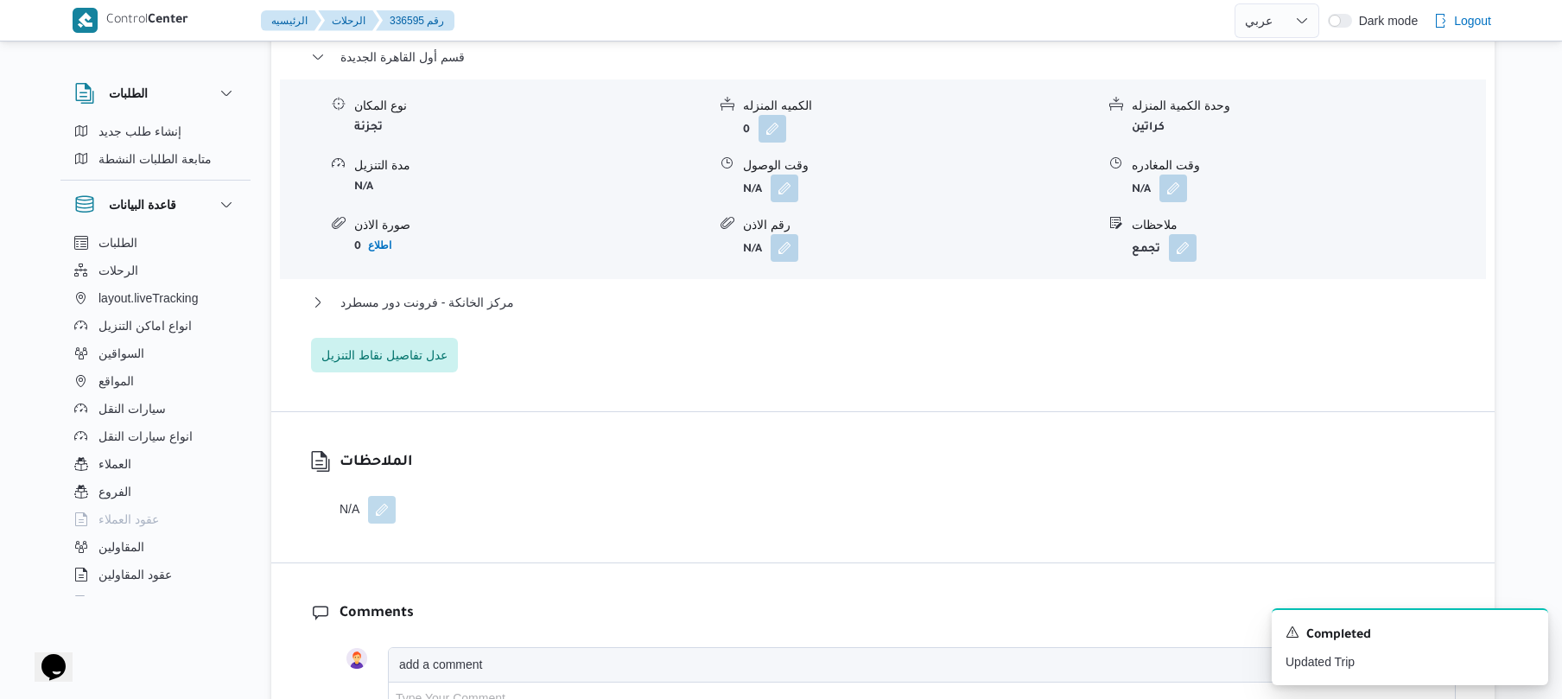
scroll to position [1520, 0]
click at [786, 184] on button "button" at bounding box center [784, 186] width 28 height 28
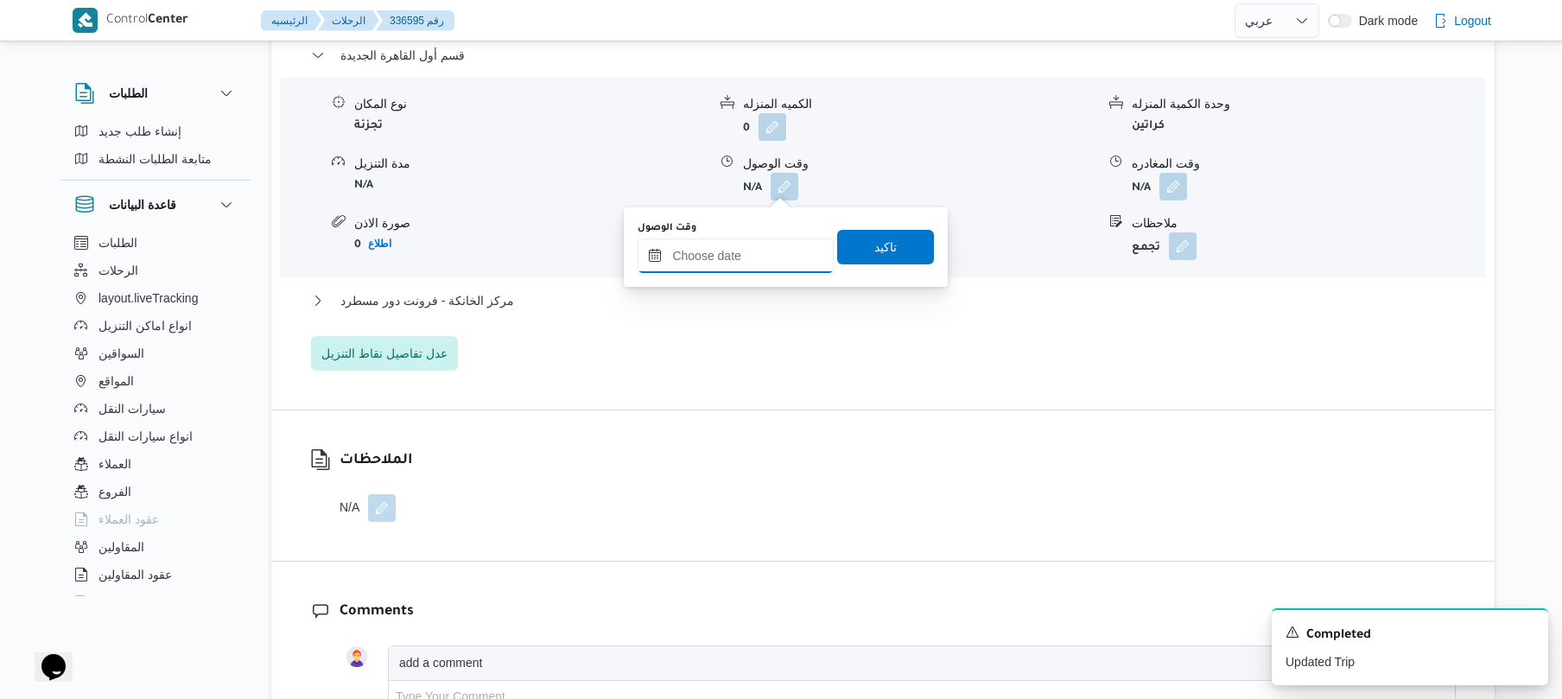
click at [757, 254] on input "وقت الوصول" at bounding box center [735, 255] width 196 height 35
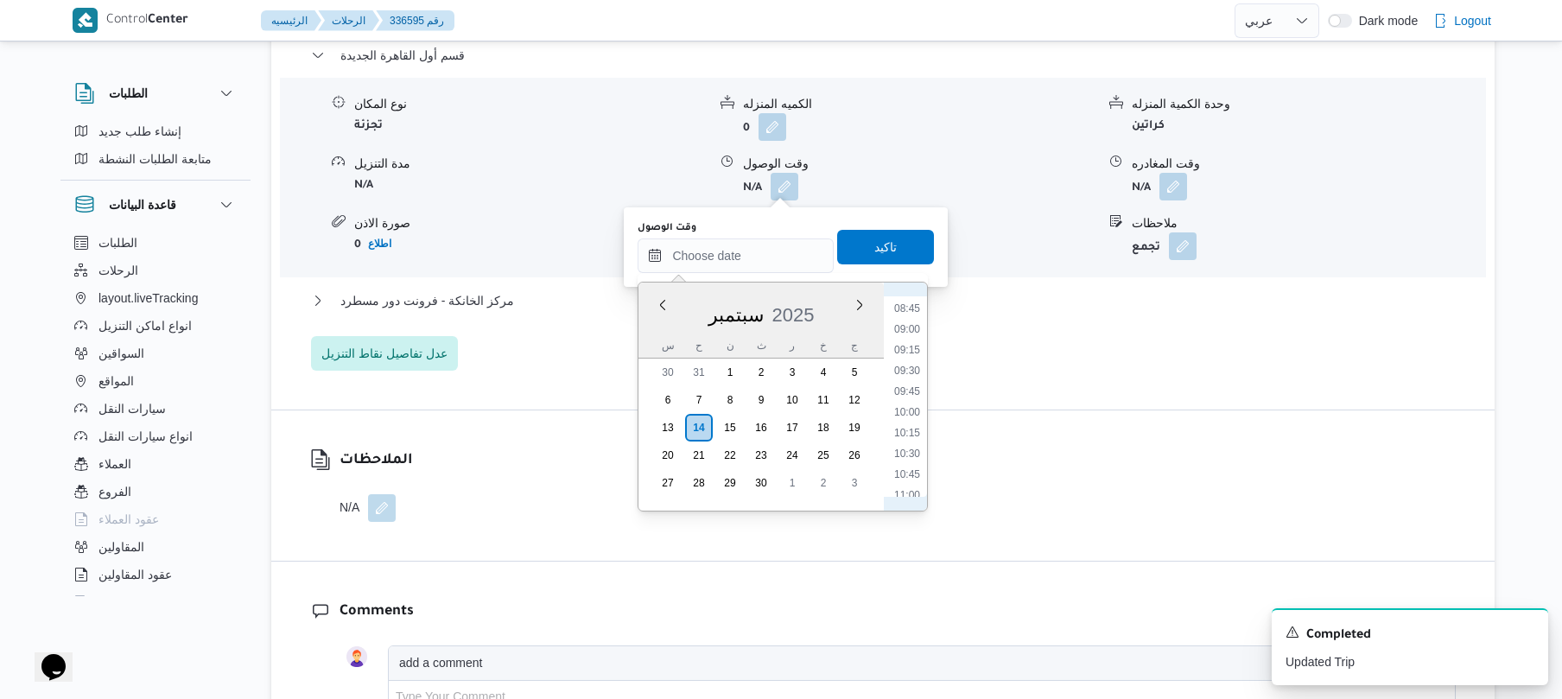
scroll to position [653, 0]
click at [912, 358] on li "08:30" at bounding box center [907, 356] width 40 height 17
type input "[DATE] ٠٨:٣٠"
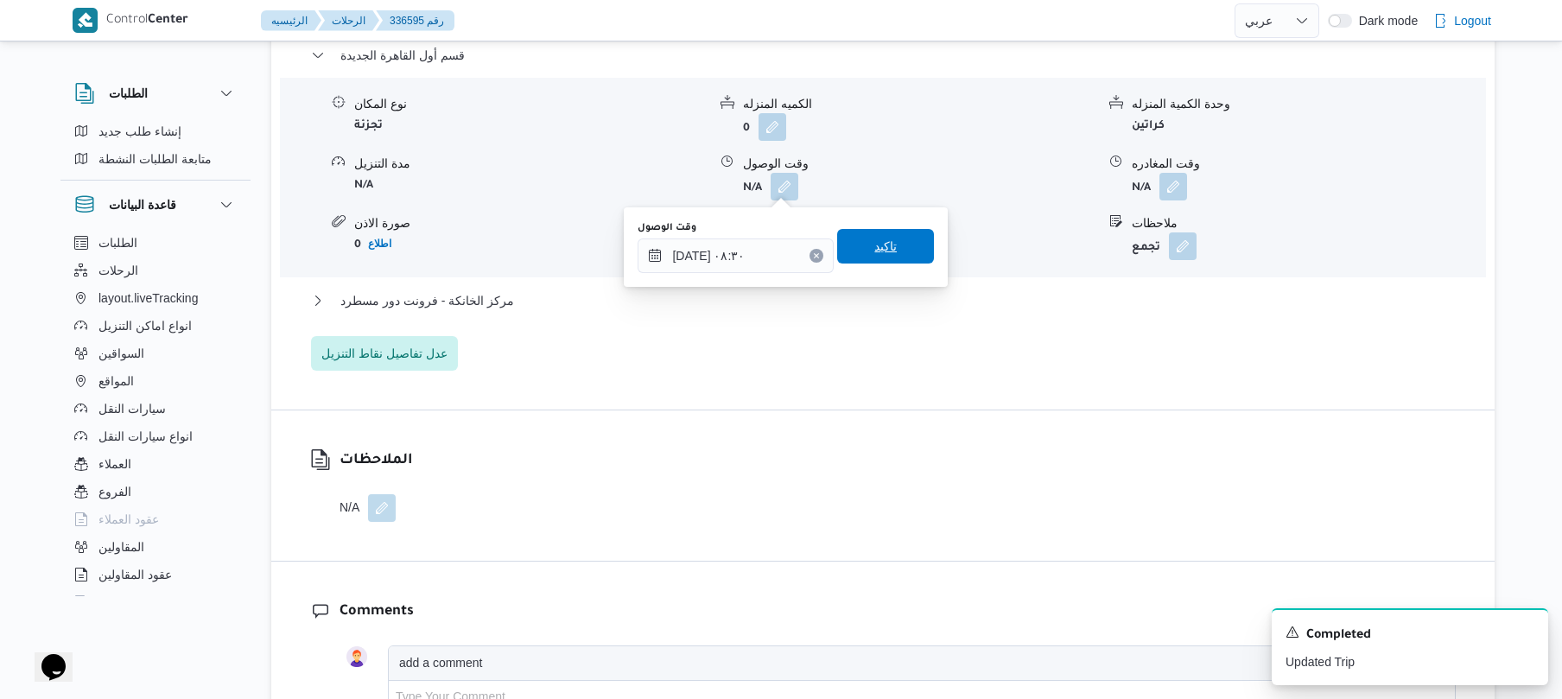
click at [897, 256] on span "تاكيد" at bounding box center [885, 246] width 97 height 35
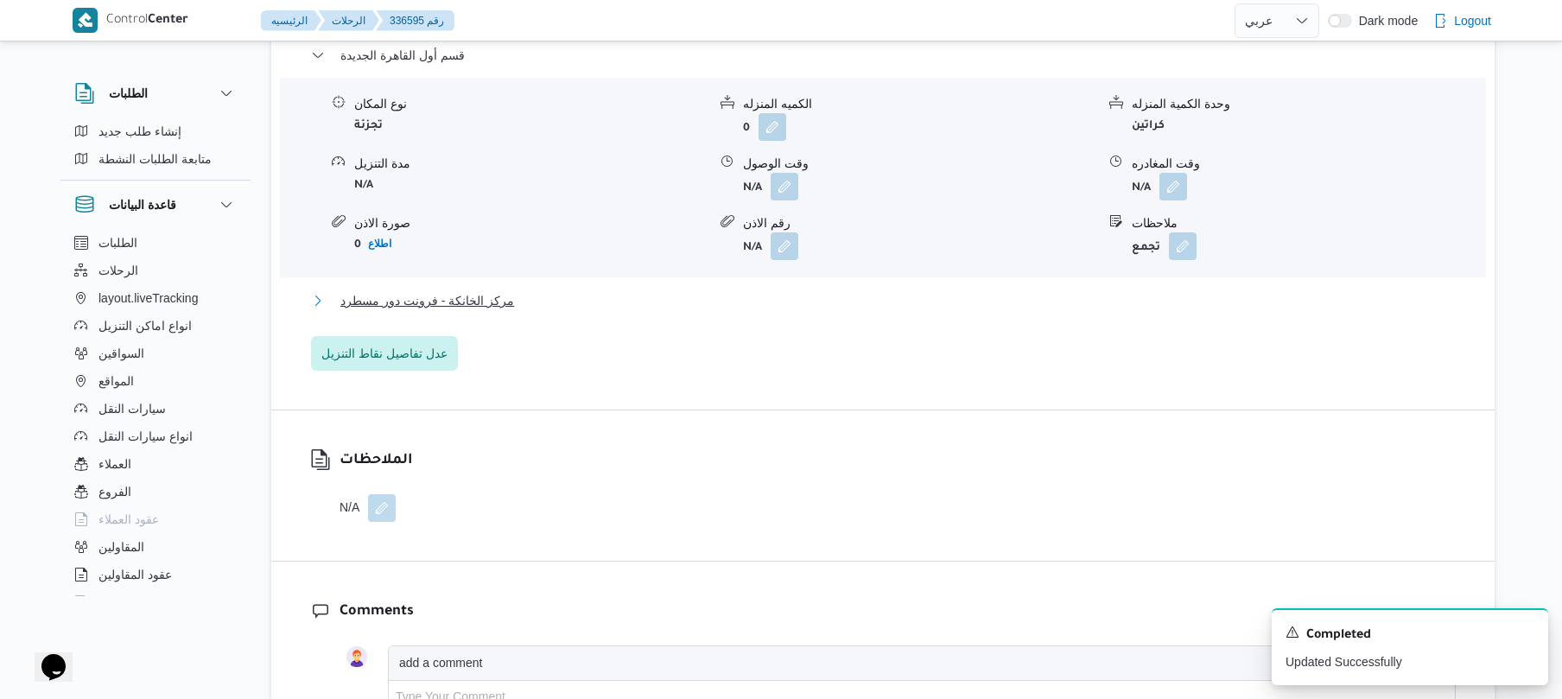
click at [867, 299] on button "مركز الخانكة - فرونت دور مسطرد" at bounding box center [883, 300] width 1144 height 21
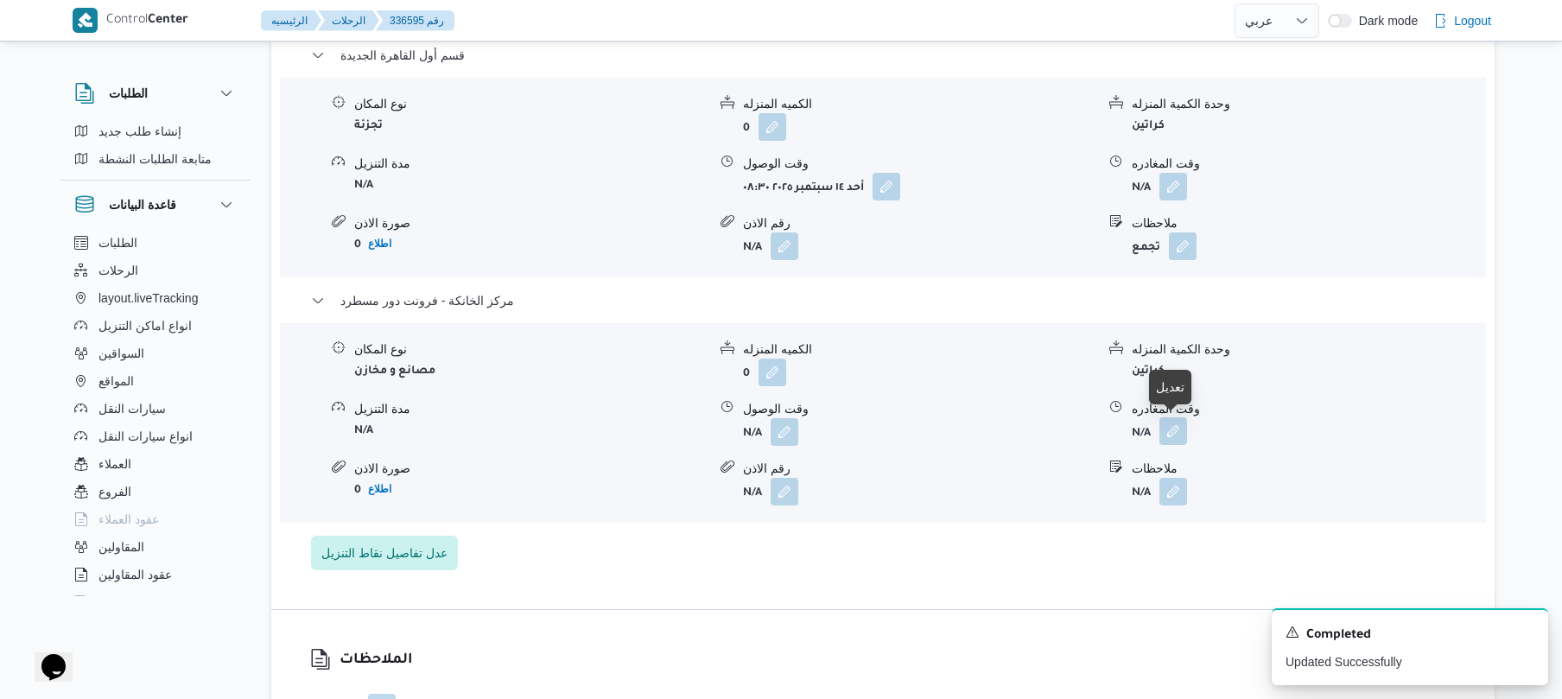
click at [1163, 429] on button "button" at bounding box center [1173, 431] width 28 height 28
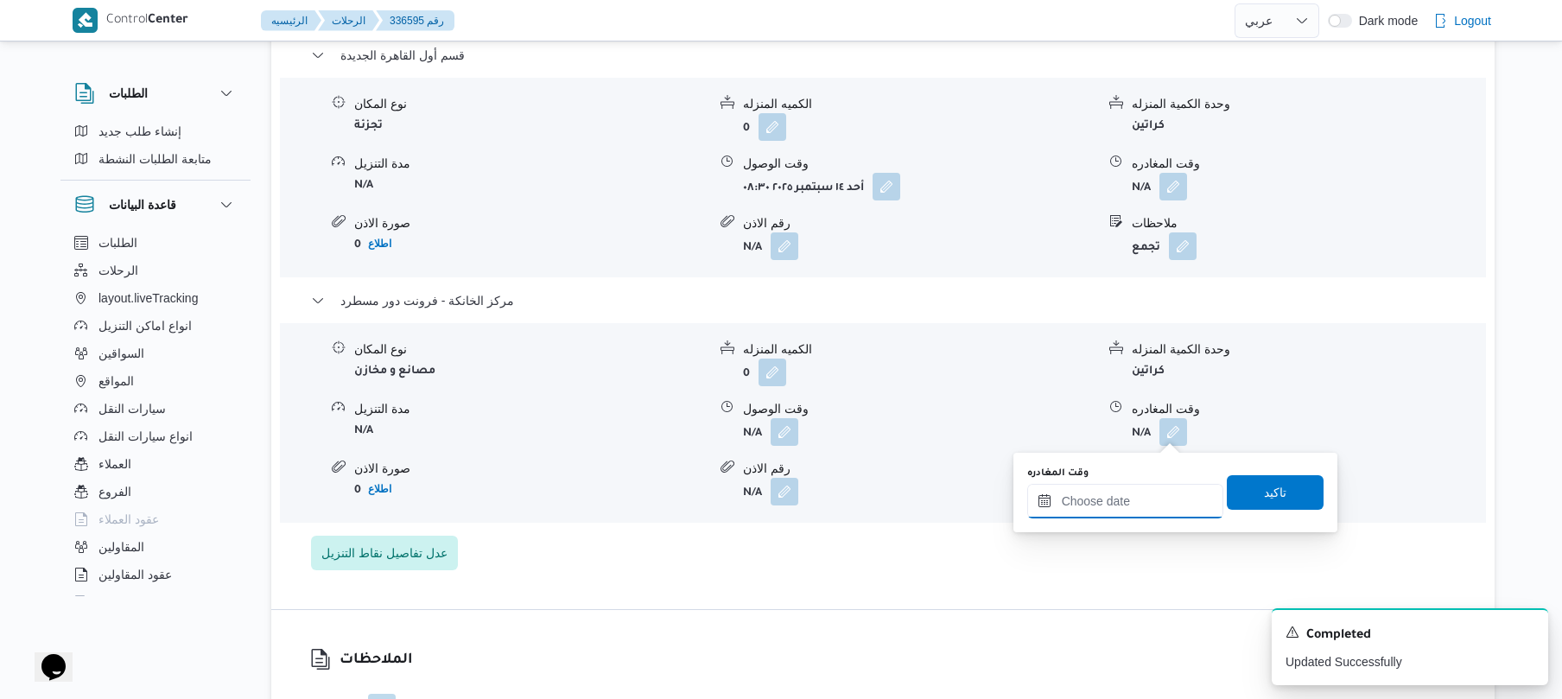
click at [1094, 516] on input "وقت المغادره" at bounding box center [1125, 501] width 196 height 35
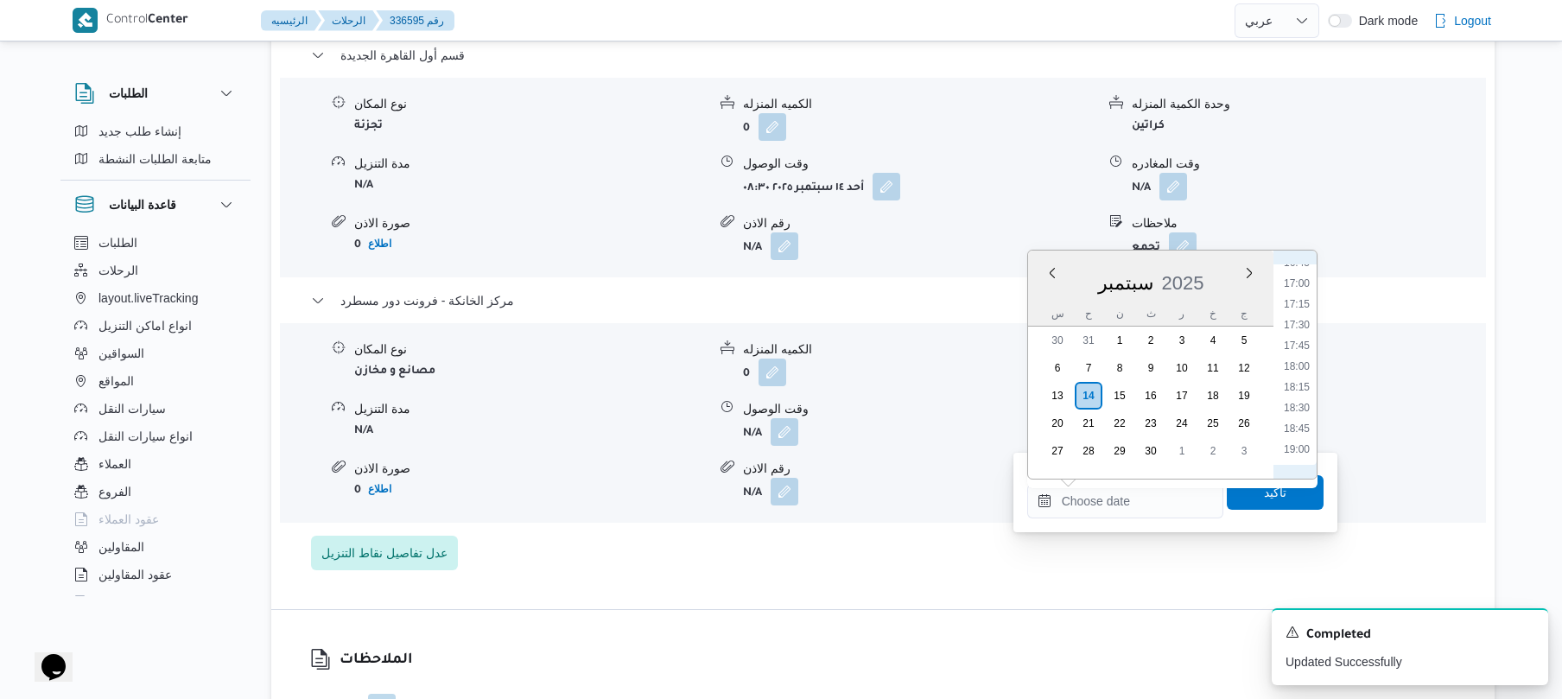
scroll to position [1385, 0]
click at [1300, 363] on li "17:45" at bounding box center [1297, 359] width 40 height 17
type input "[DATE] ١٧:٤٥"
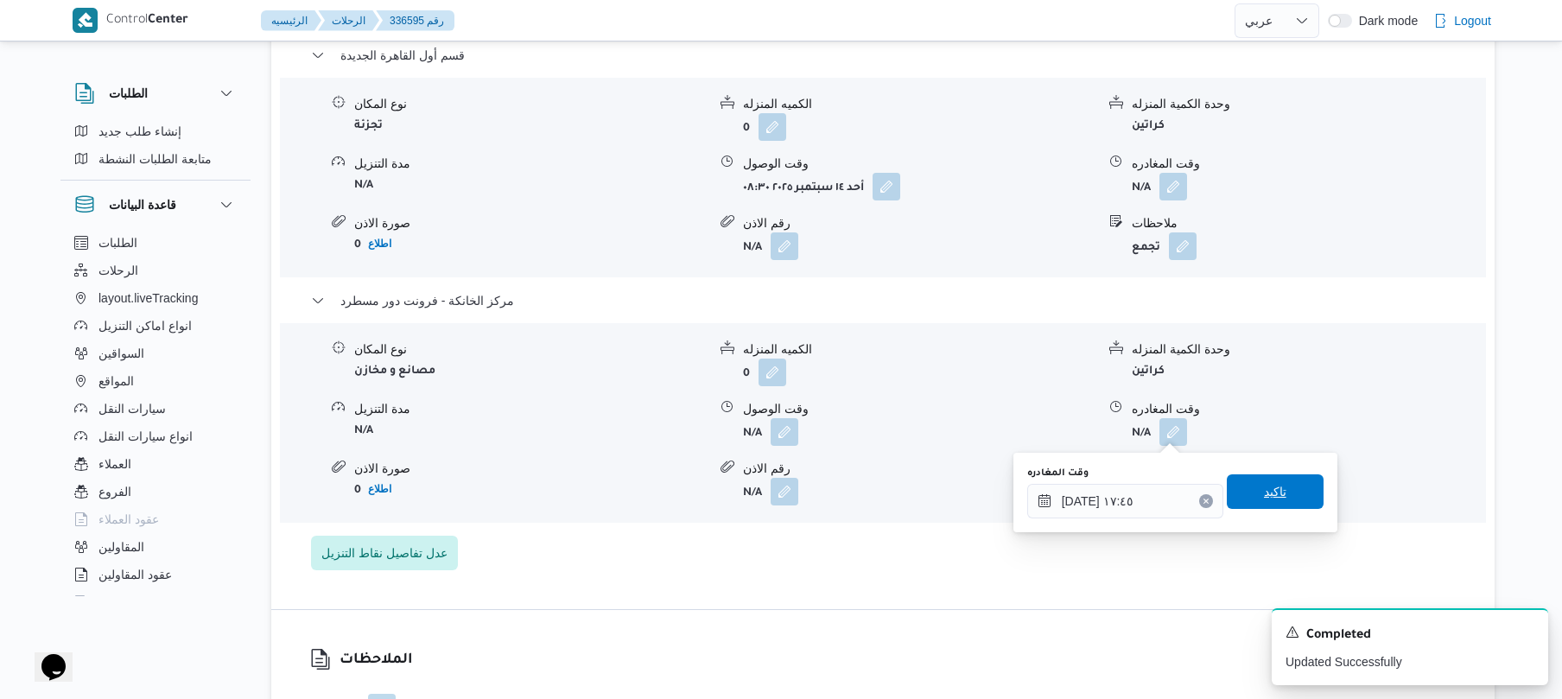
click at [1264, 494] on span "تاكيد" at bounding box center [1275, 491] width 22 height 21
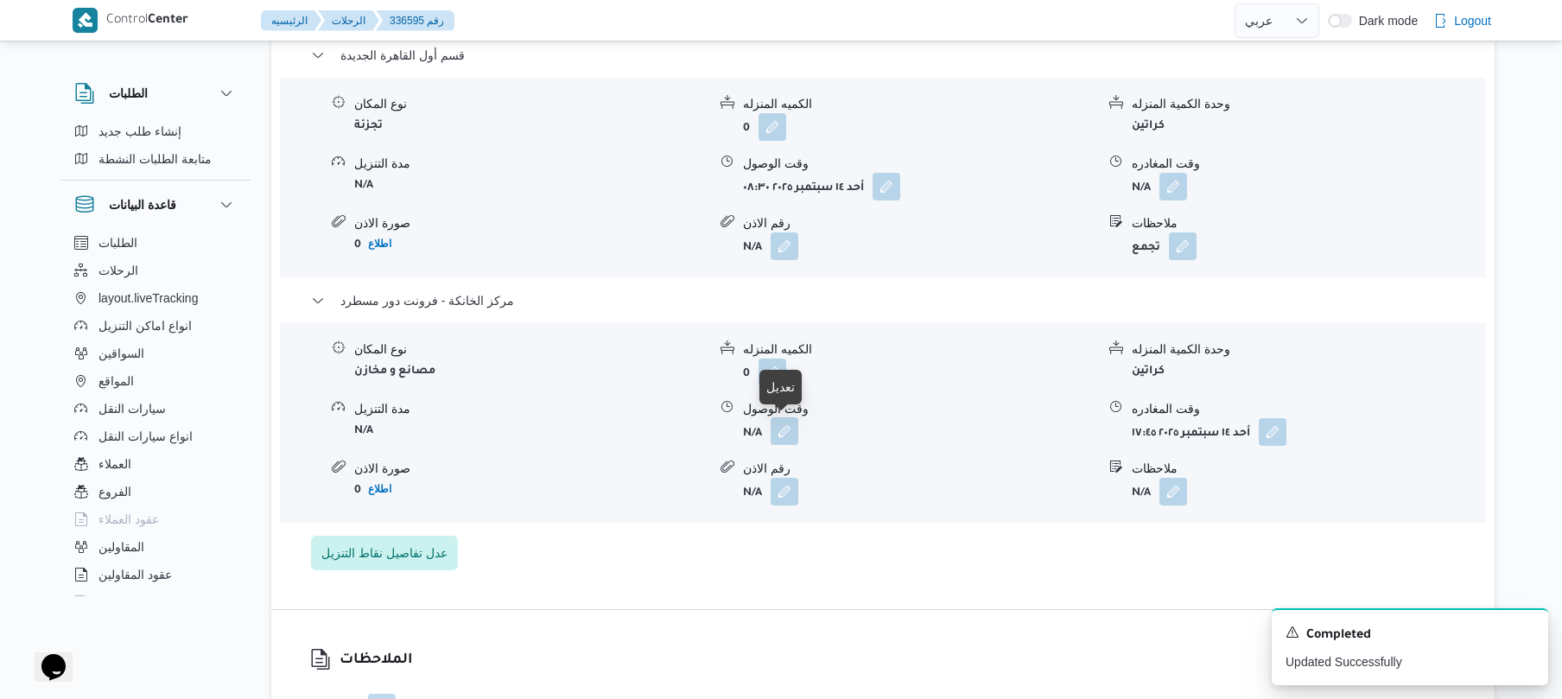
click at [785, 437] on button "button" at bounding box center [784, 431] width 28 height 28
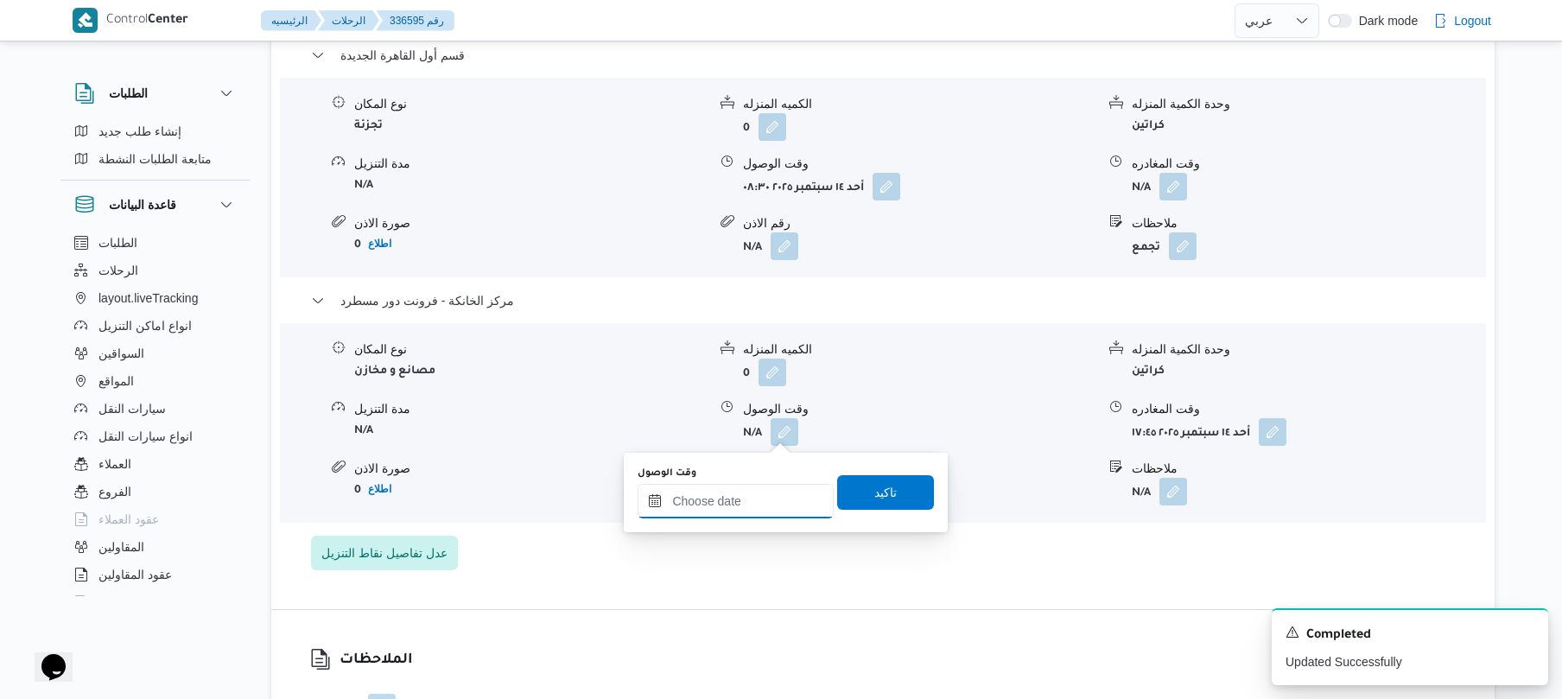
click at [740, 511] on input "وقت الوصول" at bounding box center [735, 501] width 196 height 35
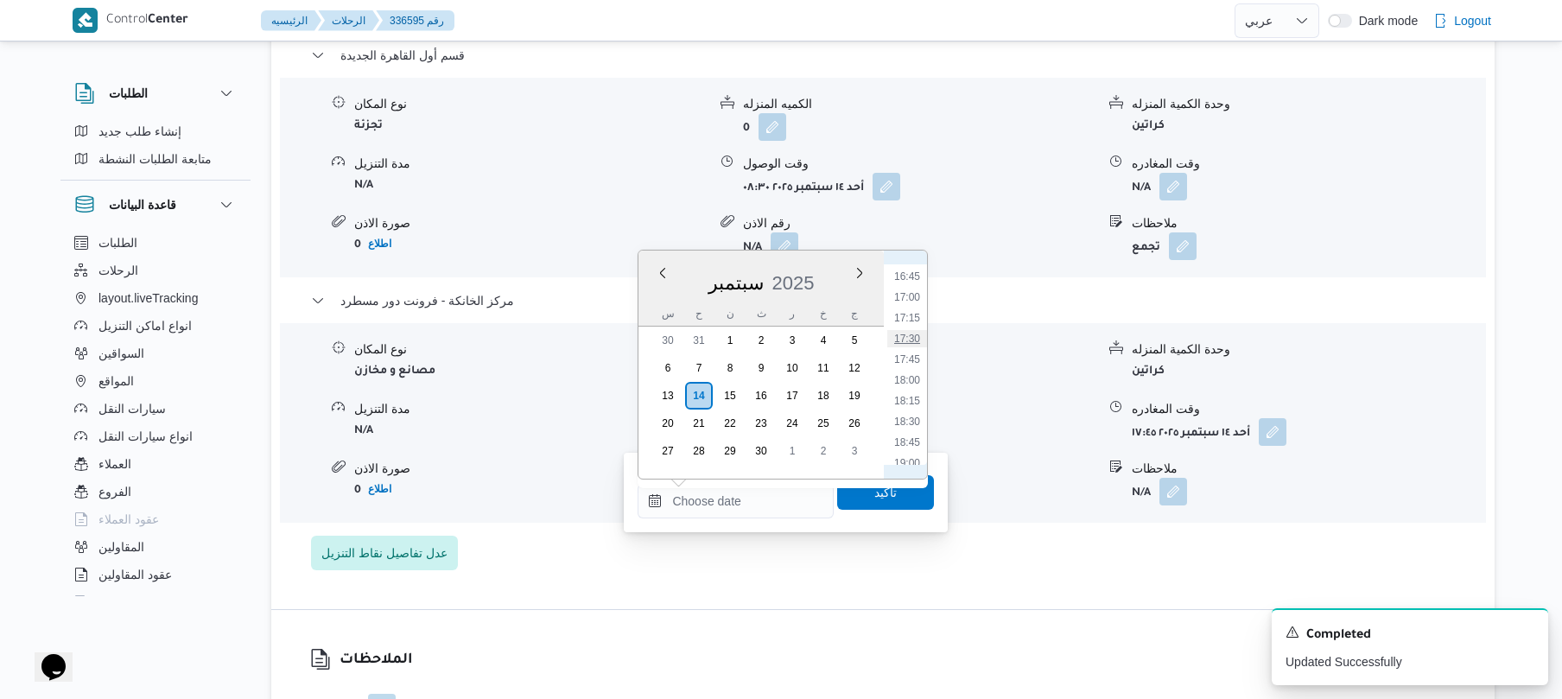
click at [914, 339] on li "17:30" at bounding box center [907, 338] width 40 height 17
type input "[DATE] ١٧:٣٠"
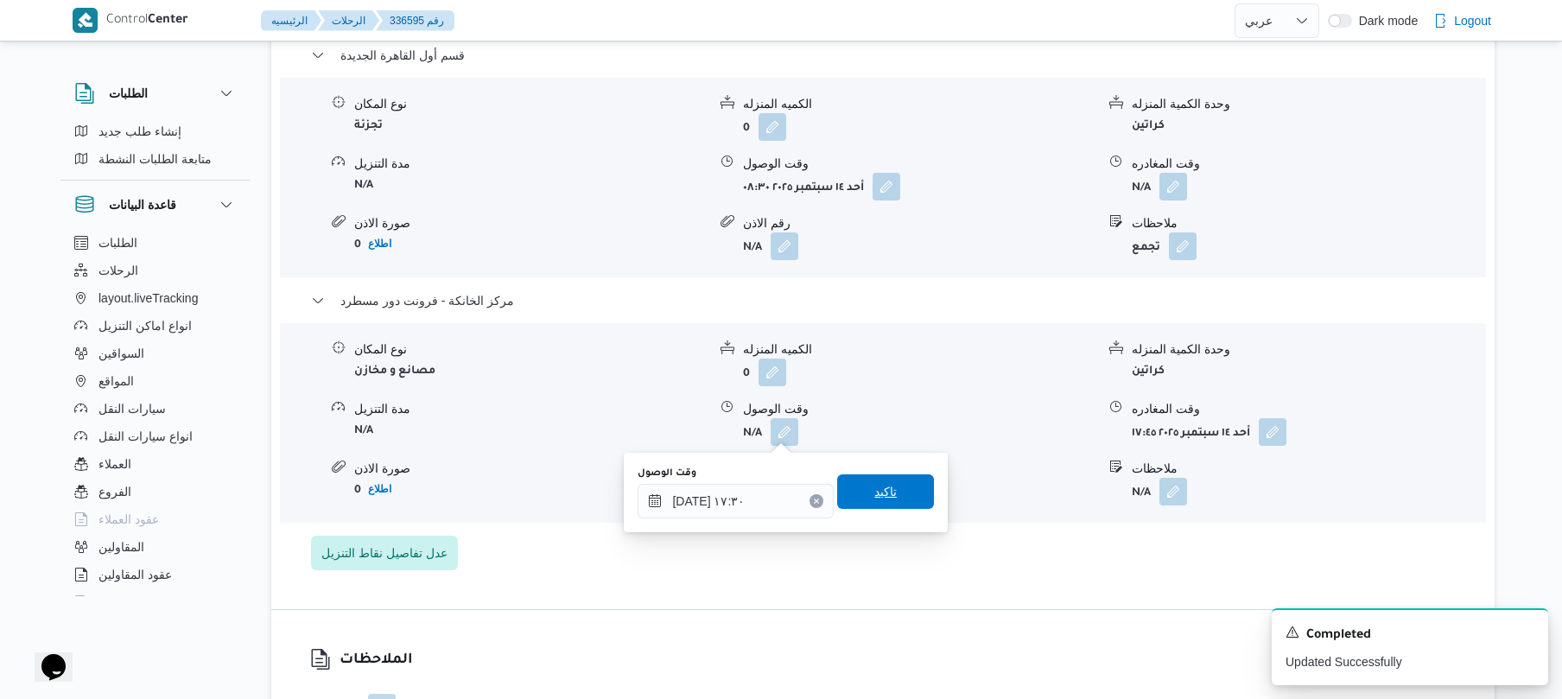
click at [891, 484] on span "تاكيد" at bounding box center [885, 491] width 97 height 35
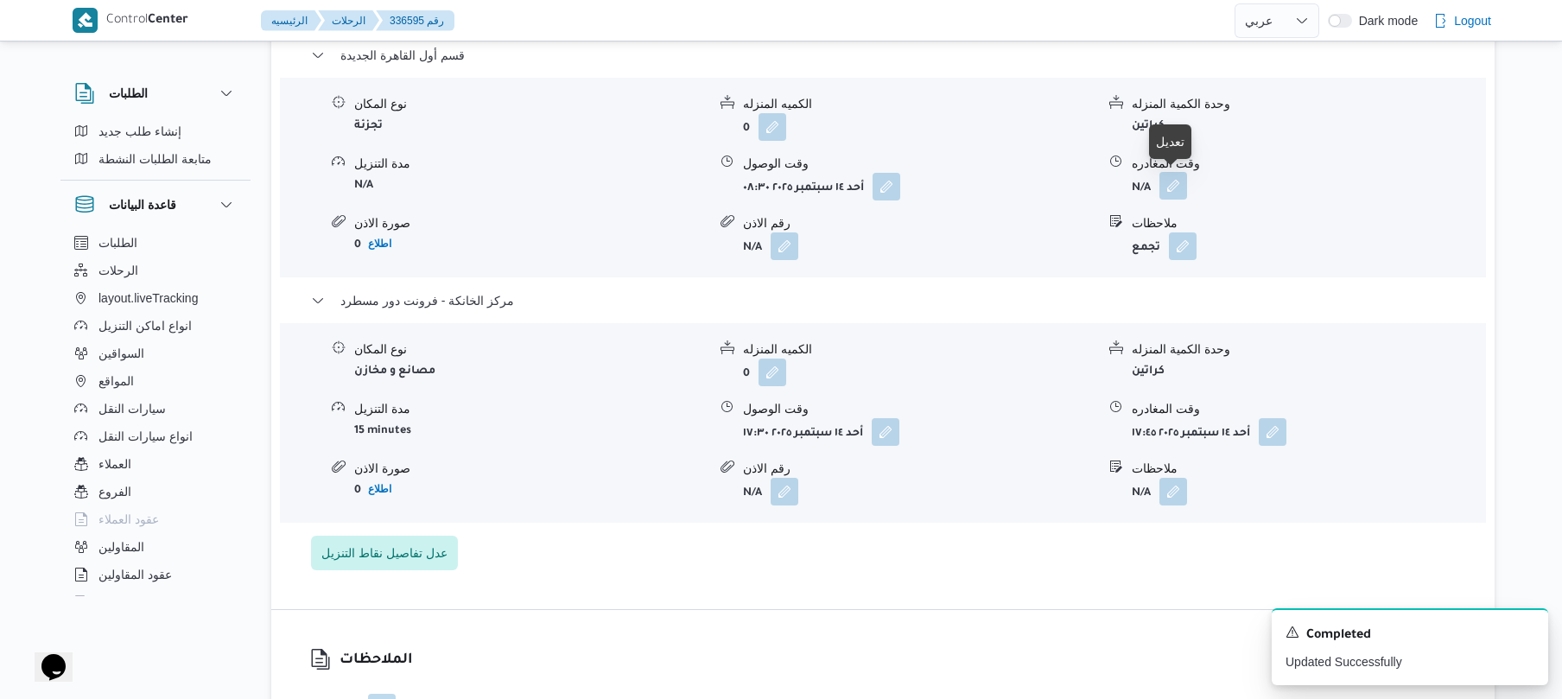
click at [1179, 191] on button "button" at bounding box center [1173, 186] width 28 height 28
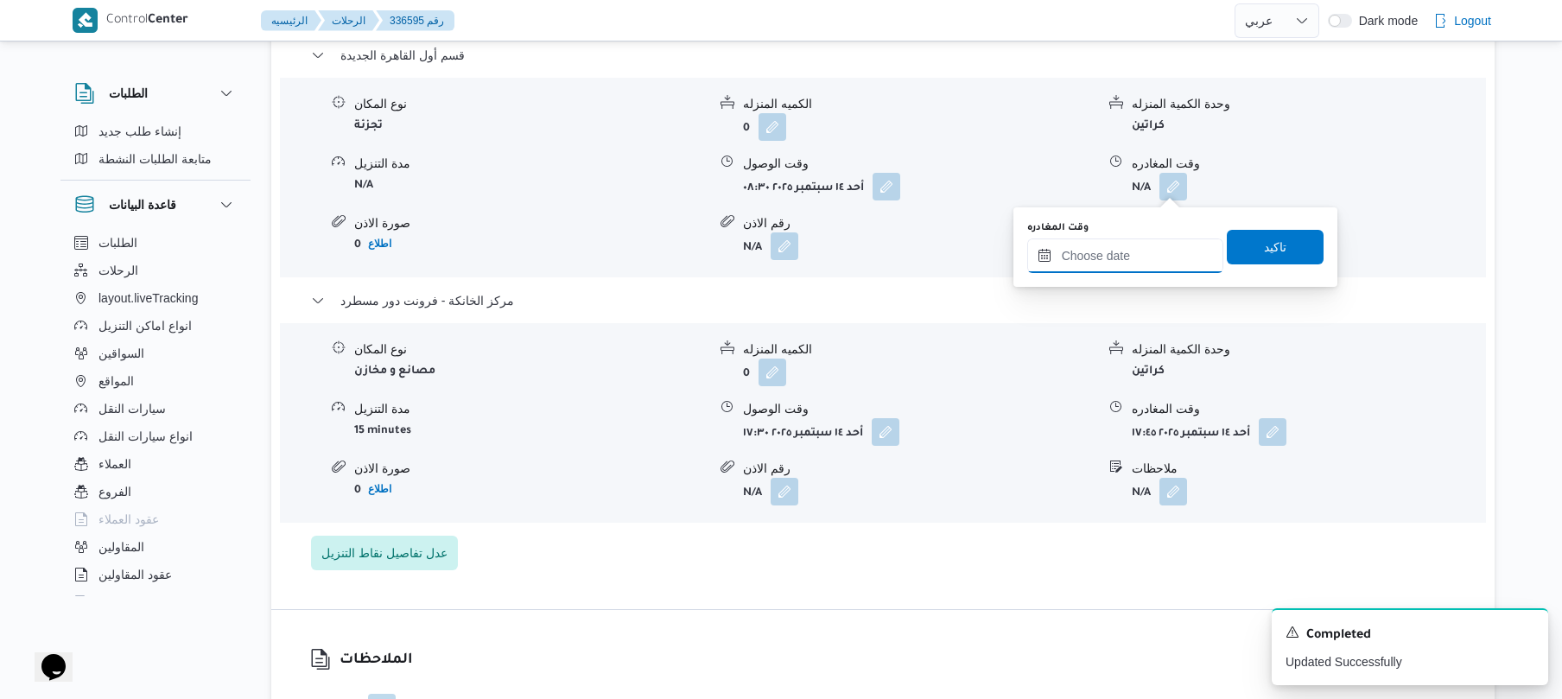
click at [1116, 261] on input "وقت المغادره" at bounding box center [1125, 255] width 196 height 35
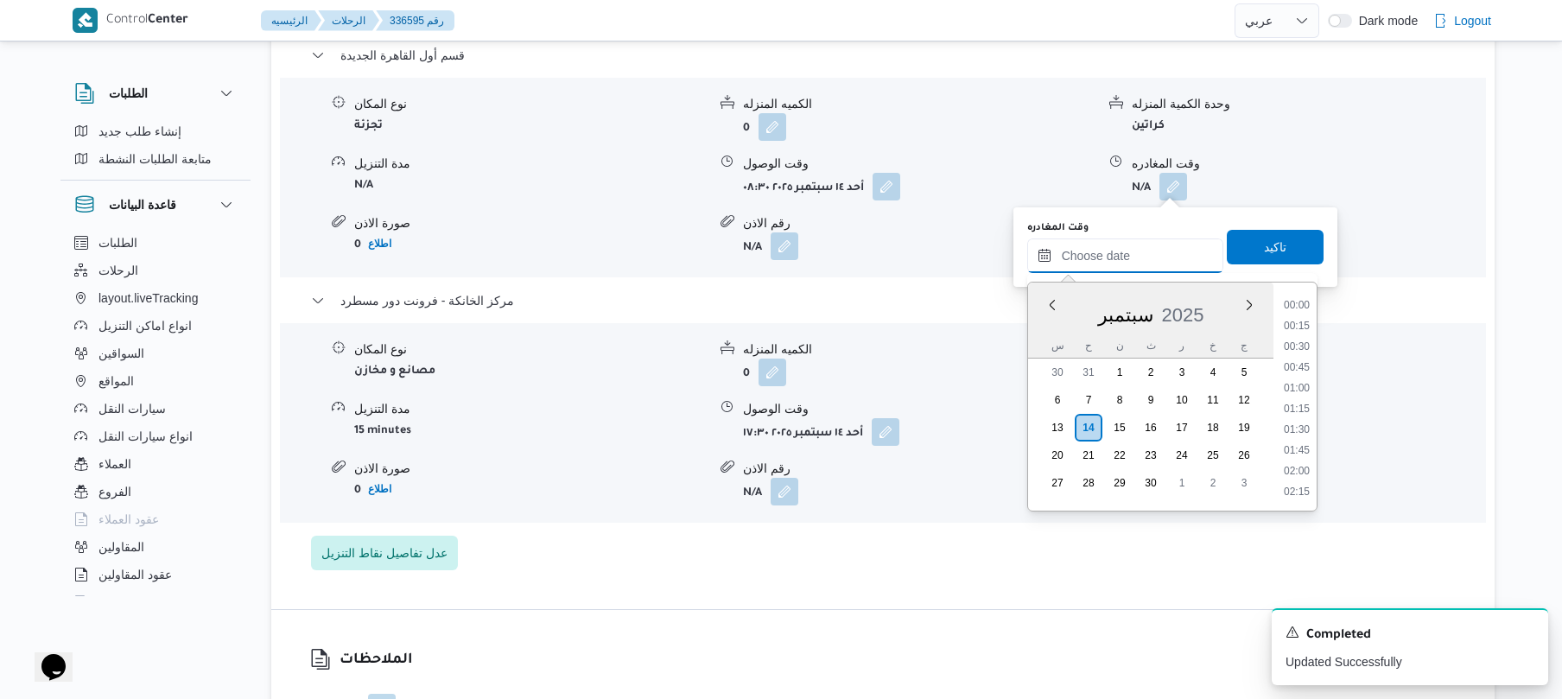
scroll to position [1556, 0]
click at [1316, 330] on ul "00:00 00:15 00:30 00:45 01:00 01:15 01:30 01:45 02:00 02:15 02:30 02:45 03:00 0…" at bounding box center [1297, 396] width 40 height 200
click at [1297, 308] on li "16:45" at bounding box center [1297, 307] width 40 height 17
type input "[DATE] ١٦:٤٥"
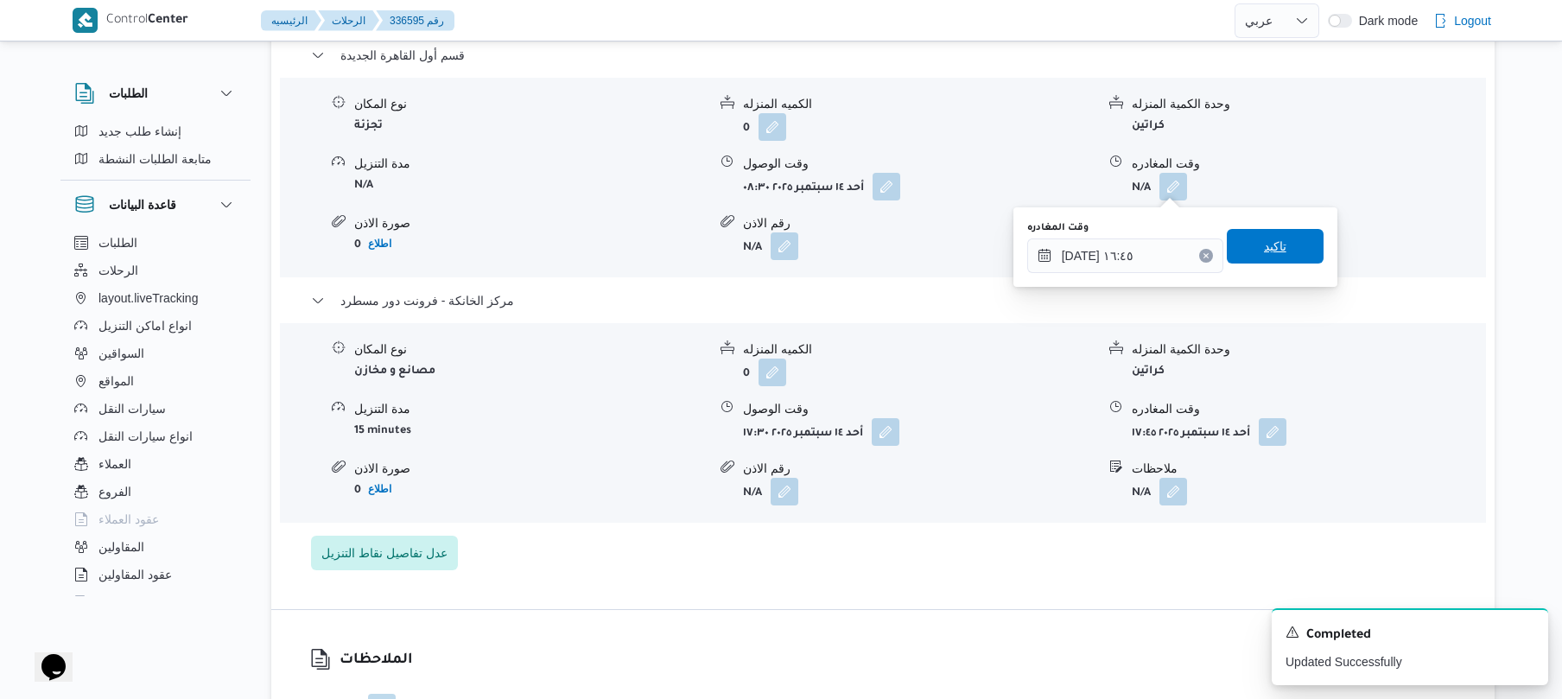
click at [1286, 253] on span "تاكيد" at bounding box center [1275, 246] width 97 height 35
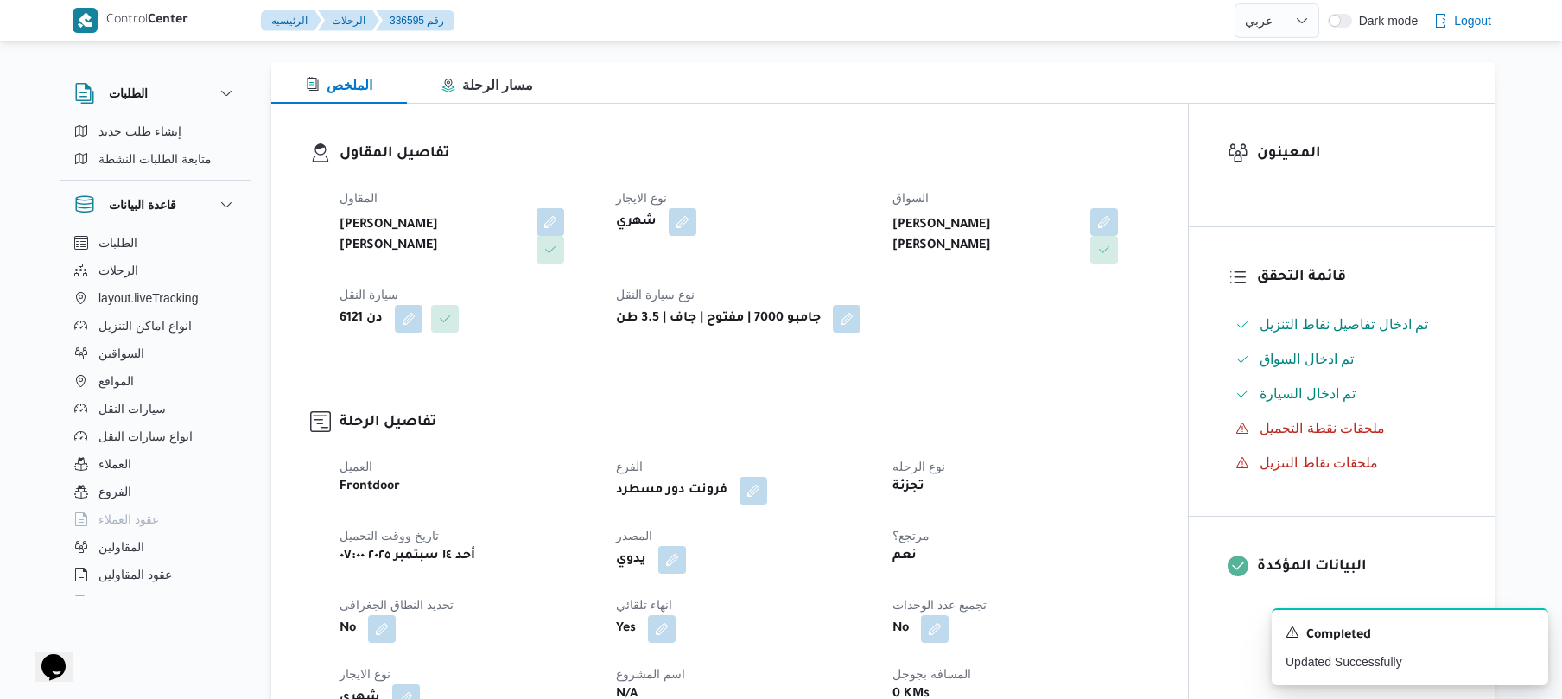
scroll to position [0, 0]
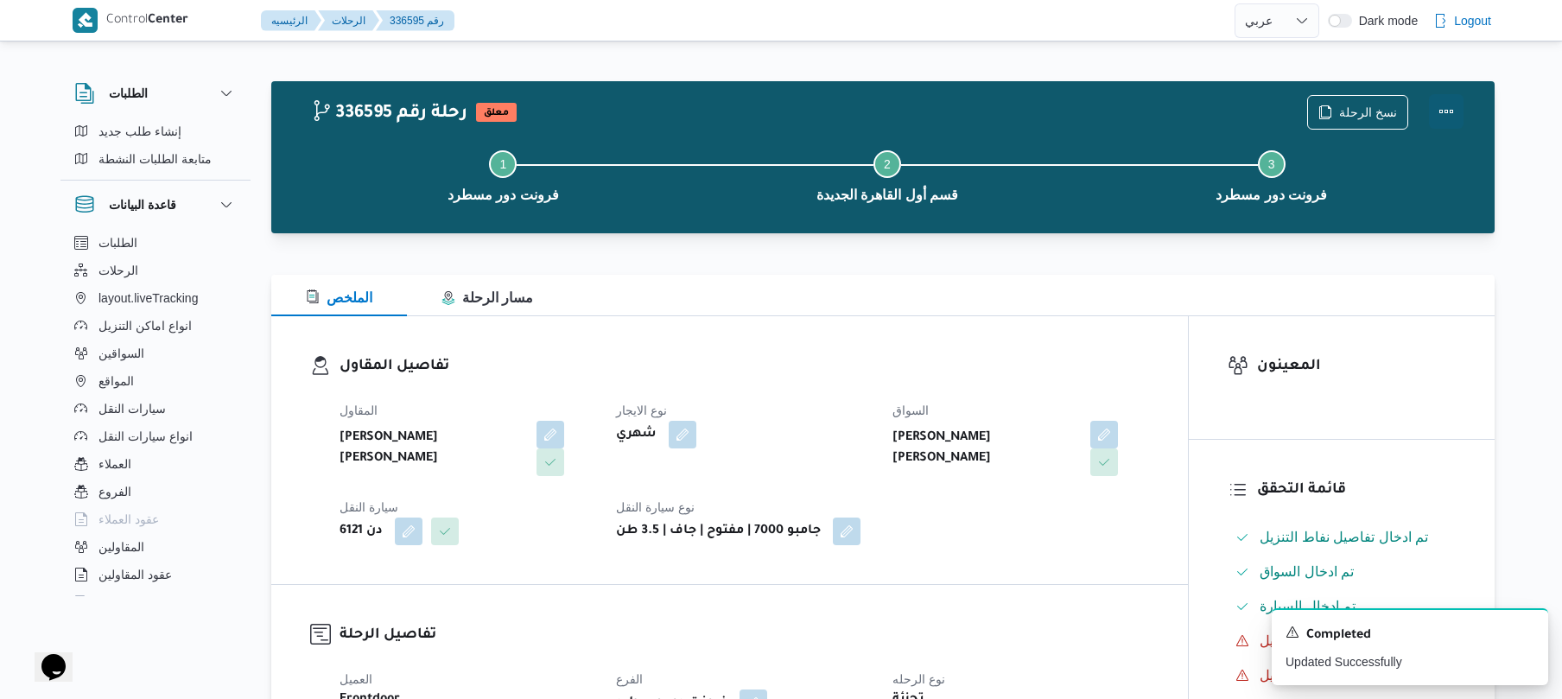
click at [1445, 109] on button "Actions" at bounding box center [1446, 111] width 35 height 35
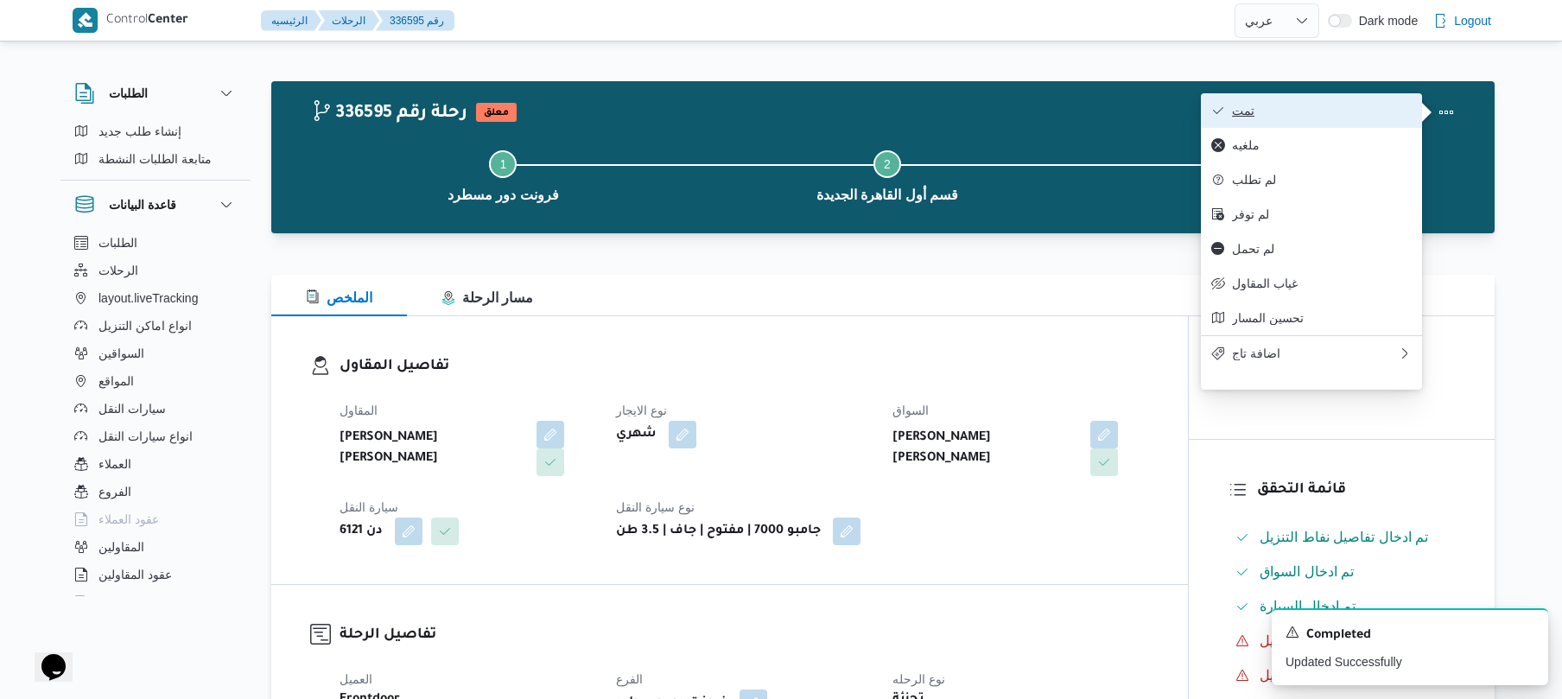
click at [1363, 117] on span "تمت" at bounding box center [1322, 111] width 180 height 14
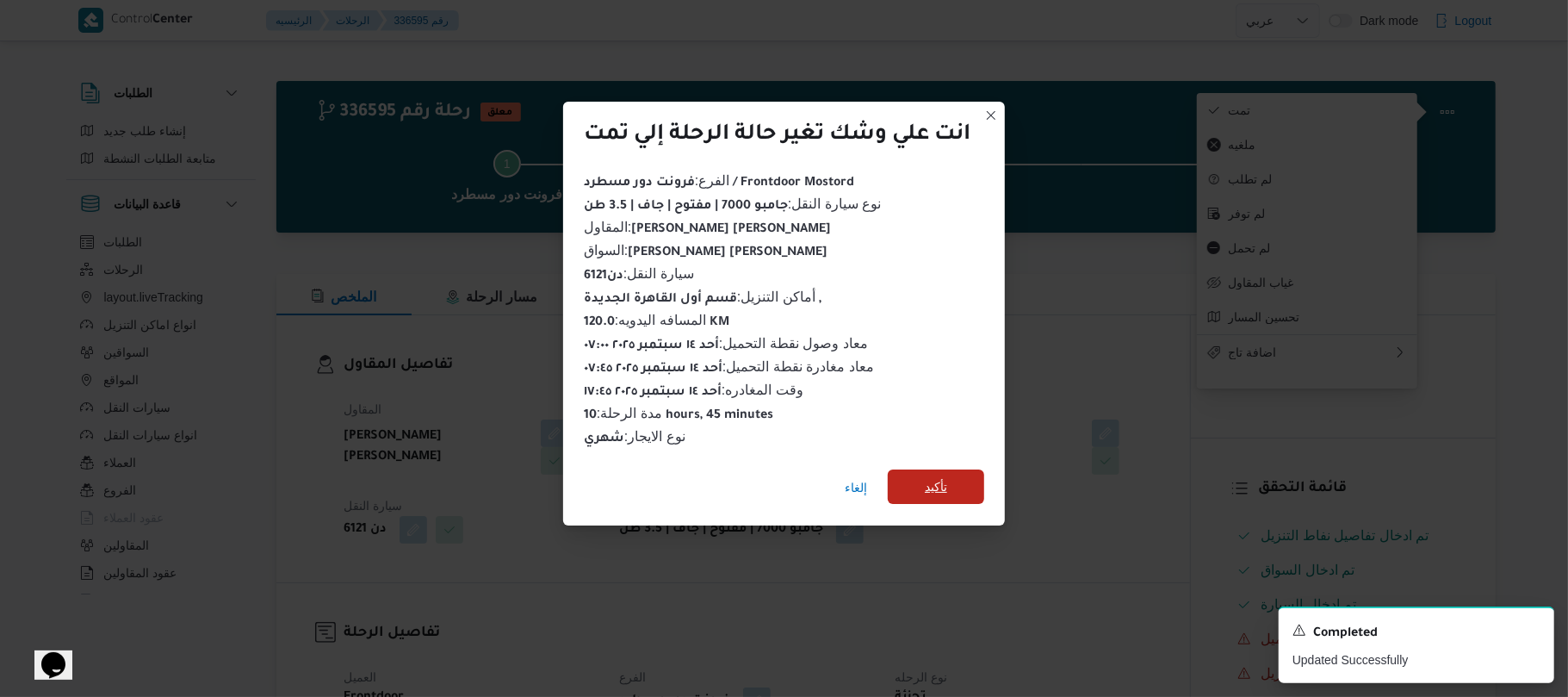
click at [957, 483] on span "تأكيد" at bounding box center [936, 487] width 97 height 35
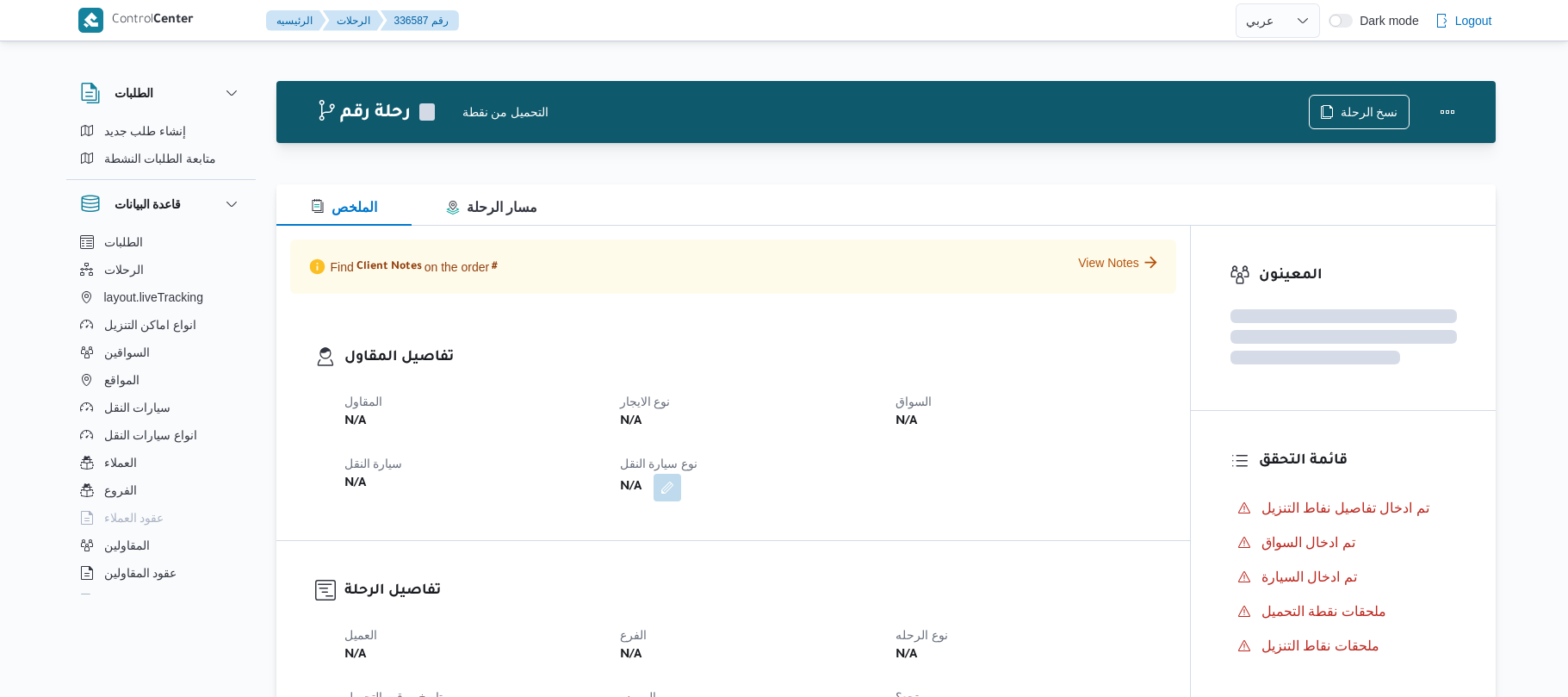
select select "ar"
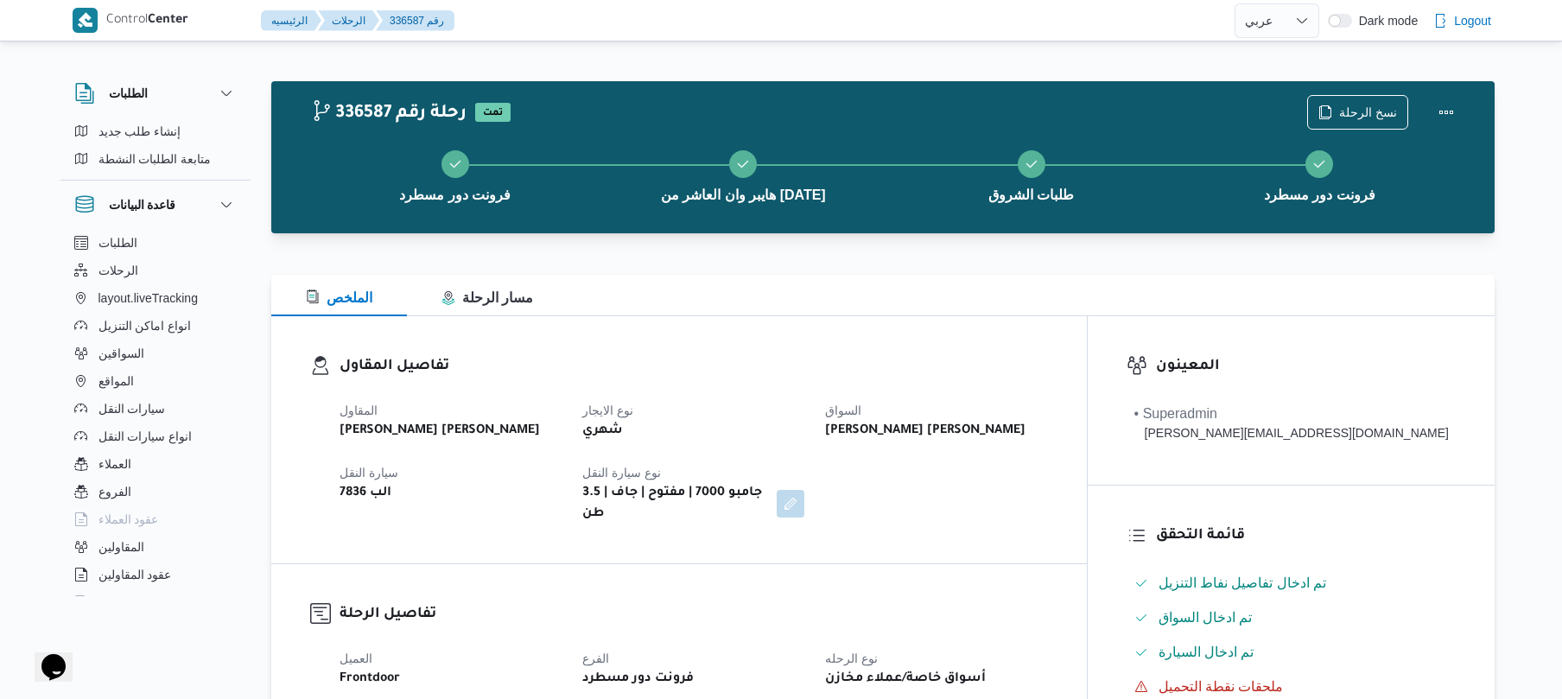
click at [913, 306] on div "الملخص مسار الرحلة" at bounding box center [882, 295] width 1223 height 41
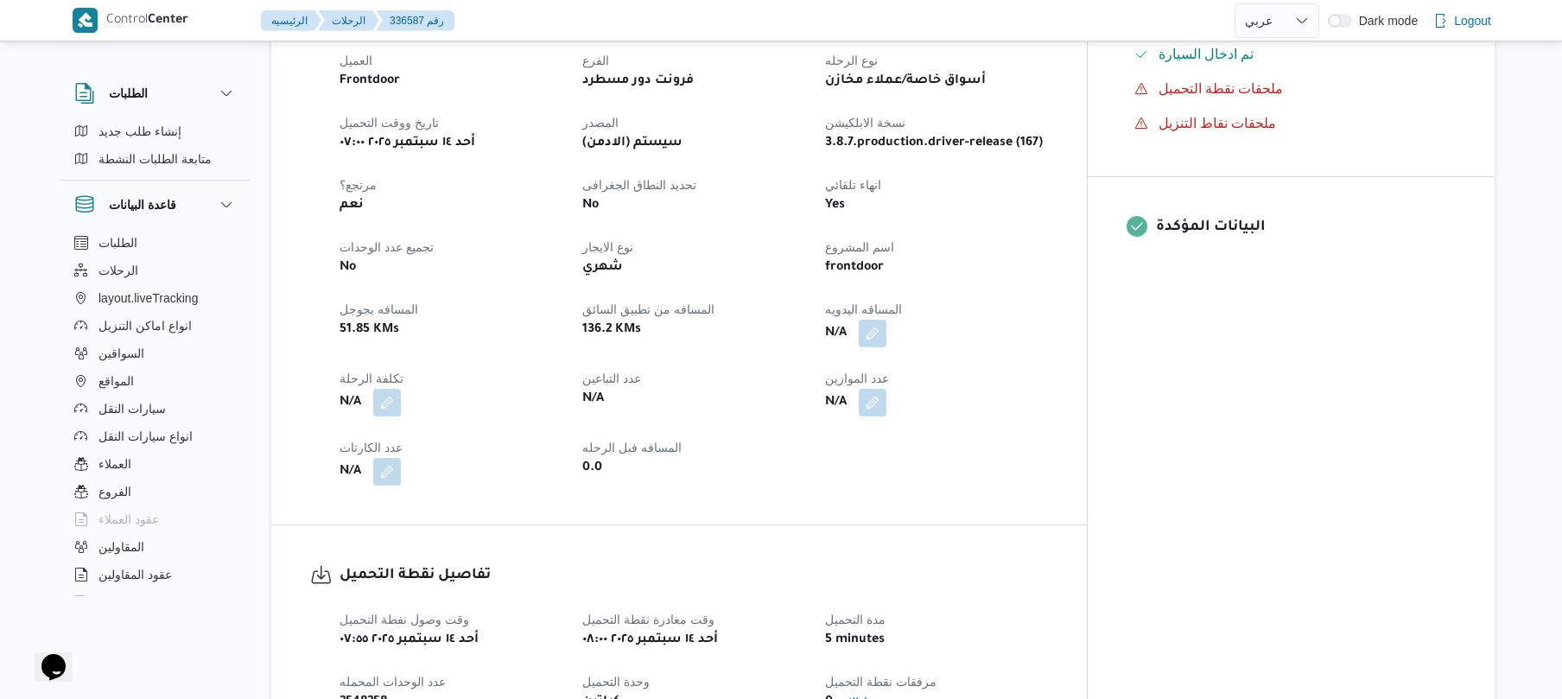
scroll to position [599, 0]
click at [886, 318] on button "button" at bounding box center [873, 332] width 28 height 28
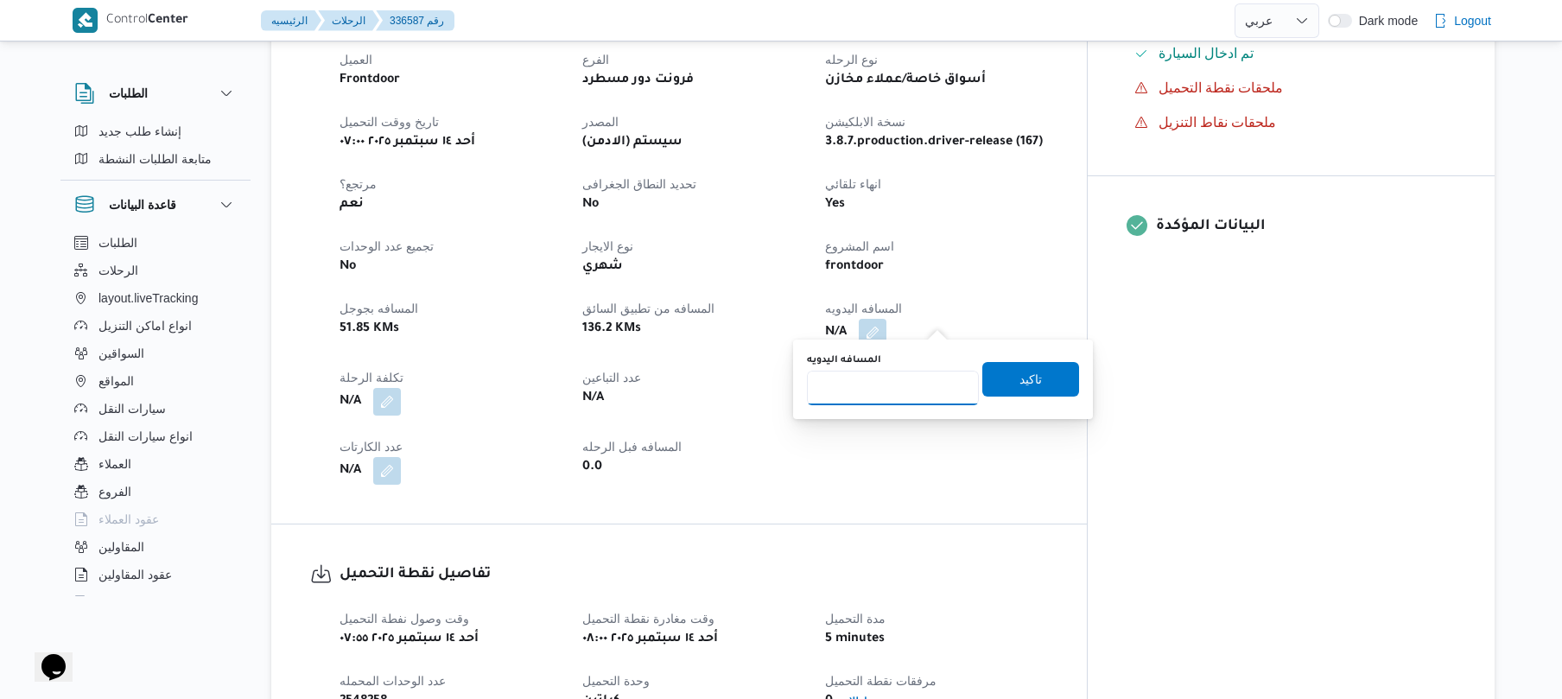
click at [897, 389] on input "المسافه اليدويه" at bounding box center [893, 388] width 172 height 35
type input "130"
click at [1020, 380] on span "تاكيد" at bounding box center [1030, 378] width 22 height 21
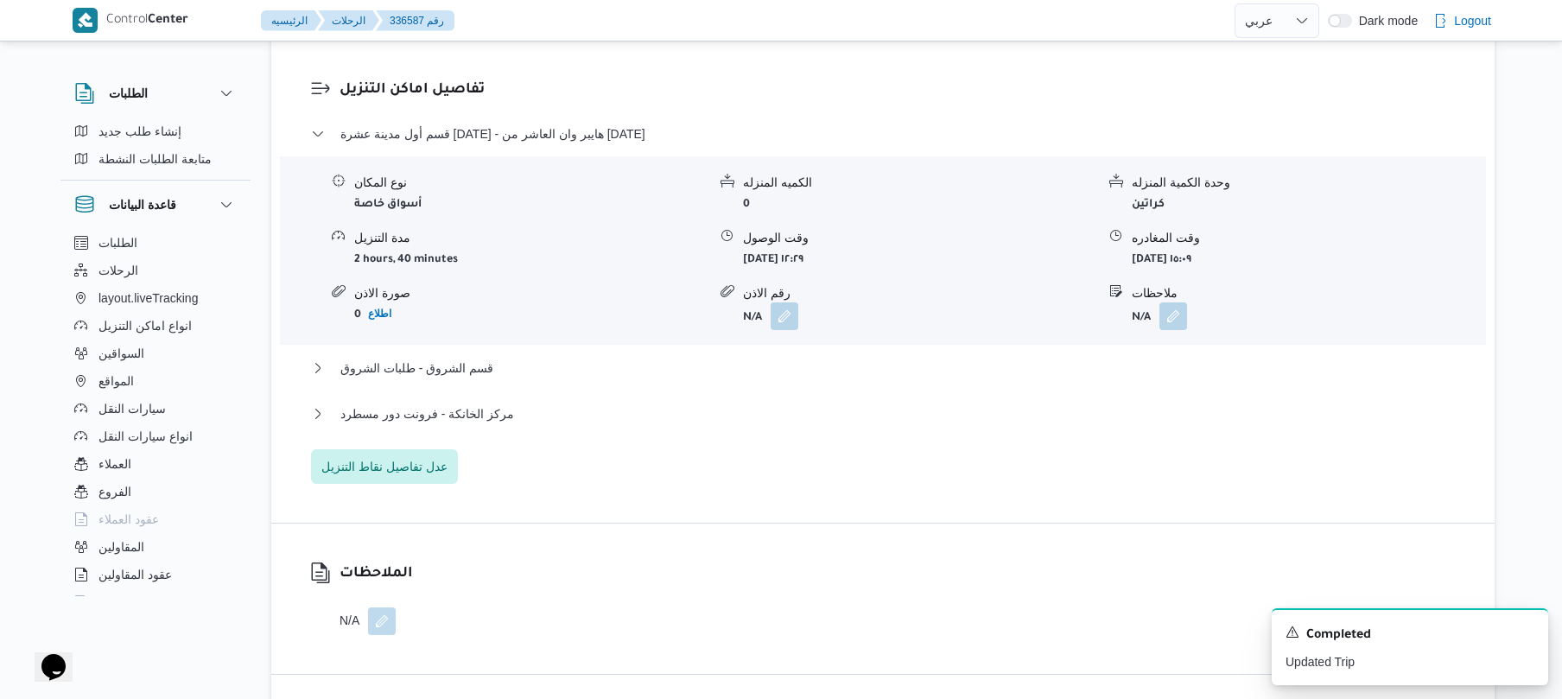
scroll to position [1382, 0]
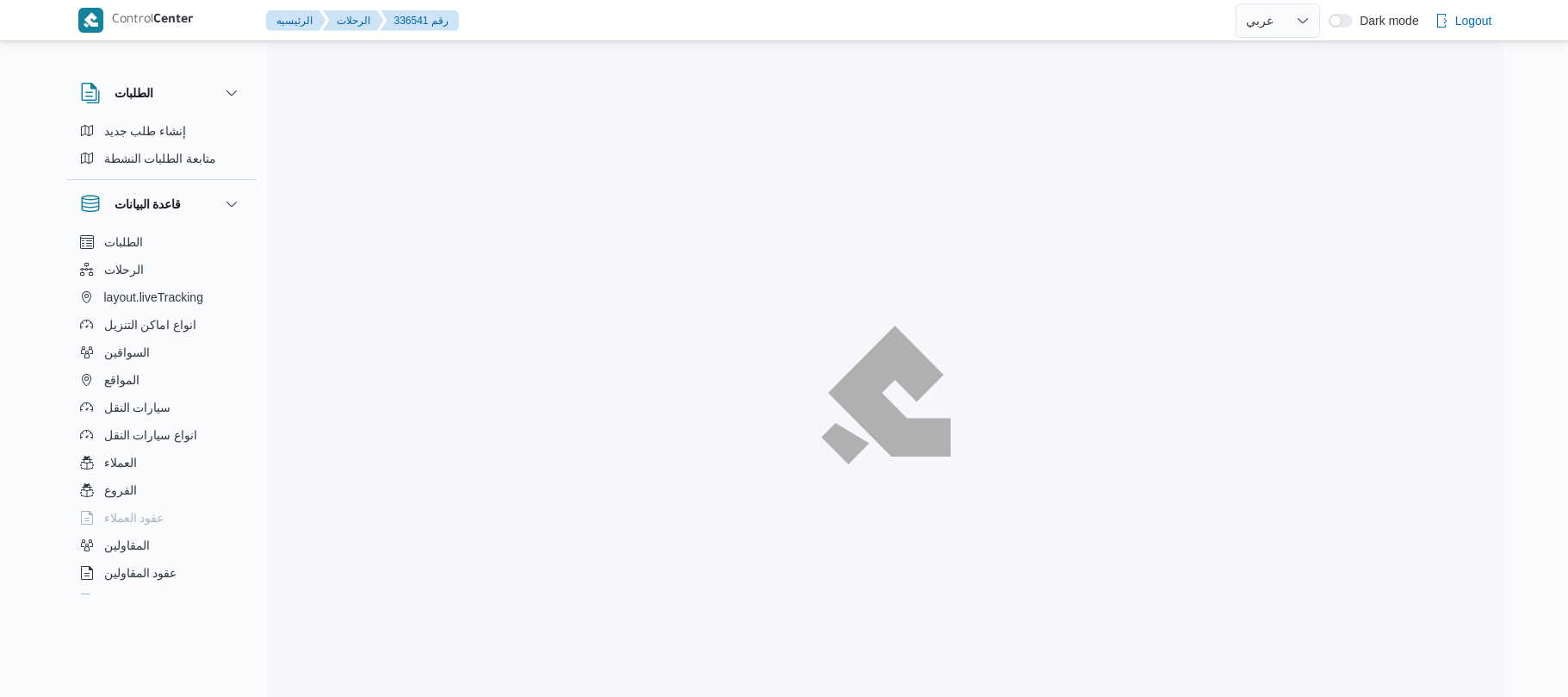
select select "ar"
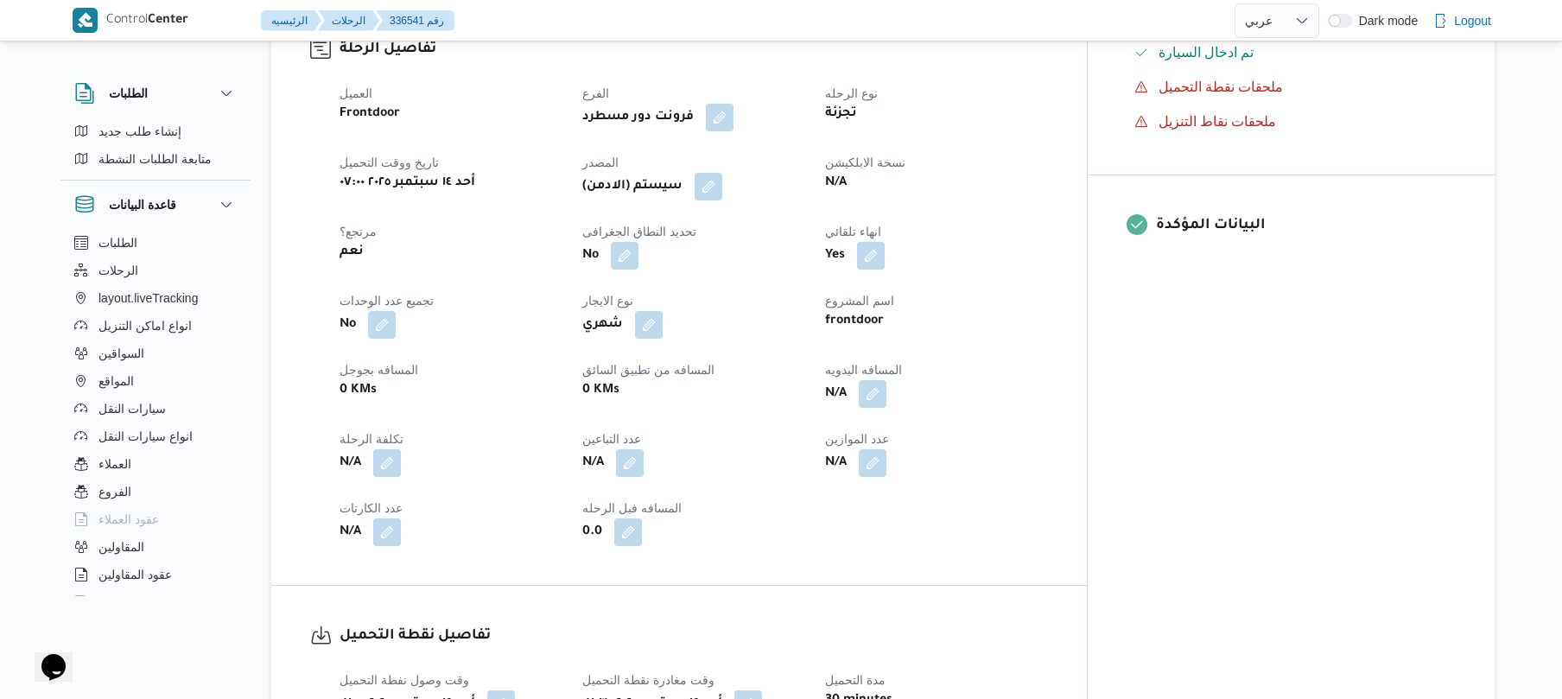
scroll to position [644, 0]
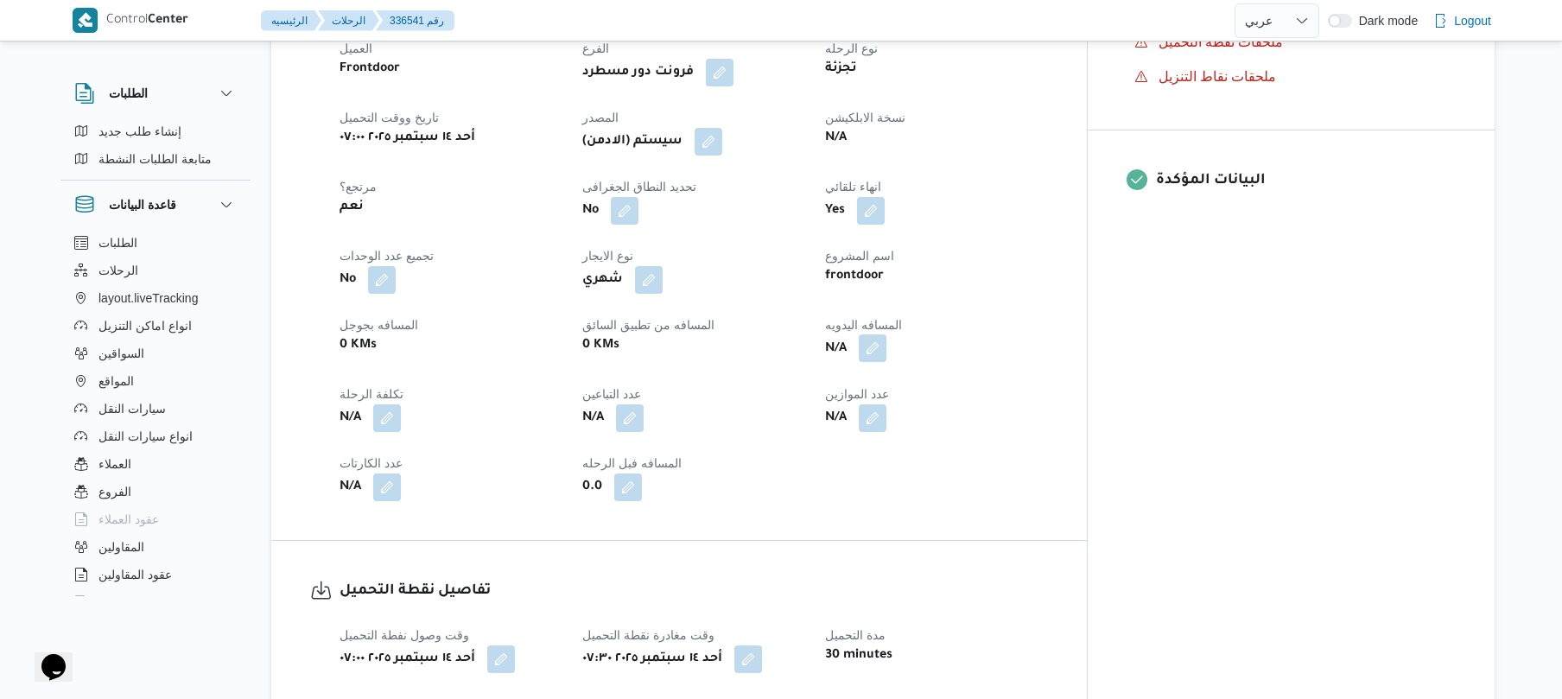
click at [886, 334] on button "button" at bounding box center [873, 348] width 28 height 28
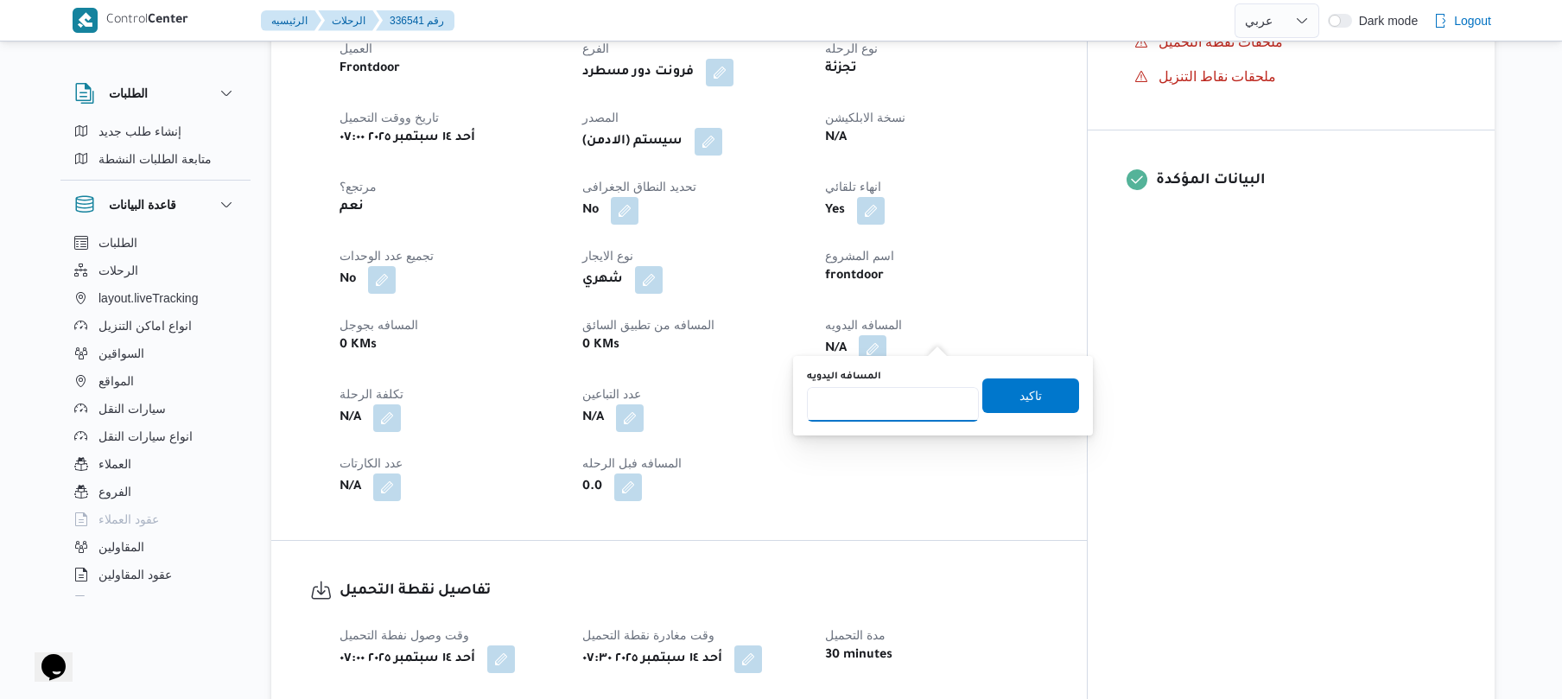
click at [902, 398] on input "المسافه اليدويه" at bounding box center [893, 404] width 172 height 35
type input "120"
click at [1019, 385] on span "تاكيد" at bounding box center [1030, 394] width 22 height 21
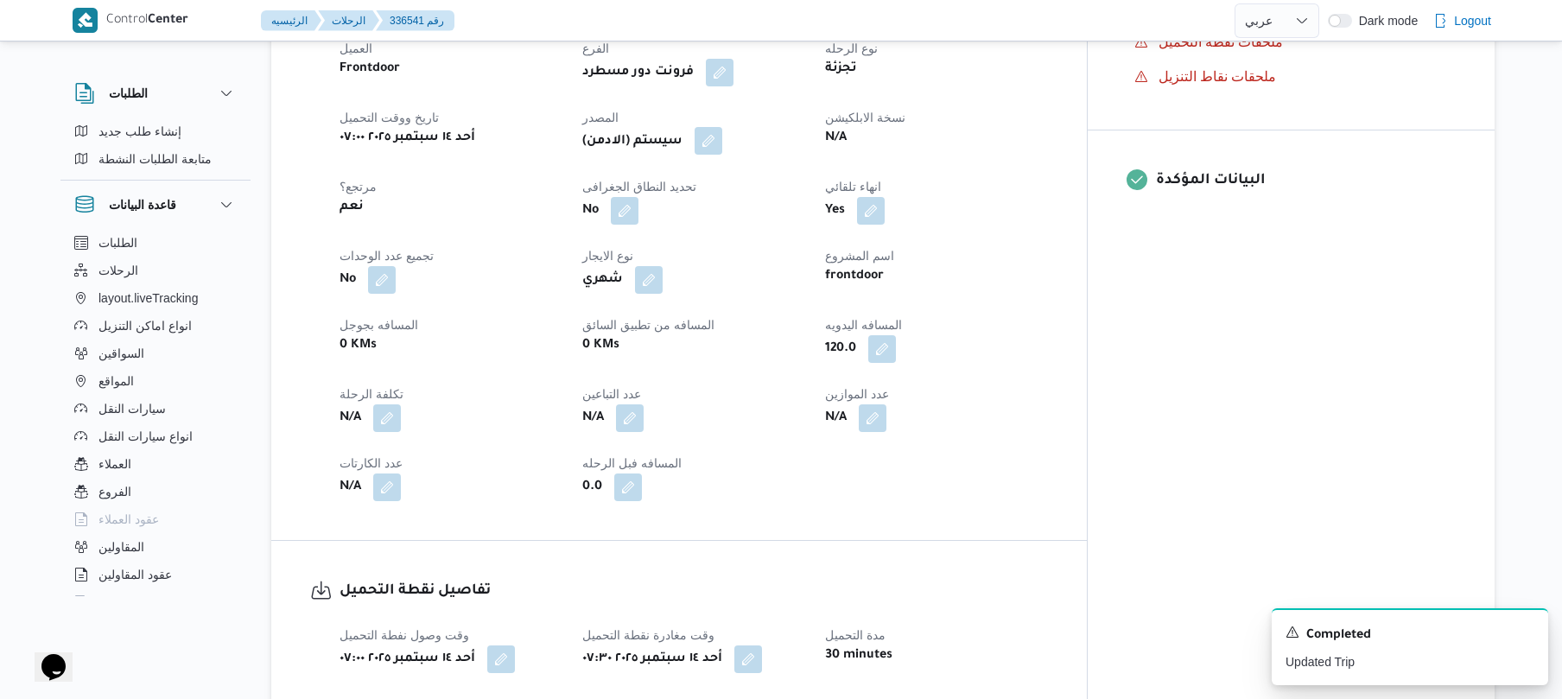
click at [722, 127] on button "button" at bounding box center [708, 141] width 28 height 28
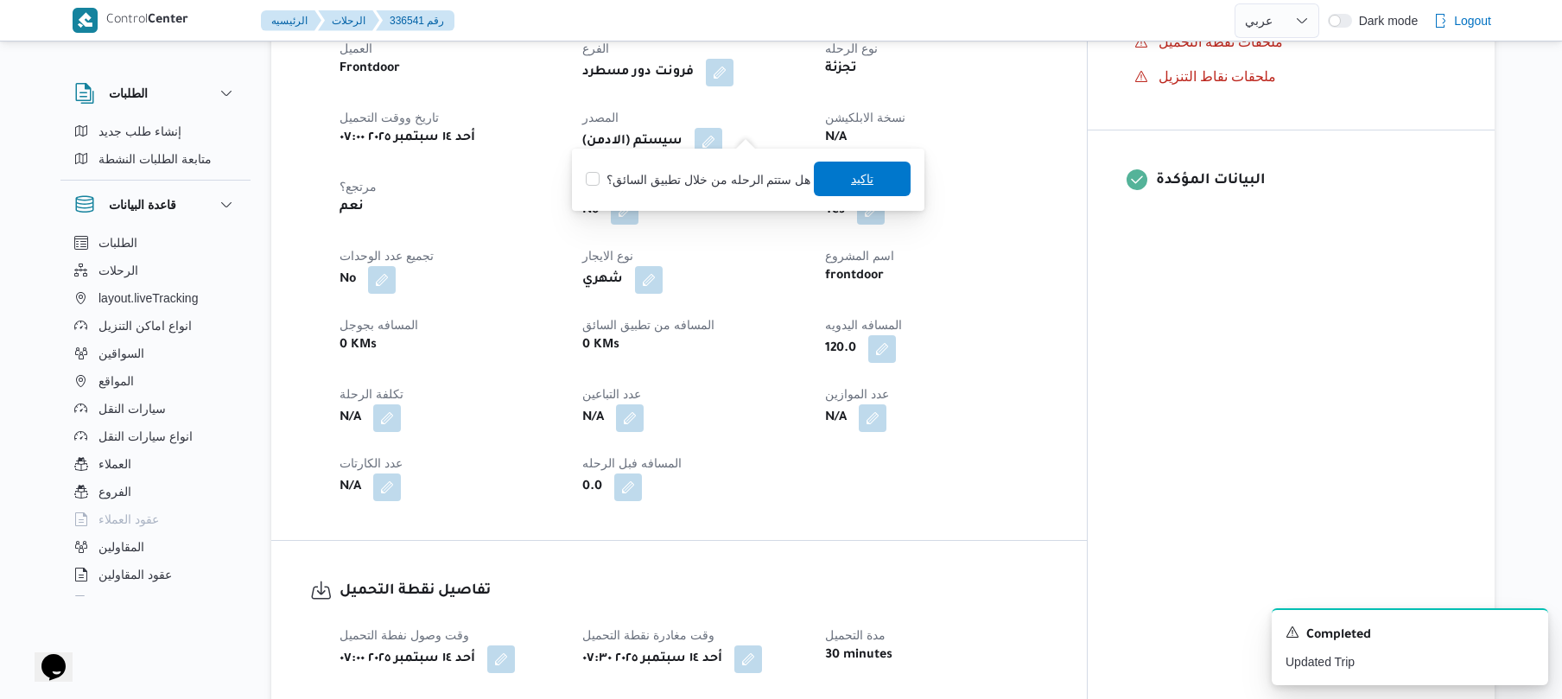
click at [865, 187] on span "تاكيد" at bounding box center [862, 178] width 22 height 21
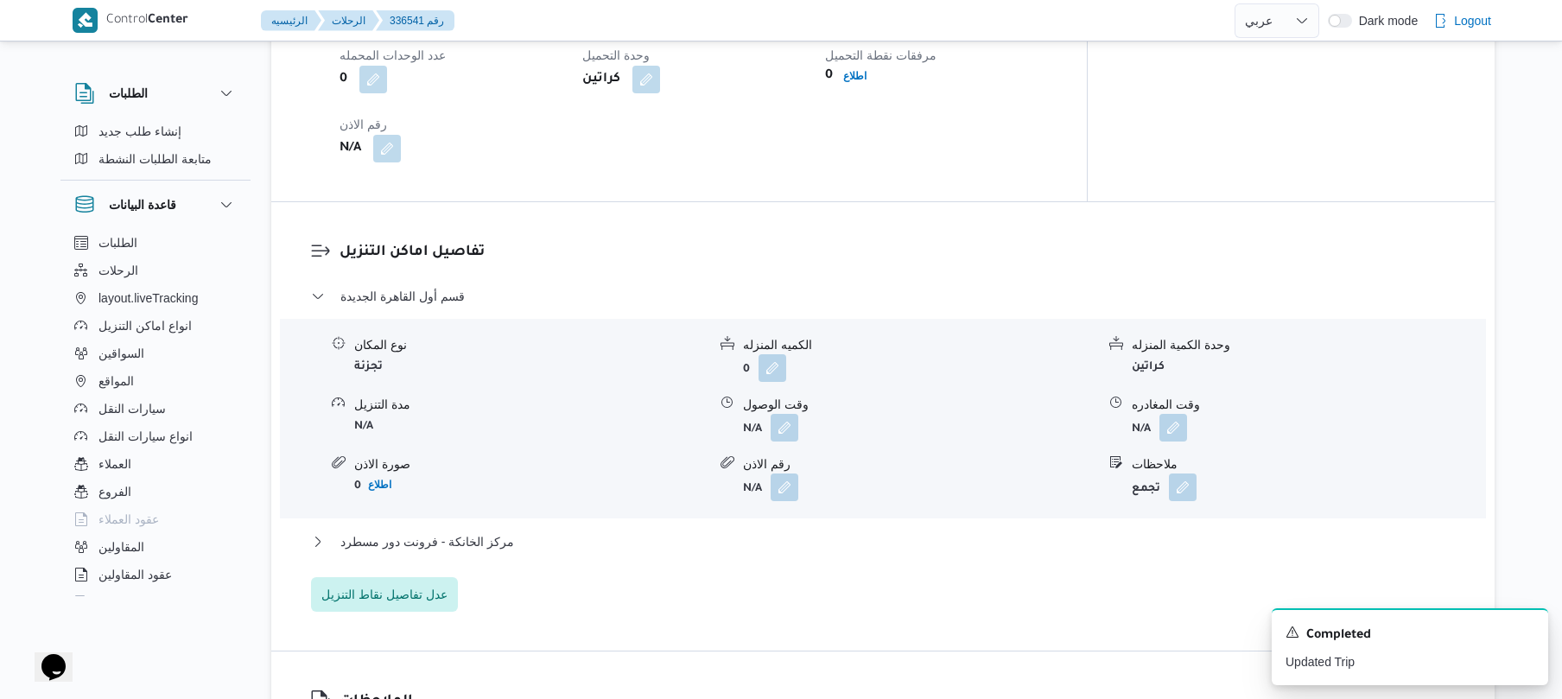
scroll to position [1382, 0]
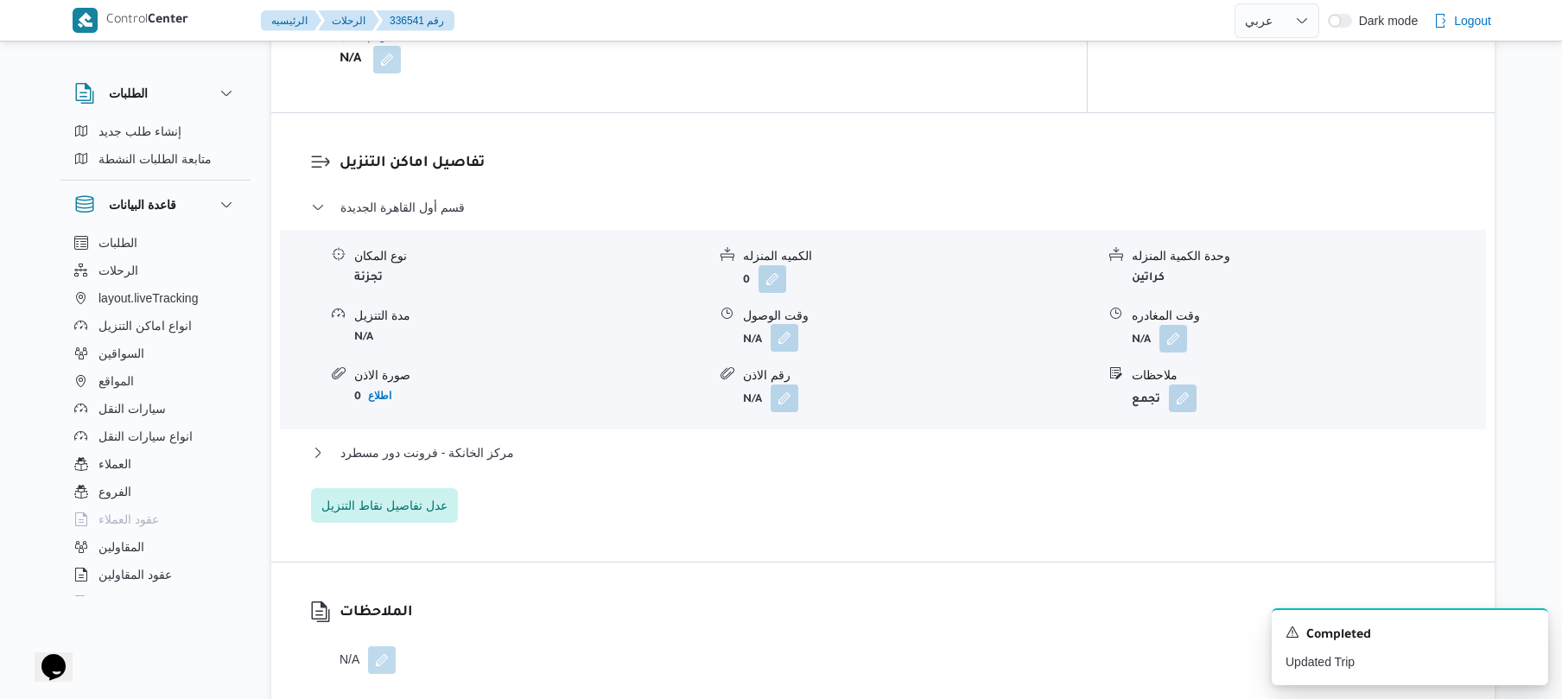
click at [793, 329] on button "button" at bounding box center [784, 338] width 28 height 28
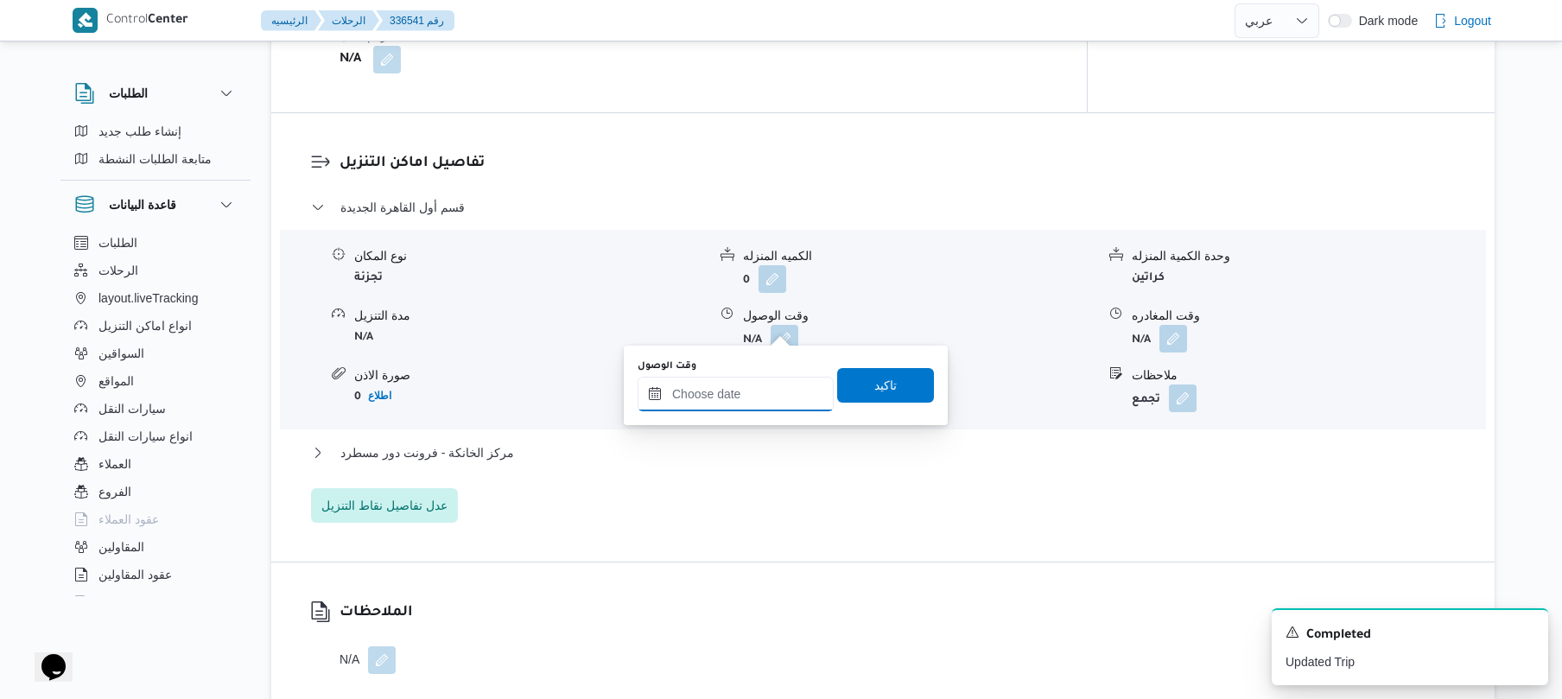
click at [748, 388] on input "وقت الوصول" at bounding box center [735, 394] width 196 height 35
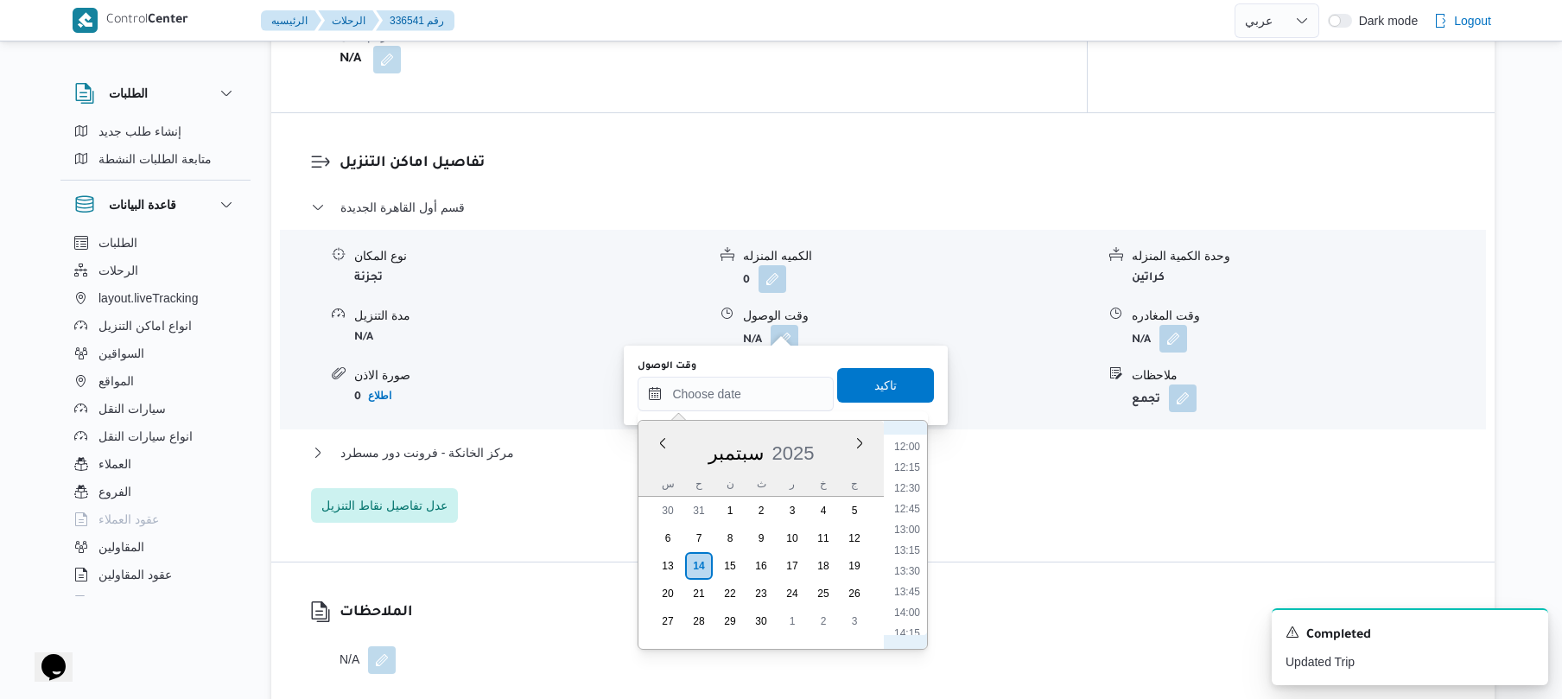
scroll to position [709, 0]
click at [924, 460] on li "08:45" at bounding box center [907, 459] width 40 height 17
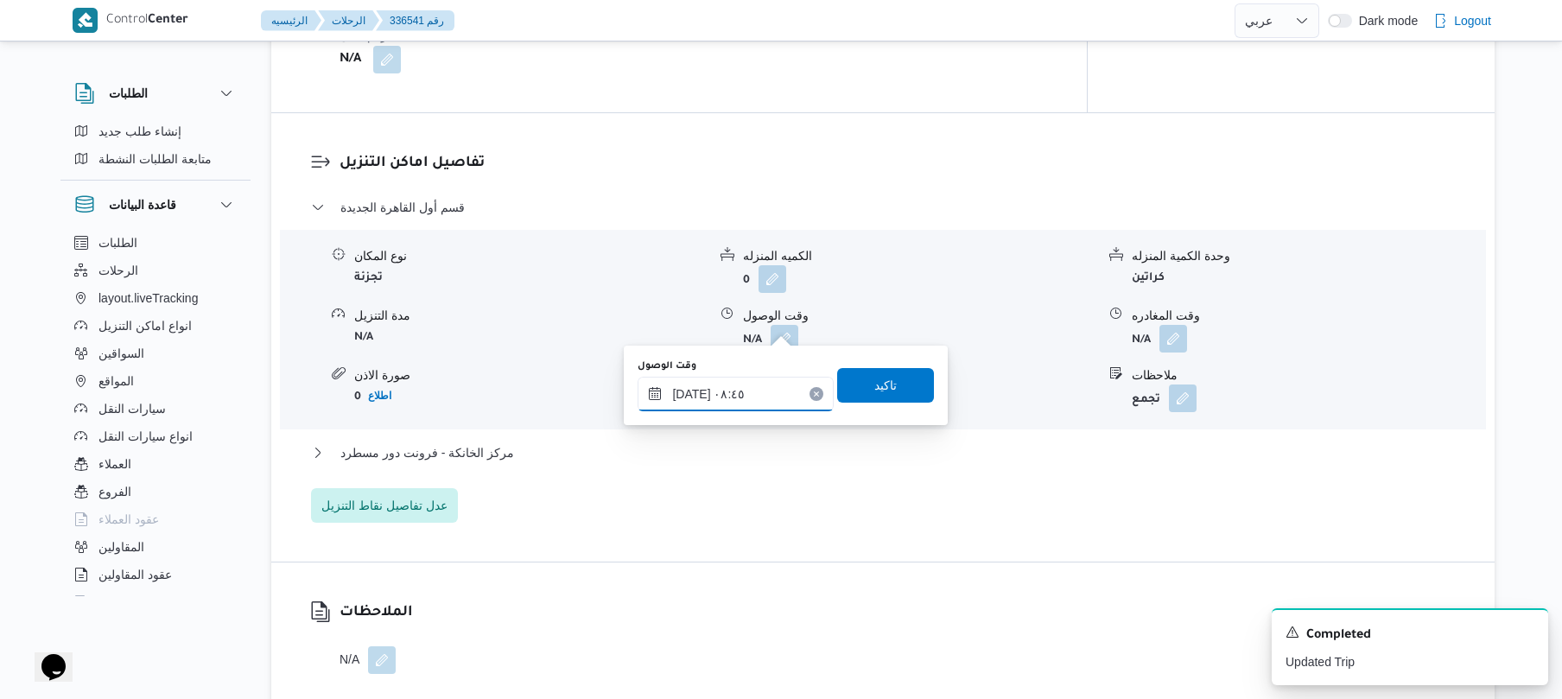
click at [748, 396] on input "١٤/٠٩/٢٠٢٥ ٠٨:٤٥" at bounding box center [735, 394] width 196 height 35
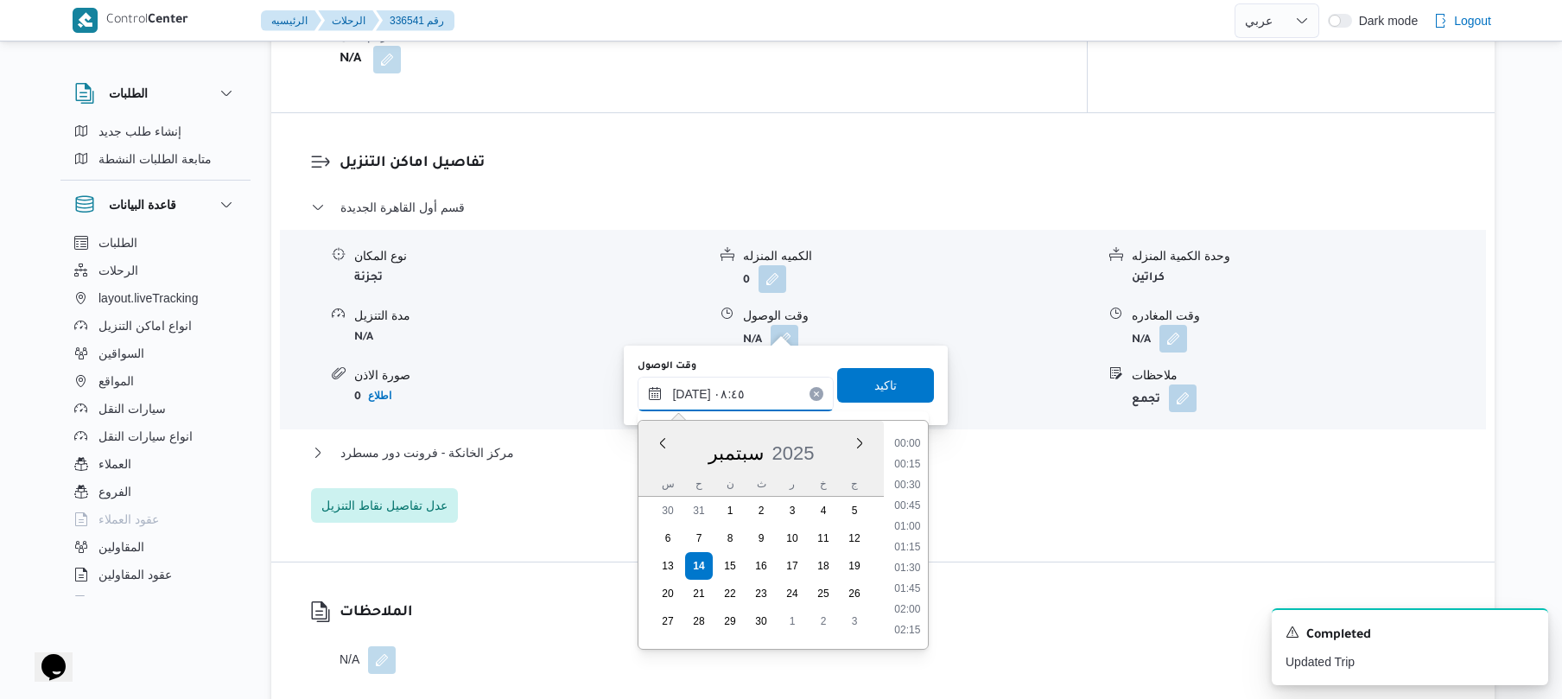
scroll to position [622, 0]
click at [907, 506] on li "08:15" at bounding box center [908, 505] width 40 height 17
type input "١٤/٠٩/٢٠٢٥ ٠٨:١٥"
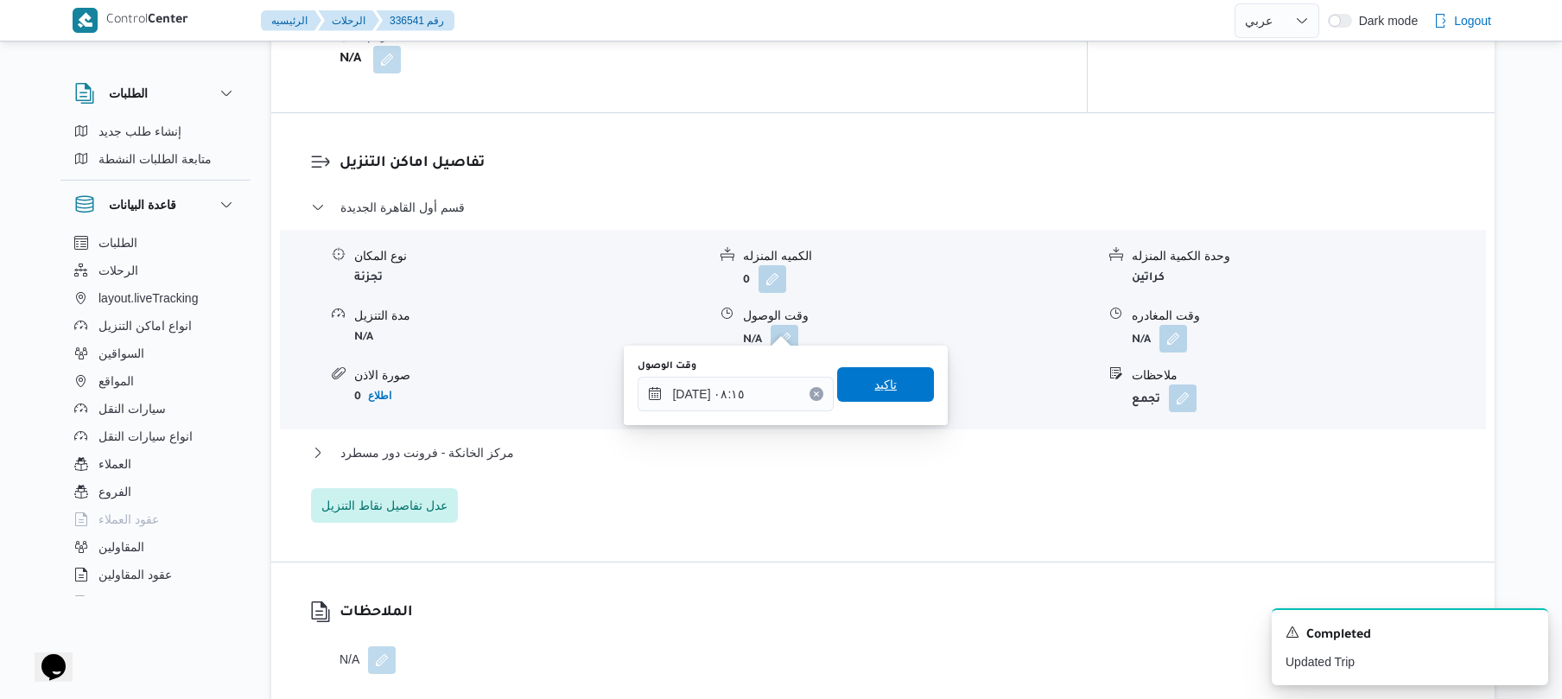
click at [885, 381] on span "تاكيد" at bounding box center [885, 384] width 22 height 21
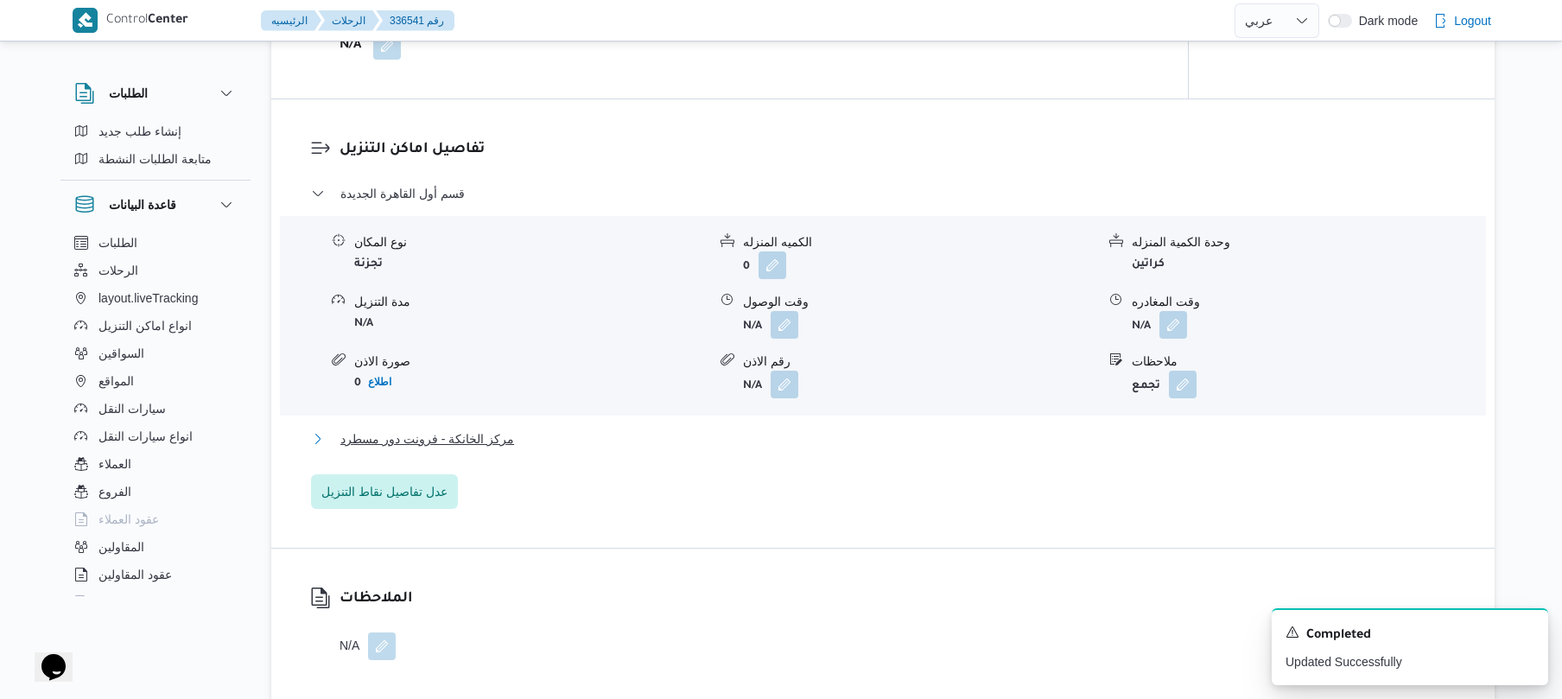
click at [831, 439] on button "مركز الخانكة - فرونت دور مسطرد" at bounding box center [883, 438] width 1144 height 21
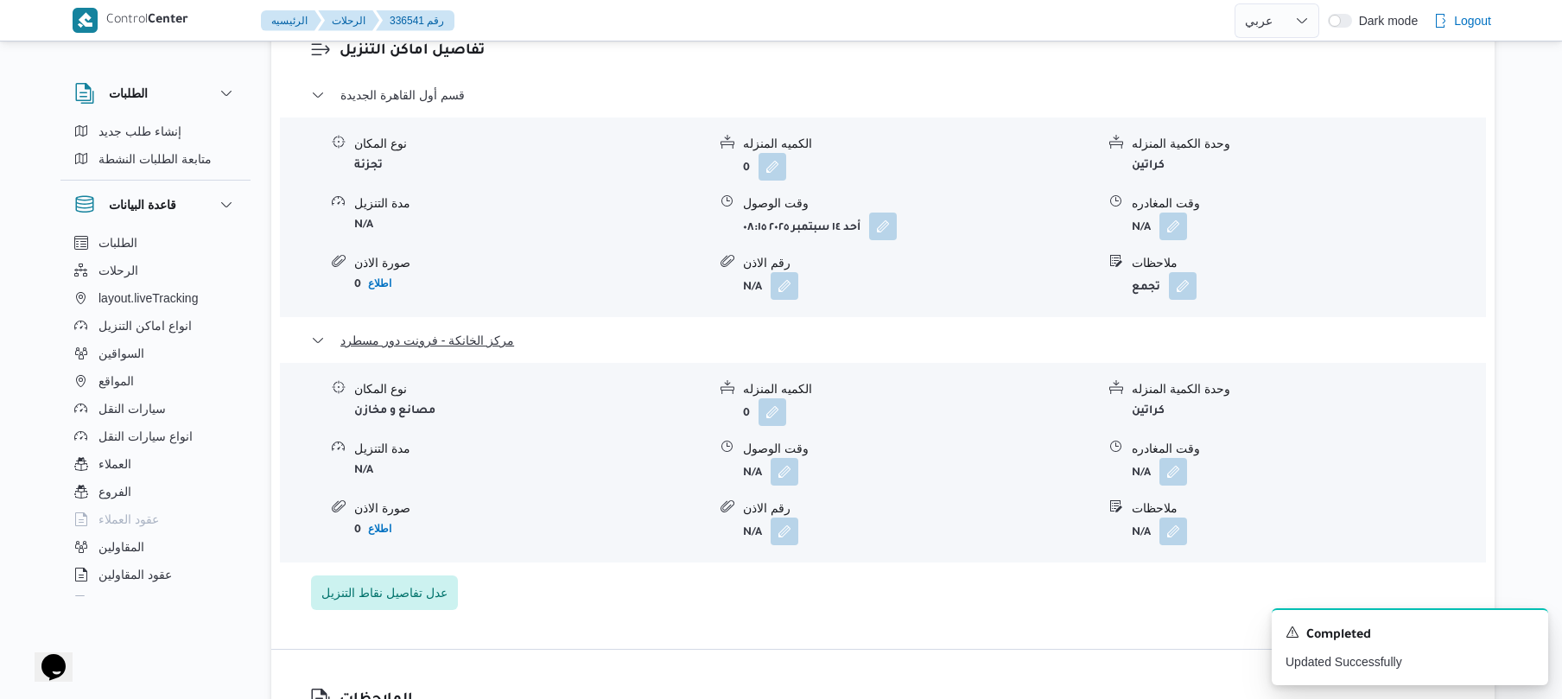
scroll to position [1750, 0]
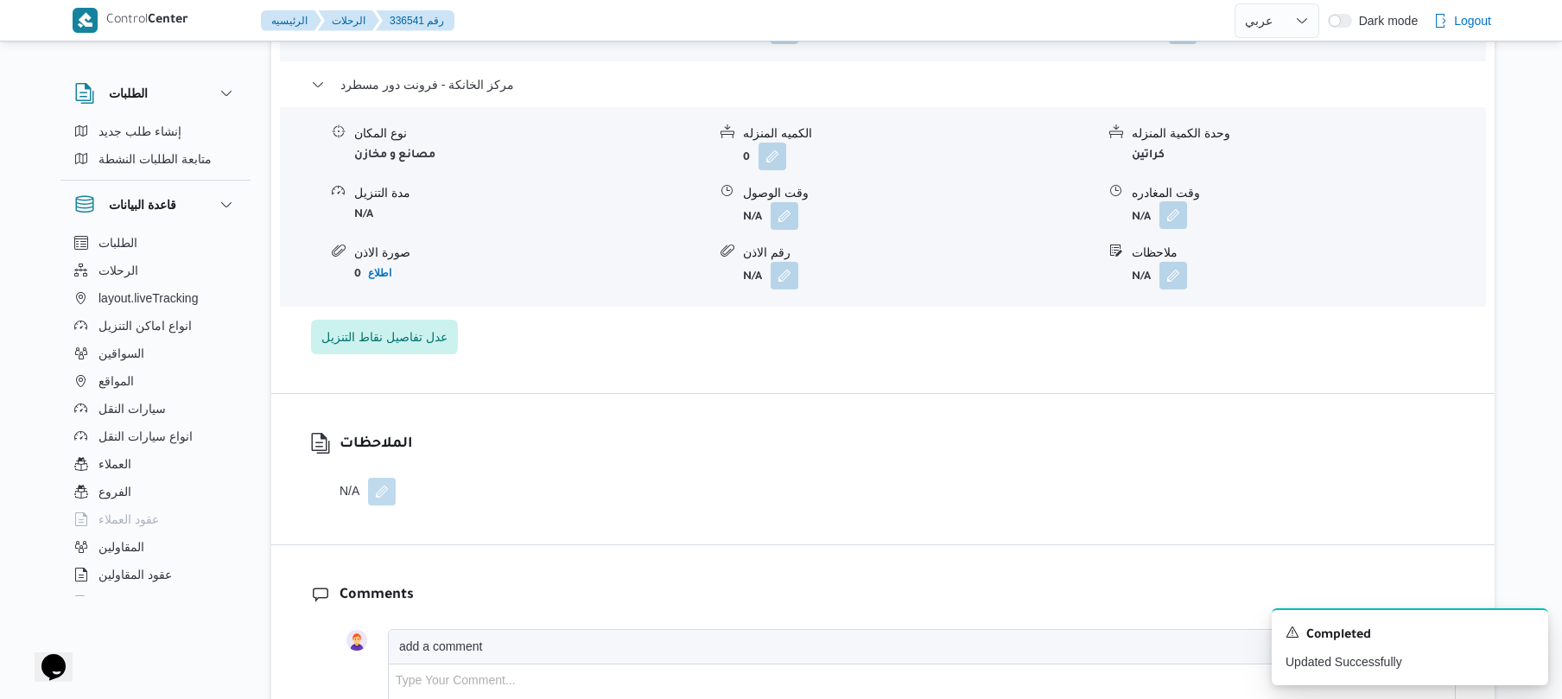
click at [1175, 205] on button "button" at bounding box center [1173, 215] width 28 height 28
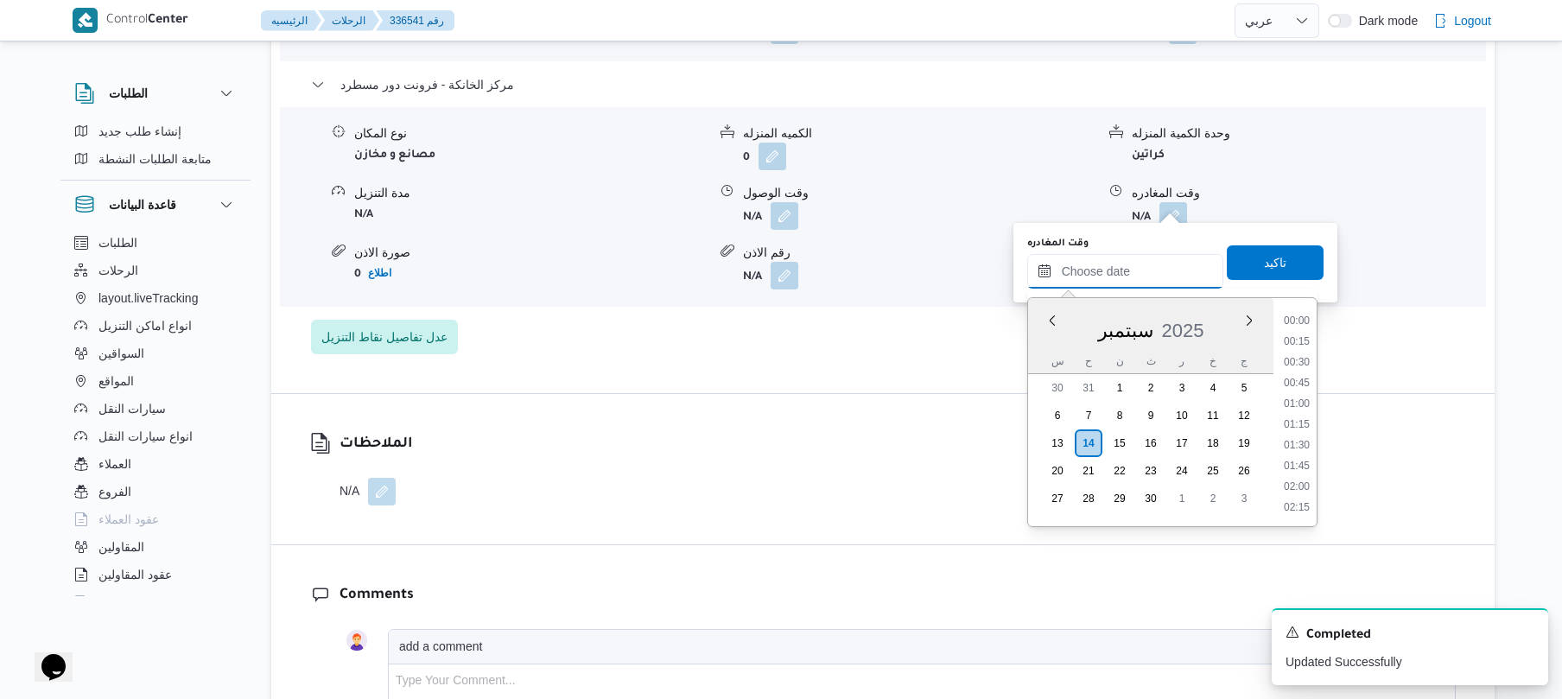
click at [1116, 266] on input "وقت المغادره" at bounding box center [1125, 271] width 196 height 35
click at [1296, 409] on li "17:45" at bounding box center [1297, 405] width 40 height 17
type input "١٤/٠٩/٢٠٢٥ ١٧:٤٥"
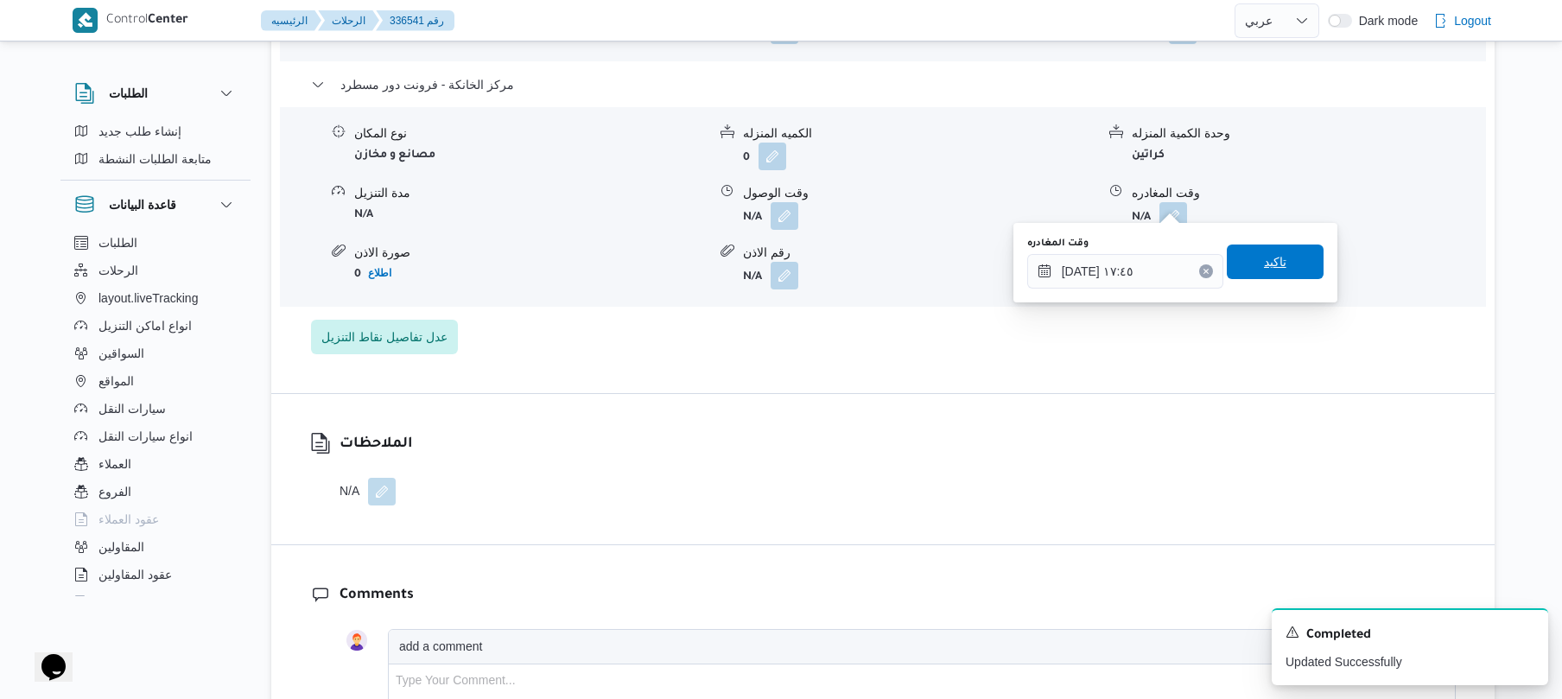
click at [1266, 259] on span "تاكيد" at bounding box center [1275, 261] width 22 height 21
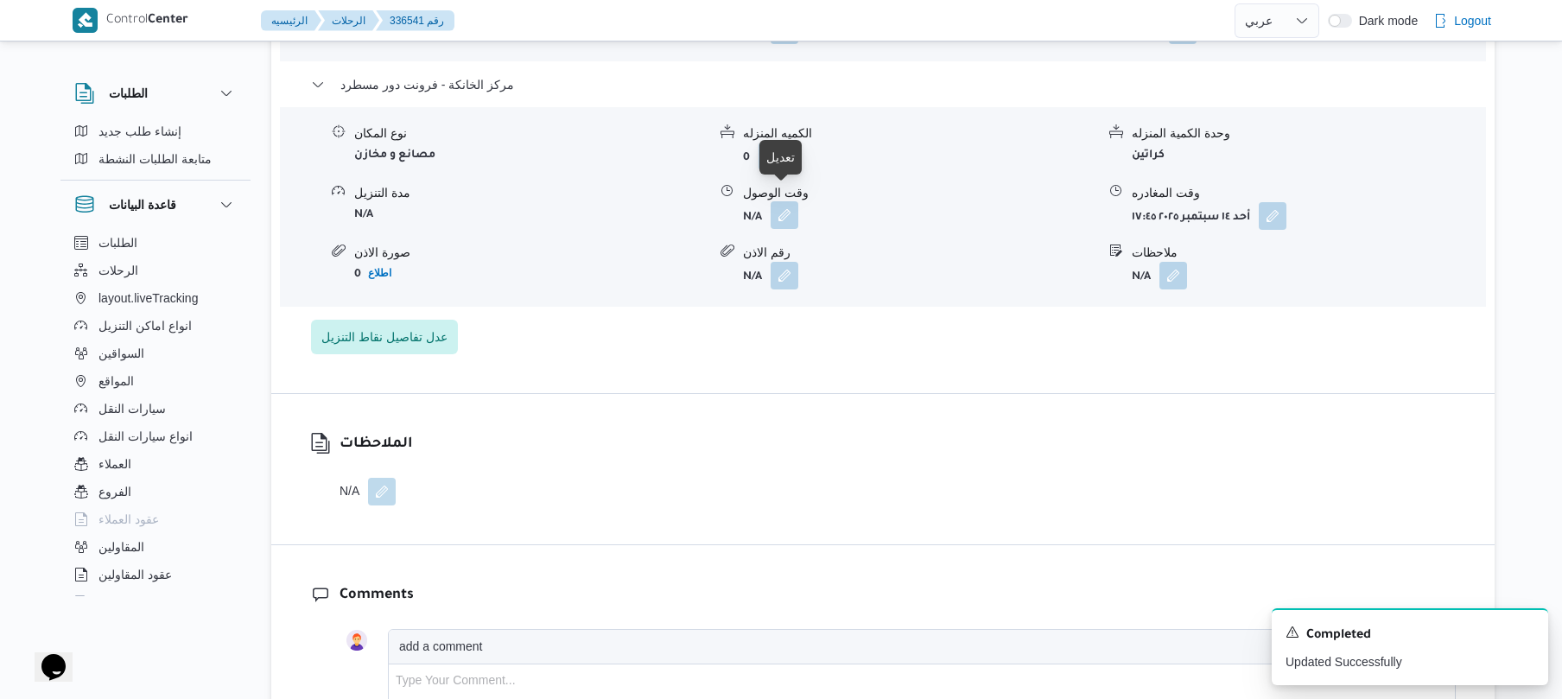
click at [786, 201] on button "button" at bounding box center [784, 215] width 28 height 28
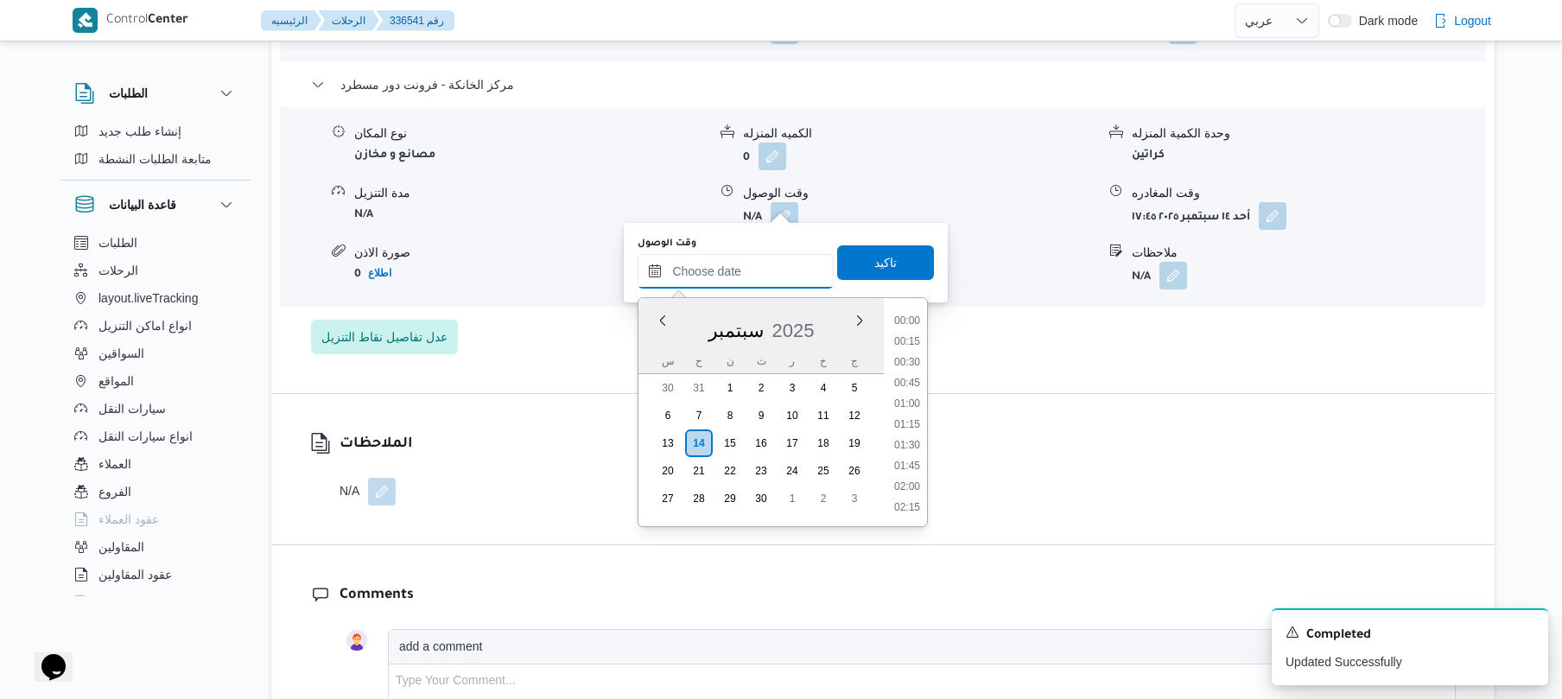
click at [736, 278] on input "وقت الوصول" at bounding box center [735, 271] width 196 height 35
click at [910, 374] on ul "00:00 00:15 00:30 00:45 01:00 01:15 01:30 01:45 02:00 02:15 02:30 02:45 03:00 0…" at bounding box center [907, 412] width 40 height 200
click at [909, 381] on li "17:30" at bounding box center [907, 385] width 40 height 17
type input "١٤/٠٩/٢٠٢٥ ١٧:٣٠"
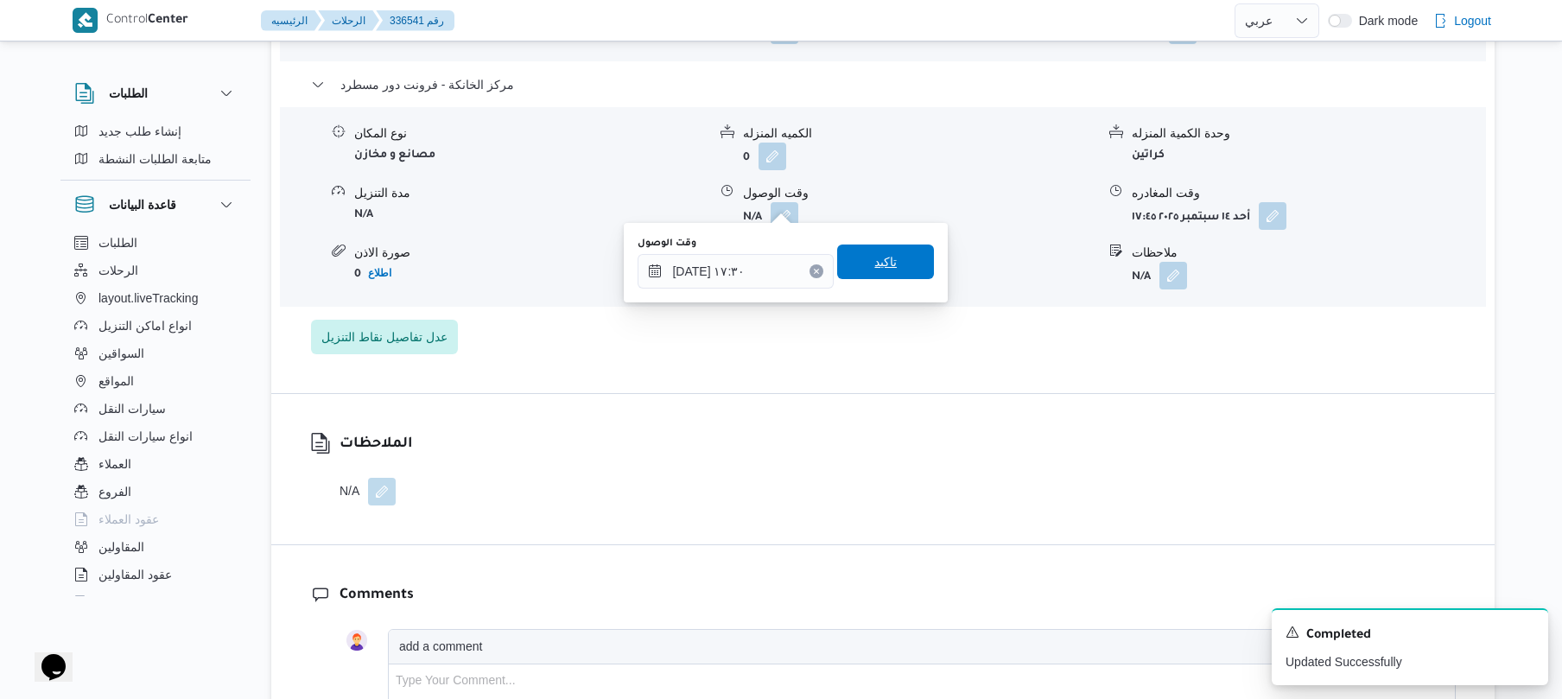
click at [891, 261] on span "تاكيد" at bounding box center [885, 261] width 97 height 35
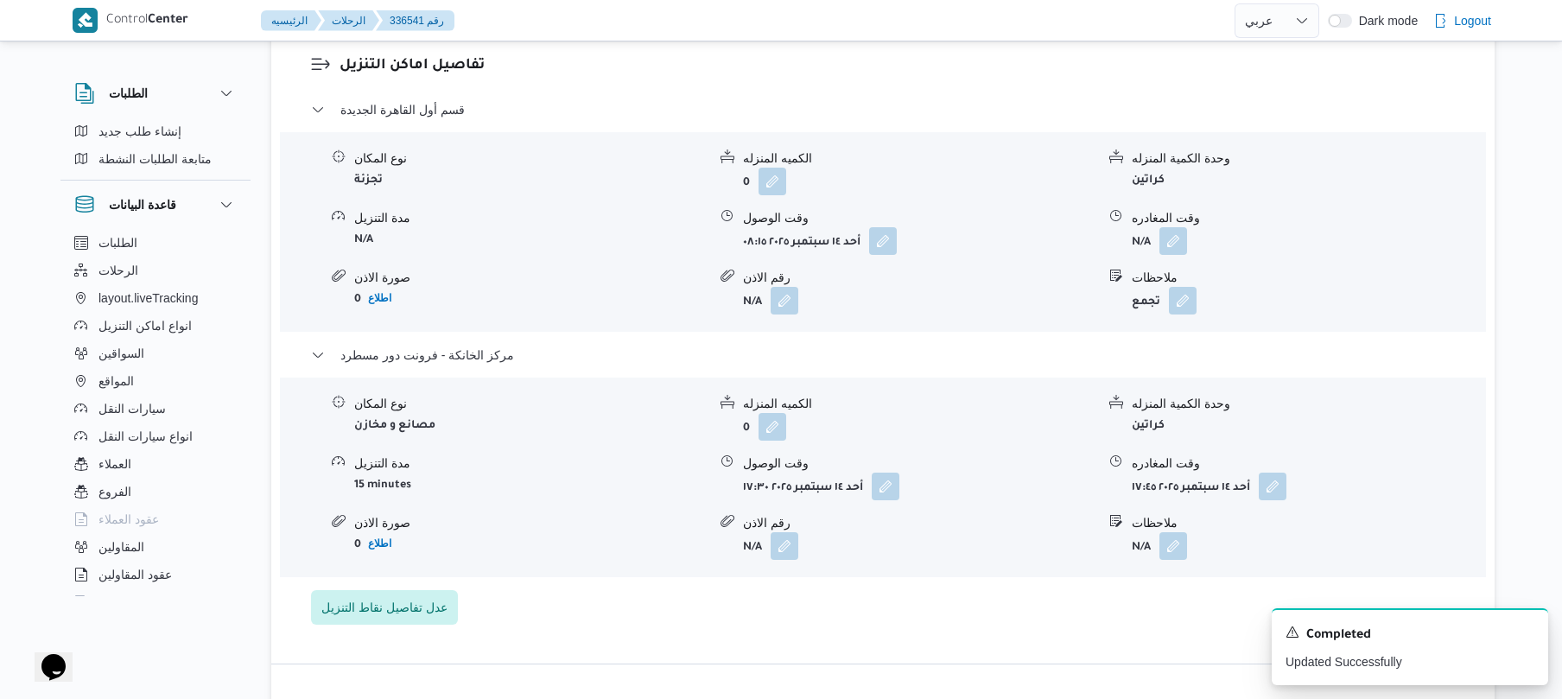
scroll to position [1474, 0]
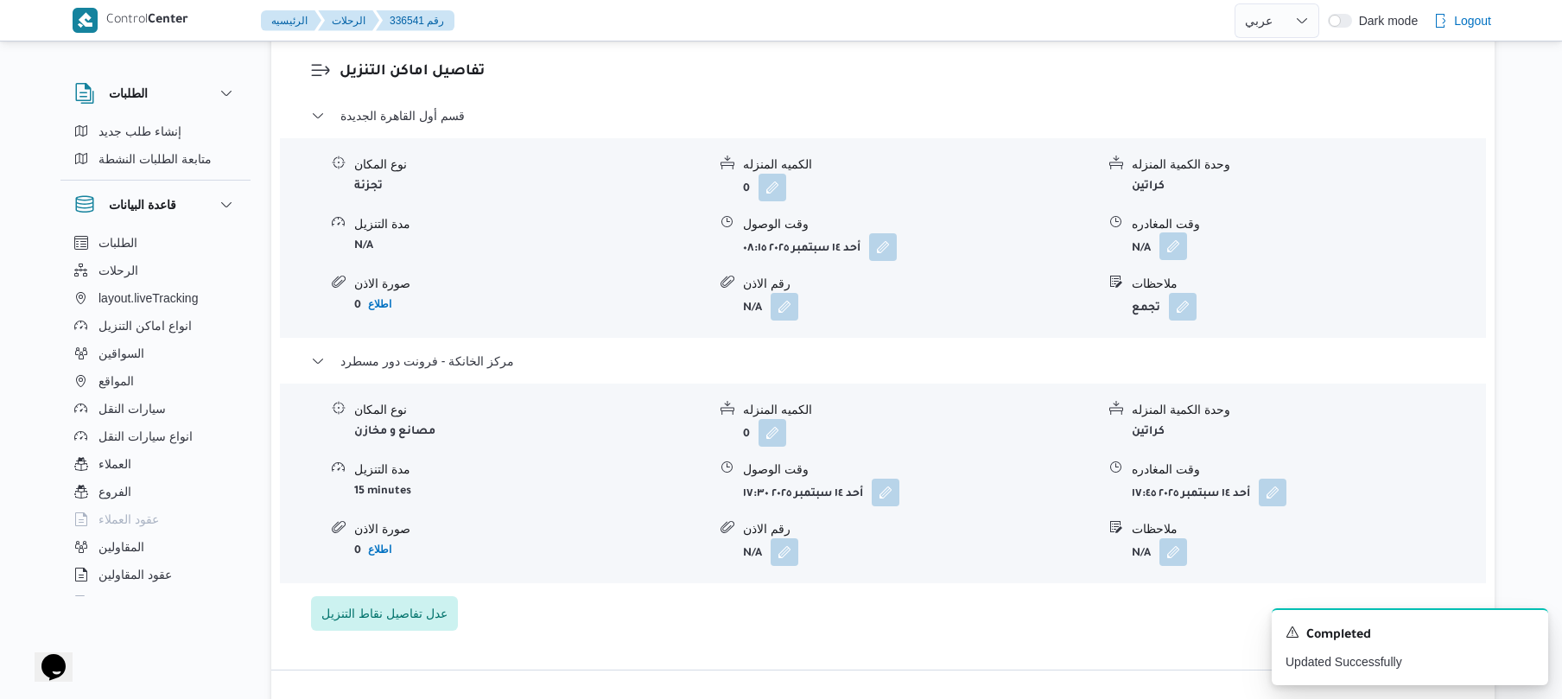
click at [1180, 232] on button "button" at bounding box center [1173, 246] width 28 height 28
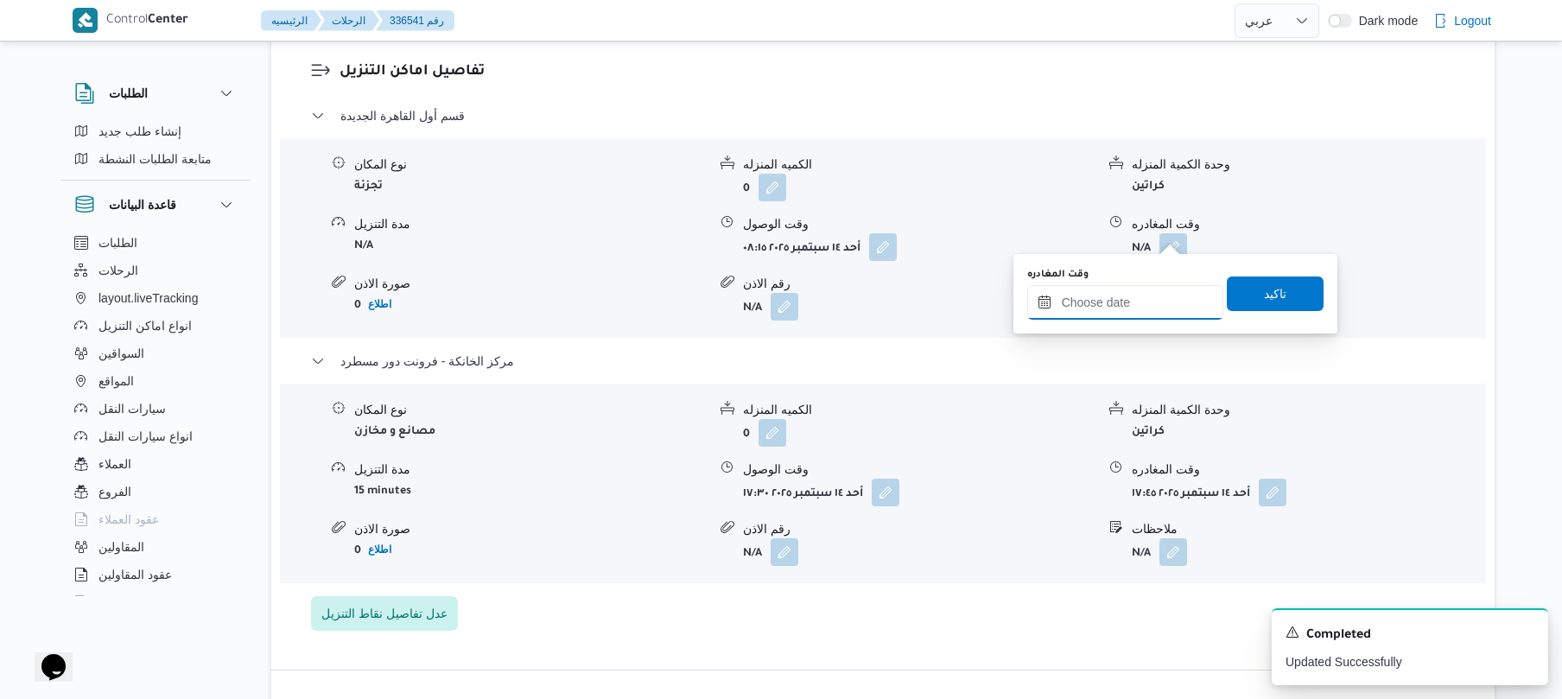
click at [1109, 309] on input "وقت المغادره" at bounding box center [1125, 302] width 196 height 35
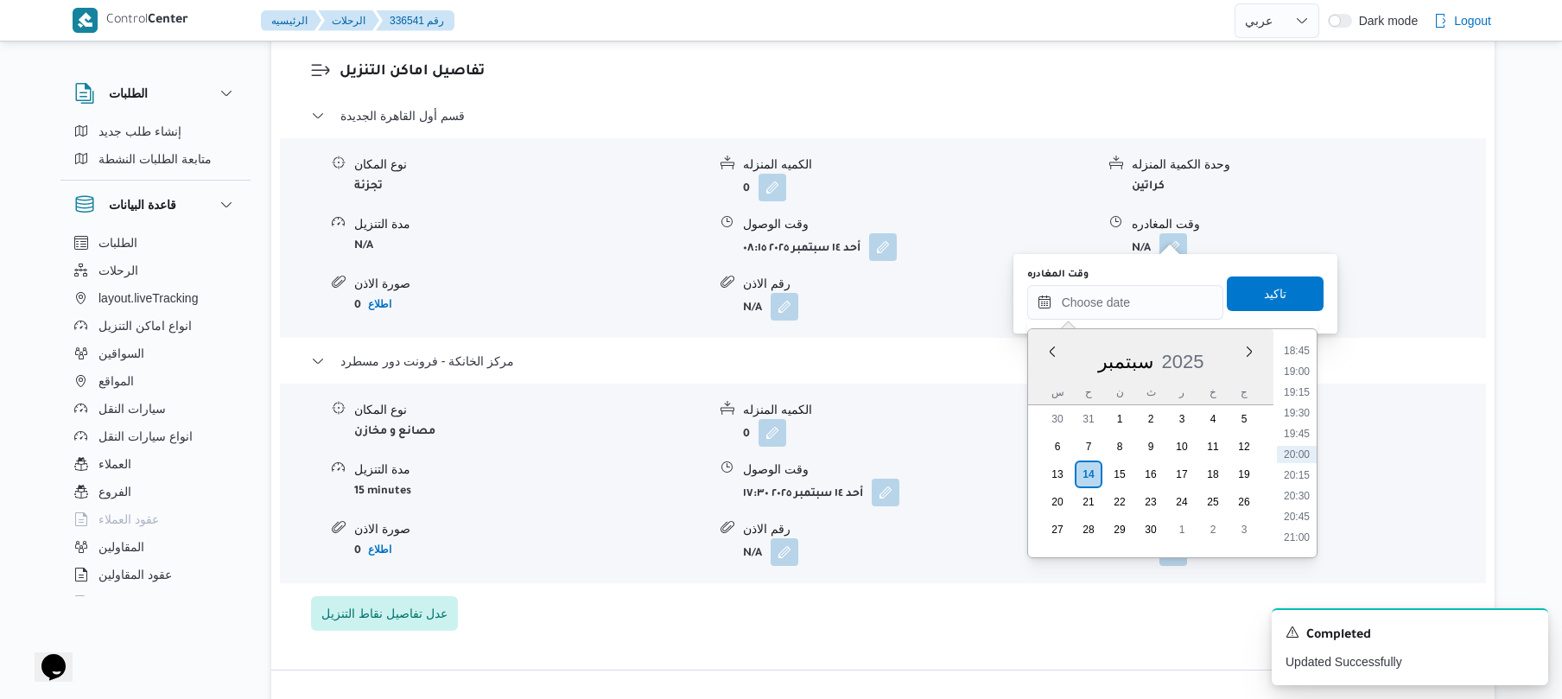
scroll to position [1386, 0]
click at [1303, 357] on li "16:45" at bounding box center [1297, 353] width 40 height 17
type input "١٤/٠٩/٢٠٢٥ ١٦:٤٥"
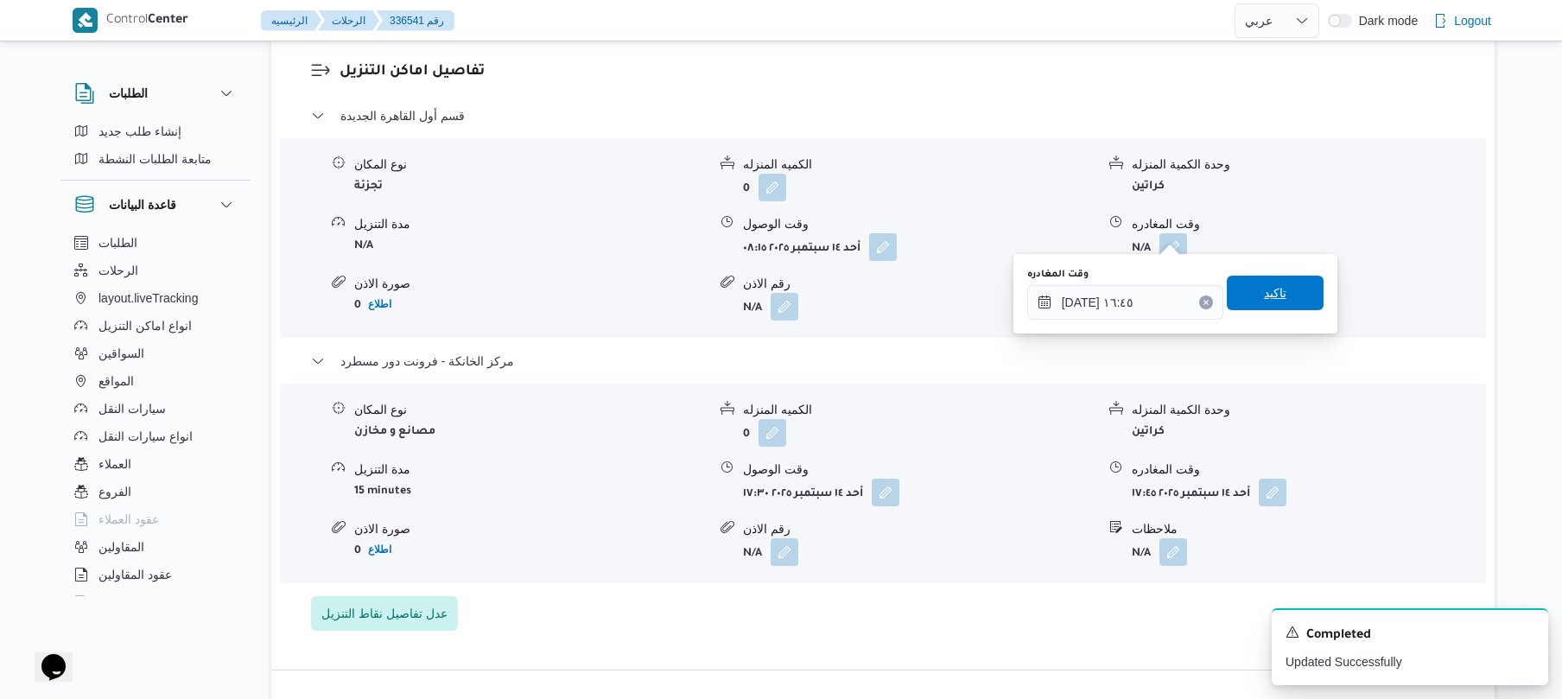
click at [1269, 285] on span "تاكيد" at bounding box center [1275, 292] width 22 height 21
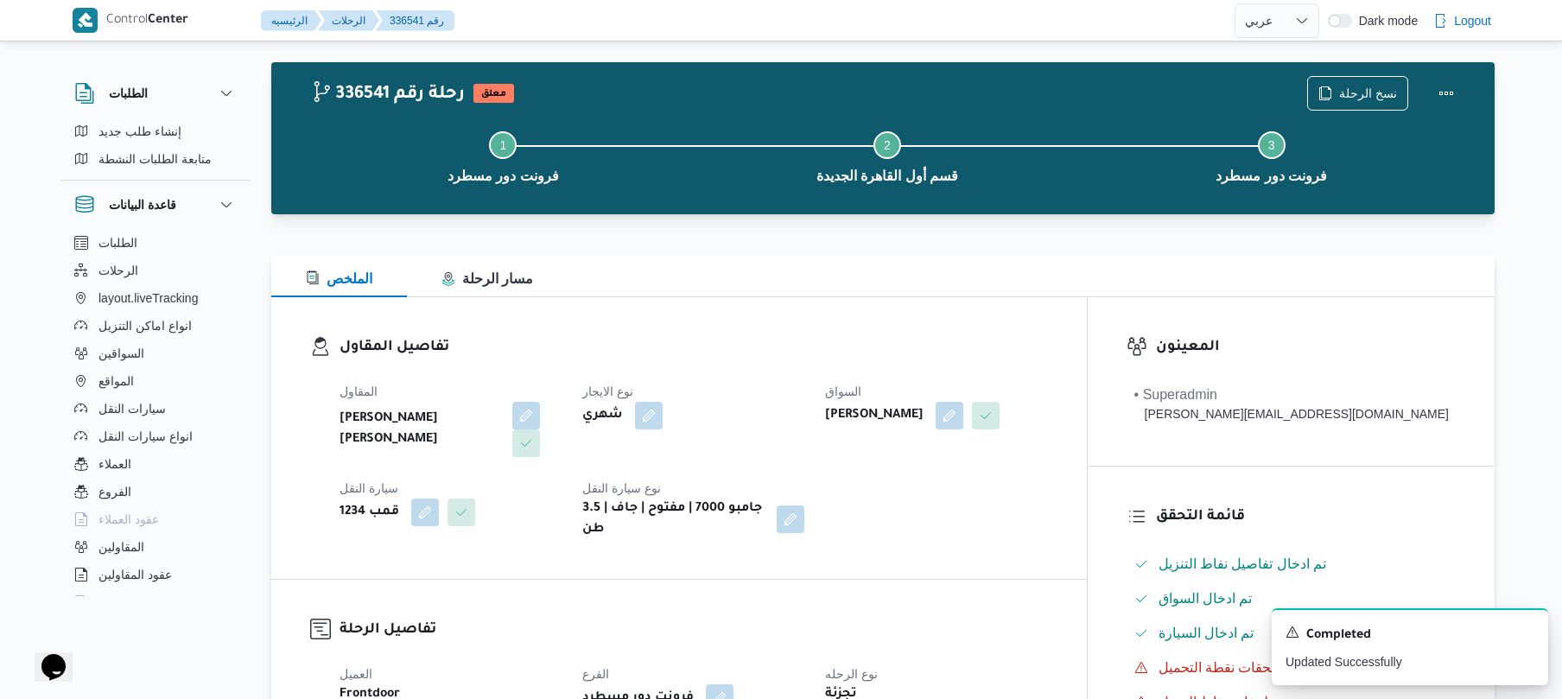
scroll to position [0, 0]
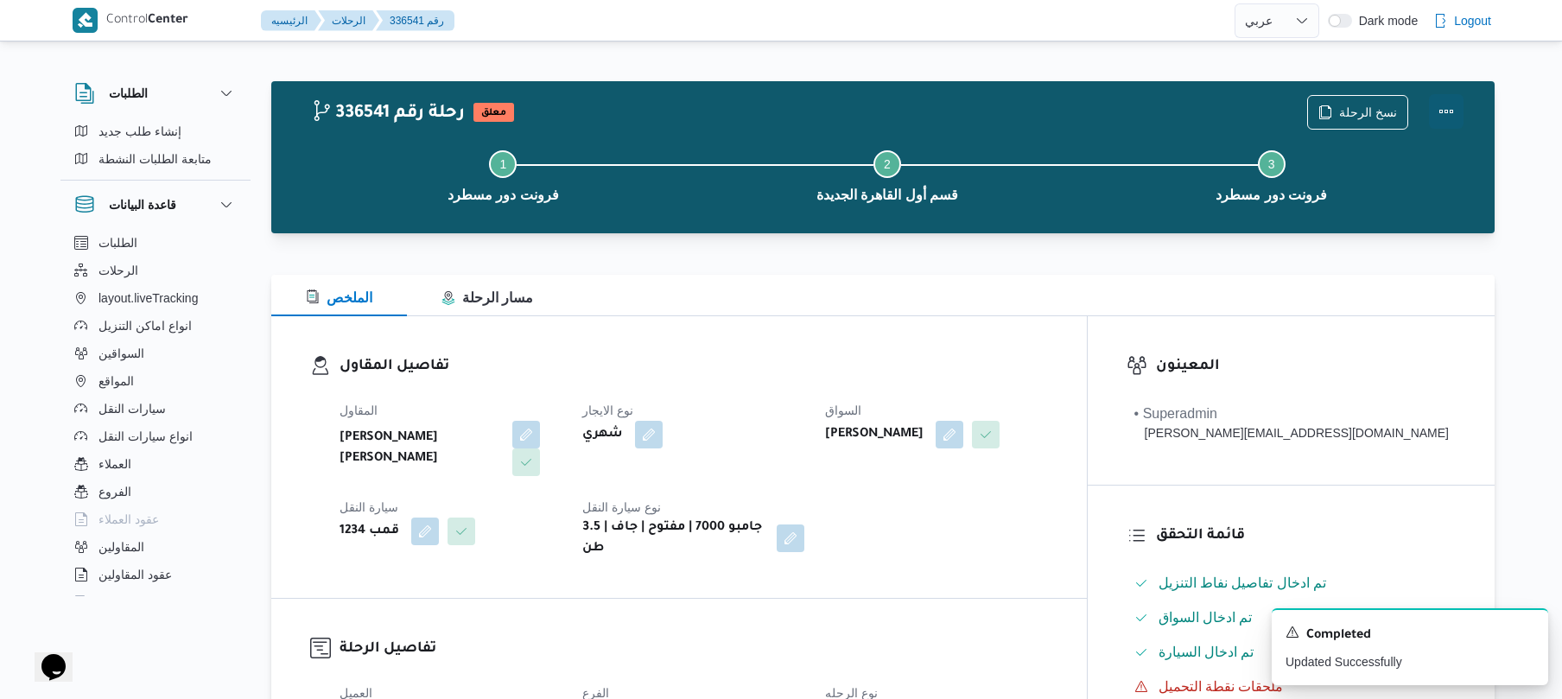
click at [1441, 111] on button "Actions" at bounding box center [1446, 111] width 35 height 35
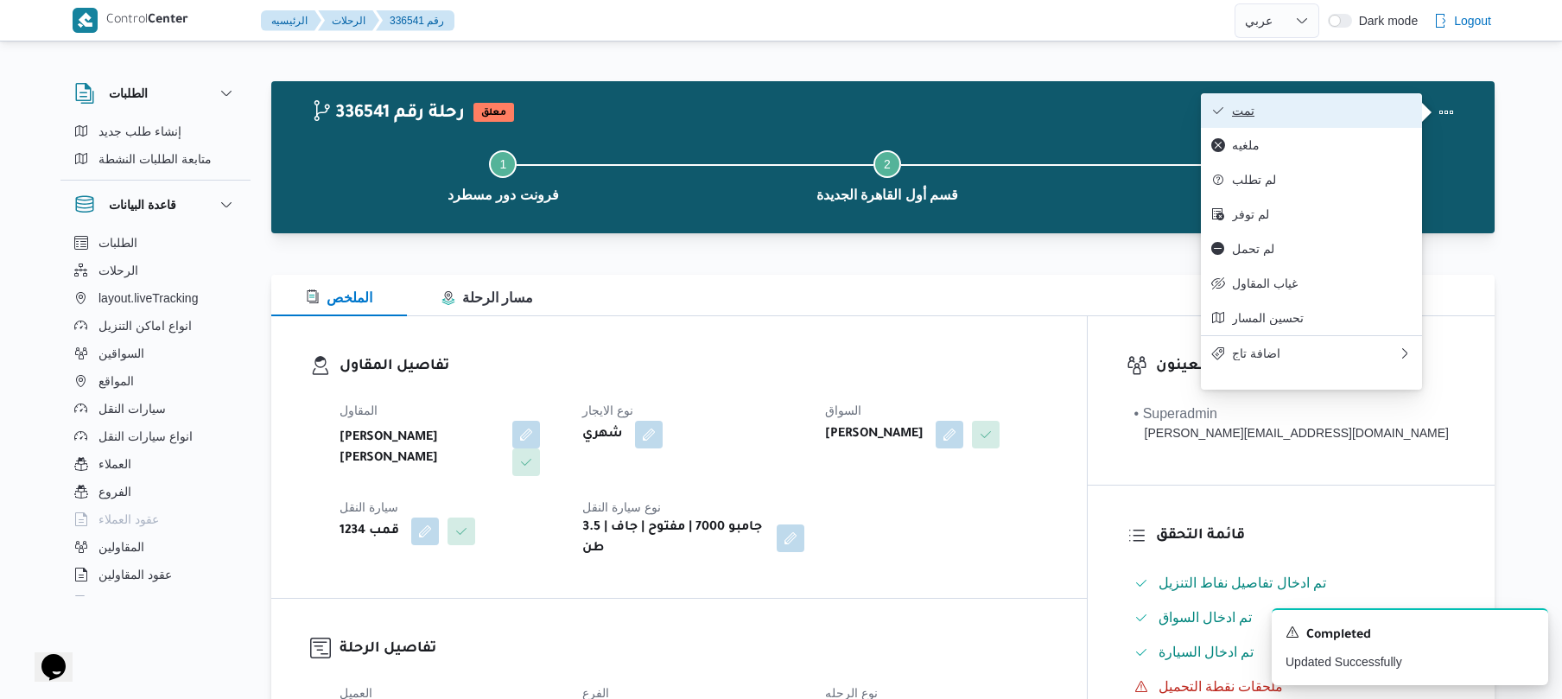
click at [1382, 111] on span "تمت" at bounding box center [1322, 111] width 180 height 14
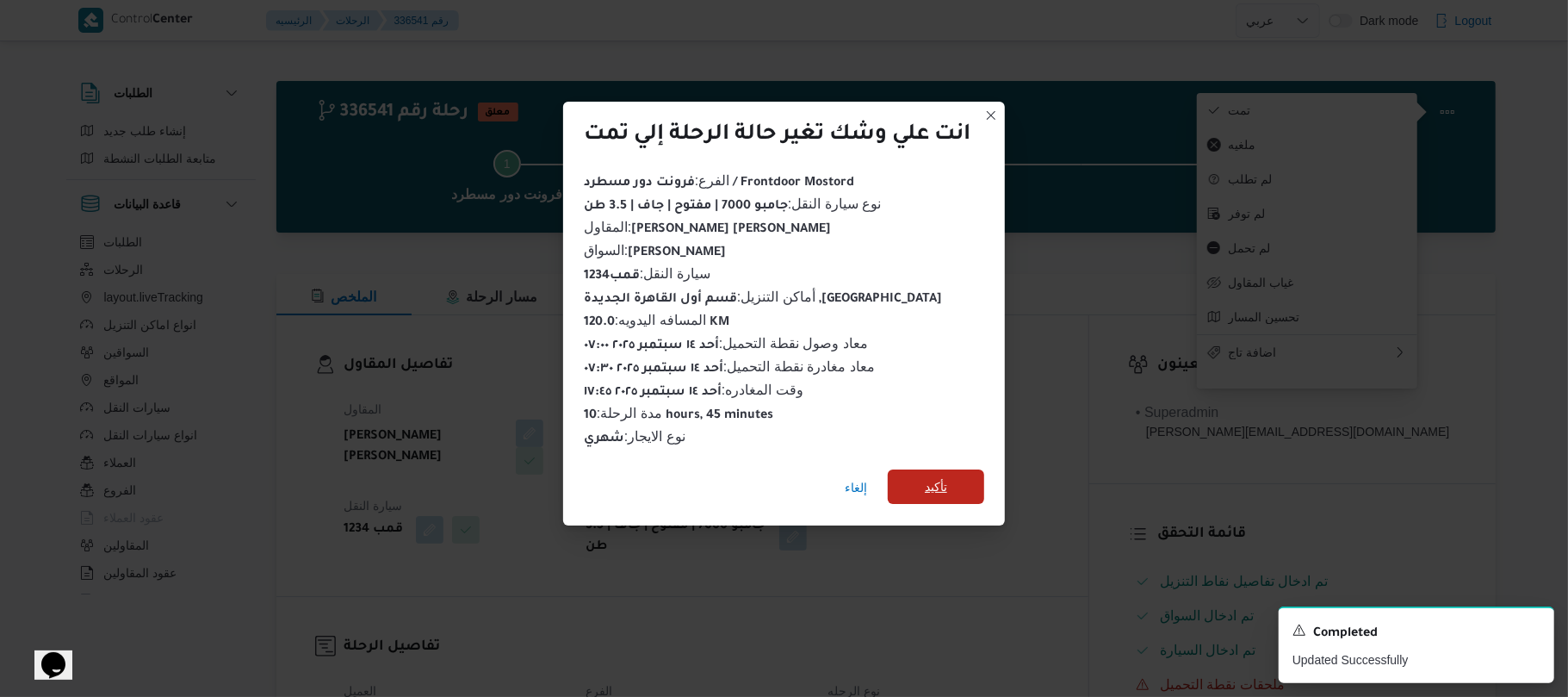
click at [969, 486] on span "تأكيد" at bounding box center [936, 487] width 97 height 35
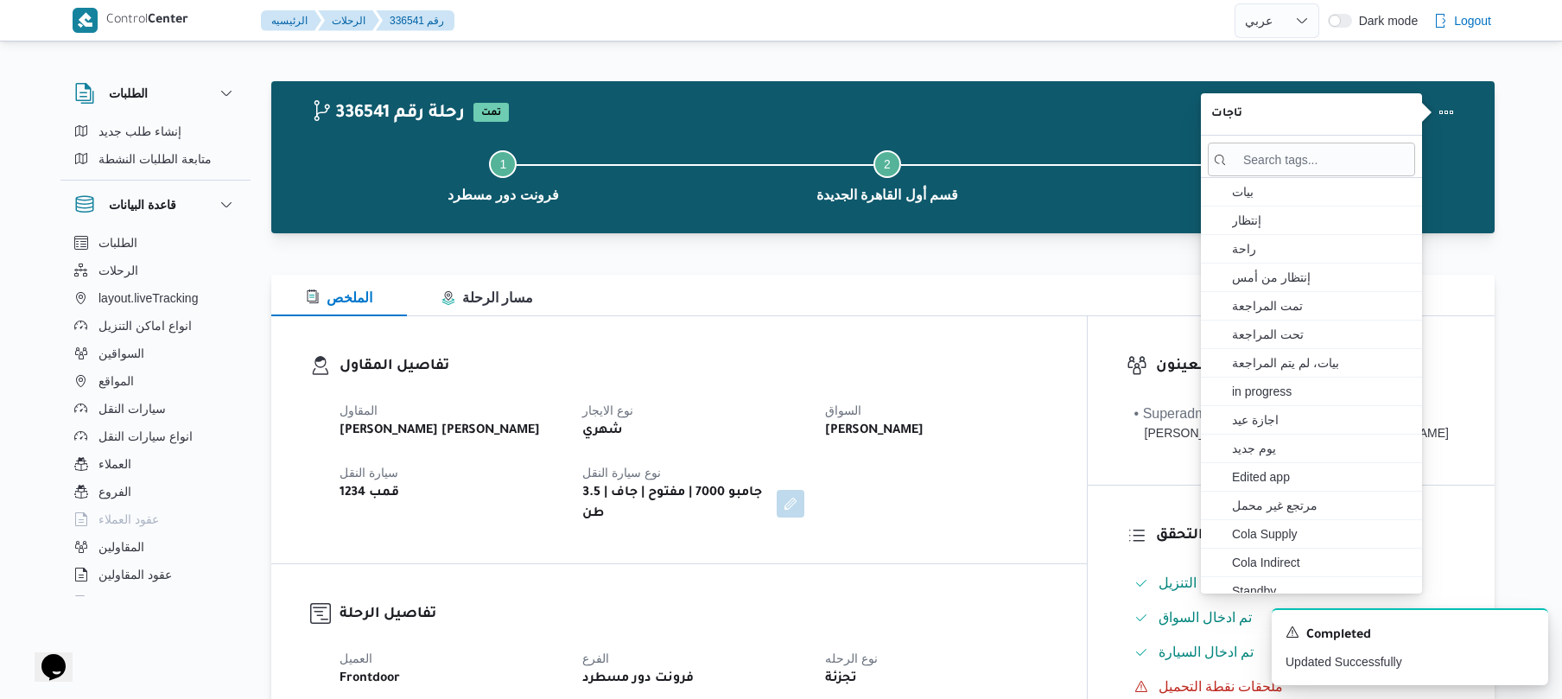
click at [972, 487] on div "المقاول عبدالمنعم مجدي السيد عواد نوع الايجار شهري السواق حسين رجب حسين علي هاش…" at bounding box center [693, 462] width 729 height 145
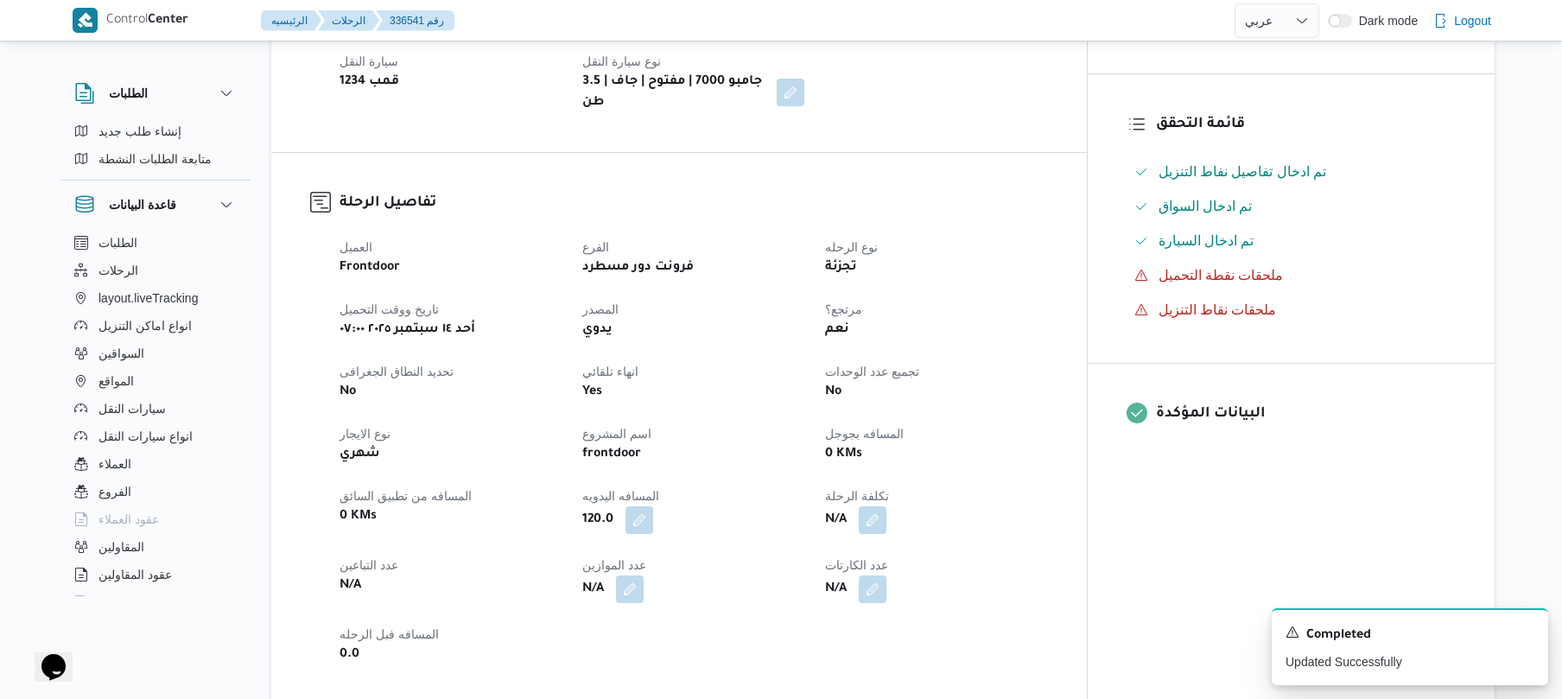
scroll to position [415, 0]
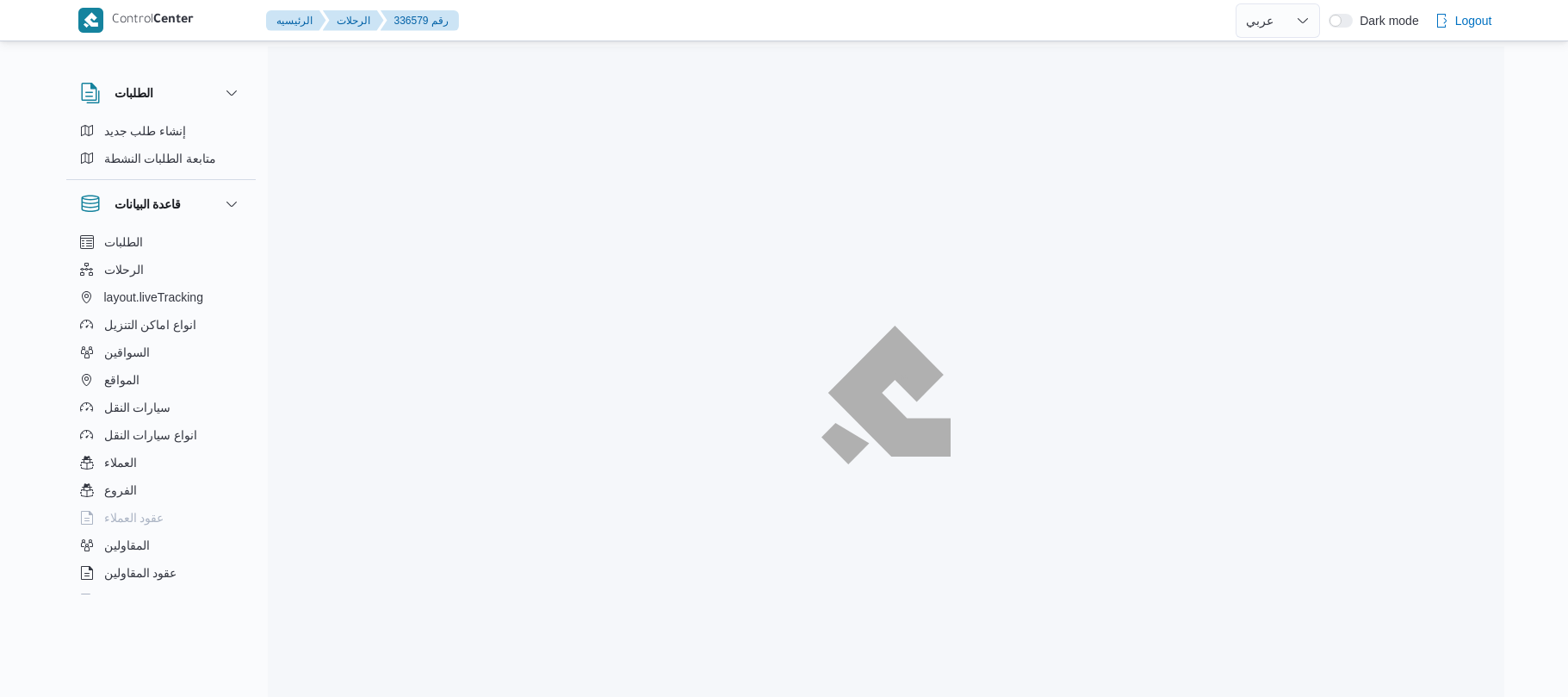
select select "ar"
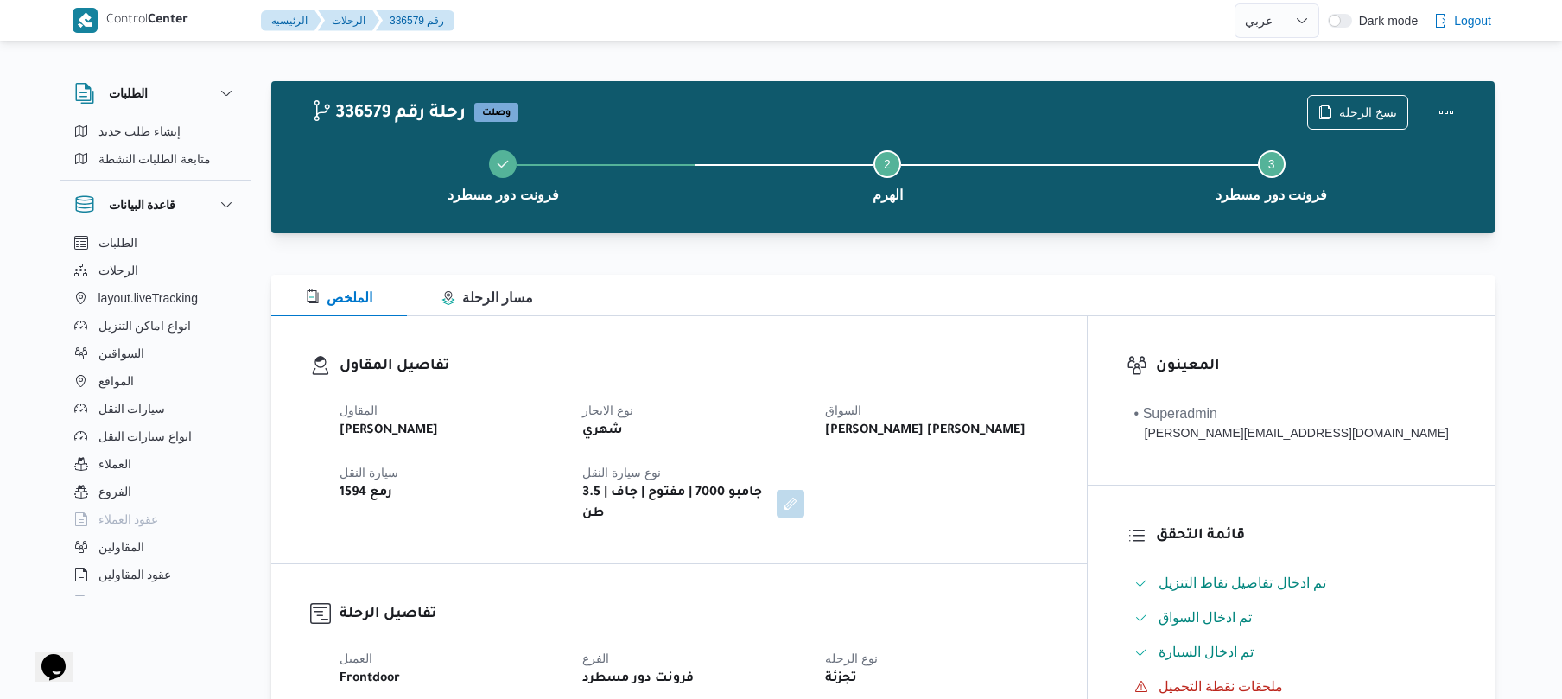
click at [965, 381] on dl "تفاصيل المقاول المقاول محمد صلاح عبداللطيف الشريف نوع الايجار شهري السواق تامر …" at bounding box center [693, 439] width 708 height 169
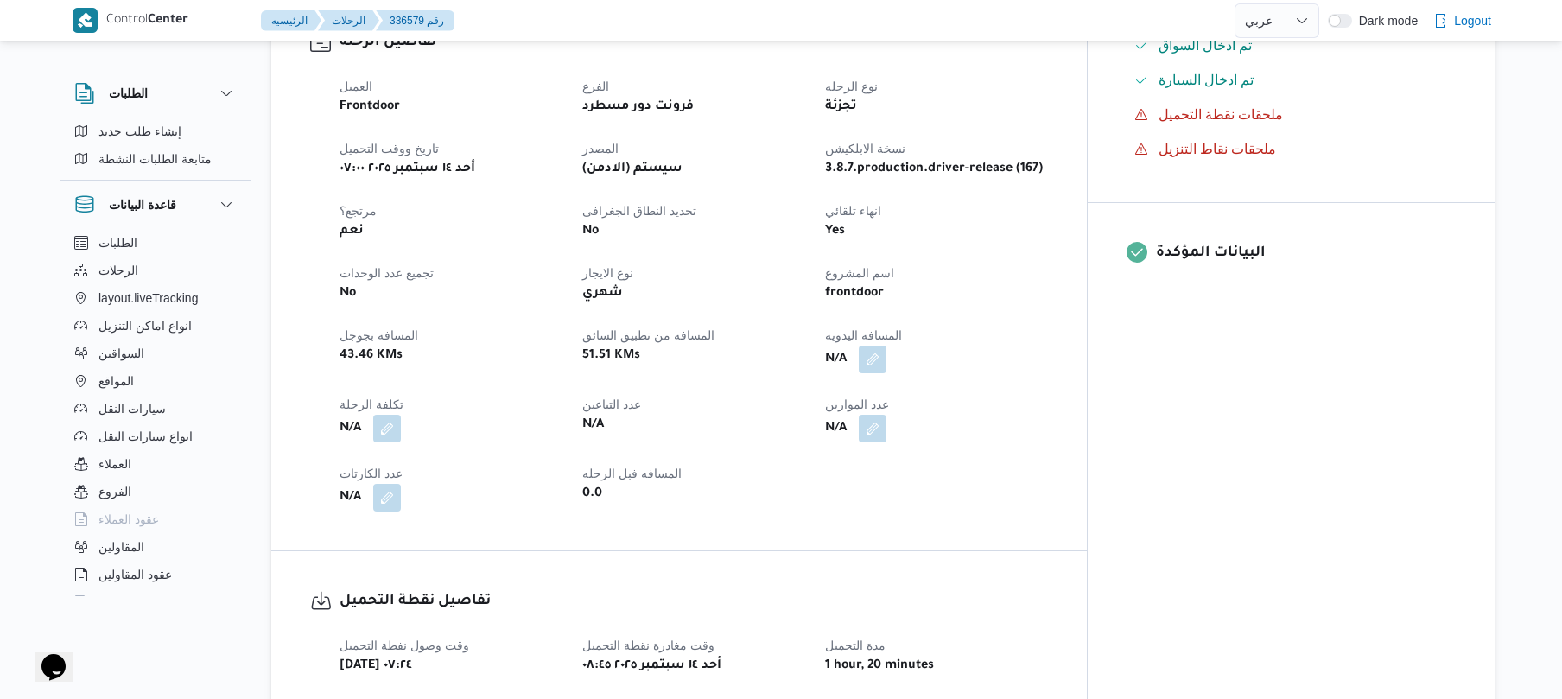
scroll to position [599, 0]
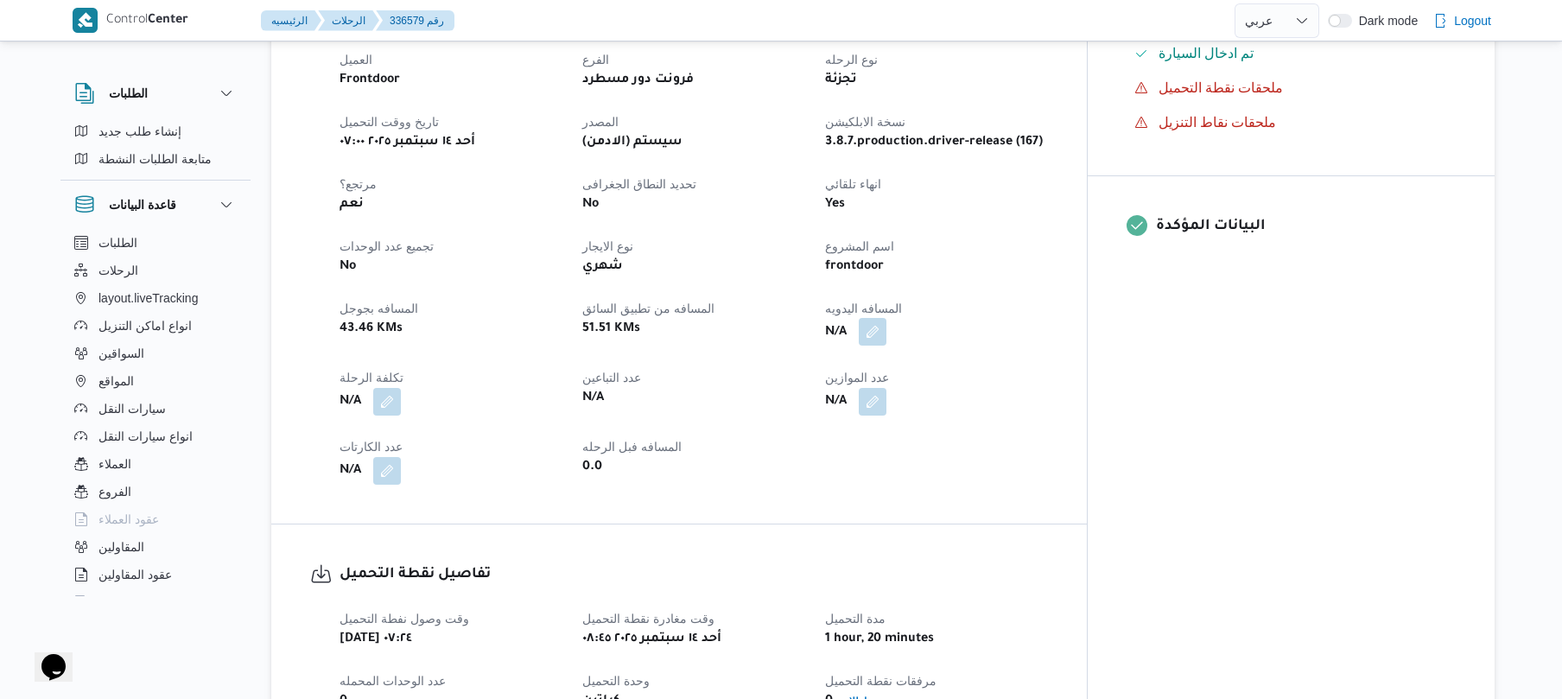
click at [886, 323] on button "button" at bounding box center [873, 332] width 28 height 28
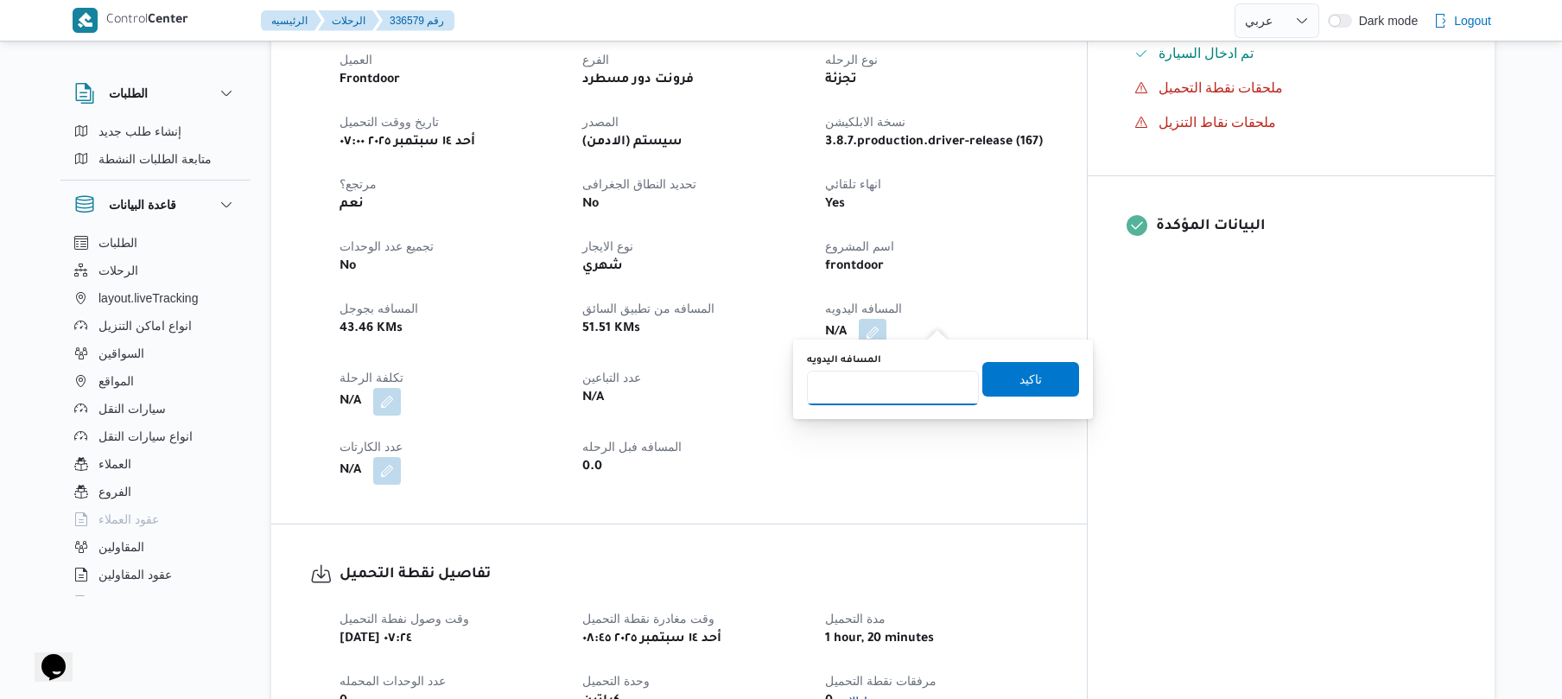
click at [907, 385] on input "المسافه اليدويه" at bounding box center [893, 388] width 172 height 35
type input "90"
click at [995, 374] on span "تاكيد" at bounding box center [1030, 378] width 97 height 35
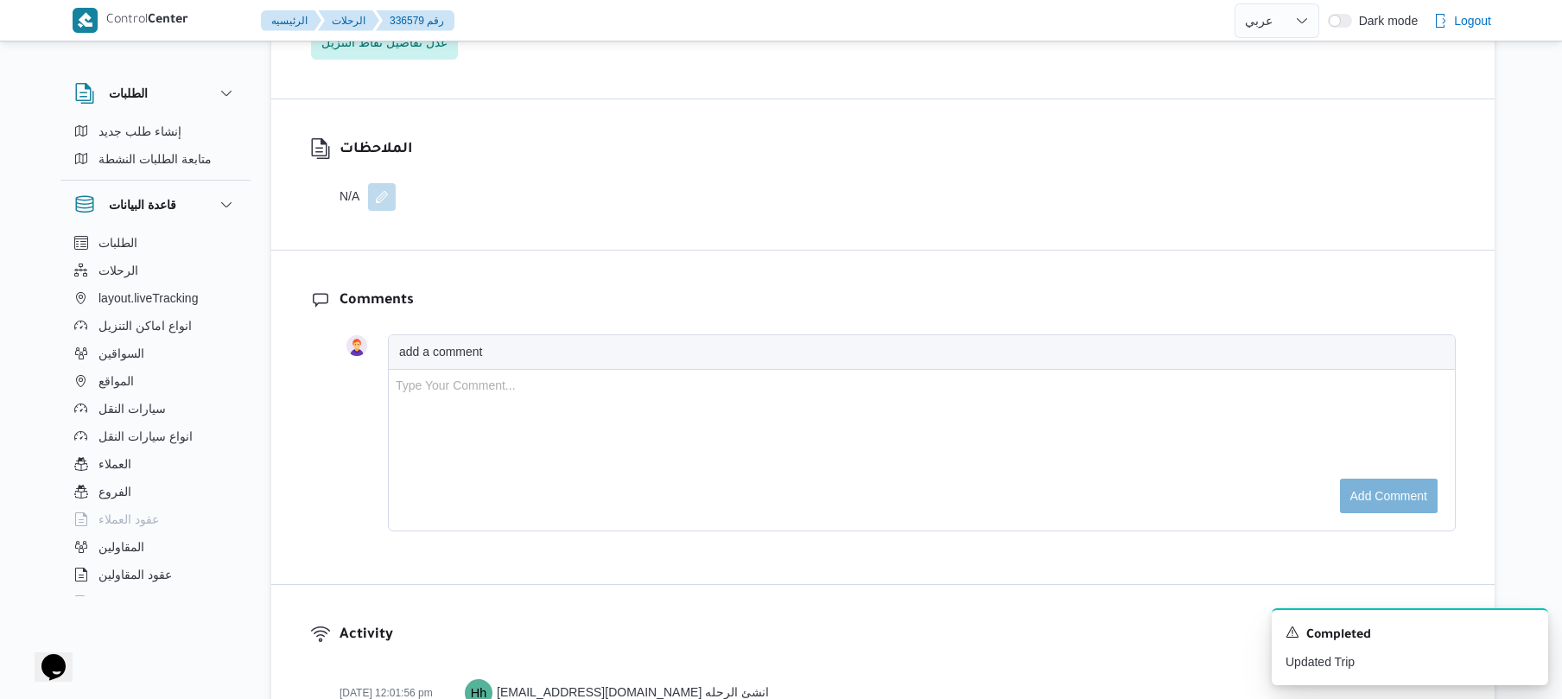
scroll to position [1157, 0]
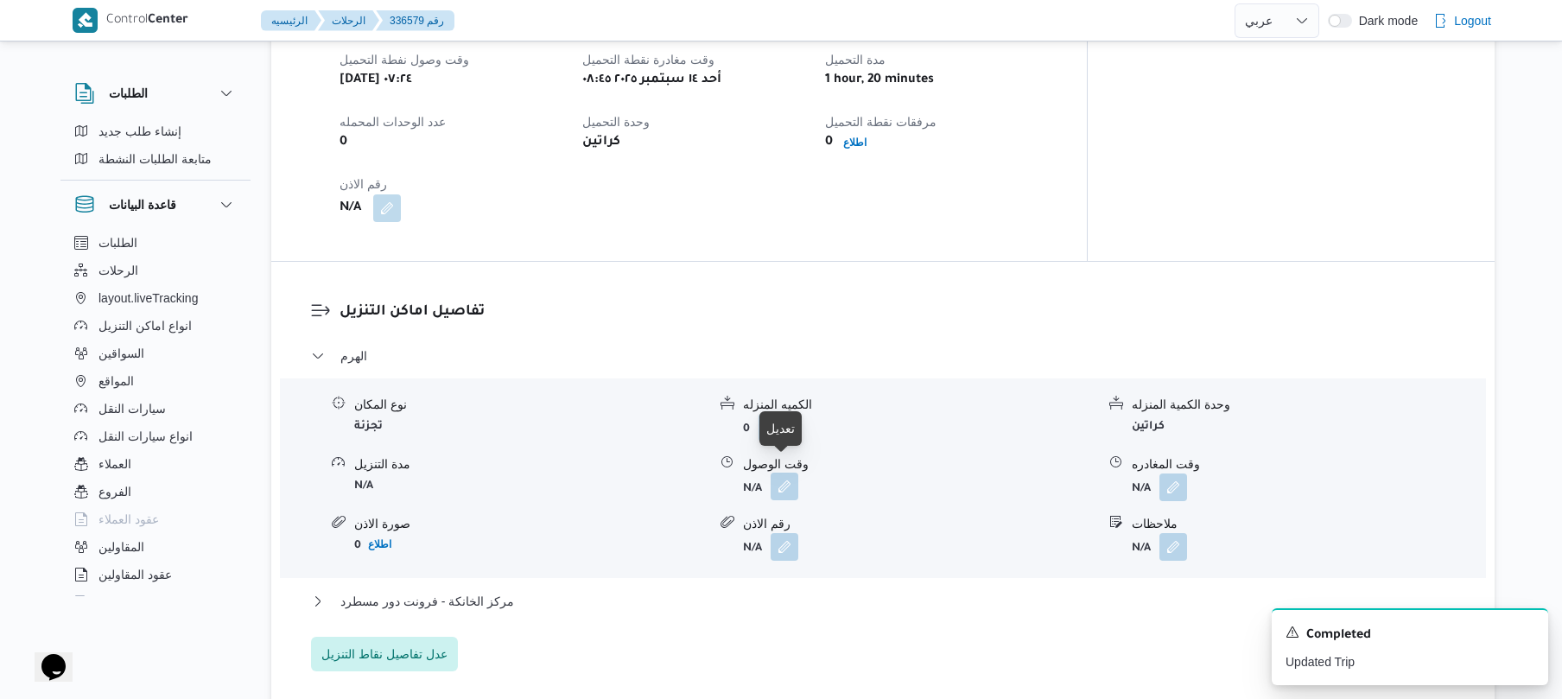
click at [788, 479] on button "button" at bounding box center [784, 486] width 28 height 28
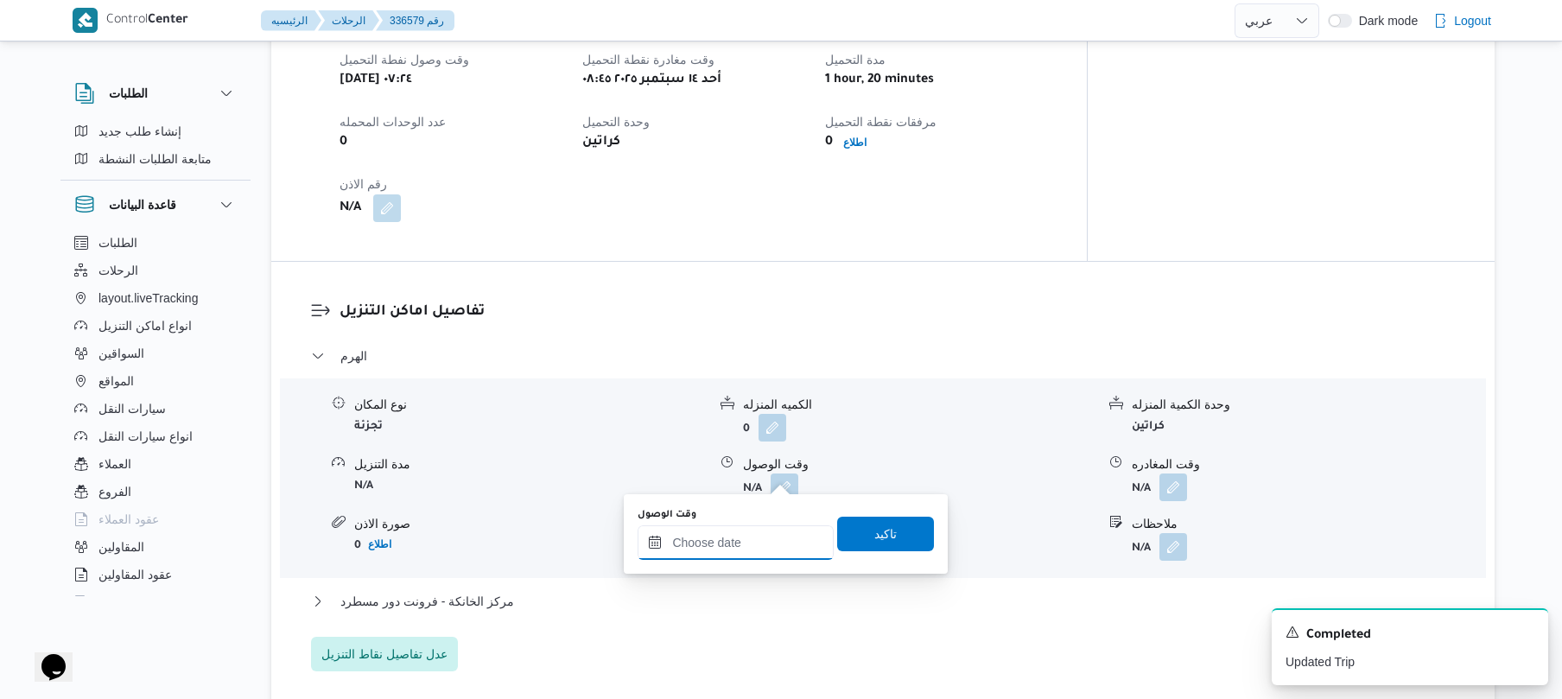
click at [726, 553] on input "وقت الوصول" at bounding box center [735, 542] width 196 height 35
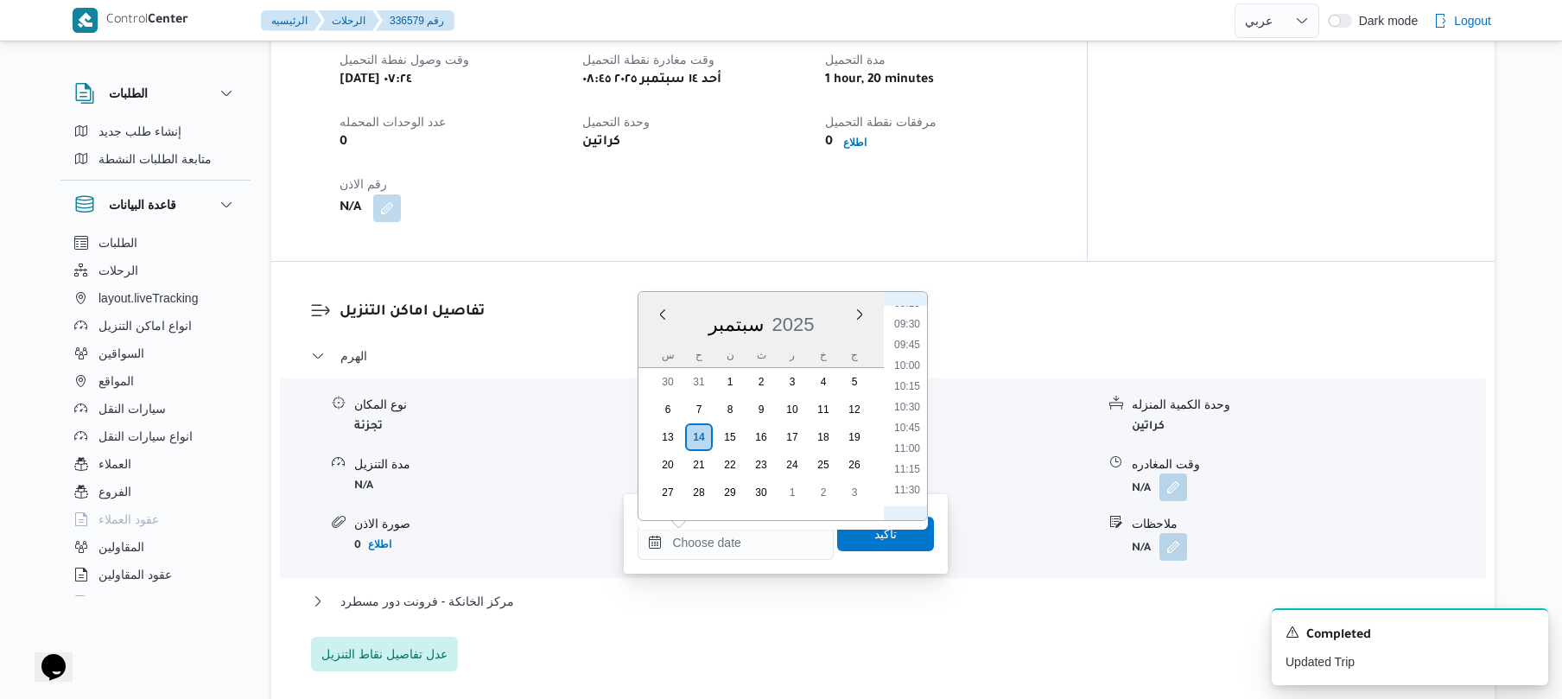
scroll to position [703, 0]
click at [902, 401] on li "09:30" at bounding box center [907, 398] width 40 height 17
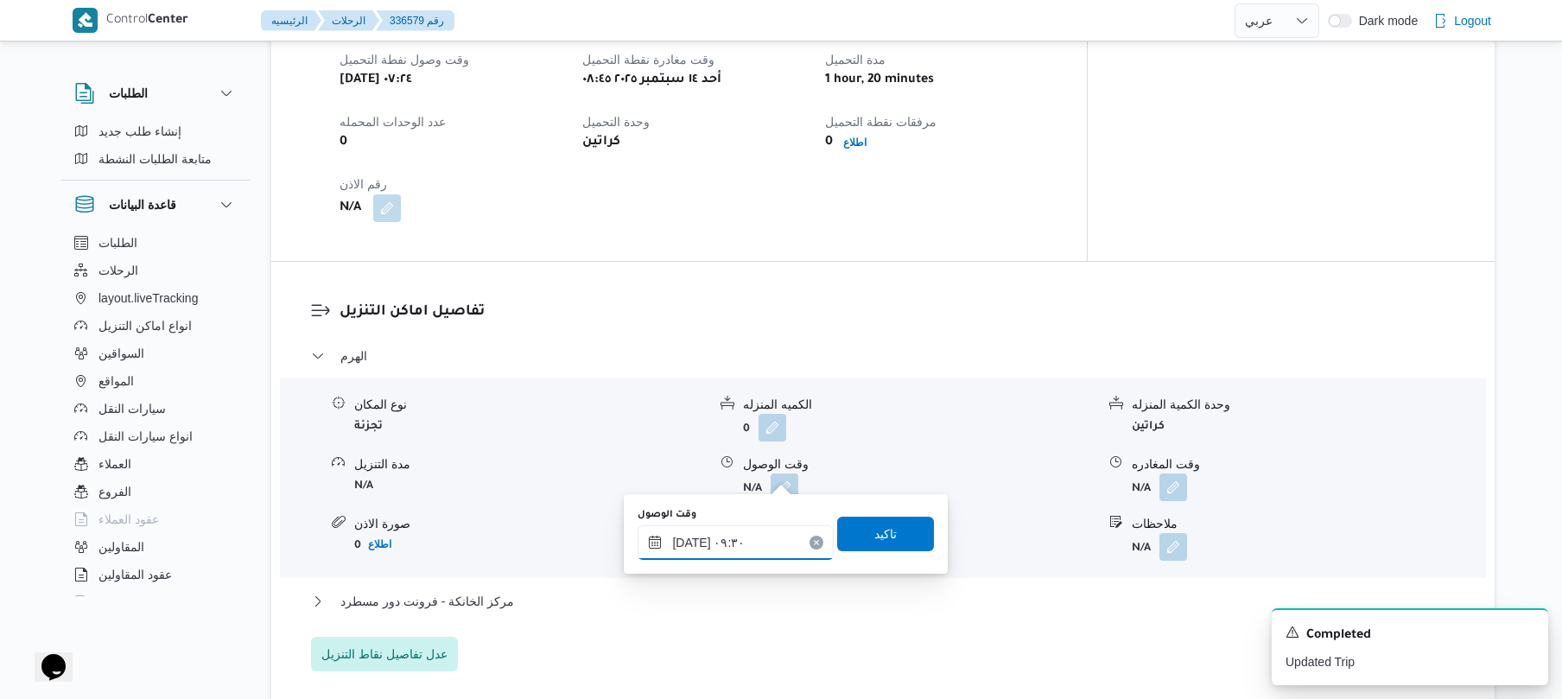
click at [693, 541] on input "١٤/٠٩/٢٠٢٥ ٠٩:٣٠" at bounding box center [735, 542] width 196 height 35
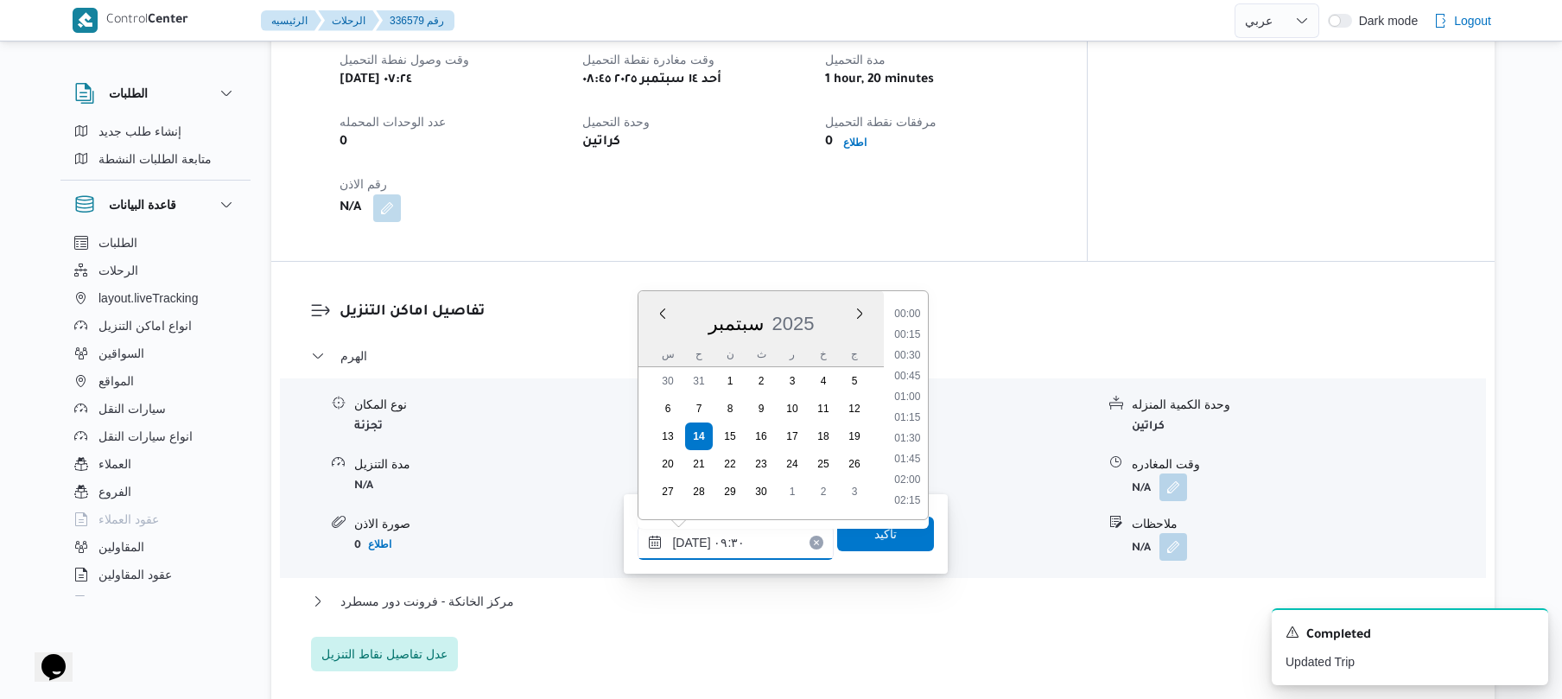
scroll to position [684, 0]
type input "١٤/٠٩/٢٠٢٥ ٠٩:٣٥"
click at [885, 533] on span "تاكيد" at bounding box center [885, 533] width 22 height 21
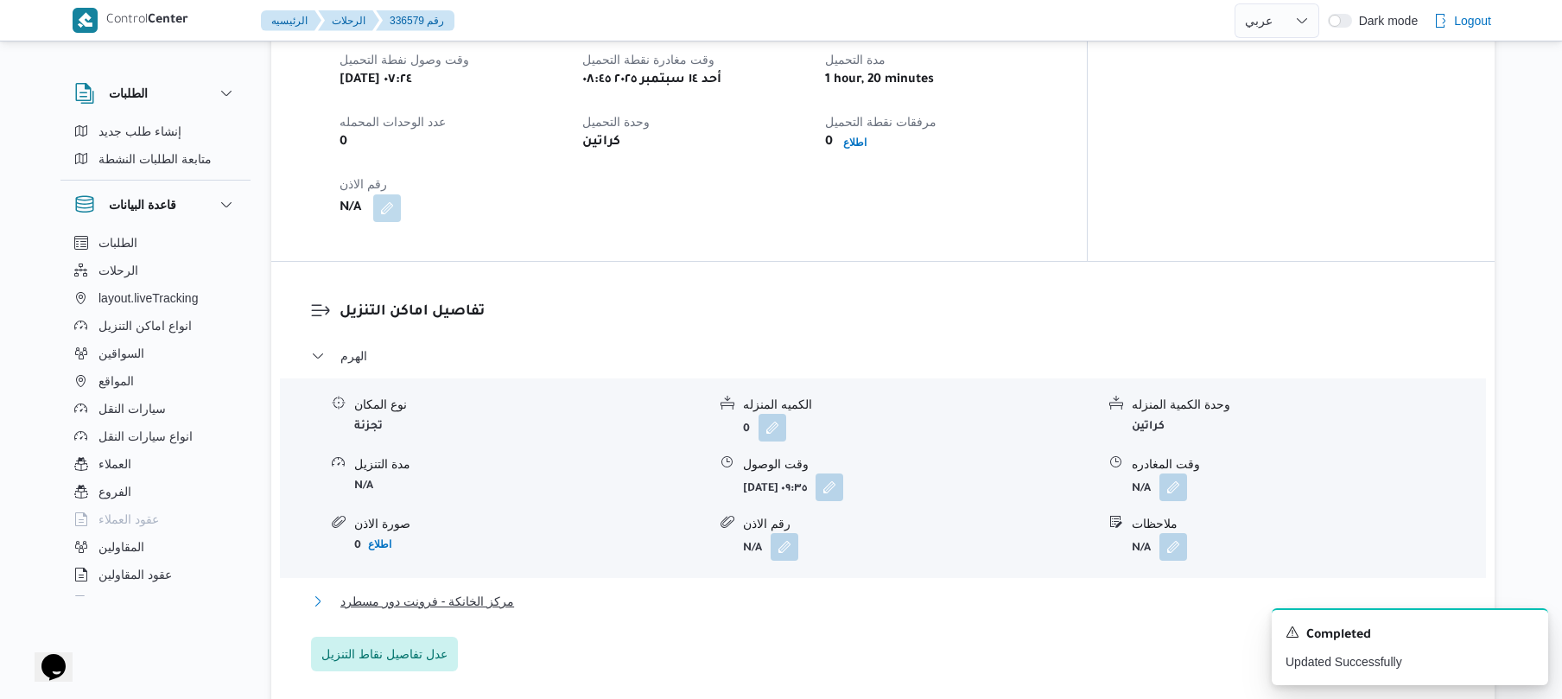
click at [802, 591] on button "مركز الخانكة - فرونت دور مسطرد" at bounding box center [883, 601] width 1144 height 21
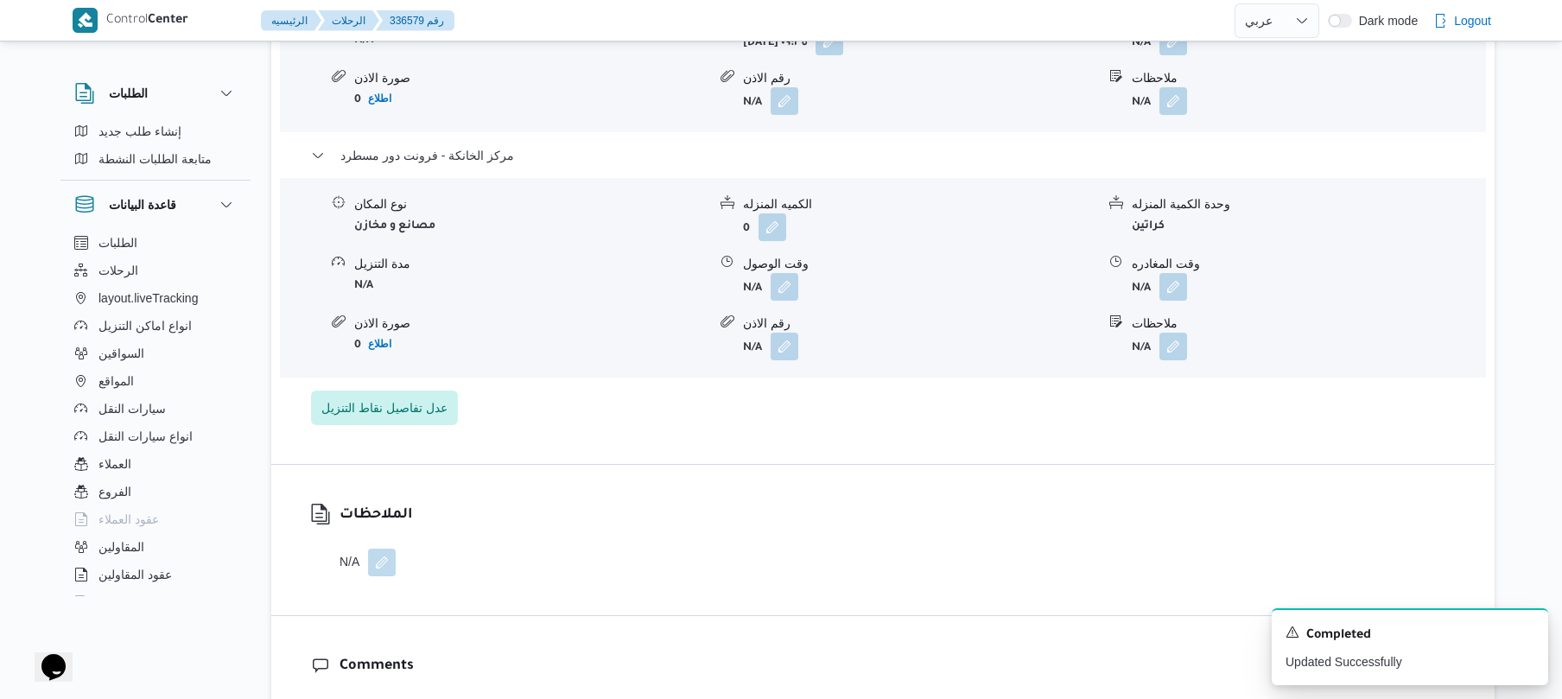
scroll to position [1618, 0]
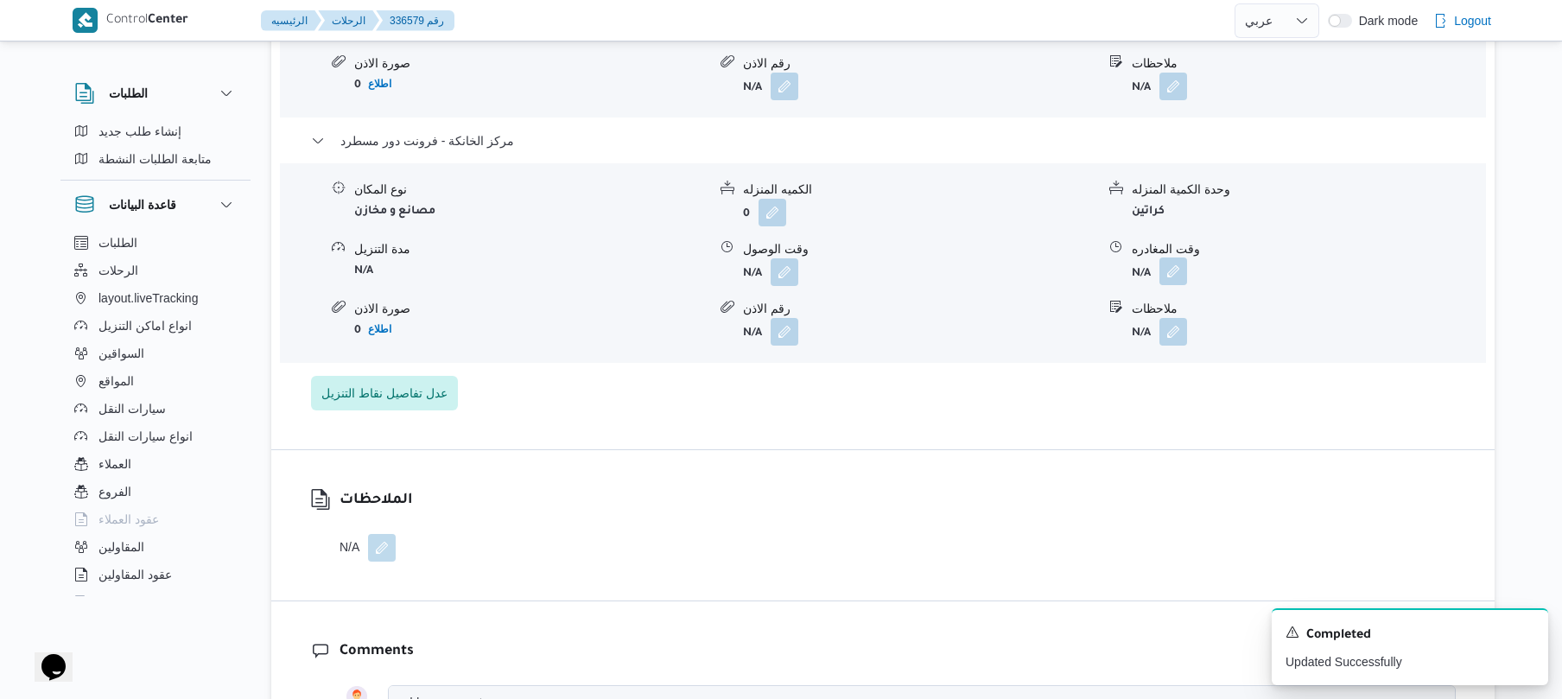
click at [1186, 257] on button "button" at bounding box center [1173, 271] width 28 height 28
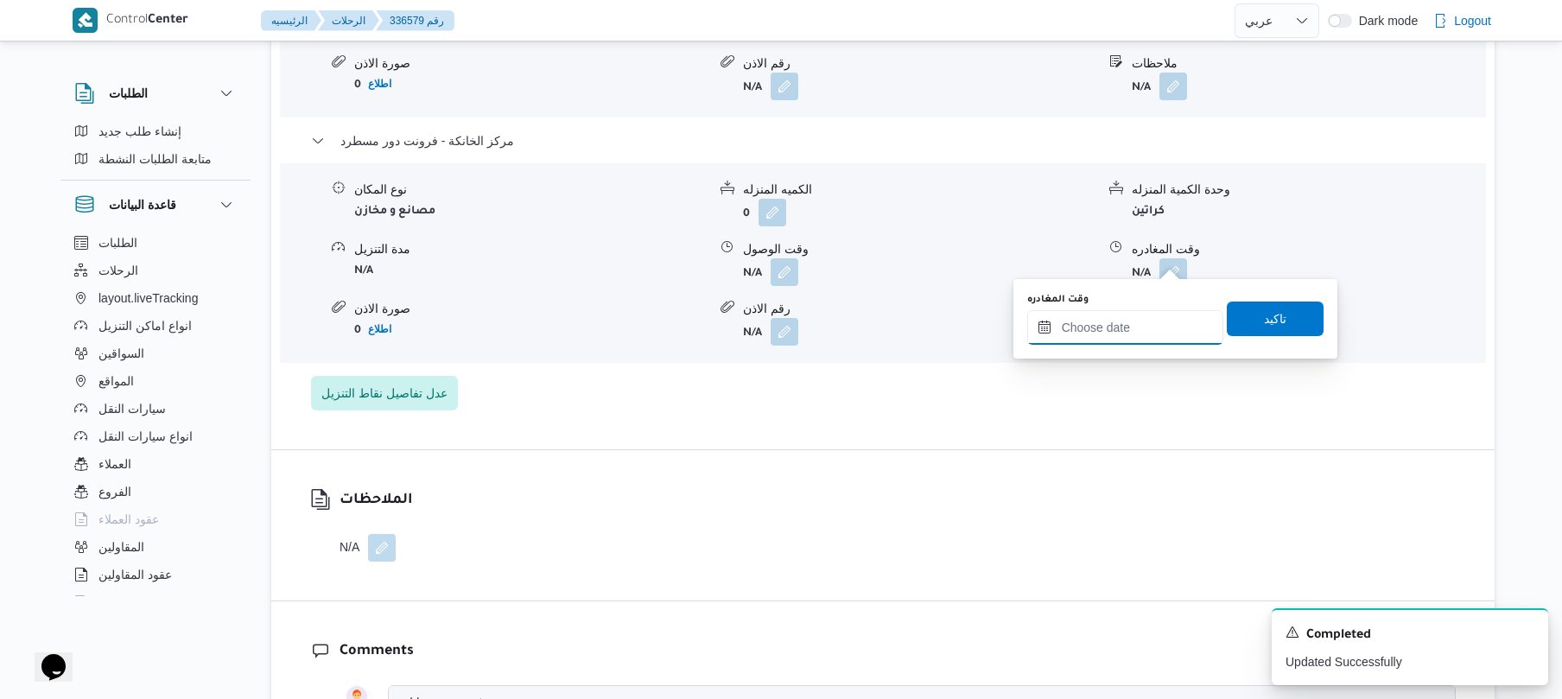
click at [1124, 325] on input "وقت المغادره" at bounding box center [1125, 327] width 196 height 35
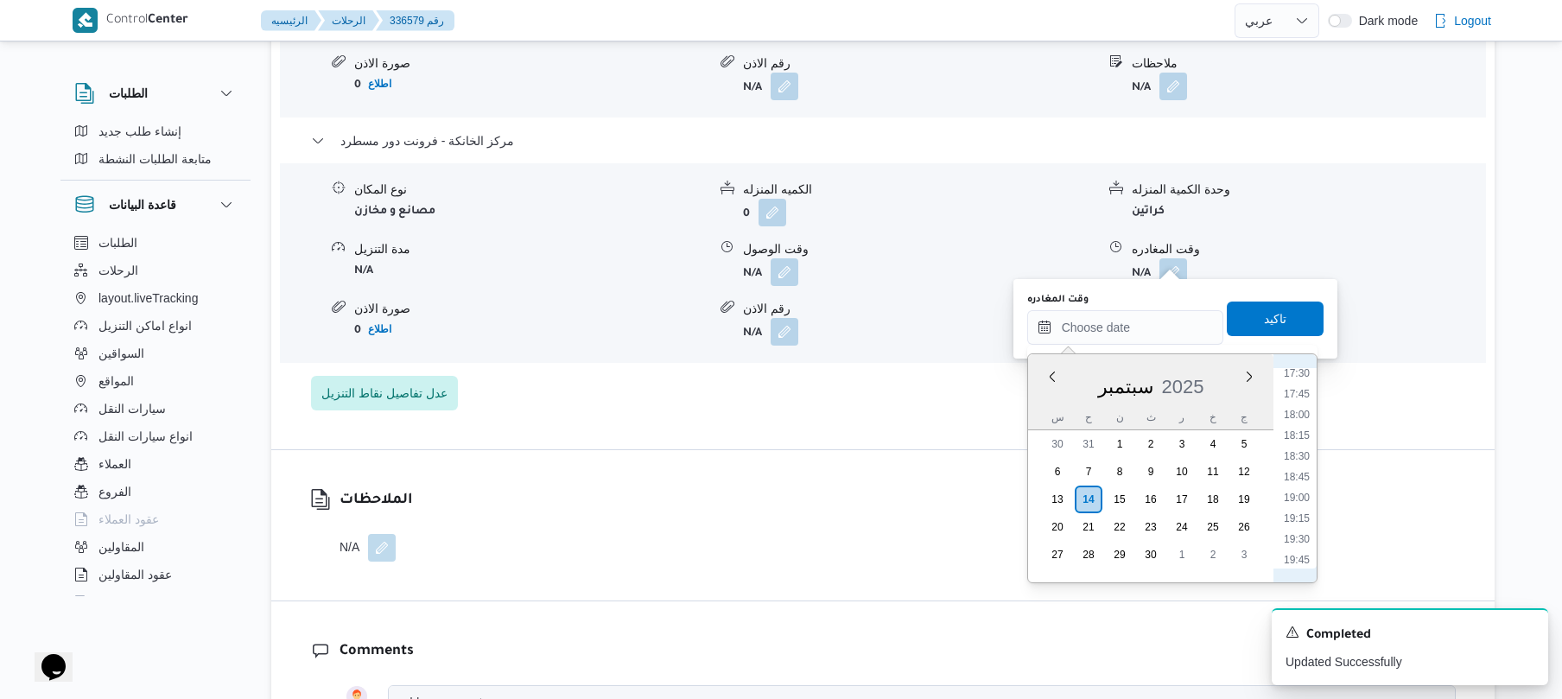
scroll to position [1386, 0]
click at [1299, 442] on li "17:30" at bounding box center [1297, 441] width 40 height 17
type input "[DATE] ١٧:٣٠"
click at [1299, 450] on div "الملاحظات N/A" at bounding box center [882, 525] width 1223 height 150
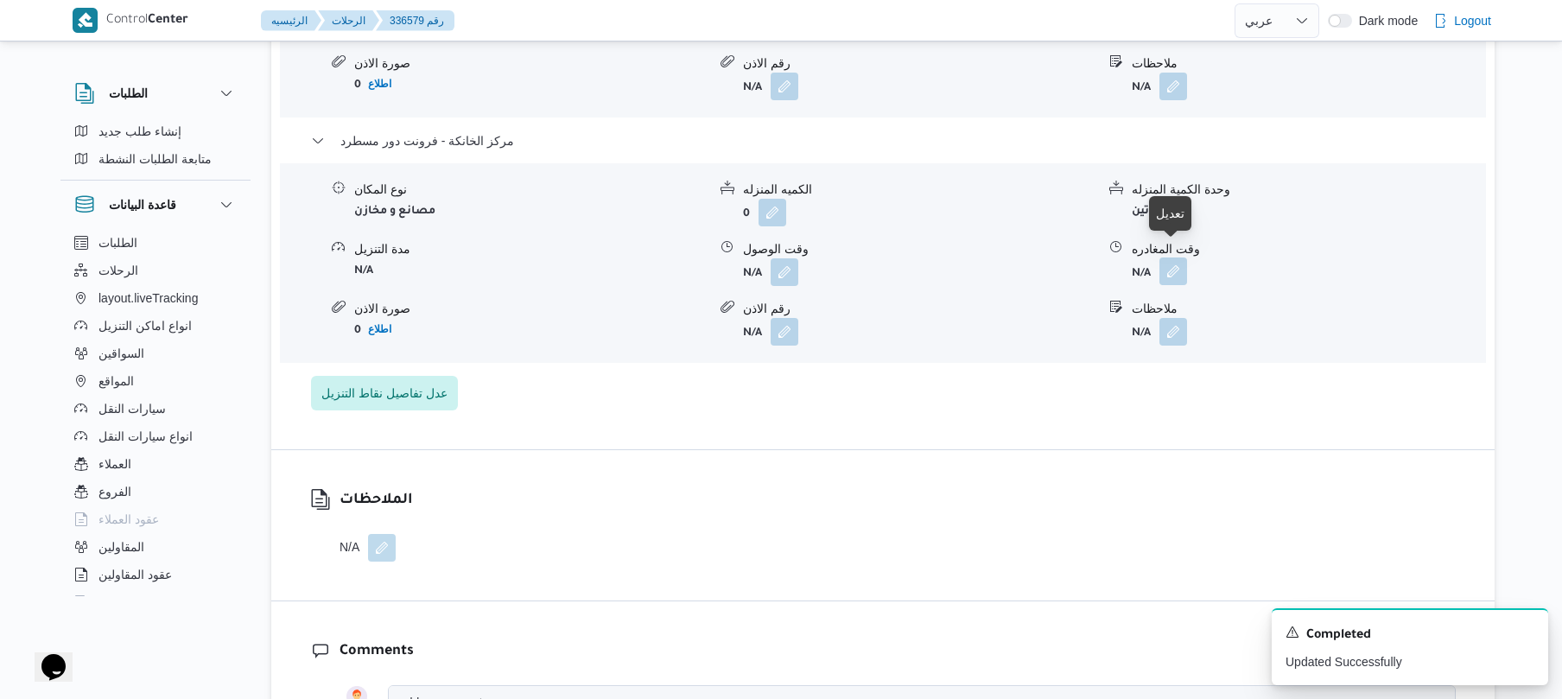
click at [1170, 257] on button "button" at bounding box center [1173, 271] width 28 height 28
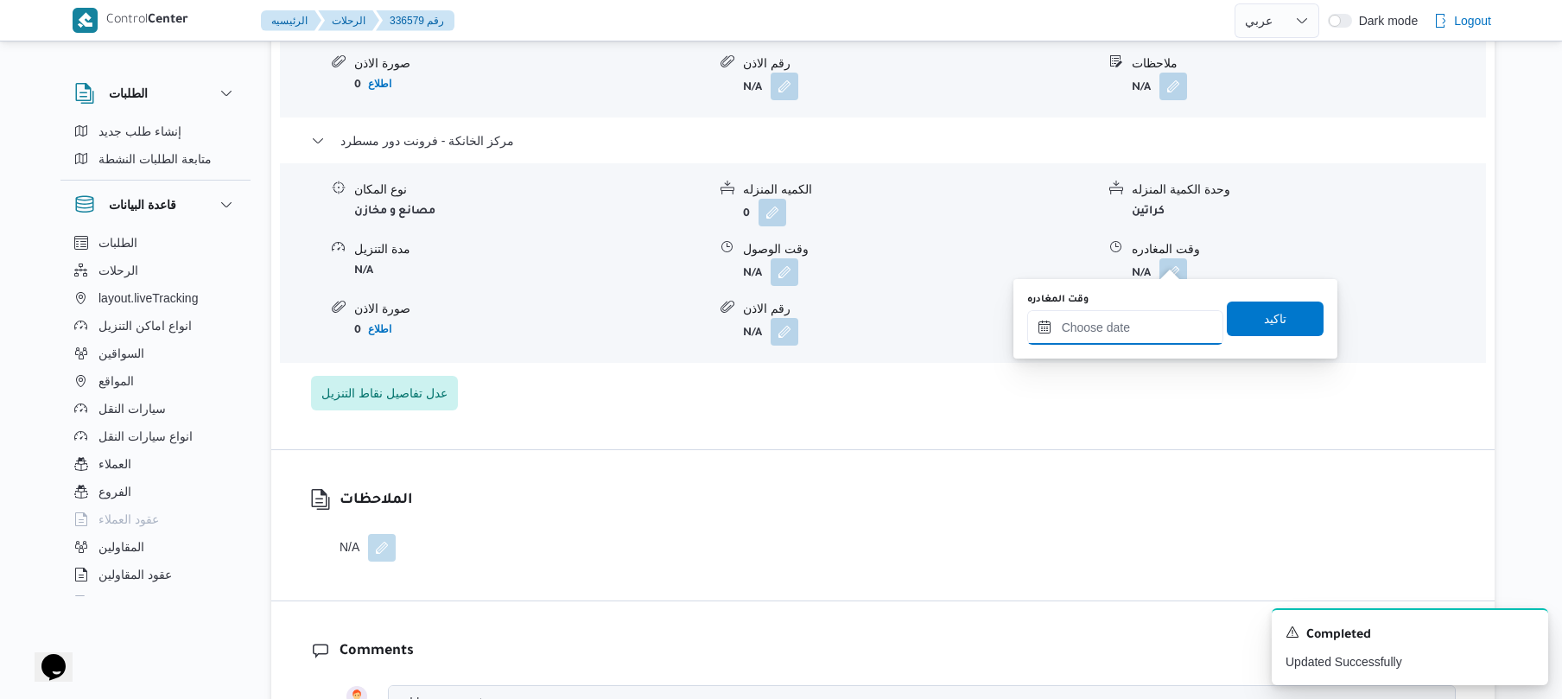
click at [1126, 344] on div at bounding box center [1125, 327] width 196 height 35
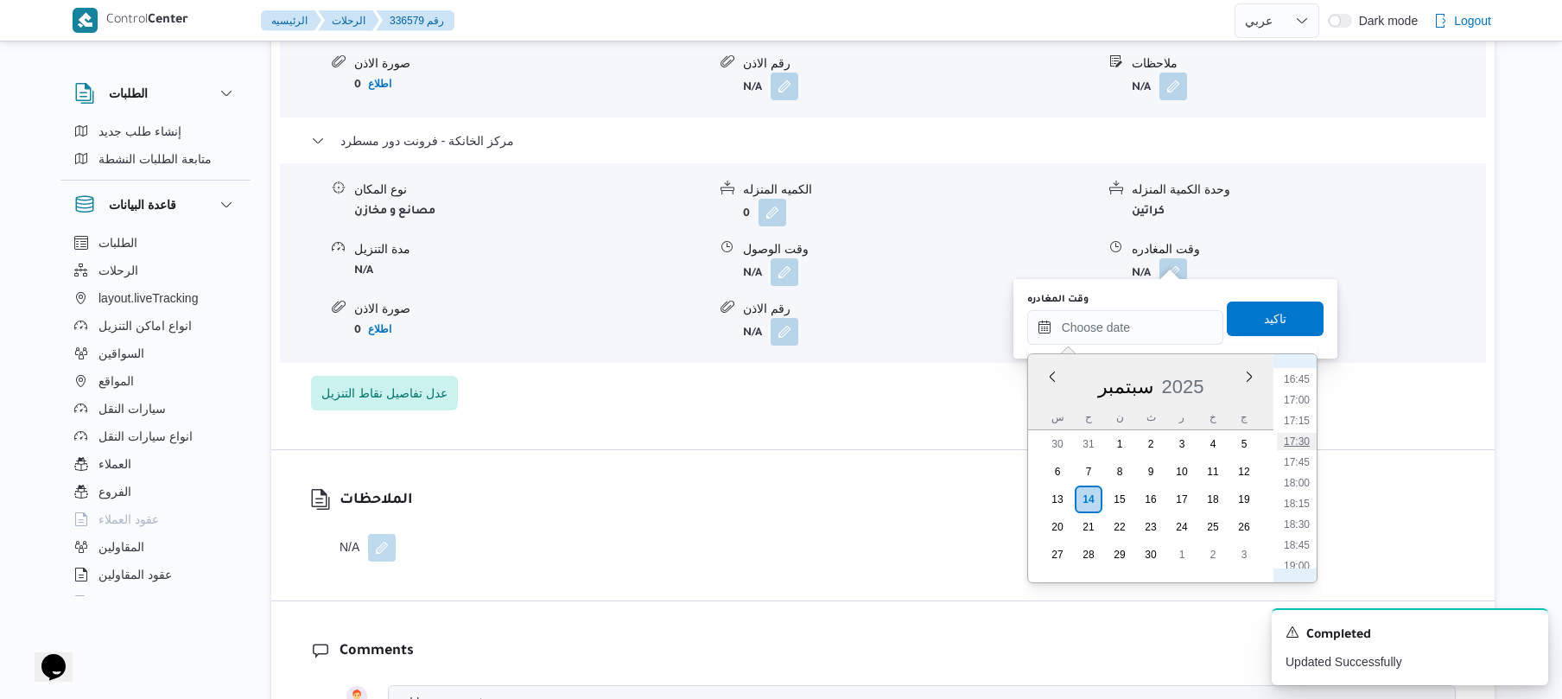
click at [1300, 436] on li "17:30" at bounding box center [1297, 441] width 40 height 17
type input "[DATE] ١٧:٣٠"
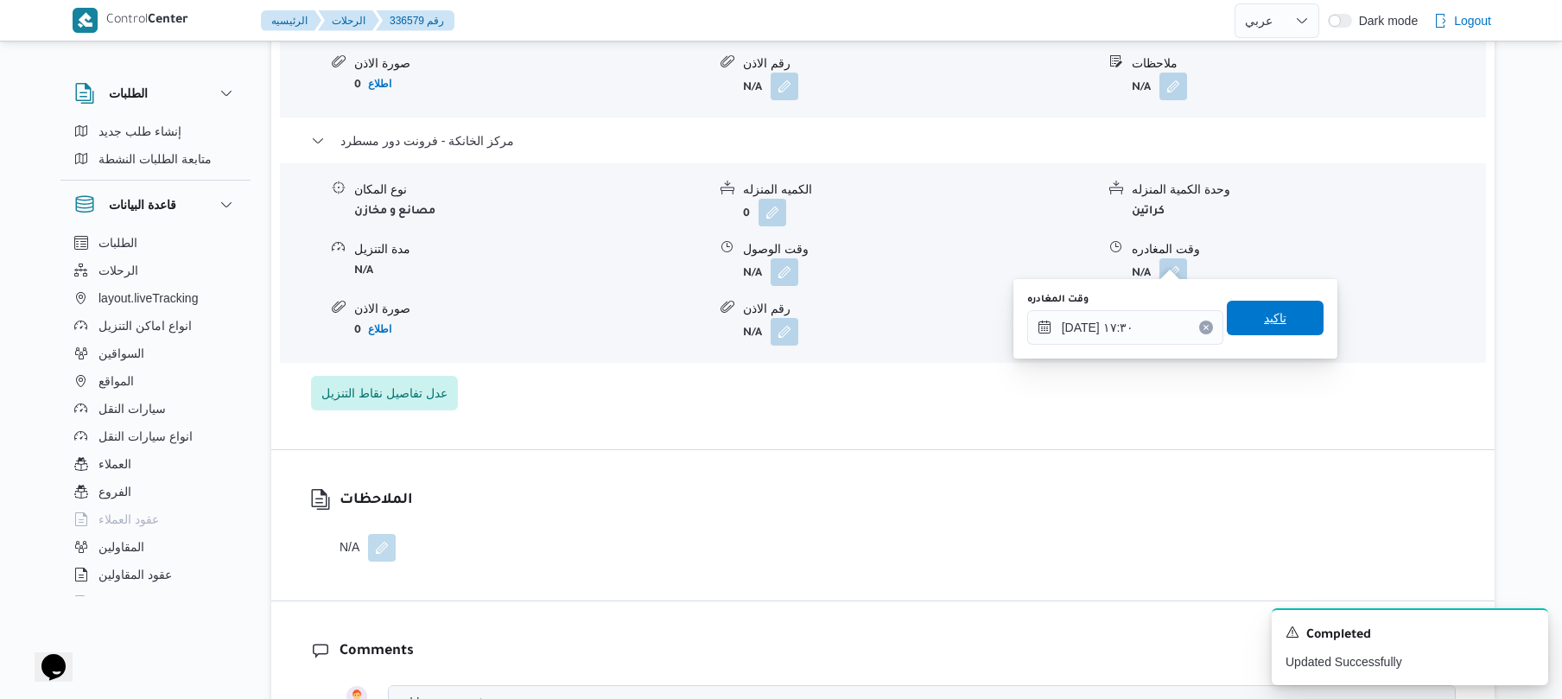
click at [1282, 325] on span "تاكيد" at bounding box center [1275, 318] width 97 height 35
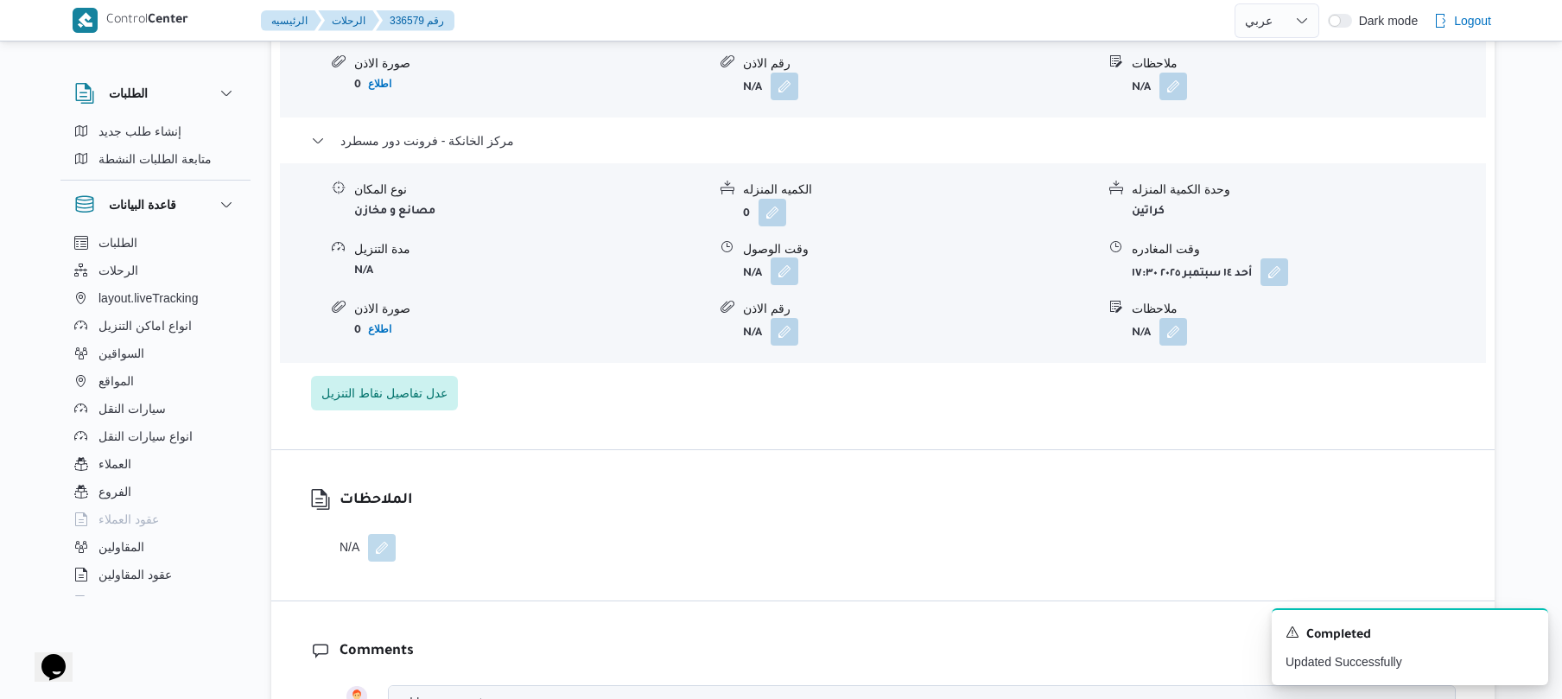
click at [770, 263] on button "button" at bounding box center [784, 271] width 28 height 28
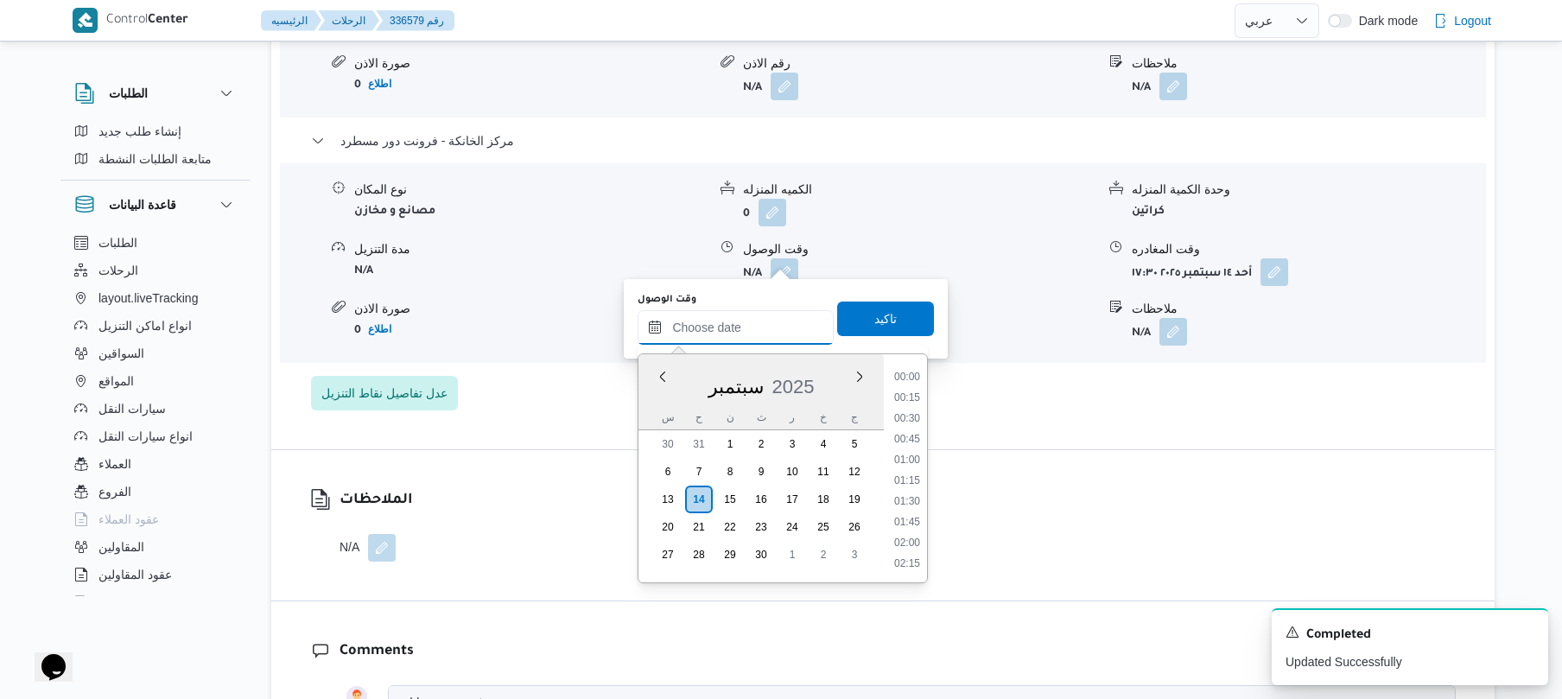
drag, startPoint x: 760, startPoint y: 322, endPoint x: 777, endPoint y: 322, distance: 17.3
click at [760, 322] on input "وقت الوصول" at bounding box center [735, 327] width 196 height 35
click at [905, 422] on li "17:15" at bounding box center [907, 420] width 40 height 17
type input "١٤/٠٩/٢٠٢٥ ١٧:١٥"
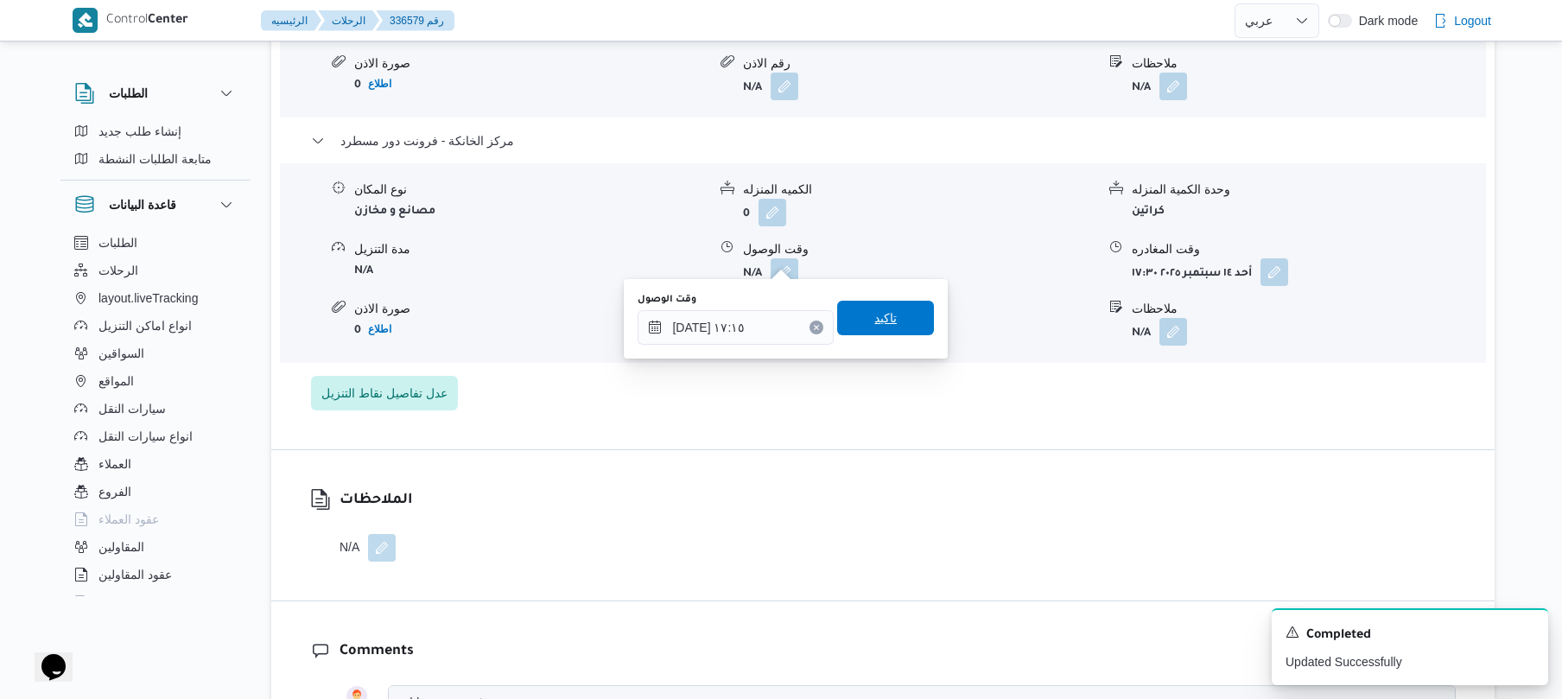
click at [898, 325] on span "تاكيد" at bounding box center [885, 318] width 97 height 35
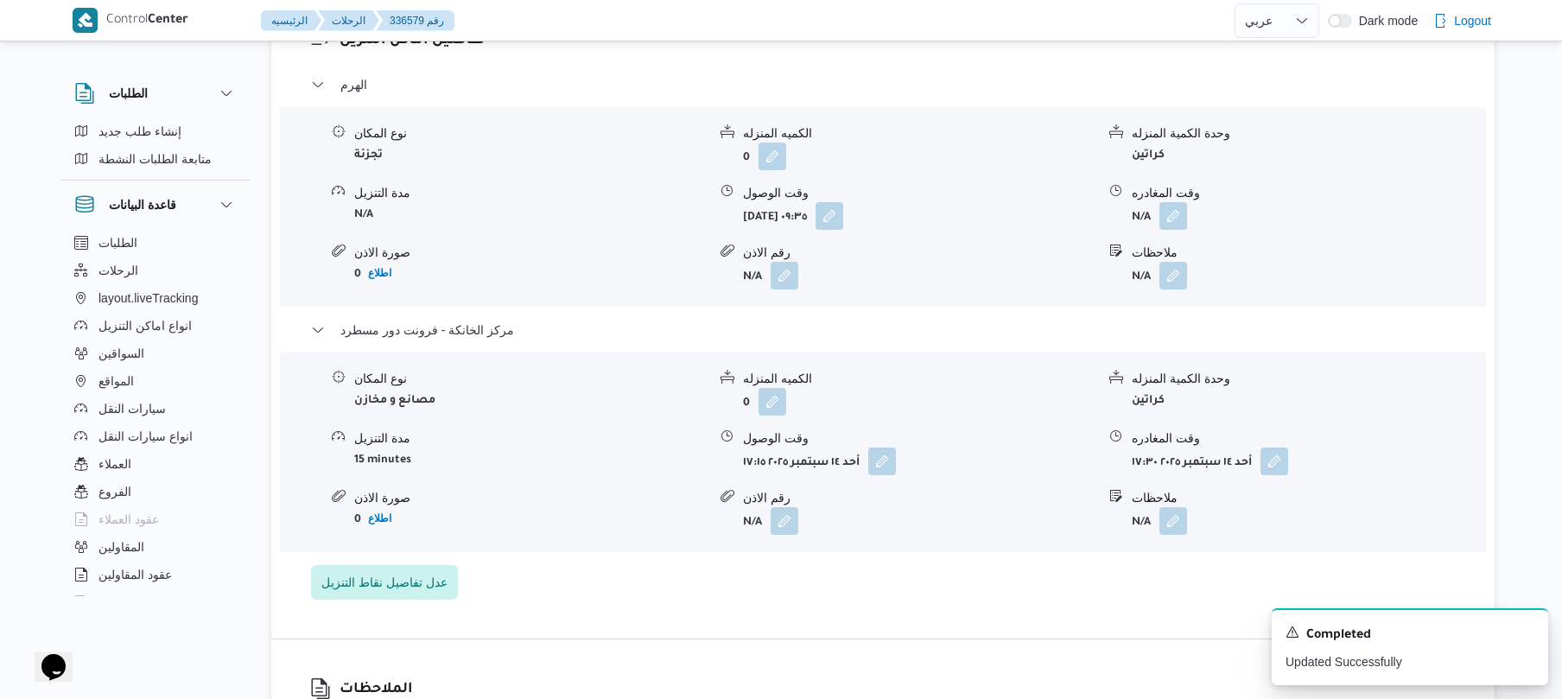
scroll to position [1387, 0]
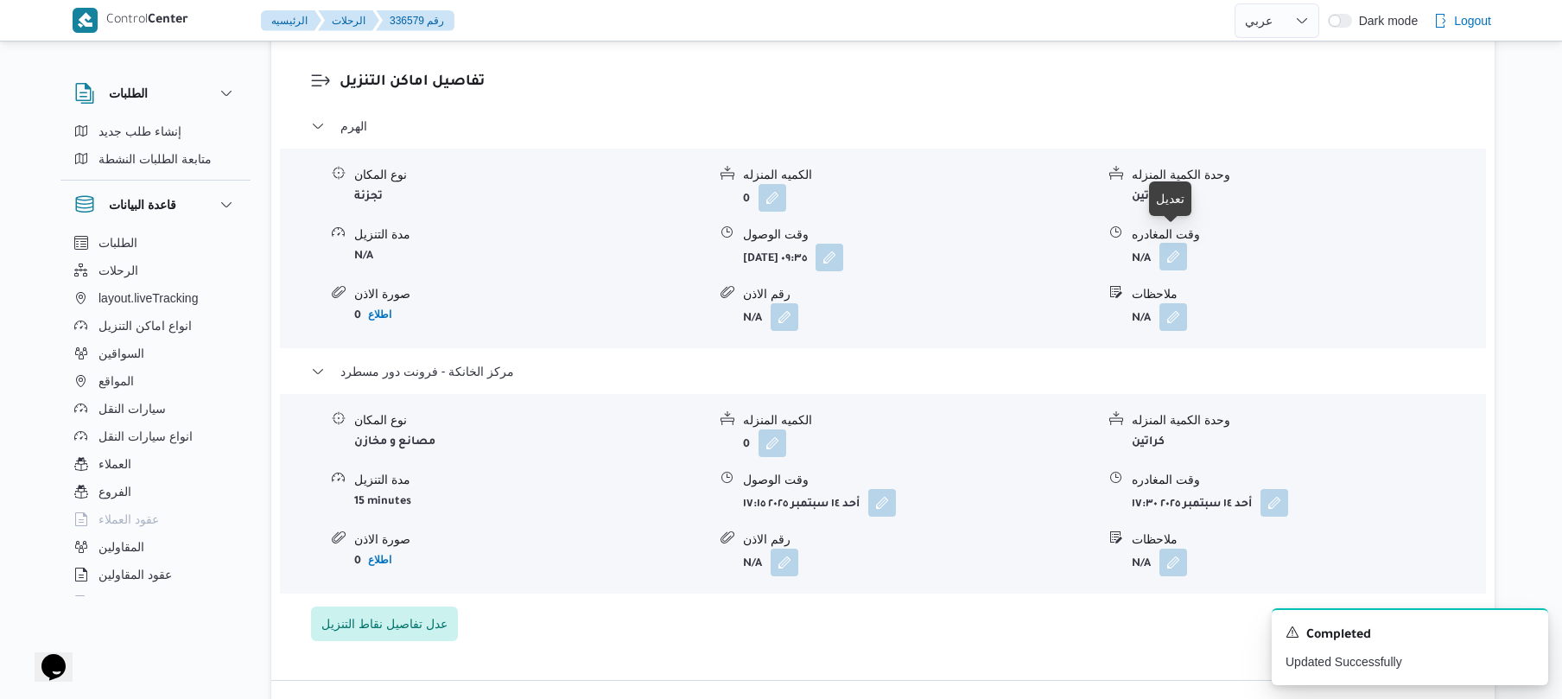
click at [1170, 243] on button "button" at bounding box center [1173, 257] width 28 height 28
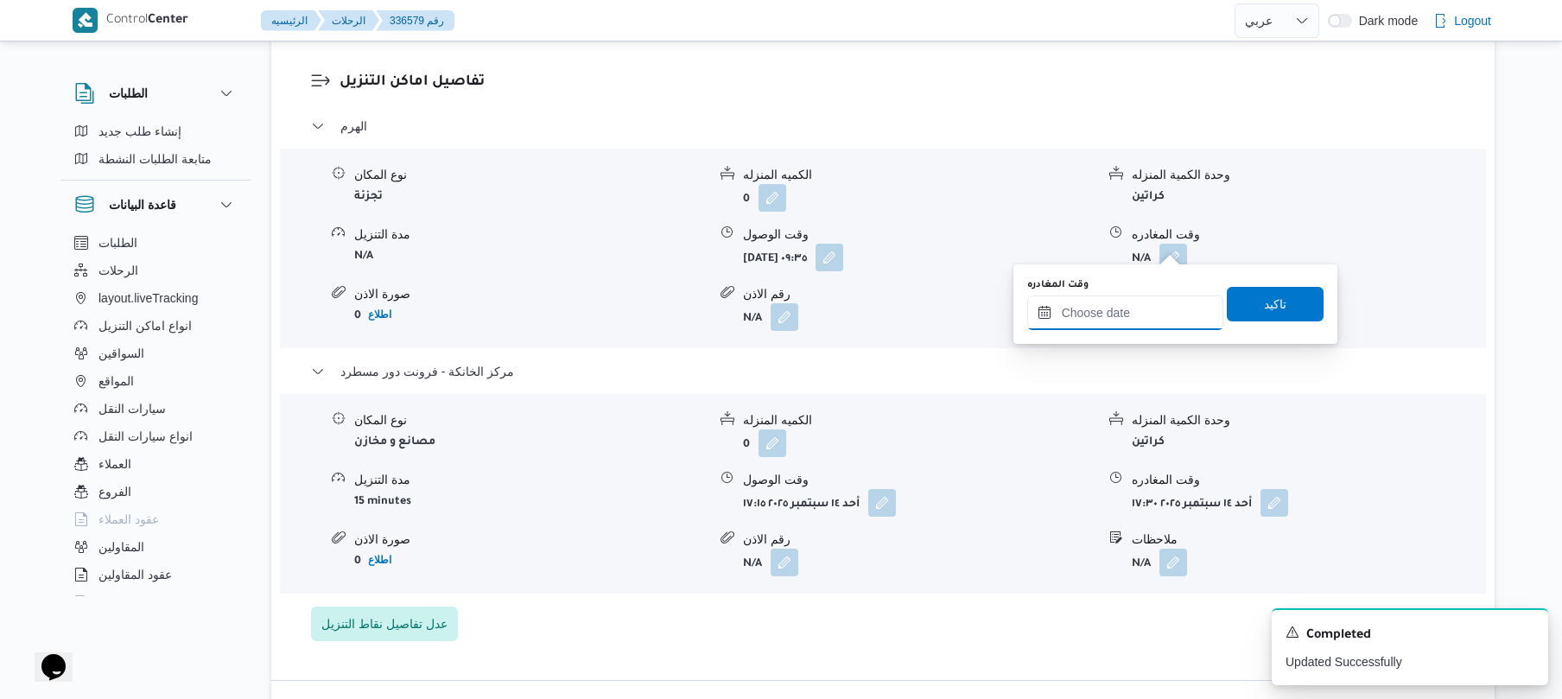
click at [1100, 304] on input "وقت المغادره" at bounding box center [1125, 312] width 196 height 35
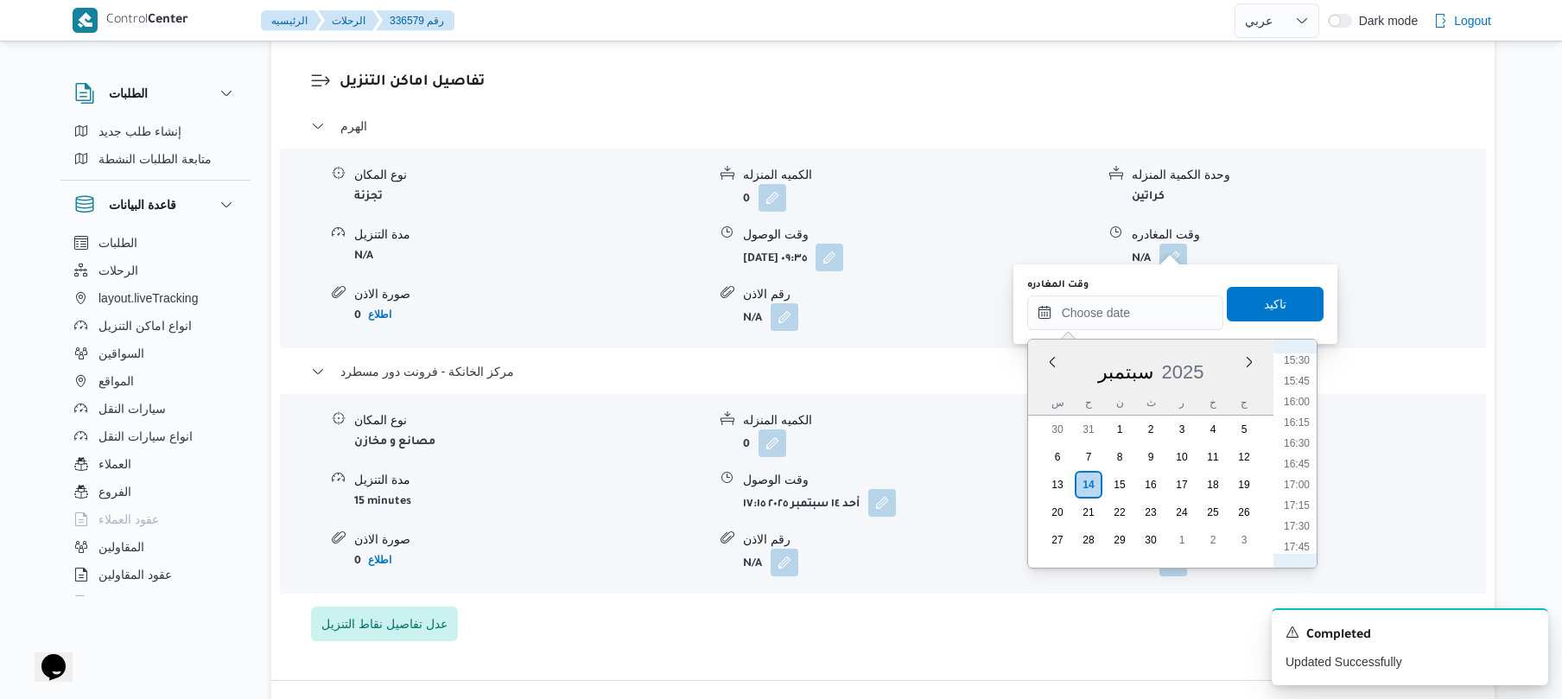
scroll to position [1217, 0]
click at [1292, 529] on li "16:45" at bounding box center [1297, 533] width 40 height 17
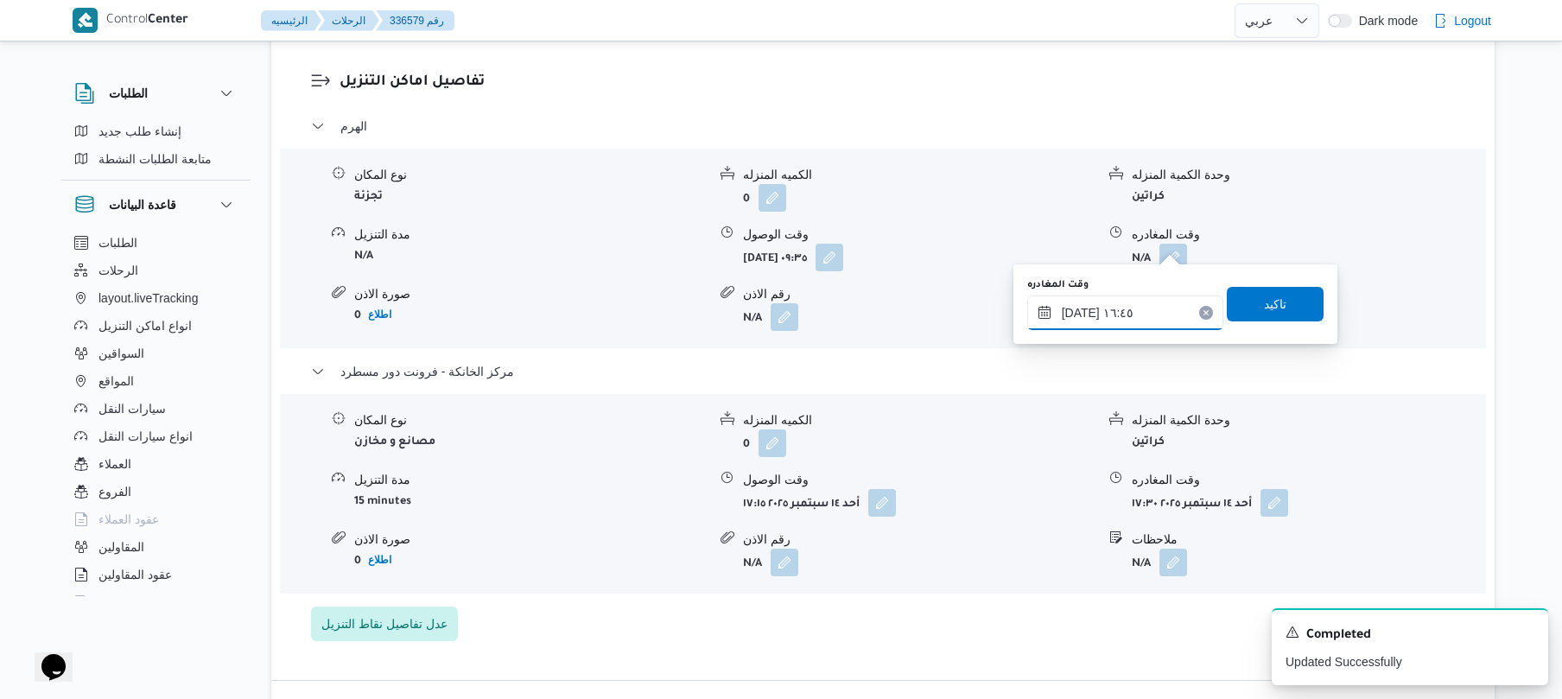
click at [1083, 313] on input "١٤/٠٩/٢٠٢٥ ١٦:٤٥" at bounding box center [1125, 312] width 196 height 35
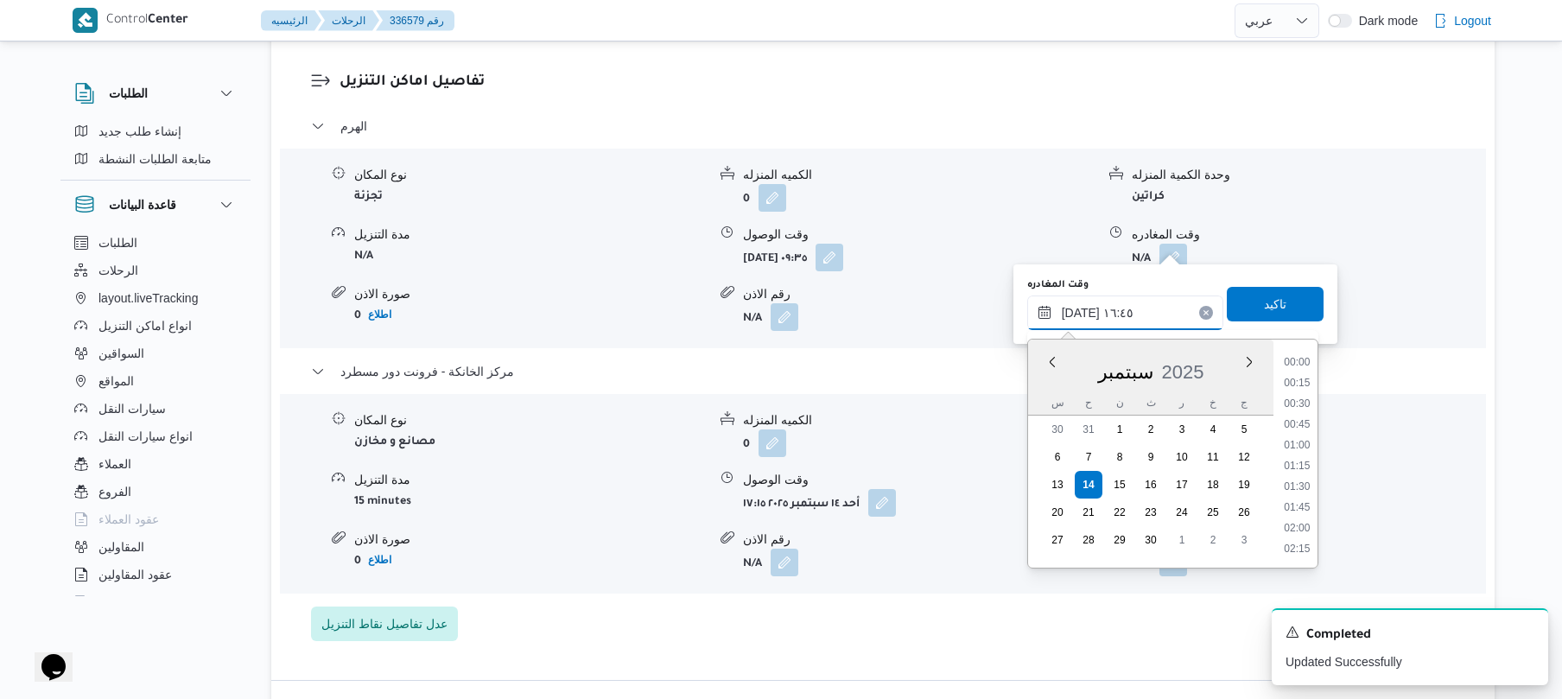
click at [1083, 313] on input "١٤/٠٩/٢٠٢٥ ١٦:٤٥" at bounding box center [1125, 312] width 196 height 35
type input "١٤/٠٩/٢٠٢٥ ١٦:25"
click at [1242, 308] on span "تاكيد" at bounding box center [1275, 303] width 97 height 35
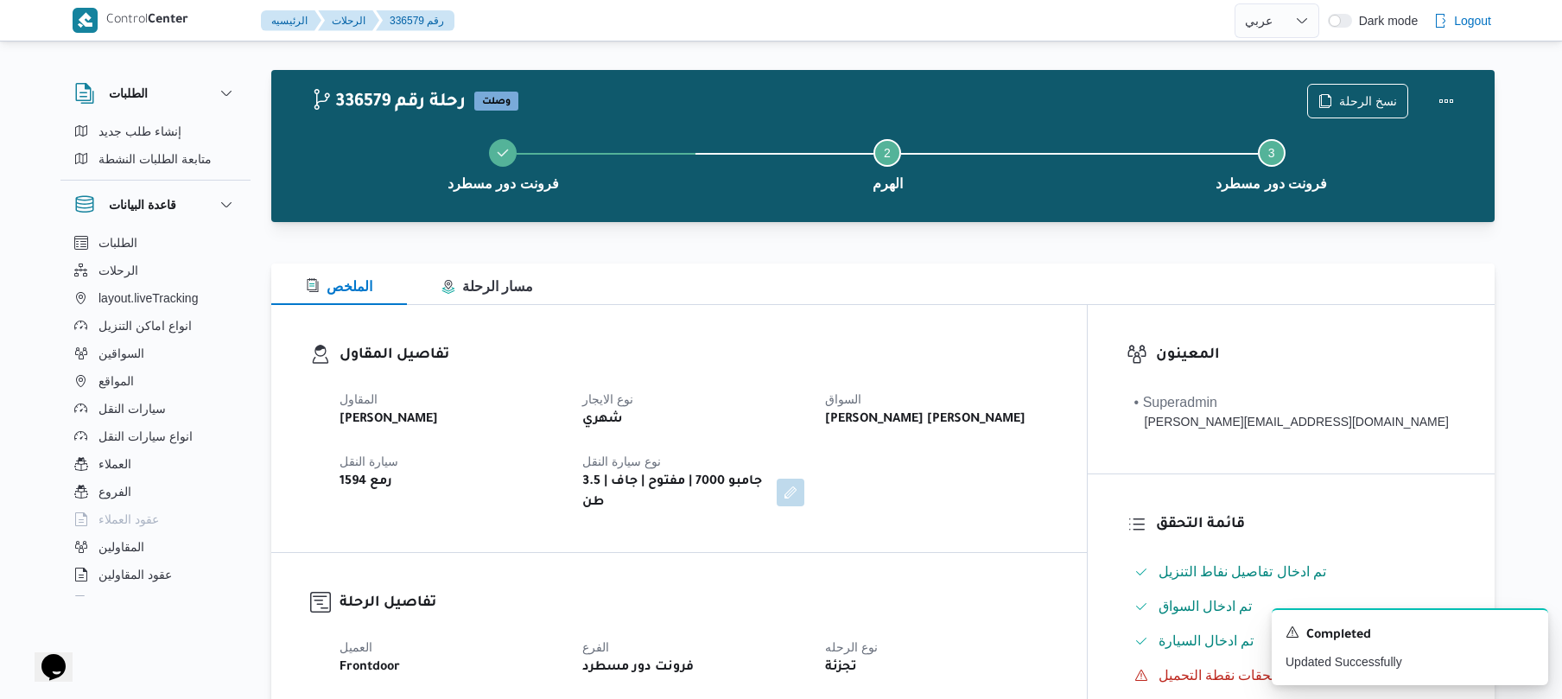
scroll to position [0, 0]
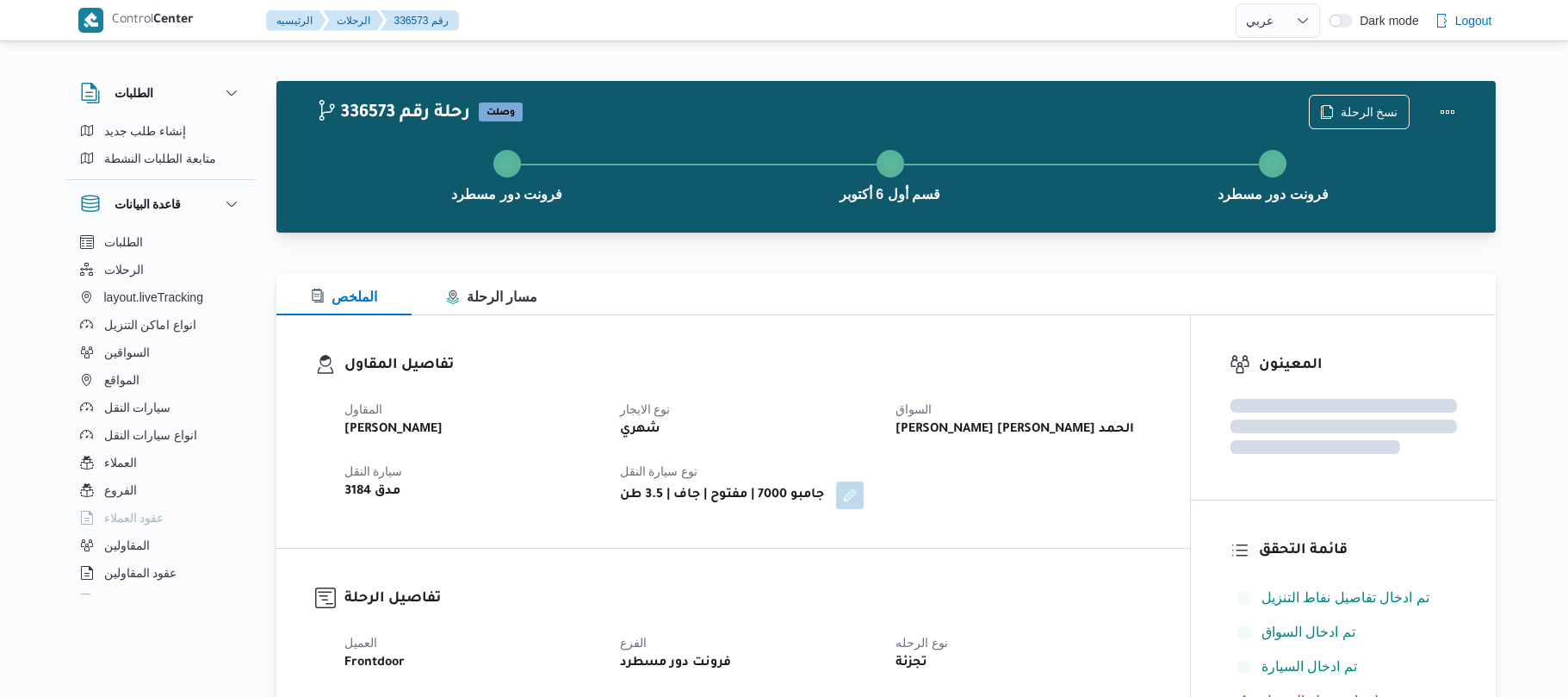
select select "ar"
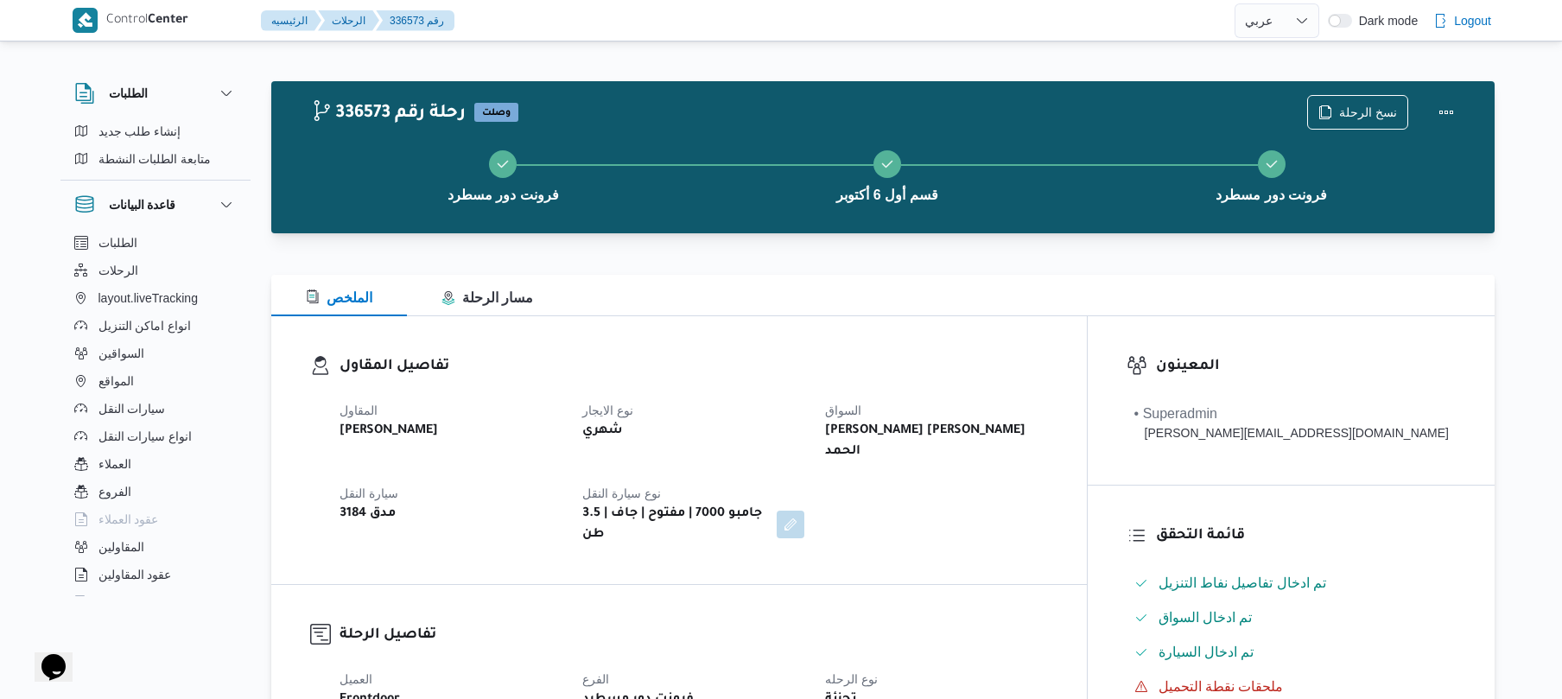
click at [979, 305] on div "الملخص مسار الرحلة" at bounding box center [882, 295] width 1223 height 41
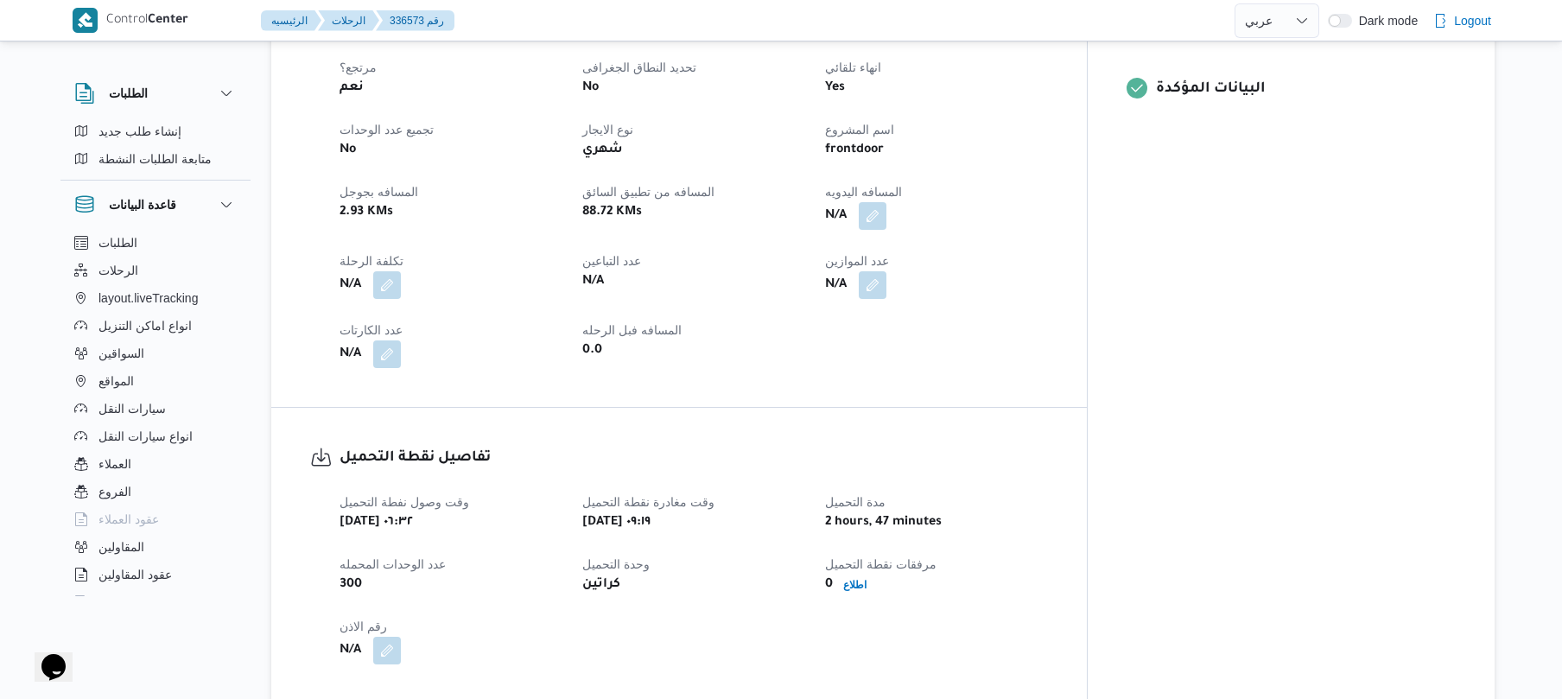
scroll to position [737, 0]
click at [886, 200] on button "button" at bounding box center [873, 214] width 28 height 28
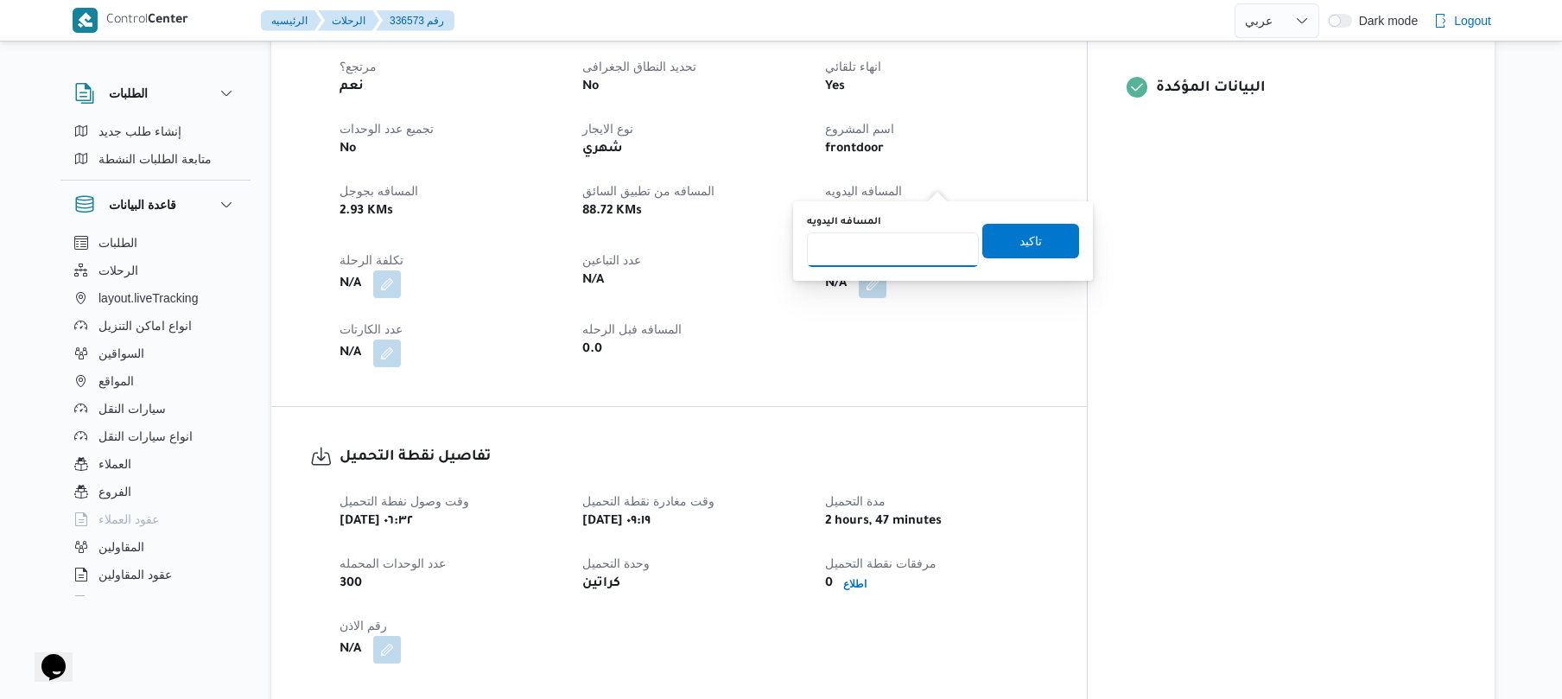
click at [910, 250] on input "المسافه اليدويه" at bounding box center [893, 249] width 172 height 35
type input "130"
click at [1019, 245] on span "تاكيد" at bounding box center [1030, 240] width 22 height 21
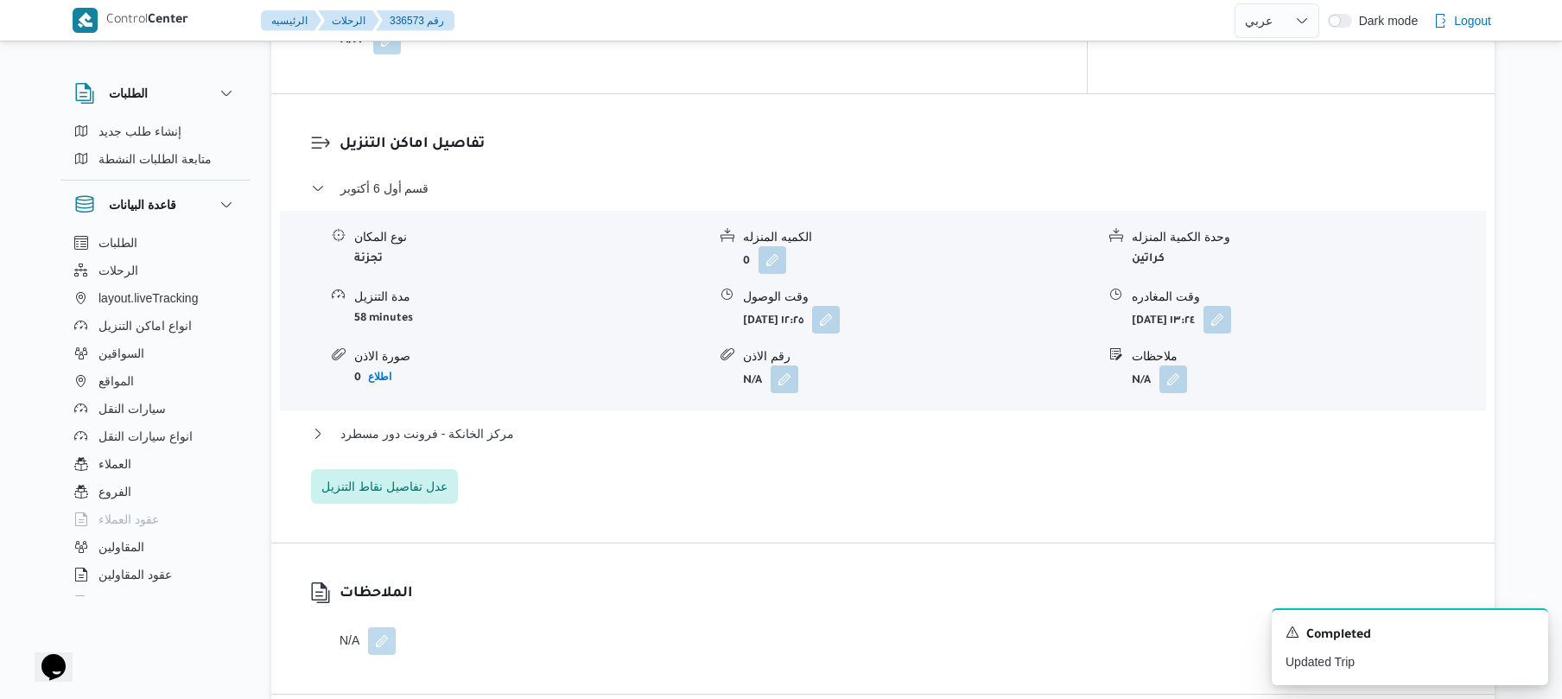
scroll to position [1382, 0]
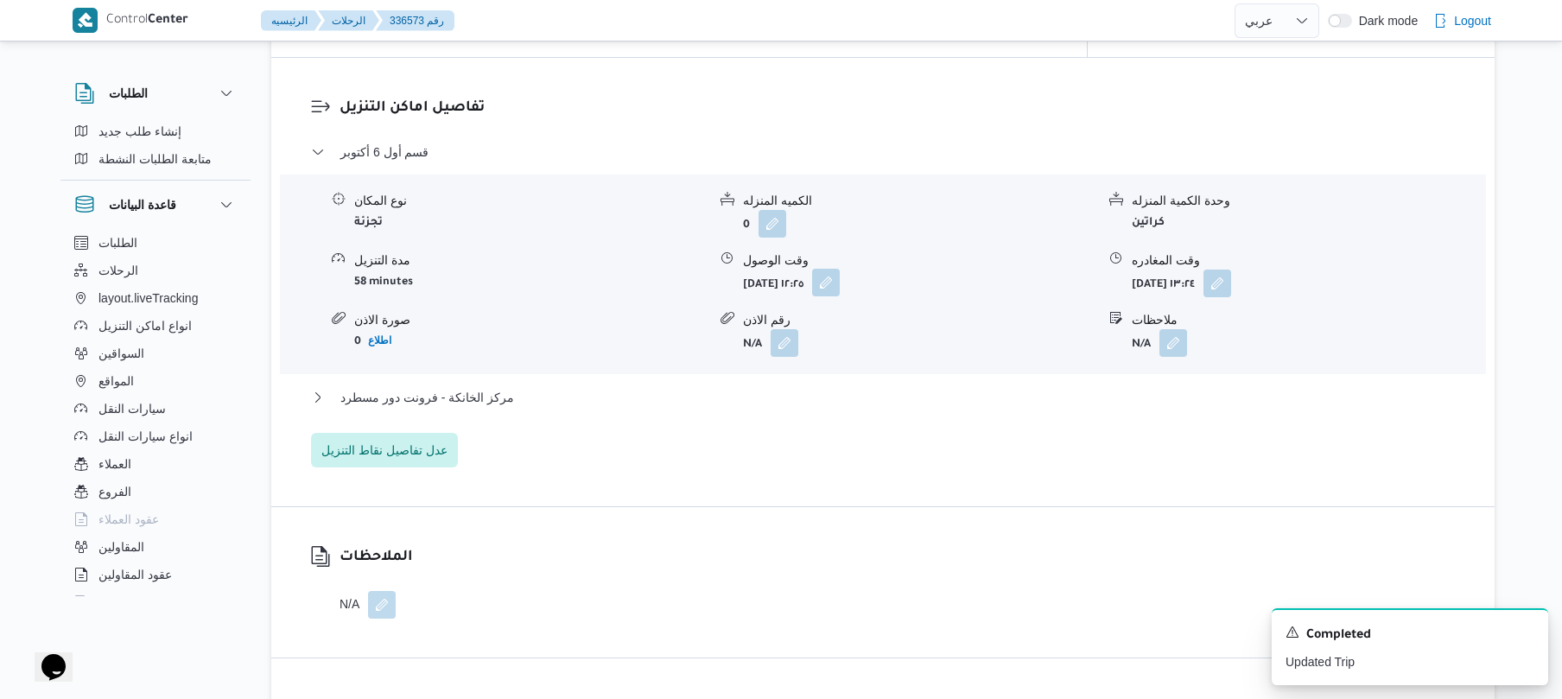
click at [840, 269] on button "button" at bounding box center [826, 283] width 28 height 28
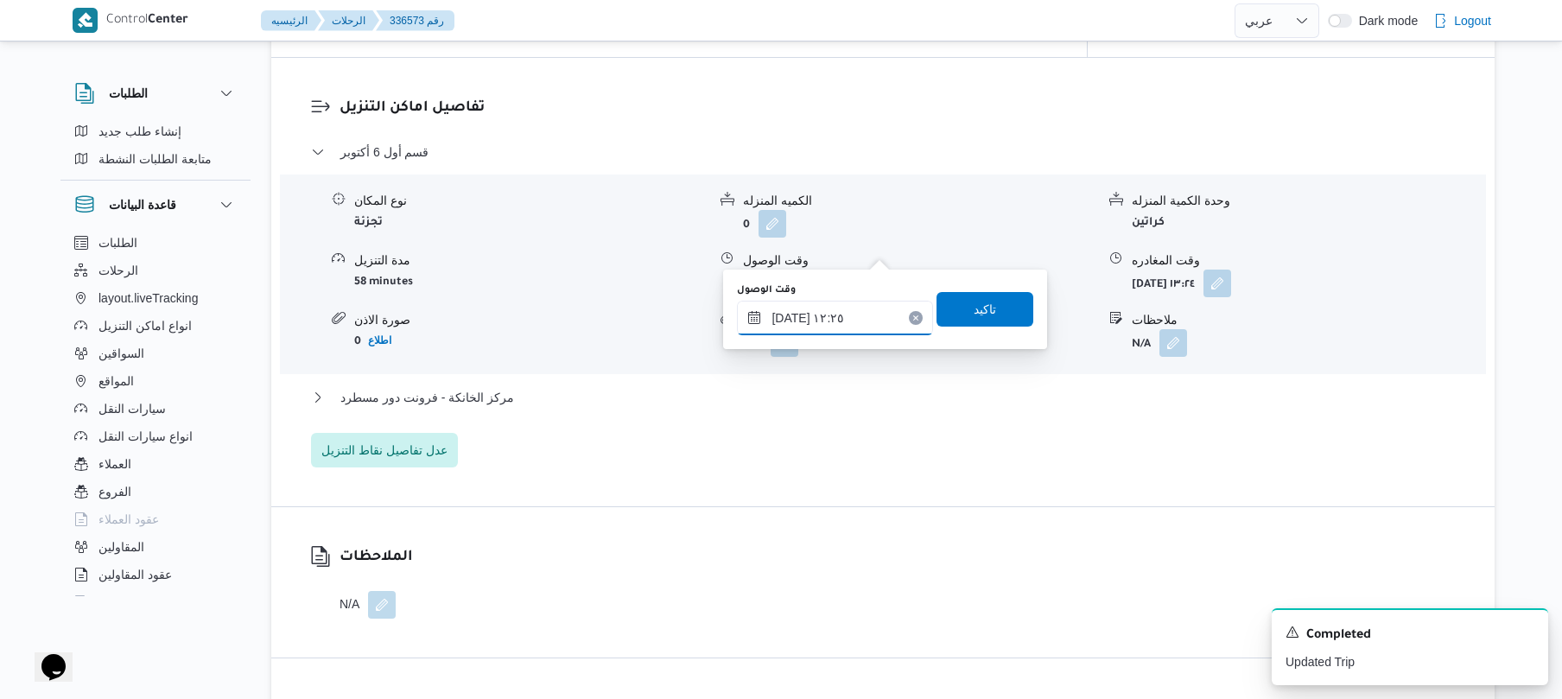
click at [834, 319] on input "[DATE] ١٢:٢٥" at bounding box center [835, 318] width 196 height 35
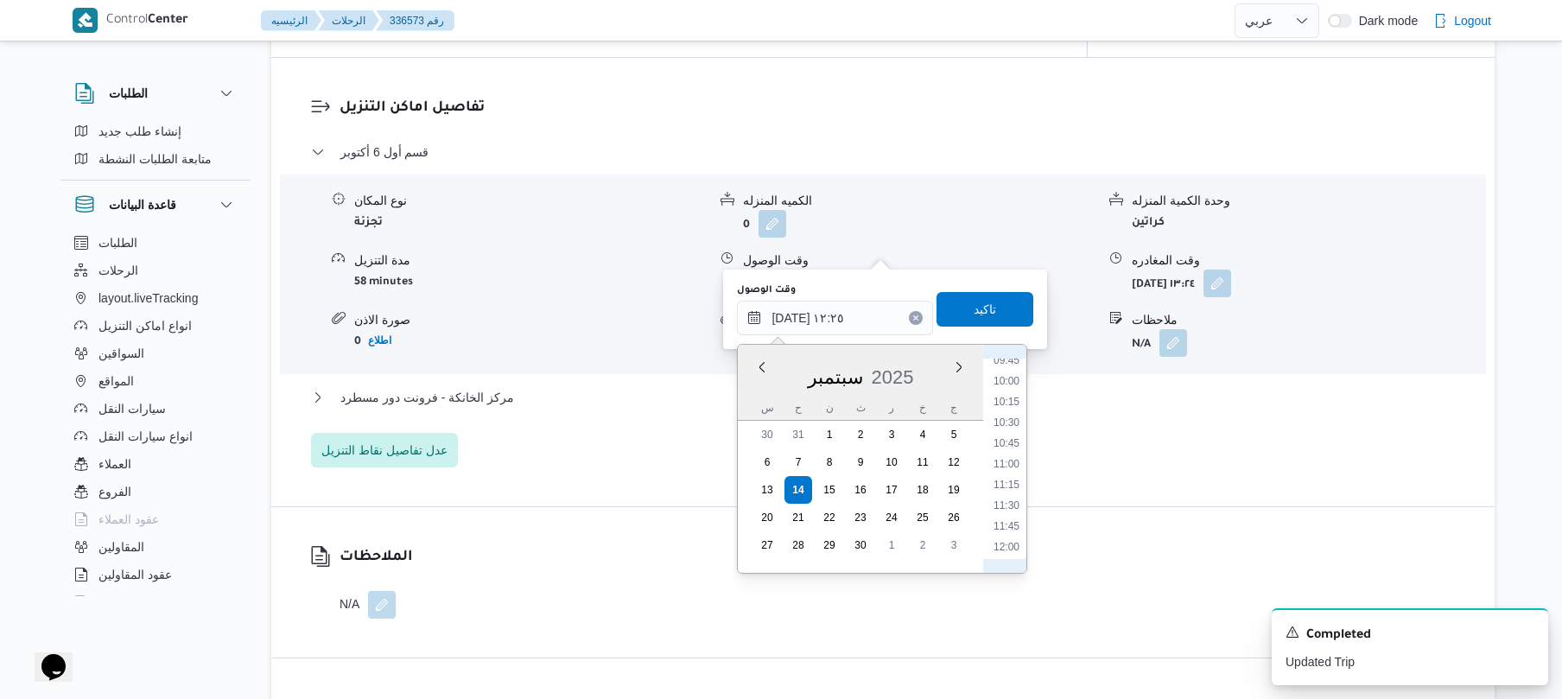
scroll to position [741, 0]
click at [1013, 501] on li "10:30" at bounding box center [1006, 496] width 40 height 17
type input "[DATE] ١٠:٣٠"
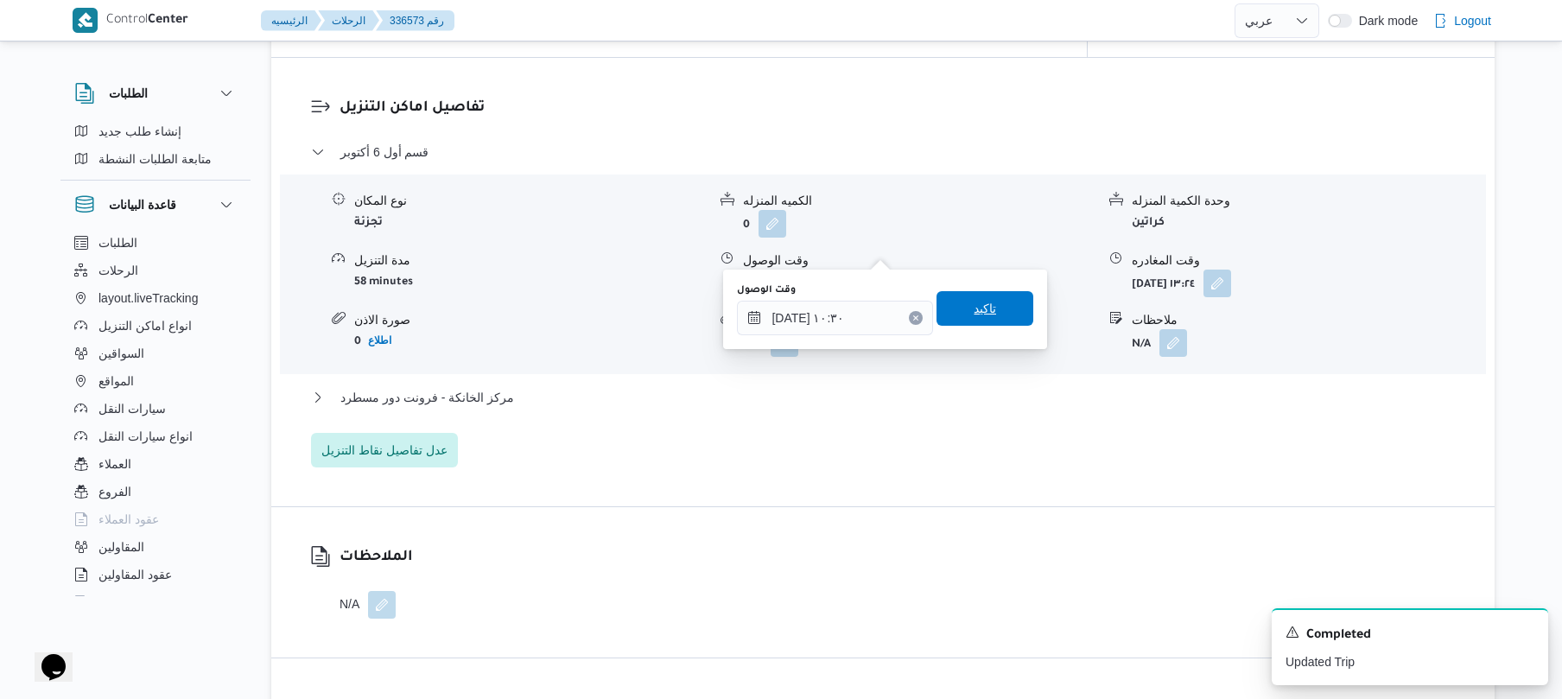
click at [990, 313] on span "تاكيد" at bounding box center [984, 308] width 97 height 35
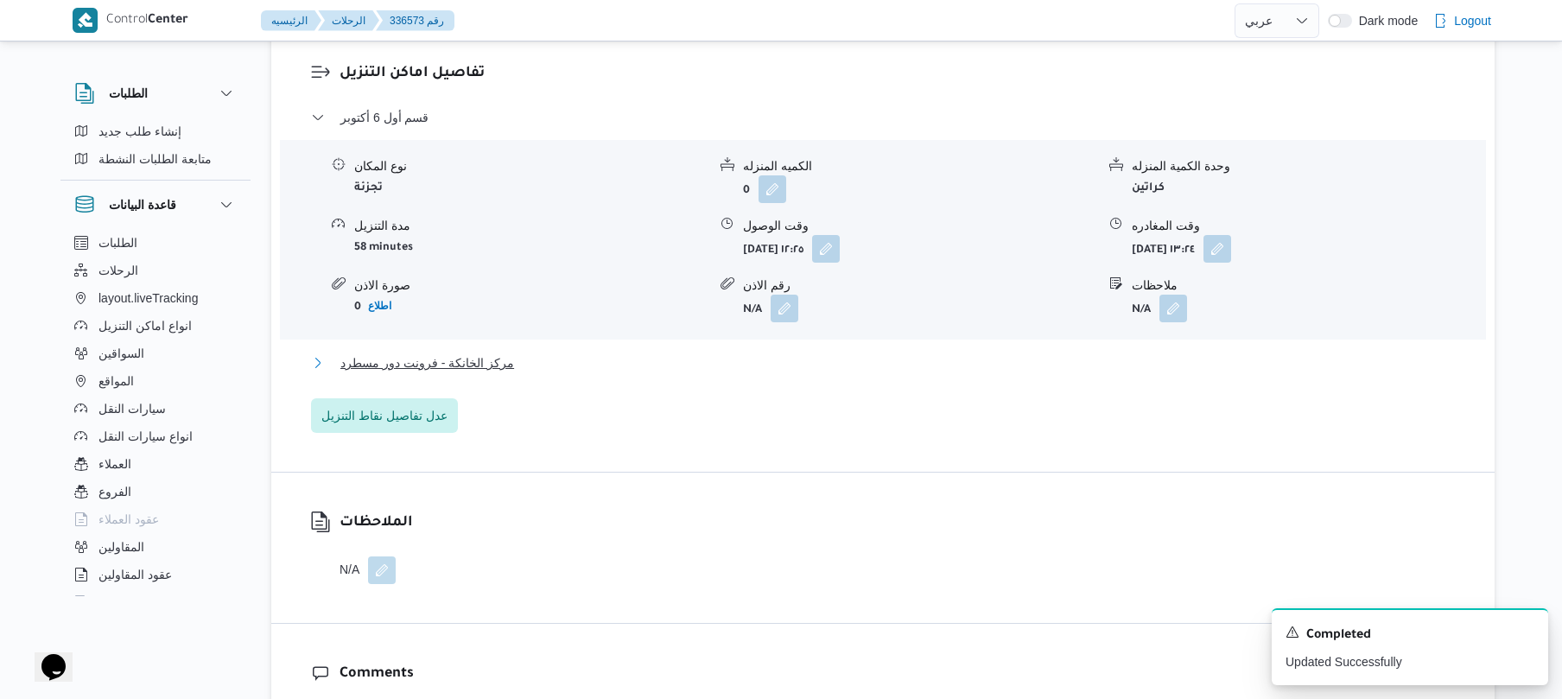
click at [927, 360] on button "مركز الخانكة - فرونت دور مسطرد" at bounding box center [883, 362] width 1144 height 21
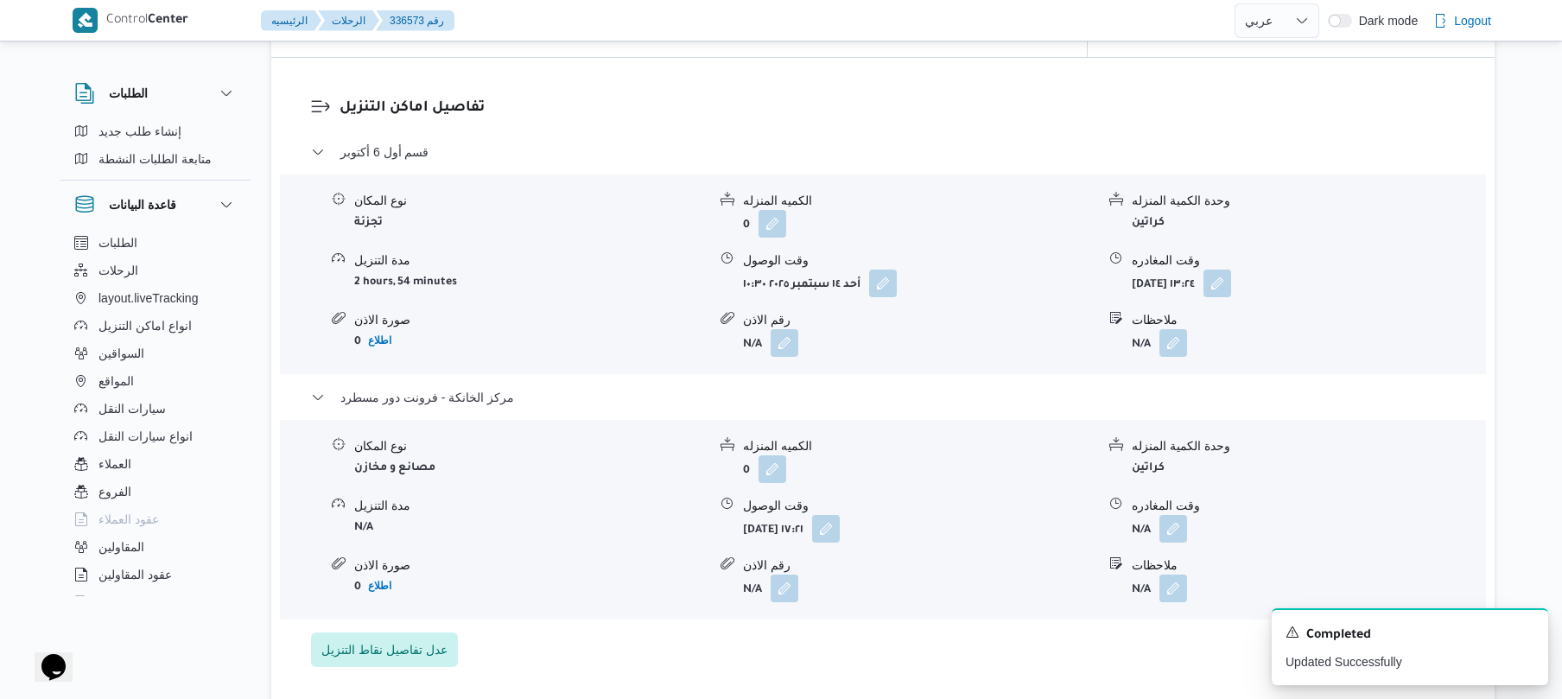
click at [1332, 515] on form "N/A" at bounding box center [1308, 529] width 352 height 28
click at [1524, 631] on icon "Dismiss toast" at bounding box center [1527, 631] width 14 height 14
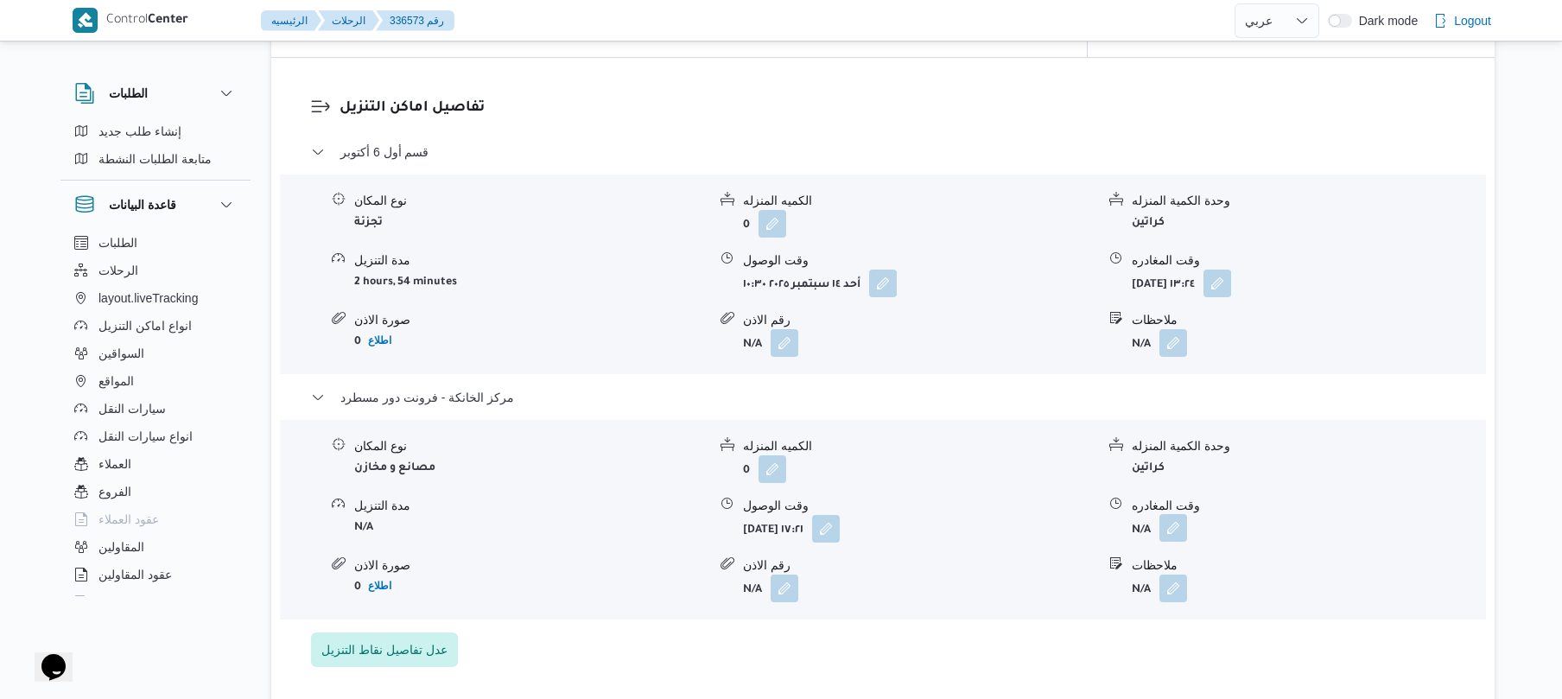
click at [1180, 514] on button "button" at bounding box center [1173, 528] width 28 height 28
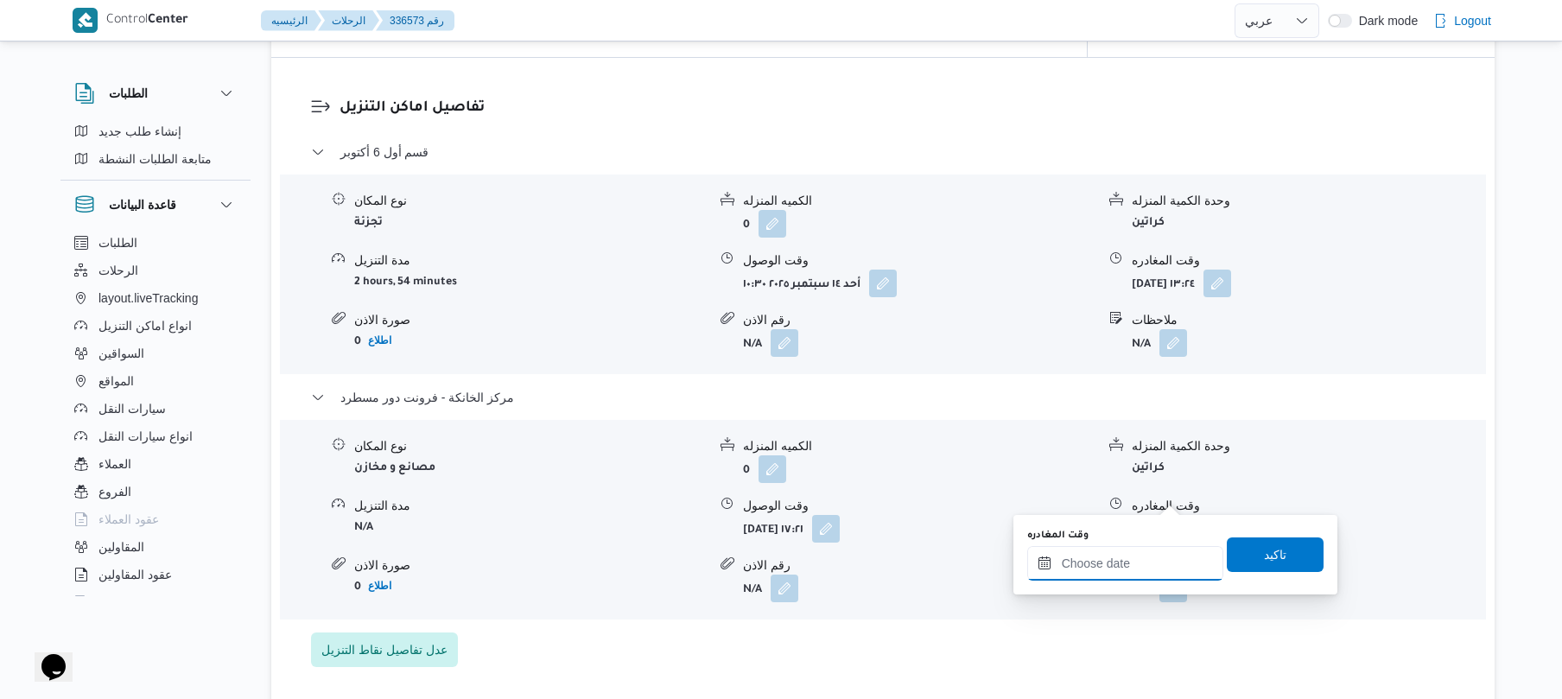
click at [1094, 564] on input "وقت المغادره" at bounding box center [1125, 563] width 196 height 35
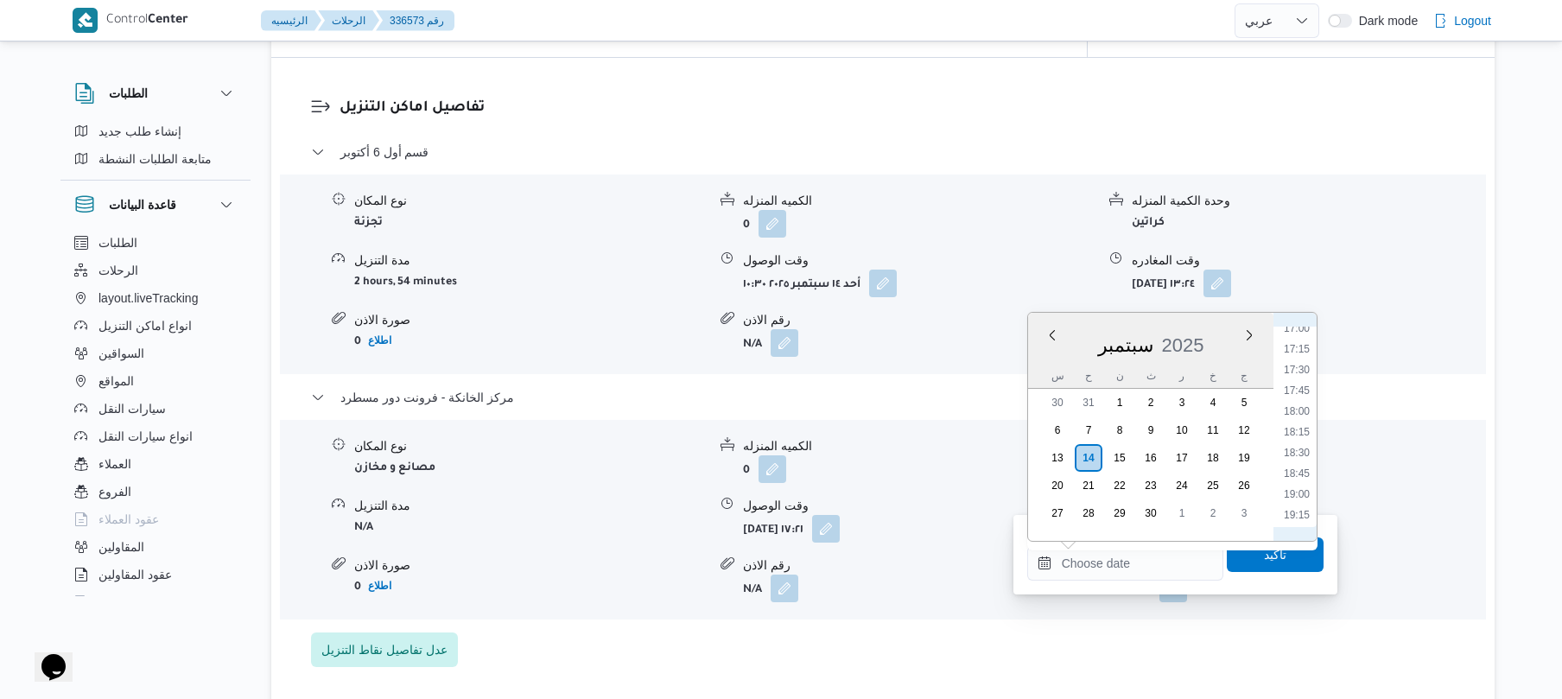
scroll to position [1385, 0]
click at [1296, 411] on ul "00:00 00:15 00:30 00:45 01:00 01:15 01:30 01:45 02:00 02:15 02:30 02:45 03:00 0…" at bounding box center [1297, 426] width 40 height 200
click at [1296, 403] on li "17:30" at bounding box center [1297, 400] width 40 height 17
type input "[DATE] ١٧:٣٠"
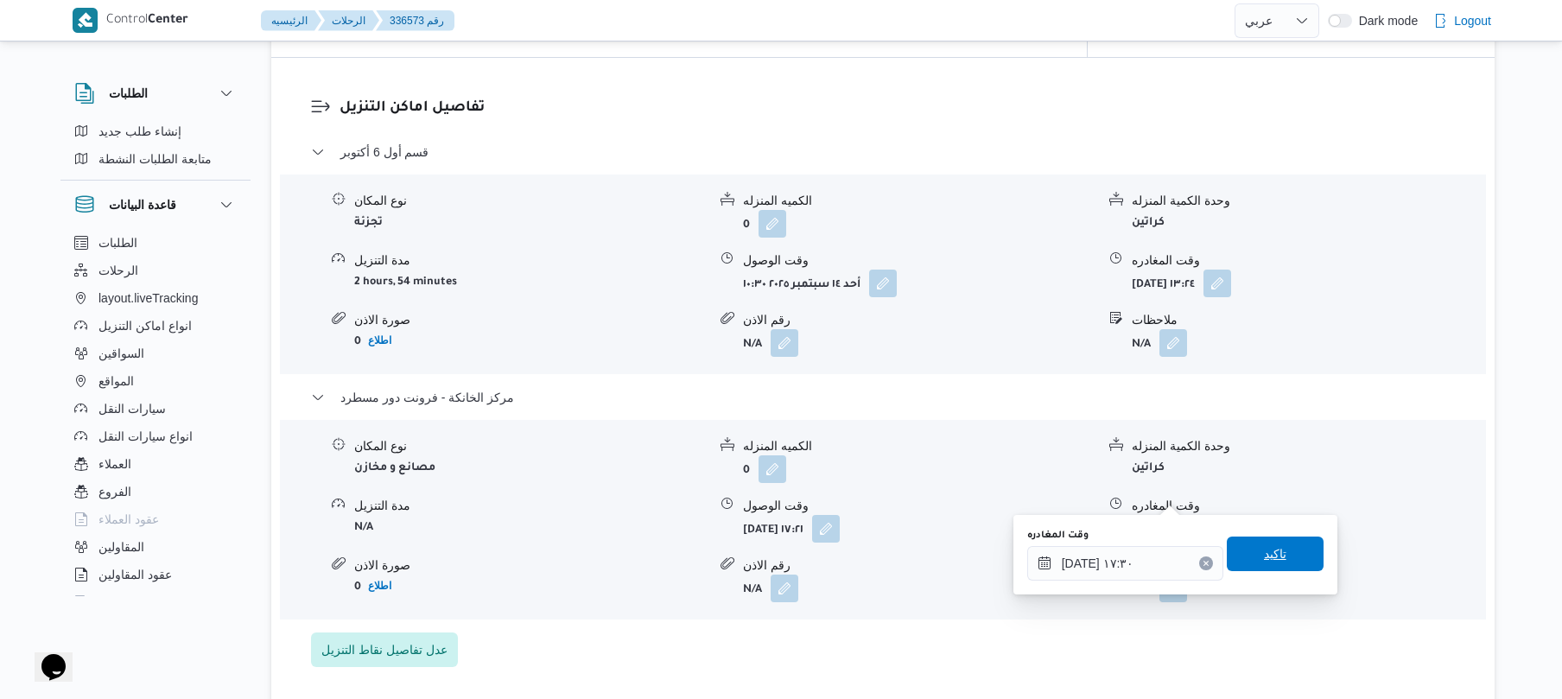
click at [1264, 550] on span "تاكيد" at bounding box center [1275, 553] width 22 height 21
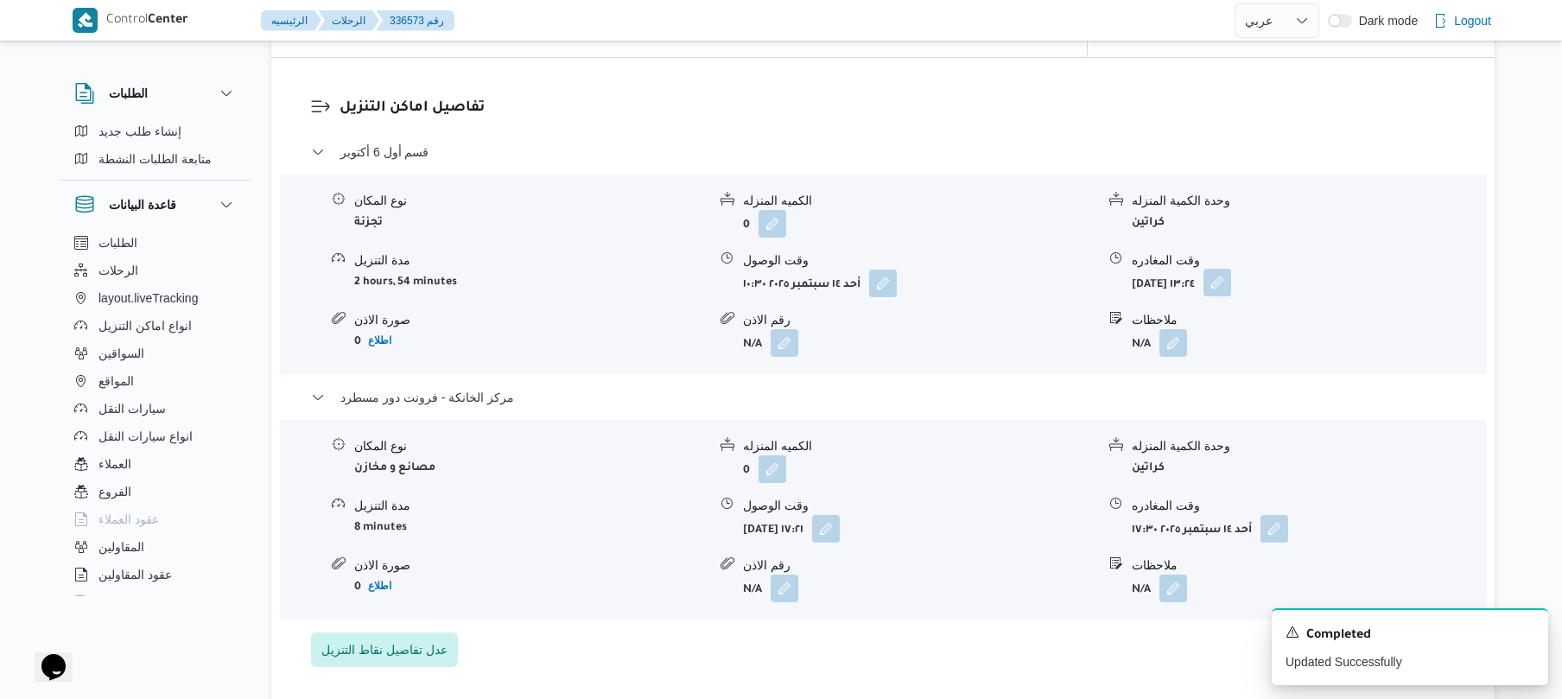
click at [1231, 269] on button "button" at bounding box center [1217, 283] width 28 height 28
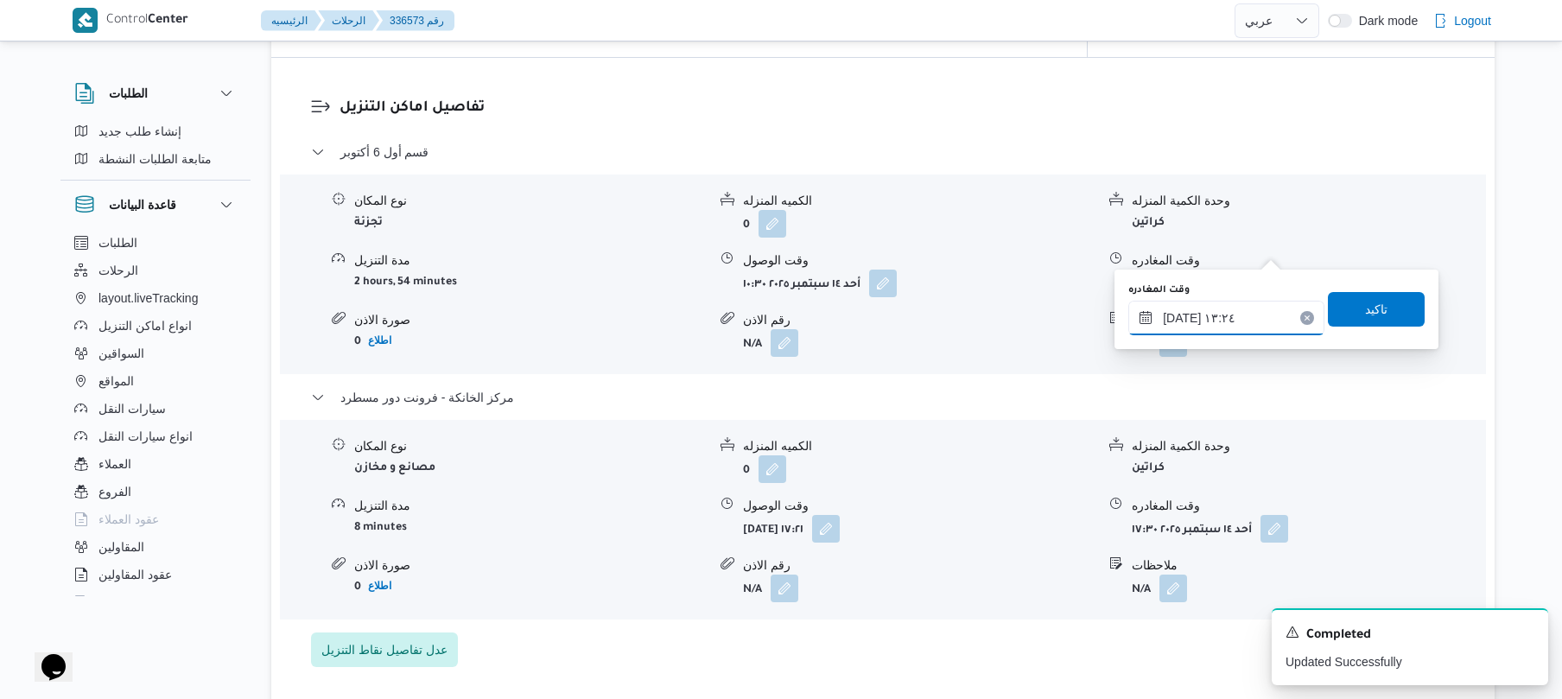
click at [1216, 313] on input "[DATE] ١٣:٢٤" at bounding box center [1226, 318] width 196 height 35
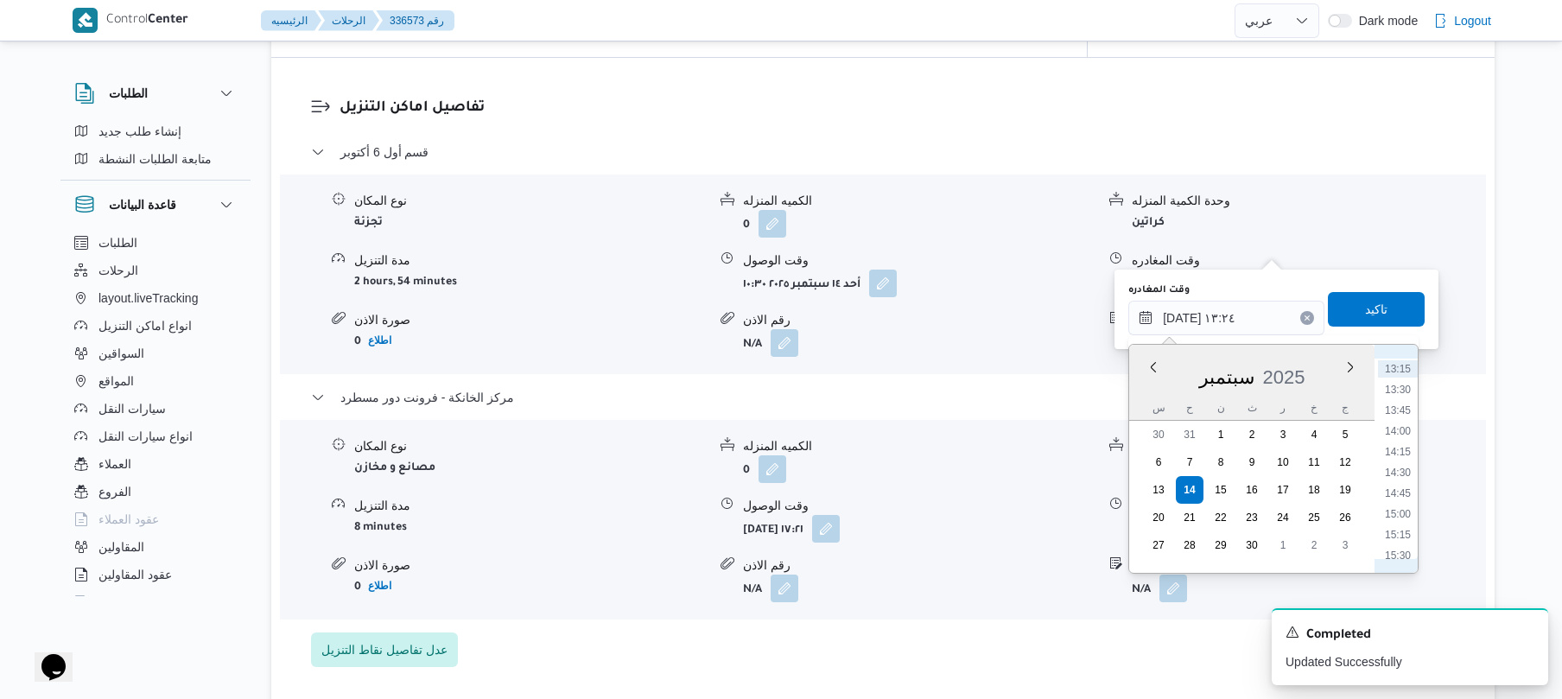
scroll to position [1165, 0]
click at [1398, 546] on li "16:15" at bounding box center [1398, 549] width 40 height 17
type input "[DATE] ١٦:١٥"
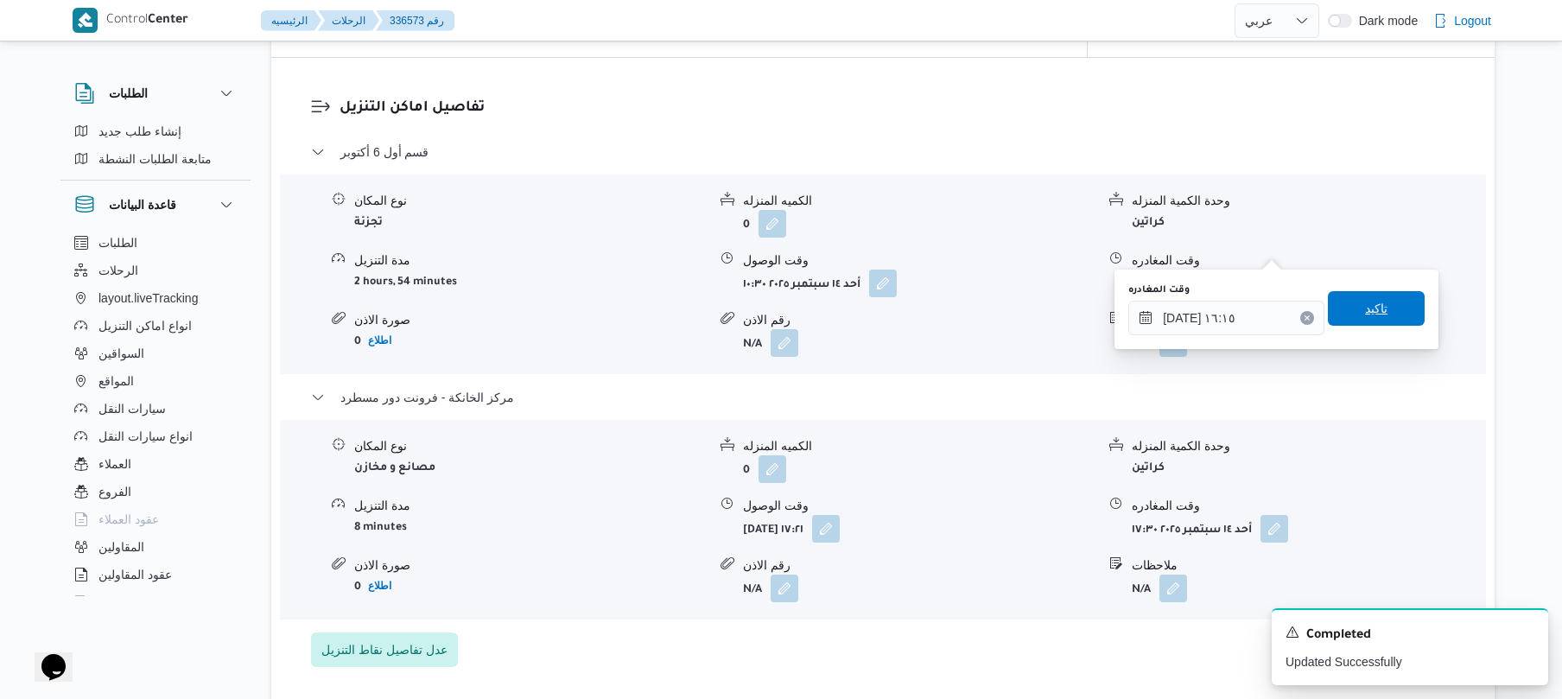
click at [1365, 308] on span "تاكيد" at bounding box center [1376, 308] width 22 height 21
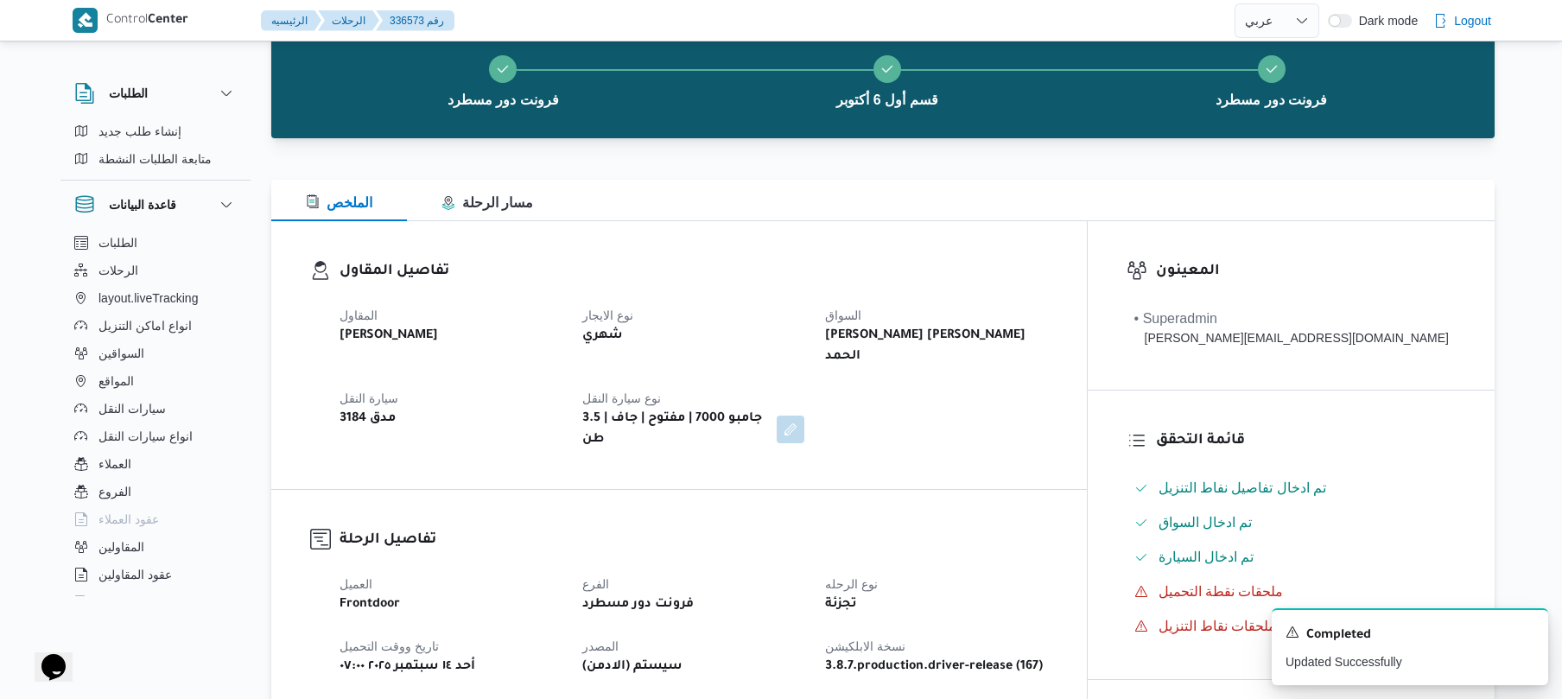
scroll to position [0, 0]
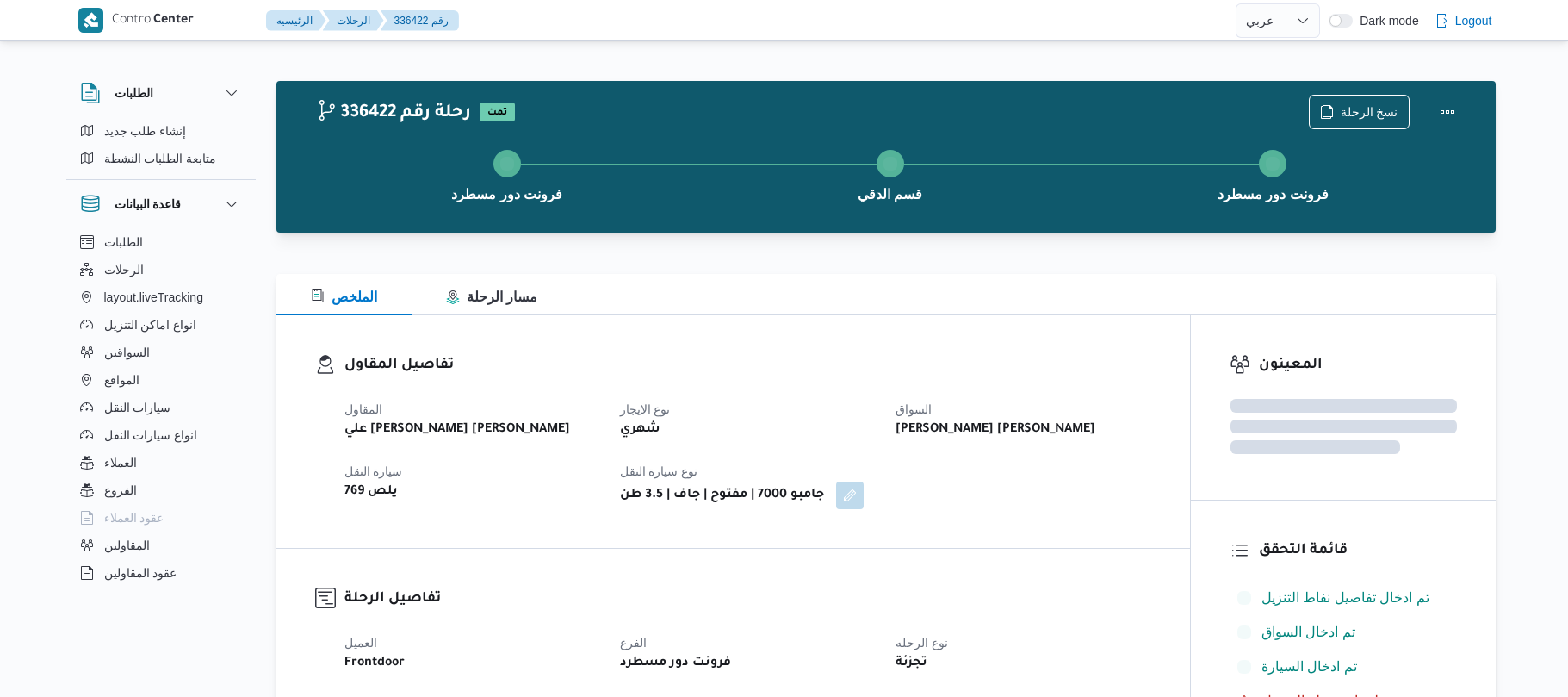
select select "ar"
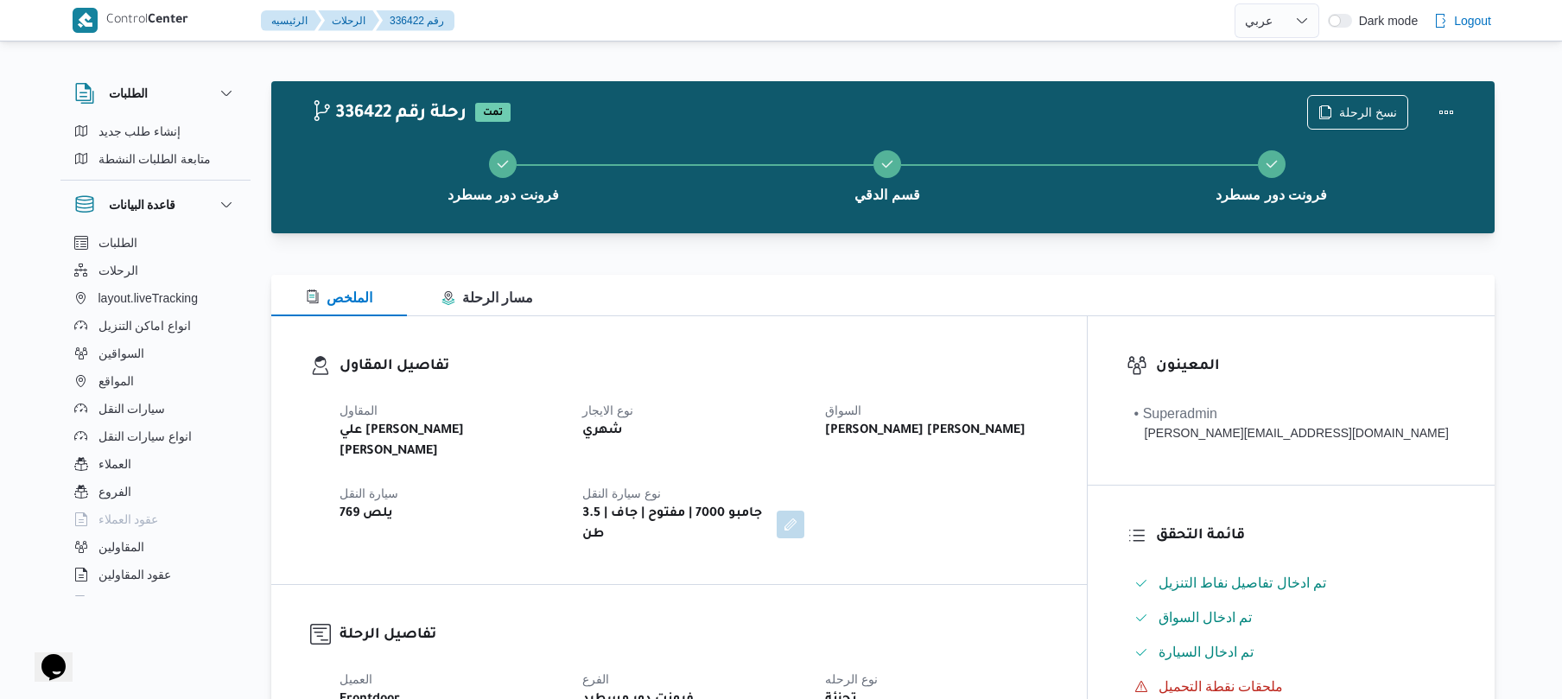
click at [997, 287] on div "الملخص مسار الرحلة" at bounding box center [882, 295] width 1223 height 41
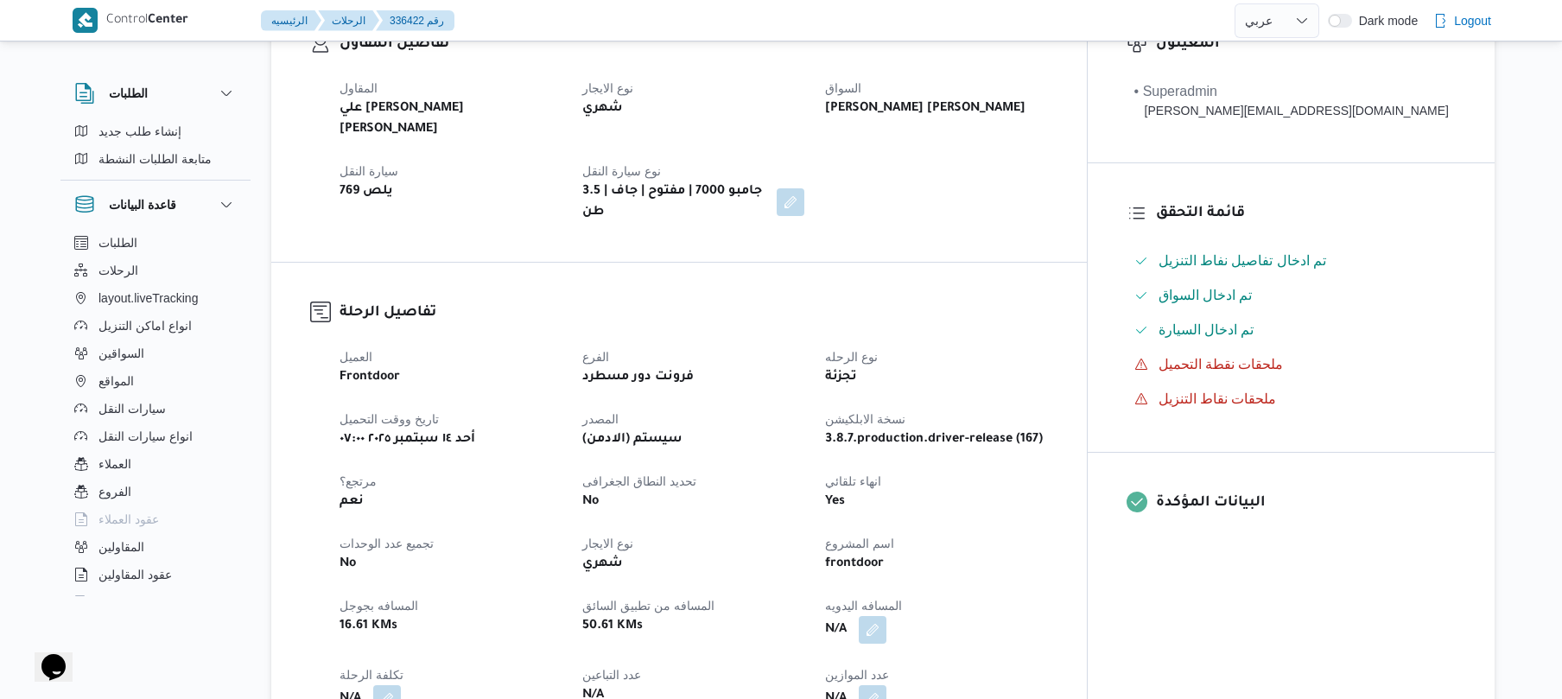
scroll to position [553, 0]
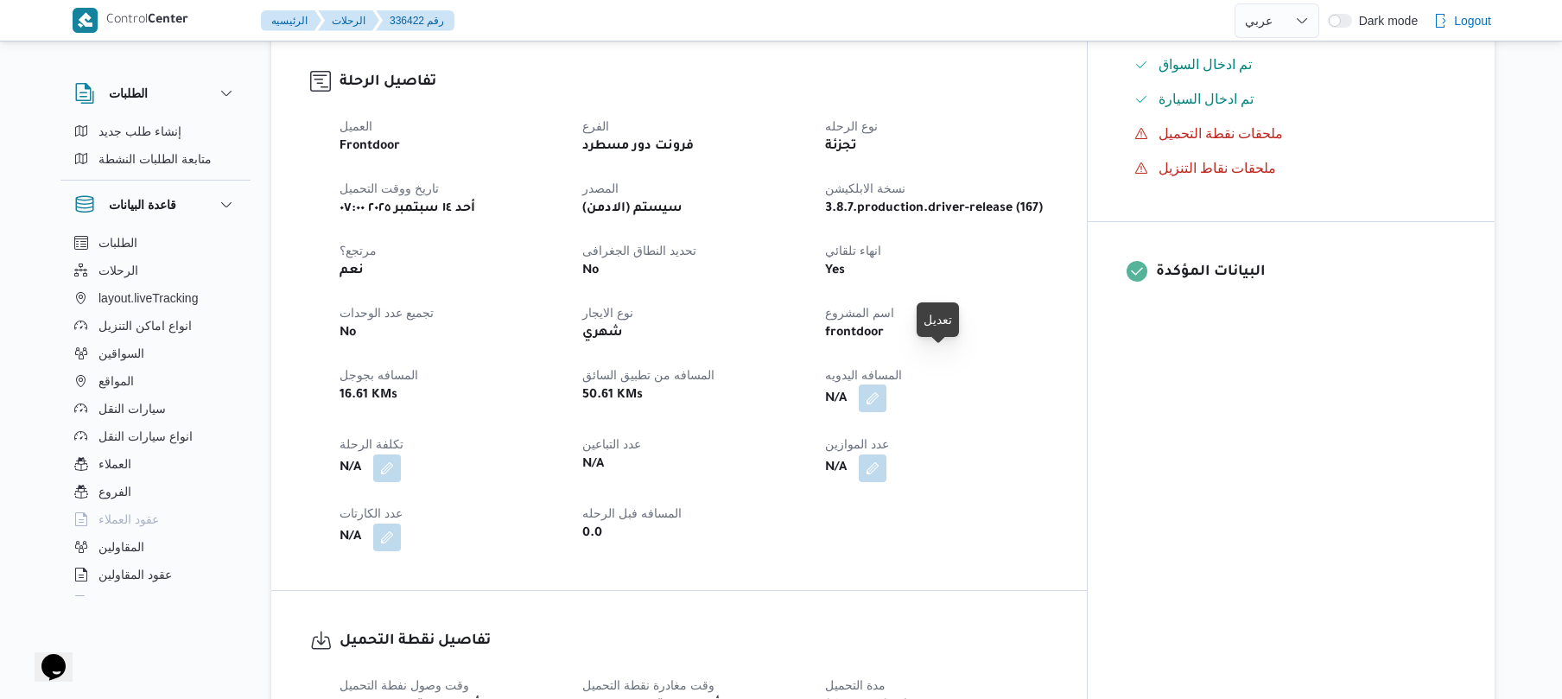
click at [886, 384] on button "button" at bounding box center [873, 398] width 28 height 28
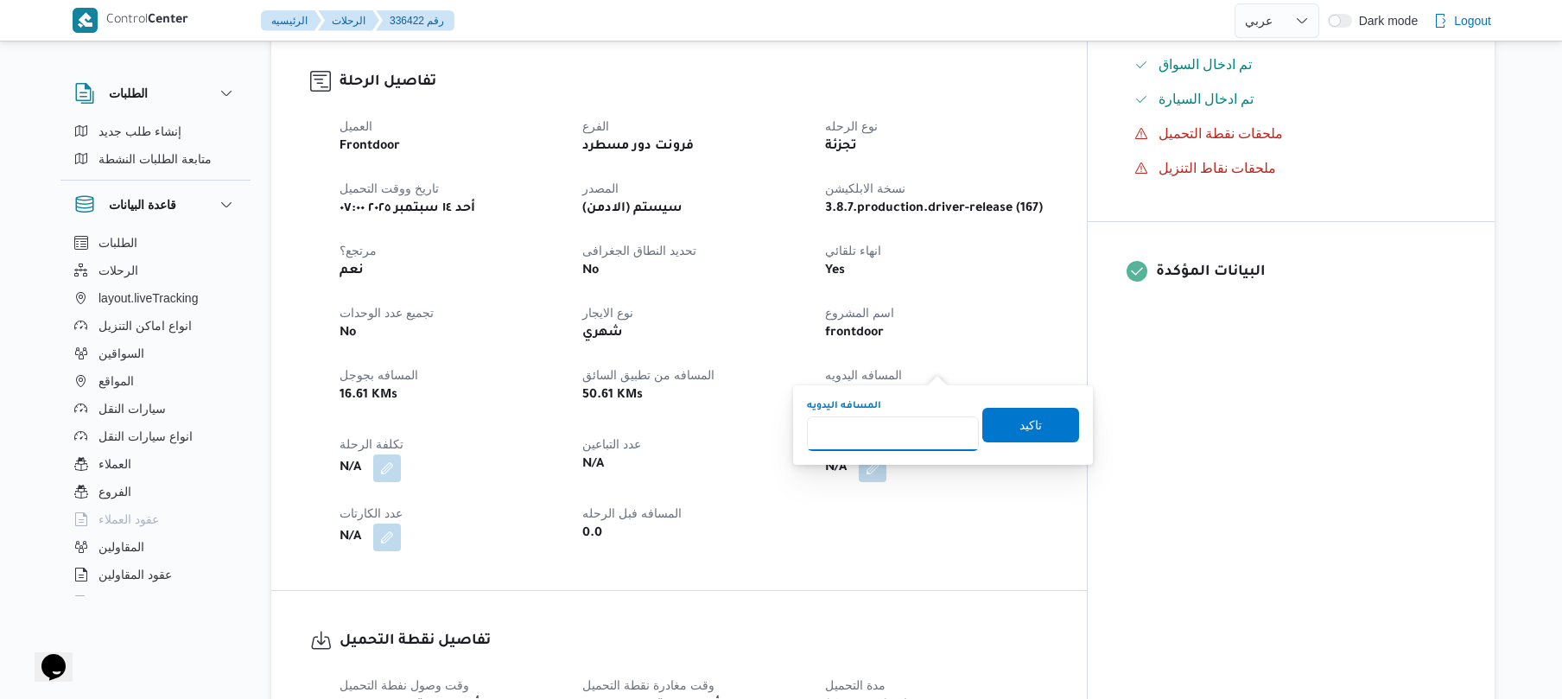
click at [906, 423] on input "المسافه اليدويه" at bounding box center [893, 433] width 172 height 35
type input "80"
click at [1020, 441] on span "تاكيد" at bounding box center [1030, 424] width 97 height 35
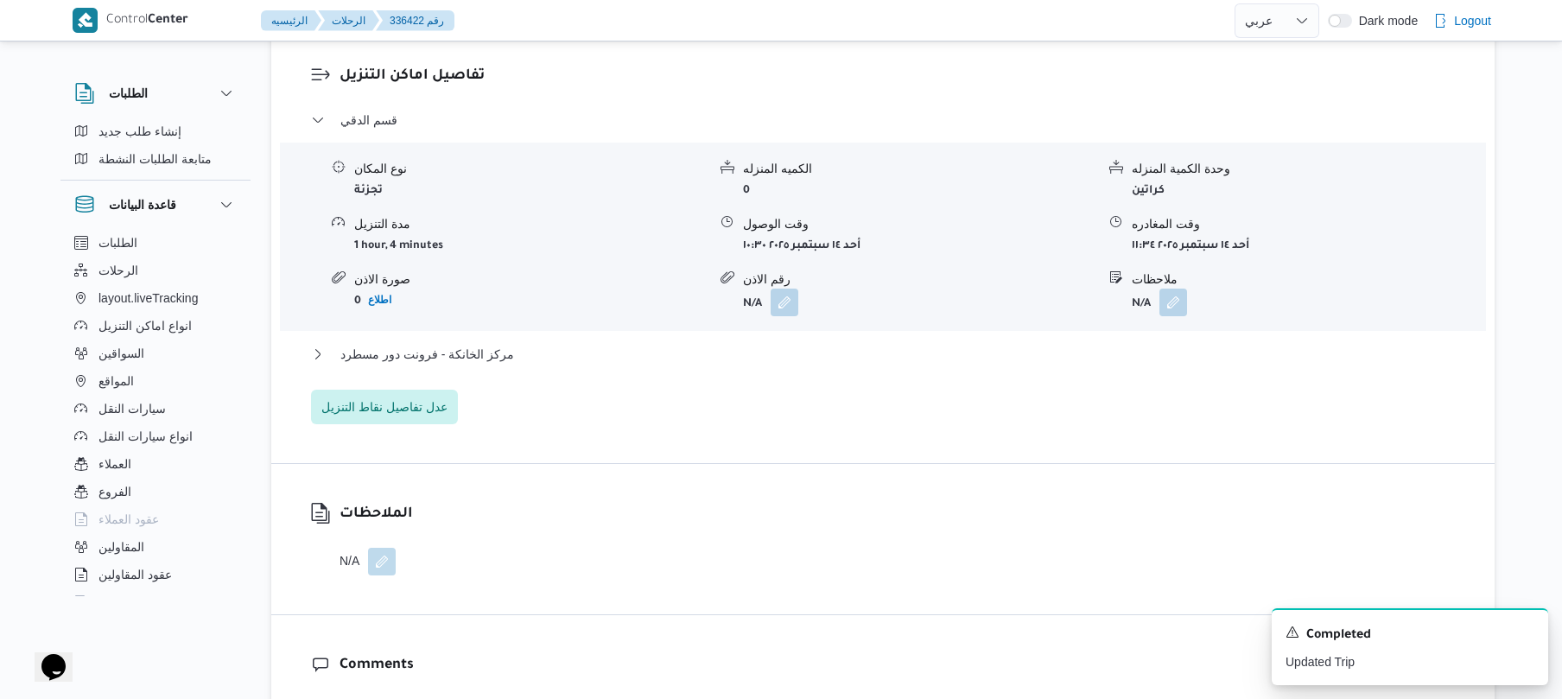
scroll to position [1348, 0]
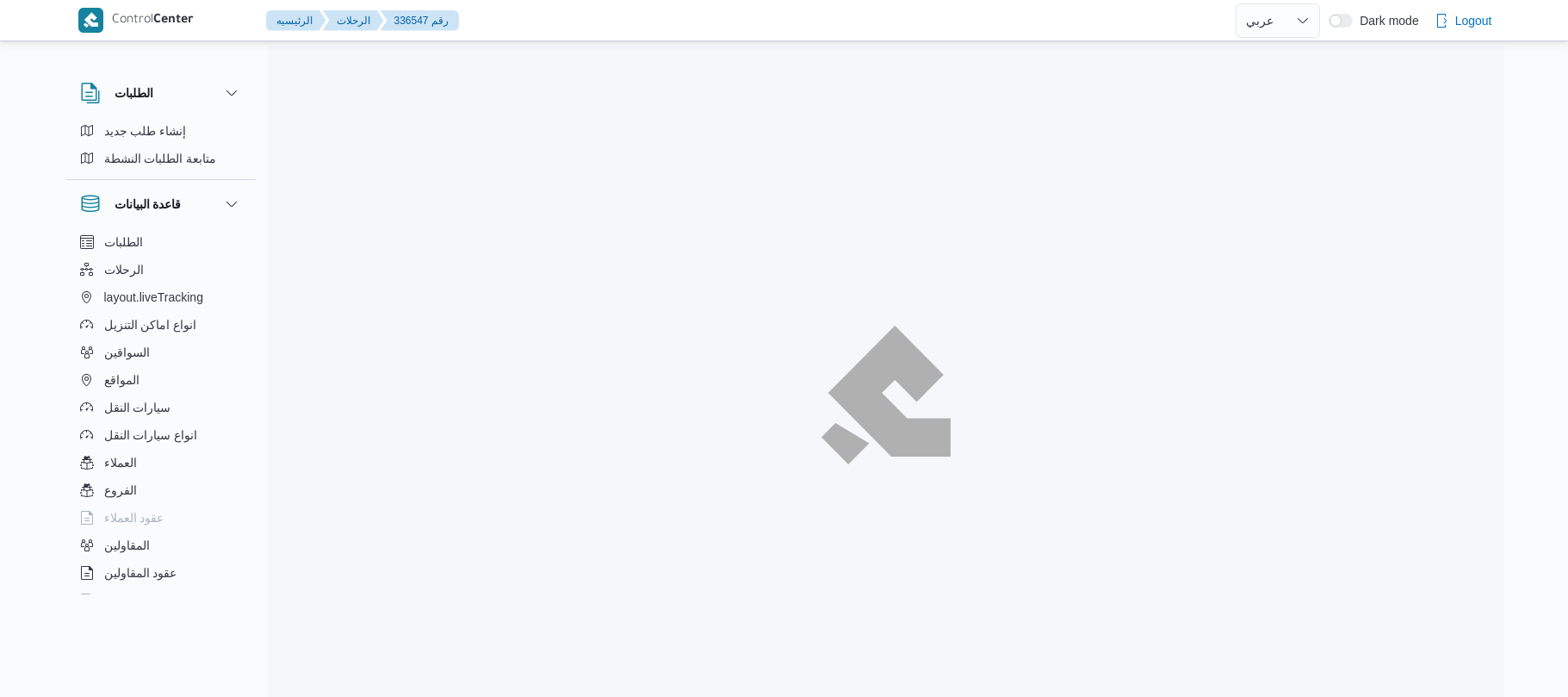
select select "ar"
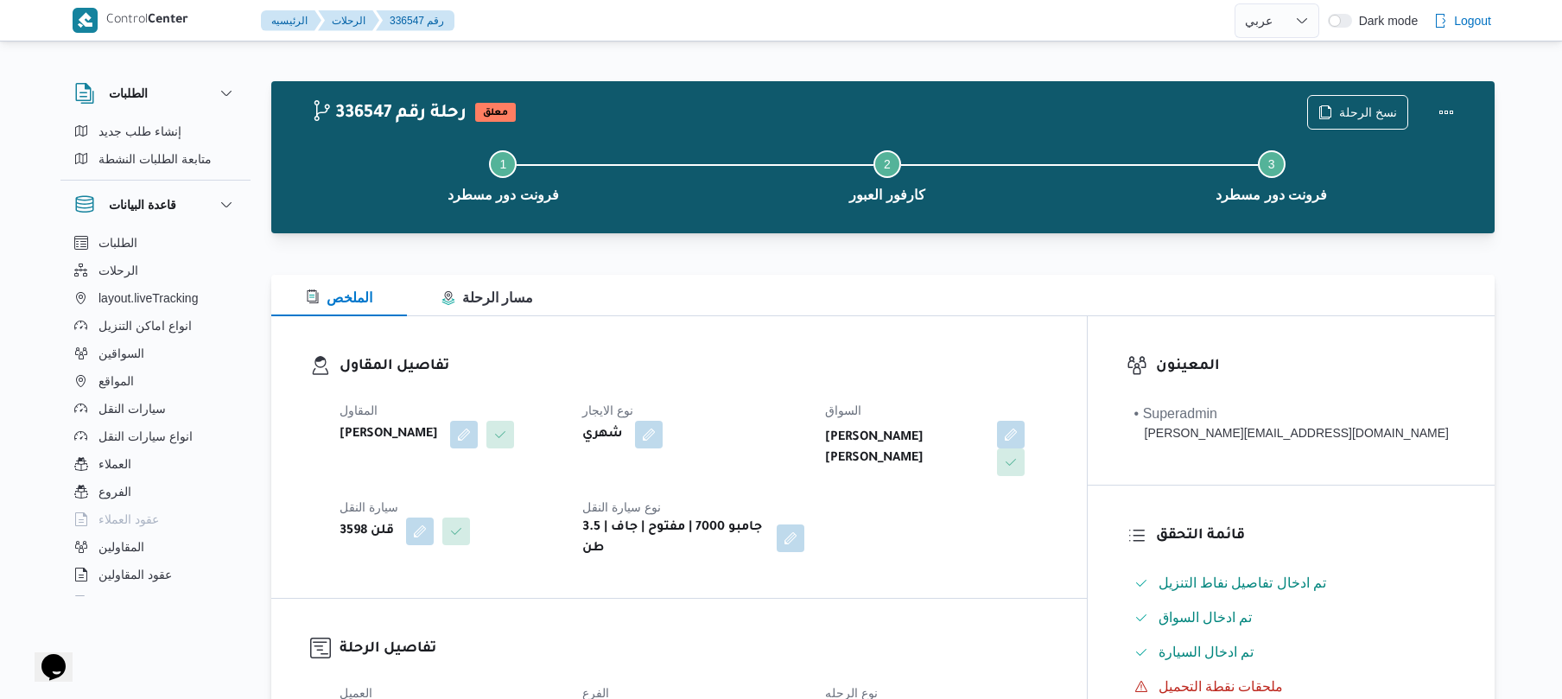
click at [745, 332] on div "تفاصيل المقاول المقاول [PERSON_NAME] نوع الايجار شهري [PERSON_NAME] [PERSON_NAM…" at bounding box center [678, 457] width 815 height 282
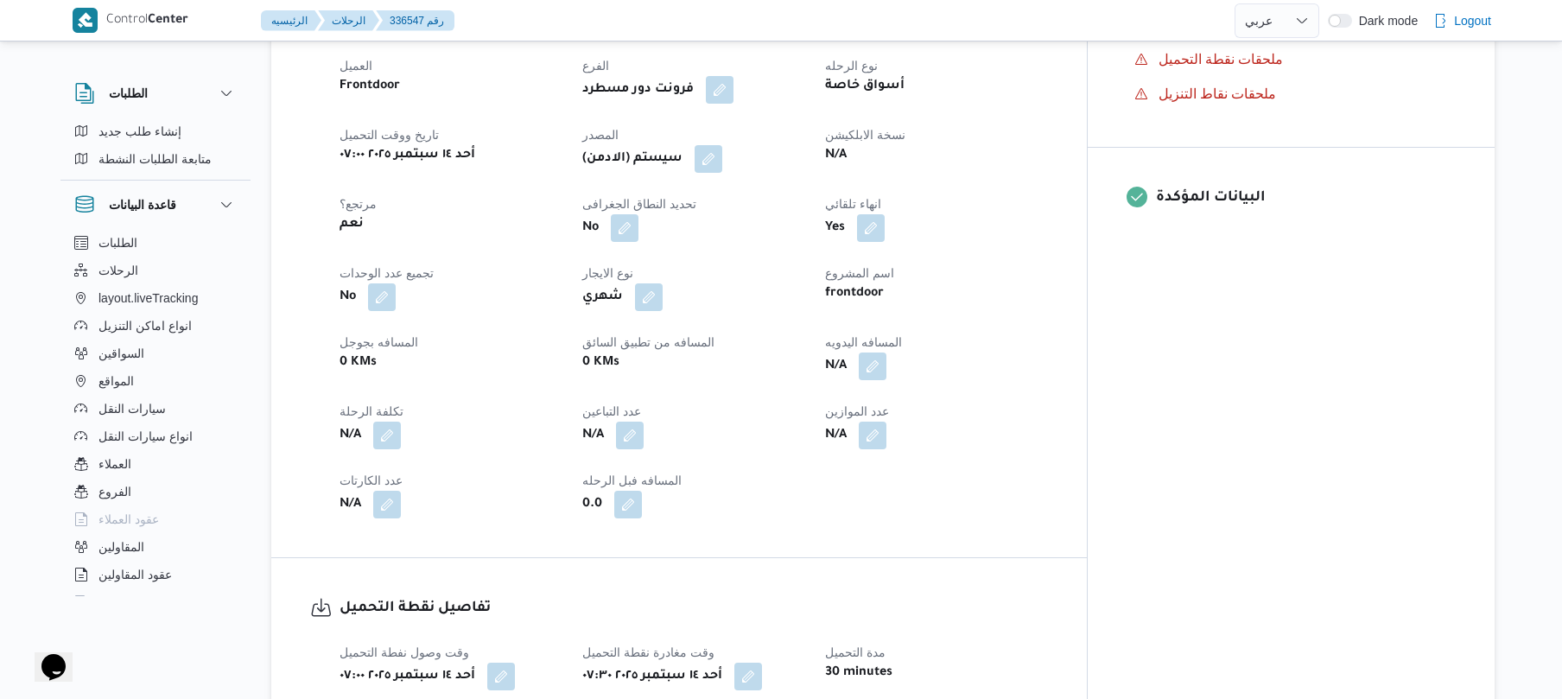
scroll to position [644, 0]
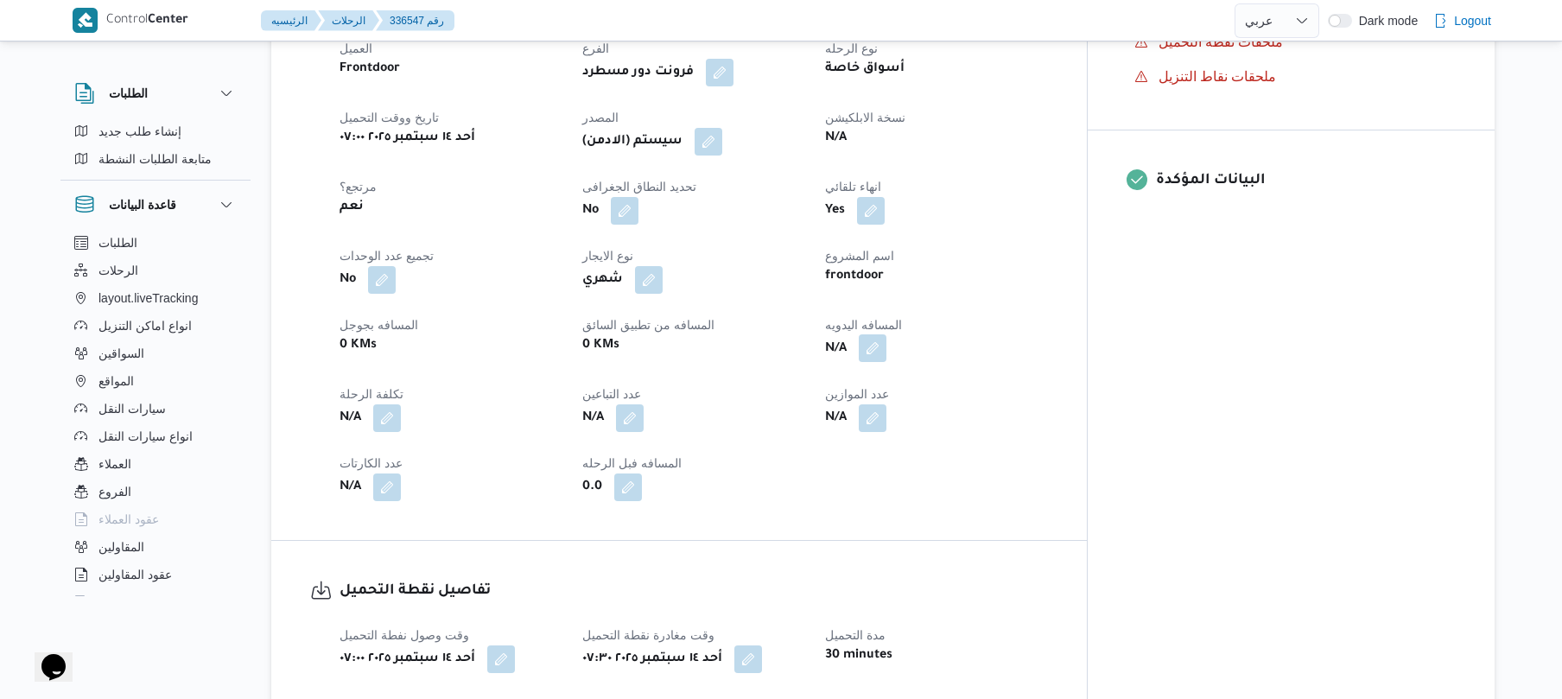
click at [886, 334] on button "button" at bounding box center [873, 348] width 28 height 28
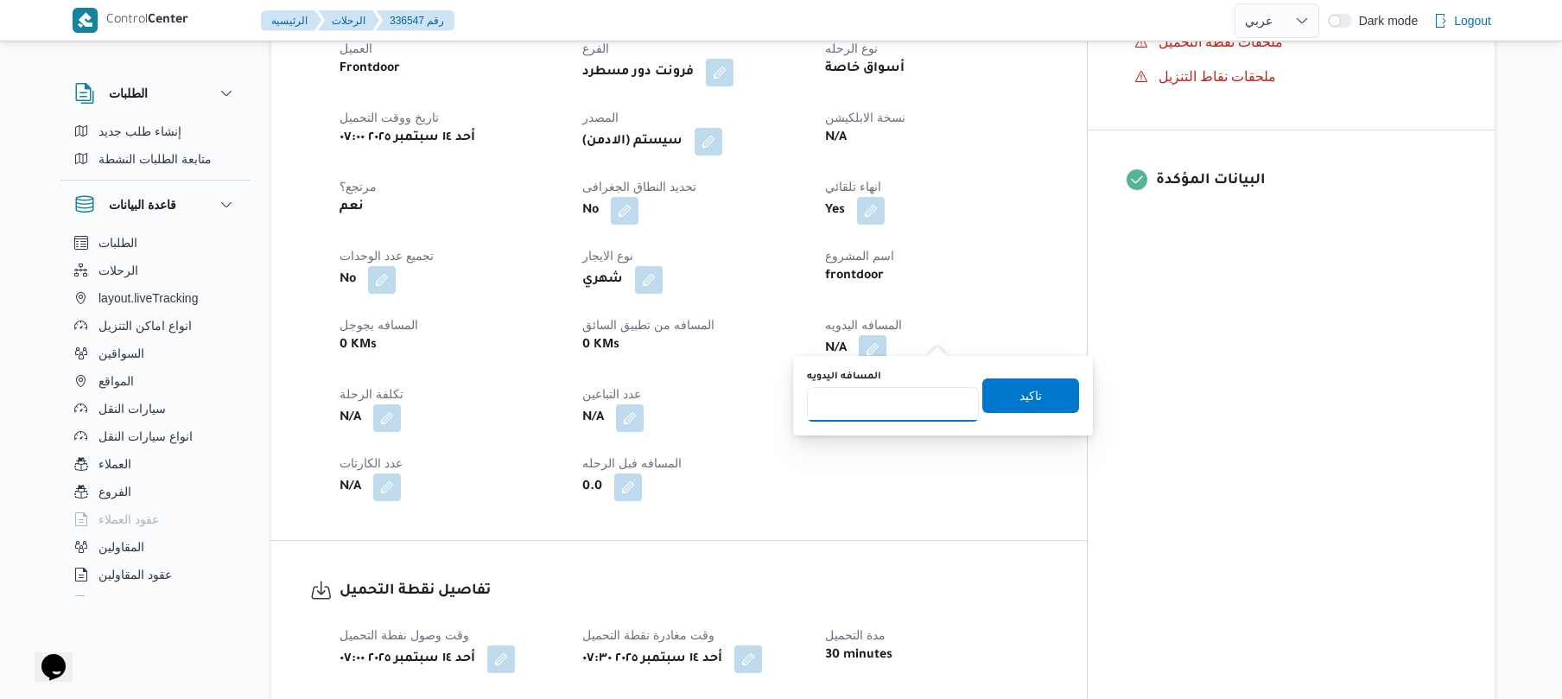
click at [890, 405] on input "المسافه اليدويه" at bounding box center [893, 404] width 172 height 35
type input "70"
click at [992, 395] on span "تاكيد" at bounding box center [1030, 394] width 97 height 35
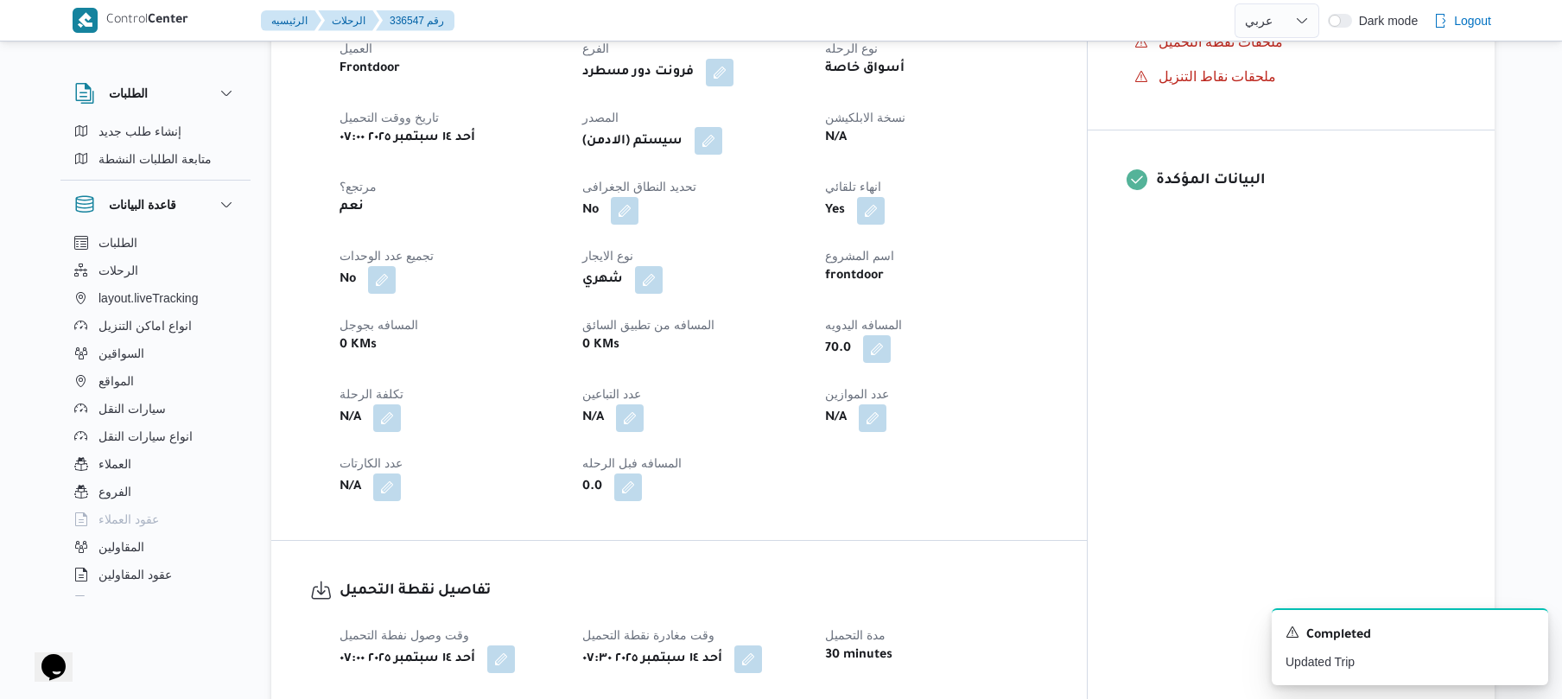
click at [722, 130] on button "button" at bounding box center [708, 141] width 28 height 28
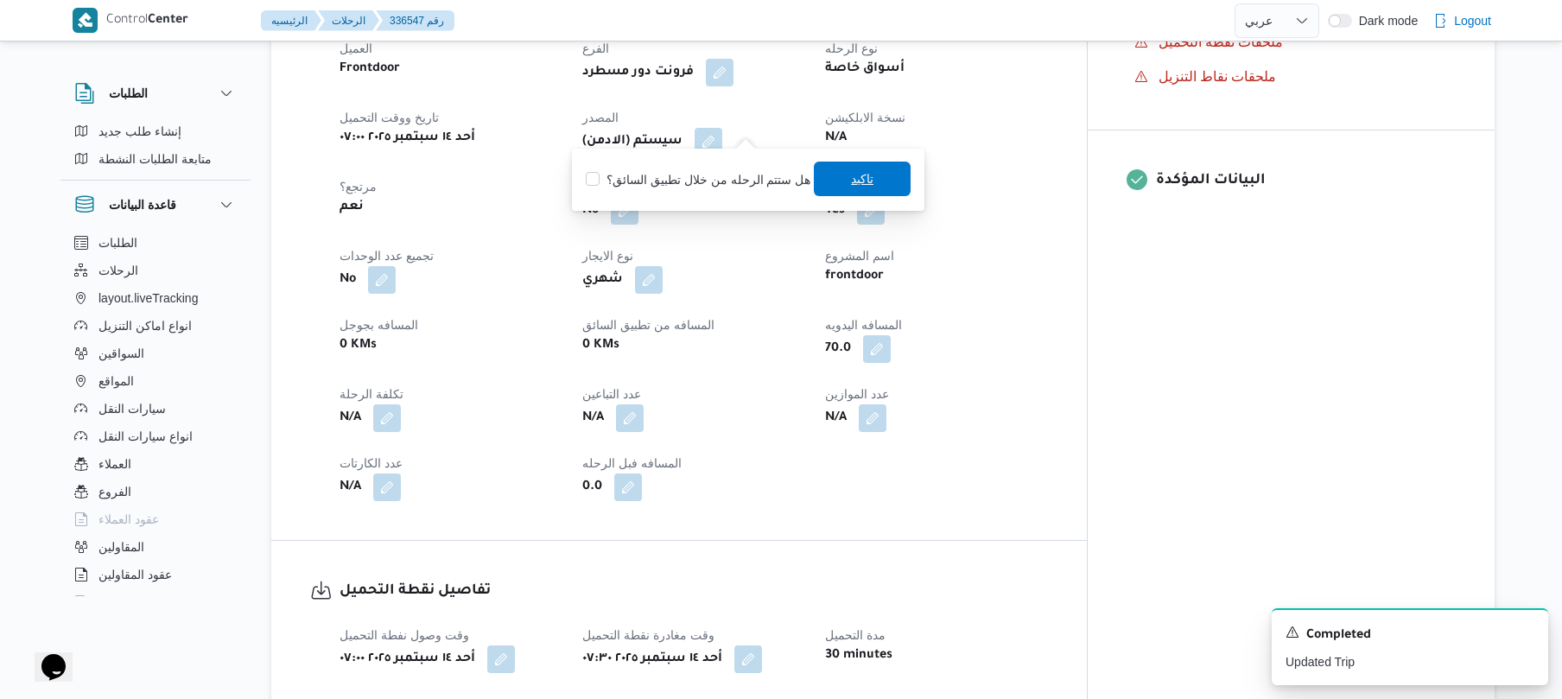
click at [838, 187] on span "تاكيد" at bounding box center [862, 179] width 97 height 35
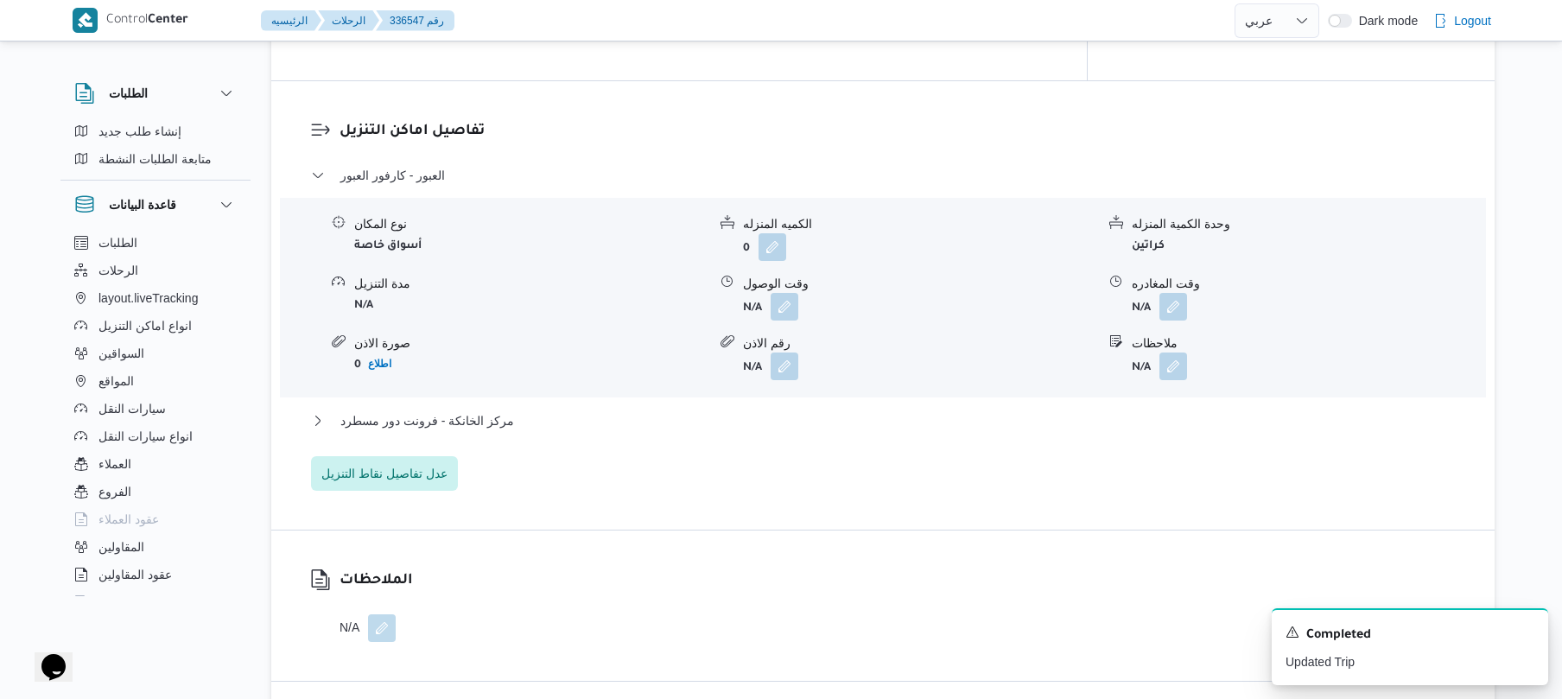
scroll to position [1428, 0]
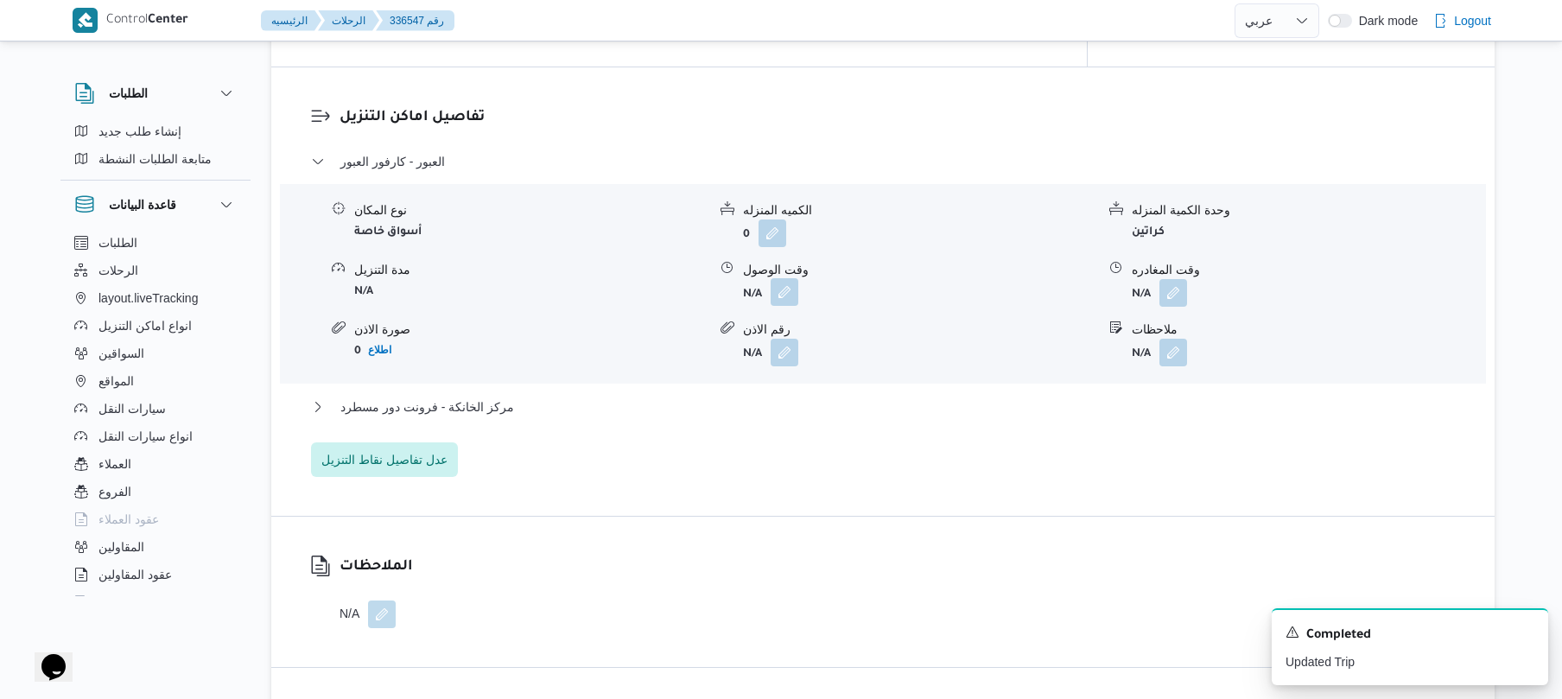
click at [788, 278] on button "button" at bounding box center [784, 292] width 28 height 28
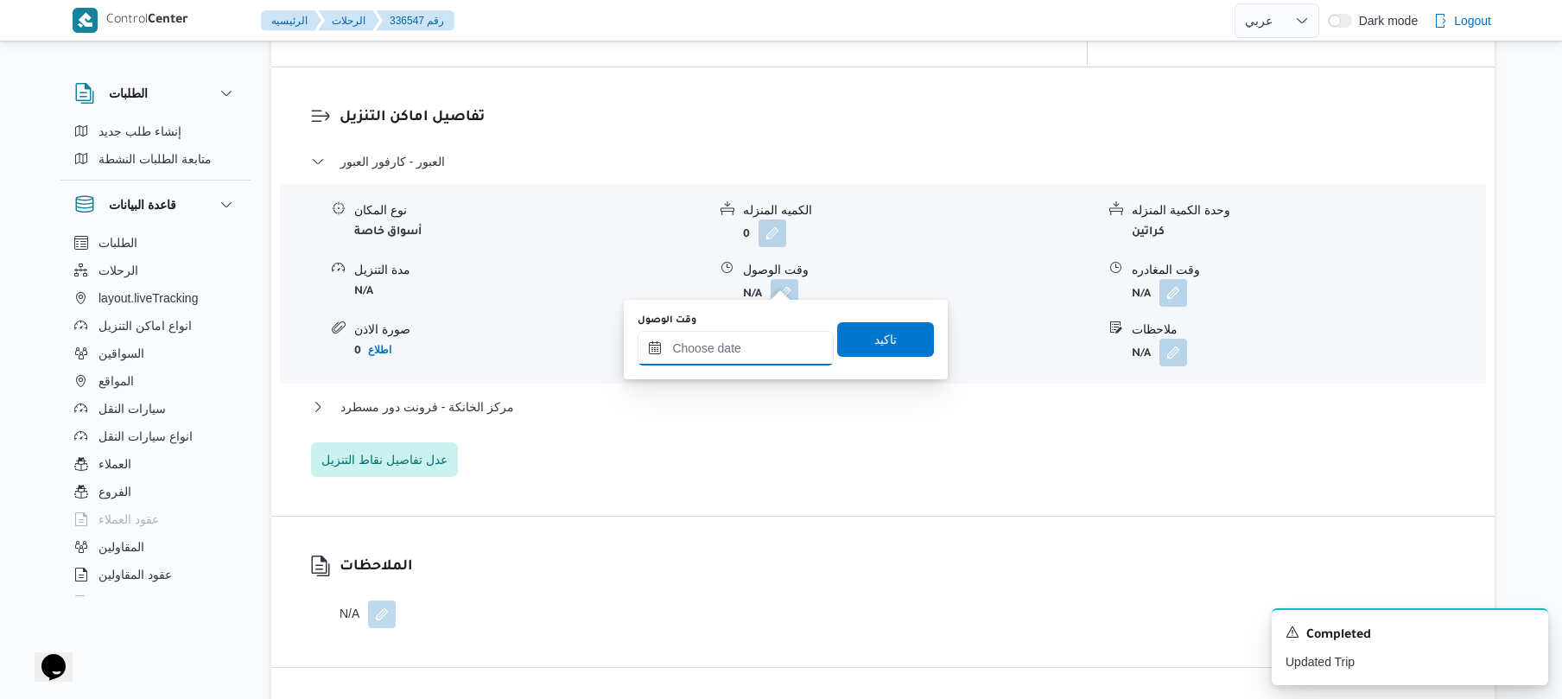
click at [741, 337] on input "وقت الوصول" at bounding box center [735, 348] width 196 height 35
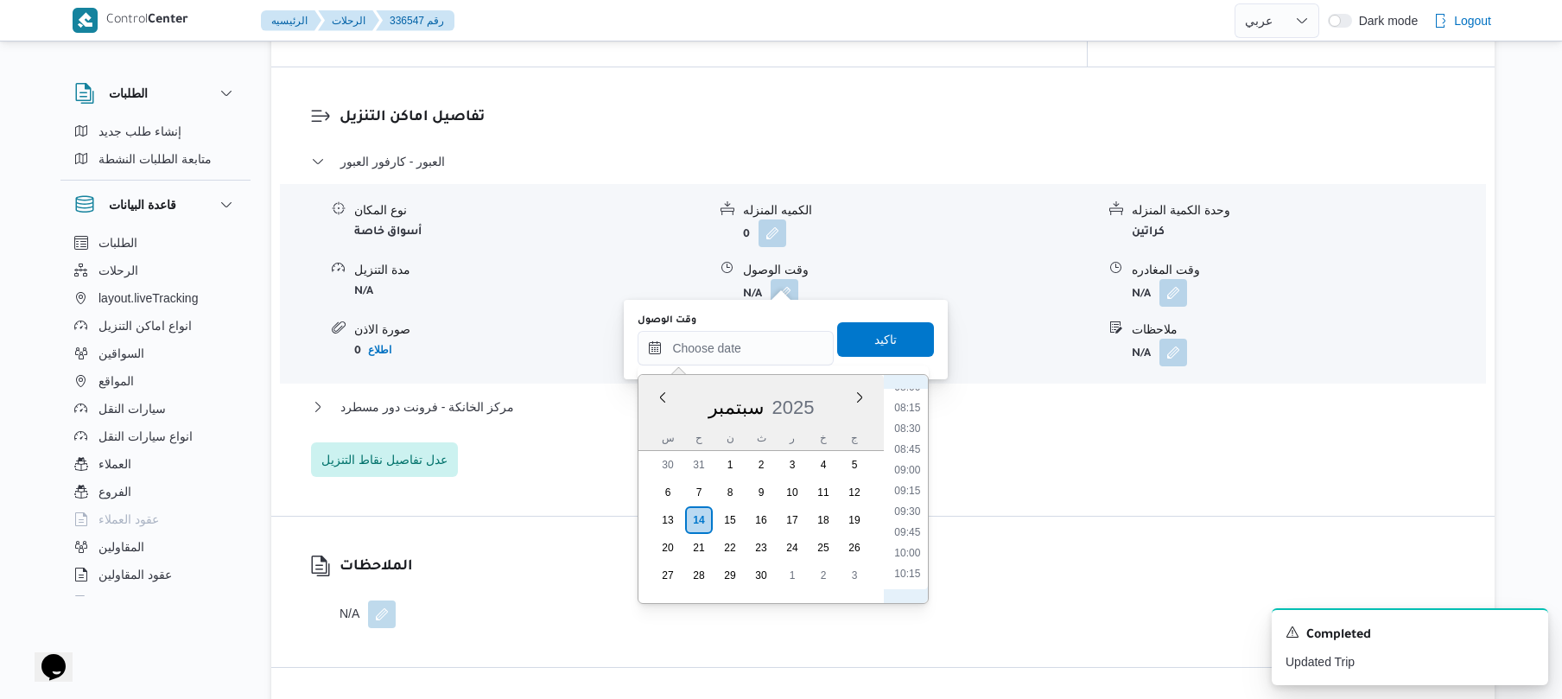
scroll to position [504, 0]
click at [905, 561] on li "08:00" at bounding box center [908, 556] width 40 height 17
type input "[DATE] ٠٨:٠٠"
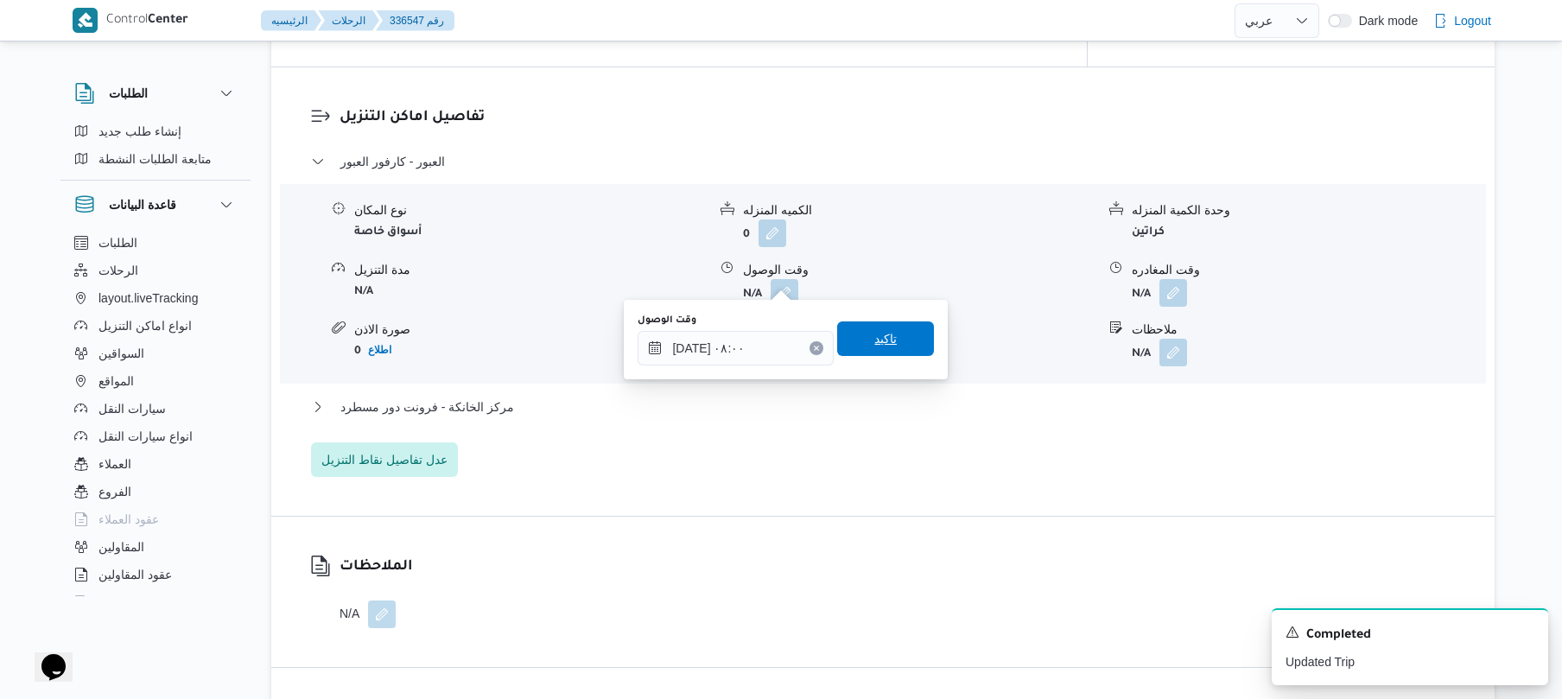
click at [889, 346] on span "تاكيد" at bounding box center [885, 338] width 97 height 35
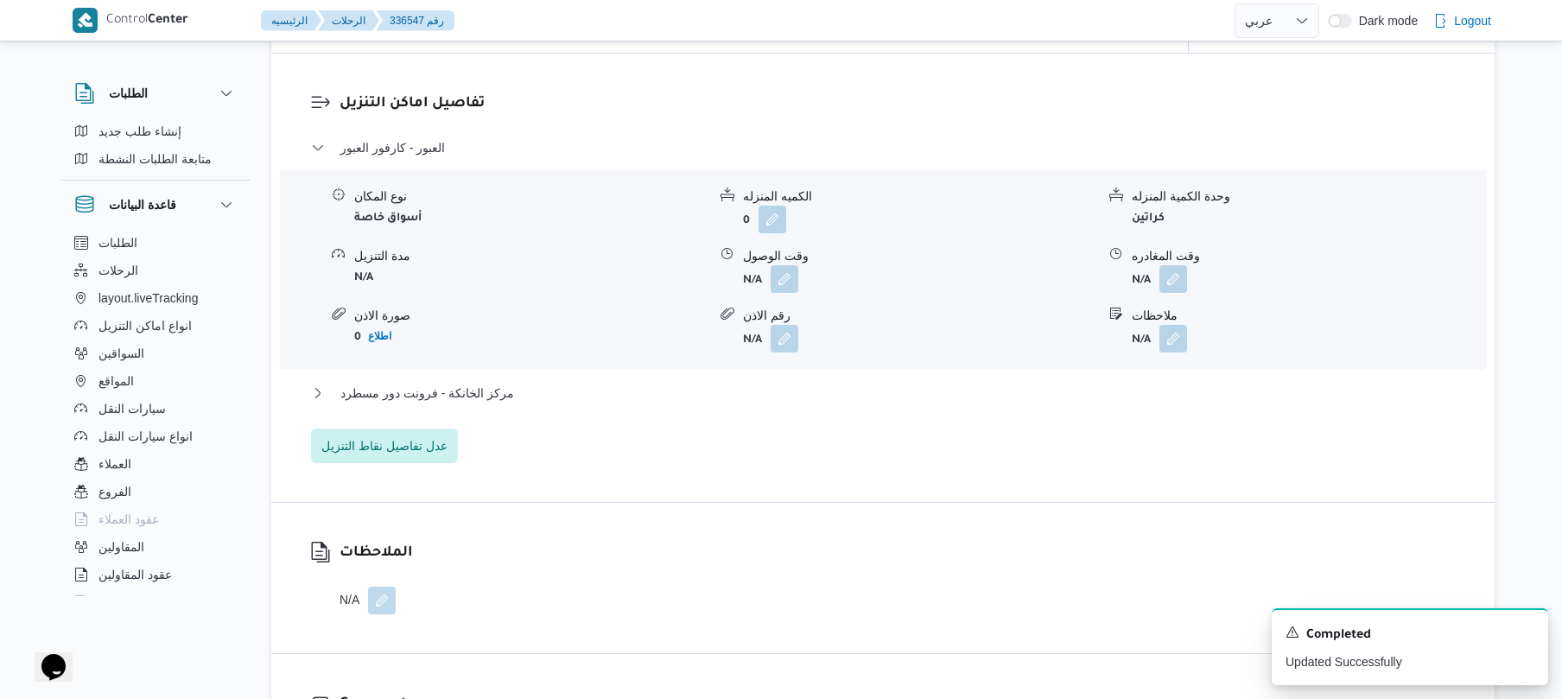
click at [847, 378] on div "العبور - كارفور العبور نوع المكان أسواق خاصة الكميه المنزله 0 وحدة الكمية المنز…" at bounding box center [883, 300] width 1144 height 326
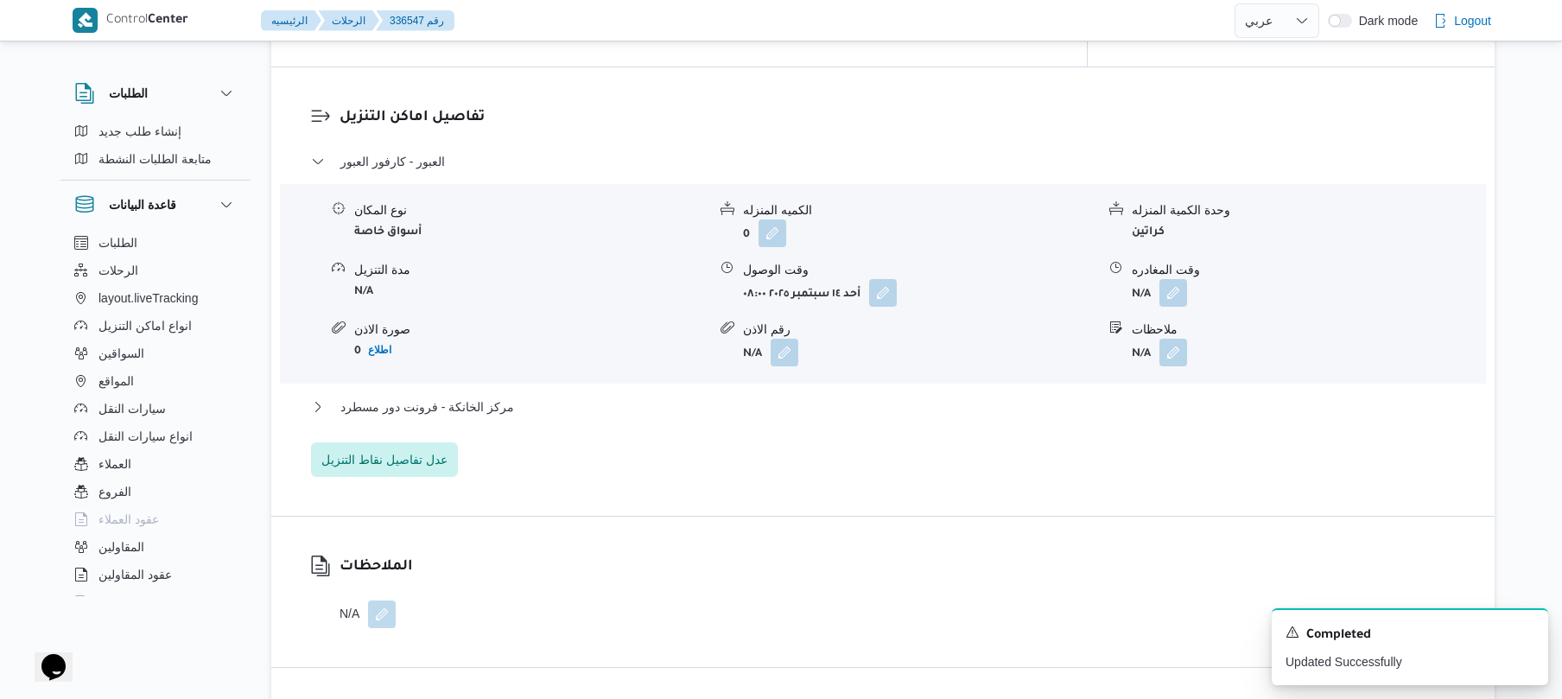
click at [837, 404] on div "مركز الخانكة - فرونت دور مسطرد" at bounding box center [883, 412] width 1144 height 33
click at [859, 399] on button "مركز الخانكة - فرونت دور مسطرد" at bounding box center [883, 406] width 1144 height 21
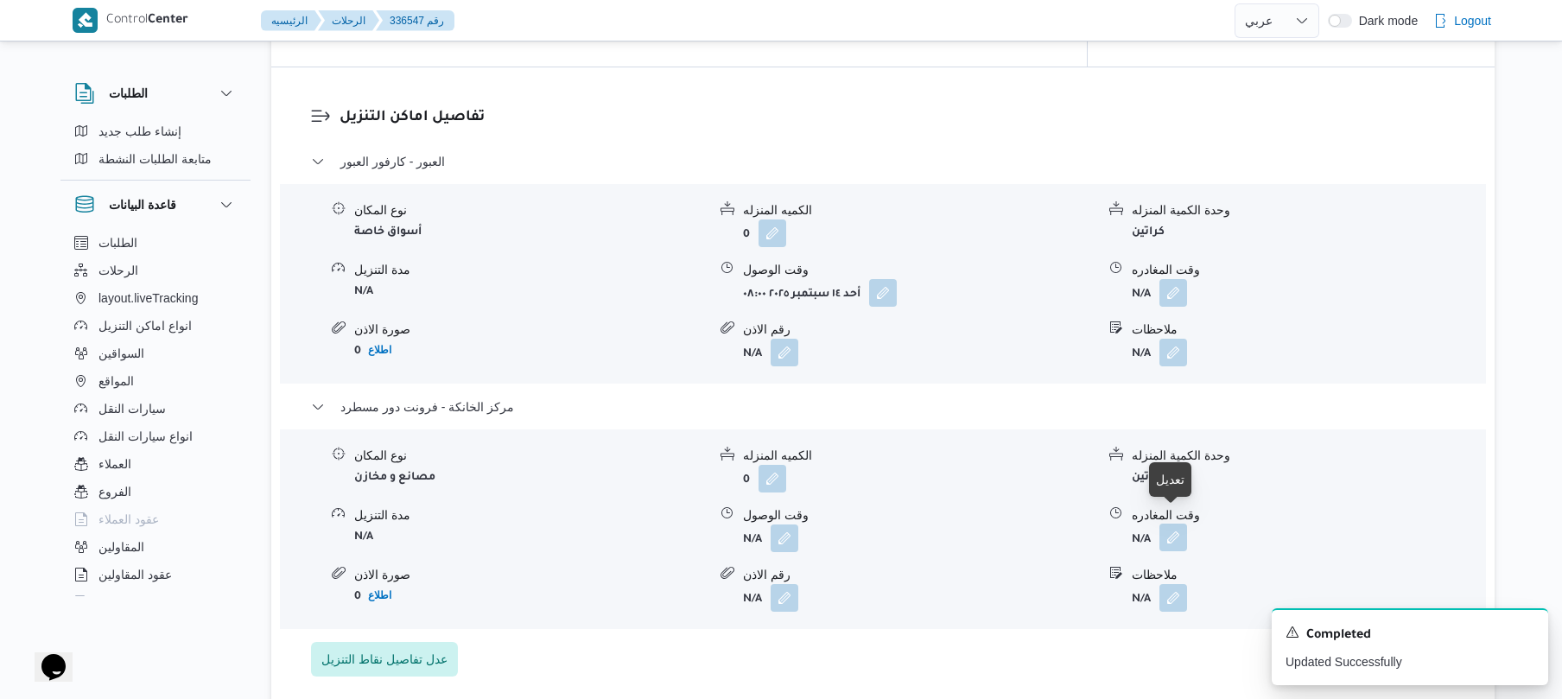
click at [1162, 527] on button "button" at bounding box center [1173, 537] width 28 height 28
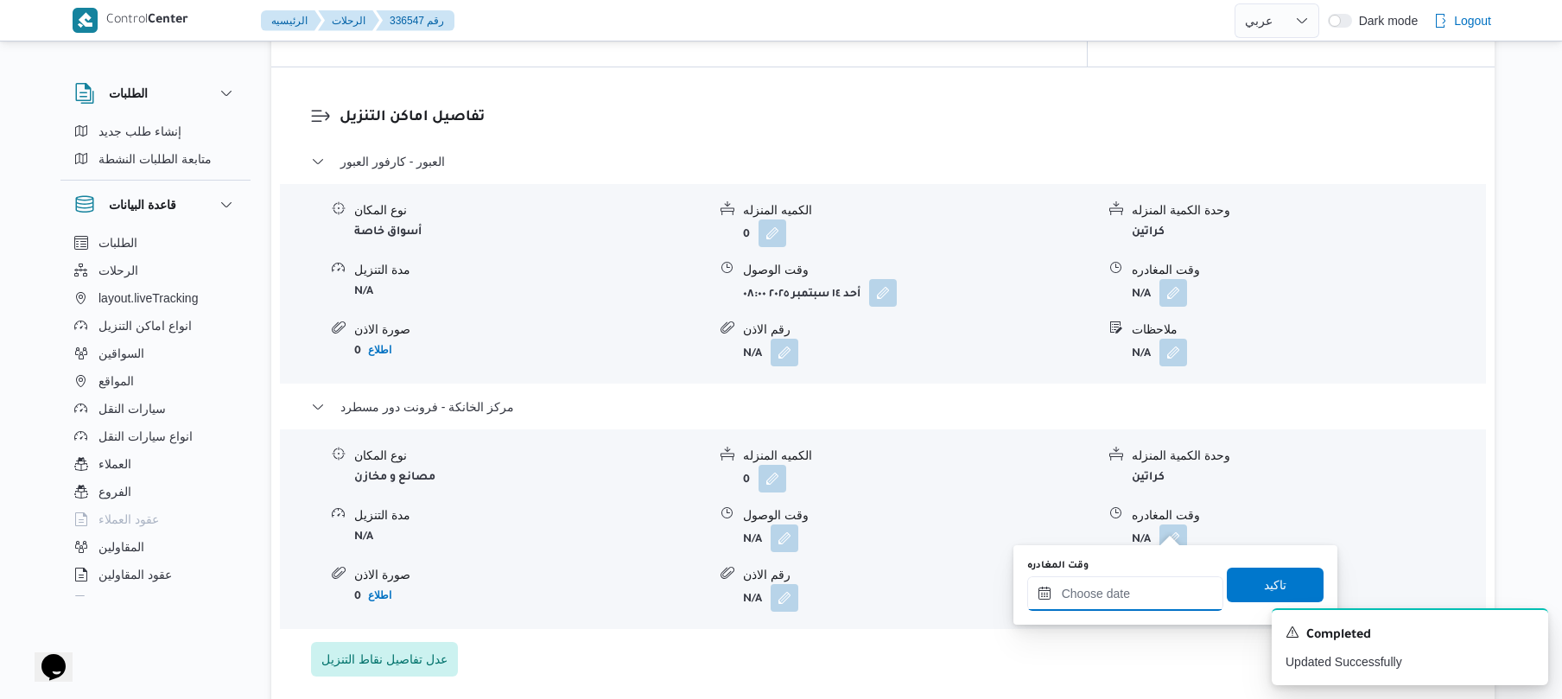
click at [1109, 603] on input "وقت المغادره" at bounding box center [1125, 593] width 196 height 35
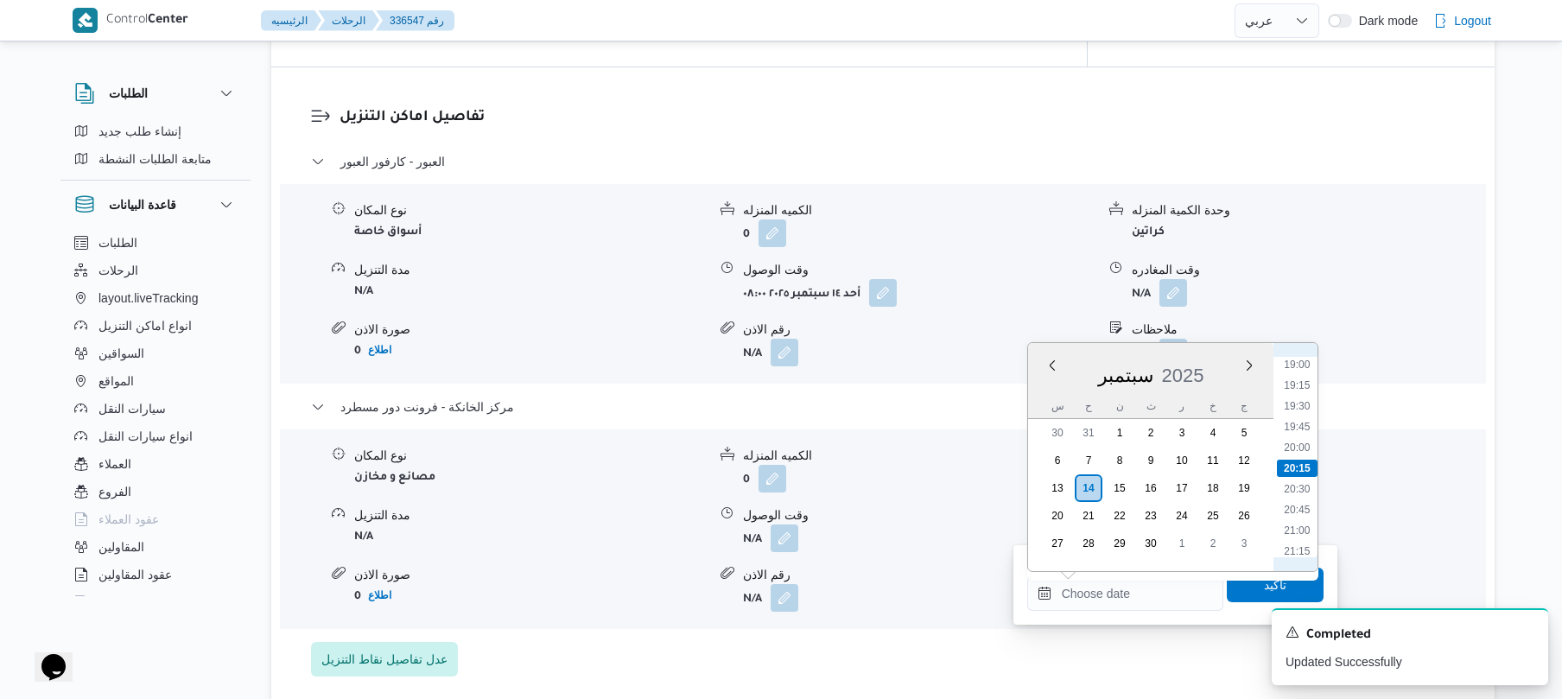
scroll to position [1406, 0]
click at [1303, 408] on li "17:30" at bounding box center [1297, 410] width 40 height 17
type input "[DATE] ١٧:٣٠"
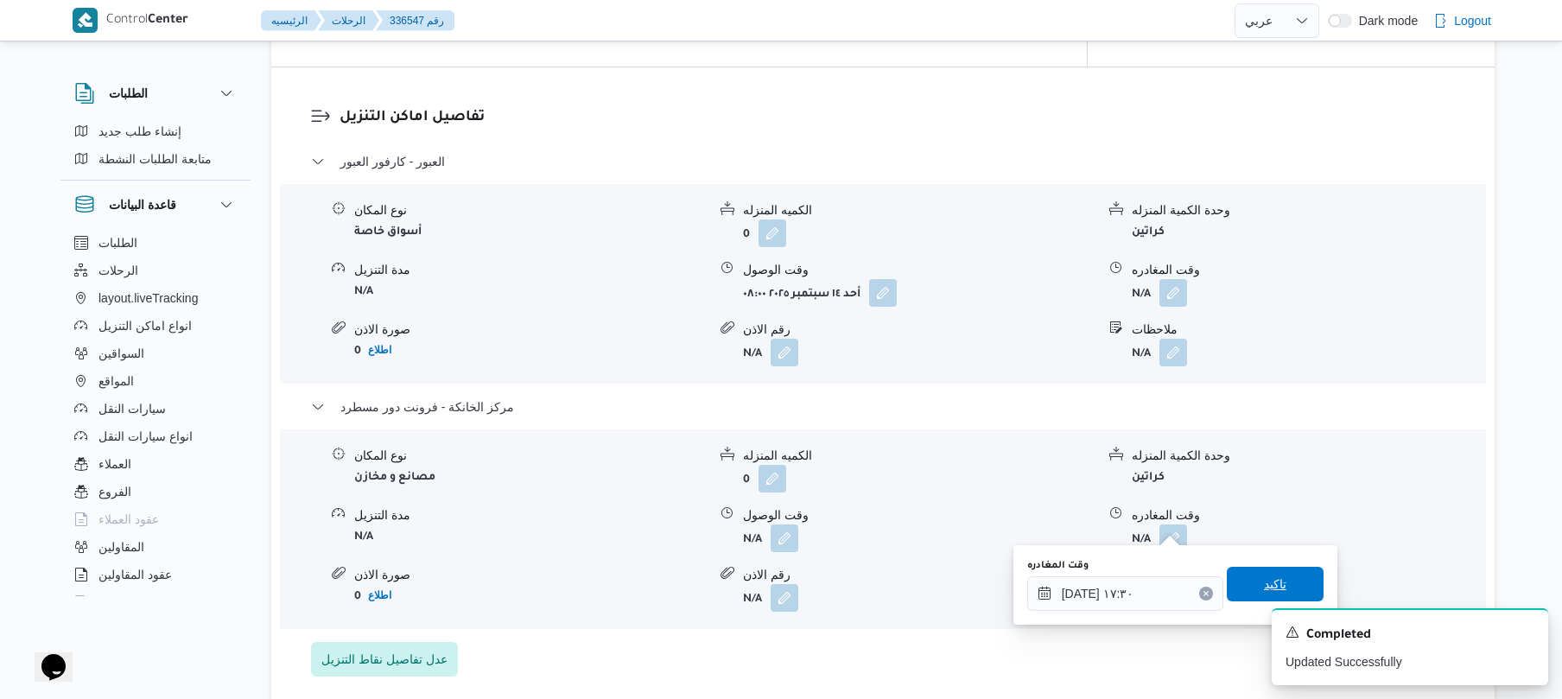
click at [1264, 582] on span "تاكيد" at bounding box center [1275, 584] width 22 height 21
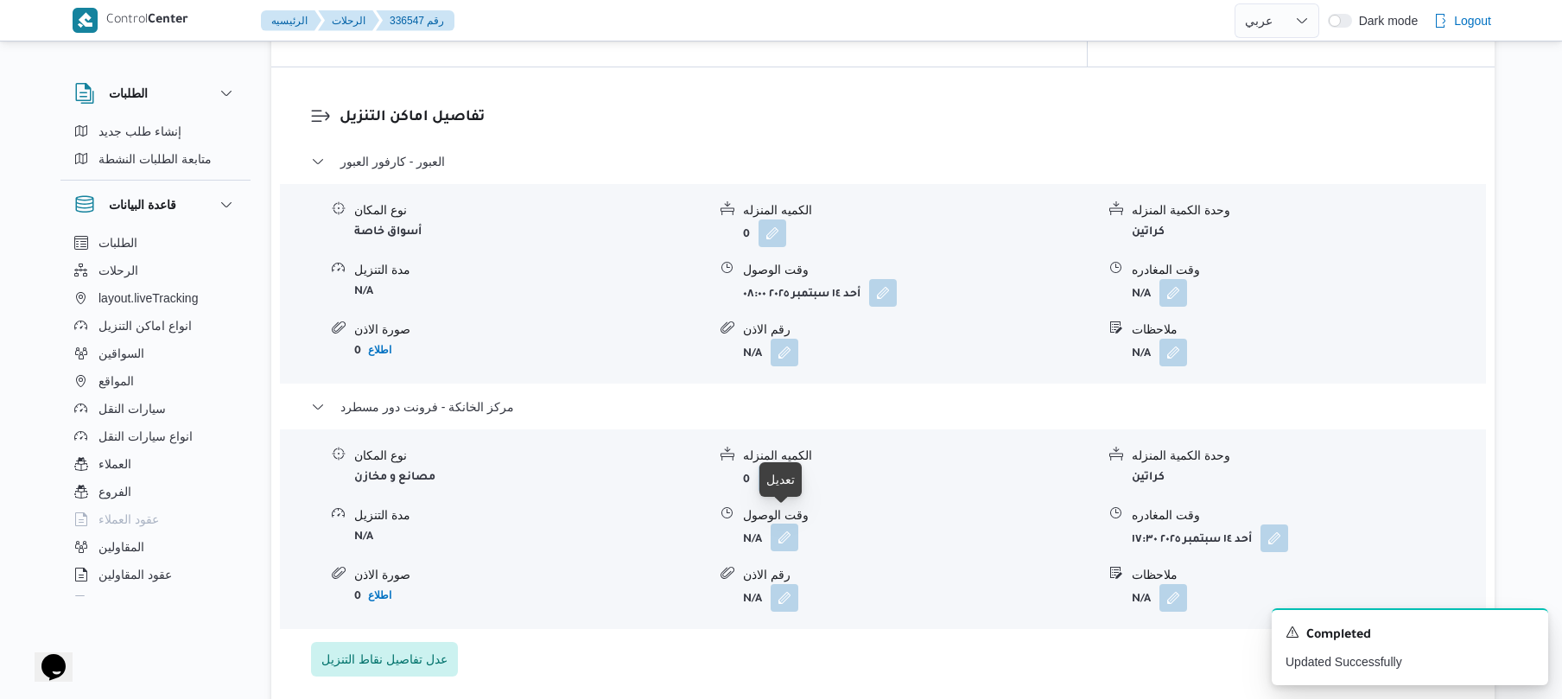
click at [782, 523] on button "button" at bounding box center [784, 537] width 28 height 28
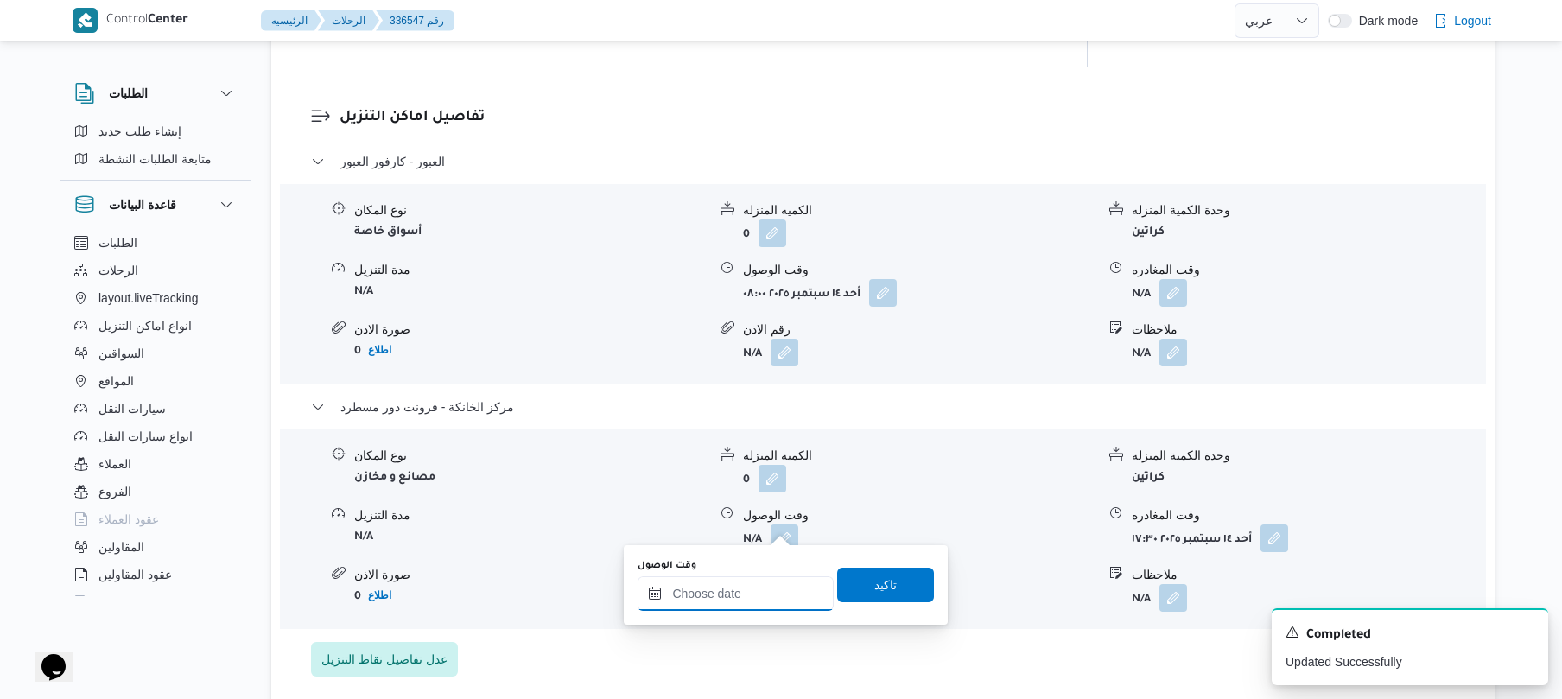
click at [748, 601] on input "وقت الوصول" at bounding box center [735, 593] width 196 height 35
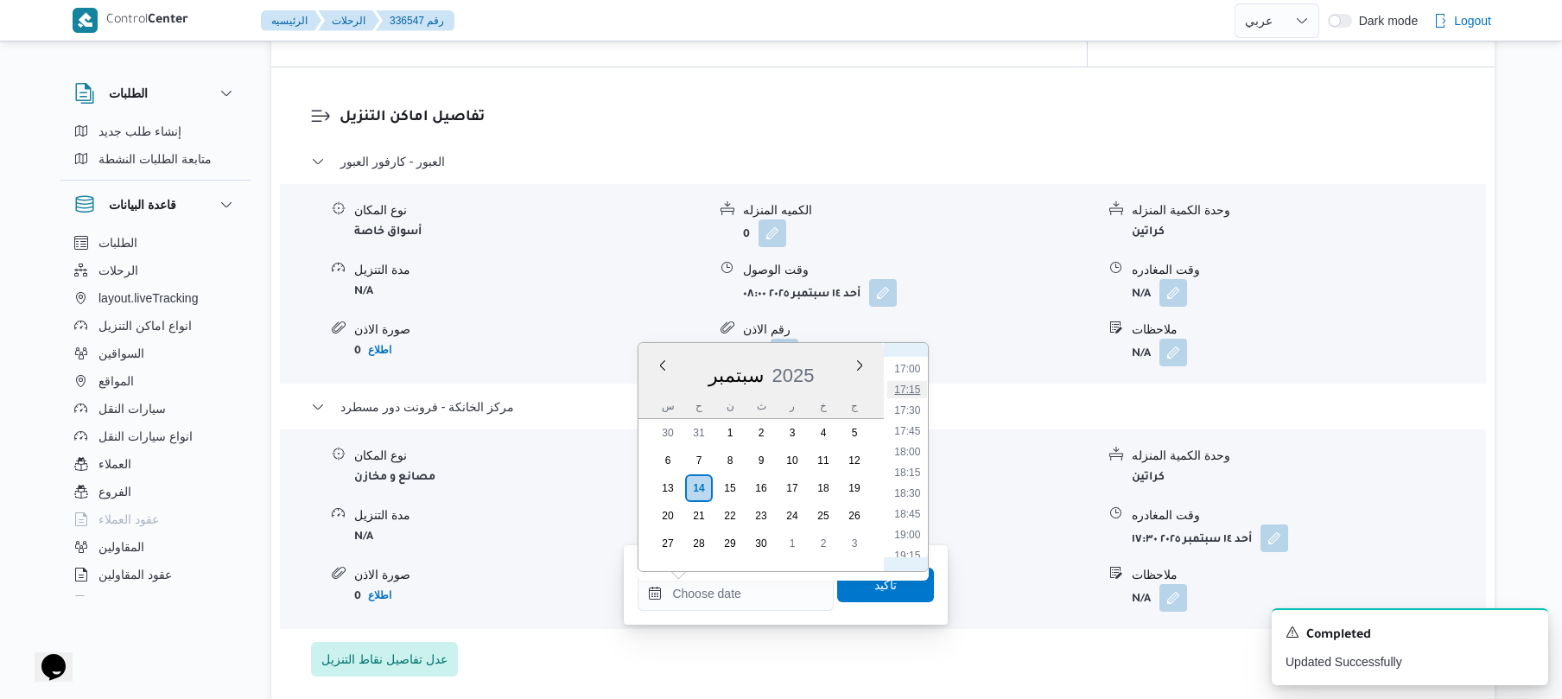
click at [916, 389] on li "17:15" at bounding box center [908, 389] width 40 height 17
type input "[DATE] ١٧:١٥"
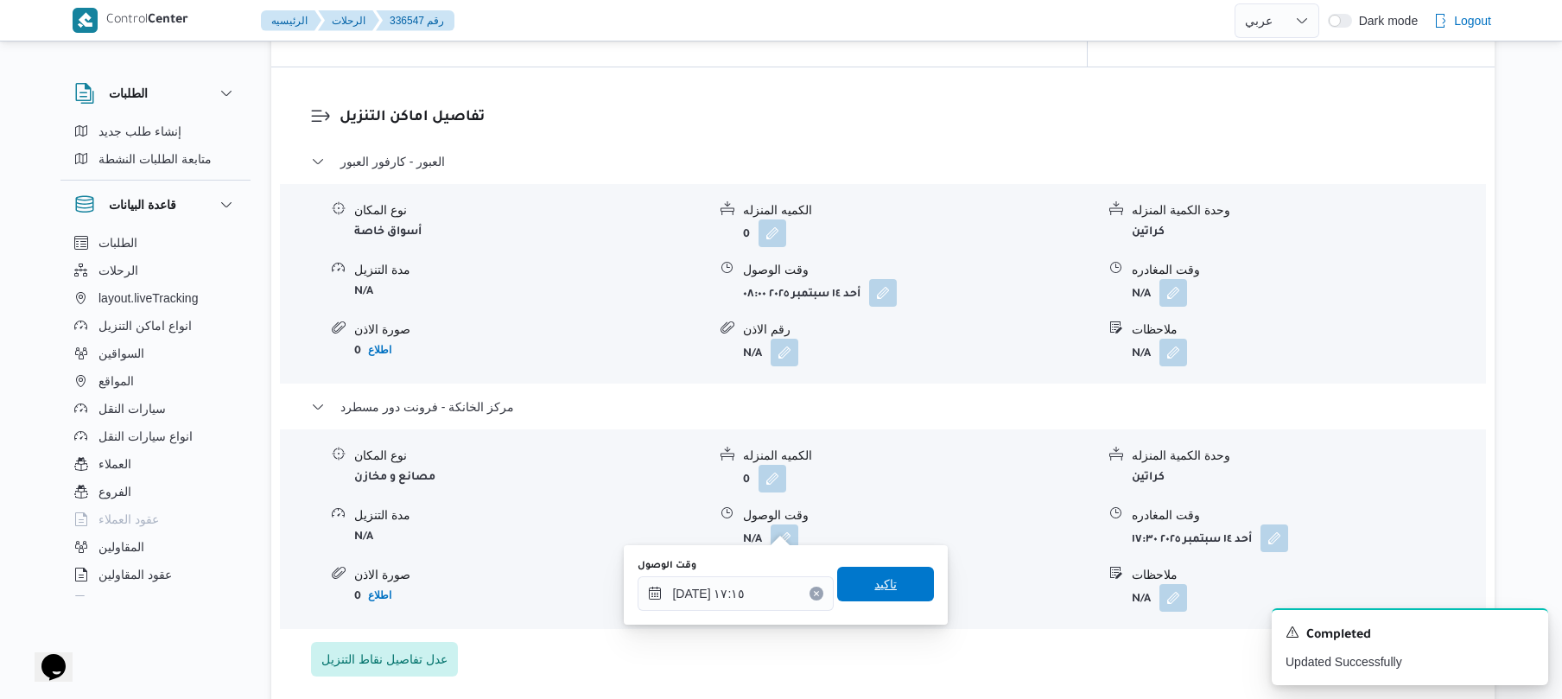
click at [881, 589] on span "تاكيد" at bounding box center [885, 584] width 22 height 21
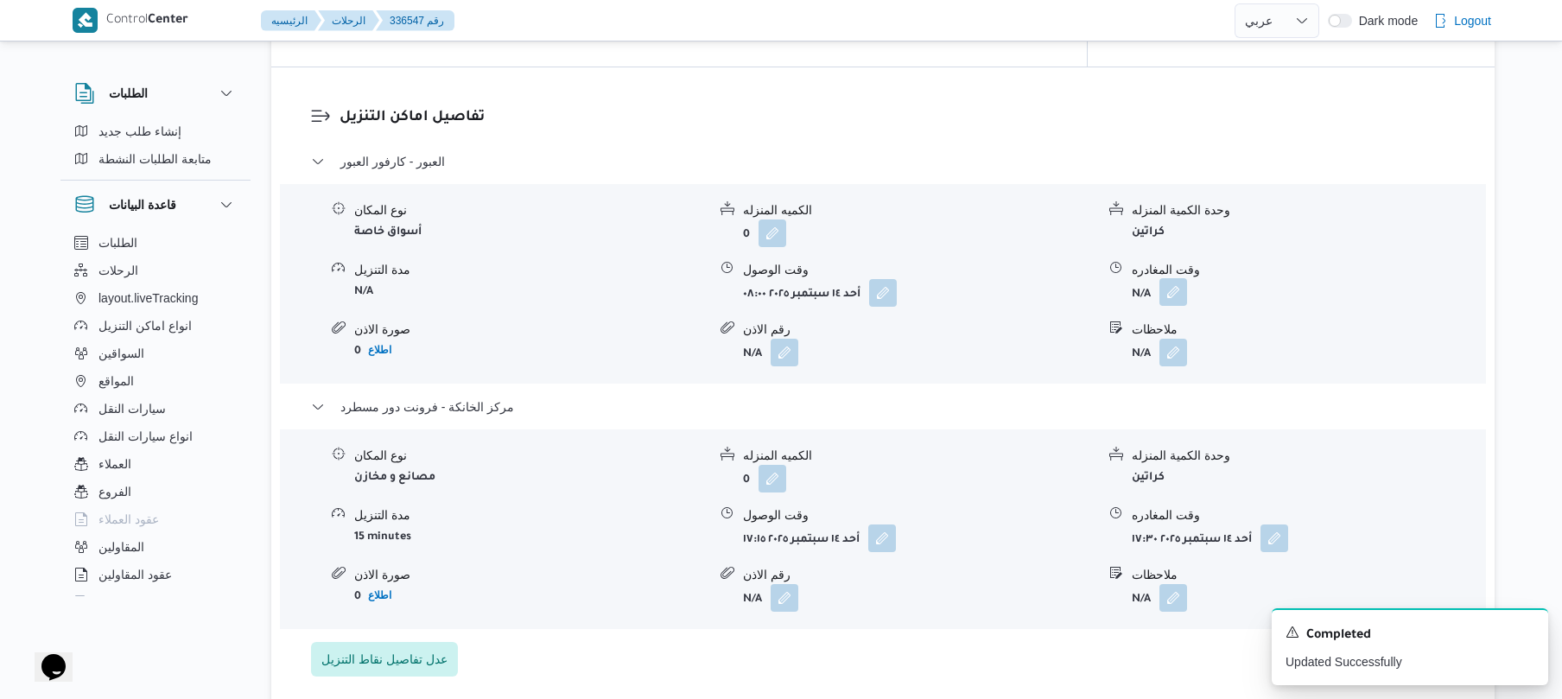
click at [1170, 278] on button "button" at bounding box center [1173, 292] width 28 height 28
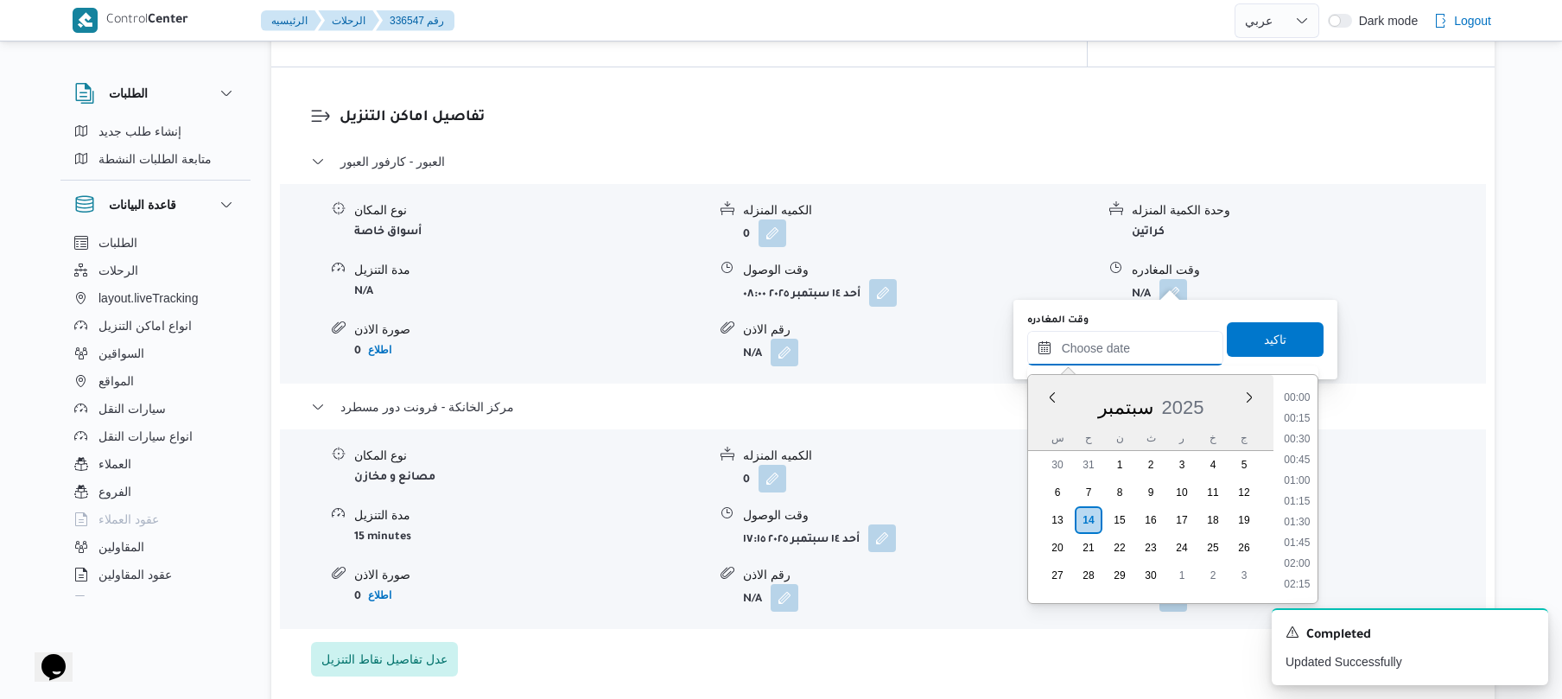
click at [1107, 342] on input "وقت المغادره" at bounding box center [1125, 348] width 196 height 35
click at [1299, 548] on li "16:45" at bounding box center [1297, 548] width 40 height 17
type input "[DATE] ١٦:٤٥"
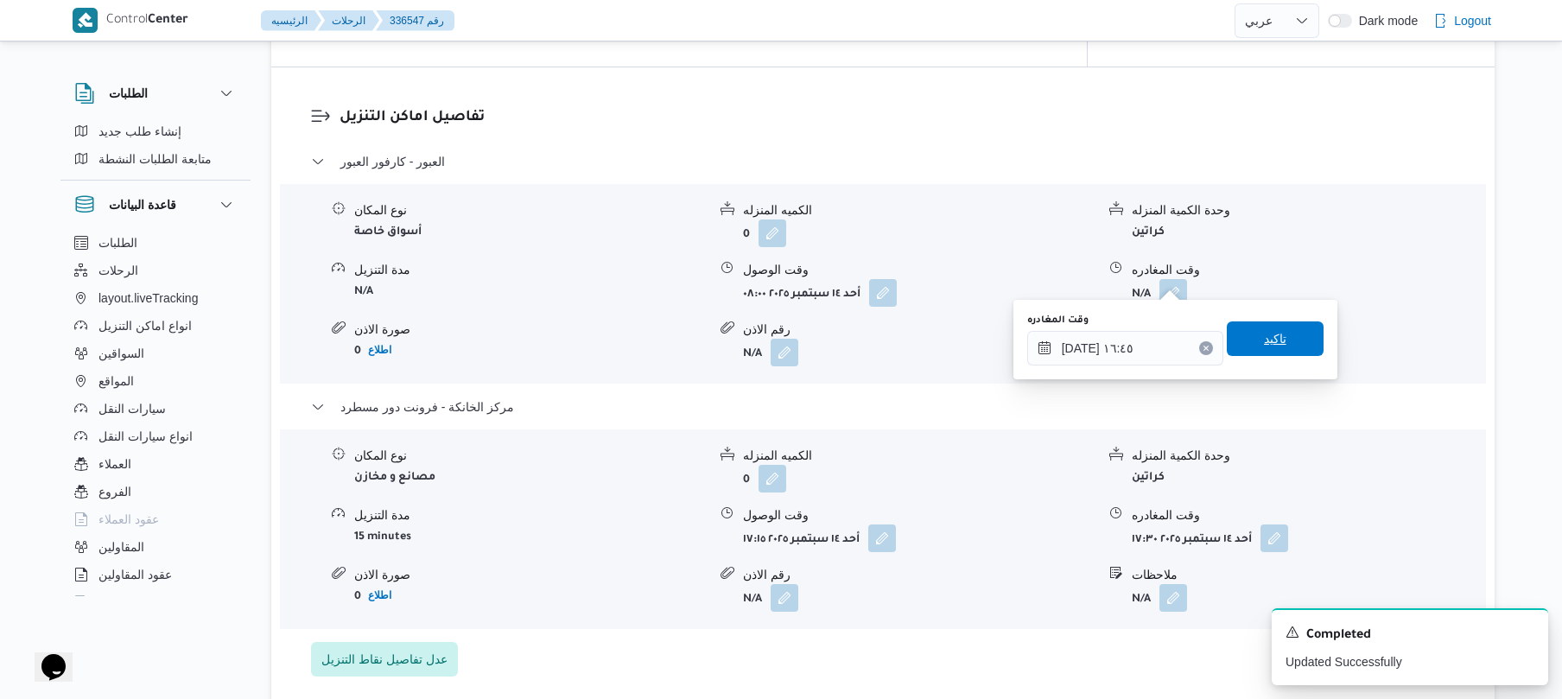
click at [1279, 353] on span "تاكيد" at bounding box center [1275, 338] width 97 height 35
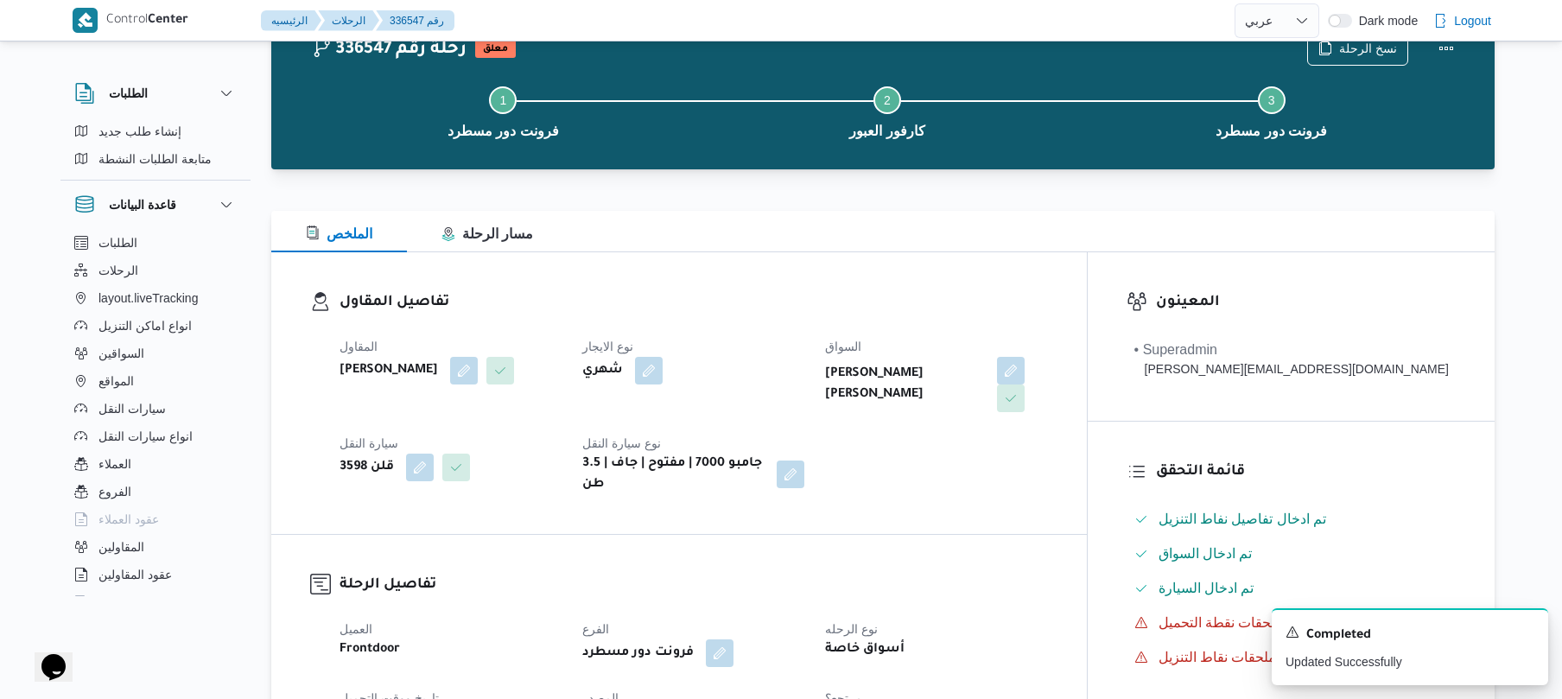
scroll to position [0, 0]
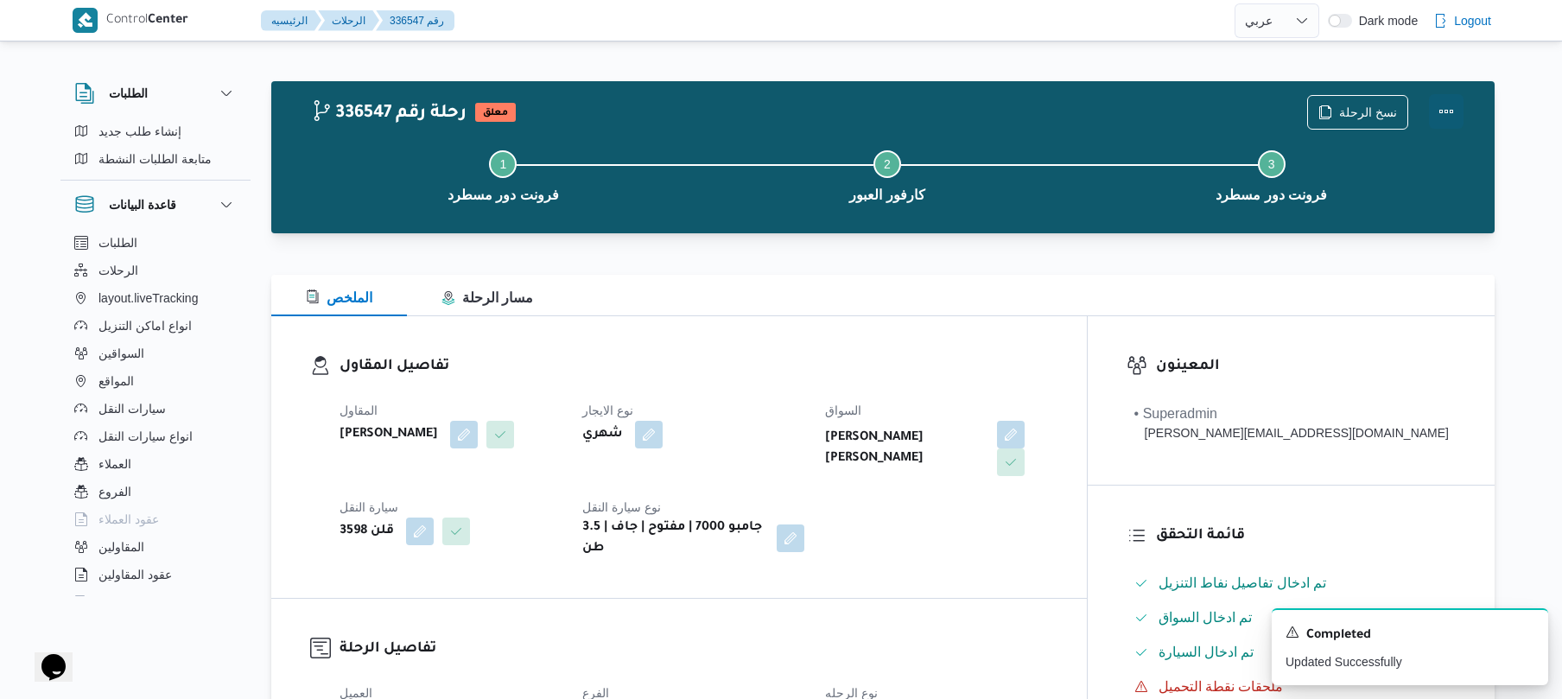
click at [1451, 105] on button "Actions" at bounding box center [1446, 111] width 35 height 35
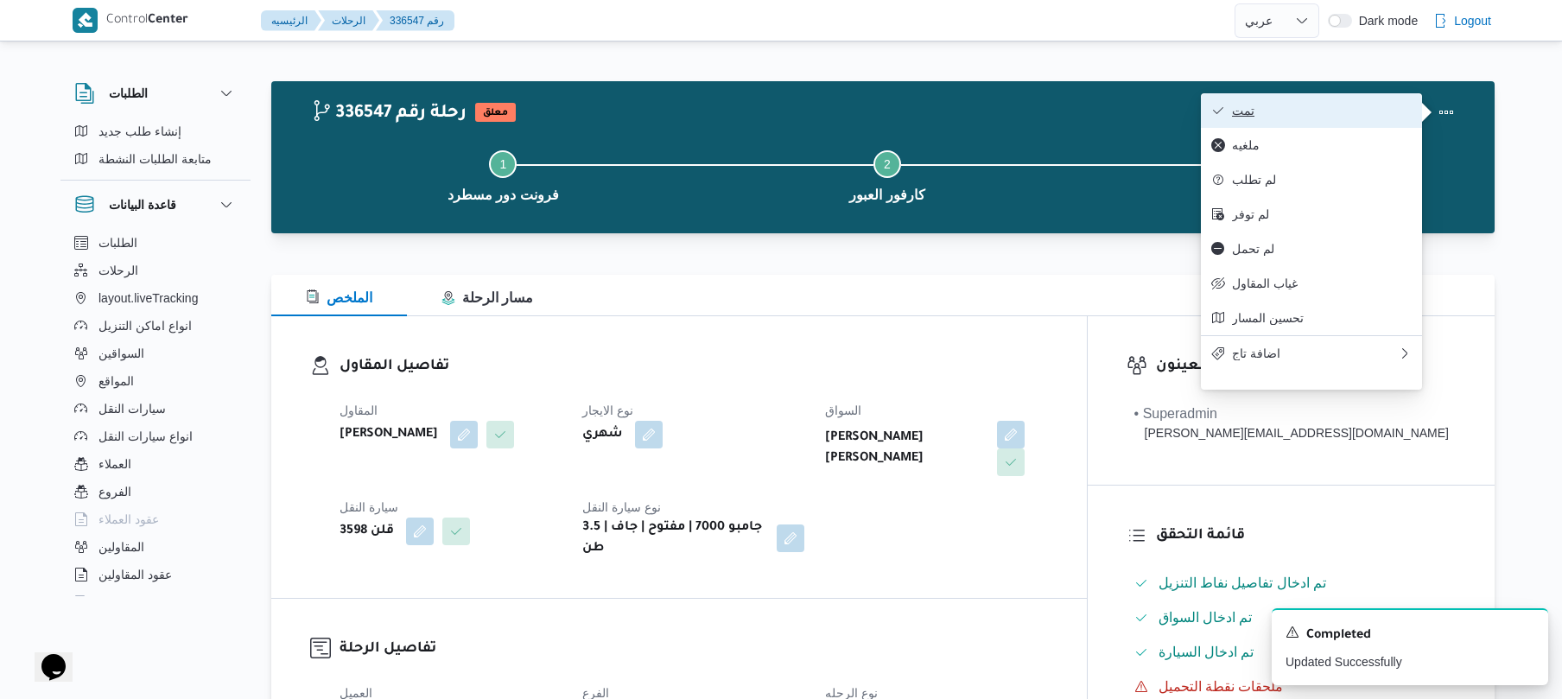
click at [1390, 108] on span "تمت" at bounding box center [1322, 111] width 180 height 14
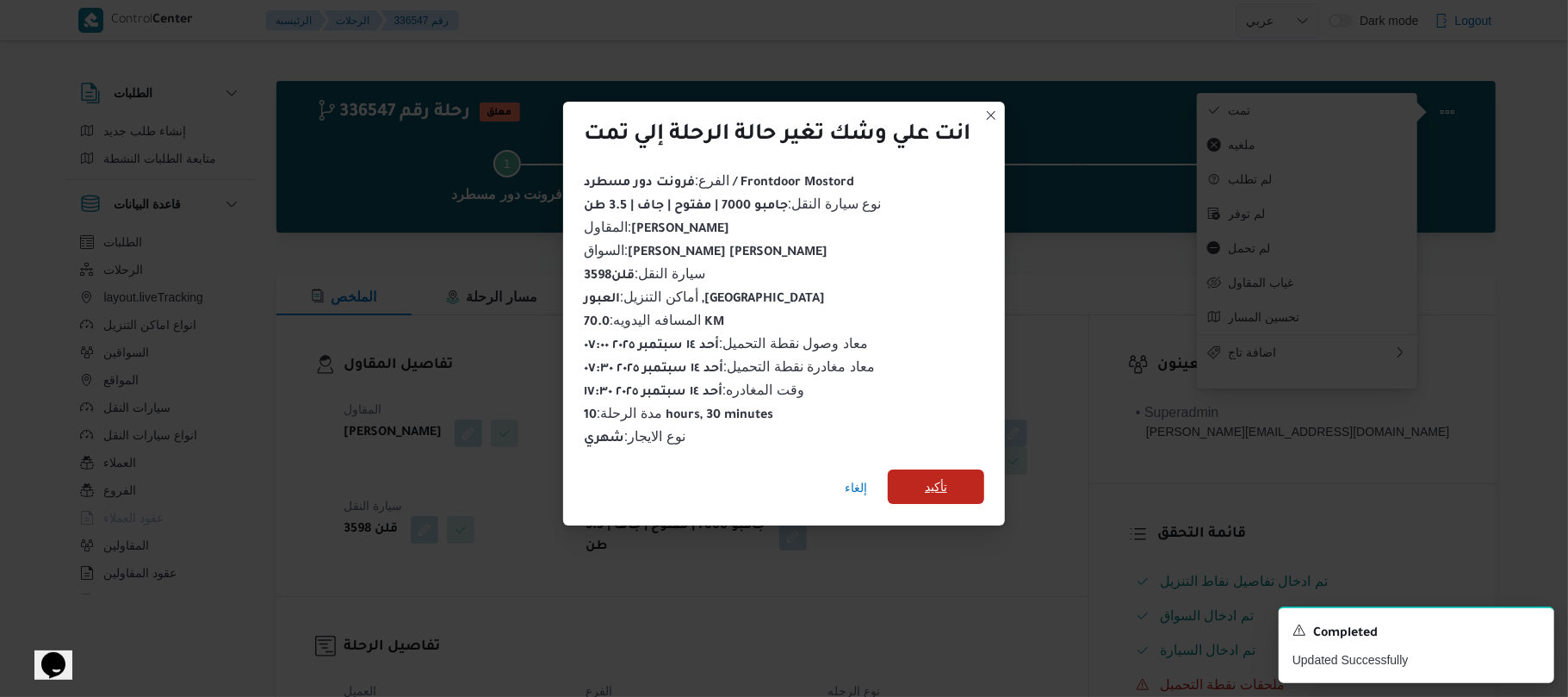
click at [971, 473] on span "تأكيد" at bounding box center [936, 487] width 97 height 35
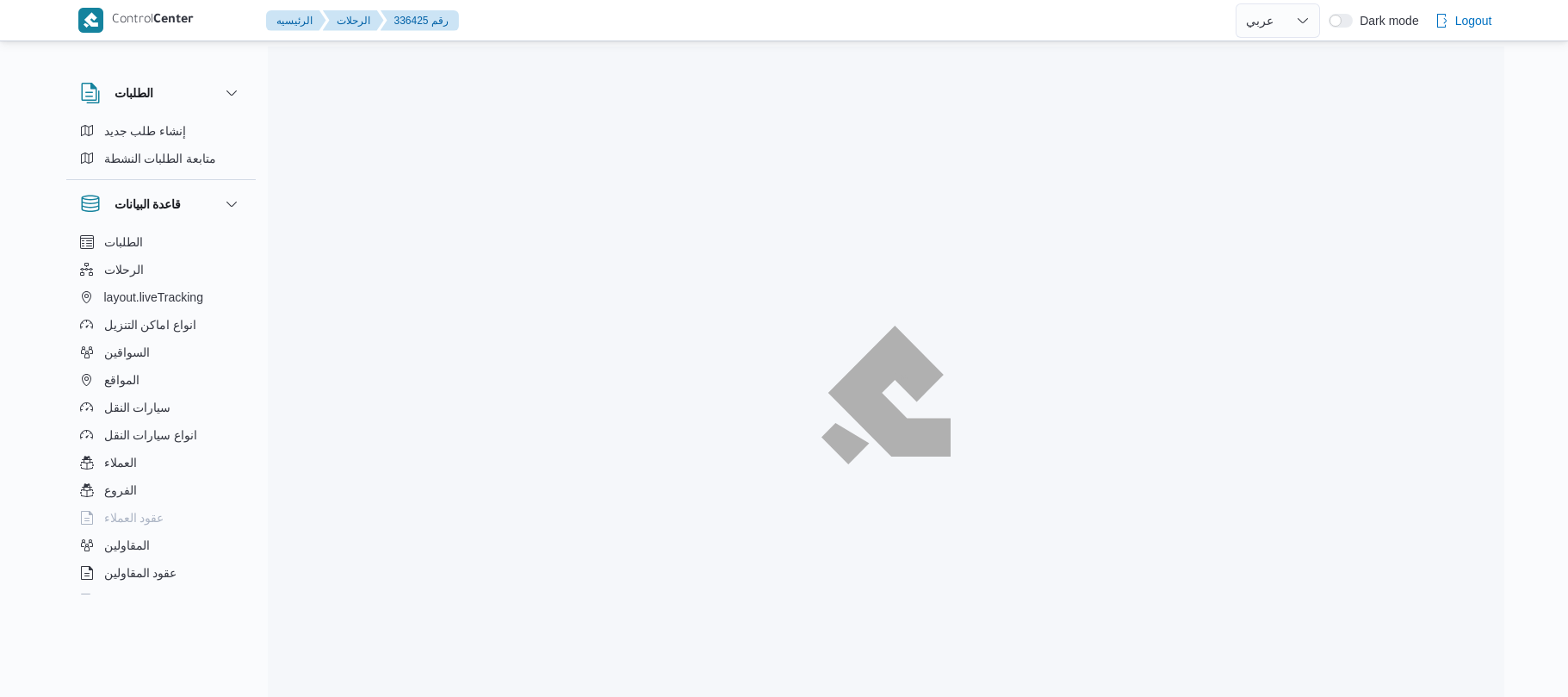
select select "ar"
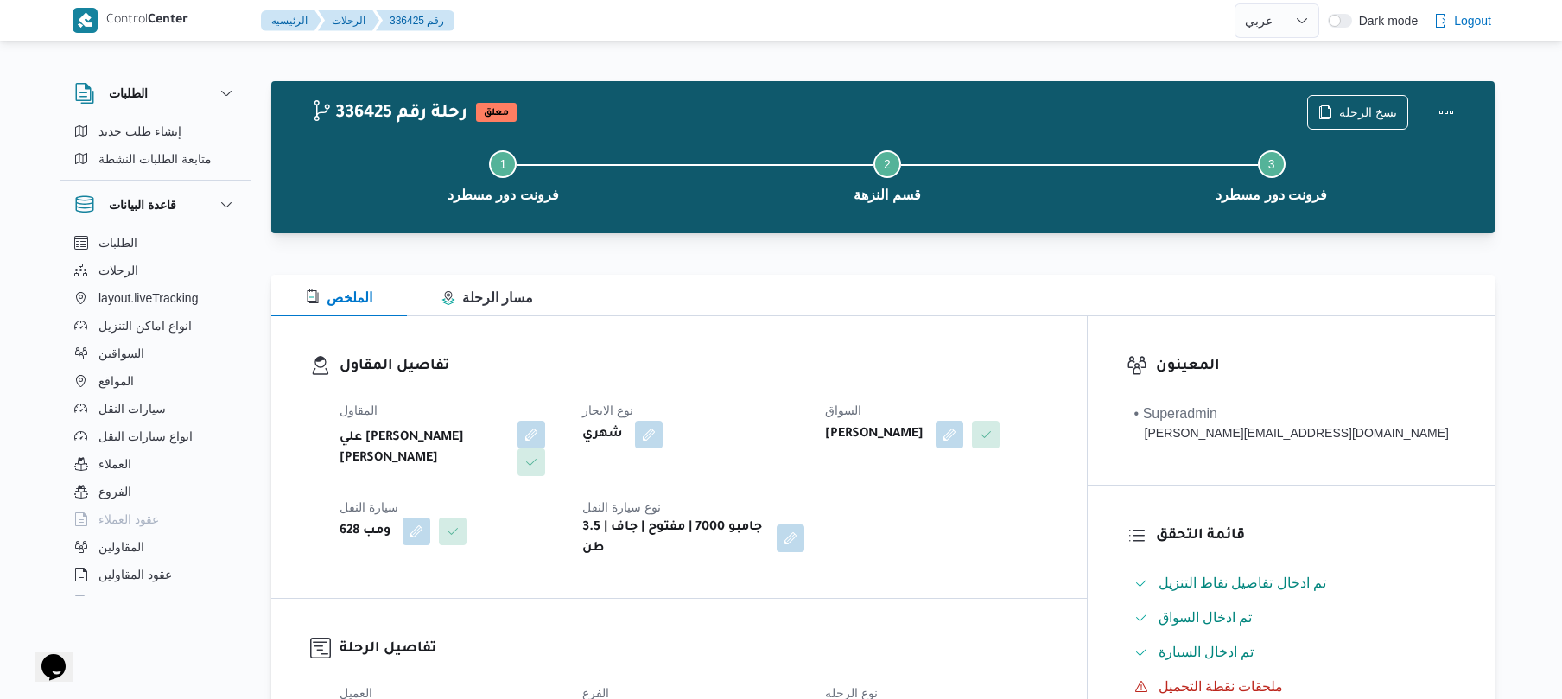
click at [784, 382] on dl "تفاصيل المقاول المقاول علي [PERSON_NAME] [PERSON_NAME] نوع الايجار شهري السواق …" at bounding box center [693, 457] width 708 height 204
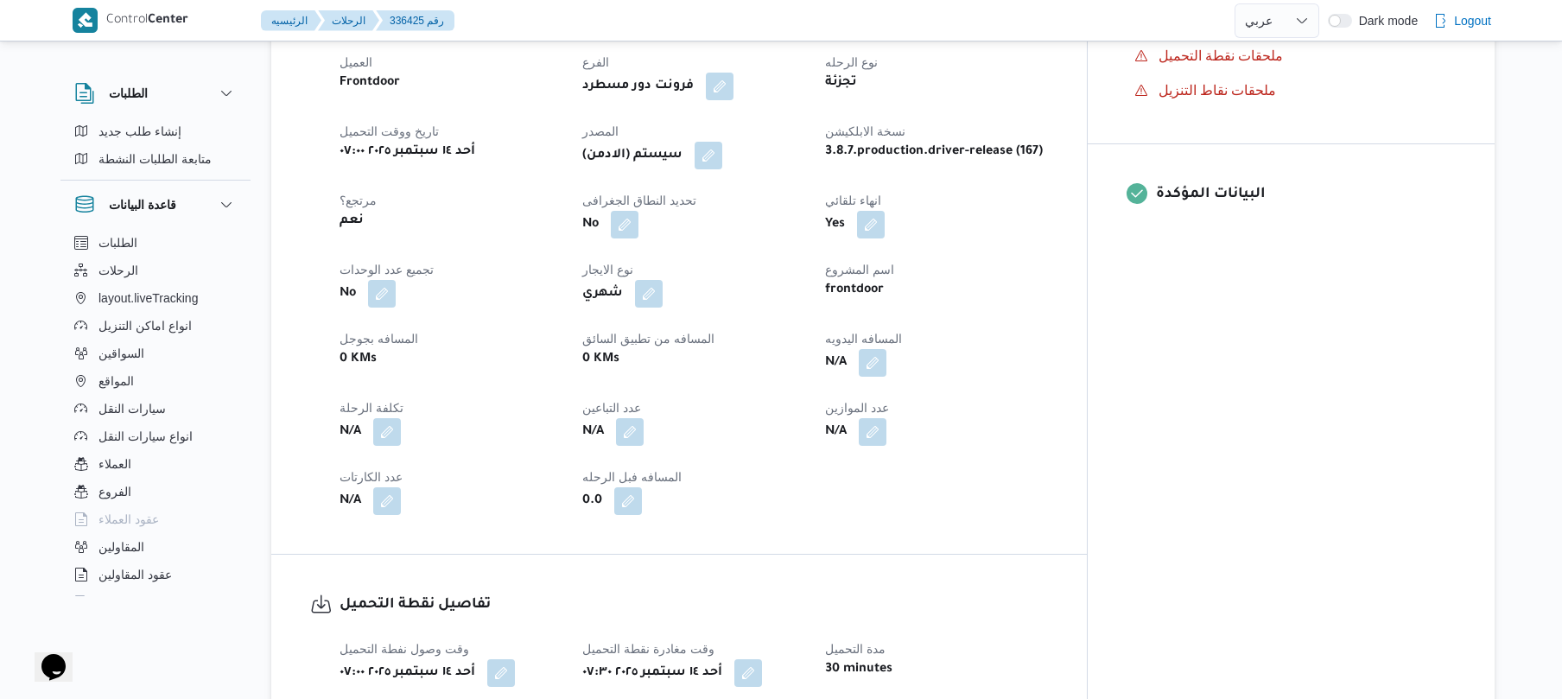
scroll to position [644, 0]
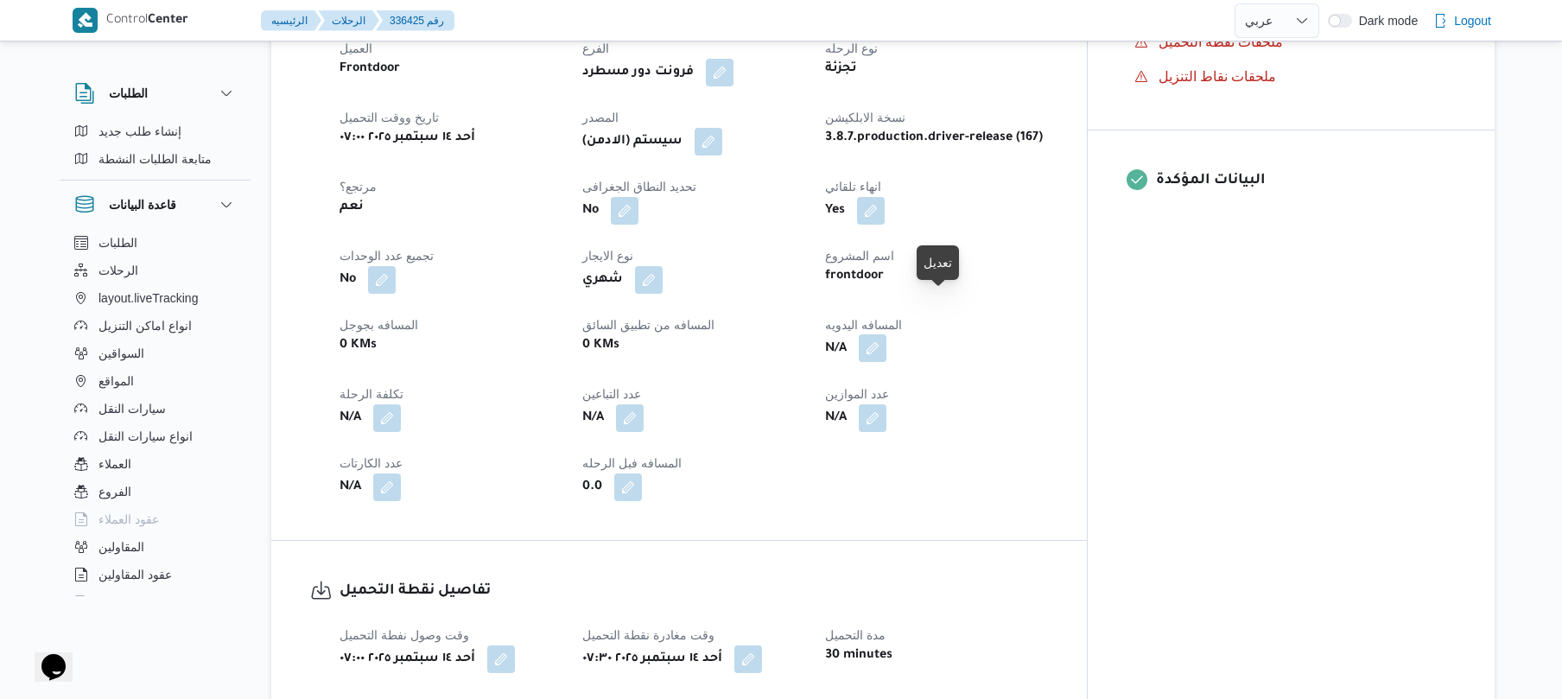
click at [886, 334] on button "button" at bounding box center [873, 348] width 28 height 28
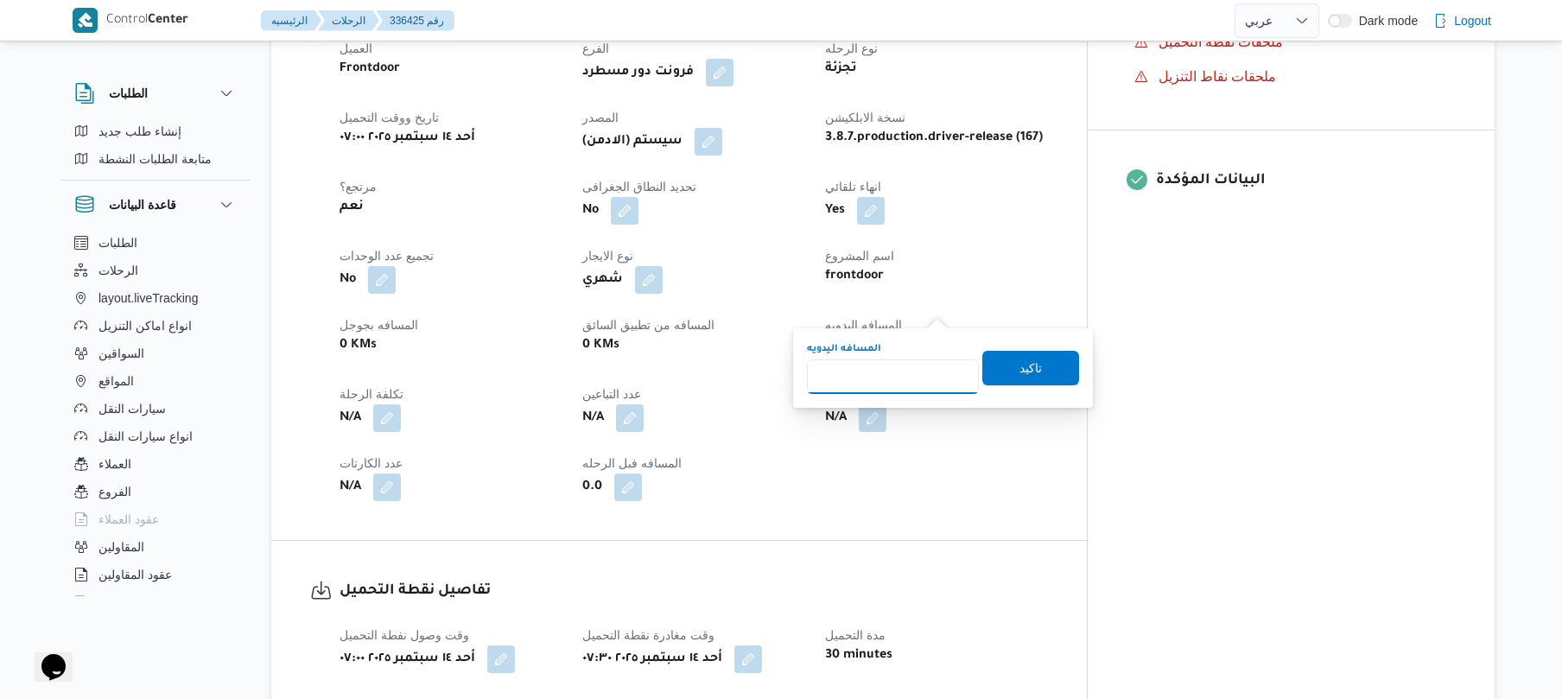
click at [895, 359] on input "المسافه اليدويه" at bounding box center [893, 376] width 172 height 35
type input "70"
click at [998, 364] on span "تاكيد" at bounding box center [1030, 367] width 97 height 35
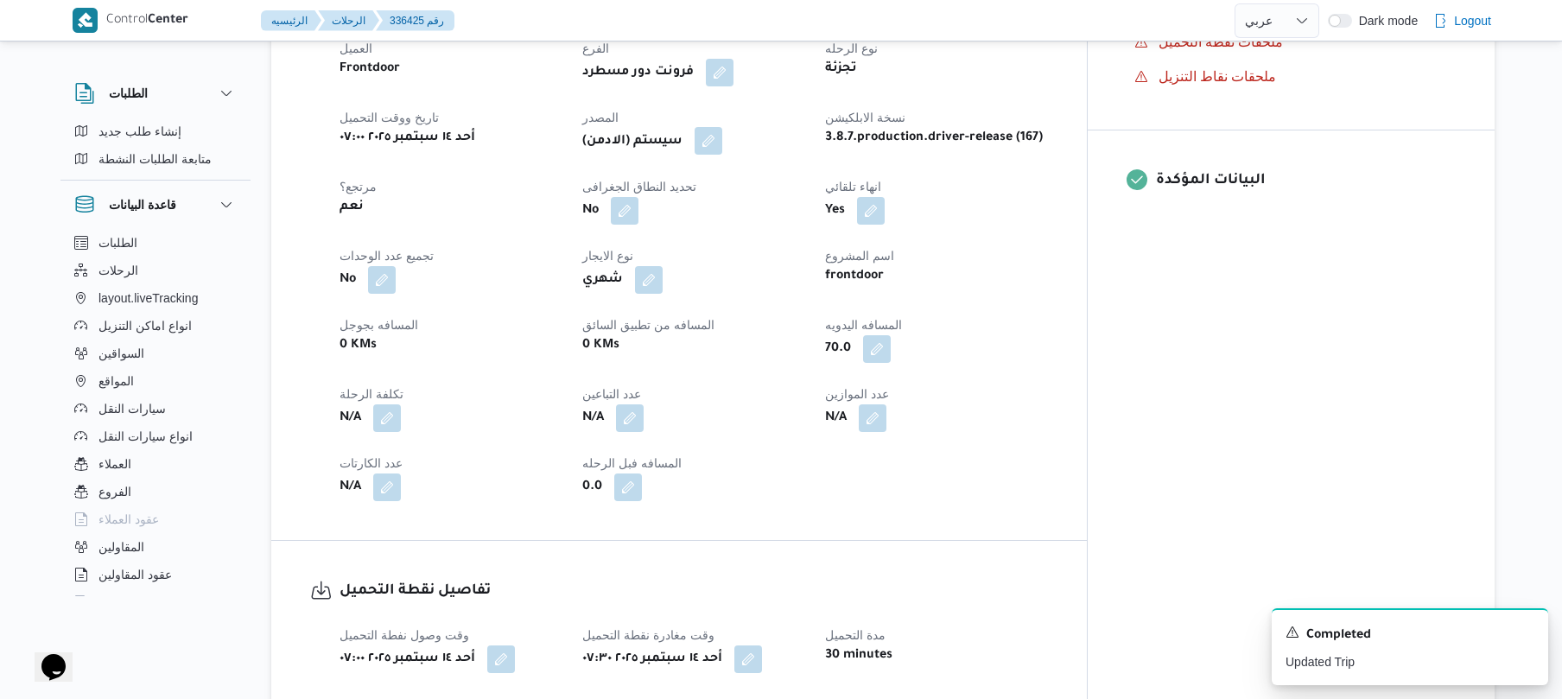
click at [722, 127] on button "button" at bounding box center [708, 141] width 28 height 28
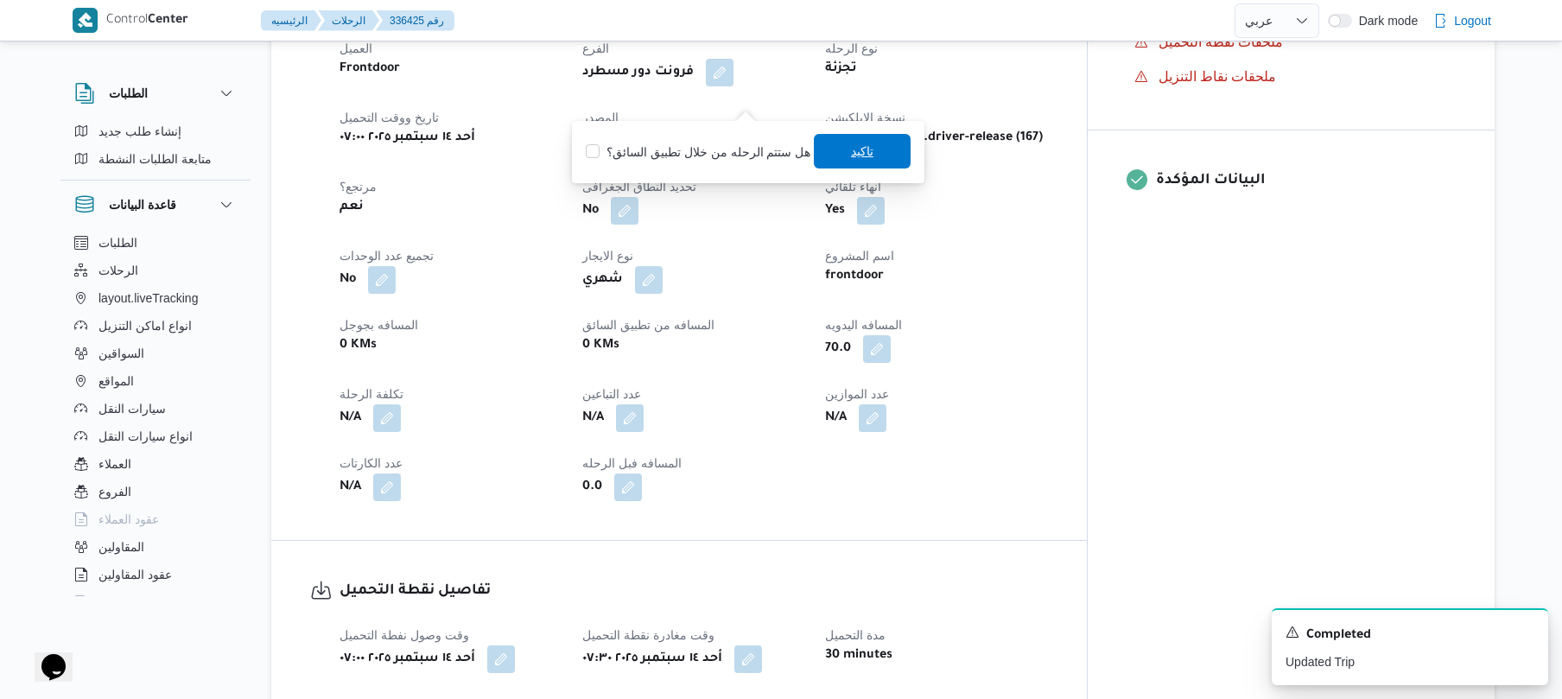
click at [836, 156] on span "تاكيد" at bounding box center [862, 151] width 97 height 35
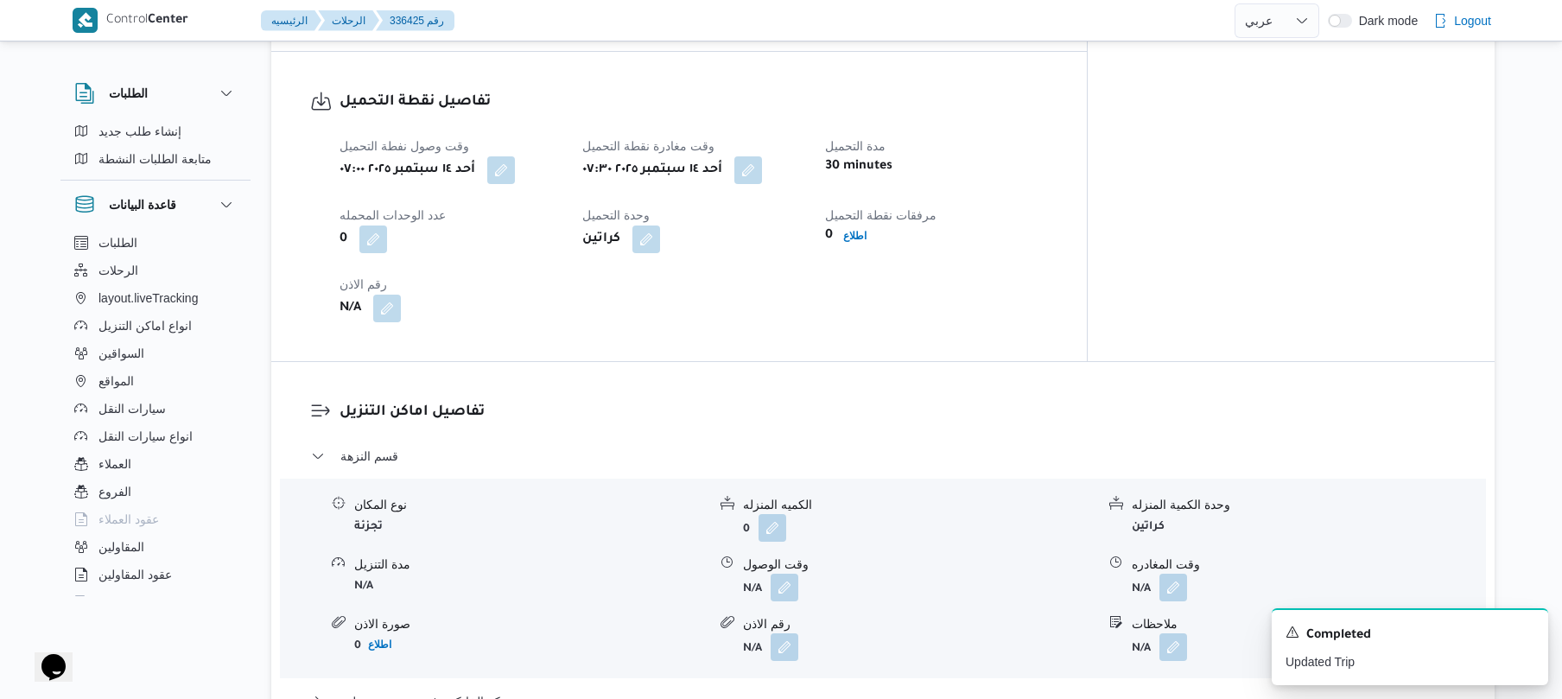
scroll to position [1244, 0]
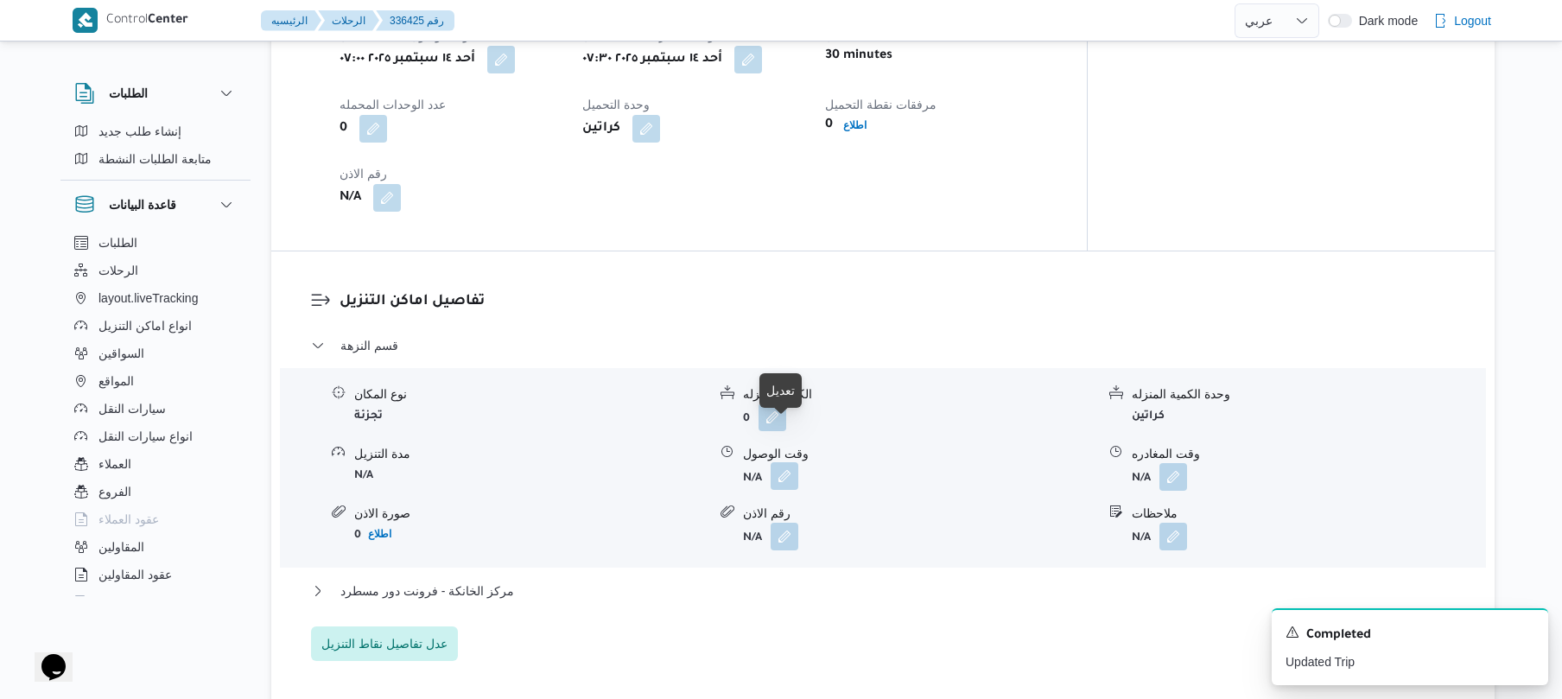
click at [791, 462] on button "button" at bounding box center [784, 476] width 28 height 28
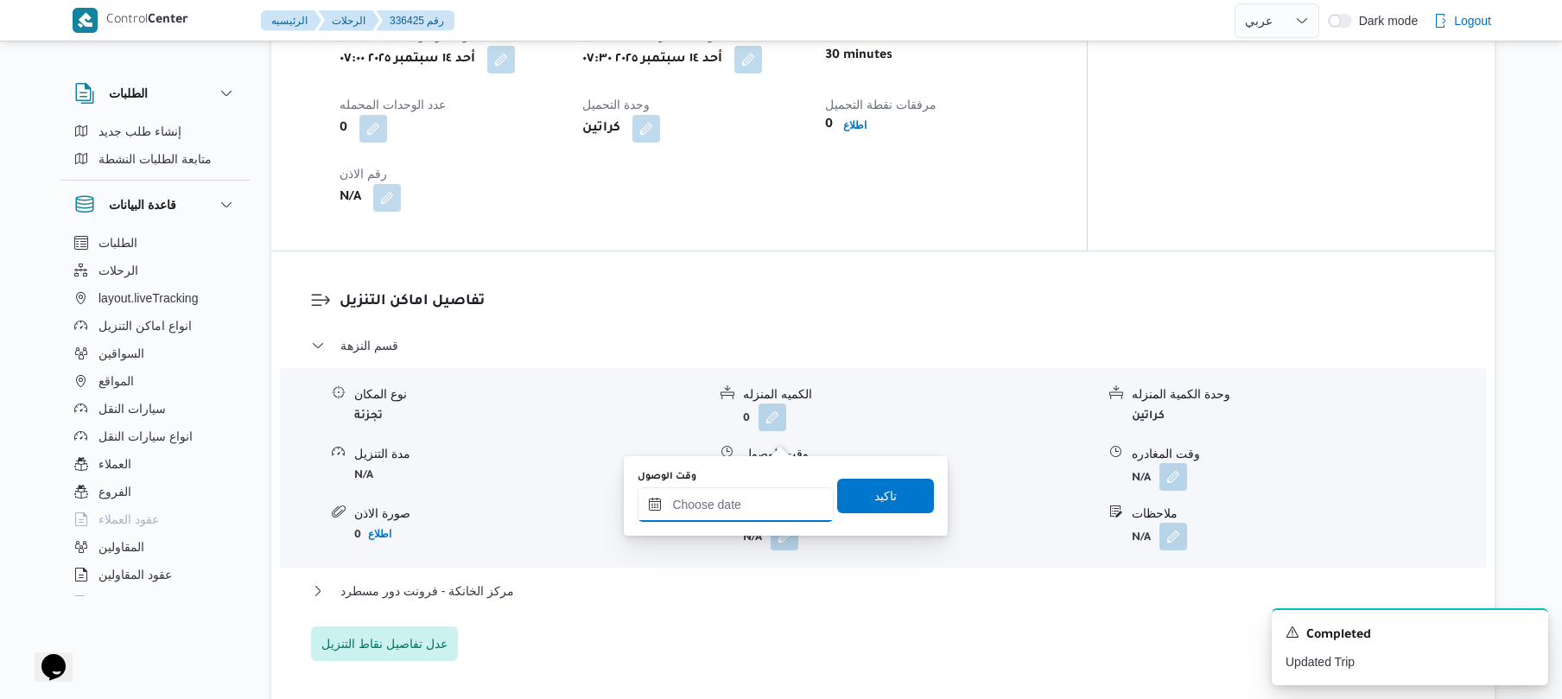
click at [757, 501] on input "وقت الوصول" at bounding box center [735, 504] width 196 height 35
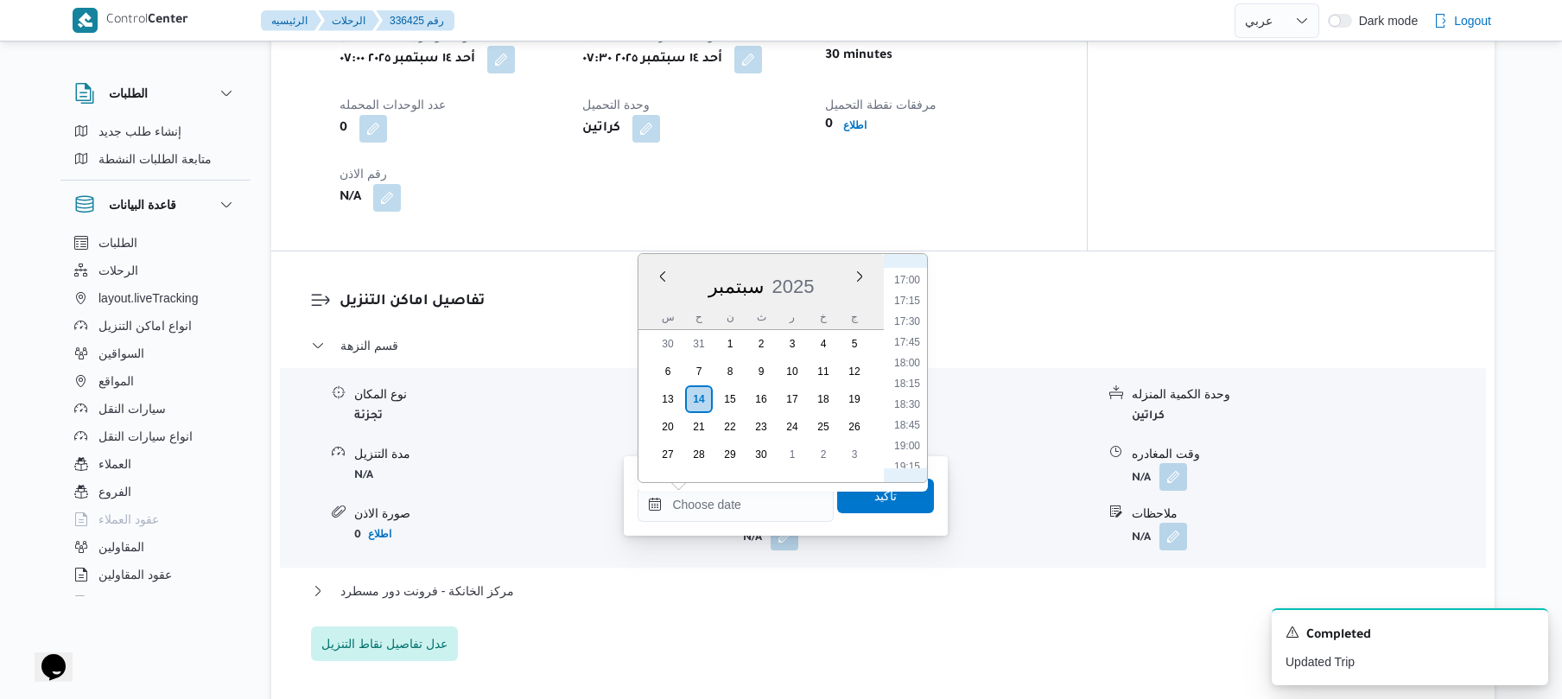
scroll to position [668, 0]
click at [912, 288] on li "08:15" at bounding box center [907, 292] width 40 height 17
type input "١٤/٠٩/٢٠٢٥ ٠٨:١٥"
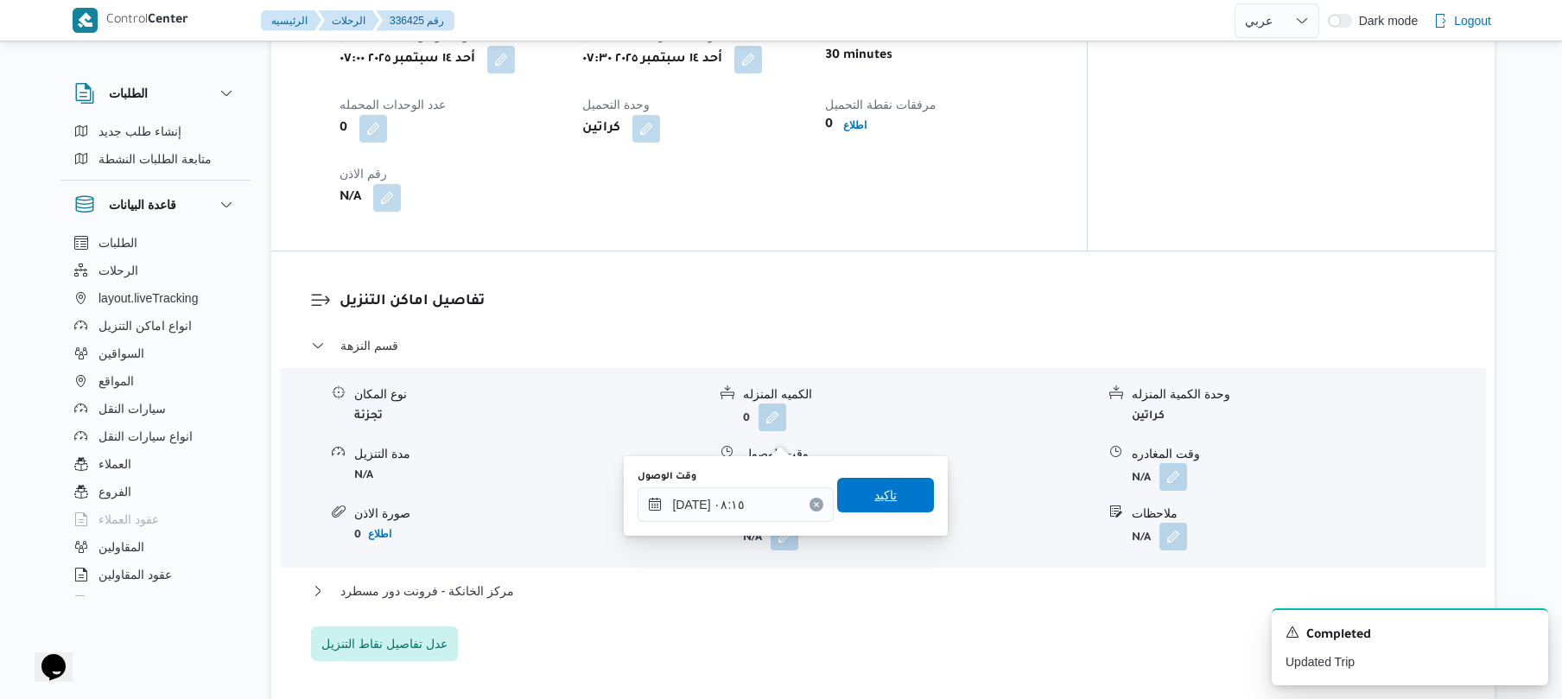
click at [874, 492] on span "تاكيد" at bounding box center [885, 495] width 22 height 21
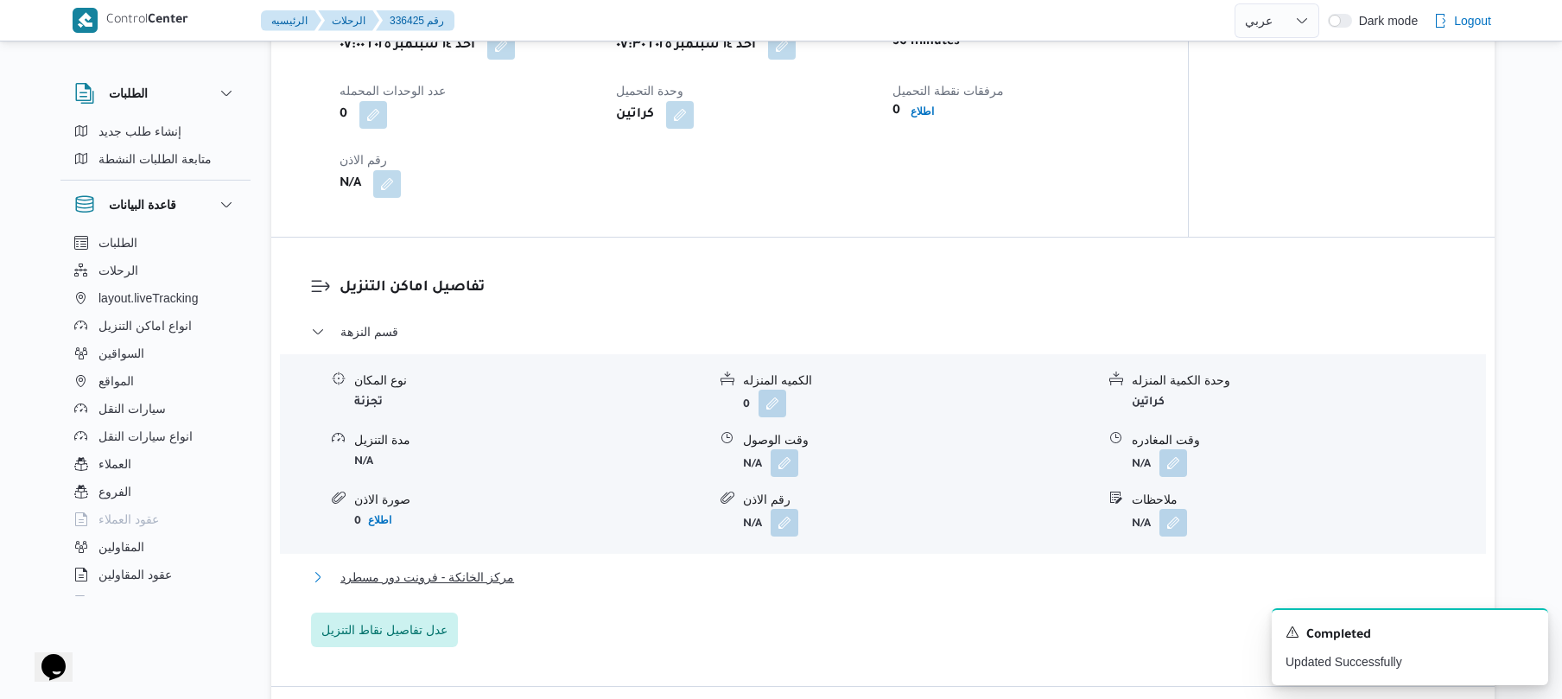
click at [789, 567] on button "مركز الخانكة - فرونت دور مسطرد" at bounding box center [883, 577] width 1144 height 21
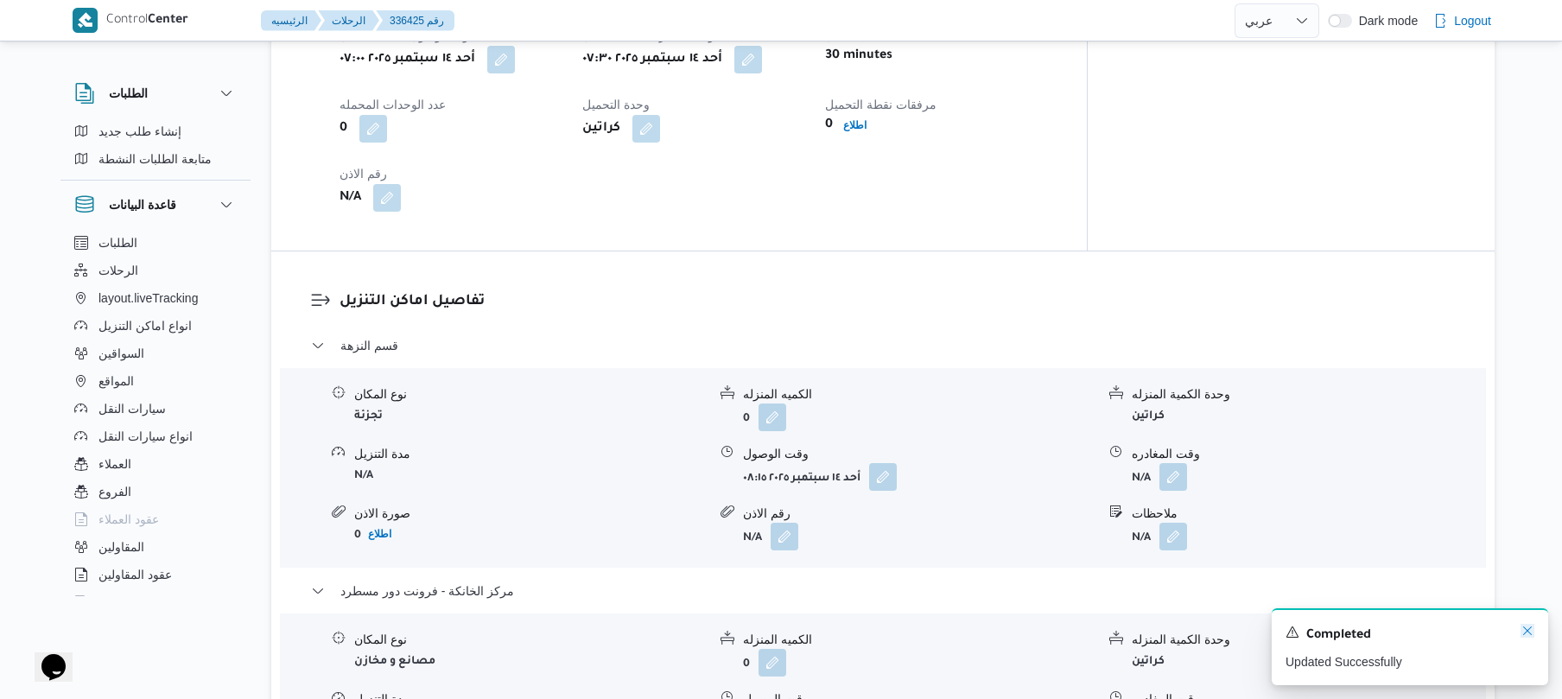
click at [1525, 632] on icon "Dismiss toast" at bounding box center [1527, 631] width 14 height 14
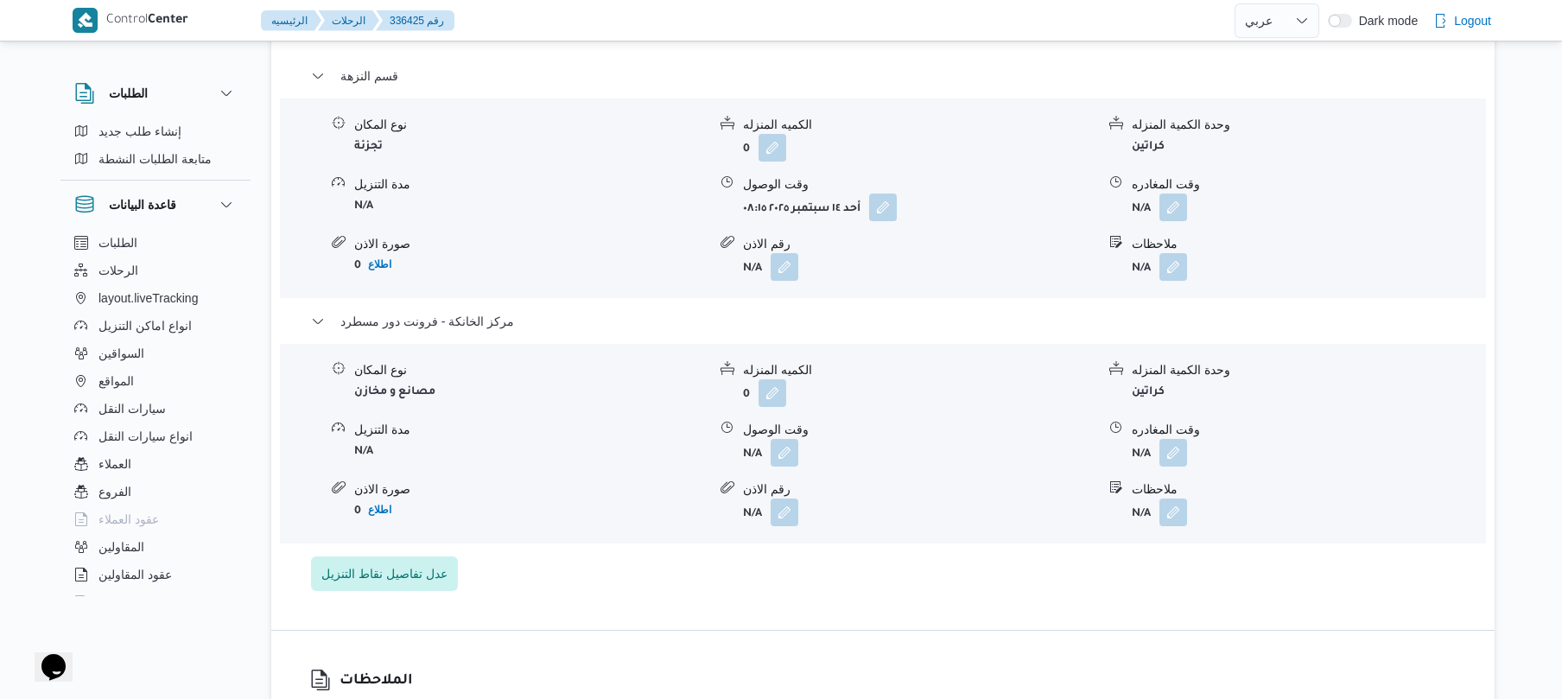
scroll to position [1566, 0]
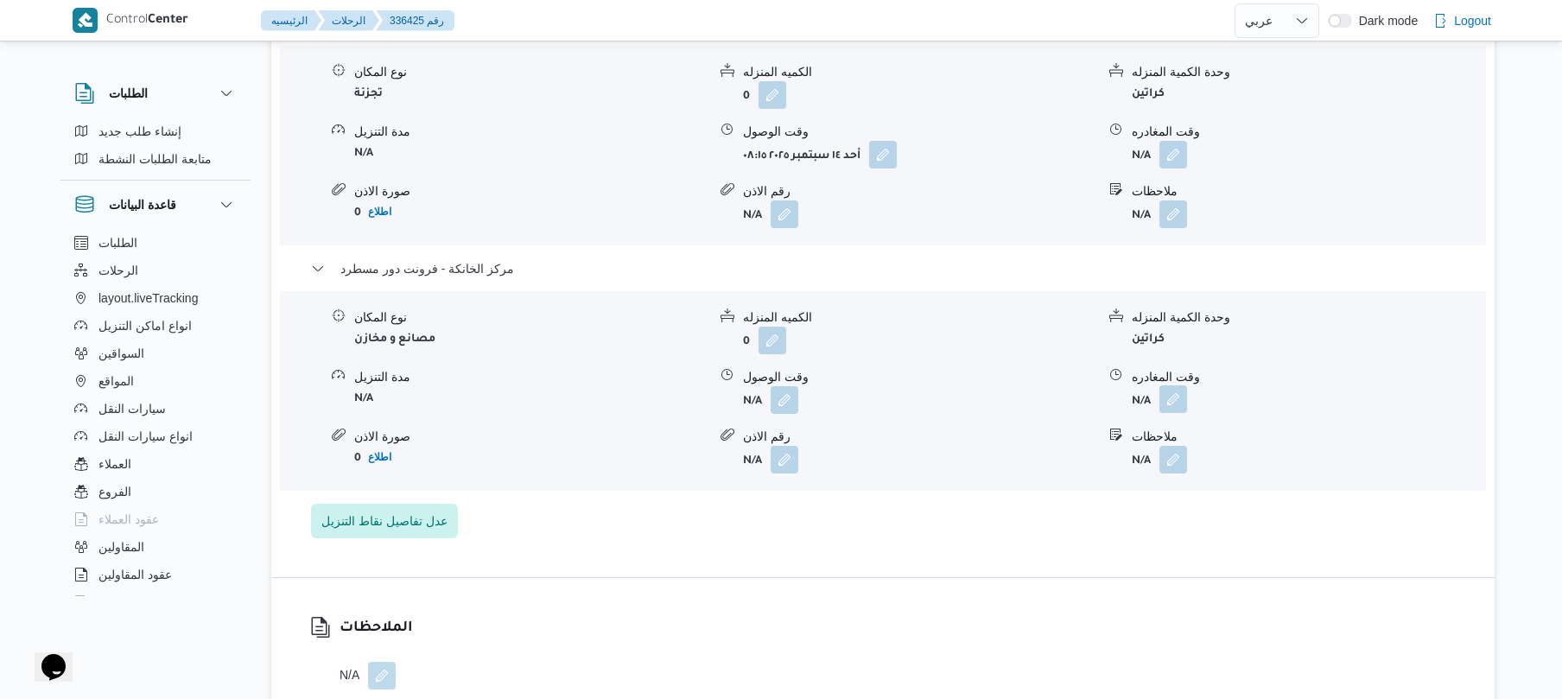
click at [1173, 385] on button "button" at bounding box center [1173, 399] width 28 height 28
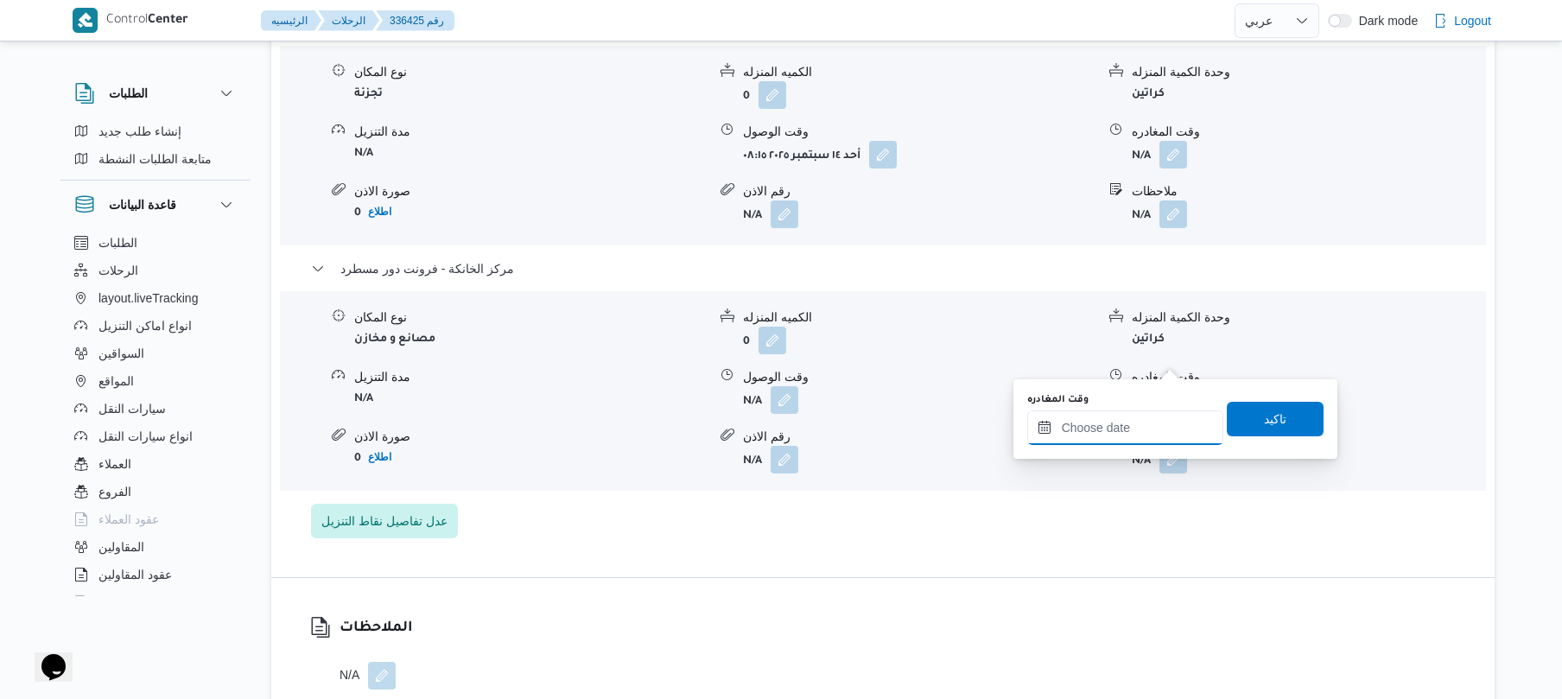
click at [1109, 430] on input "وقت المغادره" at bounding box center [1125, 427] width 196 height 35
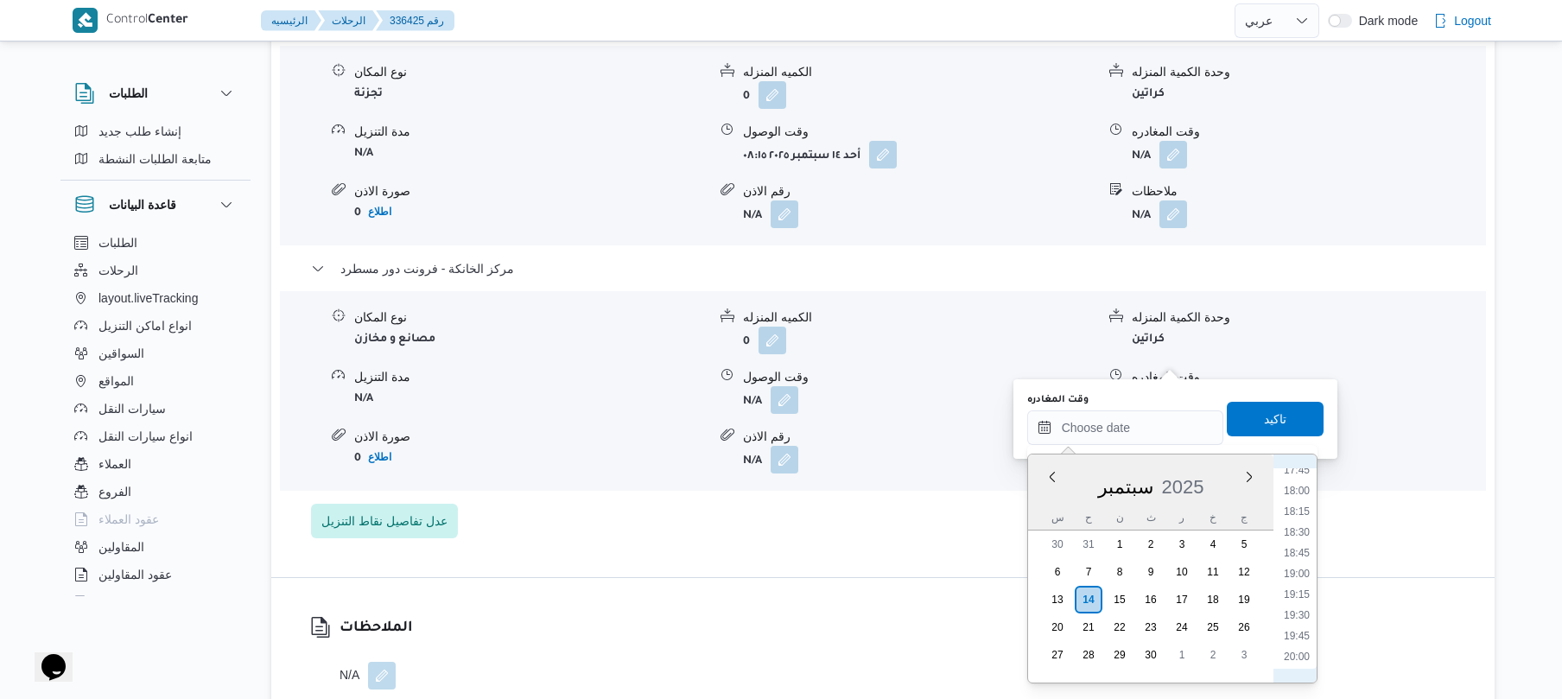
scroll to position [1407, 0]
click at [1297, 537] on li "17:45" at bounding box center [1297, 541] width 40 height 17
type input "١٤/٠٩/٢٠٢٥ ١٧:٤٥"
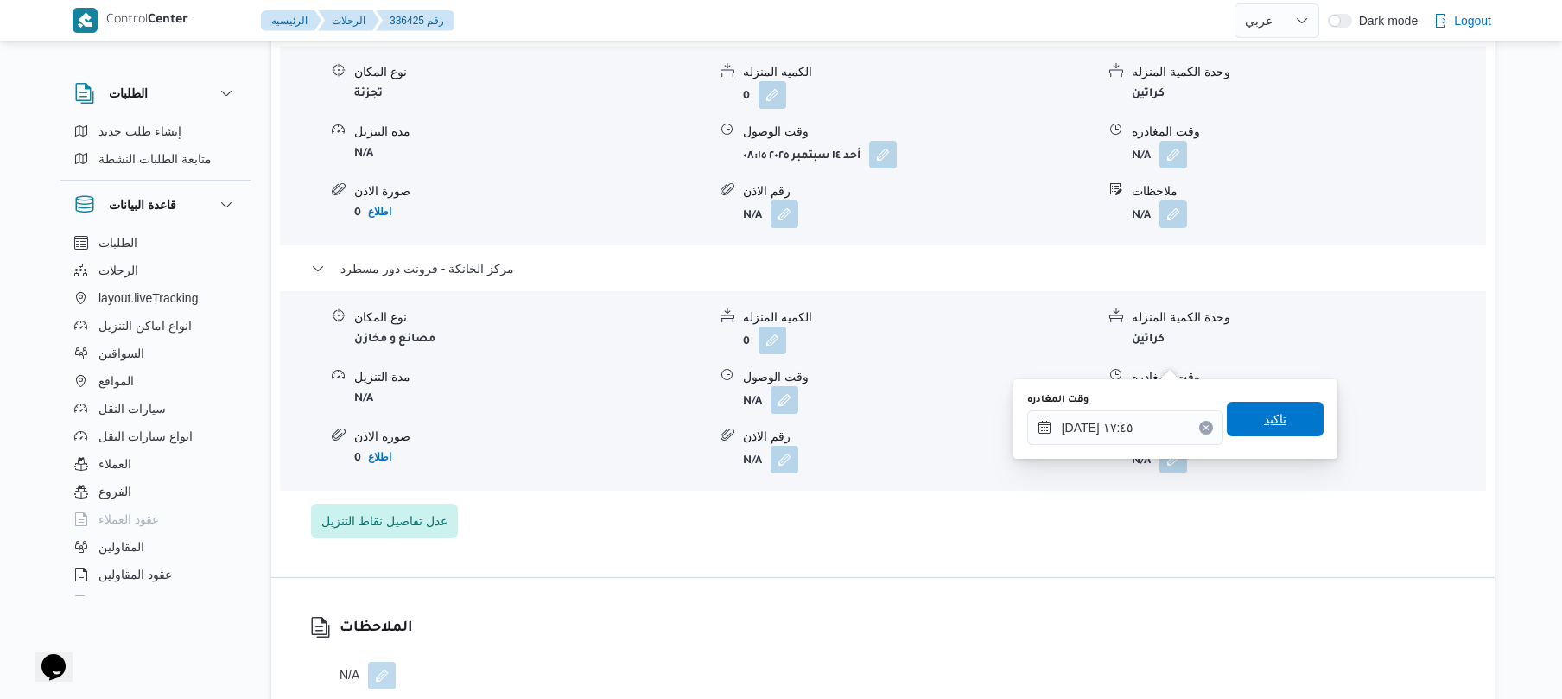
click at [1283, 415] on span "تاكيد" at bounding box center [1275, 419] width 97 height 35
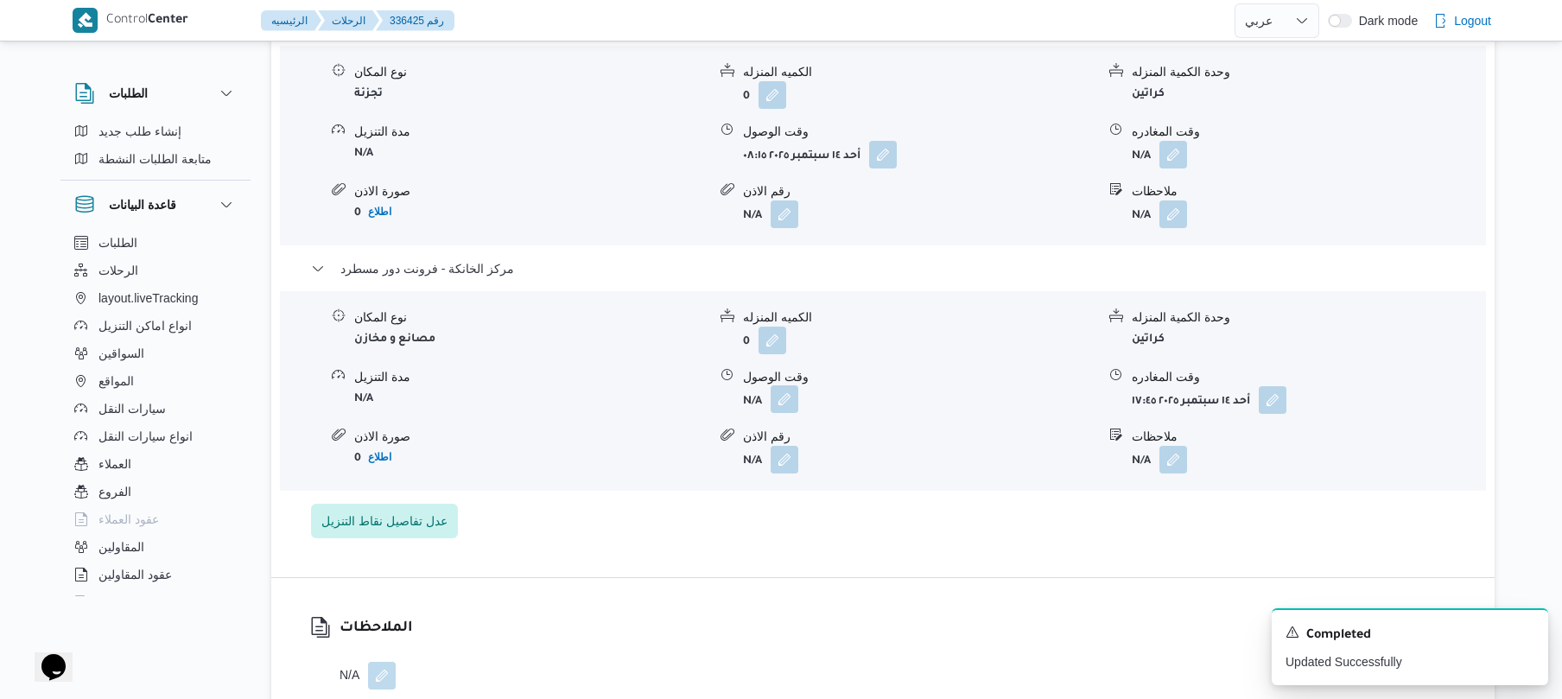
click at [785, 385] on button "button" at bounding box center [784, 399] width 28 height 28
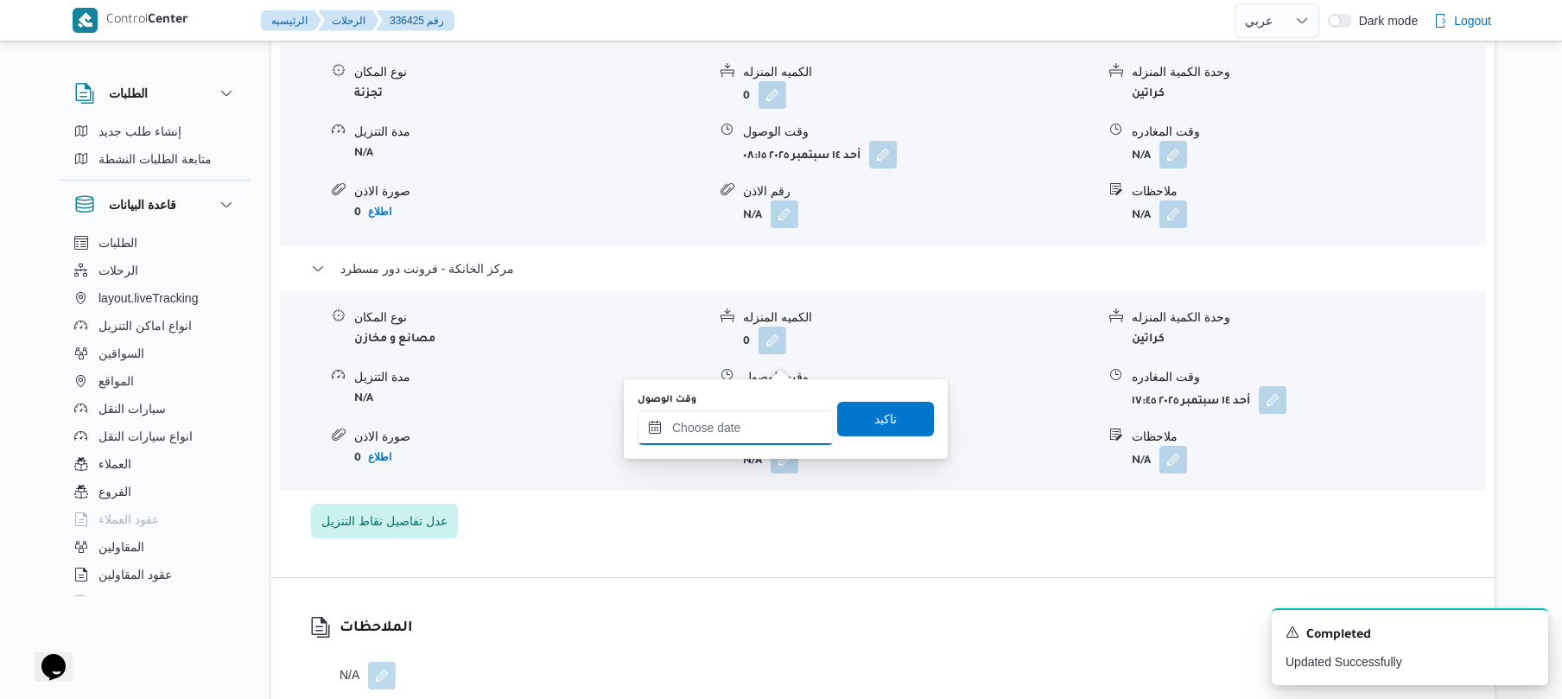
click at [753, 418] on input "وقت الوصول" at bounding box center [735, 427] width 196 height 35
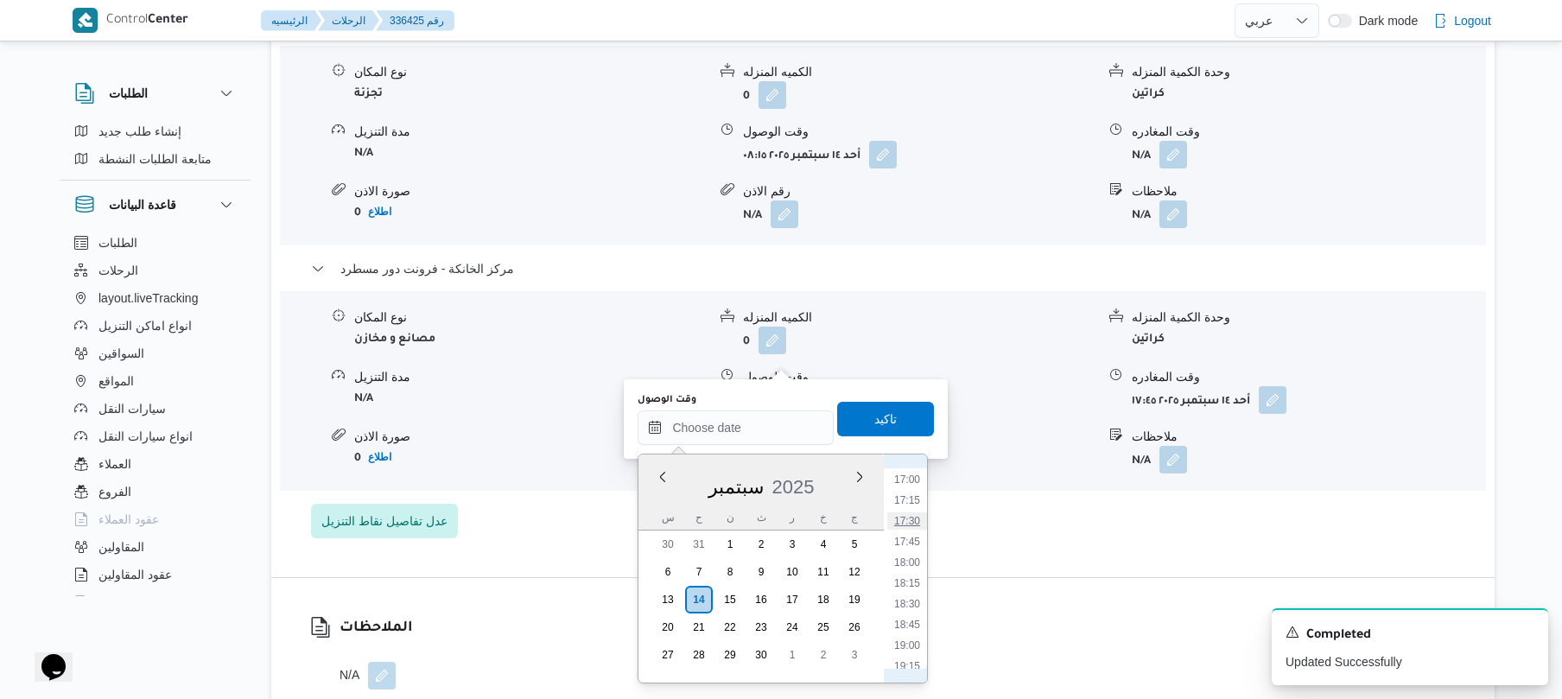
click at [906, 523] on li "17:30" at bounding box center [907, 520] width 40 height 17
type input "١٤/٠٩/٢٠٢٥ ١٧:٣٠"
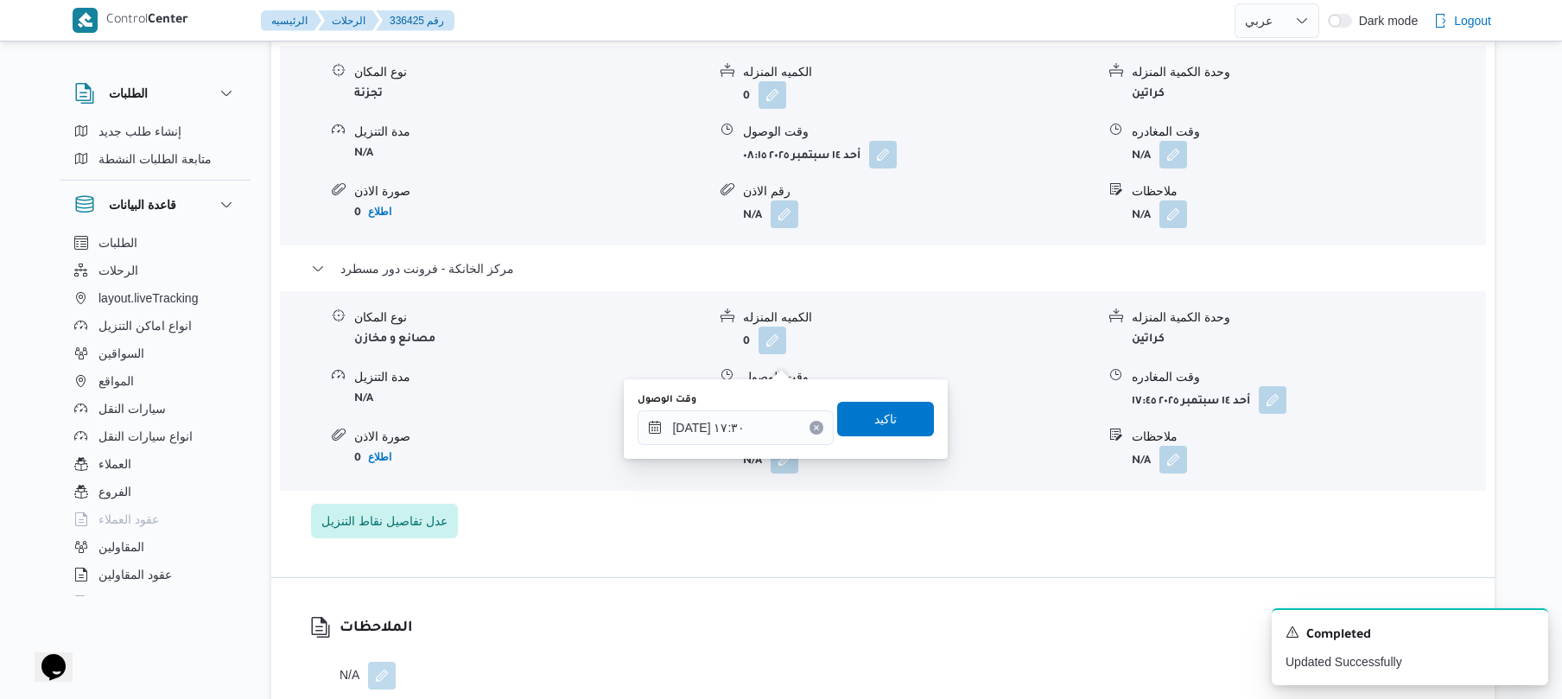
click at [898, 399] on div "وقت الوصول ١٤/٠٩/٢٠٢٥ ١٧:٣٠ تاكيد" at bounding box center [786, 418] width 300 height 55
click at [895, 409] on span "تاكيد" at bounding box center [885, 418] width 97 height 35
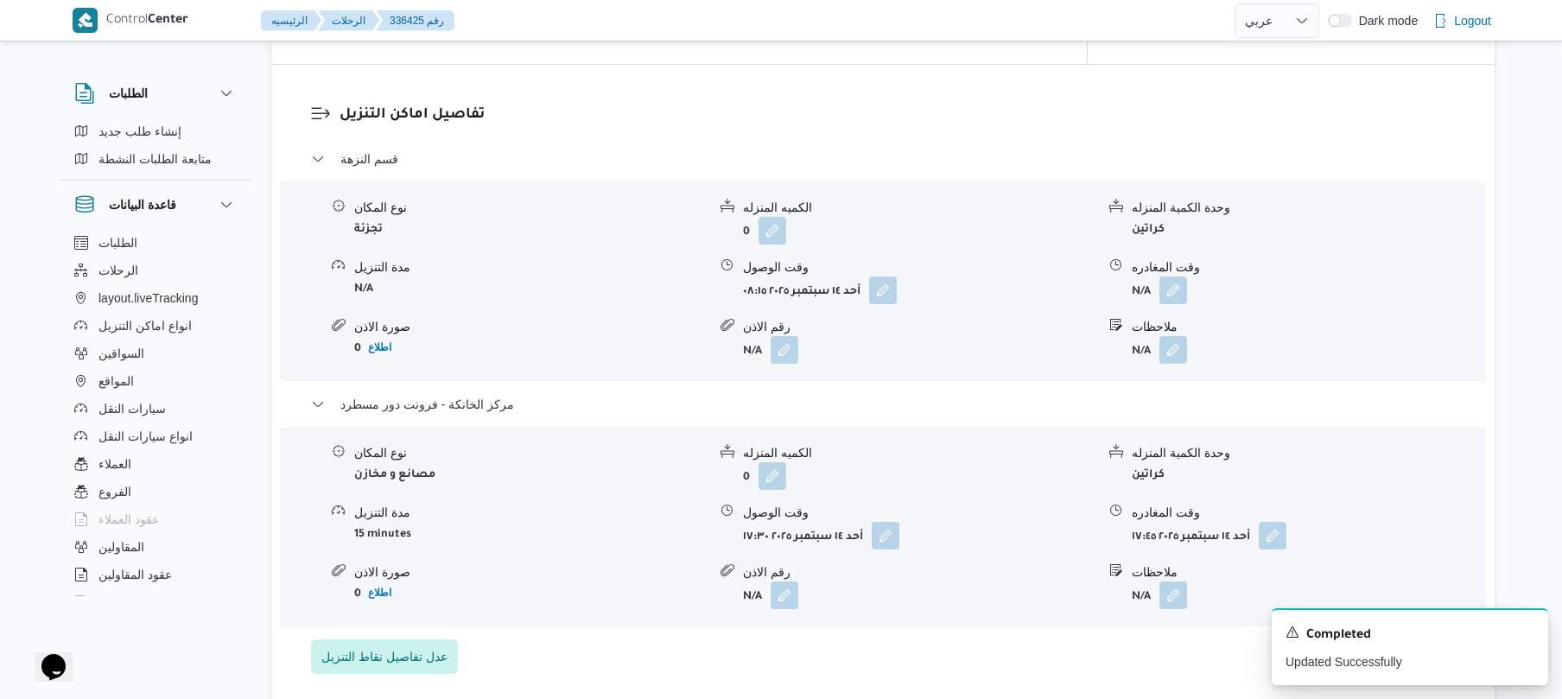
scroll to position [1382, 0]
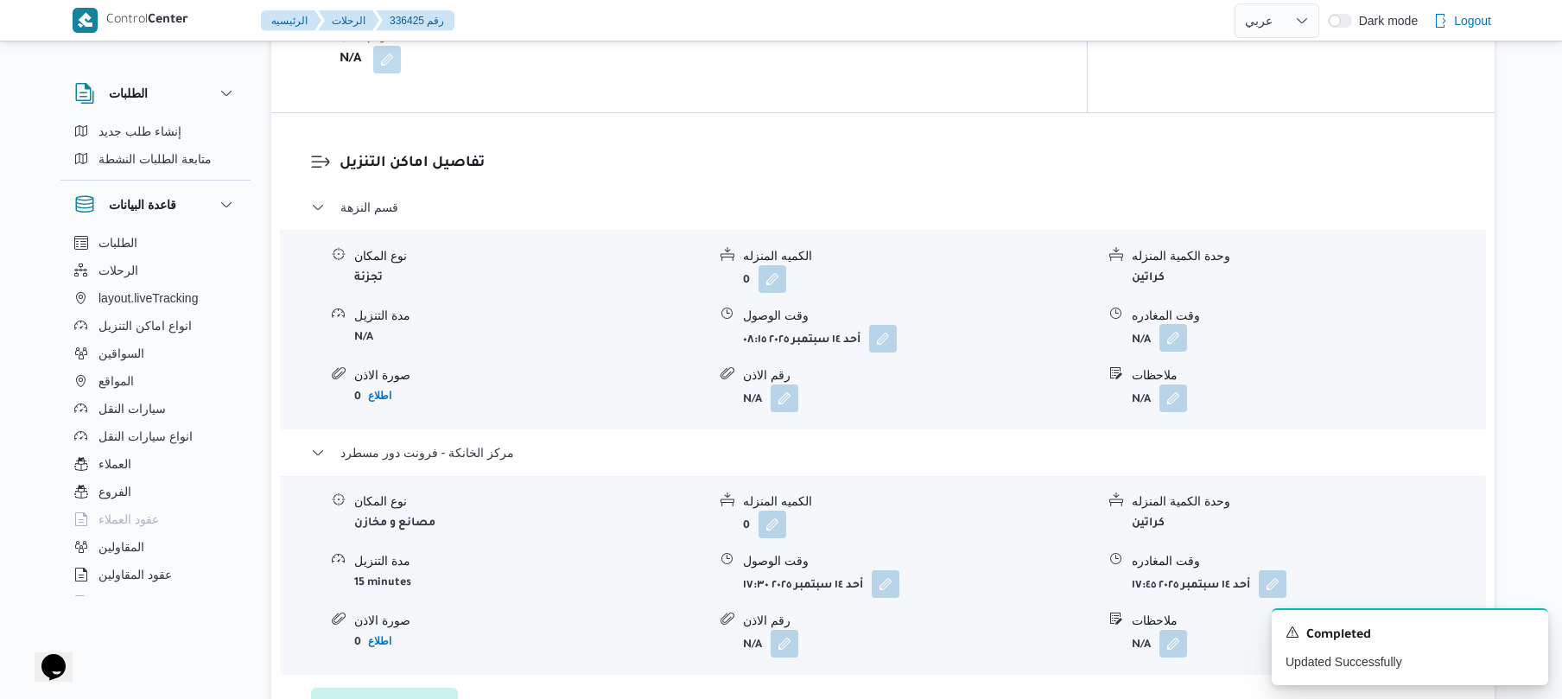
click at [1168, 324] on button "button" at bounding box center [1173, 338] width 28 height 28
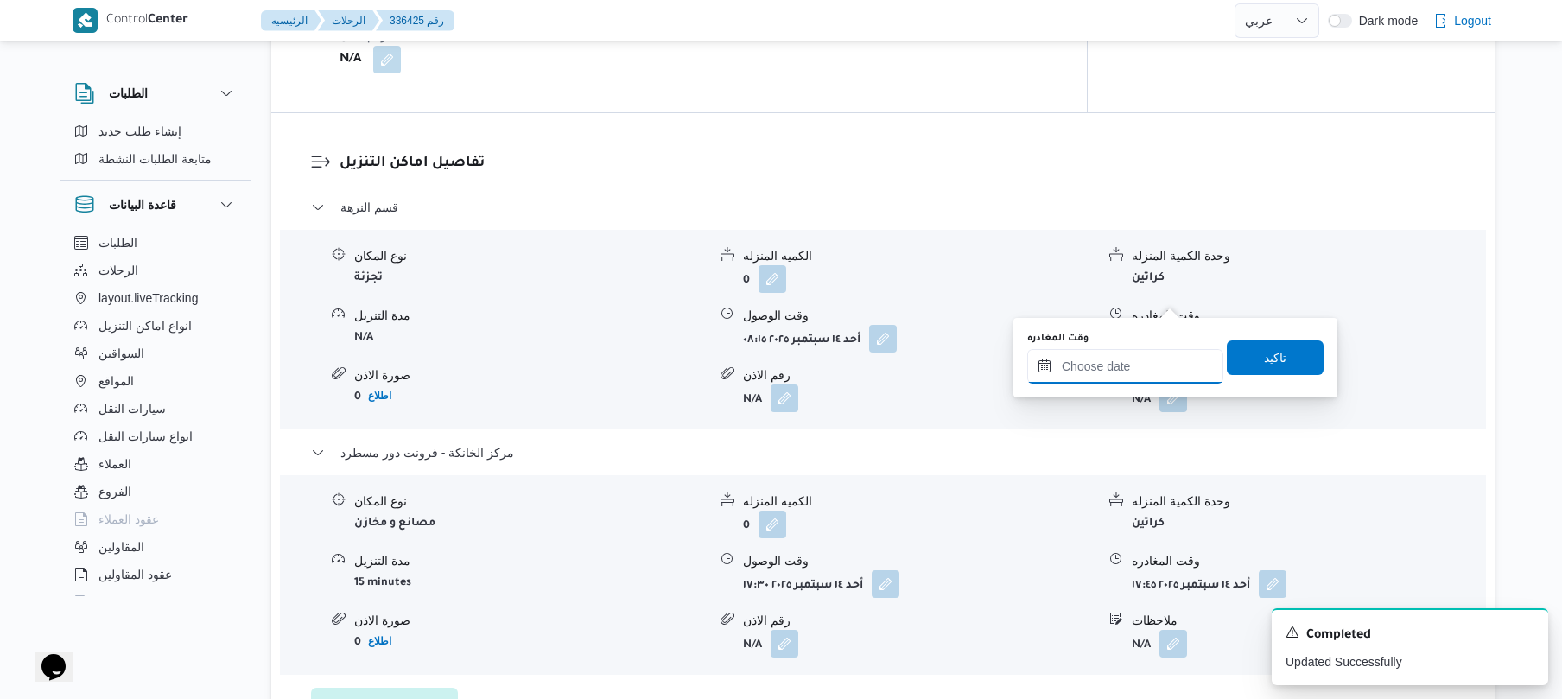
click at [1095, 371] on input "وقت المغادره" at bounding box center [1125, 366] width 196 height 35
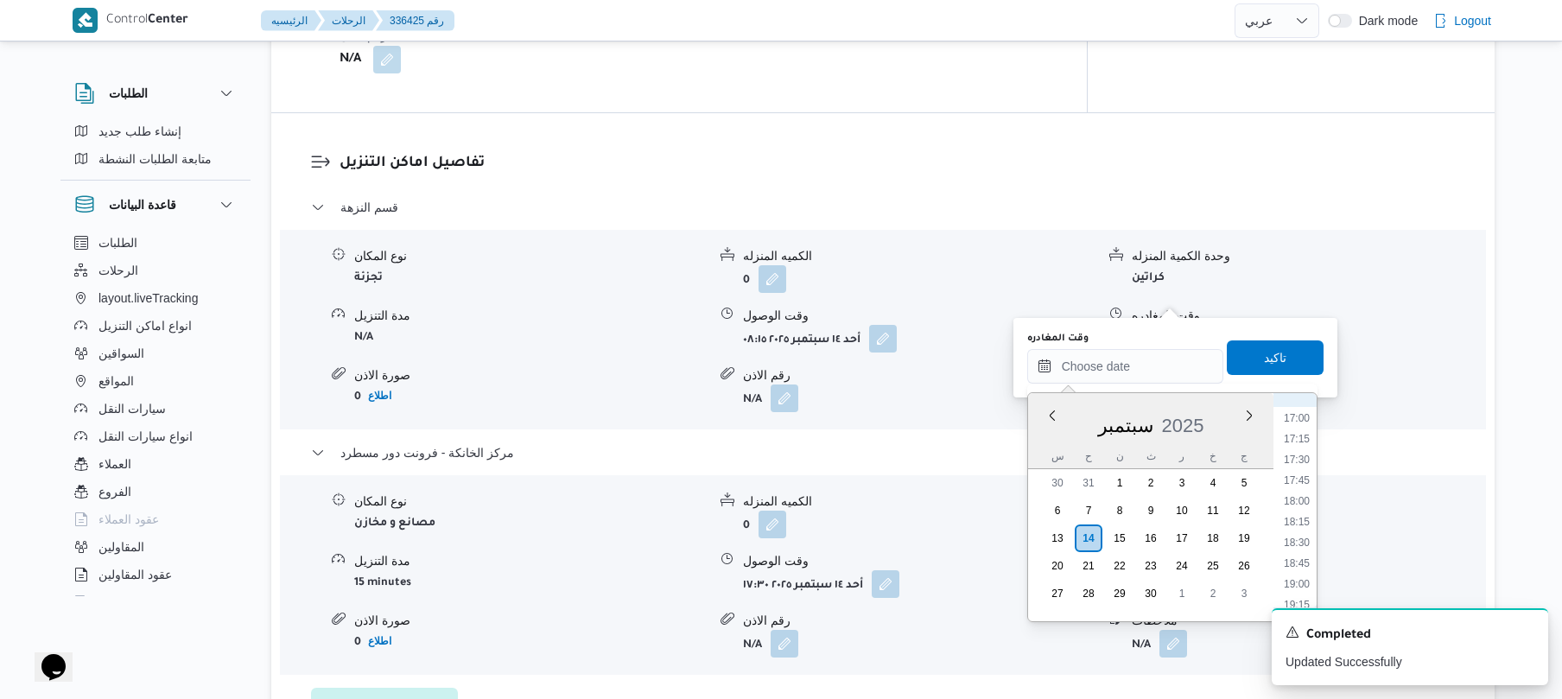
scroll to position [1238, 0]
click at [1296, 571] on li "16:45" at bounding box center [1297, 566] width 40 height 17
type input "١٤/٠٩/٢٠٢٥ ١٦:٤٥"
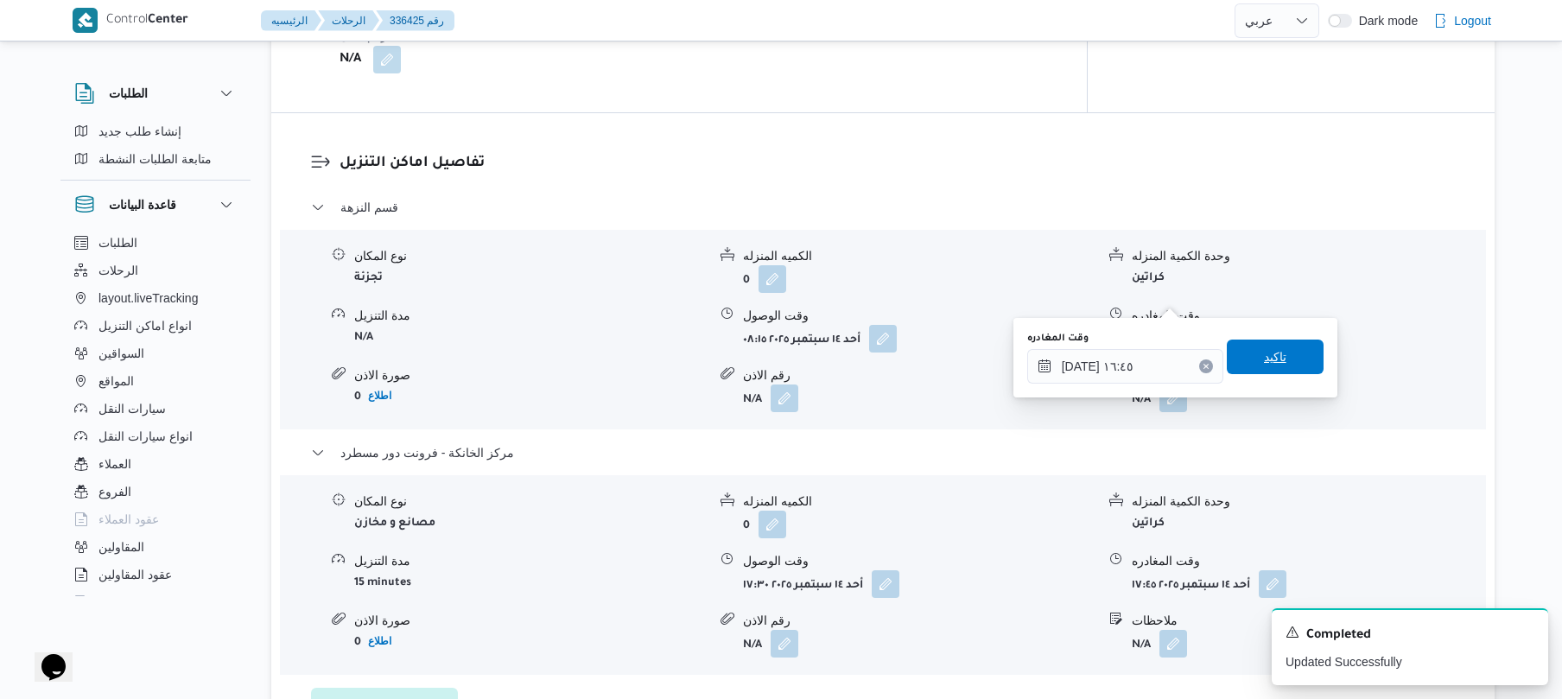
click at [1282, 371] on span "تاكيد" at bounding box center [1275, 356] width 97 height 35
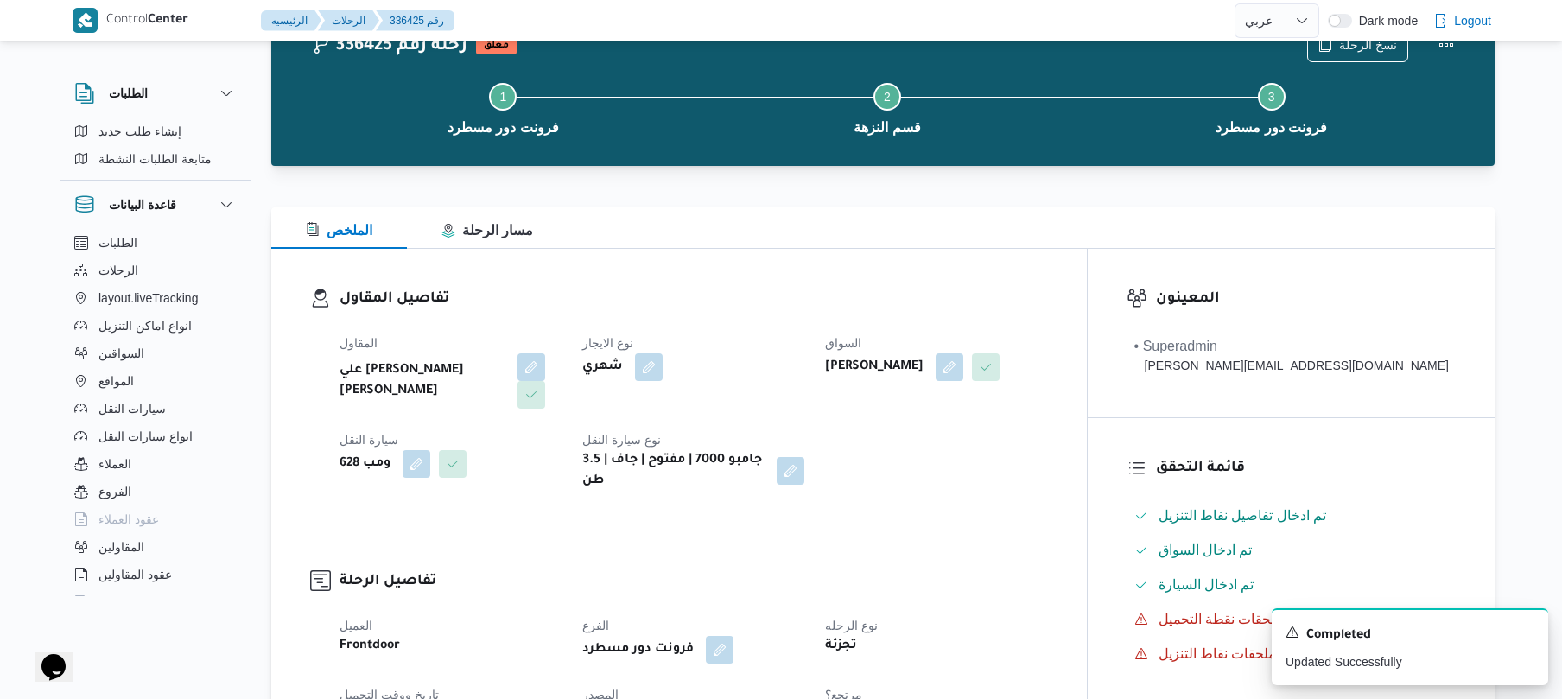
scroll to position [0, 0]
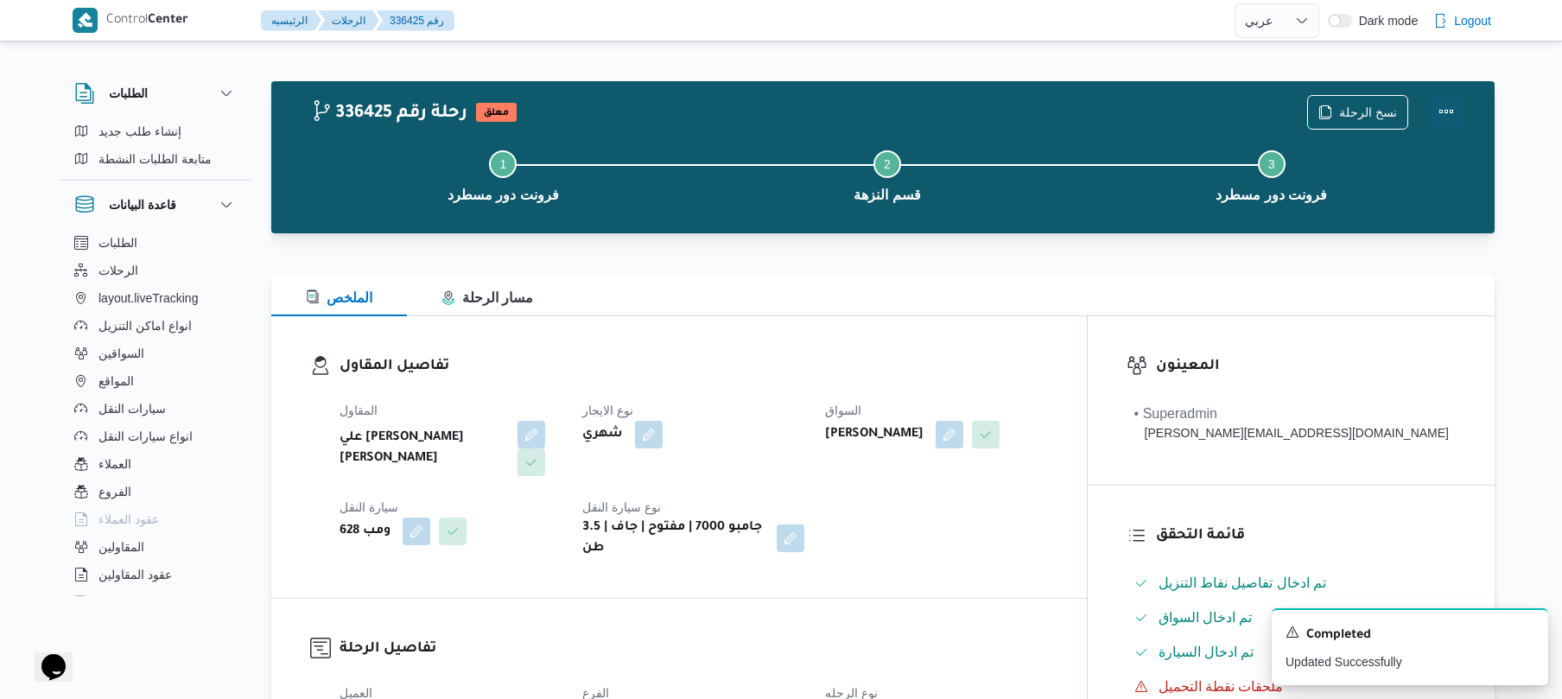
click at [1453, 104] on button "Actions" at bounding box center [1446, 111] width 35 height 35
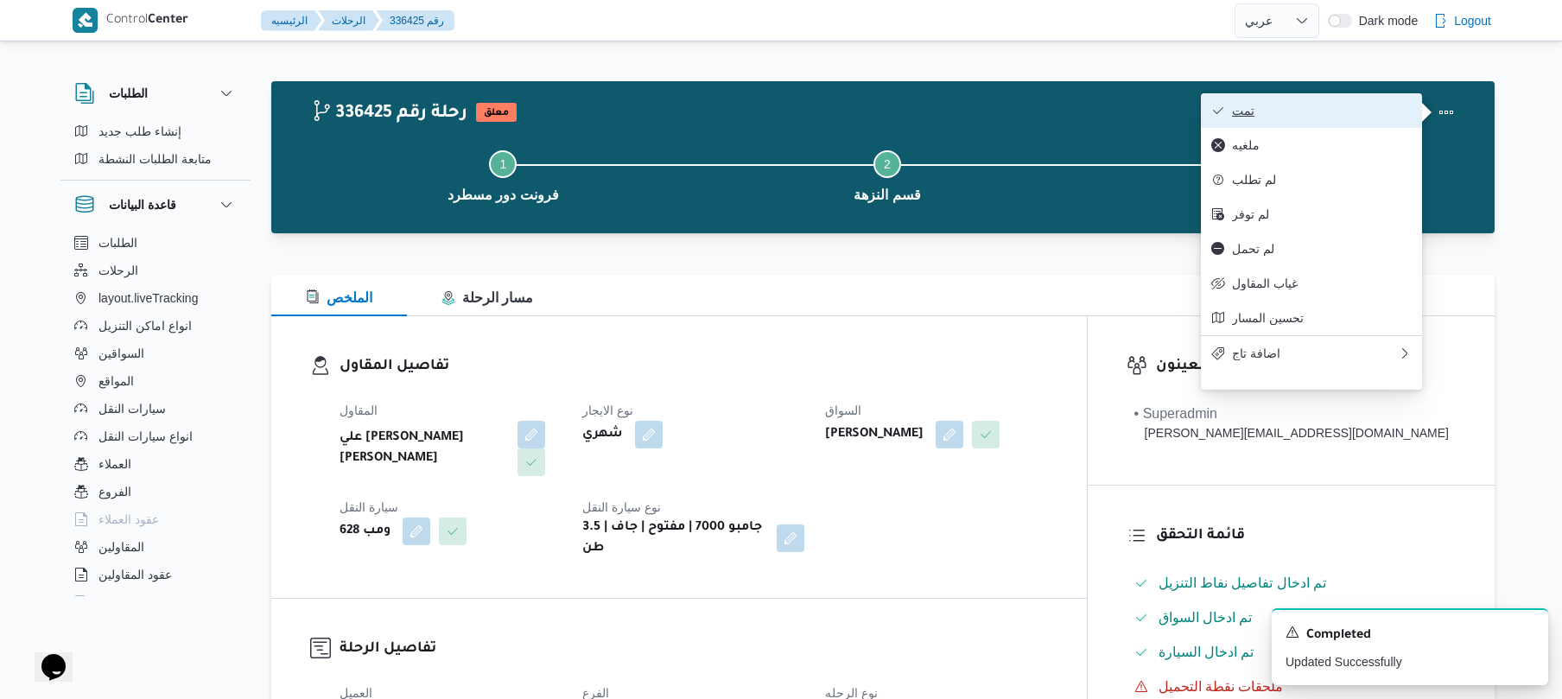
click at [1377, 111] on span "تمت" at bounding box center [1322, 111] width 180 height 14
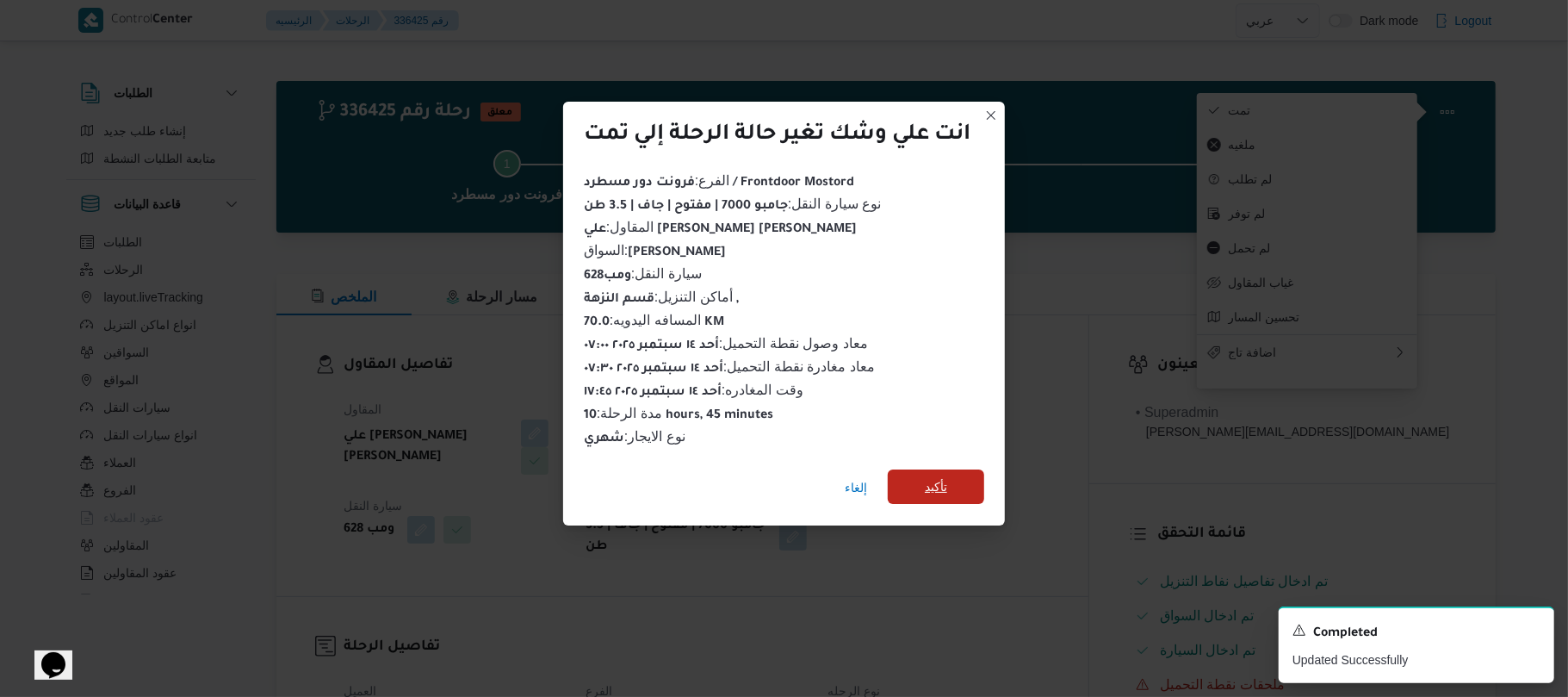
click at [951, 484] on span "تأكيد" at bounding box center [936, 487] width 97 height 35
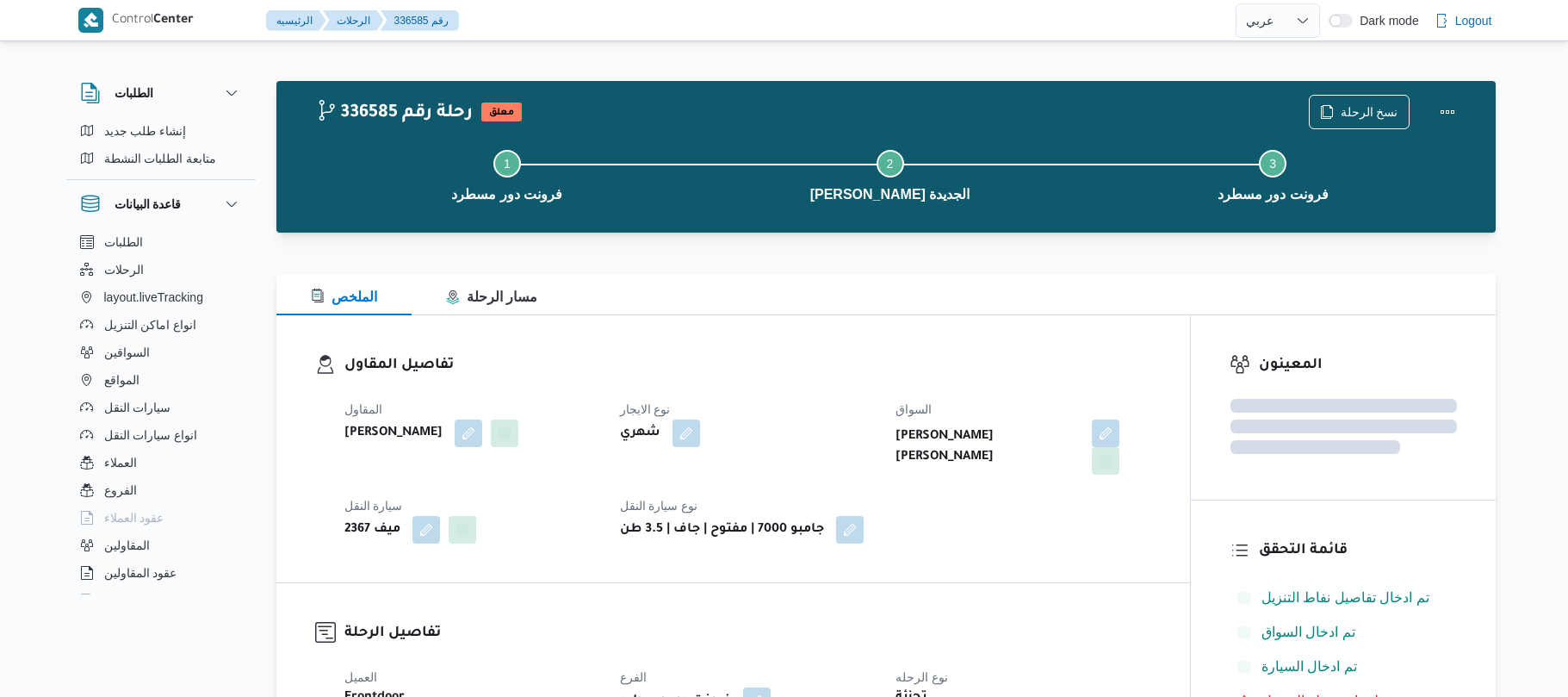
select select "ar"
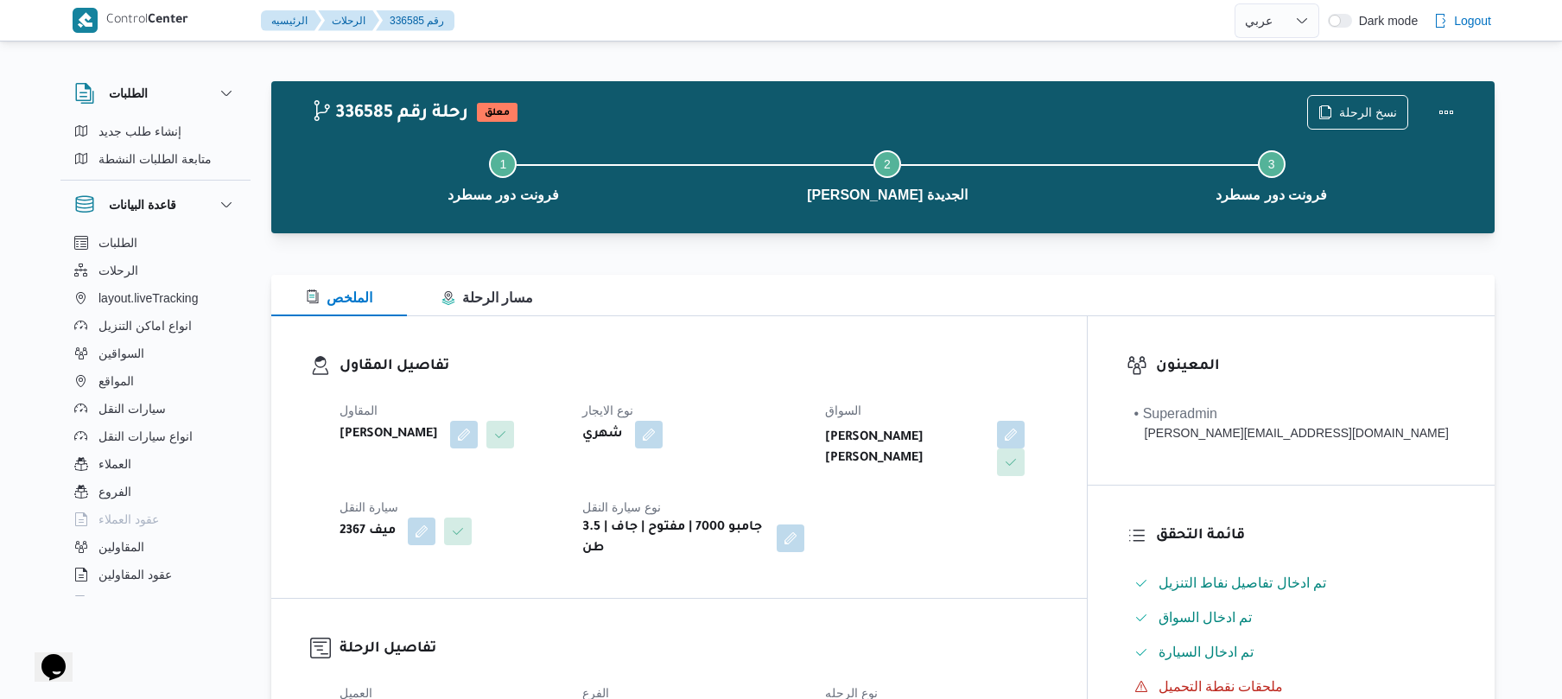
click at [733, 460] on div "نوع الايجار شهري" at bounding box center [693, 438] width 222 height 76
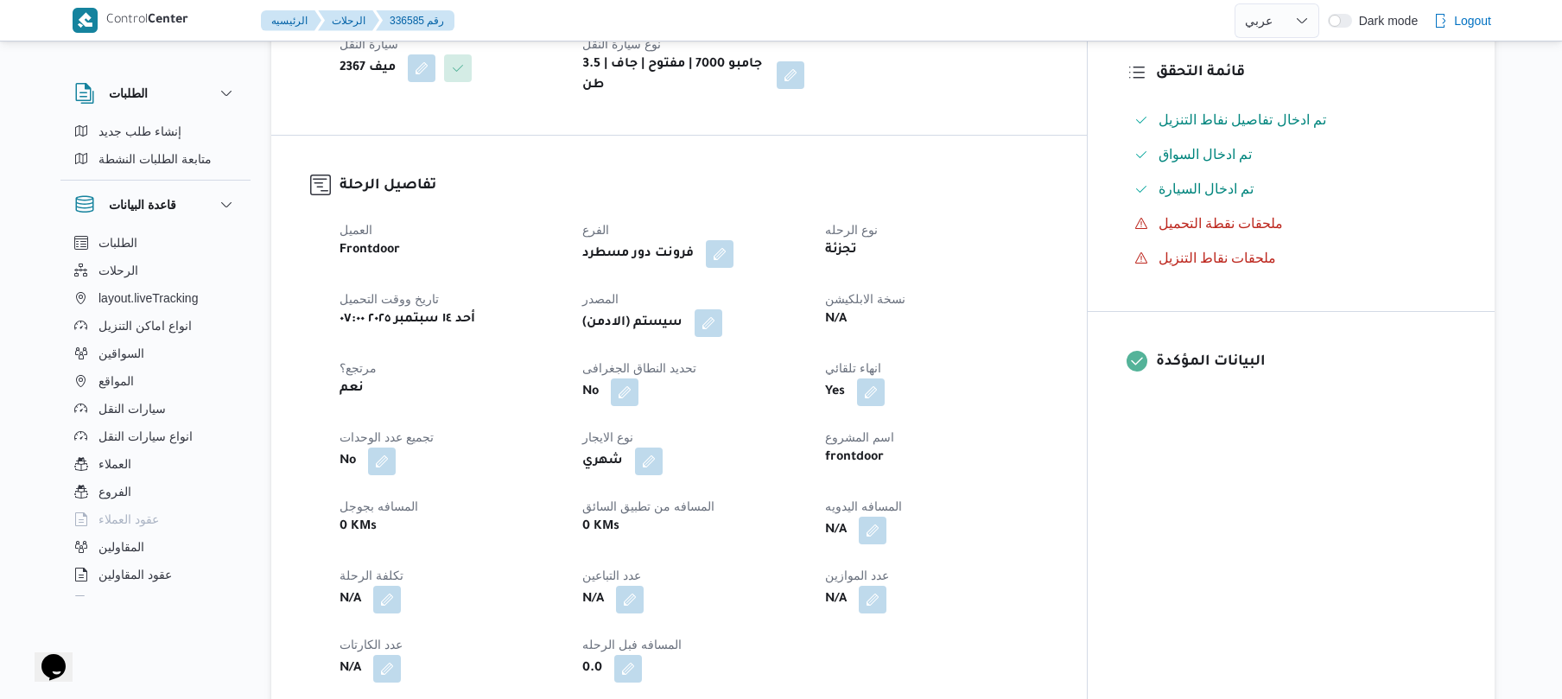
scroll to position [506, 0]
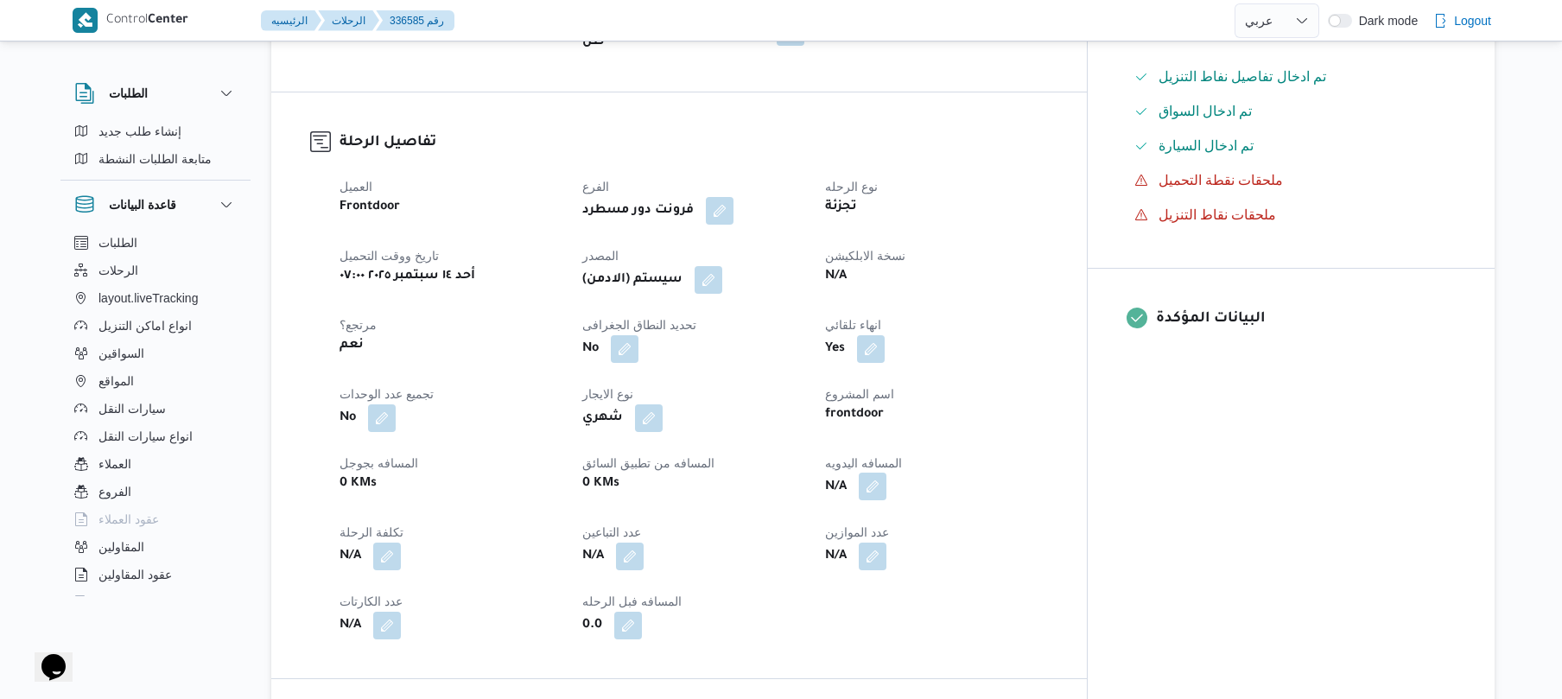
click at [886, 473] on button "button" at bounding box center [873, 486] width 28 height 28
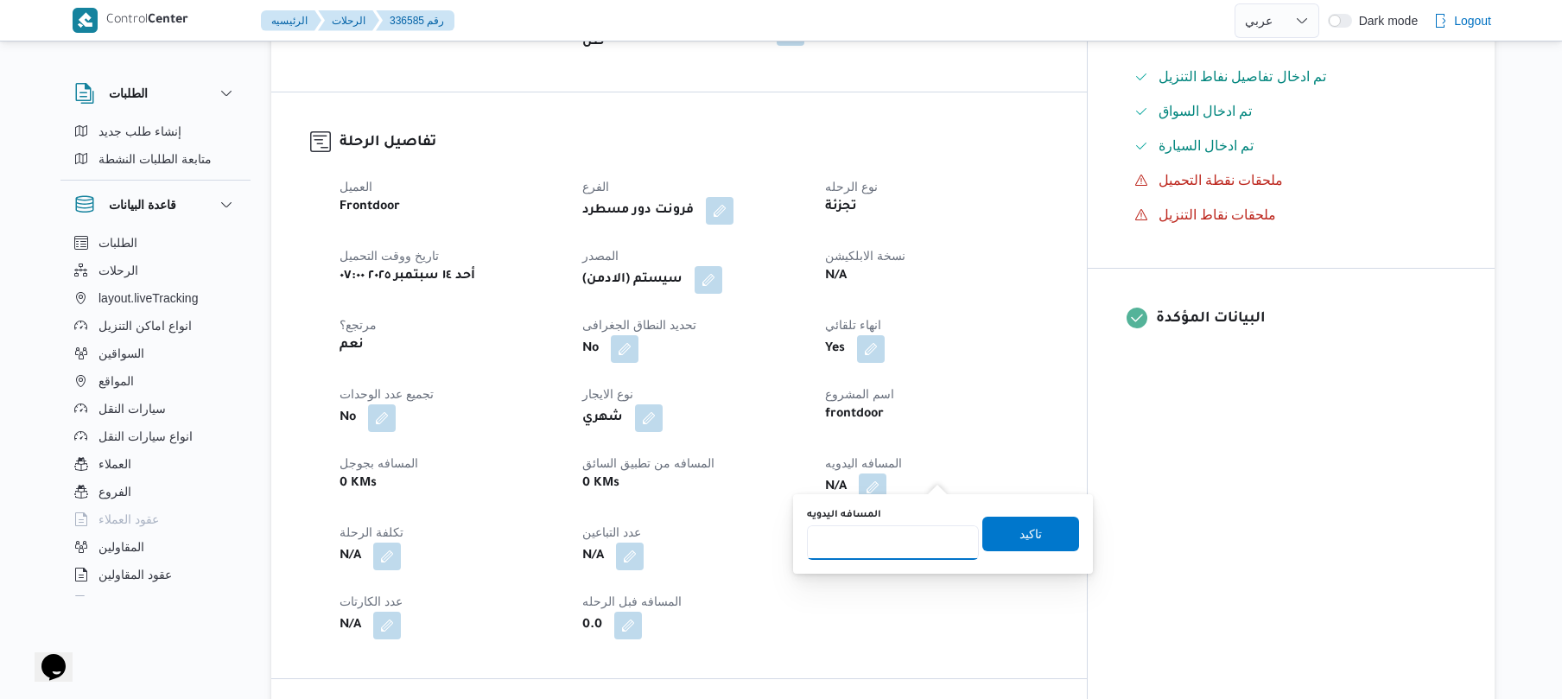
click at [893, 534] on input "المسافه اليدويه" at bounding box center [893, 542] width 172 height 35
type input "120"
click at [1040, 534] on span "تاكيد" at bounding box center [1030, 534] width 97 height 35
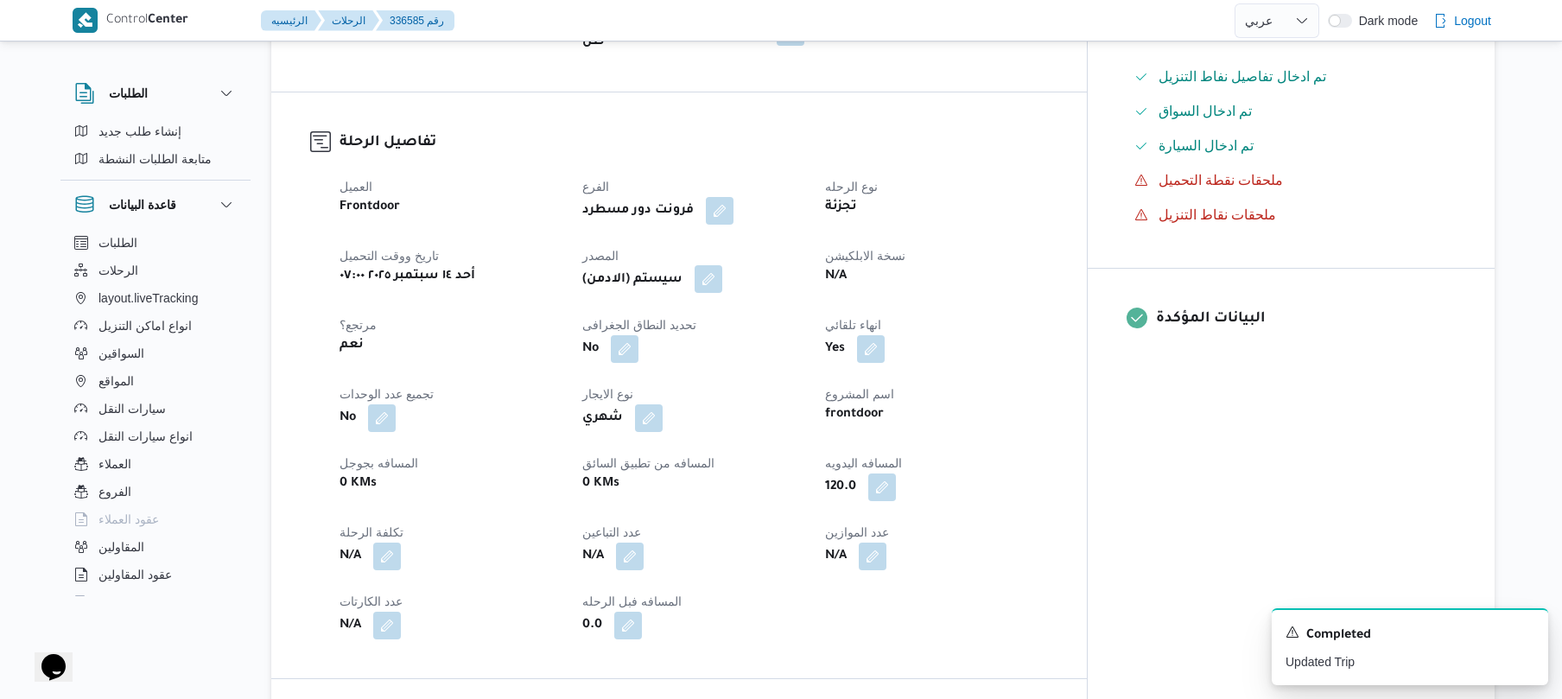
click at [722, 265] on button "button" at bounding box center [708, 279] width 28 height 28
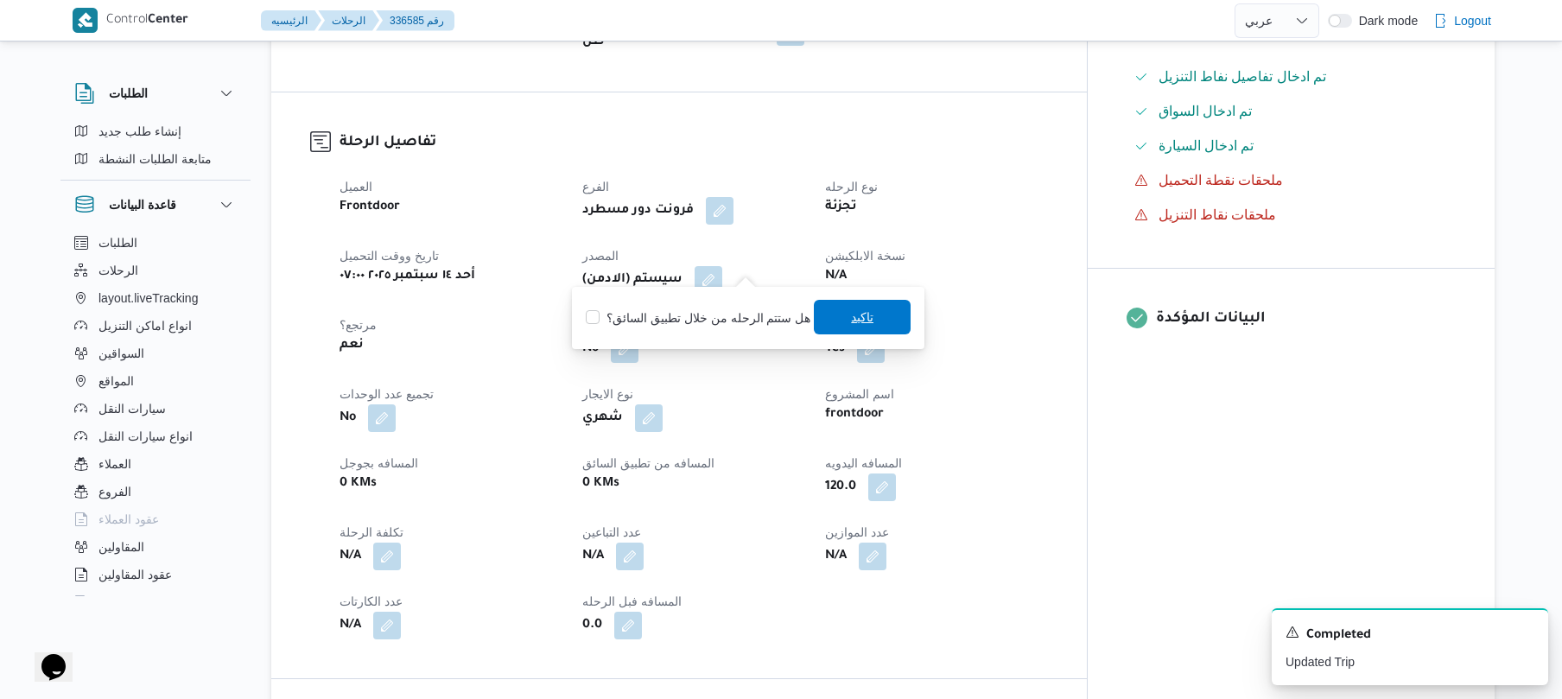
click at [840, 322] on span "تاكيد" at bounding box center [862, 317] width 97 height 35
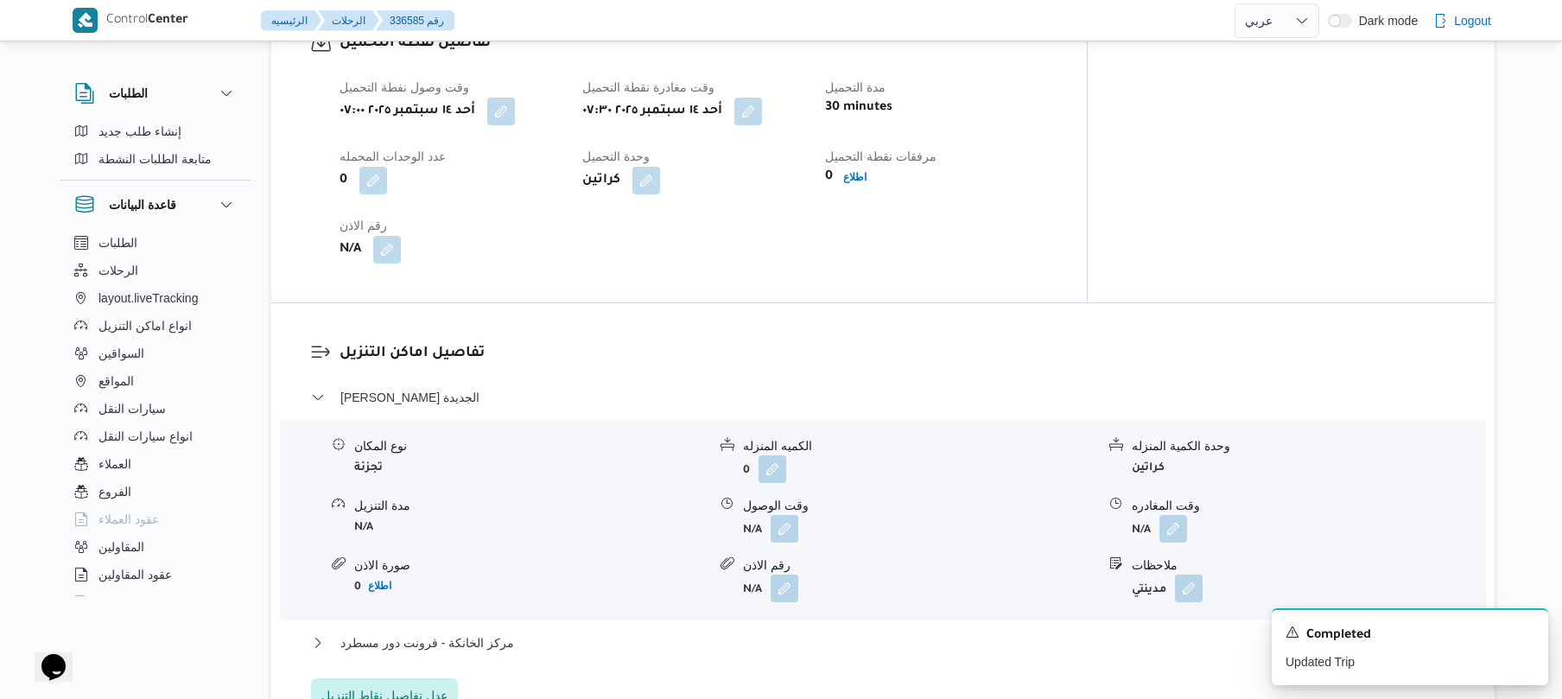
scroll to position [1382, 0]
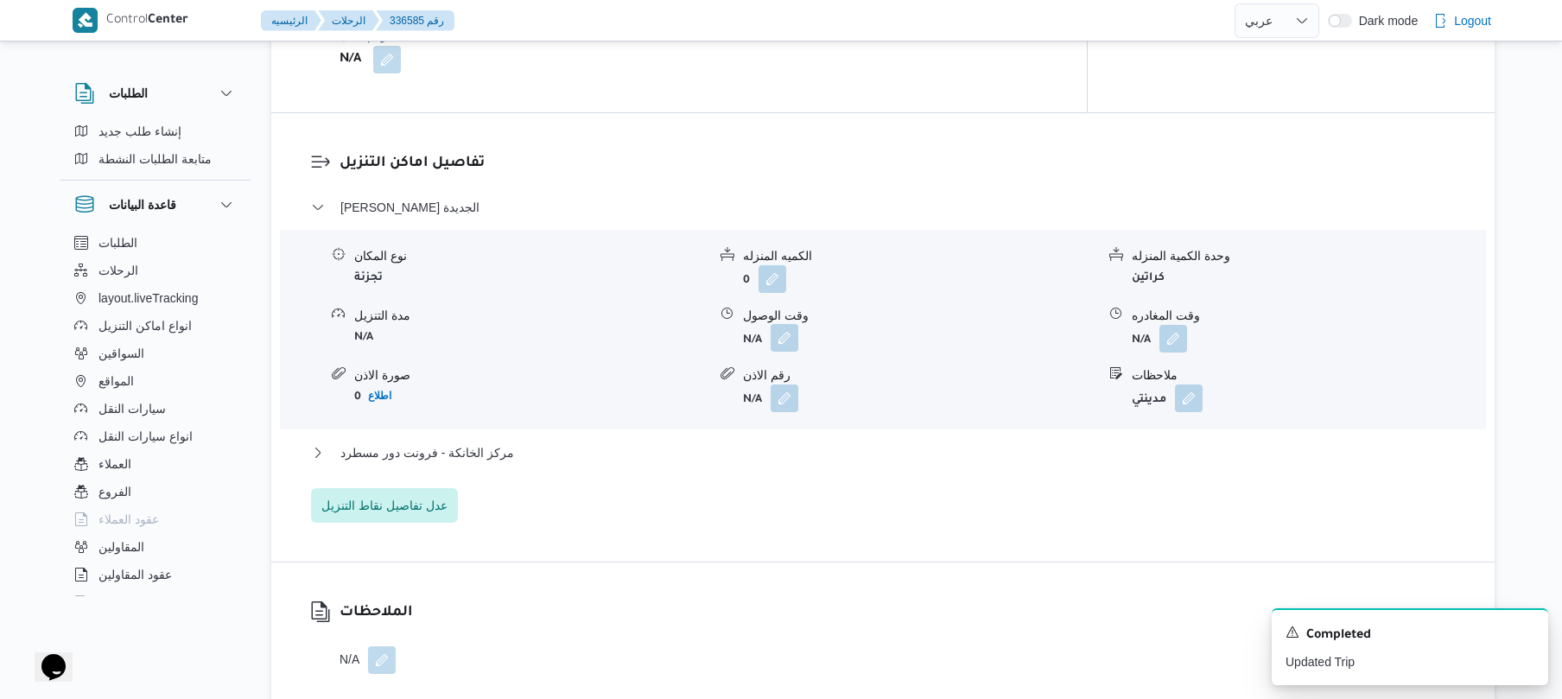
click at [789, 324] on button "button" at bounding box center [784, 338] width 28 height 28
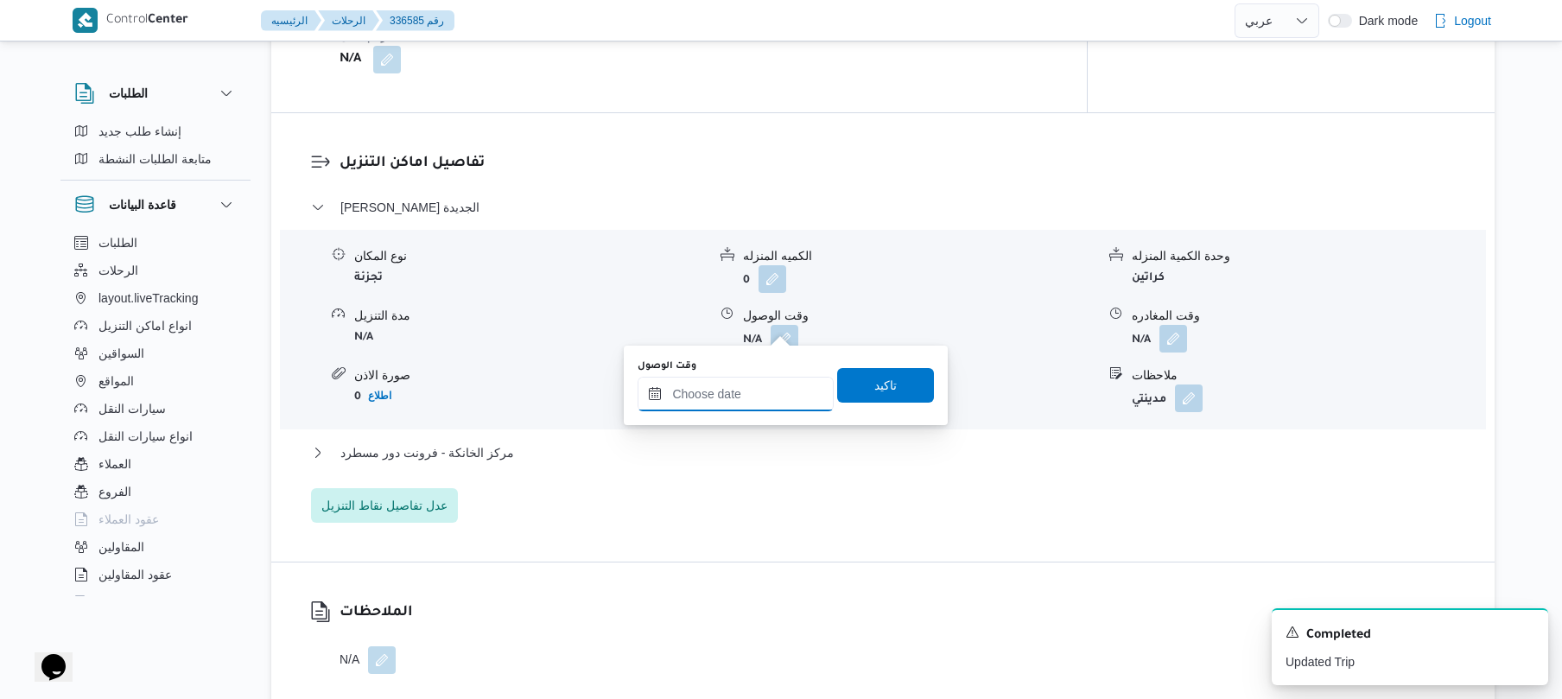
click at [743, 391] on input "وقت الوصول" at bounding box center [735, 394] width 196 height 35
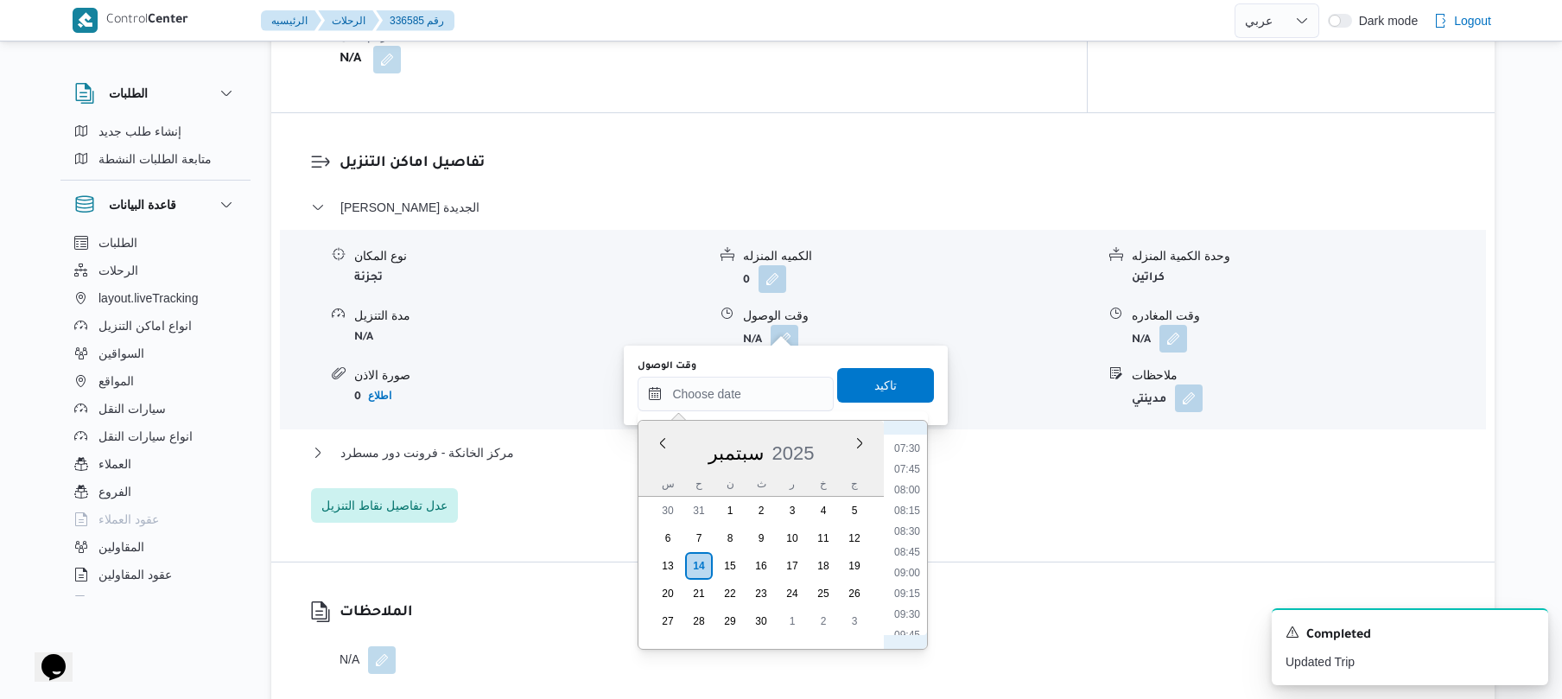
scroll to position [561, 0]
click at [899, 565] on li "08:15" at bounding box center [907, 566] width 40 height 17
type input "[DATE] ٠٨:١٥"
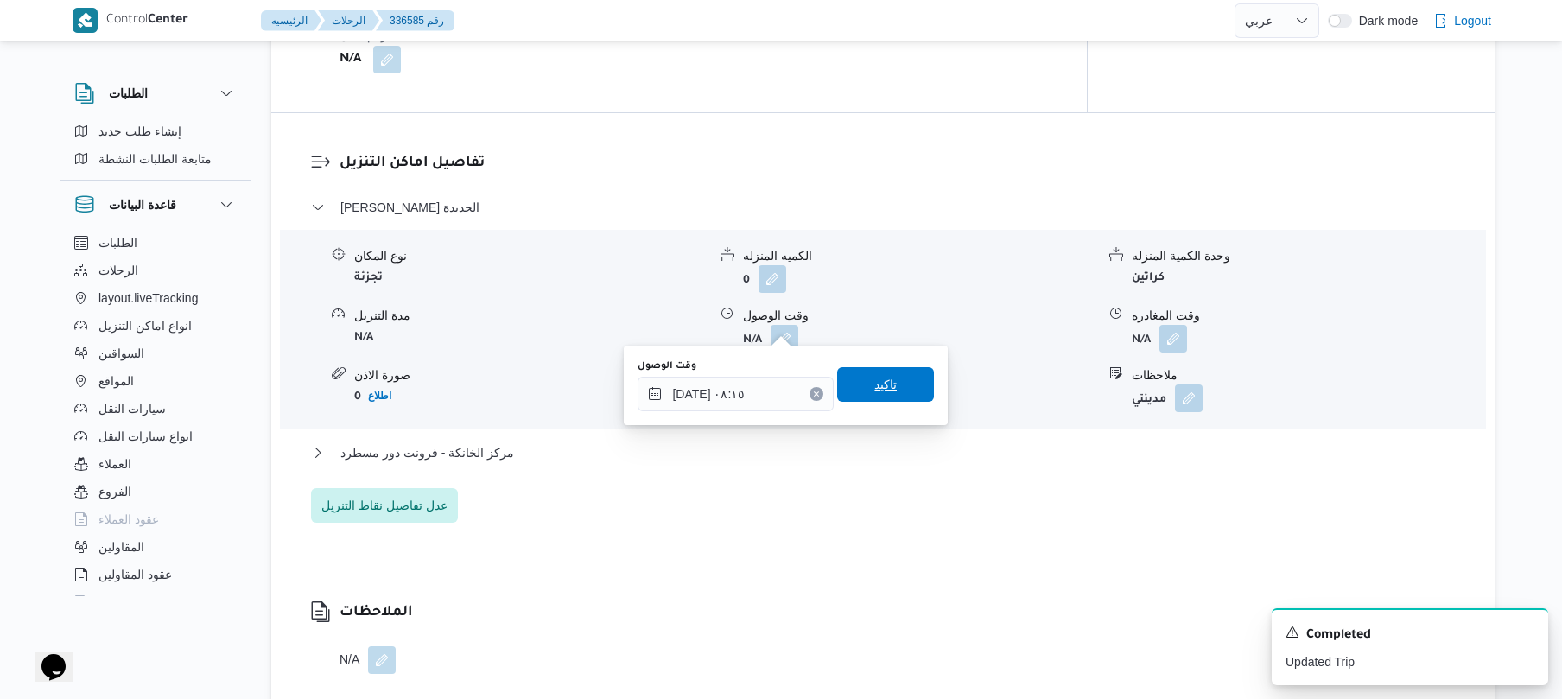
click at [885, 380] on span "تاكيد" at bounding box center [885, 384] width 22 height 21
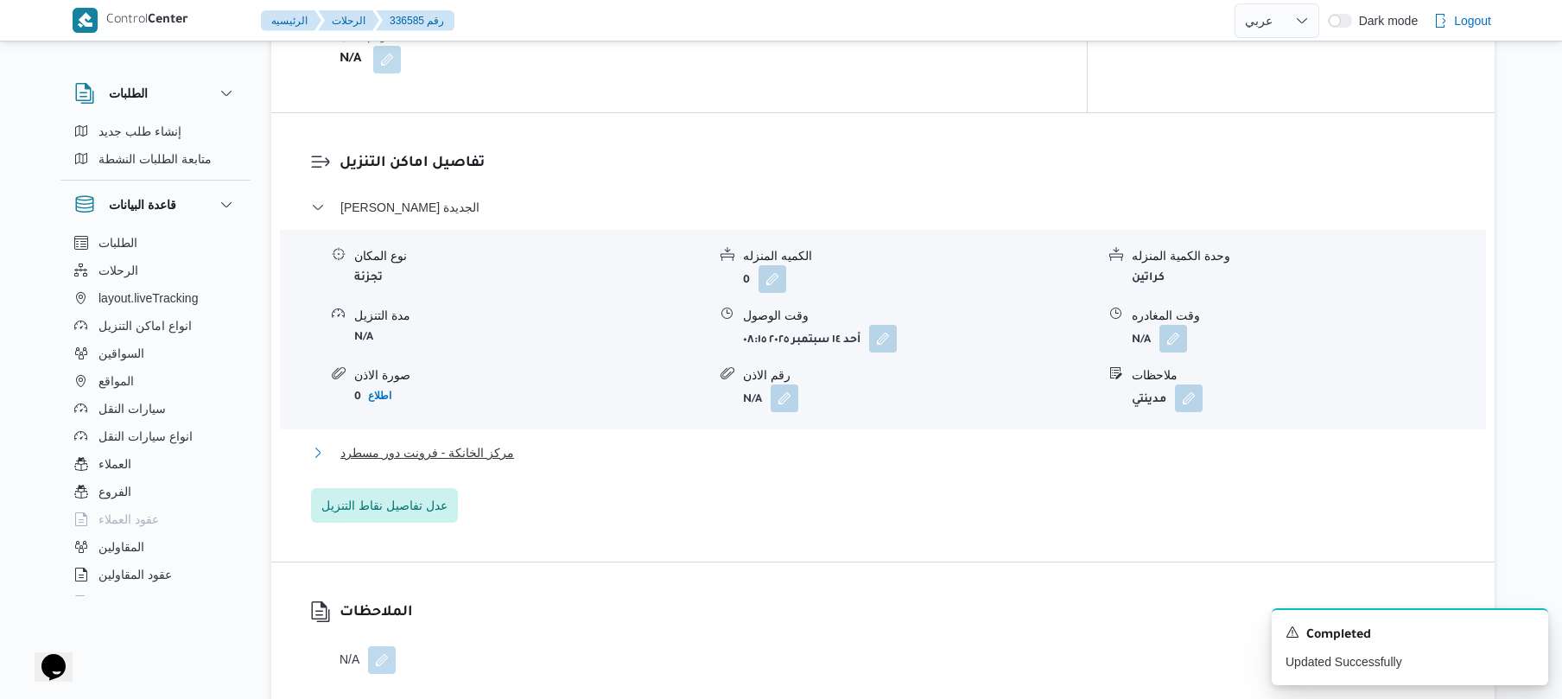
click at [836, 442] on button "مركز الخانكة - فرونت دور مسطرد" at bounding box center [883, 452] width 1144 height 21
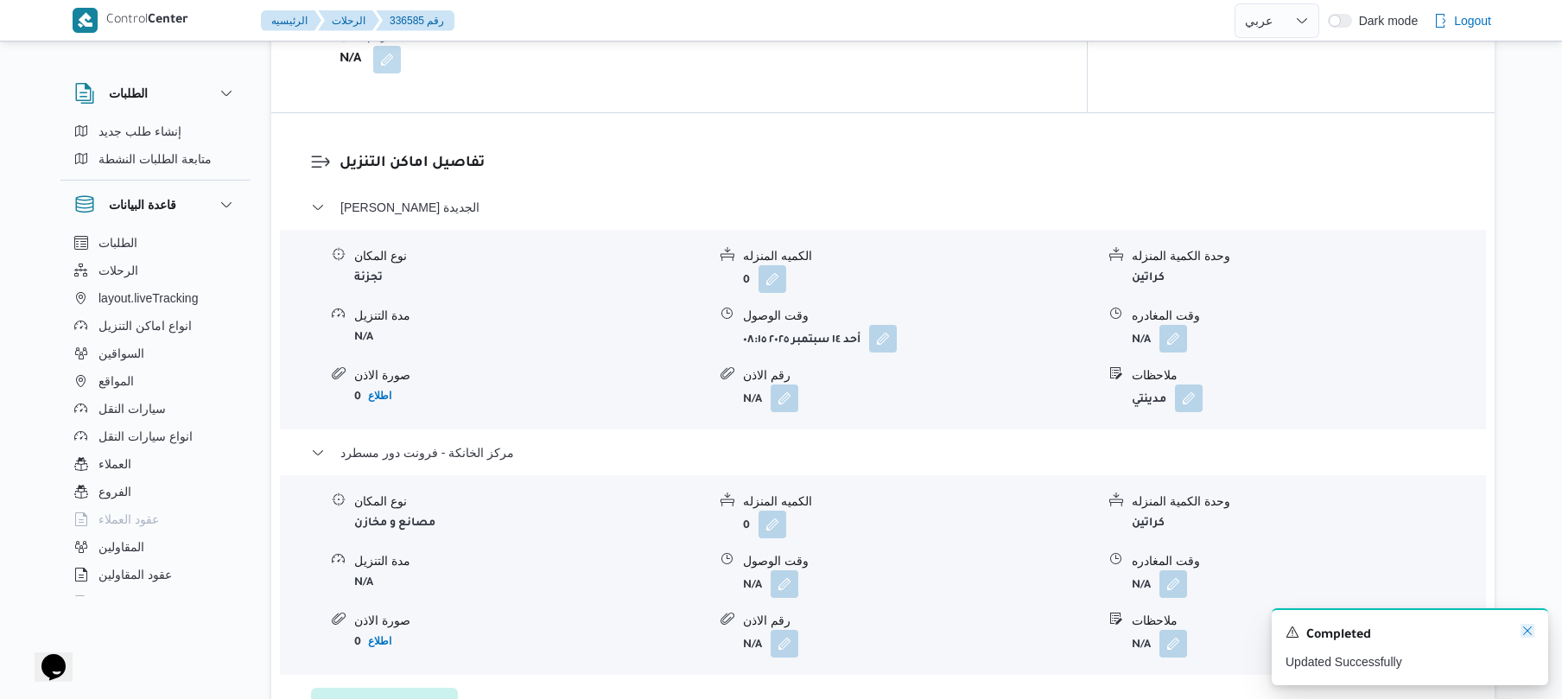
click at [1531, 637] on icon "Dismiss toast" at bounding box center [1527, 631] width 14 height 14
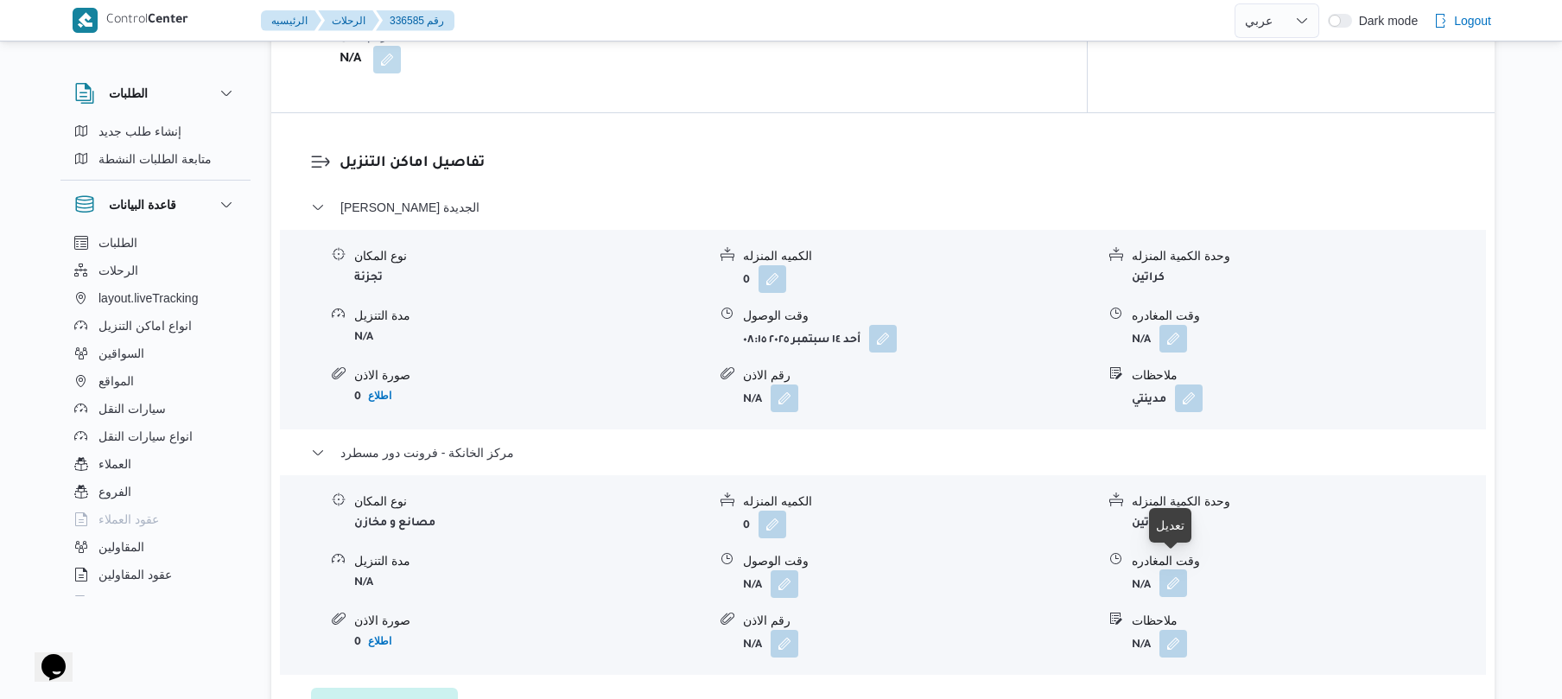
click at [1176, 572] on button "button" at bounding box center [1173, 583] width 28 height 28
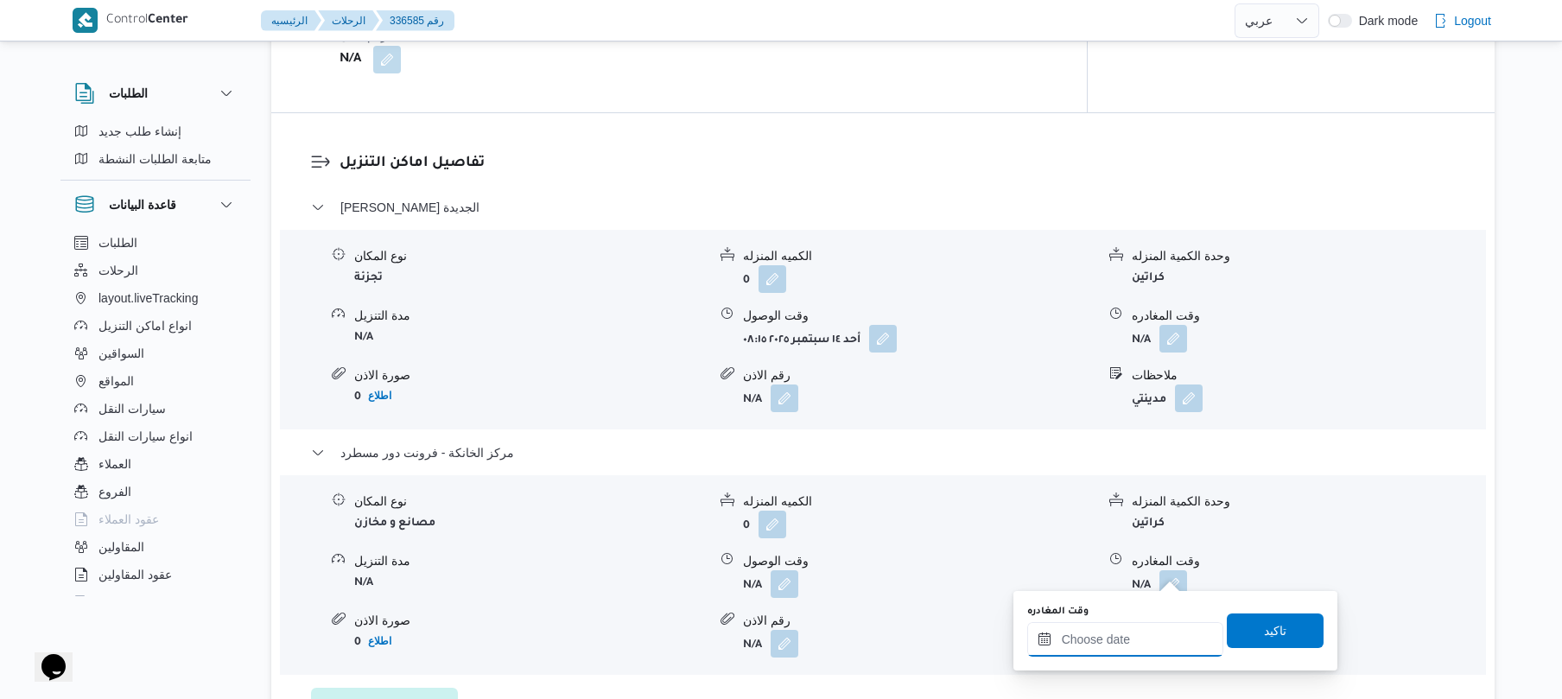
click at [1103, 632] on input "وقت المغادره" at bounding box center [1125, 639] width 196 height 35
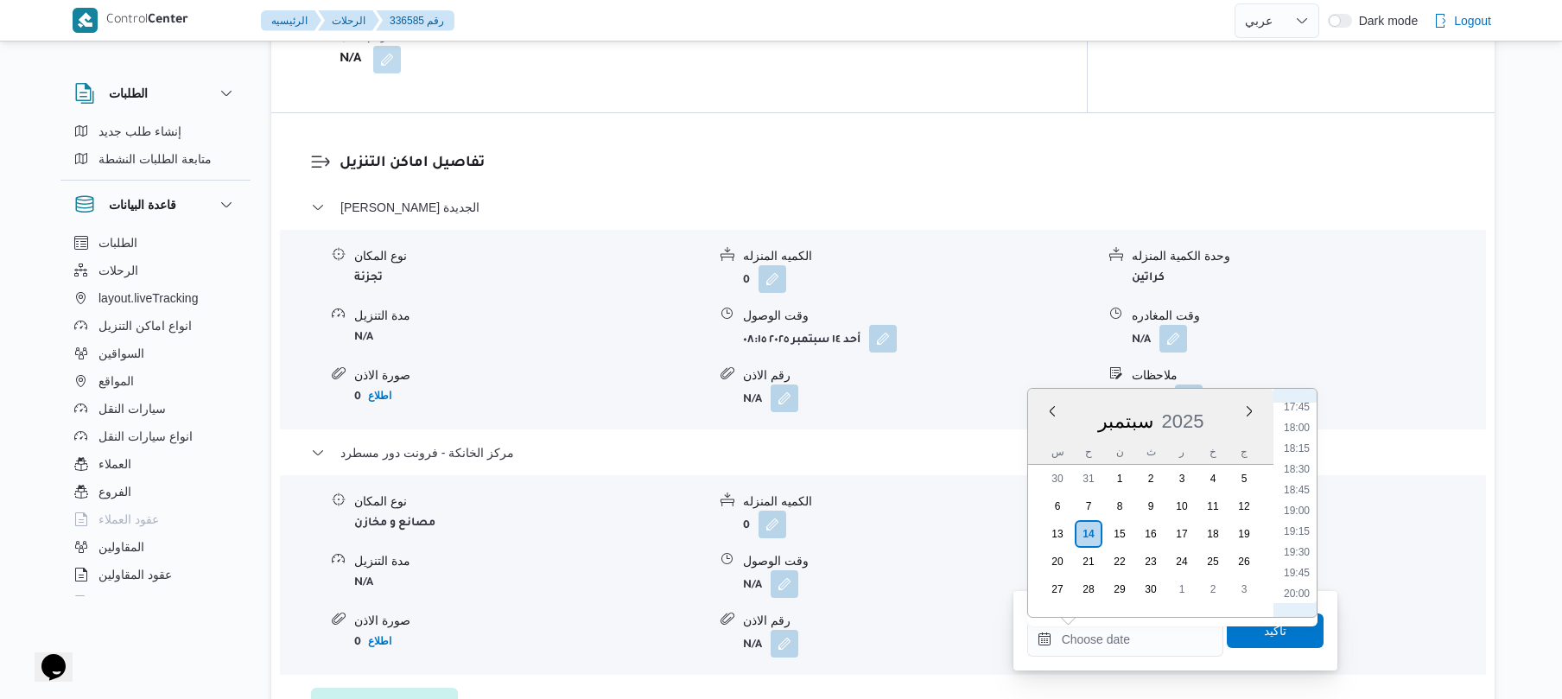
scroll to position [1406, 0]
click at [1297, 473] on li "17:45" at bounding box center [1297, 476] width 40 height 17
type input "[DATE] ١٧:٤٥"
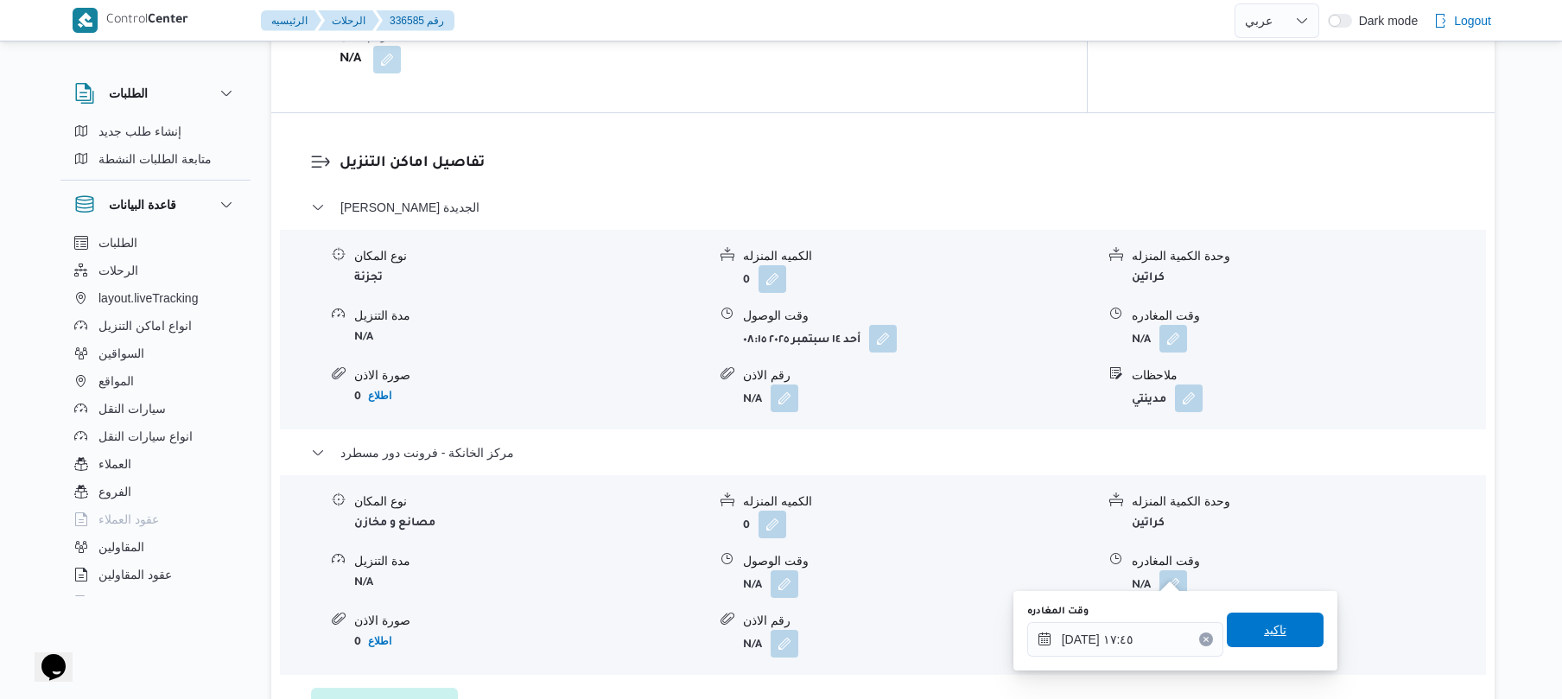
click at [1249, 636] on span "تاكيد" at bounding box center [1275, 629] width 97 height 35
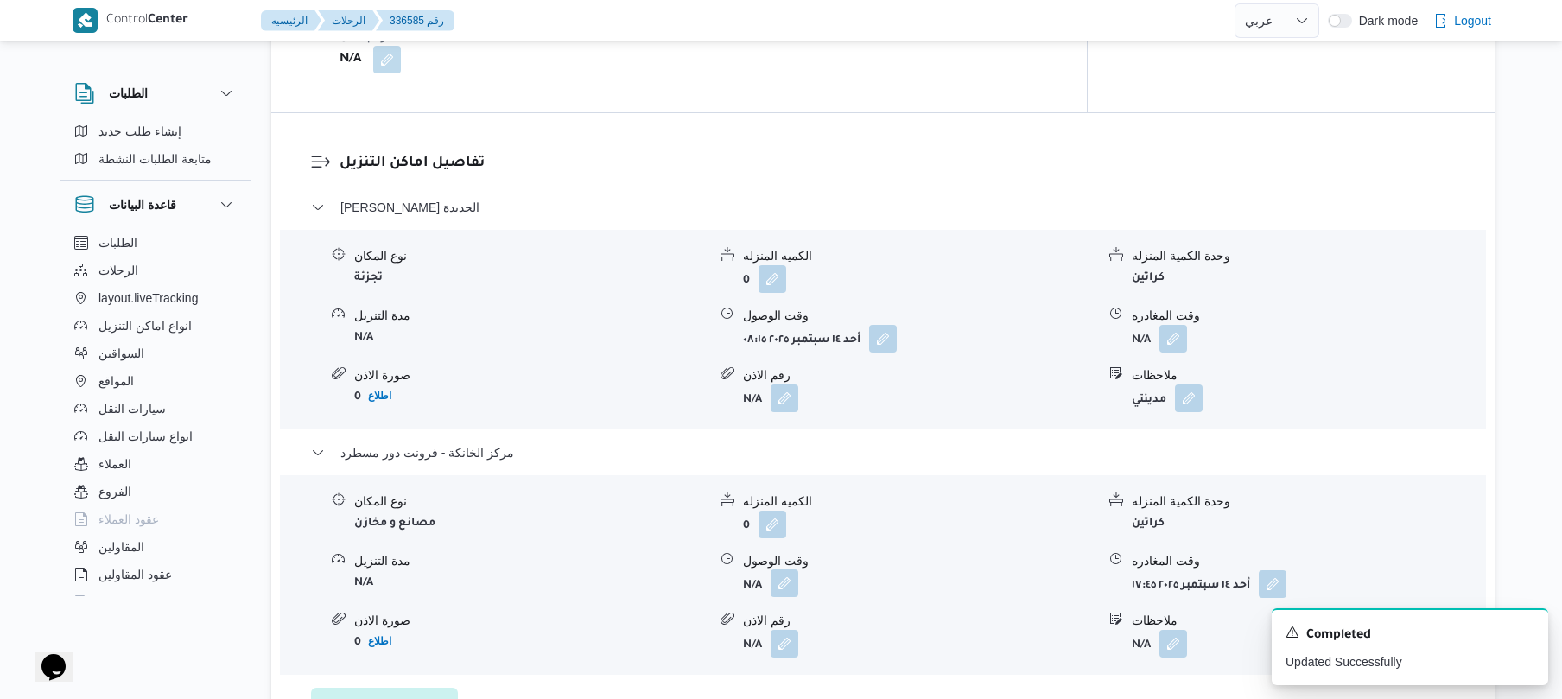
click at [791, 571] on button "button" at bounding box center [784, 583] width 28 height 28
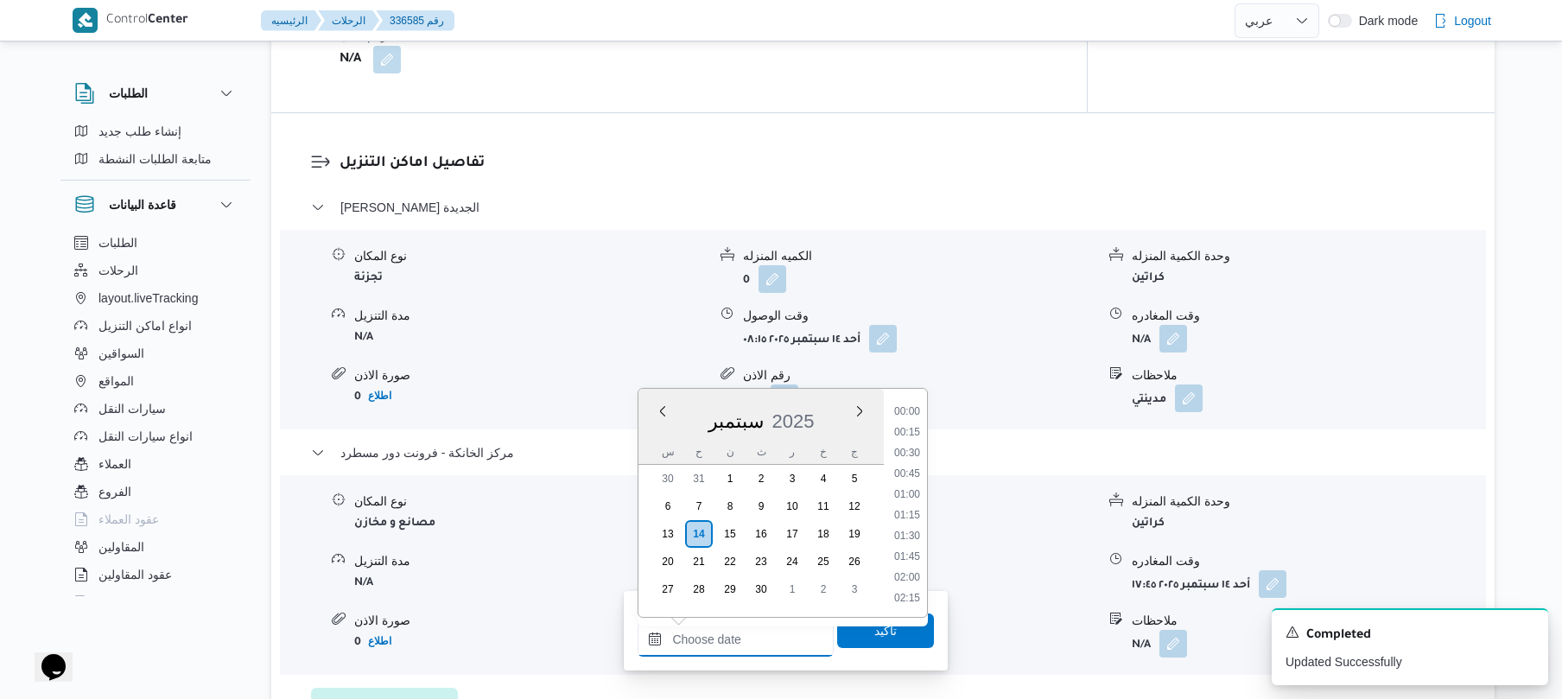
click at [747, 629] on input "وقت الوصول" at bounding box center [735, 639] width 196 height 35
click at [914, 460] on li "17:30" at bounding box center [907, 455] width 40 height 17
type input "[DATE] ١٧:٣٠"
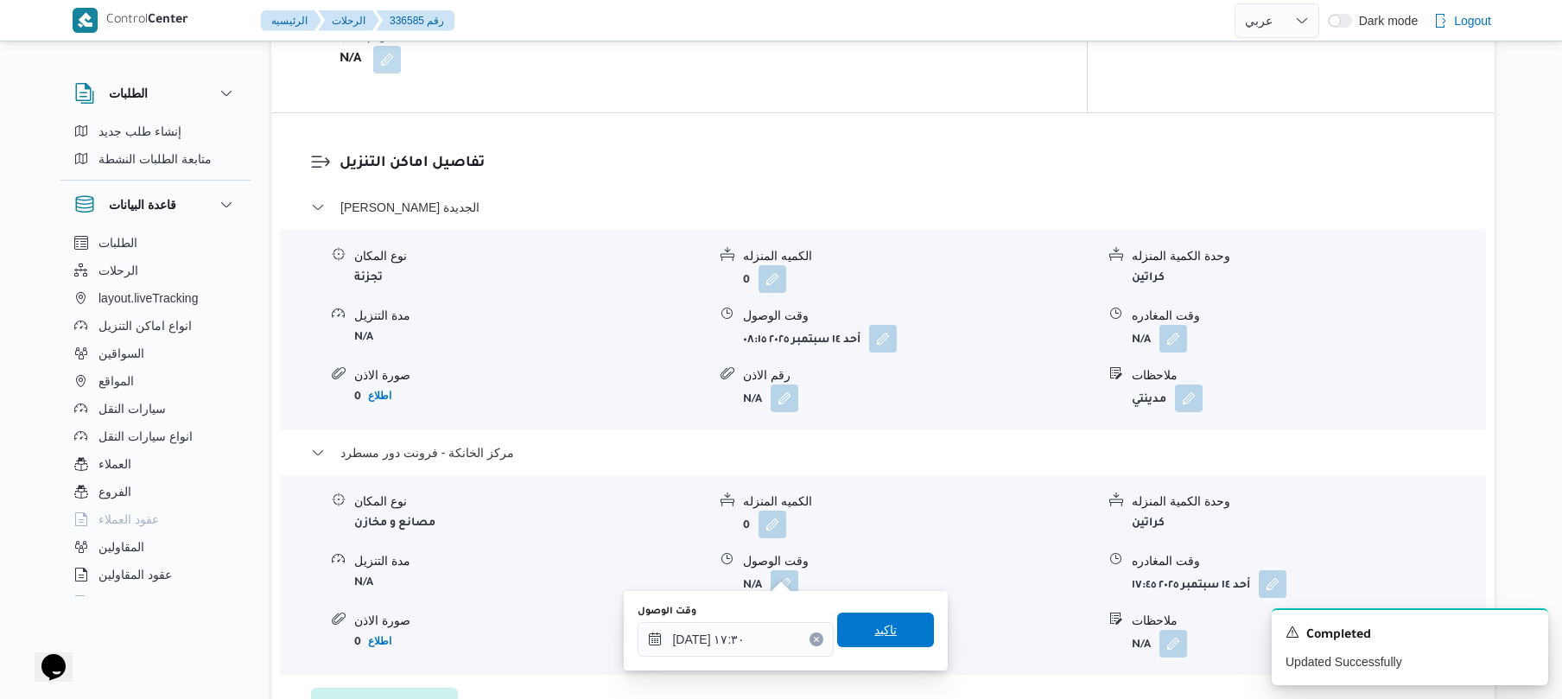
click at [883, 633] on span "تاكيد" at bounding box center [885, 629] width 22 height 21
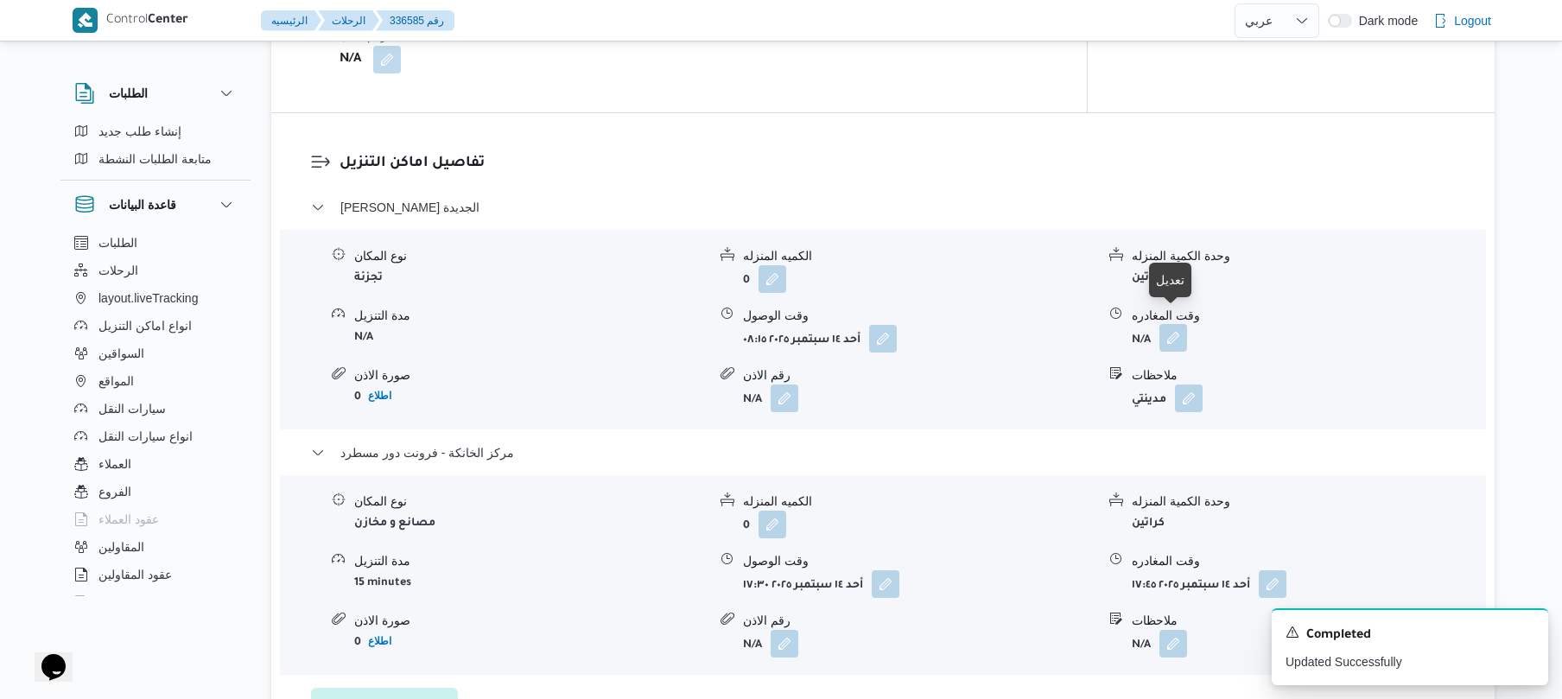
click at [1175, 324] on button "button" at bounding box center [1173, 338] width 28 height 28
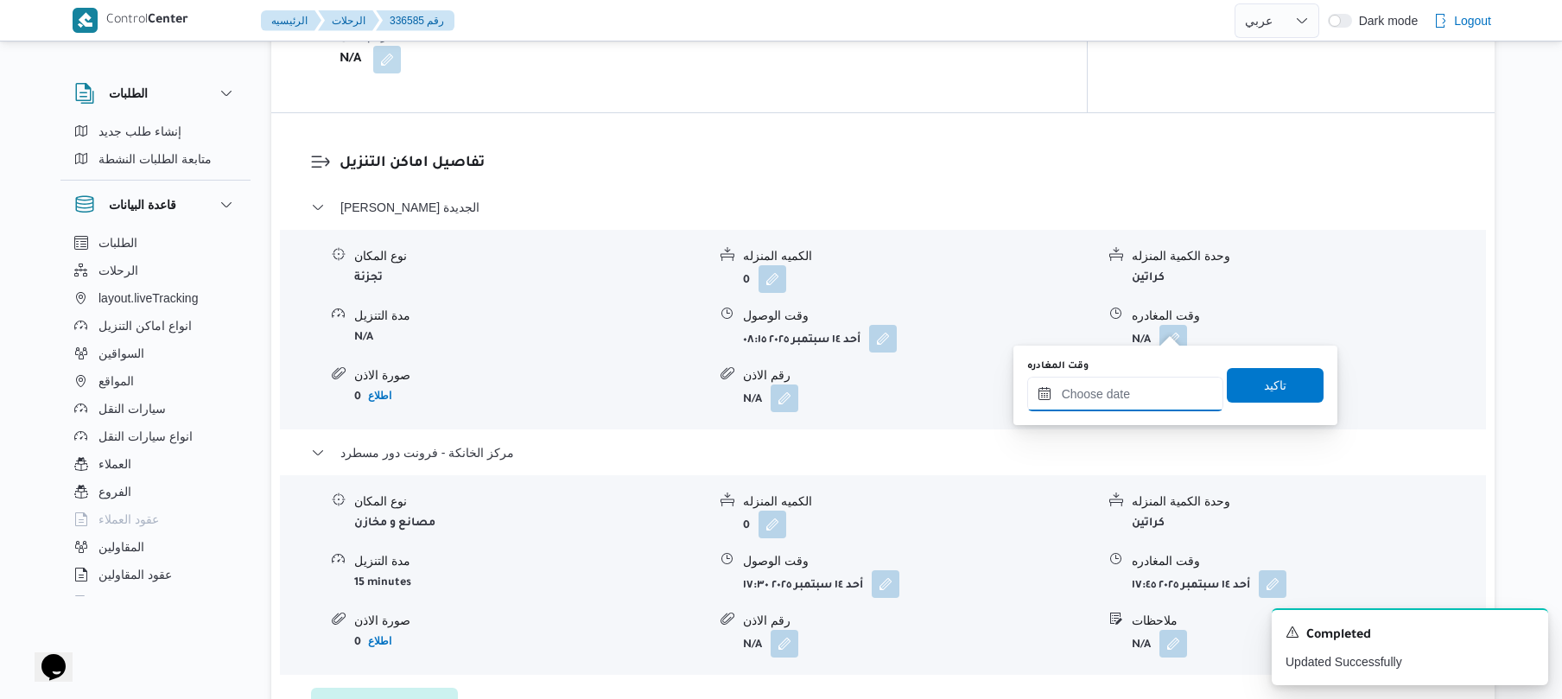
click at [1140, 392] on input "وقت المغادره" at bounding box center [1125, 394] width 196 height 35
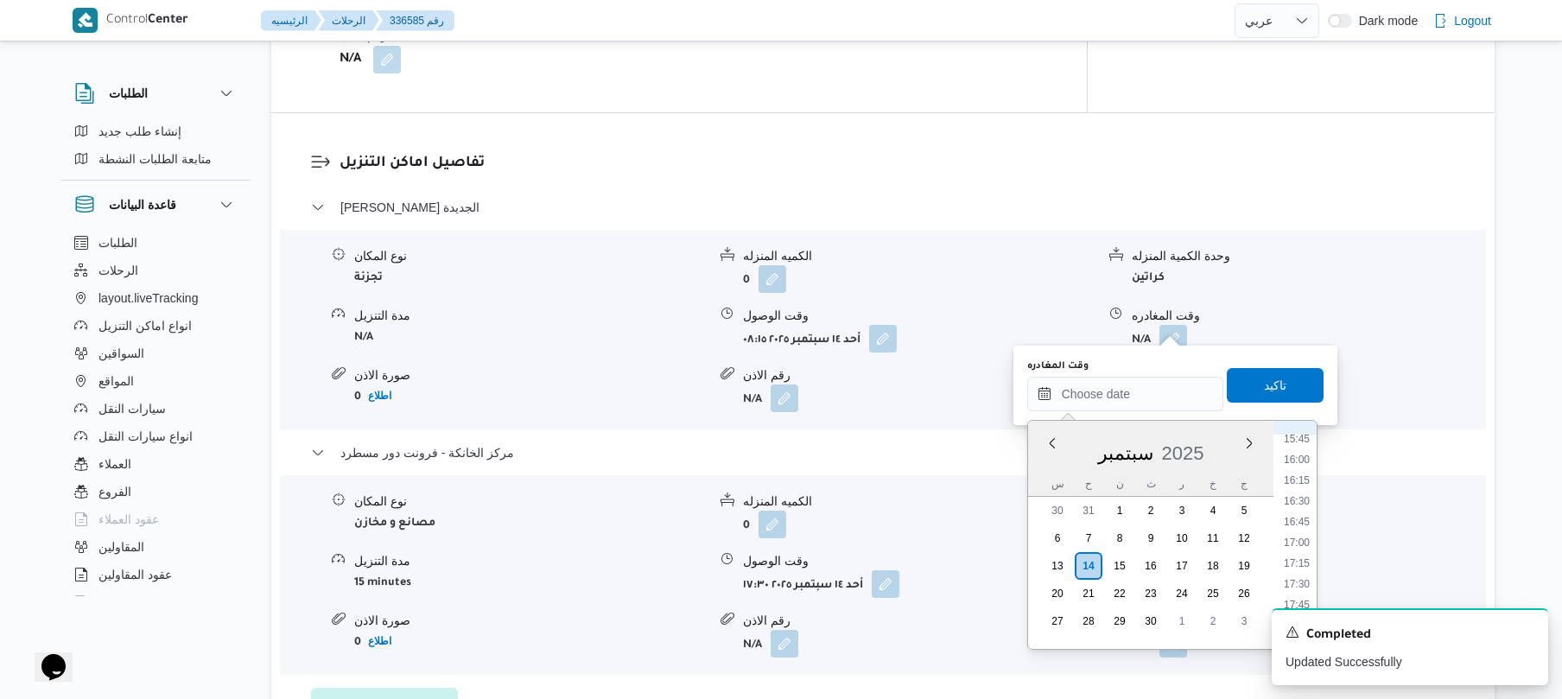
scroll to position [1238, 0]
click at [1293, 592] on li "16:45" at bounding box center [1297, 594] width 40 height 17
type input "[DATE] ١٦:٤٥"
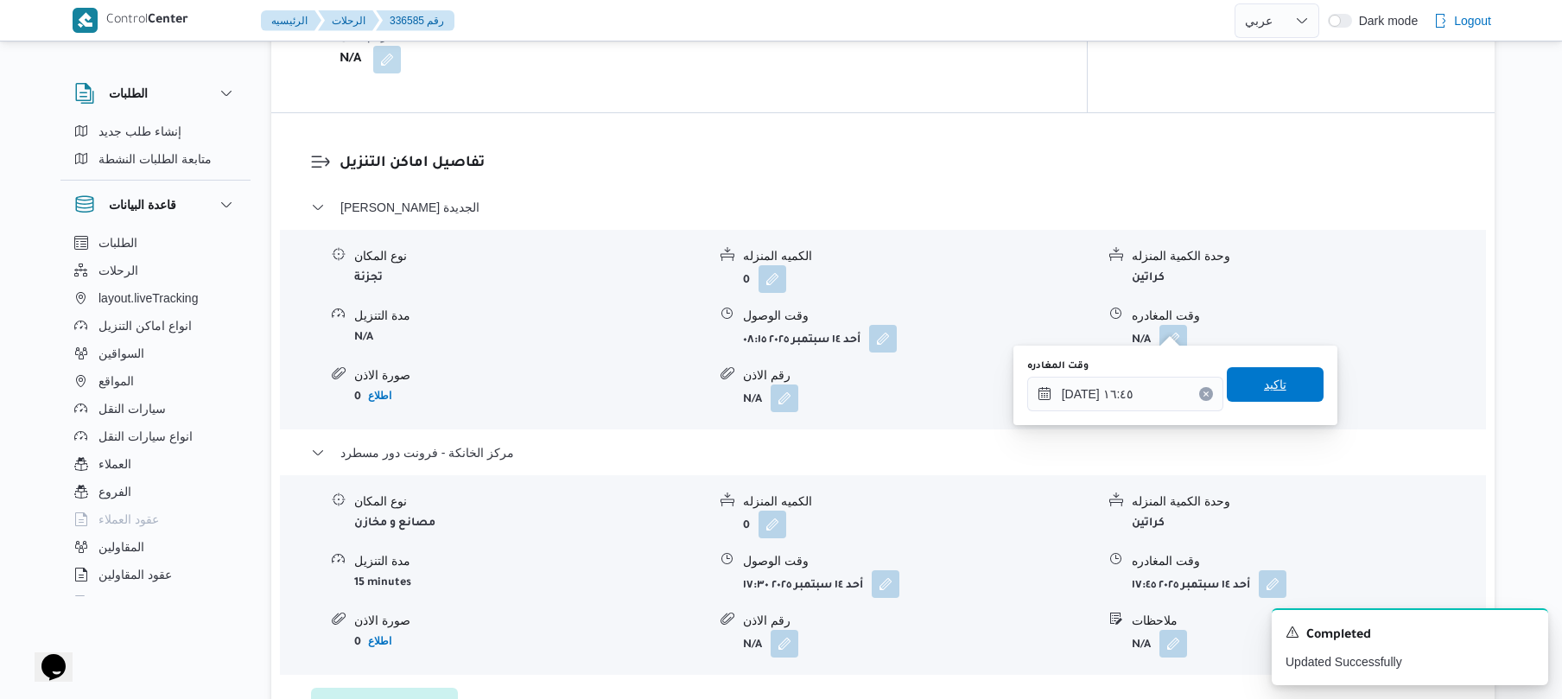
click at [1289, 392] on span "تاكيد" at bounding box center [1275, 384] width 97 height 35
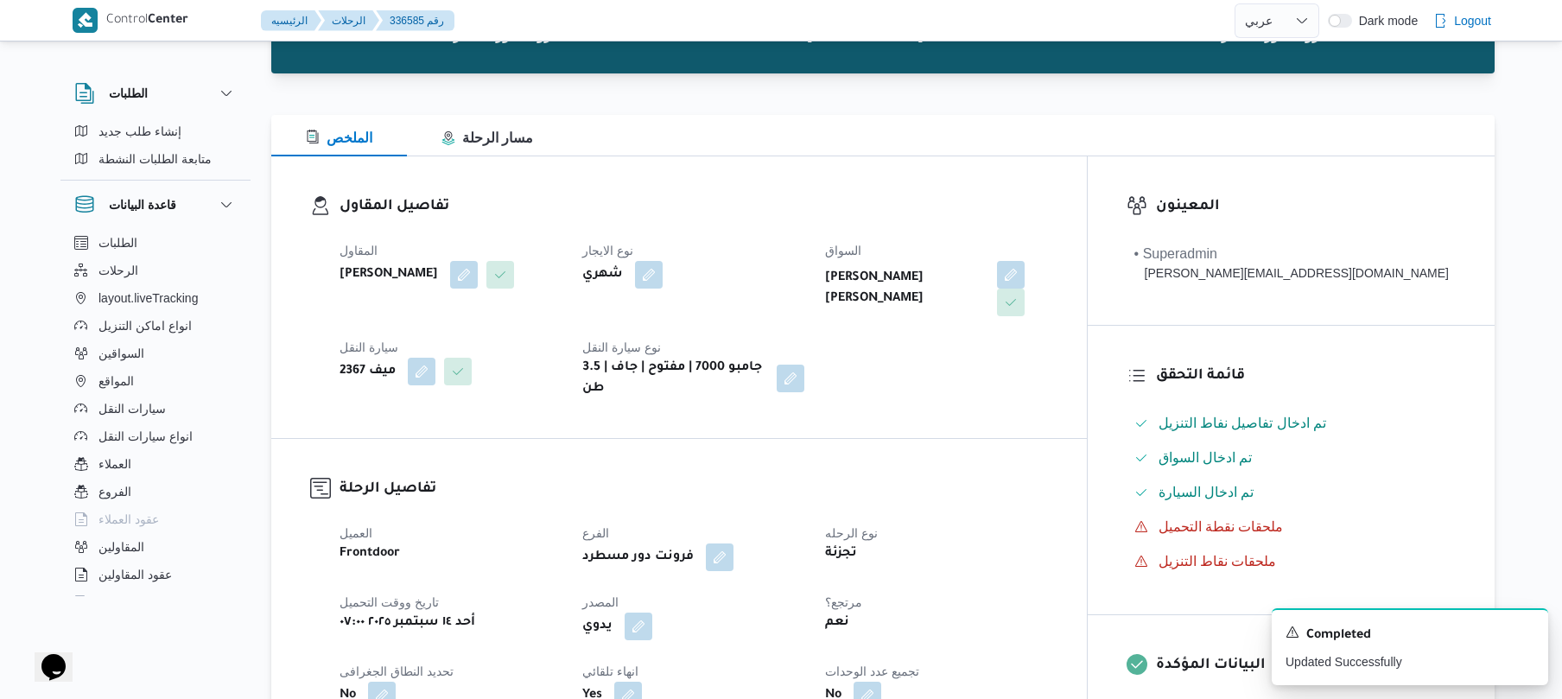
scroll to position [0, 0]
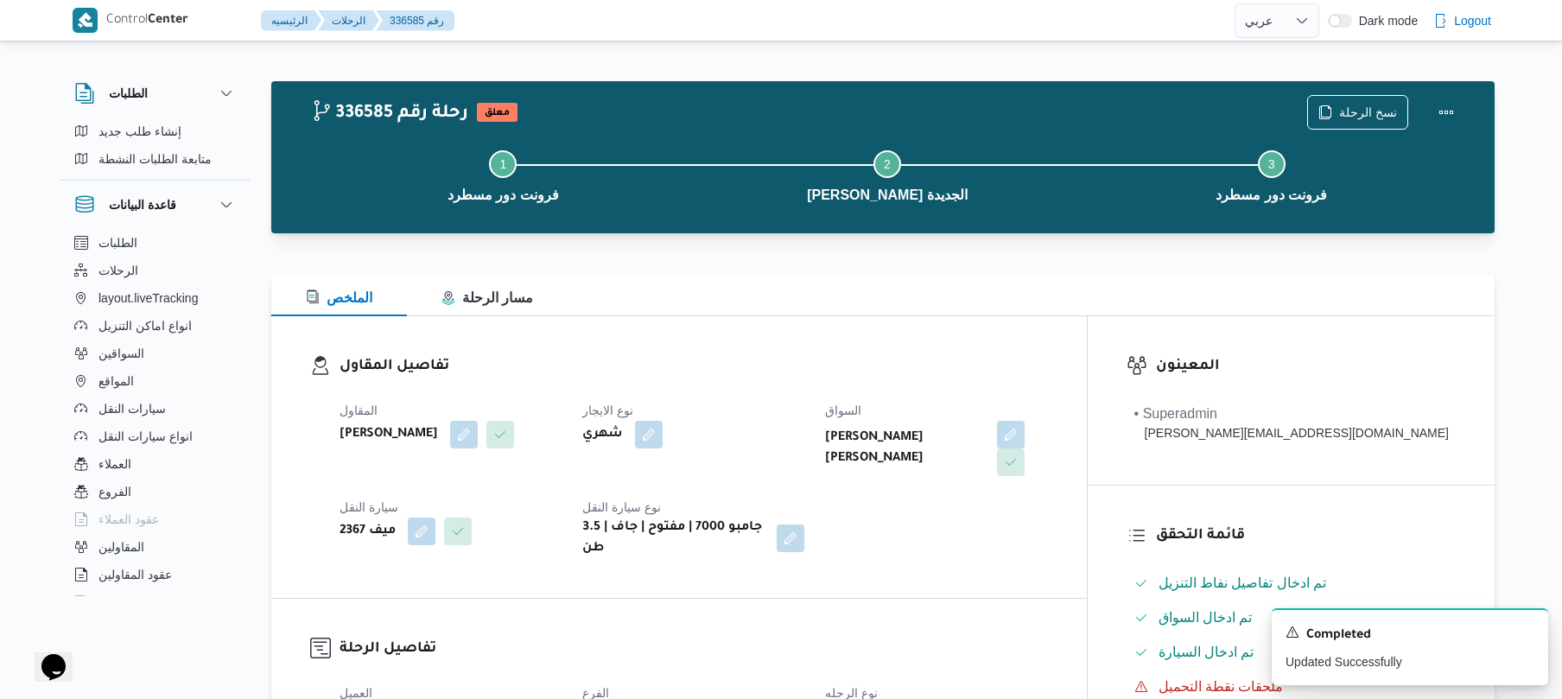
click at [1453, 86] on div "نسخ الرحلة" at bounding box center [1384, 112] width 177 height 55
click at [1446, 105] on button "Actions" at bounding box center [1446, 111] width 35 height 35
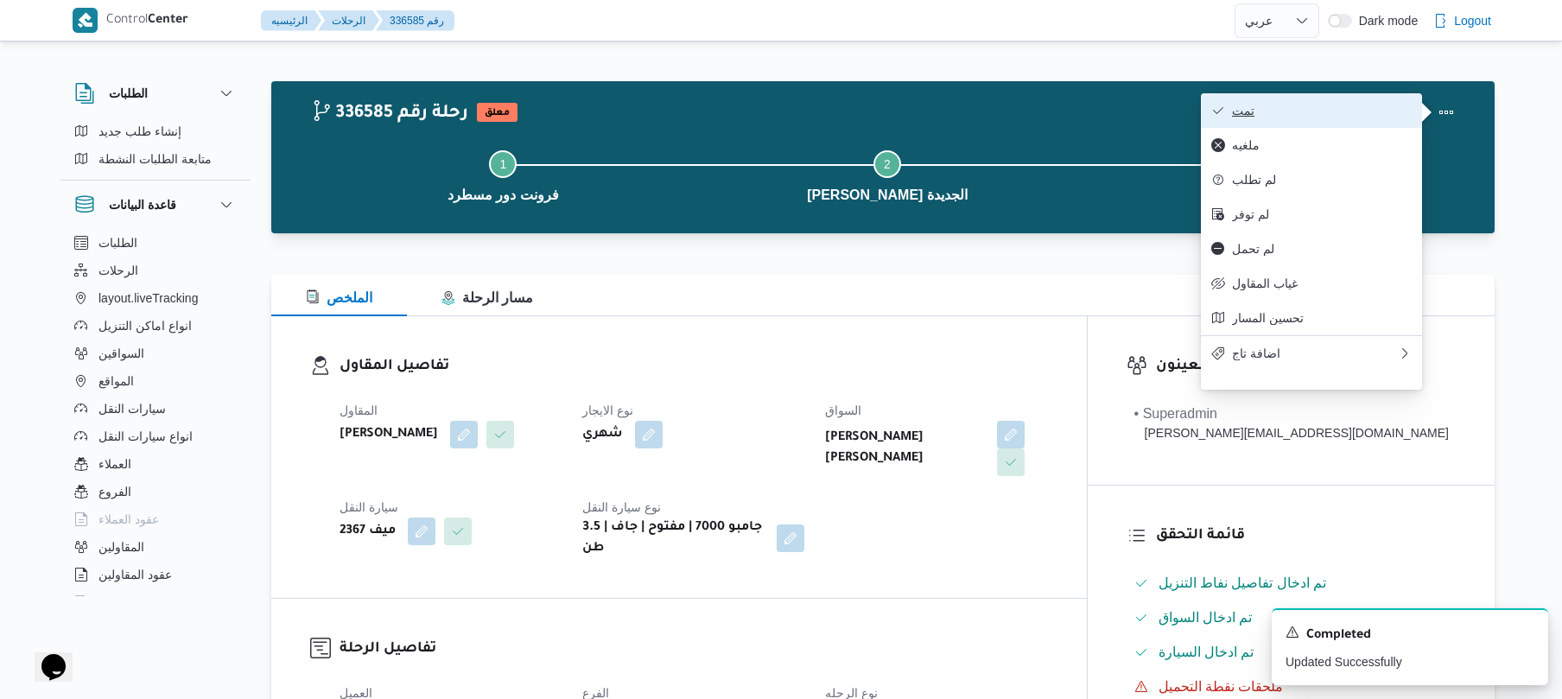
click at [1380, 114] on span "تمت" at bounding box center [1322, 111] width 180 height 14
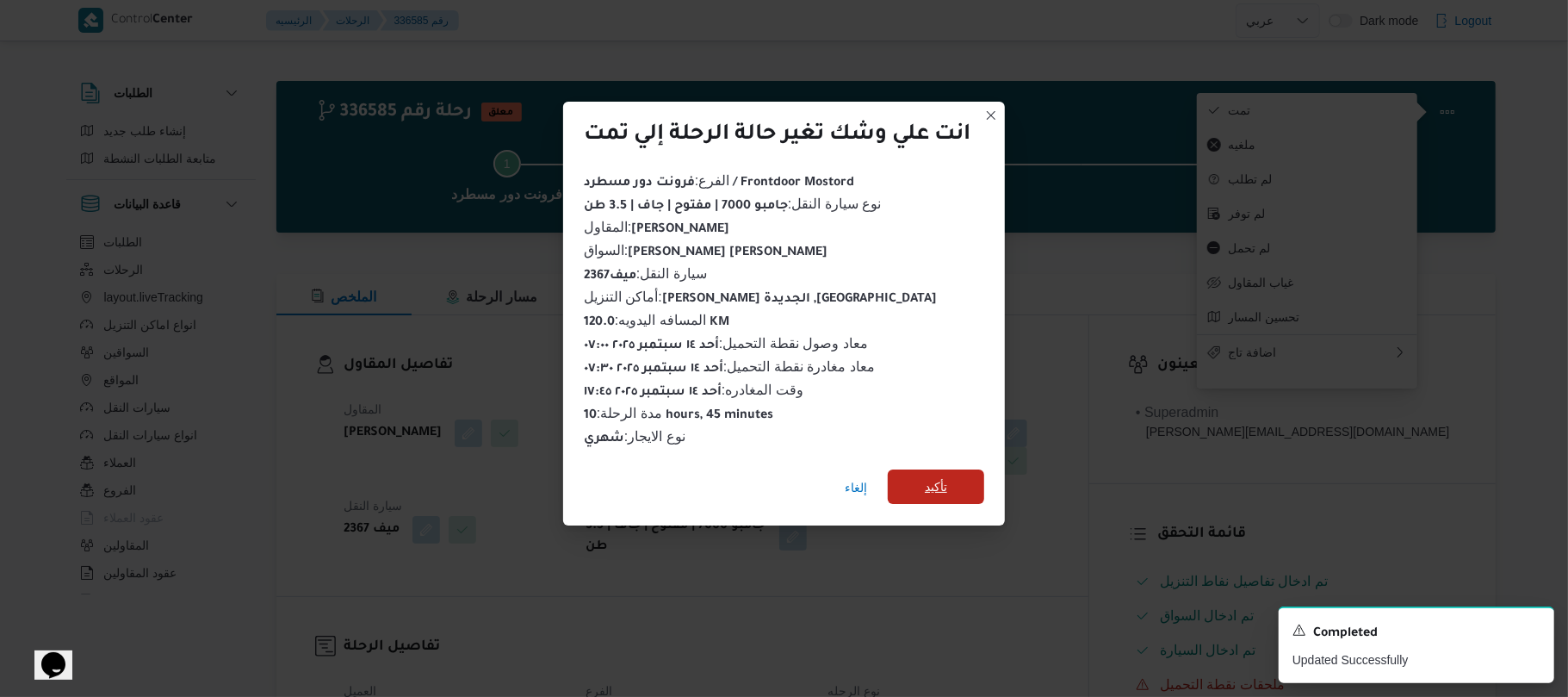
click at [941, 481] on span "تأكيد" at bounding box center [936, 487] width 22 height 21
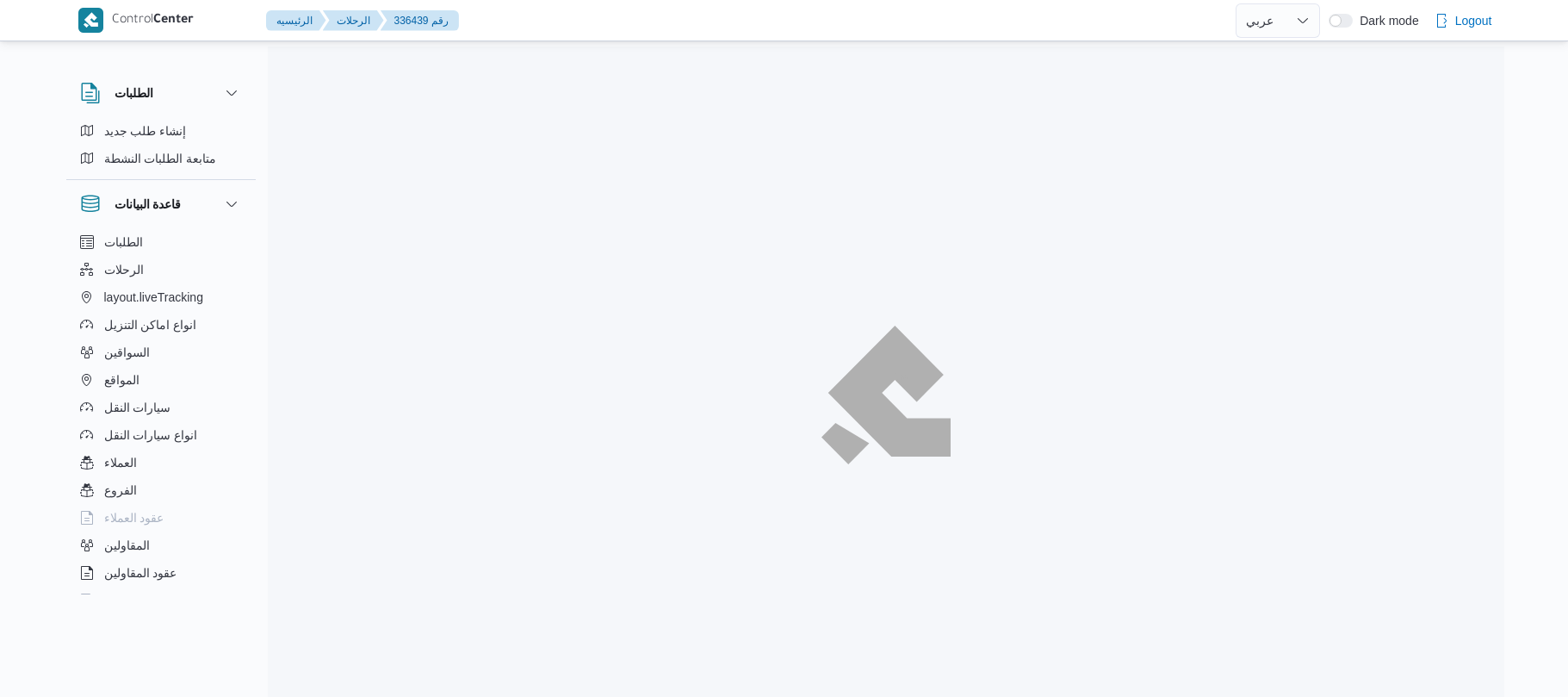
select select "ar"
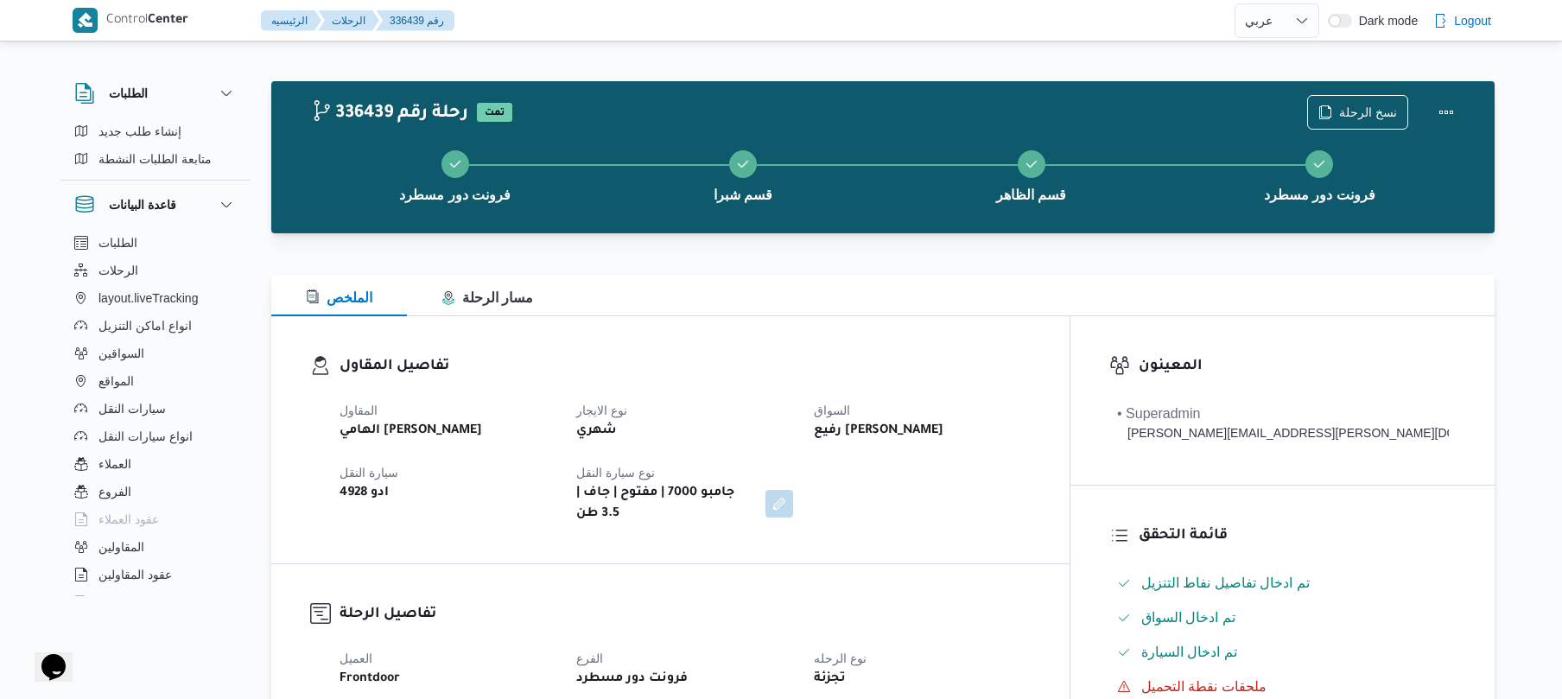
click at [897, 361] on h3 "تفاصيل المقاول" at bounding box center [684, 366] width 691 height 23
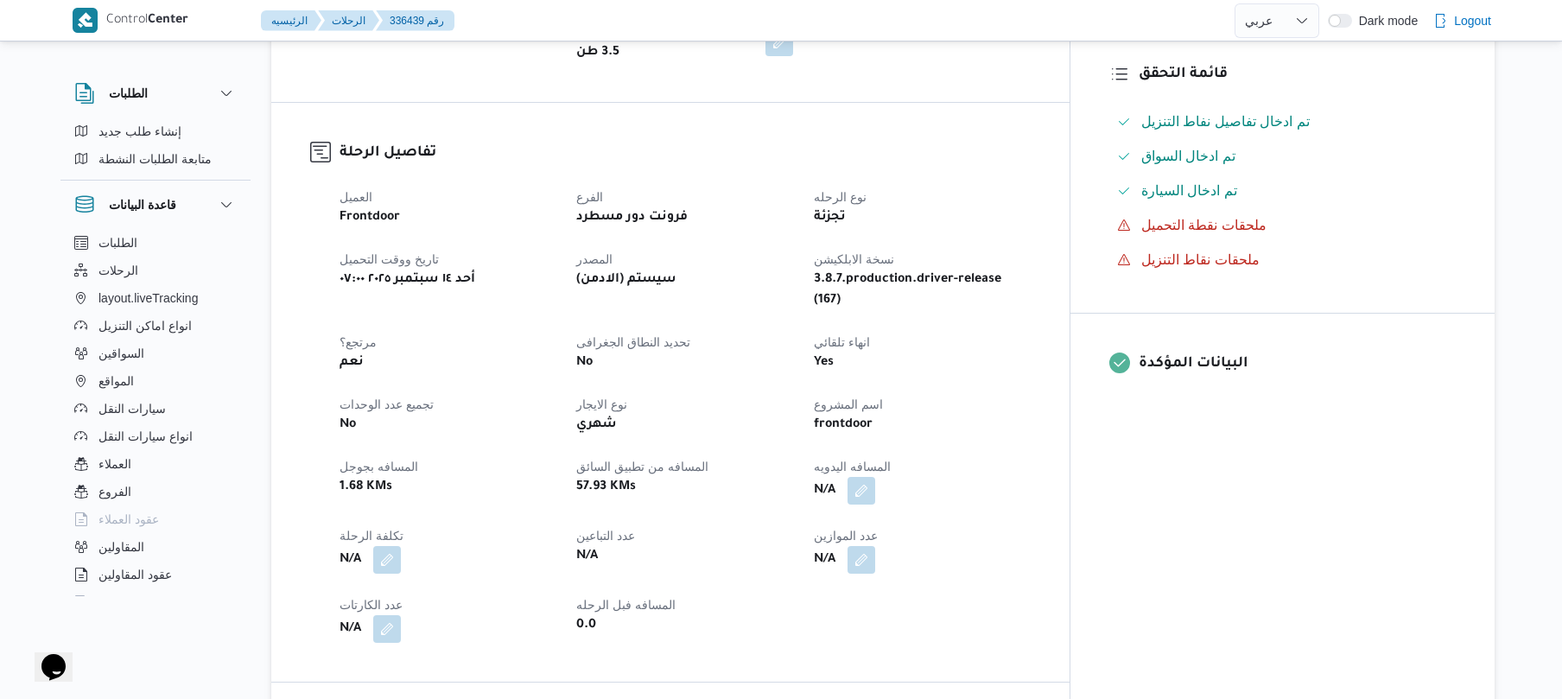
scroll to position [506, 0]
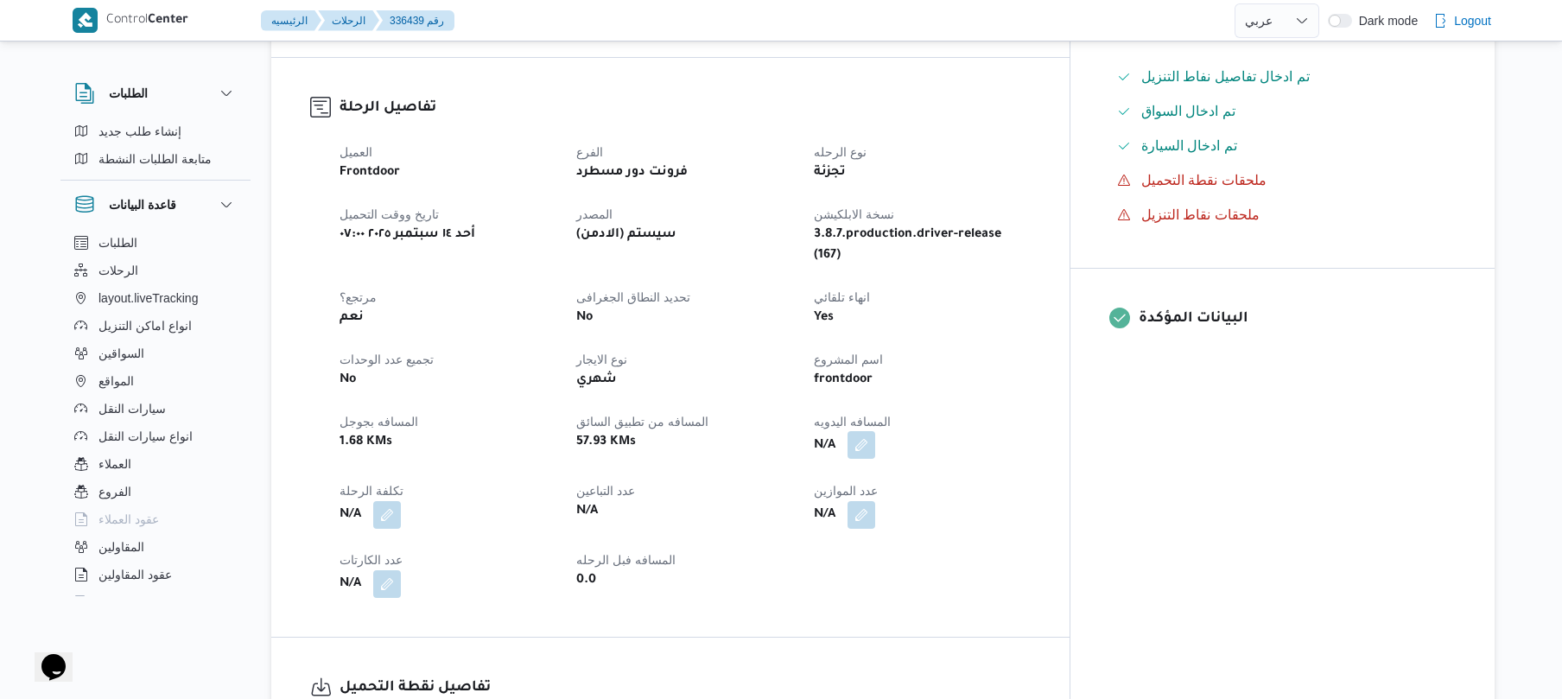
click at [875, 431] on button "button" at bounding box center [861, 445] width 28 height 28
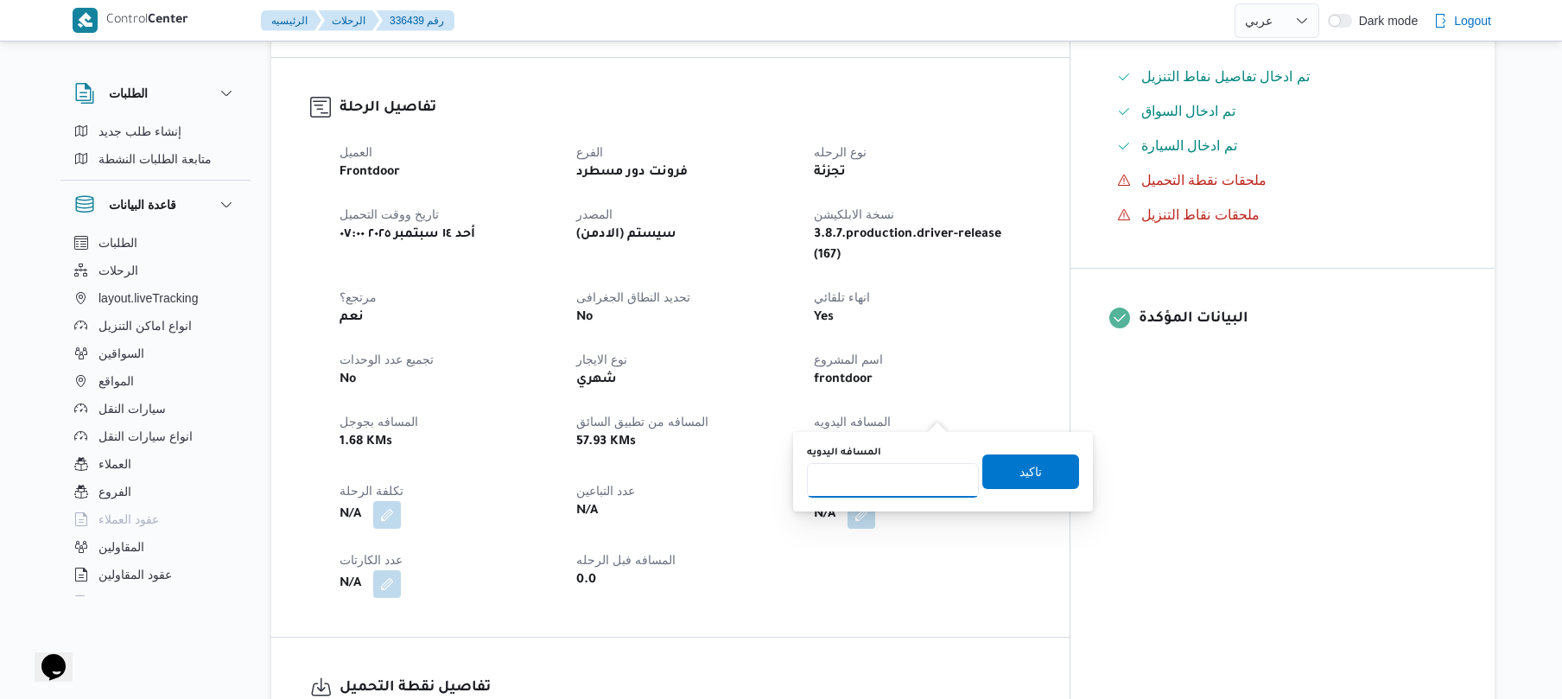
click at [909, 475] on input "المسافه اليدويه" at bounding box center [893, 480] width 172 height 35
type input "70"
click at [1030, 468] on span "تاكيد" at bounding box center [1030, 470] width 22 height 21
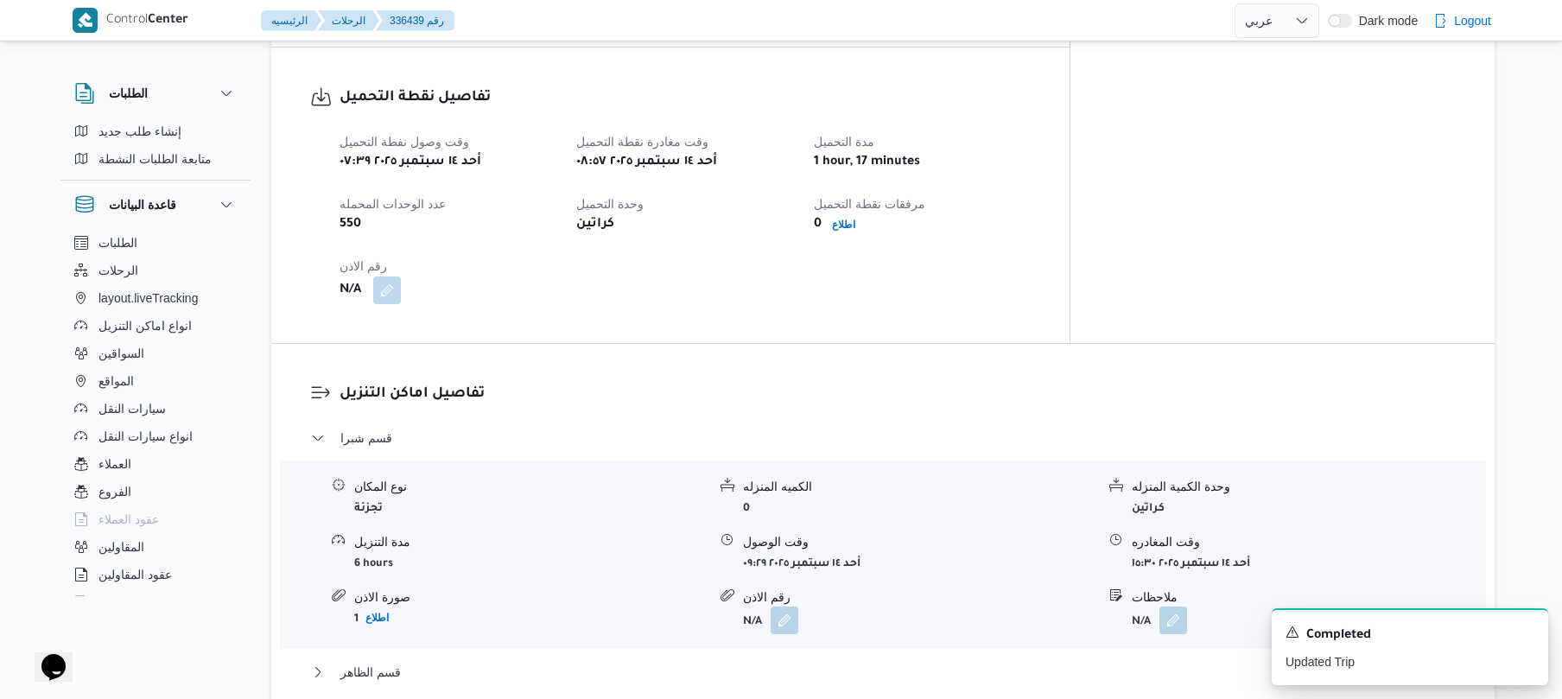
scroll to position [1090, 0]
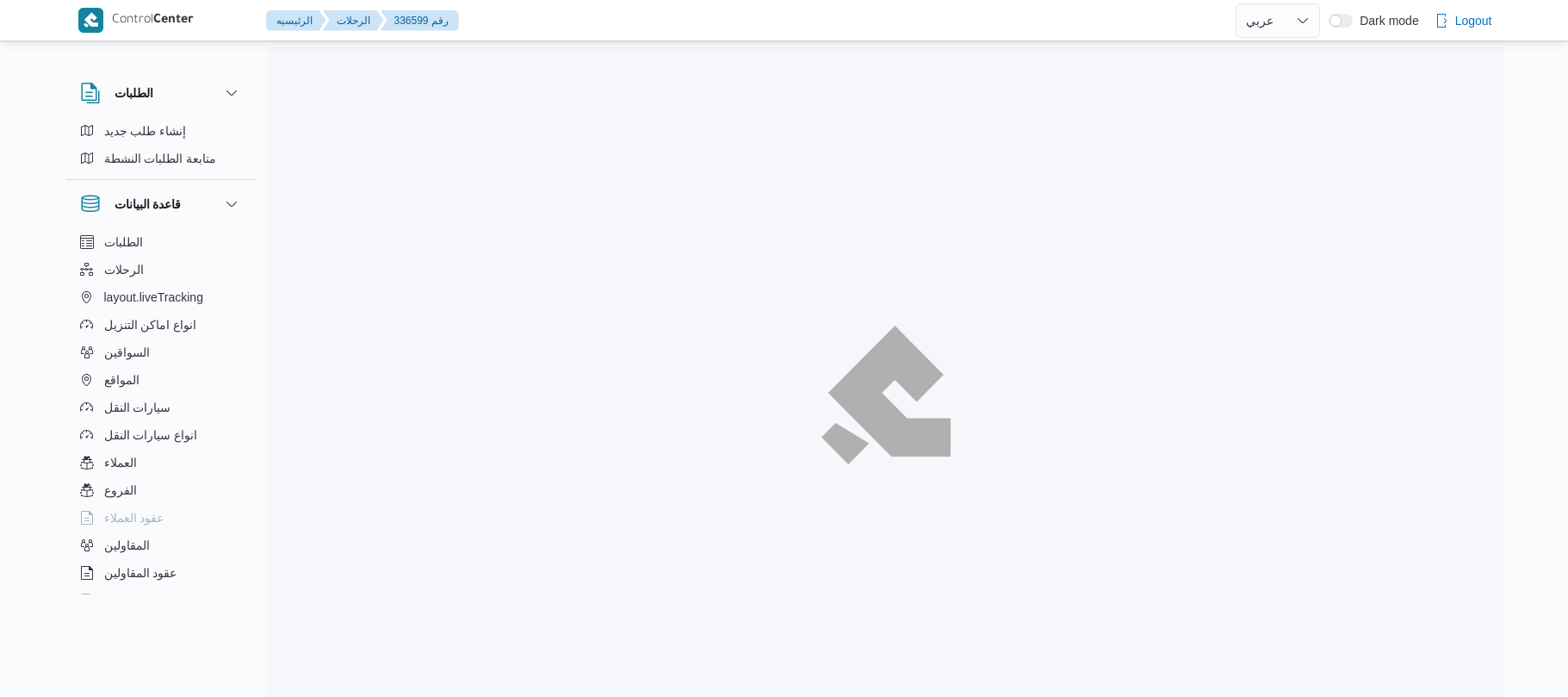
select select "ar"
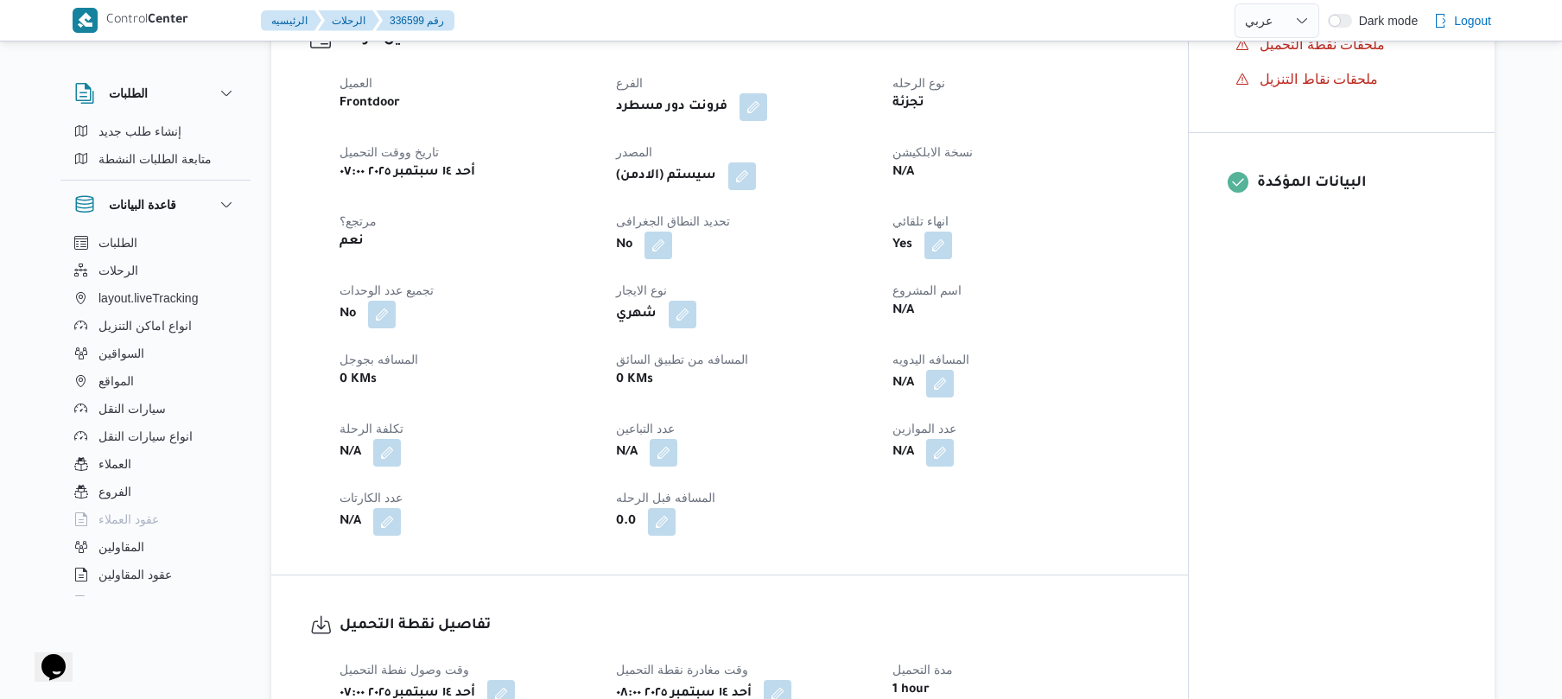
scroll to position [599, 0]
click at [940, 377] on button "button" at bounding box center [940, 380] width 28 height 28
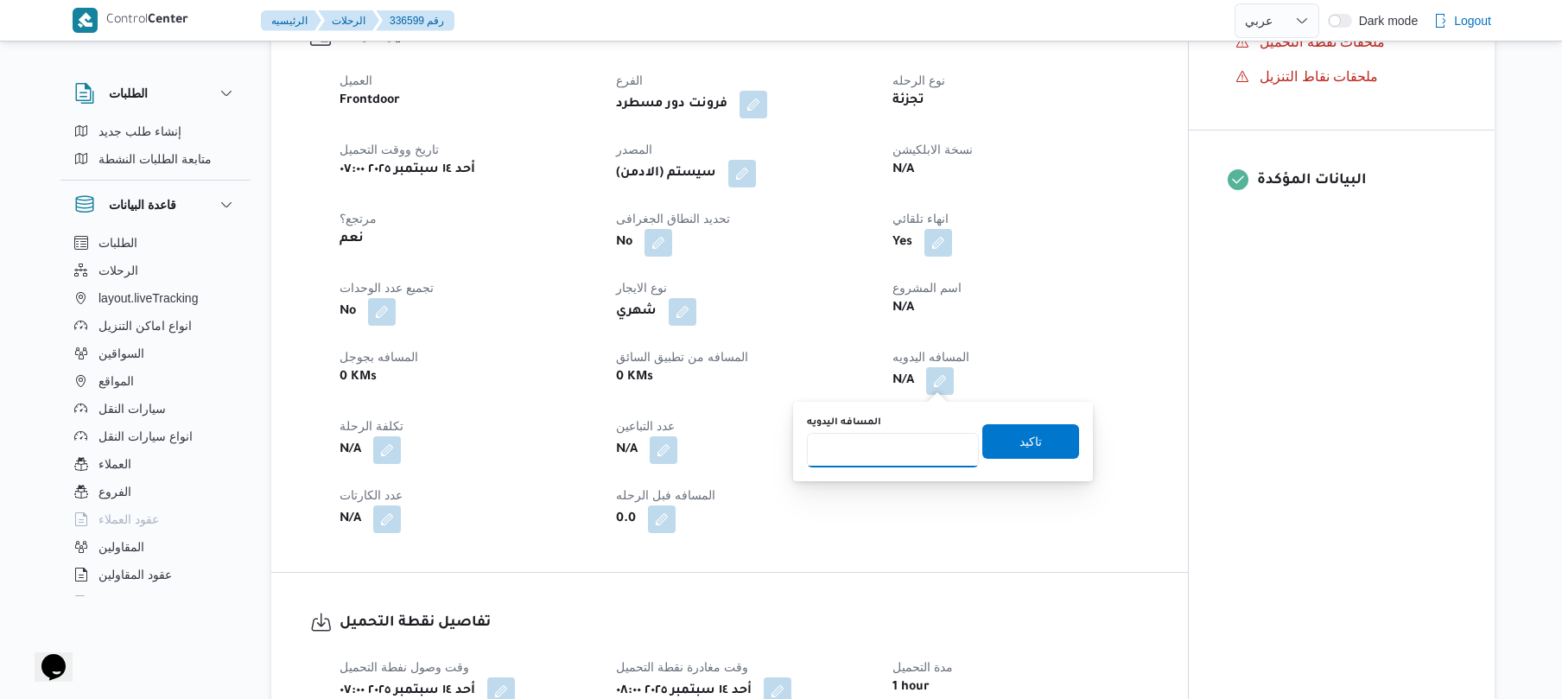
click at [892, 456] on input "المسافه اليدويه" at bounding box center [893, 450] width 172 height 35
type input "125"
click at [998, 436] on span "تاكيد" at bounding box center [1030, 440] width 97 height 35
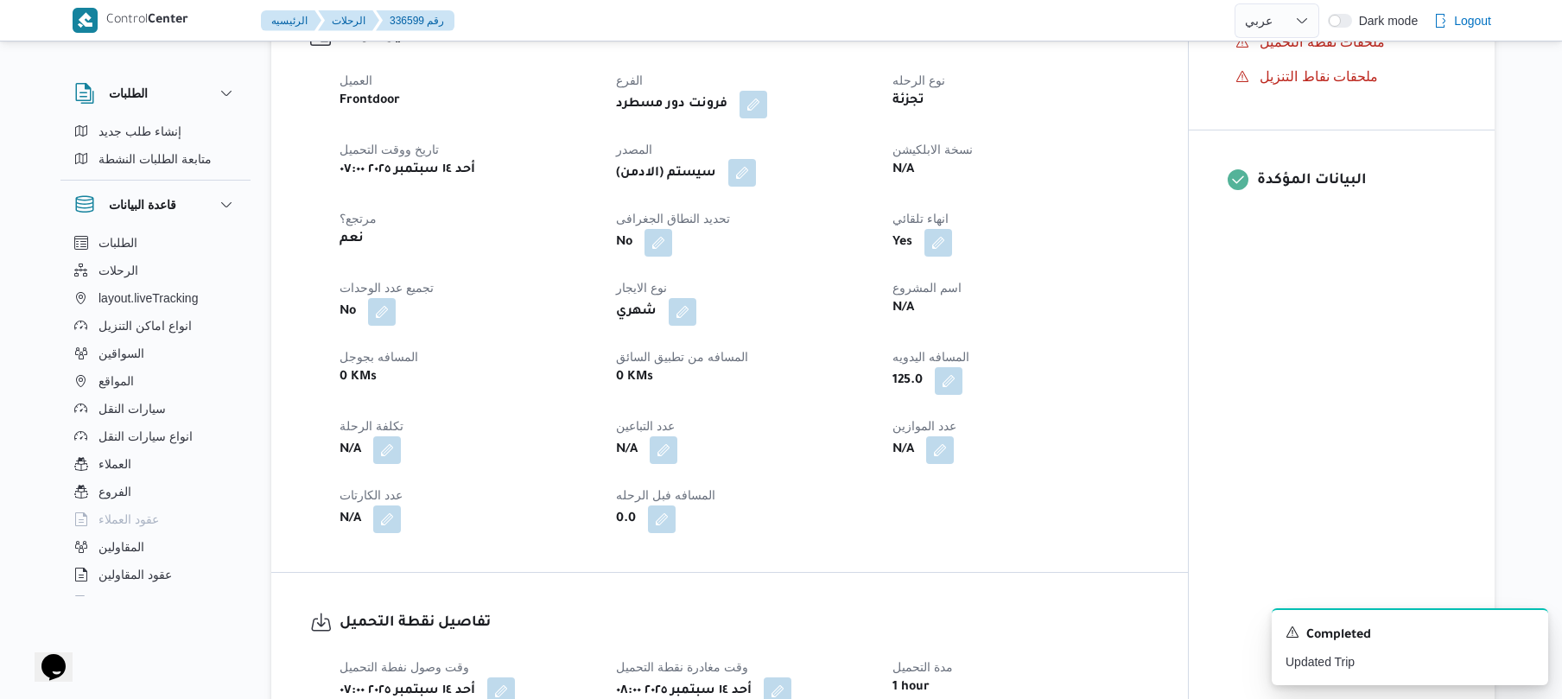
click at [753, 176] on button "button" at bounding box center [742, 173] width 28 height 28
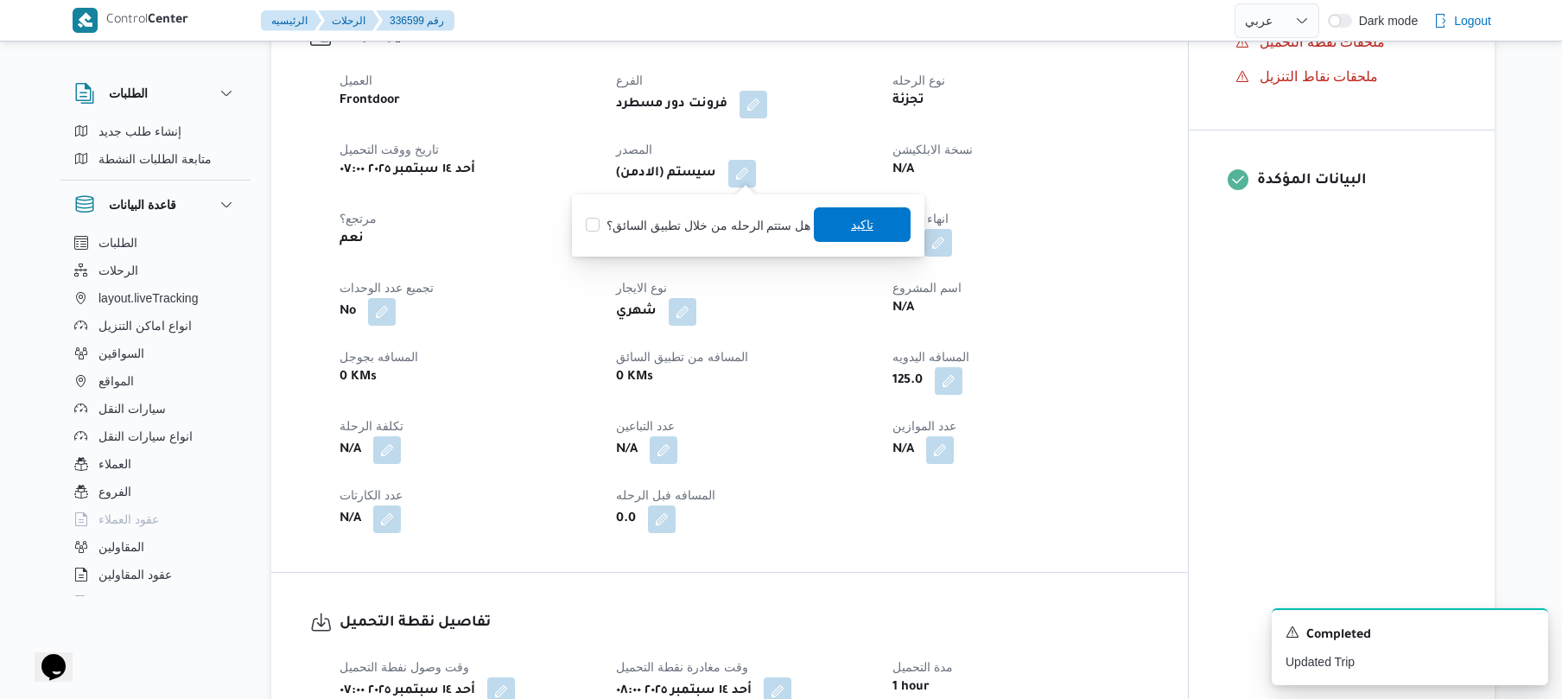
click at [841, 223] on span "تاكيد" at bounding box center [862, 224] width 97 height 35
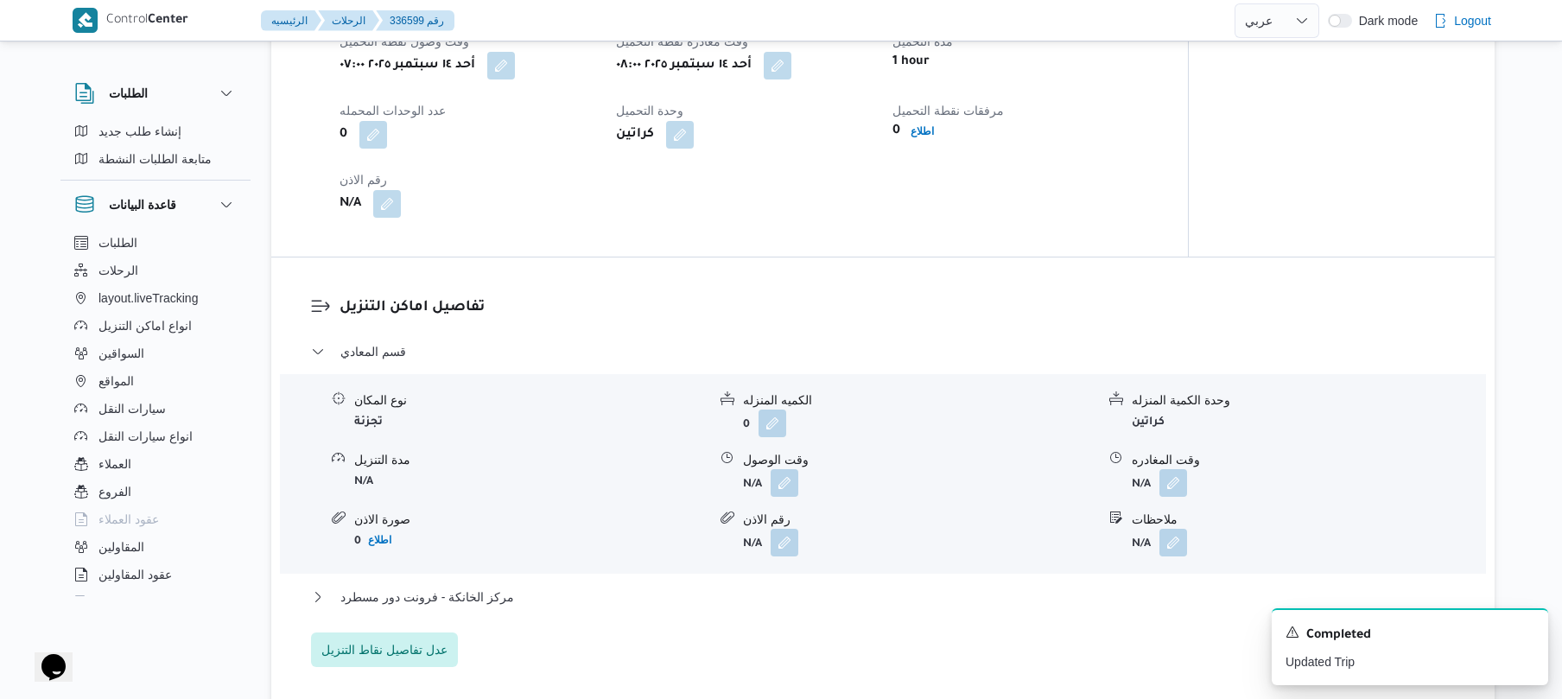
scroll to position [1382, 0]
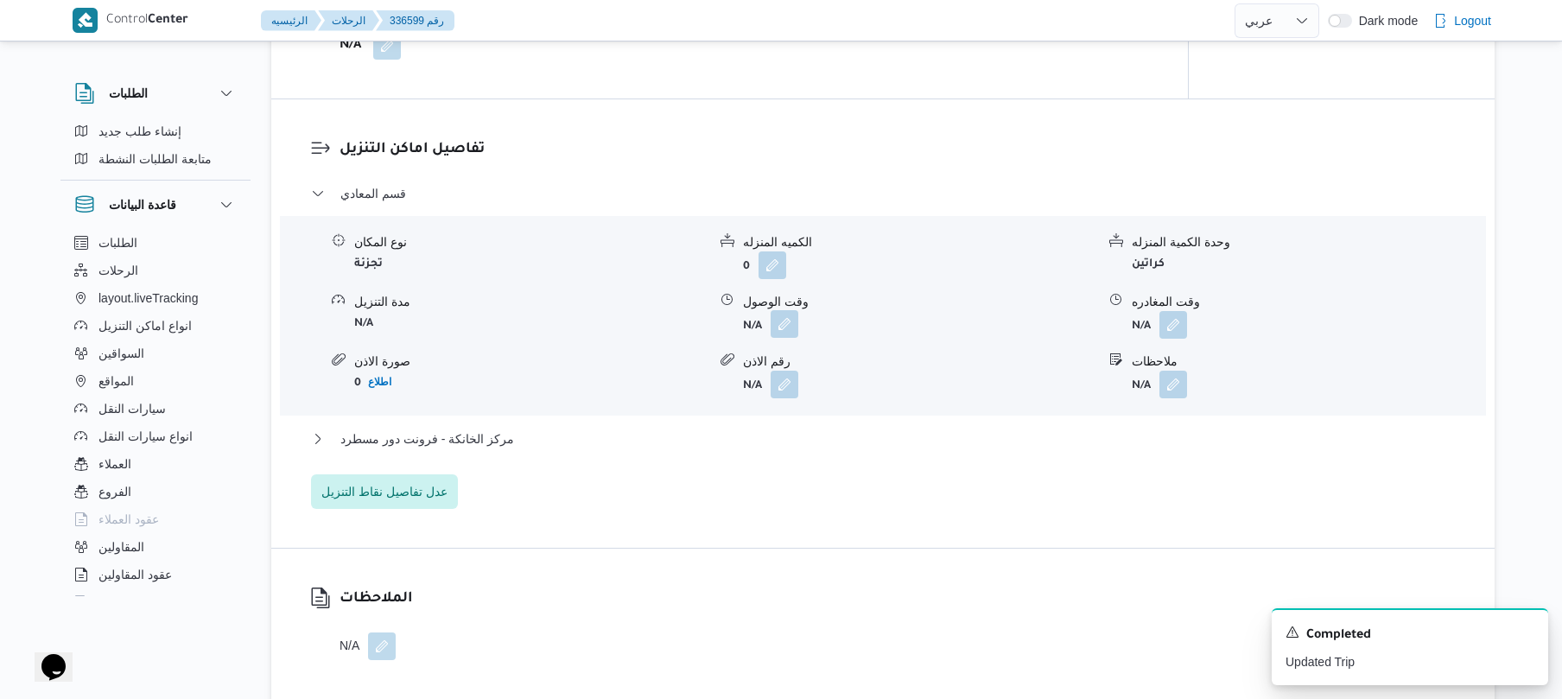
click at [784, 318] on button "button" at bounding box center [784, 324] width 28 height 28
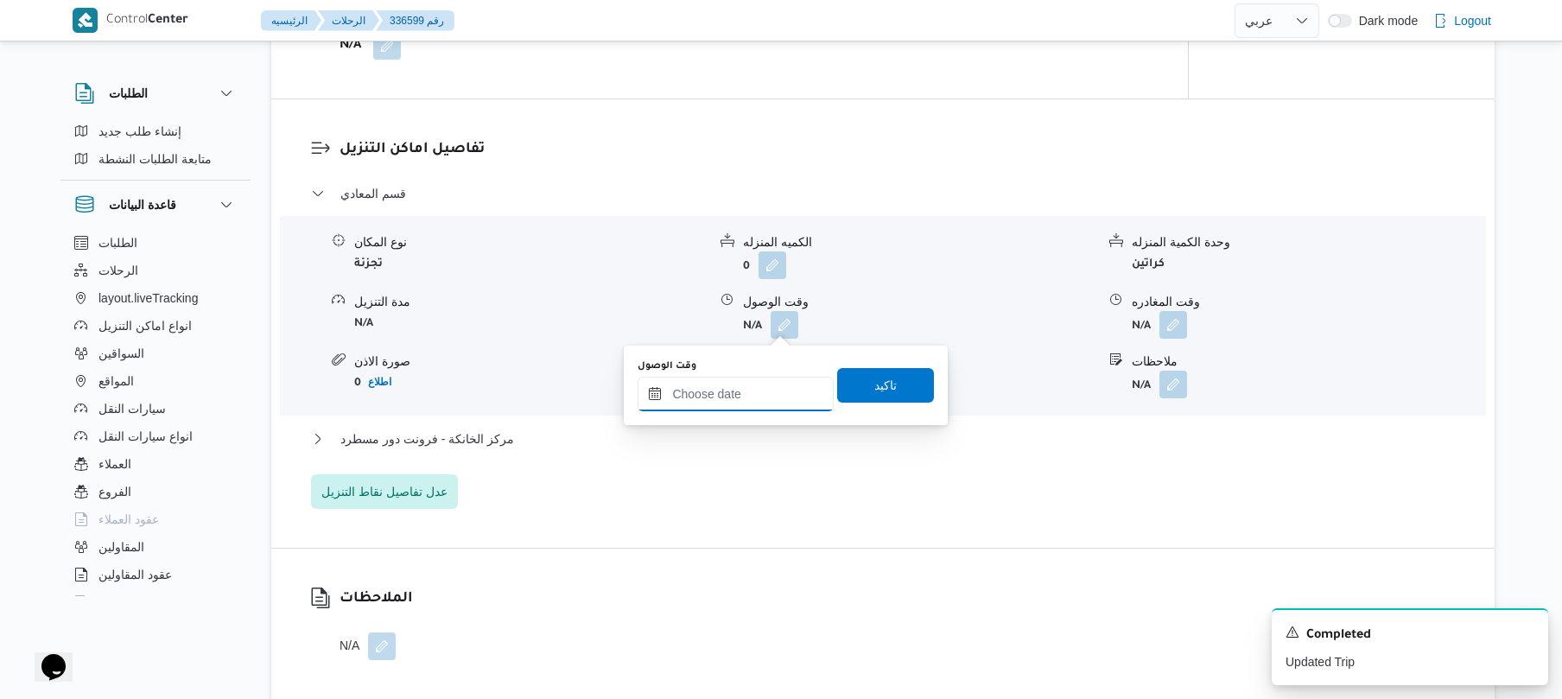
click at [744, 384] on input "وقت الوصول" at bounding box center [735, 394] width 196 height 35
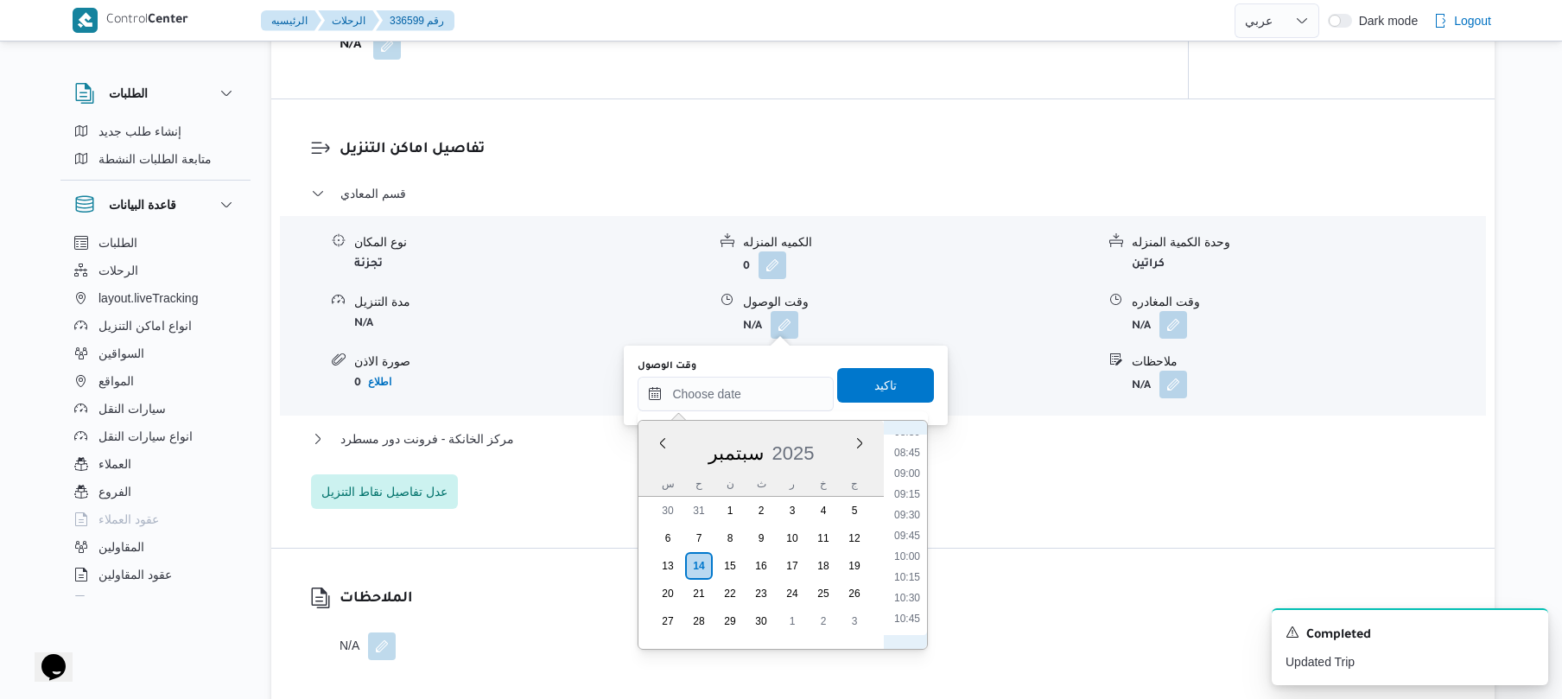
scroll to position [674, 0]
click at [912, 516] on li "09:00" at bounding box center [907, 515] width 40 height 17
type input "١٤/٠٩/٢٠٢٥ ٠٩:٠٠"
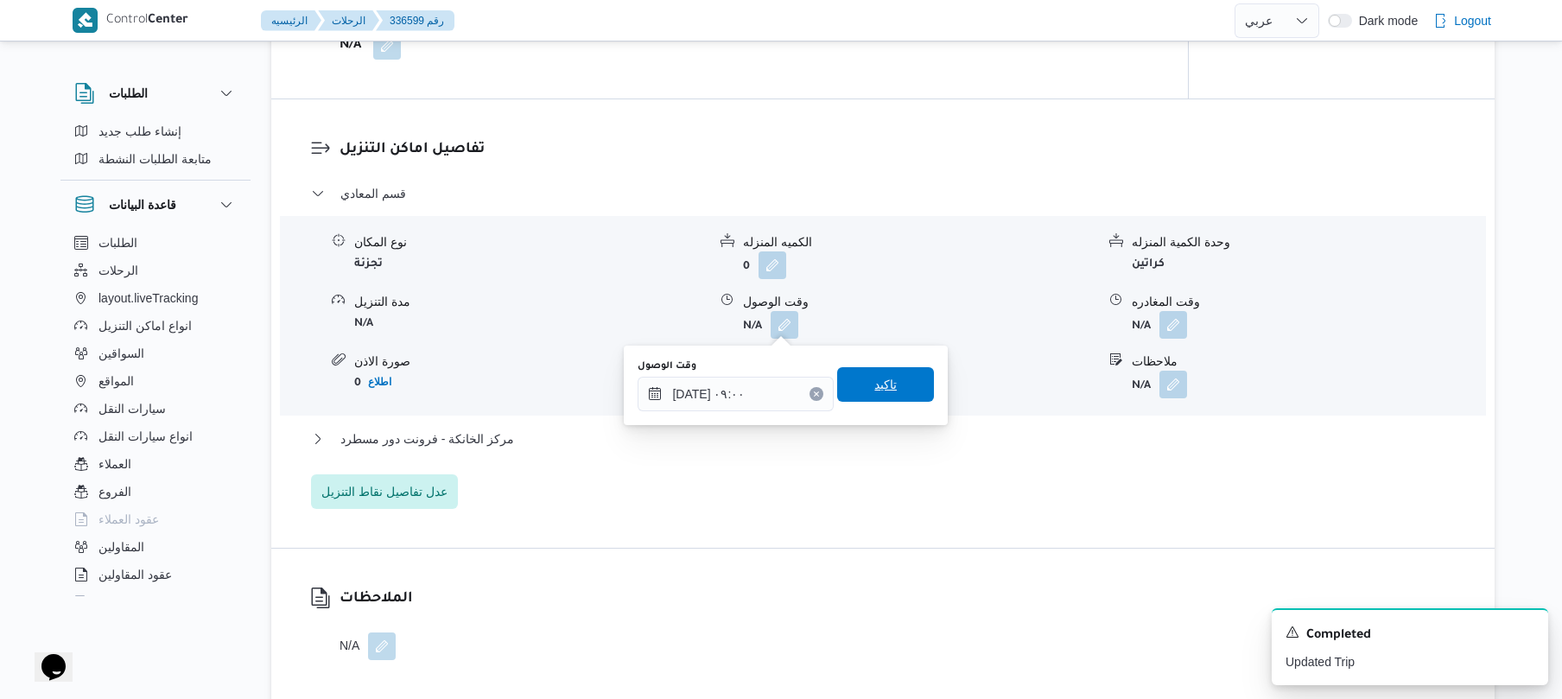
click at [893, 377] on span "تاكيد" at bounding box center [885, 384] width 97 height 35
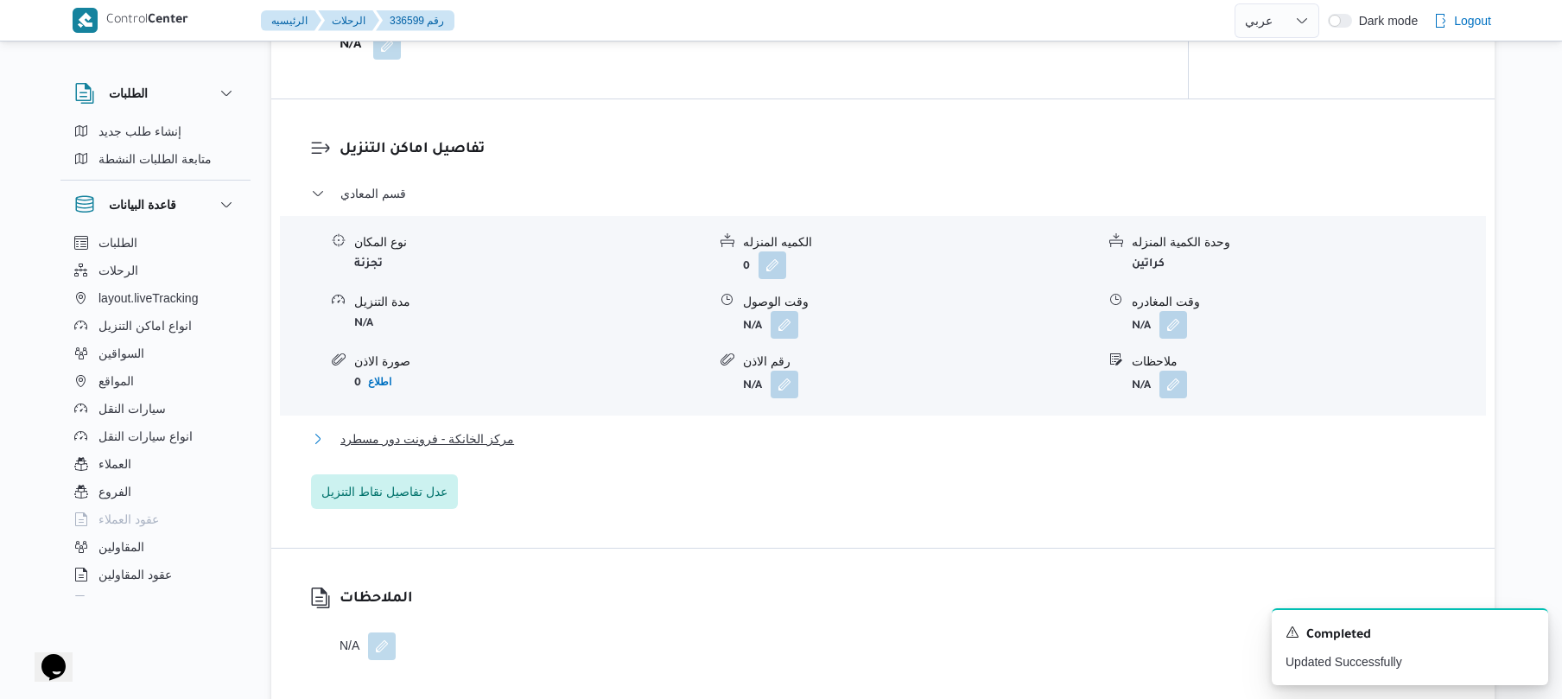
click at [859, 440] on button "مركز الخانكة - فرونت دور مسطرد" at bounding box center [883, 438] width 1144 height 21
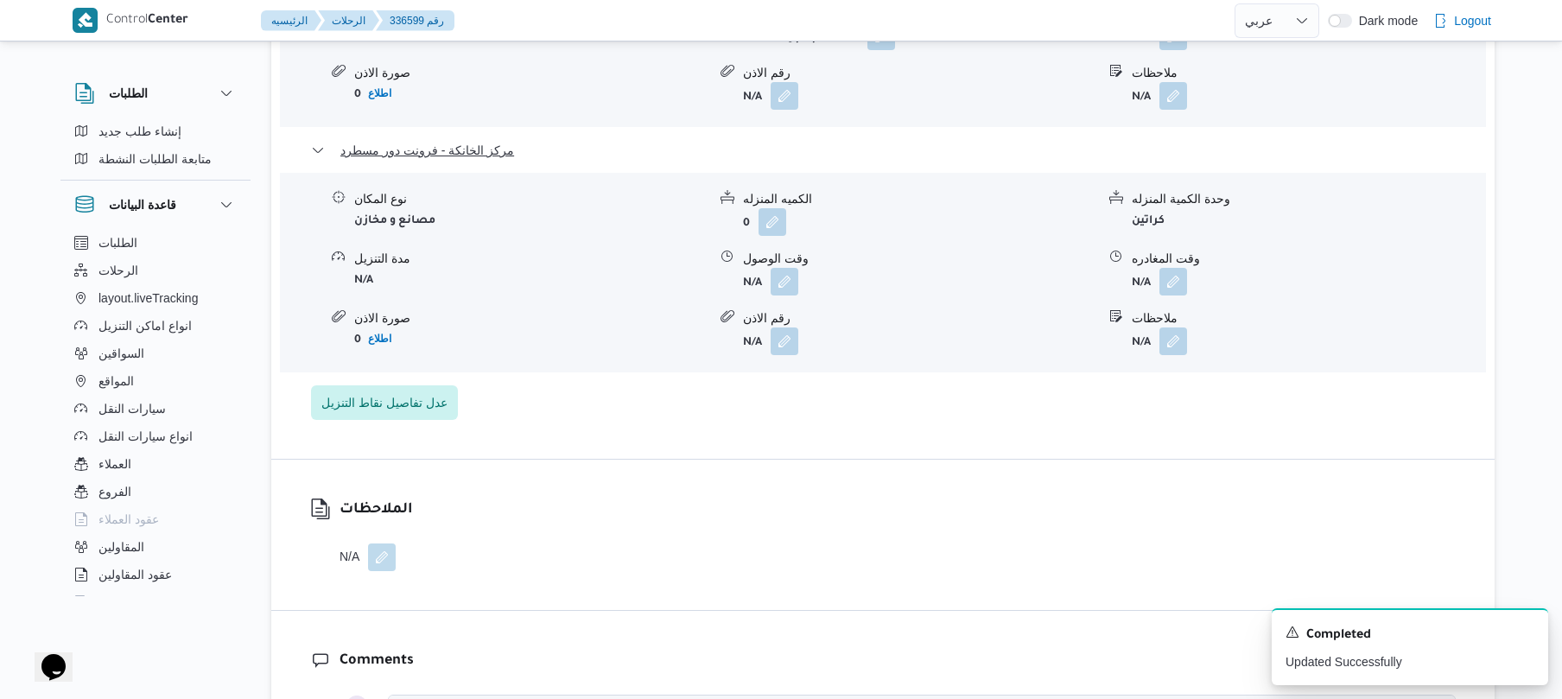
scroll to position [1704, 0]
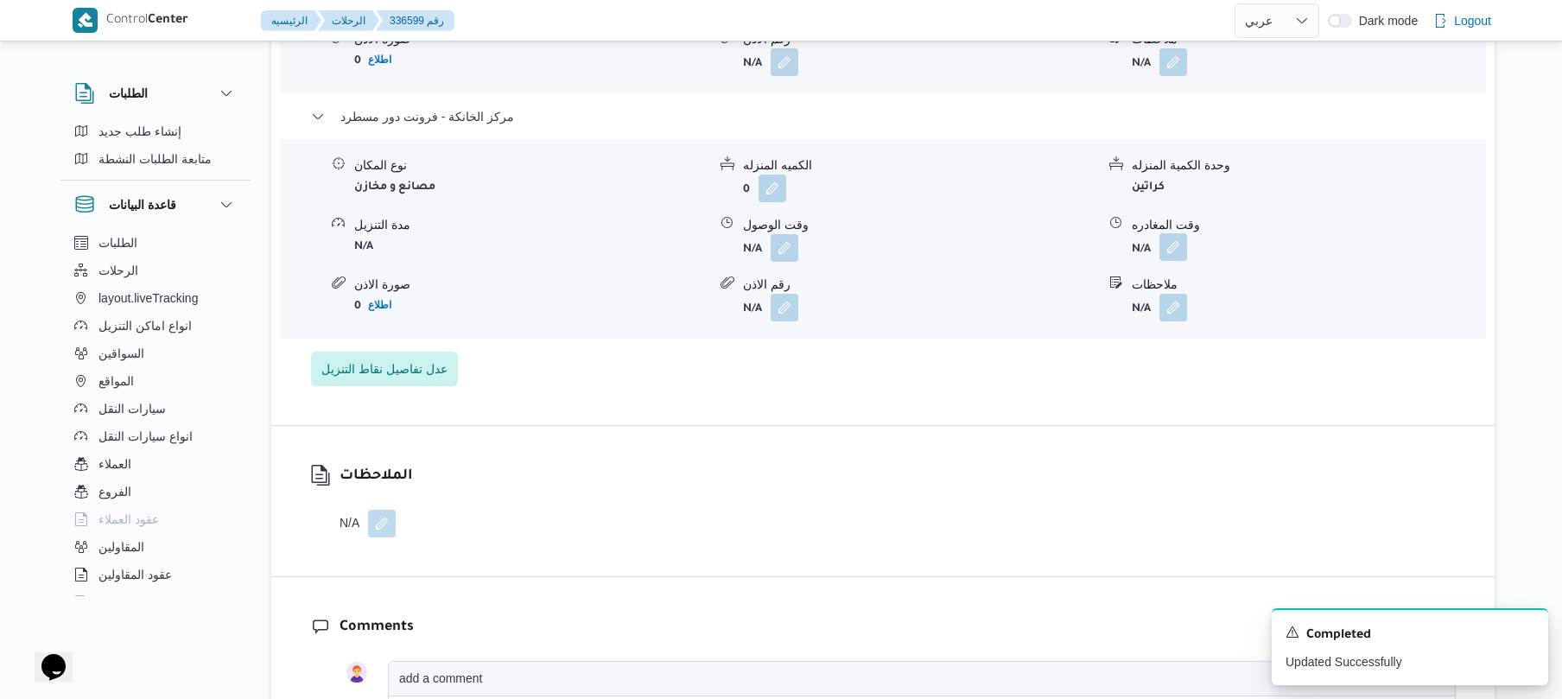
click at [1176, 254] on button "button" at bounding box center [1173, 247] width 28 height 28
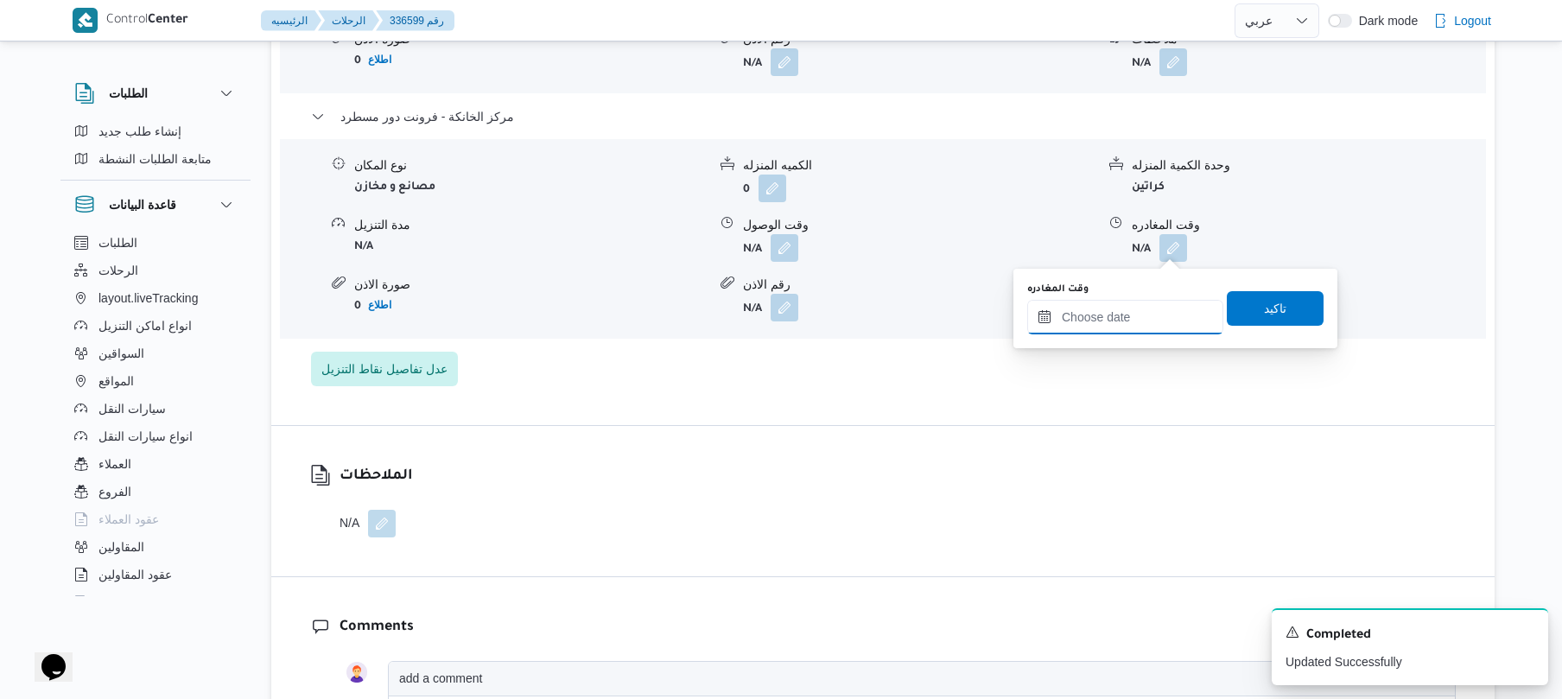
click at [1103, 314] on input "وقت المغادره" at bounding box center [1125, 317] width 196 height 35
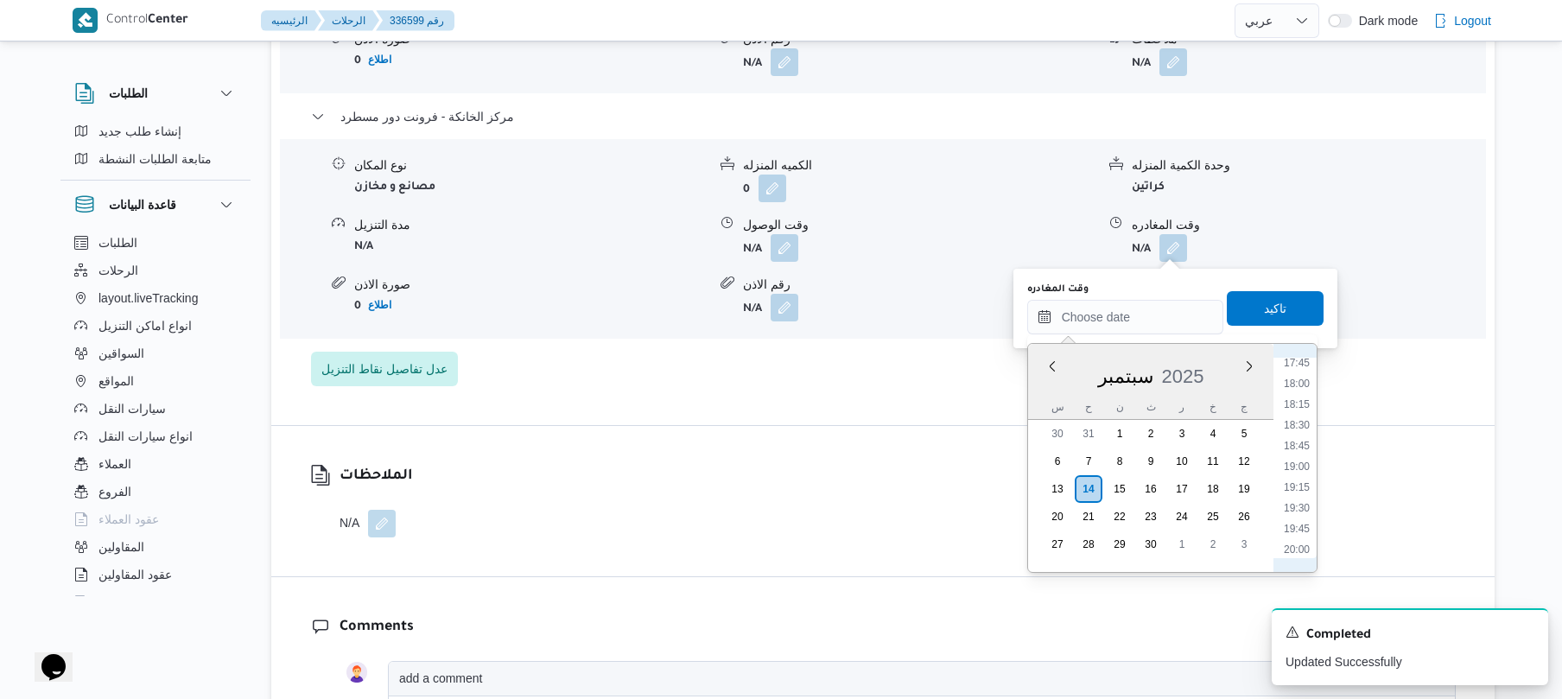
scroll to position [1407, 0]
click at [1296, 491] on li "18:30" at bounding box center [1297, 493] width 40 height 17
type input "١٤/٠٩/٢٠٢٥ ١٨:٣٠"
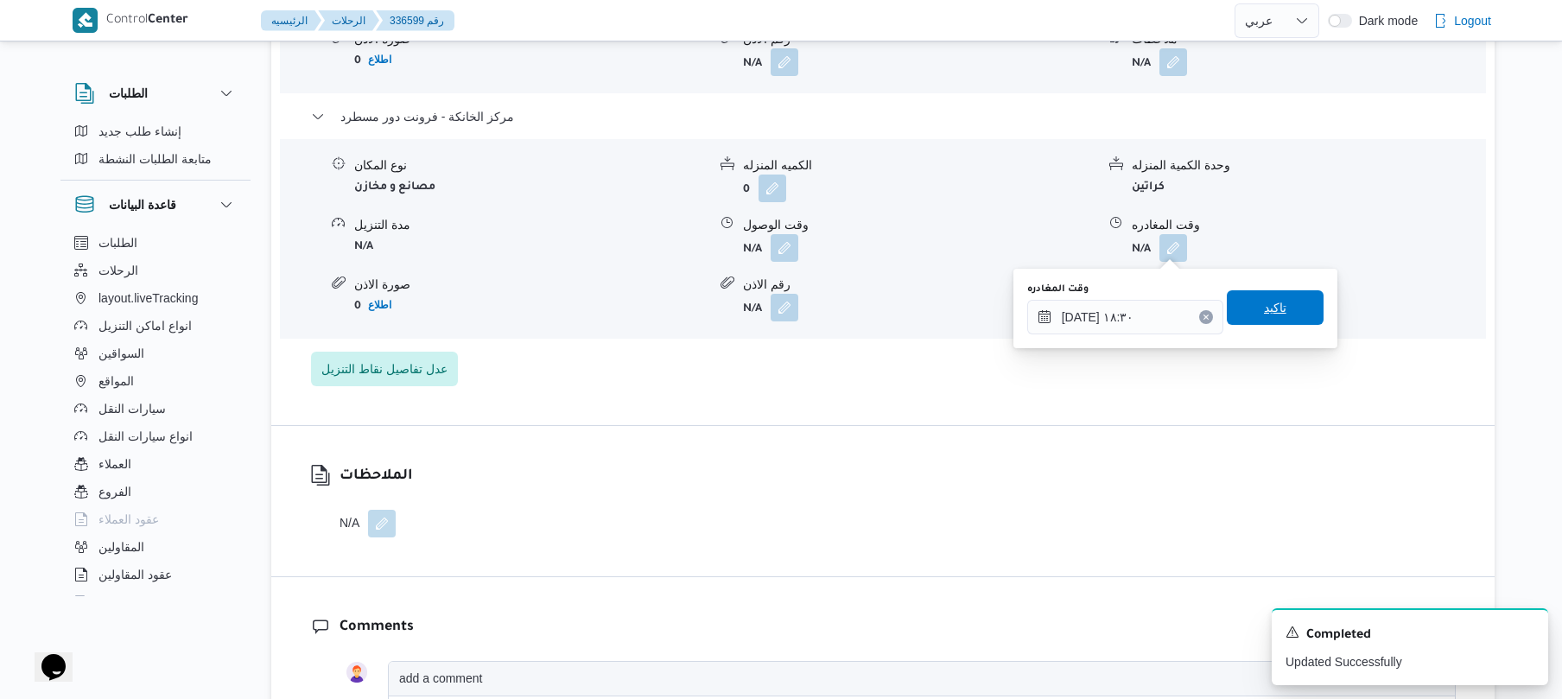
click at [1294, 316] on span "تاكيد" at bounding box center [1275, 307] width 97 height 35
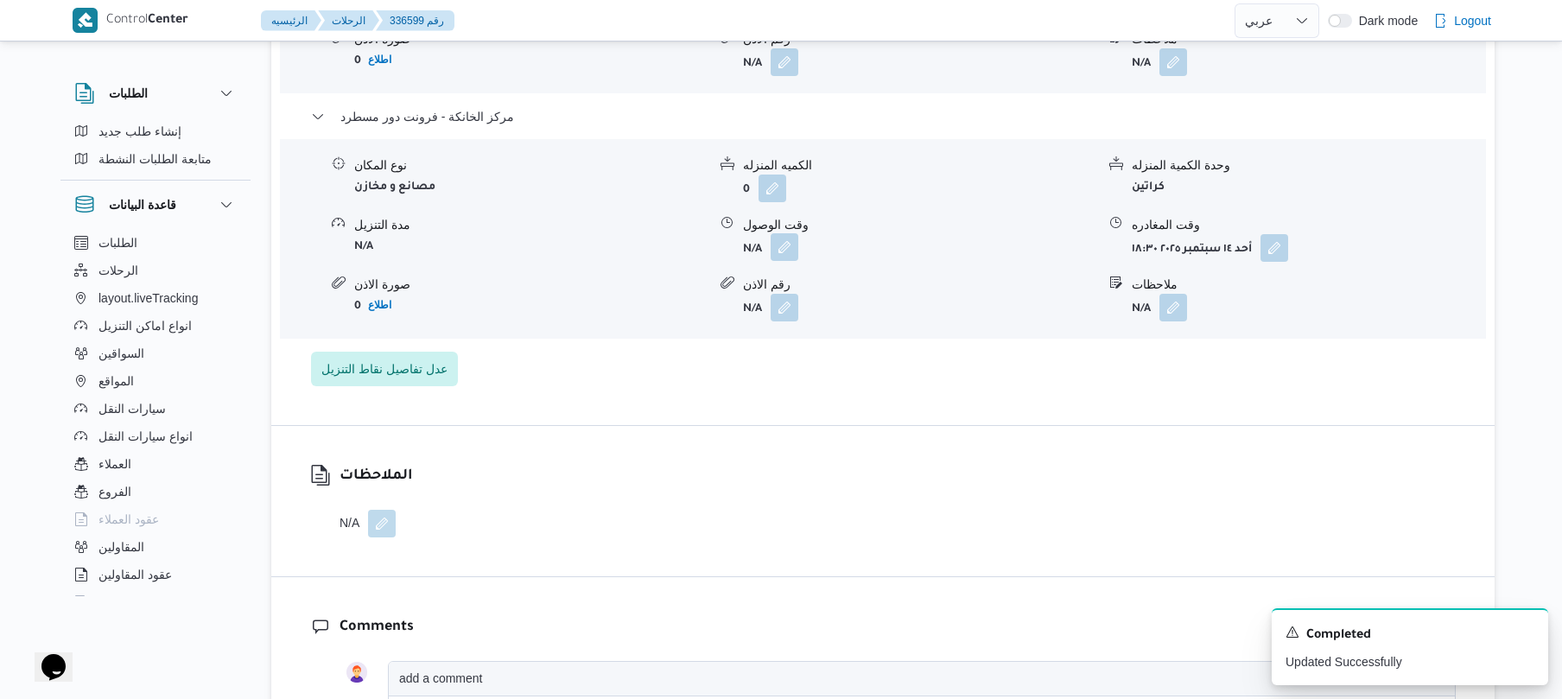
click at [784, 249] on button "button" at bounding box center [784, 247] width 28 height 28
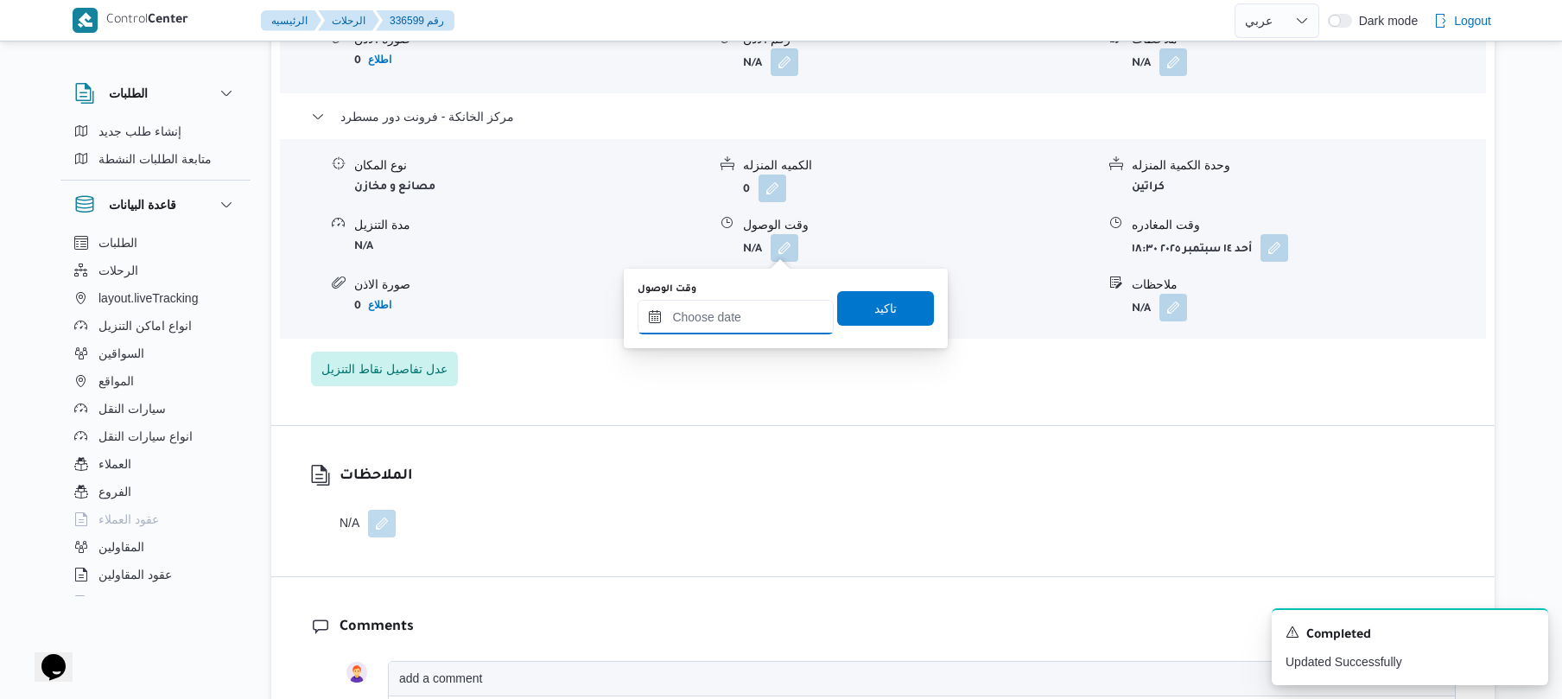
click at [754, 322] on input "وقت الوصول" at bounding box center [735, 317] width 196 height 35
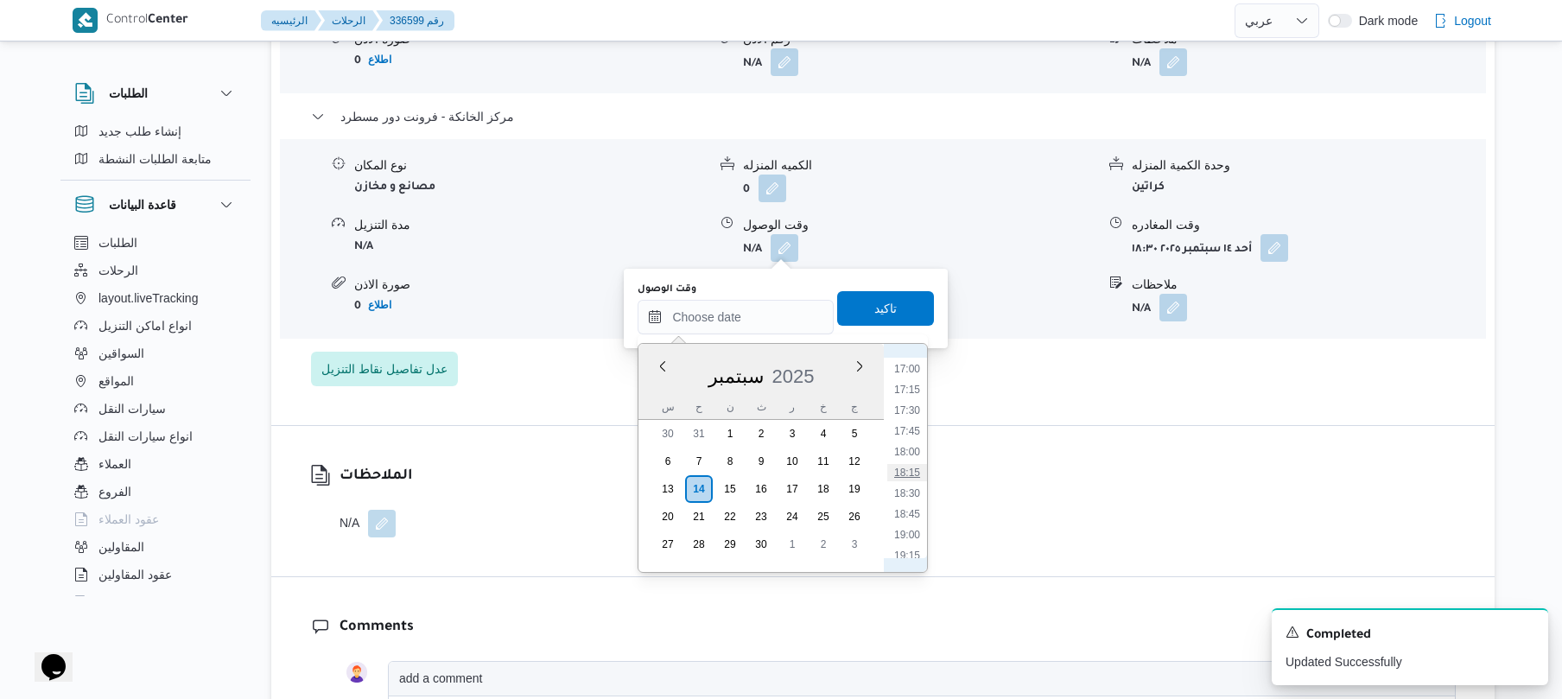
click at [913, 473] on li "18:15" at bounding box center [907, 472] width 40 height 17
type input "١٤/٠٩/٢٠٢٥ ١٨:١٥"
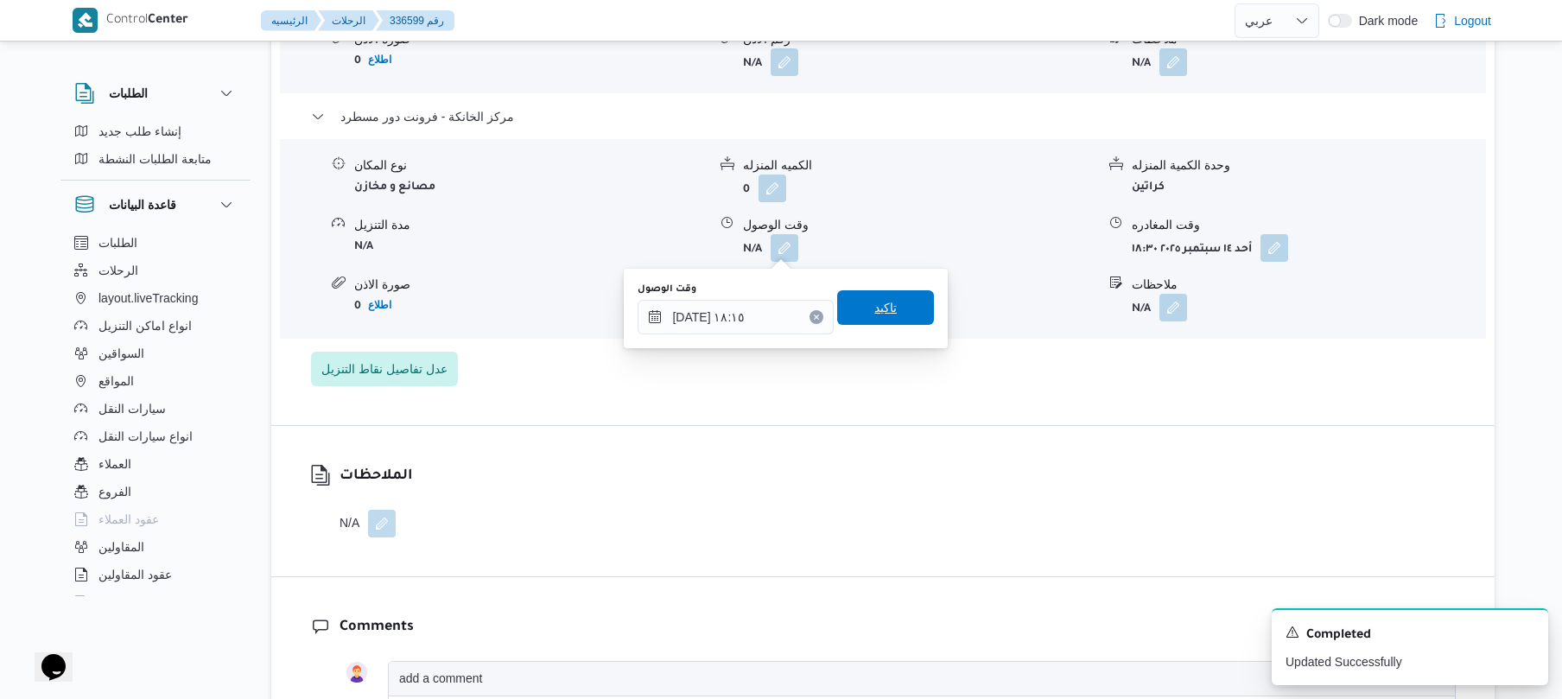
click at [874, 311] on span "تاكيد" at bounding box center [885, 307] width 22 height 21
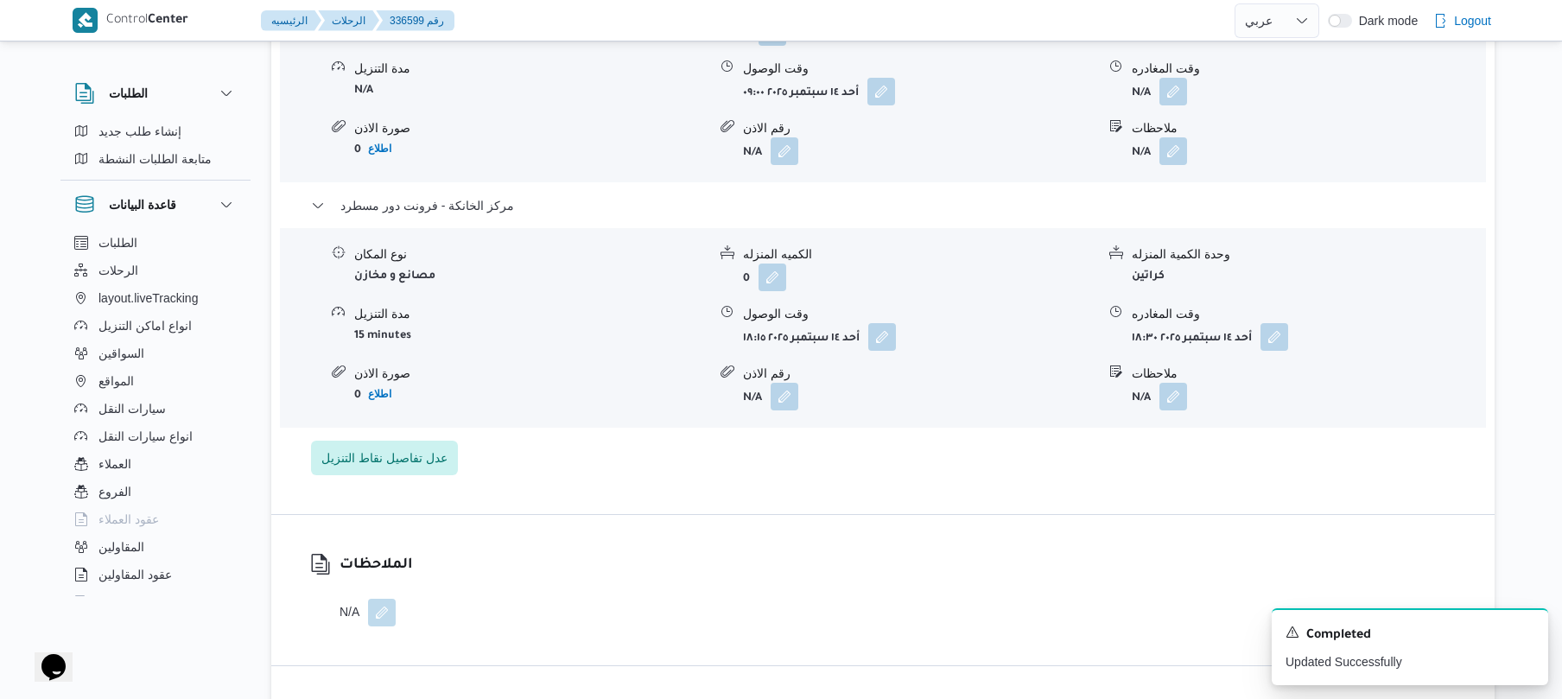
scroll to position [1612, 0]
click at [1173, 93] on button "button" at bounding box center [1173, 94] width 28 height 28
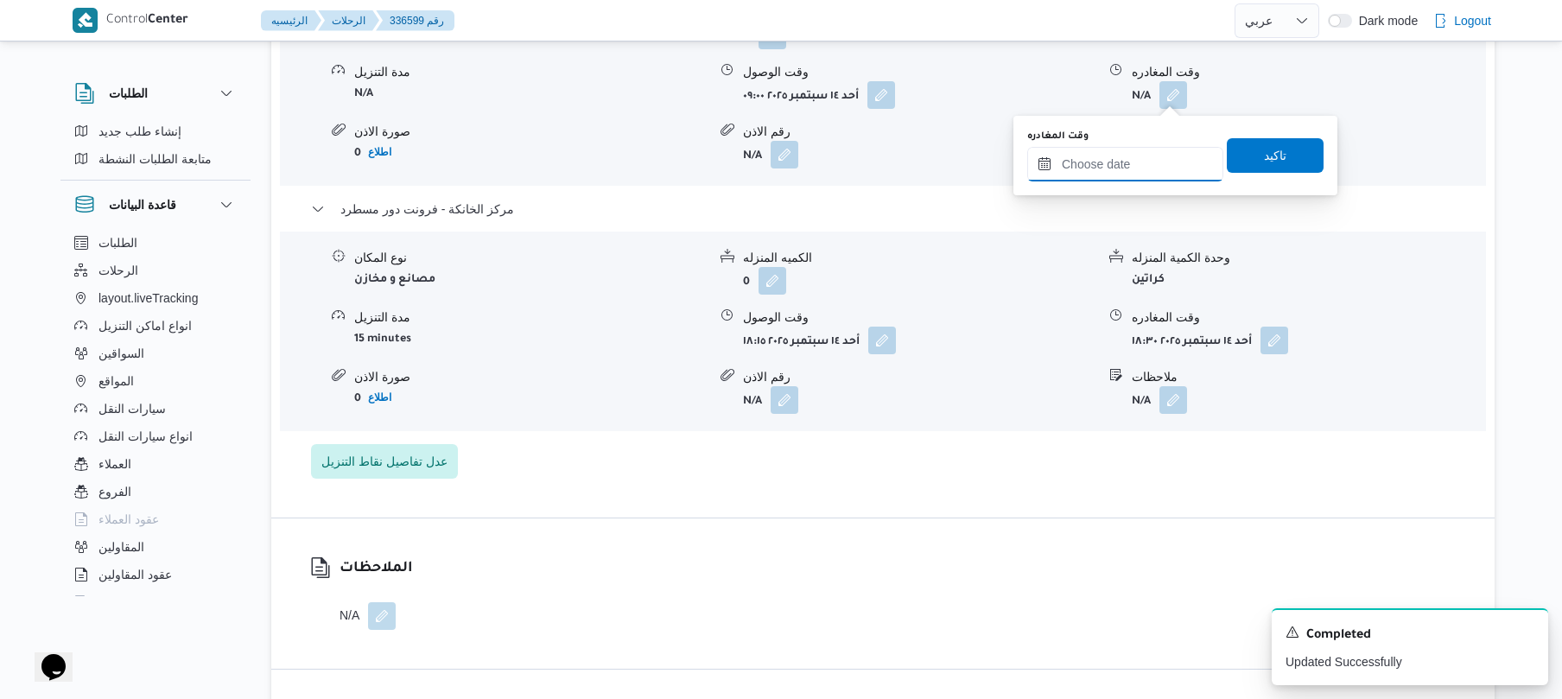
click at [1103, 163] on input "وقت المغادره" at bounding box center [1125, 164] width 196 height 35
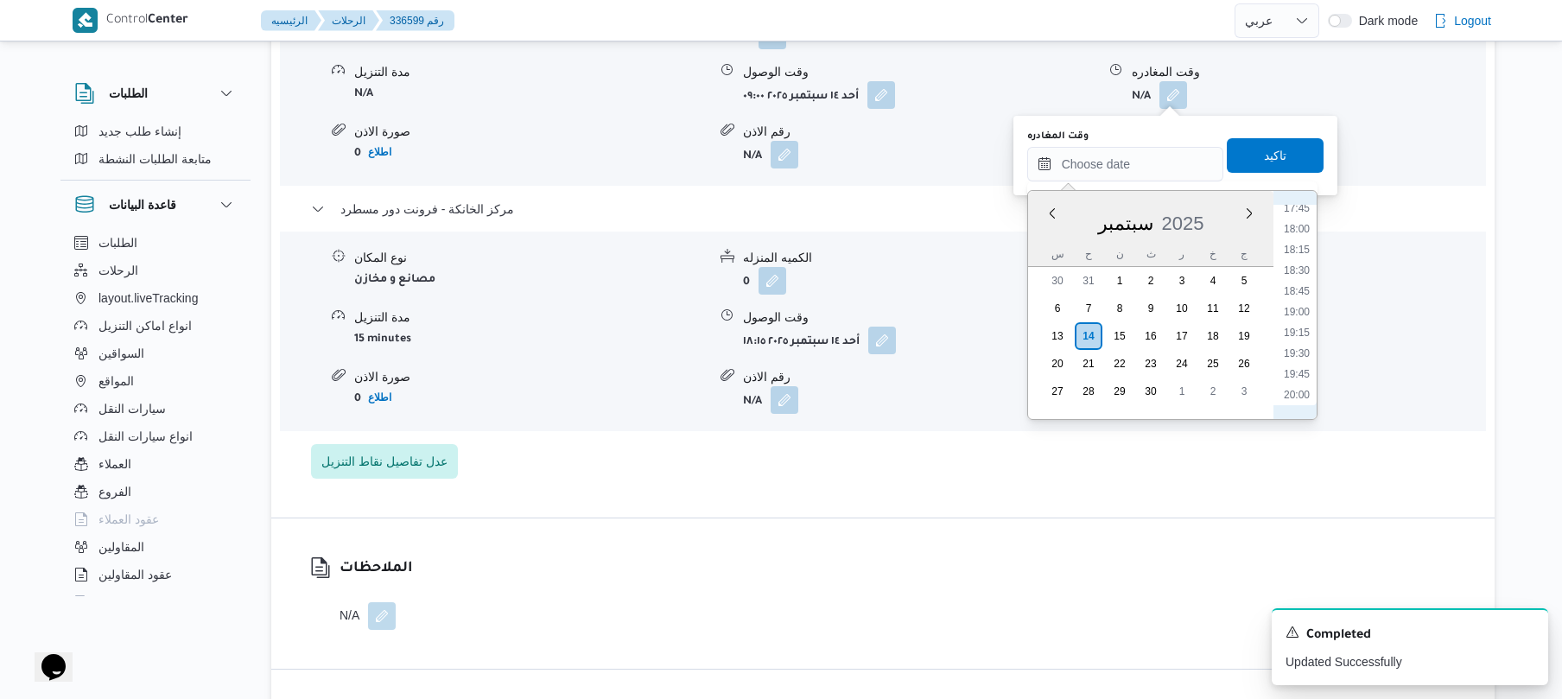
scroll to position [1407, 0]
click at [1300, 237] on li "17:15" at bounding box center [1297, 236] width 40 height 17
type input "١٤/٠٩/٢٠٢٥ ١٧:١٥"
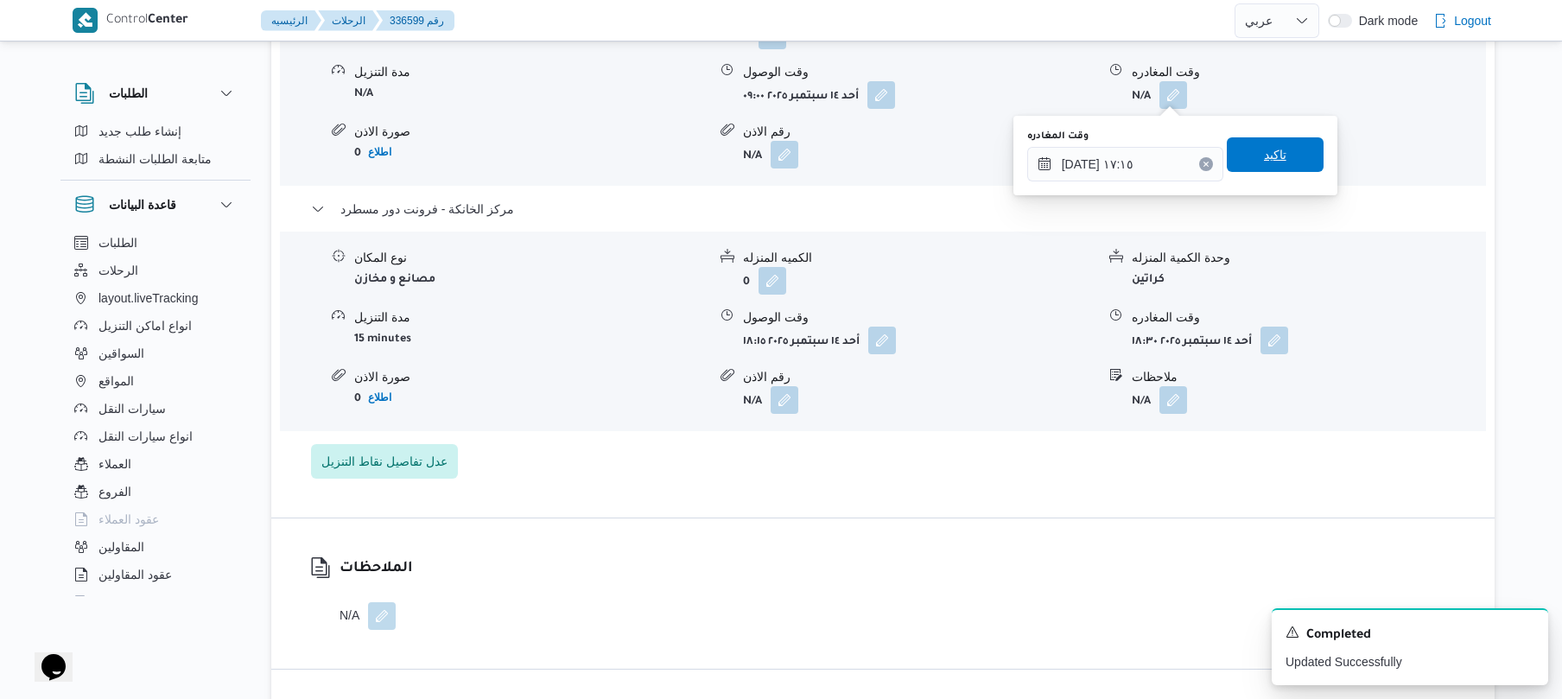
click at [1287, 160] on span "تاكيد" at bounding box center [1275, 154] width 97 height 35
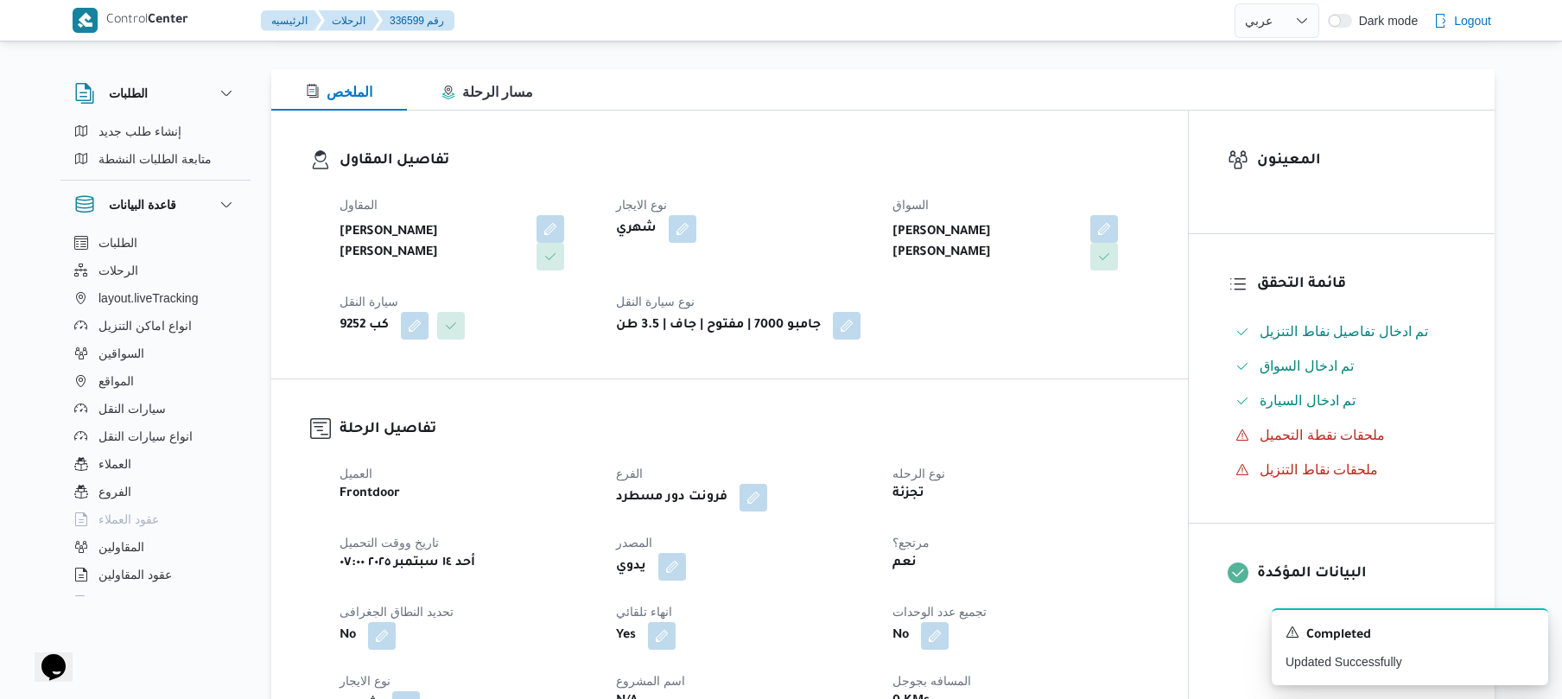
scroll to position [0, 0]
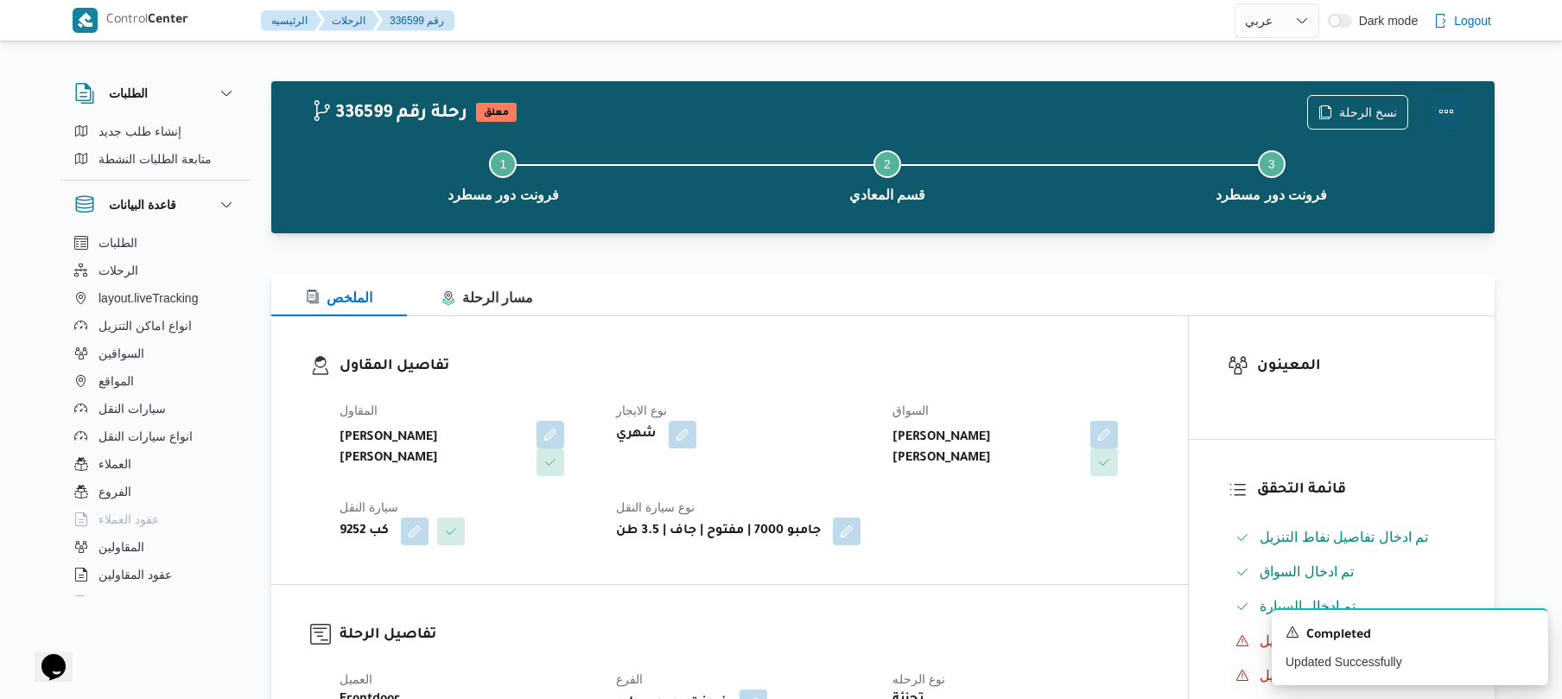
click at [1439, 115] on button "Actions" at bounding box center [1446, 111] width 35 height 35
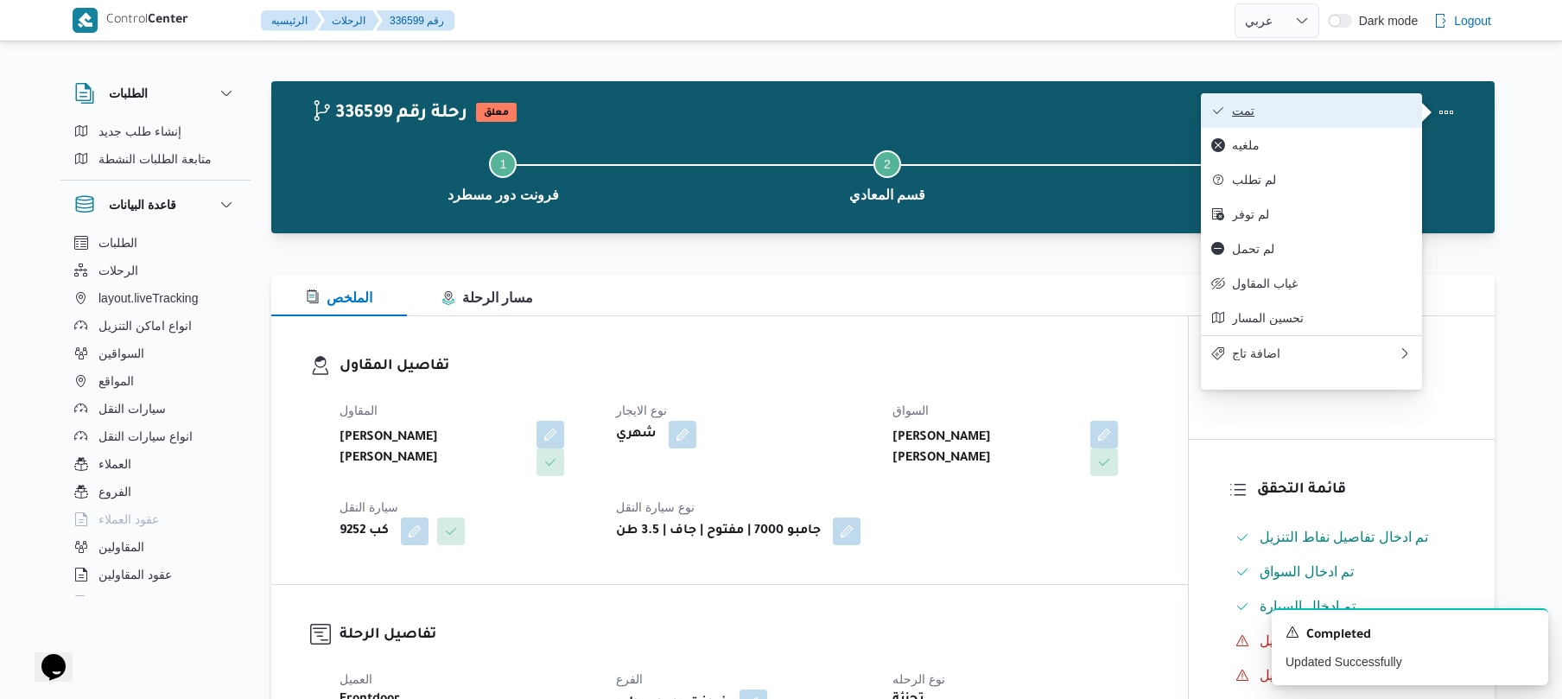
click at [1345, 105] on span "تمت" at bounding box center [1322, 111] width 180 height 14
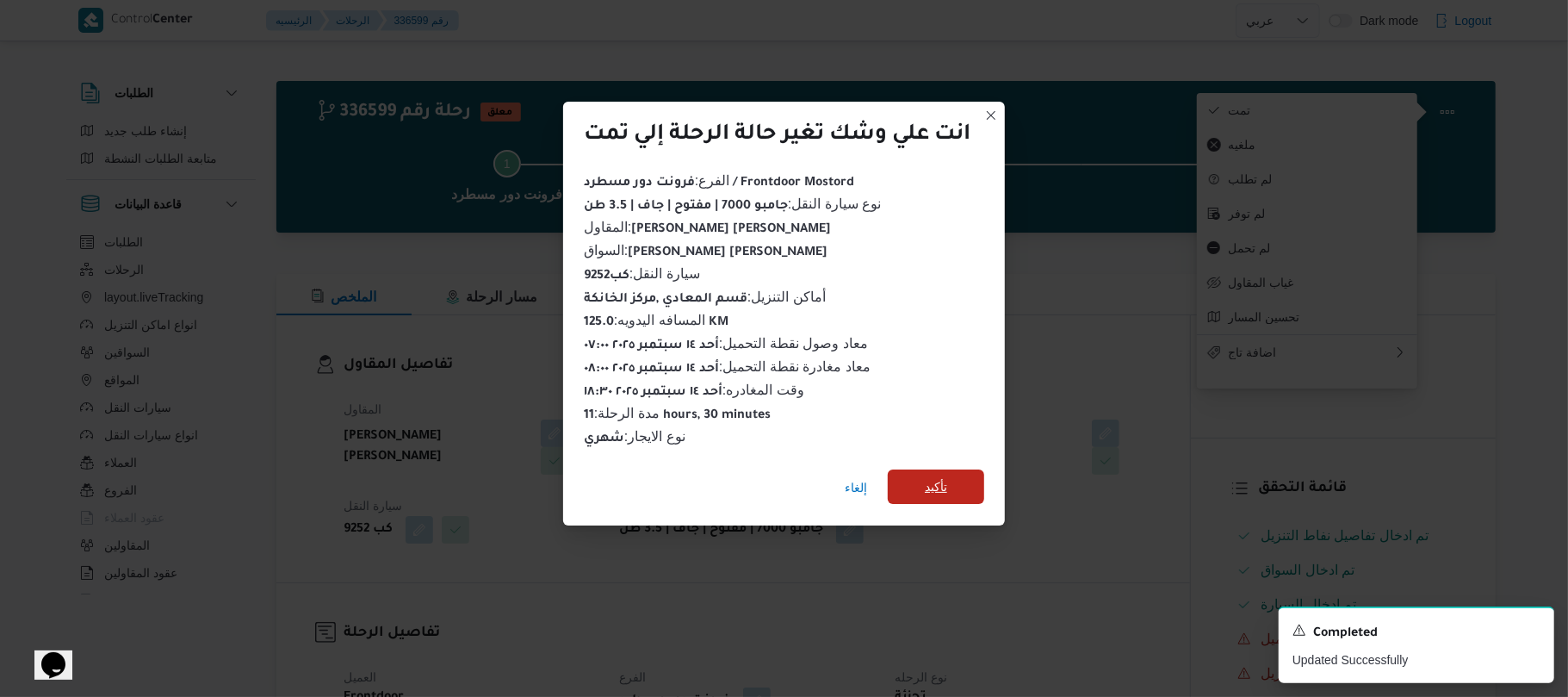
click at [972, 479] on span "تأكيد" at bounding box center [936, 487] width 97 height 35
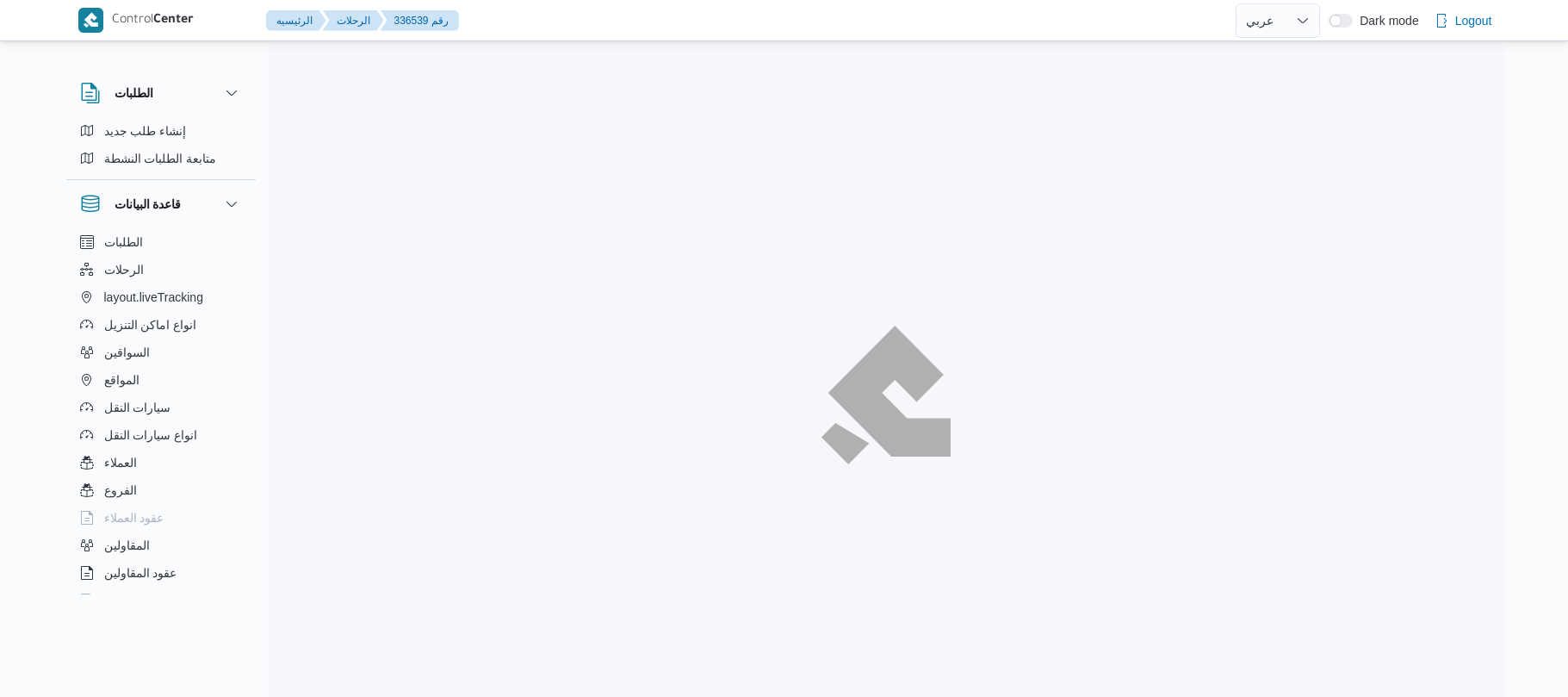
select select "ar"
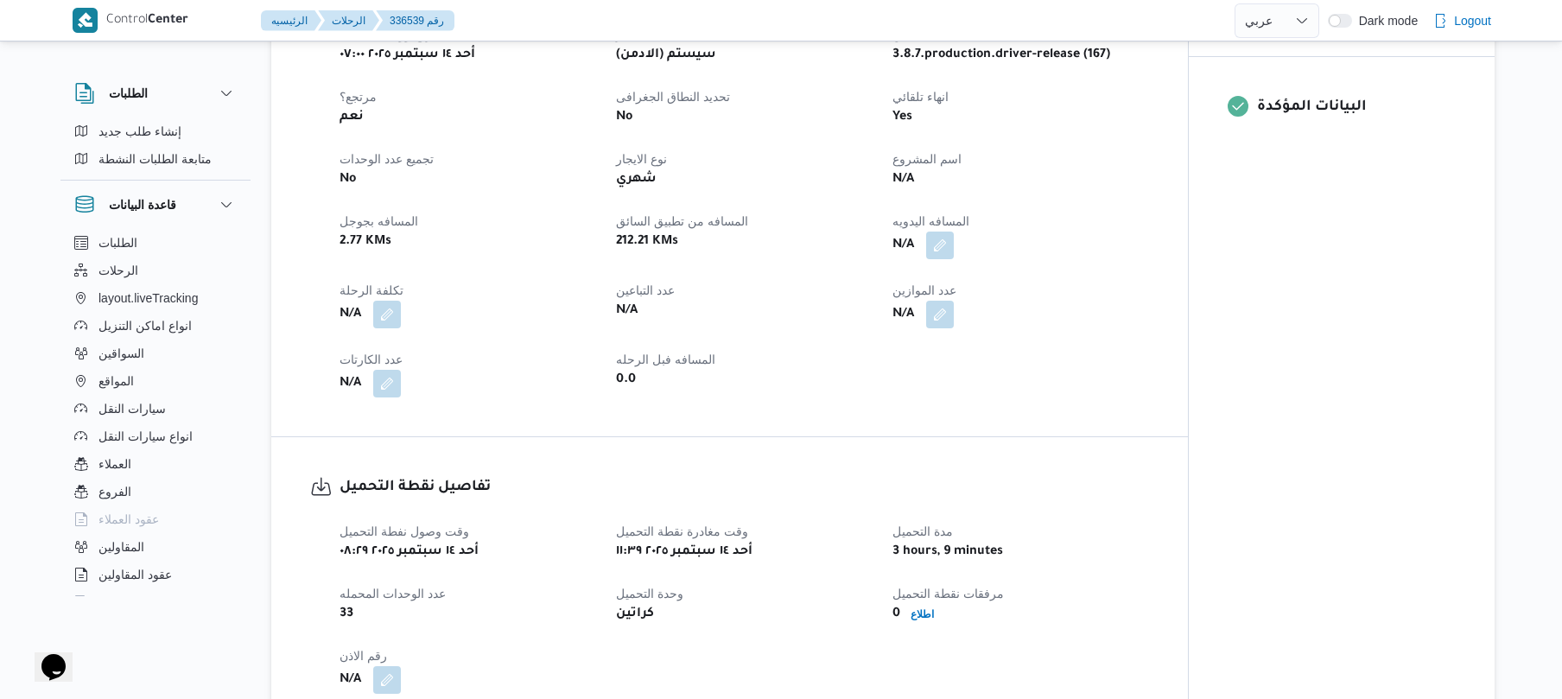
scroll to position [737, 0]
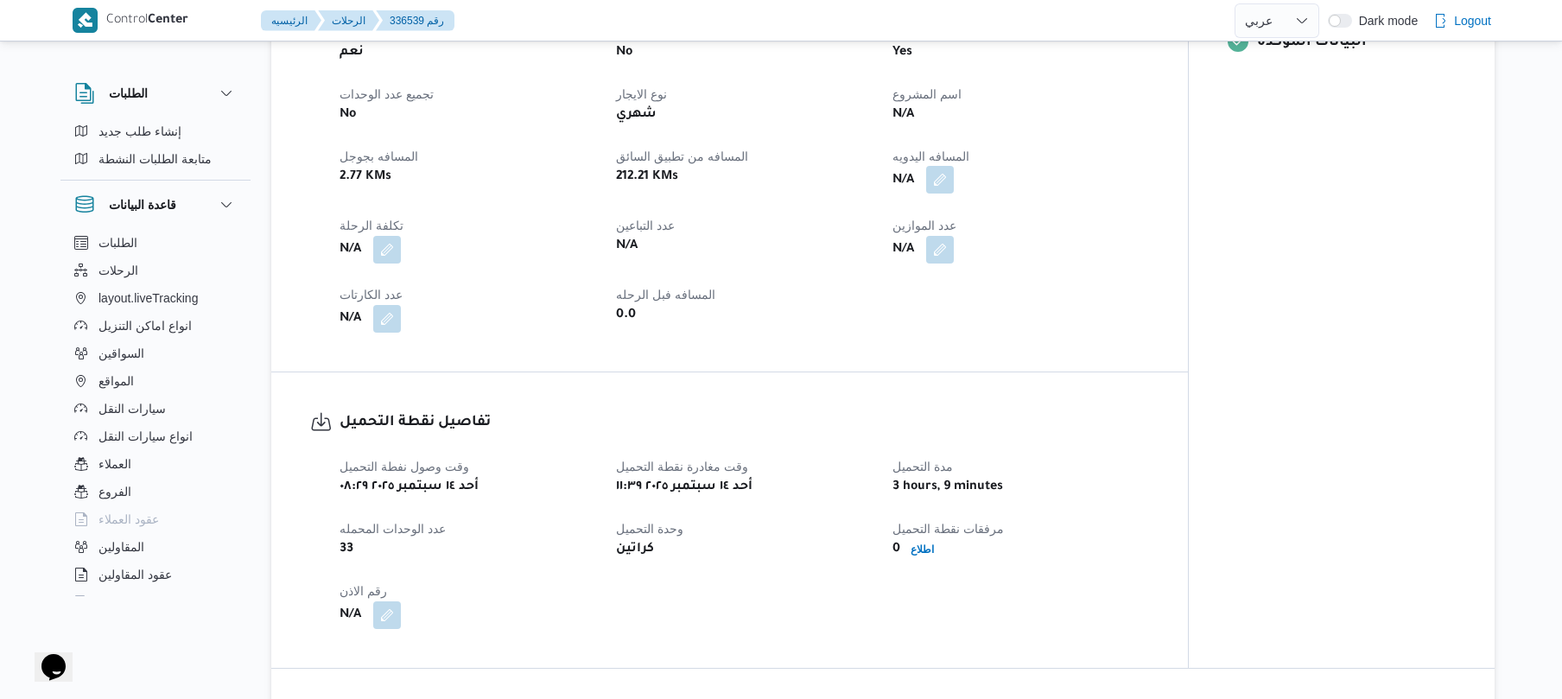
click at [948, 181] on button "button" at bounding box center [940, 180] width 28 height 28
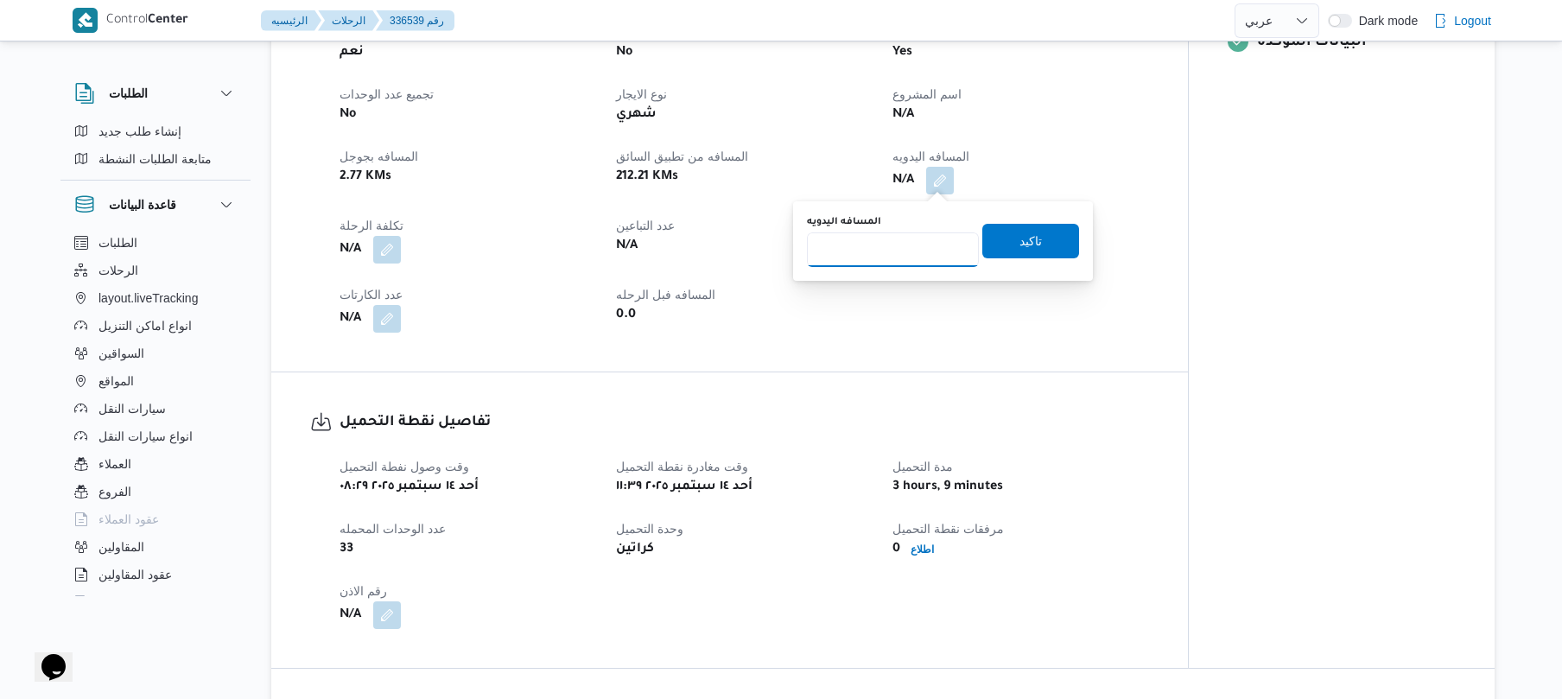
click at [914, 235] on input "المسافه اليدويه" at bounding box center [893, 249] width 172 height 35
type input "140"
click at [1019, 239] on span "تاكيد" at bounding box center [1030, 240] width 22 height 21
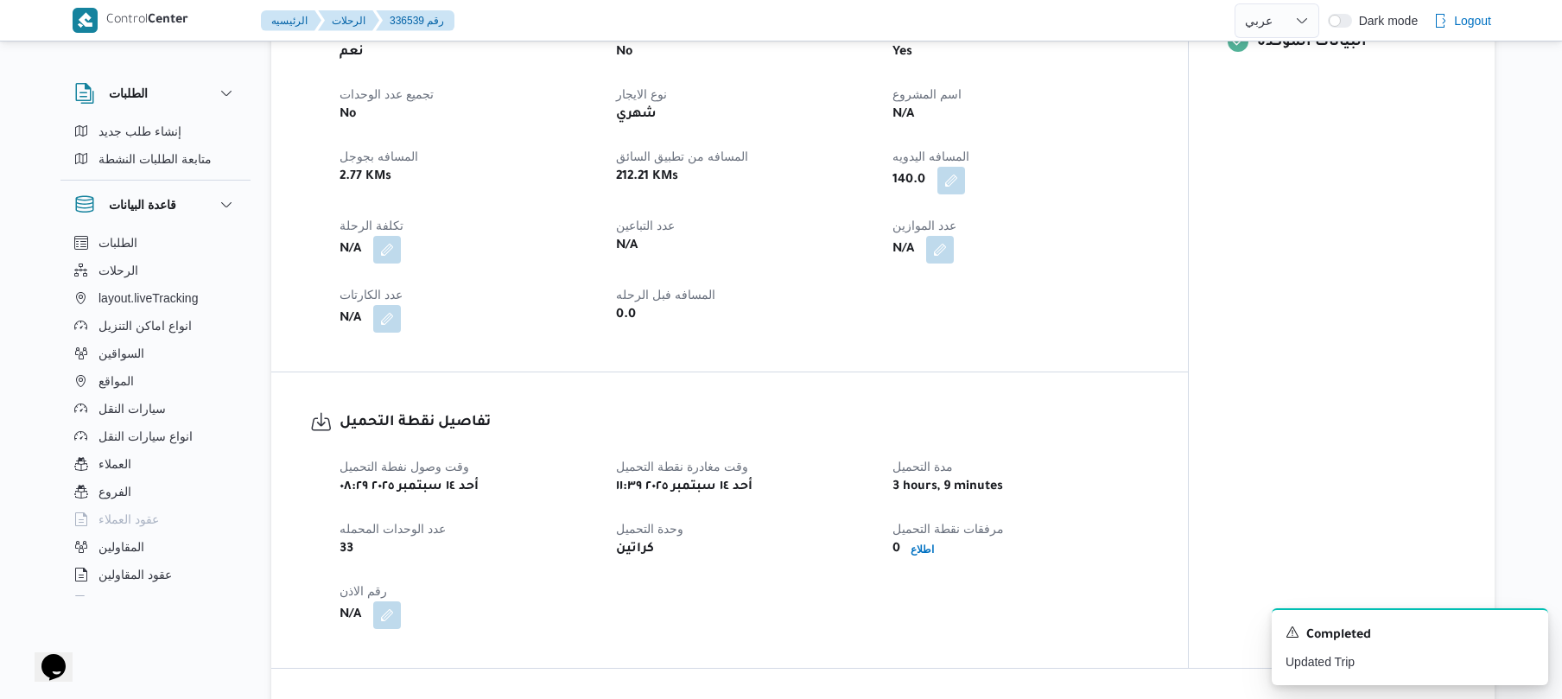
click at [1144, 277] on div "العميل Frontdoor الفرع فرونت دور مسطرد نوع الرحله تجزئة تاريخ ووقت التحميل أحد …" at bounding box center [744, 115] width 830 height 456
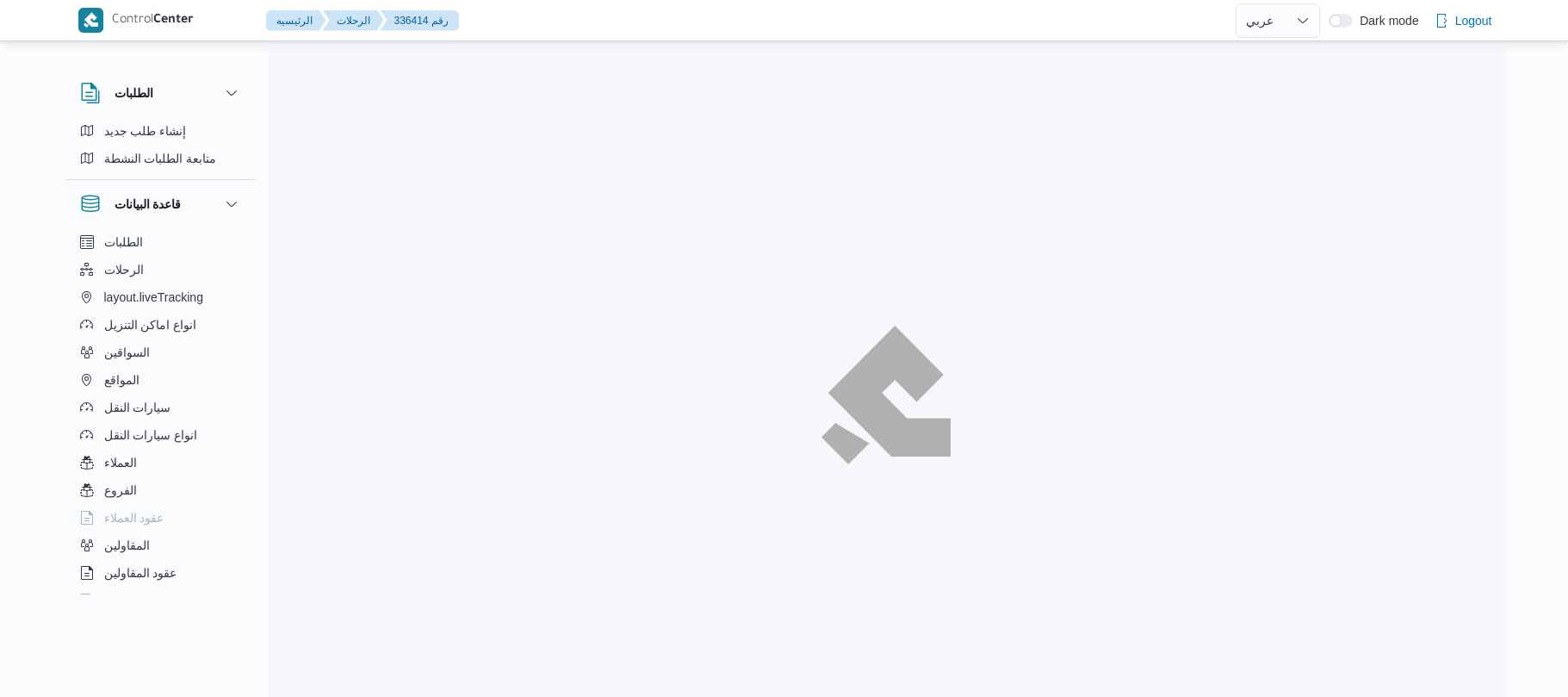
select select "ar"
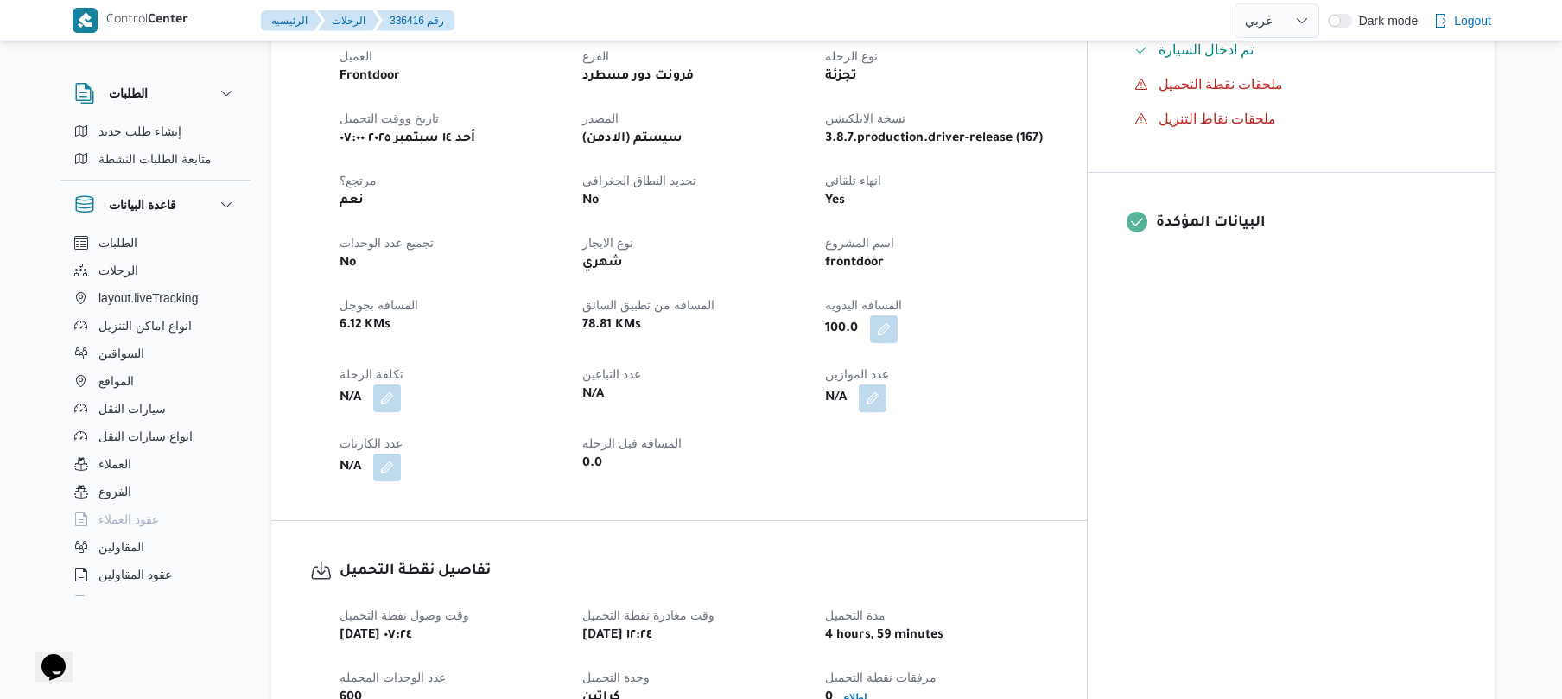
scroll to position [644, 0]
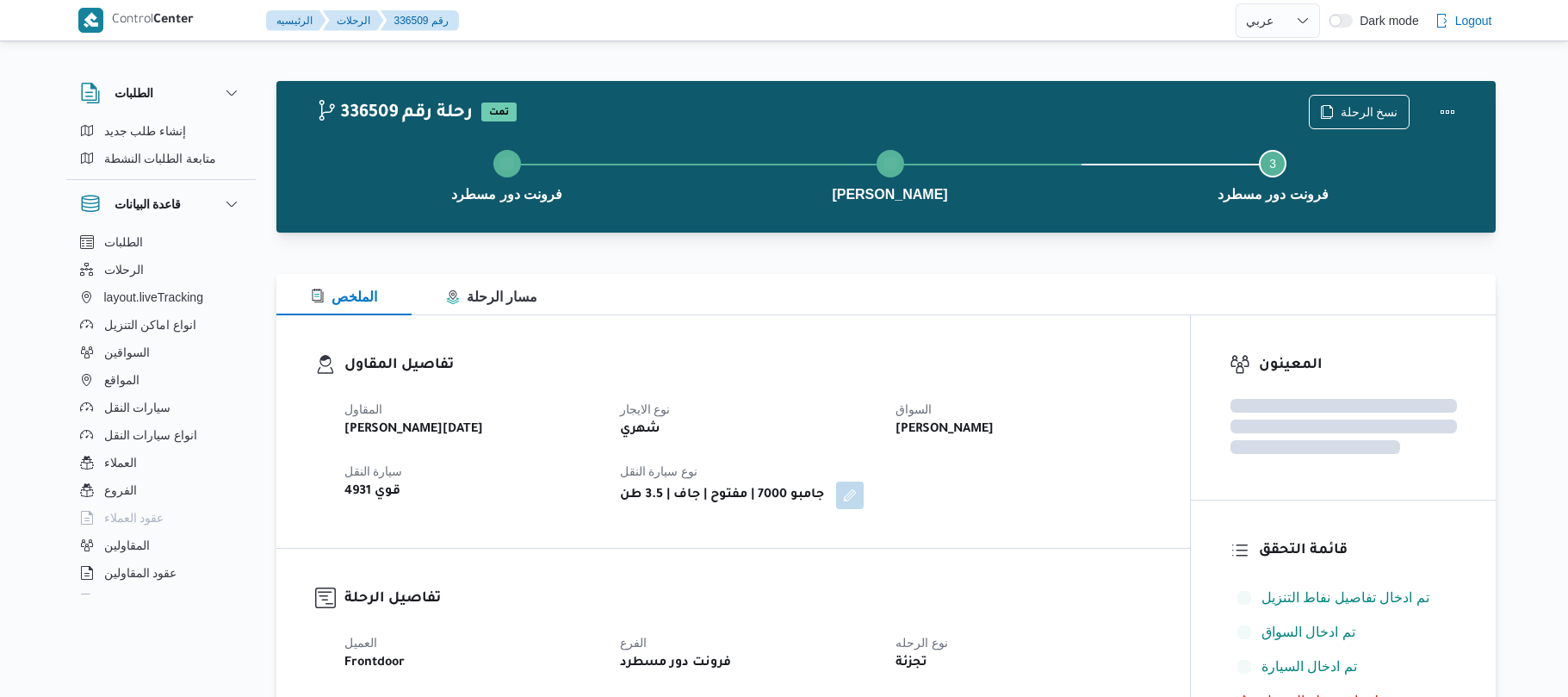
select select "ar"
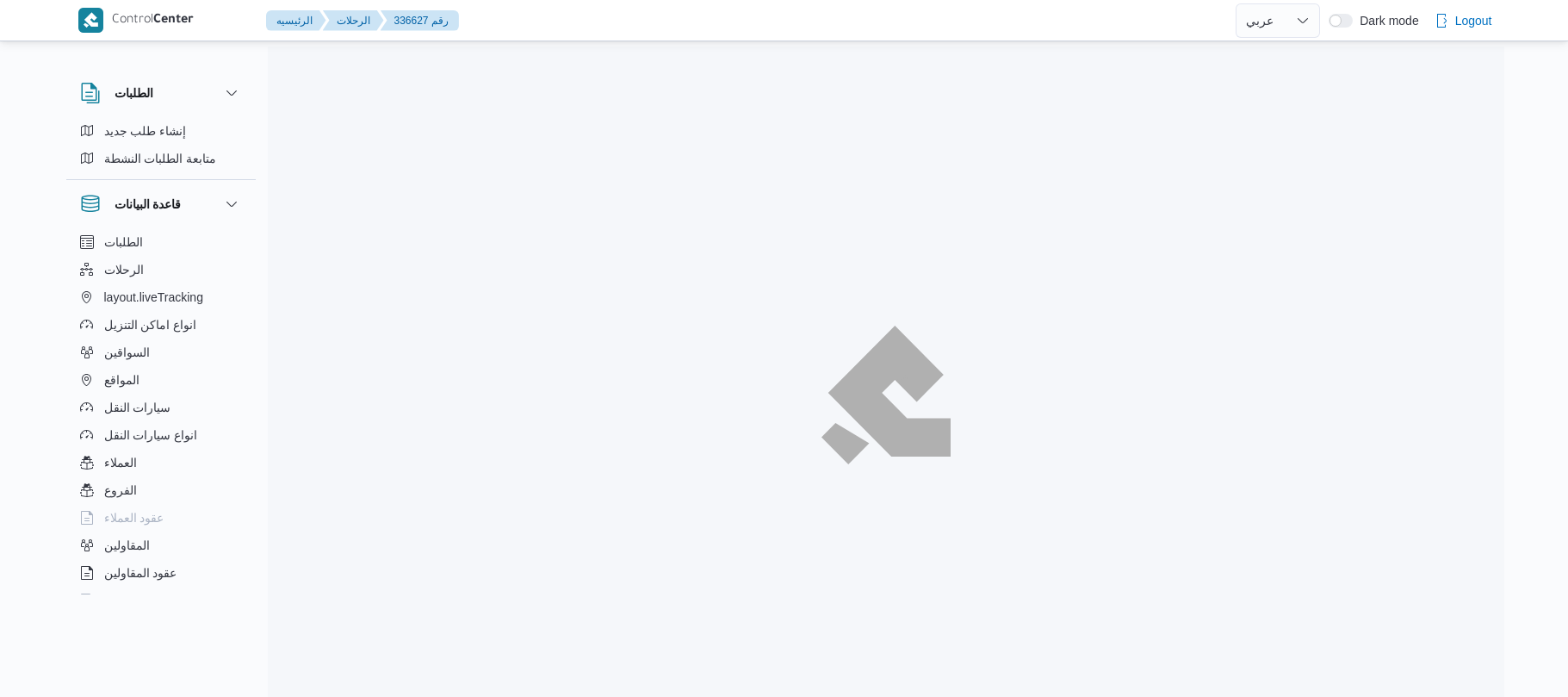
select select "ar"
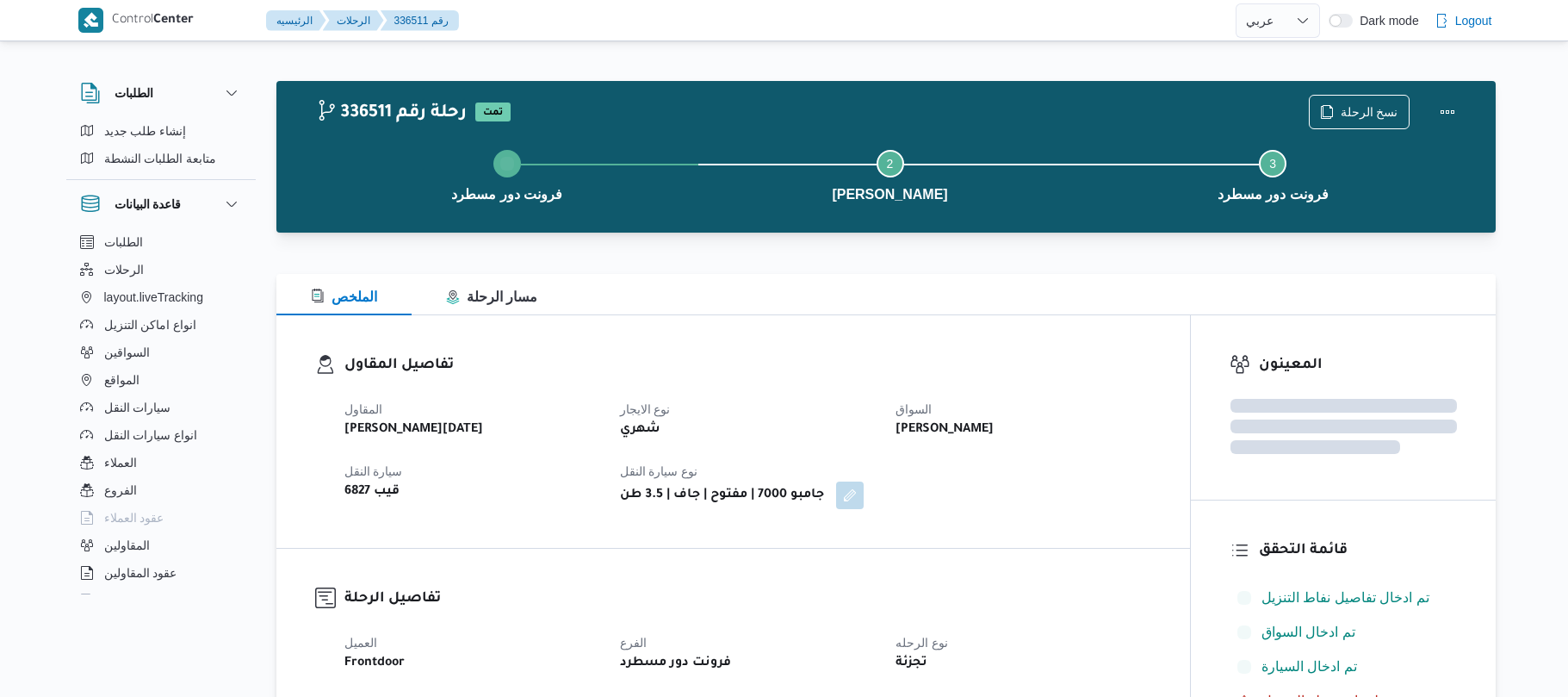
select select "ar"
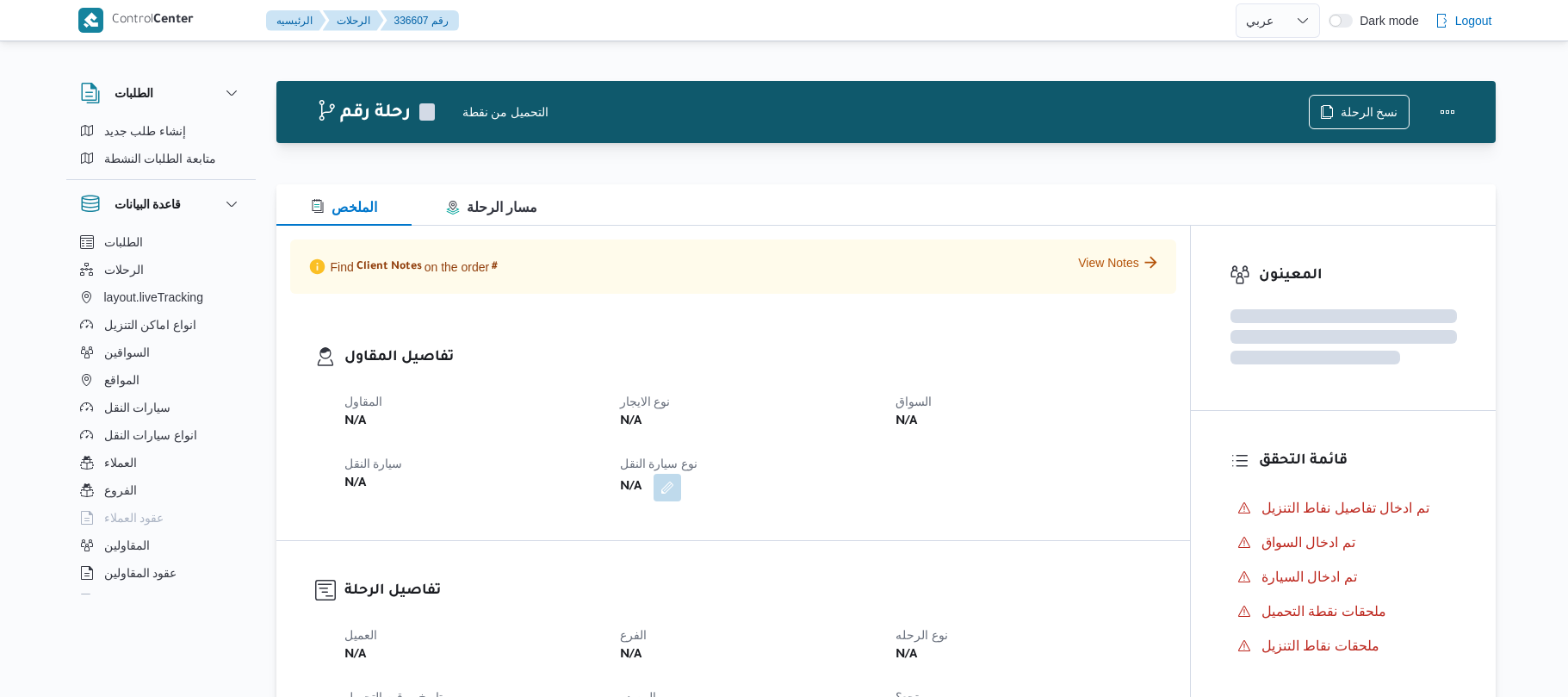
select select "ar"
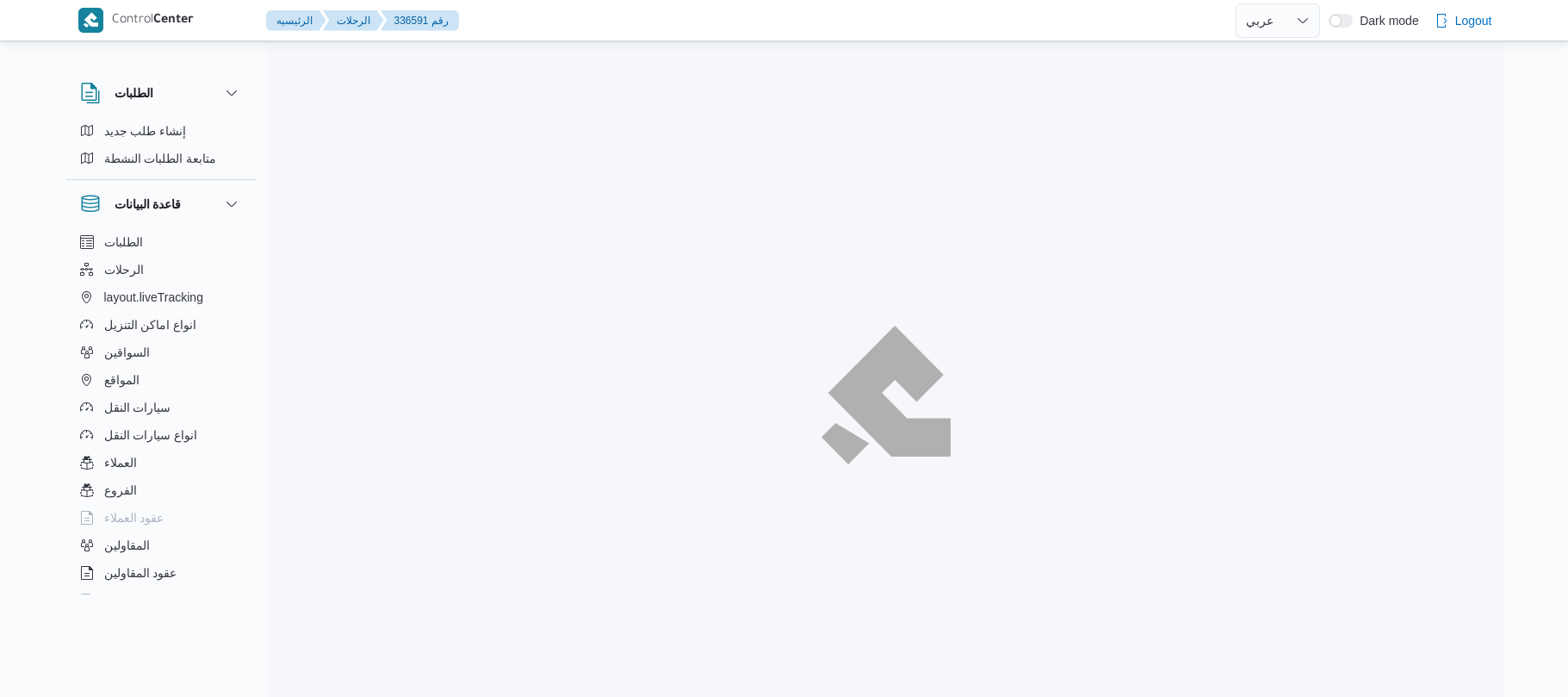
select select "ar"
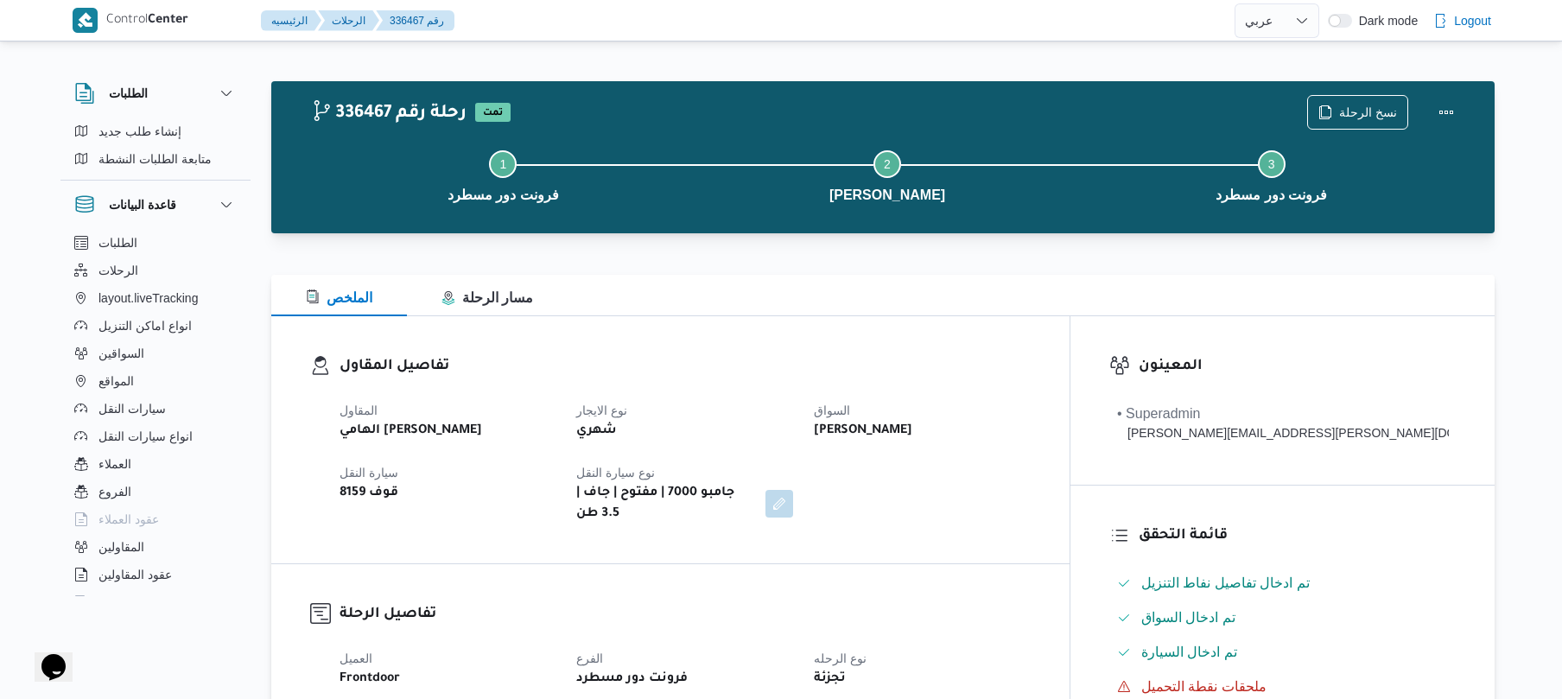
click at [1030, 368] on h3 "تفاصيل المقاول" at bounding box center [684, 366] width 691 height 23
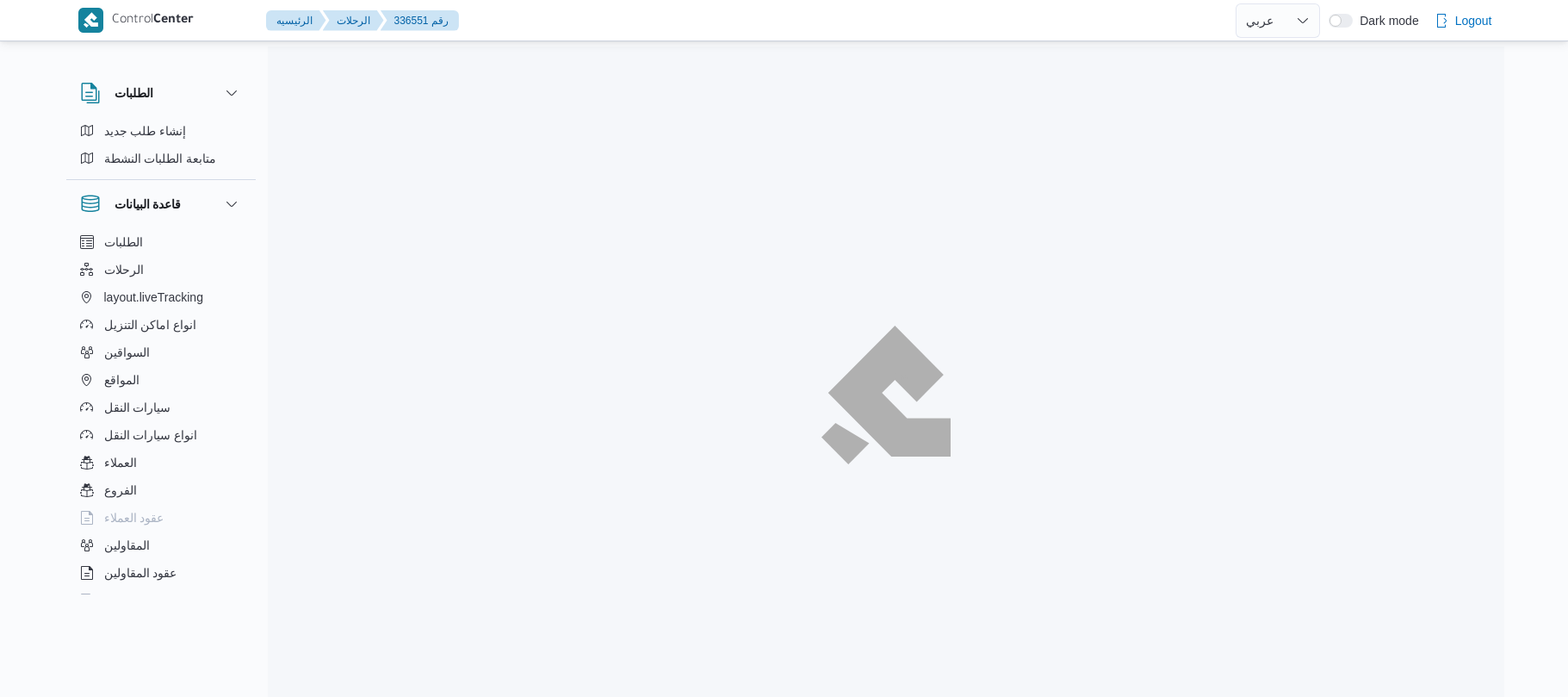
select select "ar"
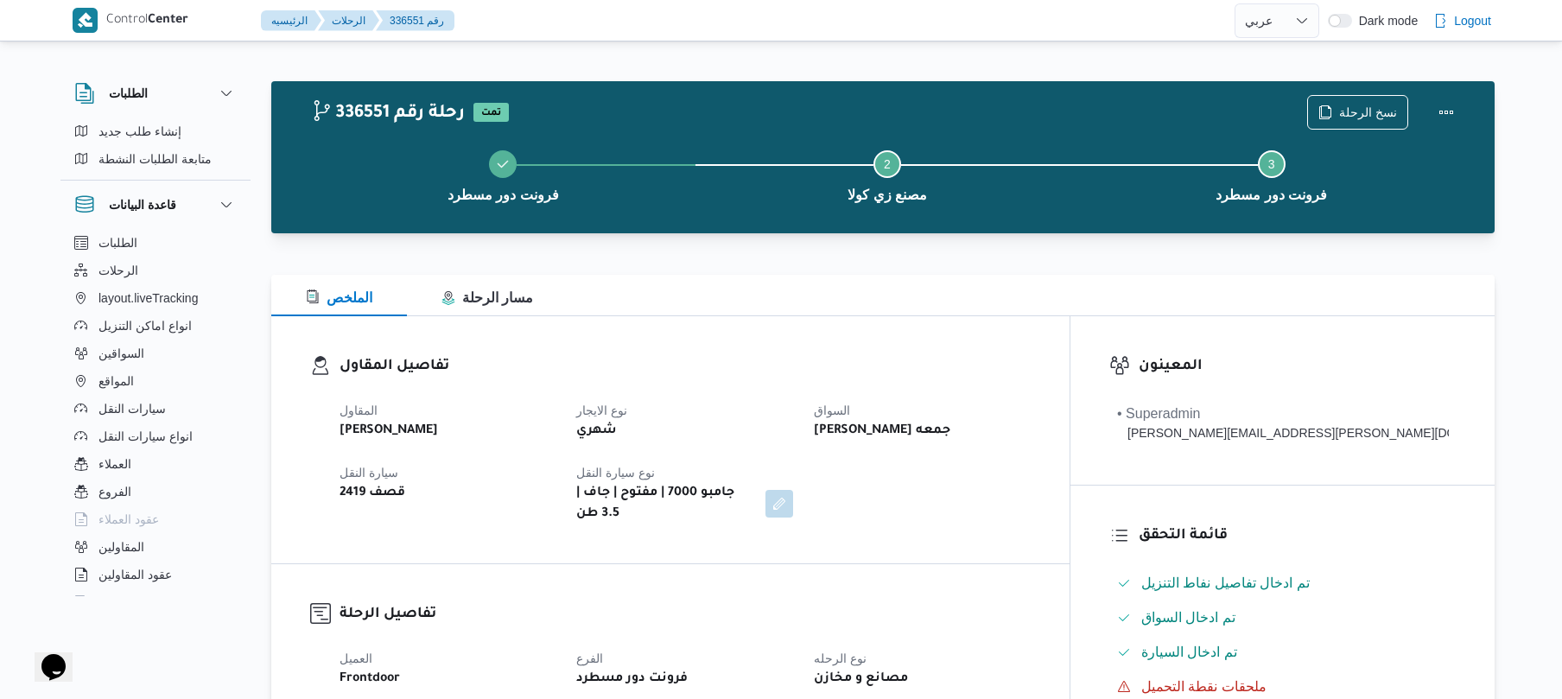
click at [1031, 441] on div "[PERSON_NAME] جمعه" at bounding box center [921, 431] width 219 height 24
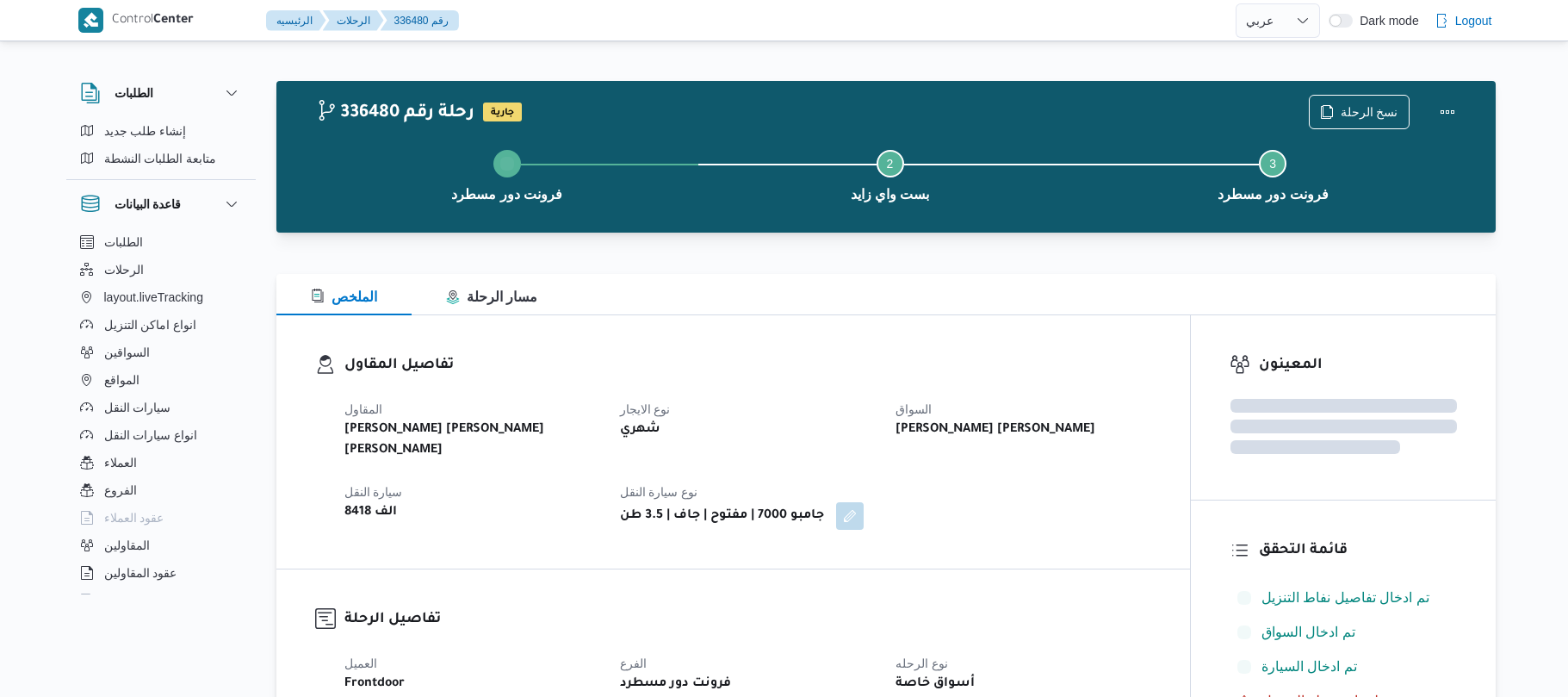
select select "ar"
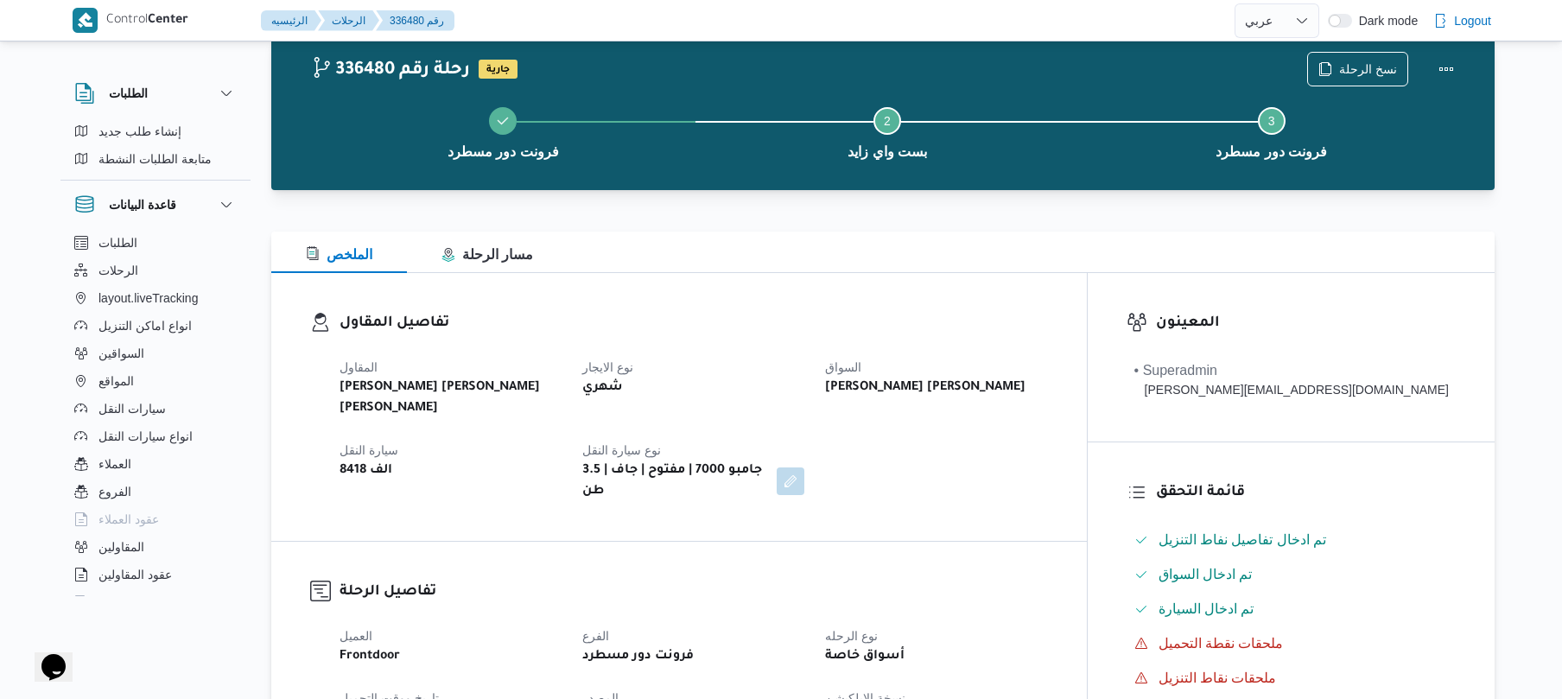
scroll to position [46, 0]
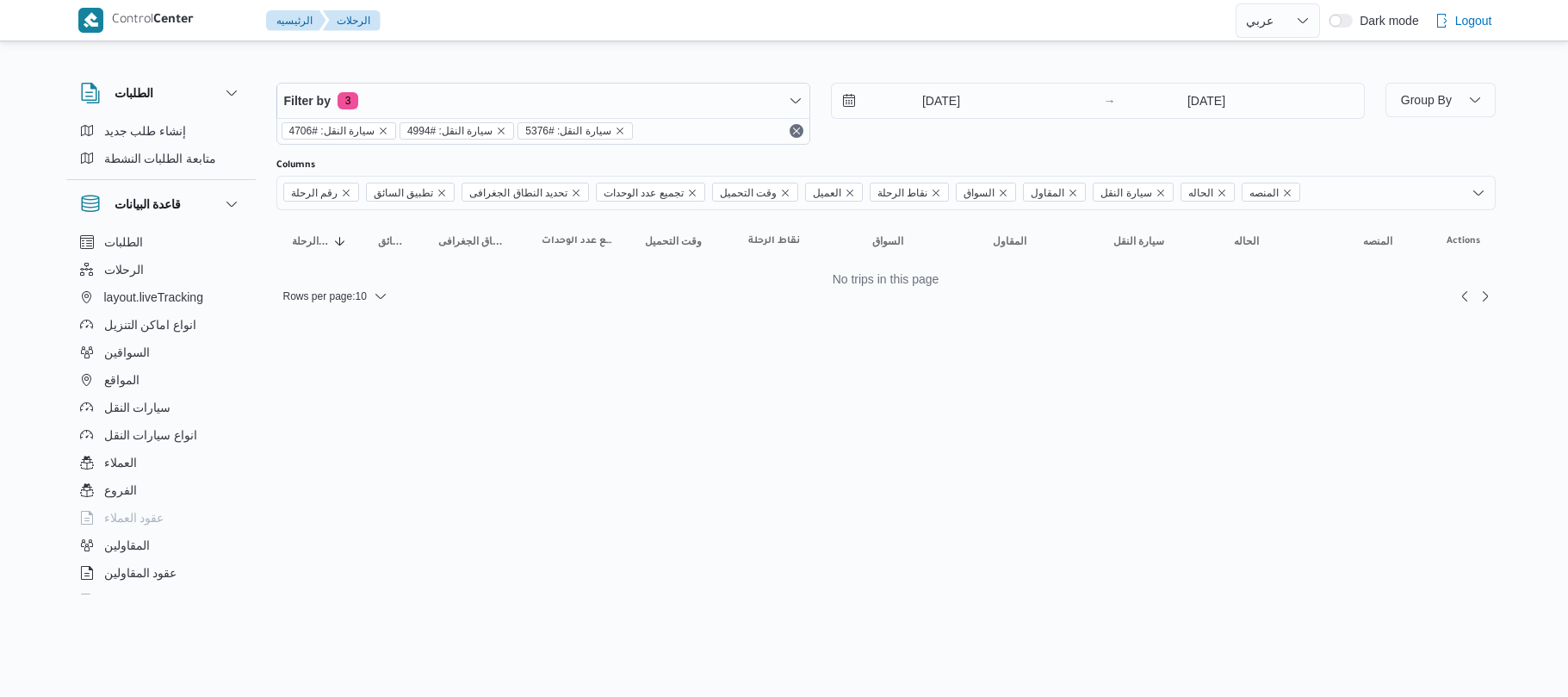
select select "ar"
click at [616, 131] on icon "remove selected entity" at bounding box center [619, 131] width 7 height 7
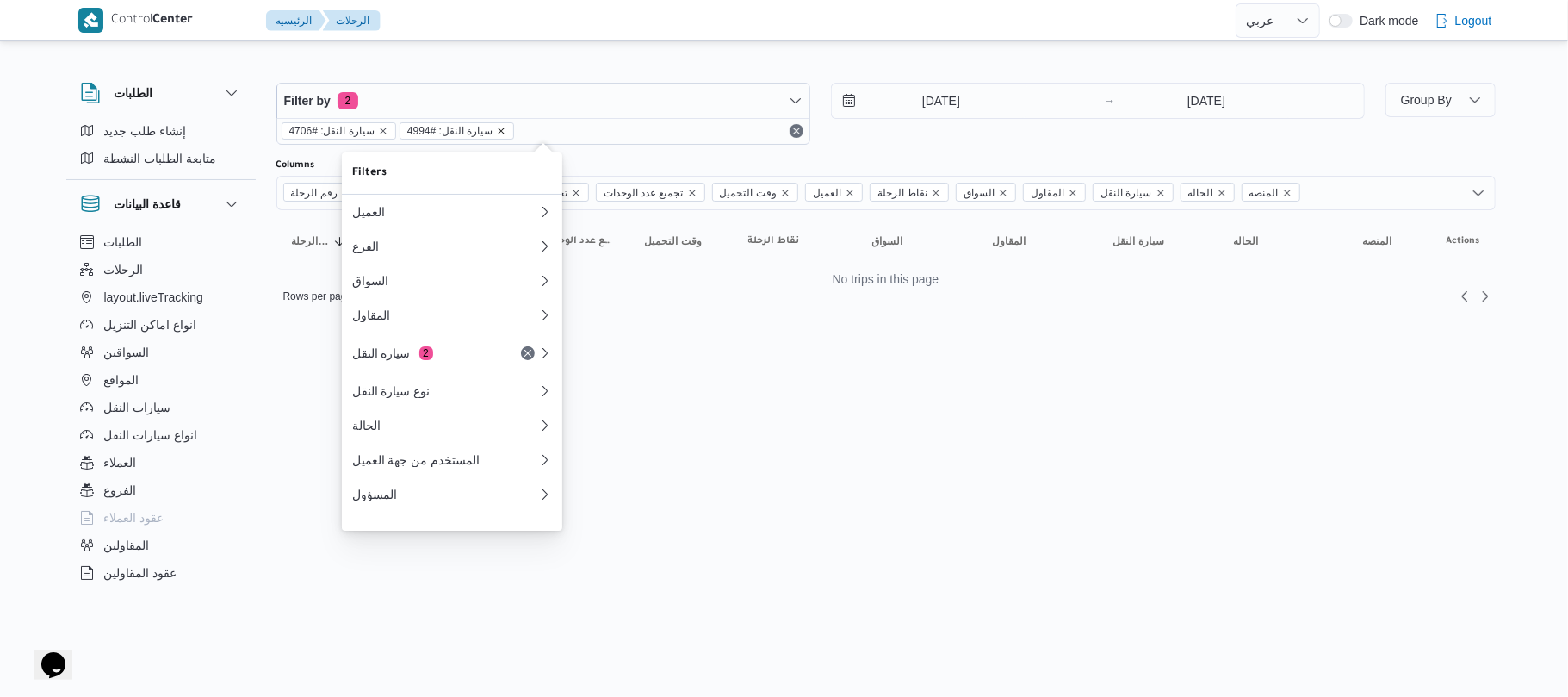
click at [498, 130] on icon "remove selected entity" at bounding box center [501, 131] width 7 height 7
click at [383, 131] on icon "remove selected entity" at bounding box center [383, 131] width 10 height 10
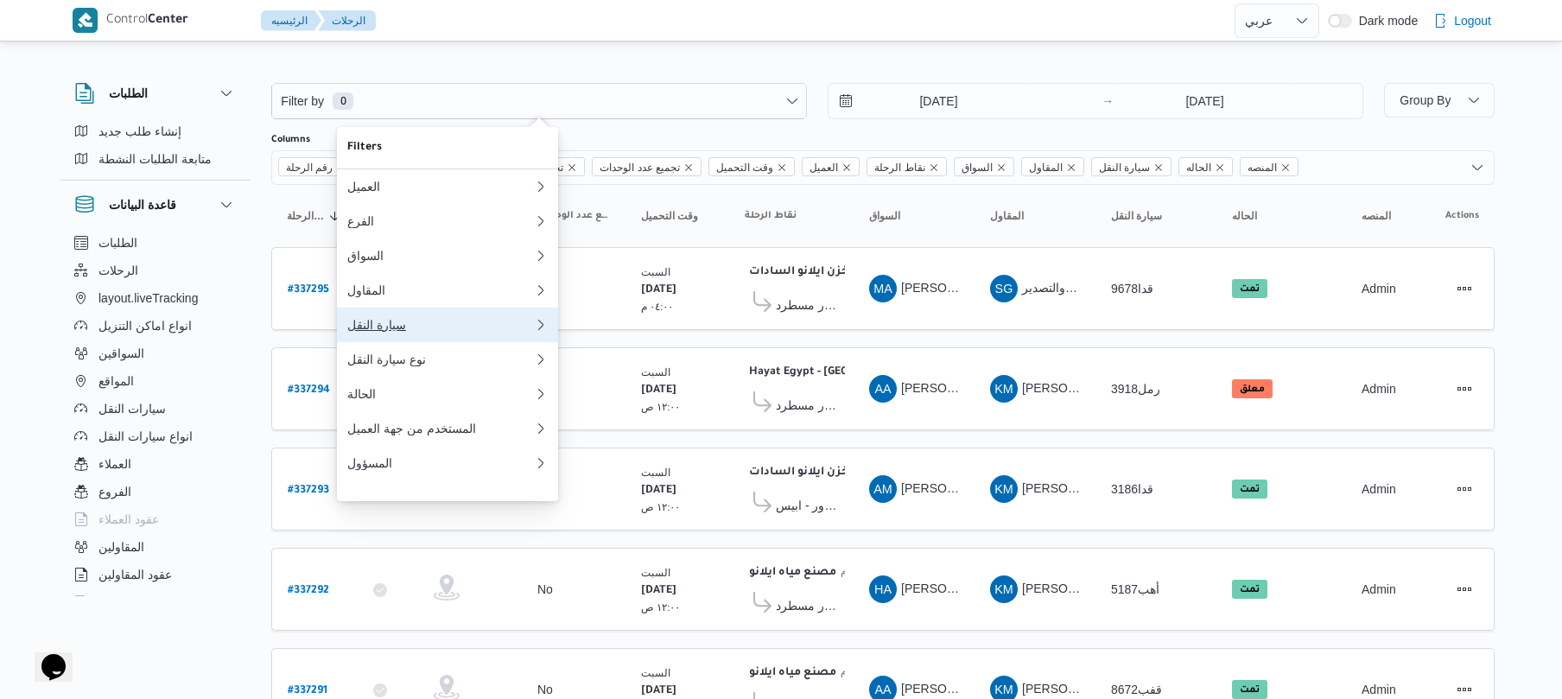
click at [408, 330] on div "سيارة النقل" at bounding box center [437, 325] width 180 height 14
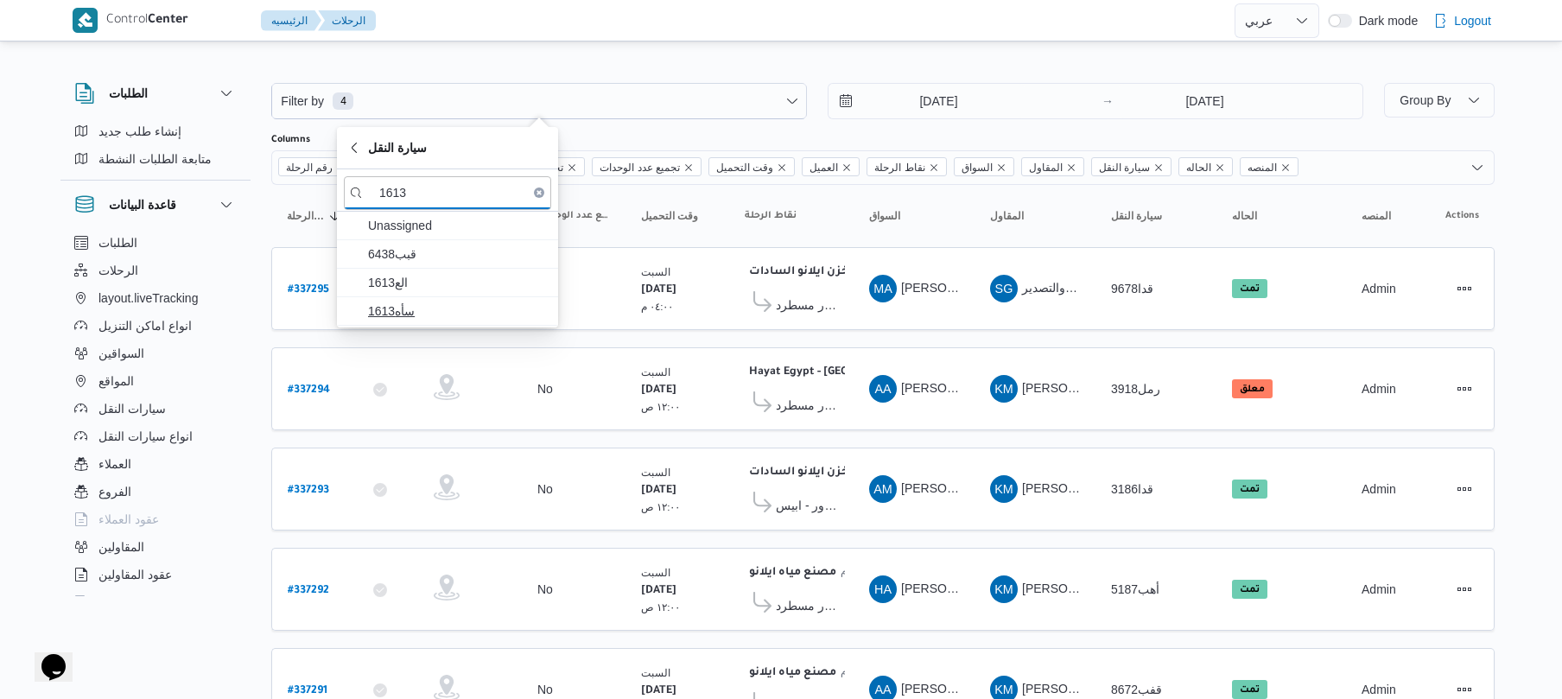
type input "1613"
click at [422, 312] on span "سأه1613" at bounding box center [458, 311] width 180 height 21
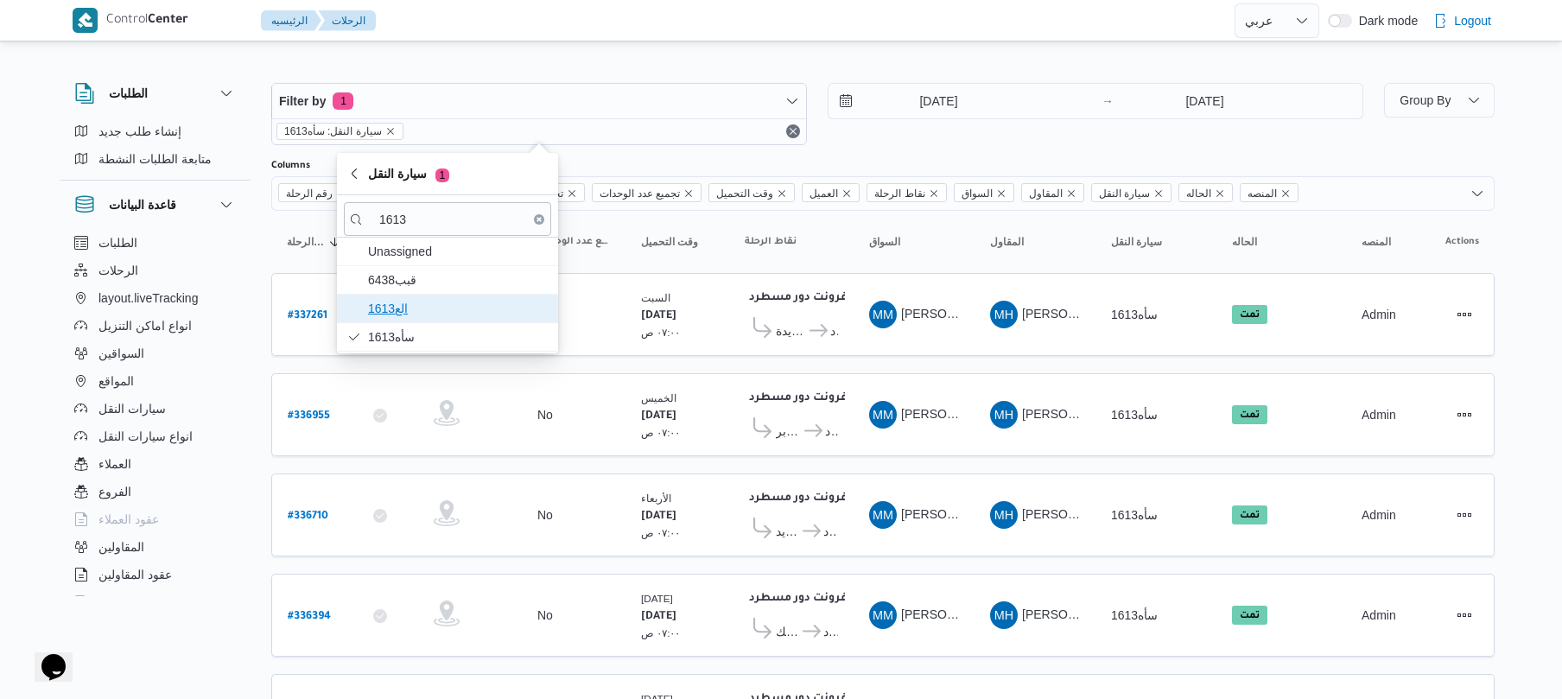
click at [426, 302] on span "الع1613" at bounding box center [458, 308] width 180 height 21
click at [311, 312] on b "# 337261" at bounding box center [308, 316] width 40 height 12
select select "ar"
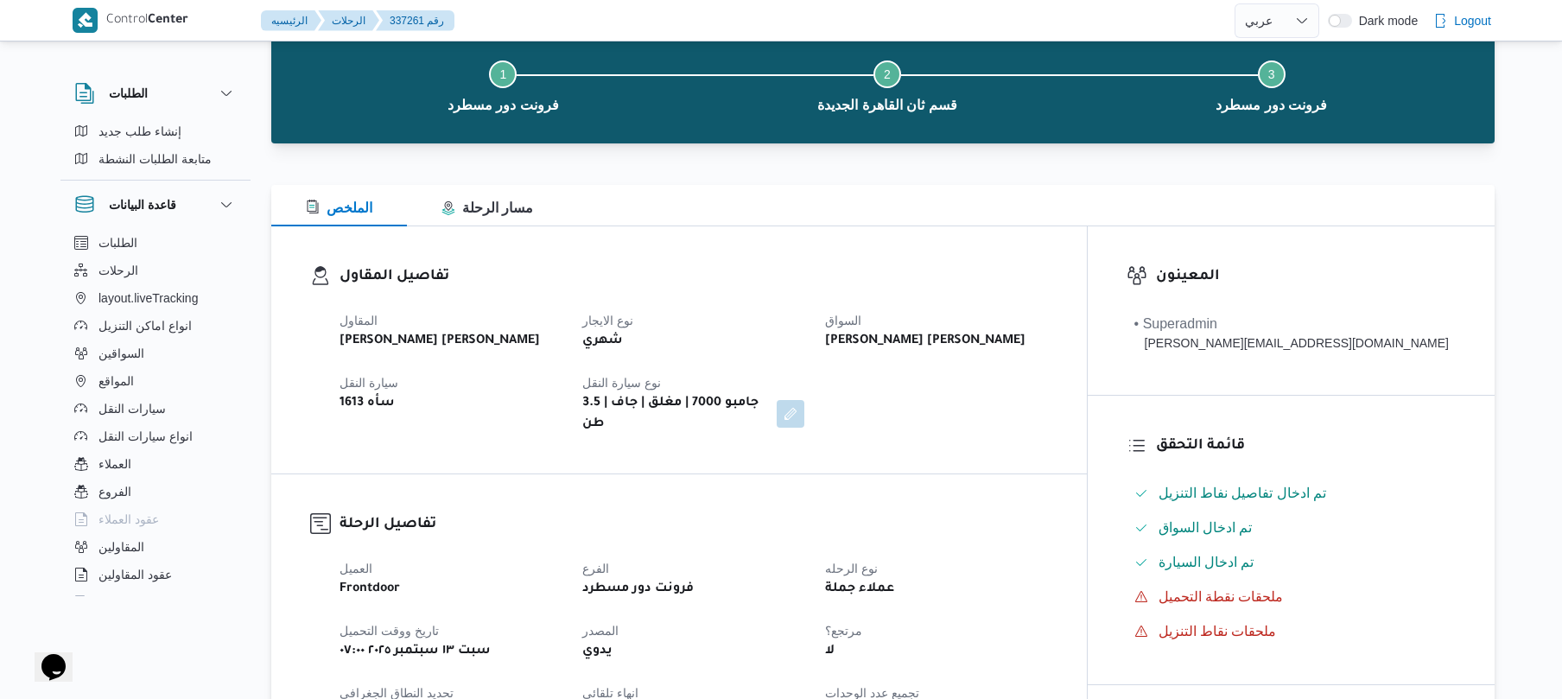
scroll to position [92, 0]
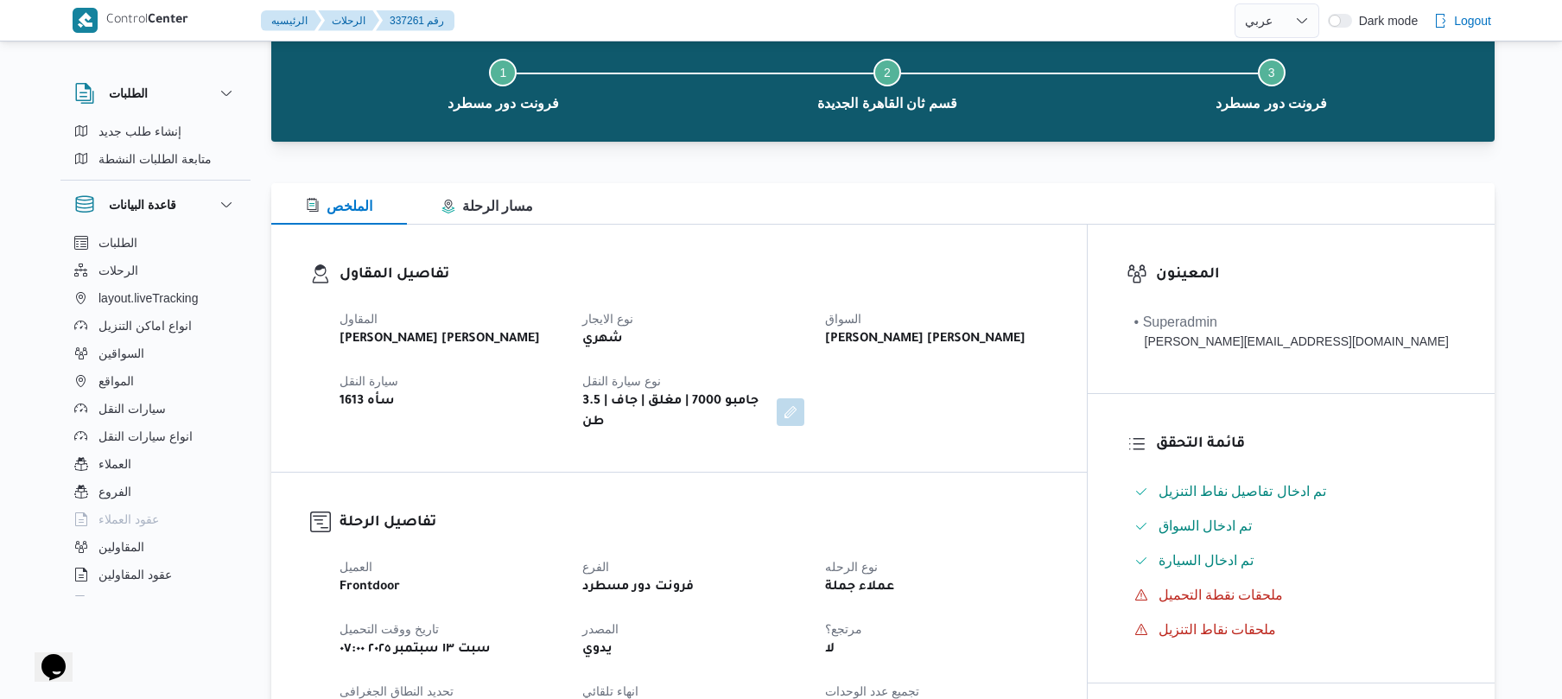
select select "ar"
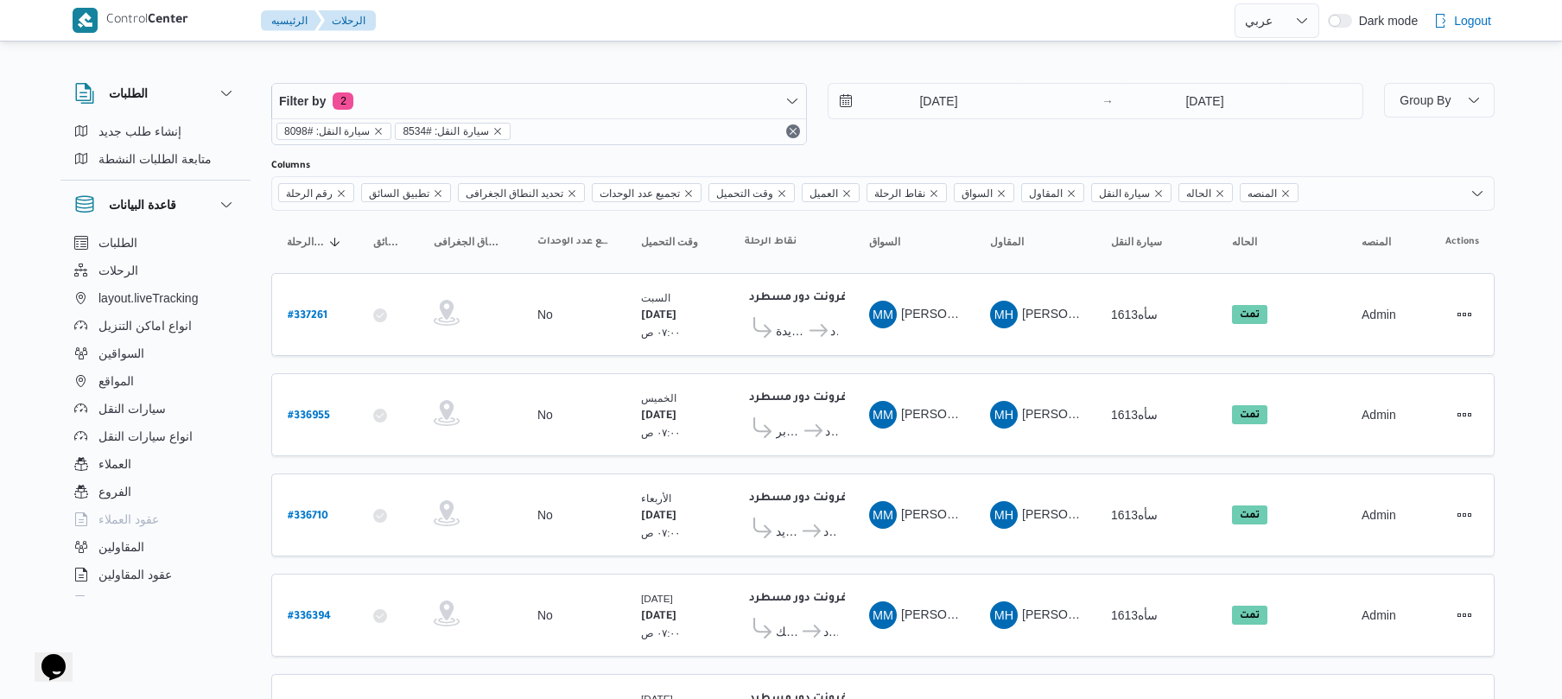
click at [536, 135] on div "سيارة النقل: #8098 سيارة النقل: #8534" at bounding box center [539, 131] width 534 height 26
click at [492, 128] on icon "remove selected entity" at bounding box center [497, 131] width 10 height 10
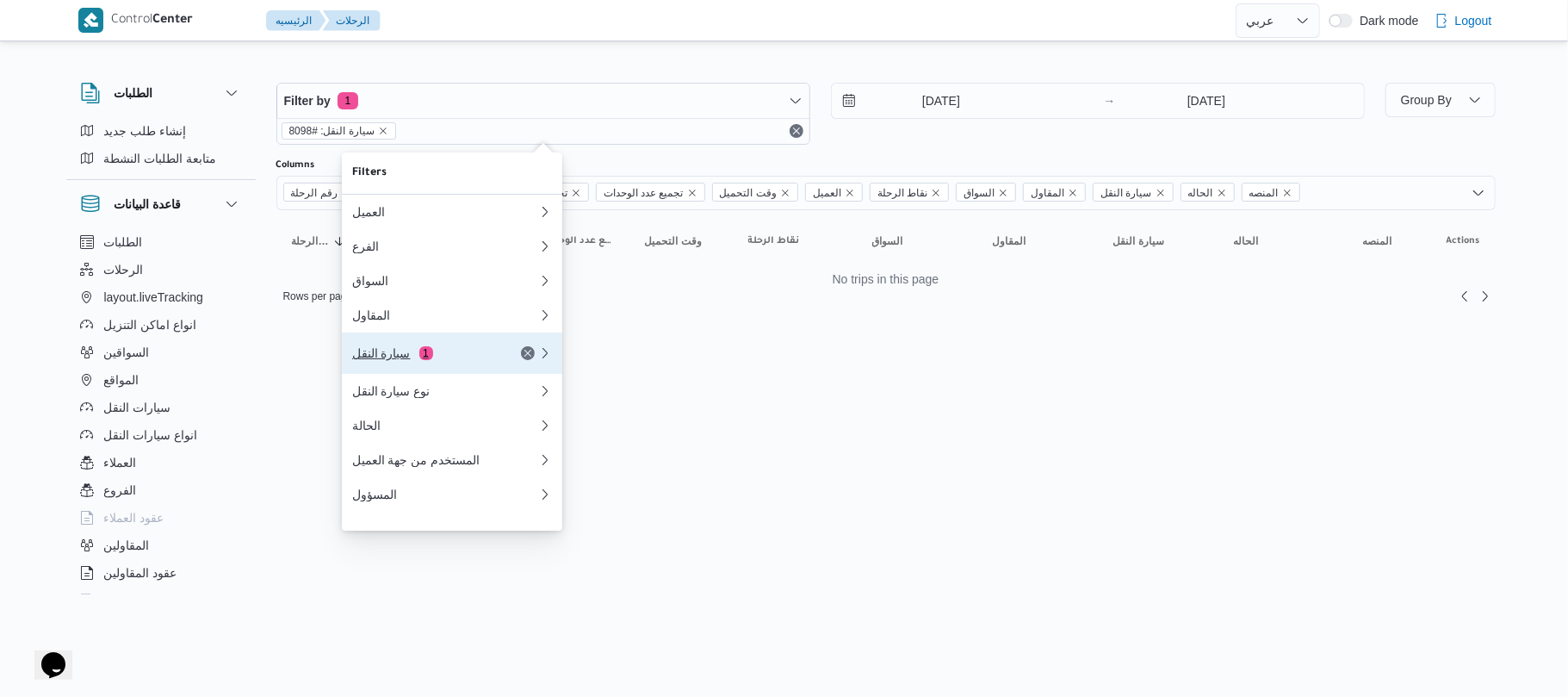
click at [415, 356] on div "سيارة النقل 1" at bounding box center [424, 353] width 145 height 14
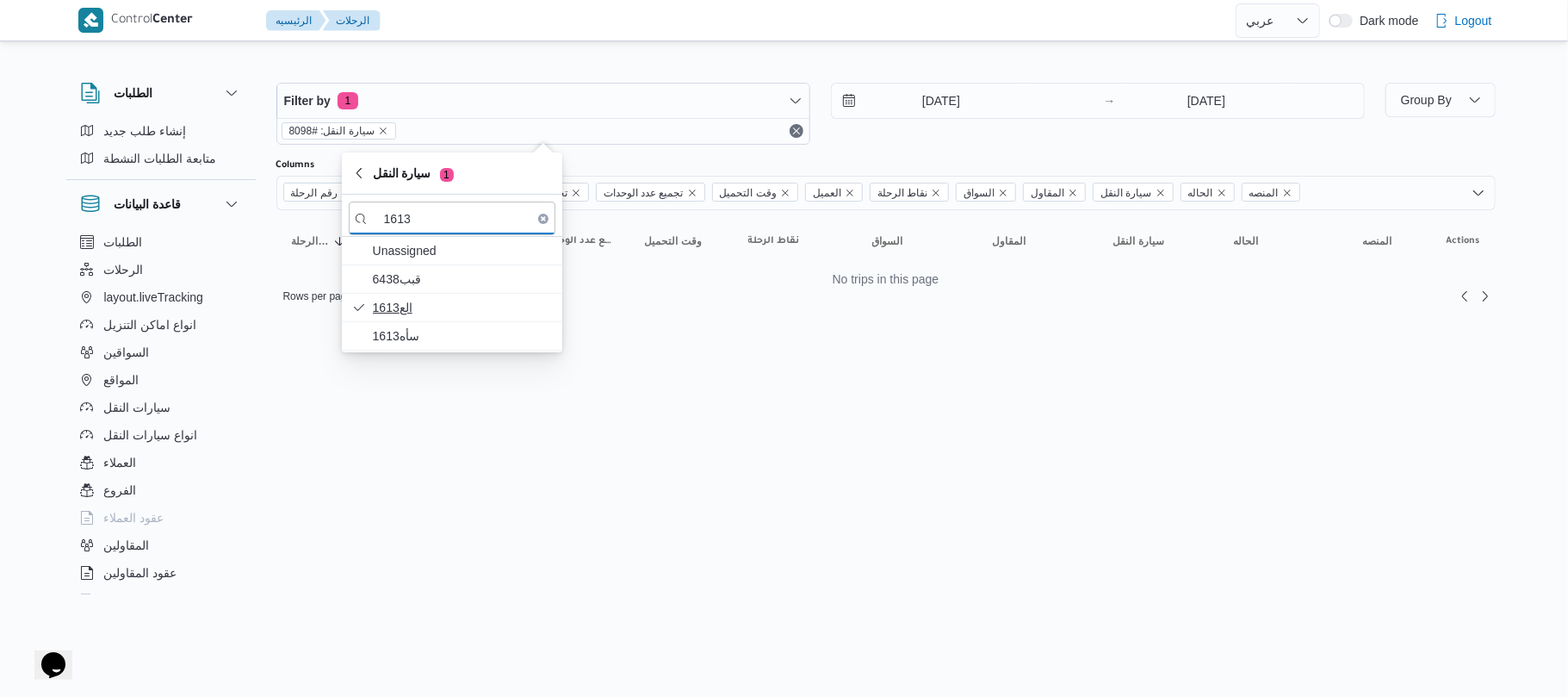
type input "1613"
click at [496, 300] on span "الع1613" at bounding box center [463, 307] width 179 height 21
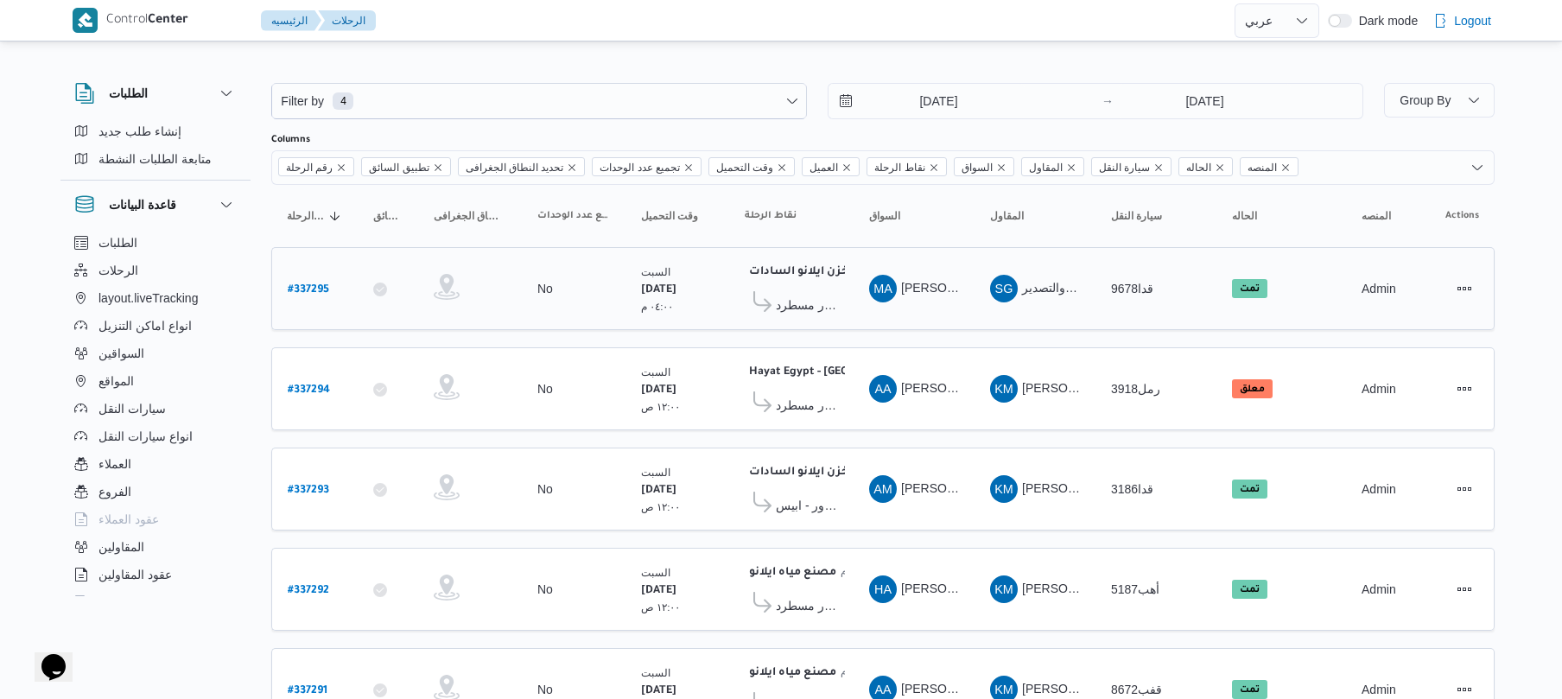
click at [309, 288] on b "# 337295" at bounding box center [308, 290] width 41 height 12
select select "ar"
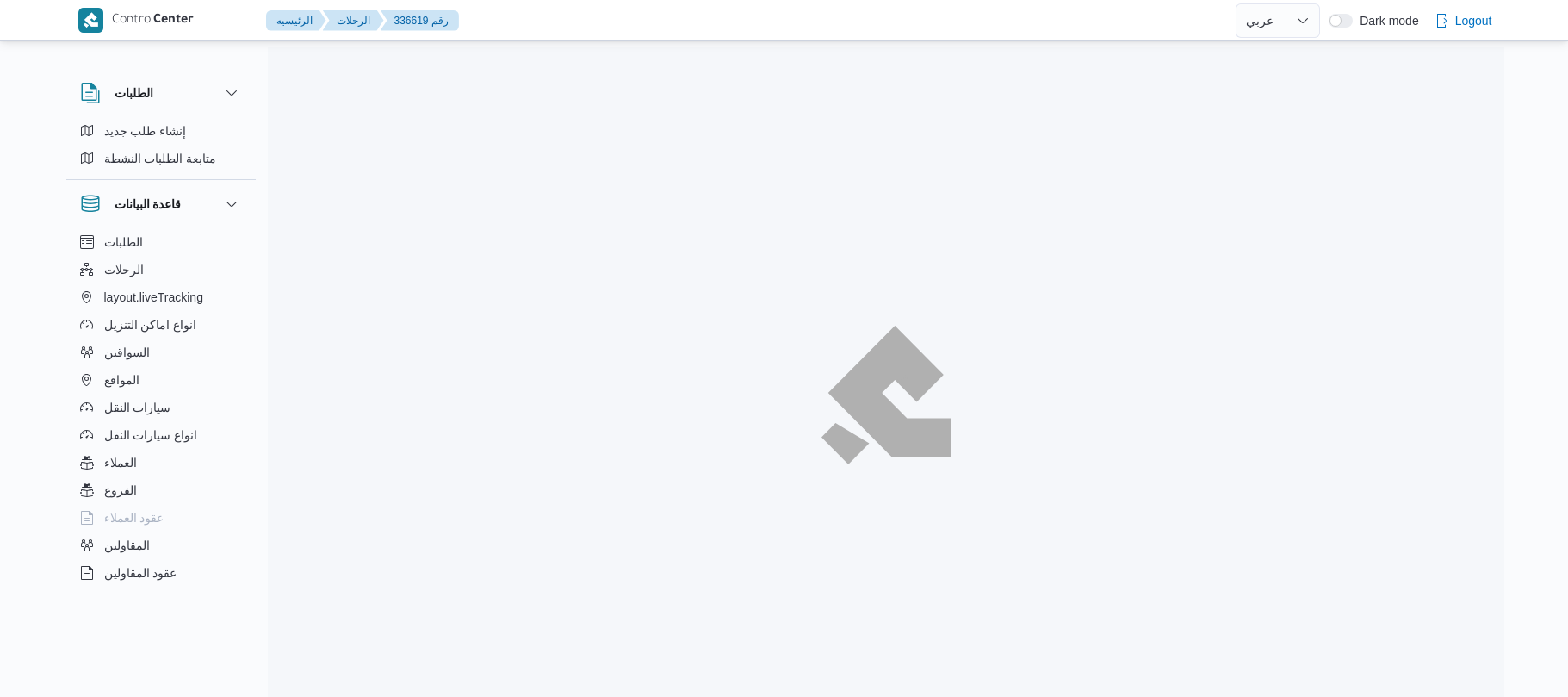
select select "ar"
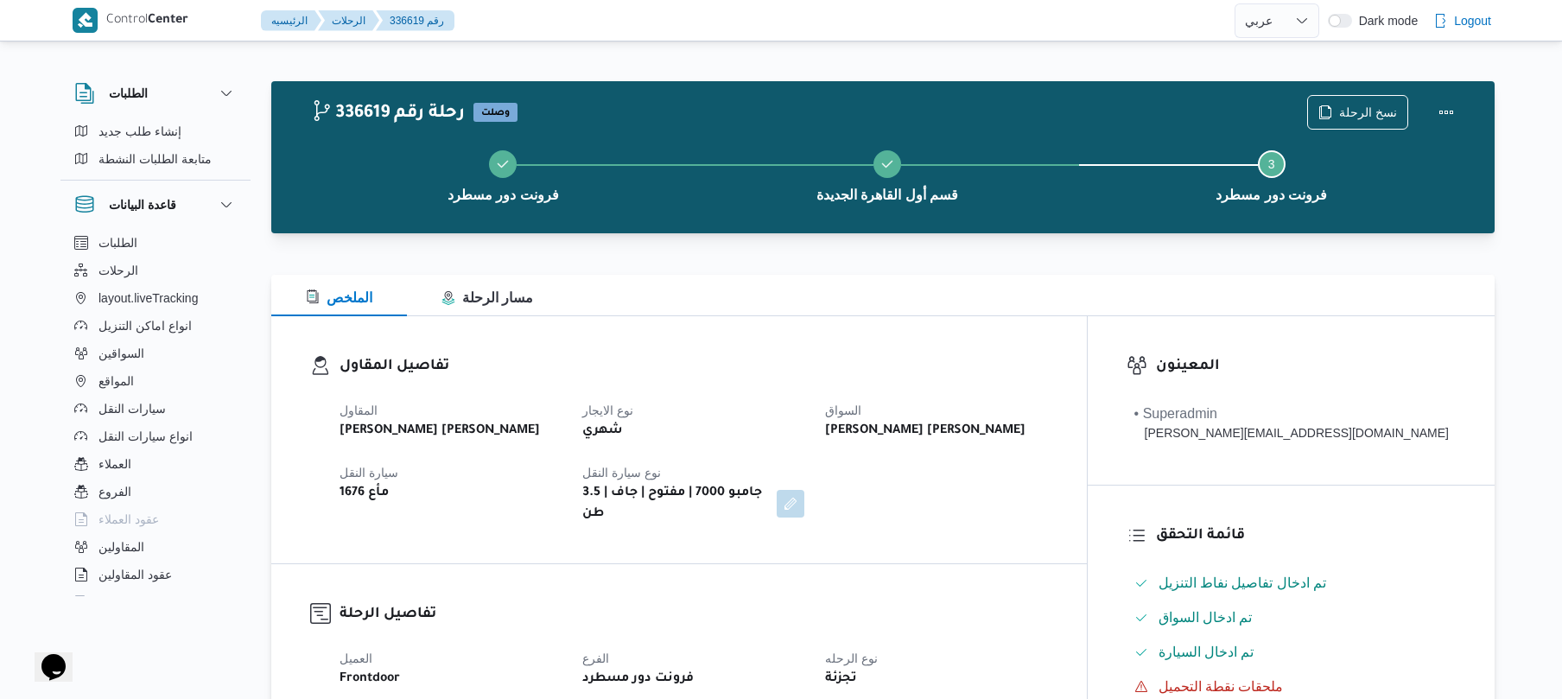
click at [914, 321] on div "تفاصيل المقاول المقاول [PERSON_NAME] [PERSON_NAME] شهري السواق [PERSON_NAME] [P…" at bounding box center [678, 439] width 815 height 247
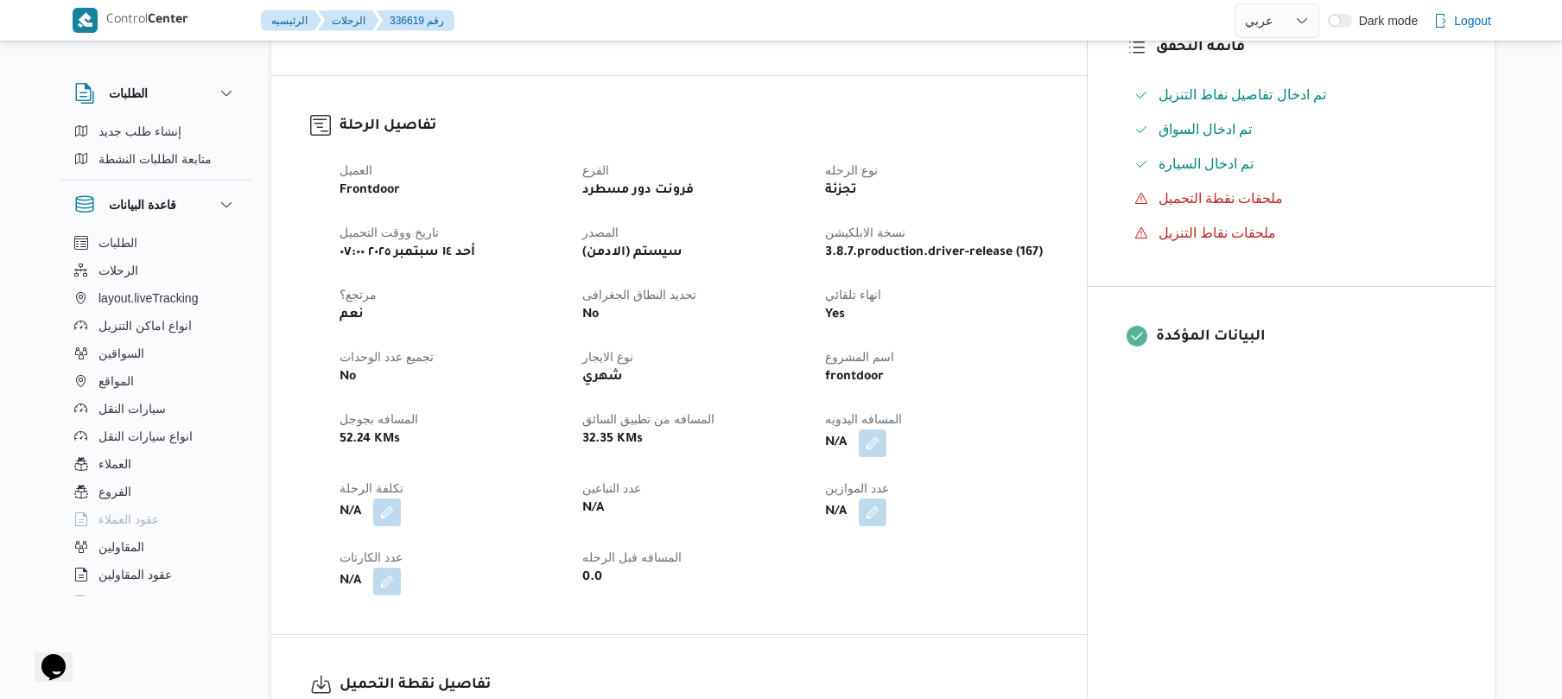
scroll to position [553, 0]
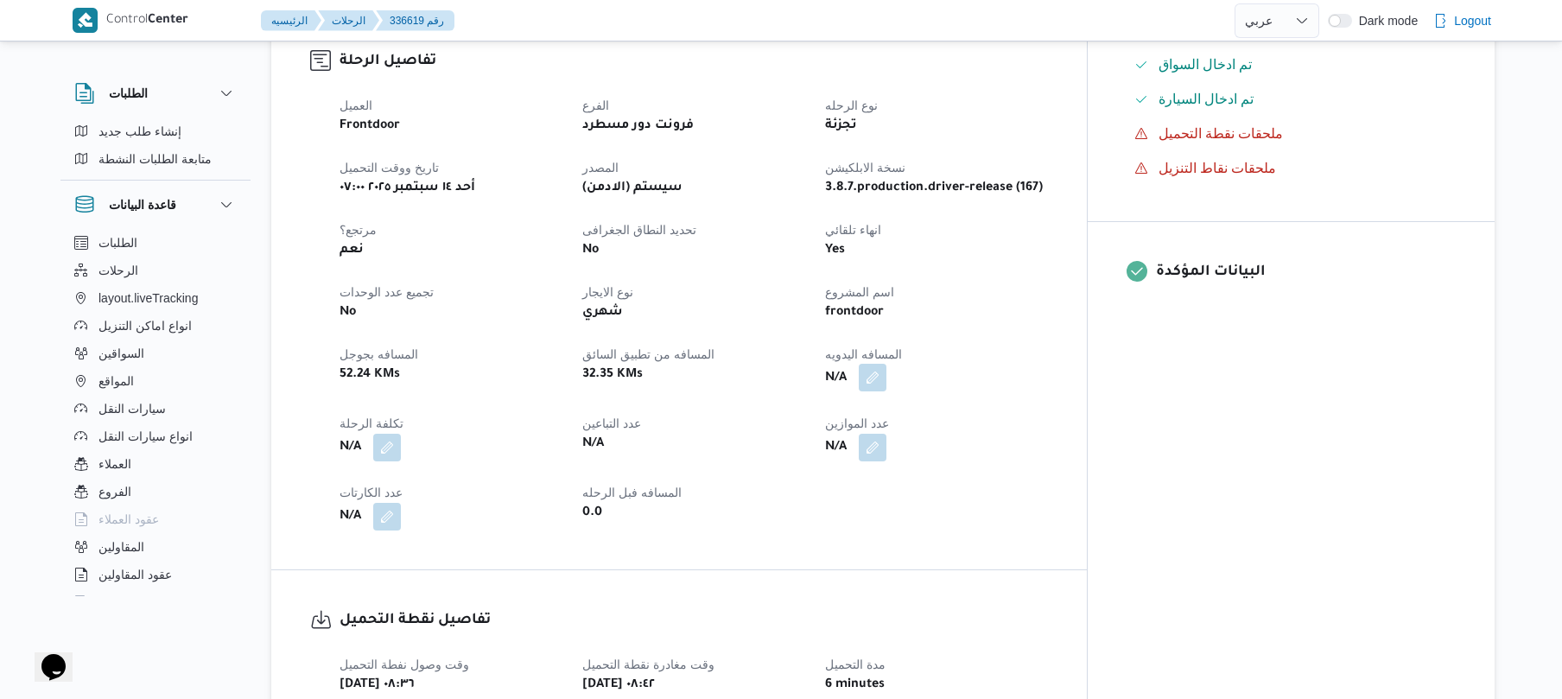
click at [886, 377] on button "button" at bounding box center [873, 378] width 28 height 28
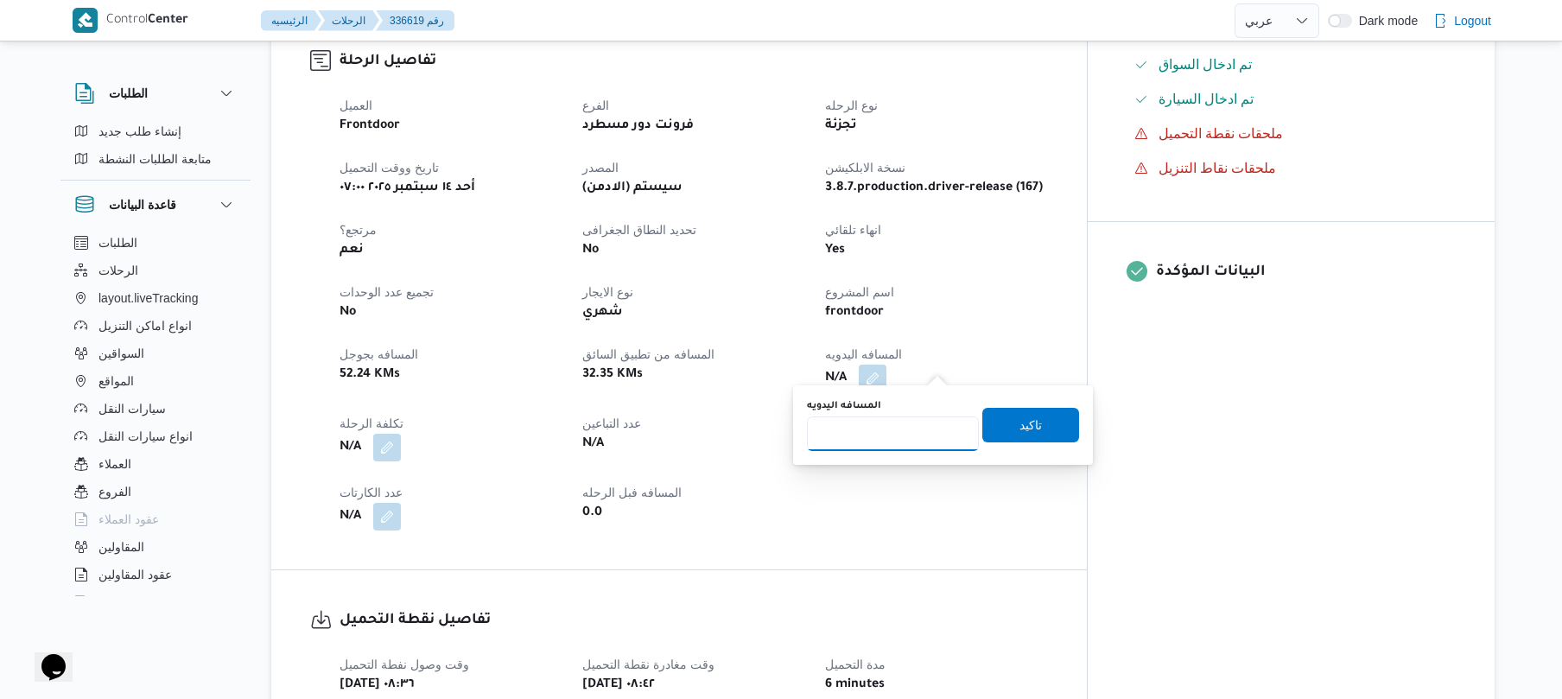
click at [900, 425] on input "المسافه اليدويه" at bounding box center [893, 433] width 172 height 35
type input "120"
click at [1034, 420] on span "تاكيد" at bounding box center [1030, 424] width 97 height 35
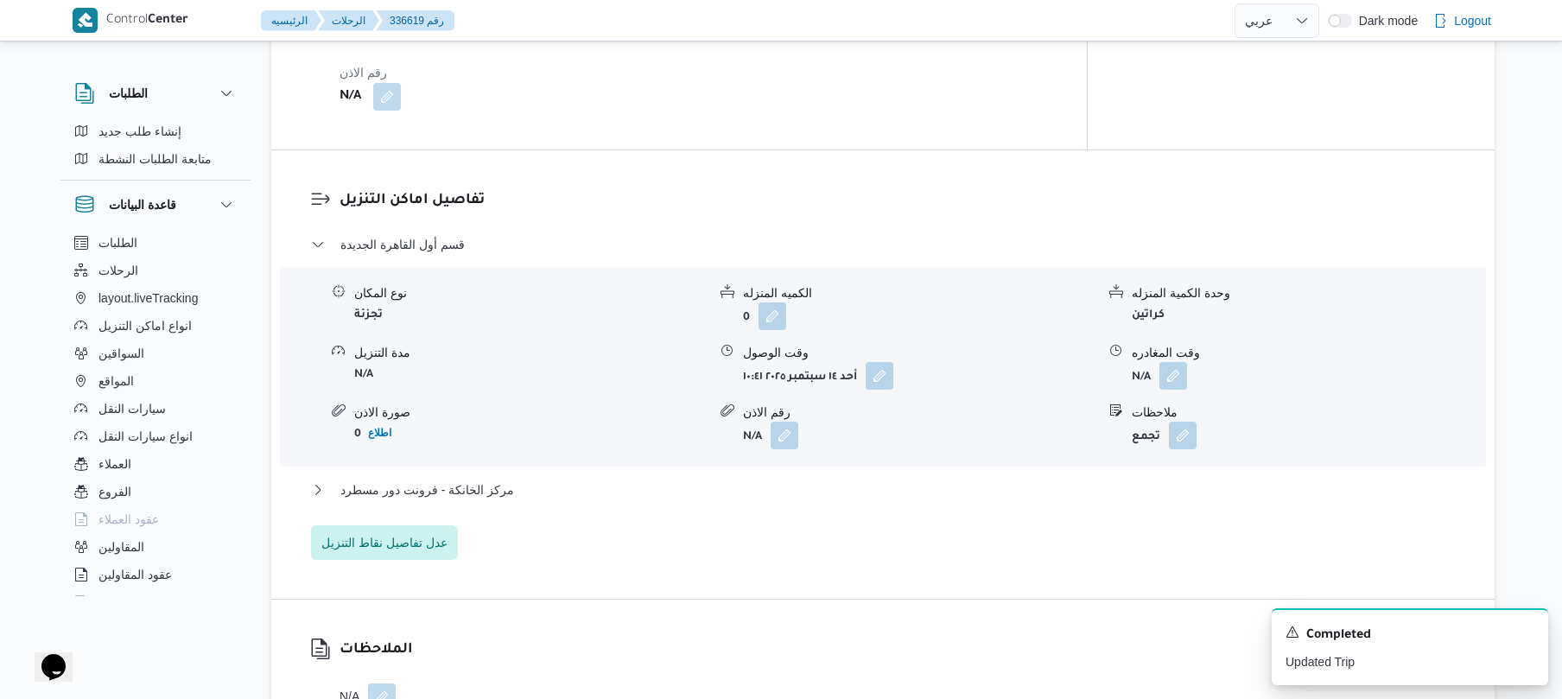
scroll to position [1290, 0]
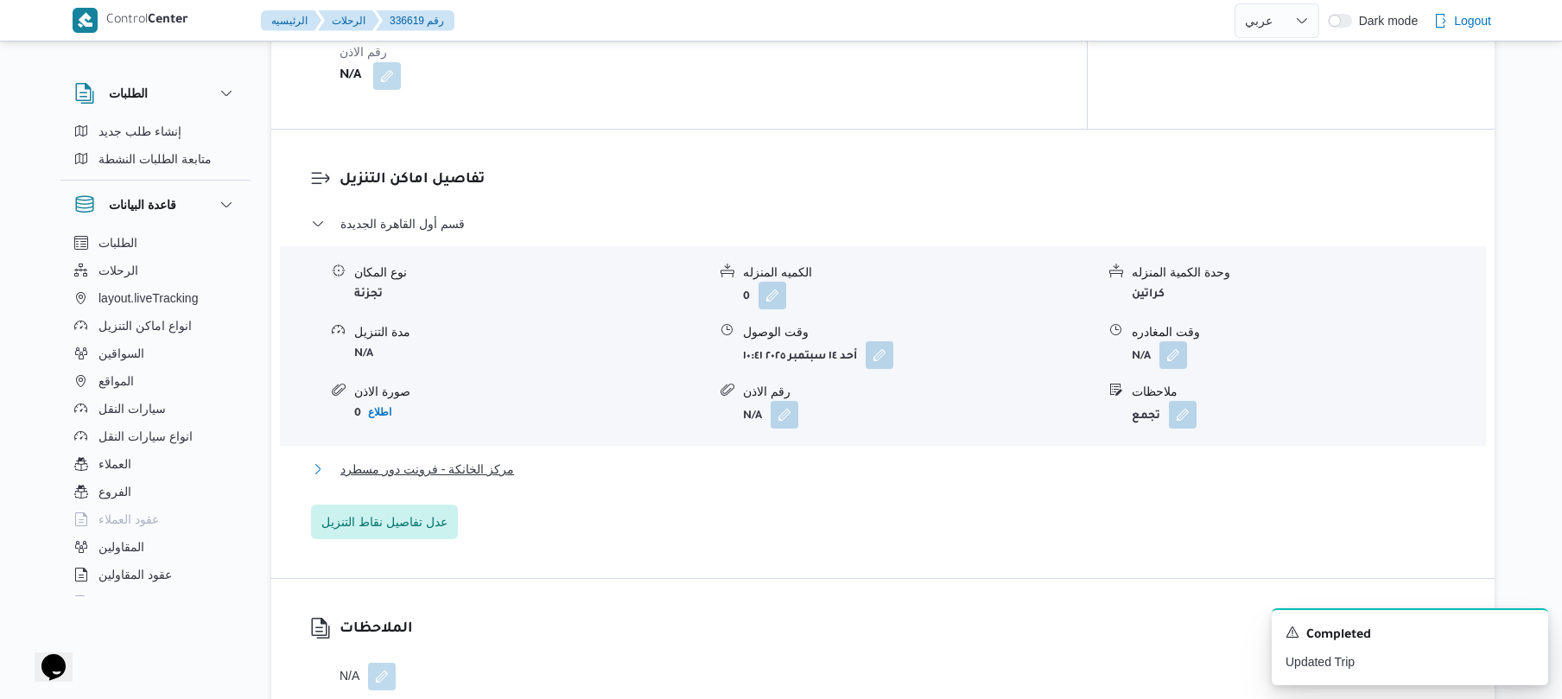
click at [962, 459] on button "مركز الخانكة - فرونت دور مسطرد" at bounding box center [883, 469] width 1144 height 21
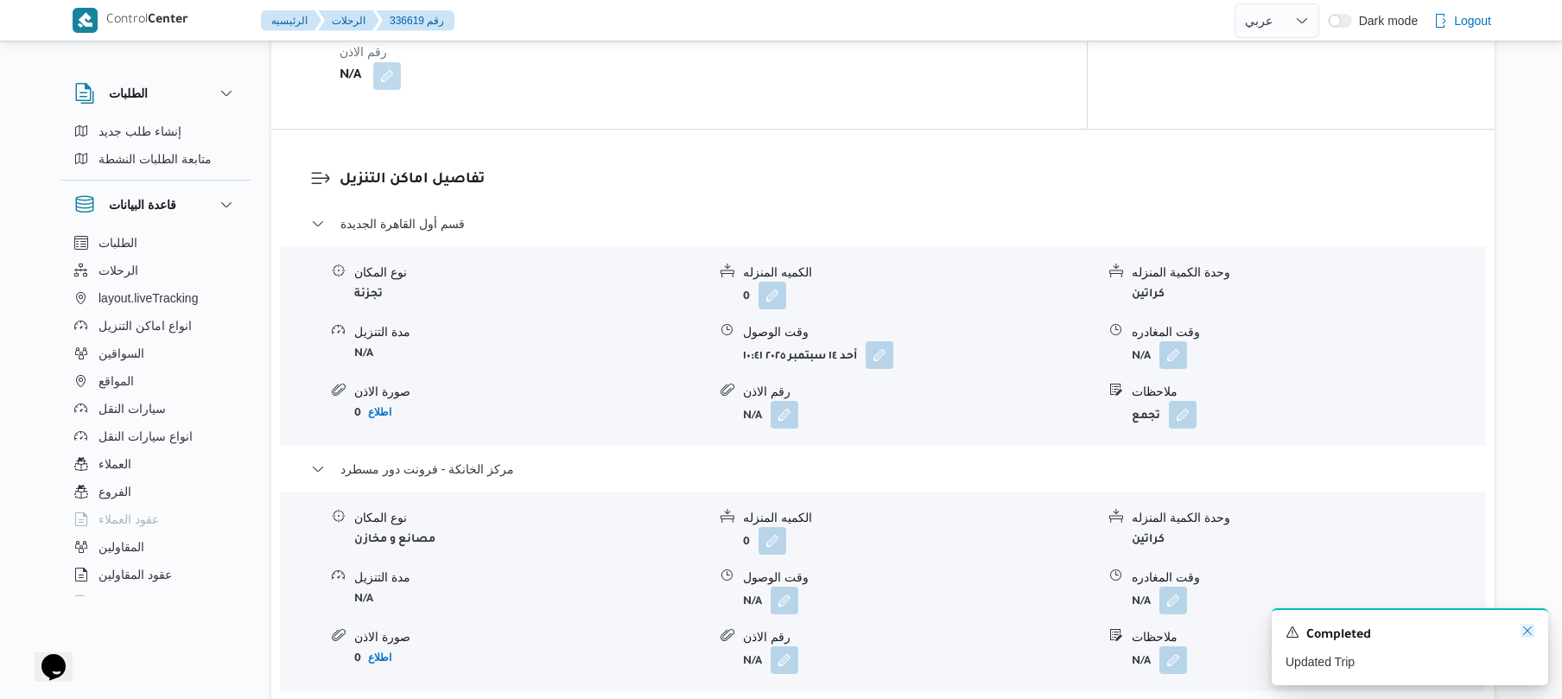
click at [1520, 626] on icon "Dismiss toast" at bounding box center [1527, 631] width 14 height 14
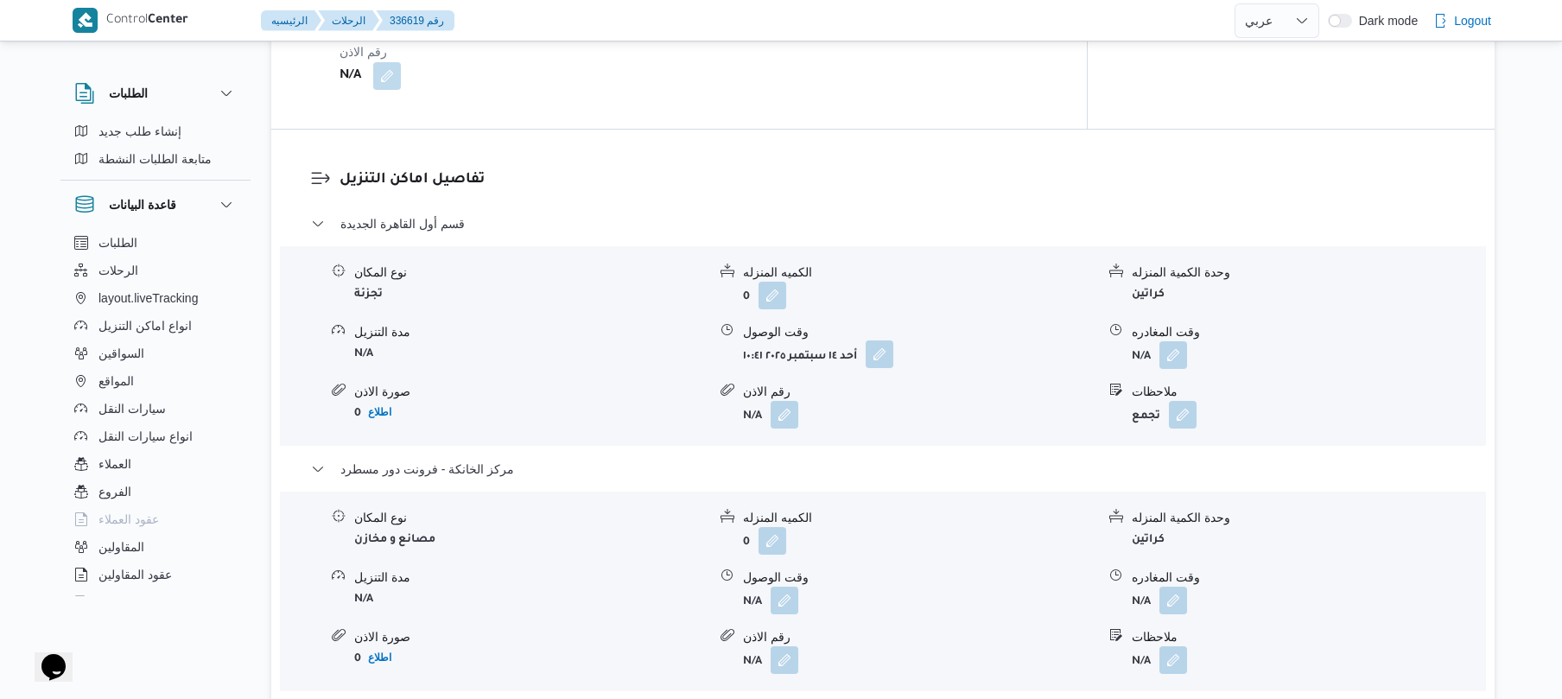
click at [879, 340] on button "button" at bounding box center [879, 354] width 28 height 28
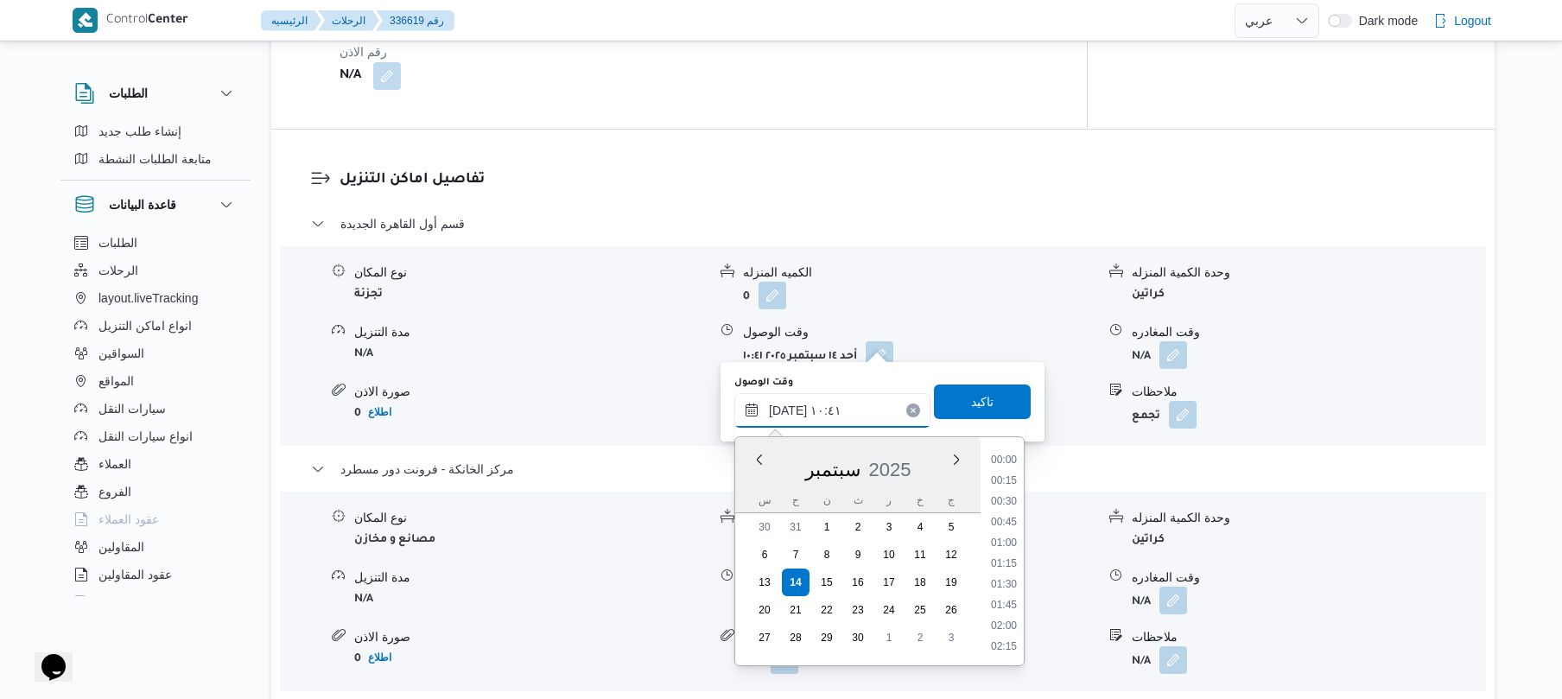
click at [840, 408] on input "[DATE] ١٠:٤١" at bounding box center [832, 410] width 196 height 35
click at [995, 570] on li "08:30" at bounding box center [1004, 568] width 40 height 17
type input "[DATE] ٠٨:٣٠"
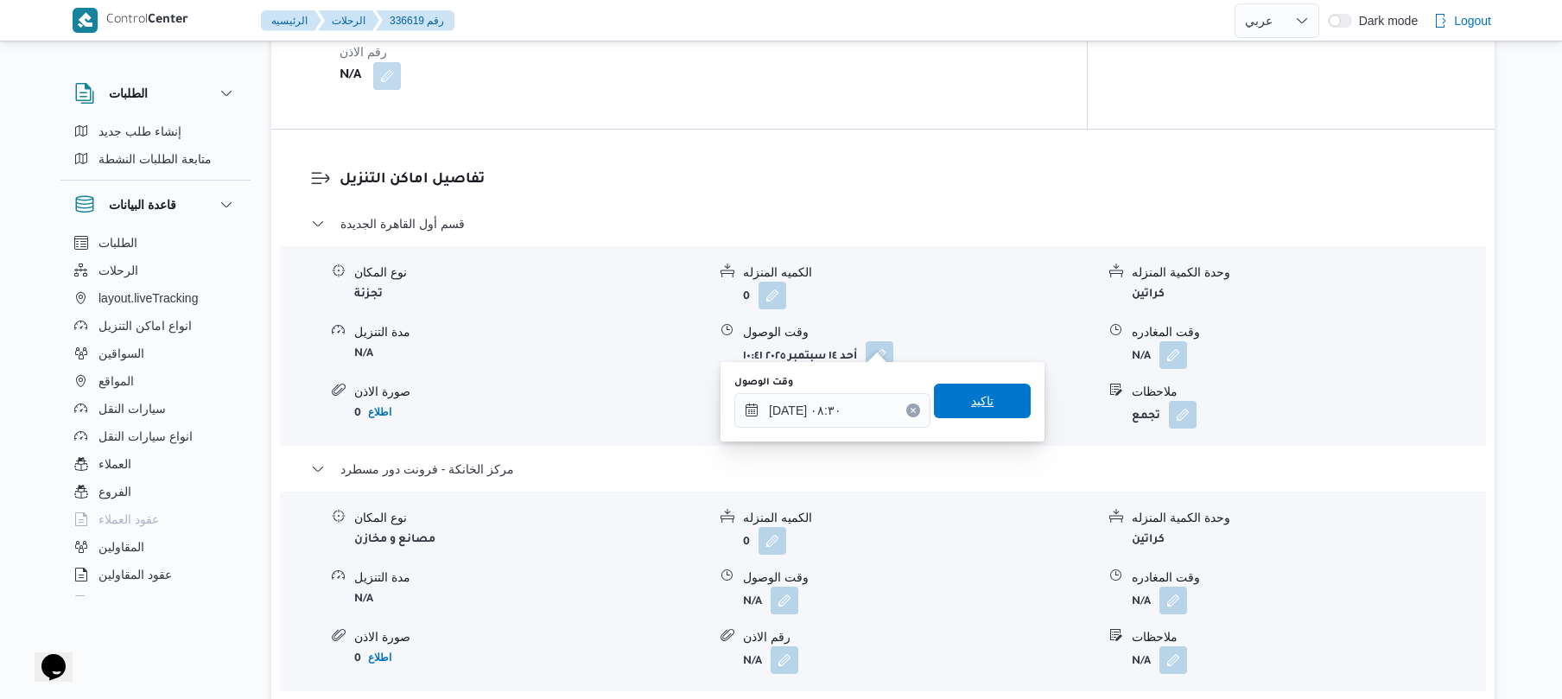
click at [989, 409] on span "تاكيد" at bounding box center [982, 401] width 97 height 35
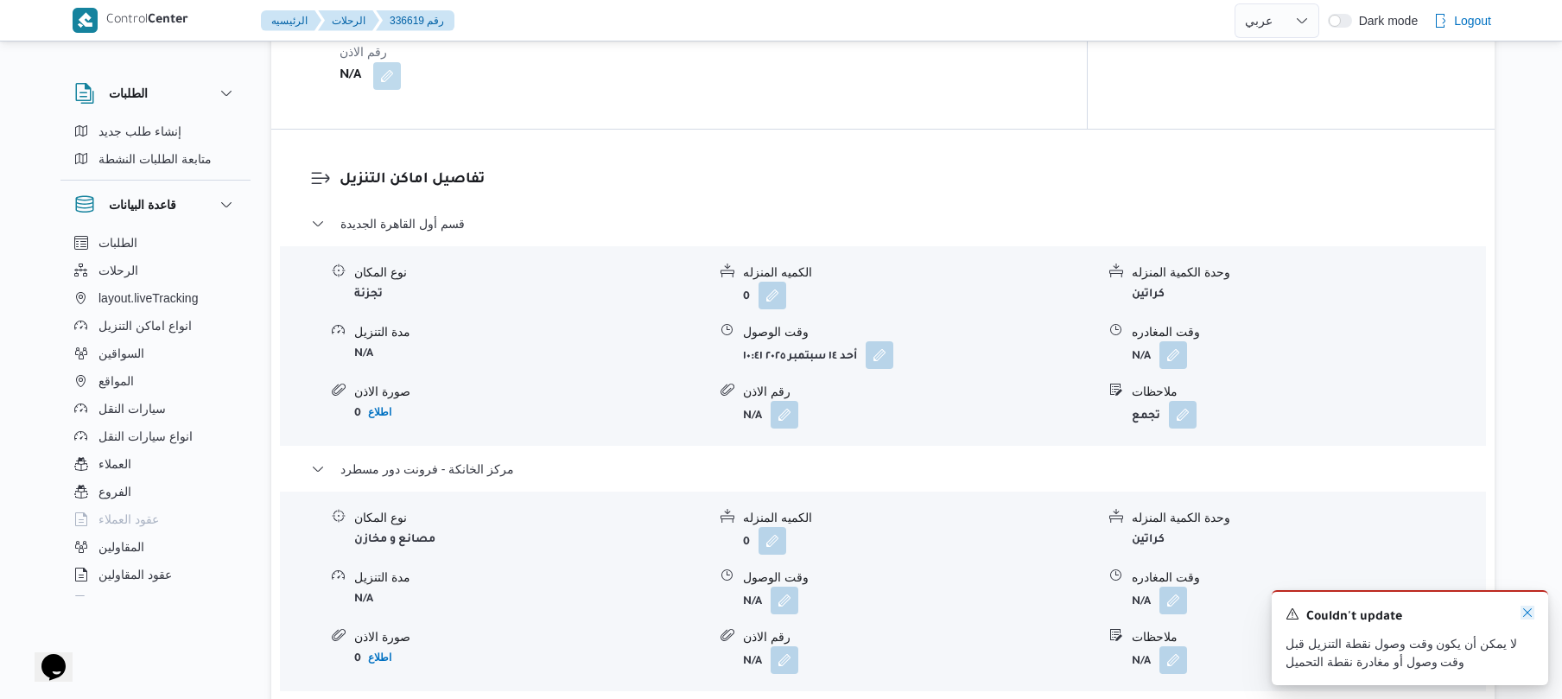
click at [1525, 608] on icon "Dismiss toast" at bounding box center [1527, 612] width 14 height 14
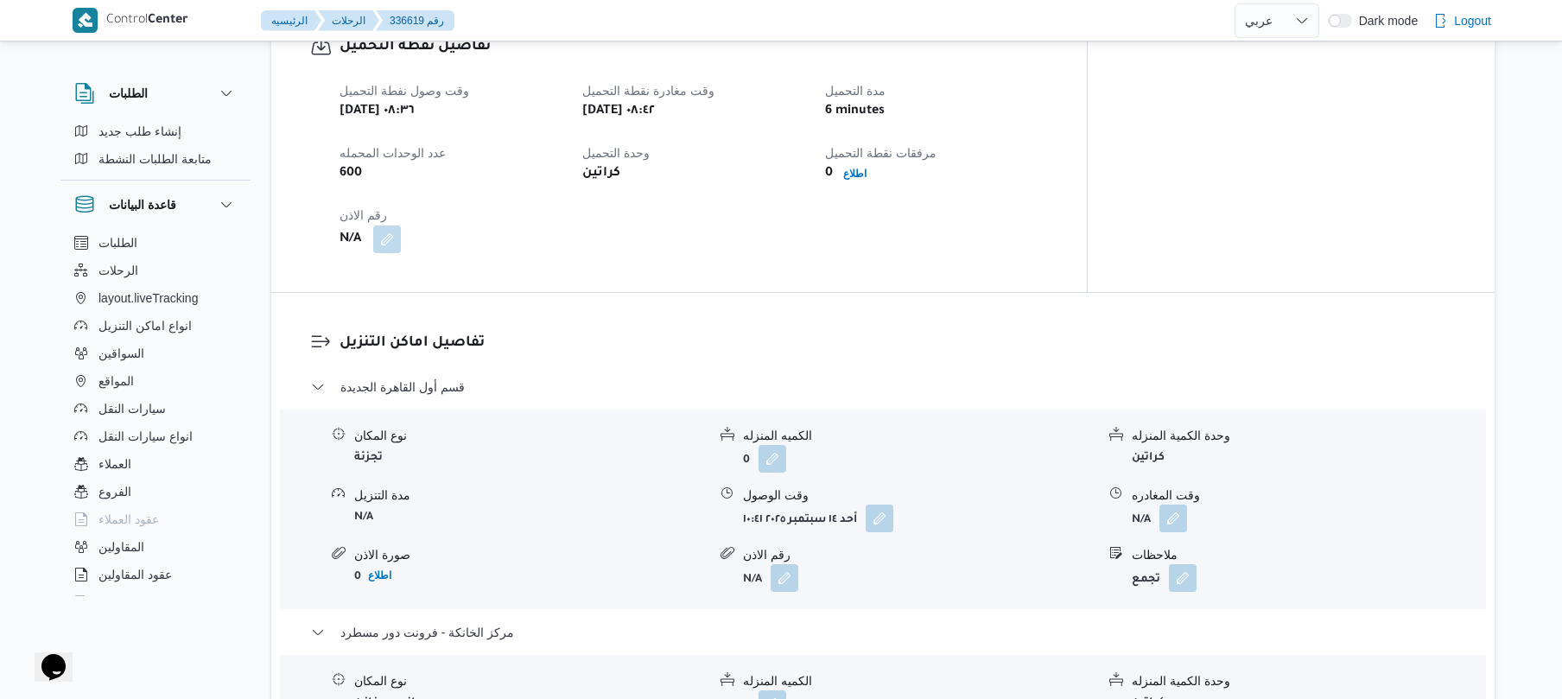
scroll to position [1244, 0]
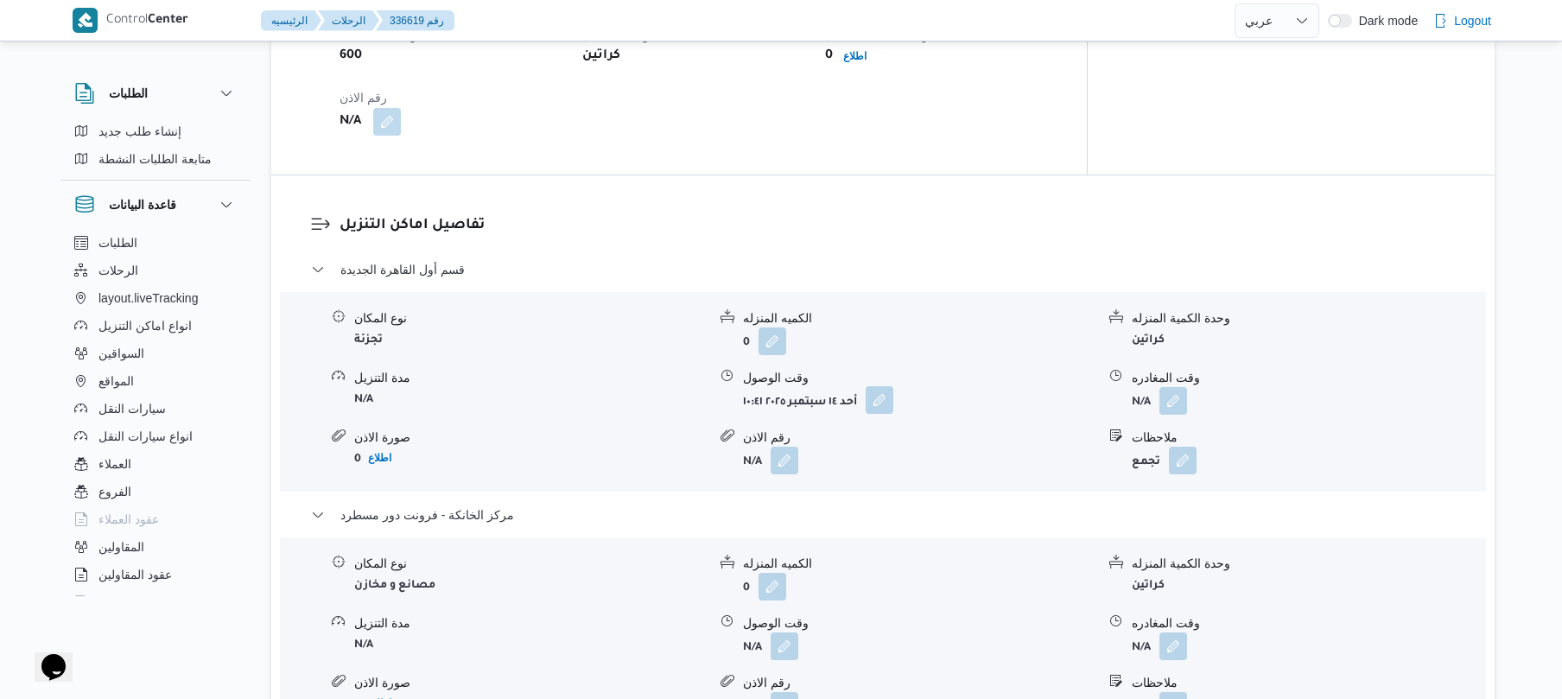
click at [881, 386] on button "button" at bounding box center [879, 400] width 28 height 28
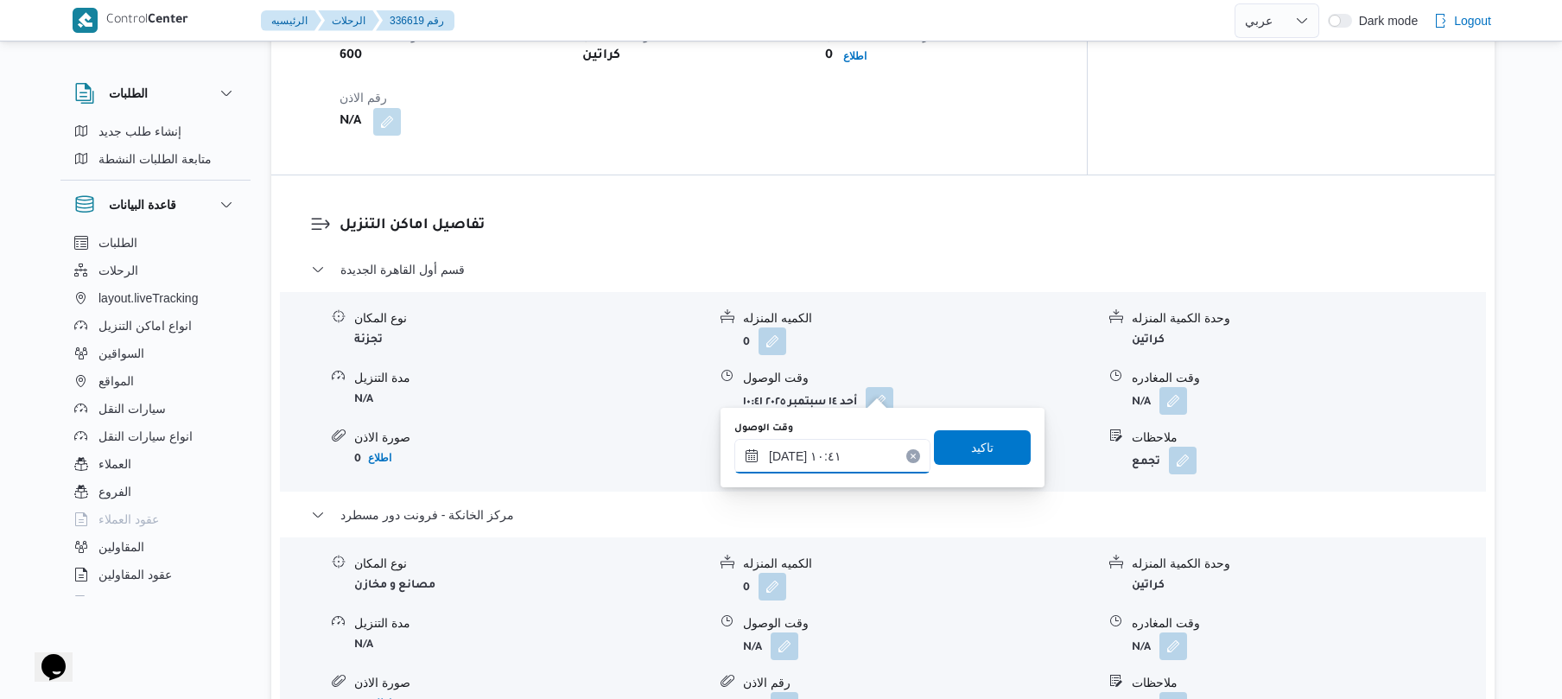
click at [834, 461] on input "[DATE] ١٠:٤١" at bounding box center [832, 456] width 196 height 35
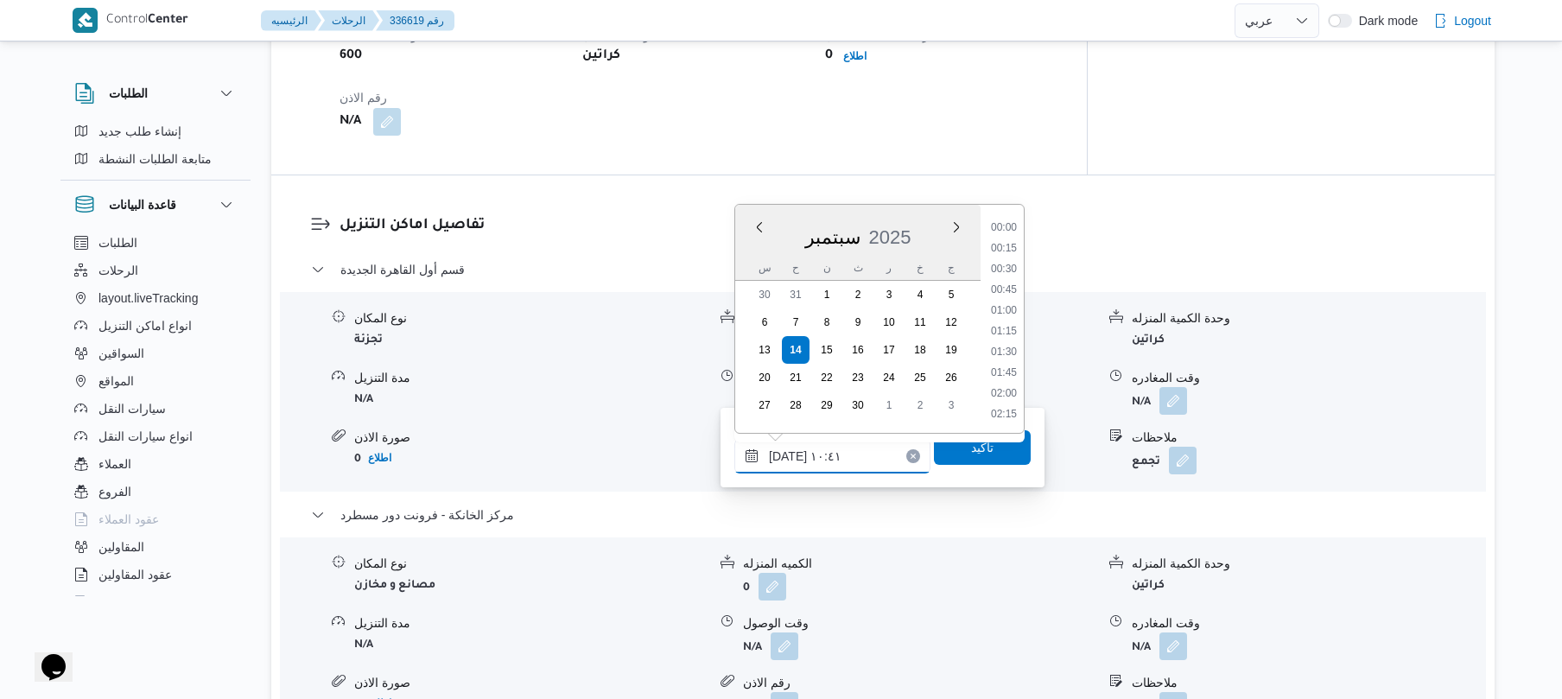
scroll to position [767, 0]
click at [1019, 253] on li "09:30" at bounding box center [1004, 247] width 40 height 17
type input "[DATE] ٠٩:٣٠"
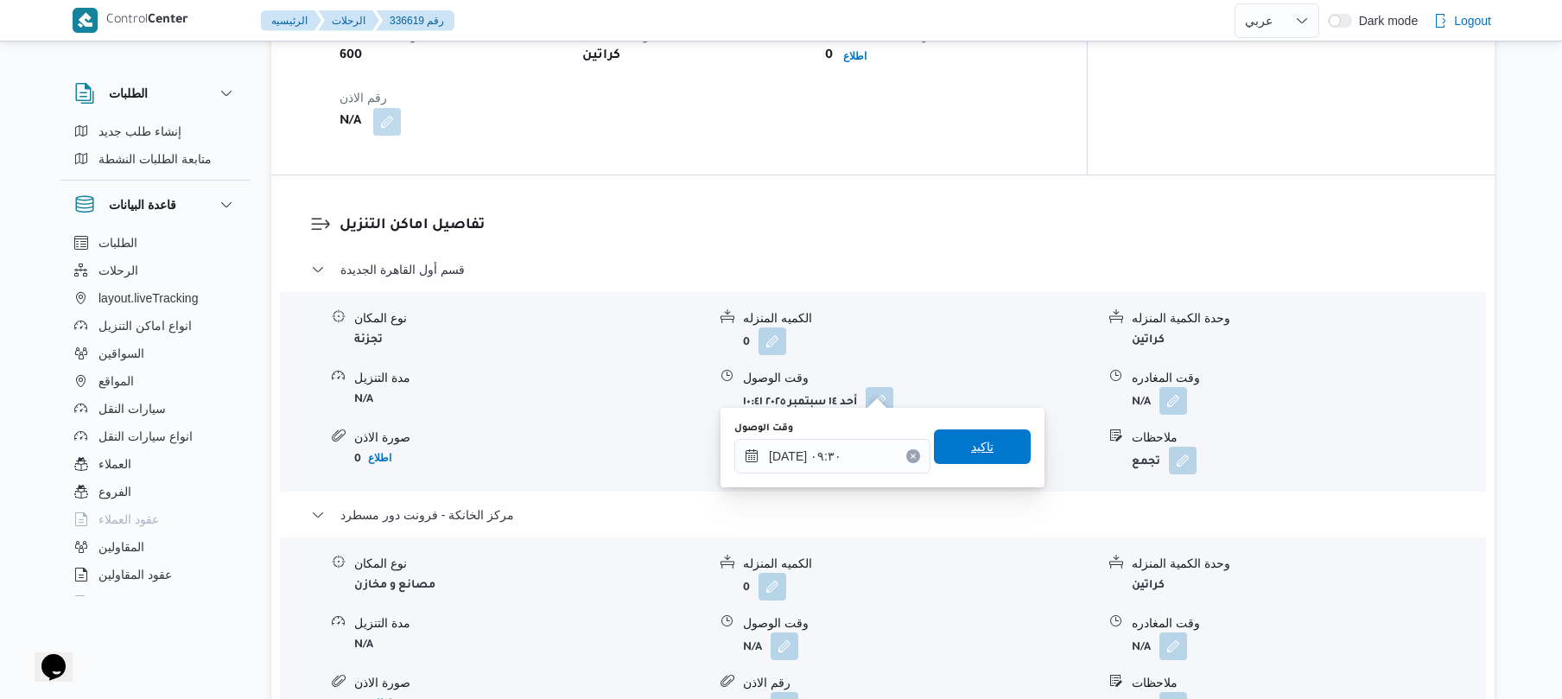
click at [958, 453] on span "تاكيد" at bounding box center [982, 446] width 97 height 35
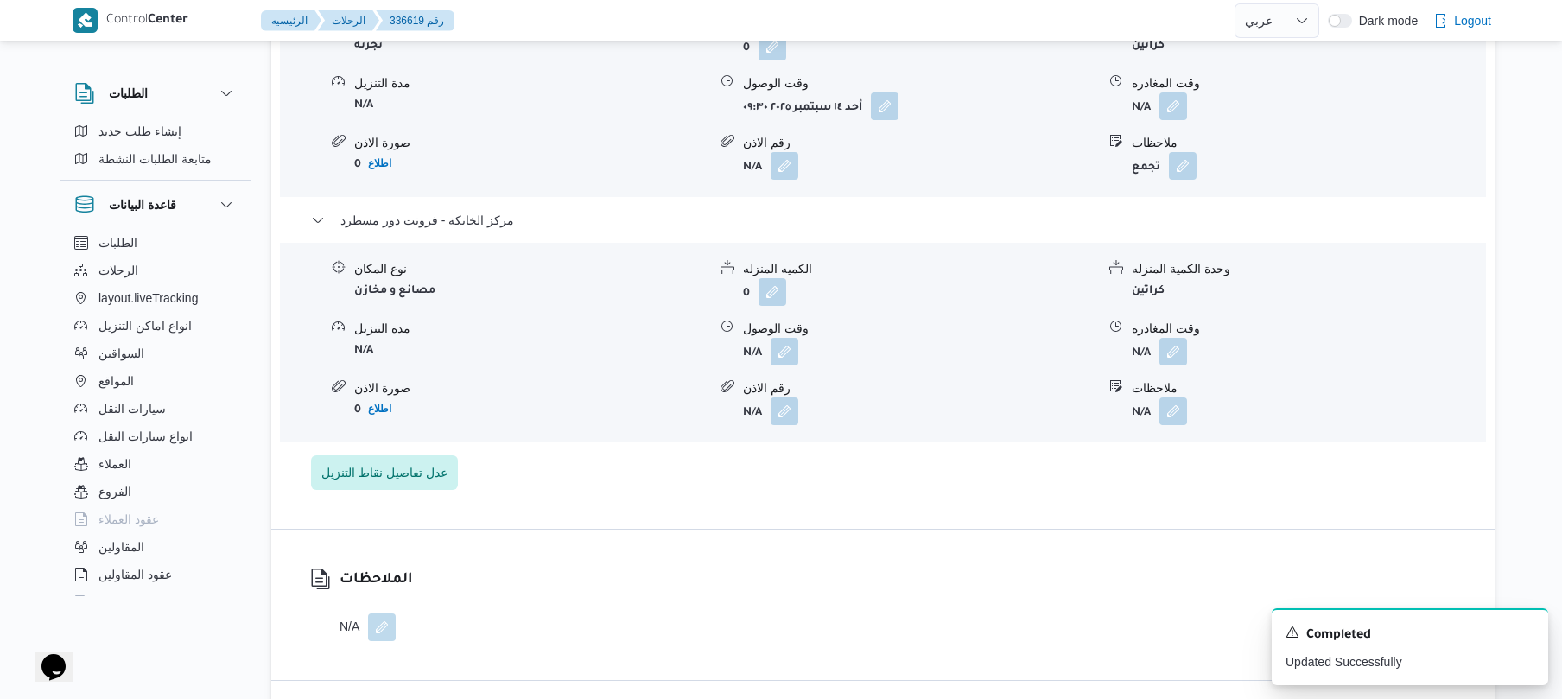
scroll to position [1612, 0]
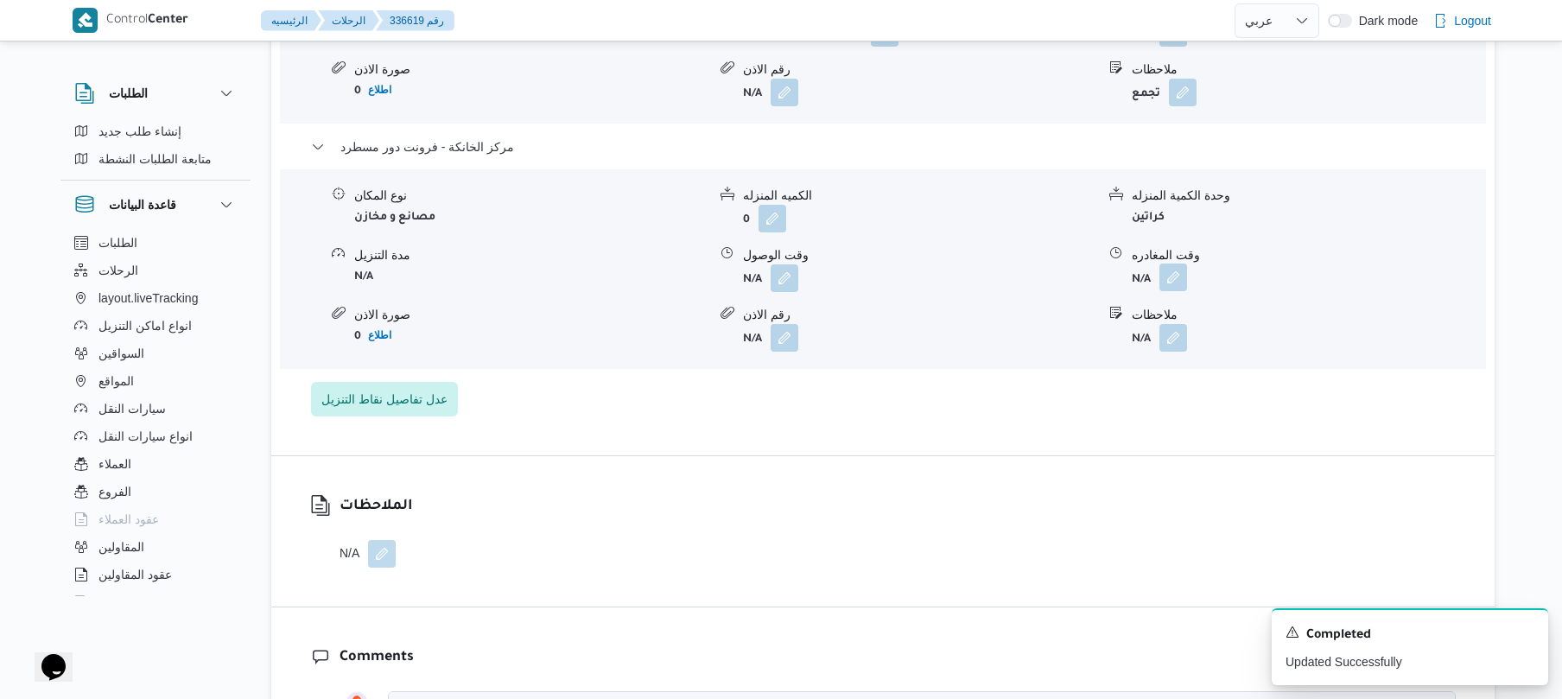
click at [1182, 263] on button "button" at bounding box center [1173, 277] width 28 height 28
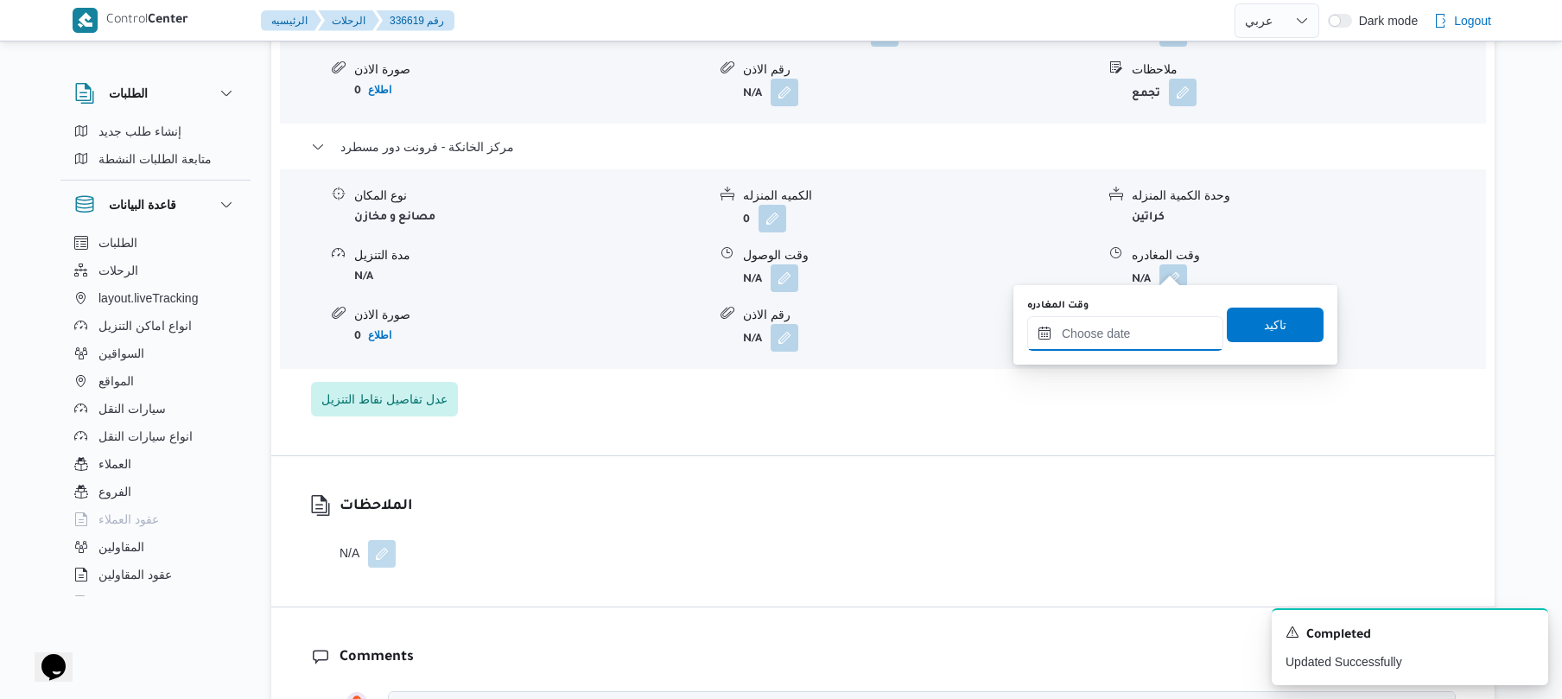
click at [1092, 332] on input "وقت المغادره" at bounding box center [1125, 333] width 196 height 35
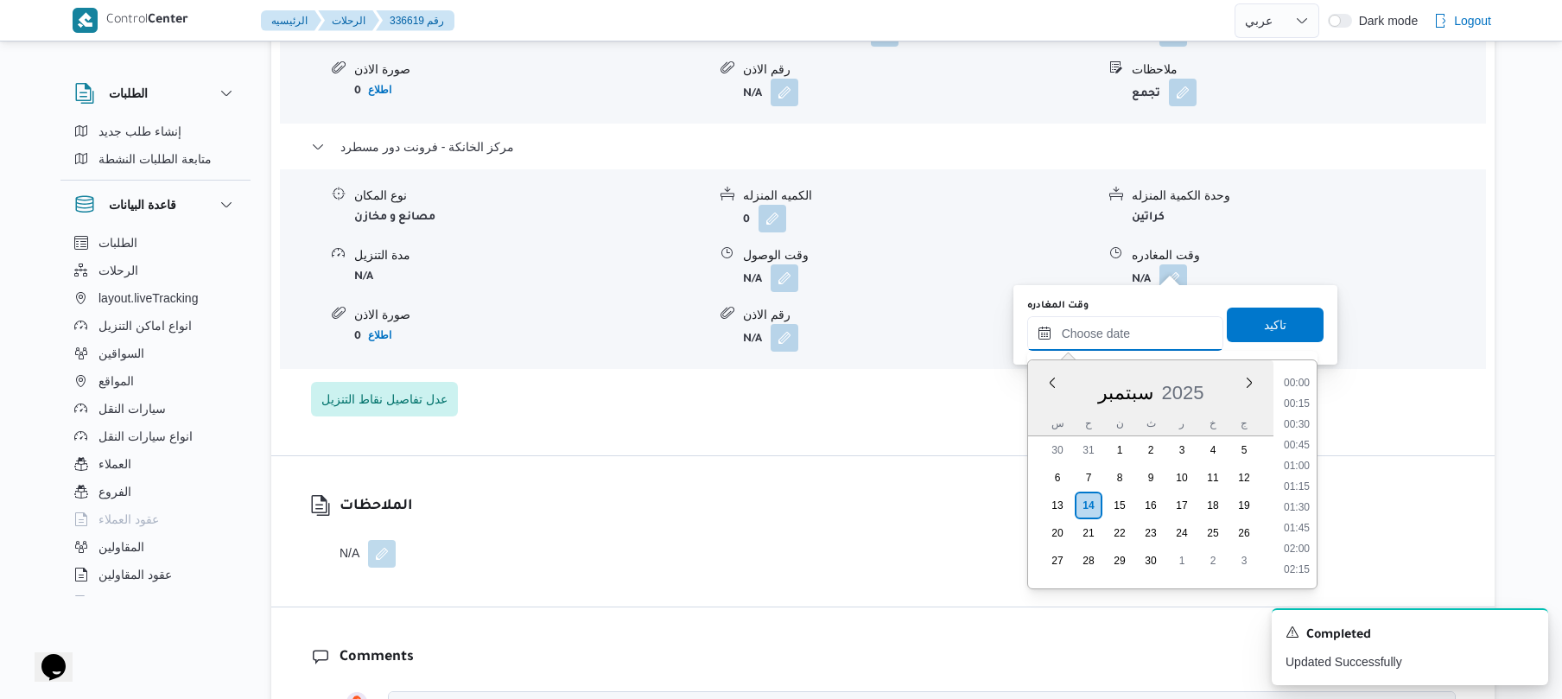
scroll to position [1618, 0]
click at [1303, 443] on li "20:15" at bounding box center [1297, 443] width 40 height 17
type input "[DATE] ٢٠:١٥"
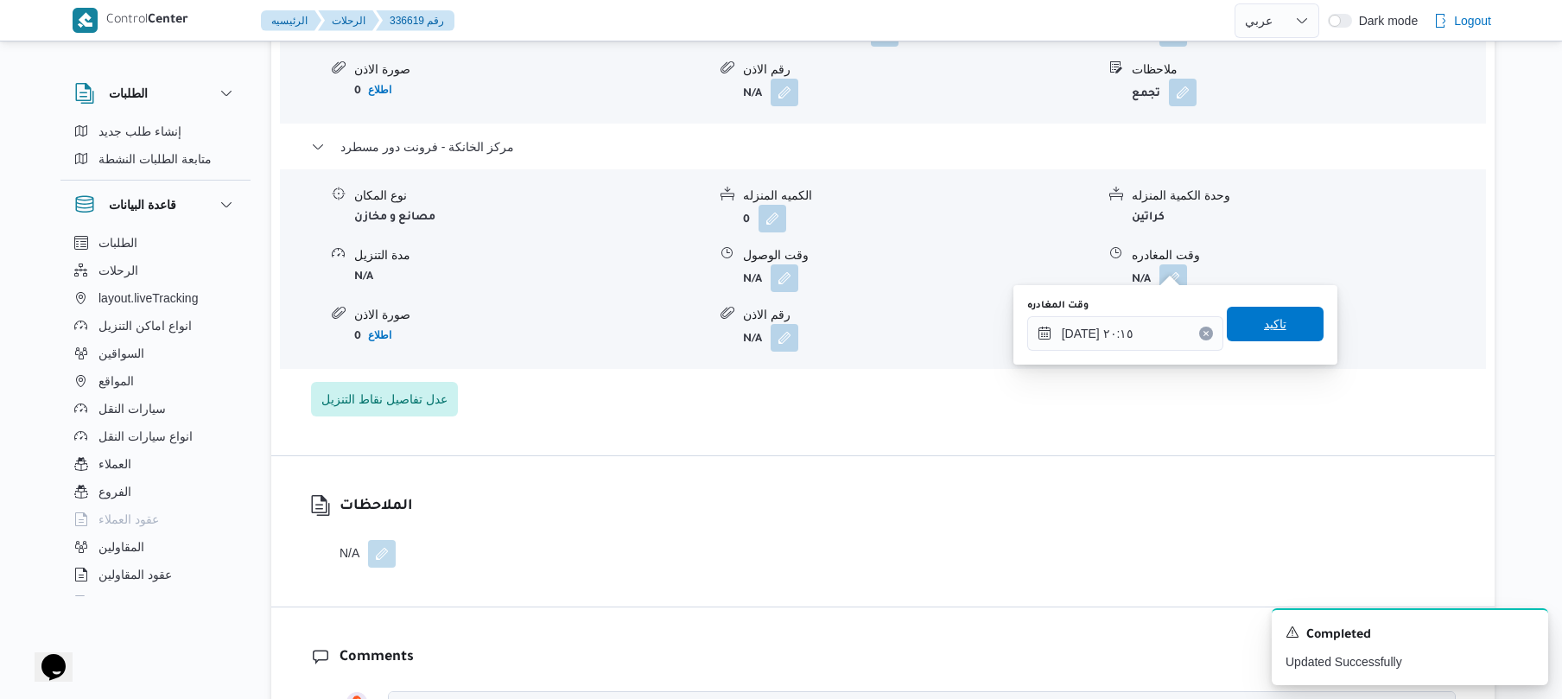
click at [1279, 333] on span "تاكيد" at bounding box center [1275, 324] width 97 height 35
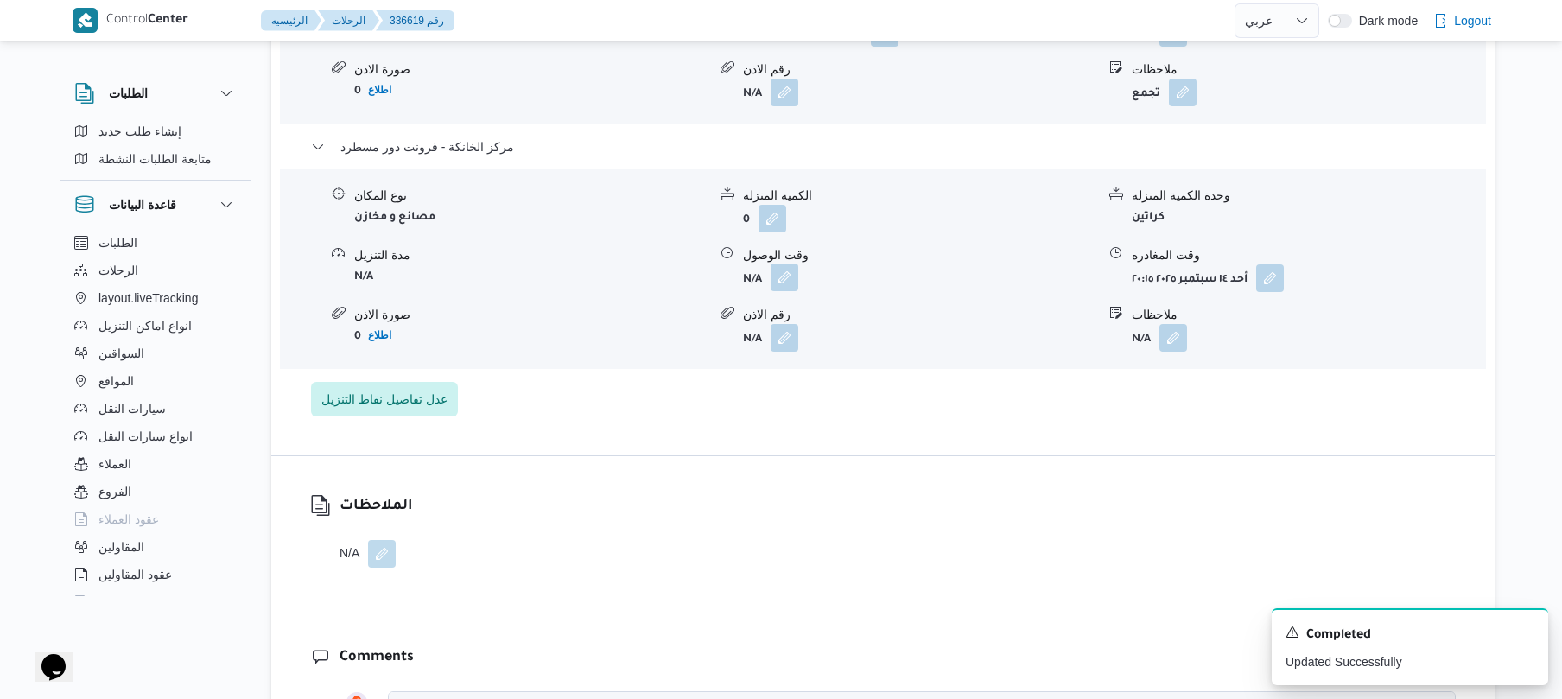
click at [778, 263] on button "button" at bounding box center [784, 277] width 28 height 28
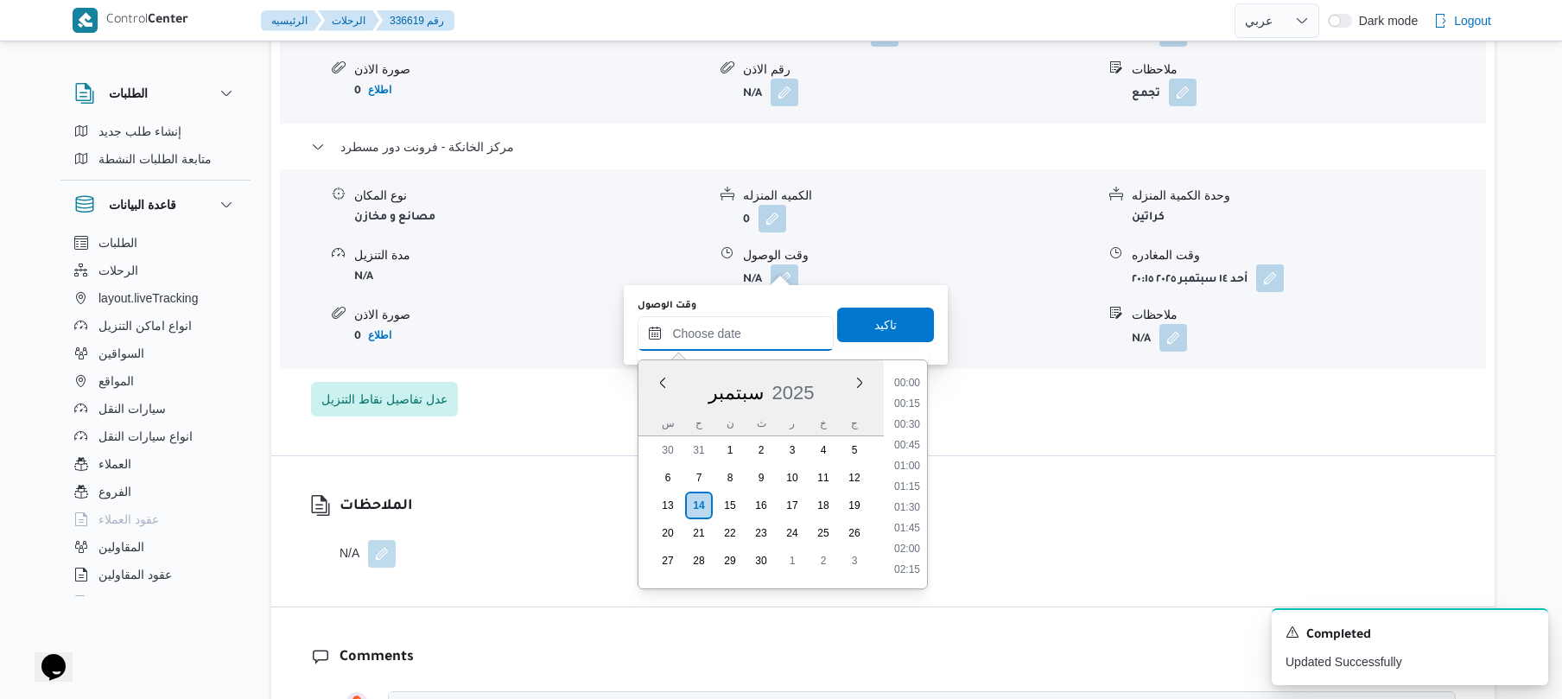
click at [757, 326] on input "وقت الوصول" at bounding box center [735, 333] width 196 height 35
click at [910, 422] on li "20:00" at bounding box center [907, 423] width 40 height 17
type input "[DATE] ٢٠:٠٠"
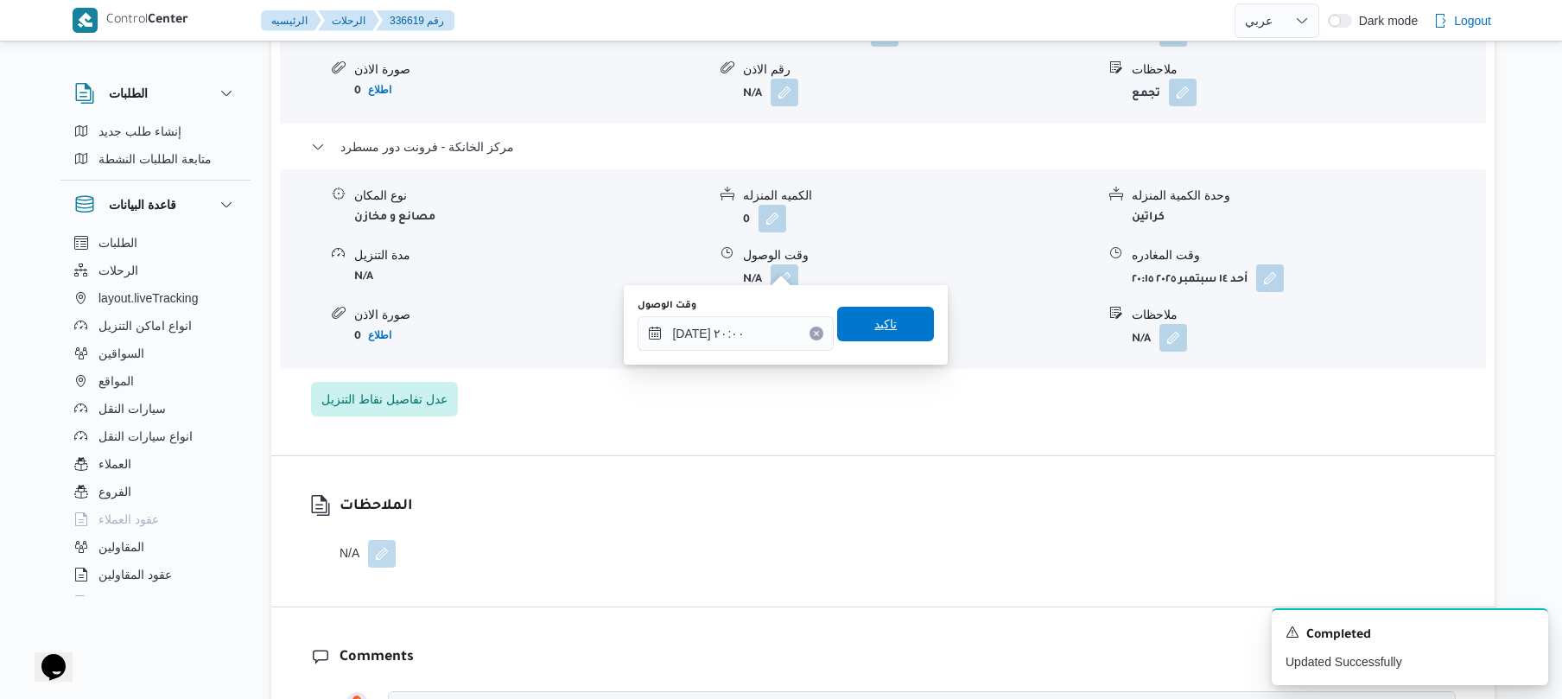
click at [897, 326] on span "تاكيد" at bounding box center [885, 324] width 97 height 35
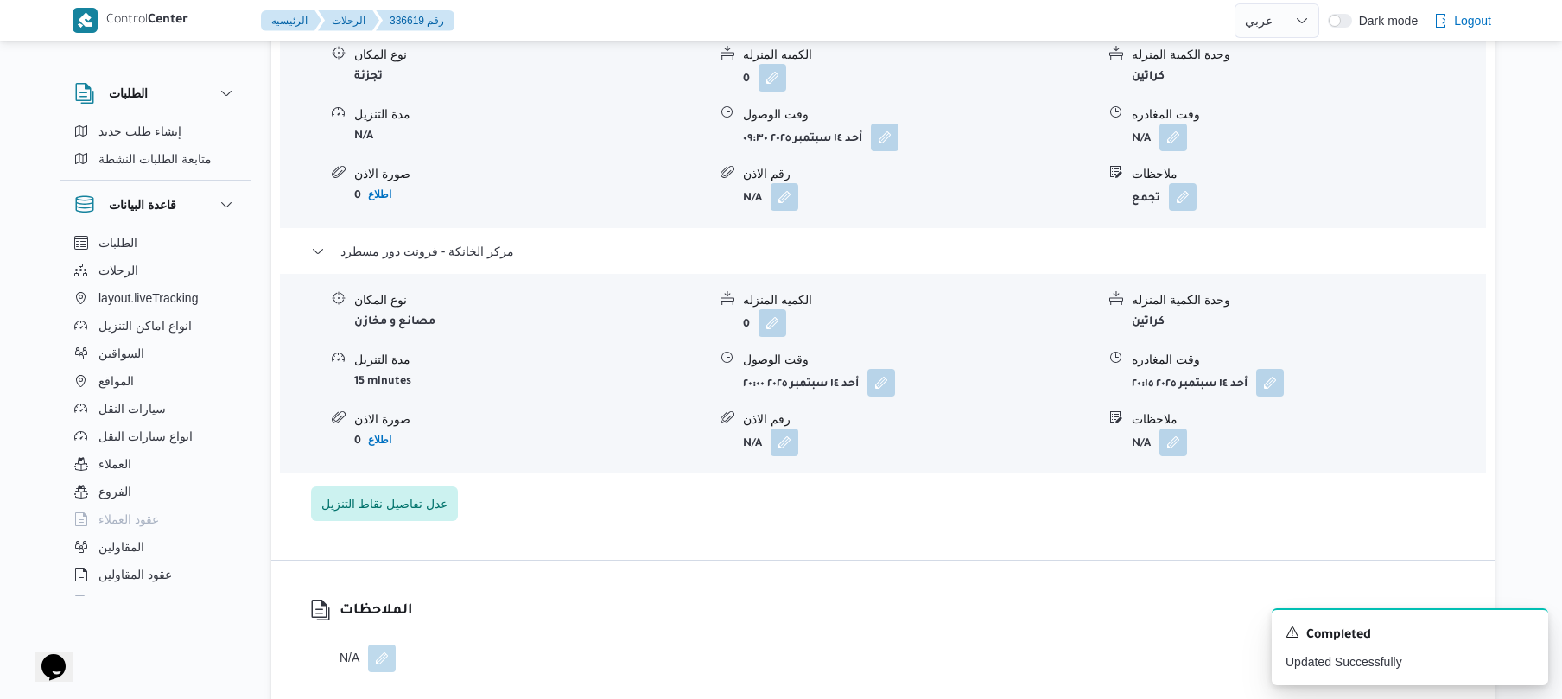
scroll to position [1428, 0]
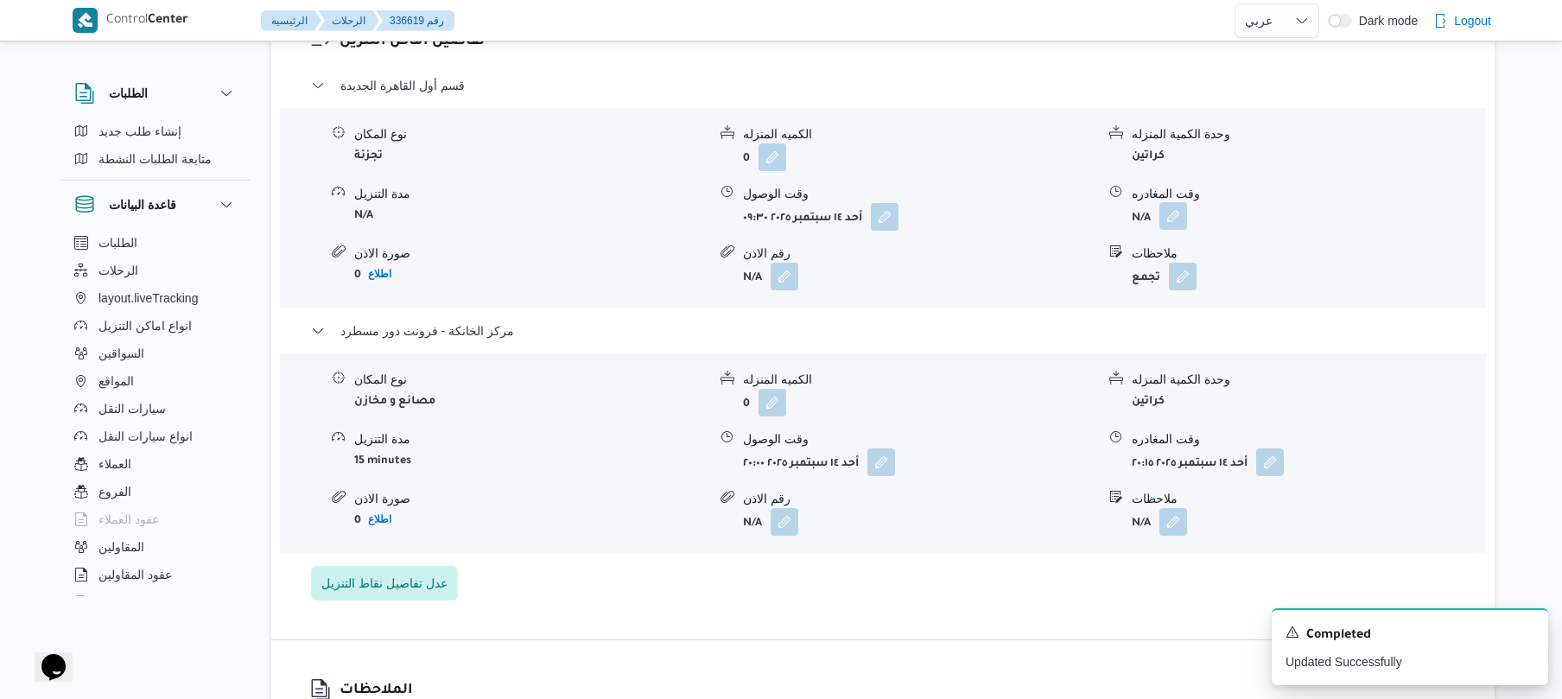
click at [1175, 212] on button "button" at bounding box center [1173, 216] width 28 height 28
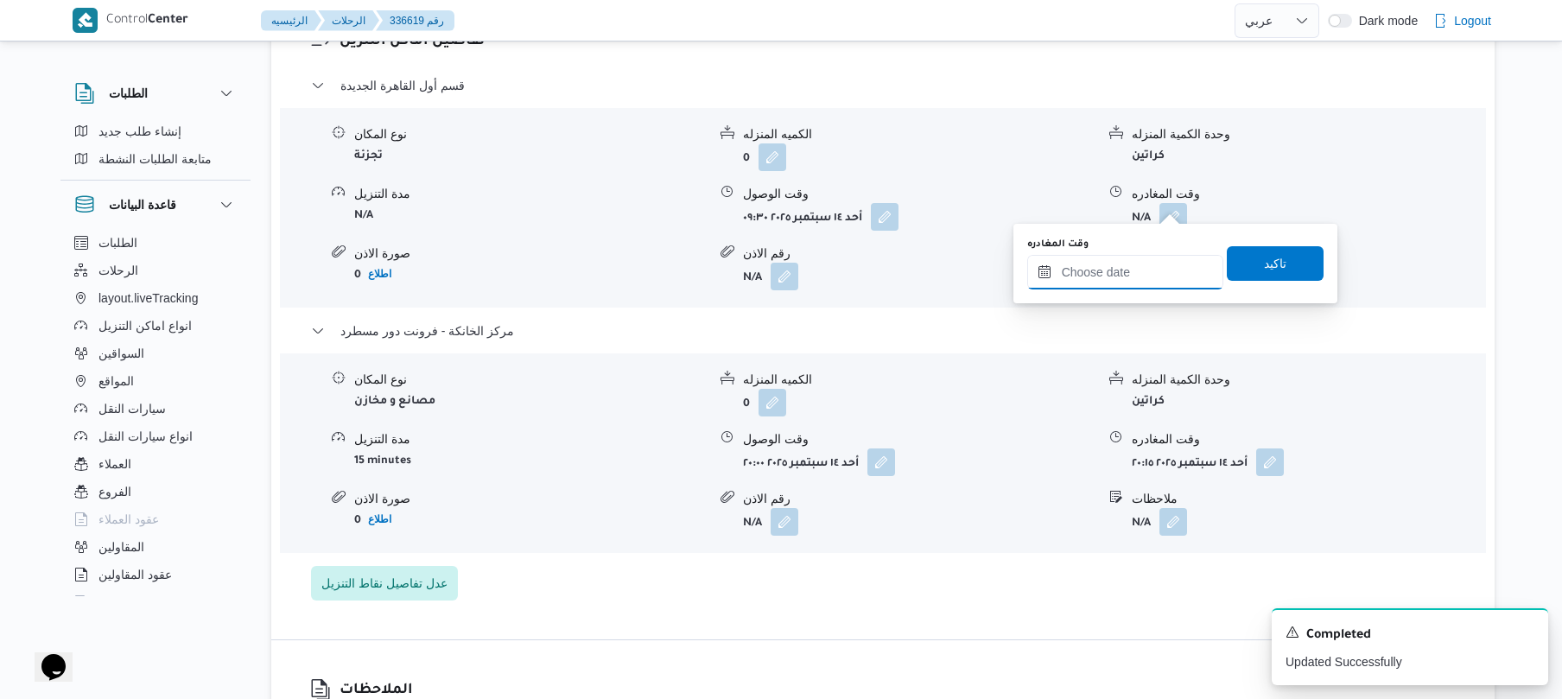
click at [1109, 277] on input "وقت المغادره" at bounding box center [1125, 272] width 196 height 35
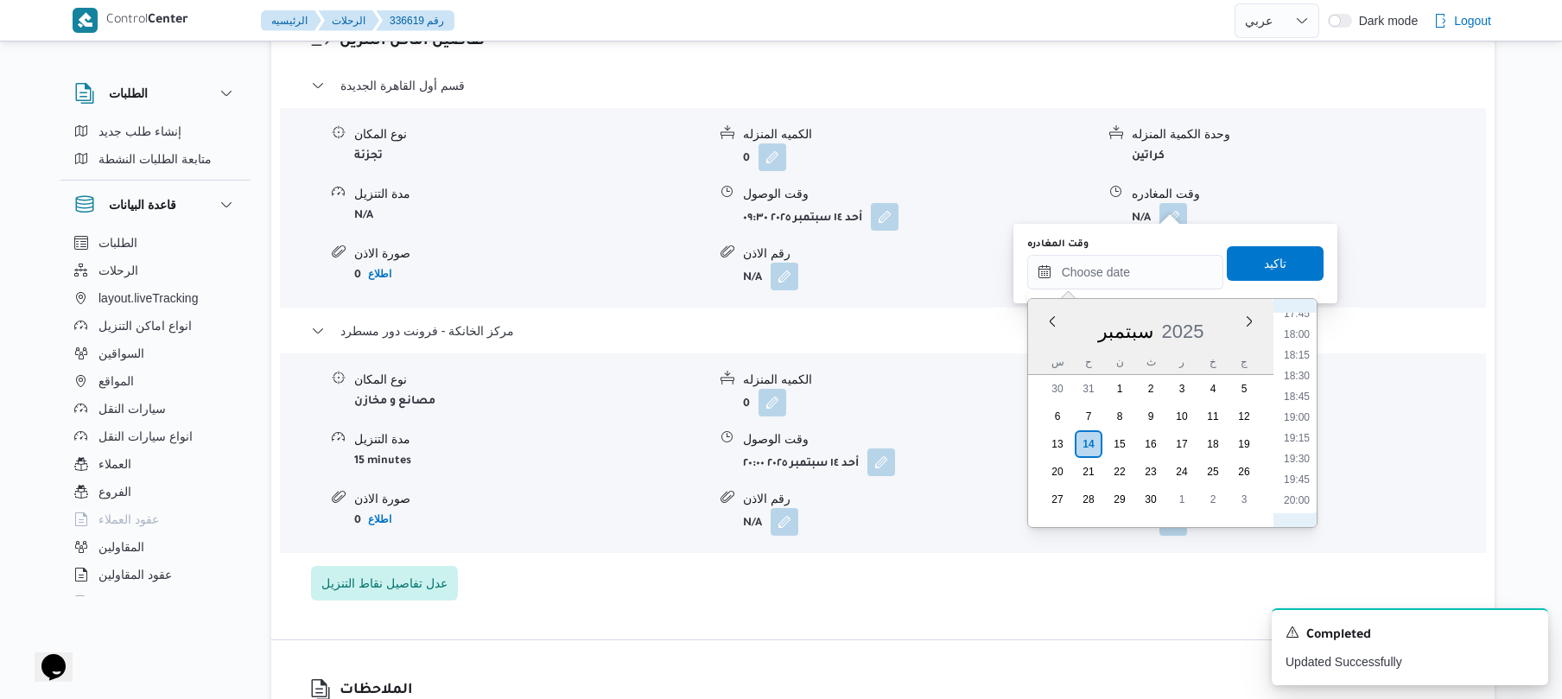
scroll to position [1448, 0]
click at [1307, 467] on li "19:15" at bounding box center [1297, 468] width 40 height 17
type input "[DATE] ١٩:١٥"
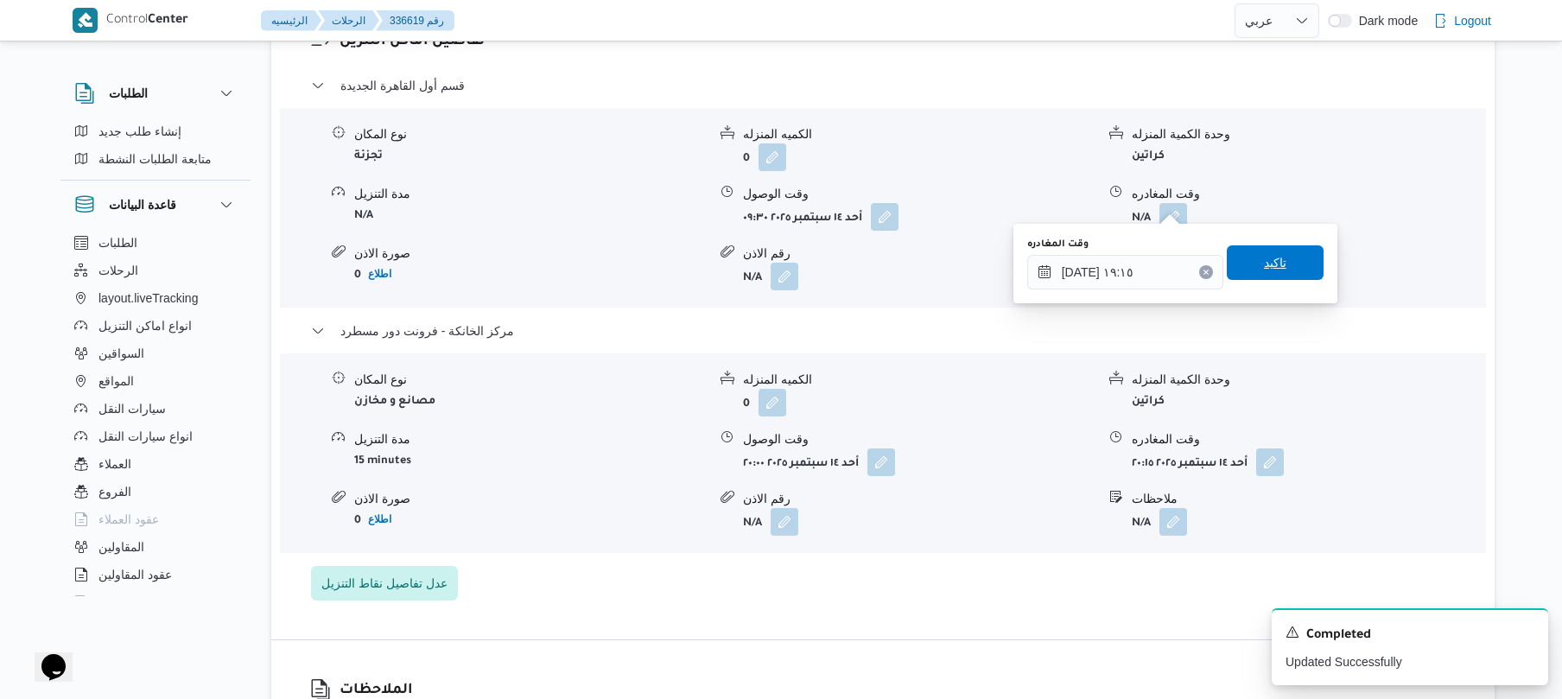
click at [1273, 252] on span "تاكيد" at bounding box center [1275, 262] width 97 height 35
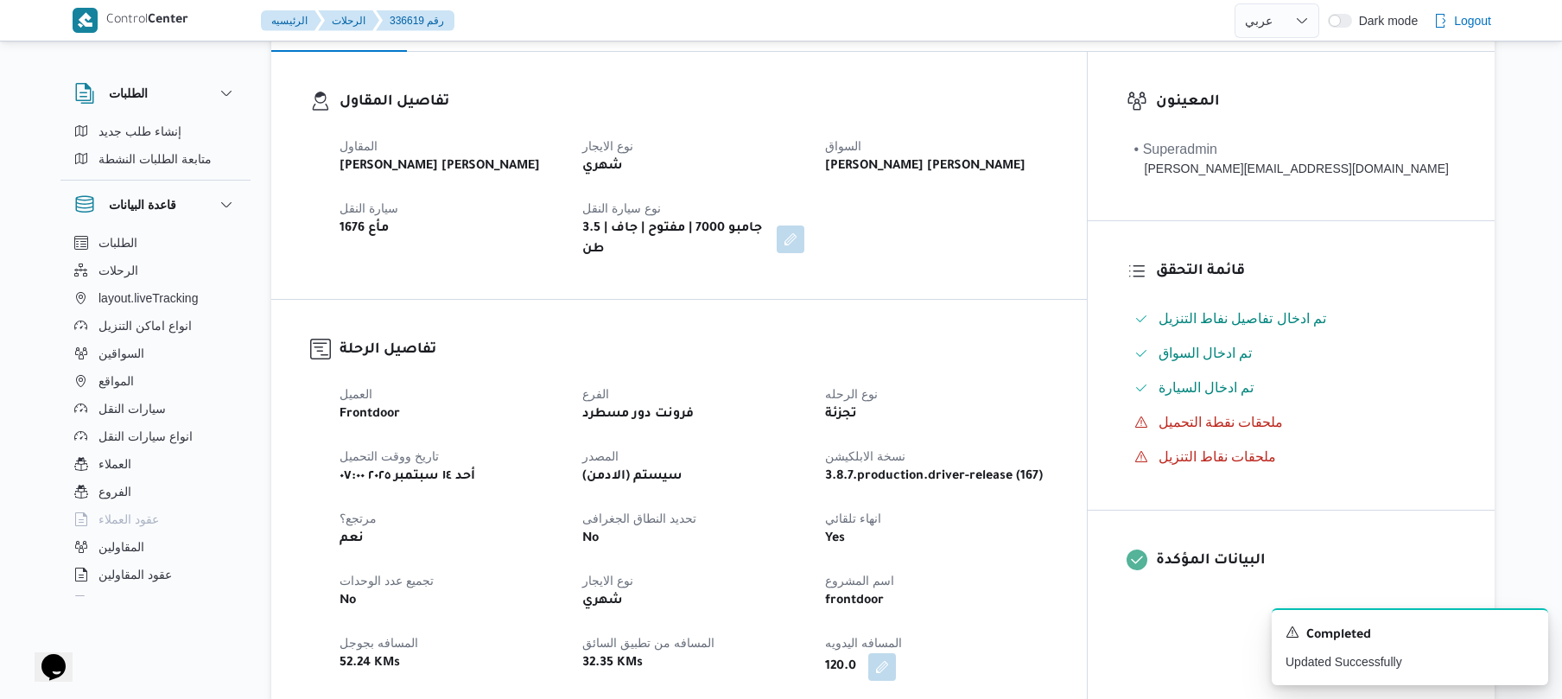
scroll to position [0, 0]
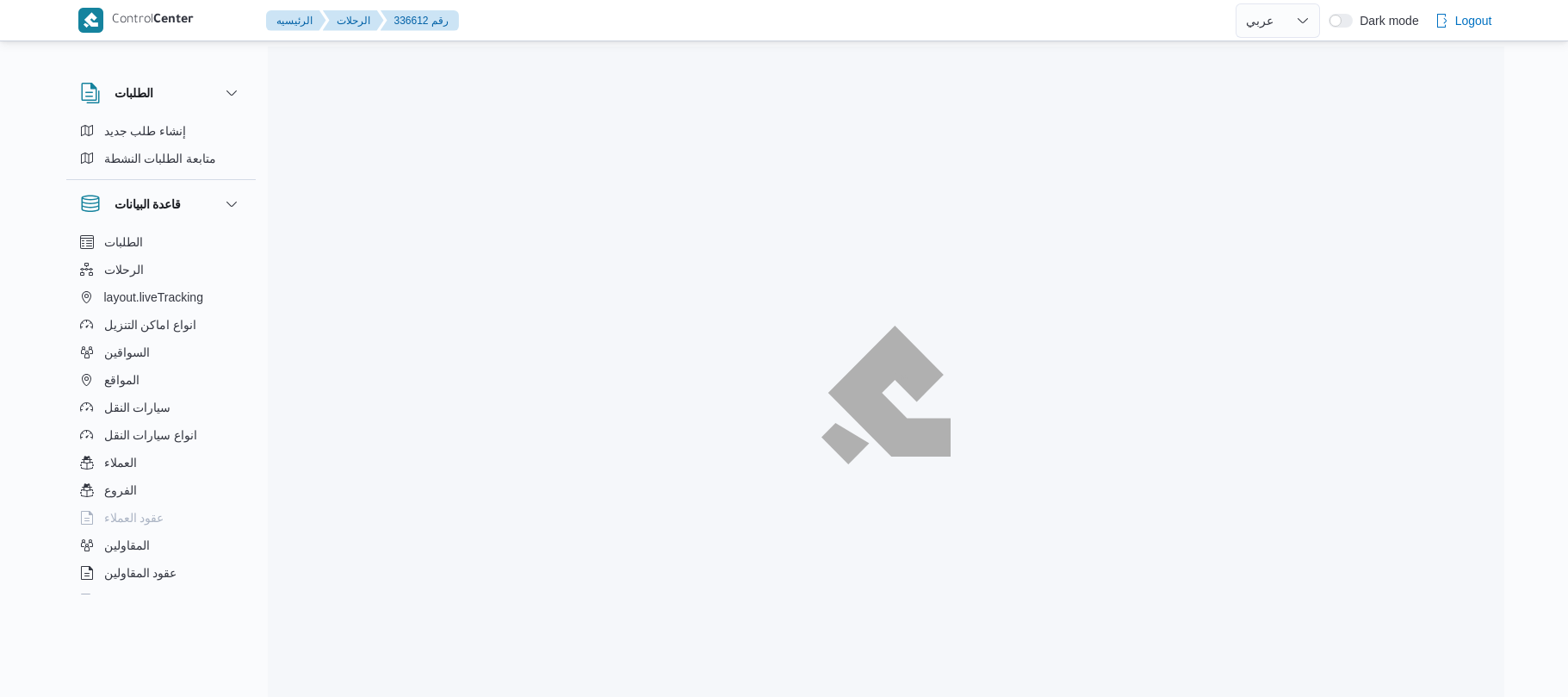
select select "ar"
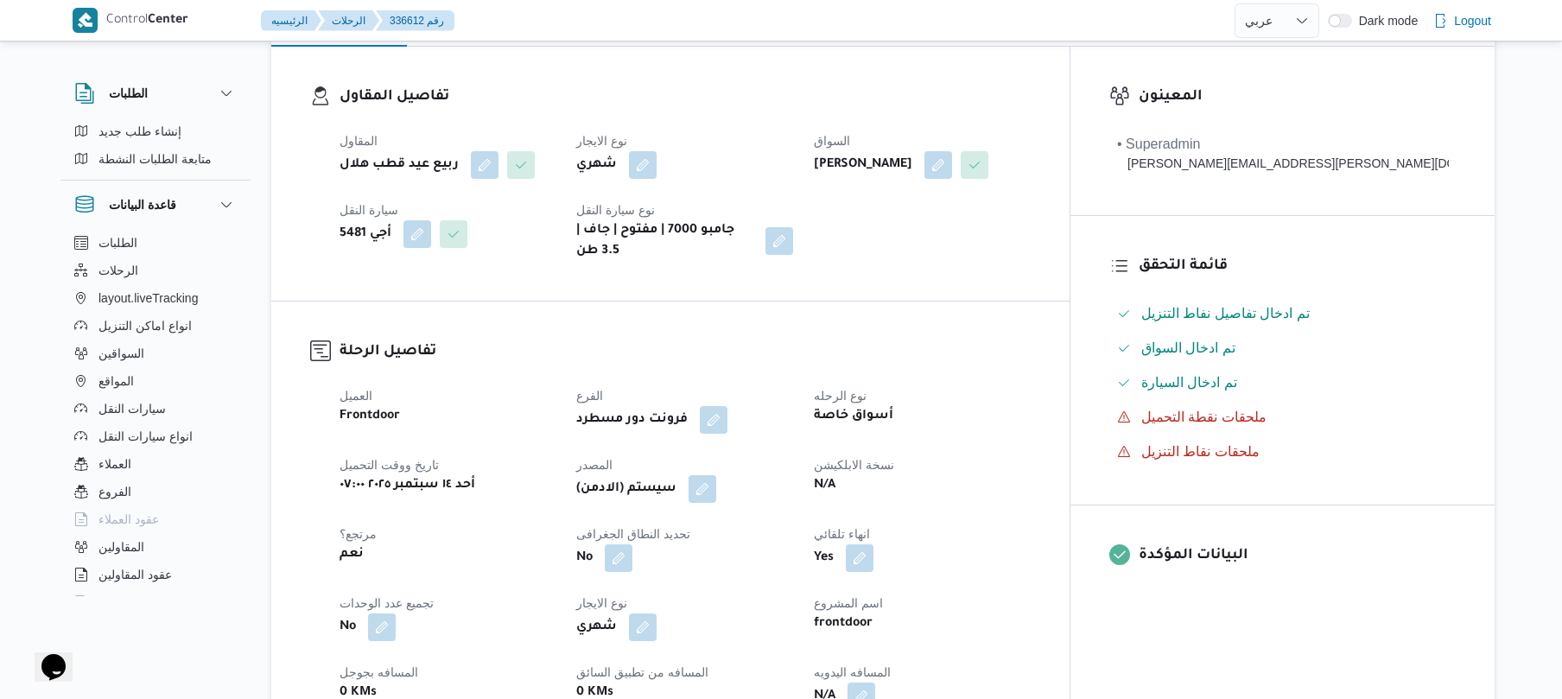
scroll to position [460, 0]
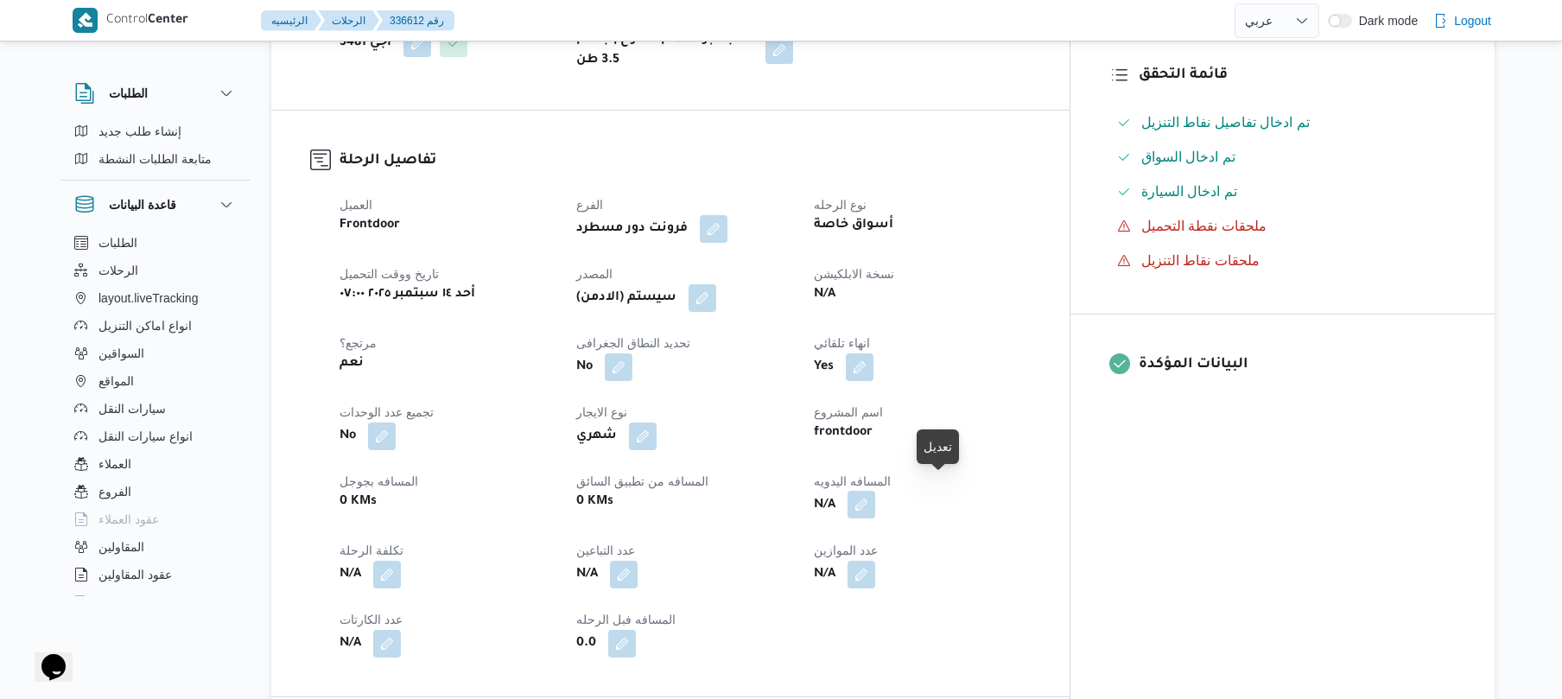
click at [875, 491] on button "button" at bounding box center [861, 505] width 28 height 28
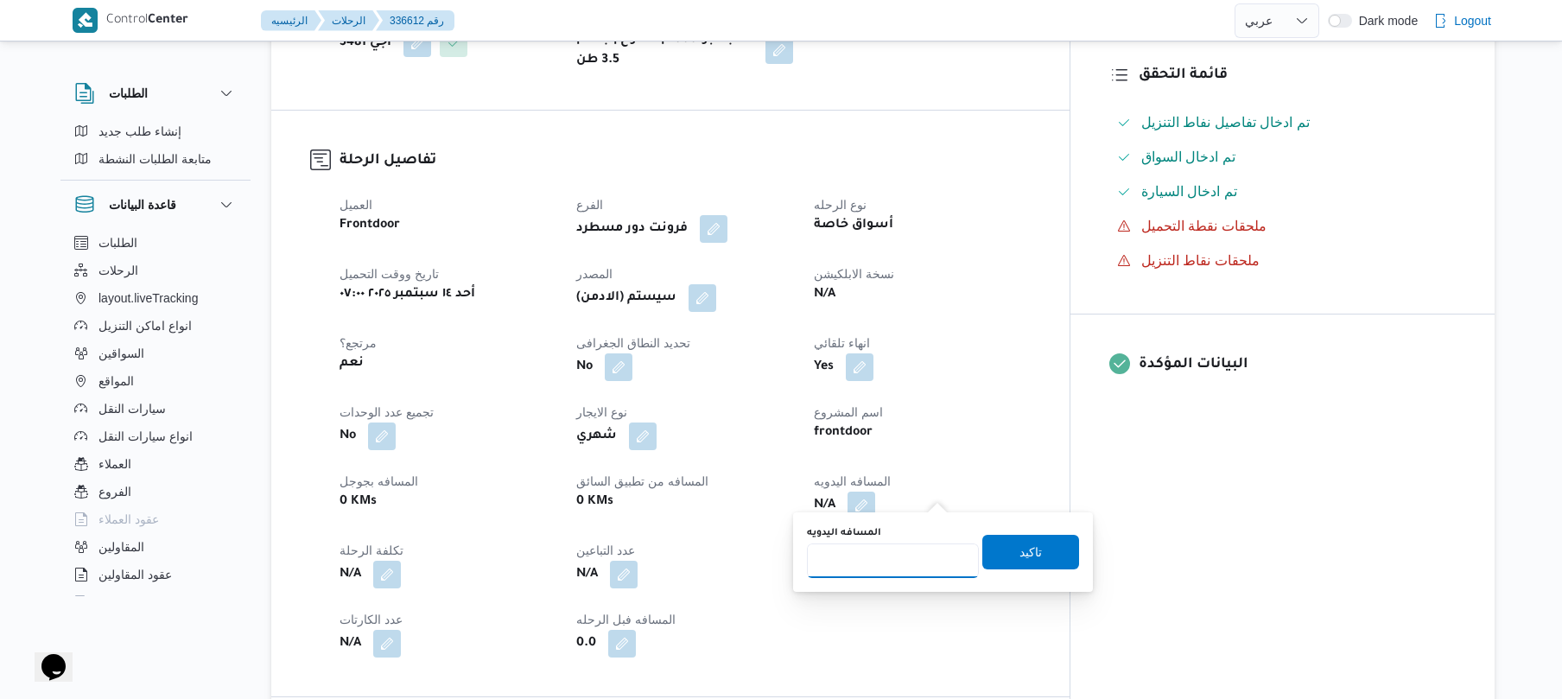
click at [903, 556] on input "المسافه اليدويه" at bounding box center [893, 560] width 172 height 35
type input "130"
click at [1019, 554] on span "تاكيد" at bounding box center [1030, 551] width 22 height 21
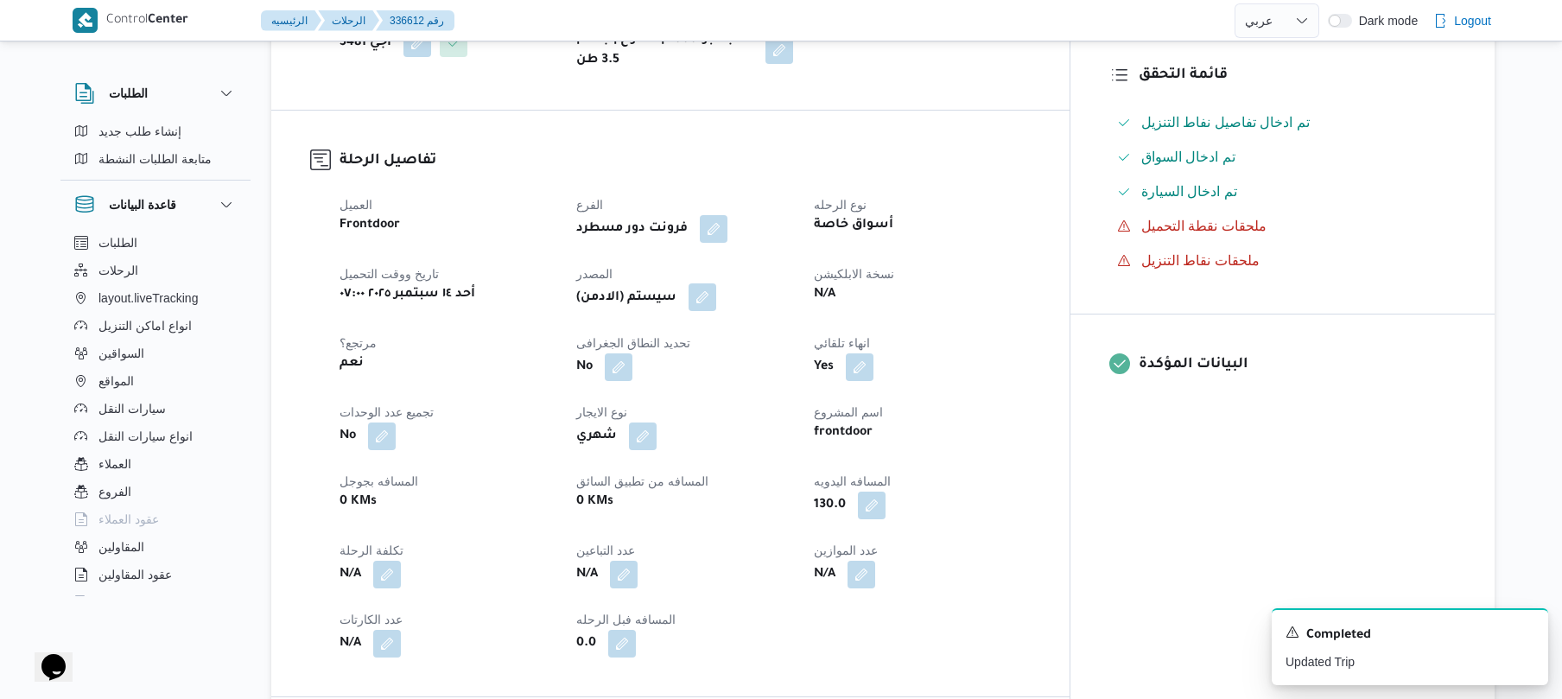
click at [716, 283] on button "button" at bounding box center [702, 297] width 28 height 28
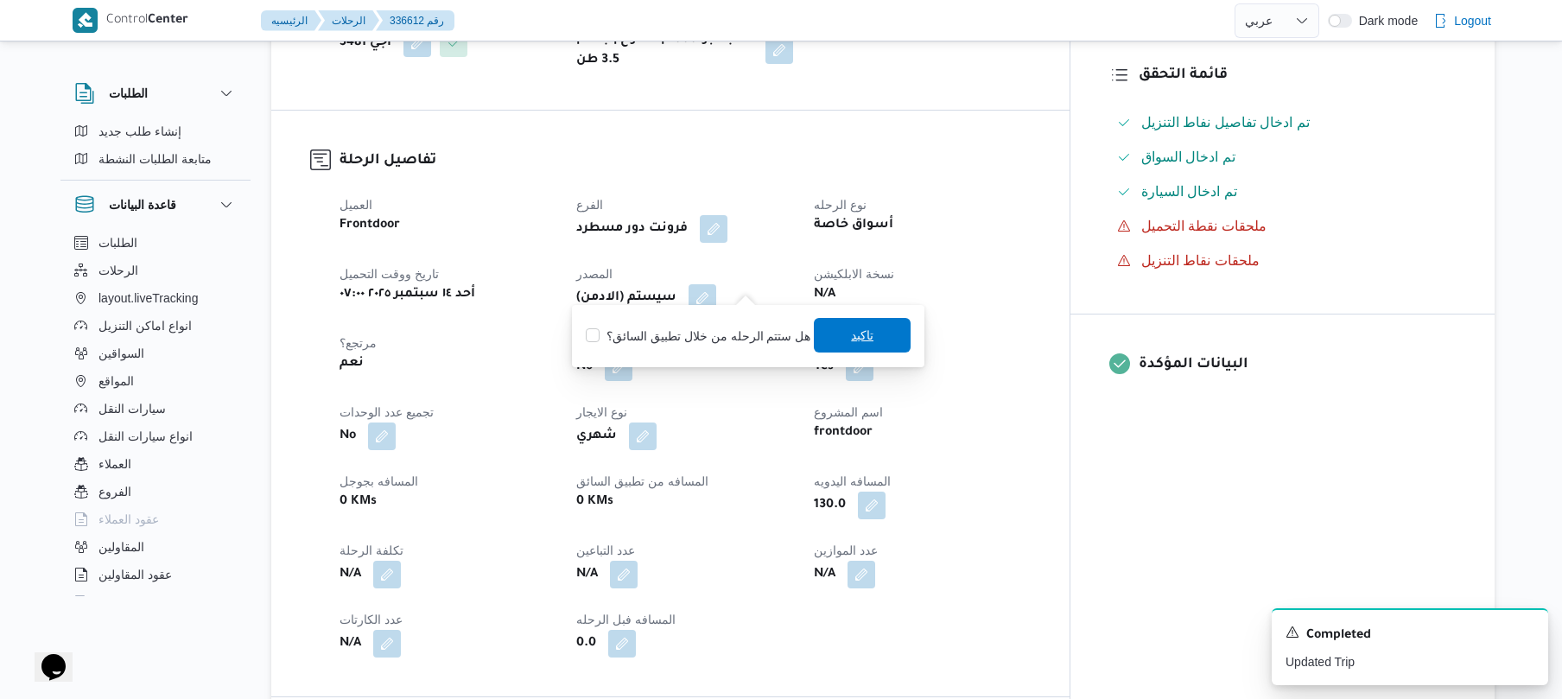
click at [831, 333] on span "تاكيد" at bounding box center [862, 335] width 97 height 35
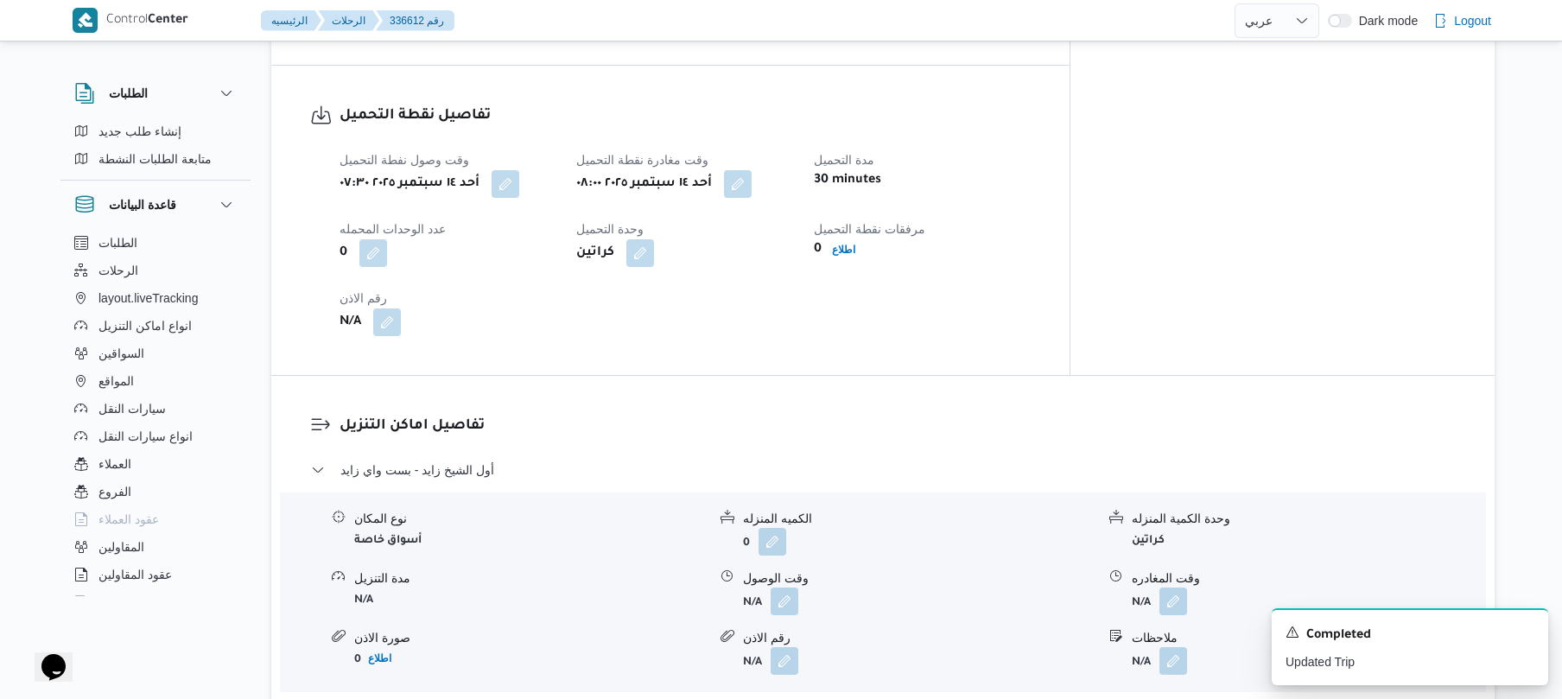
scroll to position [1106, 0]
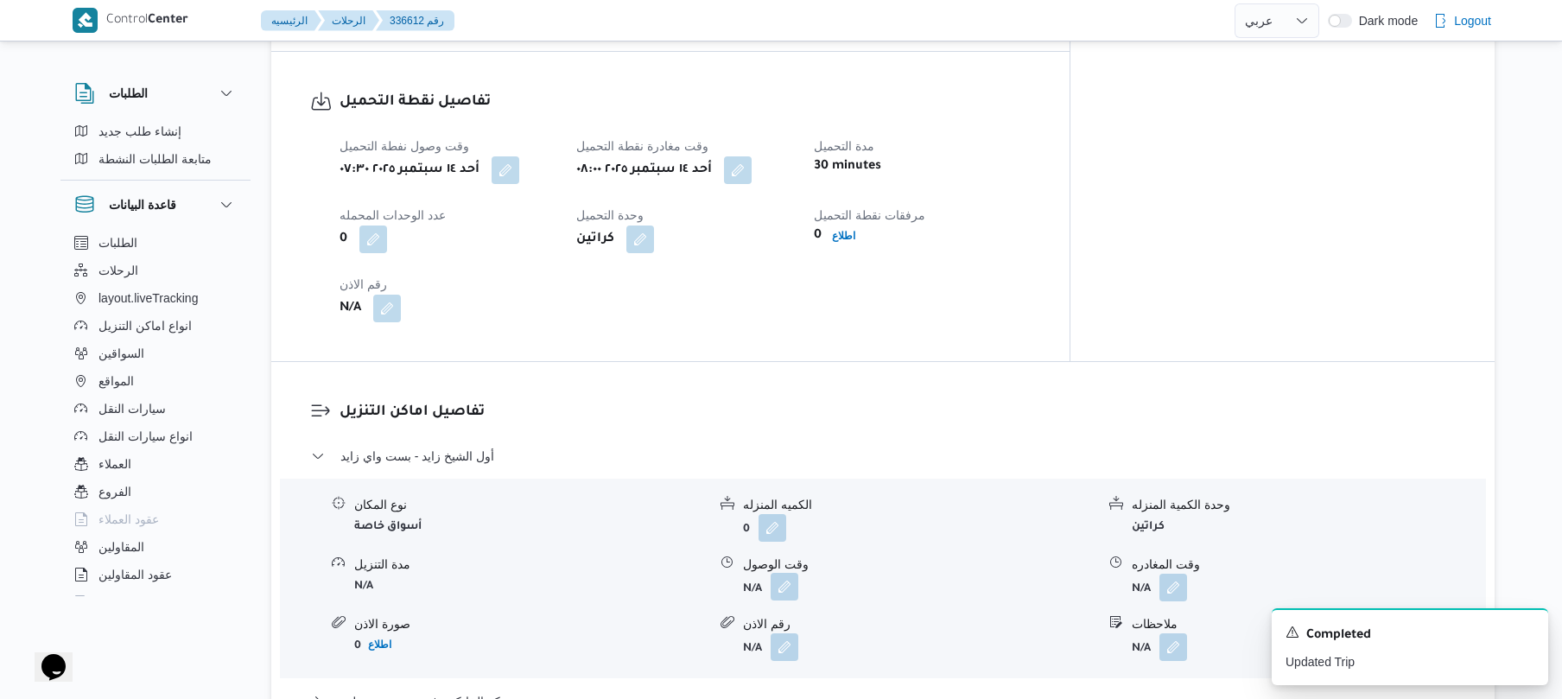
click at [783, 574] on button "button" at bounding box center [784, 587] width 28 height 28
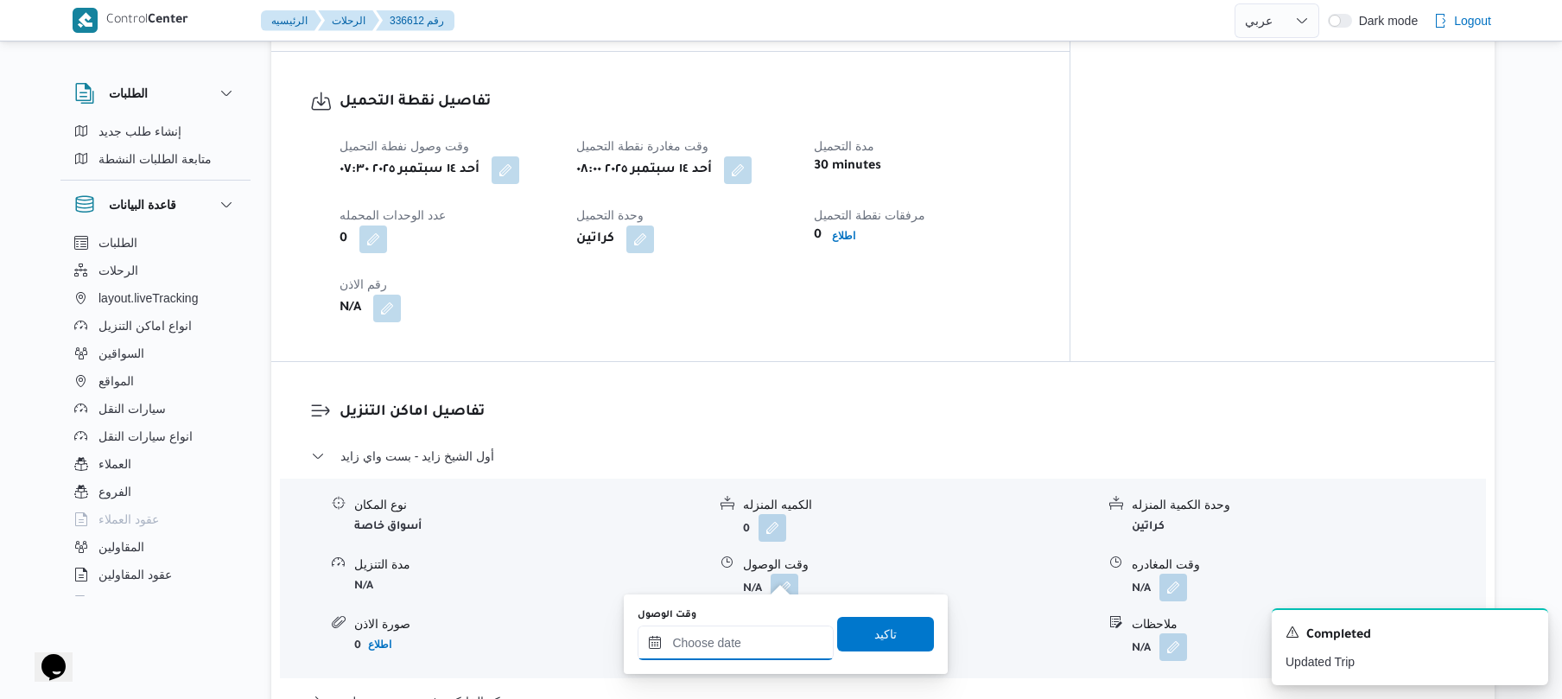
click at [729, 637] on input "وقت الوصول" at bounding box center [735, 642] width 196 height 35
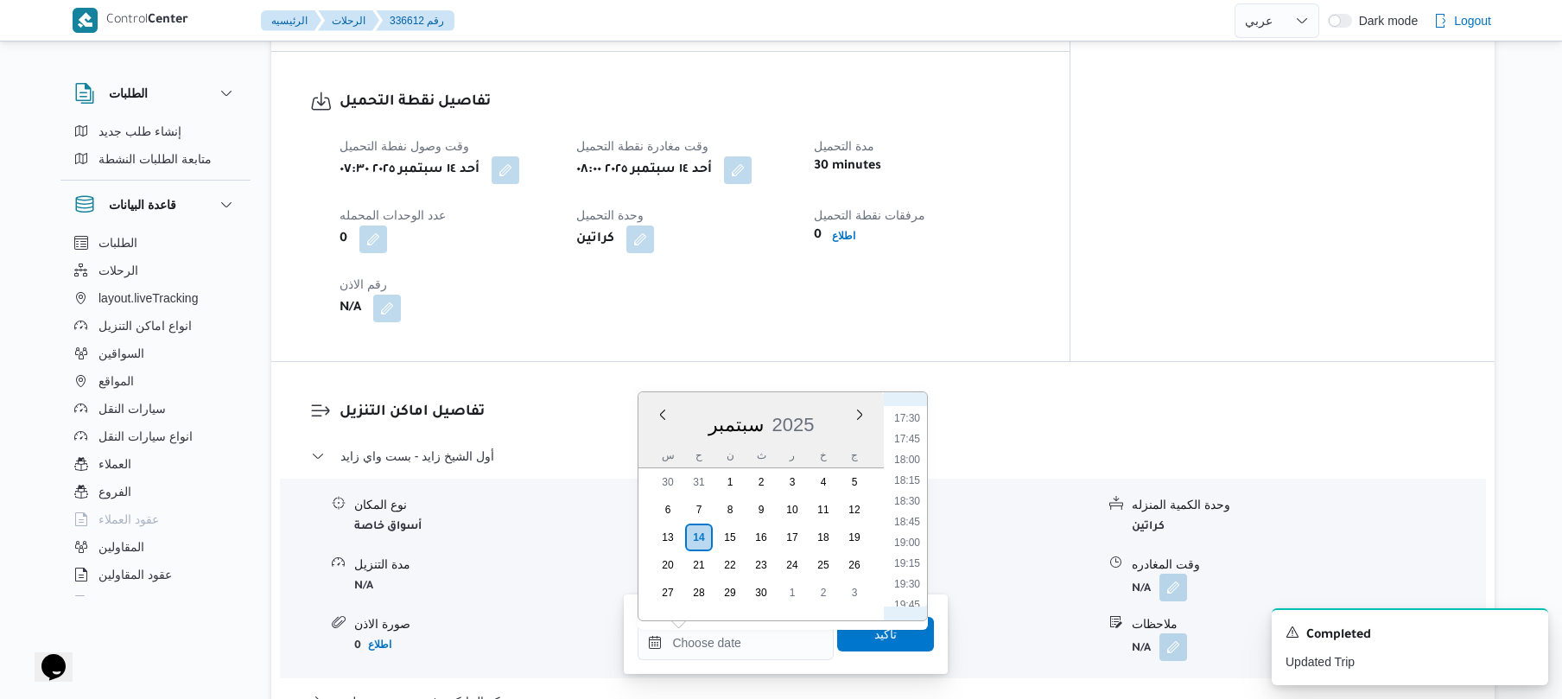
scroll to position [709, 0]
click at [907, 450] on li "09:00" at bounding box center [907, 451] width 40 height 17
type input "١٤/٠٩/٢٠٢٥ ٠٩:٠٠"
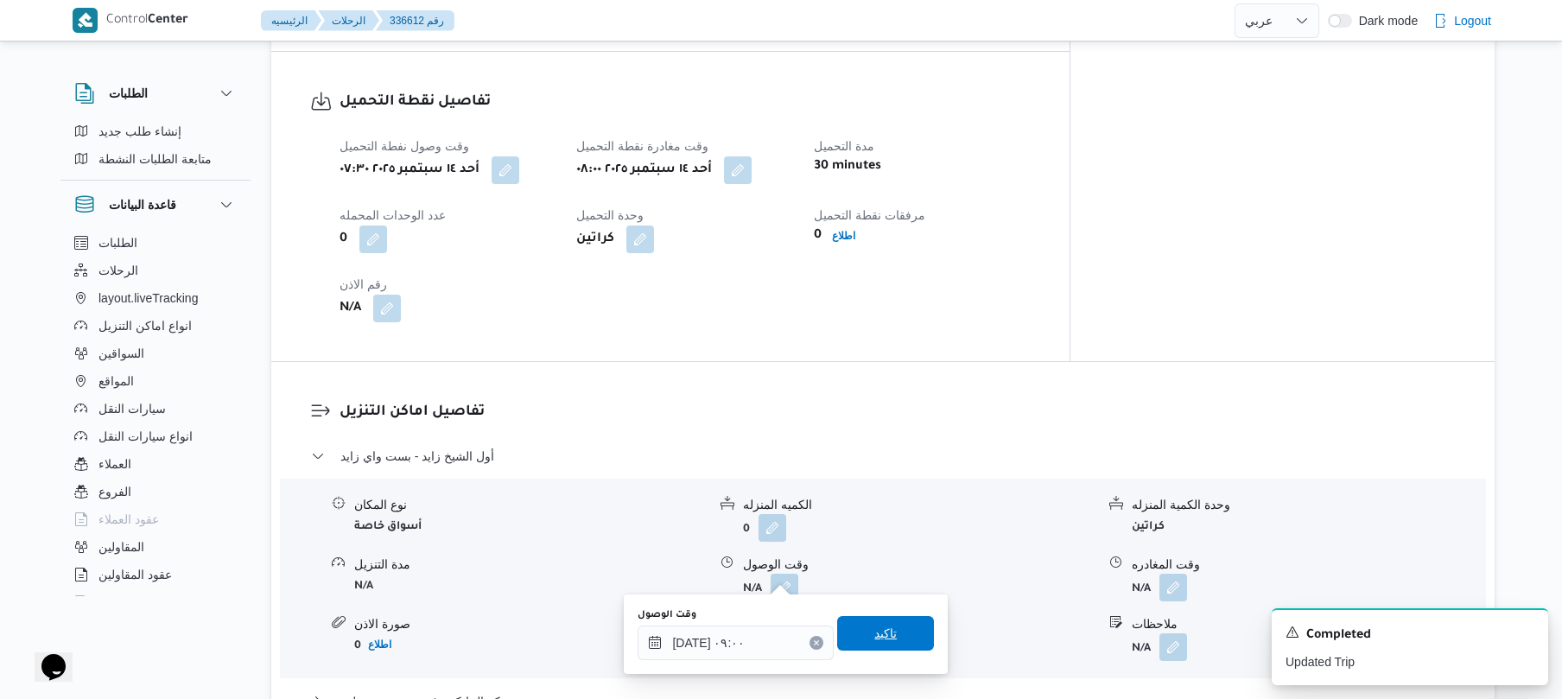
click at [874, 634] on span "تاكيد" at bounding box center [885, 633] width 22 height 21
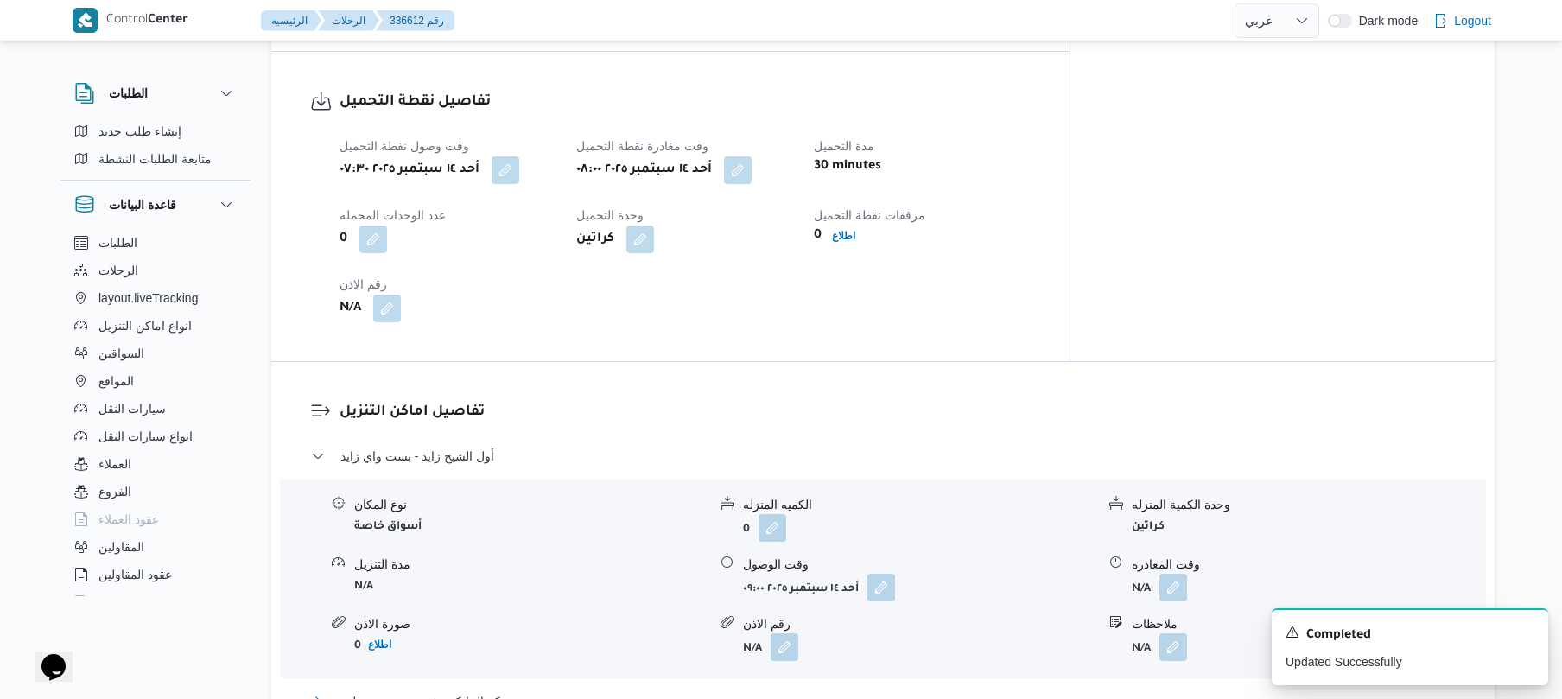
click at [788, 691] on button "مركز الخانكة - فرونت دور مسطرد" at bounding box center [883, 701] width 1144 height 21
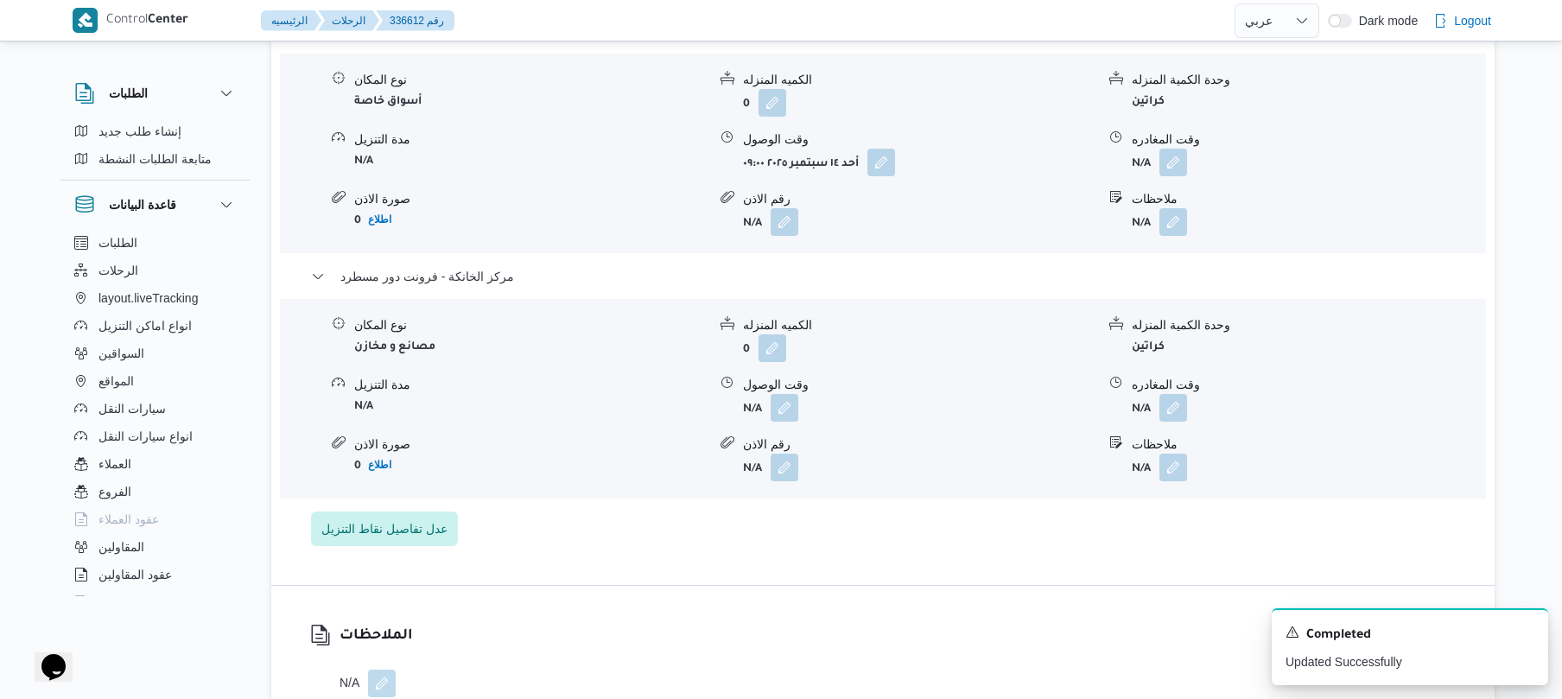
scroll to position [1605, 0]
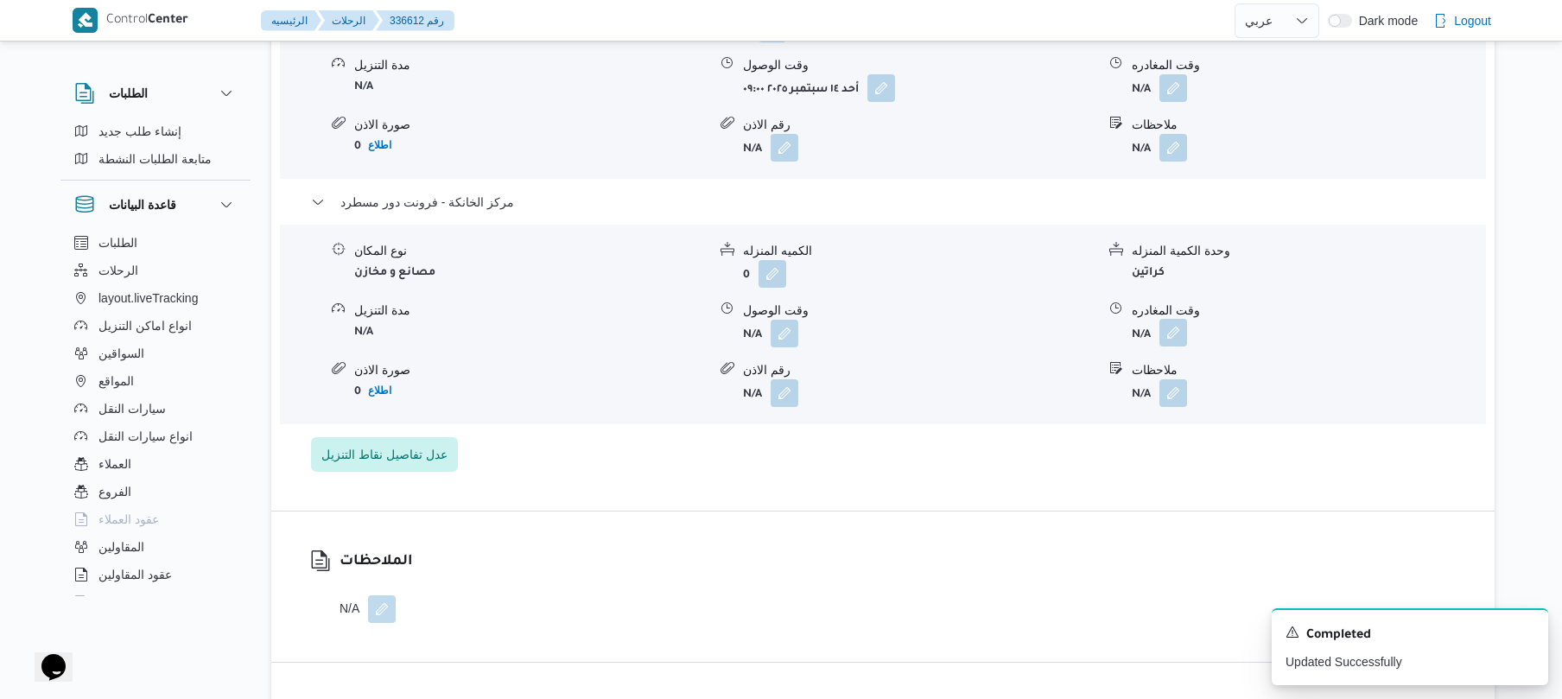
click at [1176, 319] on button "button" at bounding box center [1173, 333] width 28 height 28
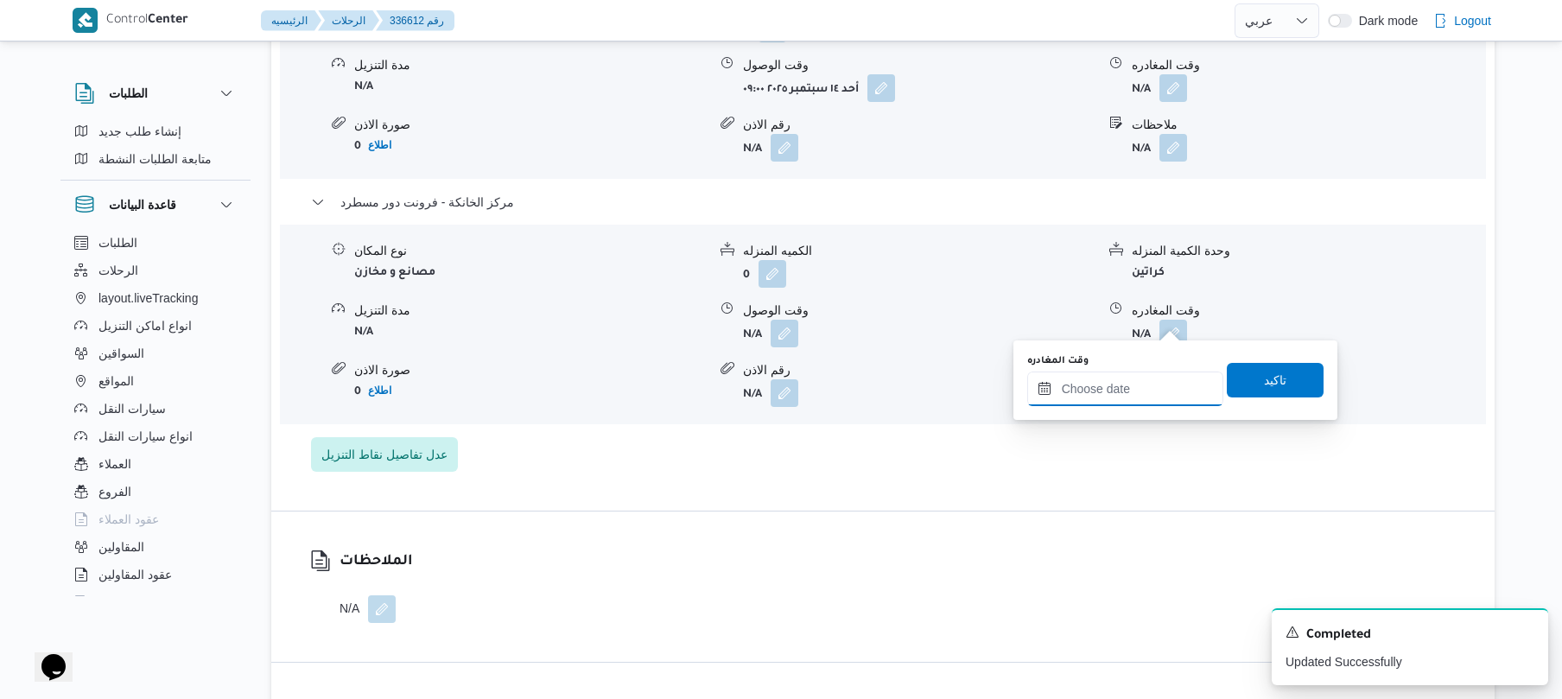
click at [1093, 392] on input "وقت المغادره" at bounding box center [1125, 388] width 196 height 35
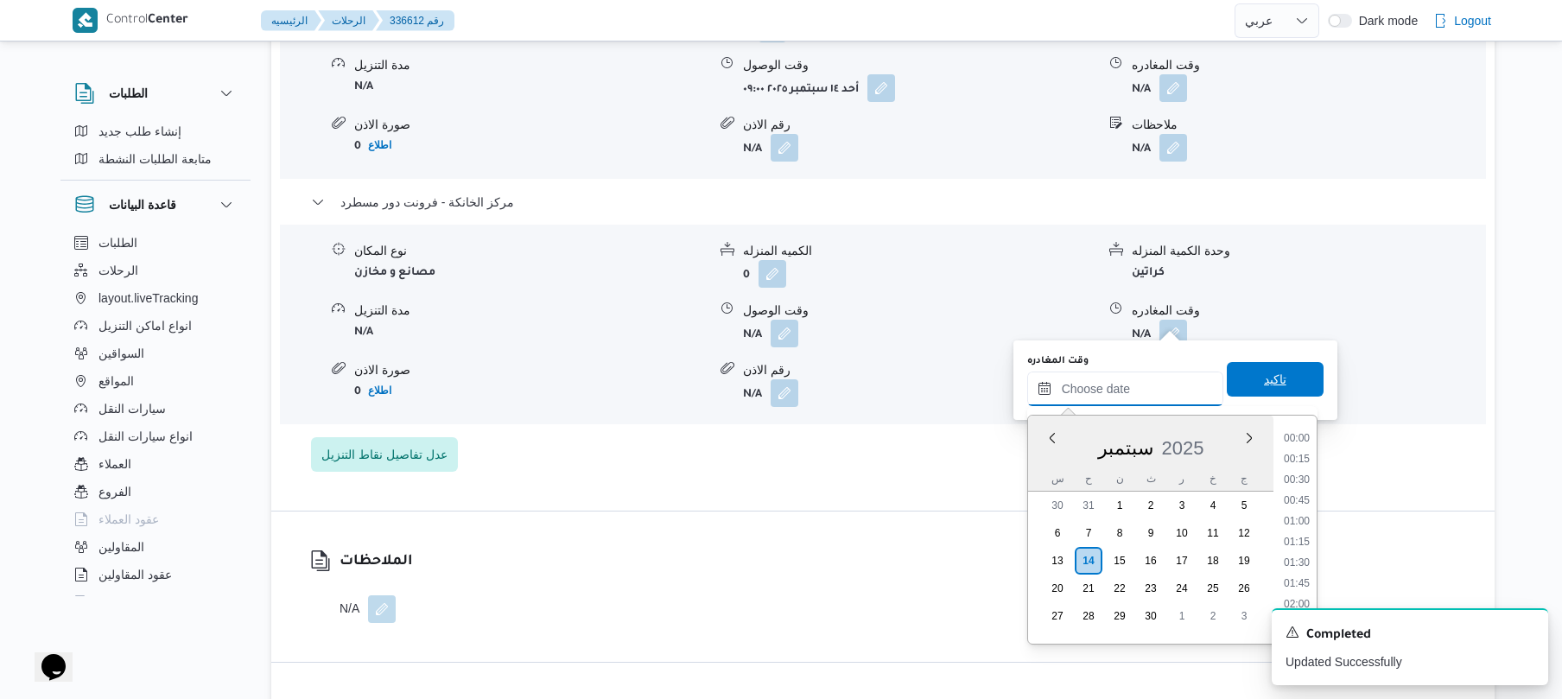
scroll to position [1618, 0]
click at [1301, 482] on li "20:00" at bounding box center [1297, 478] width 40 height 17
type input "١٤/٠٩/٢٠٢٥ ٢٠:٠٠"
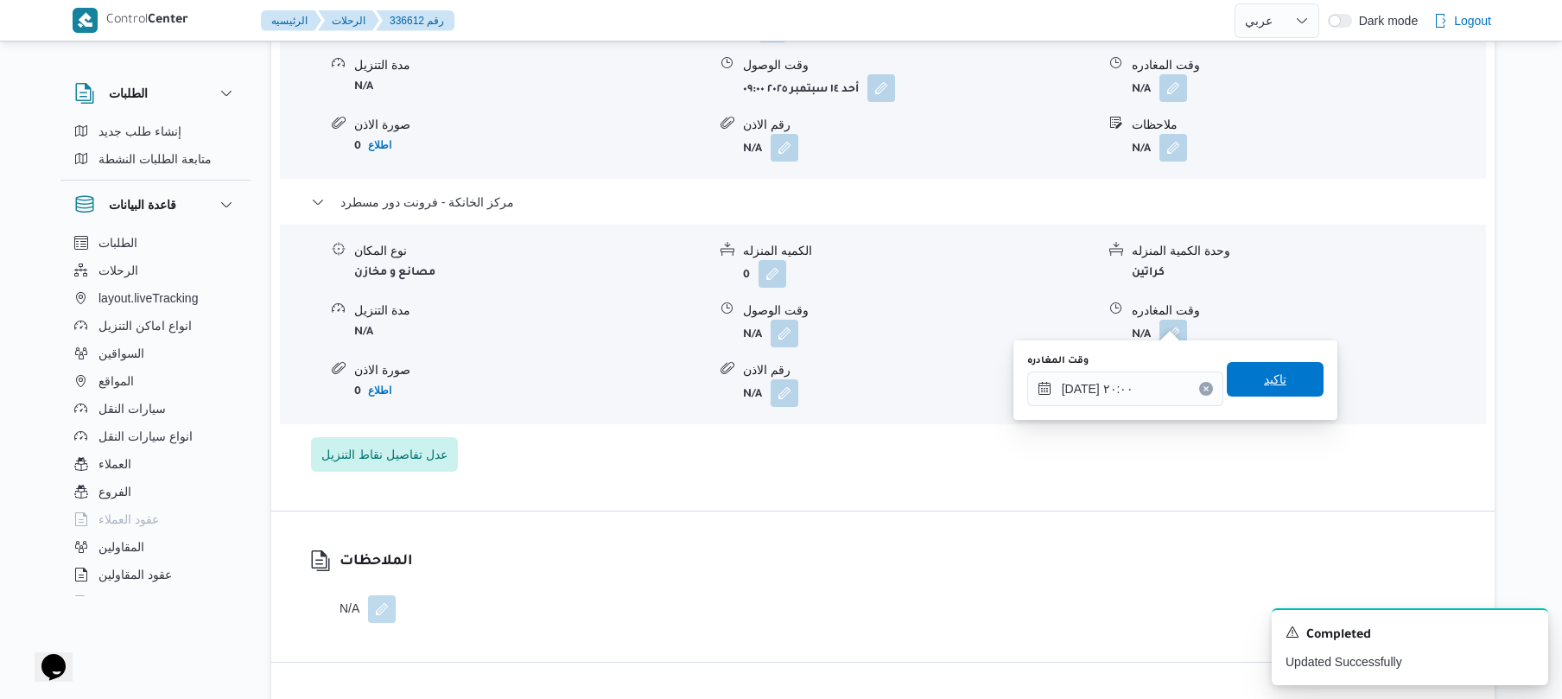
click at [1279, 387] on span "تاكيد" at bounding box center [1275, 379] width 97 height 35
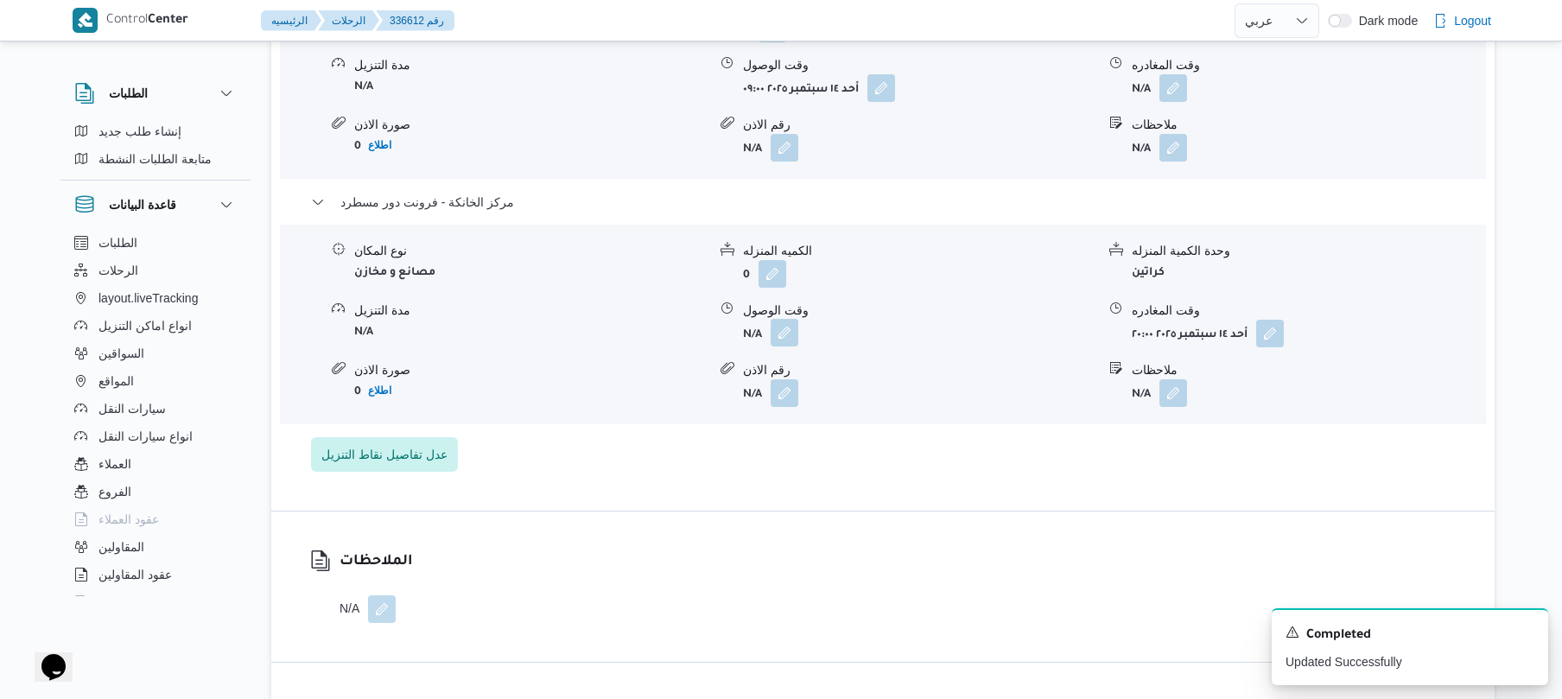
click at [778, 321] on button "button" at bounding box center [784, 333] width 28 height 28
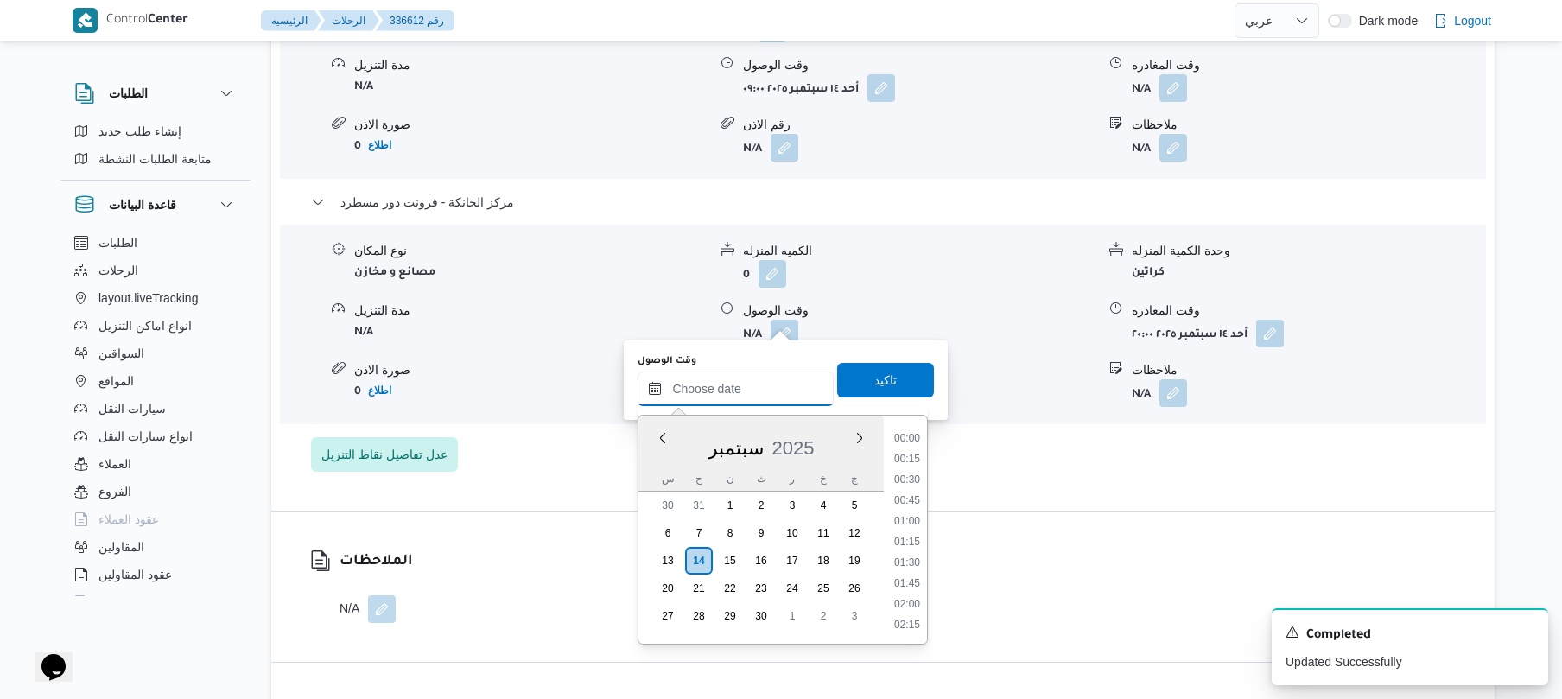
click at [755, 387] on input "وقت الوصول" at bounding box center [735, 388] width 196 height 35
click at [910, 458] on li "19:45" at bounding box center [907, 457] width 40 height 17
type input "١٤/٠٩/٢٠٢٥ ١٩:٤٥"
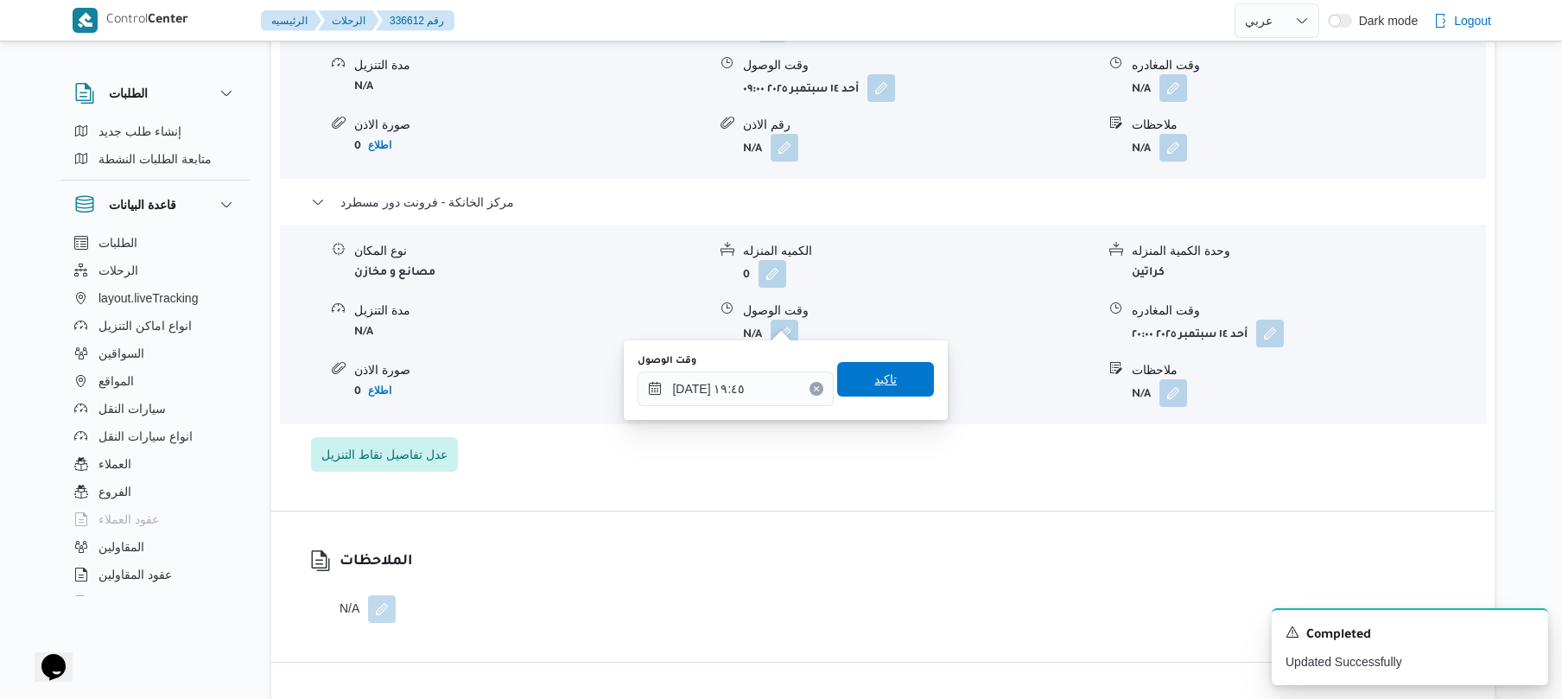
click at [903, 387] on span "تاكيد" at bounding box center [885, 379] width 97 height 35
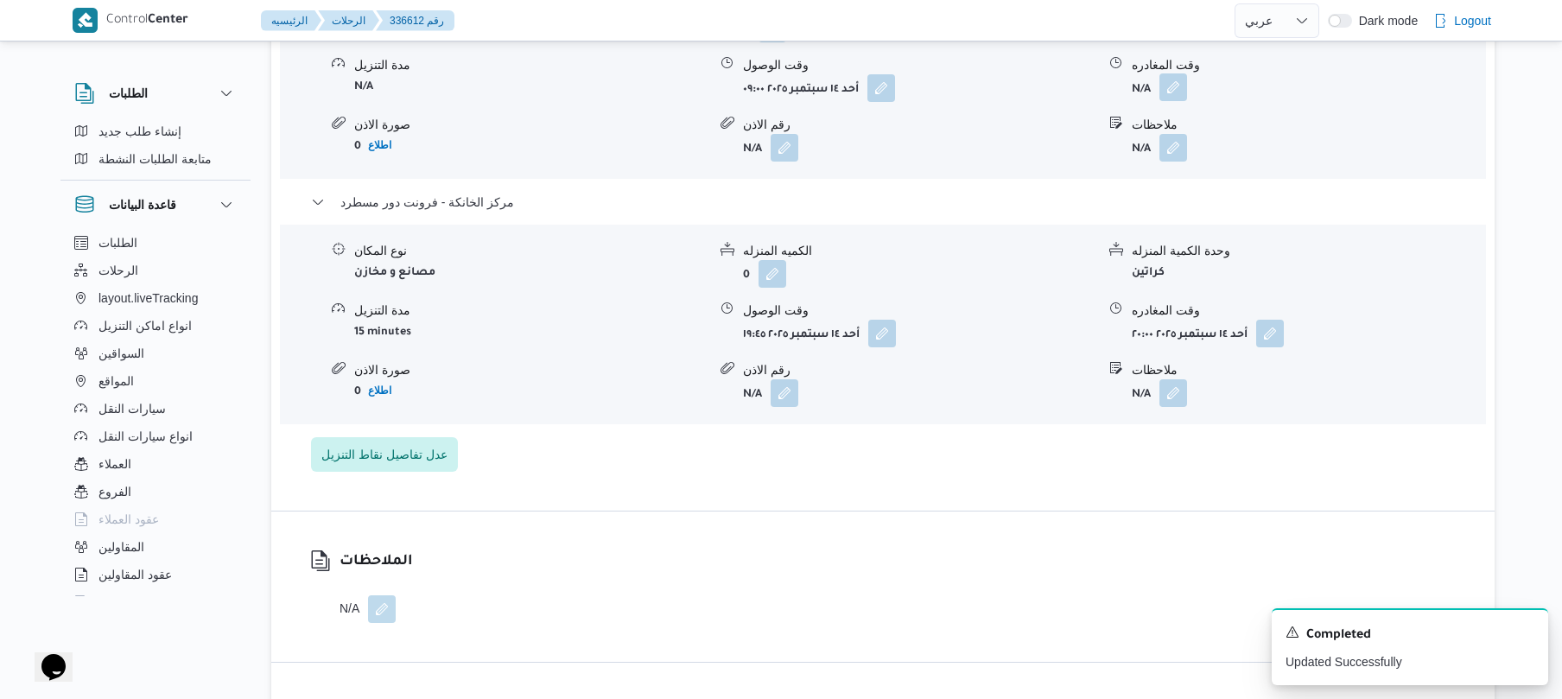
click at [1175, 73] on button "button" at bounding box center [1173, 87] width 28 height 28
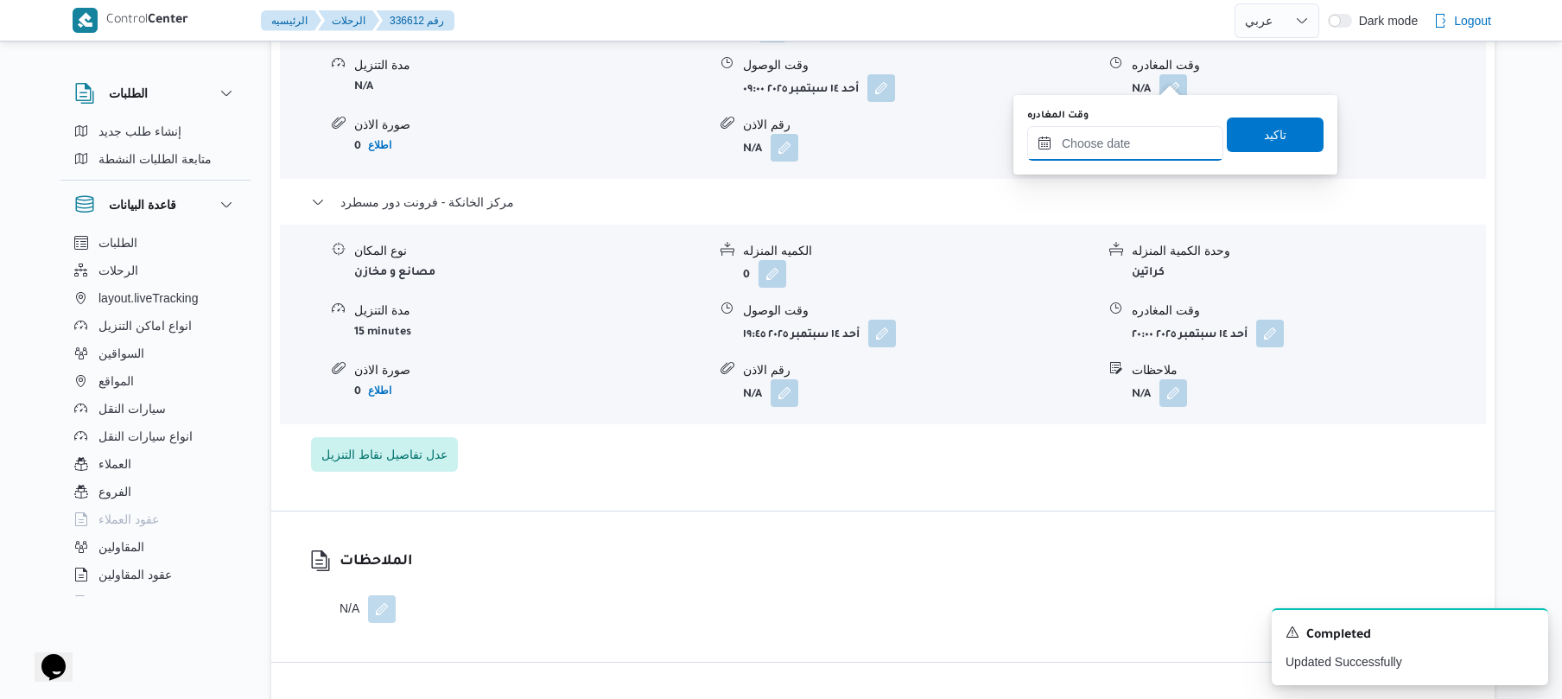
click at [1113, 145] on input "وقت المغادره" at bounding box center [1125, 143] width 196 height 35
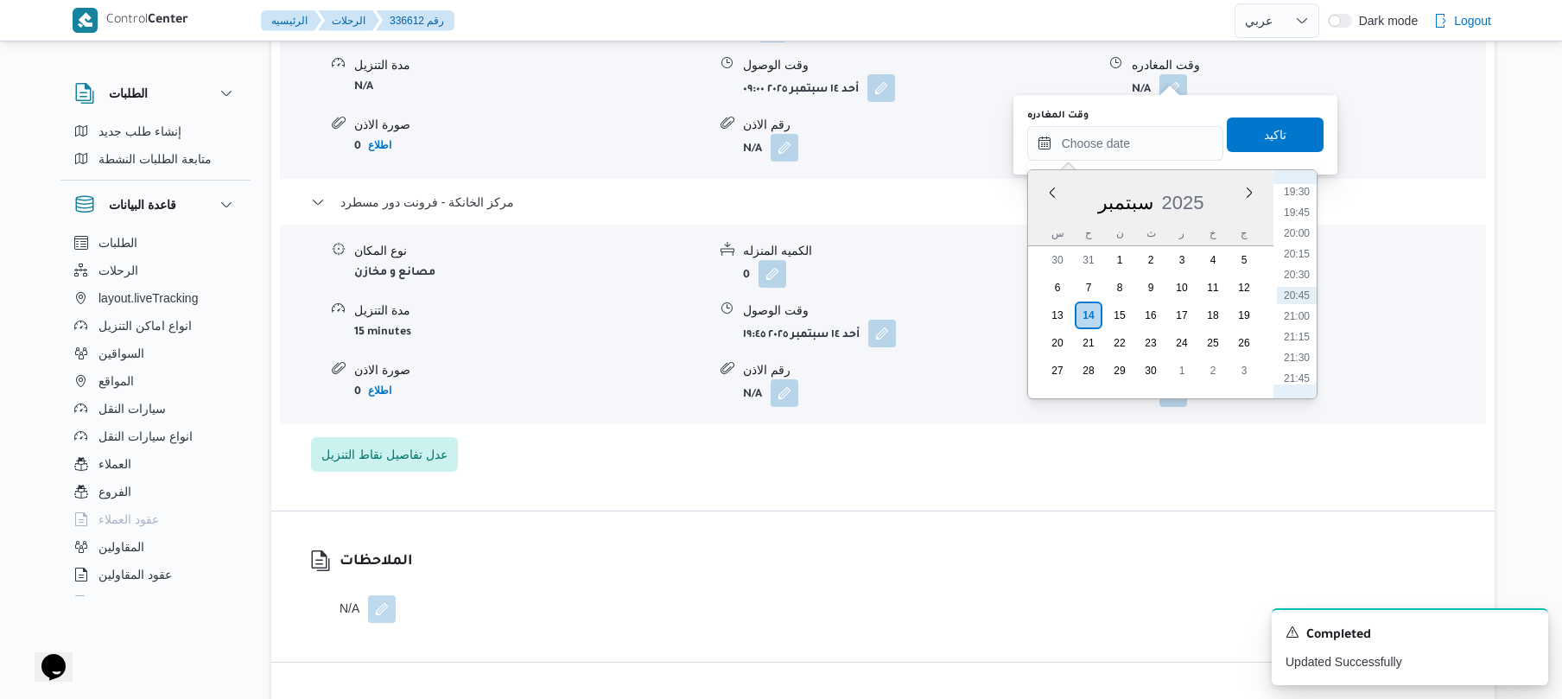
scroll to position [1448, 0]
click at [1293, 295] on li "18:45" at bounding box center [1297, 298] width 40 height 17
type input "١٤/٠٩/٢٠٢٥ ١٨:٤٥"
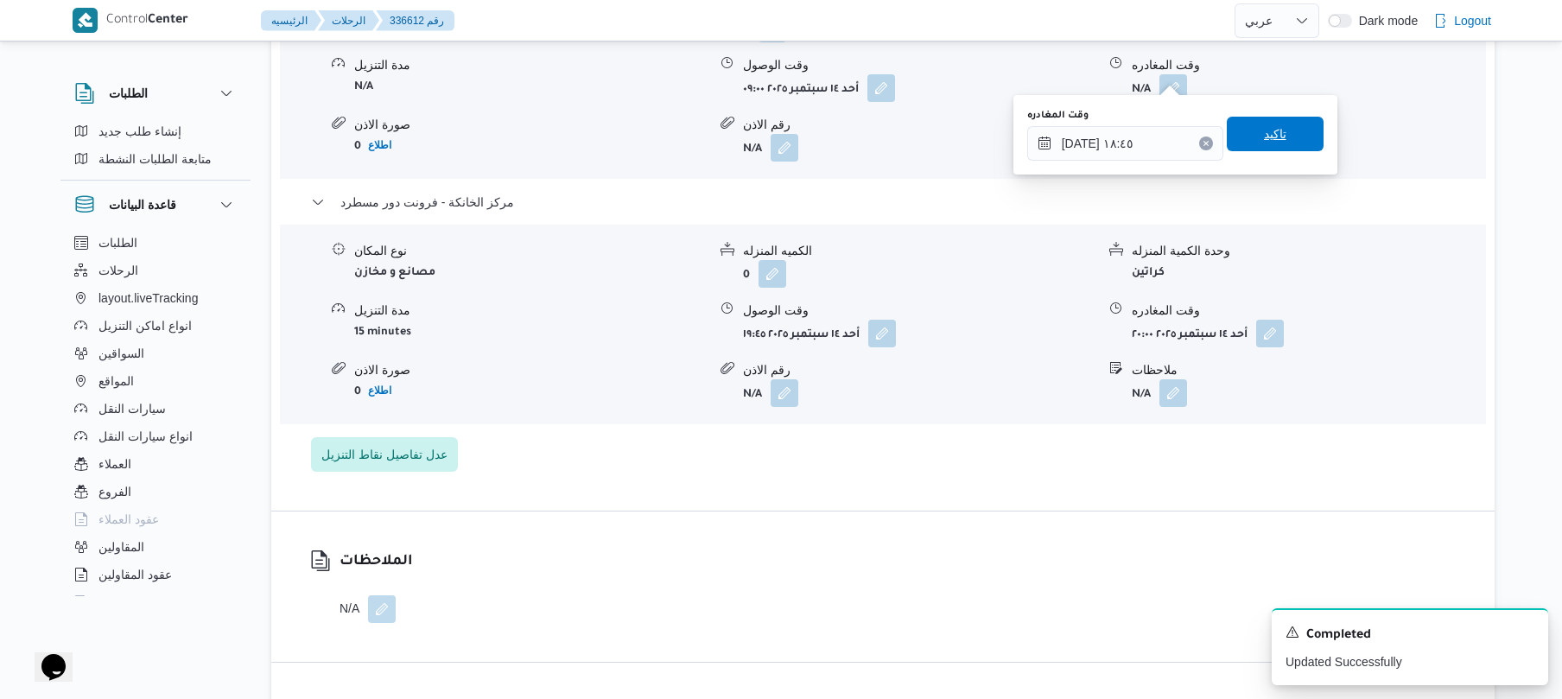
click at [1268, 126] on span "تاكيد" at bounding box center [1275, 134] width 22 height 21
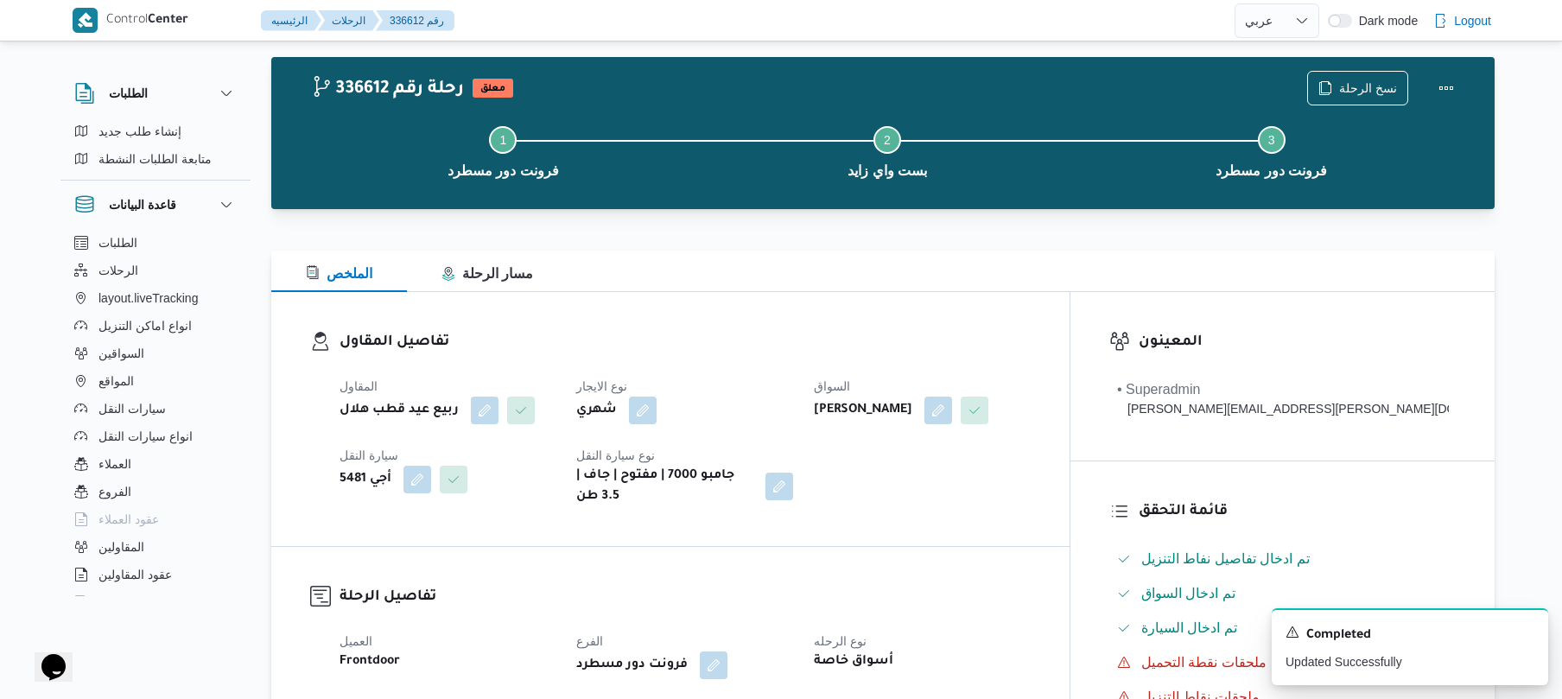
scroll to position [0, 0]
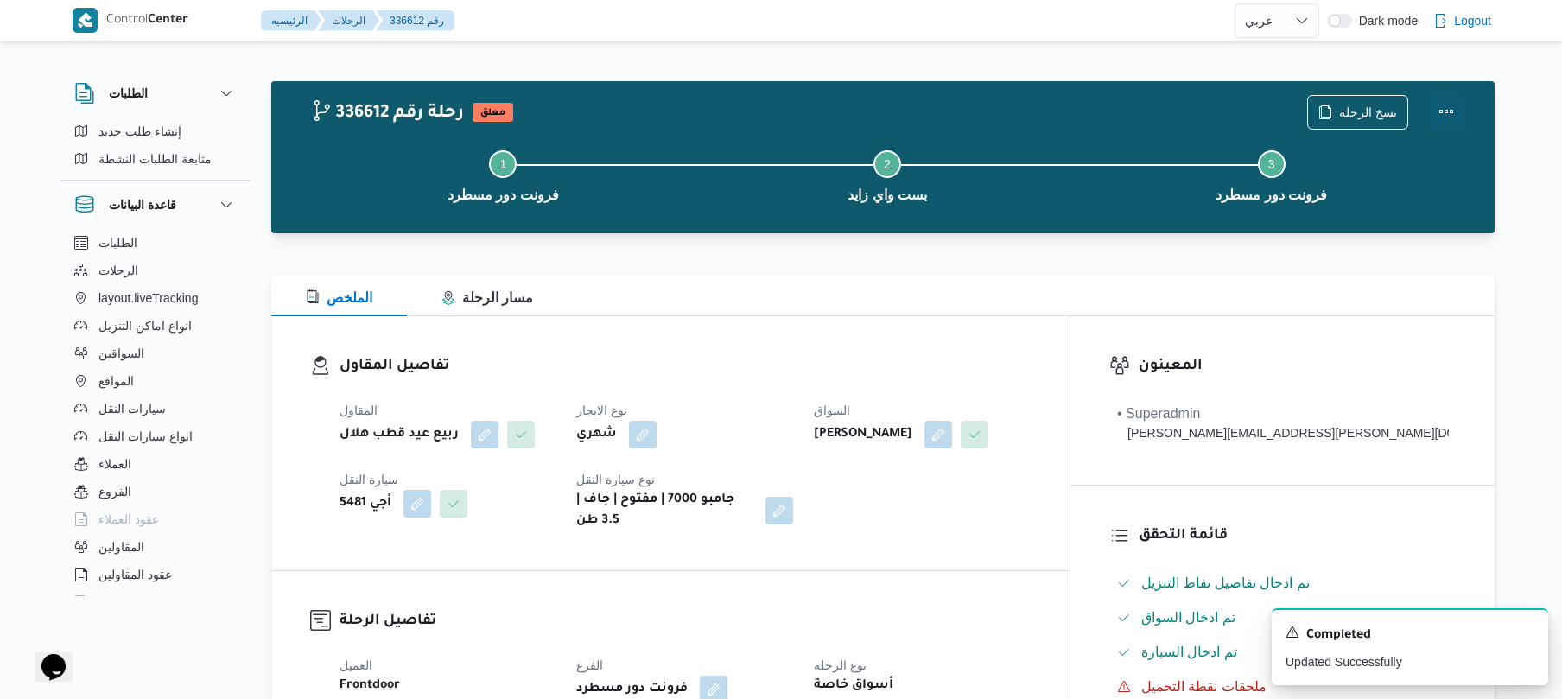
click at [1451, 111] on button "Actions" at bounding box center [1446, 111] width 35 height 35
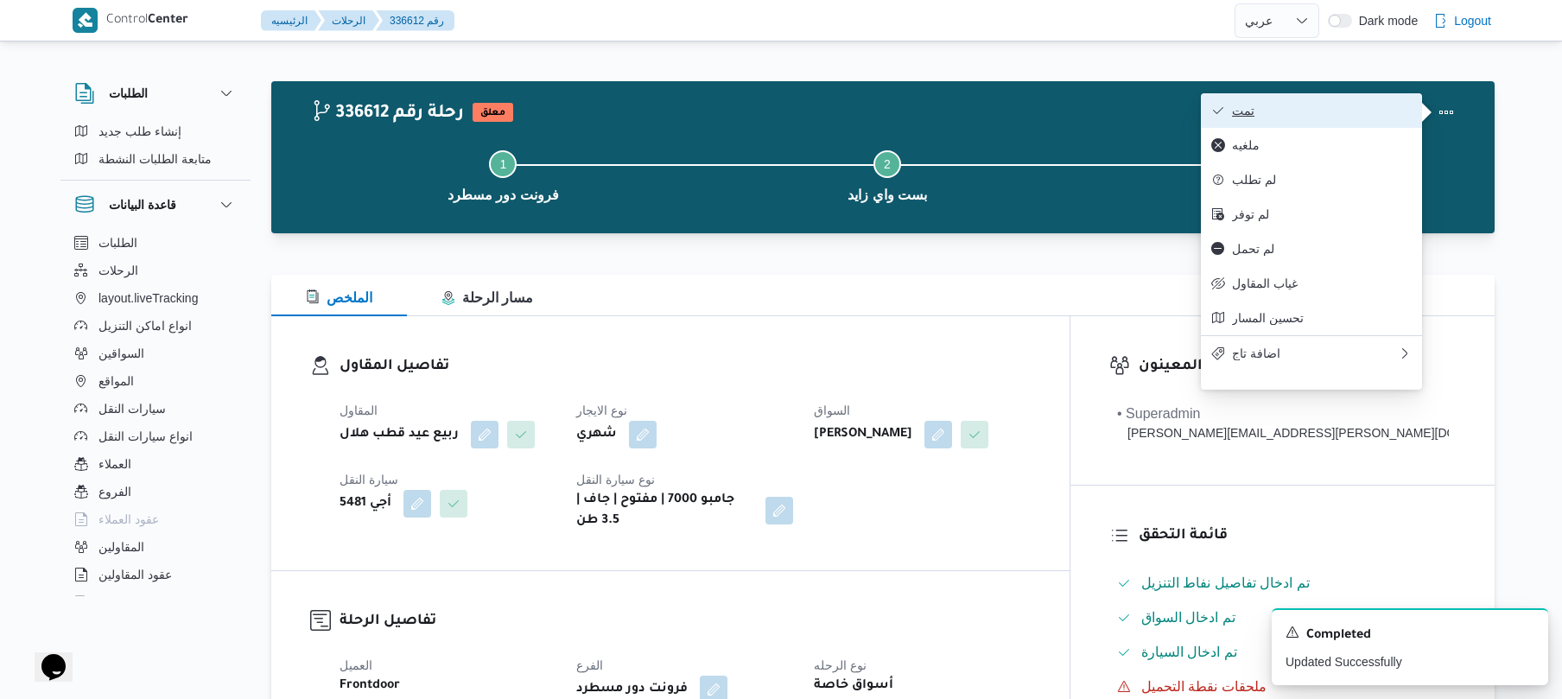
click at [1379, 114] on span "تمت" at bounding box center [1322, 111] width 180 height 14
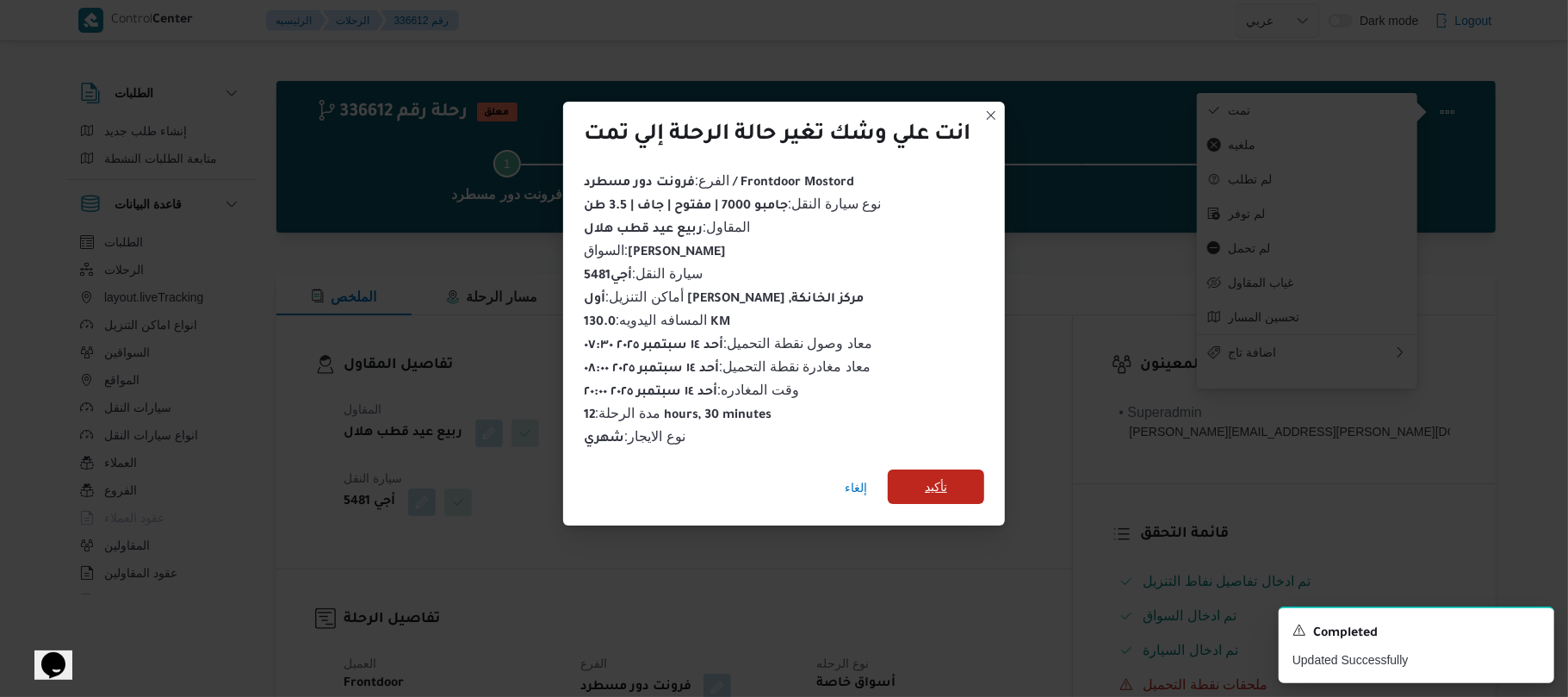
click at [984, 476] on span "تأكيد" at bounding box center [936, 487] width 97 height 35
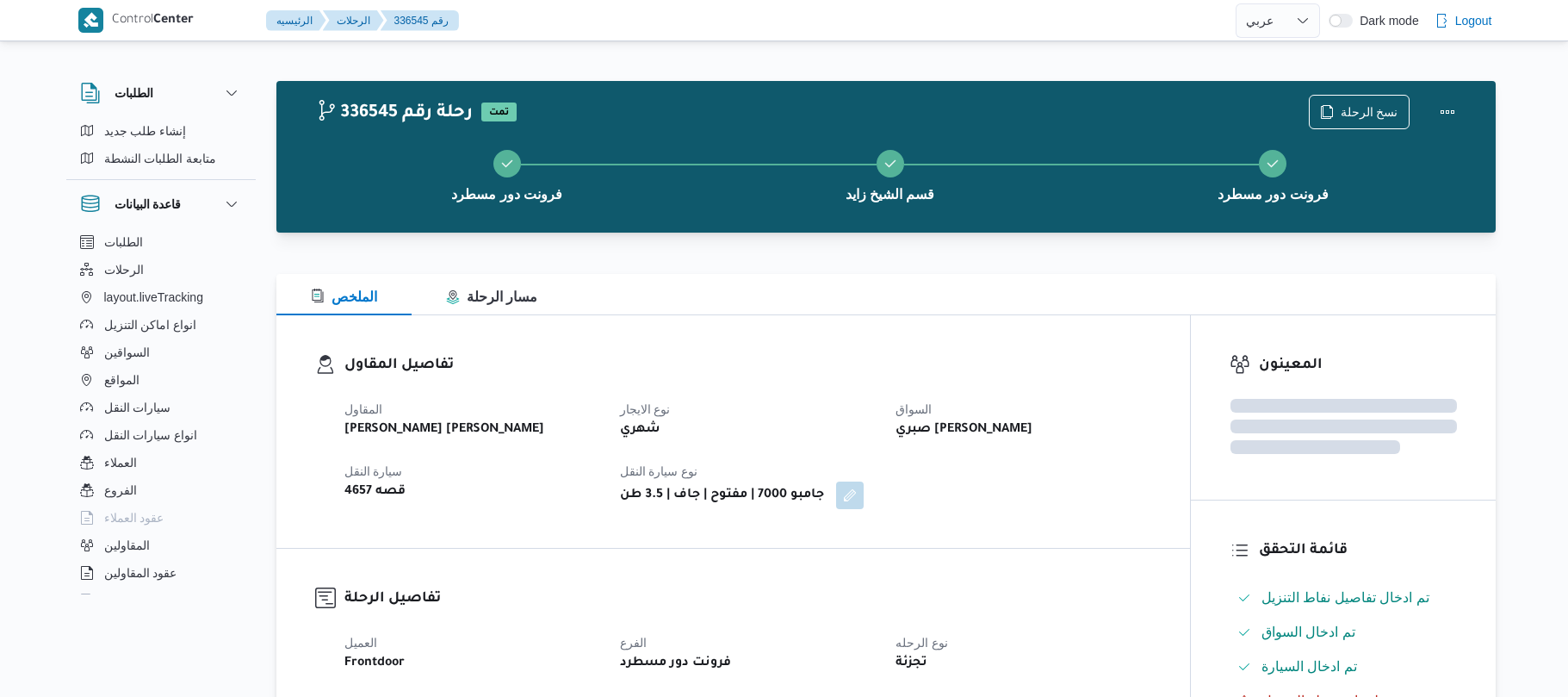
select select "ar"
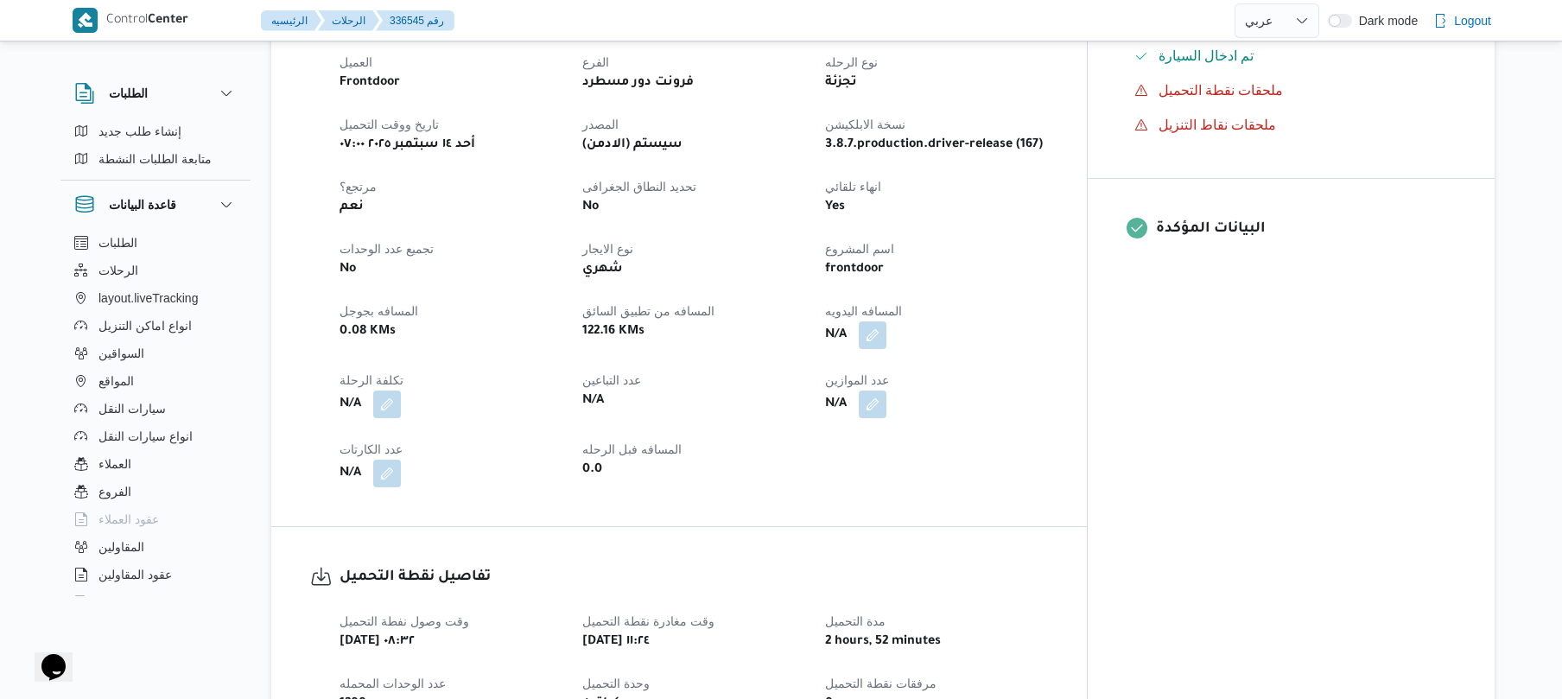
scroll to position [599, 0]
click at [886, 318] on button "button" at bounding box center [873, 332] width 28 height 28
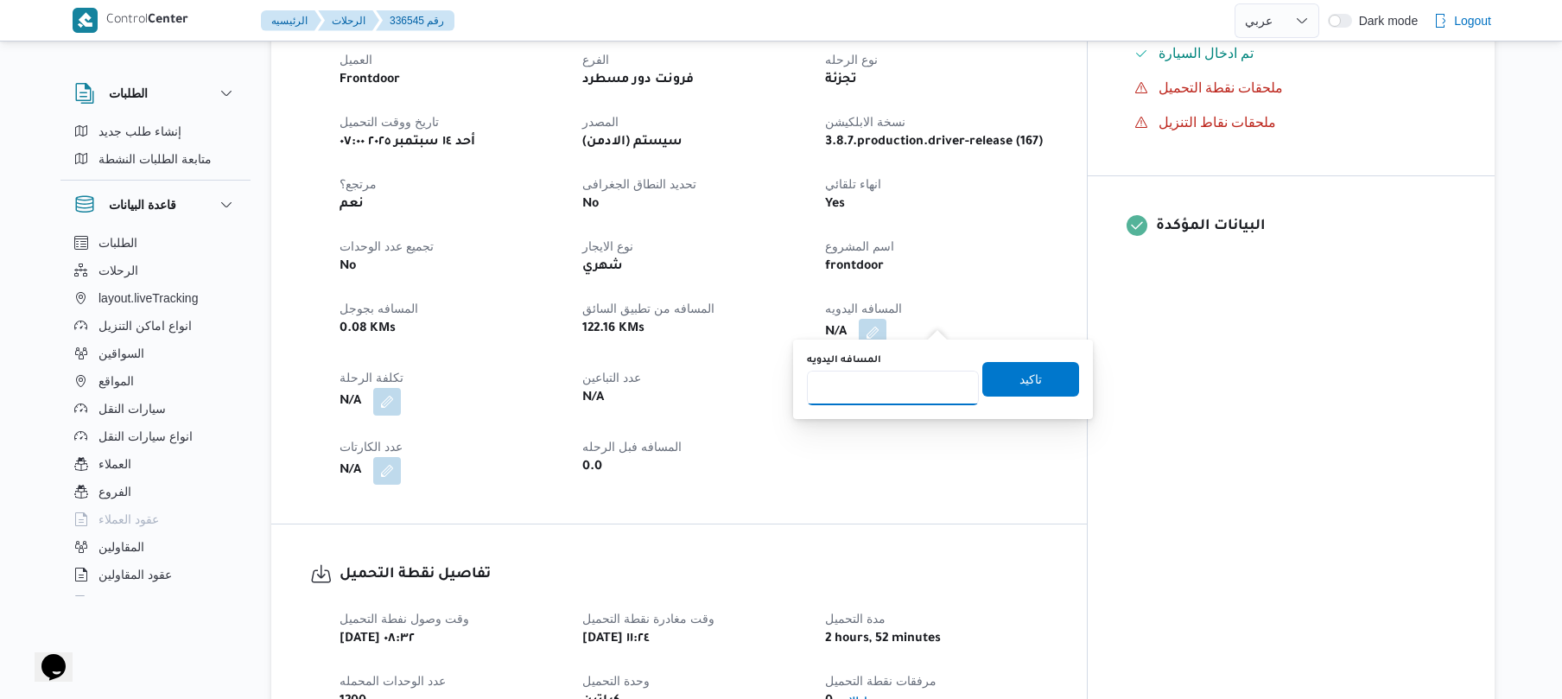
click at [874, 398] on input "المسافه اليدويه" at bounding box center [893, 388] width 172 height 35
type input "130"
click at [1031, 381] on span "تاكيد" at bounding box center [1030, 378] width 97 height 35
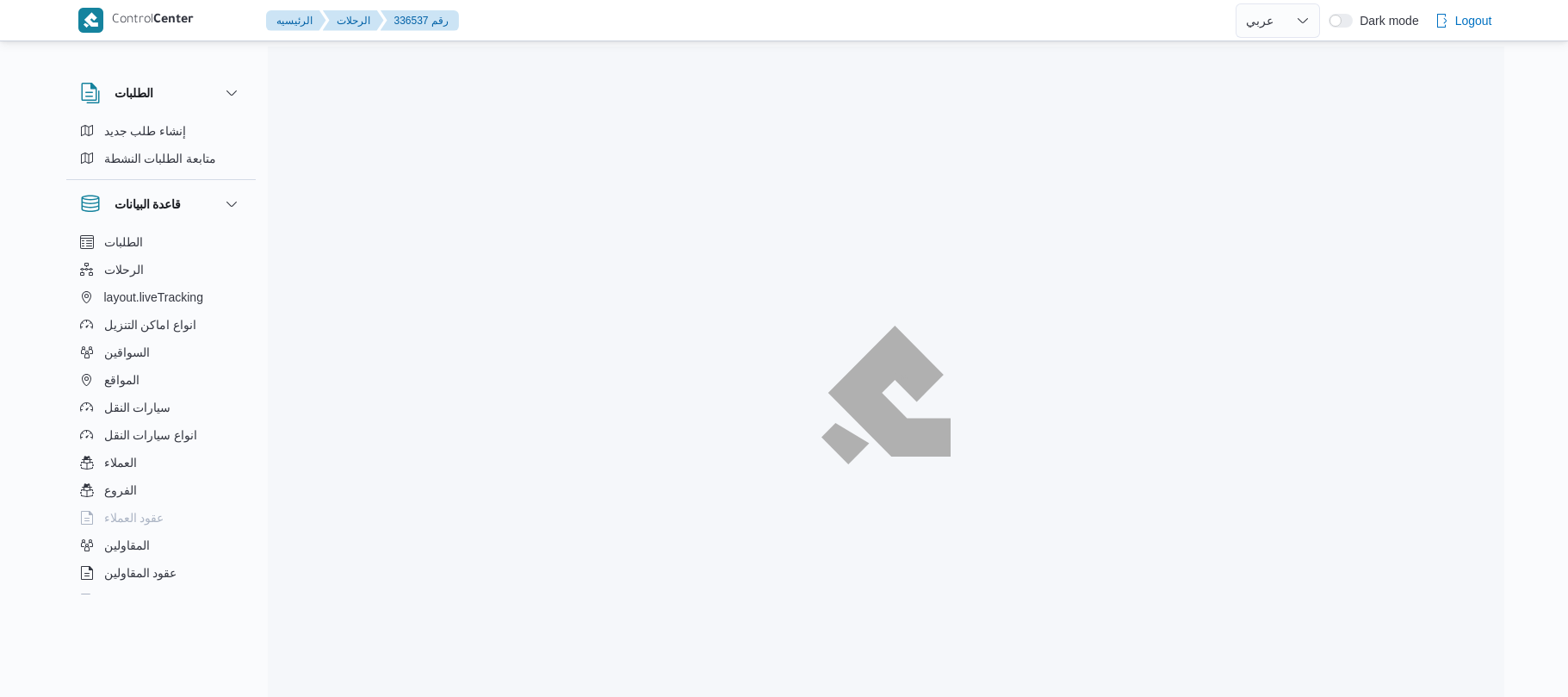
select select "ar"
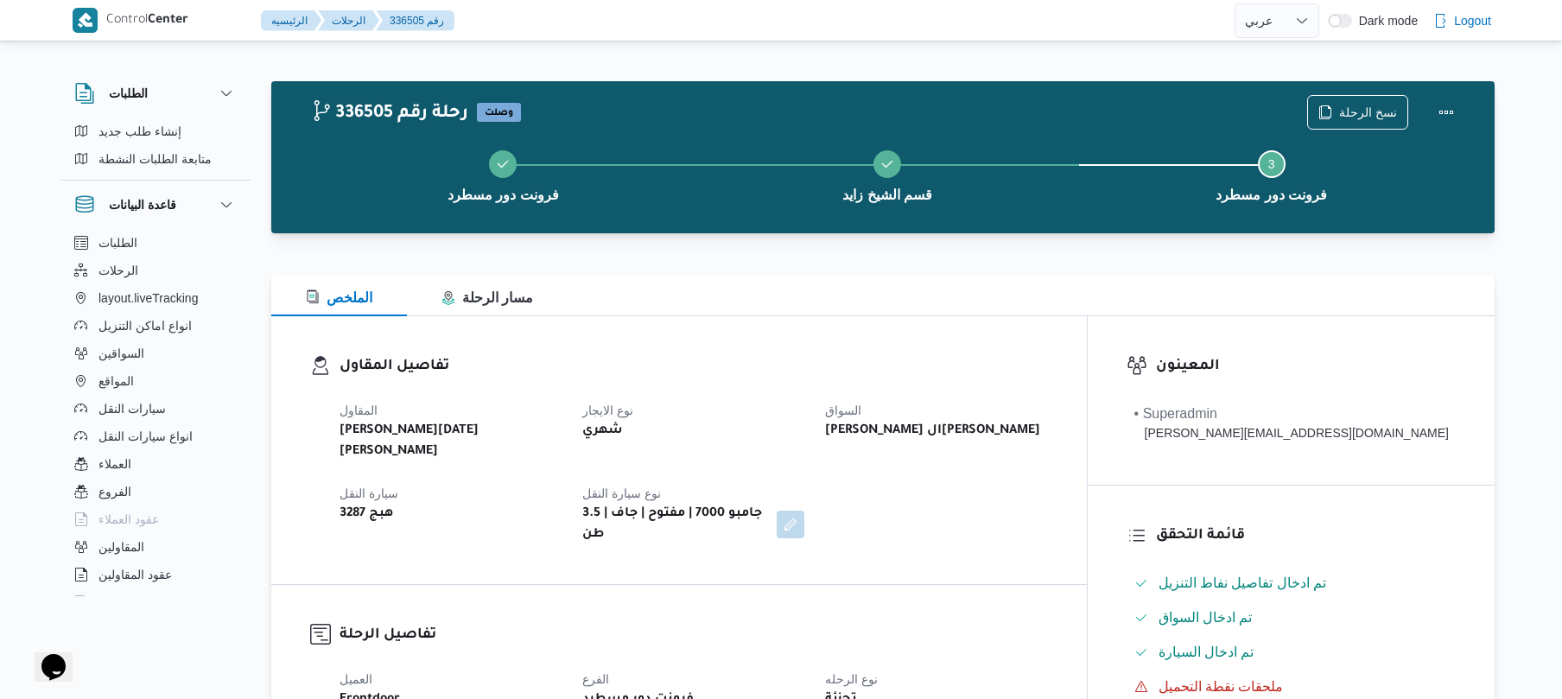
click at [1048, 624] on h3 "تفاصيل الرحلة" at bounding box center [693, 635] width 708 height 23
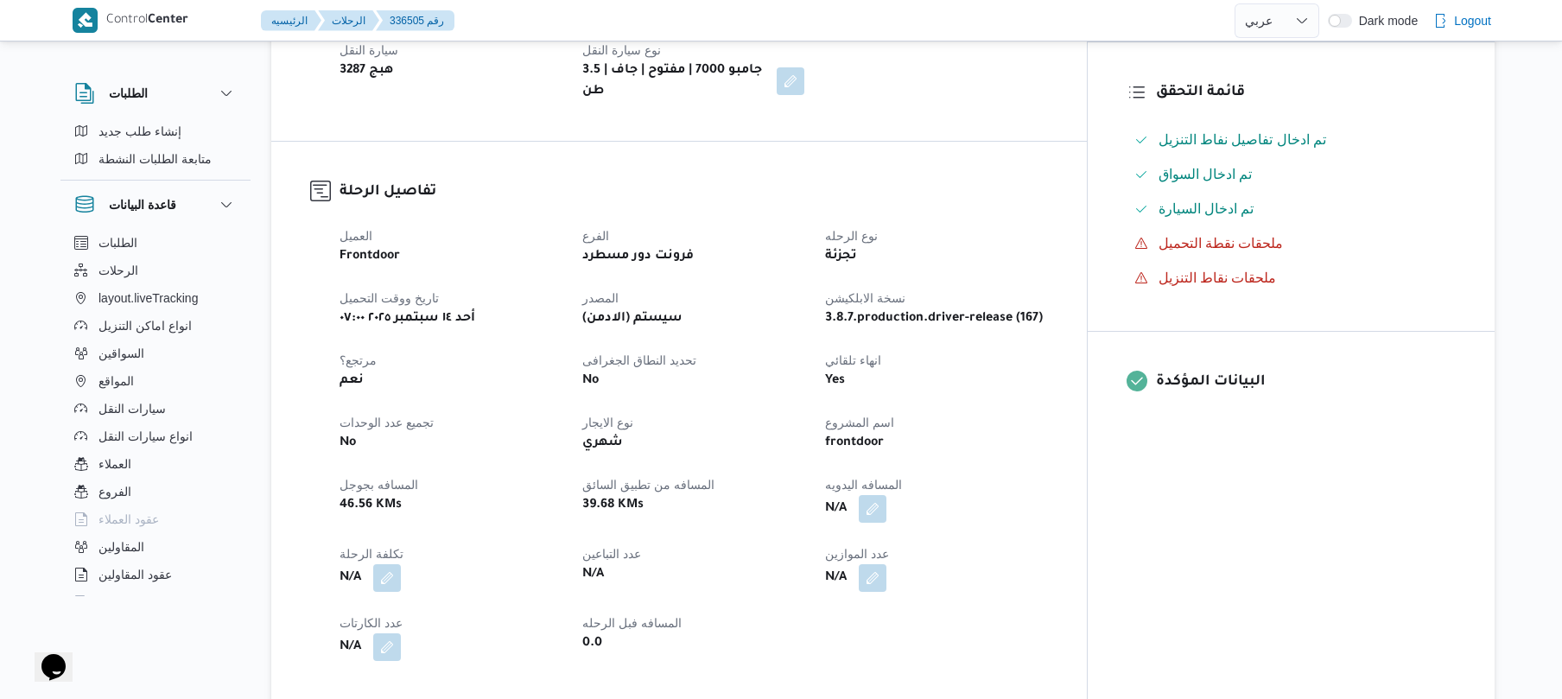
scroll to position [506, 0]
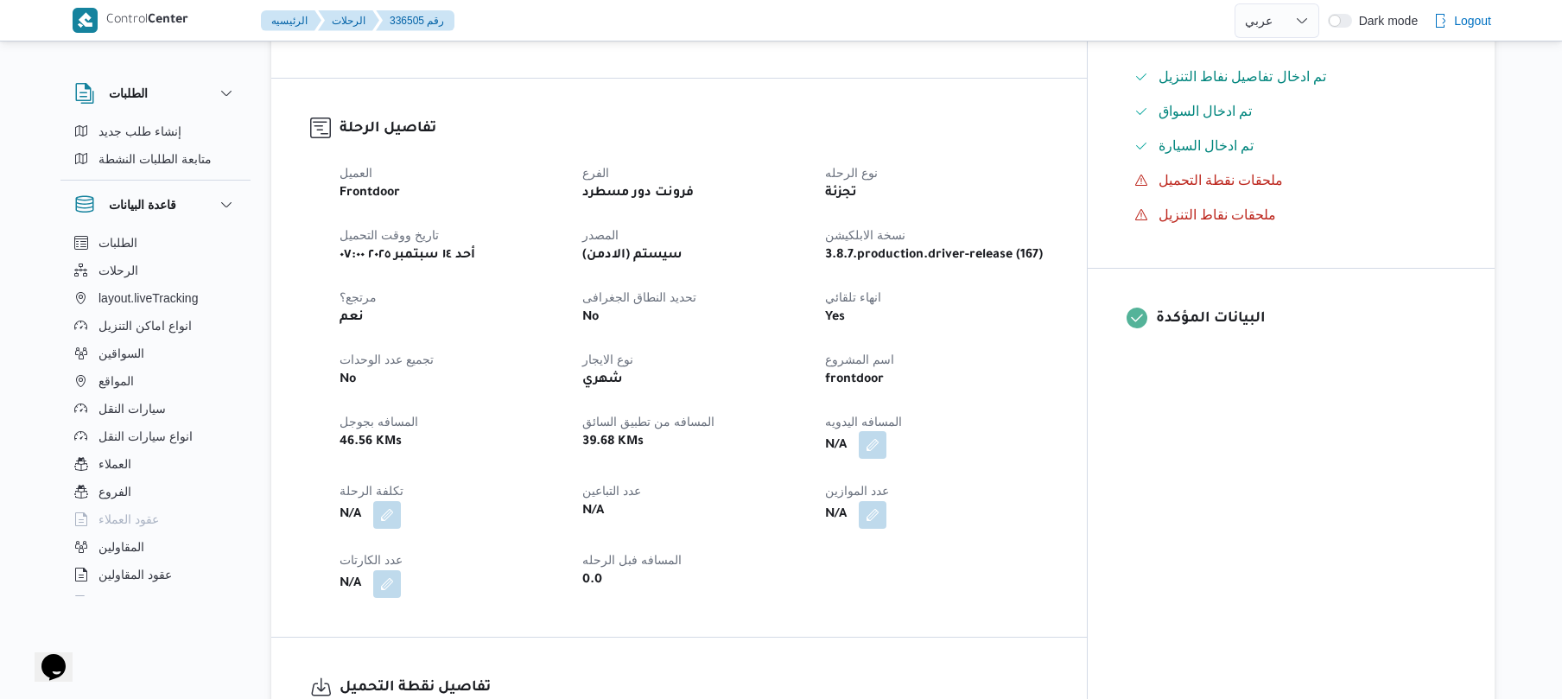
click at [886, 431] on button "button" at bounding box center [873, 445] width 28 height 28
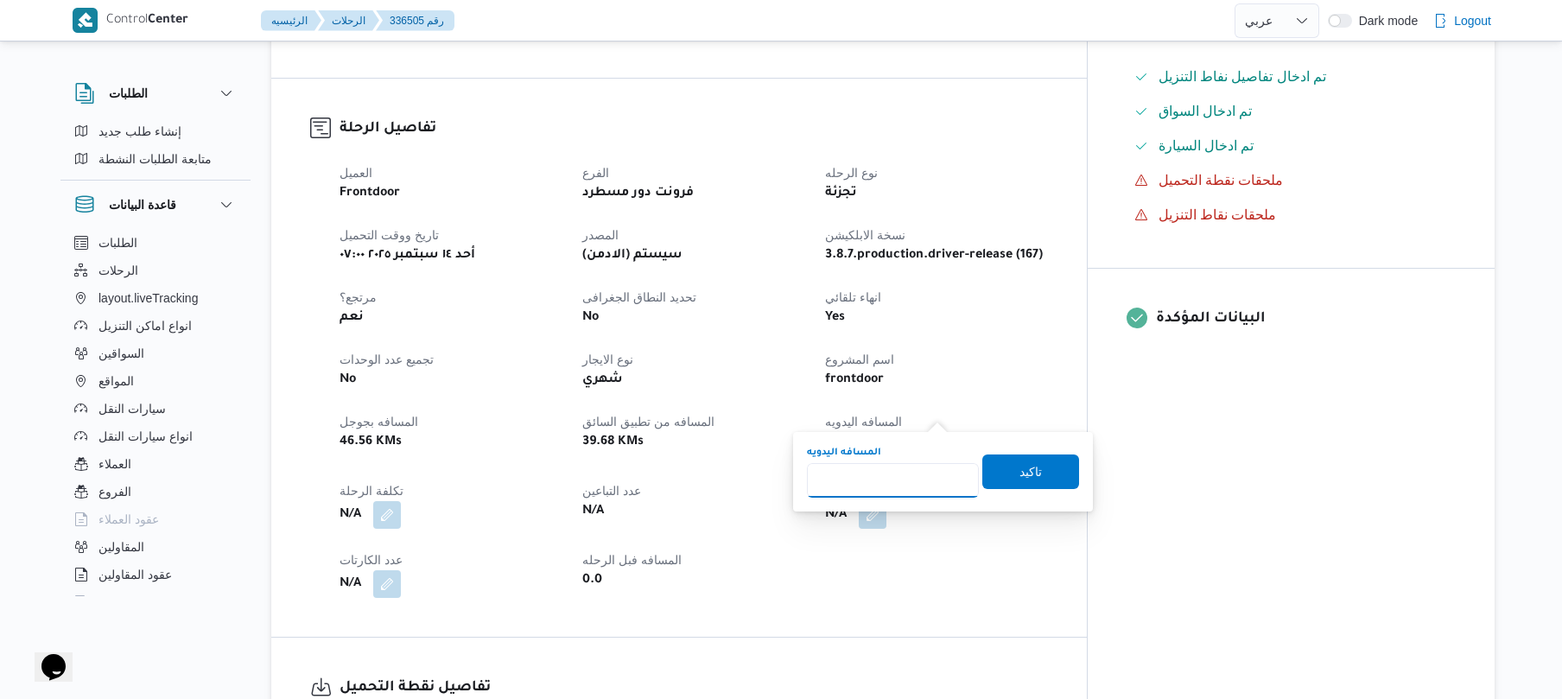
click at [912, 475] on input "المسافه اليدويه" at bounding box center [893, 480] width 172 height 35
type input "130"
click at [1055, 478] on span "تاكيد" at bounding box center [1030, 470] width 97 height 35
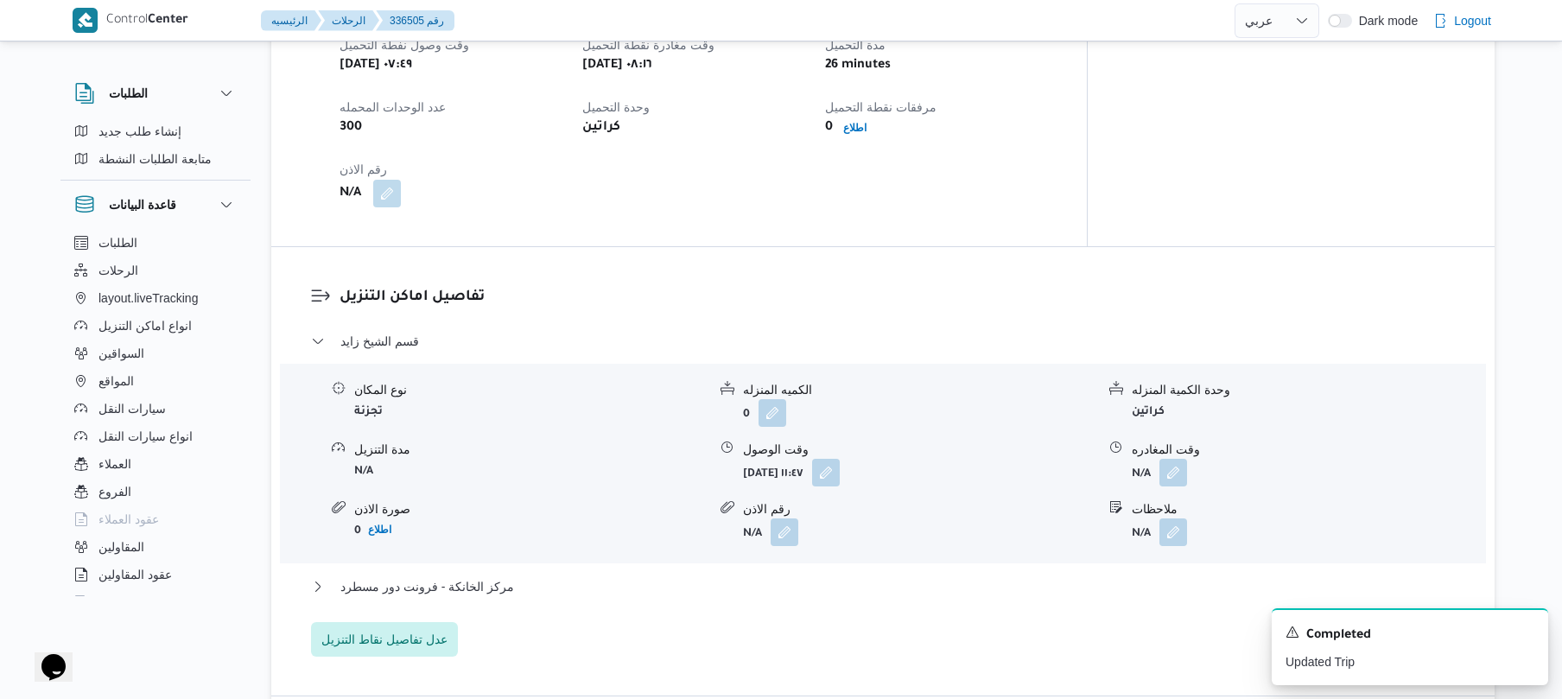
scroll to position [1197, 0]
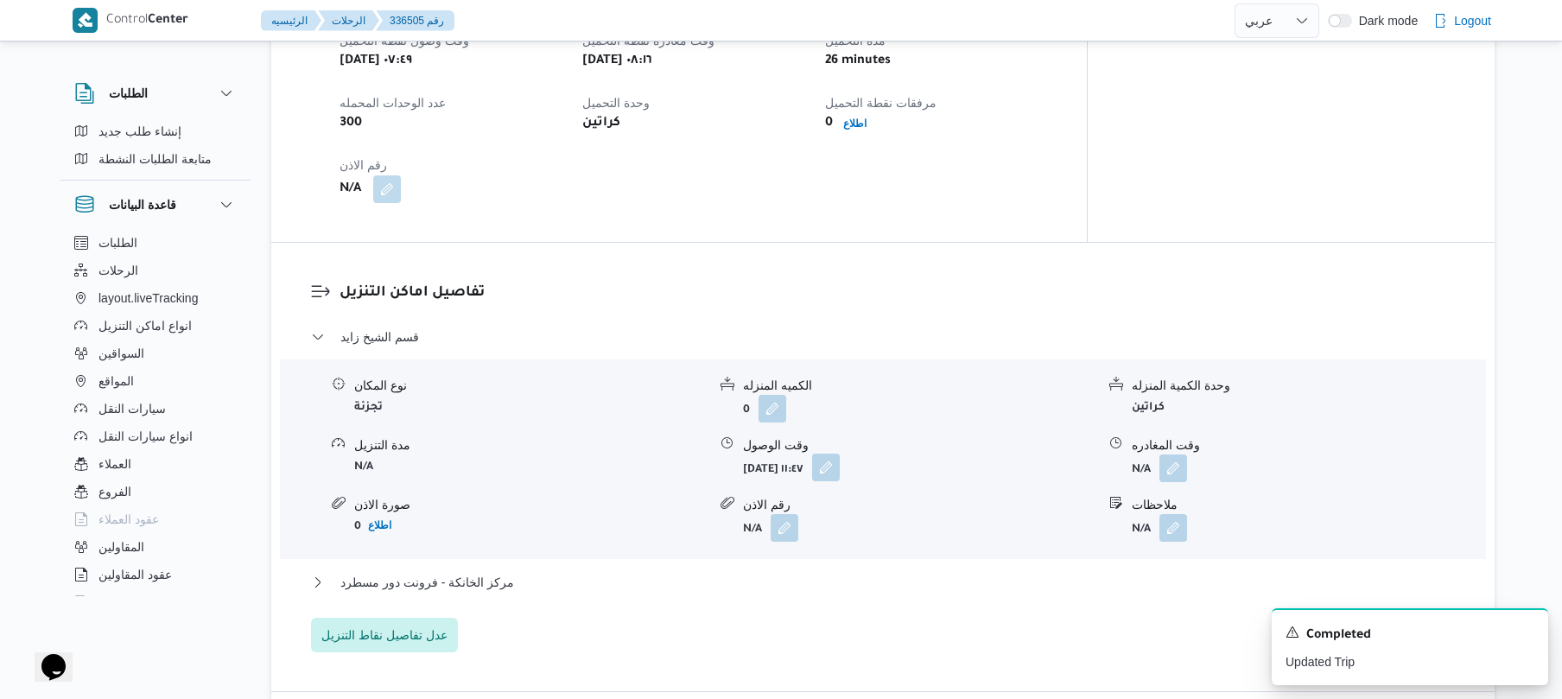
click at [840, 453] on button "button" at bounding box center [826, 467] width 28 height 28
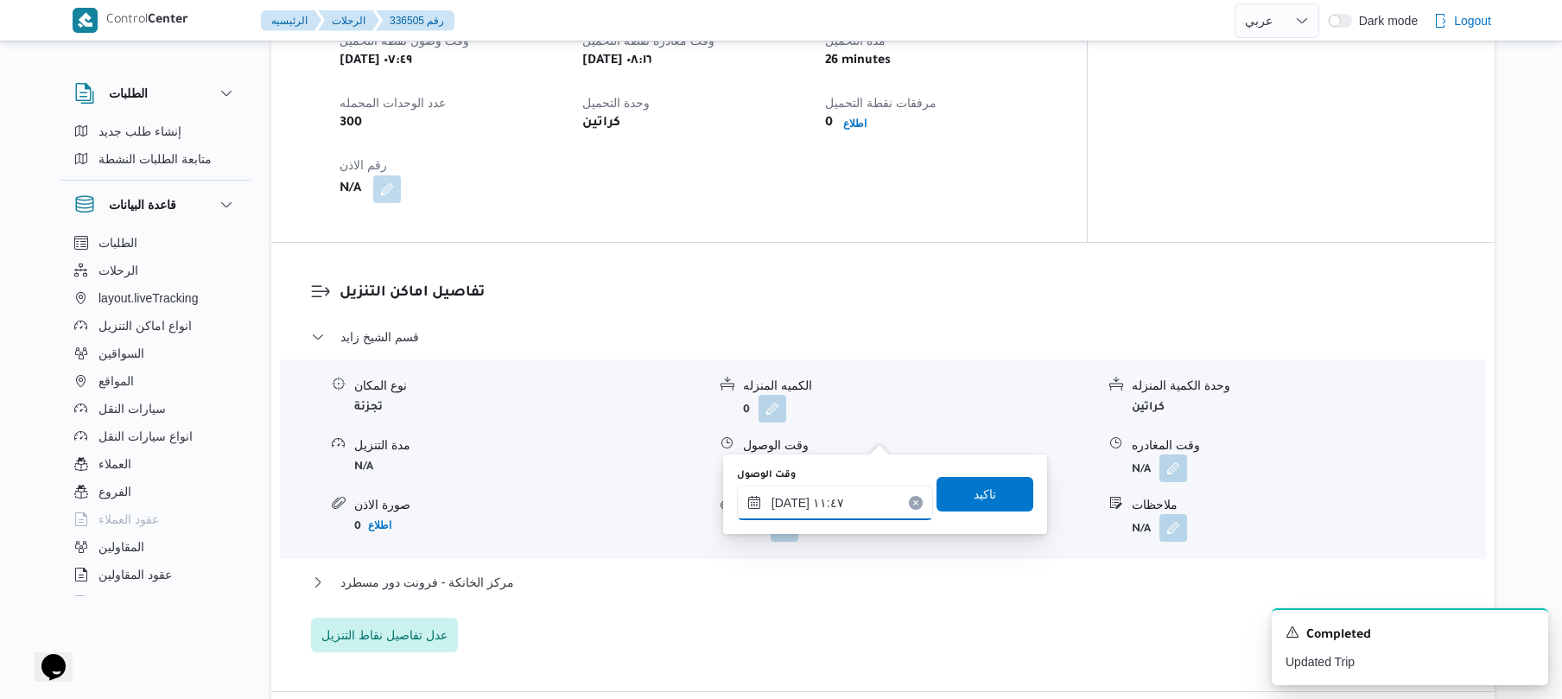
click at [826, 515] on input "١٤/٠٩/٢٠٢٥ ١١:٤٧" at bounding box center [835, 502] width 196 height 35
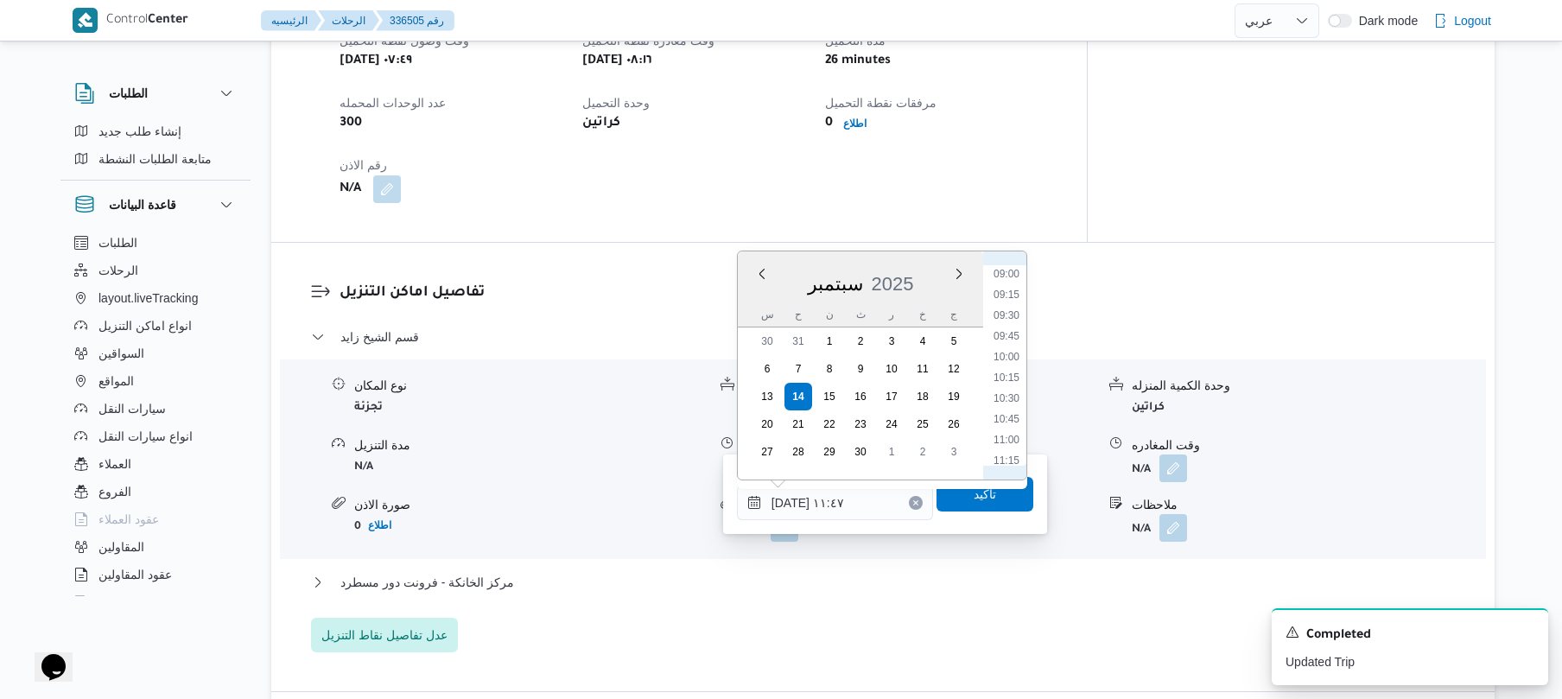
scroll to position [699, 0]
click at [1011, 361] on li "09:30" at bounding box center [1006, 362] width 40 height 17
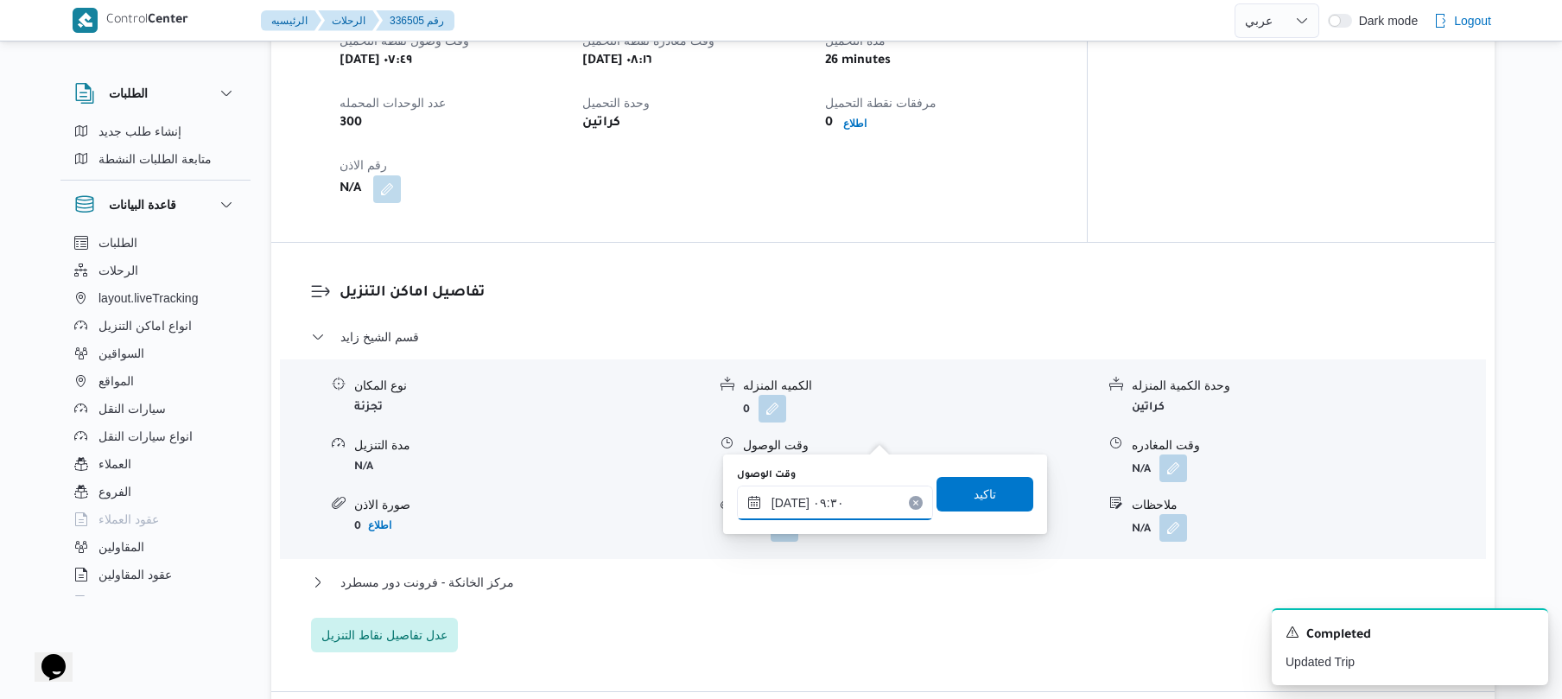
click at [792, 494] on input "[DATE] ٠٩:٣٠" at bounding box center [835, 502] width 196 height 35
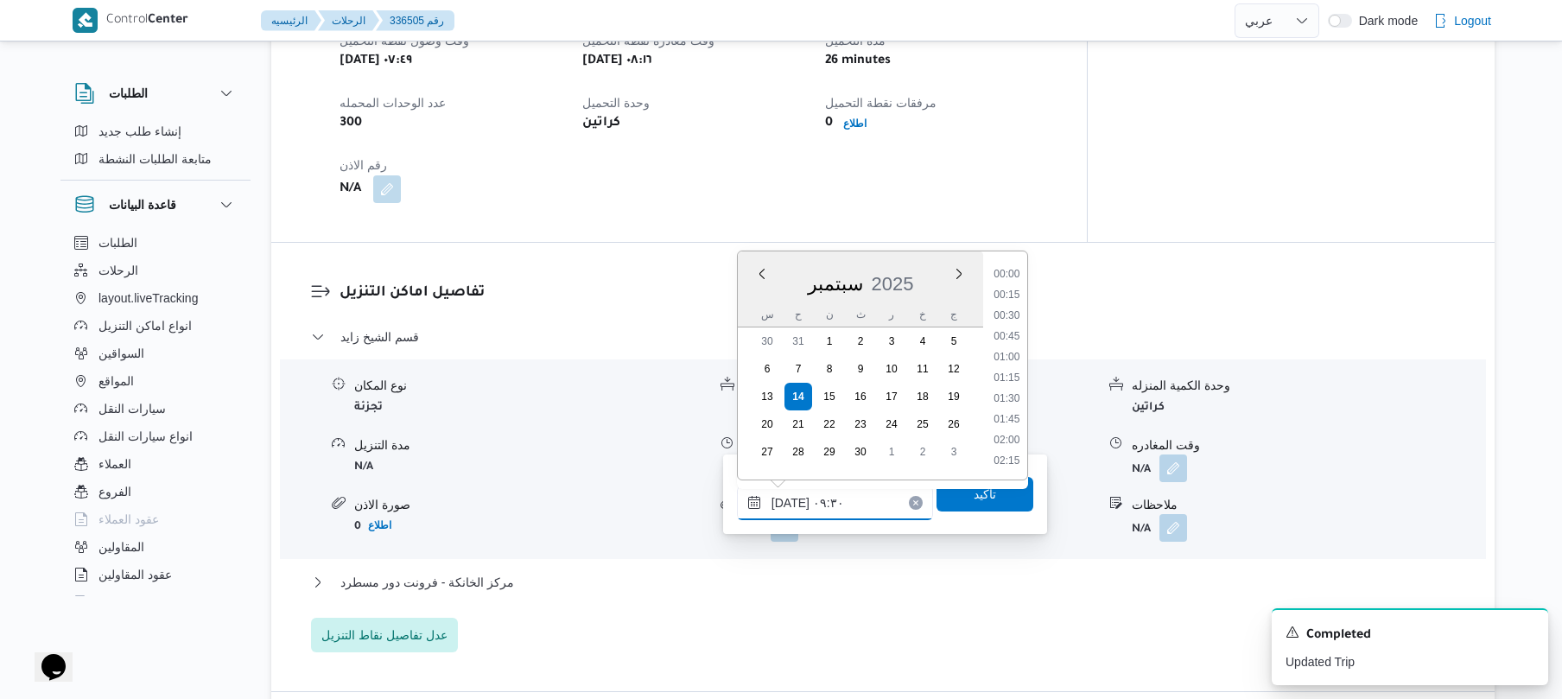
scroll to position [684, 0]
type input "١٤/٠٩/٢٠٢٥ ٠٩:٢٠"
click at [992, 491] on span "تاكيد" at bounding box center [984, 493] width 97 height 35
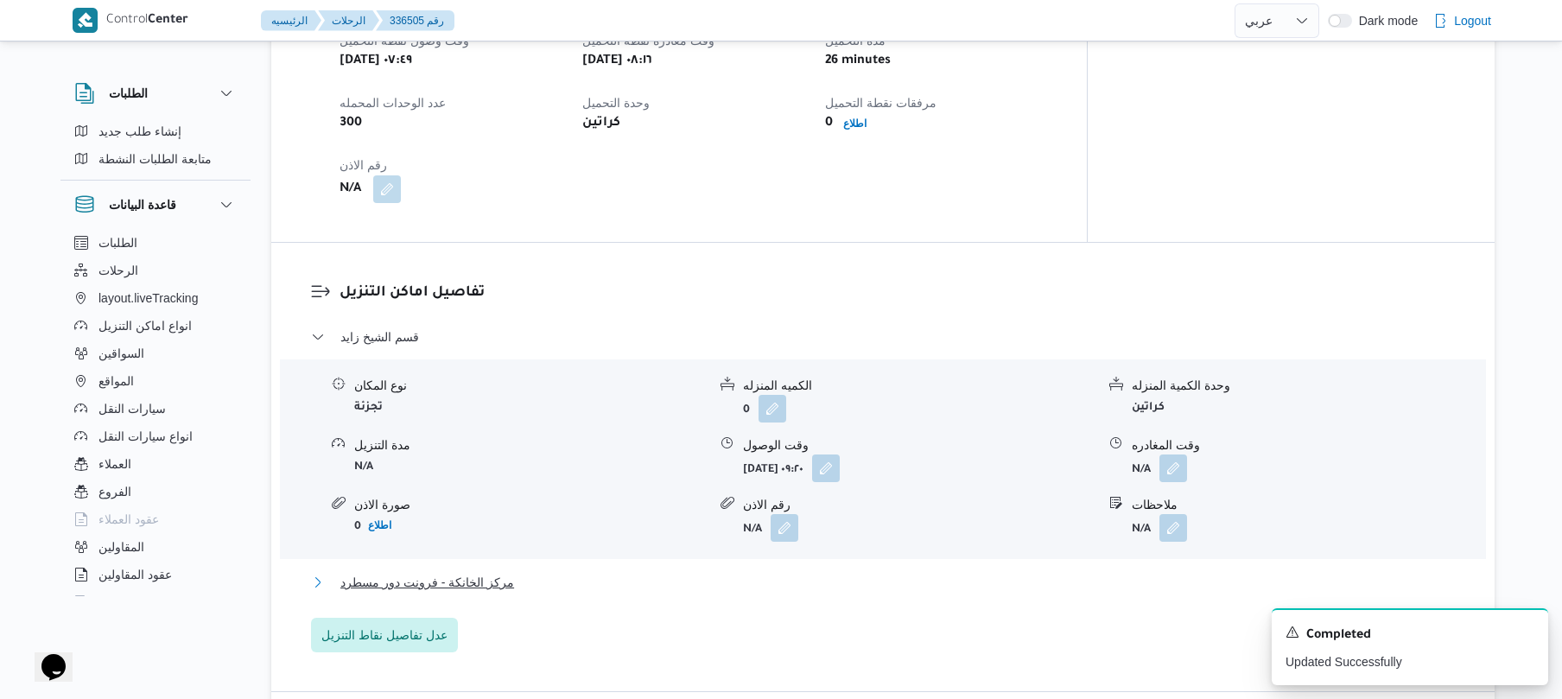
click at [858, 572] on button "مركز الخانكة - فرونت دور مسطرد" at bounding box center [883, 582] width 1144 height 21
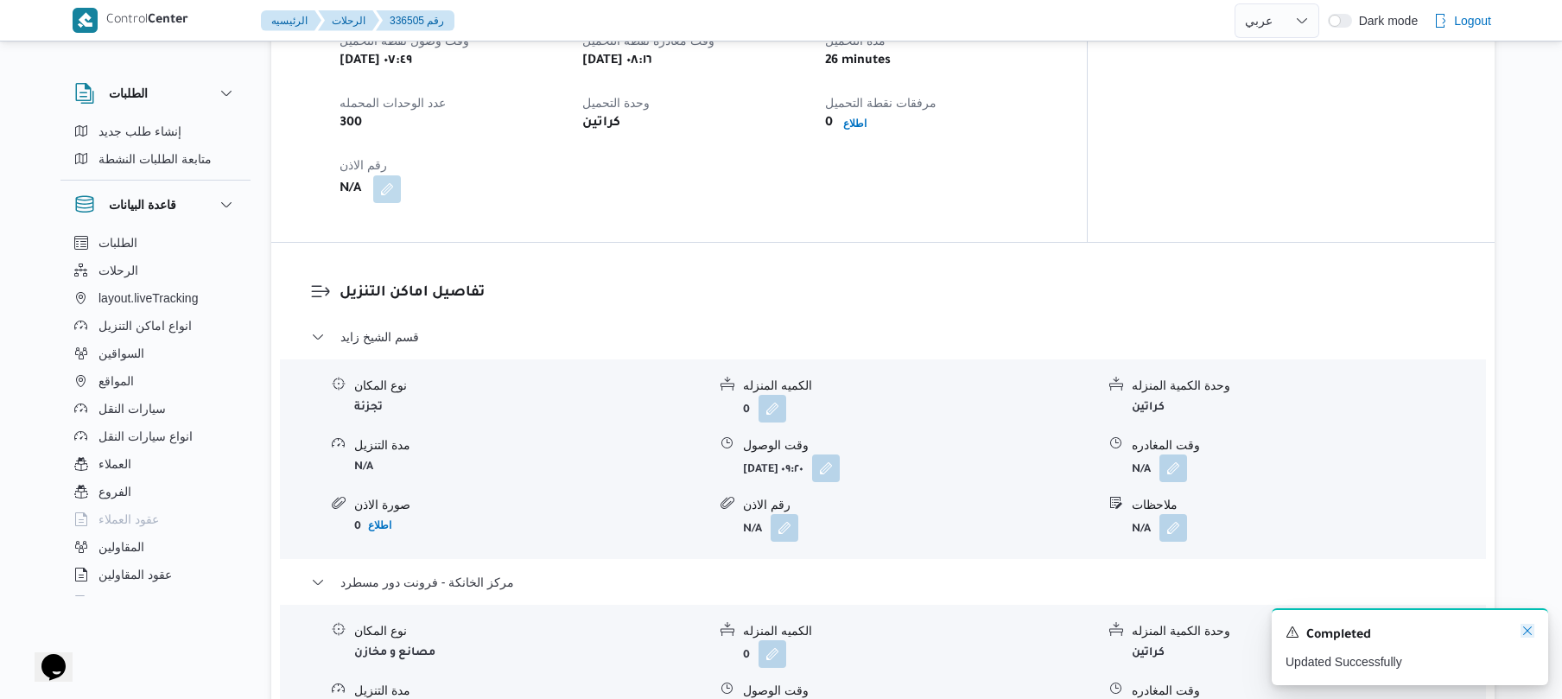
click at [1531, 626] on icon "Dismiss toast" at bounding box center [1527, 631] width 14 height 14
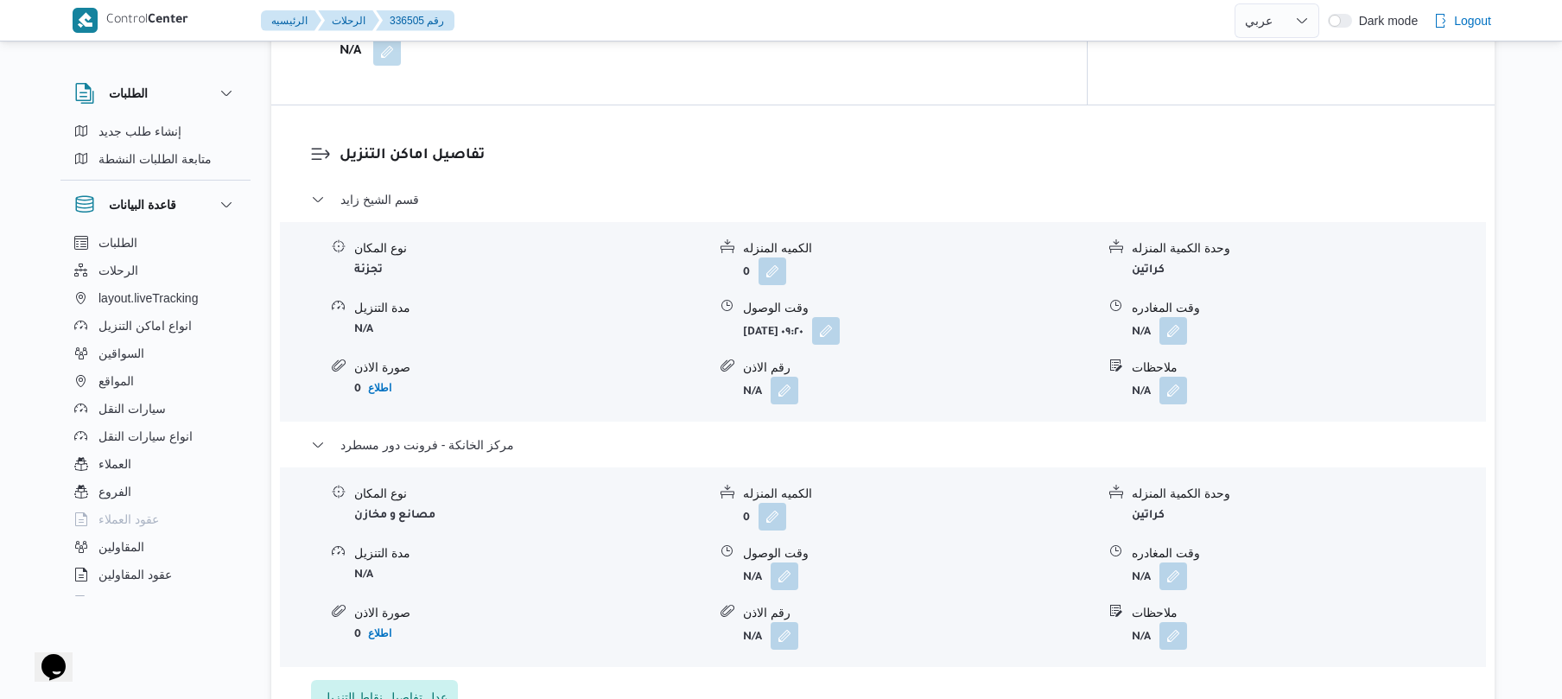
scroll to position [1335, 0]
click at [1186, 561] on button "button" at bounding box center [1173, 575] width 28 height 28
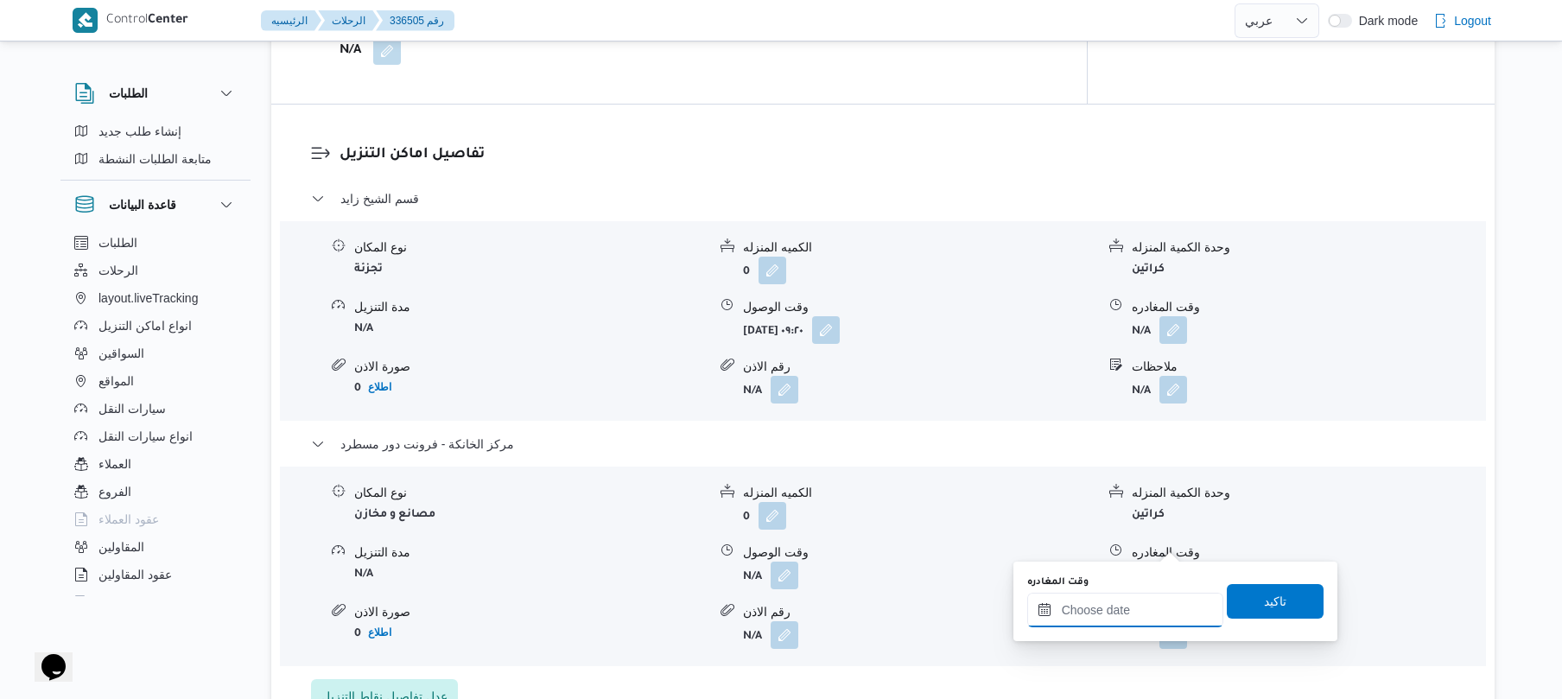
click at [1132, 609] on input "وقت المغادره" at bounding box center [1125, 610] width 196 height 35
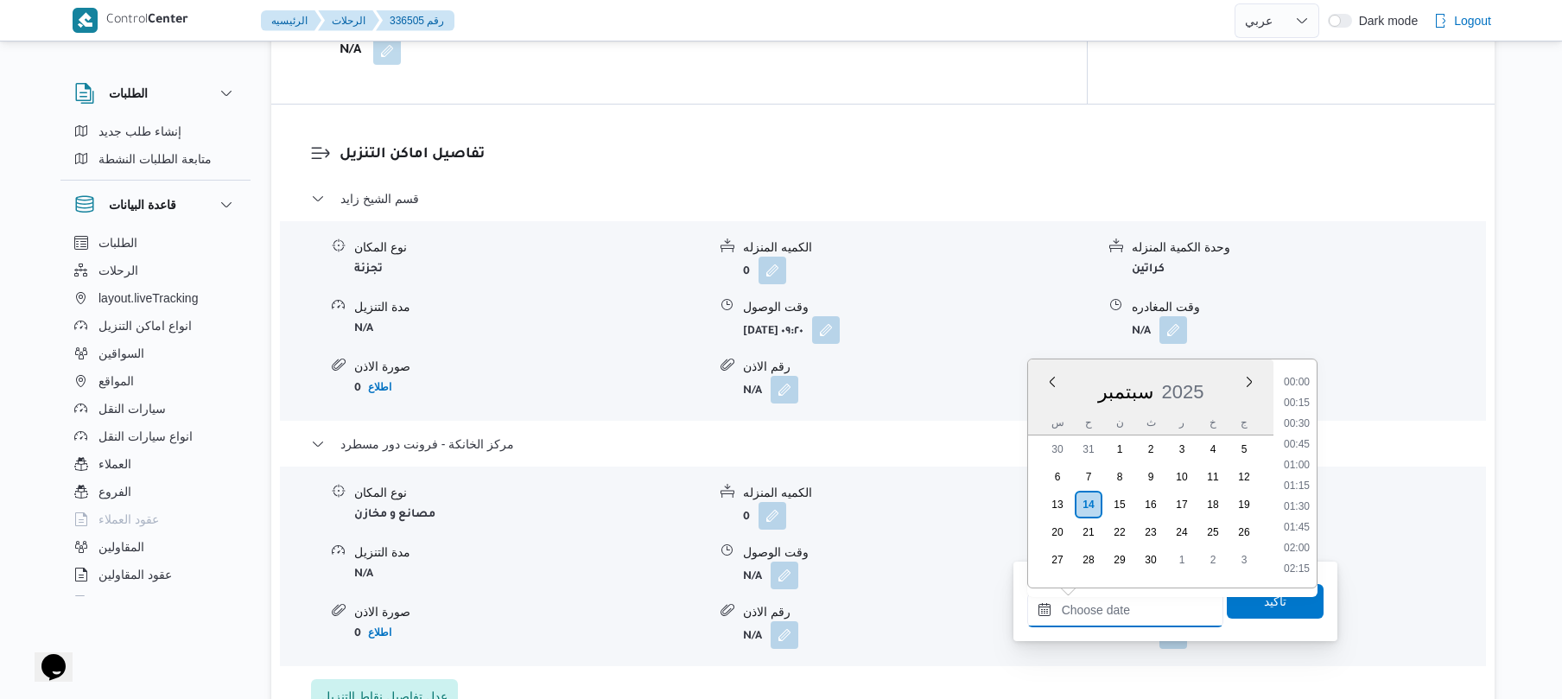
scroll to position [1618, 0]
click at [1300, 415] on li "20:00" at bounding box center [1297, 422] width 40 height 17
type input "١٤/٠٩/٢٠٢٥ ٢٠:٠٠"
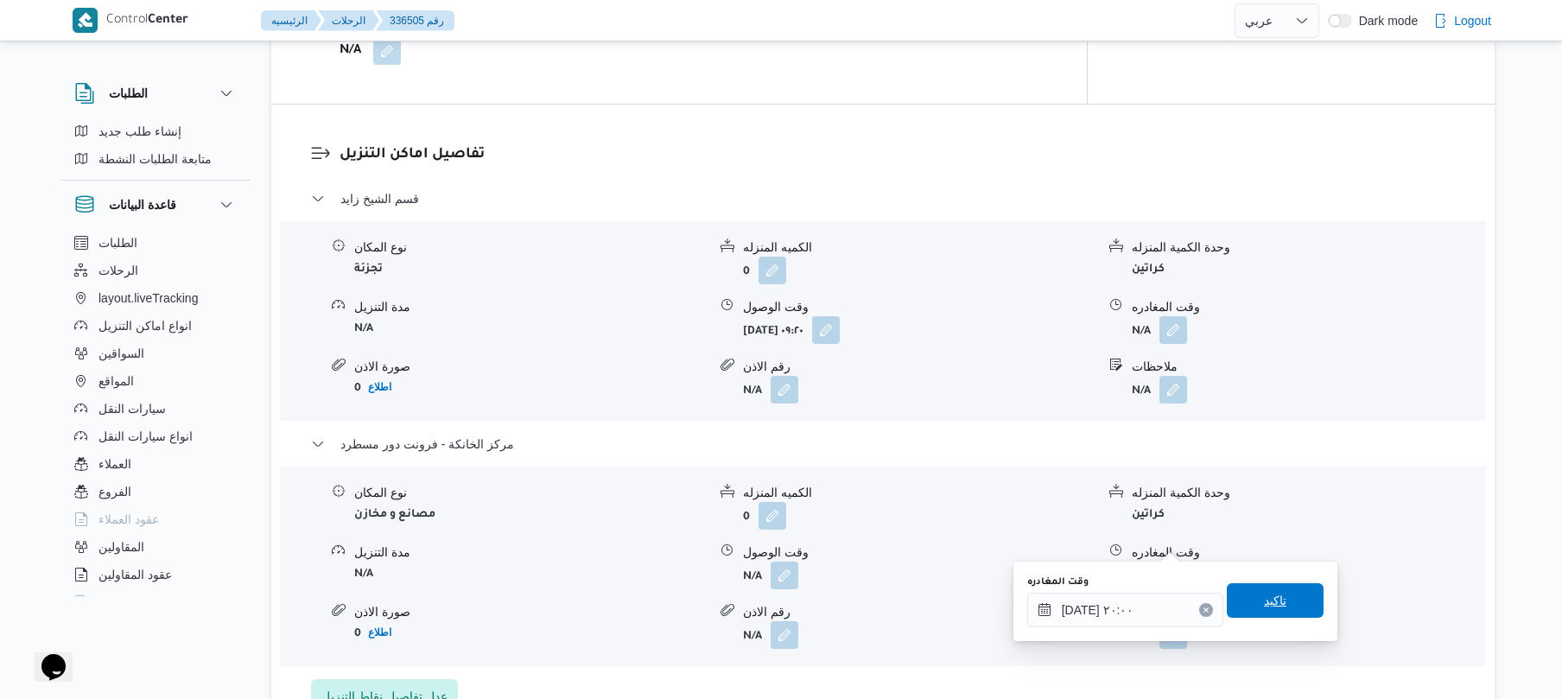
click at [1264, 598] on span "تاكيد" at bounding box center [1275, 600] width 22 height 21
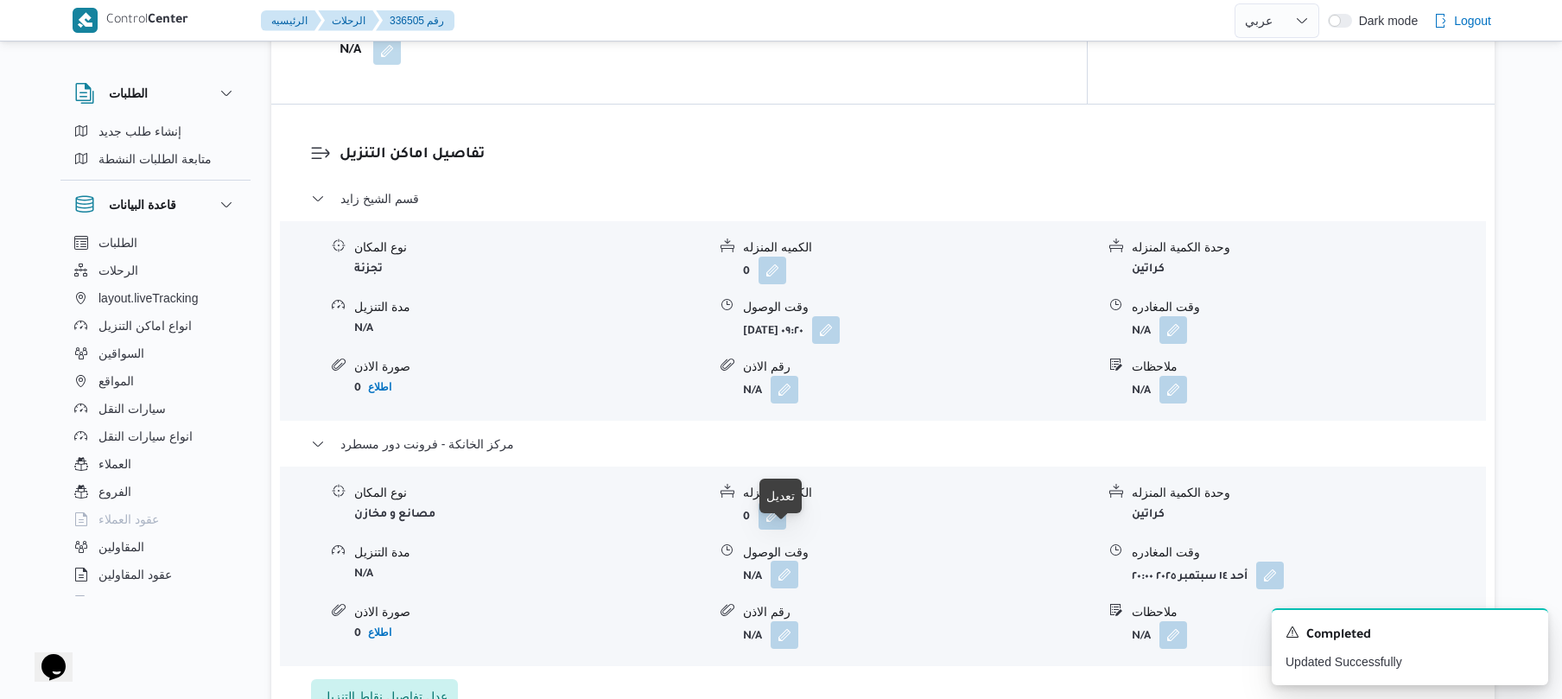
click at [776, 561] on button "button" at bounding box center [784, 575] width 28 height 28
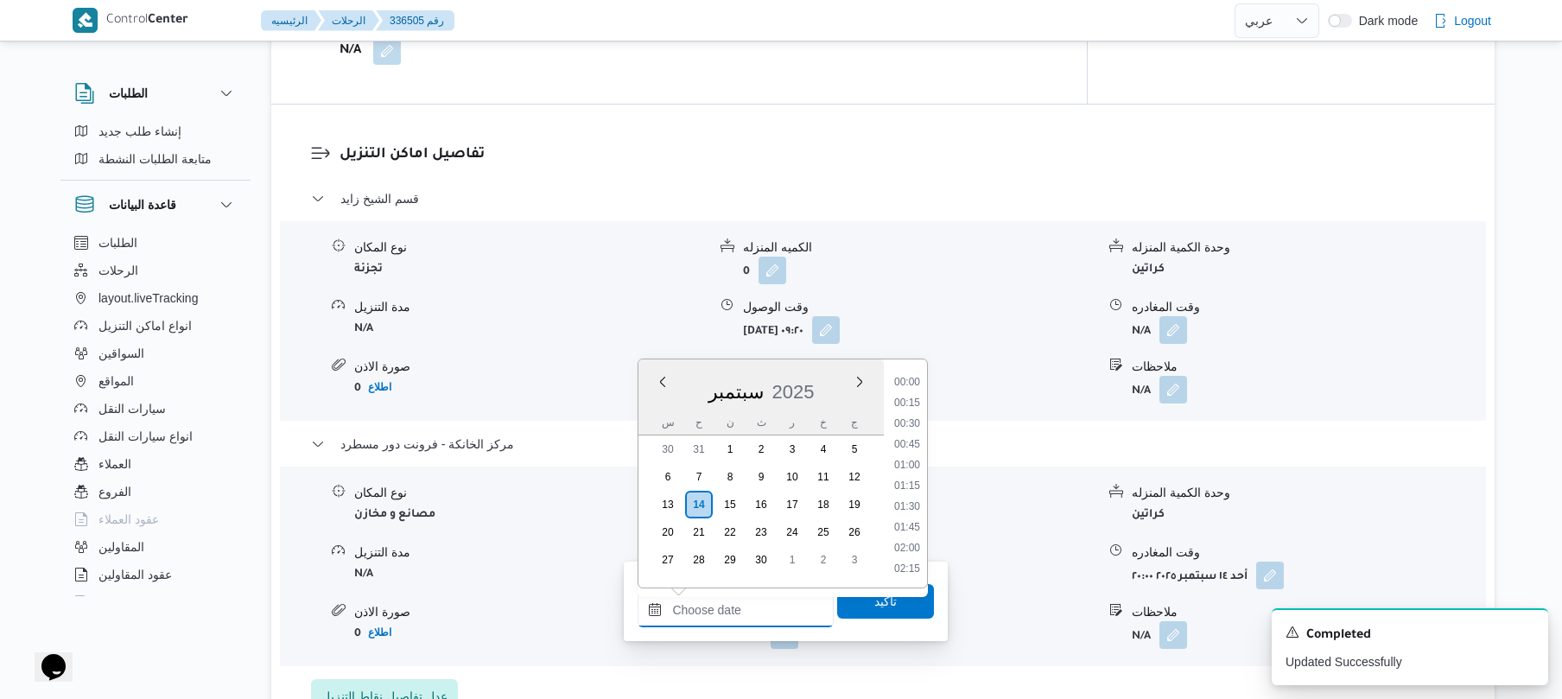
click at [736, 624] on input "وقت الوصول" at bounding box center [735, 610] width 196 height 35
click at [910, 402] on li "19:45" at bounding box center [907, 401] width 40 height 17
type input "١٤/٠٩/٢٠٢٥ ١٩:٤٥"
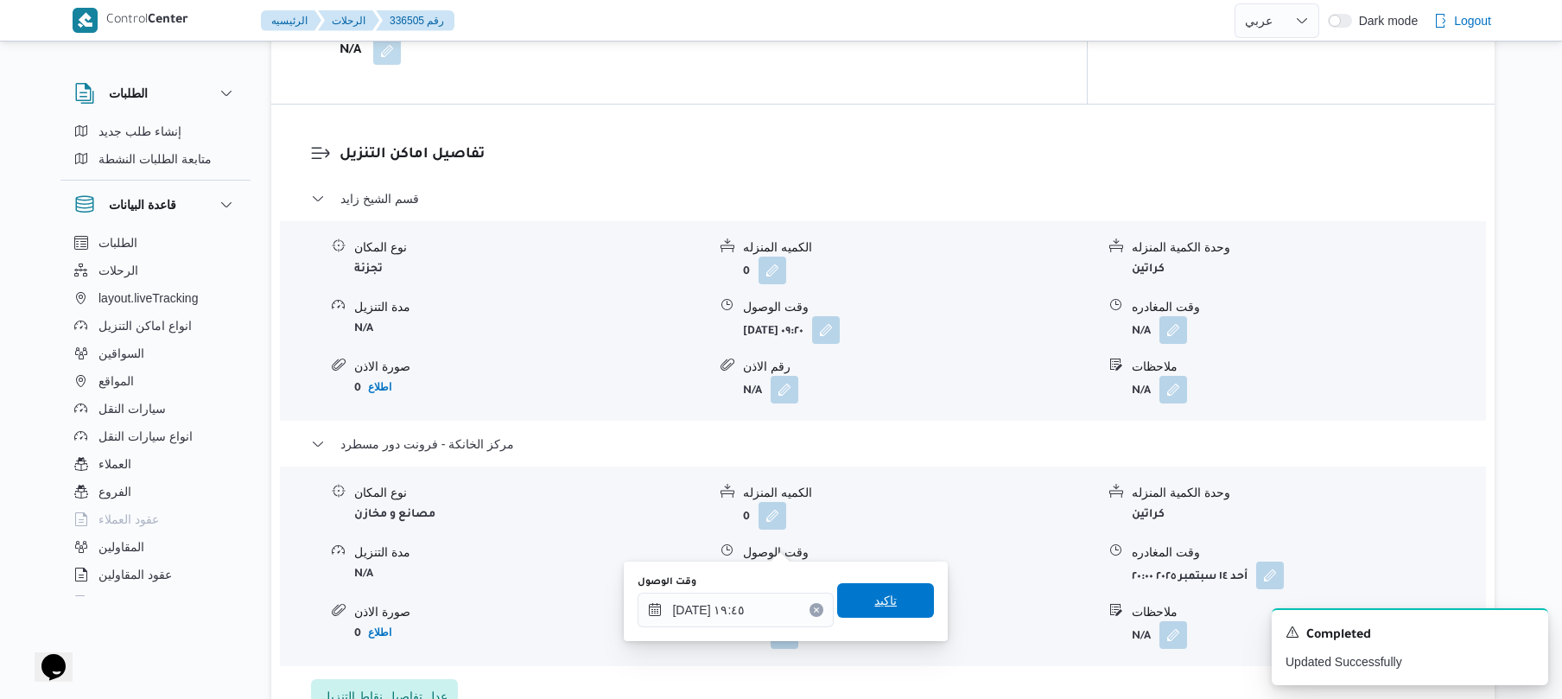
click at [882, 612] on span "تاكيد" at bounding box center [885, 600] width 97 height 35
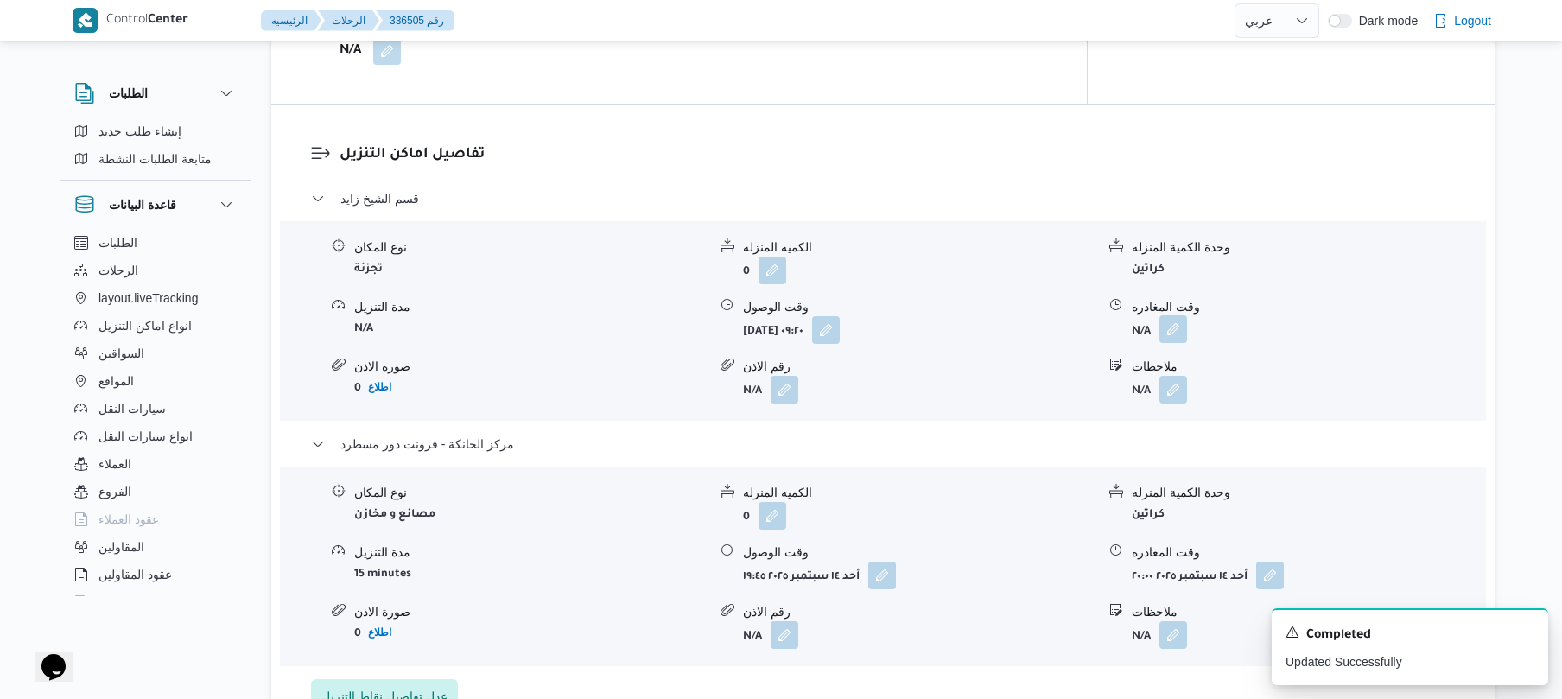
click at [1172, 315] on button "button" at bounding box center [1173, 329] width 28 height 28
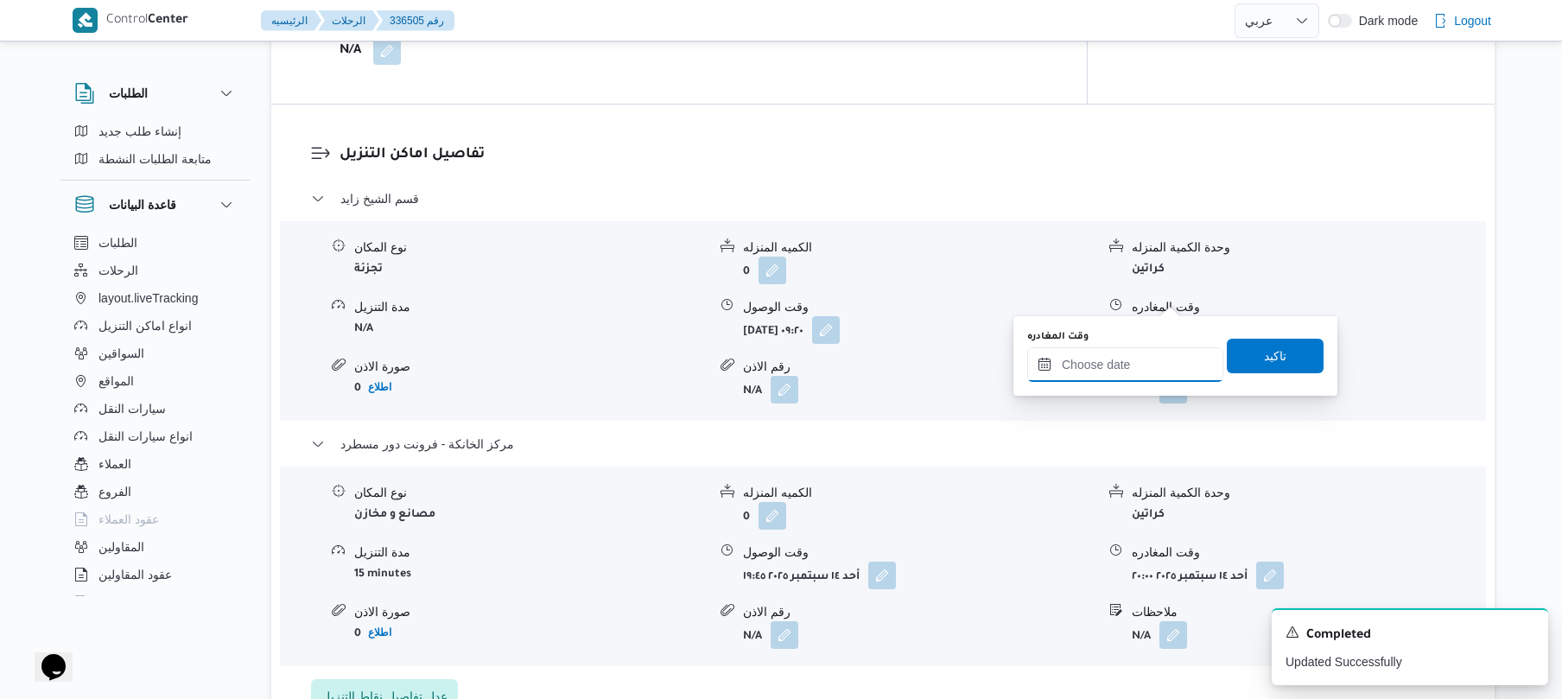
click at [1116, 354] on input "وقت المغادره" at bounding box center [1125, 364] width 196 height 35
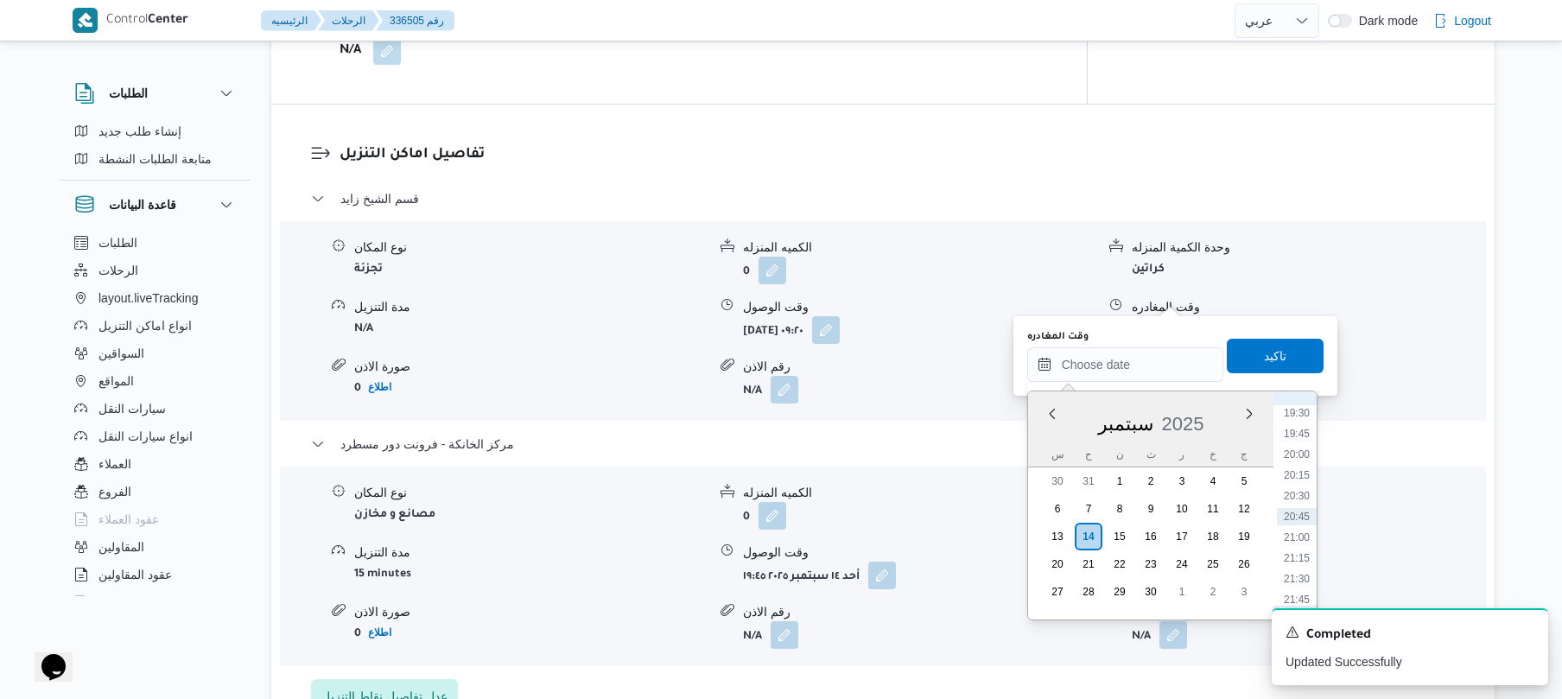
scroll to position [1448, 0]
click at [1303, 519] on li "18:45" at bounding box center [1297, 519] width 40 height 17
type input "١٤/٠٩/٢٠٢٥ ١٨:٤٥"
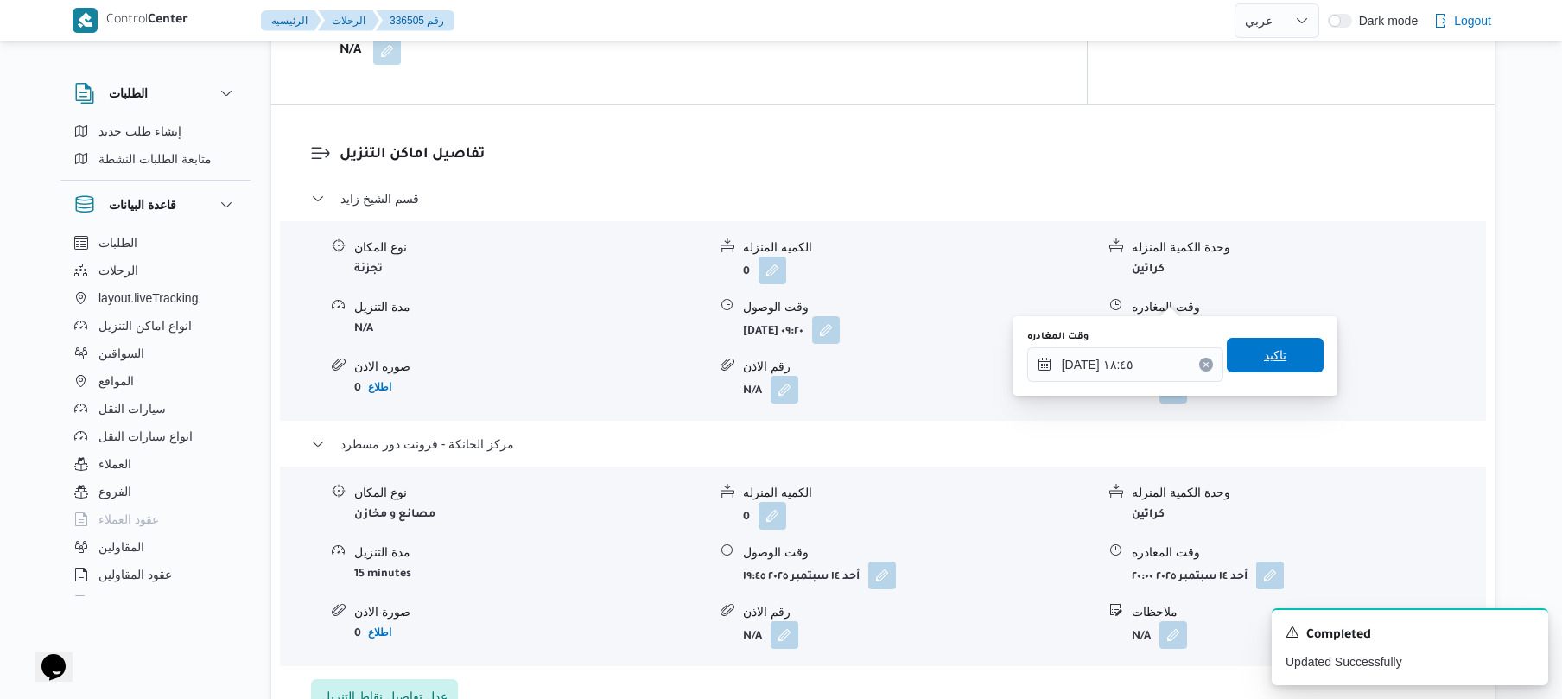
click at [1286, 366] on span "تاكيد" at bounding box center [1275, 355] width 97 height 35
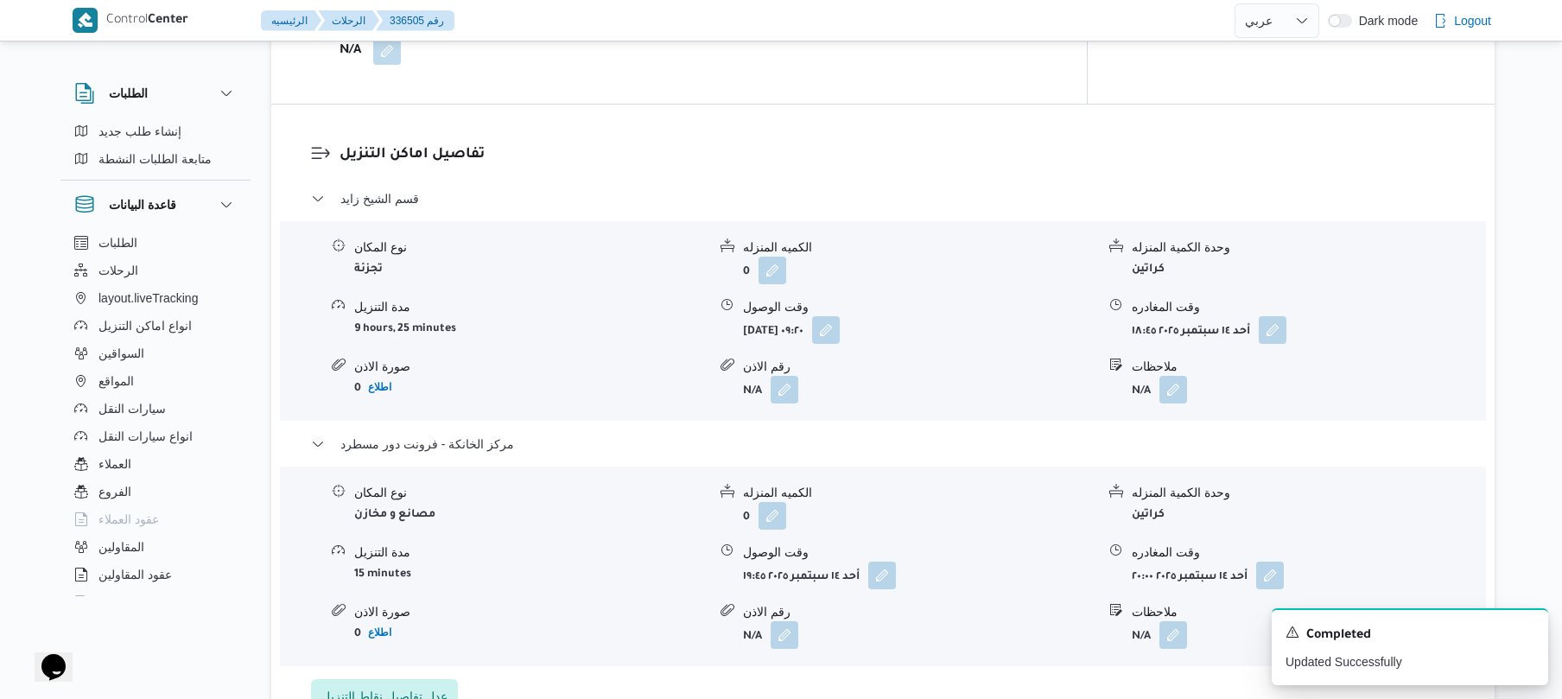
click at [1265, 223] on div "نوع المكان تجزئة الكميه المنزله 0 وحدة الكمية المنزله كراتين مدة التنزيل 9 hour…" at bounding box center [883, 321] width 1220 height 196
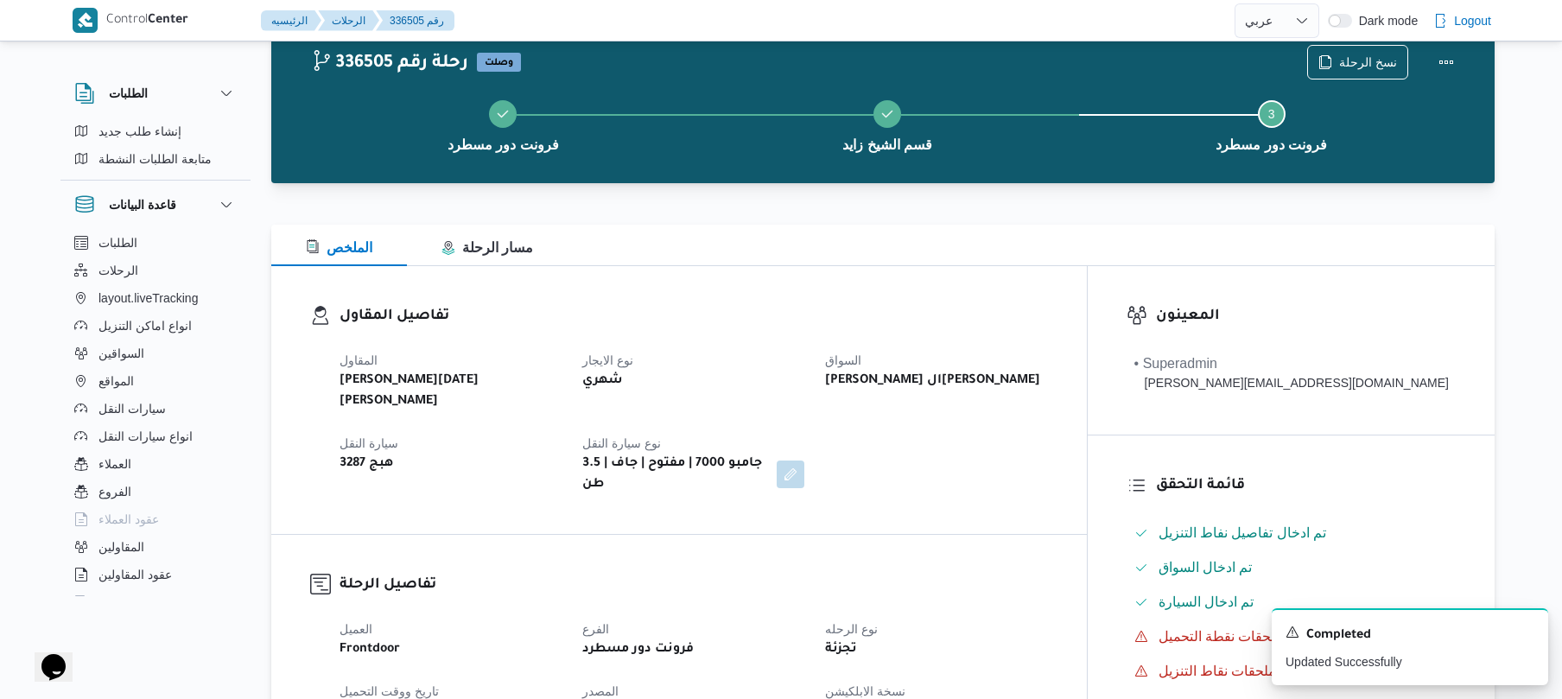
scroll to position [0, 0]
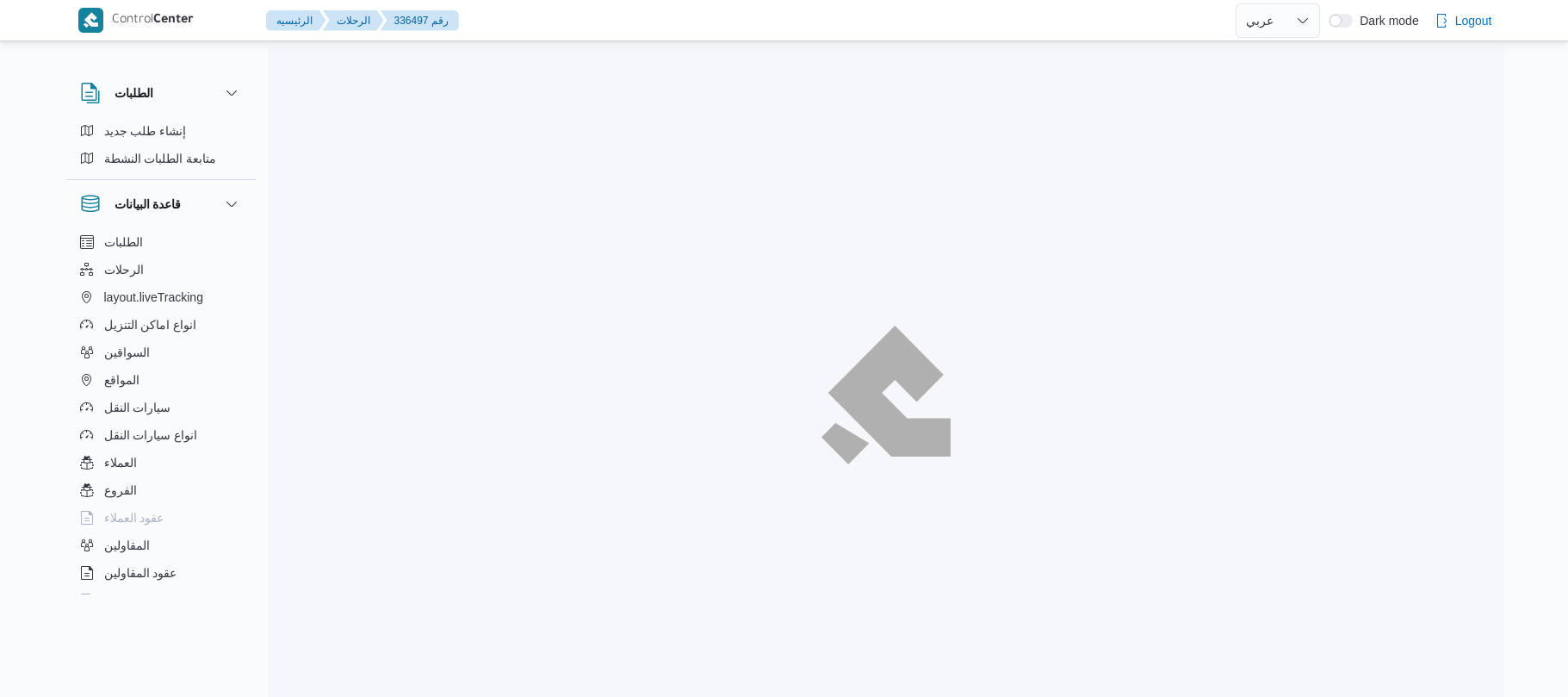
select select "ar"
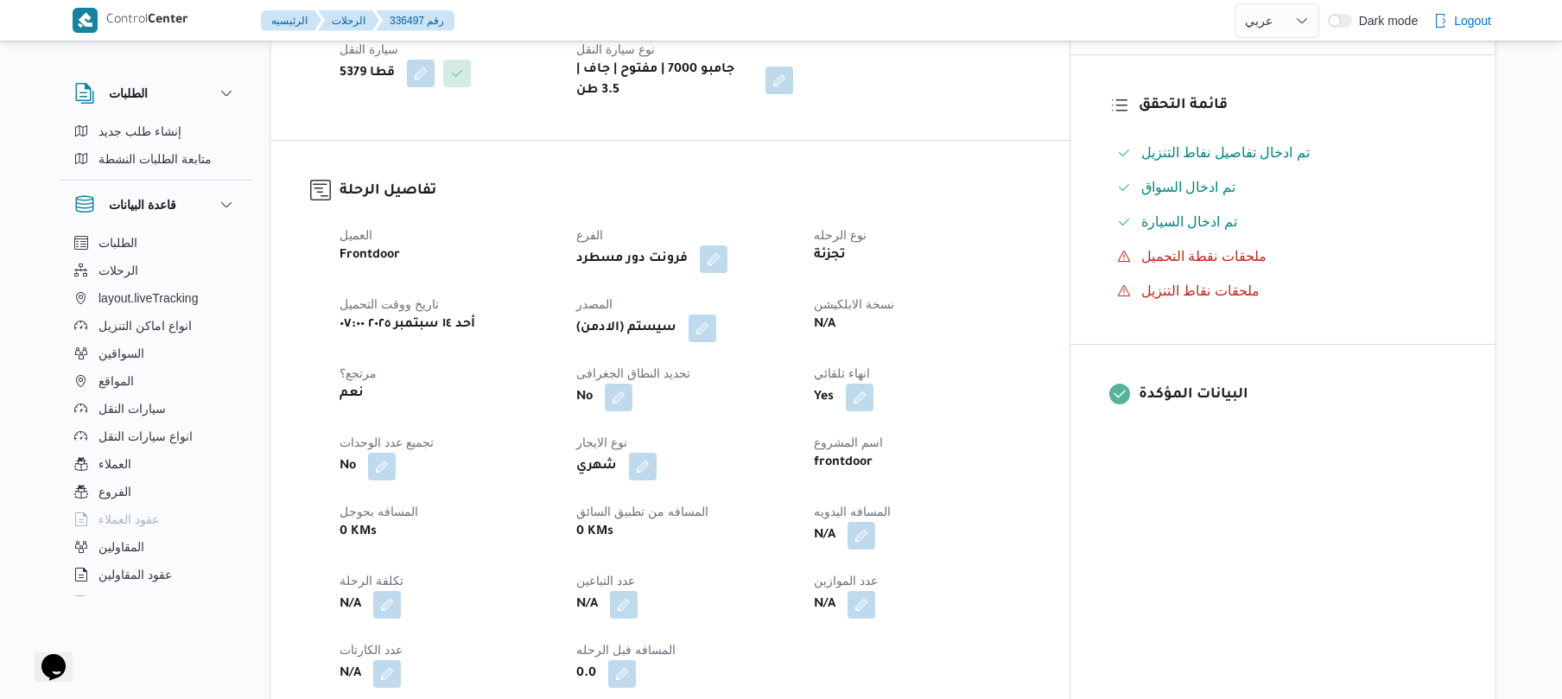
scroll to position [460, 0]
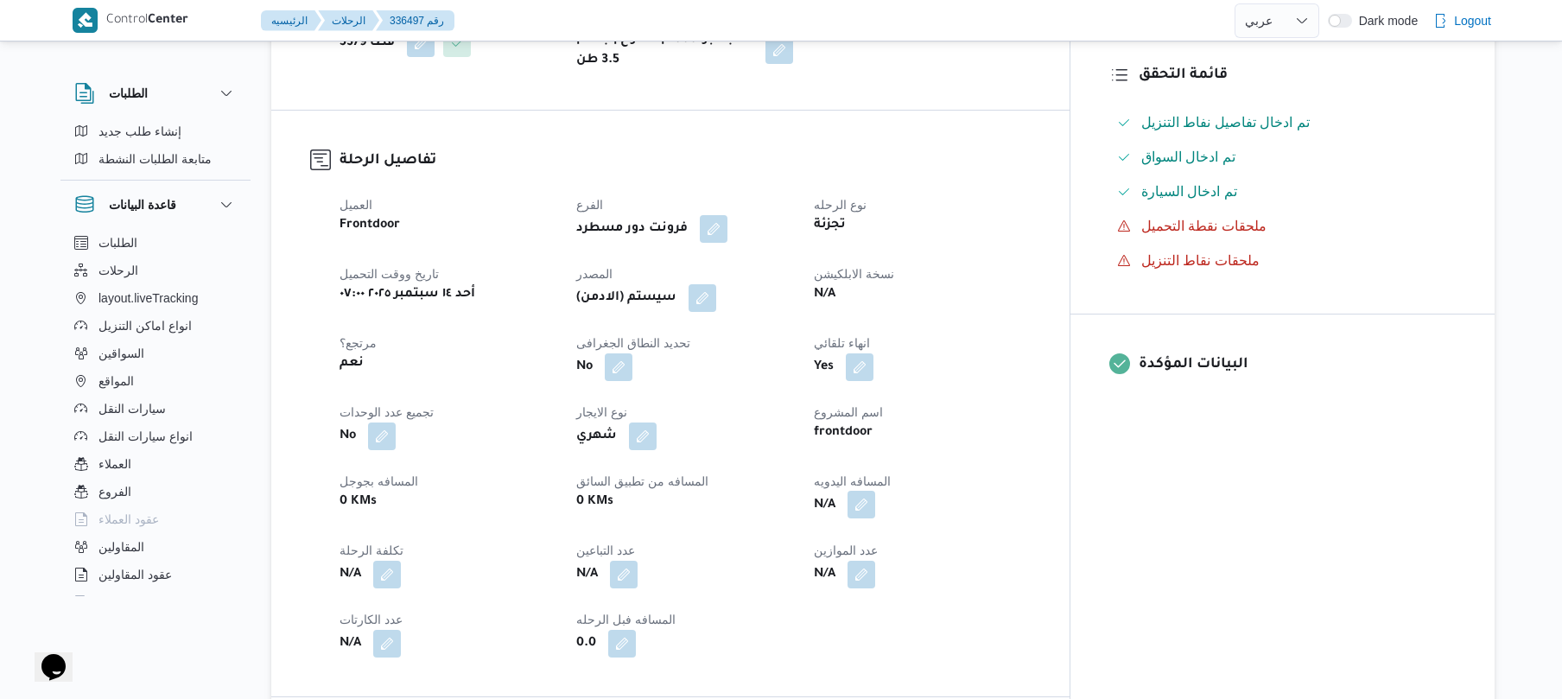
click at [875, 518] on button "button" at bounding box center [861, 505] width 28 height 28
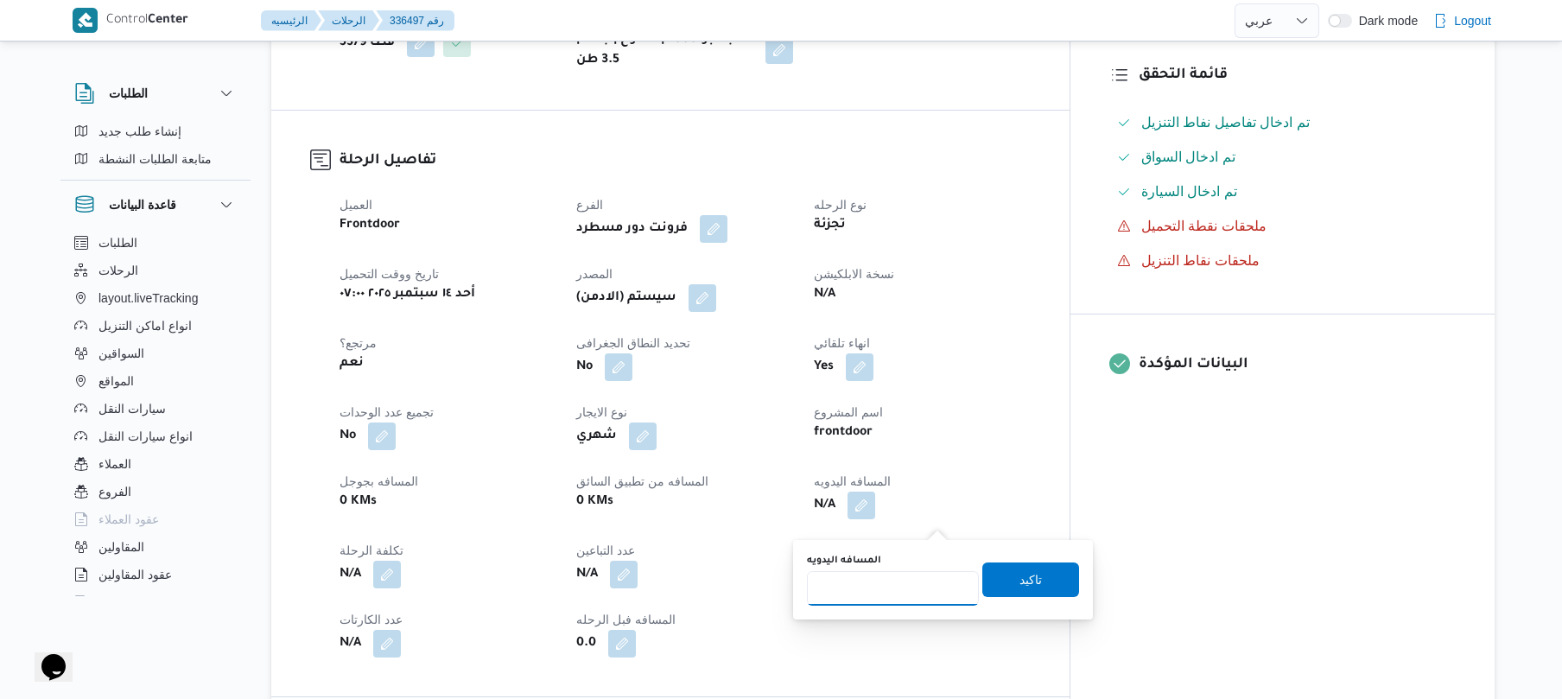
click at [890, 578] on input "المسافه اليدويه" at bounding box center [893, 588] width 172 height 35
type input "130"
click at [997, 578] on span "تاكيد" at bounding box center [1030, 578] width 97 height 35
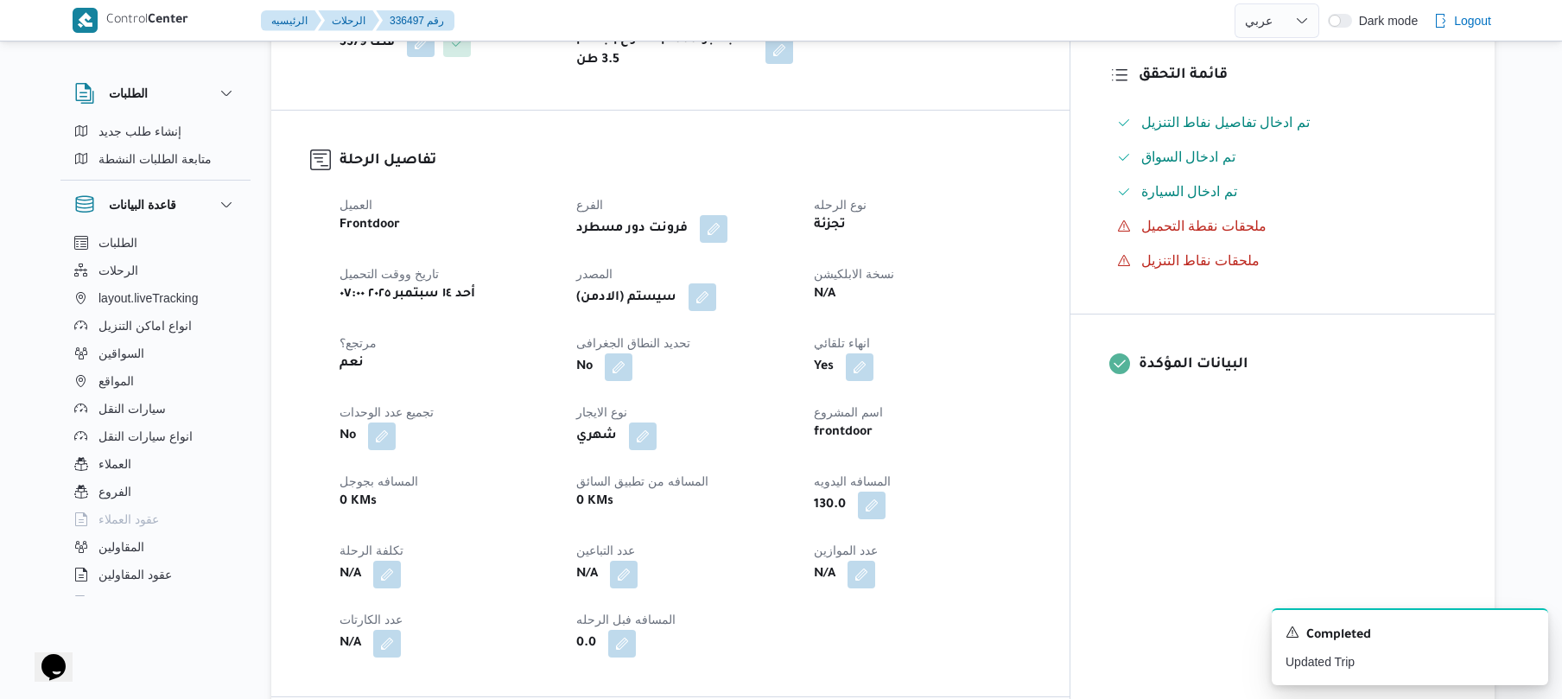
click at [716, 305] on button "button" at bounding box center [702, 297] width 28 height 28
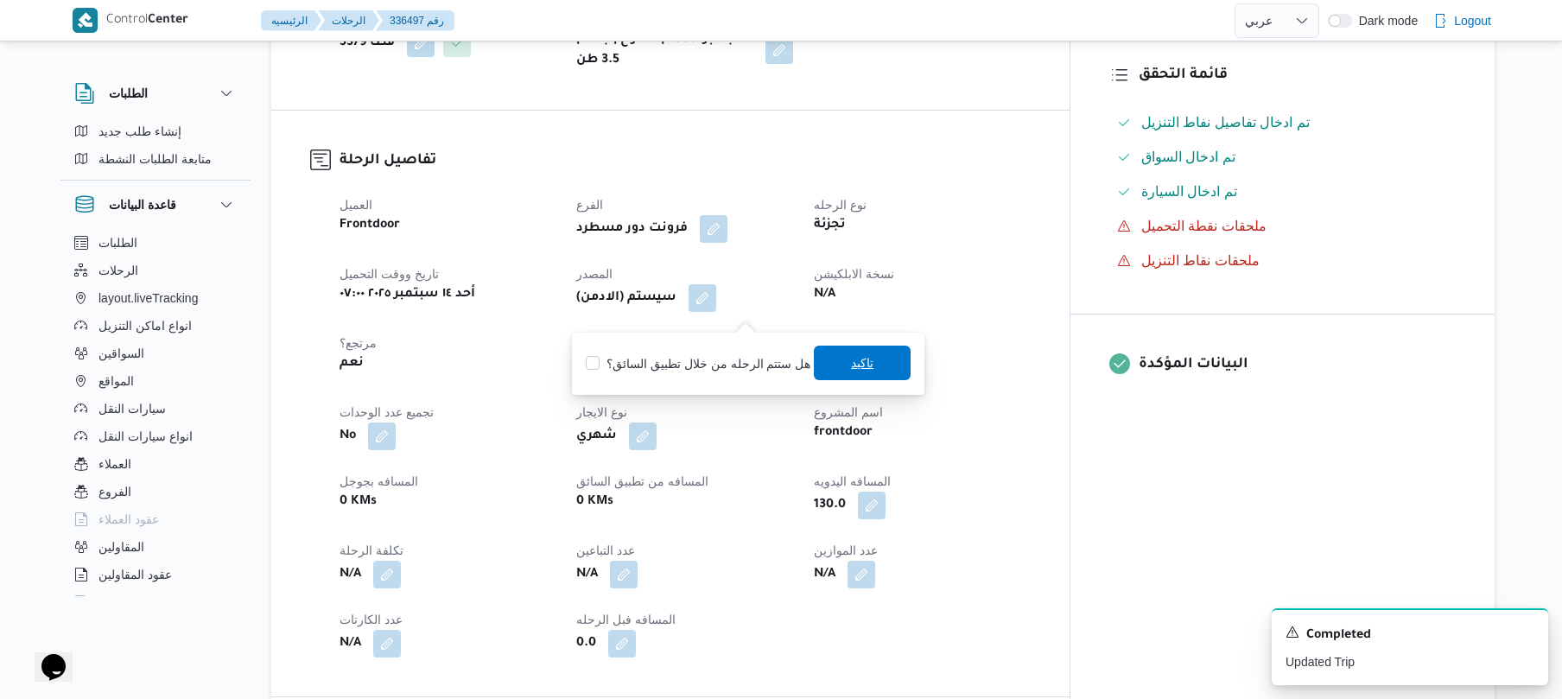
click at [875, 374] on span "تاكيد" at bounding box center [862, 362] width 97 height 35
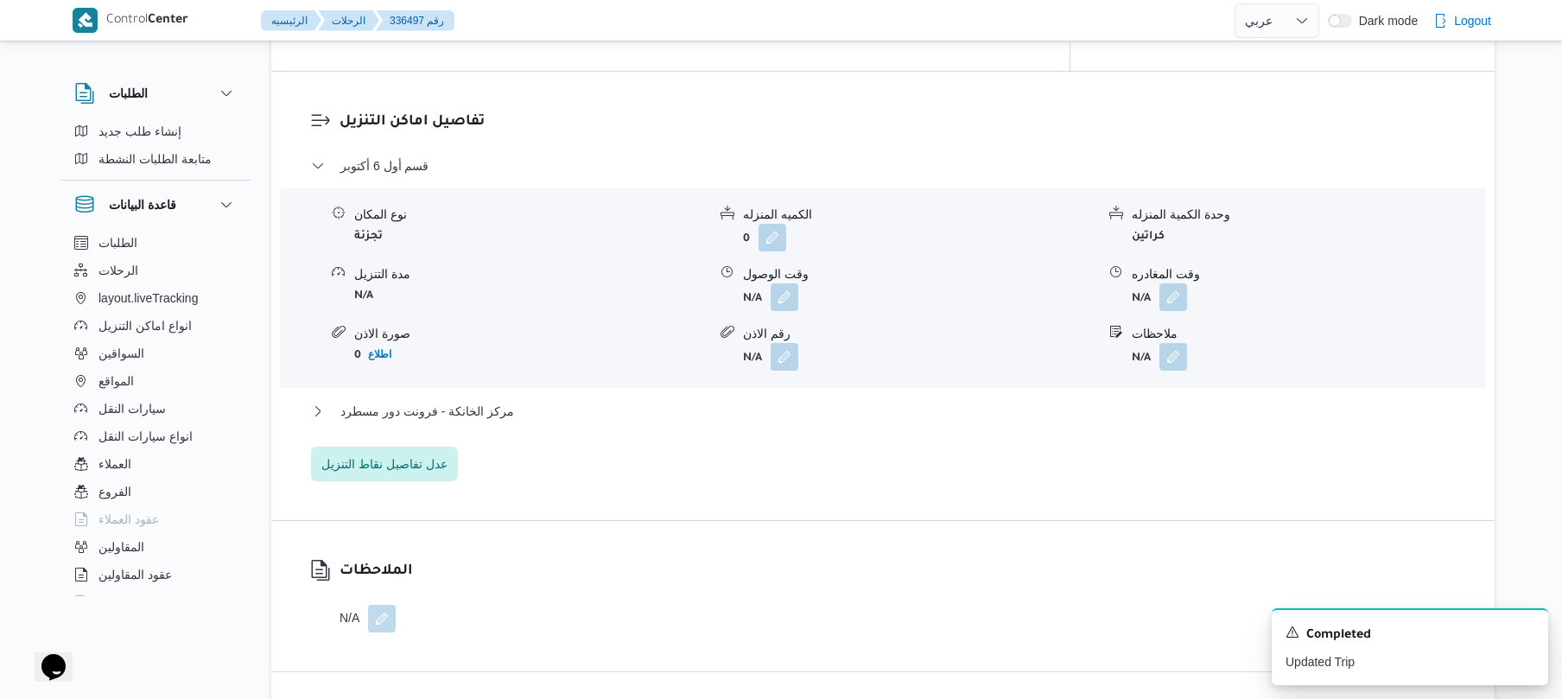
scroll to position [1474, 0]
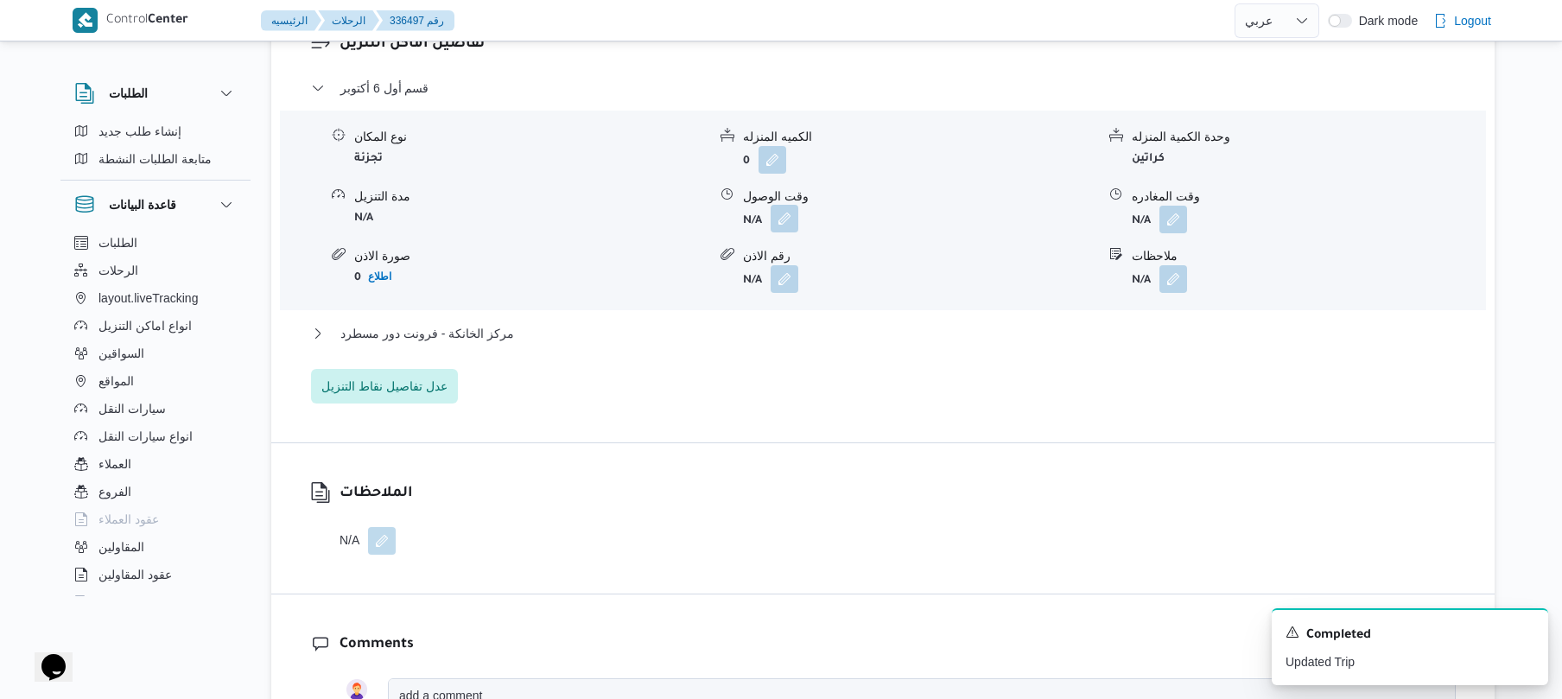
click at [786, 232] on button "button" at bounding box center [784, 219] width 28 height 28
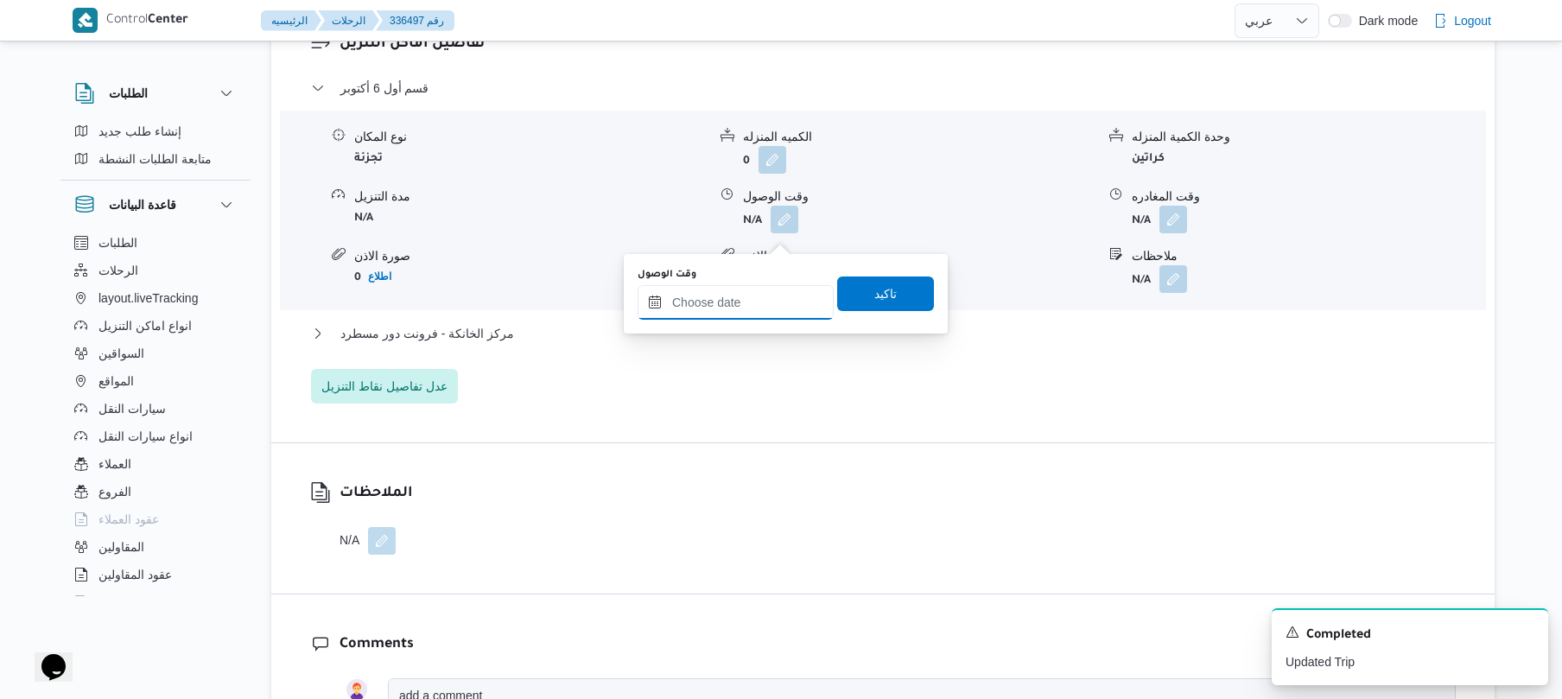
click at [758, 301] on input "وقت الوصول" at bounding box center [735, 302] width 196 height 35
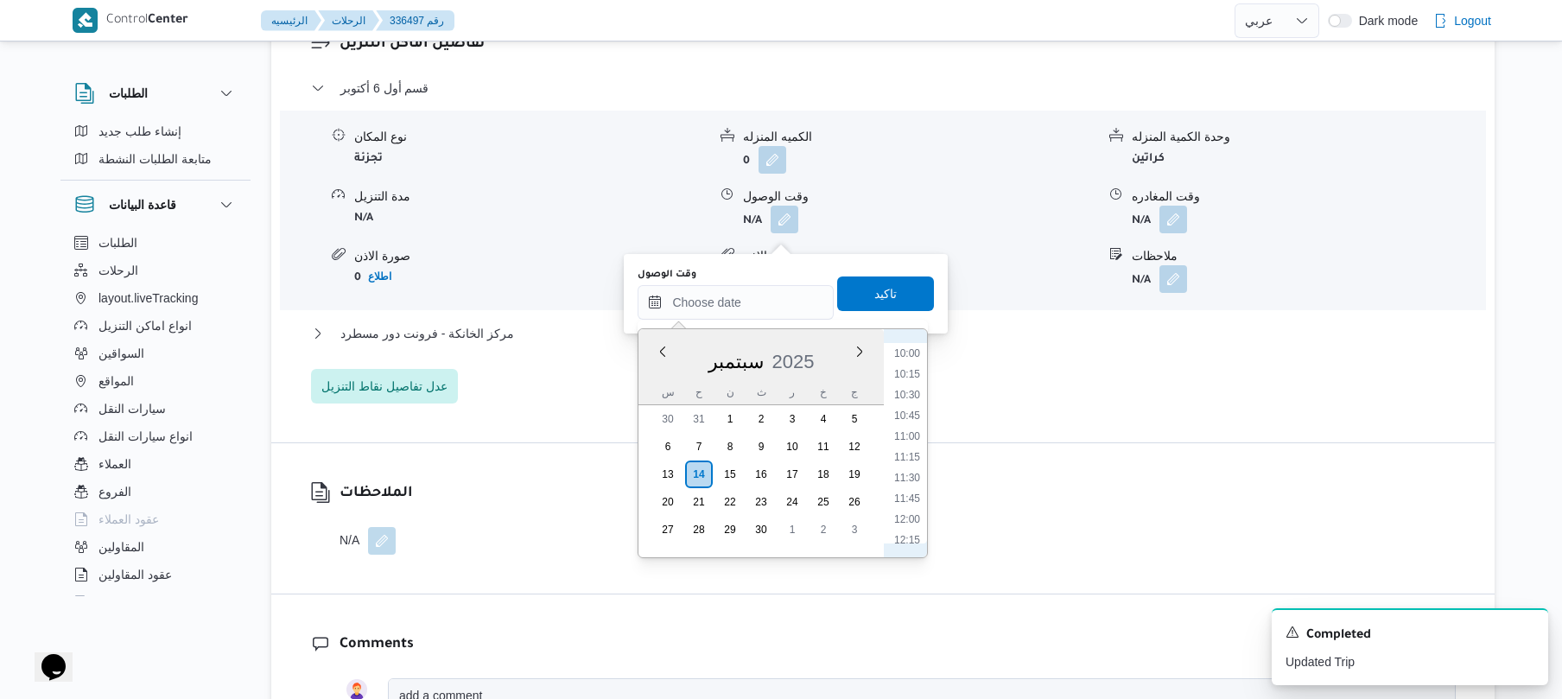
scroll to position [658, 0]
click at [913, 443] on li "09:00" at bounding box center [907, 439] width 40 height 17
type input "[DATE] ٠٩:٠٠"
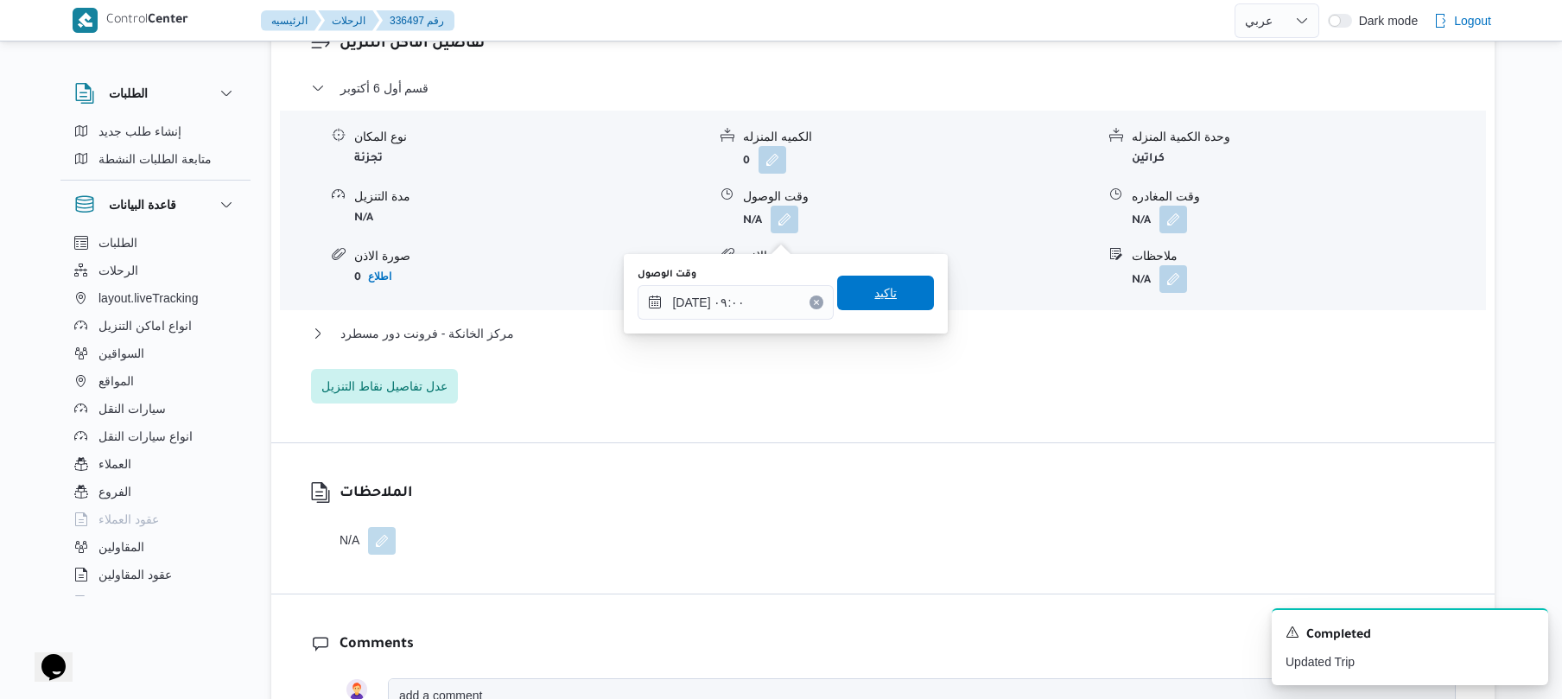
click at [891, 307] on span "تاكيد" at bounding box center [885, 293] width 97 height 35
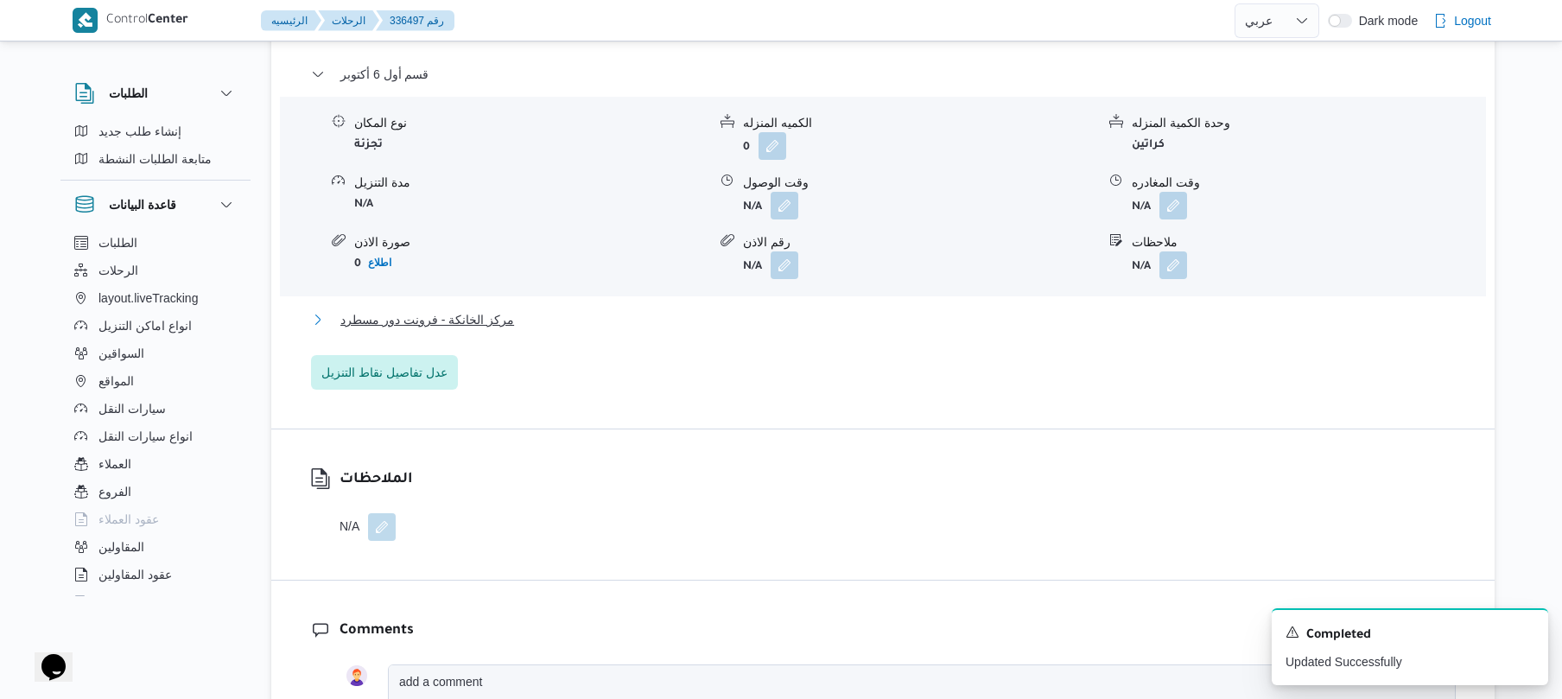
click at [838, 330] on button "مركز الخانكة - فرونت دور مسطرد" at bounding box center [883, 319] width 1144 height 21
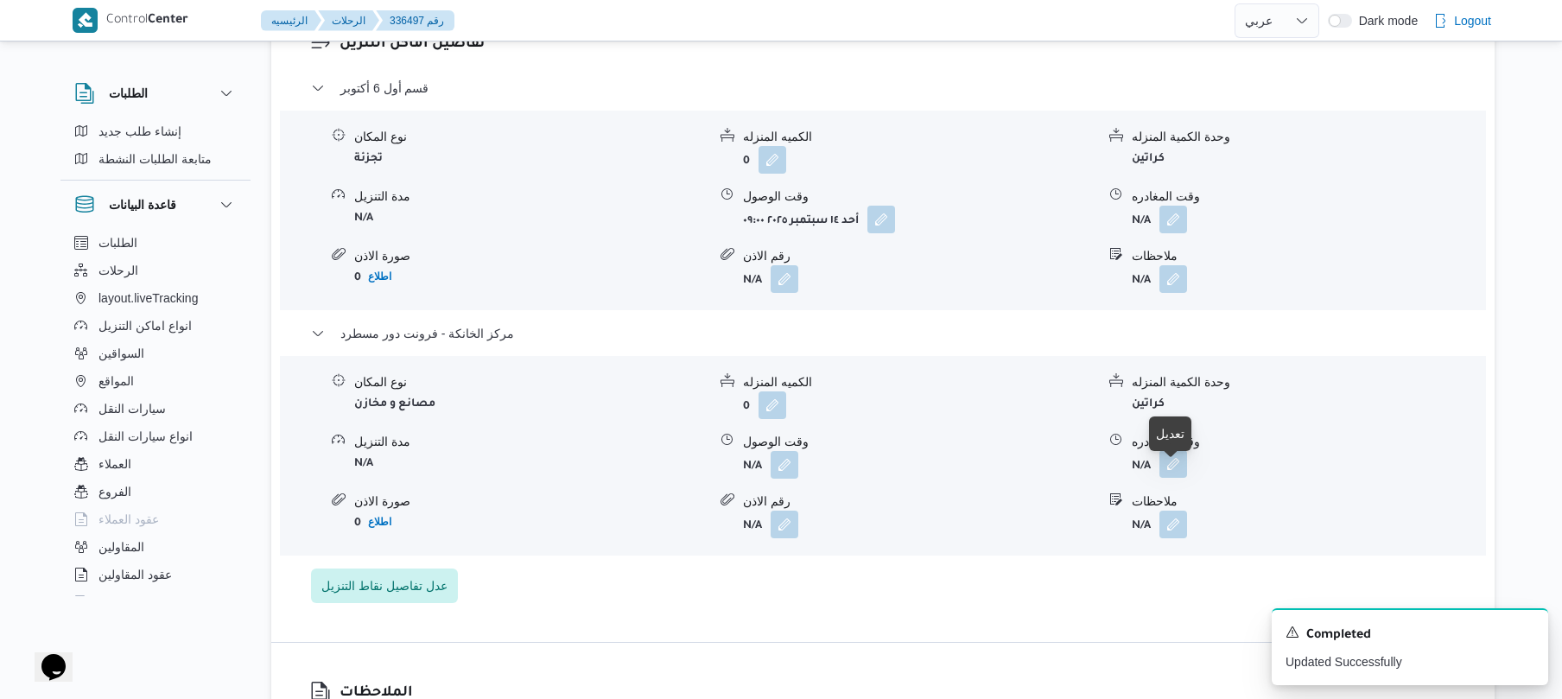
click at [1182, 478] on button "button" at bounding box center [1173, 464] width 28 height 28
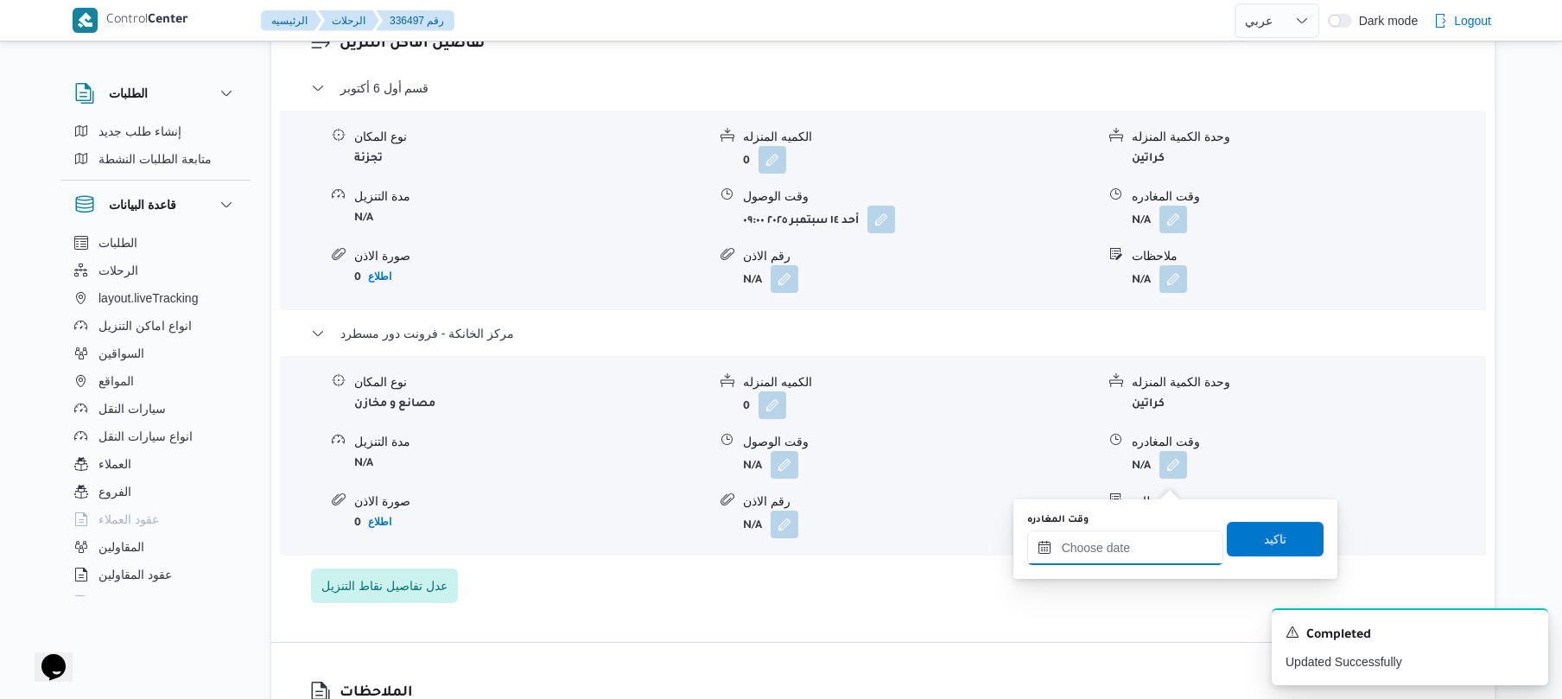
click at [1127, 542] on input "وقت المغادره" at bounding box center [1125, 547] width 196 height 35
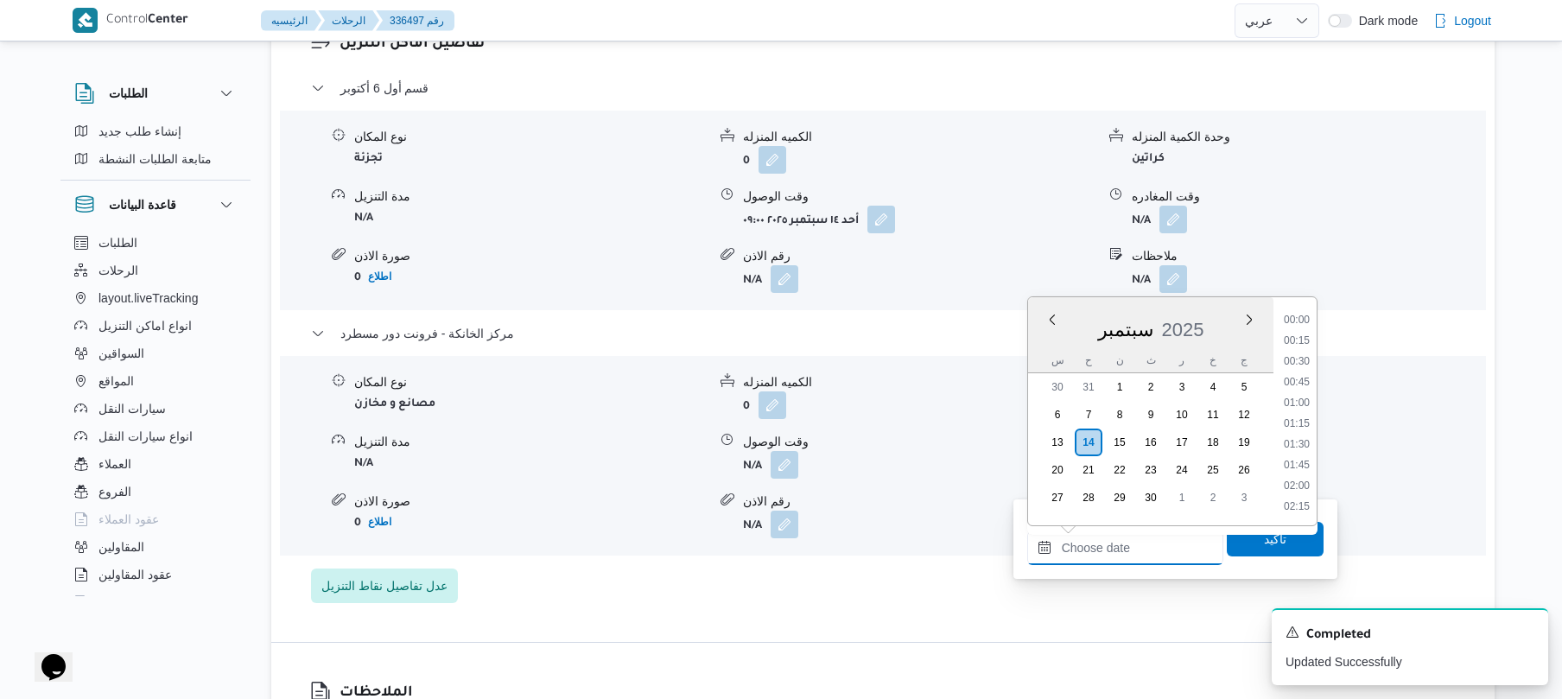
scroll to position [1618, 0]
click at [1303, 357] on li "20:00" at bounding box center [1297, 360] width 40 height 17
type input "[DATE] ٢٠:٠٠"
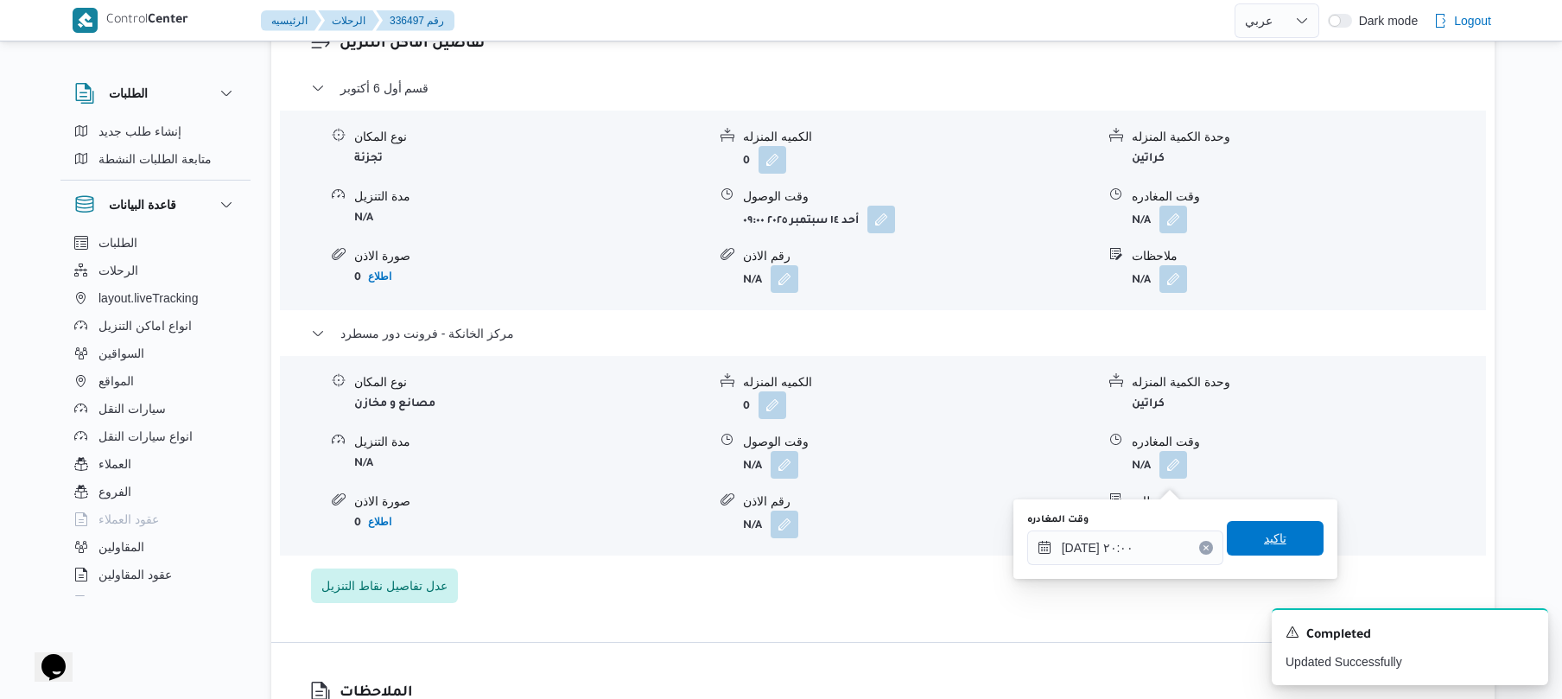
click at [1269, 537] on span "تاكيد" at bounding box center [1275, 538] width 22 height 21
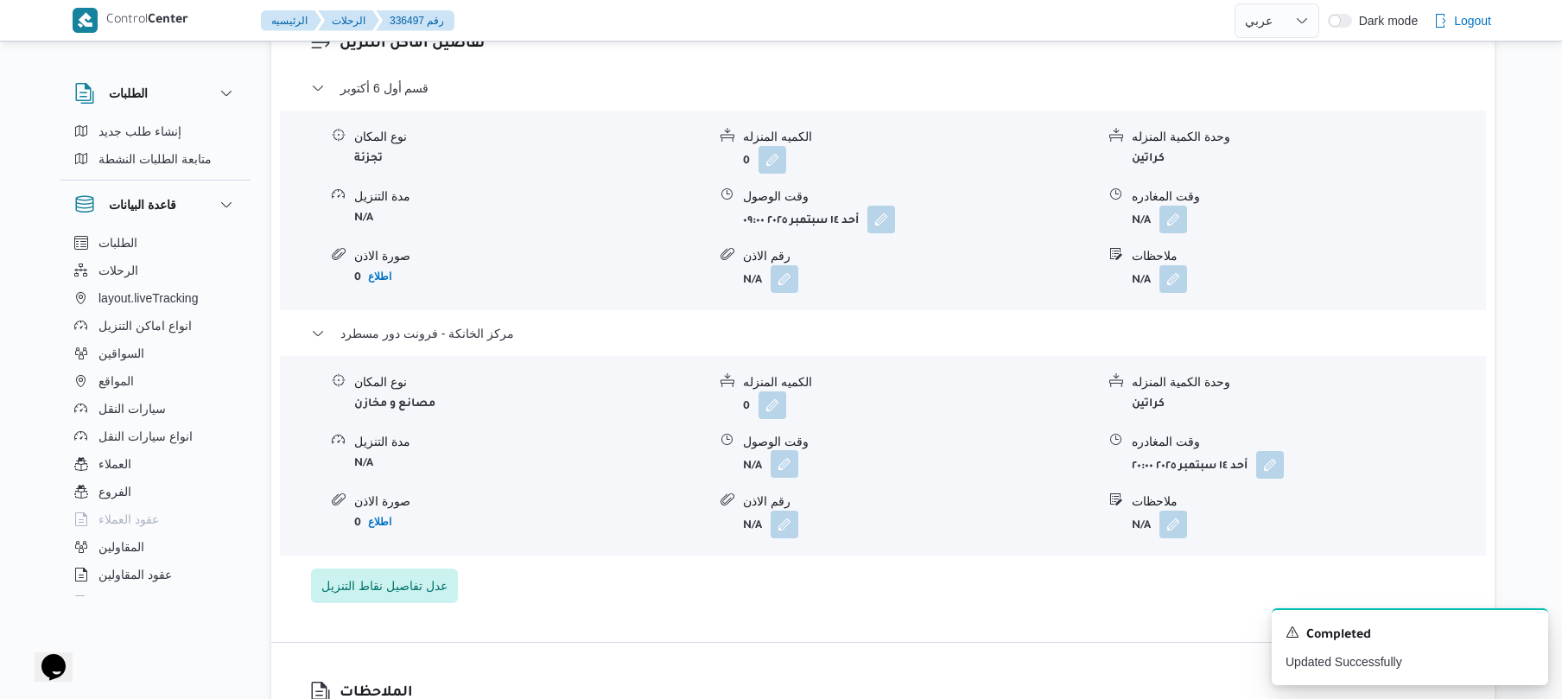
click at [781, 474] on button "button" at bounding box center [784, 464] width 28 height 28
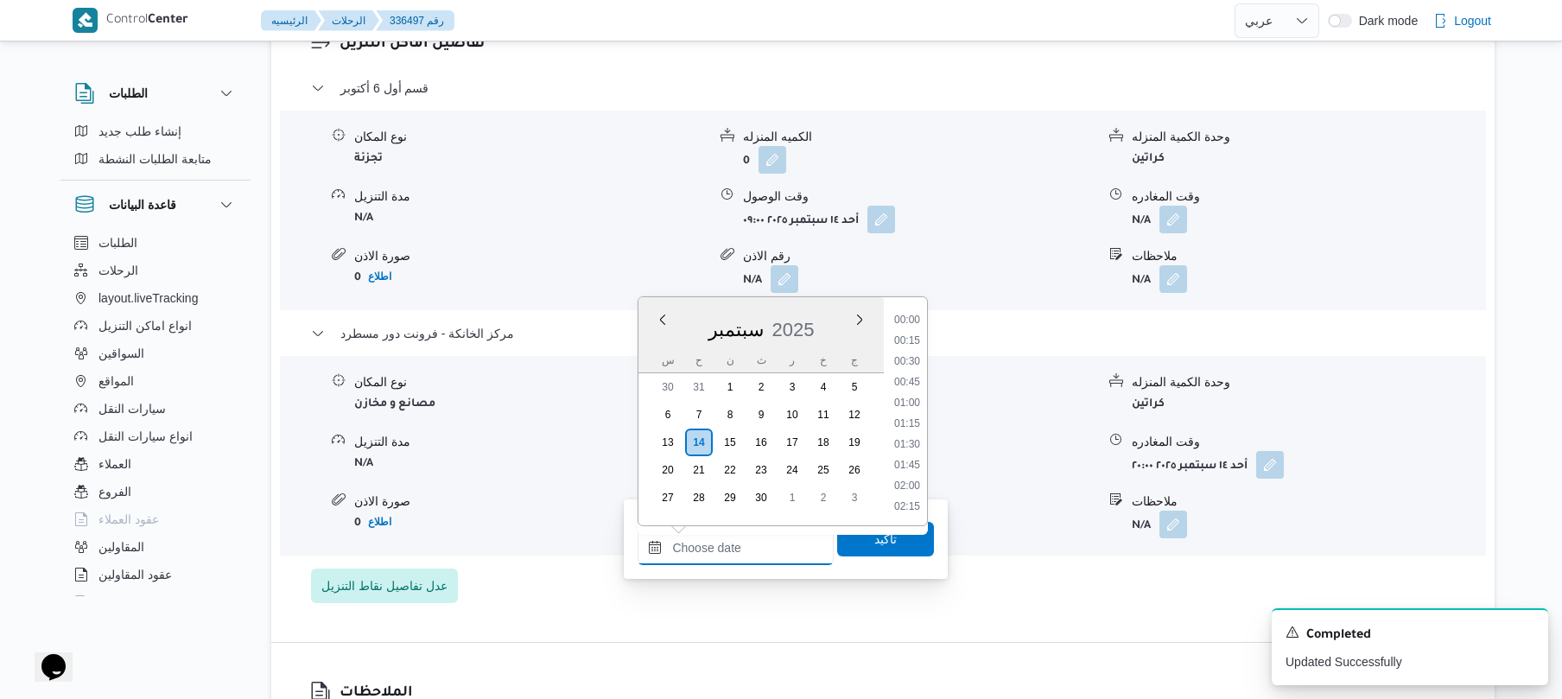
click at [761, 533] on input "وقت الوصول" at bounding box center [735, 547] width 196 height 35
click at [914, 339] on li "19:45" at bounding box center [907, 339] width 40 height 17
type input "[DATE] ١٩:٤٥"
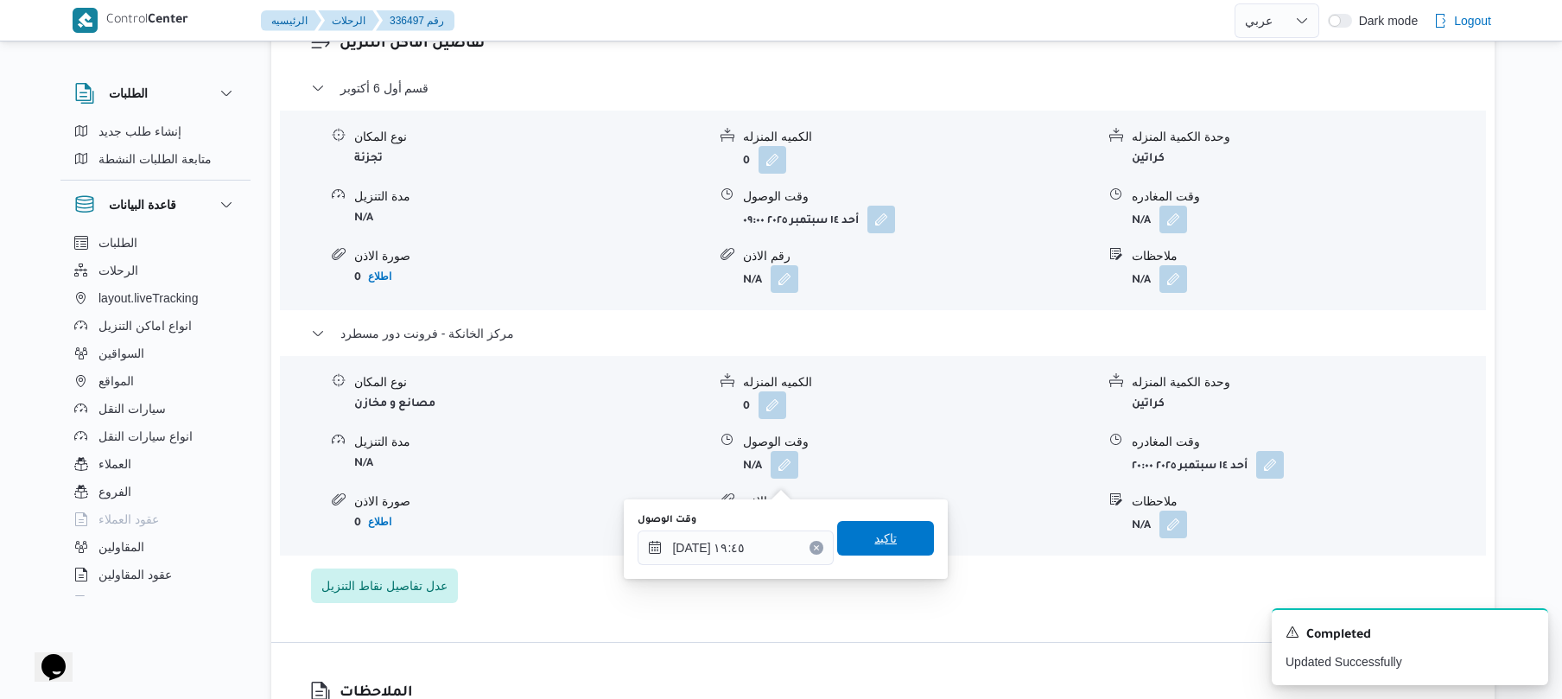
click at [884, 526] on span "تاكيد" at bounding box center [885, 538] width 97 height 35
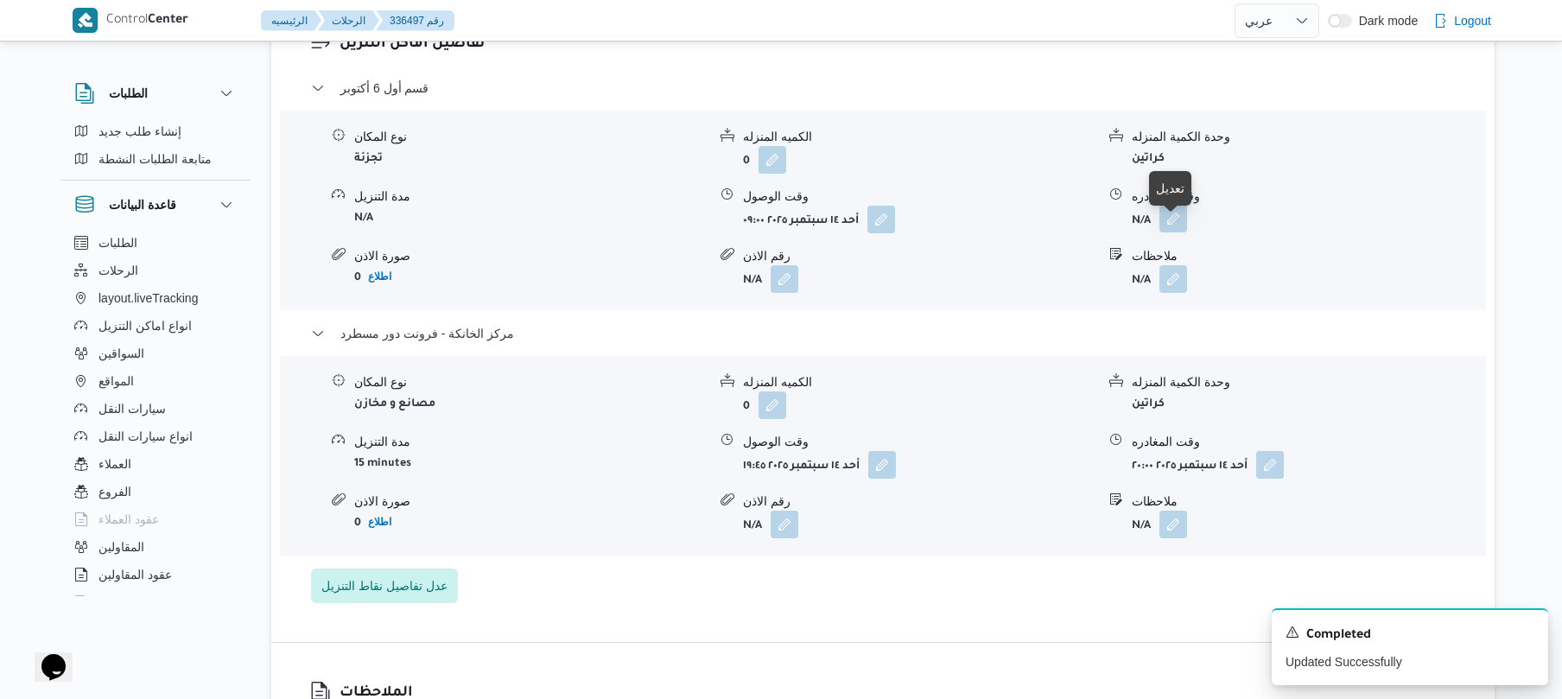
click at [1172, 230] on button "button" at bounding box center [1173, 219] width 28 height 28
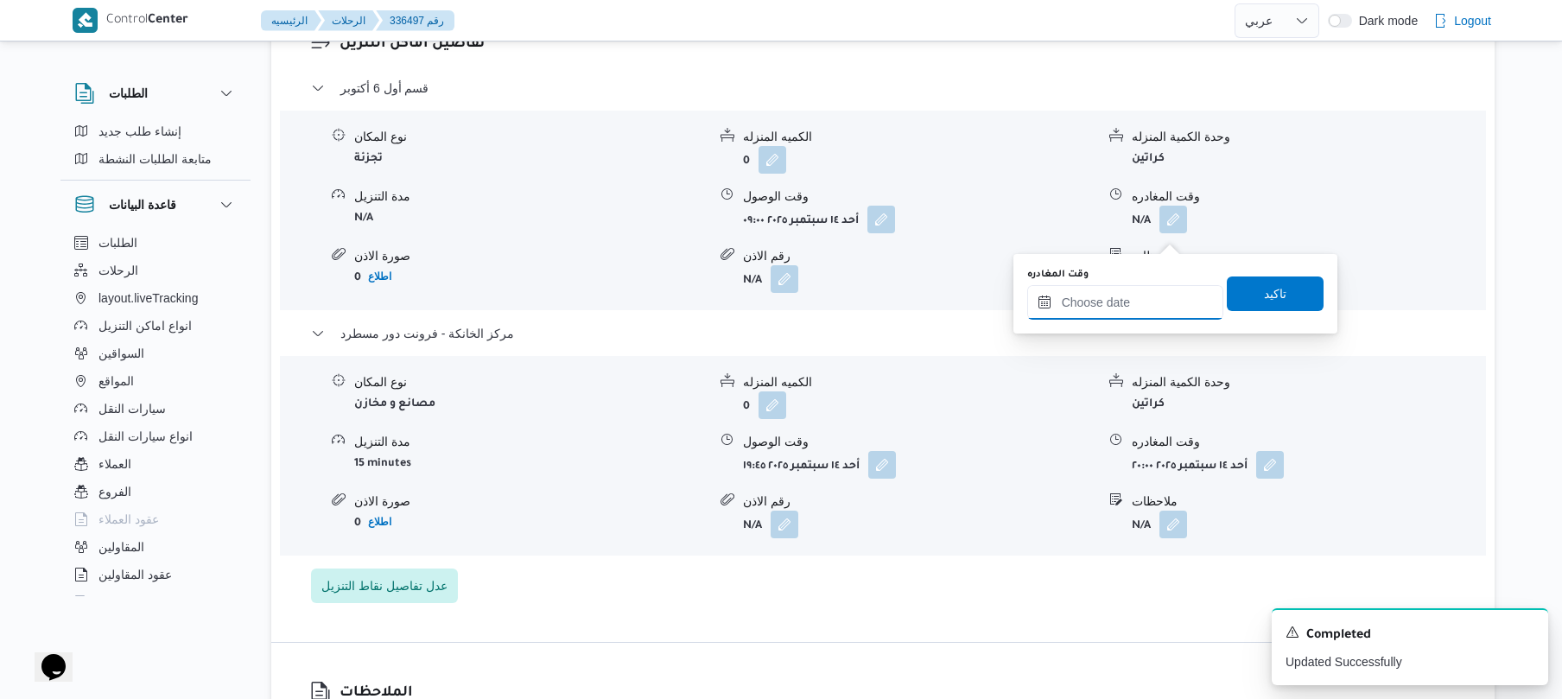
click at [1113, 301] on input "وقت المغادره" at bounding box center [1125, 302] width 196 height 35
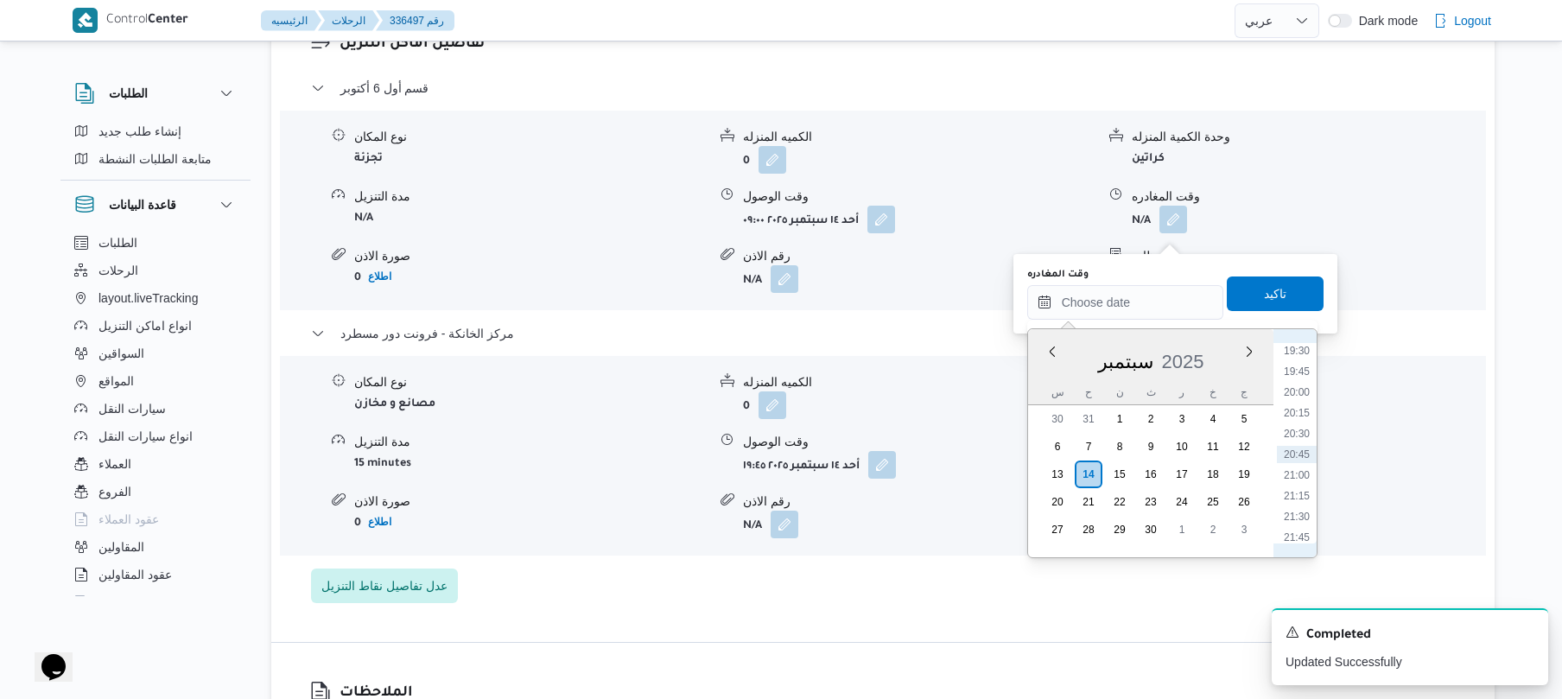
scroll to position [1448, 0]
click at [1296, 436] on li "18:30" at bounding box center [1297, 436] width 40 height 17
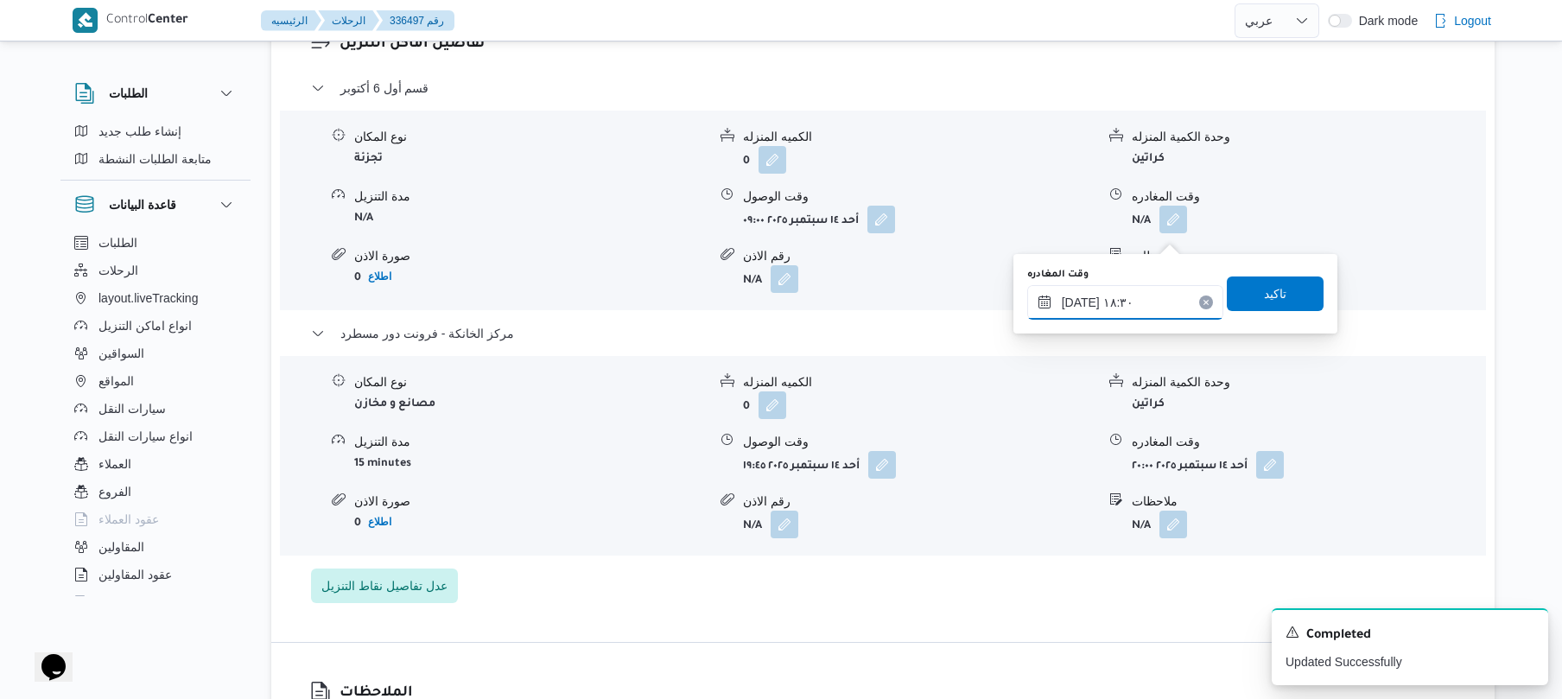
click at [1142, 301] on input "[DATE] ١٨:٣٠" at bounding box center [1125, 302] width 196 height 35
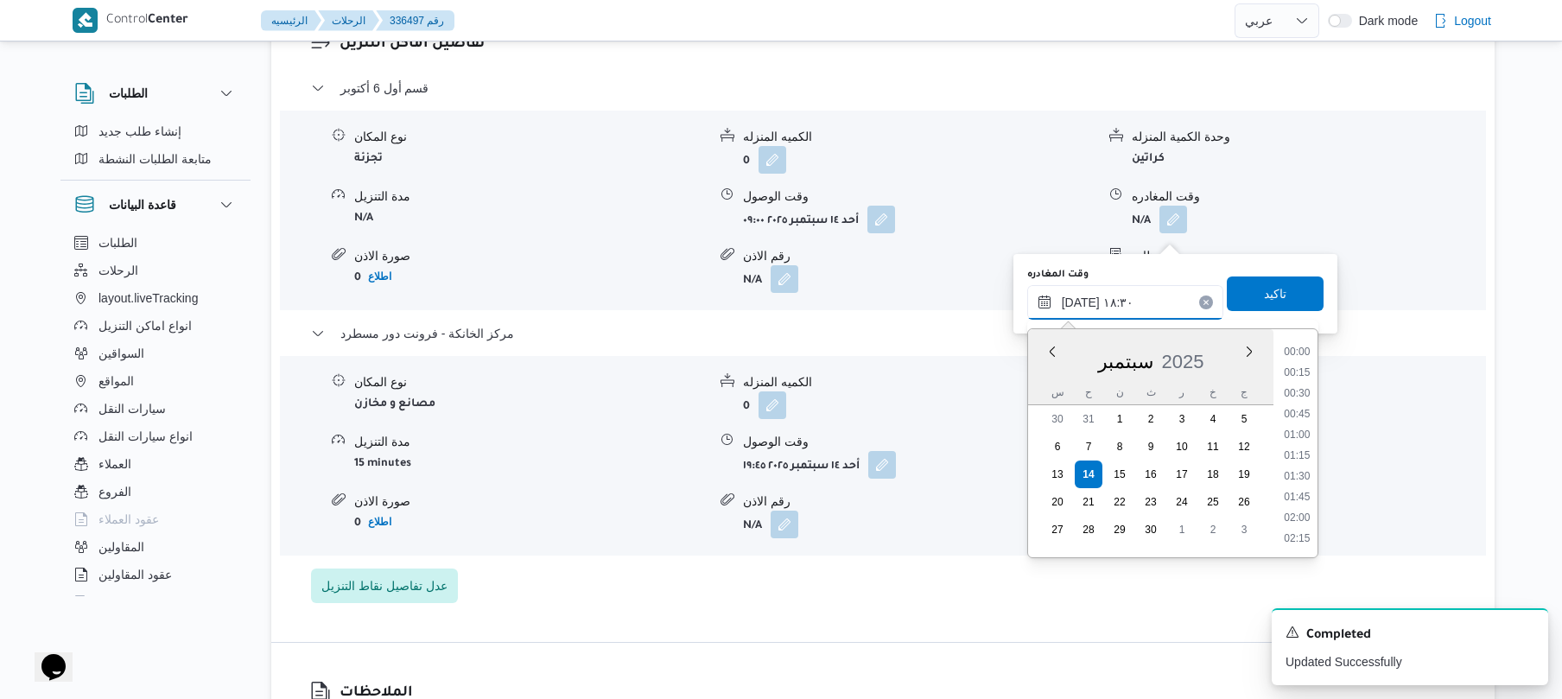
scroll to position [1430, 0]
click at [1296, 477] on li "18:45" at bounding box center [1297, 475] width 40 height 17
type input "[DATE] ١٨:٤٥"
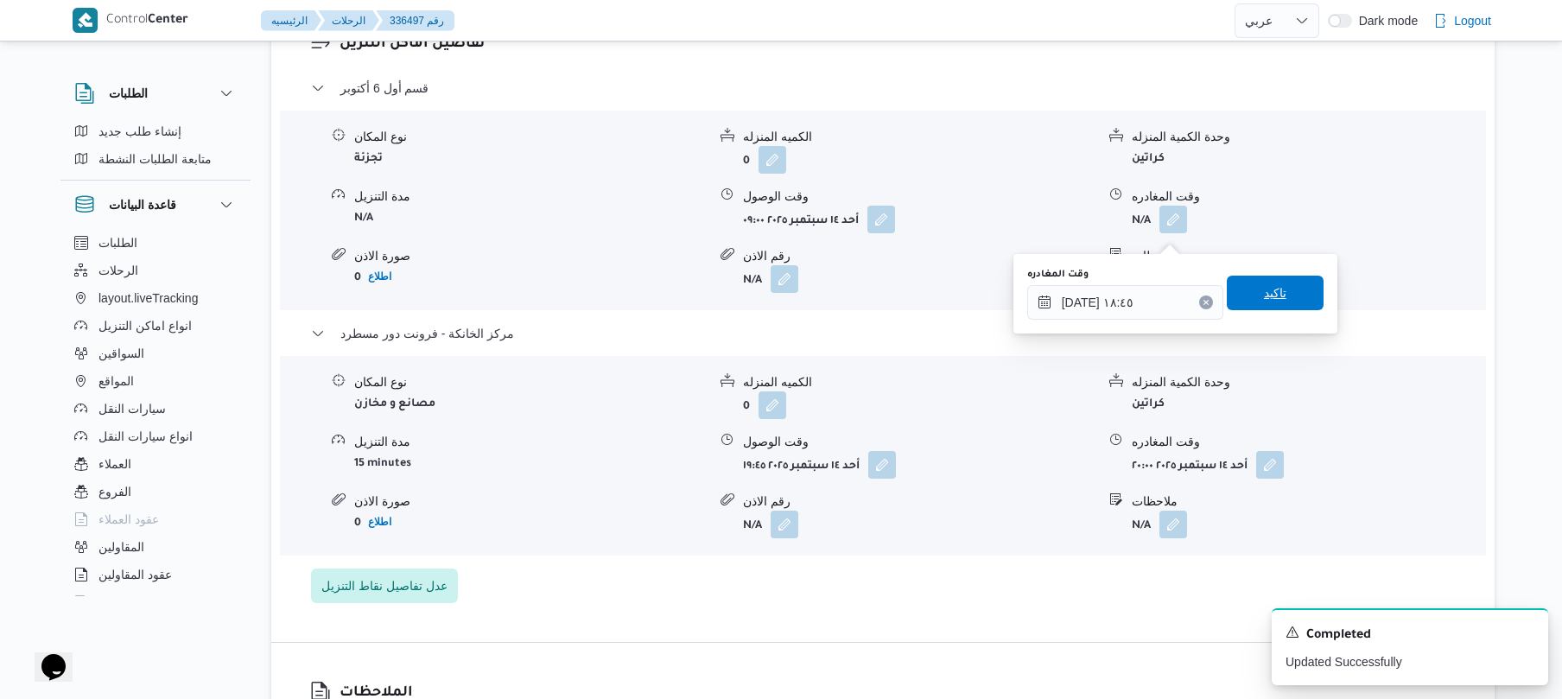
click at [1292, 307] on span "تاكيد" at bounding box center [1275, 293] width 97 height 35
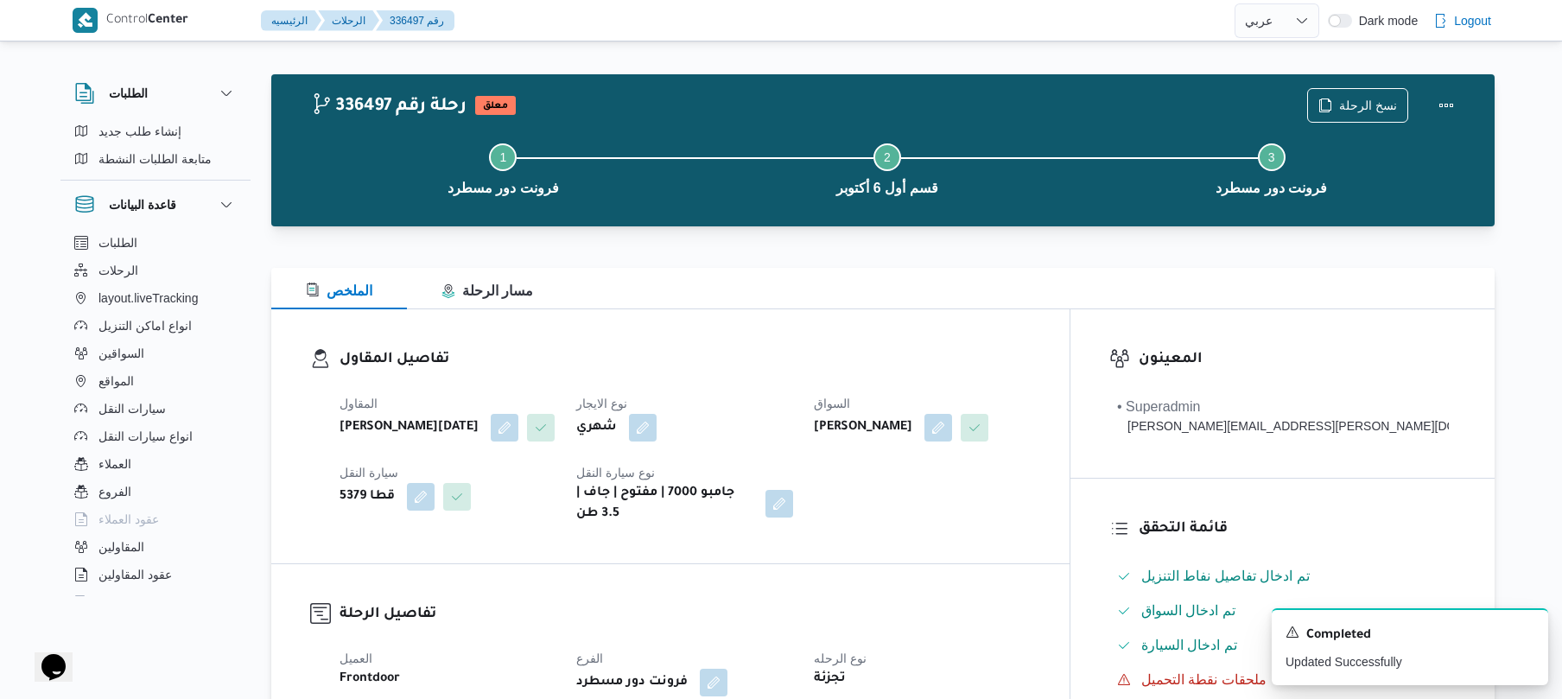
scroll to position [0, 0]
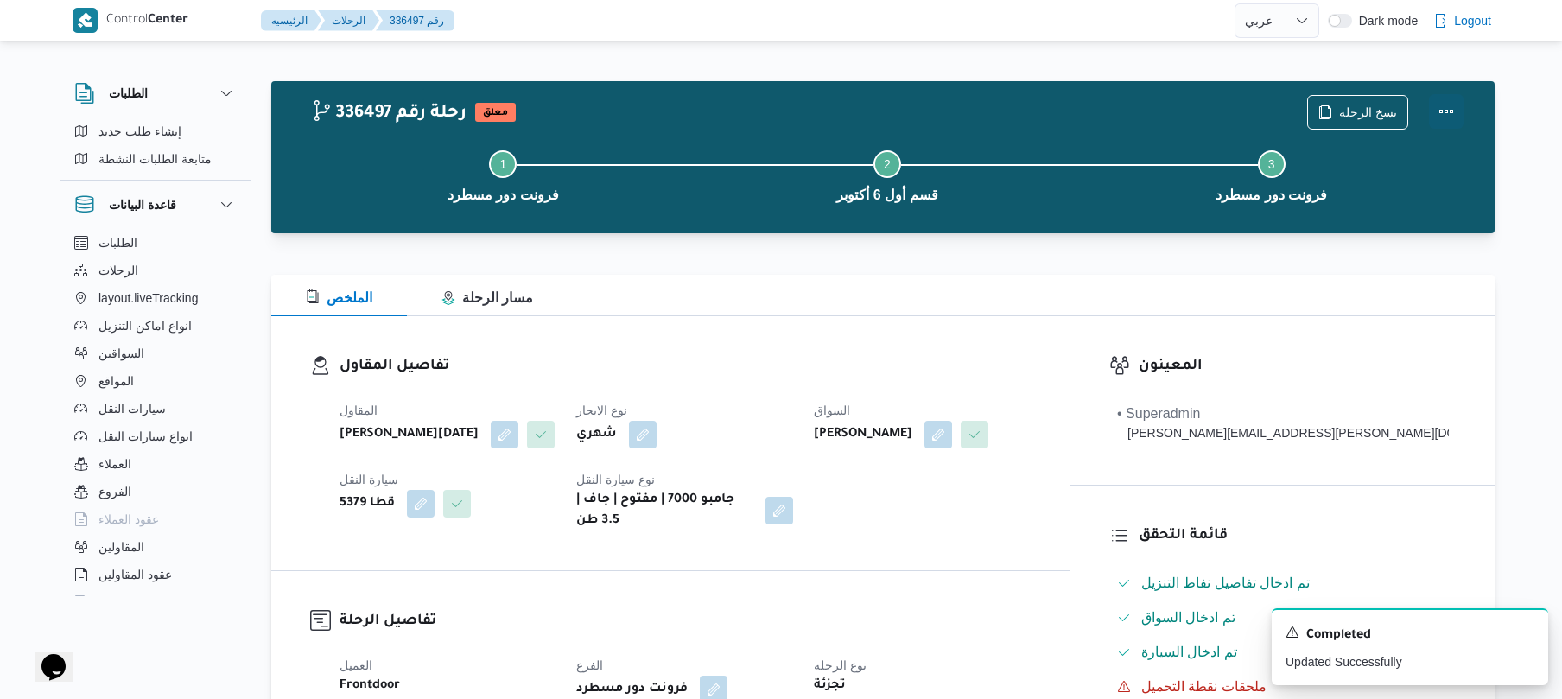
click at [1459, 111] on button "Actions" at bounding box center [1446, 111] width 35 height 35
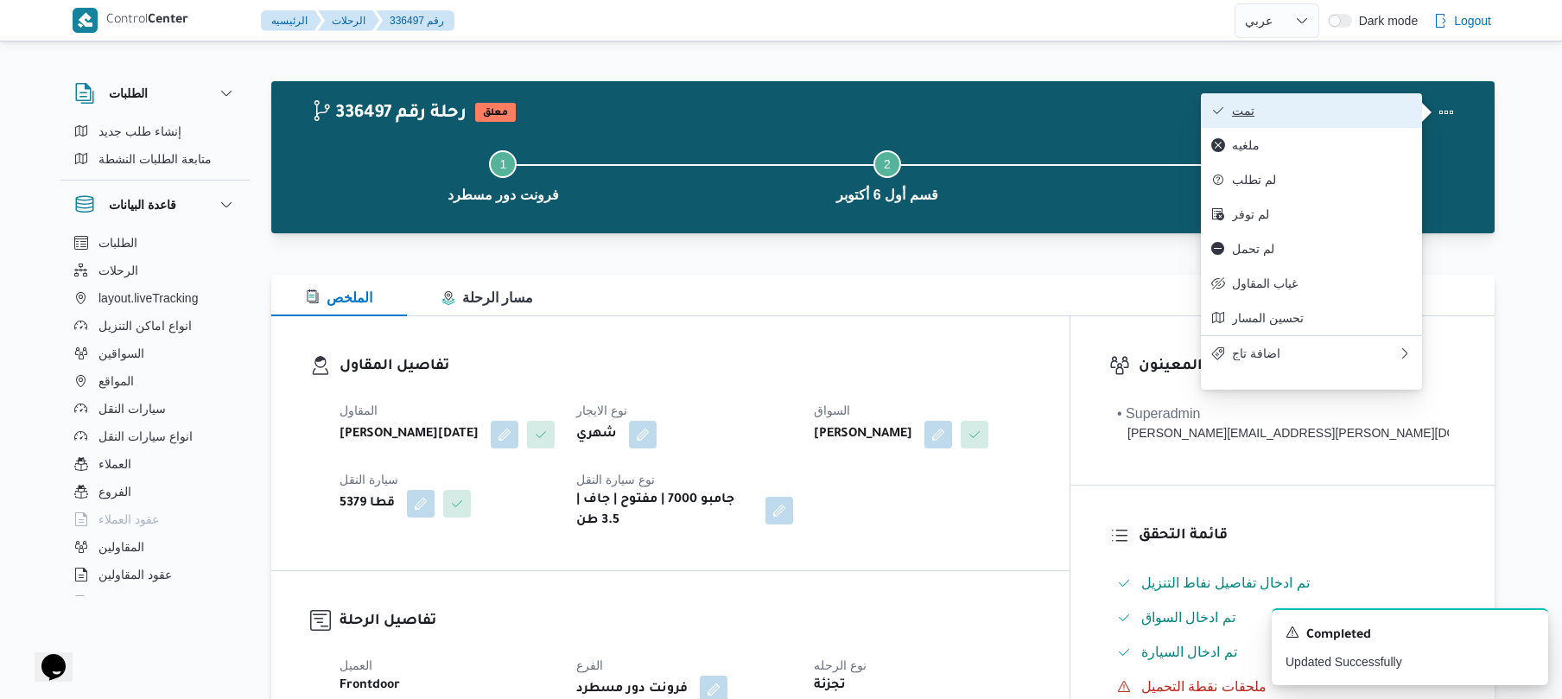
click at [1370, 107] on span "تمت" at bounding box center [1322, 111] width 180 height 14
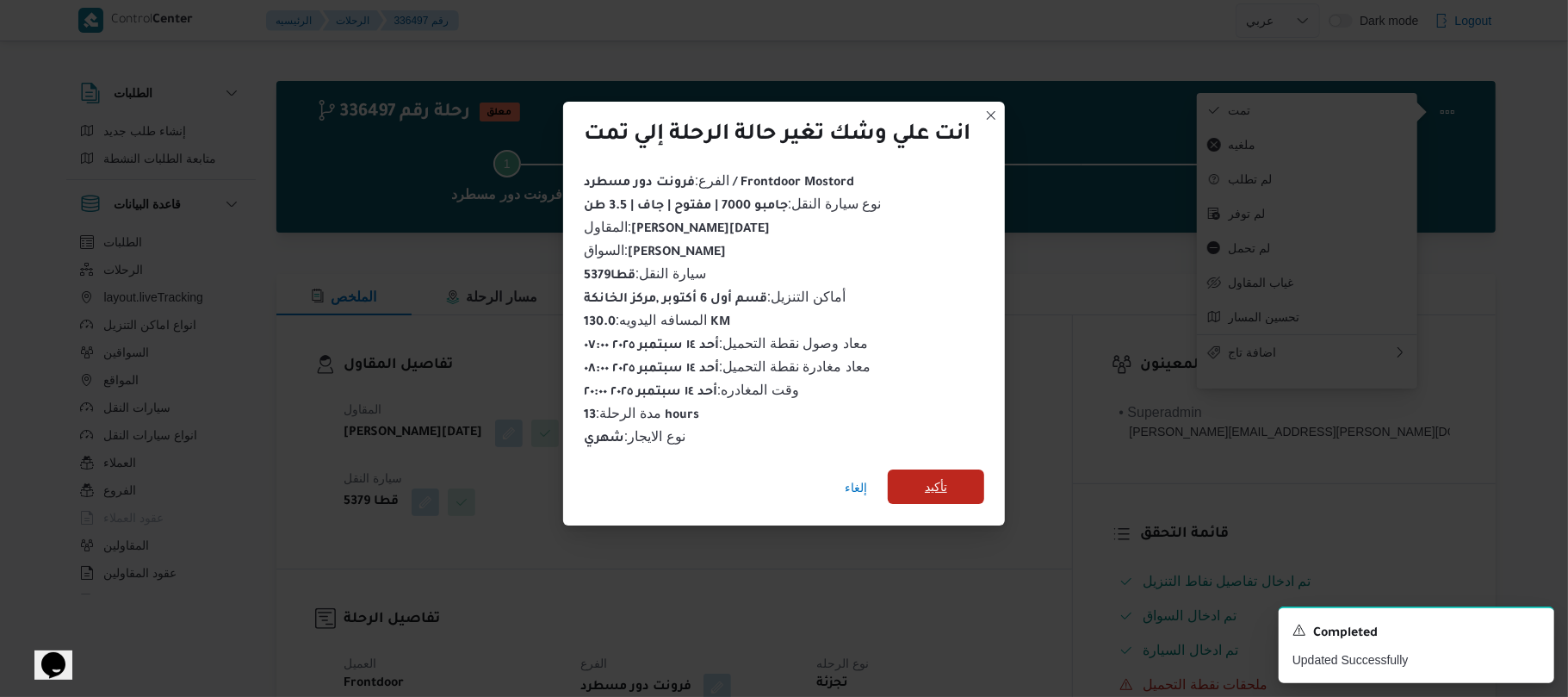
click at [963, 483] on span "تأكيد" at bounding box center [936, 487] width 97 height 35
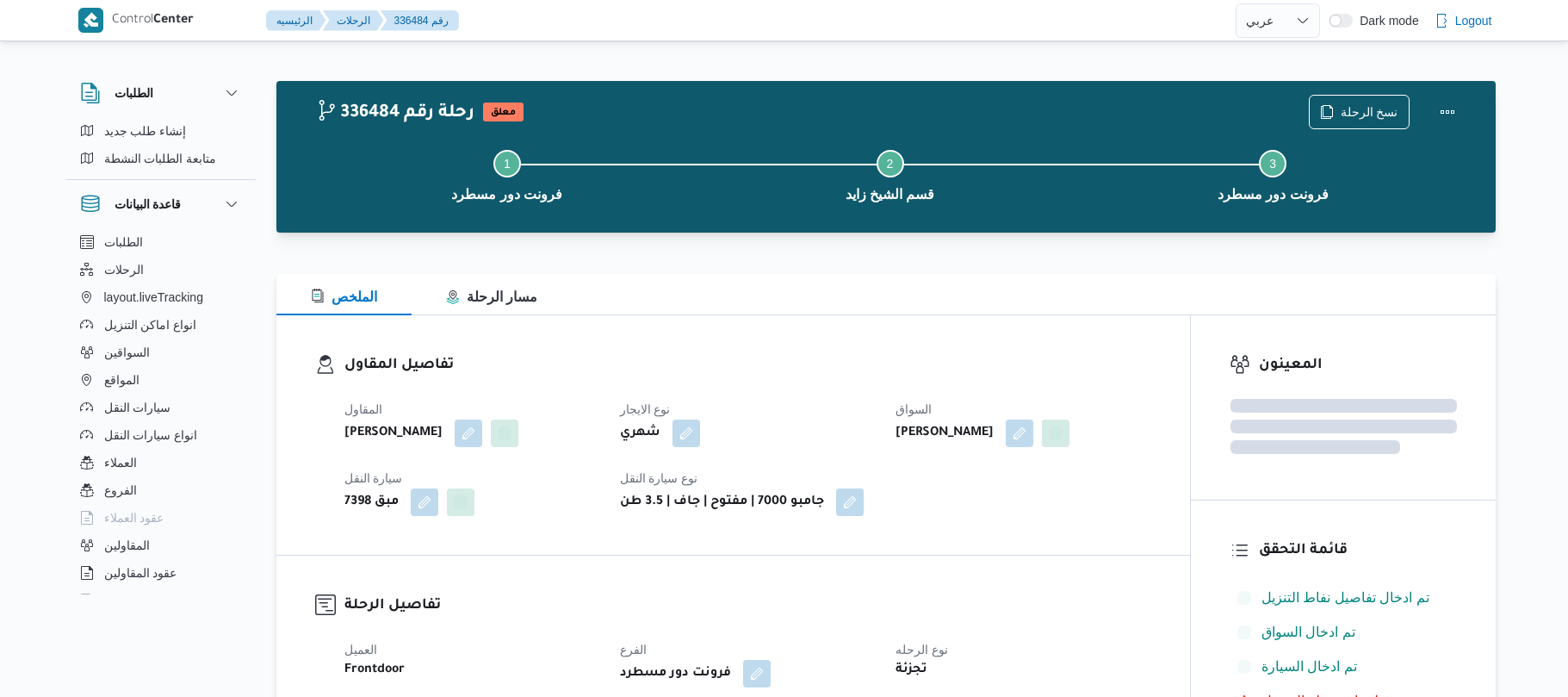
select select "ar"
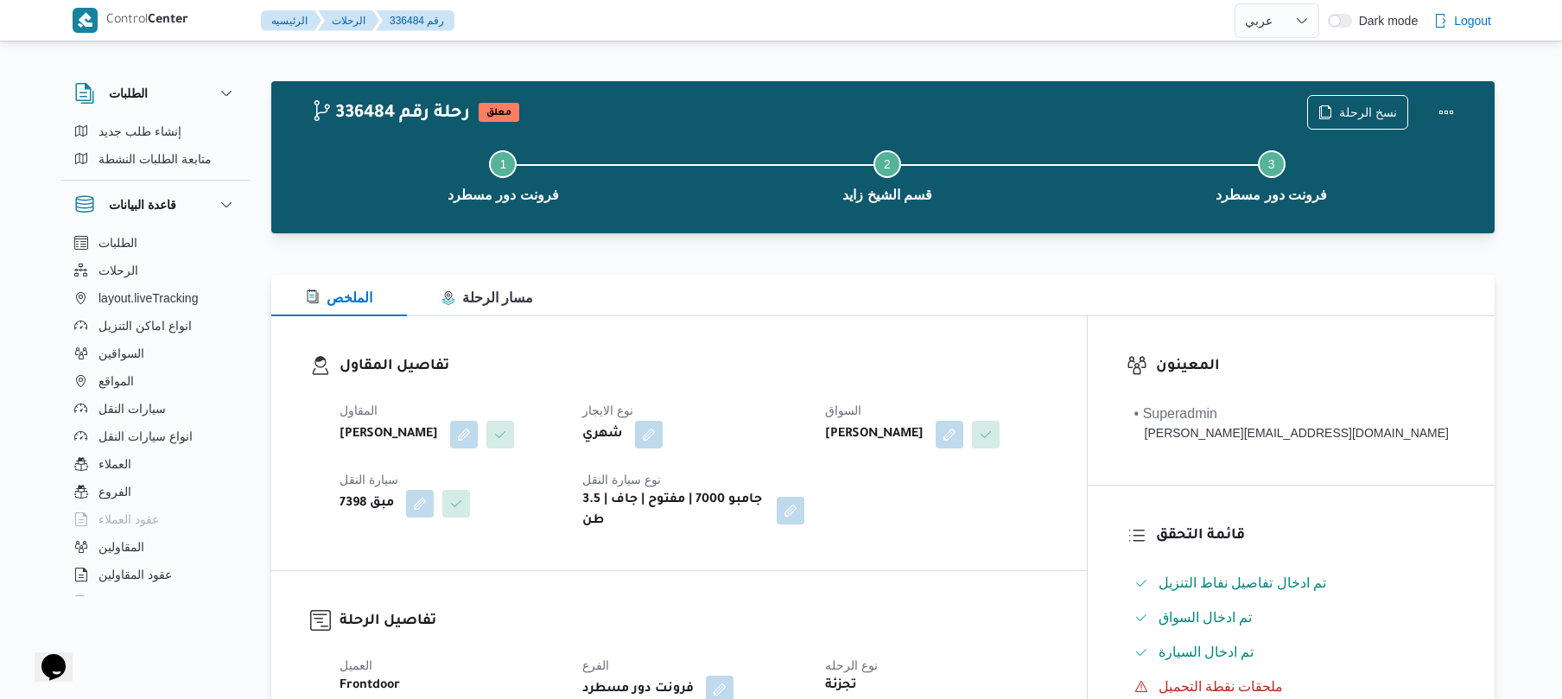
click at [892, 277] on div "الملخص مسار الرحلة" at bounding box center [882, 295] width 1223 height 41
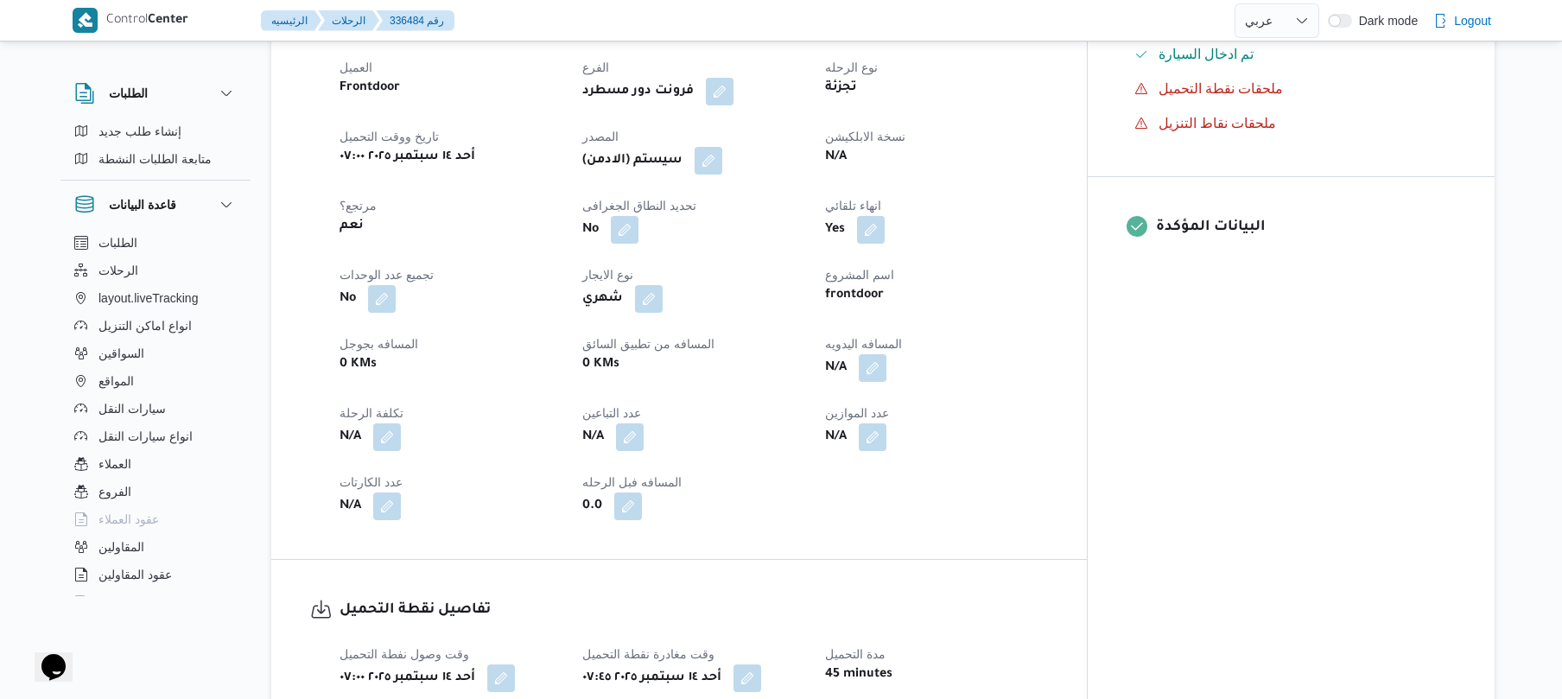
scroll to position [599, 0]
click at [886, 371] on button "button" at bounding box center [873, 366] width 28 height 28
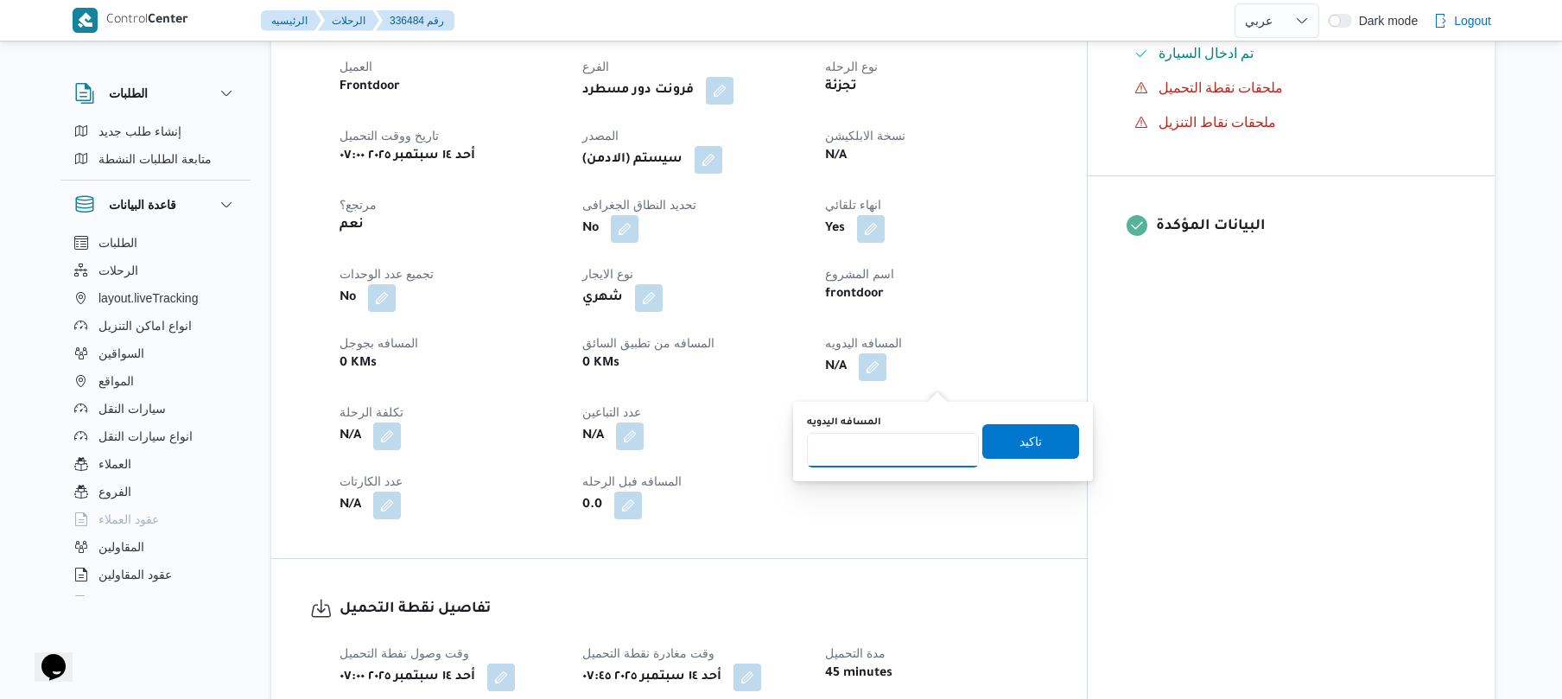
click at [905, 450] on input "المسافه اليدويه" at bounding box center [893, 450] width 172 height 35
type input "130"
click at [1038, 437] on span "تاكيد" at bounding box center [1030, 441] width 97 height 35
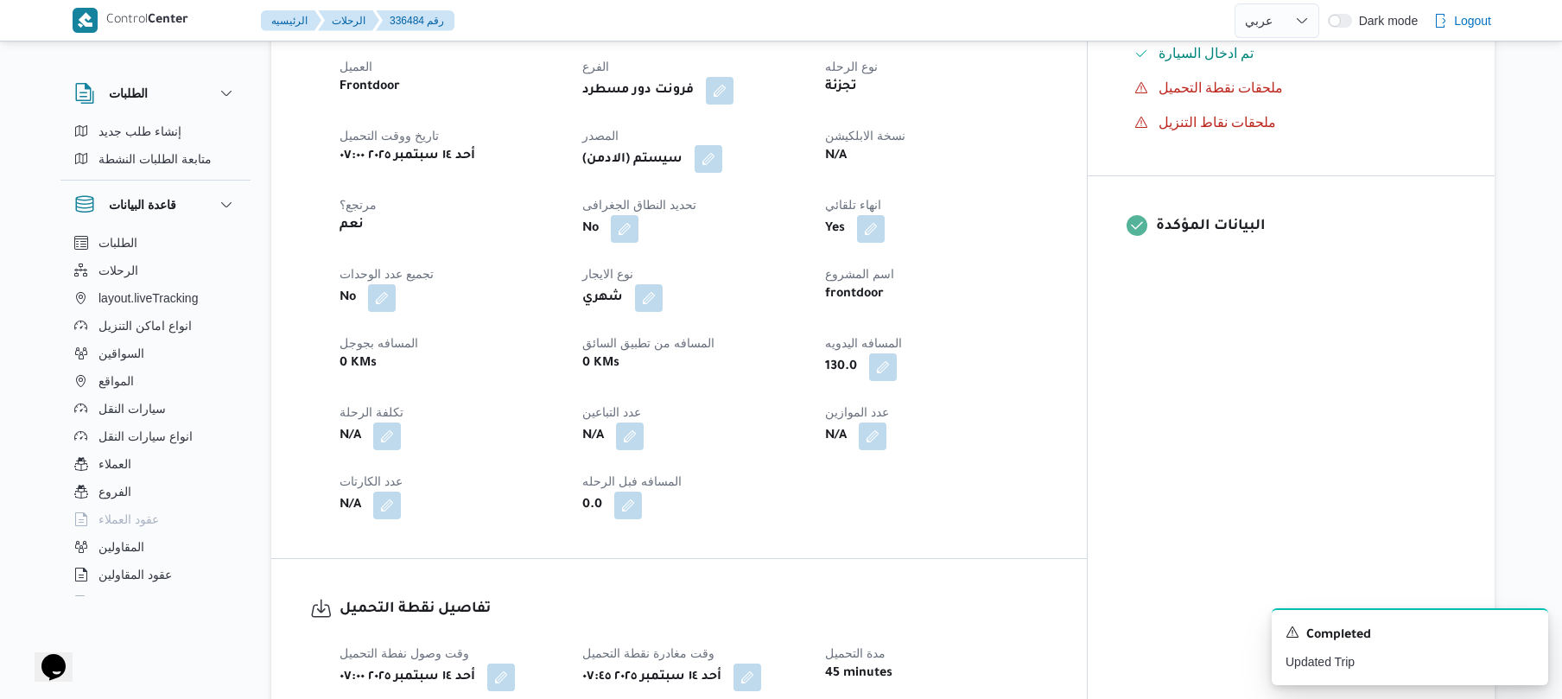
click at [722, 173] on button "button" at bounding box center [708, 159] width 28 height 28
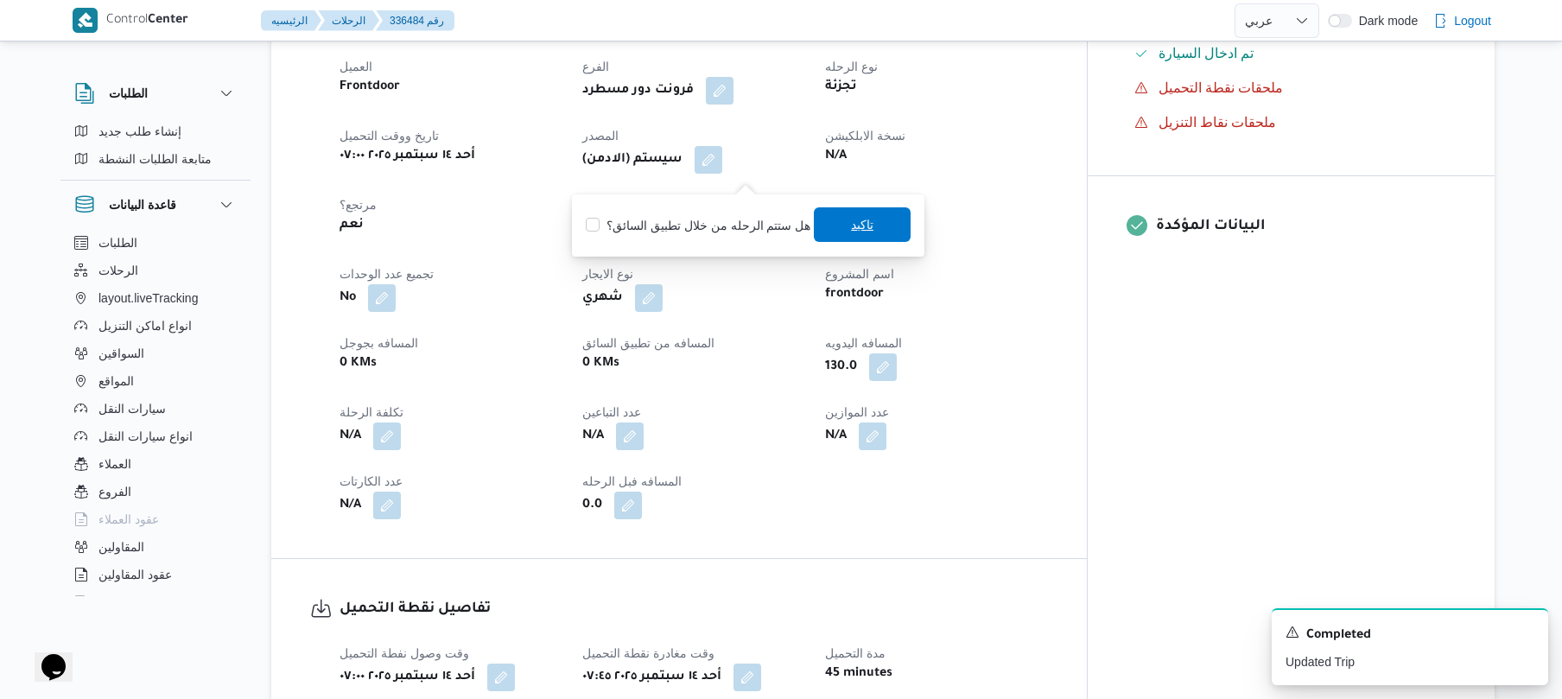
click at [865, 233] on span "تاكيد" at bounding box center [862, 224] width 22 height 21
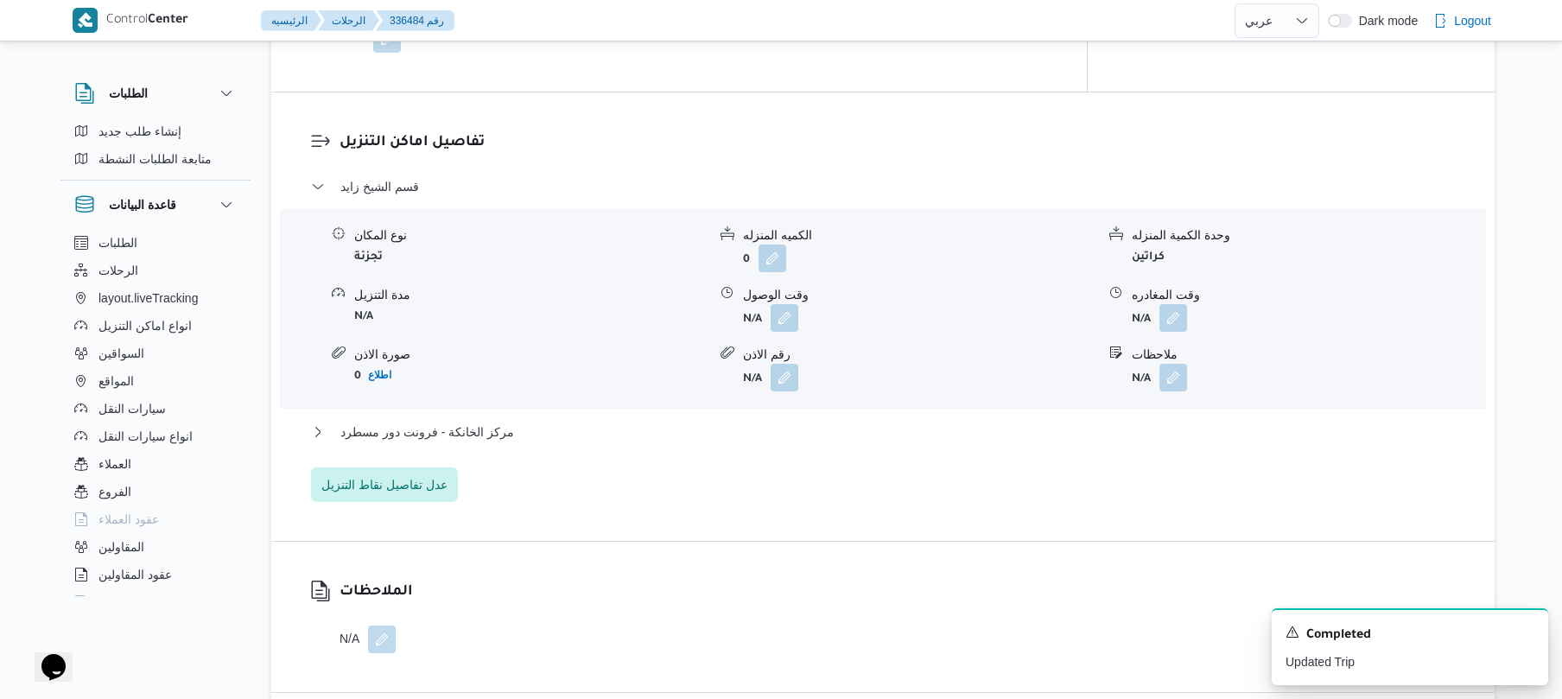
scroll to position [1382, 0]
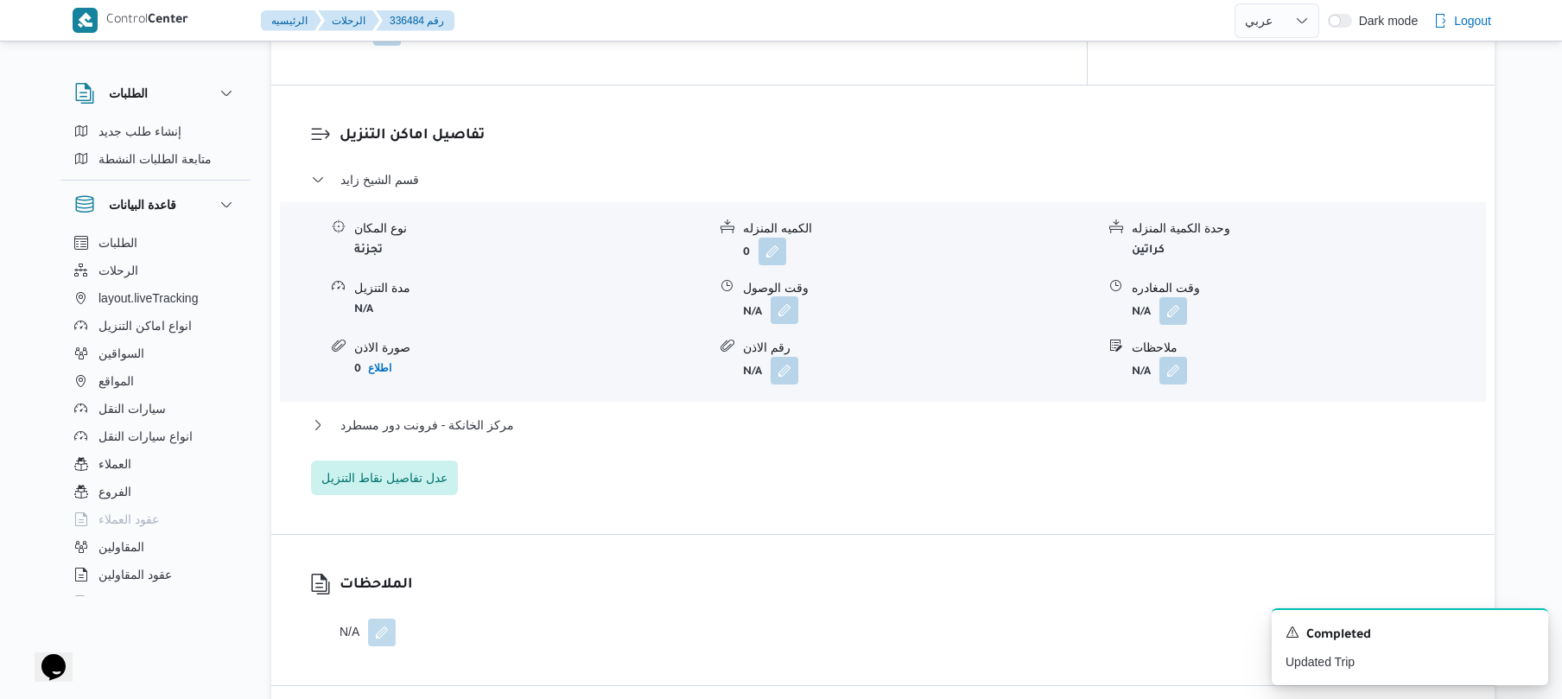
click at [788, 324] on button "button" at bounding box center [784, 310] width 28 height 28
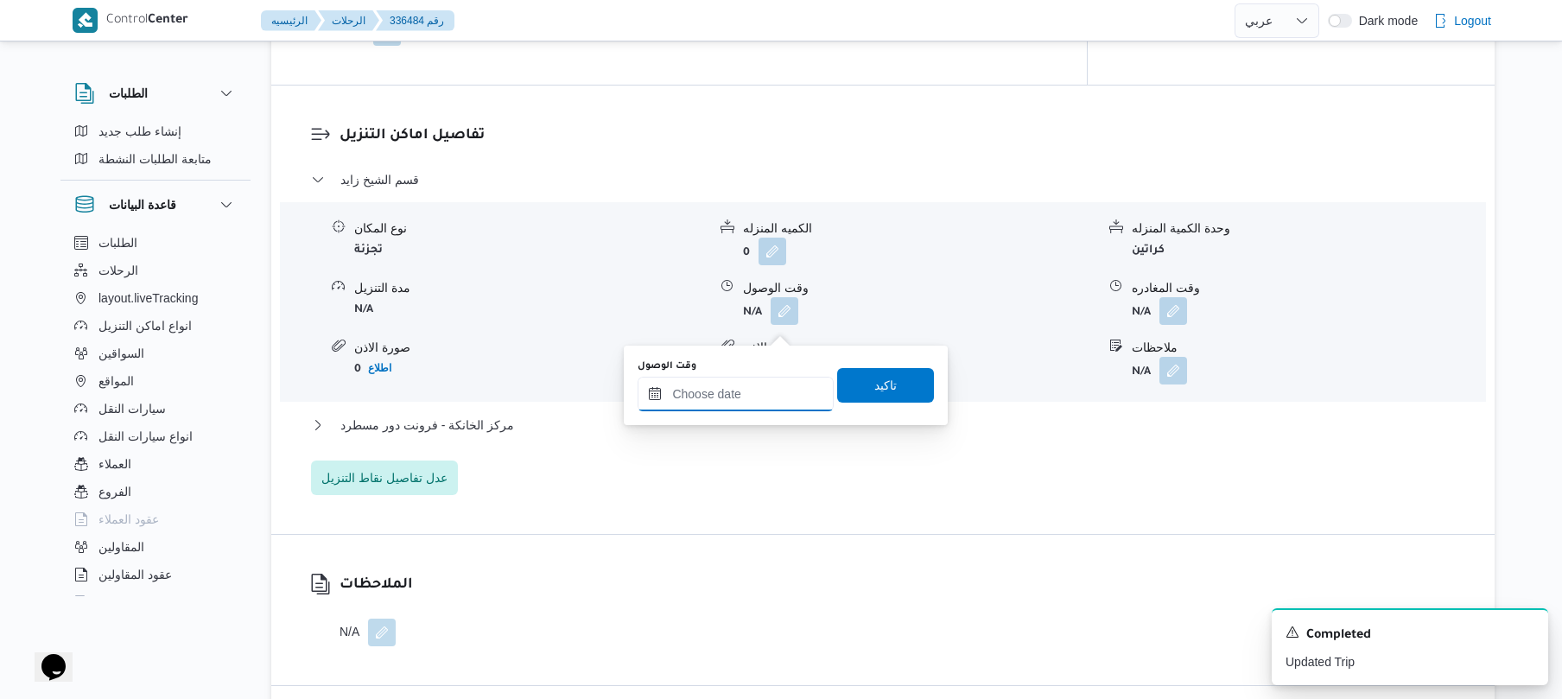
click at [740, 387] on input "وقت الوصول" at bounding box center [735, 394] width 196 height 35
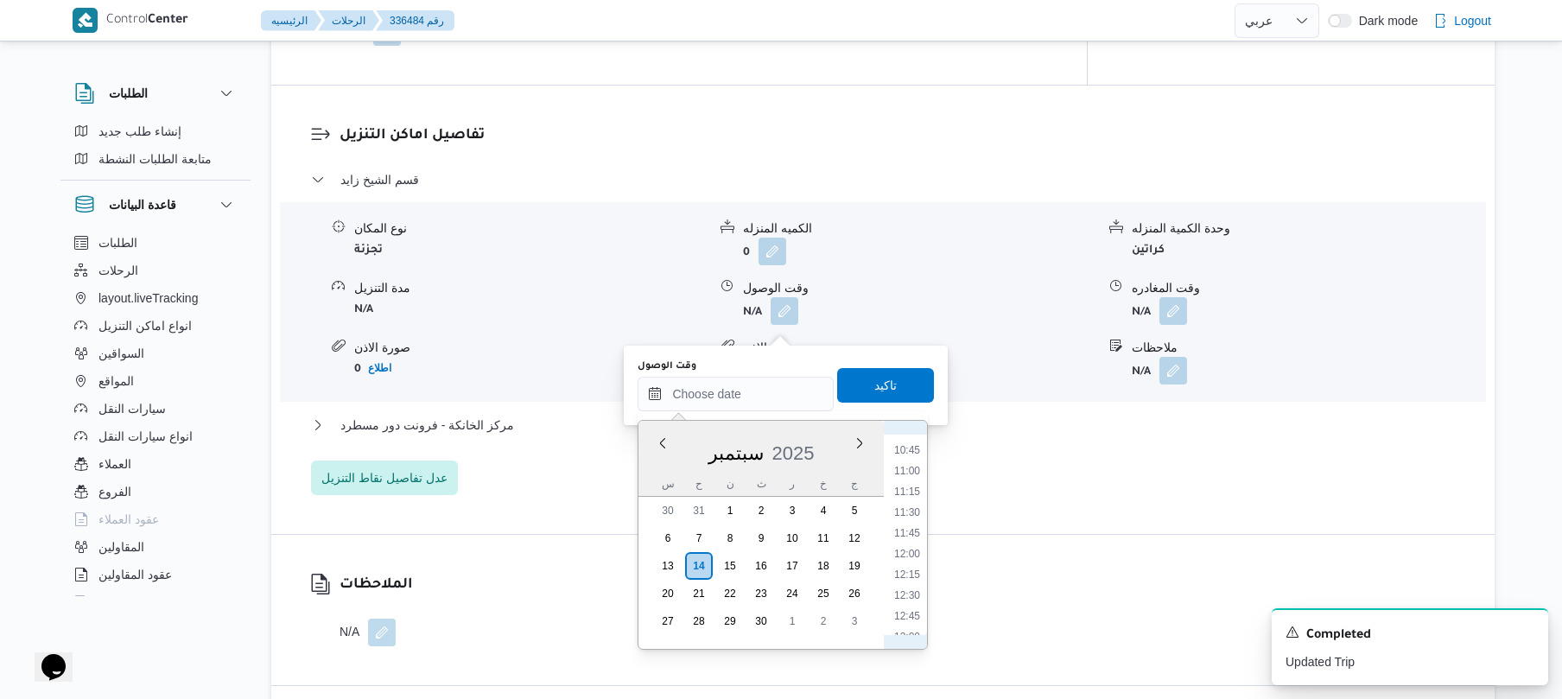
scroll to position [715, 0]
click at [907, 450] on li "08:45" at bounding box center [907, 453] width 40 height 17
type input "[DATE] ٠٨:٤٥"
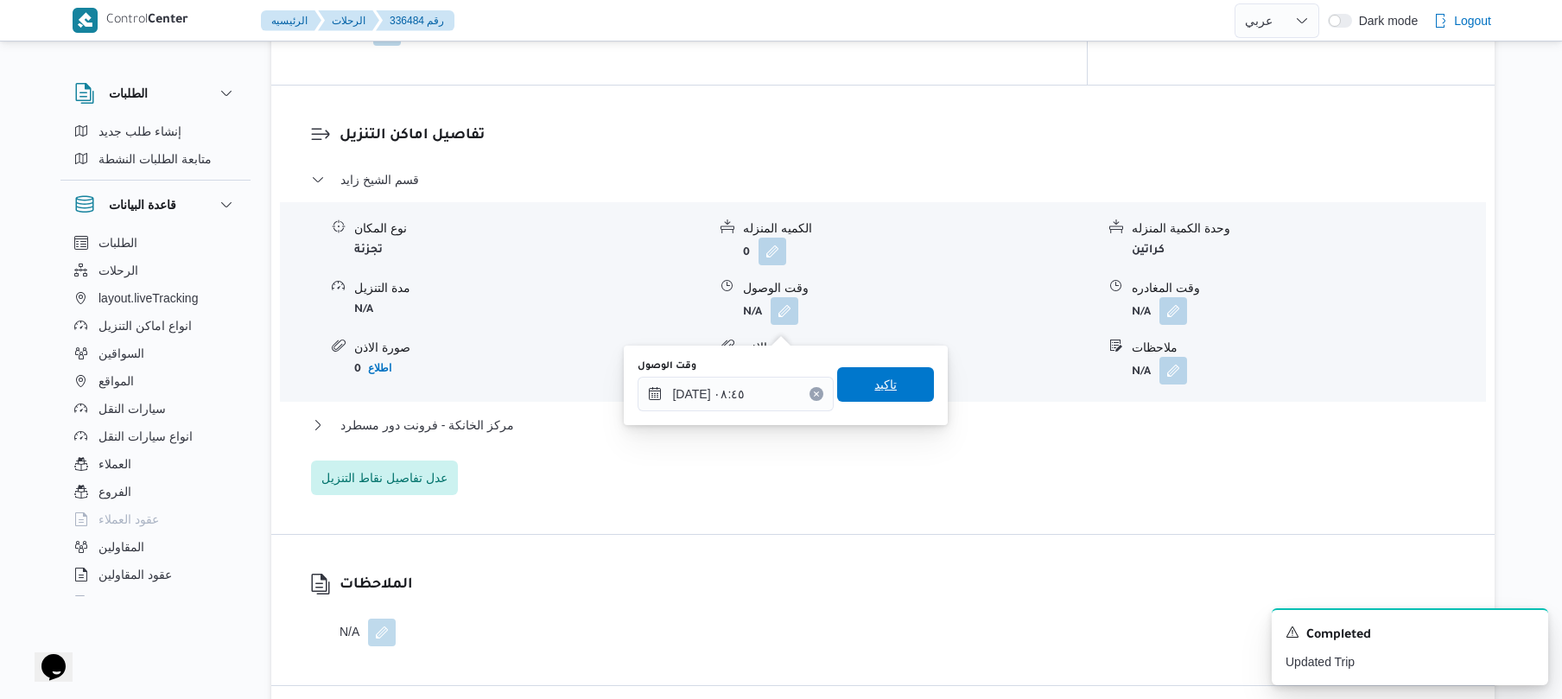
click at [888, 389] on span "تاكيد" at bounding box center [885, 384] width 97 height 35
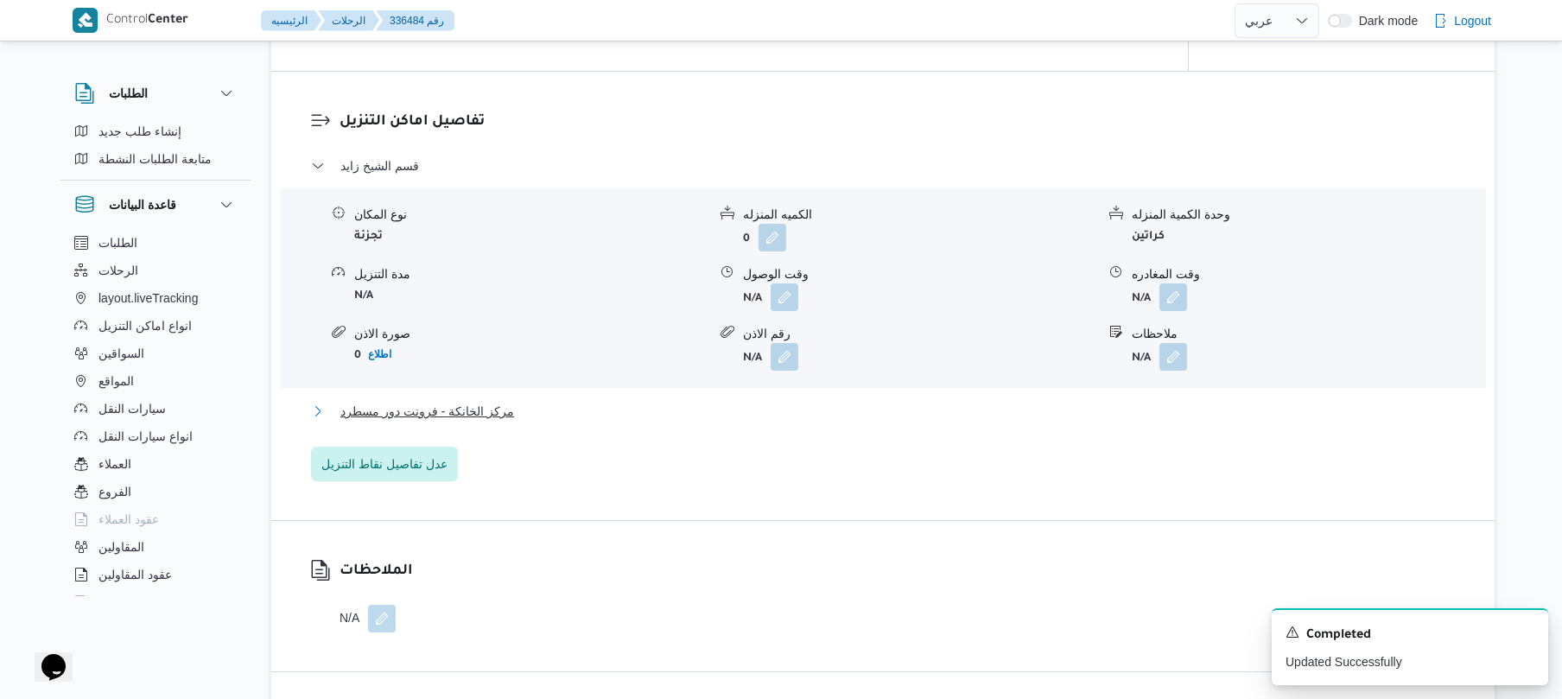
click at [833, 422] on button "مركز الخانكة - فرونت دور مسطرد" at bounding box center [883, 411] width 1144 height 21
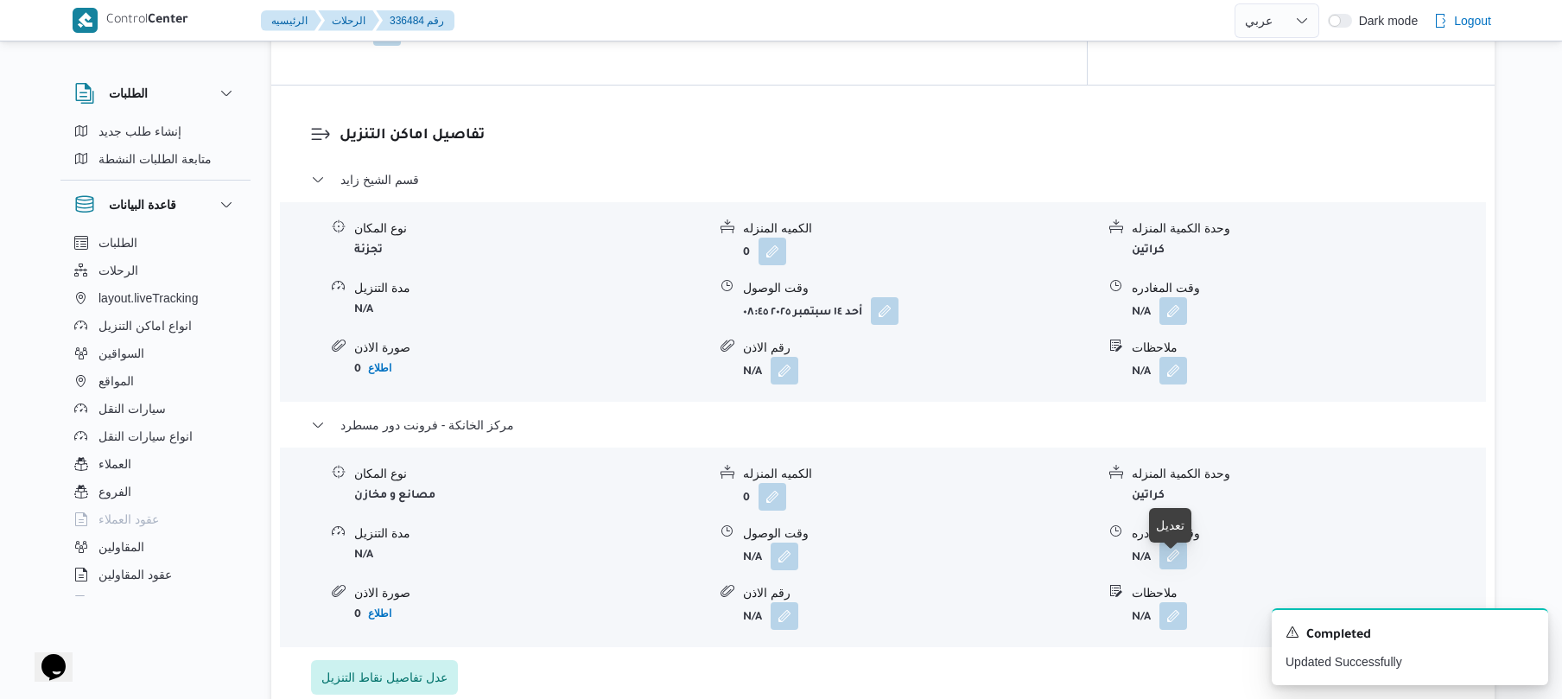
click at [1176, 569] on button "button" at bounding box center [1173, 556] width 28 height 28
click at [1539, 624] on div "A new notification appears Completed Updated Successfully" at bounding box center [1409, 646] width 276 height 77
click at [1527, 631] on icon "Dismiss toast" at bounding box center [1527, 631] width 14 height 14
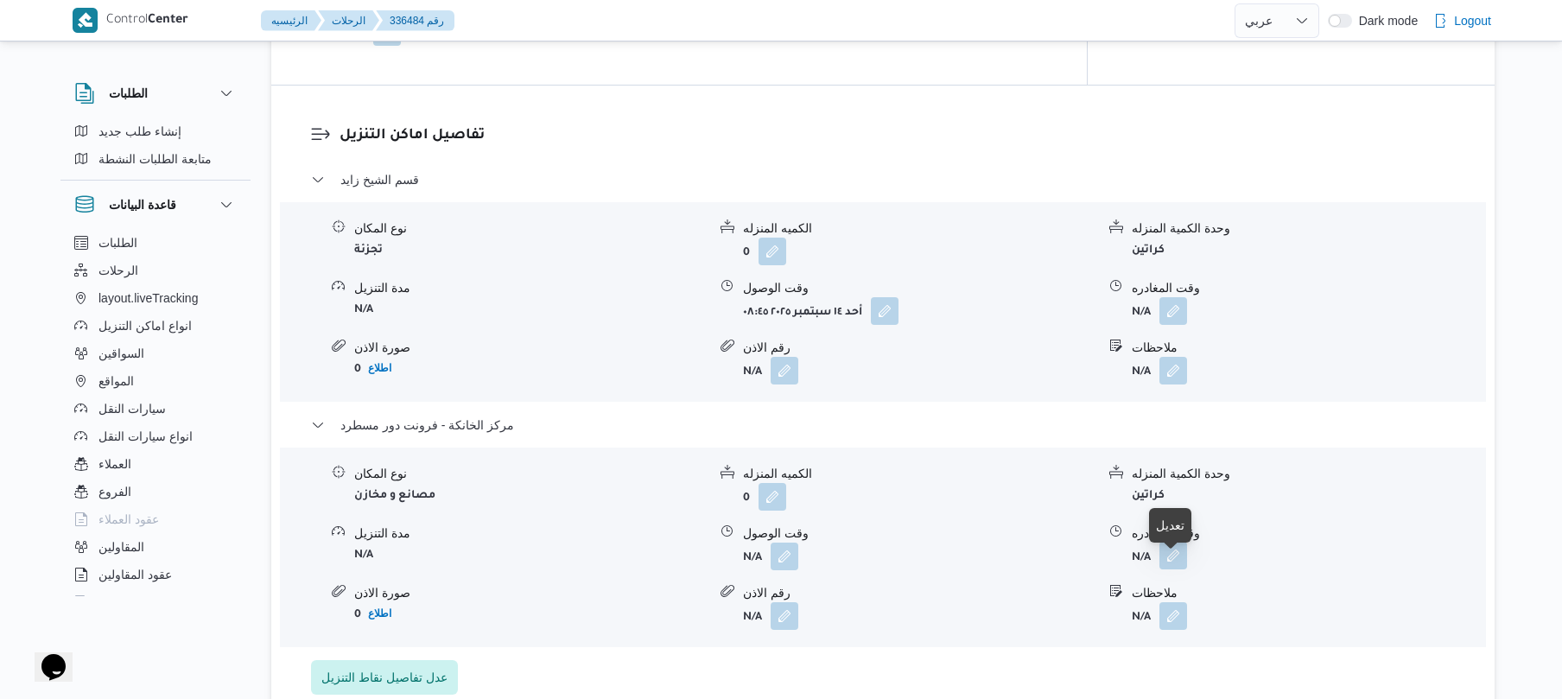
click at [1168, 561] on button "button" at bounding box center [1173, 556] width 28 height 28
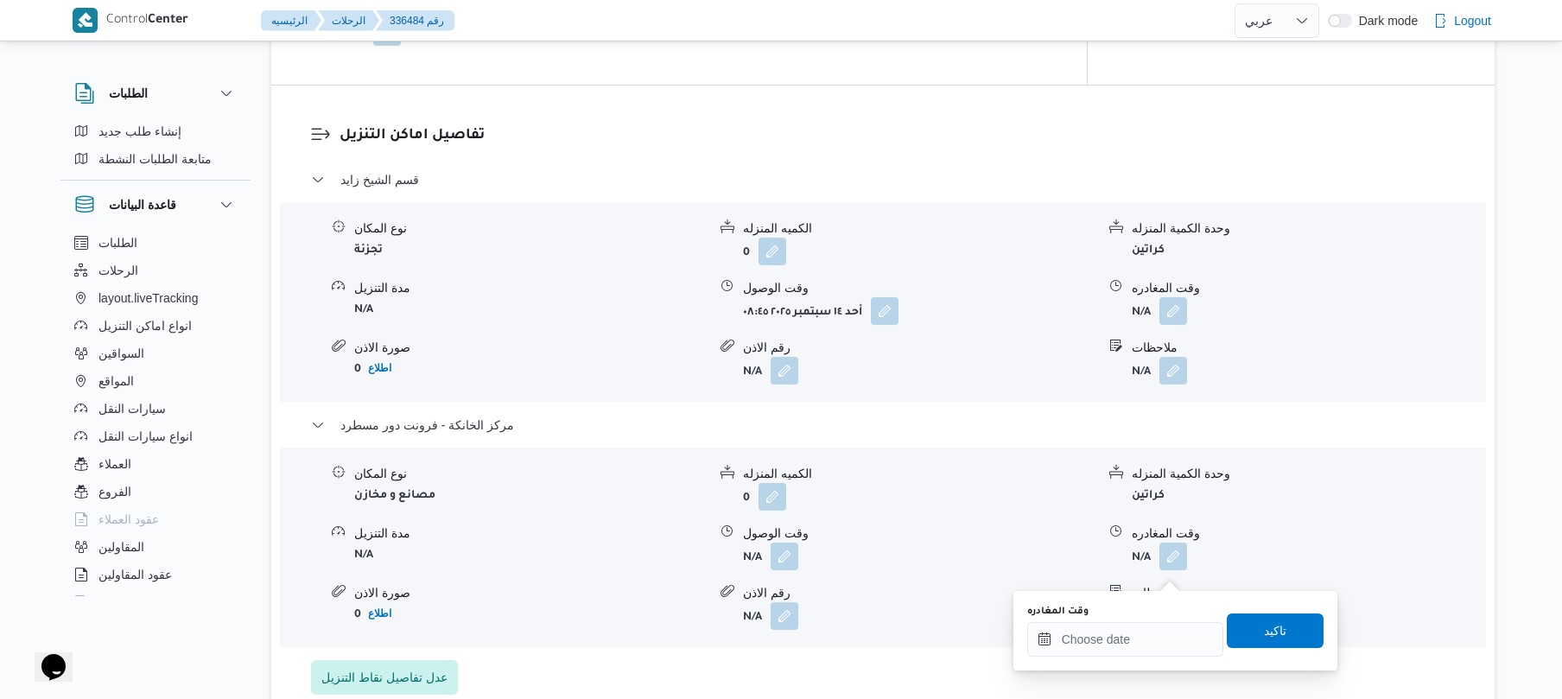
click at [1133, 619] on div "وقت المغادره" at bounding box center [1125, 631] width 196 height 52
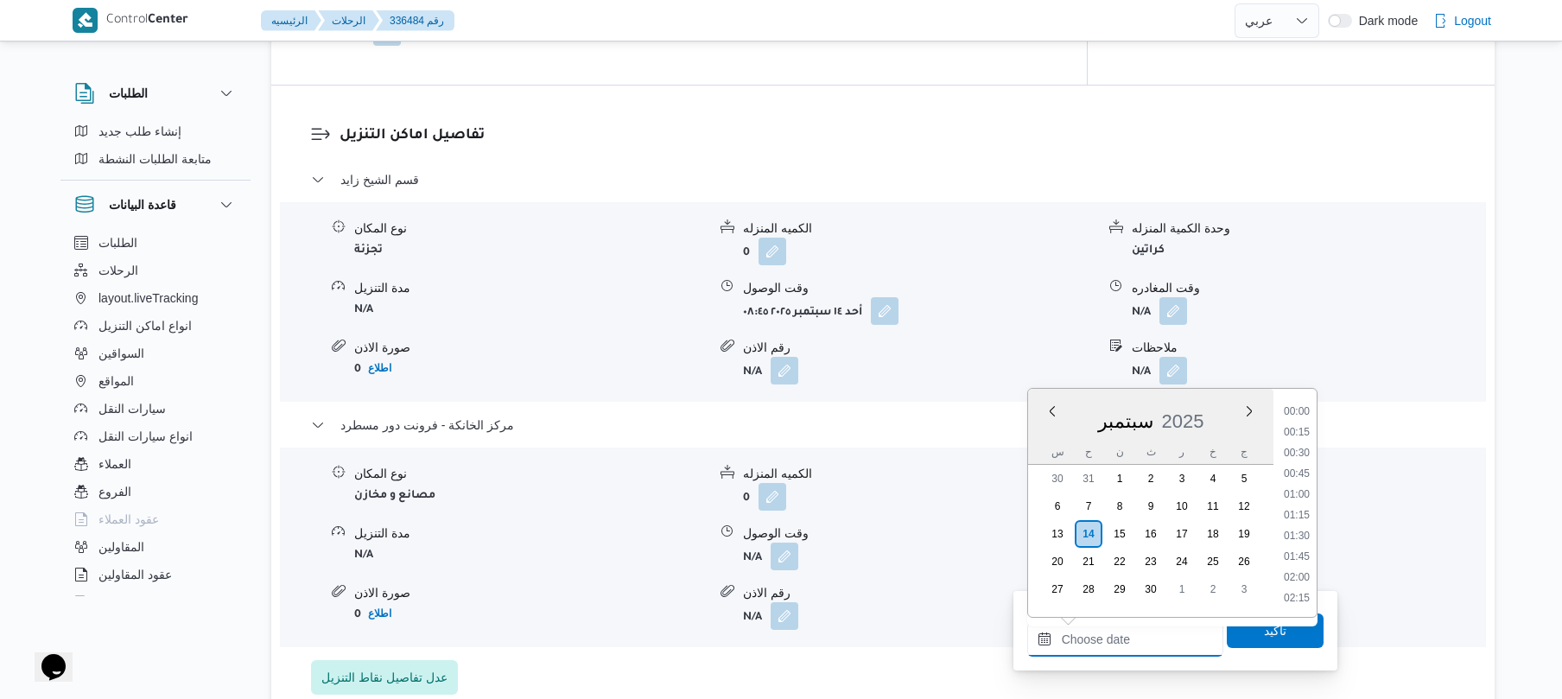
click at [1138, 627] on input "وقت المغادره" at bounding box center [1125, 639] width 196 height 35
click at [1296, 475] on li "20:15" at bounding box center [1297, 472] width 40 height 17
type input "[DATE] ٢٠:١٥"
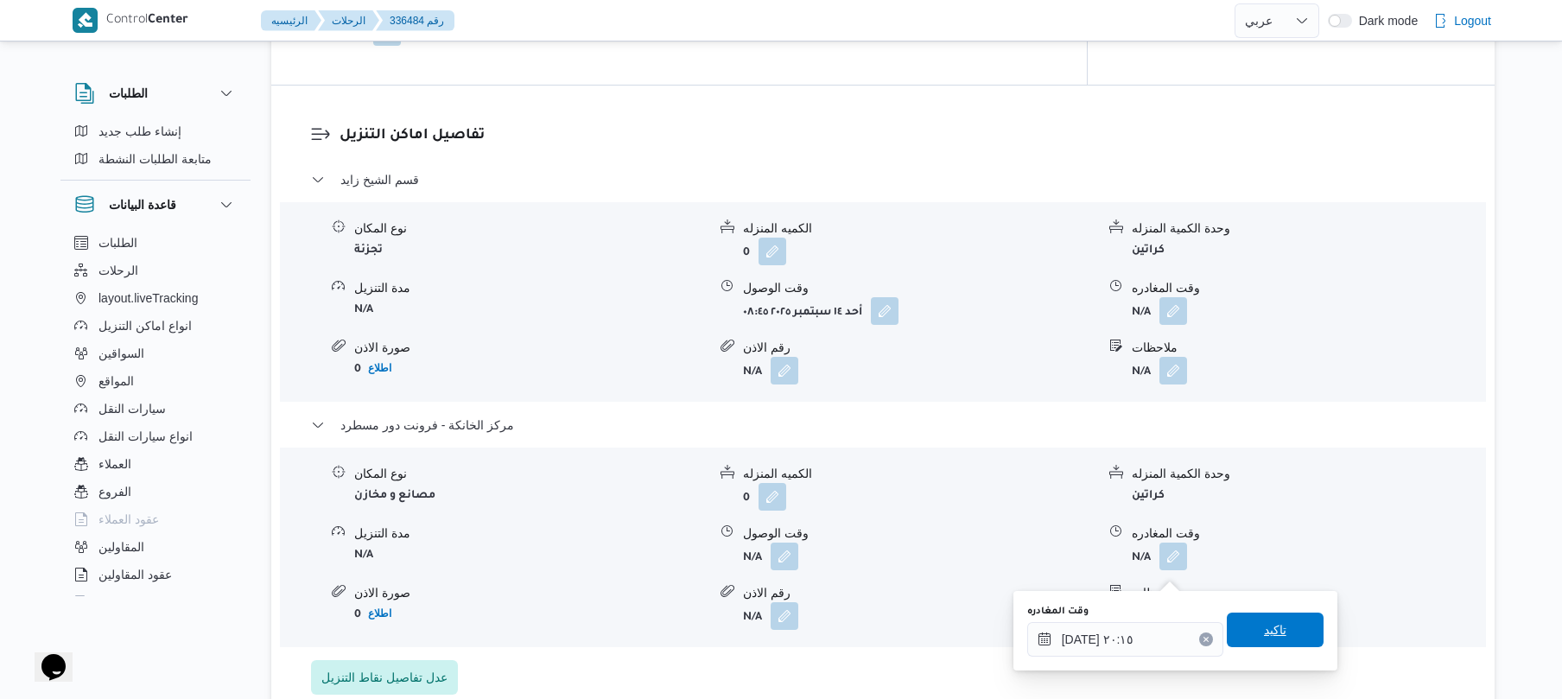
click at [1278, 630] on span "تاكيد" at bounding box center [1275, 629] width 97 height 35
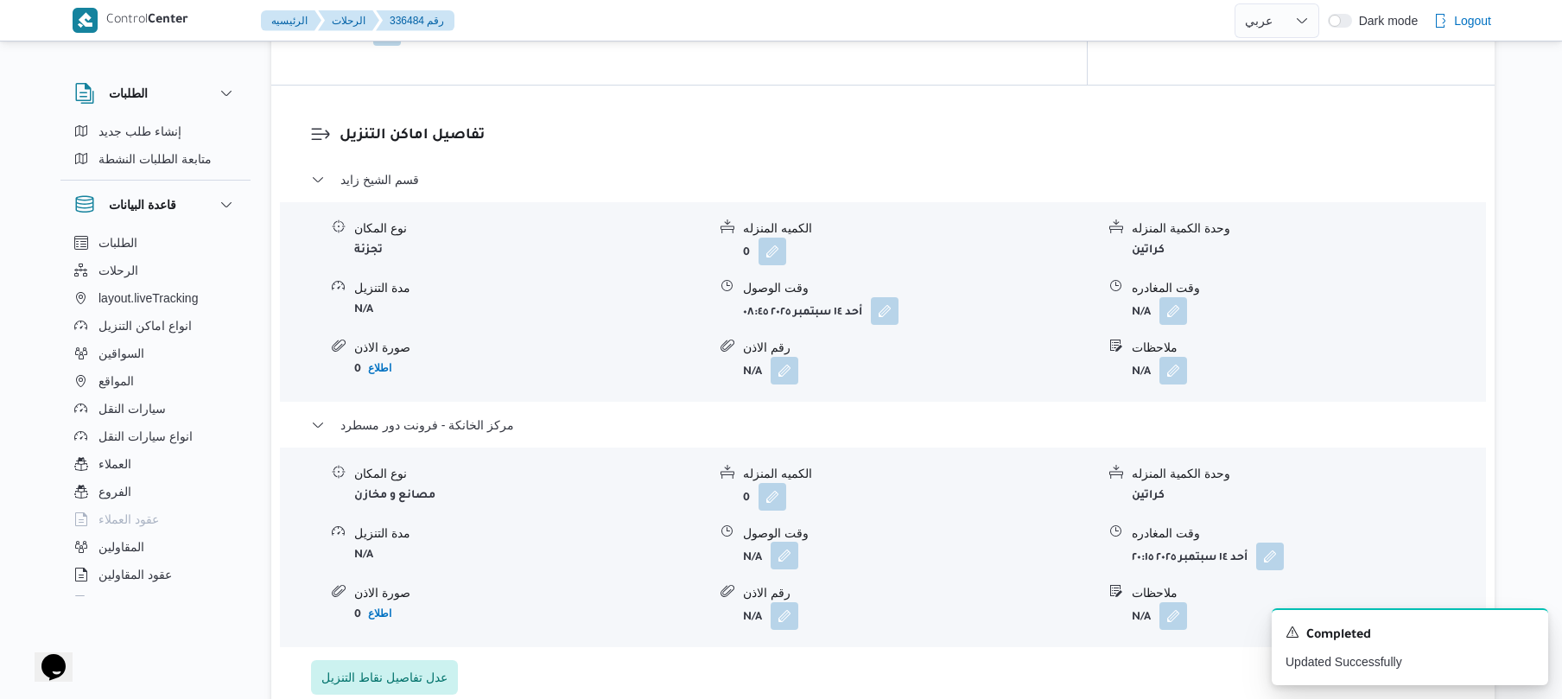
click at [772, 569] on button "button" at bounding box center [784, 556] width 28 height 28
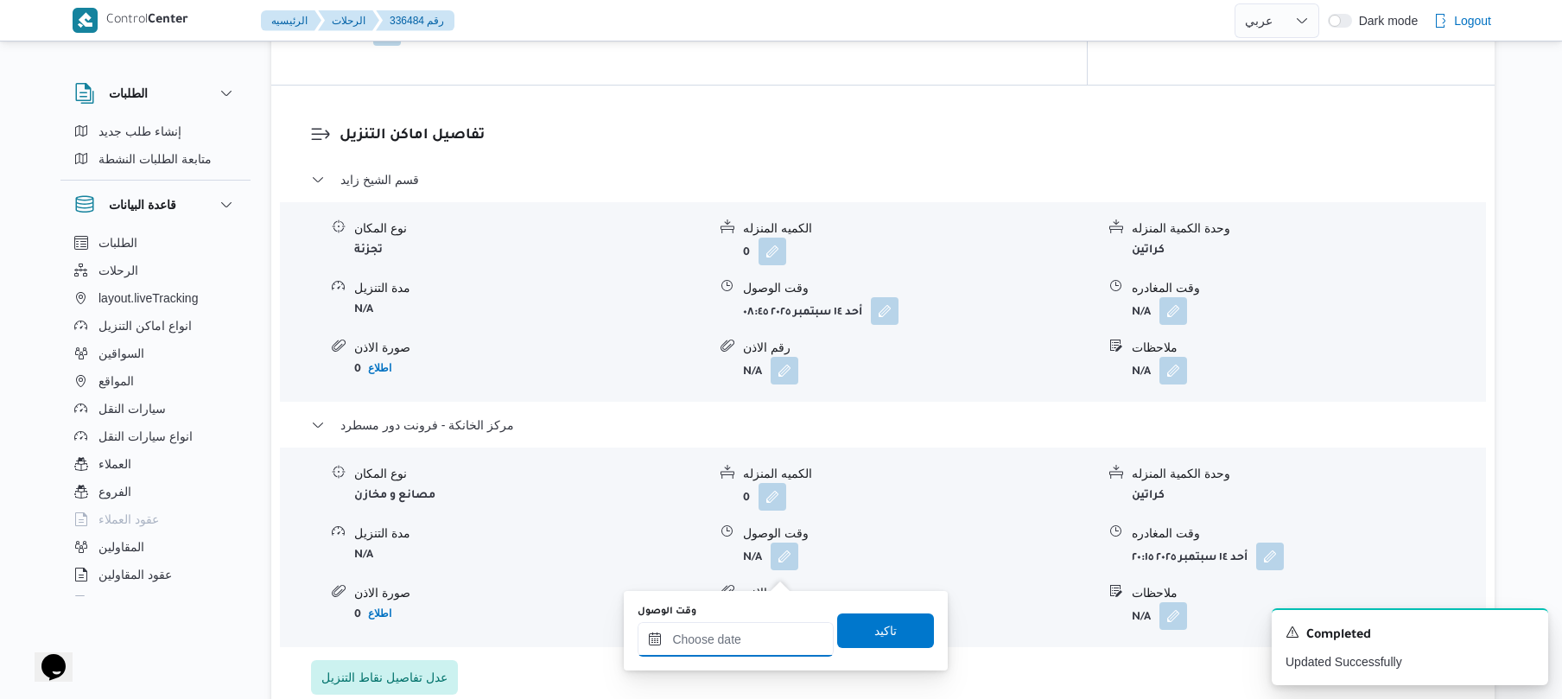
click at [758, 627] on input "وقت الوصول" at bounding box center [735, 639] width 196 height 35
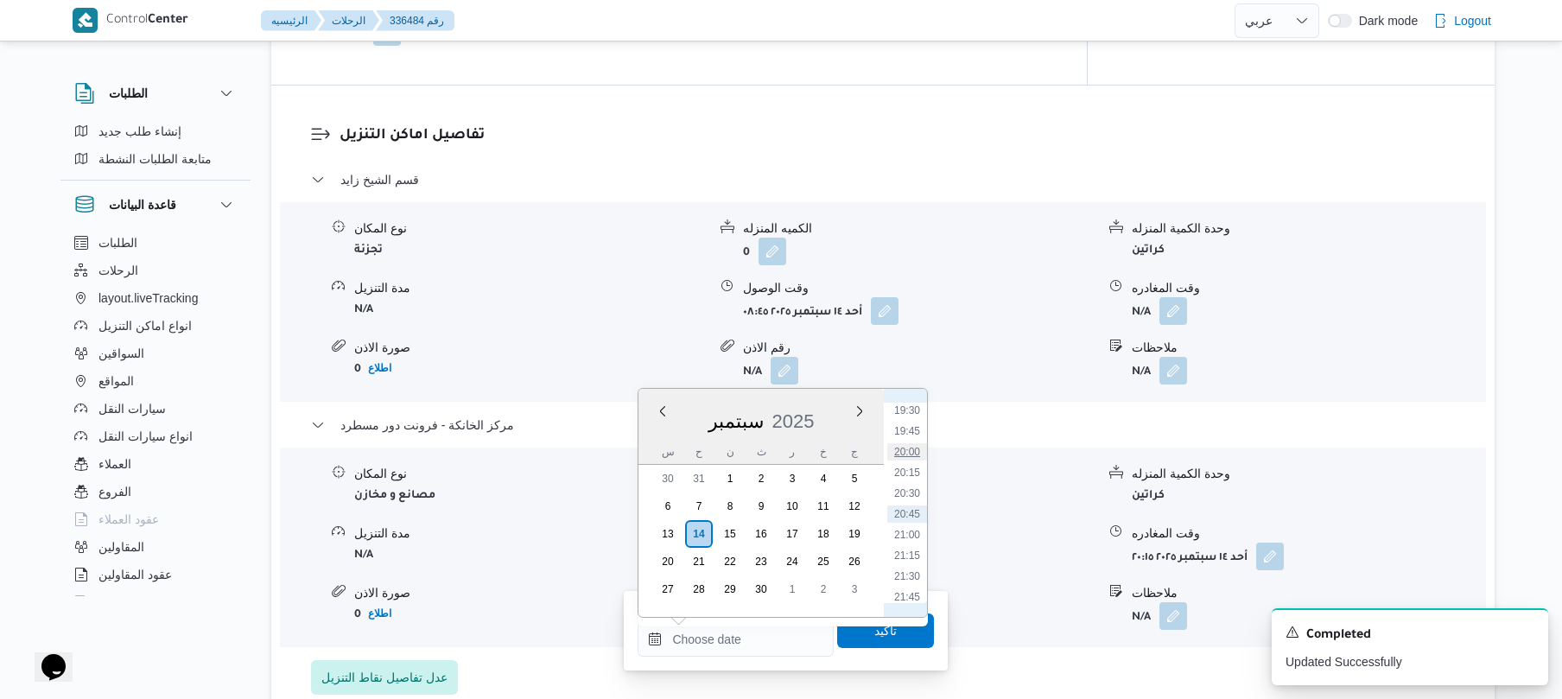
click at [917, 450] on li "20:00" at bounding box center [907, 451] width 40 height 17
type input "[DATE] ٢٠:٠٠"
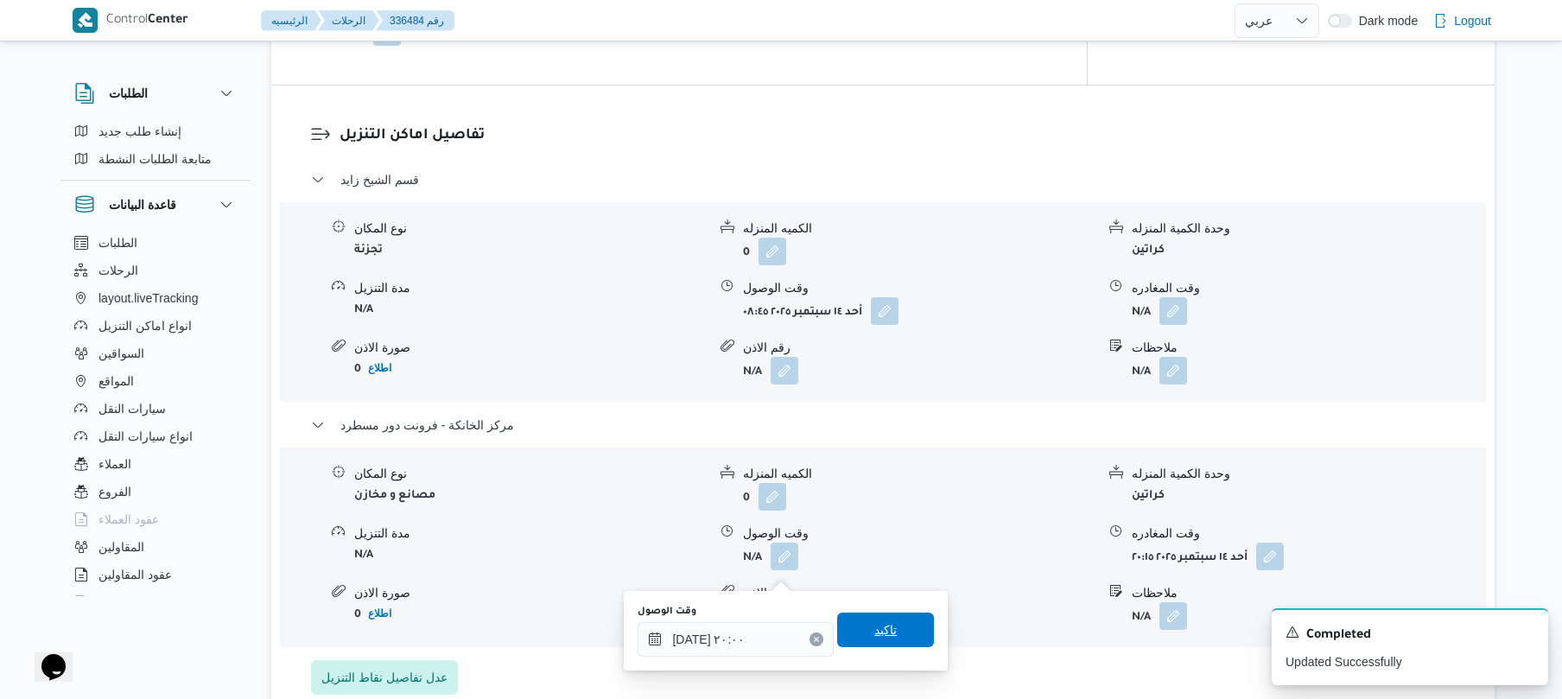
click at [881, 616] on span "تاكيد" at bounding box center [885, 629] width 97 height 35
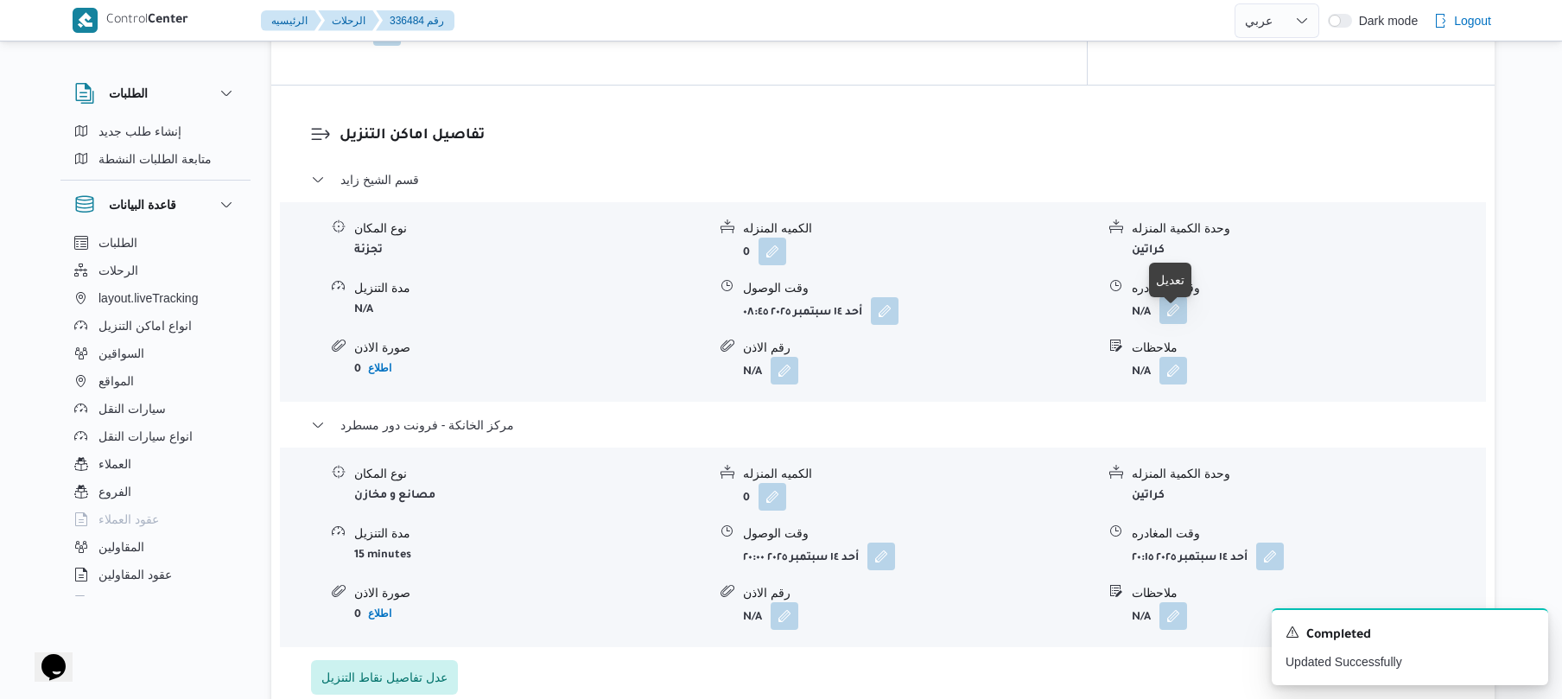
click at [1178, 322] on button "button" at bounding box center [1173, 310] width 28 height 28
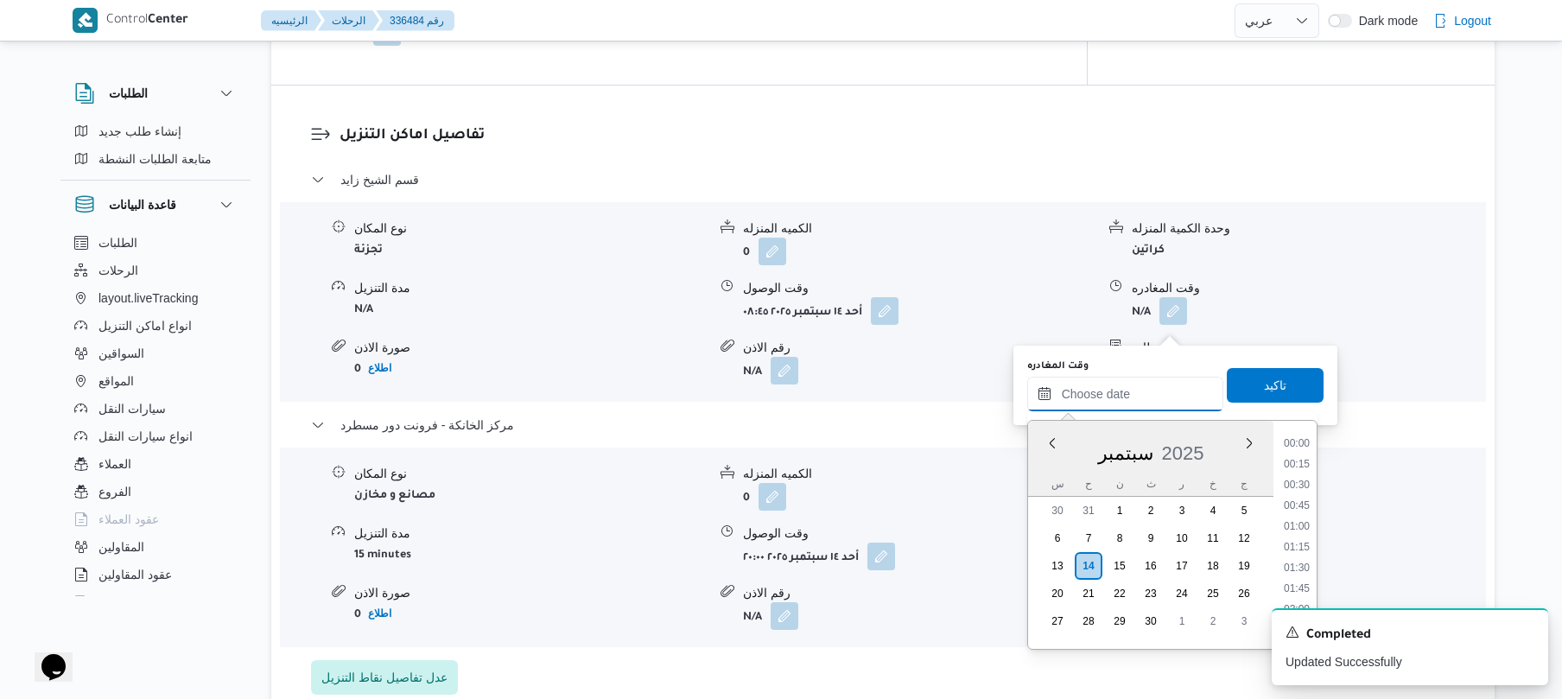
click at [1113, 402] on input "وقت المغادره" at bounding box center [1125, 394] width 196 height 35
click at [1296, 572] on li "19:00" at bounding box center [1297, 569] width 40 height 17
type input "[DATE] ١٩:٠٠"
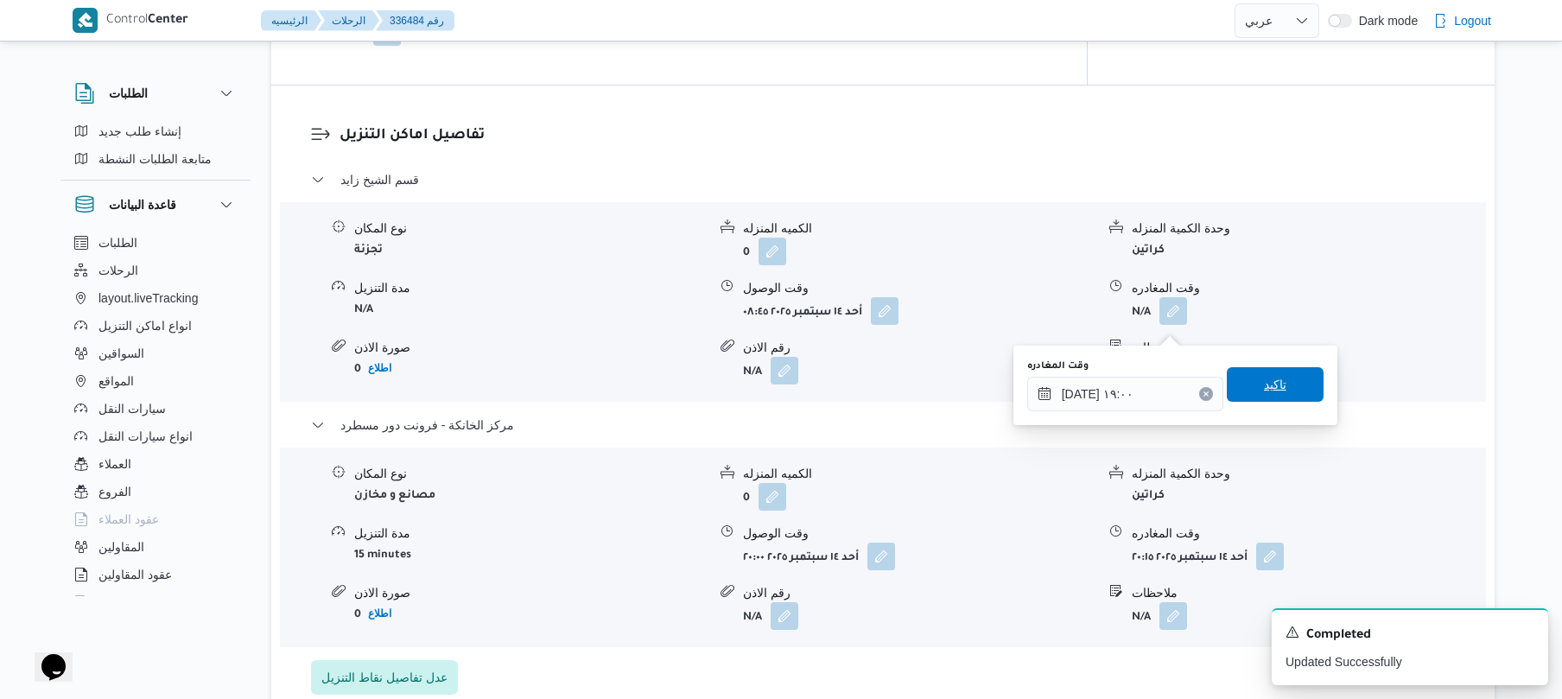
click at [1278, 392] on span "تاكيد" at bounding box center [1275, 384] width 97 height 35
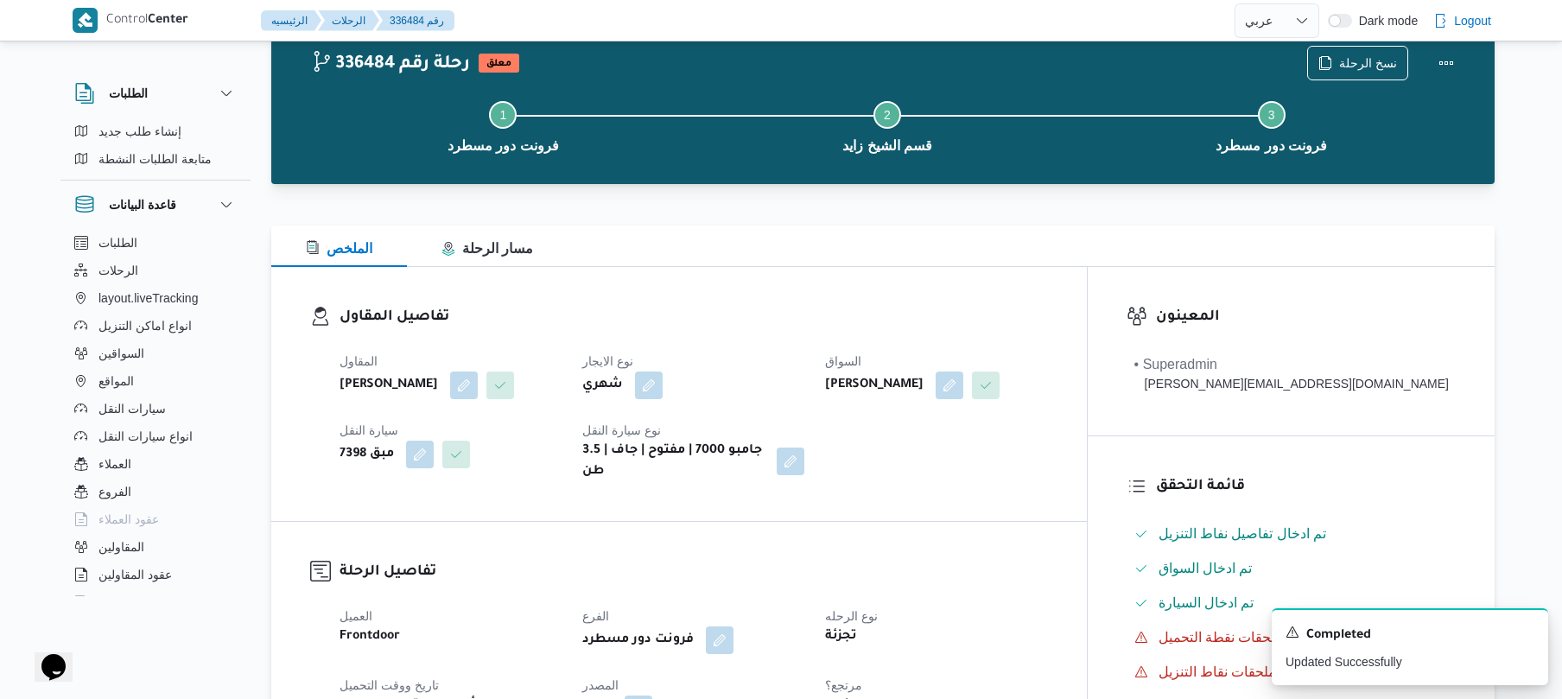
scroll to position [0, 0]
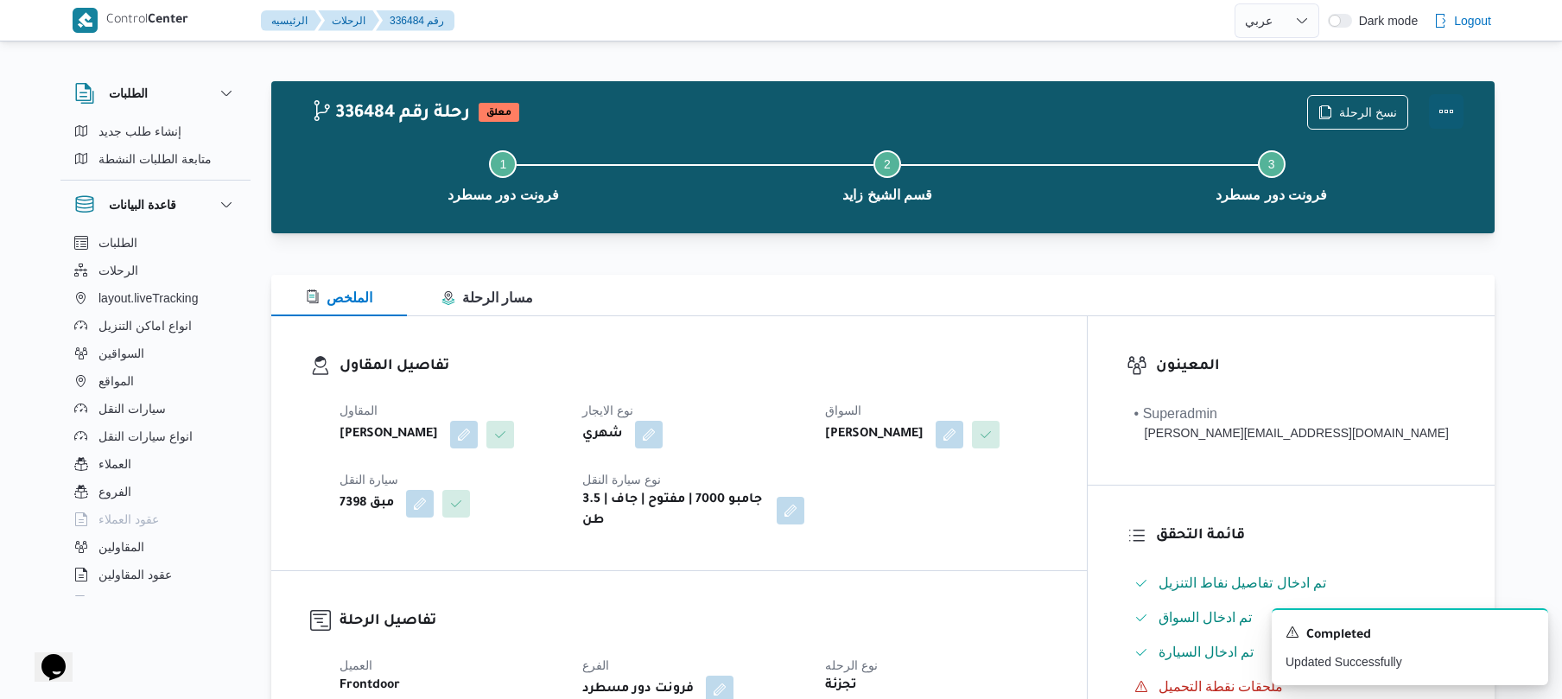
click at [1448, 109] on button "Actions" at bounding box center [1446, 111] width 35 height 35
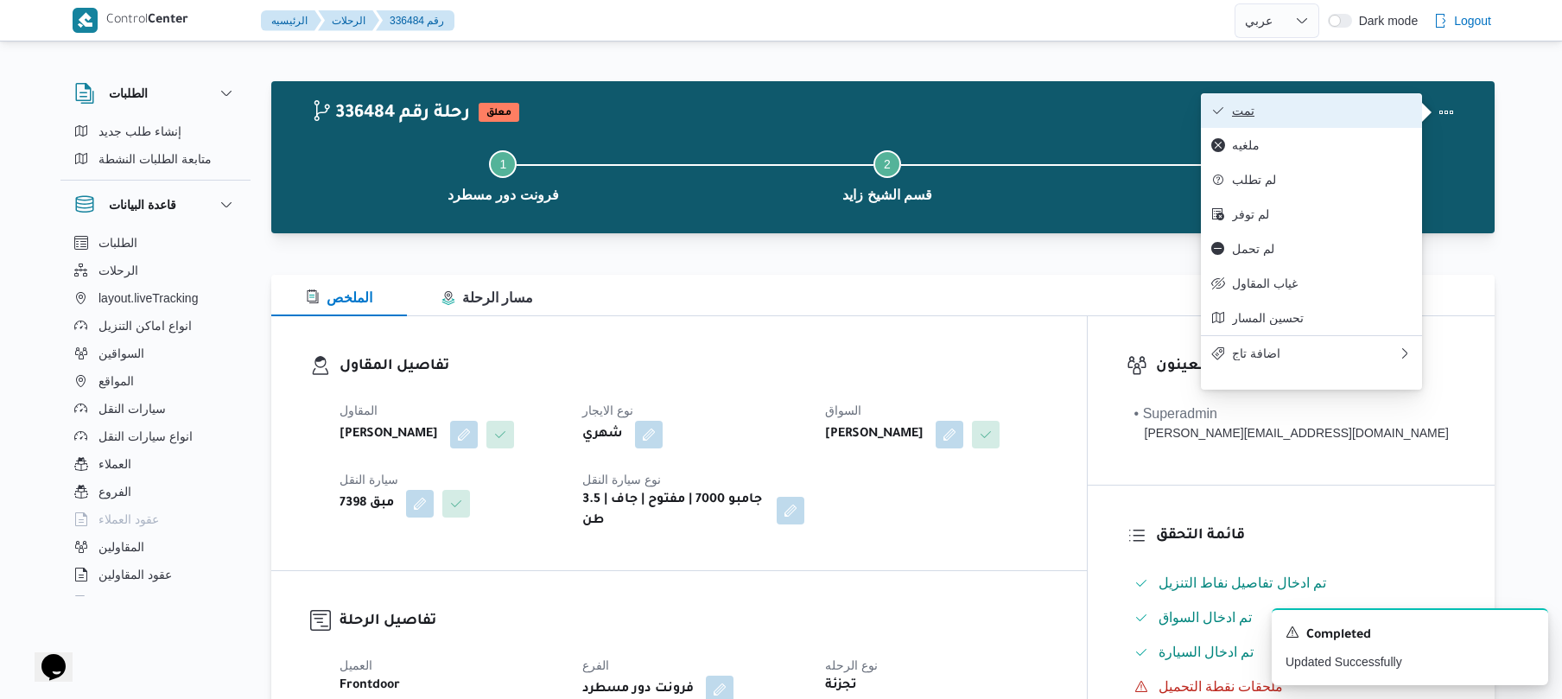
click at [1348, 117] on span "تمت" at bounding box center [1322, 111] width 180 height 14
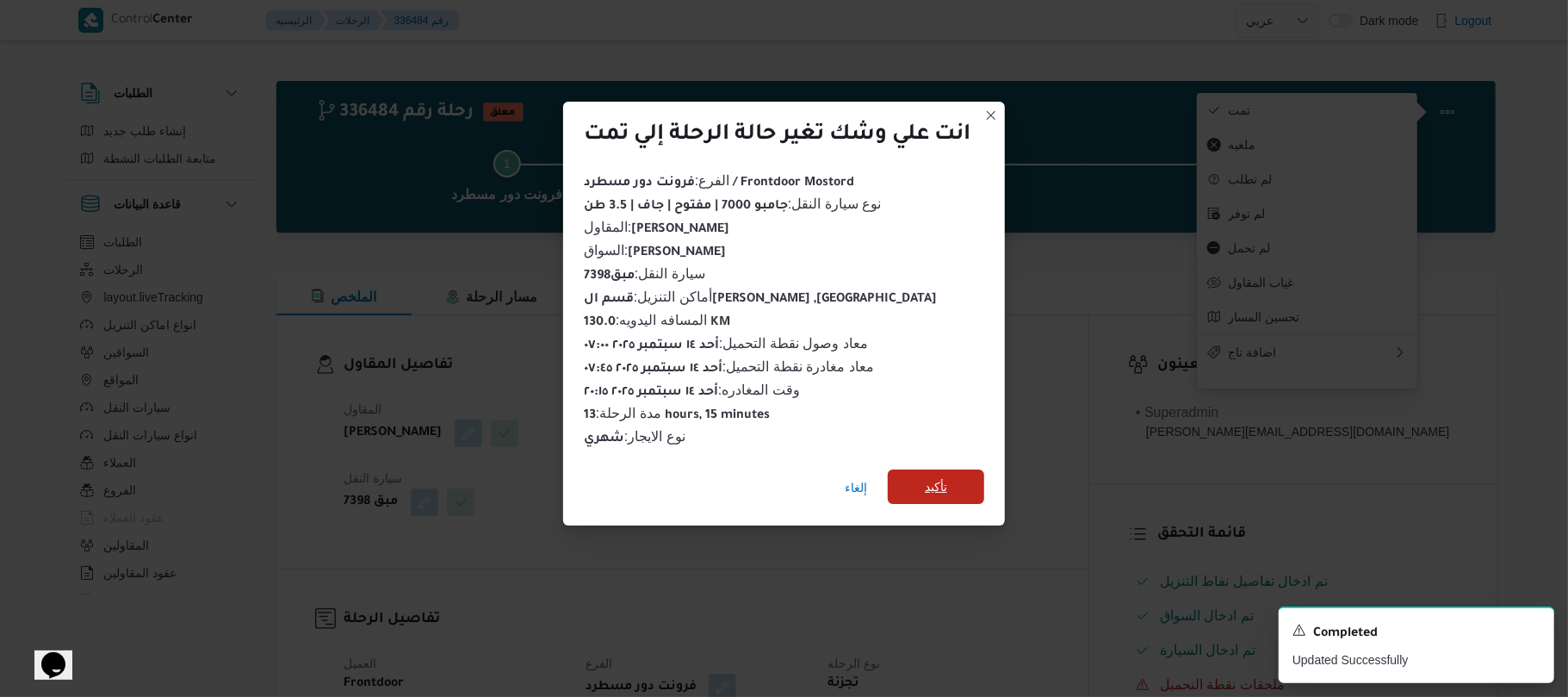
click at [976, 477] on span "تأكيد" at bounding box center [936, 487] width 97 height 35
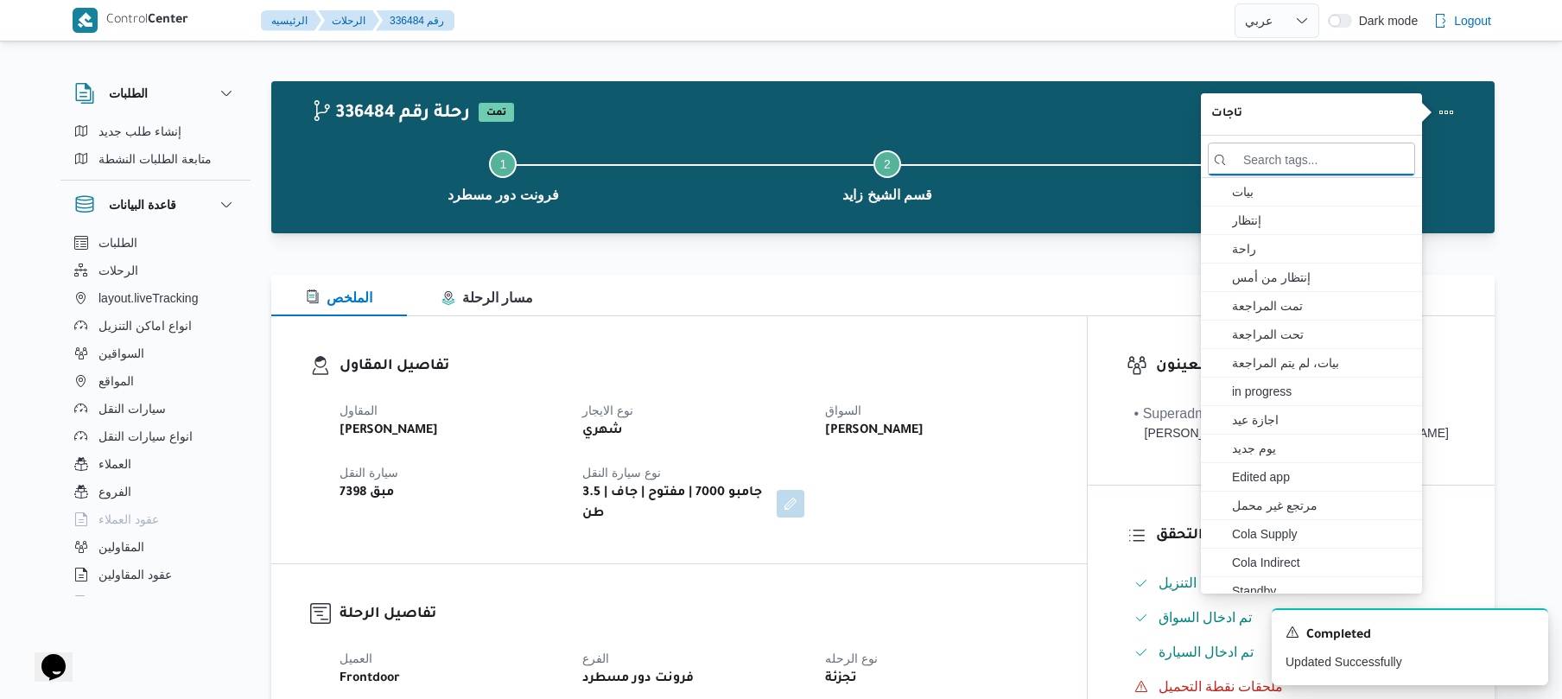
click at [1004, 526] on div "تفاصيل المقاول المقاول [PERSON_NAME] نوع الايجار شهري السواق يسري [PERSON_NAME]…" at bounding box center [678, 439] width 815 height 247
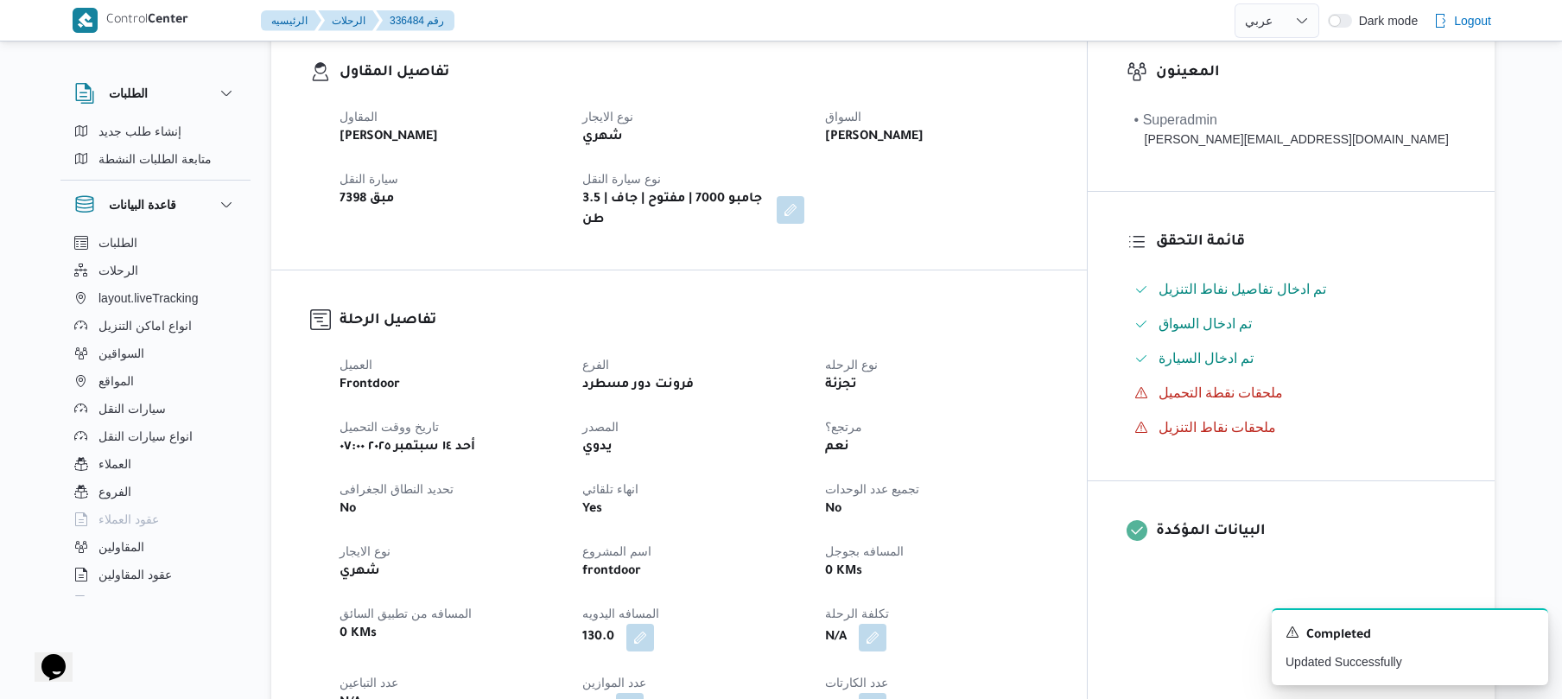
scroll to position [415, 0]
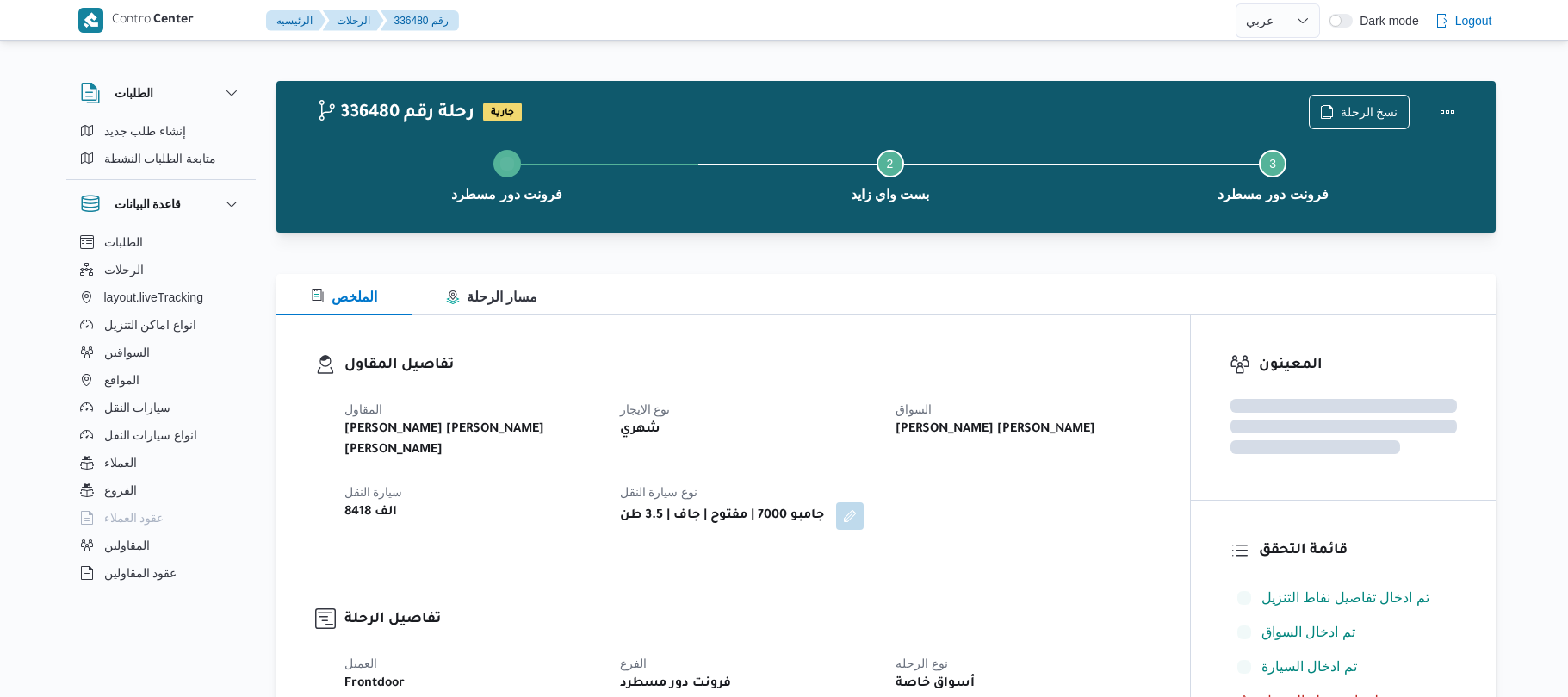
select select "ar"
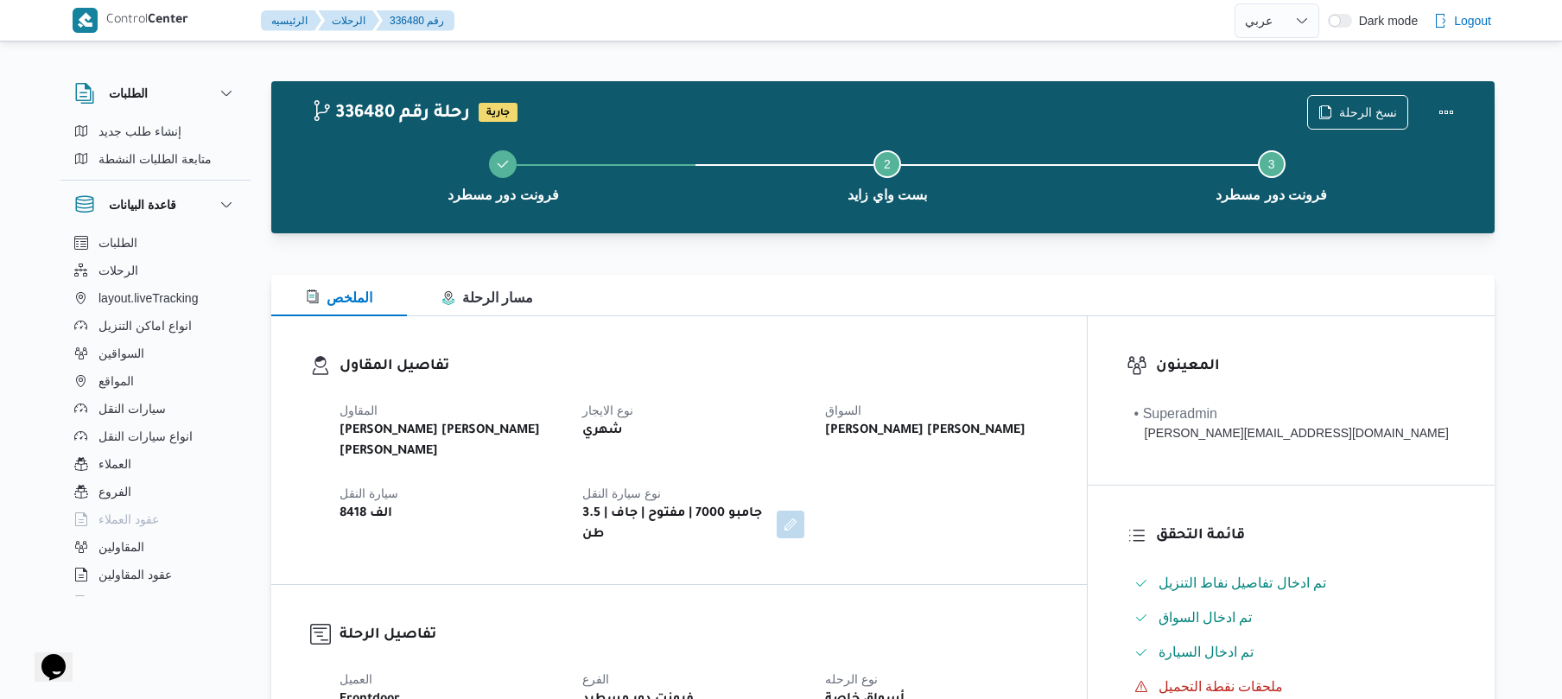
click at [1019, 344] on div "تفاصيل المقاول [PERSON_NAME] [PERSON_NAME] [PERSON_NAME] نوع الايجار شهري السوا…" at bounding box center [678, 450] width 815 height 268
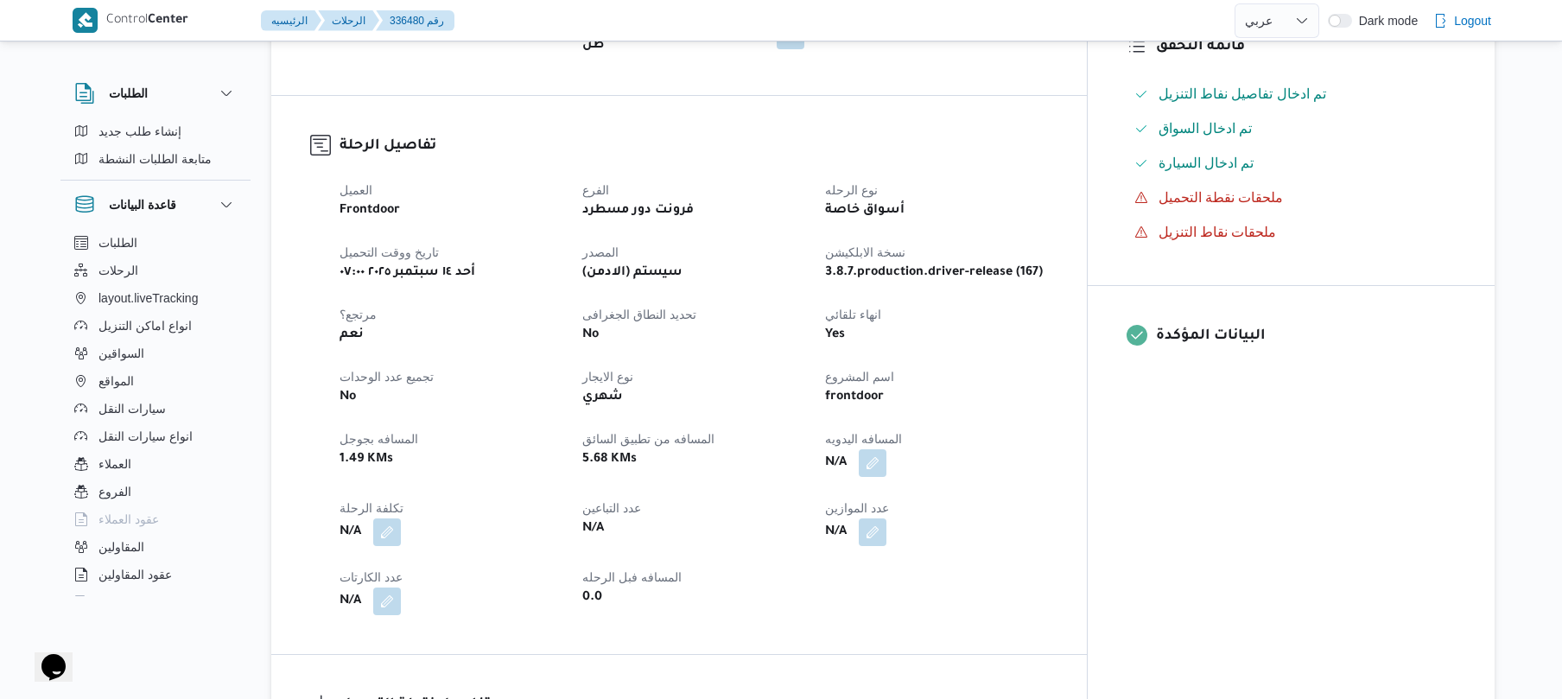
scroll to position [644, 0]
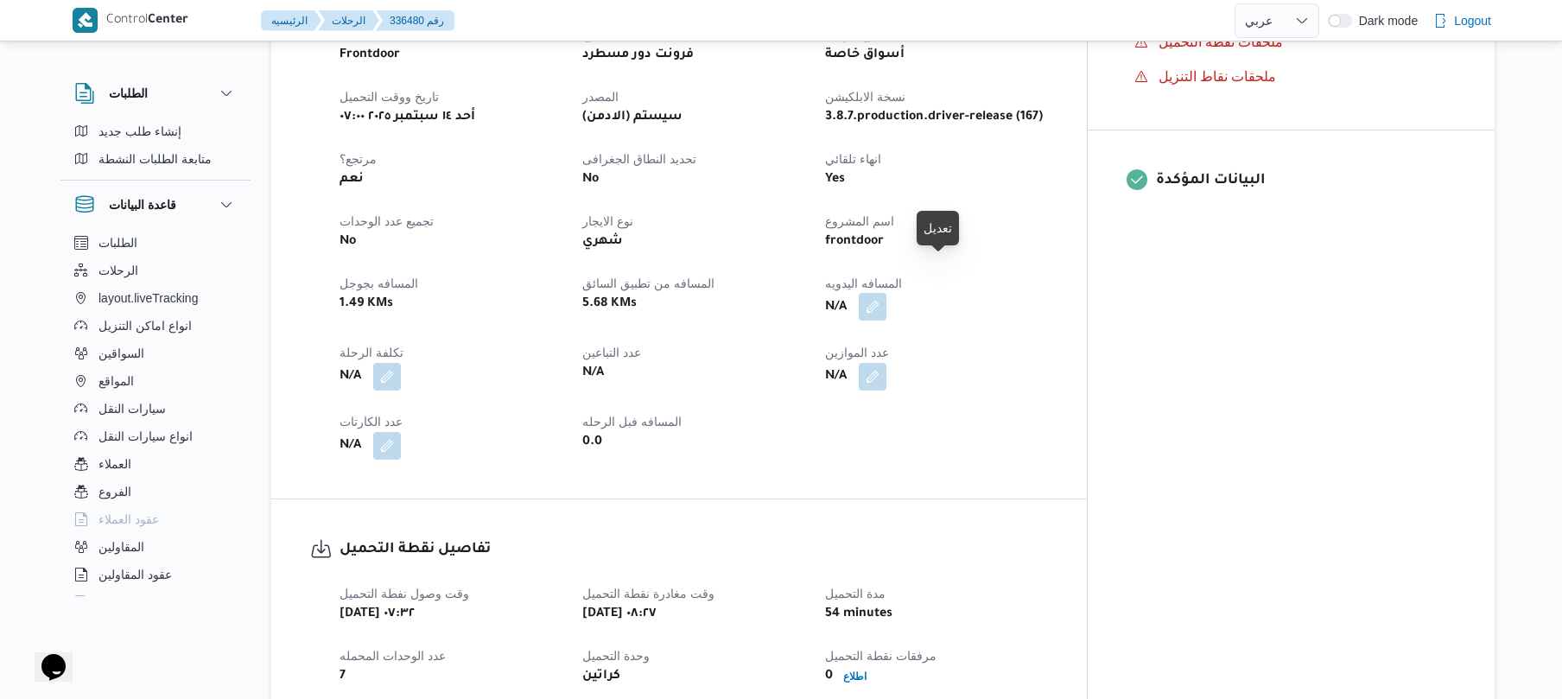
click at [886, 293] on button "button" at bounding box center [873, 307] width 28 height 28
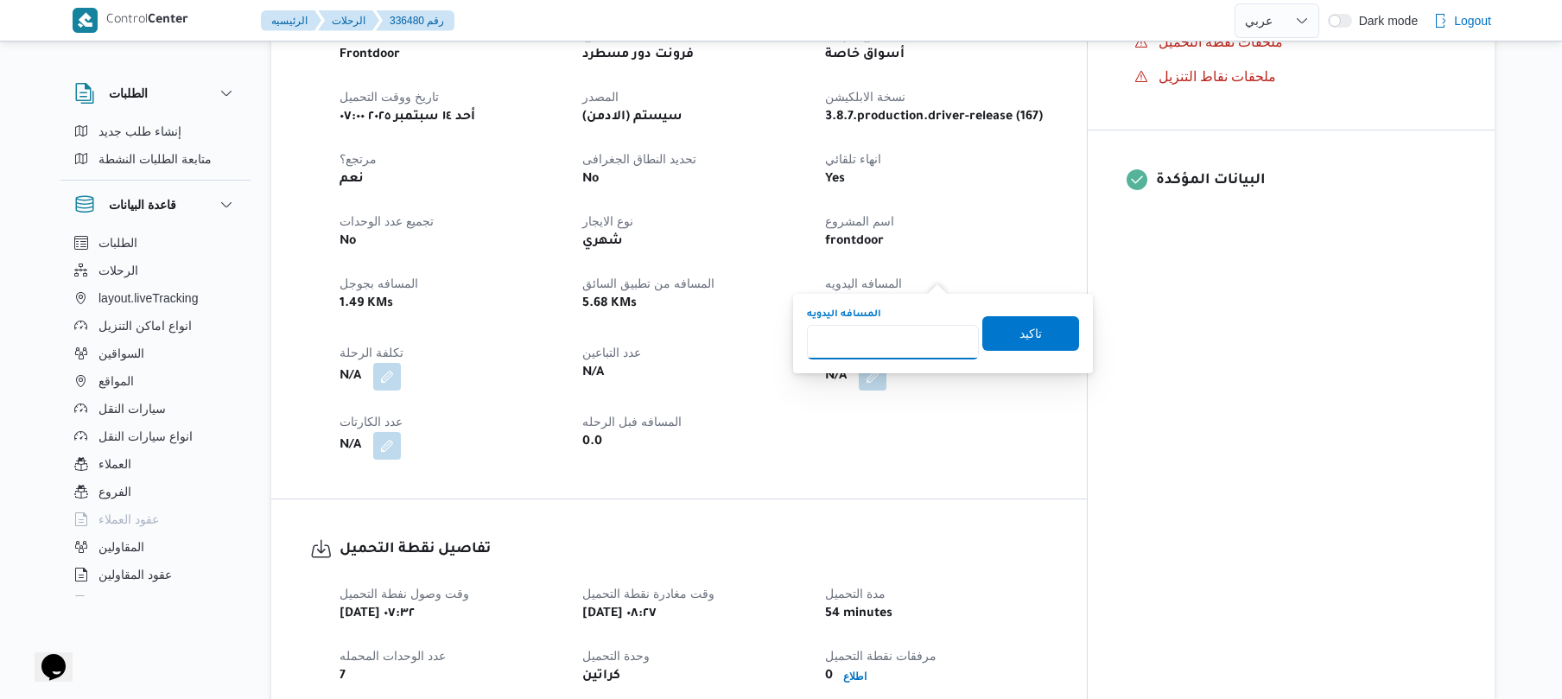
click at [903, 358] on input "المسافه اليدويه" at bounding box center [893, 342] width 172 height 35
type input "130"
click at [1036, 336] on span "تاكيد" at bounding box center [1030, 332] width 97 height 35
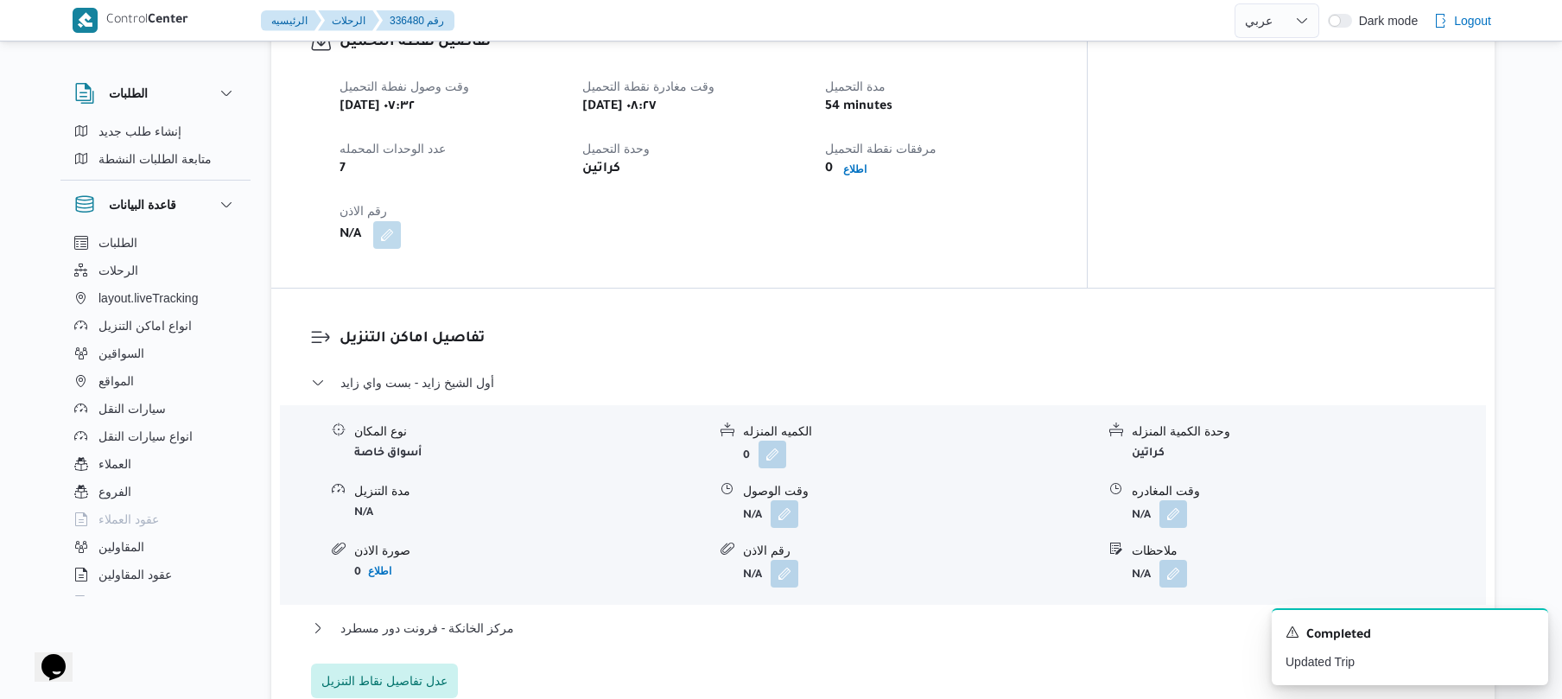
scroll to position [1197, 0]
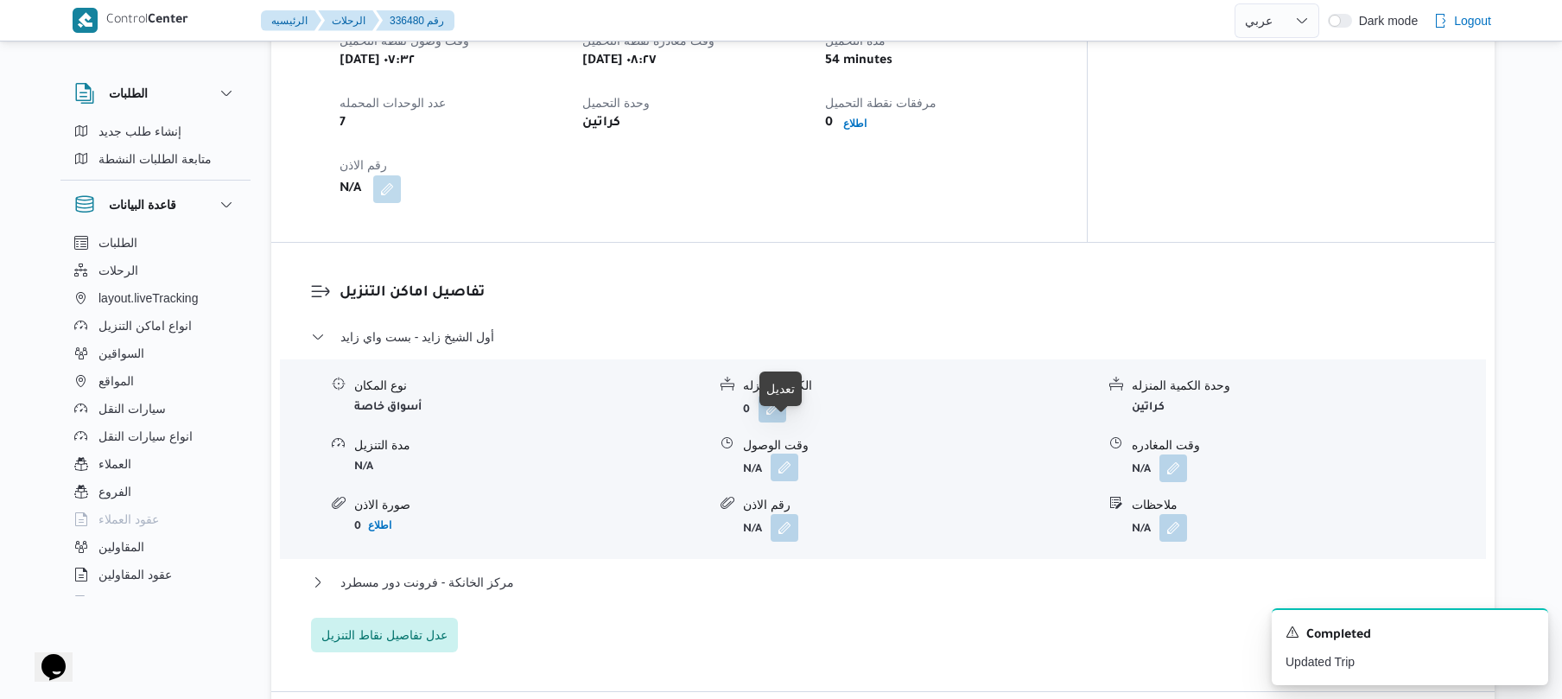
click at [783, 453] on button "button" at bounding box center [784, 467] width 28 height 28
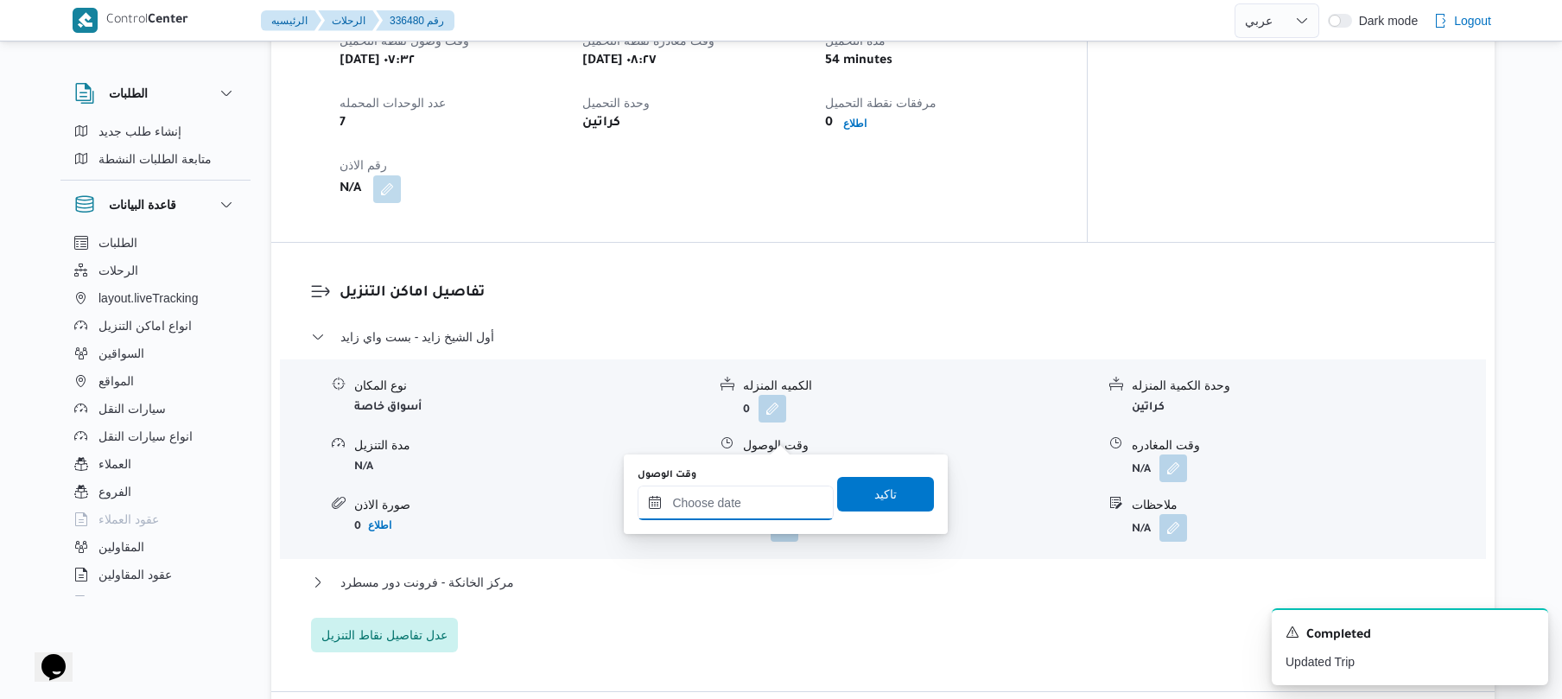
click at [731, 505] on input "وقت الوصول" at bounding box center [735, 502] width 196 height 35
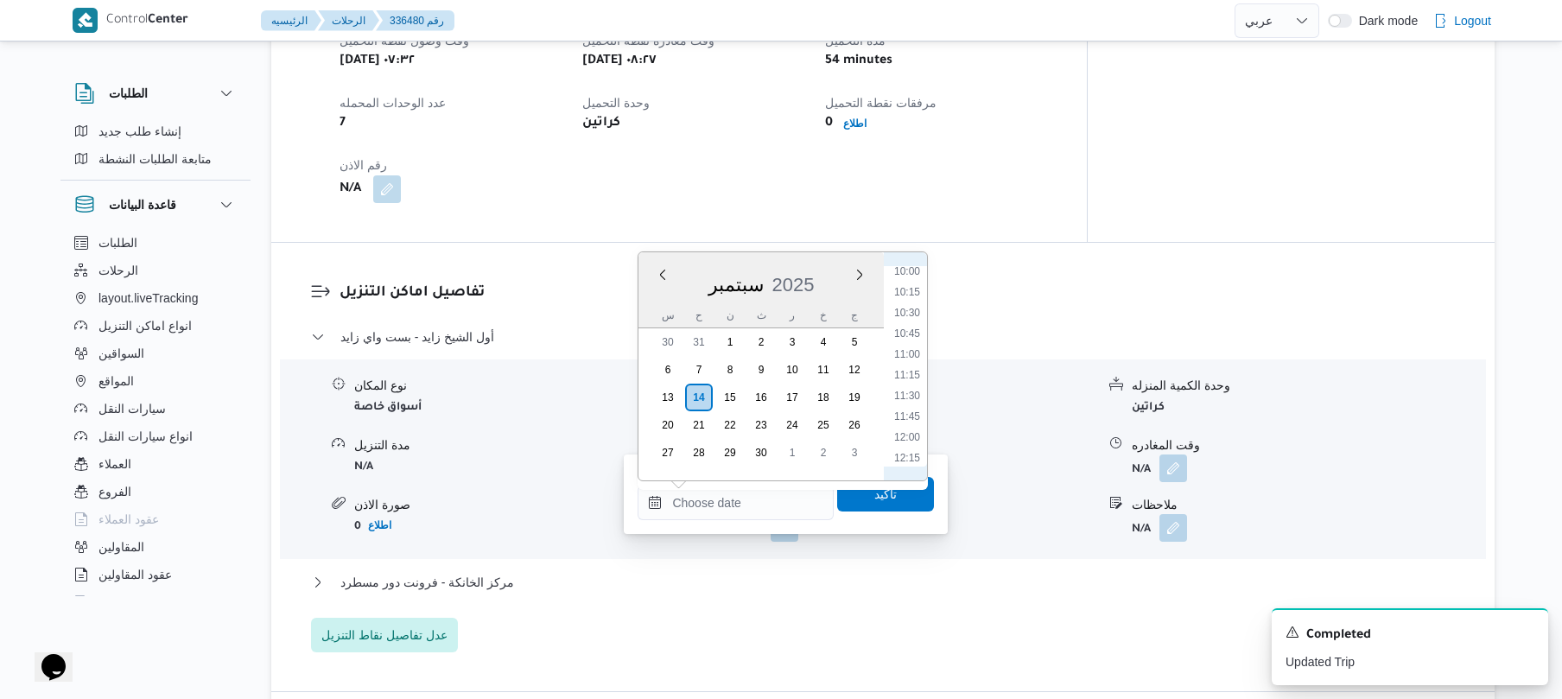
scroll to position [765, 0]
click at [913, 301] on li "09:30" at bounding box center [907, 296] width 40 height 17
type input "[DATE] ٠٩:٣٠"
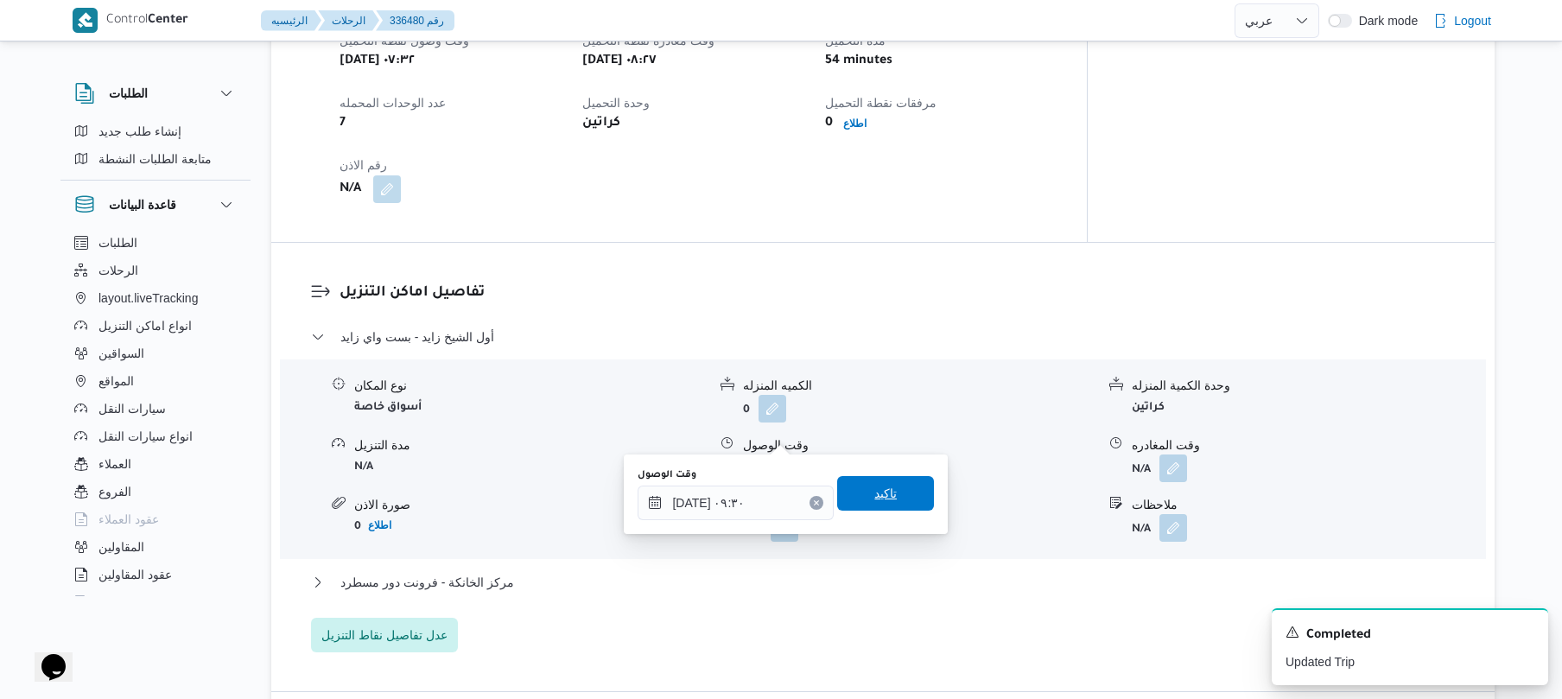
click at [874, 498] on span "تاكيد" at bounding box center [885, 493] width 22 height 21
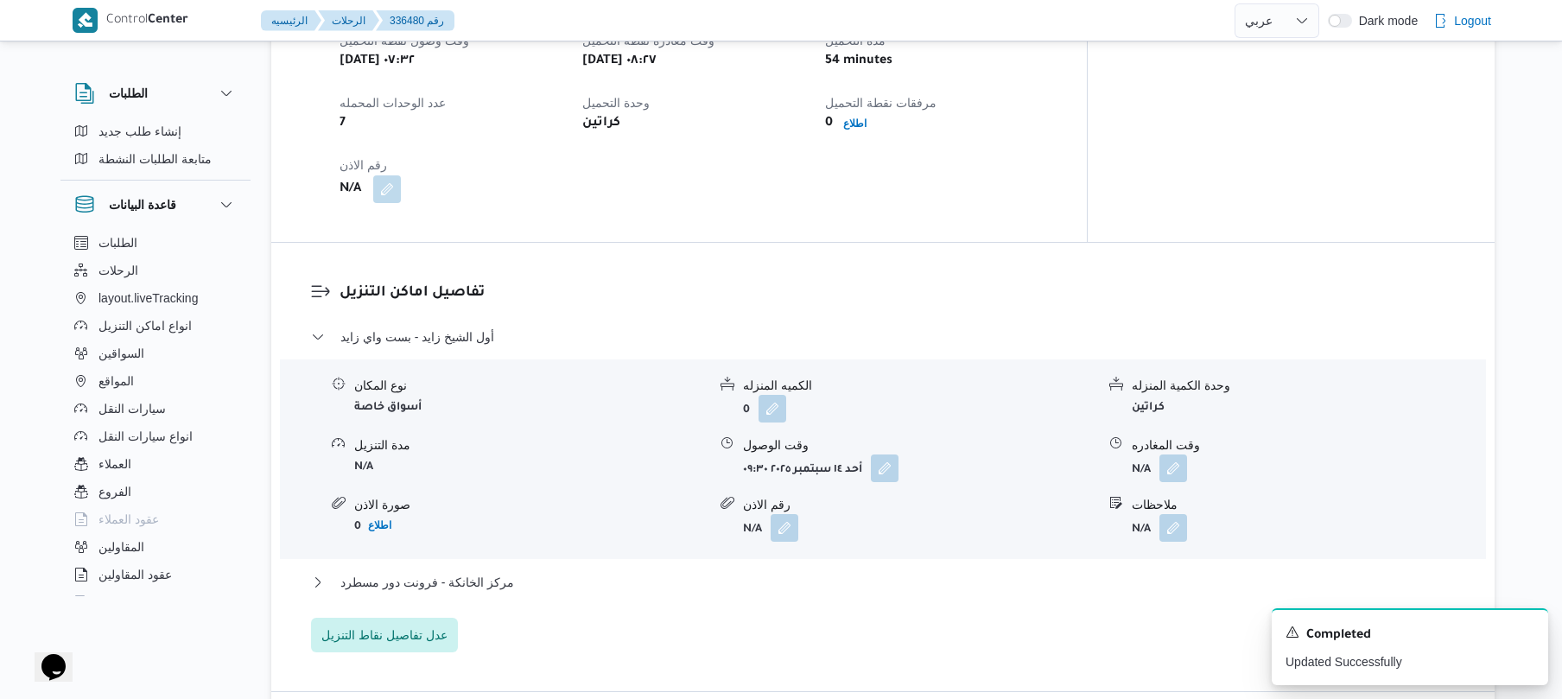
click at [782, 572] on div "مركز الخانكة - فرونت دور مسطرد" at bounding box center [883, 588] width 1144 height 33
click at [786, 572] on button "مركز الخانكة - فرونت دور مسطرد" at bounding box center [883, 582] width 1144 height 21
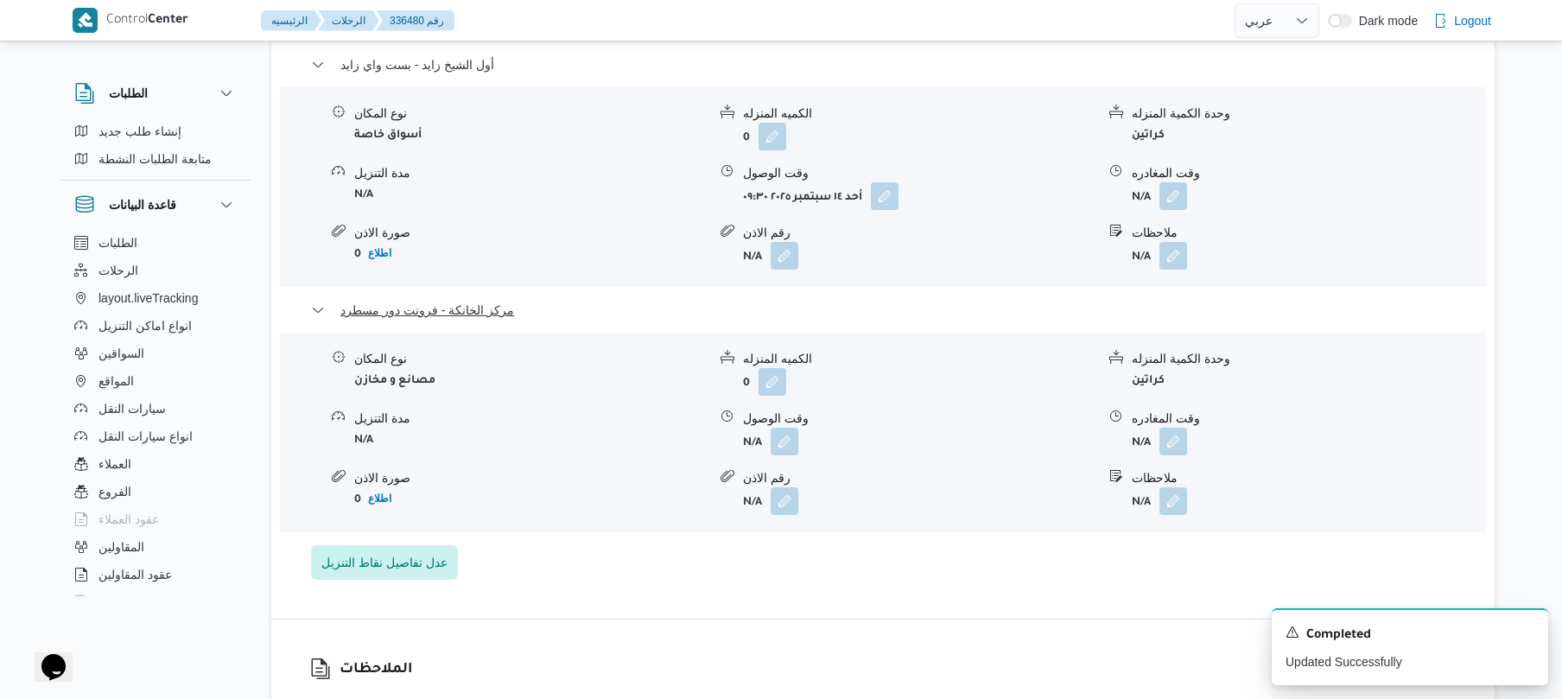
scroll to position [1520, 0]
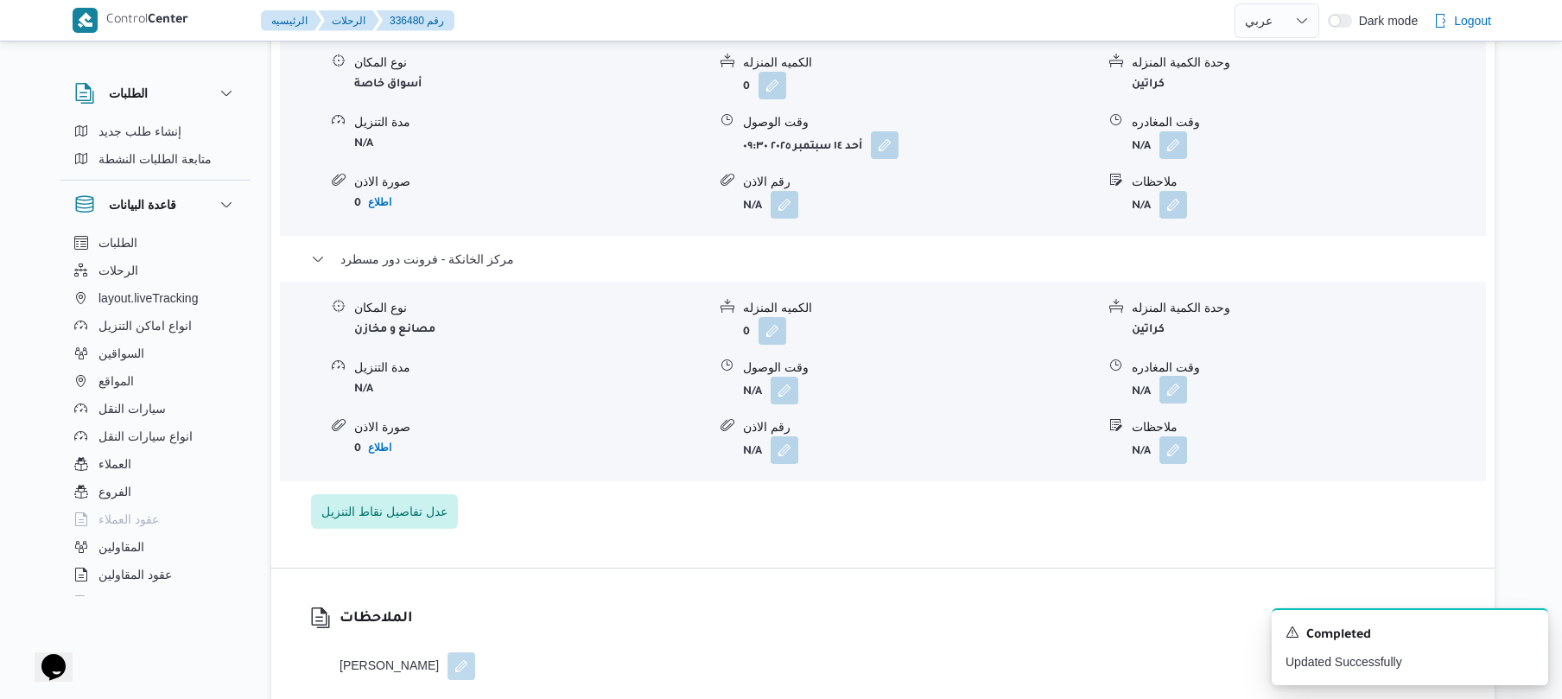
click at [1172, 376] on button "button" at bounding box center [1173, 390] width 28 height 28
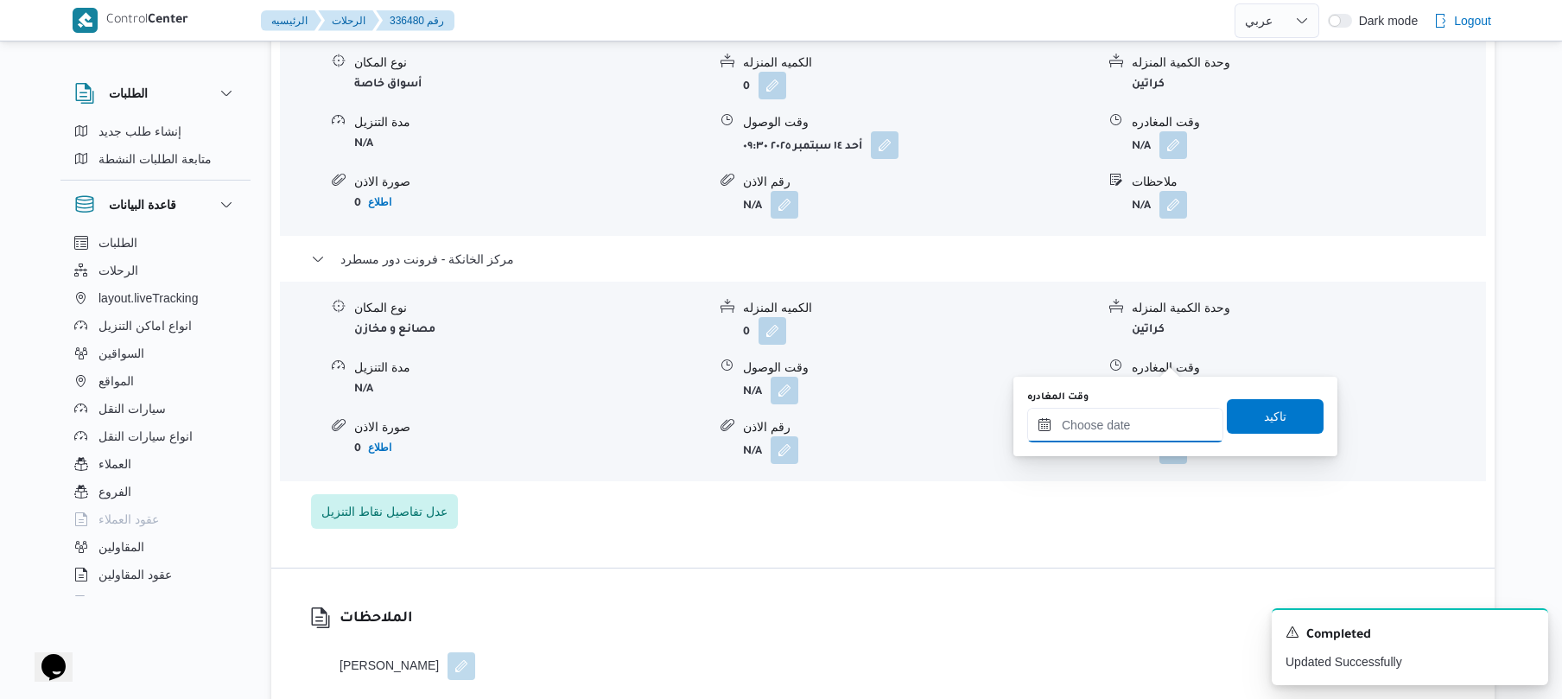
click at [1113, 439] on input "وقت المغادره" at bounding box center [1125, 425] width 196 height 35
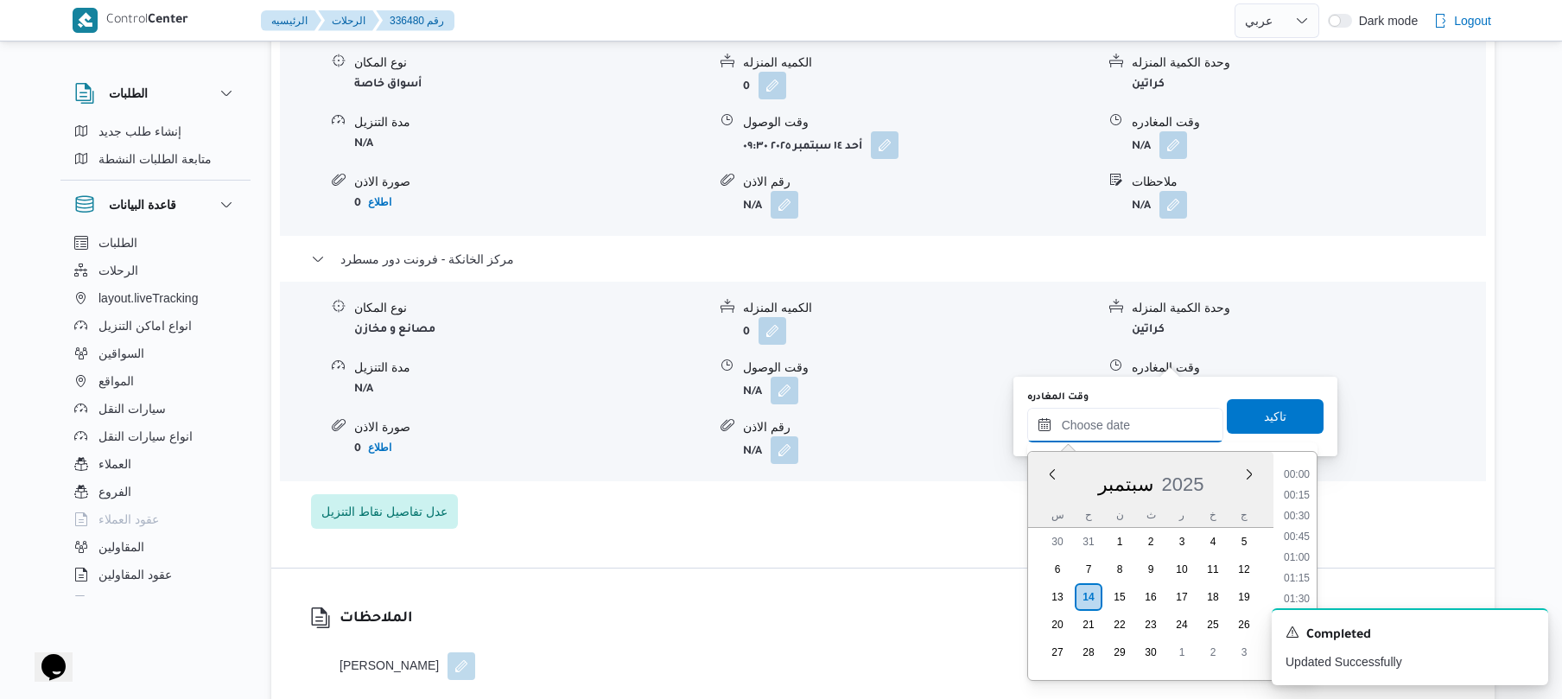
scroll to position [1618, 0]
click at [1299, 553] on li "20:30" at bounding box center [1297, 556] width 40 height 17
type input "[DATE] ٢٠:٣٠"
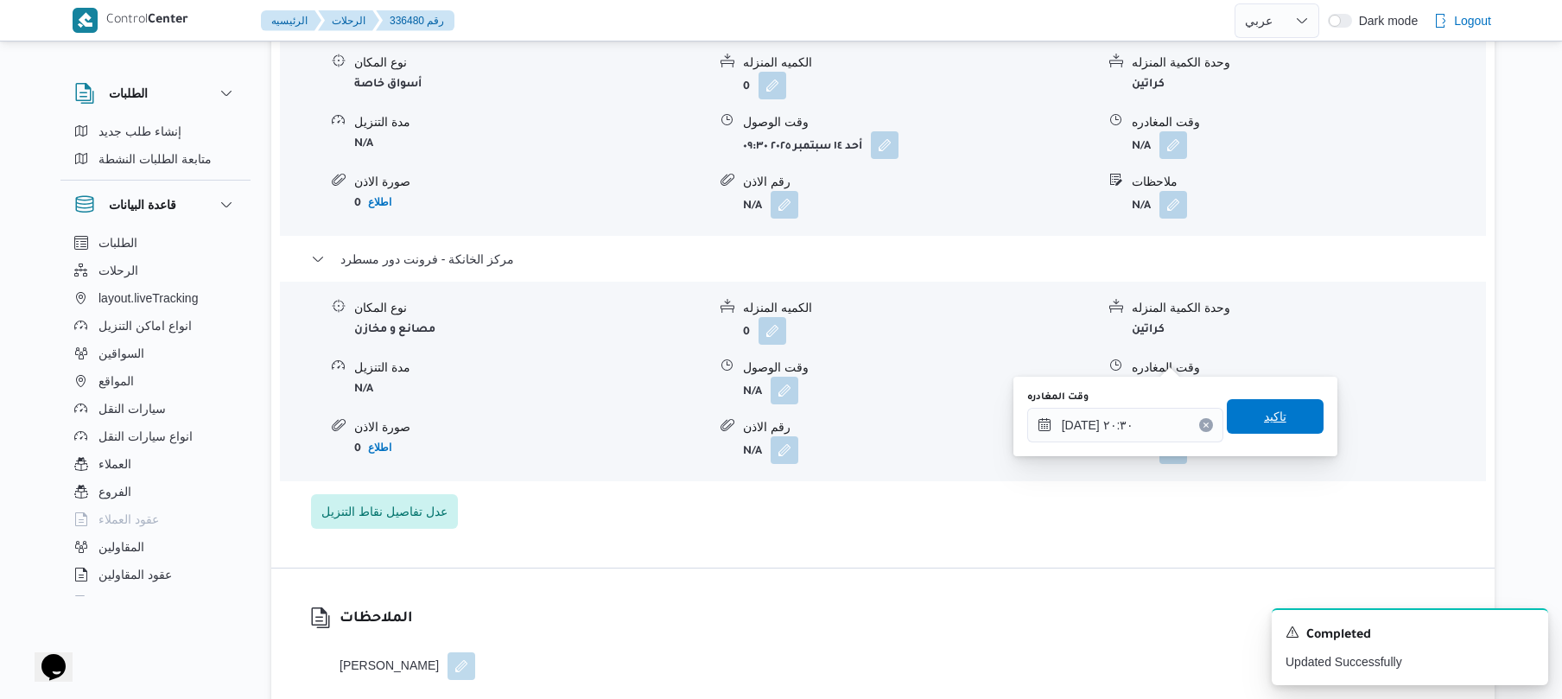
click at [1282, 404] on span "تاكيد" at bounding box center [1275, 416] width 97 height 35
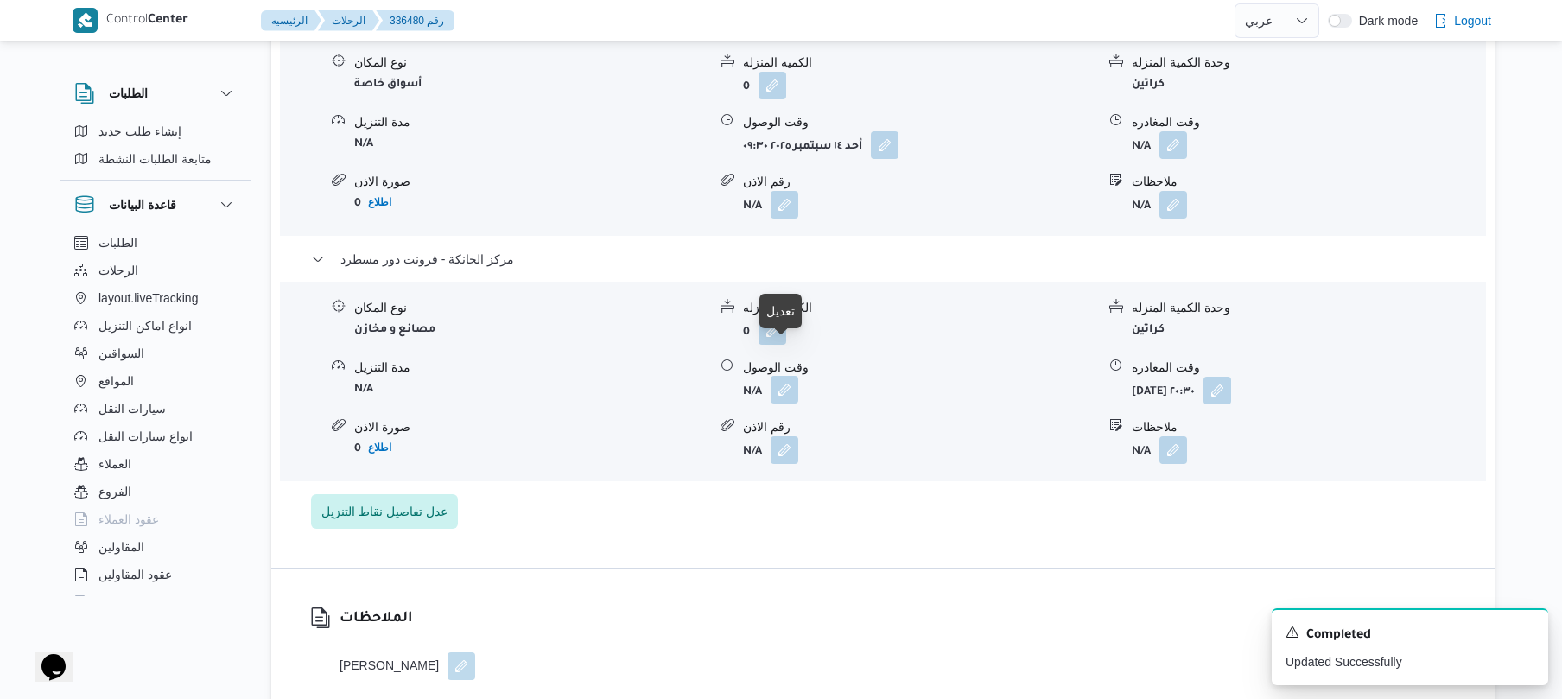
click at [782, 376] on button "button" at bounding box center [784, 390] width 28 height 28
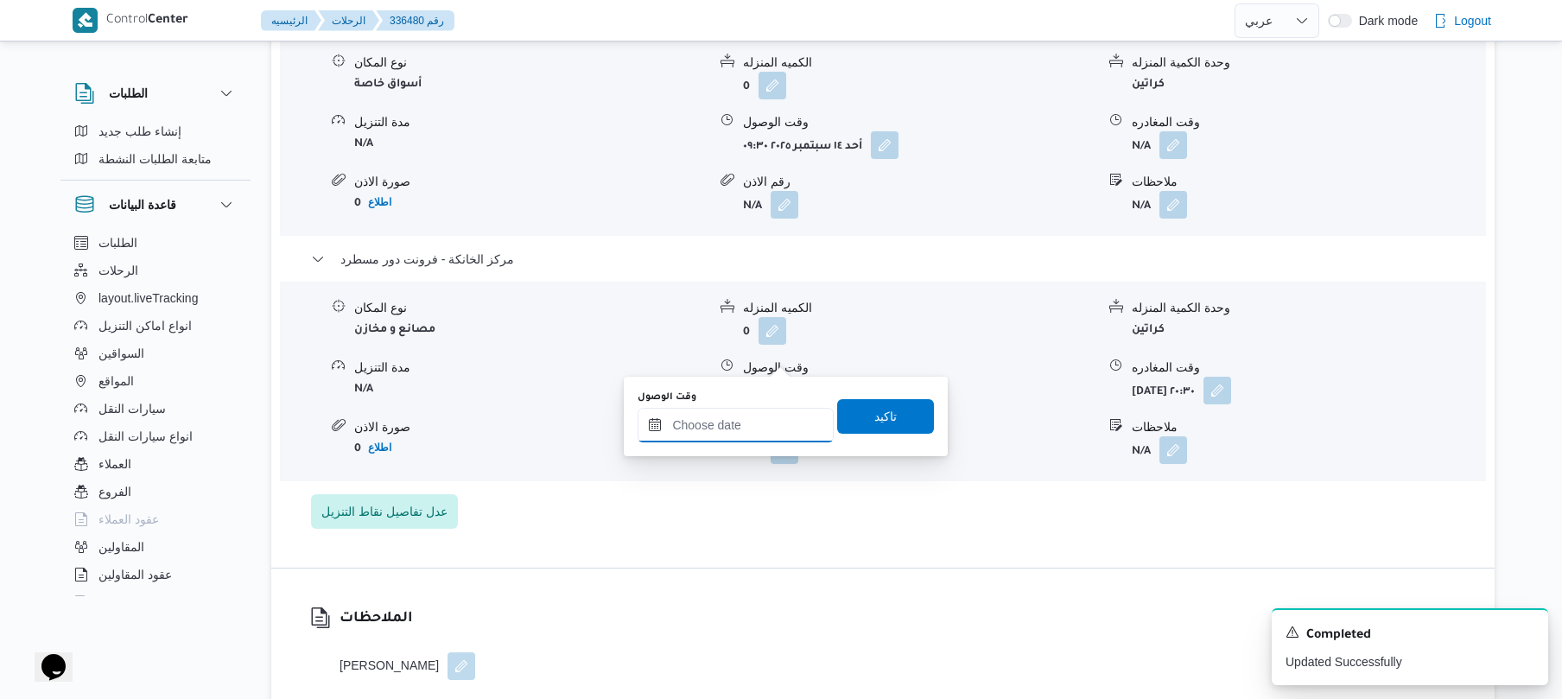
click at [753, 409] on input "وقت الوصول" at bounding box center [735, 425] width 196 height 35
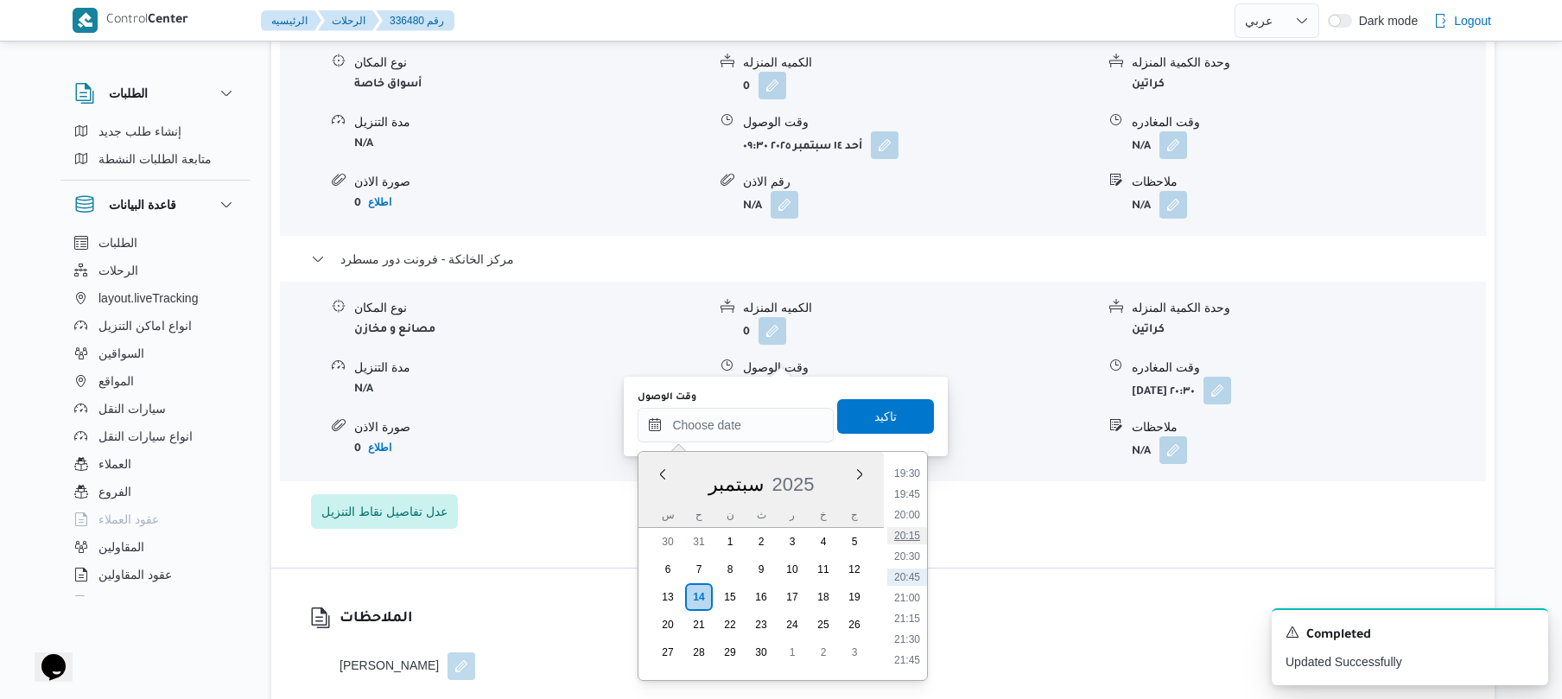
click at [917, 540] on li "20:15" at bounding box center [907, 535] width 40 height 17
type input "[DATE] ٢٠:١٥"
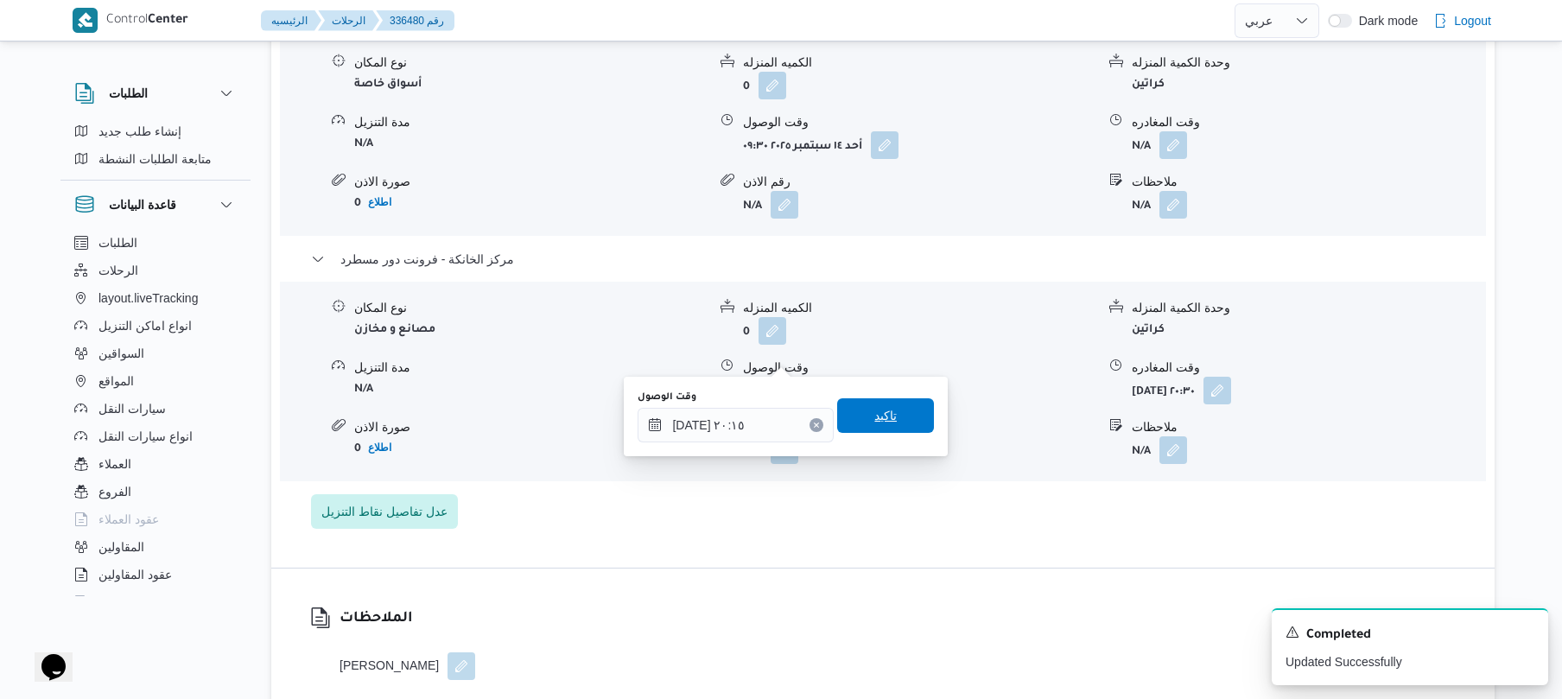
click at [902, 418] on span "تاكيد" at bounding box center [885, 415] width 97 height 35
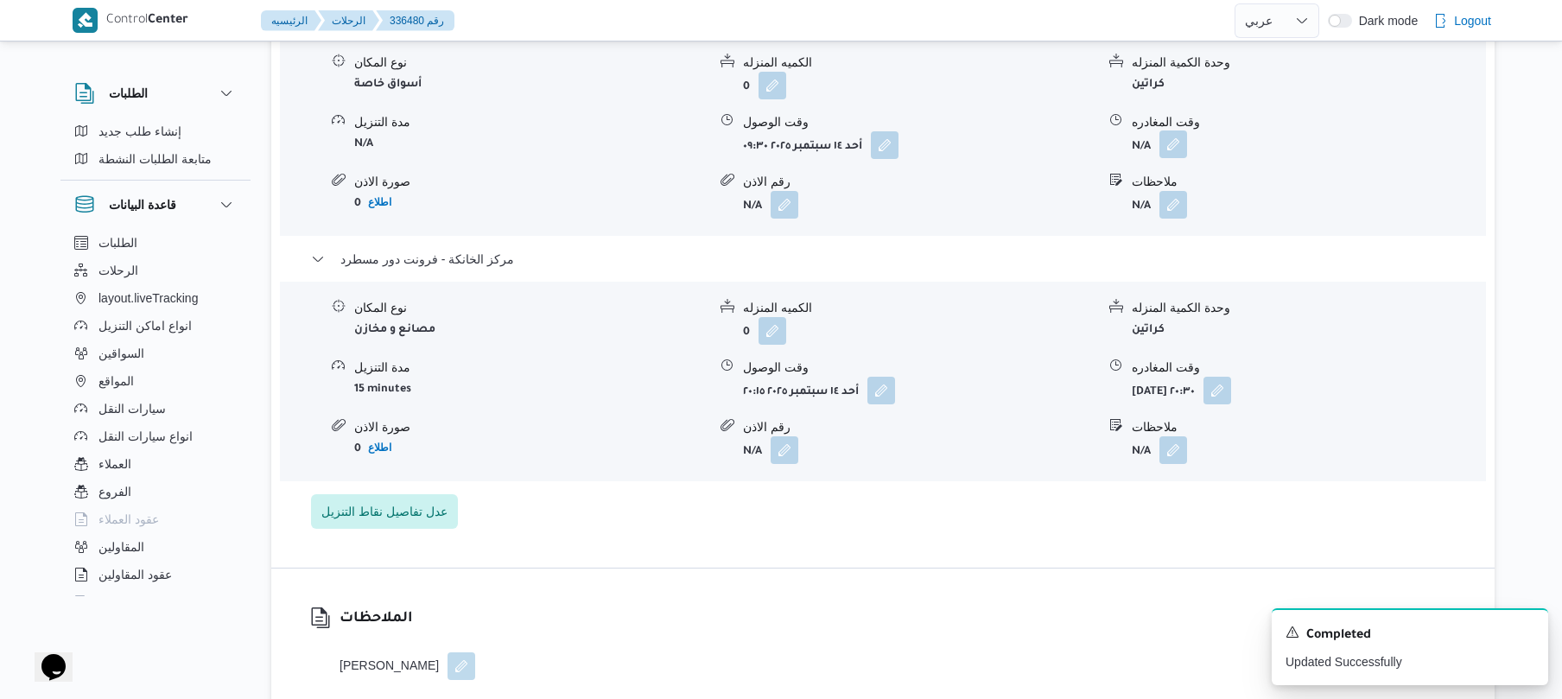
click at [1176, 130] on button "button" at bounding box center [1173, 144] width 28 height 28
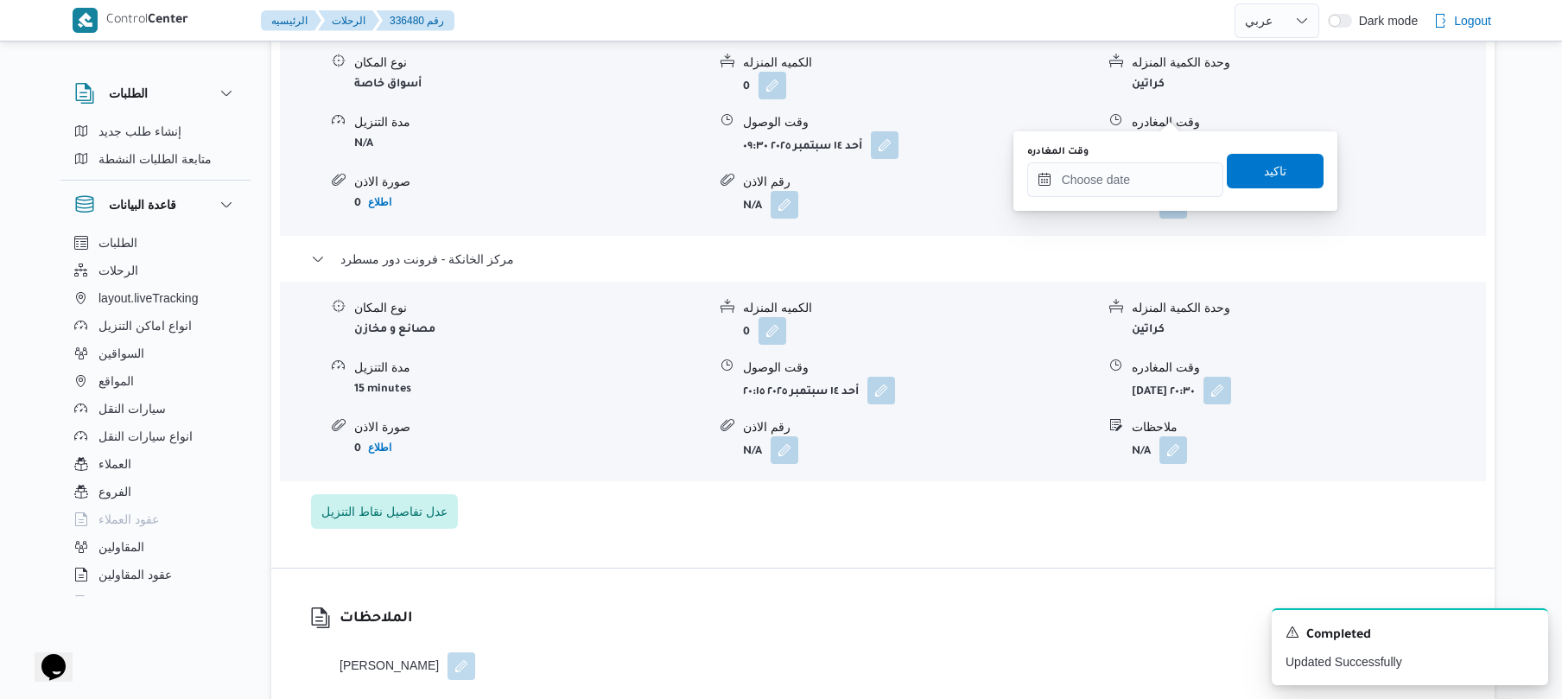
click at [1141, 161] on div "وقت المغادره" at bounding box center [1125, 171] width 196 height 52
click at [1179, 190] on input "وقت المغادره" at bounding box center [1125, 179] width 196 height 35
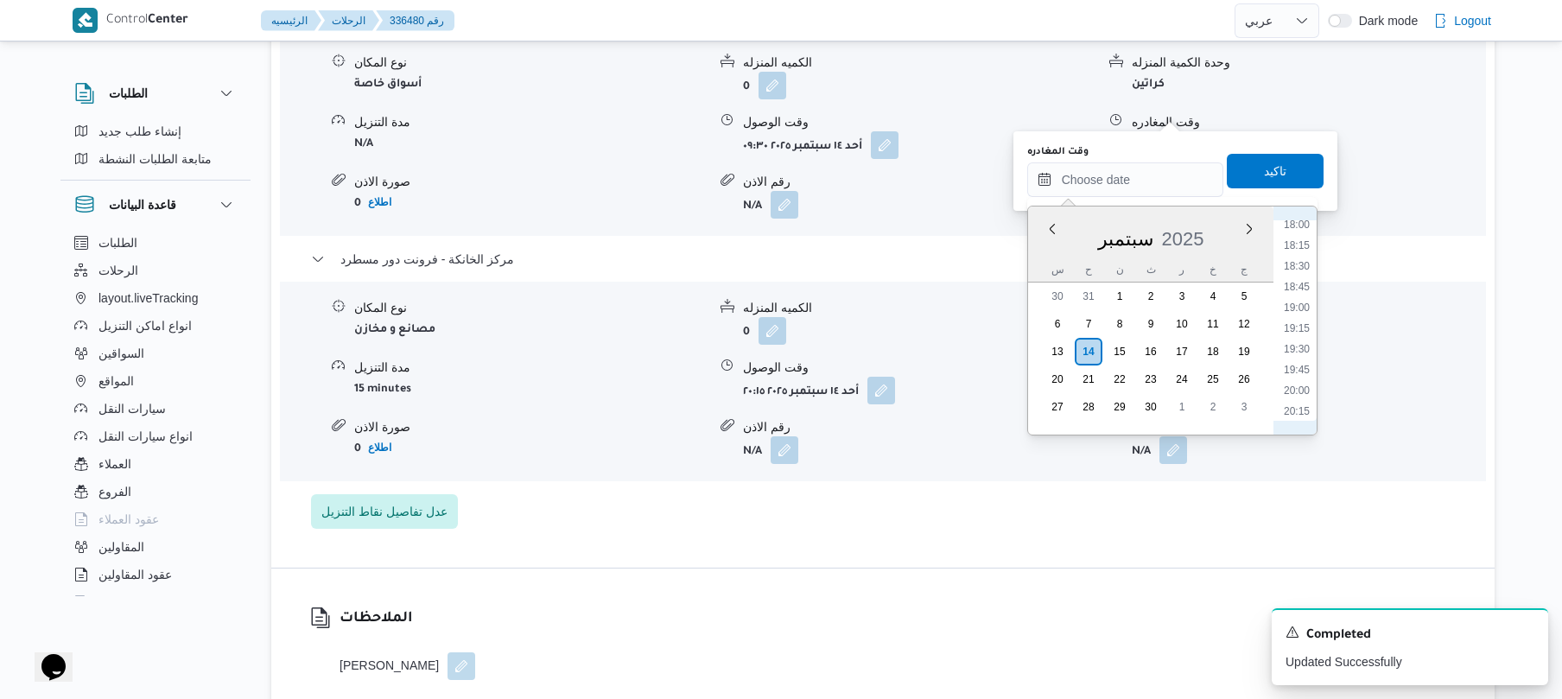
scroll to position [1448, 0]
click at [1297, 380] on li "19:15" at bounding box center [1297, 376] width 40 height 17
type input "[DATE] ١٩:١٥"
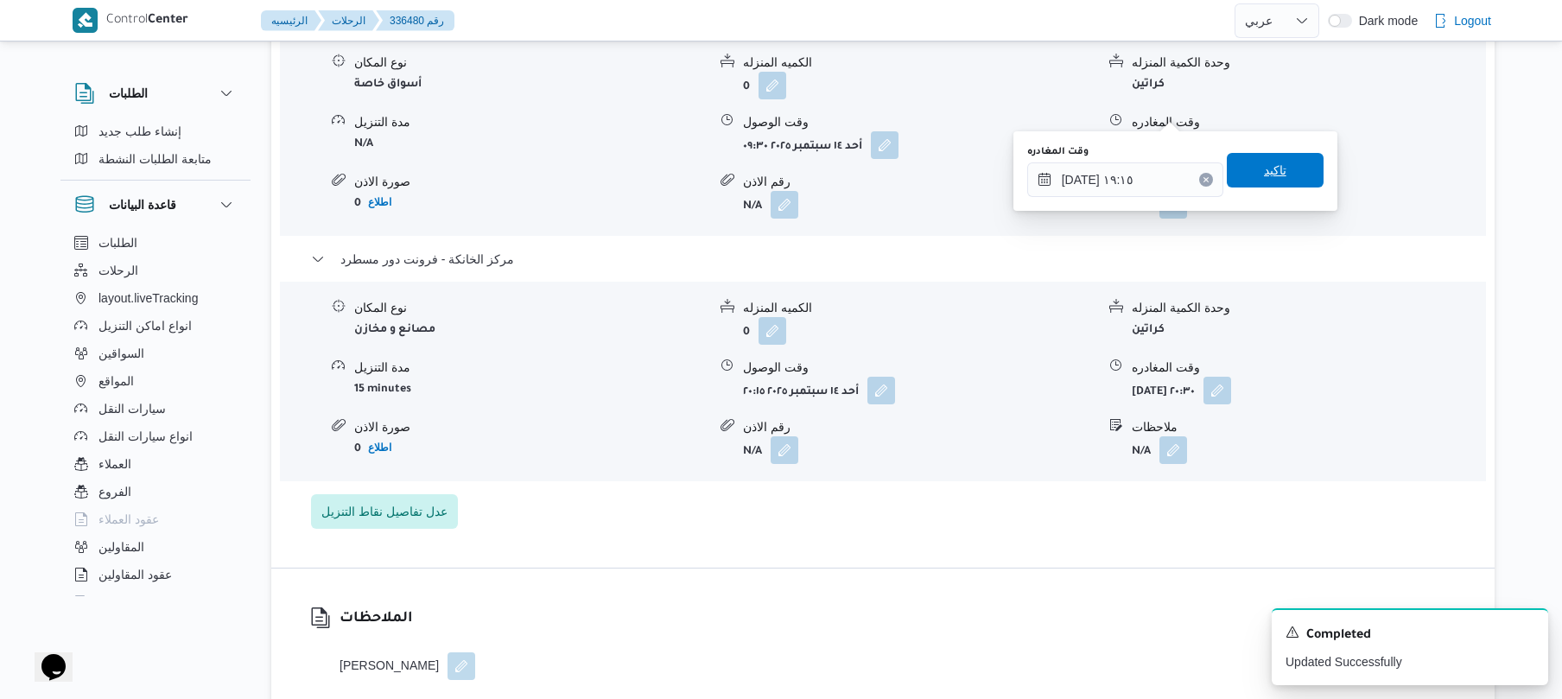
click at [1242, 177] on span "تاكيد" at bounding box center [1275, 170] width 97 height 35
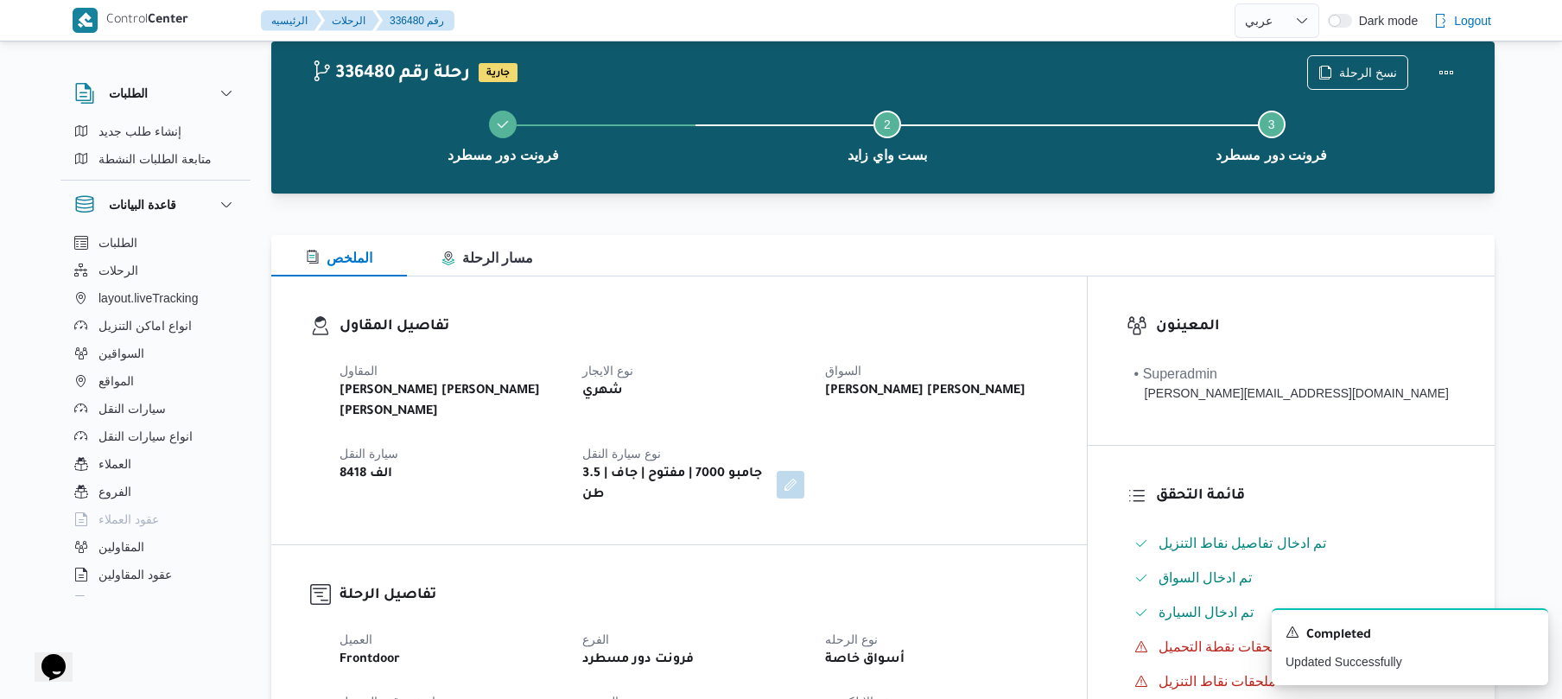
scroll to position [0, 0]
